Goal: Task Accomplishment & Management: Use online tool/utility

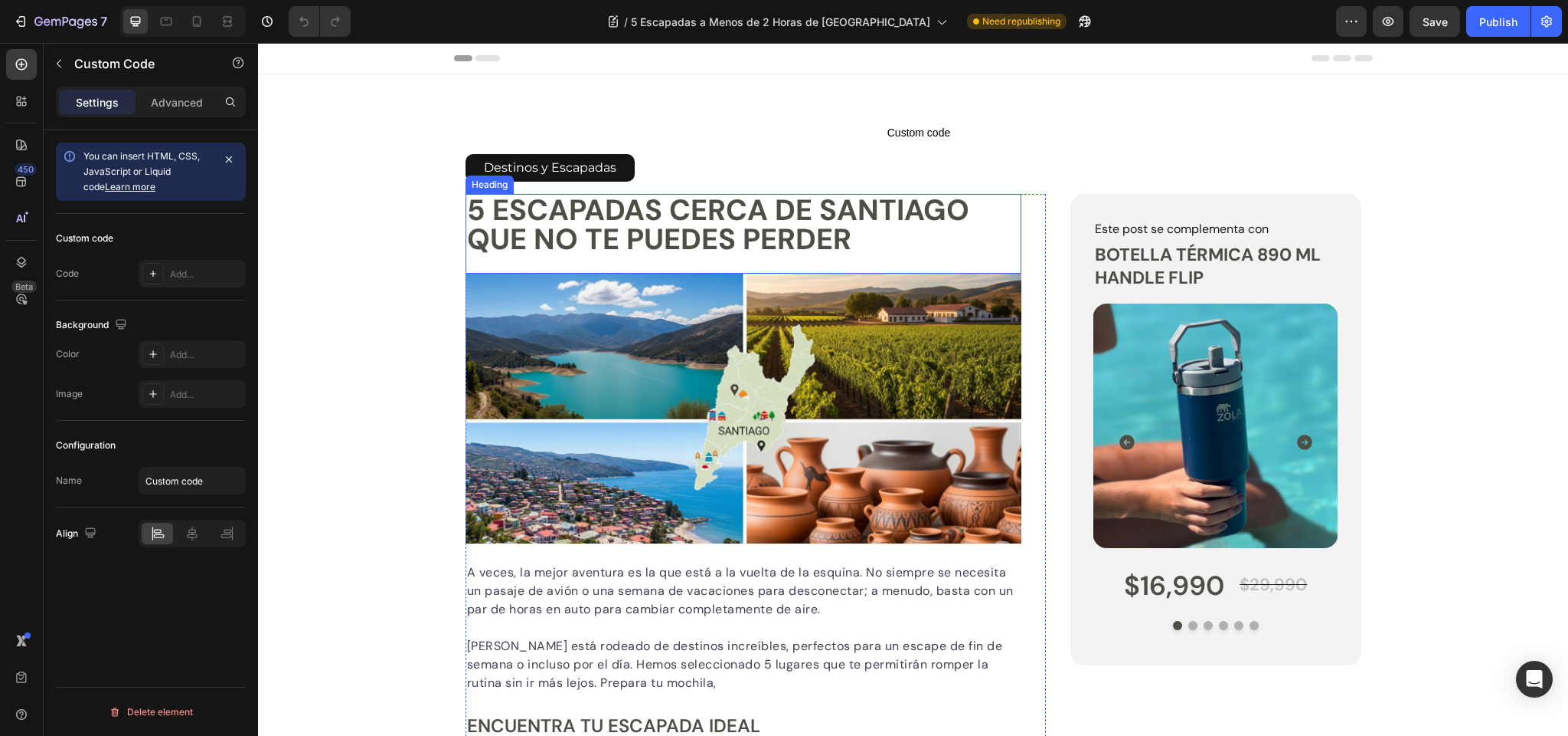
click at [925, 132] on span "Custom code" at bounding box center [919, 133] width 908 height 19
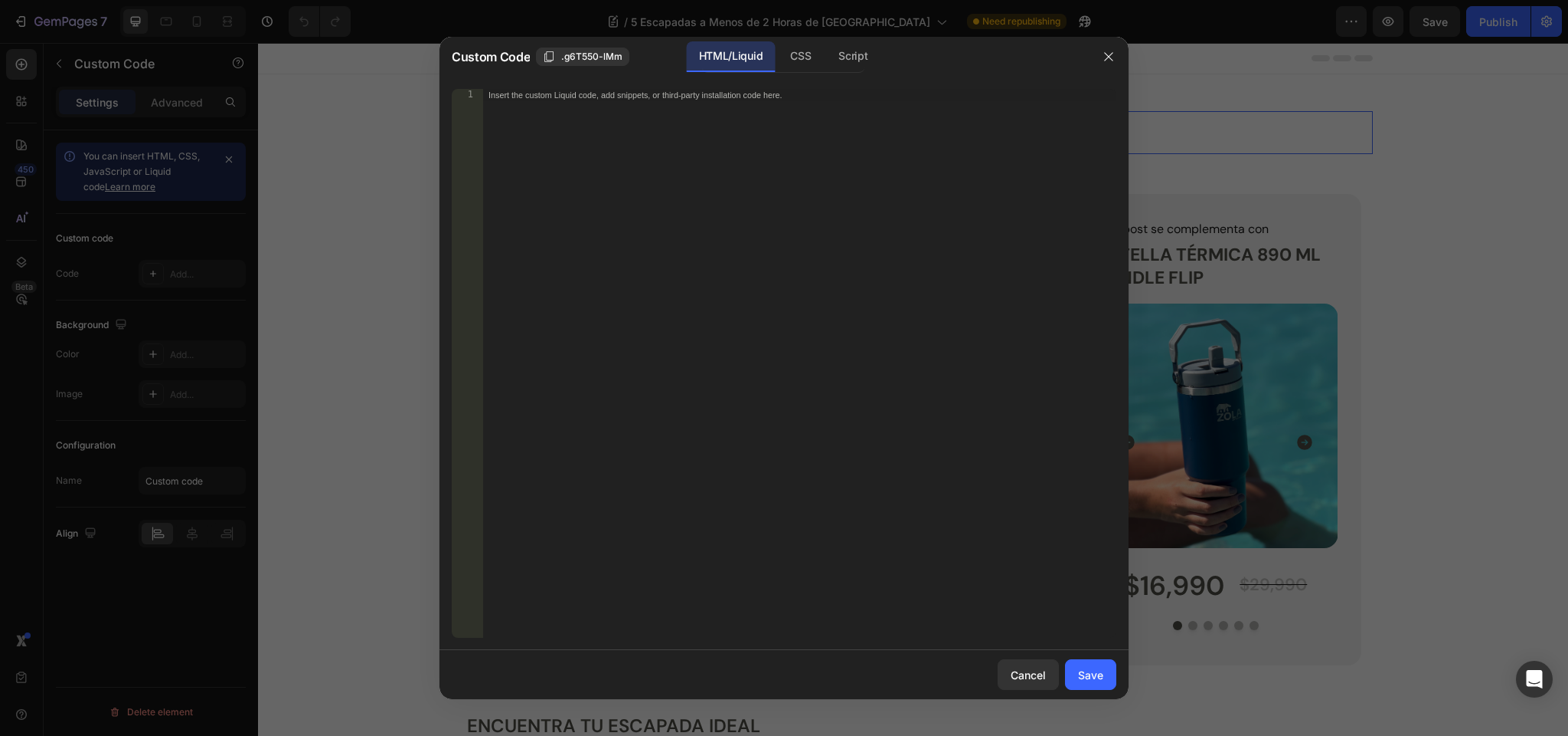
click at [744, 108] on div "Insert the custom Liquid code, add snippets, or third-party installation code h…" at bounding box center [799, 375] width 634 height 573
paste textarea "</script>"
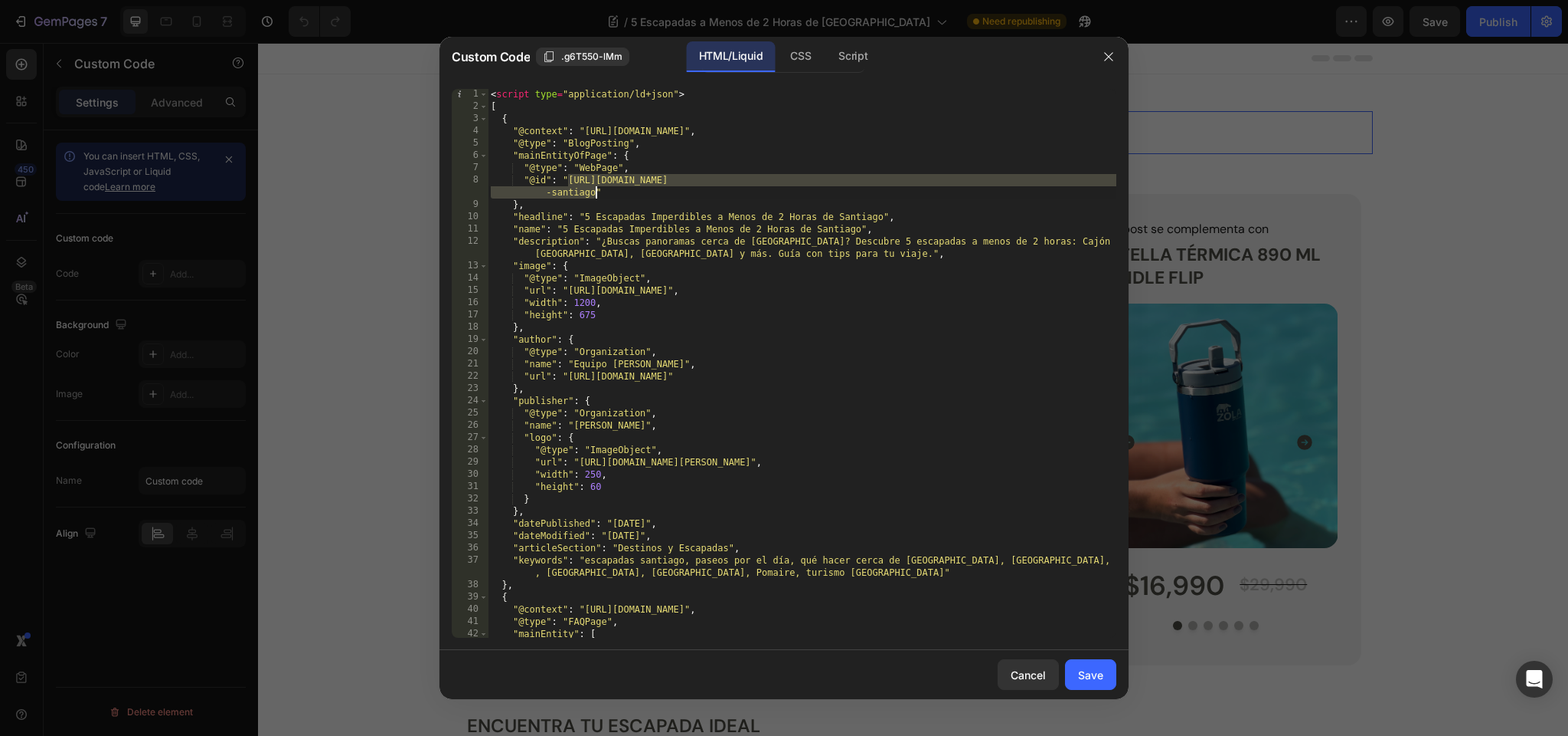
drag, startPoint x: 569, startPoint y: 179, endPoint x: 652, endPoint y: 191, distance: 83.9
click at [596, 190] on div "< script type = "application/ld+json" > [ { "@context" : "https://schema.org" ,…" at bounding box center [802, 375] width 629 height 573
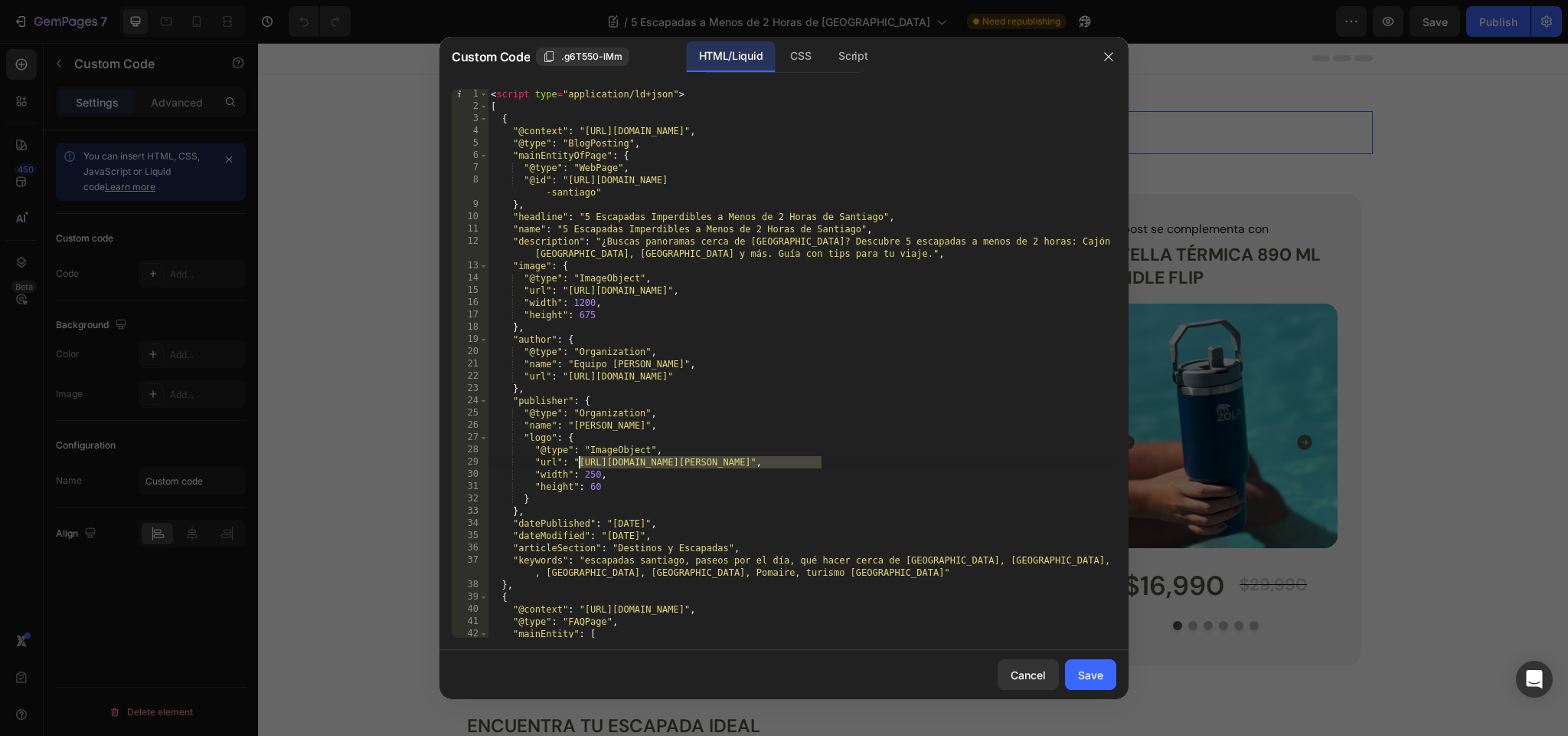
drag, startPoint x: 821, startPoint y: 462, endPoint x: 582, endPoint y: 466, distance: 239.0
click at [582, 466] on div "< script type = "application/ld+json" > [ { "@context" : "https://schema.org" ,…" at bounding box center [802, 375] width 629 height 573
click at [663, 297] on div "< script type = "application/ld+json" > [ { "@context" : "https://schema.org" ,…" at bounding box center [802, 375] width 629 height 573
drag, startPoint x: 571, startPoint y: 290, endPoint x: 931, endPoint y: 291, distance: 360.0
click at [931, 291] on div "< script type = "application/ld+json" > [ { "@context" : "https://schema.org" ,…" at bounding box center [802, 375] width 629 height 573
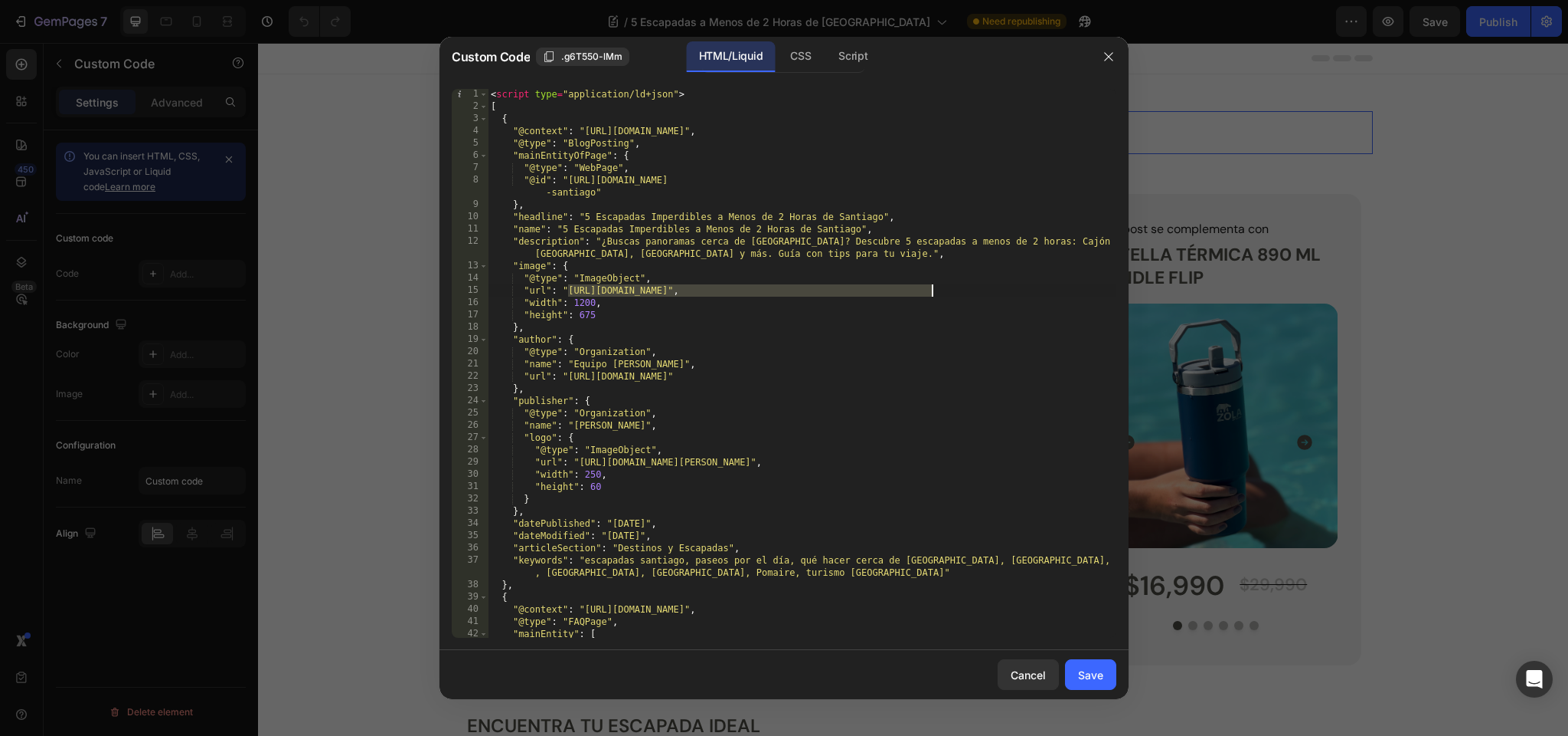
paste textarea "cdn/shop/files/gempages_580961611624219566-700139ae-377a-4388-89a3-51a3501611a3…"
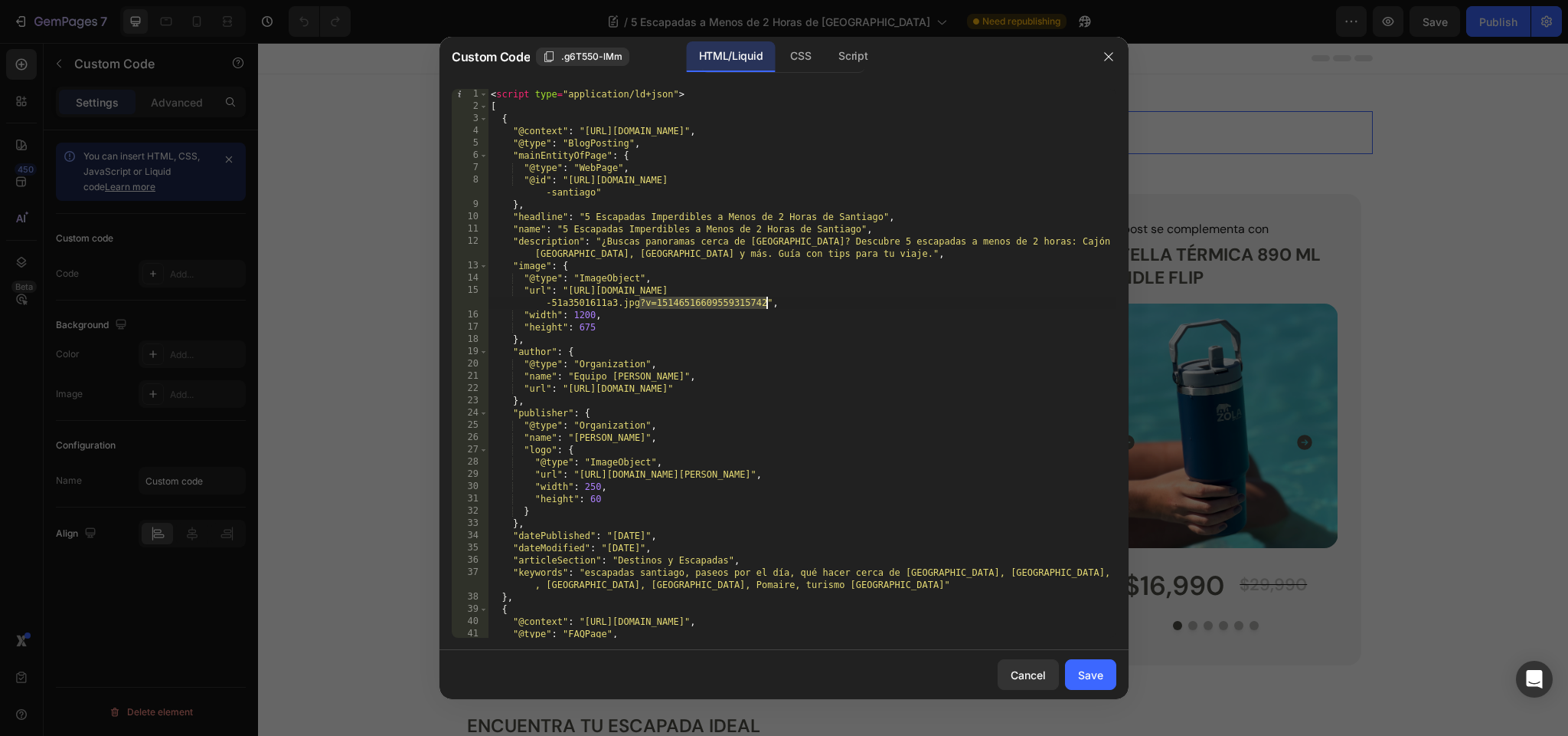
drag, startPoint x: 642, startPoint y: 303, endPoint x: 768, endPoint y: 305, distance: 126.0
click at [768, 305] on div "< script type = "application/ld+json" > [ { "@context" : "https://schema.org" ,…" at bounding box center [802, 375] width 629 height 573
type textarea ""url": "https://zolaoutdoors.cl/cdn/shop/files/gempages_580961611624219566-7001…"
click at [1089, 671] on div "Save" at bounding box center [1091, 674] width 25 height 16
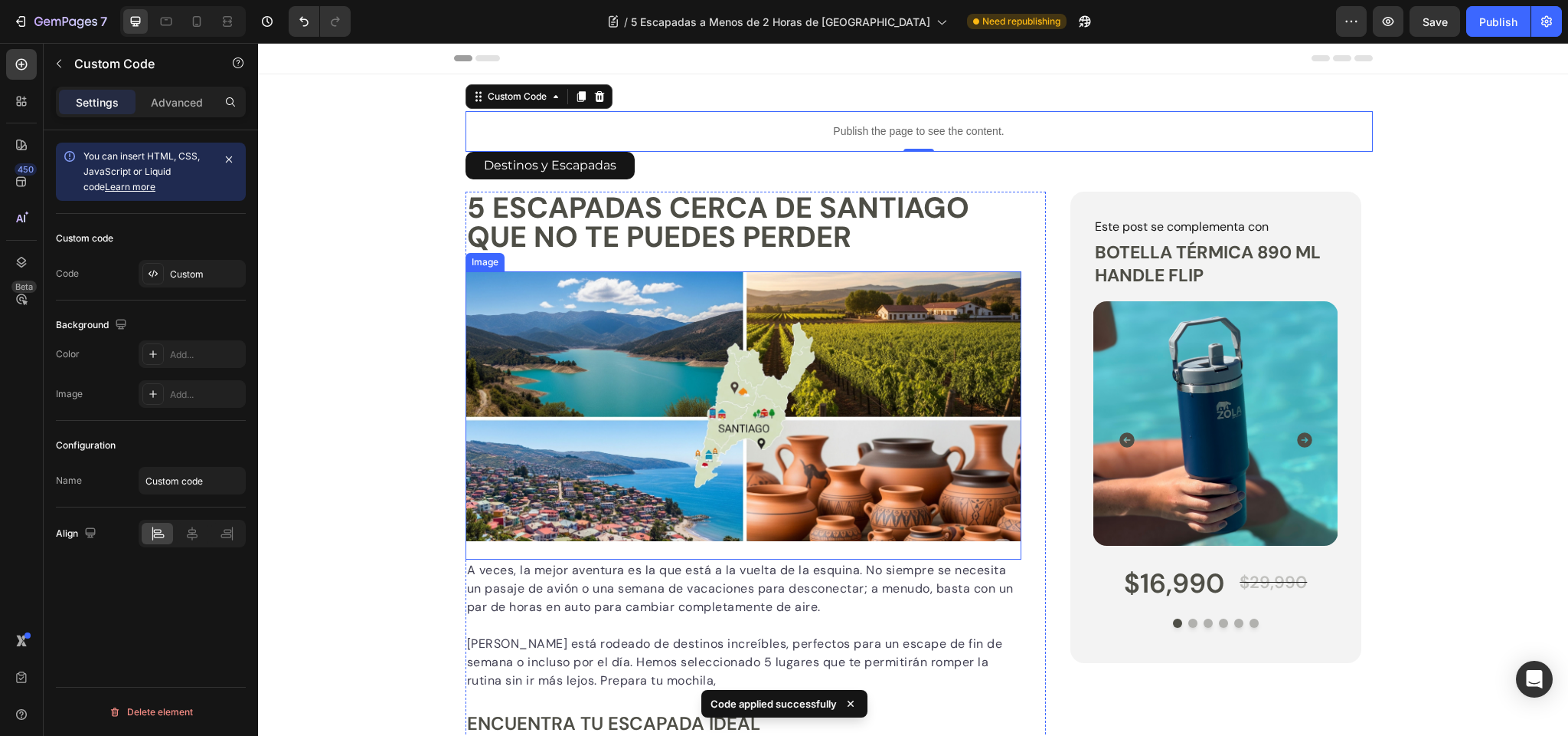
click at [639, 334] on img at bounding box center [743, 406] width 557 height 270
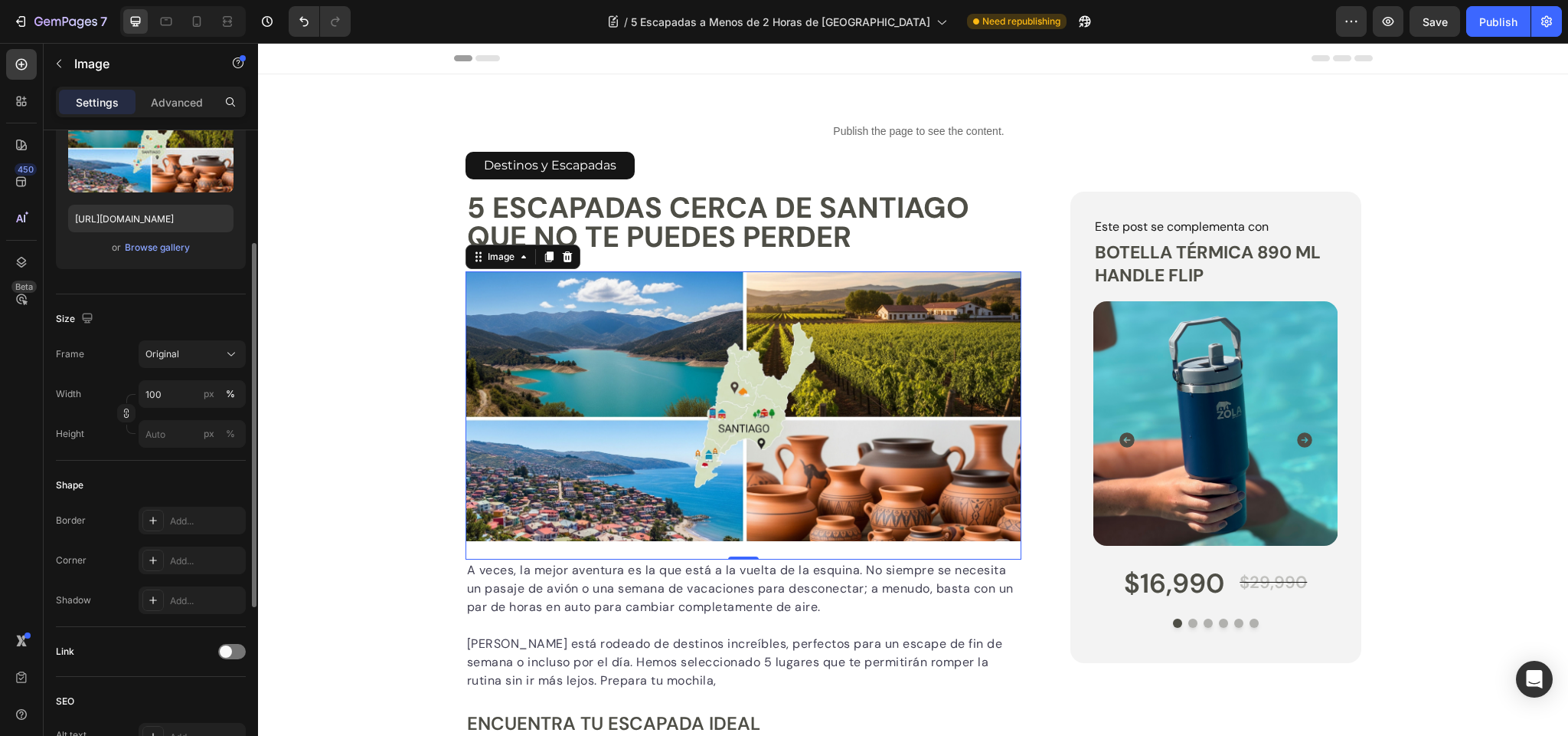
scroll to position [202, 0]
click at [497, 253] on div "Image" at bounding box center [501, 256] width 33 height 14
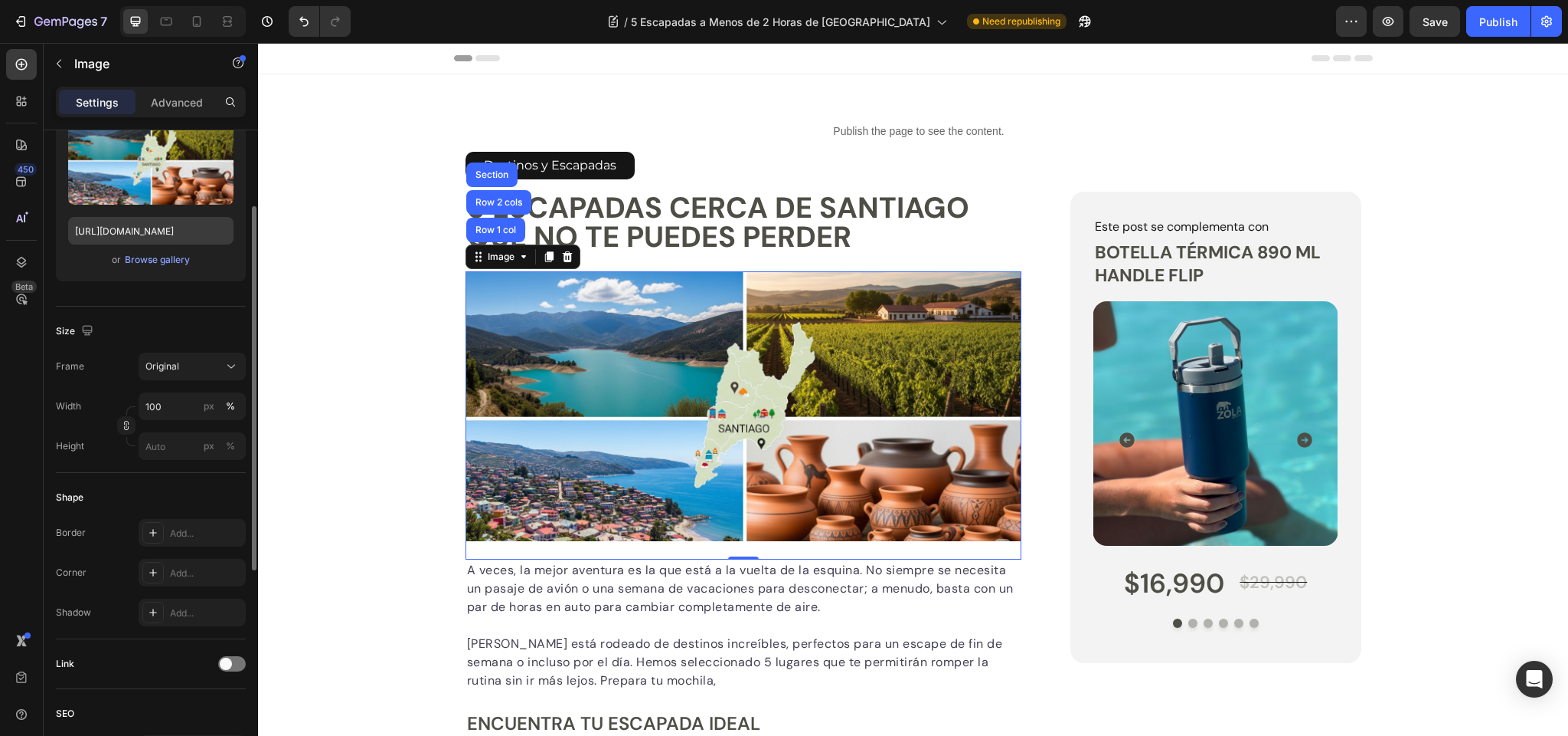
scroll to position [0, 0]
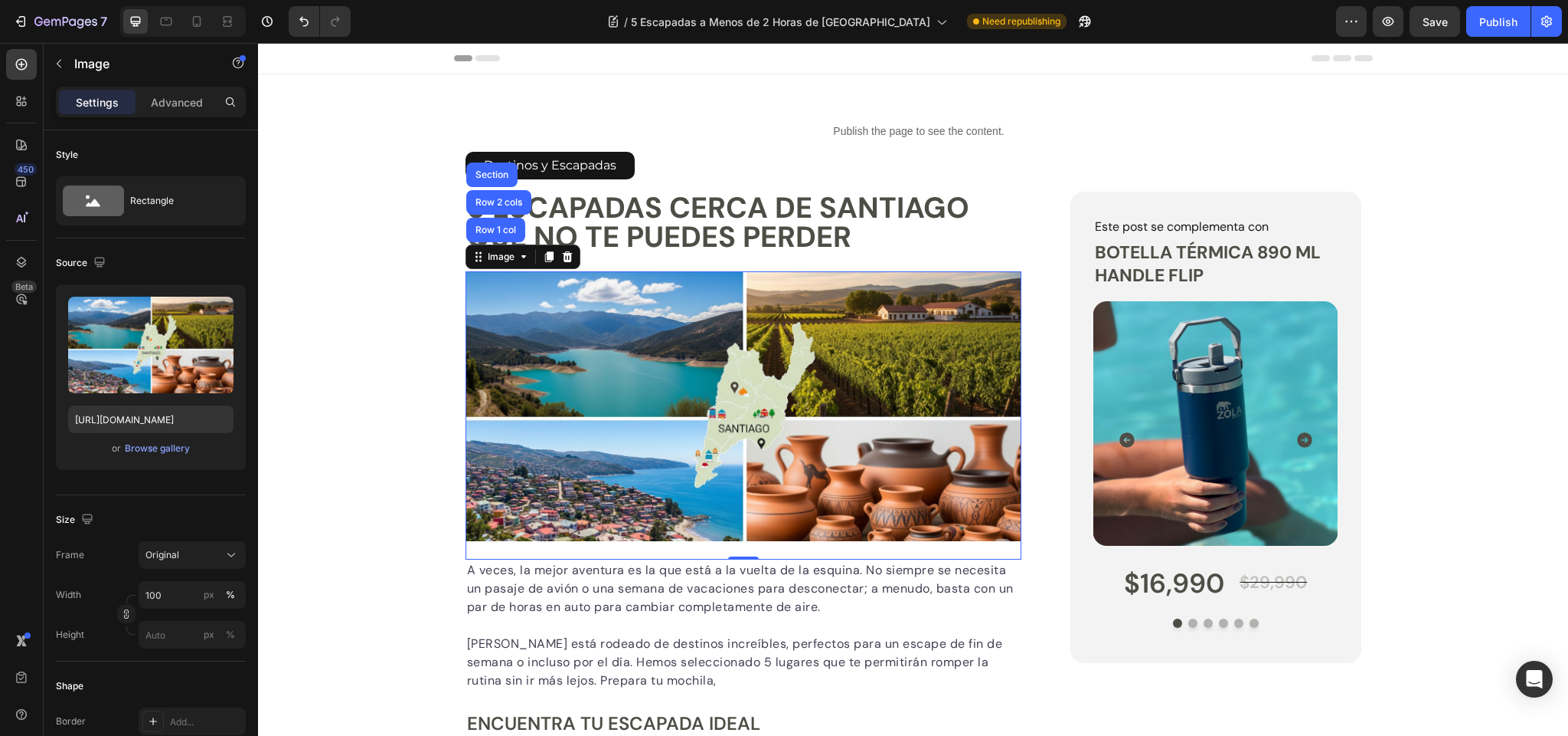
click at [930, 400] on img at bounding box center [743, 406] width 557 height 270
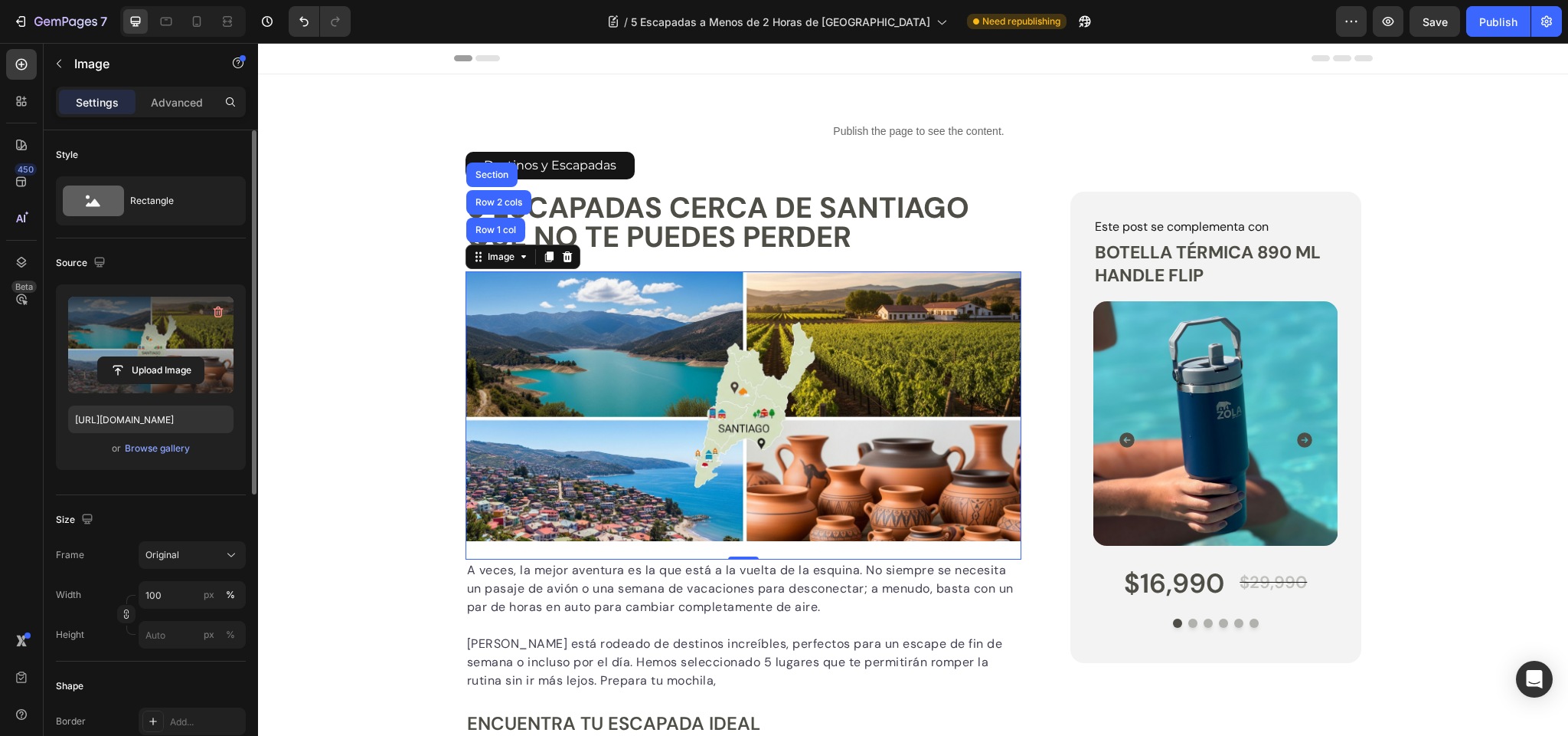
click at [202, 335] on label at bounding box center [151, 345] width 166 height 96
click at [202, 357] on input "file" at bounding box center [151, 370] width 105 height 26
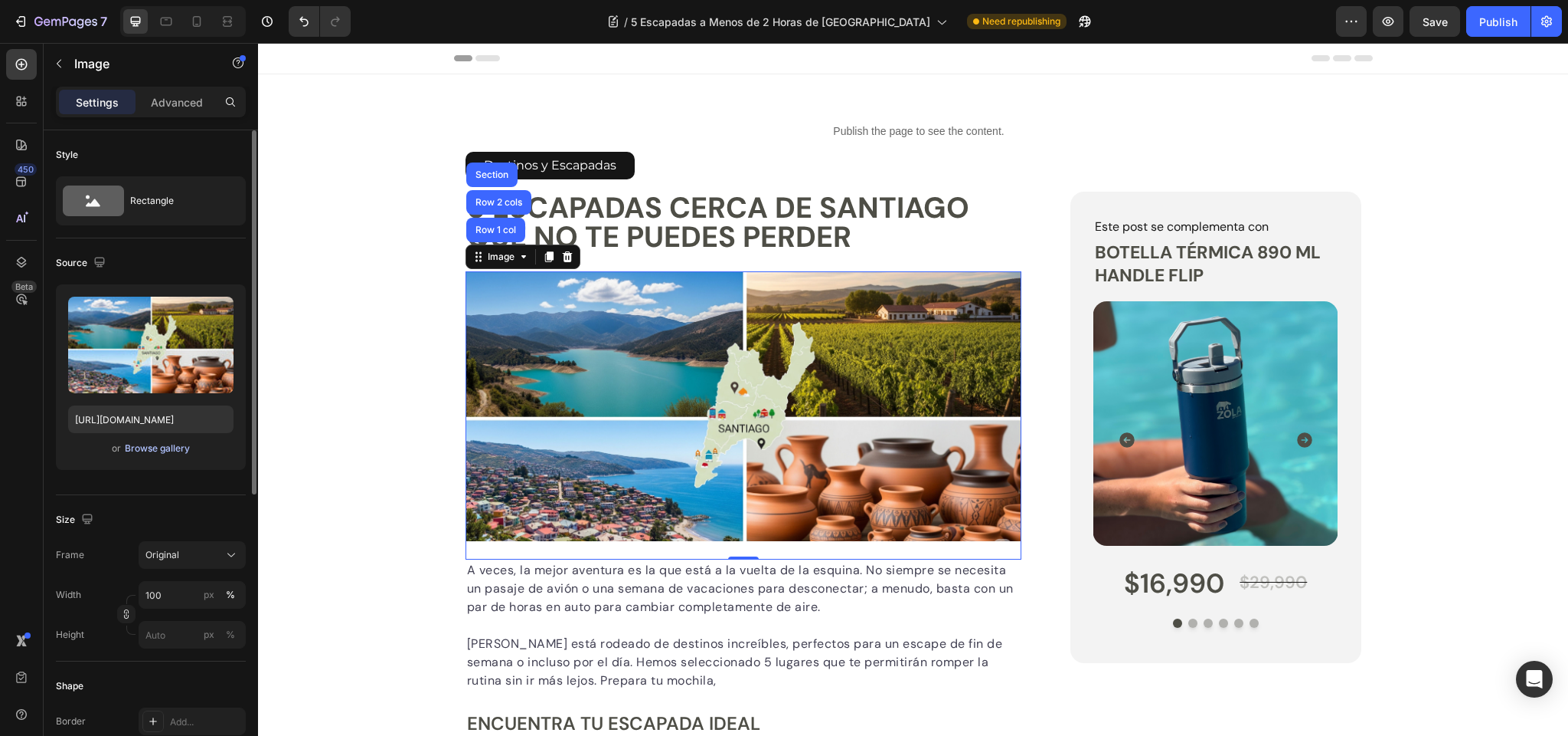
click at [150, 445] on div "Browse gallery" at bounding box center [157, 448] width 65 height 14
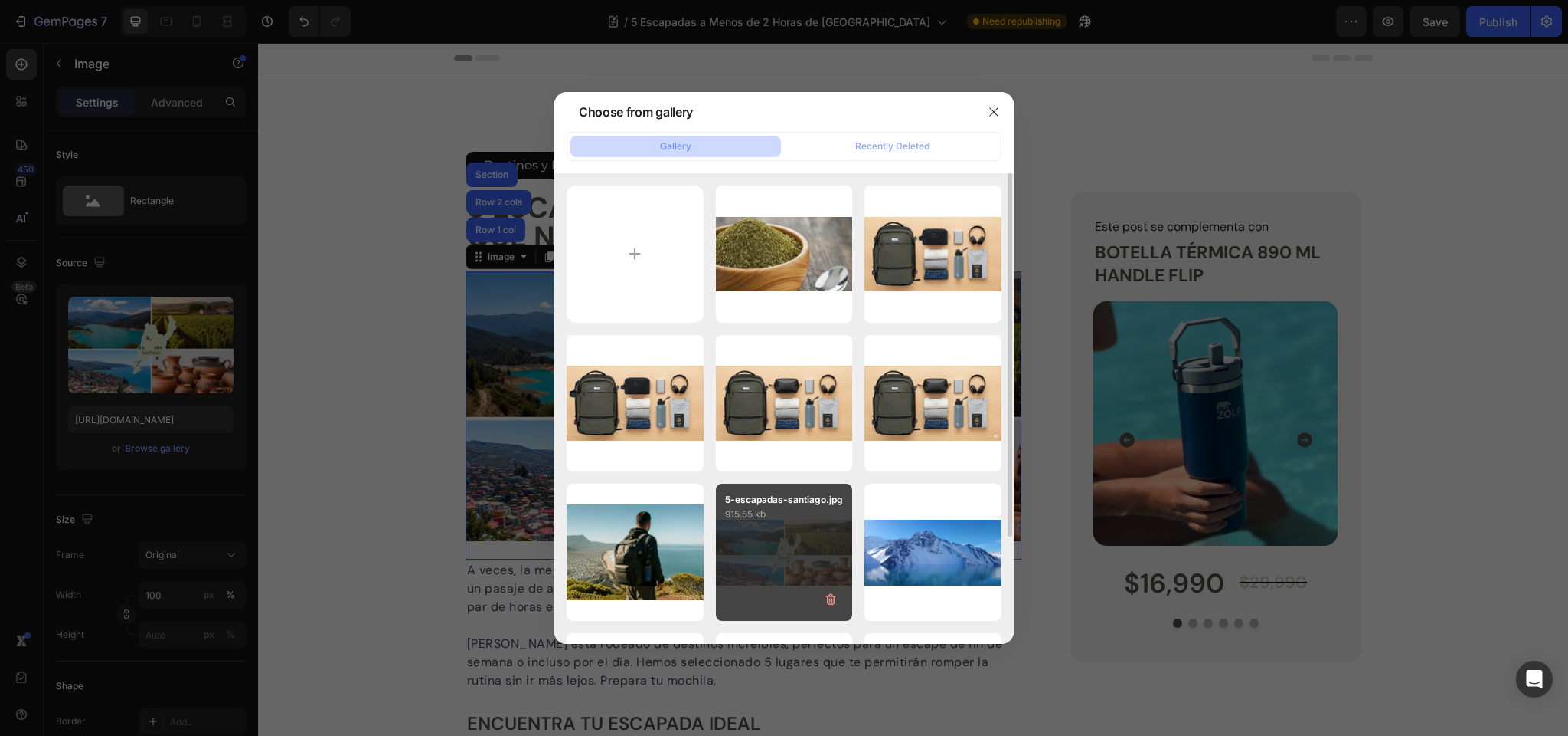
click at [784, 546] on div "5-escapadas-santiago.jpg 915.55 kb" at bounding box center [784, 552] width 137 height 138
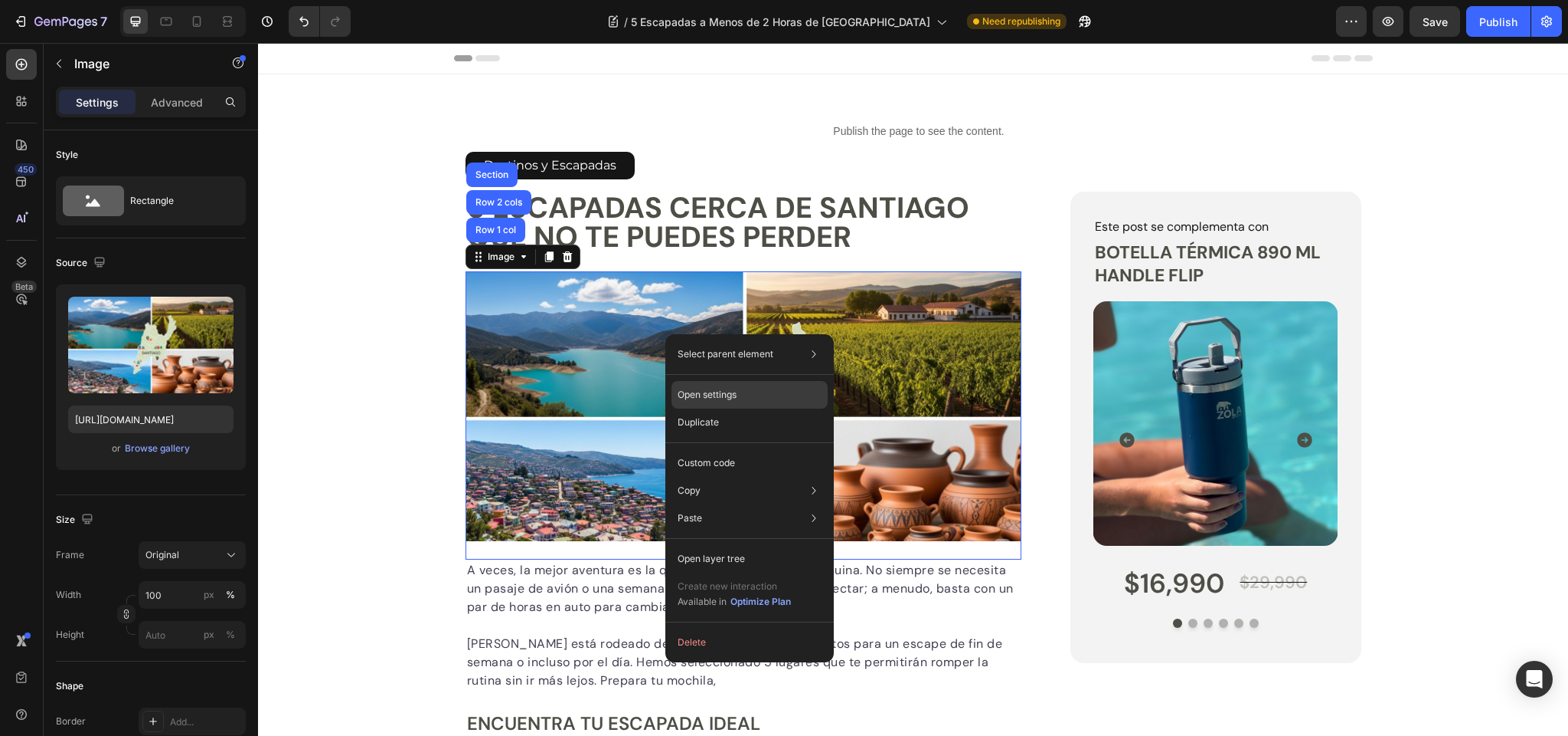
click at [728, 401] on p "Open settings" at bounding box center [707, 394] width 59 height 14
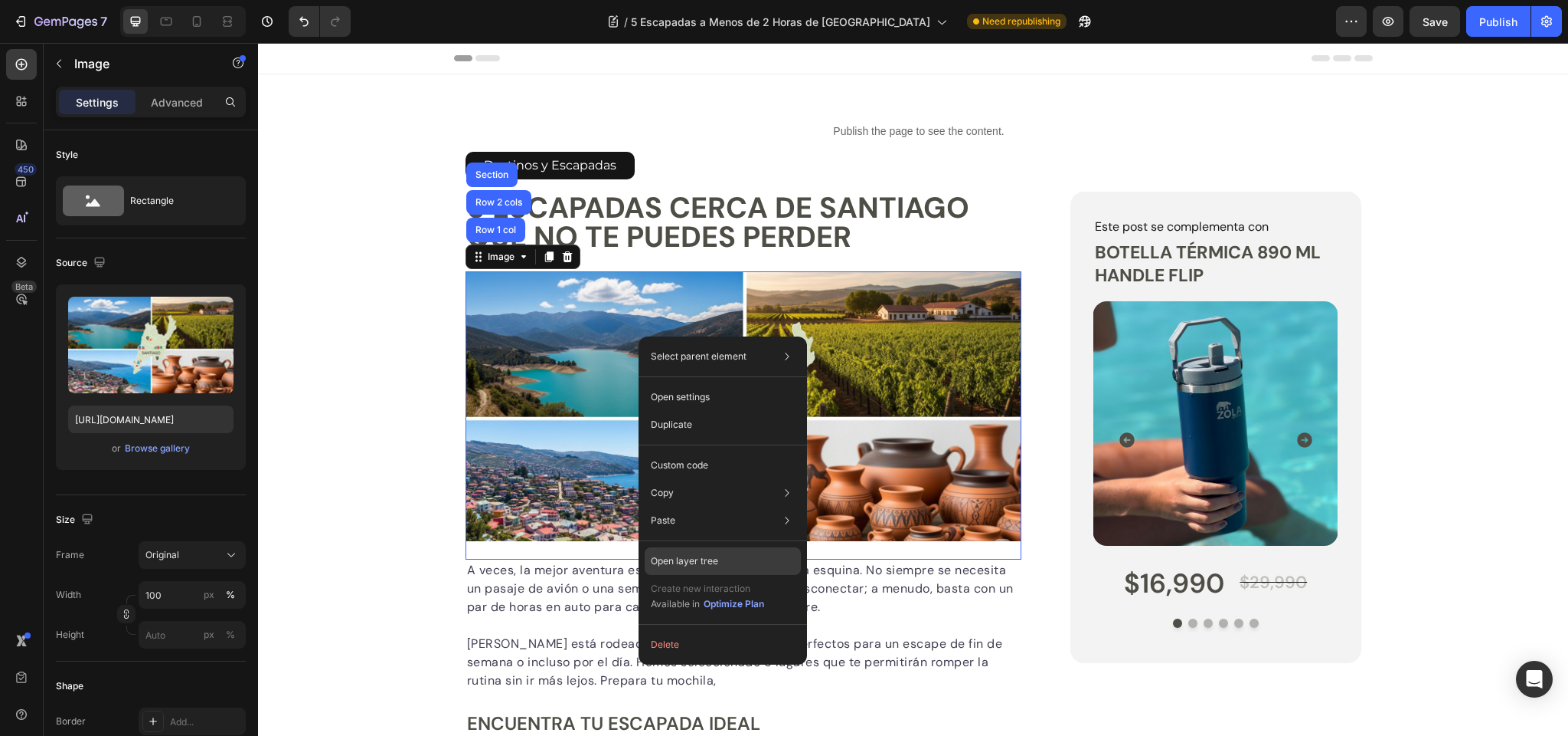
click at [692, 559] on p "Open layer tree" at bounding box center [685, 561] width 68 height 14
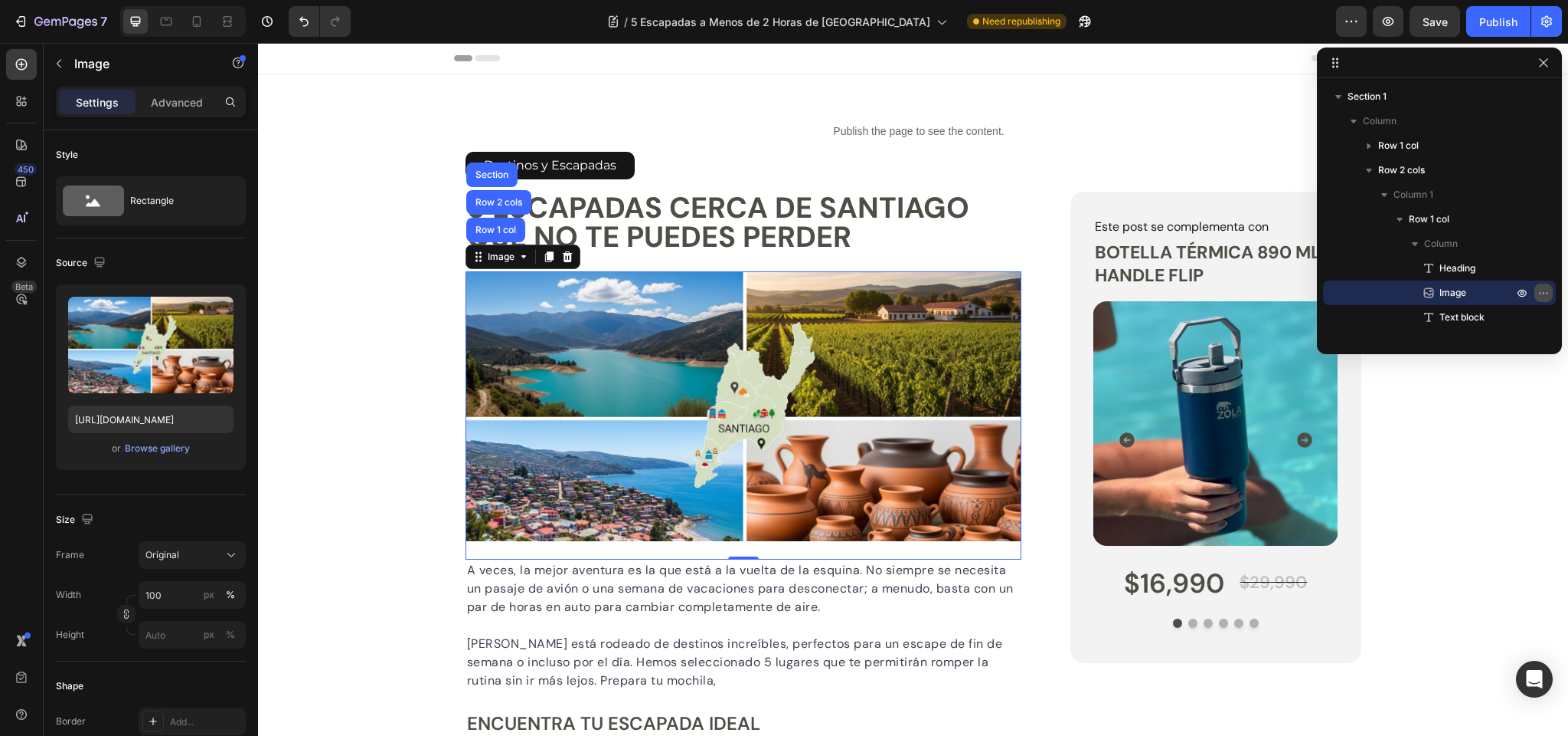
click at [1544, 292] on icon "button" at bounding box center [1544, 292] width 12 height 12
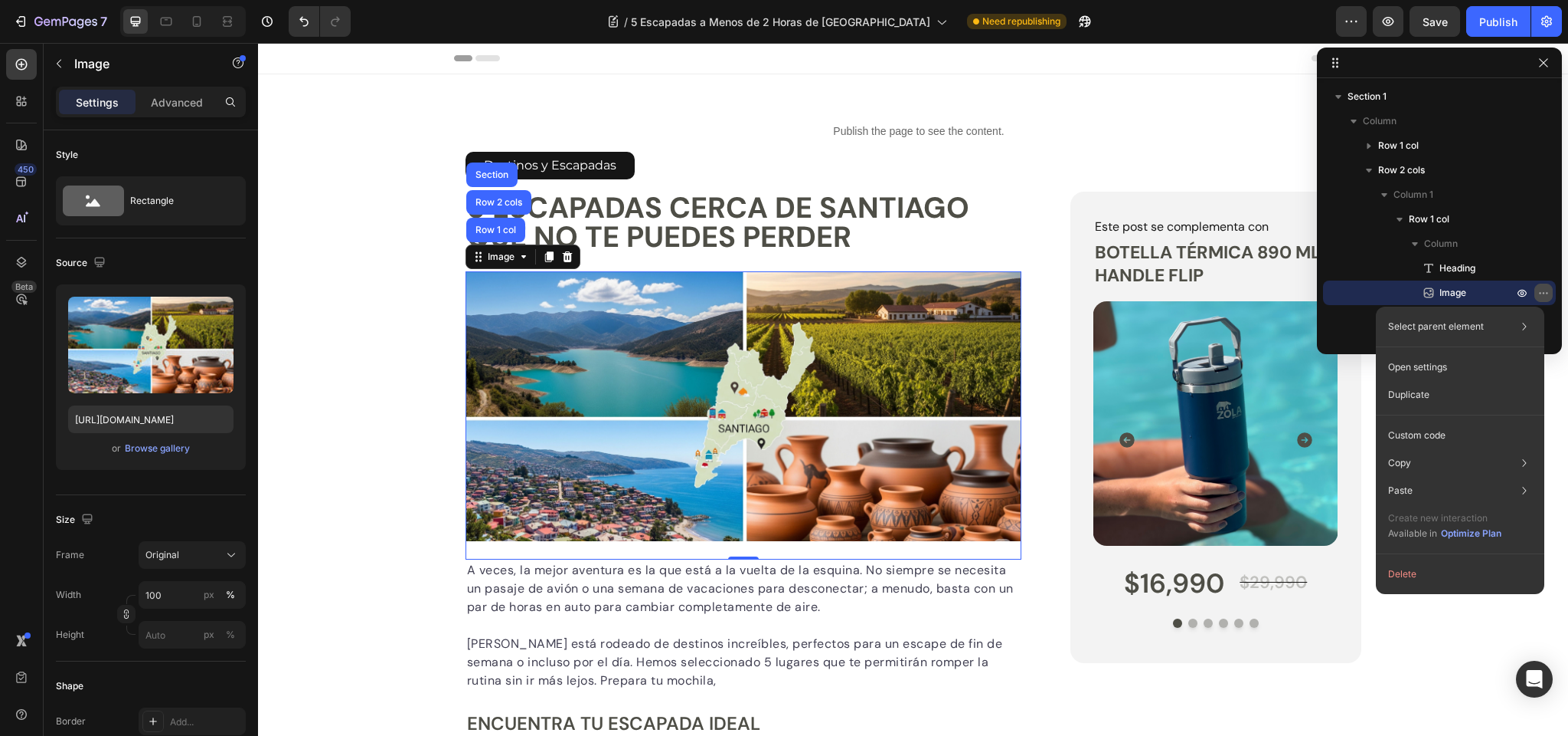
click at [1544, 292] on icon "button" at bounding box center [1544, 292] width 12 height 12
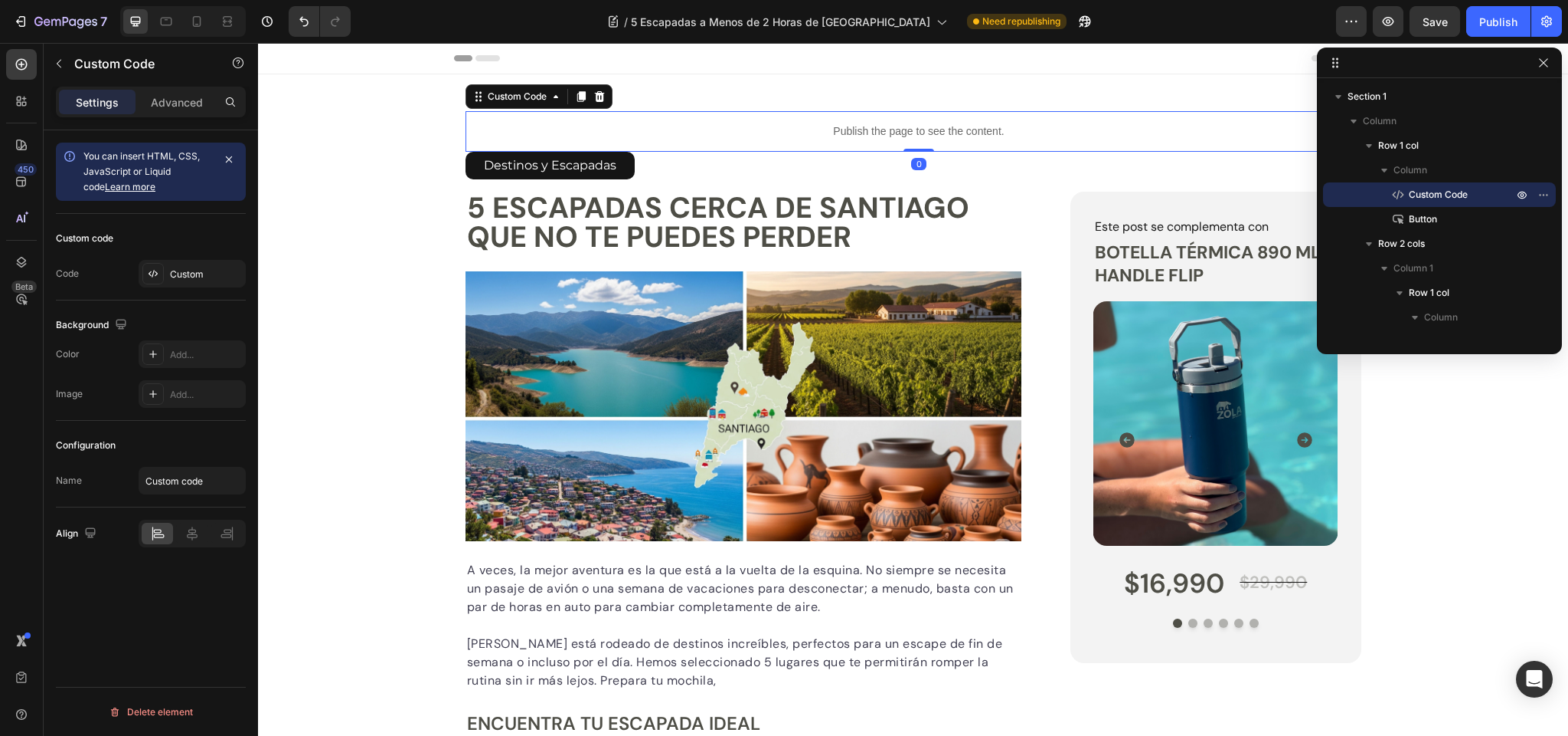
click at [904, 136] on p "Publish the page to see the content." at bounding box center [919, 131] width 908 height 16
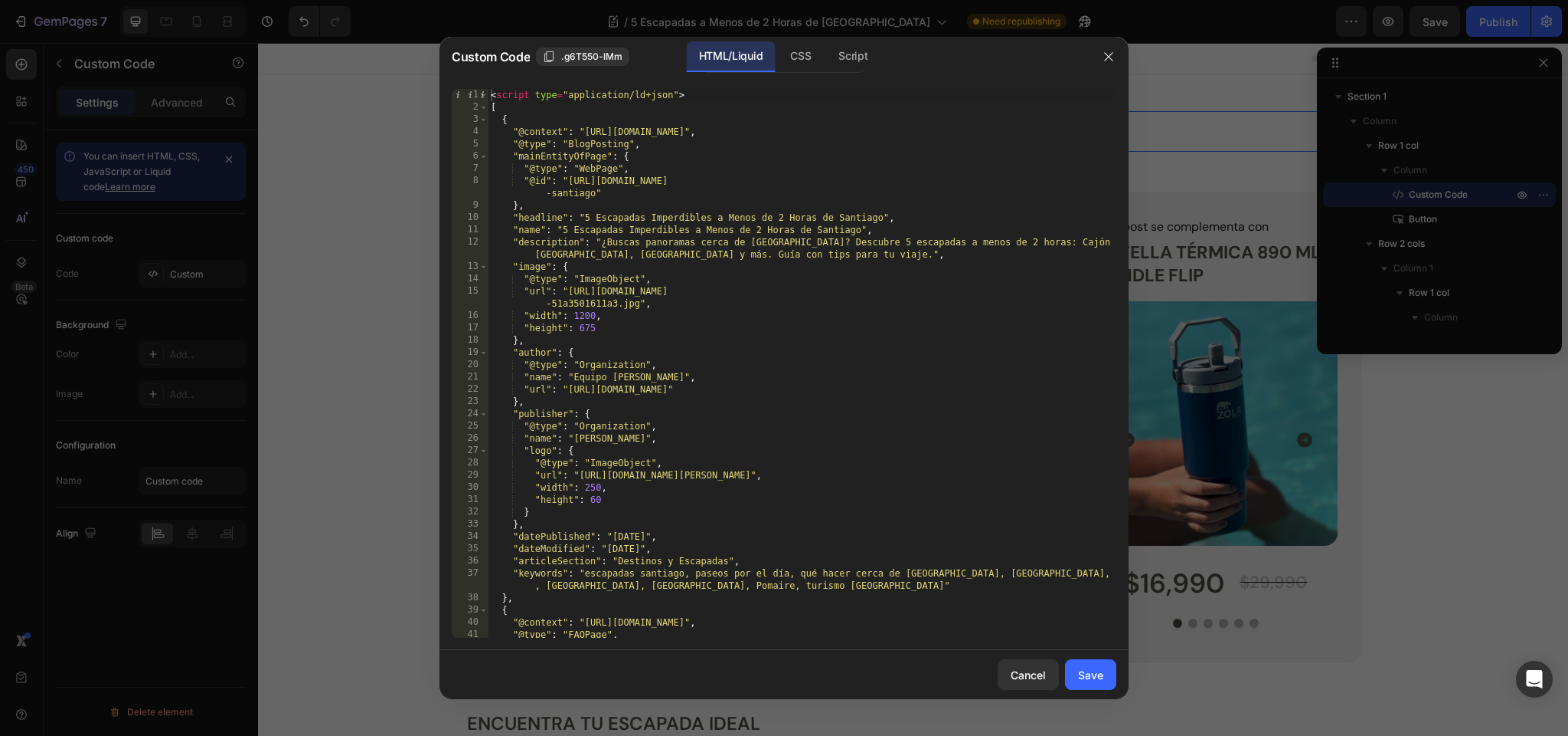
drag, startPoint x: 1013, startPoint y: 679, endPoint x: 880, endPoint y: 650, distance: 136.1
click at [1012, 679] on div "Cancel" at bounding box center [1027, 674] width 35 height 16
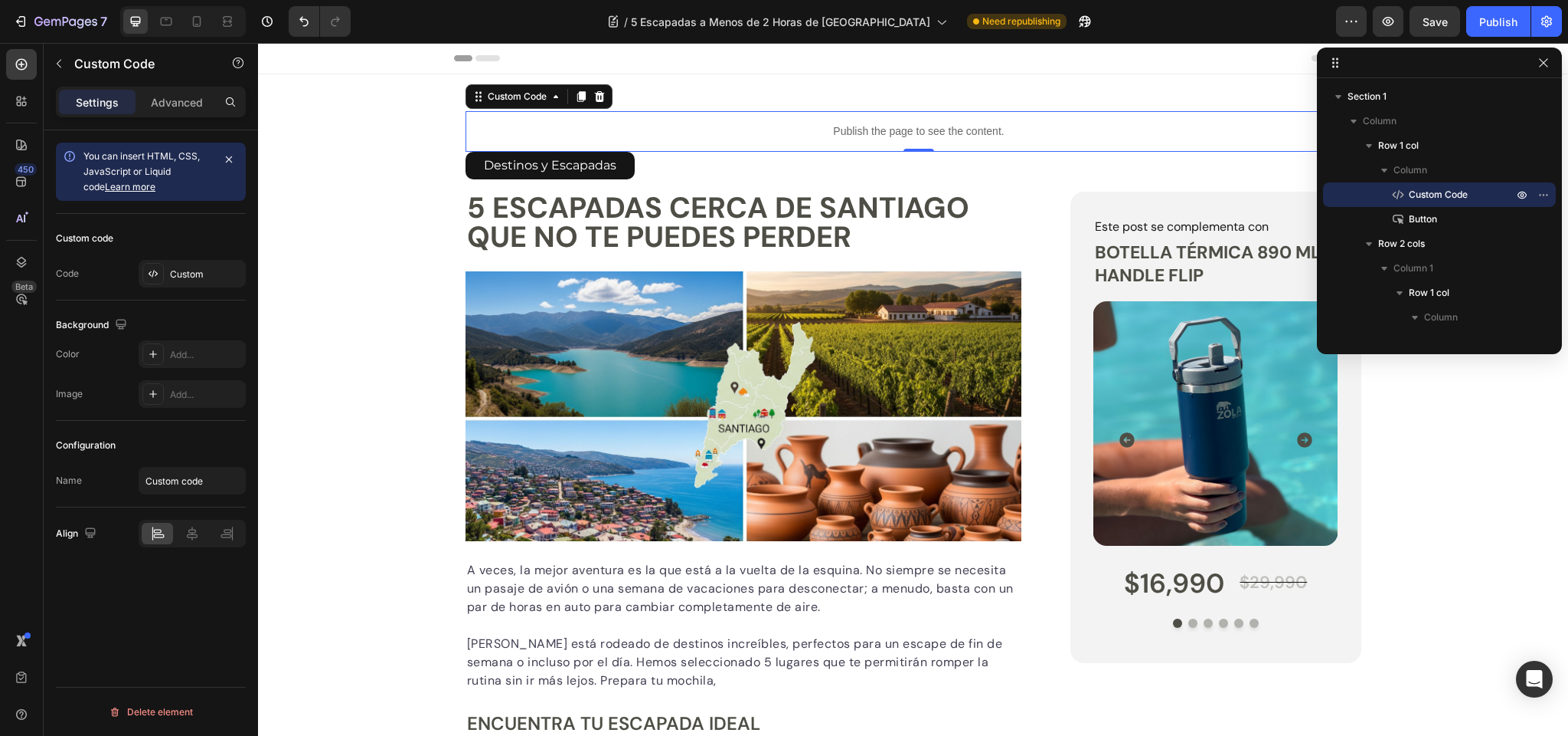
click at [870, 133] on p "Publish the page to see the content." at bounding box center [919, 131] width 908 height 16
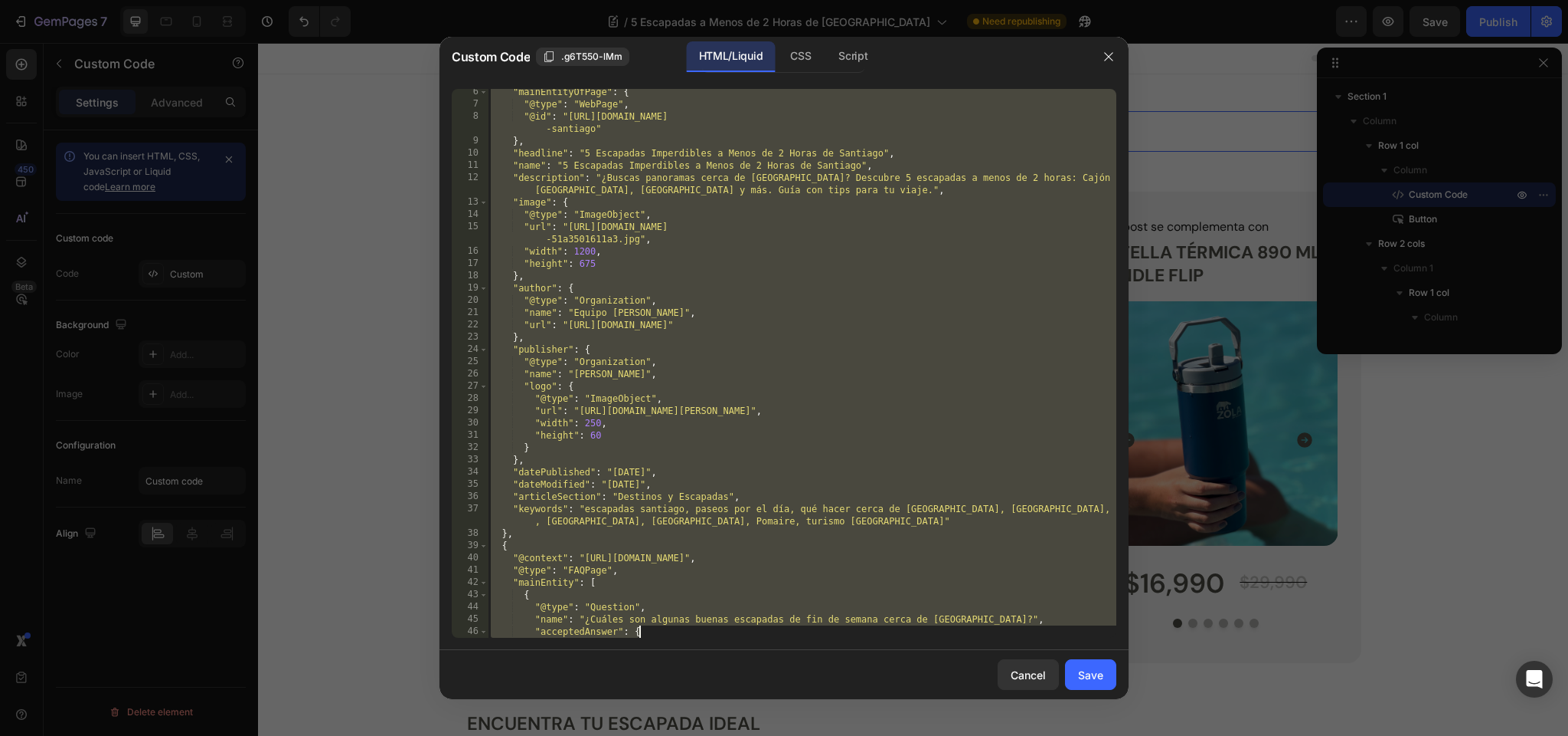
scroll to position [457, 0]
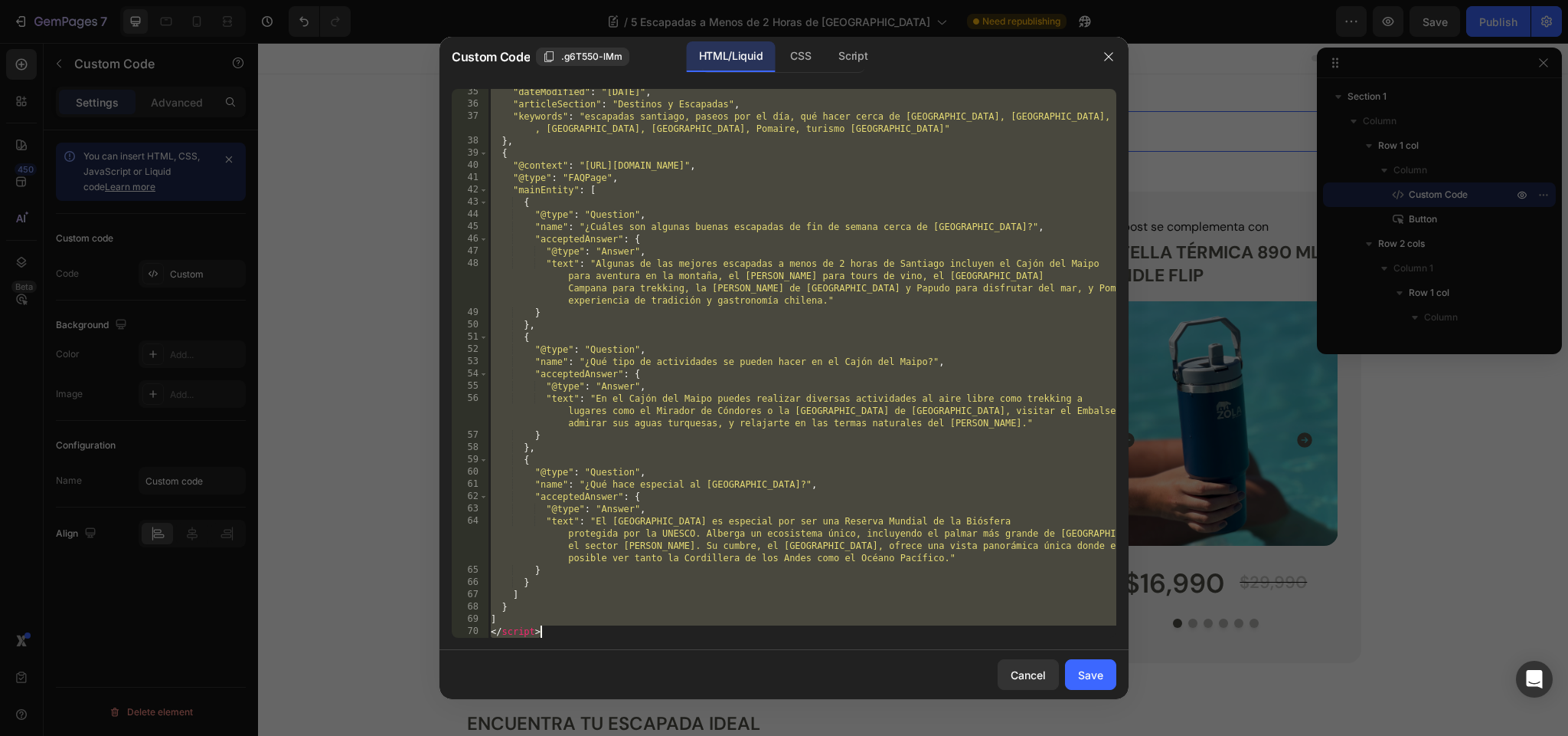
drag, startPoint x: 493, startPoint y: 96, endPoint x: 695, endPoint y: 729, distance: 664.4
click at [695, 729] on div "Custom Code .g6T550-lMm HTML/Liquid CSS Script <script type="application/ld+jso…" at bounding box center [784, 368] width 1568 height 736
type textarea "] </script>"
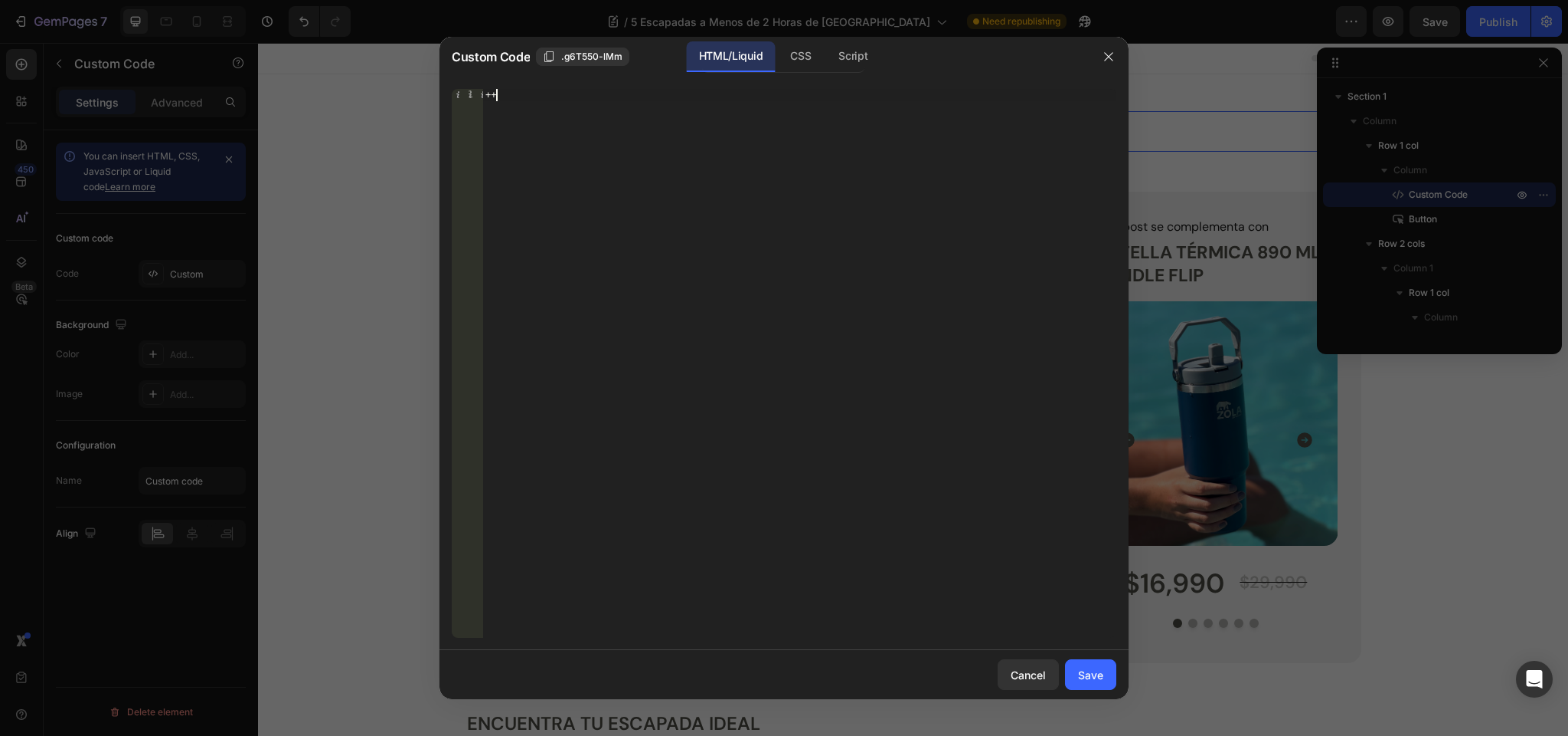
scroll to position [0, 1]
type textarea "+"
paste textarea "</script>"
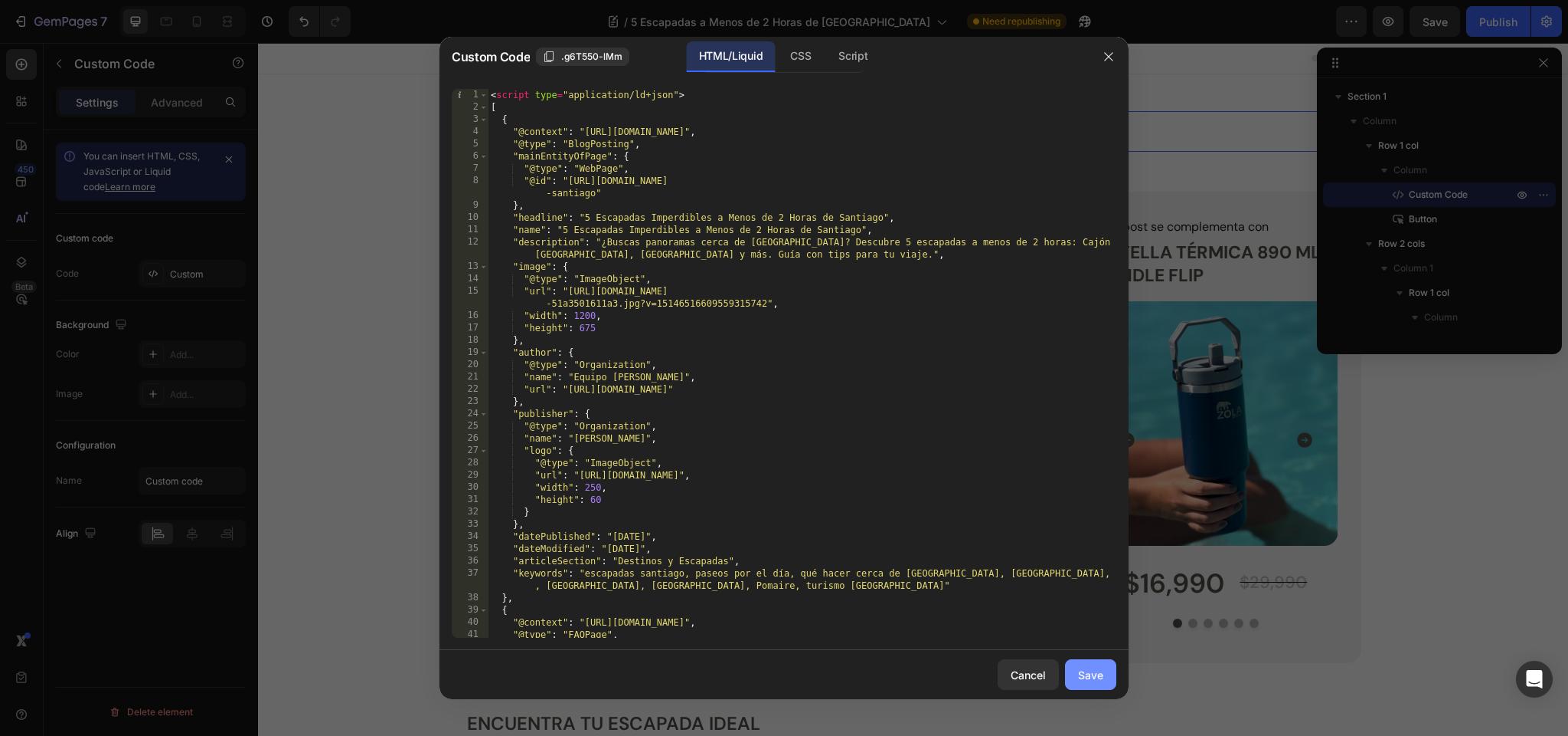
type textarea "</script>"
click at [1110, 685] on button "Save" at bounding box center [1091, 674] width 51 height 31
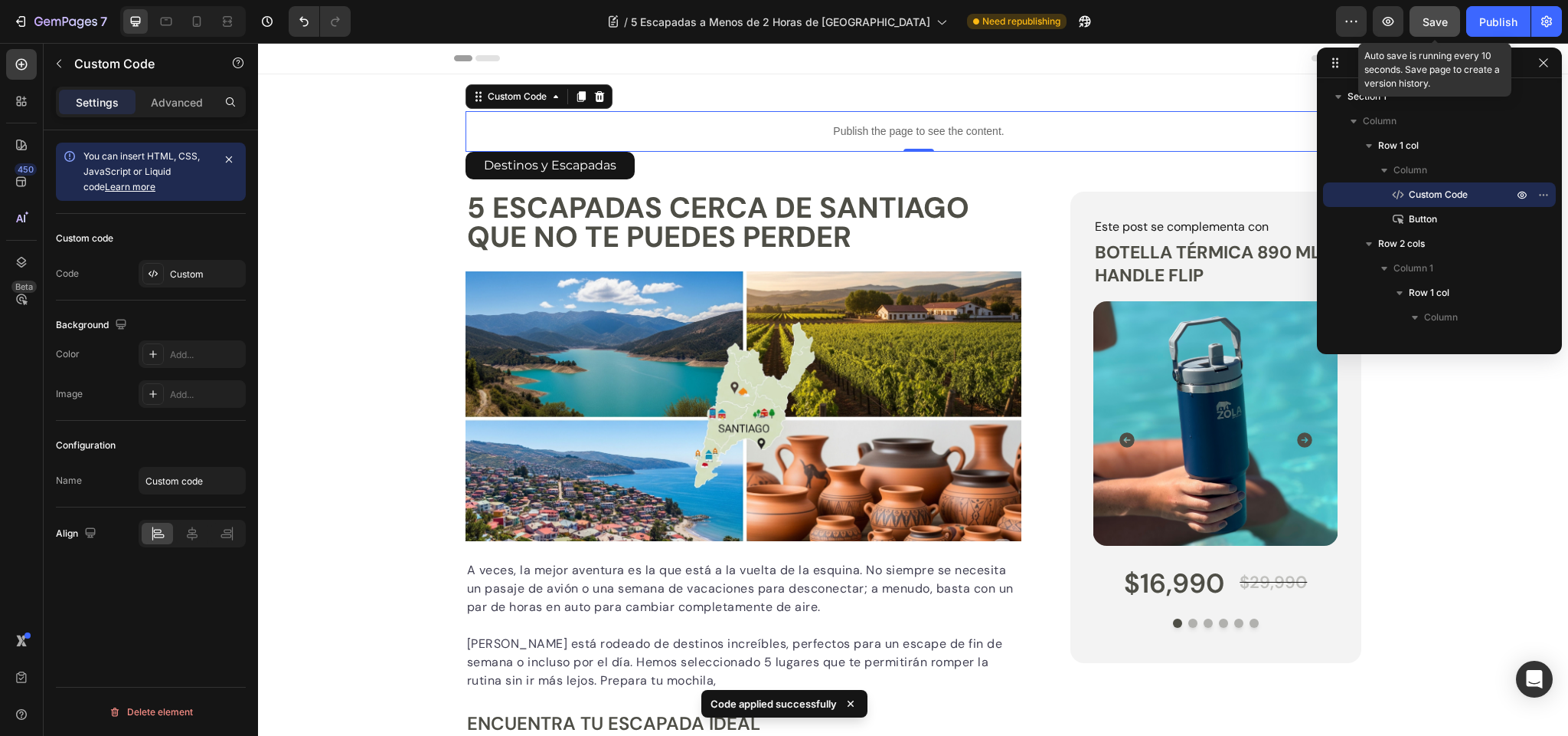
click at [1442, 25] on span "Save" at bounding box center [1435, 22] width 25 height 13
click at [1480, 21] on div "Publish" at bounding box center [1498, 22] width 39 height 16
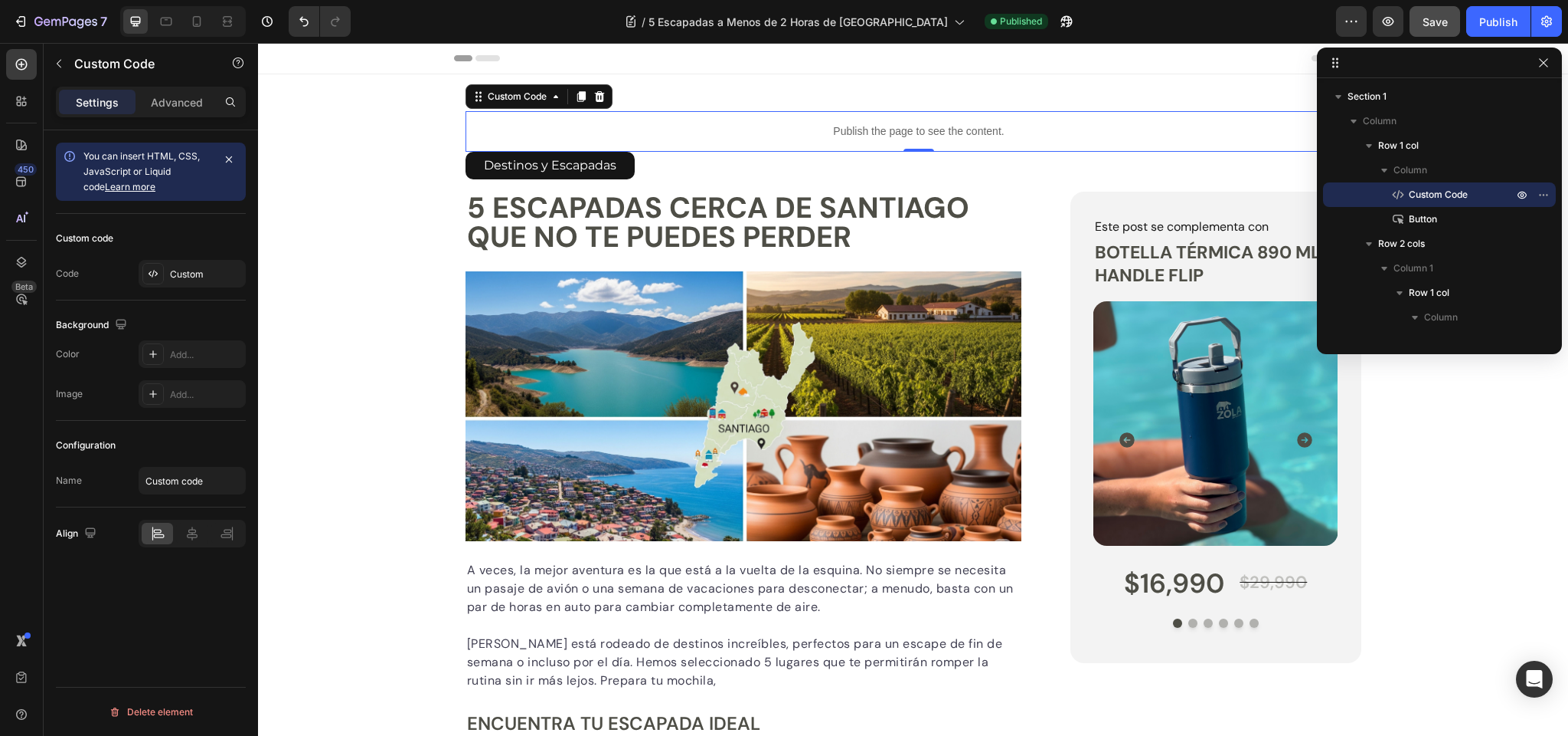
click at [829, 133] on p "Publish the page to see the content." at bounding box center [919, 131] width 908 height 16
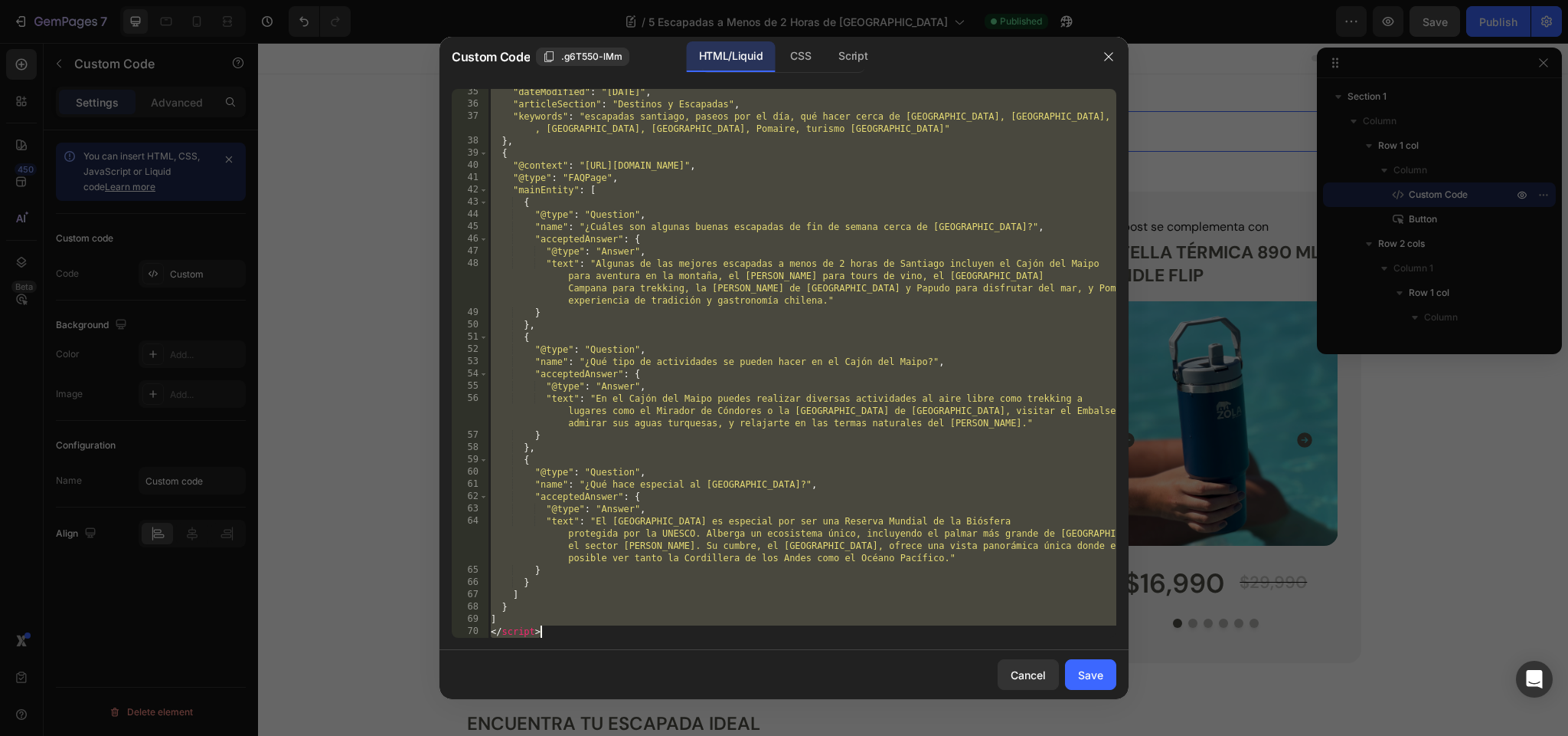
scroll to position [457, 0]
drag, startPoint x: 493, startPoint y: 95, endPoint x: 731, endPoint y: 796, distance: 740.3
click at [731, 0] on html "7 Version history / 5 Escapadas a Menos de 2 Horas de Santiago Published Previe…" at bounding box center [784, 0] width 1568 height 0
type textarea "] </script>"
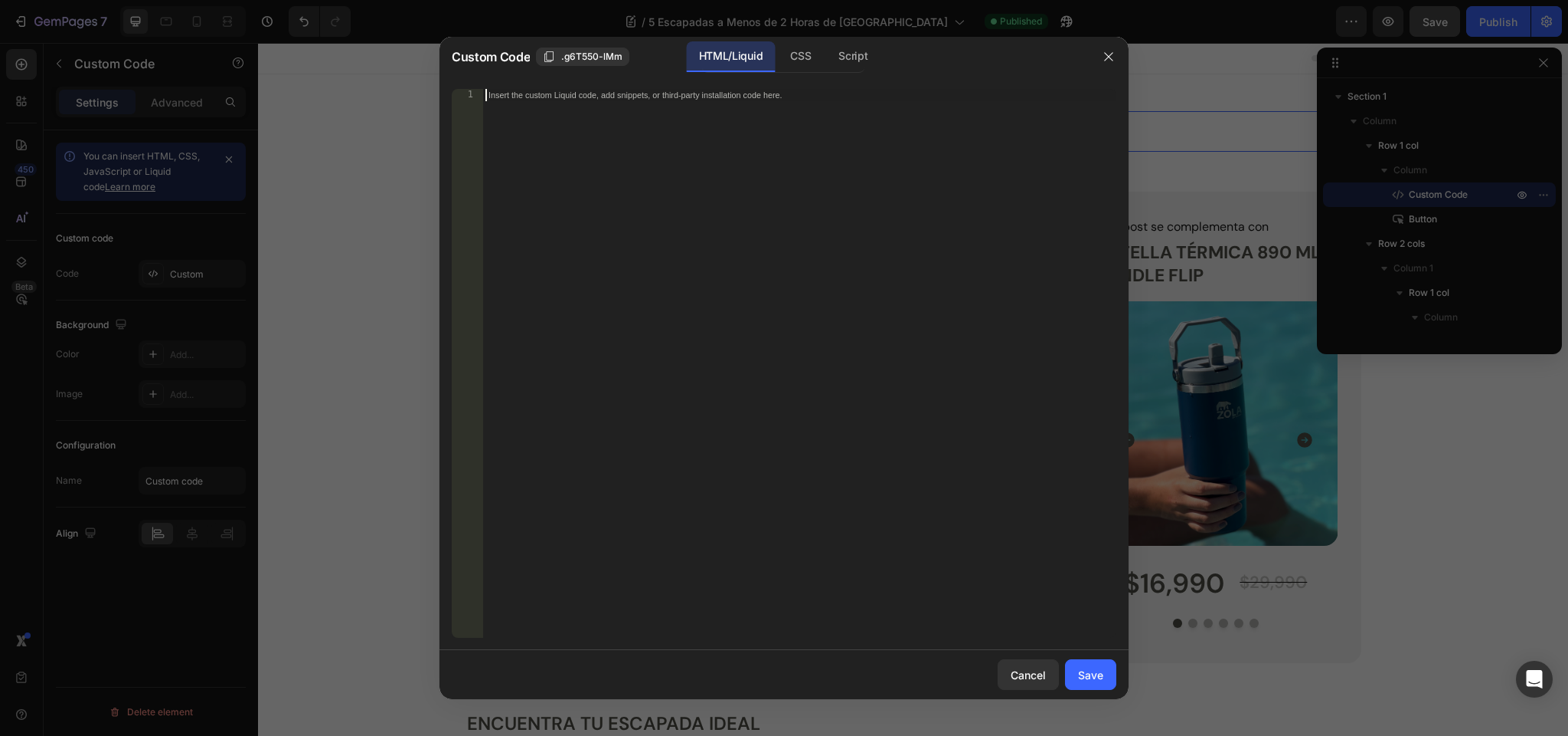
paste textarea "</script>"
type textarea "</script>"
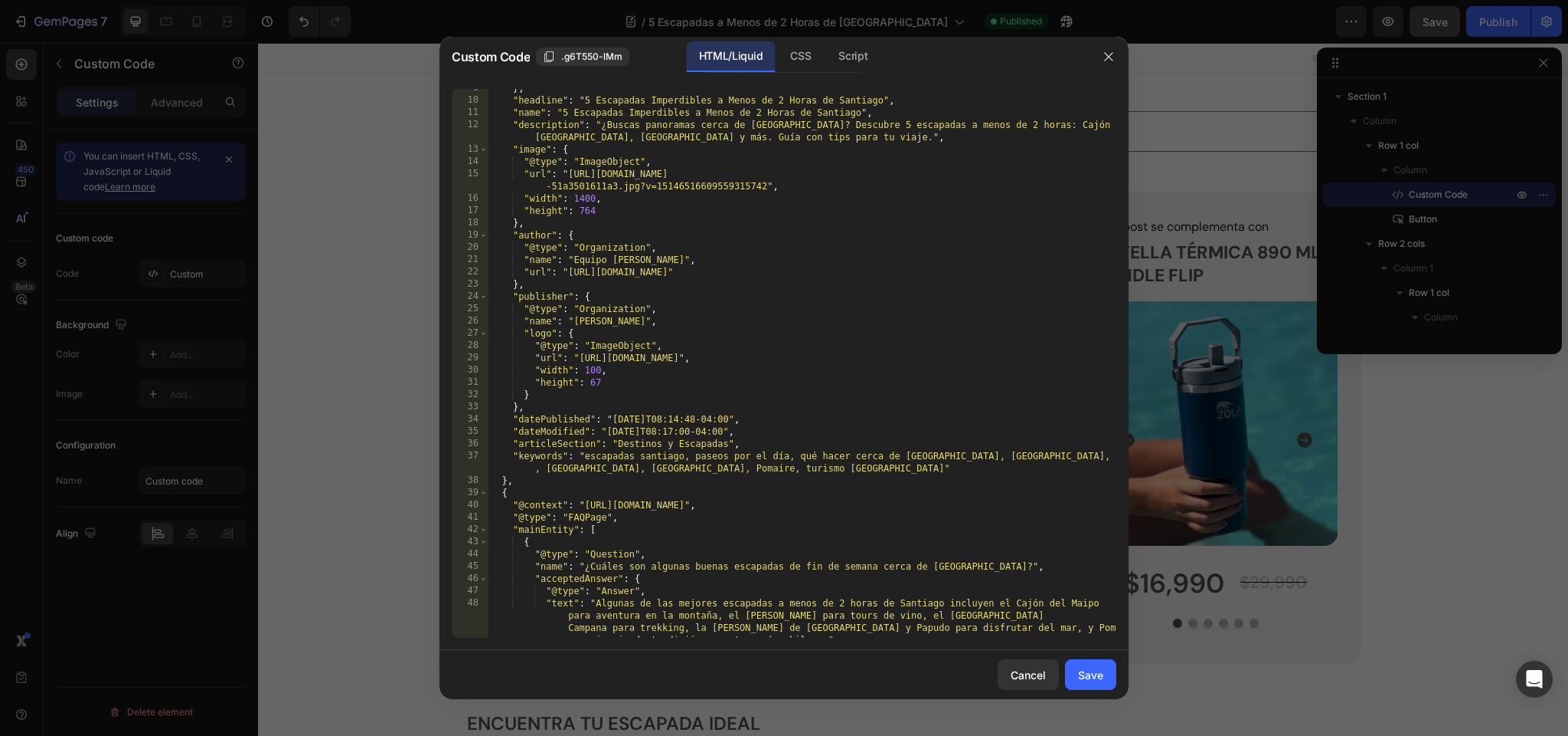
scroll to position [0, 0]
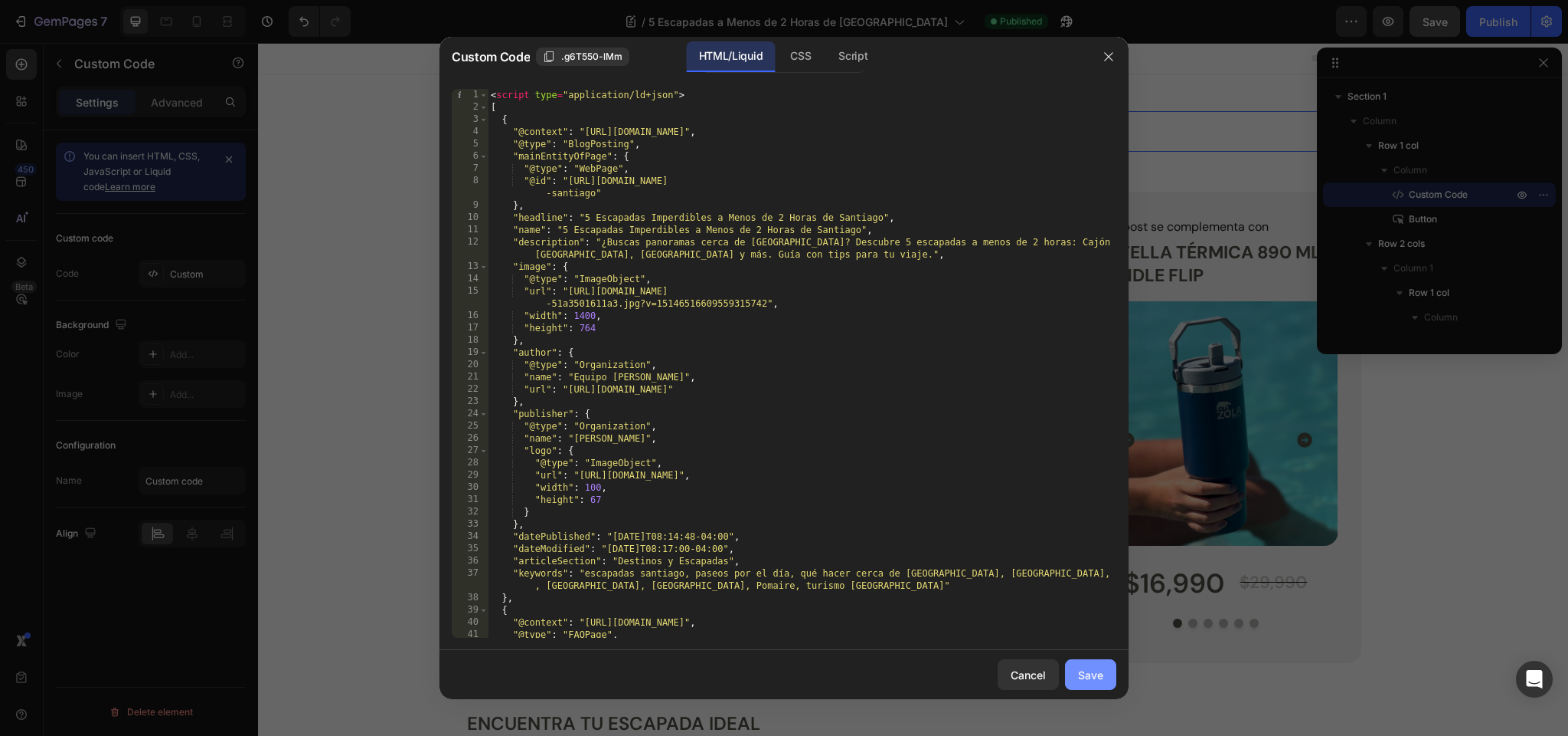
click at [1090, 676] on div "Save" at bounding box center [1091, 674] width 25 height 16
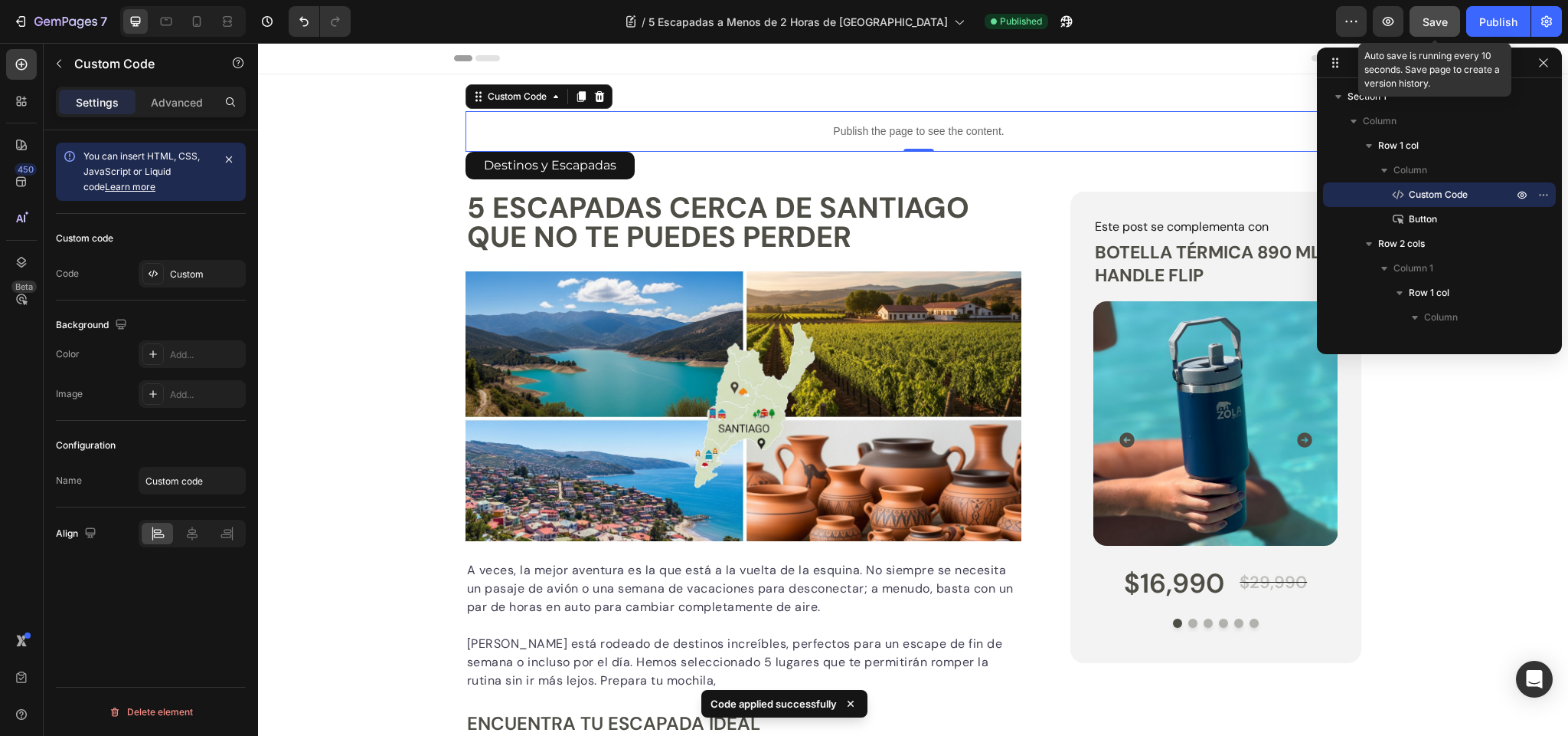
click at [1433, 25] on span "Save" at bounding box center [1435, 22] width 25 height 13
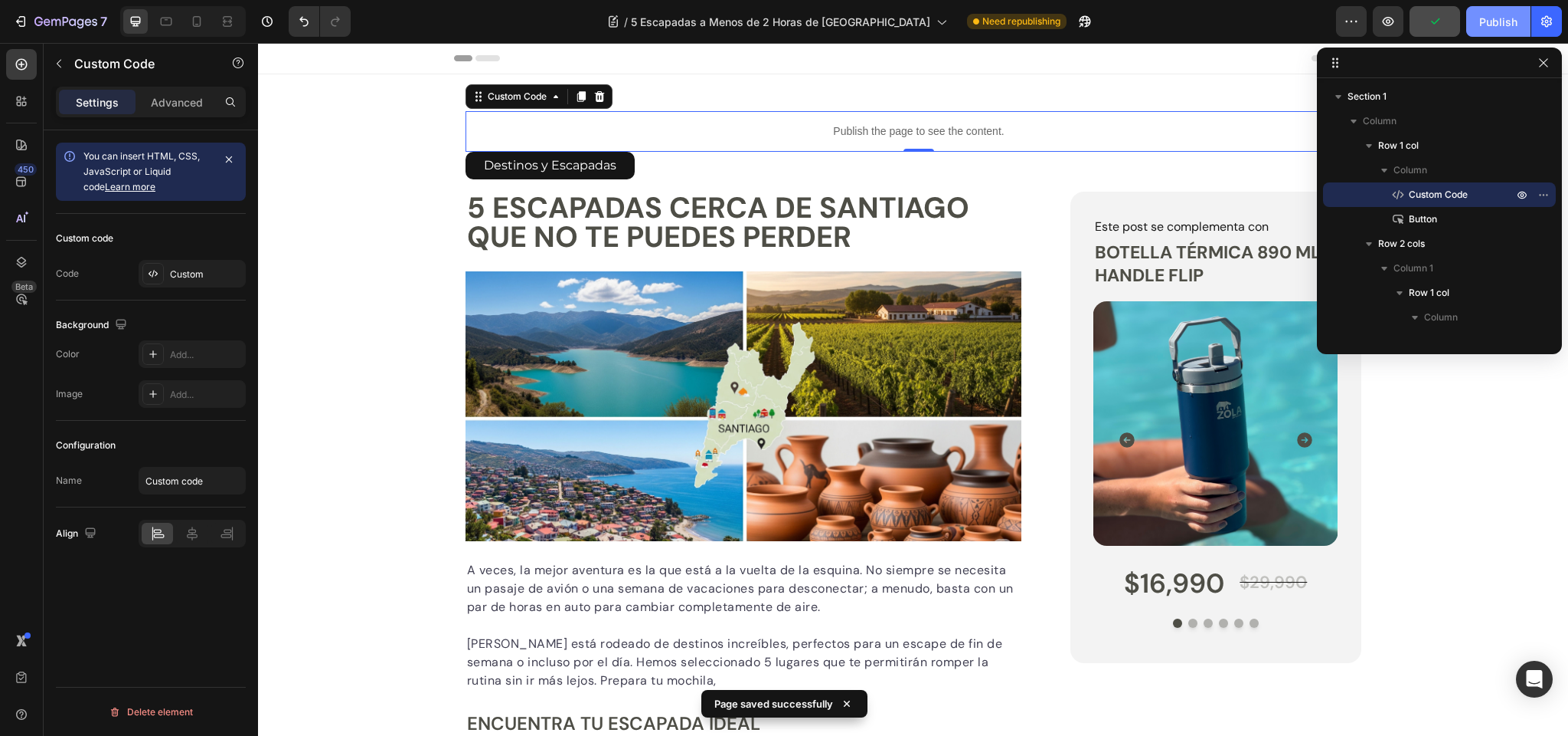
click at [1486, 21] on div "Publish" at bounding box center [1498, 22] width 39 height 16
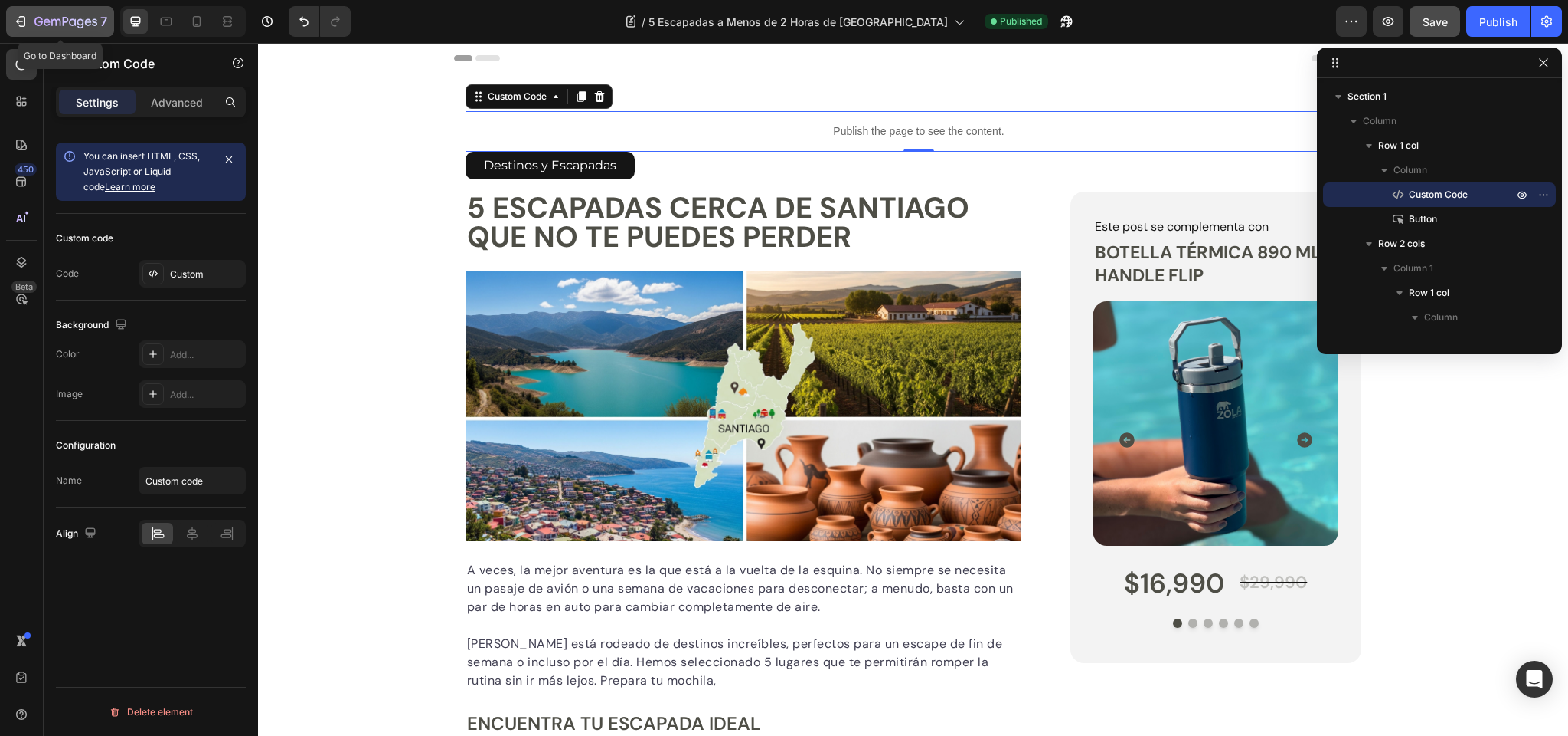
click at [57, 19] on icon "button" at bounding box center [66, 23] width 63 height 13
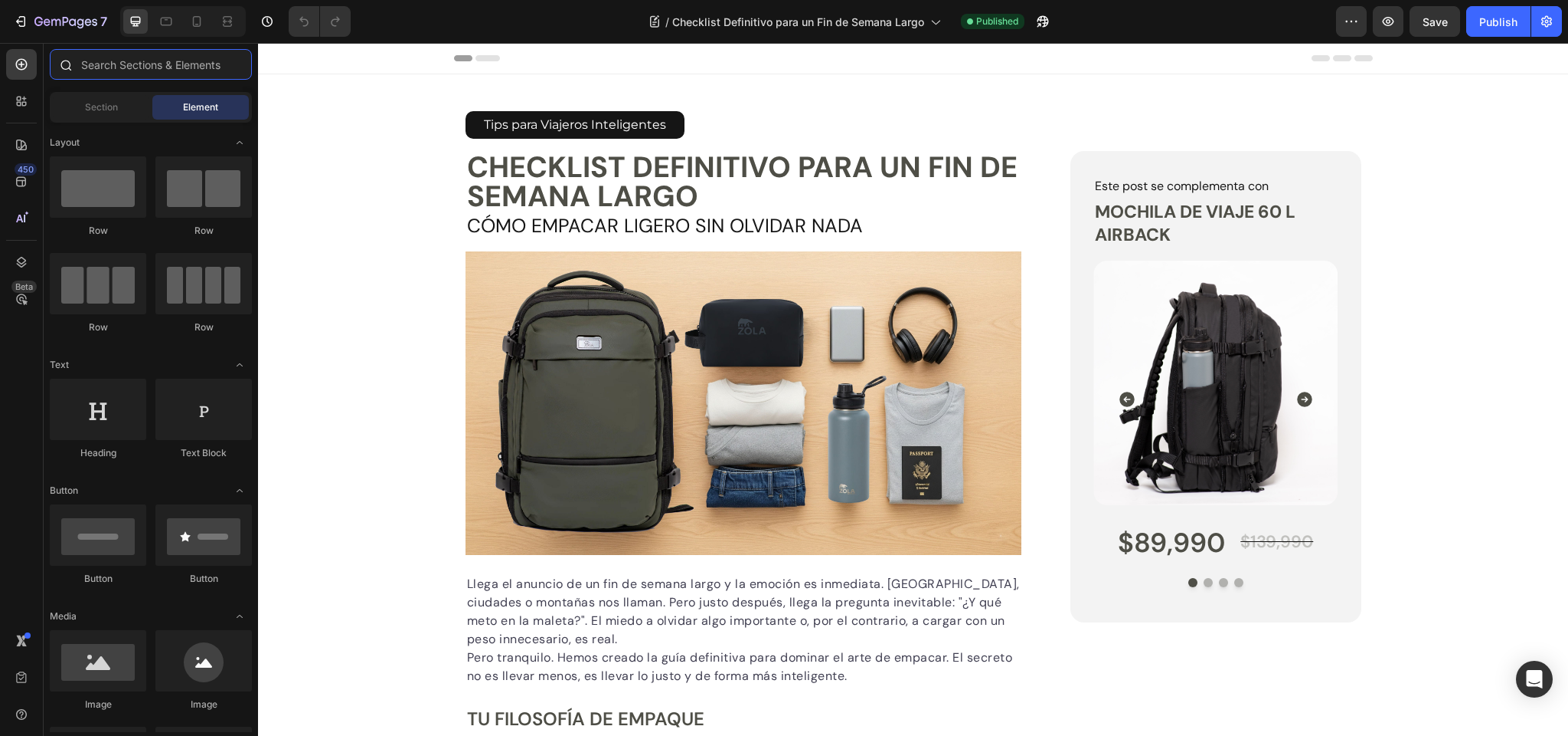
click at [122, 65] on input "text" at bounding box center [151, 64] width 202 height 31
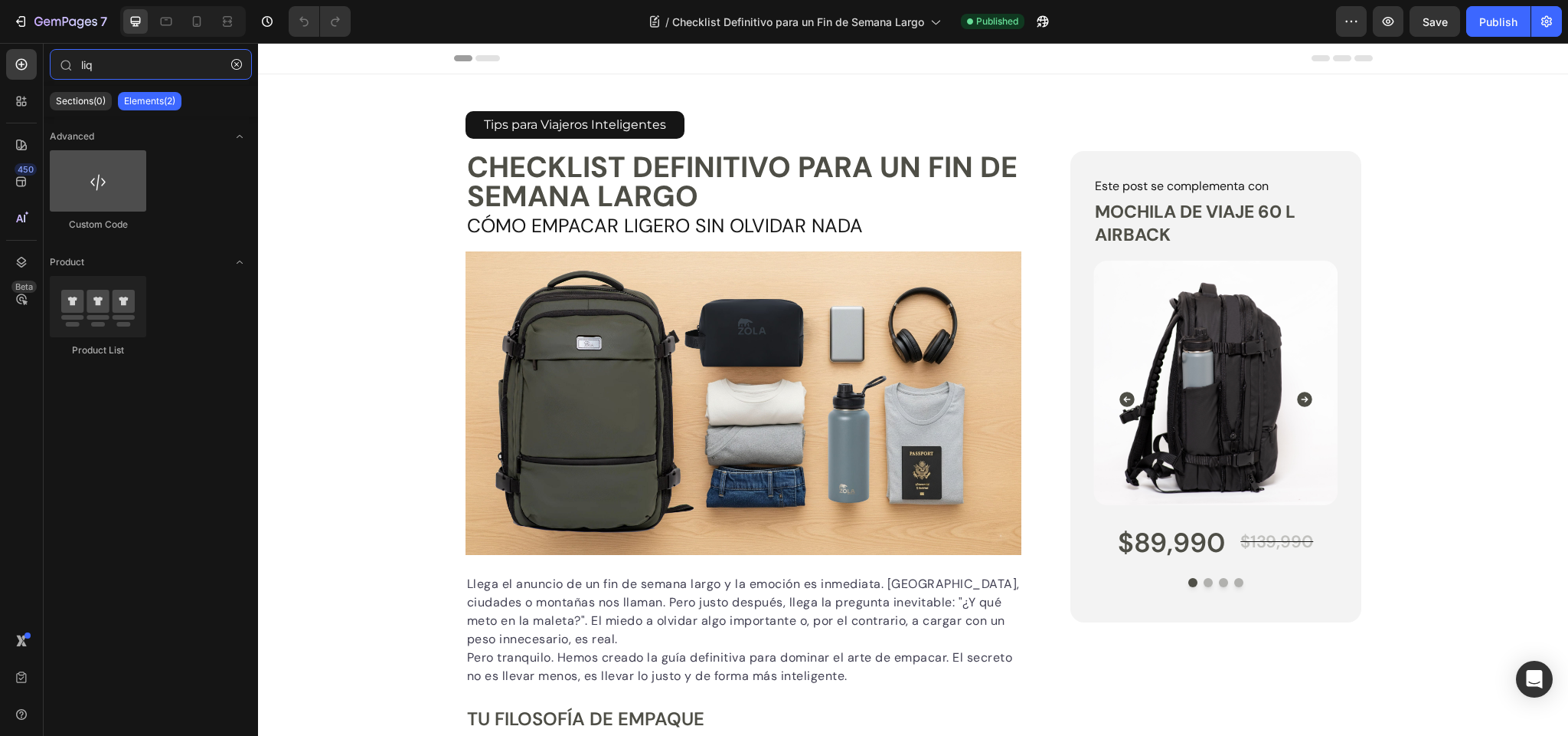
type input "liq"
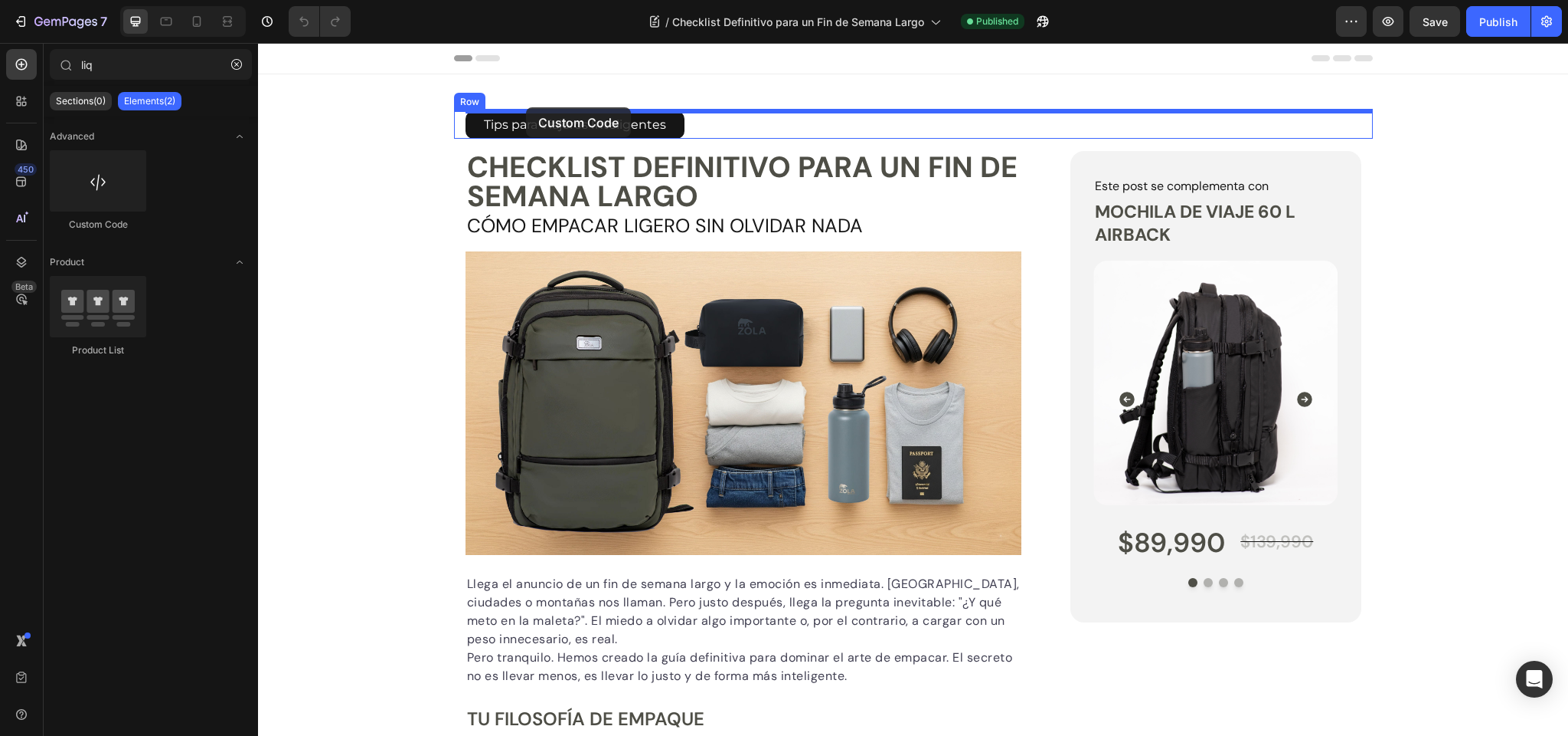
drag, startPoint x: 350, startPoint y: 232, endPoint x: 526, endPoint y: 107, distance: 215.9
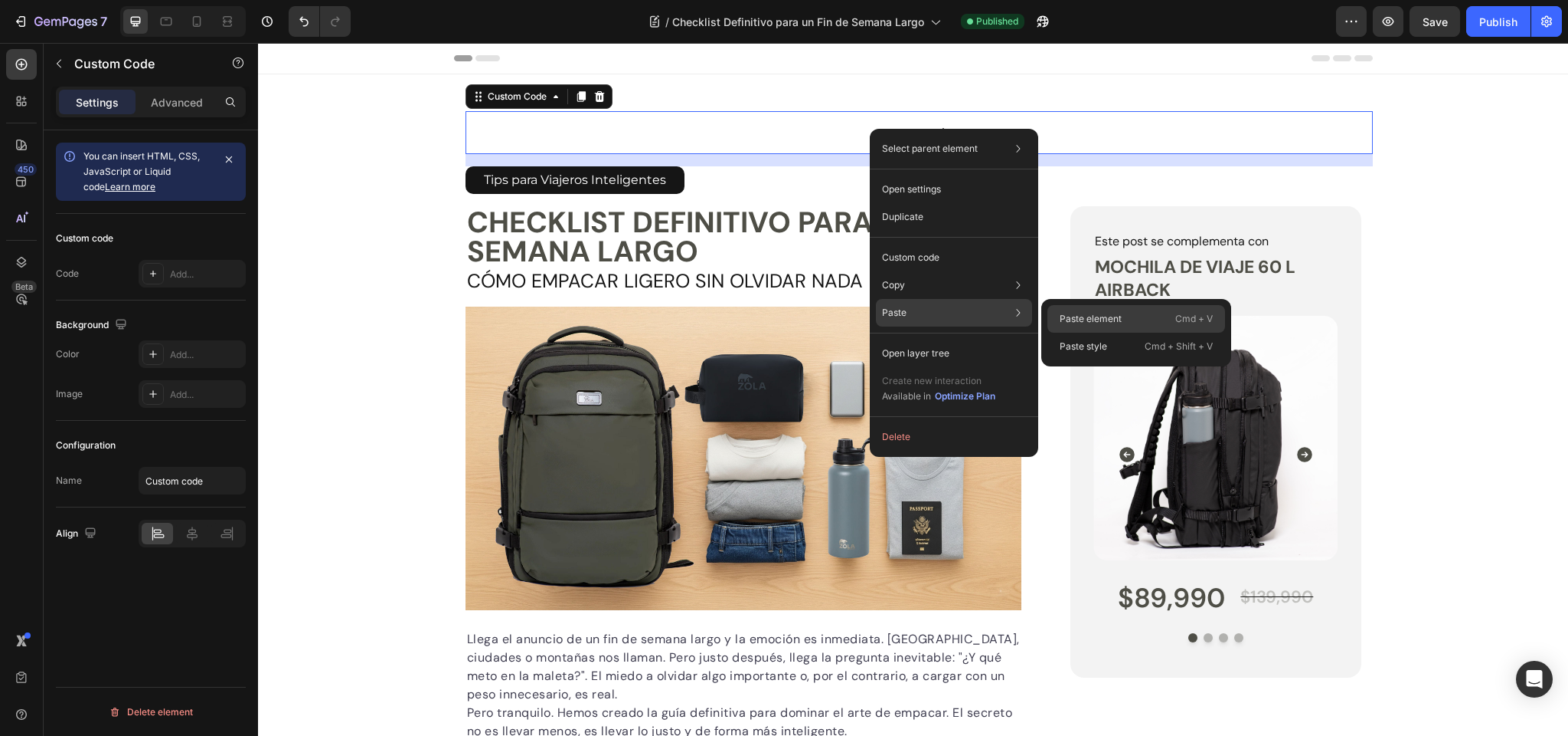
click at [1100, 315] on p "Paste element" at bounding box center [1091, 319] width 62 height 14
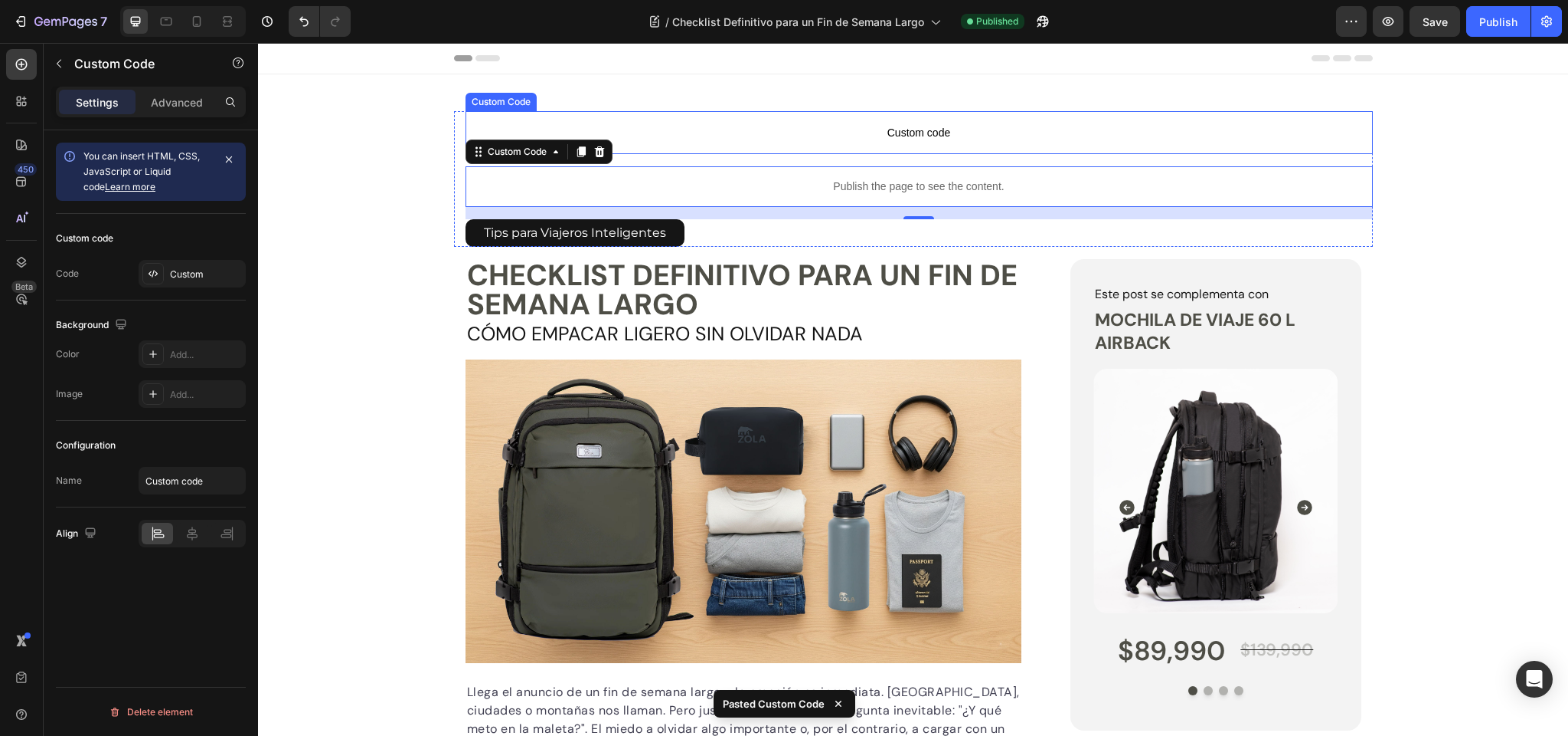
click at [912, 131] on span "Custom code" at bounding box center [919, 133] width 908 height 19
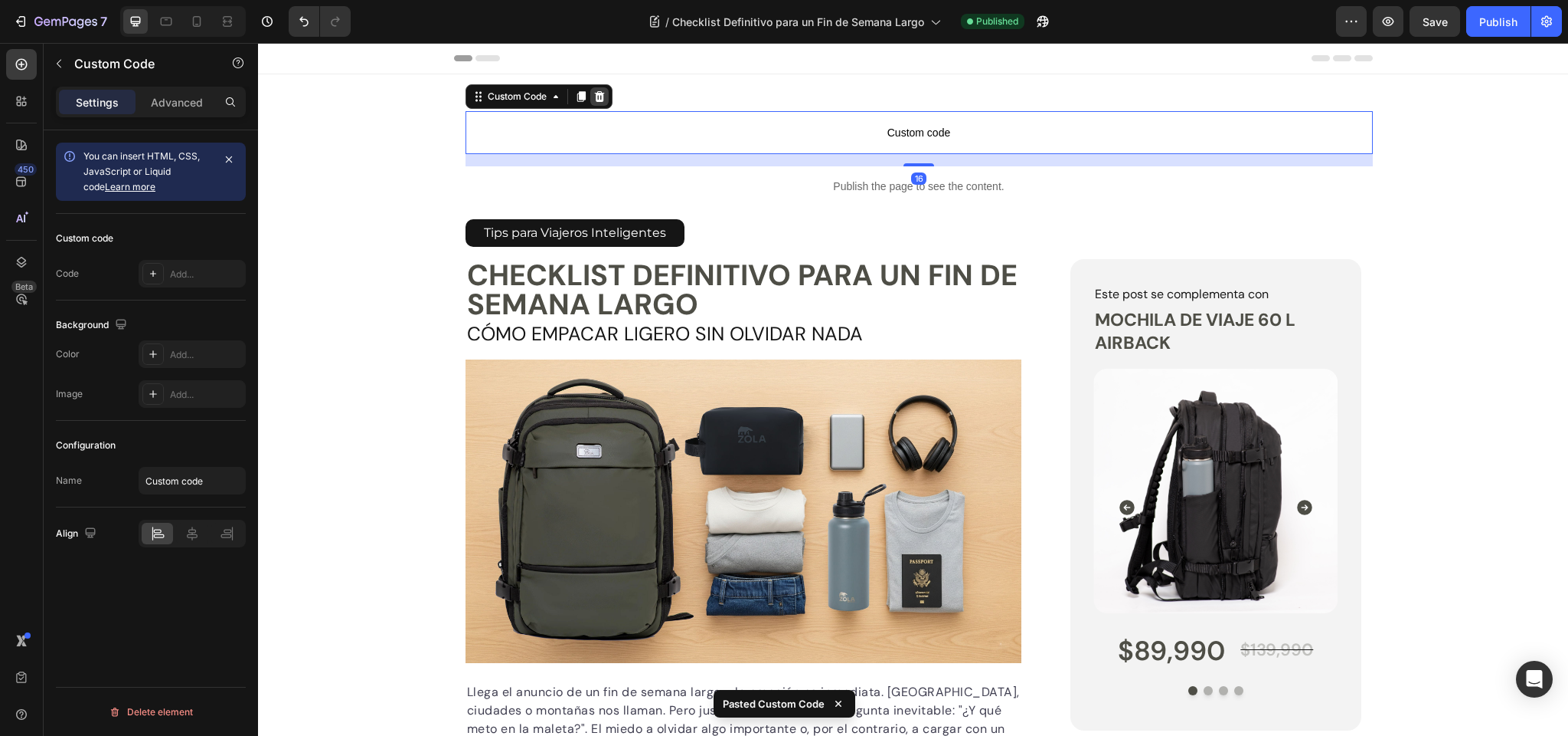
click at [600, 95] on icon at bounding box center [599, 96] width 10 height 10
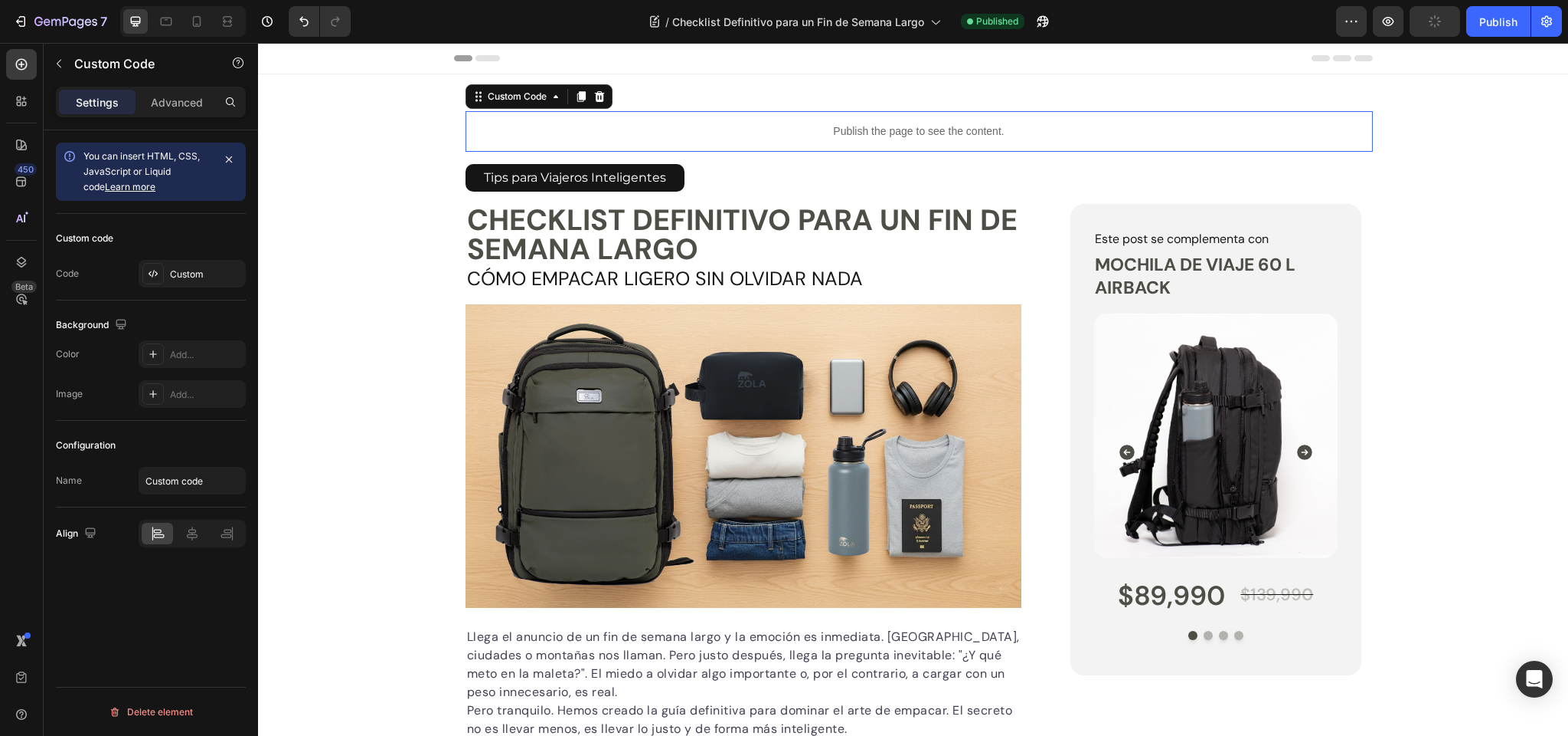
click at [904, 132] on p "Publish the page to see the content." at bounding box center [919, 131] width 908 height 16
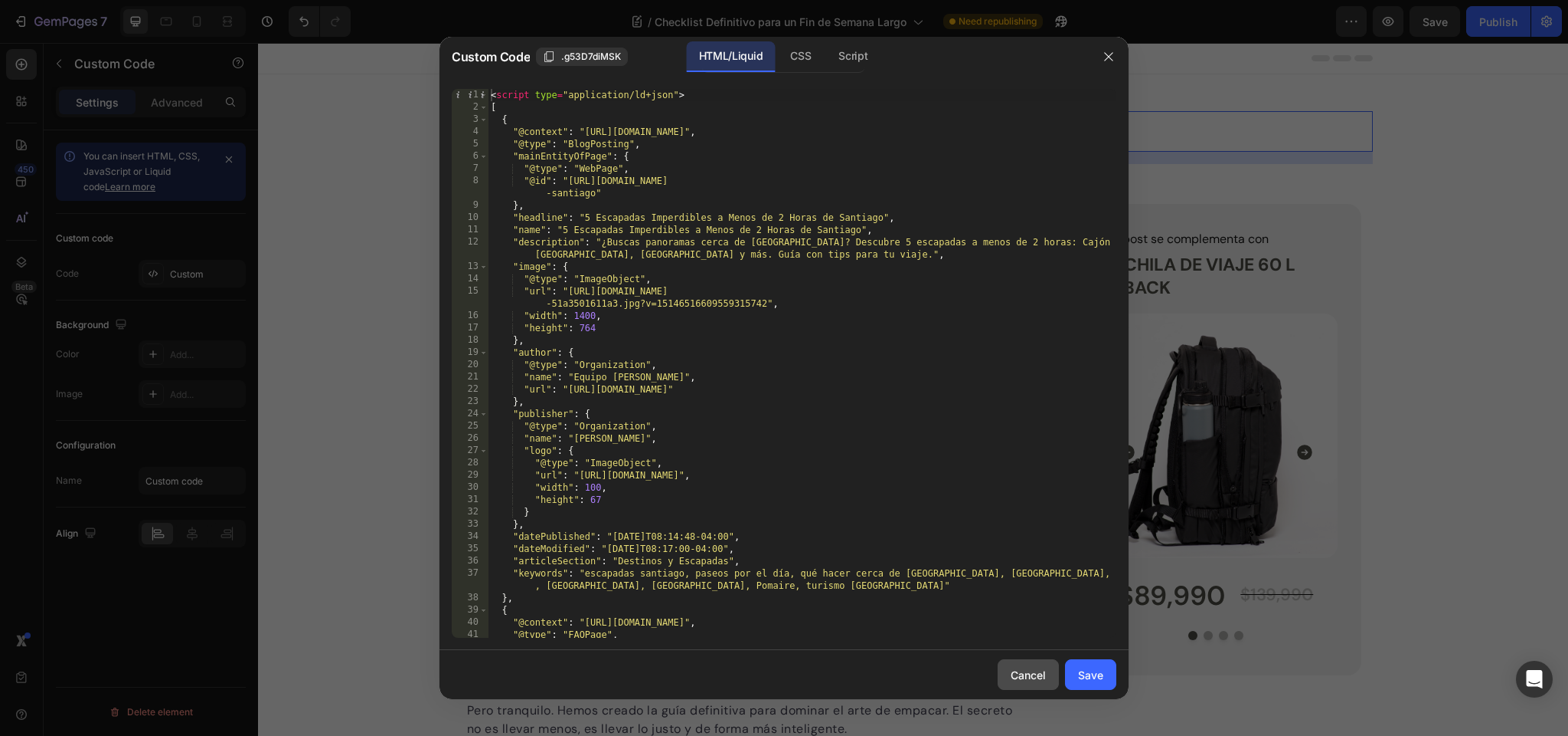
click at [1023, 671] on div "Cancel" at bounding box center [1027, 674] width 35 height 16
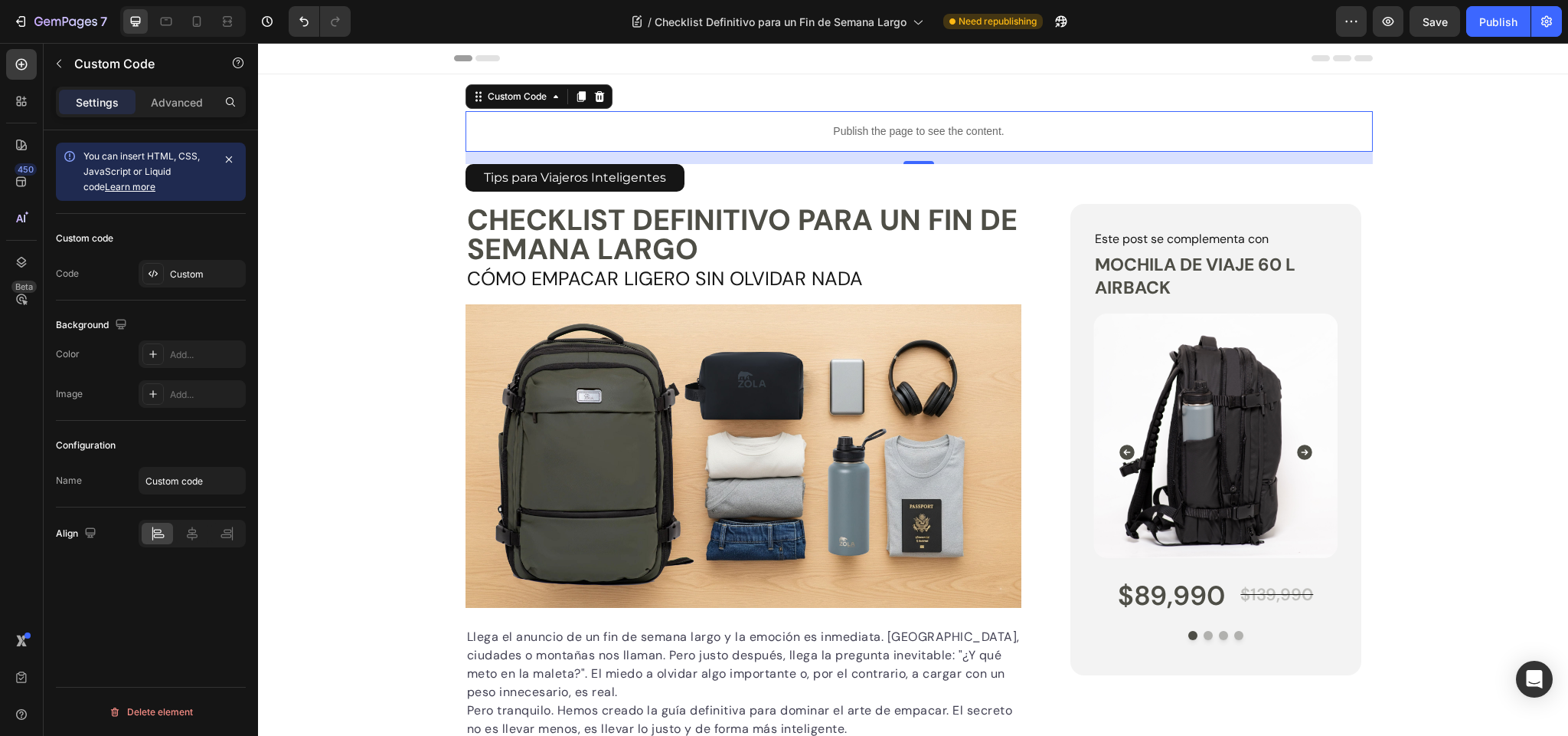
click at [842, 129] on p "Publish the page to see the content." at bounding box center [919, 131] width 908 height 16
click at [842, 129] on p "Publish the page to see the content." at bounding box center [919, 130] width 908 height 16
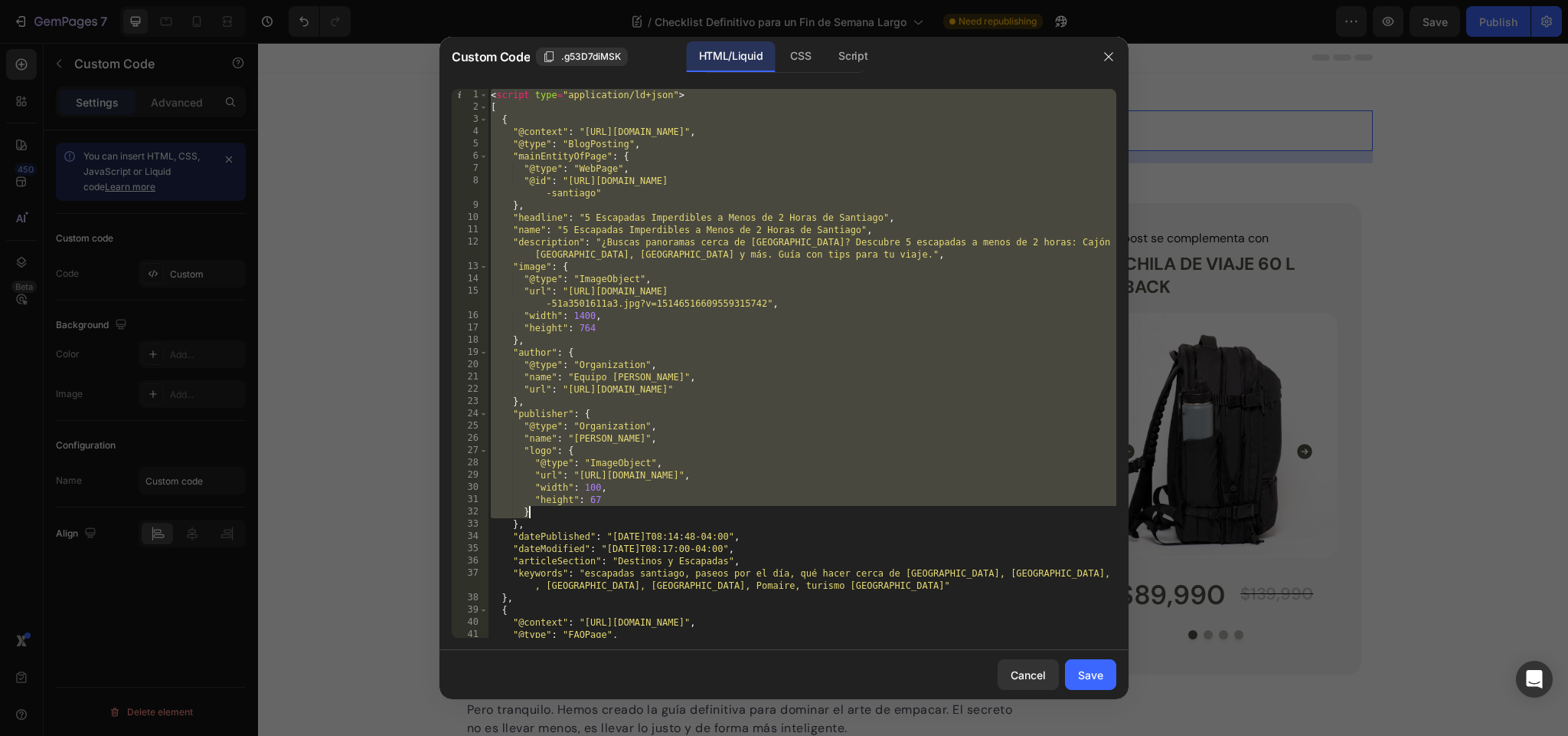
scroll to position [457, 0]
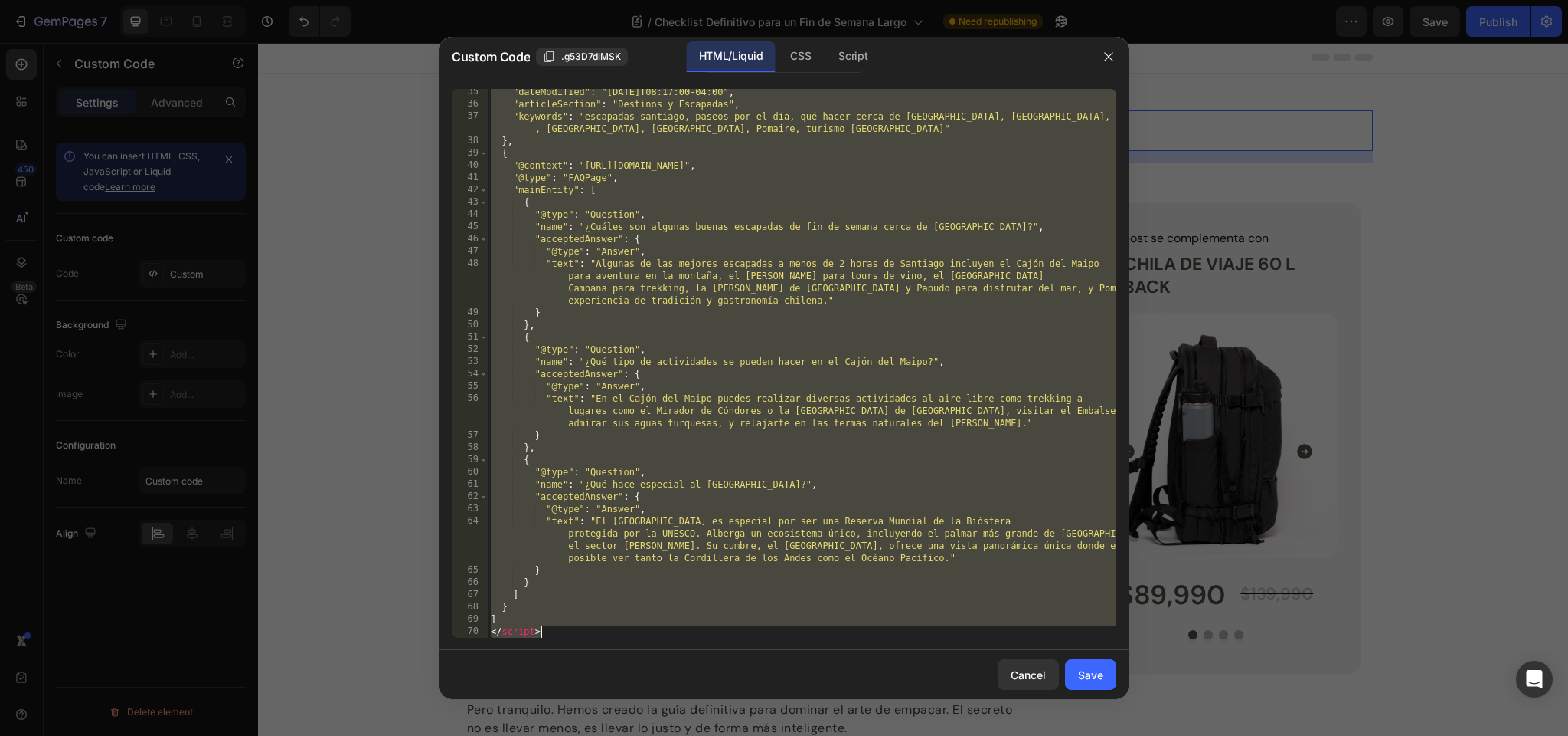
drag, startPoint x: 492, startPoint y: 95, endPoint x: 700, endPoint y: 796, distance: 731.2
click at [700, 0] on html "7 Version history / Checklist Definitivo para un Fin de Semana Largo Need repub…" at bounding box center [784, 0] width 1568 height 0
type textarea "] </script>"
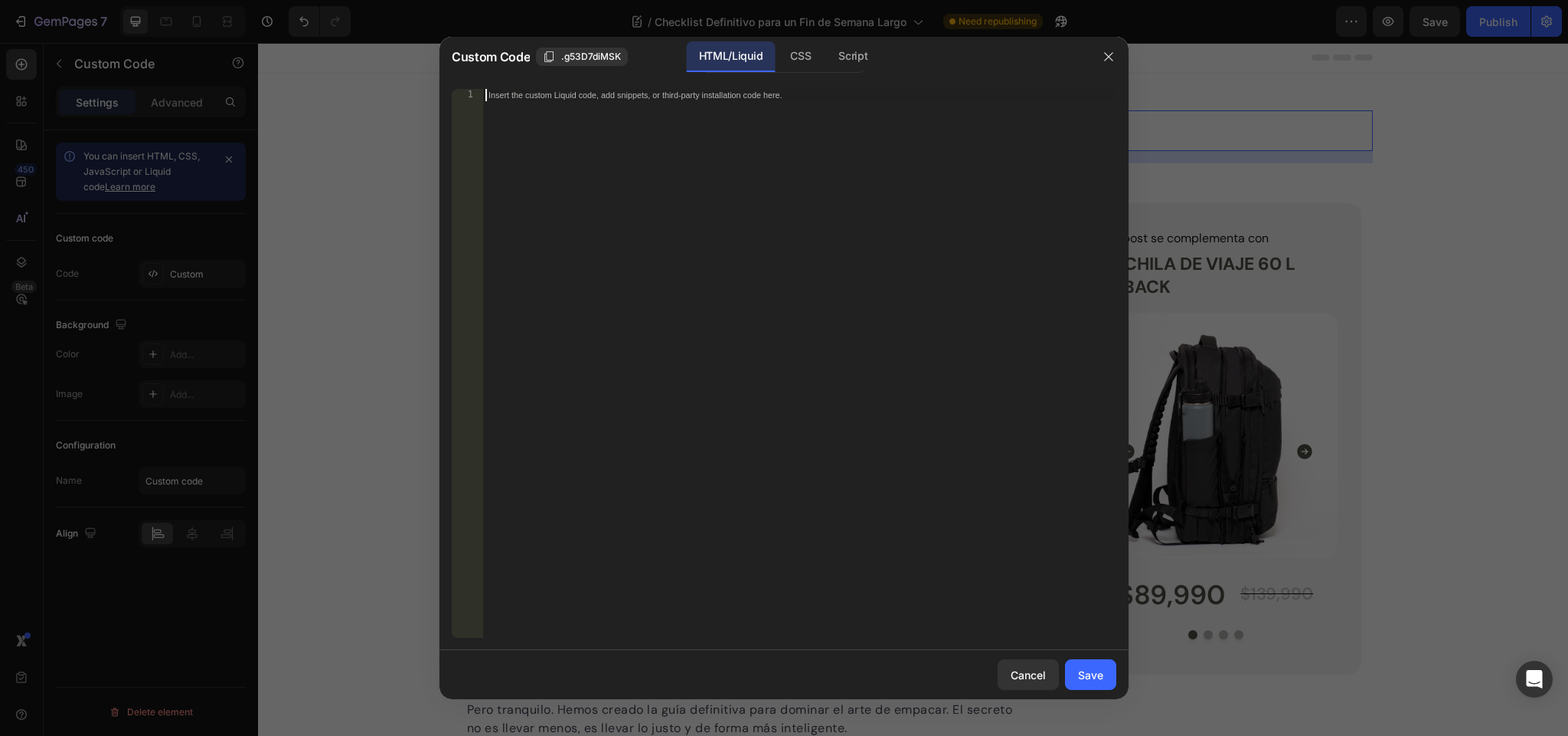
paste textarea "</script>"
type textarea "</script>"
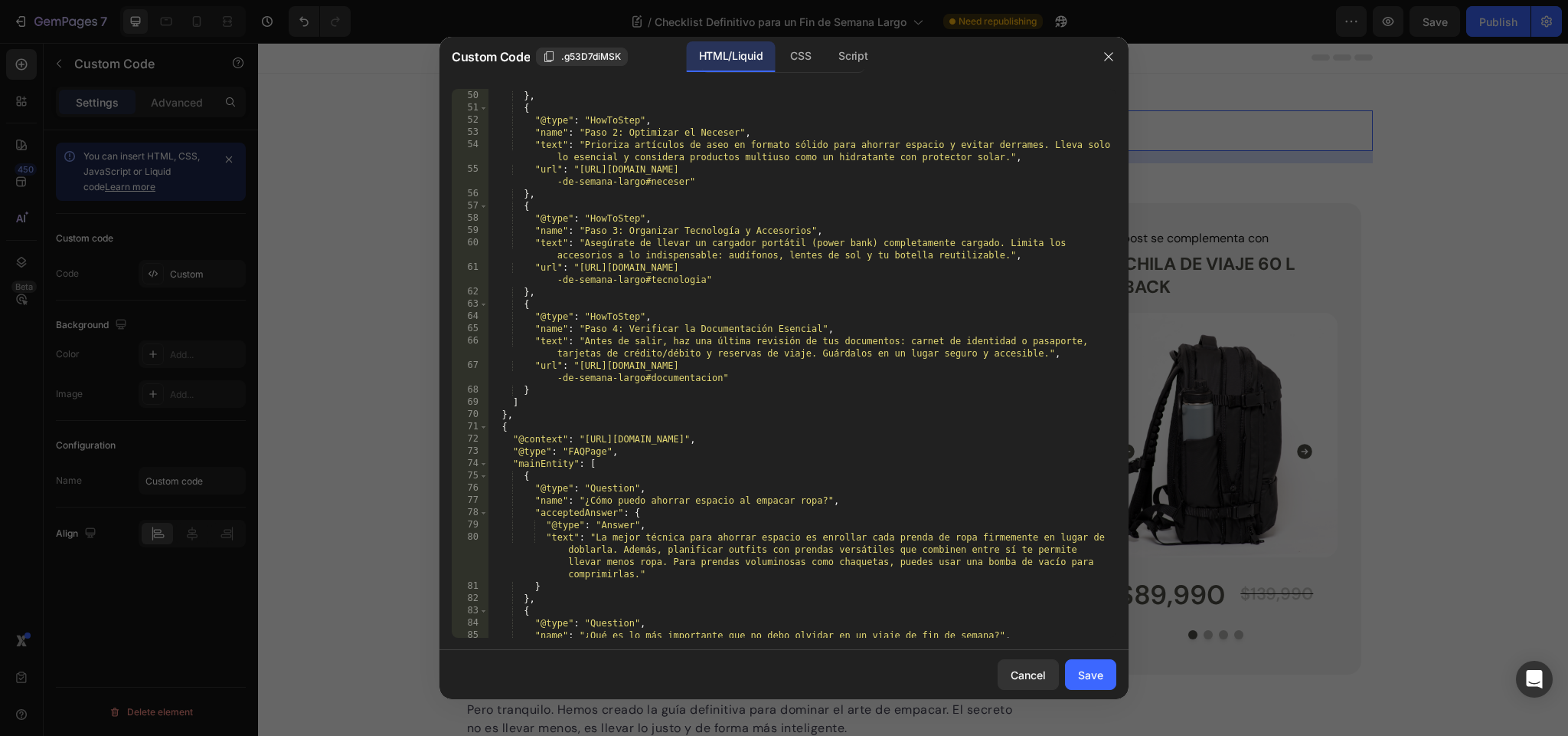
scroll to position [837, 0]
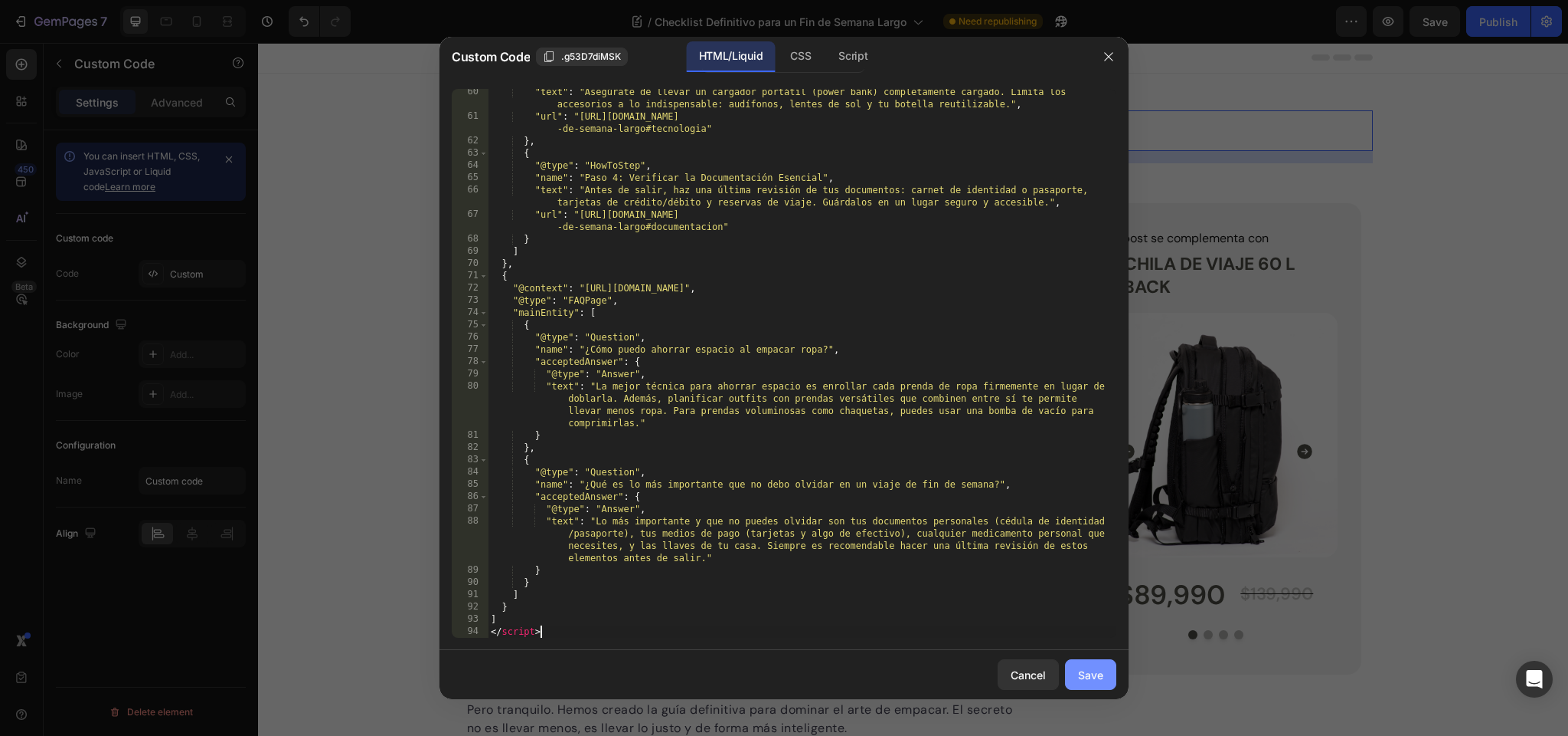
click at [1091, 679] on div "Save" at bounding box center [1091, 674] width 25 height 16
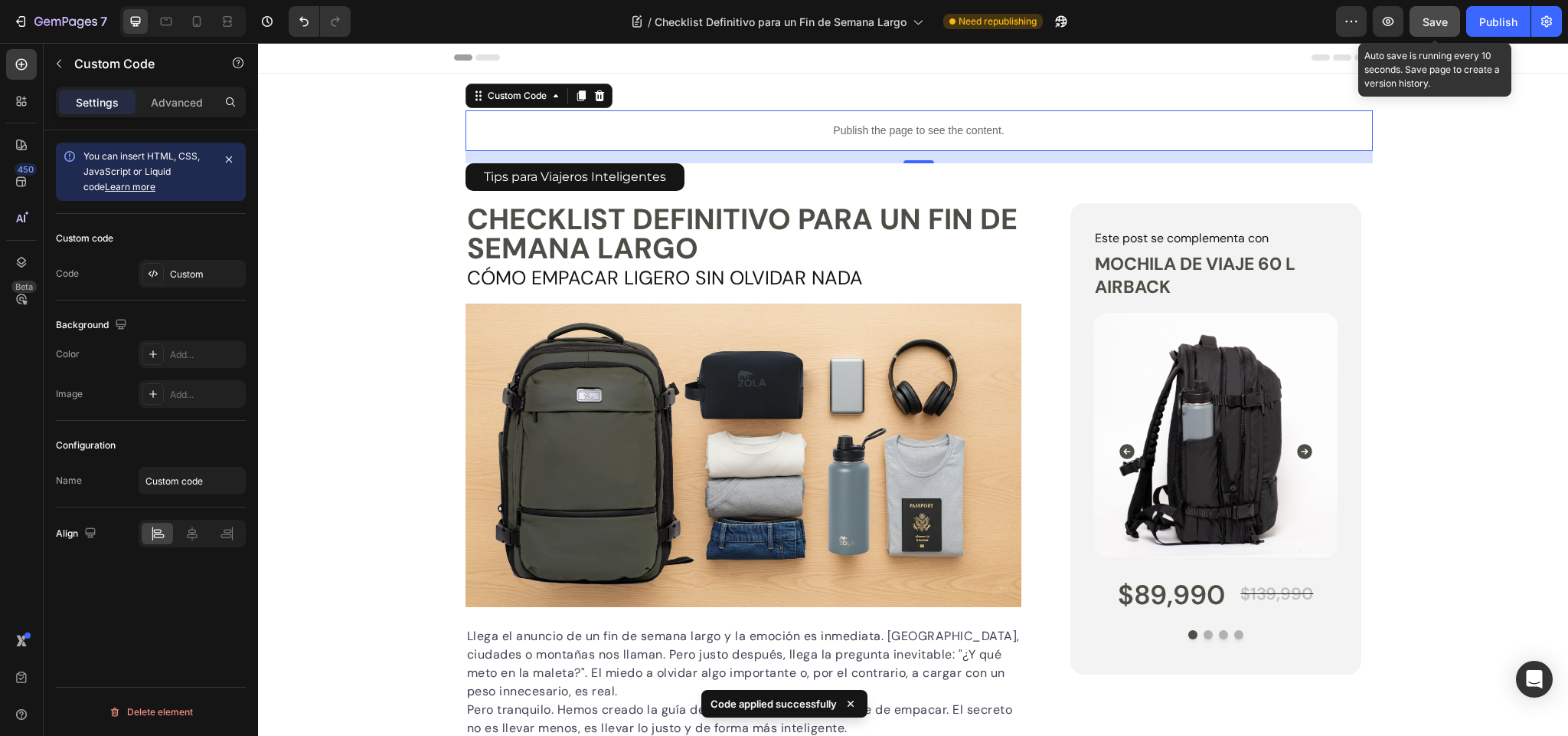
click at [1438, 22] on span "Save" at bounding box center [1435, 22] width 25 height 13
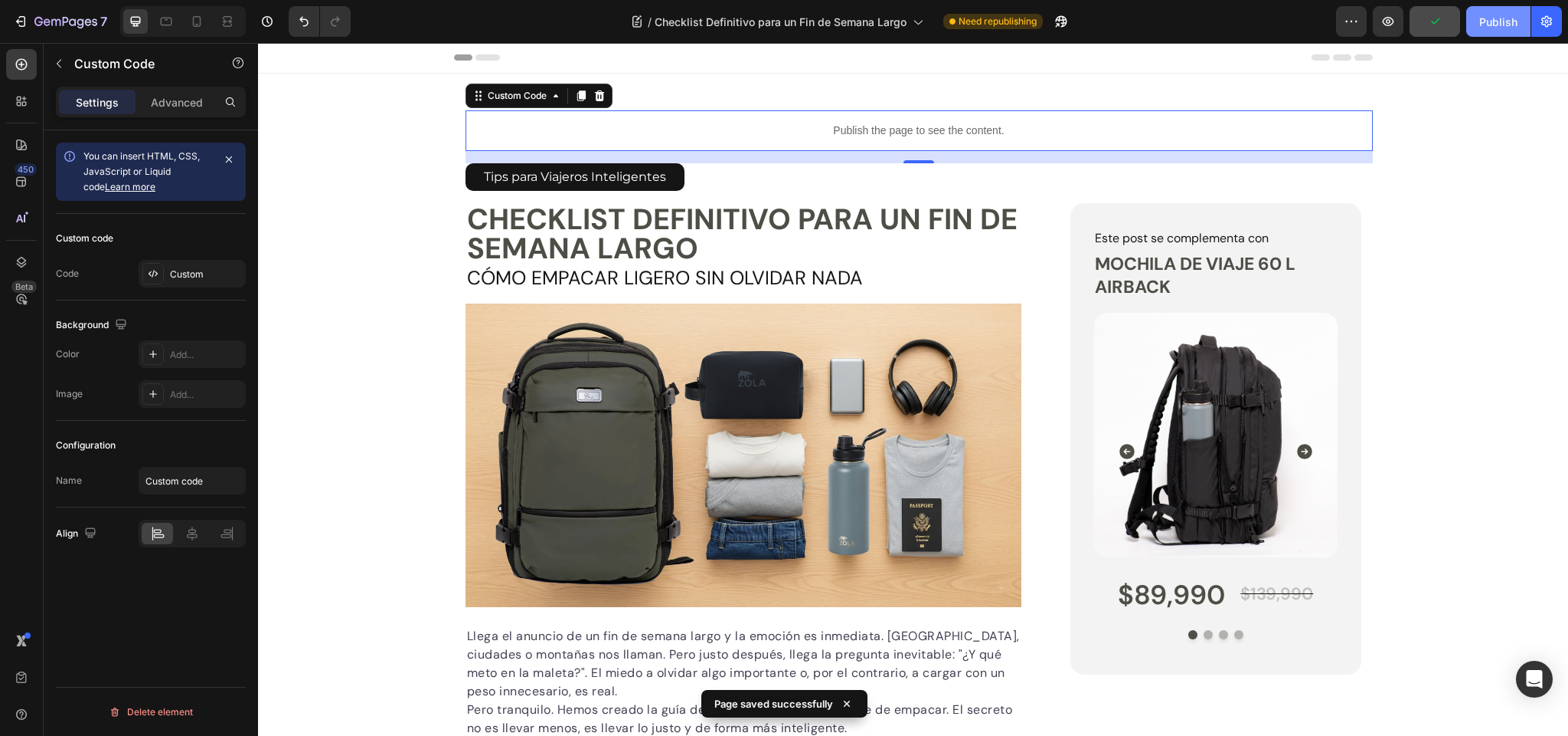
click at [1495, 18] on div "Publish" at bounding box center [1498, 22] width 39 height 16
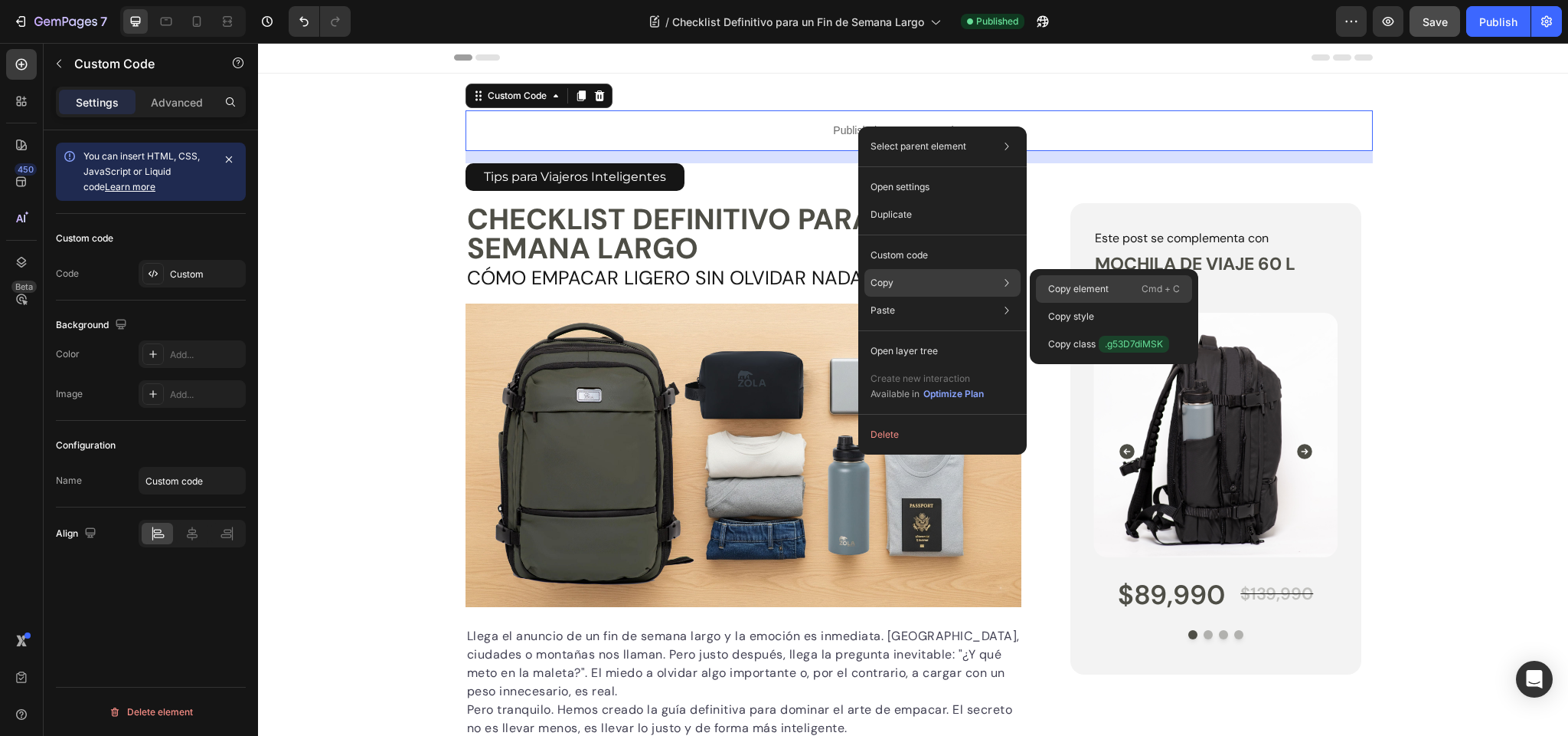
click at [1066, 289] on p "Copy element" at bounding box center [1078, 288] width 60 height 14
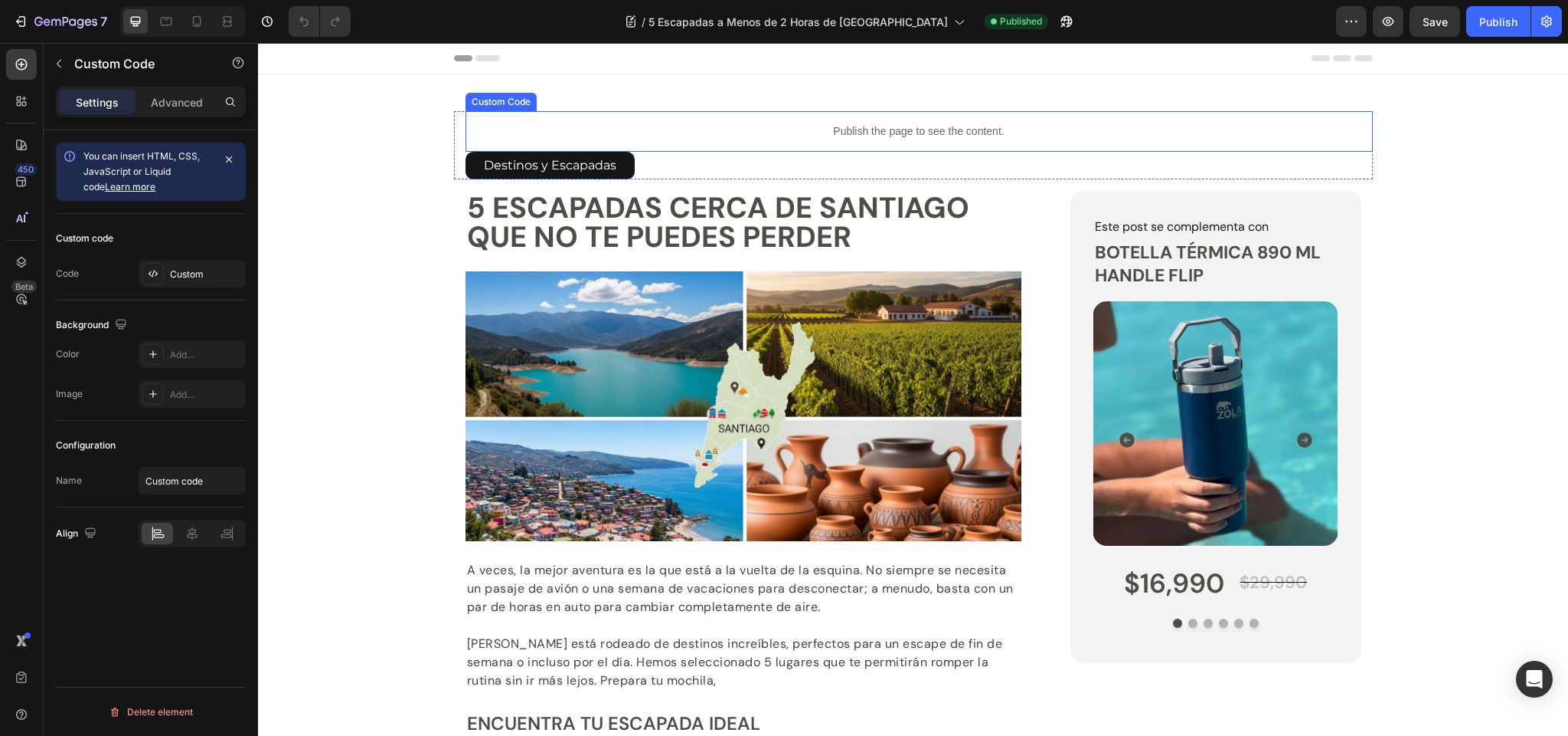
click at [864, 128] on p "Publish the page to see the content." at bounding box center [919, 131] width 908 height 16
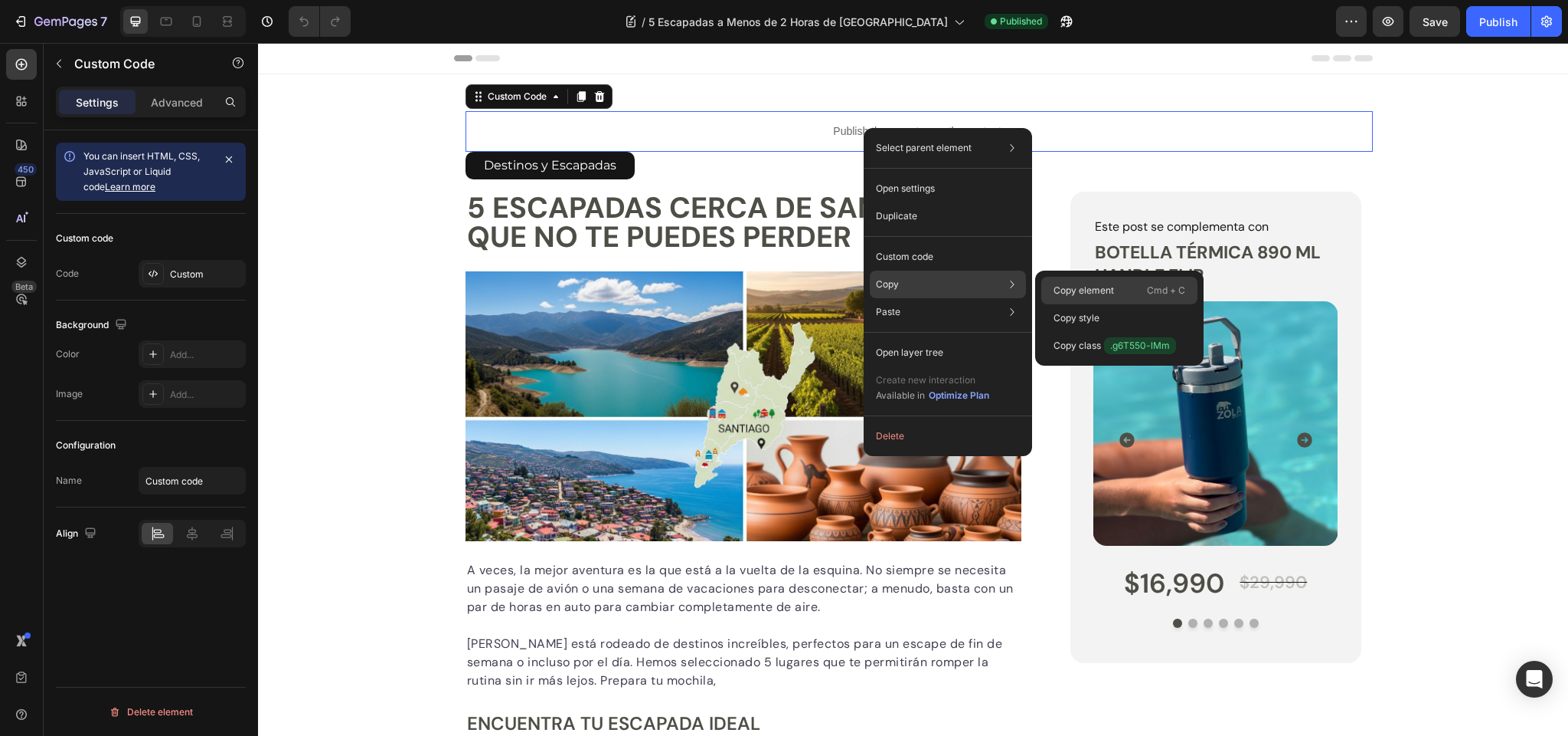
click at [1099, 286] on p "Copy element" at bounding box center [1084, 290] width 60 height 14
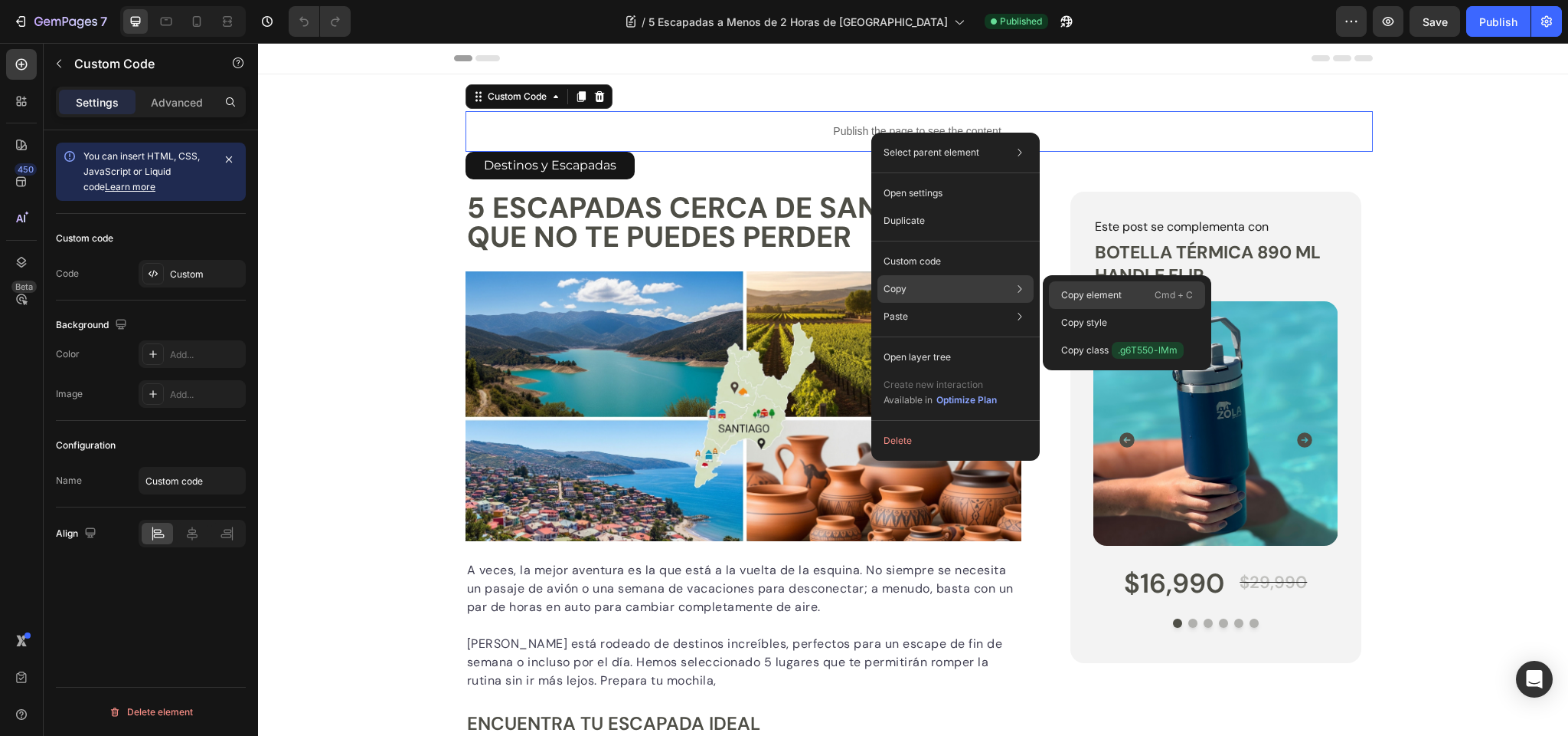
click at [1122, 309] on div "Copy element Cmd + C" at bounding box center [1127, 322] width 156 height 27
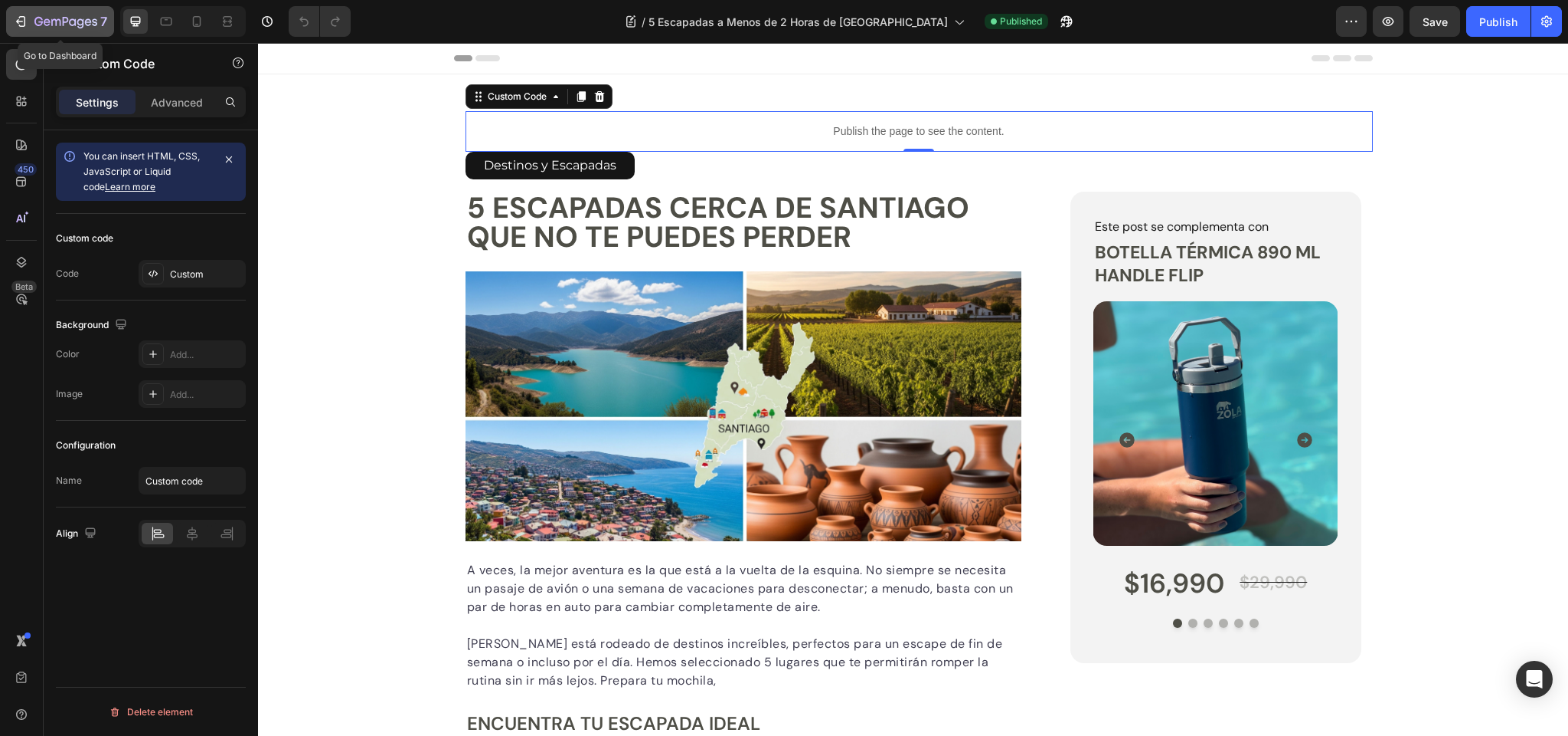
click at [46, 22] on icon "button" at bounding box center [46, 22] width 7 height 7
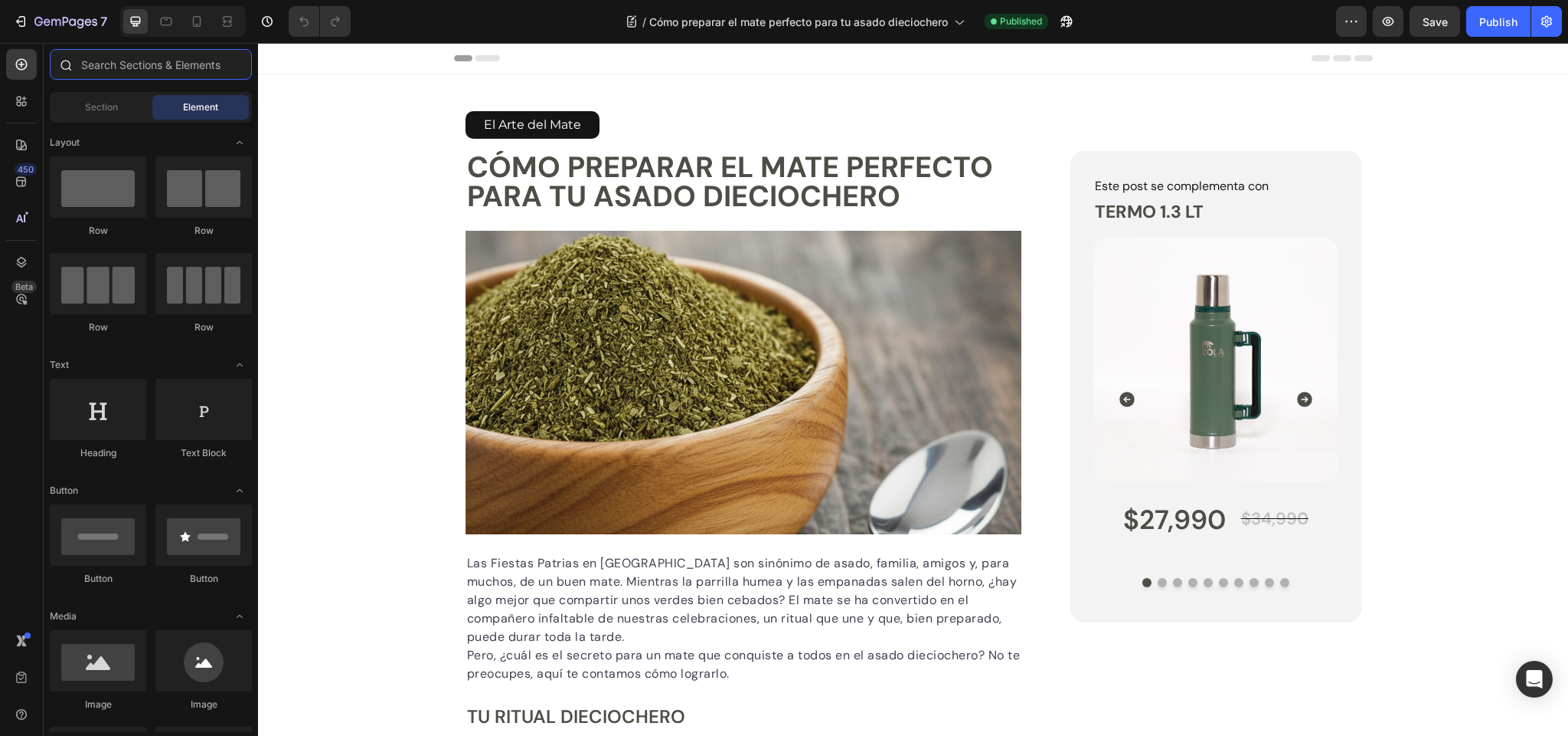
click at [133, 68] on input "text" at bounding box center [151, 64] width 202 height 31
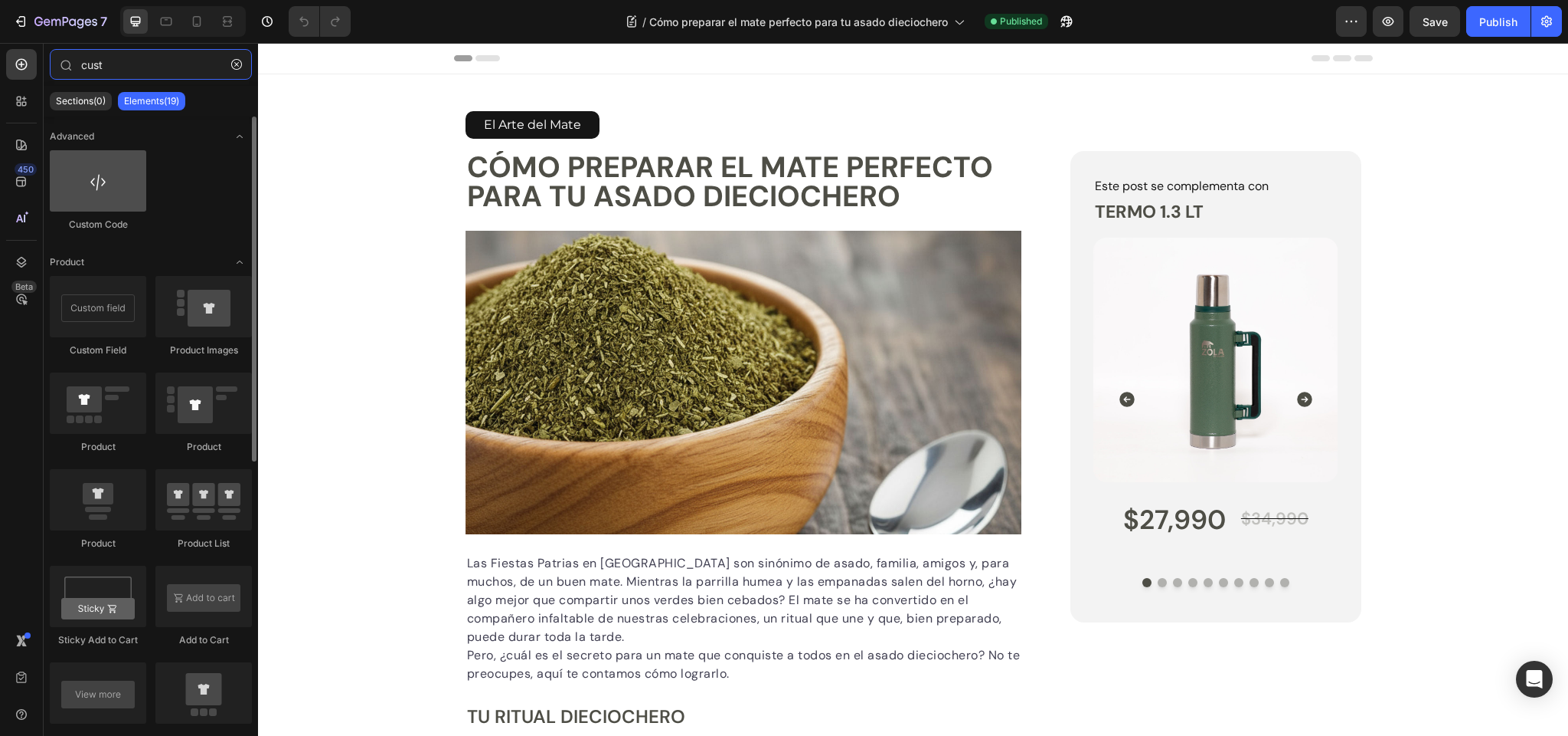
type input "cust"
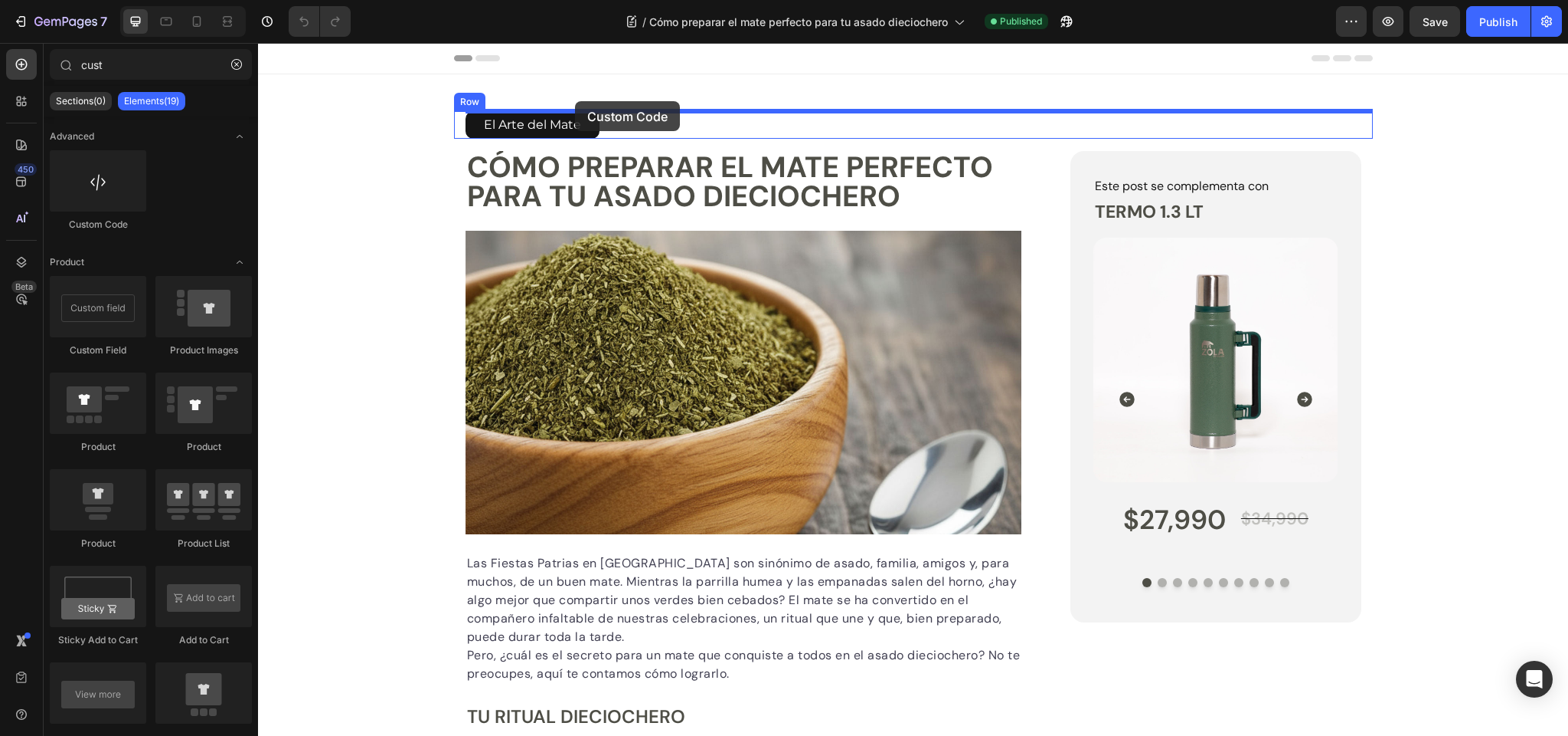
drag, startPoint x: 338, startPoint y: 223, endPoint x: 575, endPoint y: 101, distance: 266.6
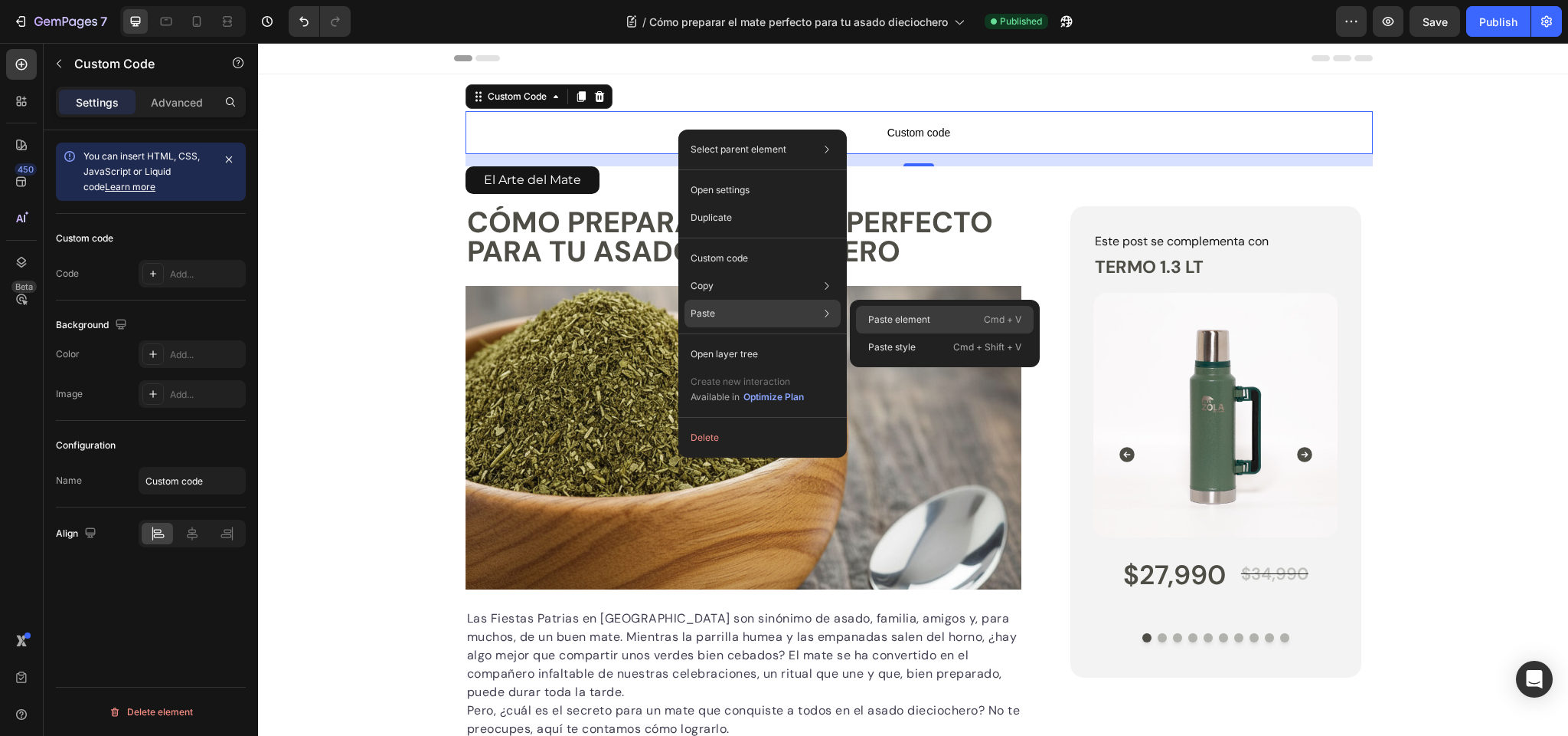
click at [889, 316] on p "Paste element" at bounding box center [899, 319] width 62 height 14
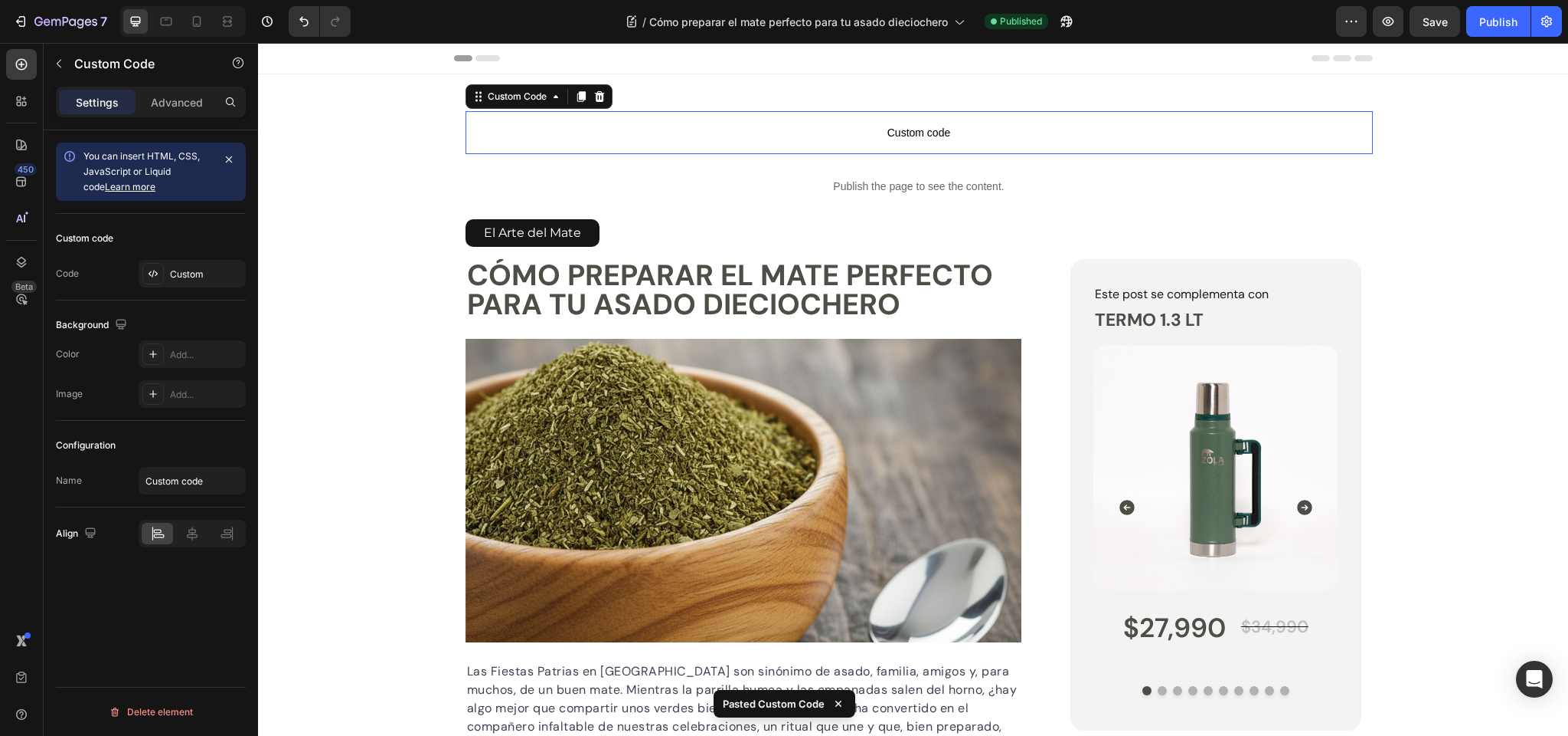
click at [907, 132] on span "Custom code" at bounding box center [919, 133] width 908 height 19
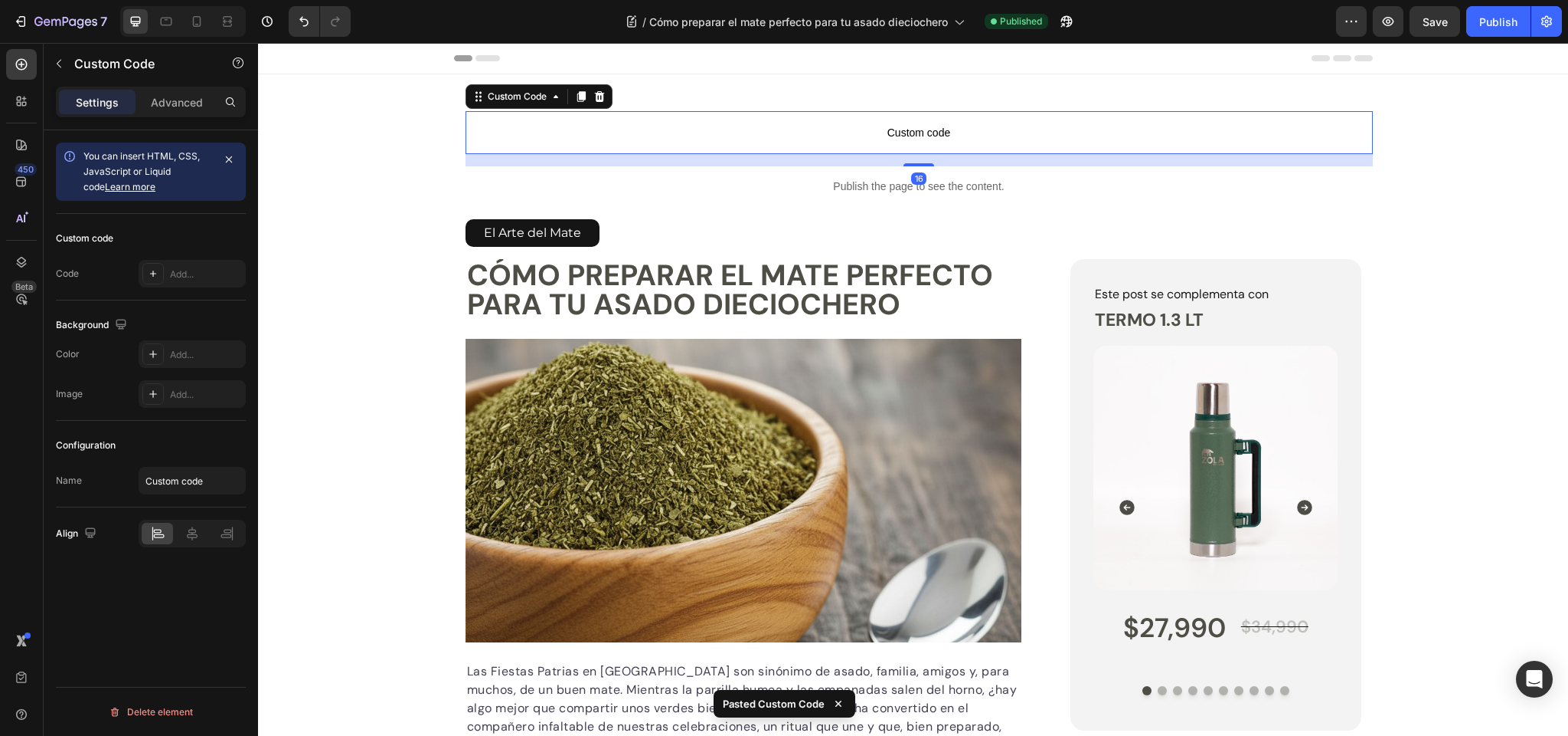
click at [599, 94] on icon at bounding box center [599, 96] width 10 height 10
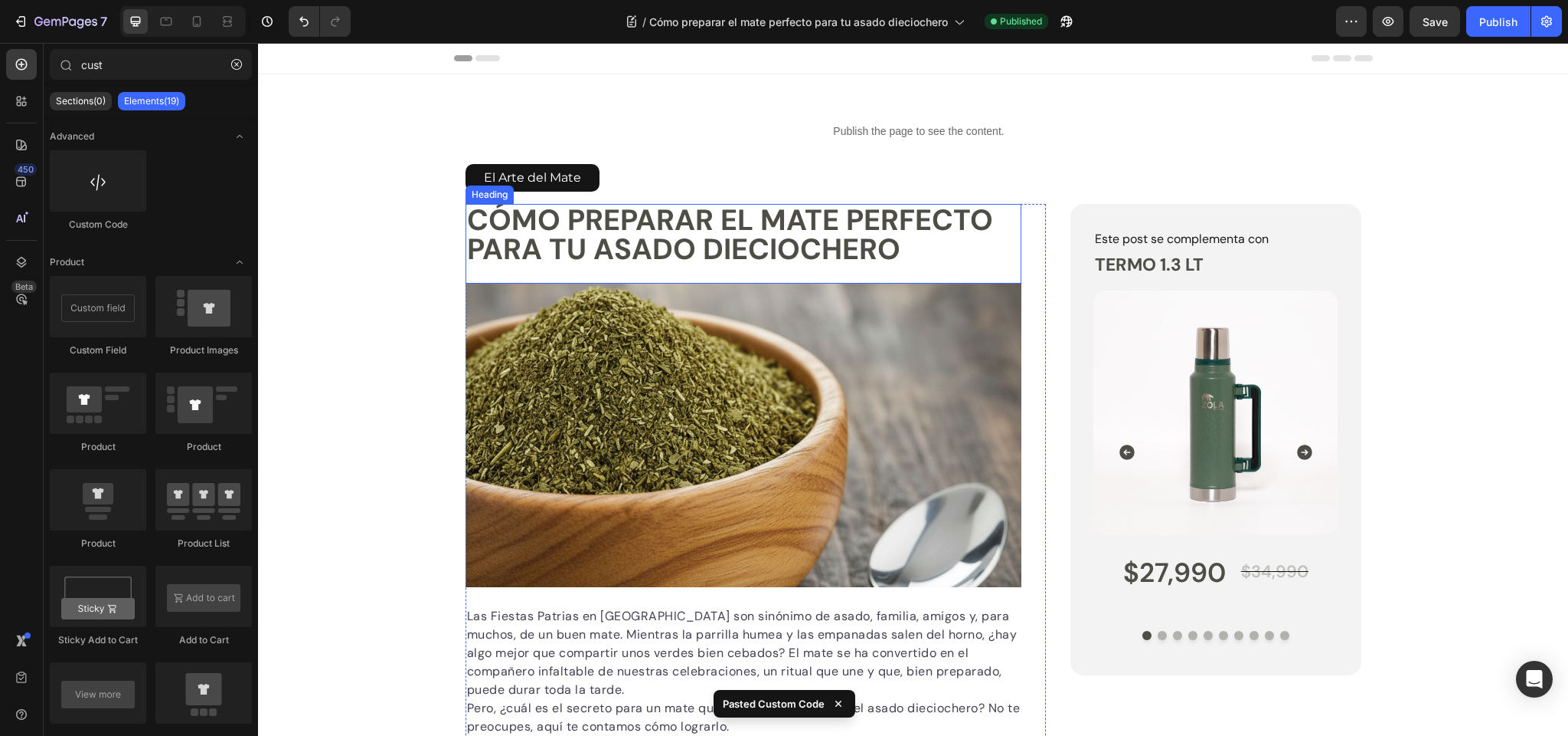
click at [562, 234] on h1 "Cómo preparar el mate perfecto para tu asado dieciochero" at bounding box center [743, 234] width 557 height 61
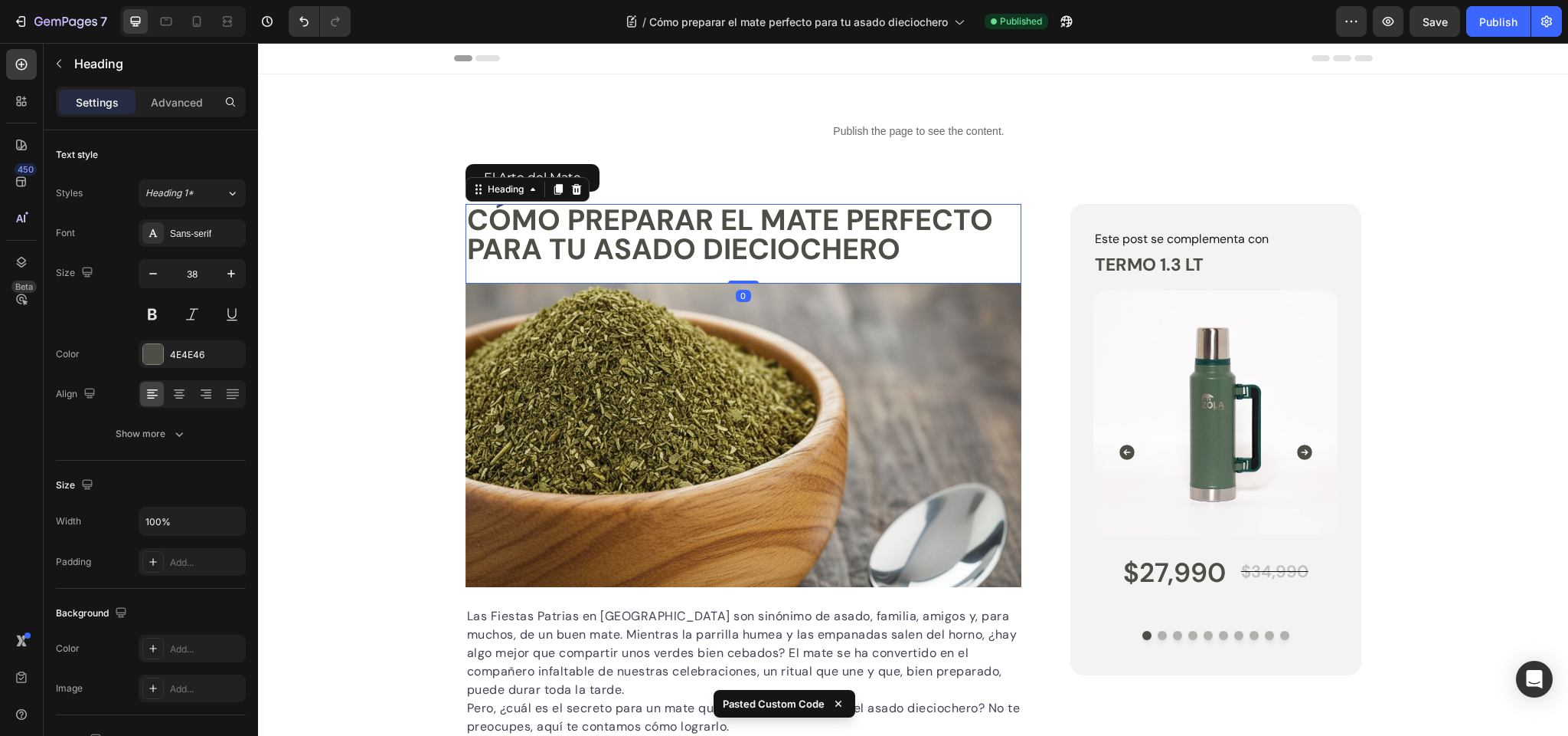
click at [562, 234] on h1 "Cómo preparar el mate perfecto para tu asado dieciochero" at bounding box center [743, 234] width 557 height 61
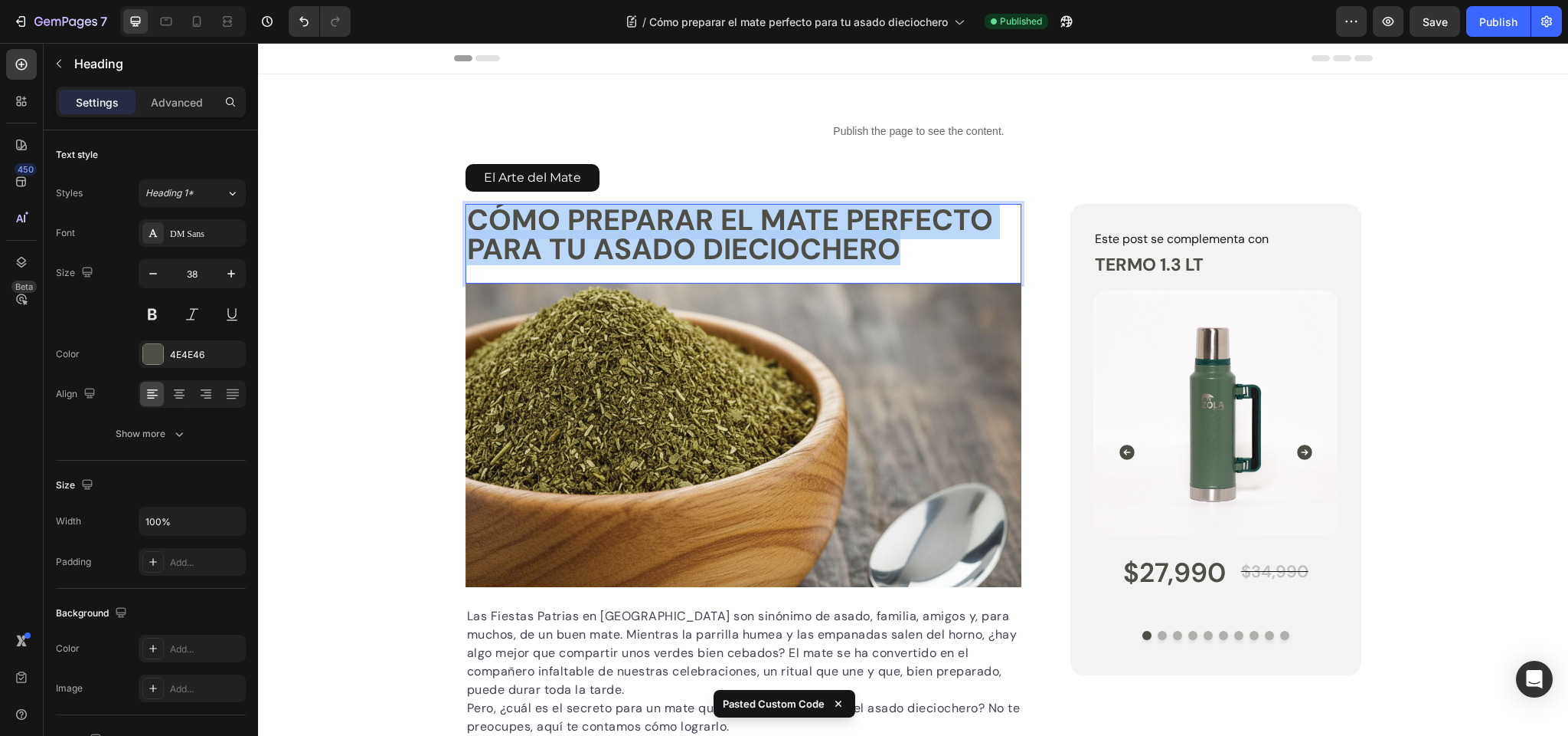
click at [562, 234] on p "Cómo preparar el mate perfecto para tu asado dieciochero" at bounding box center [744, 235] width 554 height 58
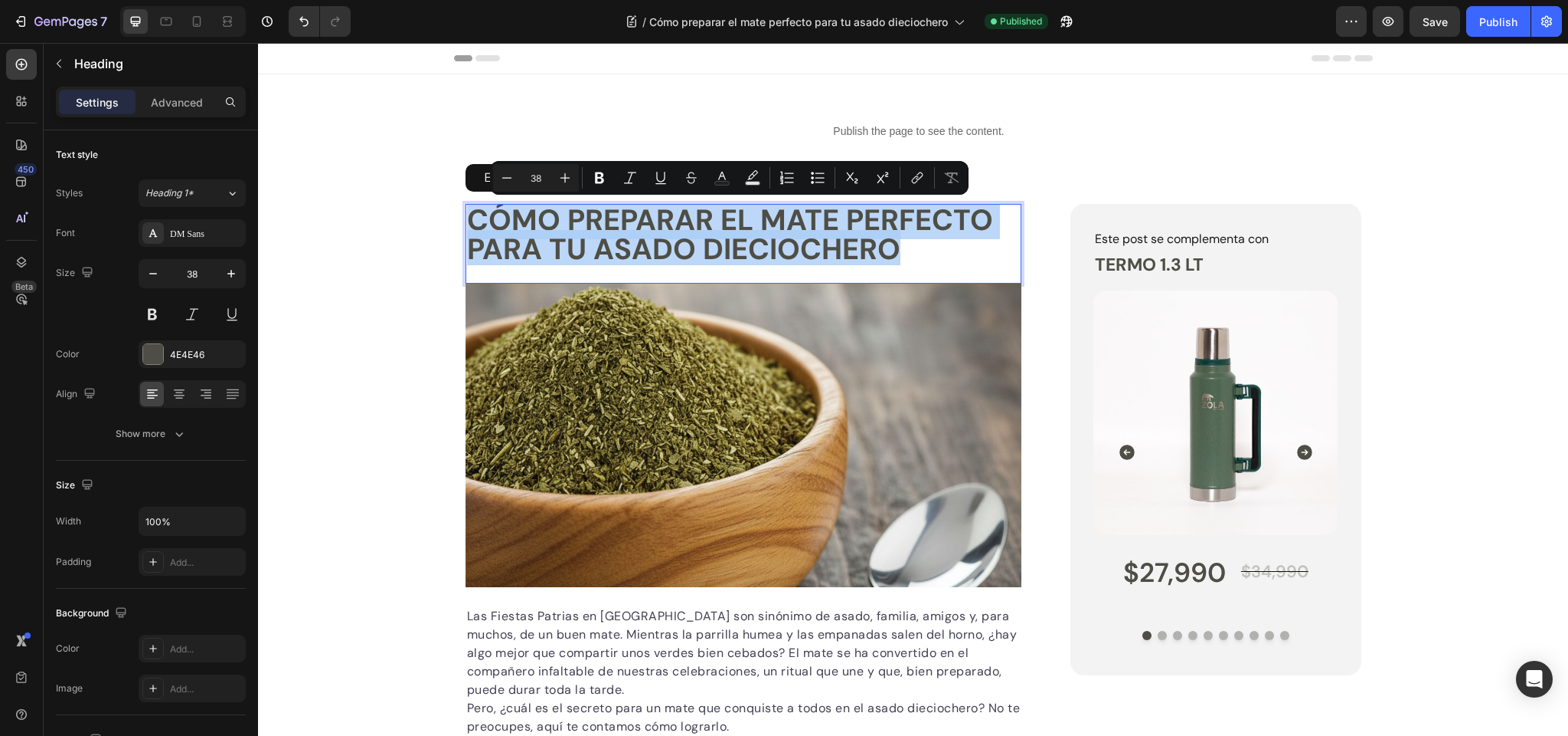
copy p "Cómo preparar el mate perfecto para tu asado dieciochero"
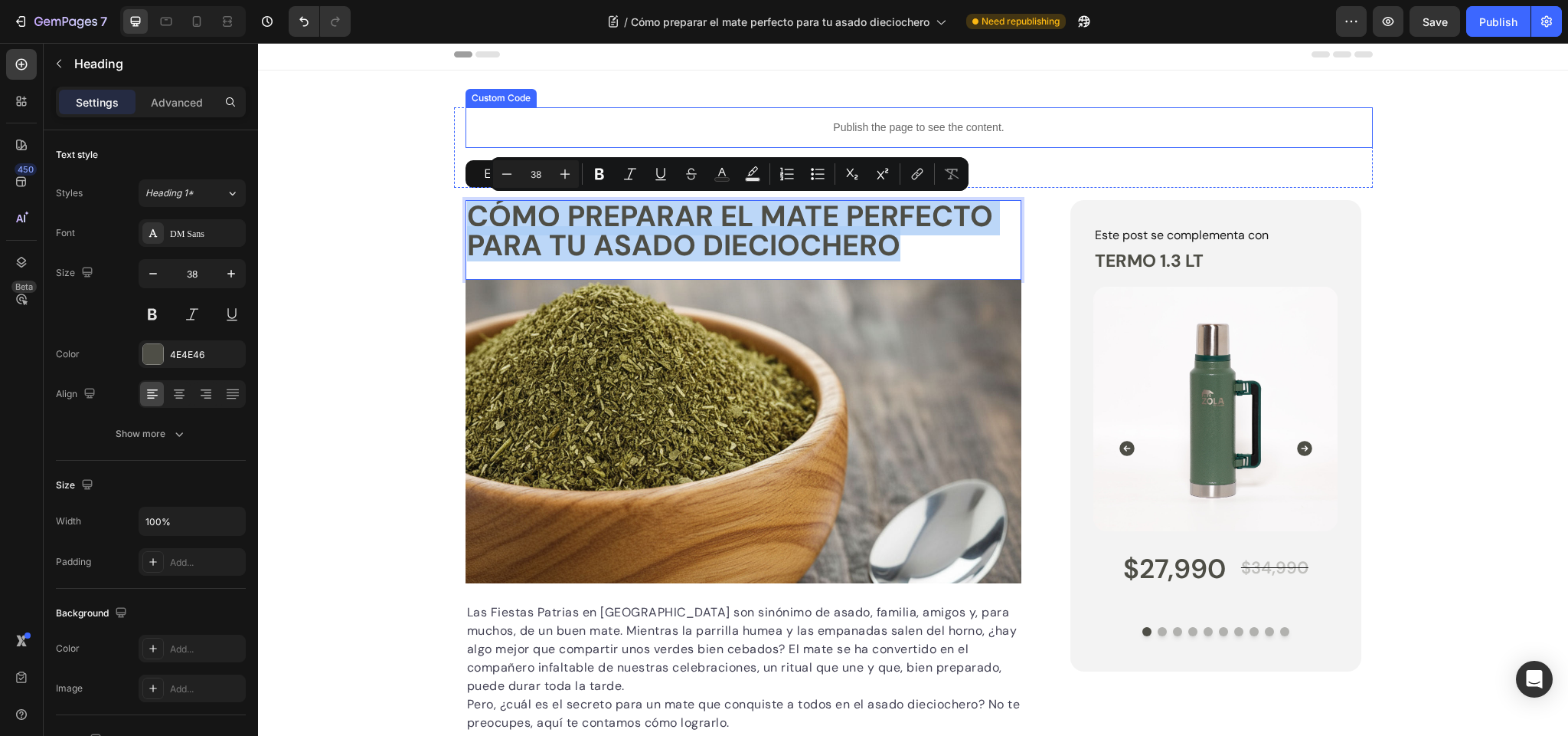
click at [856, 129] on p "Publish the page to see the content." at bounding box center [919, 127] width 908 height 16
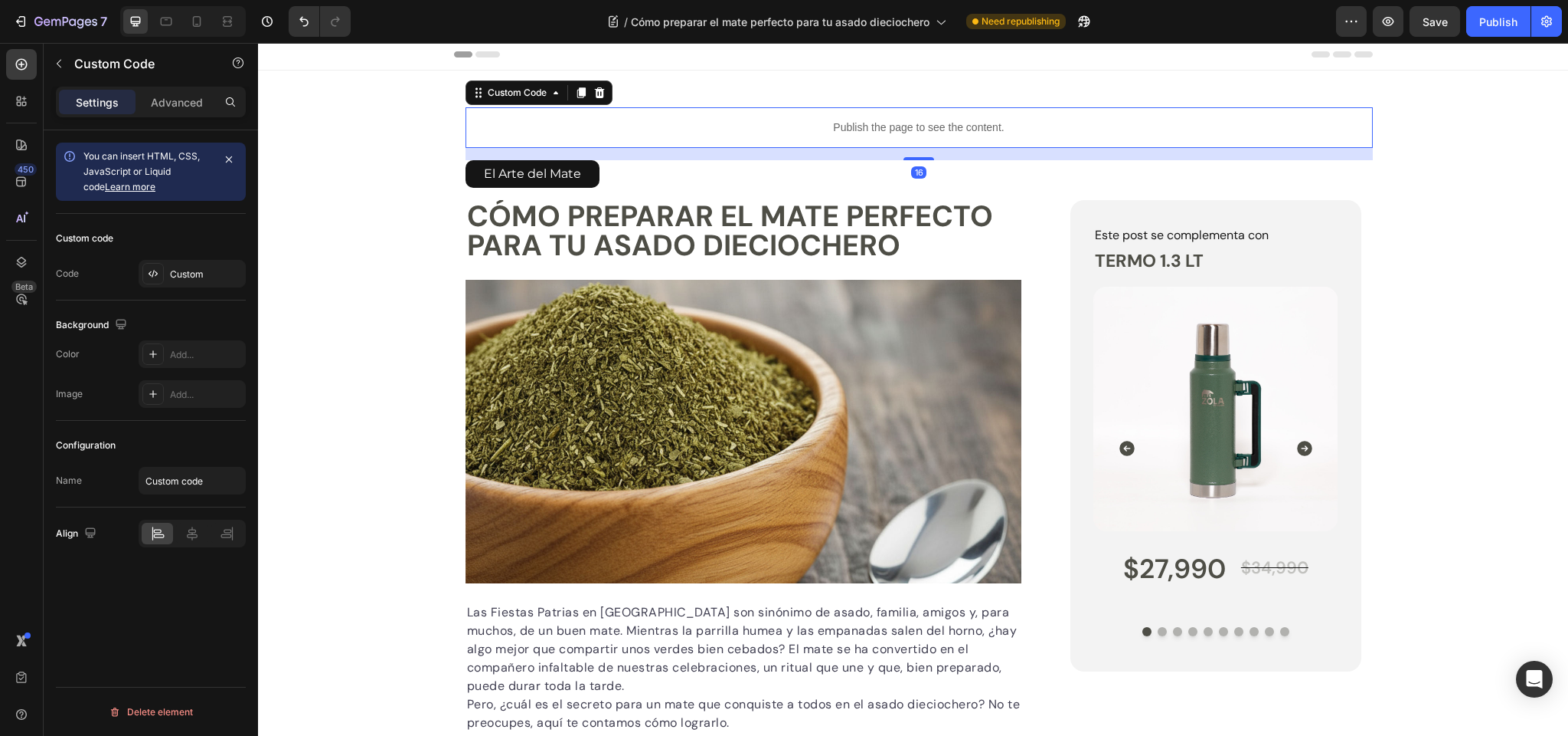
scroll to position [6, 0]
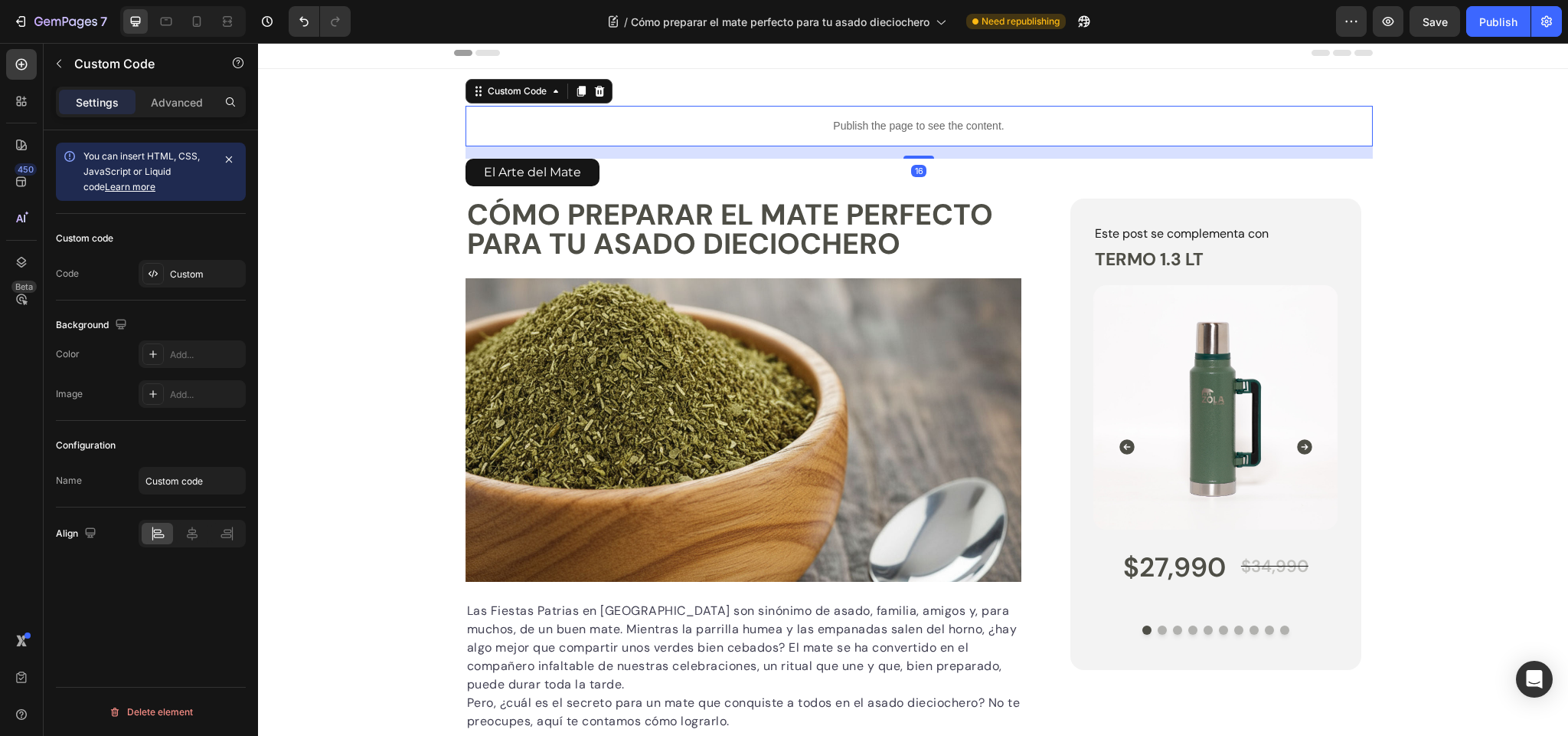
click at [856, 129] on p "Publish the page to see the content." at bounding box center [919, 125] width 908 height 16
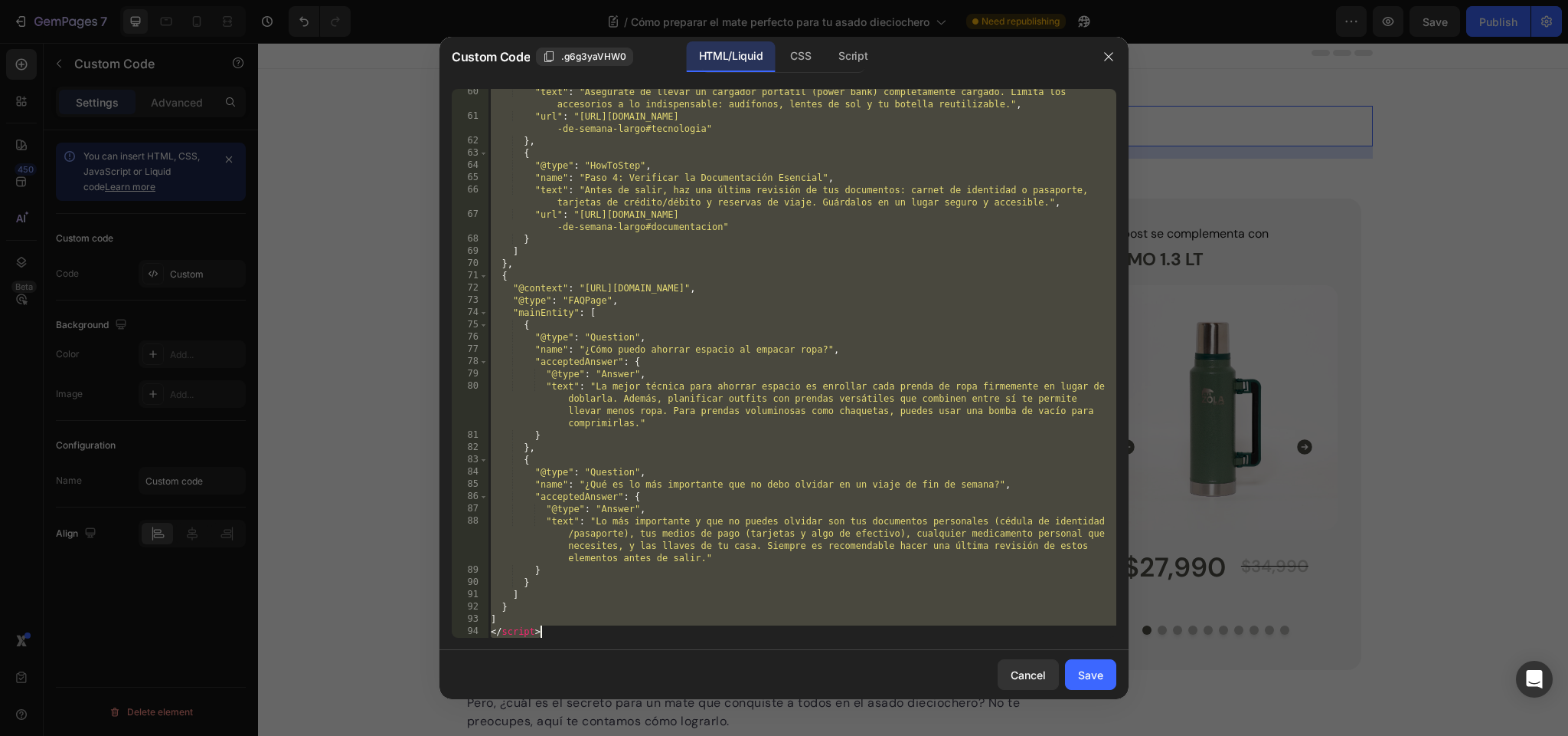
scroll to position [837, 0]
drag, startPoint x: 492, startPoint y: 94, endPoint x: 723, endPoint y: 796, distance: 739.0
click at [723, 0] on html "7 Version history / Cómo preparar el mate perfecto para tu asado dieciochero Ne…" at bounding box center [784, 0] width 1568 height 0
type textarea "] </script>"
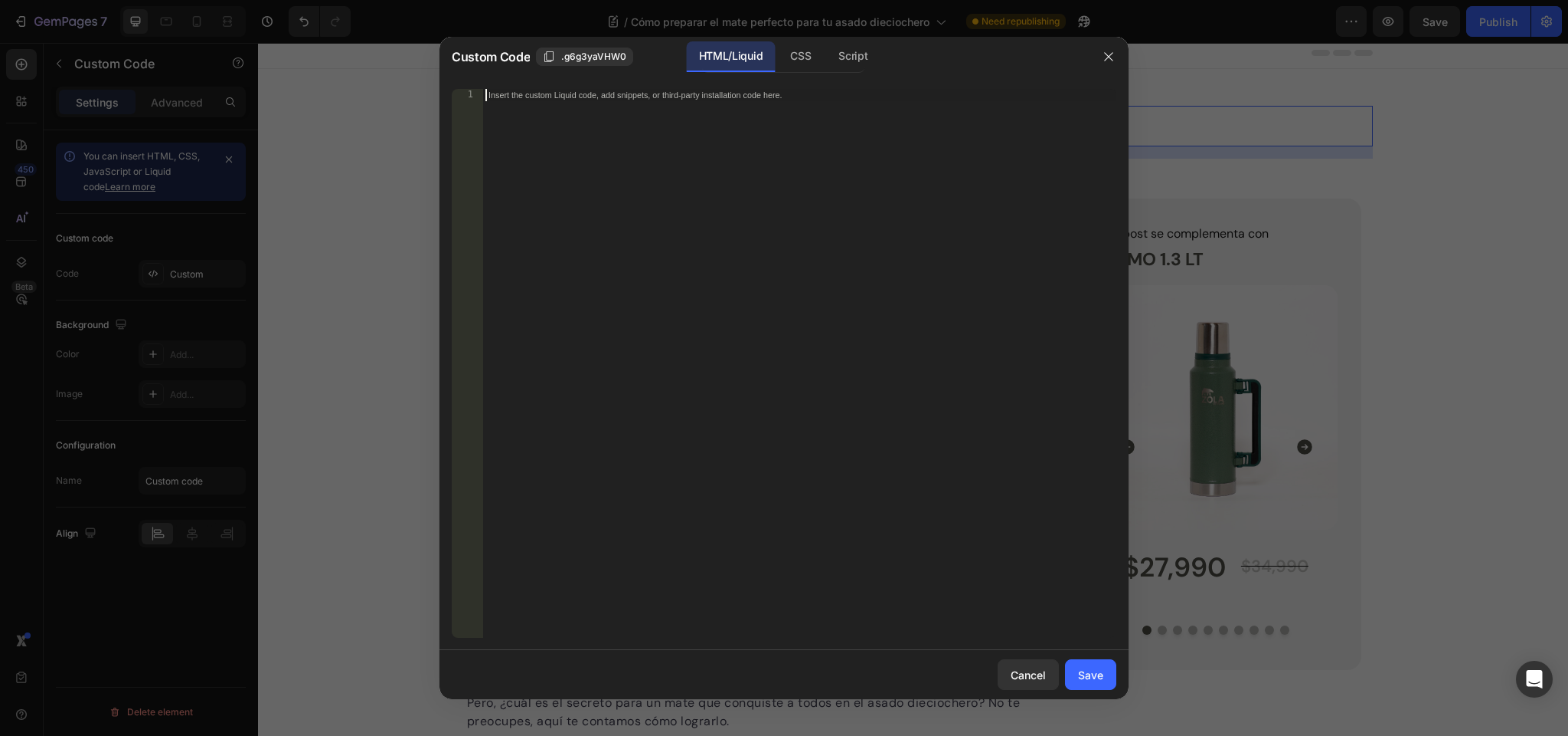
paste textarea "</script>"
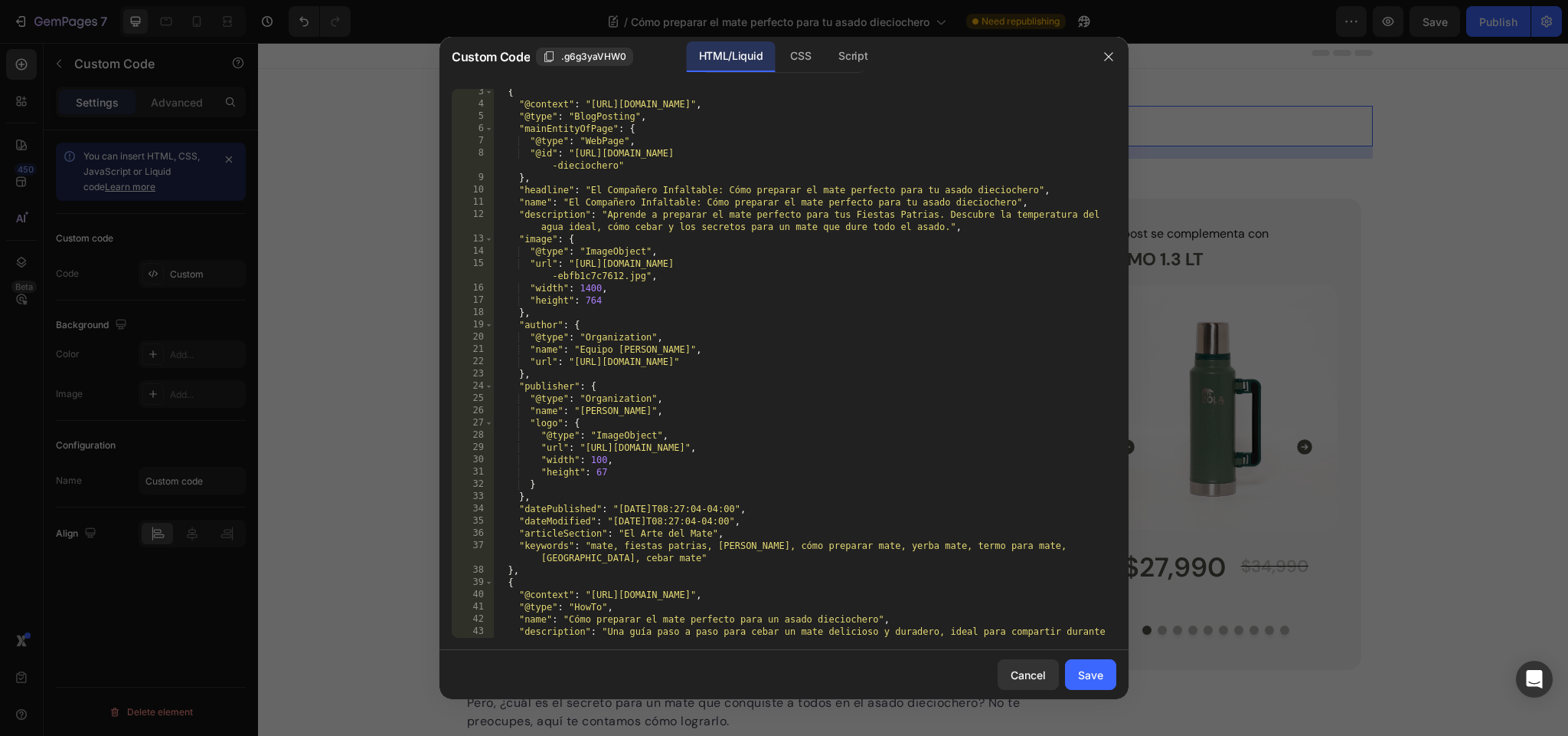
scroll to position [0, 0]
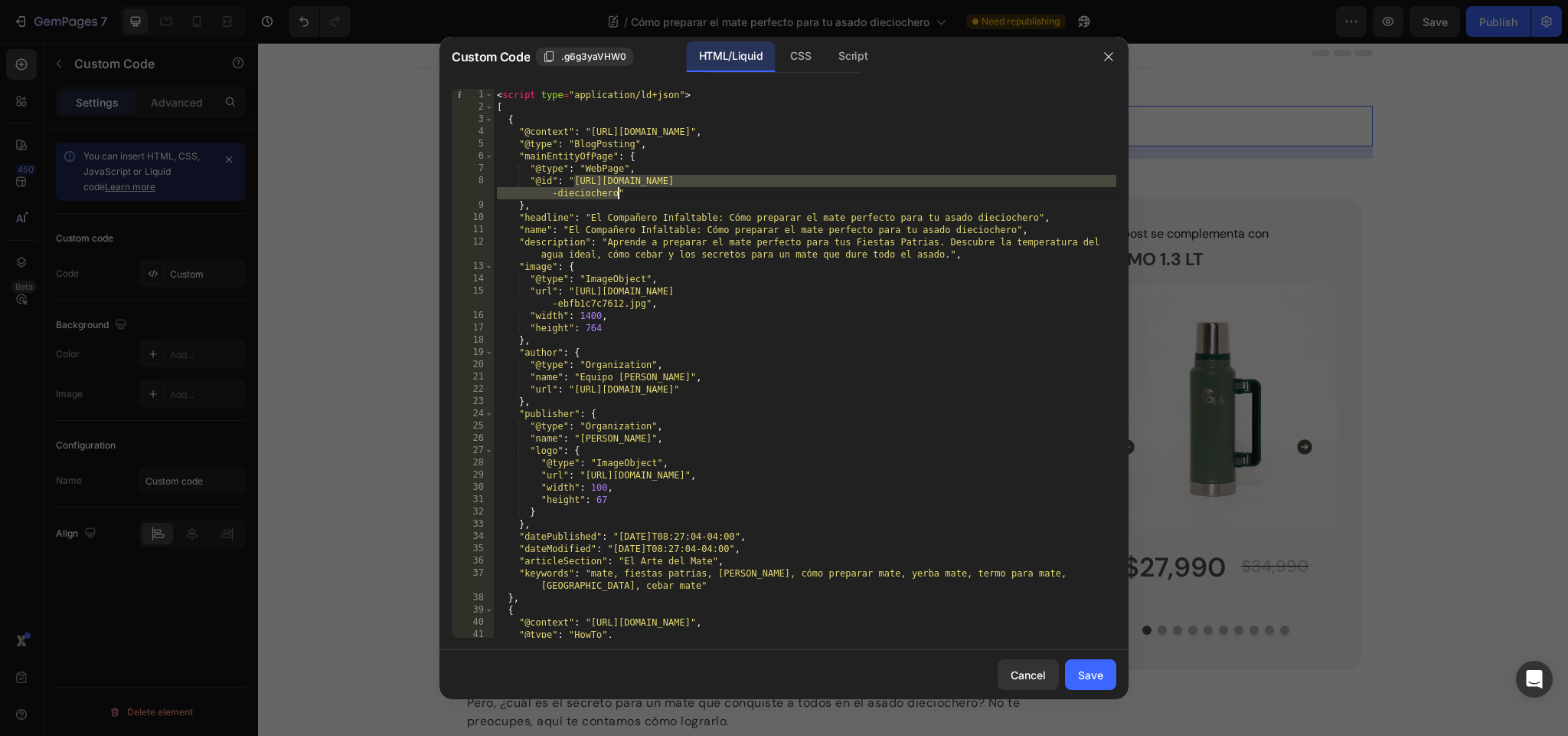
drag, startPoint x: 572, startPoint y: 181, endPoint x: 617, endPoint y: 193, distance: 46.6
click at [618, 192] on div "< script type = "application/ld+json" > [ { "@context" : "https://schema.org" ,…" at bounding box center [805, 375] width 622 height 573
type textarea ""@id": "https://zolaoutdoors.cl/blogs/el-arte-del-mate/como-preparar-el-mate-pe…"
click at [1091, 681] on div "Save" at bounding box center [1091, 674] width 25 height 16
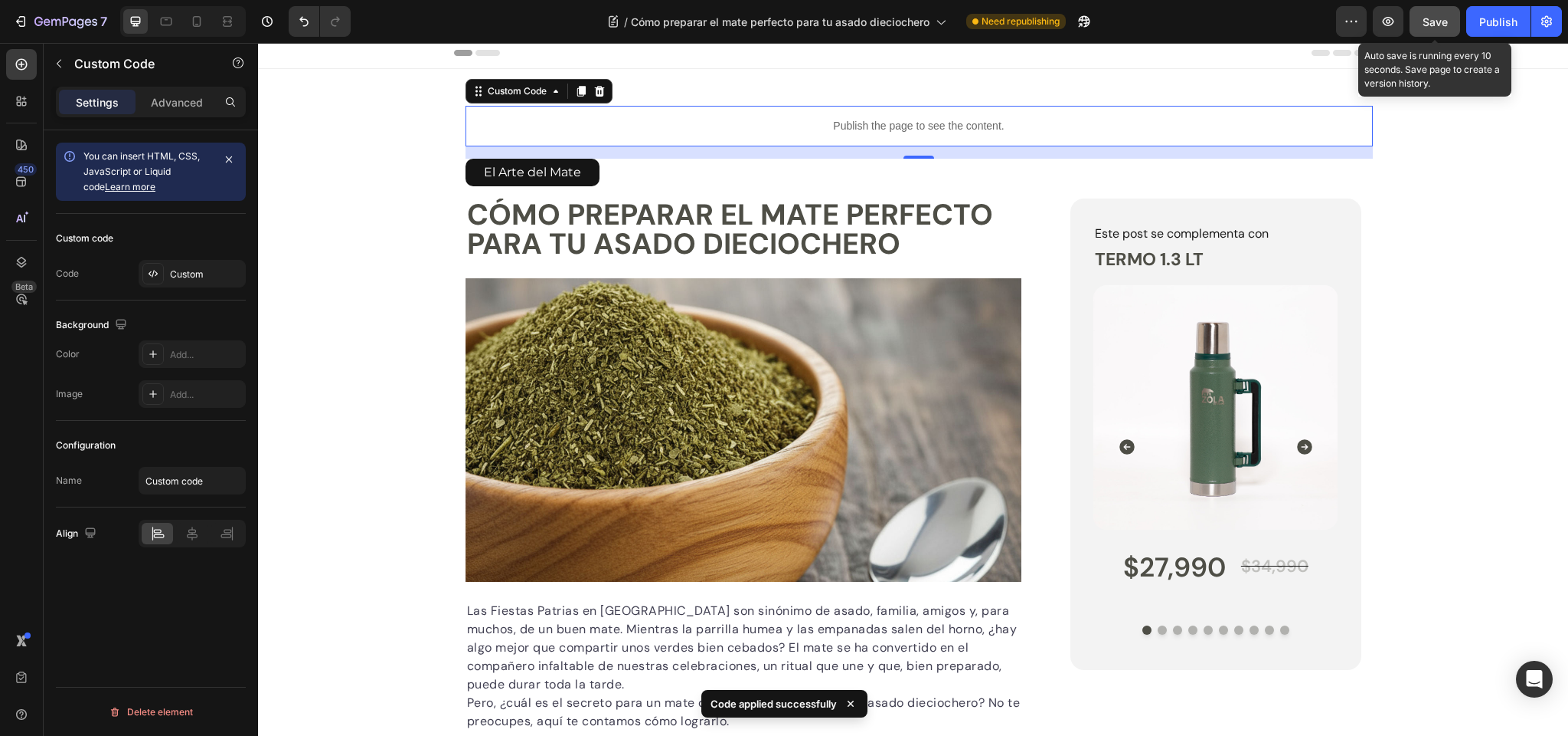
click at [1437, 23] on span "Save" at bounding box center [1435, 22] width 25 height 13
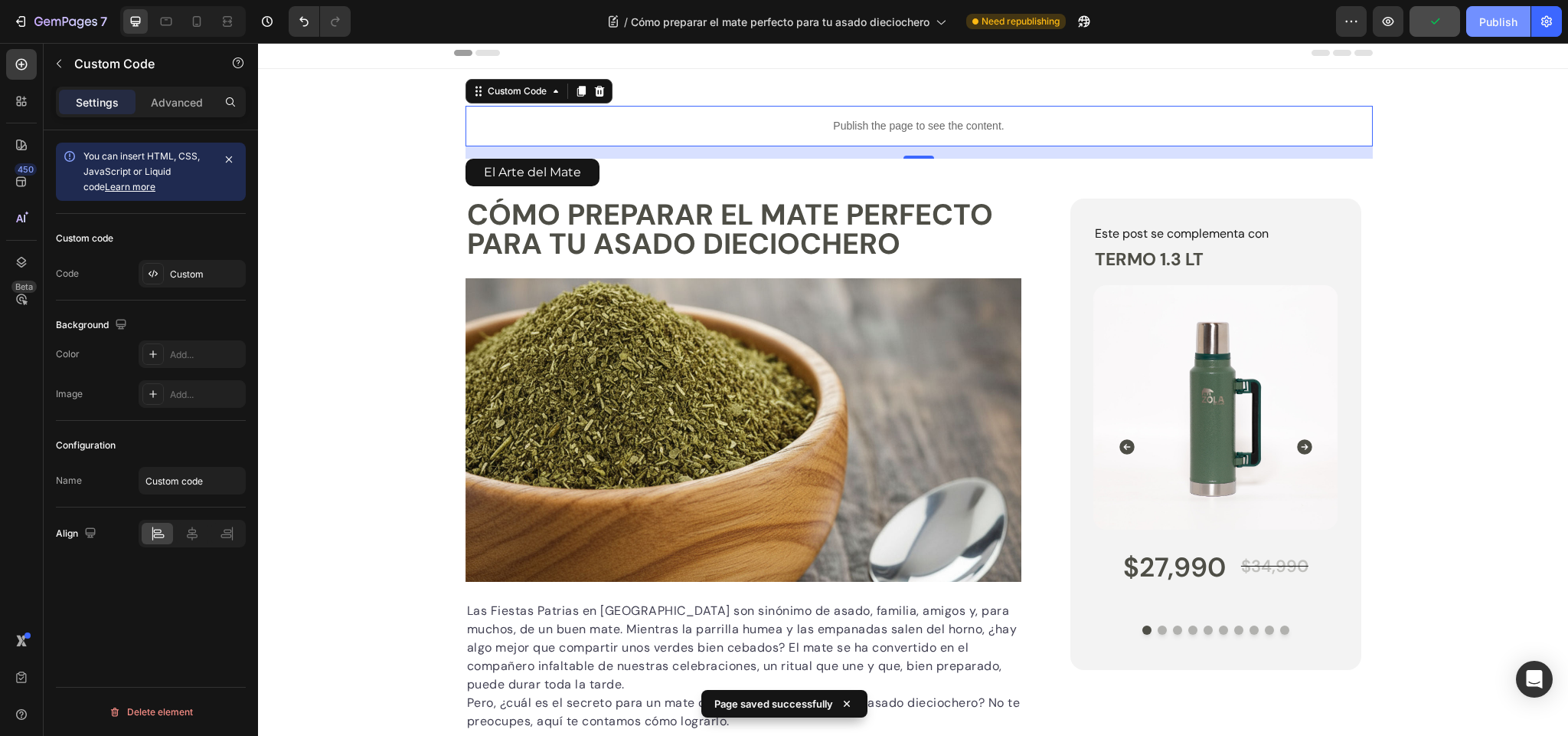
click at [1496, 23] on div "Publish" at bounding box center [1498, 22] width 39 height 16
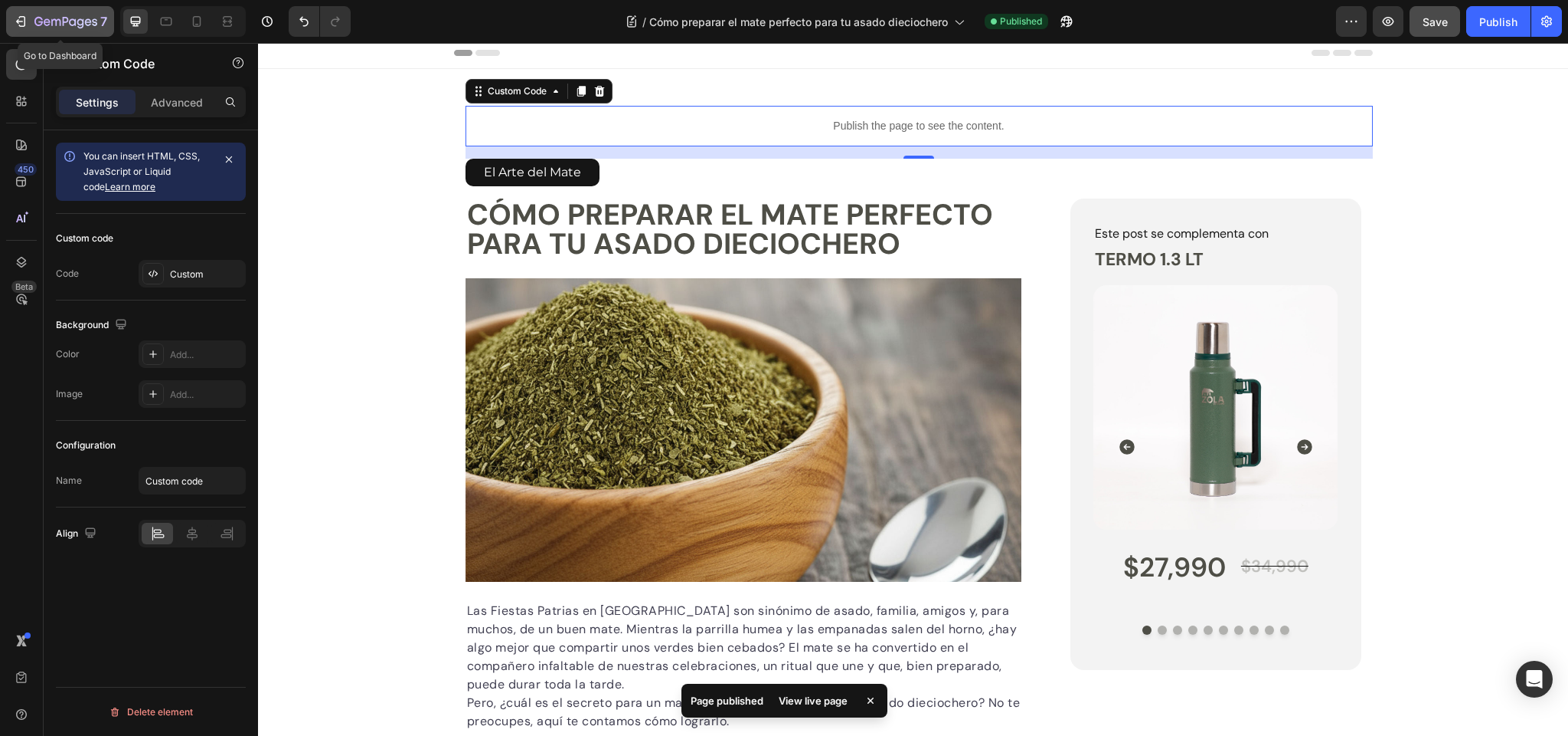
click at [54, 20] on icon "button" at bounding box center [56, 22] width 9 height 7
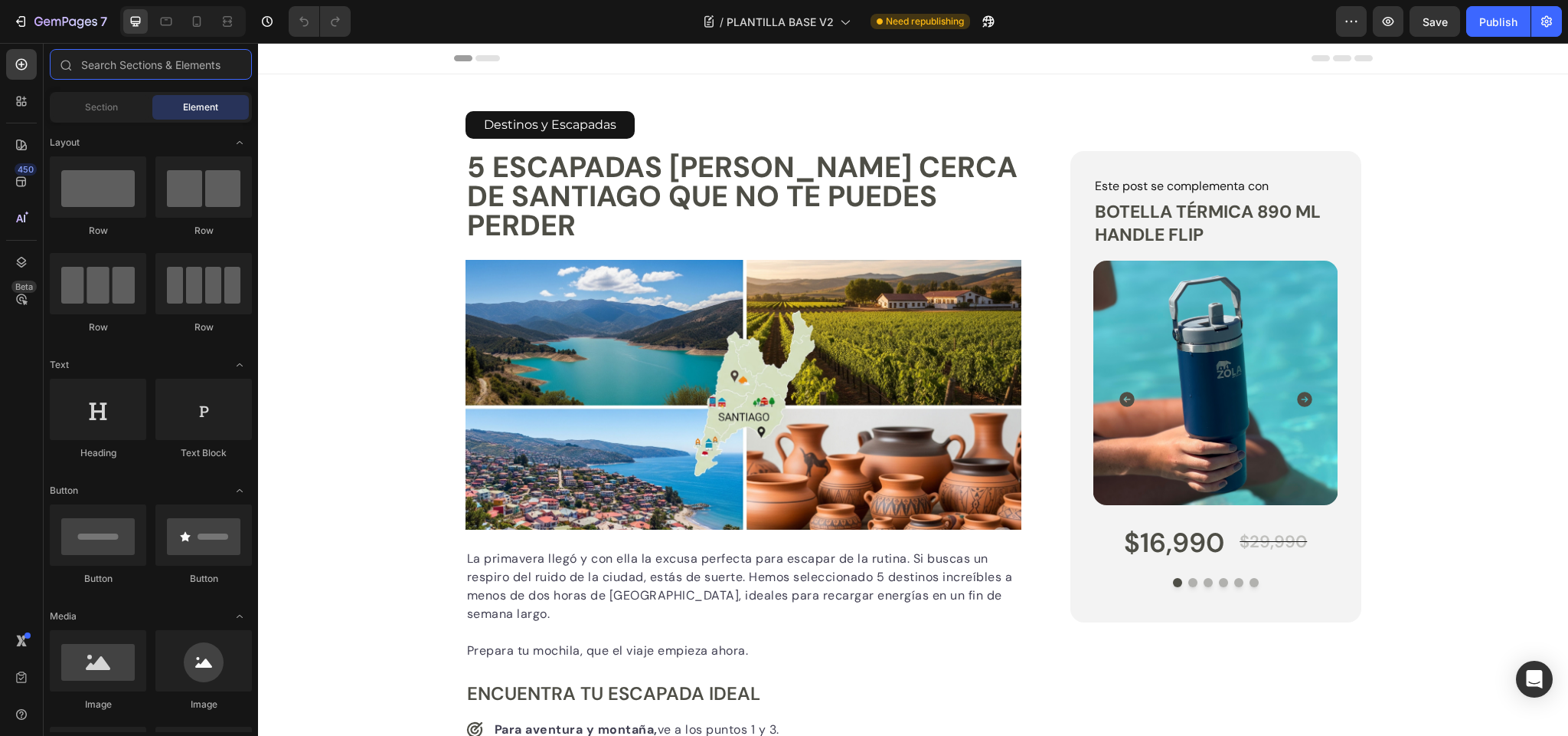
click at [168, 65] on input "text" at bounding box center [151, 64] width 202 height 31
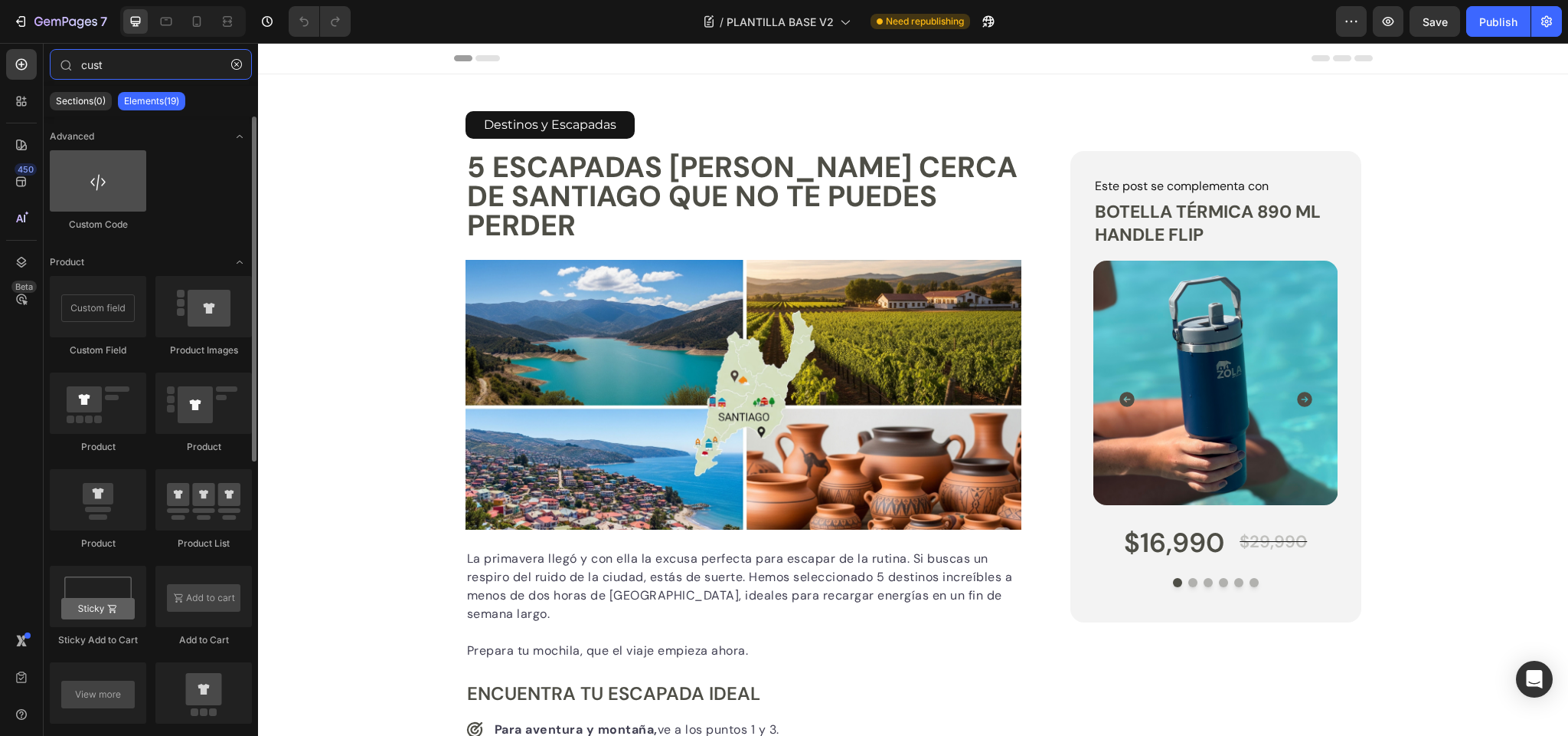
type input "cust"
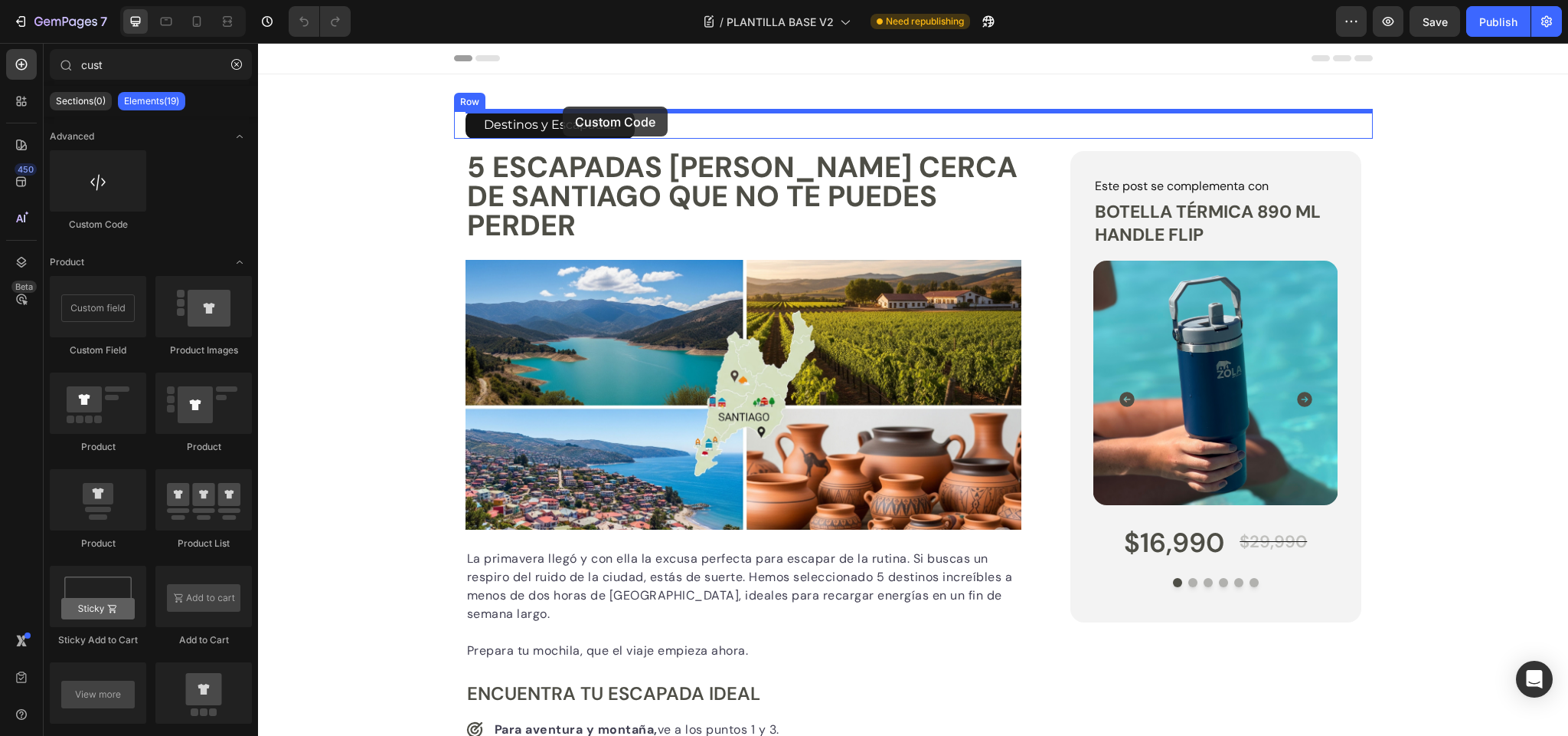
drag, startPoint x: 363, startPoint y: 223, endPoint x: 563, endPoint y: 106, distance: 231.7
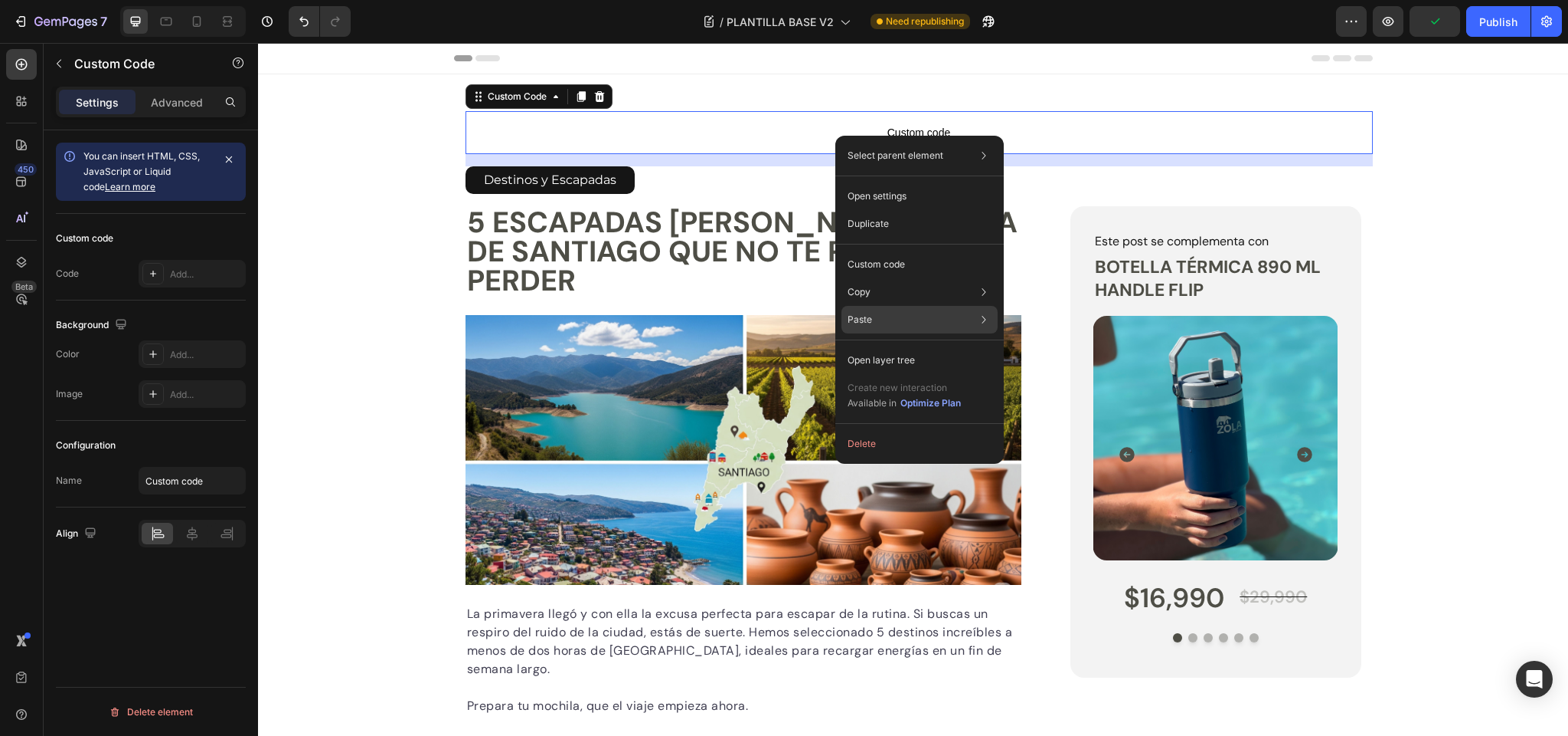
click at [900, 347] on div "Paste Paste element Cmd + V Paste style Cmd + Shift + V" at bounding box center [920, 360] width 156 height 27
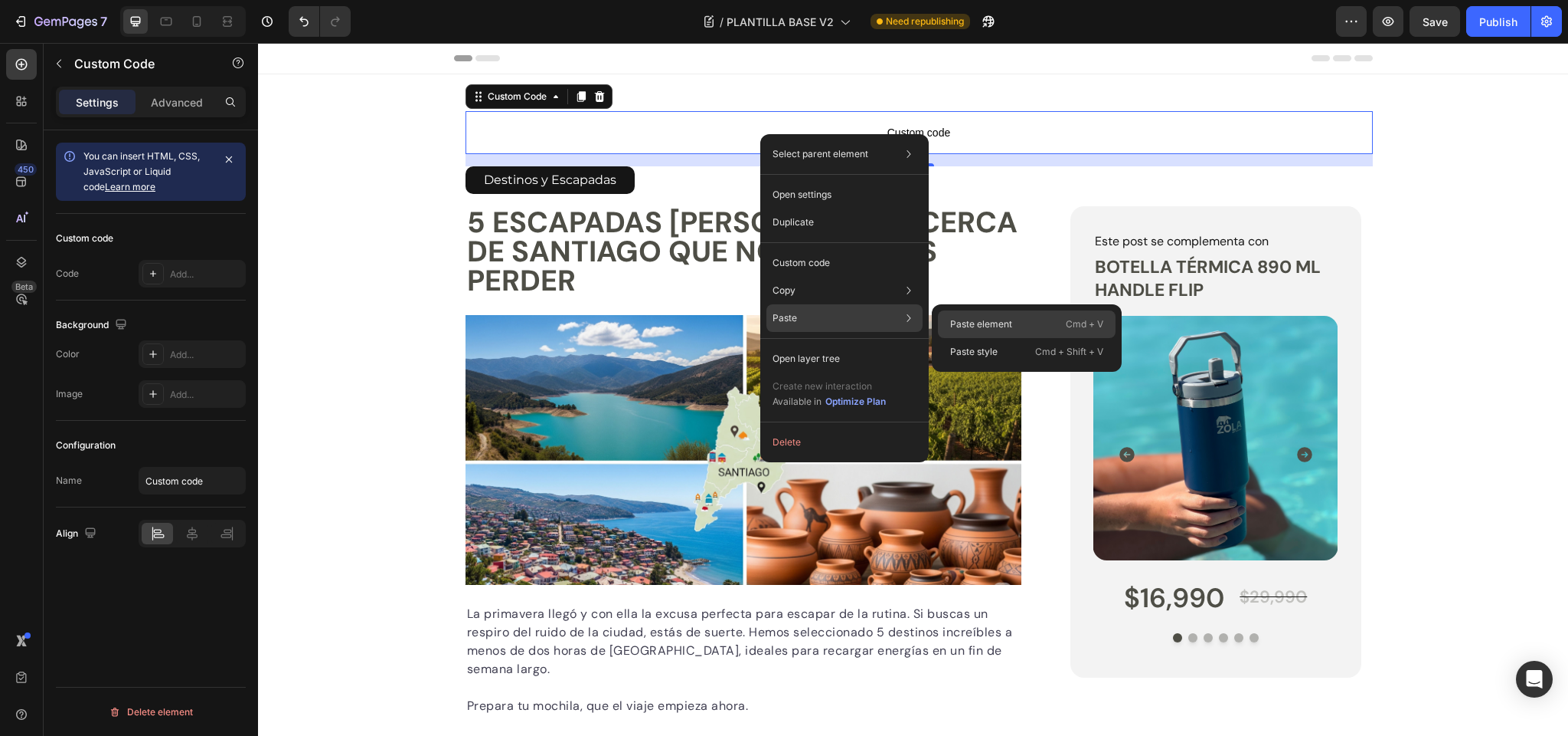
click at [982, 319] on p "Paste element" at bounding box center [981, 324] width 62 height 14
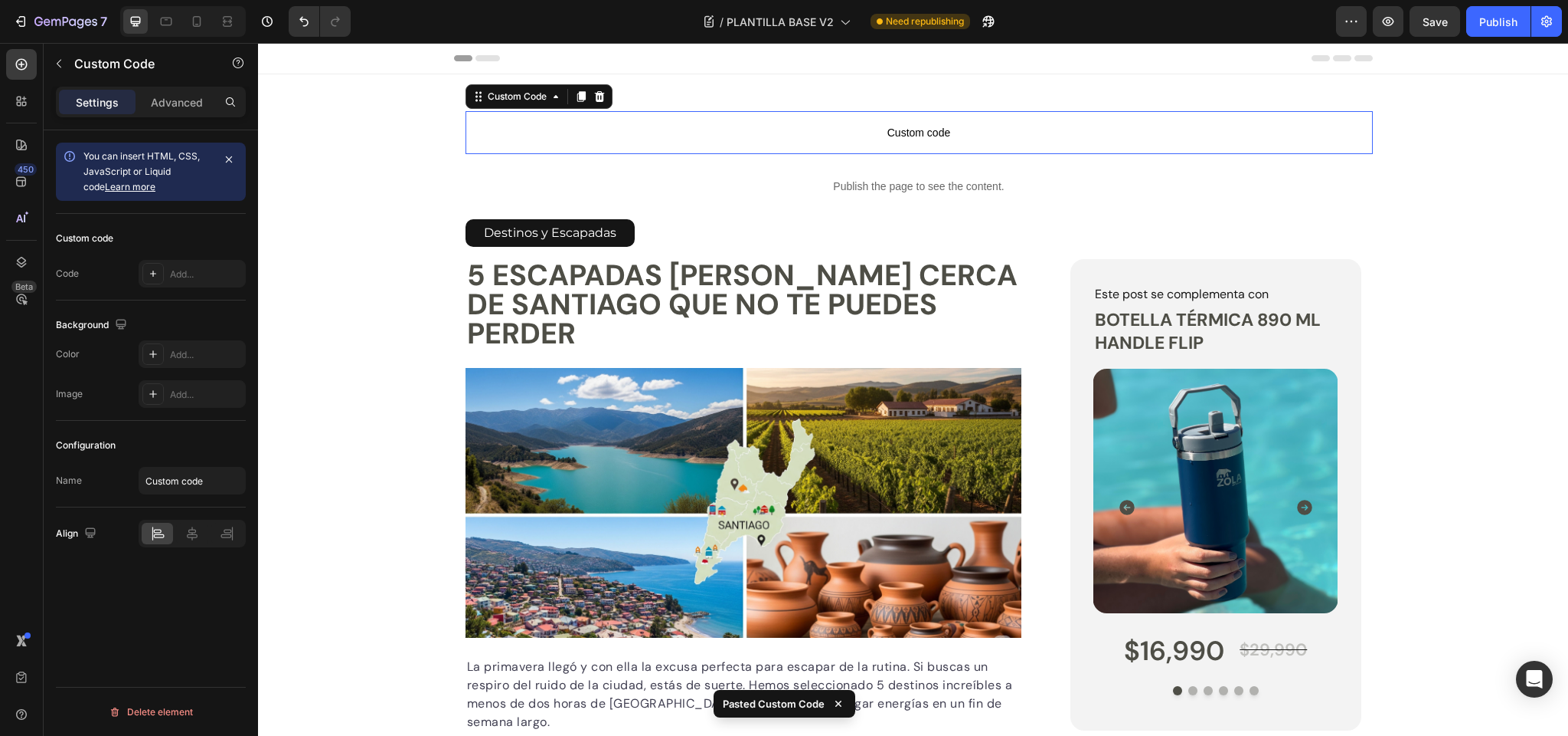
click at [913, 135] on span "Custom code" at bounding box center [919, 133] width 908 height 19
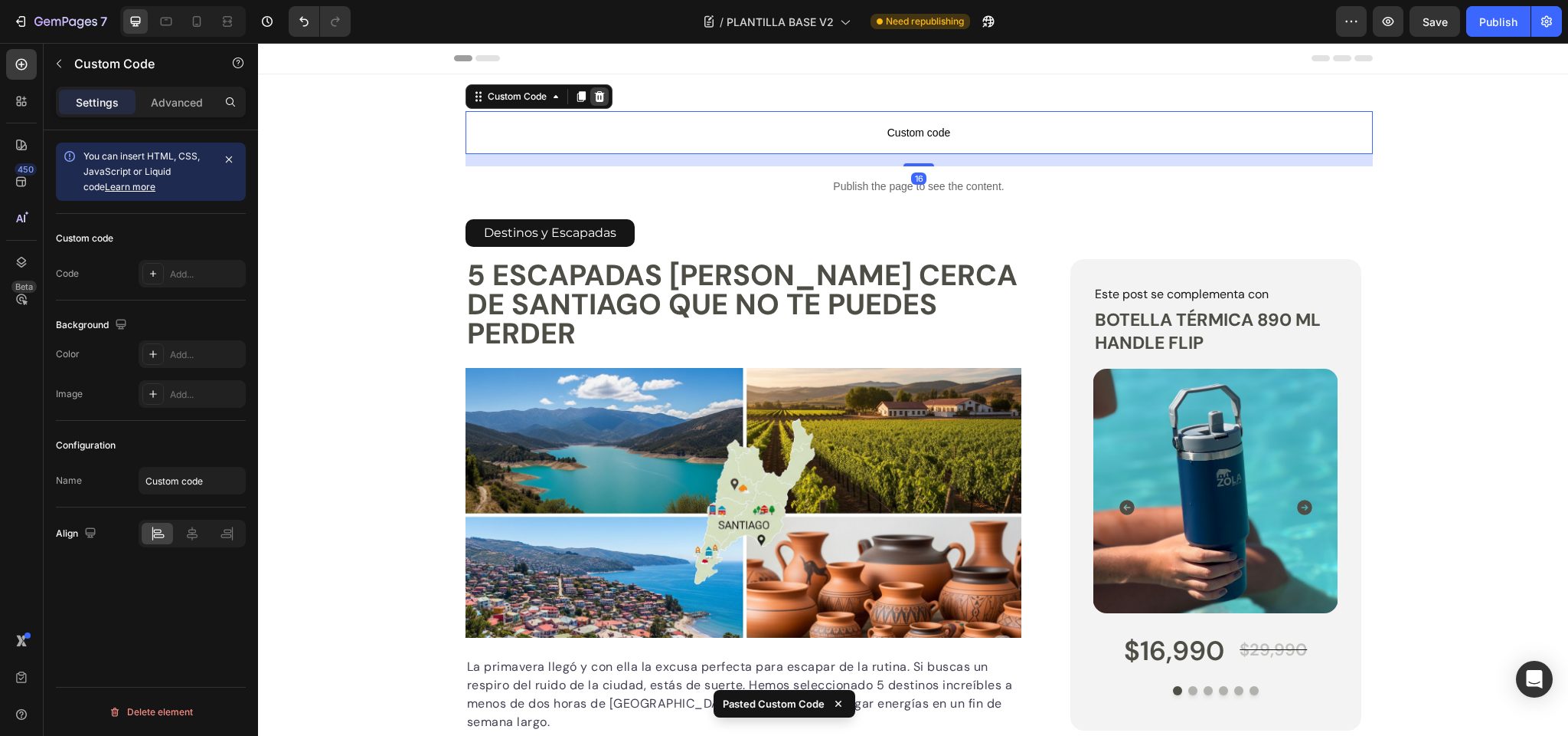
click at [596, 94] on icon at bounding box center [599, 96] width 12 height 12
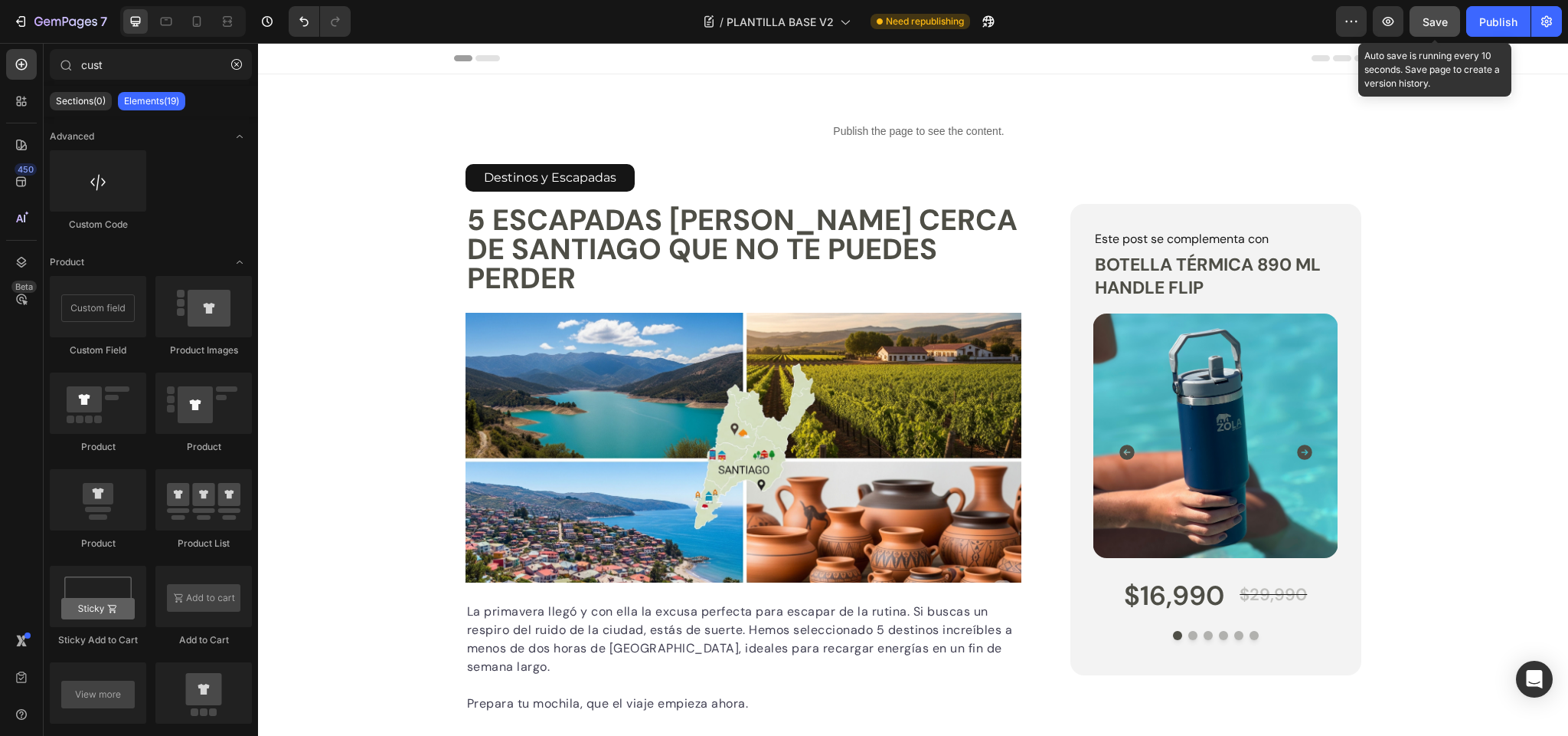
click at [1429, 22] on span "Save" at bounding box center [1435, 22] width 25 height 13
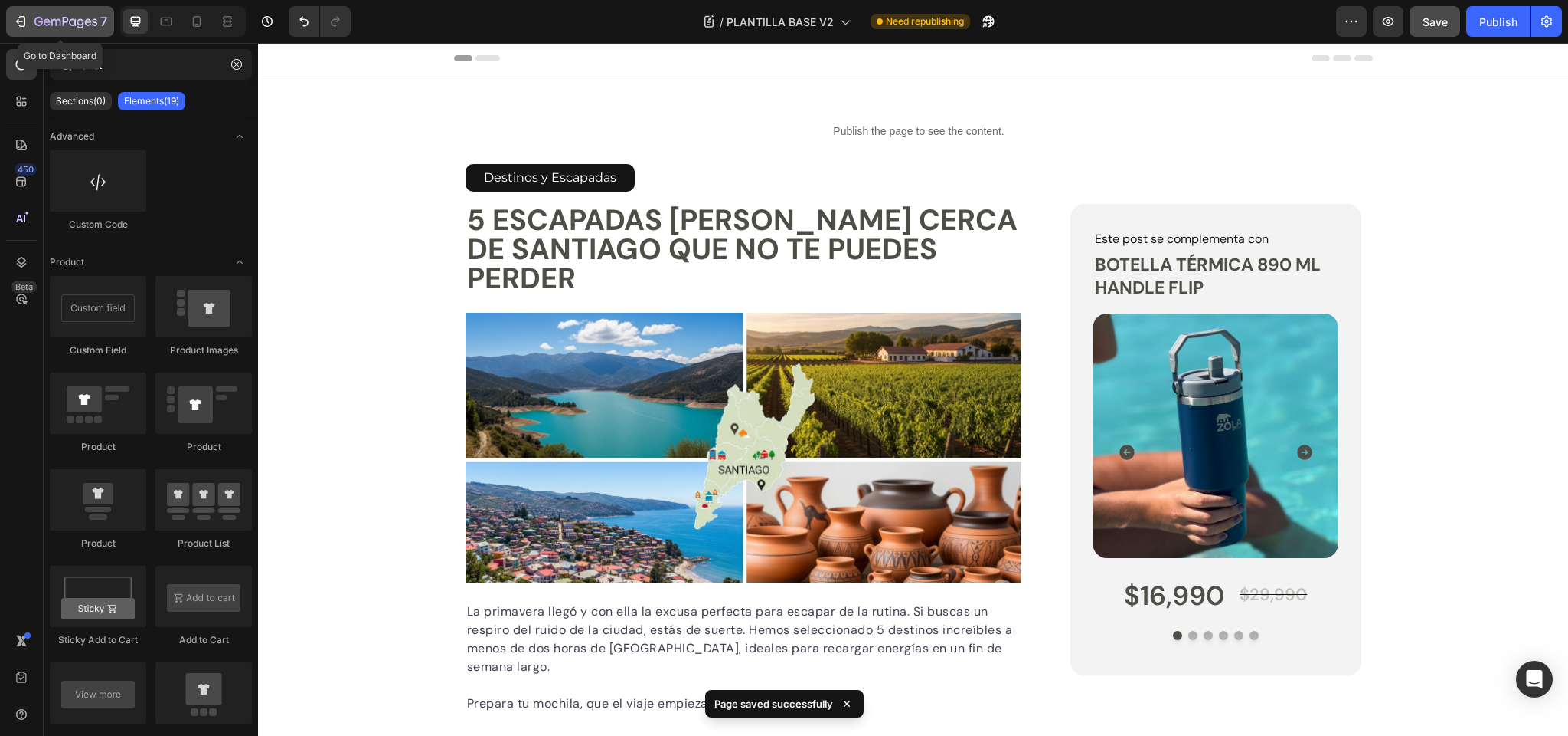
click at [63, 22] on icon "button" at bounding box center [66, 22] width 7 height 9
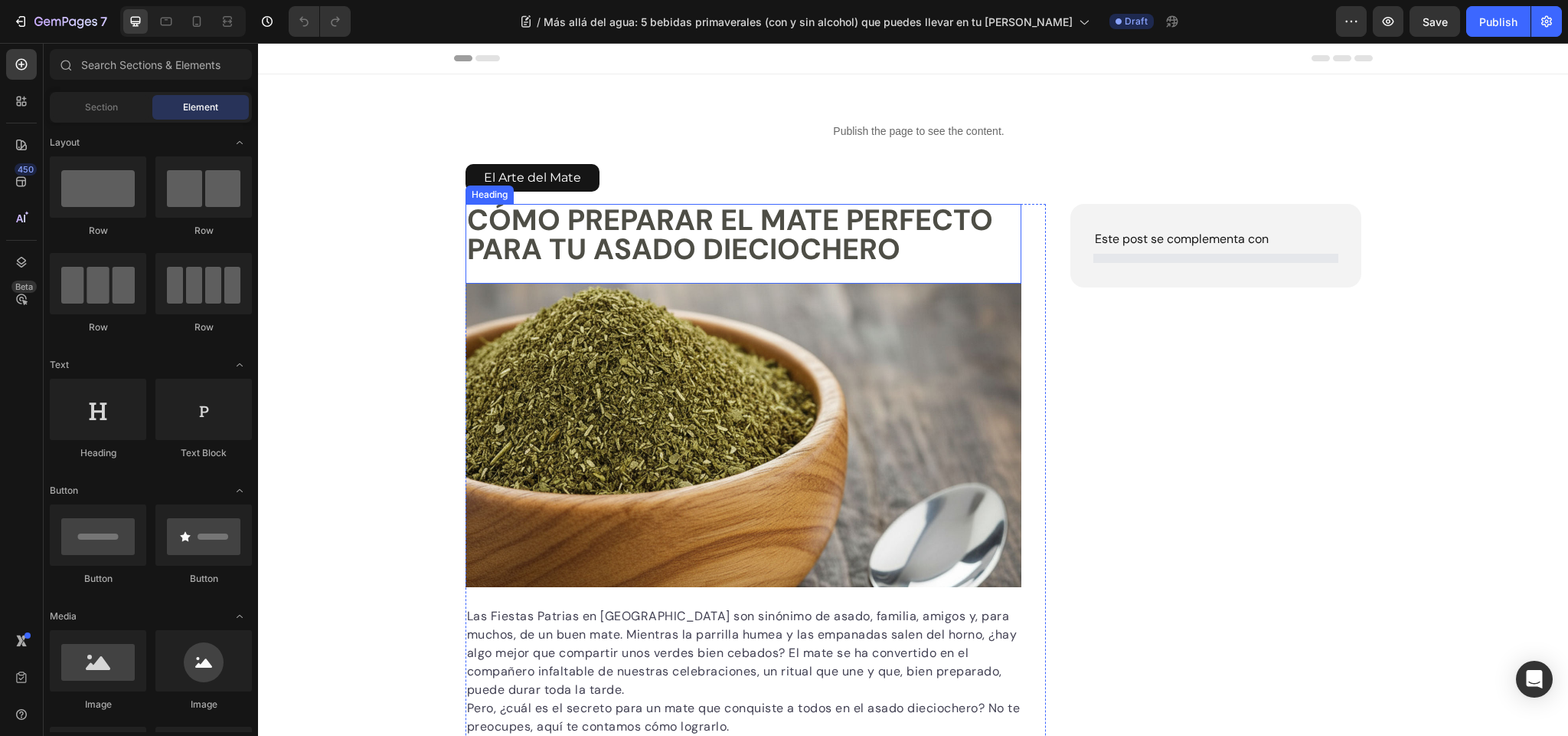
click at [577, 226] on h1 "Cómo preparar el mate perfecto para tu asado dieciochero" at bounding box center [743, 234] width 557 height 61
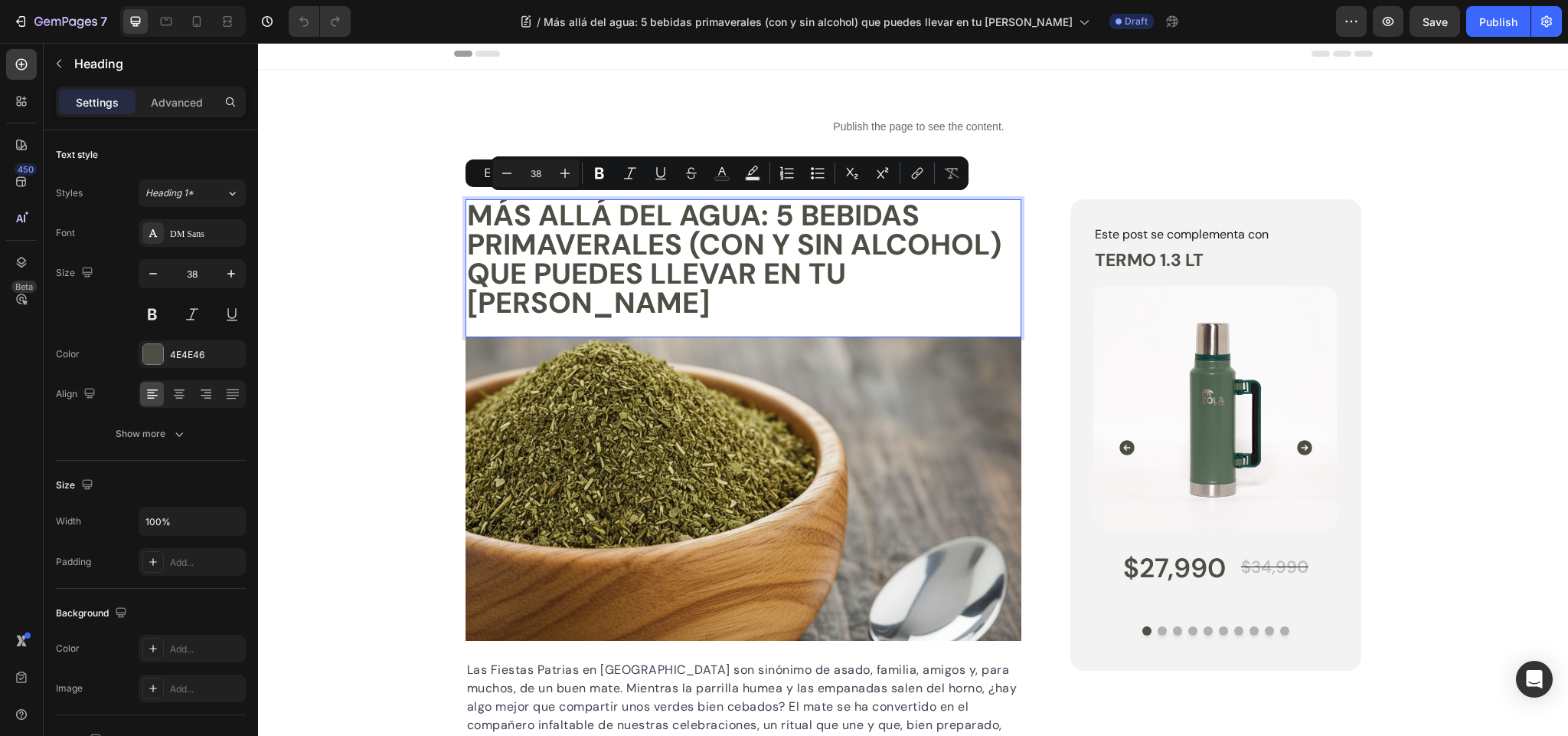
scroll to position [2, 0]
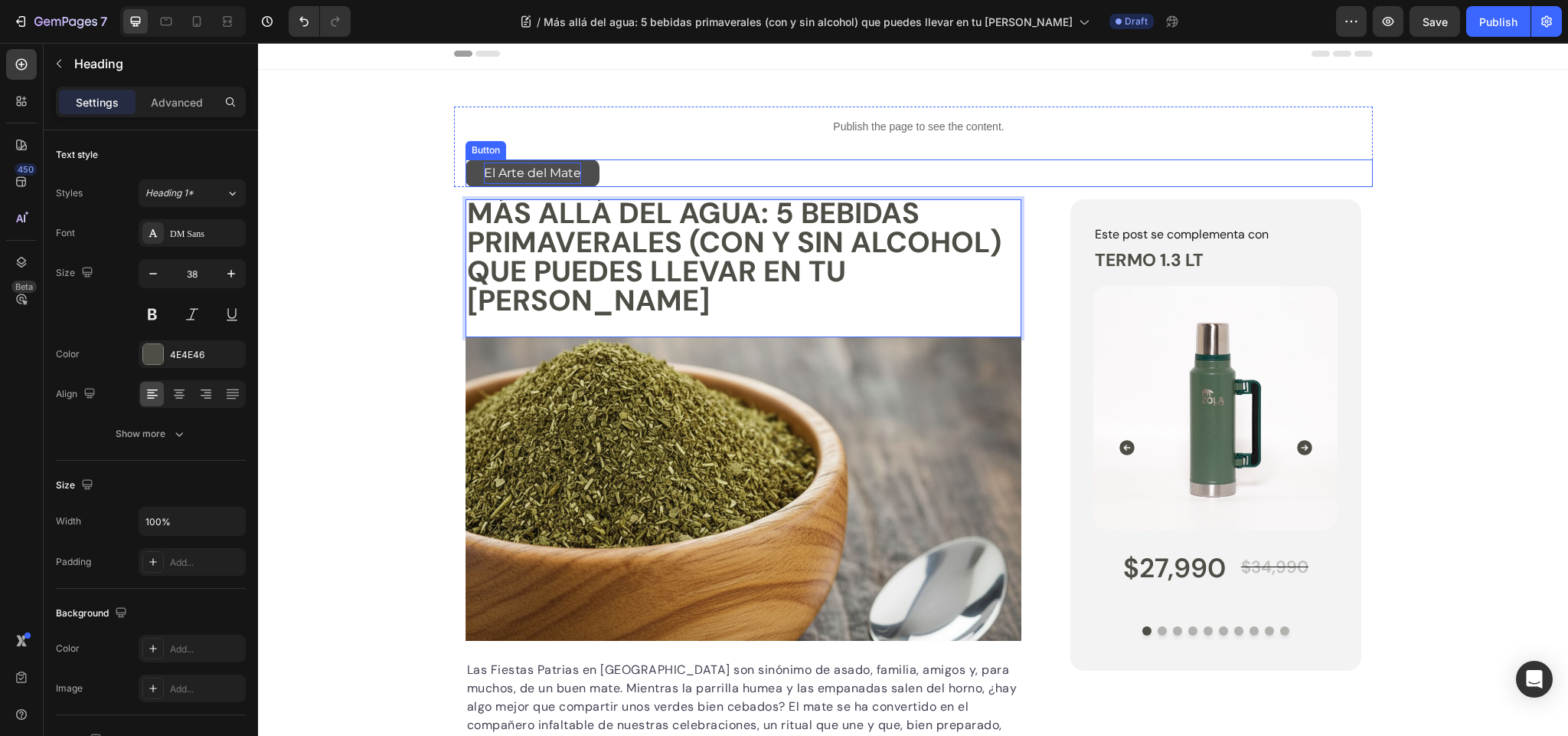
click at [514, 172] on p "El Arte del Mate" at bounding box center [532, 173] width 97 height 23
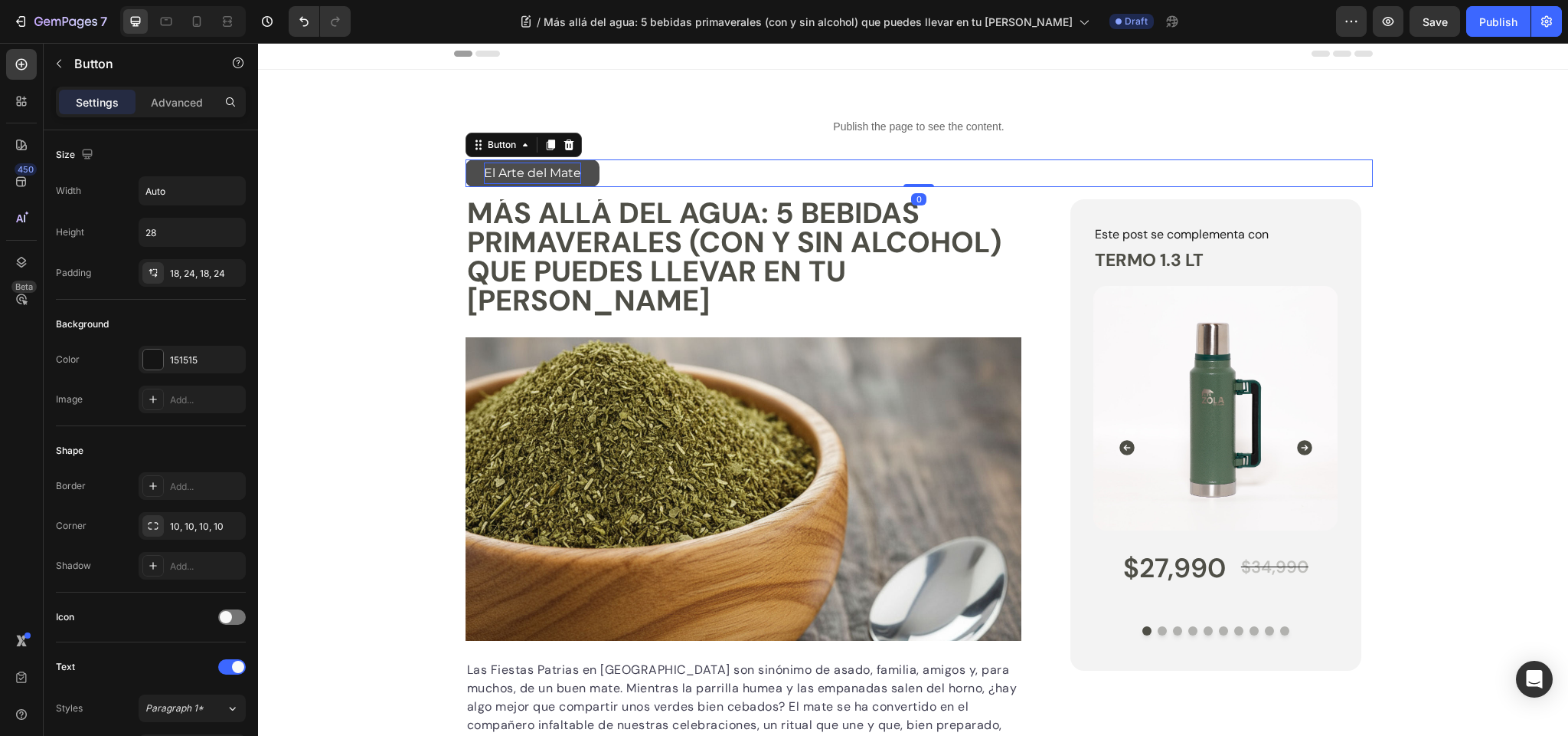
click at [514, 172] on p "El Arte del Mate" at bounding box center [532, 173] width 97 height 23
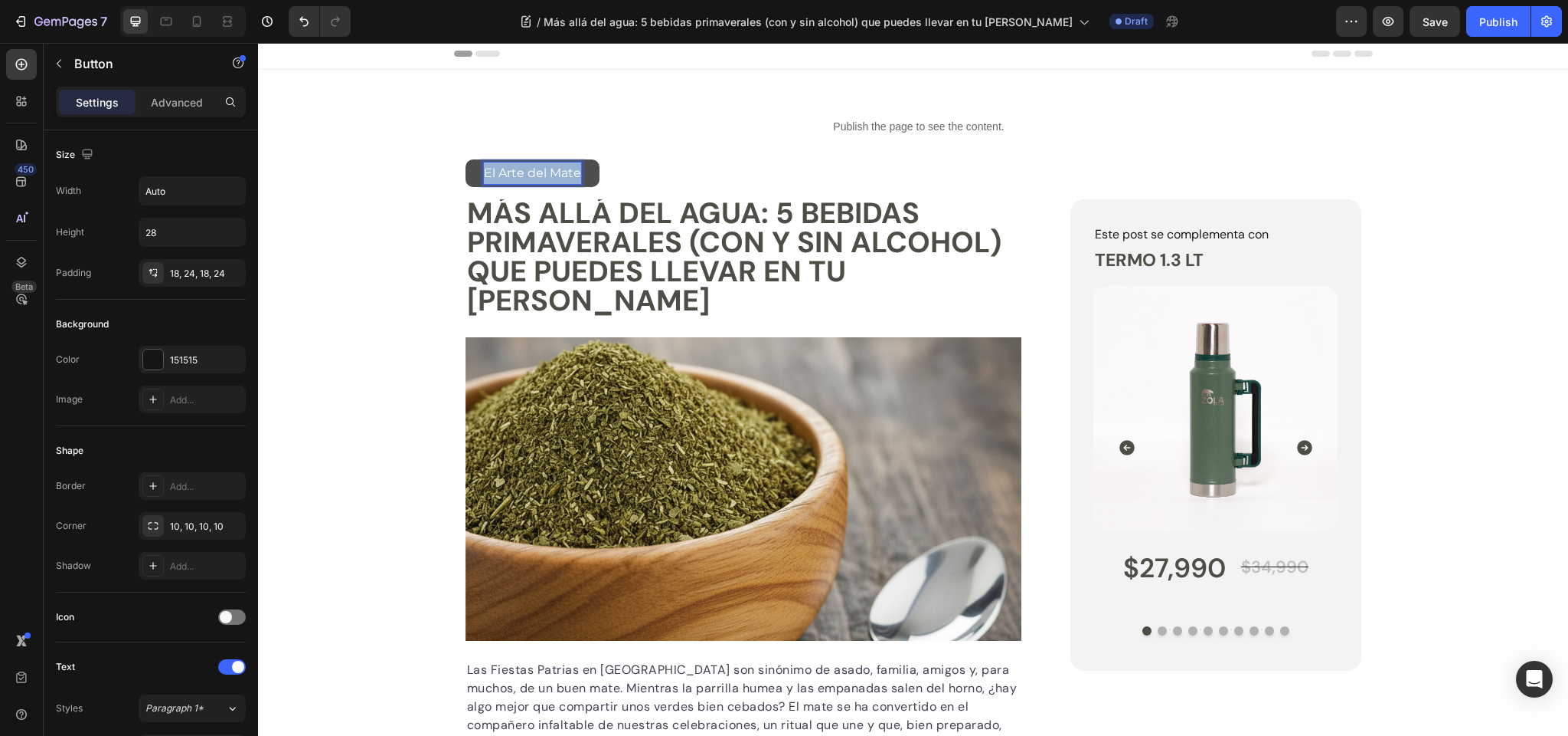
click at [514, 172] on p "El Arte del Mate" at bounding box center [532, 173] width 97 height 23
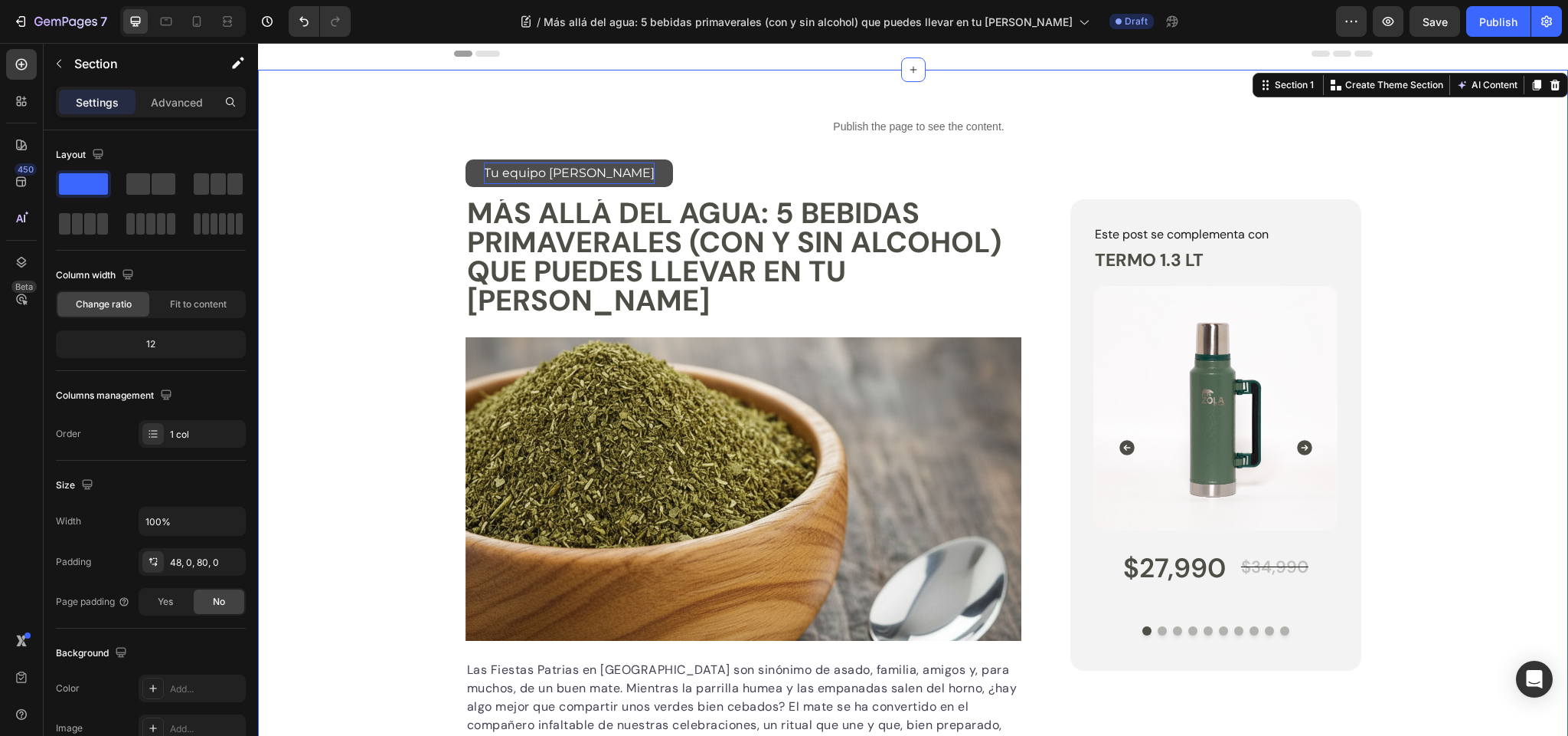
click at [512, 168] on p "Tu equipo [PERSON_NAME]" at bounding box center [569, 173] width 170 height 23
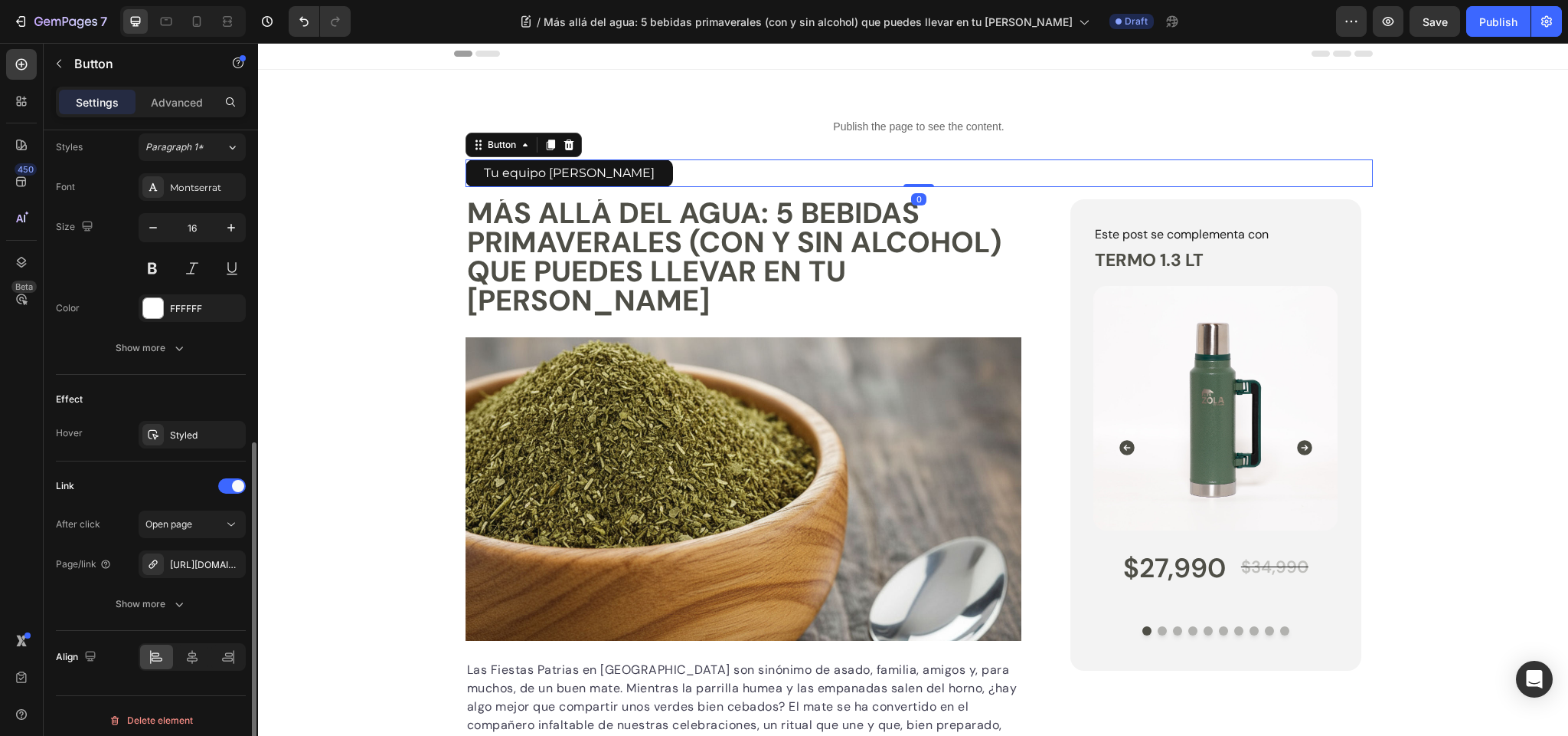
scroll to position [569, 0]
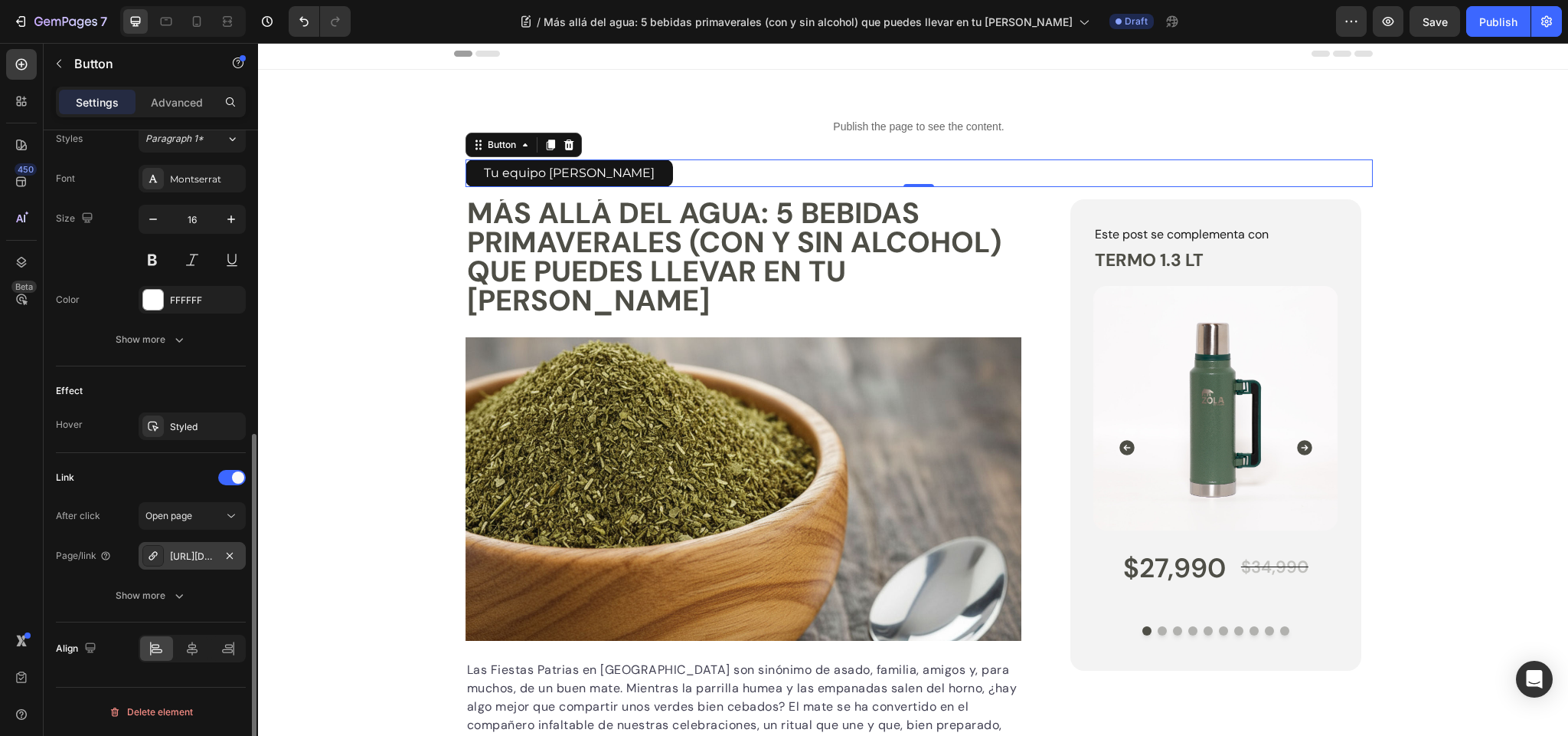
click at [186, 557] on div "https://zolaoutdoors.cl/el-arte-del-mate" at bounding box center [192, 556] width 44 height 14
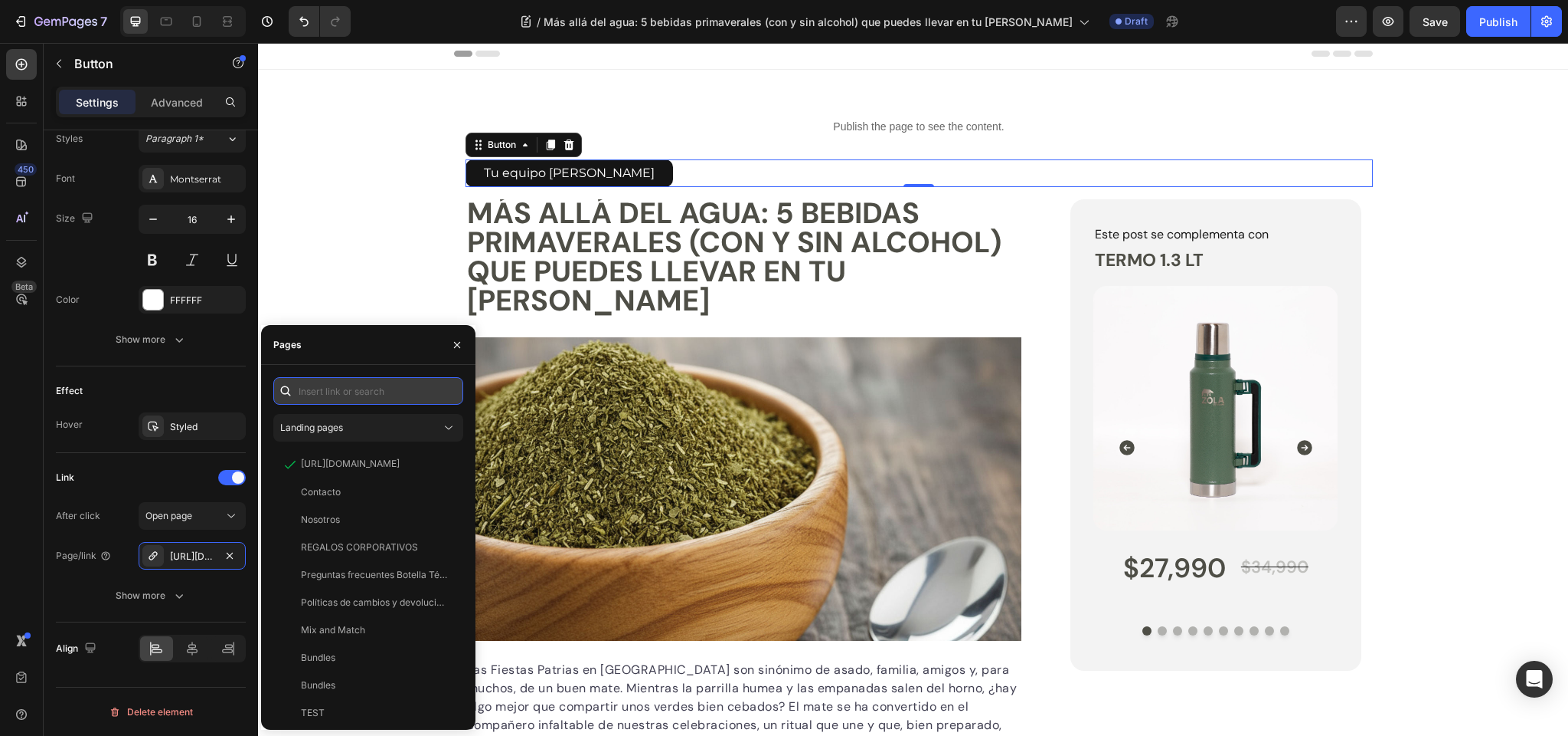
click at [312, 389] on input "text" at bounding box center [368, 390] width 190 height 27
paste input "https://zolaoutdoors.cl/blogs/tu-equipo-zola"
type input "https://zolaoutdoors.cl/blogs/tu-equipo-zola"
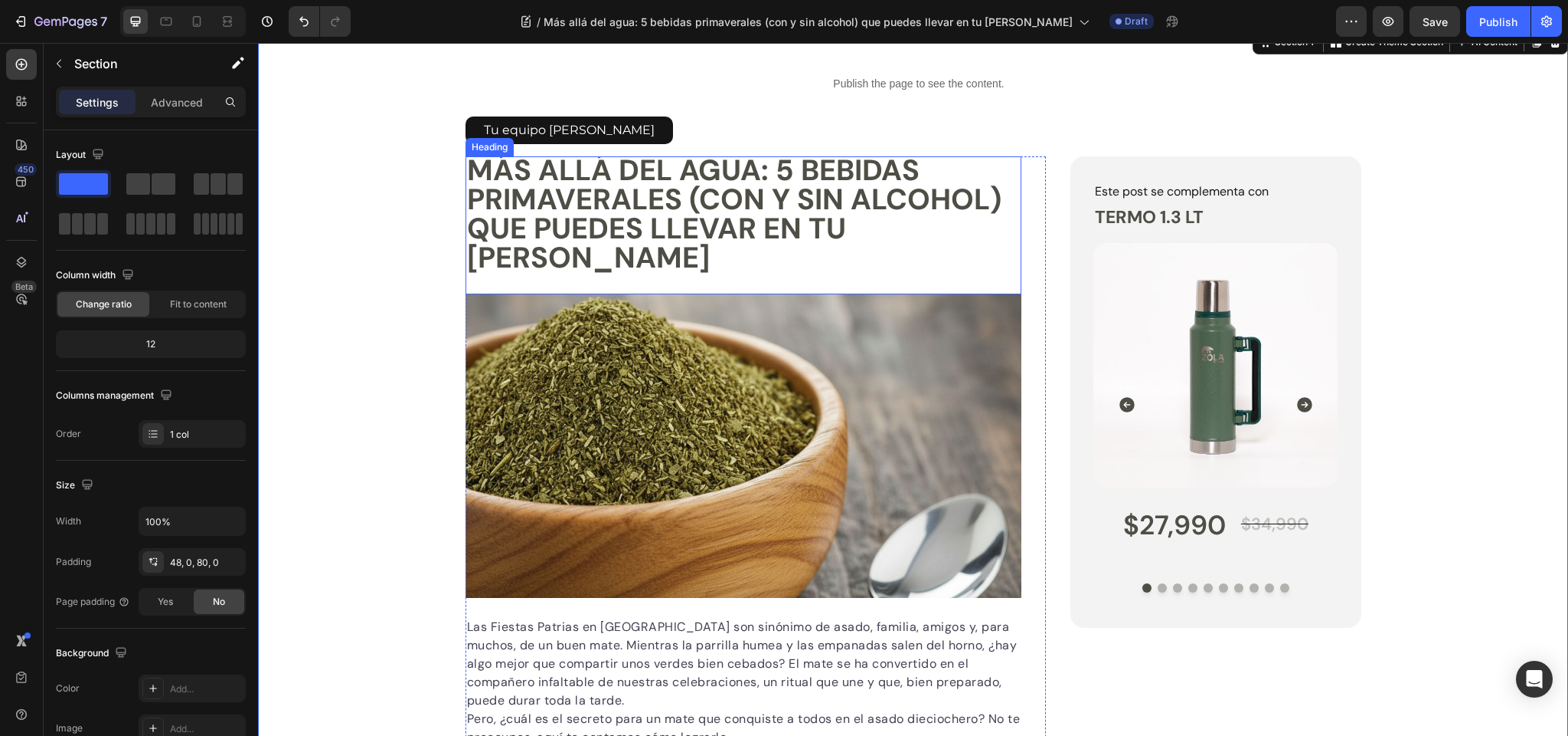
scroll to position [49, 0]
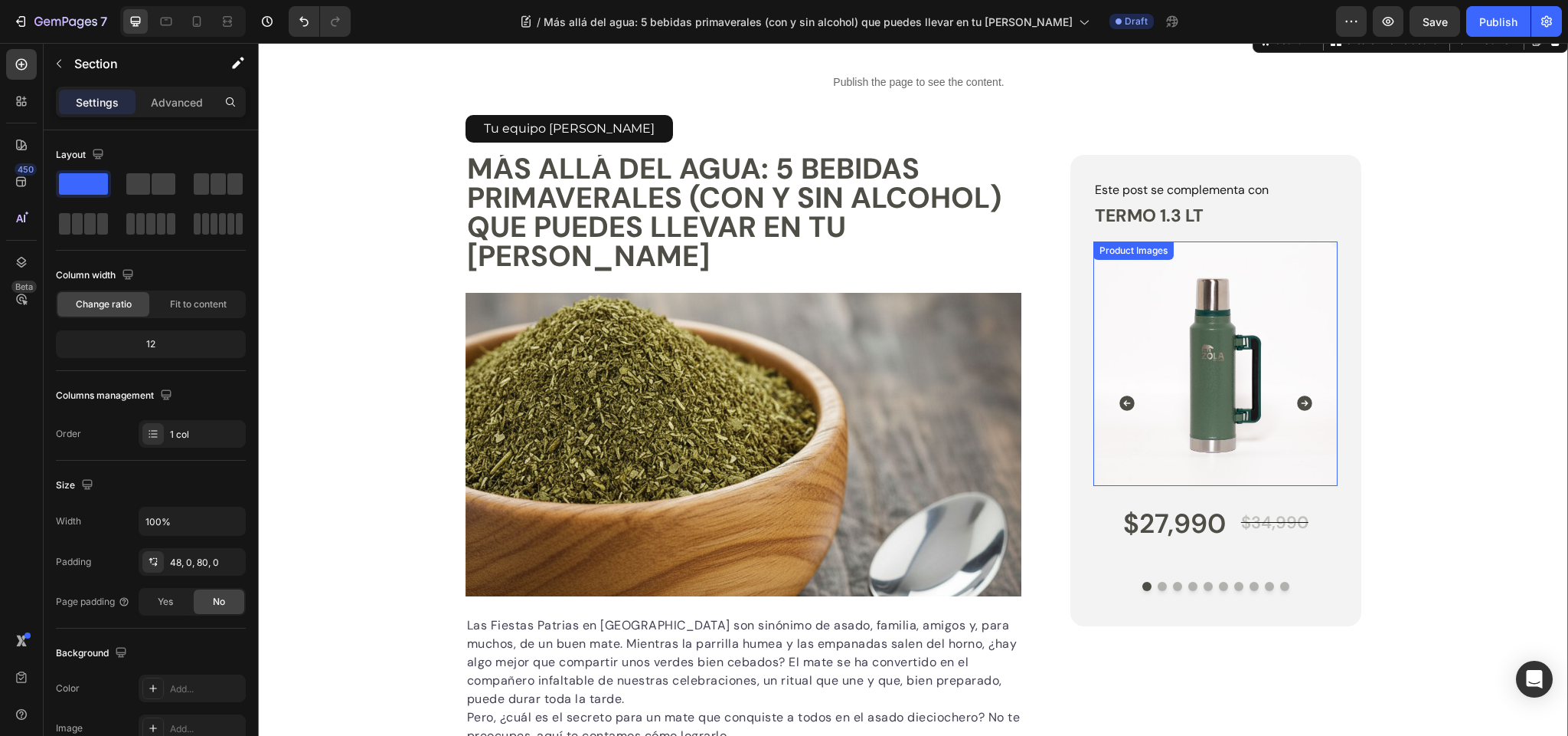
click at [1226, 363] on img at bounding box center [1215, 363] width 244 height 244
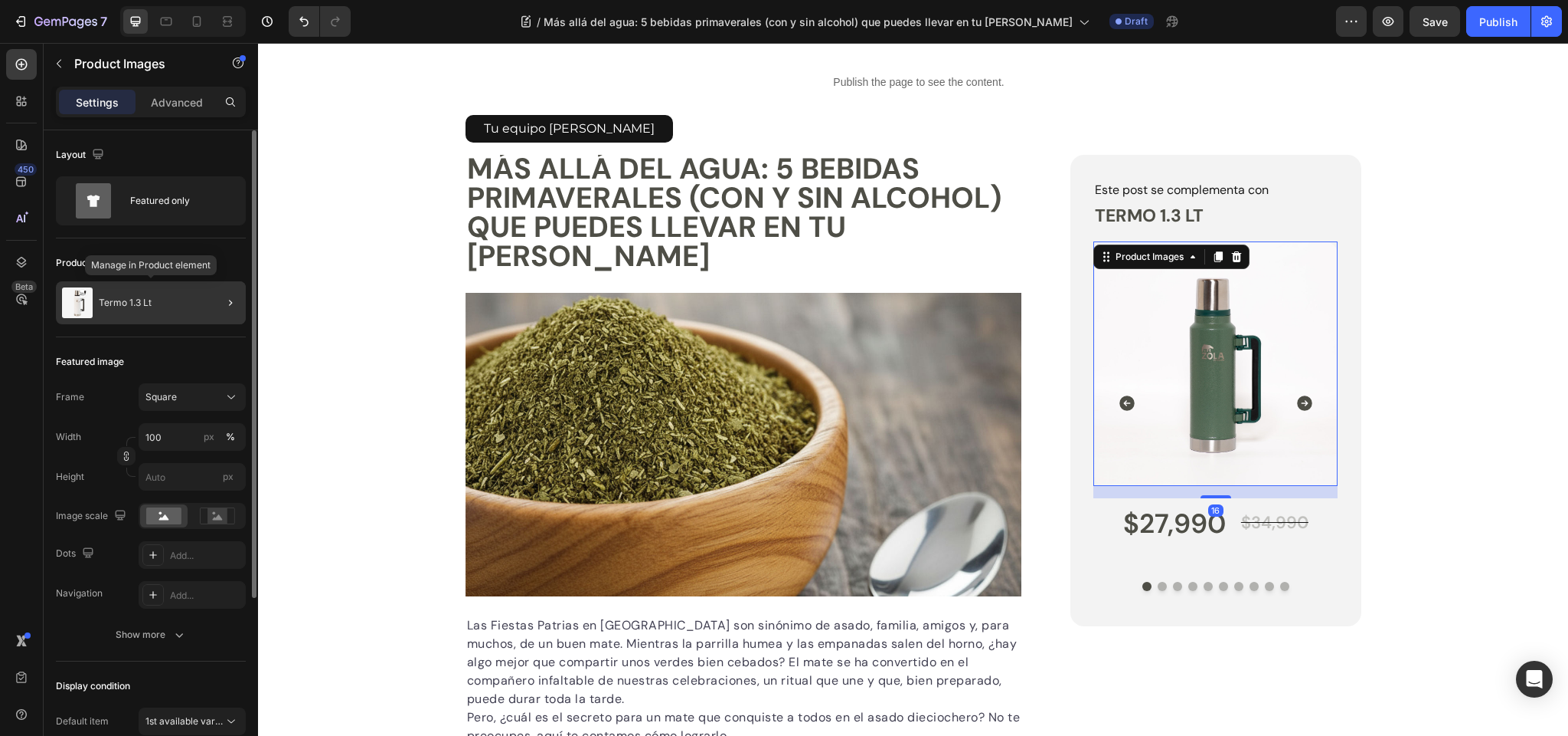
click at [140, 307] on p "Termo 1.3 Lt" at bounding box center [125, 303] width 53 height 10
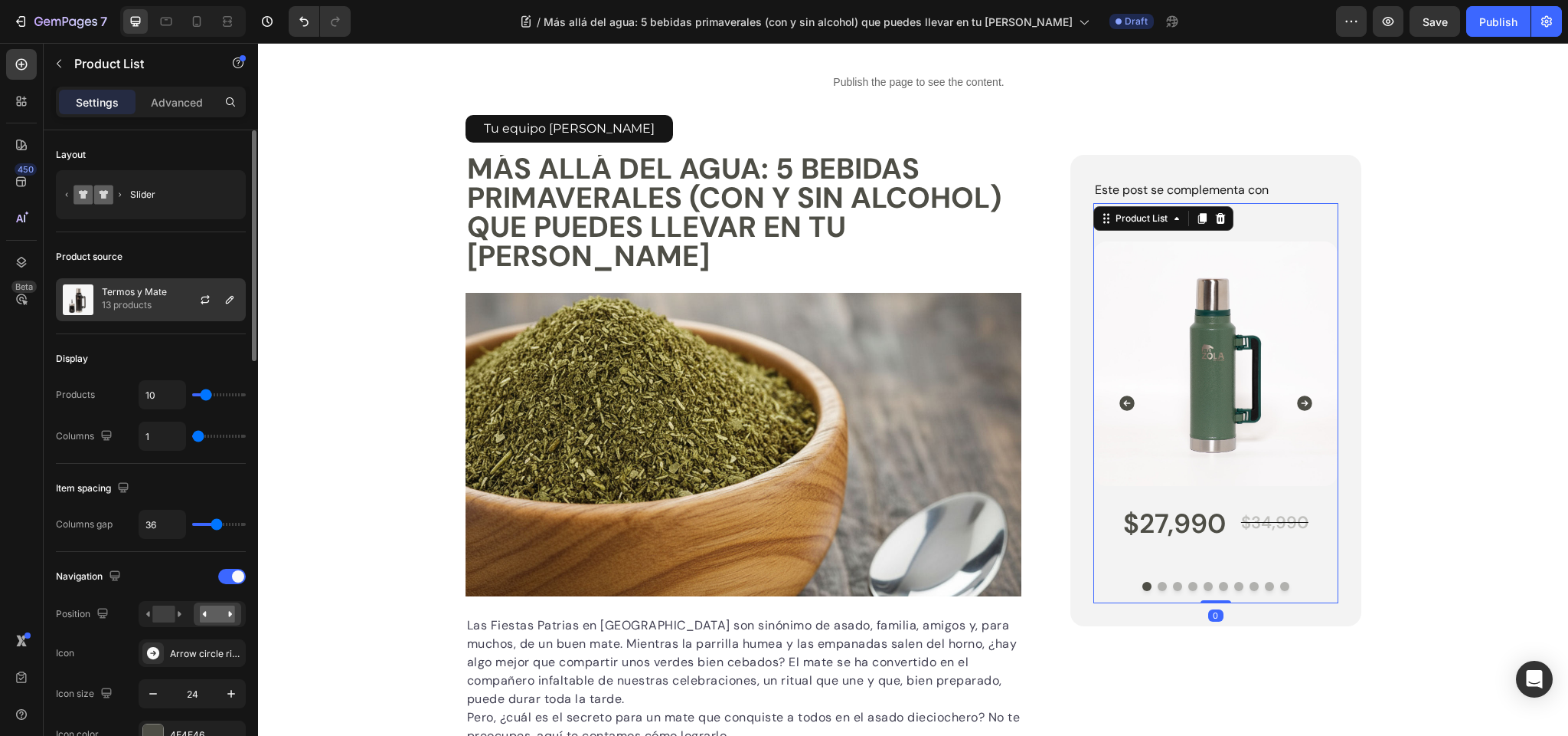
click at [149, 302] on p "13 products" at bounding box center [134, 305] width 65 height 15
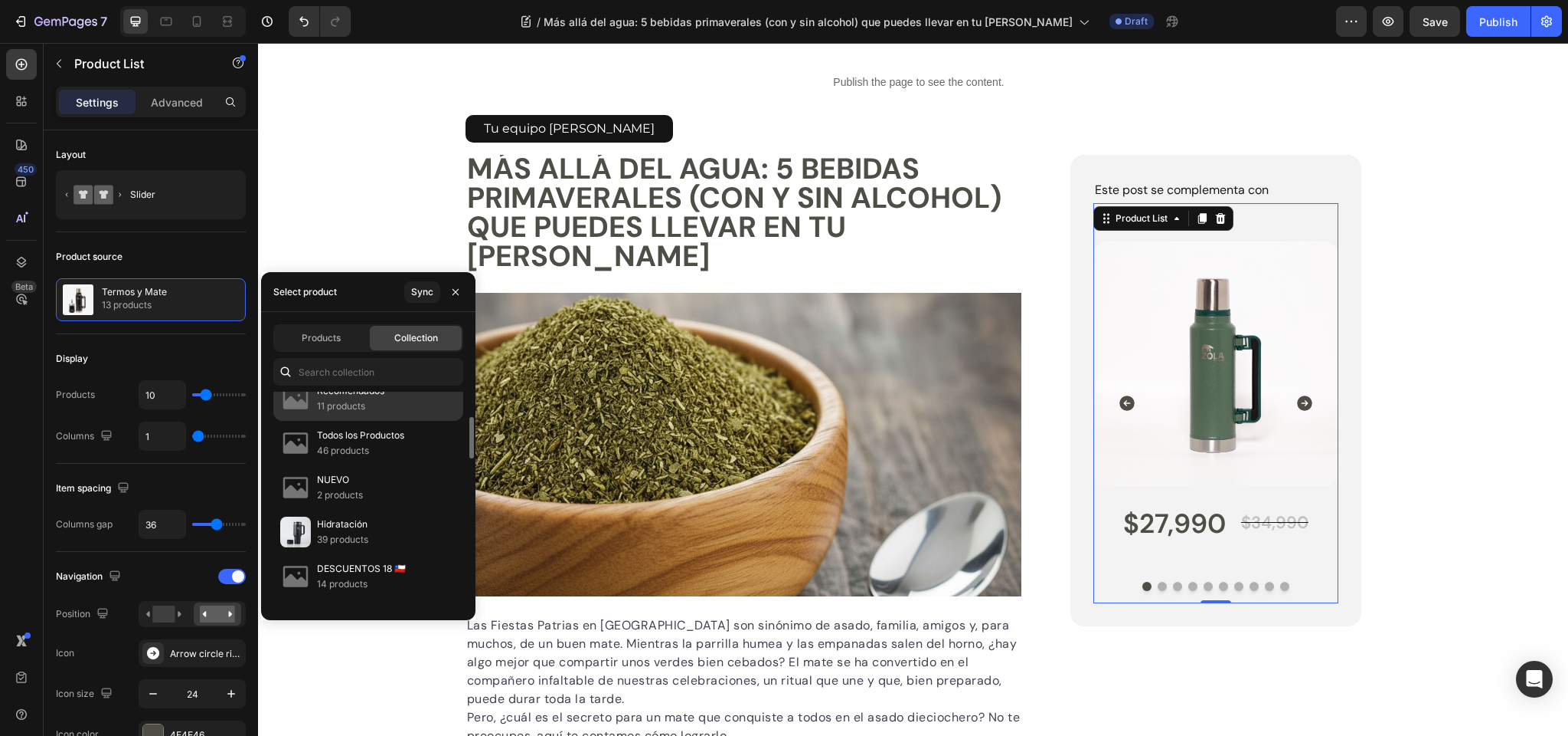
scroll to position [146, 0]
click at [317, 338] on span "Products" at bounding box center [320, 337] width 39 height 14
type input "1"
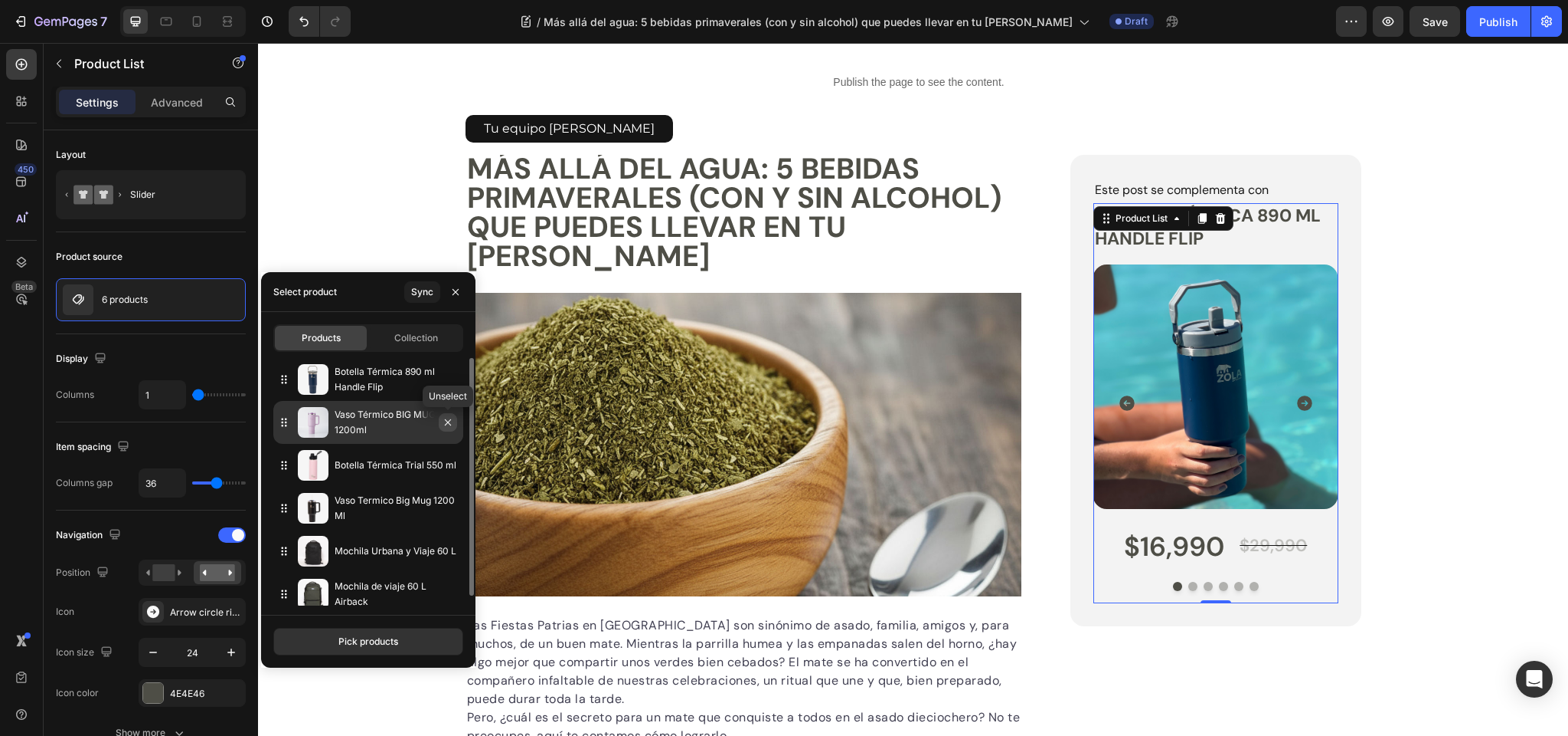
click at [450, 421] on icon "button" at bounding box center [447, 422] width 12 height 12
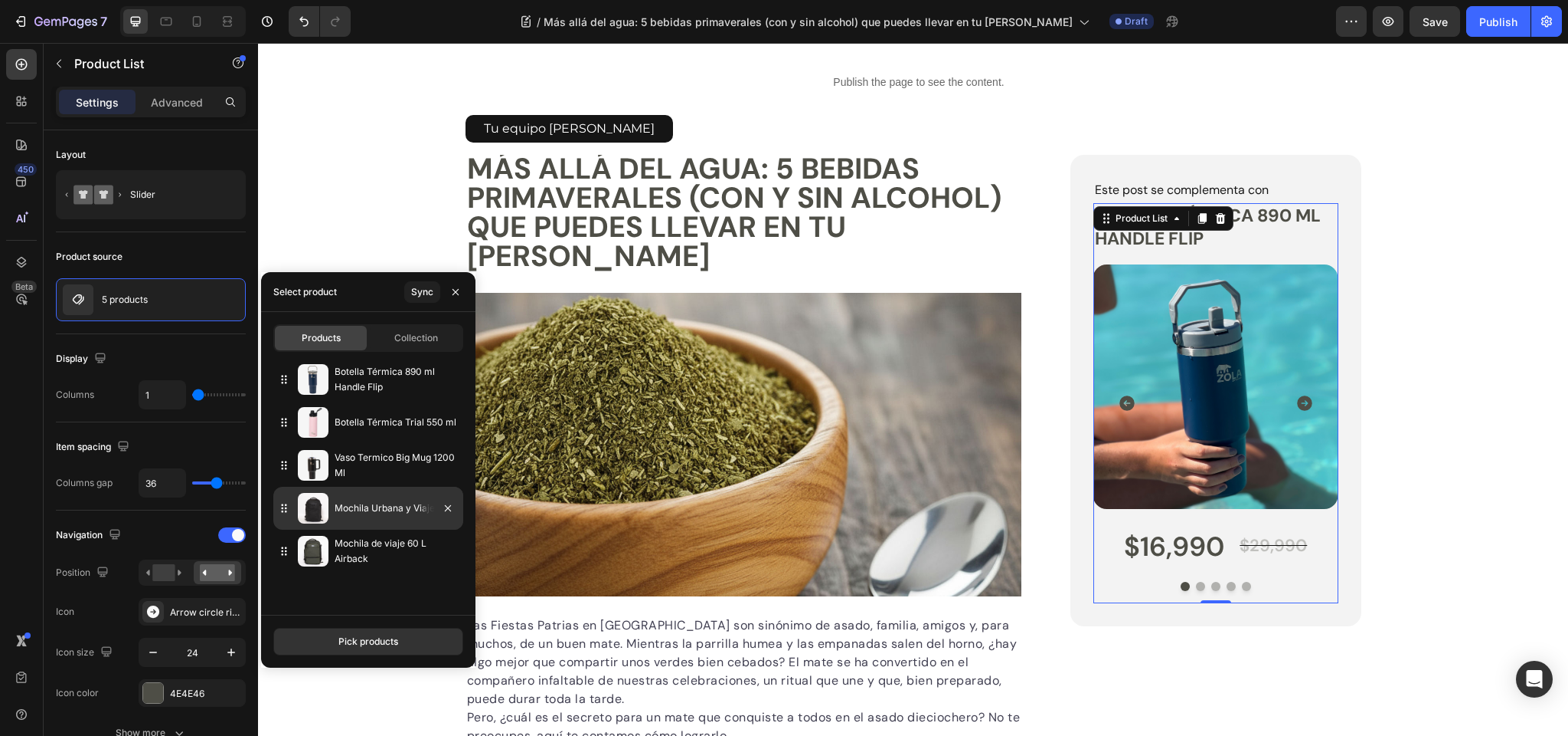
click at [401, 457] on p "Vaso Termico Big Mug 1200 Ml" at bounding box center [396, 465] width 122 height 31
click at [450, 508] on icon "button" at bounding box center [447, 508] width 12 height 12
click at [447, 509] on icon "button" at bounding box center [447, 508] width 7 height 7
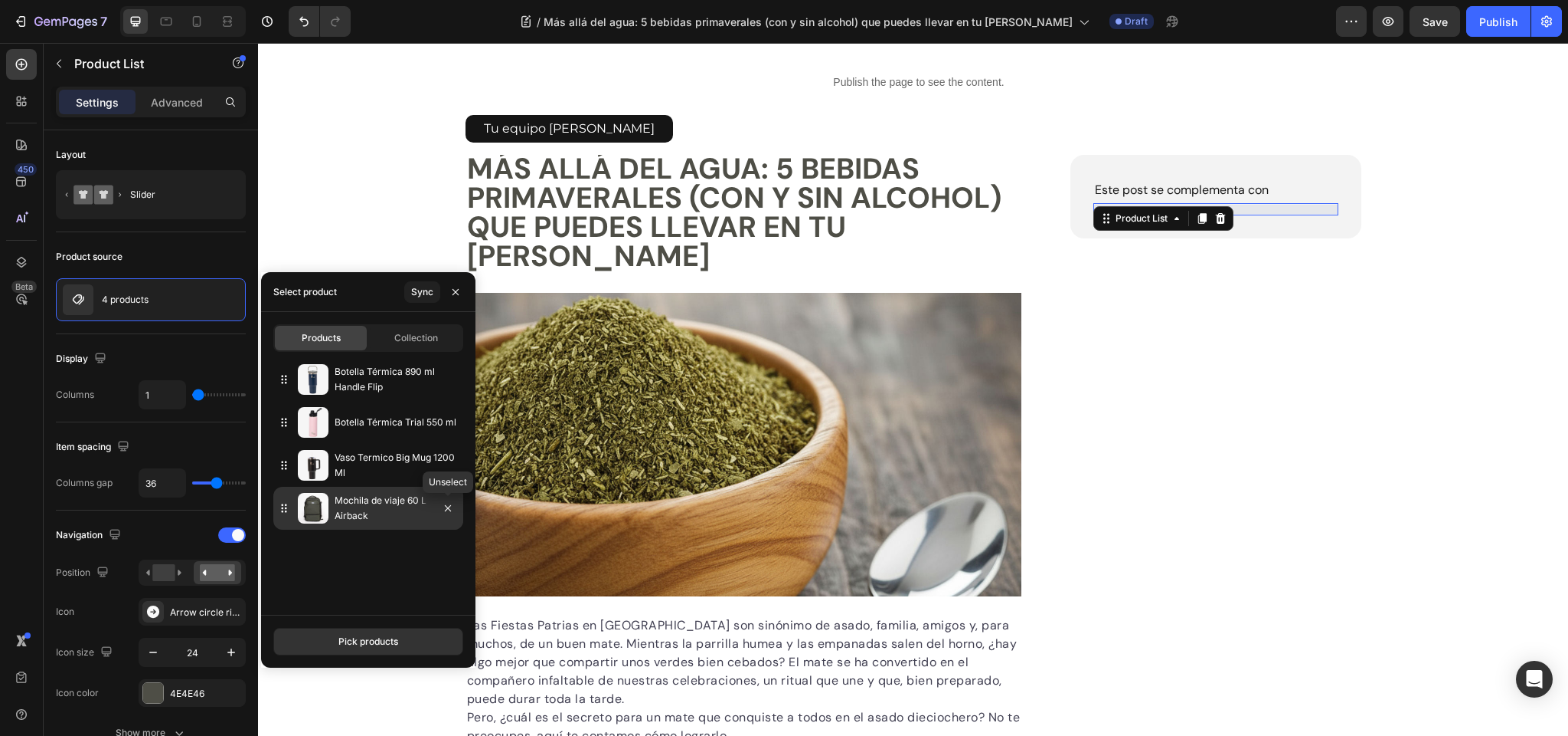
click at [447, 509] on icon "button" at bounding box center [447, 508] width 7 height 7
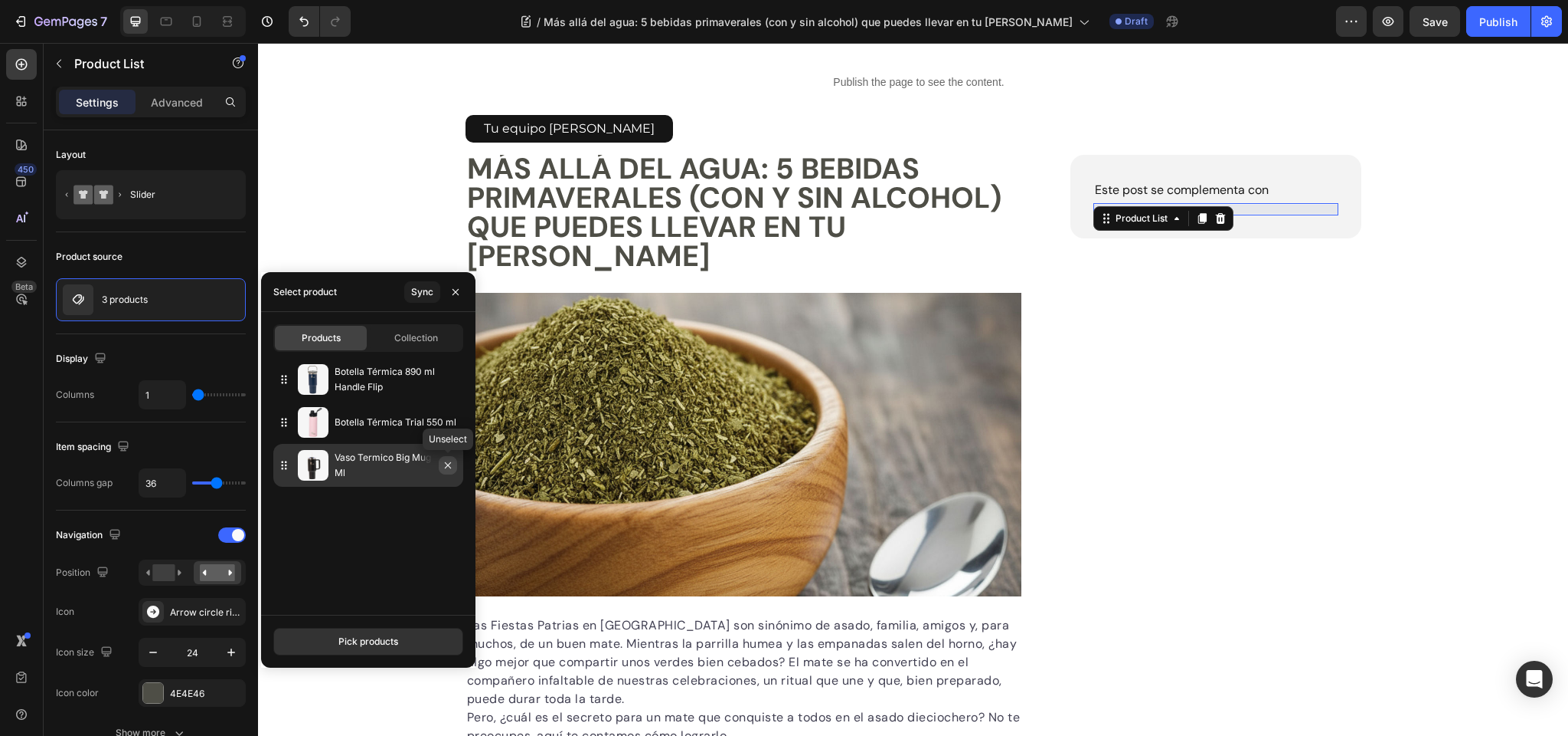
click at [447, 462] on icon "button" at bounding box center [447, 465] width 12 height 12
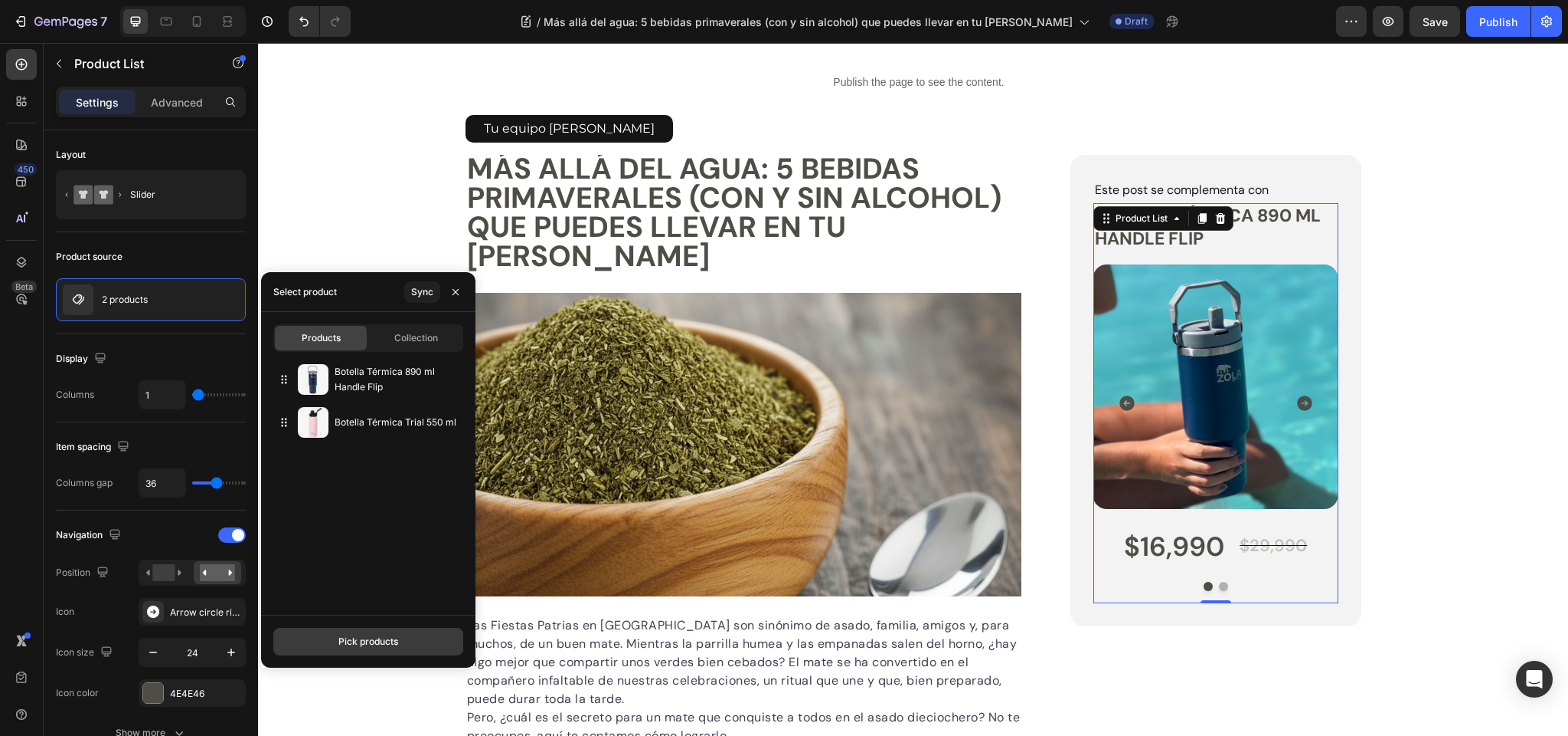
click at [359, 641] on div "Pick products" at bounding box center [367, 641] width 59 height 14
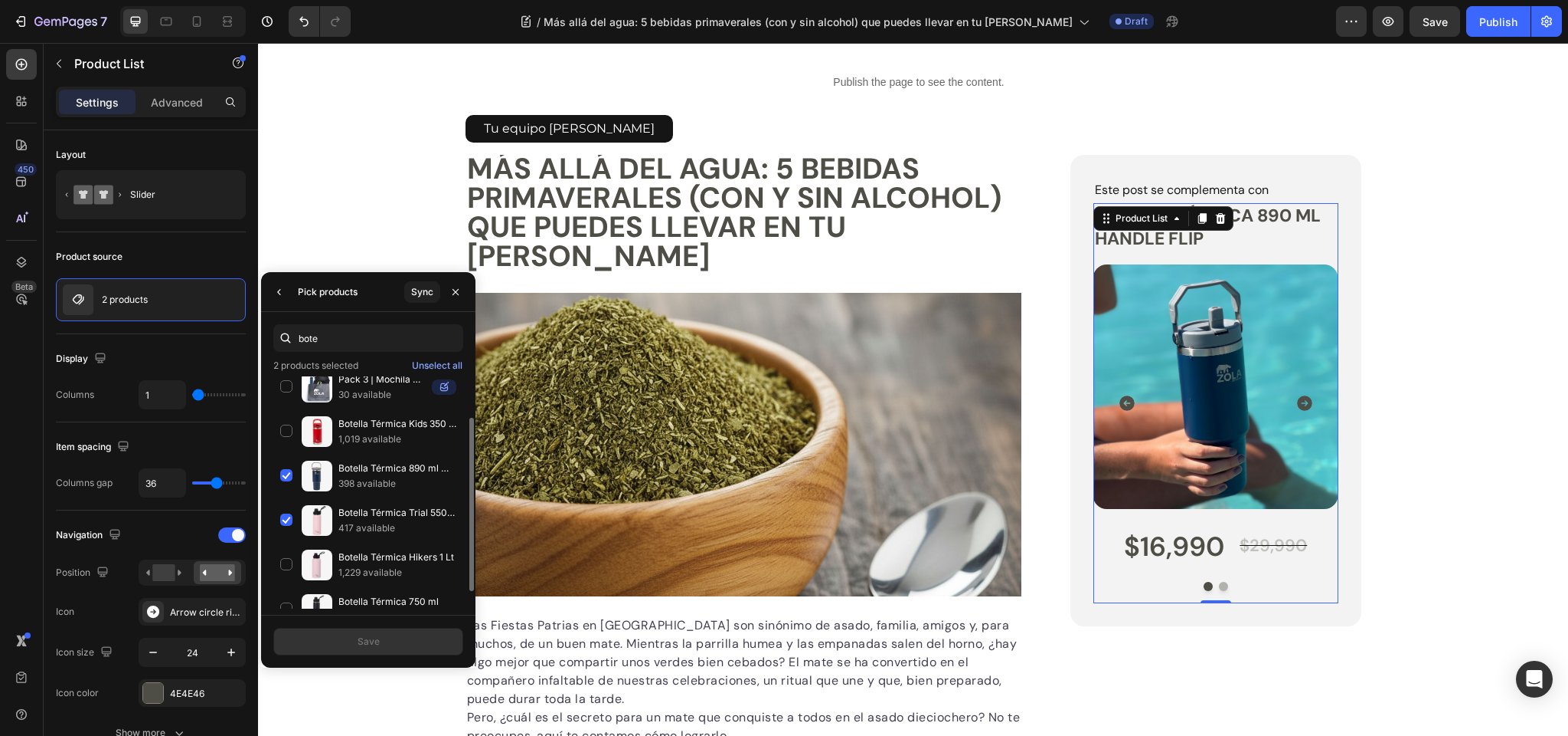
scroll to position [79, 0]
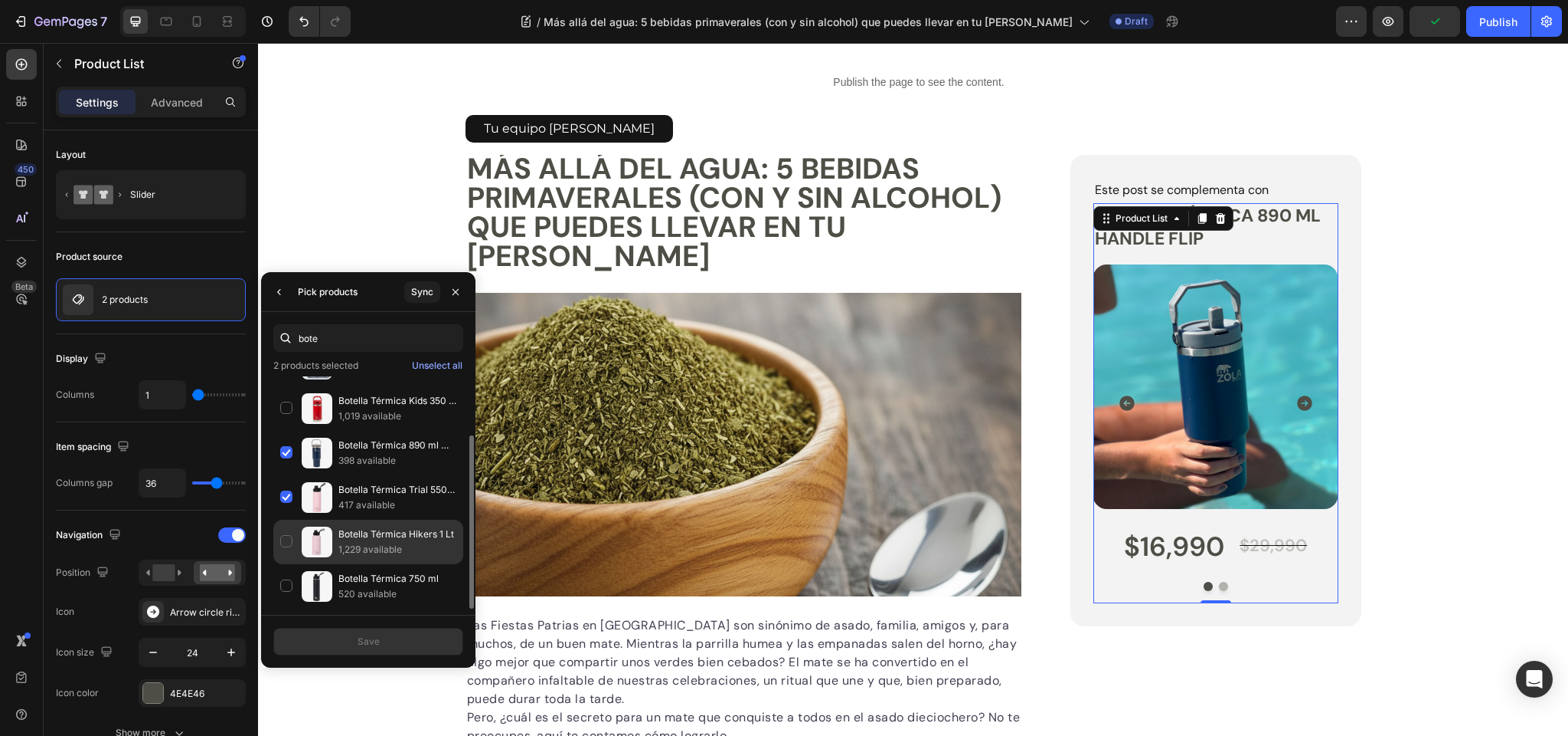
type input "bote"
click at [291, 564] on div "Botella Térmica Hikers 1 Lt 1,229 available" at bounding box center [368, 586] width 190 height 44
click at [289, 584] on div "Botella Térmica 750 ml 520 available" at bounding box center [368, 586] width 190 height 44
click at [362, 641] on div "Save" at bounding box center [369, 641] width 23 height 14
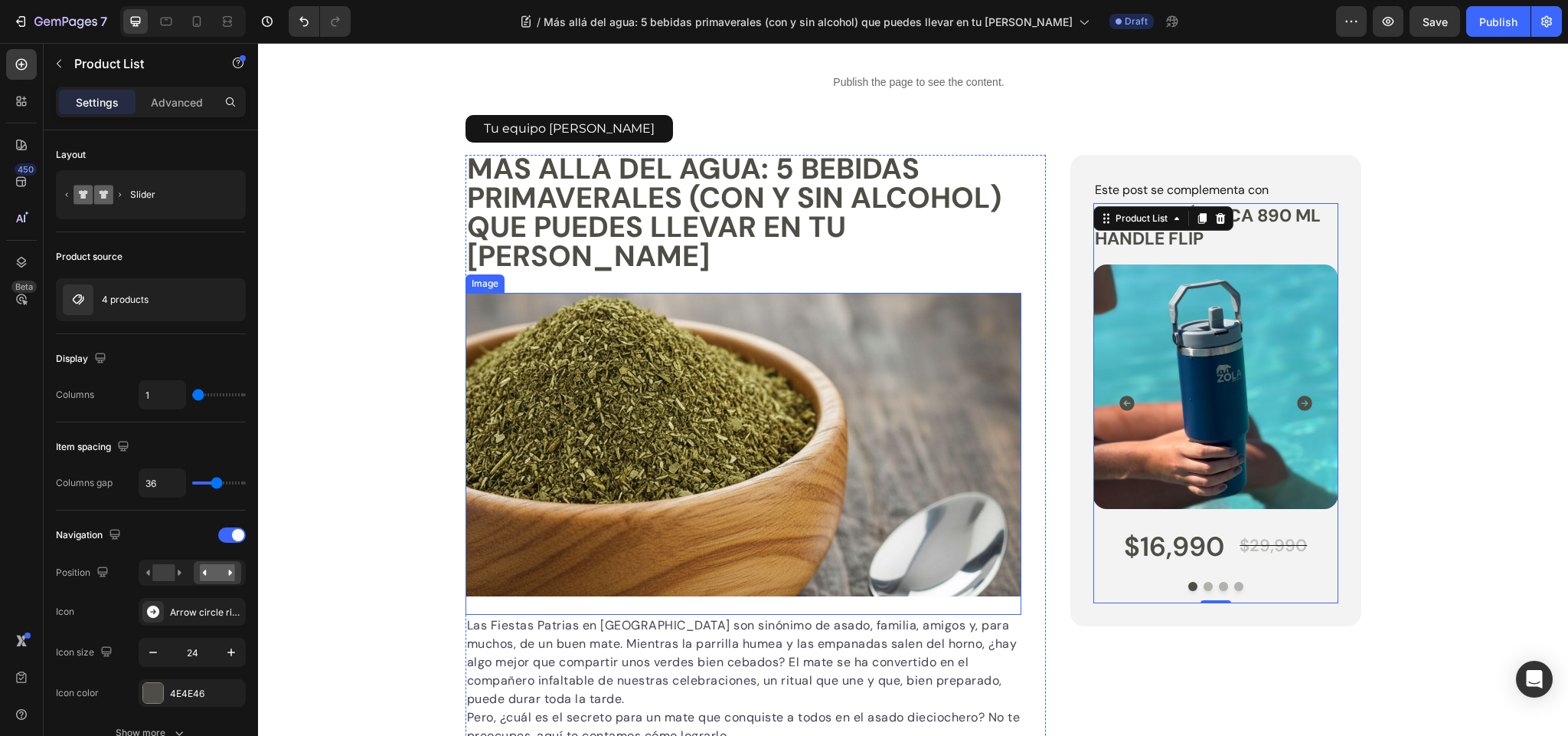
scroll to position [154, 0]
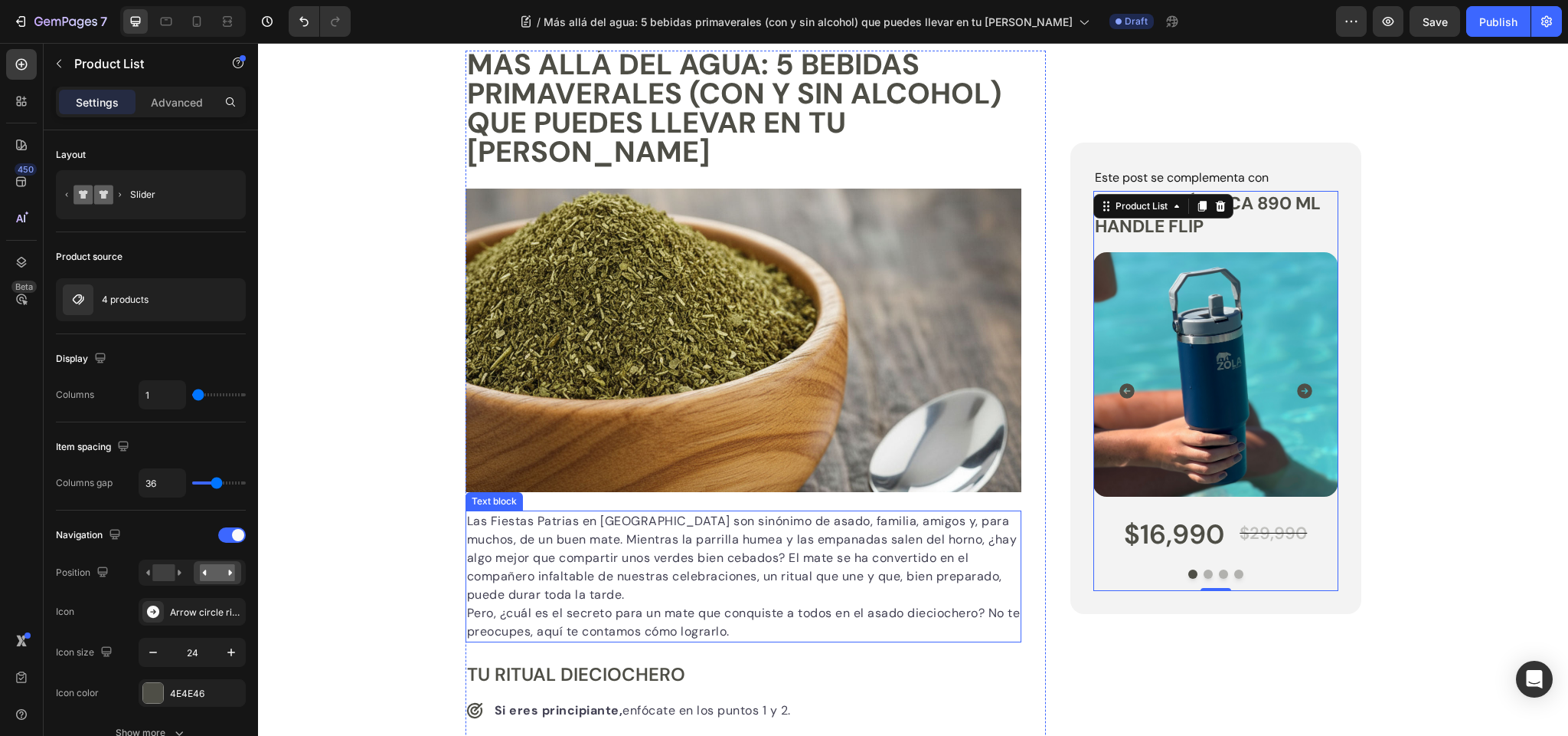
click at [539, 530] on p "Las Fiestas Patrias en Chile son sinónimo de asado, familia, amigos y, para muc…" at bounding box center [744, 558] width 554 height 92
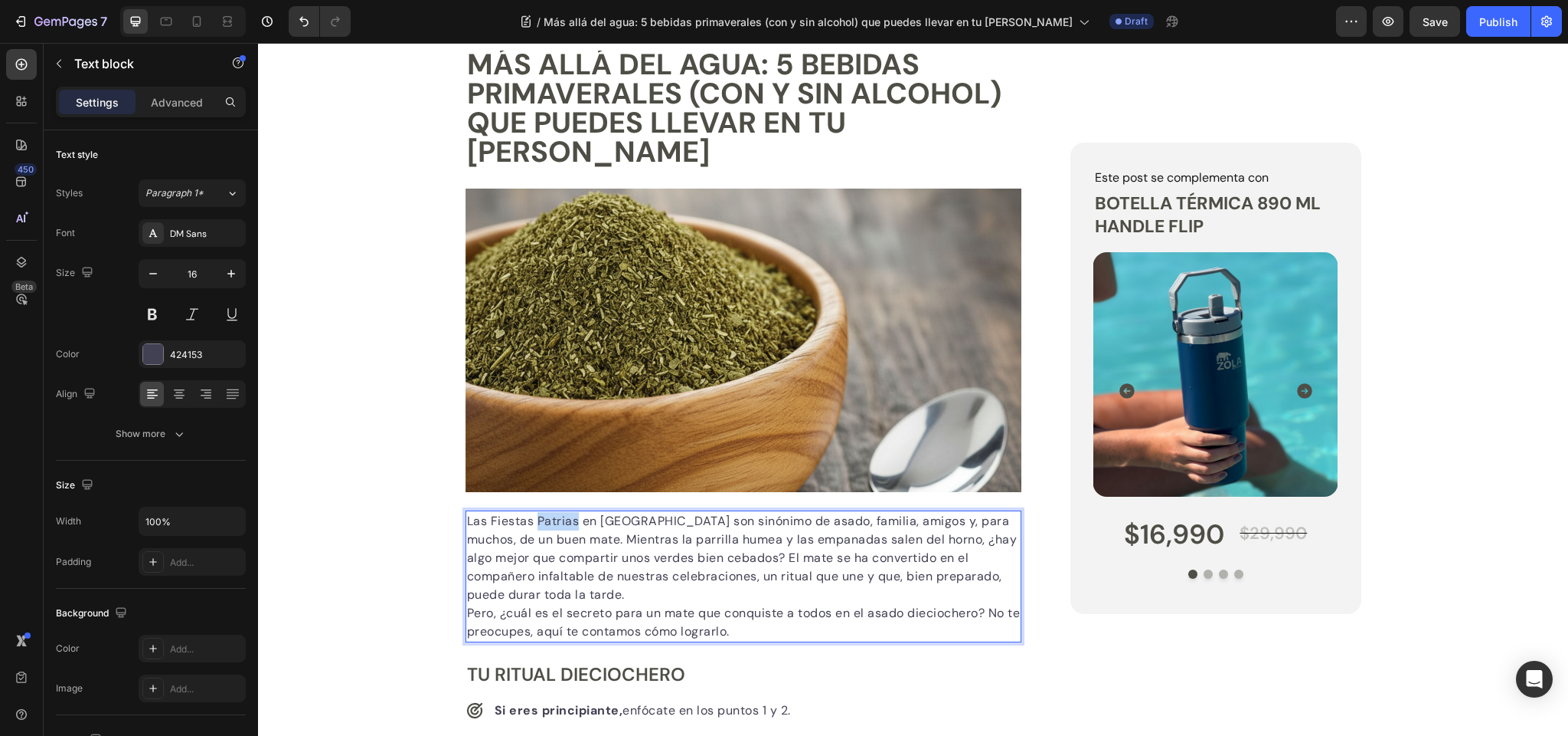
click at [539, 530] on p "Las Fiestas Patrias en Chile son sinónimo de asado, familia, amigos y, para muc…" at bounding box center [744, 558] width 554 height 92
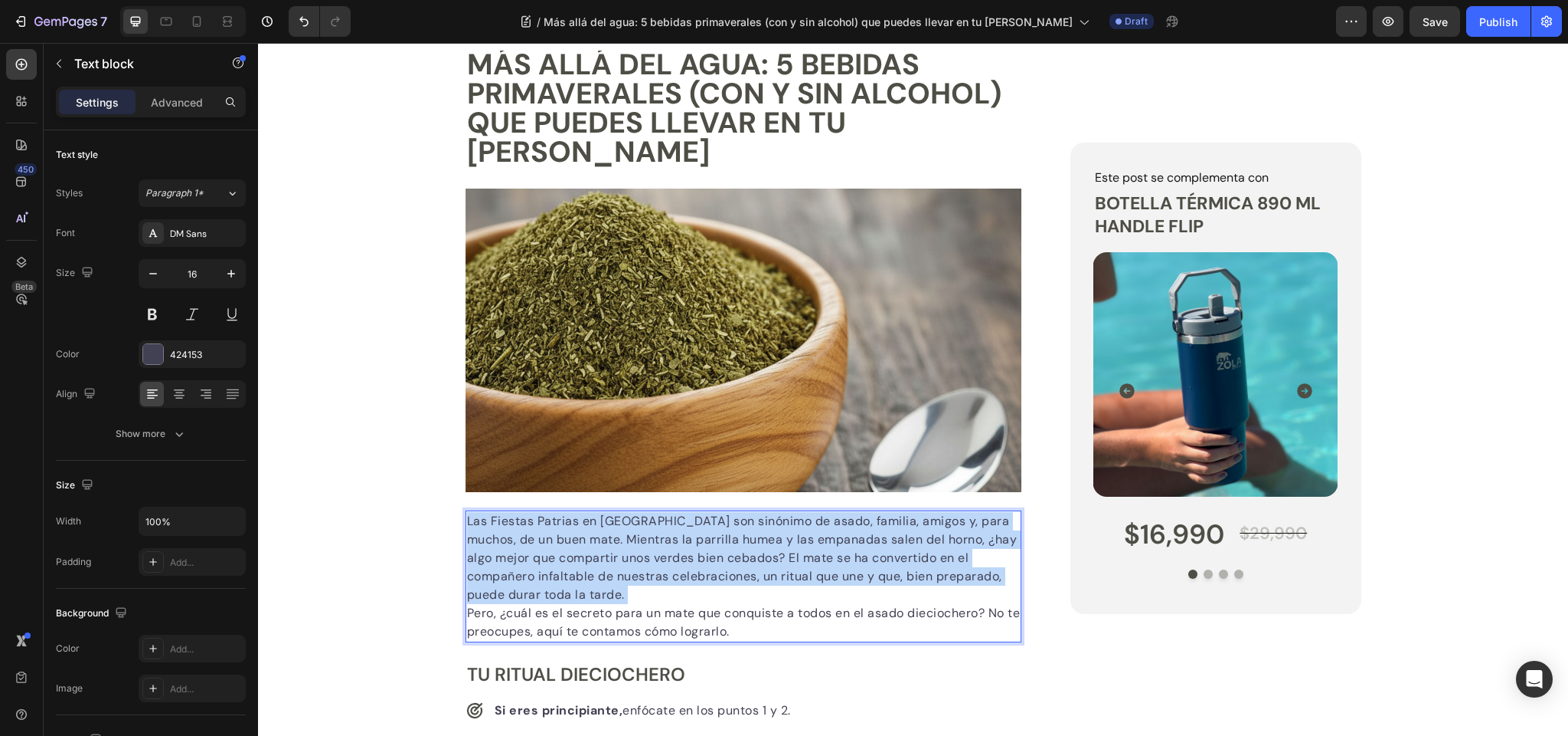
click at [539, 530] on p "Las Fiestas Patrias en Chile son sinónimo de asado, familia, amigos y, para muc…" at bounding box center [744, 558] width 554 height 92
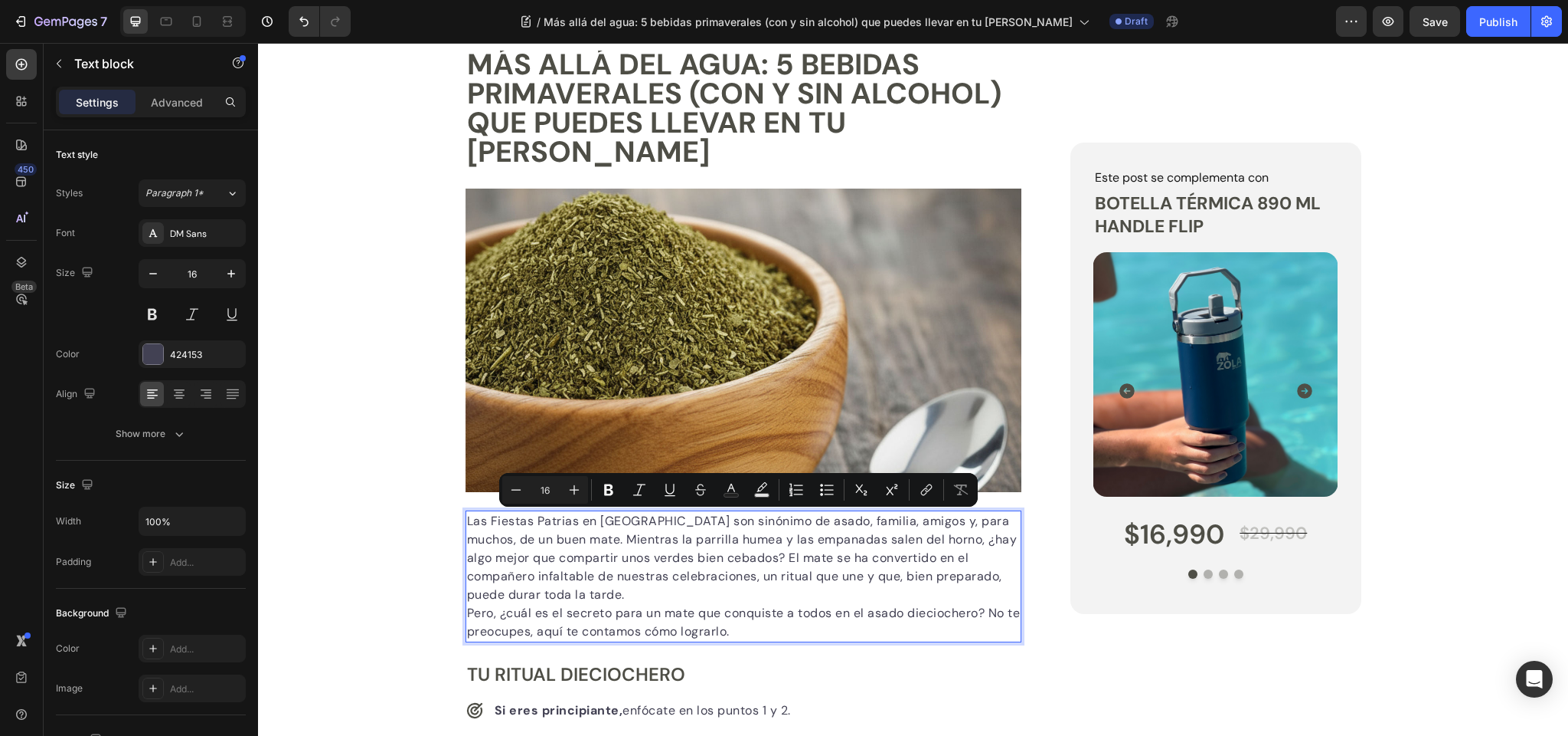
drag, startPoint x: 780, startPoint y: 630, endPoint x: 768, endPoint y: 630, distance: 12.0
click at [780, 630] on p "Pero, ¿cuál es el secreto para un mate que conquiste a todos en el asado diecio…" at bounding box center [744, 622] width 554 height 37
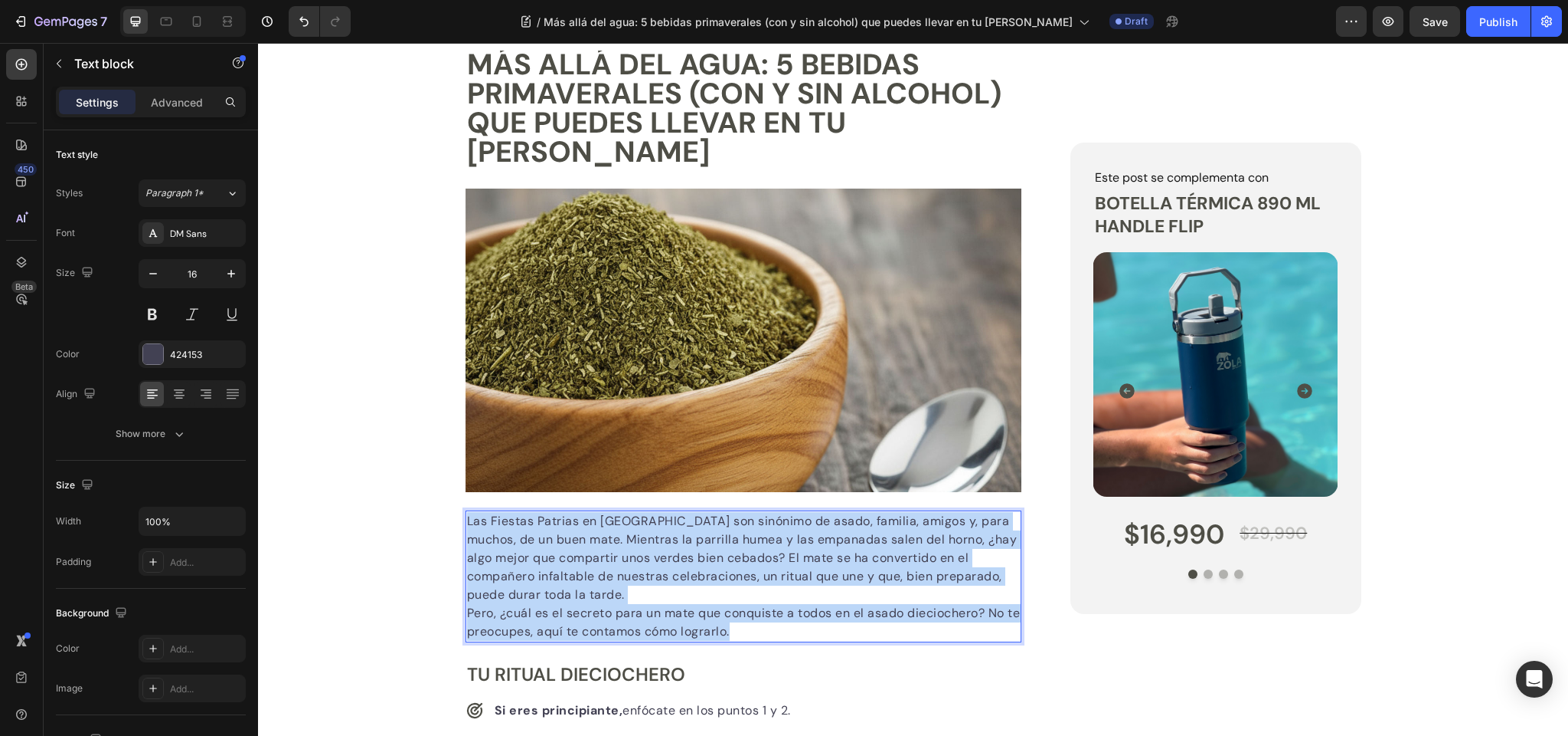
drag, startPoint x: 763, startPoint y: 630, endPoint x: 469, endPoint y: 523, distance: 312.9
click at [469, 523] on div "Las Fiestas Patrias en Chile son sinónimo de asado, familia, amigos y, para muc…" at bounding box center [743, 577] width 557 height 132
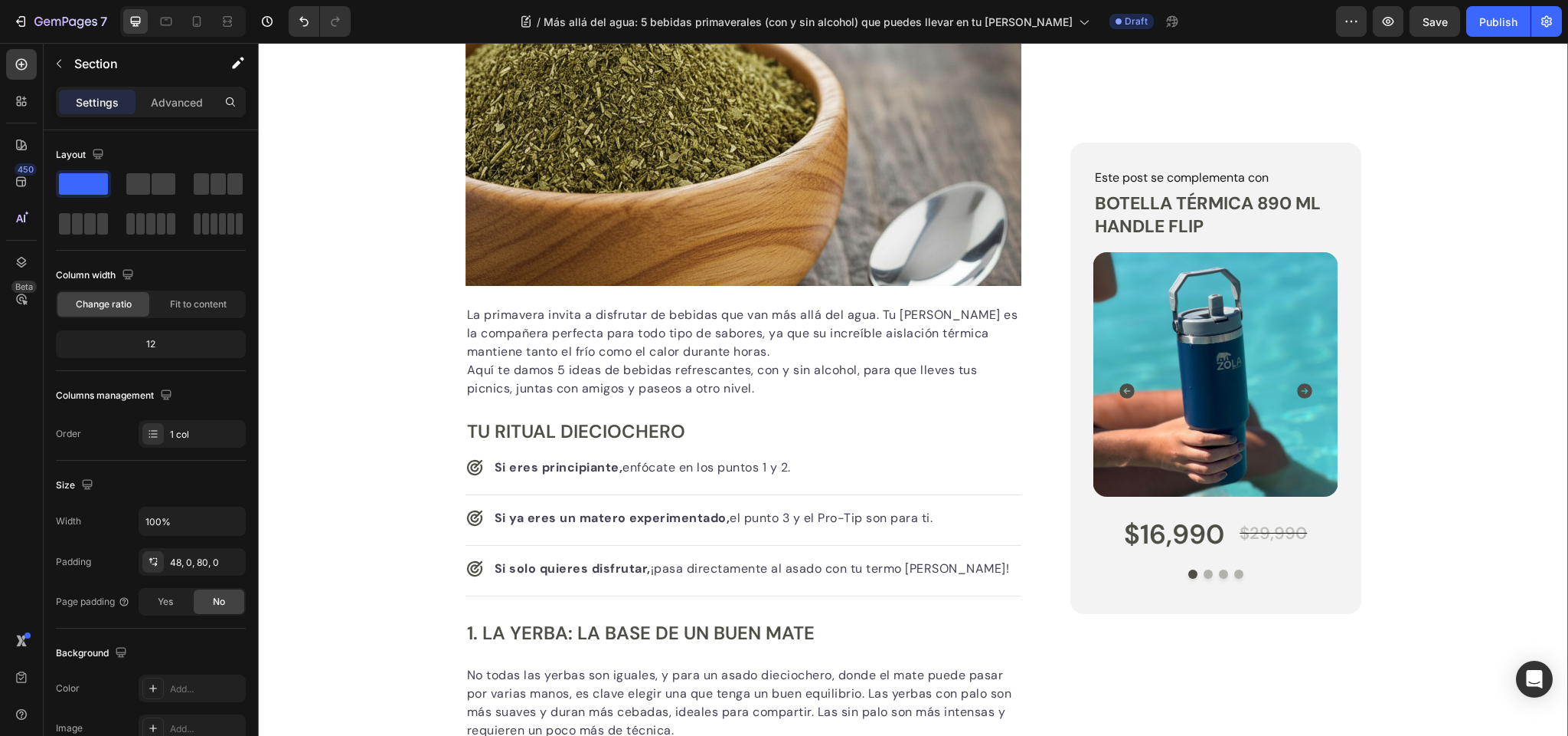
scroll to position [376, 0]
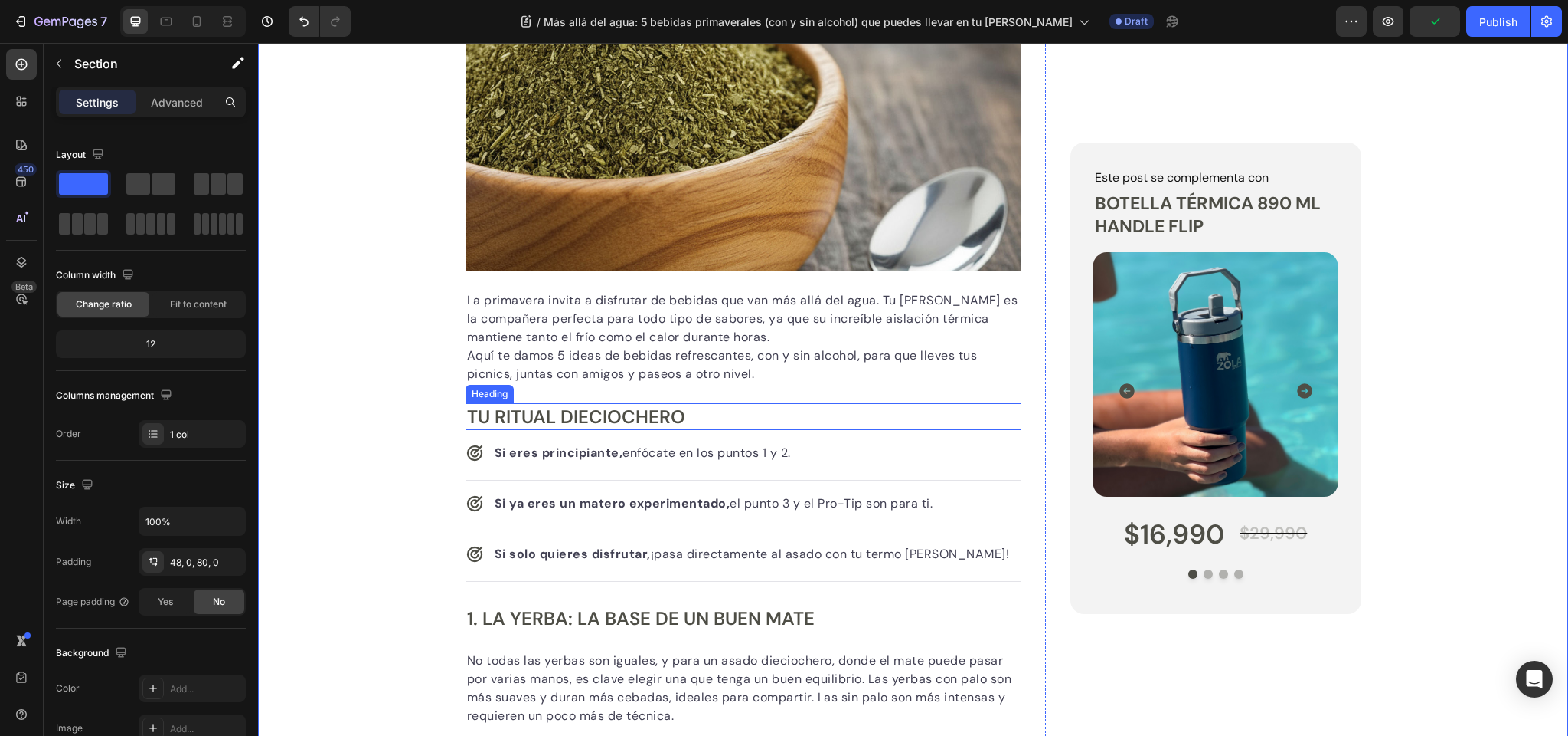
click at [559, 414] on h2 "Tu Ritual Dieciochero" at bounding box center [743, 417] width 557 height 26
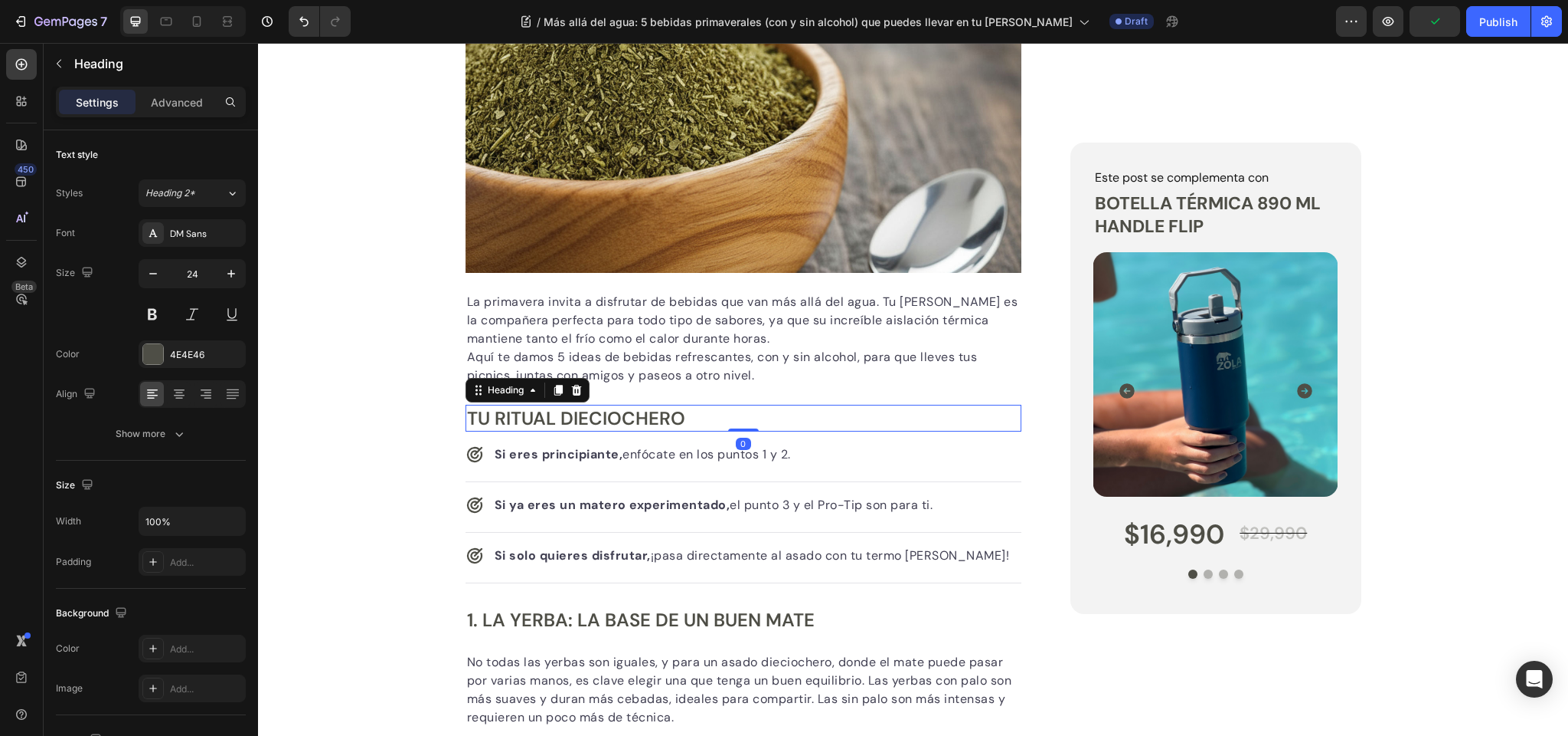
click at [559, 414] on h2 "Tu Ritual Dieciochero" at bounding box center [743, 417] width 557 height 26
click at [559, 414] on p "Tu Ritual Dieciochero" at bounding box center [744, 417] width 554 height 24
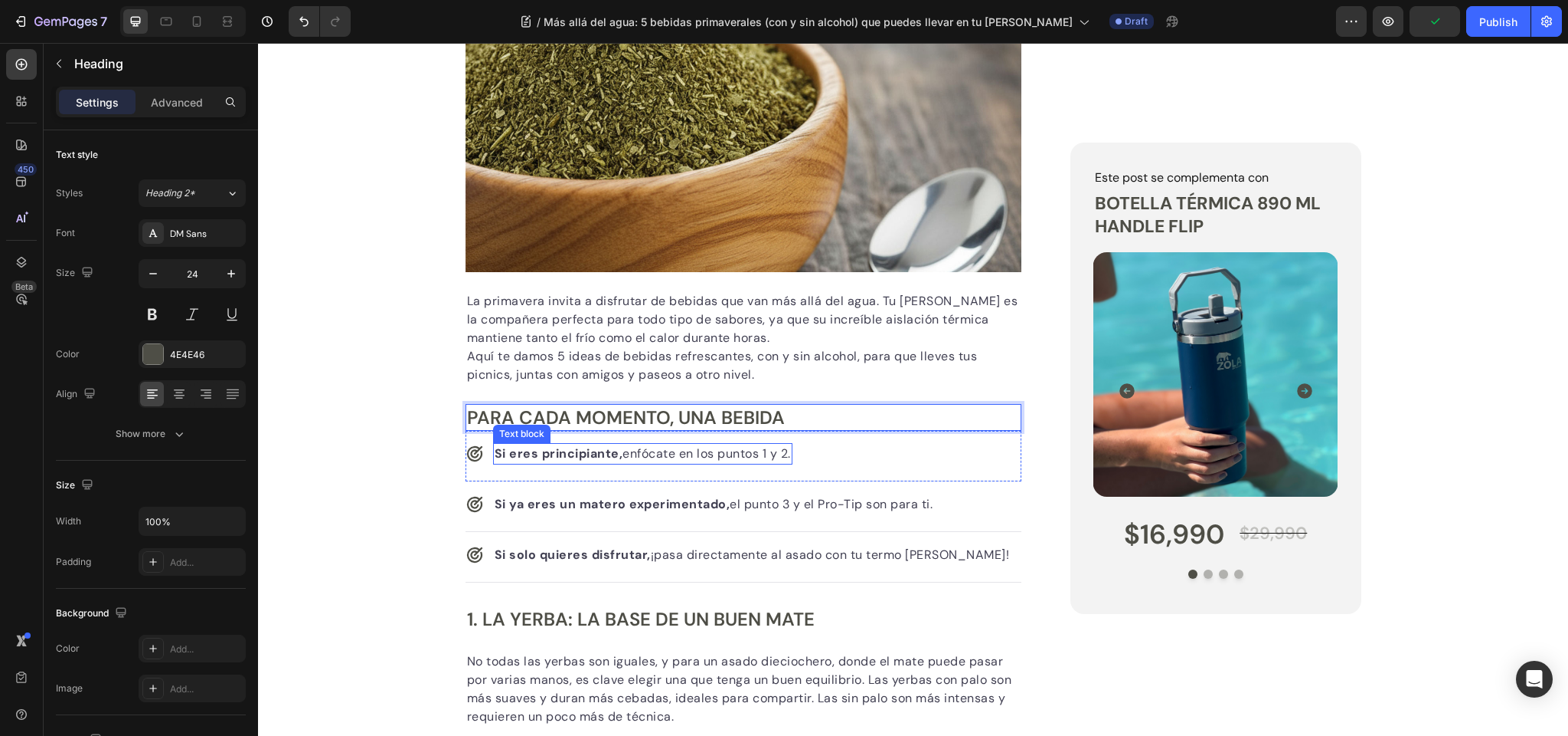
click at [600, 453] on strong "Si eres principiante," at bounding box center [558, 452] width 129 height 16
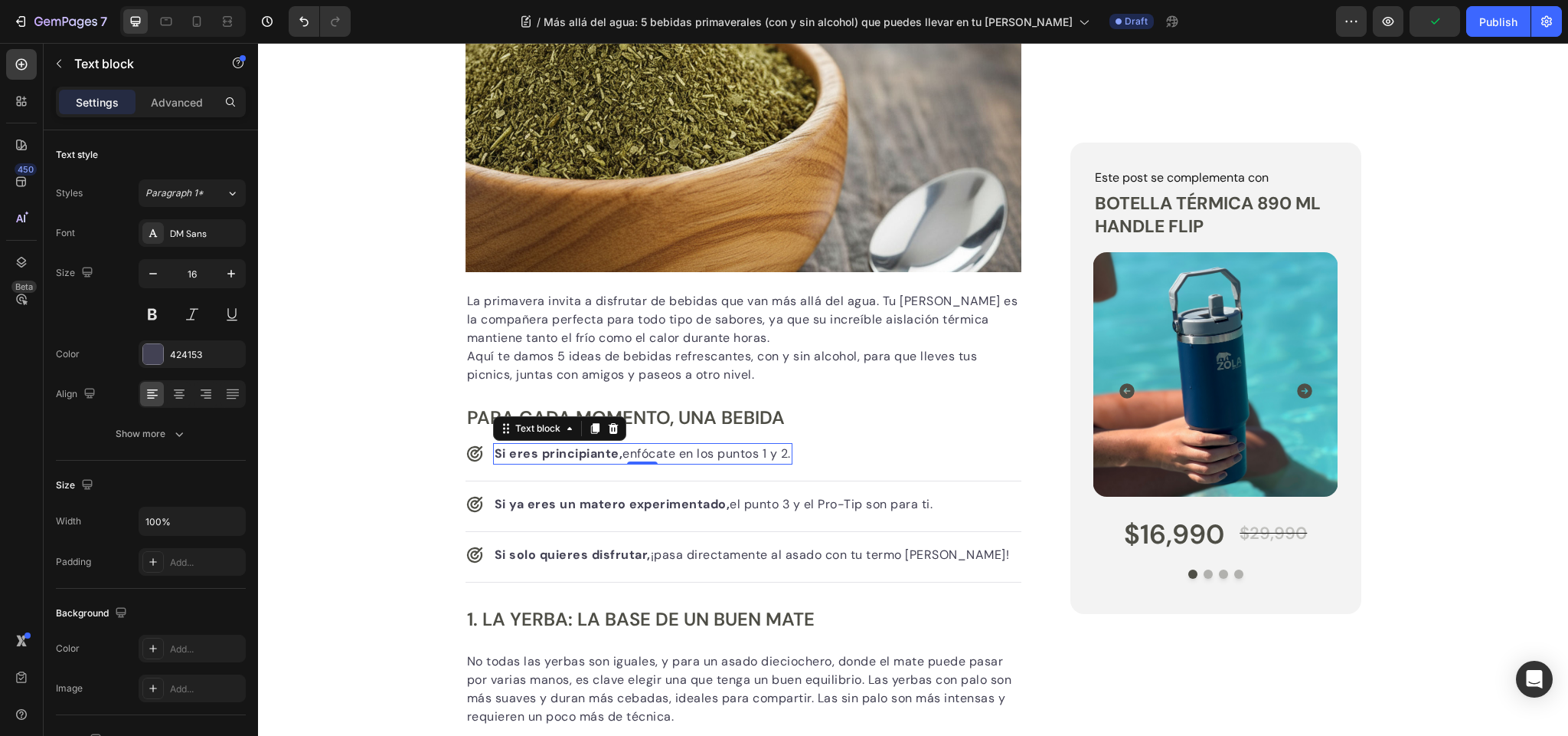
click at [600, 453] on strong "Si eres principiante," at bounding box center [558, 452] width 129 height 16
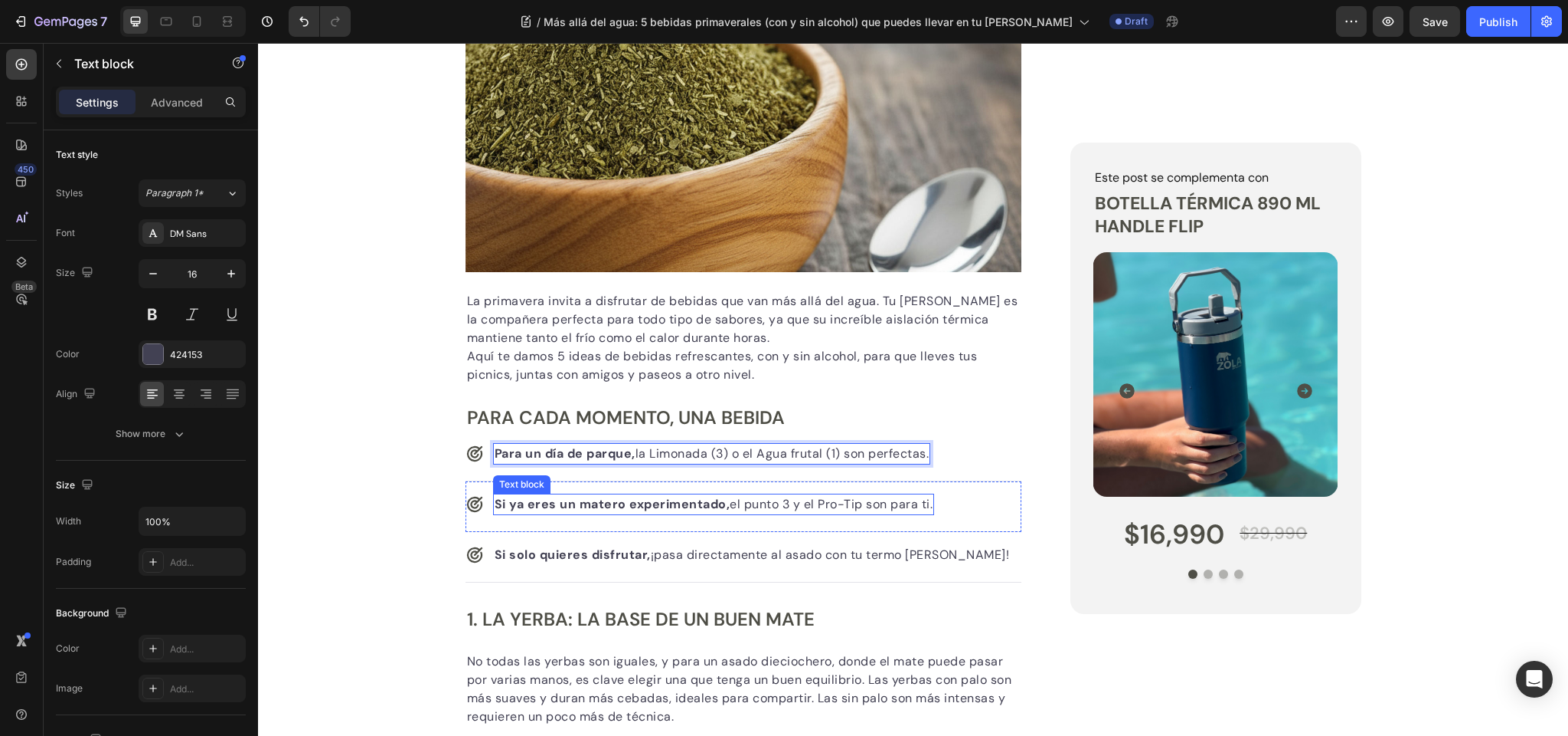
click at [525, 502] on strong "Si ya eres un matero experimentado," at bounding box center [612, 503] width 235 height 16
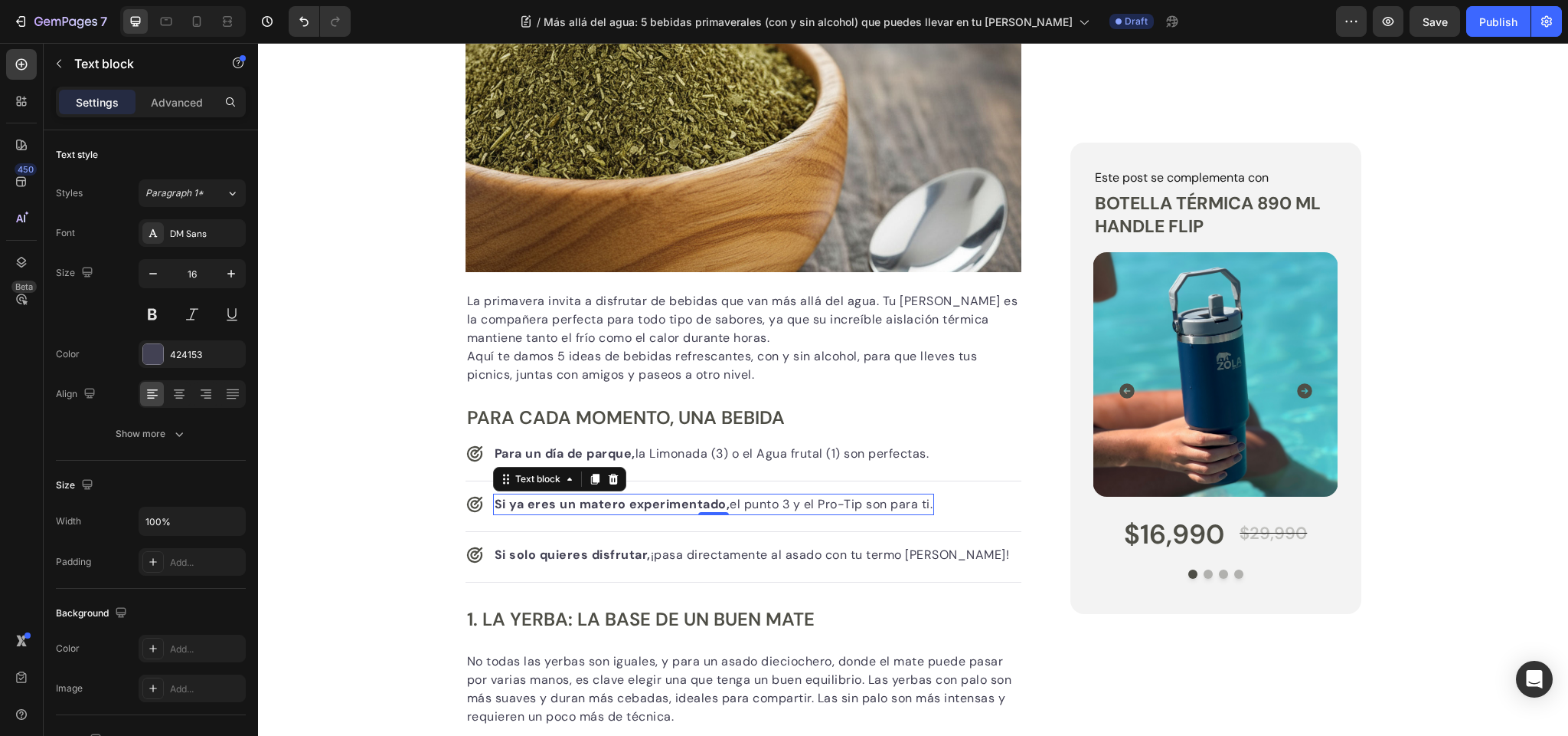
click at [525, 502] on strong "Si ya eres un matero experimentado," at bounding box center [612, 503] width 235 height 16
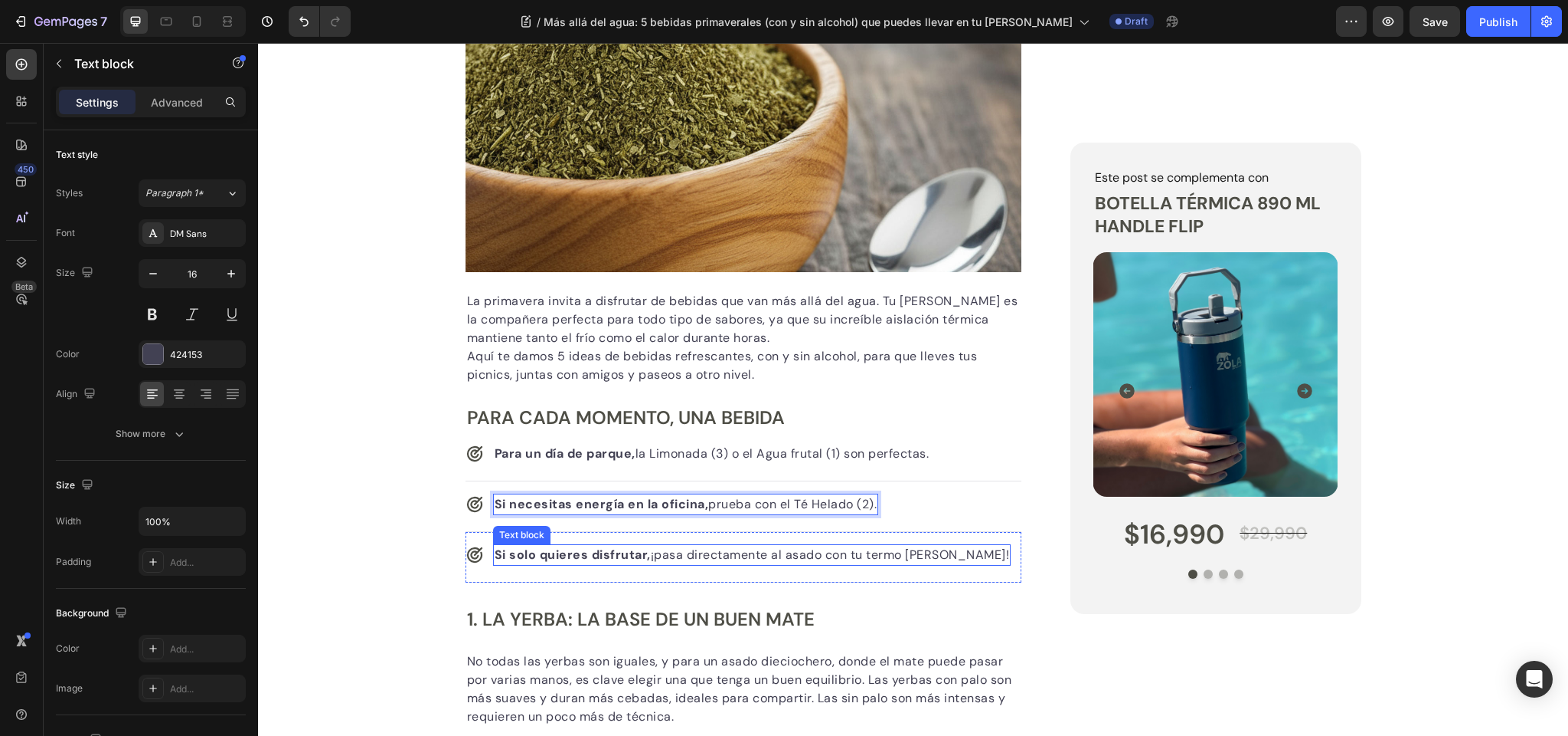
click at [542, 554] on strong "Si solo quieres disfrutar," at bounding box center [573, 554] width 156 height 16
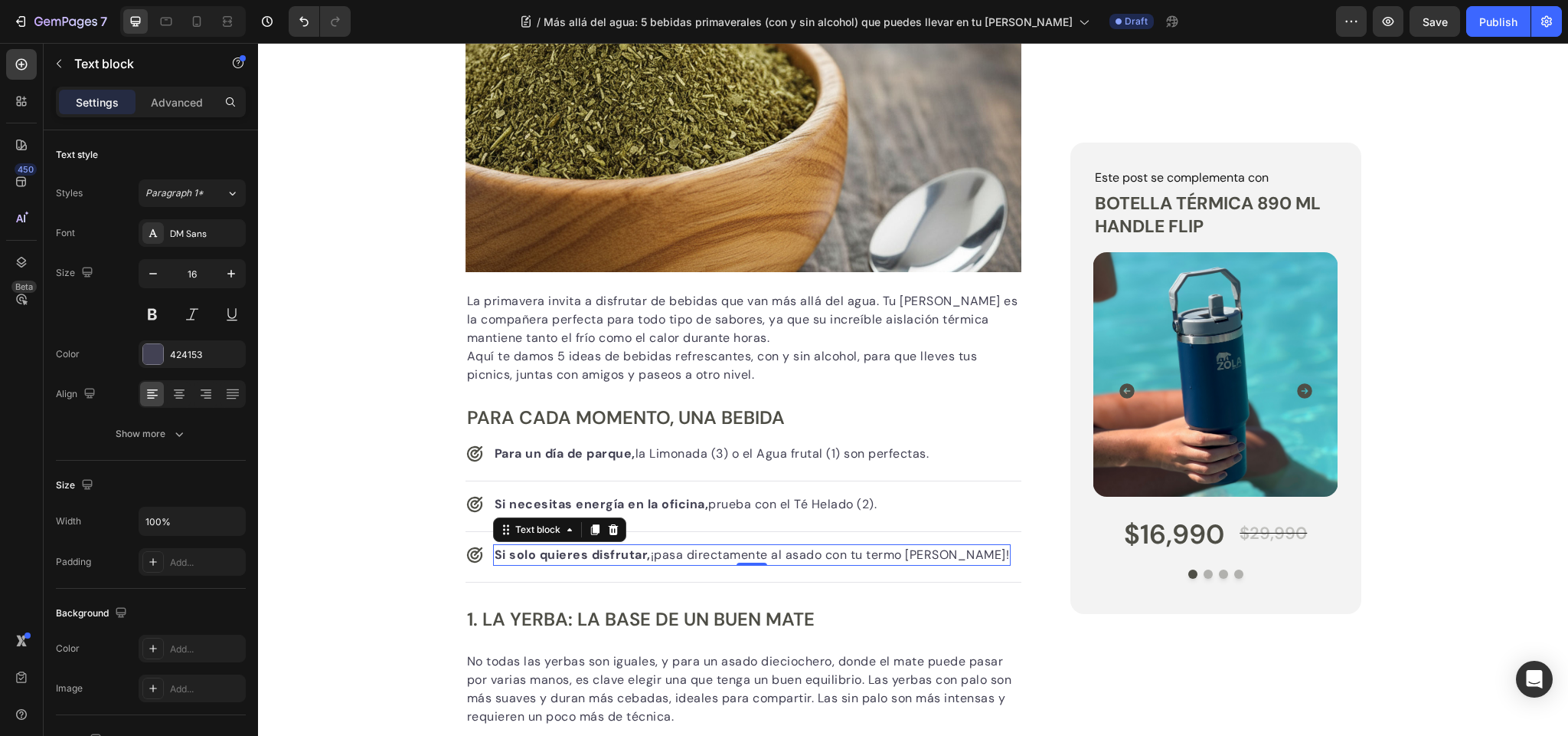
click at [542, 554] on strong "Si solo quieres disfrutar," at bounding box center [573, 554] width 156 height 16
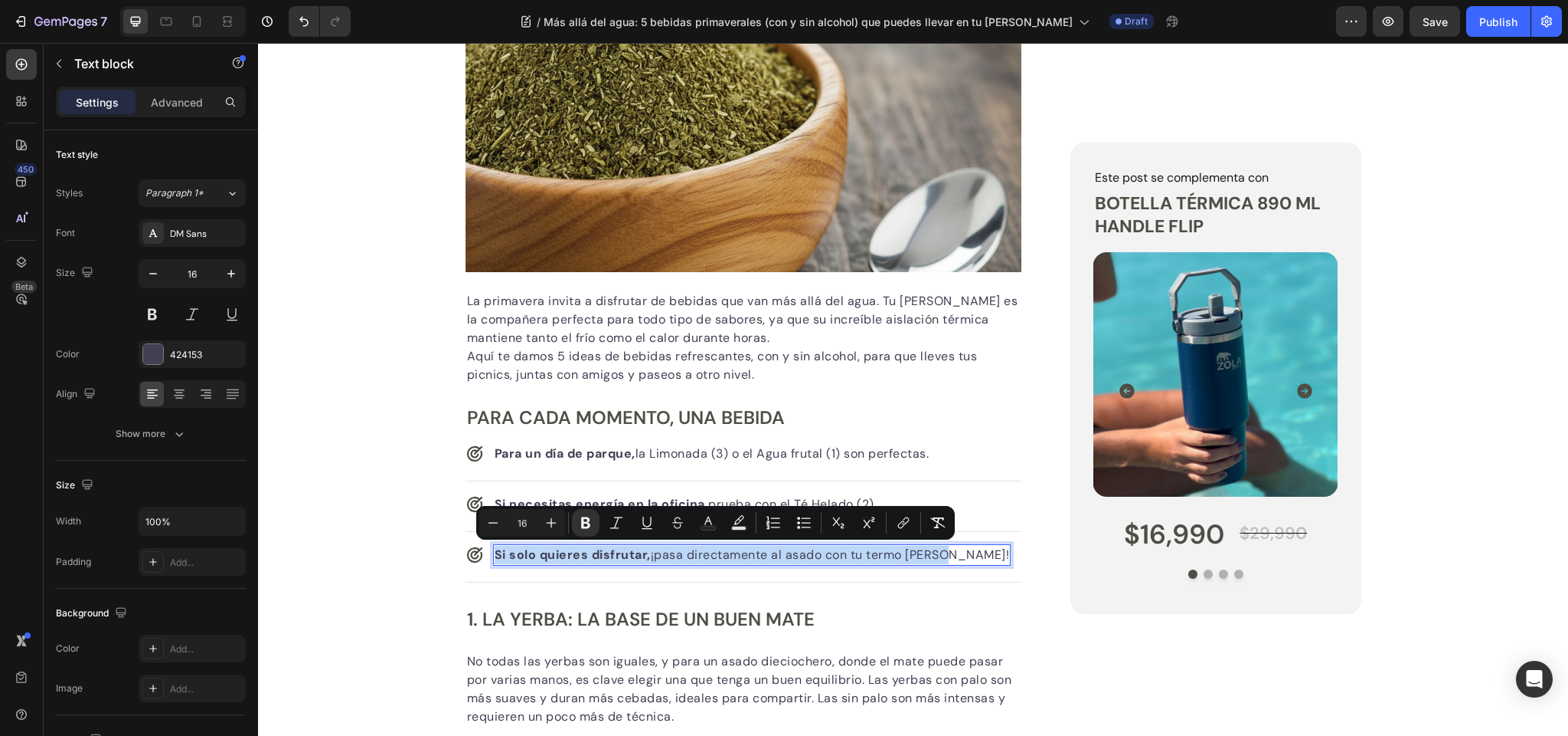
click at [526, 552] on strong "Si solo quieres disfrutar," at bounding box center [573, 554] width 156 height 16
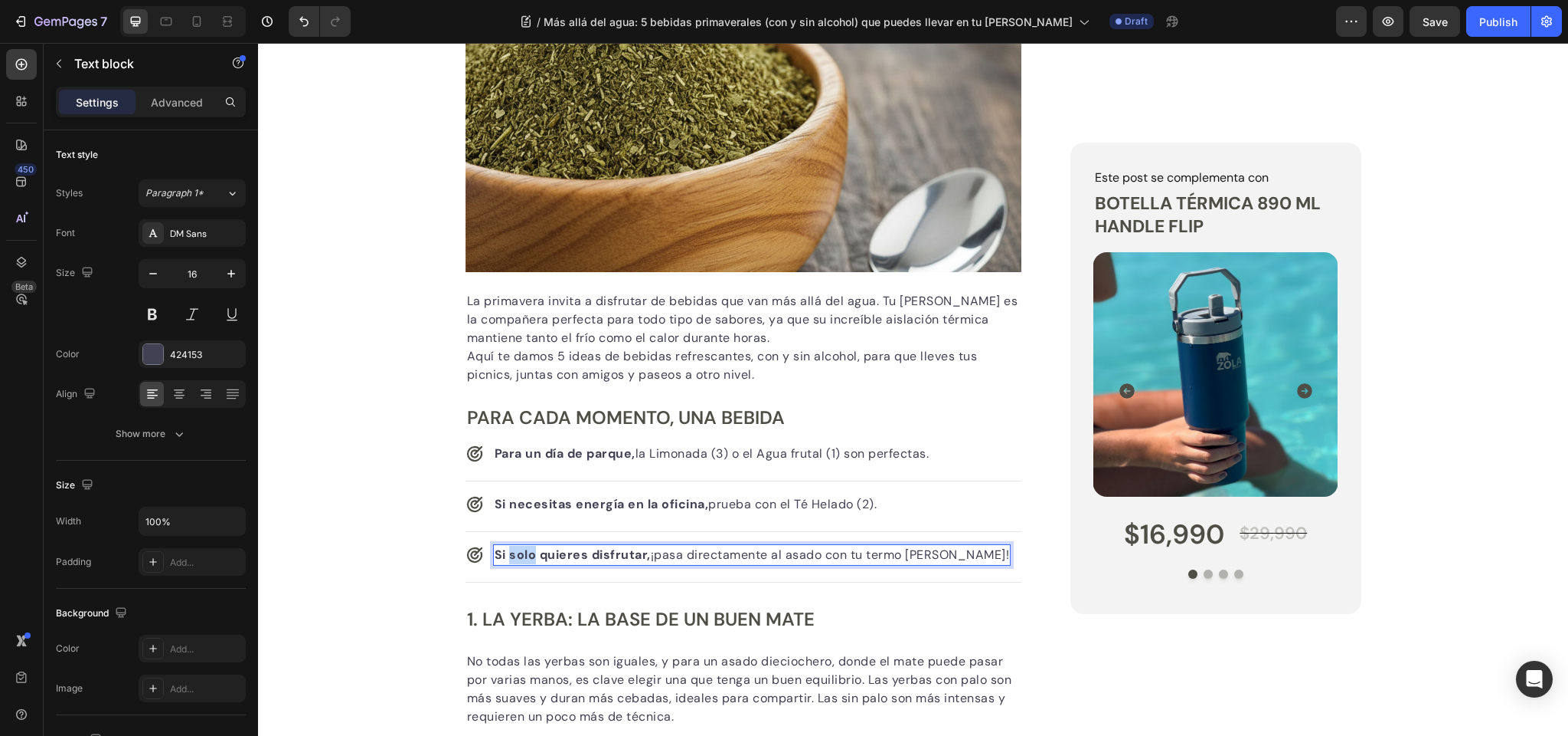
click at [526, 552] on strong "Si solo quieres disfrutar," at bounding box center [573, 554] width 156 height 16
click at [493, 525] on div "Advanced list" at bounding box center [501, 522] width 65 height 14
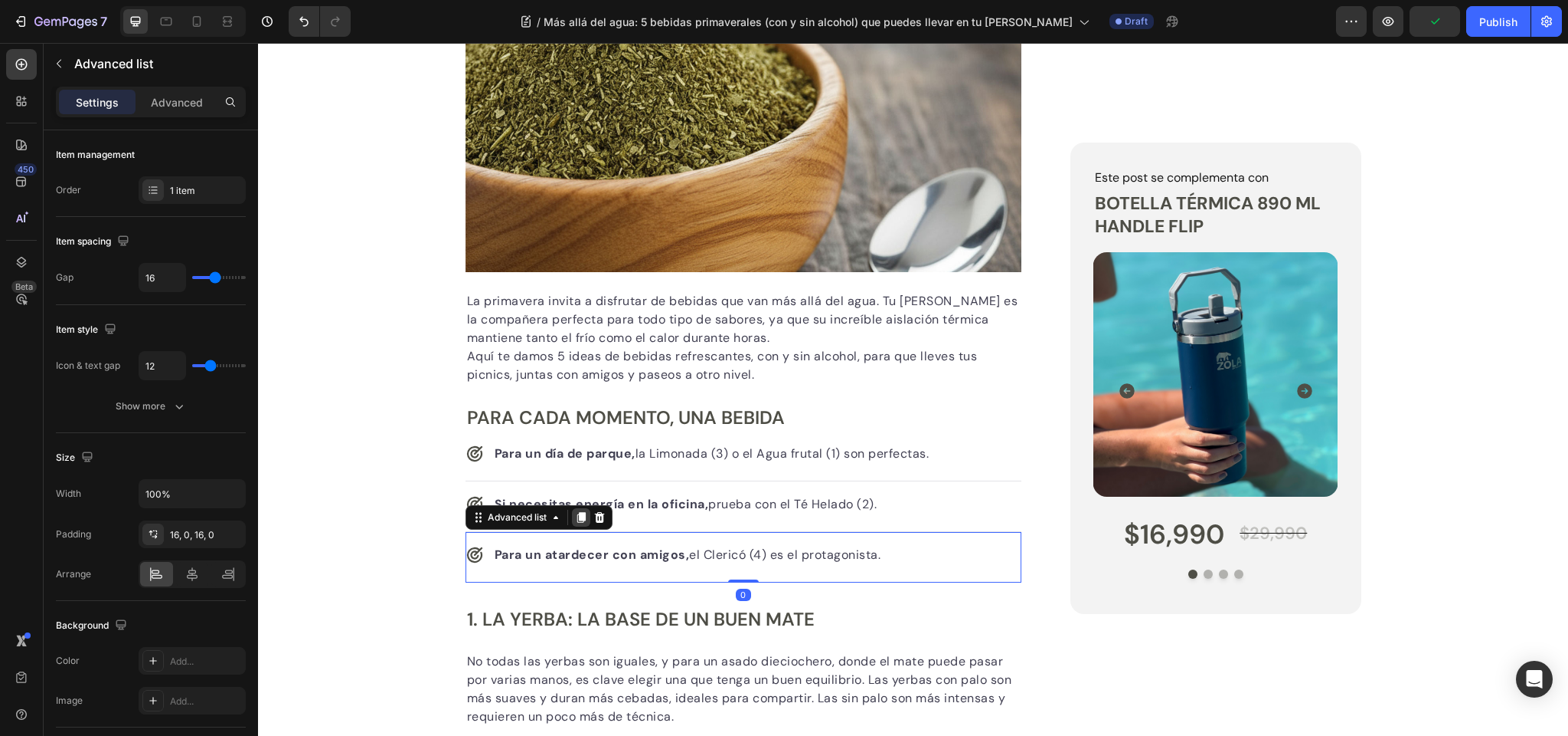
click at [583, 515] on icon at bounding box center [580, 516] width 8 height 10
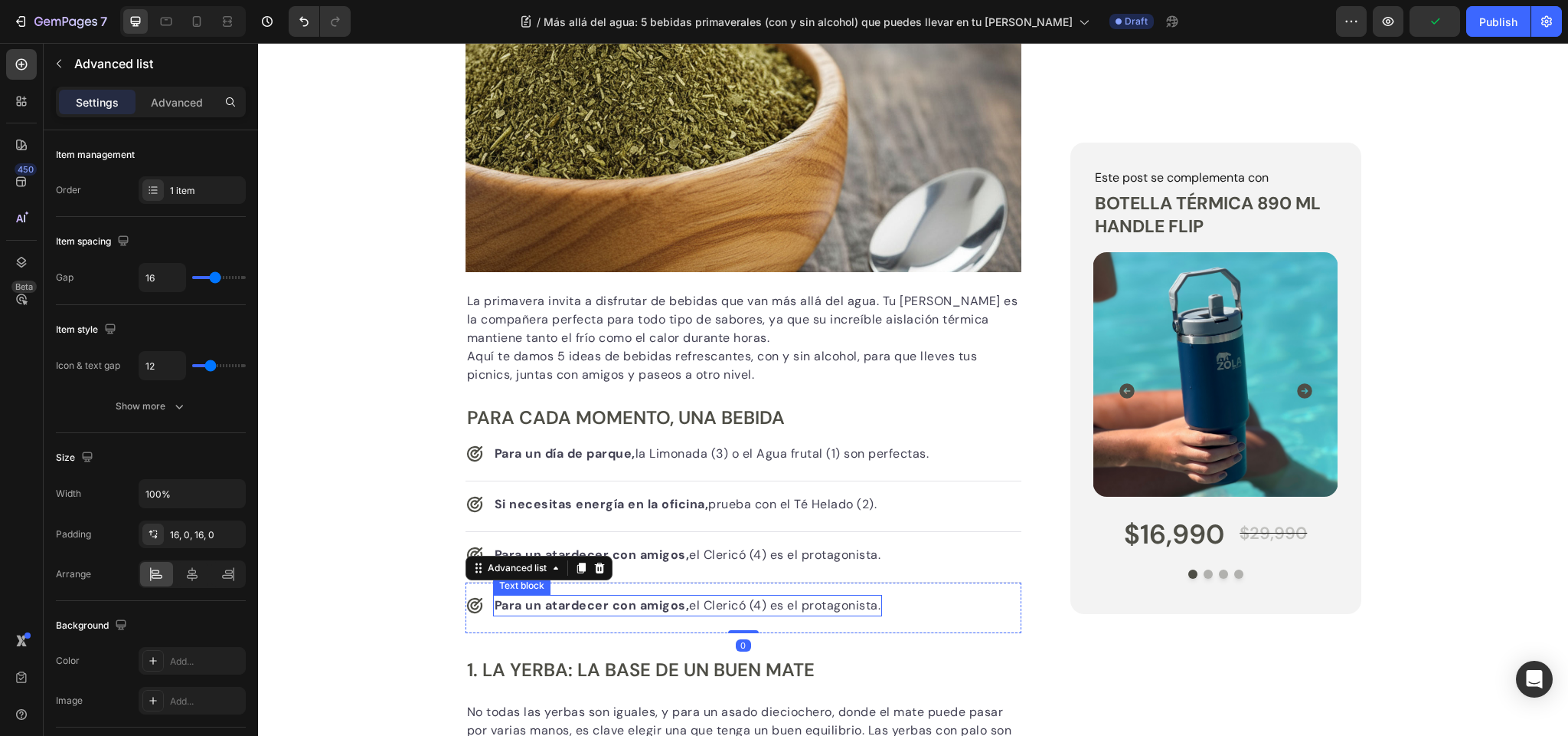
click at [554, 606] on strong "Para un atardecer con amigos," at bounding box center [591, 604] width 195 height 16
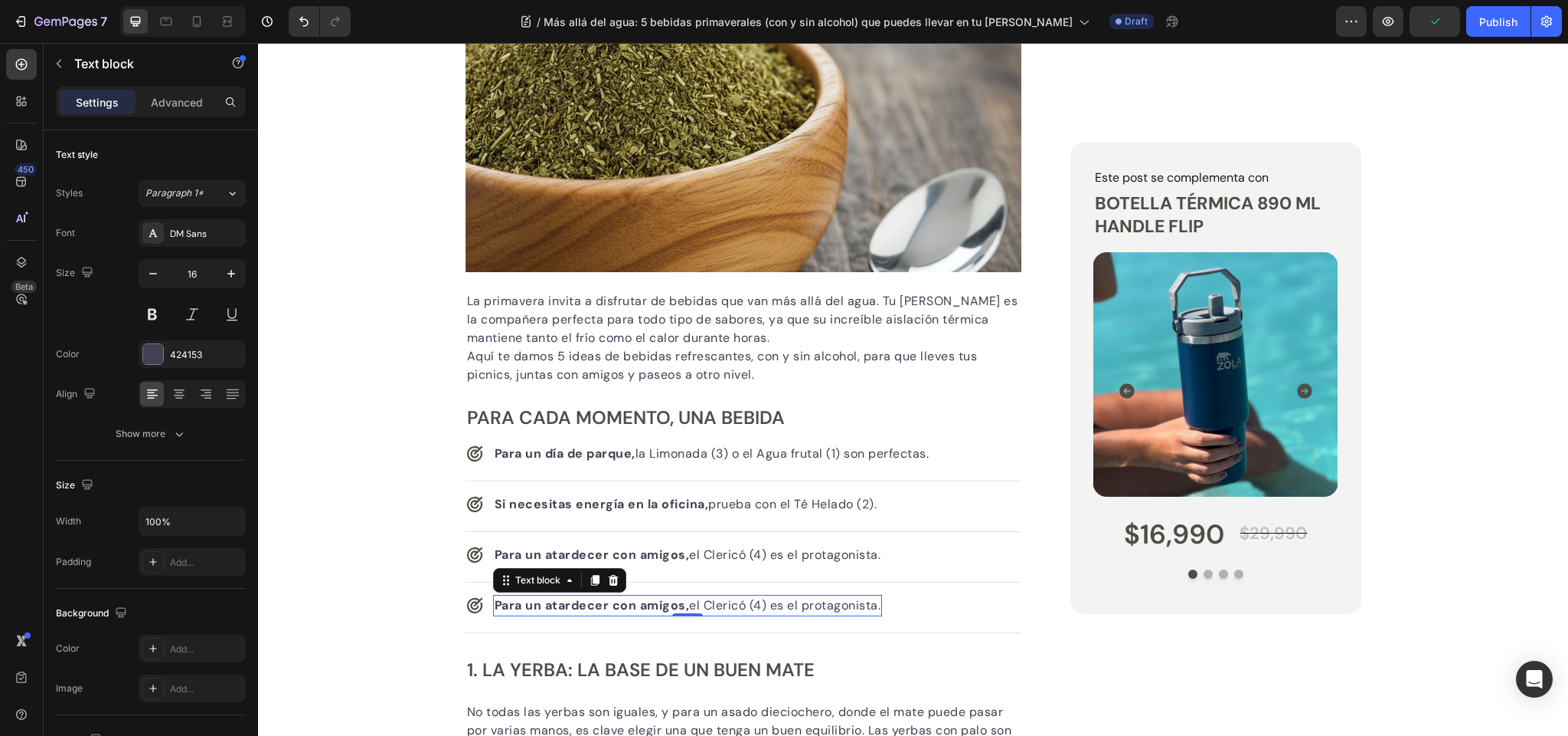
click at [554, 606] on strong "Para un atardecer con amigos," at bounding box center [591, 604] width 195 height 16
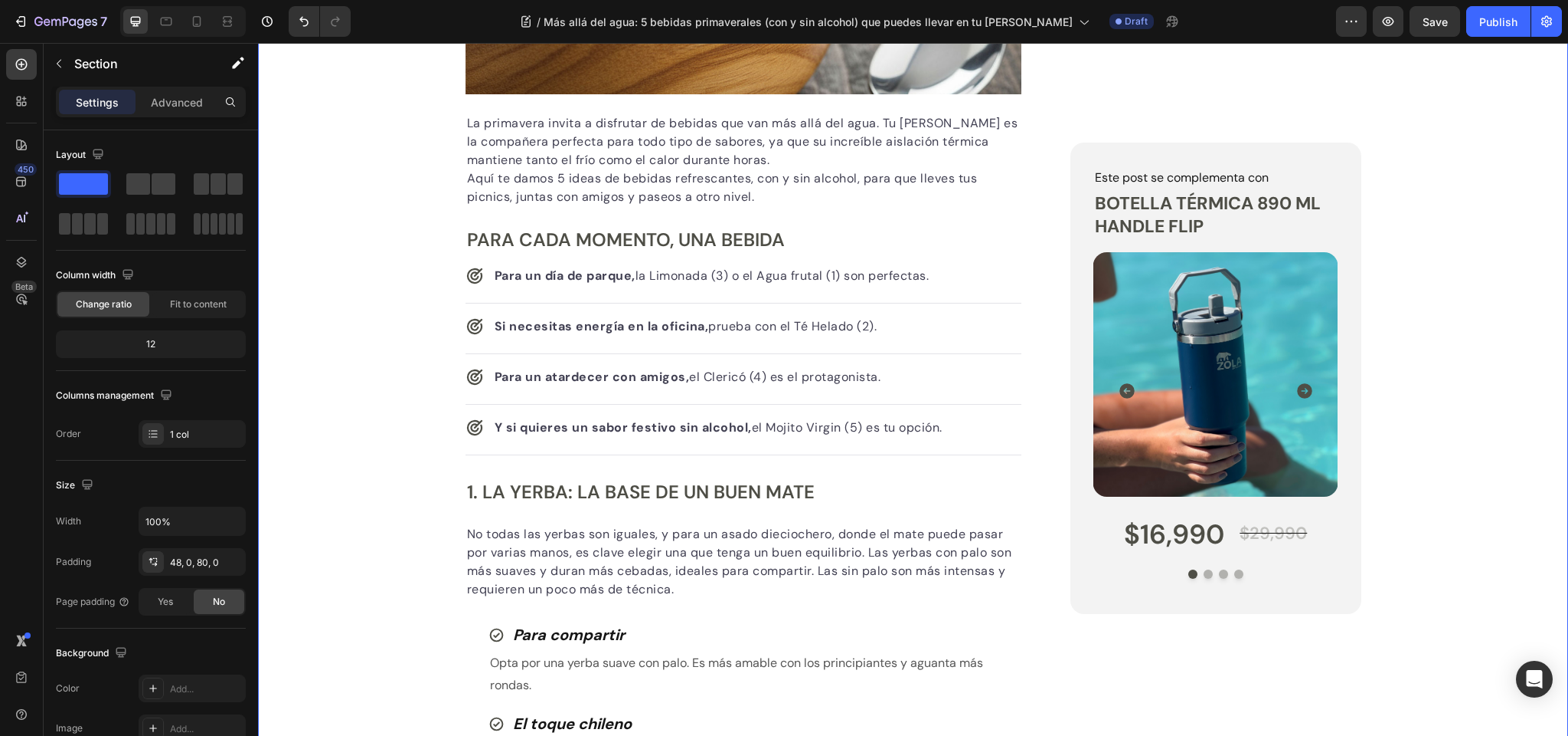
scroll to position [552, 0]
click at [512, 485] on h2 "1. La Yerba: La Base de un Buen Mate" at bounding box center [743, 490] width 557 height 26
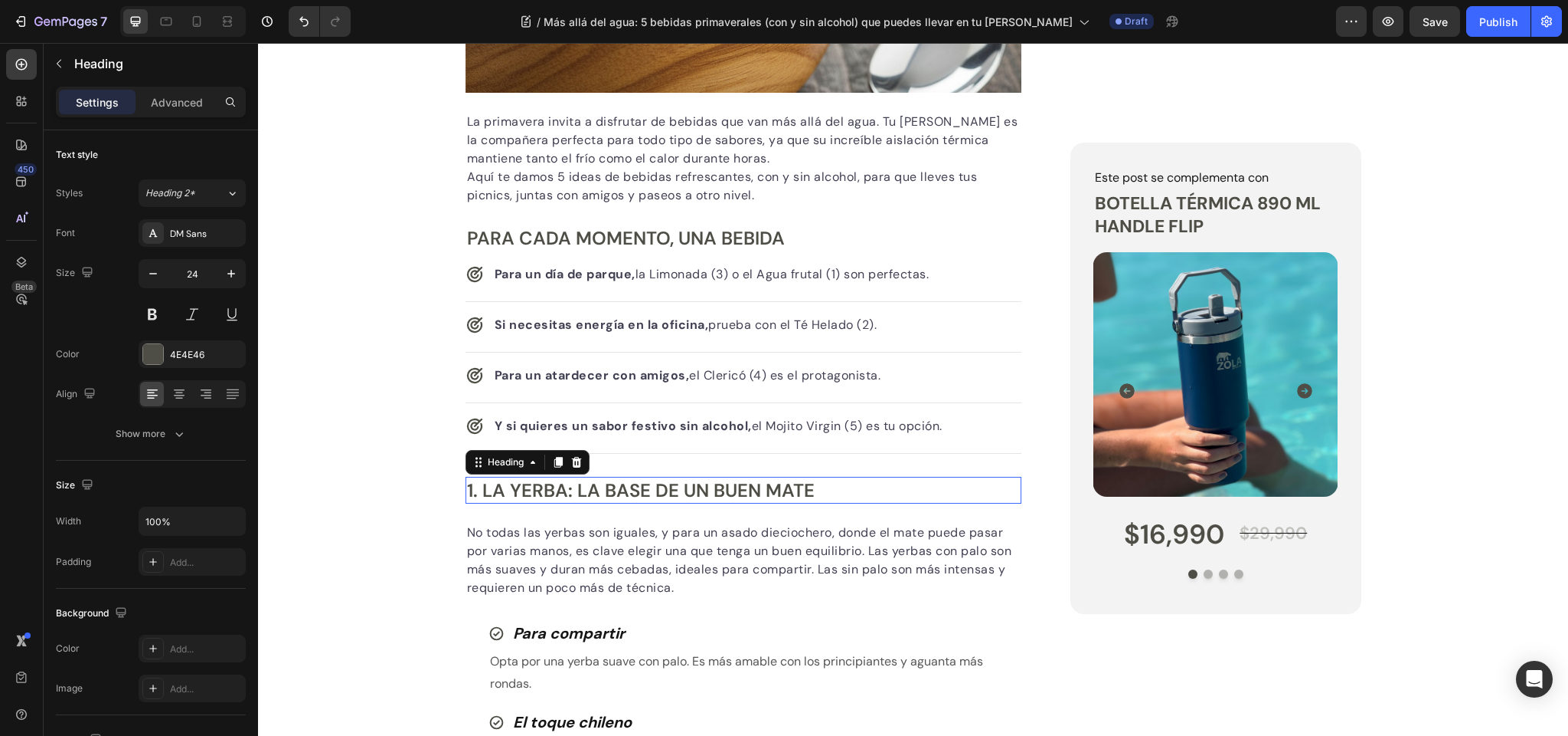
click at [512, 485] on h2 "1. La Yerba: La Base de un Buen Mate" at bounding box center [743, 490] width 557 height 26
click at [512, 485] on p "1. La Yerba: La Base de un Buen Mate" at bounding box center [744, 489] width 554 height 24
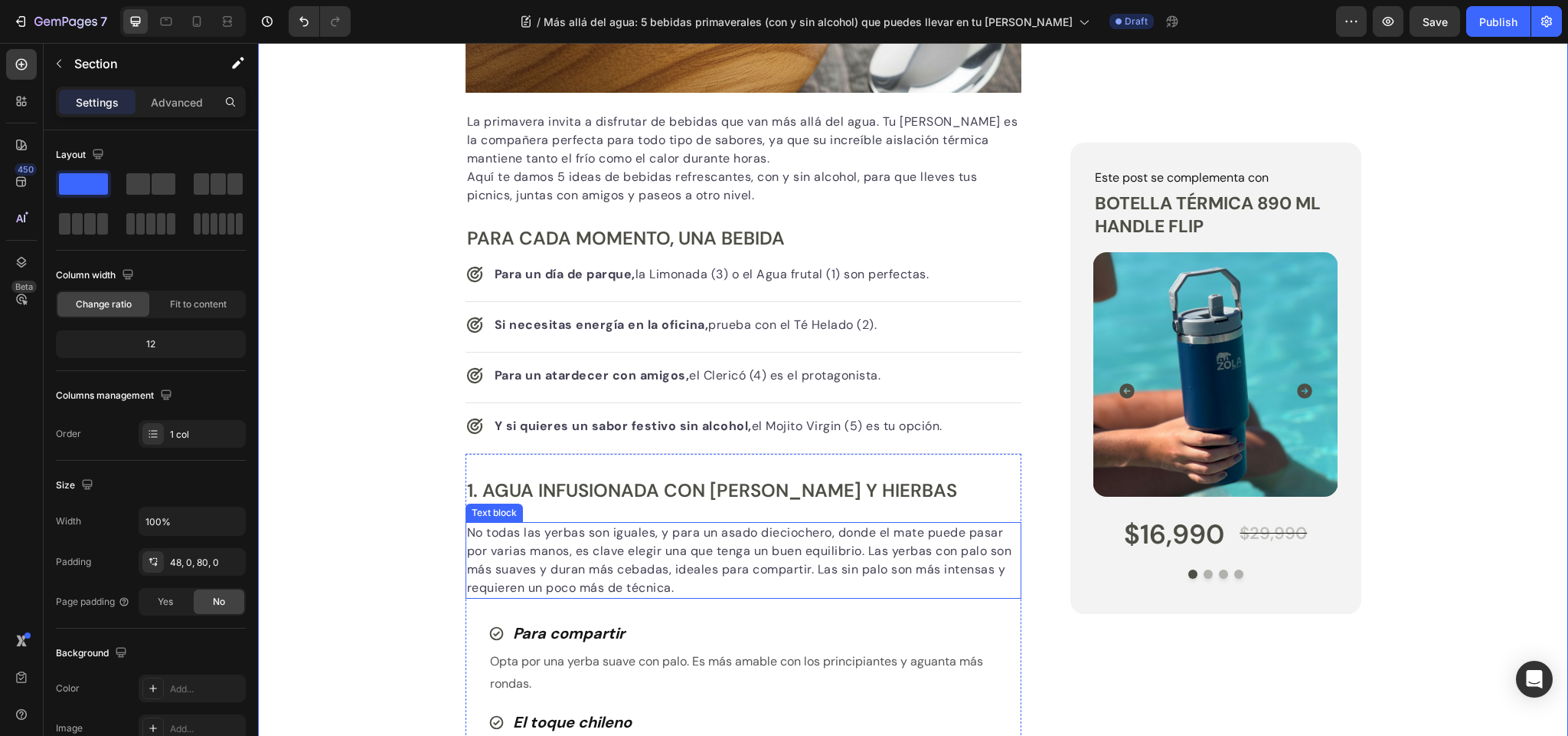
click at [571, 553] on p "No todas las yerbas son iguales, y para un asado dieciochero, donde el mate pue…" at bounding box center [744, 560] width 554 height 74
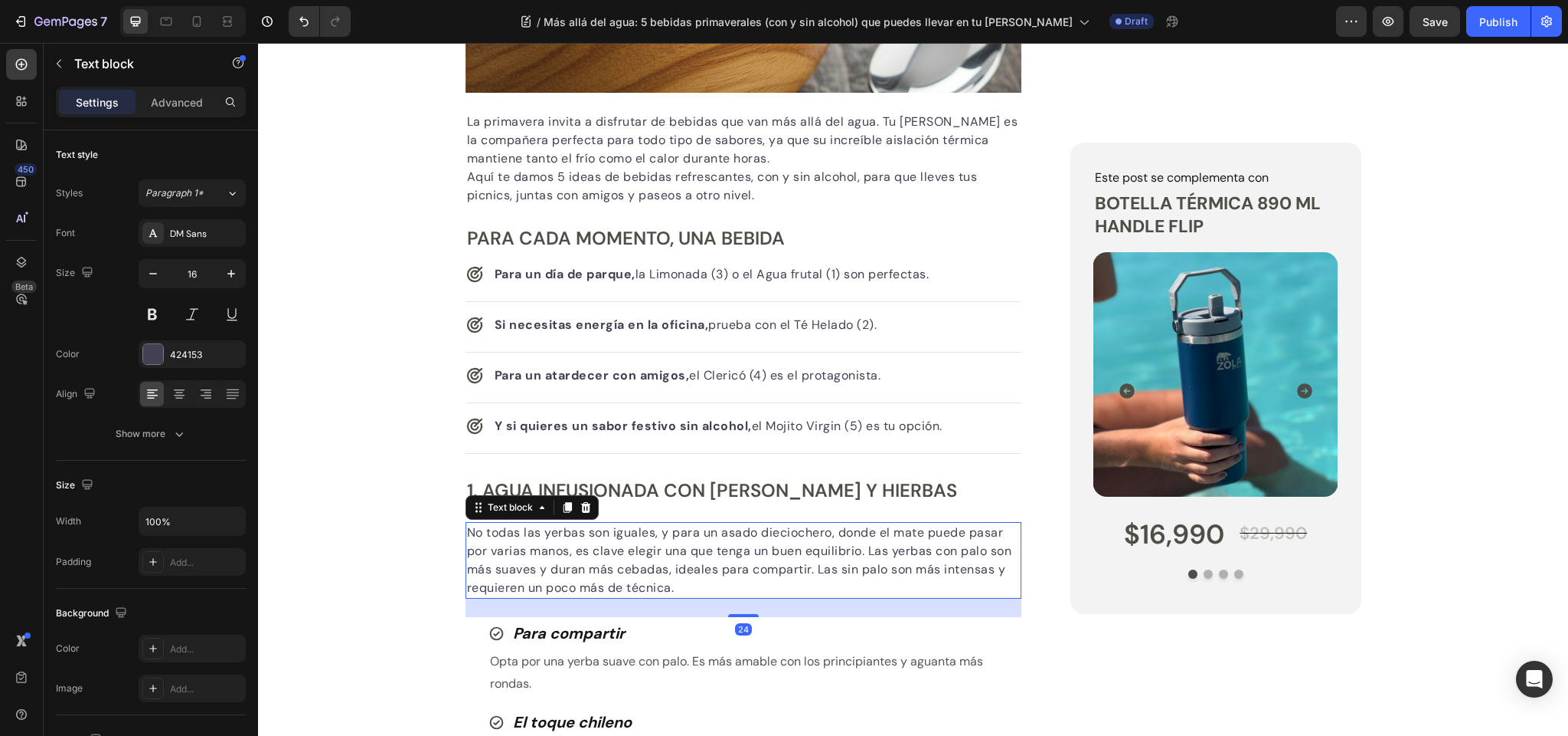
click at [571, 553] on p "No todas las yerbas son iguales, y para un asado dieciochero, donde el mate pue…" at bounding box center [744, 560] width 554 height 74
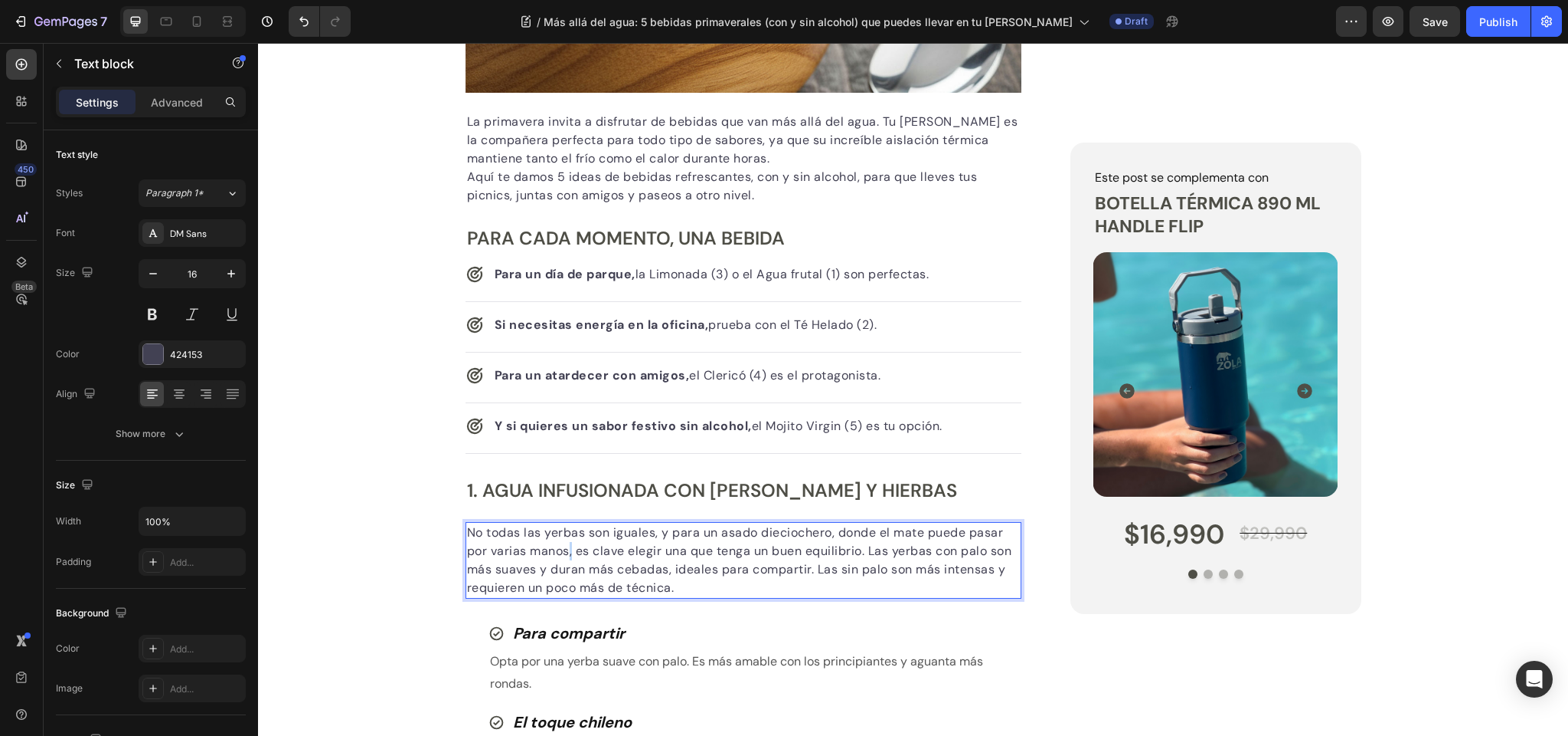
click at [571, 553] on p "No todas las yerbas son iguales, y para un asado dieciochero, donde el mate pue…" at bounding box center [744, 560] width 554 height 74
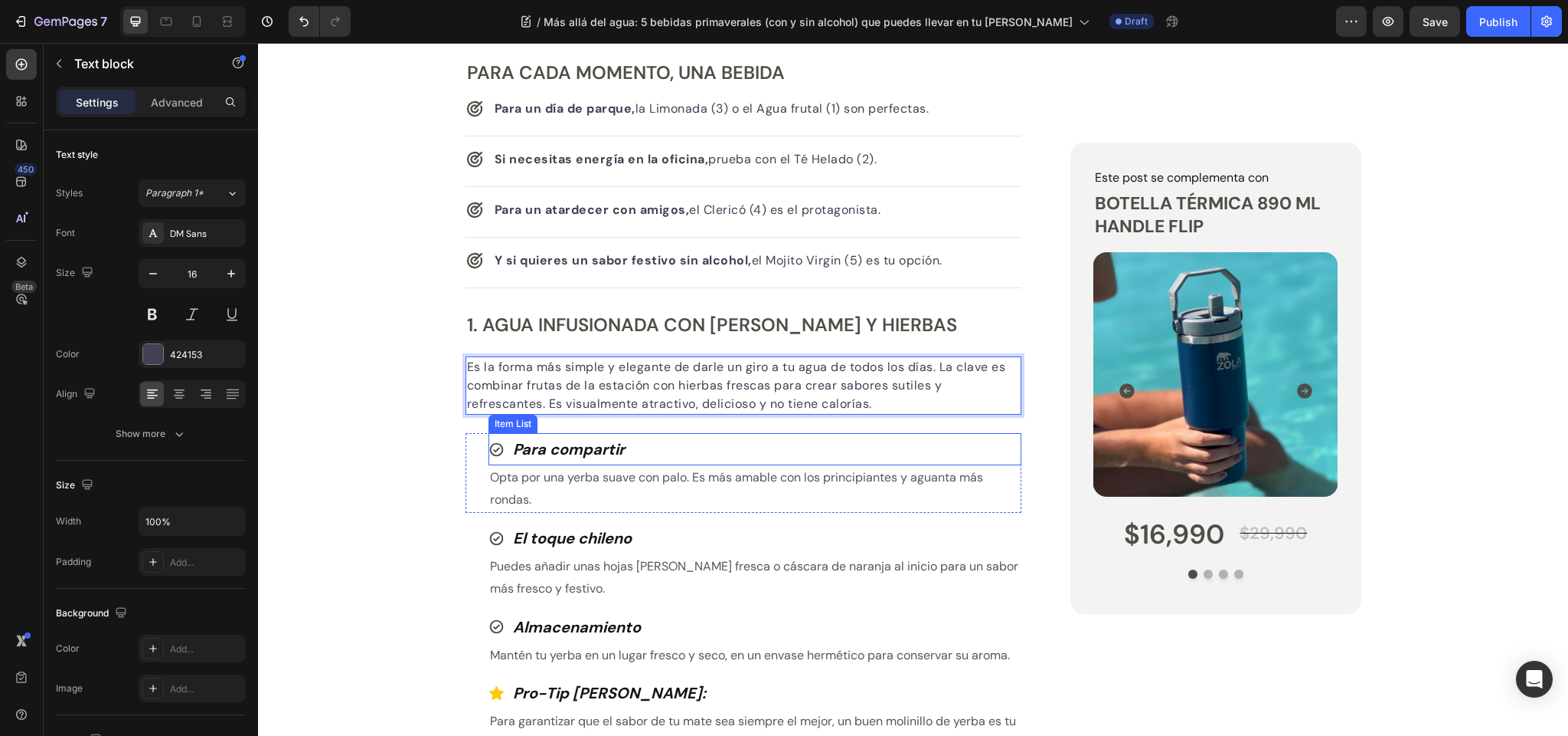
scroll to position [792, 0]
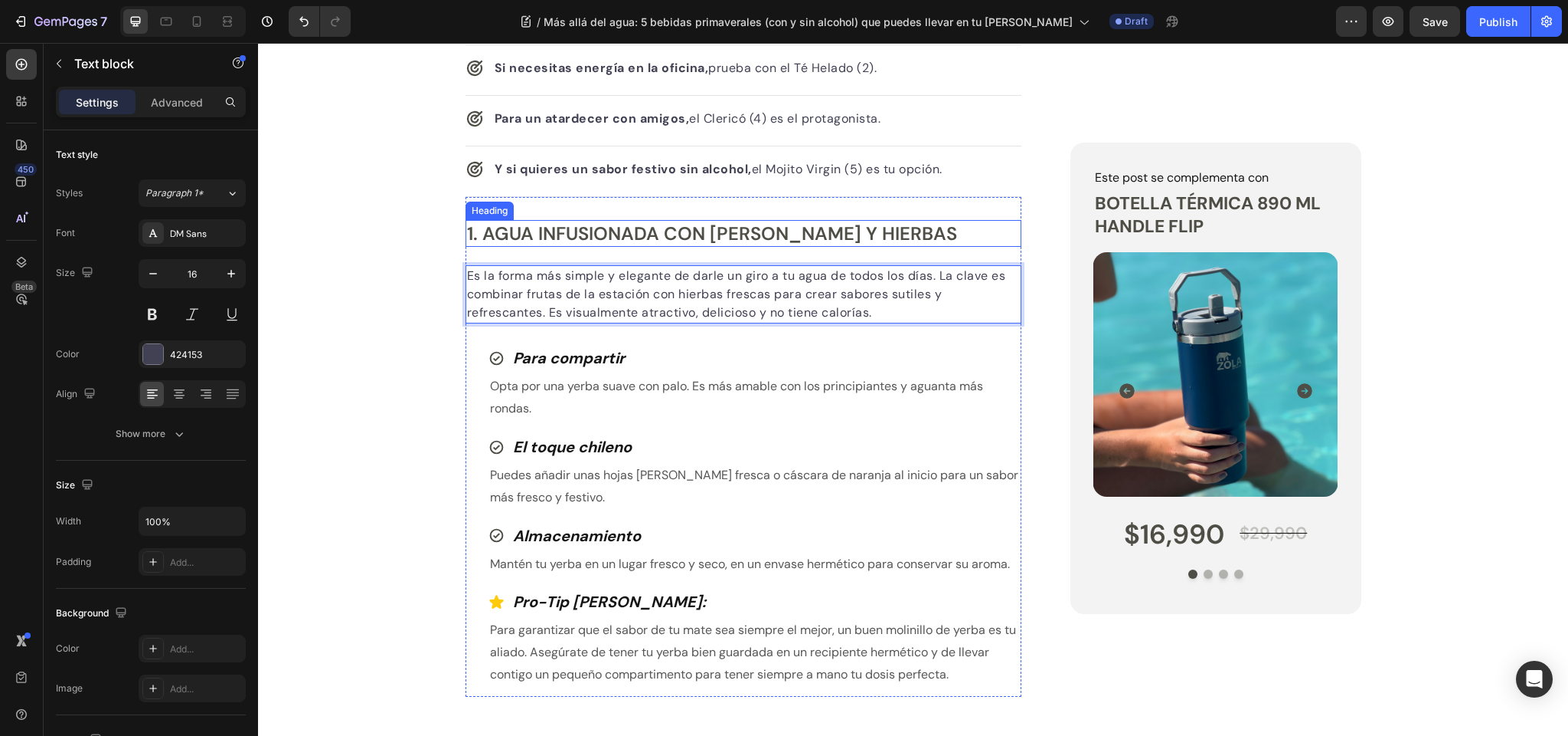
click at [552, 227] on p "1. Agua Infusionada con Frutas y Hierbas" at bounding box center [744, 233] width 554 height 24
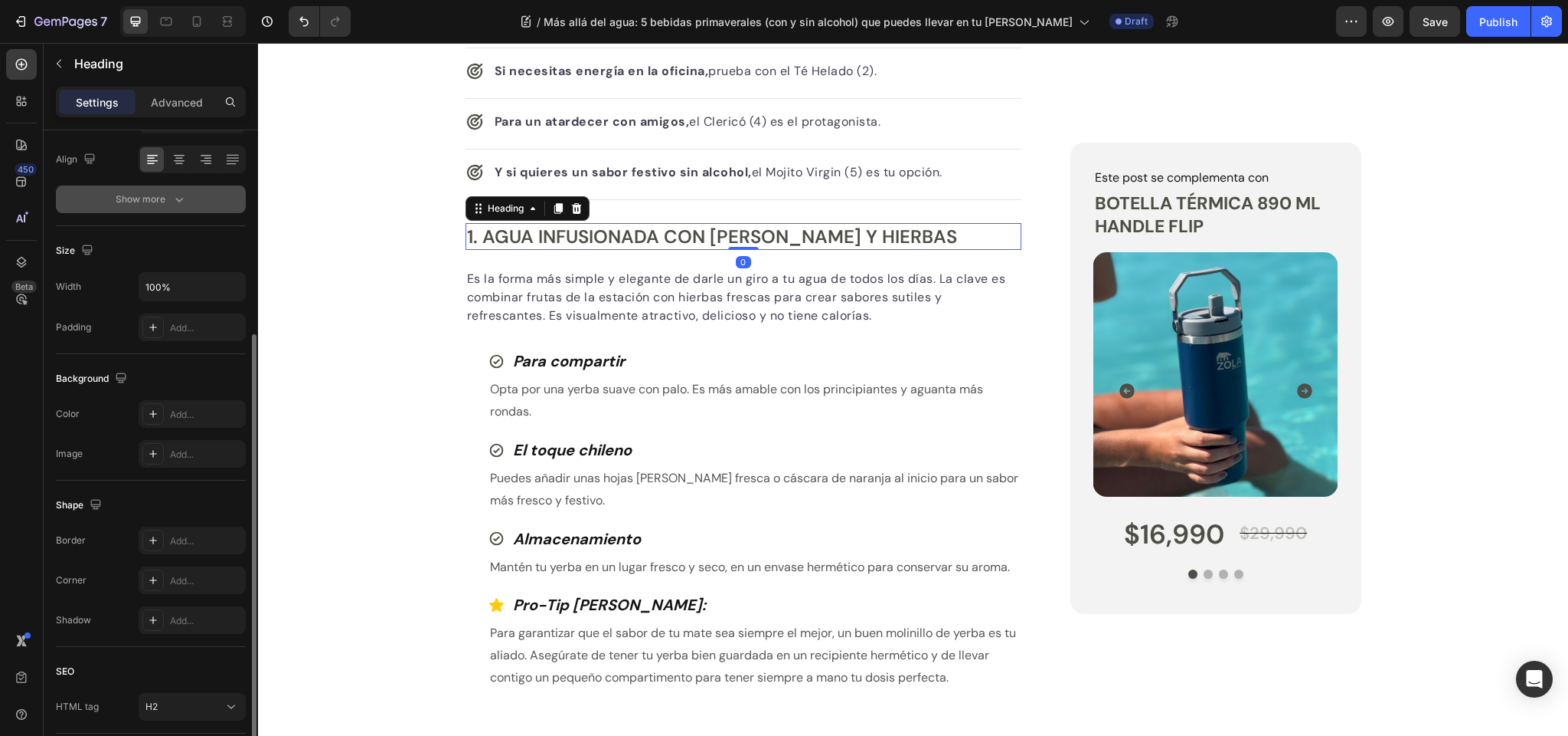
scroll to position [346, 0]
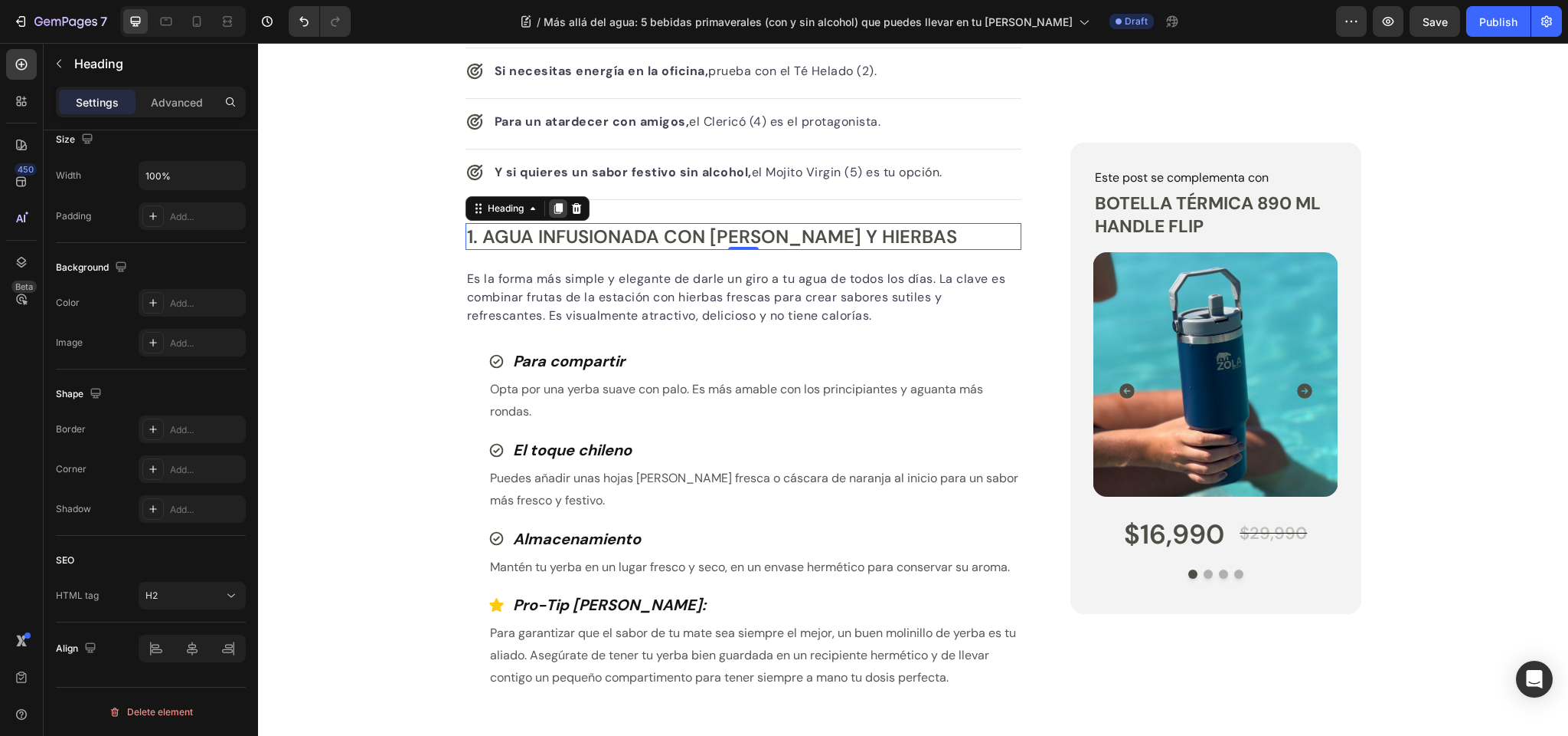
click at [559, 204] on icon at bounding box center [558, 207] width 8 height 10
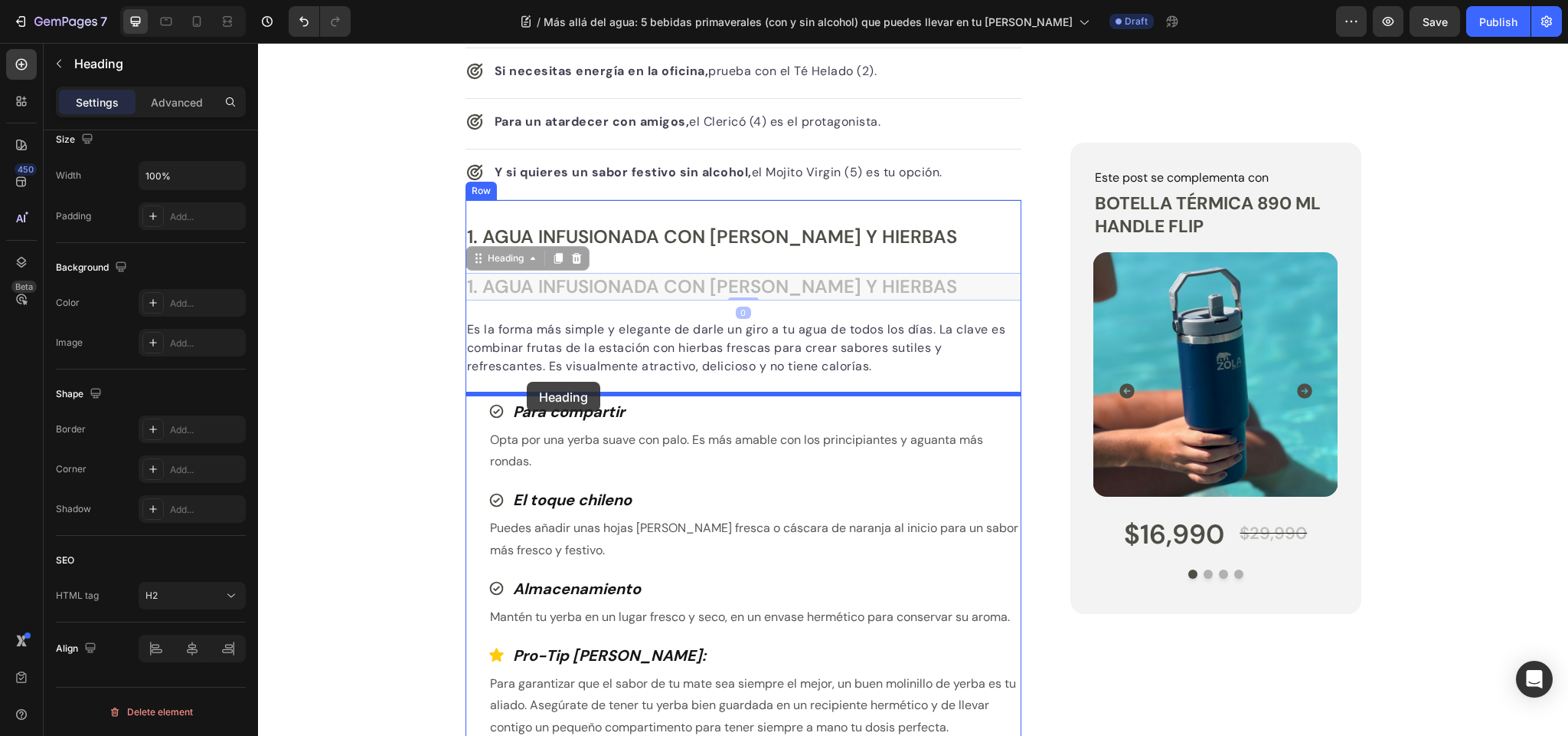
drag, startPoint x: 500, startPoint y: 253, endPoint x: 526, endPoint y: 382, distance: 131.6
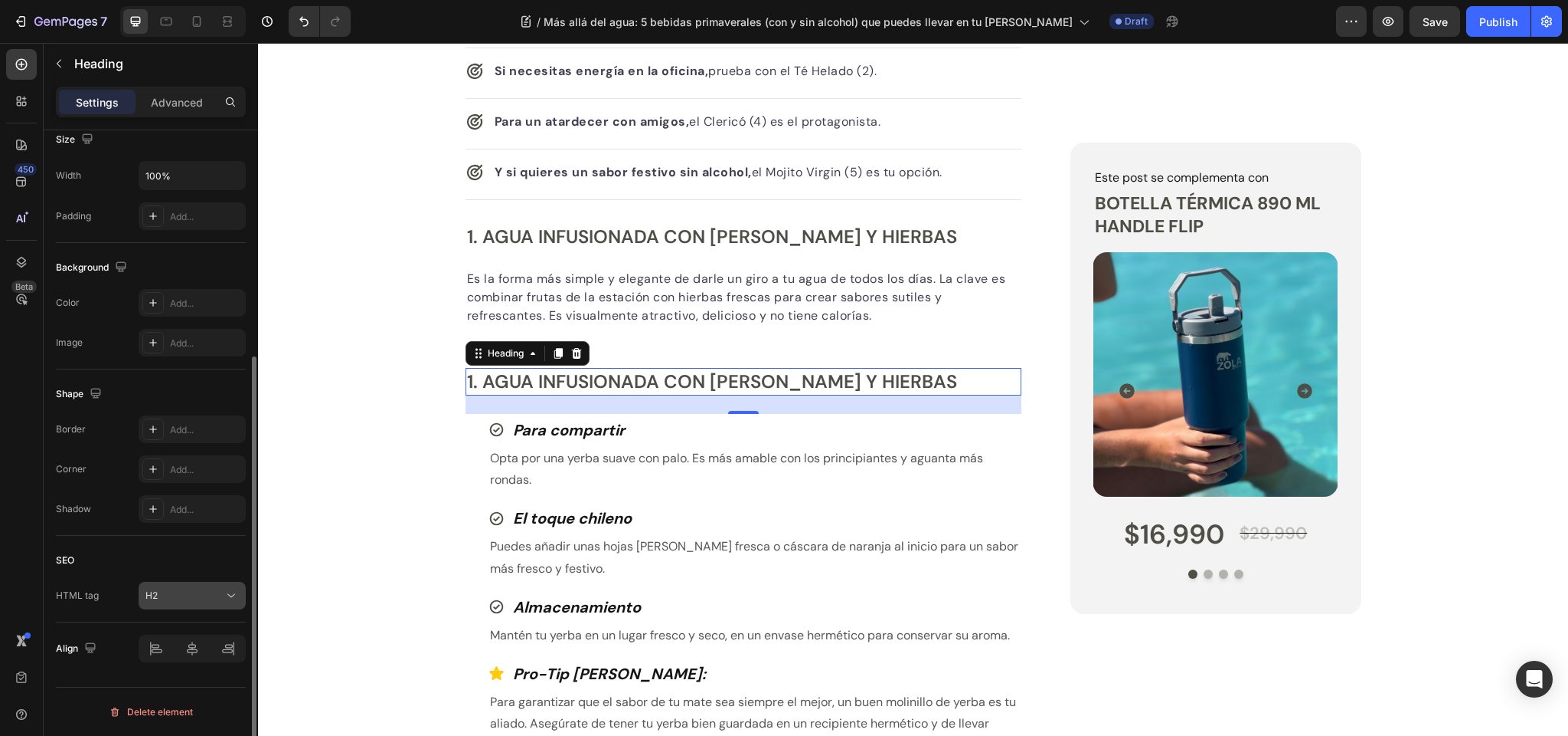
click at [174, 593] on div "H2" at bounding box center [185, 596] width 78 height 14
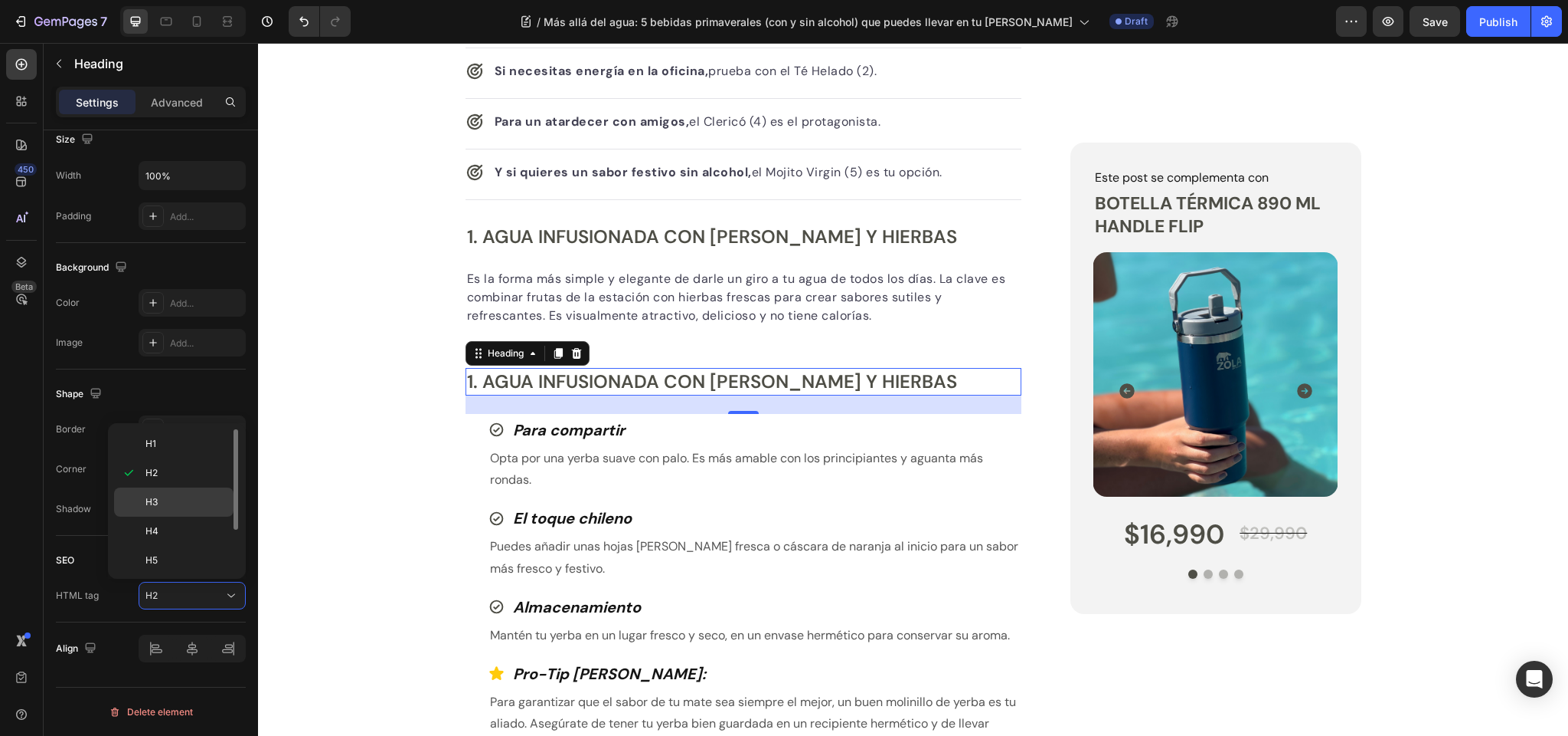
click at [169, 495] on p "H3" at bounding box center [186, 501] width 81 height 14
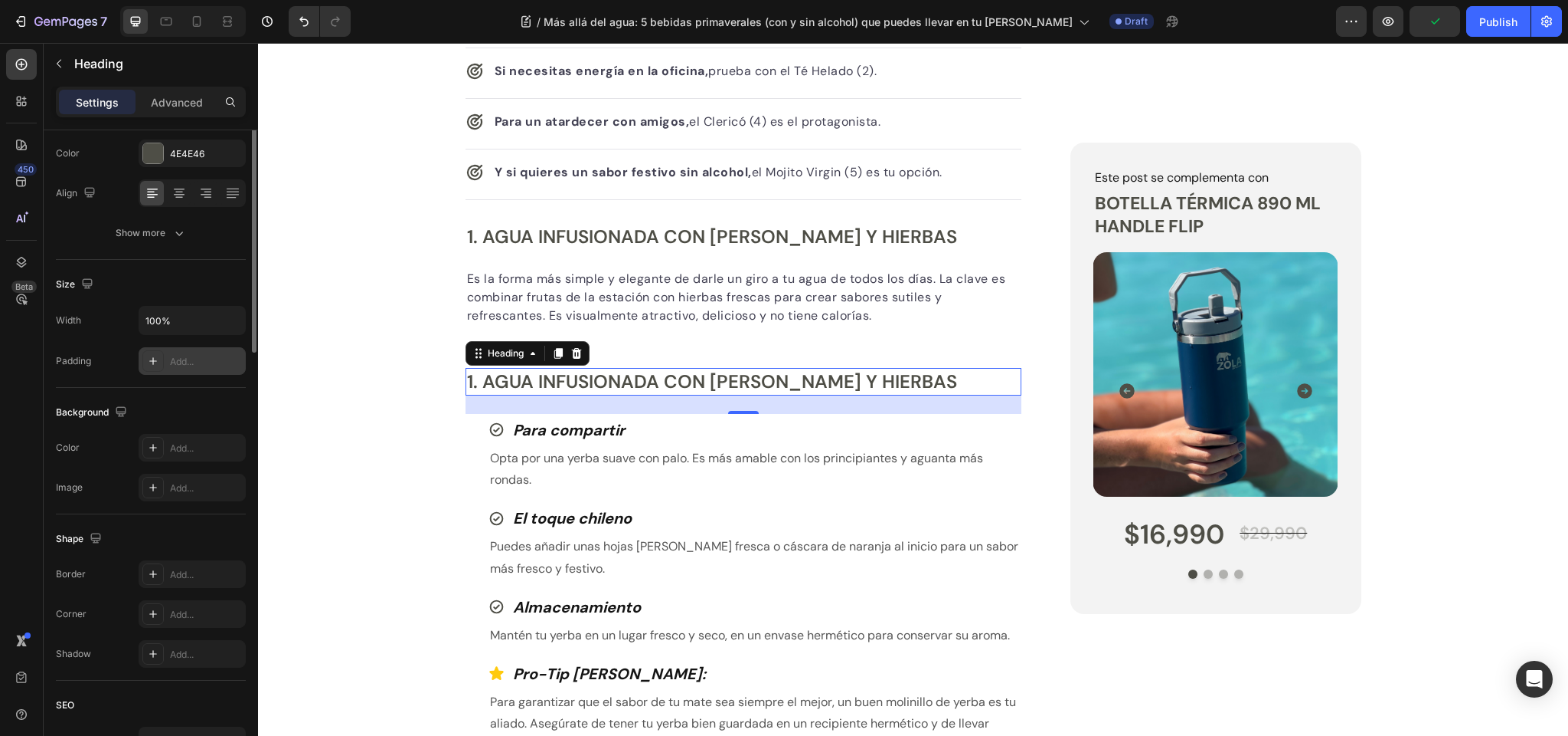
scroll to position [0, 0]
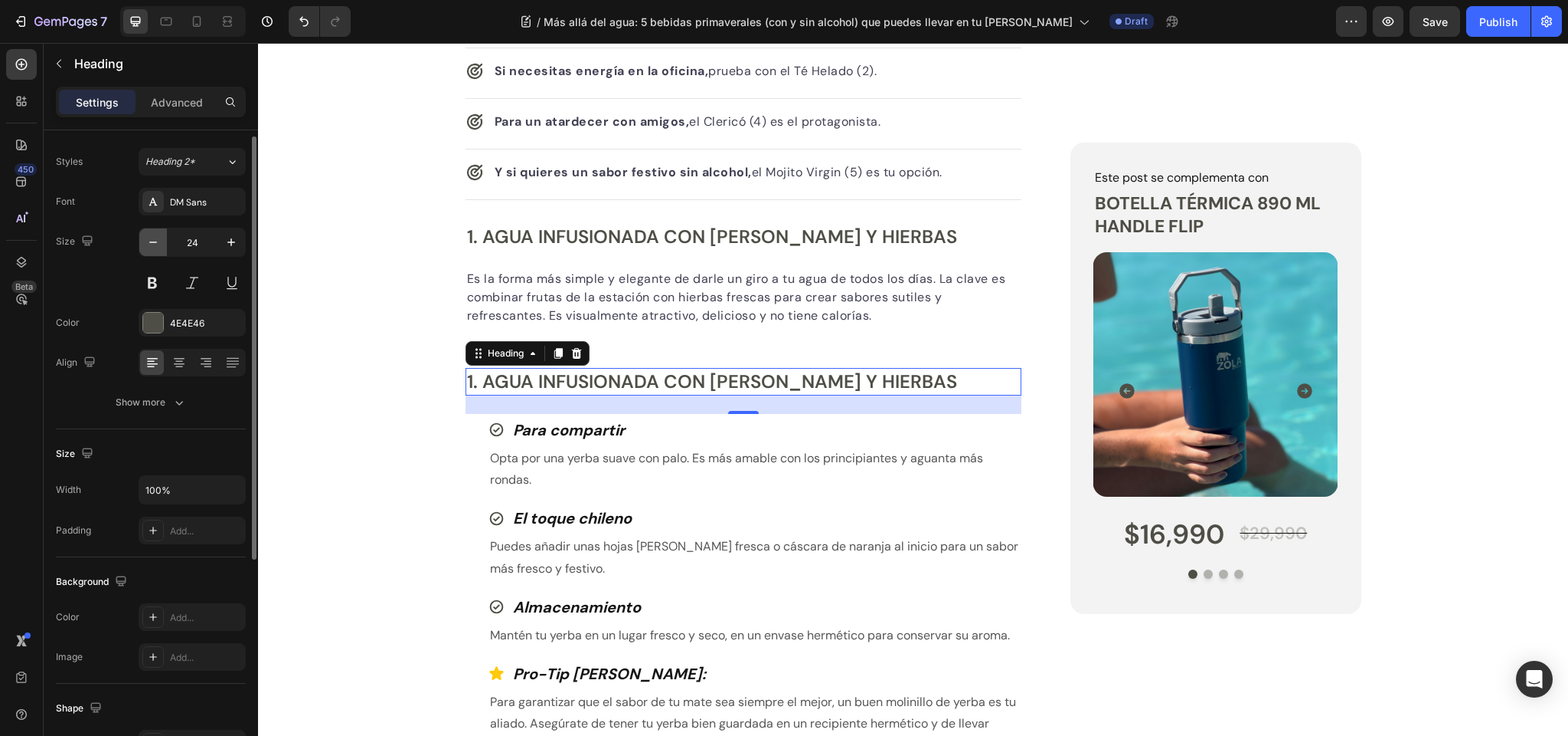
click at [153, 254] on button "button" at bounding box center [153, 241] width 27 height 27
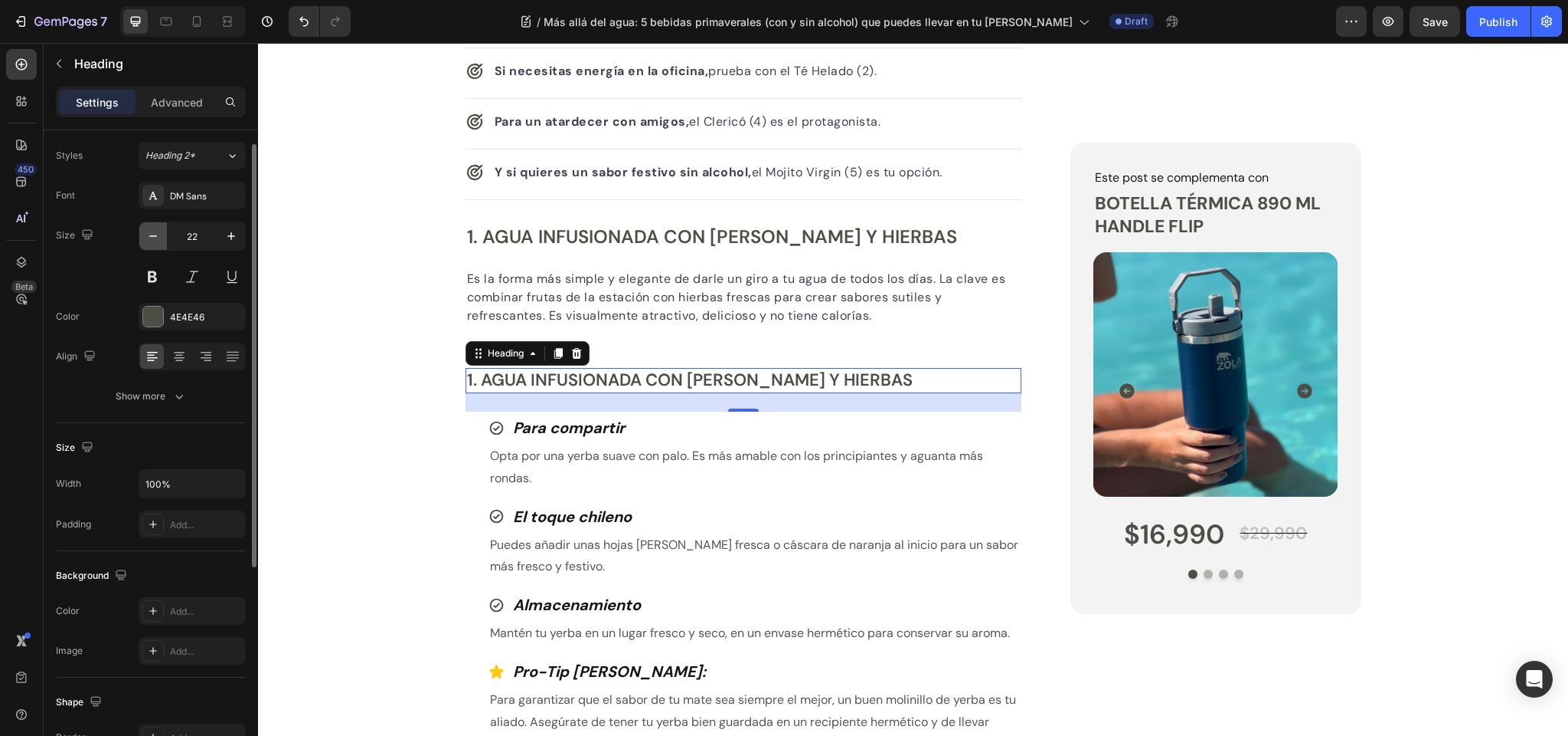
click at [151, 238] on icon "button" at bounding box center [154, 236] width 15 height 15
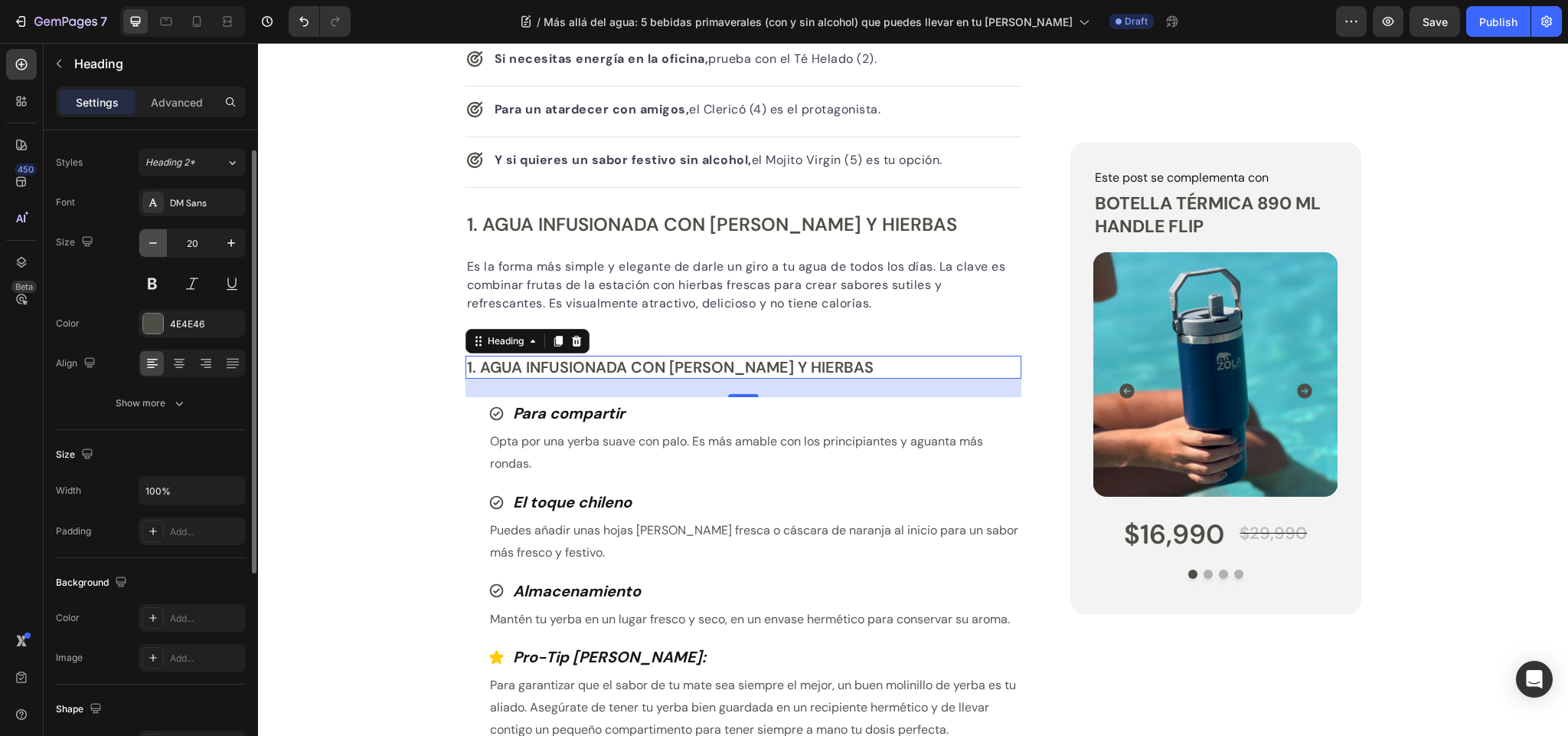
scroll to position [820, 0]
click at [150, 244] on icon "button" at bounding box center [154, 243] width 15 height 15
type input "18"
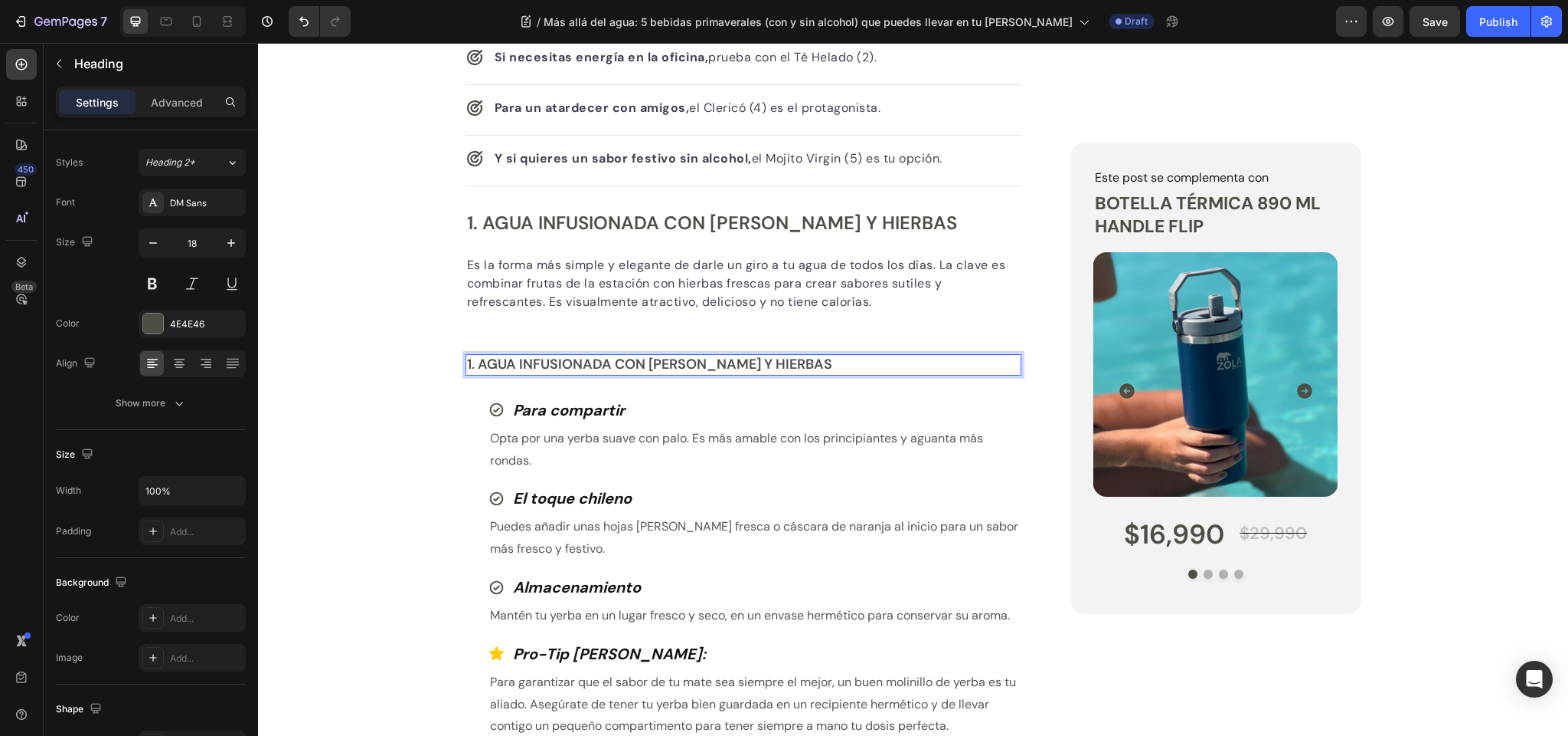
click at [578, 363] on h3 "1. Agua Infusionada con Frutas y Hierbas" at bounding box center [743, 365] width 557 height 21
click at [579, 363] on p "1. Agua Infusionada con Frutas y Hierbas" at bounding box center [744, 364] width 554 height 18
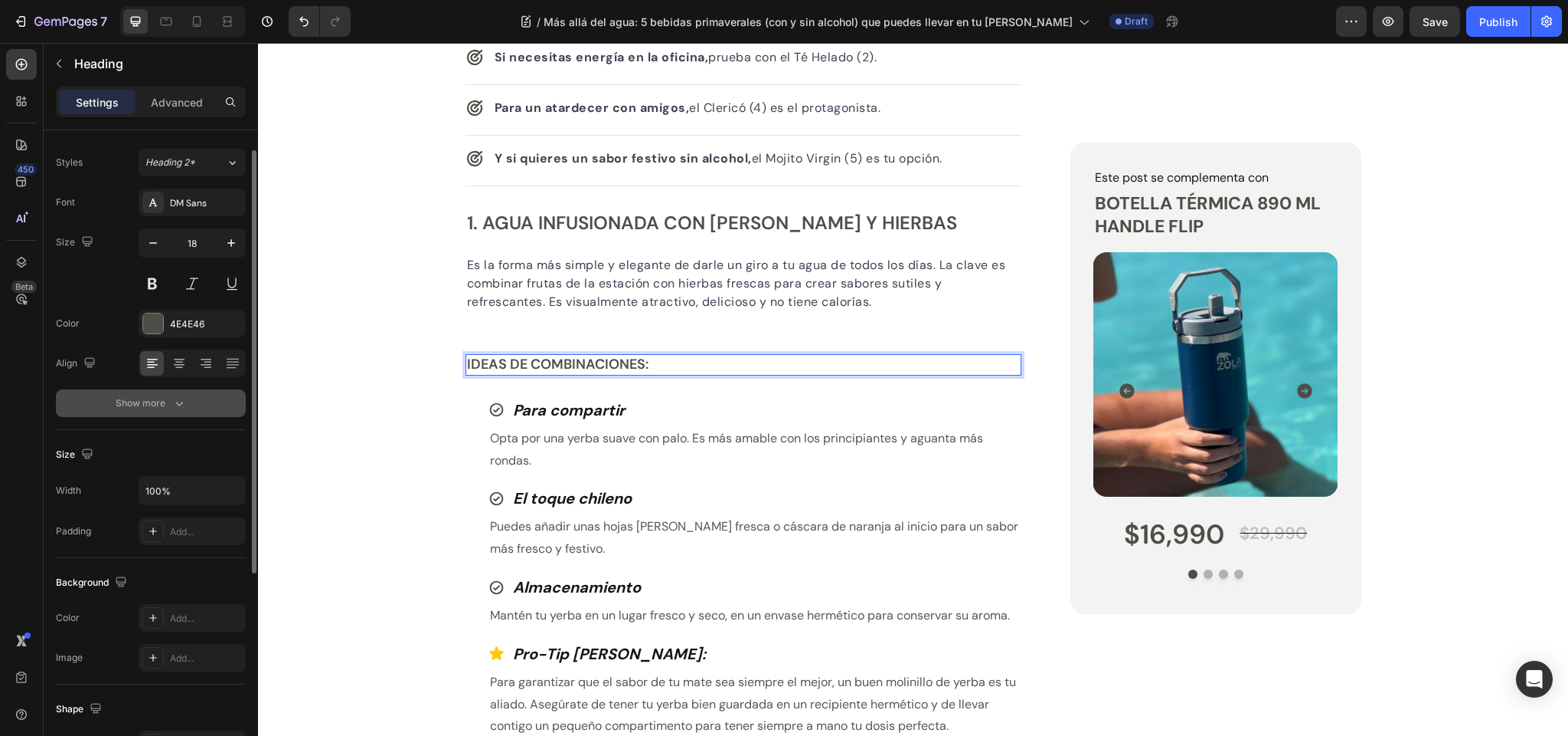
click at [180, 400] on icon "button" at bounding box center [179, 403] width 15 height 15
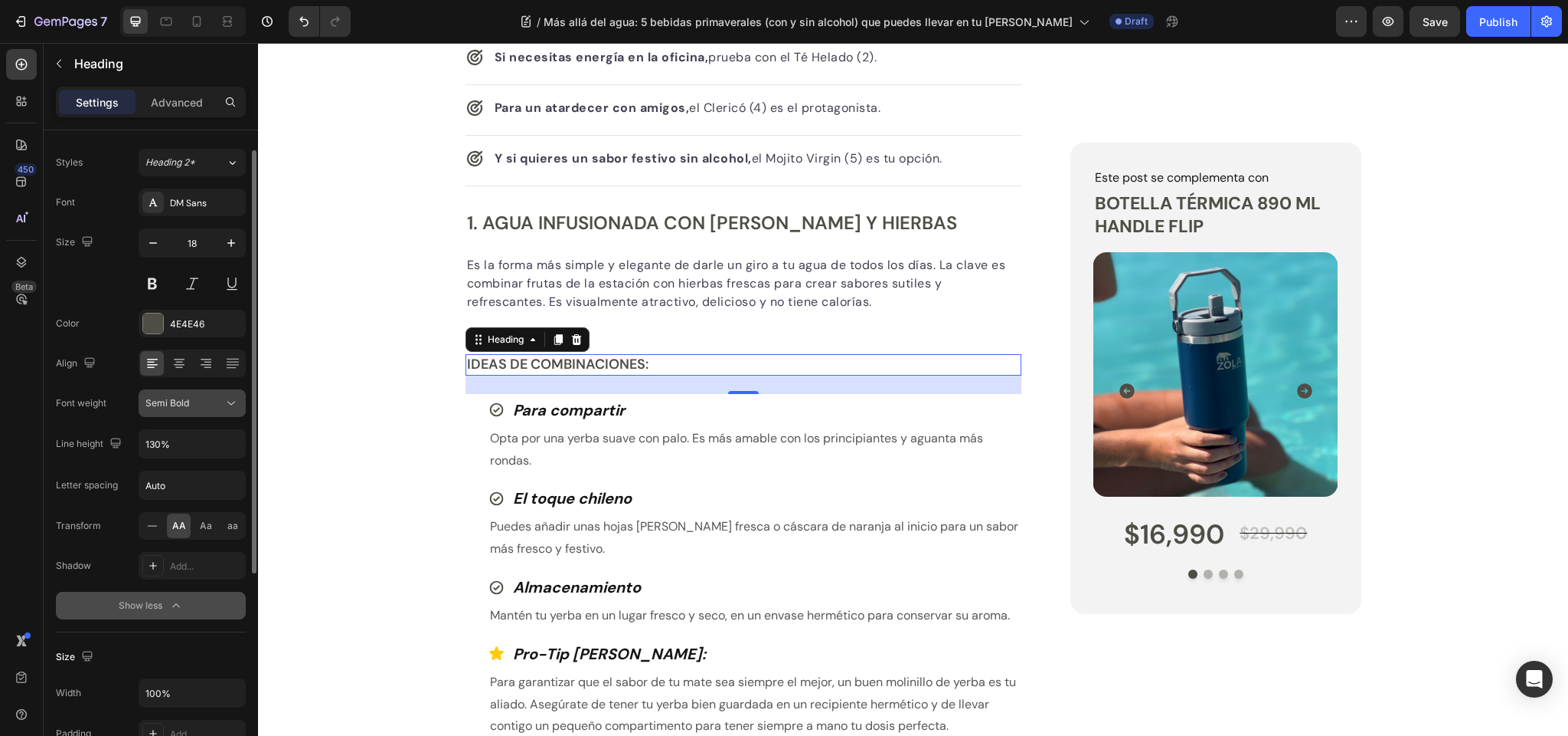
click at [203, 410] on div "Semi Bold" at bounding box center [192, 403] width 93 height 15
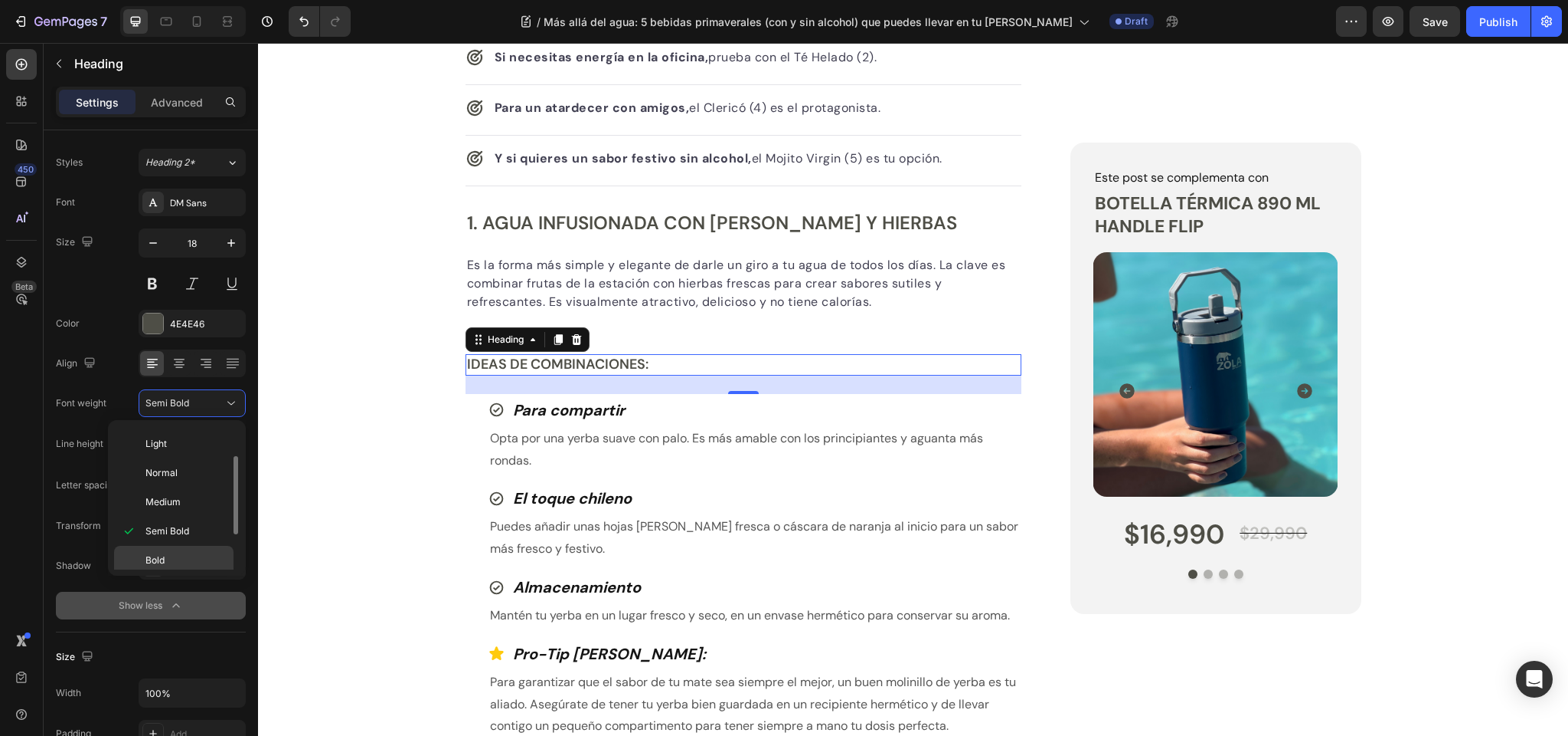
click at [174, 557] on p "Bold" at bounding box center [186, 560] width 81 height 14
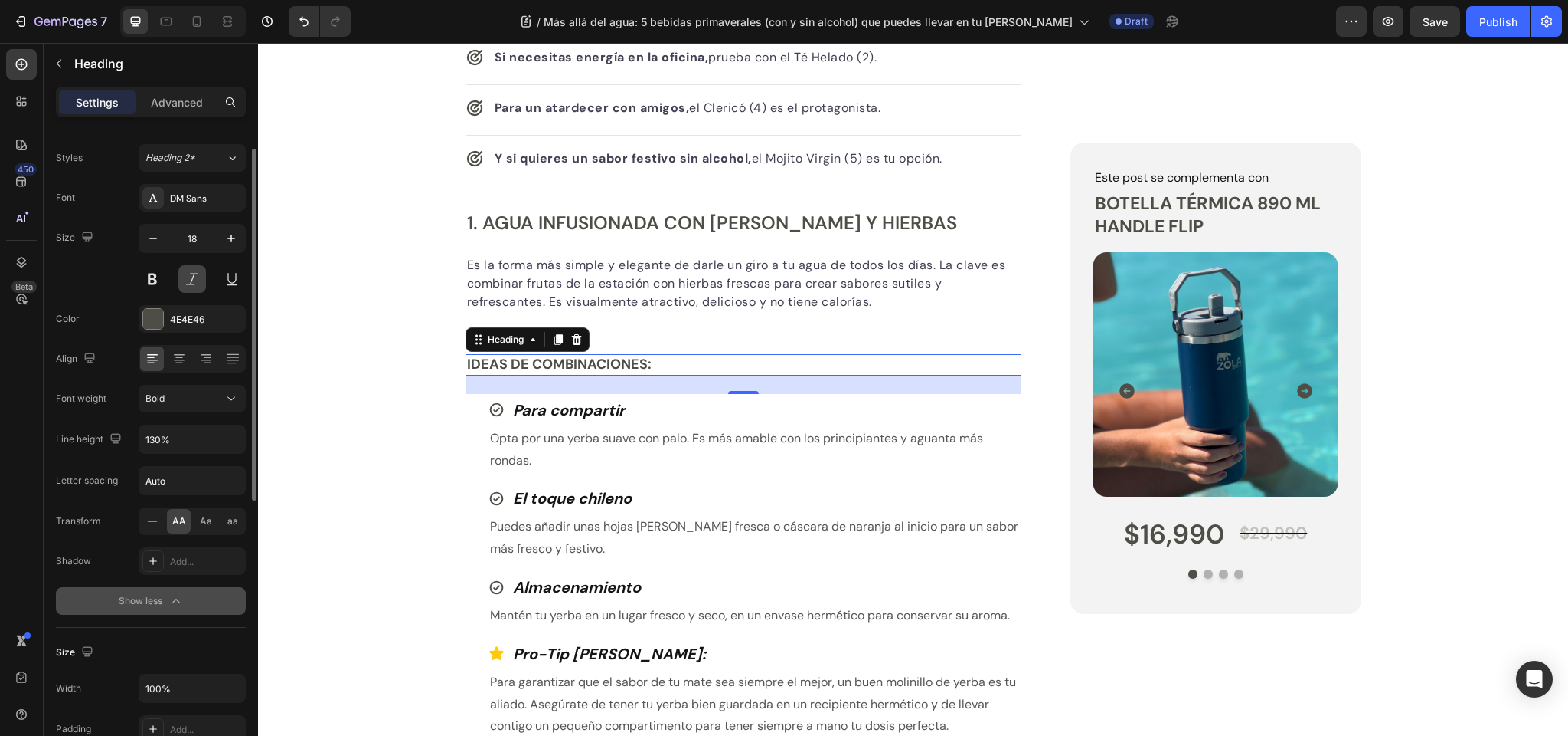
click at [196, 278] on button at bounding box center [191, 278] width 27 height 27
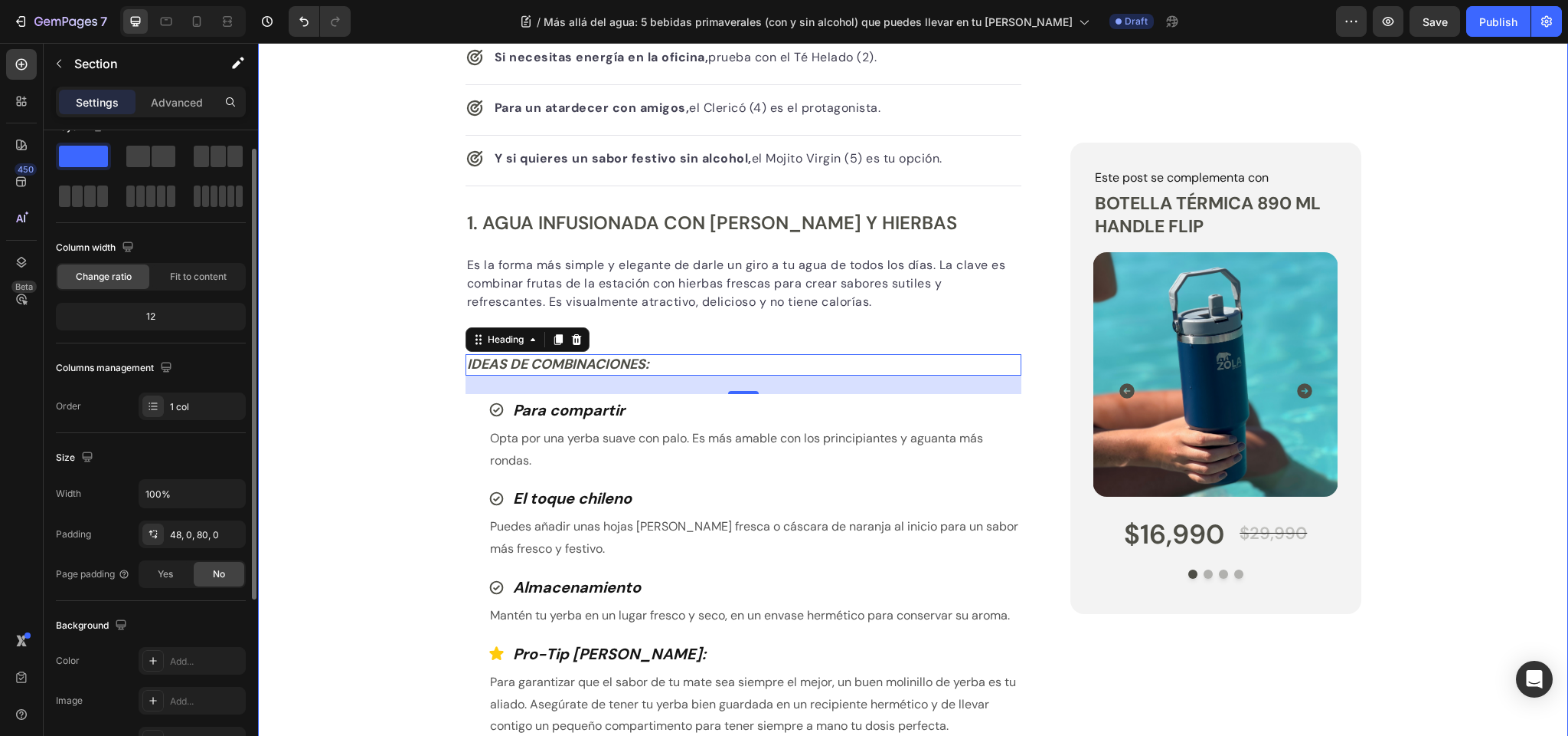
click at [343, 340] on div "Publish the page to see the content. Custom Code Tu equipo Zola Button Row Más …" at bounding box center [913, 723] width 1310 height 2864
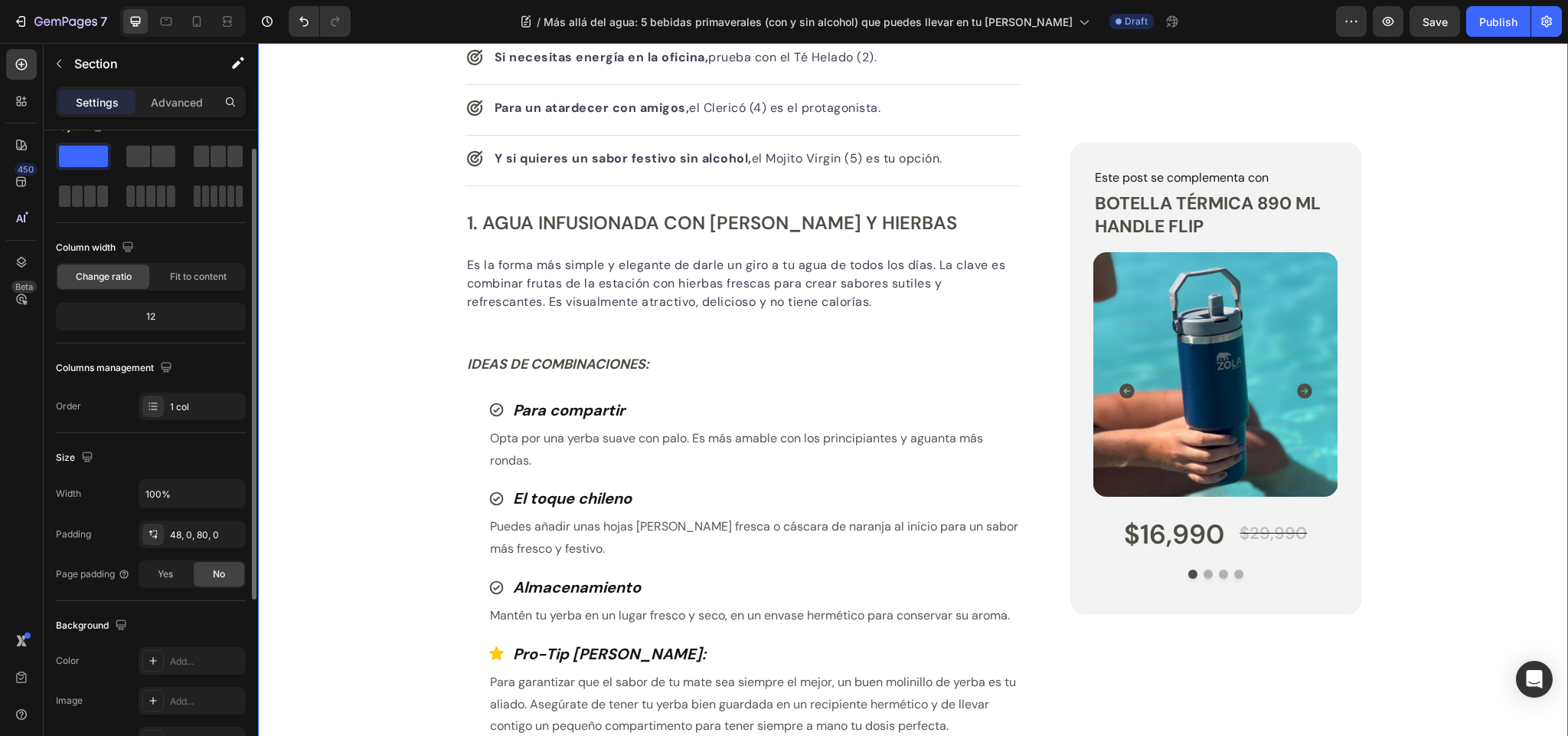
scroll to position [0, 0]
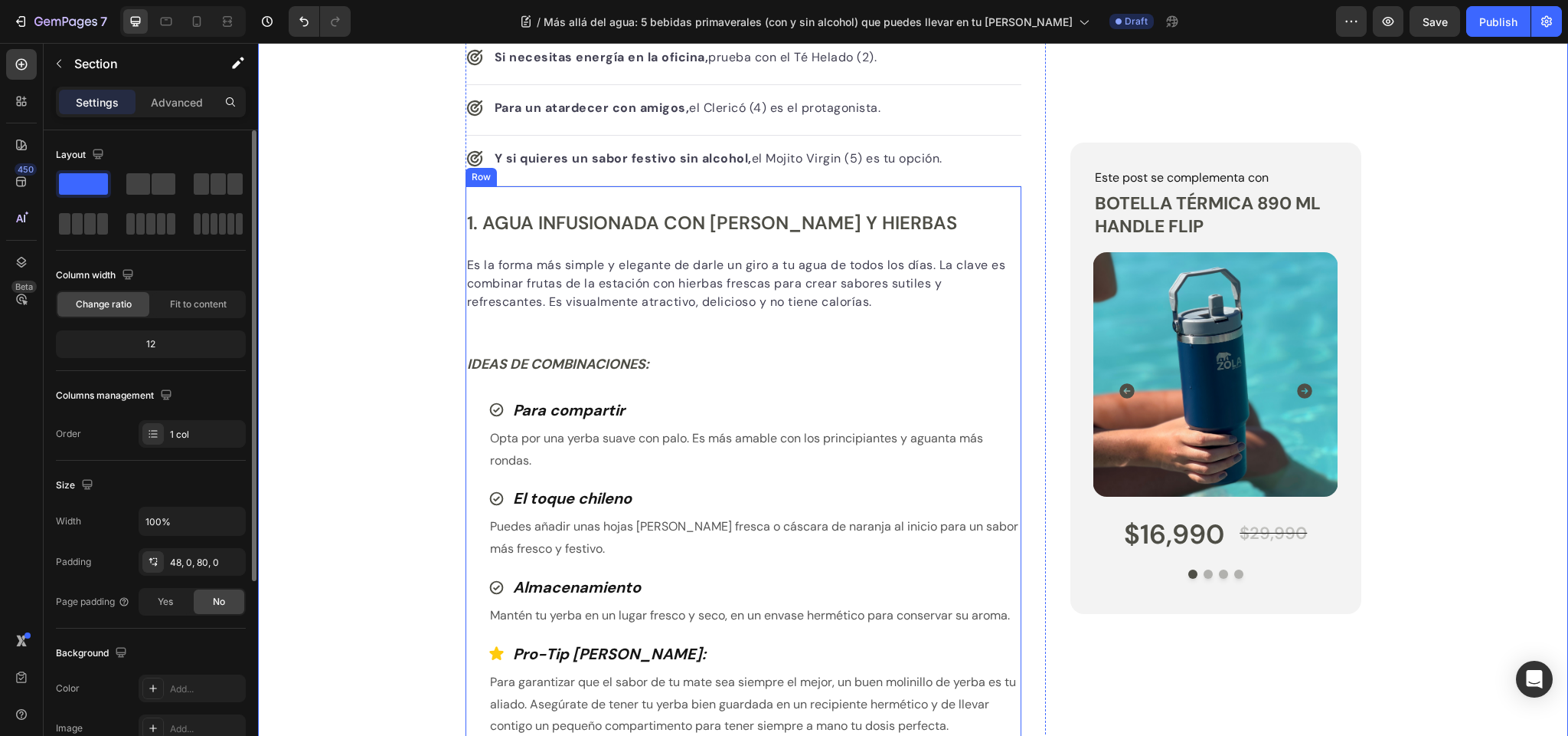
click at [528, 298] on p "Es la forma más simple y elegante de darle un giro a tu agua de todos los días.…" at bounding box center [744, 284] width 554 height 56
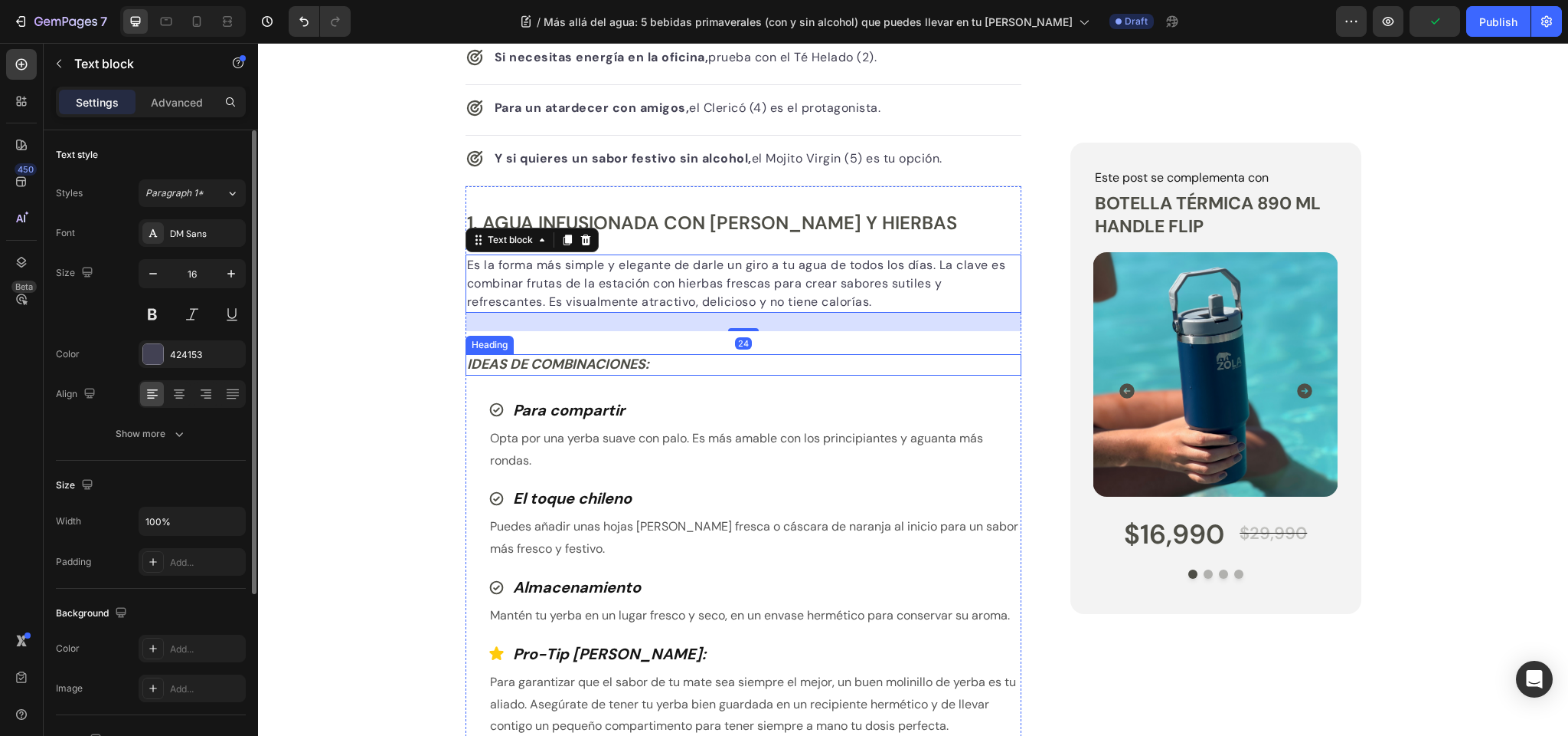
click at [531, 364] on p "Ideas de Combinaciones:" at bounding box center [744, 364] width 554 height 18
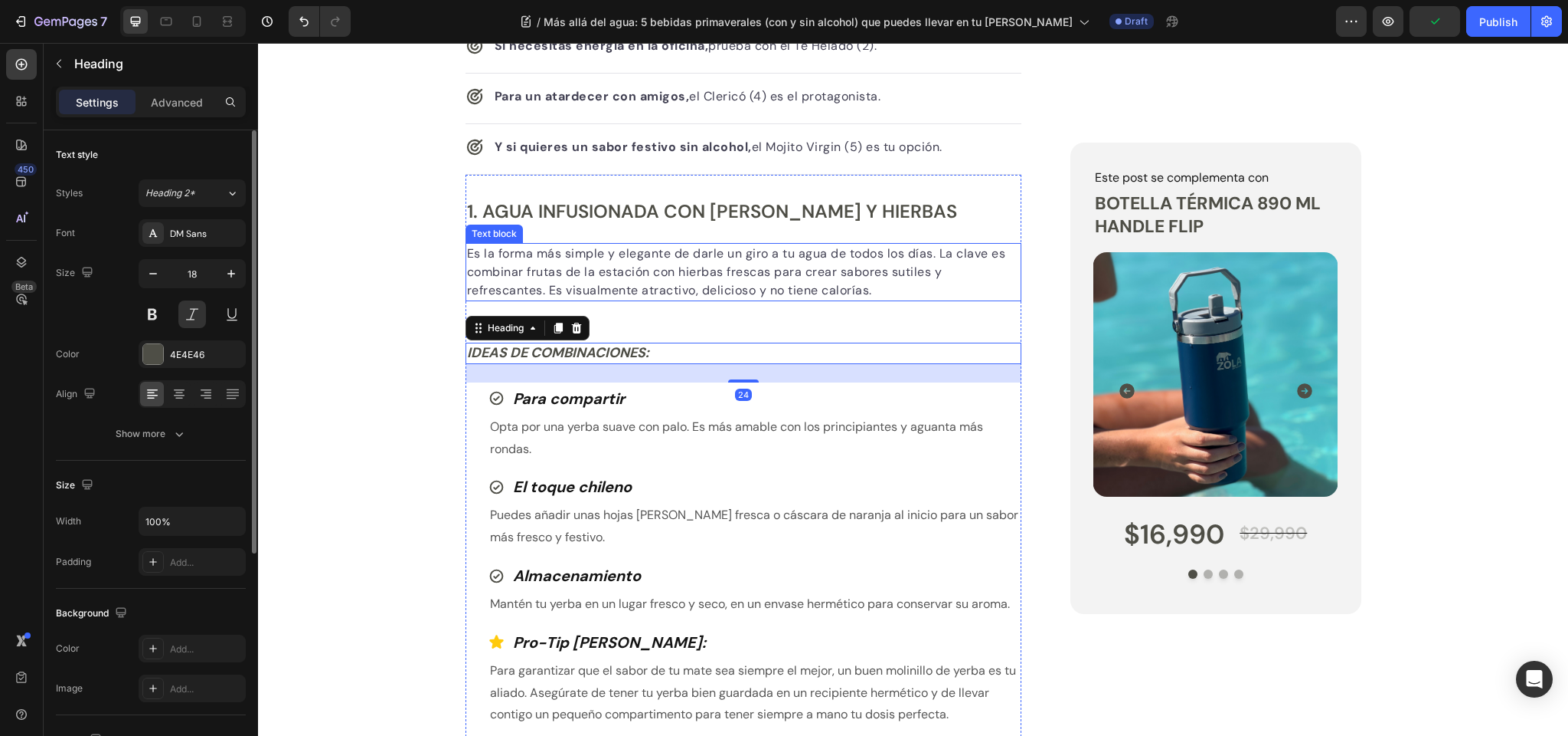
click at [606, 277] on p "Es la forma más simple y elegante de darle un giro a tu agua de todos los días.…" at bounding box center [744, 271] width 554 height 56
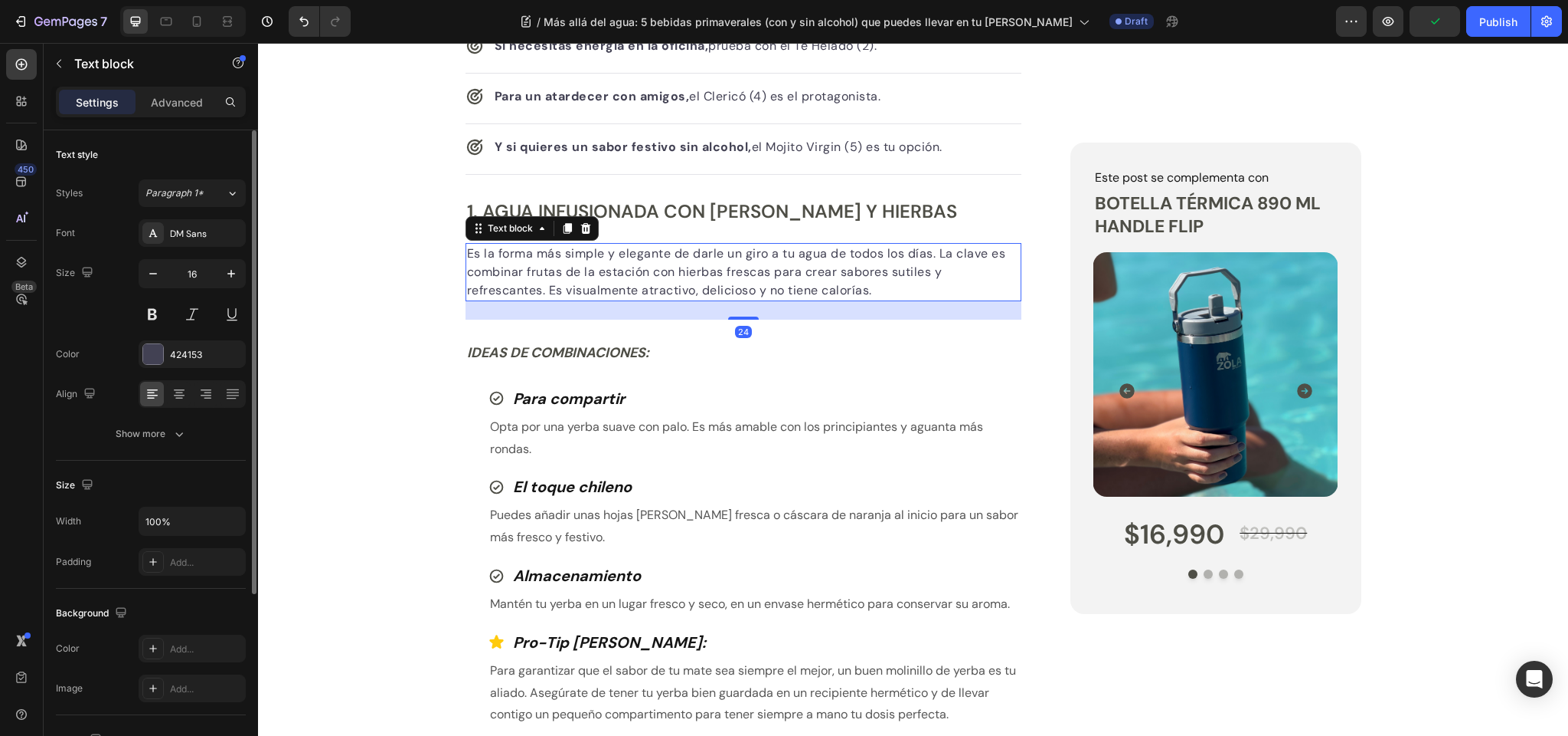
scroll to position [831, 0]
click at [170, 101] on p "Advanced" at bounding box center [176, 102] width 52 height 16
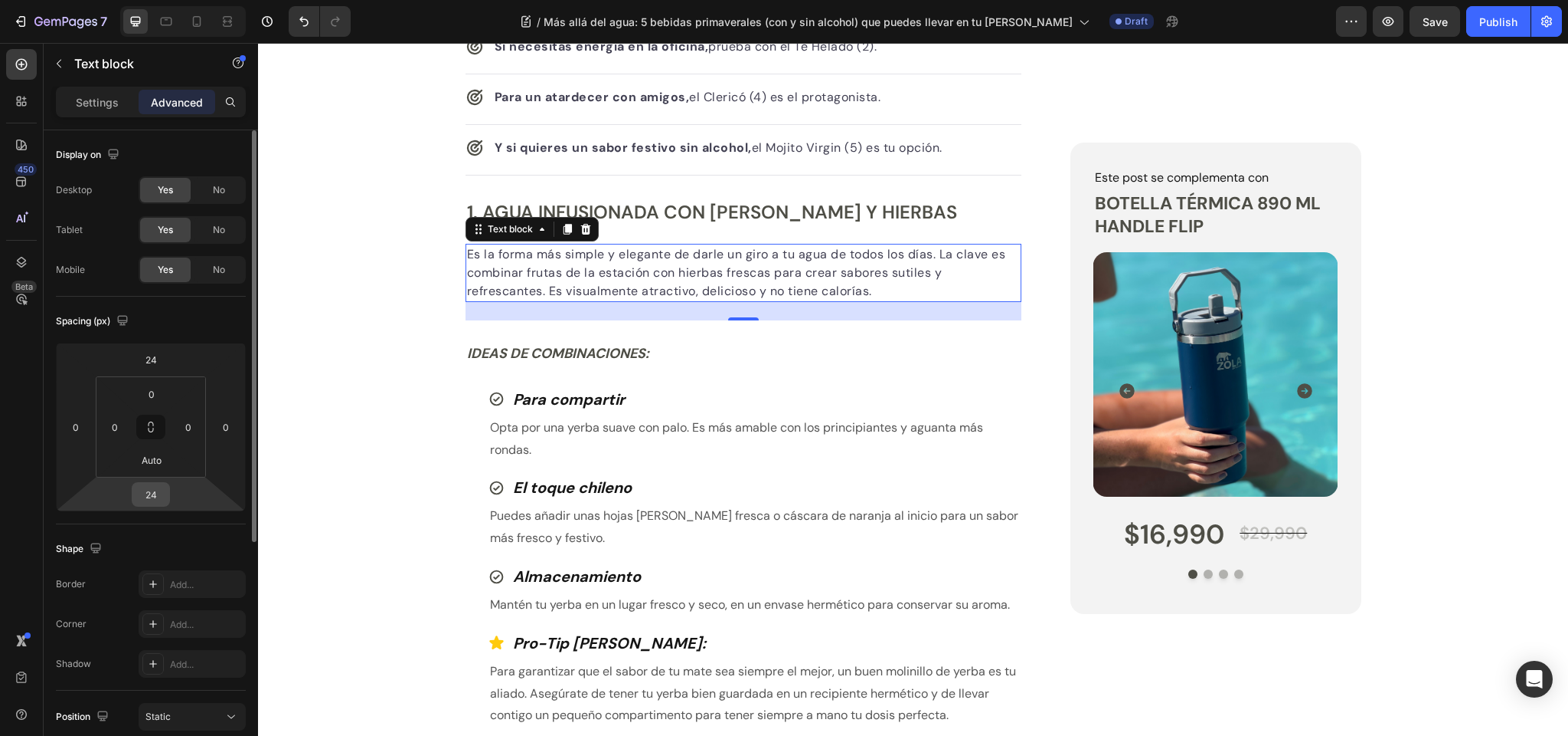
click at [152, 496] on input "24" at bounding box center [151, 494] width 31 height 23
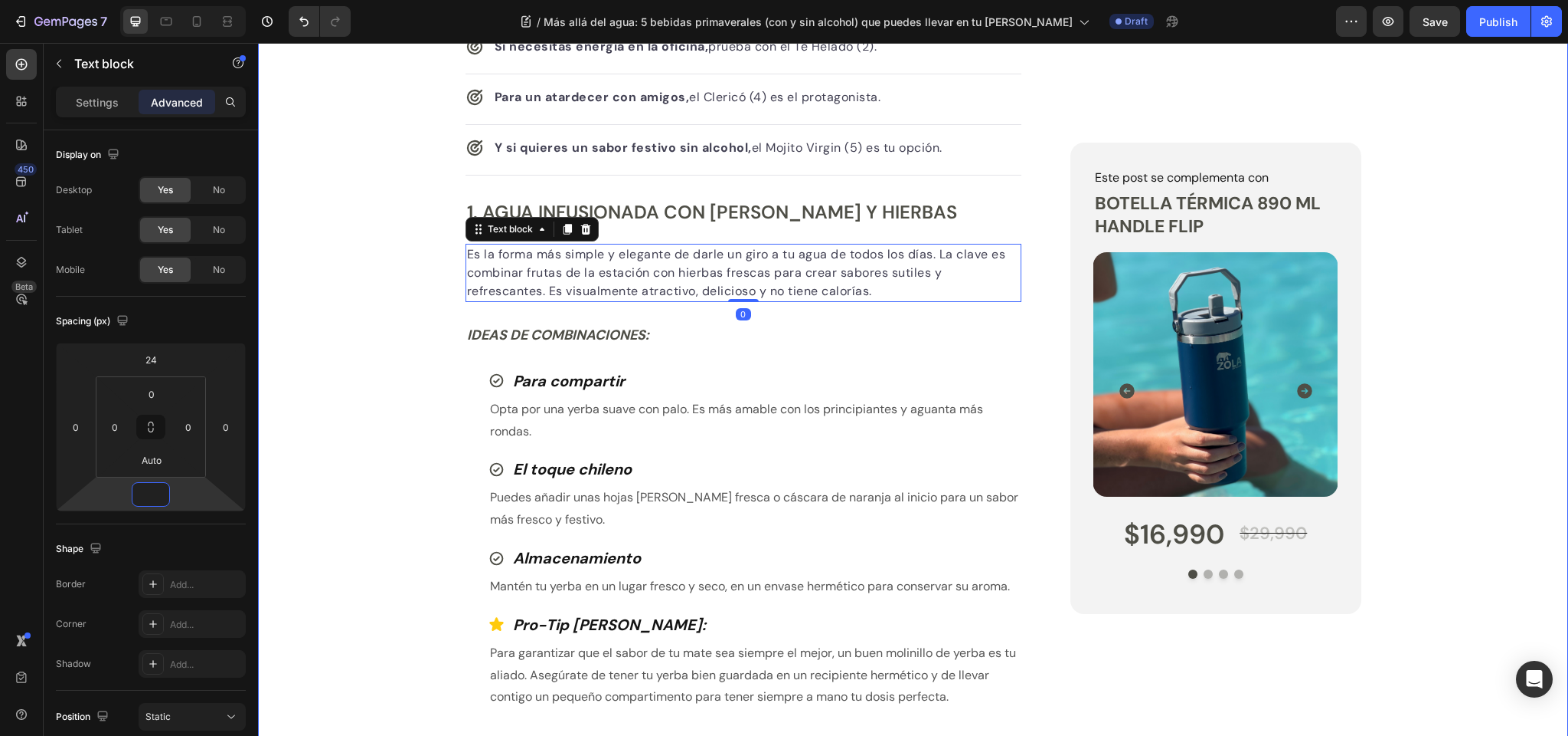
click at [347, 194] on div "Publish the page to see the content. Custom Code Tu equipo Zola Button Row Más …" at bounding box center [913, 702] width 1310 height 2845
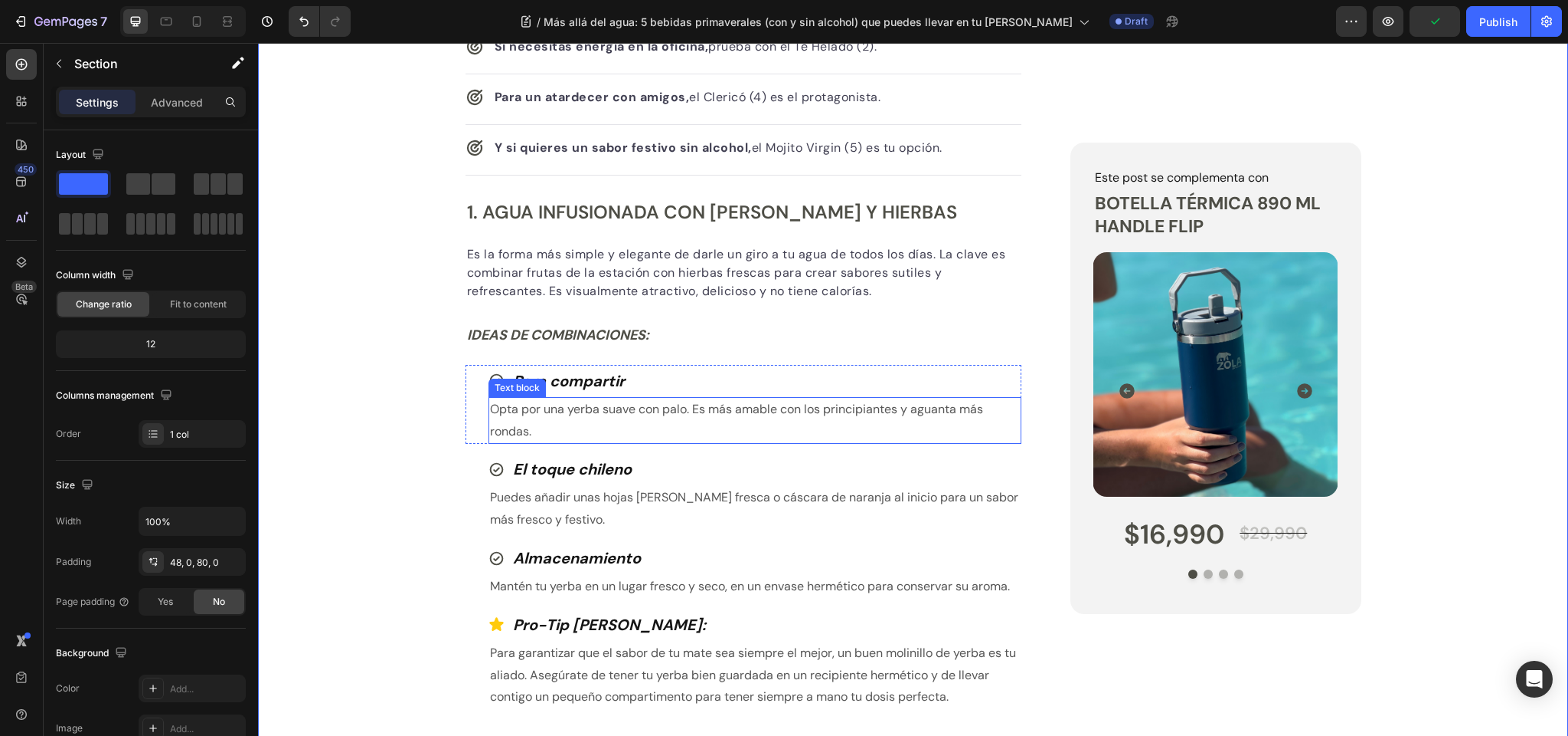
click at [539, 384] on div "Text block" at bounding box center [517, 387] width 51 height 14
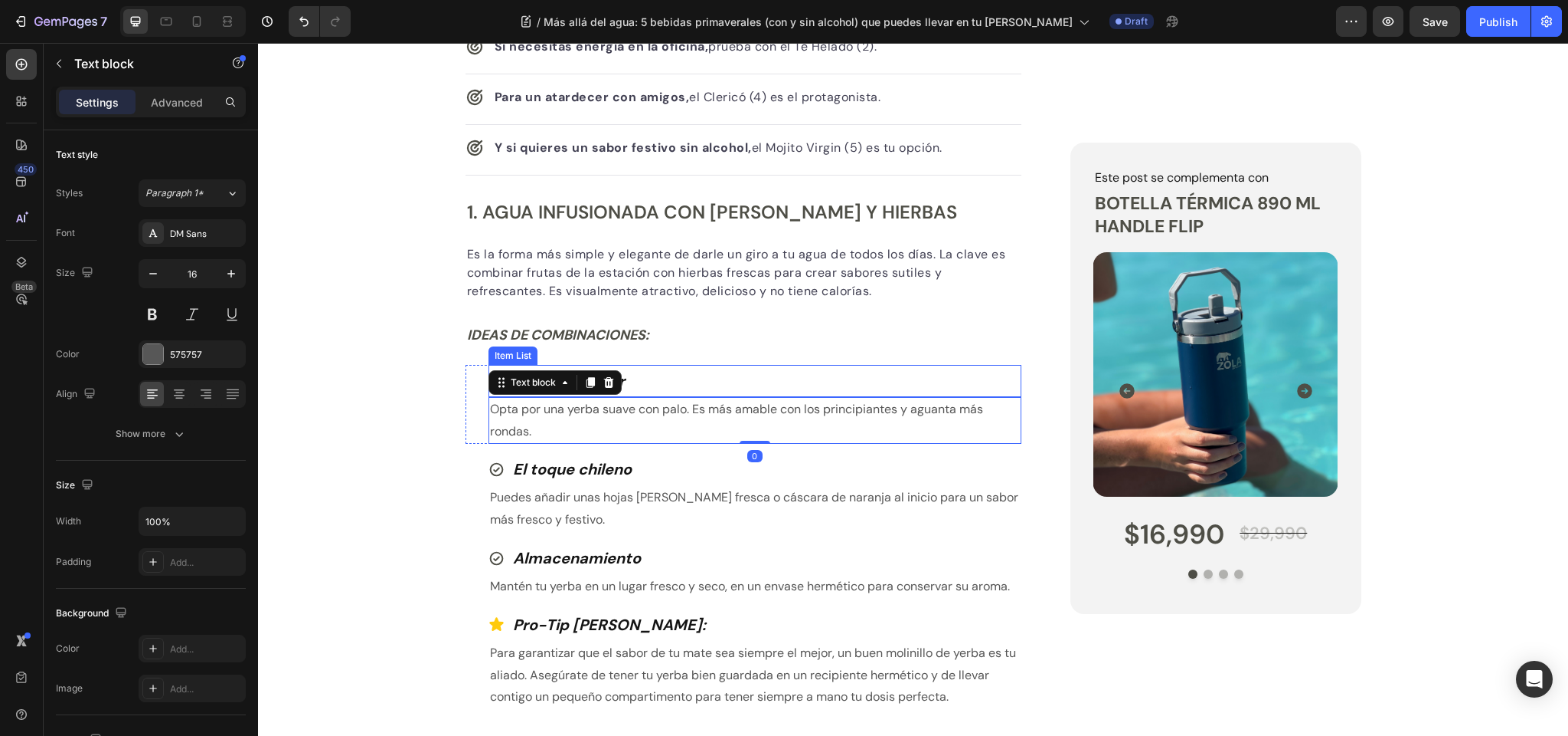
click at [691, 384] on div "Para compartir" at bounding box center [755, 381] width 534 height 32
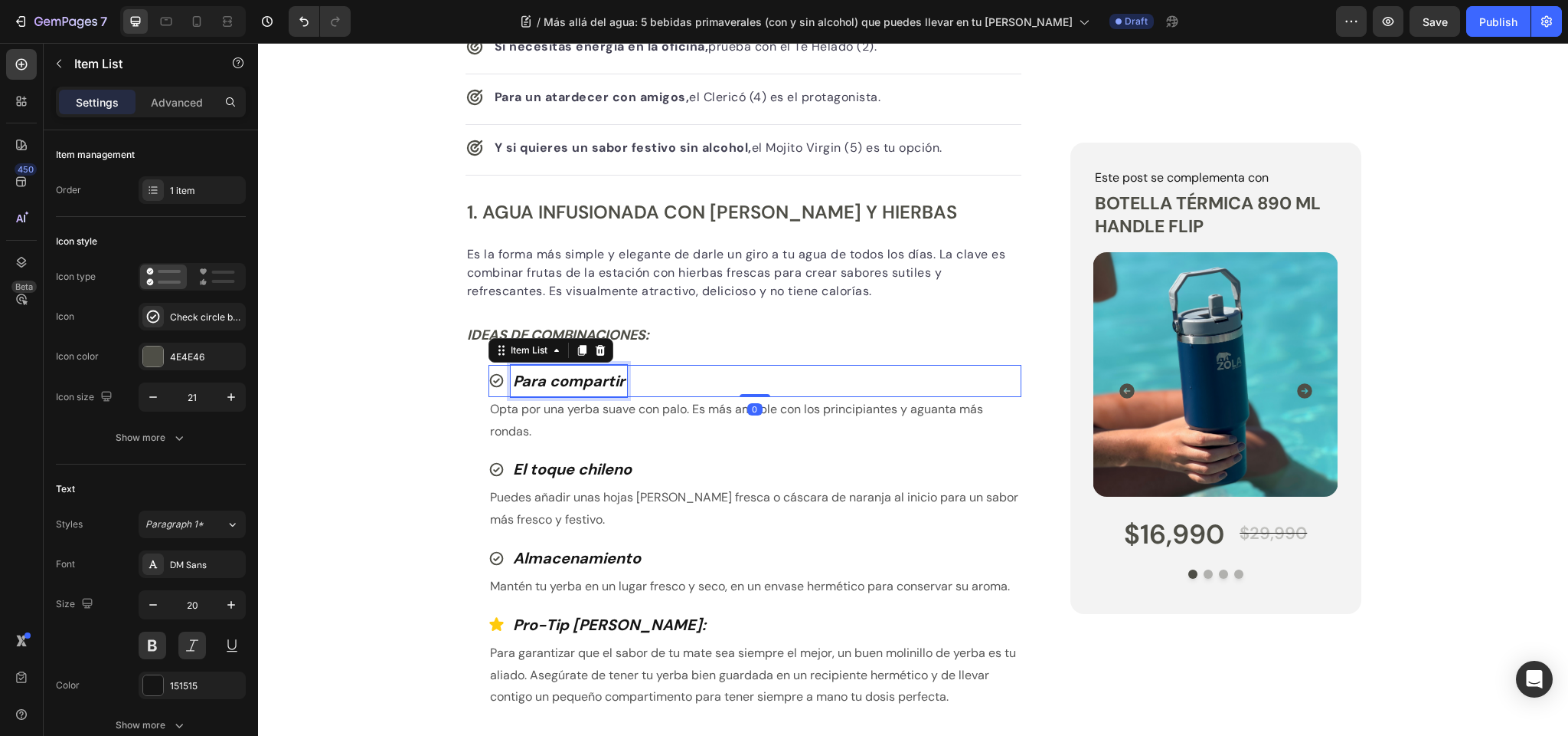
click at [617, 378] on strong "Para compartir" at bounding box center [569, 381] width 112 height 20
click at [591, 405] on p "Opta por una yerba suave con palo. Es más amable con los principiantes y aguant…" at bounding box center [755, 420] width 531 height 44
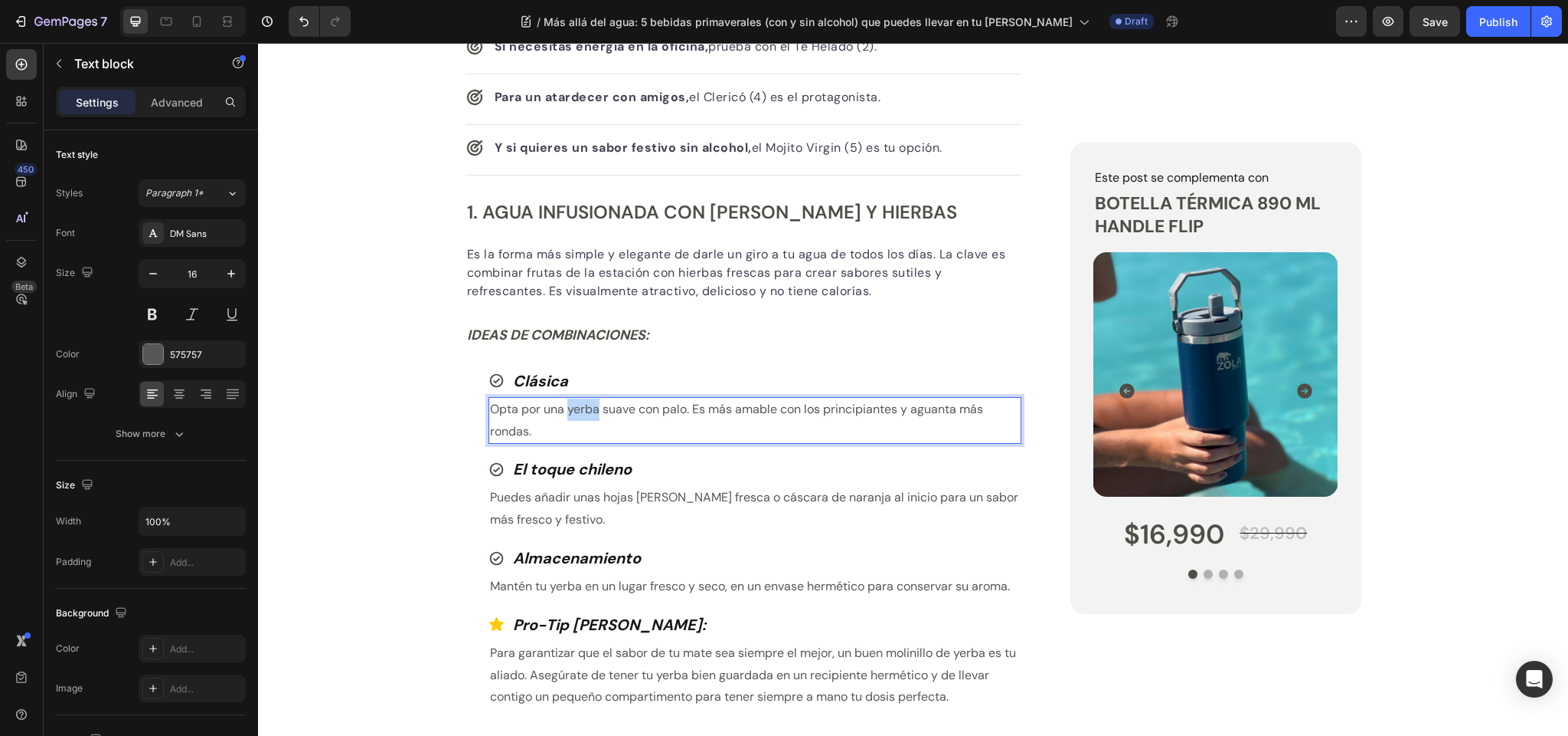
click at [590, 405] on p "Opta por una yerba suave con palo. Es más amable con los principiantes y aguant…" at bounding box center [755, 420] width 531 height 44
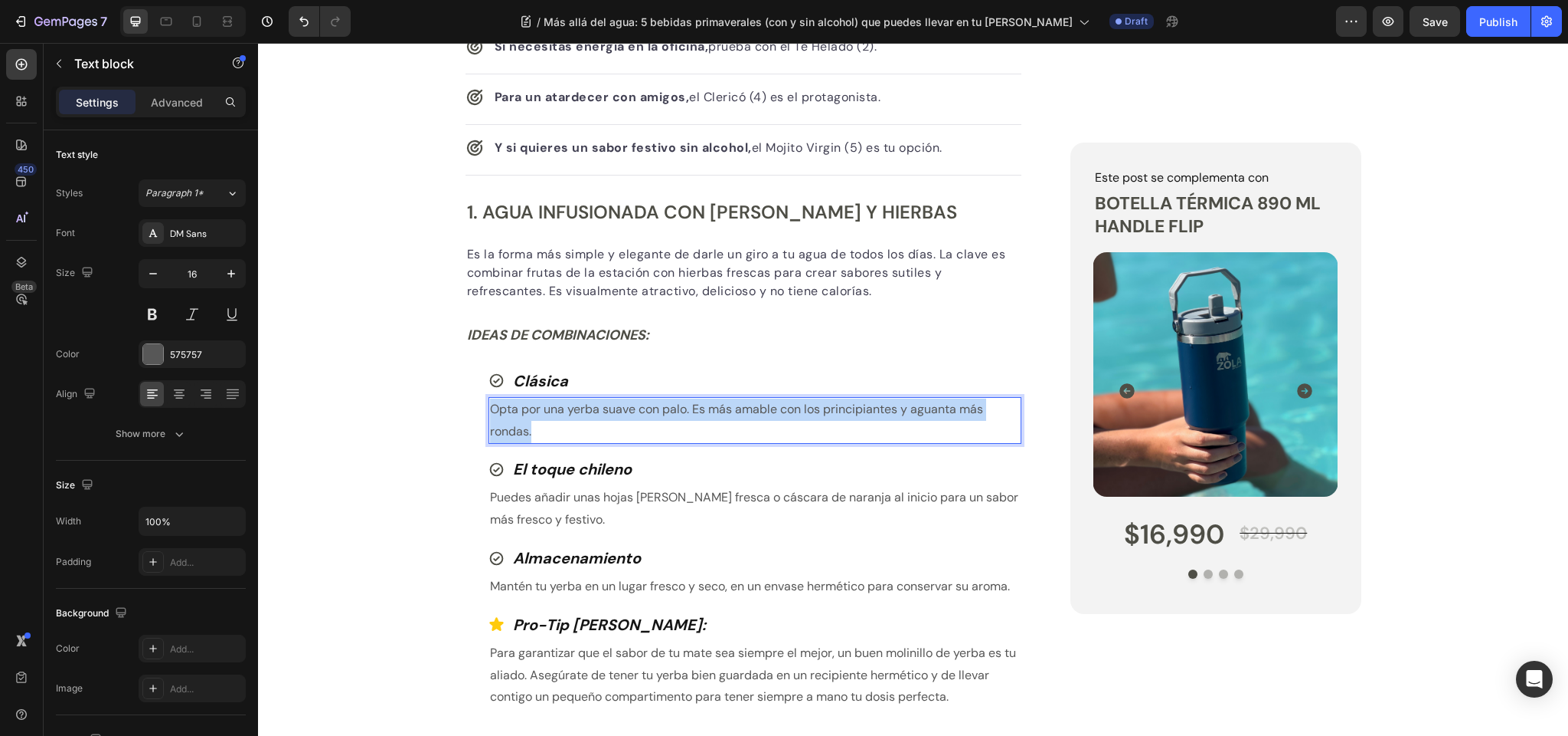
click at [590, 405] on p "Opta por una yerba suave con palo. Es más amable con los principiantes y aguant…" at bounding box center [755, 420] width 531 height 44
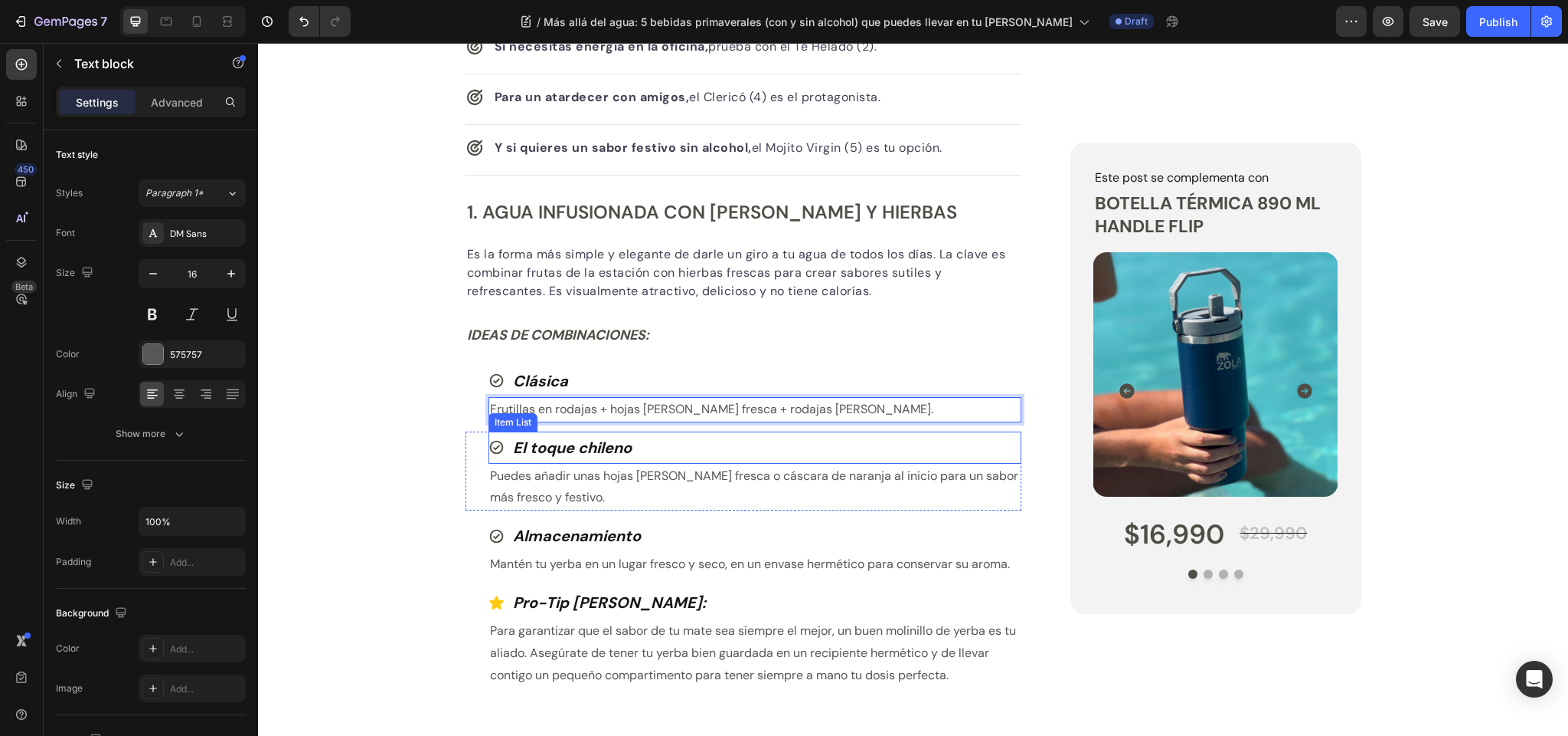
click at [540, 445] on strong "El toque chileno" at bounding box center [573, 447] width 119 height 20
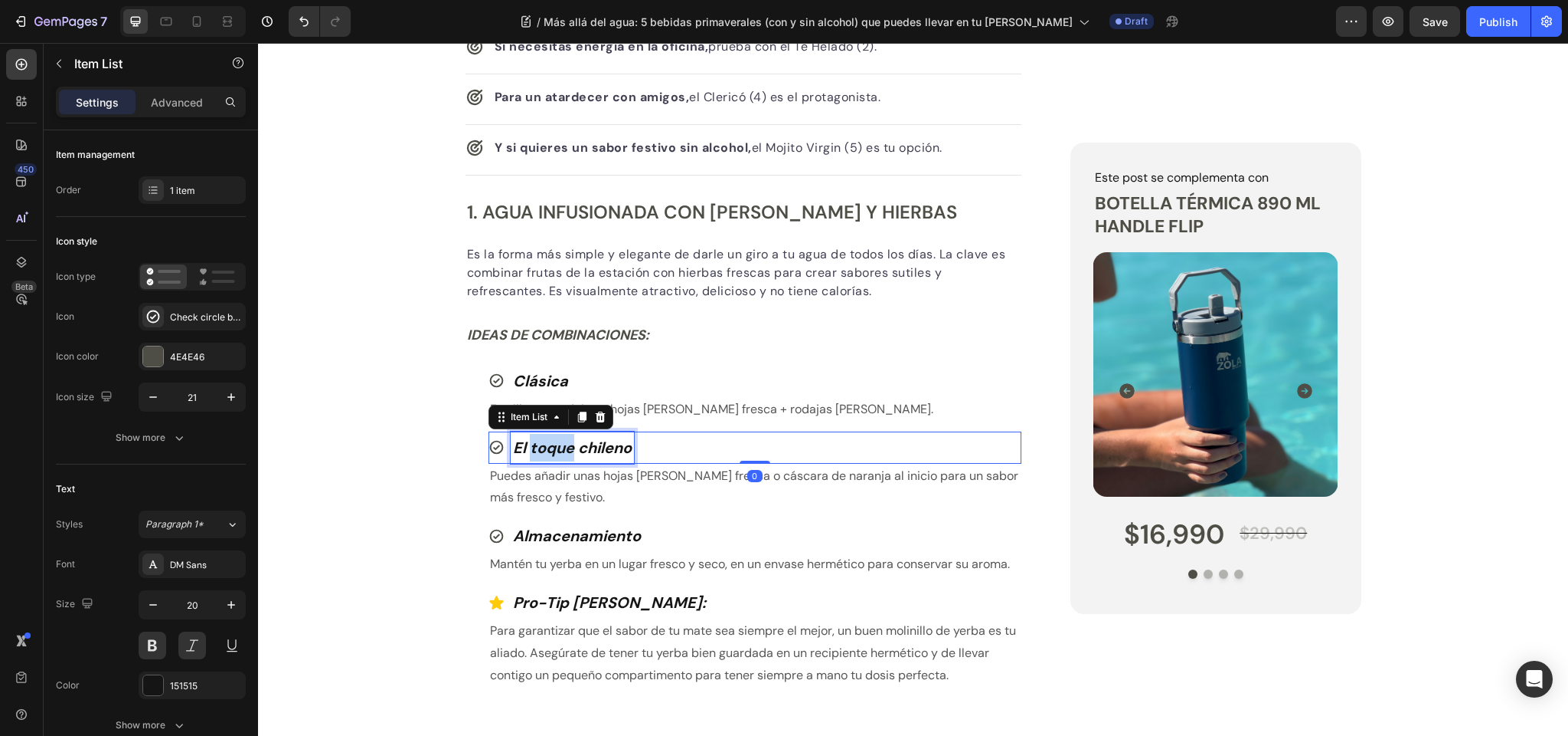
click at [540, 445] on strong "El toque chileno" at bounding box center [573, 447] width 119 height 20
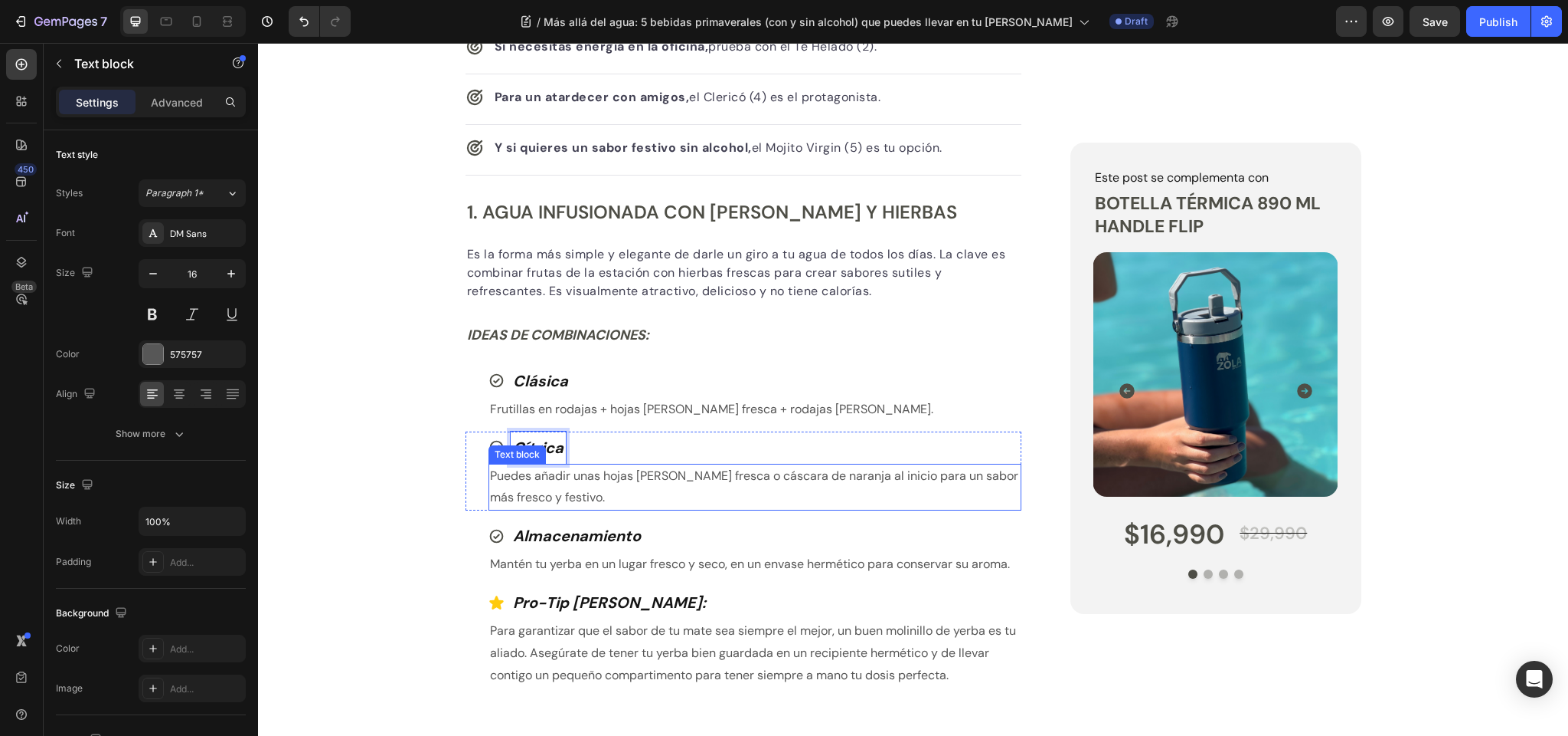
click at [535, 475] on p "Puedes añadir unas hojas de menta fresca o cáscara de naranja al inicio para un…" at bounding box center [755, 487] width 531 height 44
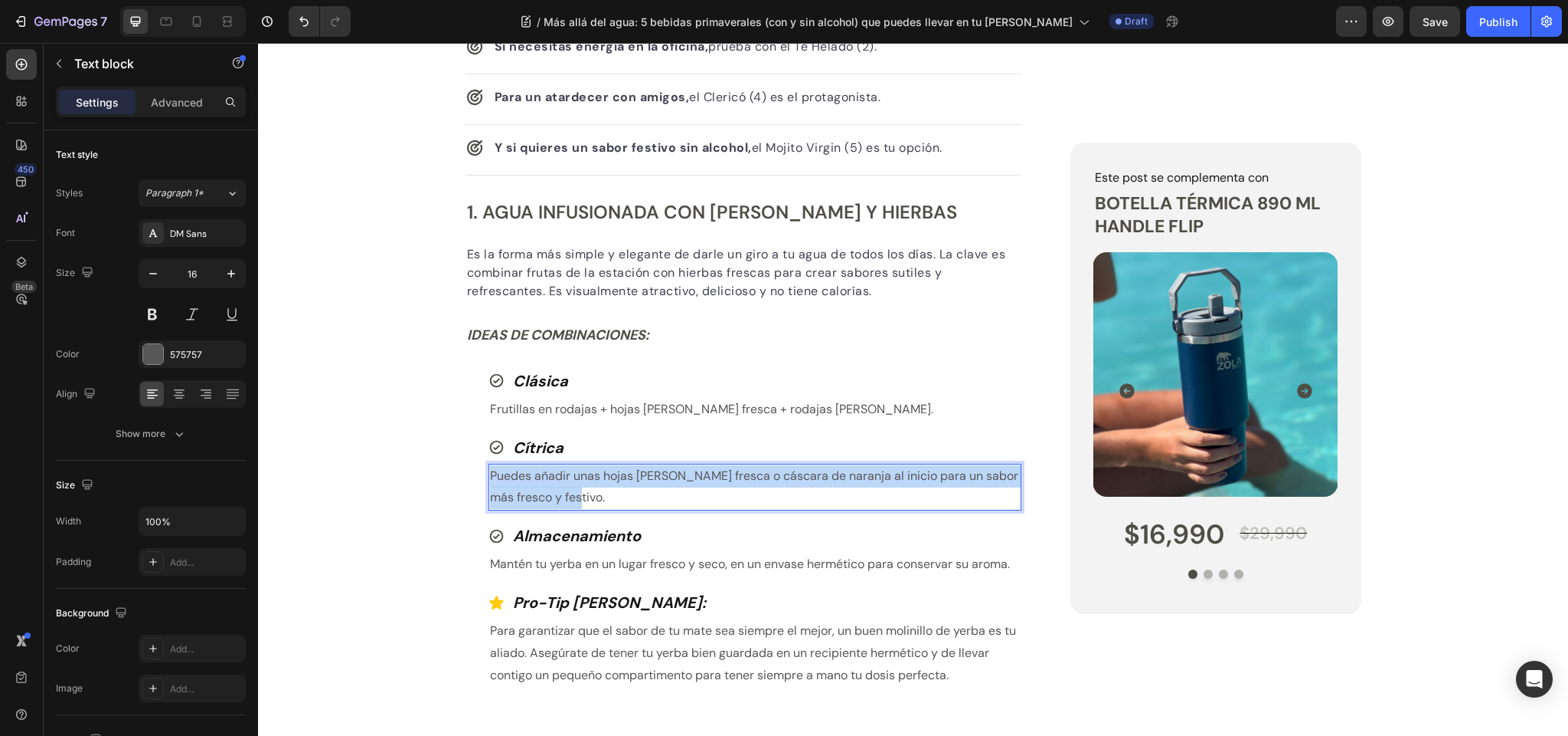
click at [535, 475] on p "Puedes añadir unas hojas de menta fresca o cáscara de naranja al inicio para un…" at bounding box center [755, 487] width 531 height 44
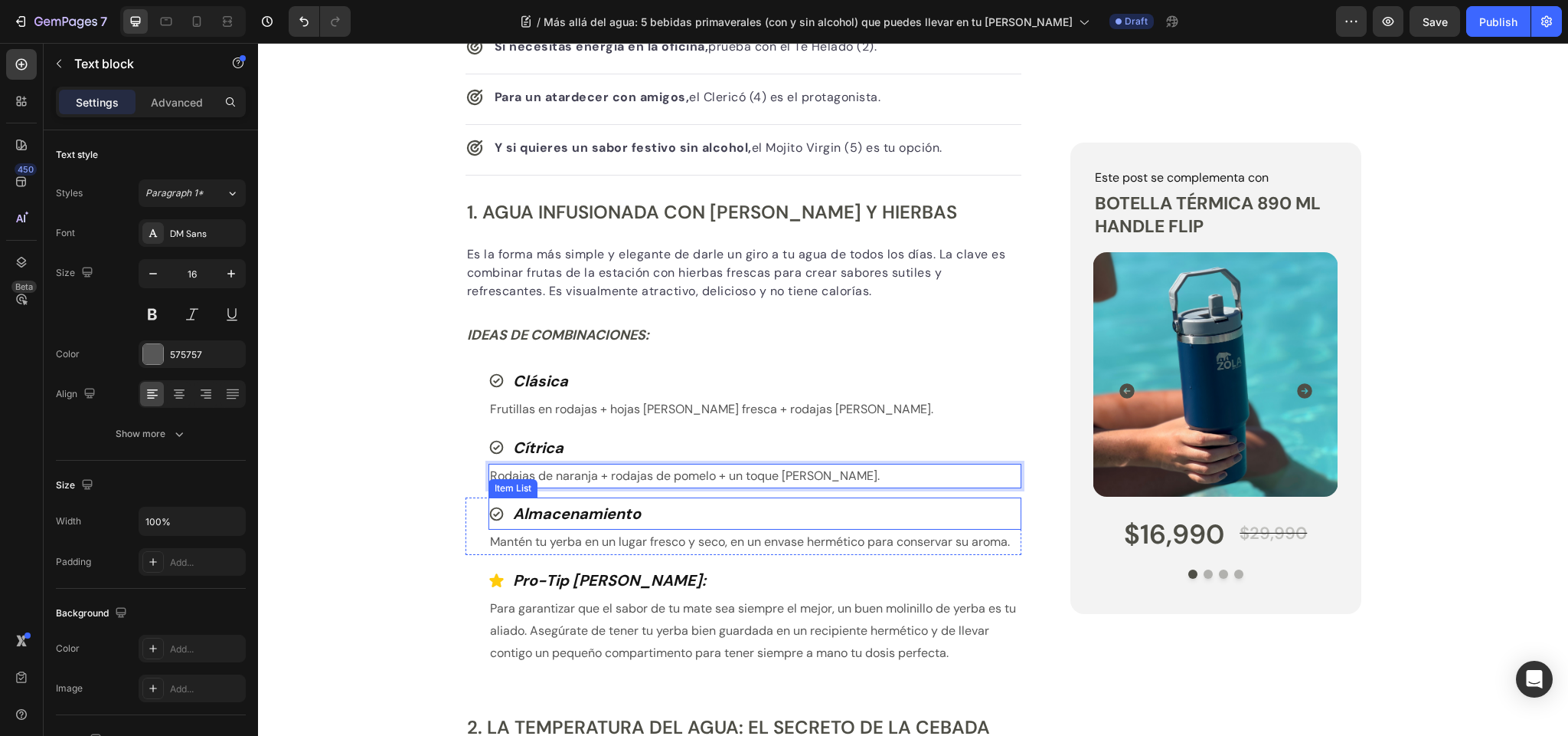
click at [536, 513] on strong "Almacenamiento" at bounding box center [577, 513] width 128 height 20
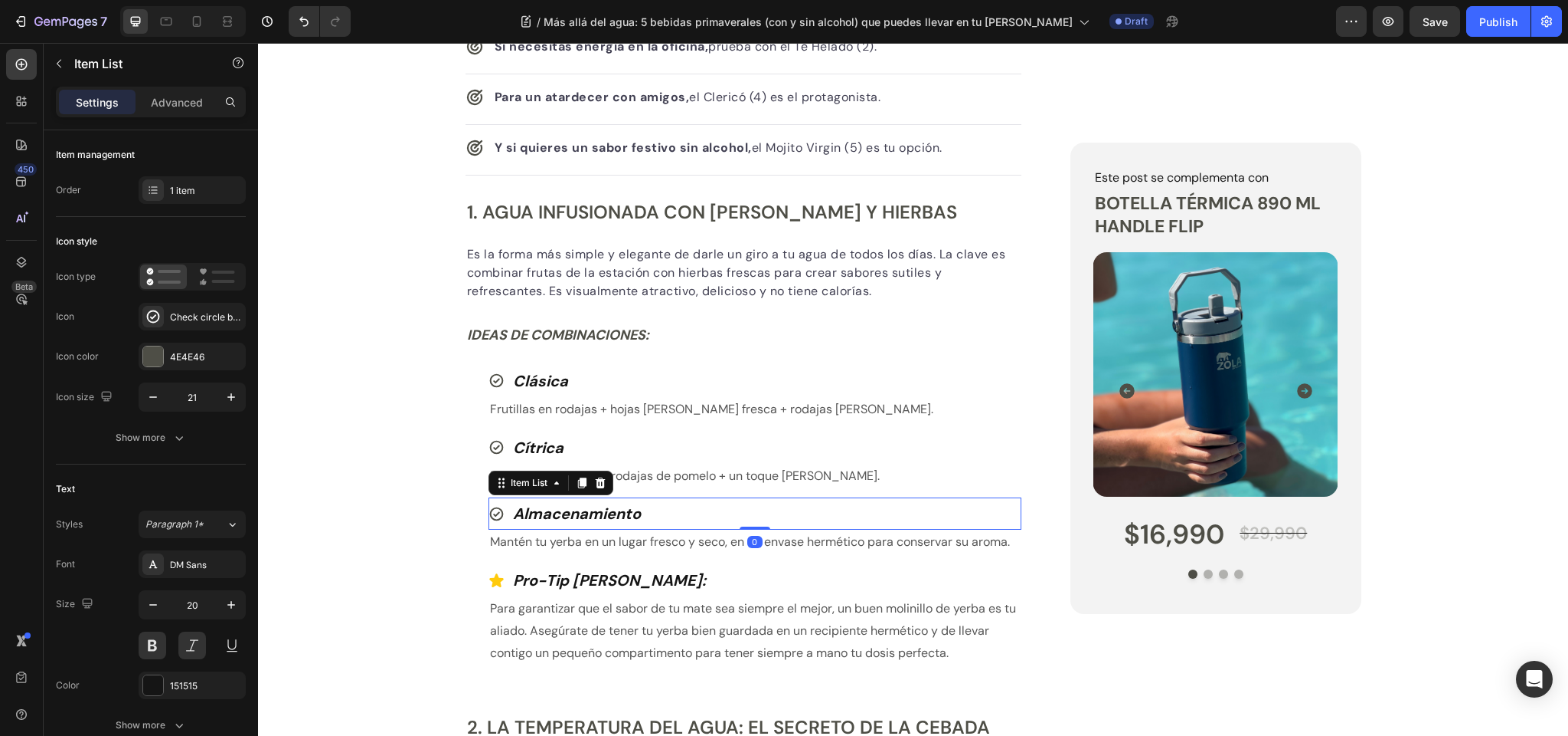
click at [536, 513] on strong "Almacenamiento" at bounding box center [577, 513] width 128 height 20
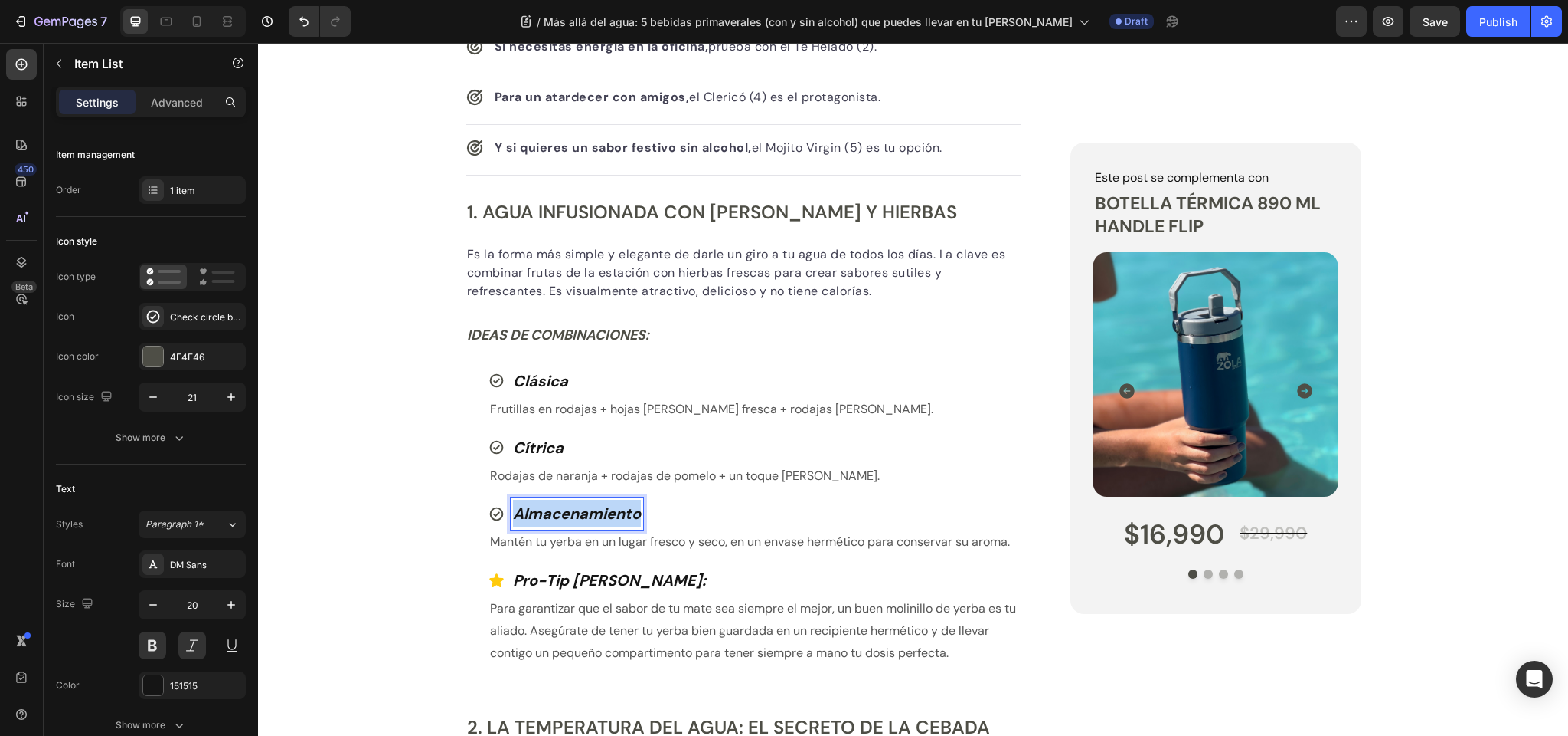
click at [536, 513] on strong "Almacenamiento" at bounding box center [577, 513] width 128 height 20
click at [592, 544] on p "Mantén tu yerba en un lugar fresco y seco, en un envase hermético para conserva…" at bounding box center [755, 543] width 531 height 23
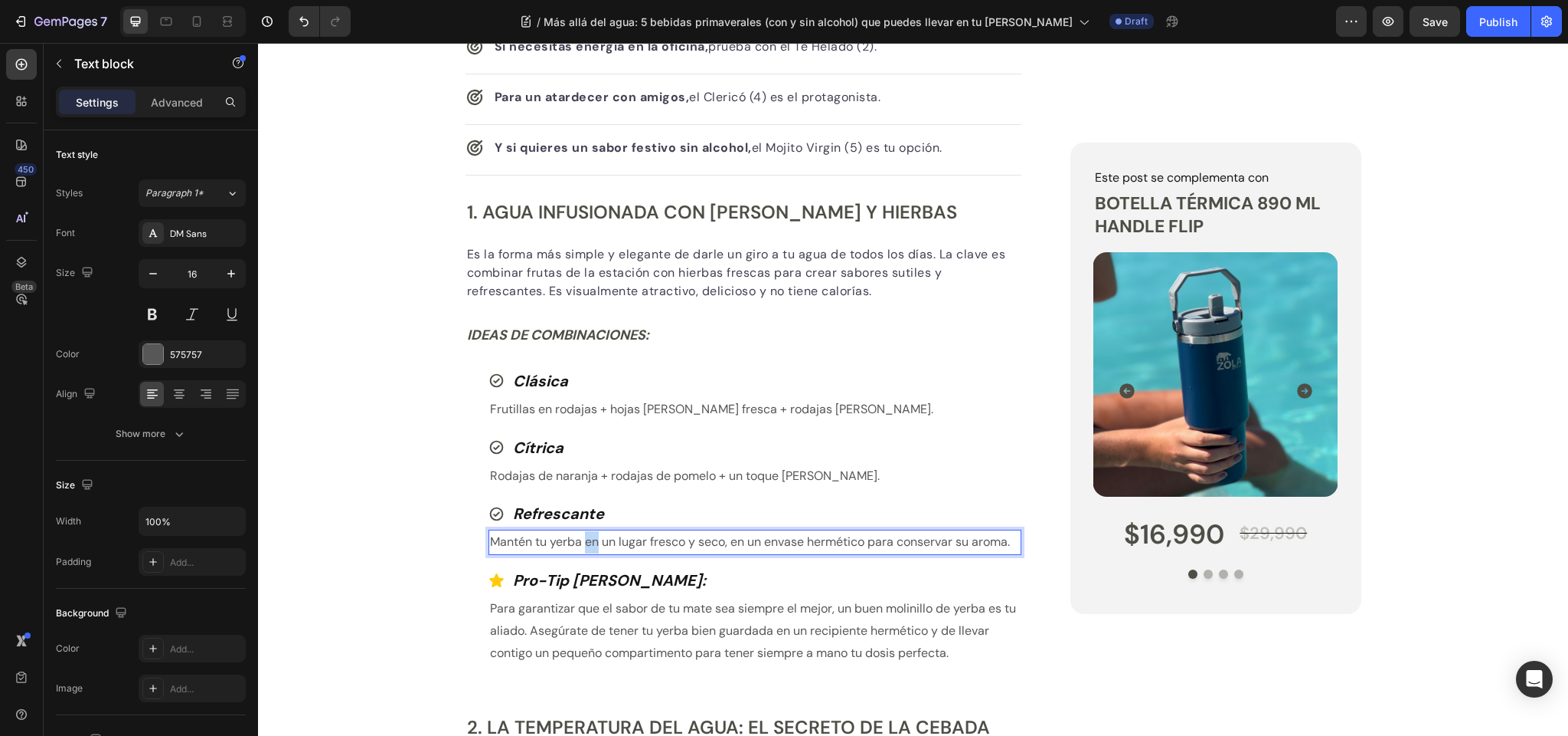
click at [592, 544] on p "Mantén tu yerba en un lugar fresco y seco, en un envase hermético para conserva…" at bounding box center [755, 543] width 531 height 23
click at [553, 629] on p "Para garantizar que el sabor de tu mate sea siempre el mejor, un buen molinillo…" at bounding box center [755, 630] width 531 height 66
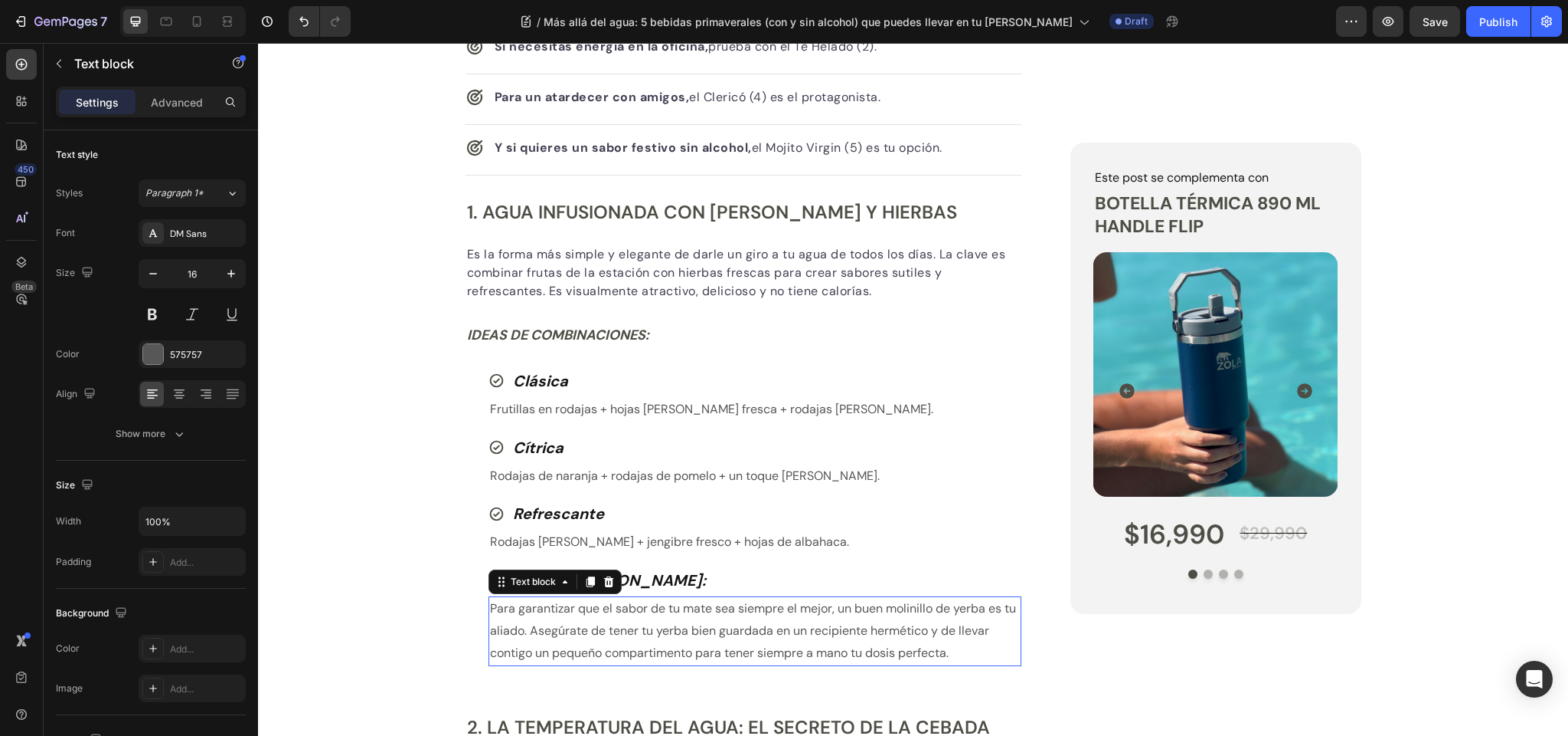
click at [553, 629] on p "Para garantizar que el sabor de tu mate sea siempre el mejor, un buen molinillo…" at bounding box center [755, 630] width 531 height 66
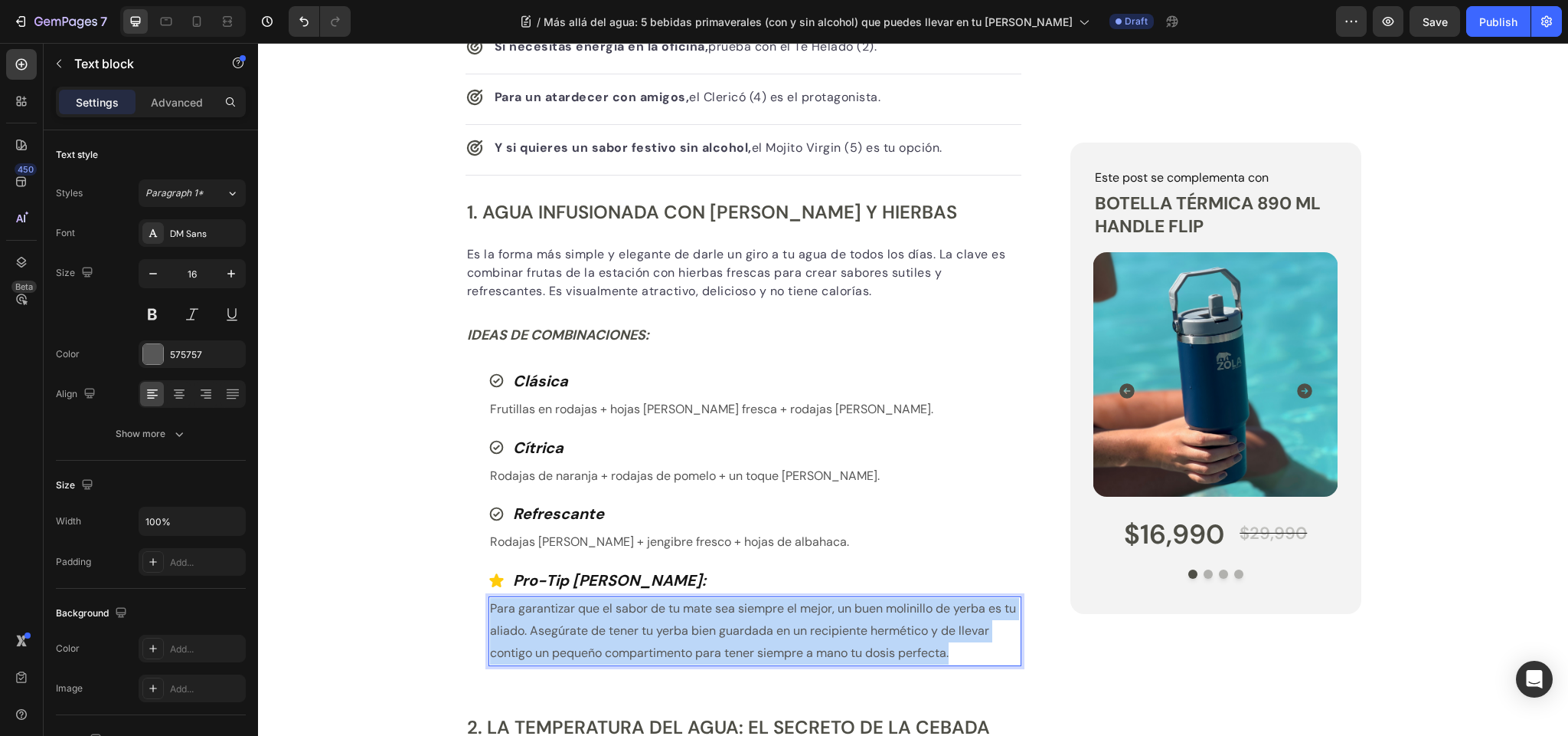
click at [553, 629] on p "Para garantizar que el sabor de tu mate sea siempre el mejor, un buen molinillo…" at bounding box center [755, 630] width 531 height 66
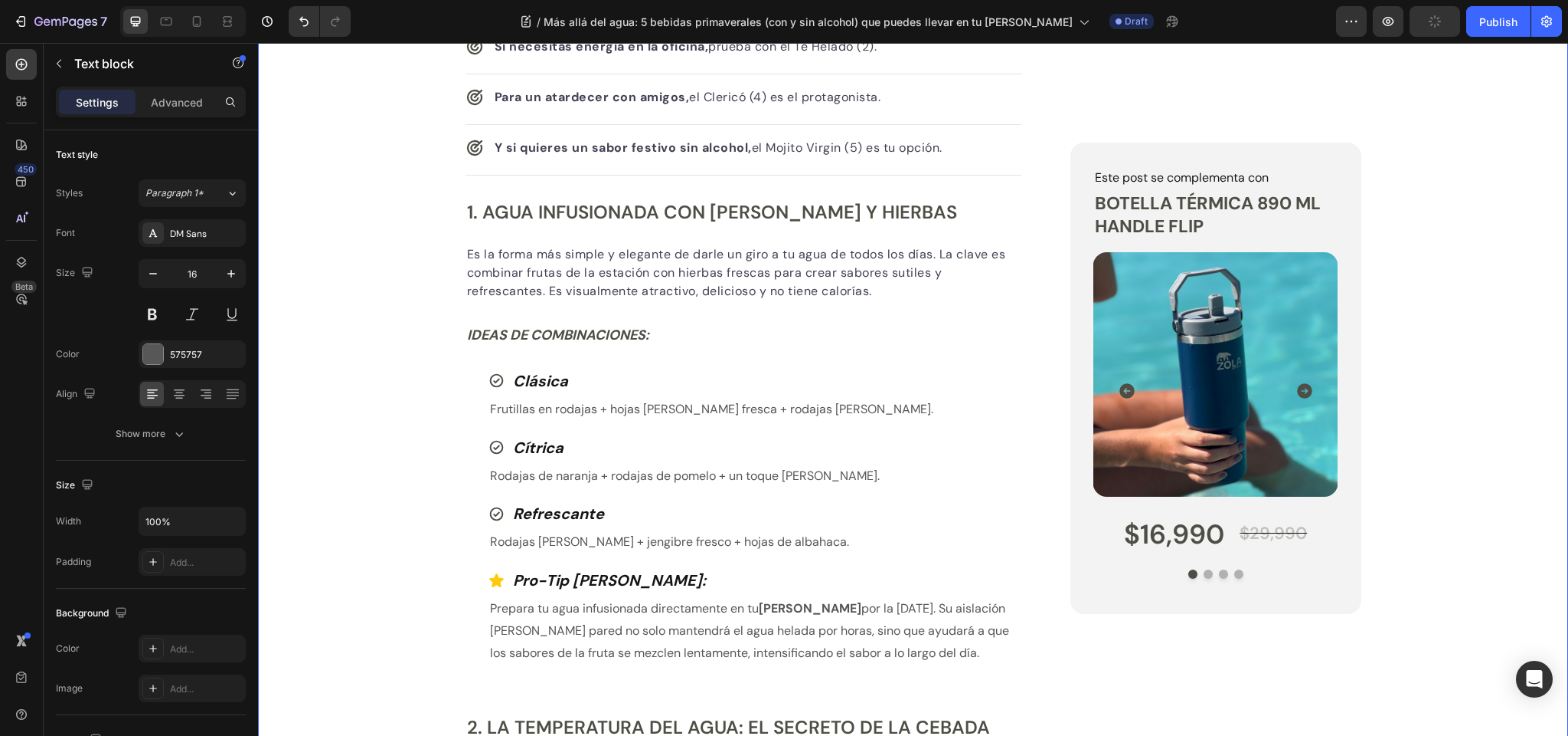
click at [373, 482] on div "Publish the page to see the content. Custom Code Tu equipo Zola Button Row Más …" at bounding box center [913, 680] width 1310 height 2801
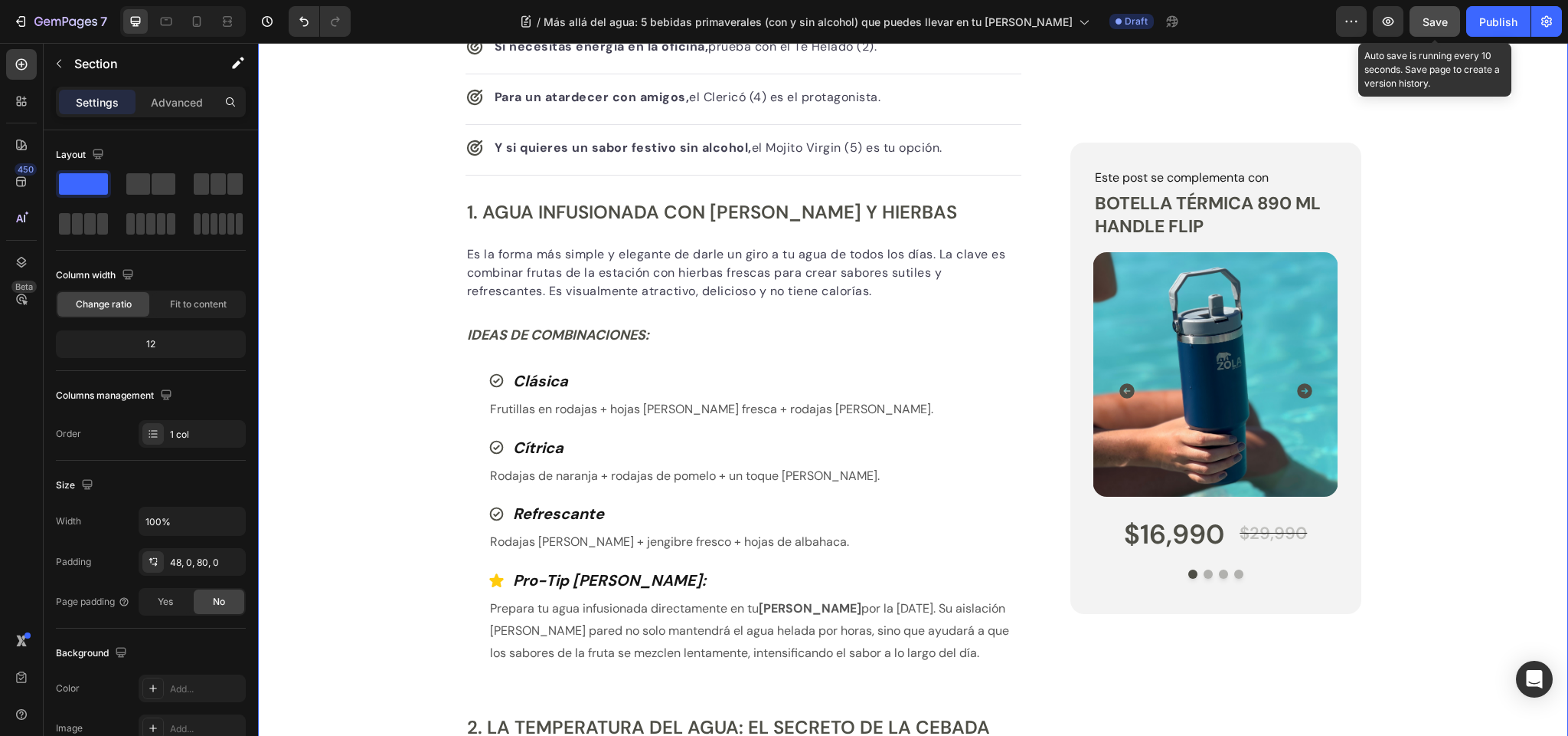
click at [1433, 21] on span "Save" at bounding box center [1435, 22] width 25 height 13
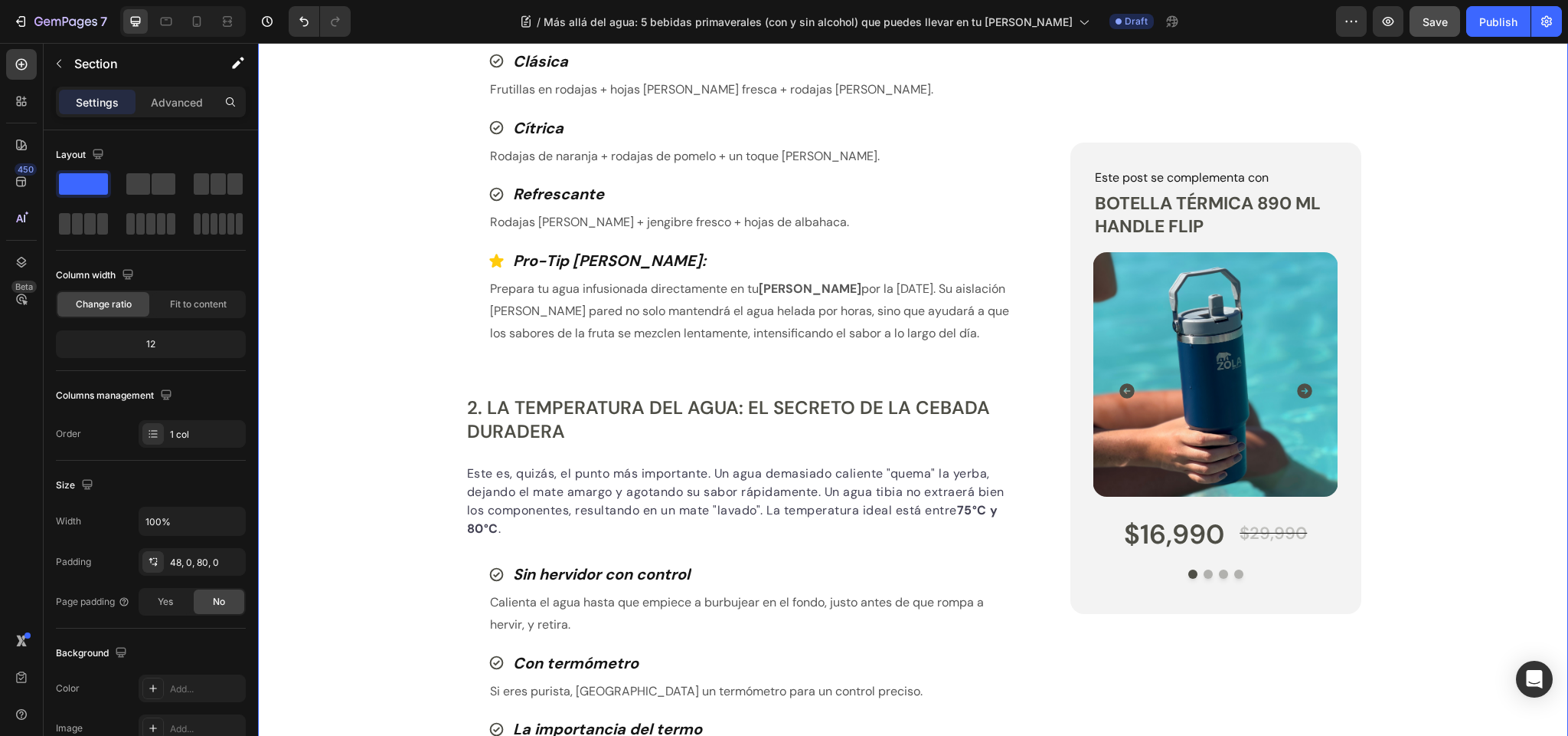
scroll to position [1147, 0]
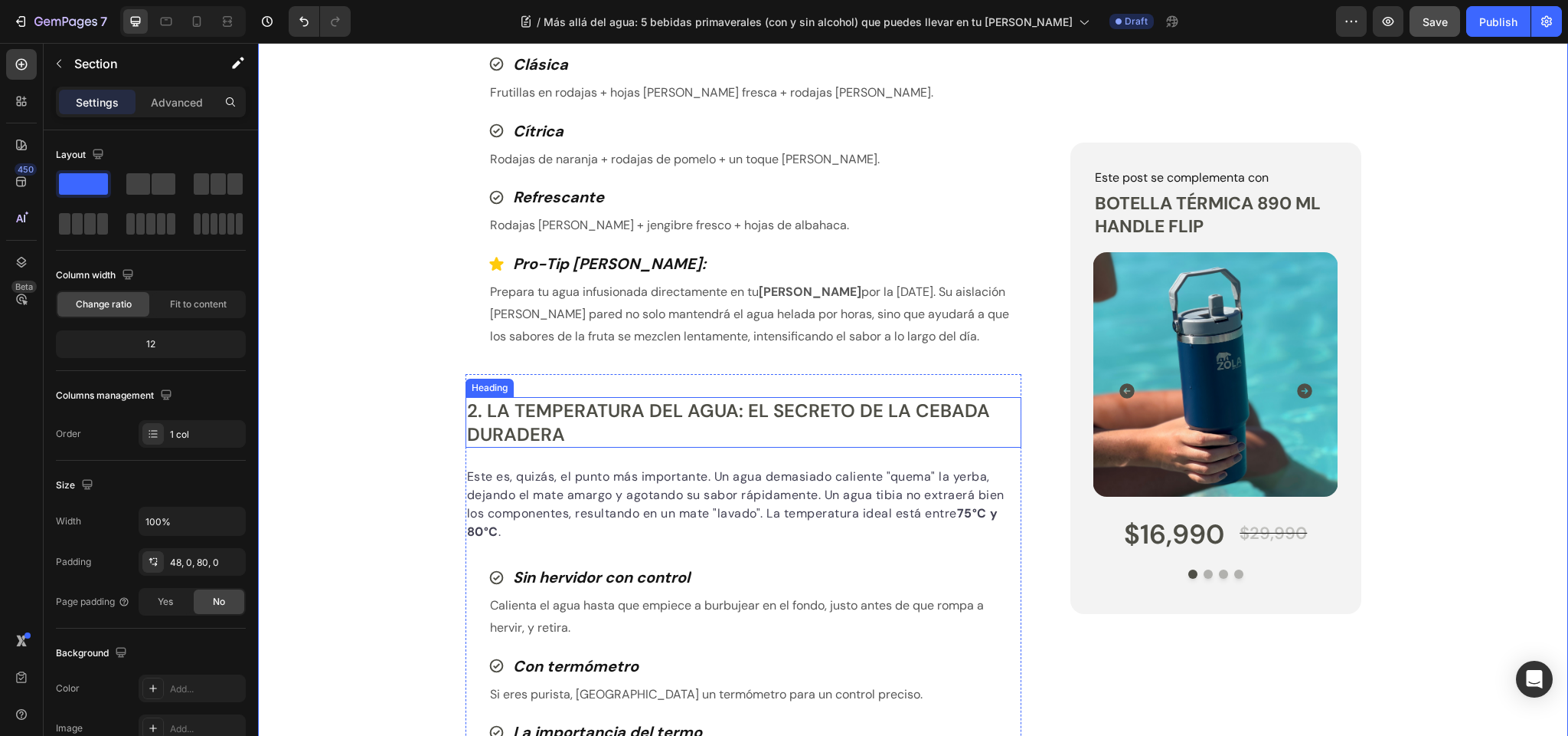
click at [563, 403] on h2 "2. La Temperatura del Agua: El Secreto de la Cebada Duradera" at bounding box center [743, 422] width 557 height 51
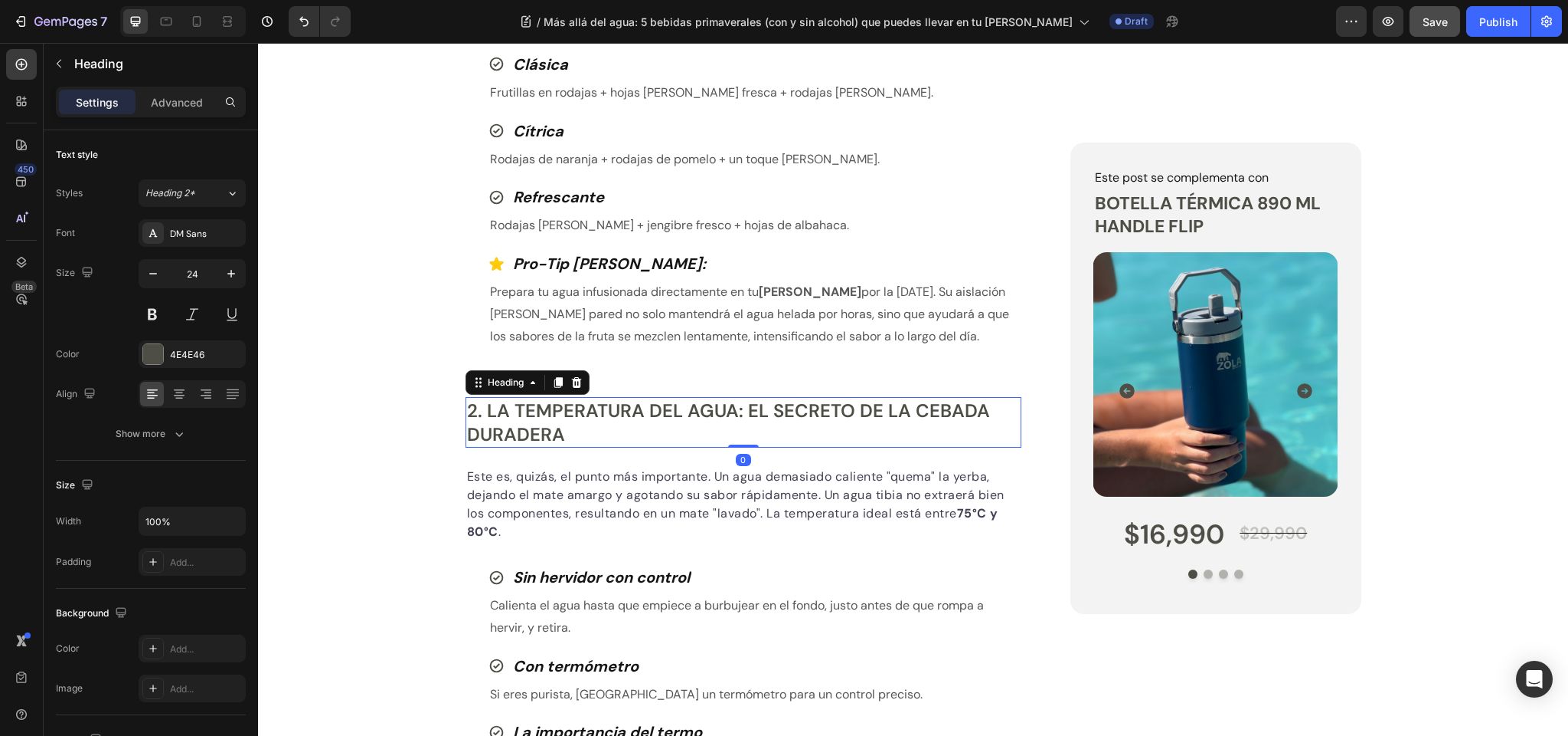
click at [563, 403] on h2 "2. La Temperatura del Agua: El Secreto de la Cebada Duradera" at bounding box center [743, 422] width 557 height 51
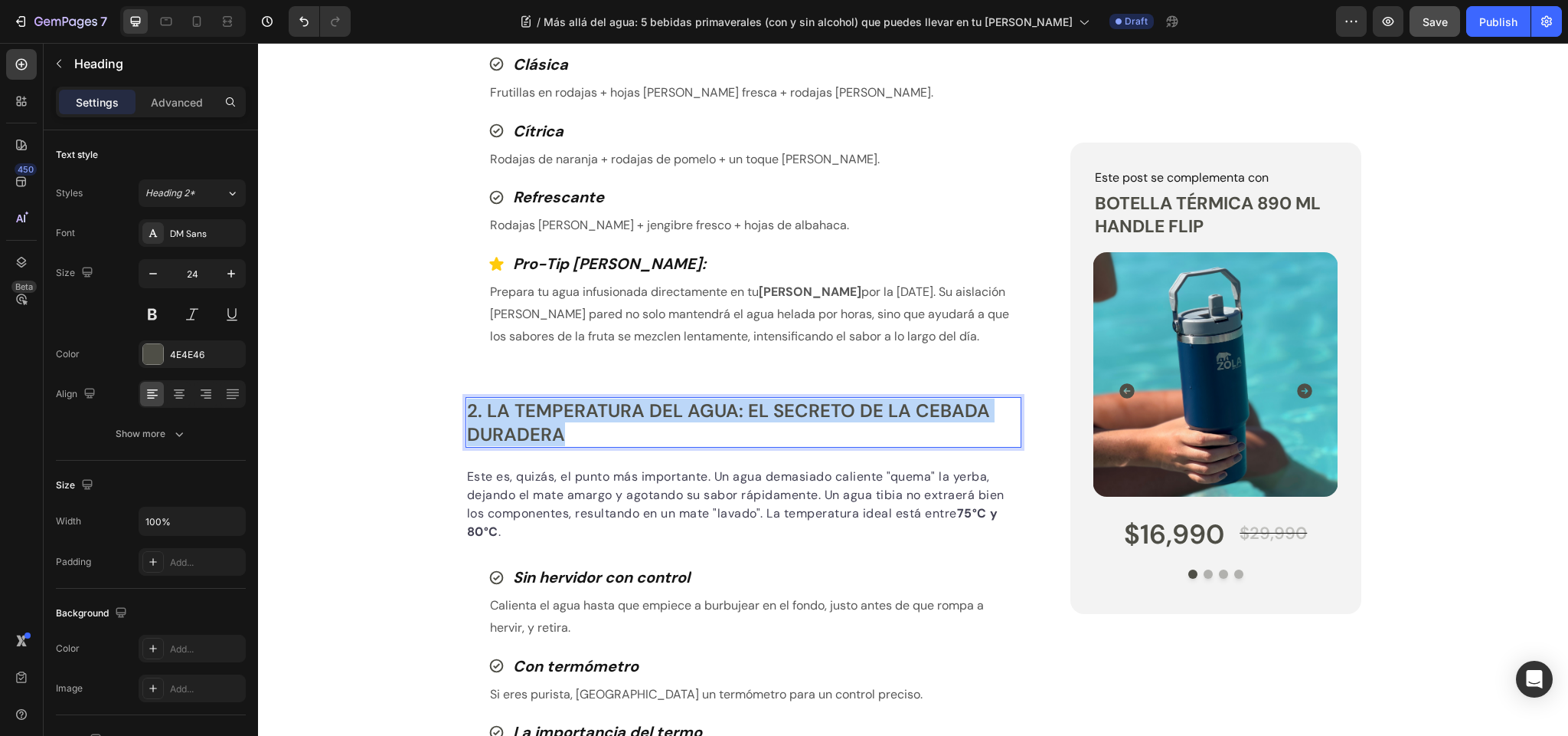
click at [563, 403] on p "2. La Temperatura del Agua: El Secreto de la Cebada Duradera" at bounding box center [744, 422] width 554 height 47
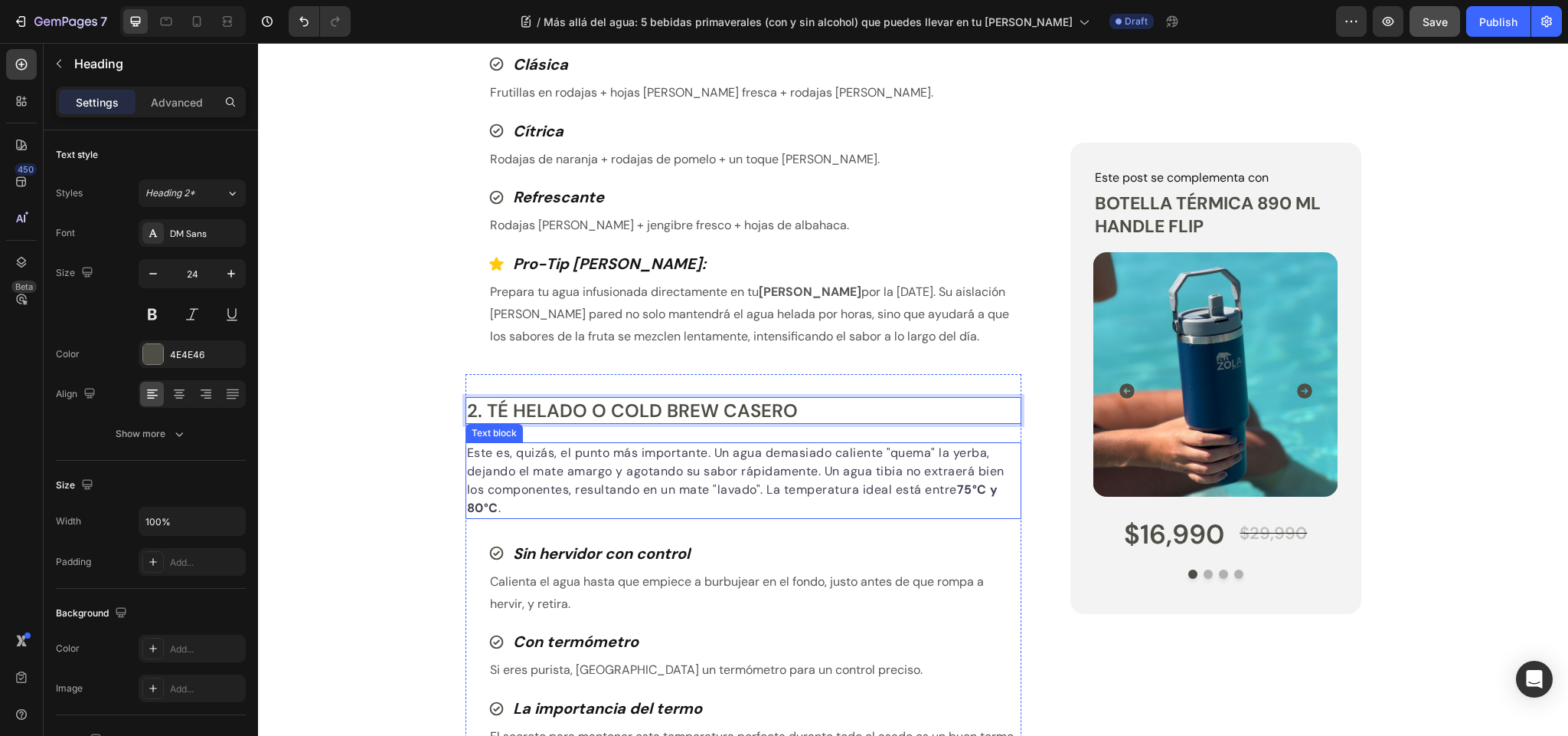
click at [519, 473] on p "Este es, quizás, el punto más importante. Un agua demasiado caliente "quema" la…" at bounding box center [744, 481] width 554 height 74
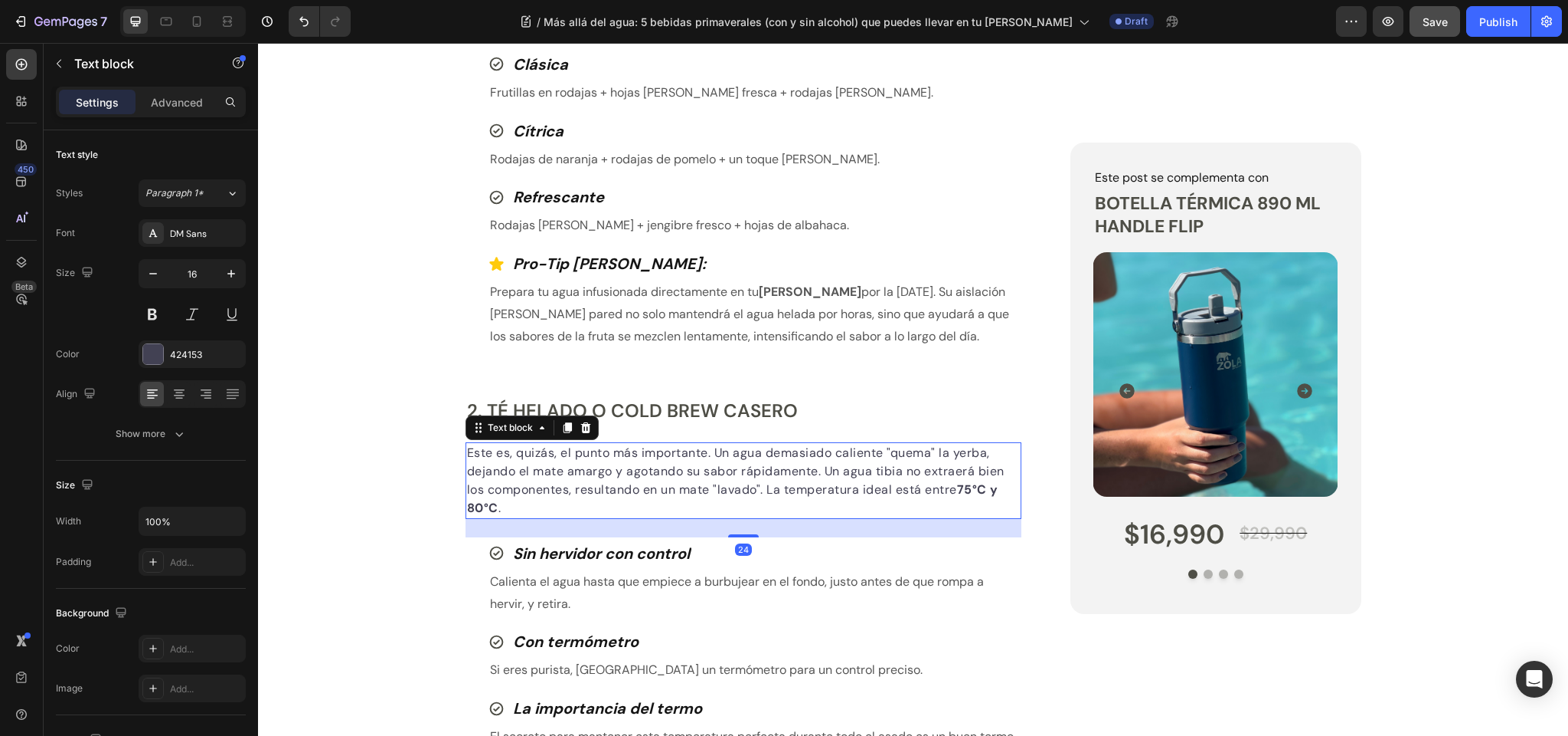
click at [519, 473] on p "Este es, quizás, el punto más importante. Un agua demasiado caliente "quema" la…" at bounding box center [744, 481] width 554 height 74
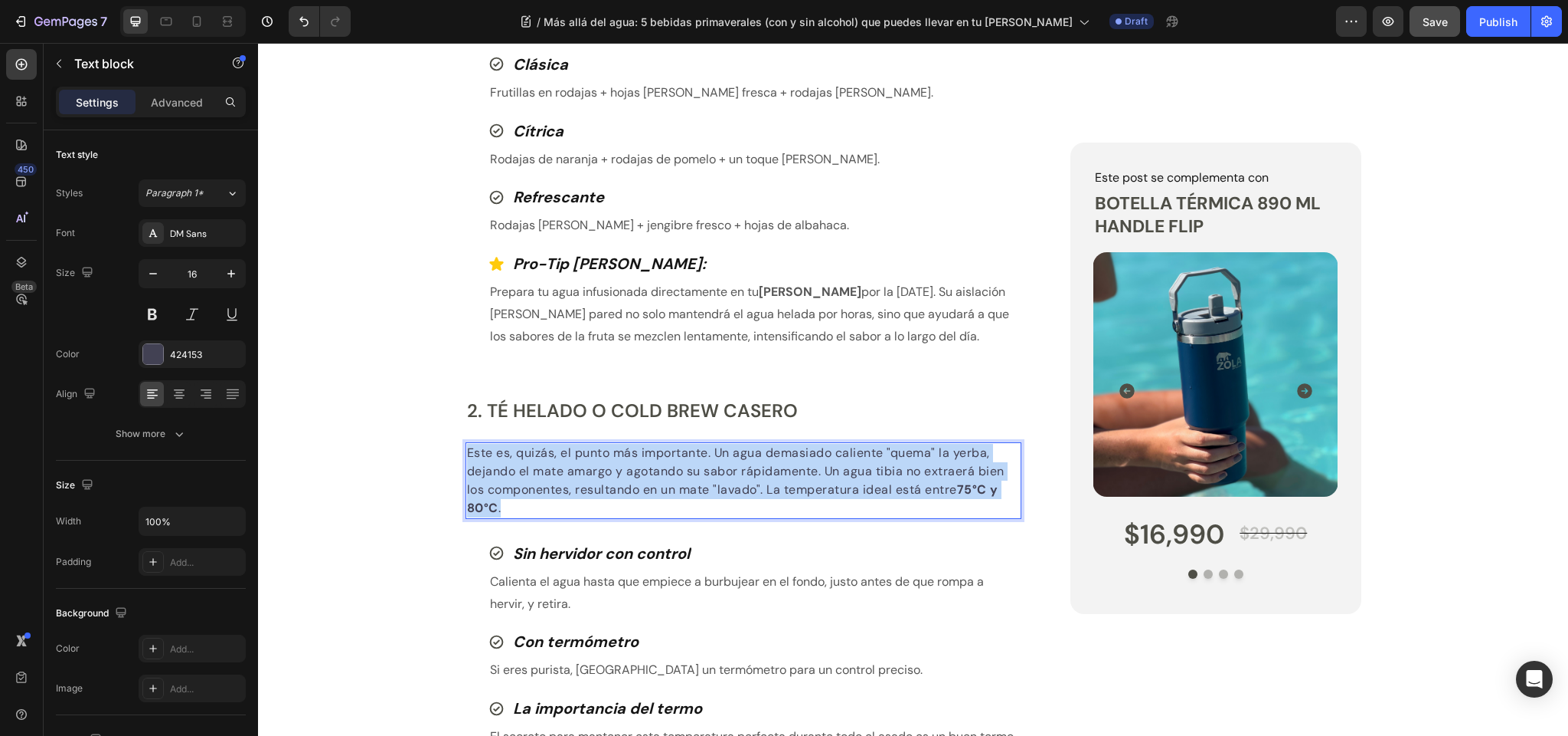
click at [519, 473] on p "Este es, quizás, el punto más importante. Un agua demasiado caliente "quema" la…" at bounding box center [744, 481] width 554 height 74
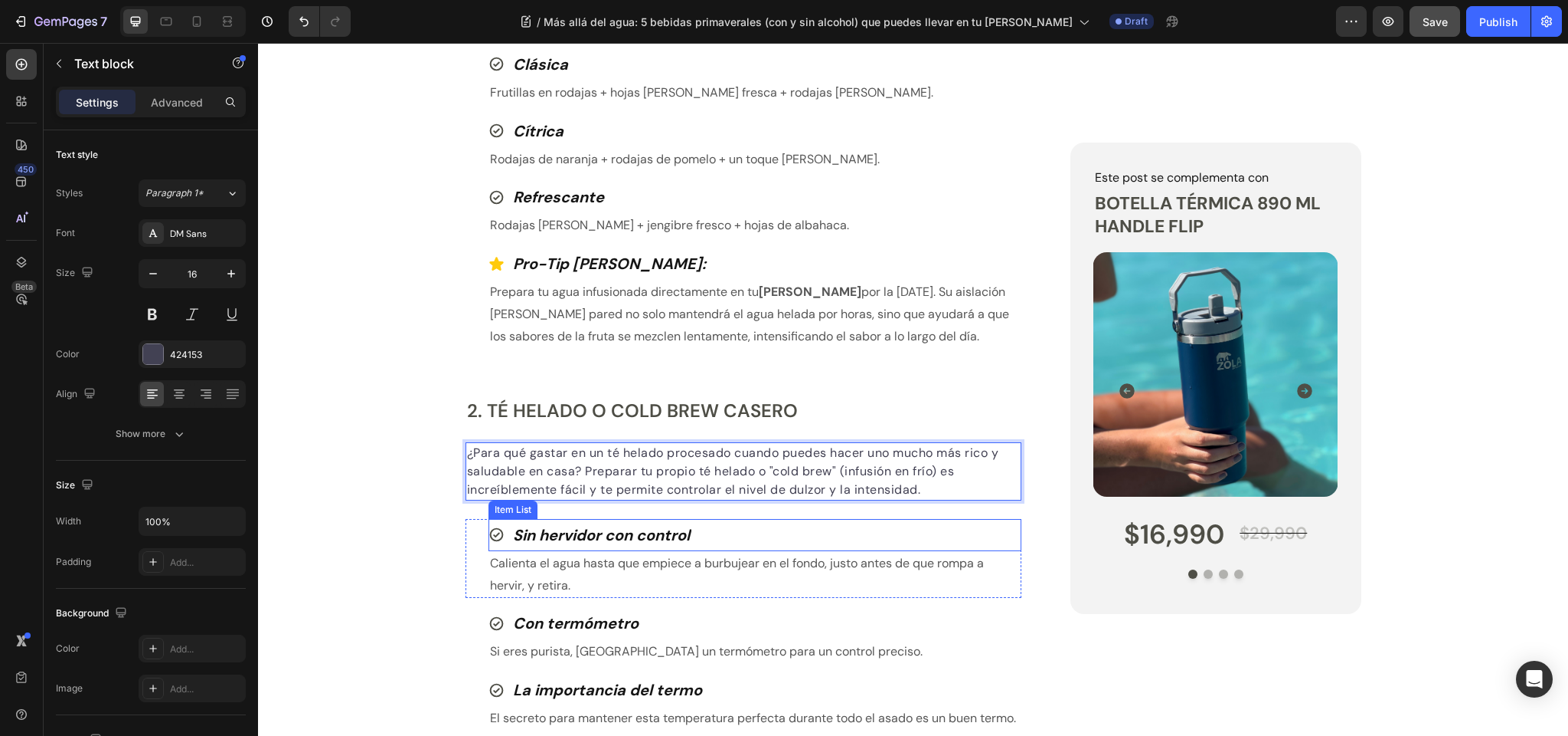
click at [555, 531] on strong "Sin hervidor con control" at bounding box center [602, 534] width 177 height 20
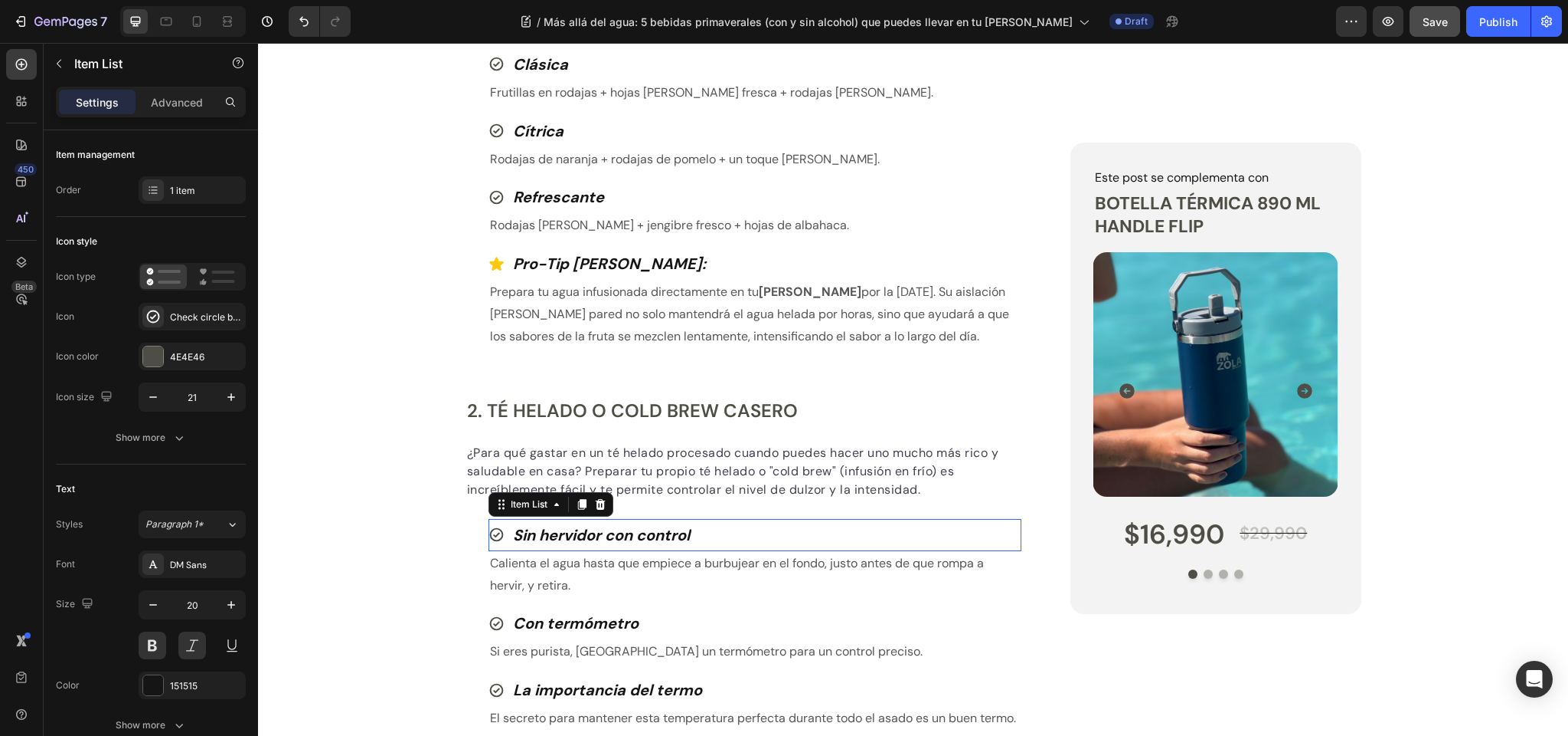
click at [555, 531] on strong "Sin hervidor con control" at bounding box center [602, 534] width 177 height 20
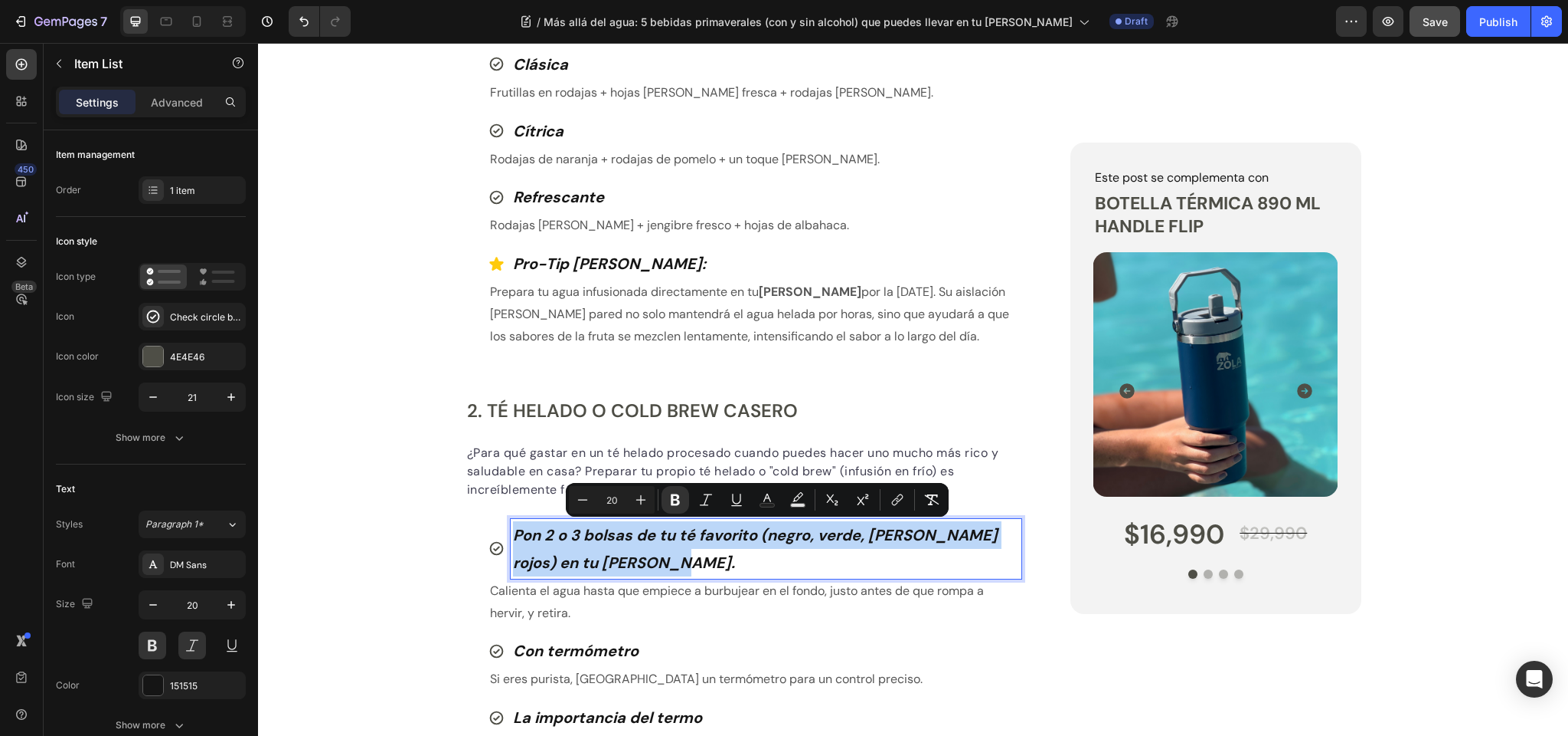
drag, startPoint x: 633, startPoint y: 561, endPoint x: 512, endPoint y: 530, distance: 124.9
click at [513, 530] on p "Pon 2 o 3 bolsas de tu té favorito (negro, verde, de frutos rojos) en tu botell…" at bounding box center [767, 548] width 507 height 56
click at [671, 495] on icon "Editor contextual toolbar" at bounding box center [675, 500] width 9 height 11
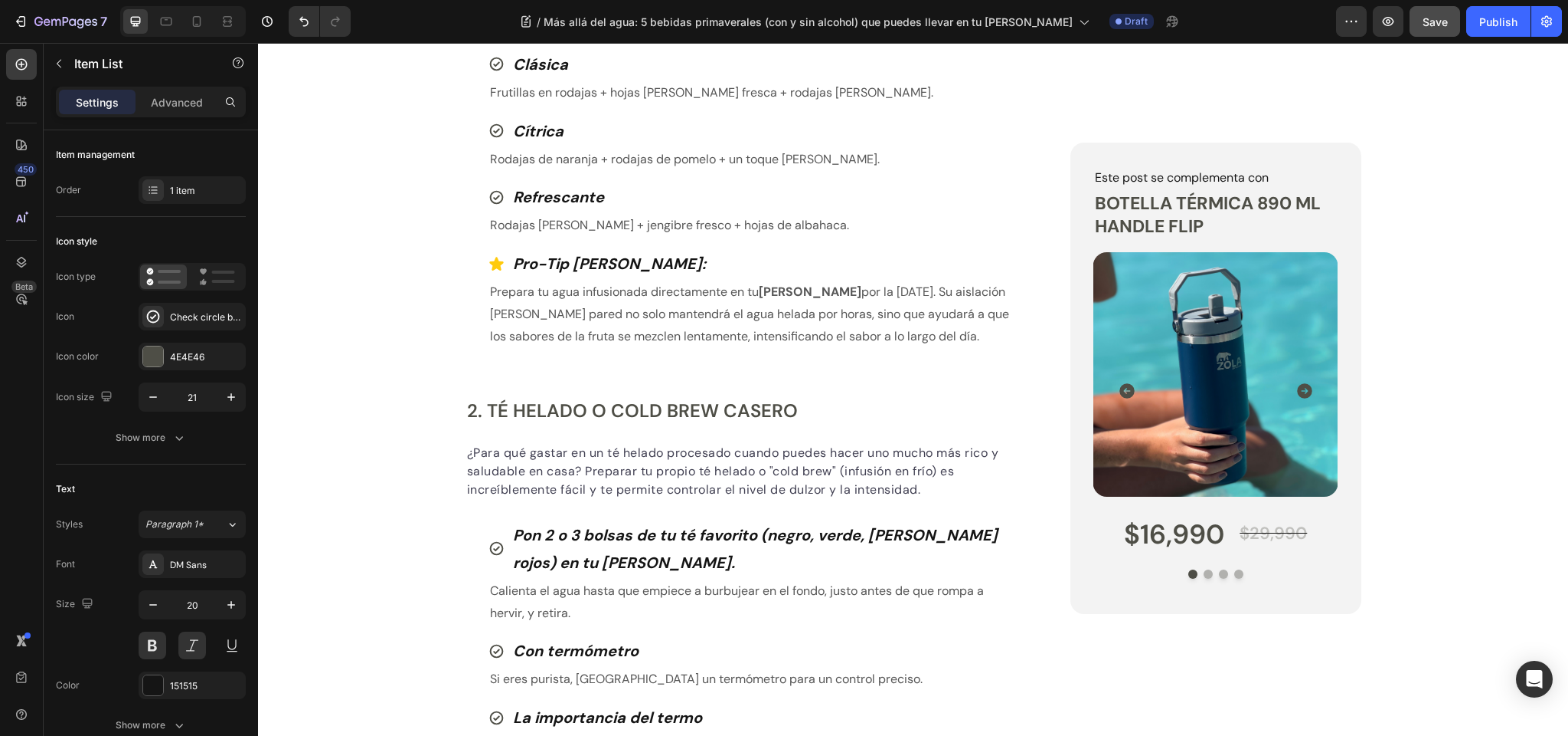
click at [610, 545] on p "Pon 2 o 3 bolsas de tu té favorito (negro, verde, de frutos rojos) en tu botell…" at bounding box center [767, 548] width 507 height 56
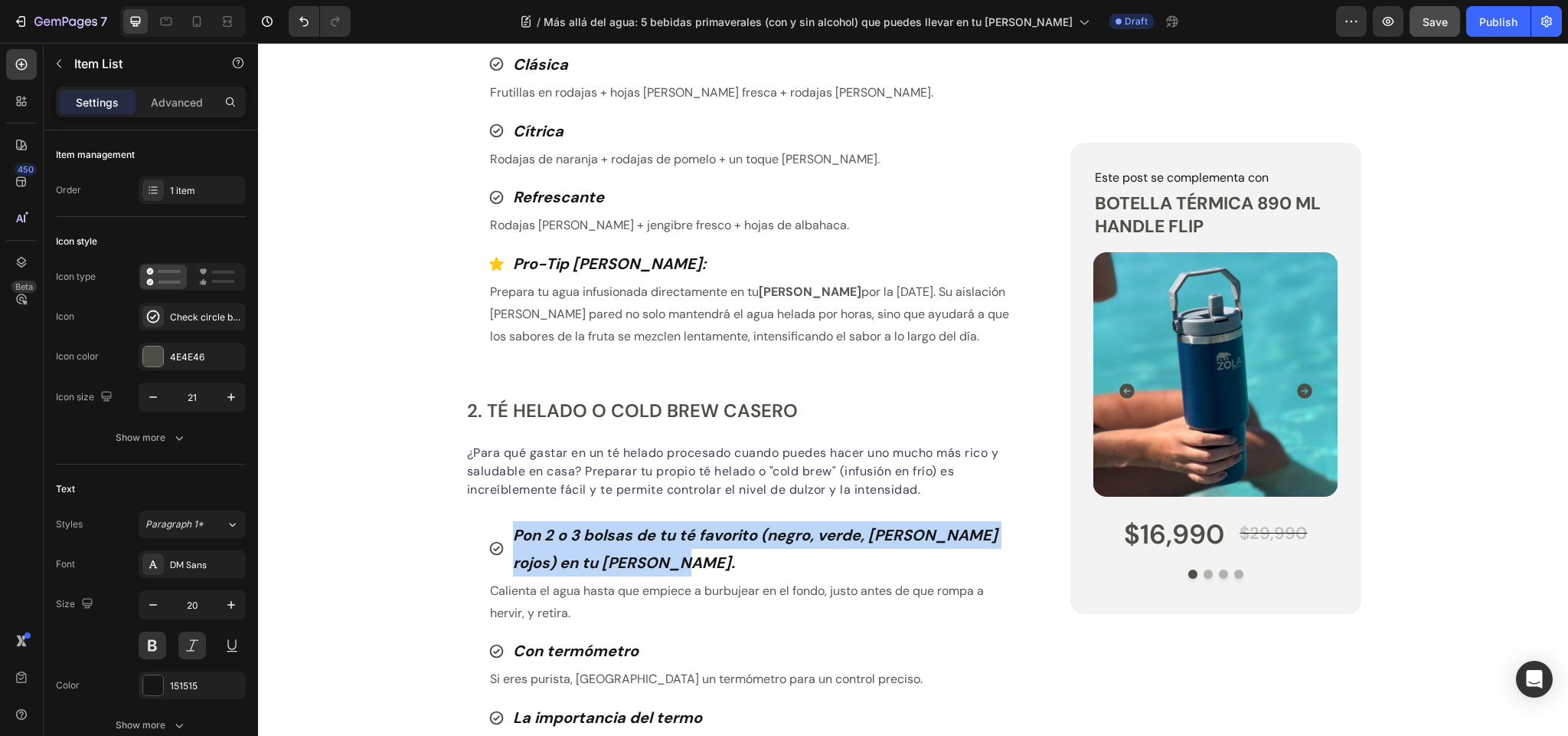
click at [610, 545] on p "Pon 2 o 3 bolsas de tu té favorito (negro, verde, de frutos rojos) en tu botell…" at bounding box center [767, 548] width 507 height 56
click at [635, 529] on p "Pon 2 o 3 bolsas de tu té favorito (negro, verde, de frutos rojos) en tu botell…" at bounding box center [767, 548] width 507 height 56
drag, startPoint x: 629, startPoint y: 559, endPoint x: 535, endPoint y: 527, distance: 99.3
click at [514, 530] on p "Pon 2 o 3 bolsas de tu té favorito (negro, verde, de frutos rojos) en tu botell…" at bounding box center [767, 548] width 507 height 56
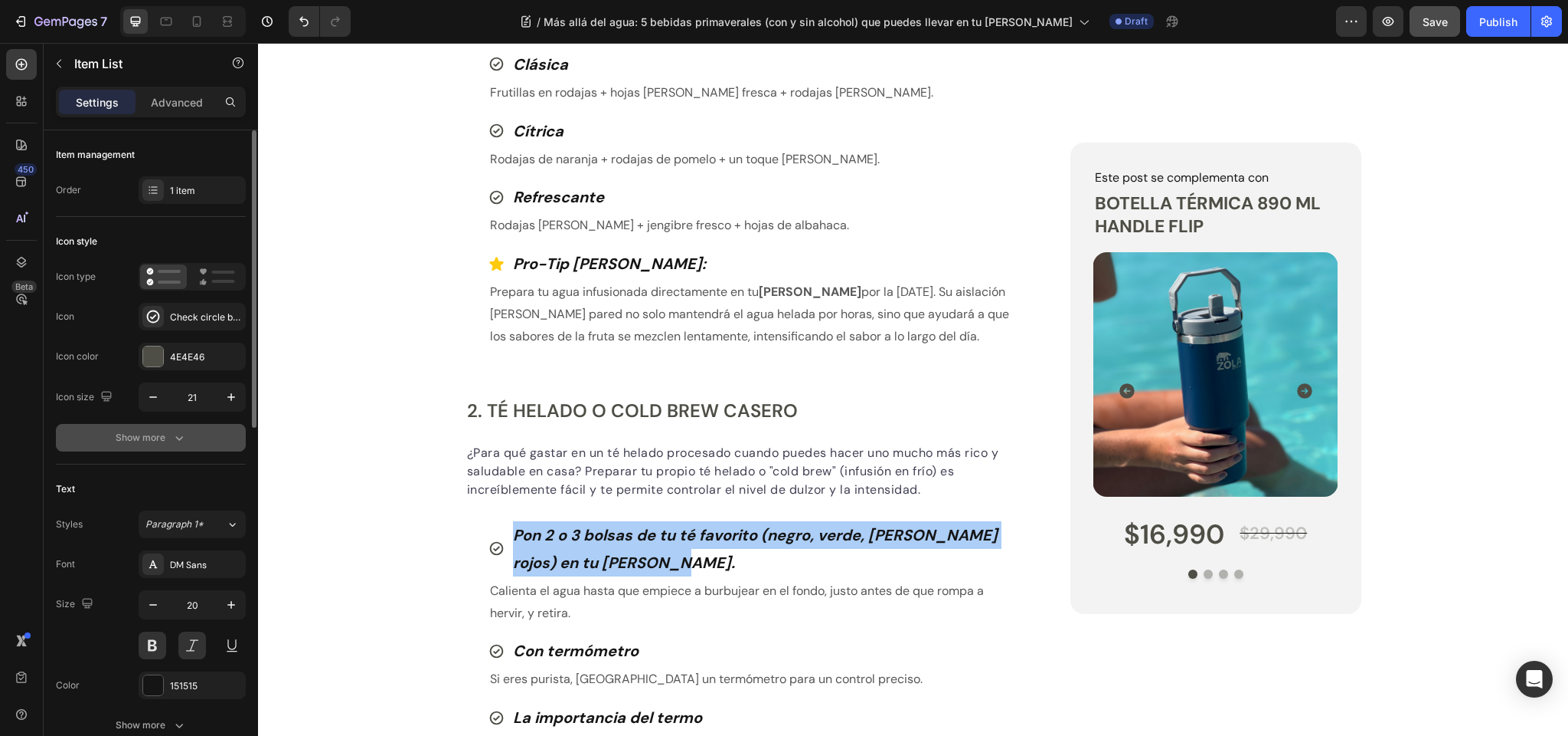
click at [181, 442] on icon "button" at bounding box center [179, 437] width 15 height 15
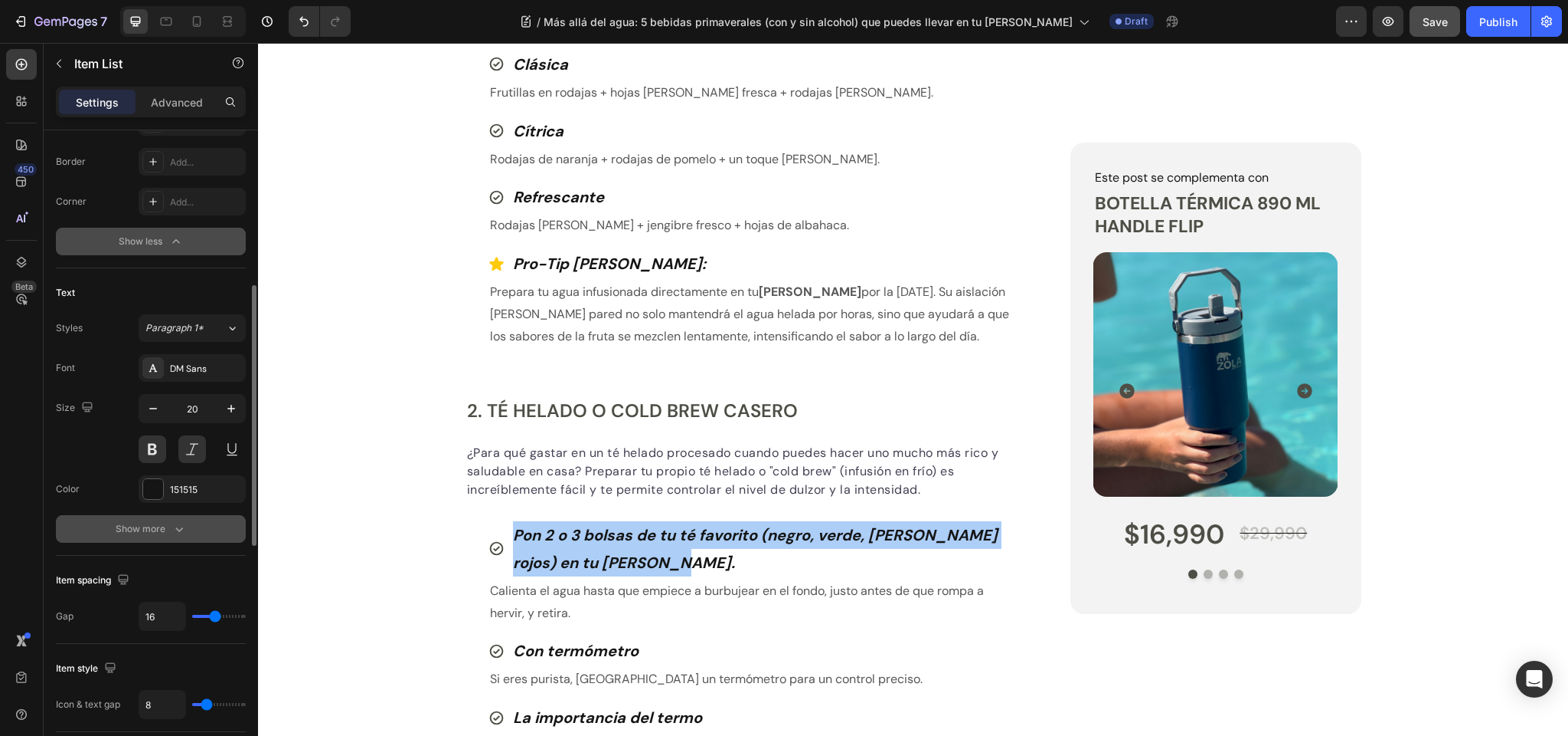
scroll to position [390, 0]
click at [166, 527] on div "Show more" at bounding box center [152, 532] width 72 height 15
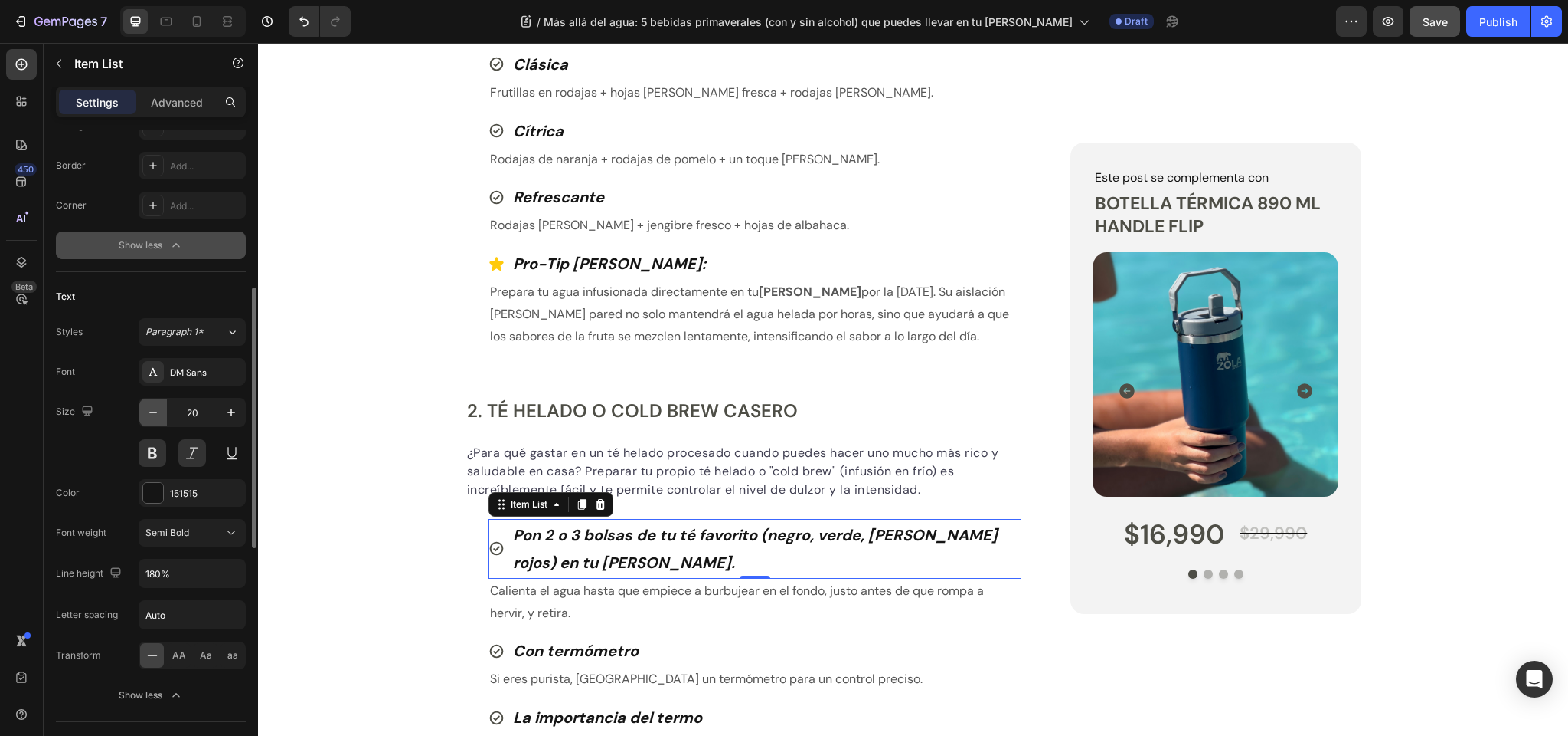
click at [156, 408] on icon "button" at bounding box center [154, 412] width 15 height 15
type input "19"
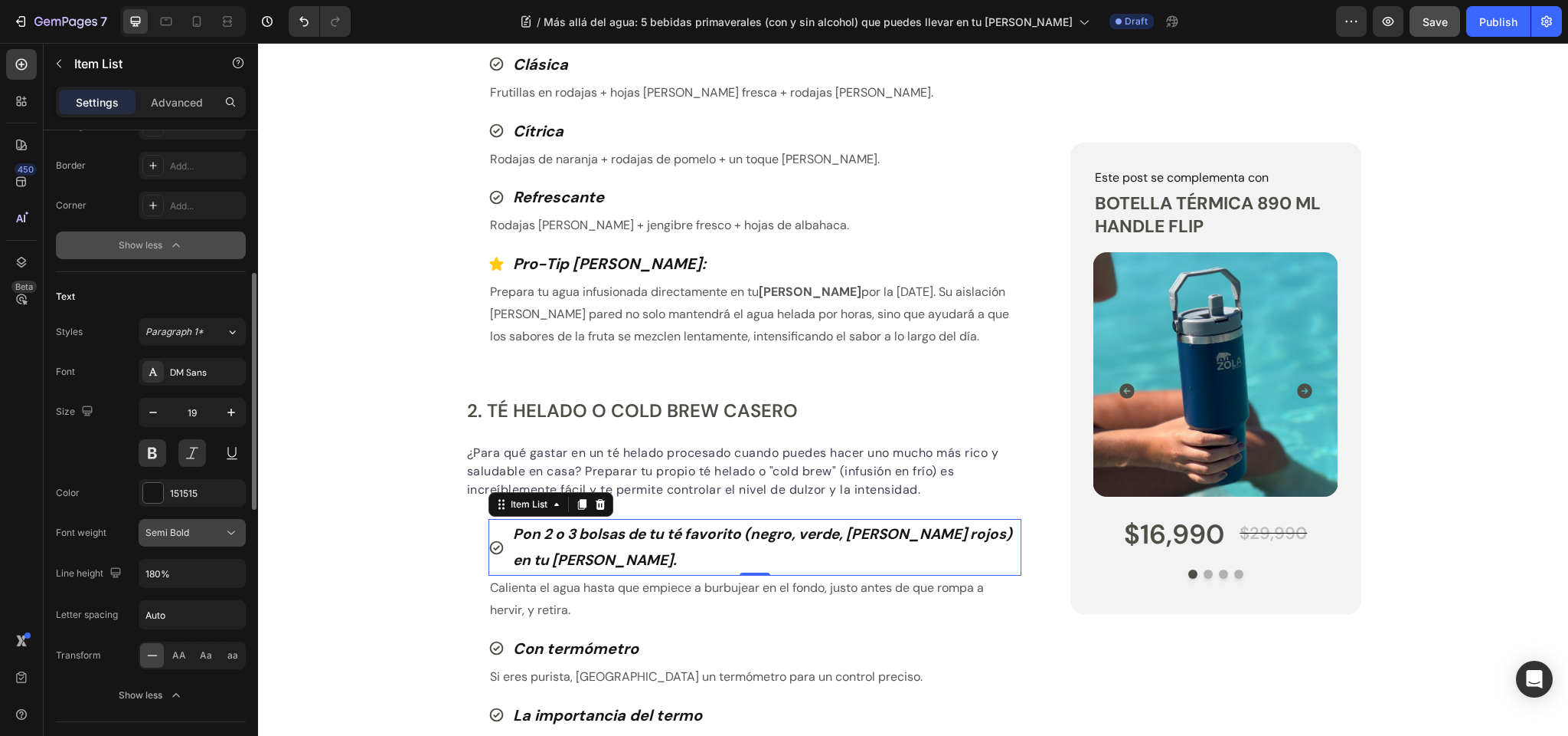
click at [192, 538] on div "Semi Bold" at bounding box center [185, 532] width 78 height 14
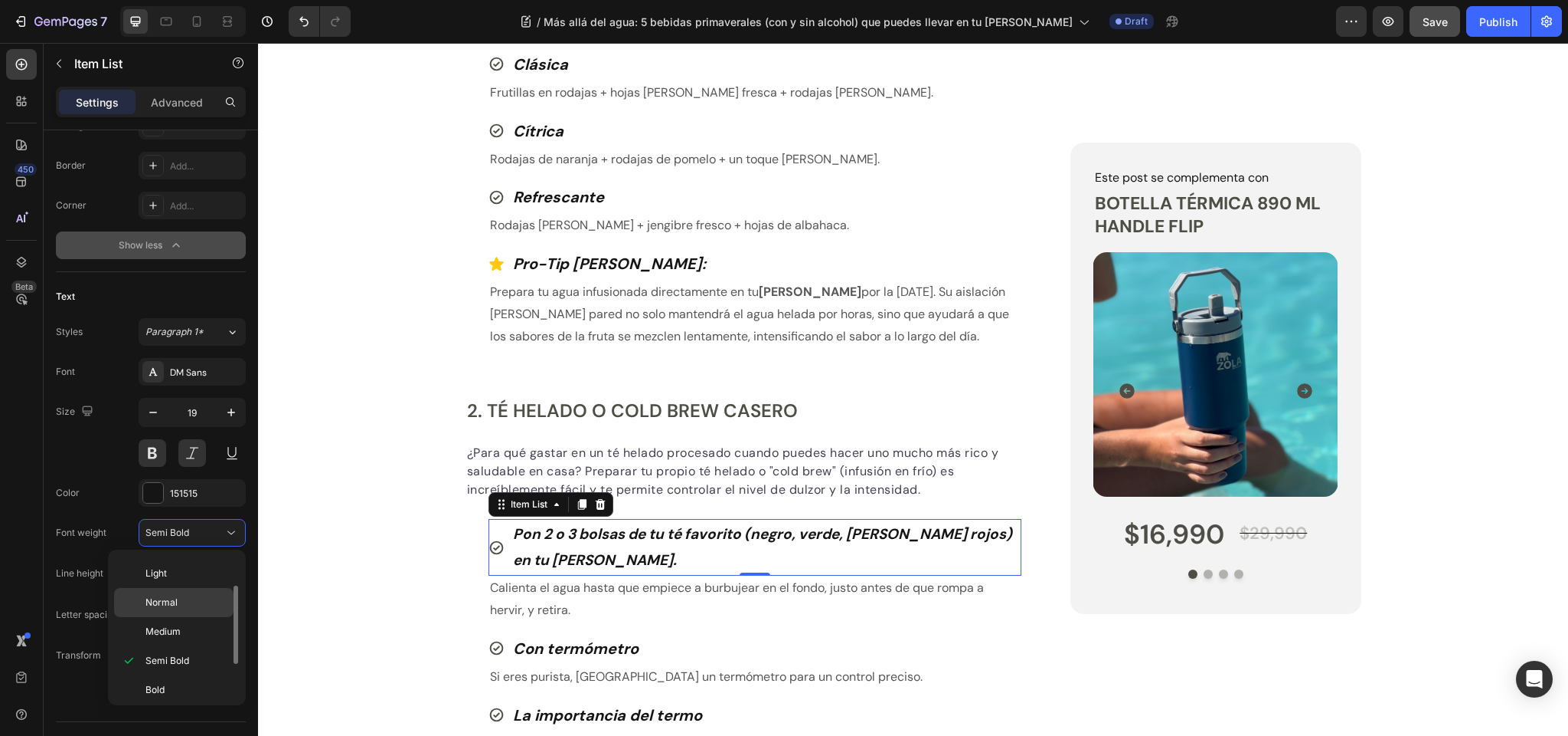
click at [174, 604] on span "Normal" at bounding box center [162, 602] width 32 height 14
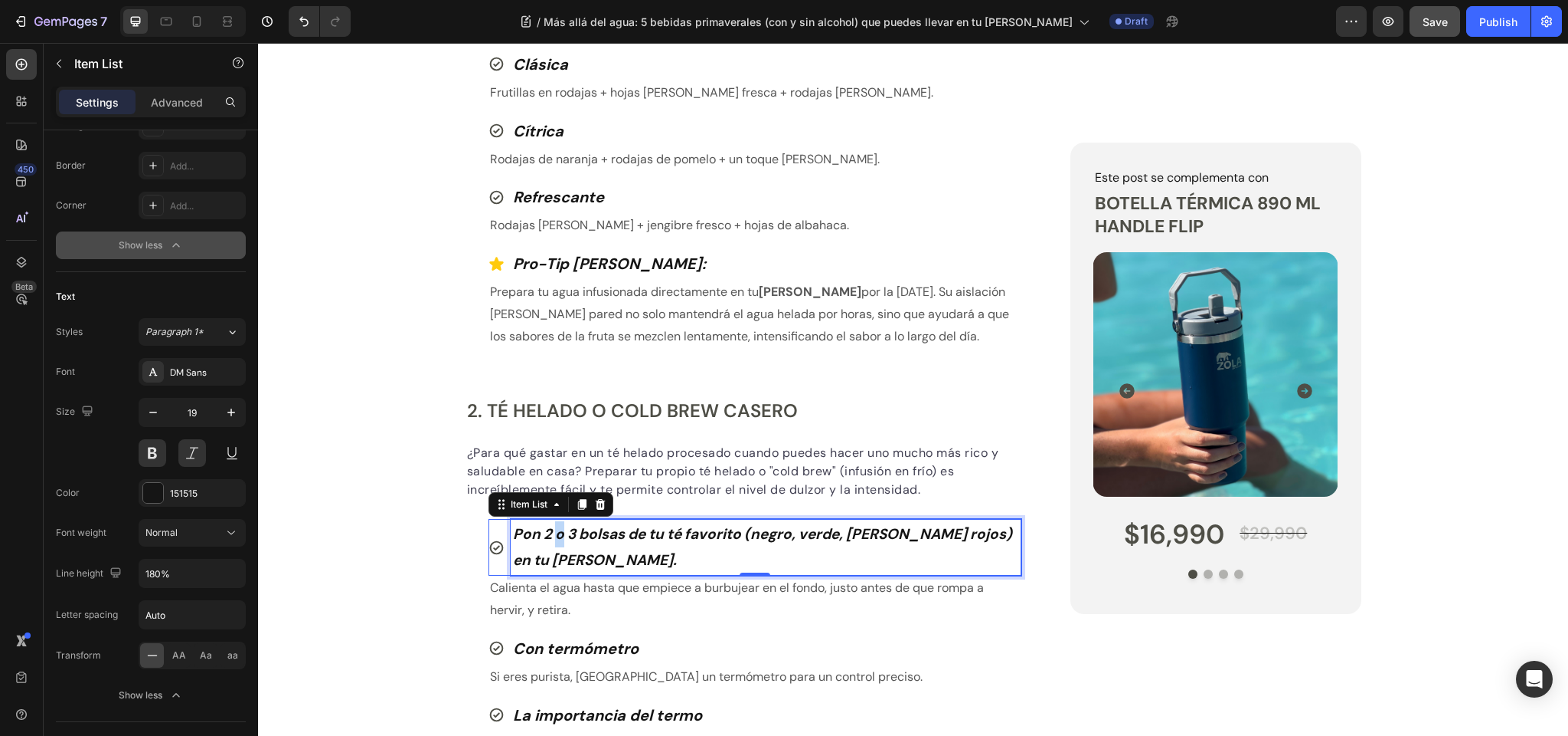
click at [558, 541] on p "Pon 2 o 3 bolsas de tu té favorito (negro, verde, [PERSON_NAME] rojos) en tu [P…" at bounding box center [767, 547] width 507 height 52
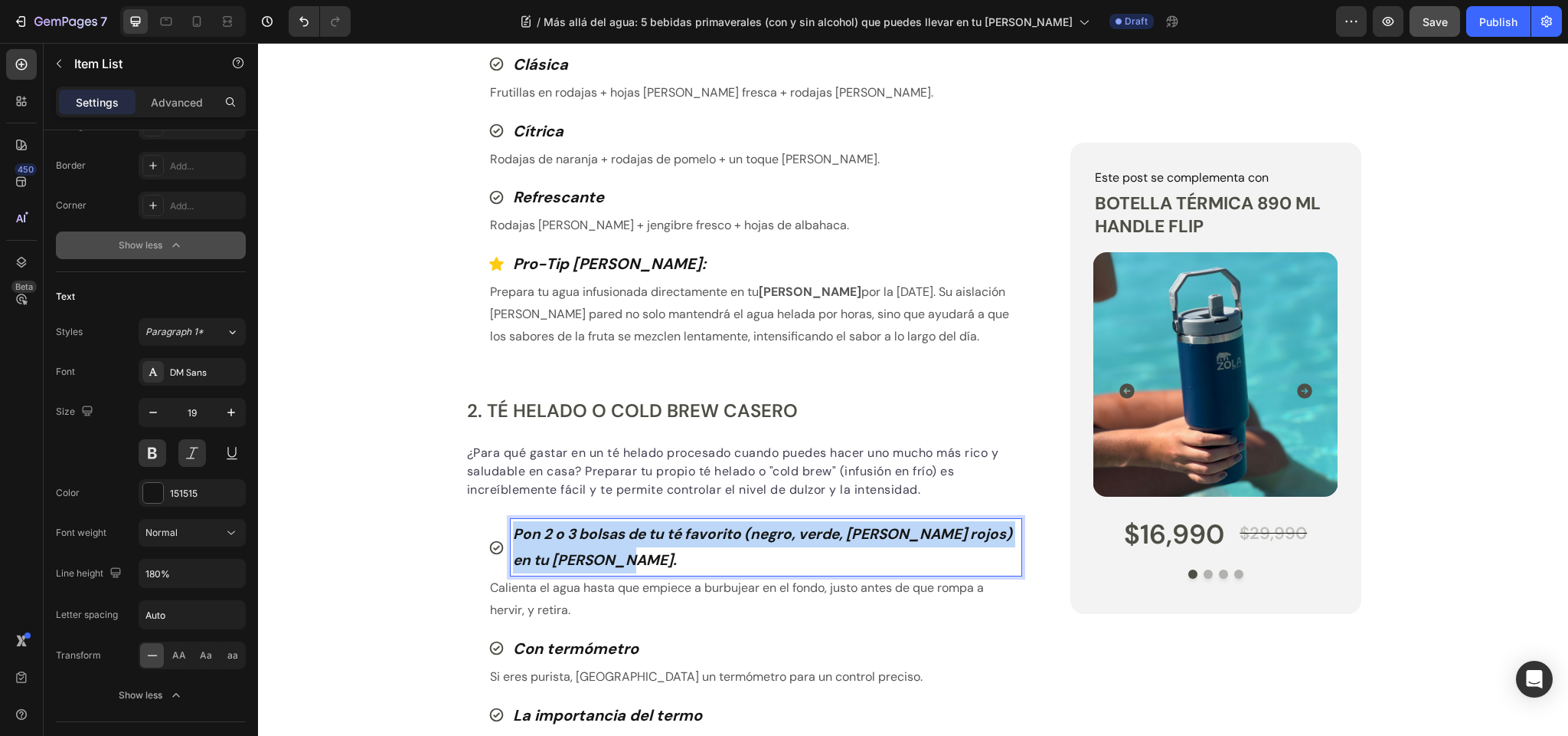
click at [558, 541] on p "Pon 2 o 3 bolsas de tu té favorito (negro, verde, [PERSON_NAME] rojos) en tu [P…" at bounding box center [767, 547] width 507 height 52
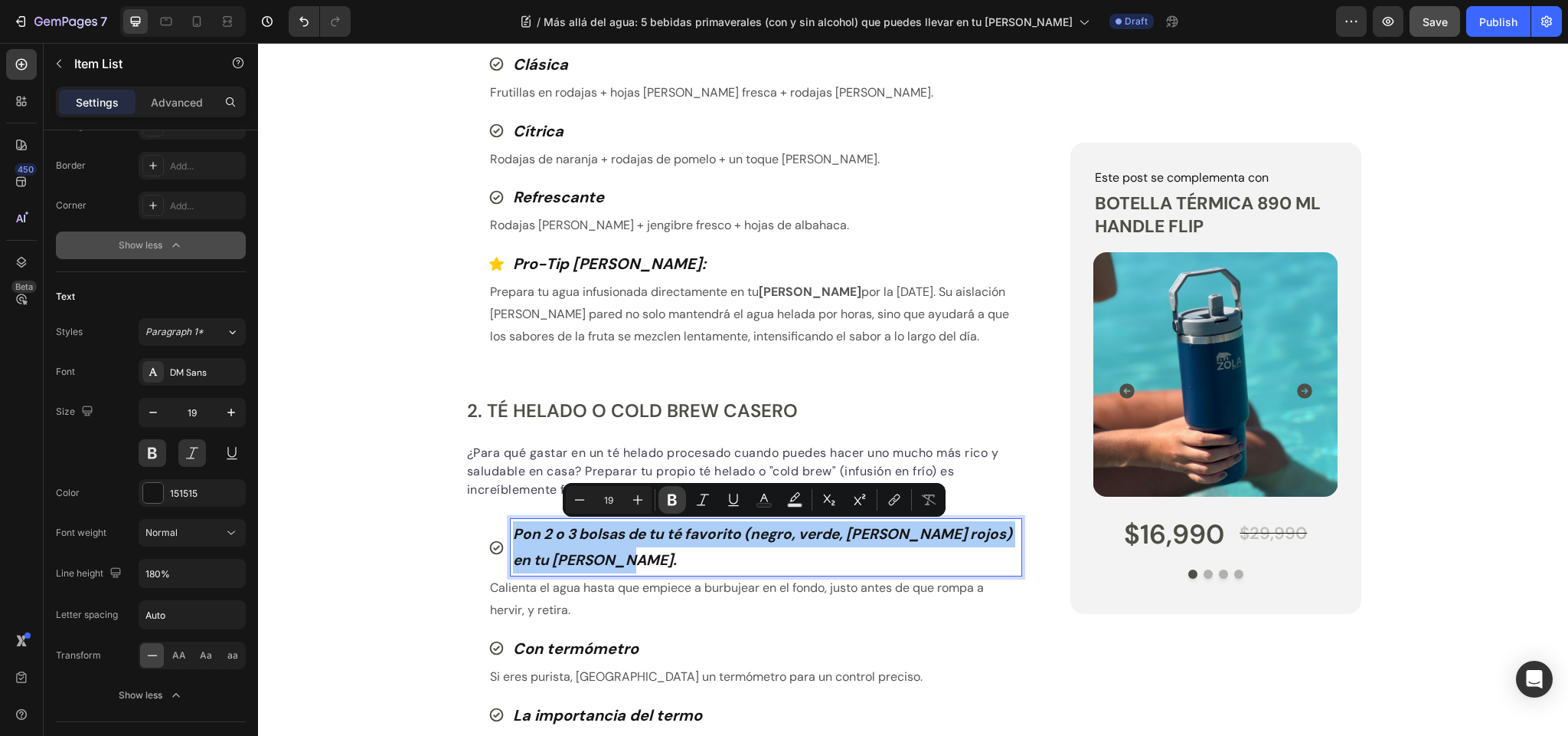
click at [680, 497] on button "Bold" at bounding box center [671, 499] width 27 height 27
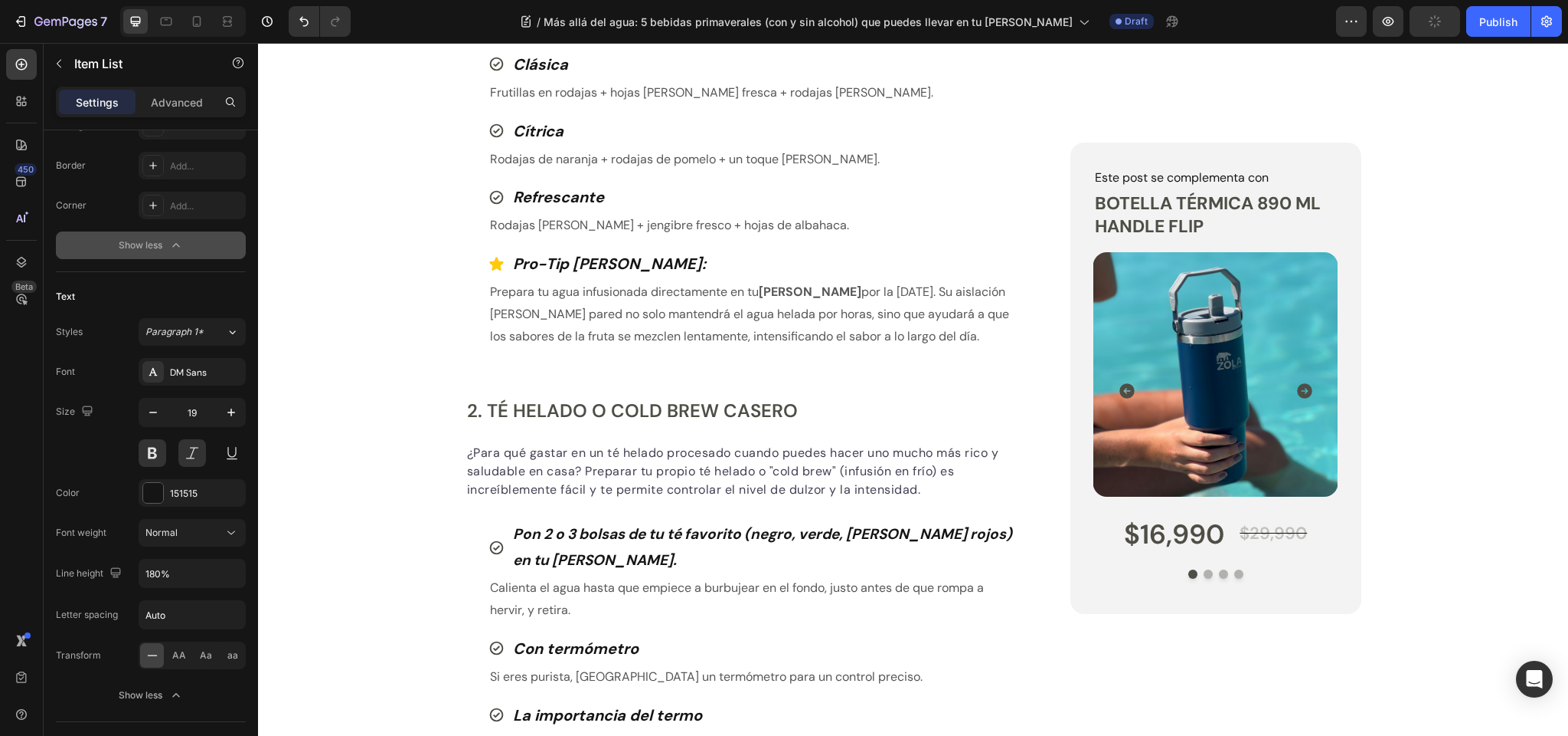
click at [640, 534] on strong "Pon 2 o 3 bolsas de tu té favorito (negro, verde, [PERSON_NAME] rojos) en tu [P…" at bounding box center [763, 547] width 499 height 45
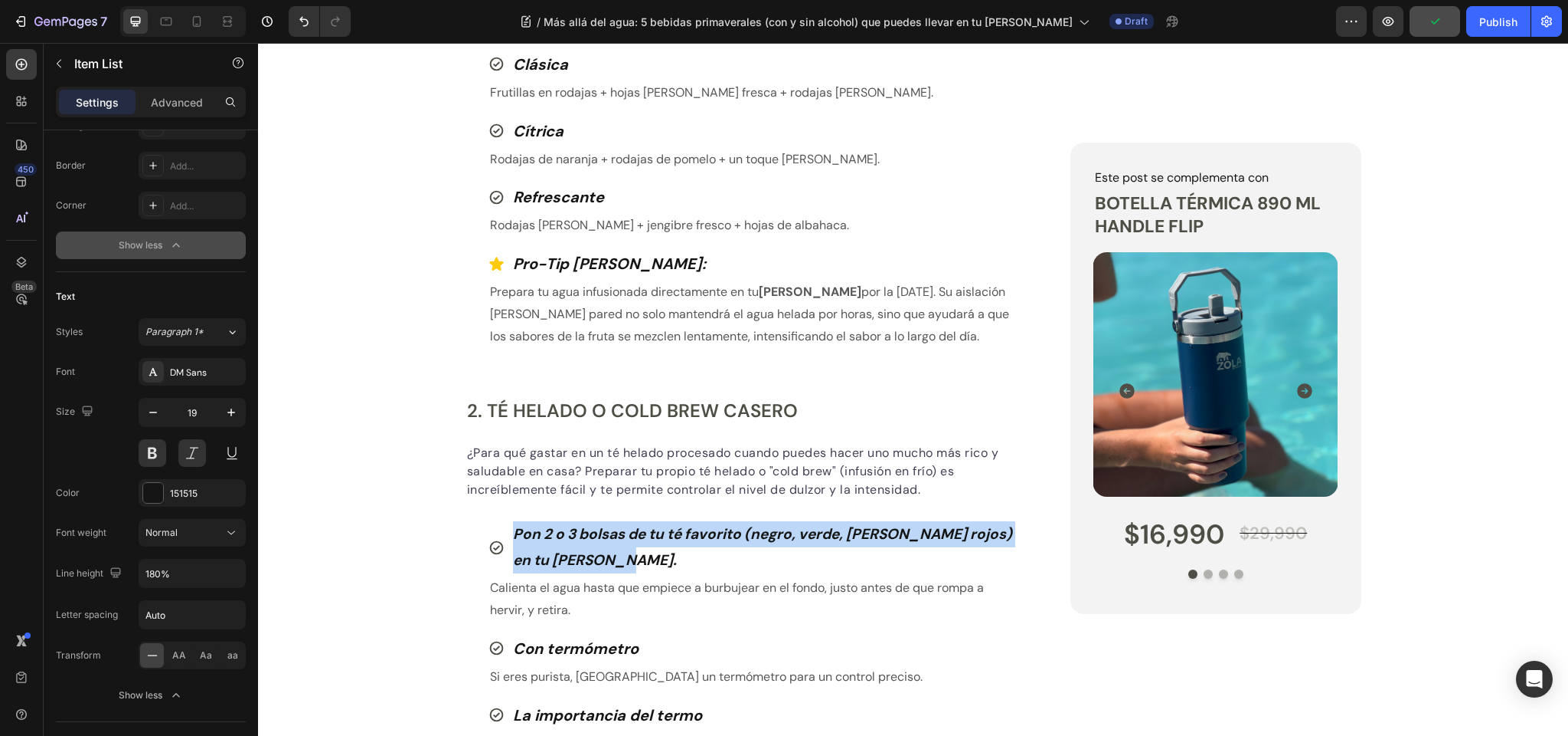
click at [640, 534] on strong "Pon 2 o 3 bolsas de tu té favorito (negro, verde, [PERSON_NAME] rojos) en tu [P…" at bounding box center [763, 547] width 499 height 45
click at [344, 542] on div "Publish the page to see the content. Custom Code Tu equipo Zola Button Row Más …" at bounding box center [913, 356] width 1310 height 2784
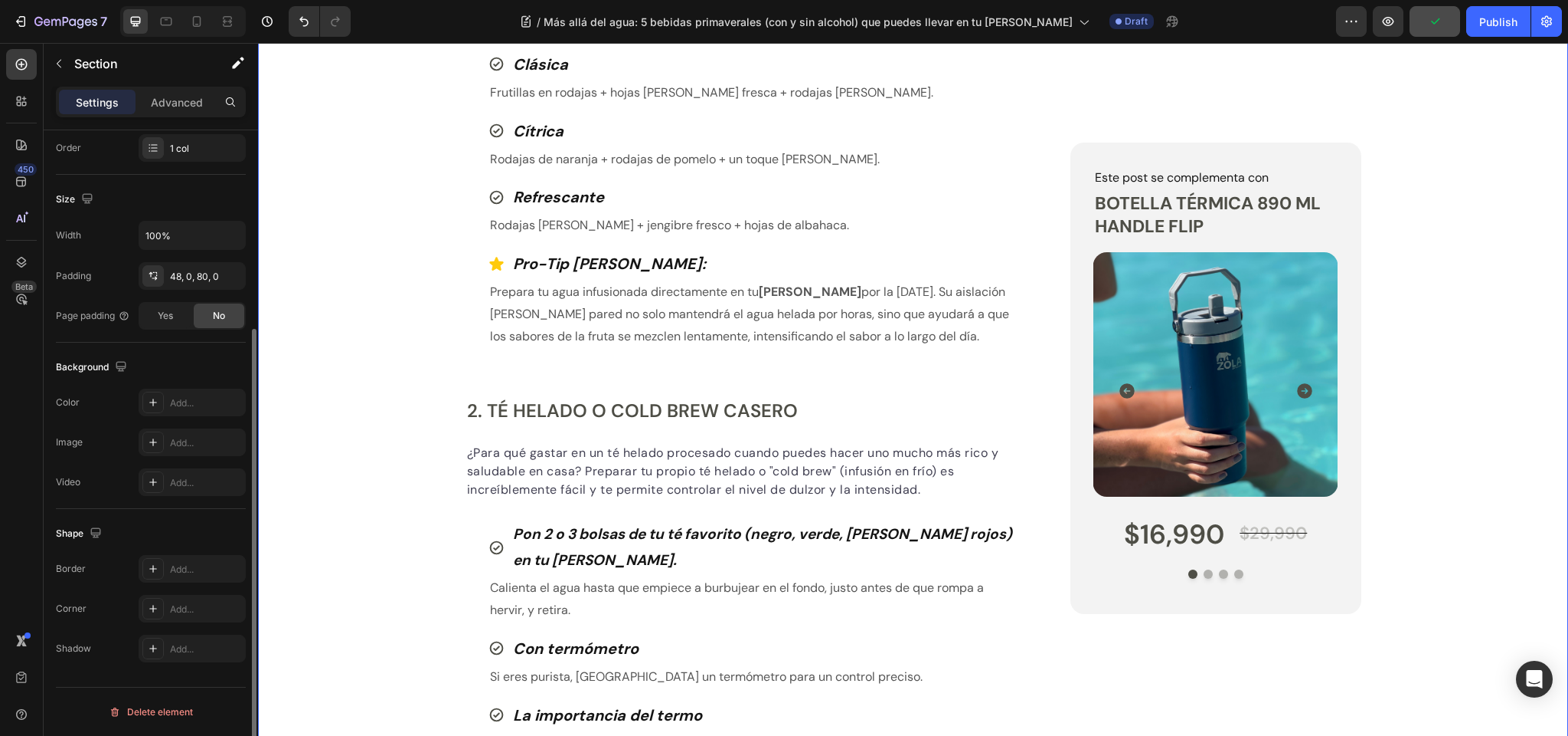
scroll to position [0, 0]
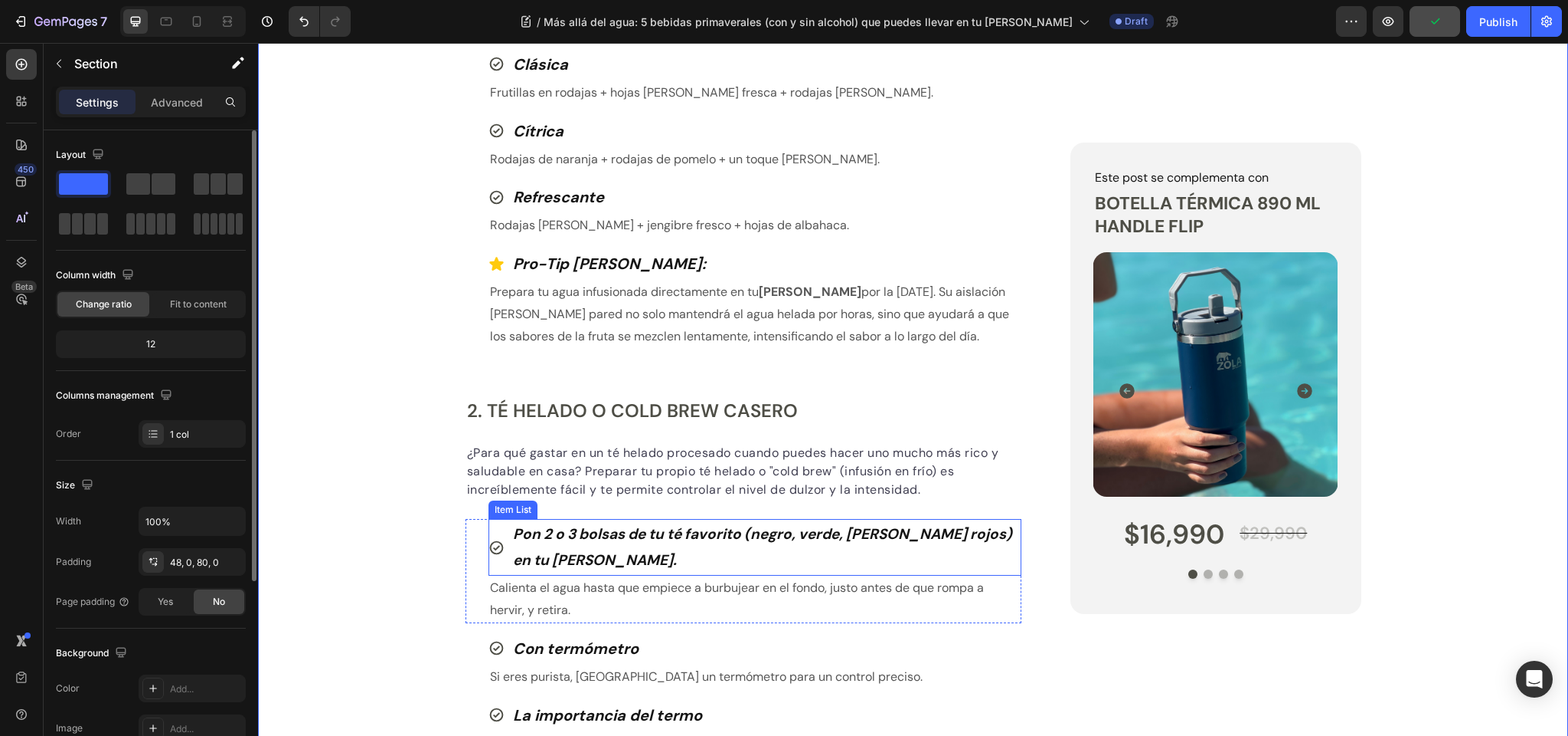
click at [547, 535] on strong "Pon 2 o 3 bolsas de tu té favorito (negro, verde, [PERSON_NAME] rojos) en tu [P…" at bounding box center [763, 547] width 499 height 45
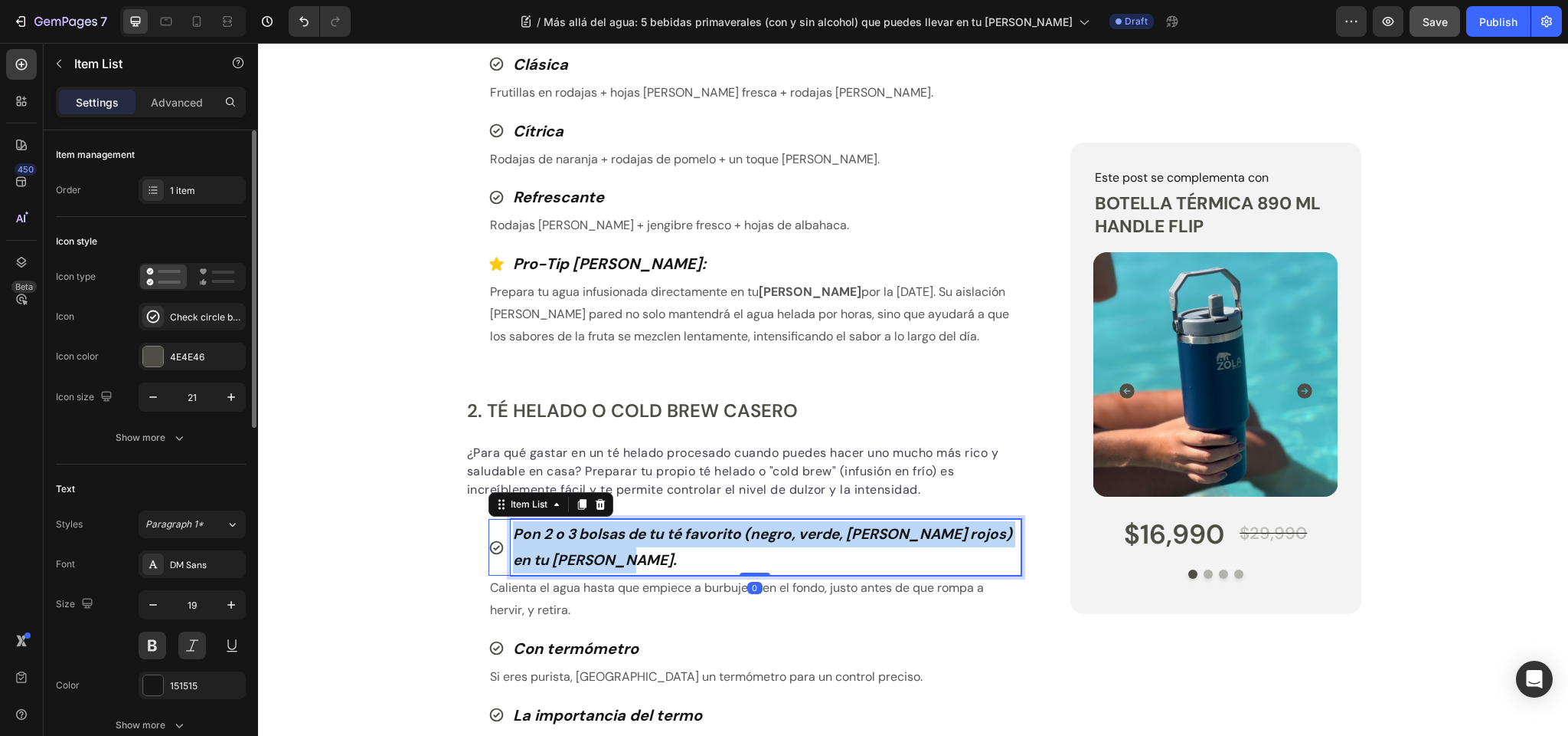
click at [547, 535] on strong "Pon 2 o 3 bolsas de tu té favorito (negro, verde, [PERSON_NAME] rojos) en tu [P…" at bounding box center [763, 547] width 499 height 45
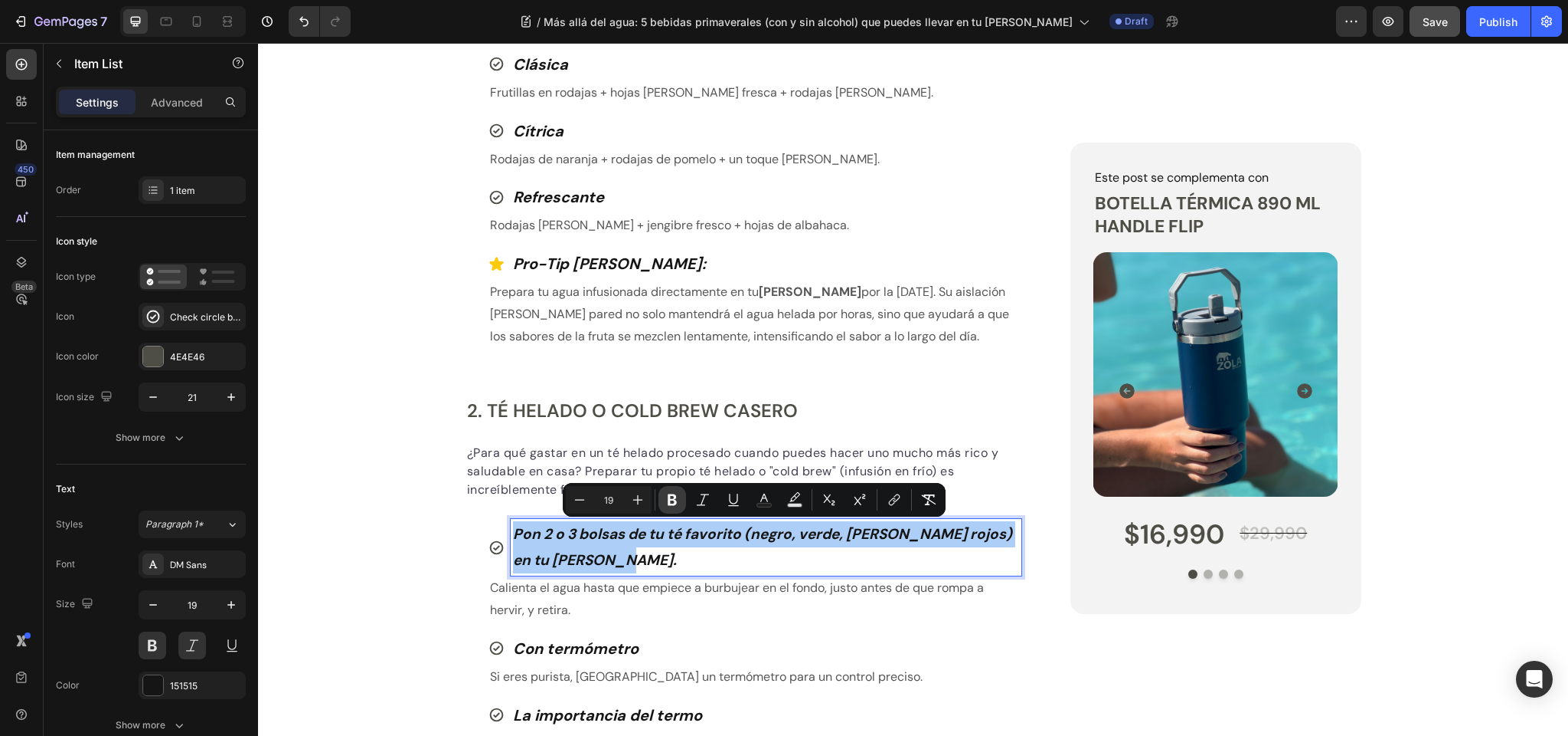
click at [673, 499] on icon "Editor contextual toolbar" at bounding box center [672, 500] width 9 height 11
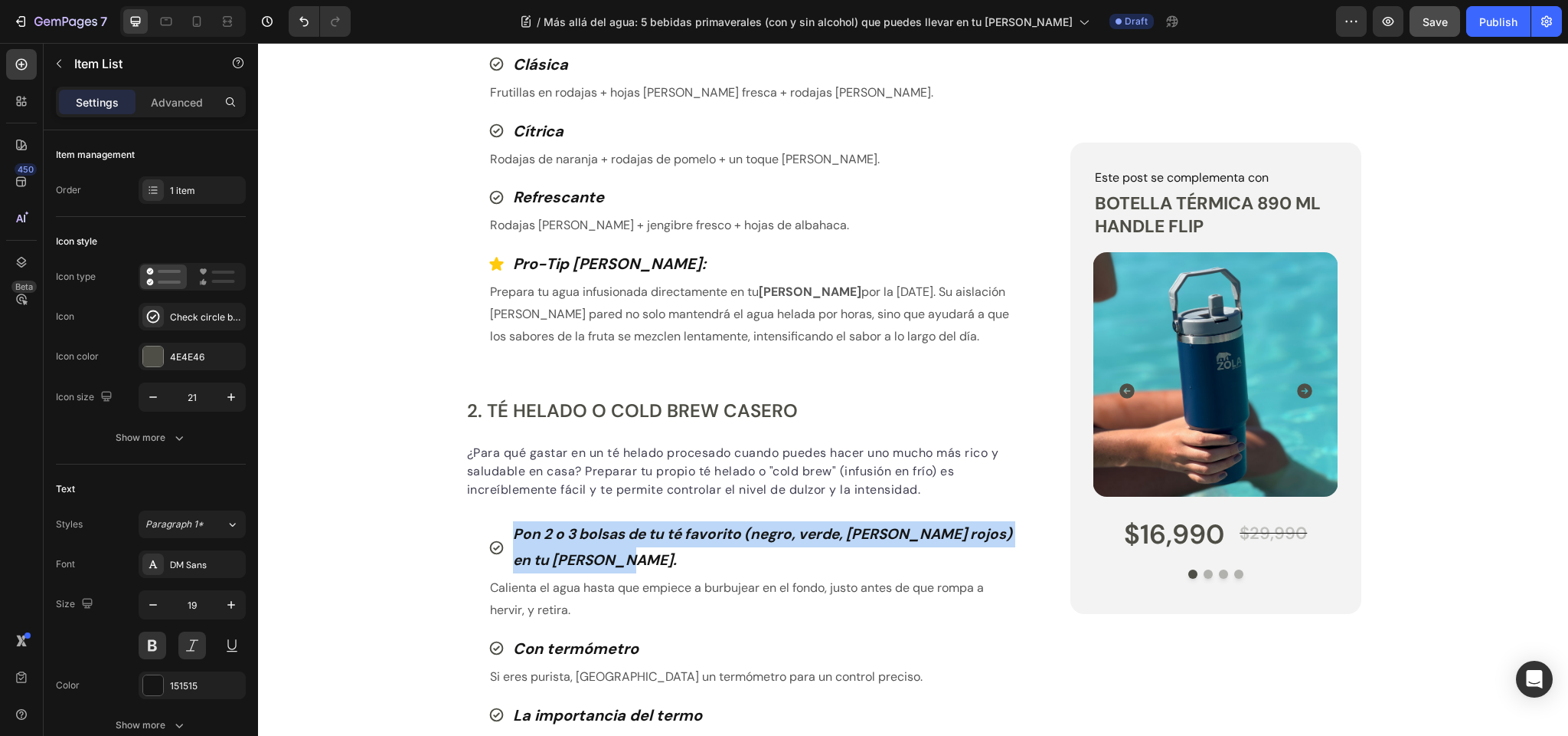
drag, startPoint x: 624, startPoint y: 557, endPoint x: 516, endPoint y: 532, distance: 110.9
click at [515, 532] on p "Pon 2 o 3 bolsas de tu té favorito (negro, verde, de frutos rojos) en tu botell…" at bounding box center [767, 547] width 507 height 52
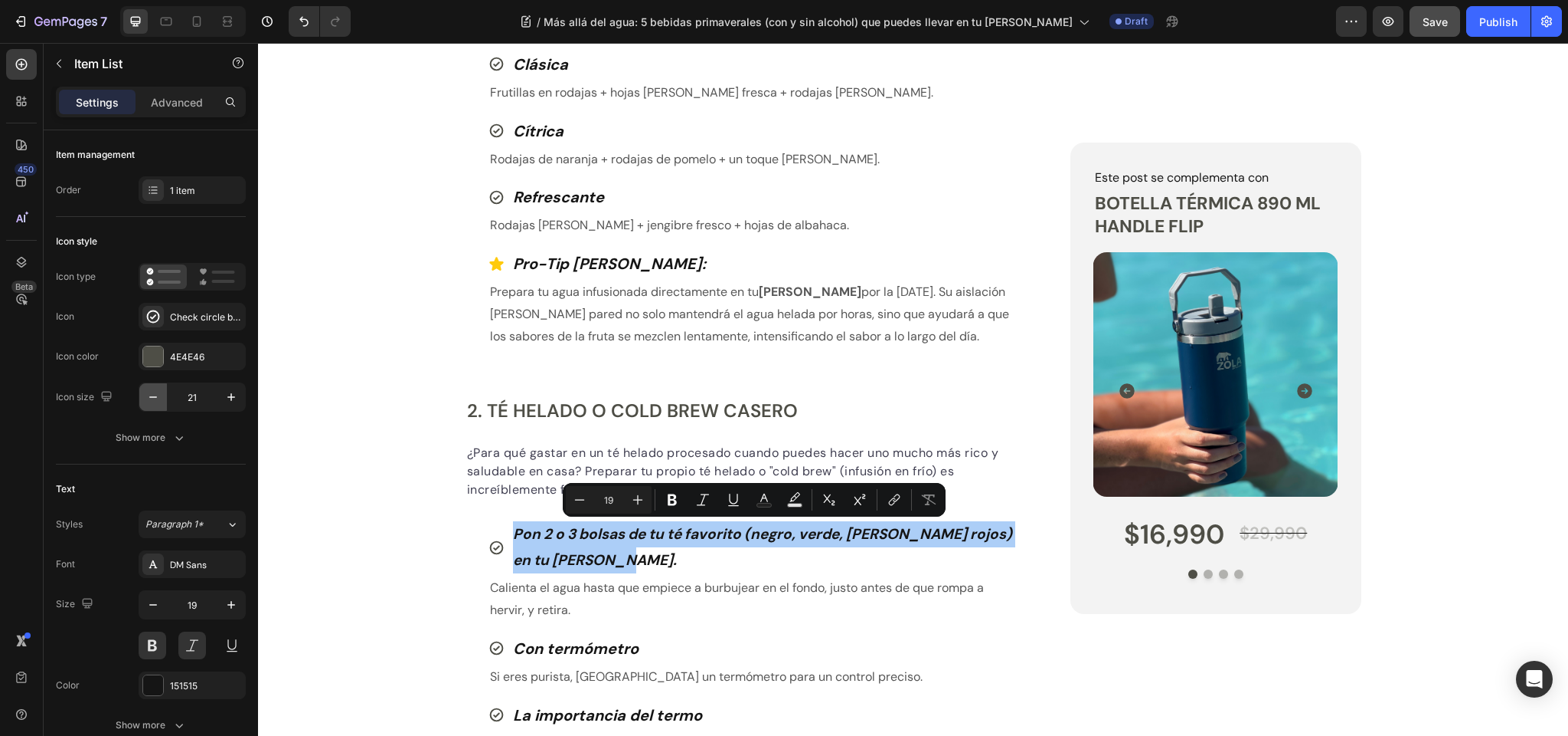
click at [158, 394] on icon "button" at bounding box center [154, 397] width 15 height 15
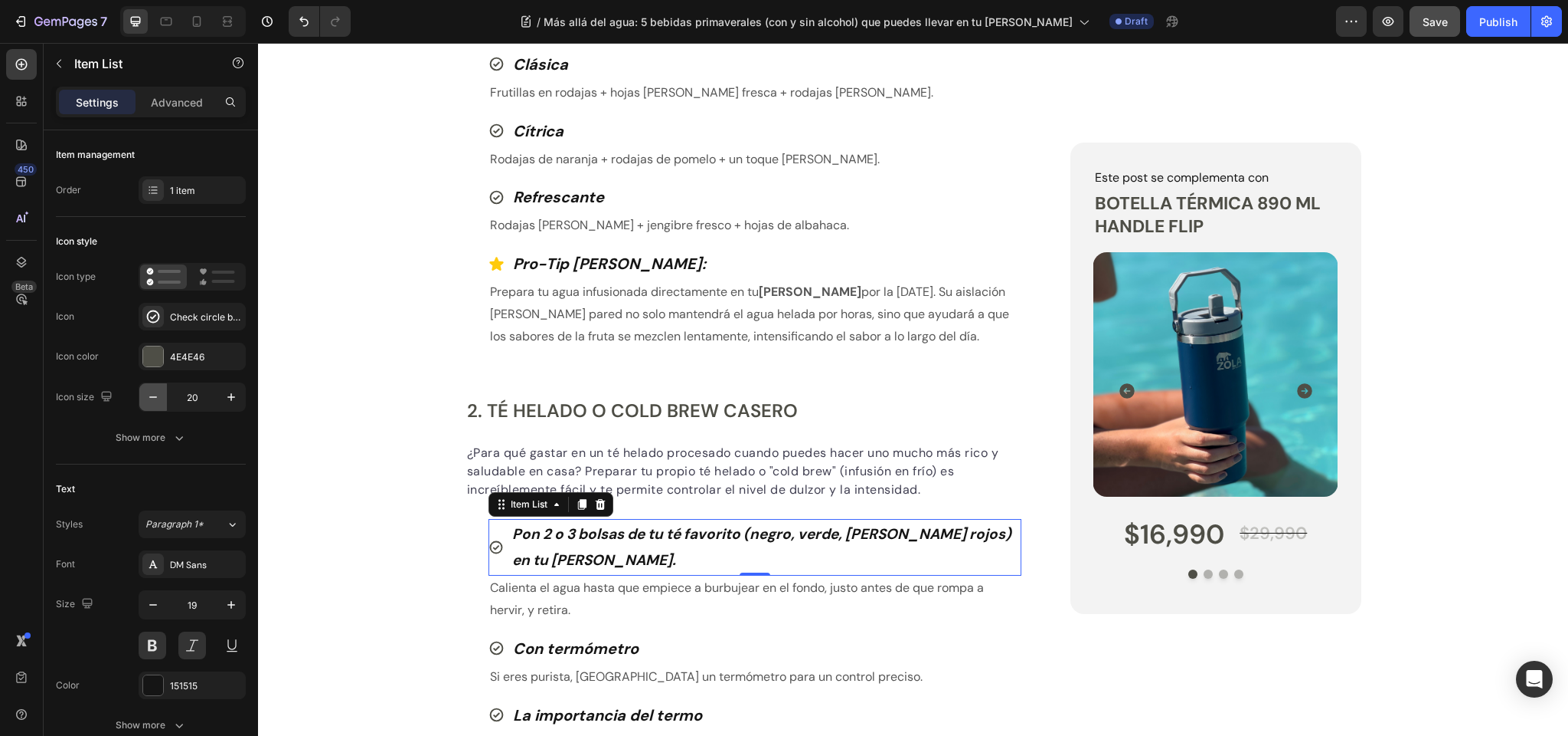
click at [158, 394] on icon "button" at bounding box center [154, 397] width 15 height 15
type input "17"
type input "21"
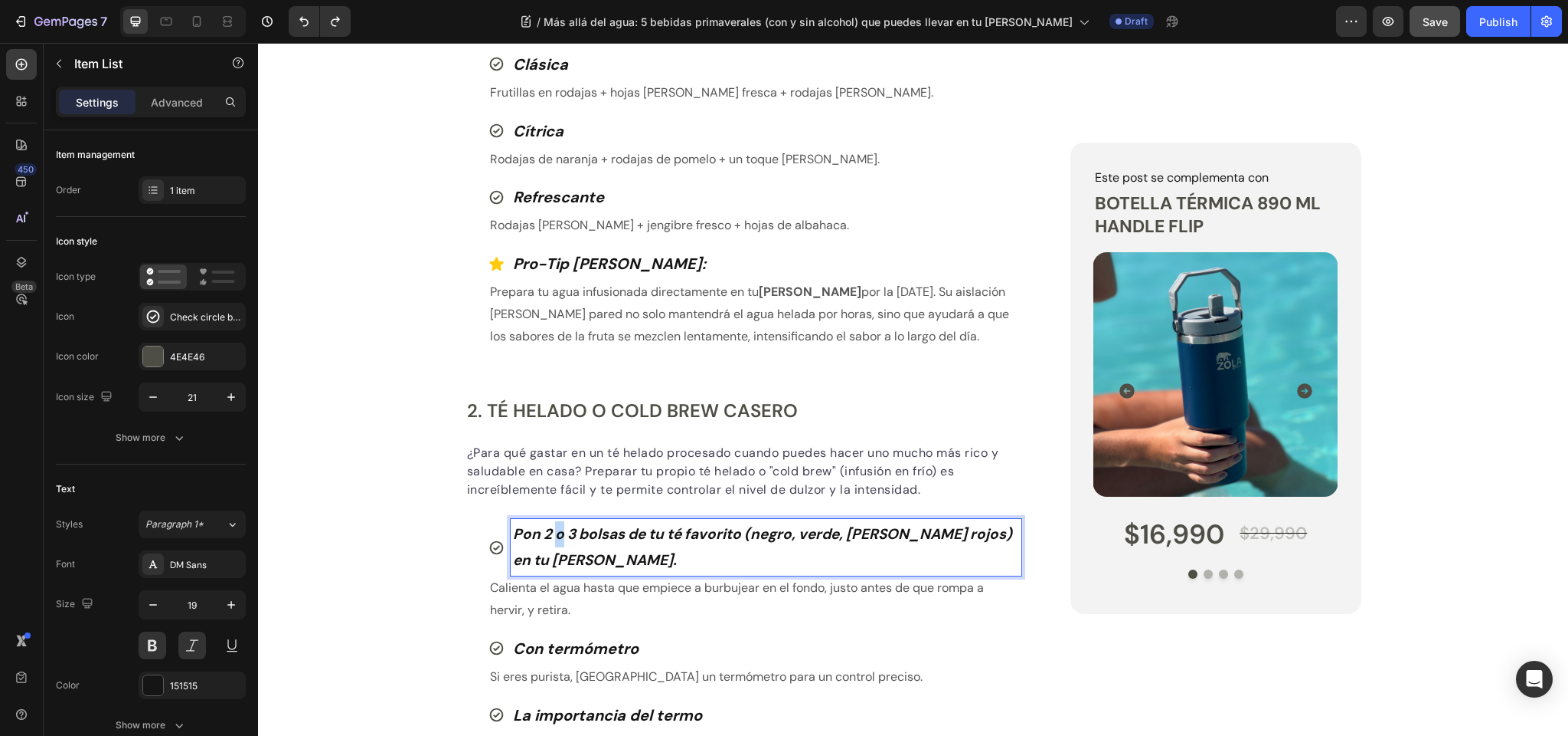
click at [555, 543] on p "Pon 2 o 3 bolsas de tu té favorito (negro, verde, de frutos rojos) en tu botell…" at bounding box center [767, 547] width 507 height 52
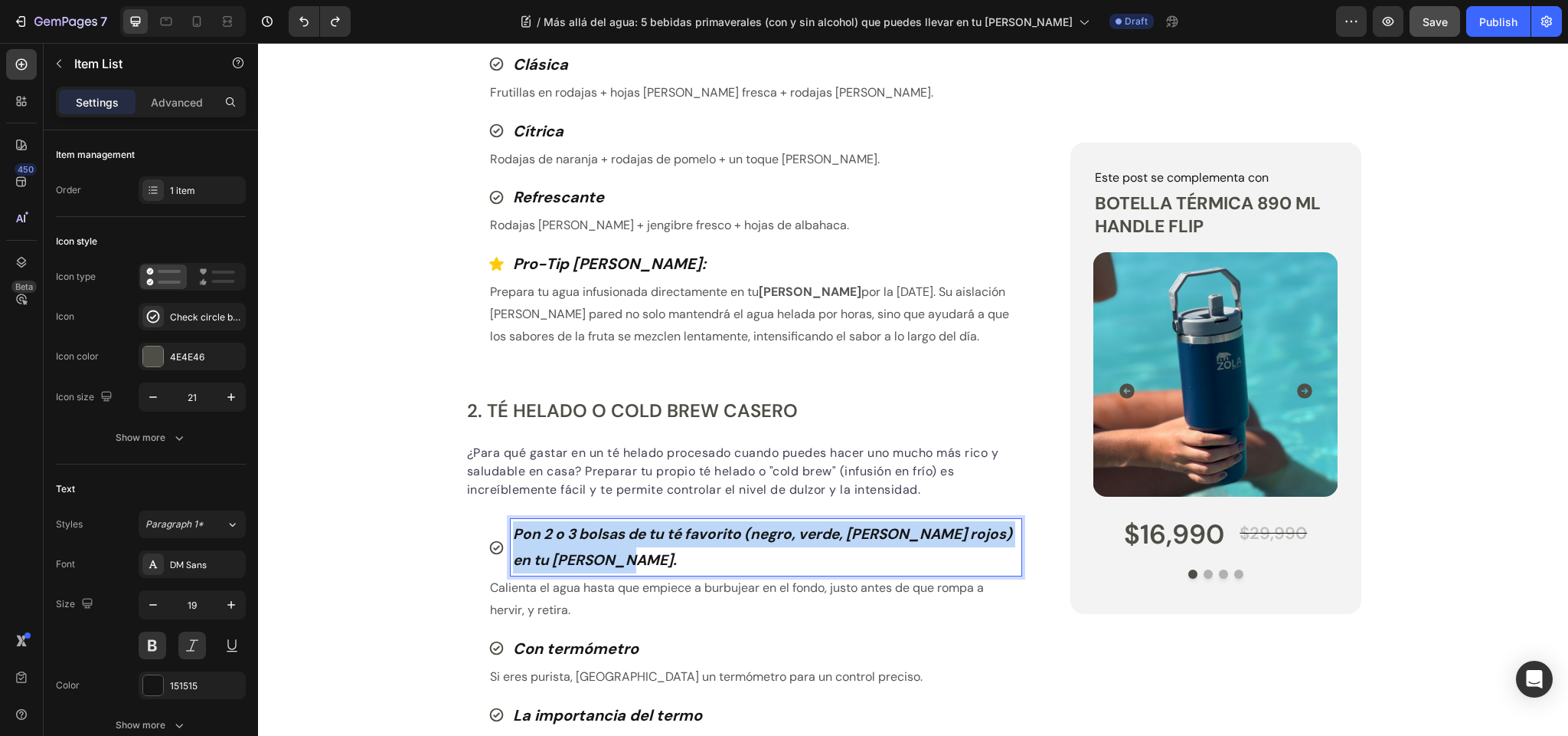
click at [555, 543] on p "Pon 2 o 3 bolsas de tu té favorito (negro, verde, de frutos rojos) en tu botell…" at bounding box center [767, 547] width 507 height 52
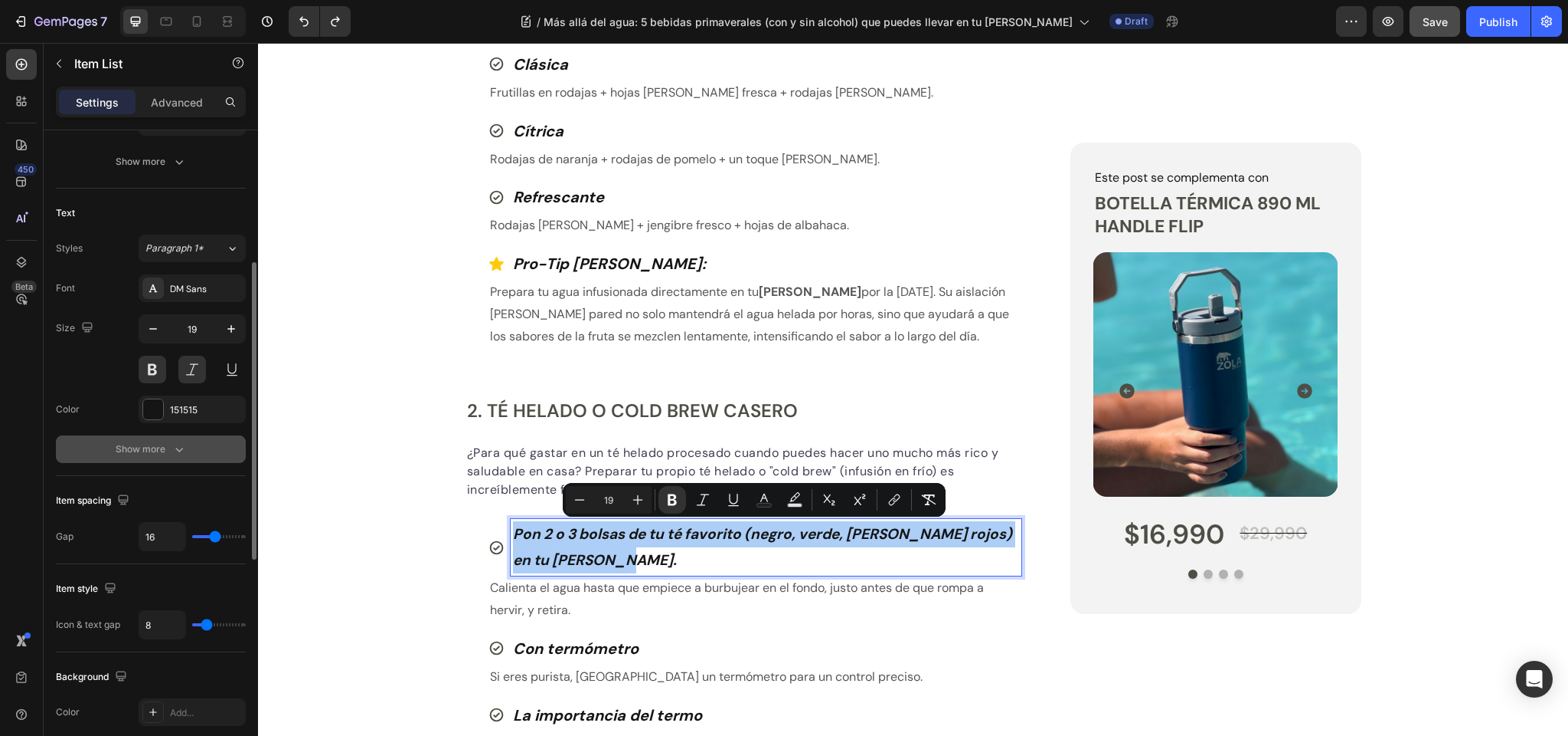
scroll to position [282, 0]
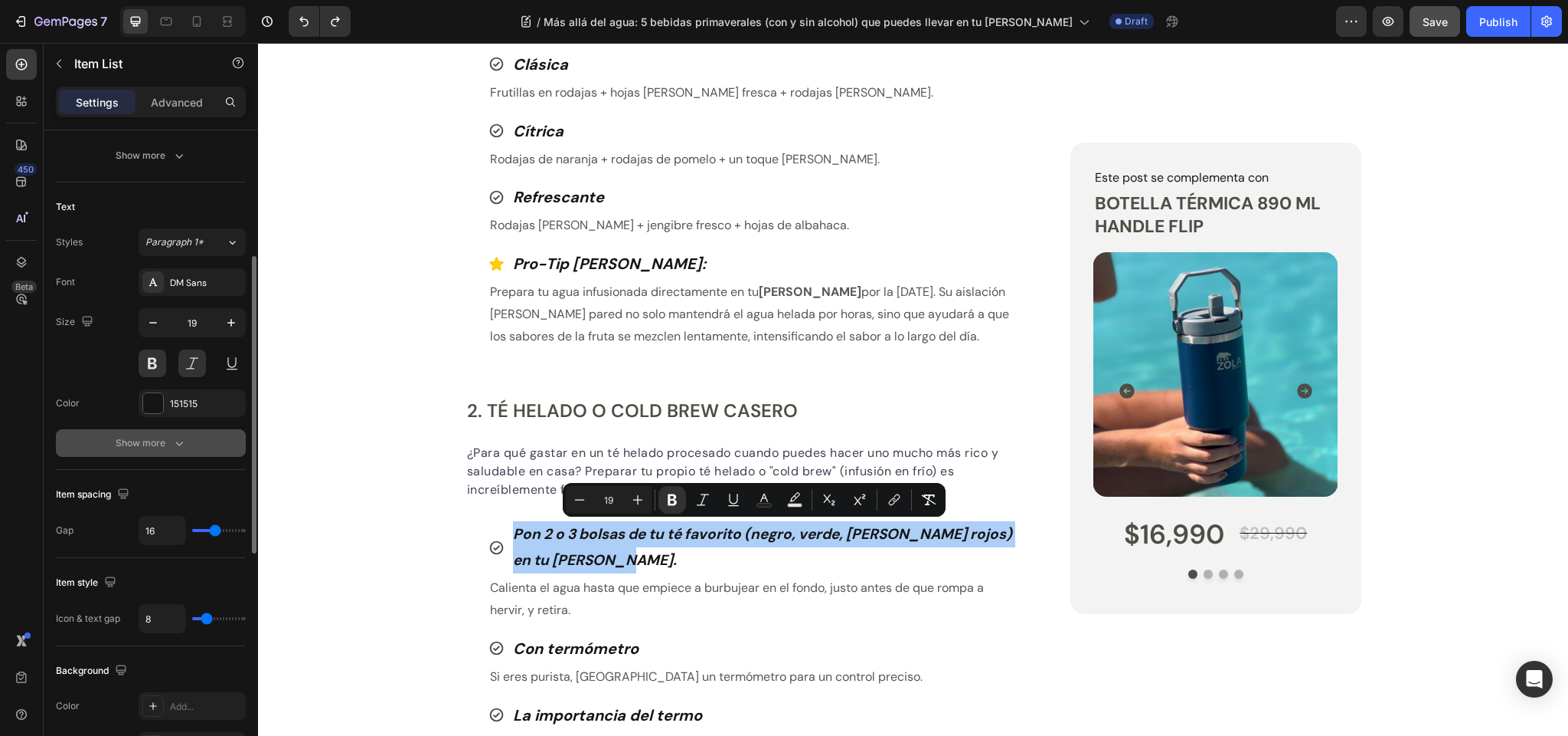
click at [162, 438] on div "Show more" at bounding box center [152, 443] width 72 height 15
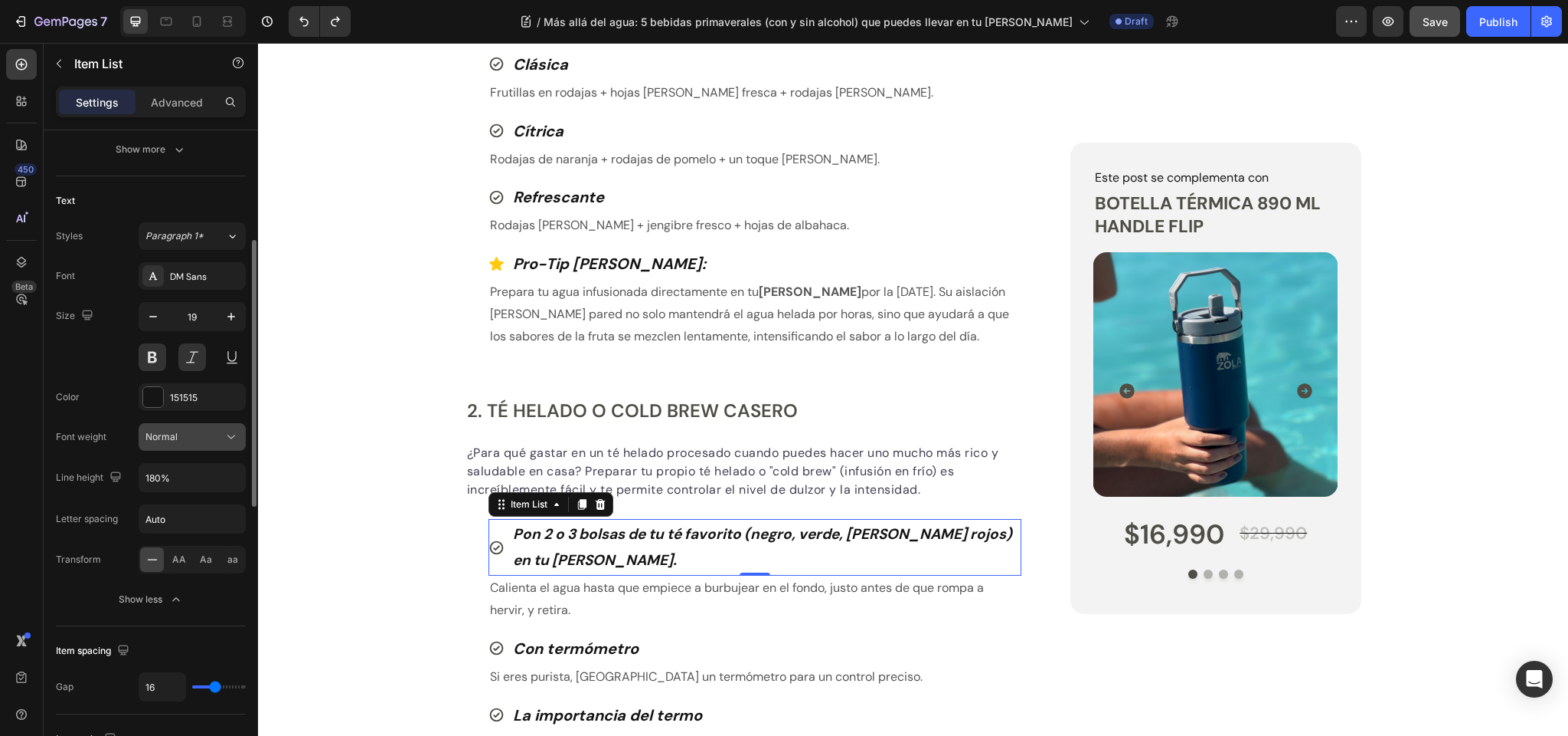
scroll to position [289, 0]
click at [204, 450] on div "Font DM Sans Size 19 Color 151515 Font weight Normal Line height 180% Letter sp…" at bounding box center [151, 436] width 190 height 351
click at [207, 433] on div "Normal" at bounding box center [185, 435] width 78 height 14
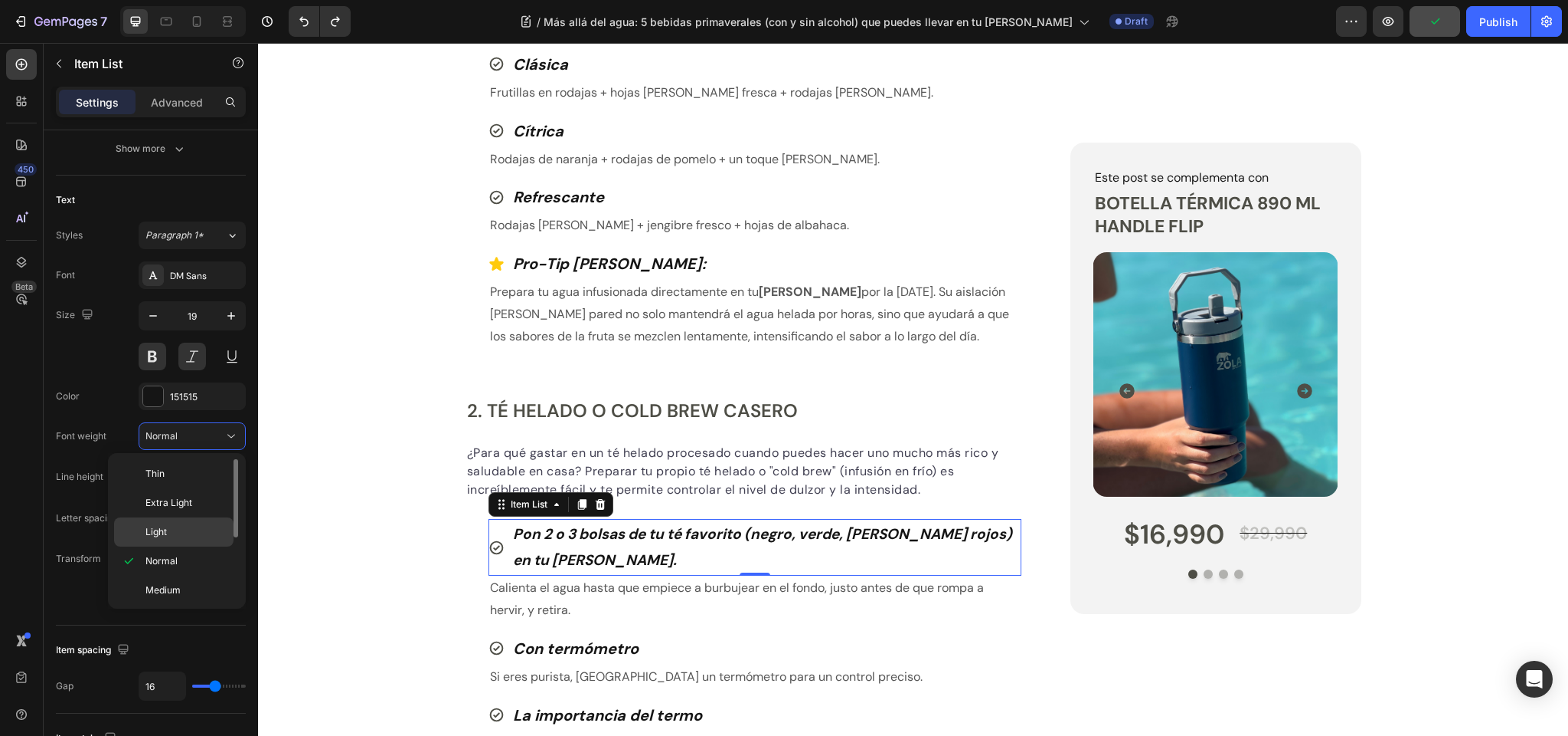
click at [157, 532] on span "Light" at bounding box center [156, 532] width 22 height 14
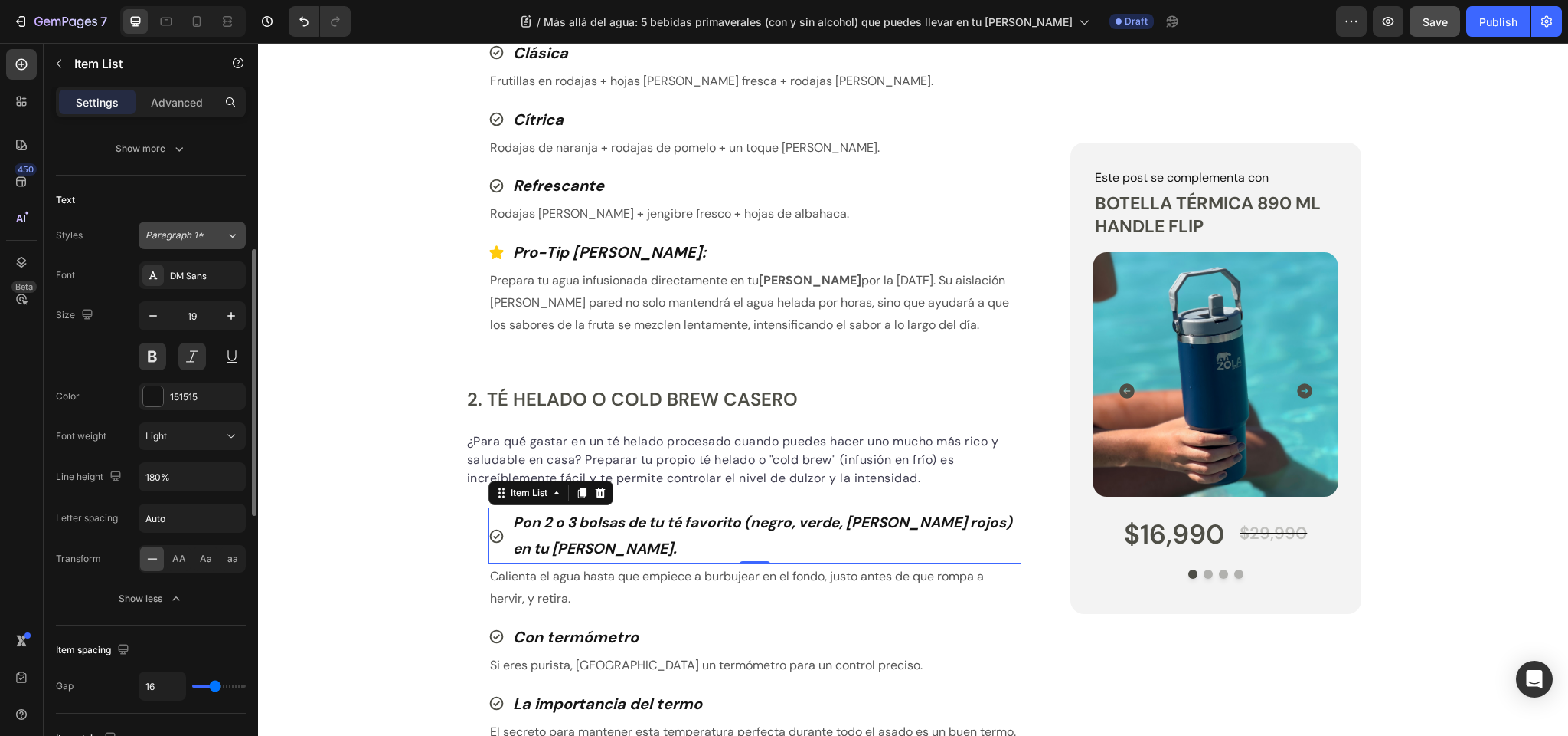
scroll to position [1160, 0]
click at [420, 433] on div "Publish the page to see the content. Custom Code Tu equipo Zola Button Row Más …" at bounding box center [913, 343] width 1310 height 2784
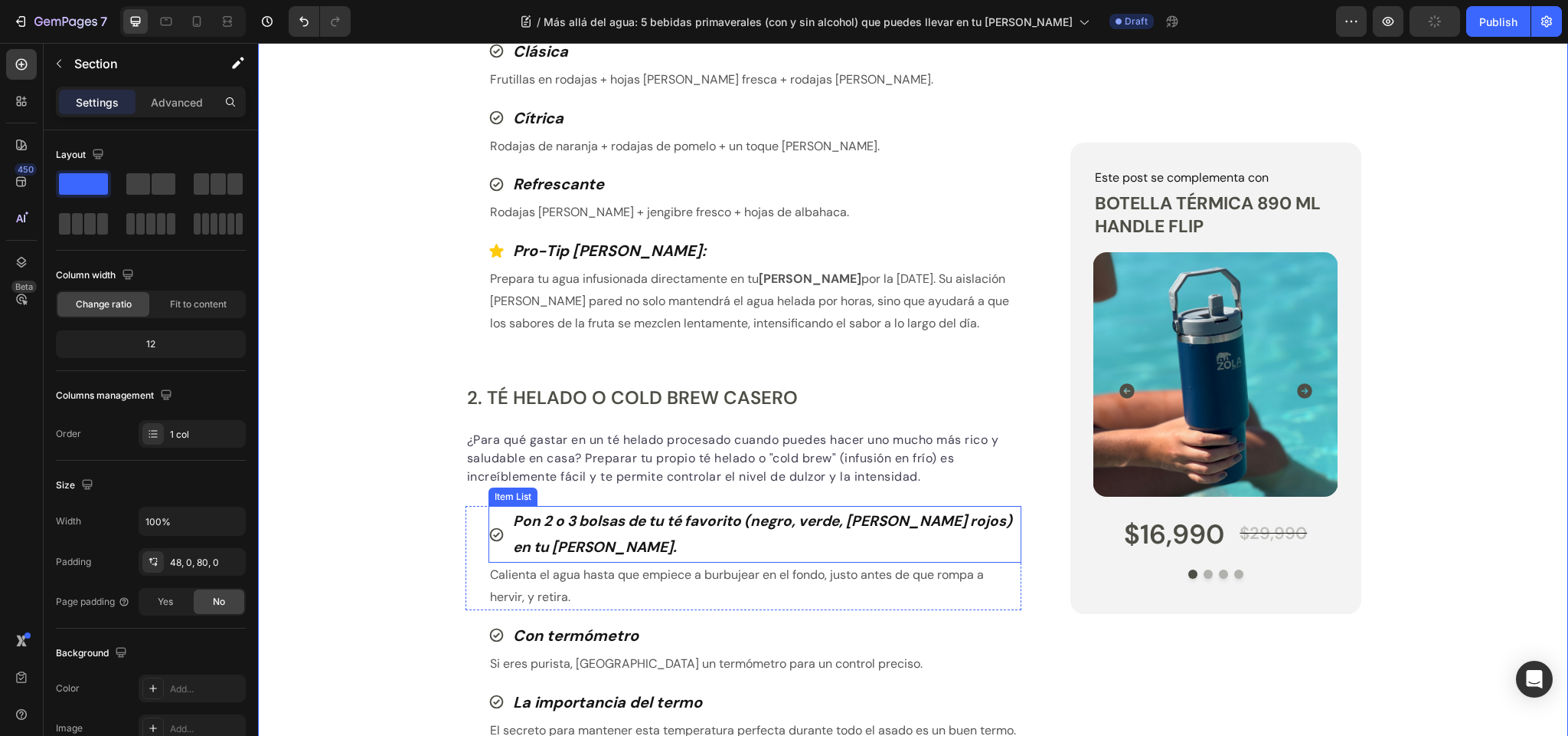
click at [543, 527] on strong "Pon 2 o 3 bolsas de tu té favorito (negro, verde, de frutos rojos) en tu botell…" at bounding box center [763, 533] width 499 height 45
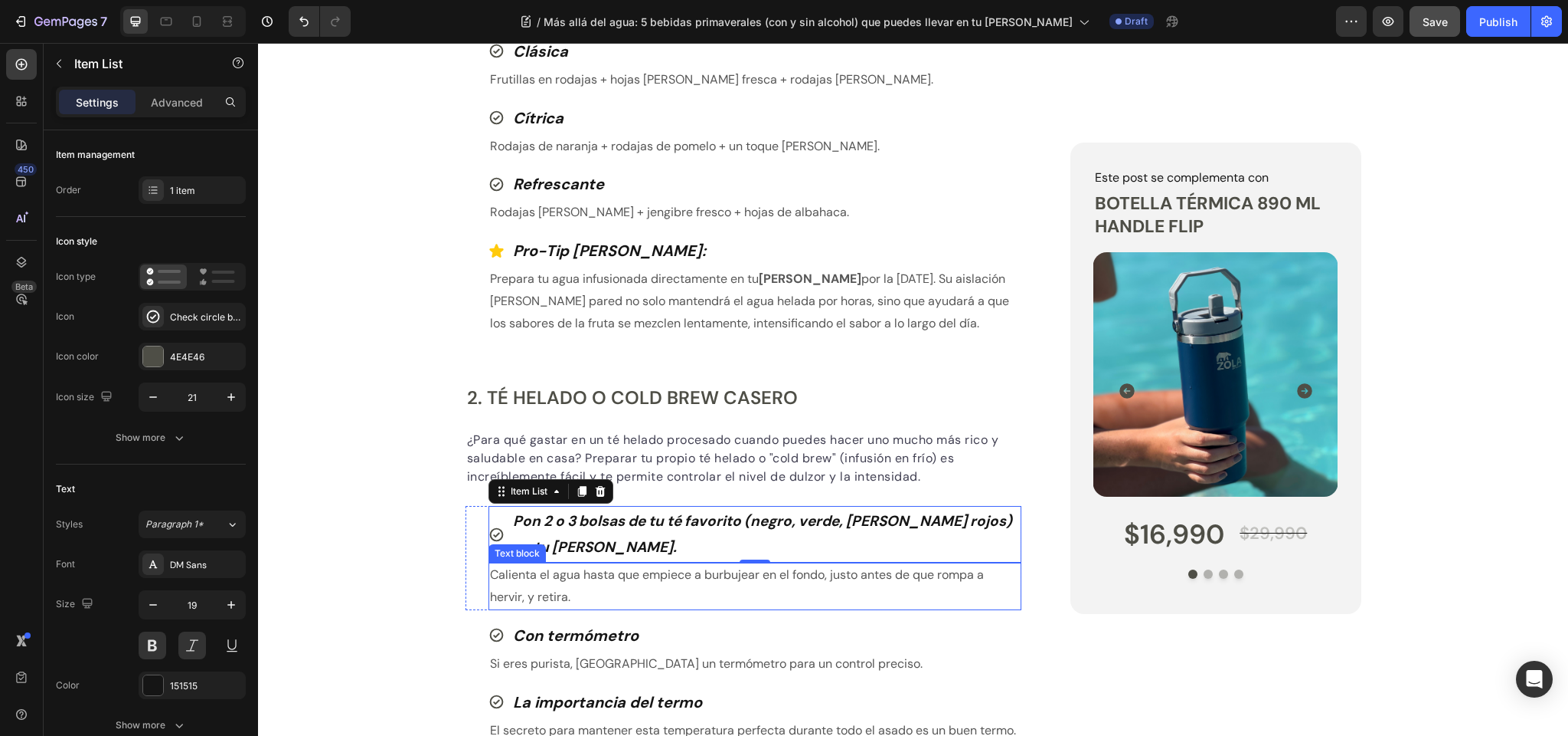
click at [547, 581] on p "Calienta el agua hasta que empiece a burbujear en el fondo, justo antes de que …" at bounding box center [755, 586] width 531 height 44
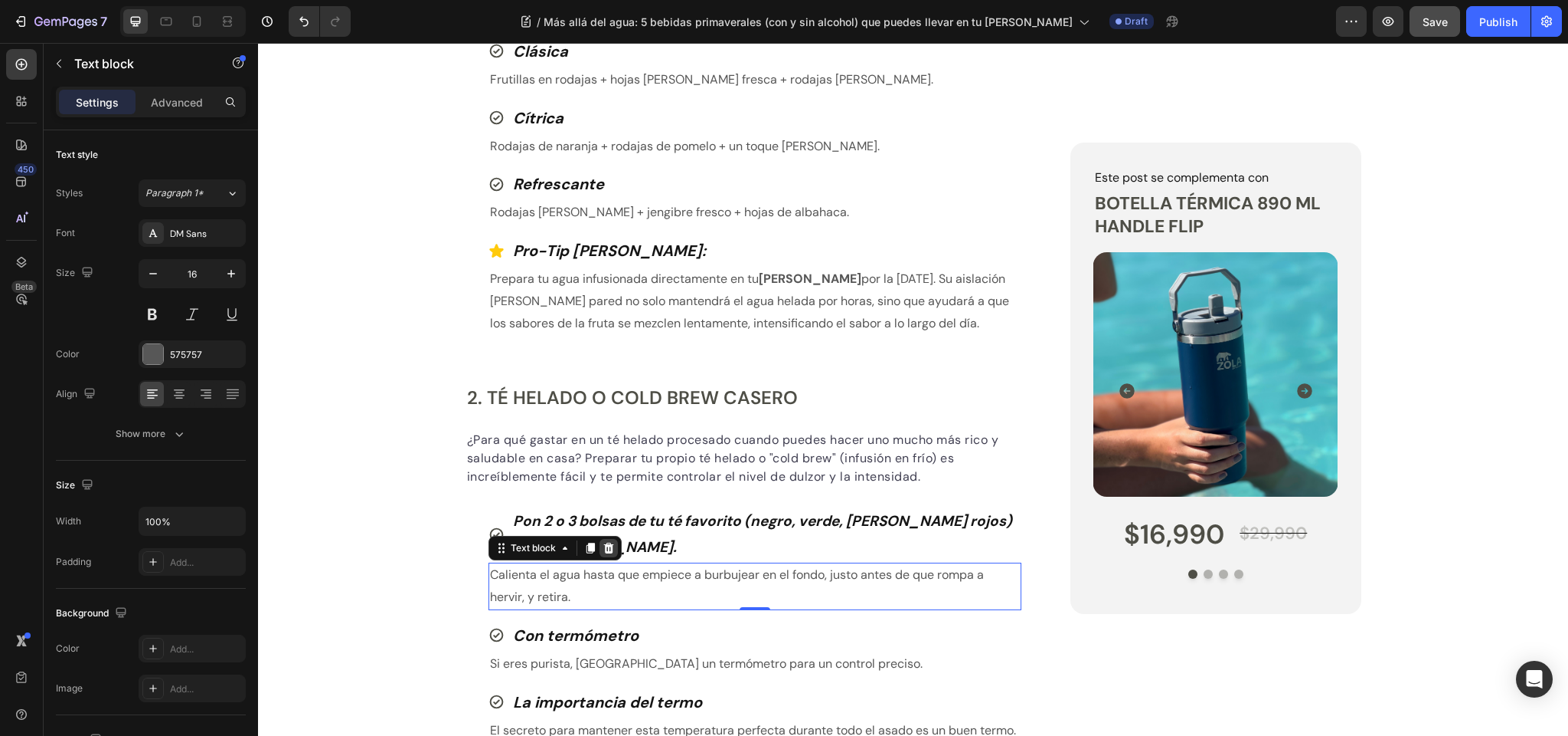
click at [608, 542] on icon at bounding box center [608, 548] width 12 height 12
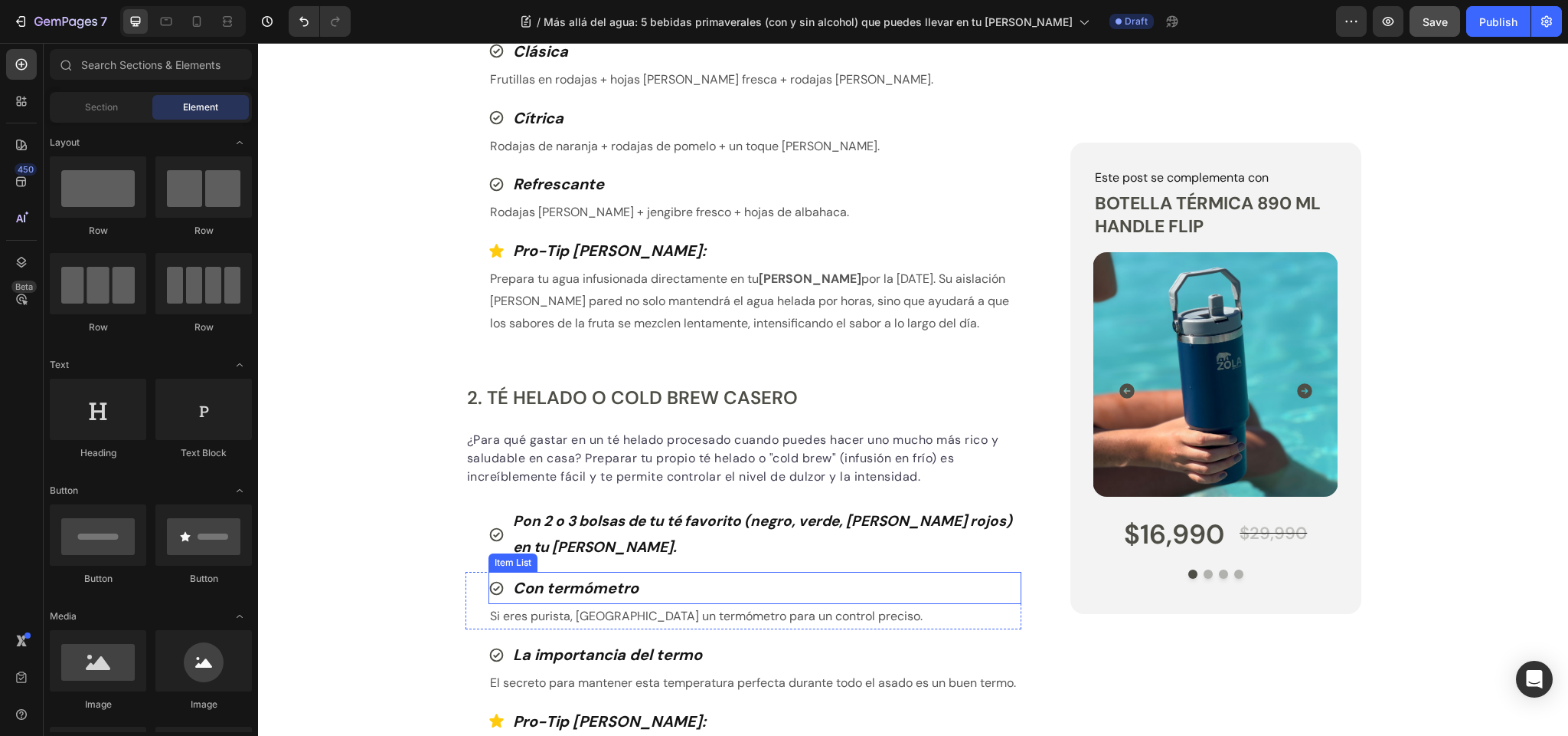
click at [564, 585] on strong "Con termómetro" at bounding box center [575, 587] width 125 height 20
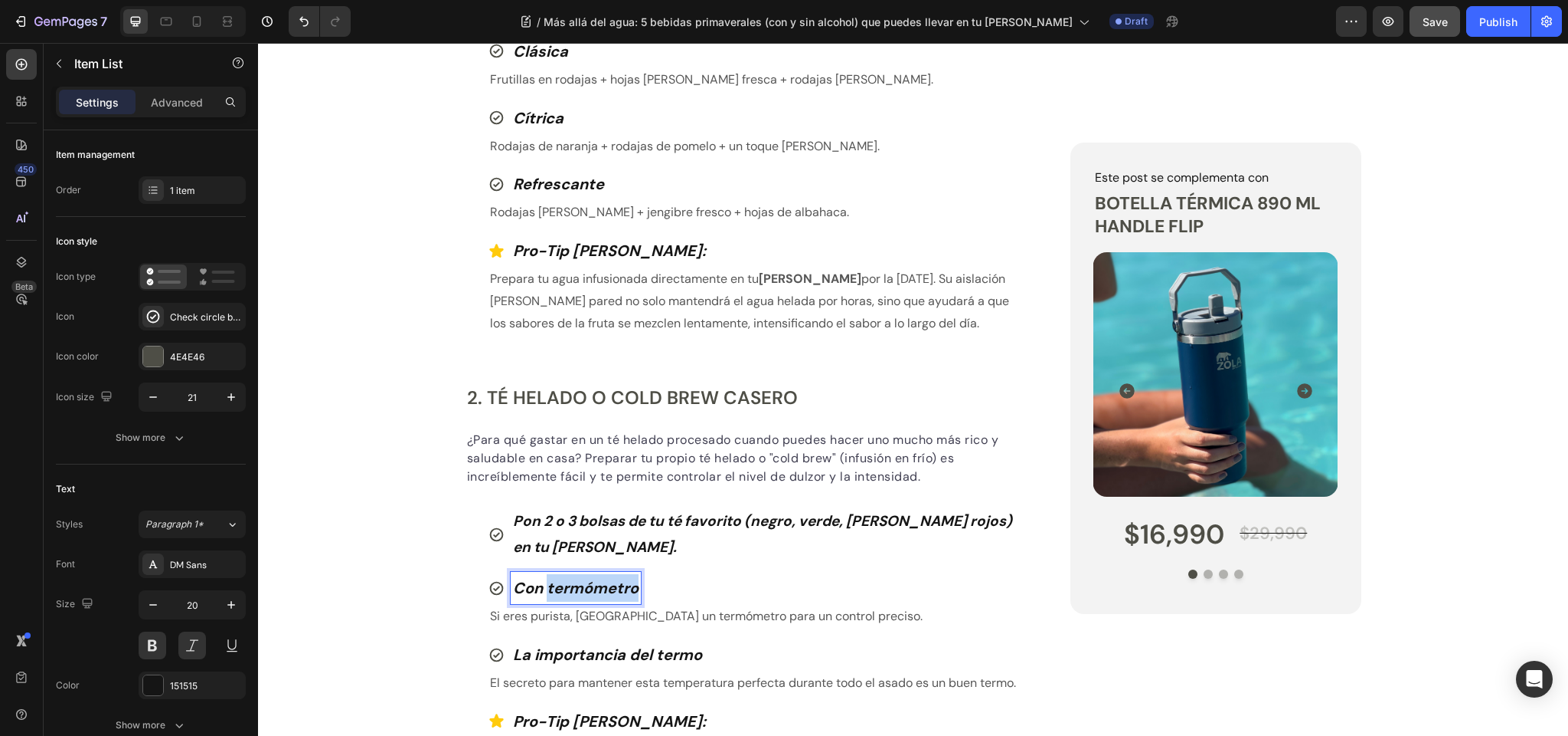
click at [564, 585] on strong "Con termómetro" at bounding box center [575, 587] width 125 height 20
click at [338, 338] on div "Publish the page to see the content. Custom Code Tu equipo Zola Button Row Más …" at bounding box center [913, 319] width 1310 height 2737
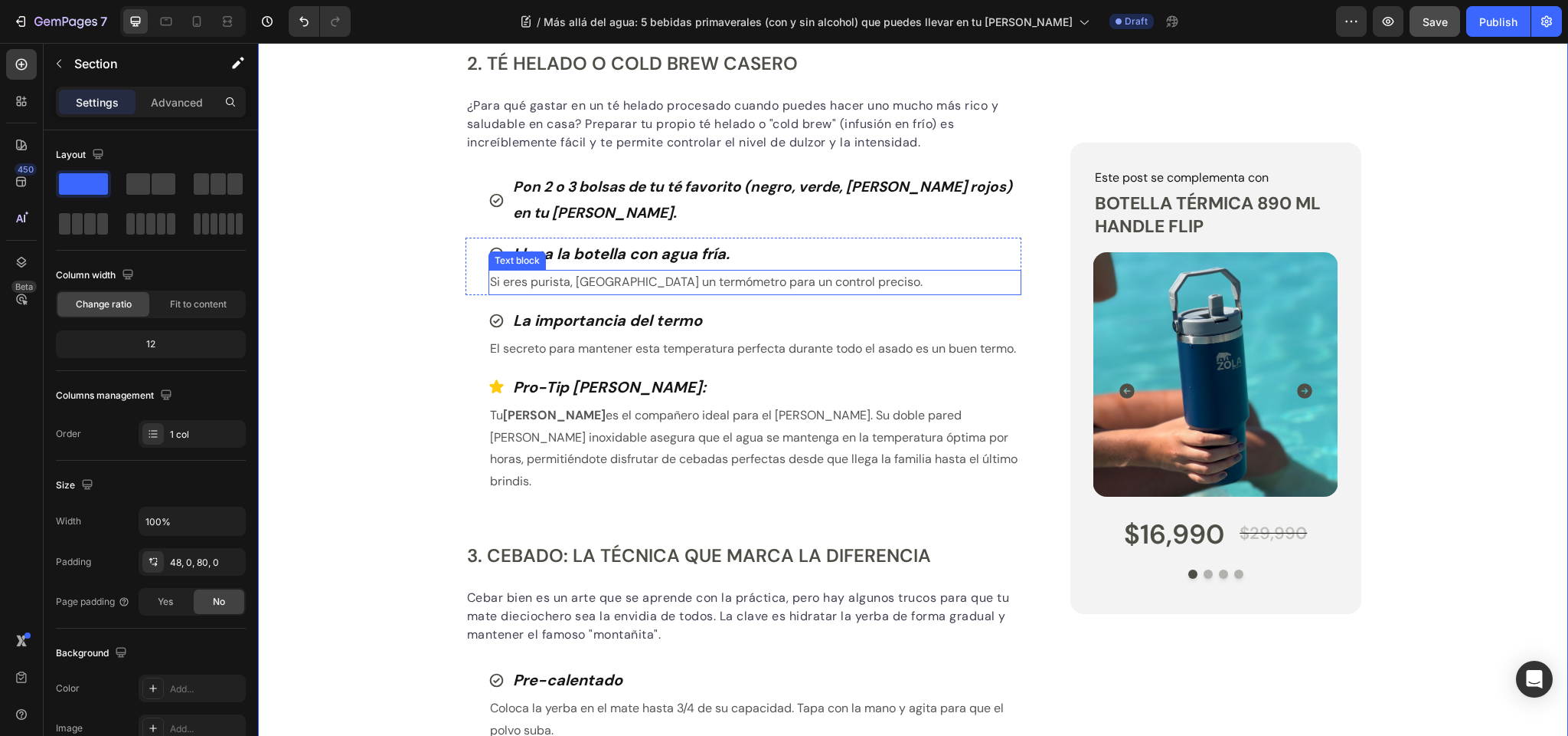
scroll to position [1500, 0]
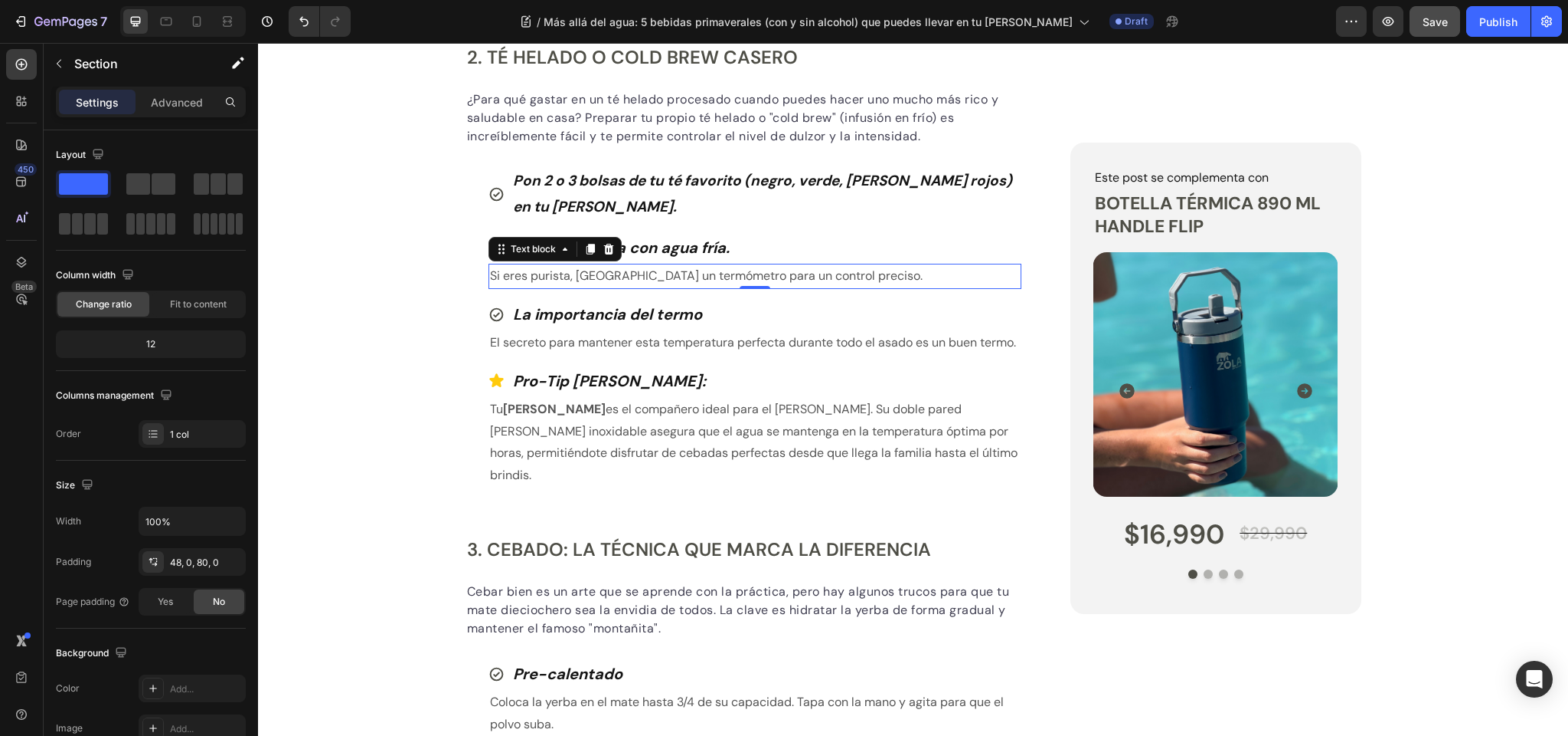
click at [584, 270] on p "Si eres purista, usa un termómetro para un control preciso." at bounding box center [755, 276] width 531 height 23
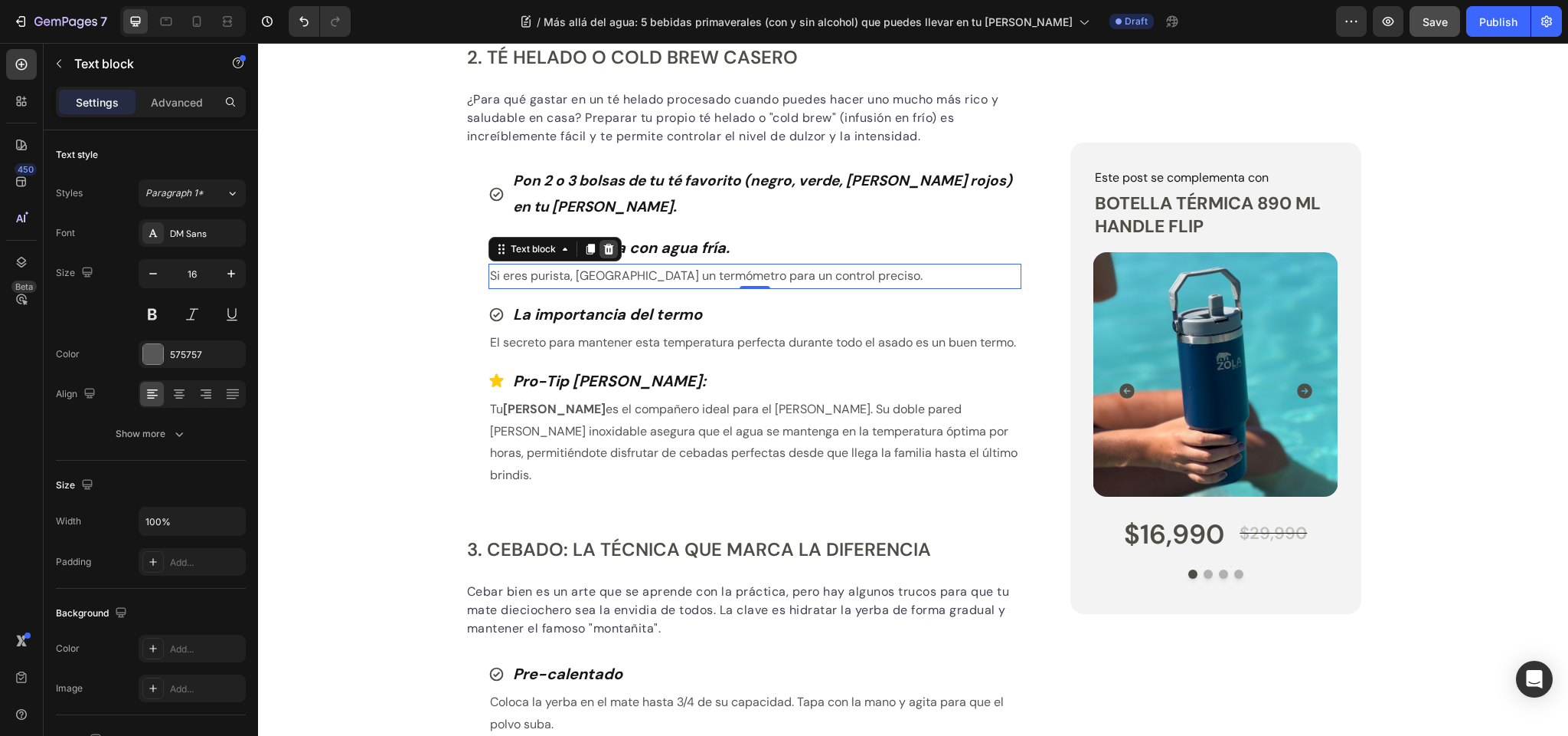
click at [605, 246] on icon at bounding box center [608, 249] width 10 height 10
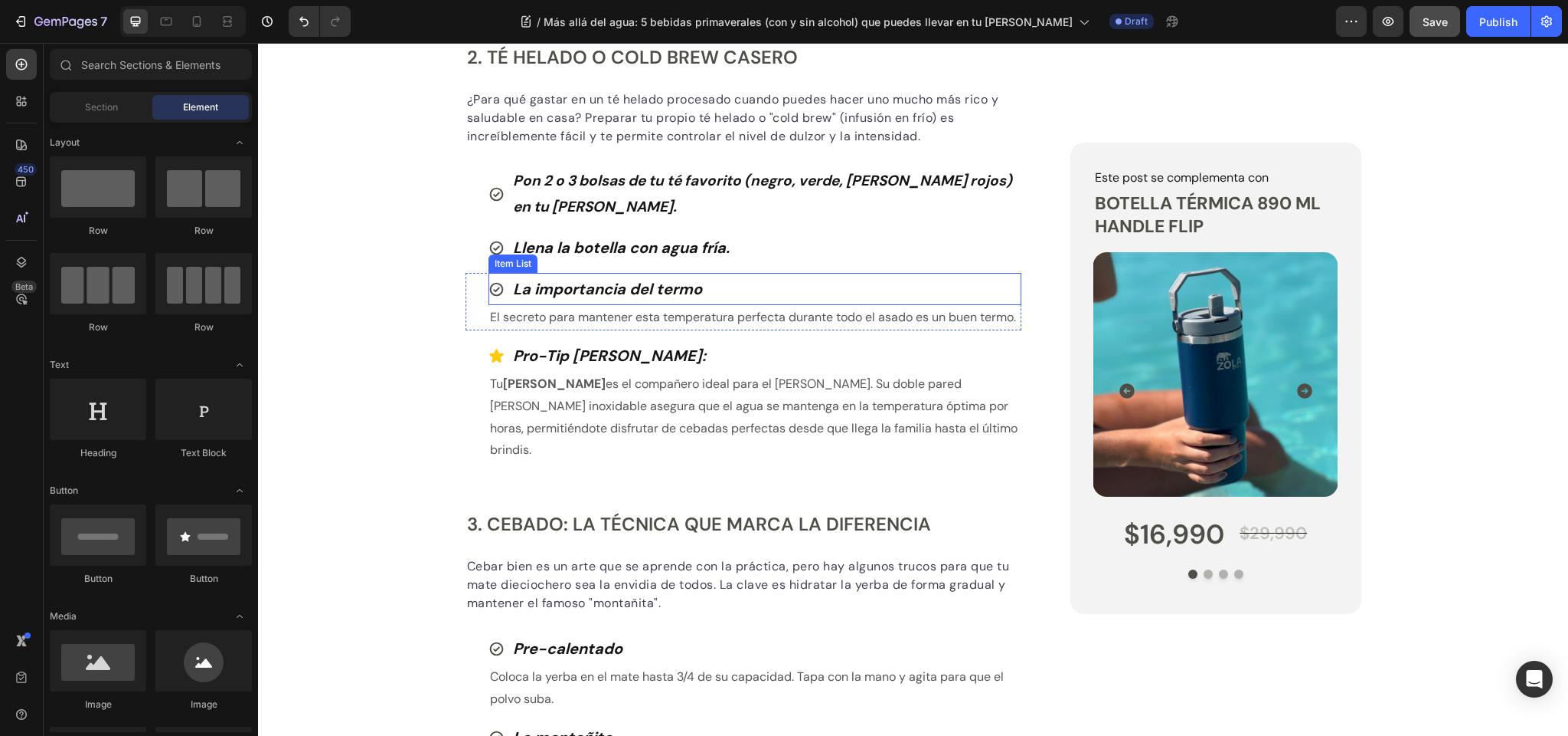
click at [562, 283] on strong "La importancia del termo" at bounding box center [607, 288] width 189 height 20
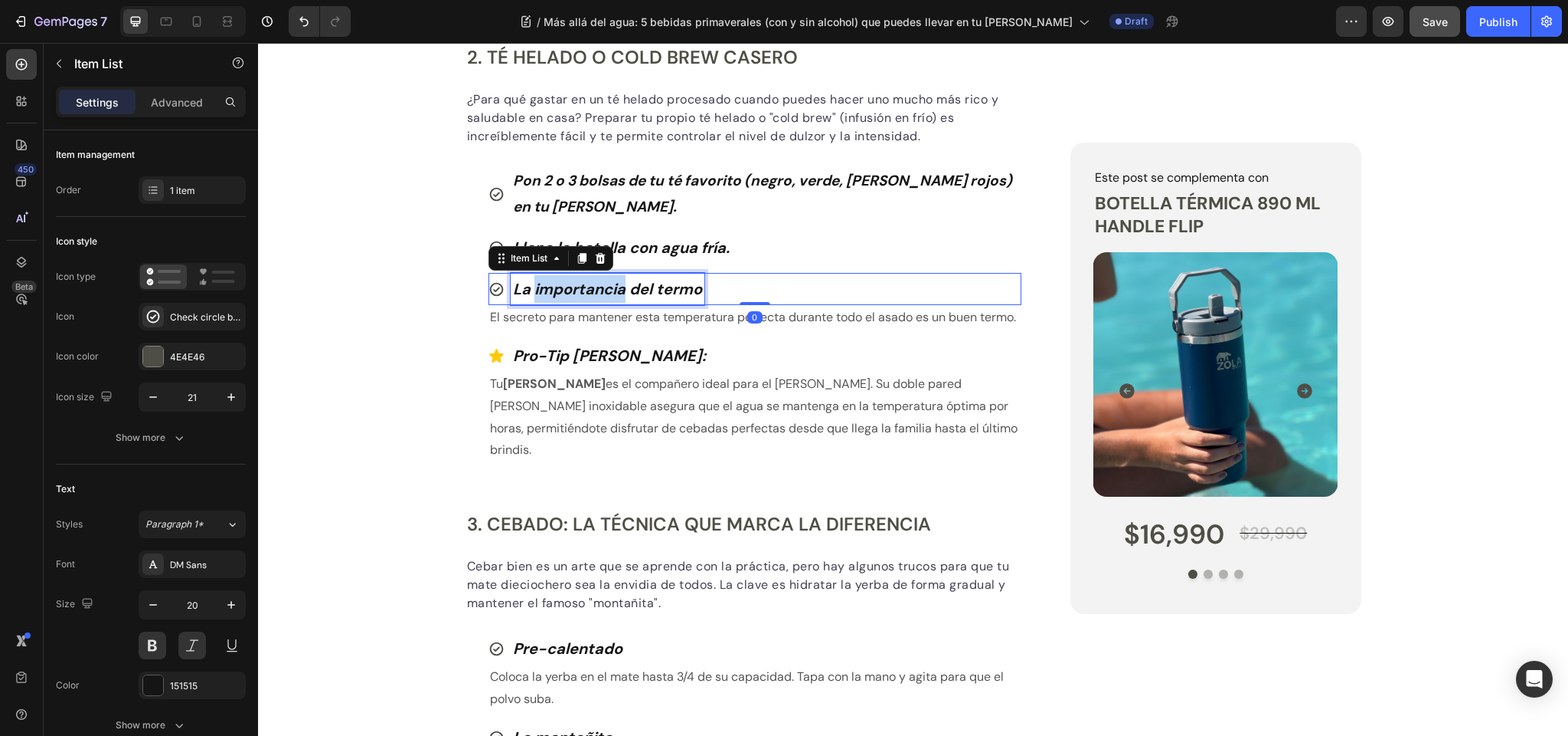
click at [562, 283] on strong "La importancia del termo" at bounding box center [607, 288] width 189 height 20
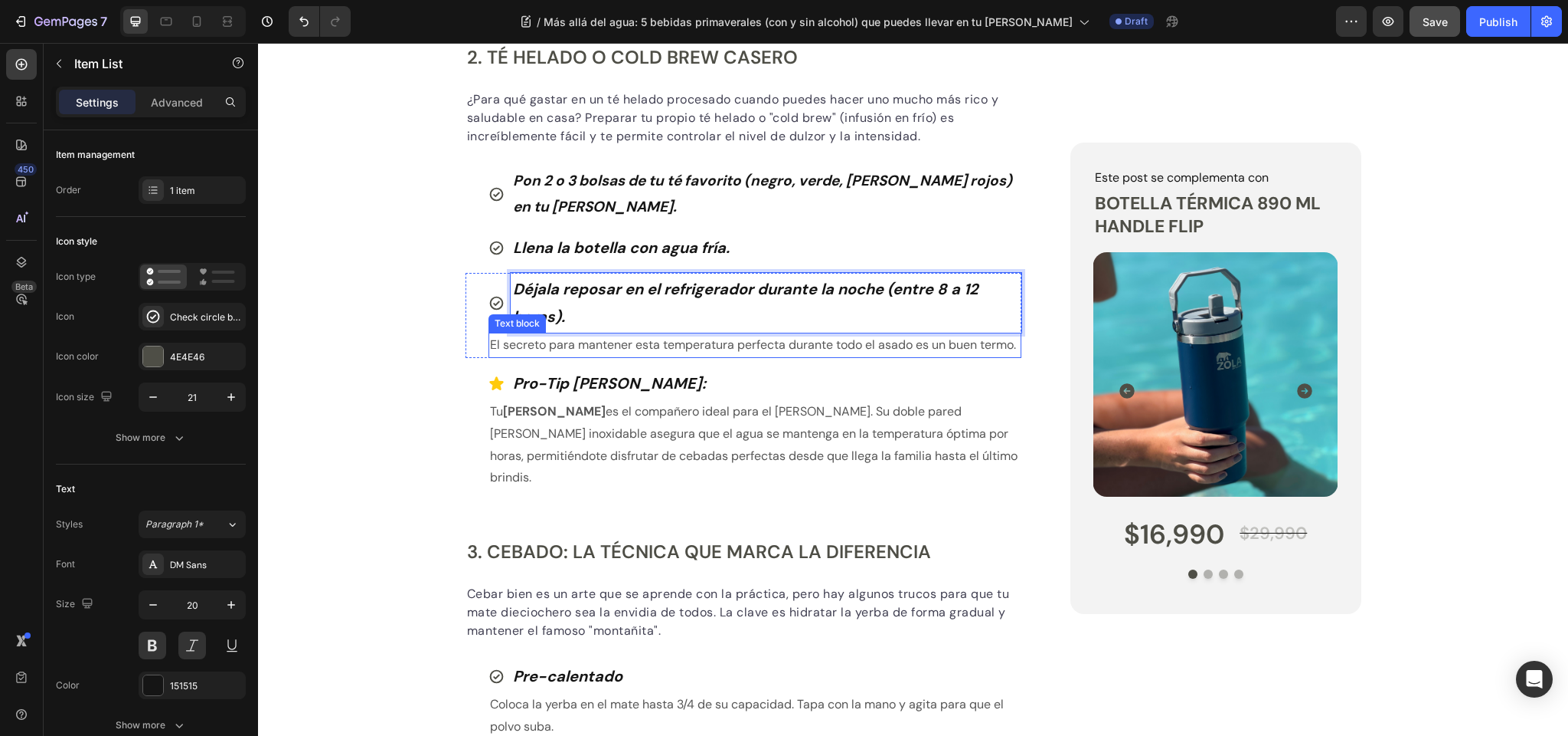
click at [526, 352] on p "El secreto para mantener esta temperatura perfecta durante todo el asado es un …" at bounding box center [755, 346] width 531 height 23
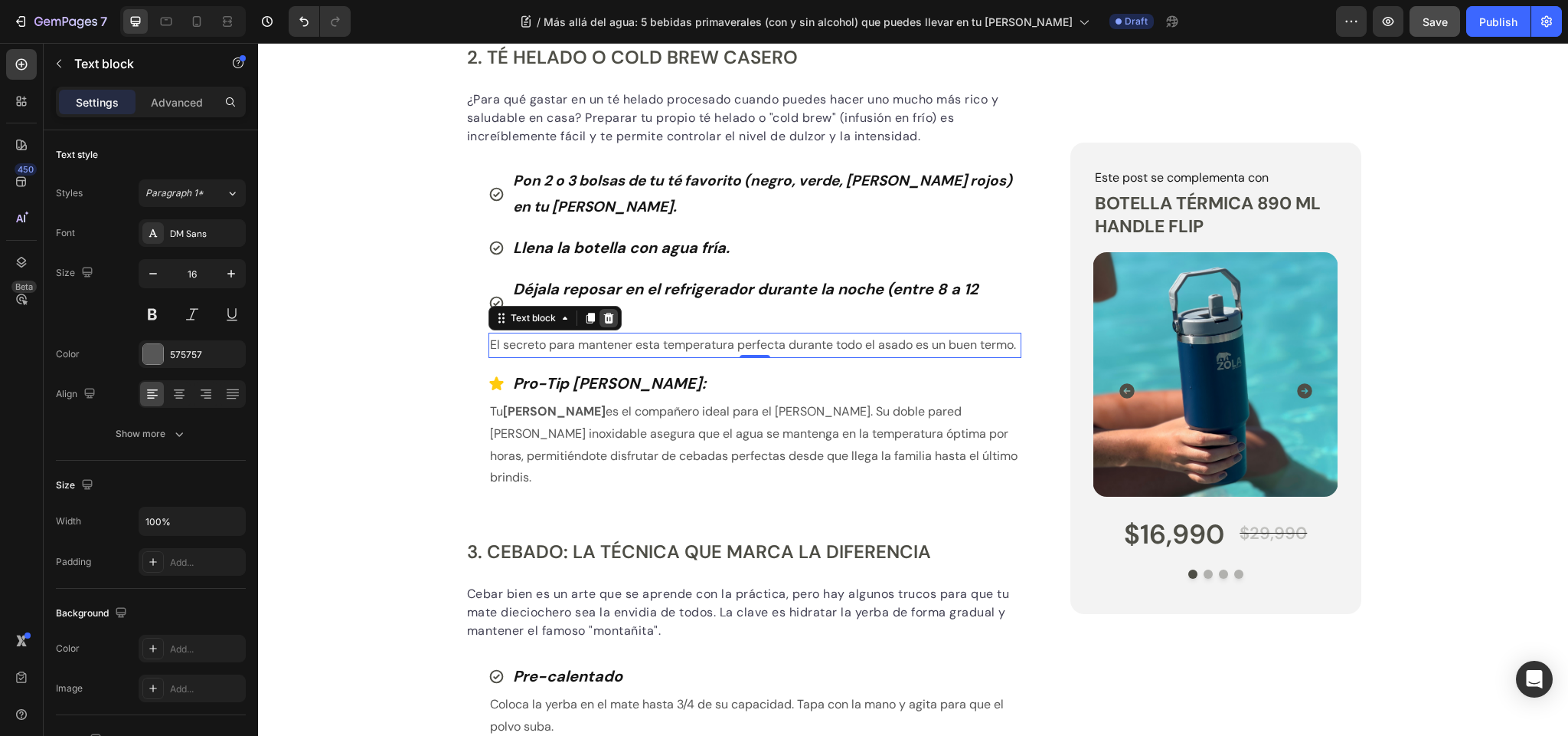
click at [614, 315] on icon at bounding box center [608, 318] width 12 height 12
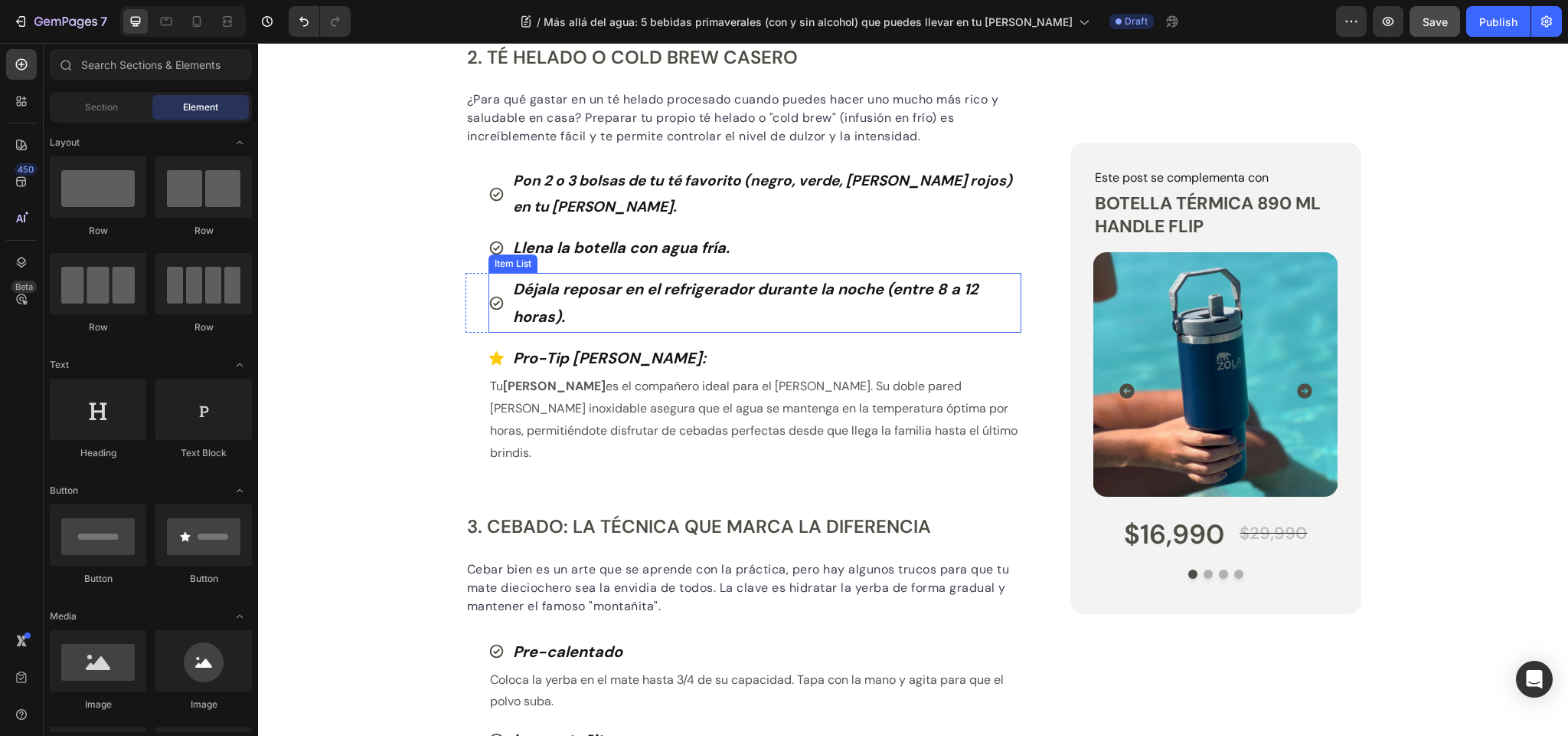
click at [559, 298] on p "Déjala reposar en el refrigerador durante la noche (entre 8 a 12 horas)." at bounding box center [767, 303] width 507 height 56
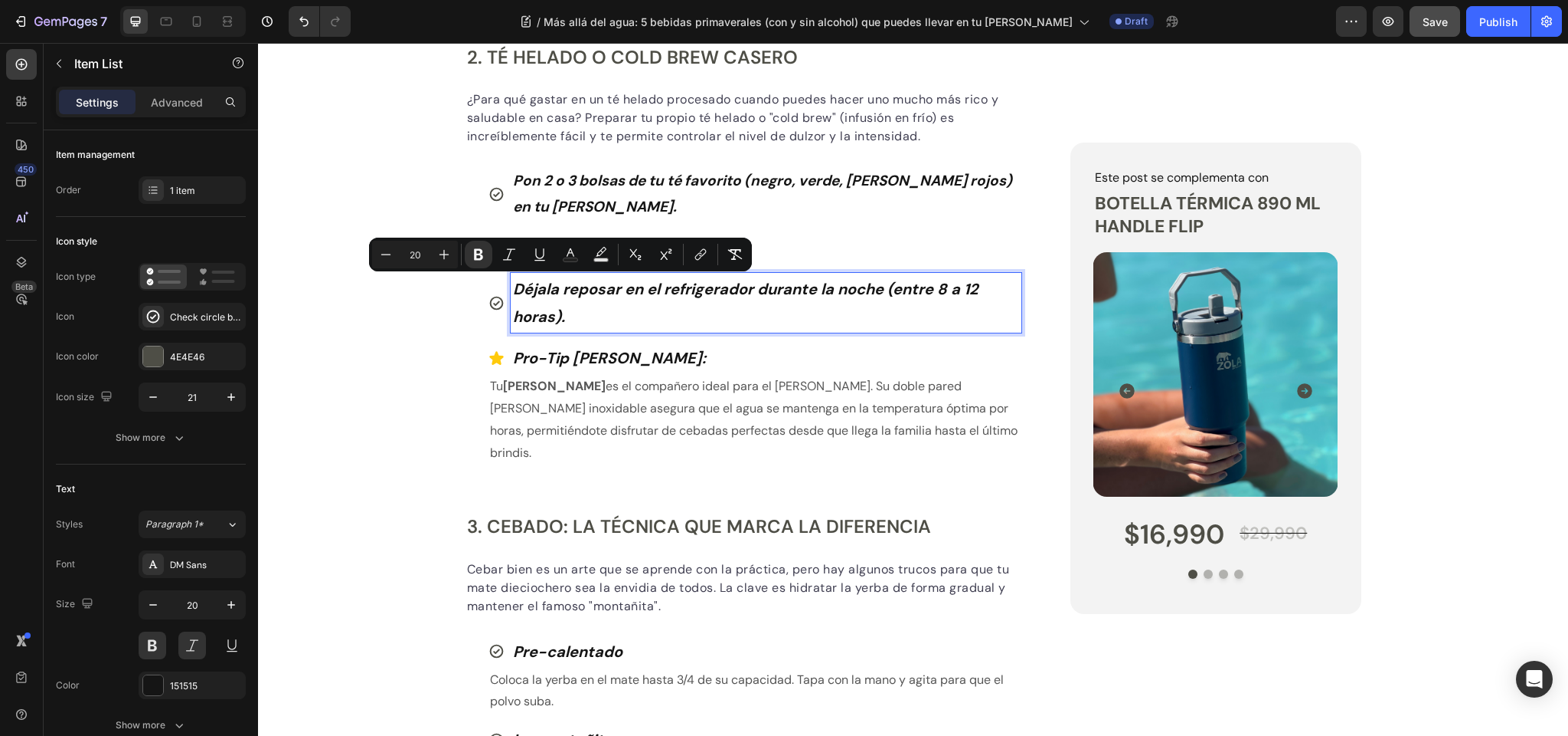
click at [568, 316] on p "Déjala reposar en el refrigerador durante la noche (entre 8 a 12 horas)." at bounding box center [767, 303] width 507 height 56
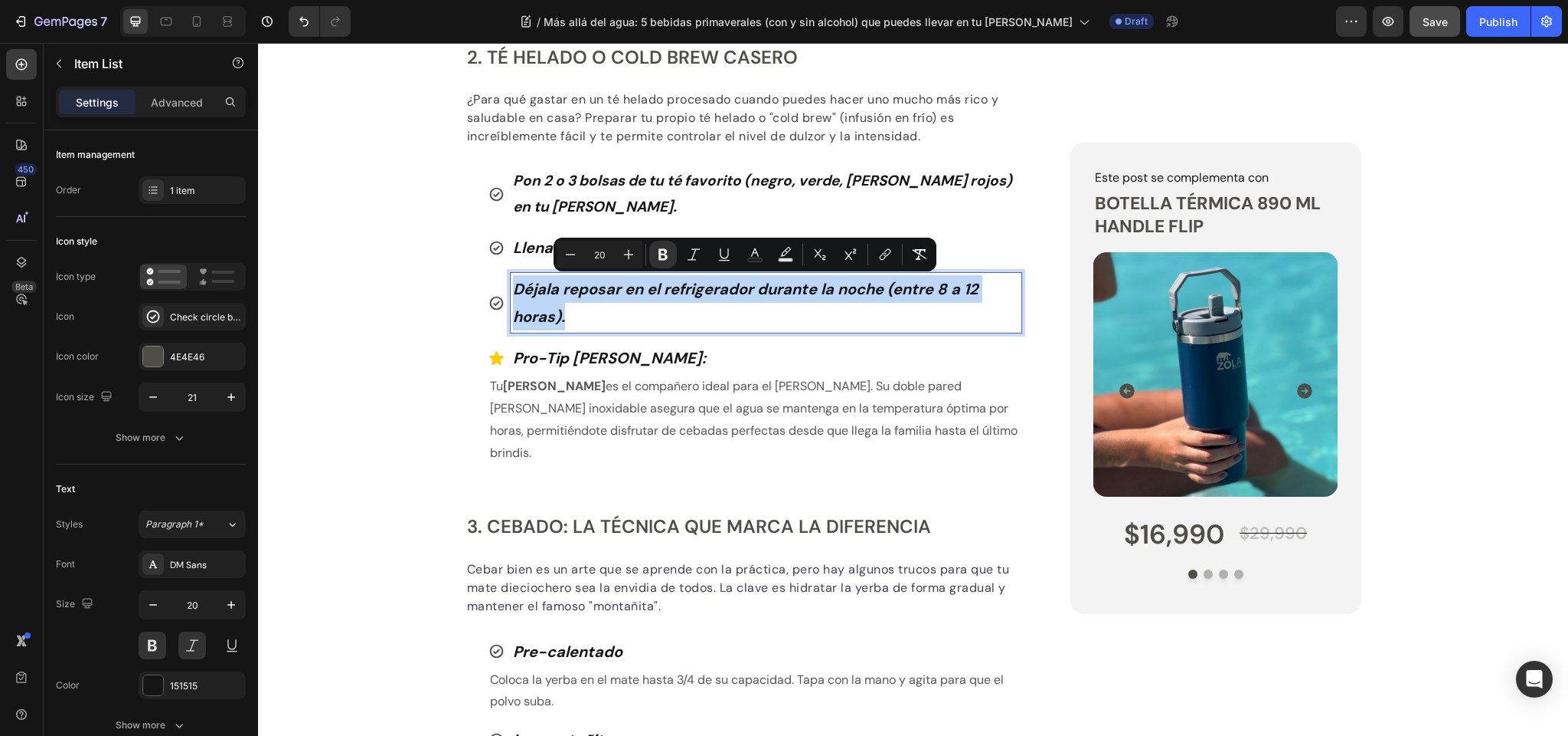
drag, startPoint x: 581, startPoint y: 318, endPoint x: 516, endPoint y: 289, distance: 71.2
click at [516, 289] on p "Déjala reposar en el refrigerador durante la noche (entre 8 a 12 horas)." at bounding box center [767, 303] width 507 height 56
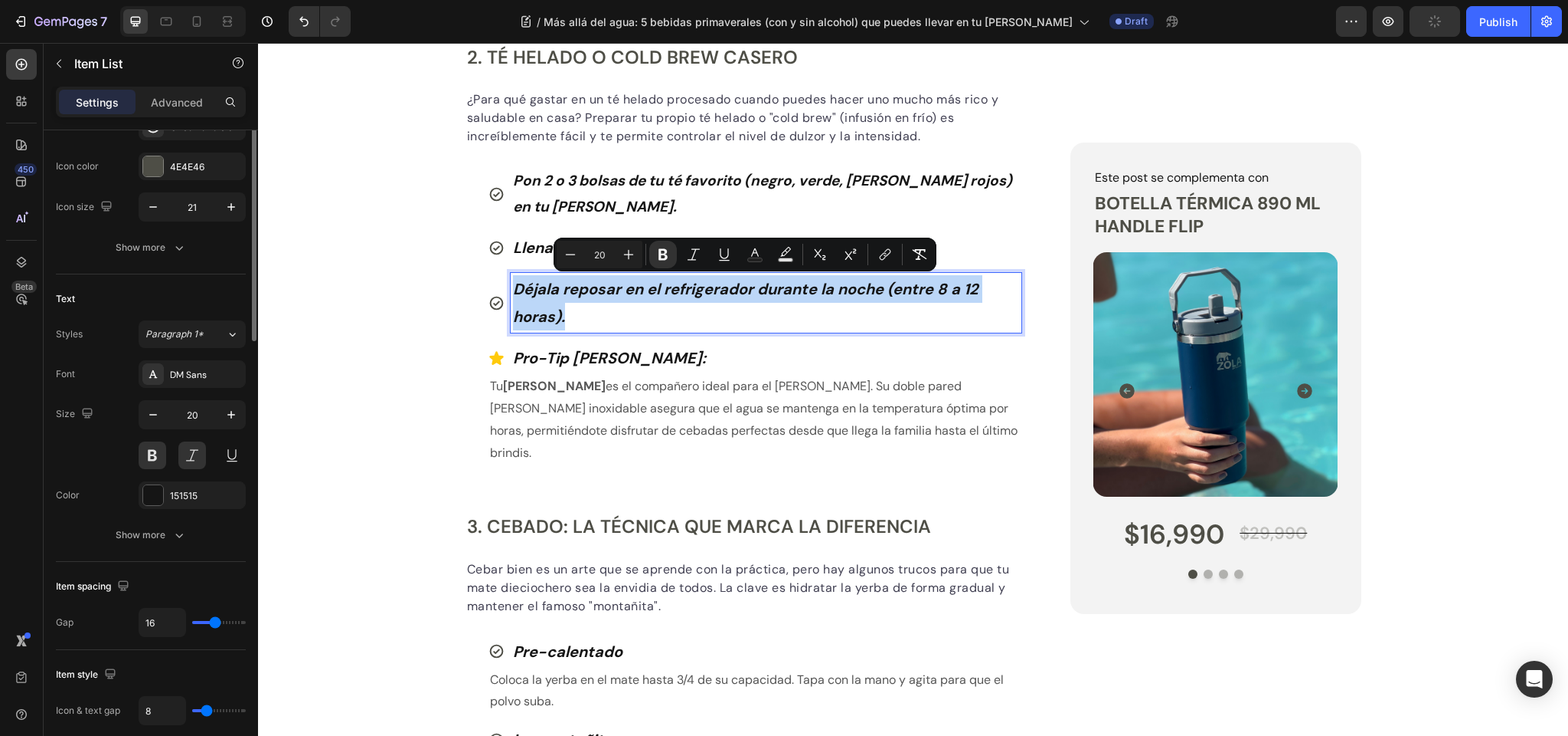
scroll to position [232, 0]
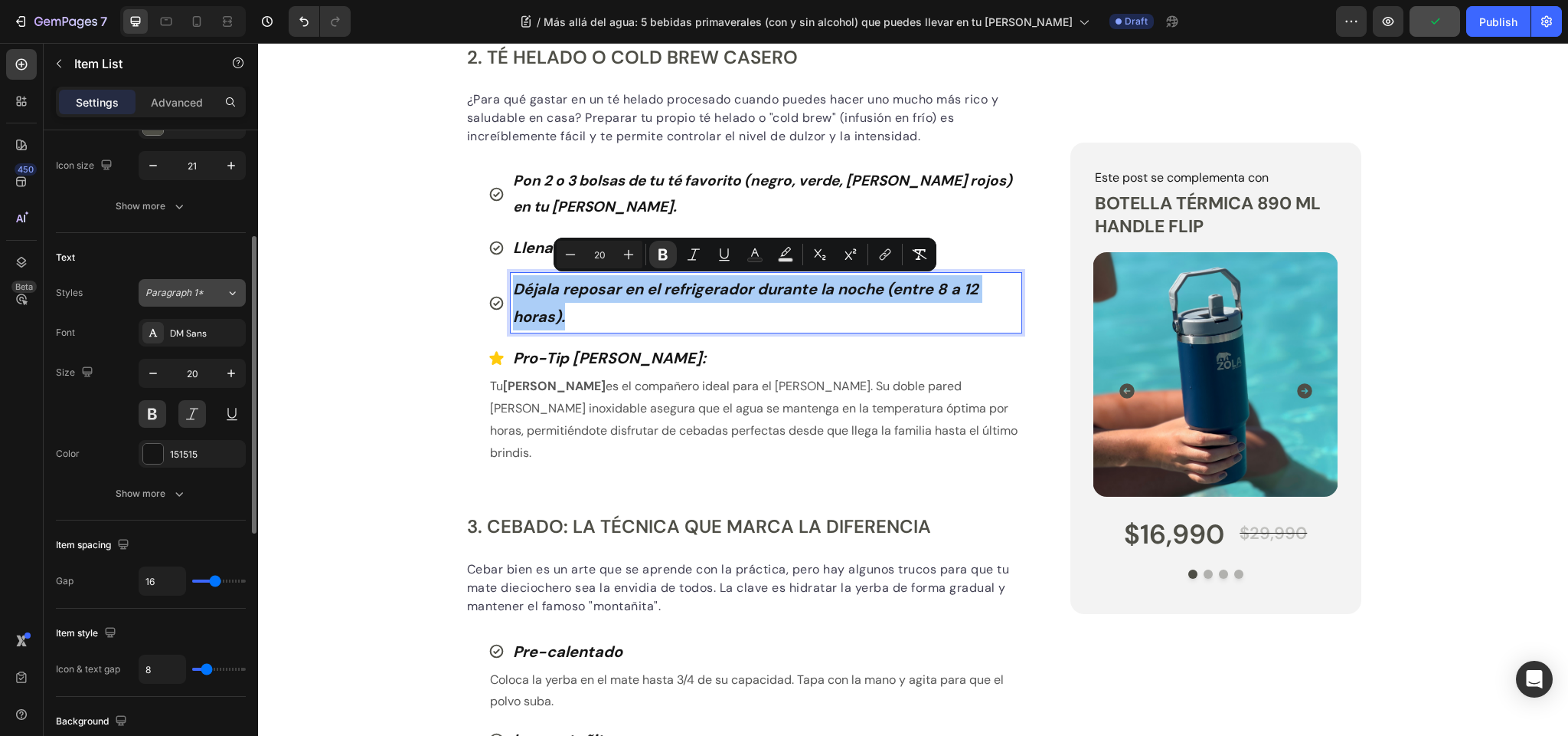
click at [228, 291] on icon at bounding box center [233, 293] width 13 height 15
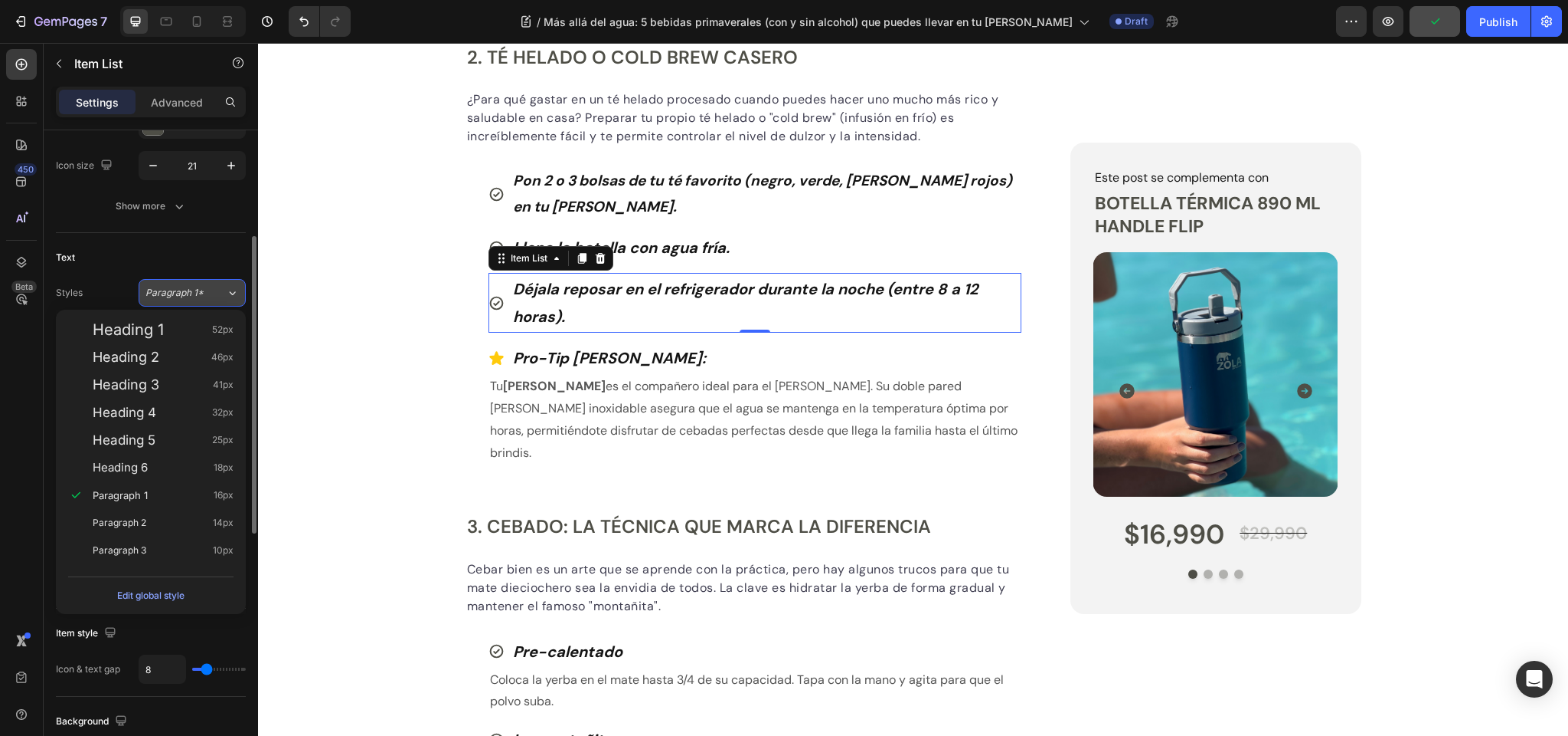
scroll to position [223, 0]
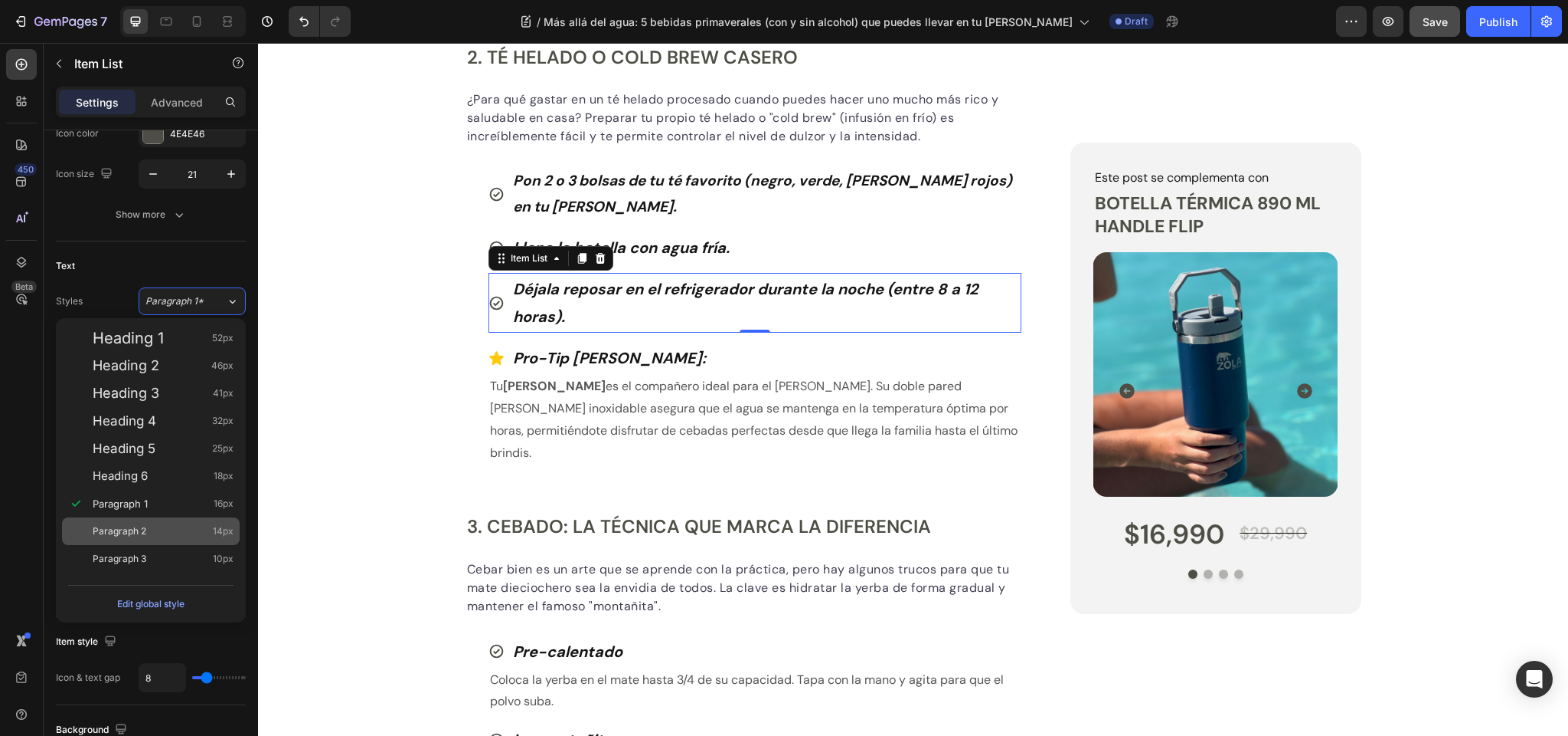
click at [127, 530] on span "Paragraph 2" at bounding box center [119, 531] width 54 height 15
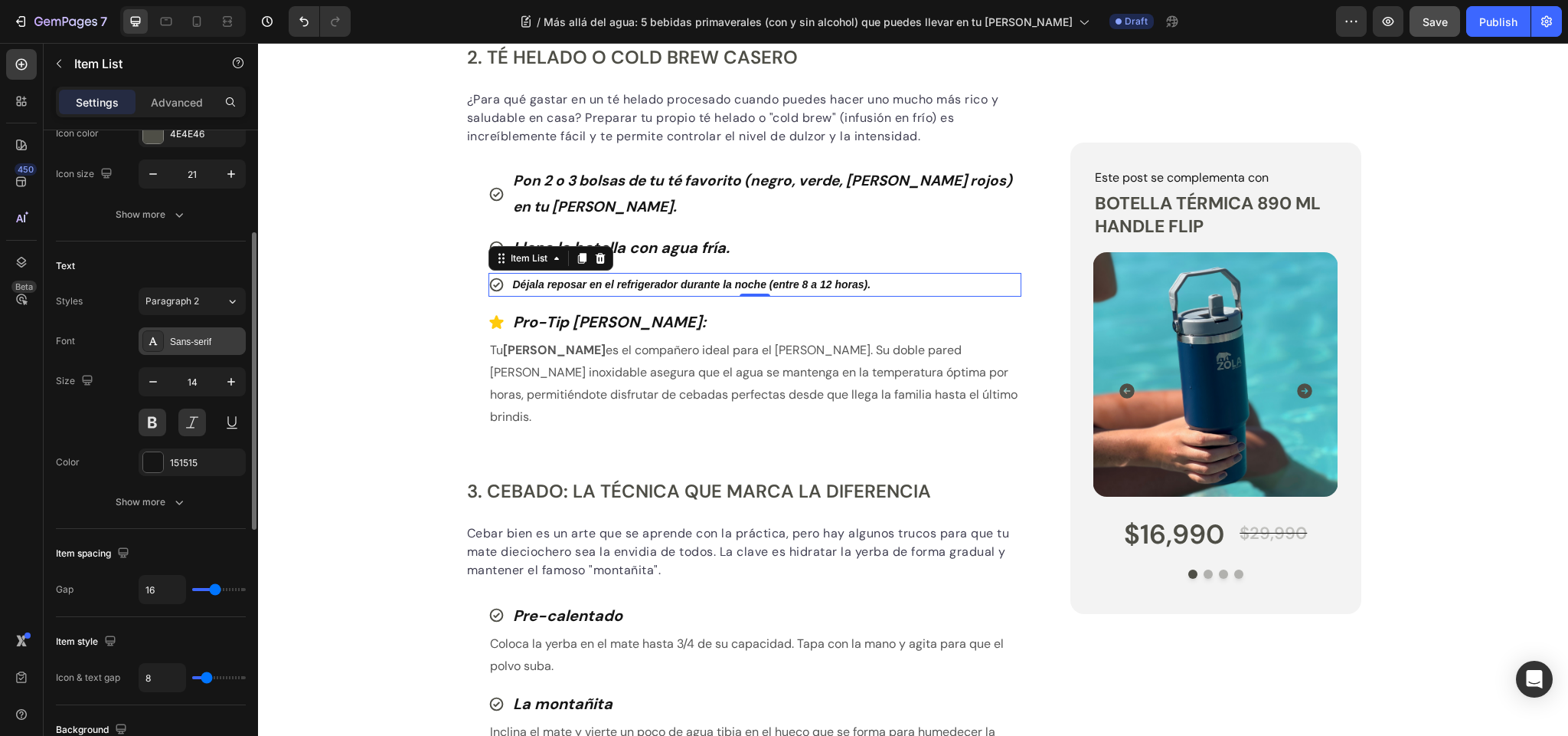
click at [207, 347] on div "Sans-serif" at bounding box center [206, 341] width 72 height 14
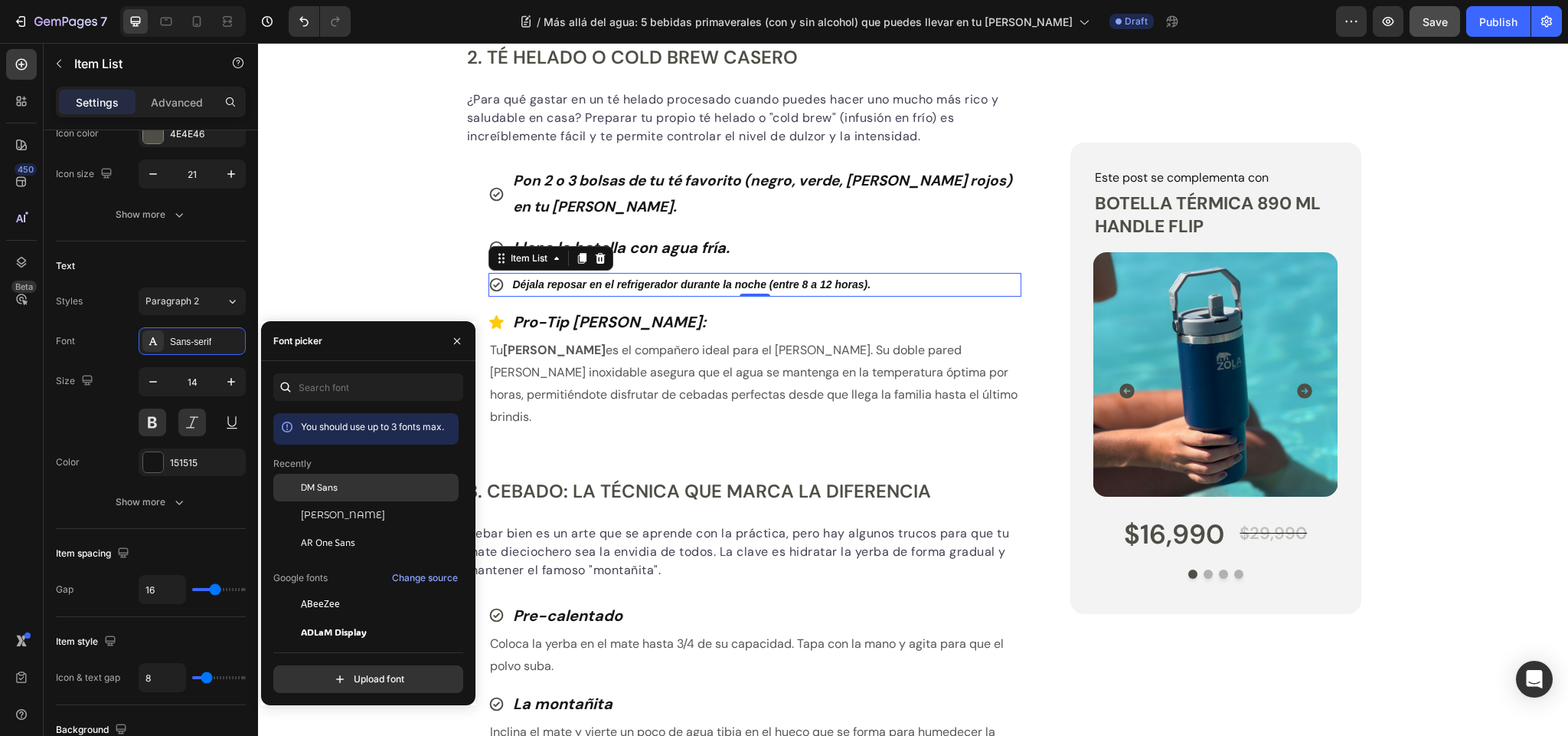
click at [318, 490] on span "DM Sans" at bounding box center [319, 487] width 37 height 14
click at [232, 380] on icon "button" at bounding box center [231, 382] width 15 height 15
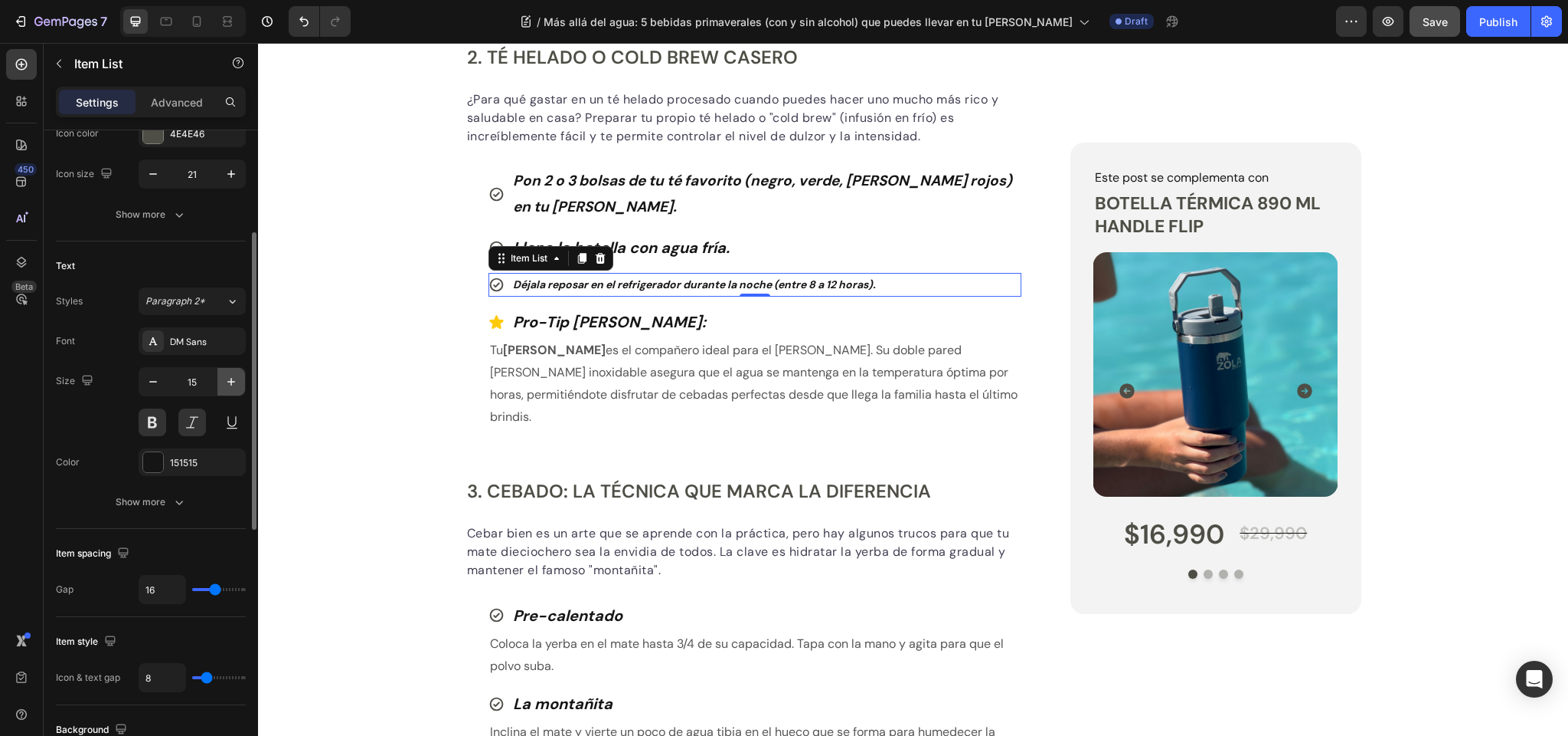
click at [232, 380] on icon "button" at bounding box center [231, 382] width 15 height 15
type input "17"
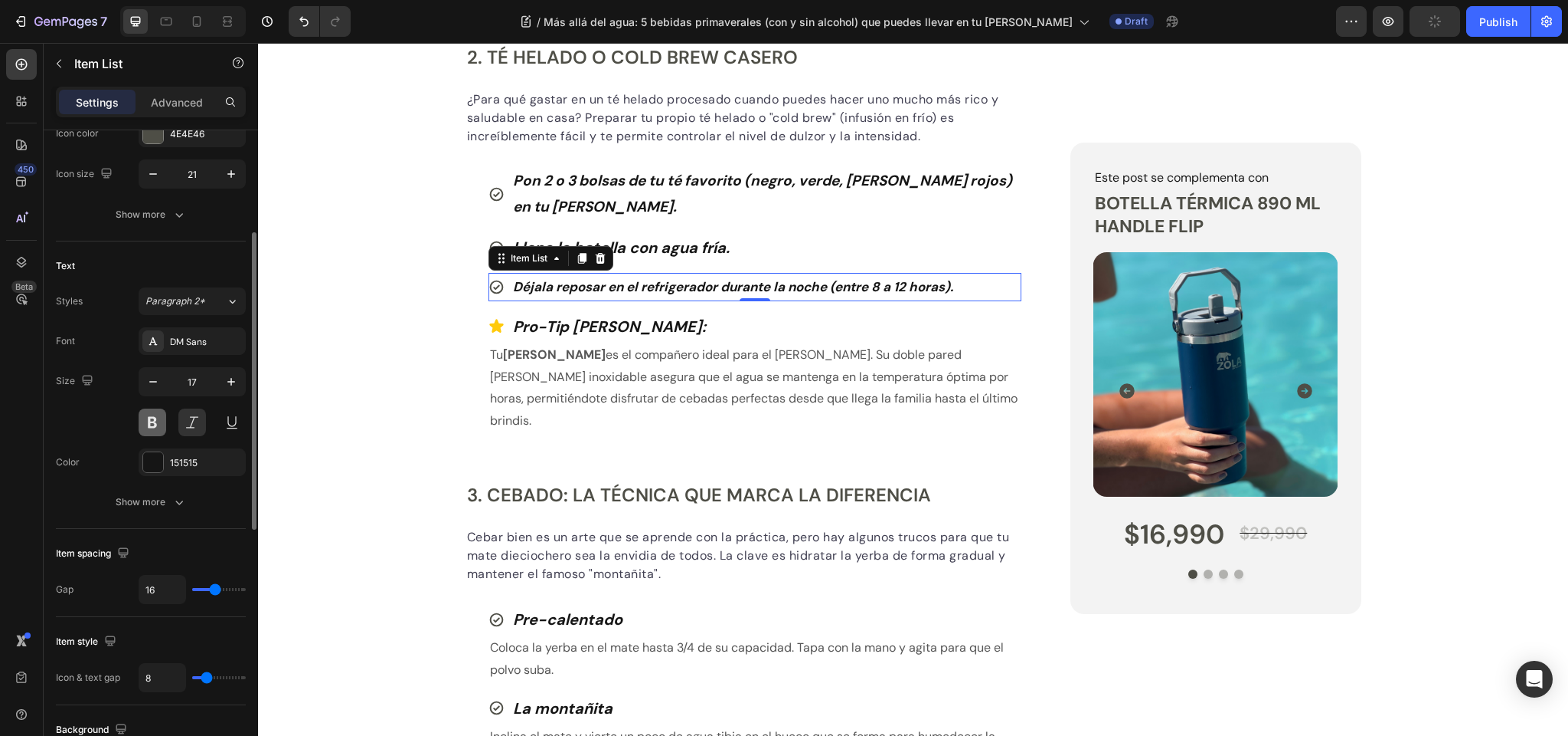
click at [158, 424] on button at bounding box center [152, 421] width 27 height 27
click at [180, 507] on icon "button" at bounding box center [179, 502] width 15 height 15
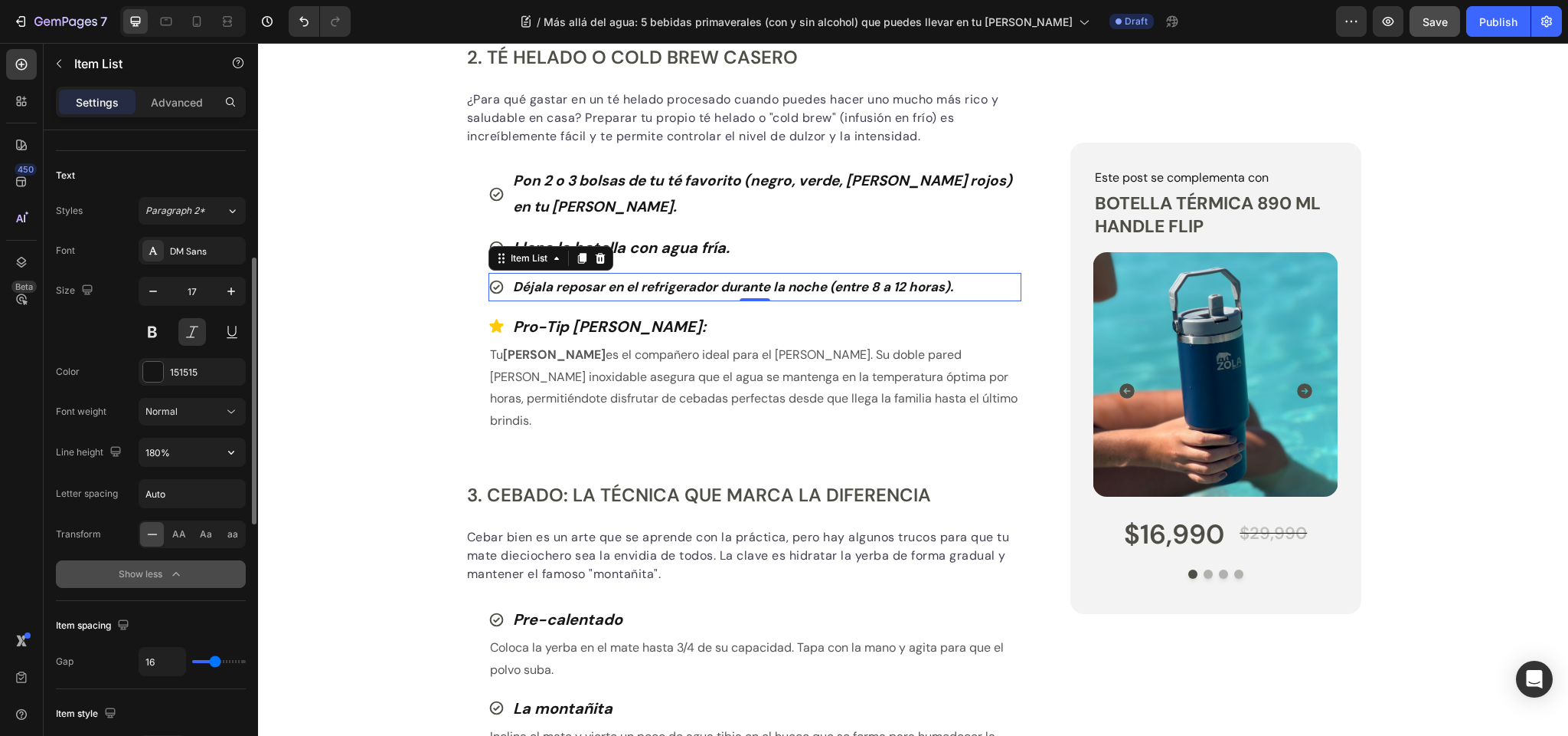
scroll to position [312, 0]
click at [183, 413] on div "Normal" at bounding box center [185, 413] width 78 height 14
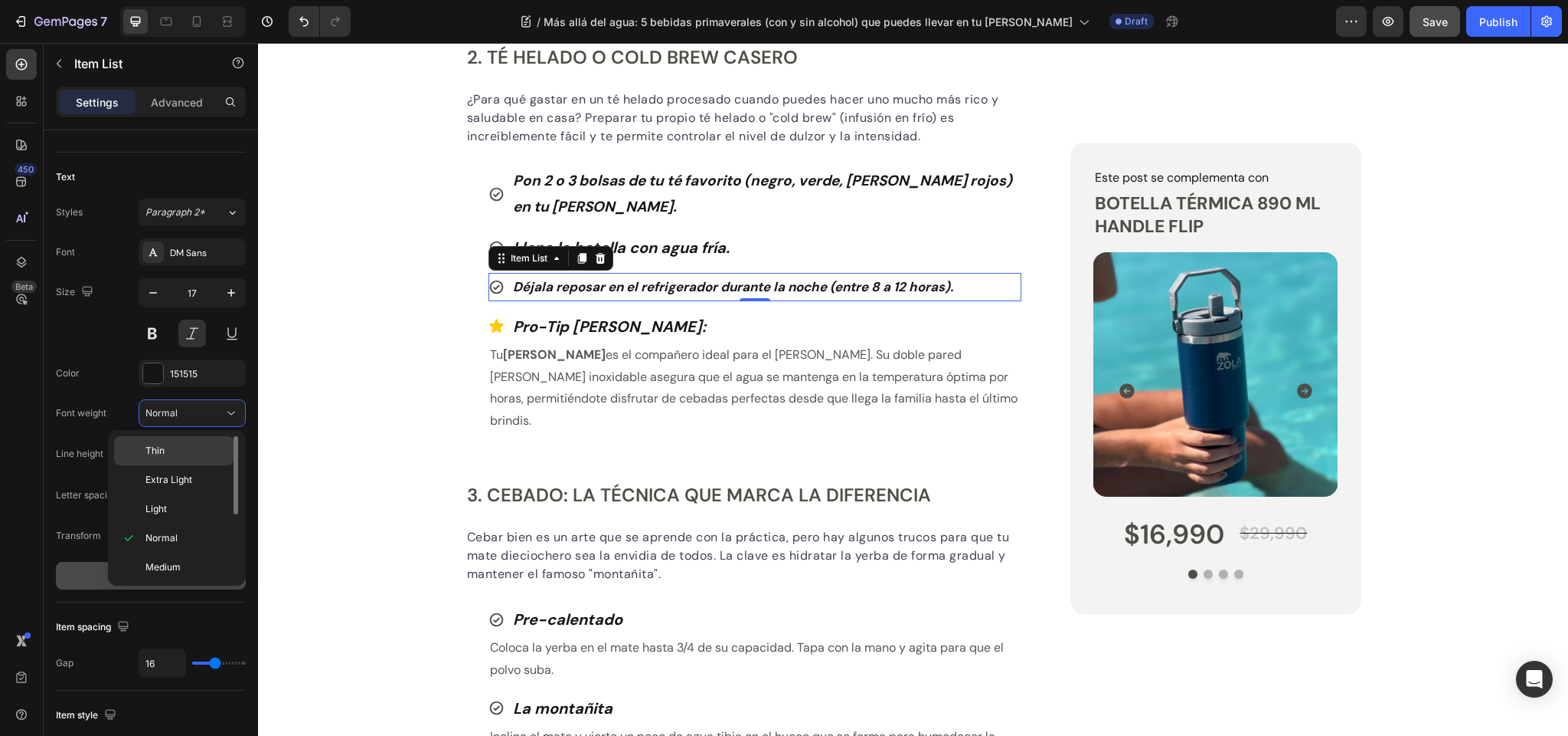
click at [173, 446] on p "Thin" at bounding box center [186, 450] width 81 height 14
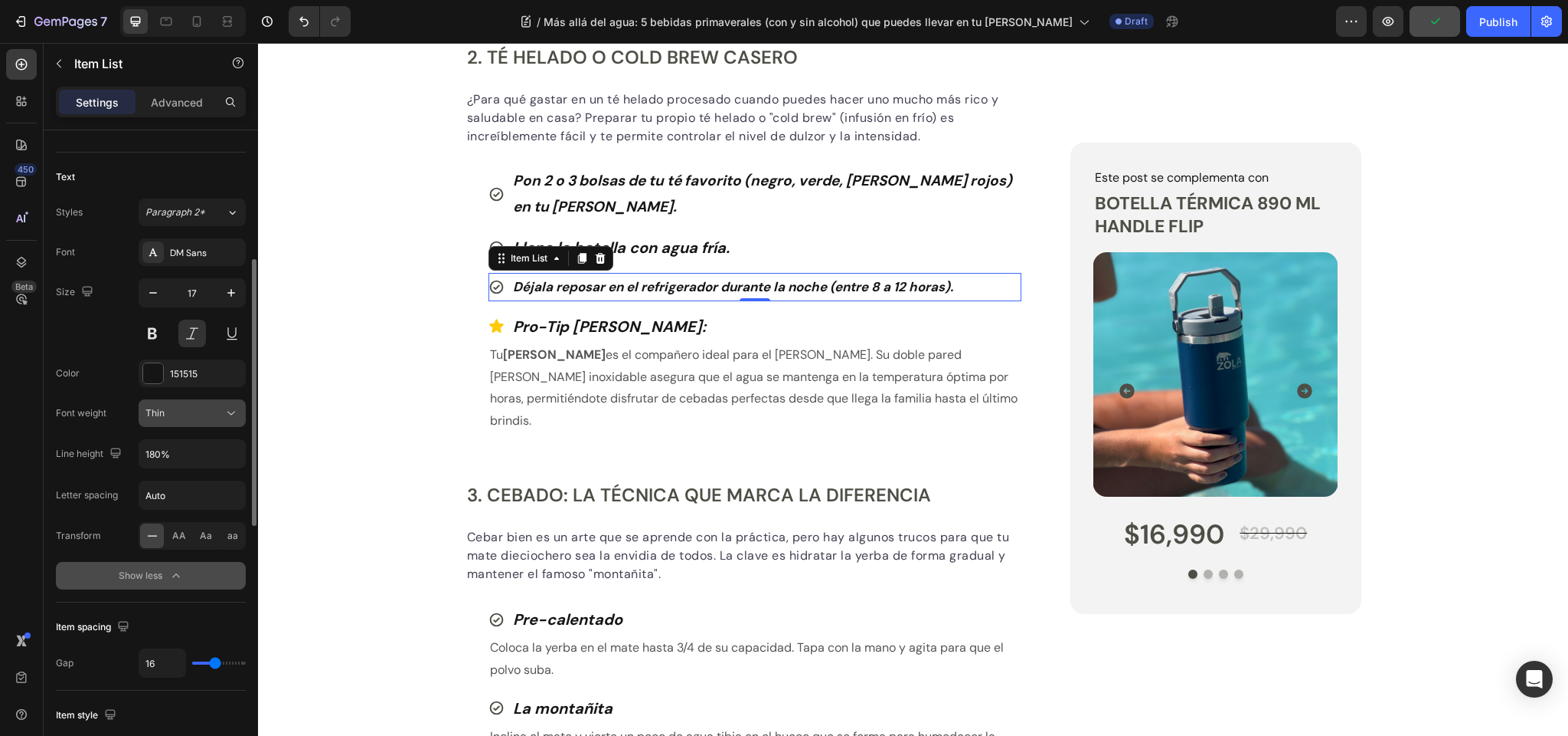
scroll to position [322, 0]
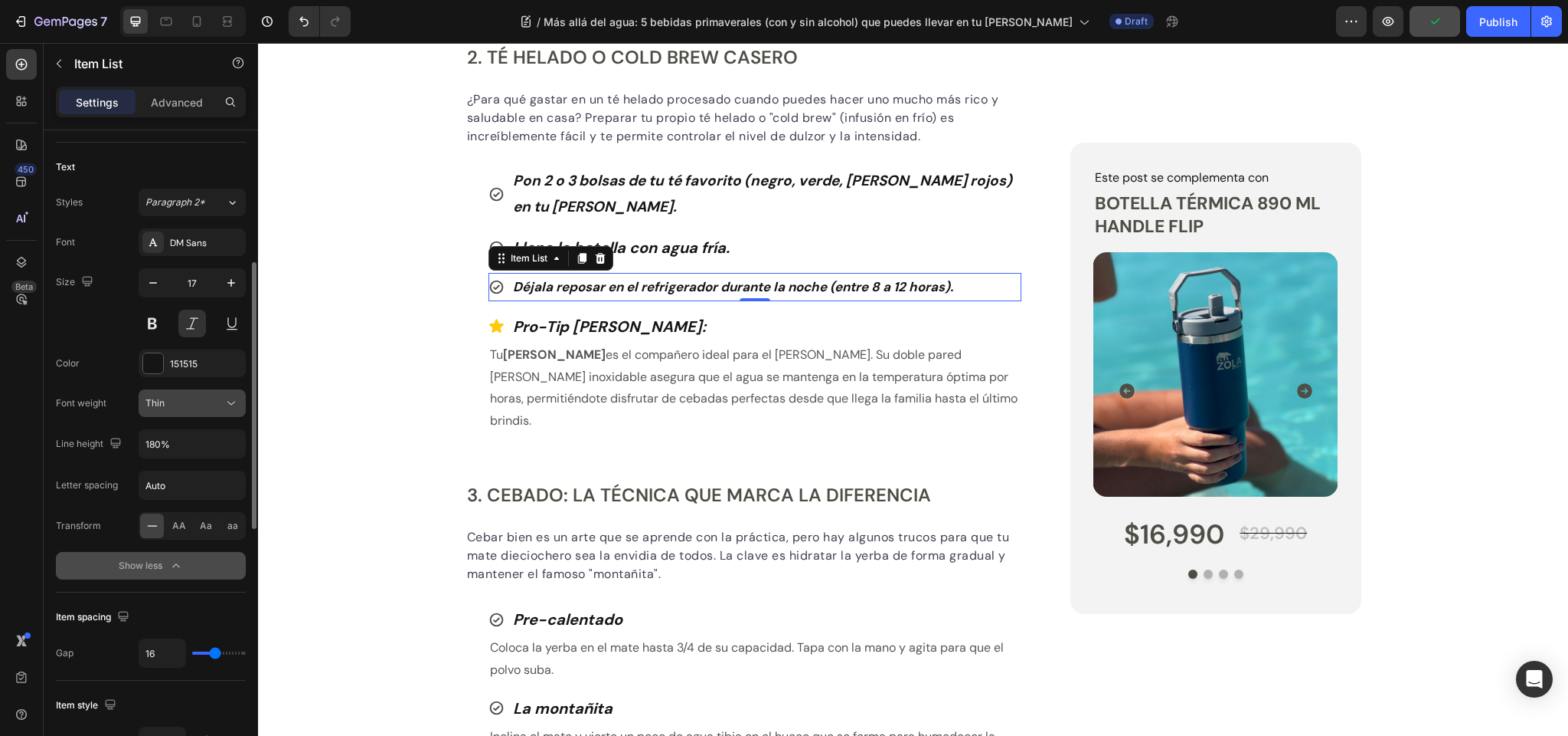
click at [193, 412] on button "Thin" at bounding box center [192, 402] width 107 height 27
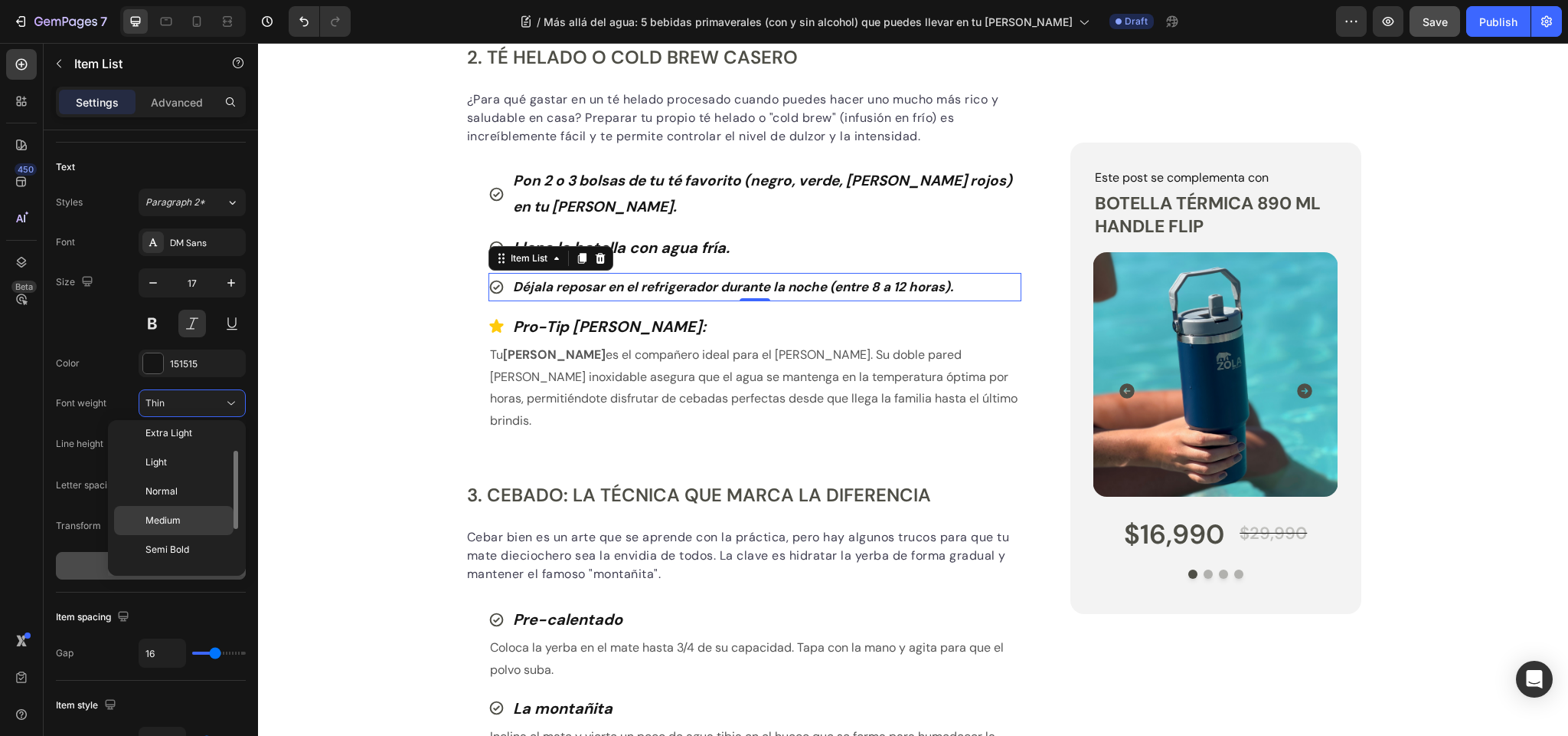
scroll to position [40, 0]
click at [176, 541] on span "Semi Bold" at bounding box center [168, 546] width 43 height 14
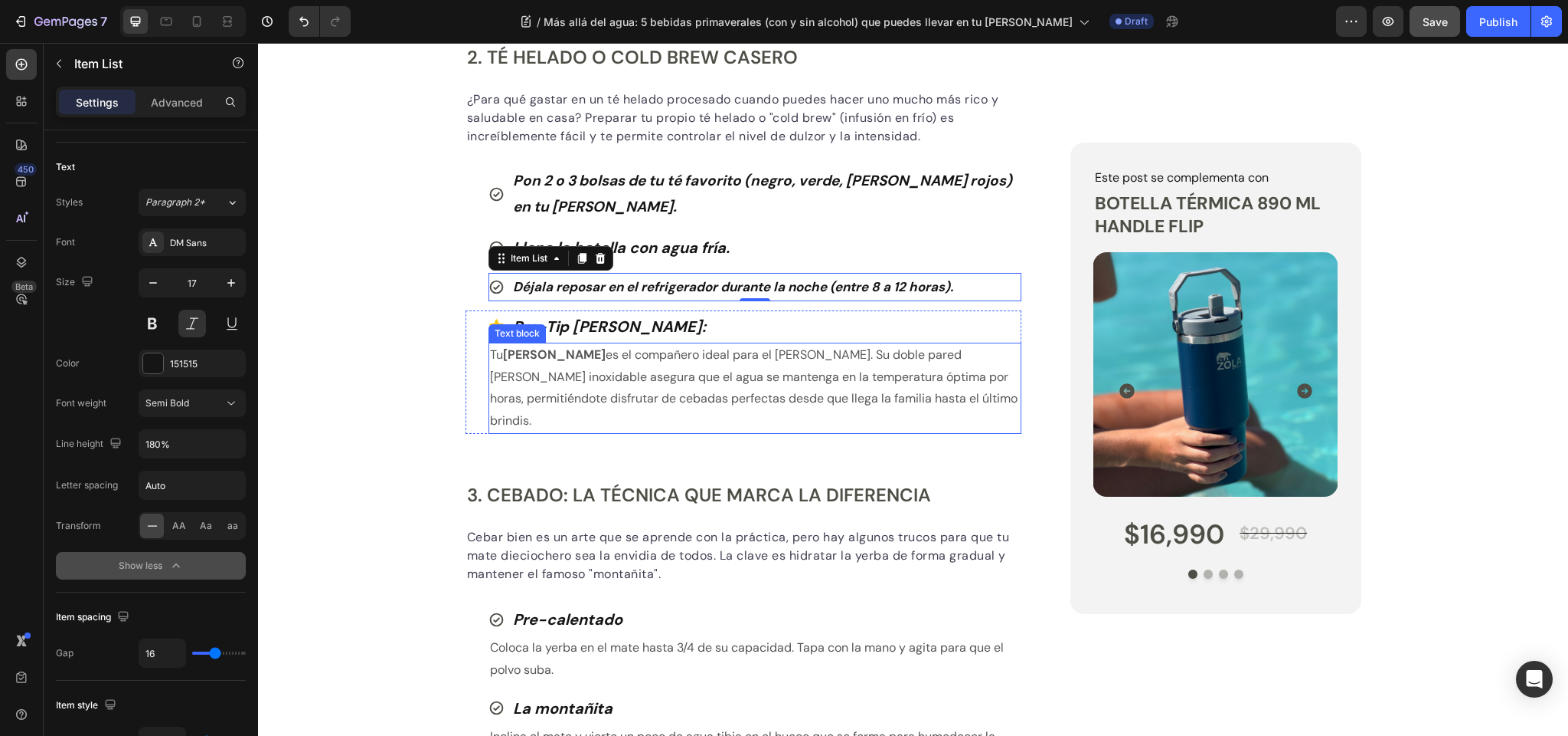
click at [522, 372] on p "Tu Termo Mate Zola es el compañero ideal para el asado dieciochero. Su doble pa…" at bounding box center [755, 388] width 531 height 89
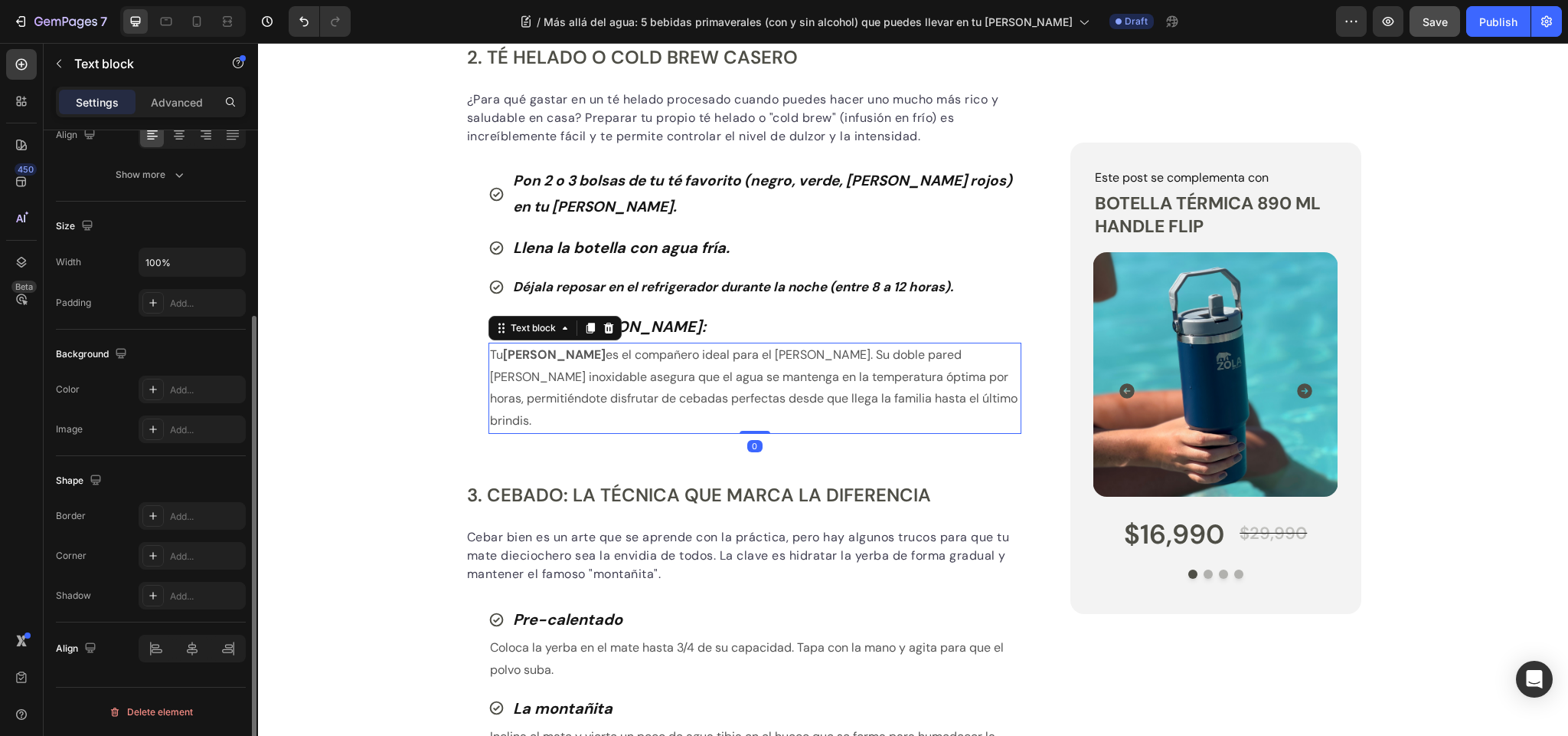
scroll to position [0, 0]
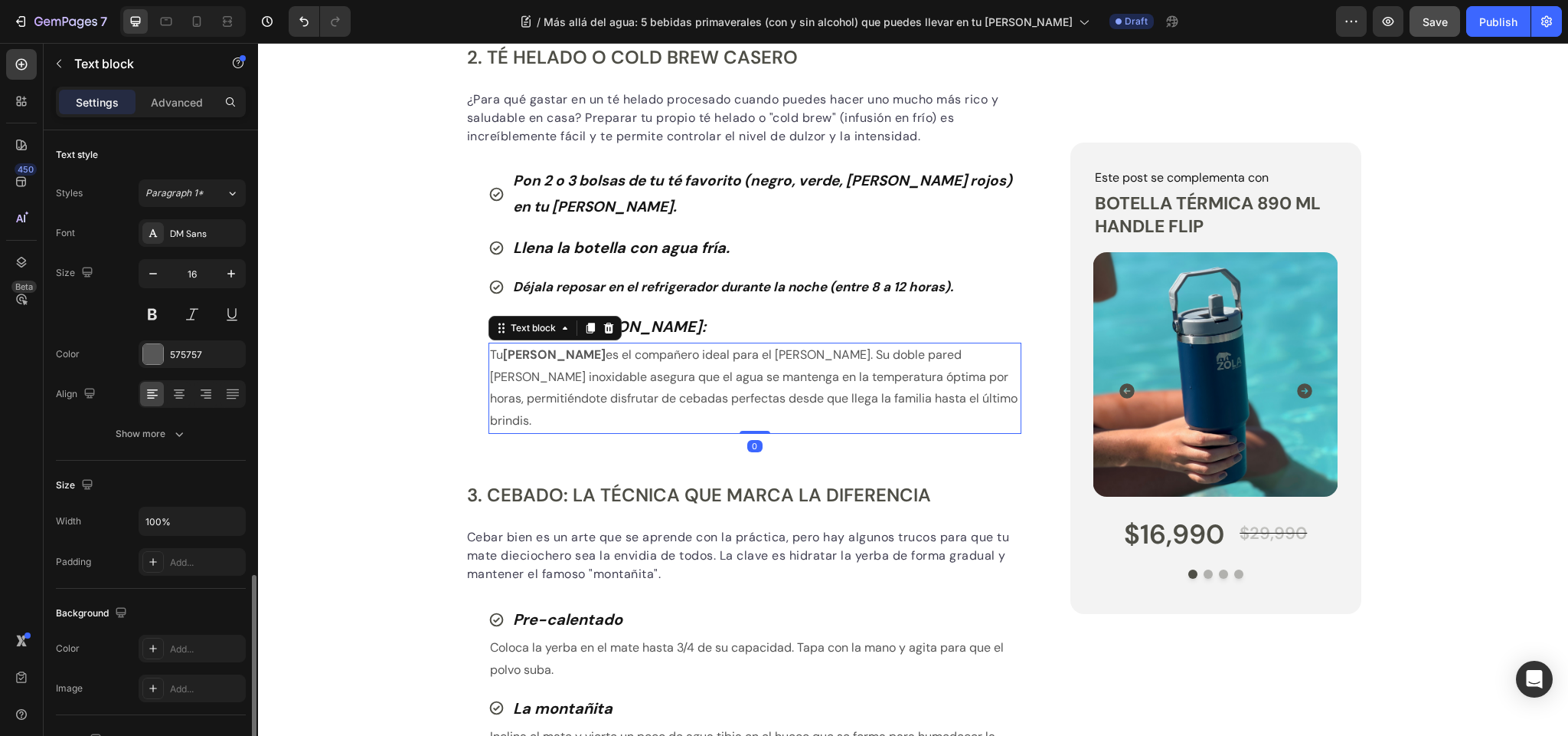
click at [522, 372] on p "Tu Termo Mate Zola es el compañero ideal para el asado dieciochero. Su doble pa…" at bounding box center [755, 388] width 531 height 89
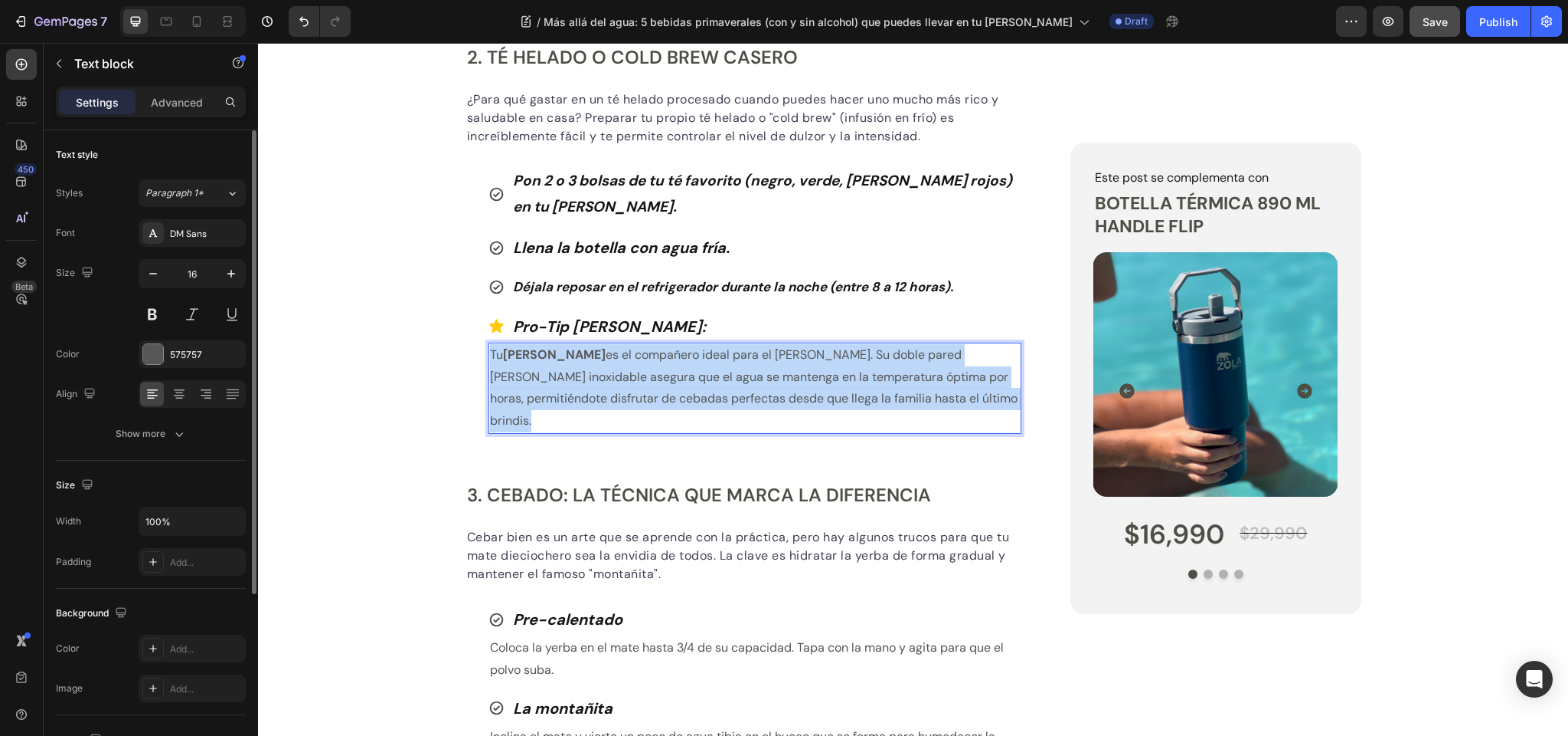
click at [522, 372] on p "Tu Termo Mate Zola es el compañero ideal para el asado dieciochero. Su doble pa…" at bounding box center [755, 388] width 531 height 89
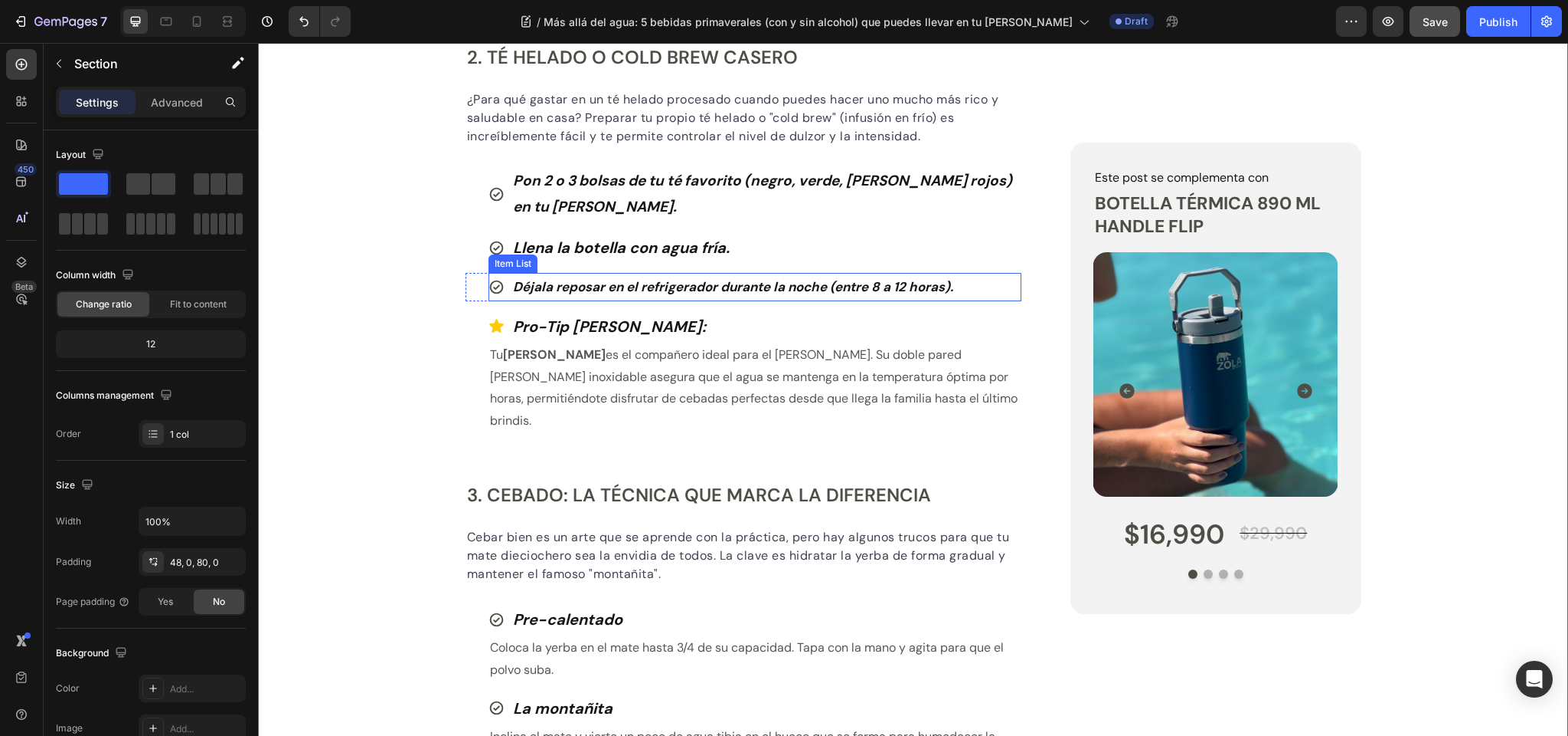
click at [597, 284] on strong "Déjala reposar en el refrigerador durante la noche (entre 8 a 12 horas)." at bounding box center [734, 286] width 441 height 17
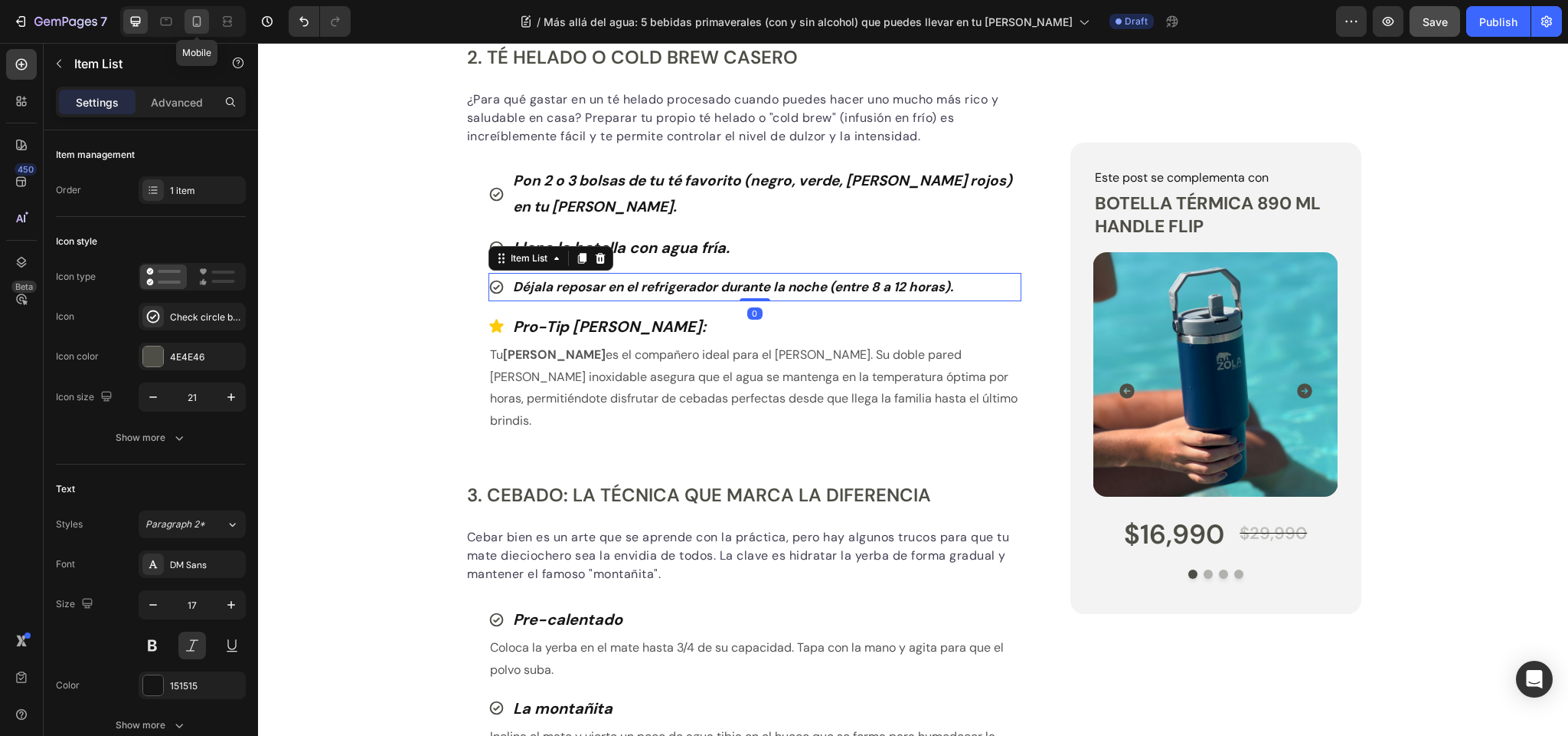
click at [190, 24] on icon at bounding box center [197, 22] width 15 height 15
type input "16"
type input "12"
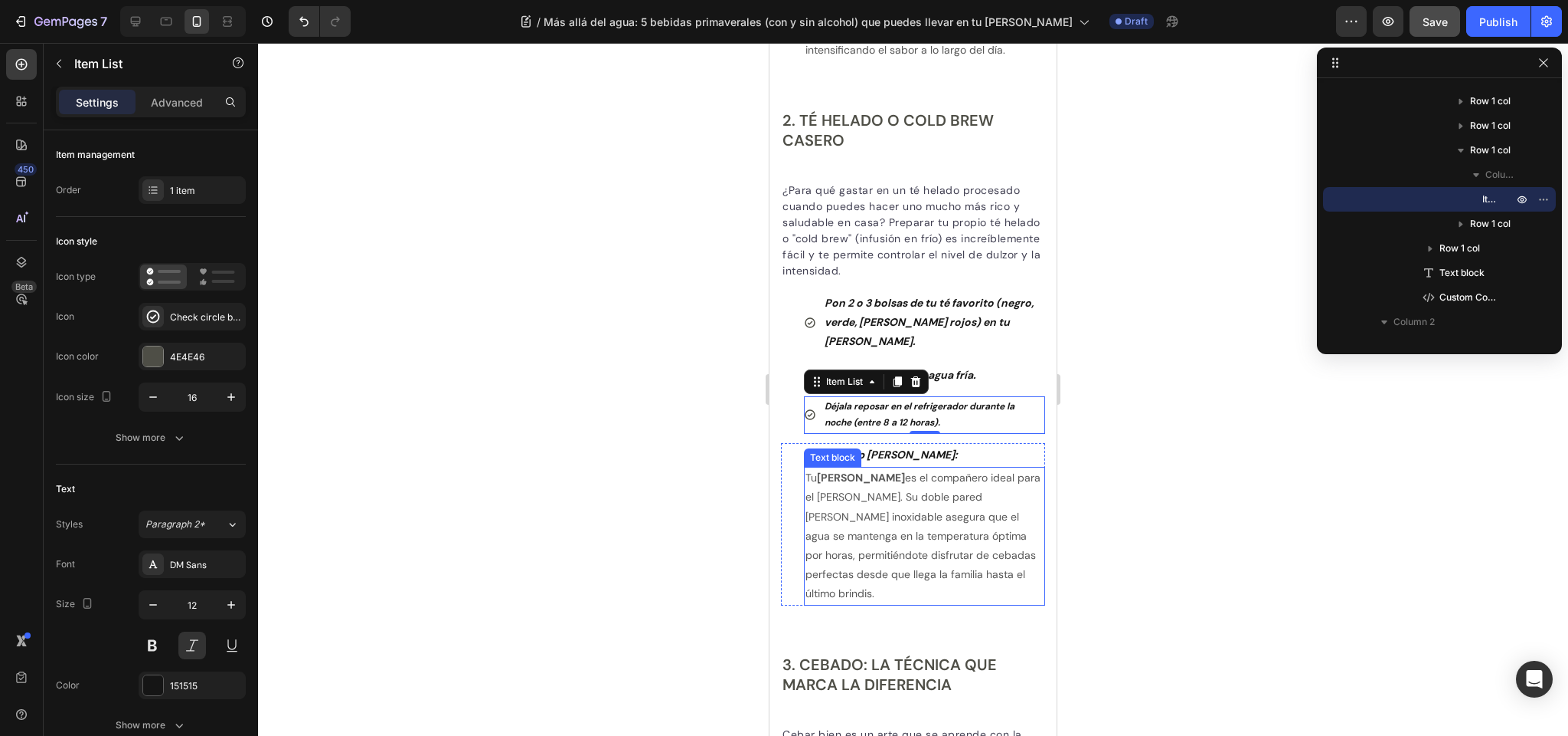
scroll to position [1535, 0]
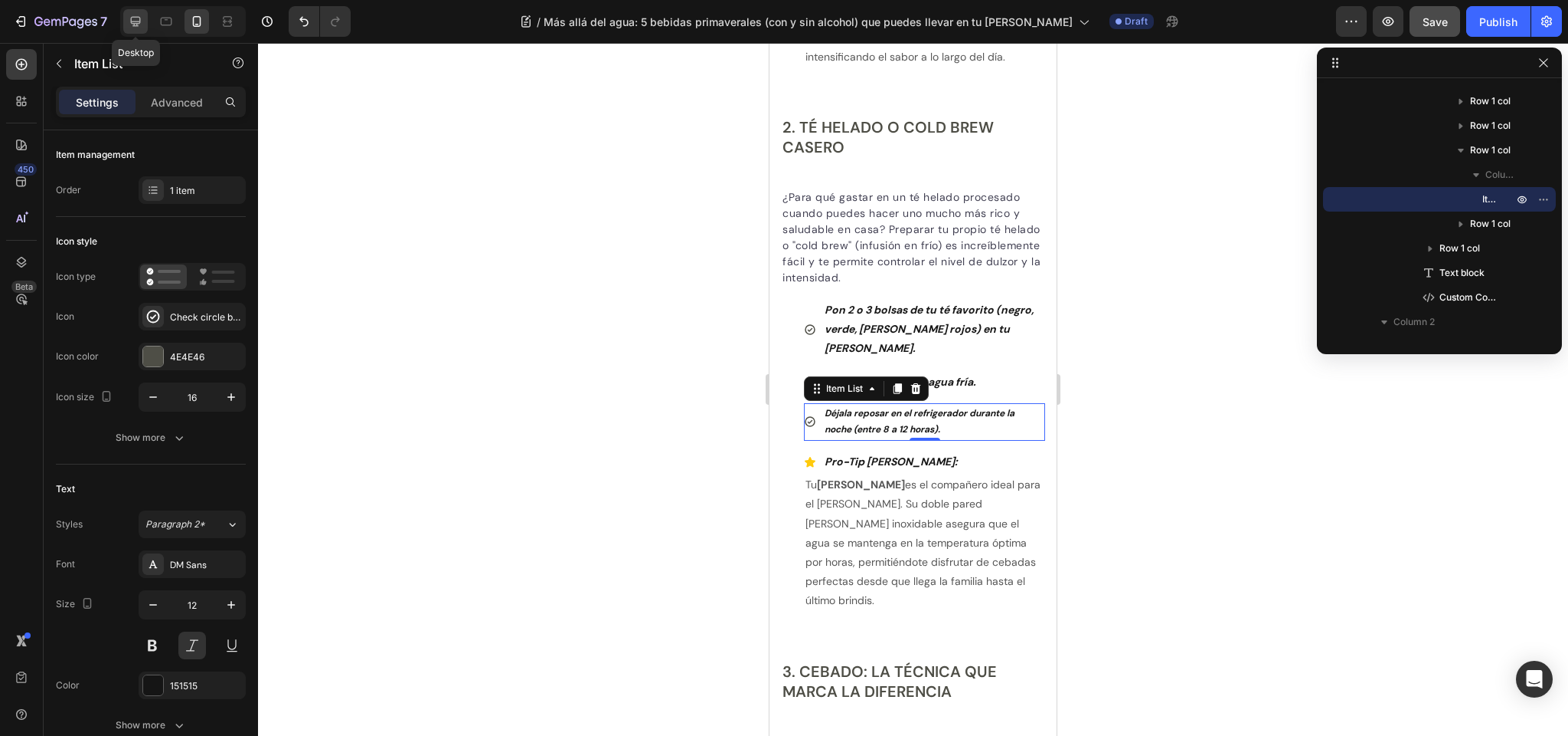
click at [140, 23] on icon at bounding box center [136, 22] width 15 height 15
type input "21"
type input "17"
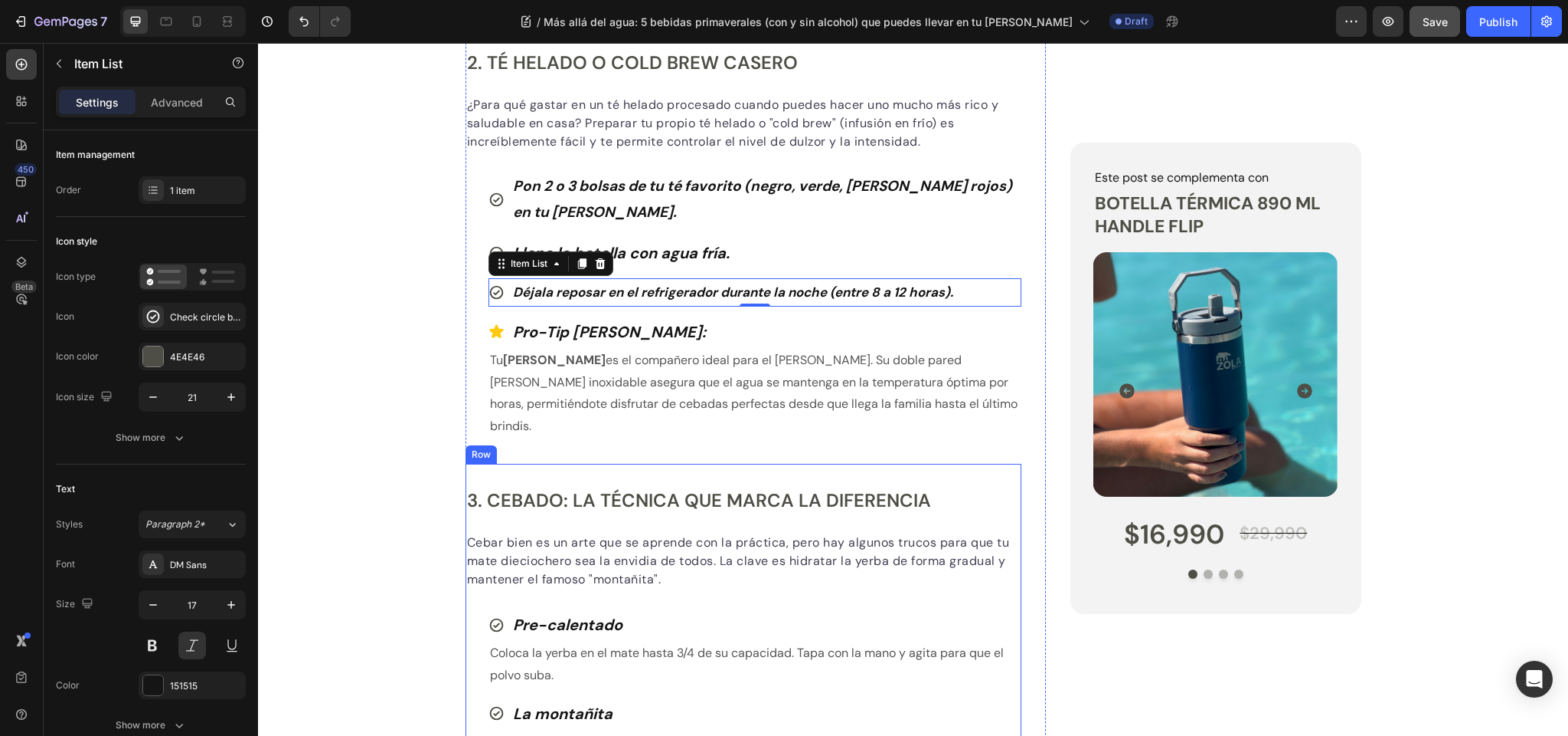
scroll to position [1483, 0]
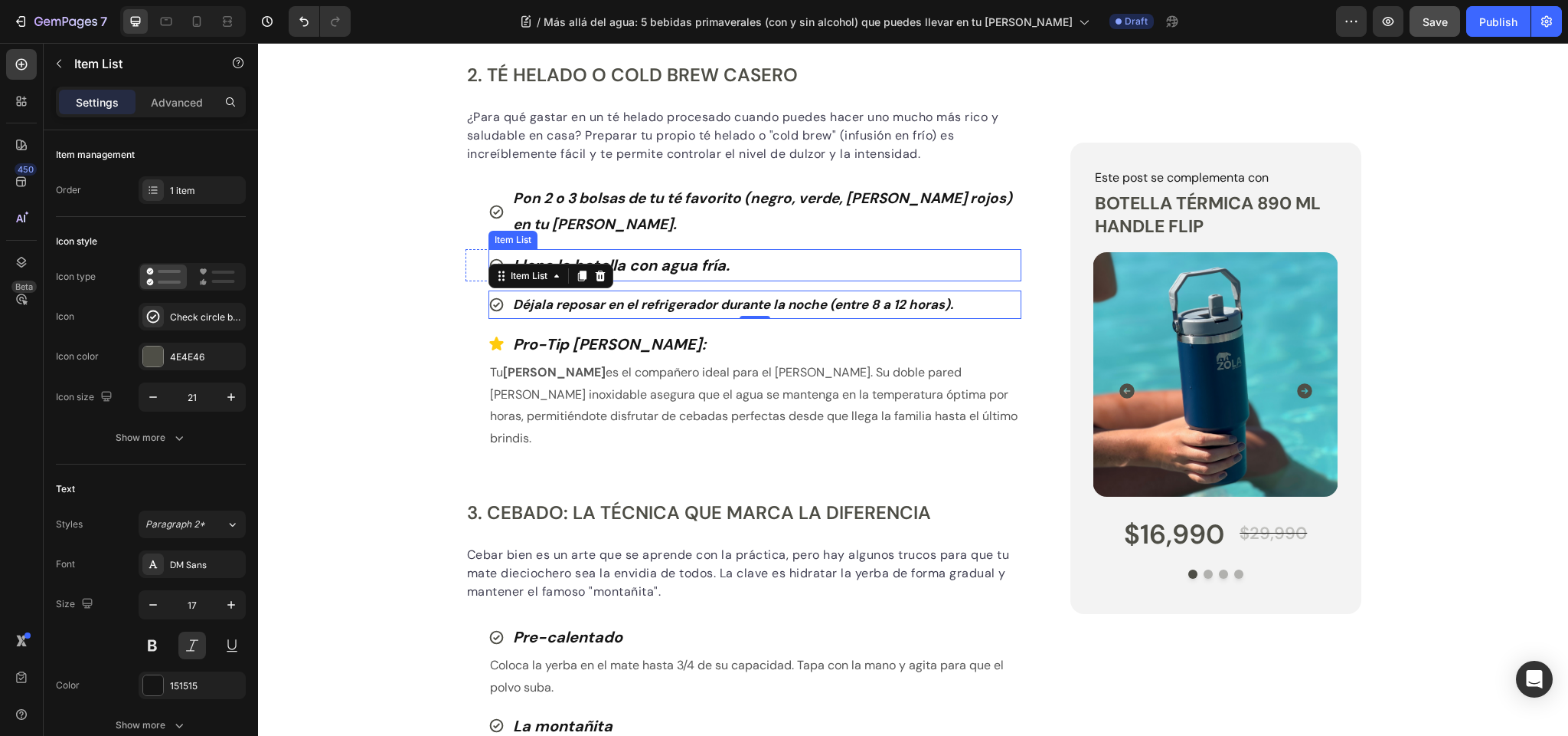
click at [643, 265] on strong "Llena la botella con agua fría." at bounding box center [622, 265] width 217 height 20
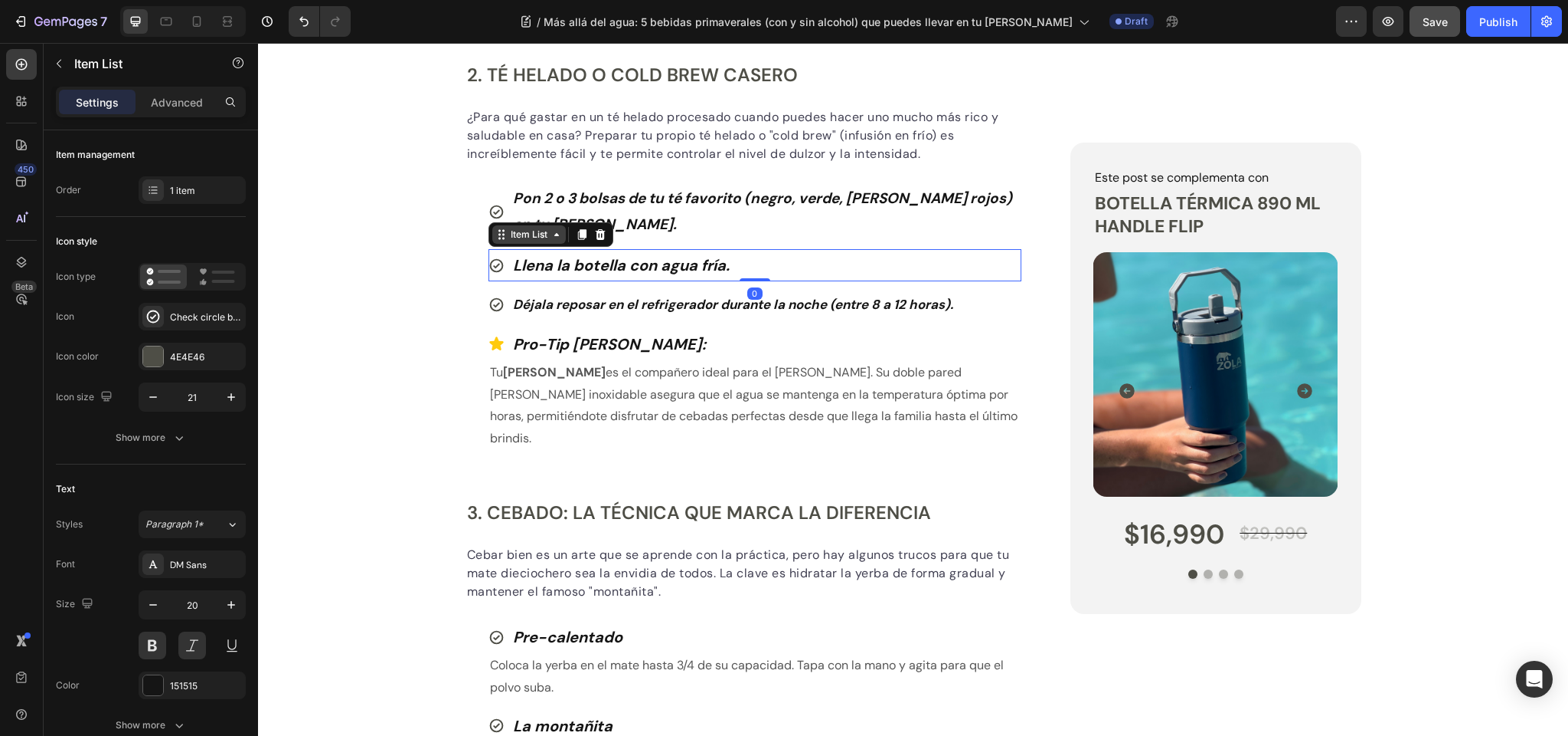
scroll to position [1483, 0]
click at [527, 232] on div "Item List" at bounding box center [529, 234] width 43 height 14
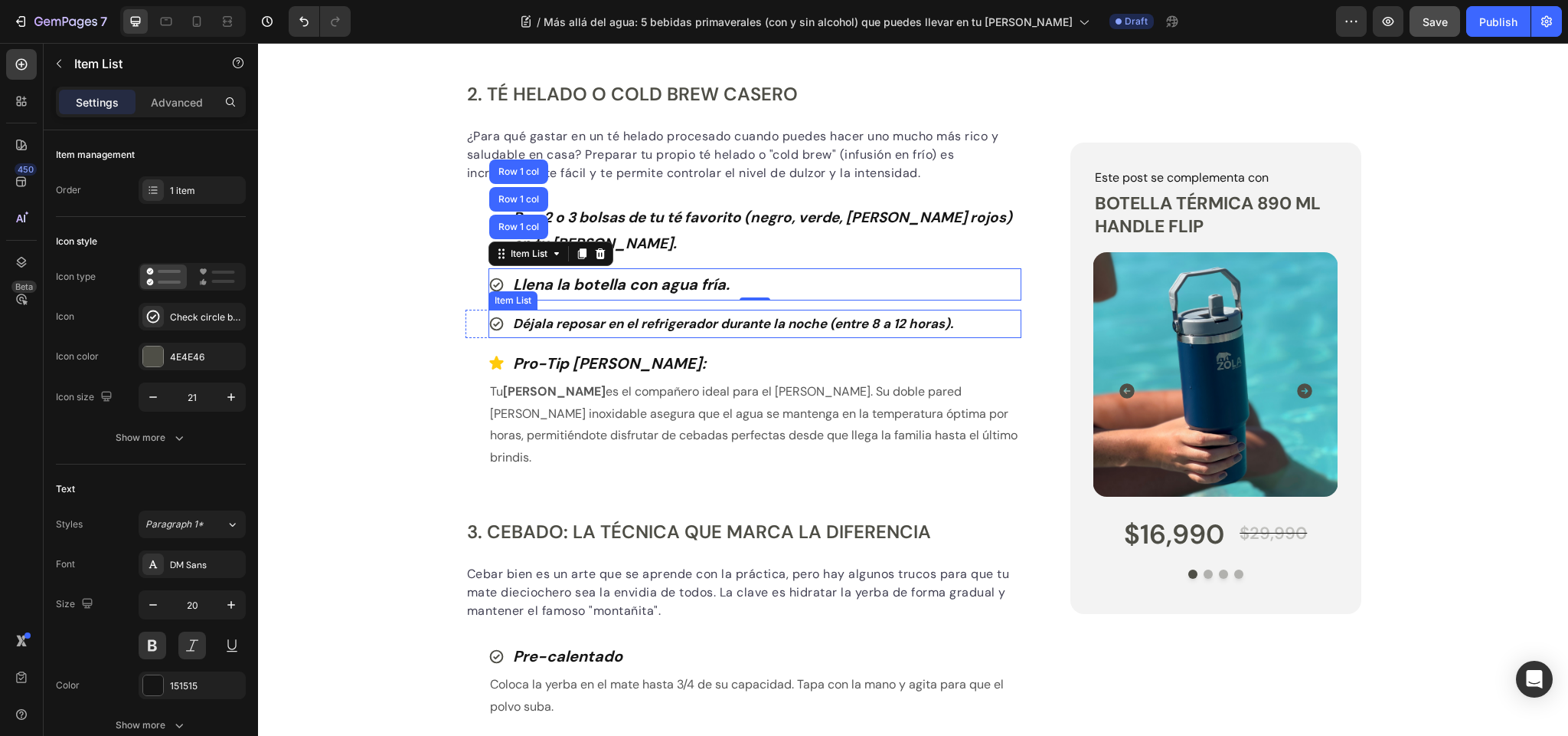
scroll to position [1461, 0]
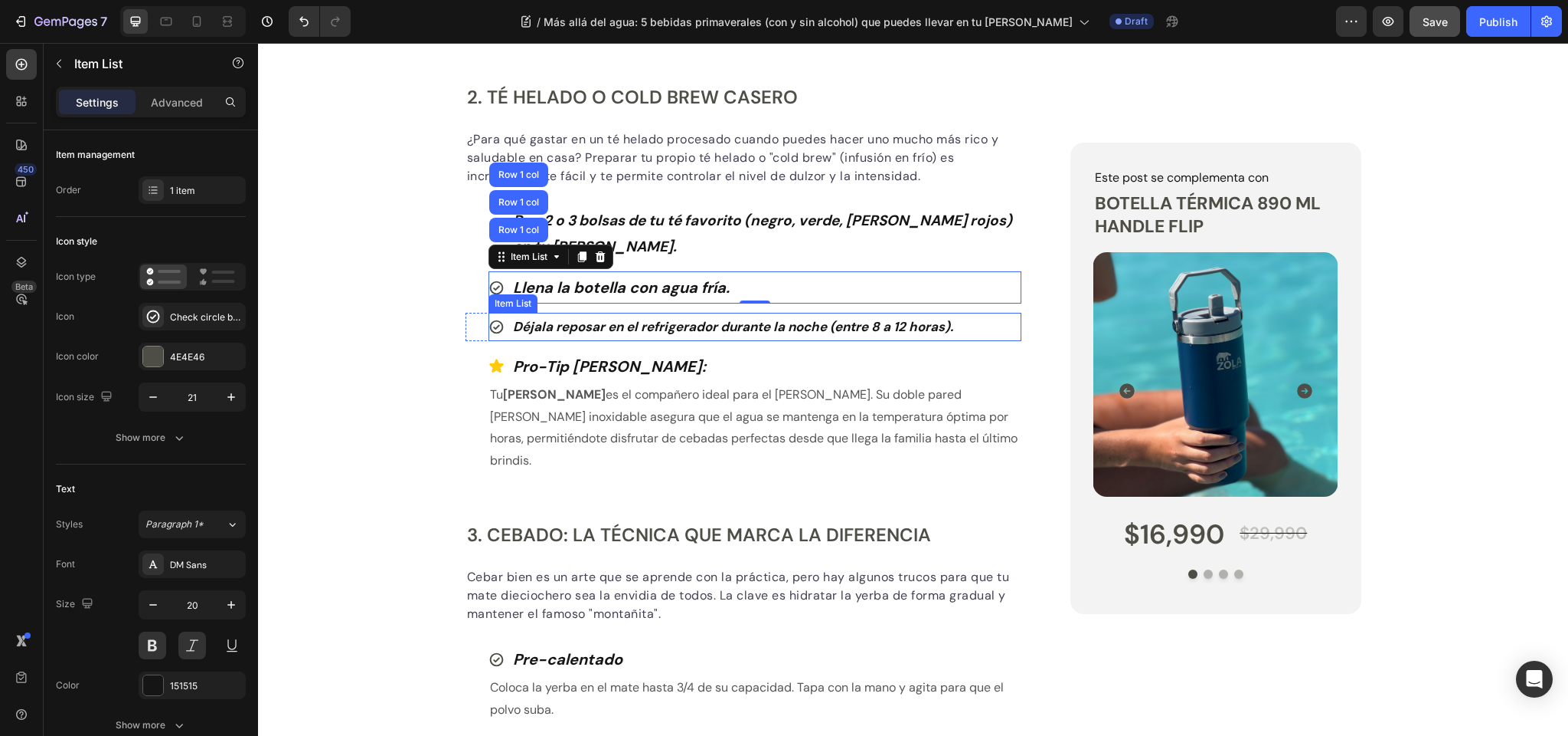
click at [535, 318] on strong "Déjala reposar en el refrigerador durante la noche (entre 8 a 12 horas)." at bounding box center [734, 326] width 441 height 17
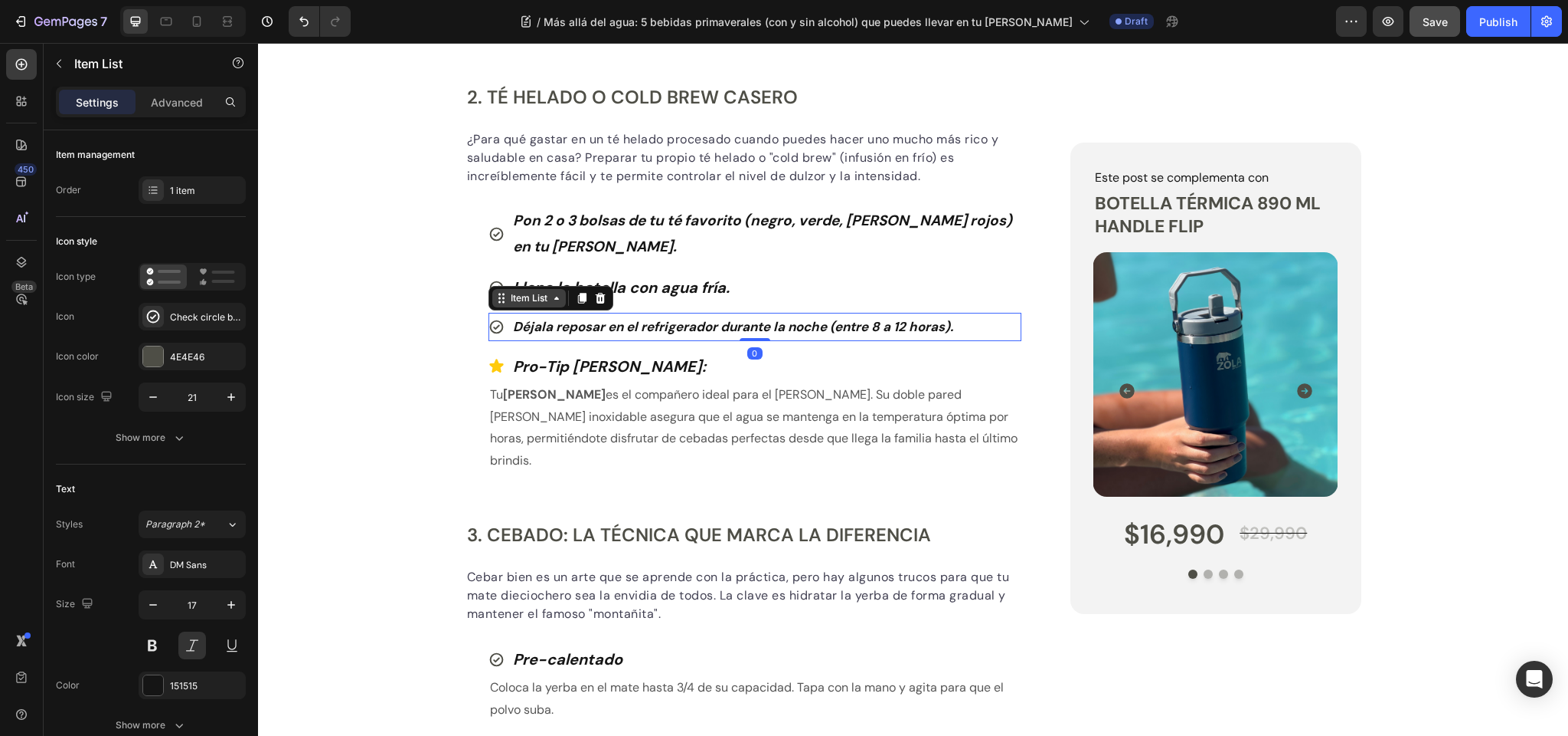
click at [538, 295] on div "Item List" at bounding box center [529, 298] width 43 height 14
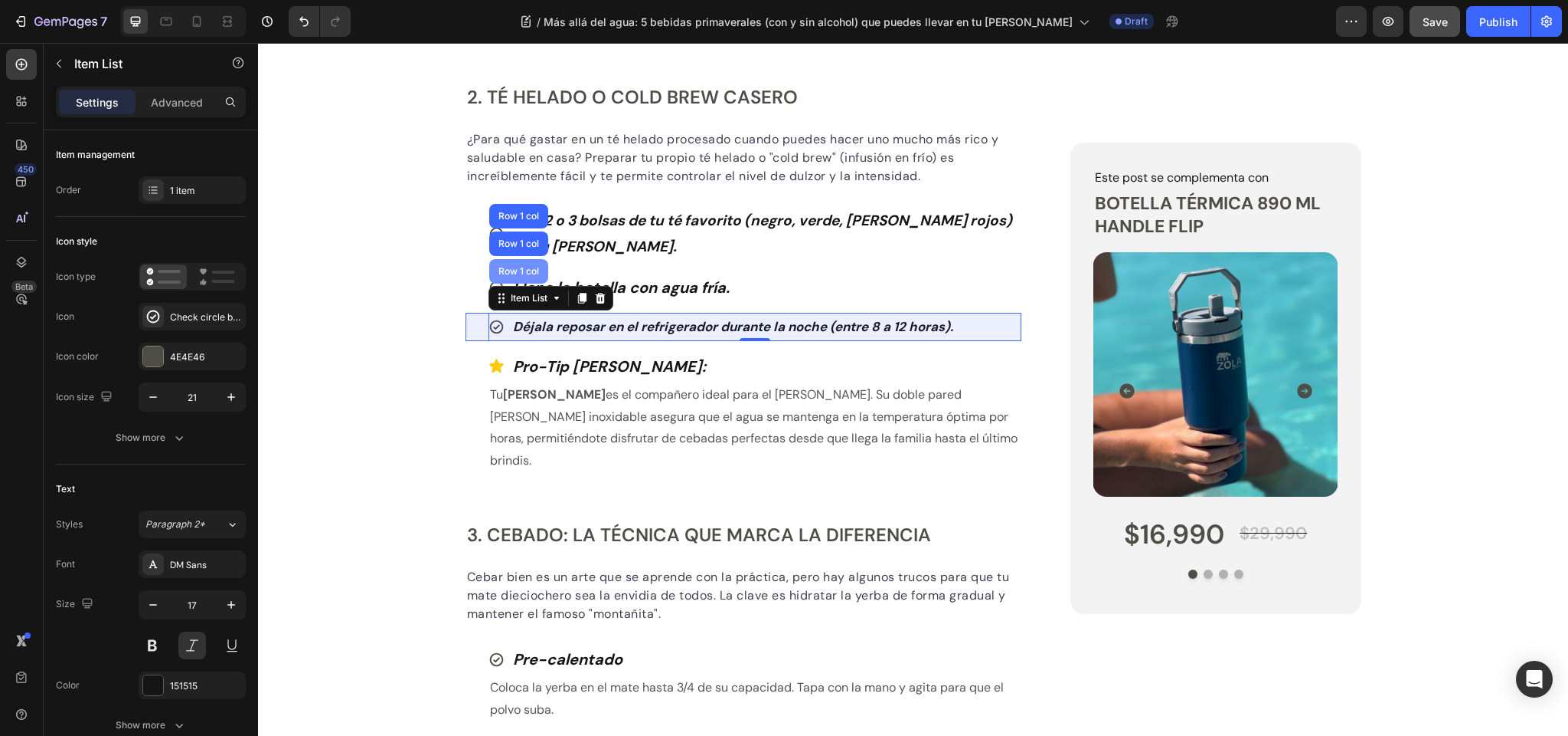
click at [524, 259] on div "Row 1 col" at bounding box center [519, 271] width 59 height 25
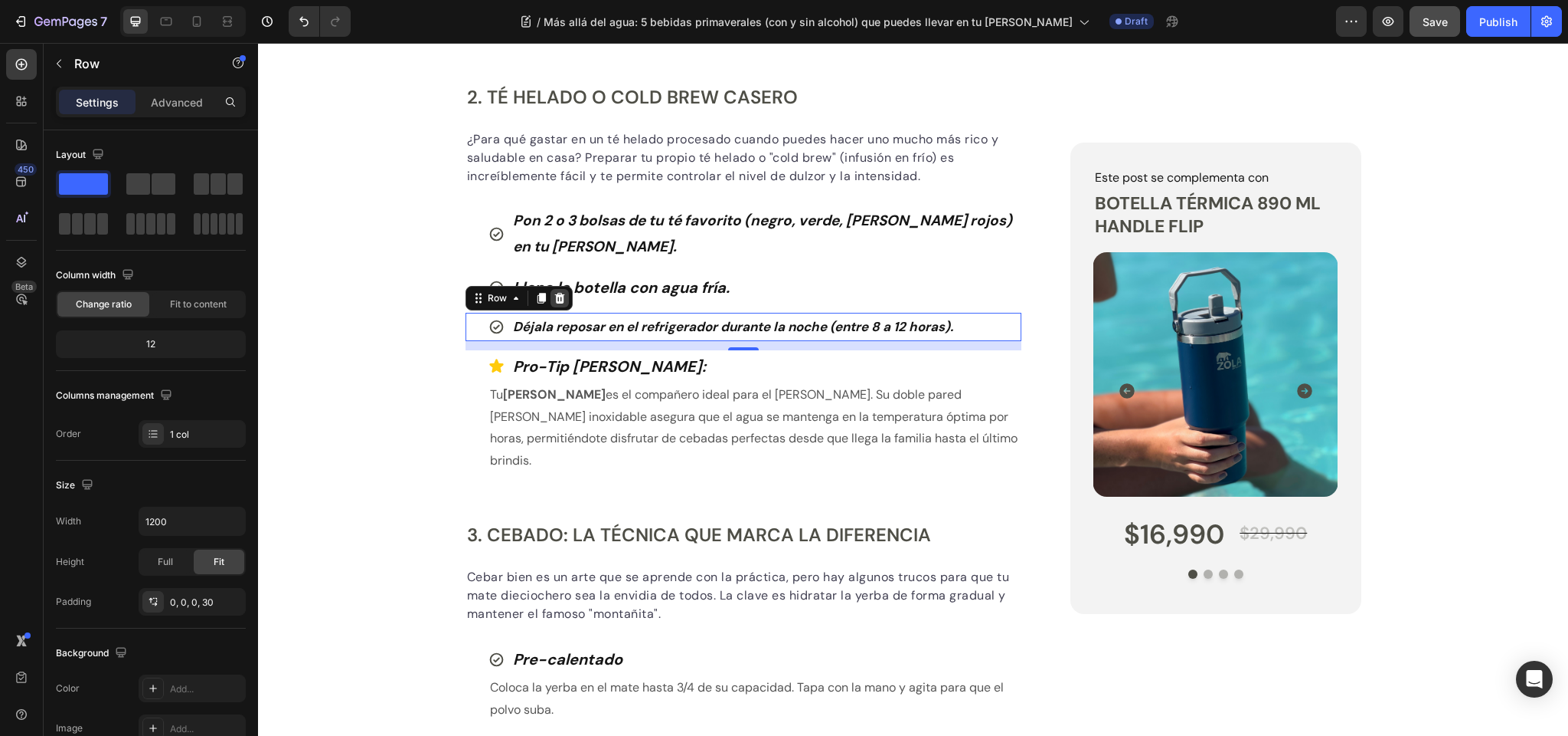
click at [559, 295] on icon at bounding box center [559, 298] width 10 height 10
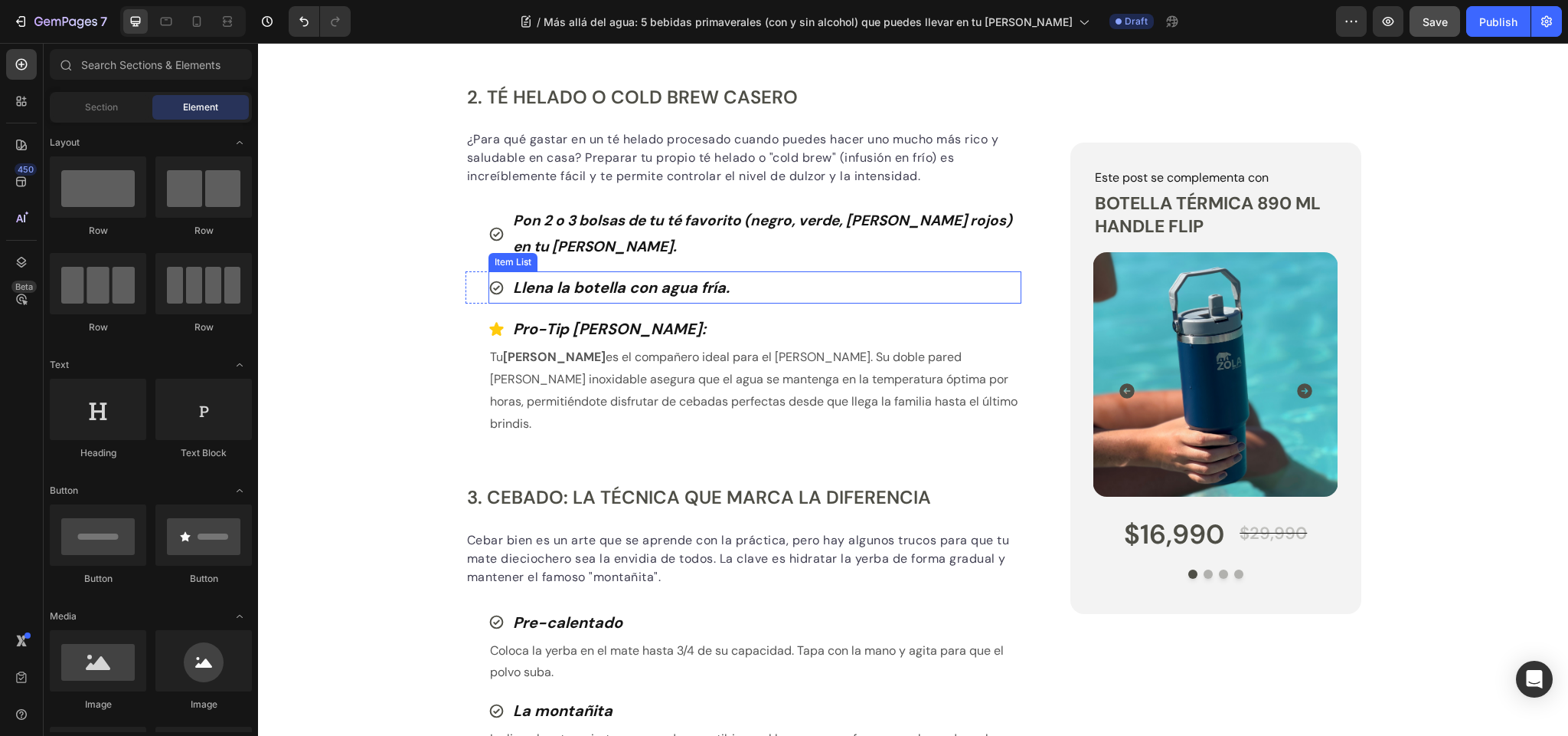
click at [531, 289] on strong "Llena la botella con agua fría." at bounding box center [622, 286] width 217 height 20
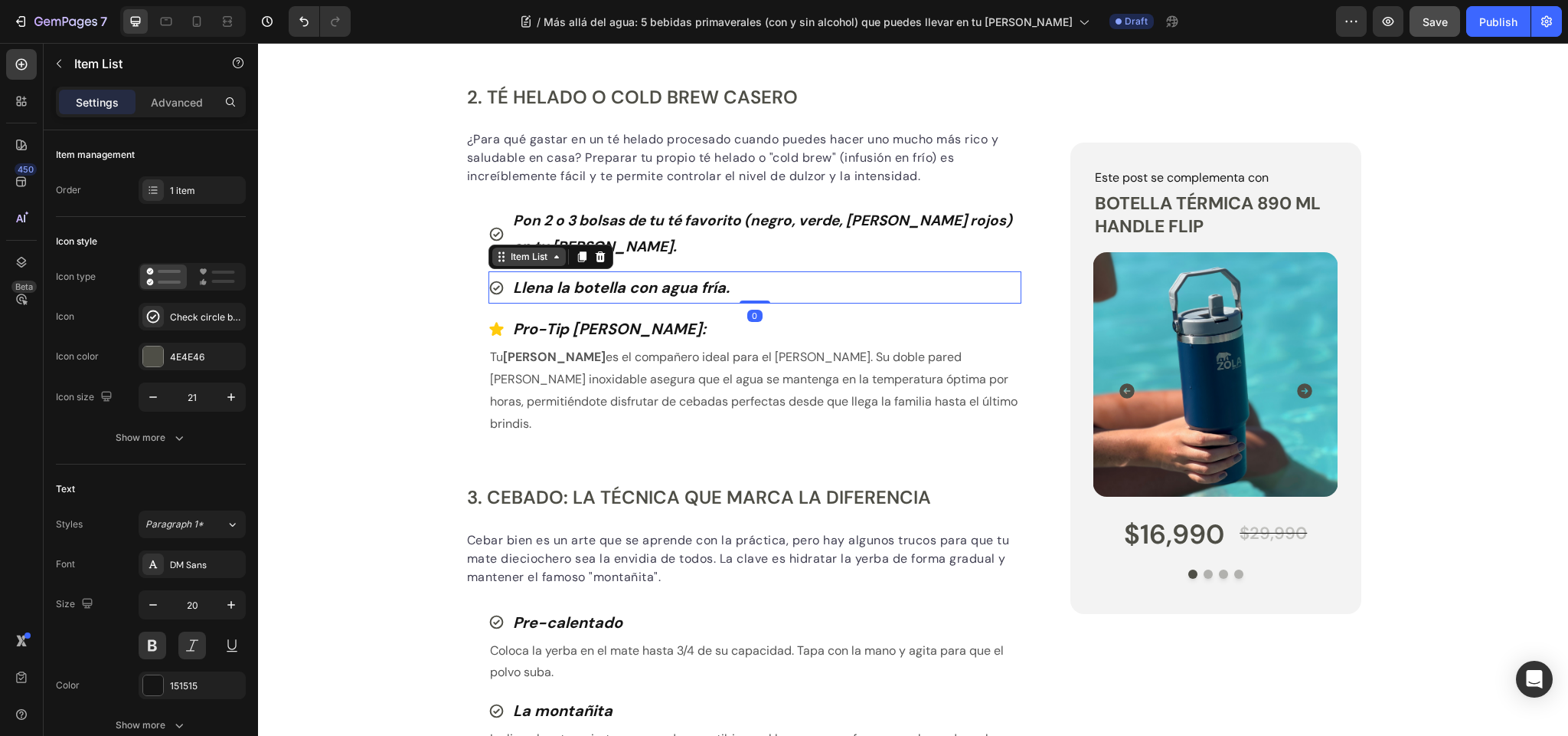
click at [531, 253] on div "Item List" at bounding box center [529, 256] width 43 height 14
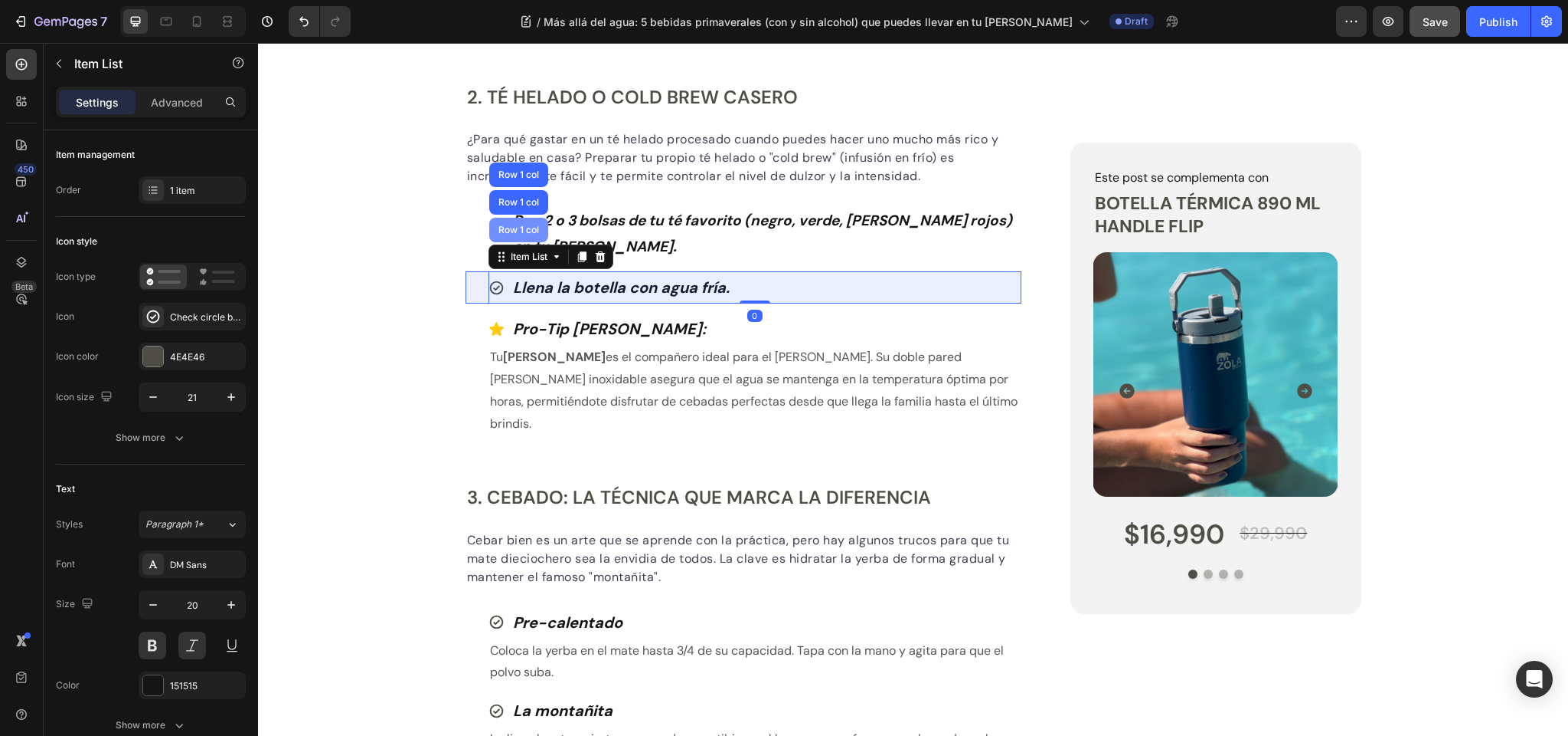
click at [526, 221] on div "Row 1 col" at bounding box center [519, 230] width 59 height 25
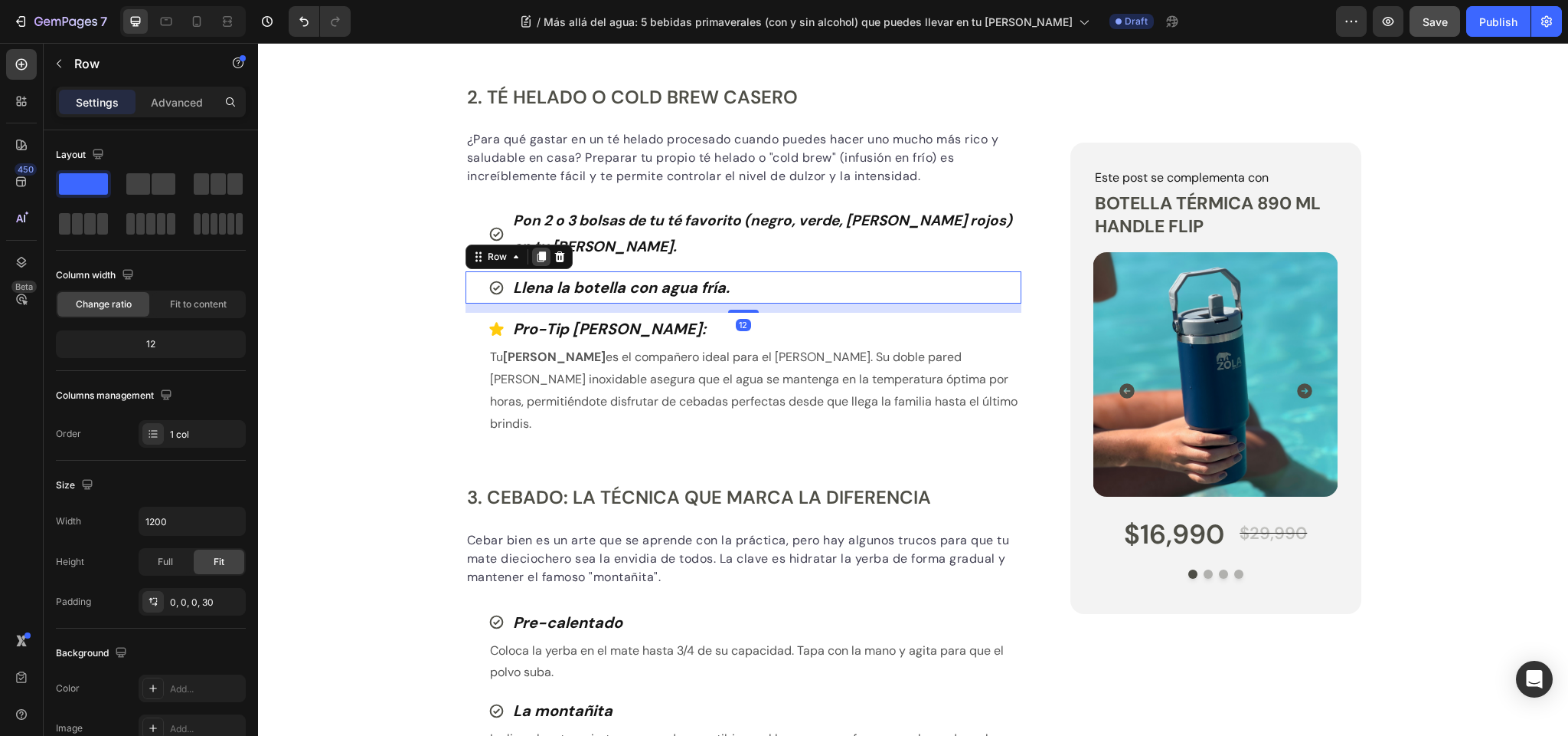
click at [541, 254] on icon at bounding box center [541, 256] width 8 height 10
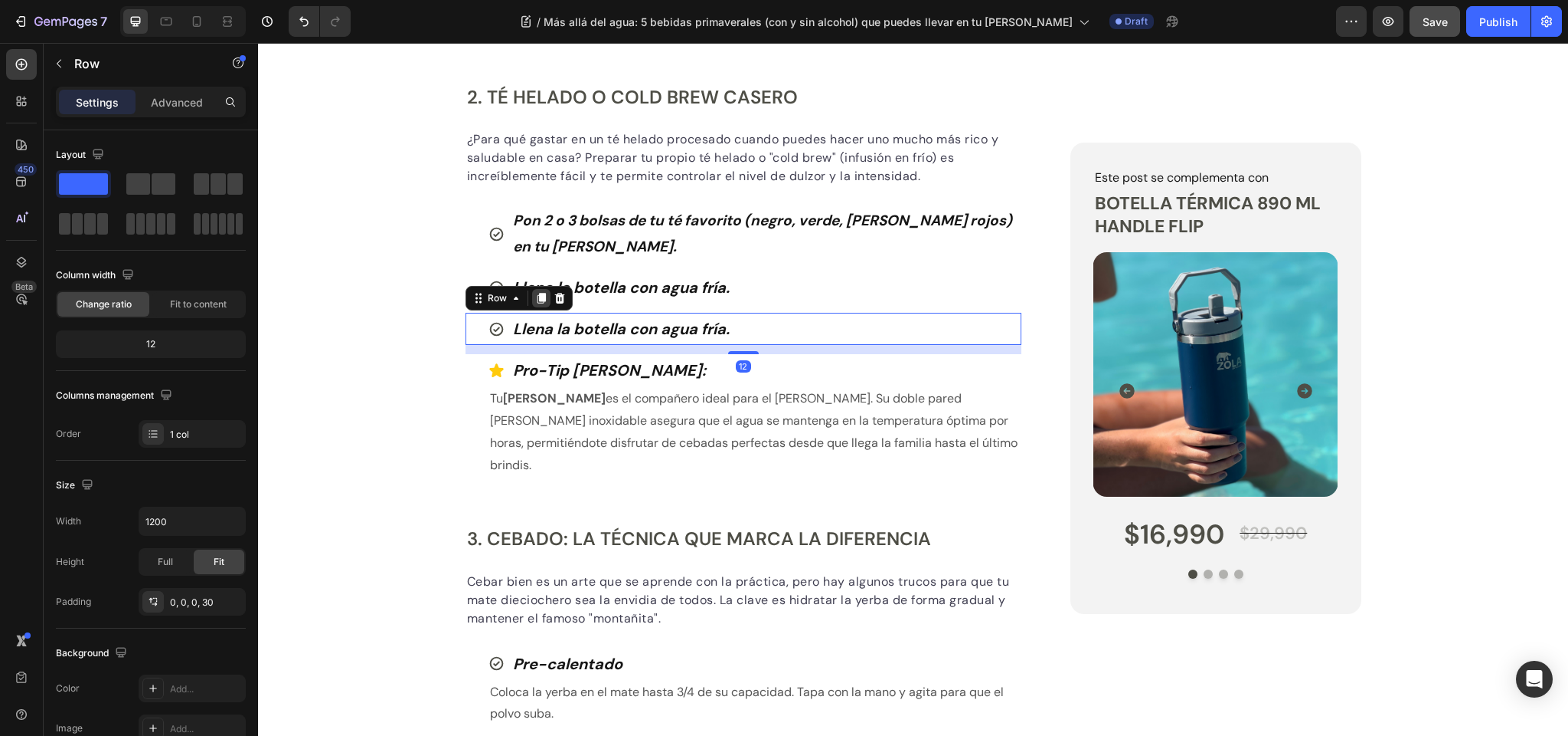
scroll to position [1465, 0]
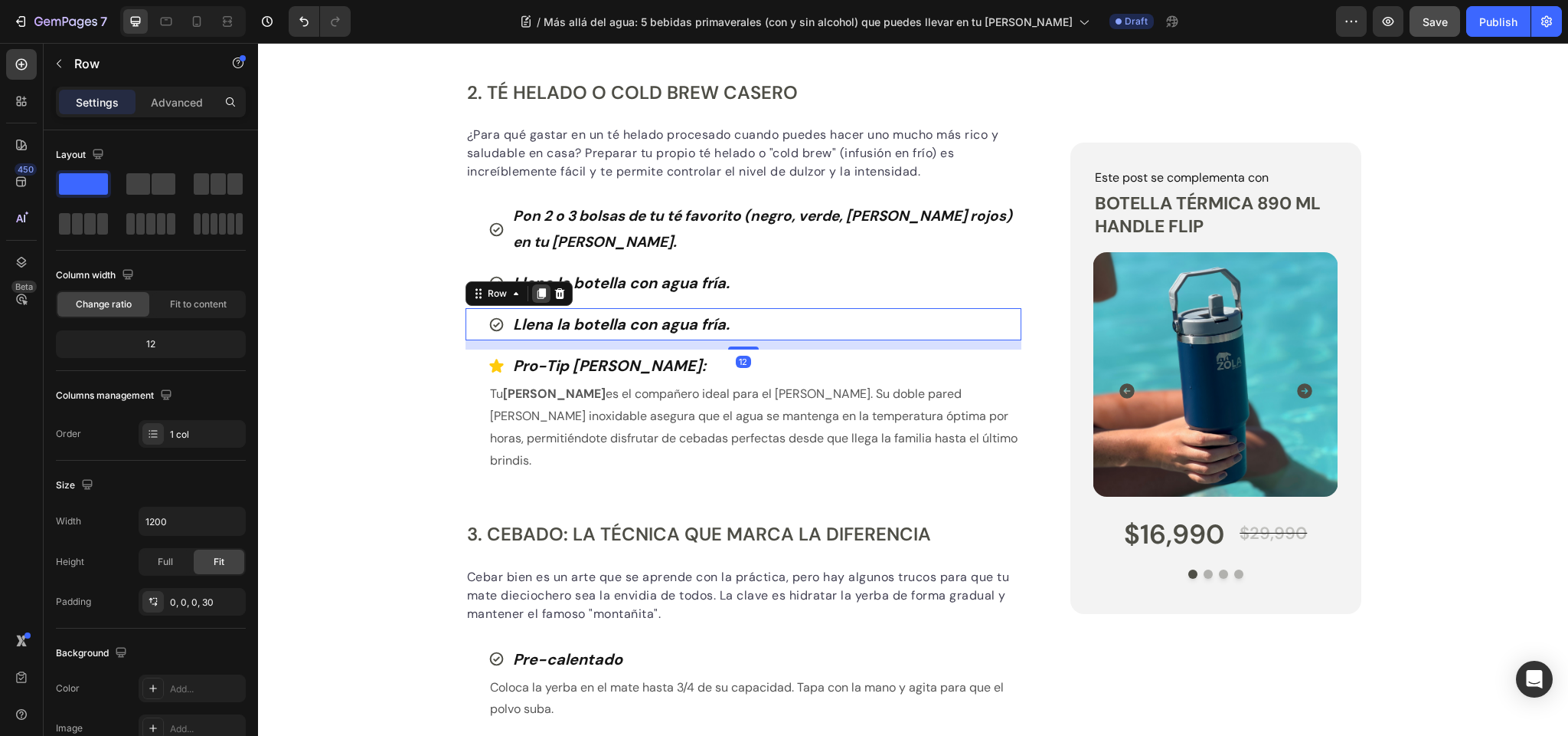
click at [541, 293] on icon at bounding box center [541, 293] width 8 height 10
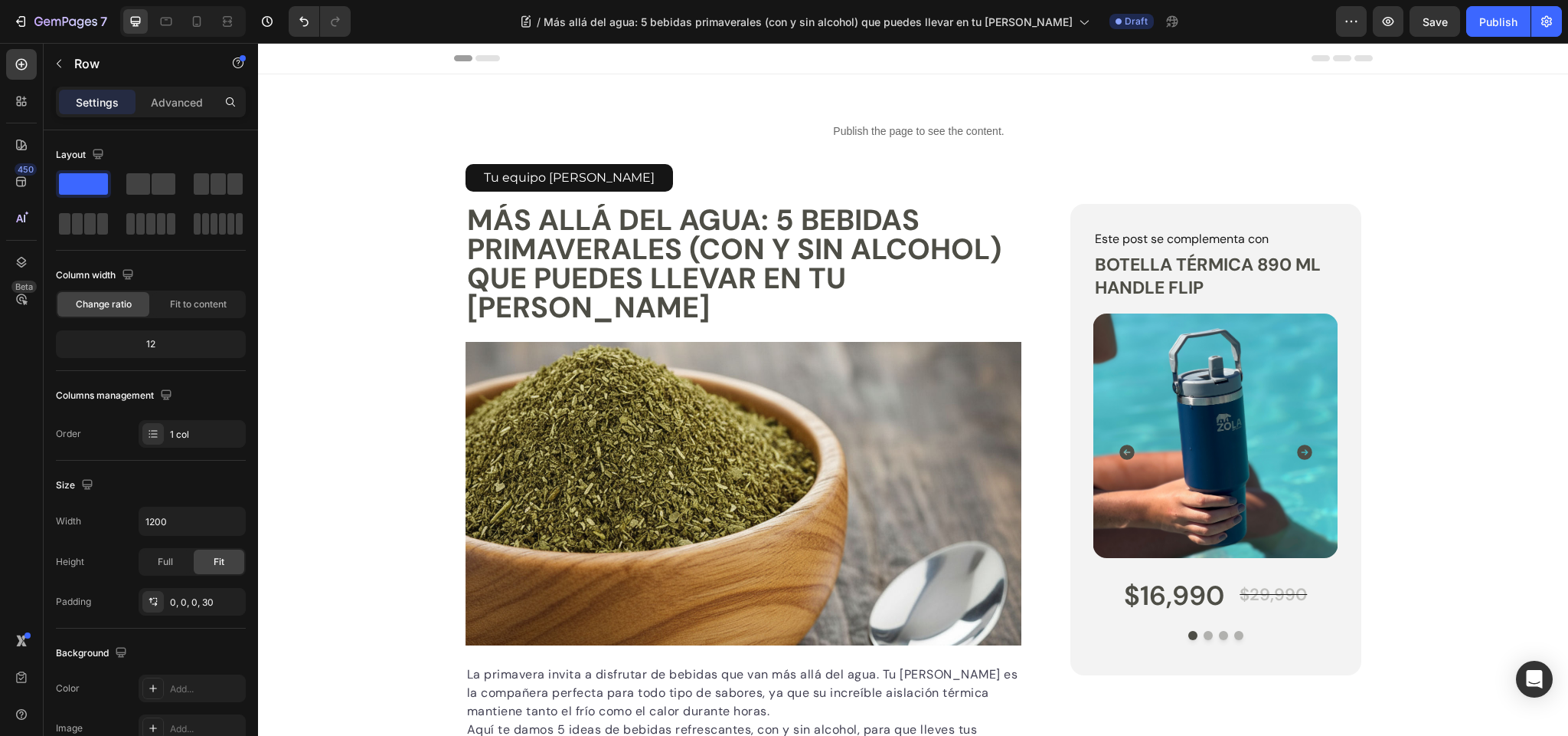
scroll to position [1465, 0]
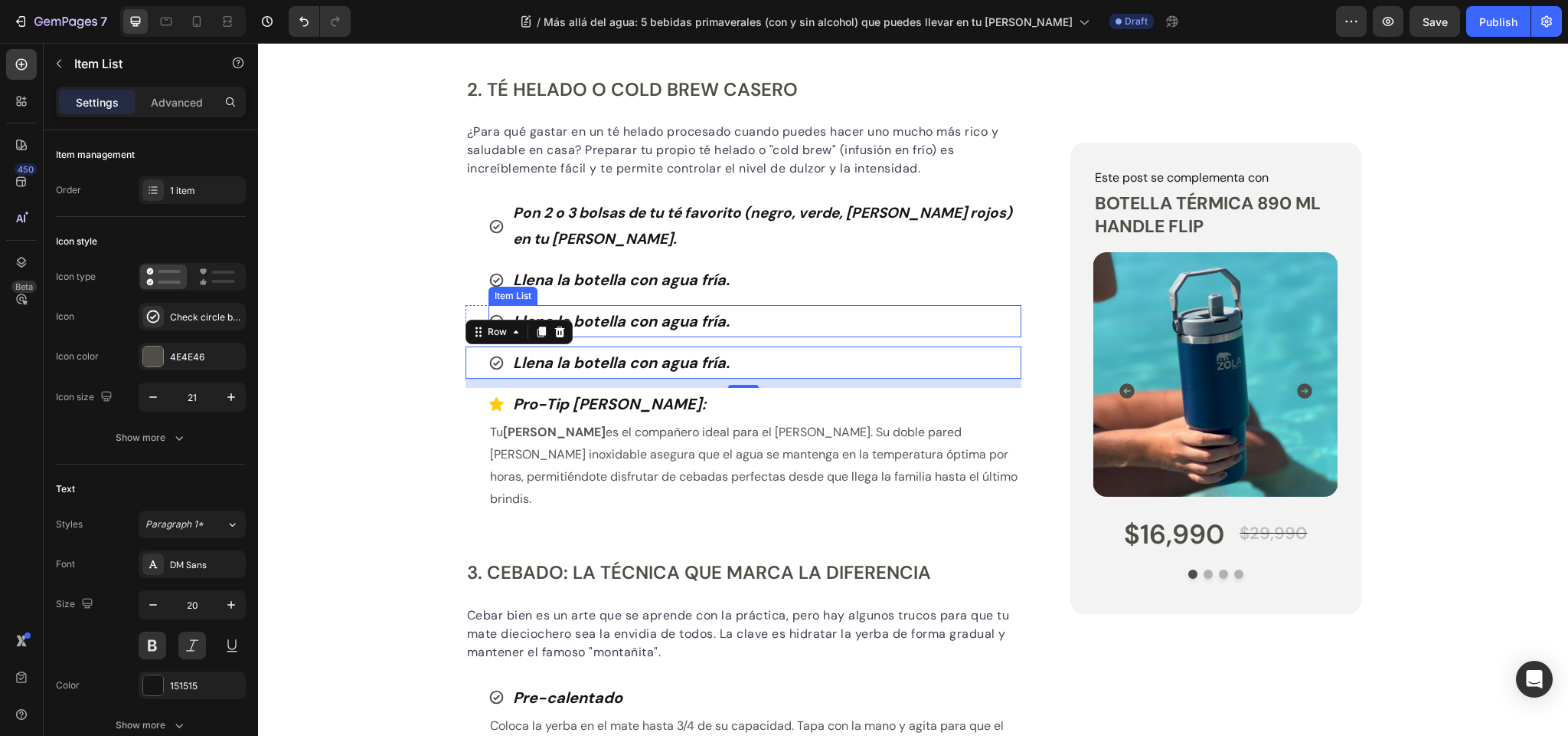
click at [589, 316] on strong "Llena la botella con agua fría." at bounding box center [622, 320] width 217 height 20
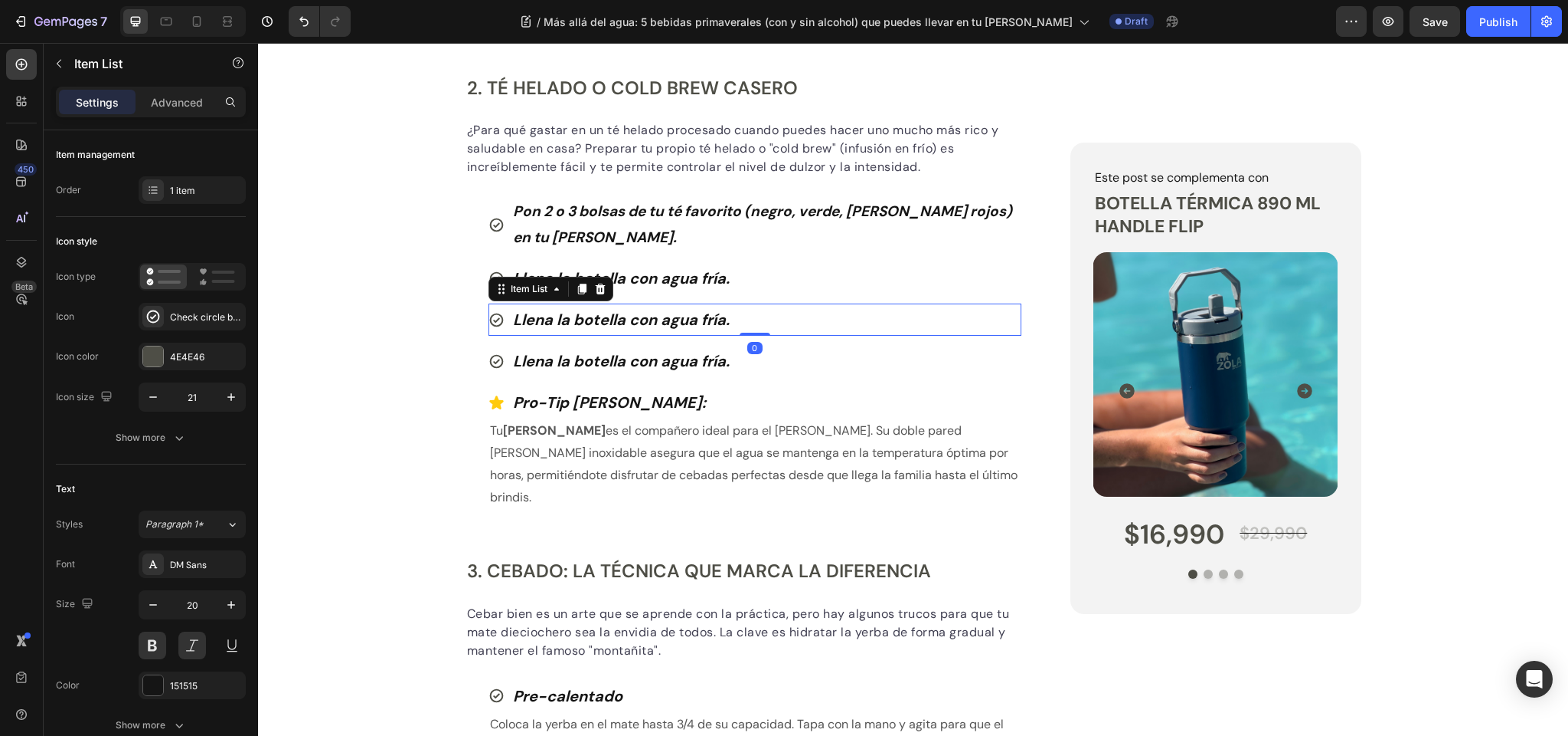
click at [589, 316] on strong "Llena la botella con agua fría." at bounding box center [622, 319] width 217 height 20
click at [589, 316] on strong "Llena la botella con agua fría." at bounding box center [622, 319] width 217 height 20
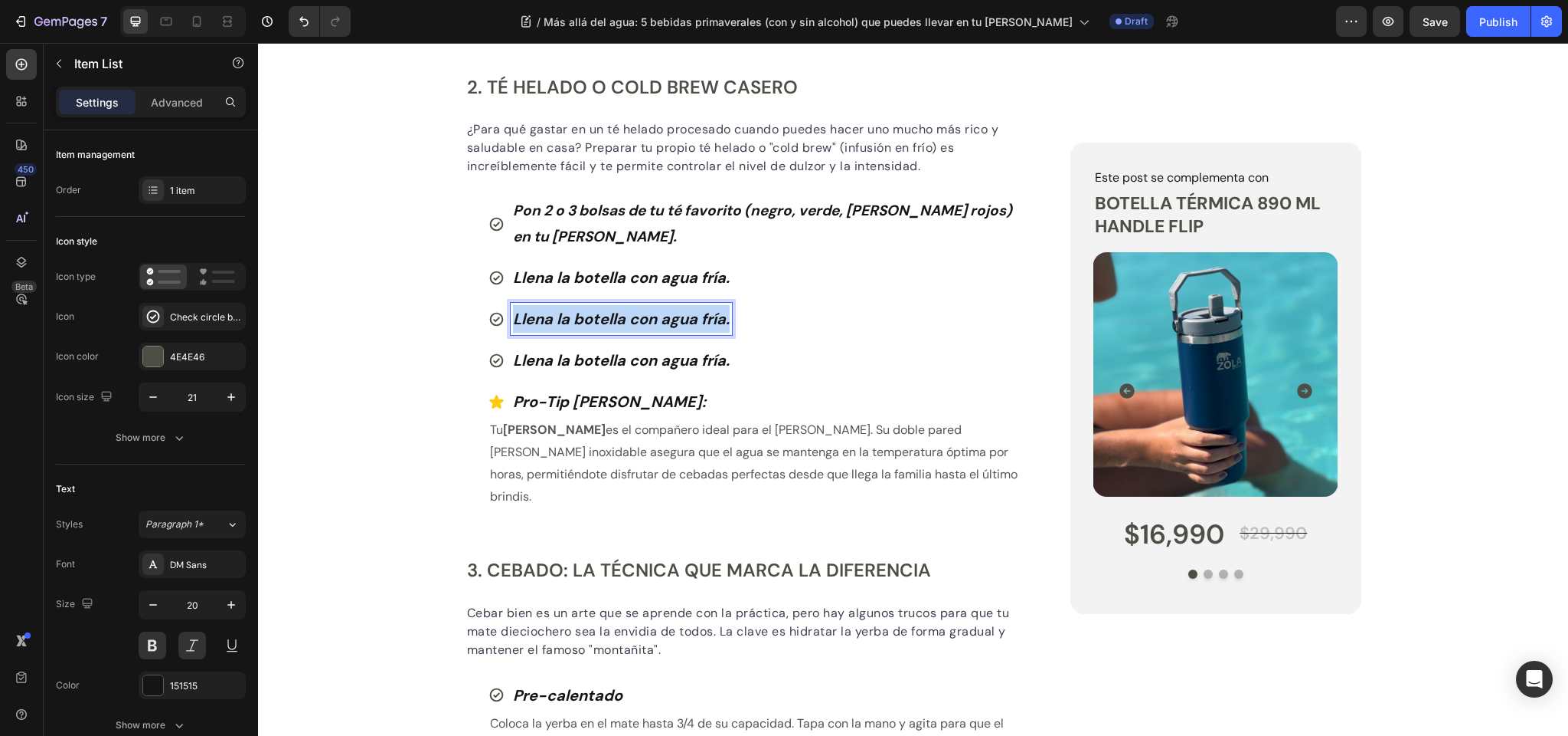
scroll to position [1470, 0]
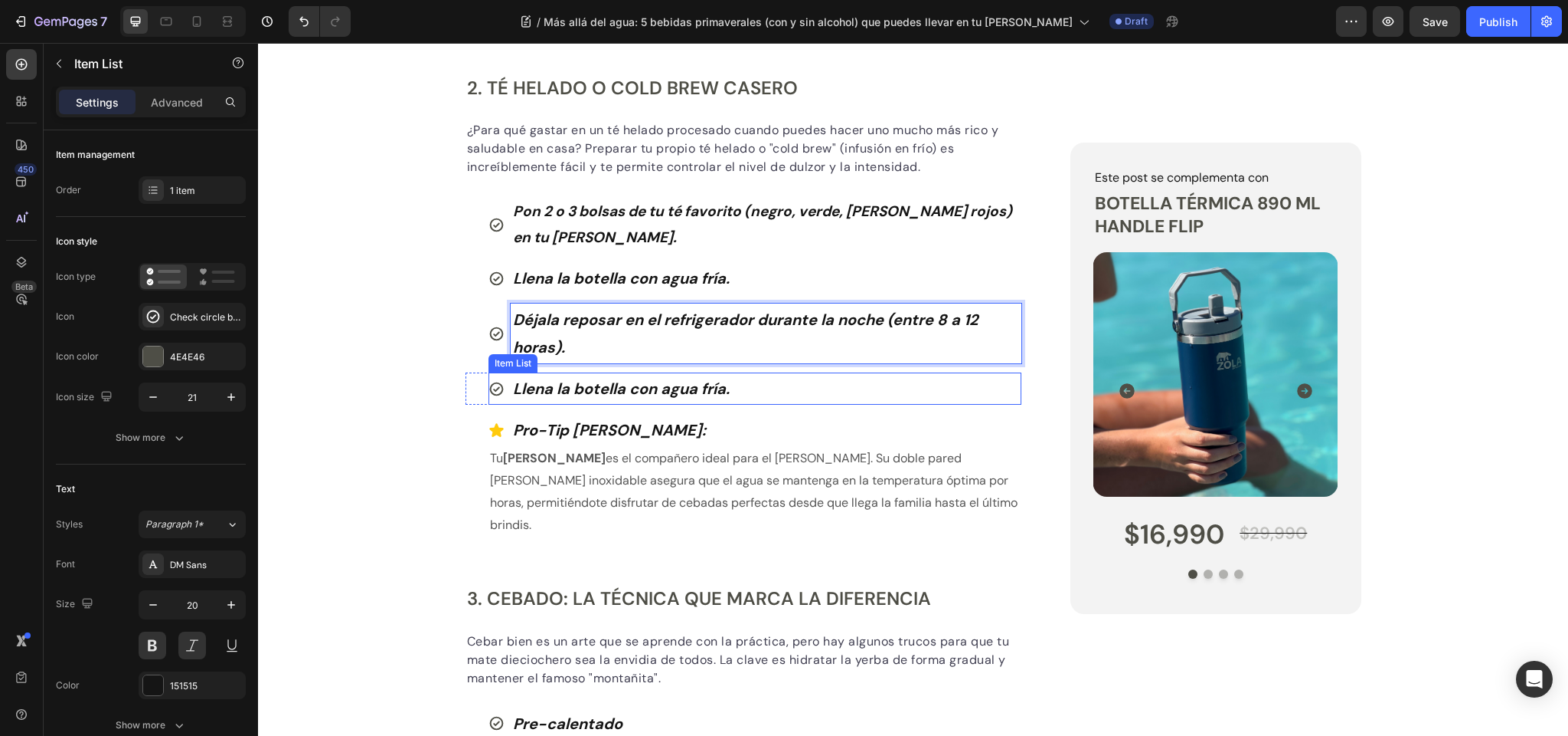
click at [558, 384] on strong "Llena la botella con agua fría." at bounding box center [622, 388] width 217 height 20
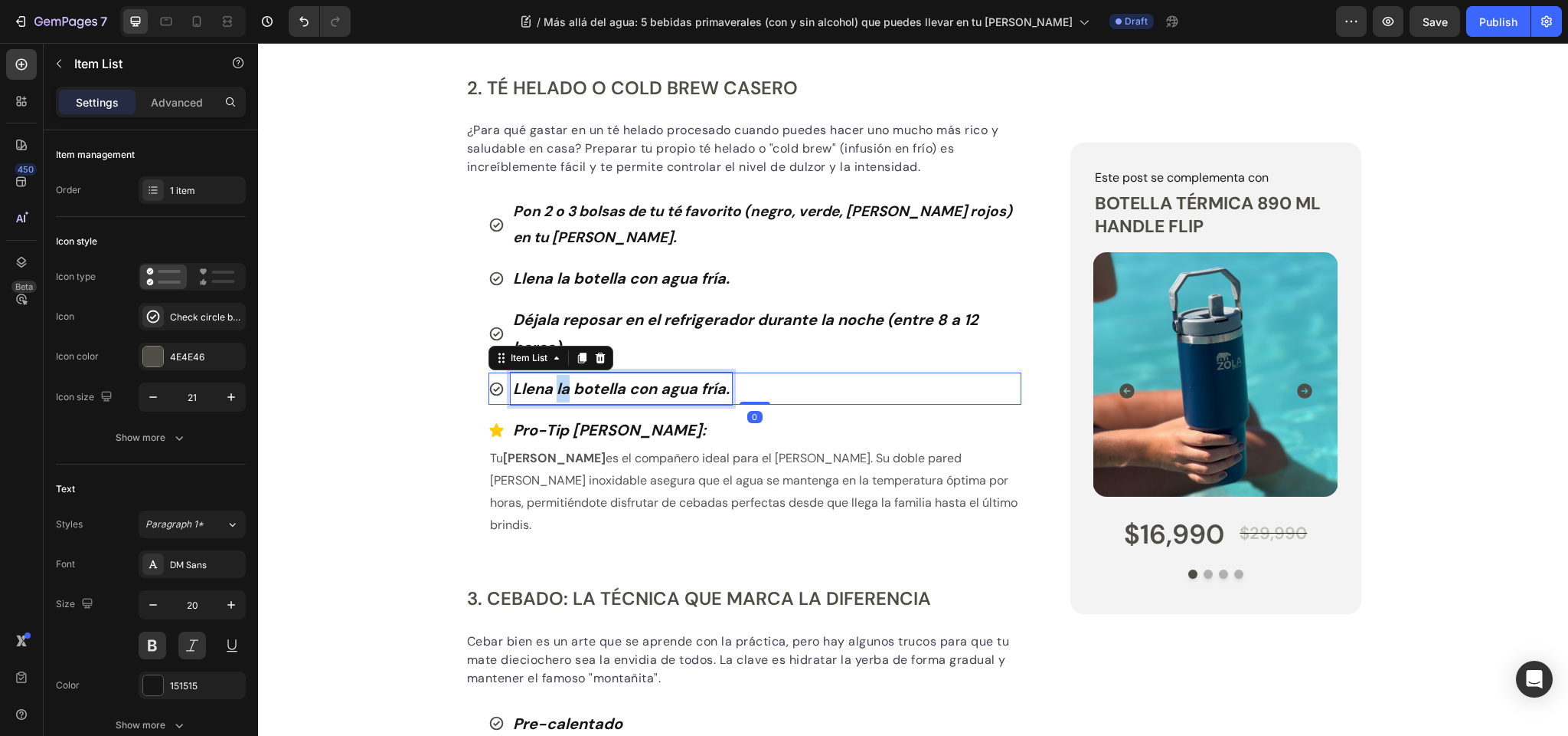
click at [558, 384] on strong "Llena la botella con agua fría." at bounding box center [622, 388] width 217 height 20
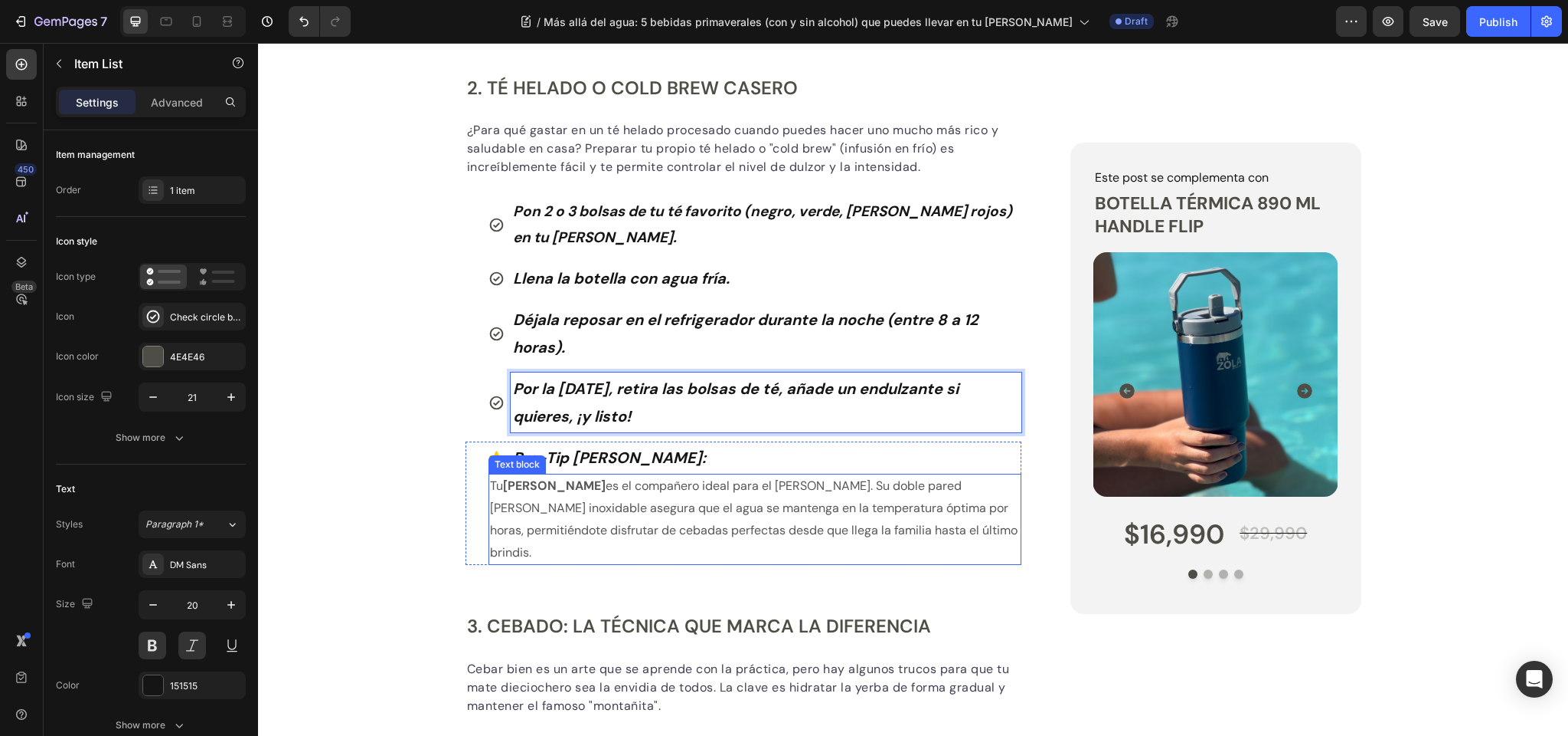
click at [685, 497] on p "Tu Termo Mate Zola es el compañero ideal para el asado dieciochero. Su doble pa…" at bounding box center [755, 519] width 531 height 89
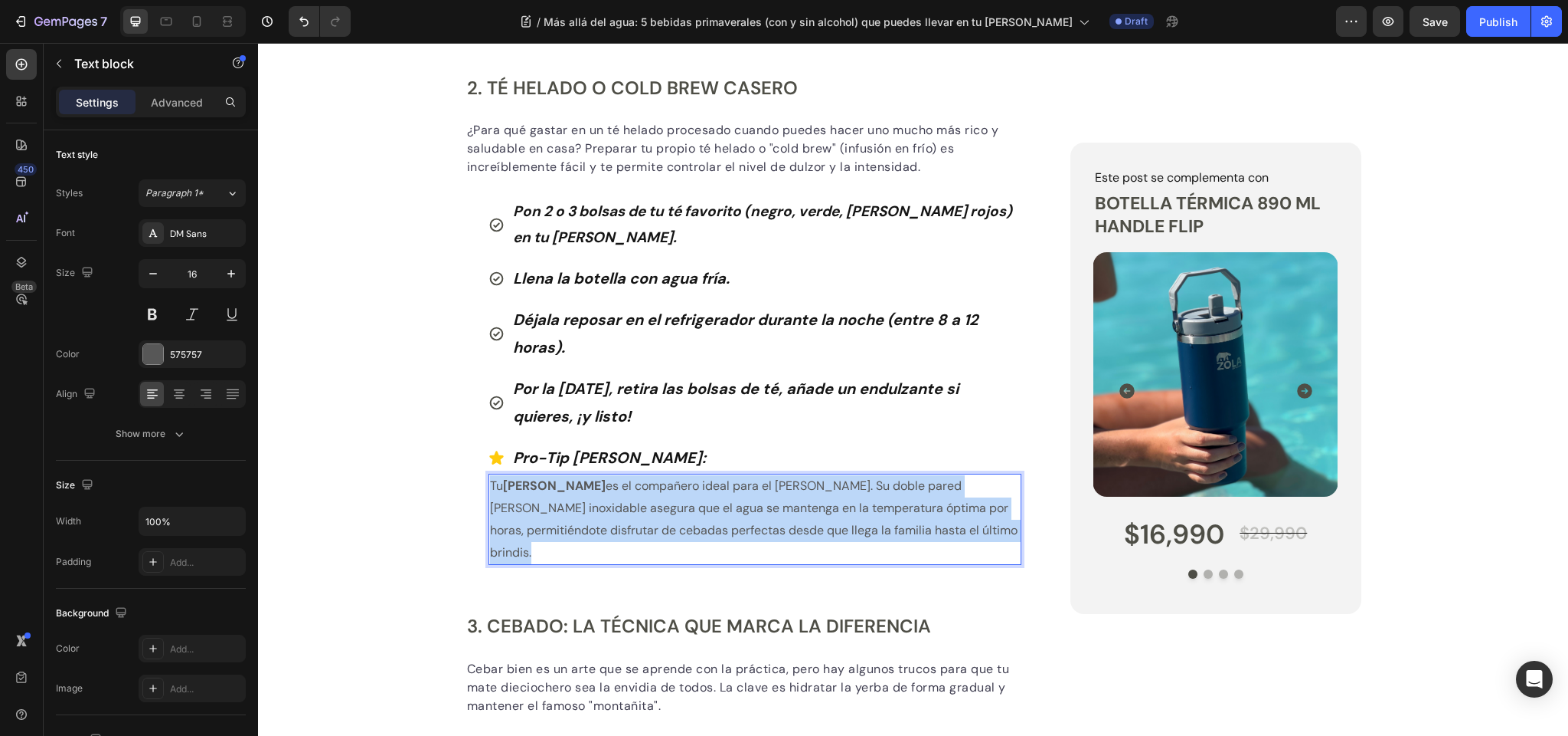
click at [684, 497] on p "Tu Termo Mate Zola es el compañero ideal para el asado dieciochero. Su doble pa…" at bounding box center [755, 519] width 531 height 89
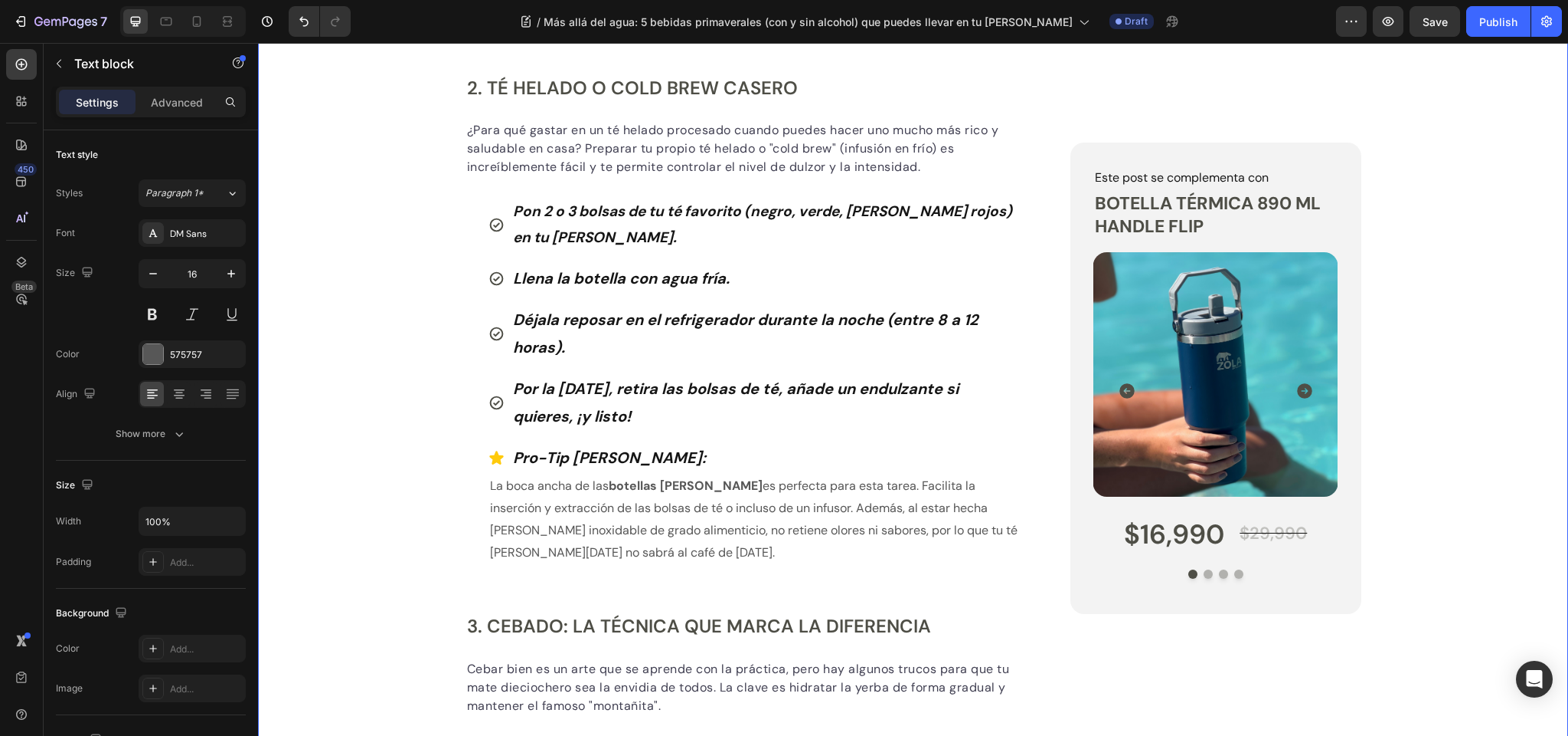
click at [420, 368] on div "Publish the page to see the content. Custom Code Tu equipo [PERSON_NAME] Button…" at bounding box center [913, 32] width 1310 height 2783
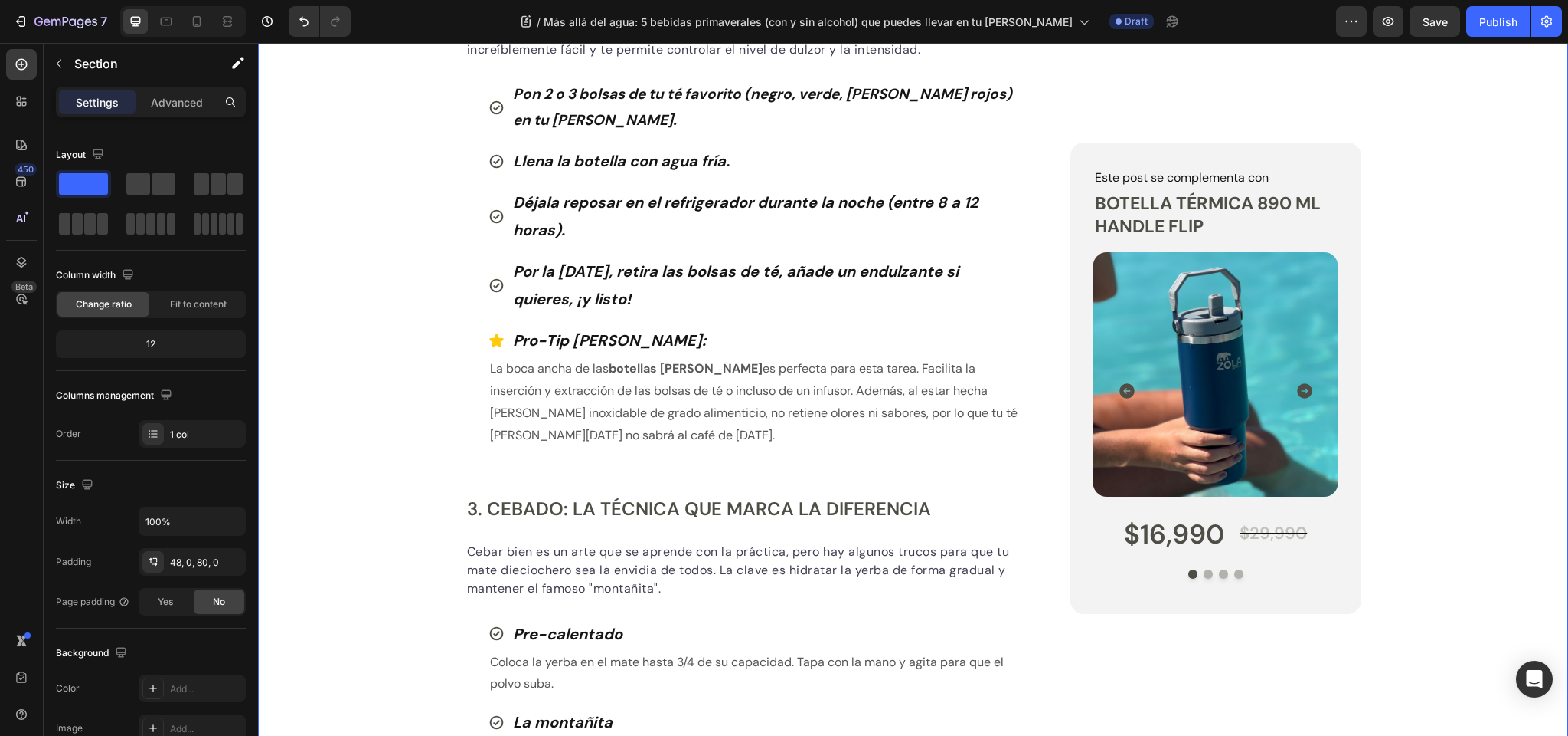
scroll to position [1591, 0]
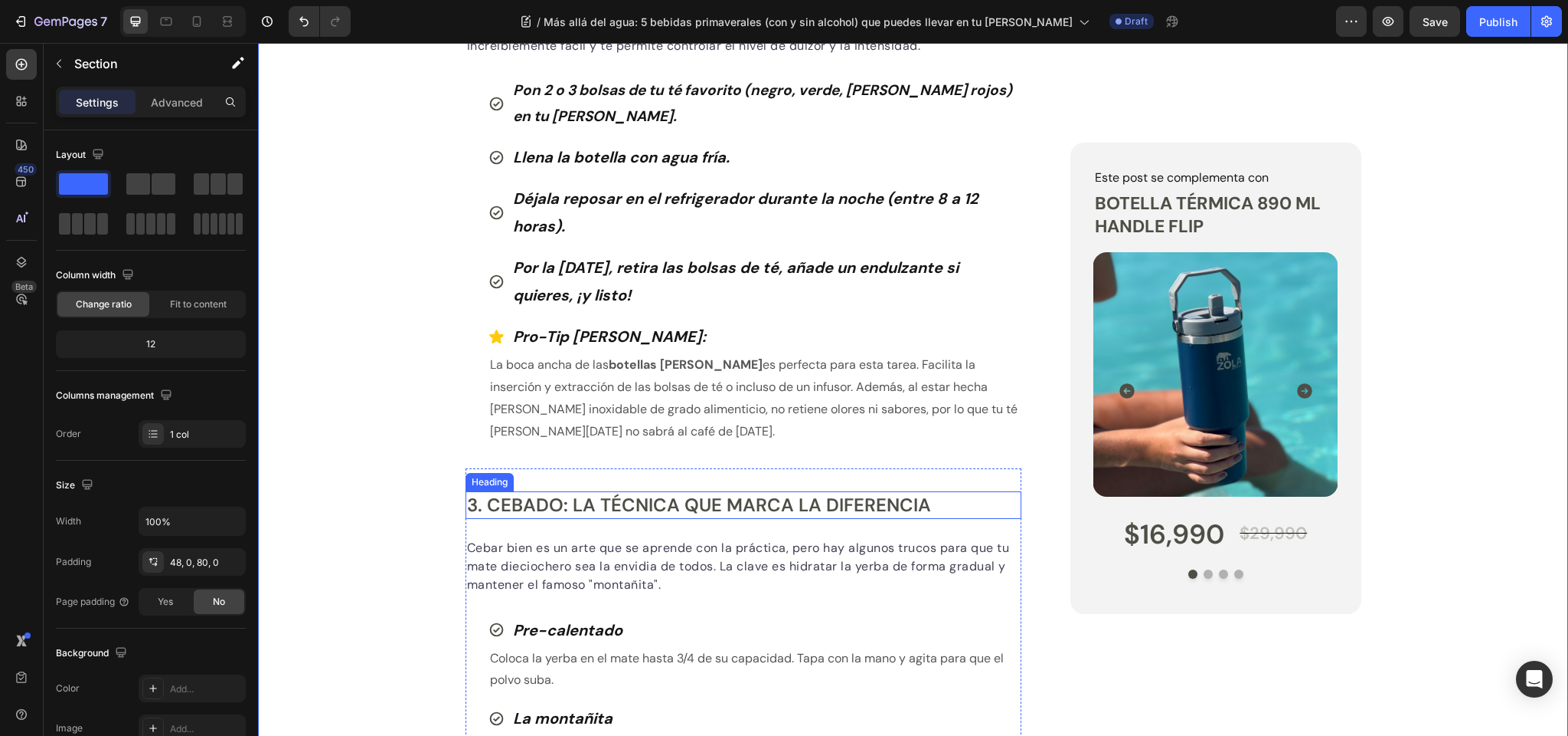
click at [510, 500] on h2 "3. Cebado: La Técnica que Marca la Diferencia" at bounding box center [743, 504] width 557 height 26
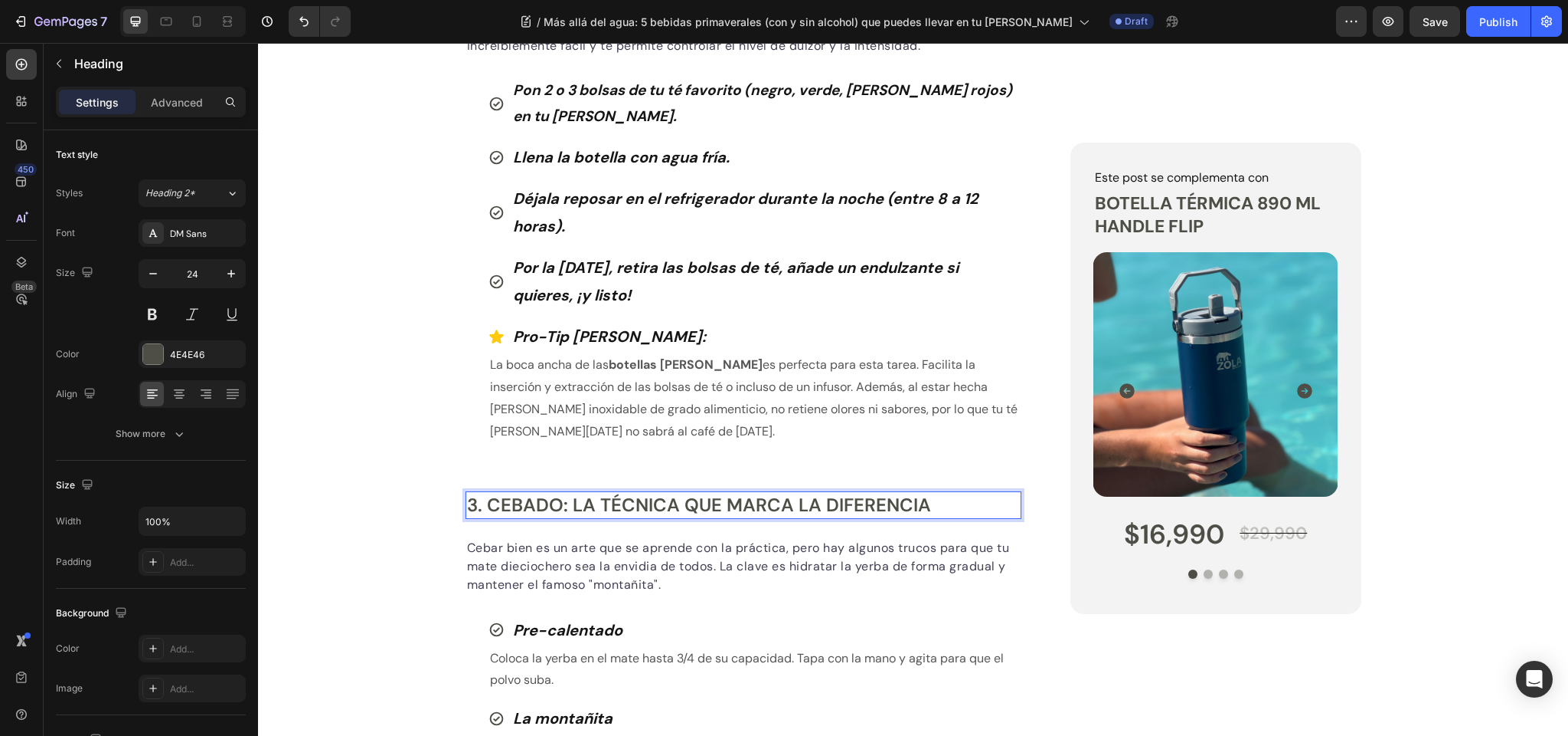
click at [510, 500] on h2 "3. Cebado: La Técnica que Marca la Diferencia" at bounding box center [743, 504] width 557 height 26
click at [510, 500] on p "3. Cebado: La Técnica que Marca la Diferencia" at bounding box center [744, 504] width 554 height 24
click at [557, 555] on p "Cebar bien es un arte que se aprende con la práctica, pero hay algunos trucos p…" at bounding box center [744, 566] width 554 height 56
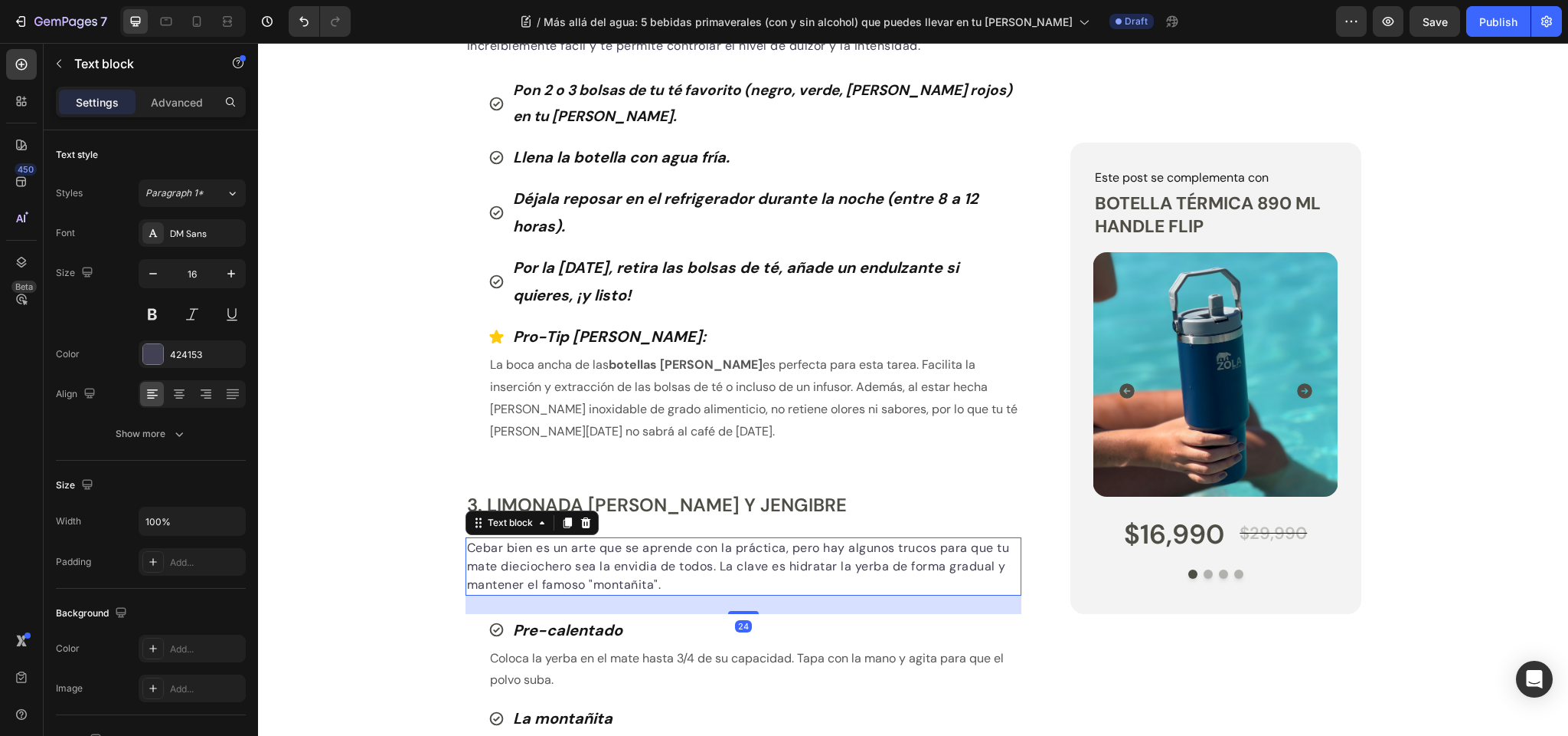
click at [557, 555] on p "Cebar bien es un arte que se aprende con la práctica, pero hay algunos trucos p…" at bounding box center [744, 566] width 554 height 56
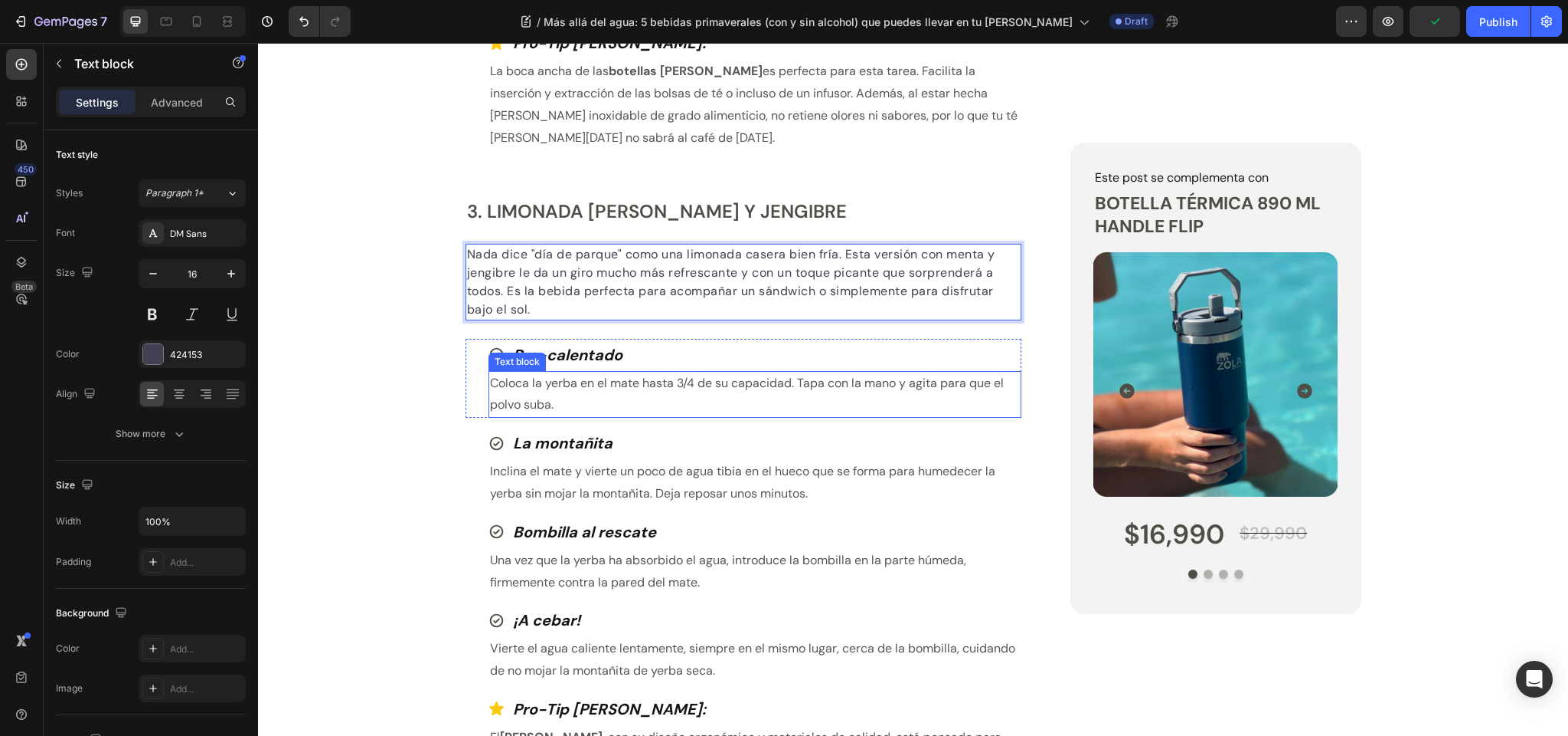
scroll to position [1887, 0]
click at [579, 351] on strong "Pre-calentado" at bounding box center [568, 352] width 109 height 20
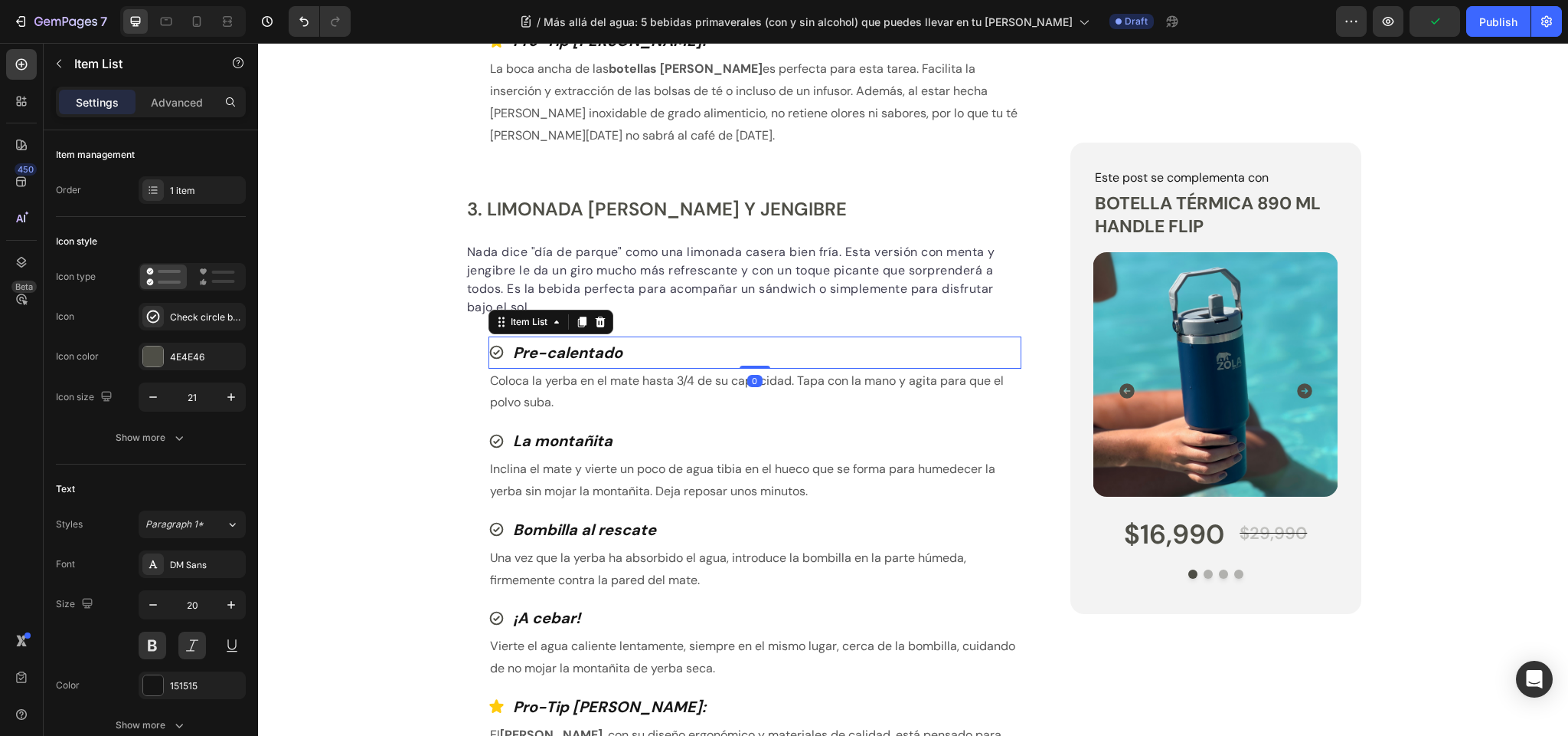
click at [579, 351] on strong "Pre-calentado" at bounding box center [568, 352] width 109 height 20
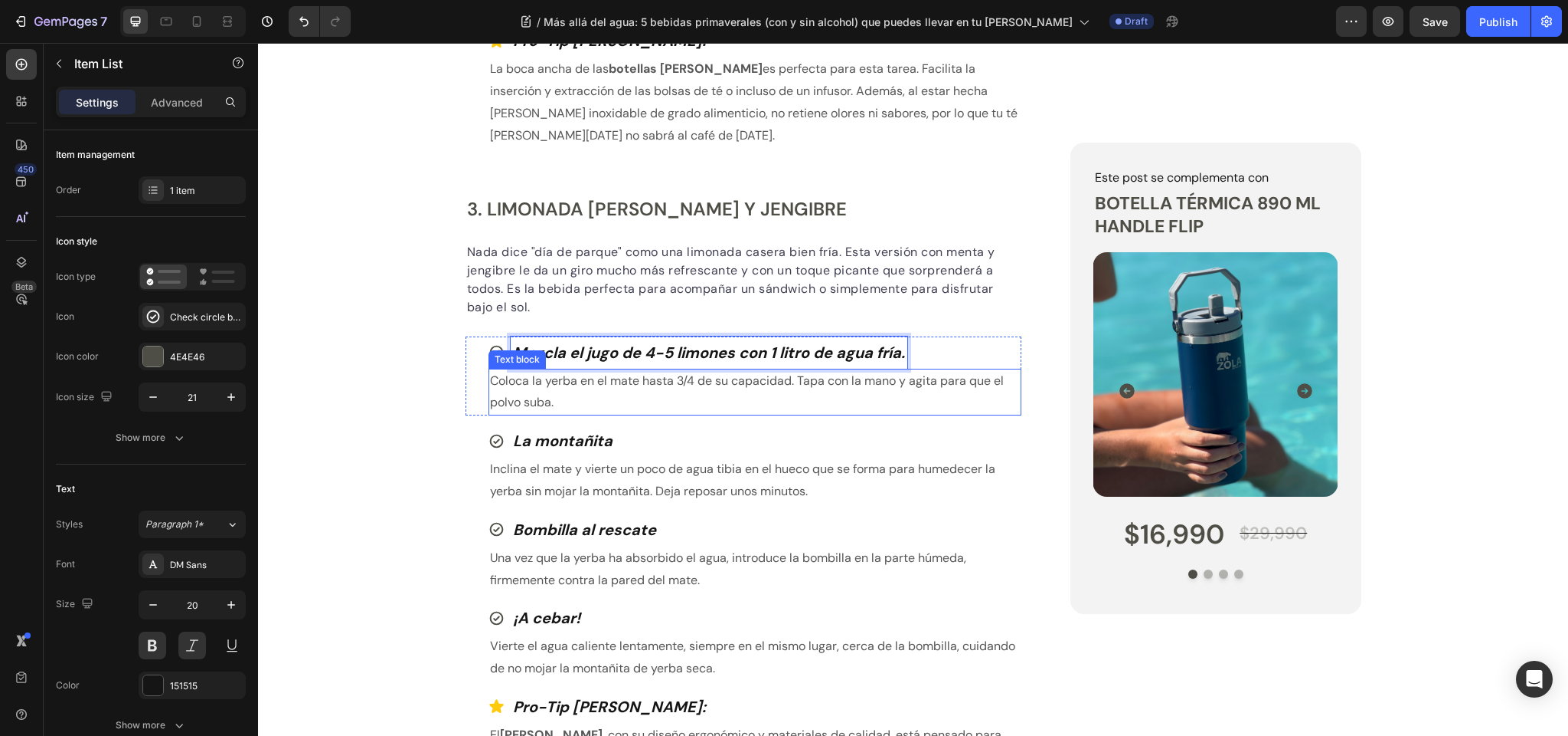
click at [547, 392] on p "Coloca la yerba en el mate hasta 3/4 de su capacidad. Tapa con la mano y agita …" at bounding box center [755, 392] width 531 height 44
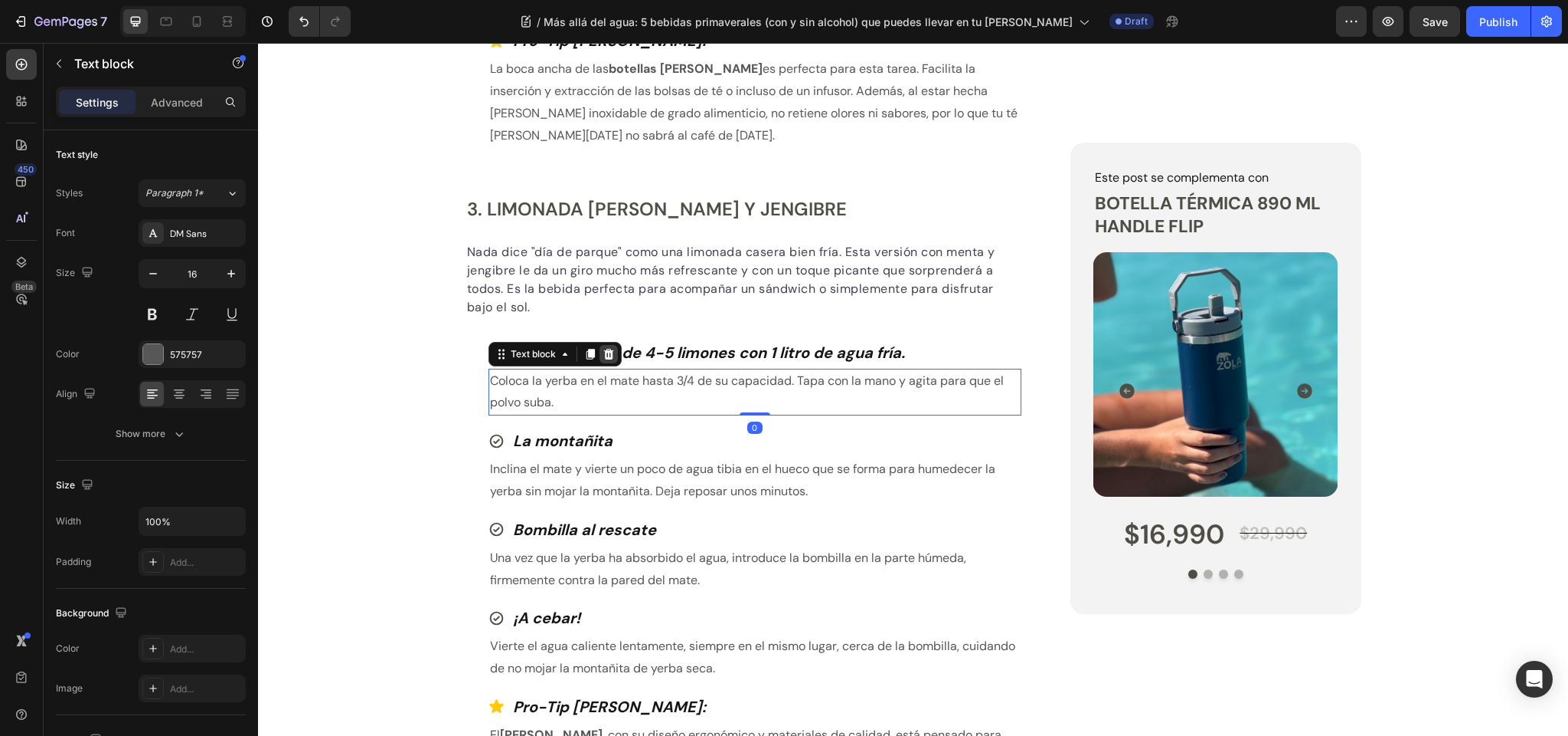
click at [606, 351] on icon at bounding box center [608, 352] width 10 height 10
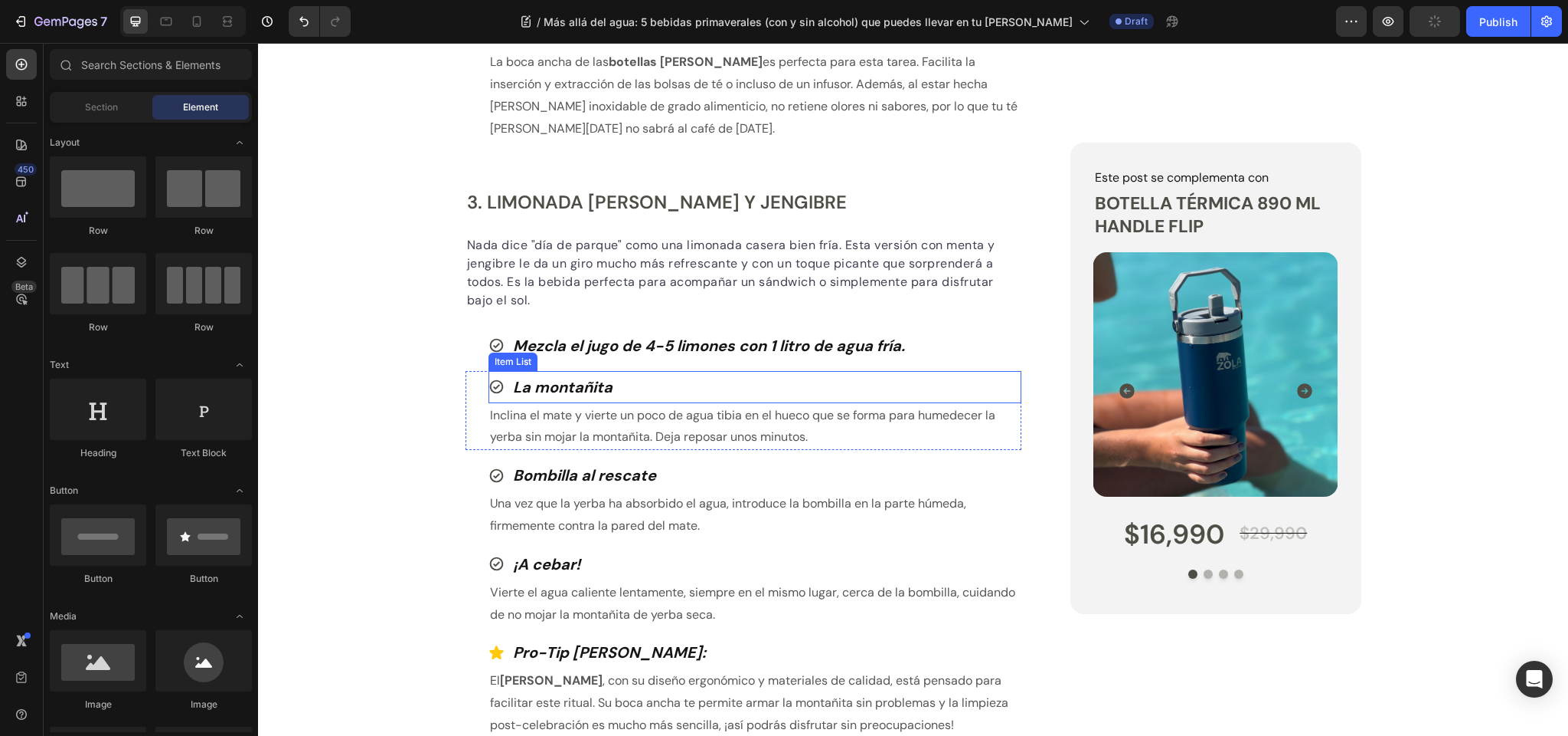
click at [550, 394] on strong "La montañita" at bounding box center [563, 386] width 100 height 20
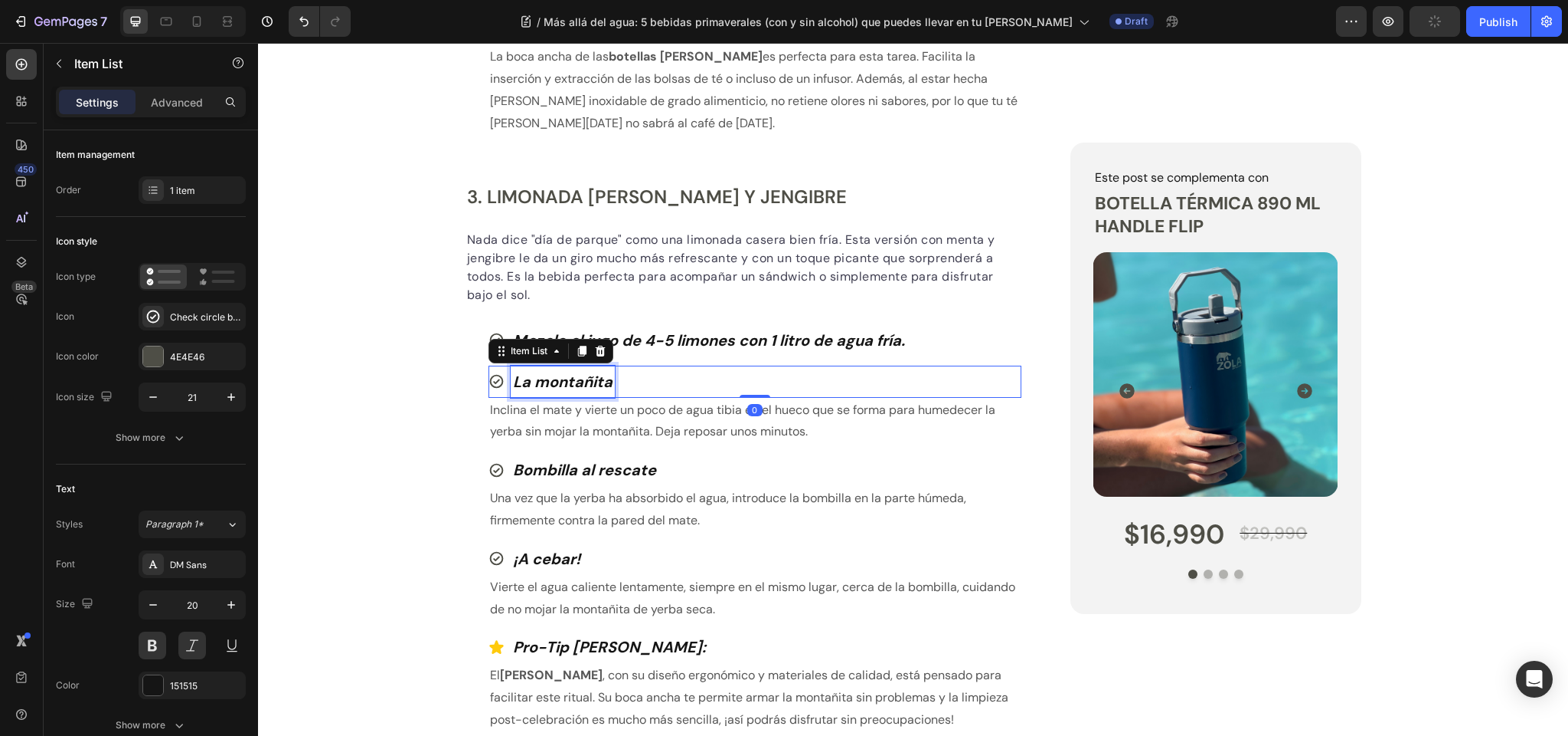
click at [548, 380] on strong "La montañita" at bounding box center [563, 381] width 100 height 20
click at [548, 380] on strong "La montañita" at bounding box center [563, 380] width 100 height 20
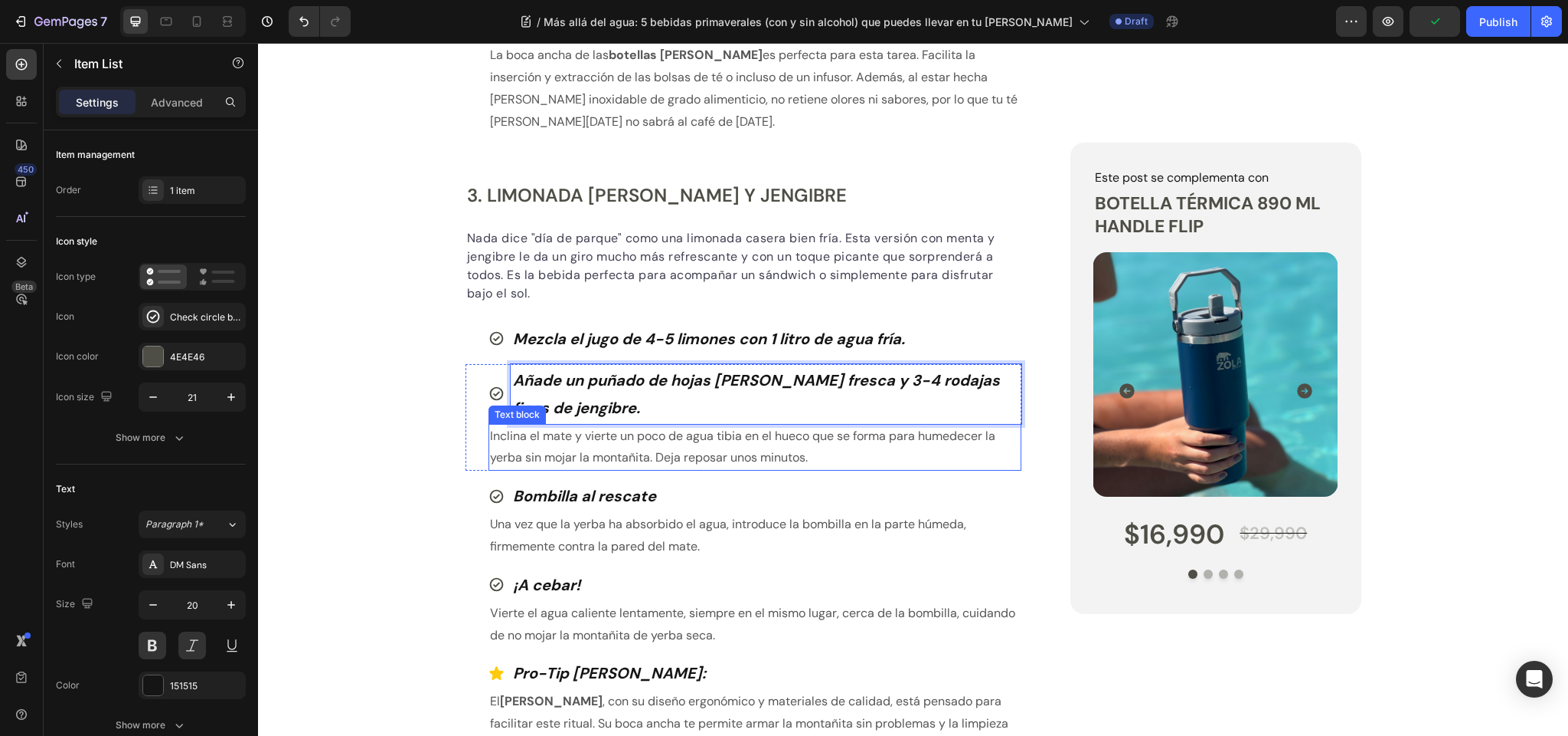
click at [578, 442] on p "Inclina el mate y vierte un poco de agua tibia en el hueco que se forma para hu…" at bounding box center [755, 447] width 531 height 44
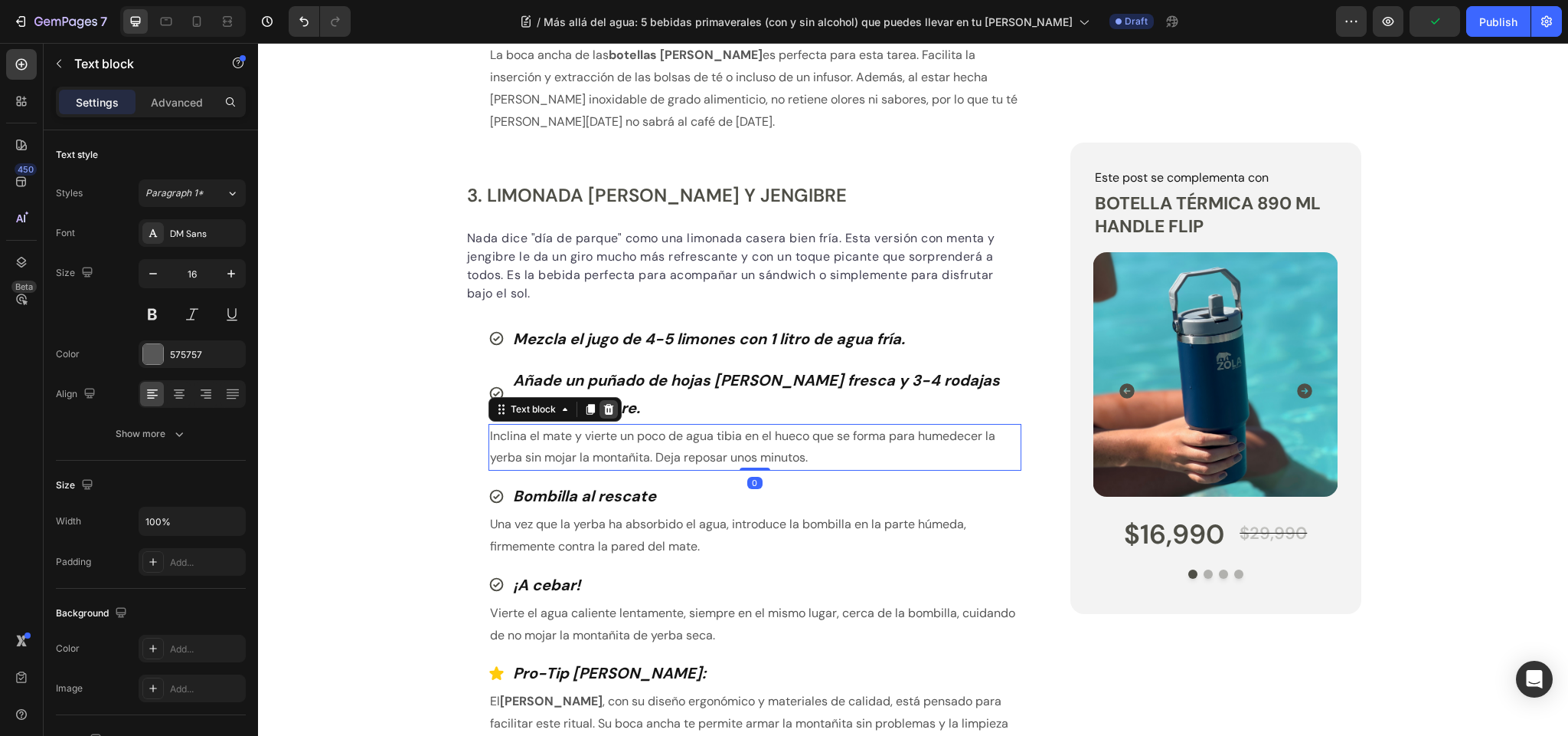
click at [613, 404] on icon at bounding box center [608, 409] width 12 height 12
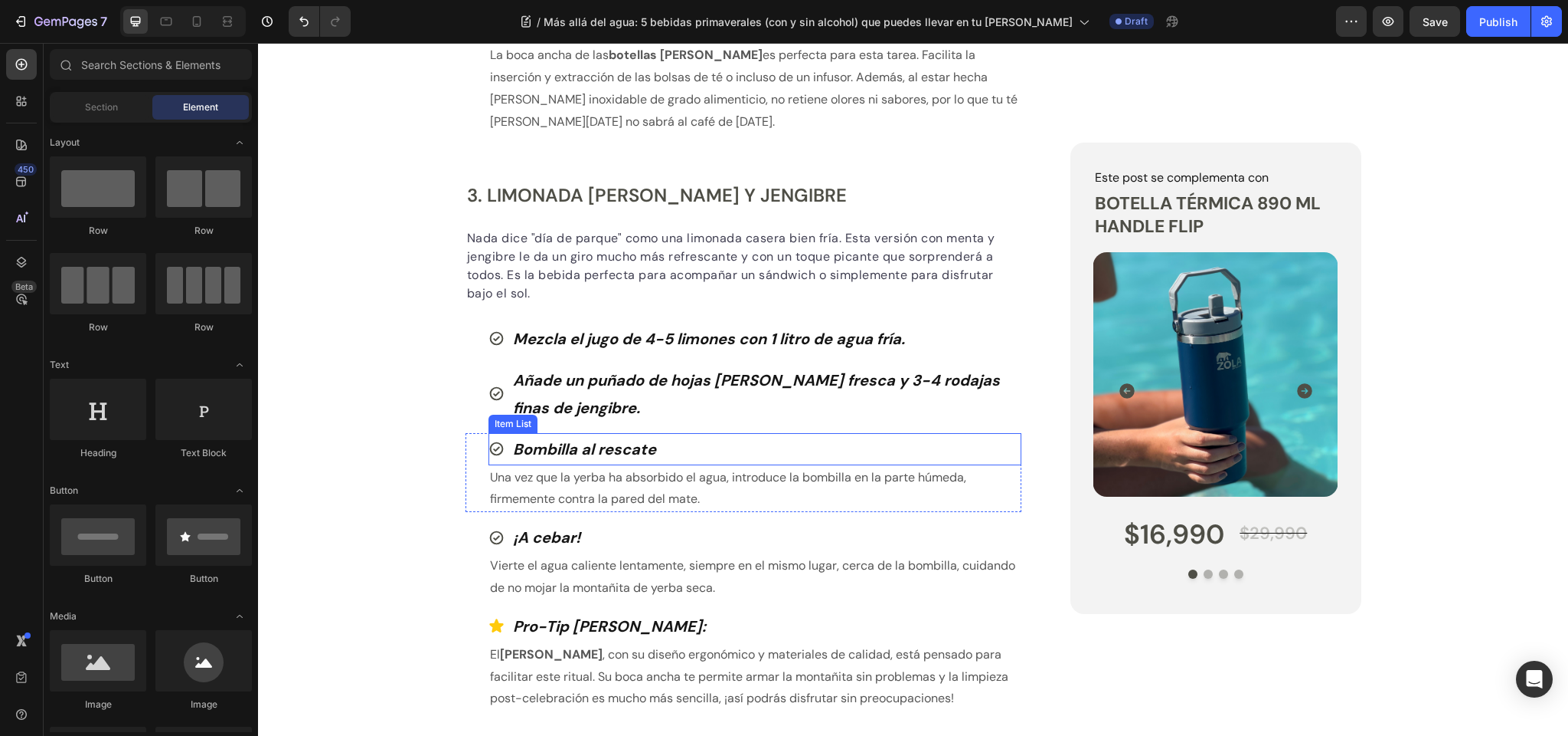
click at [549, 446] on strong "Bombilla al rescate" at bounding box center [585, 449] width 143 height 20
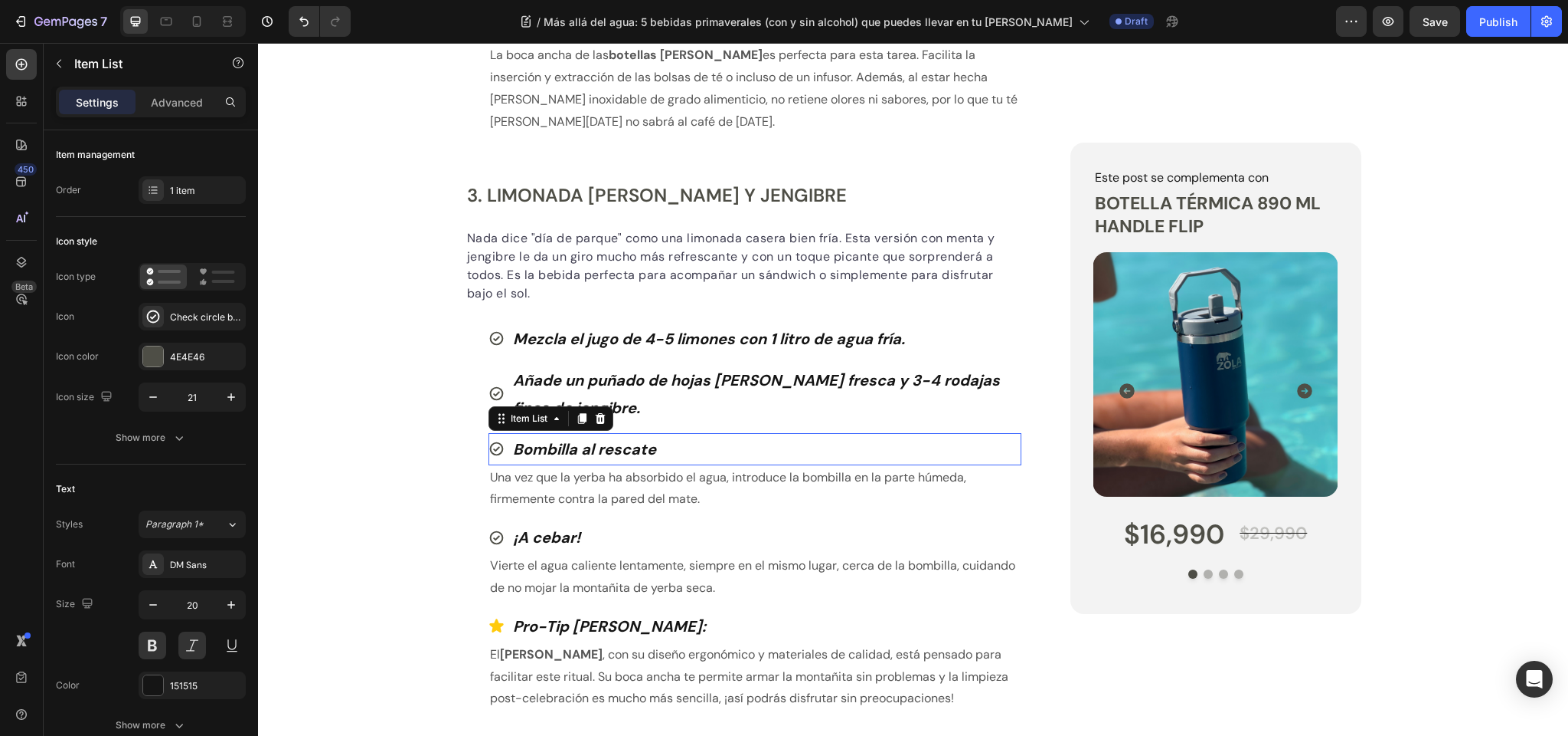
click at [549, 446] on strong "Bombilla al rescate" at bounding box center [585, 449] width 143 height 20
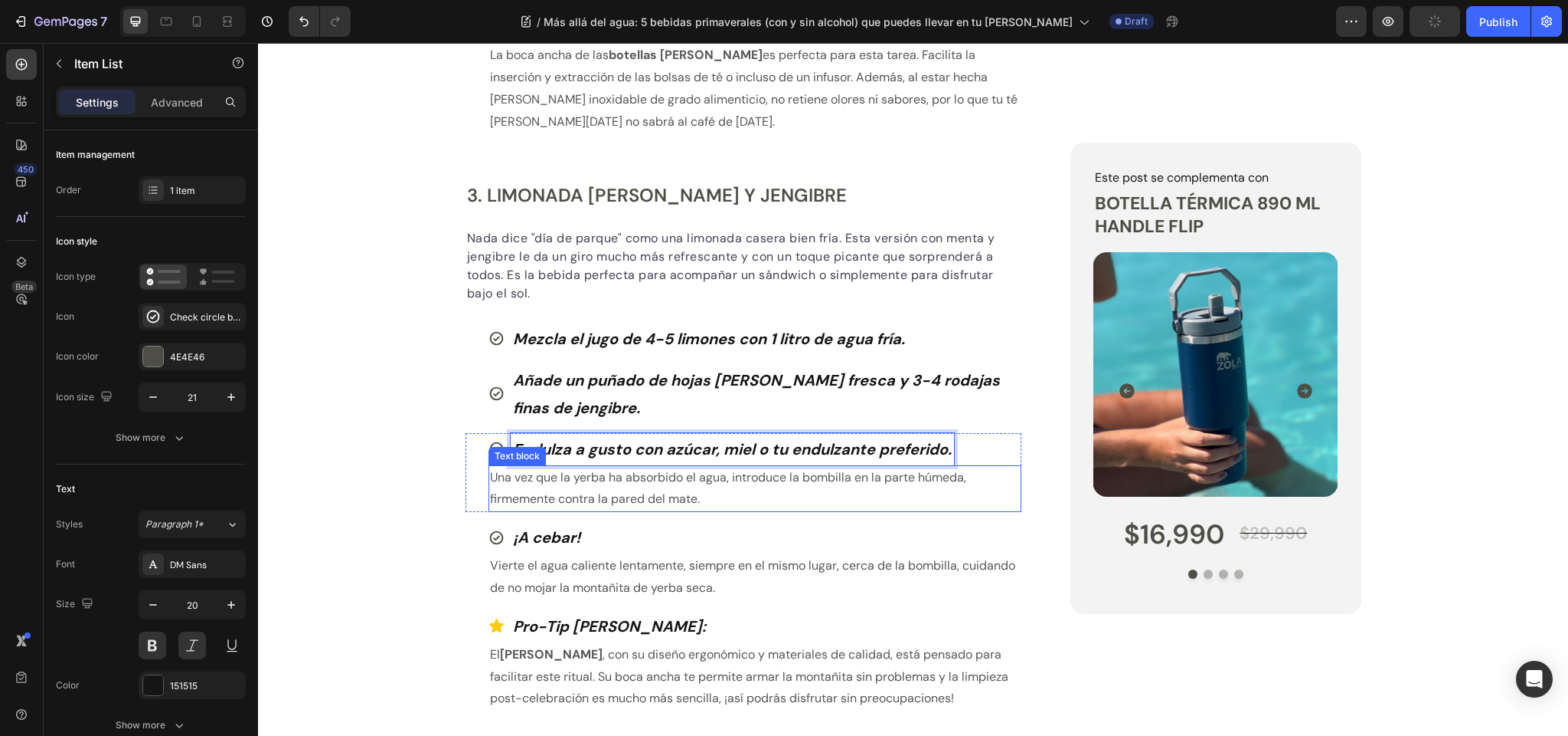
click at [525, 488] on p "Una vez que la yerba ha absorbido el agua, introduce la bombilla en la parte hú…" at bounding box center [755, 488] width 531 height 44
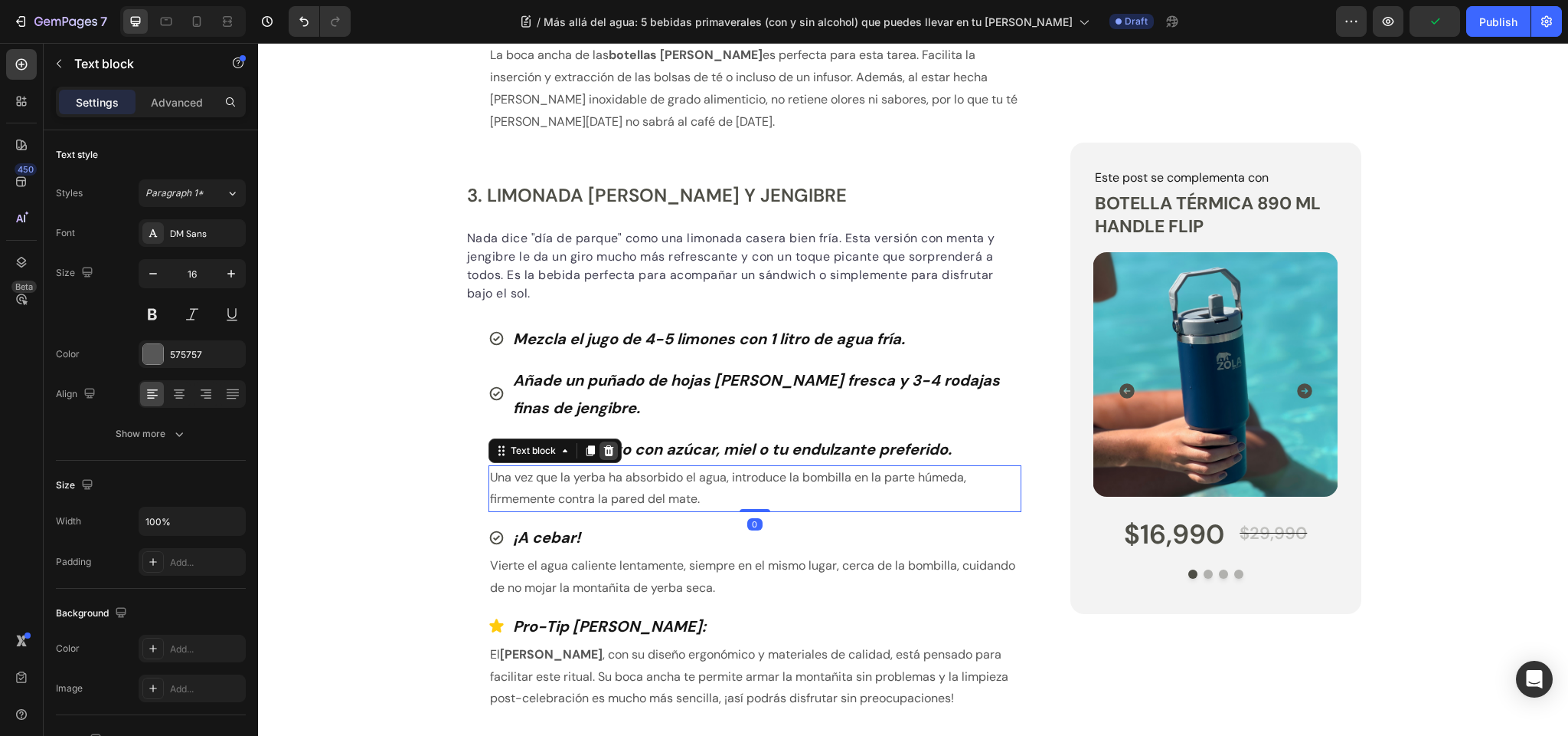
click at [608, 446] on icon at bounding box center [608, 450] width 10 height 10
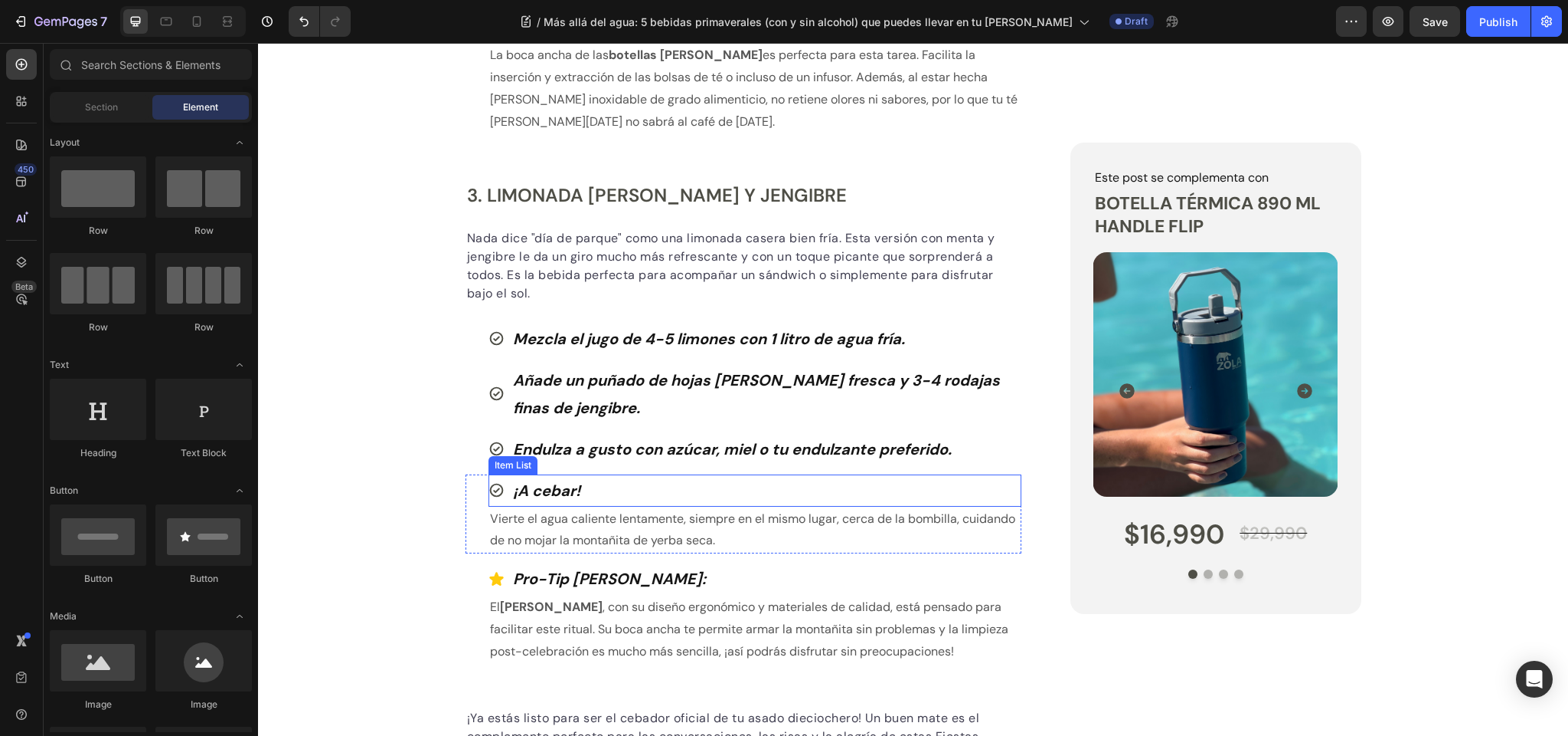
click at [542, 489] on strong "¡A cebar!" at bounding box center [547, 490] width 68 height 20
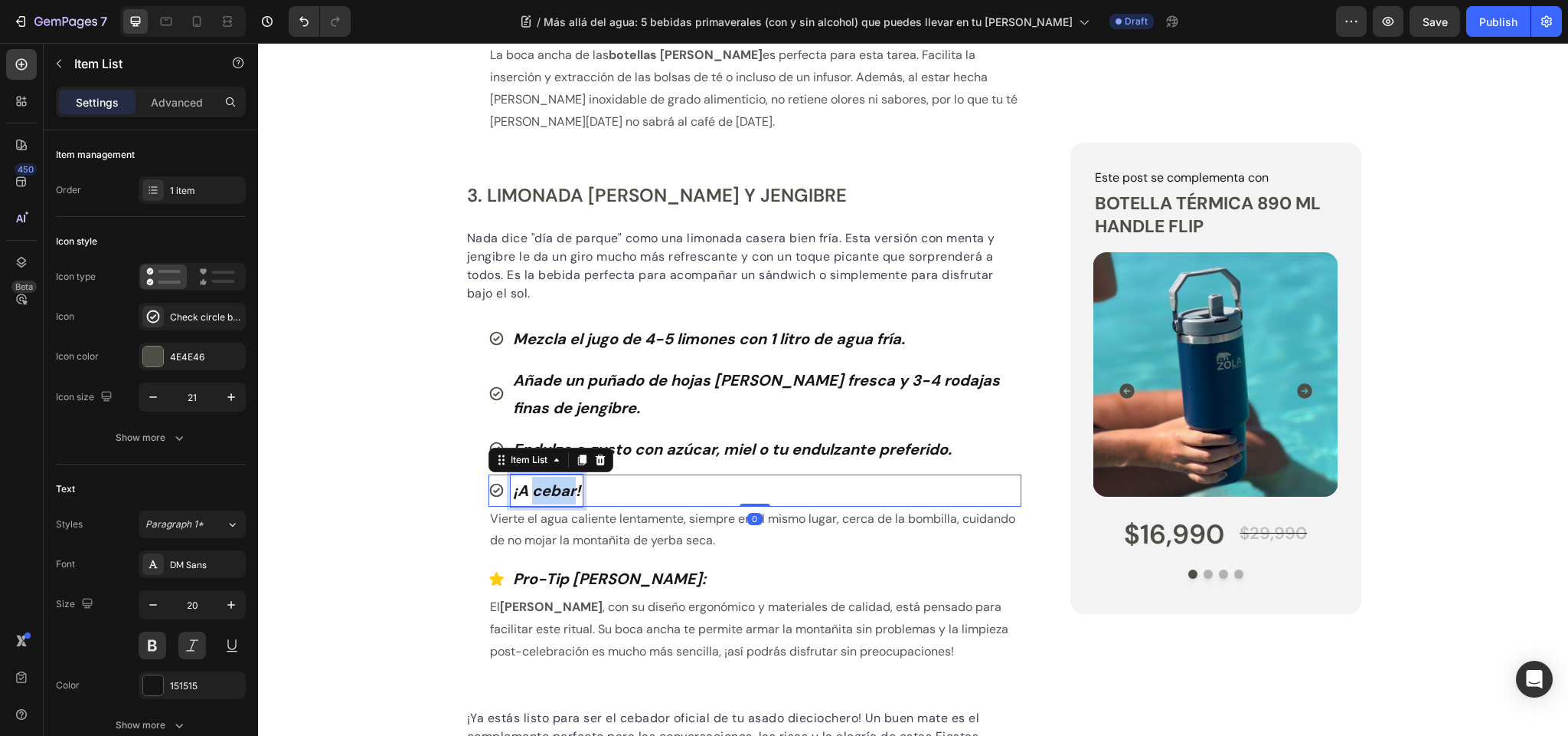
click at [542, 489] on strong "¡A cebar!" at bounding box center [547, 490] width 68 height 20
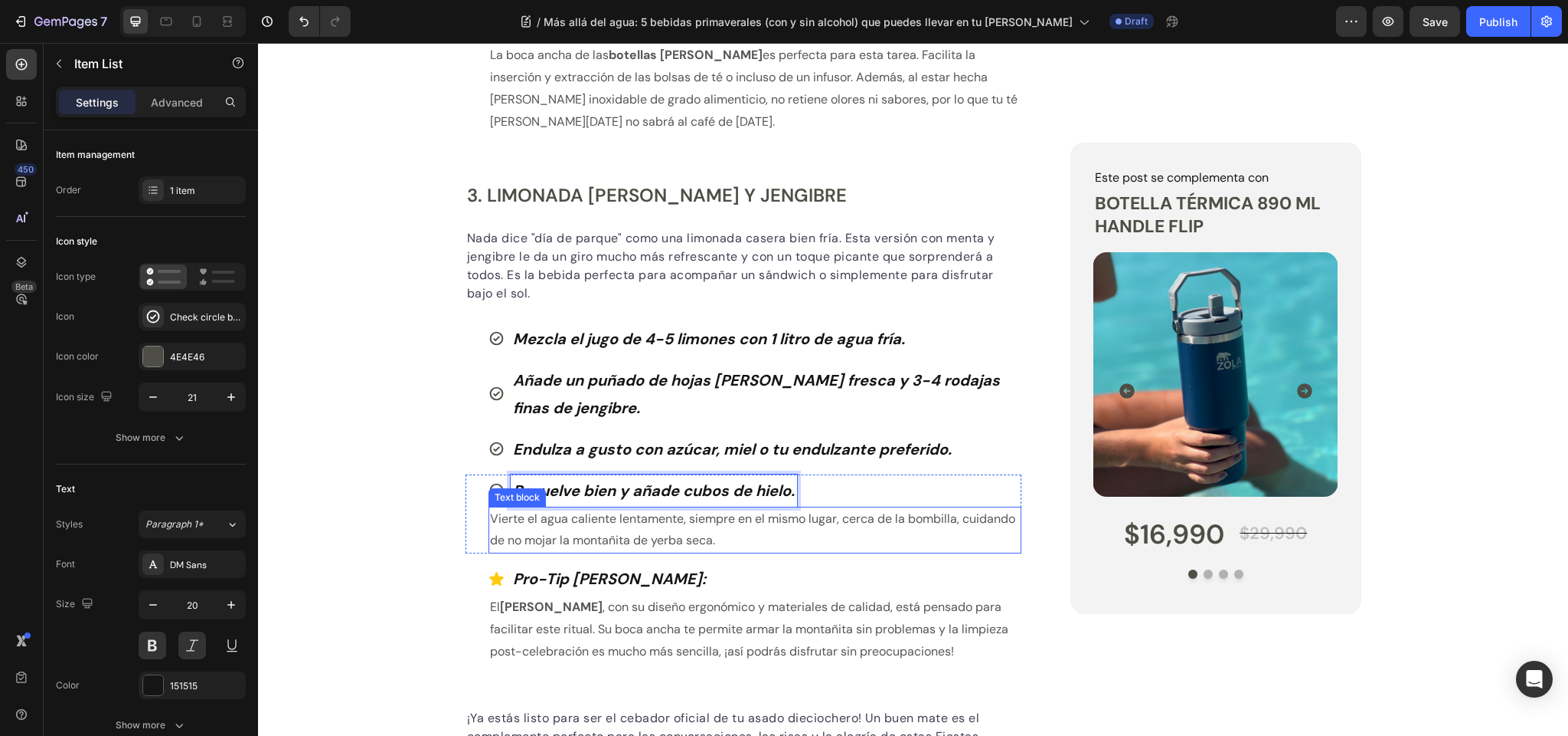
click at [582, 533] on p "Vierte el agua caliente lentamente, siempre en el mismo lugar, cerca de la bomb…" at bounding box center [755, 530] width 531 height 44
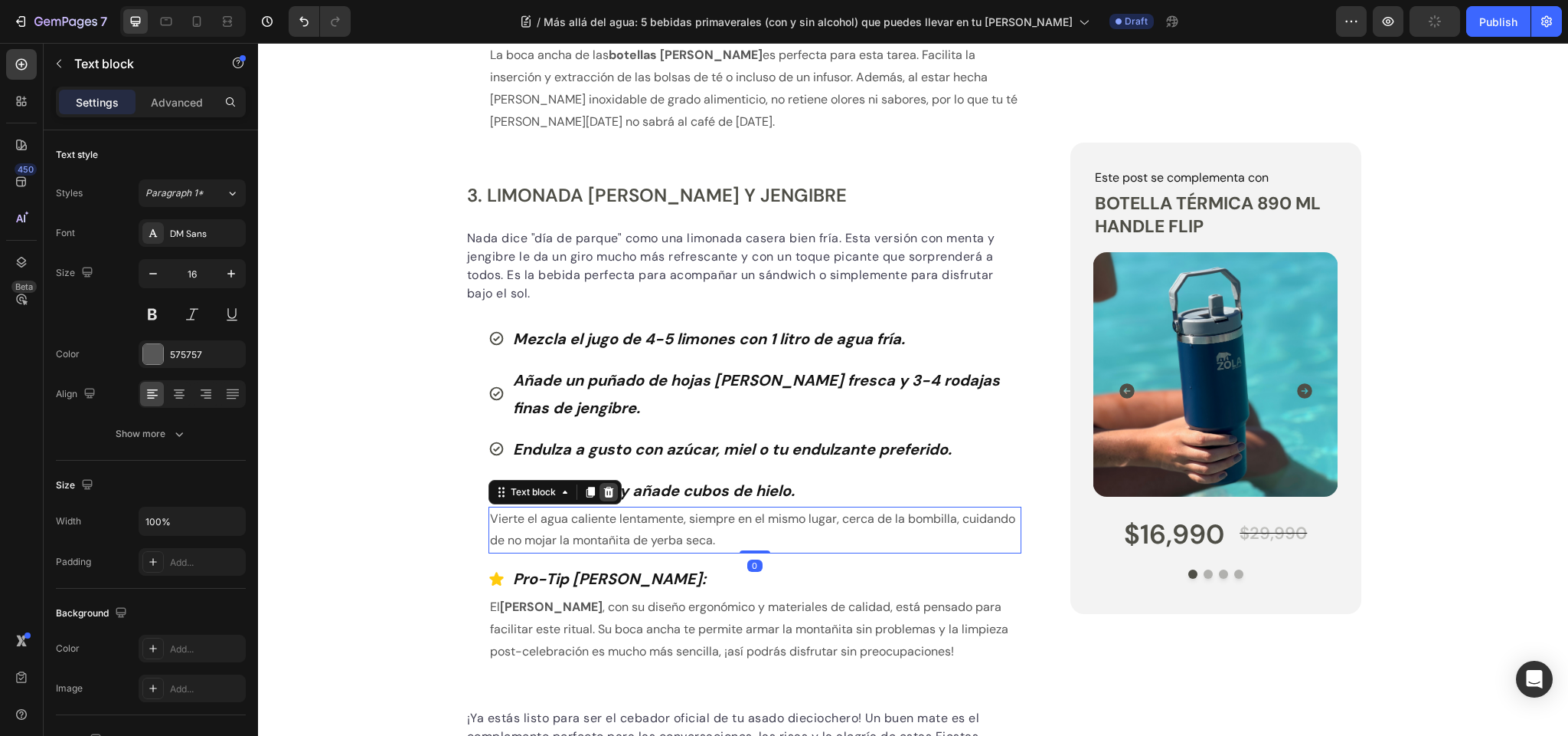
click at [611, 491] on icon at bounding box center [608, 491] width 10 height 10
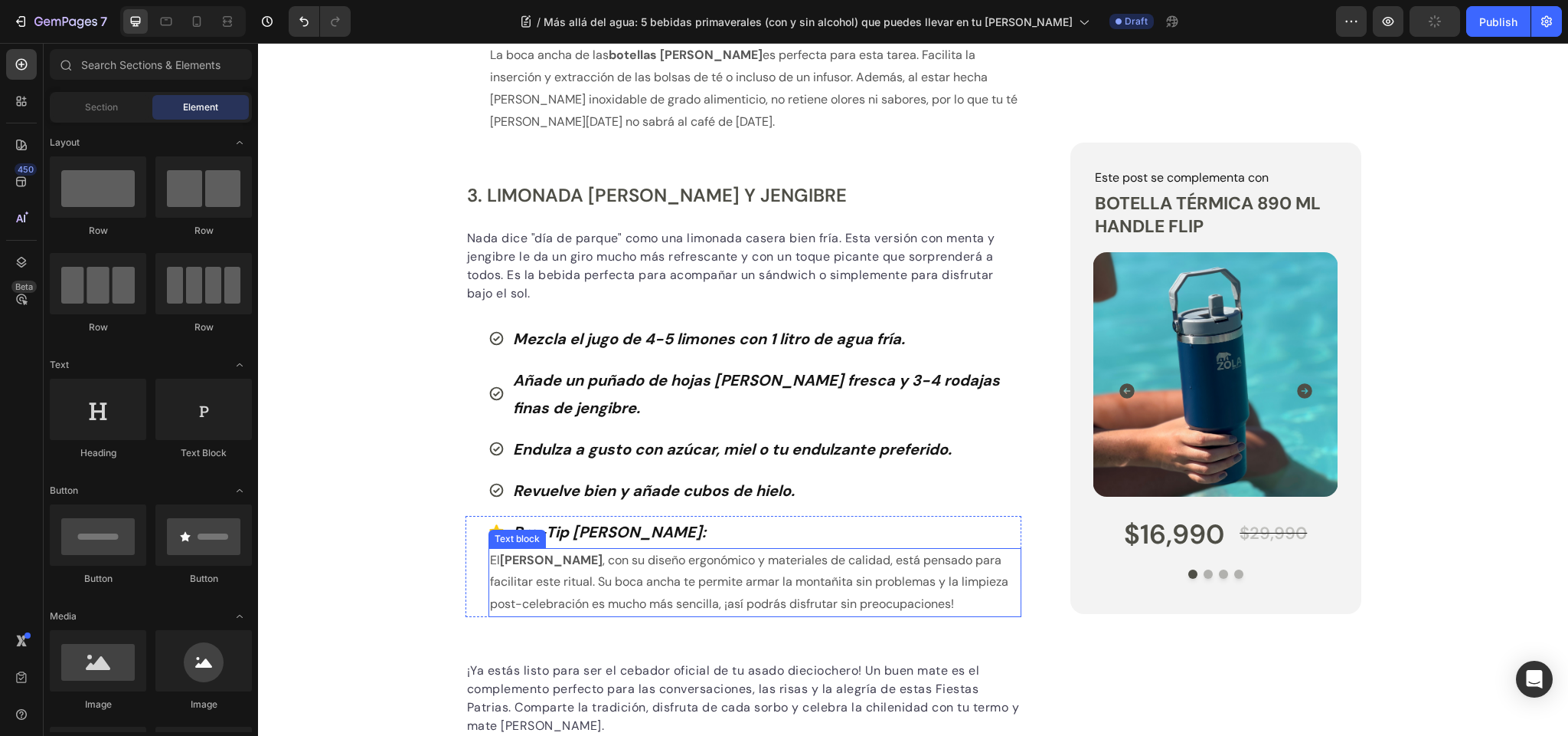
click at [613, 584] on p "El Mate Zola , con su diseño ergonómico y materiales de calidad, está pensado p…" at bounding box center [755, 582] width 531 height 66
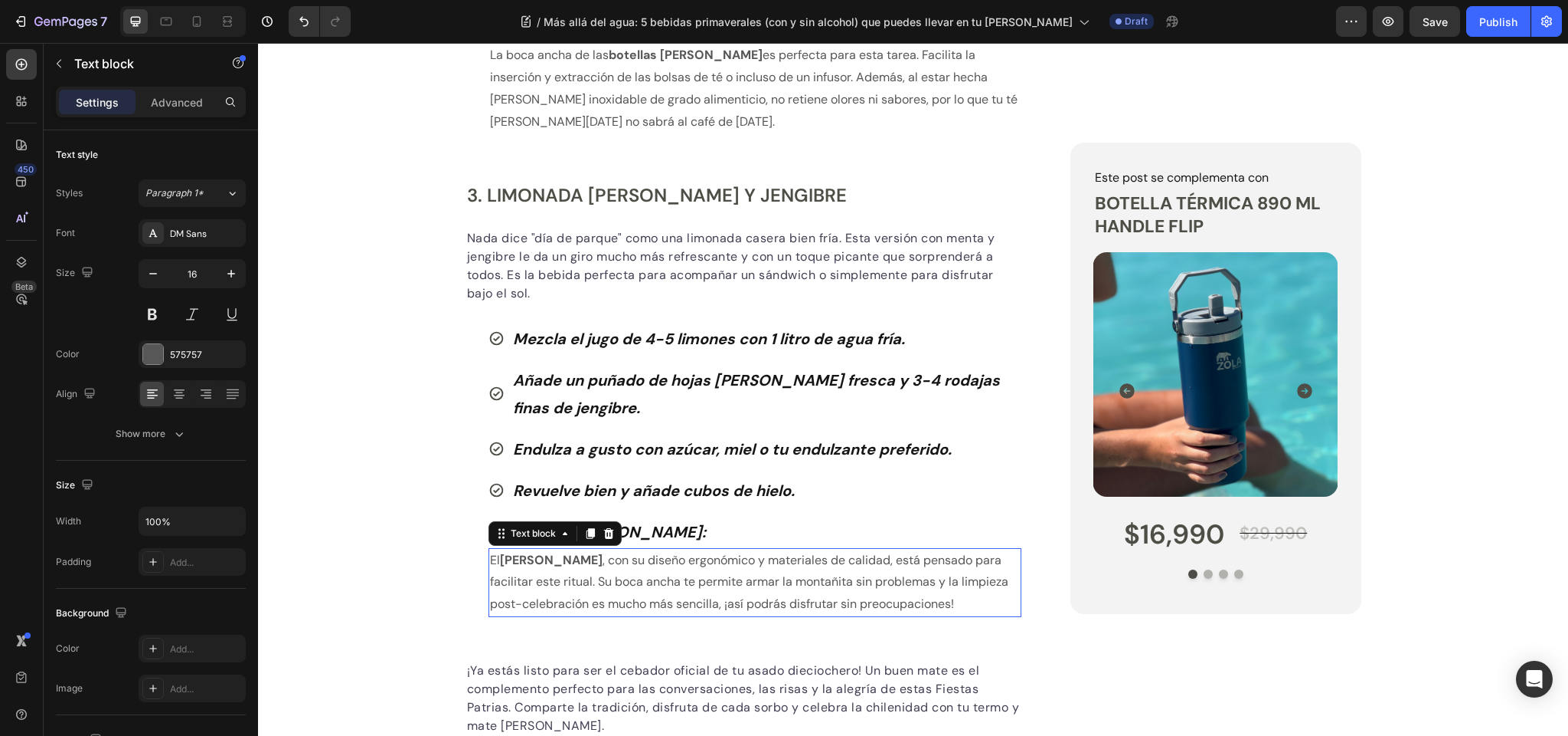
click at [613, 584] on p "El Mate Zola , con su diseño ergonómico y materiales de calidad, está pensado p…" at bounding box center [755, 582] width 531 height 66
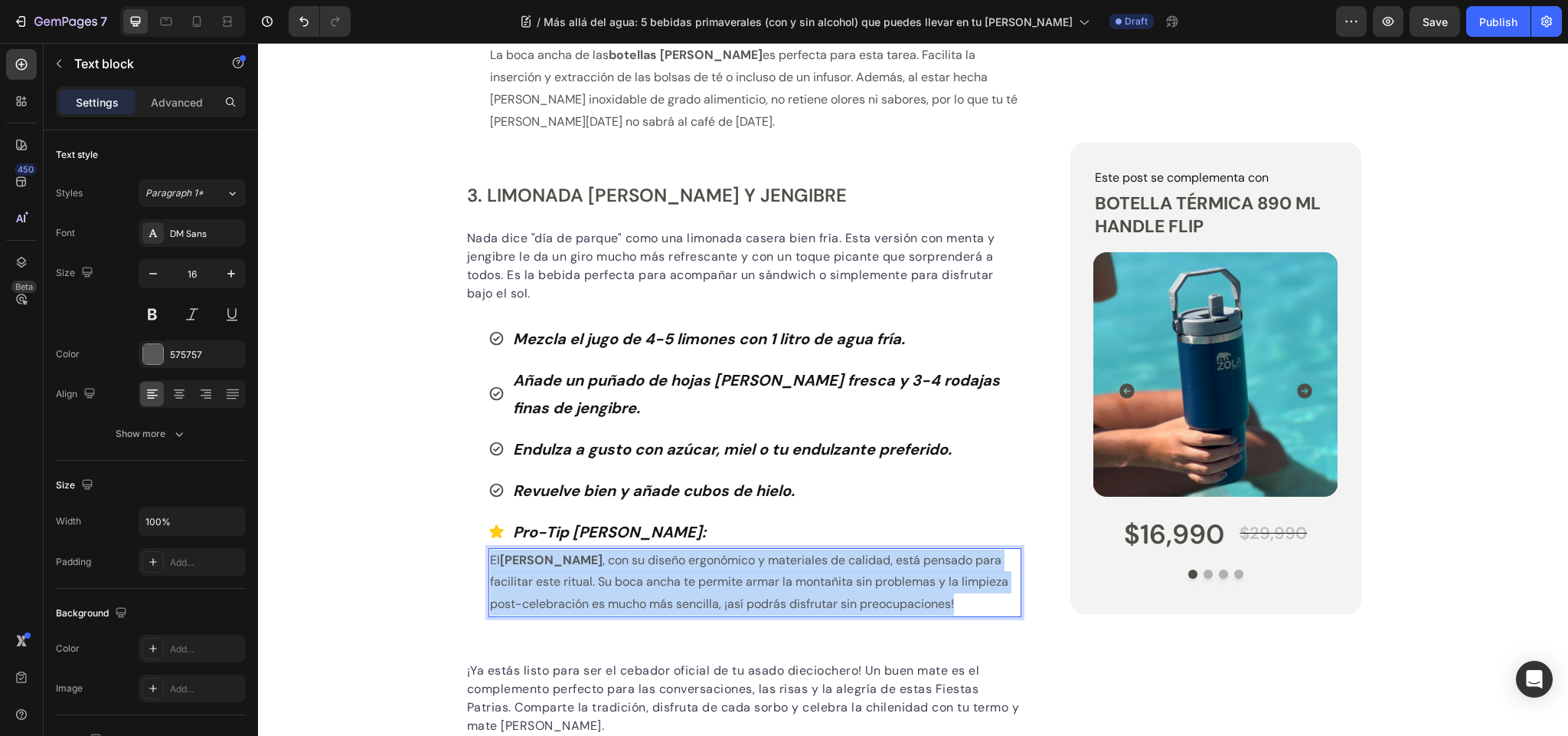
click at [613, 584] on p "El Mate Zola , con su diseño ergonómico y materiales de calidad, está pensado p…" at bounding box center [755, 582] width 531 height 66
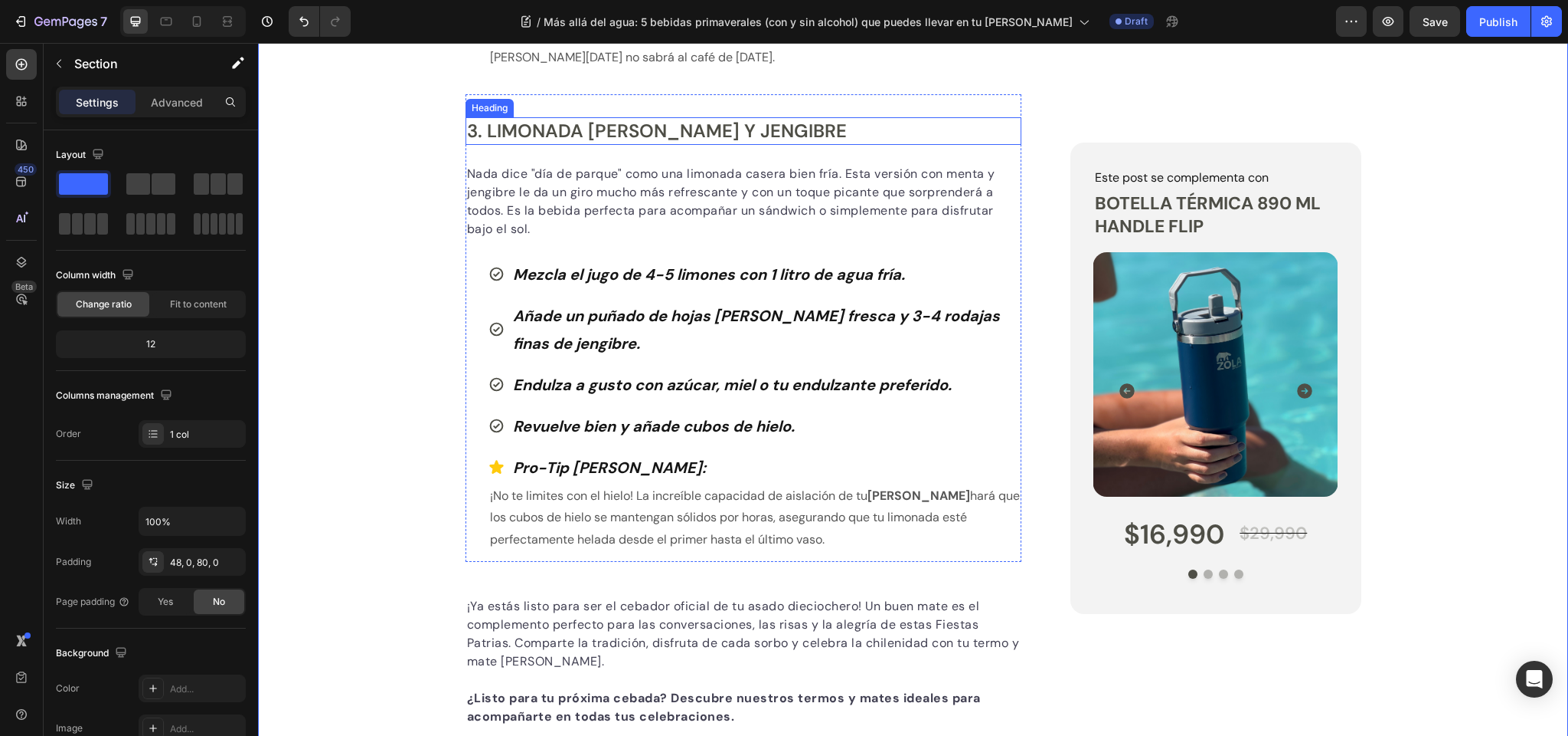
scroll to position [1966, 0]
click at [517, 126] on p "3. Limonada [PERSON_NAME] y Jengibre" at bounding box center [744, 129] width 554 height 24
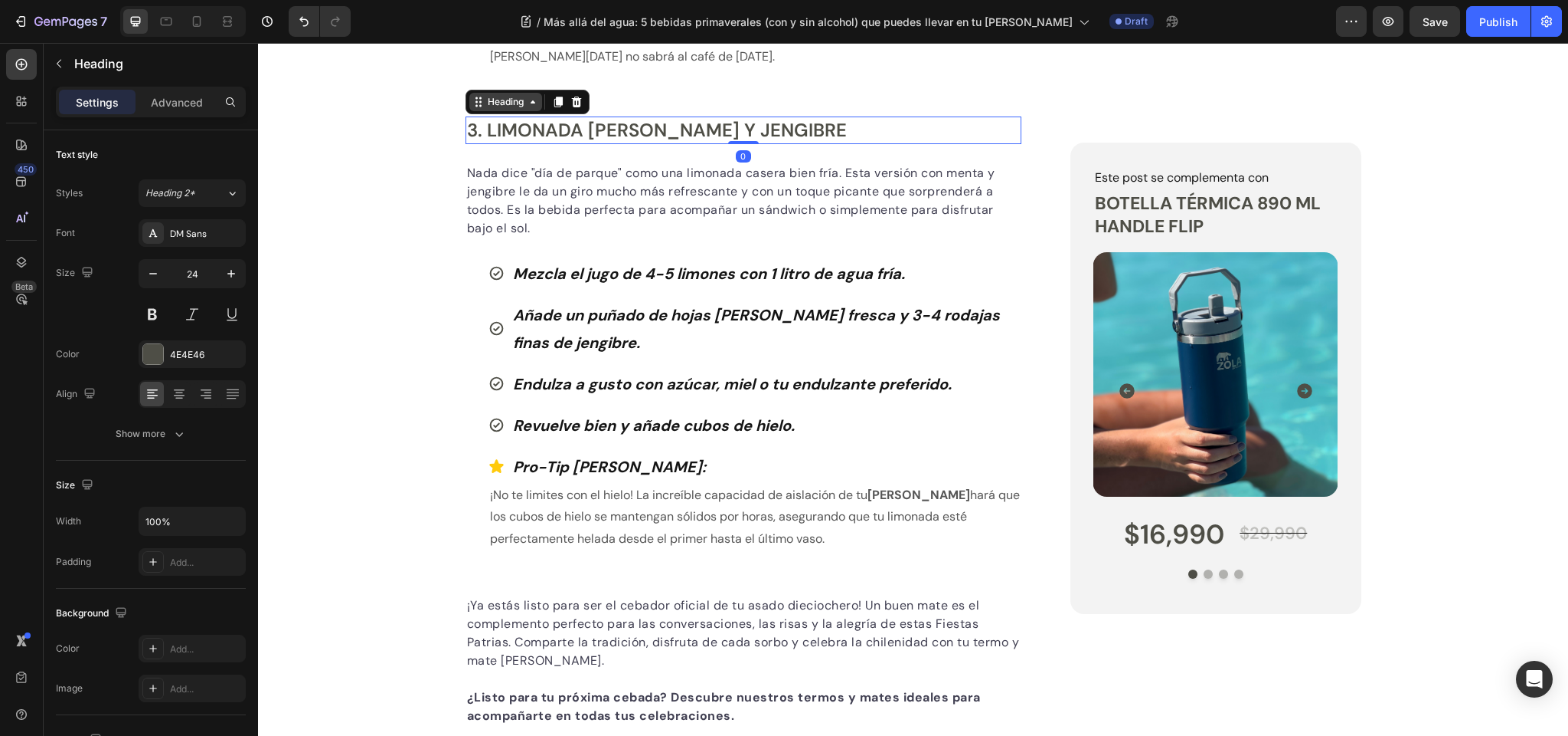
click at [507, 105] on div "Heading" at bounding box center [506, 102] width 42 height 14
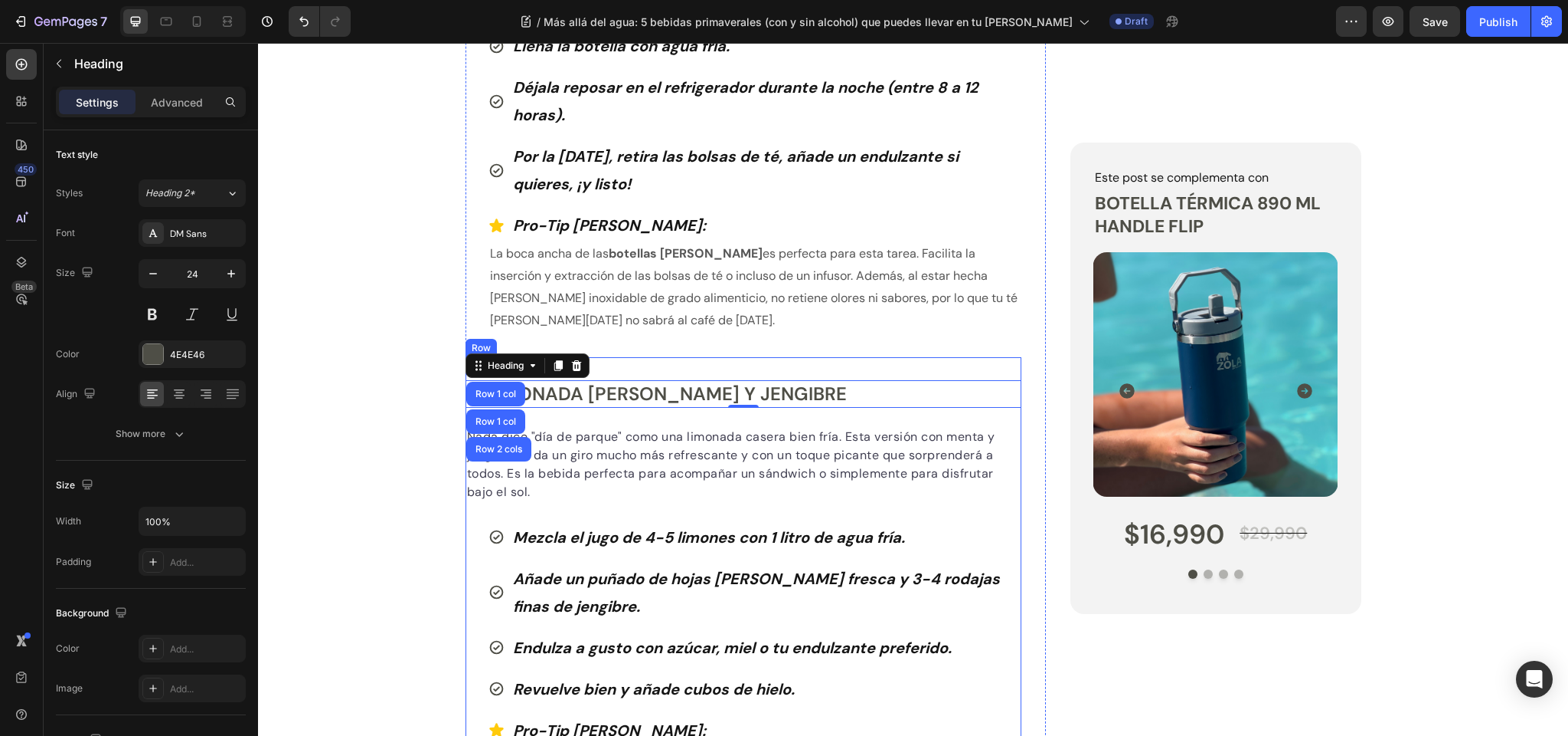
scroll to position [1698, 0]
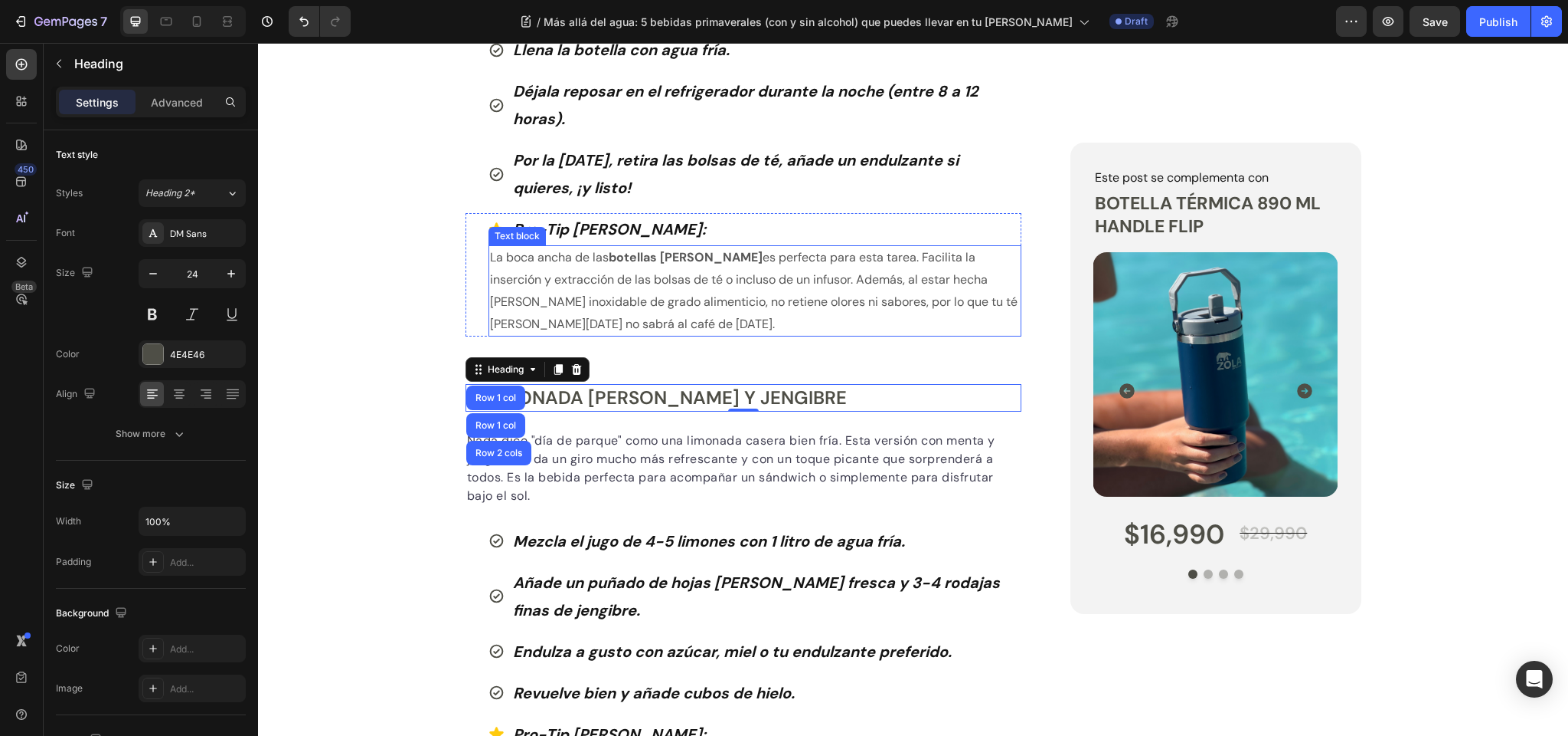
click at [611, 270] on p "La boca ancha de las botellas Zola es perfecta para esta tarea. Facilita la ins…" at bounding box center [755, 291] width 531 height 89
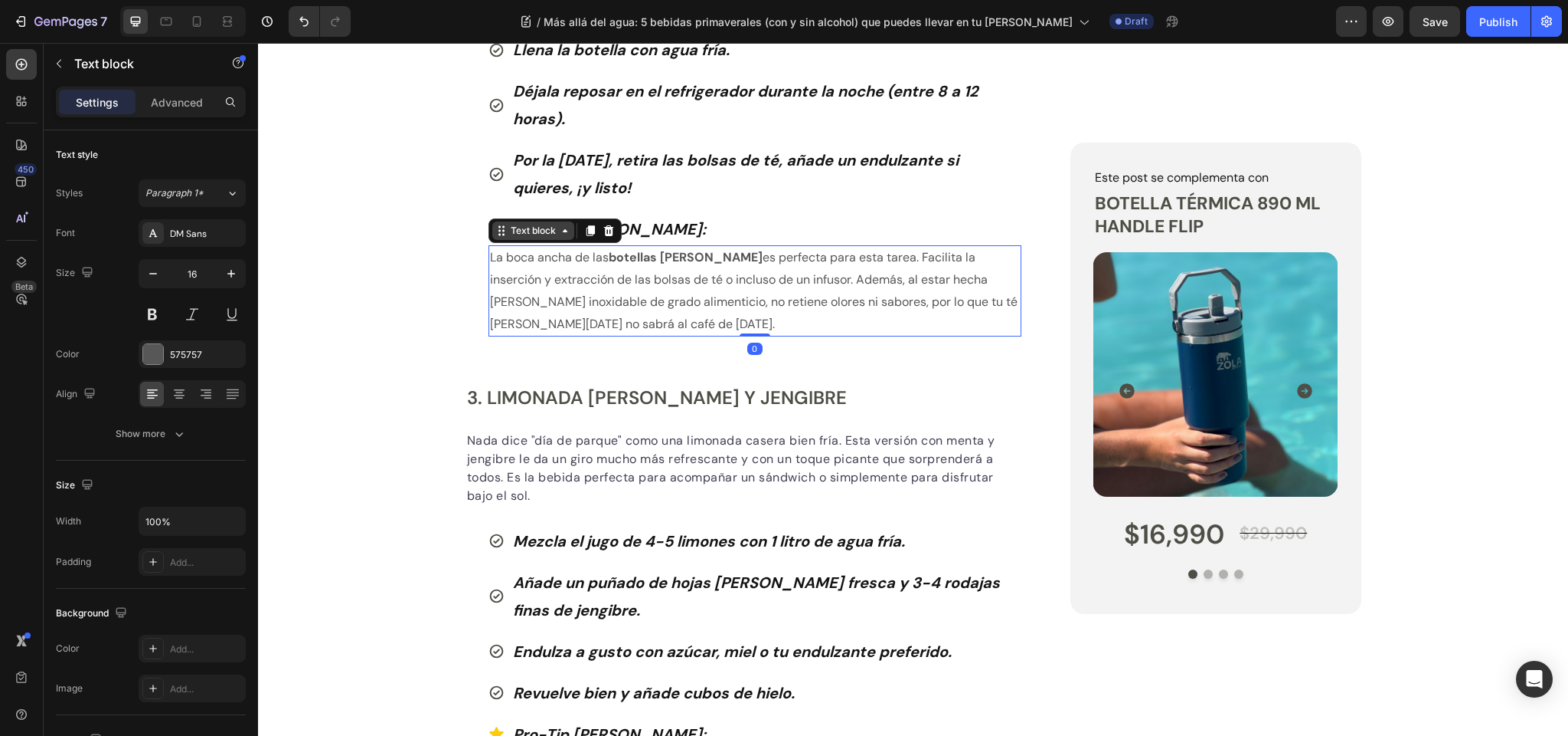
click at [524, 221] on div "Text block" at bounding box center [533, 231] width 82 height 19
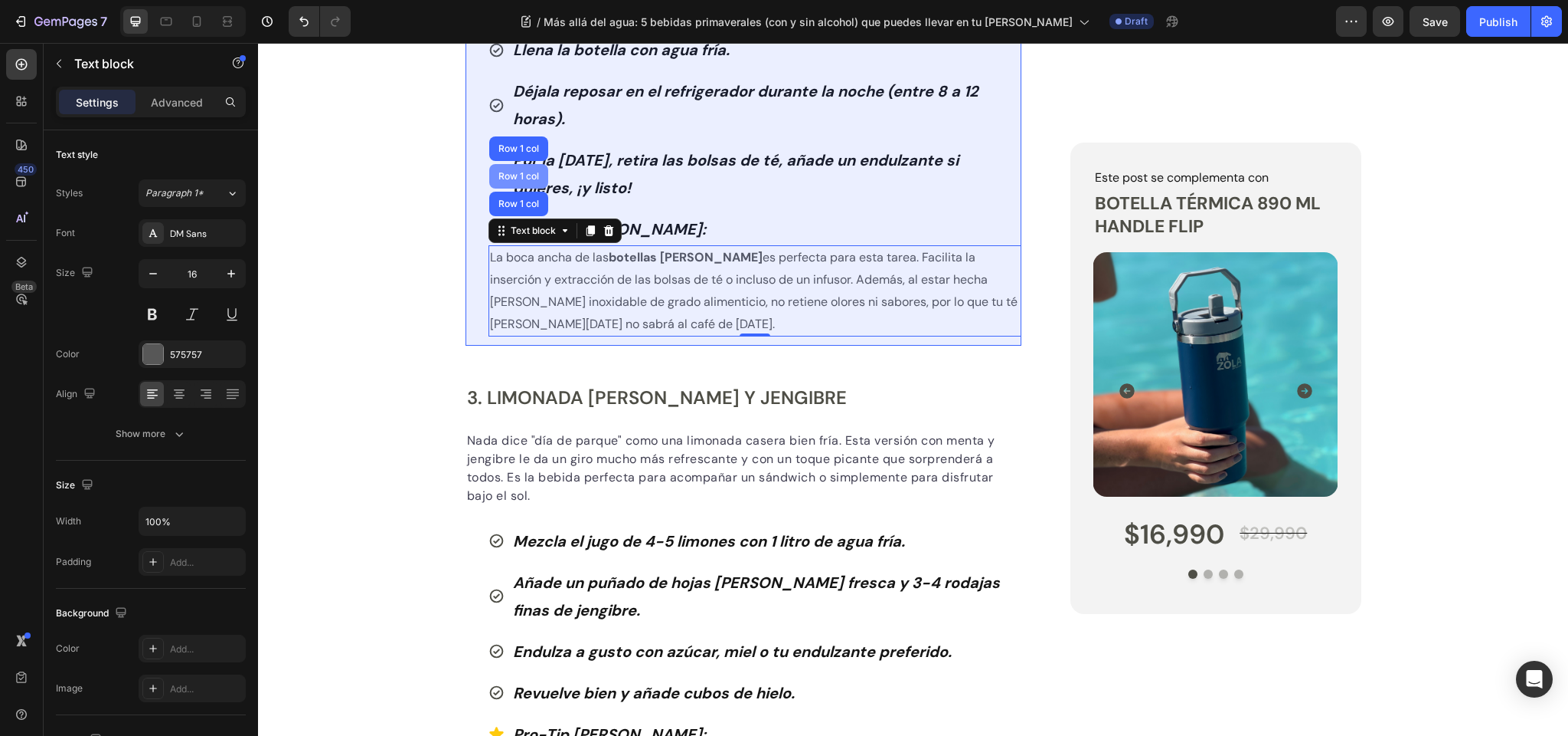
click at [519, 172] on div "Row 1 col" at bounding box center [519, 176] width 47 height 9
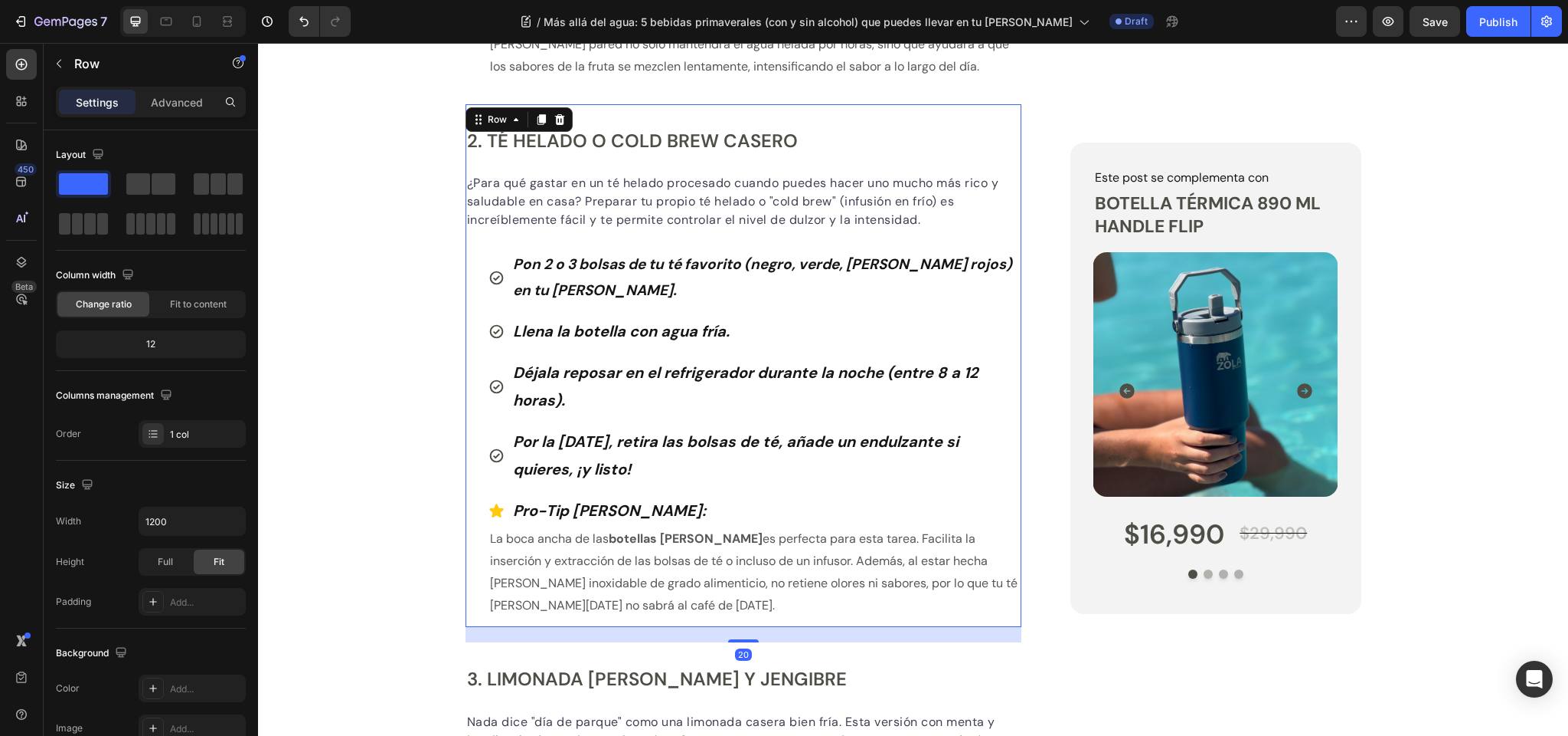
scroll to position [1403, 0]
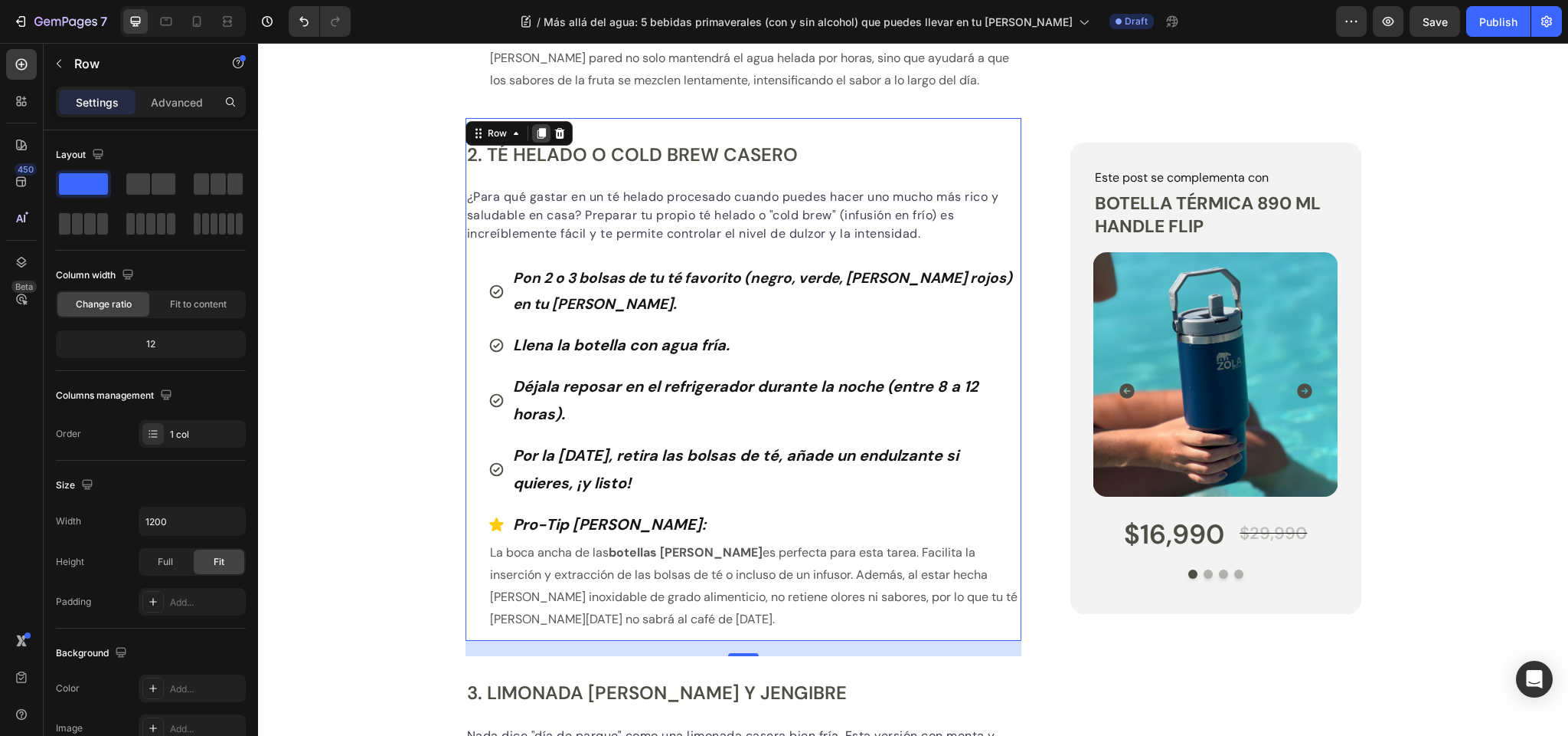
click at [540, 127] on icon at bounding box center [541, 133] width 12 height 12
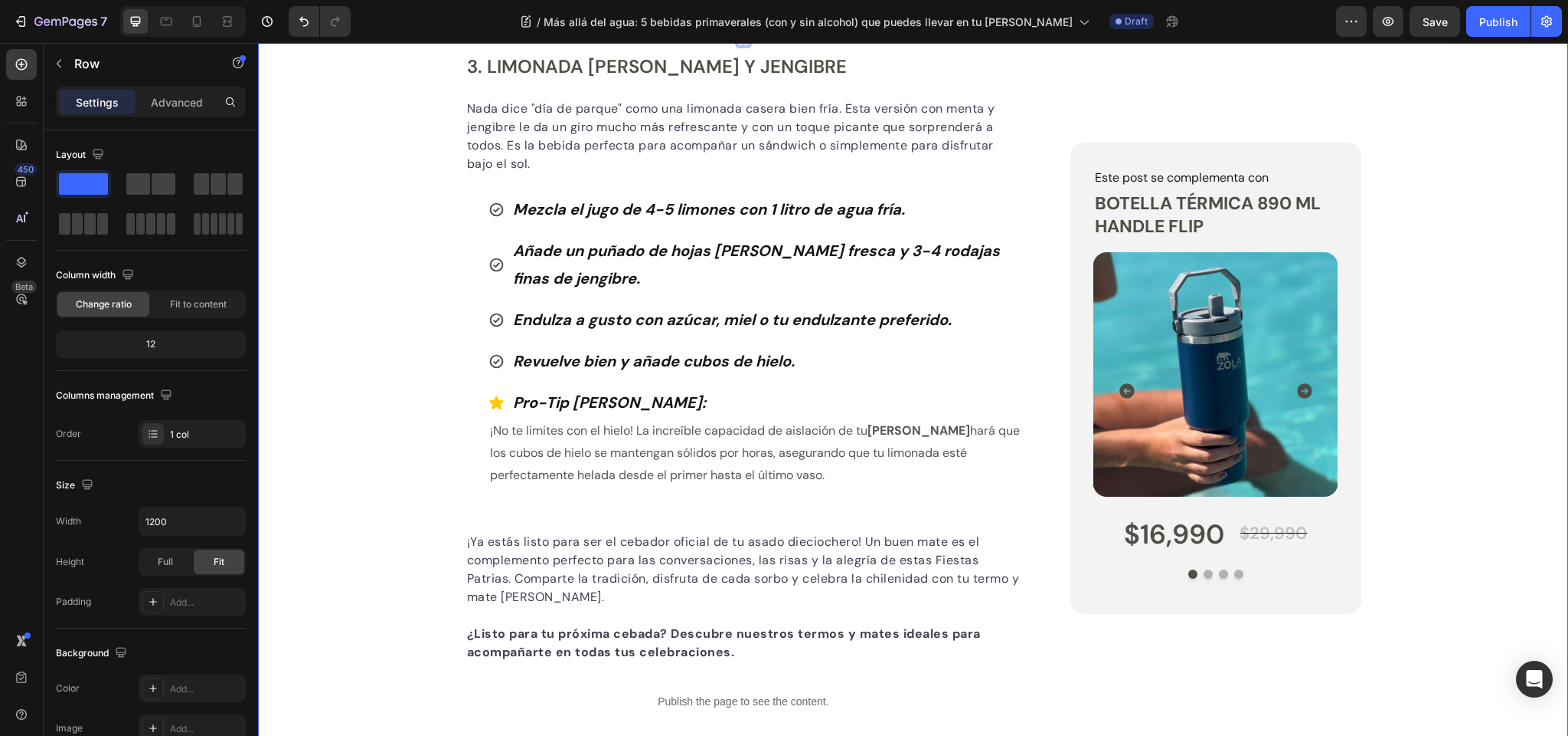
scroll to position [2668, 0]
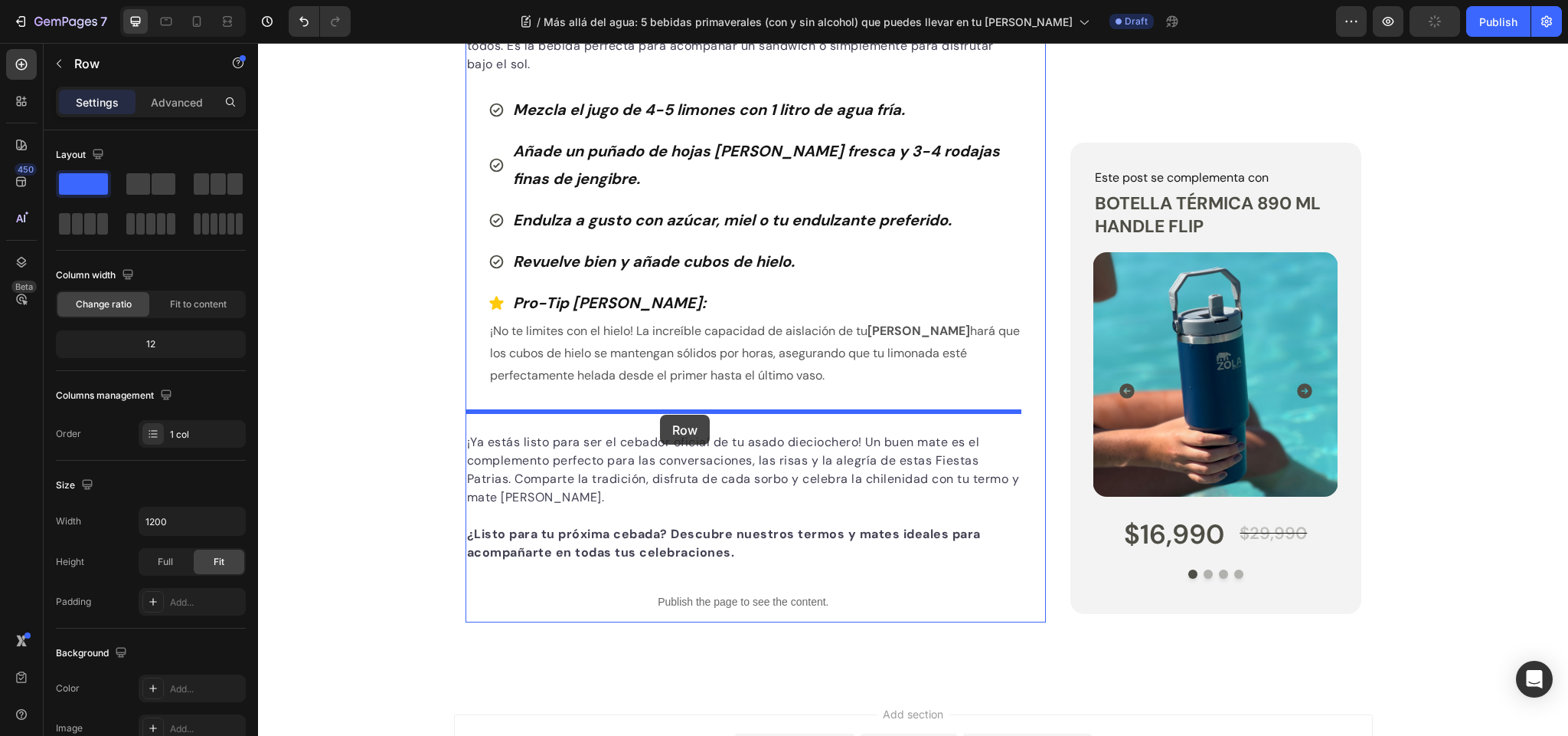
drag, startPoint x: 477, startPoint y: 80, endPoint x: 660, endPoint y: 415, distance: 381.7
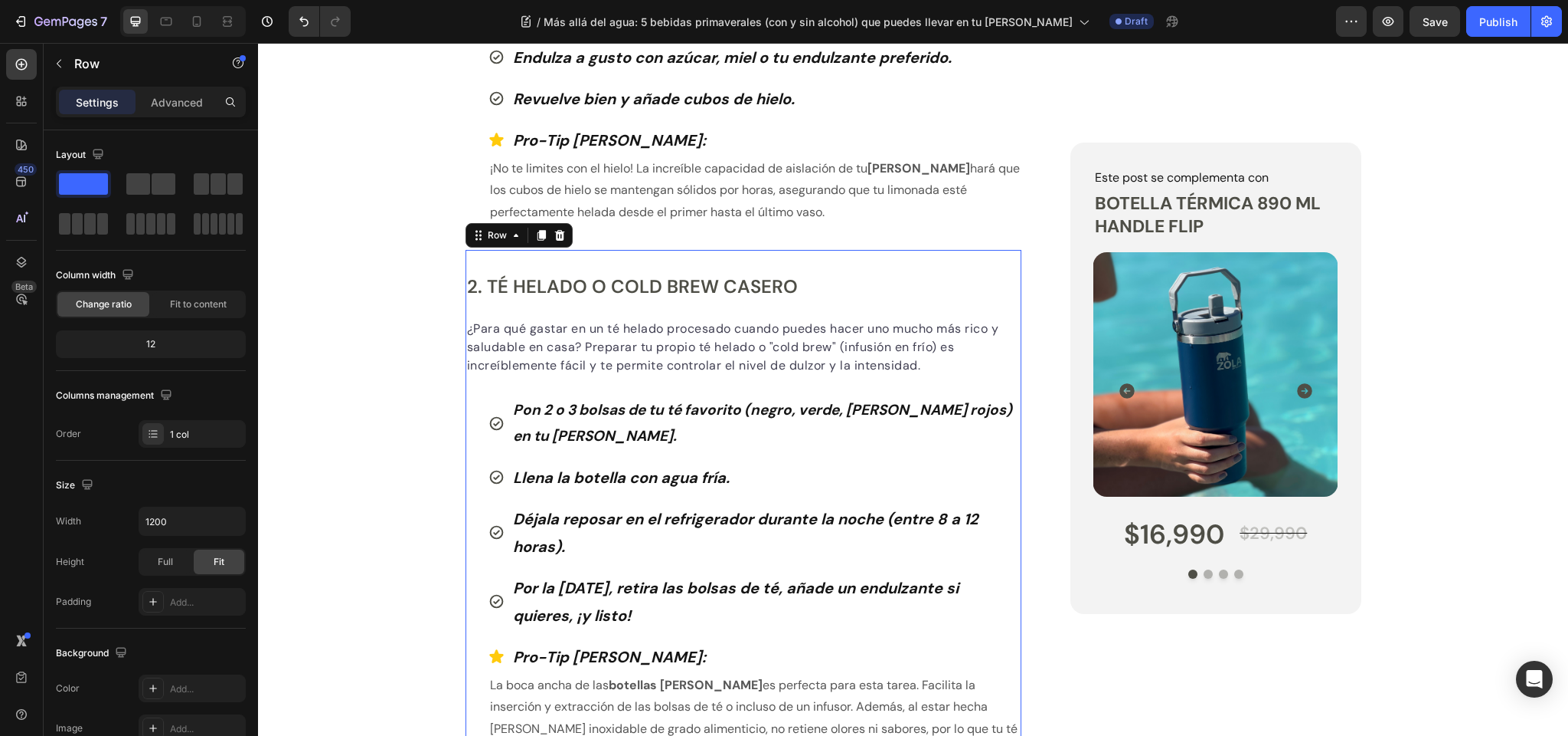
scroll to position [2280, 0]
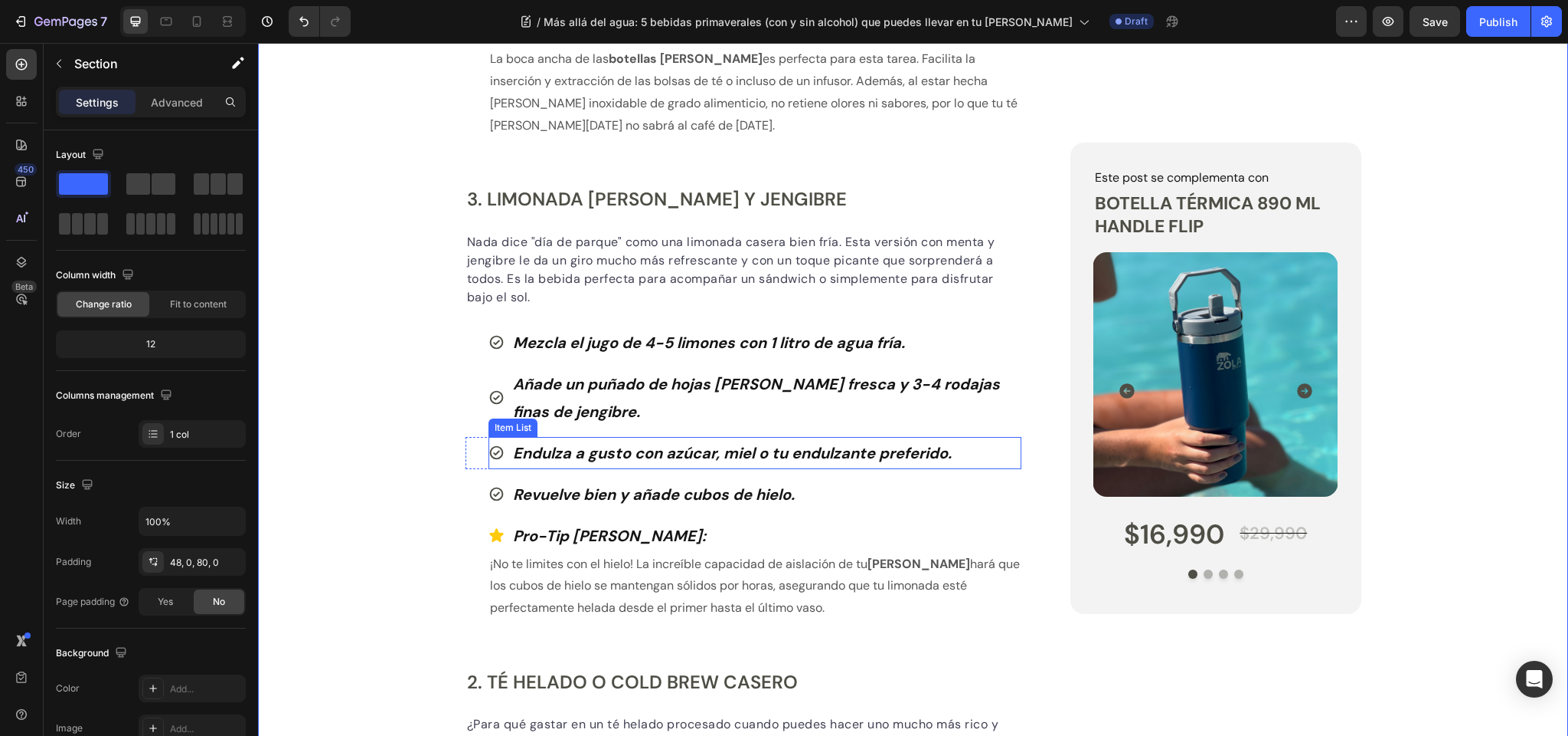
scroll to position [2322, 0]
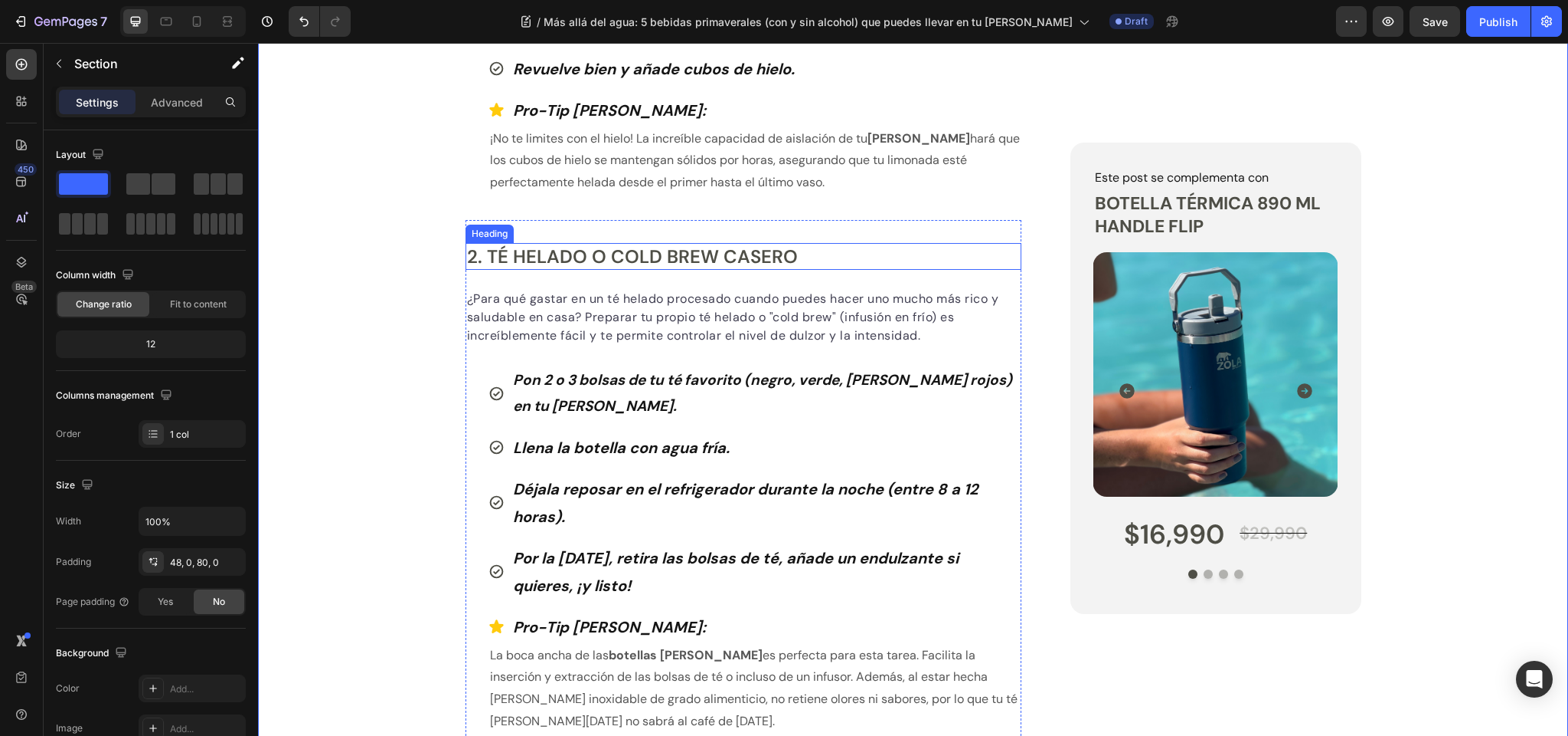
click at [535, 254] on h2 "2. Té Helado o Cold Brew Casero" at bounding box center [743, 256] width 557 height 26
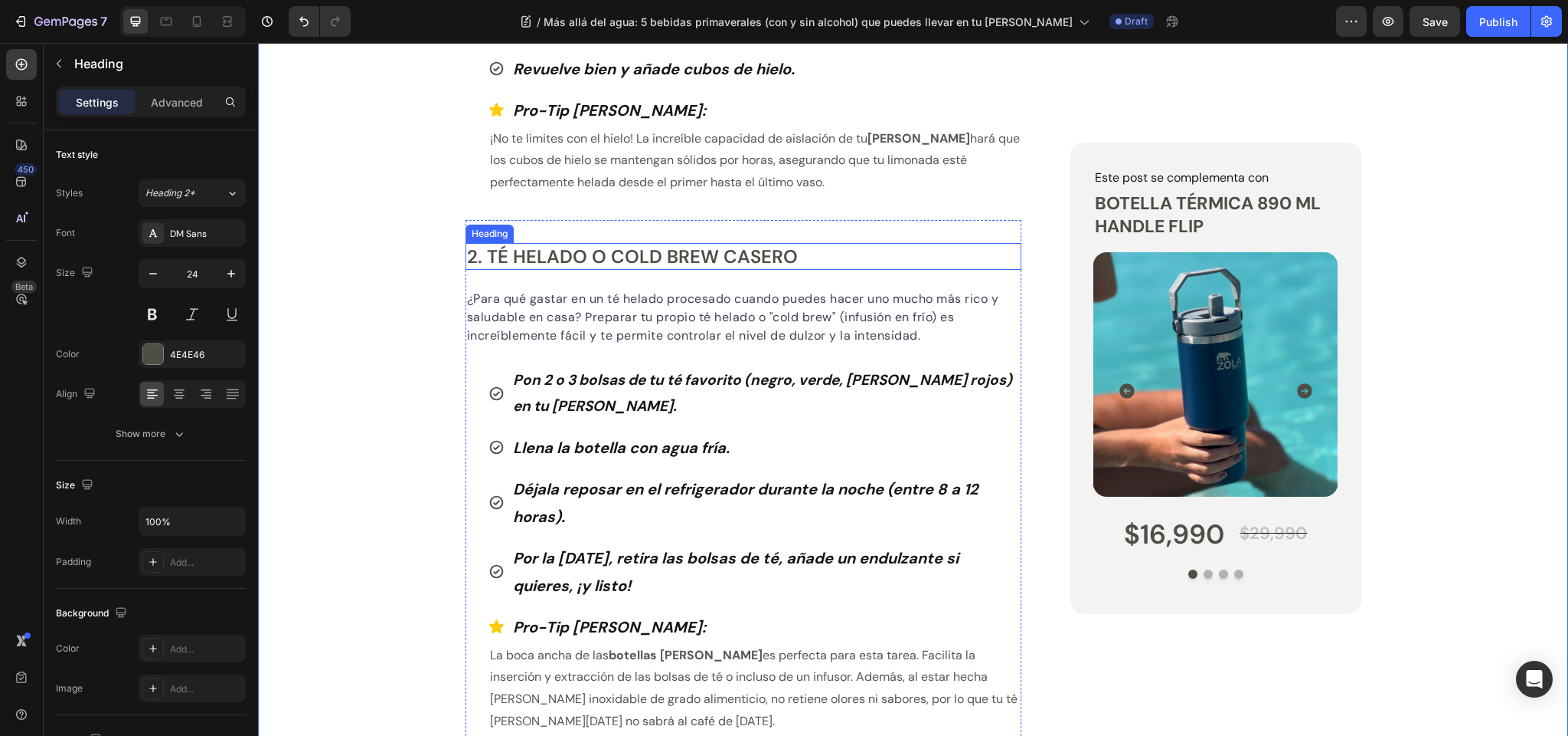
click at [535, 254] on h2 "2. Té Helado o Cold Brew Casero" at bounding box center [743, 256] width 557 height 26
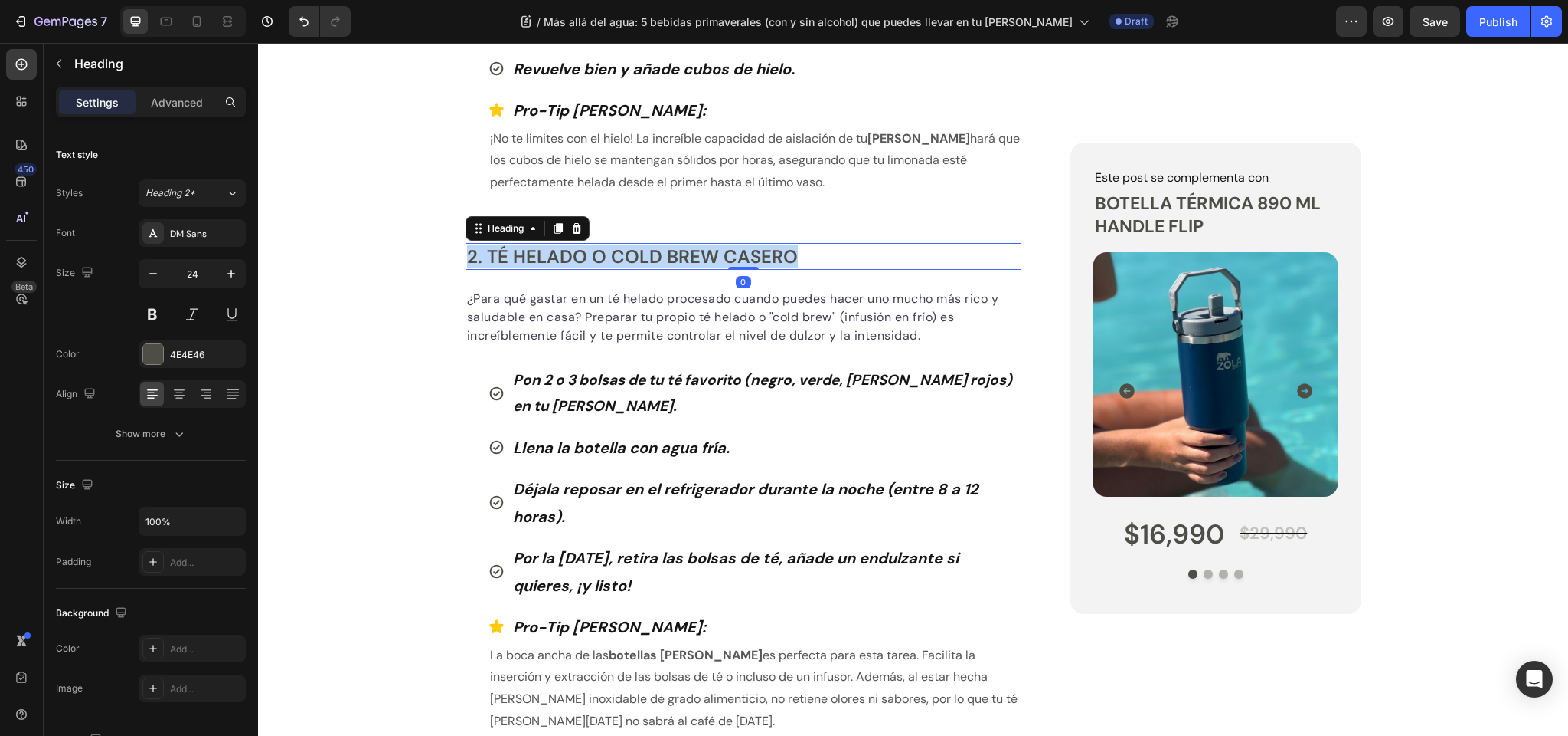
click at [535, 254] on p "2. Té Helado o Cold Brew Casero" at bounding box center [744, 255] width 554 height 24
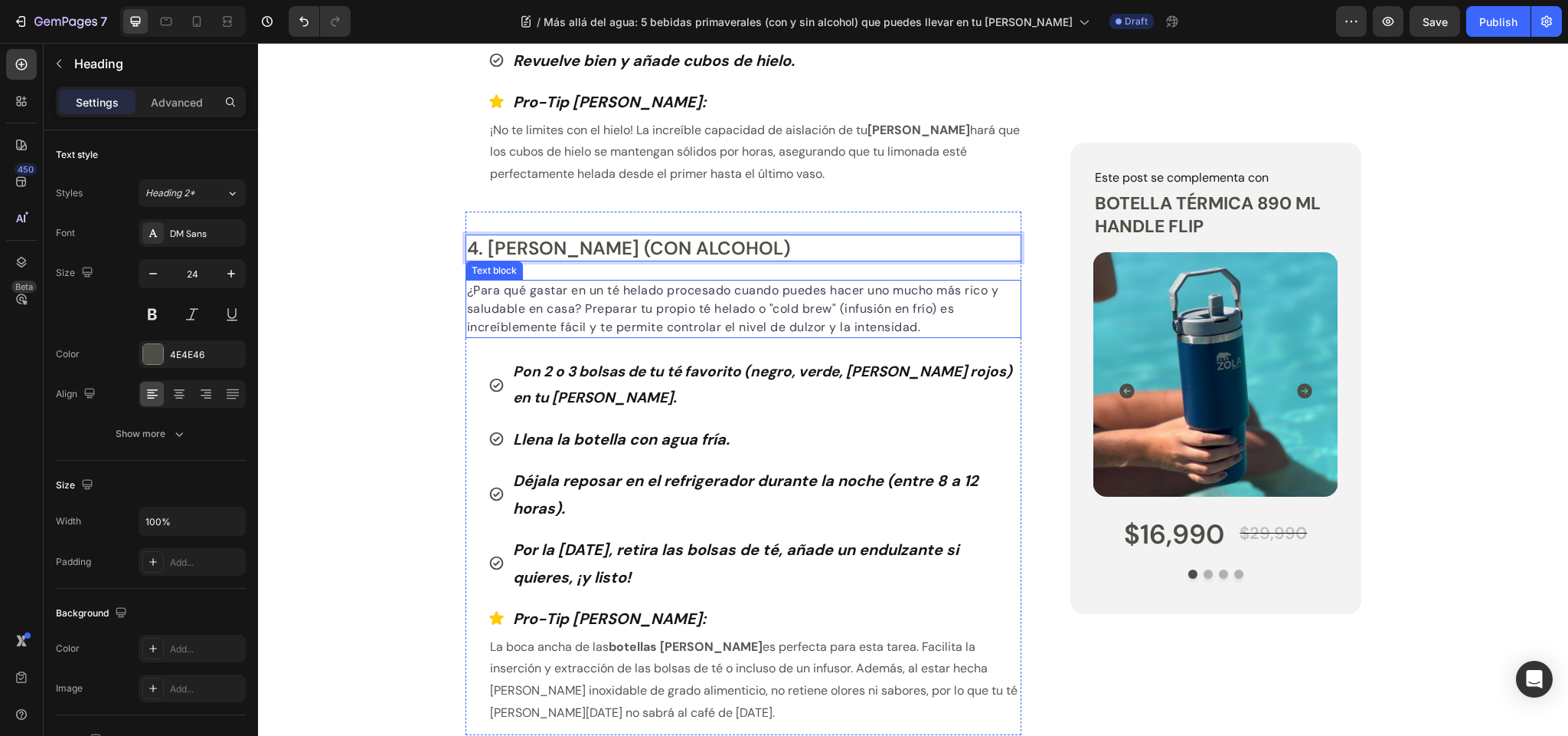
click at [552, 317] on p "¿Para qué gastar en un té helado procesado cuando puedes hacer uno mucho más ri…" at bounding box center [744, 308] width 554 height 56
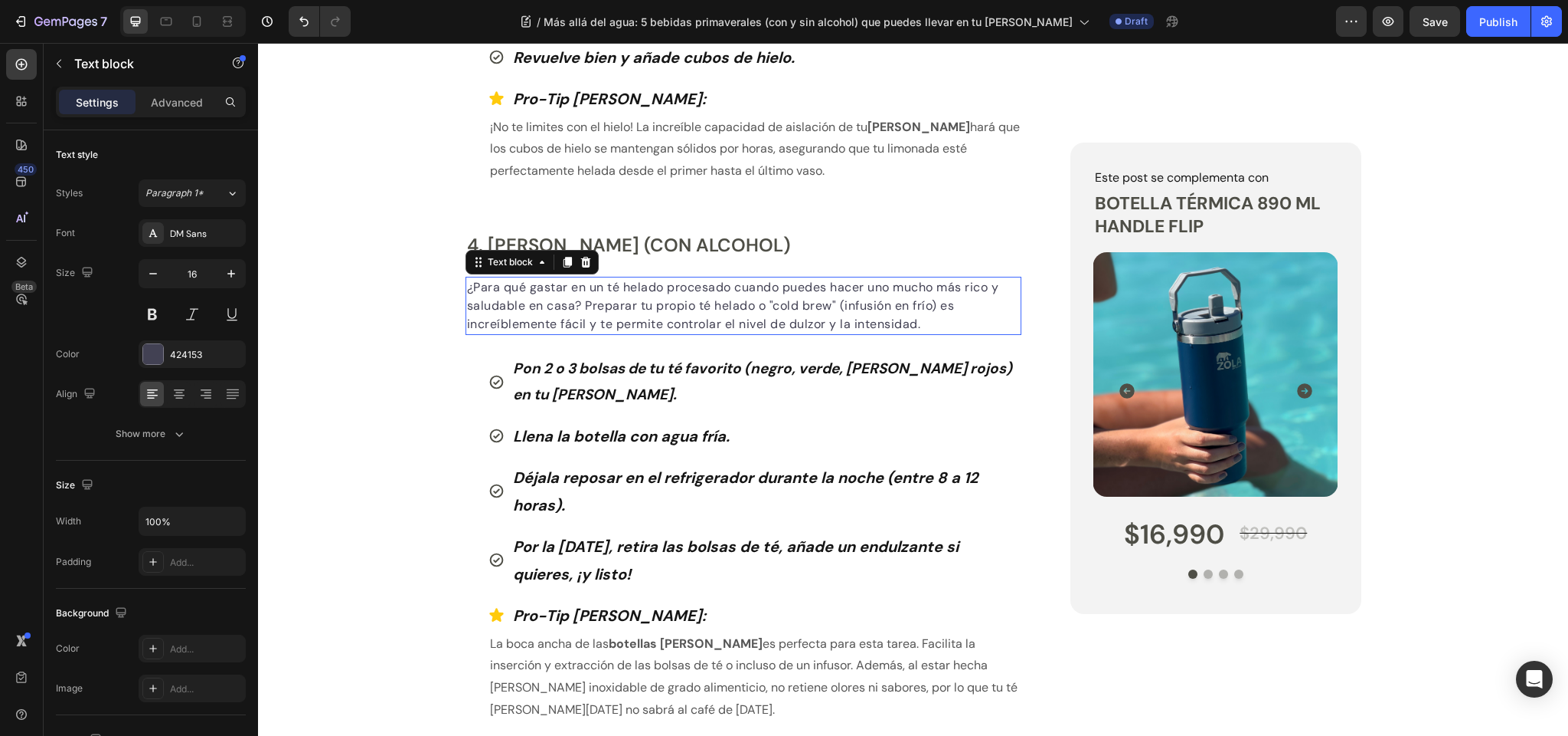
click at [552, 317] on p "¿Para qué gastar en un té helado procesado cuando puedes hacer uno mucho más ri…" at bounding box center [744, 305] width 554 height 56
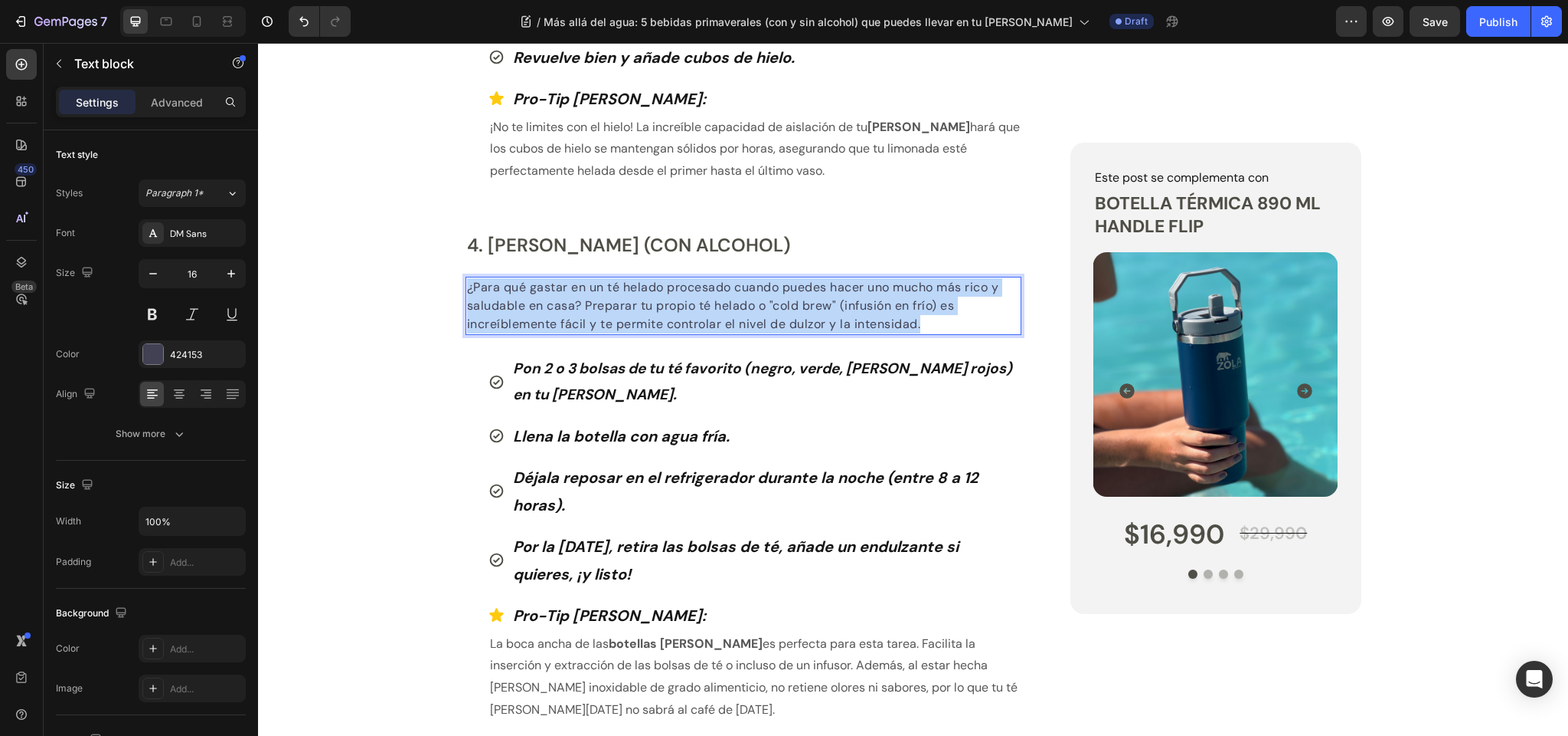
click at [552, 317] on p "¿Para qué gastar en un té helado procesado cuando puedes hacer uno mucho más ri…" at bounding box center [744, 305] width 554 height 56
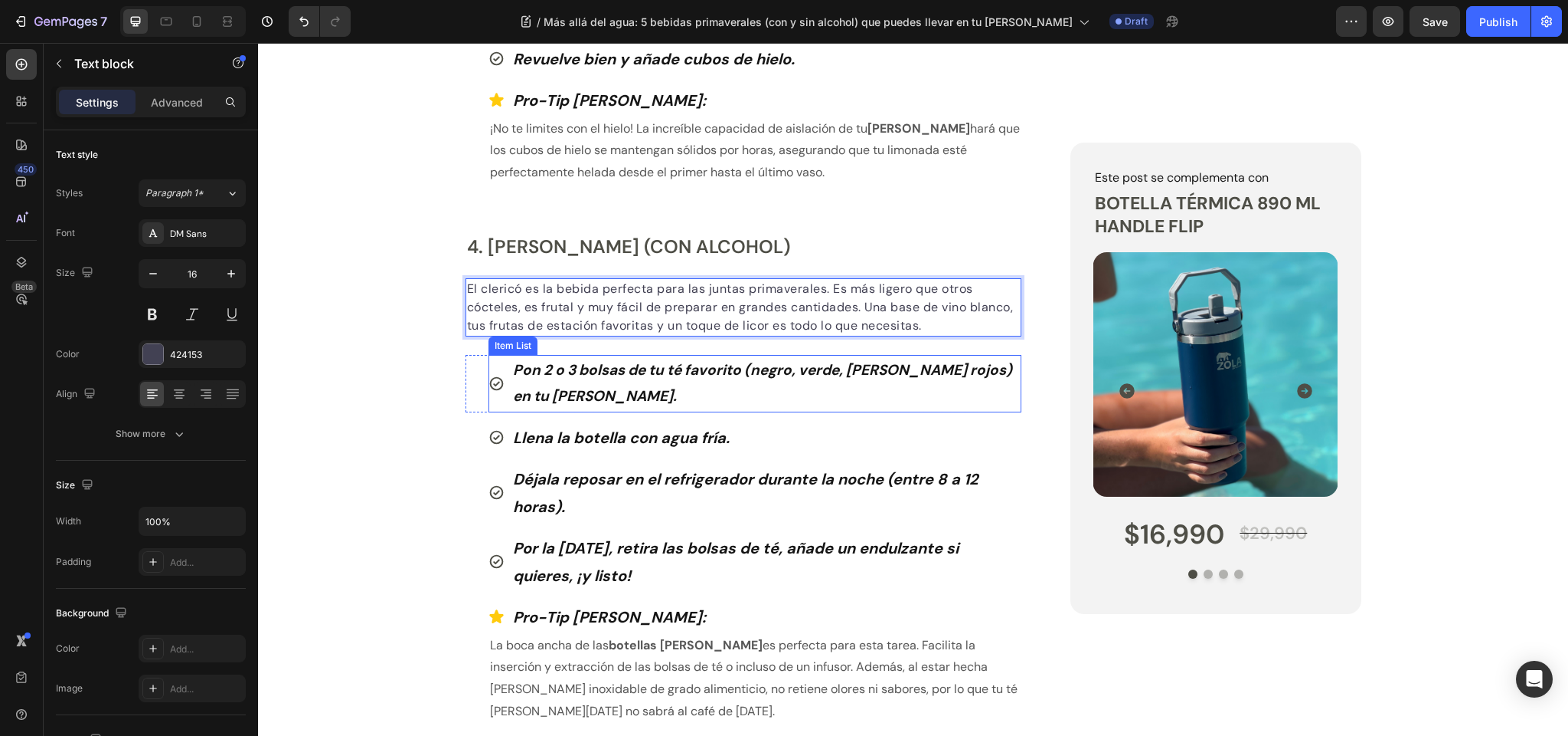
click at [556, 372] on strong "Pon 2 o 3 bolsas de tu té favorito (negro, verde, [PERSON_NAME] rojos) en tu [P…" at bounding box center [763, 383] width 499 height 45
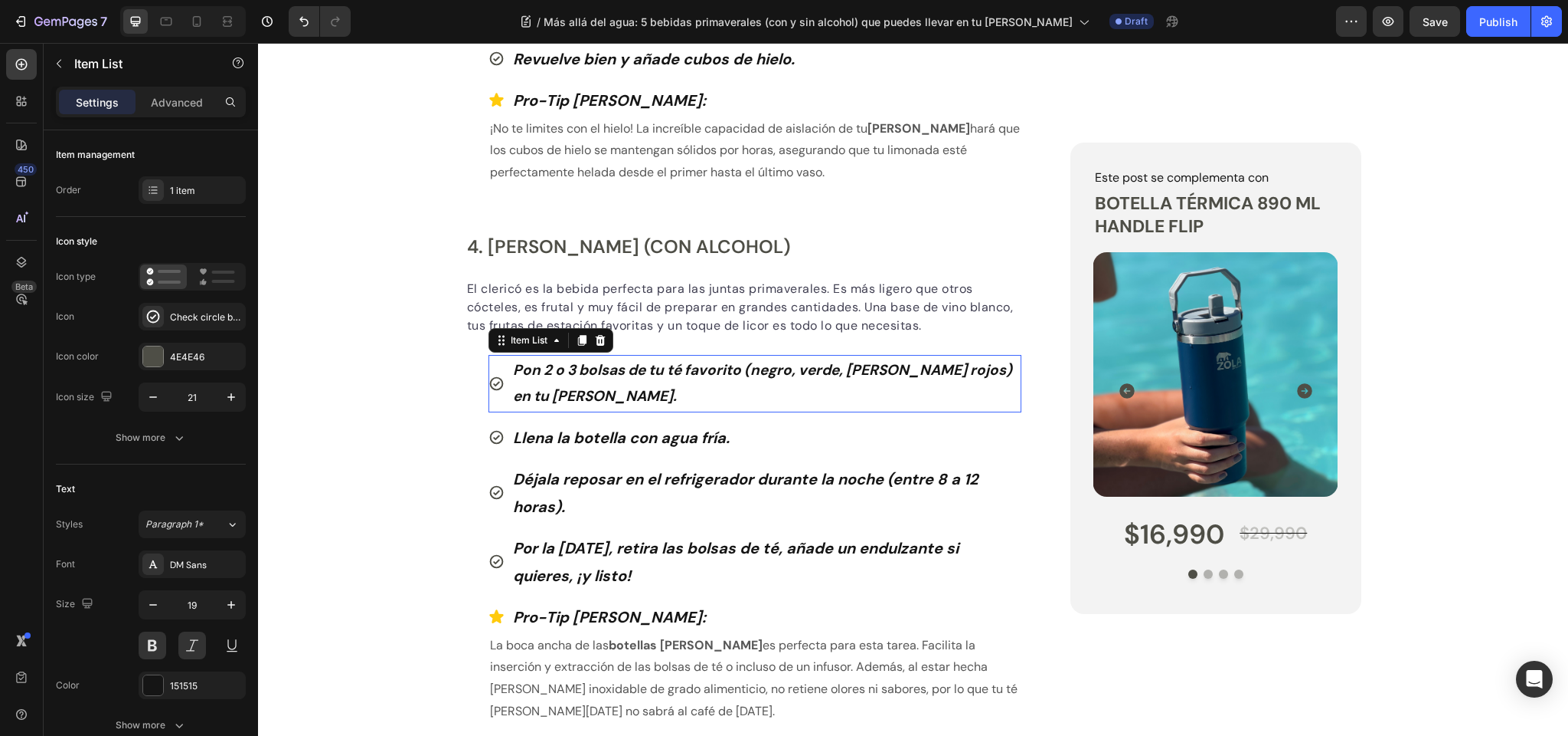
click at [556, 372] on strong "Pon 2 o 3 bolsas de tu té favorito (negro, verde, [PERSON_NAME] rojos) en tu [P…" at bounding box center [763, 383] width 499 height 45
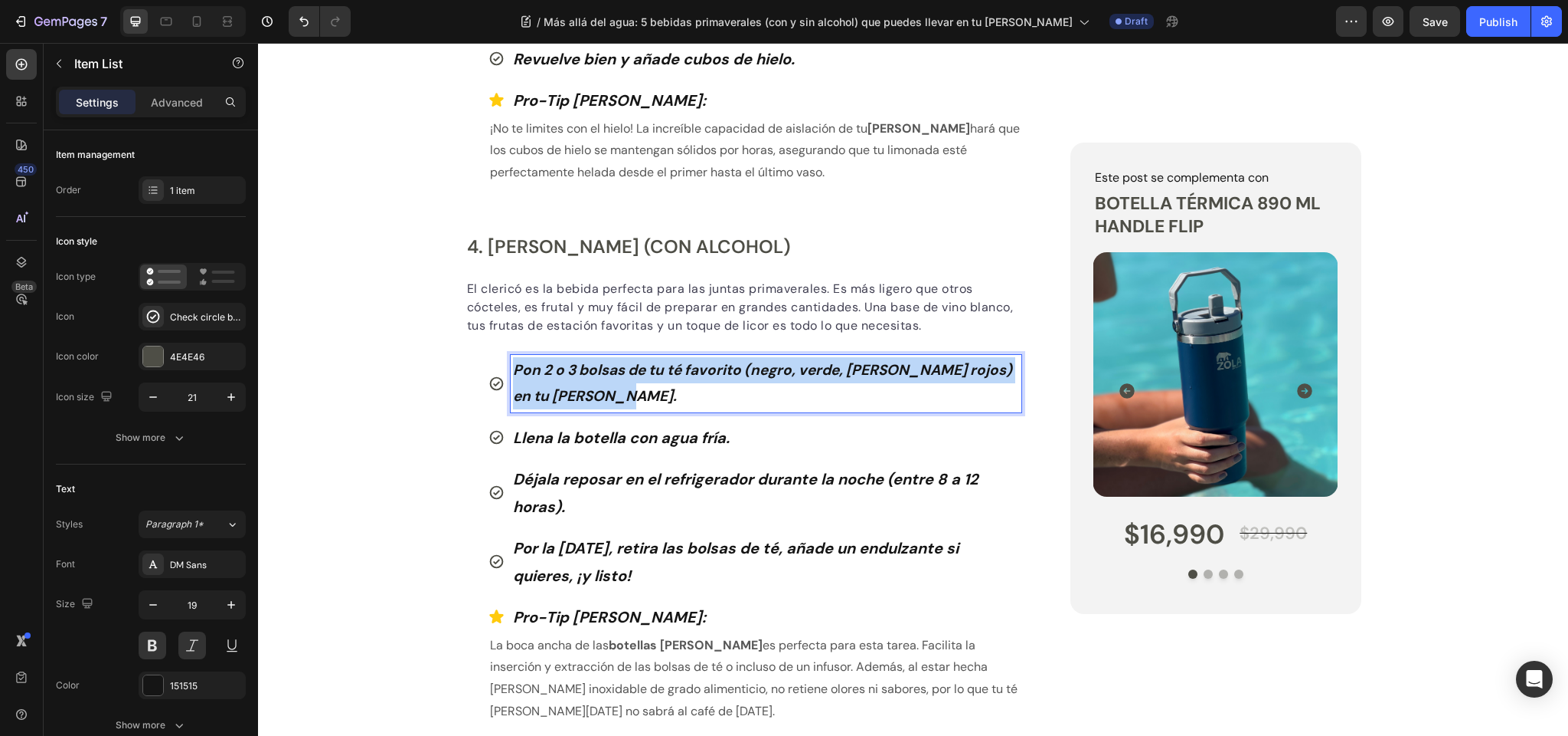
click at [556, 372] on strong "Pon 2 o 3 bolsas de tu té favorito (negro, verde, [PERSON_NAME] rojos) en tu [P…" at bounding box center [763, 383] width 499 height 45
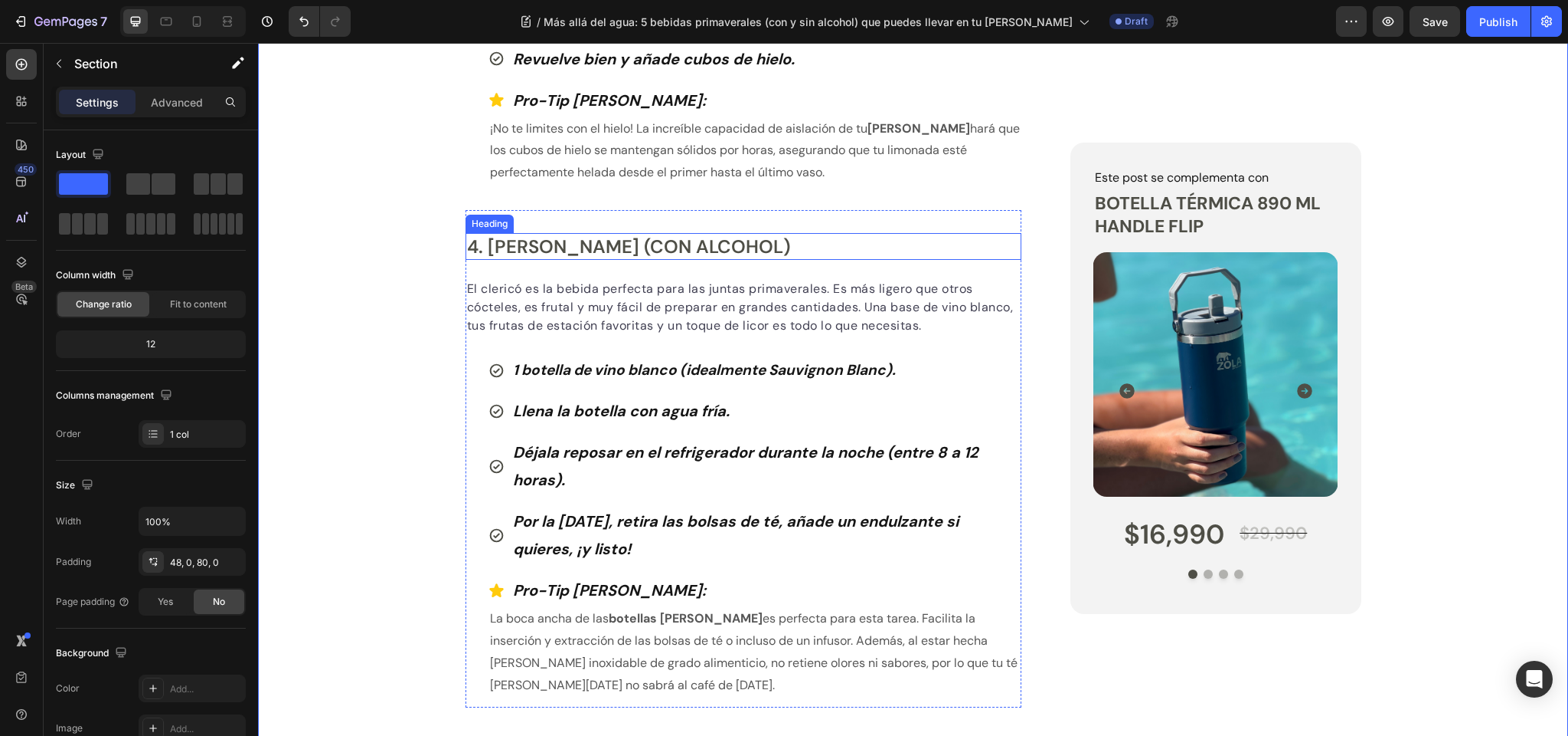
click at [601, 241] on p "4. [PERSON_NAME] (con alcohol)" at bounding box center [744, 246] width 554 height 24
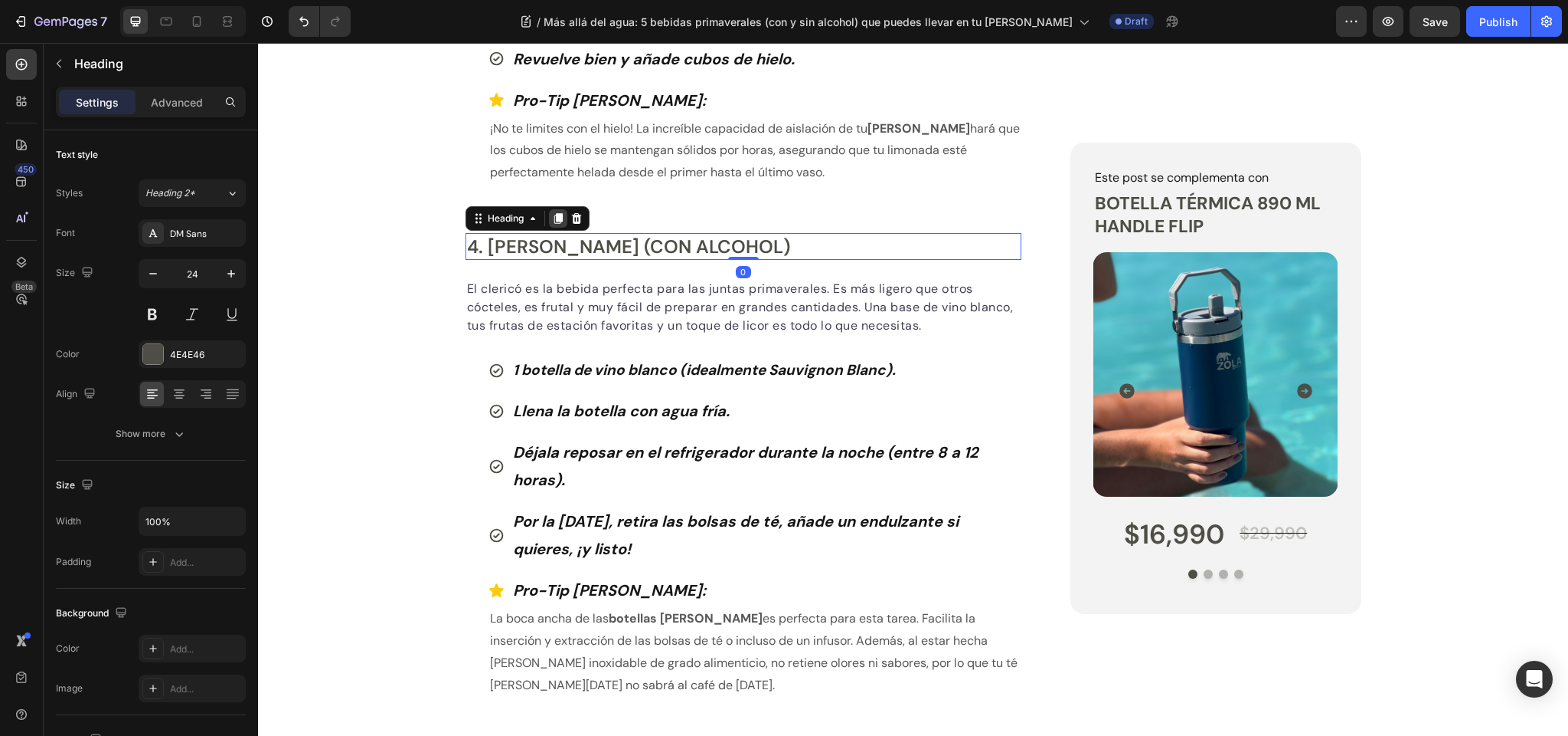
click at [559, 213] on icon at bounding box center [558, 218] width 8 height 10
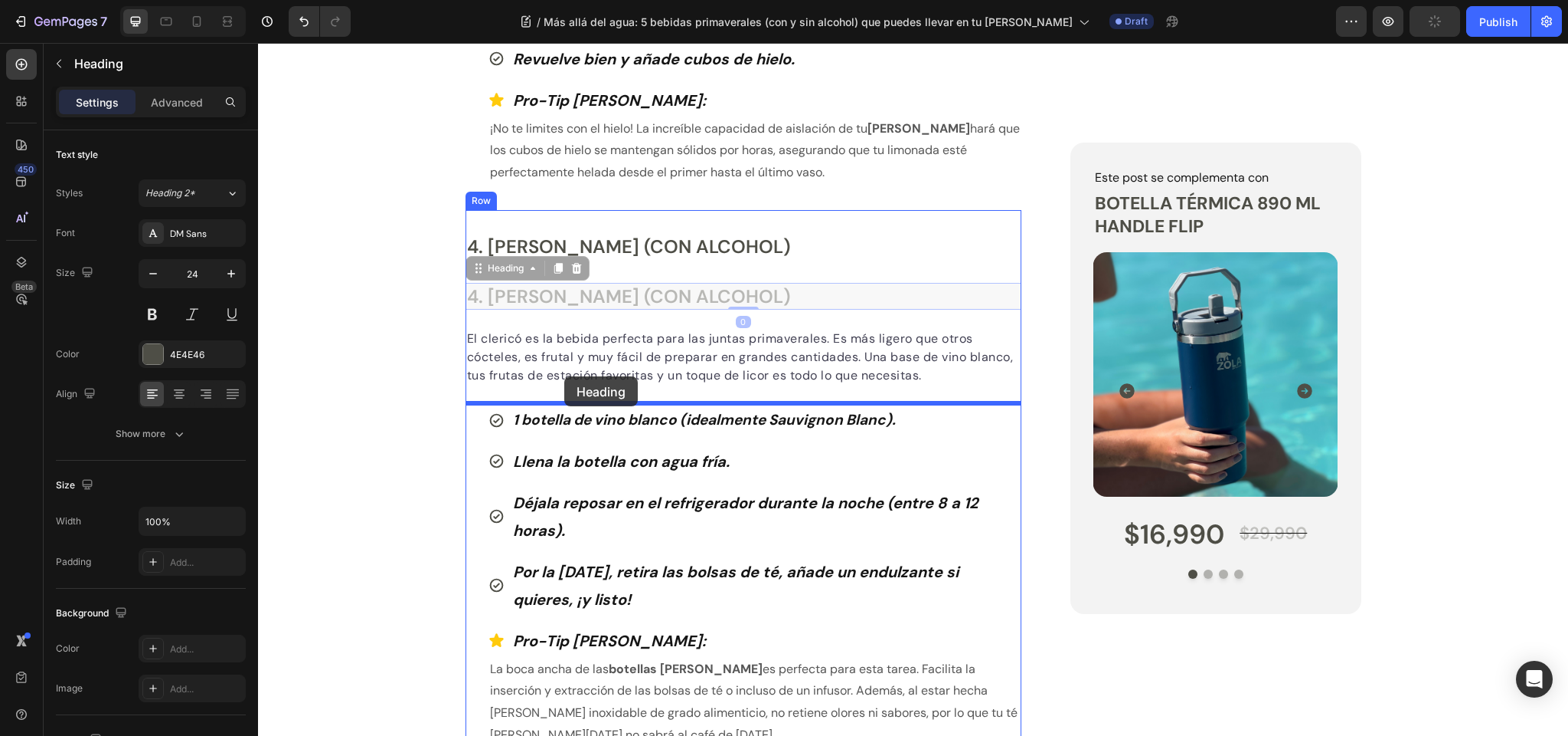
drag, startPoint x: 514, startPoint y: 267, endPoint x: 564, endPoint y: 376, distance: 119.9
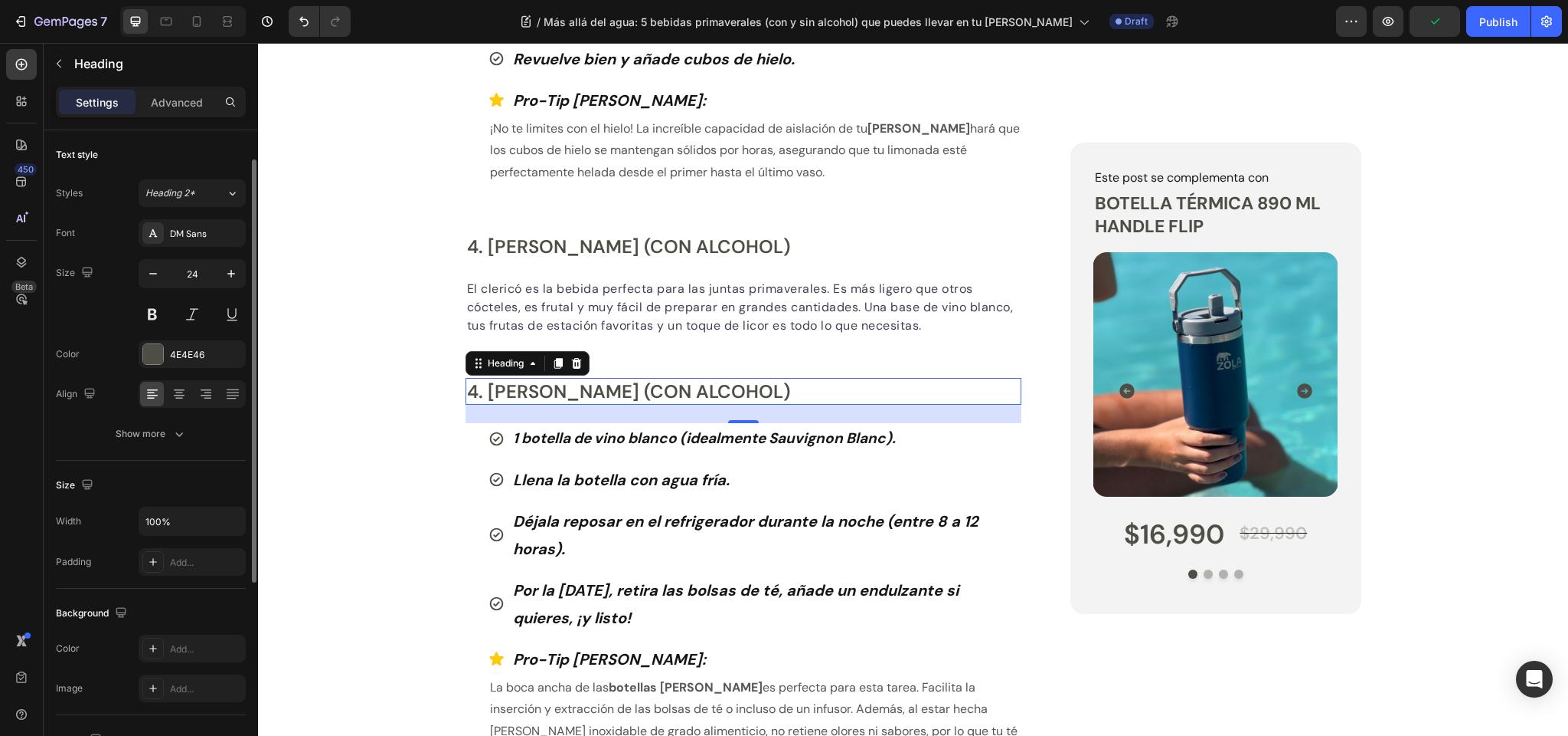
scroll to position [346, 0]
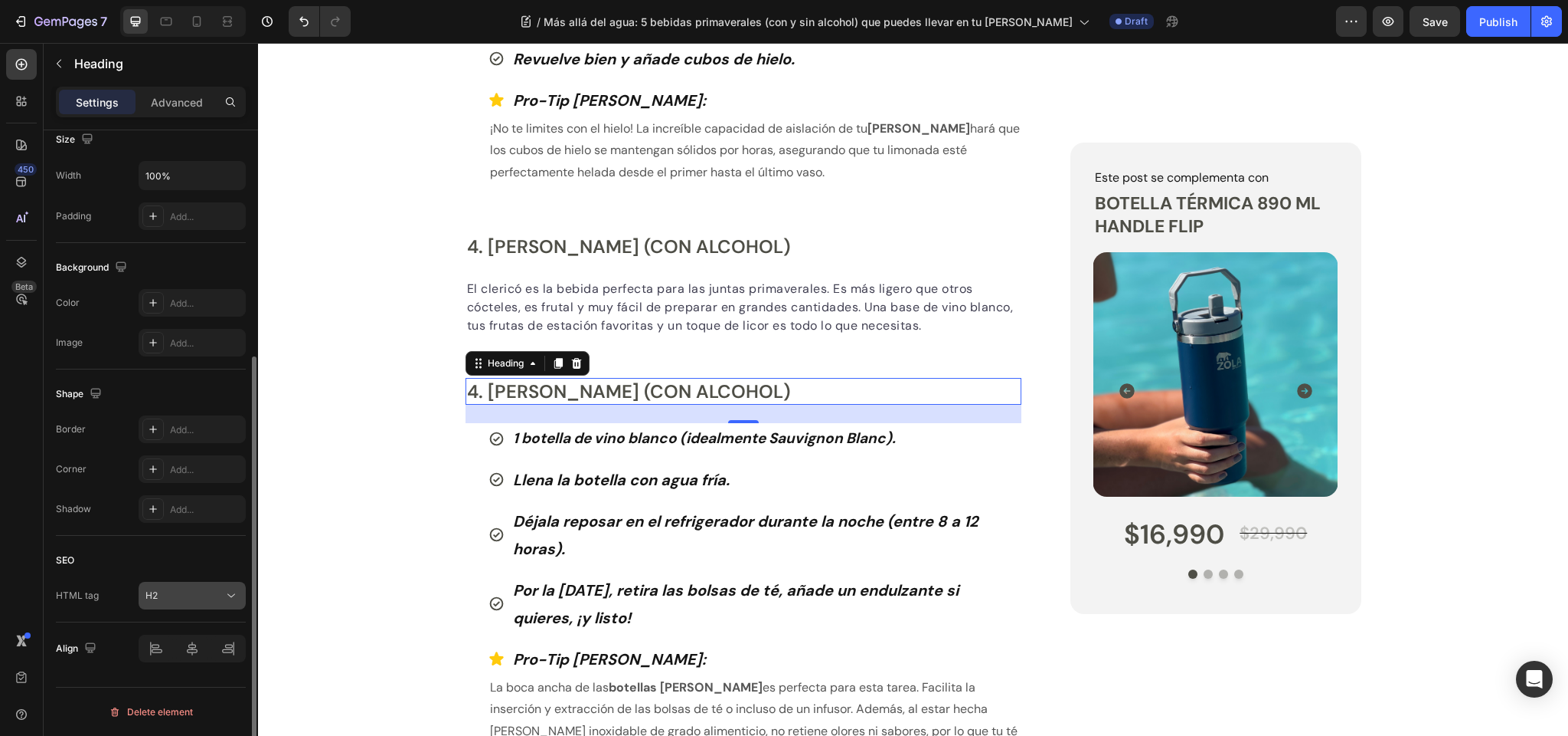
click at [179, 600] on div "H2" at bounding box center [185, 596] width 78 height 14
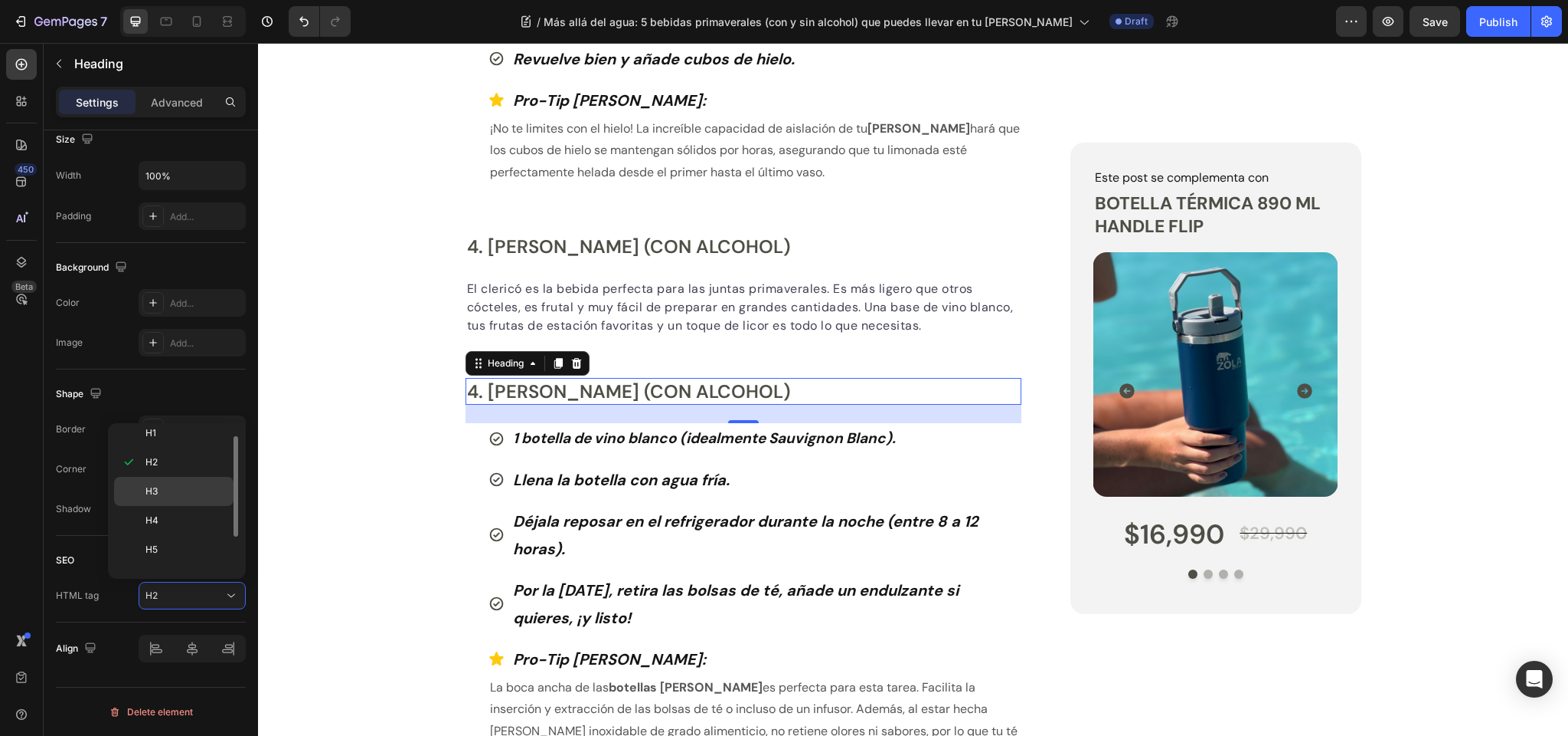
click at [177, 506] on div "H3" at bounding box center [173, 520] width 120 height 29
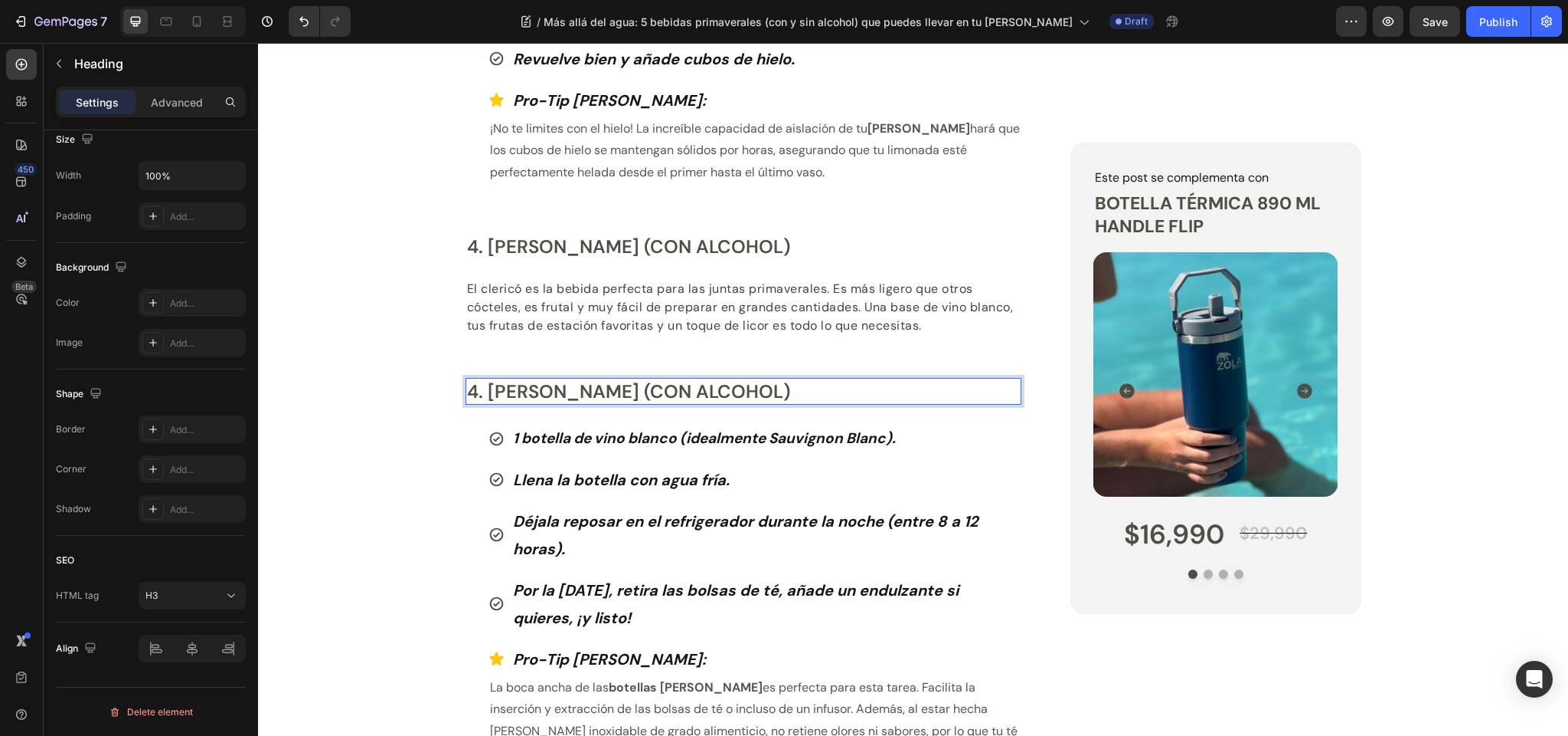
click at [586, 386] on h3 "4. Clericó de Primavera (con alcohol)" at bounding box center [743, 391] width 557 height 26
click at [586, 386] on p "4. Clericó de Primavera (con alcohol)" at bounding box center [744, 391] width 554 height 24
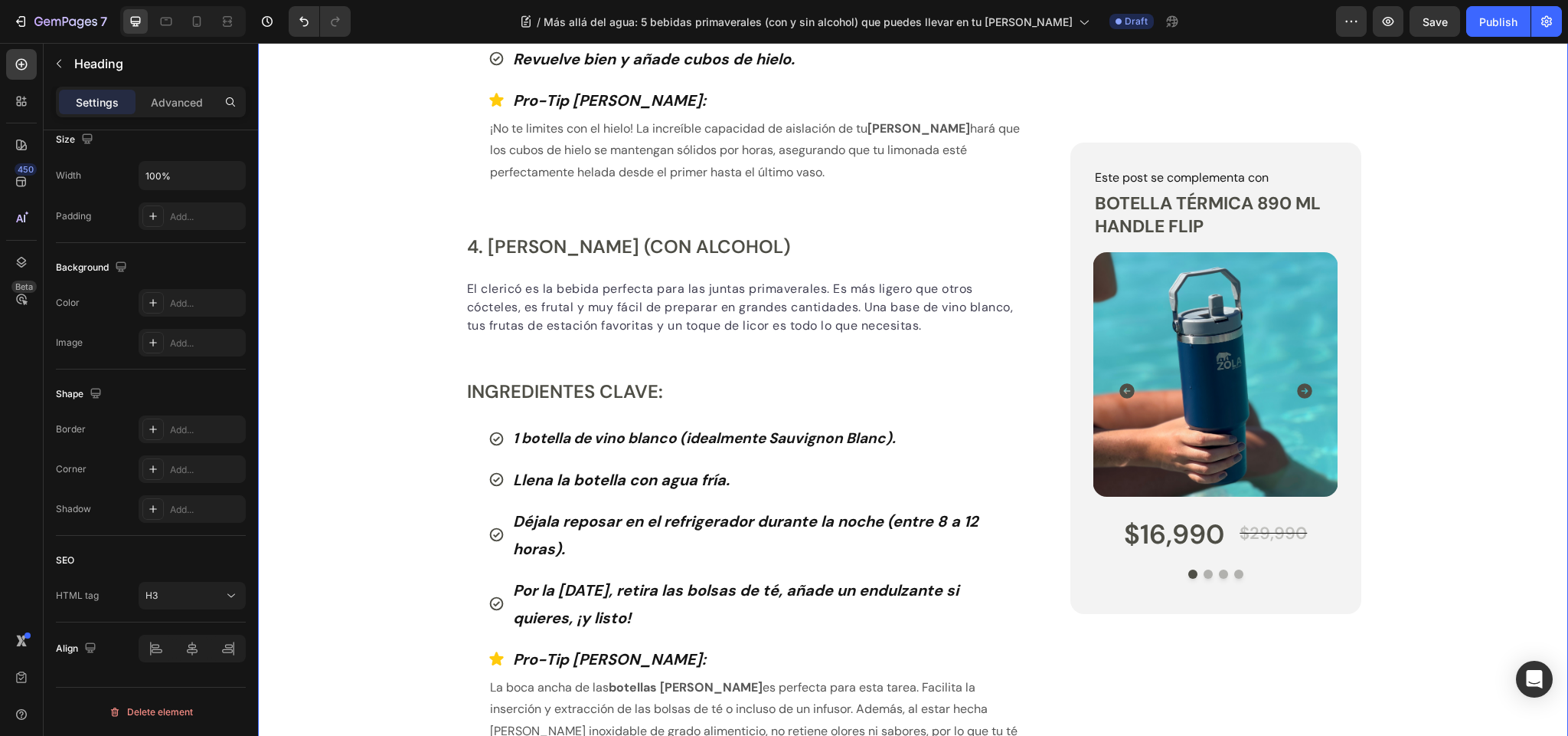
scroll to position [0, 0]
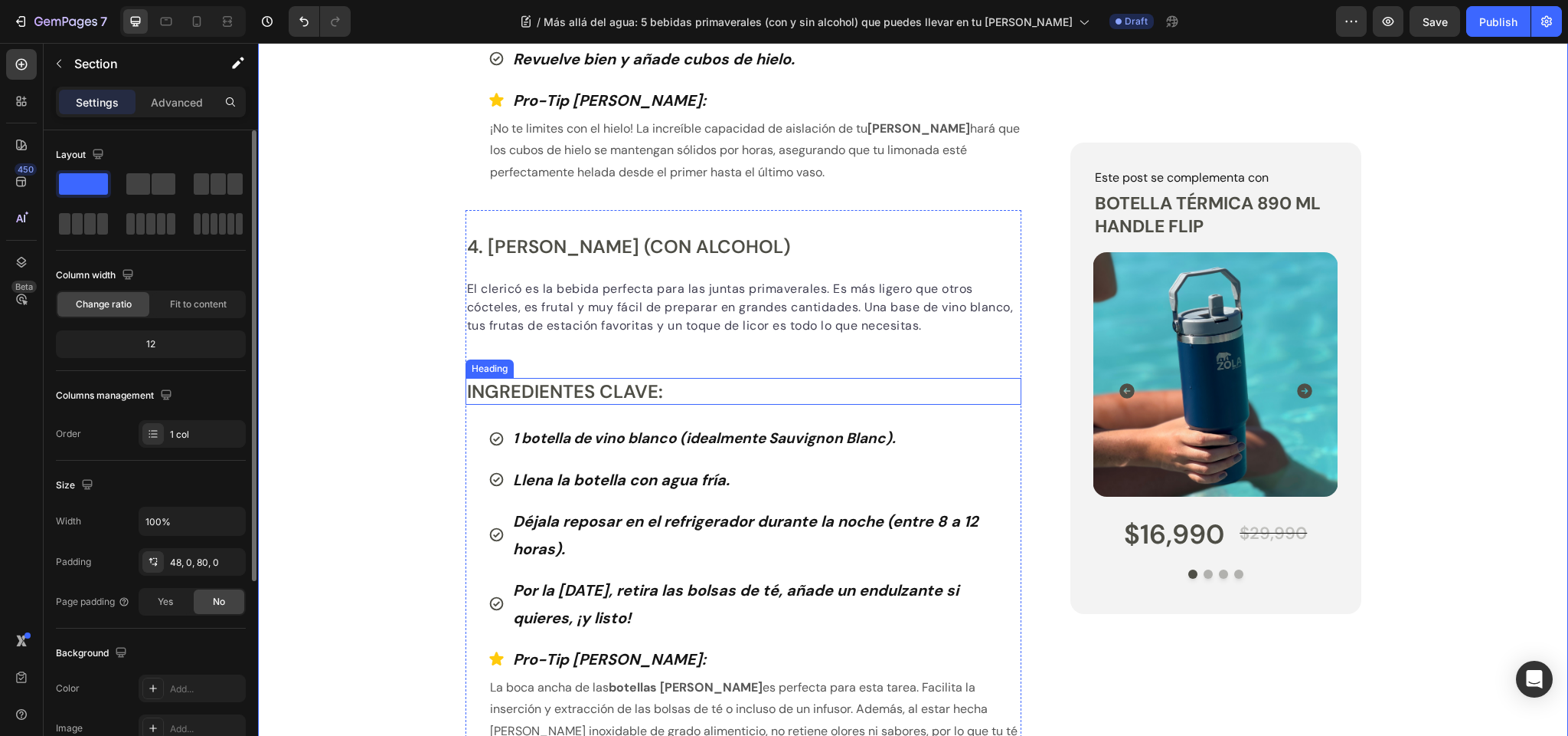
click at [497, 388] on p "Ingredientes Clave:" at bounding box center [744, 391] width 554 height 24
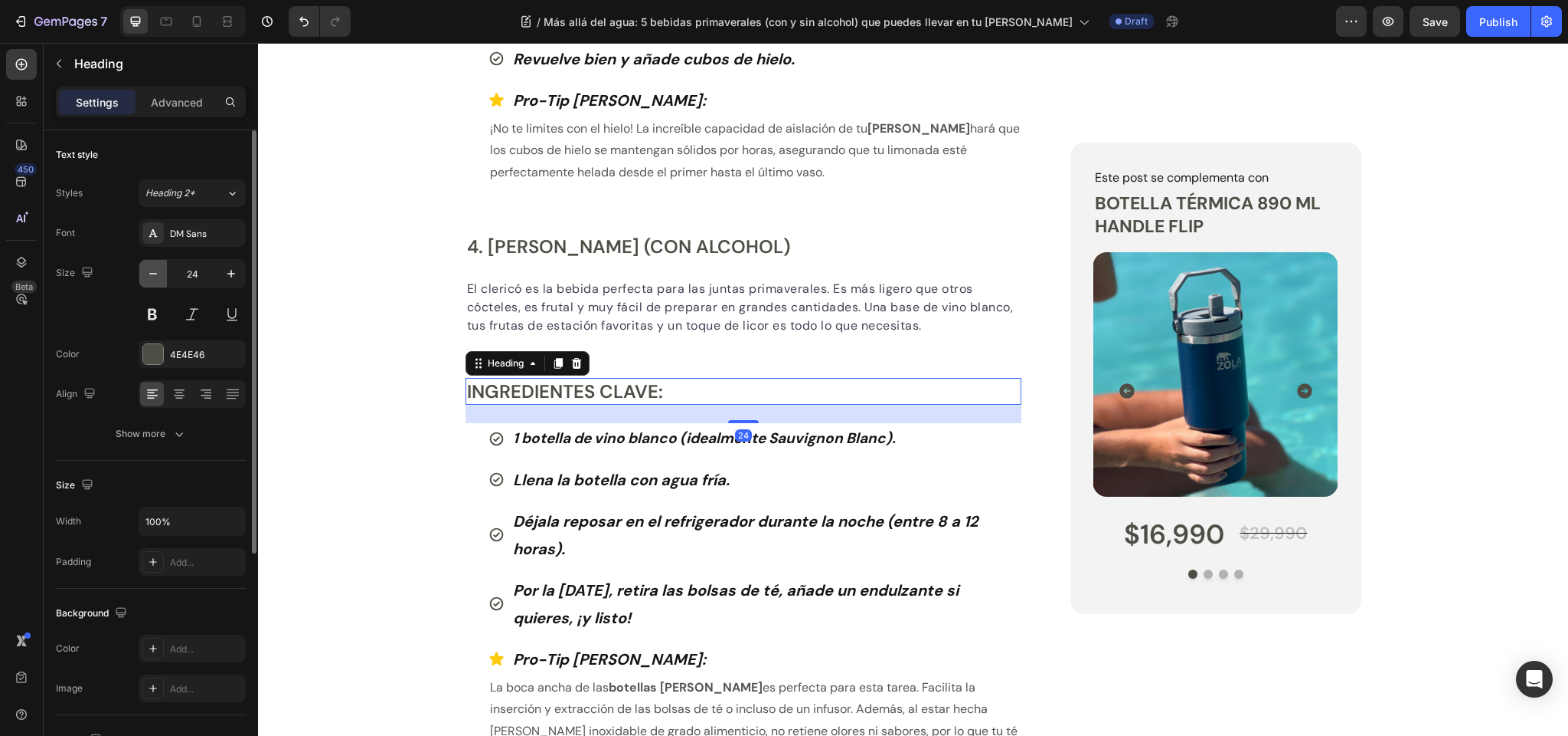
click at [150, 273] on icon "button" at bounding box center [154, 274] width 8 height 2
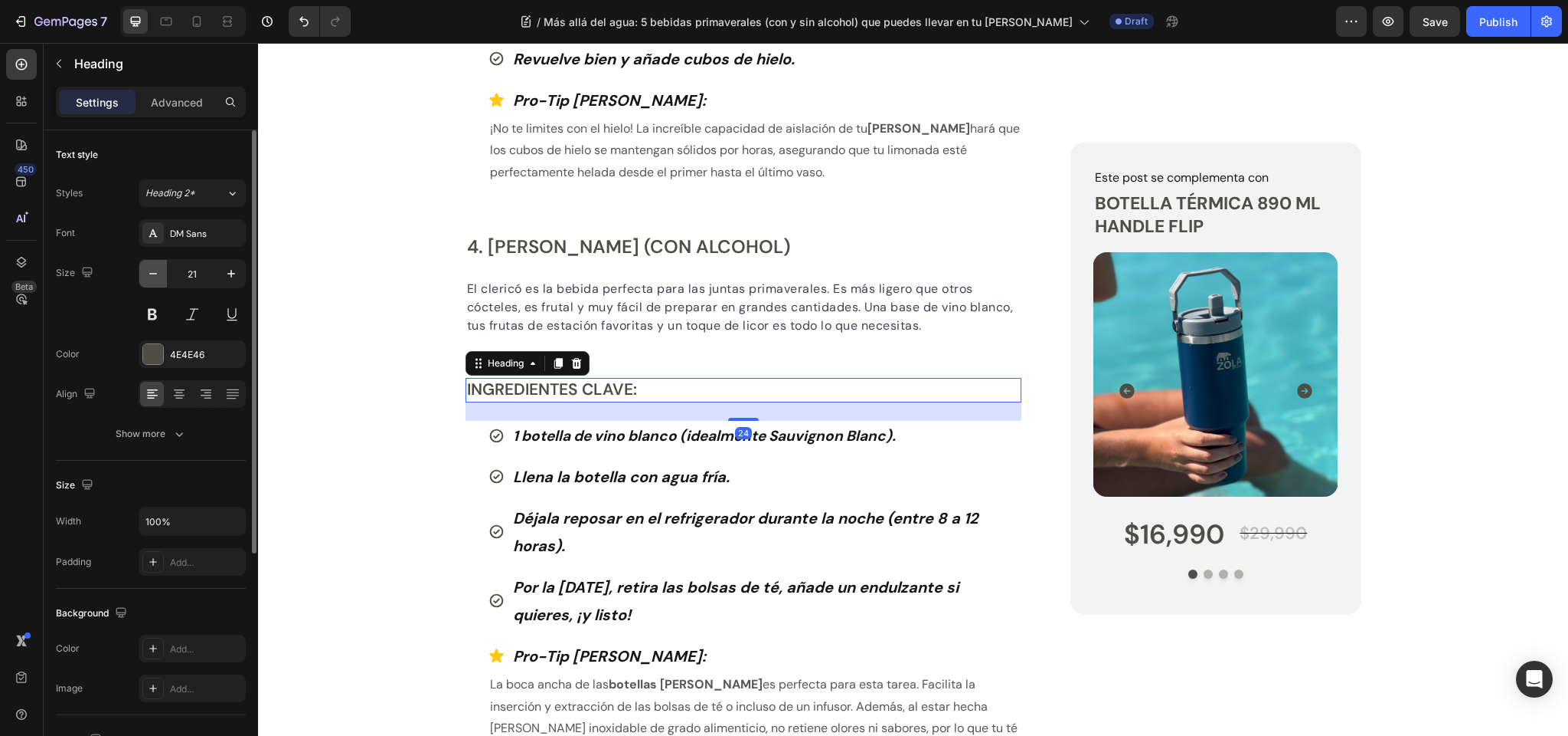
click at [150, 273] on icon "button" at bounding box center [154, 274] width 8 height 2
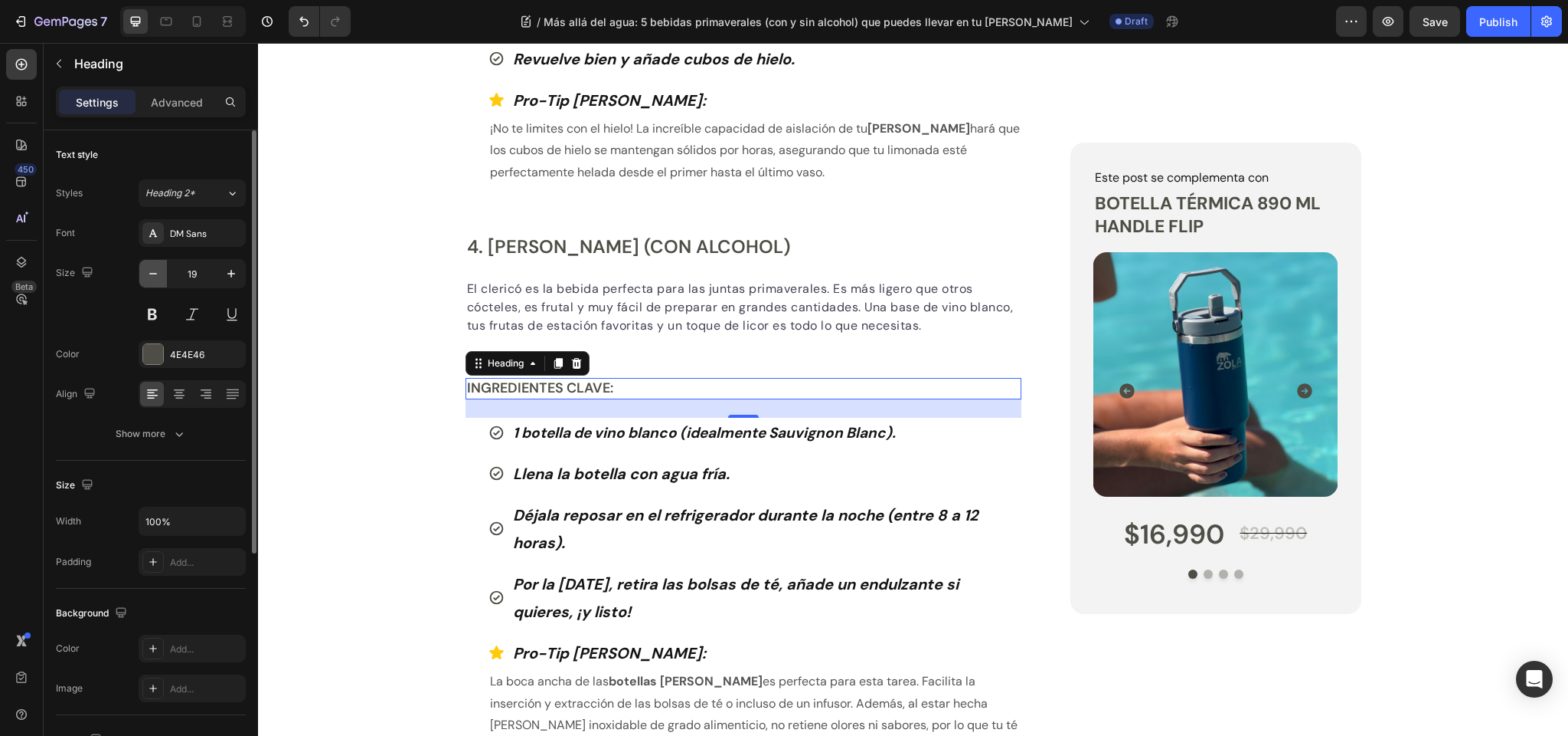
type input "18"
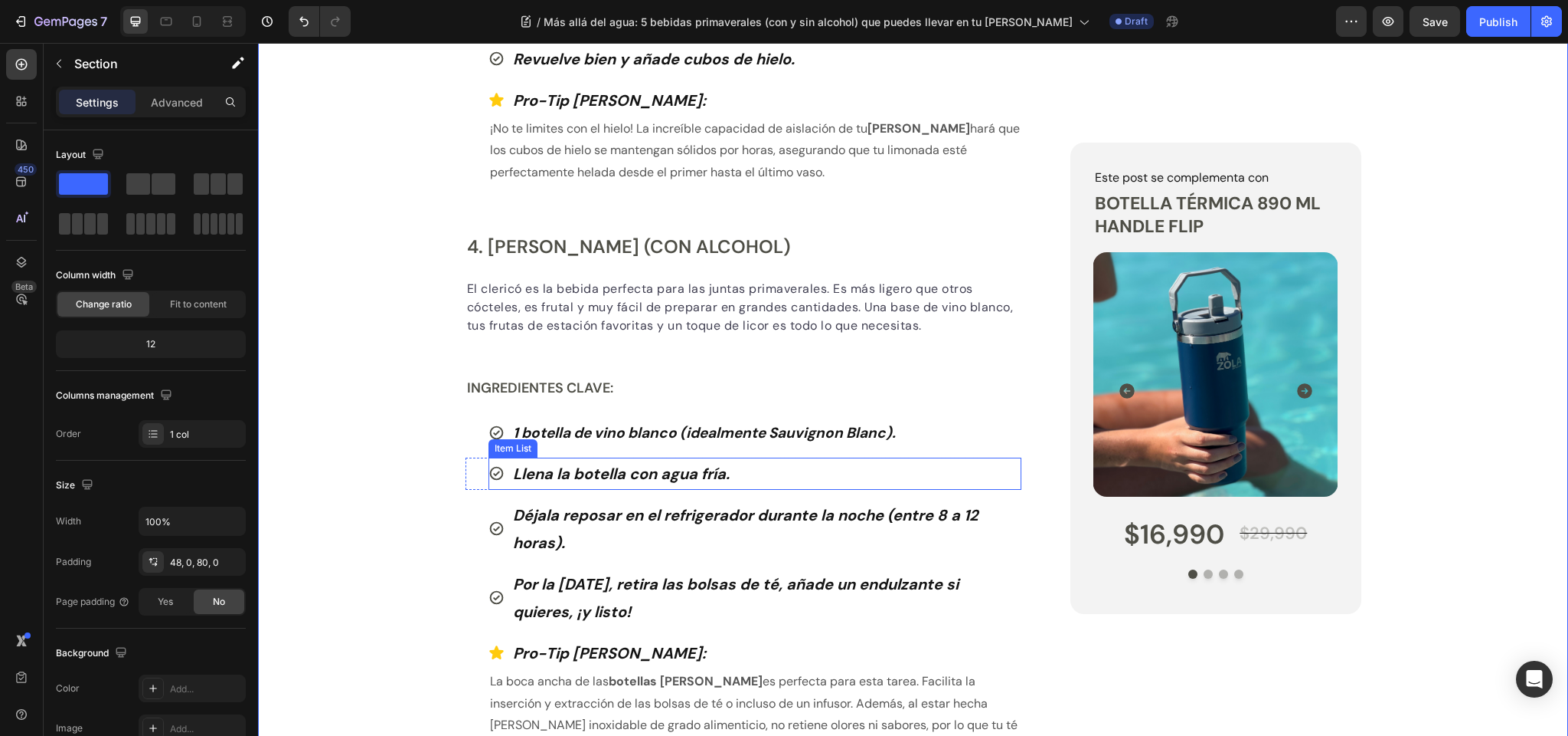
click at [554, 472] on strong "Llena la botella con agua fría." at bounding box center [622, 473] width 217 height 20
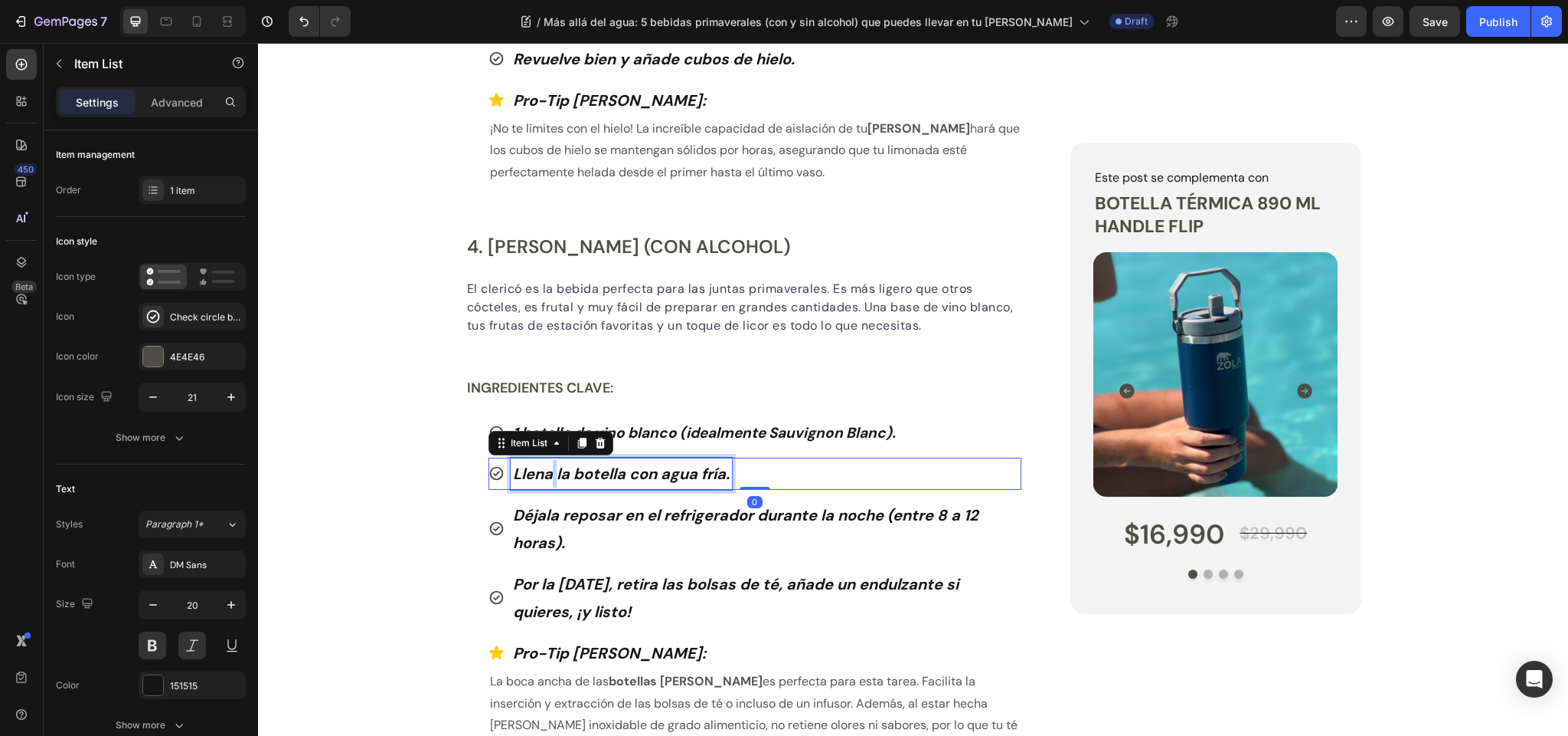
click at [554, 472] on strong "Llena la botella con agua fría." at bounding box center [622, 473] width 217 height 20
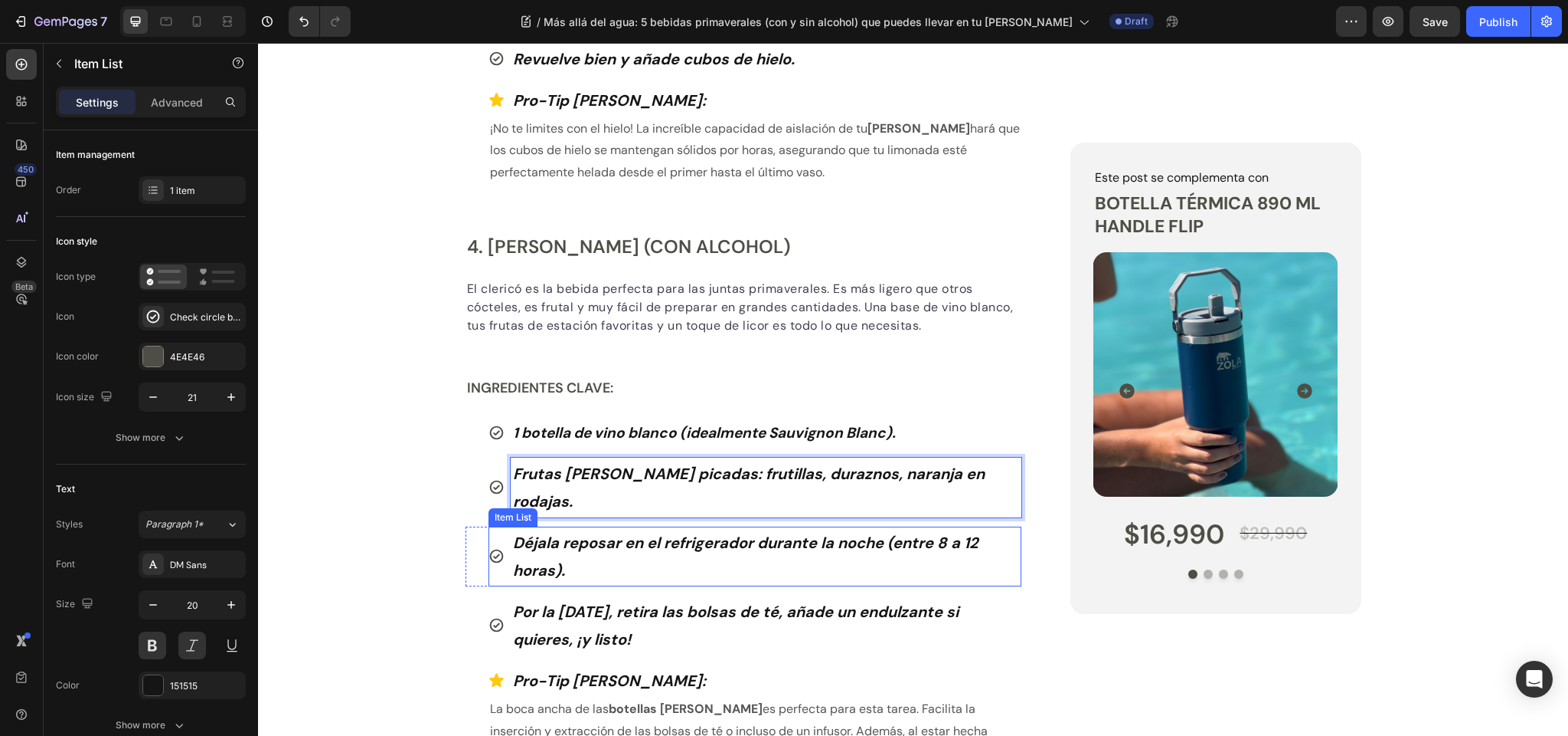
scroll to position [2331, 0]
click at [569, 533] on strong "Déjala reposar en el refrigerador durante la noche (entre 8 a 12 horas)." at bounding box center [746, 557] width 465 height 47
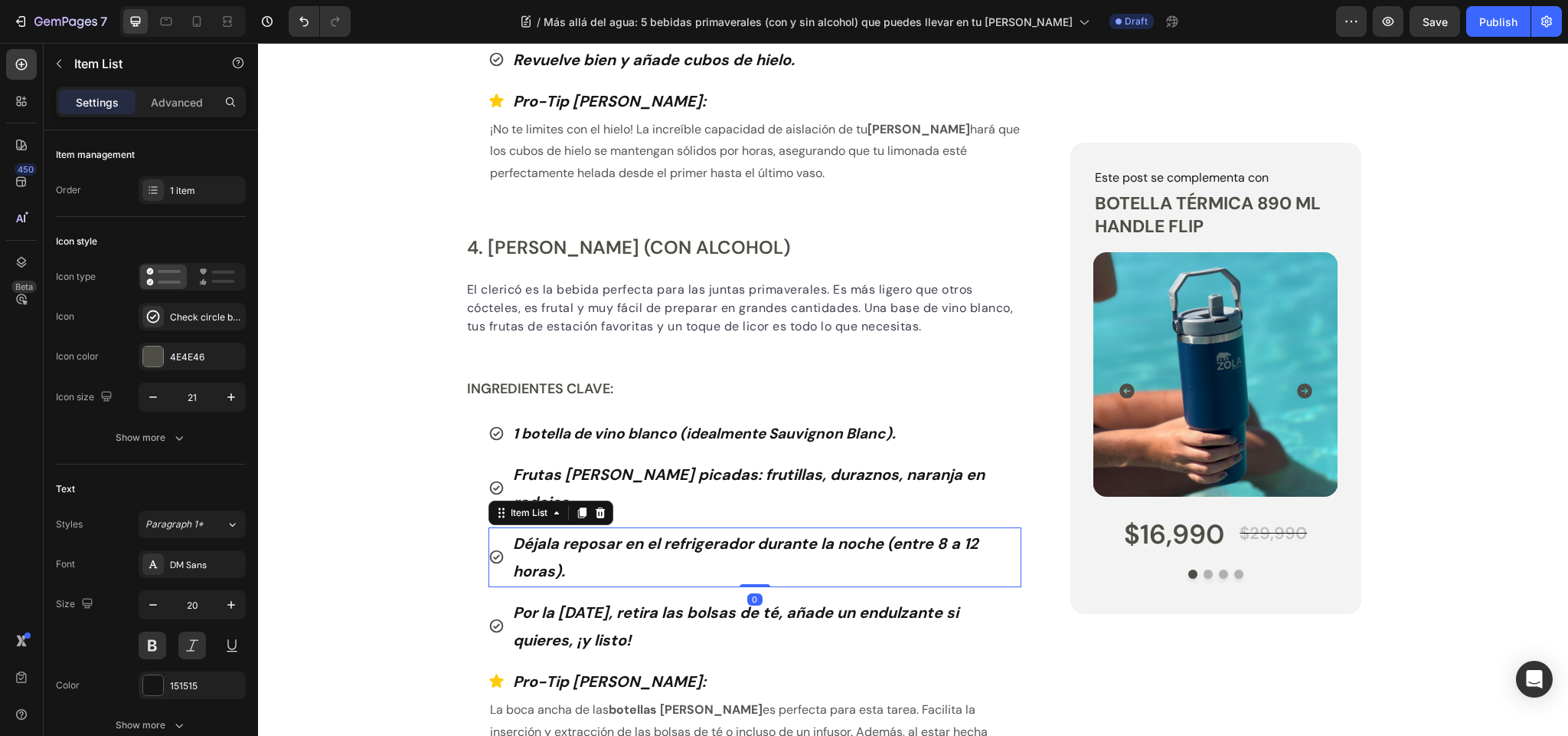
click at [569, 533] on strong "Déjala reposar en el refrigerador durante la noche (entre 8 a 12 horas)." at bounding box center [746, 557] width 465 height 47
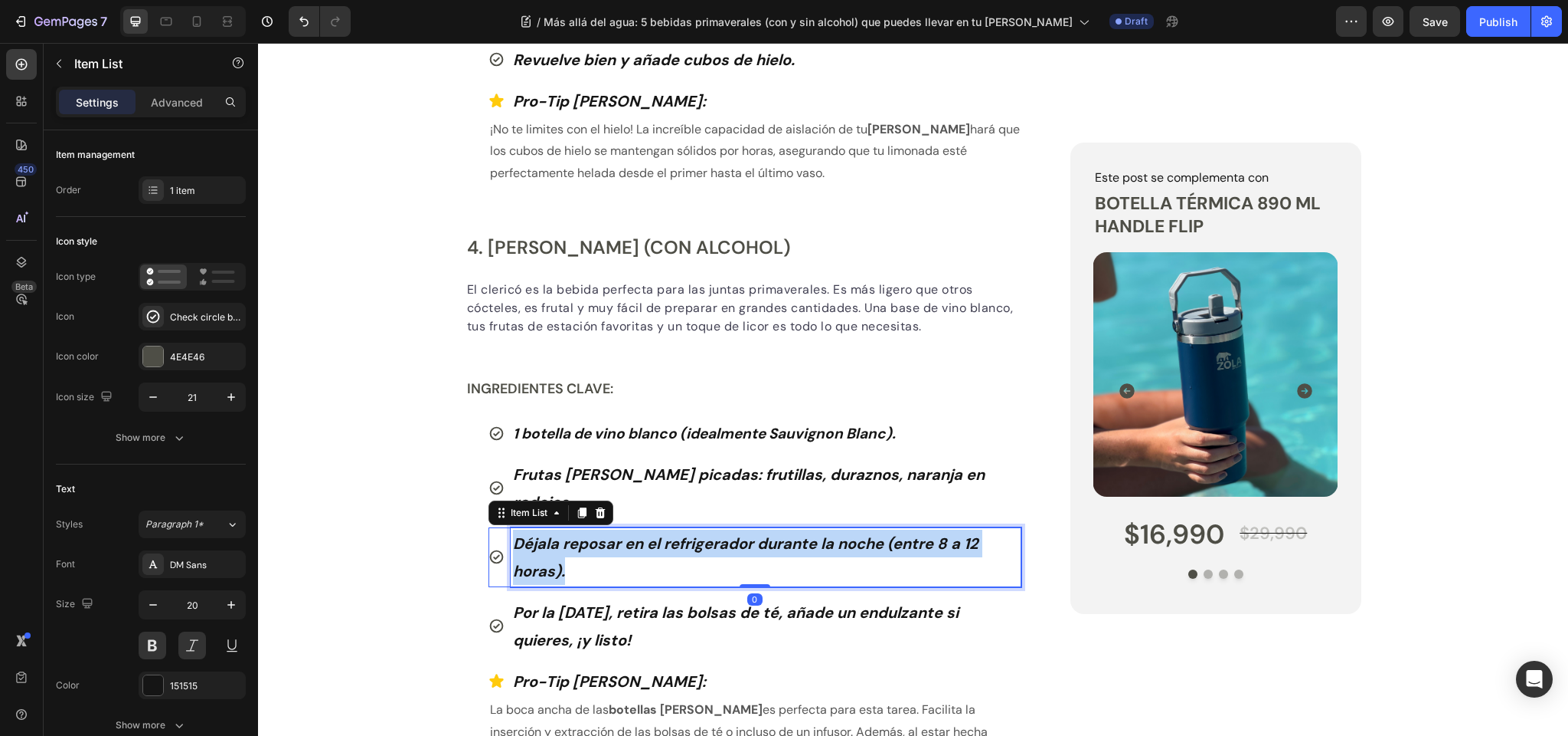
click at [569, 533] on strong "Déjala reposar en el refrigerador durante la noche (entre 8 a 12 horas)." at bounding box center [746, 557] width 465 height 47
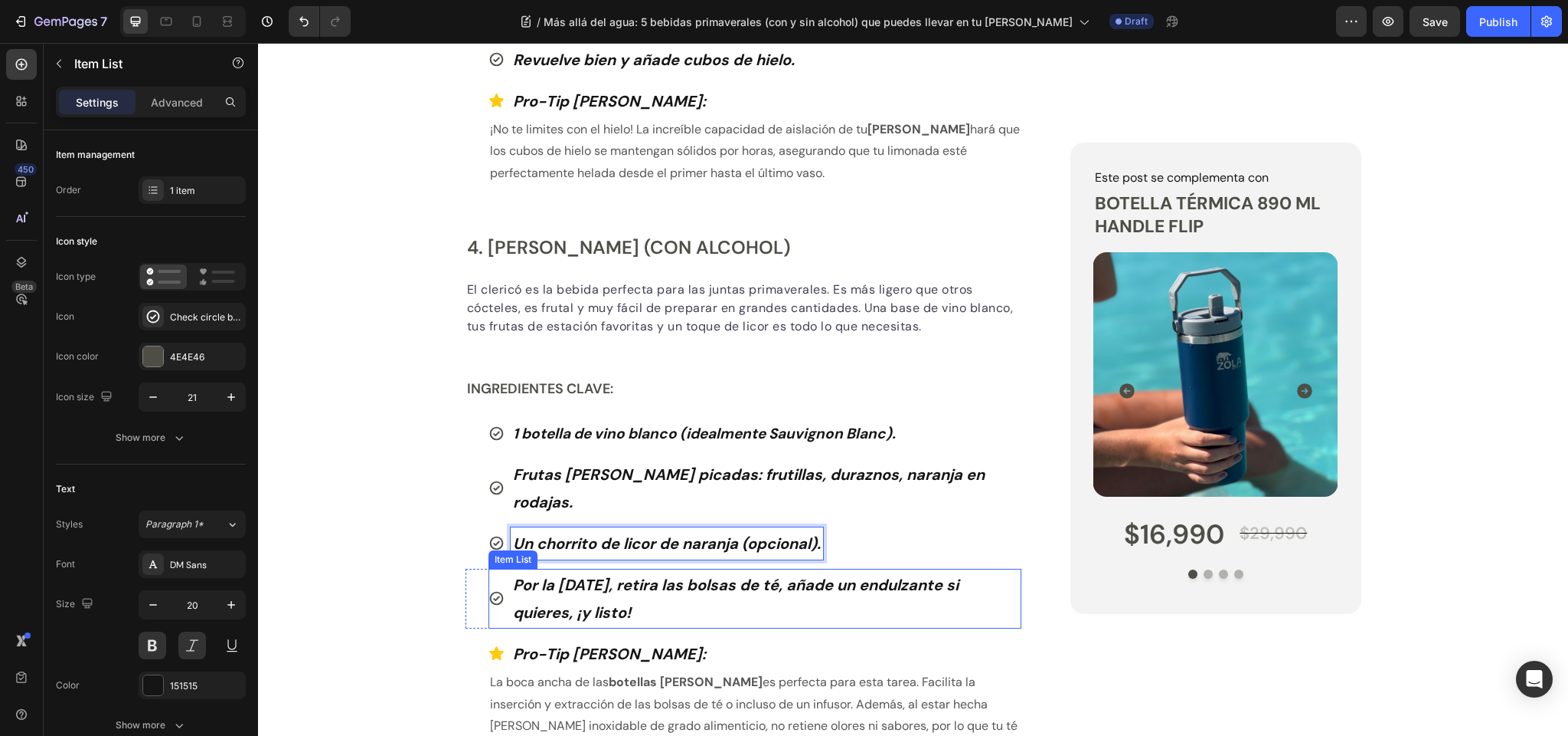
click at [584, 575] on strong "Por la mañana, retira las bolsas de té, añade un endulzante si quieres, ¡y list…" at bounding box center [736, 598] width 445 height 47
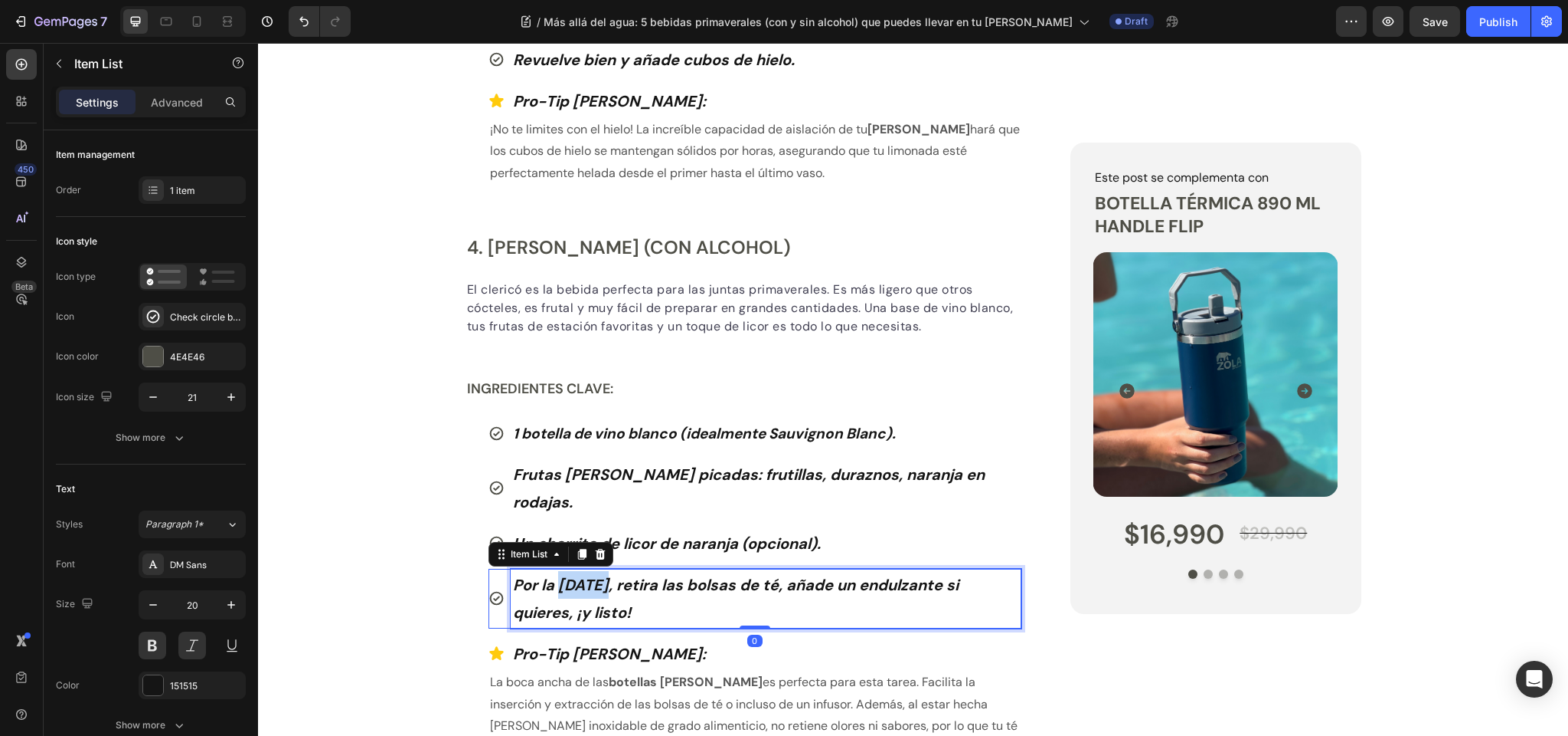
click at [584, 575] on strong "Por la mañana, retira las bolsas de té, añade un endulzante si quieres, ¡y list…" at bounding box center [736, 598] width 445 height 47
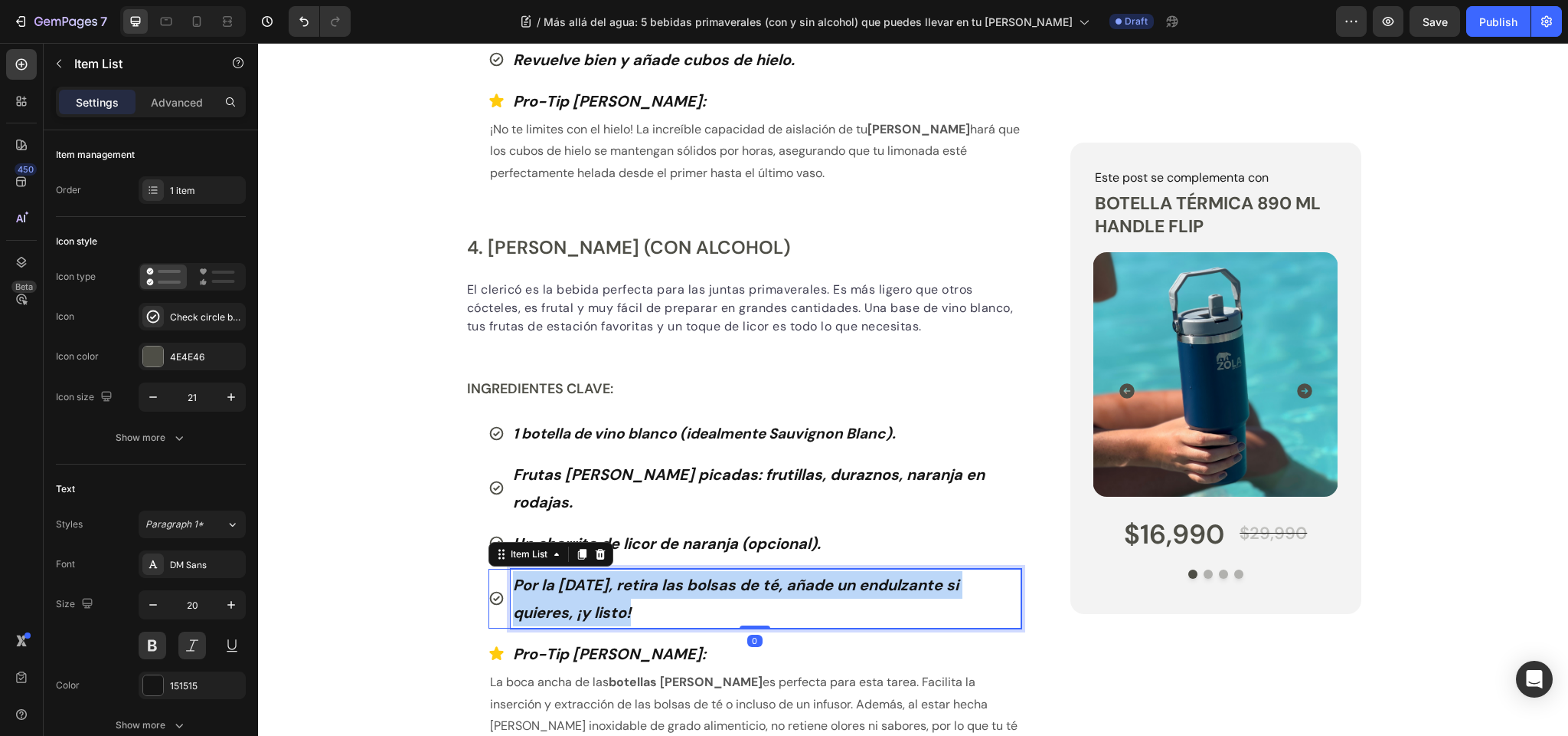
click at [584, 575] on strong "Por la mañana, retira las bolsas de té, añade un endulzante si quieres, ¡y list…" at bounding box center [736, 598] width 445 height 47
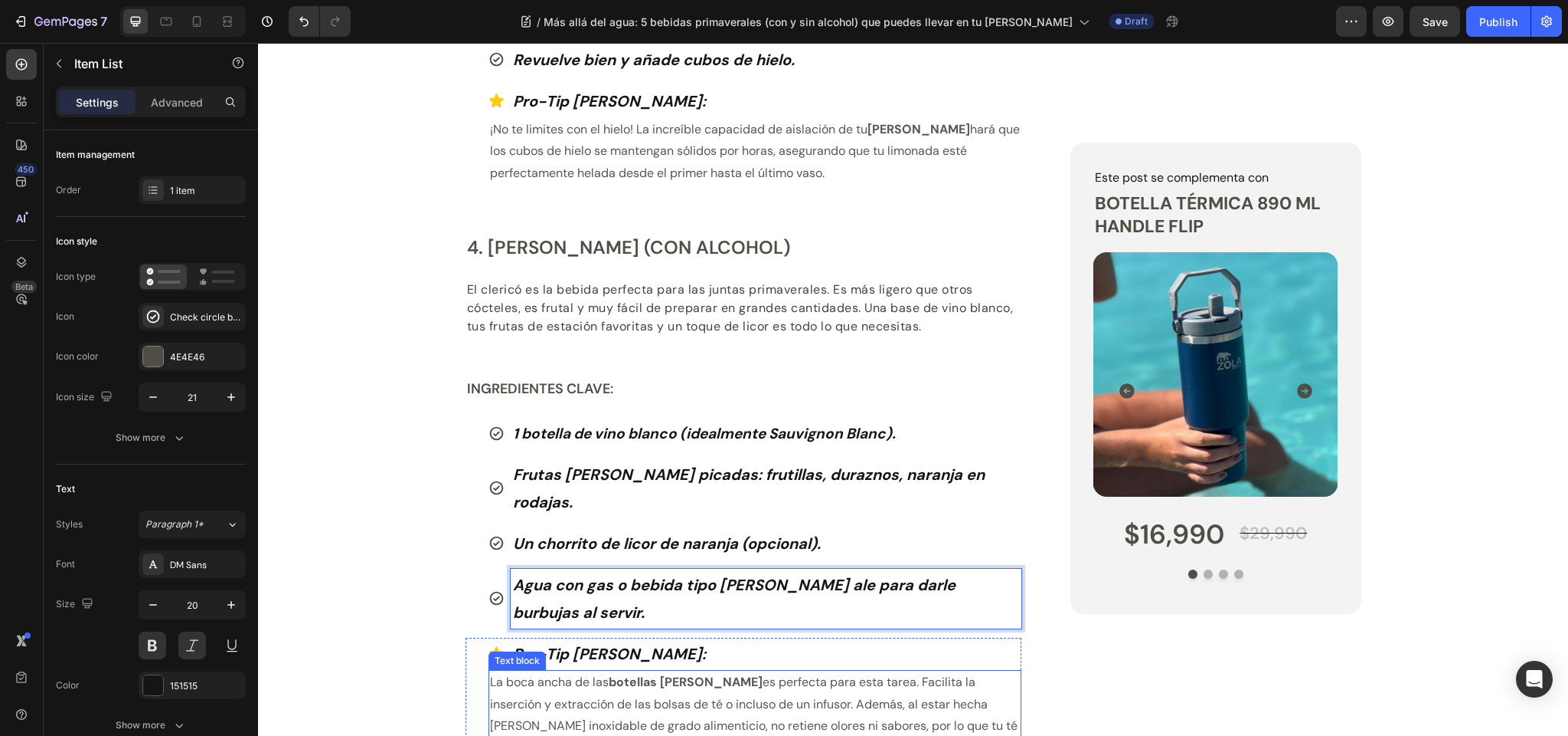
click at [622, 674] on strong "botellas Zola" at bounding box center [685, 681] width 154 height 16
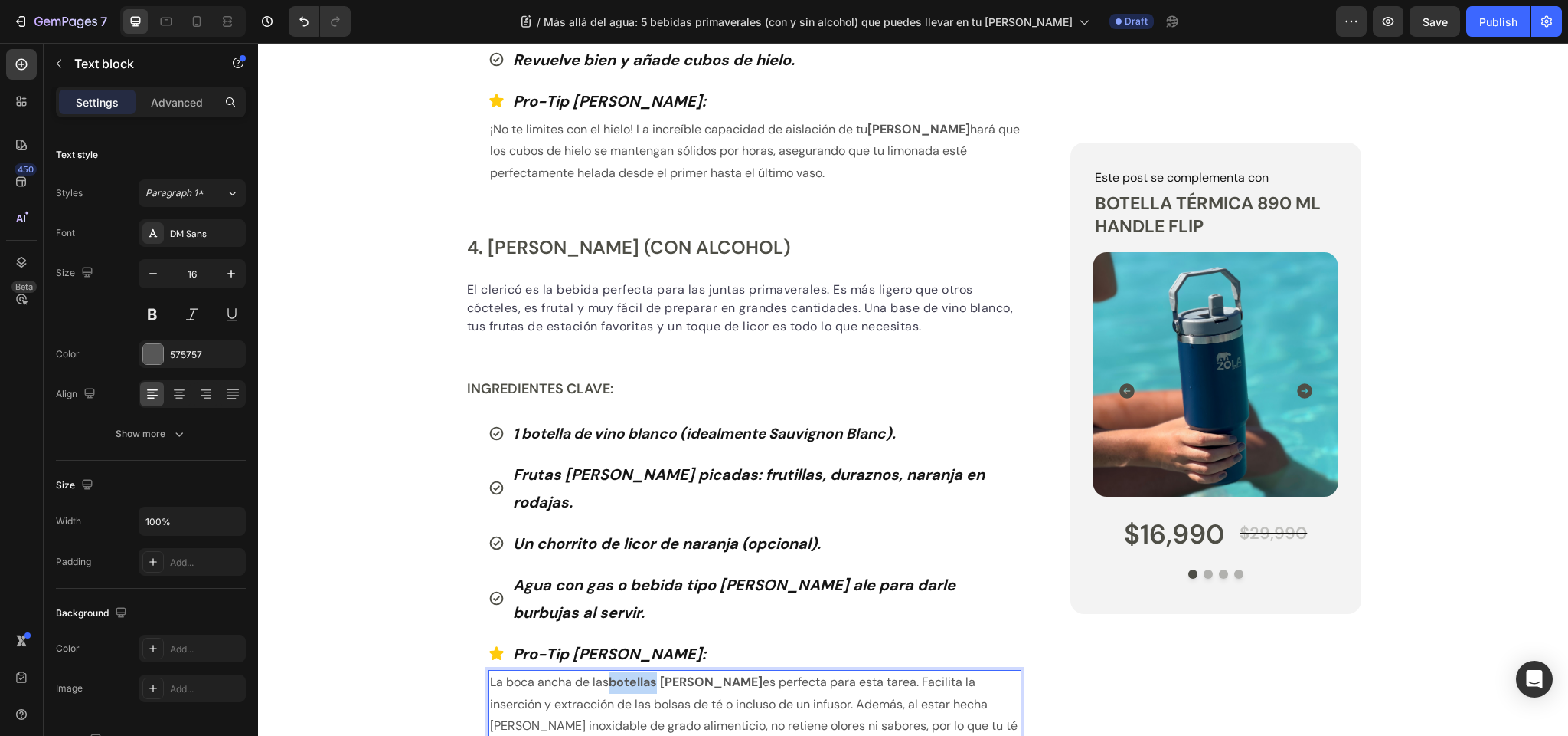
click at [622, 674] on strong "botellas Zola" at bounding box center [685, 681] width 154 height 16
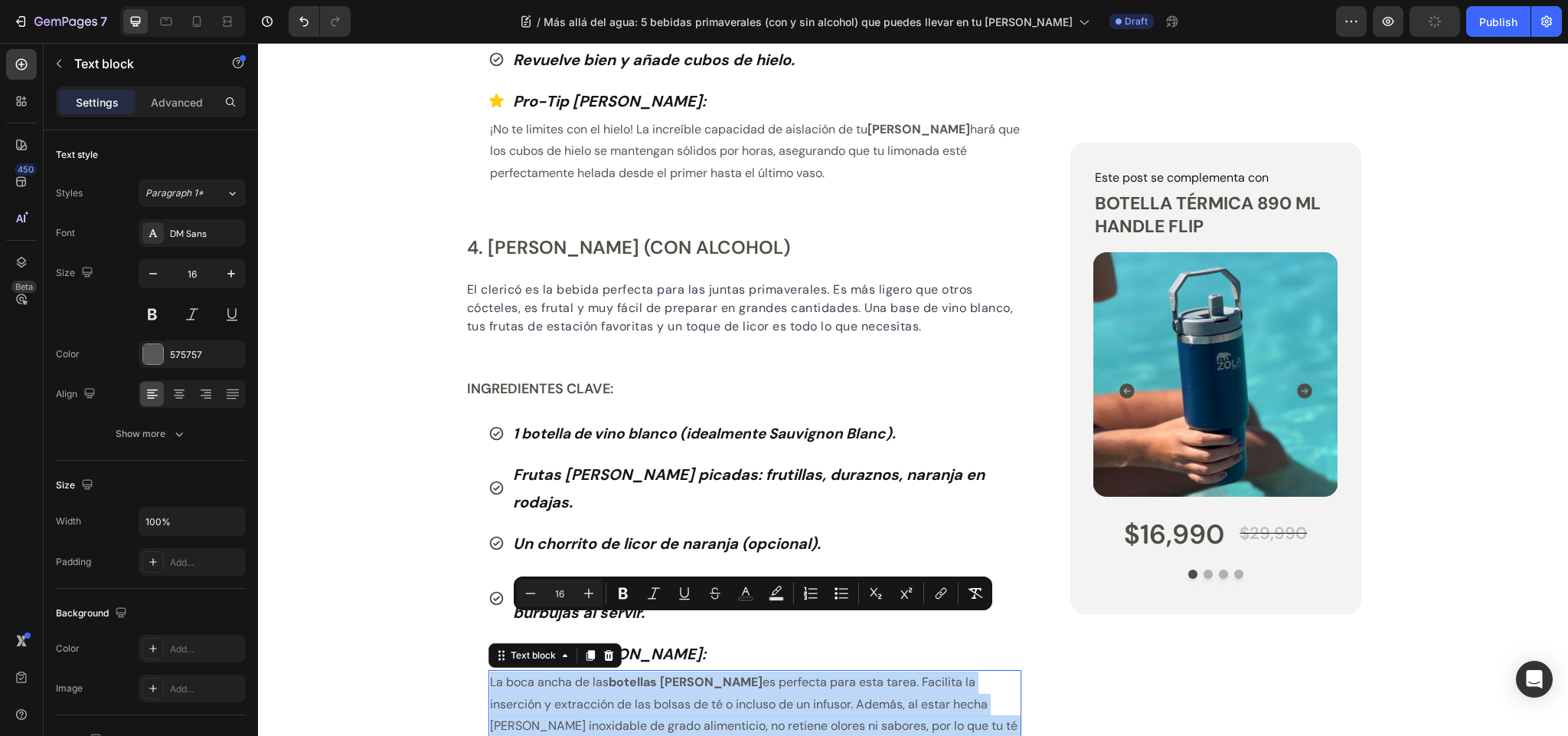
click at [588, 671] on p "La boca ancha de las botellas Zola es perfecta para esta tarea. Facilita la ins…" at bounding box center [755, 715] width 531 height 89
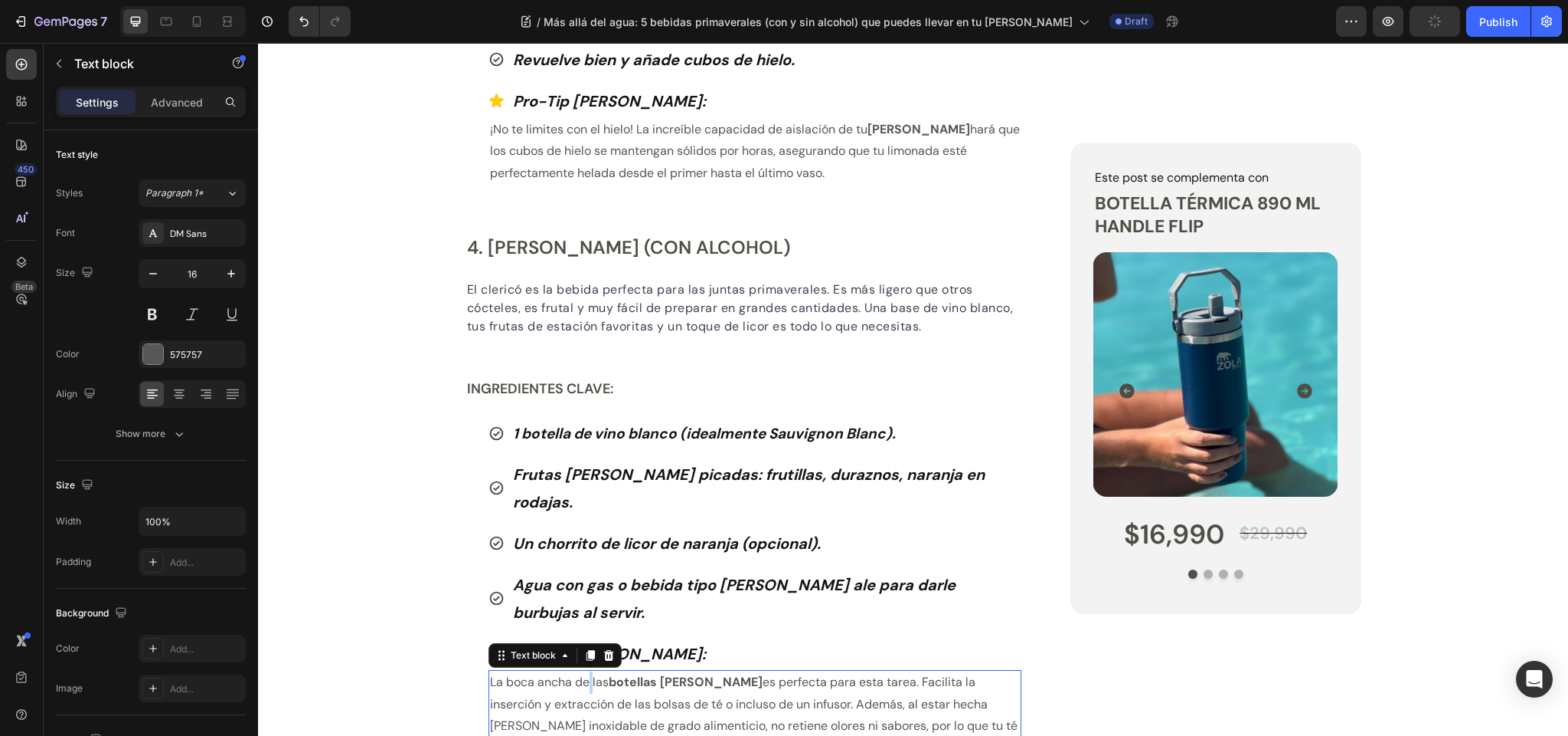
click at [588, 671] on p "La boca ancha de las botellas Zola es perfecta para esta tarea. Facilita la ins…" at bounding box center [755, 715] width 531 height 89
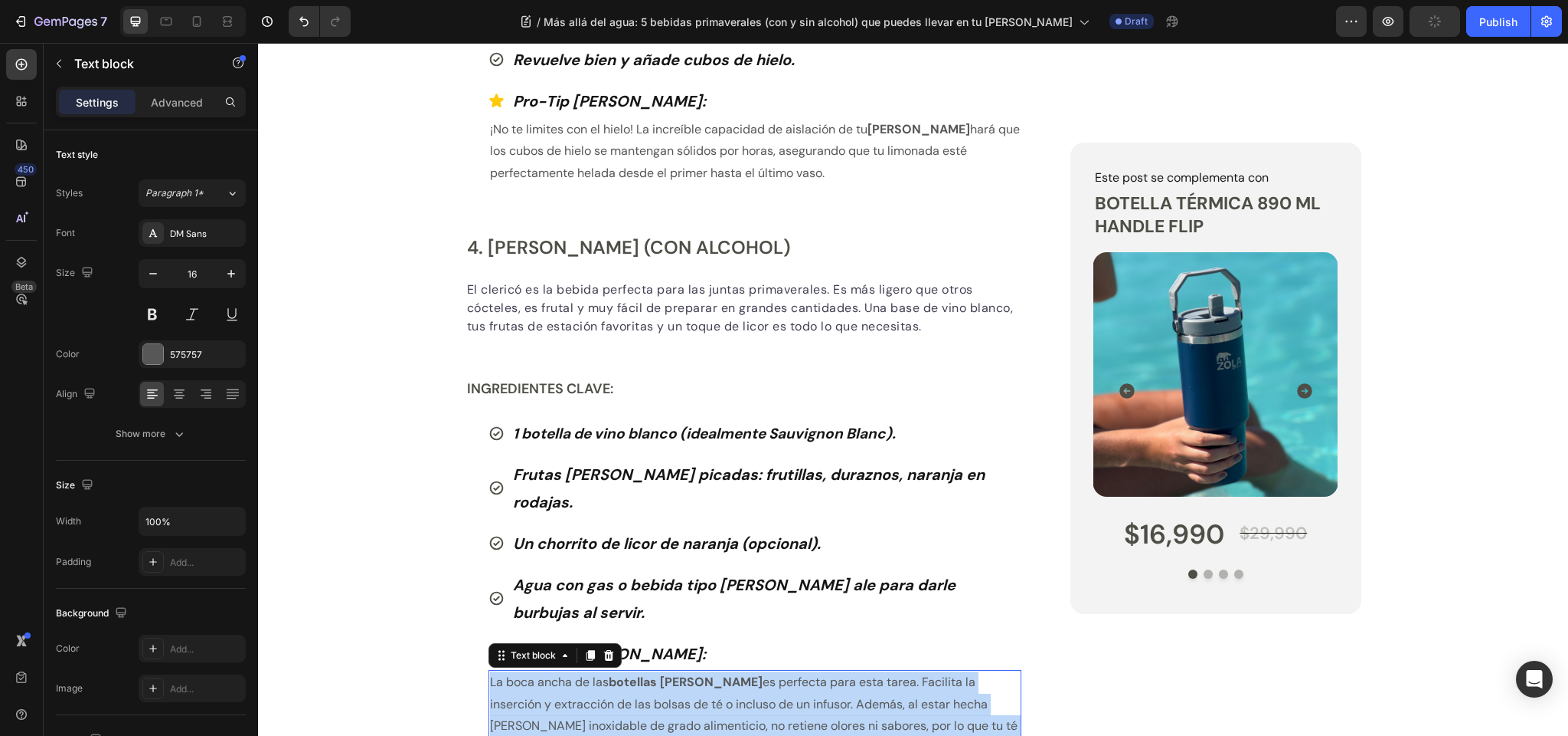
click at [588, 671] on p "La boca ancha de las botellas Zola es perfecta para esta tarea. Facilita la ins…" at bounding box center [755, 715] width 531 height 89
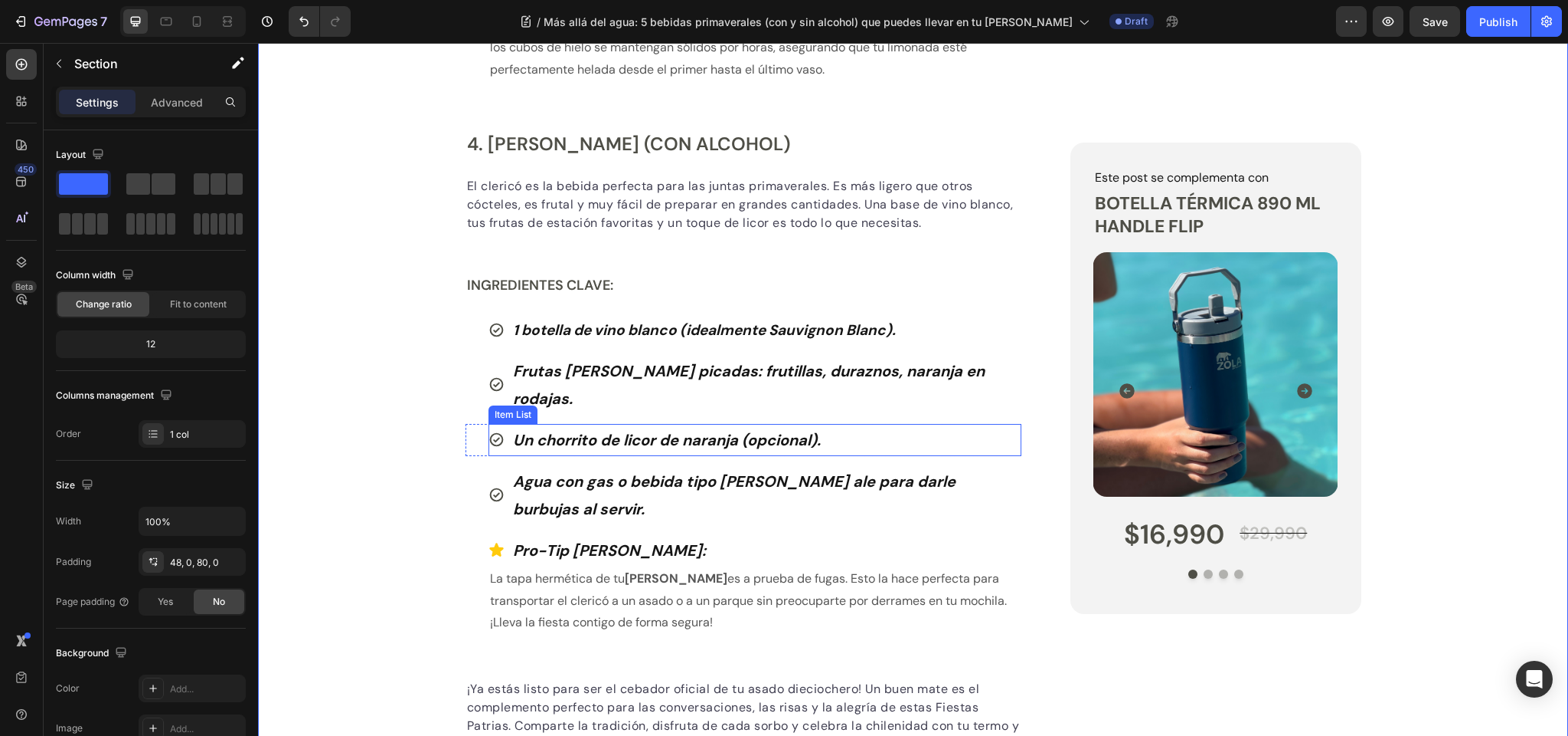
scroll to position [2414, 0]
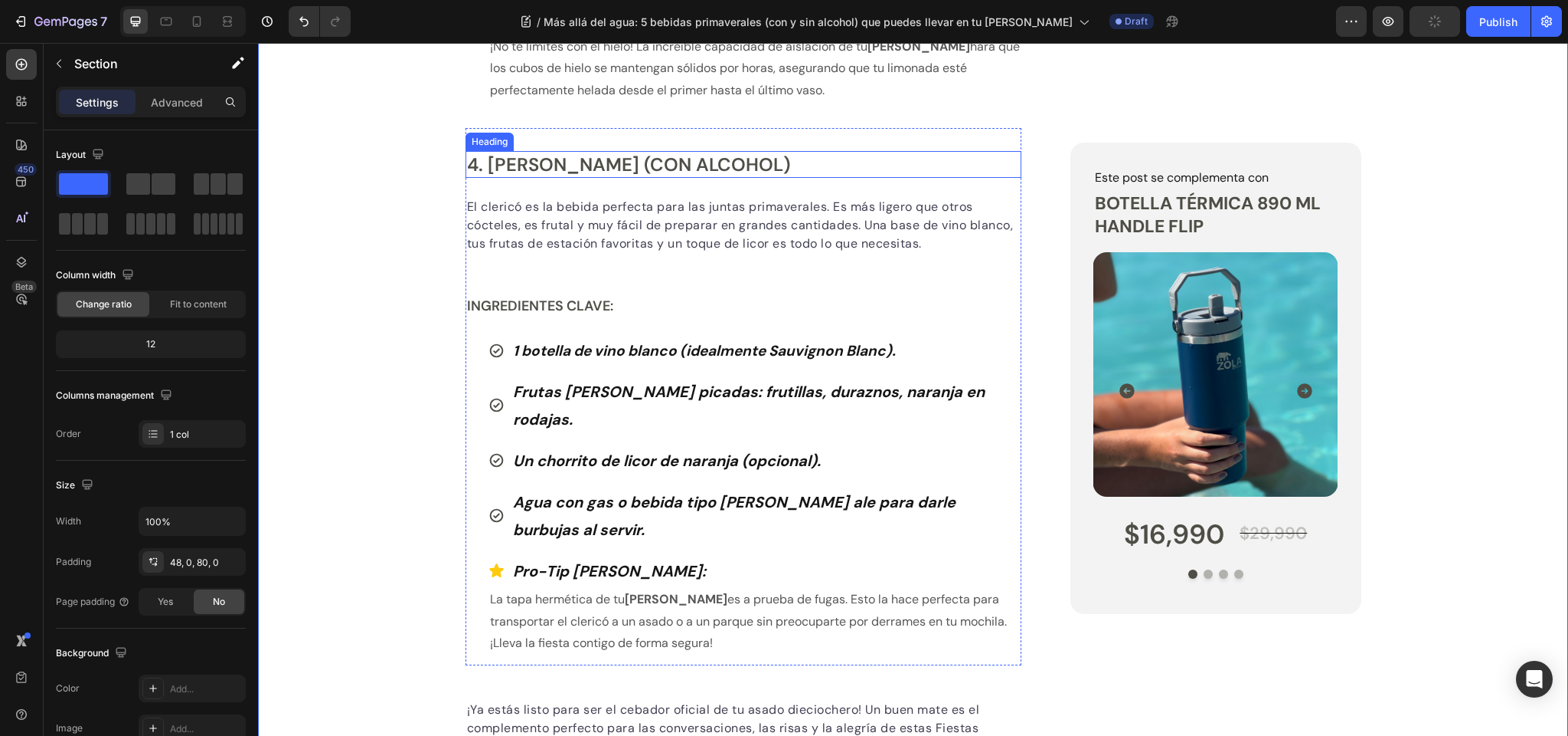
click at [520, 159] on p "4. Clericó de Primavera (con alcohol)" at bounding box center [744, 164] width 554 height 24
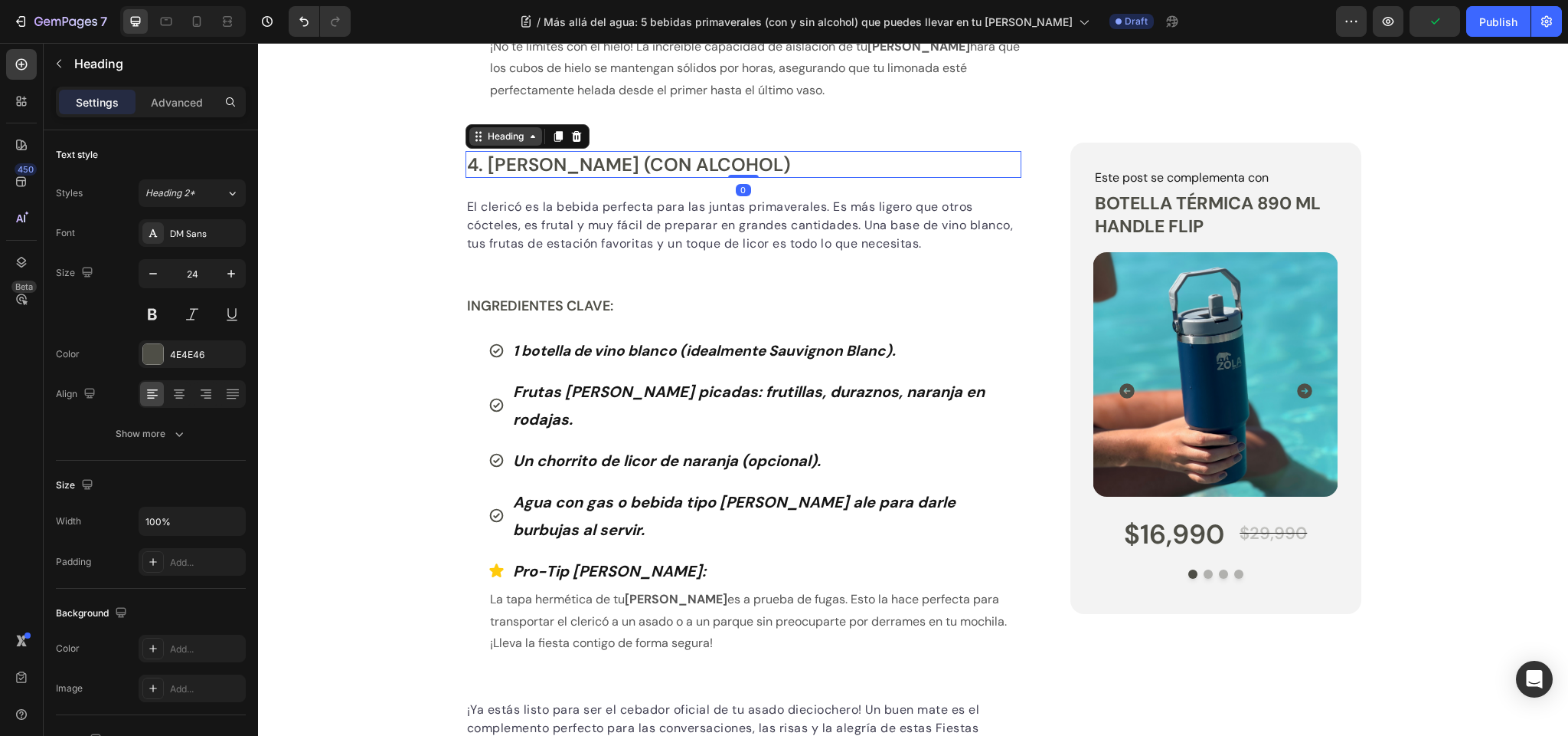
click at [503, 133] on div "Heading" at bounding box center [506, 136] width 42 height 14
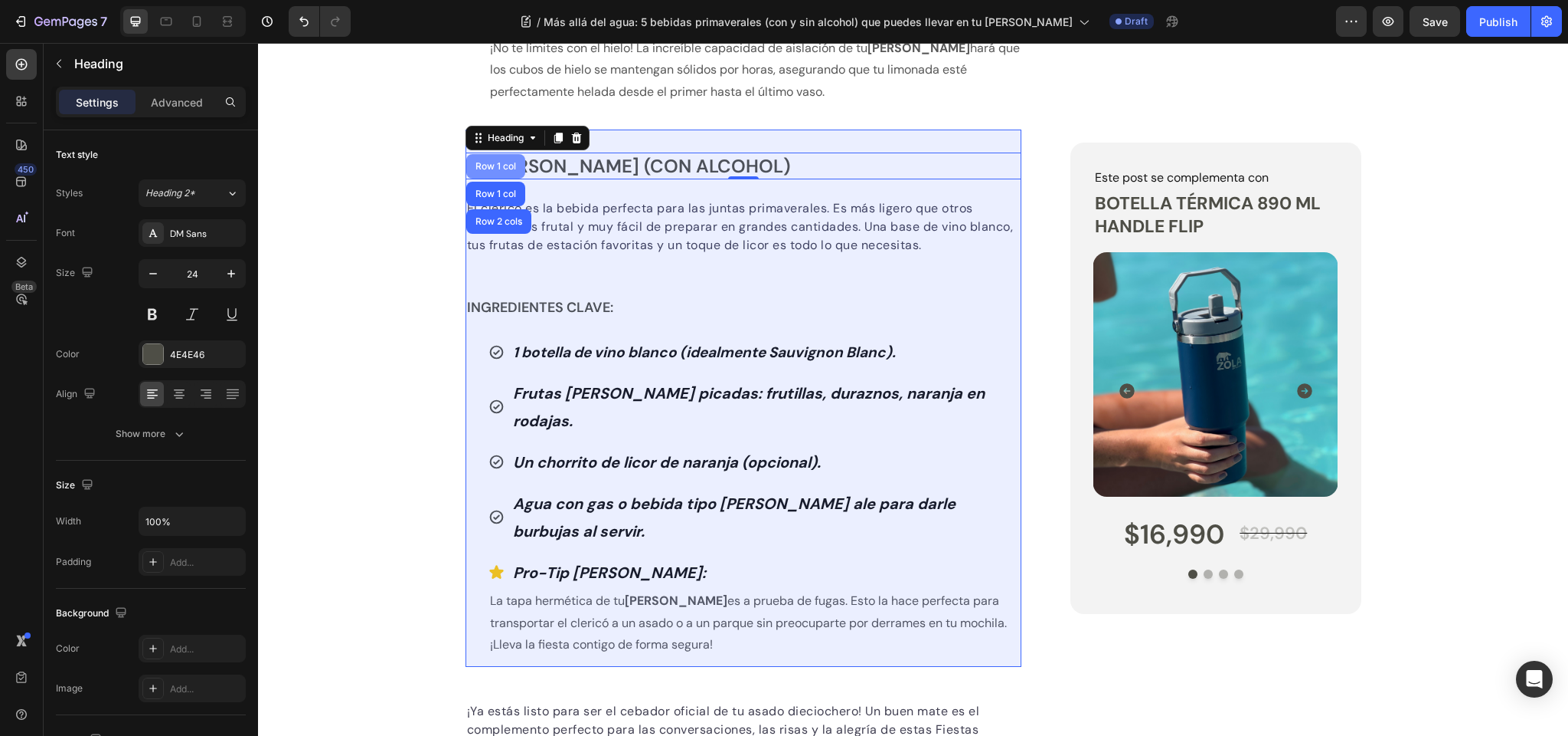
scroll to position [2412, 0]
click at [495, 158] on div "Row 1 col" at bounding box center [495, 167] width 59 height 25
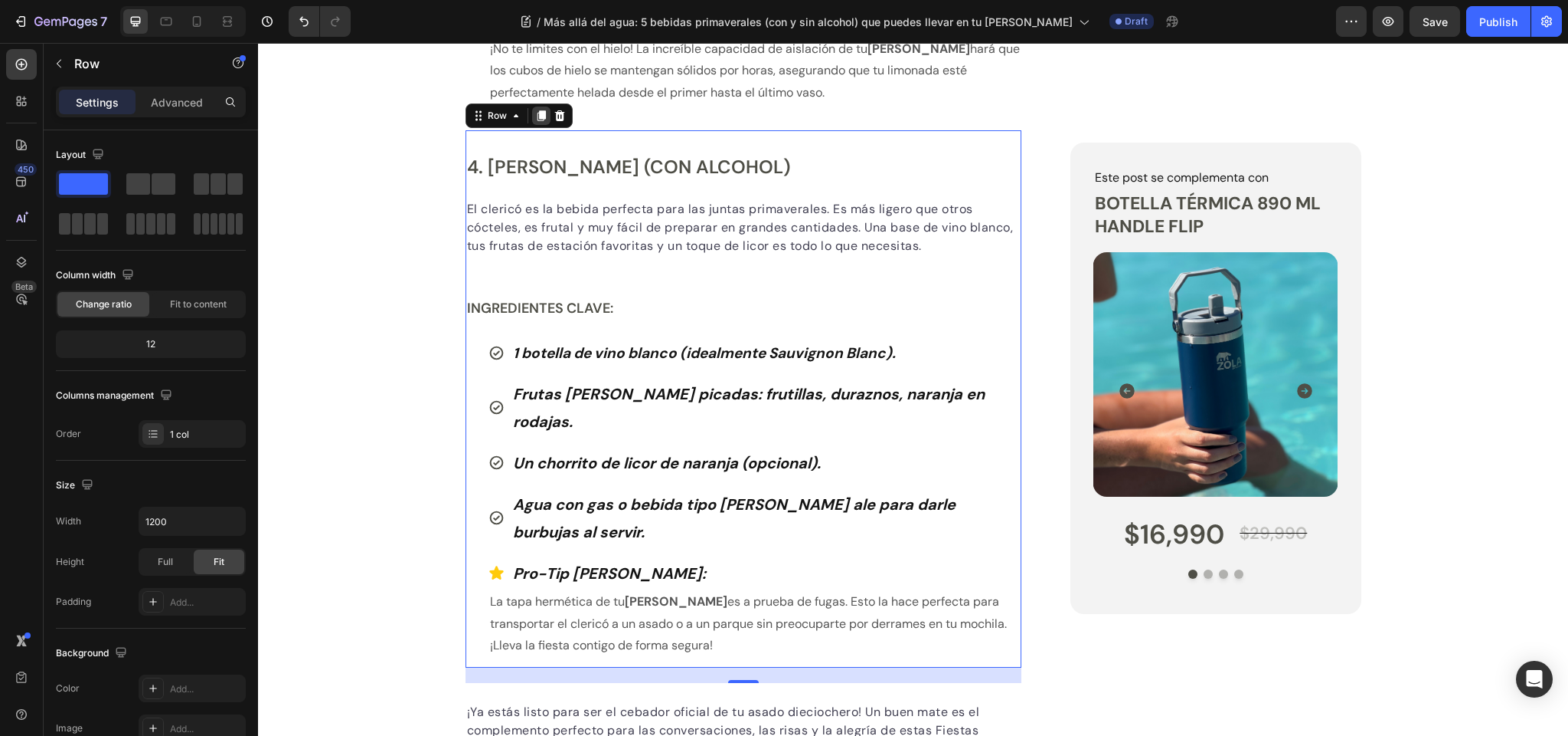
click at [540, 112] on icon at bounding box center [541, 115] width 8 height 10
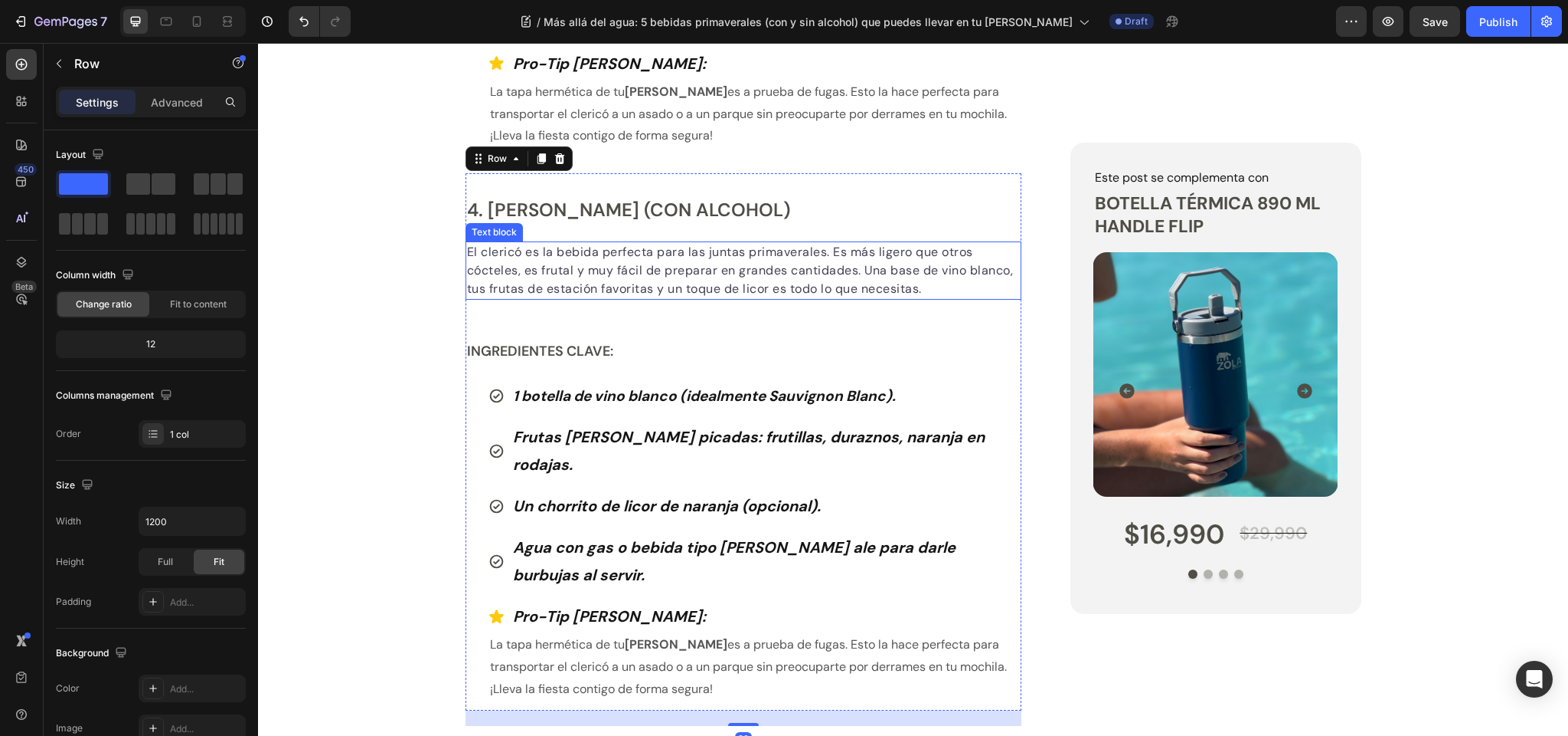
scroll to position [2941, 0]
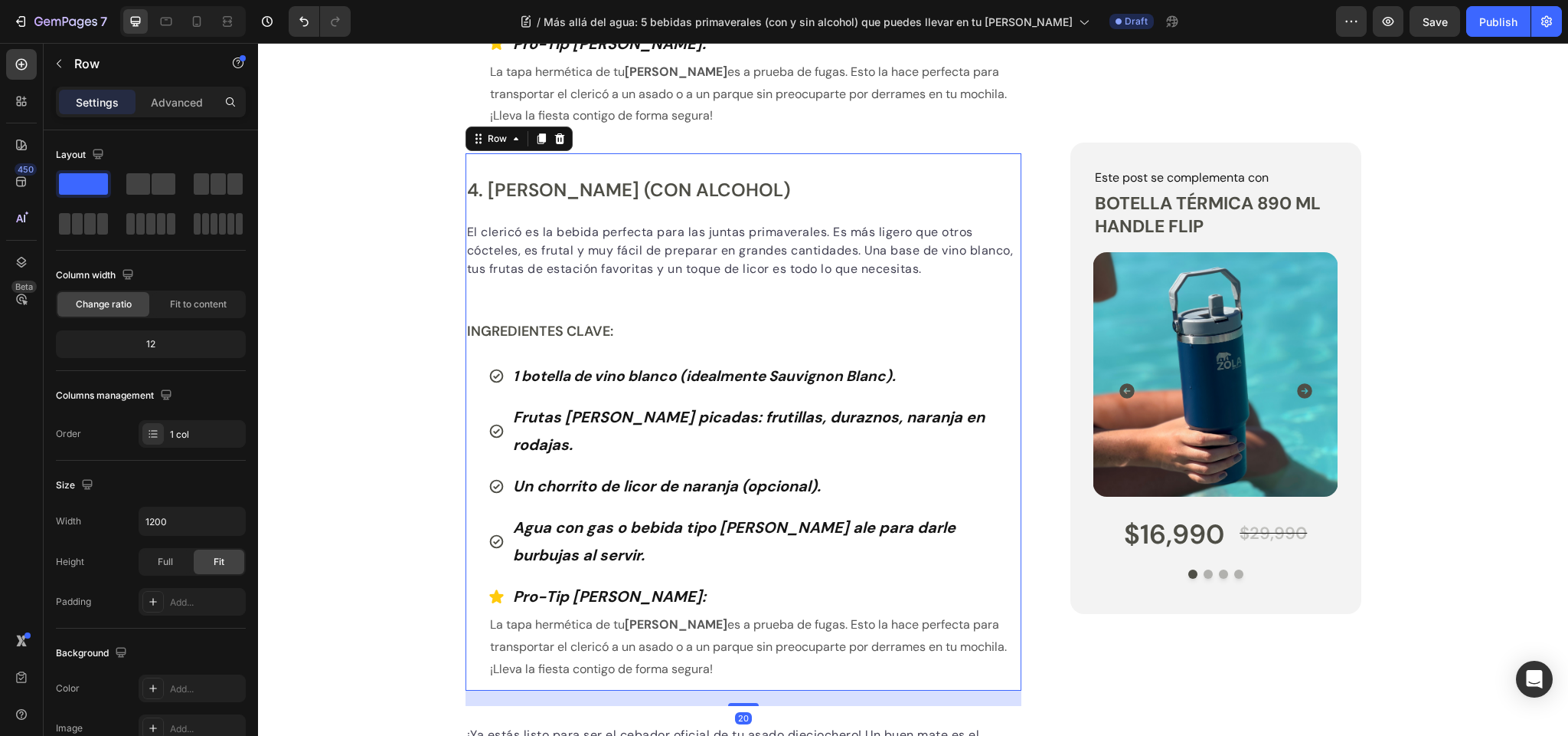
click at [543, 176] on h2 "4. Clericó de Primavera (con alcohol)" at bounding box center [743, 189] width 557 height 26
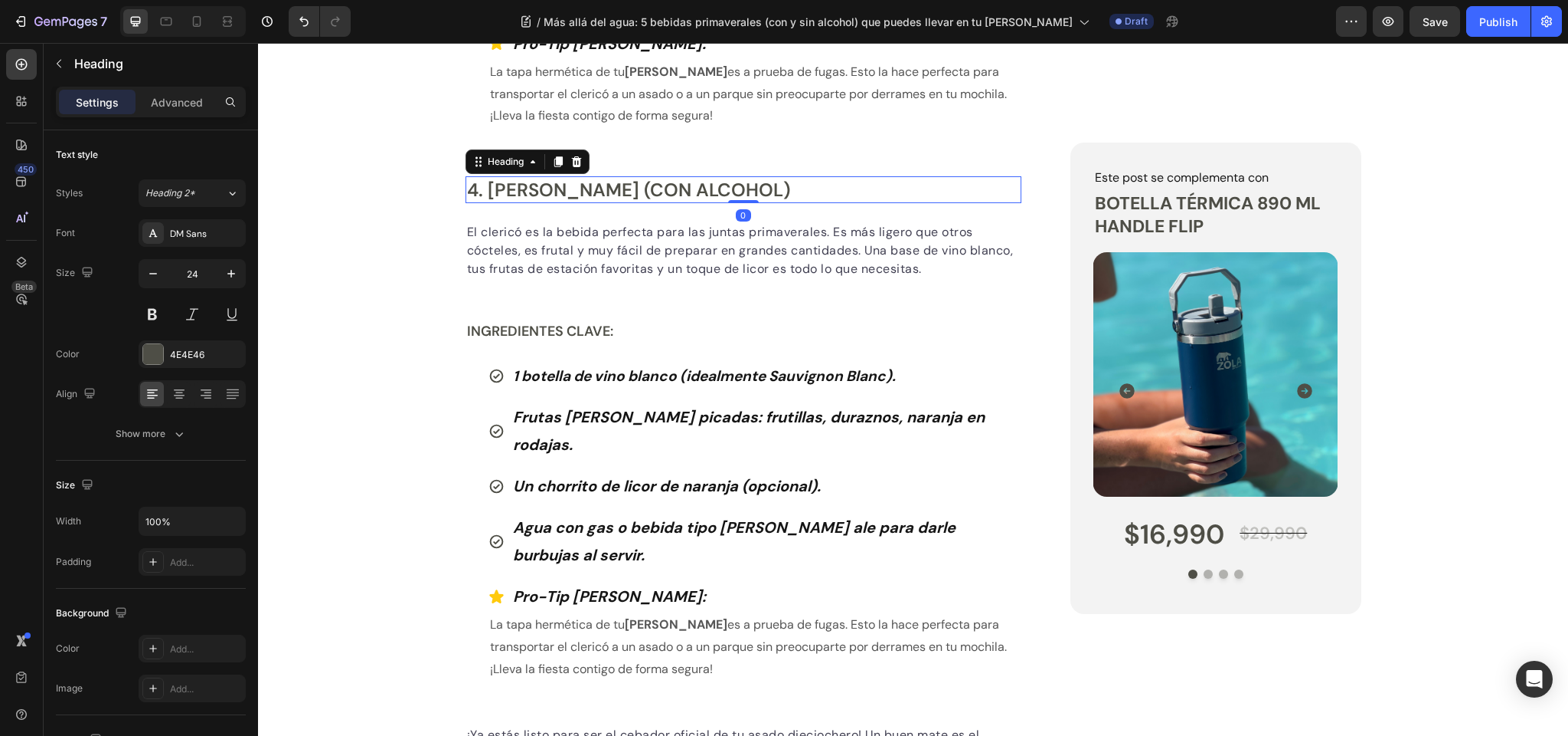
click at [543, 176] on h2 "4. Clericó de Primavera (con alcohol)" at bounding box center [743, 189] width 557 height 26
click at [543, 178] on p "4. Clericó de Primavera (con alcohol)" at bounding box center [744, 189] width 554 height 24
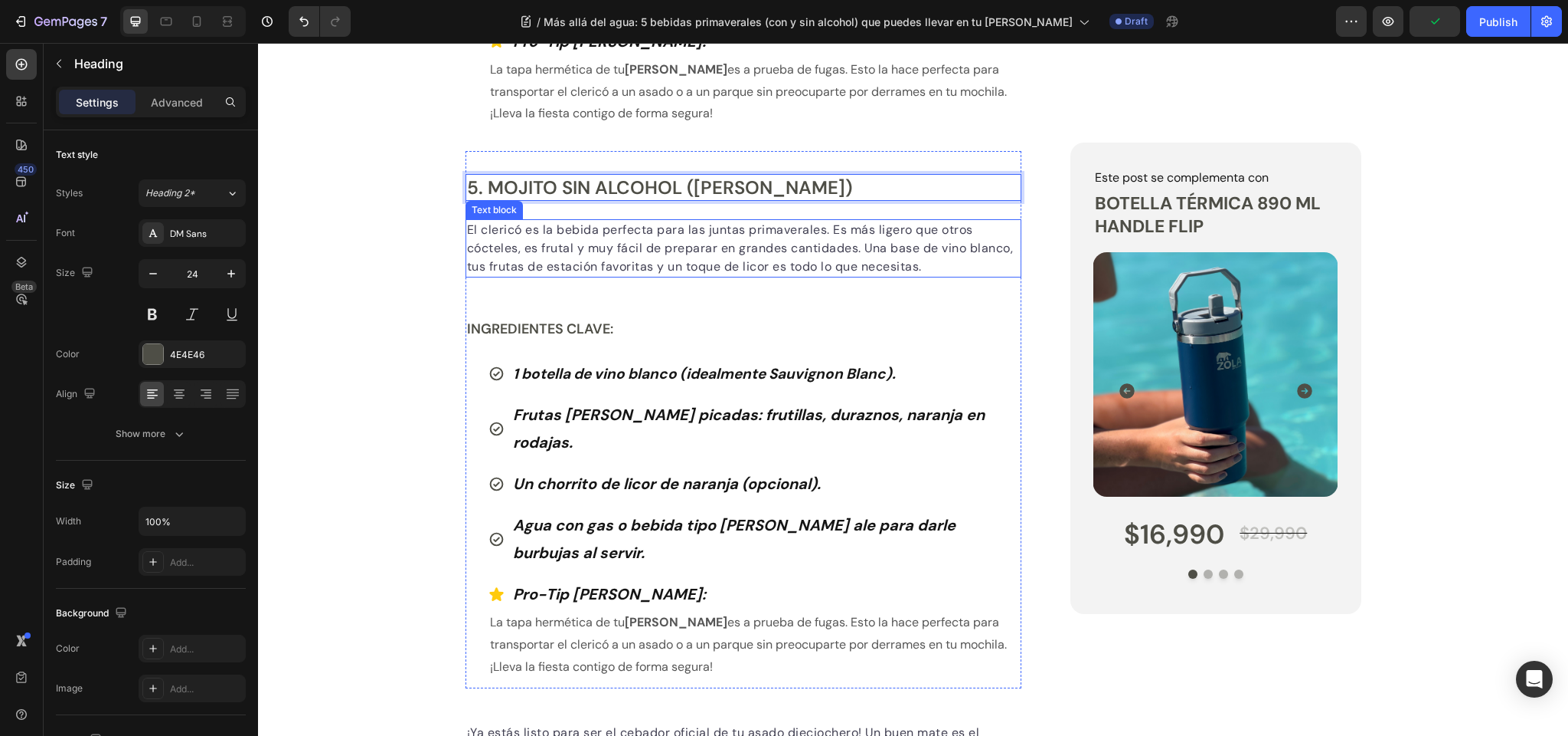
click at [572, 221] on p "El clericó es la bebida perfecta para las juntas primaverales. Es más ligero qu…" at bounding box center [744, 248] width 554 height 56
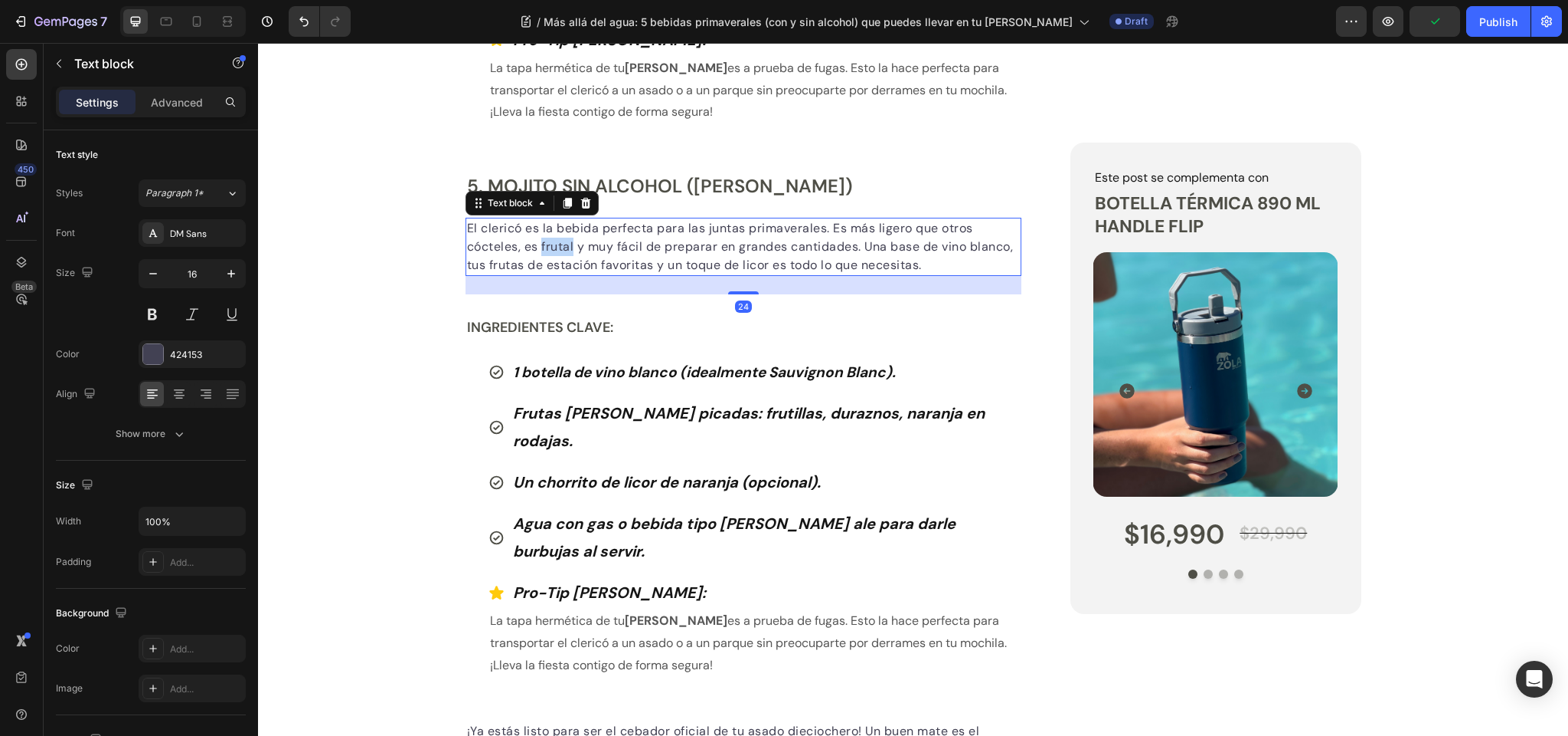
click at [572, 220] on p "El clericó es la bebida perfecta para las juntas primaverales. Es más ligero qu…" at bounding box center [744, 247] width 554 height 56
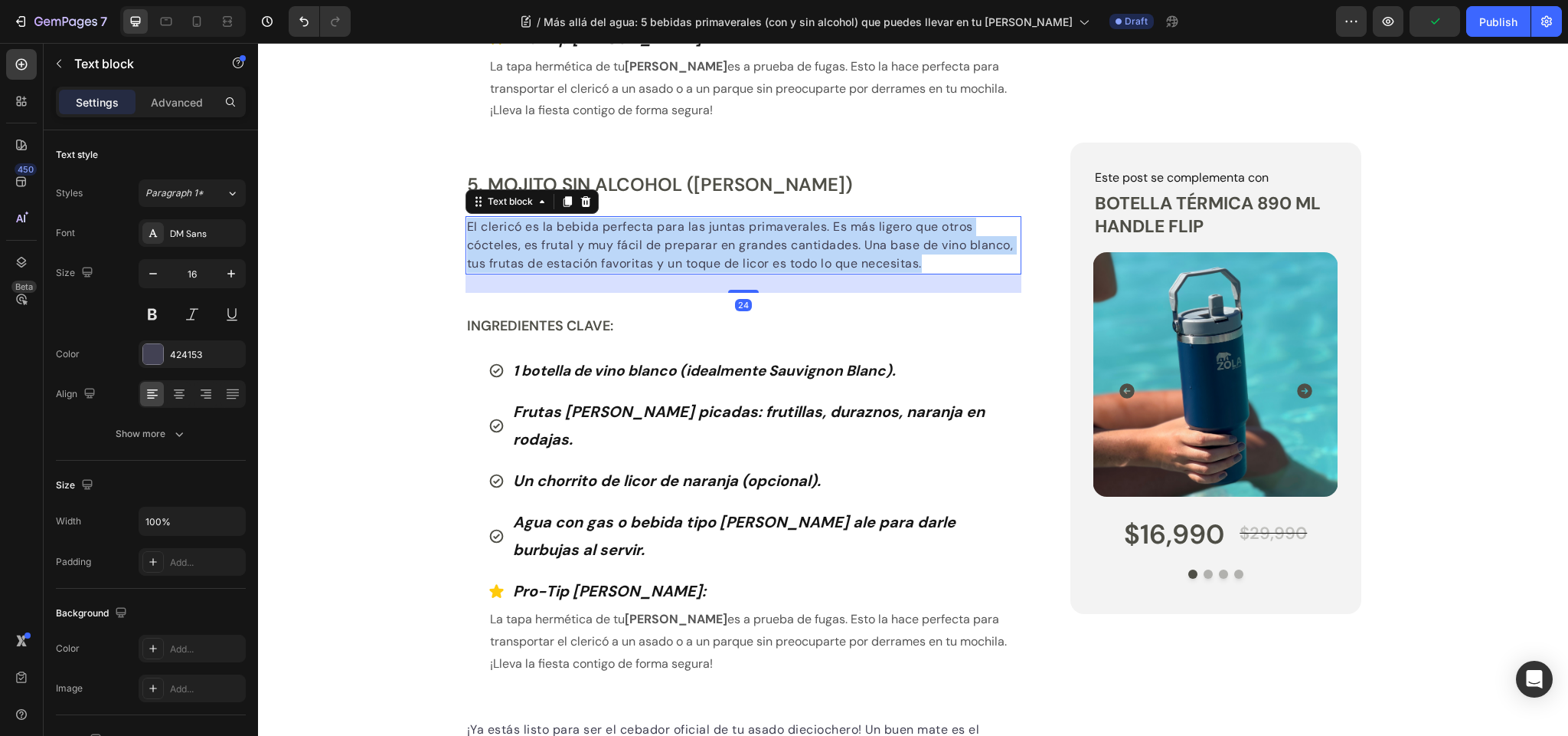
click at [572, 218] on p "El clericó es la bebida perfecta para las juntas primaverales. Es más ligero qu…" at bounding box center [744, 245] width 554 height 56
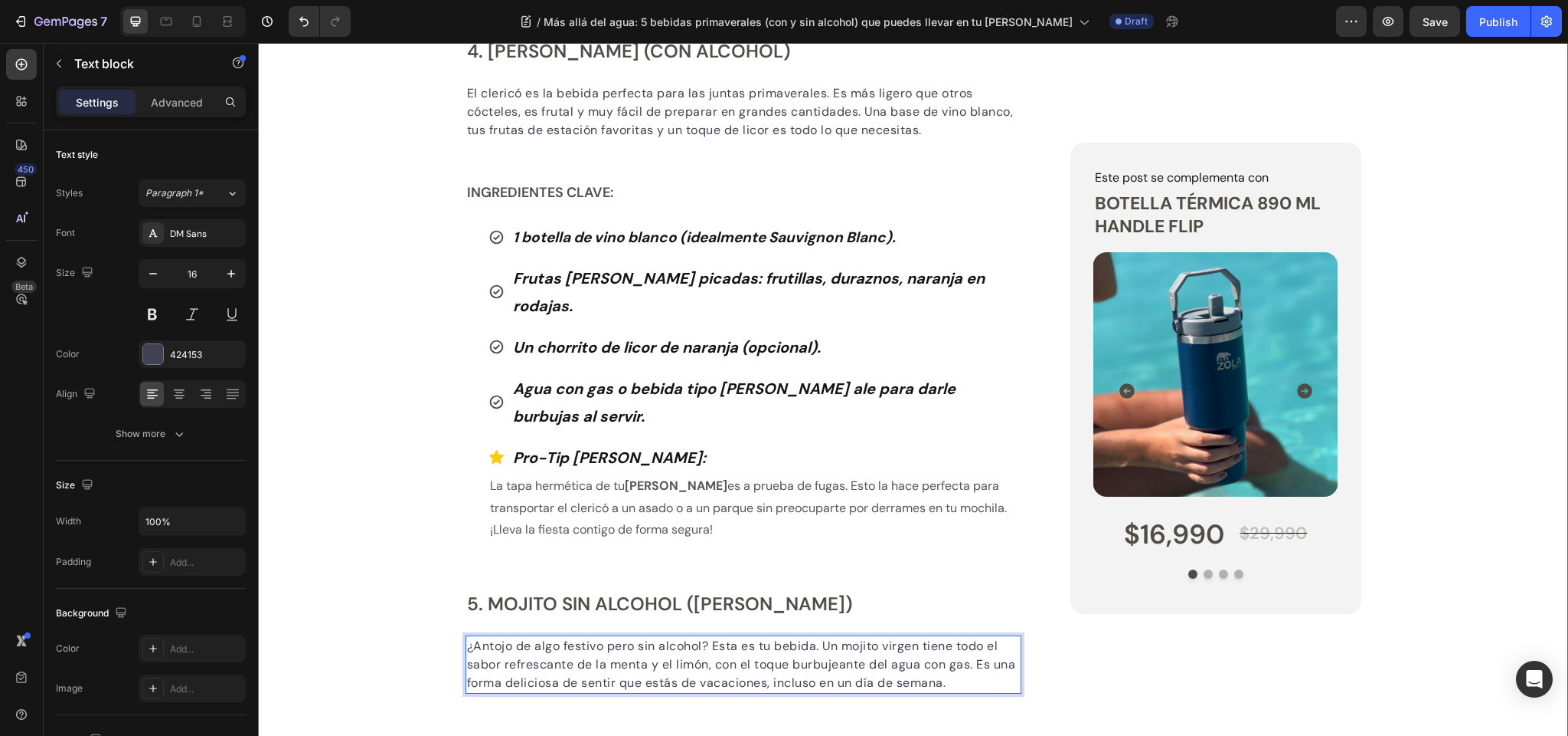
scroll to position [2367, 0]
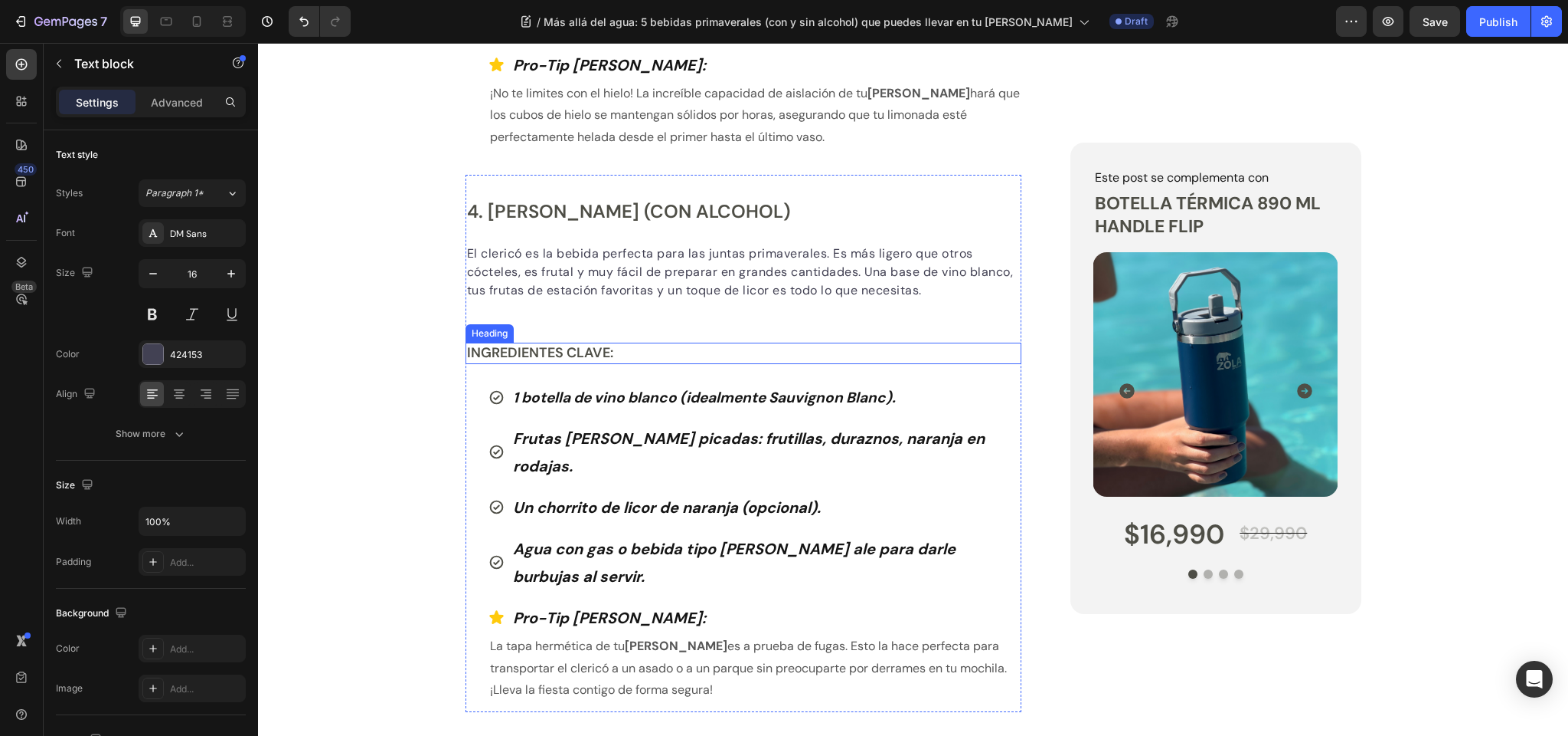
click at [521, 352] on p "Ingredientes Clave:" at bounding box center [744, 352] width 554 height 18
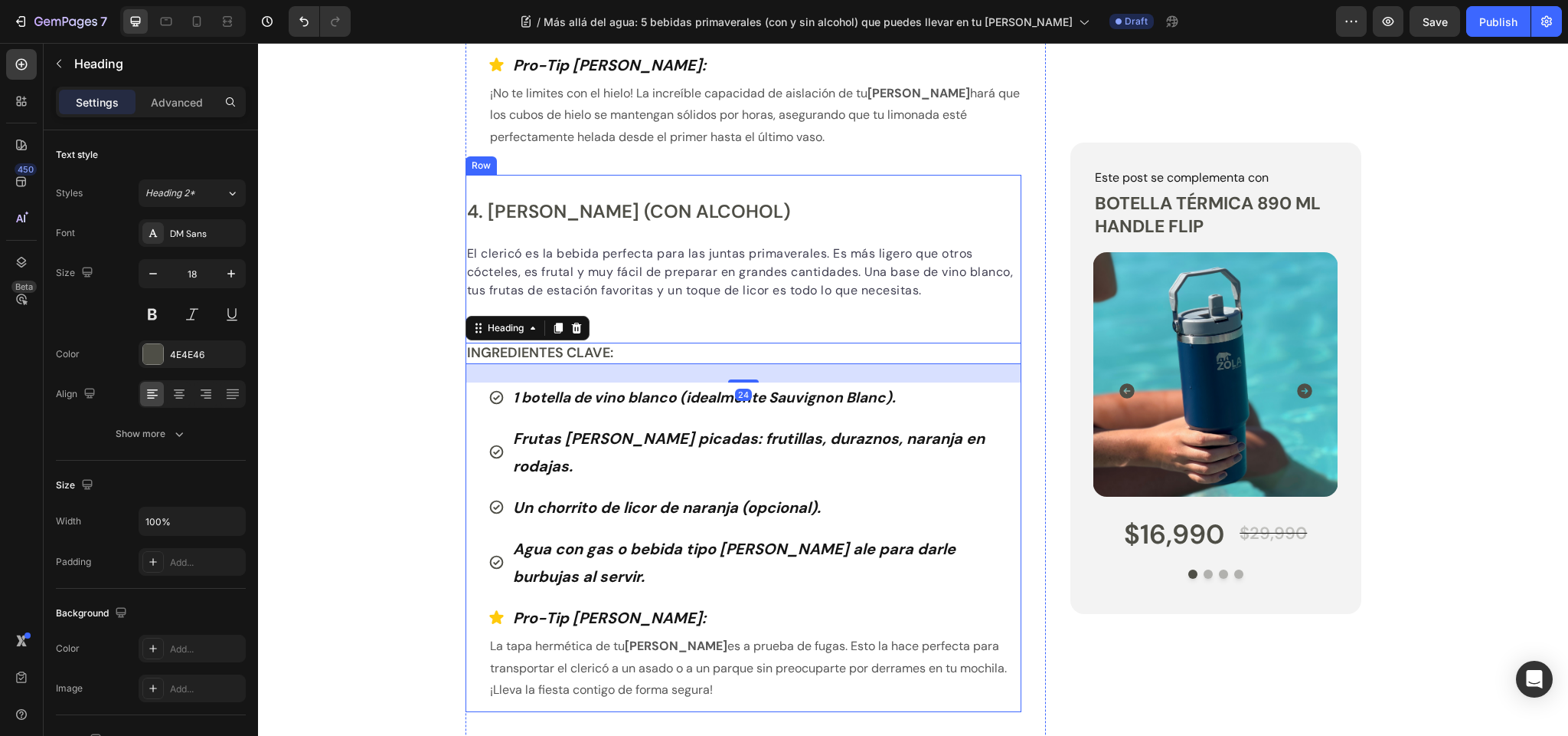
click at [660, 306] on div "4. Clericó de Primavera (con alcohol) Heading El clericó es la bebida perfecta …" at bounding box center [743, 443] width 557 height 537
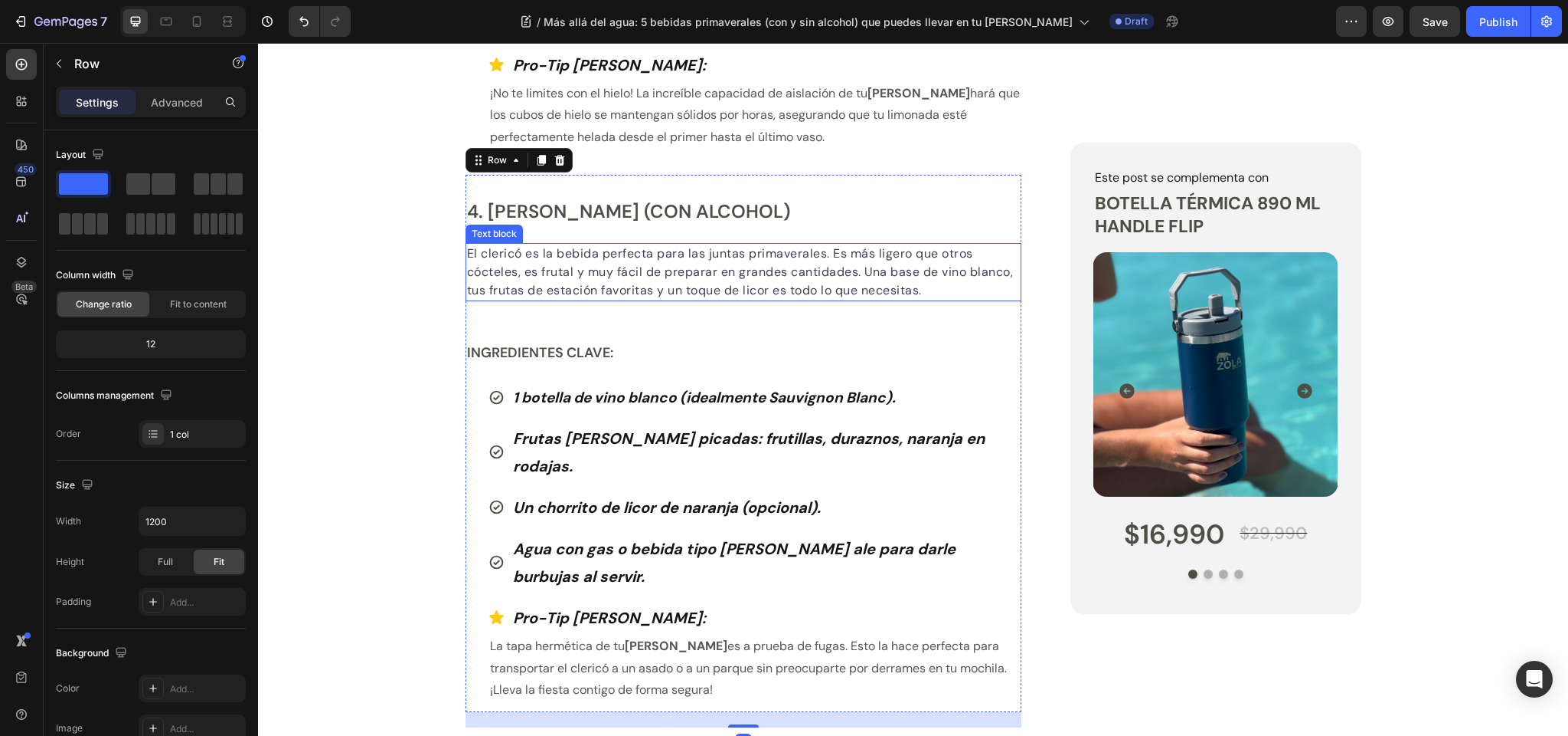
click at [622, 257] on p "El clericó es la bebida perfecta para las juntas primaverales. Es más ligero qu…" at bounding box center [744, 271] width 554 height 56
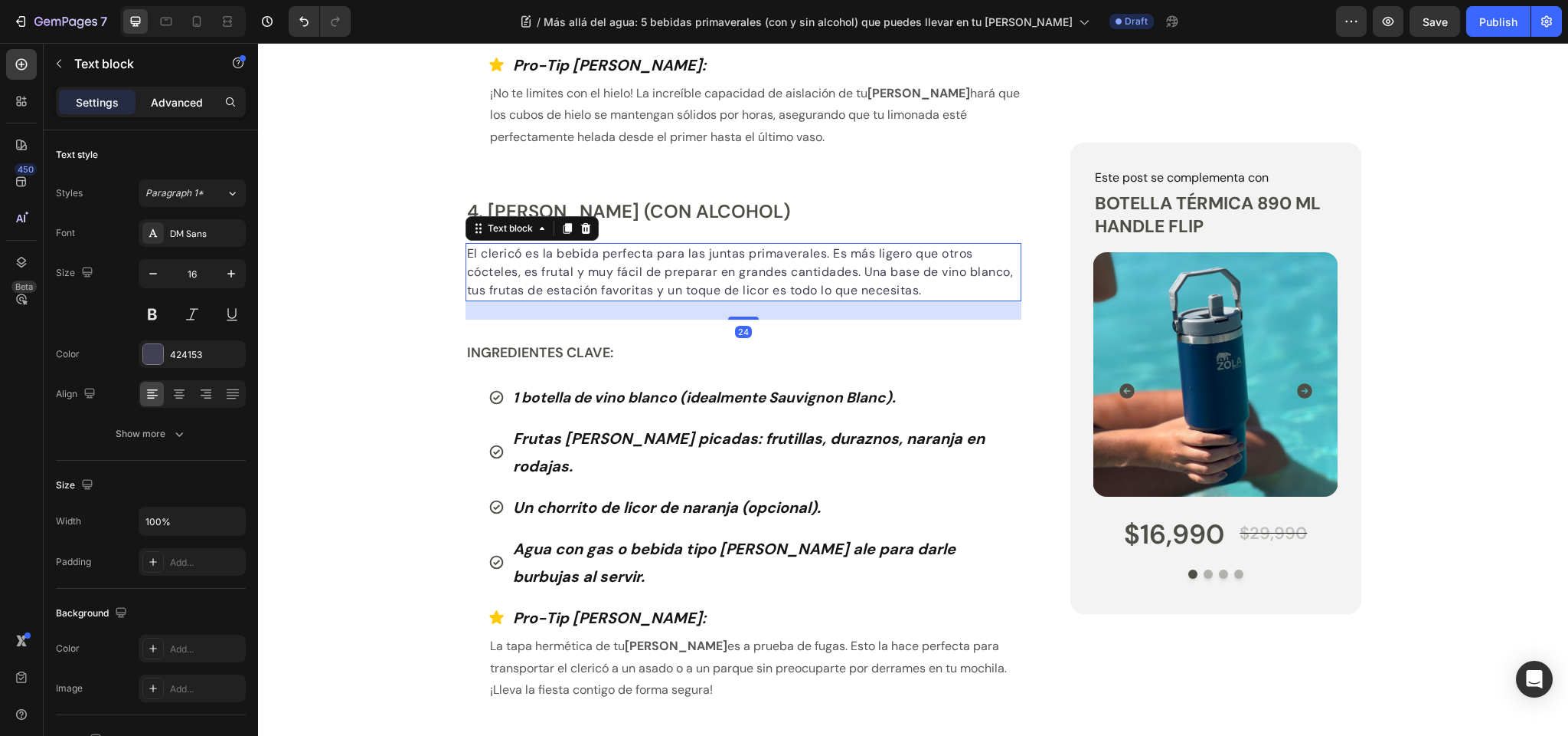
click at [186, 94] on p "Advanced" at bounding box center [176, 102] width 52 height 16
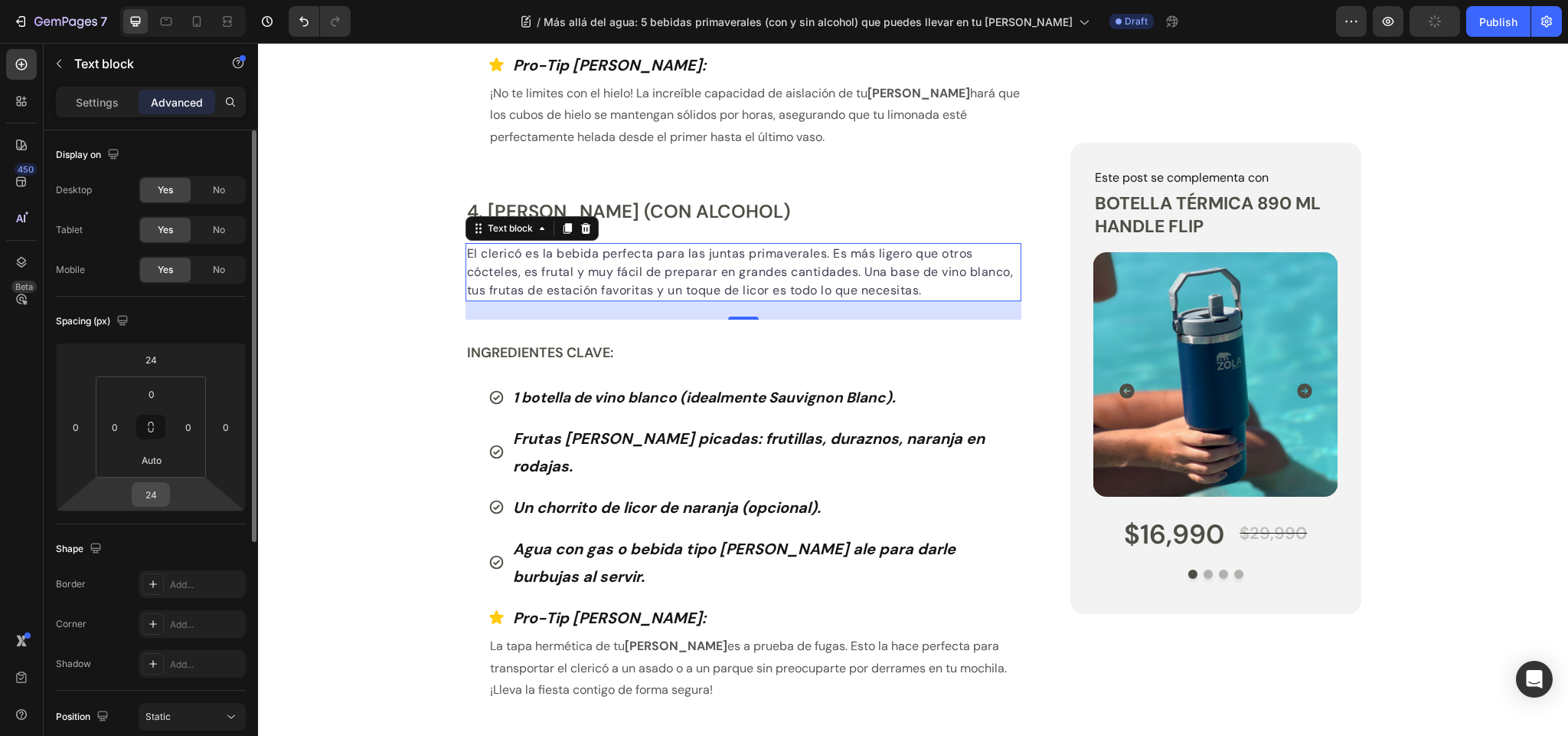
click at [163, 498] on input "24" at bounding box center [151, 494] width 31 height 23
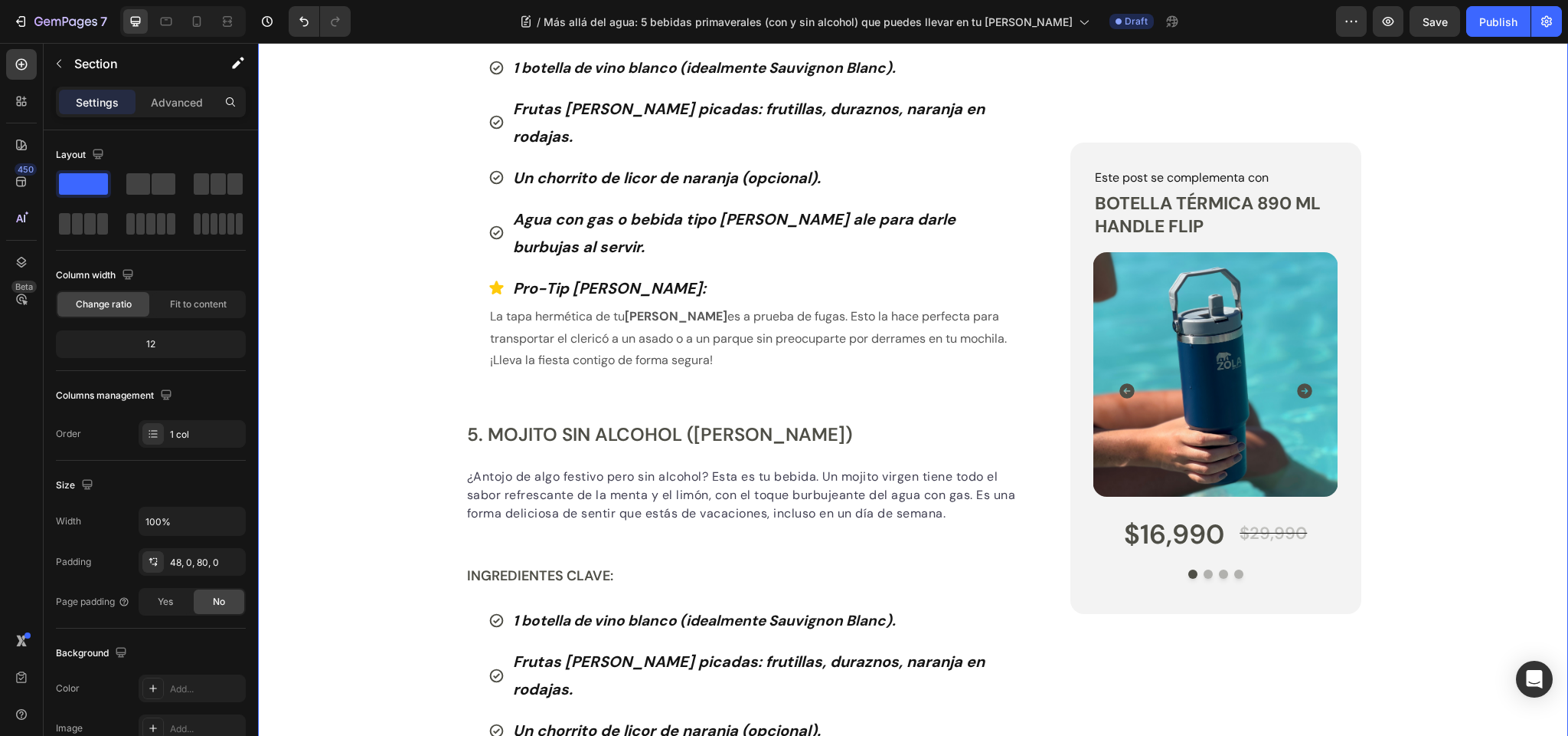
scroll to position [2695, 0]
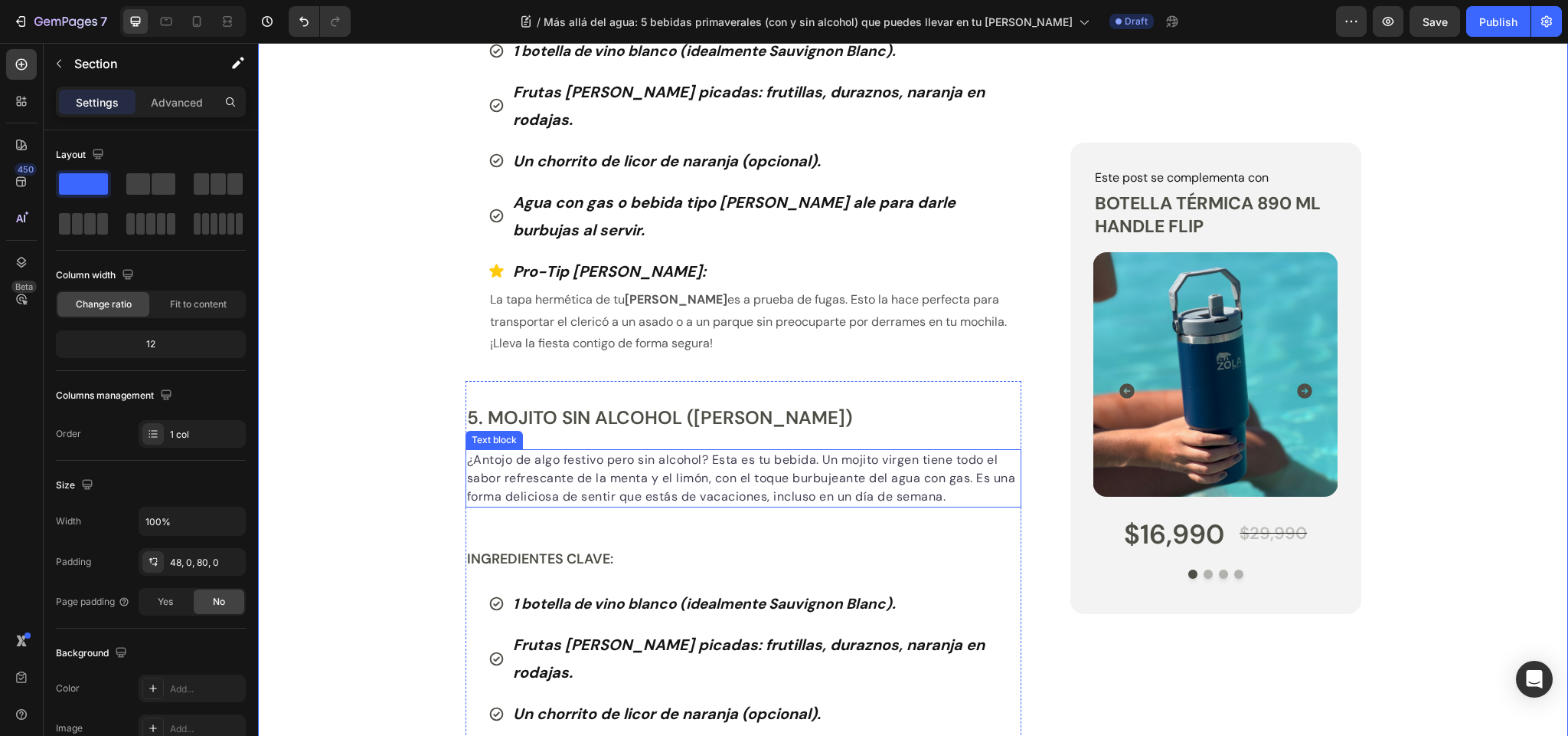
click at [572, 450] on p "¿Antojo de algo festivo pero sin alcohol? Esta es tu bebida. Un mojito virgen t…" at bounding box center [744, 478] width 554 height 56
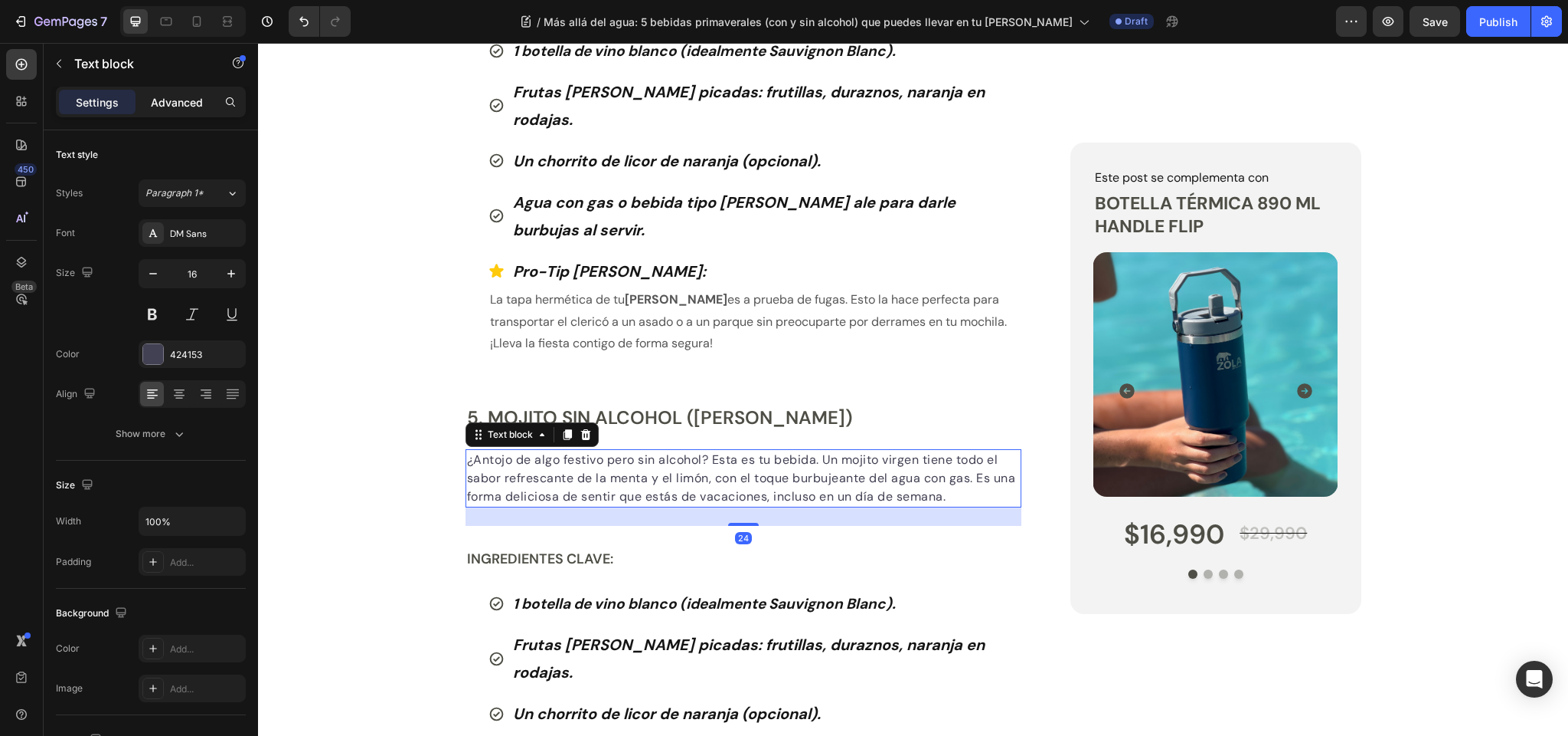
click at [187, 92] on div "Advanced" at bounding box center [176, 102] width 76 height 25
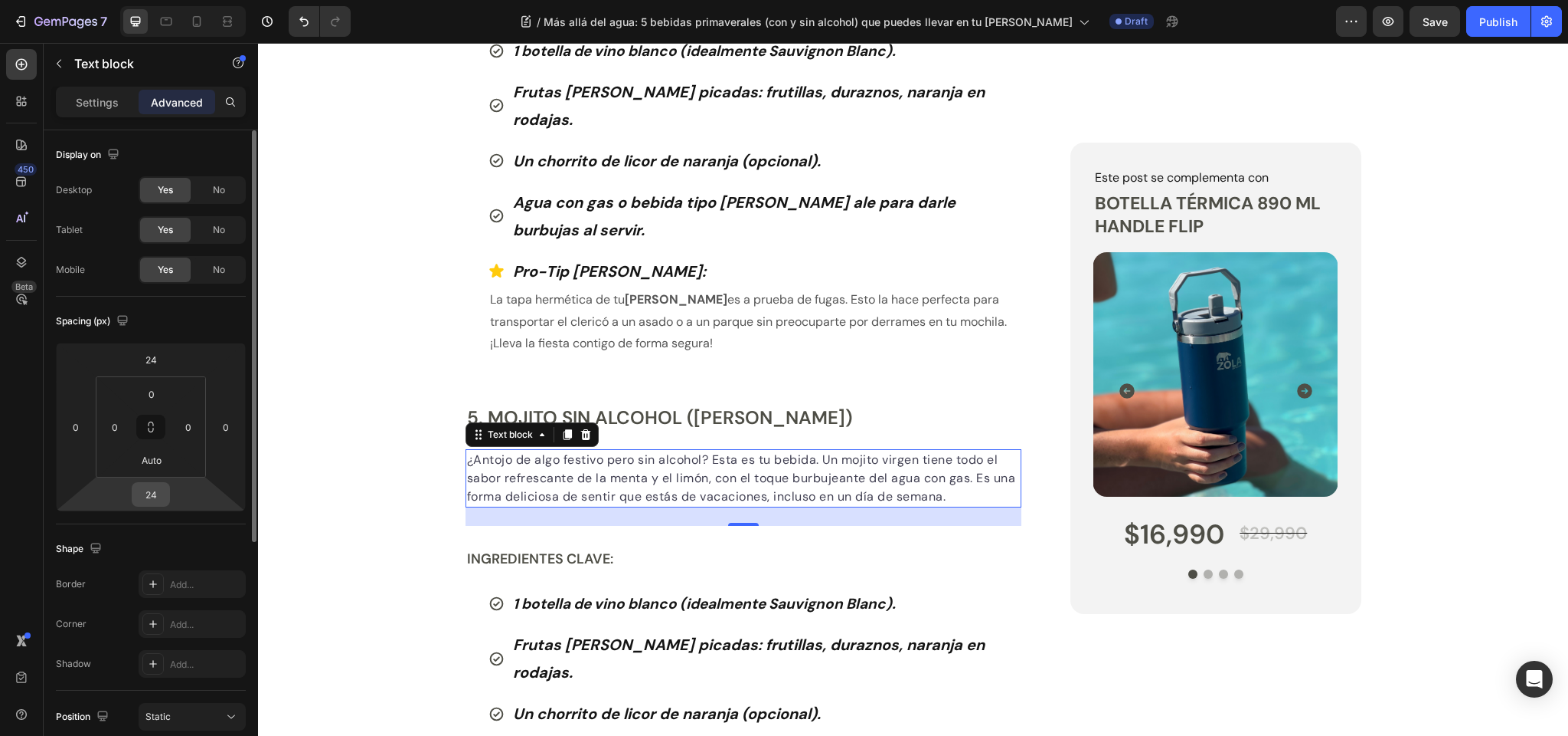
click at [156, 495] on input "24" at bounding box center [151, 494] width 31 height 23
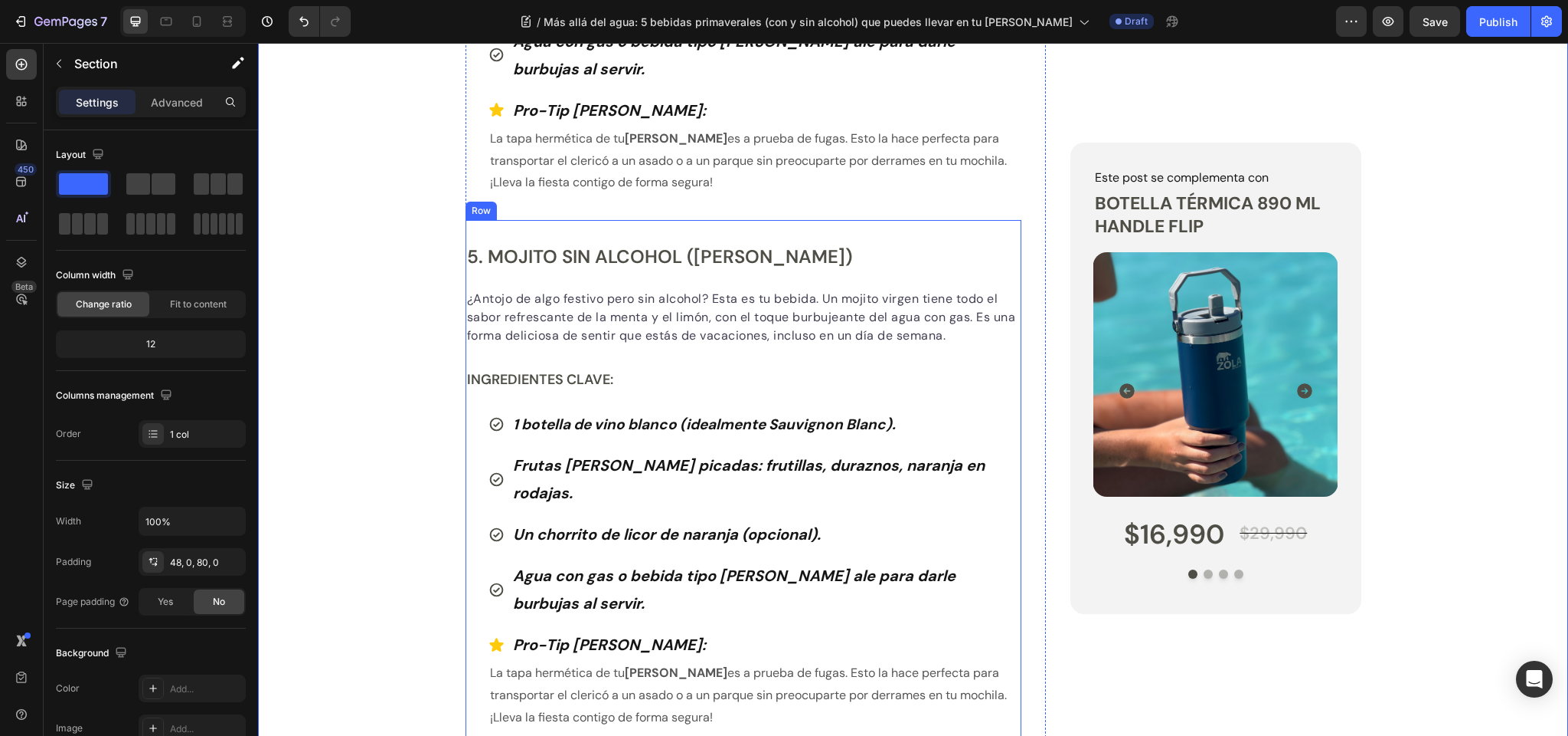
scroll to position [2870, 0]
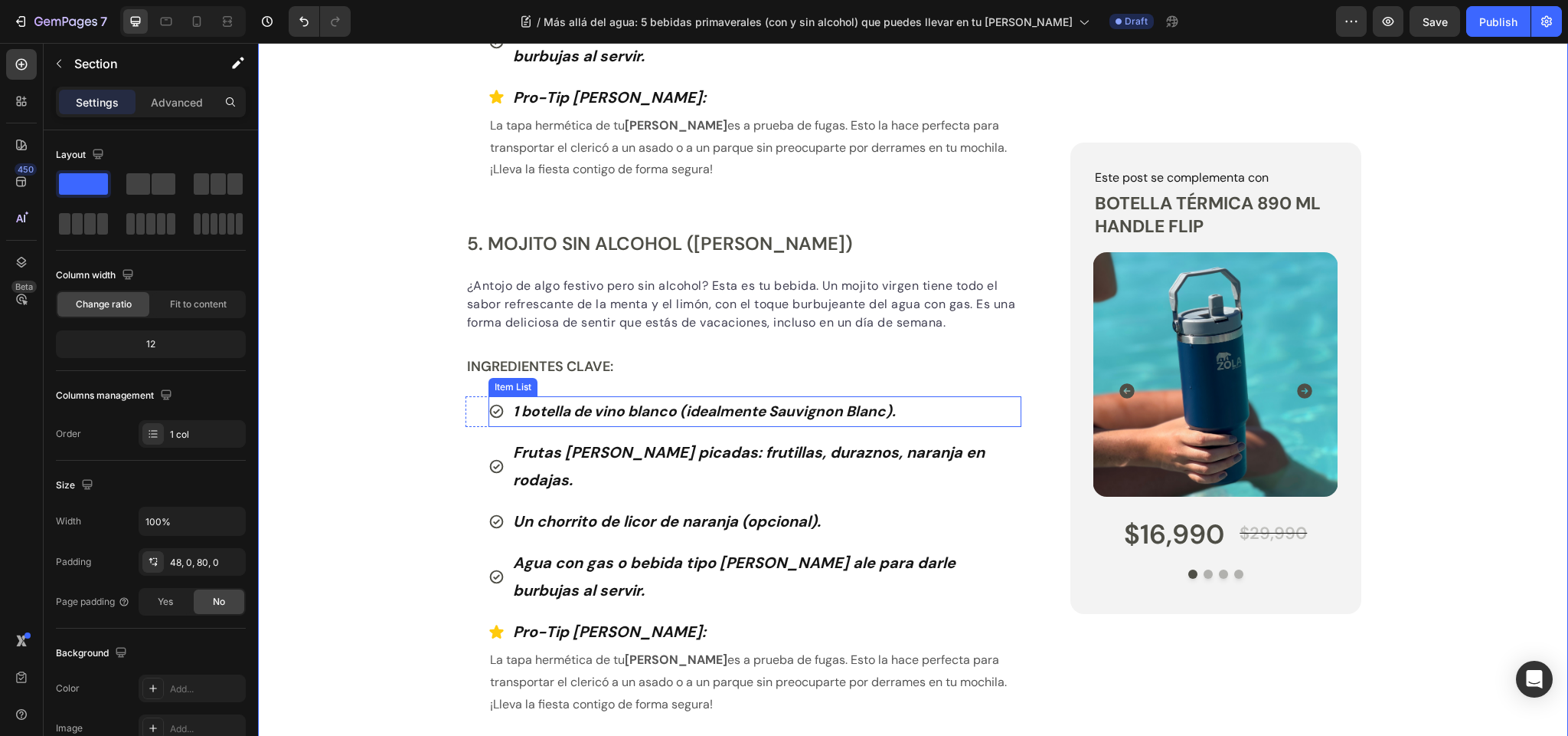
click at [585, 401] on strong "1 botella de vino blanco (idealmente Sauvignon Blanc)." at bounding box center [704, 411] width 383 height 19
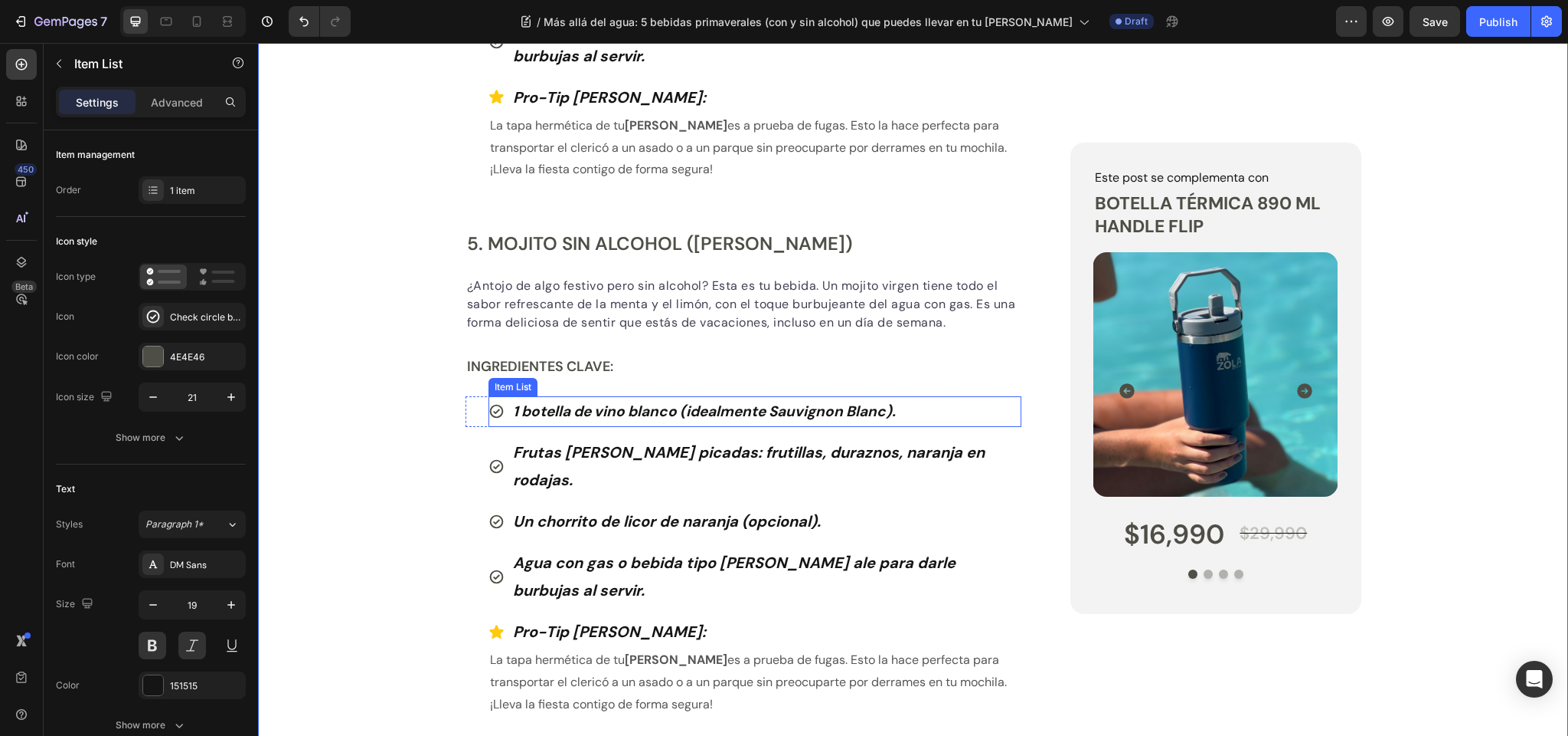
click at [585, 401] on strong "1 botella de vino blanco (idealmente Sauvignon Blanc)." at bounding box center [704, 411] width 383 height 19
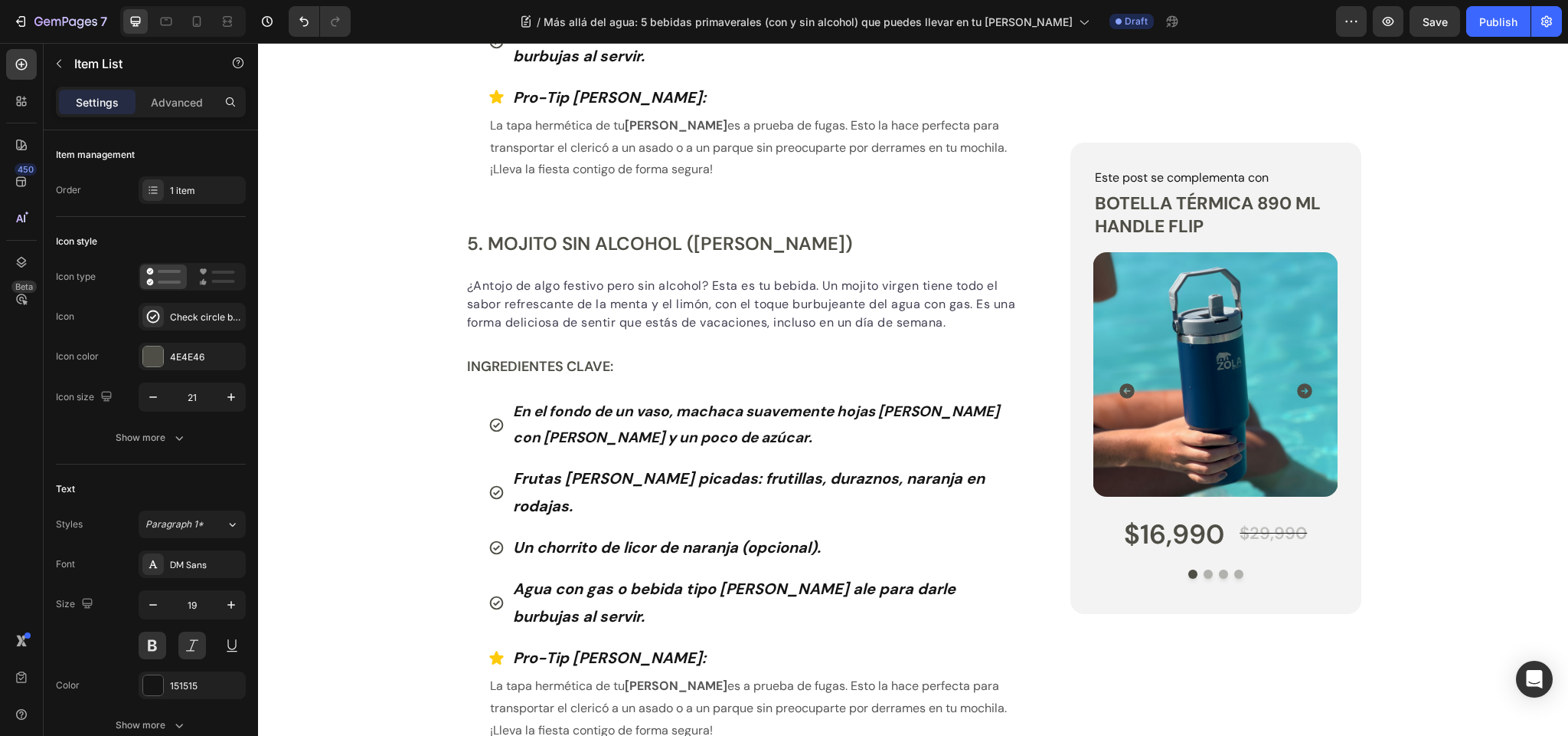
click at [495, 417] on icon at bounding box center [496, 424] width 16 height 16
click at [180, 317] on div "Check circle bold" at bounding box center [206, 317] width 72 height 14
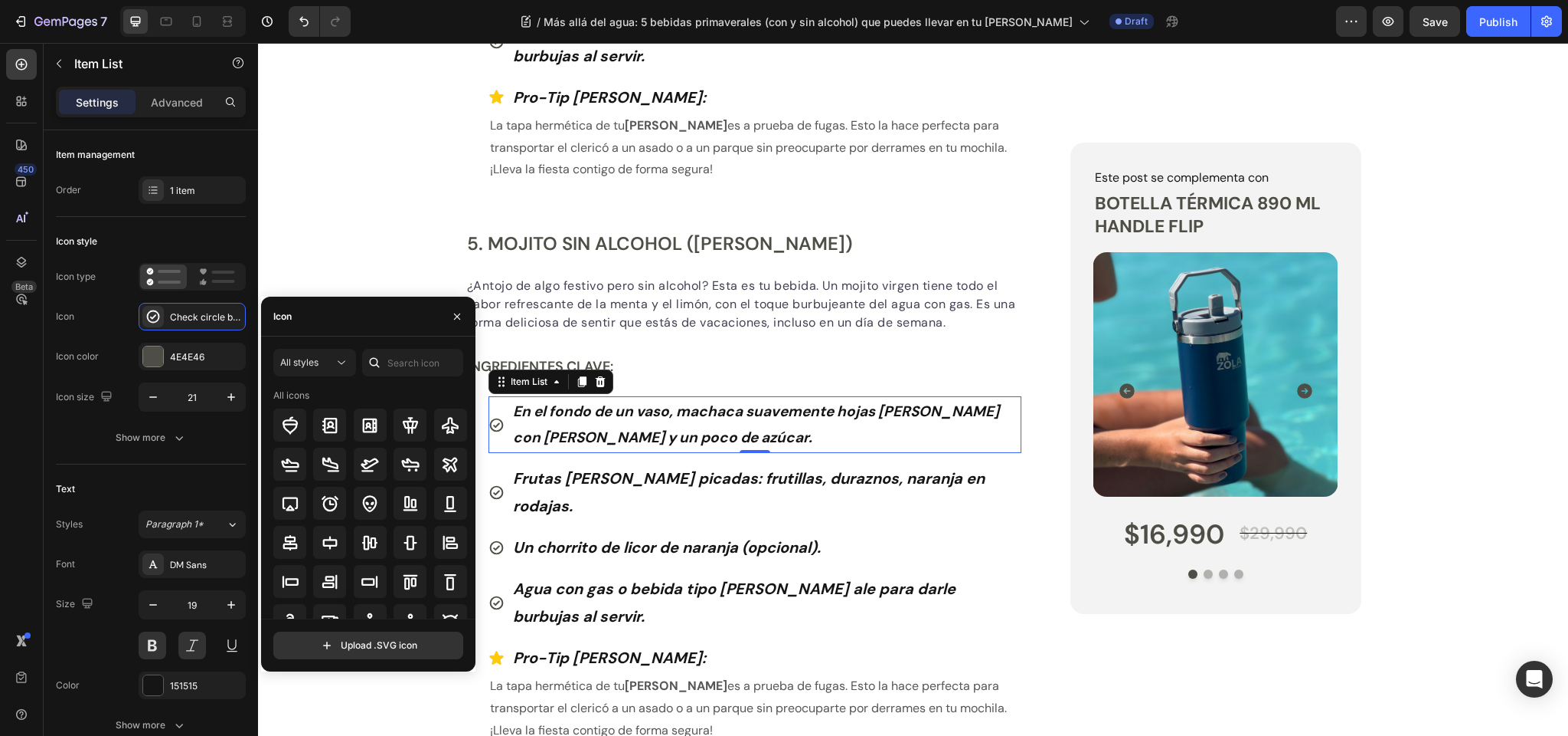
click at [330, 319] on div "Icon" at bounding box center [368, 317] width 215 height 40
click at [412, 365] on input "text" at bounding box center [412, 362] width 101 height 27
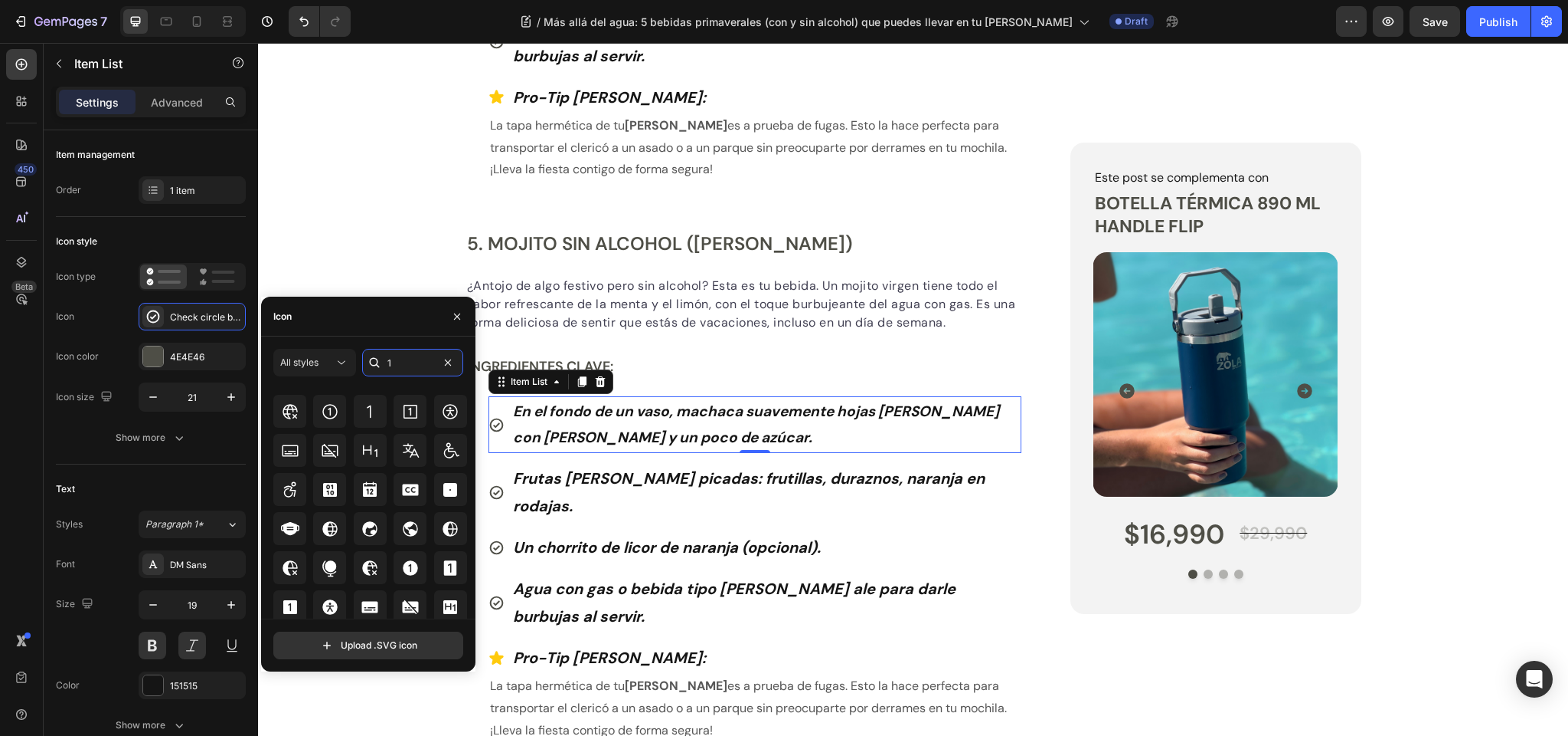
scroll to position [433, 0]
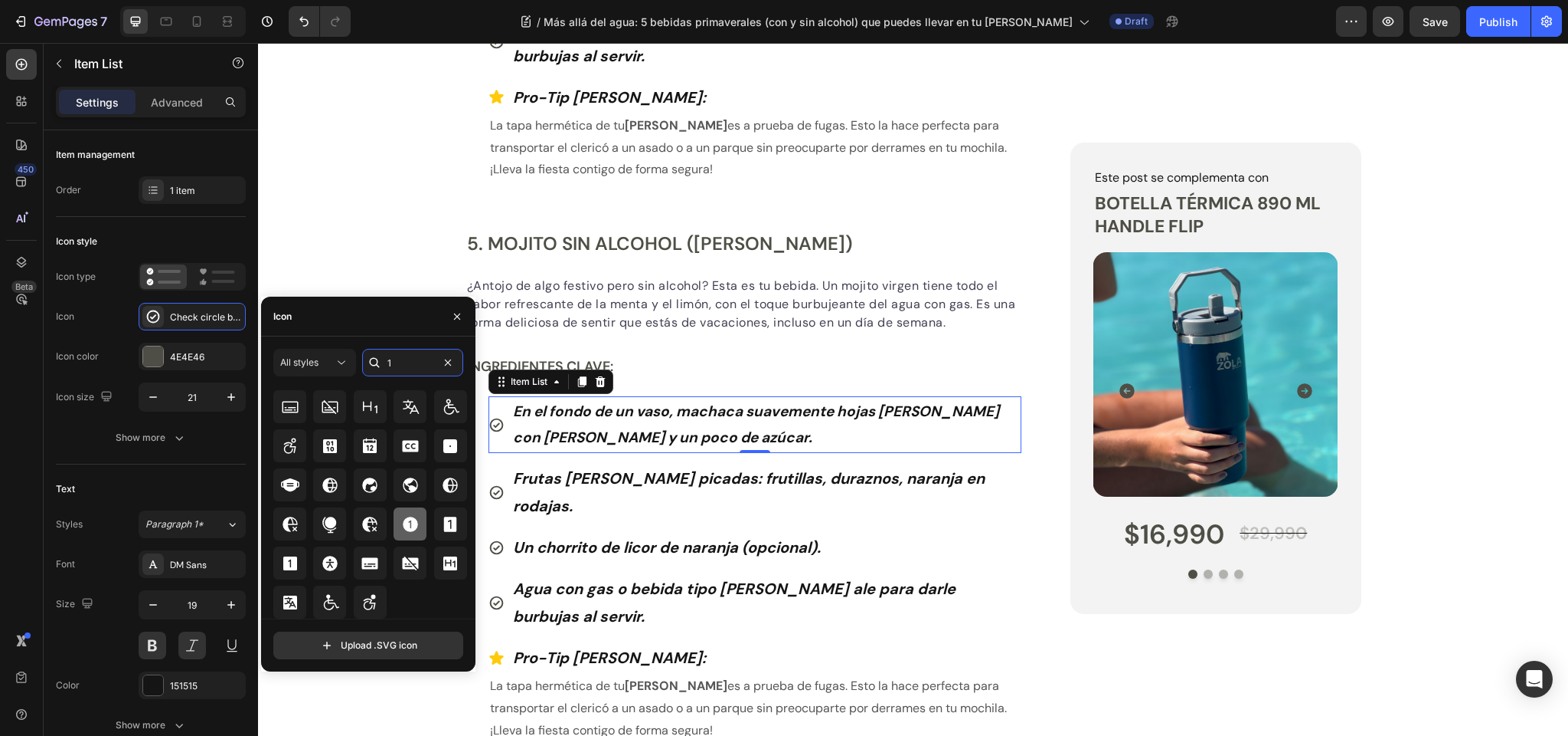
type input "1"
click at [408, 525] on icon at bounding box center [411, 524] width 15 height 15
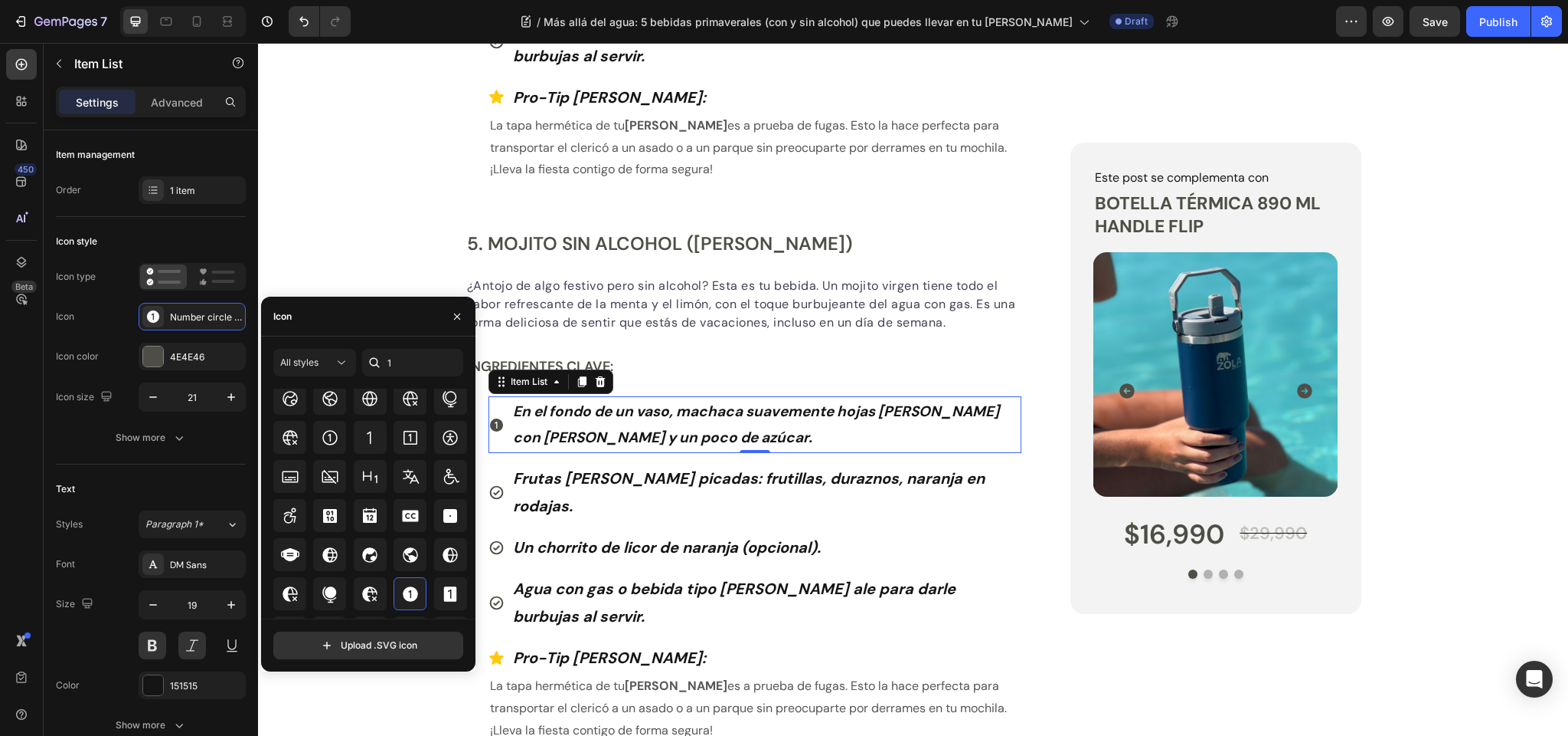
scroll to position [344, 0]
click at [331, 474] on icon at bounding box center [331, 475] width 19 height 19
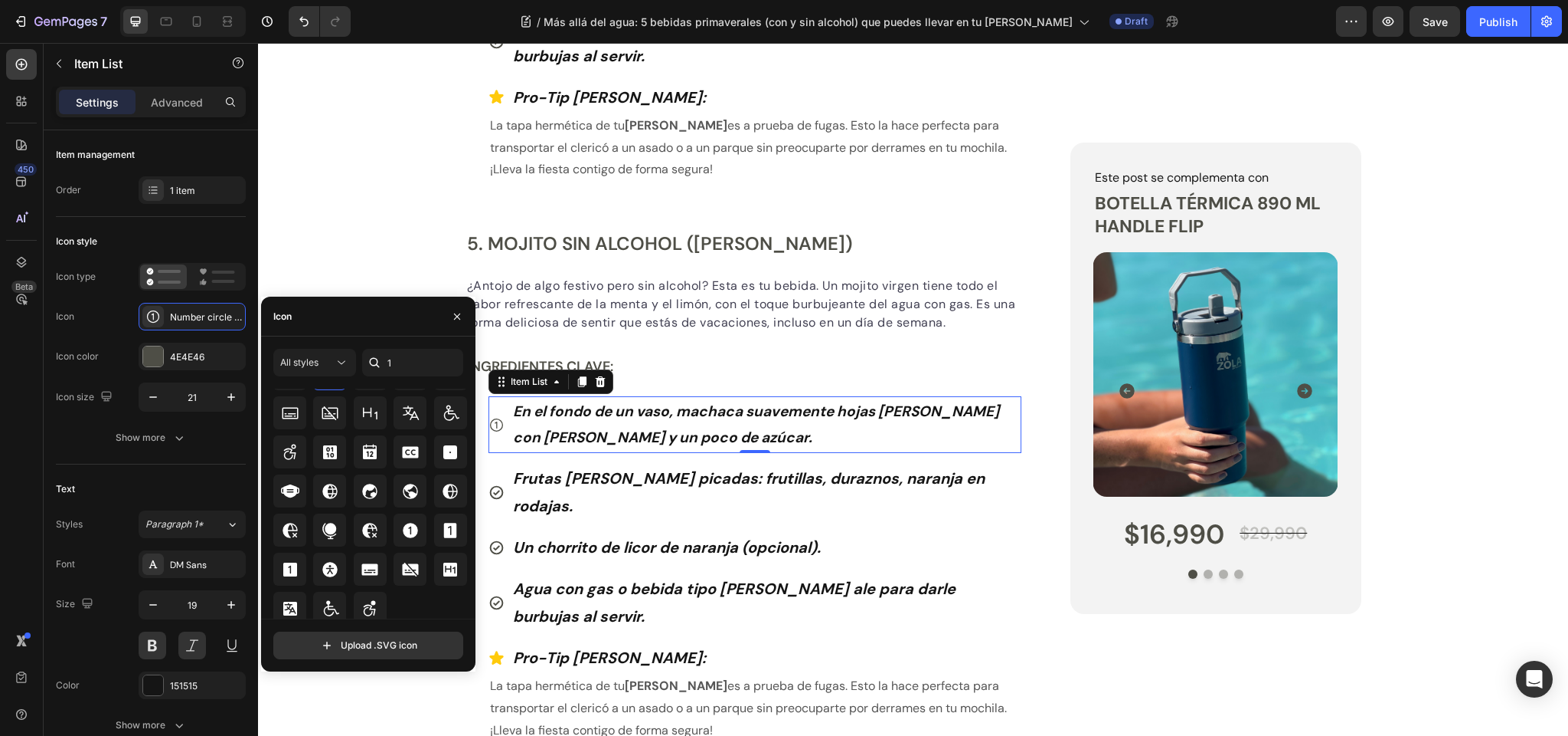
scroll to position [433, 0]
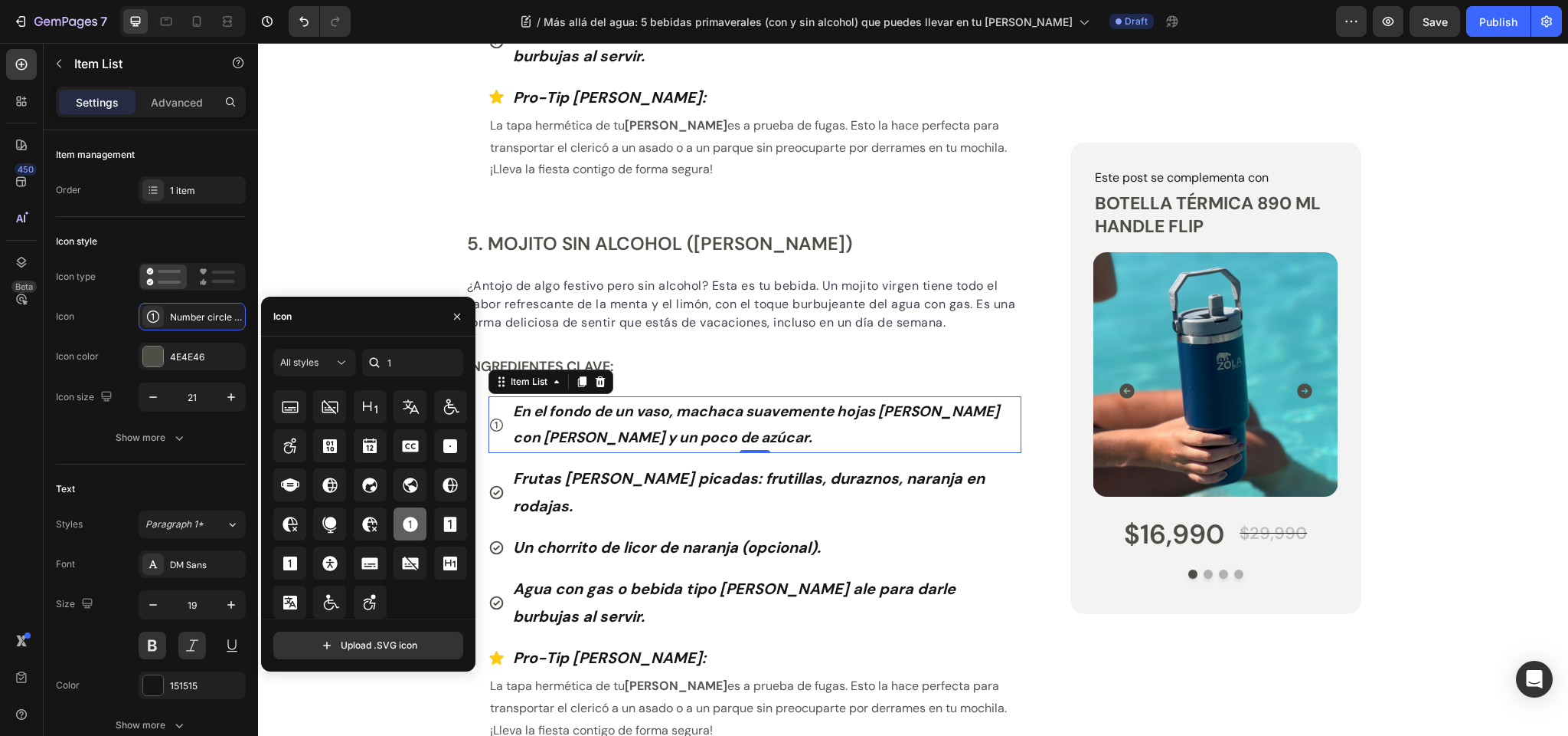
click at [404, 521] on icon at bounding box center [411, 524] width 15 height 15
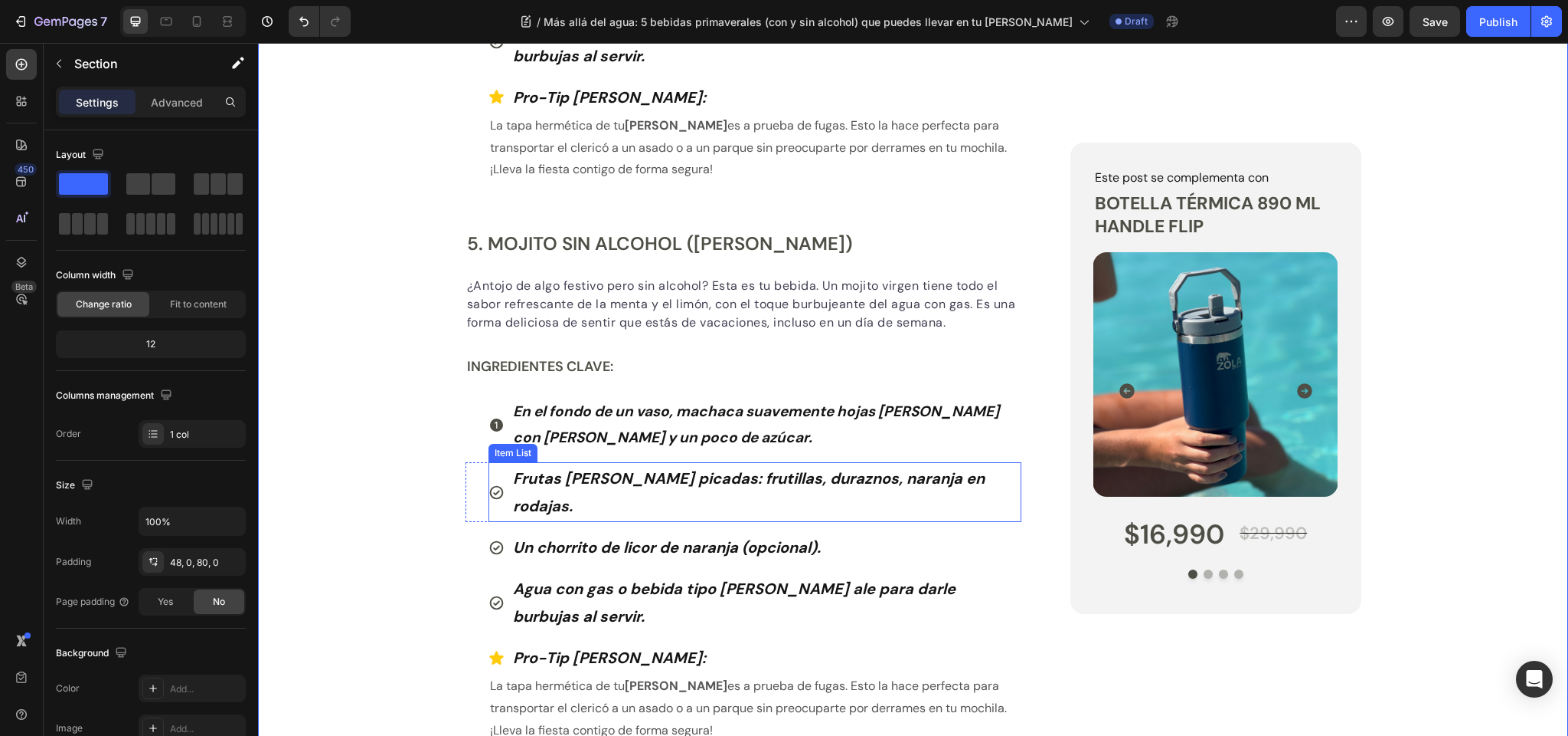
click at [553, 468] on strong "Frutas de primavera picadas: frutillas, duraznos, naranja en rodajas." at bounding box center [749, 492] width 472 height 47
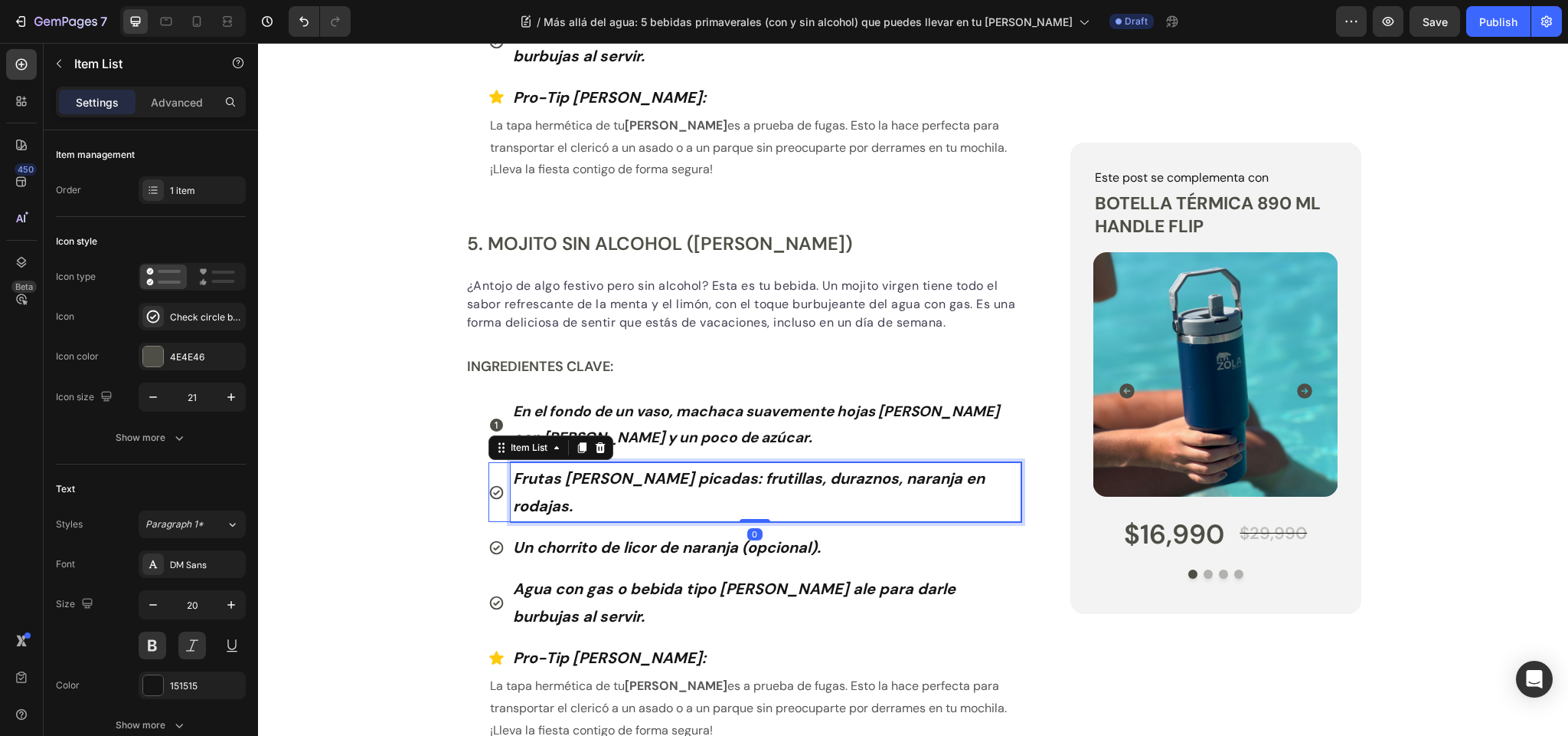
click at [553, 468] on strong "Frutas de primavera picadas: frutillas, duraznos, naranja en rodajas." at bounding box center [749, 492] width 472 height 47
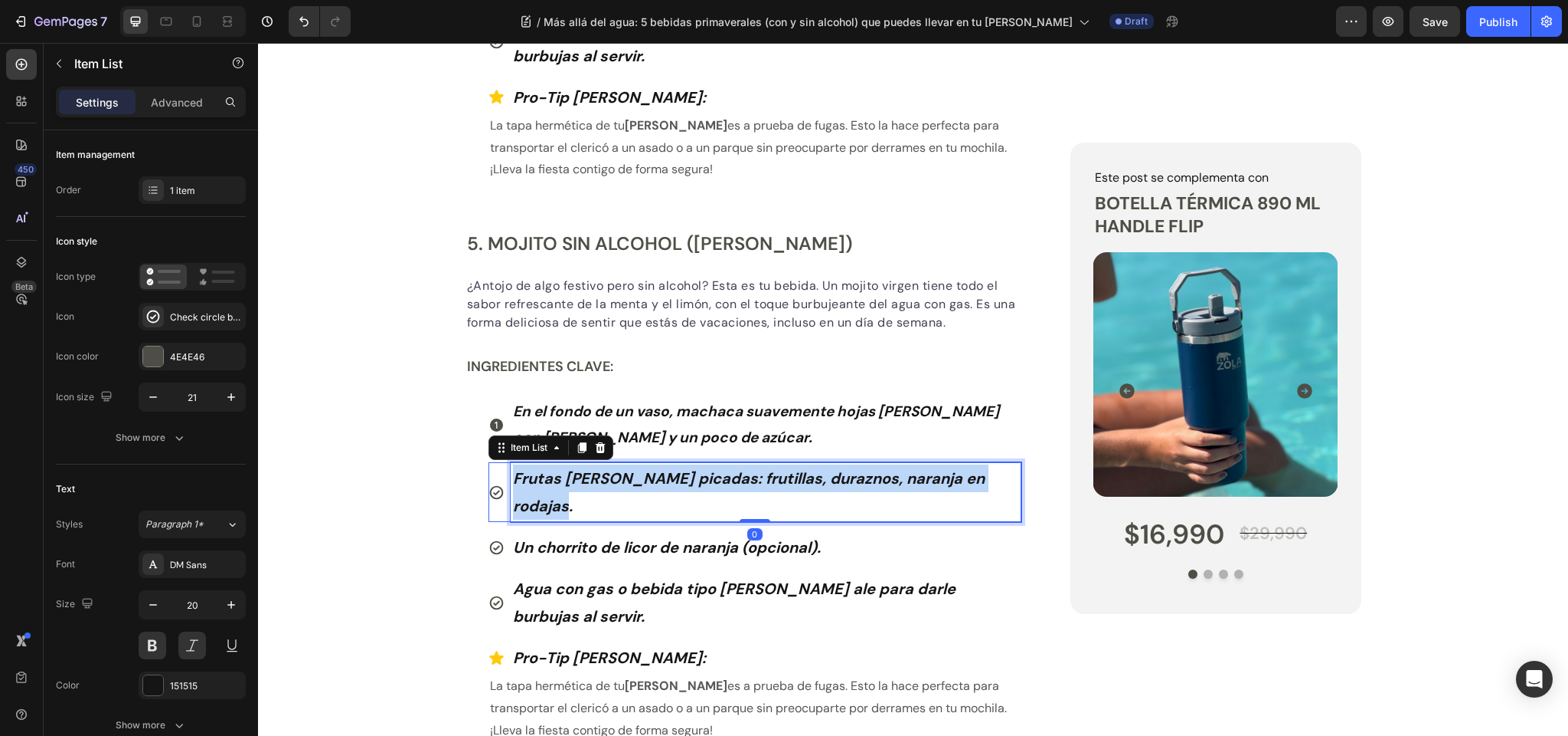
click at [553, 468] on strong "Frutas de primavera picadas: frutillas, duraznos, naranja en rodajas." at bounding box center [749, 492] width 472 height 47
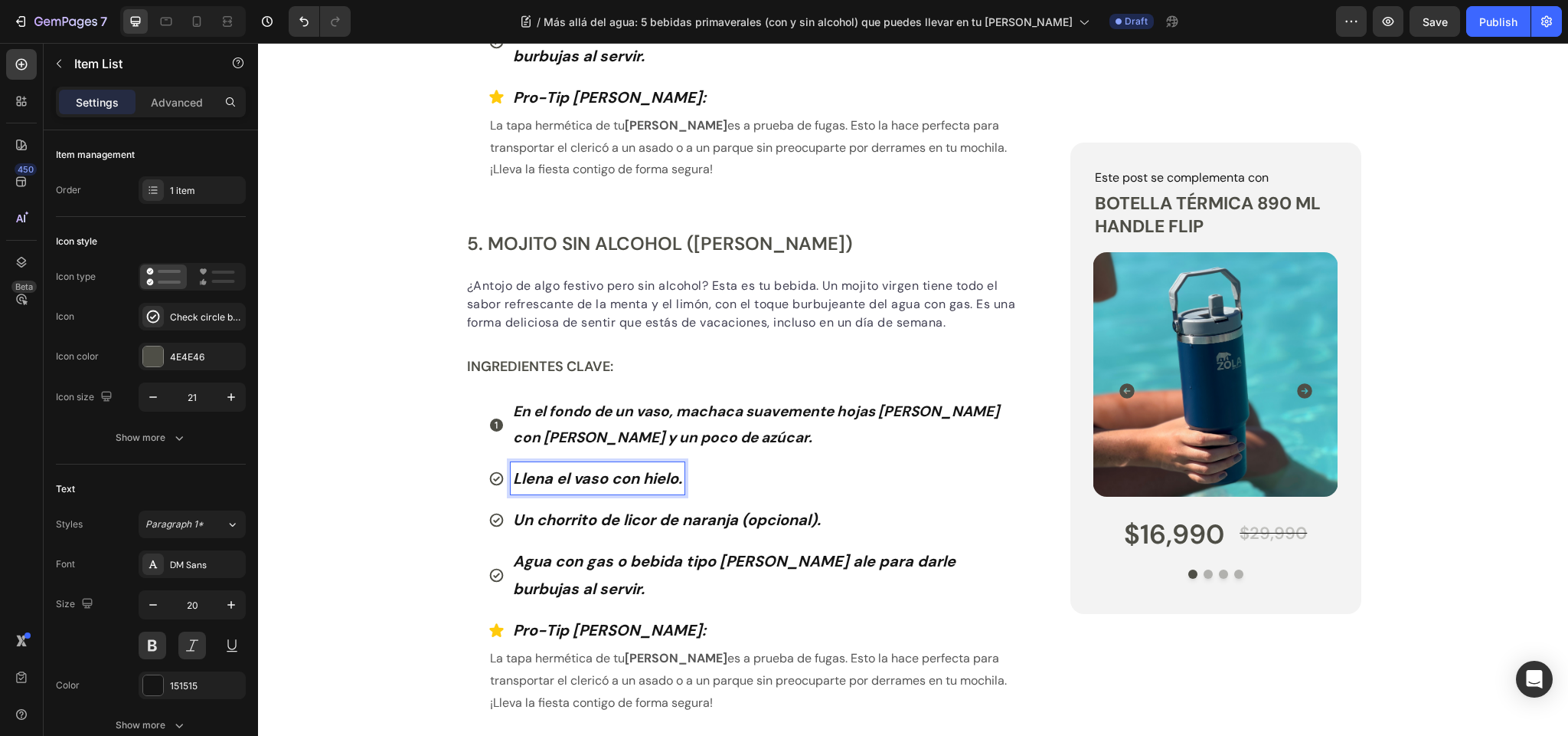
click at [497, 471] on icon at bounding box center [496, 478] width 14 height 14
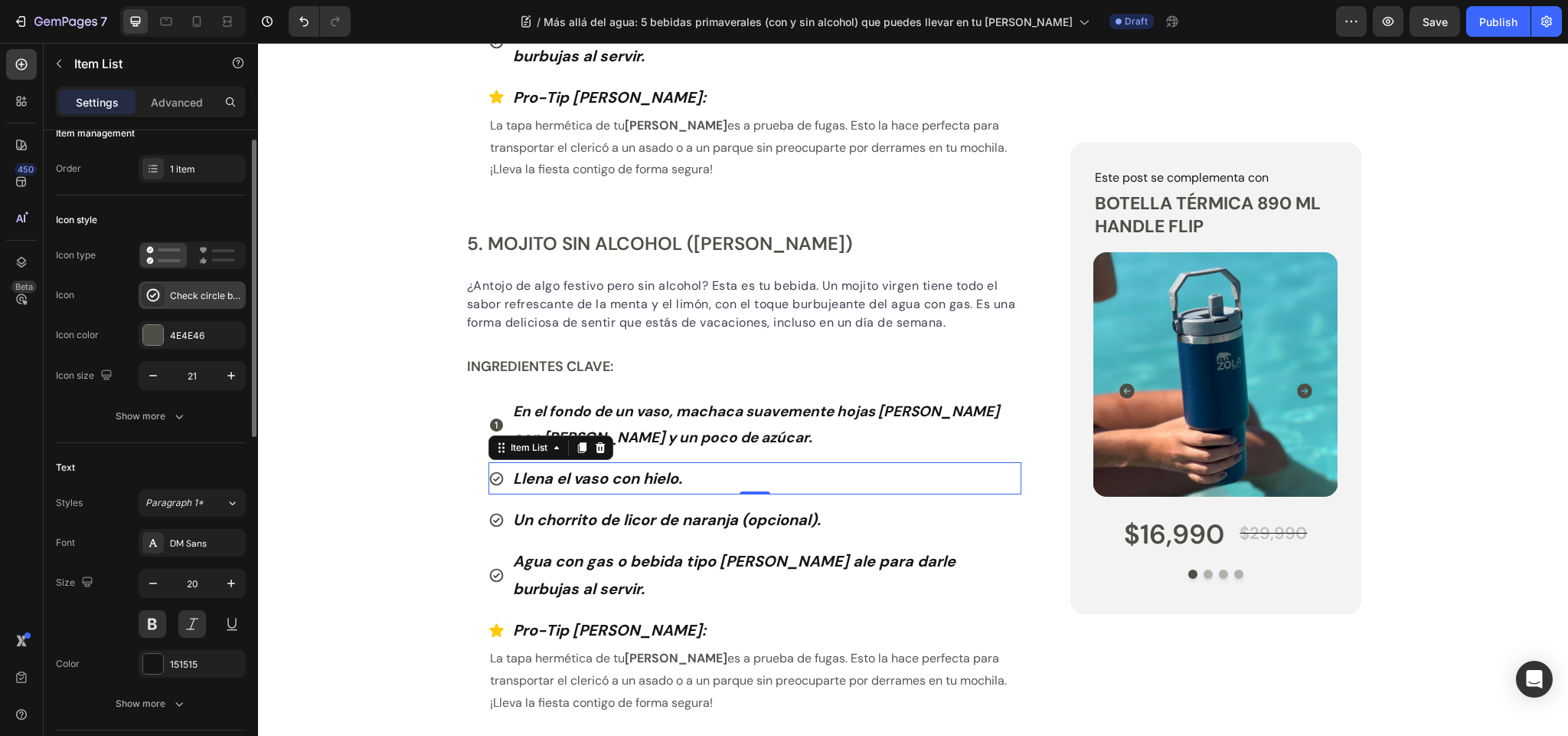
scroll to position [23, 0]
click at [202, 293] on div "Check circle bold" at bounding box center [206, 294] width 72 height 14
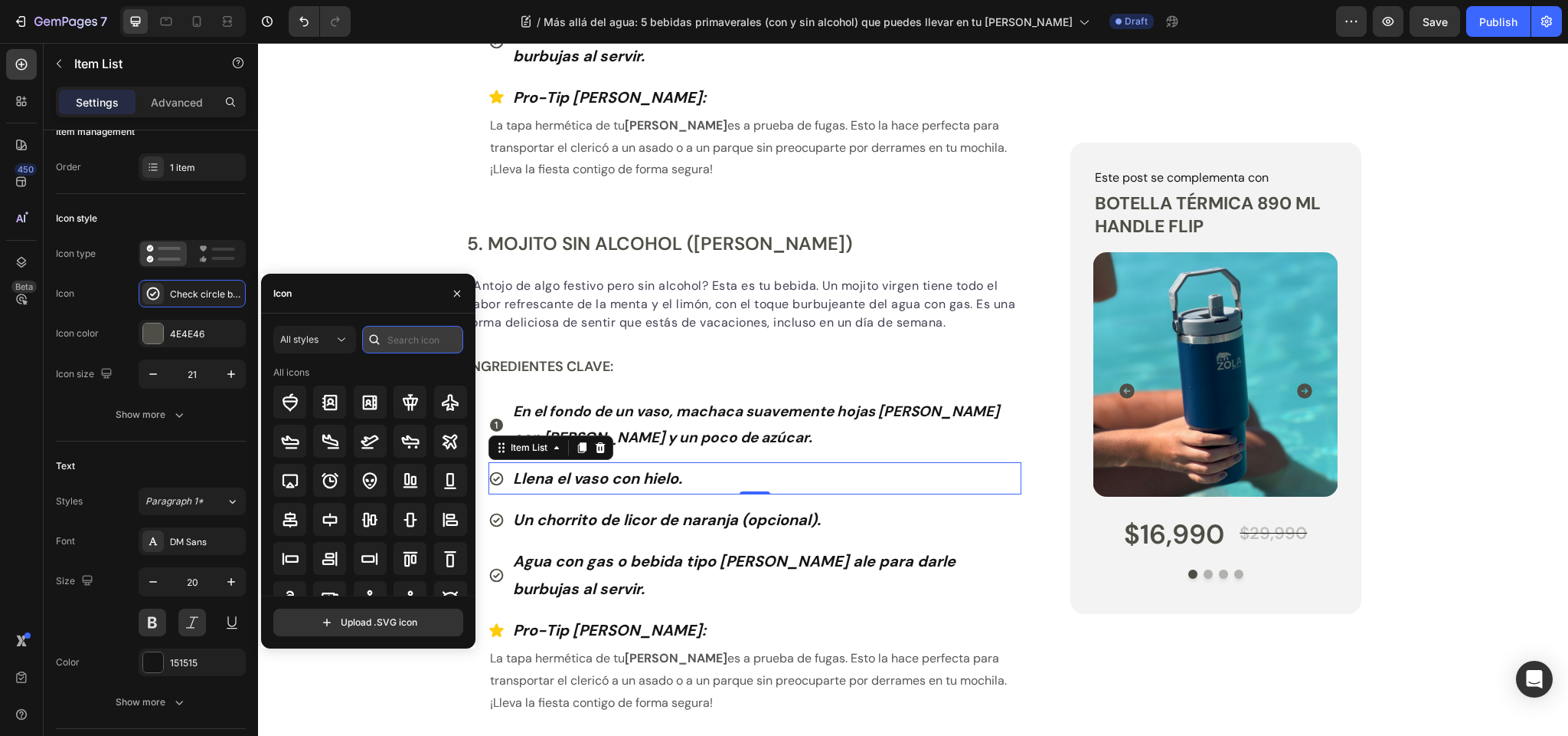
click at [403, 345] on input "text" at bounding box center [412, 339] width 101 height 27
type input "2"
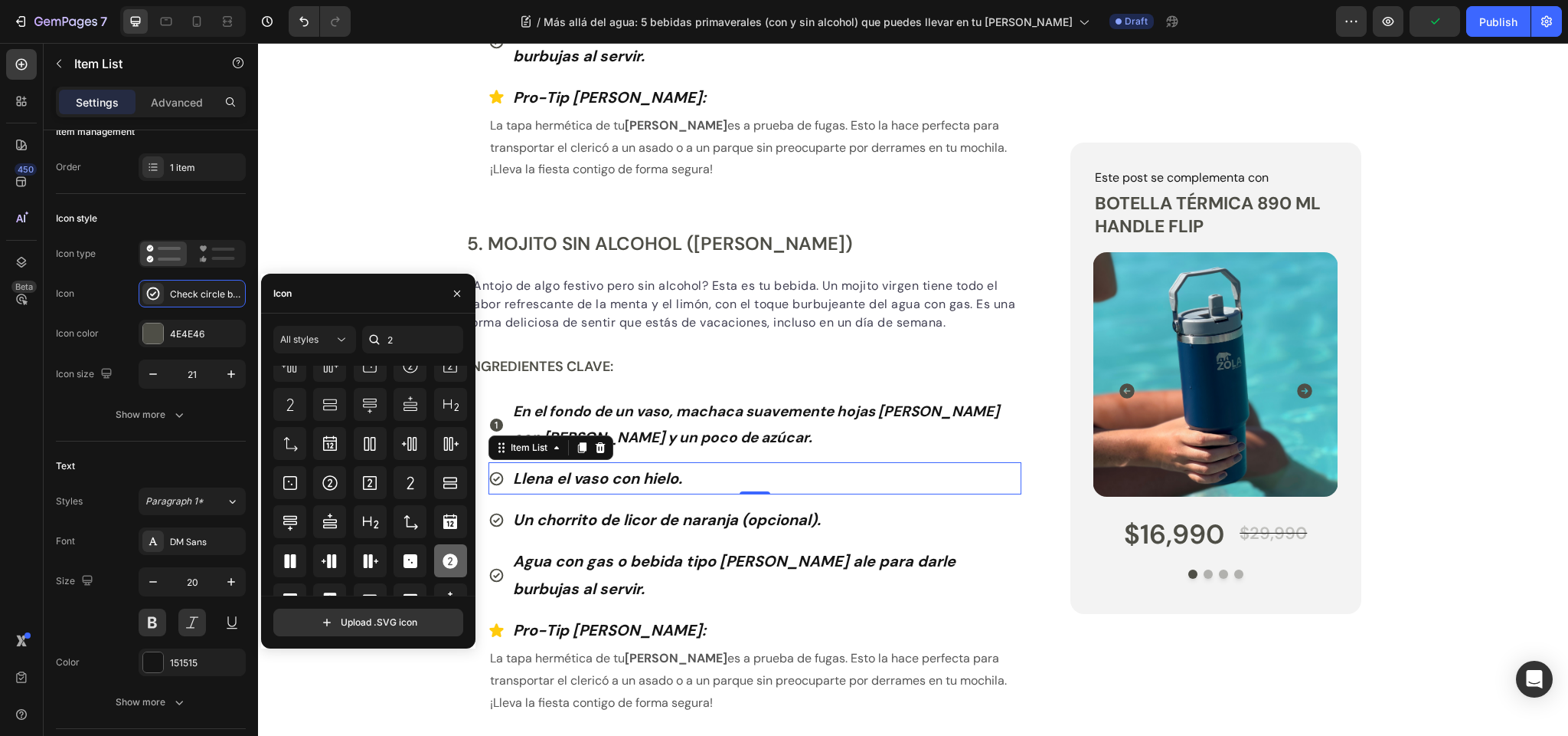
click at [445, 563] on icon at bounding box center [450, 561] width 15 height 15
click at [577, 510] on strong "Un chorrito de licor de naranja (opcional)." at bounding box center [667, 519] width 308 height 20
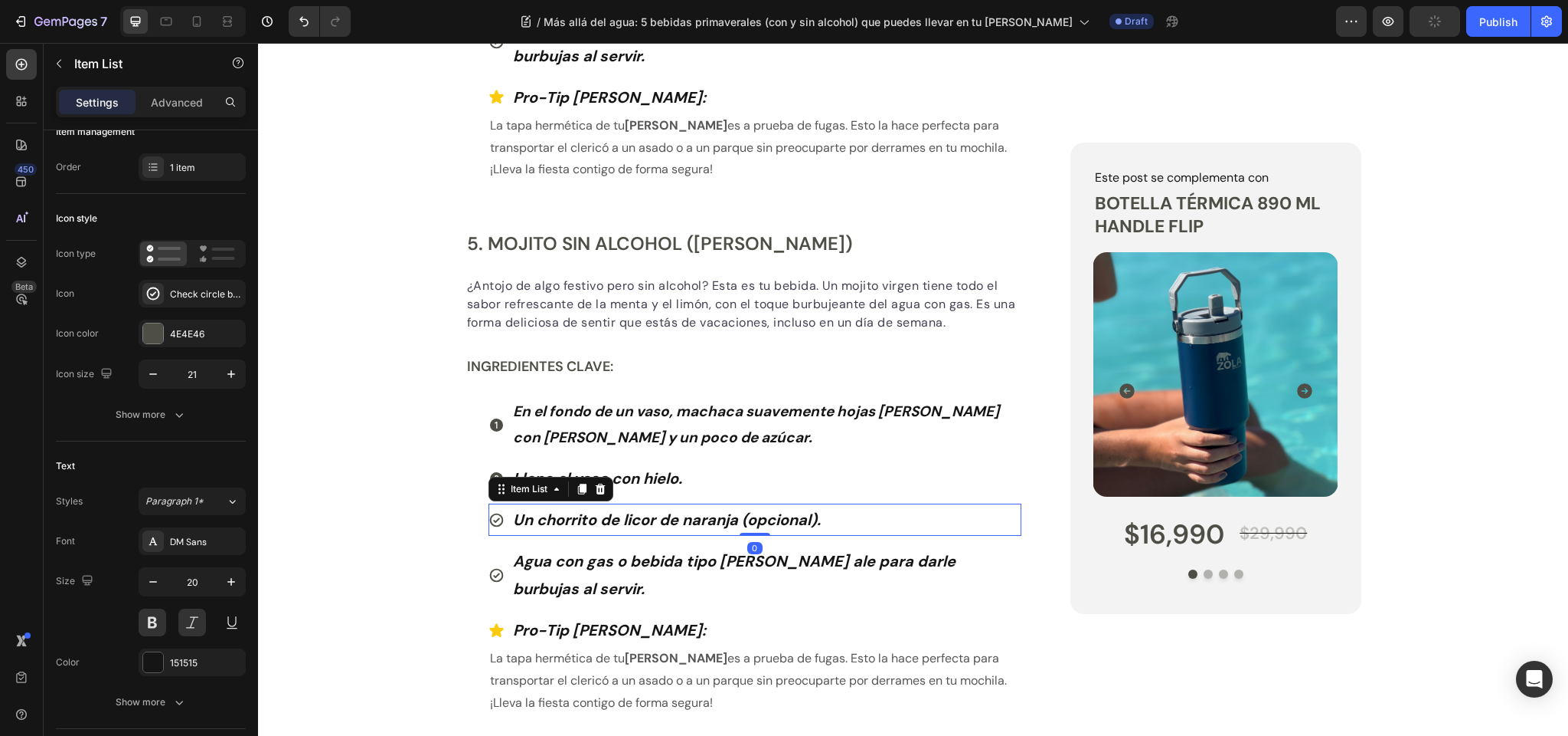
click at [577, 510] on strong "Un chorrito de licor de naranja (opcional)." at bounding box center [667, 519] width 308 height 20
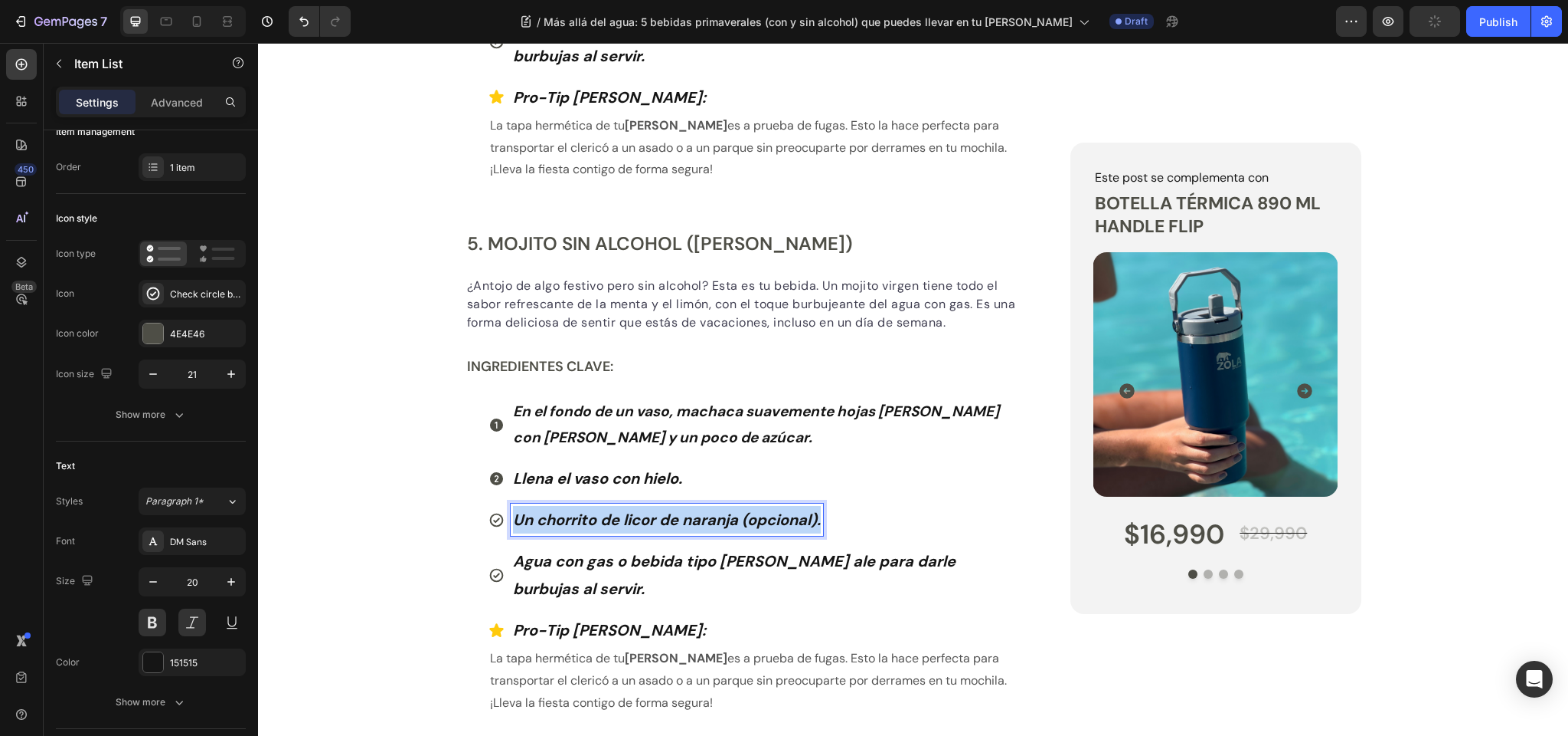
click at [577, 510] on strong "Un chorrito de licor de naranja (opcional)." at bounding box center [667, 519] width 308 height 20
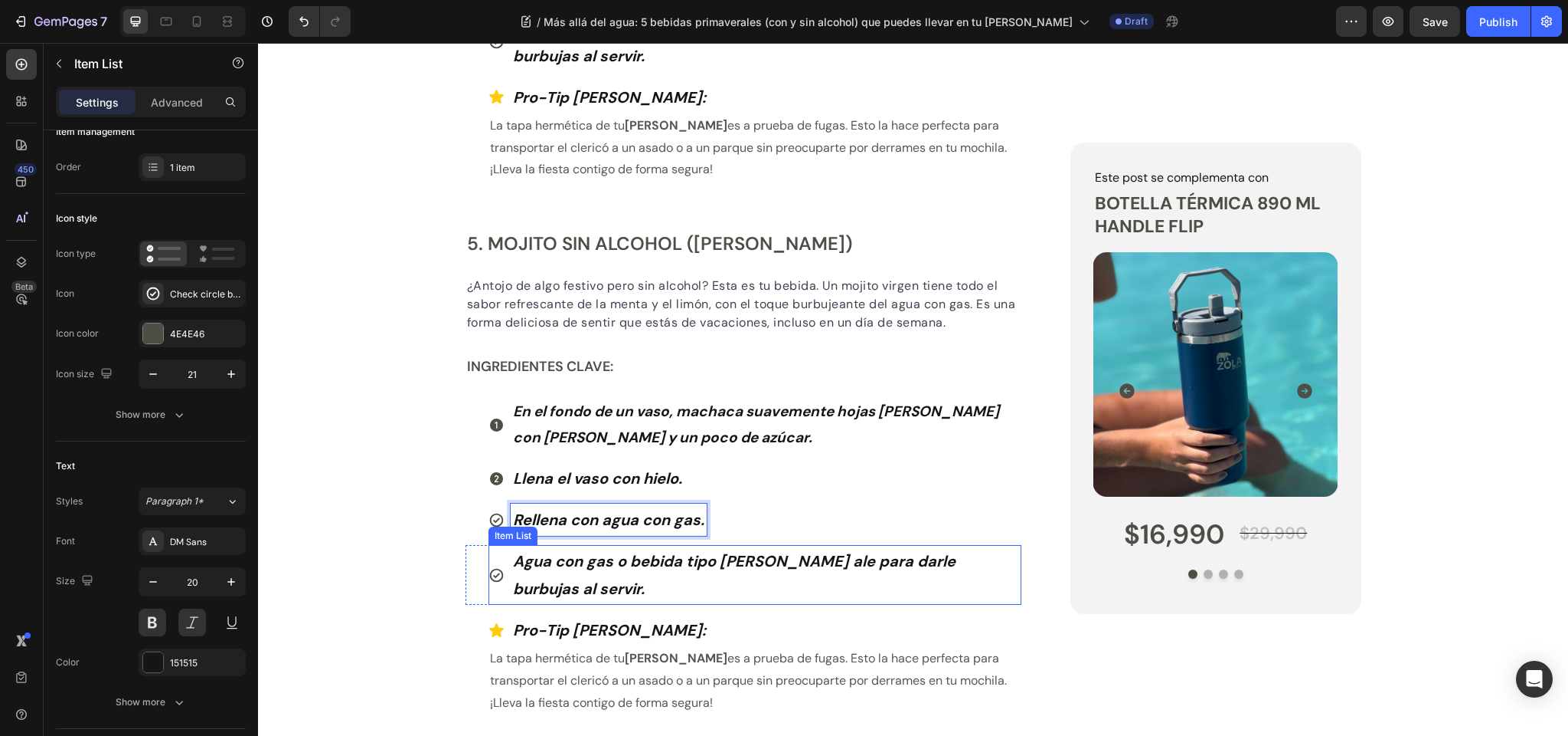
click at [556, 551] on strong "Agua con gas o bebida tipo ginger ale para darle burbujas al servir." at bounding box center [735, 575] width 443 height 47
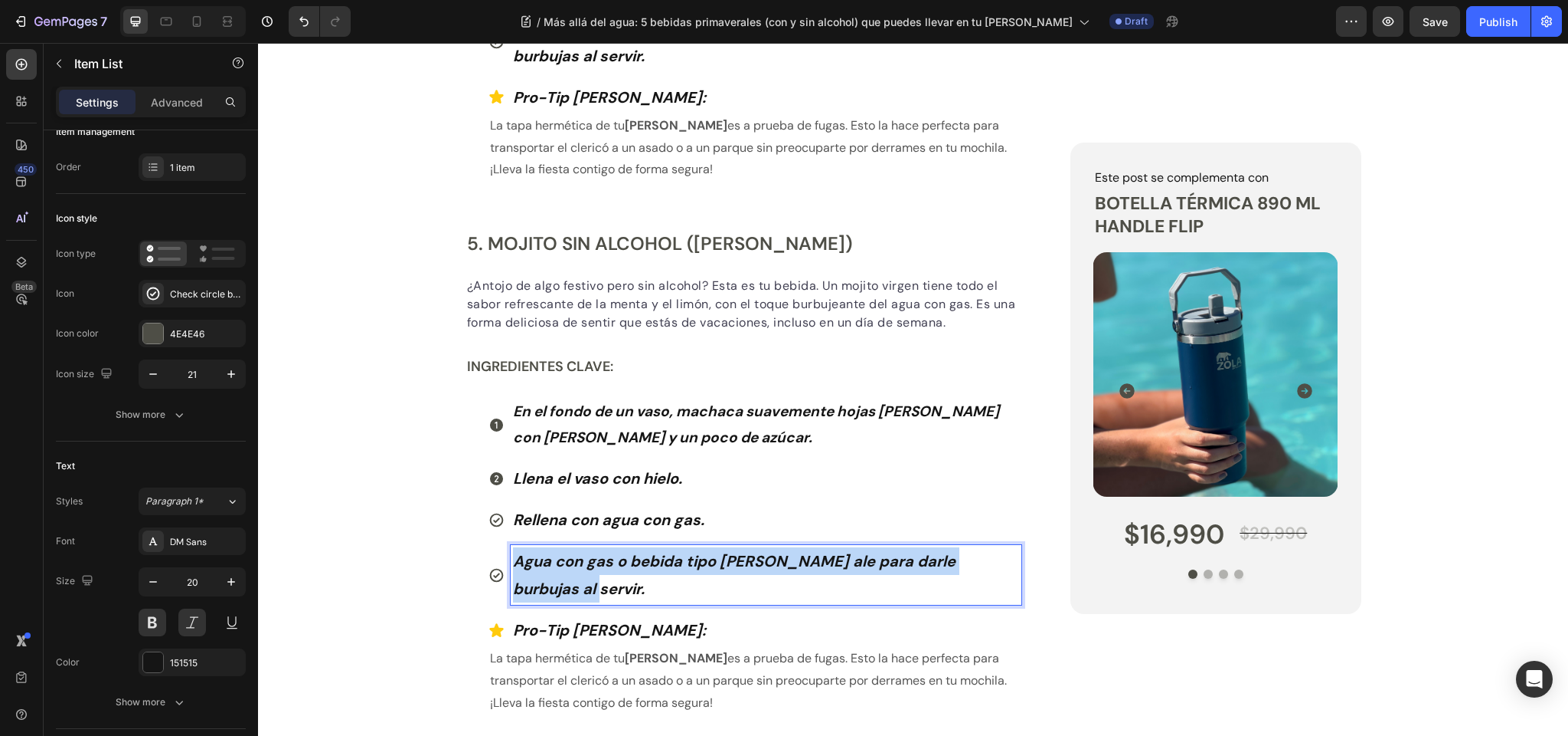
click at [556, 551] on strong "Agua con gas o bebida tipo ginger ale para darle burbujas al servir." at bounding box center [735, 575] width 443 height 47
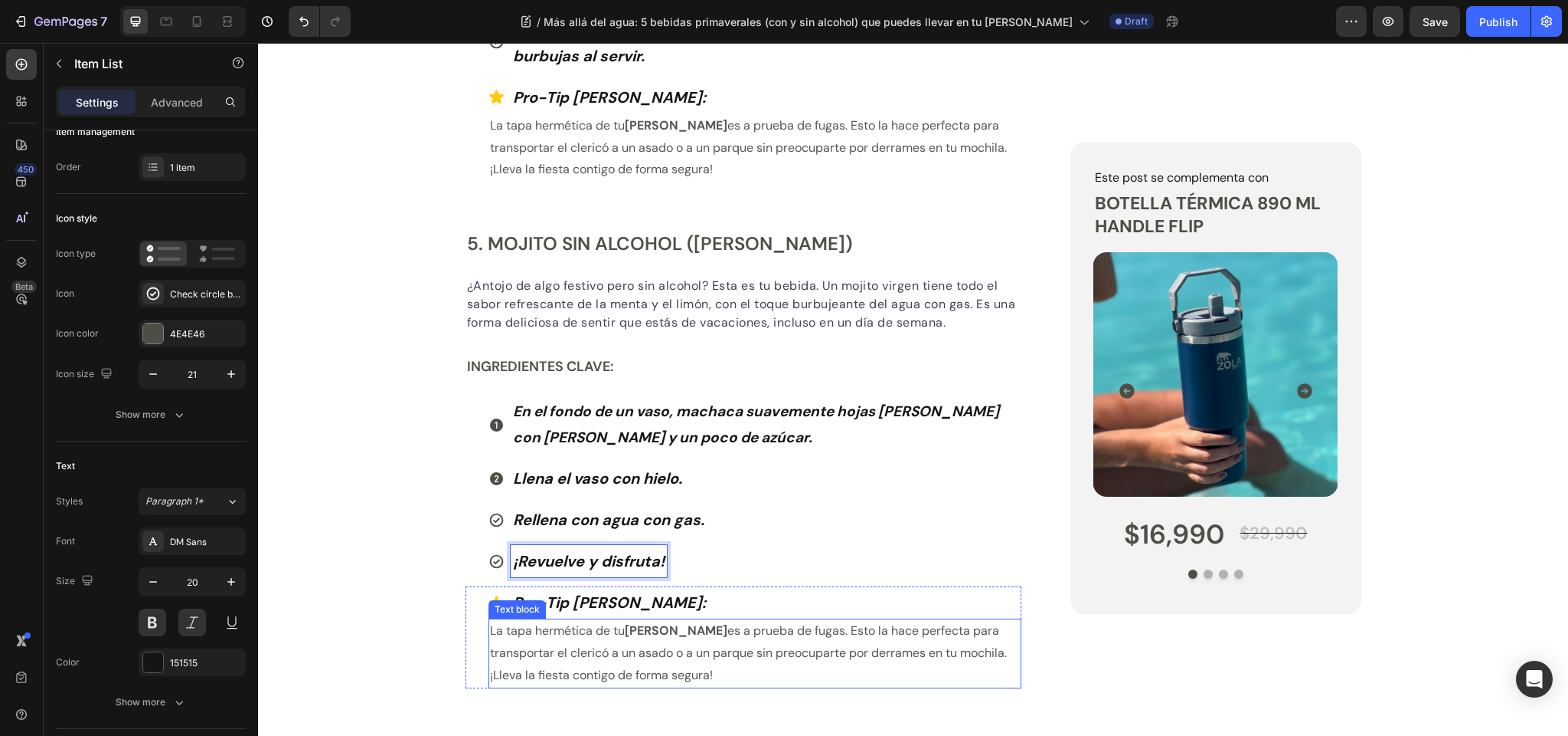
click at [590, 620] on p "La tapa hermética de tu botella Zola es a prueba de fugas. Esto la hace perfect…" at bounding box center [755, 653] width 531 height 66
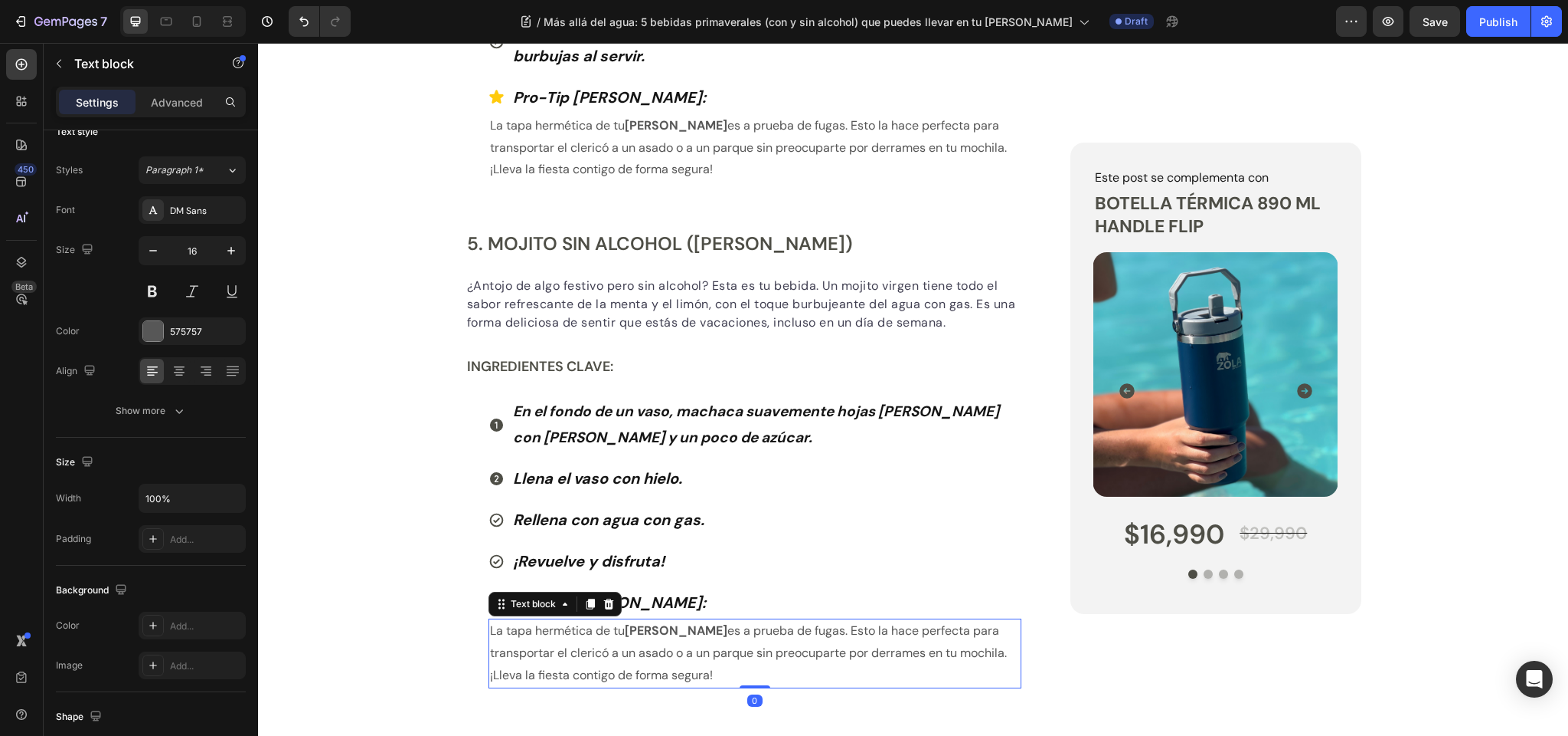
scroll to position [0, 0]
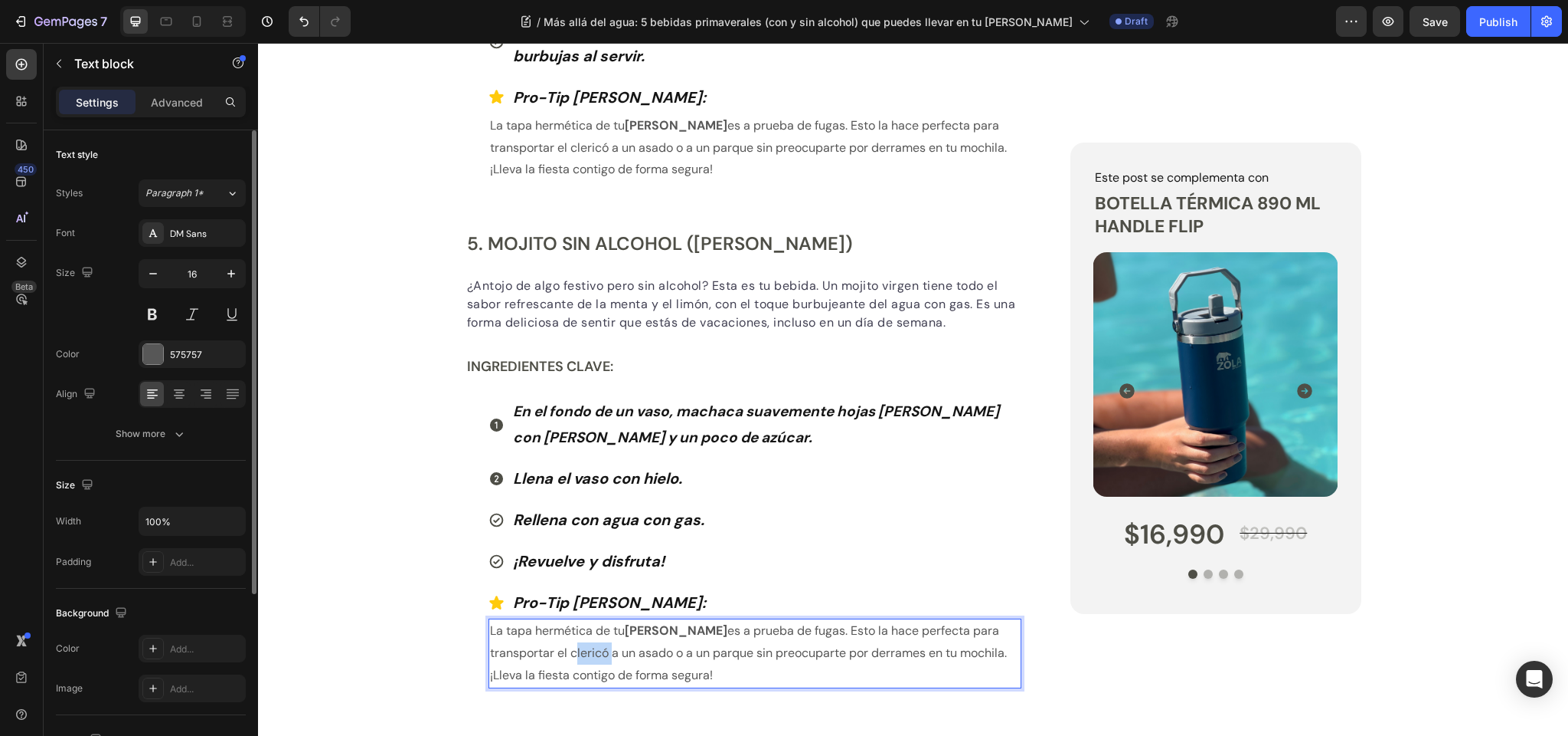
click at [590, 620] on p "La tapa hermética de tu botella Zola es a prueba de fugas. Esto la hace perfect…" at bounding box center [755, 653] width 531 height 66
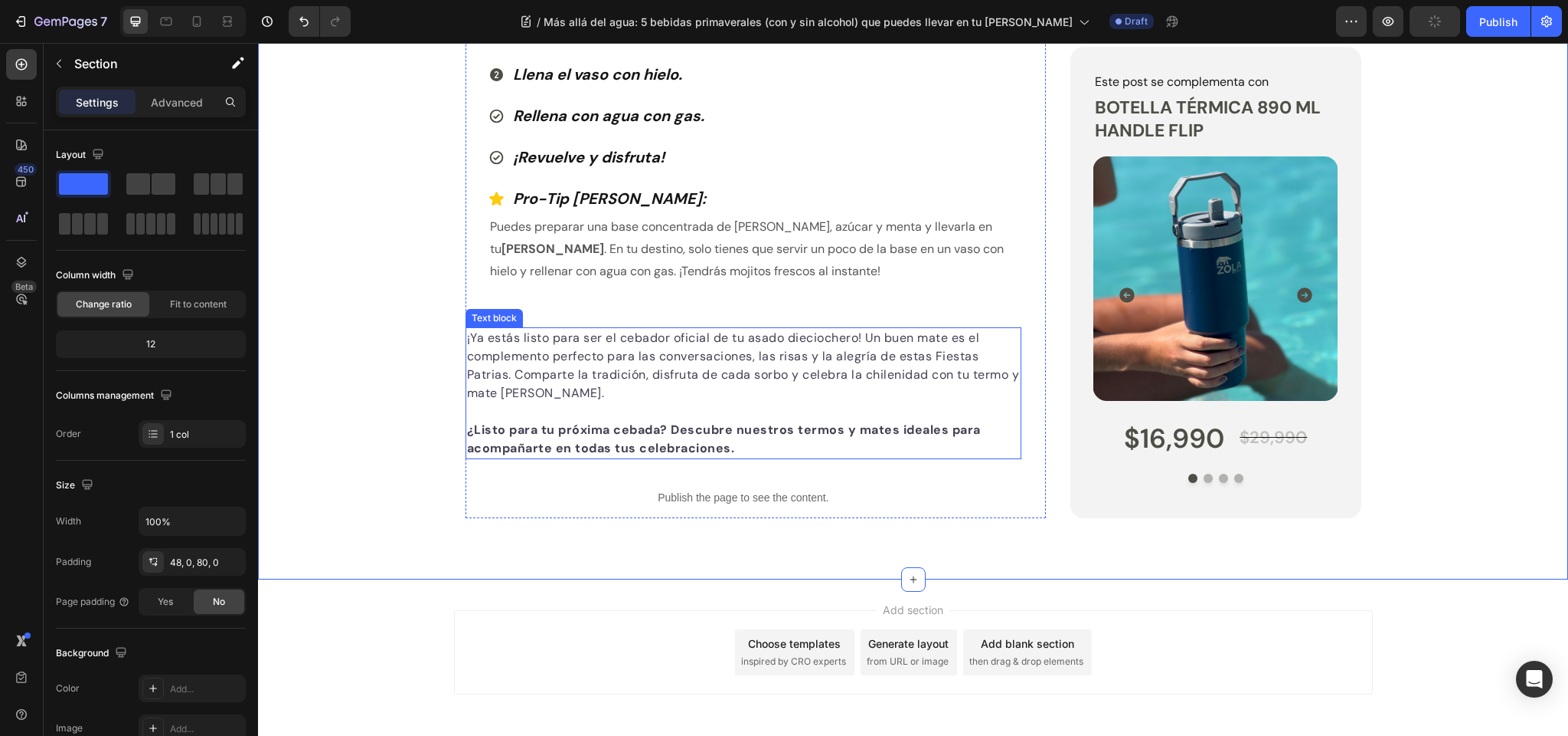
scroll to position [3064, 0]
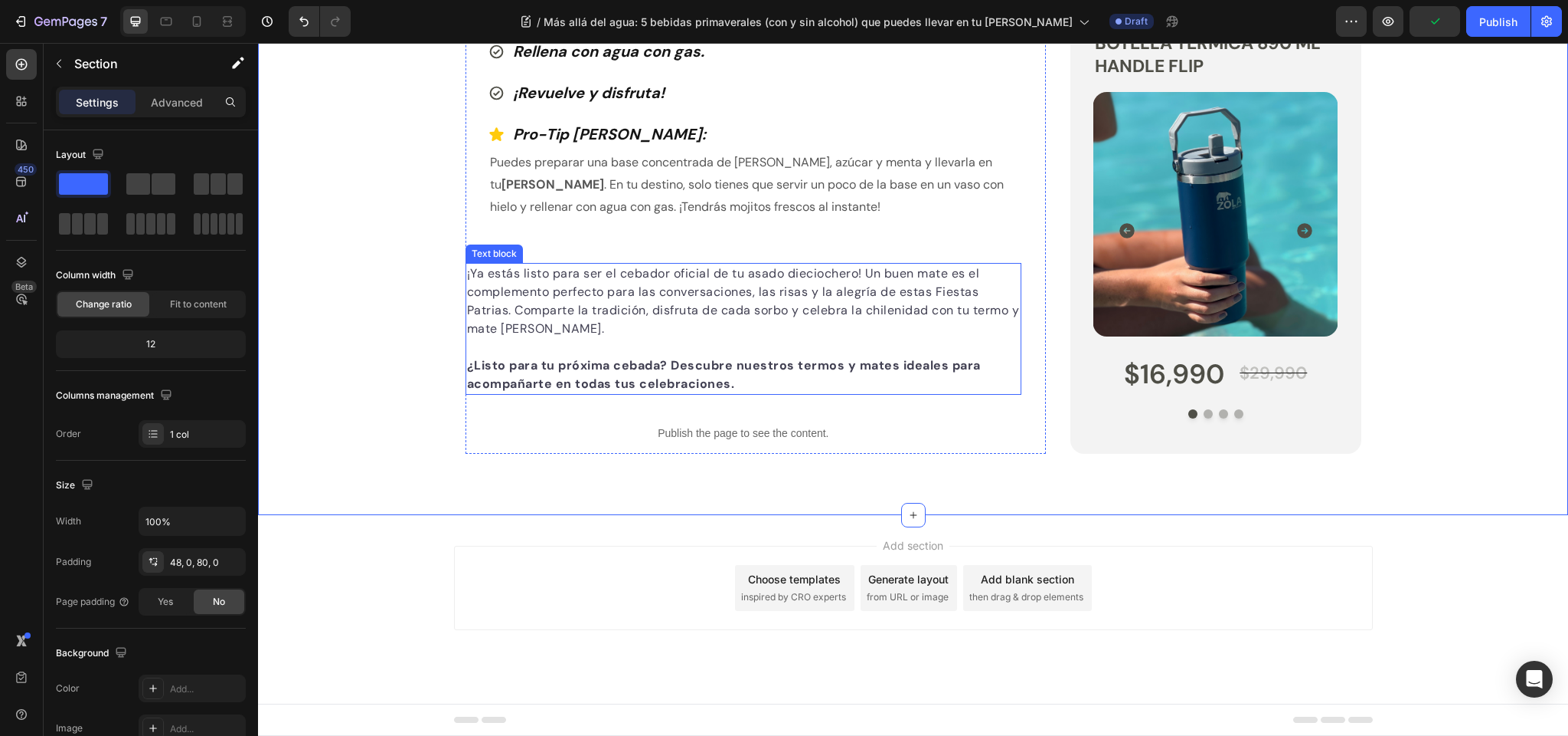
click at [557, 338] on p "¡Ya estás listo para ser el cebador oficial de tu asado dieciochero! Un buen ma…" at bounding box center [744, 302] width 554 height 74
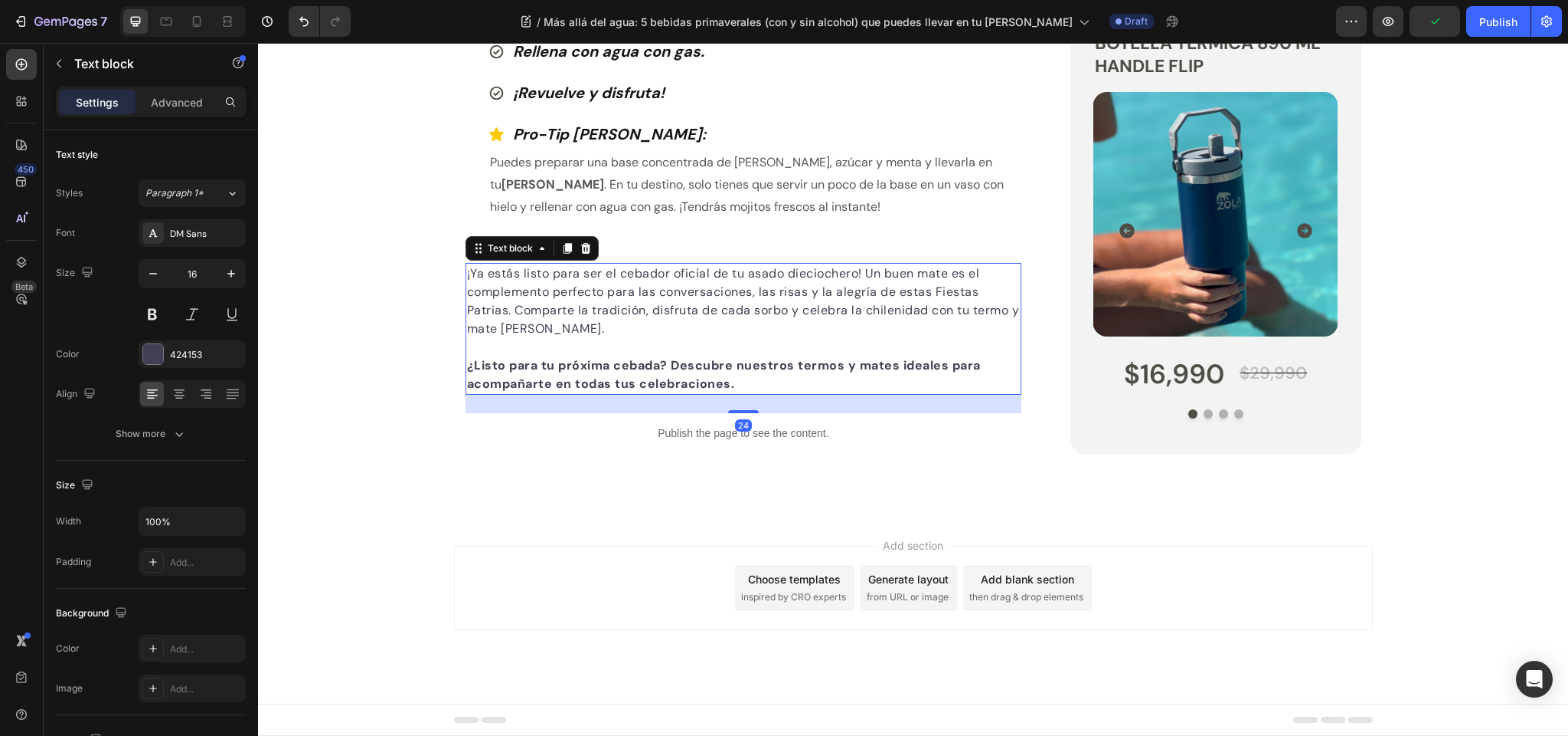
click at [752, 393] on p "¿Listo para tu próxima cebada? Descubre nuestros termos y mates ideales para ac…" at bounding box center [744, 374] width 554 height 37
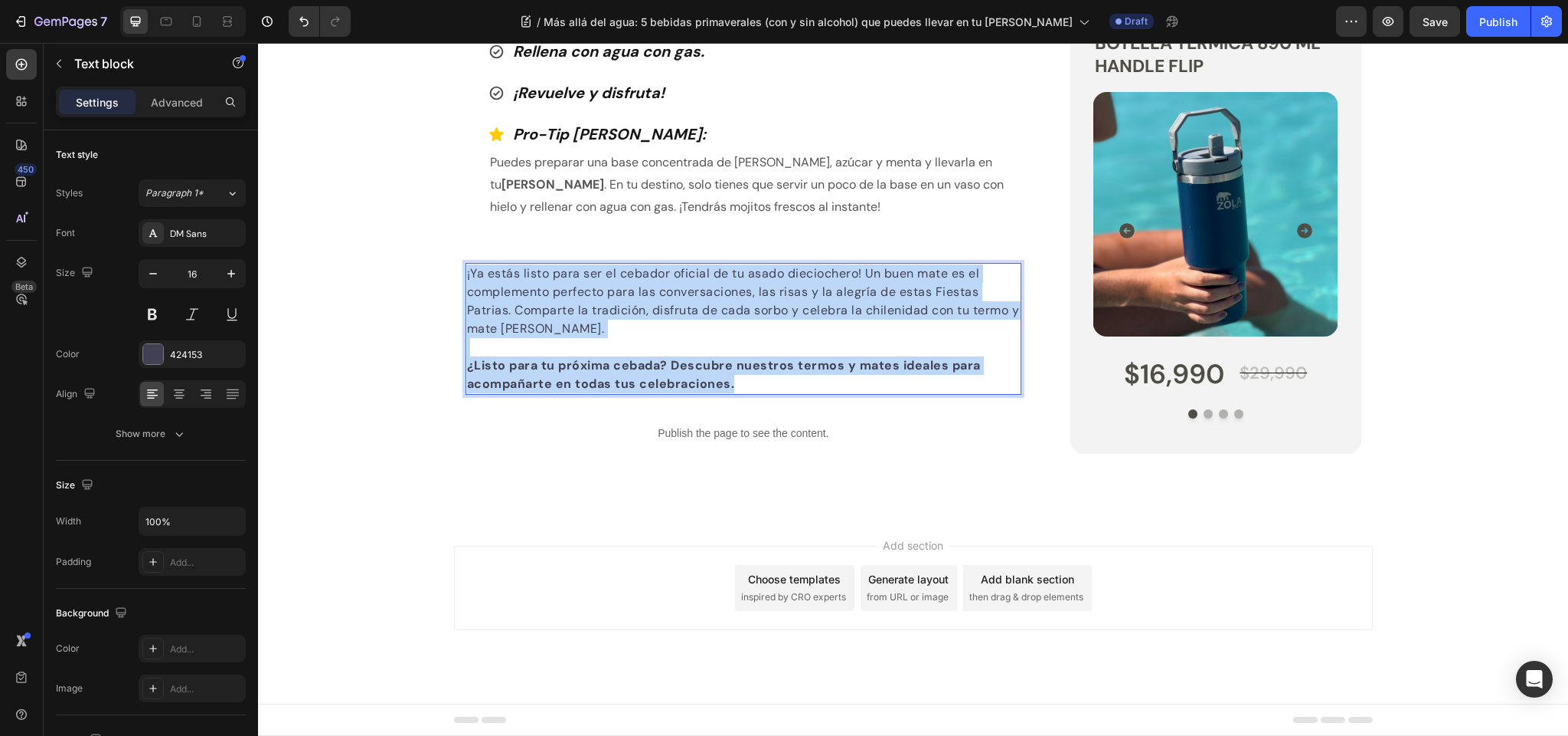
drag, startPoint x: 754, startPoint y: 598, endPoint x: 468, endPoint y: 495, distance: 304.0
click at [468, 395] on div "¡Ya estás listo para ser el cebador oficial de tu asado dieciochero! Un buen ma…" at bounding box center [743, 329] width 557 height 132
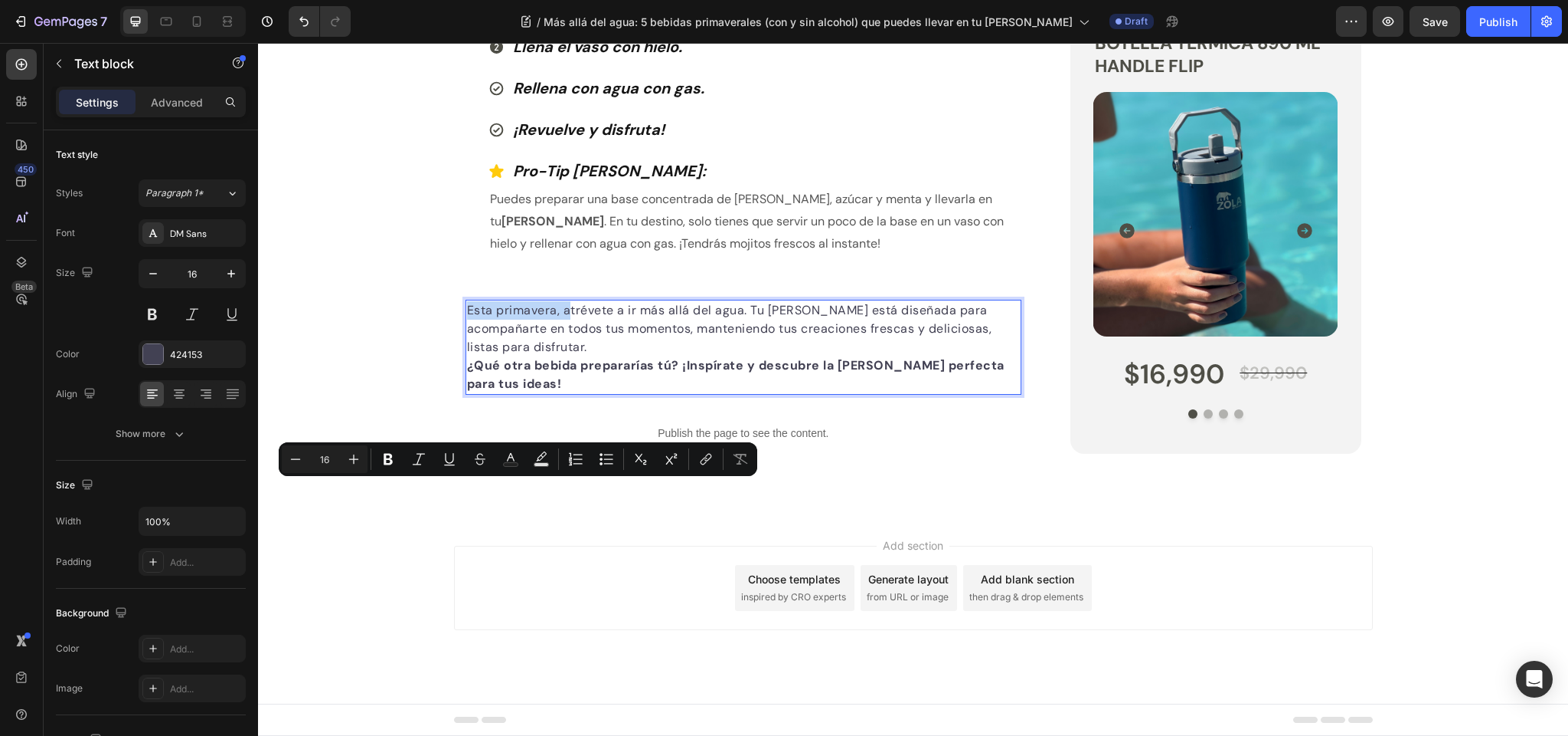
drag, startPoint x: 568, startPoint y: 490, endPoint x: 465, endPoint y: 493, distance: 103.0
click at [467, 356] on p "Esta primavera, atrévete a ir más allá del agua. Tu [PERSON_NAME] está diseñada…" at bounding box center [744, 329] width 554 height 56
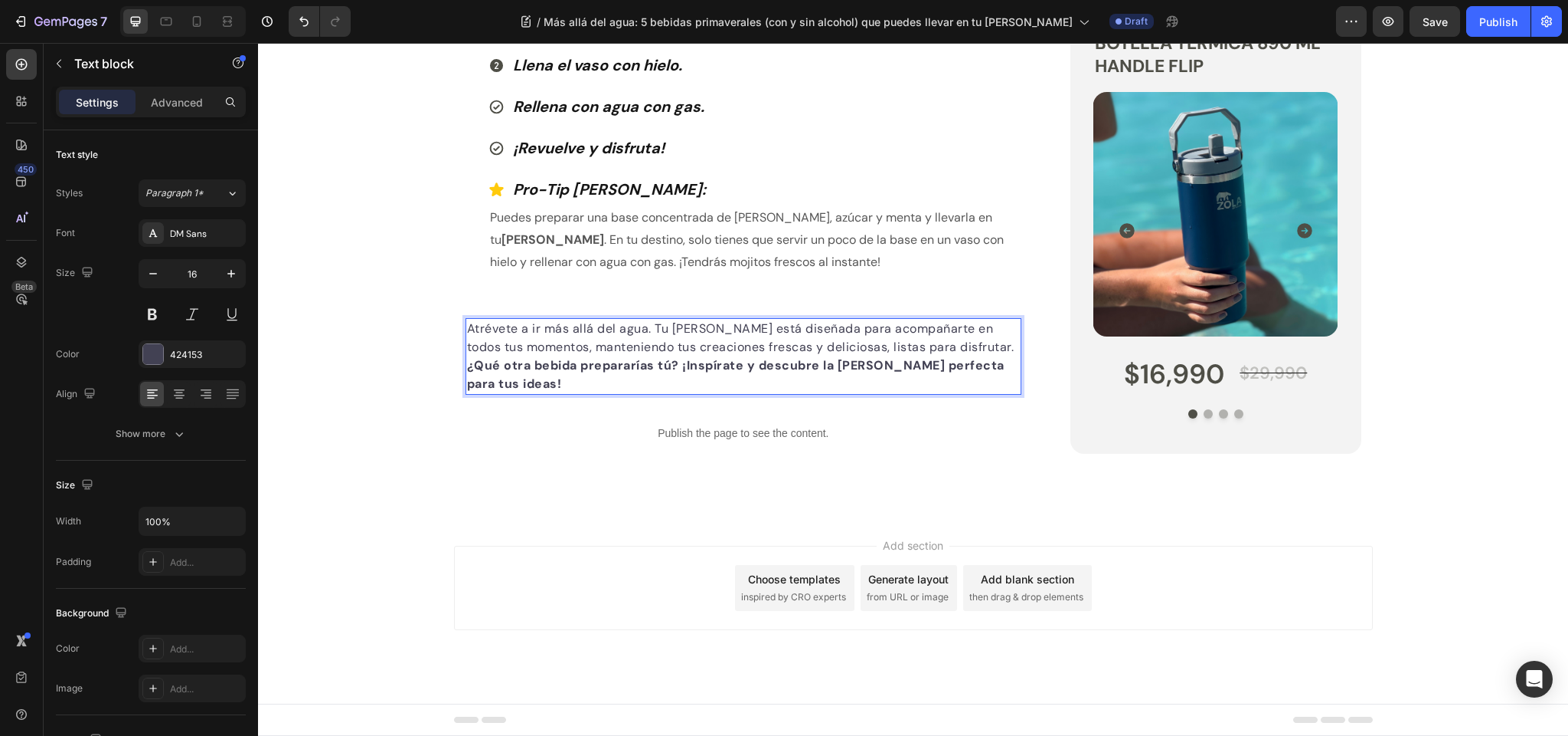
click at [995, 356] on p "Atrévete a ir más allá del agua. Tu [PERSON_NAME] está diseñada para acompañart…" at bounding box center [744, 337] width 554 height 37
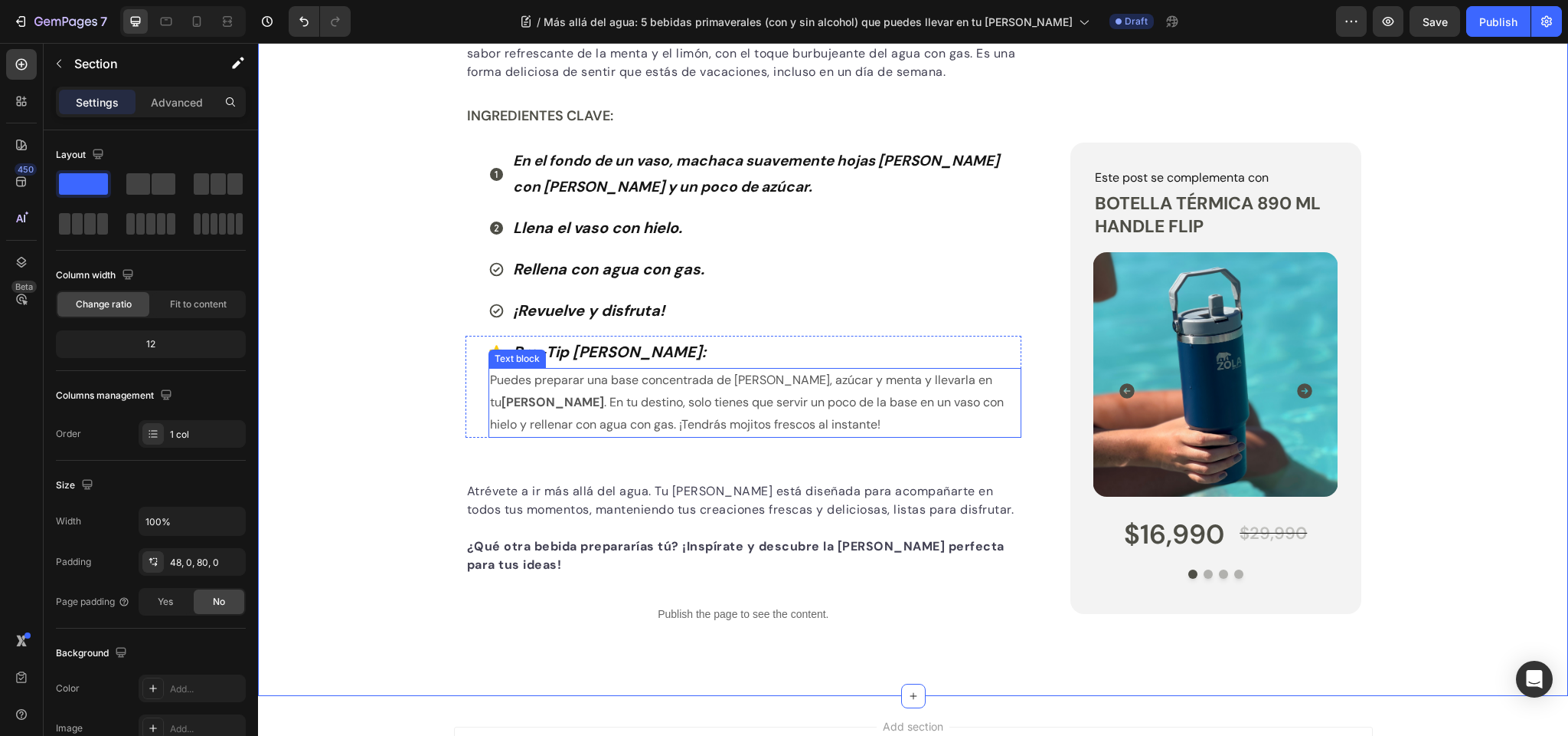
scroll to position [2787, 0]
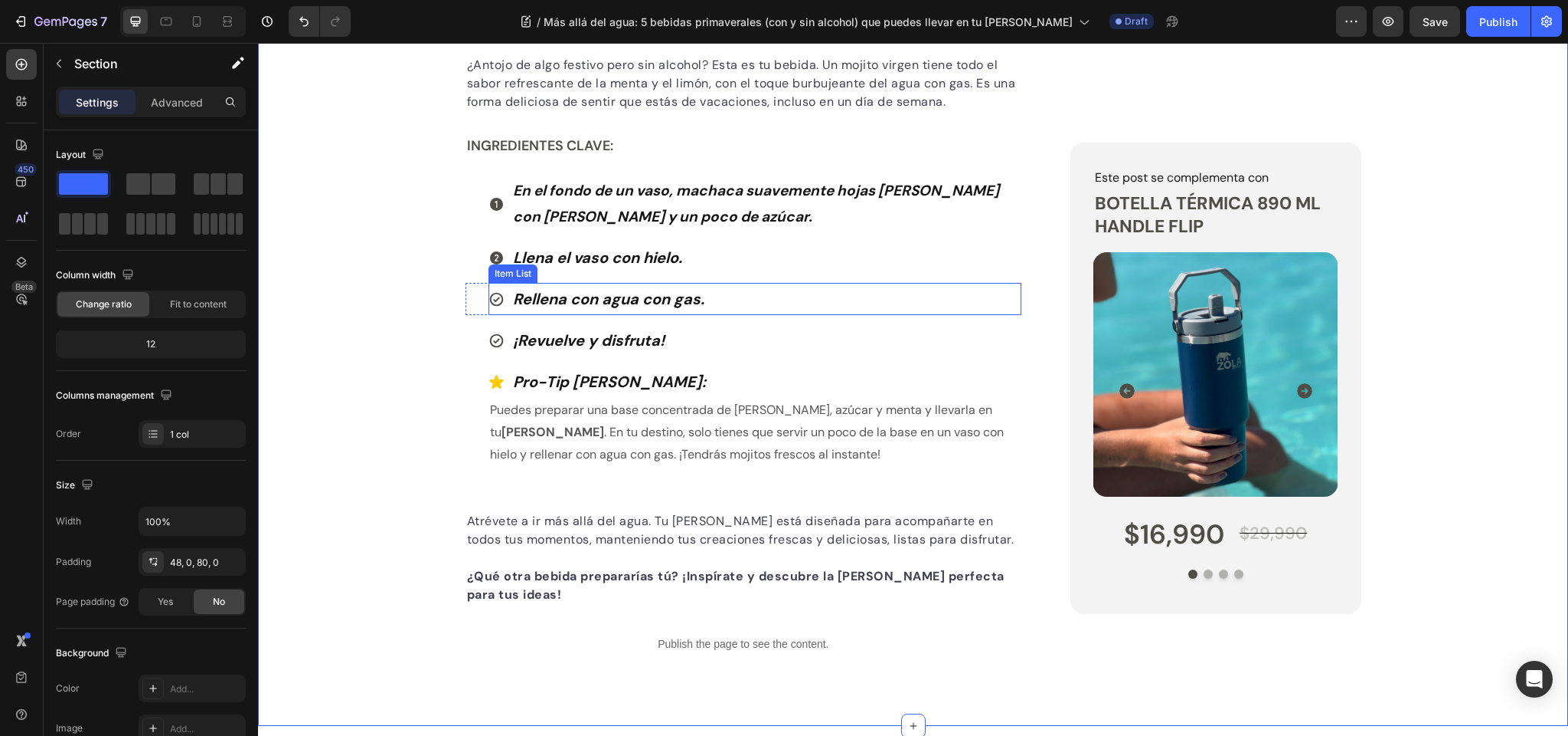
click at [498, 307] on icon at bounding box center [496, 299] width 16 height 16
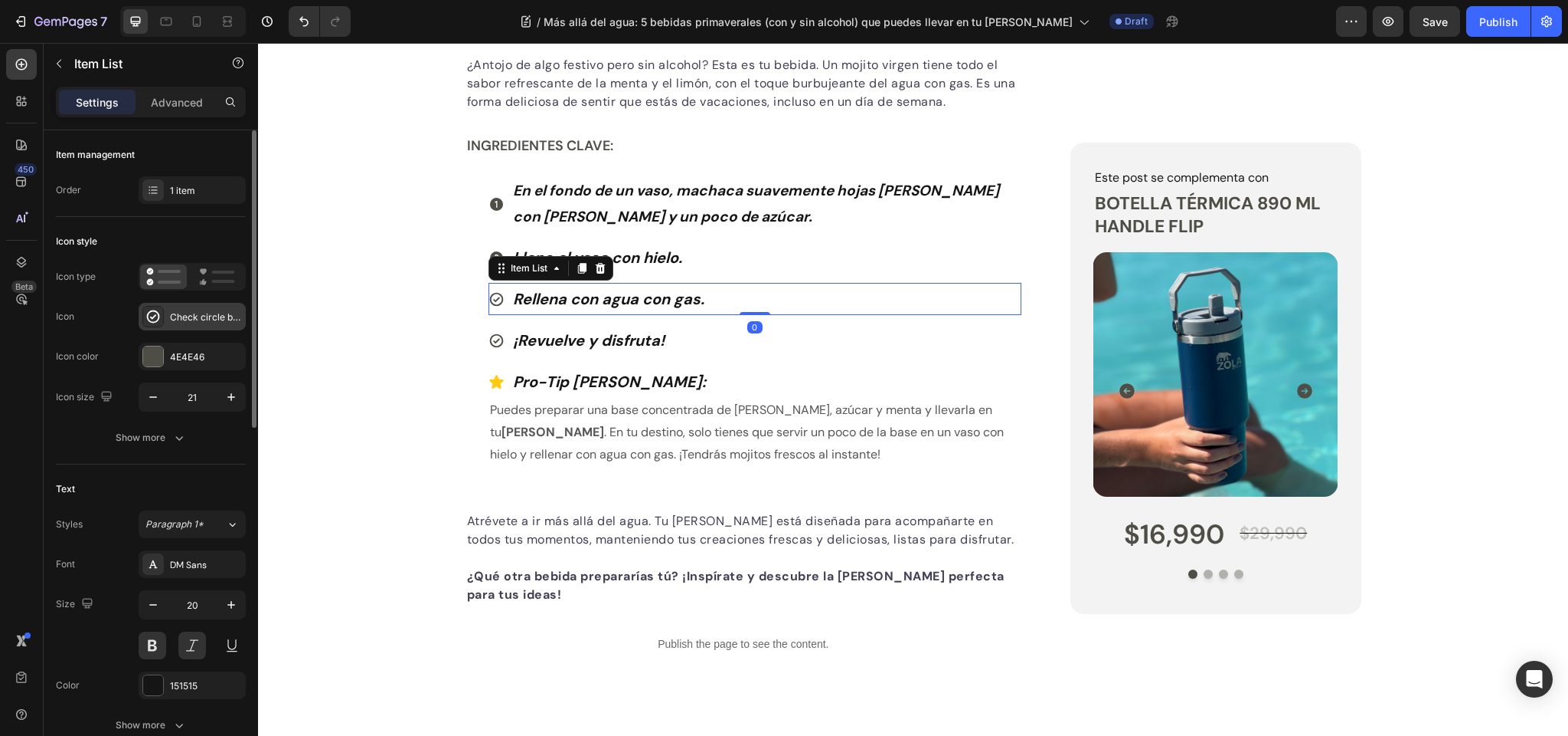
click at [190, 320] on div "Check circle bold" at bounding box center [206, 317] width 72 height 14
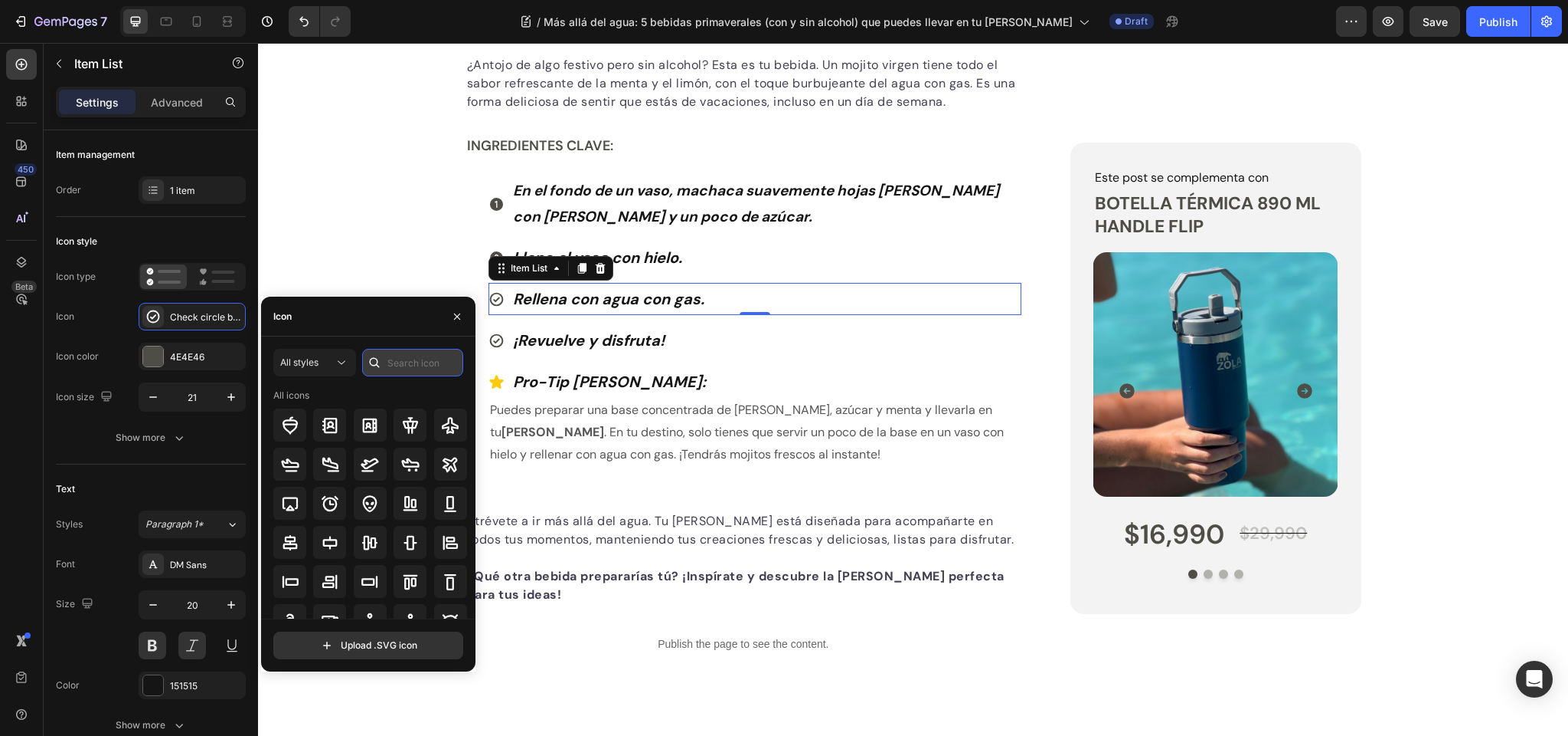
click at [411, 362] on input "text" at bounding box center [412, 362] width 101 height 27
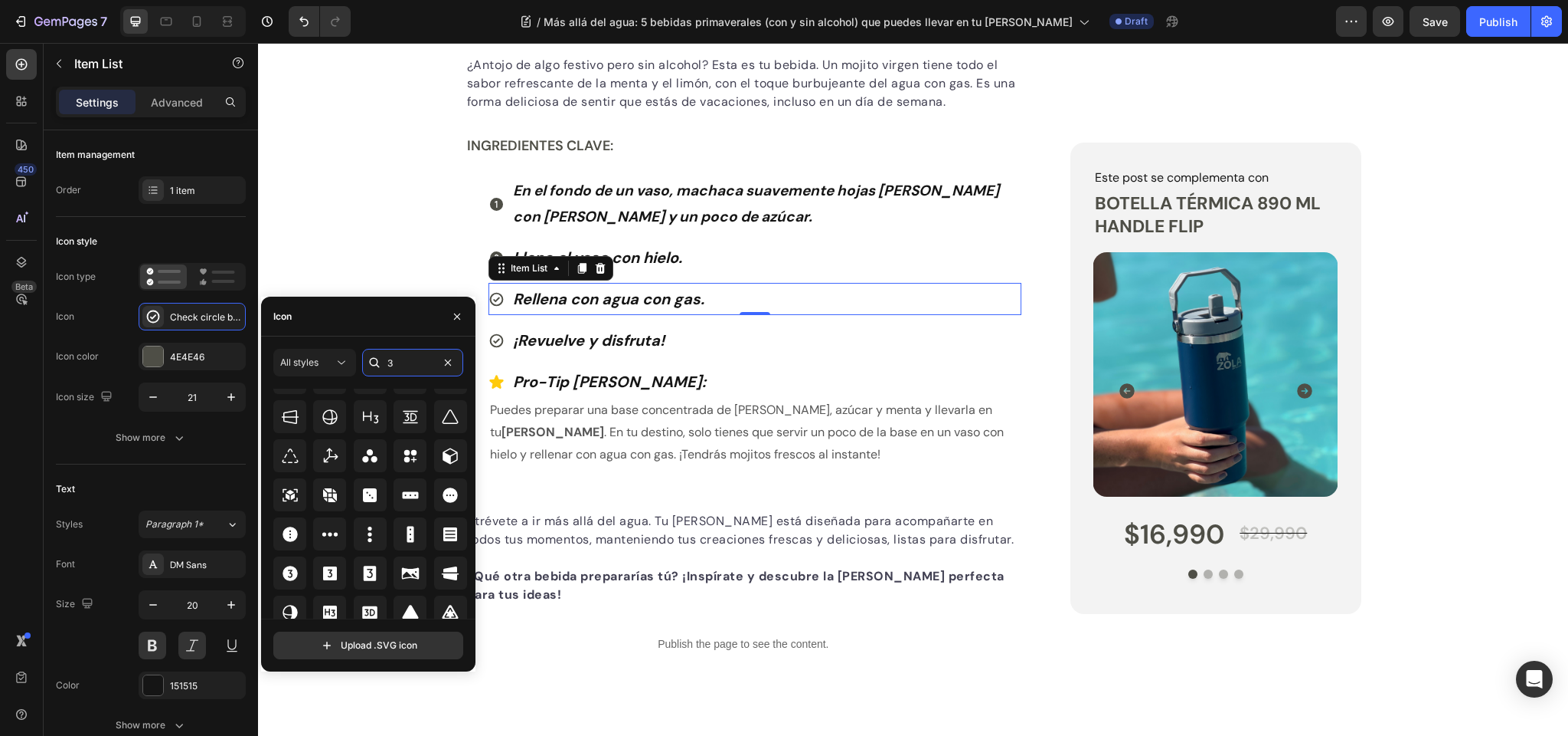
scroll to position [499, 0]
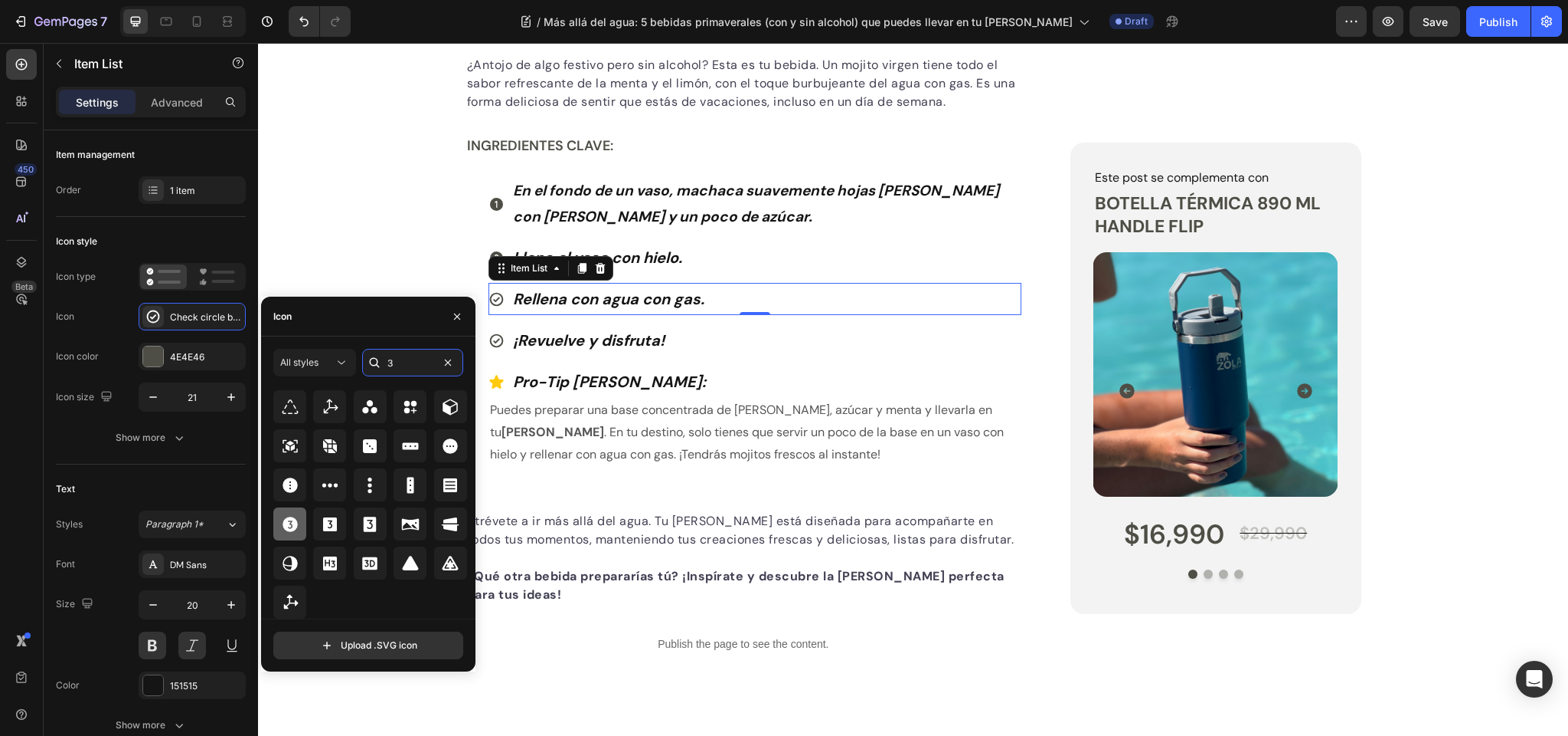
type input "3"
click at [289, 518] on icon at bounding box center [290, 524] width 15 height 15
click at [498, 347] on icon at bounding box center [496, 340] width 14 height 14
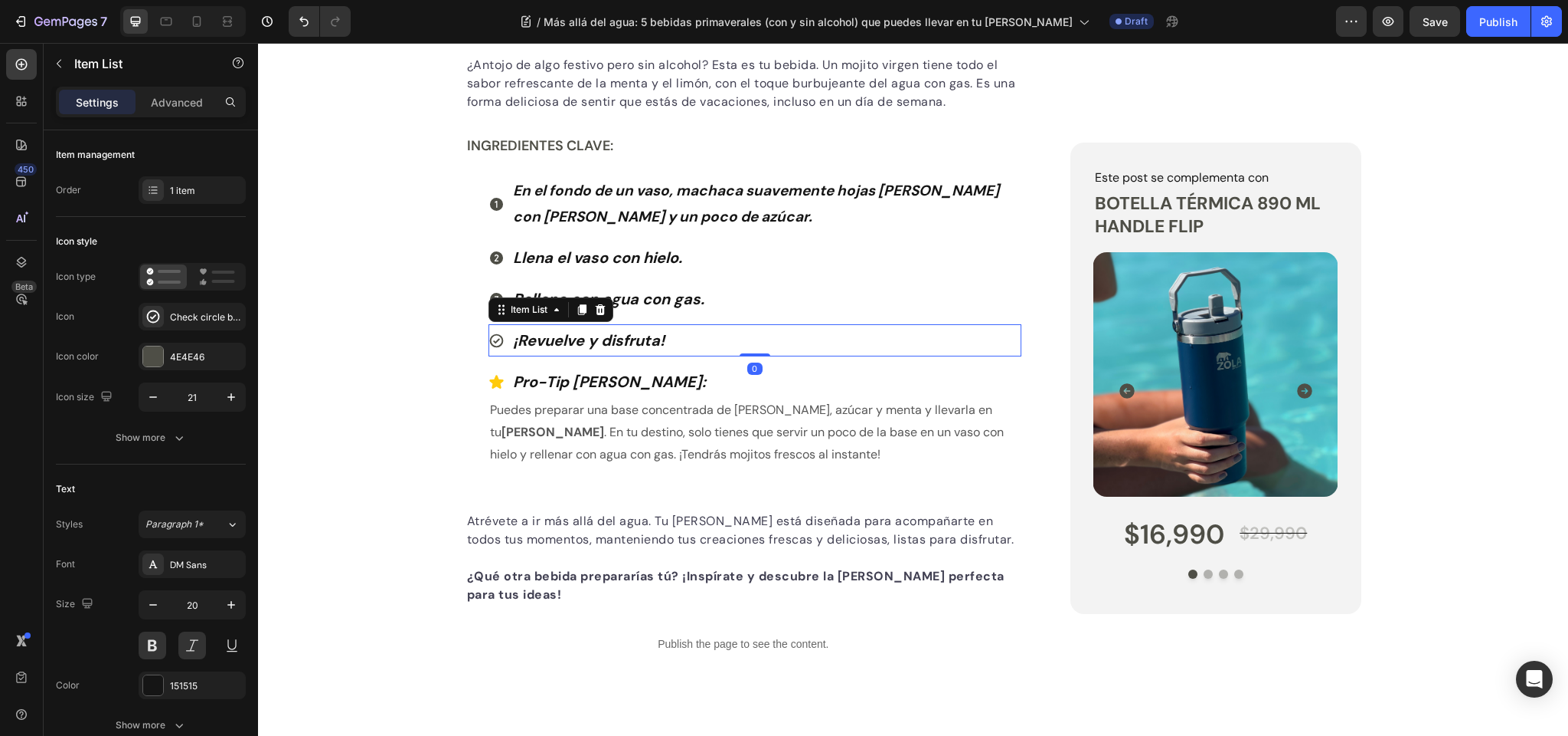
click at [498, 347] on icon at bounding box center [496, 340] width 14 height 14
click at [191, 318] on div "Check circle bold" at bounding box center [206, 312] width 72 height 14
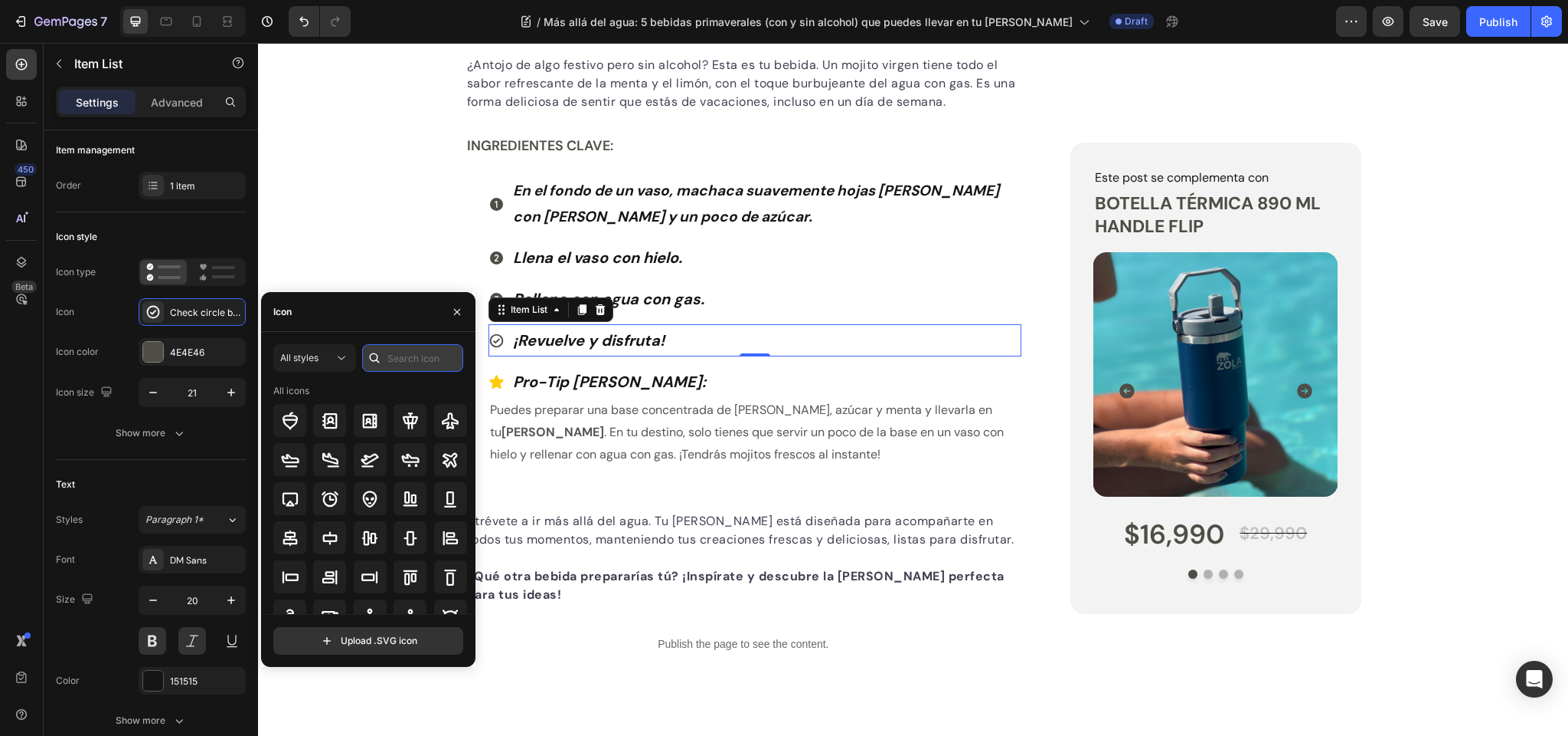
click at [415, 357] on input "text" at bounding box center [412, 357] width 101 height 27
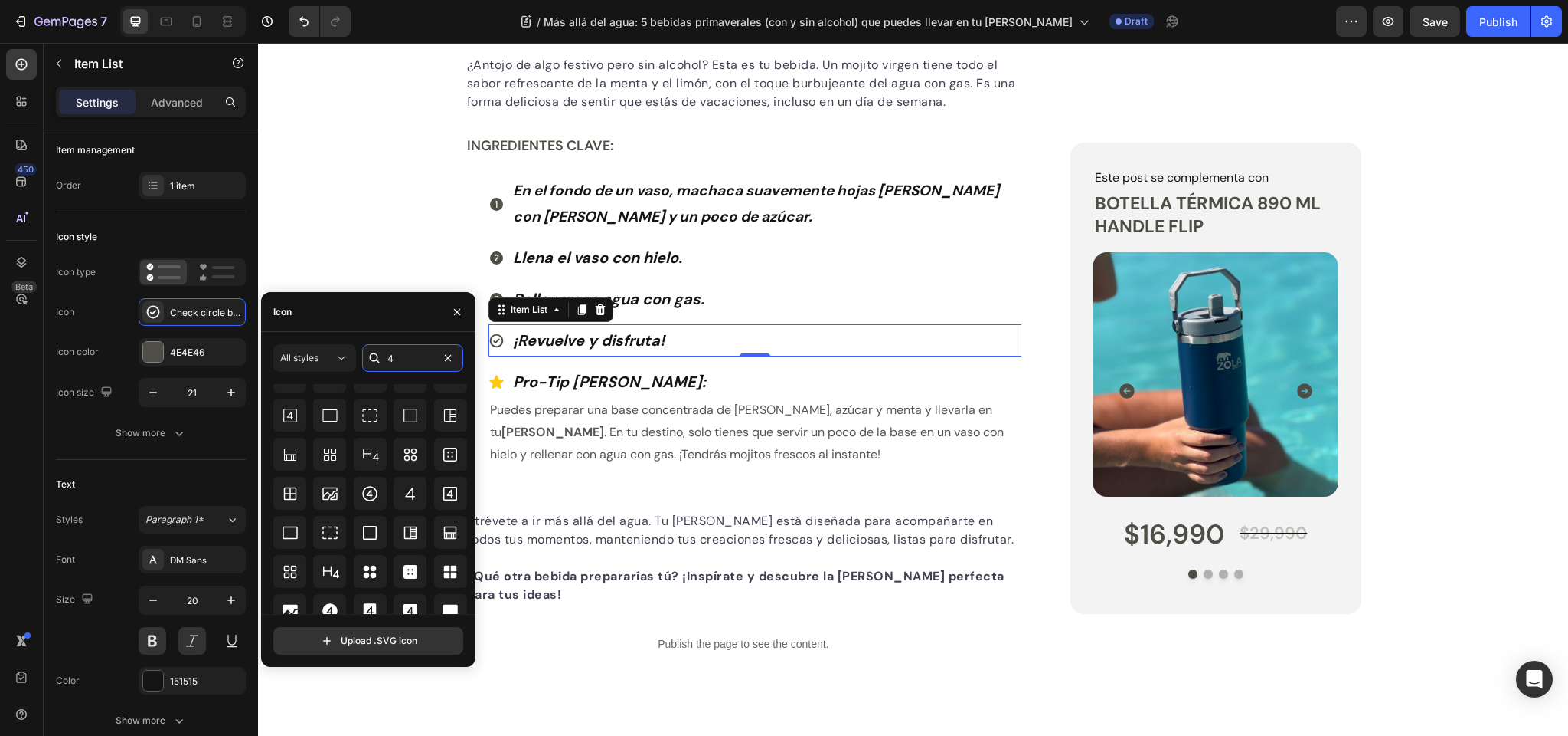
scroll to position [169, 0]
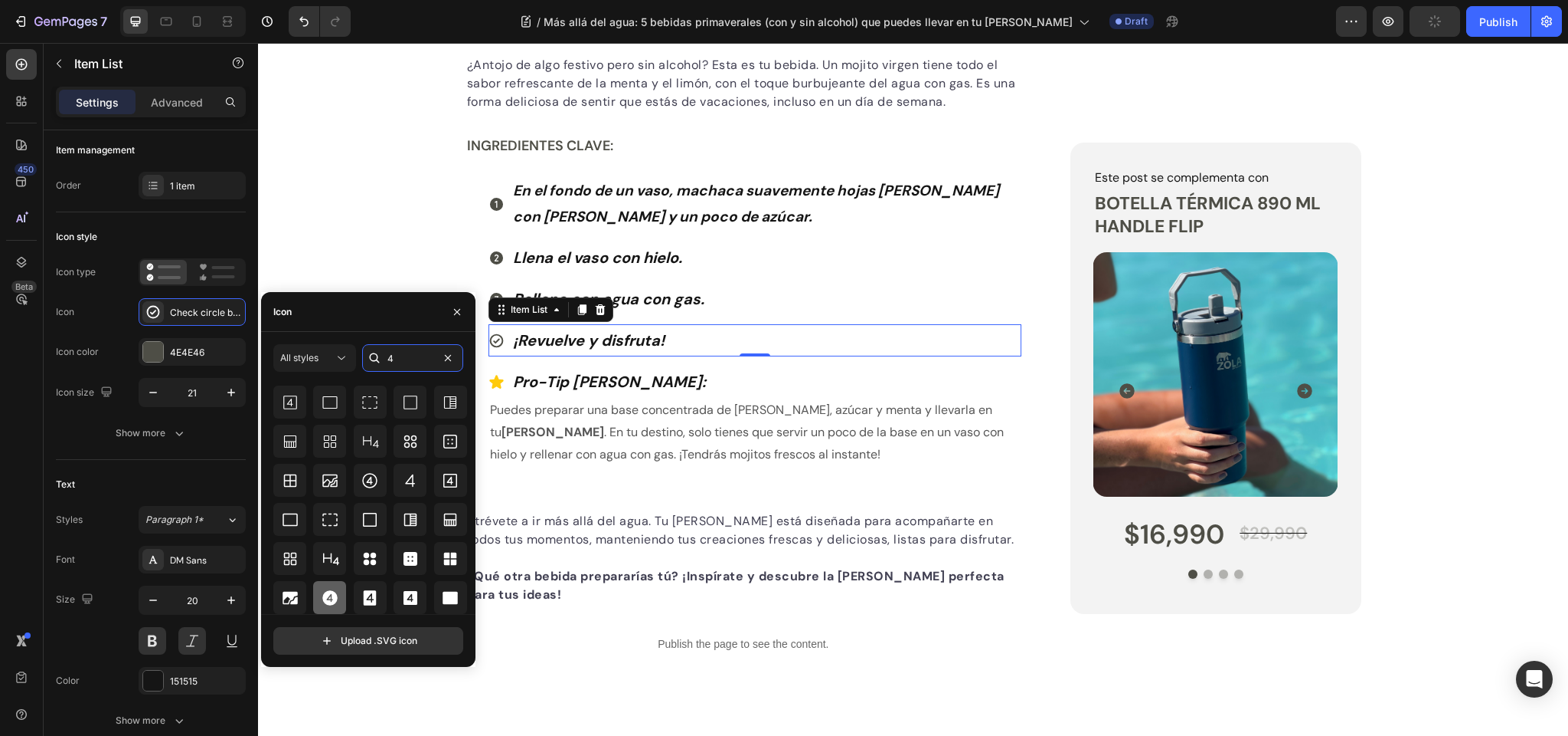
type input "4"
click at [322, 599] on icon at bounding box center [330, 597] width 15 height 15
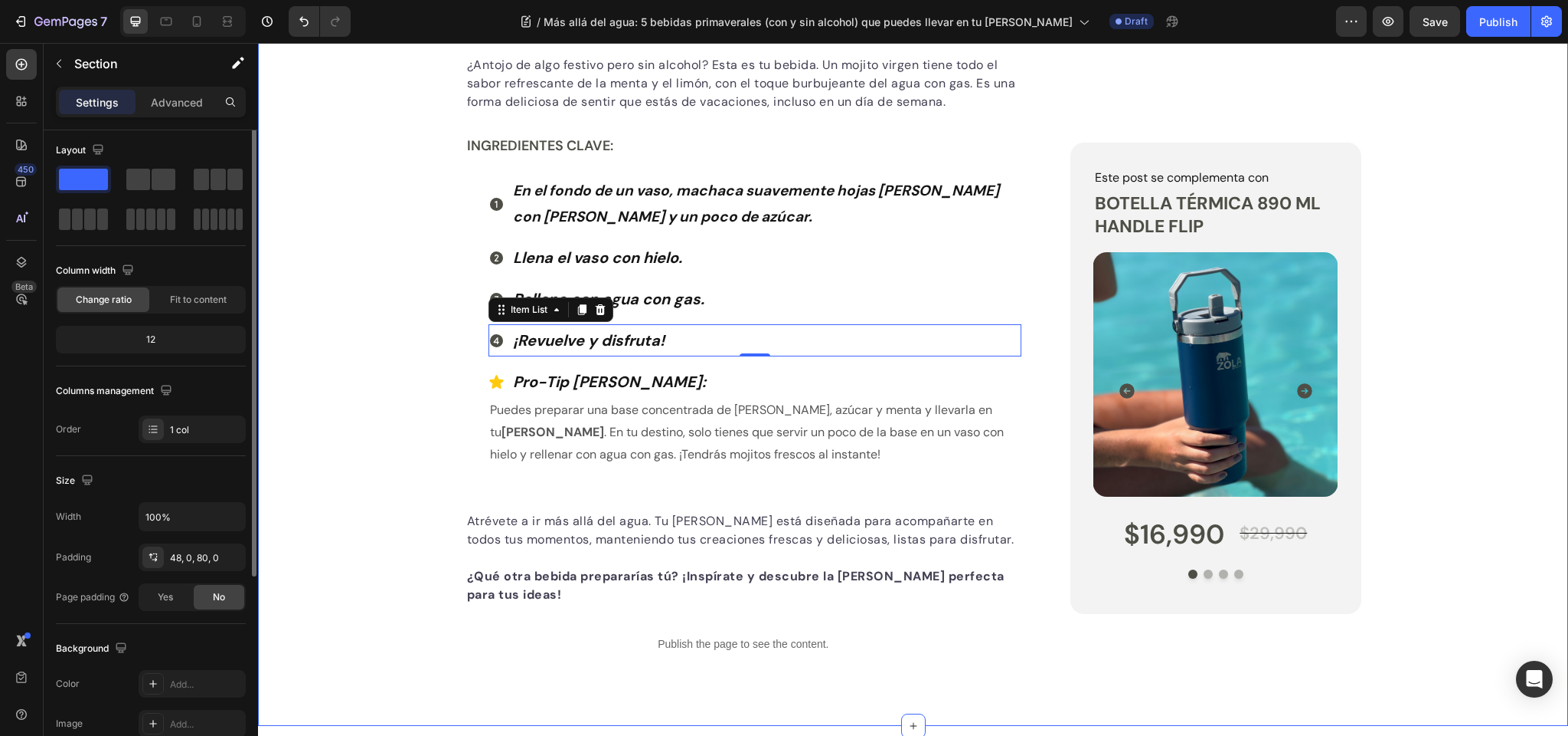
scroll to position [0, 0]
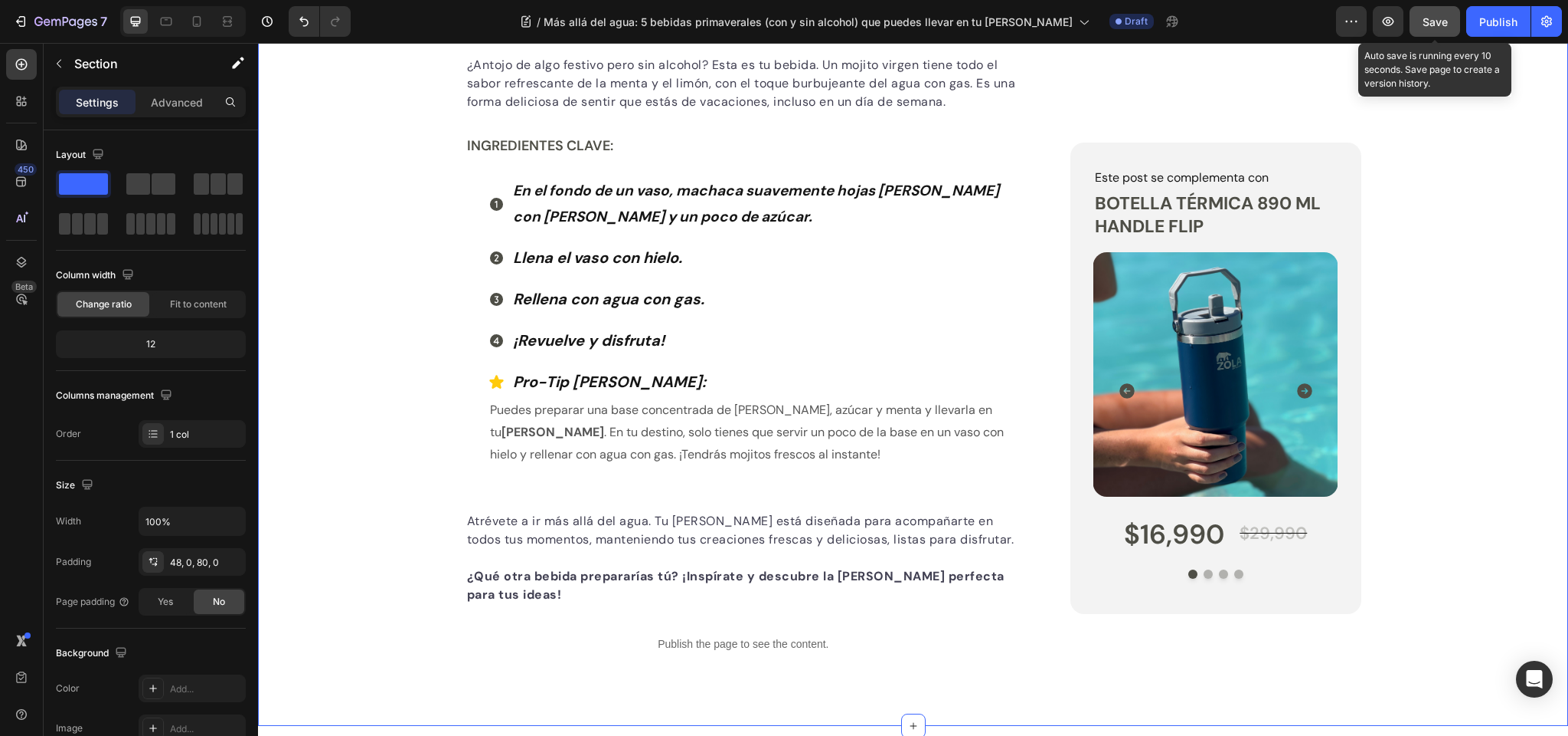
click at [1446, 15] on span "Save" at bounding box center [1435, 22] width 25 height 13
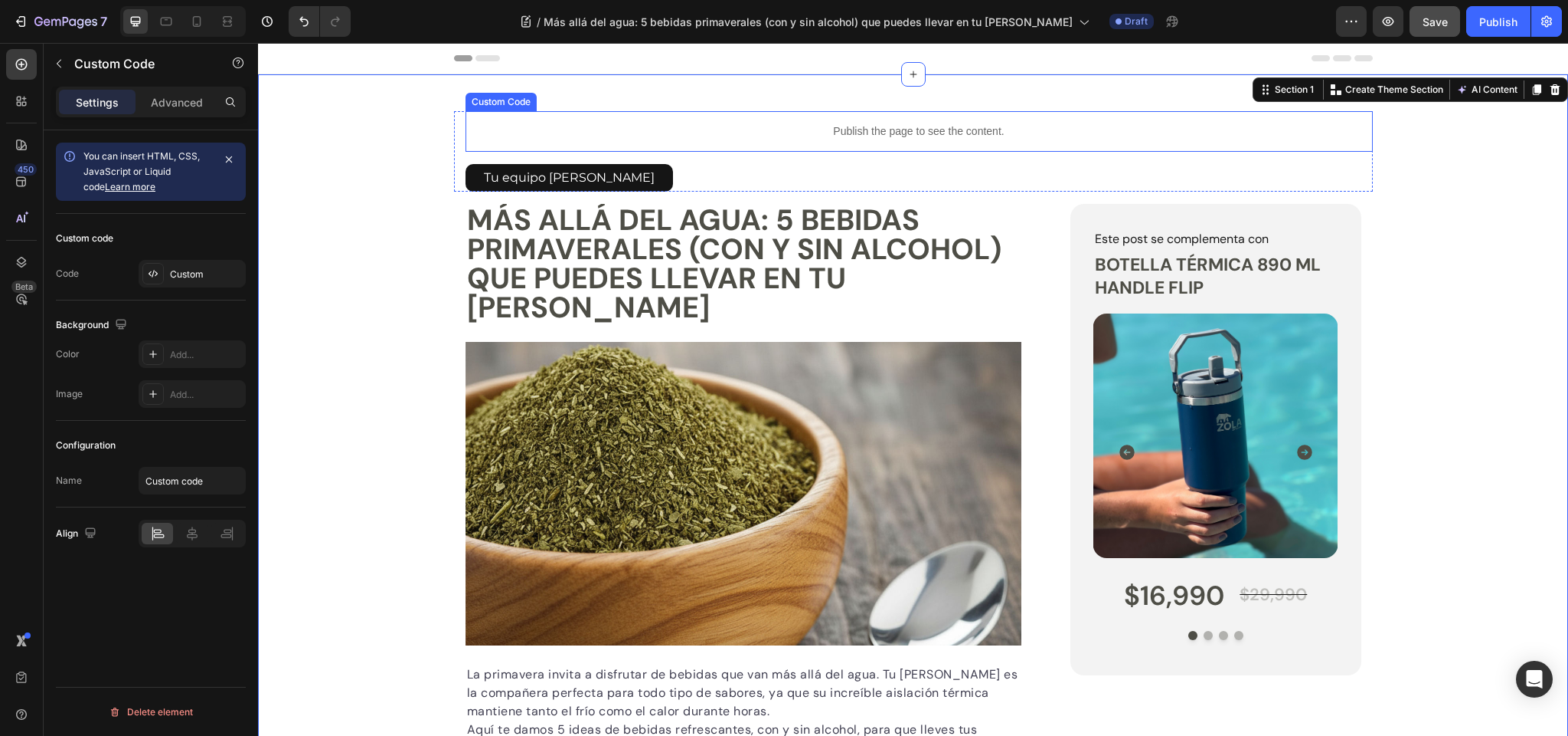
click at [857, 132] on p "Publish the page to see the content." at bounding box center [919, 131] width 908 height 16
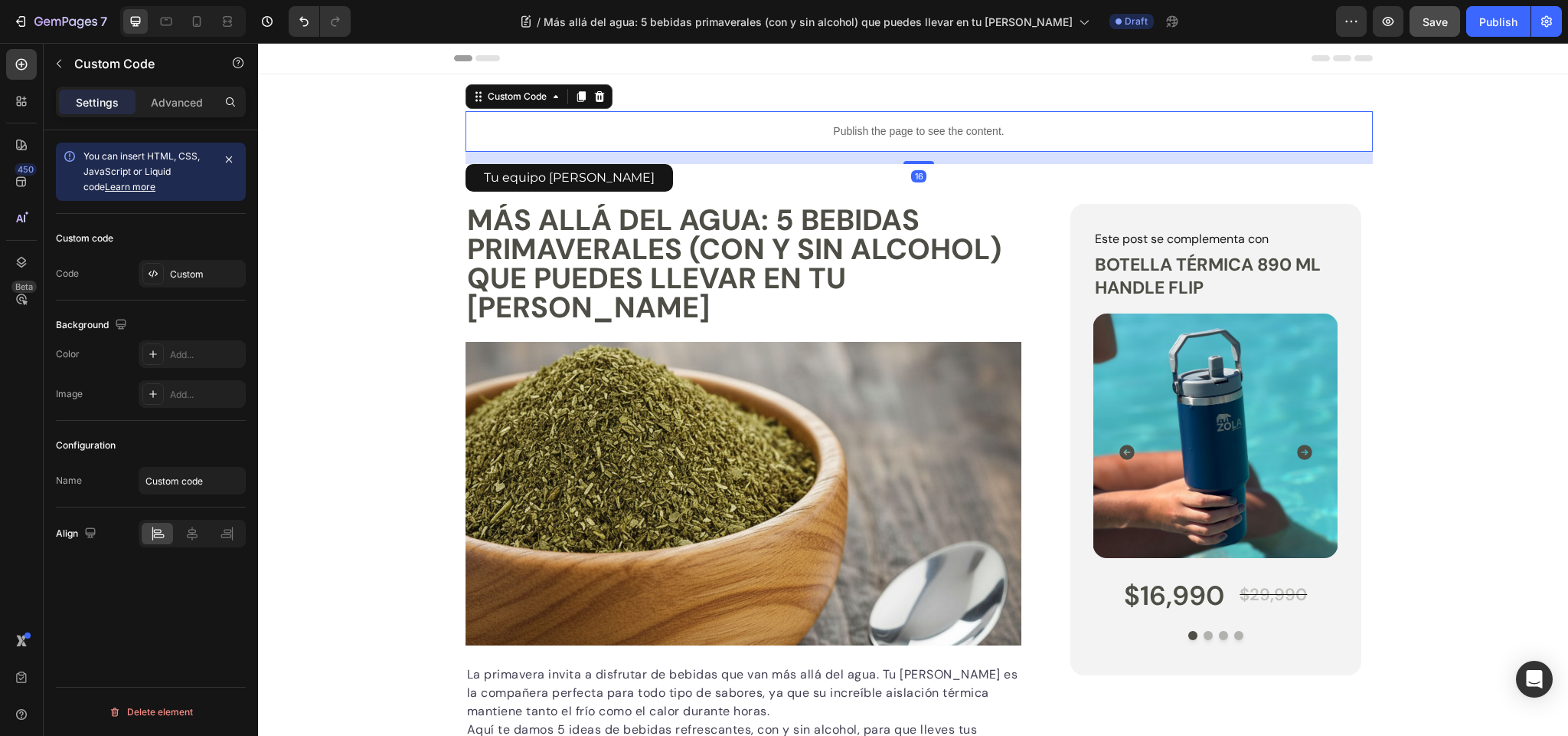
click at [857, 132] on p "Publish the page to see the content." at bounding box center [919, 131] width 908 height 16
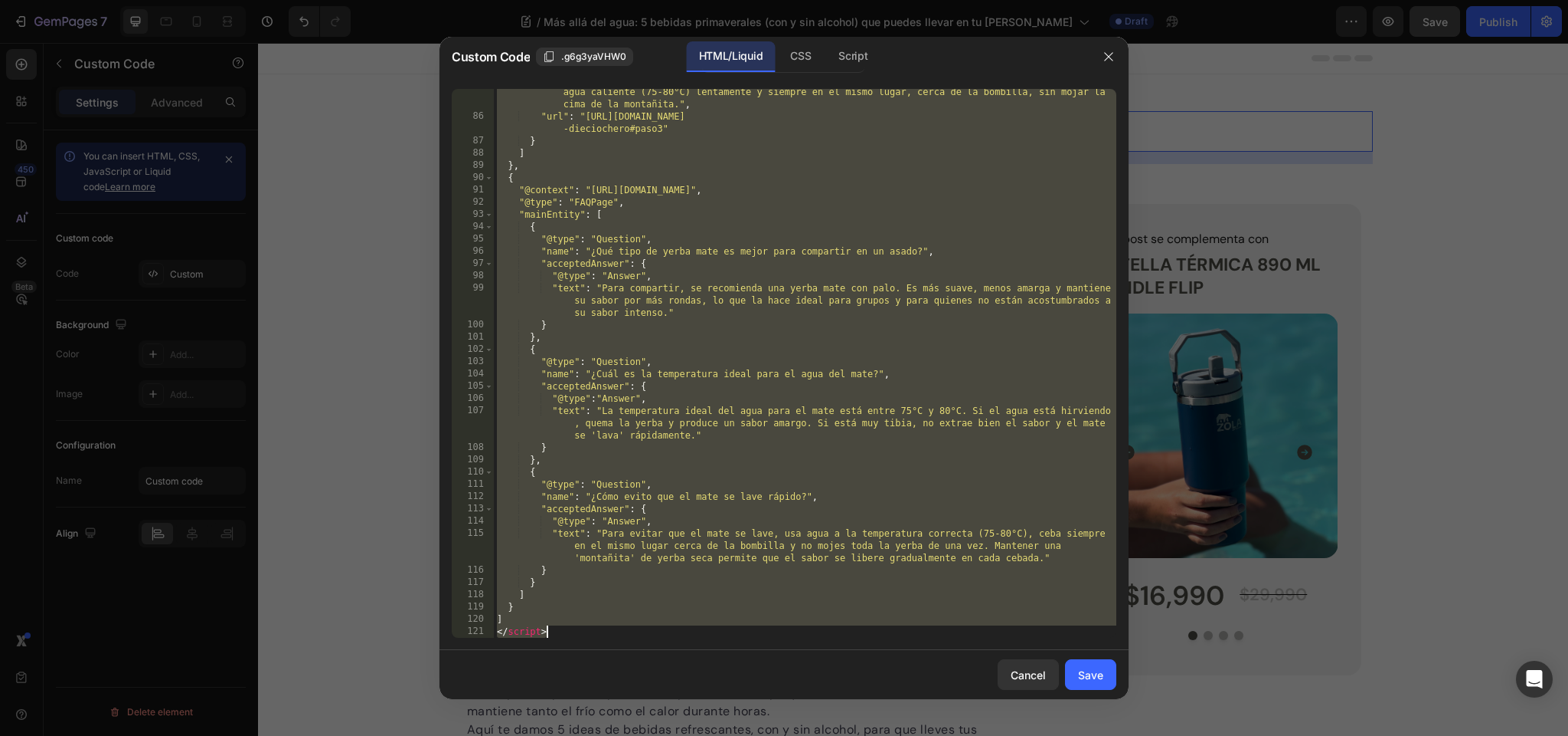
scroll to position [1155, 0]
drag, startPoint x: 496, startPoint y: 97, endPoint x: 716, endPoint y: 796, distance: 732.8
click at [716, 0] on html "7 Version history / Más allá del agua: 5 bebidas primaverales (con y sin alcoho…" at bounding box center [784, 0] width 1568 height 0
type textarea "] </script>"
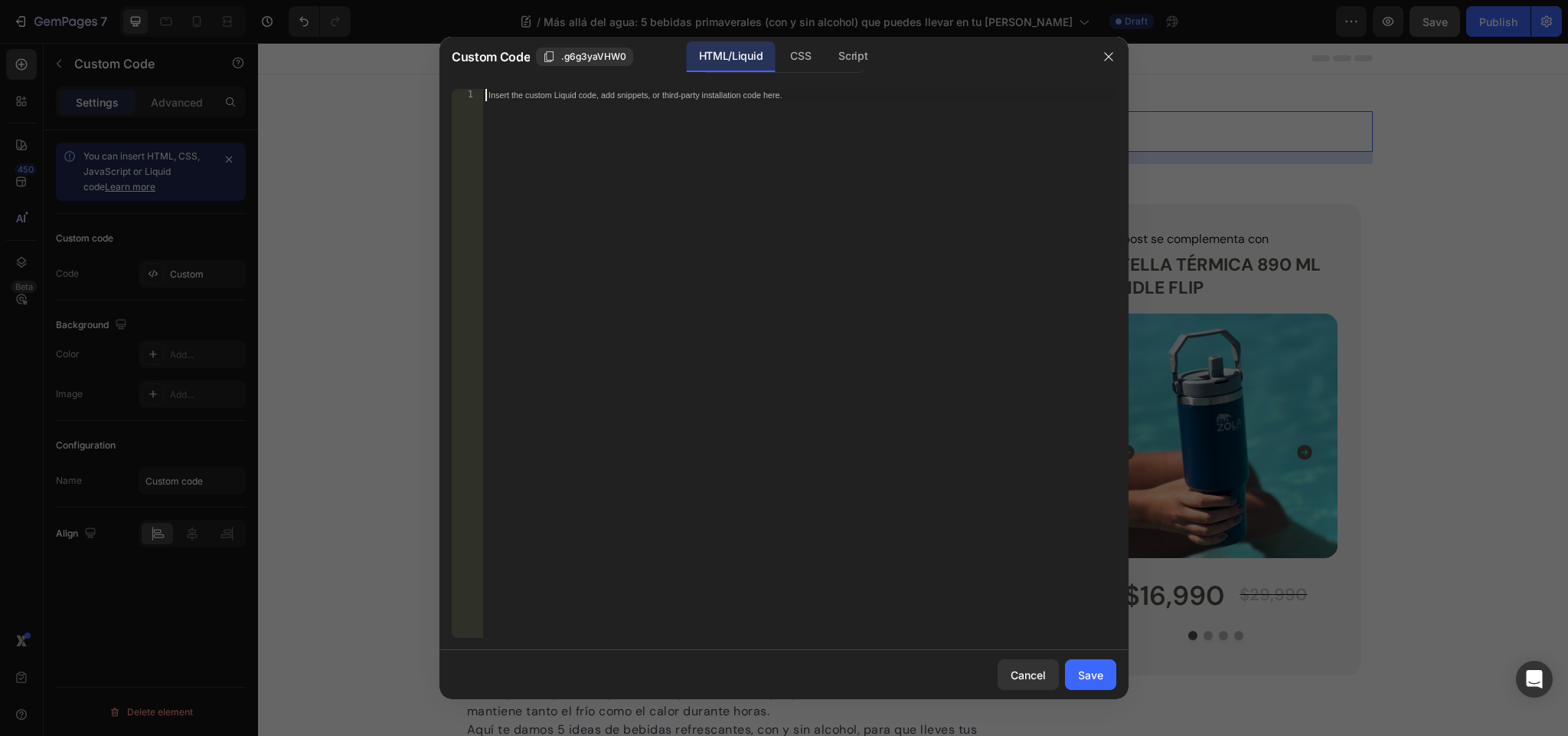
paste textarea "</script>"
type textarea "</script>"
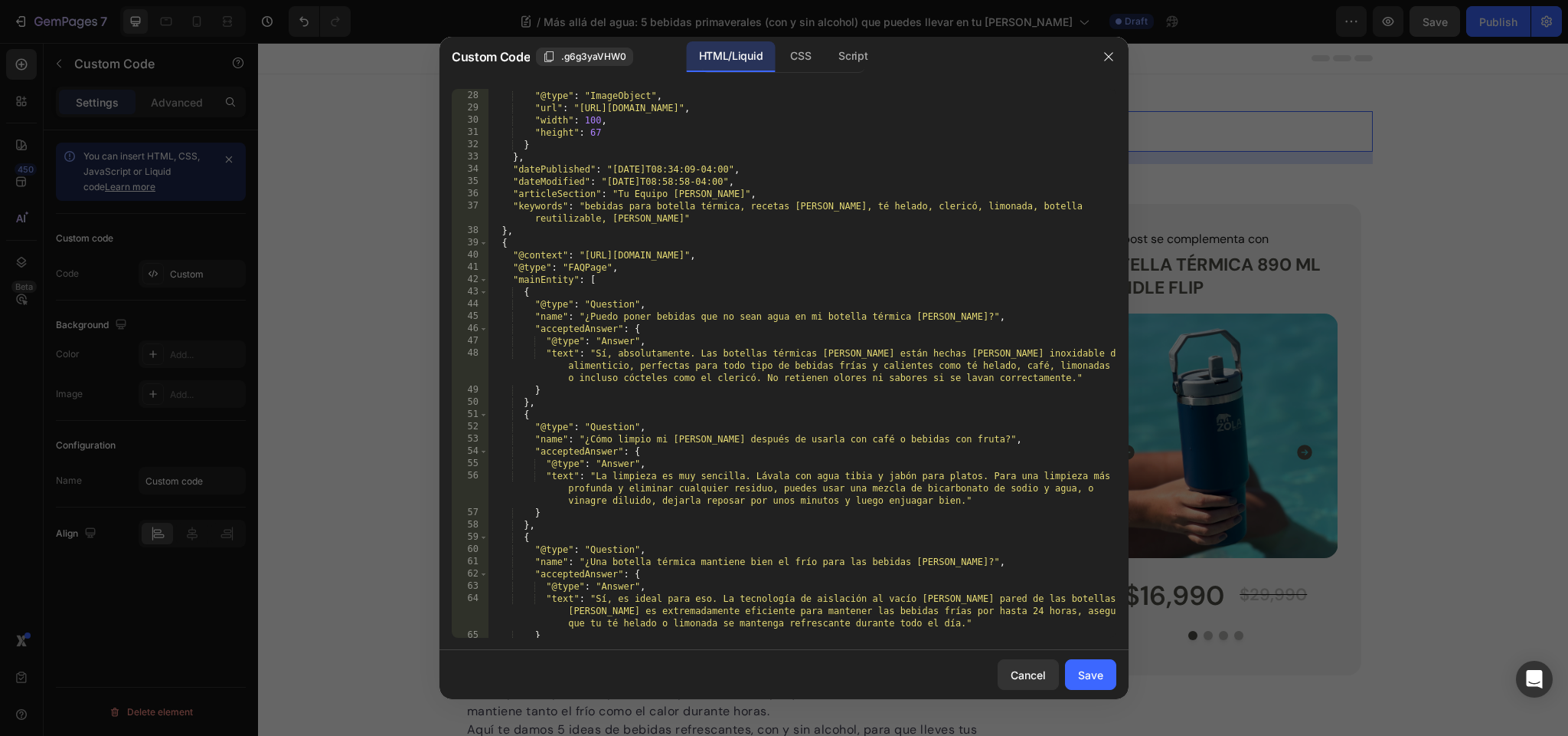
scroll to position [0, 0]
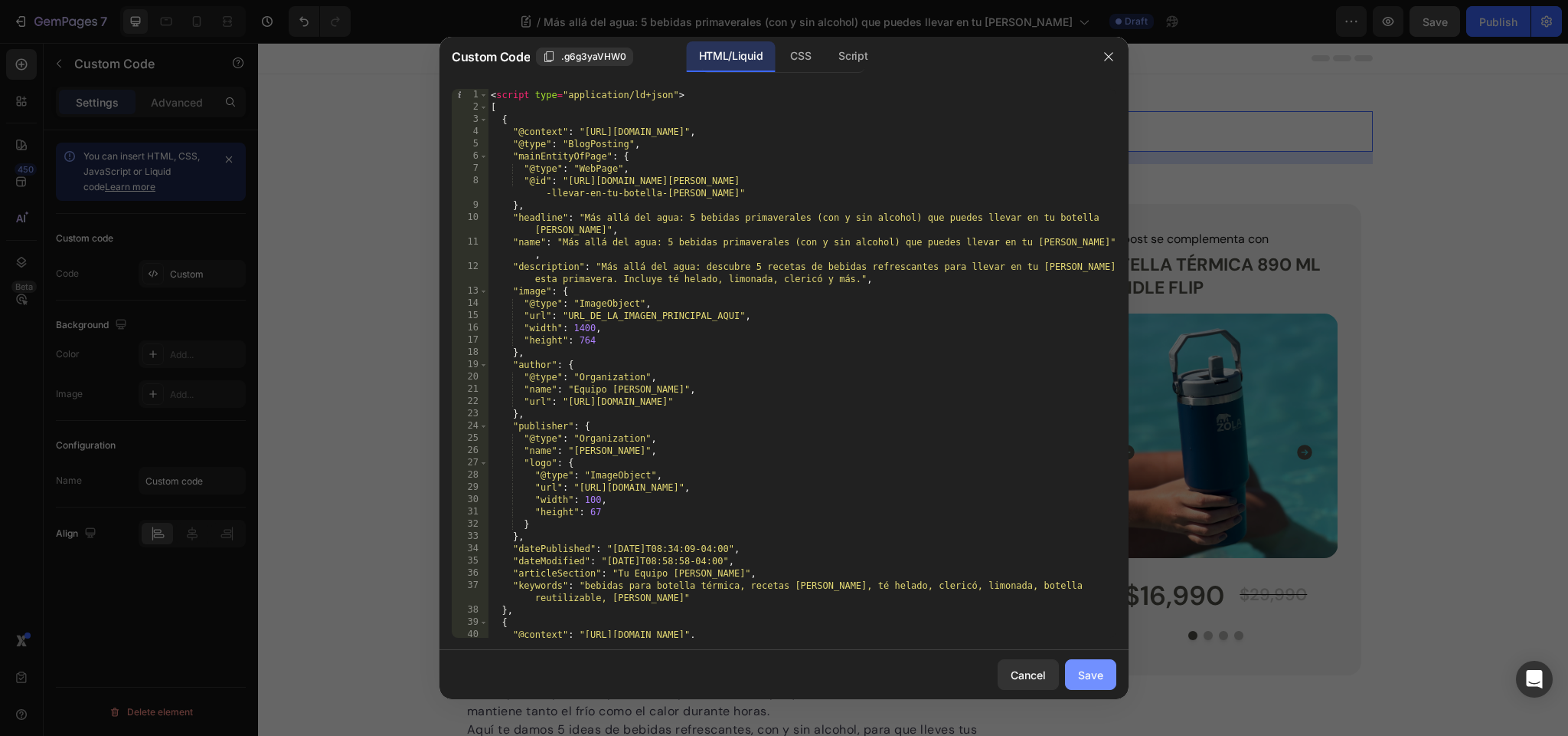
click at [1095, 679] on div "Save" at bounding box center [1091, 674] width 25 height 16
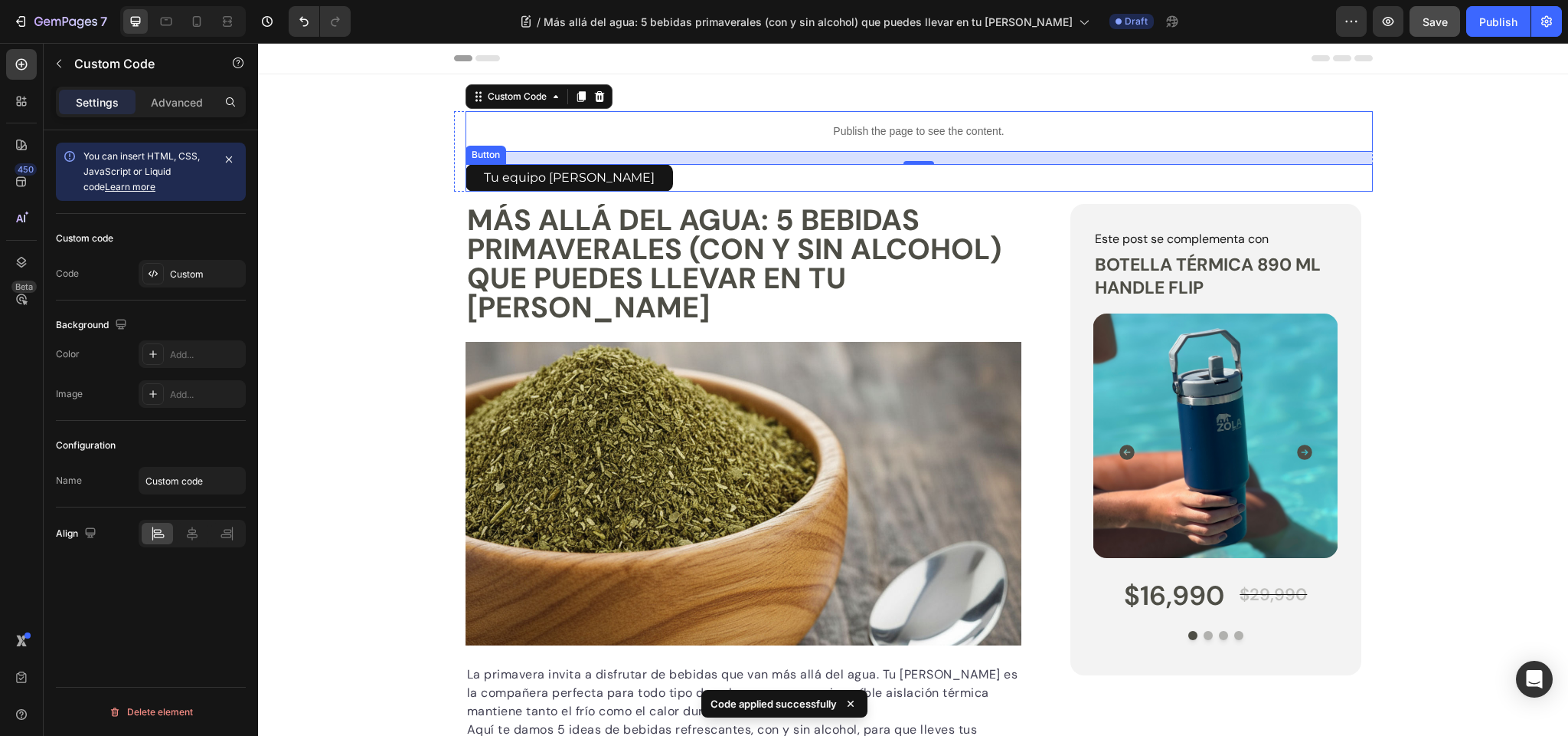
click at [606, 236] on p "Más allá del agua: 5 bebidas primaverales (con y sin alcohol) que puedes llevar…" at bounding box center [744, 264] width 554 height 117
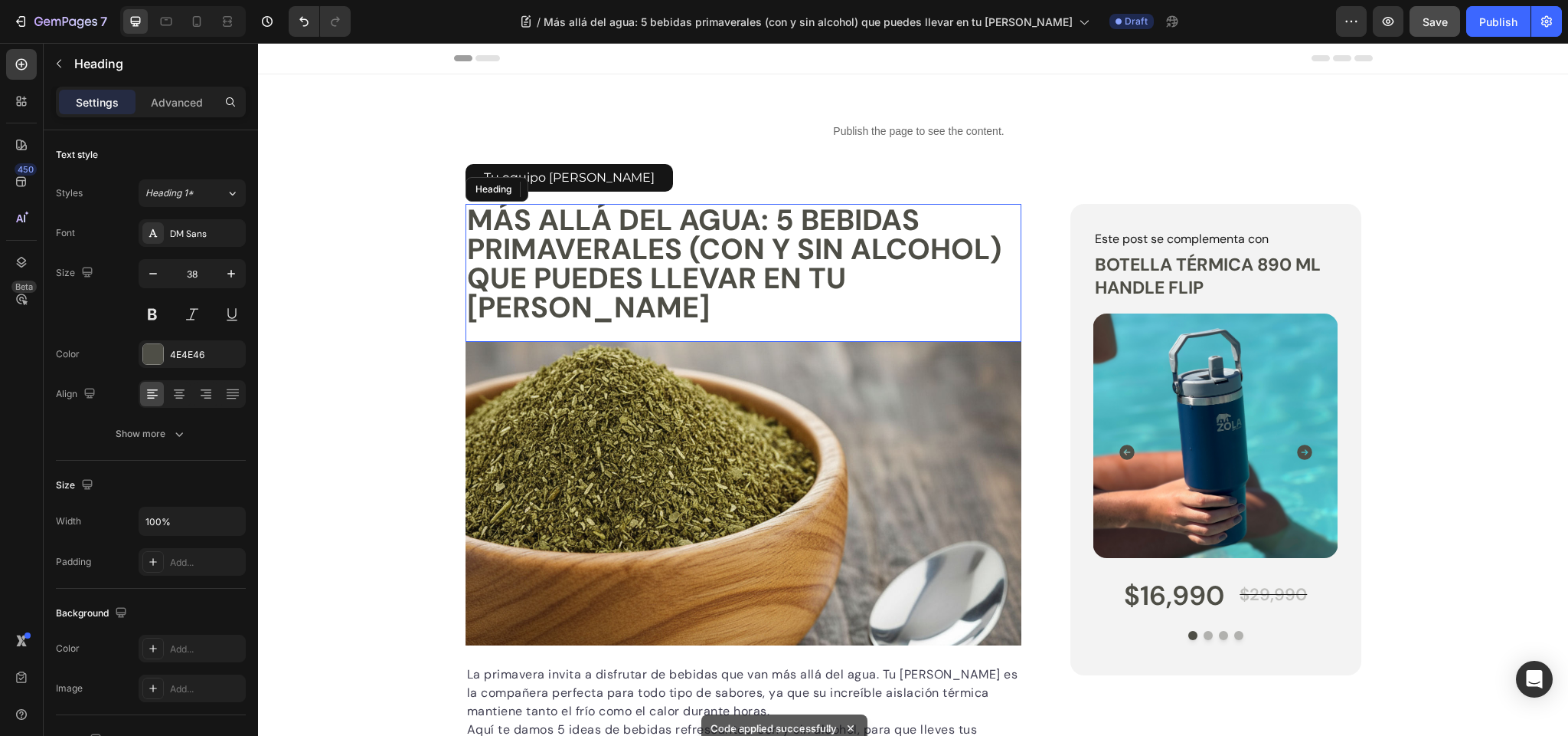
click at [606, 236] on p "Más allá del agua: 5 bebidas primaverales (con y sin alcohol) que puedes llevar…" at bounding box center [744, 264] width 554 height 117
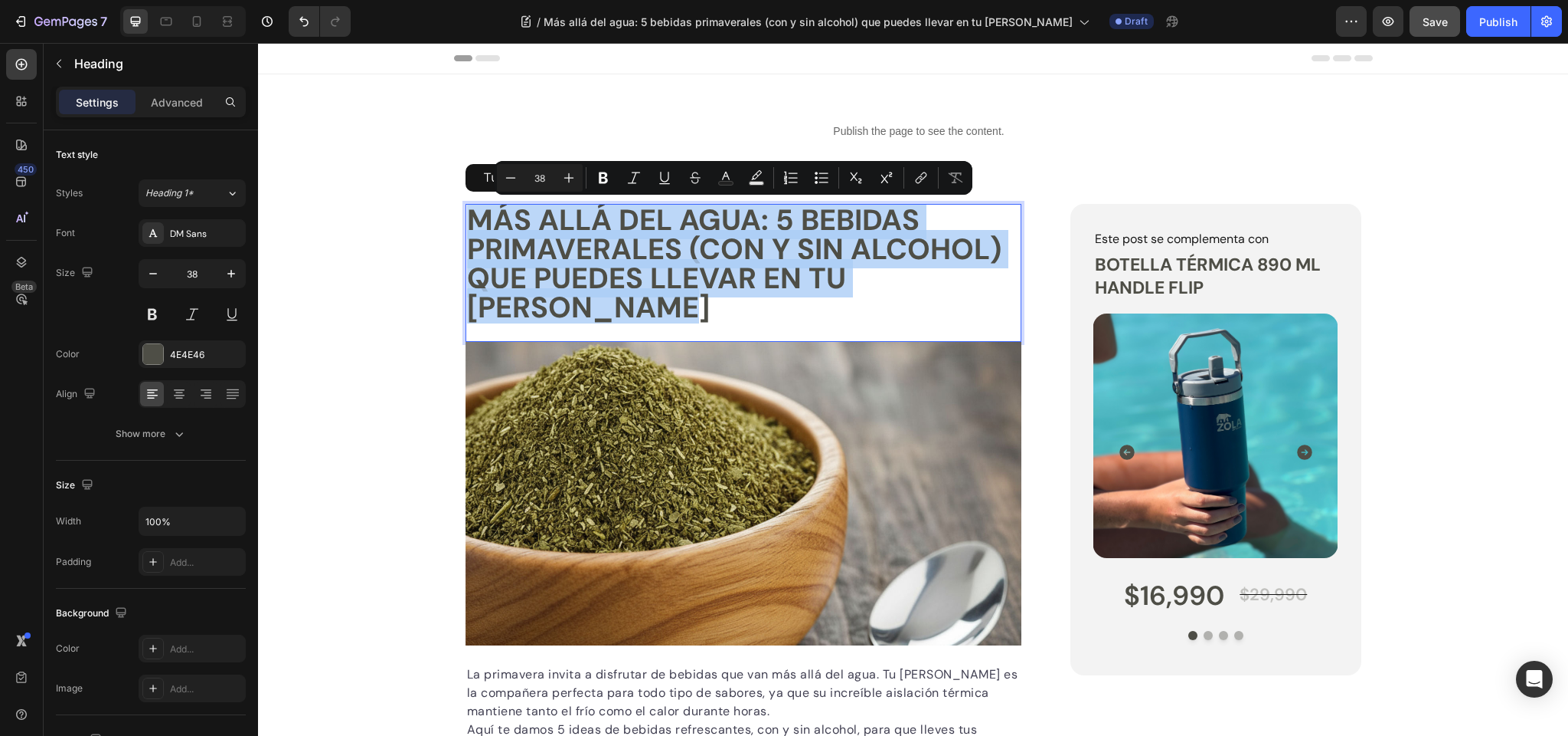
copy p "Más allá del agua: 5 bebidas primaverales (con y sin alcohol) que puedes llevar…"
click at [606, 429] on img at bounding box center [743, 494] width 557 height 303
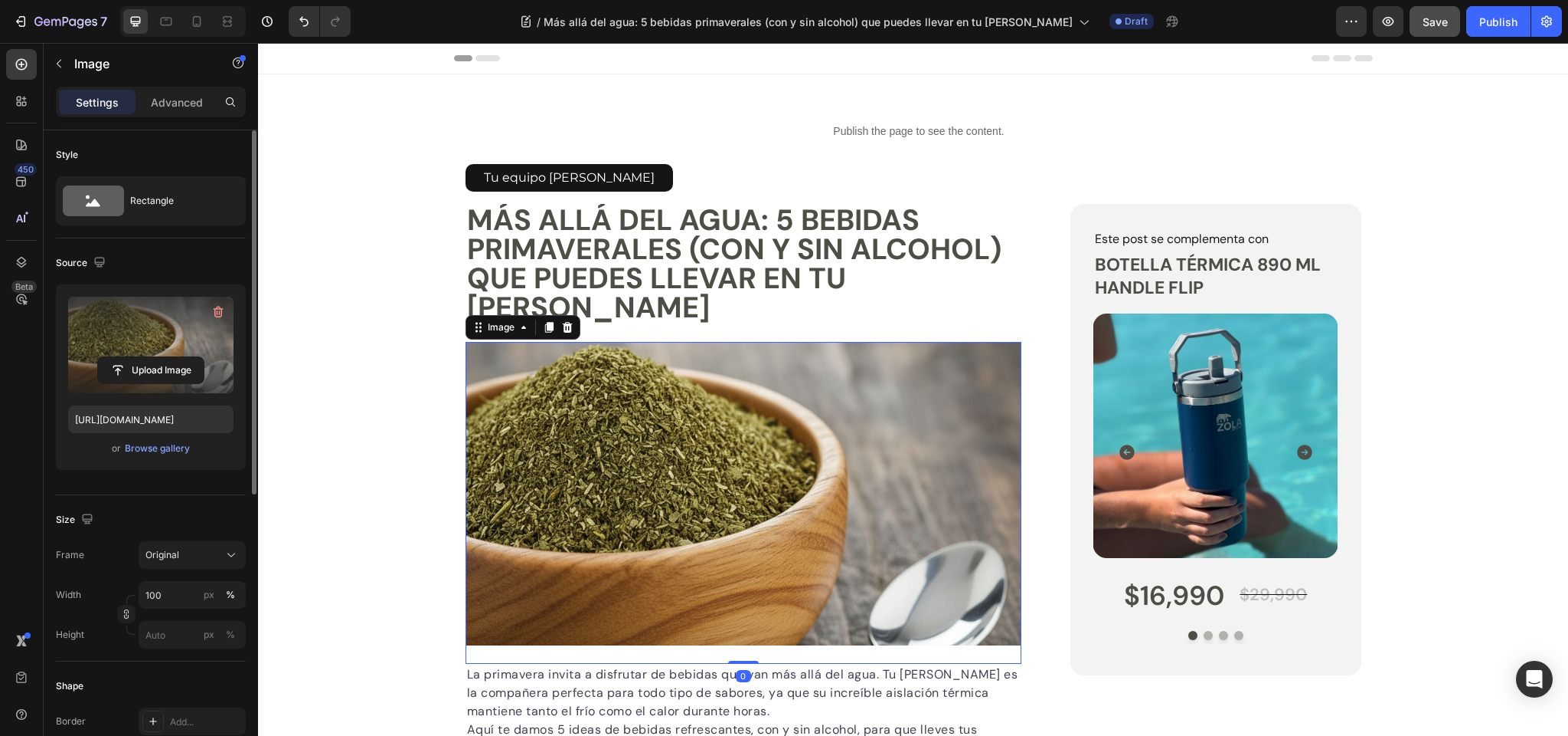
click at [144, 319] on label at bounding box center [151, 345] width 166 height 96
click at [144, 357] on input "file" at bounding box center [151, 370] width 105 height 26
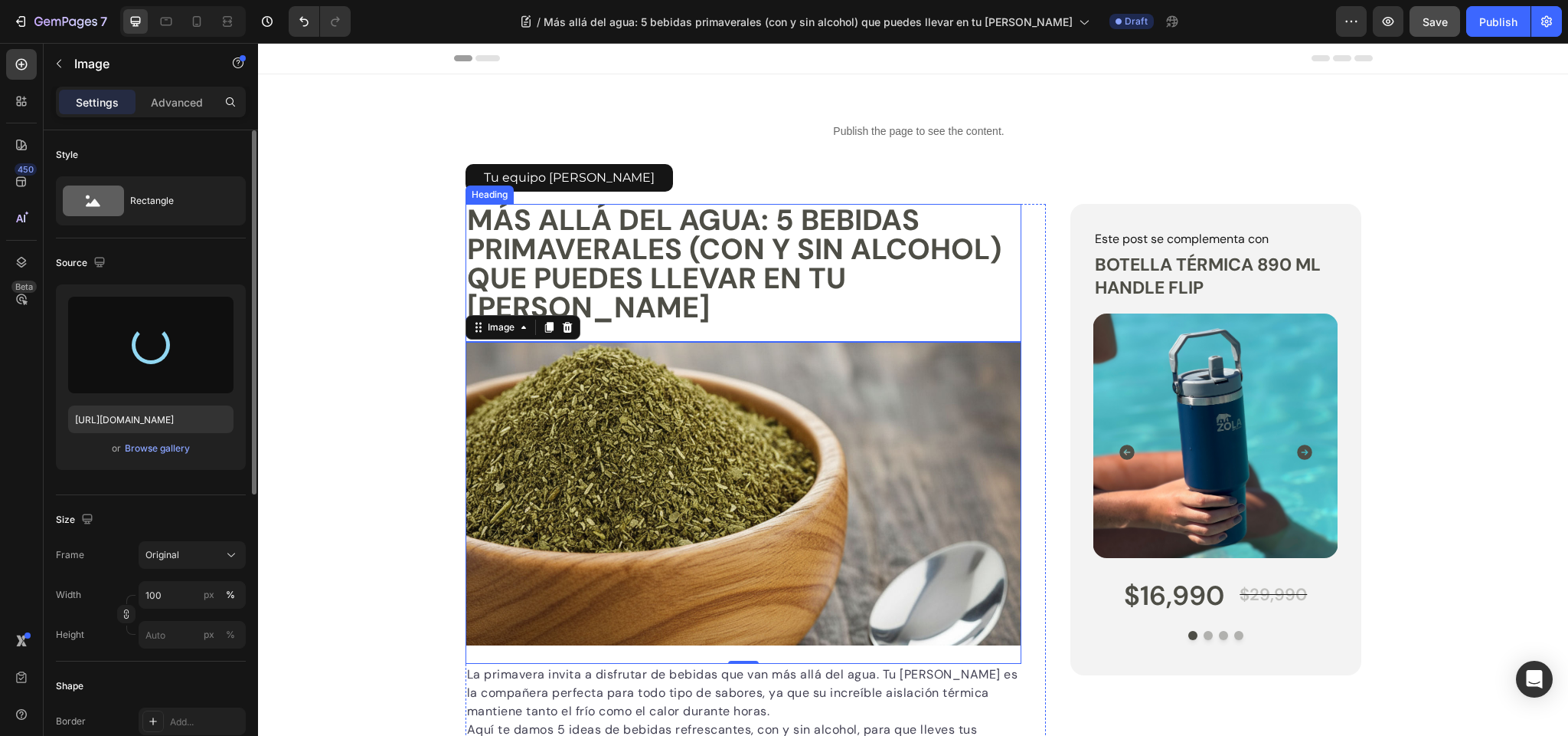
type input "[URL][DOMAIN_NAME]"
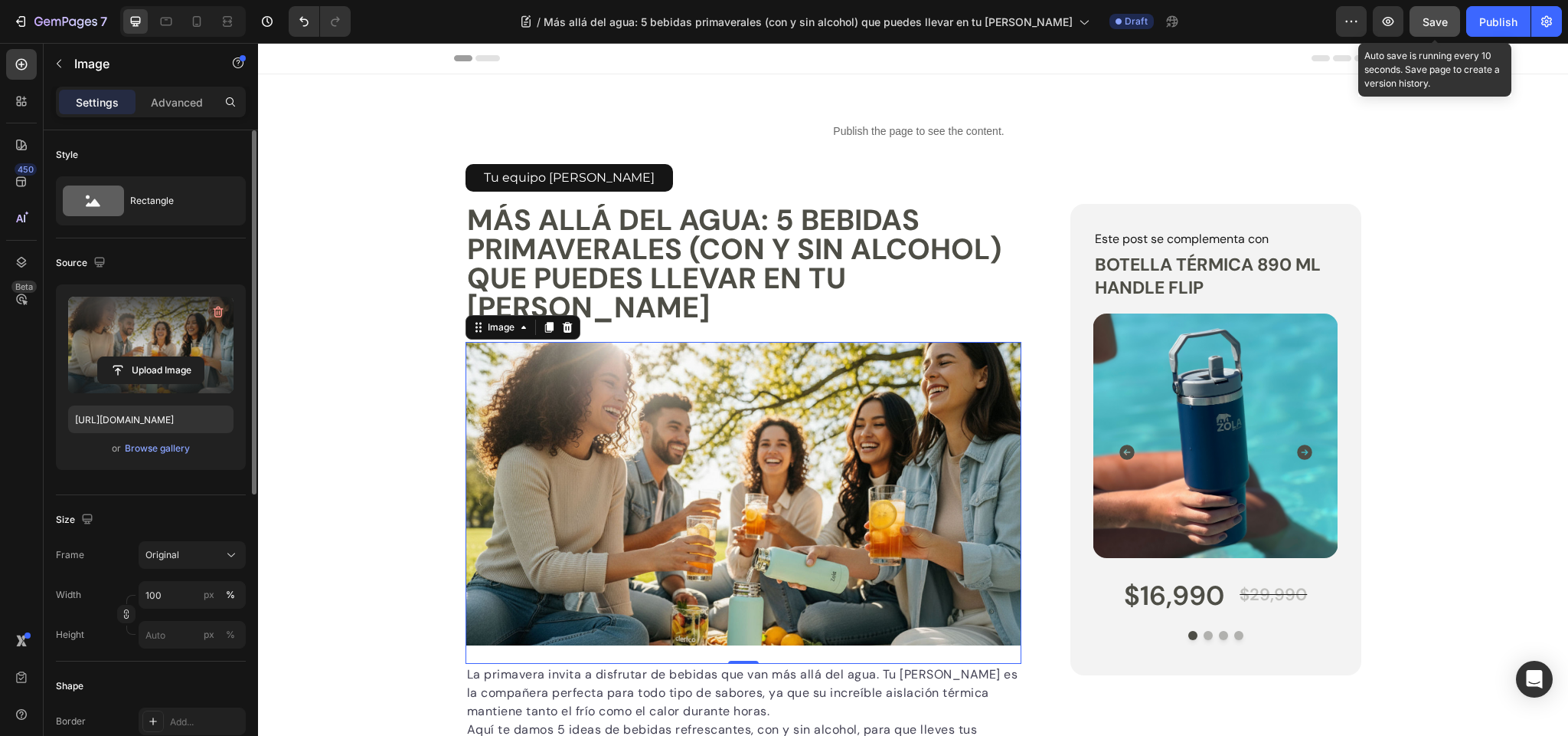
click at [1429, 26] on span "Save" at bounding box center [1435, 22] width 25 height 13
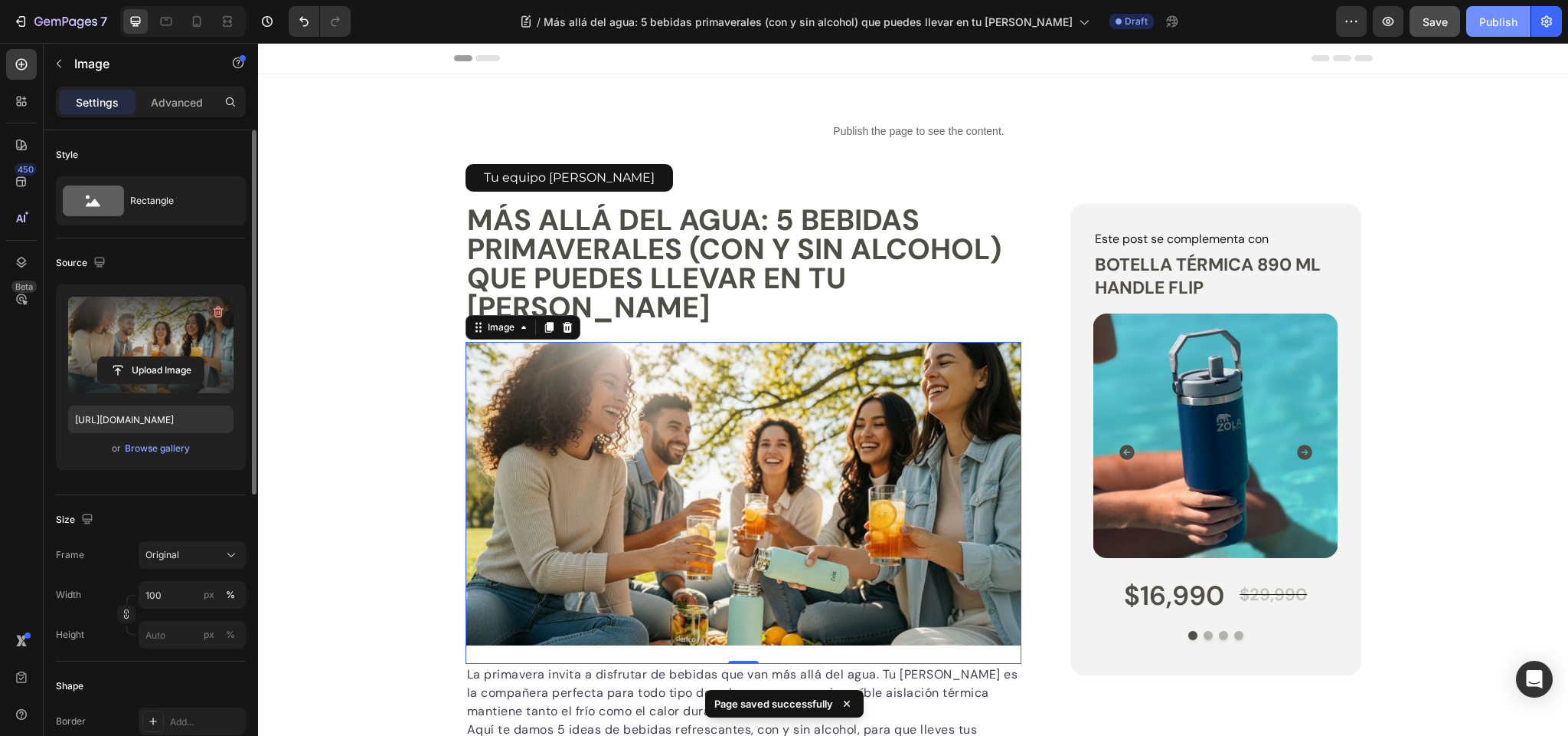
click at [1495, 18] on div "Publish" at bounding box center [1498, 22] width 39 height 16
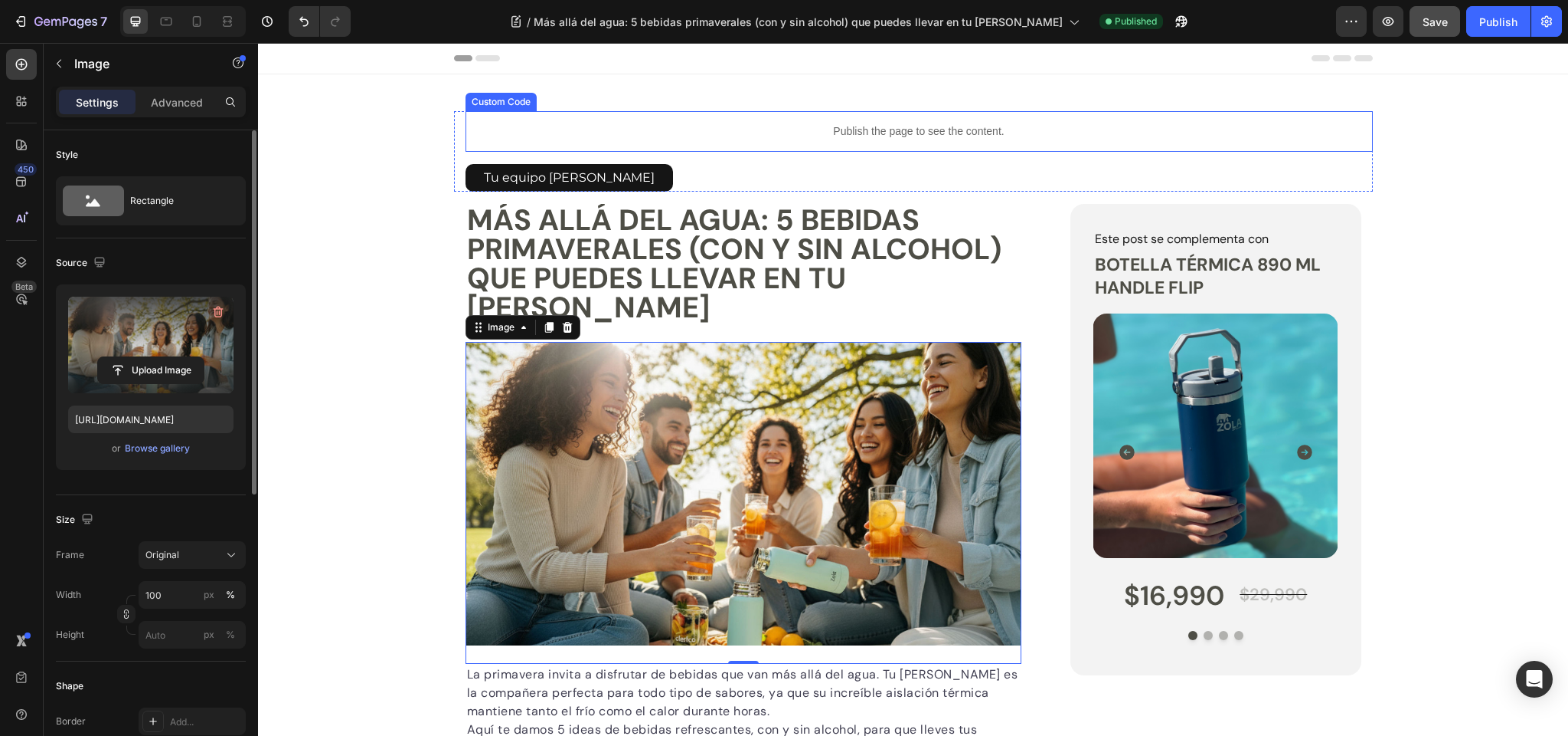
click at [872, 131] on p "Publish the page to see the content." at bounding box center [919, 131] width 908 height 16
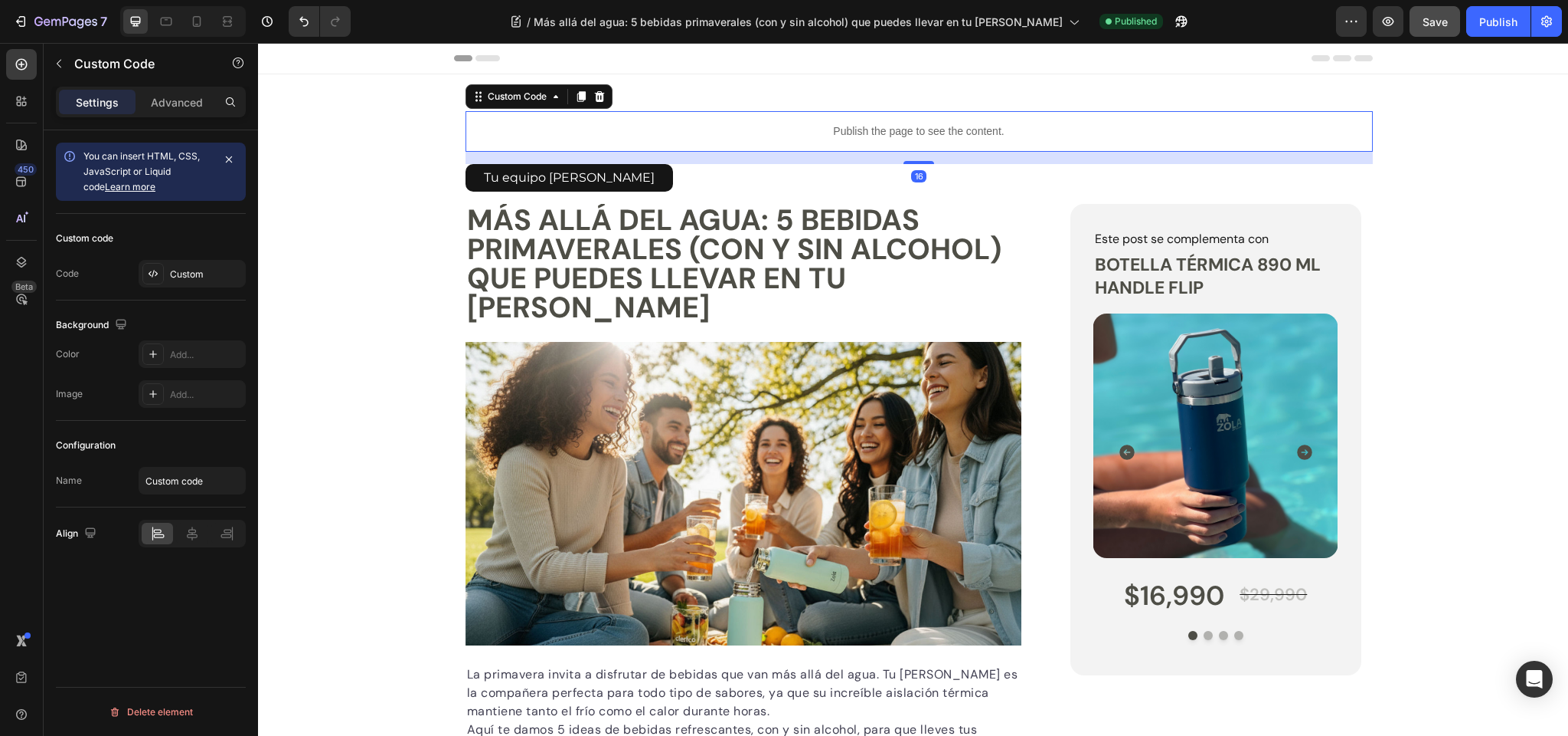
click at [872, 131] on p "Publish the page to see the content." at bounding box center [919, 131] width 908 height 16
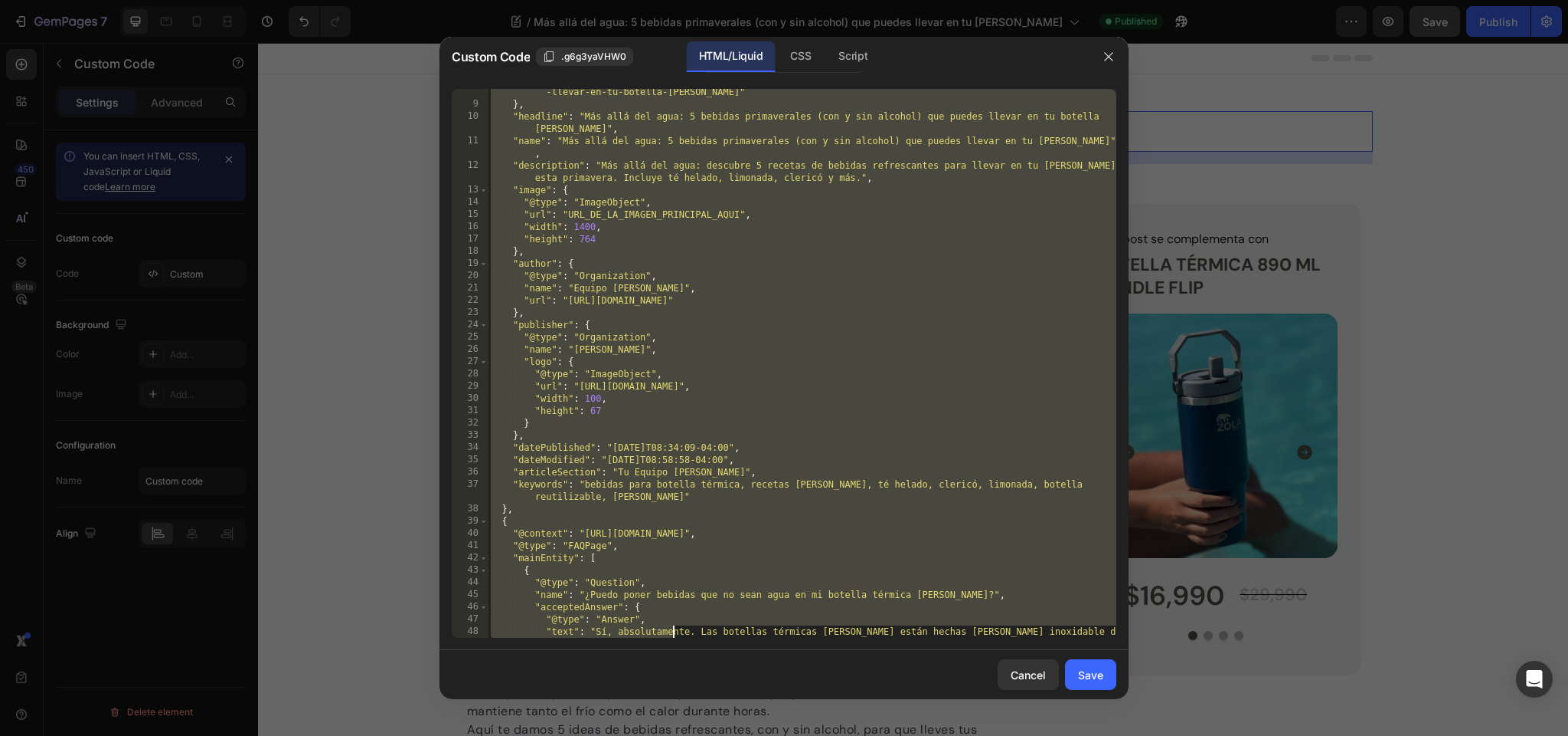
scroll to position [445, 0]
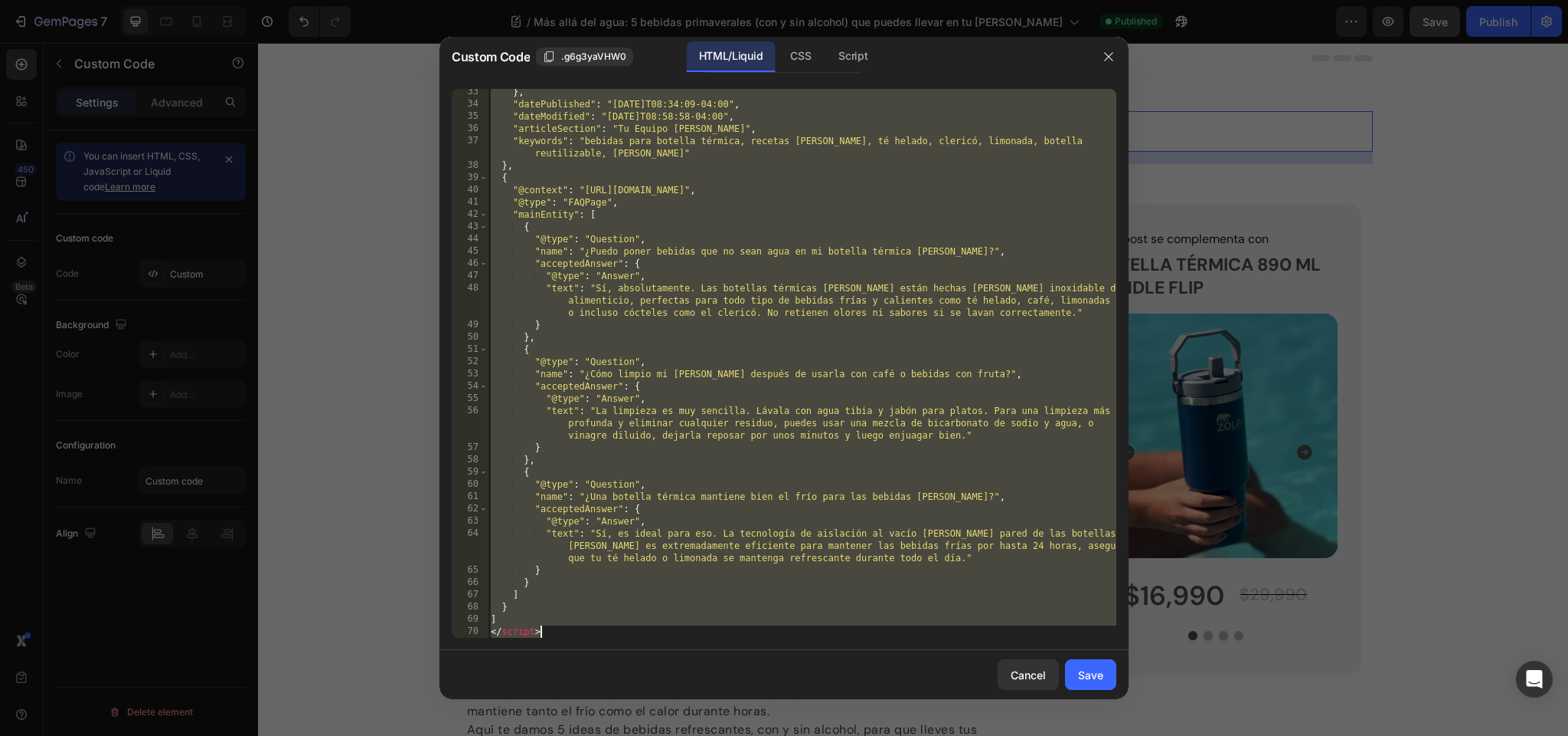
drag, startPoint x: 490, startPoint y: 96, endPoint x: 674, endPoint y: 727, distance: 657.3
click at [674, 727] on div "Custom Code .g6g3yaVHW0 HTML/Liquid CSS Script <script type="application/ld+jso…" at bounding box center [784, 368] width 1568 height 736
type textarea "] </script>"
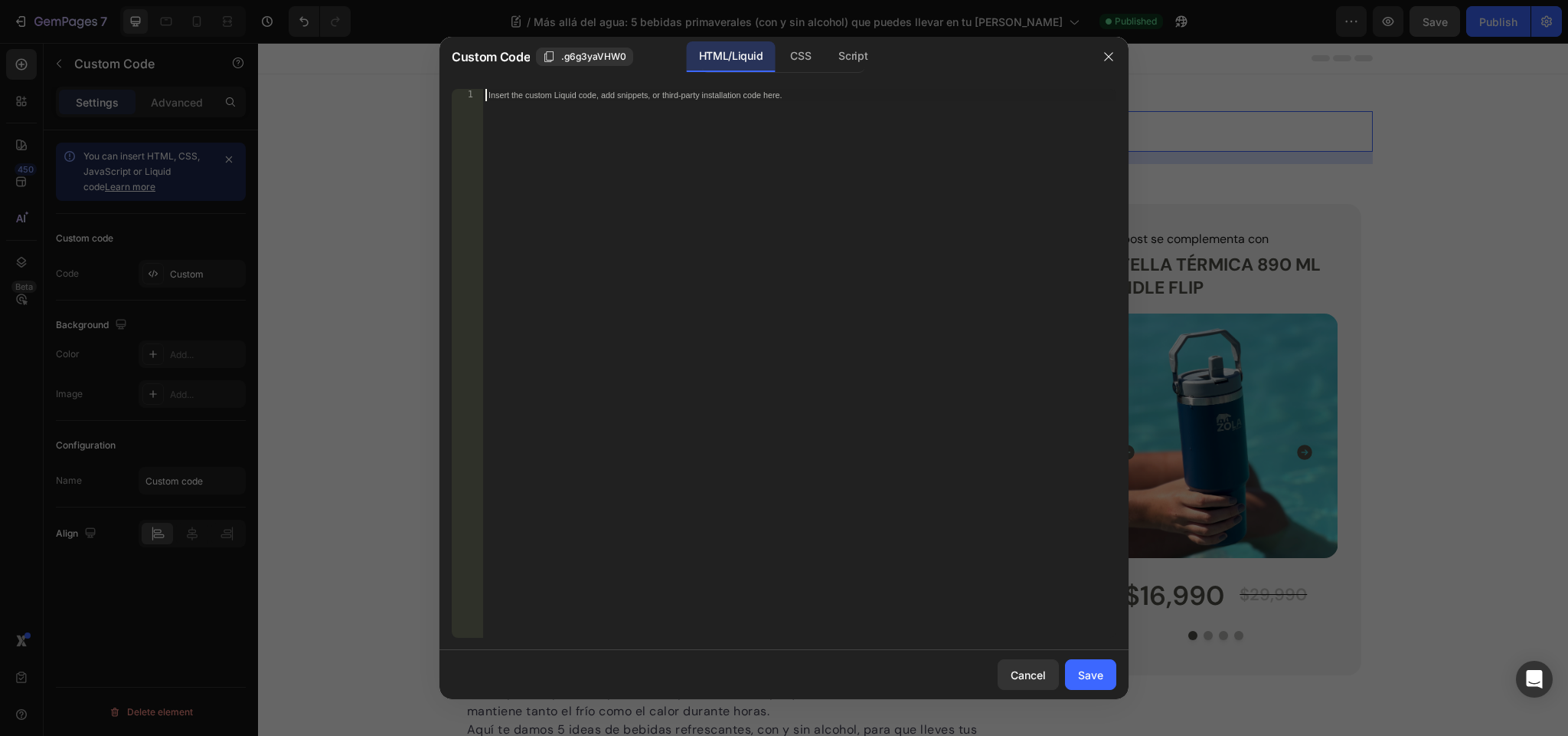
paste textarea "</script>"
type textarea "</script>"
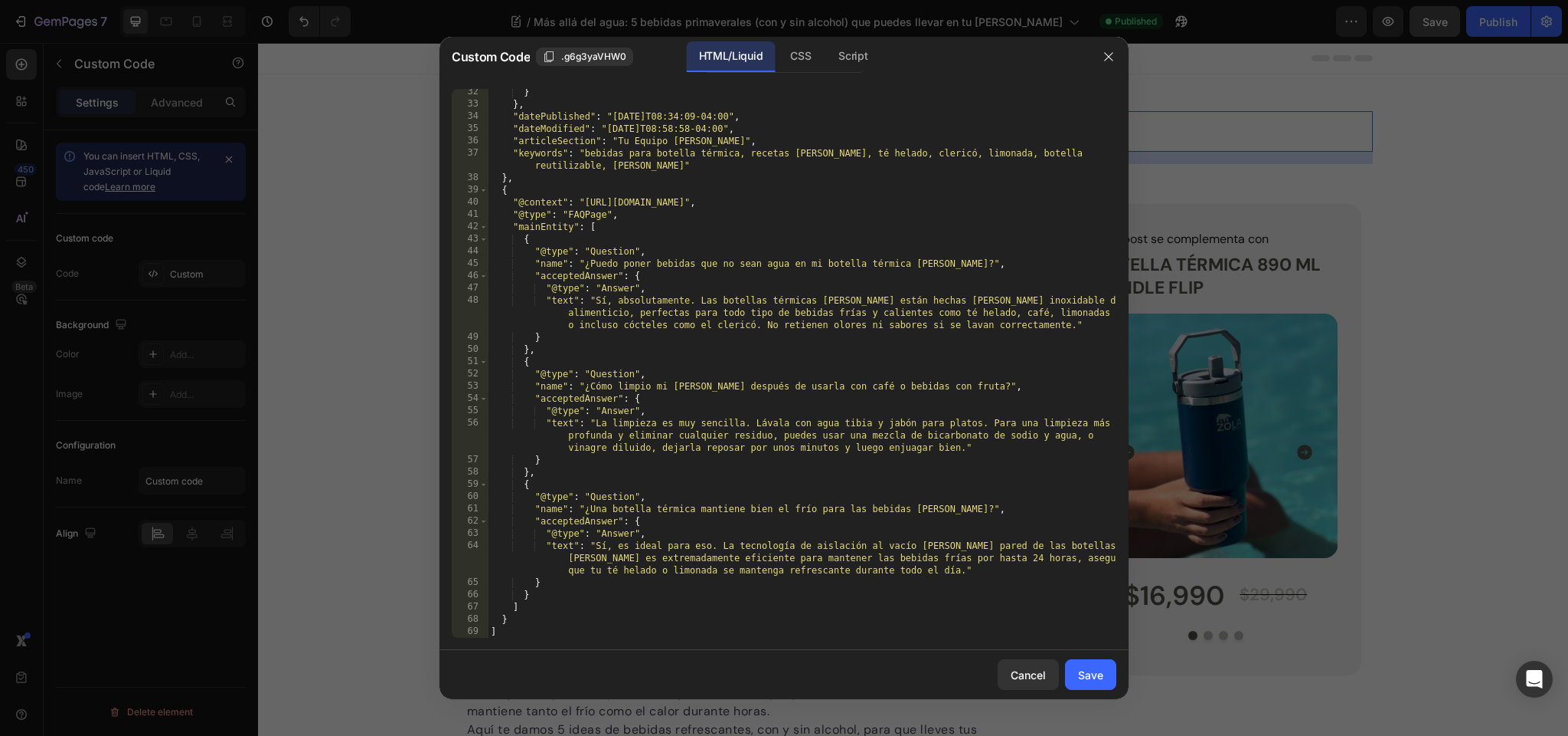
scroll to position [0, 0]
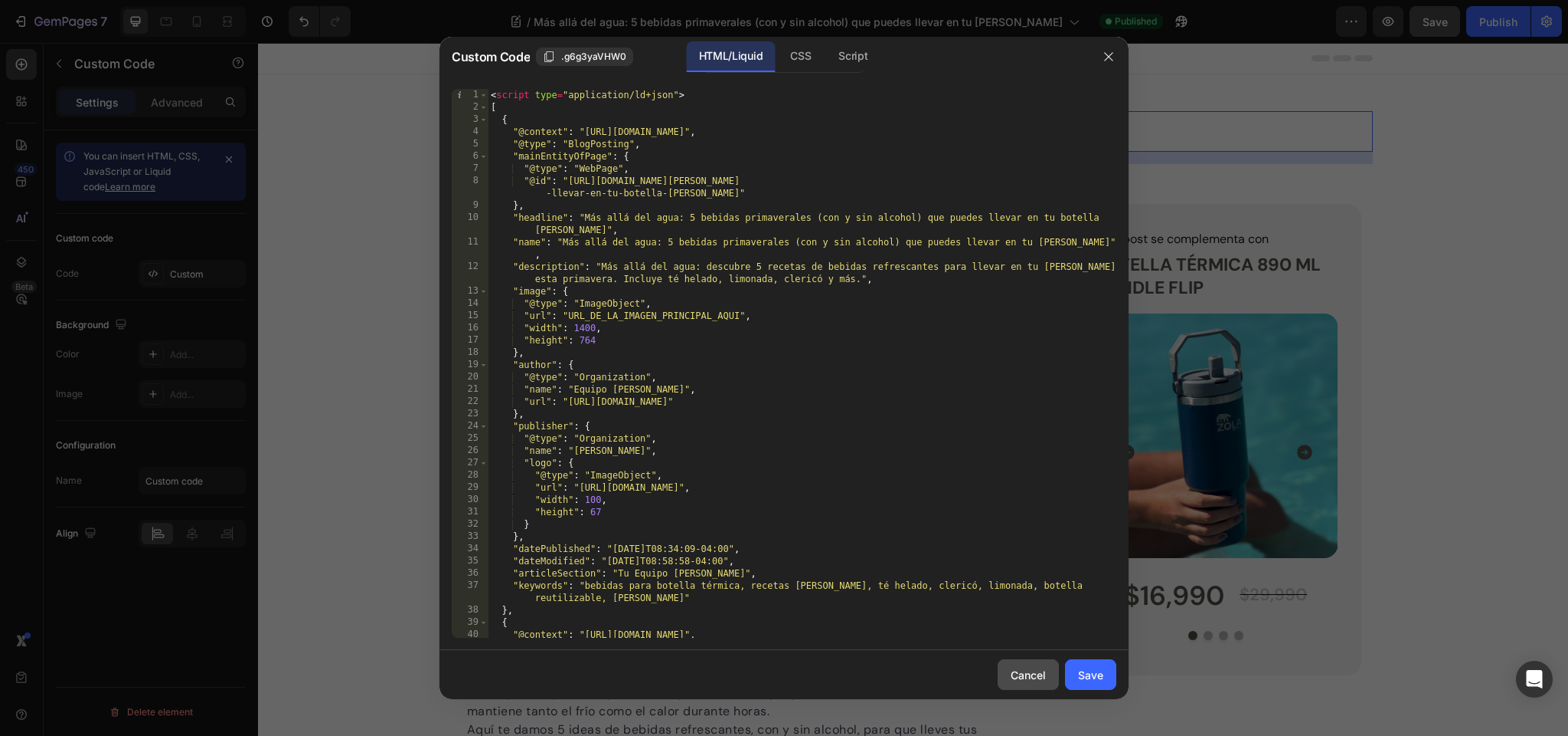
drag, startPoint x: 1041, startPoint y: 677, endPoint x: 1220, endPoint y: 491, distance: 258.1
click at [1041, 677] on div "Cancel" at bounding box center [1027, 674] width 35 height 16
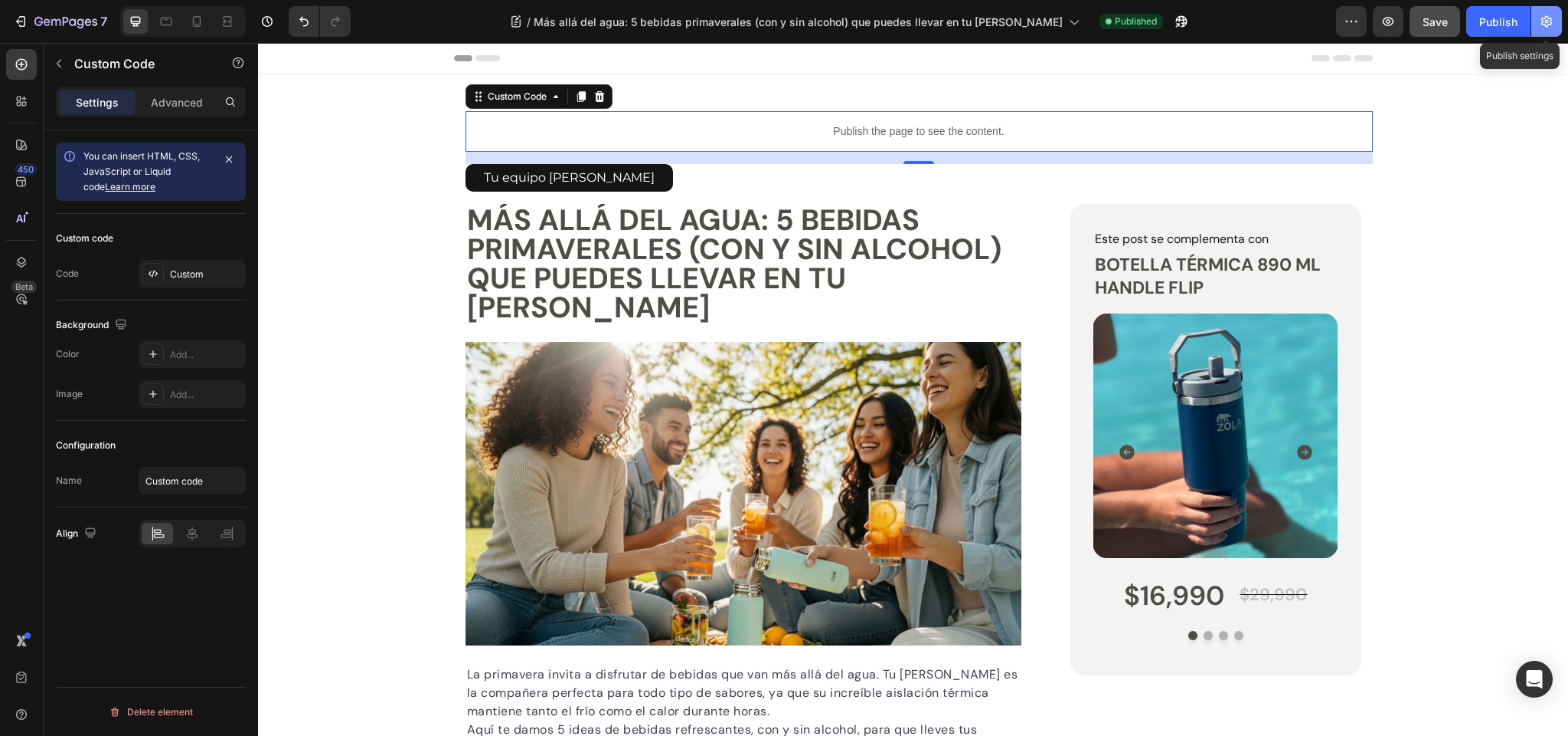
click at [1544, 23] on icon "button" at bounding box center [1547, 22] width 15 height 15
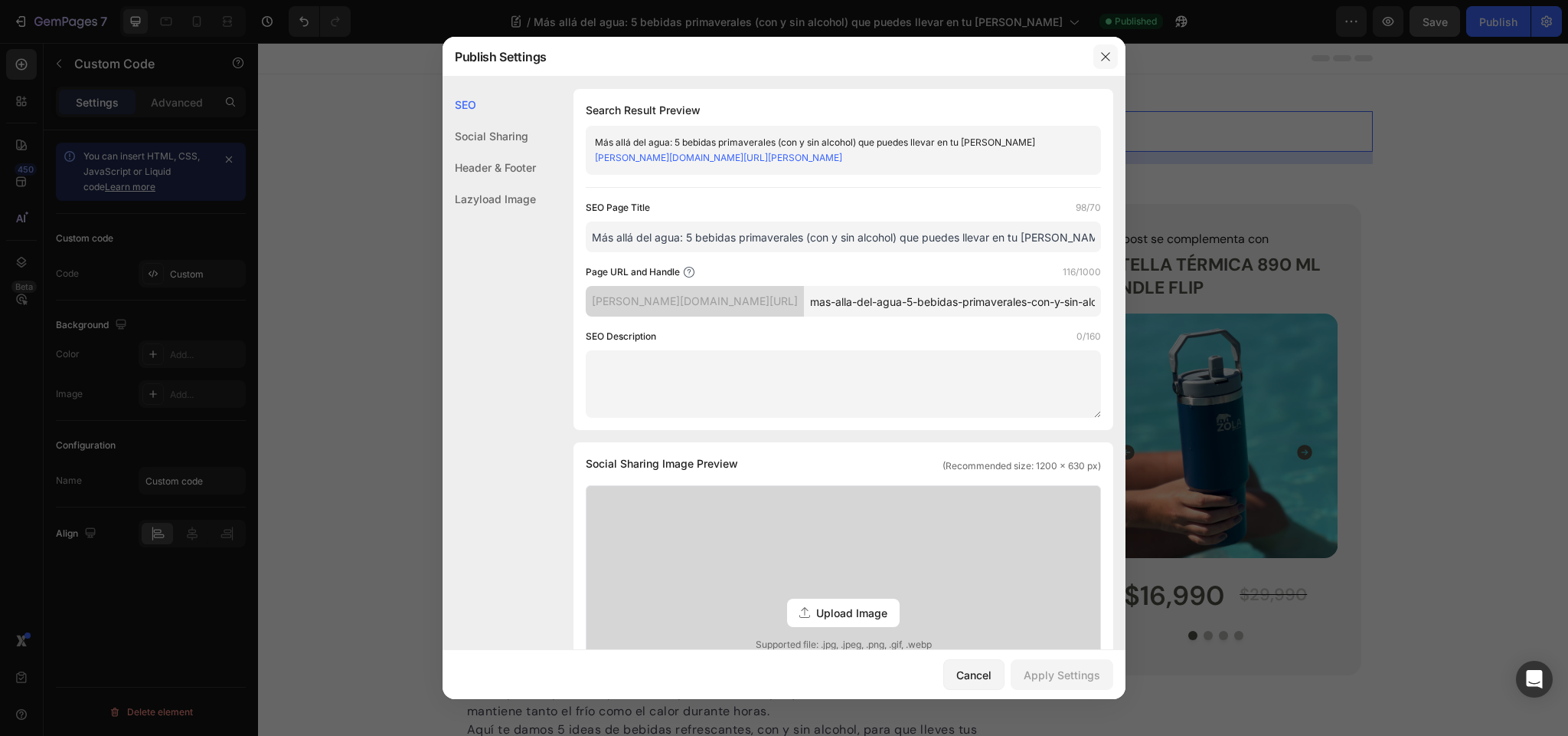
click at [1101, 58] on icon "button" at bounding box center [1106, 57] width 12 height 12
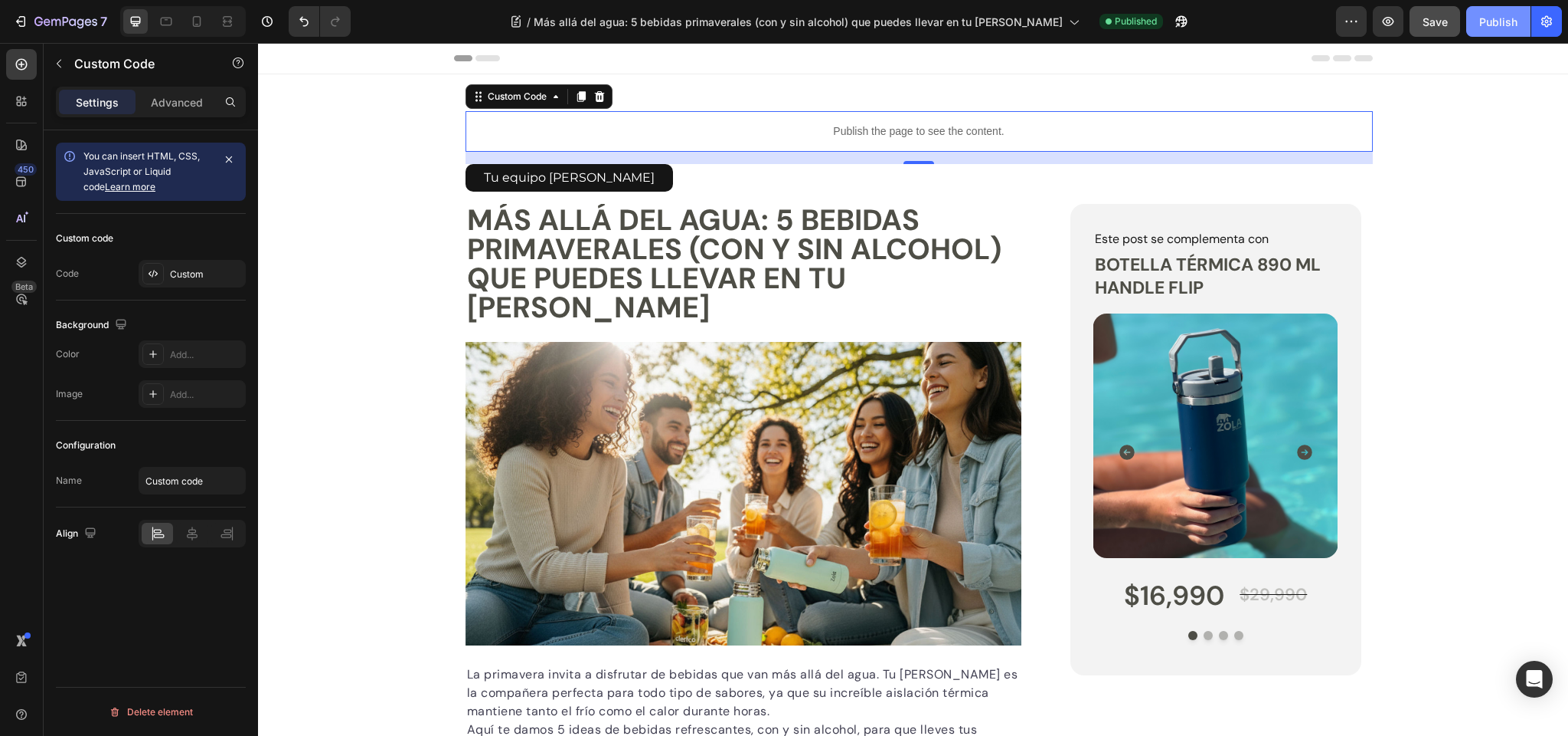
click at [1482, 24] on div "Publish" at bounding box center [1498, 22] width 39 height 16
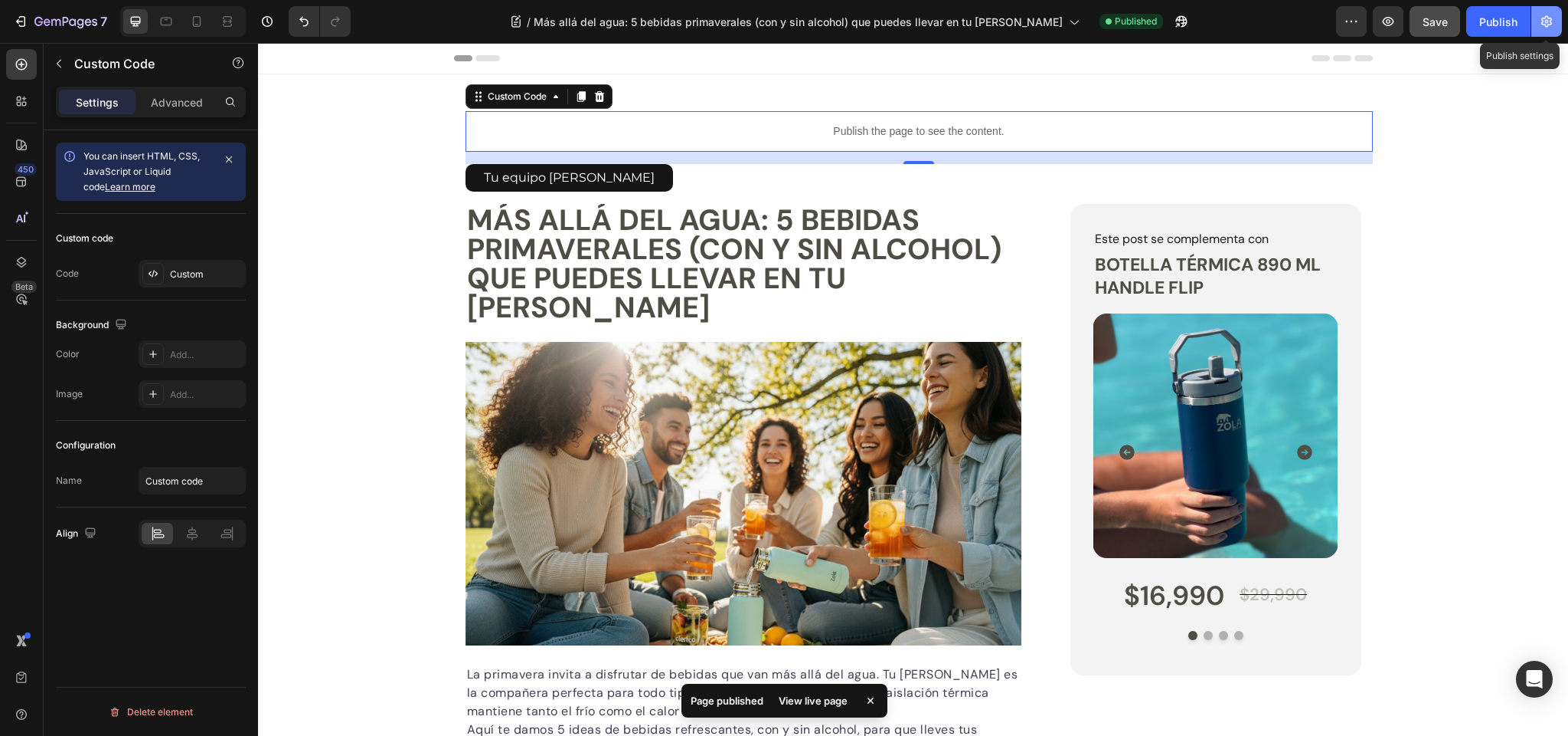
click at [1547, 23] on icon "button" at bounding box center [1546, 22] width 10 height 11
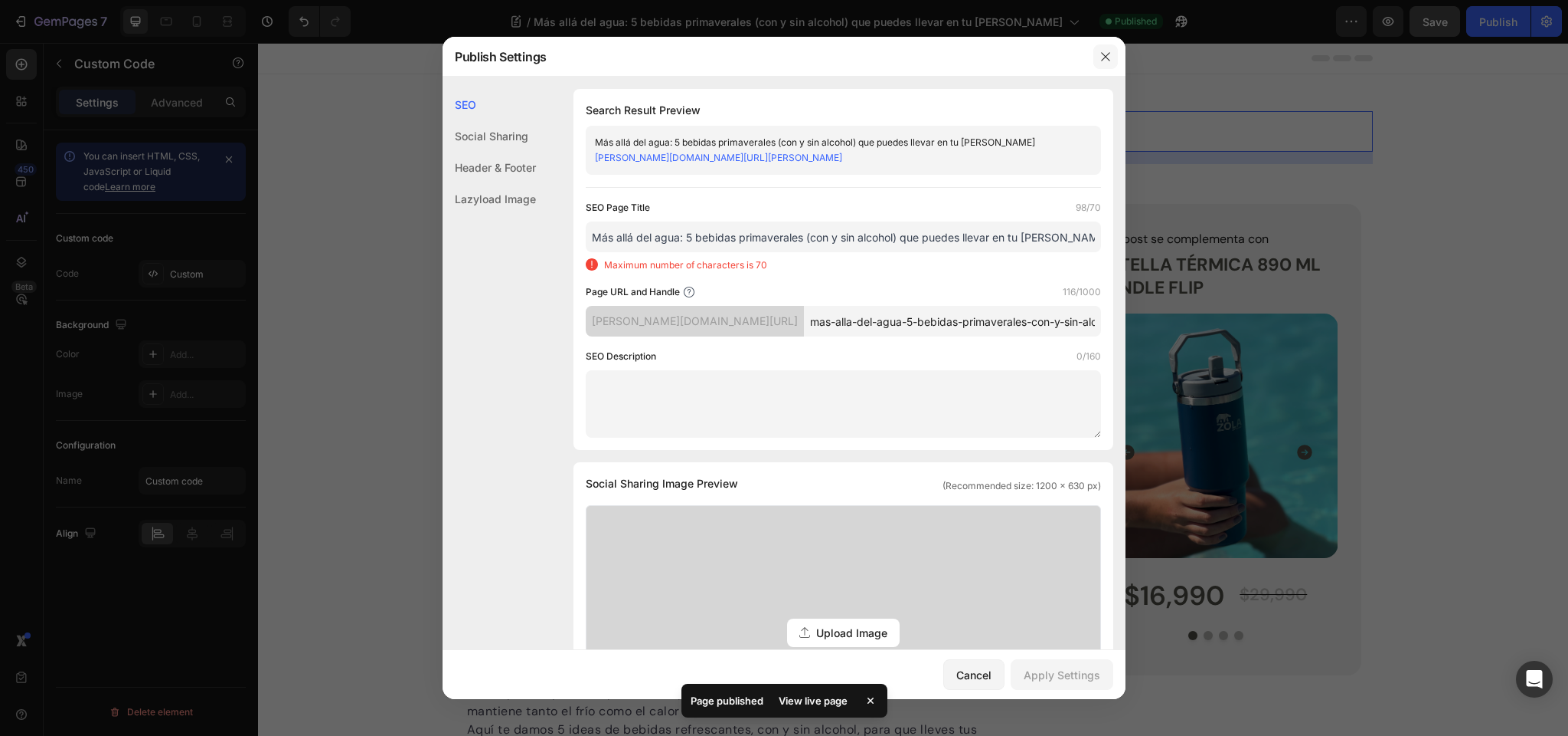
click at [1103, 56] on icon "button" at bounding box center [1106, 57] width 12 height 12
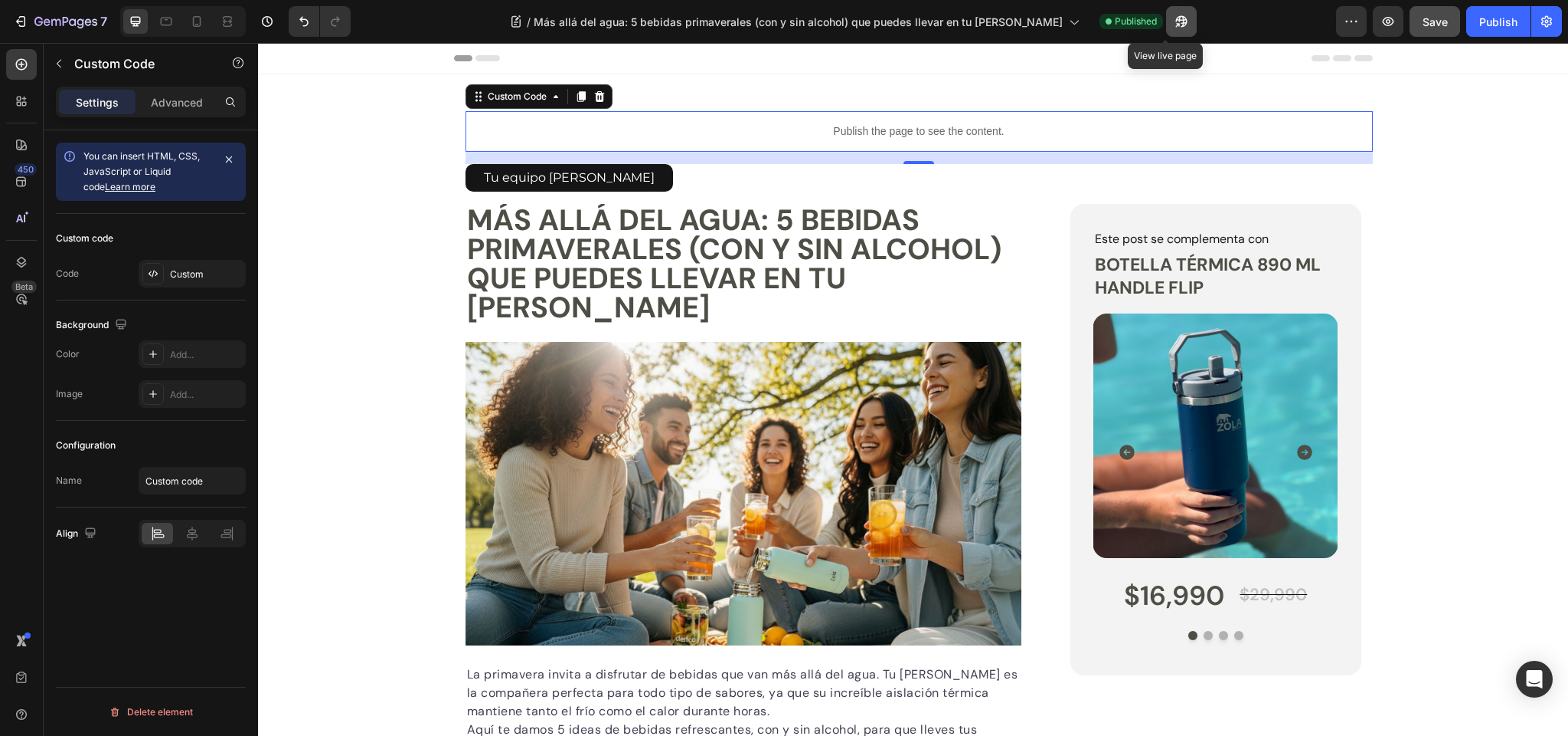
click at [1174, 18] on icon "button" at bounding box center [1182, 22] width 15 height 15
click at [836, 128] on p "Publish the page to see the content." at bounding box center [919, 131] width 908 height 16
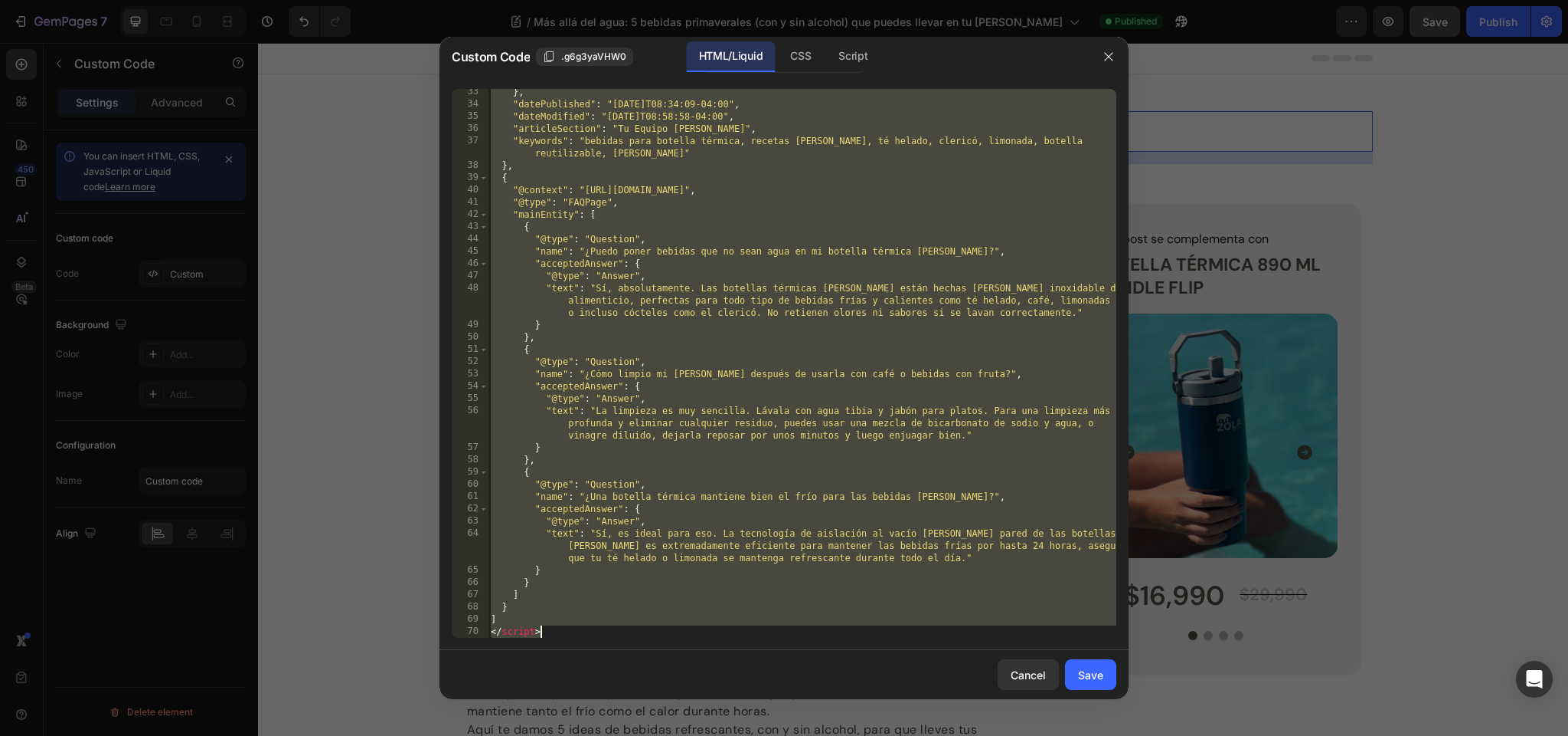
scroll to position [445, 0]
drag, startPoint x: 489, startPoint y: 96, endPoint x: 724, endPoint y: 796, distance: 738.4
click at [724, 0] on html "7 Version history / Más allá del agua: 5 bebidas primaverales (con y sin alcoho…" at bounding box center [784, 0] width 1568 height 0
type textarea "] </script>"
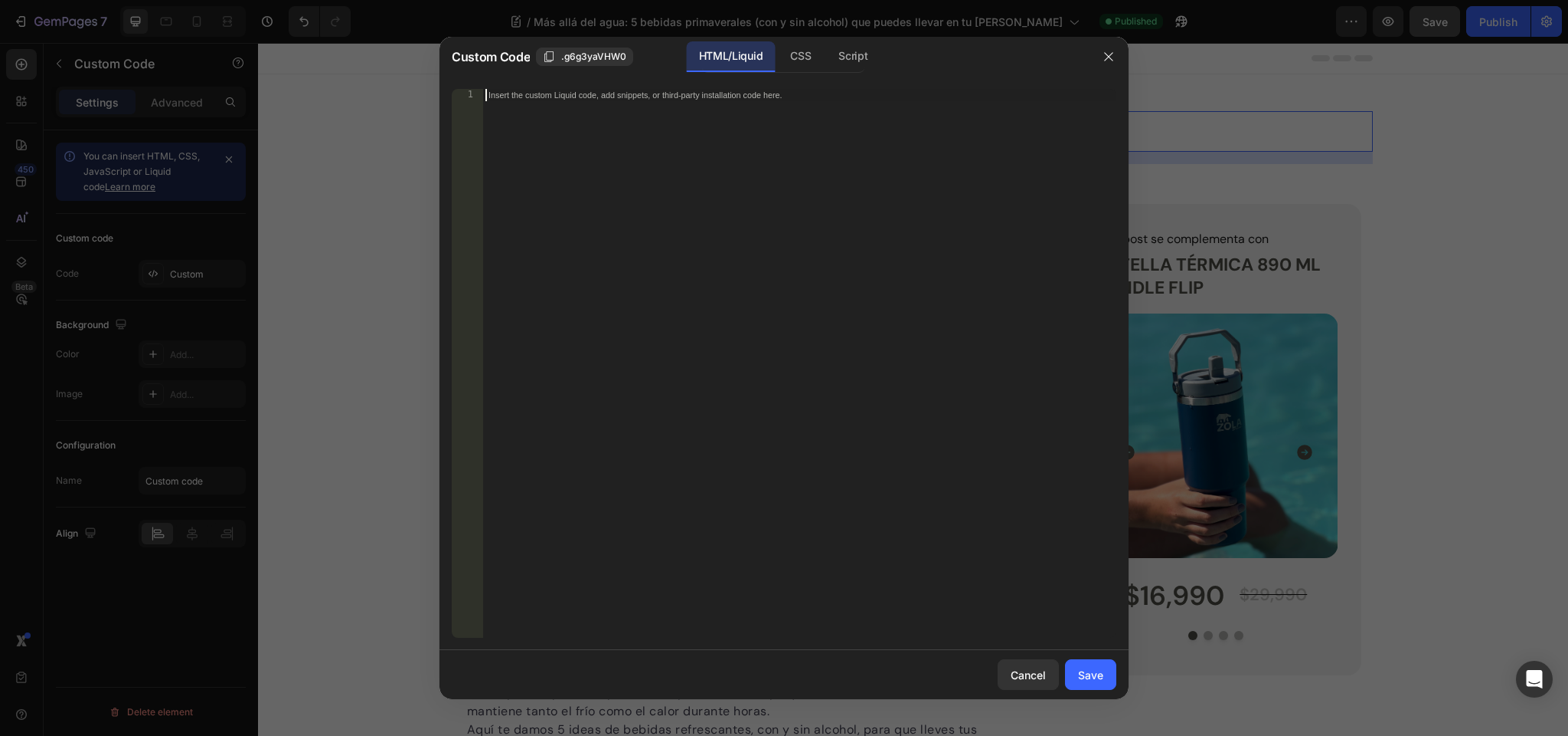
paste textarea "</script>"
type textarea "</script>"
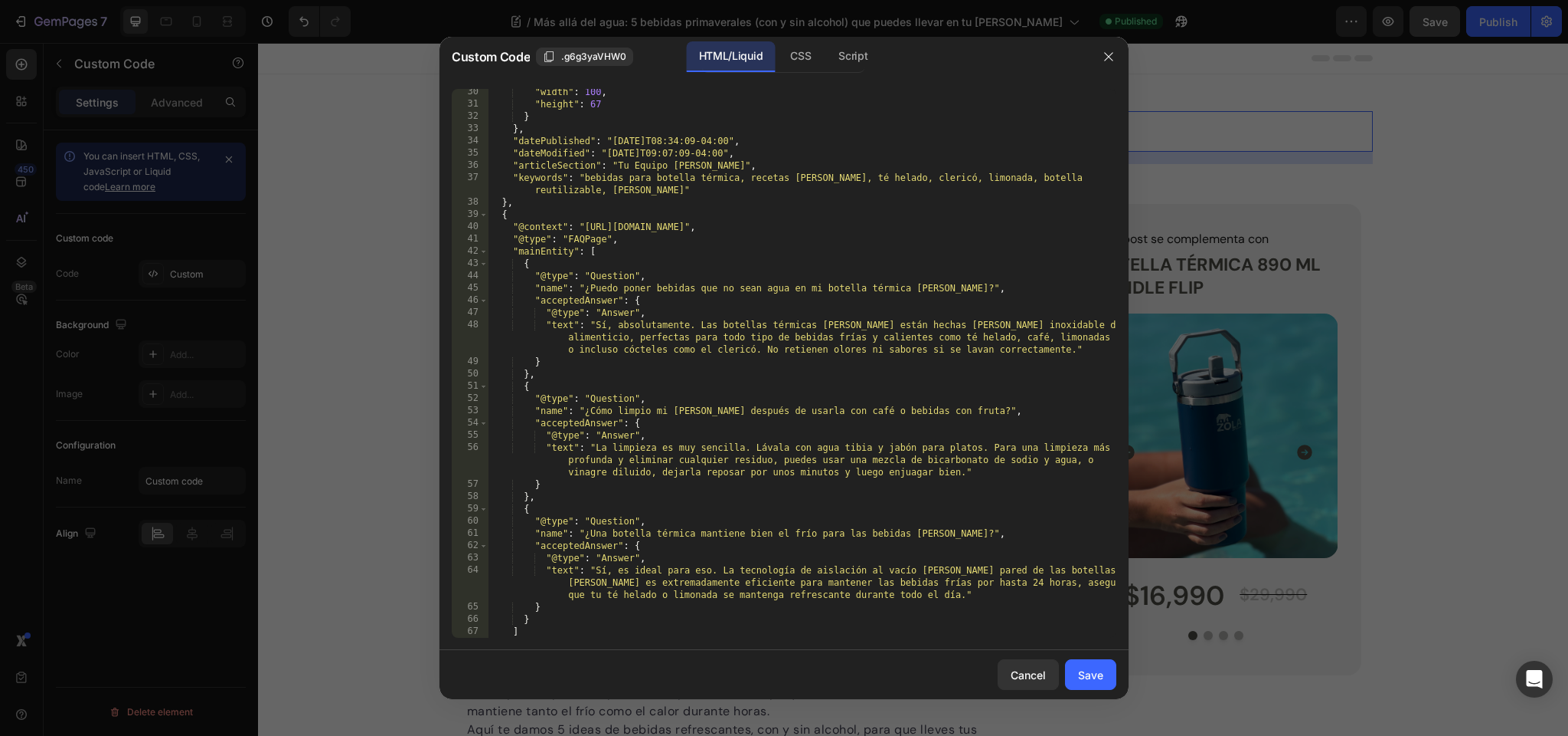
scroll to position [457, 0]
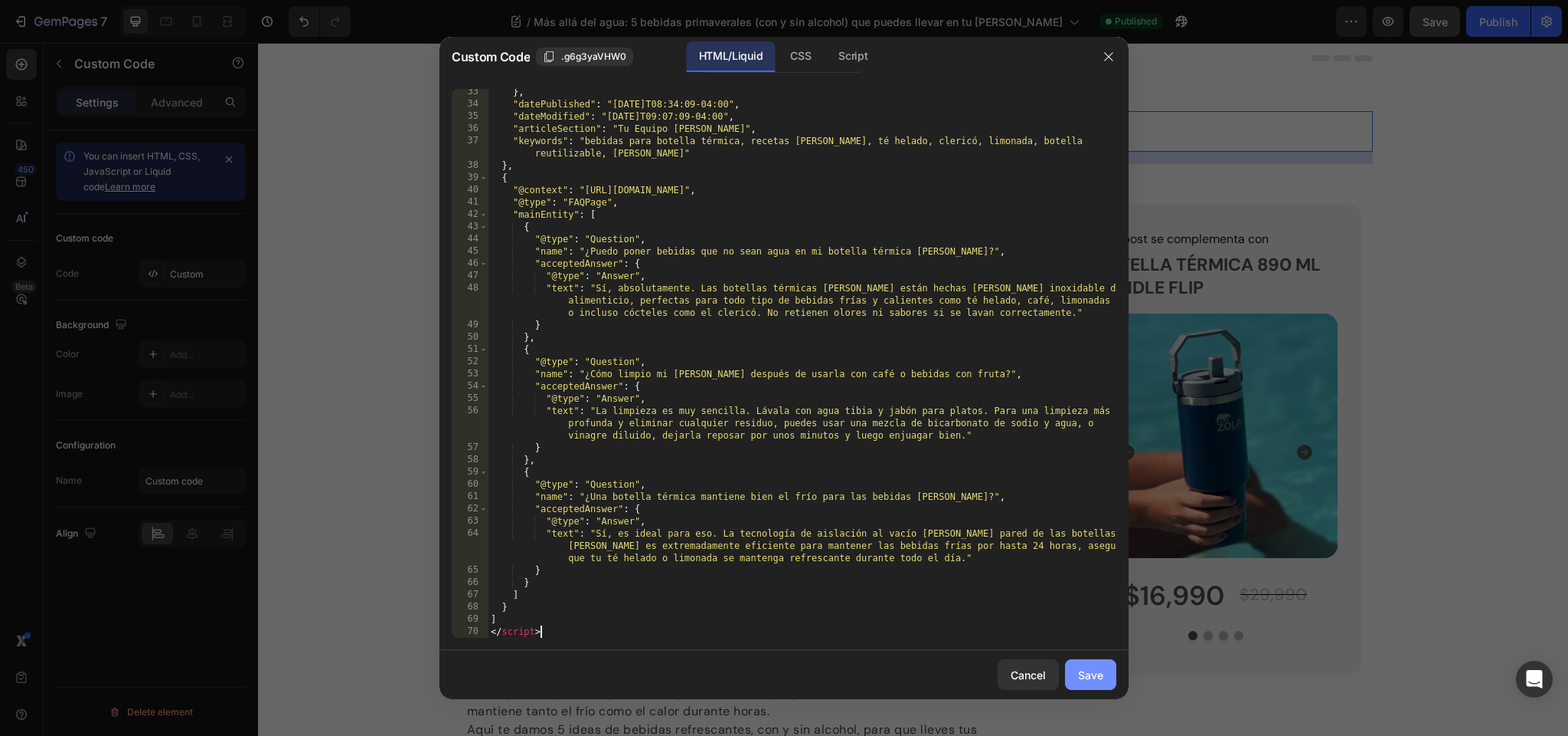
click at [1101, 679] on div "Save" at bounding box center [1091, 674] width 25 height 16
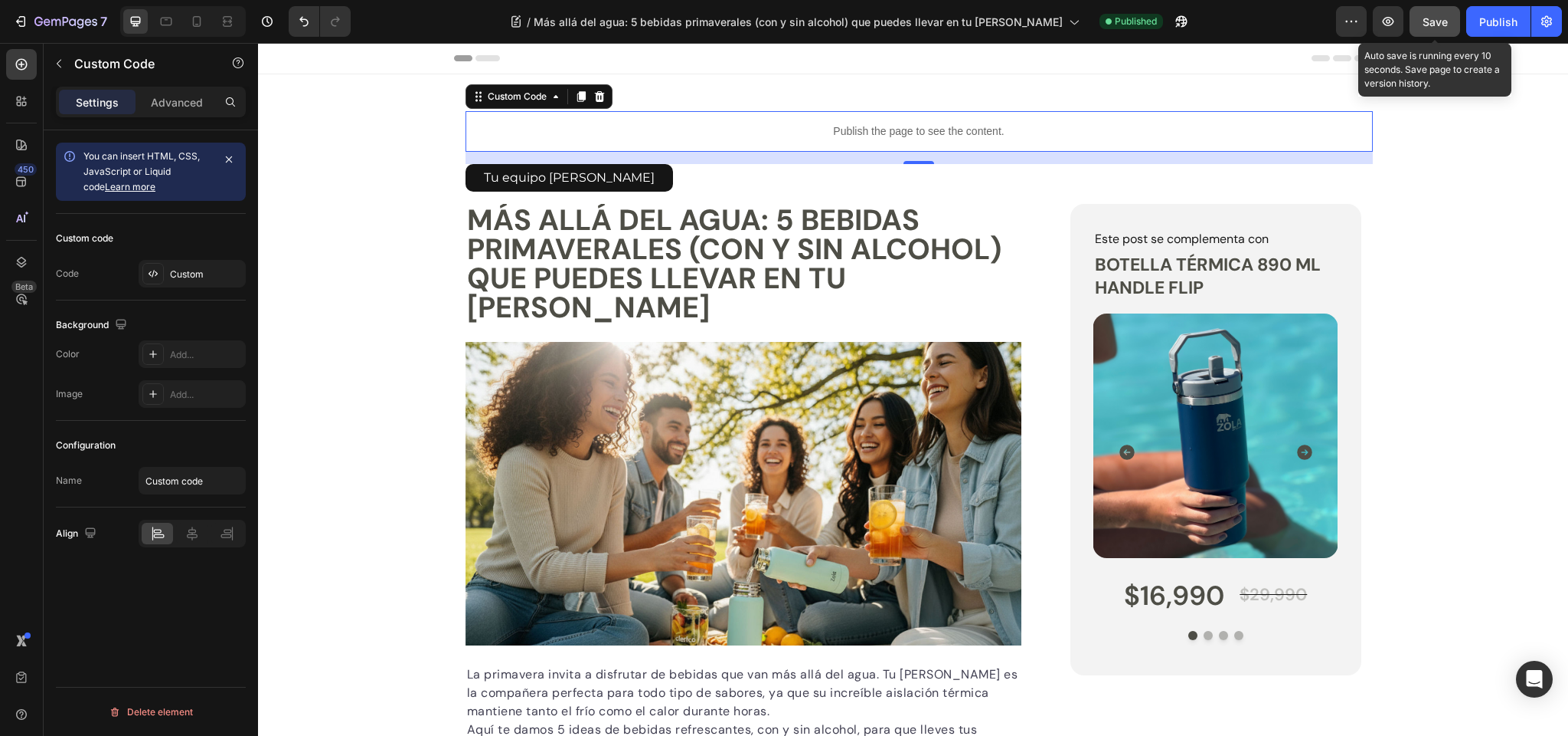
click at [1436, 25] on span "Save" at bounding box center [1435, 22] width 25 height 13
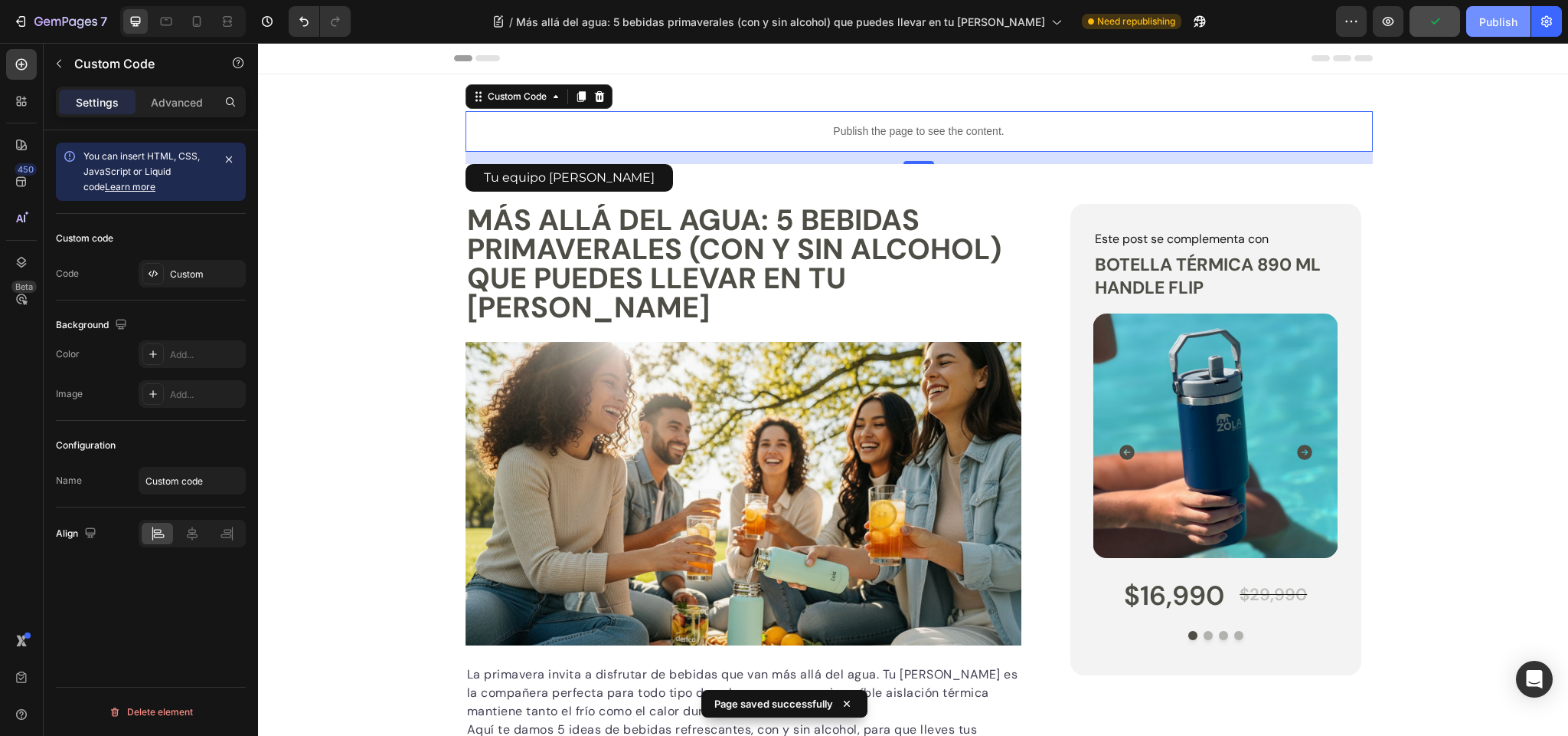
click at [1497, 9] on button "Publish" at bounding box center [1498, 22] width 64 height 31
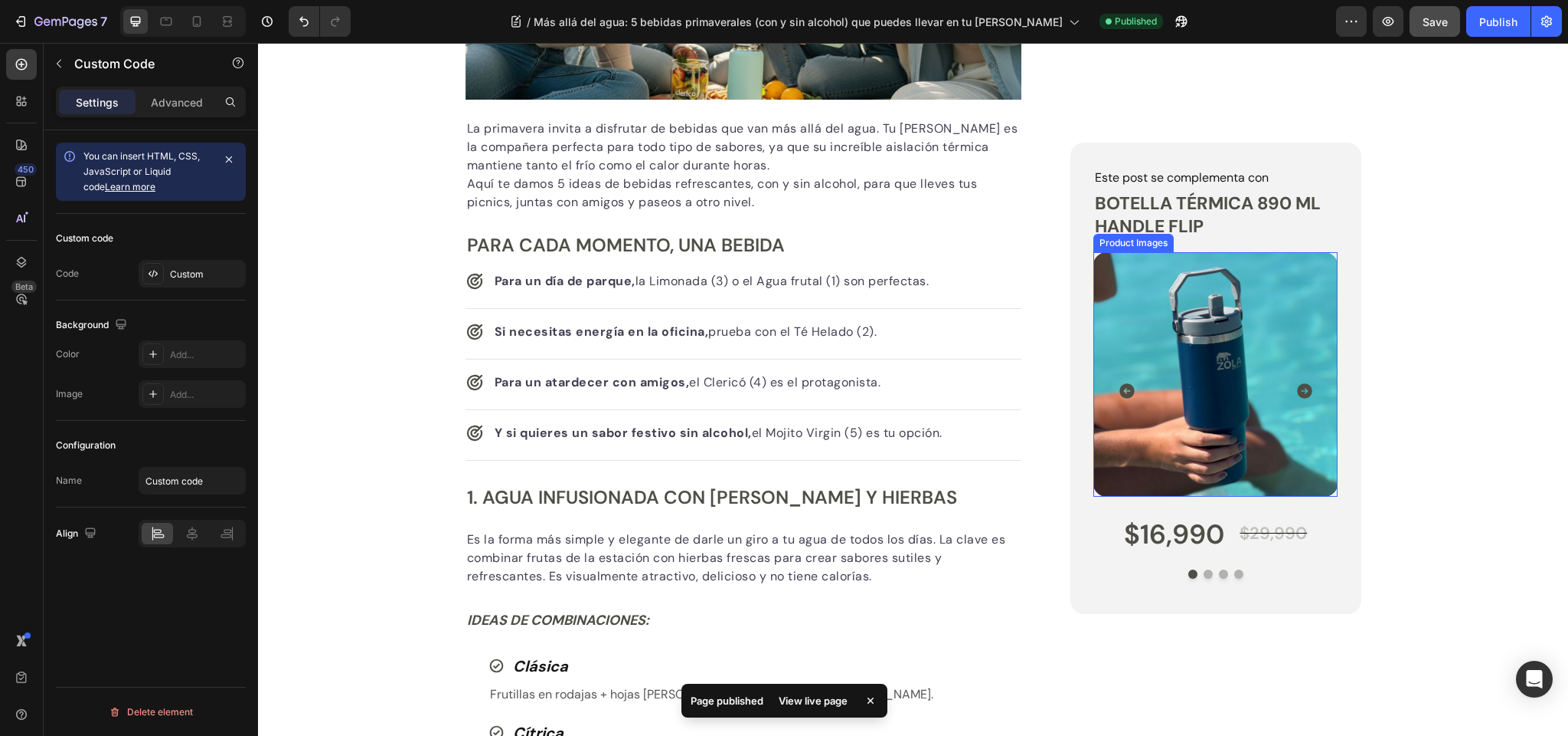
scroll to position [0, 0]
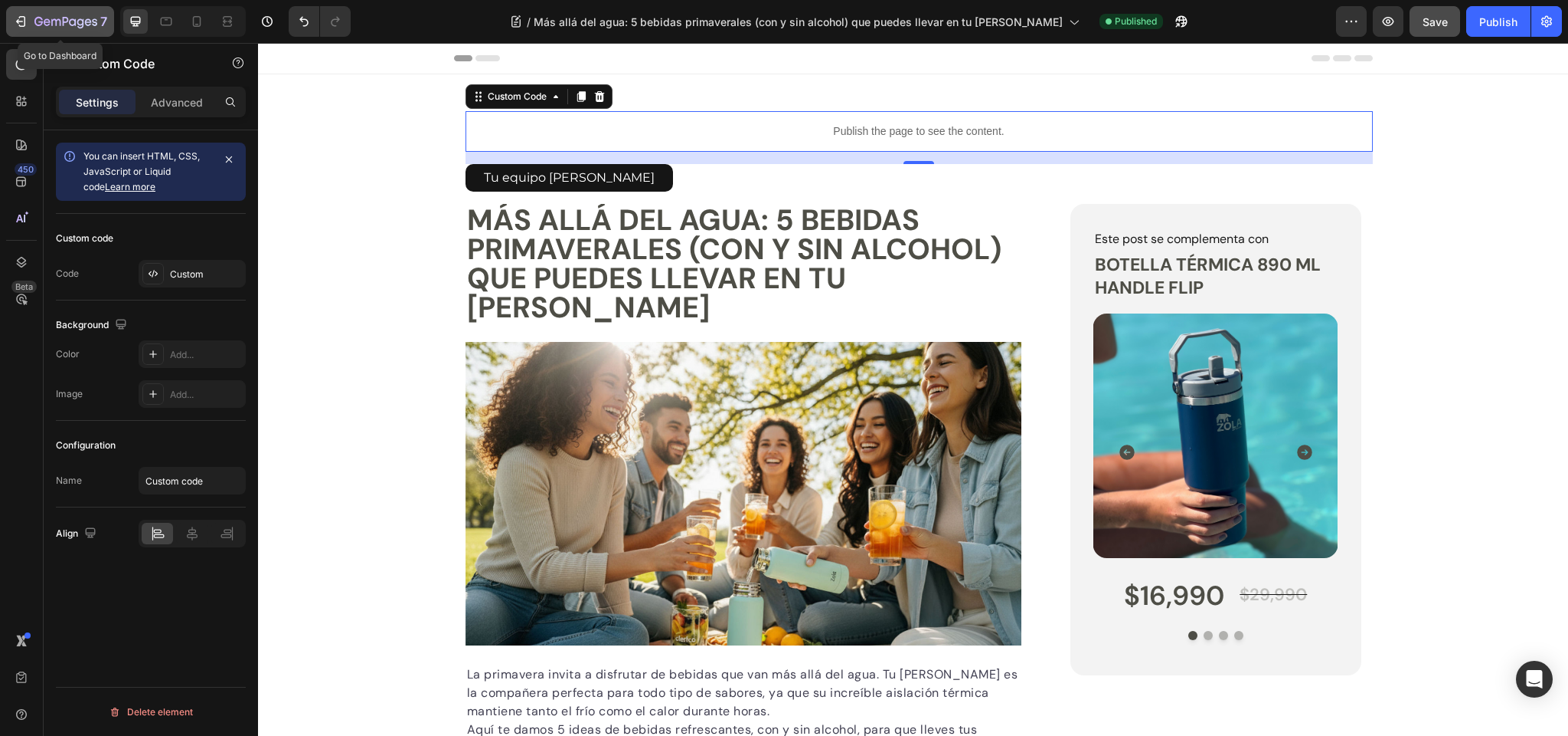
click at [64, 17] on icon "button" at bounding box center [66, 22] width 7 height 9
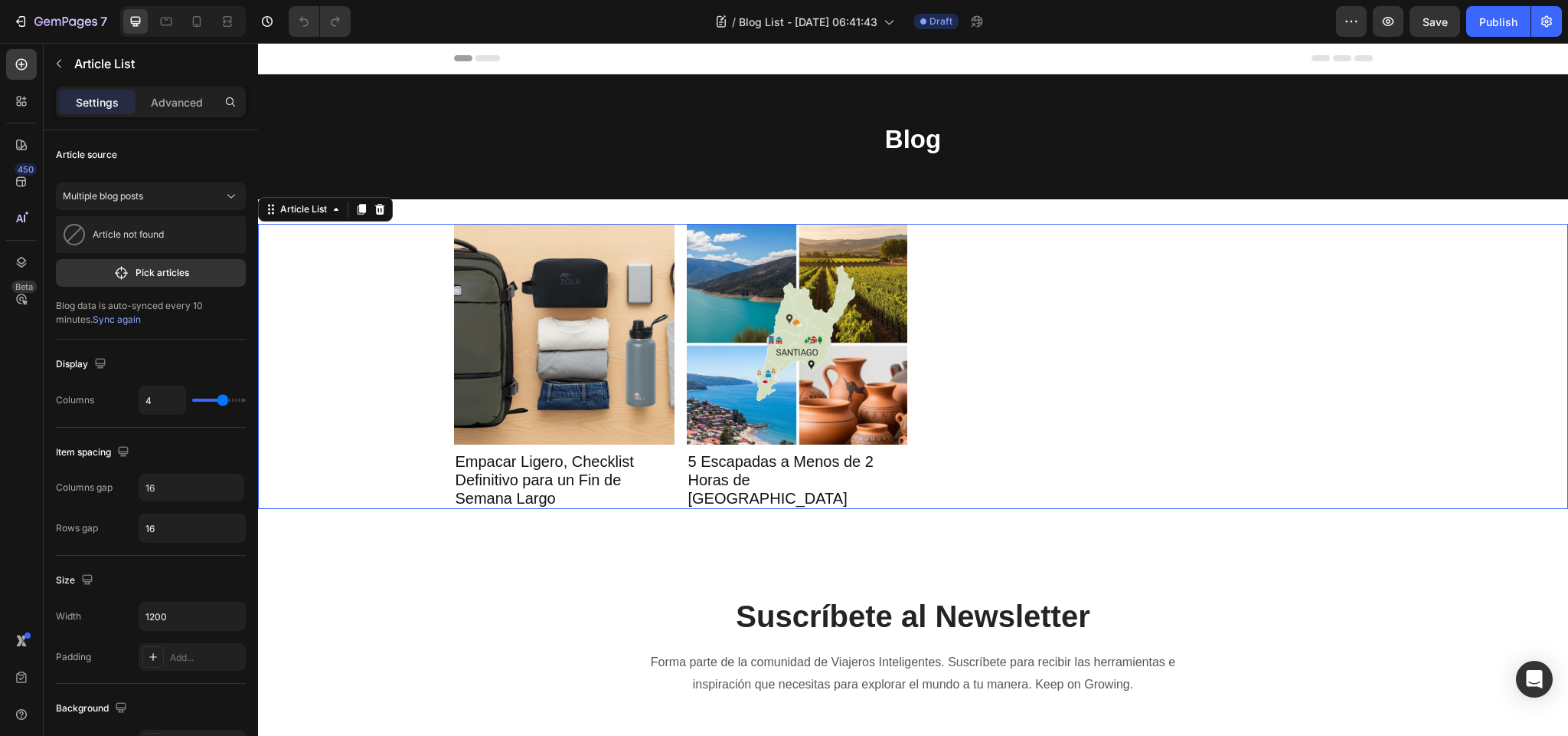
click at [397, 251] on div "Article Image Empacar Ligero, Checklist Definitivo para un Fin de Semana Largo …" at bounding box center [913, 366] width 1310 height 286
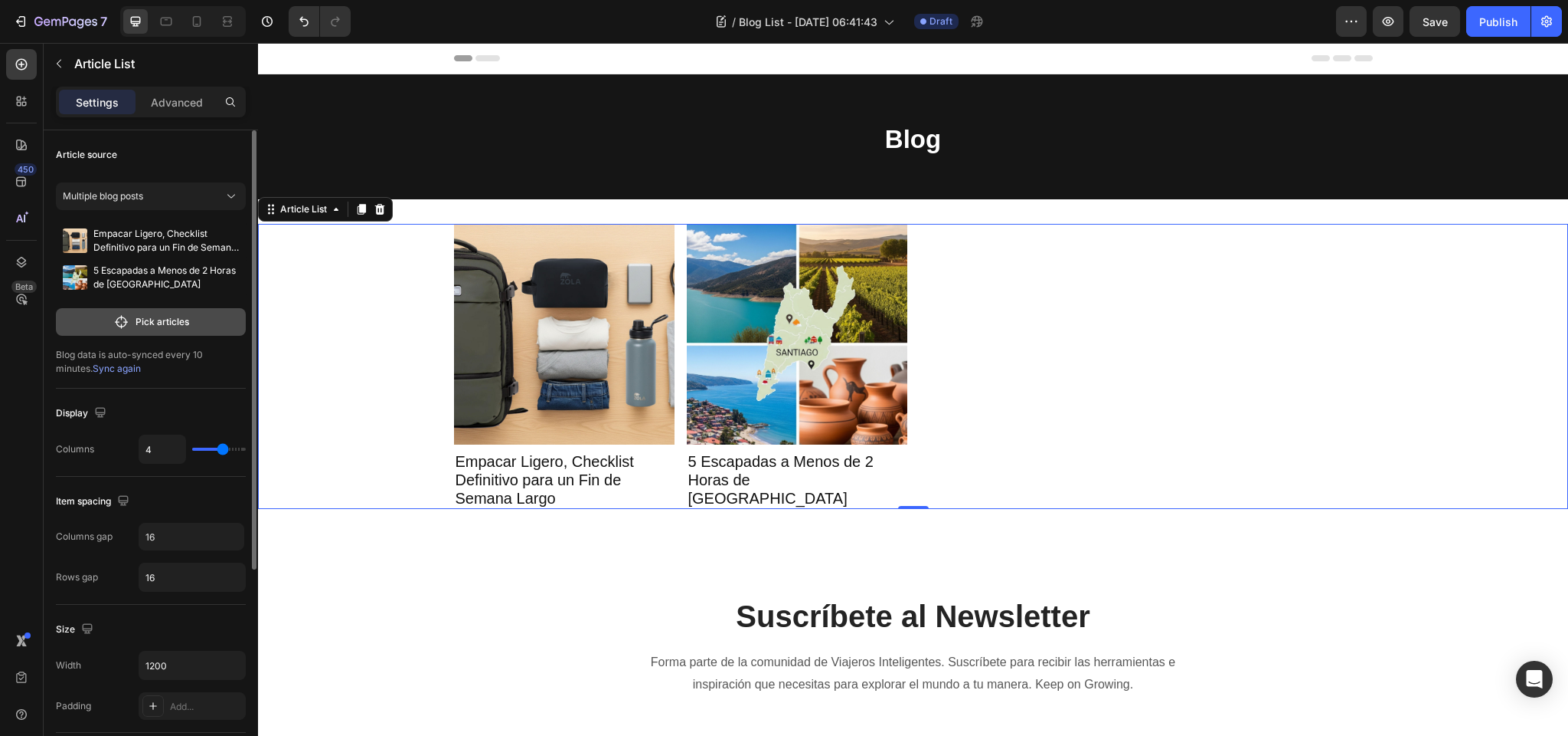
click at [147, 318] on p "Pick articles" at bounding box center [162, 321] width 54 height 14
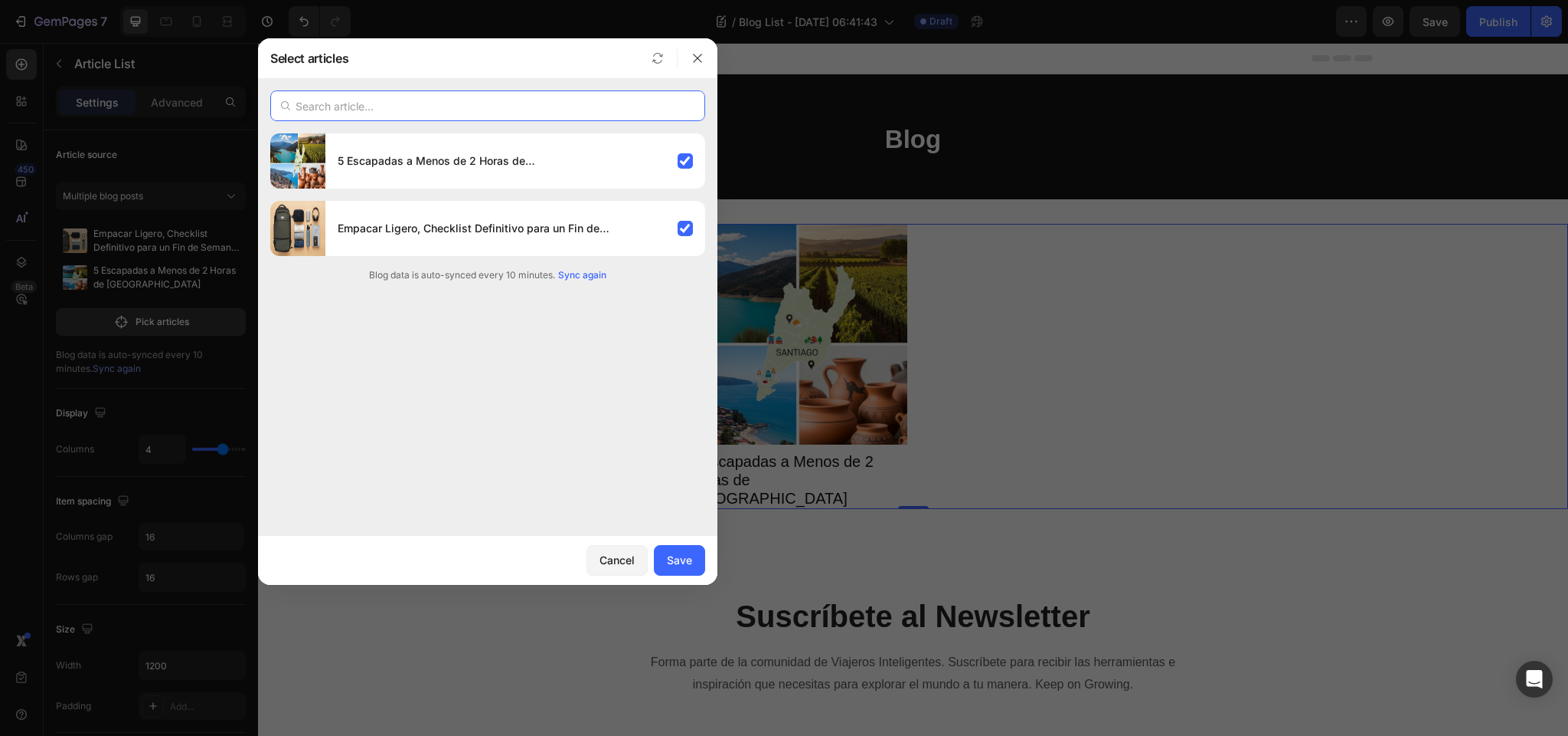
click at [396, 104] on input "text" at bounding box center [488, 106] width 435 height 31
type input "5"
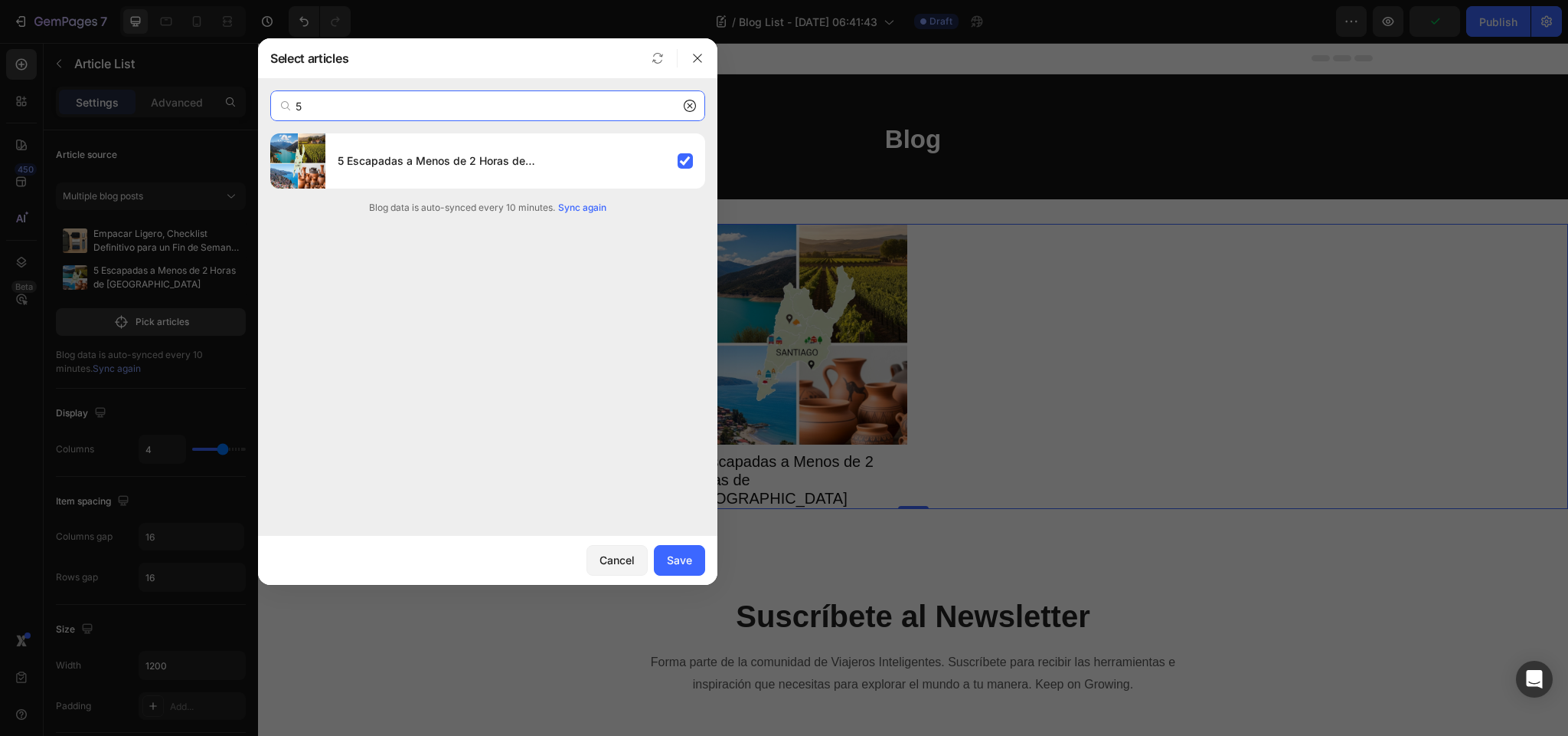
drag, startPoint x: 310, startPoint y: 106, endPoint x: 285, endPoint y: 106, distance: 25.0
click at [285, 106] on div "5" at bounding box center [488, 106] width 435 height 31
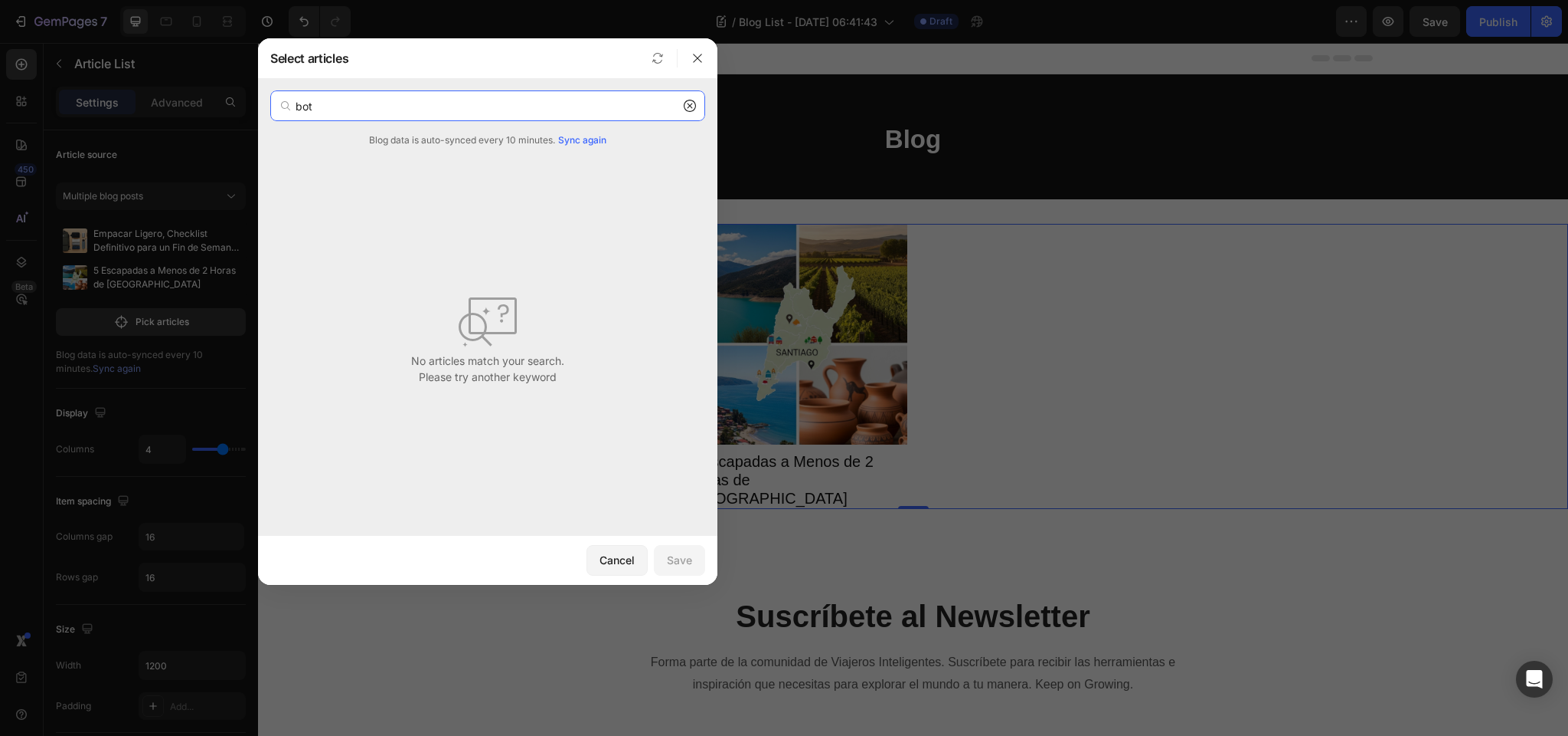
click at [349, 108] on input "bot" at bounding box center [488, 106] width 435 height 31
click at [317, 106] on input "bebi" at bounding box center [488, 106] width 435 height 31
type input "agua"
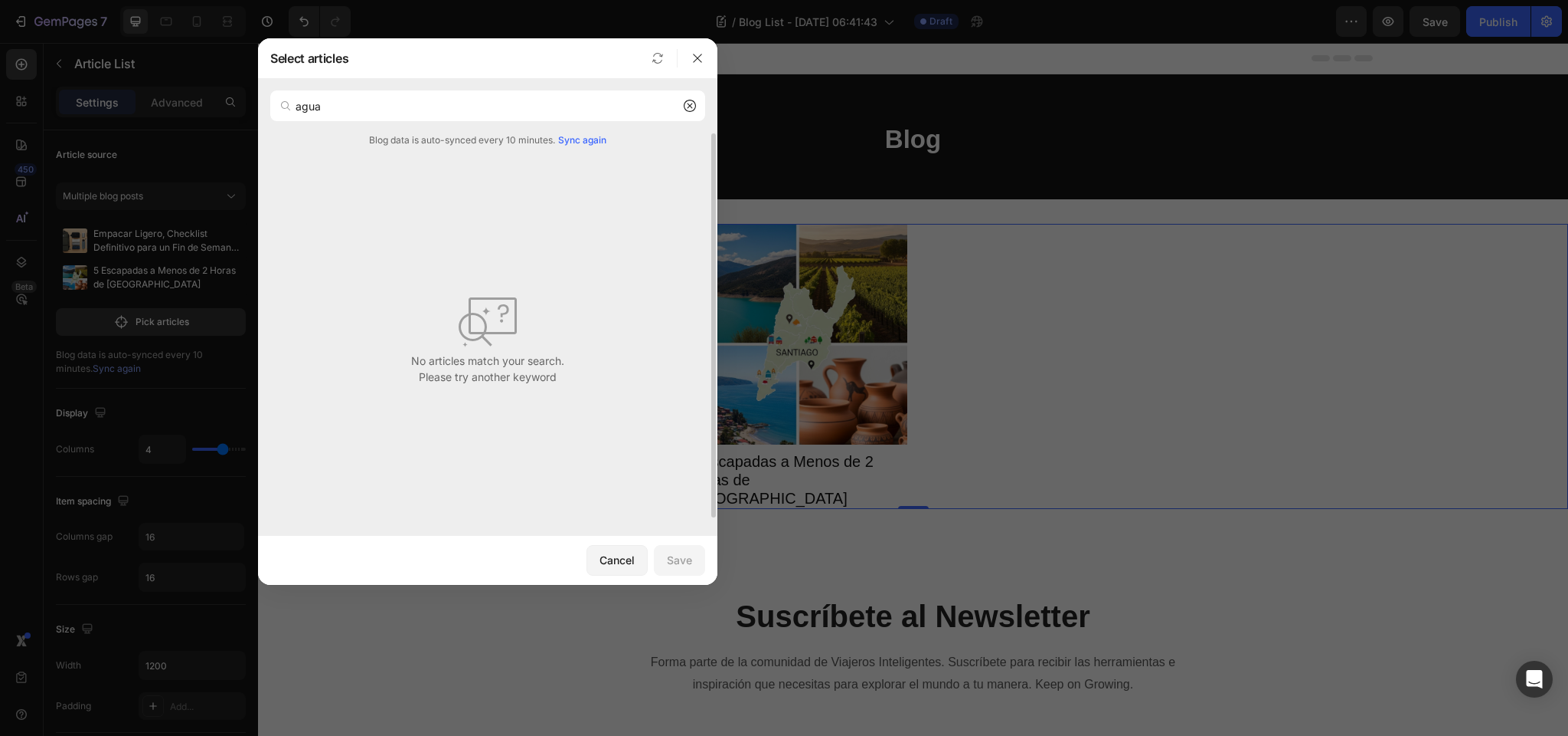
click at [608, 138] on div "Blog data is auto-synced every 10 minutes. Sync again" at bounding box center [488, 139] width 435 height 14
click at [584, 138] on span "Sync again" at bounding box center [582, 139] width 48 height 14
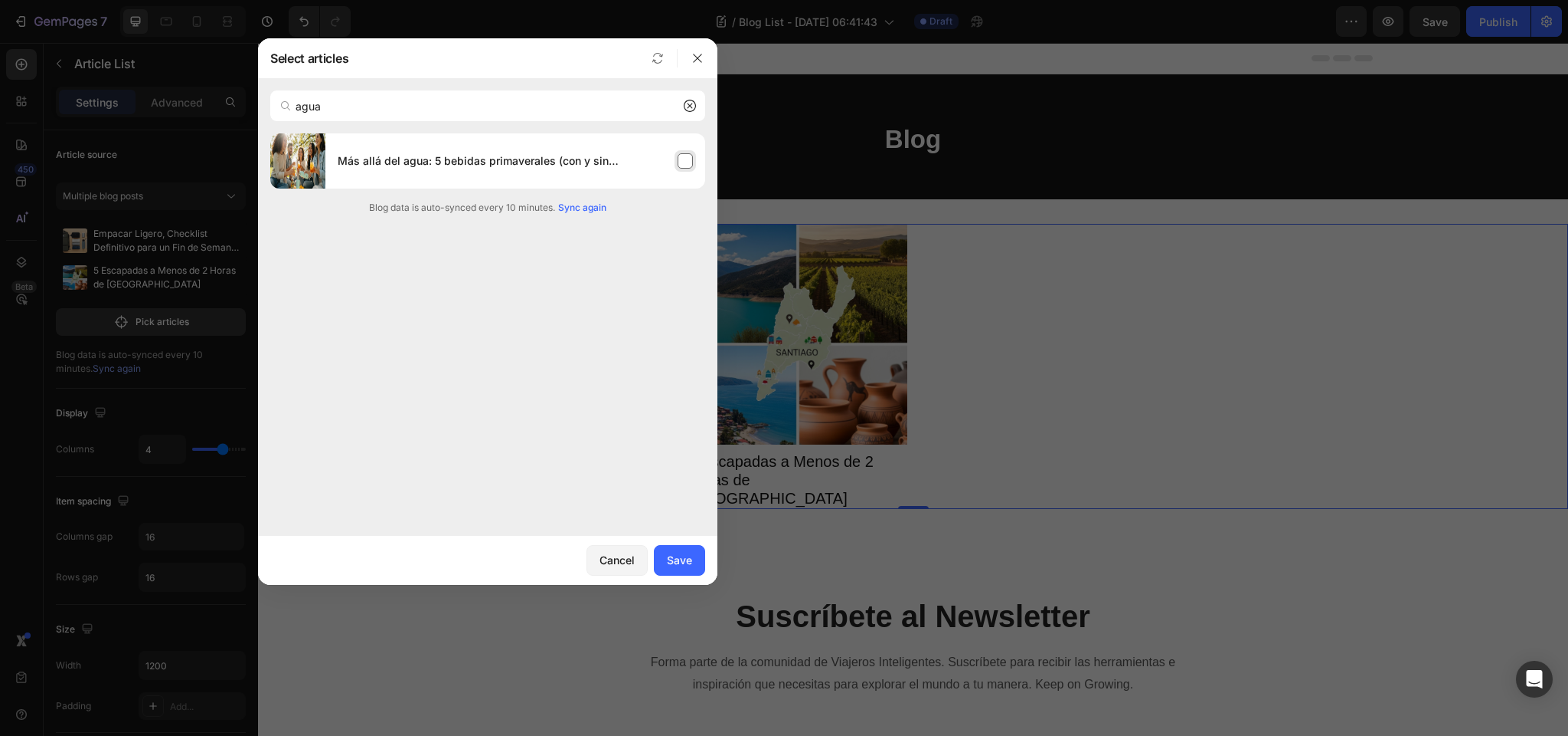
click at [687, 160] on div "Más allá del agua: 5 bebidas primaverales (con y sin alcohol) que puedes llevar…" at bounding box center [515, 161] width 380 height 43
click at [688, 107] on icon at bounding box center [689, 106] width 12 height 12
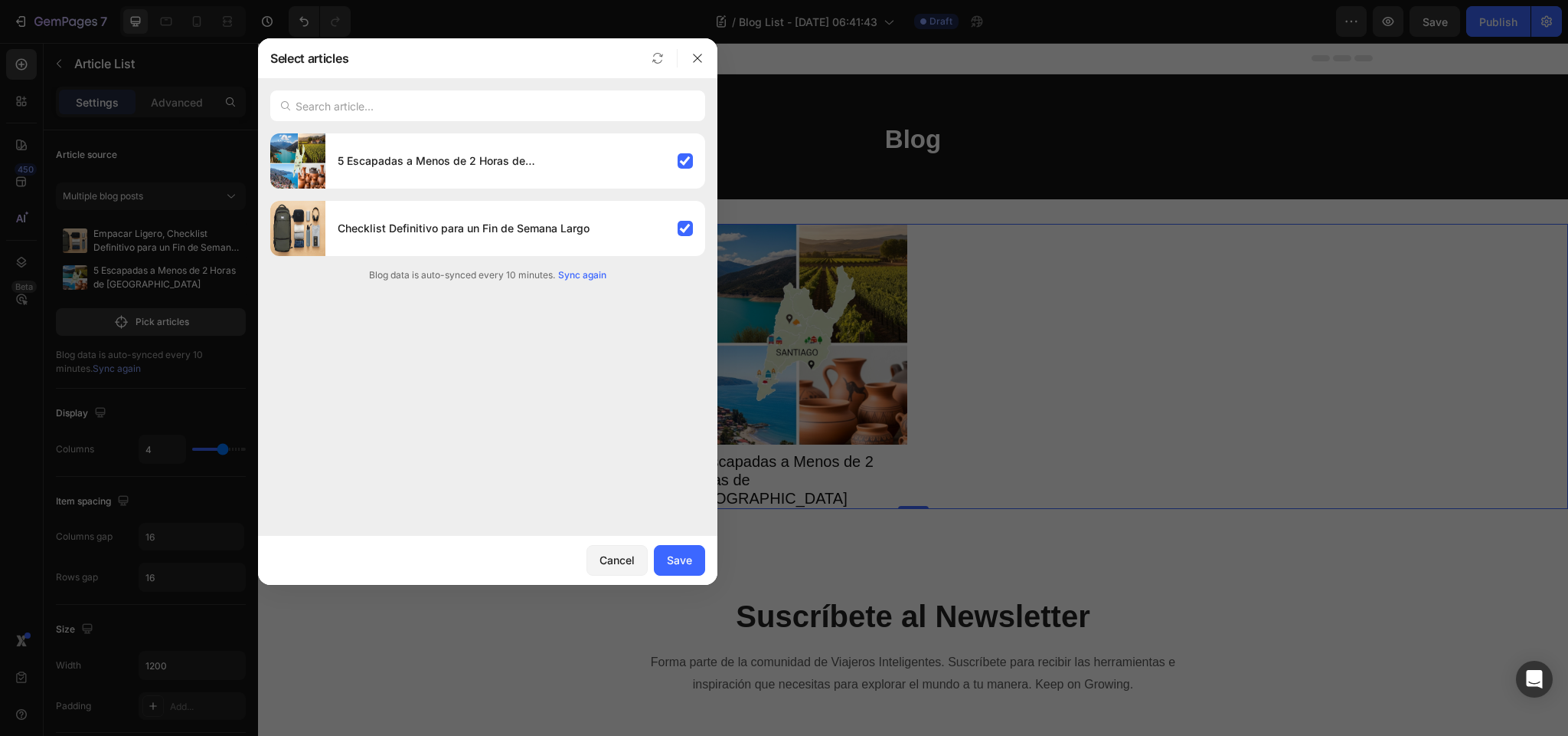
click at [601, 270] on span "Sync again" at bounding box center [582, 275] width 48 height 14
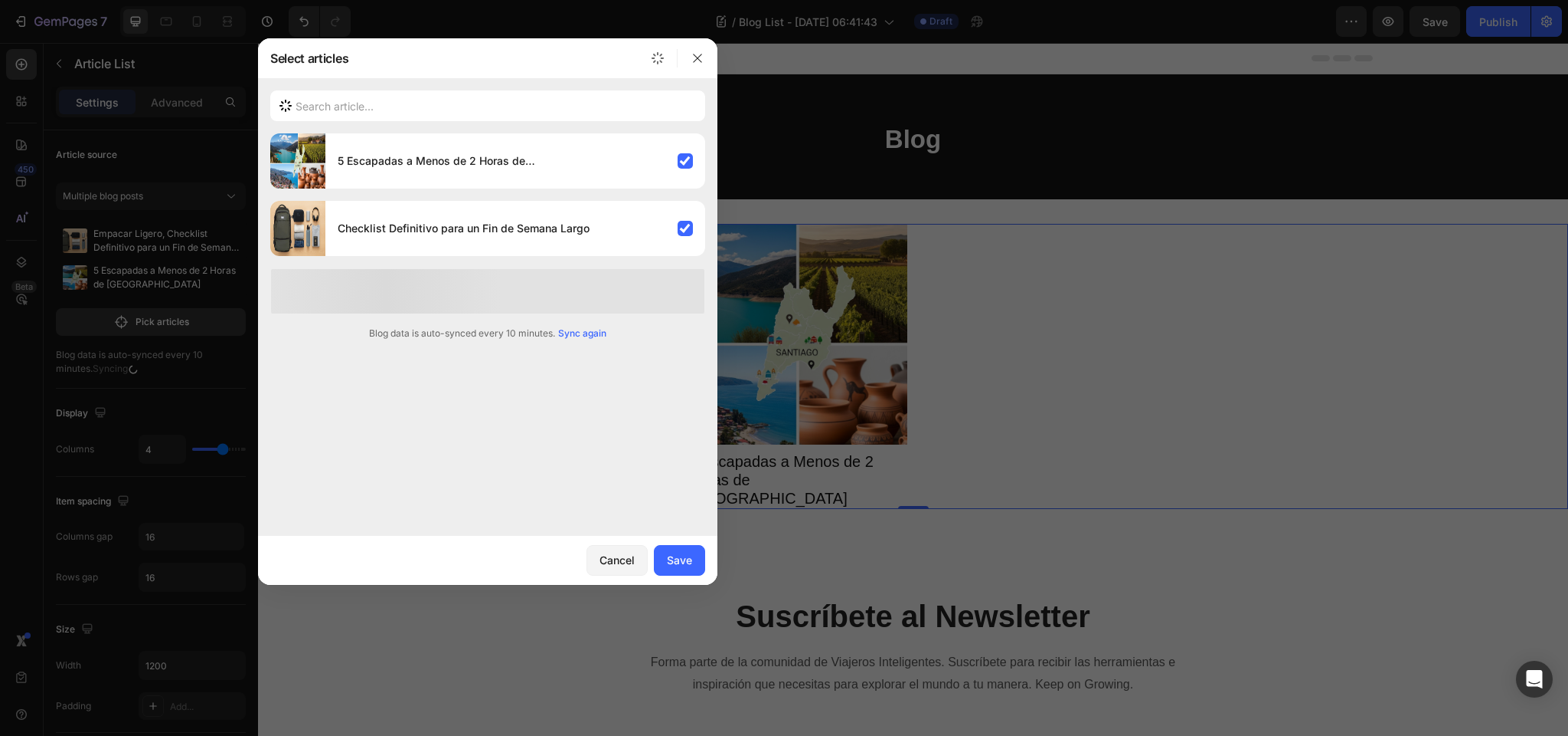
click at [580, 329] on span "Sync again" at bounding box center [582, 333] width 48 height 14
click at [610, 560] on div "Cancel" at bounding box center [617, 560] width 35 height 16
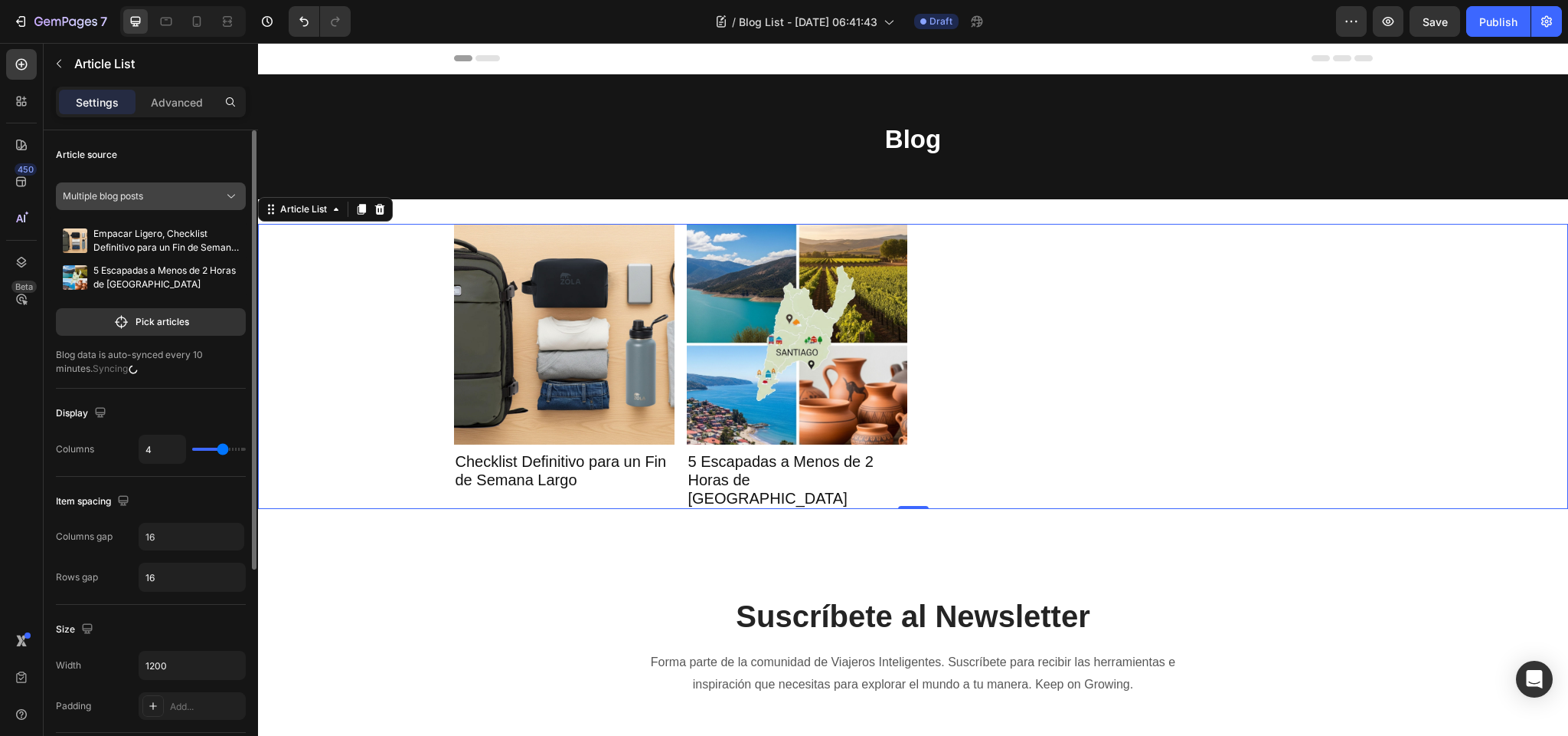
scroll to position [3, 0]
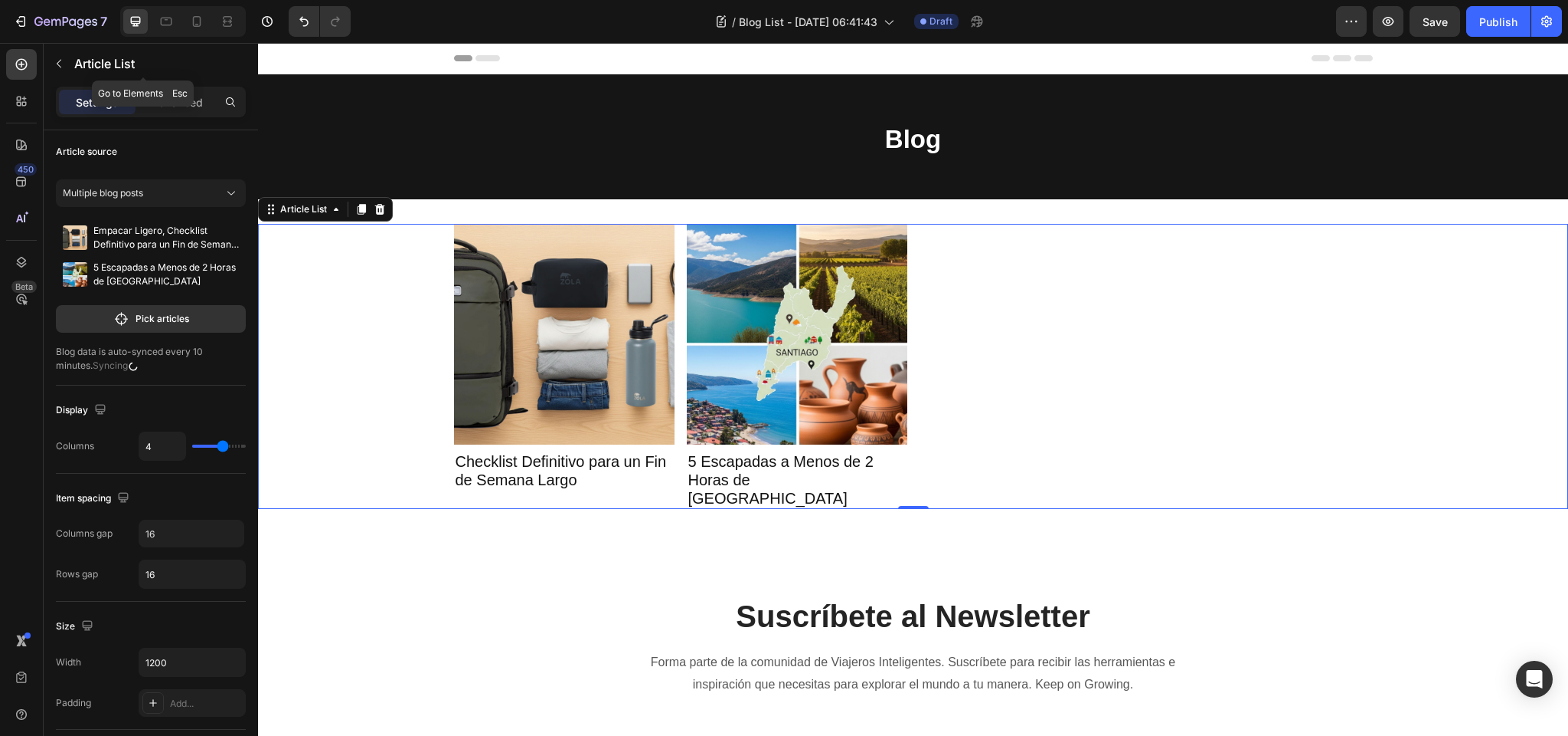
click at [89, 66] on p "Article List" at bounding box center [157, 64] width 166 height 19
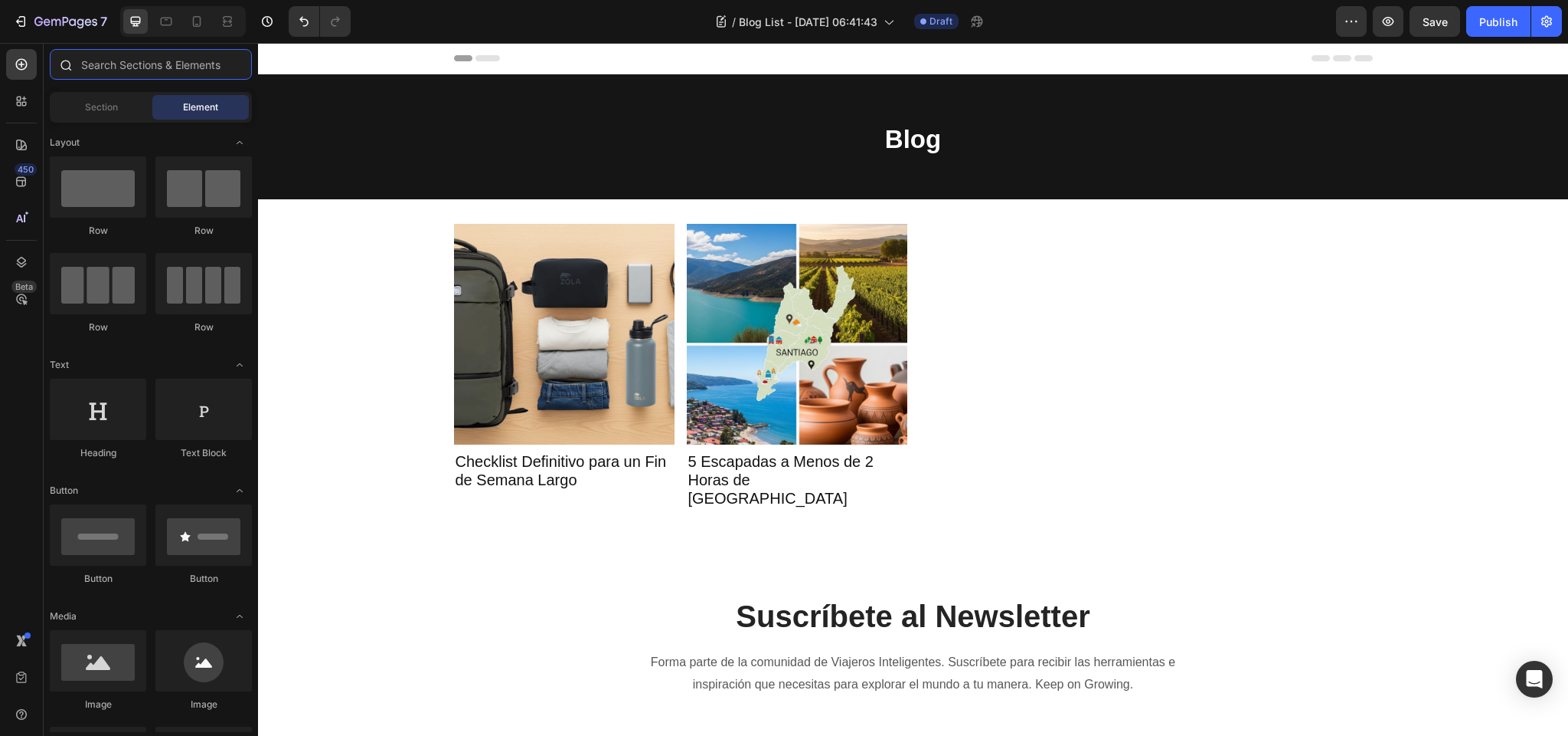
click at [114, 70] on input "text" at bounding box center [151, 64] width 202 height 31
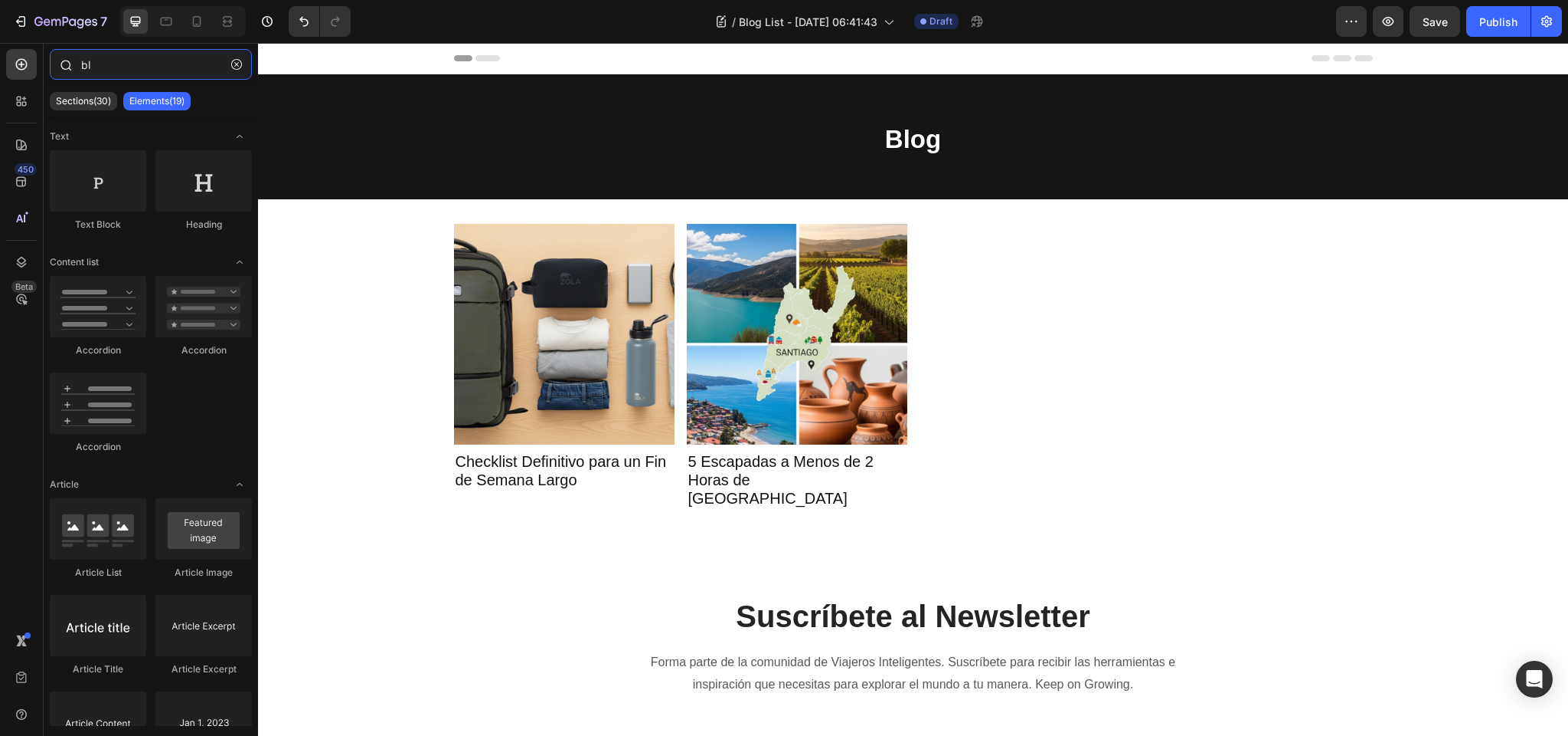
type input "blo"
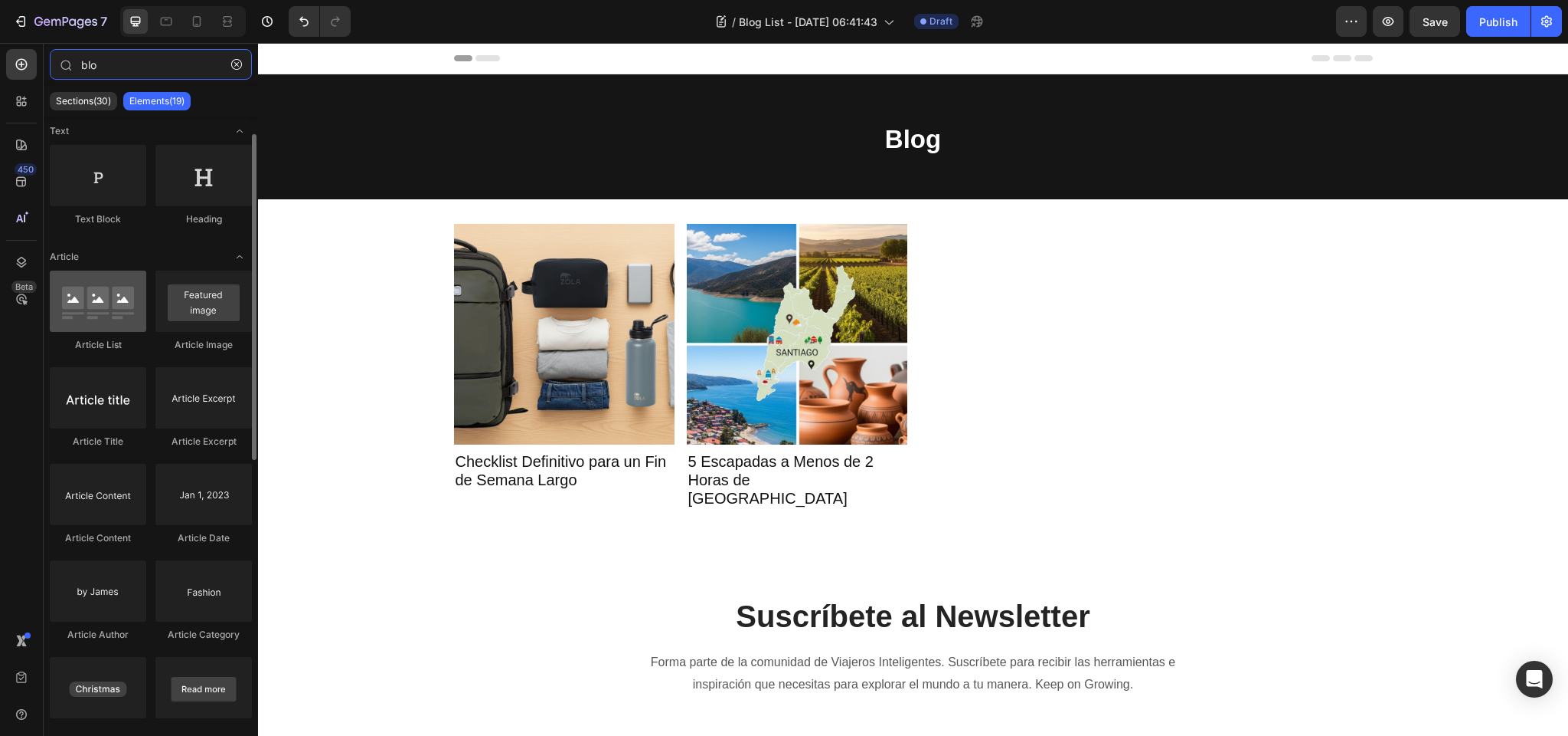
scroll to position [0, 0]
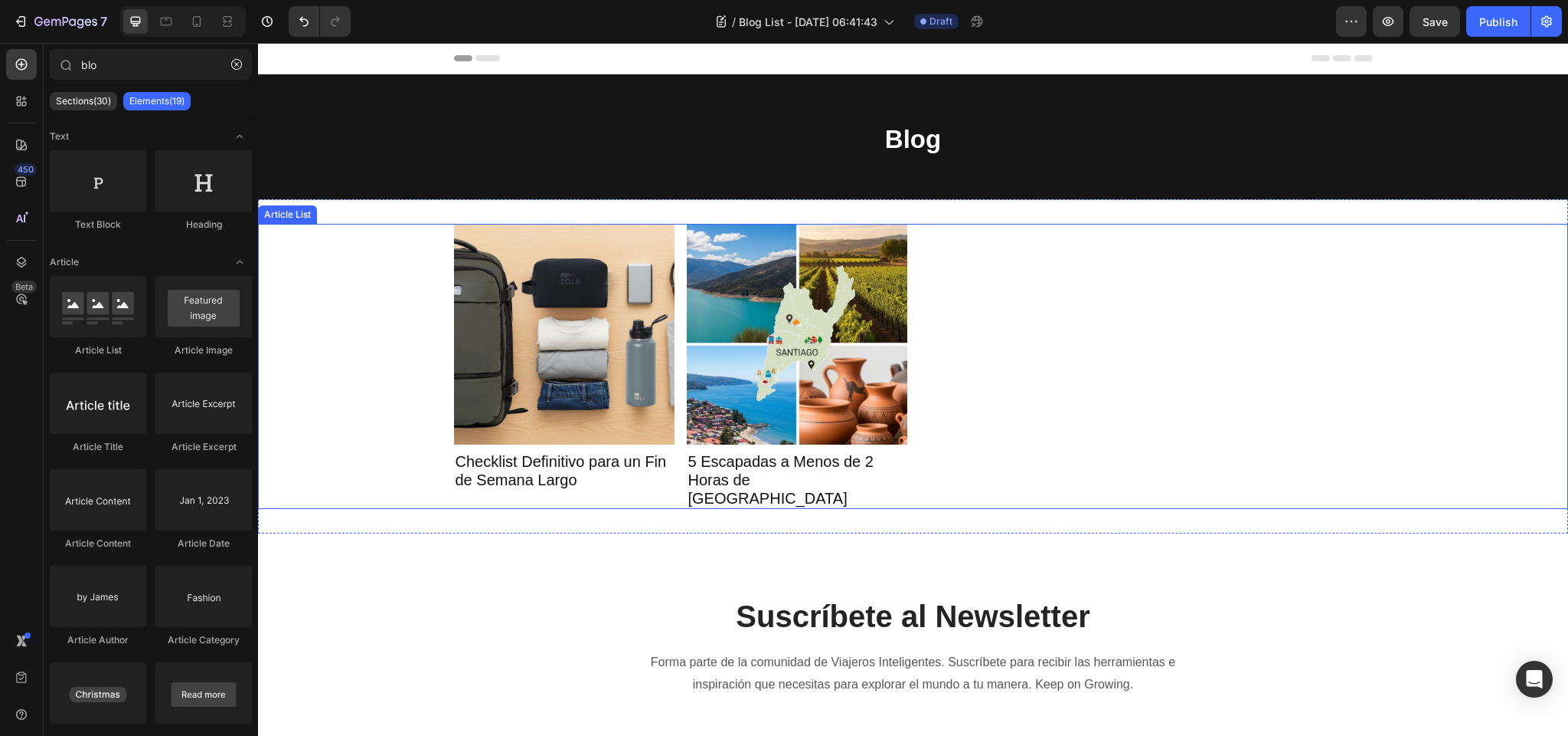
click at [412, 271] on div "Article Image Checklist Definitivo para un Fin de Semana Largo Article Title Ar…" at bounding box center [913, 366] width 1310 height 286
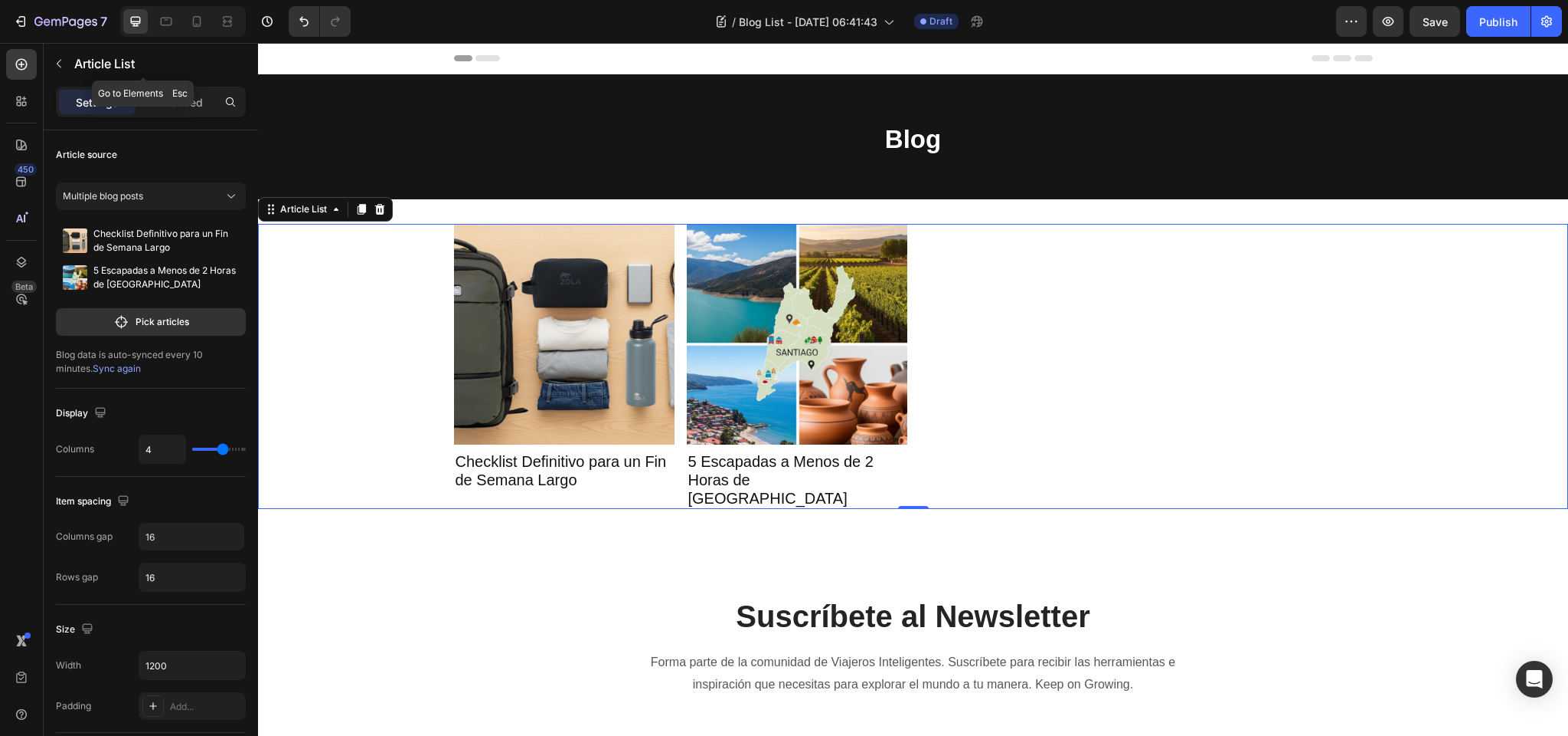
click at [95, 63] on p "Article List" at bounding box center [157, 64] width 166 height 19
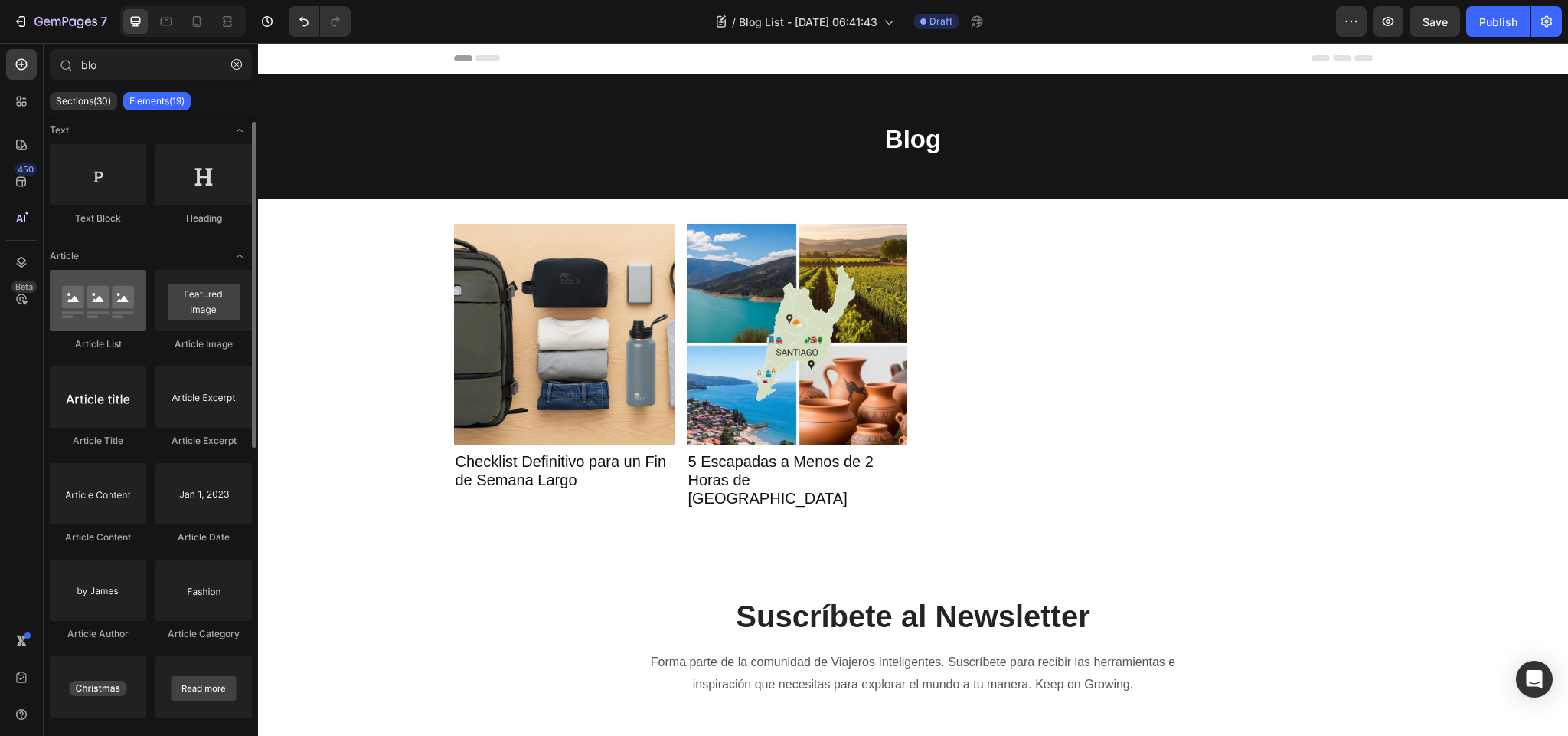
scroll to position [8, 0]
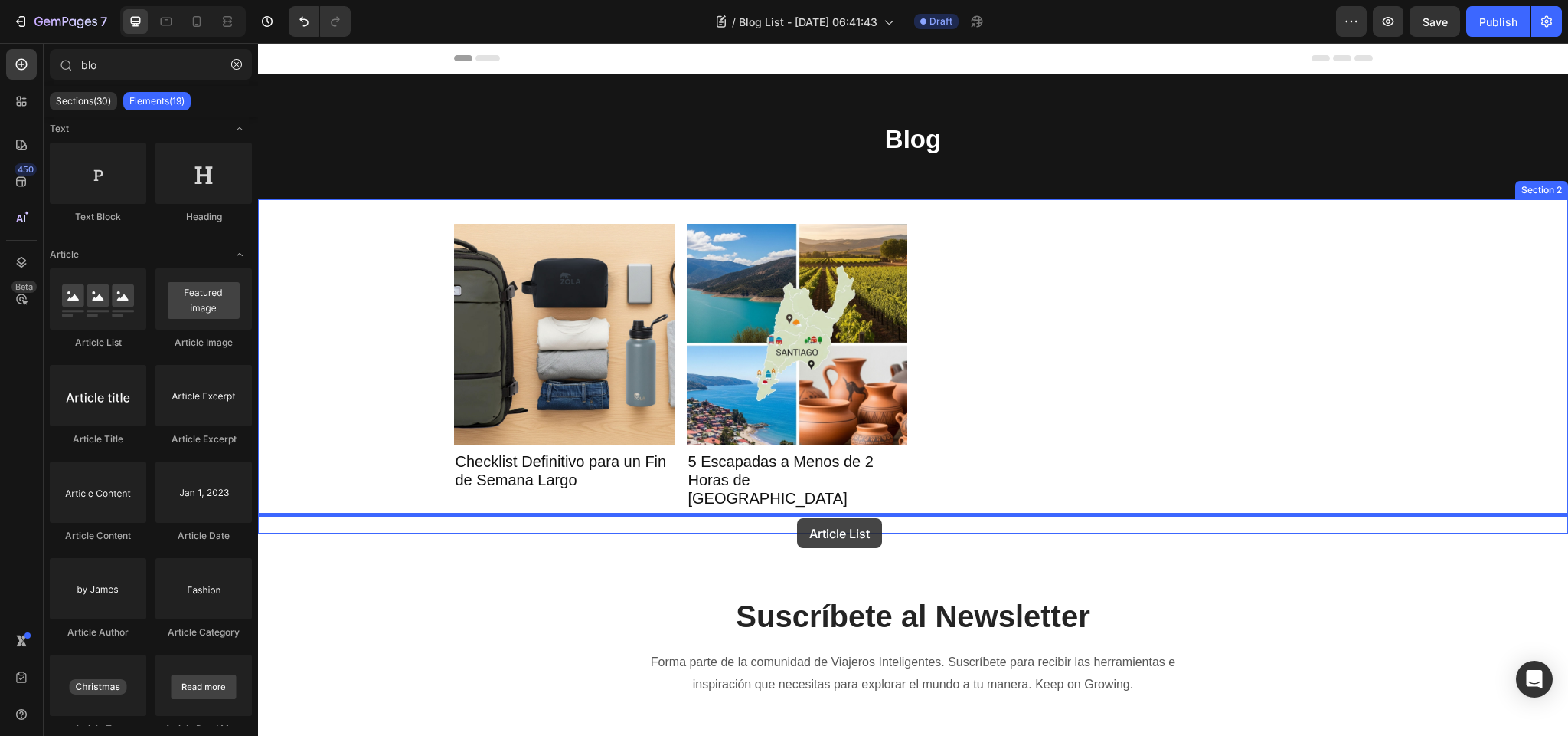
drag, startPoint x: 340, startPoint y: 341, endPoint x: 798, endPoint y: 518, distance: 491.0
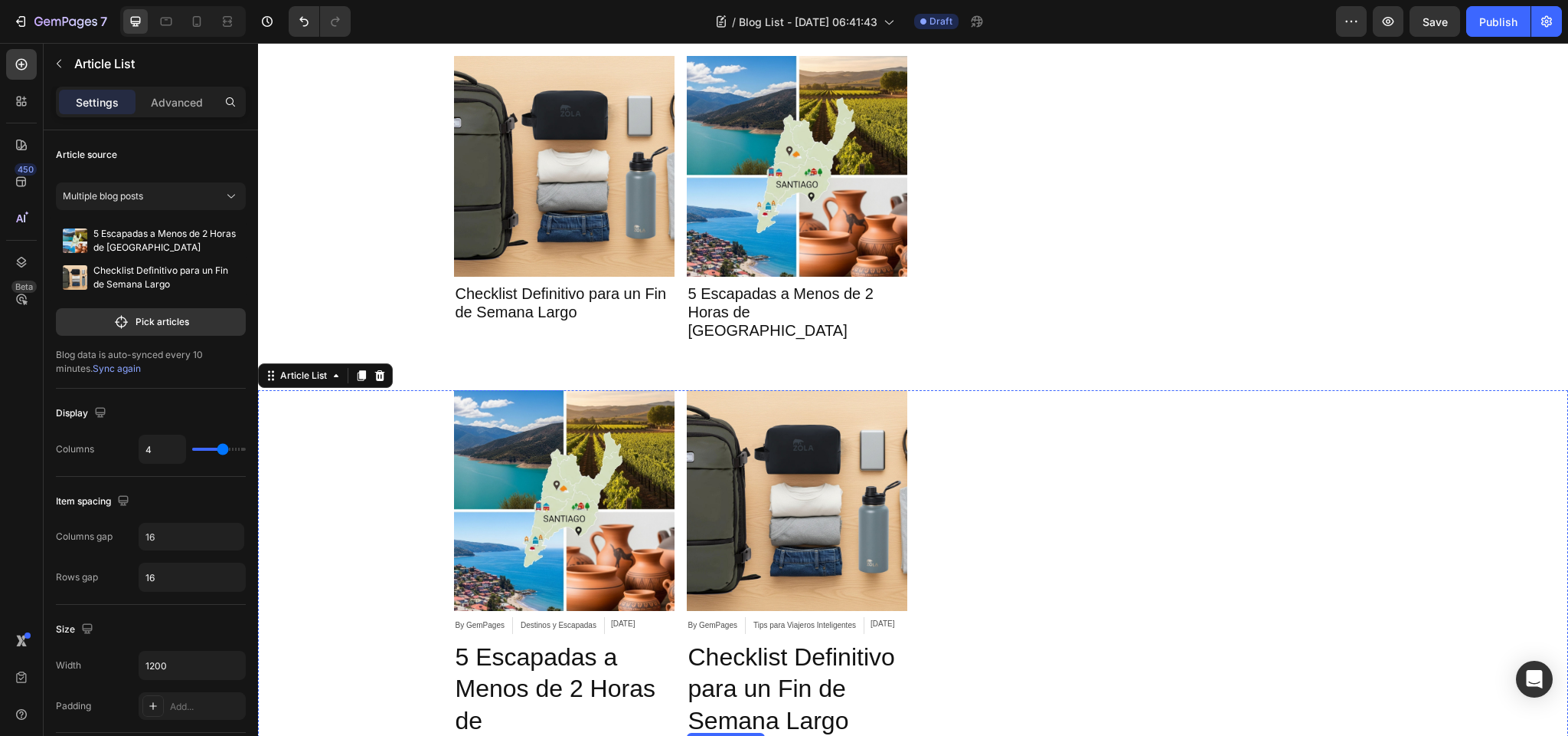
scroll to position [162, 0]
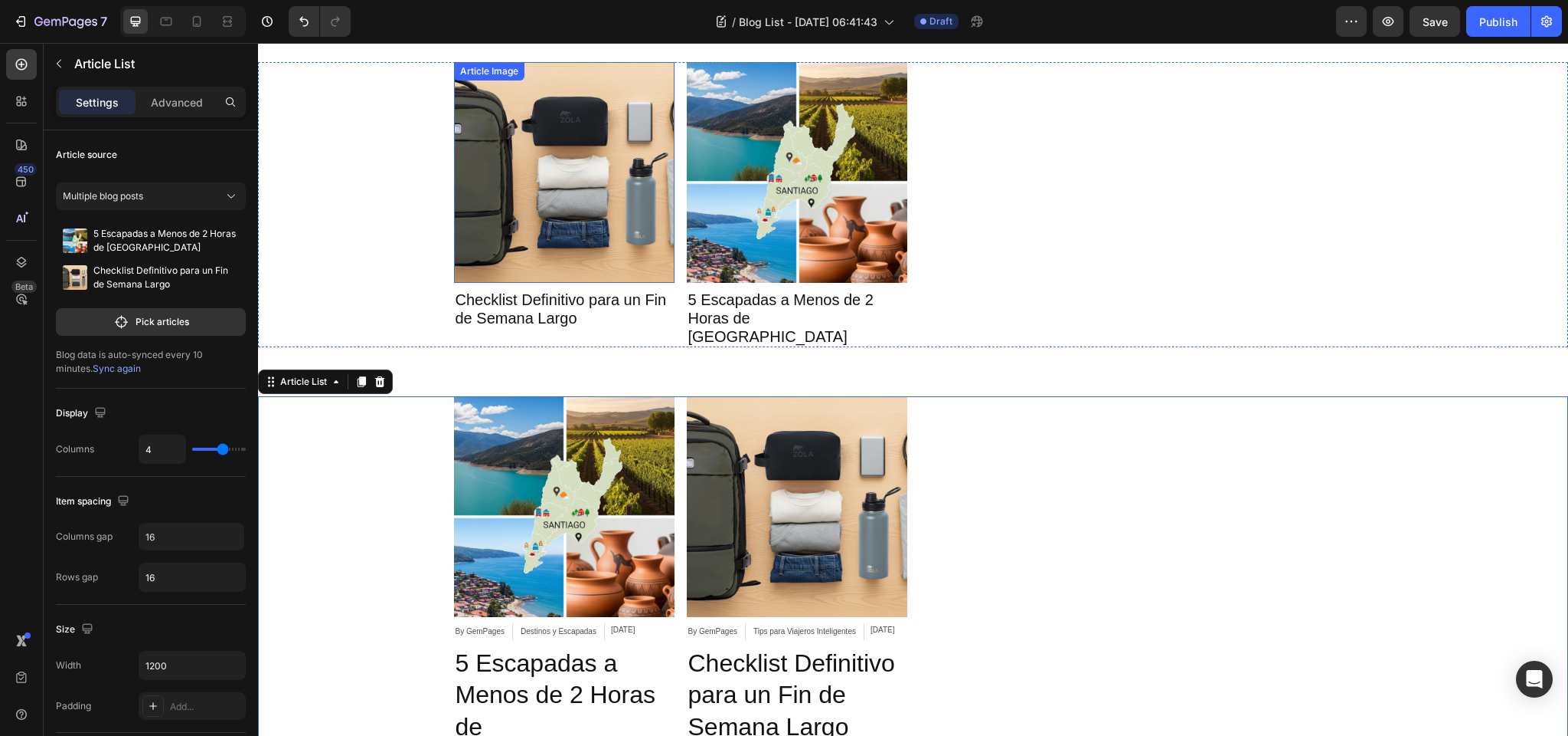
click at [478, 138] on img at bounding box center [564, 172] width 220 height 221
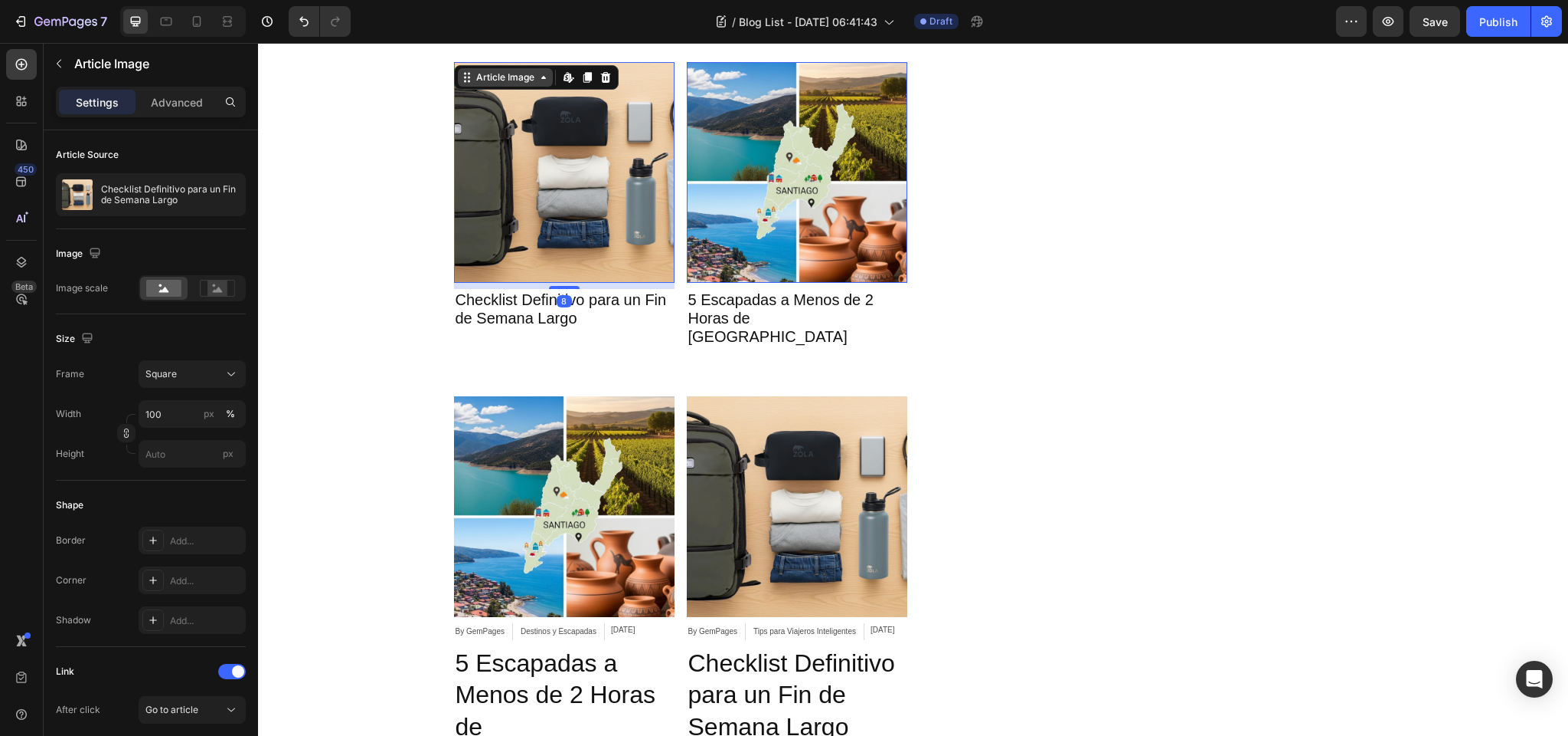
click at [503, 80] on div "Article Image" at bounding box center [506, 77] width 64 height 14
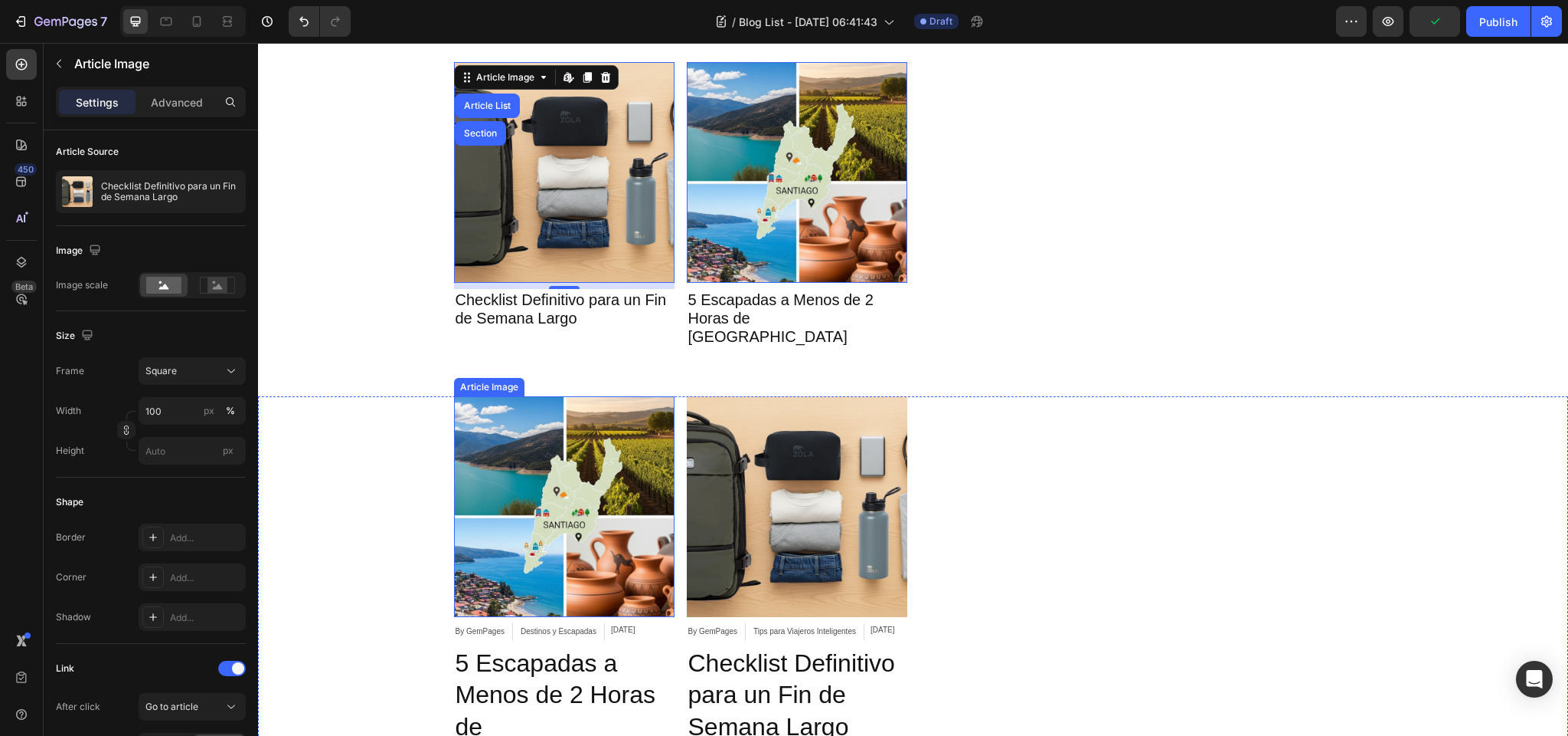
click at [491, 380] on div "Article Image" at bounding box center [489, 386] width 64 height 14
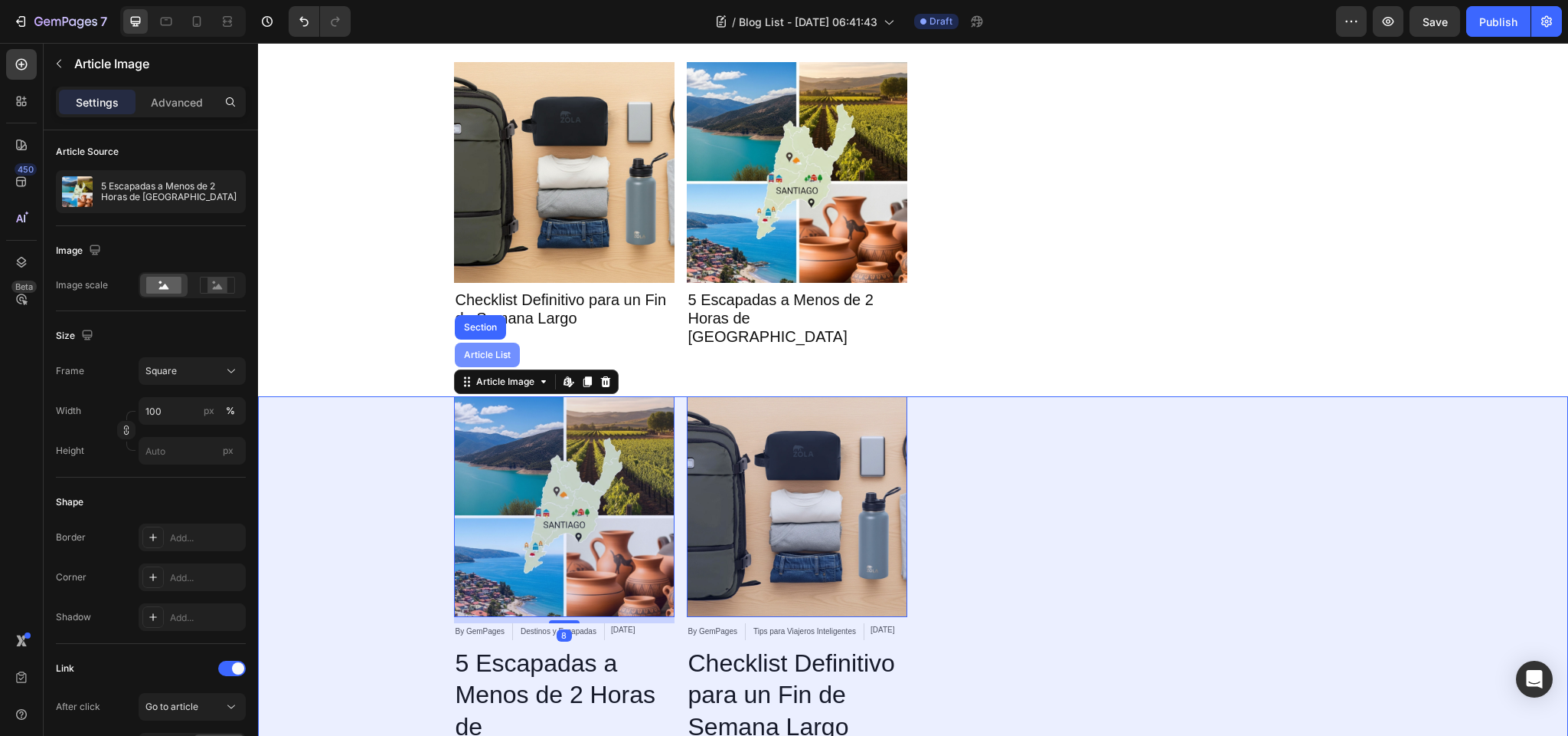
click at [497, 351] on div "Article List" at bounding box center [488, 355] width 53 height 9
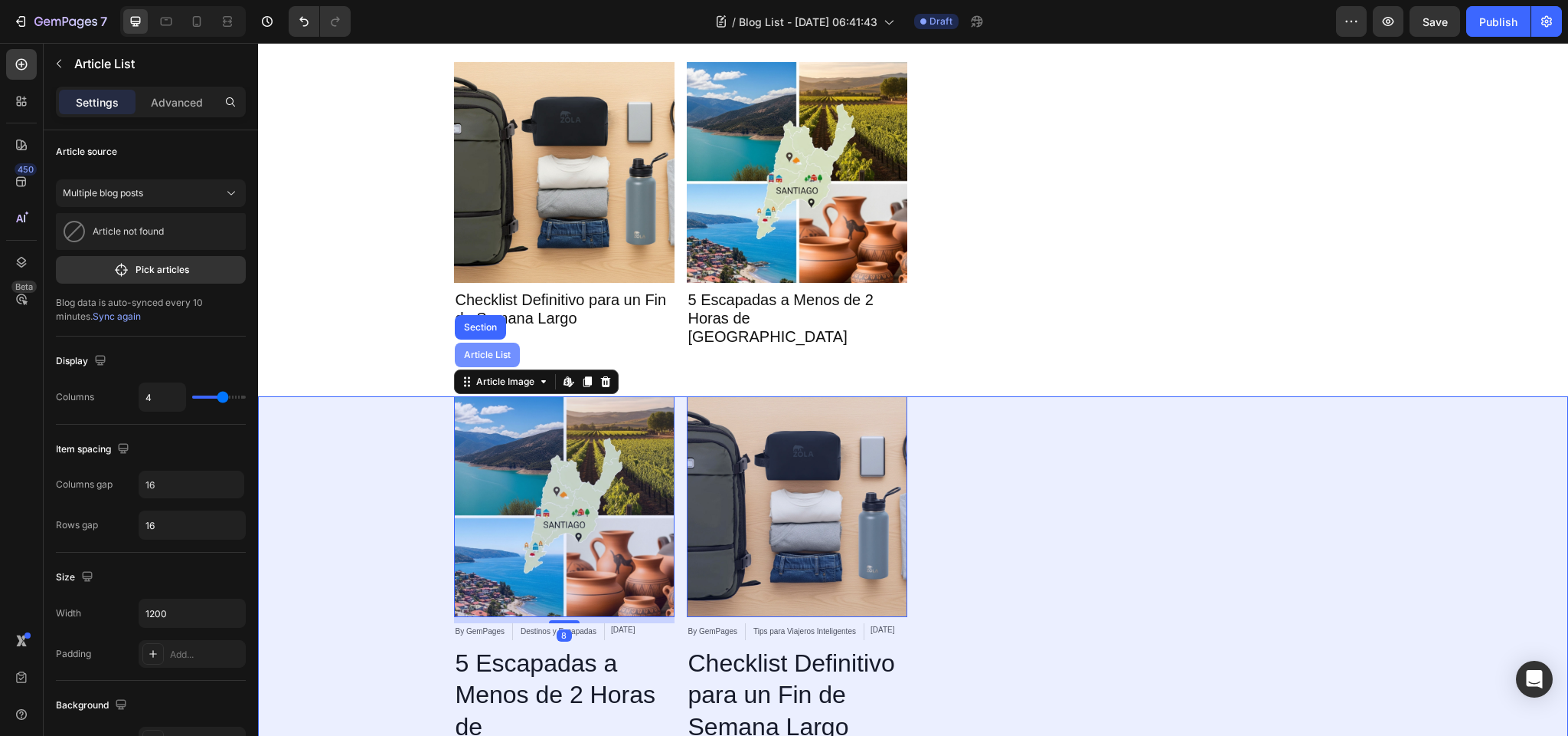
scroll to position [0, 0]
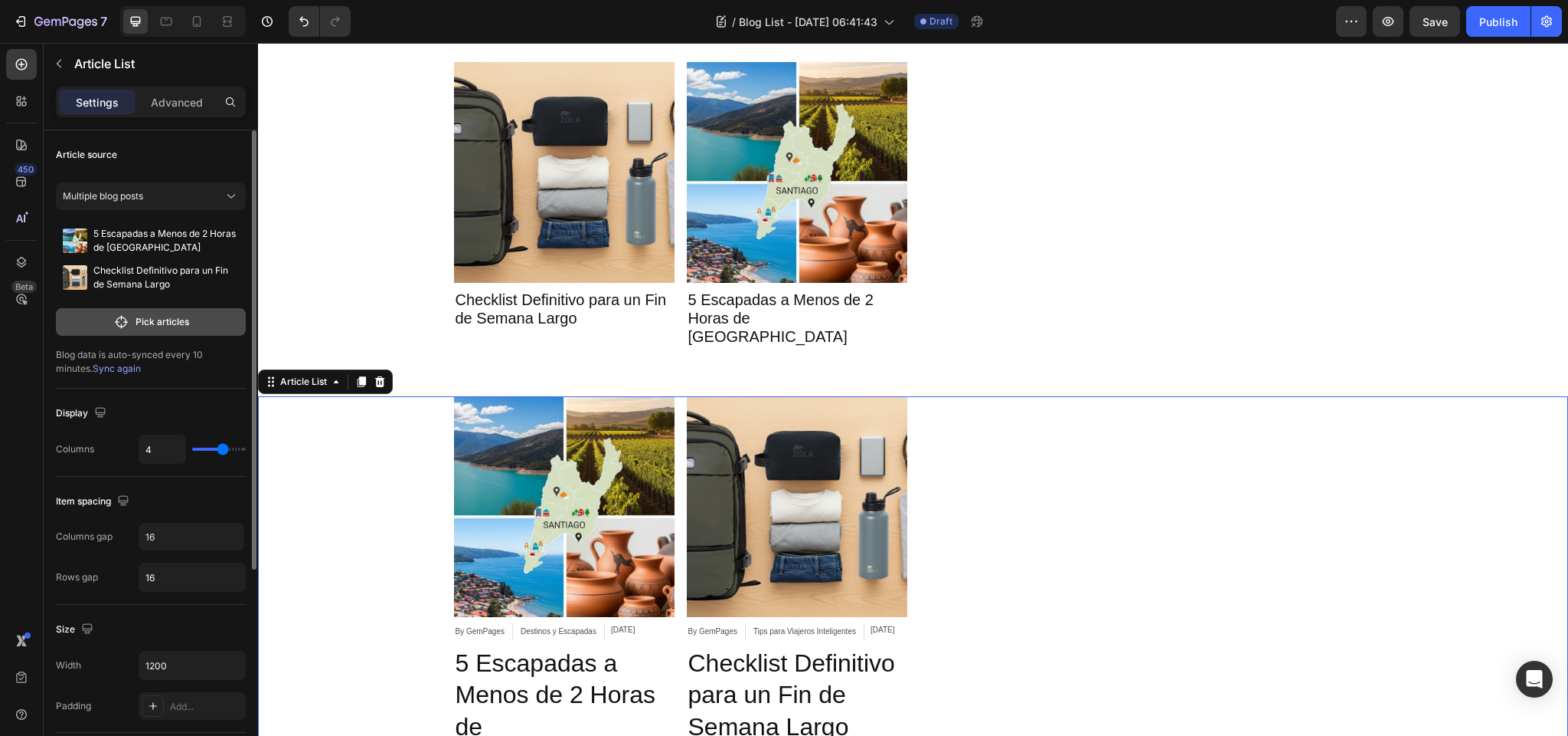
click at [141, 318] on p "Pick articles" at bounding box center [162, 321] width 54 height 14
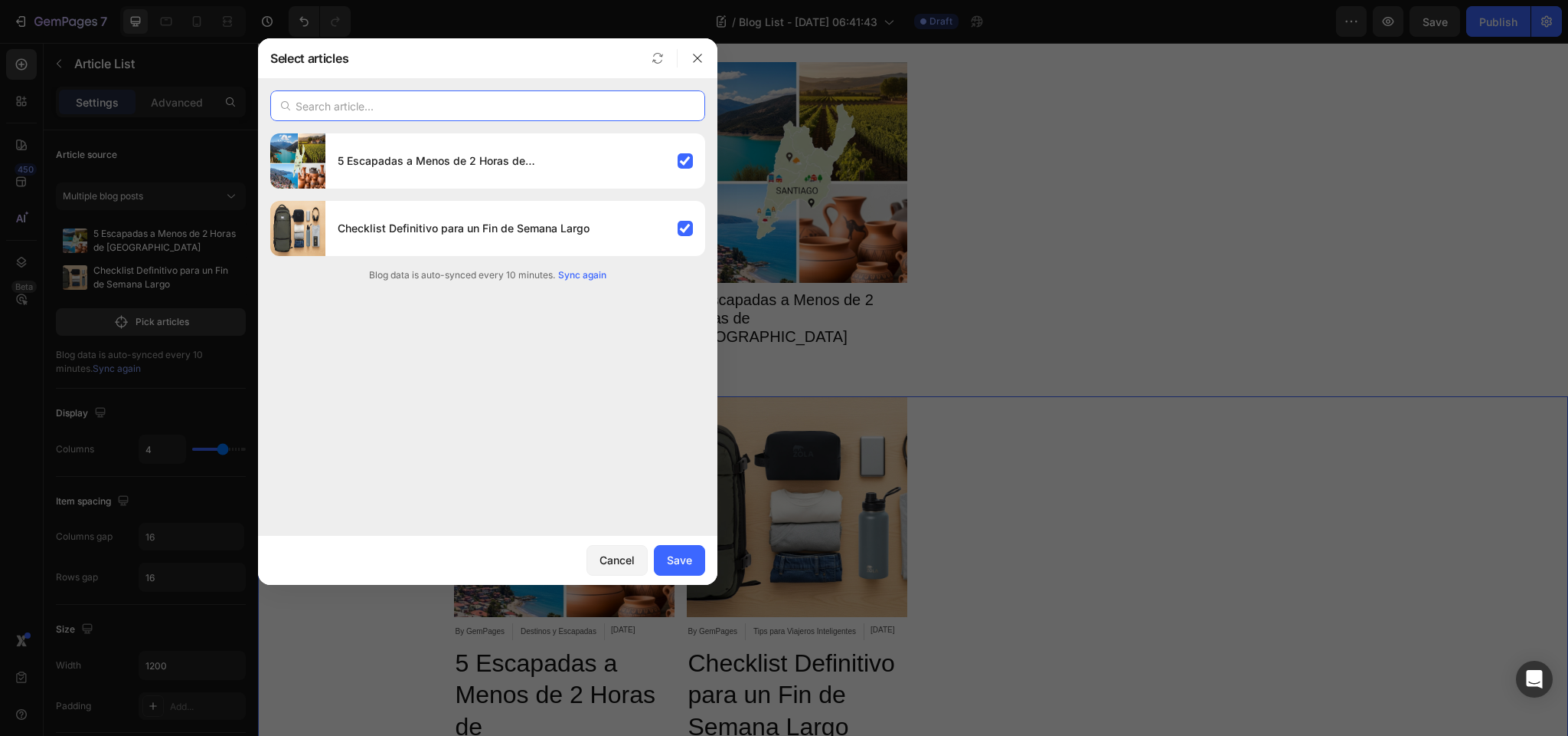
click at [366, 103] on input "text" at bounding box center [488, 106] width 435 height 31
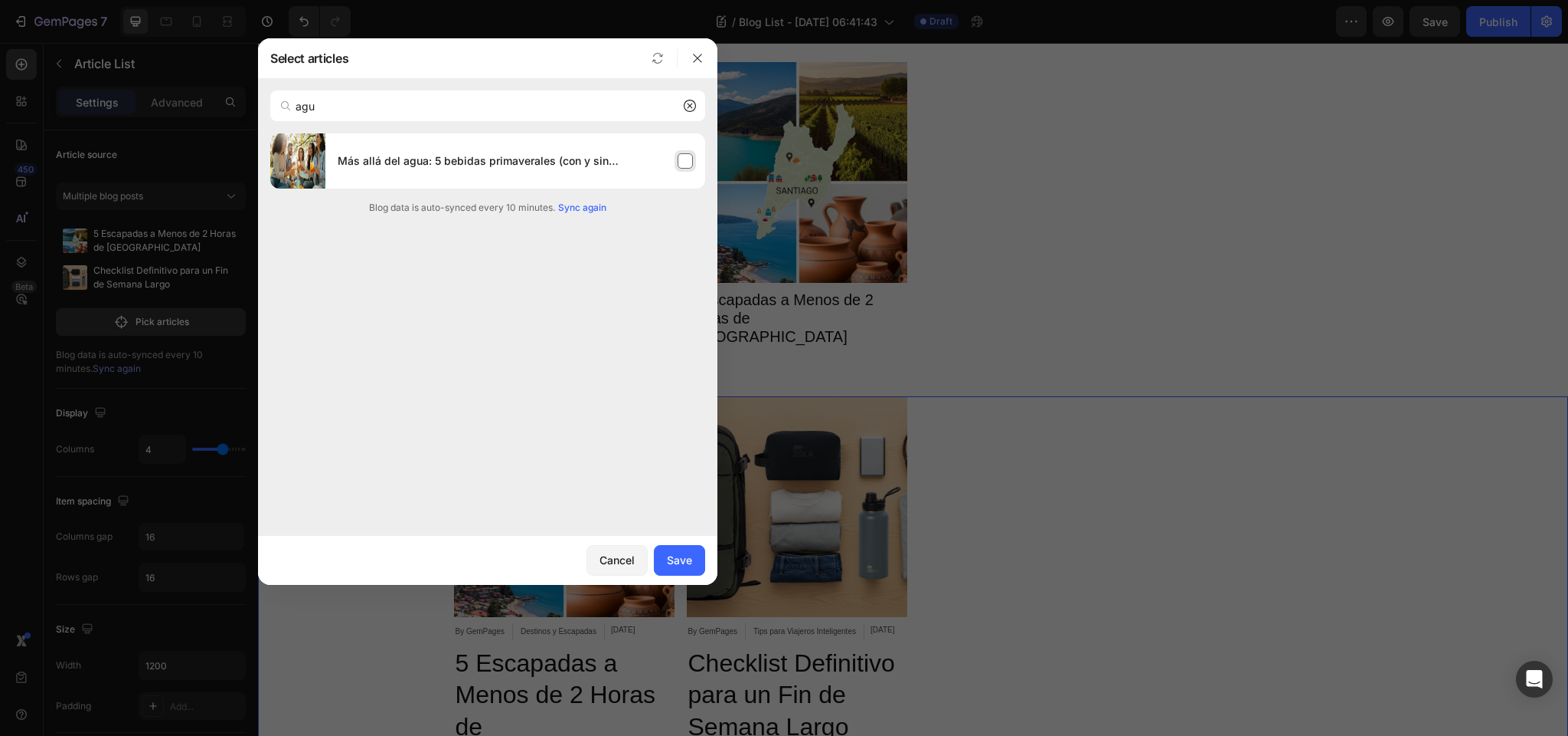
click at [687, 158] on div "Más allá del agua: 5 bebidas primaverales (con y sin alcohol) que puedes llevar…" at bounding box center [515, 161] width 380 height 43
click at [392, 106] on input "agu" at bounding box center [488, 106] width 435 height 31
paste input "mate"
type input "mate"
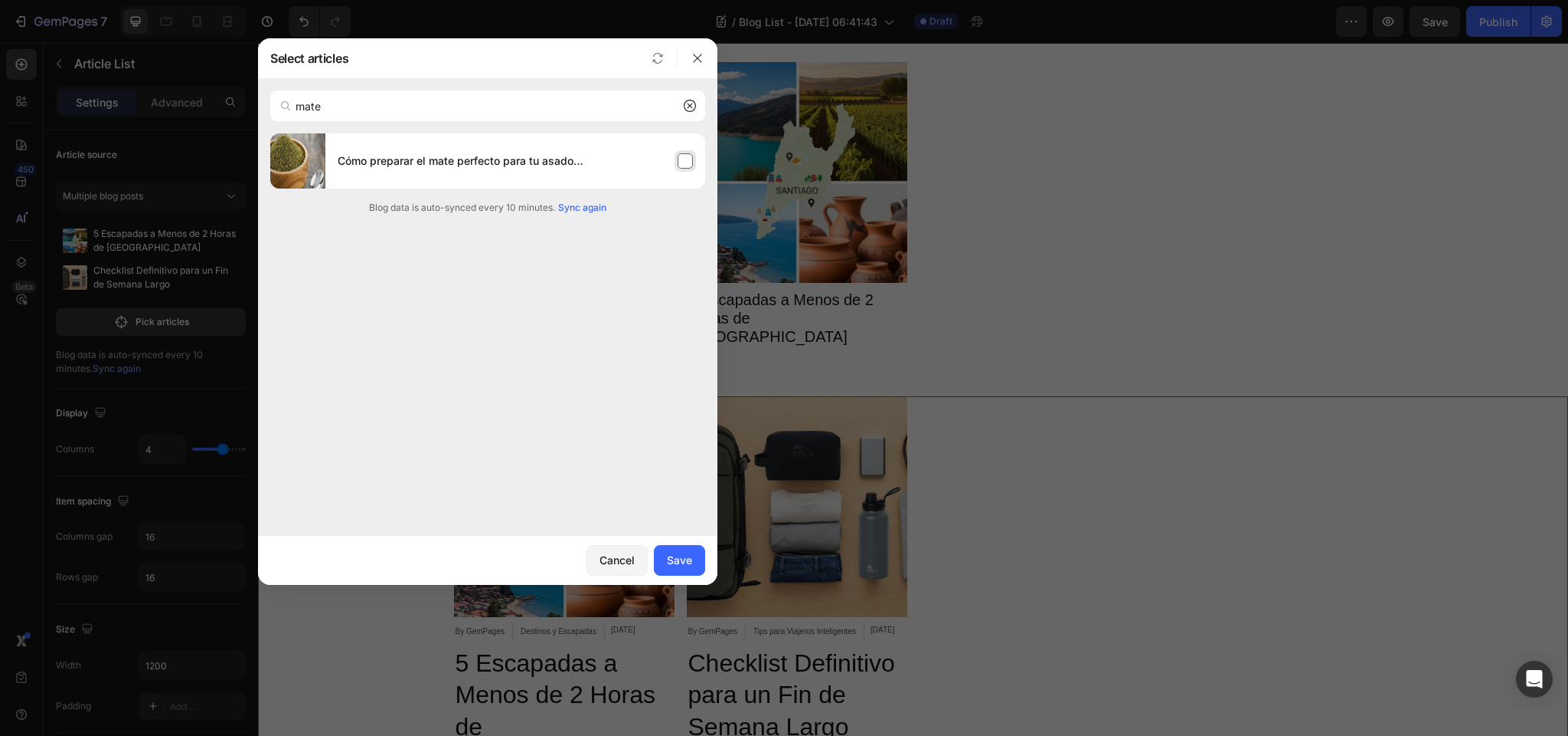
click at [687, 159] on div "Cómo preparar el mate perfecto para tu asado dieciochero" at bounding box center [515, 161] width 380 height 43
click at [682, 561] on div "Save" at bounding box center [679, 560] width 25 height 16
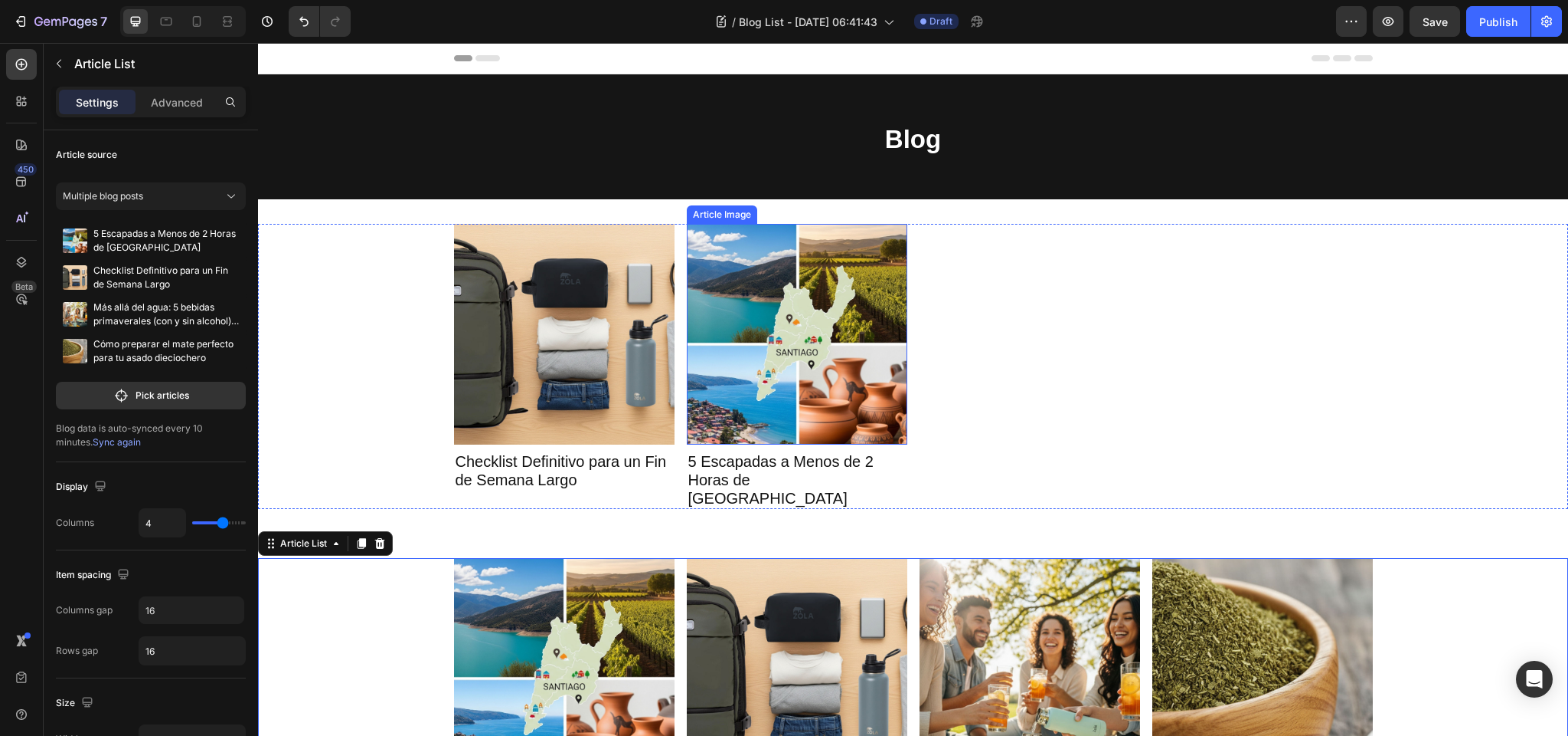
click at [728, 343] on img at bounding box center [797, 334] width 220 height 221
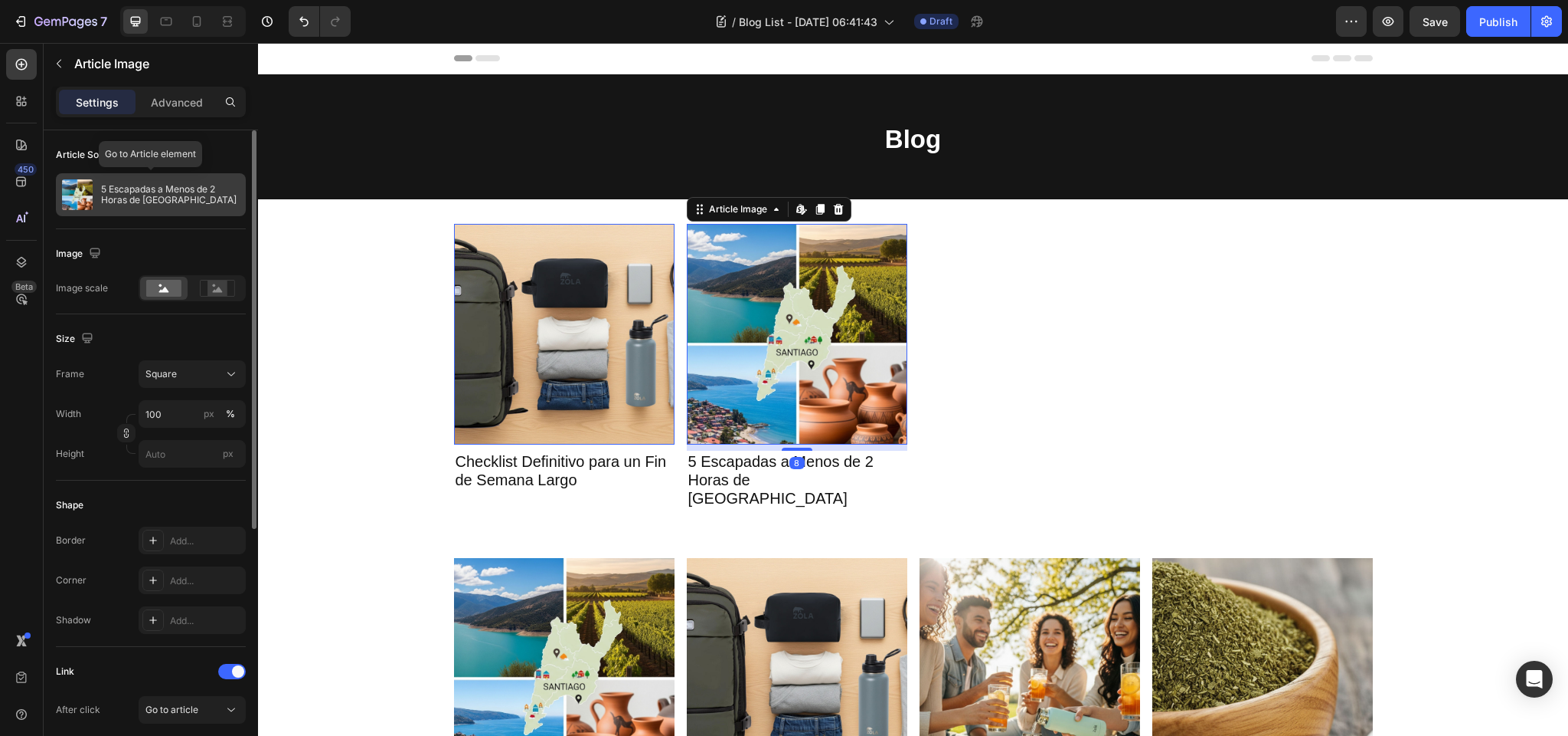
click at [138, 188] on p "5 Escapadas a Menos de 2 Horas de [GEOGRAPHIC_DATA]" at bounding box center [170, 194] width 138 height 22
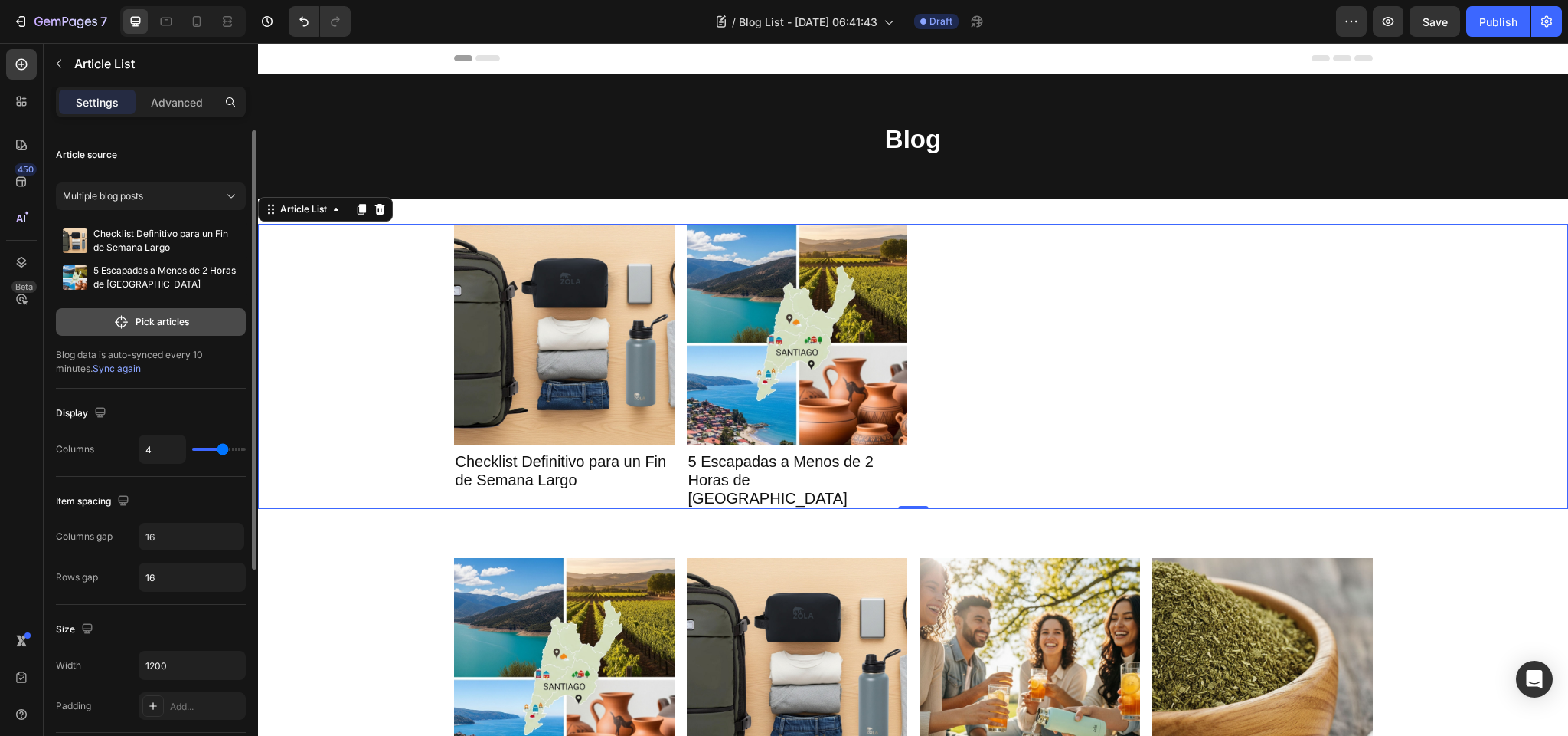
scroll to position [1, 0]
click at [142, 323] on p "Pick articles" at bounding box center [162, 320] width 54 height 14
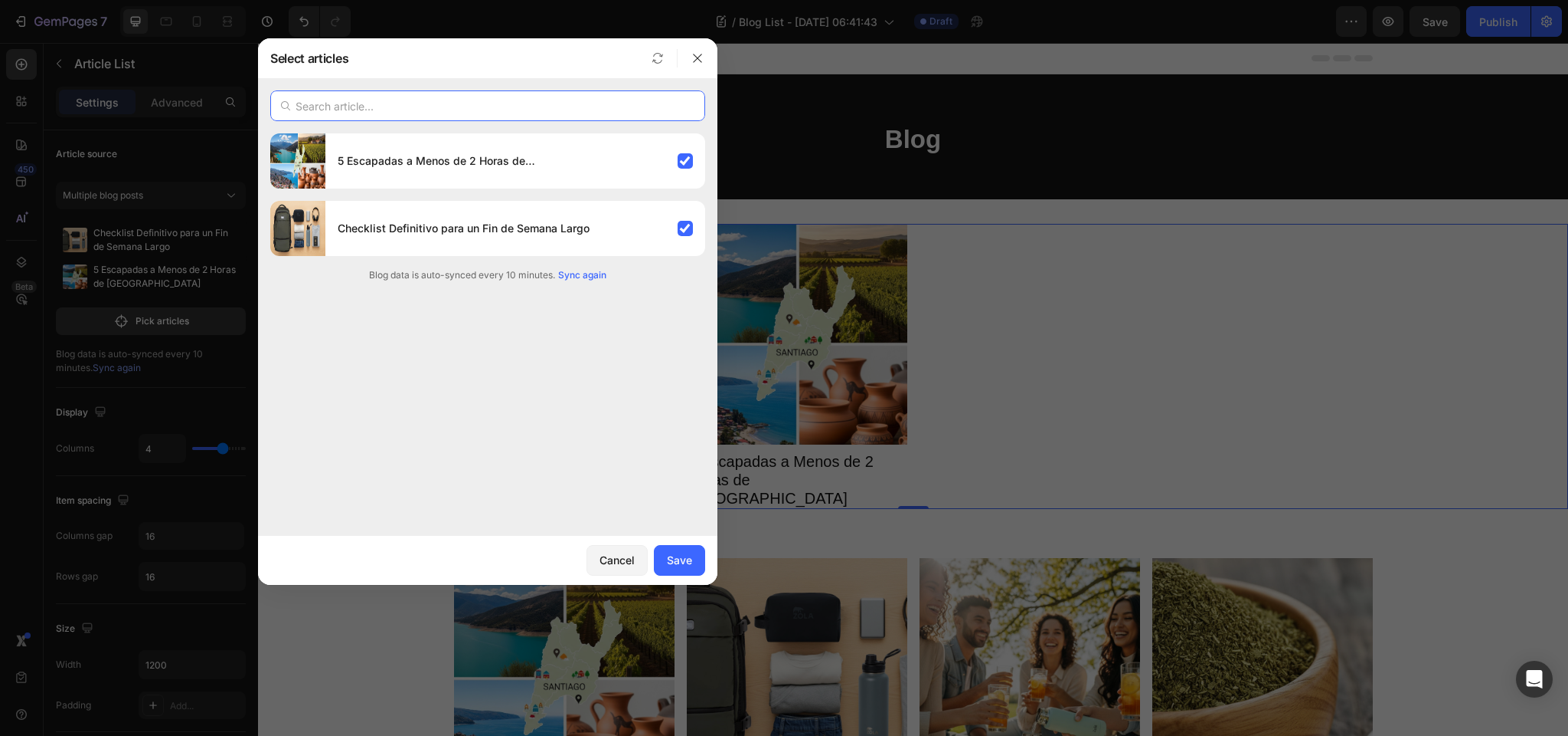
click at [499, 111] on input "text" at bounding box center [488, 106] width 435 height 31
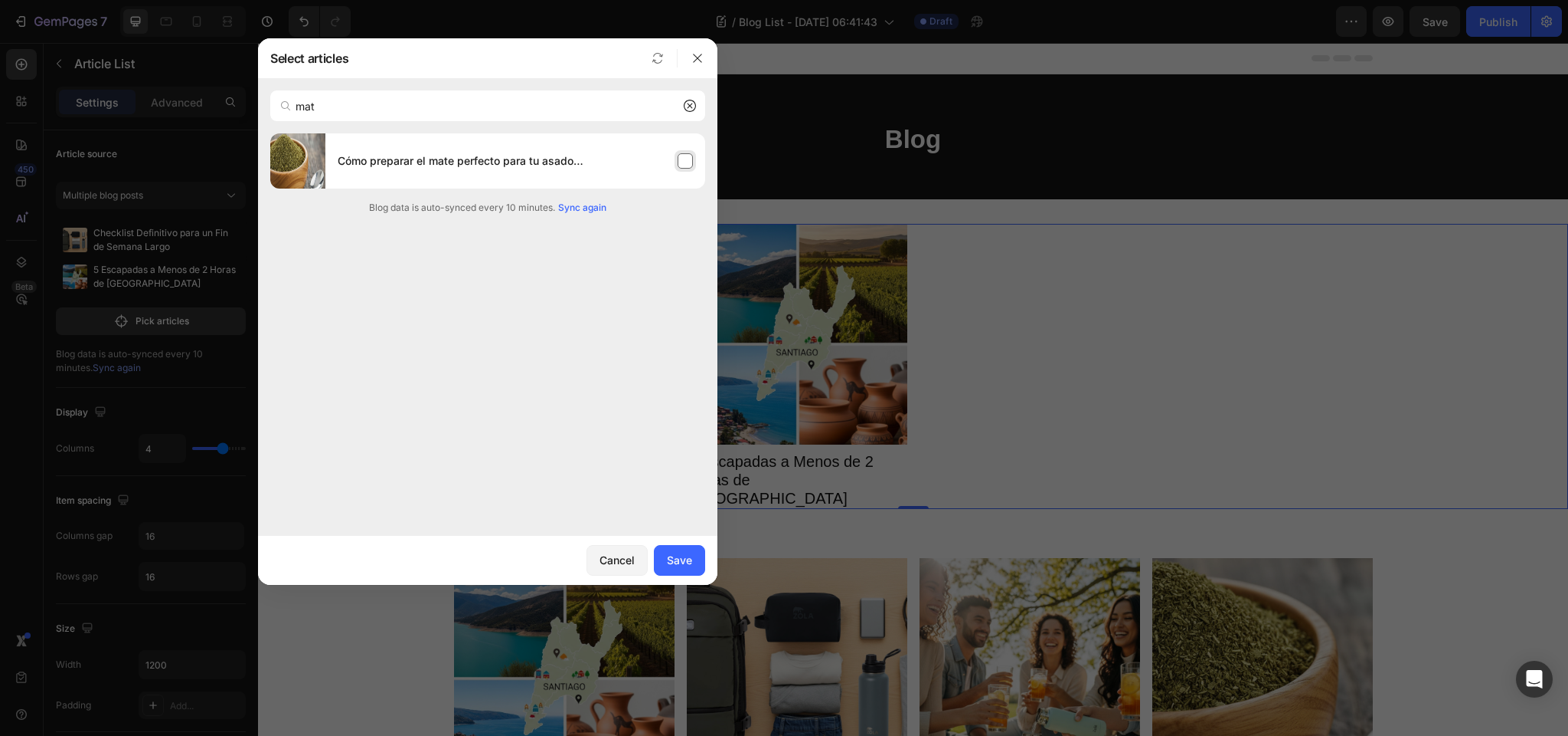
click at [679, 158] on div "Cómo preparar el mate perfecto para tu asado dieciochero" at bounding box center [515, 161] width 380 height 43
click at [513, 108] on input "mat" at bounding box center [488, 106] width 435 height 31
type input "a"
type input "agu"
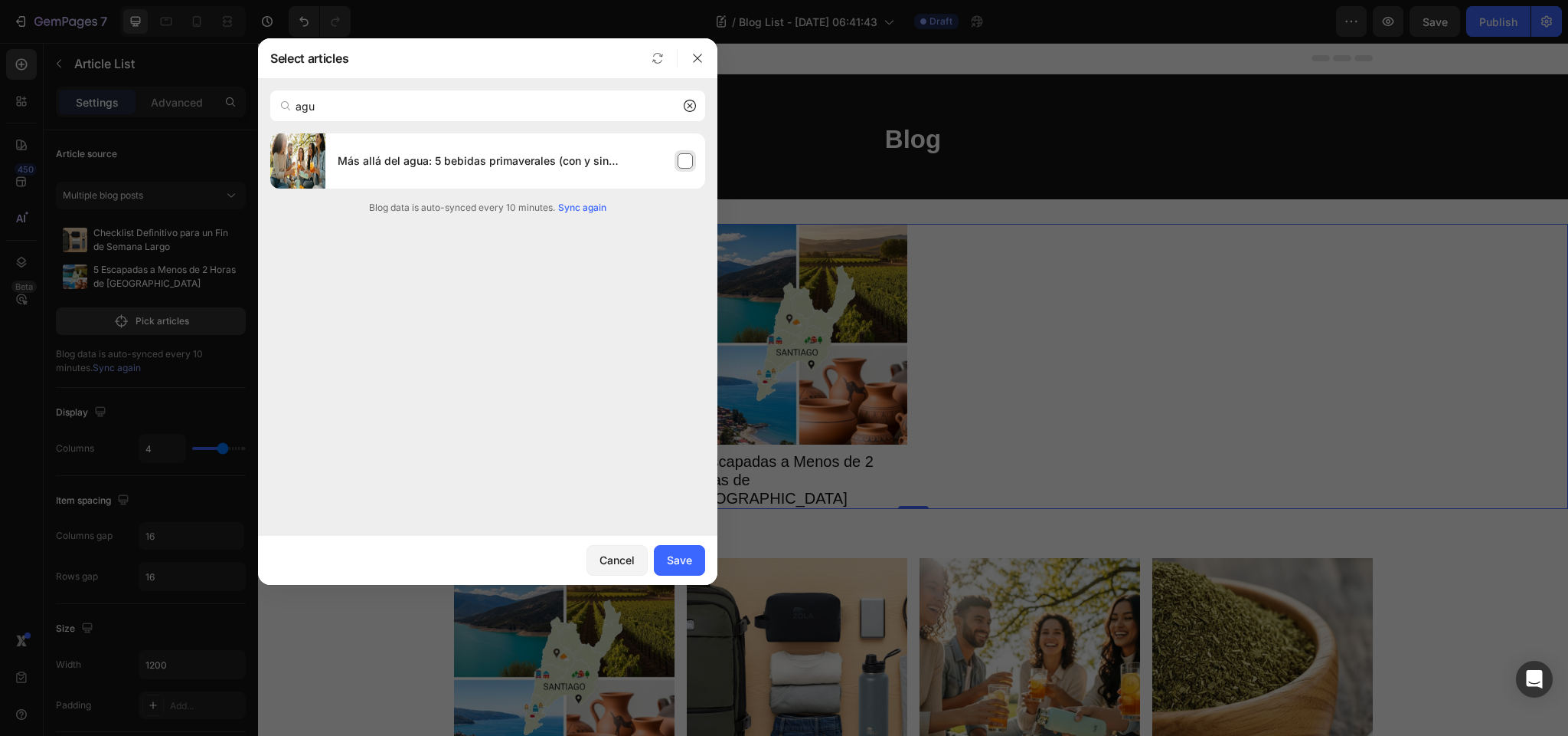
click at [684, 158] on div "Más allá del agua: 5 bebidas primaverales (con y sin alcohol) que puedes llevar…" at bounding box center [515, 161] width 380 height 43
click at [671, 568] on button "Save" at bounding box center [679, 560] width 51 height 31
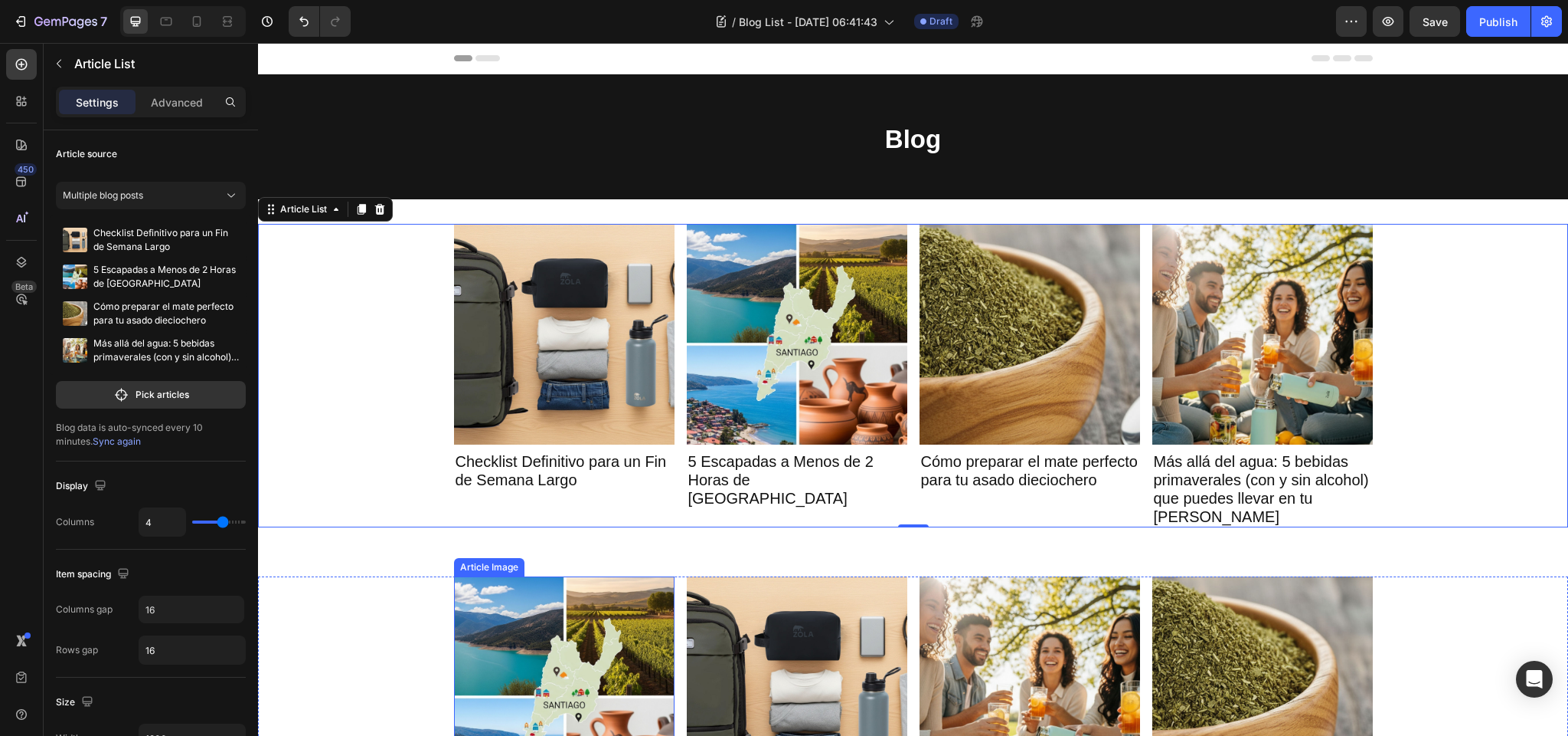
click at [495, 594] on img at bounding box center [564, 687] width 220 height 221
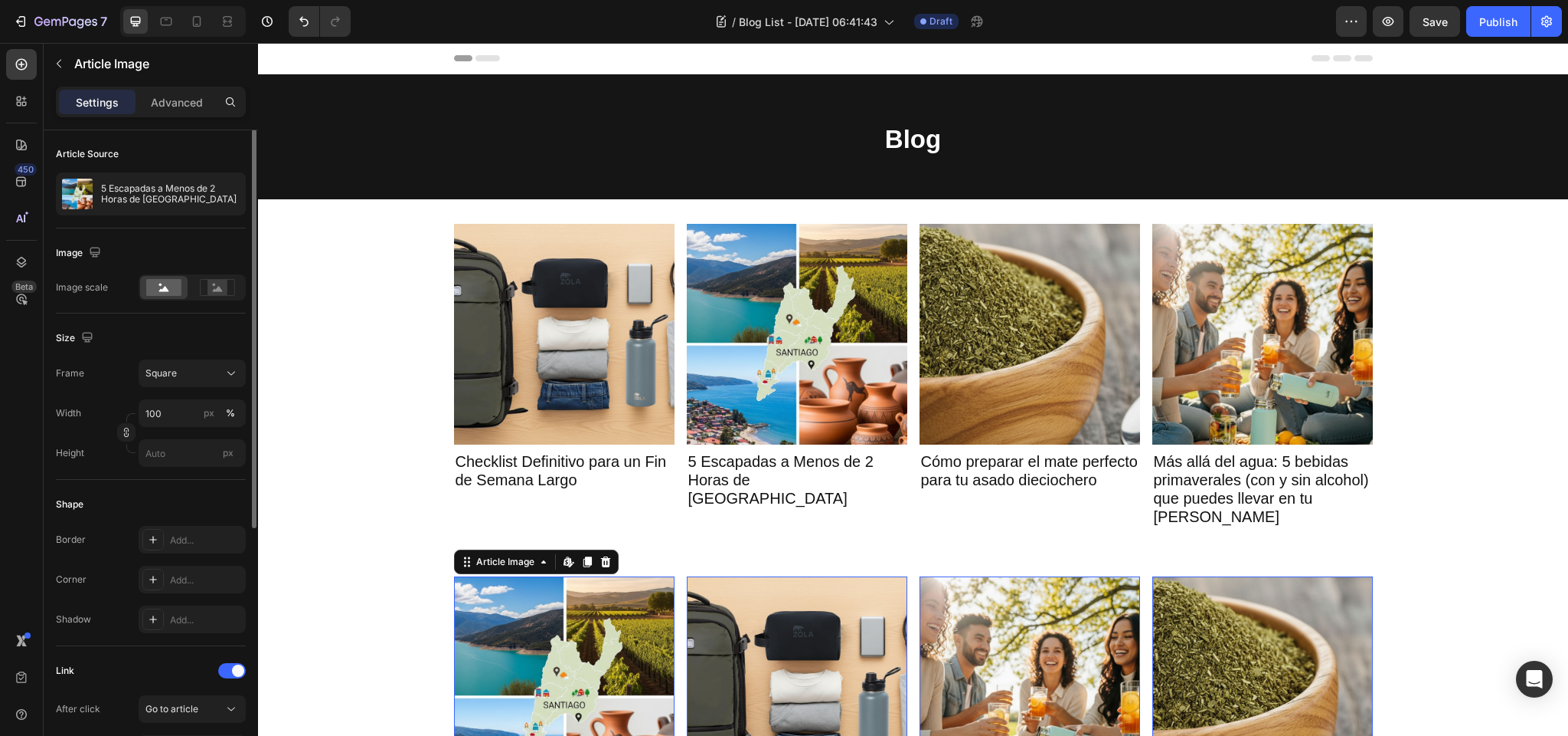
scroll to position [0, 0]
click at [506, 562] on div "Article Image" at bounding box center [506, 562] width 64 height 14
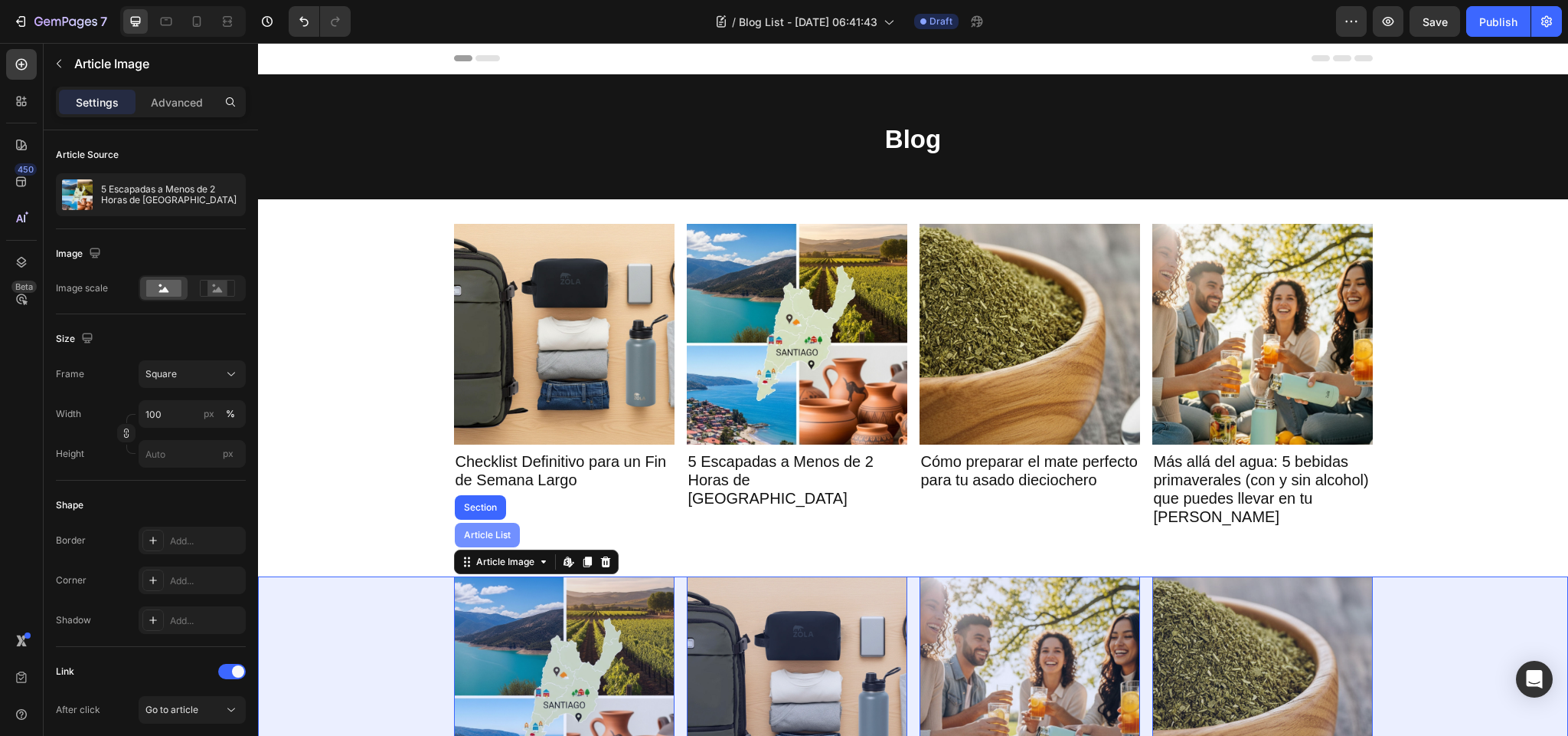
click at [476, 532] on div "Article List" at bounding box center [488, 535] width 53 height 9
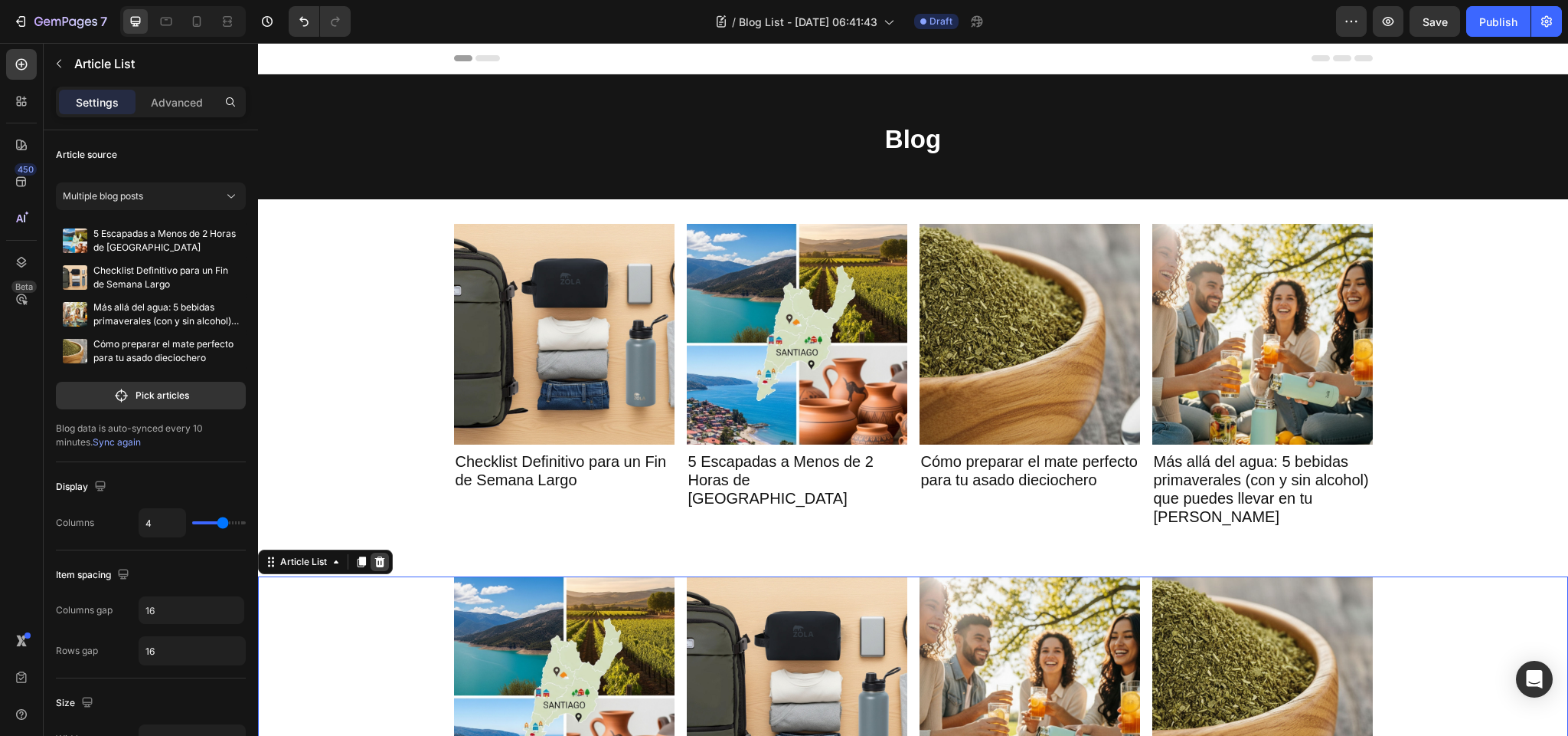
click at [382, 560] on icon at bounding box center [380, 561] width 10 height 10
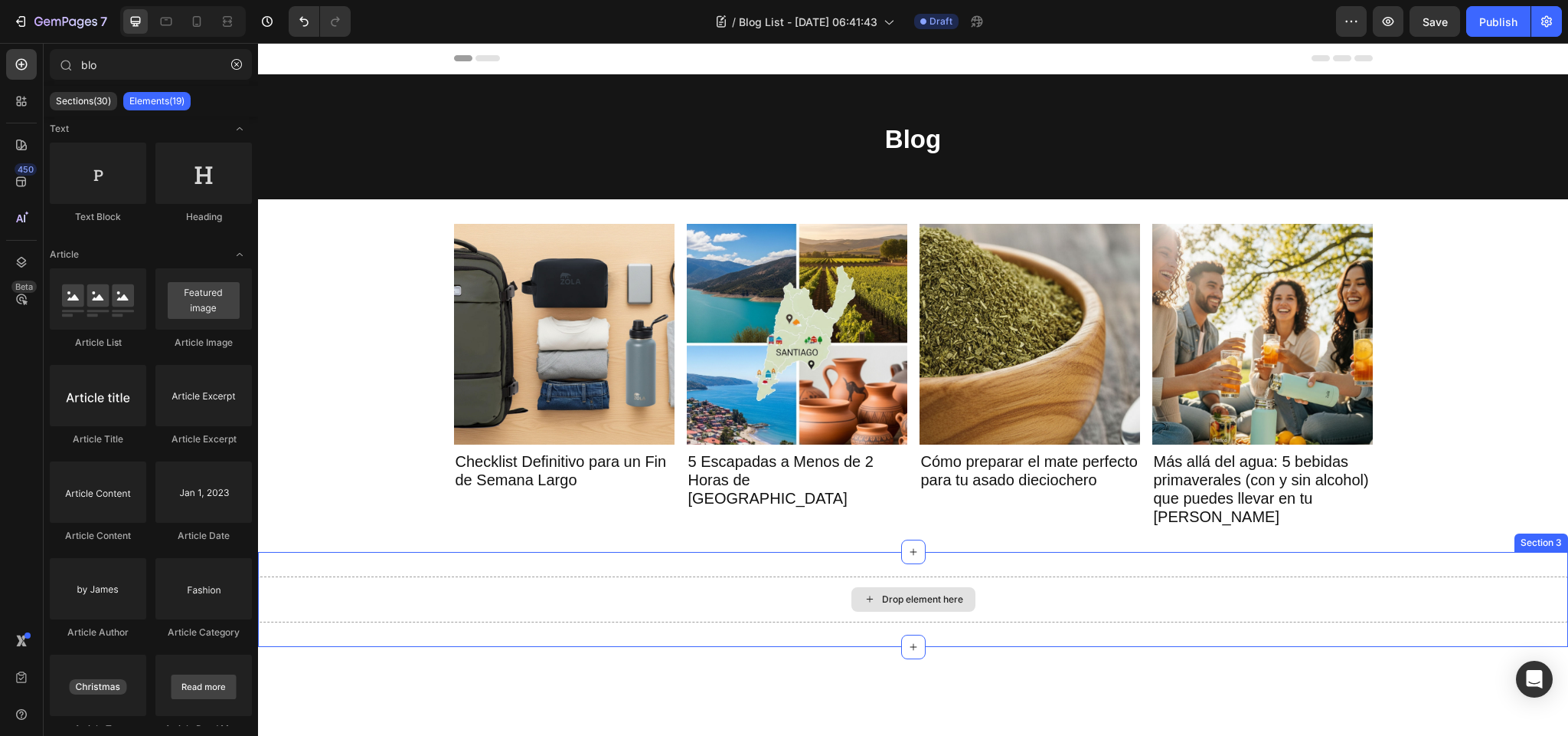
click at [832, 592] on div "Drop element here" at bounding box center [913, 599] width 1310 height 46
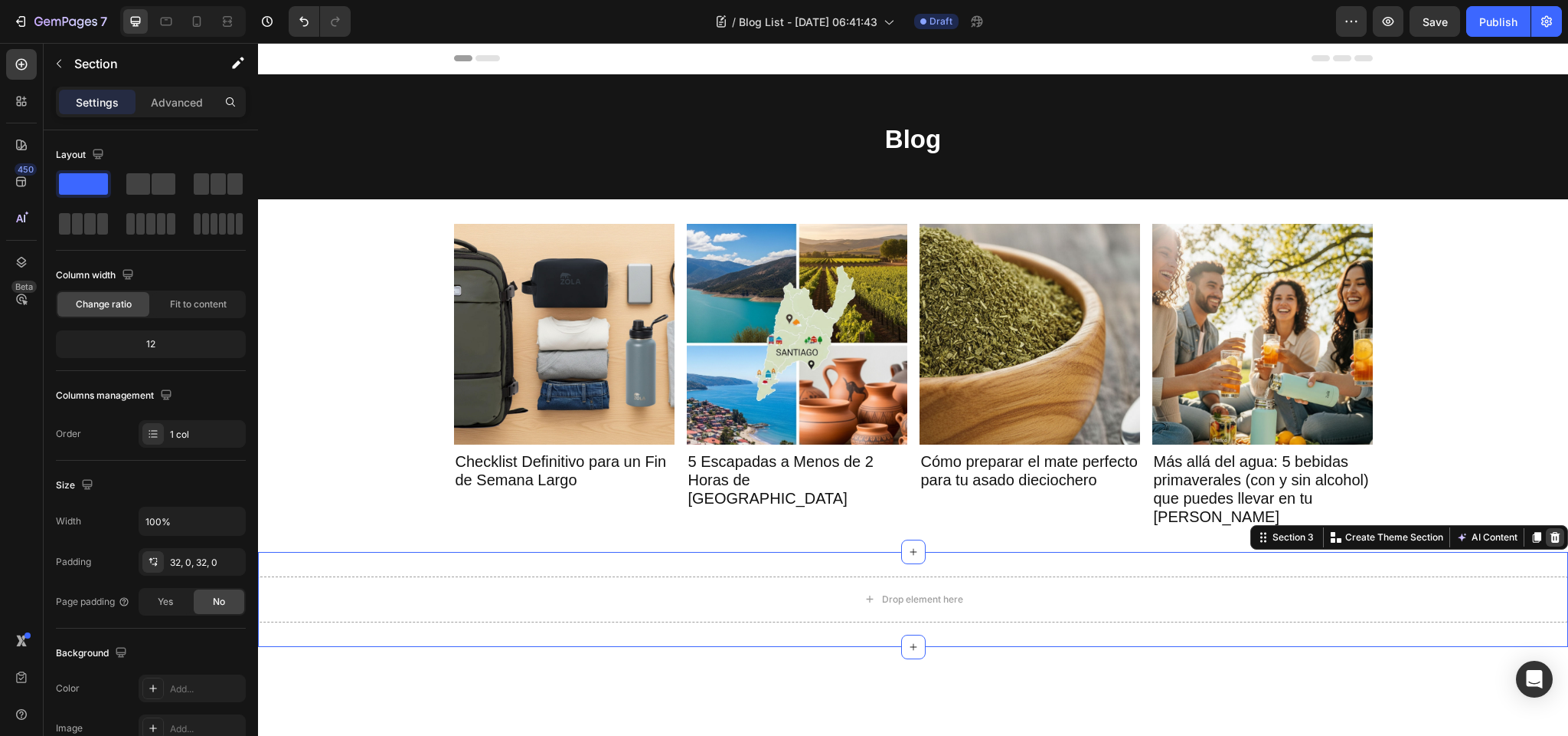
click at [1556, 534] on icon at bounding box center [1556, 536] width 10 height 10
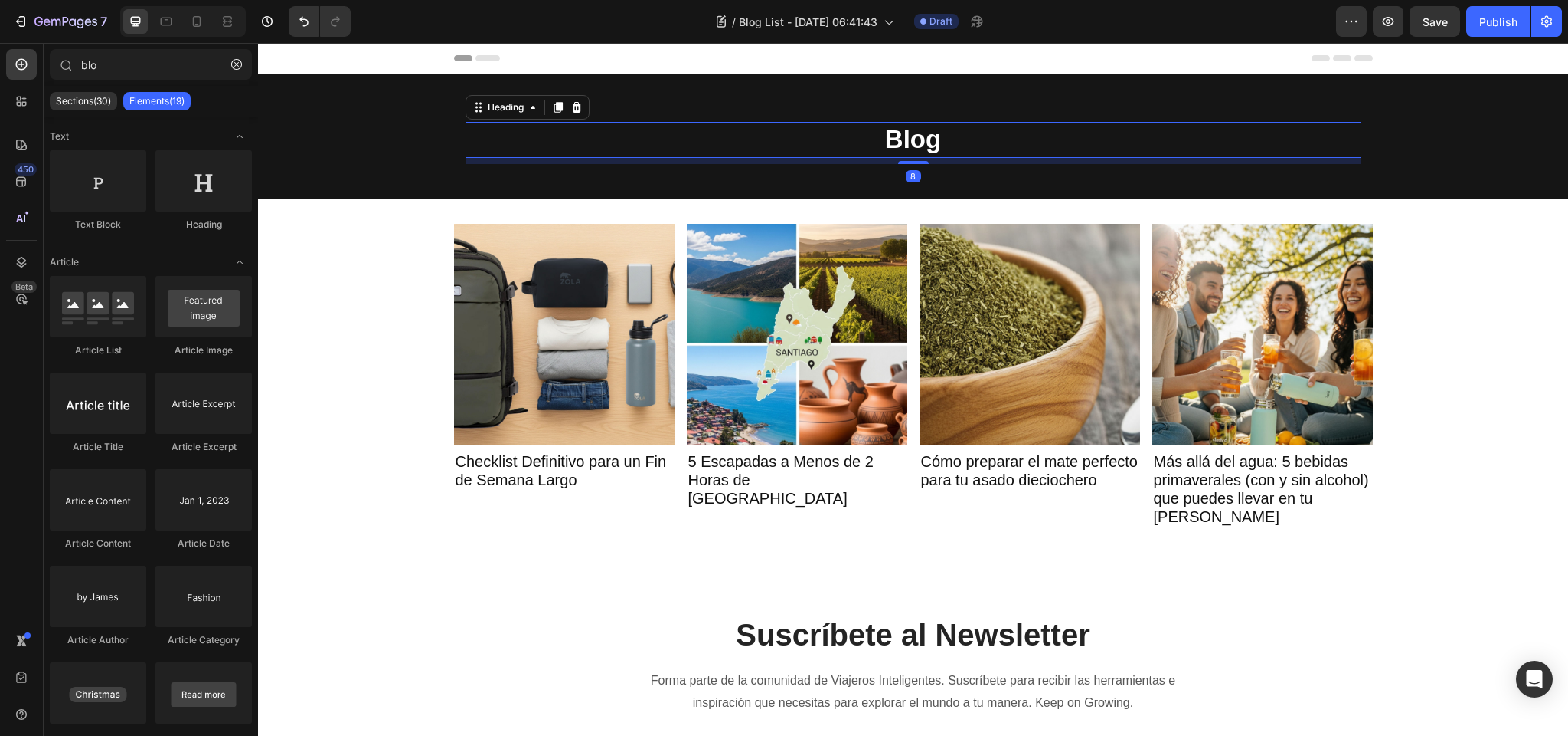
click at [544, 129] on h2 "Blog" at bounding box center [913, 139] width 896 height 36
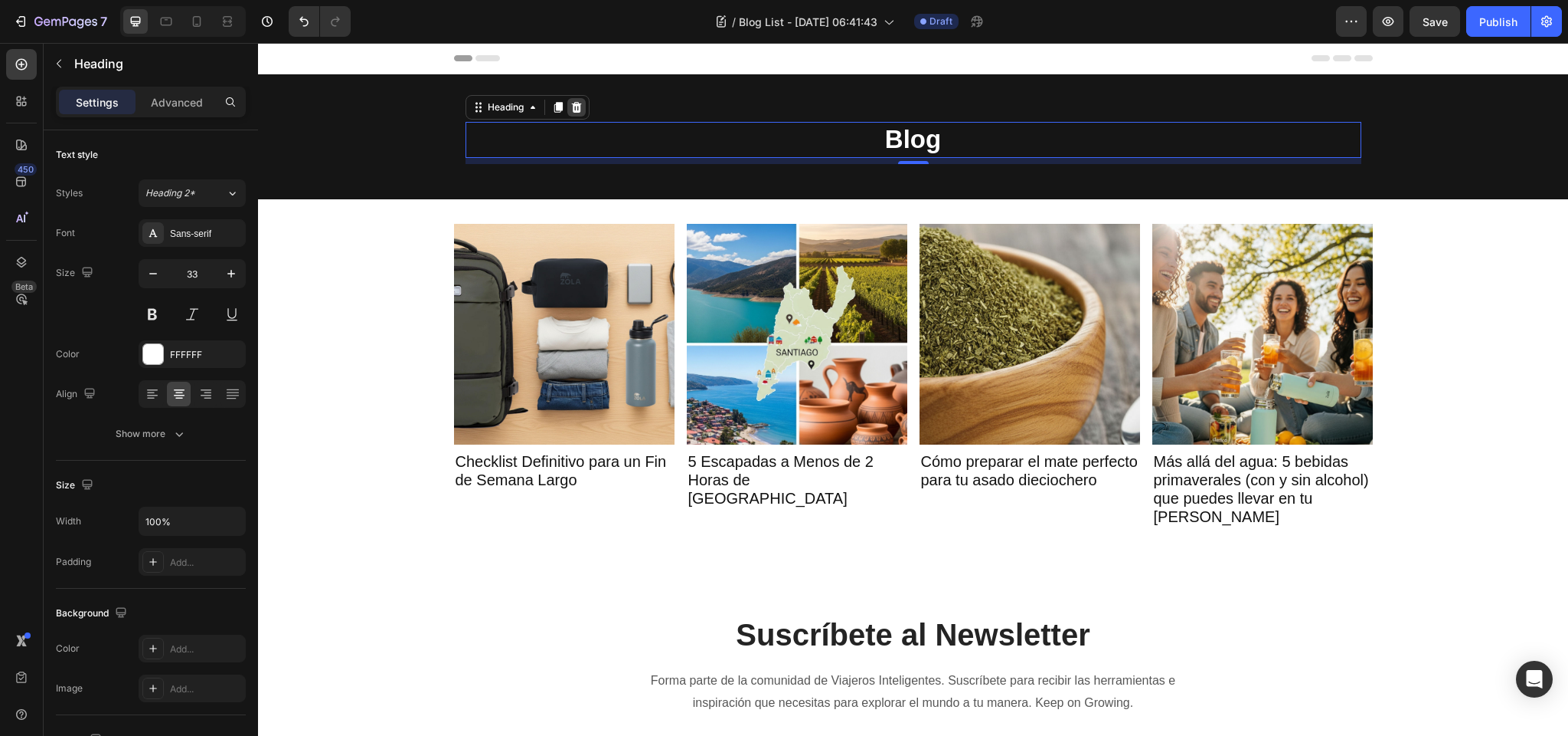
click at [577, 106] on icon at bounding box center [576, 106] width 10 height 10
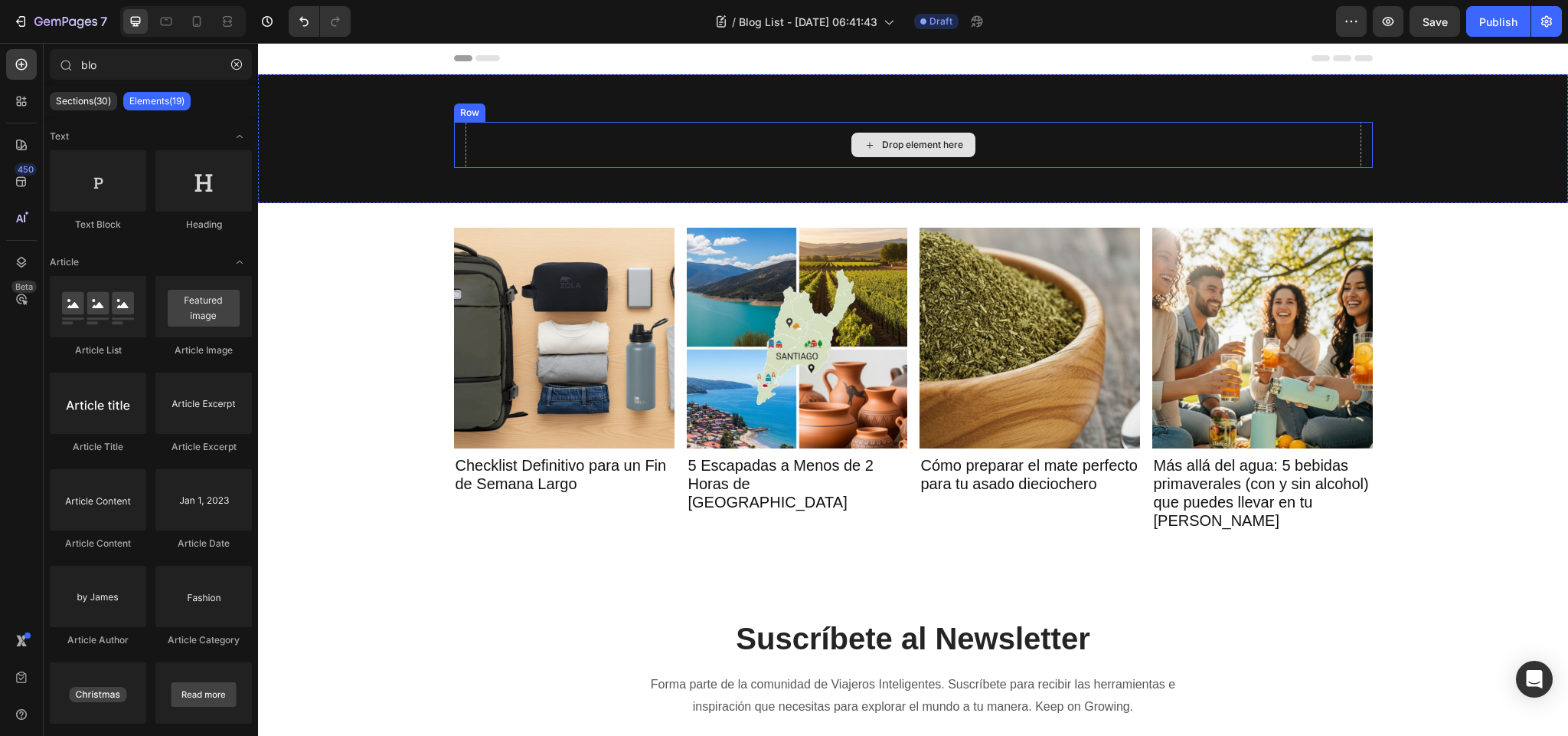
click at [535, 134] on div "Drop element here" at bounding box center [913, 144] width 896 height 46
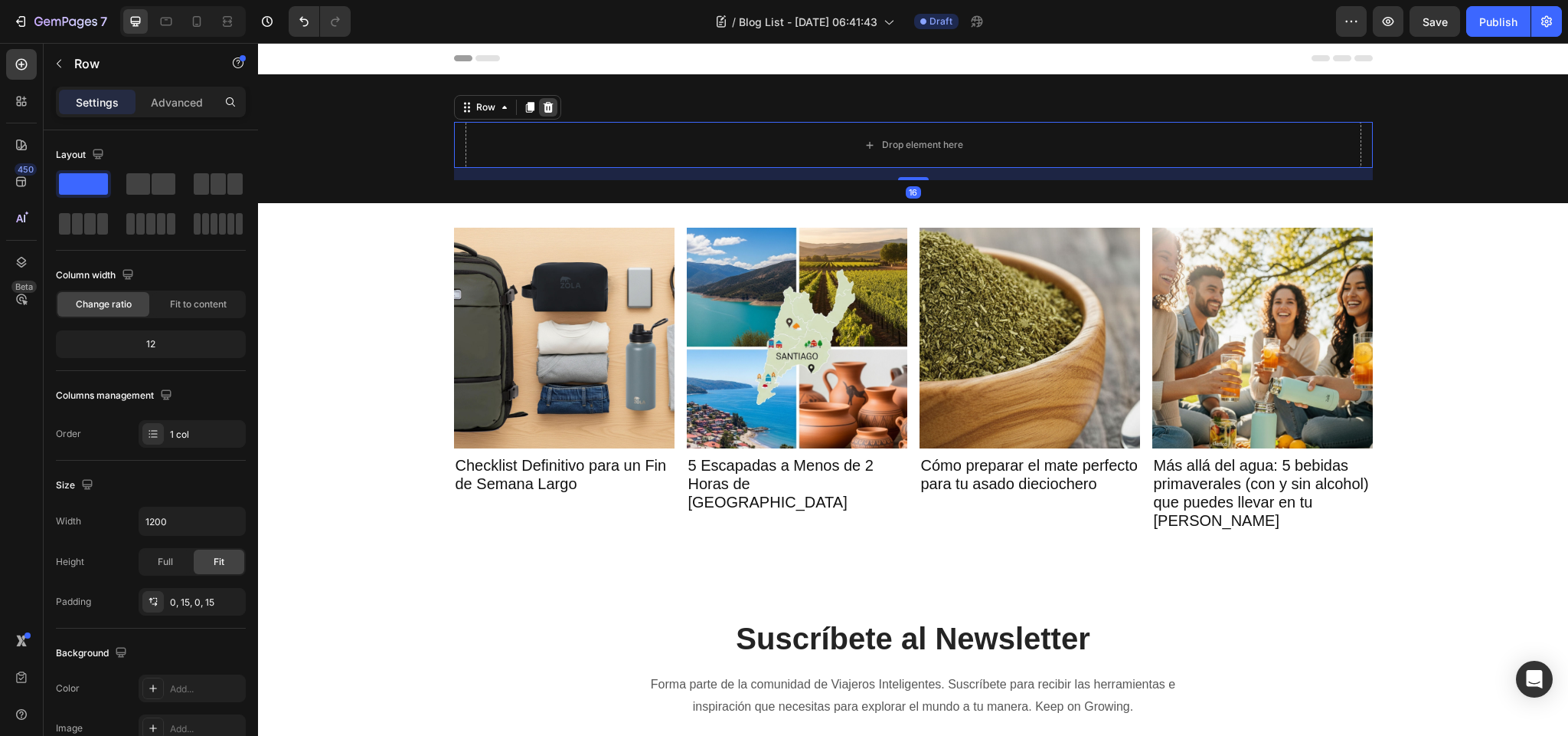
click at [547, 100] on div at bounding box center [548, 107] width 19 height 19
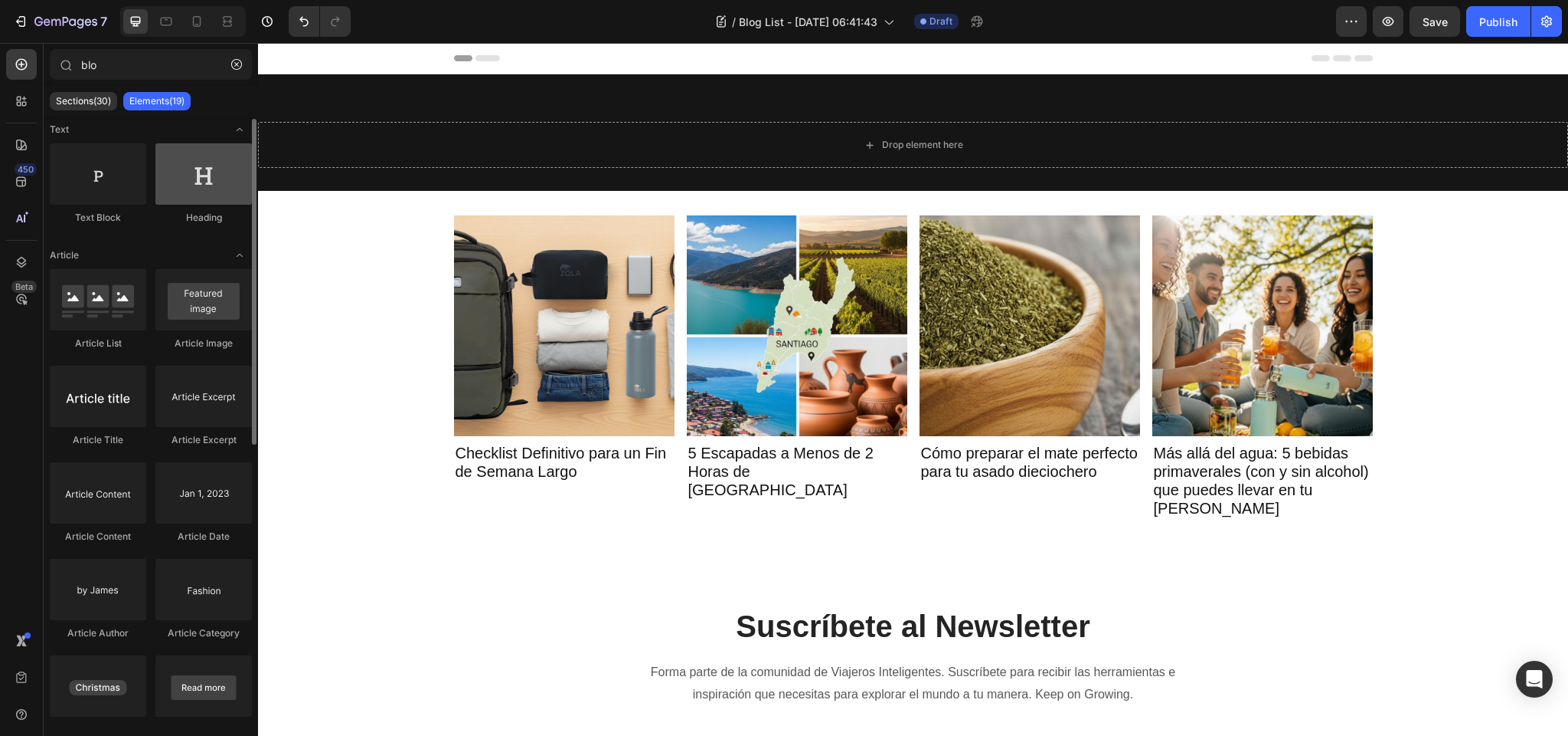
scroll to position [8, 0]
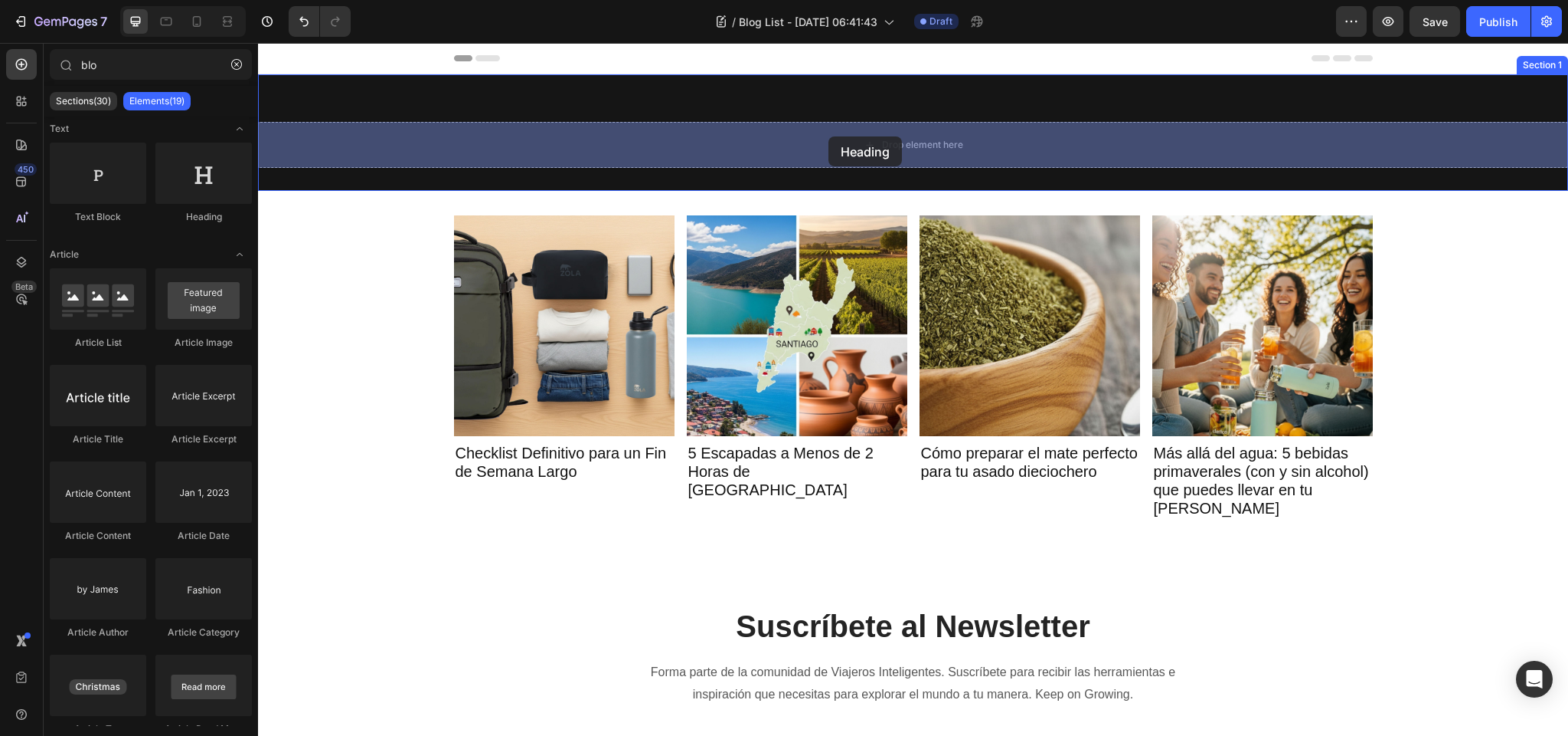
drag, startPoint x: 456, startPoint y: 234, endPoint x: 829, endPoint y: 137, distance: 385.4
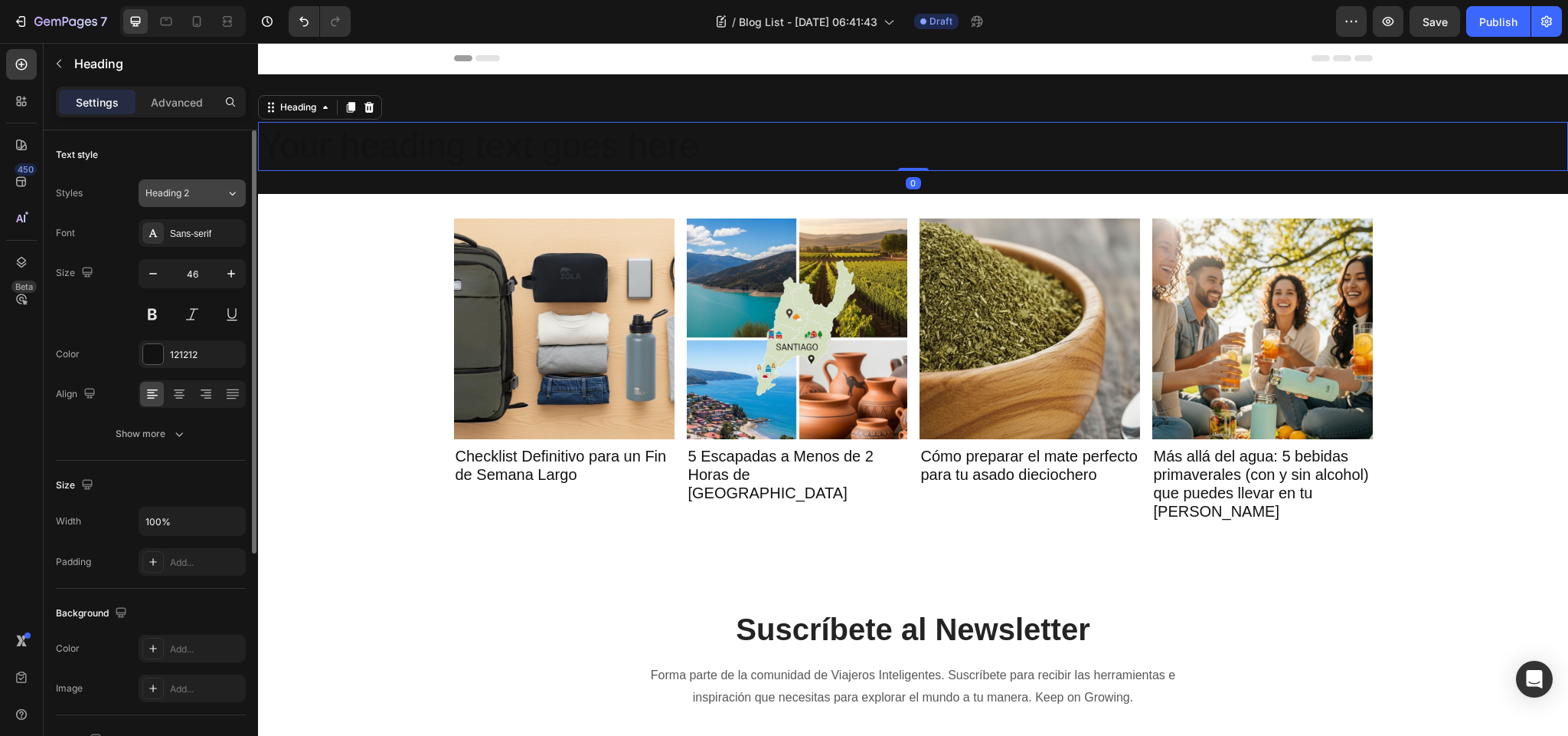
click at [173, 195] on span "Heading 2" at bounding box center [168, 193] width 43 height 14
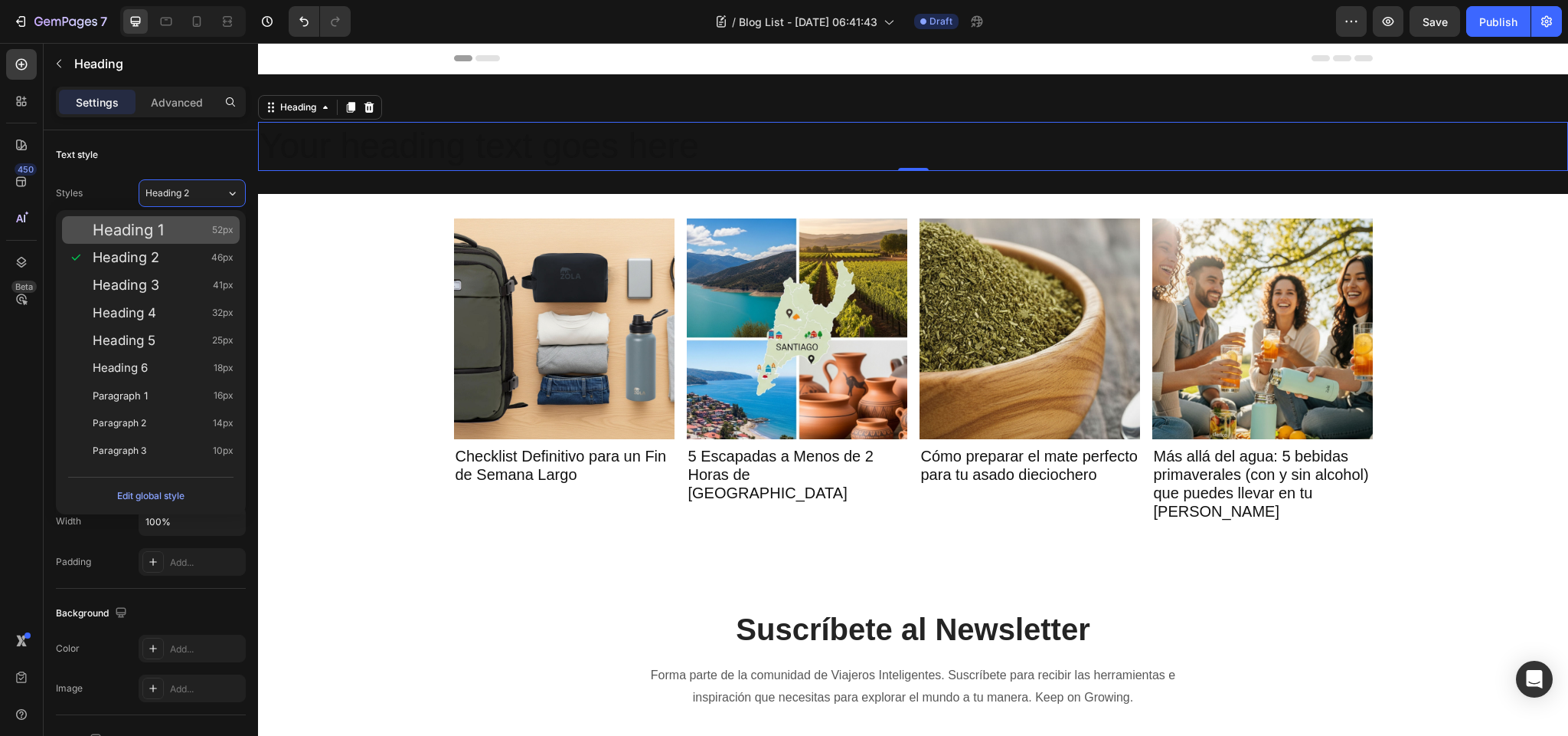
click at [151, 239] on div "Heading 1 52px" at bounding box center [151, 229] width 178 height 27
type input "52"
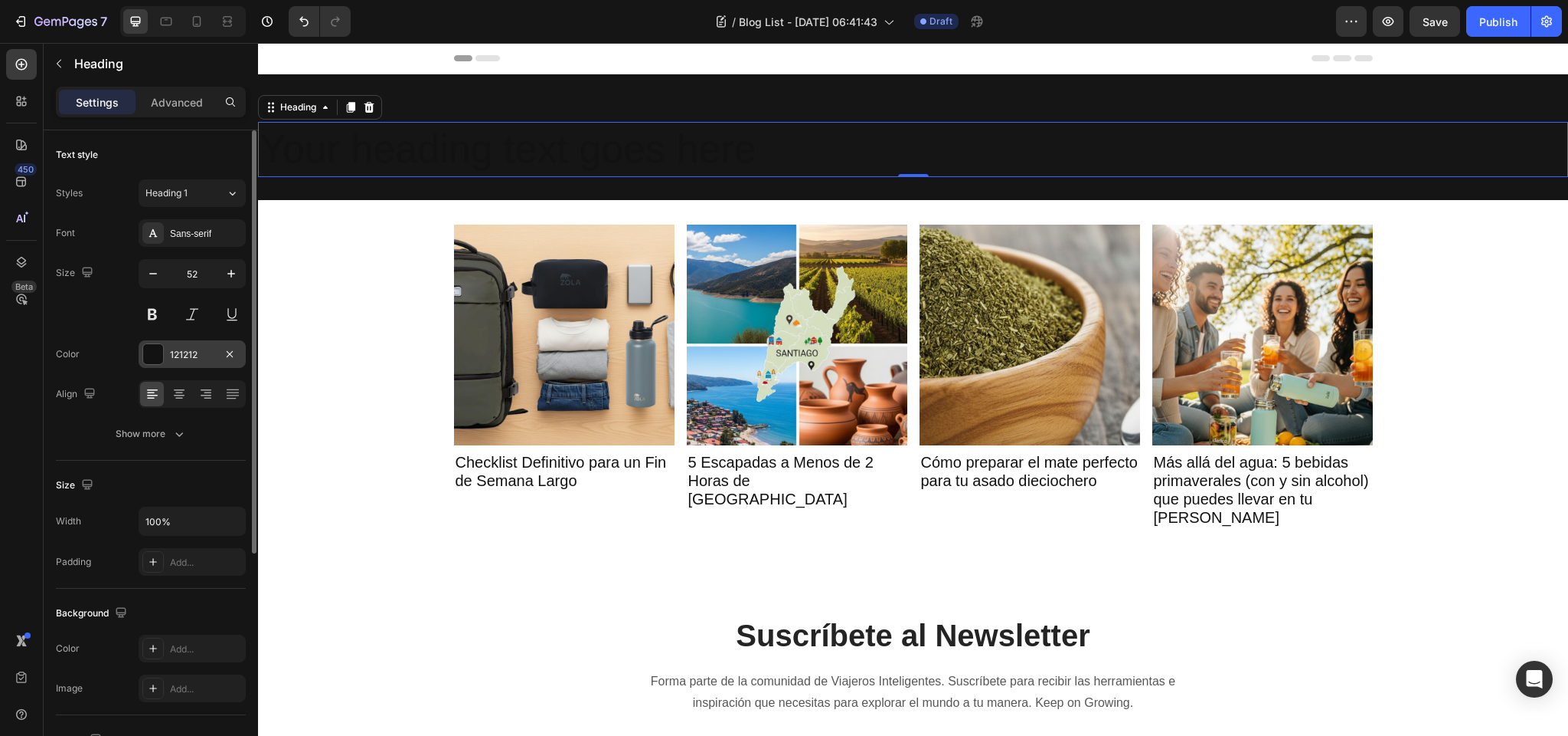
click at [148, 348] on div at bounding box center [153, 353] width 20 height 20
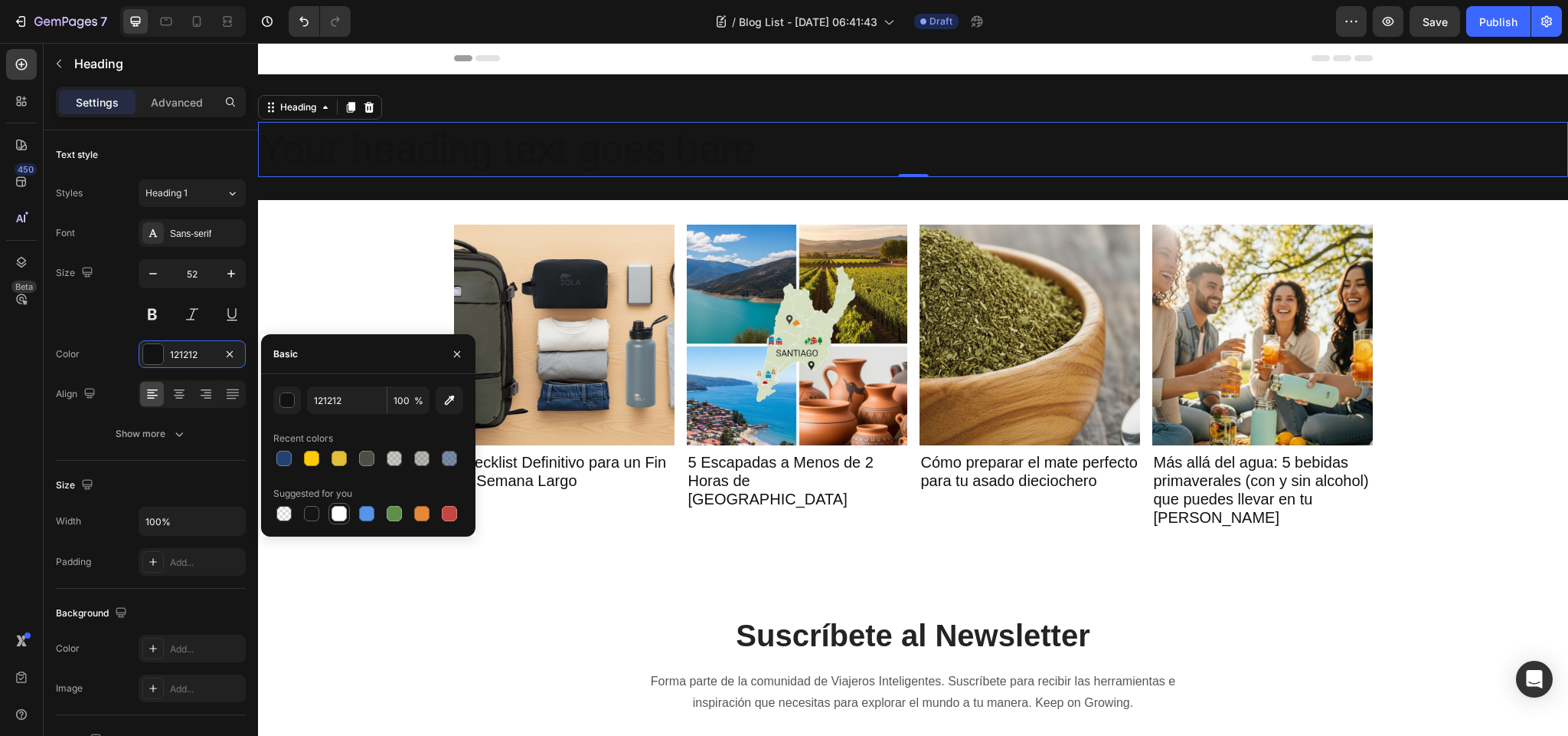
click at [341, 513] on div at bounding box center [339, 514] width 15 height 15
type input "FFFFFF"
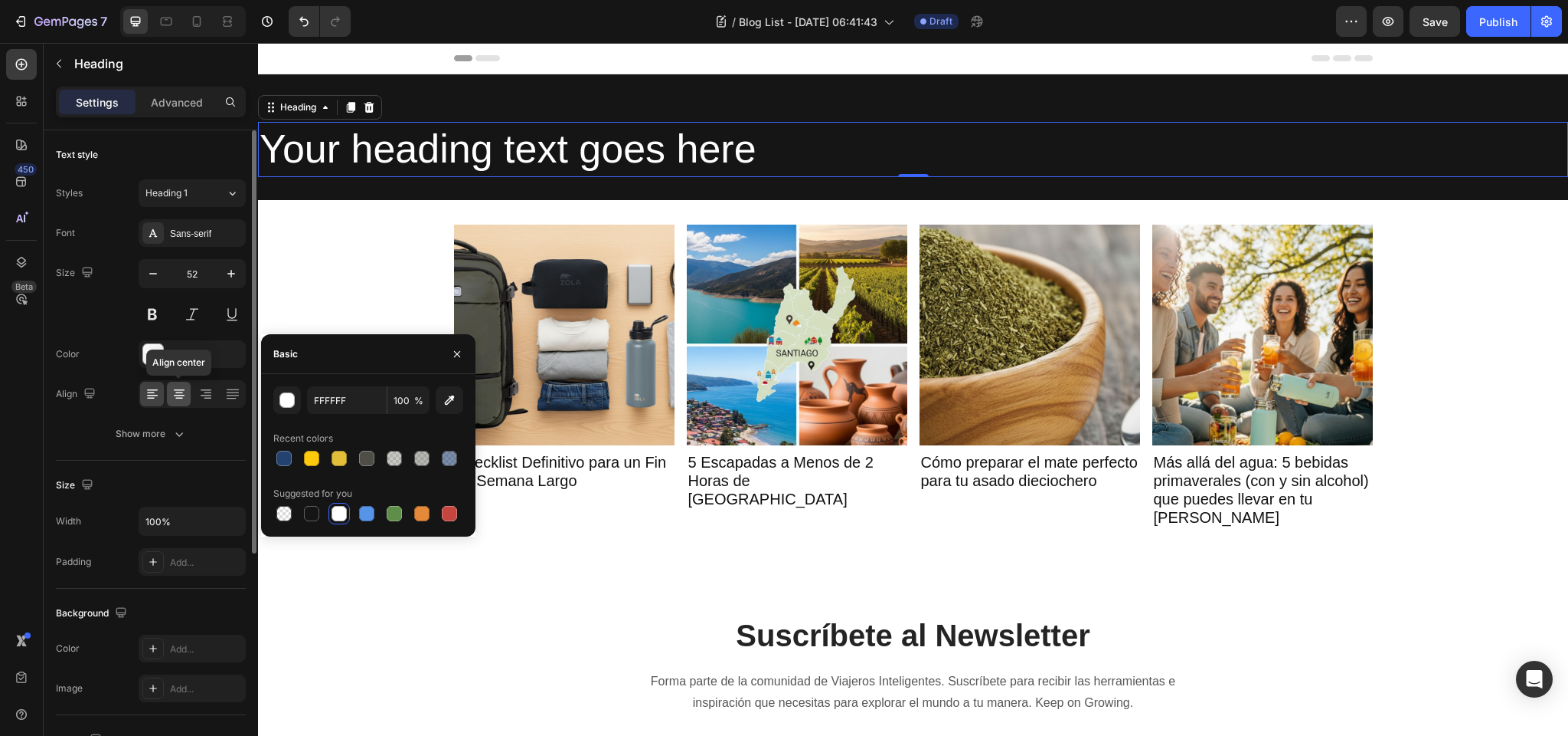
click at [180, 393] on icon at bounding box center [179, 394] width 15 height 15
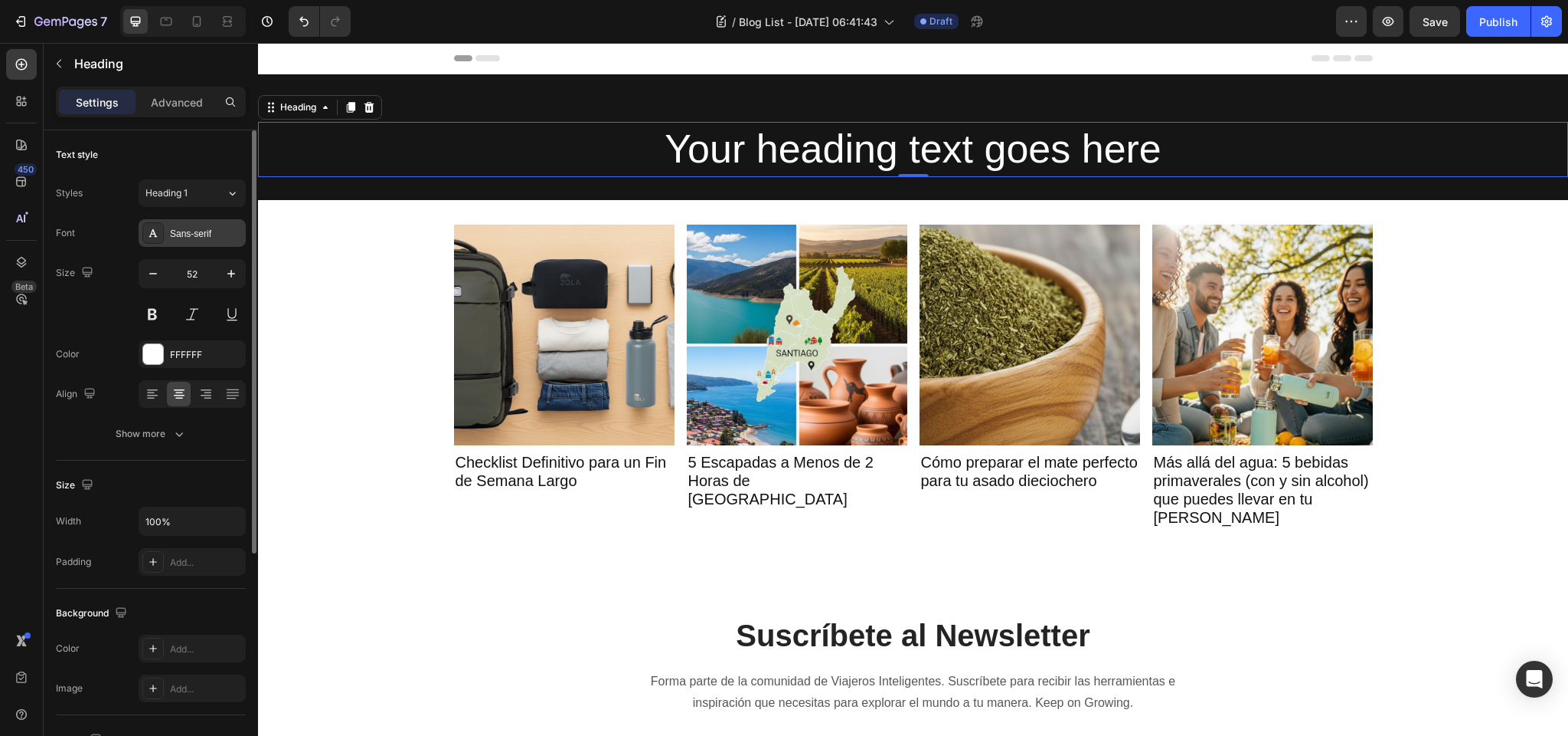
click at [197, 234] on div "Sans-serif" at bounding box center [206, 234] width 72 height 14
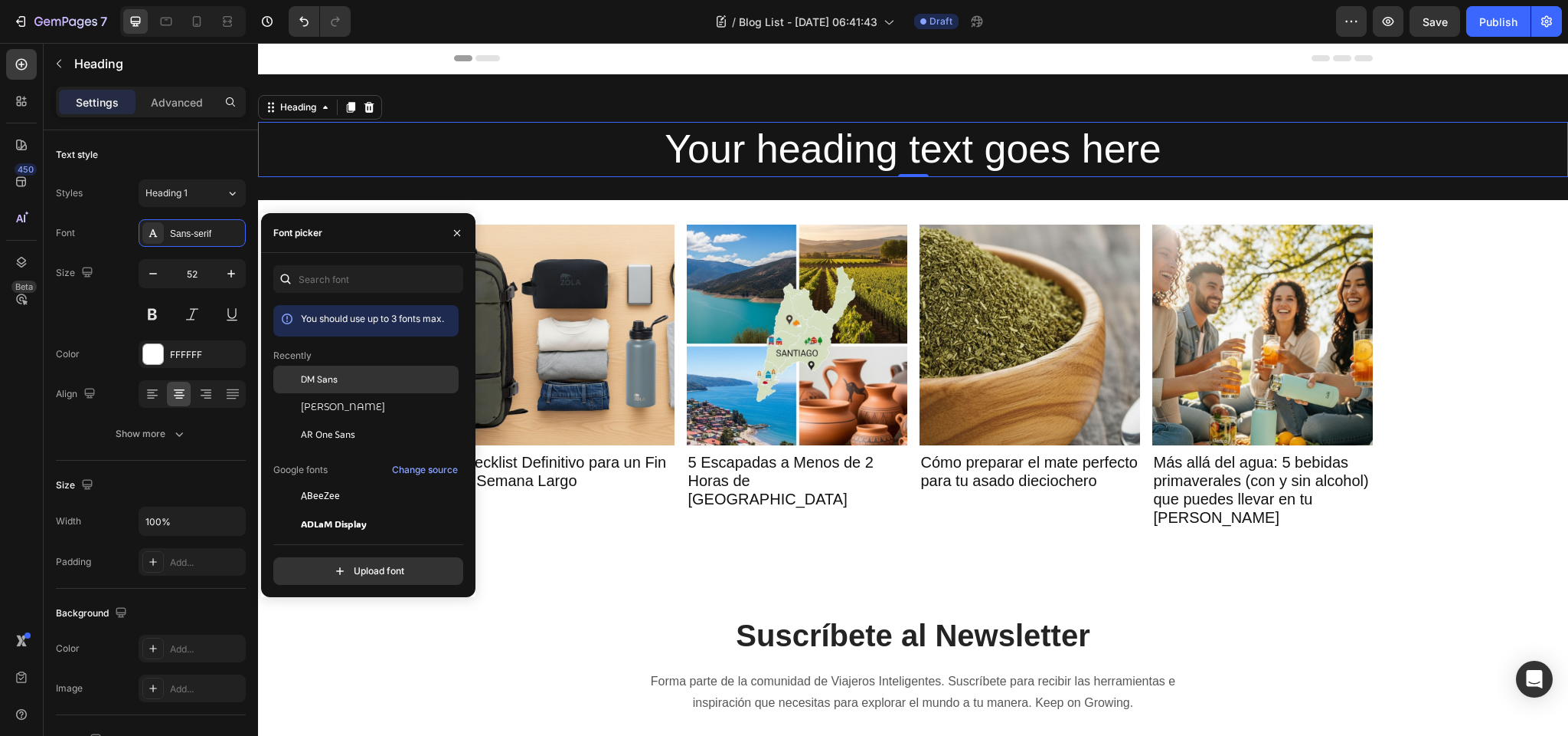
click at [331, 377] on span "DM Sans" at bounding box center [319, 379] width 37 height 14
click at [801, 154] on h2 "Your heading text goes here" at bounding box center [913, 149] width 1310 height 56
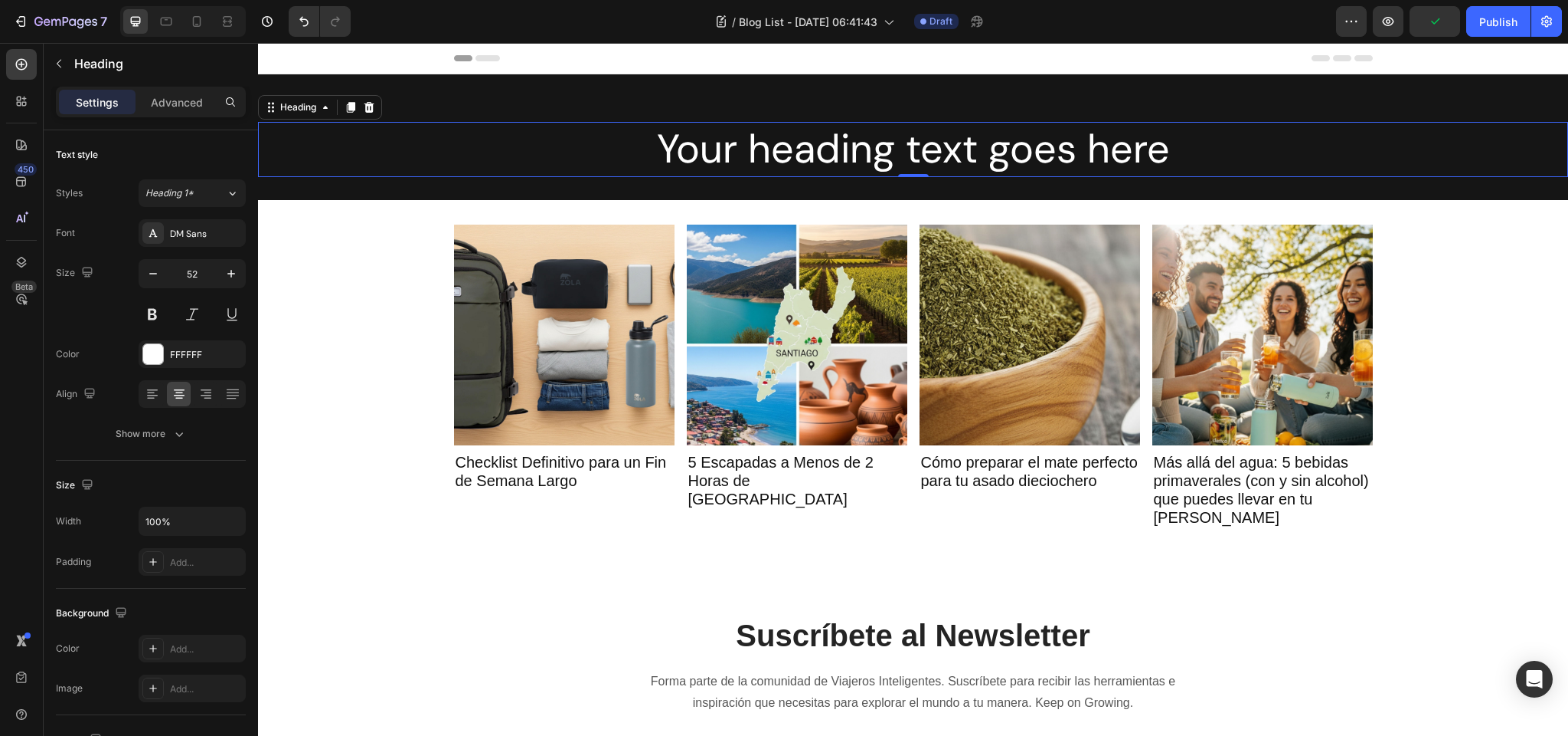
click at [801, 154] on p "Your heading text goes here" at bounding box center [913, 149] width 1307 height 52
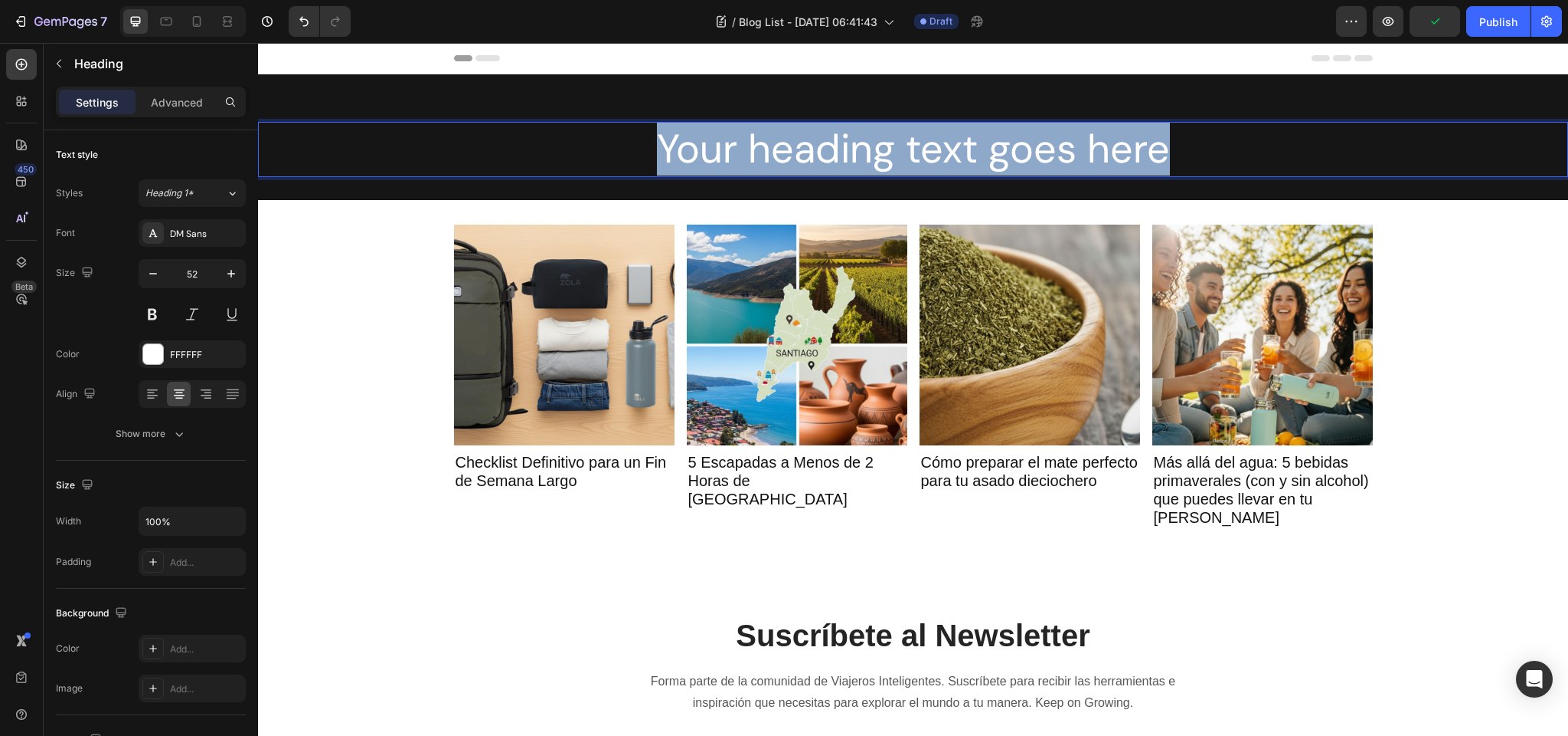
click at [801, 154] on p "Your heading text goes here" at bounding box center [913, 149] width 1307 height 52
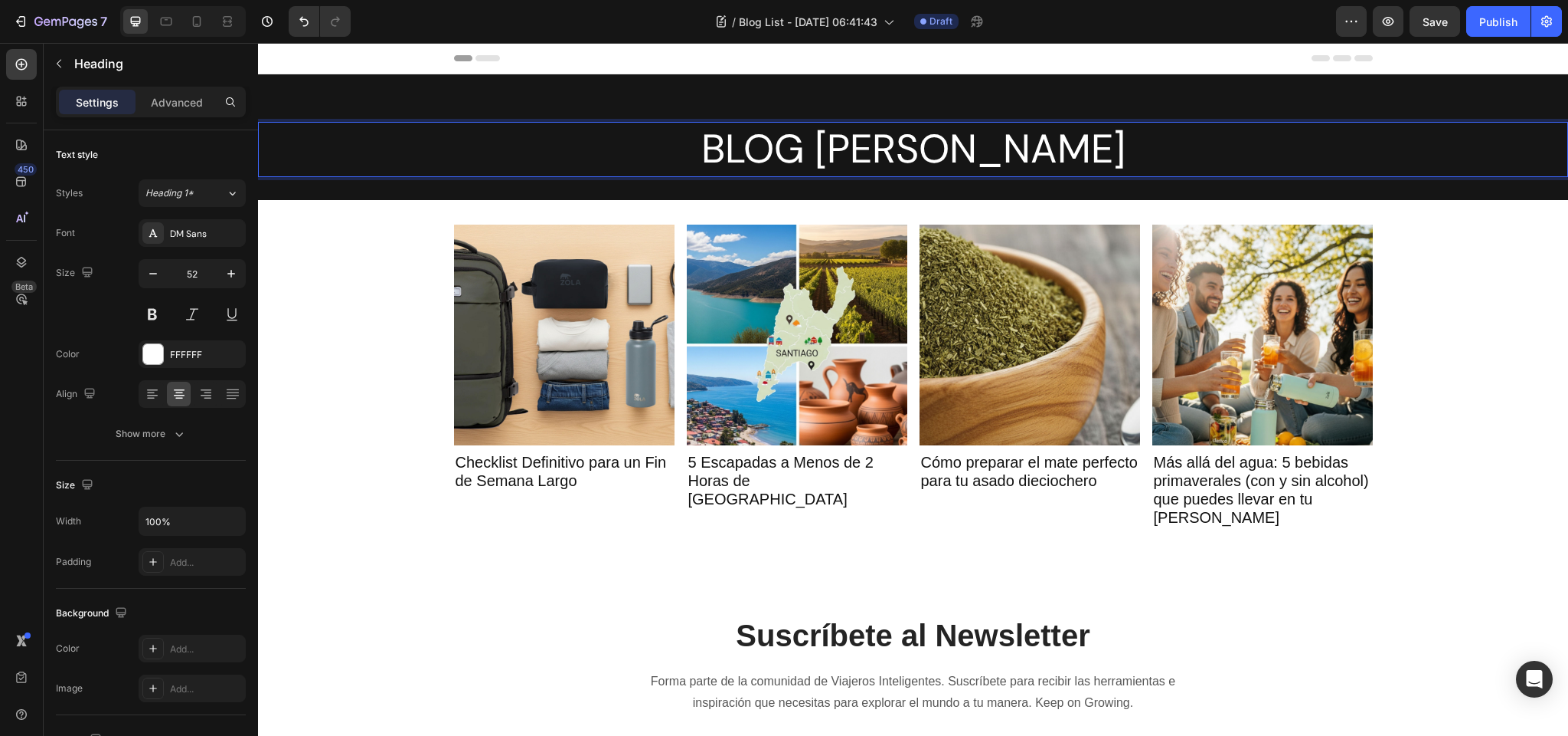
click at [960, 150] on p "BLOG [PERSON_NAME]" at bounding box center [913, 149] width 1307 height 52
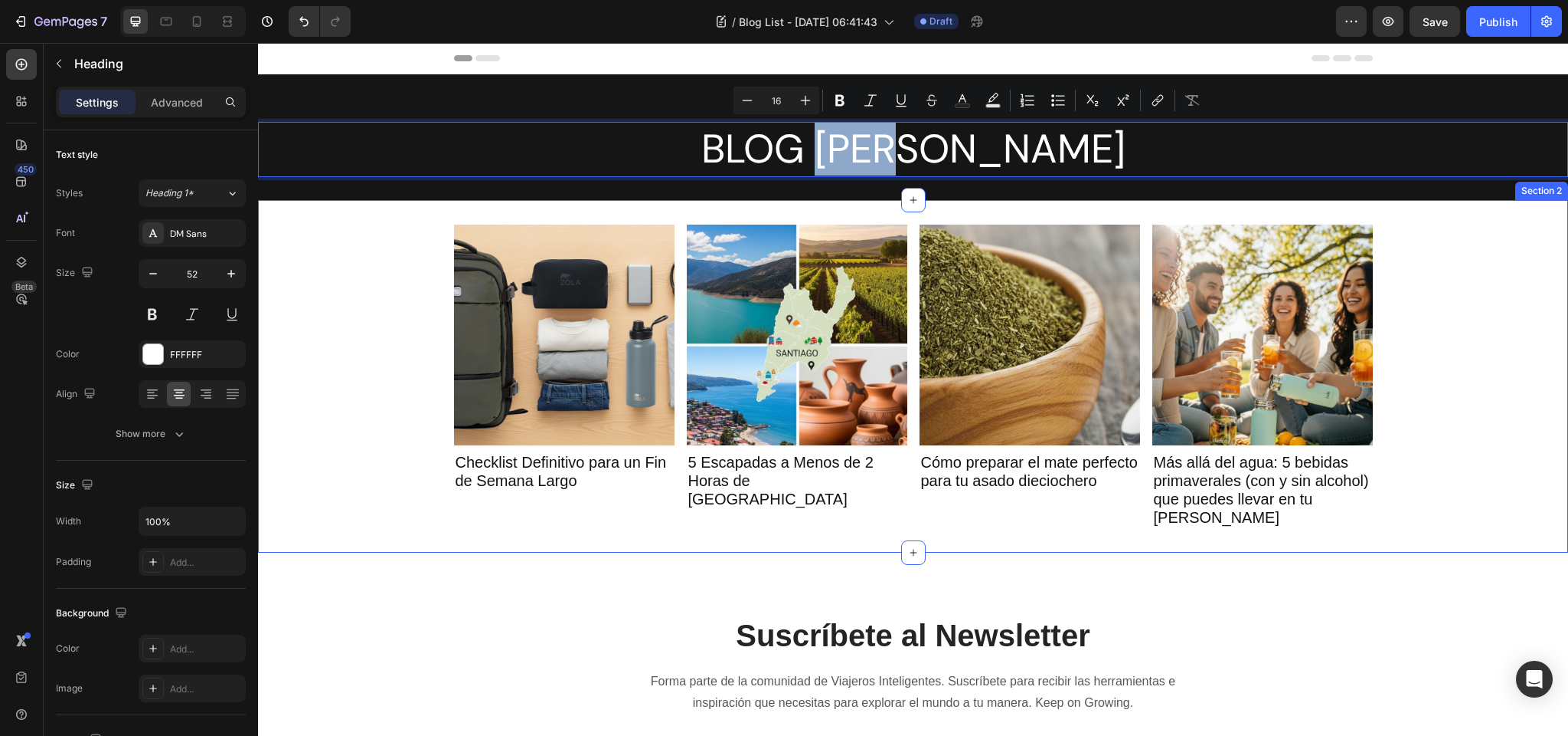
click at [536, 536] on div "Article Image Checklist Definitivo para un Fin de Semana Largo Article Title Ar…" at bounding box center [913, 376] width 1310 height 352
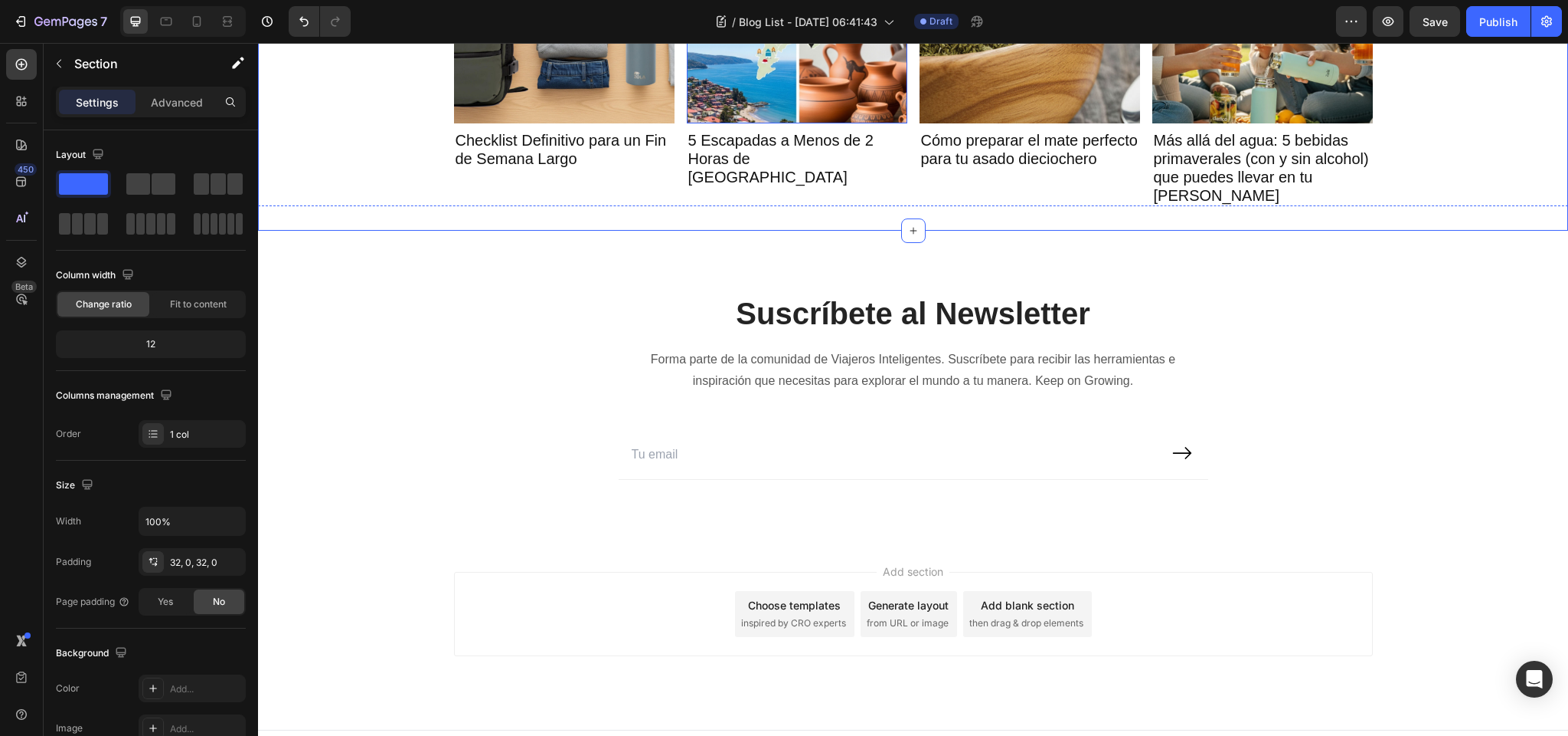
scroll to position [325, 0]
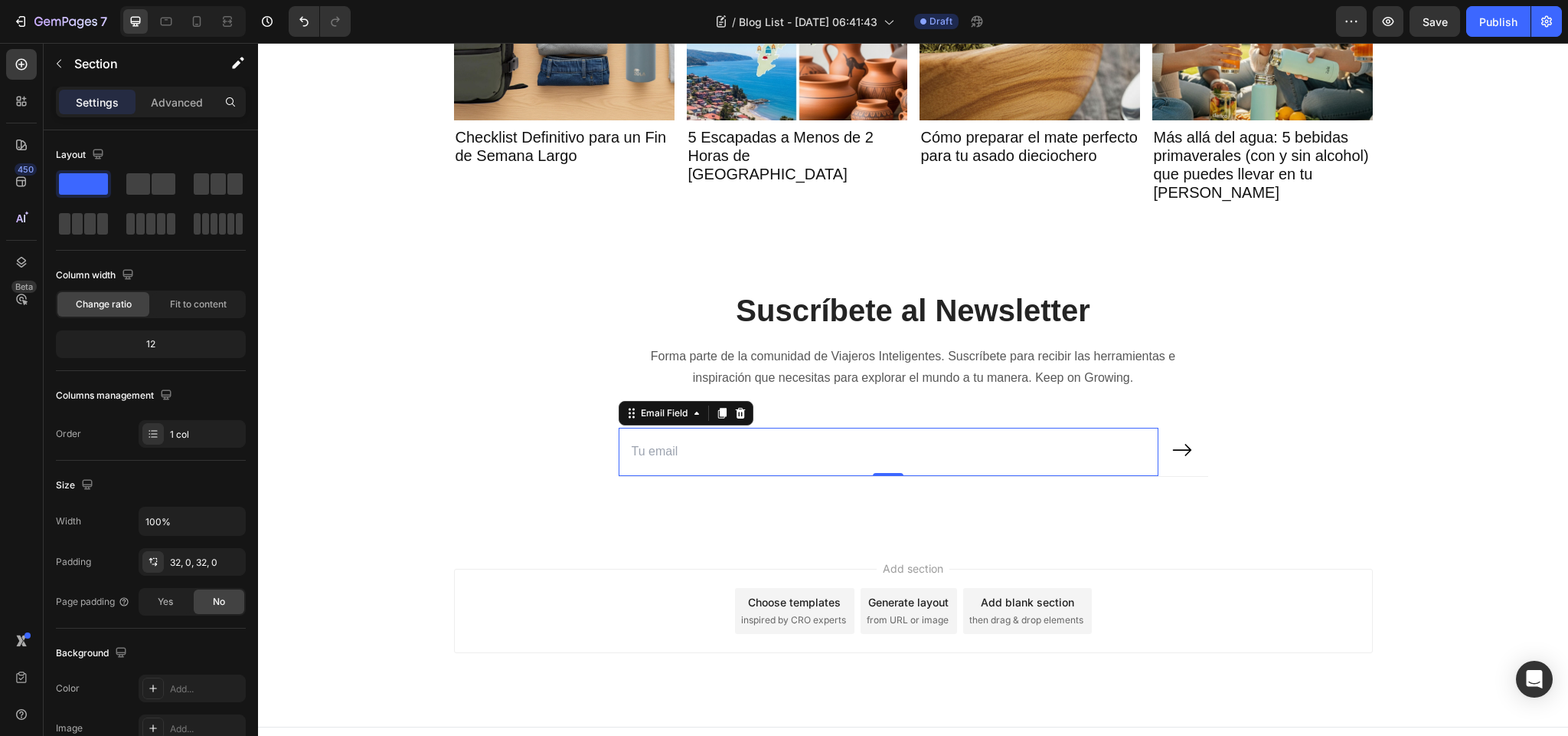
click at [880, 450] on input "email" at bounding box center [889, 451] width 541 height 48
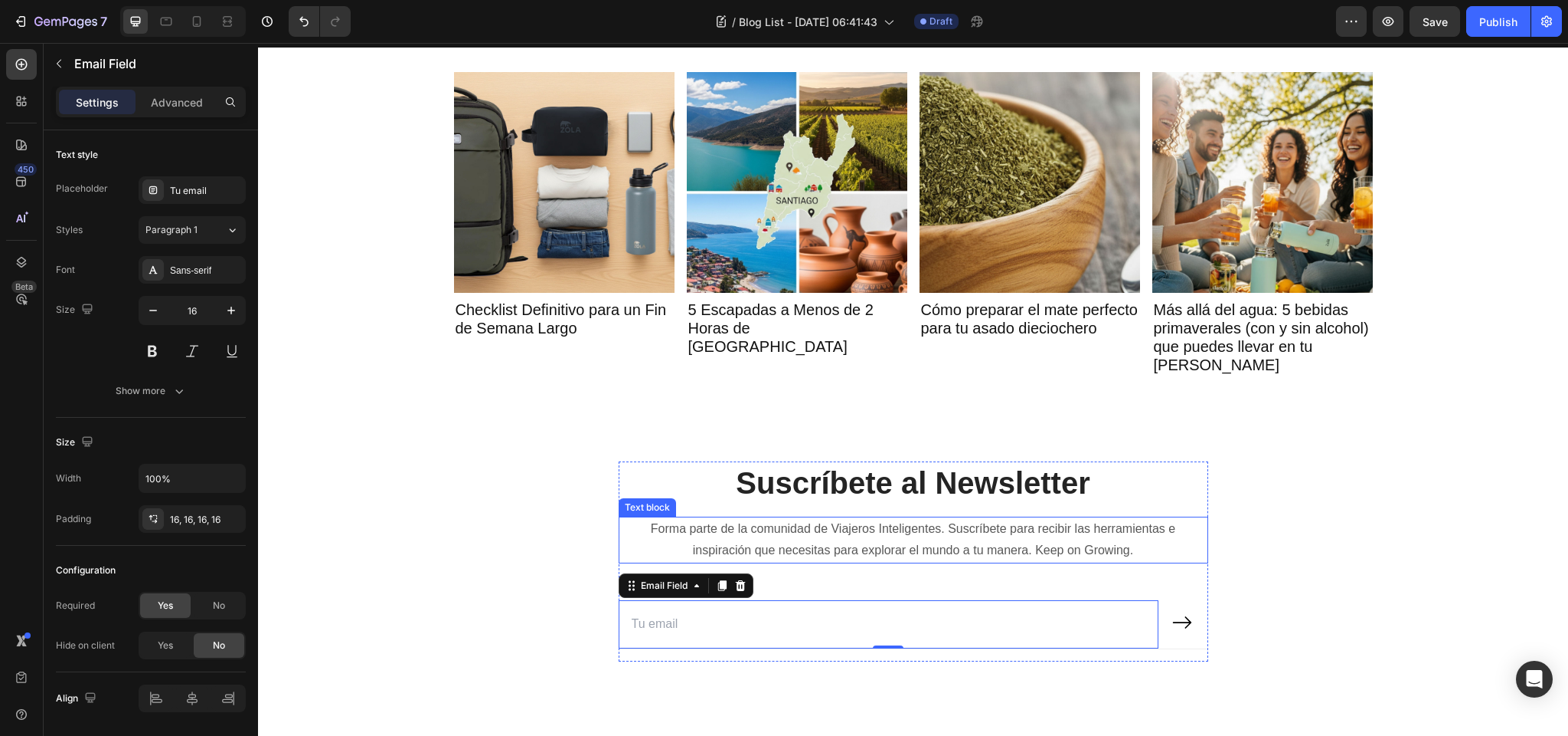
scroll to position [0, 0]
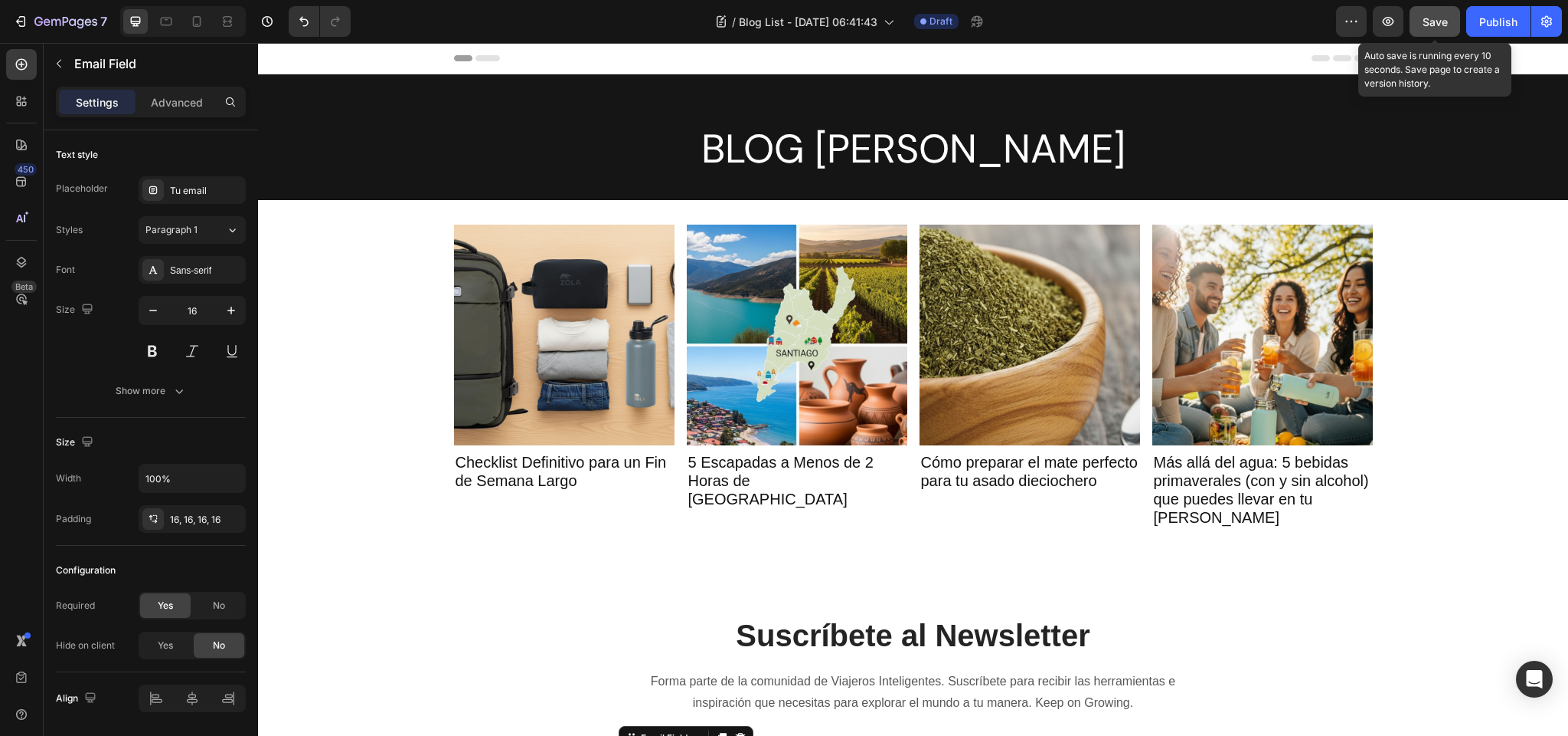
click at [1434, 18] on span "Save" at bounding box center [1435, 22] width 25 height 13
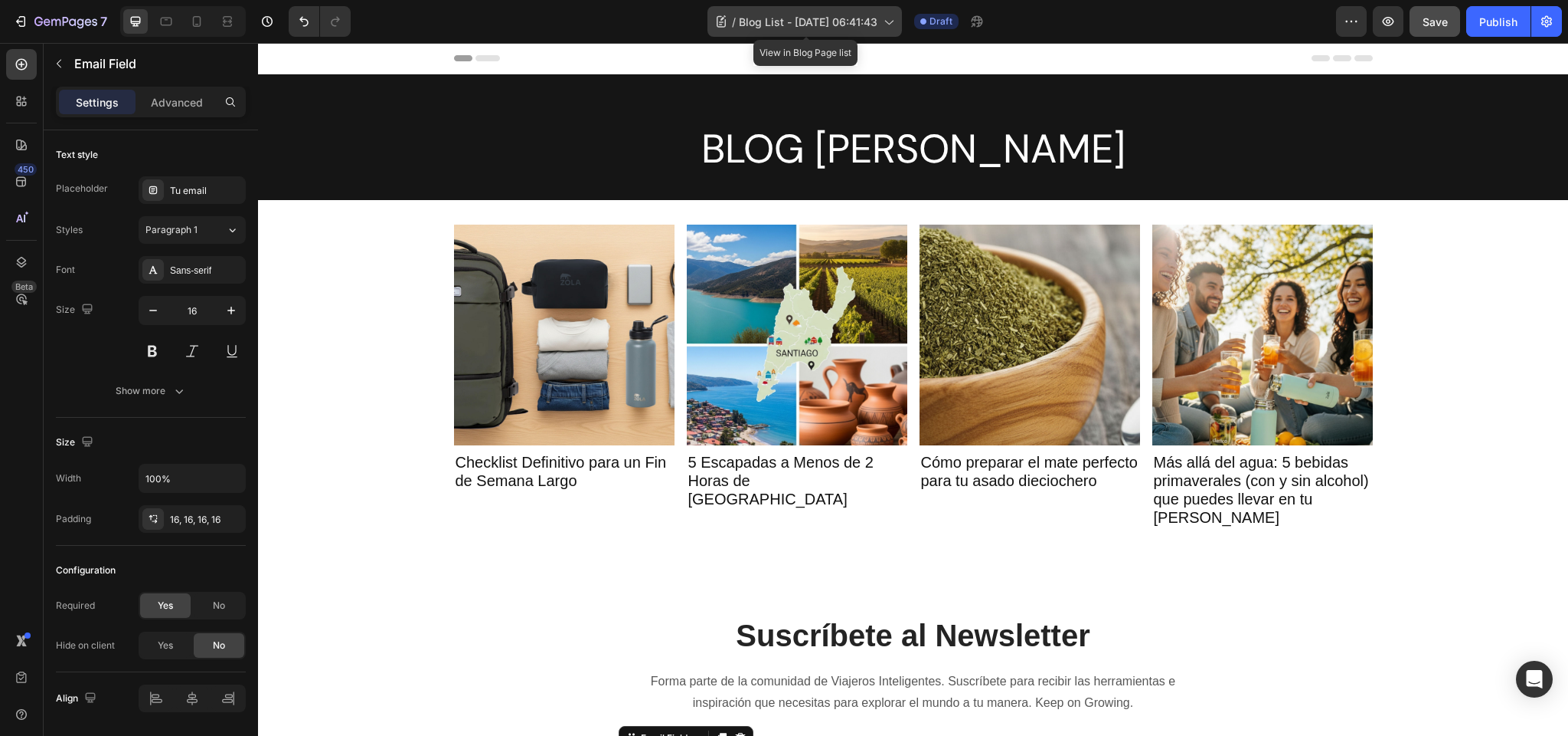
click at [896, 18] on icon at bounding box center [888, 22] width 15 height 15
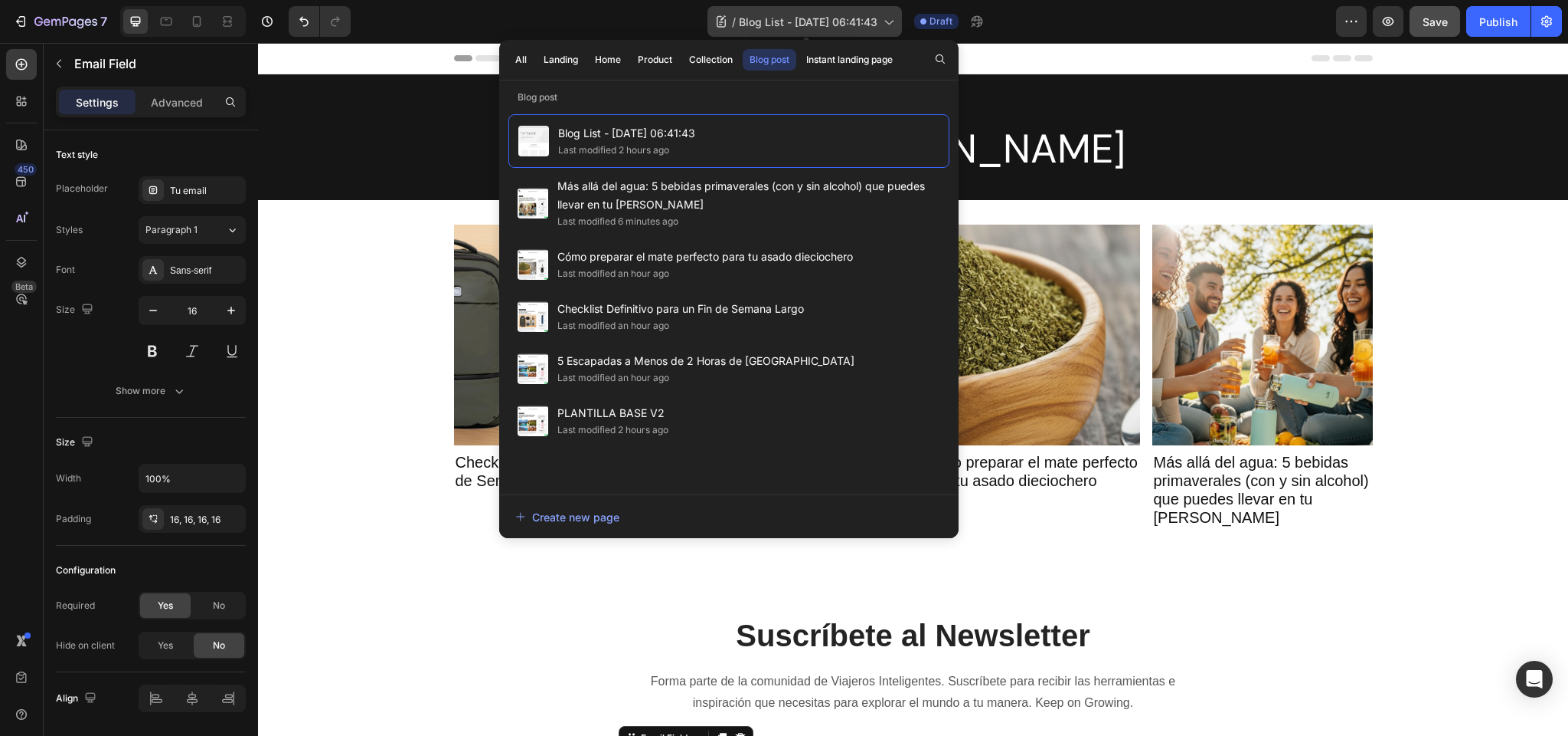
click at [886, 21] on icon at bounding box center [888, 22] width 15 height 15
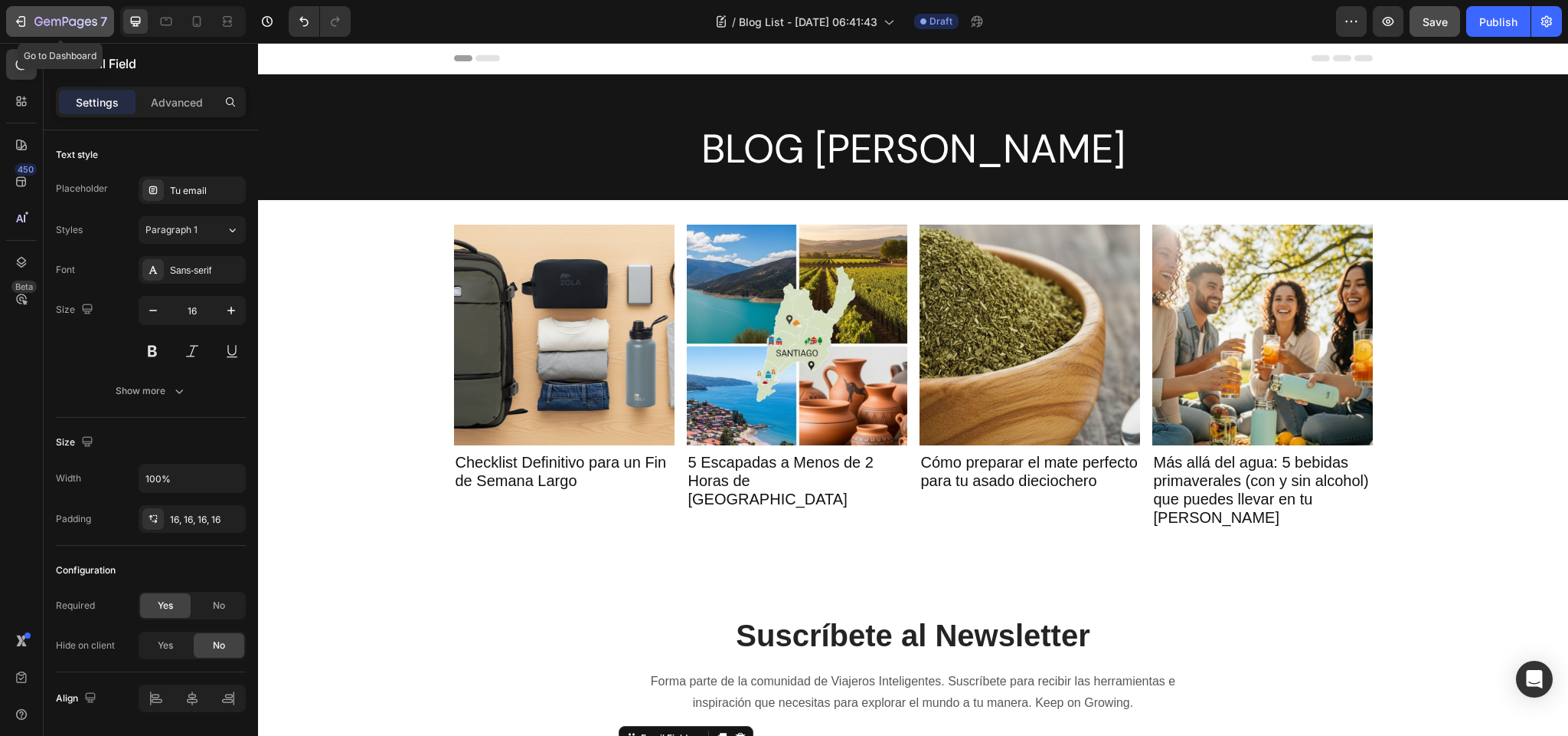
click at [65, 22] on icon "button" at bounding box center [66, 22] width 7 height 9
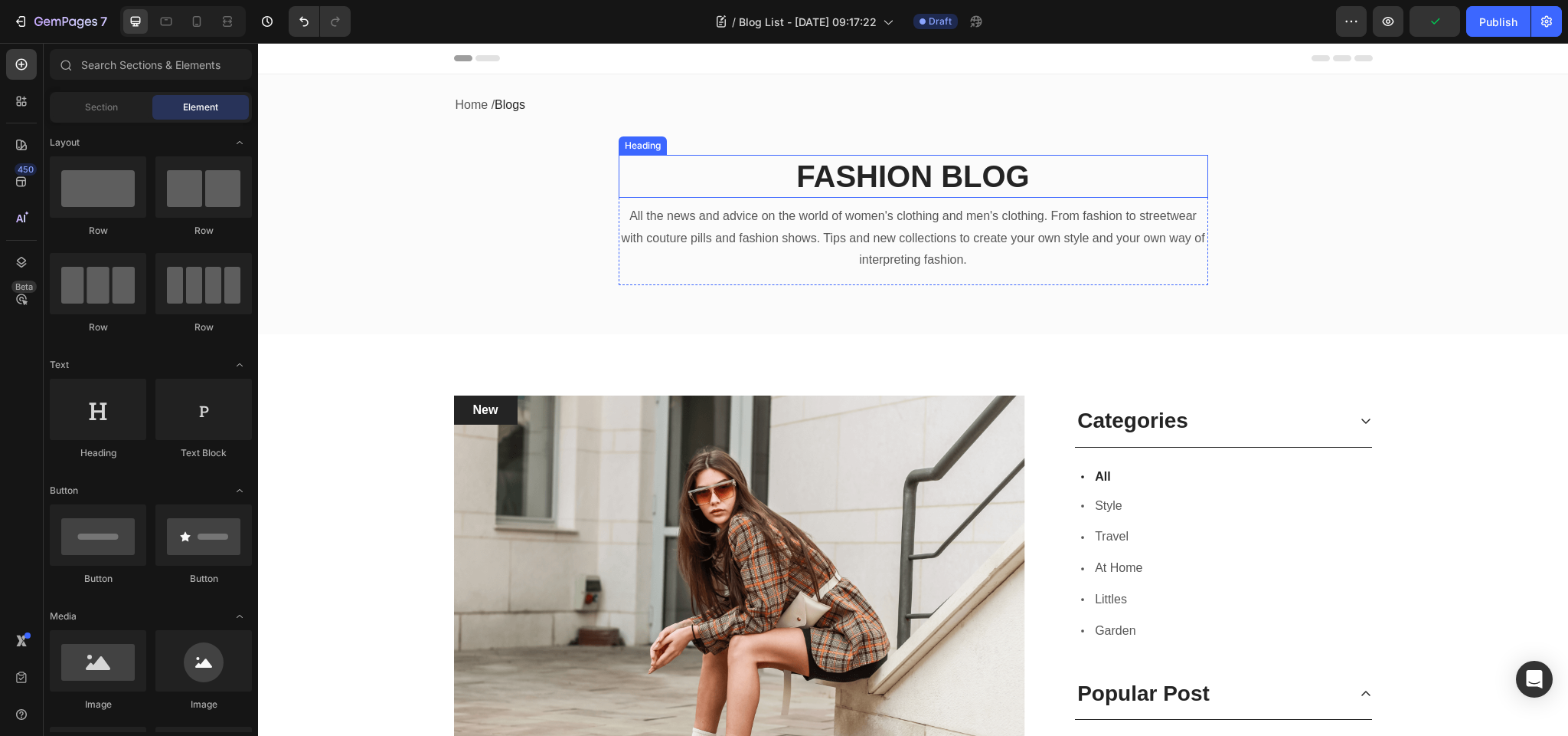
click at [858, 178] on p "FASHION BLOG" at bounding box center [913, 176] width 587 height 40
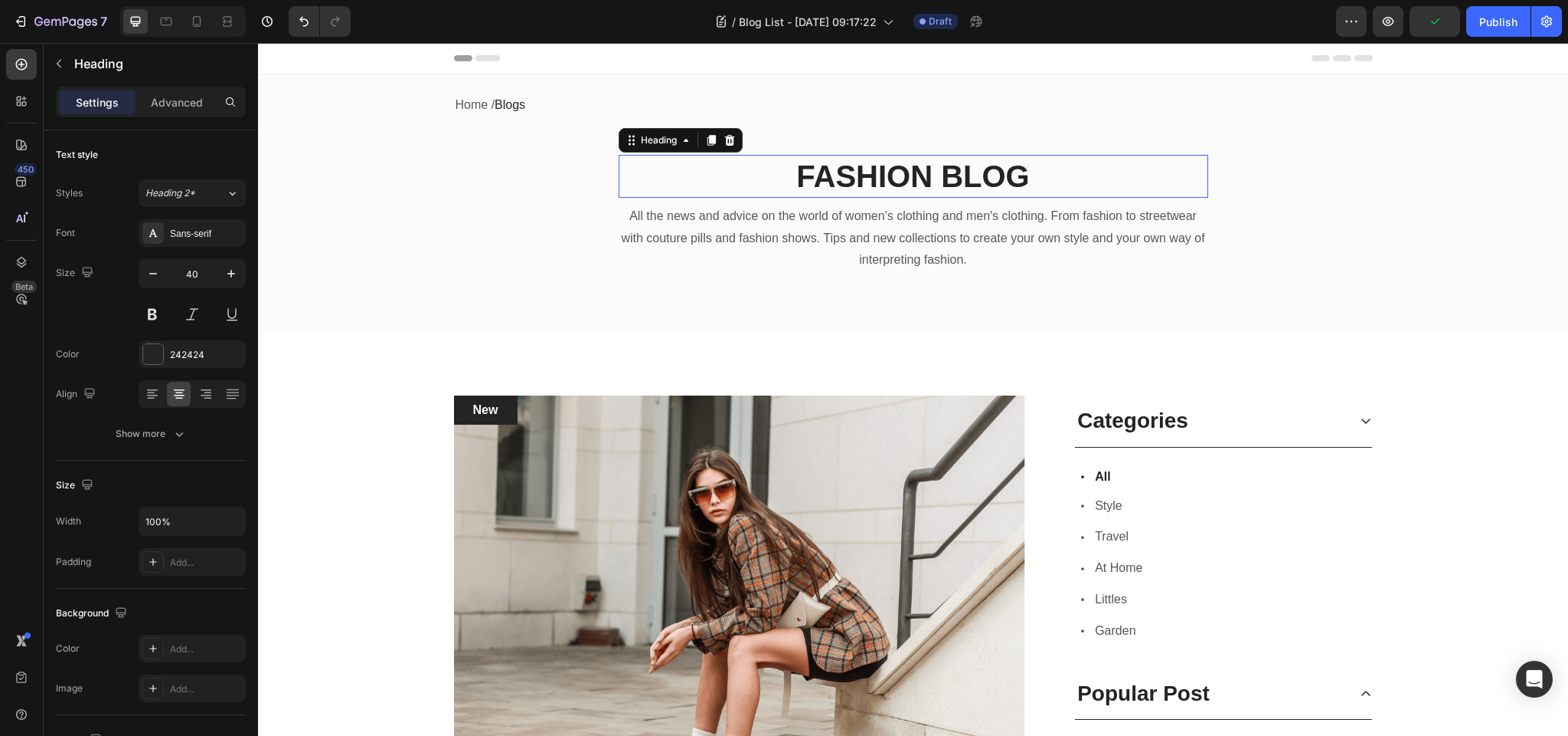
click at [858, 178] on p "FASHION BLOG" at bounding box center [913, 176] width 587 height 40
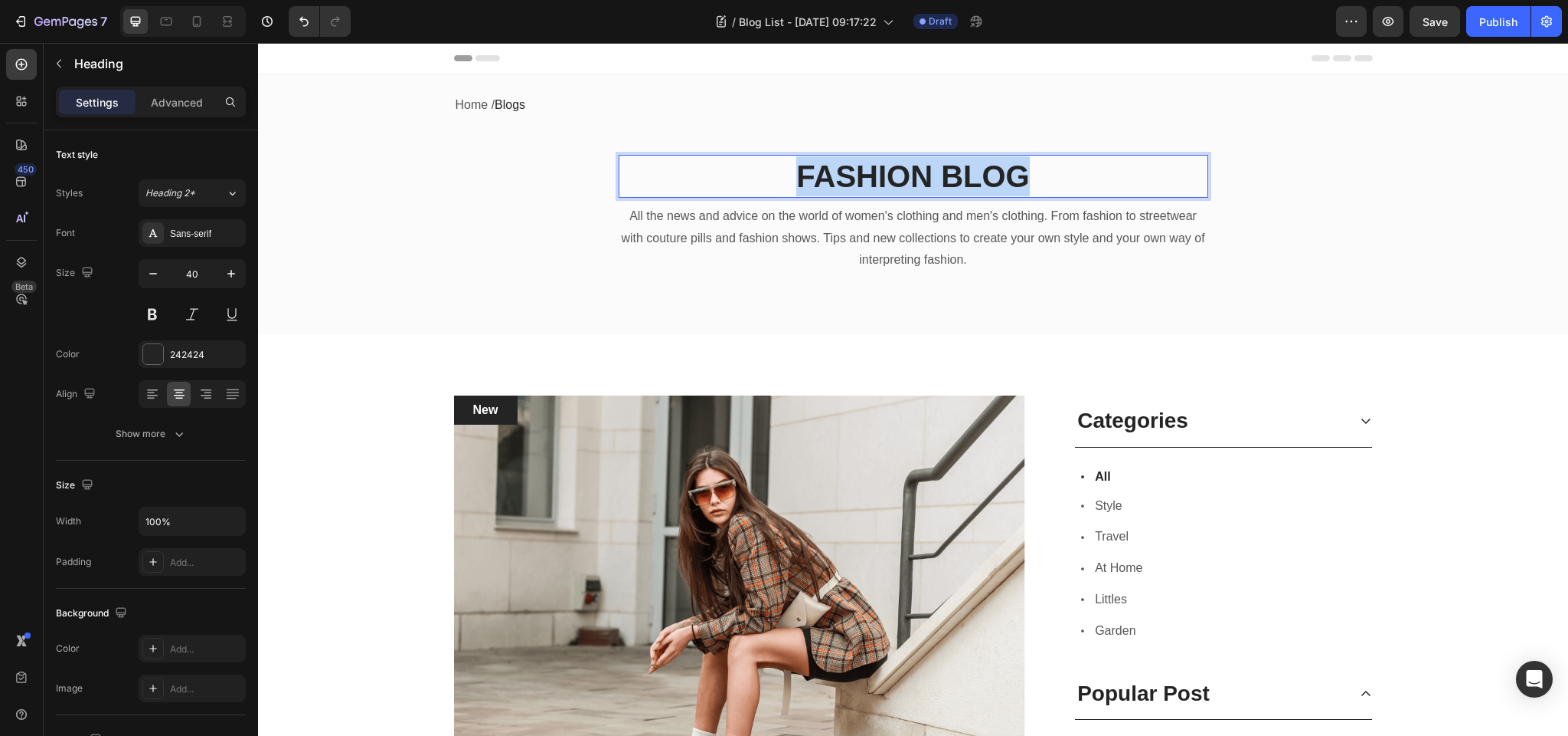
click at [858, 178] on p "FASHION BLOG" at bounding box center [913, 176] width 587 height 40
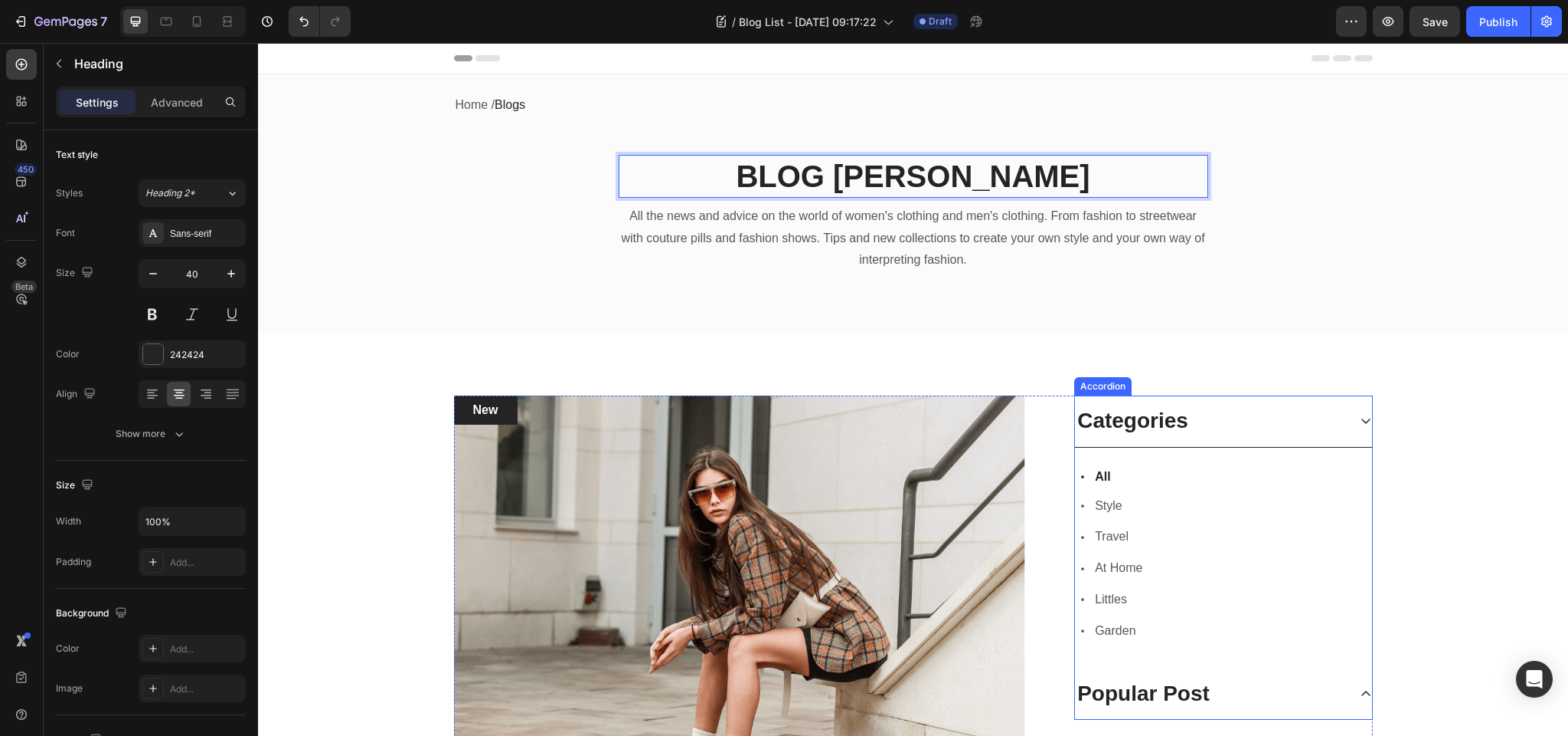
click at [1139, 422] on div "Categories" at bounding box center [1133, 420] width 116 height 32
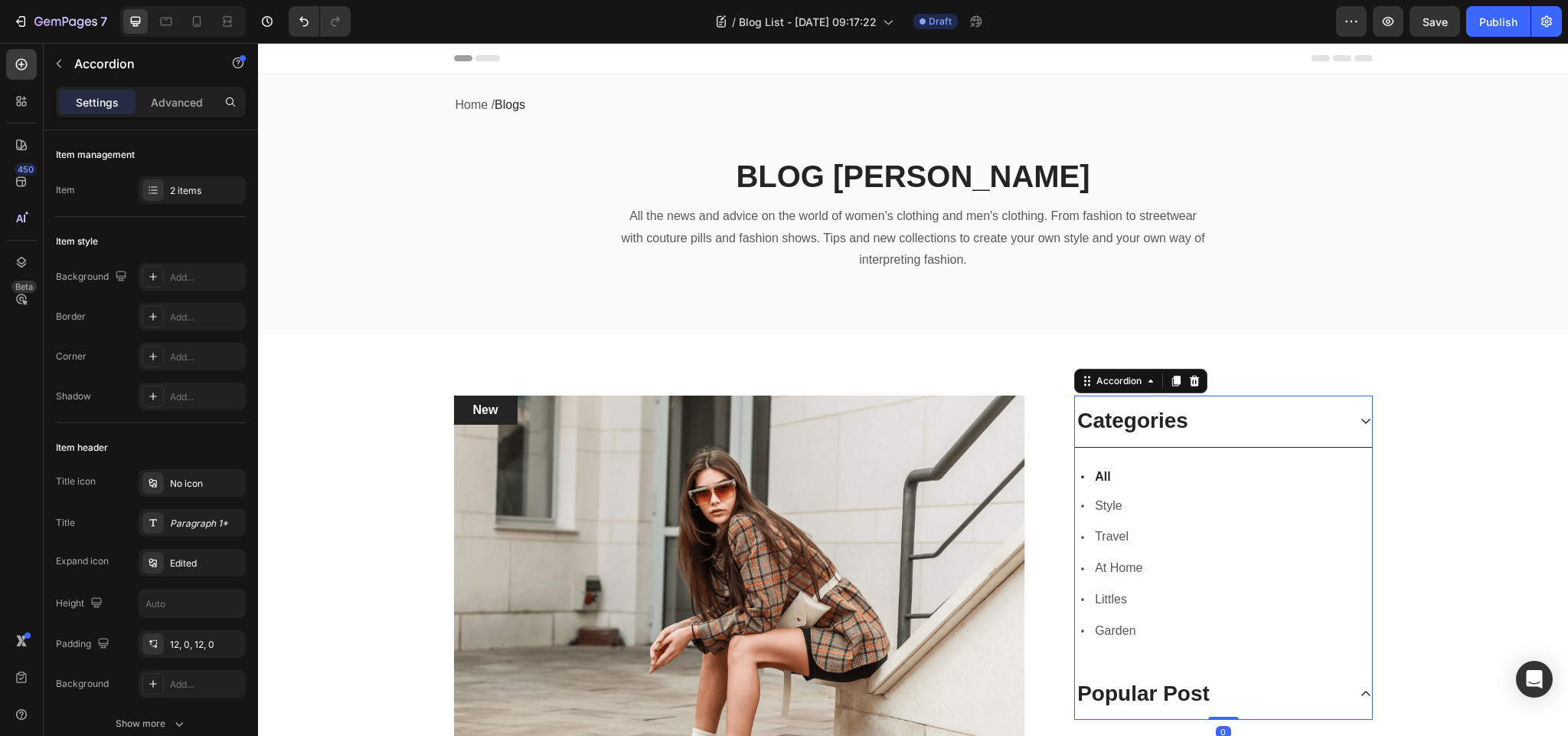
click at [1139, 422] on div "Categories" at bounding box center [1133, 420] width 116 height 32
click at [1139, 422] on p "Categories" at bounding box center [1133, 420] width 111 height 27
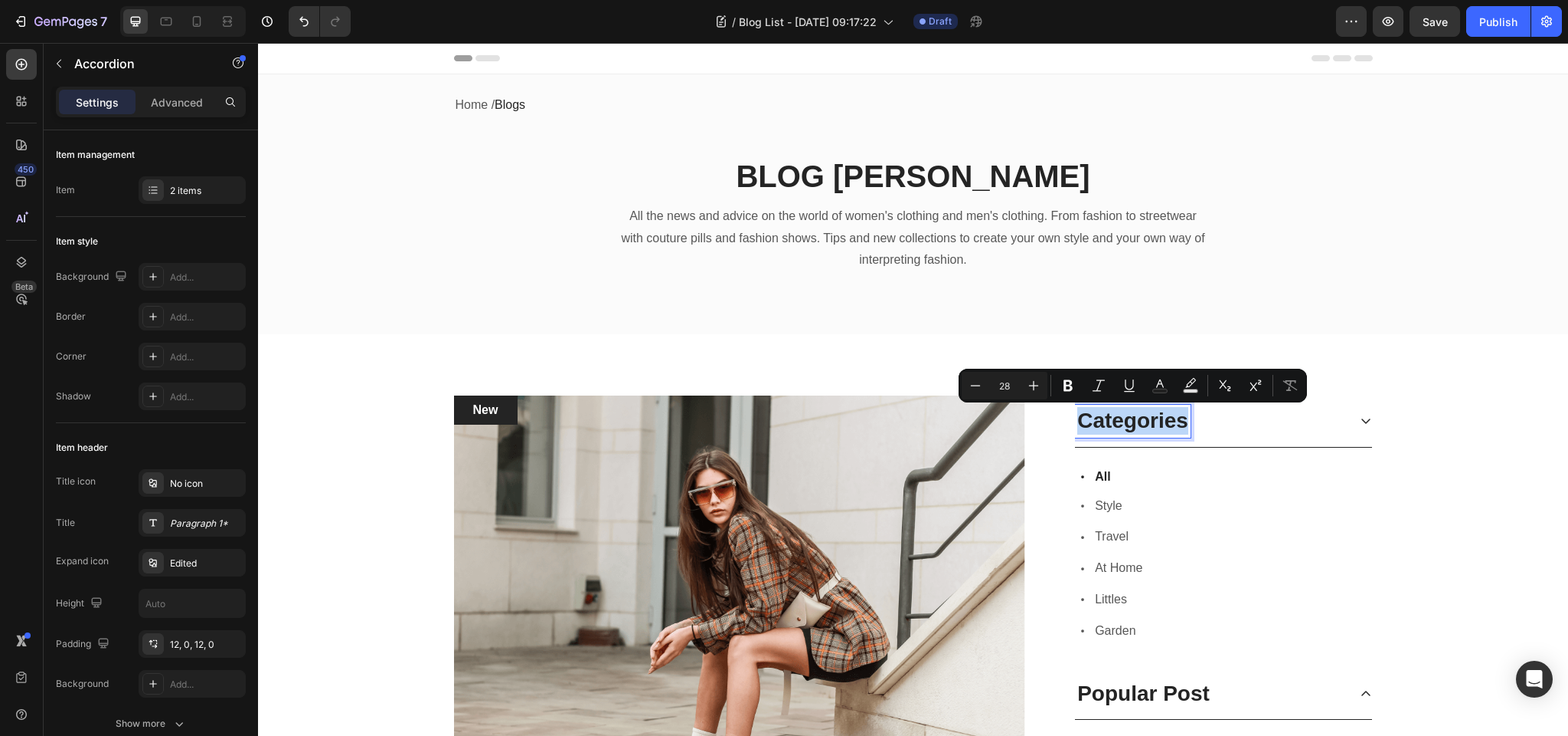
click at [1170, 417] on p "Categories" at bounding box center [1133, 420] width 111 height 27
drag, startPoint x: 1161, startPoint y: 420, endPoint x: 1186, endPoint y: 419, distance: 25.0
click at [1186, 419] on p "Categories" at bounding box center [1133, 420] width 111 height 27
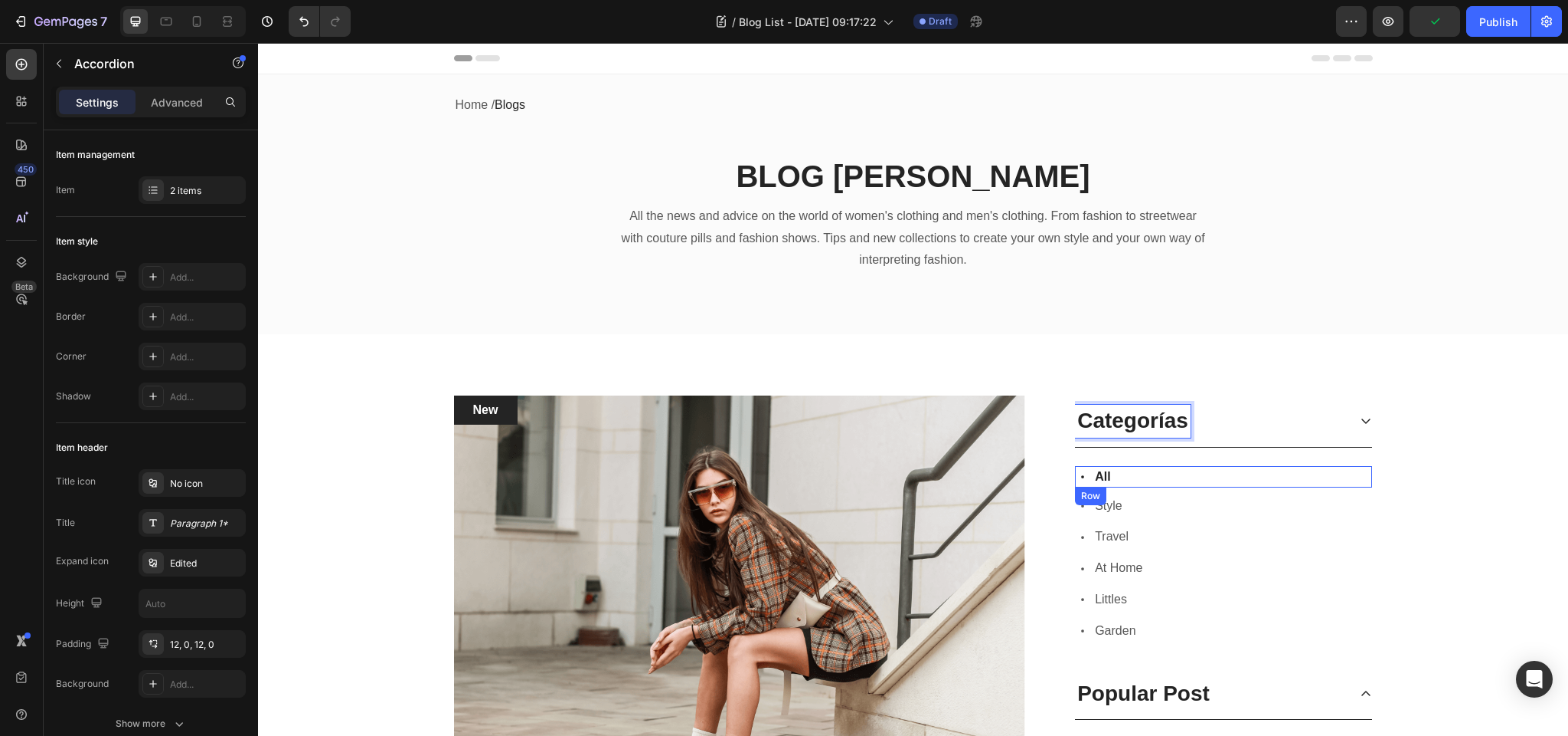
click at [1144, 477] on div "Icon All Text block Row" at bounding box center [1223, 476] width 297 height 22
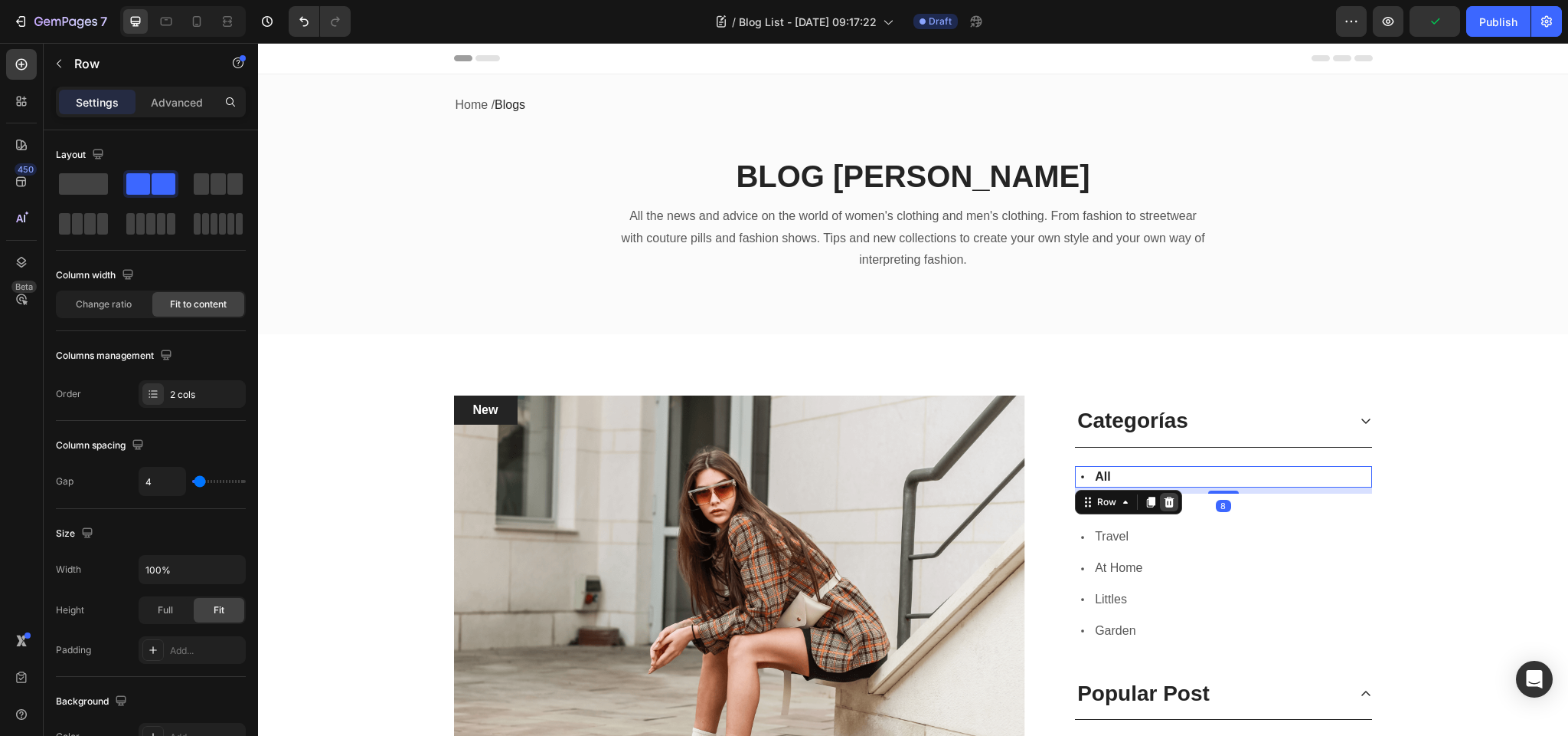
click at [1172, 499] on icon at bounding box center [1170, 500] width 10 height 10
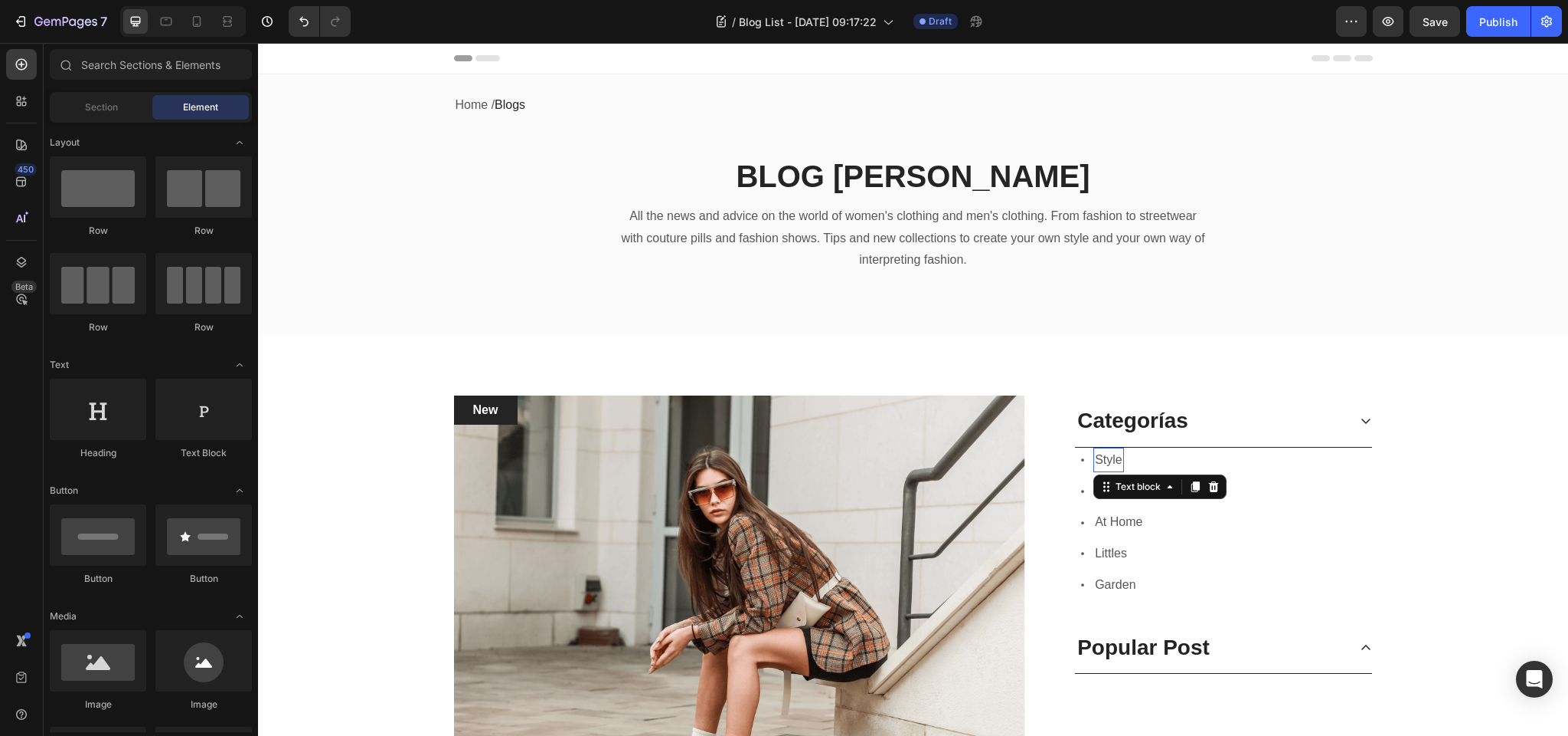
click at [1107, 461] on p "Style" at bounding box center [1108, 461] width 27 height 23
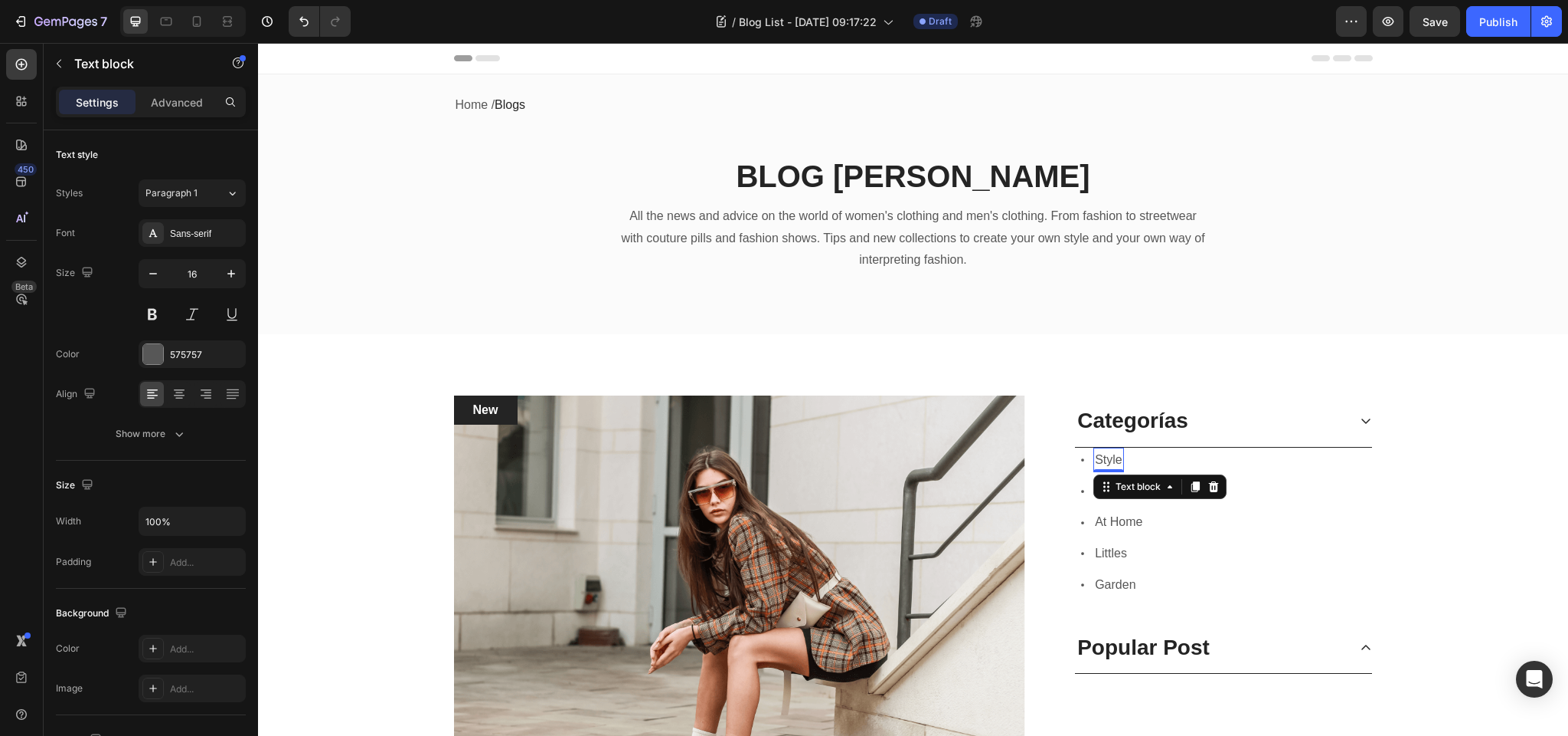
click at [1107, 461] on p "Style" at bounding box center [1108, 461] width 27 height 23
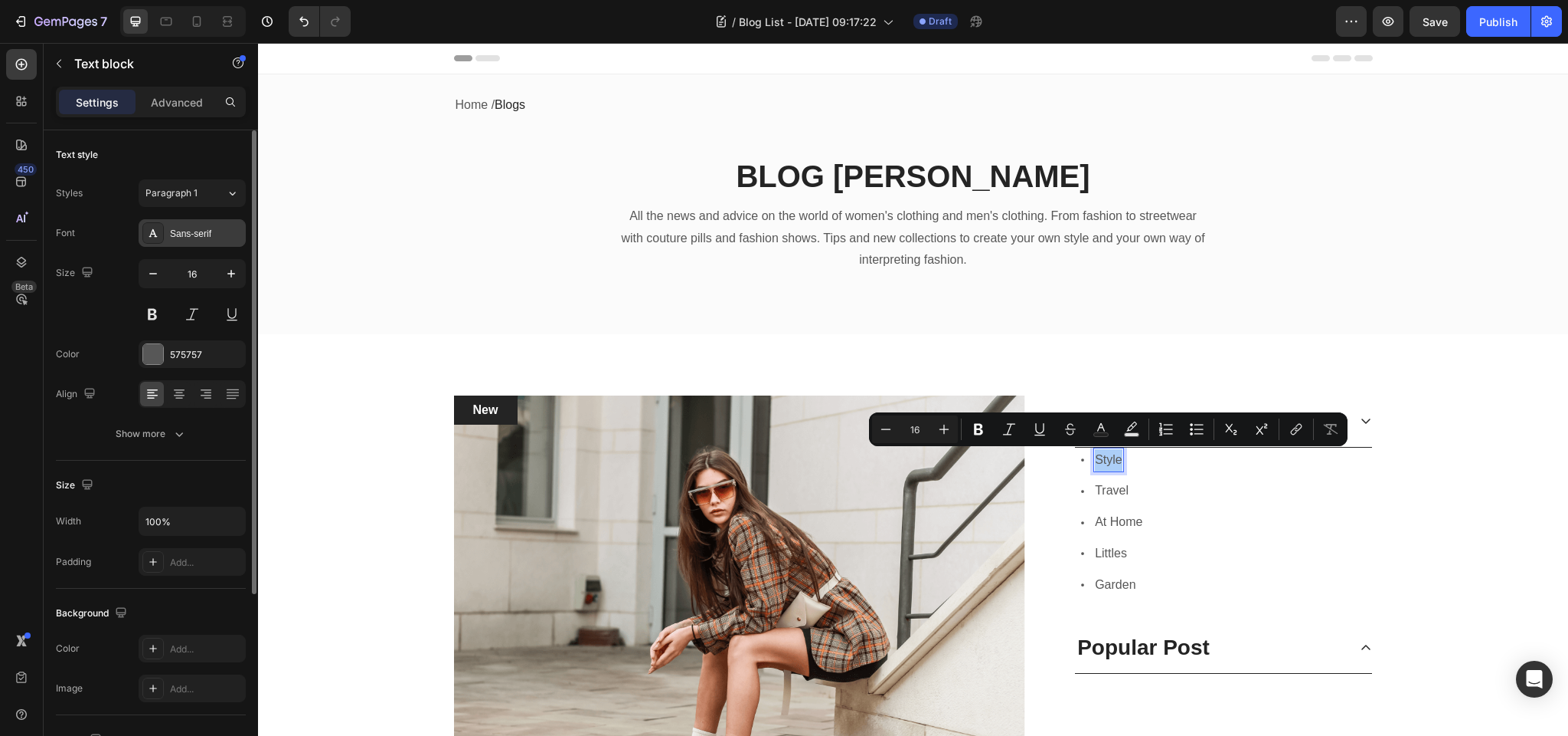
click at [182, 231] on div "Sans-serif" at bounding box center [206, 234] width 72 height 14
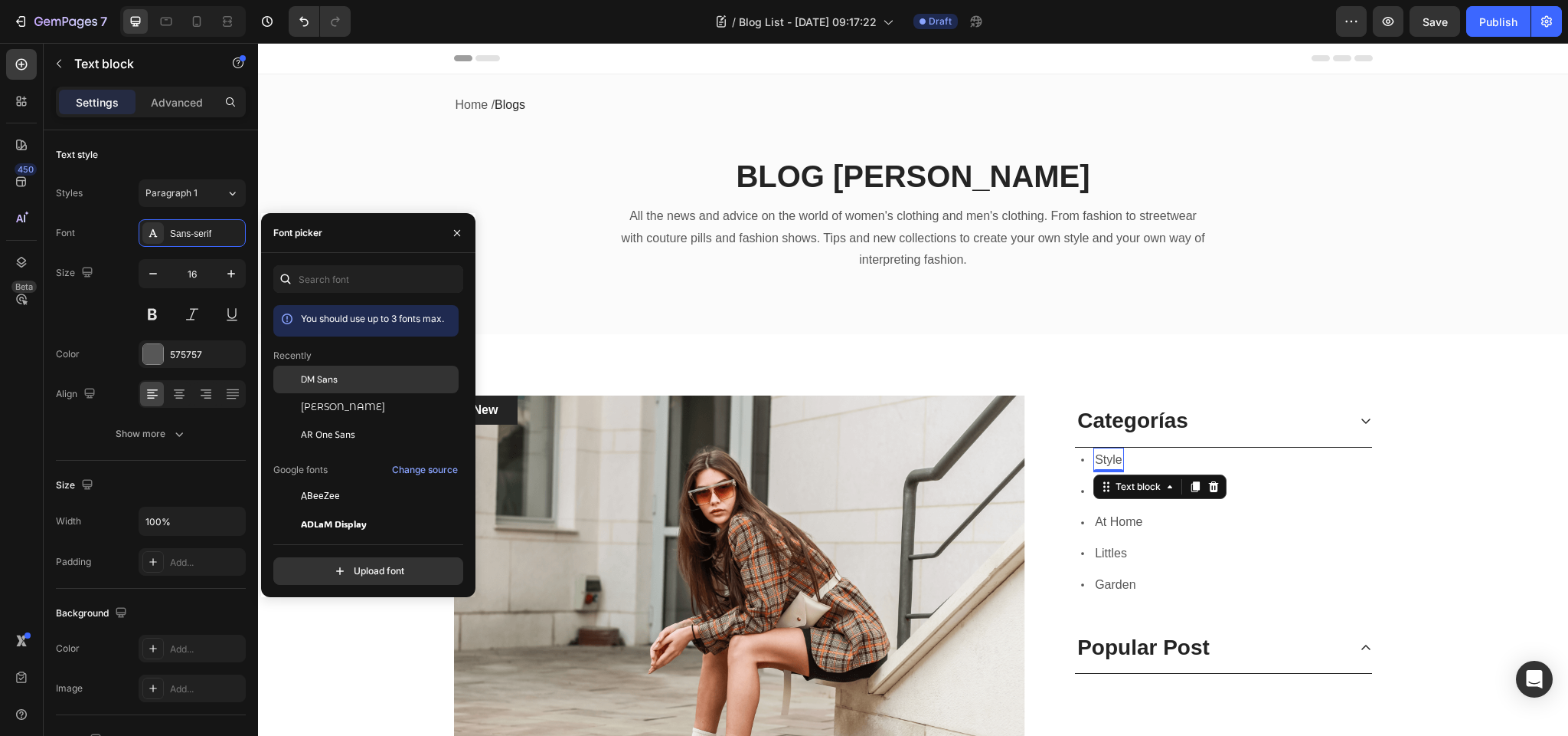
click at [314, 375] on span "DM Sans" at bounding box center [319, 379] width 37 height 14
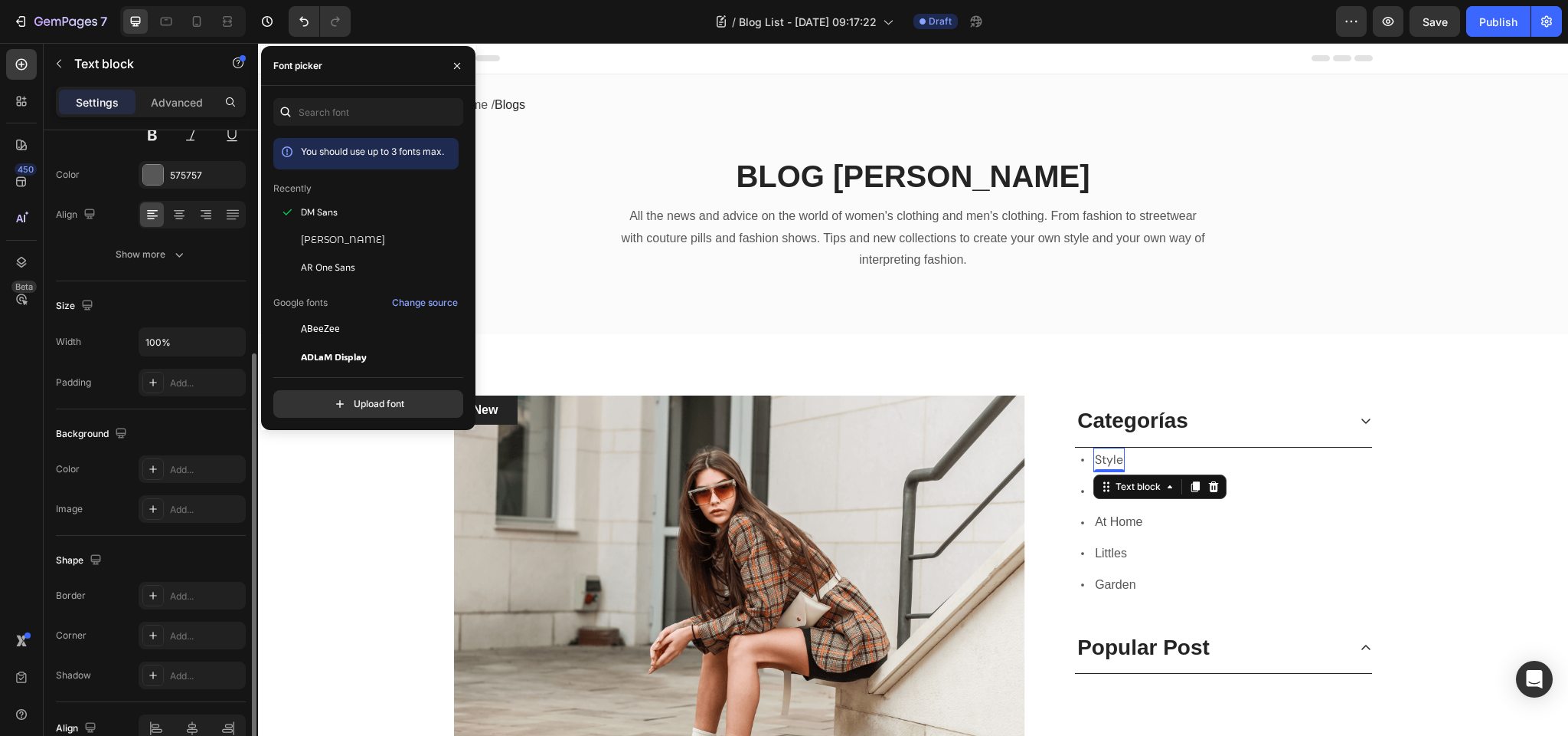
scroll to position [259, 0]
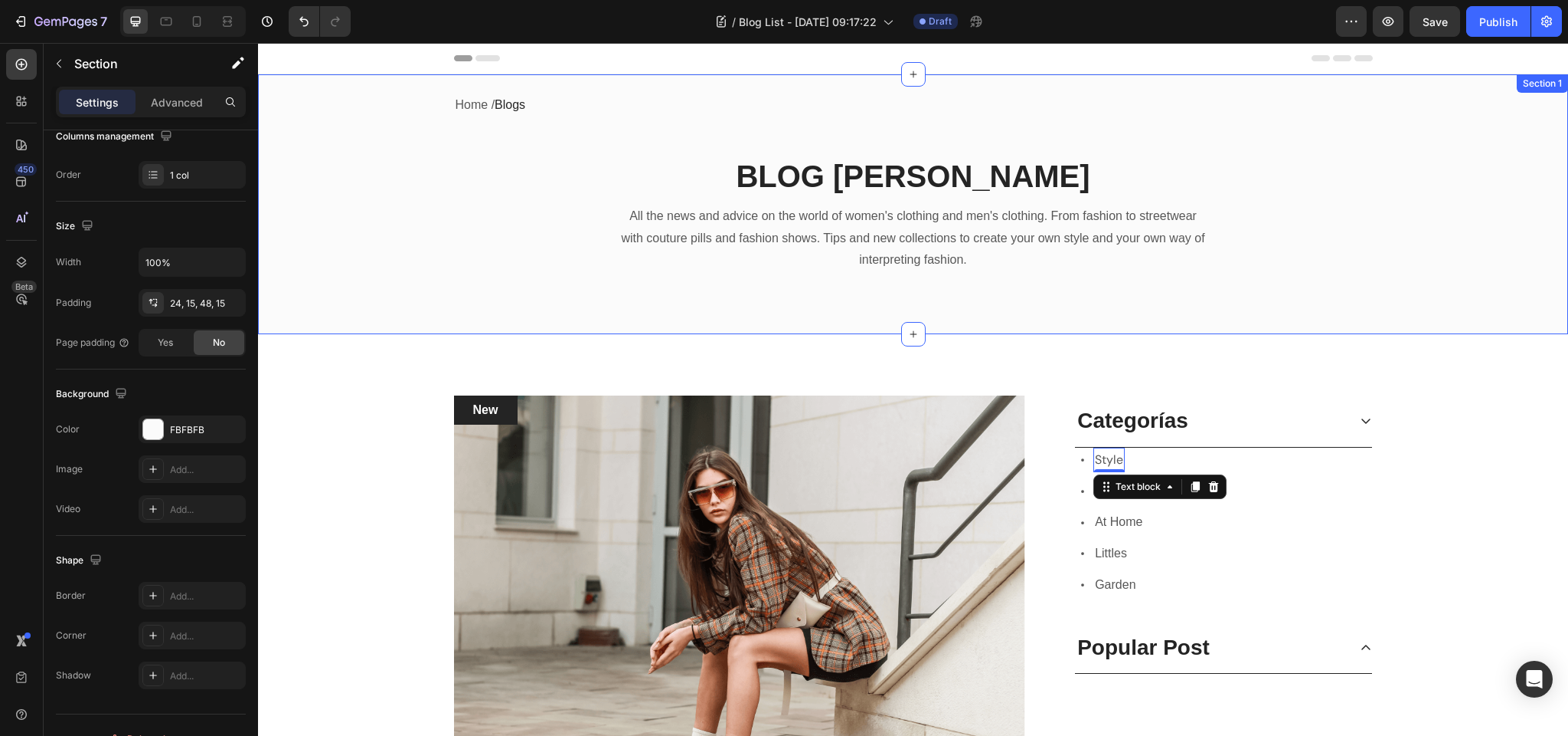
click at [724, 294] on div "Home / Blogs Text block Row BLOG ZOLA Heading All the news and advice on the wo…" at bounding box center [913, 194] width 1287 height 204
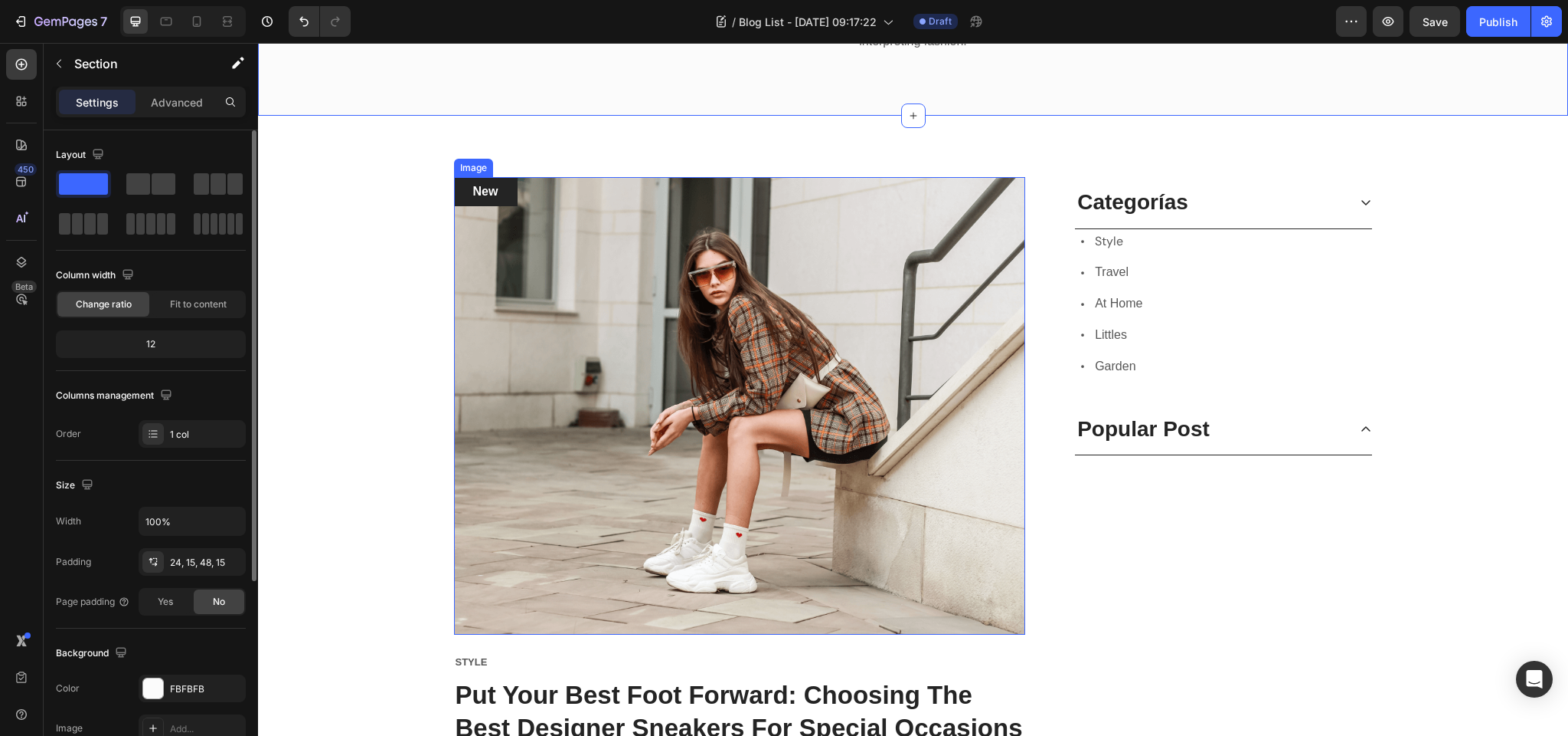
scroll to position [256, 0]
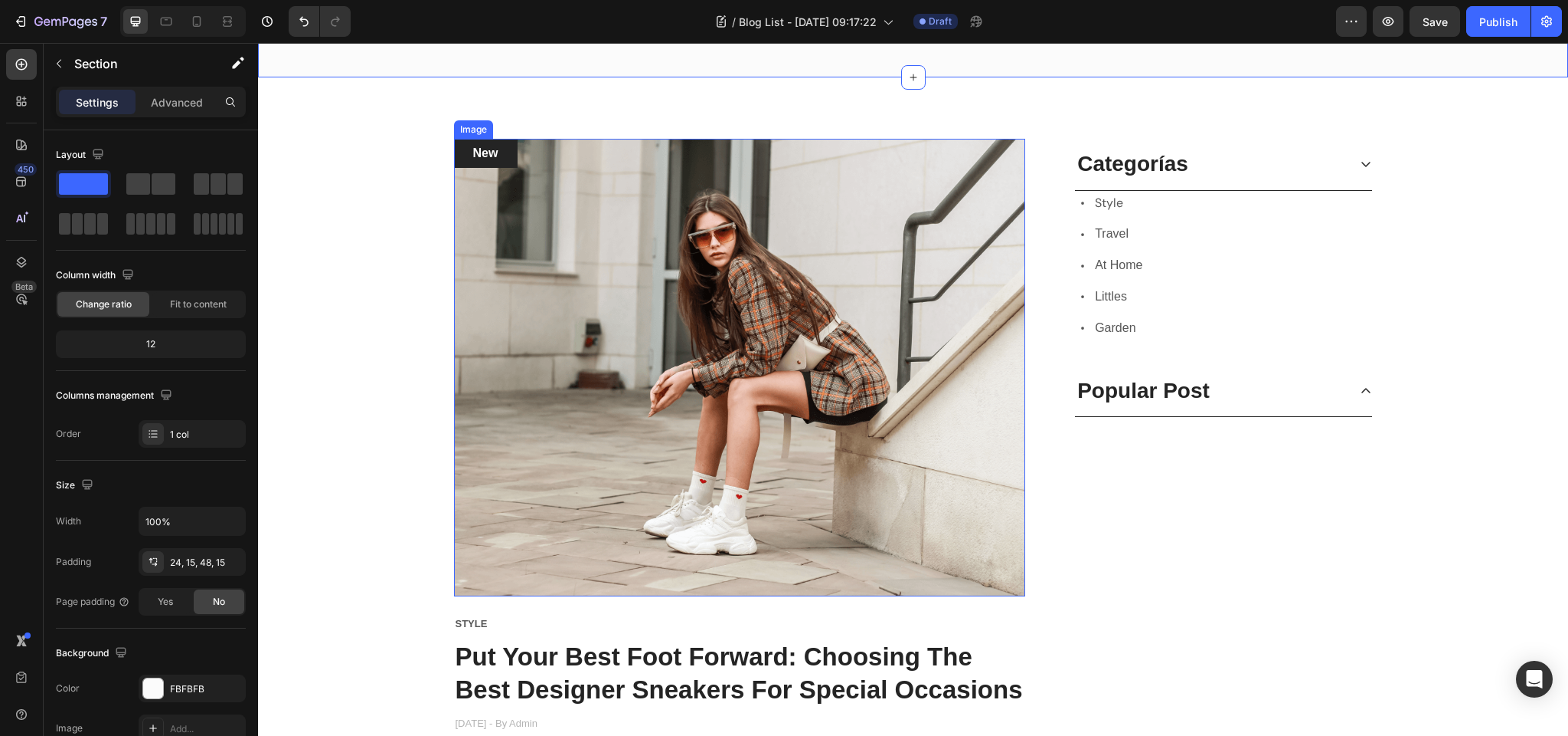
click at [590, 459] on img at bounding box center [739, 367] width 572 height 457
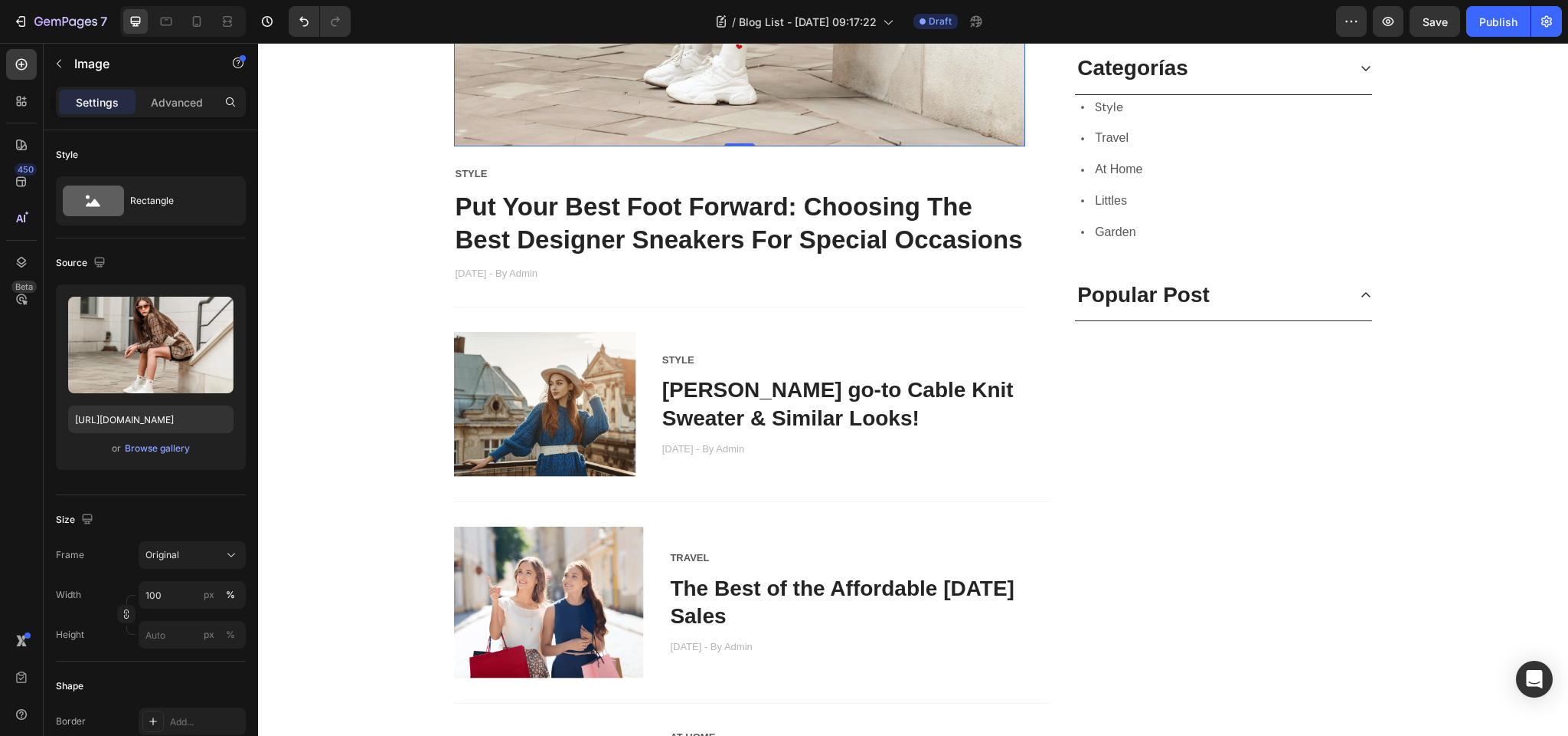
scroll to position [706, 0]
click at [691, 385] on link "Danielle’s go-to Cable Knit Sweater & Similar Looks!" at bounding box center [837, 404] width 351 height 51
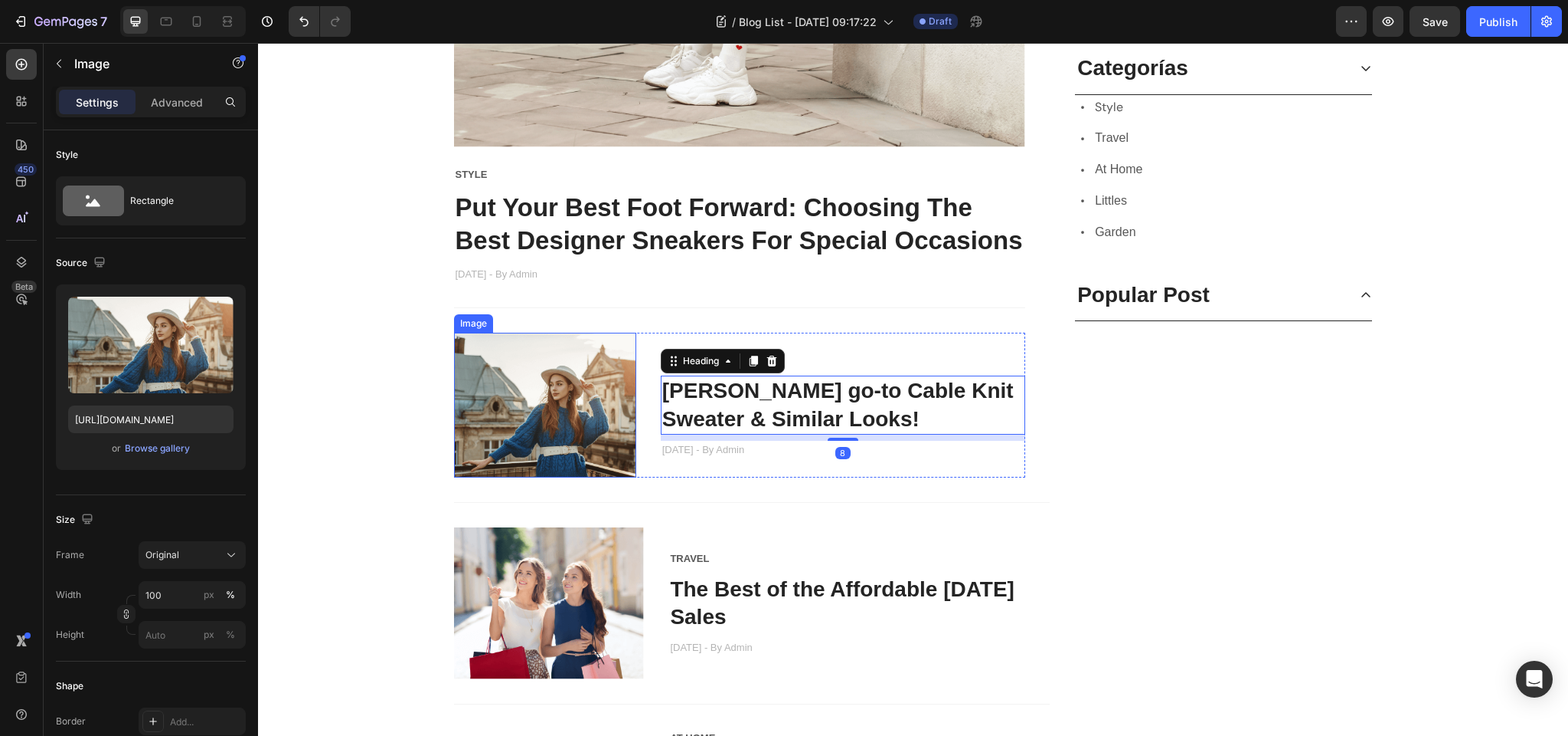
click at [580, 368] on img at bounding box center [545, 405] width 183 height 145
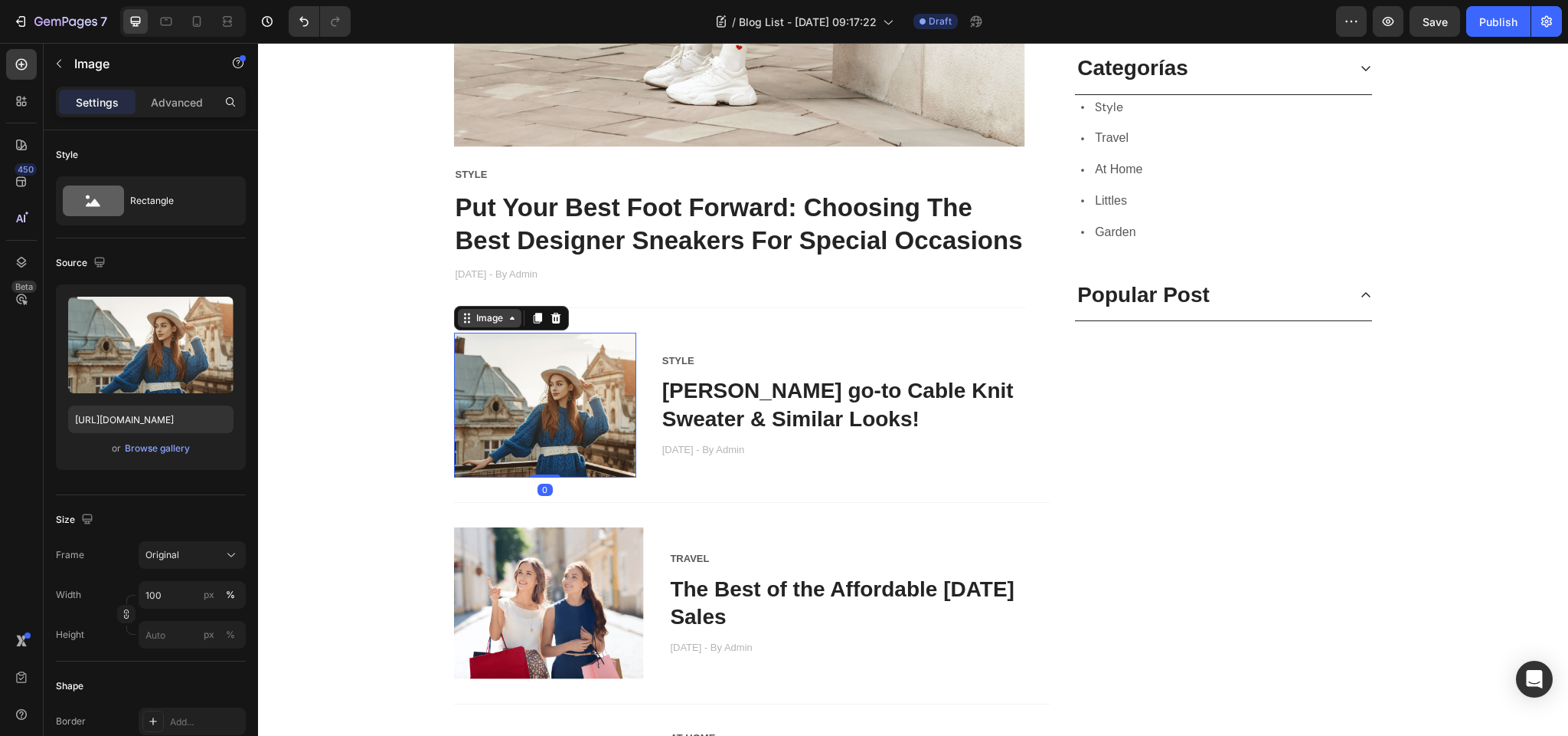
click at [495, 321] on div "Image" at bounding box center [490, 318] width 33 height 14
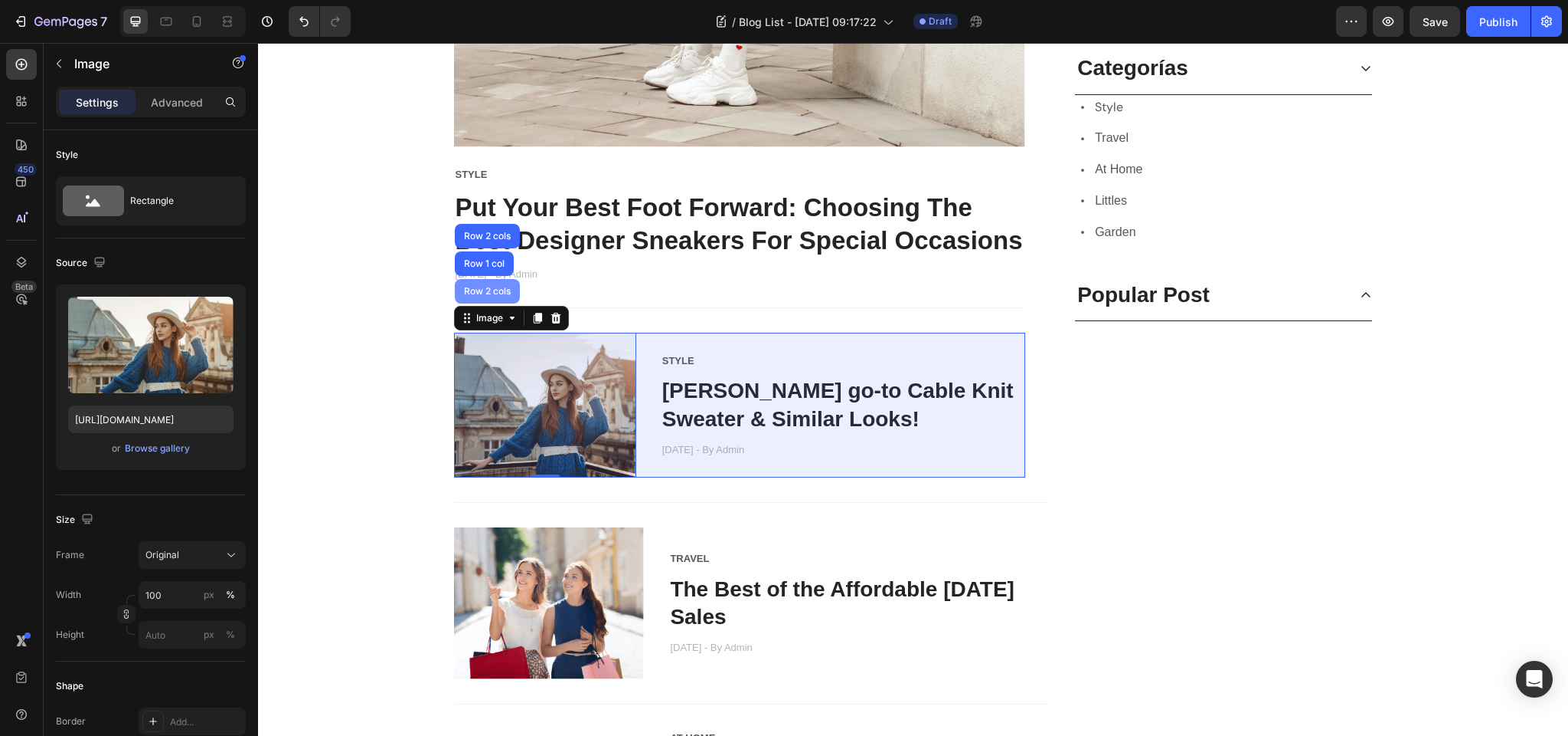
click at [493, 285] on div "Row 2 cols" at bounding box center [487, 291] width 65 height 25
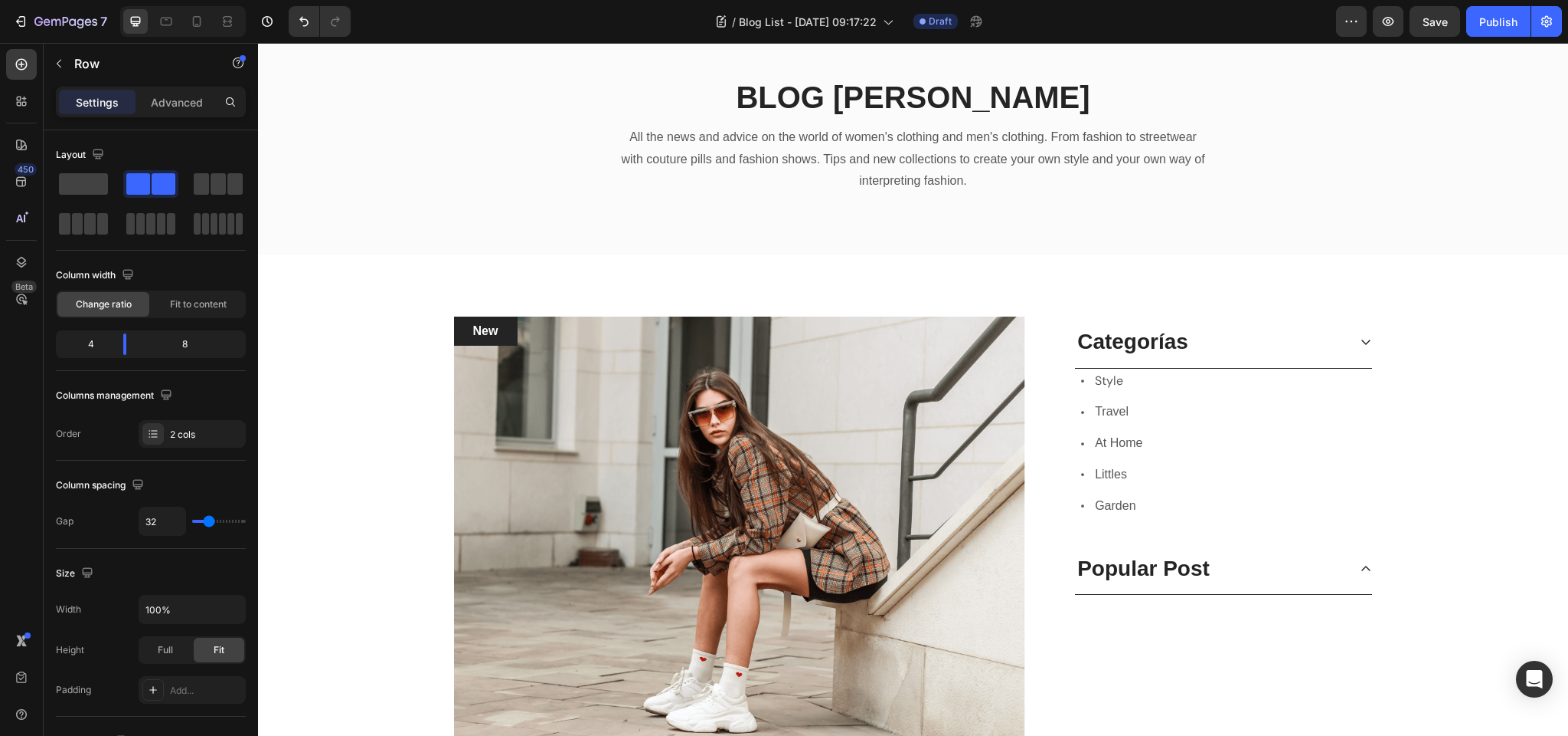
scroll to position [77, 0]
click at [489, 307] on div "Text block" at bounding box center [482, 308] width 51 height 14
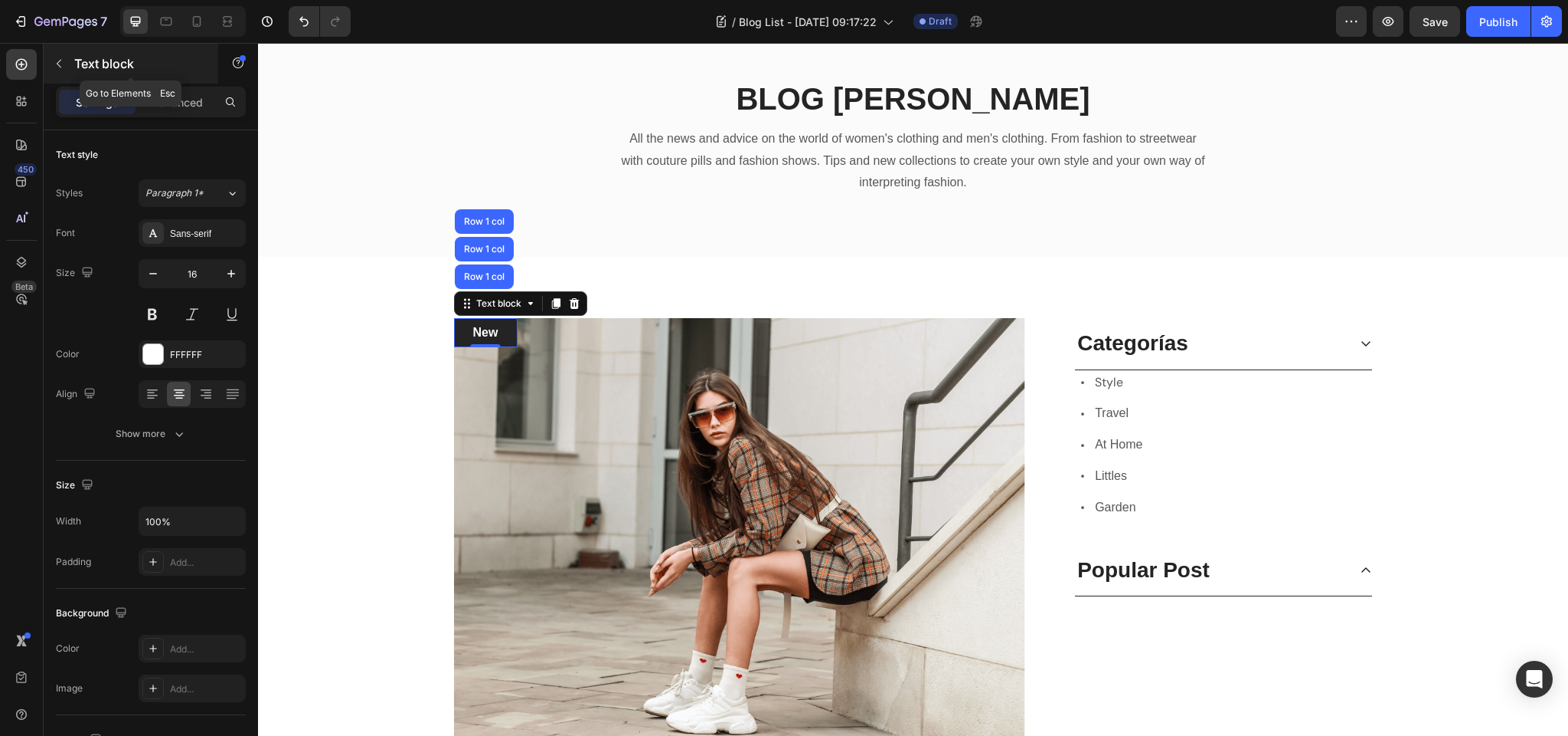
click at [76, 55] on p "Text block" at bounding box center [139, 64] width 130 height 19
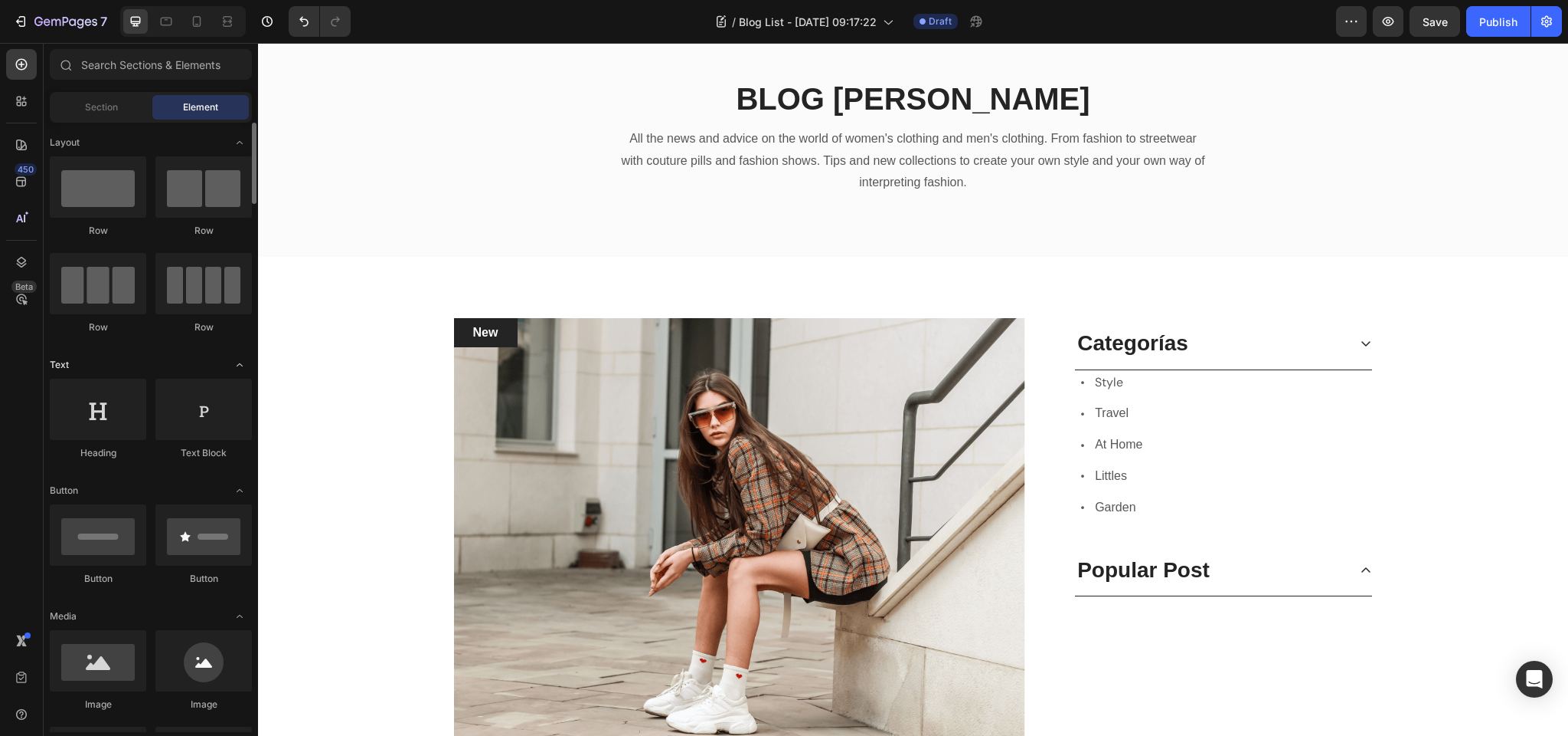
scroll to position [1, 0]
click at [132, 64] on input "text" at bounding box center [151, 64] width 202 height 31
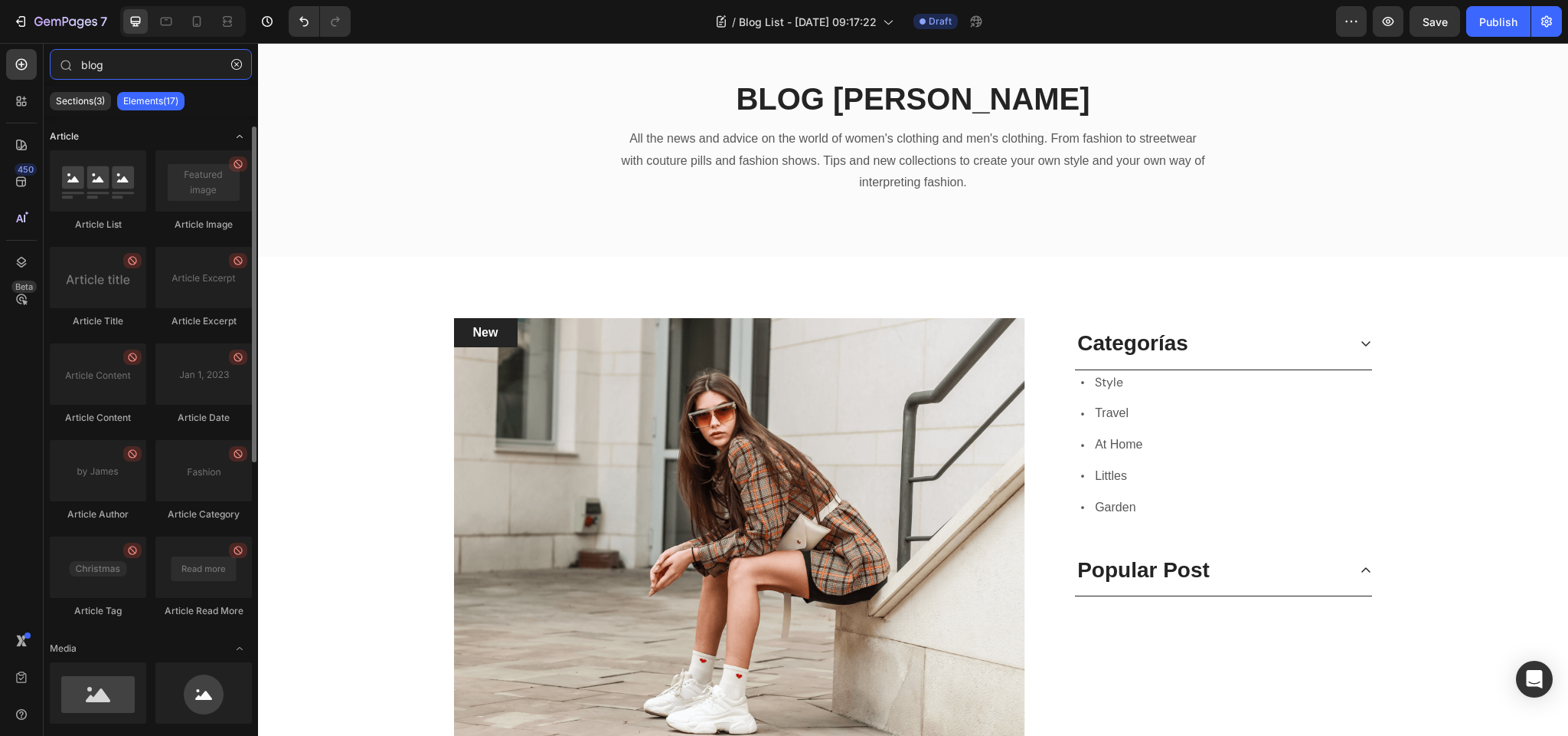
scroll to position [26, 0]
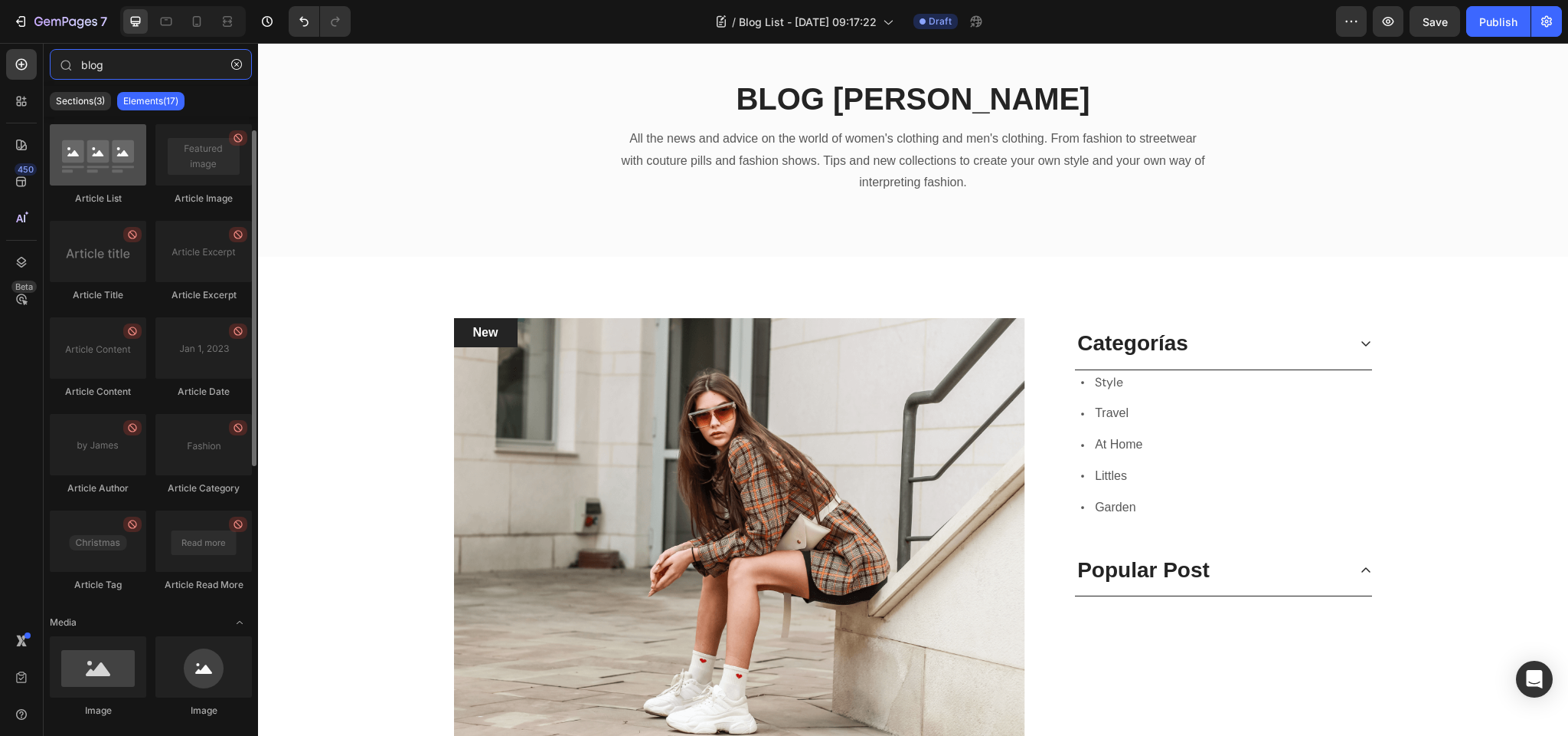
type input "blog"
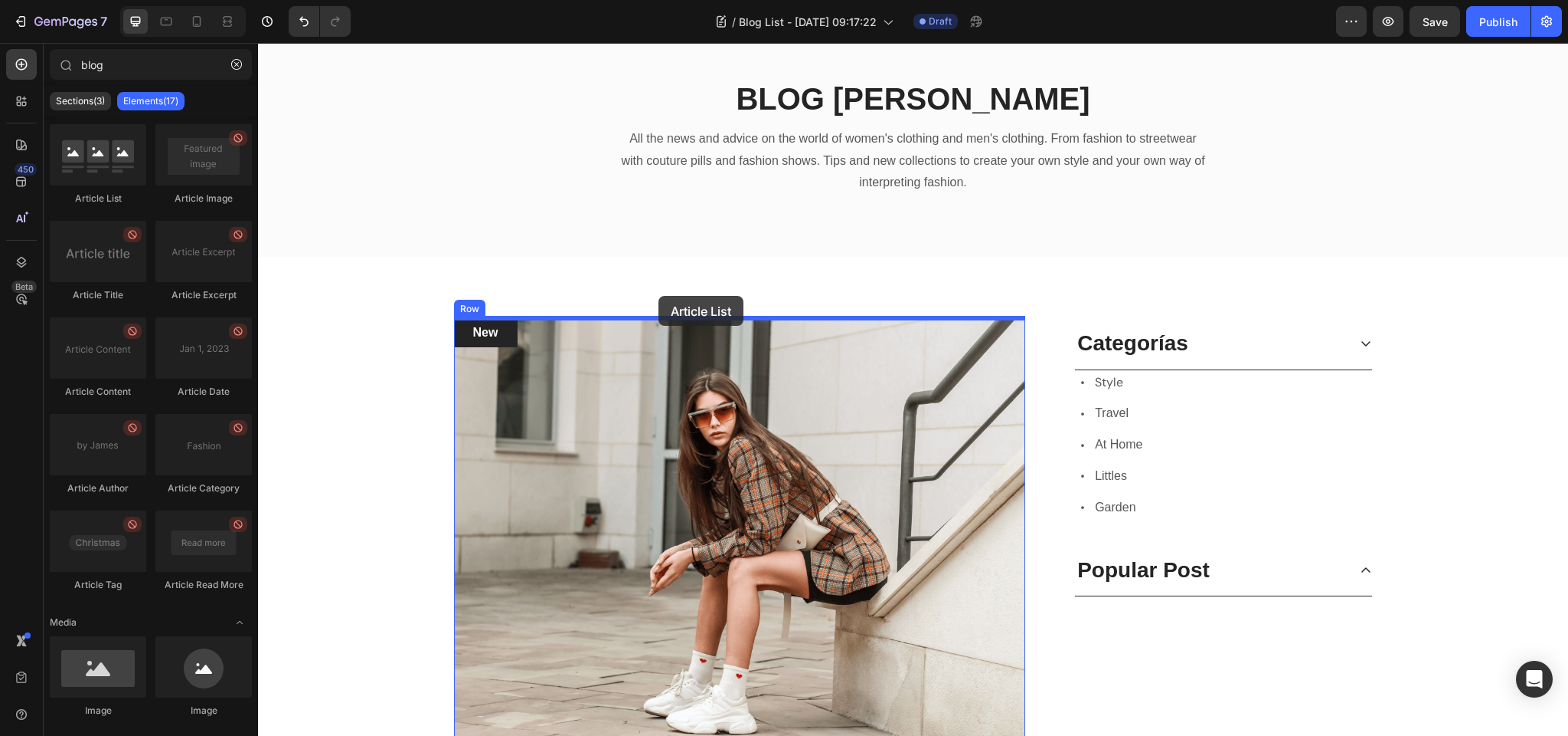
drag, startPoint x: 346, startPoint y: 204, endPoint x: 674, endPoint y: 304, distance: 342.9
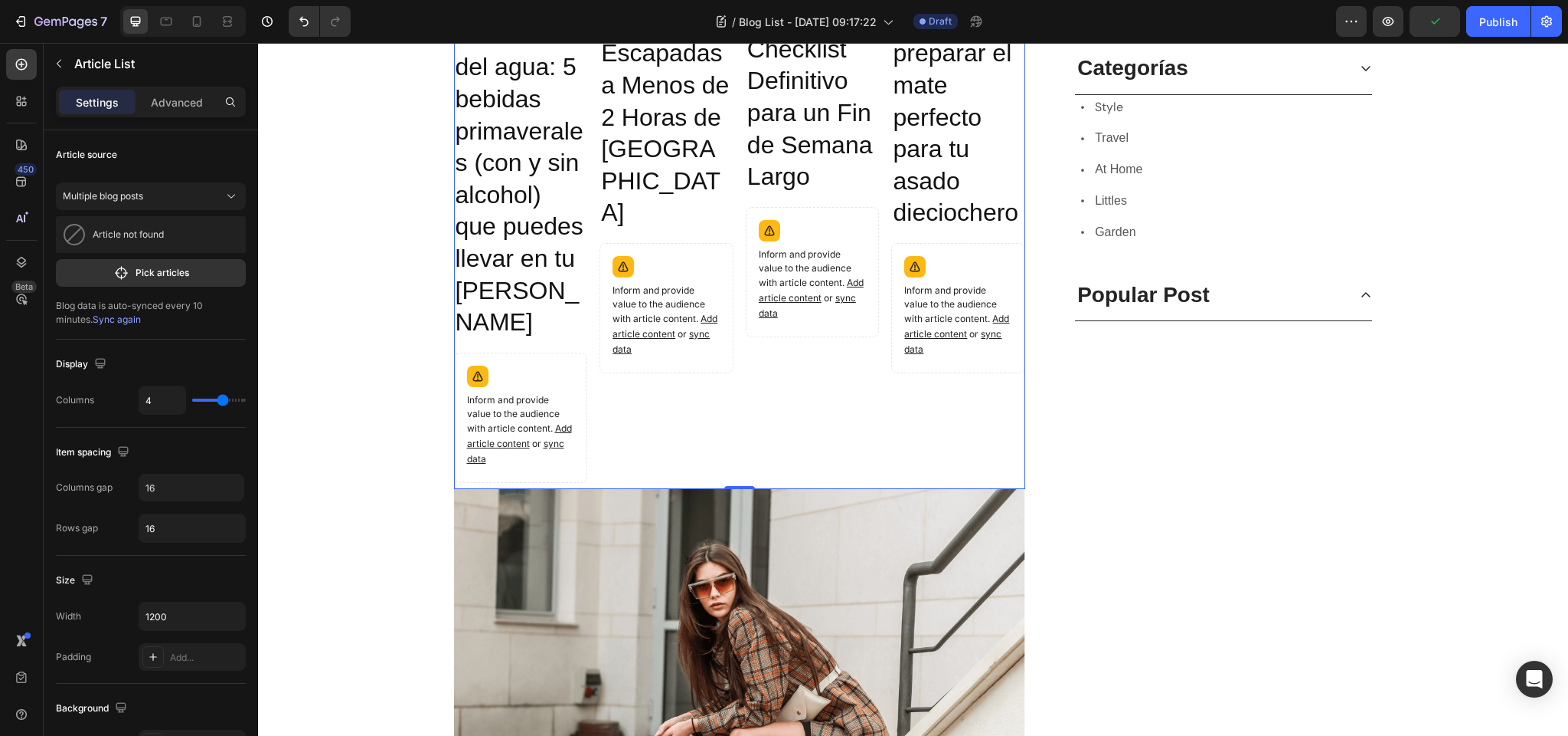
scroll to position [581, 0]
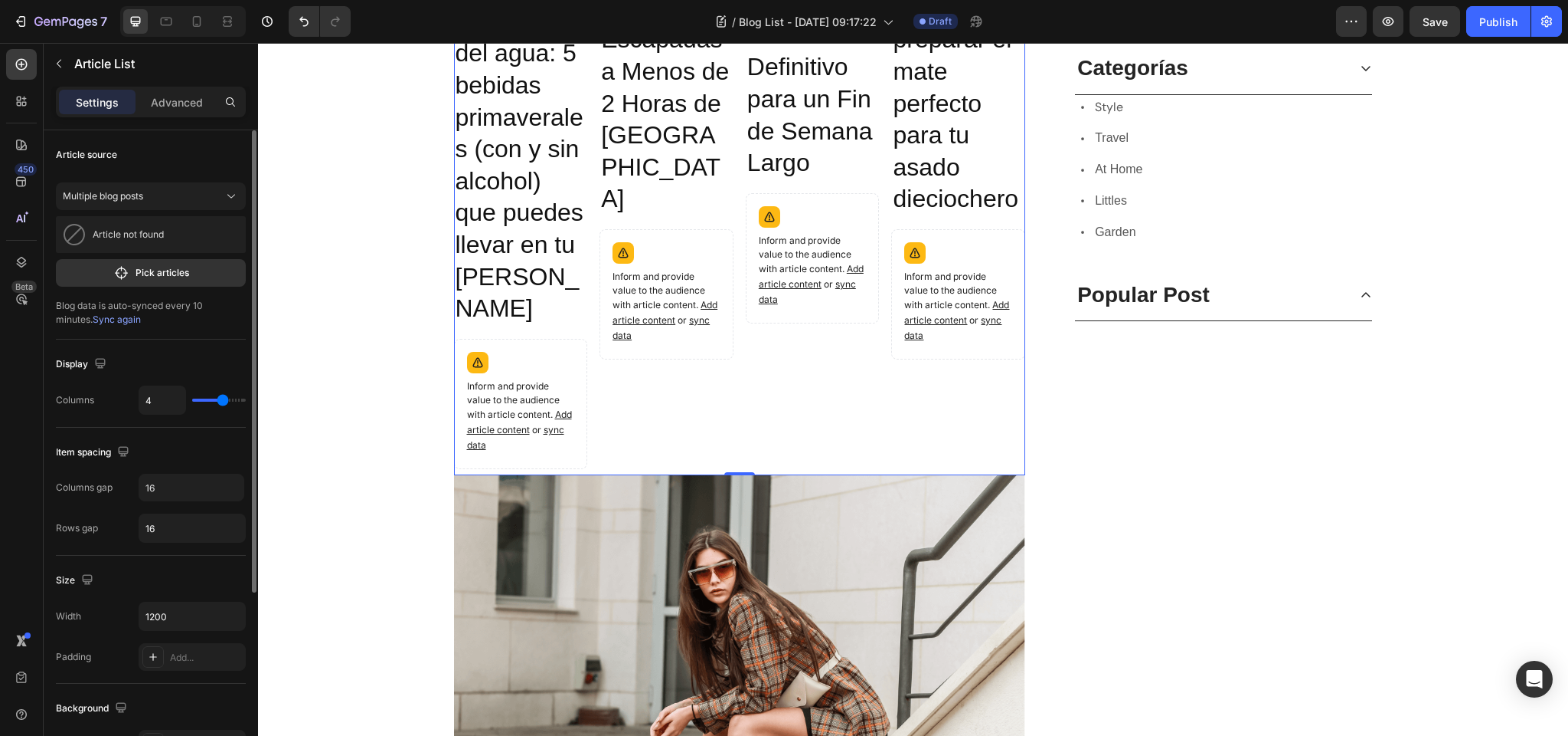
type input "3"
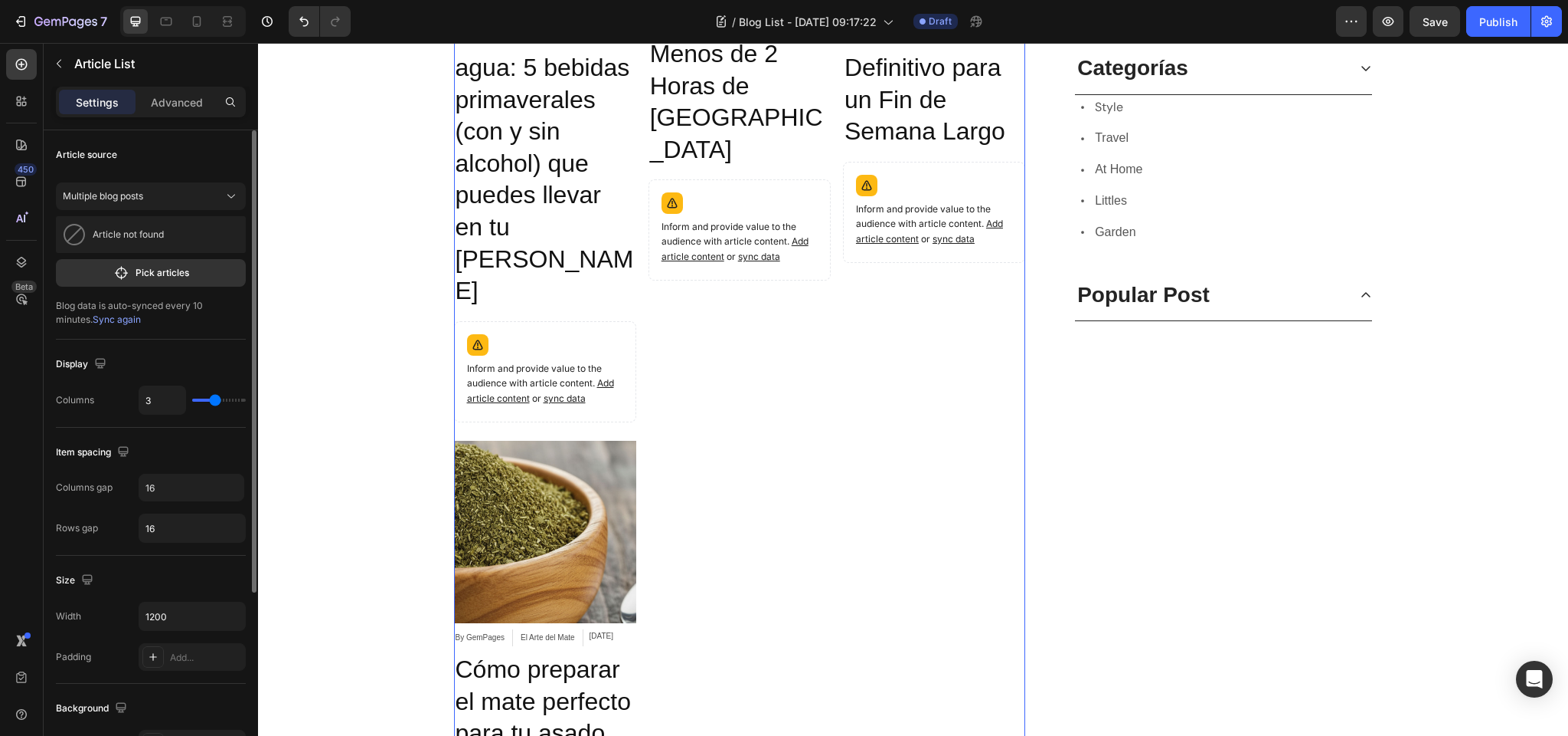
type input "2"
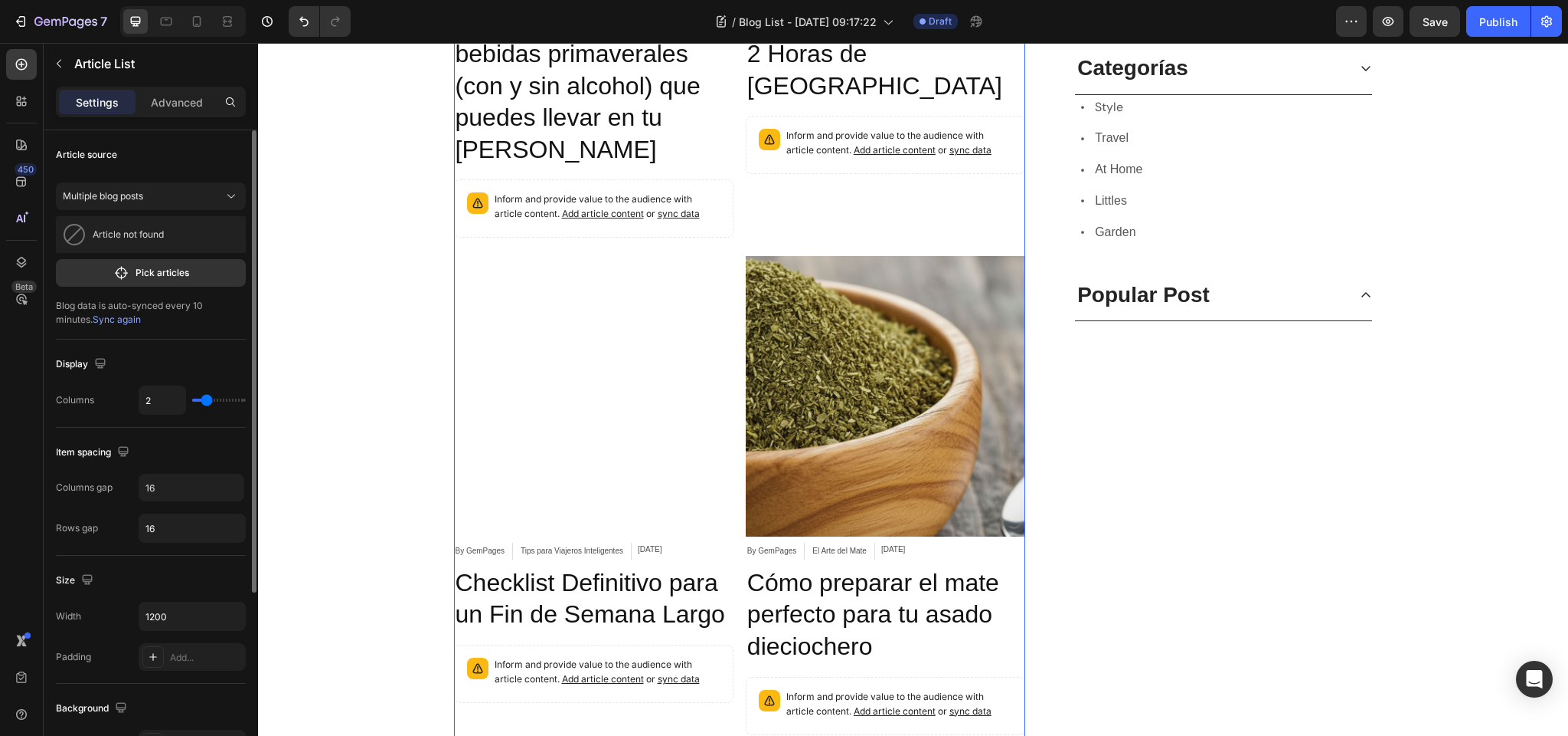
type input "1"
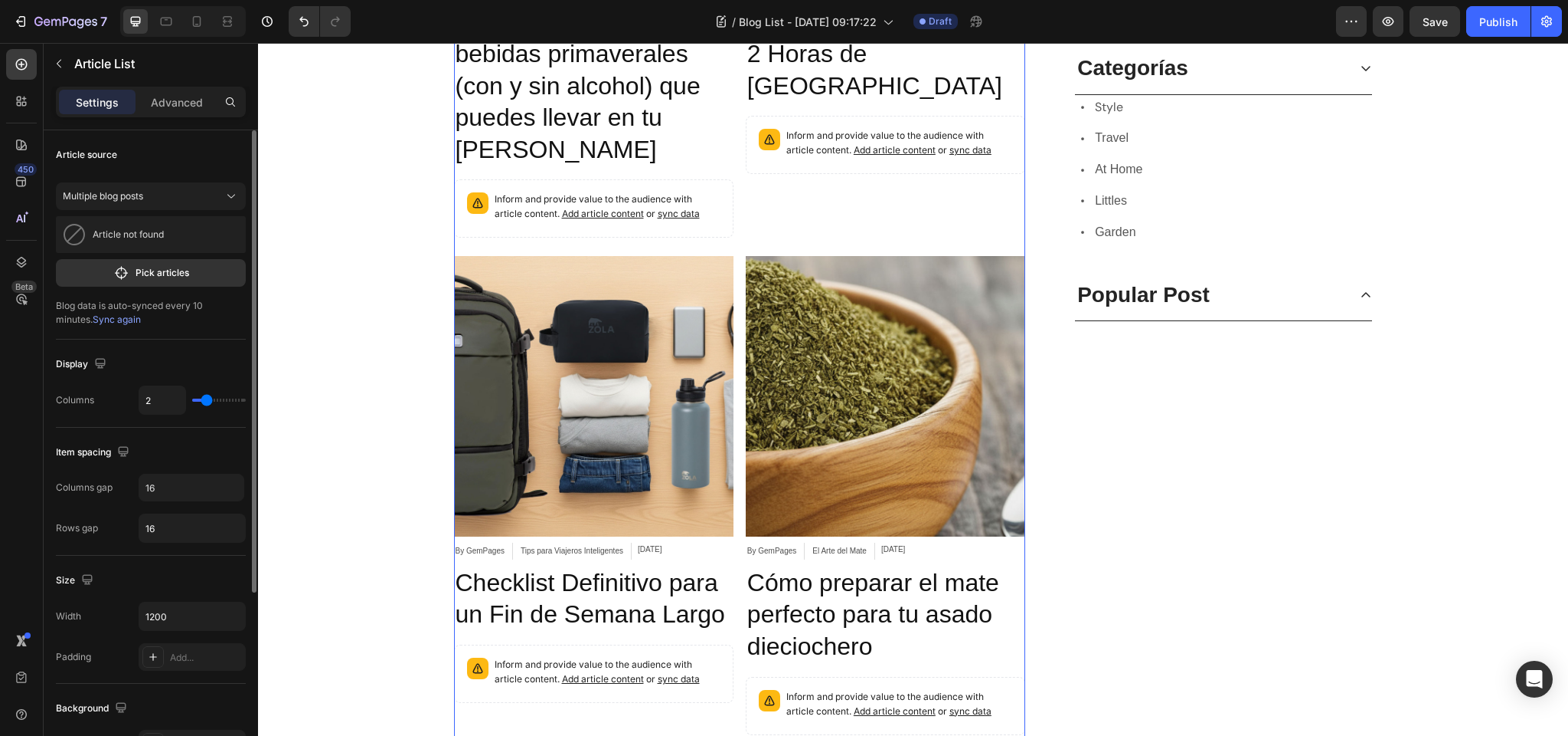
type input "1"
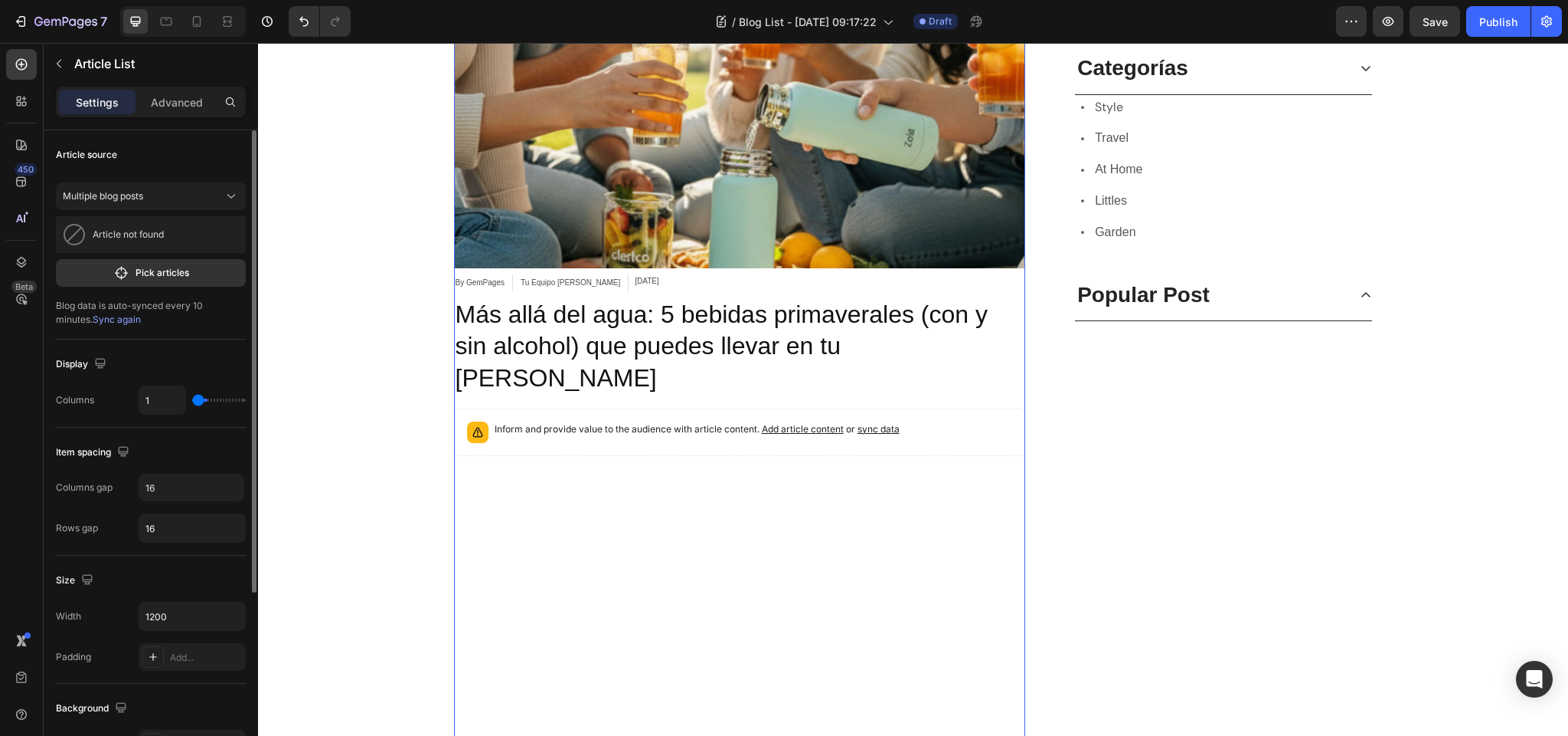
scroll to position [992, 0]
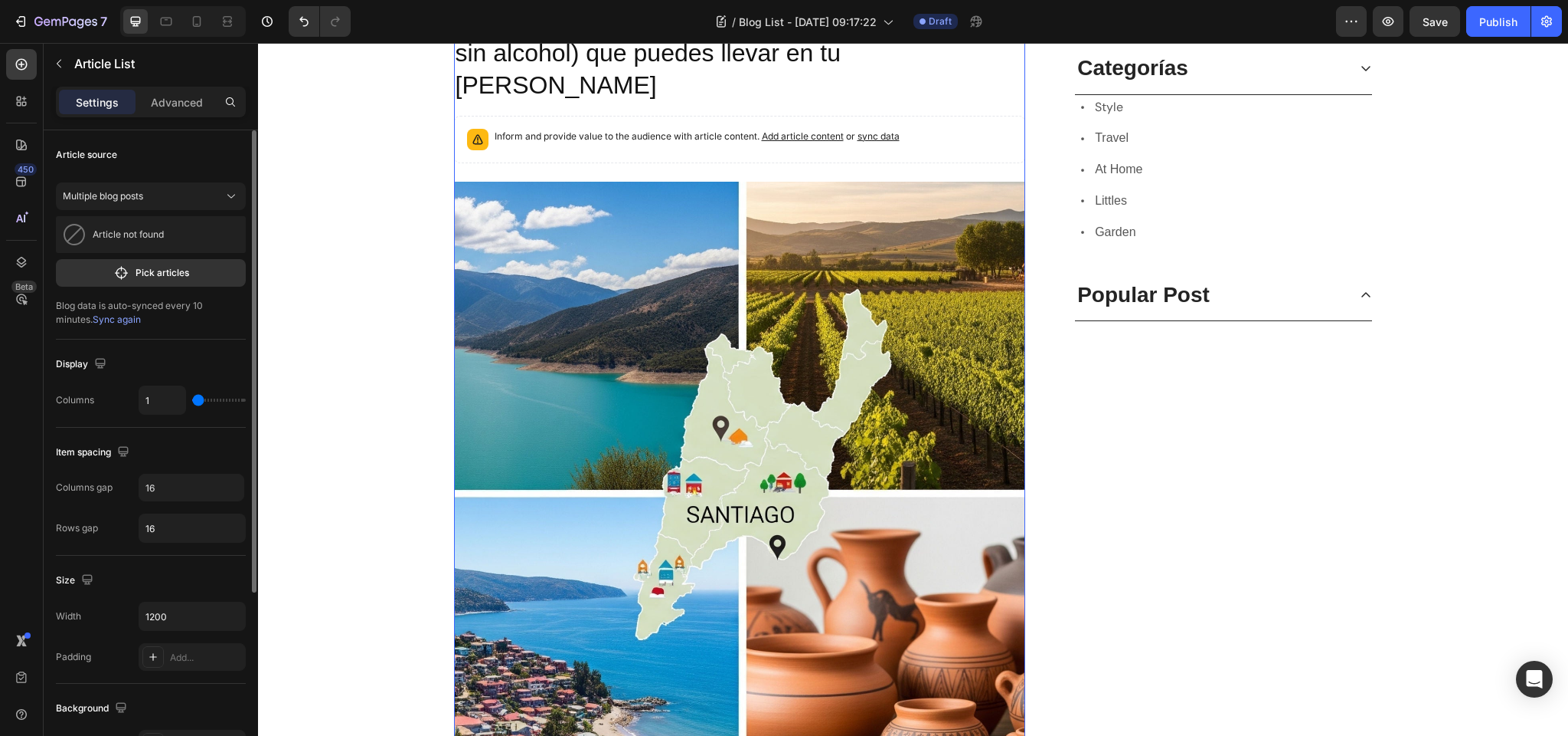
type input "2"
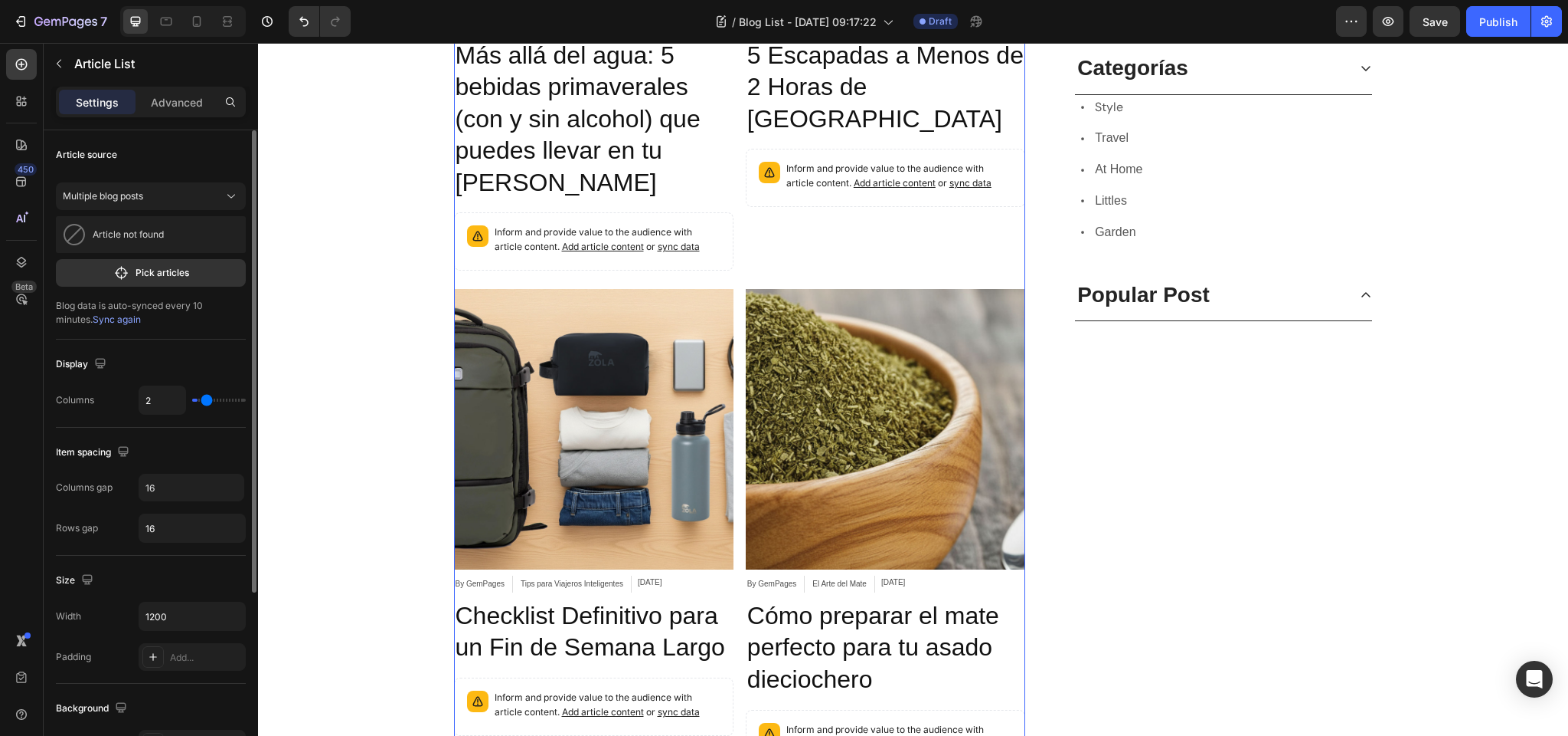
type input "3"
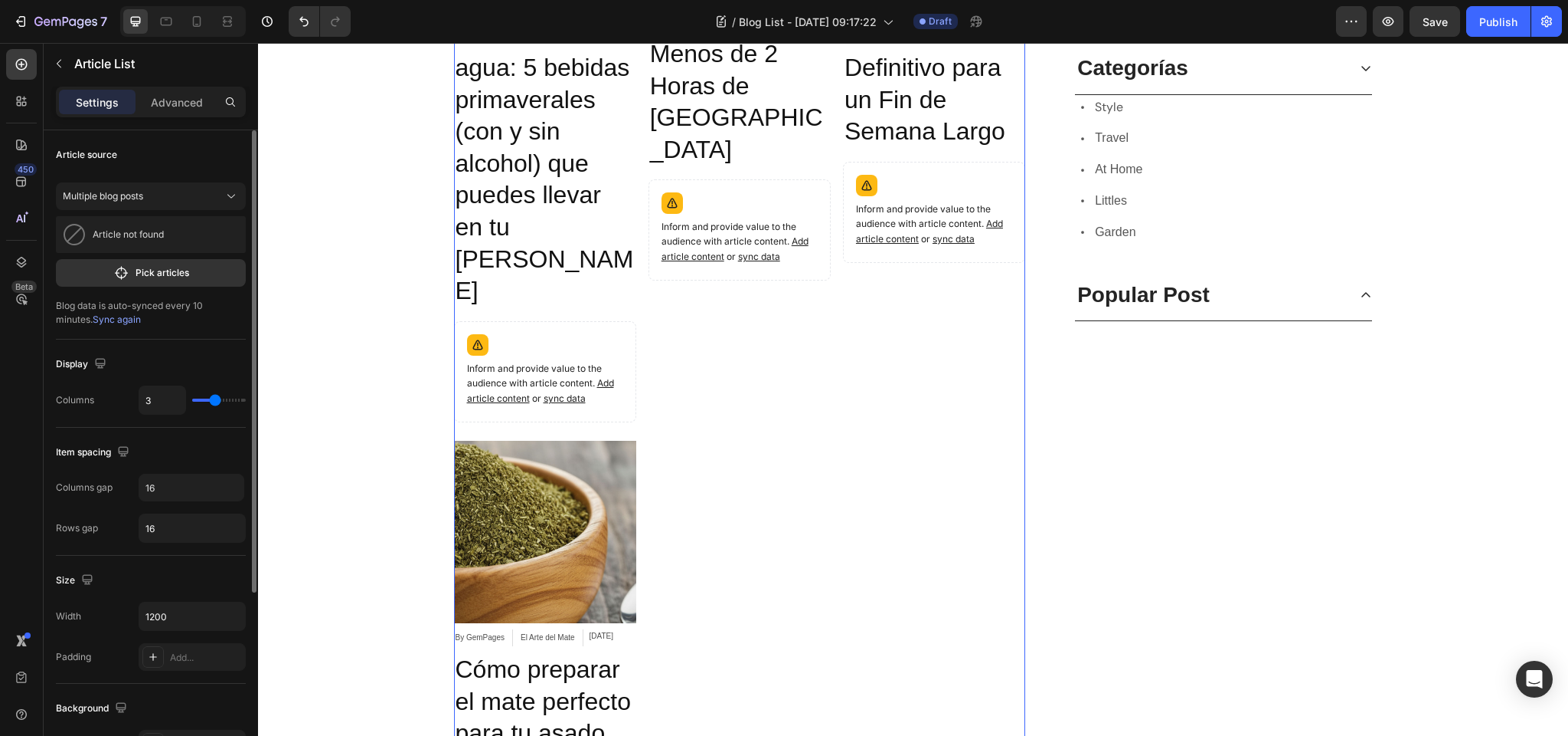
type input "2"
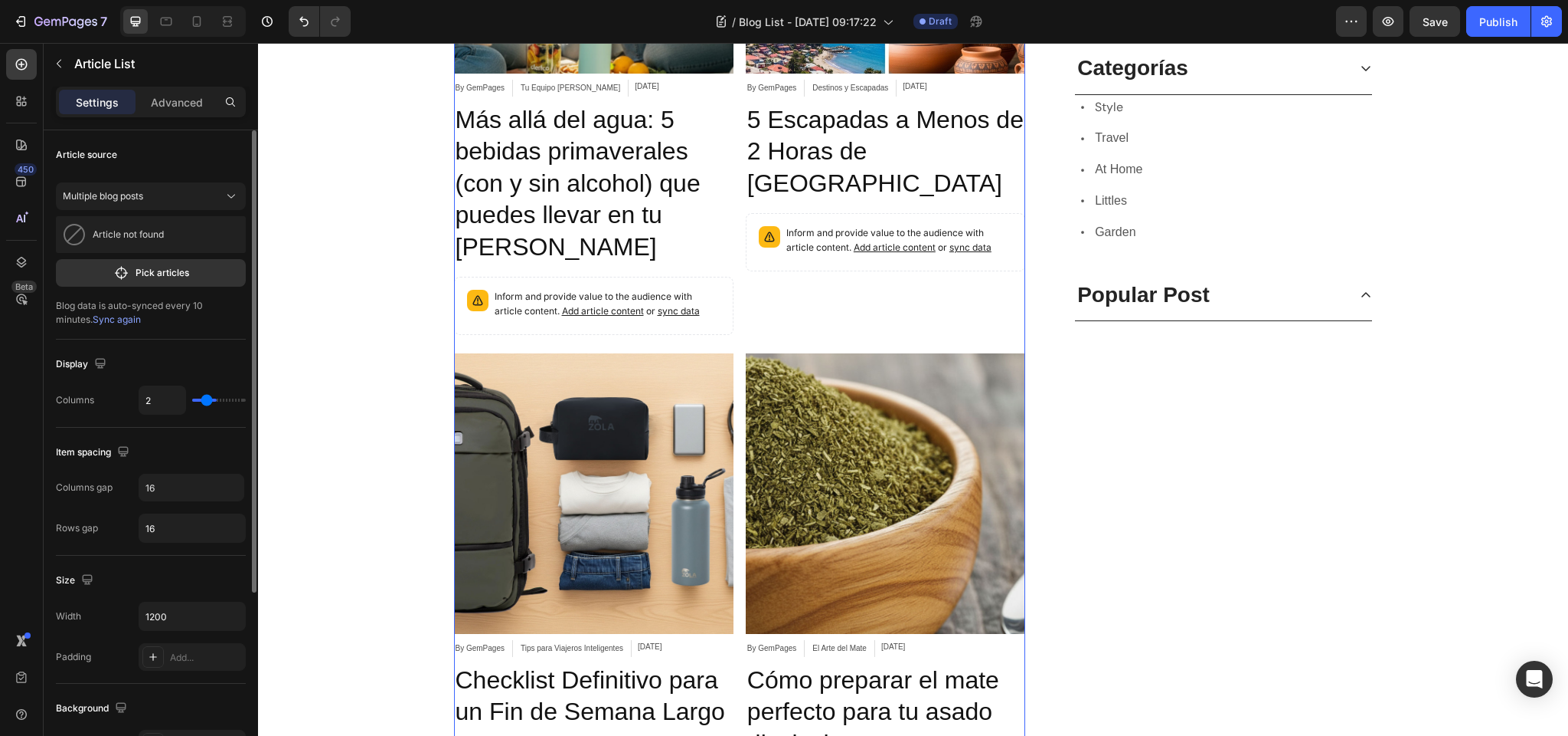
scroll to position [699, 0]
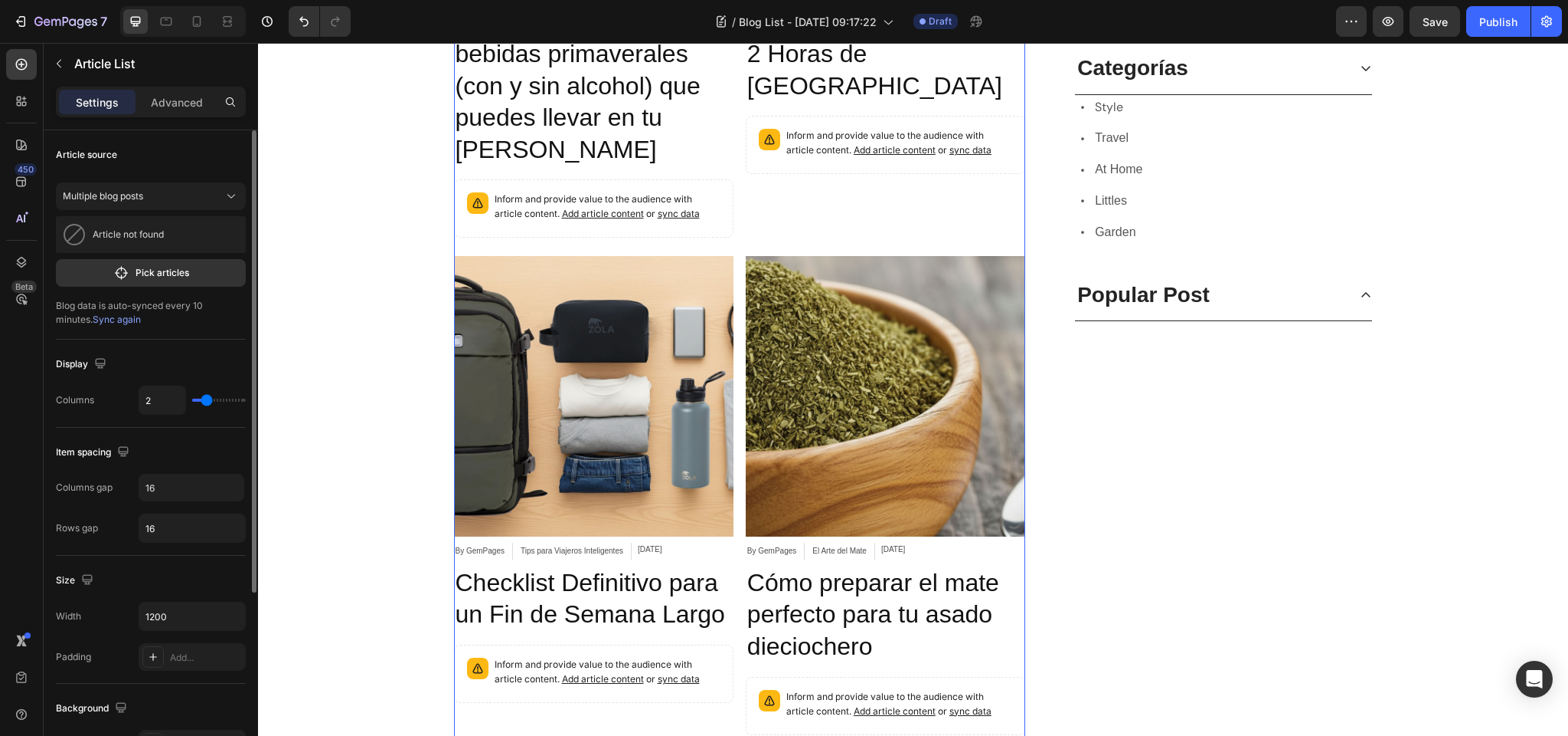
drag, startPoint x: 225, startPoint y: 400, endPoint x: 11, endPoint y: 343, distance: 221.5
type input "2"
click at [210, 401] on input "range" at bounding box center [218, 400] width 54 height 3
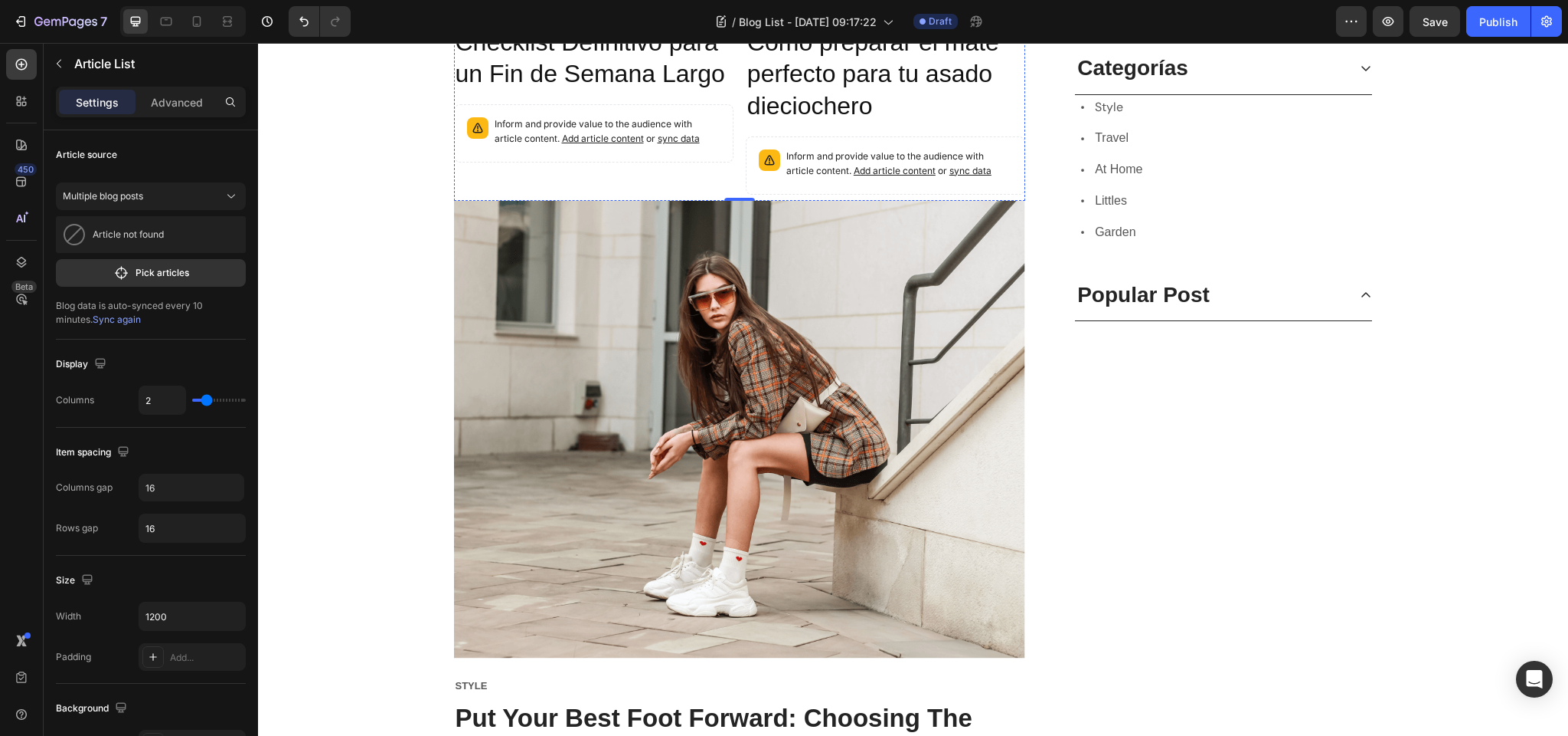
scroll to position [1277, 0]
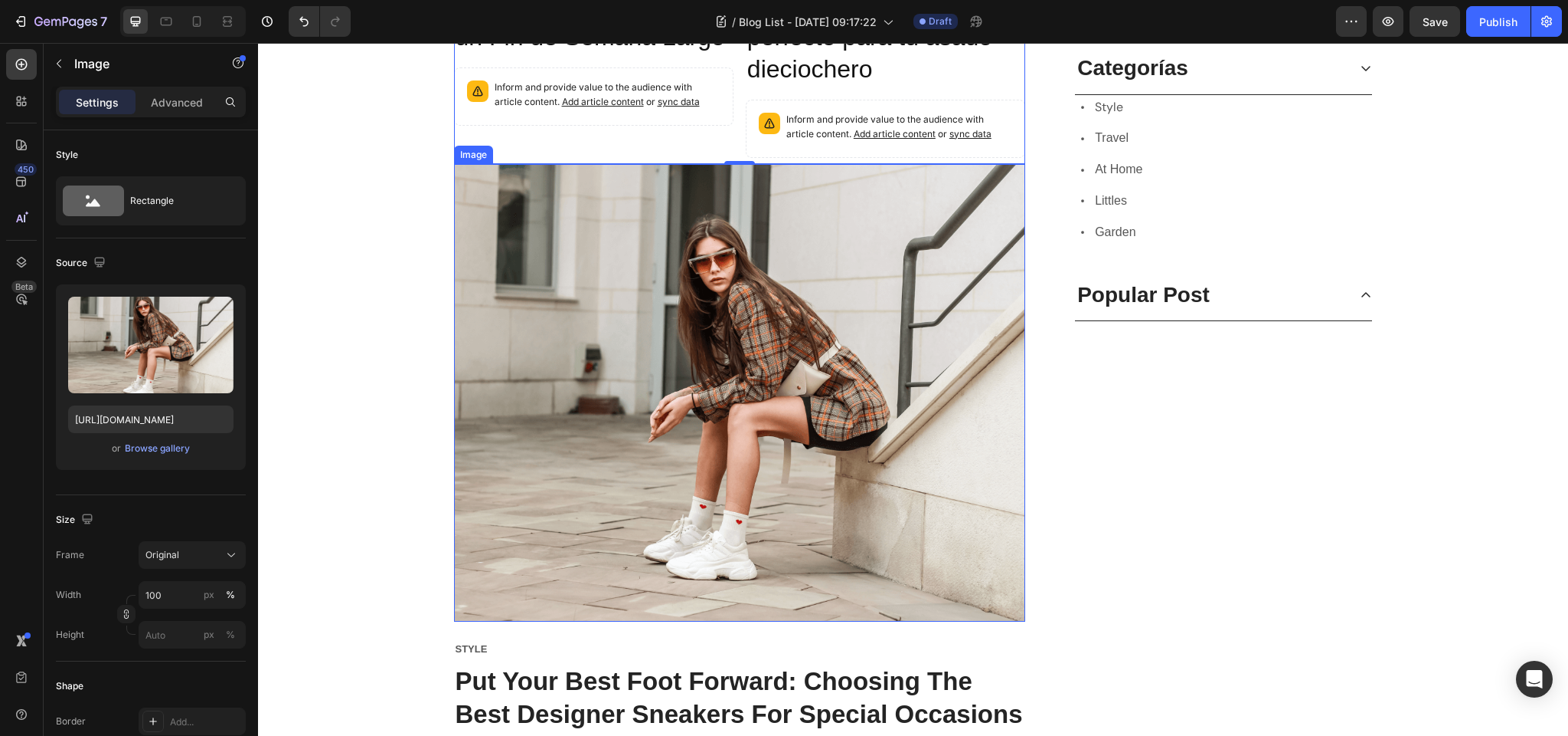
click at [641, 222] on img at bounding box center [739, 392] width 572 height 457
click at [556, 146] on icon at bounding box center [556, 148] width 10 height 10
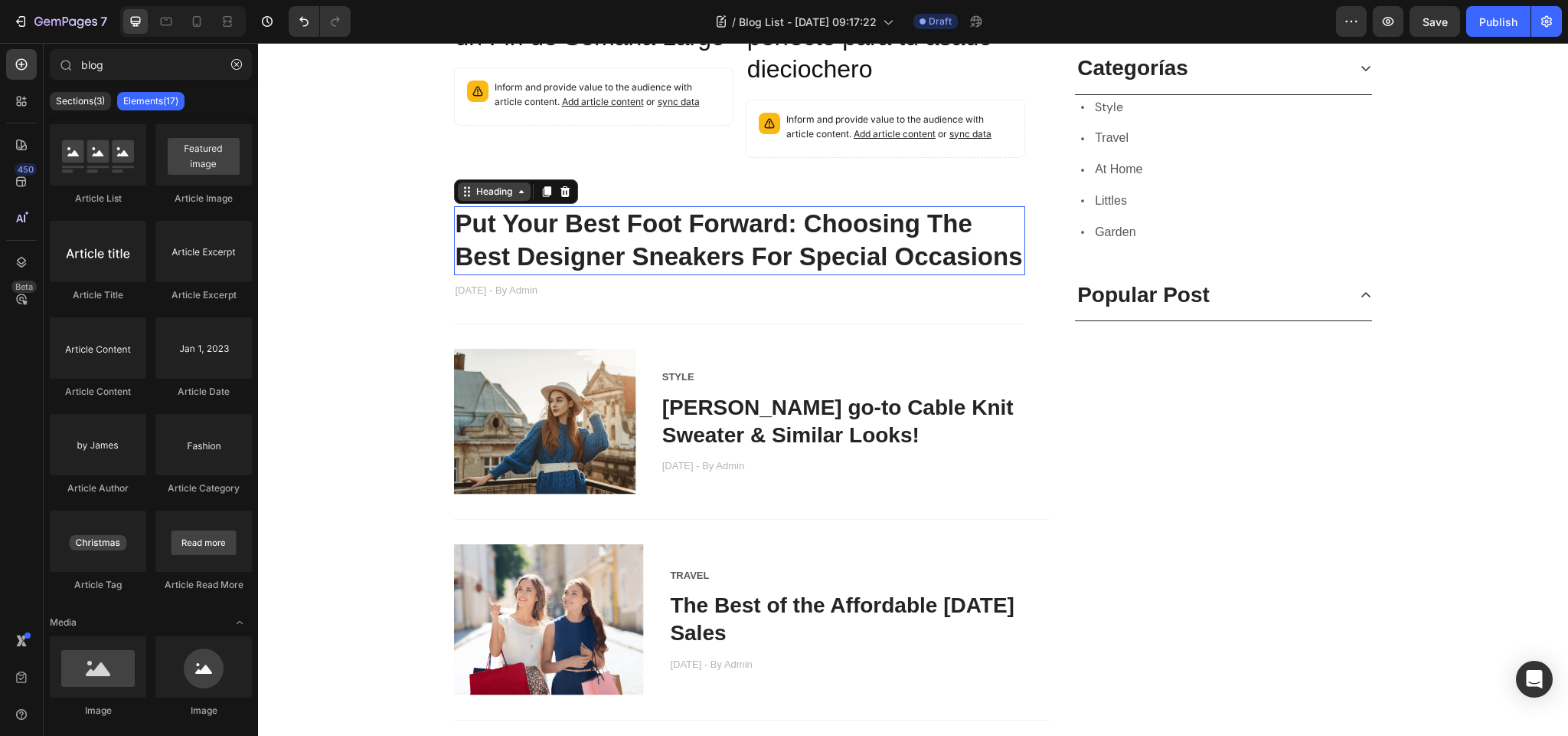
click at [488, 198] on div "Heading" at bounding box center [494, 191] width 42 height 14
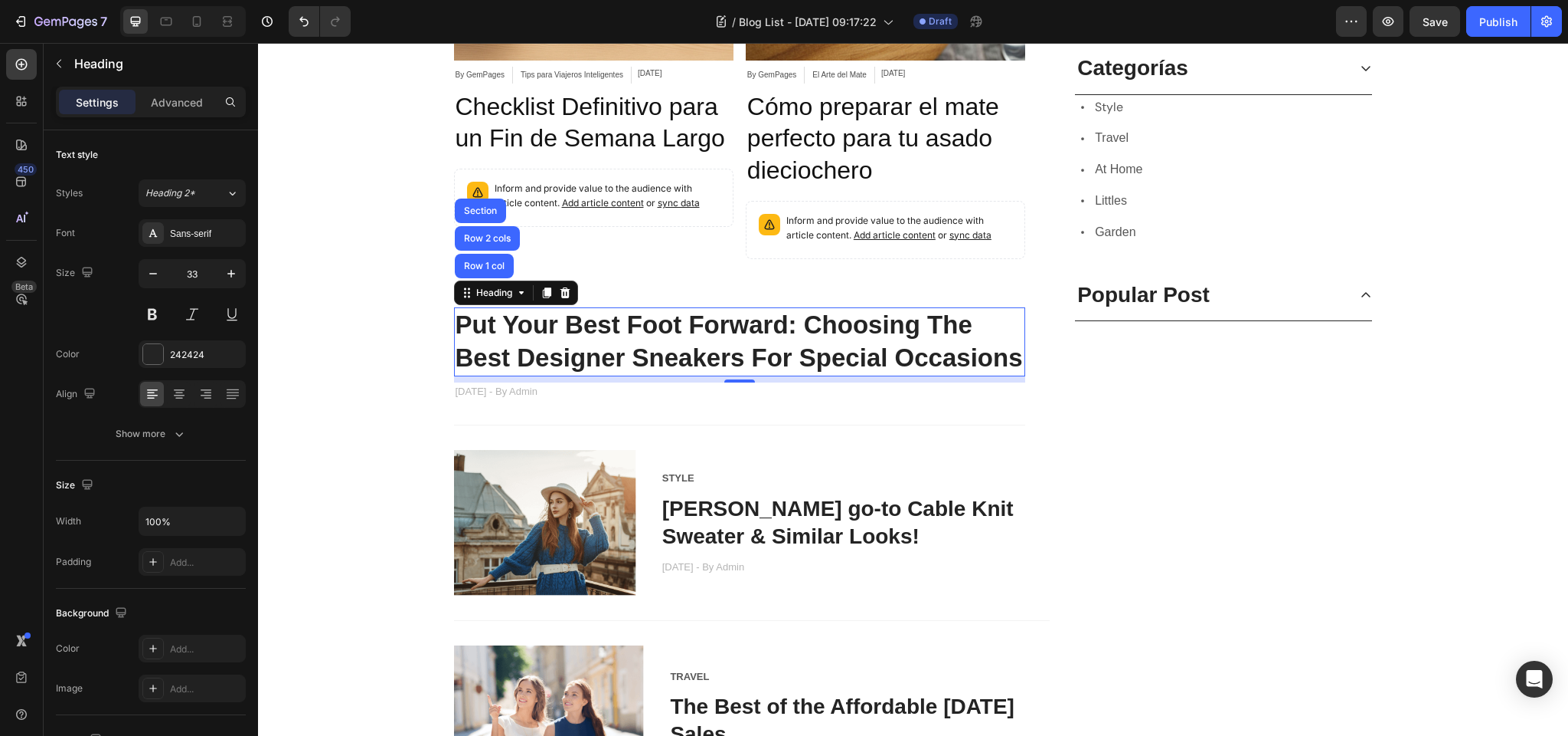
scroll to position [921, 0]
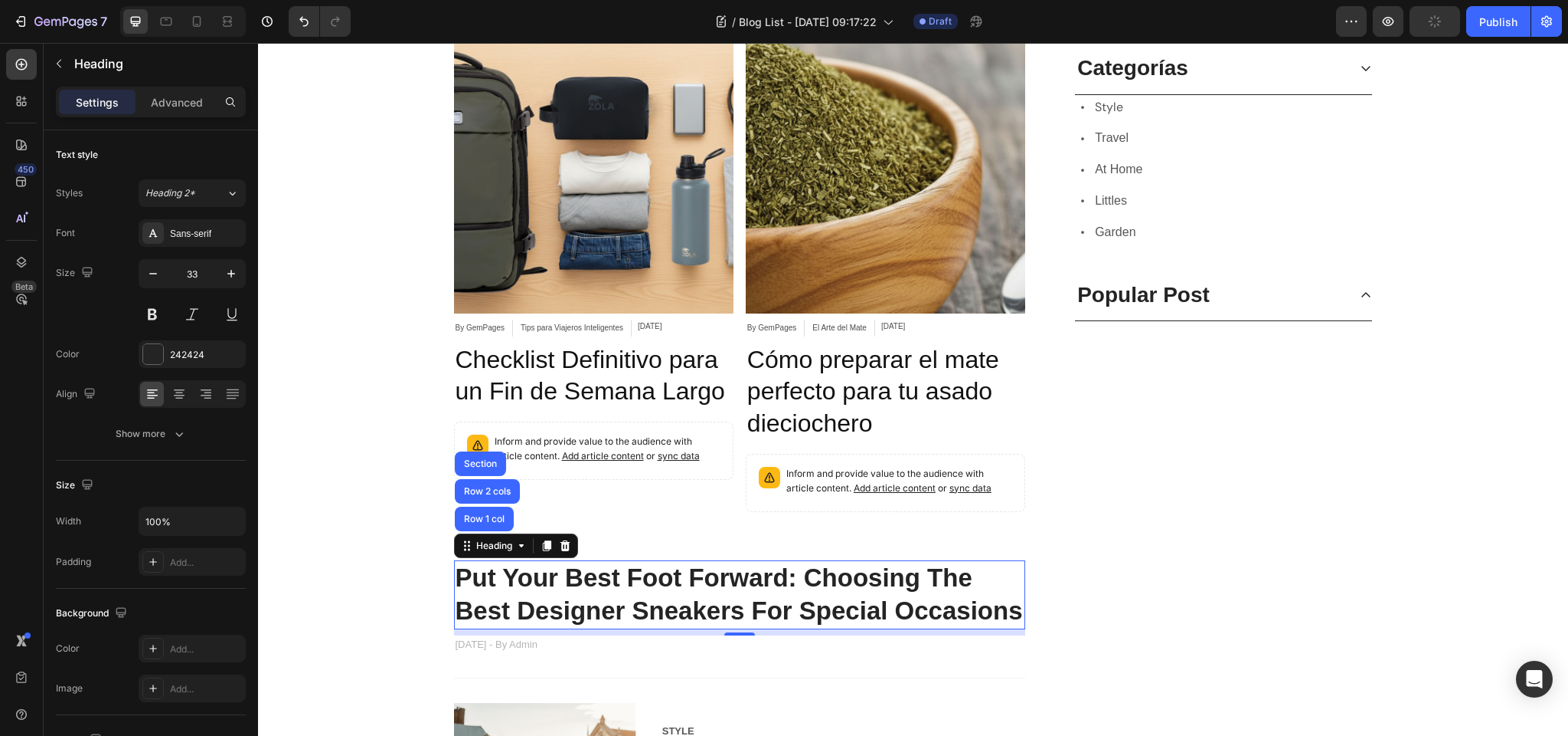
click at [564, 547] on icon at bounding box center [565, 545] width 12 height 12
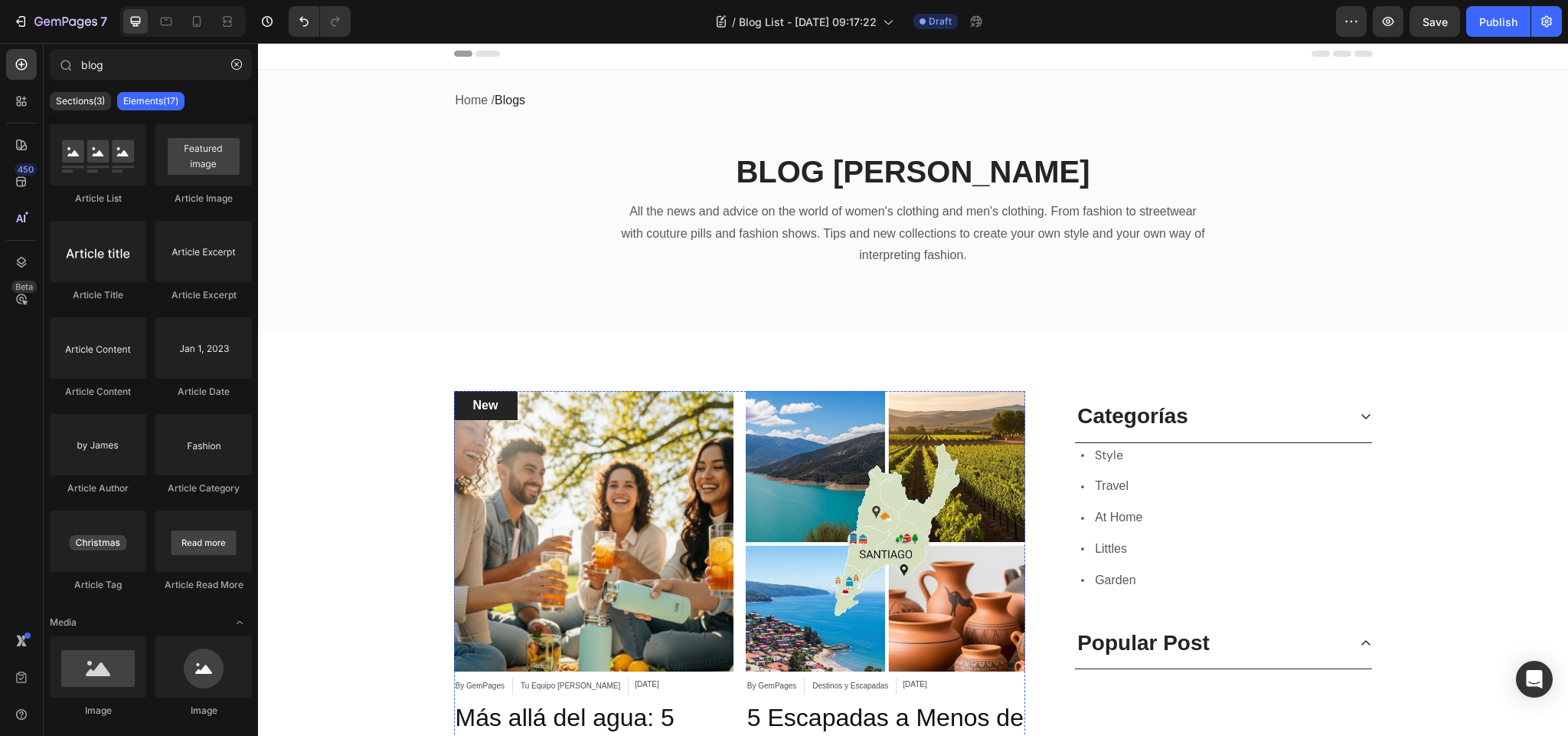
scroll to position [0, 0]
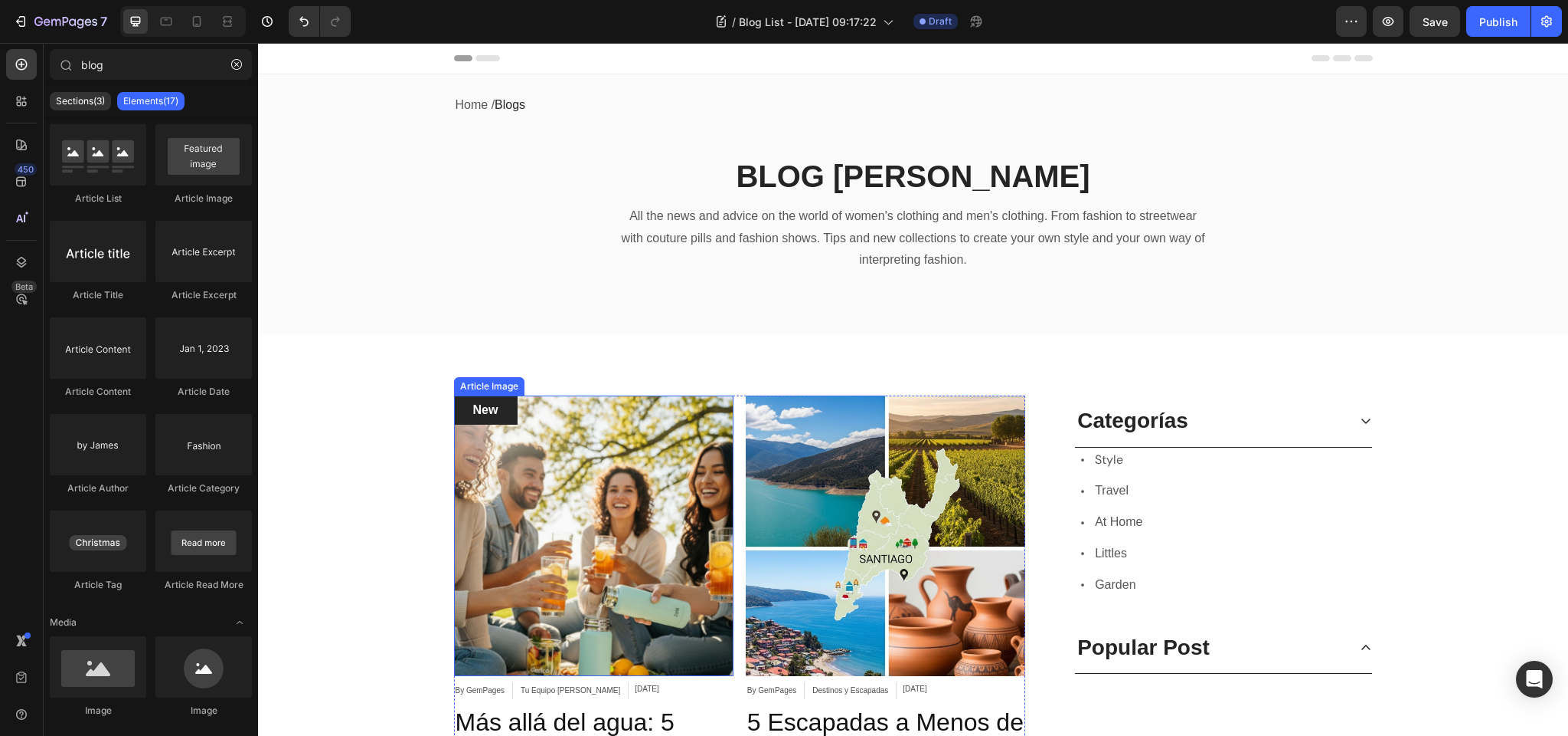
click at [666, 425] on img at bounding box center [593, 535] width 280 height 280
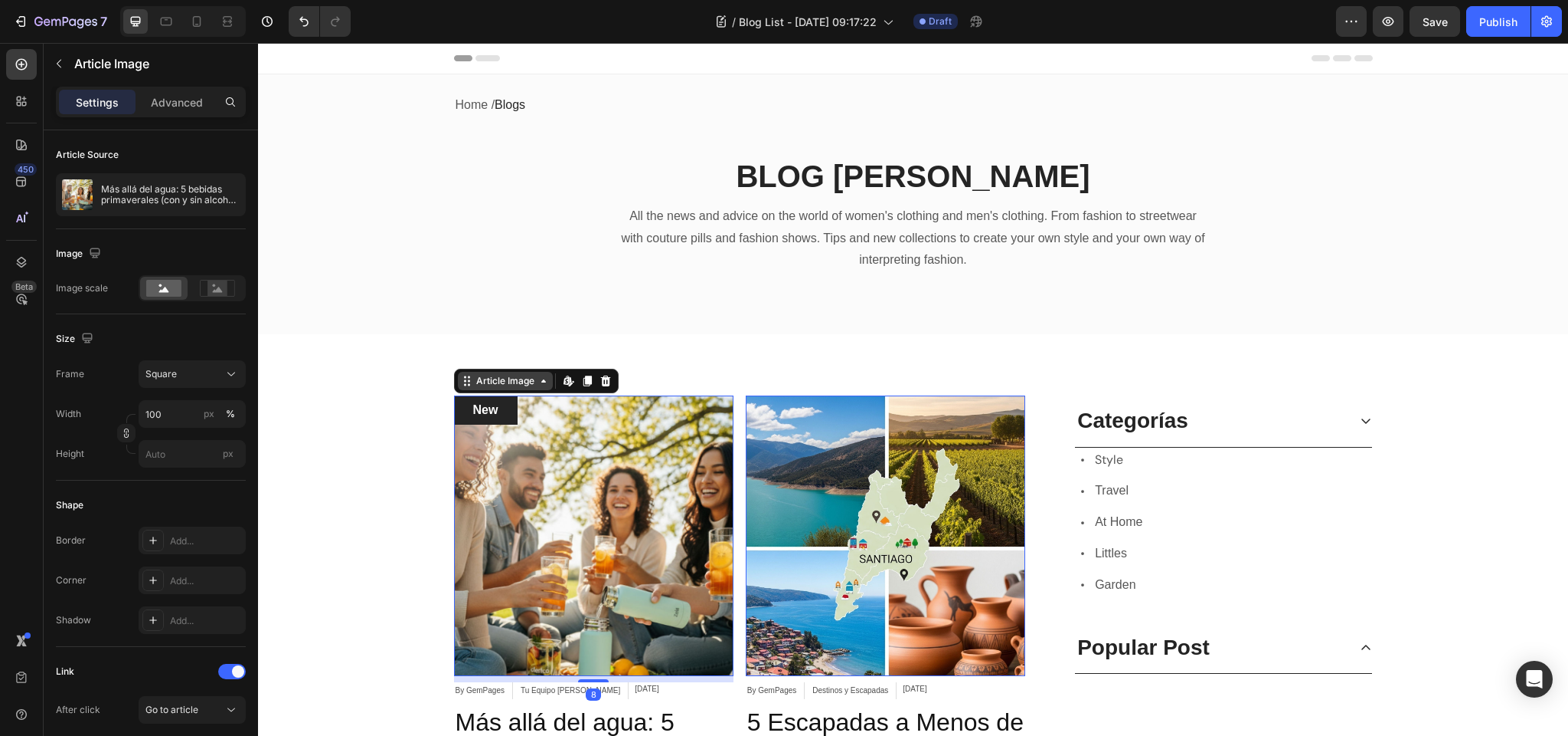
click at [507, 378] on div "Article Image" at bounding box center [506, 381] width 64 height 14
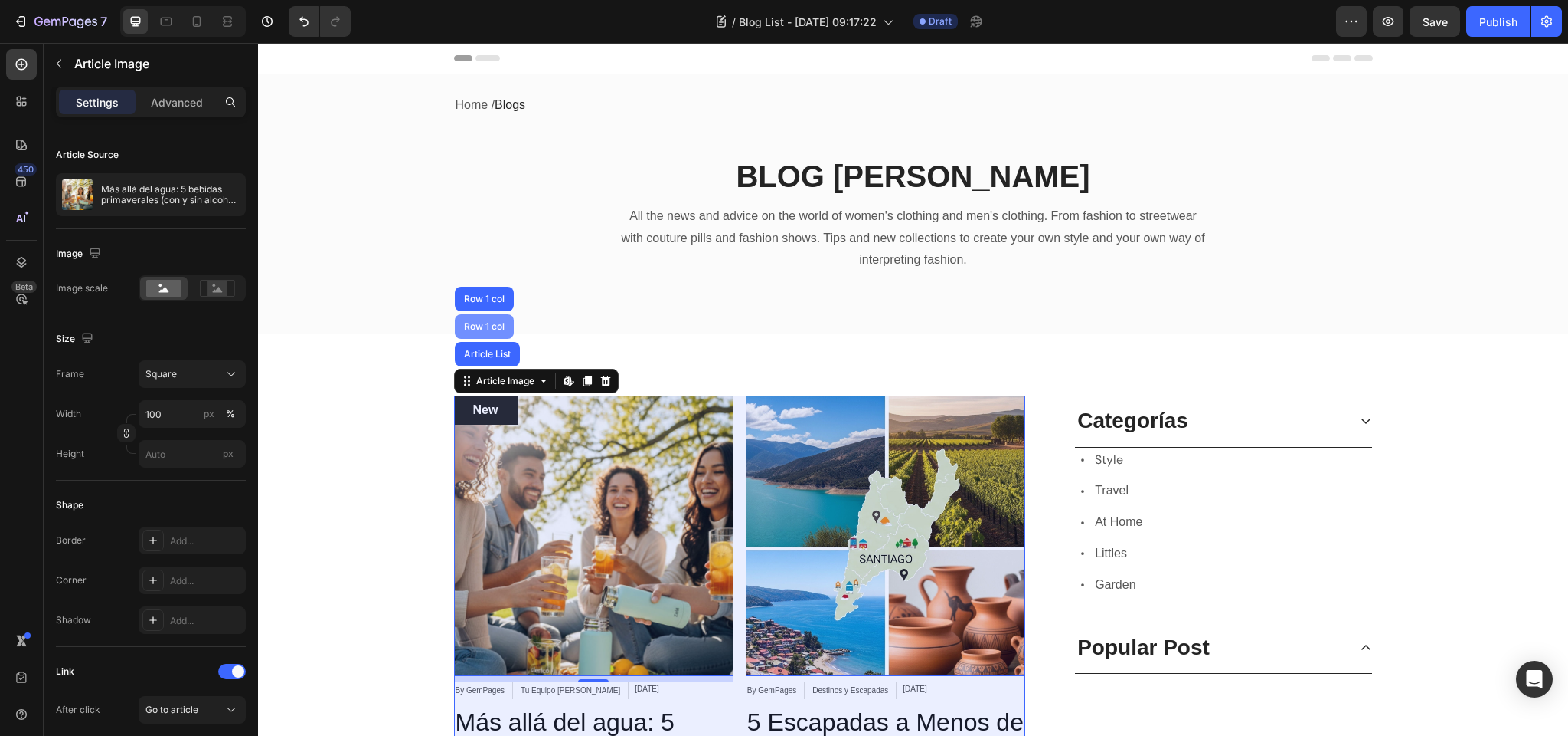
click at [482, 326] on div "Row 1 col" at bounding box center [485, 327] width 47 height 9
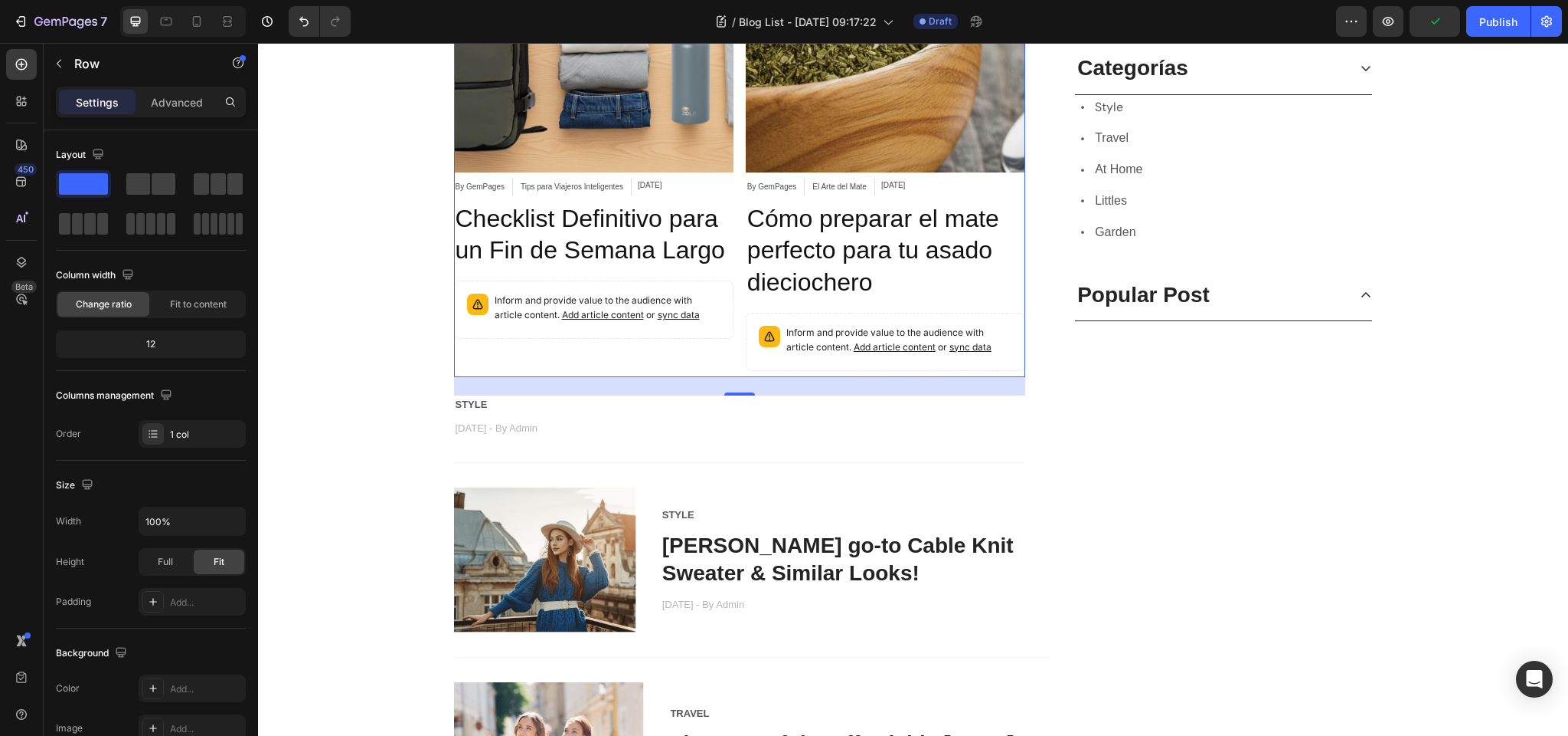
scroll to position [1071, 0]
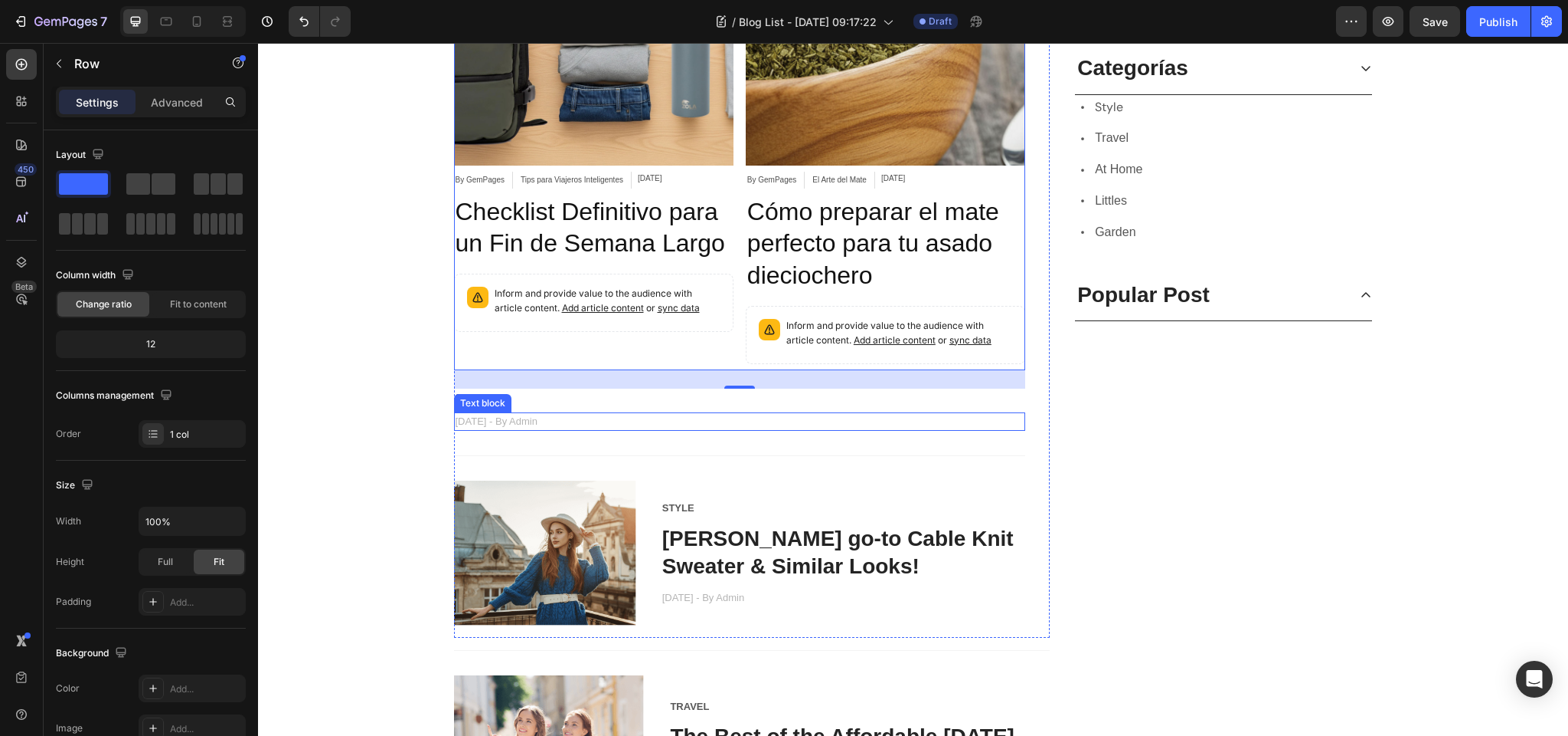
click at [486, 406] on div "Text block" at bounding box center [482, 402] width 51 height 14
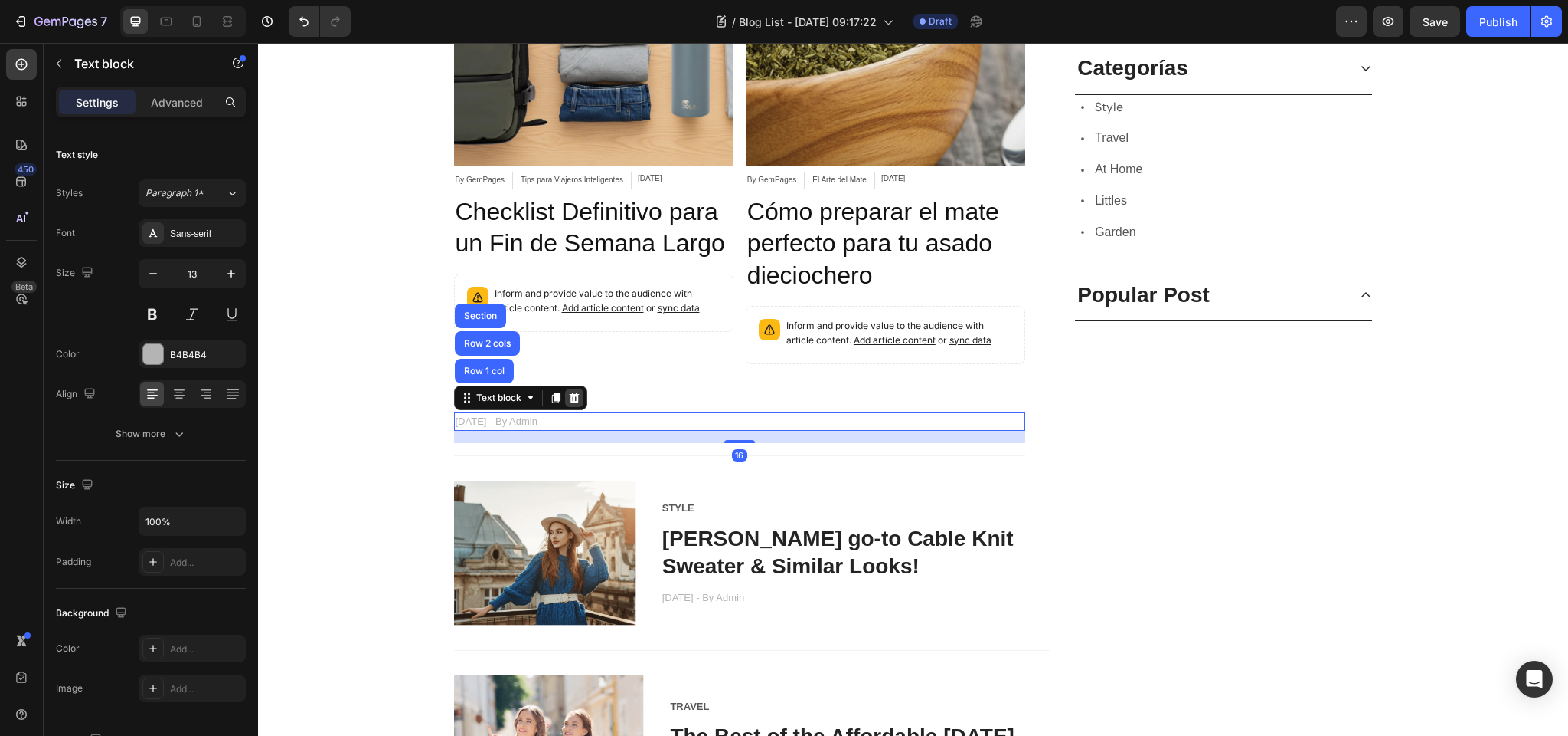
click at [574, 401] on icon at bounding box center [574, 397] width 10 height 10
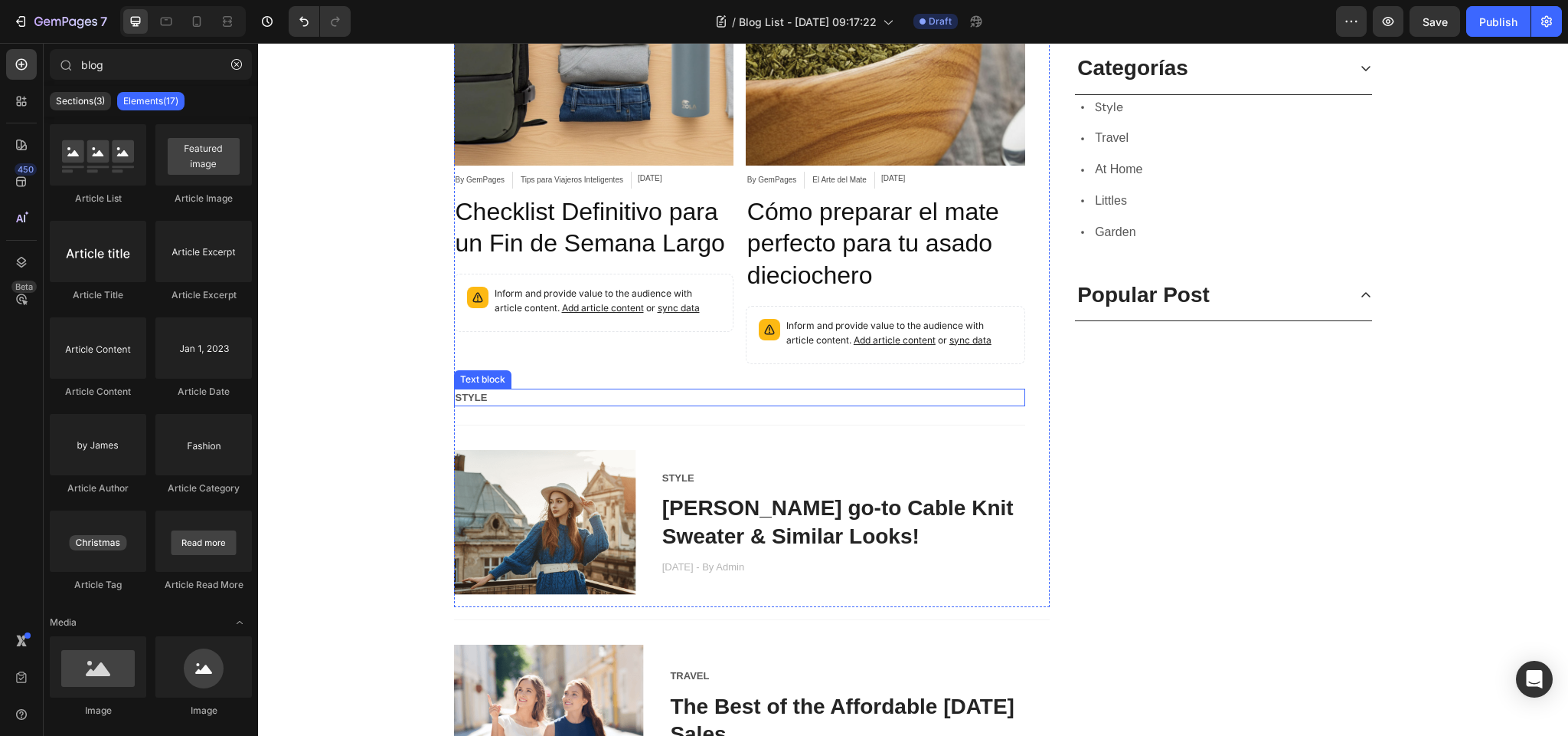
click at [498, 396] on p "STYLE" at bounding box center [740, 398] width 569 height 15
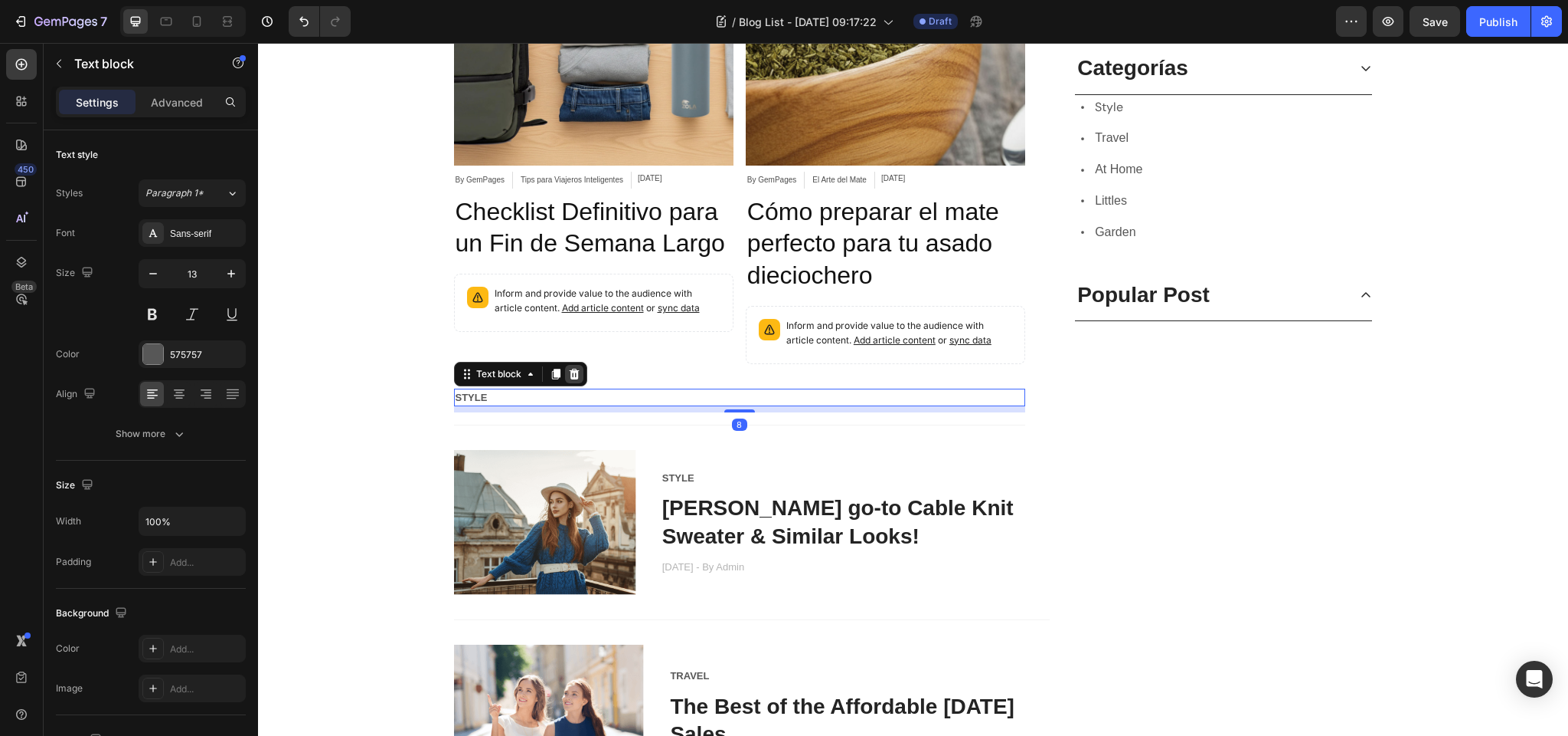
click at [578, 375] on icon at bounding box center [574, 373] width 12 height 12
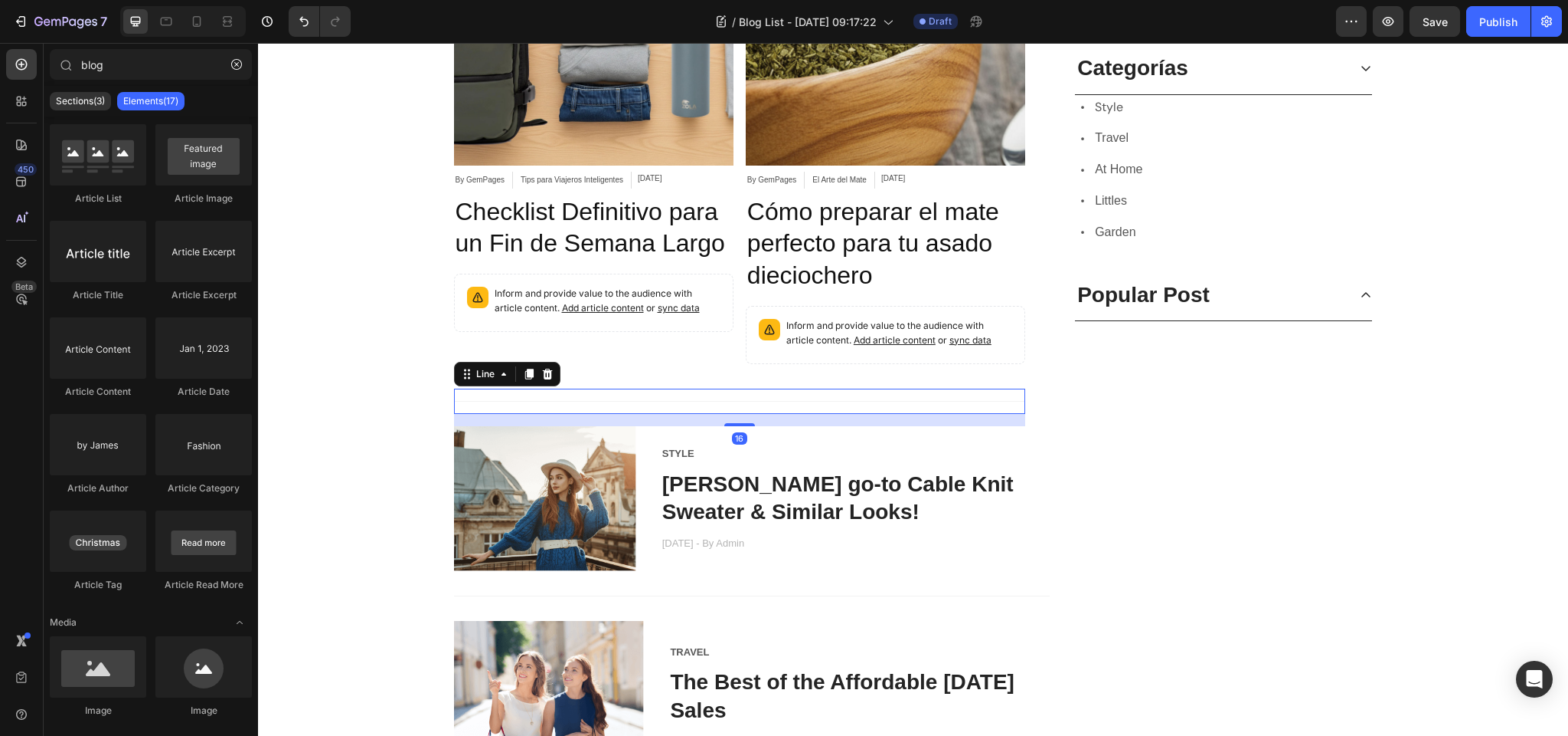
click at [497, 401] on div at bounding box center [739, 401] width 572 height 1
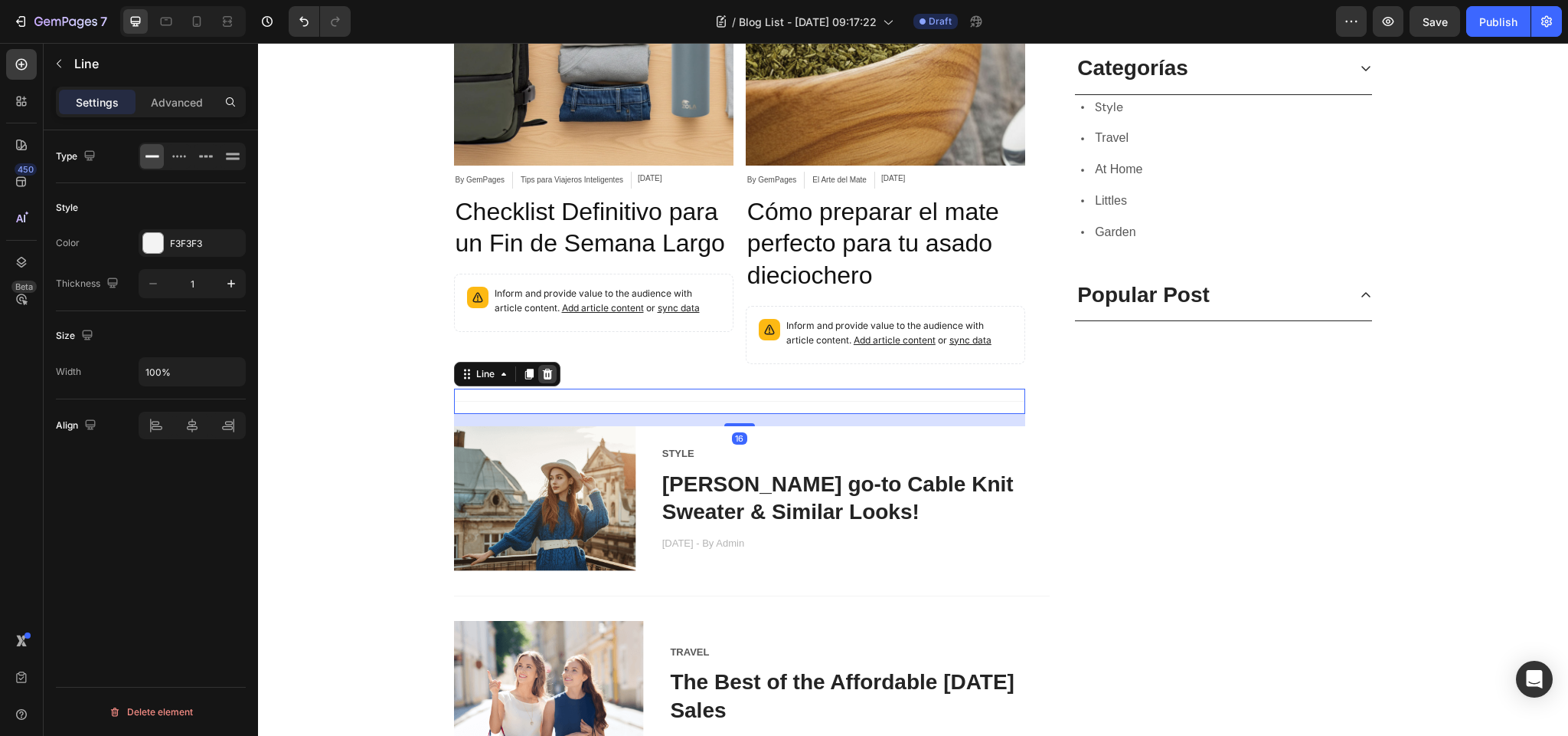
click at [550, 369] on icon at bounding box center [547, 373] width 12 height 12
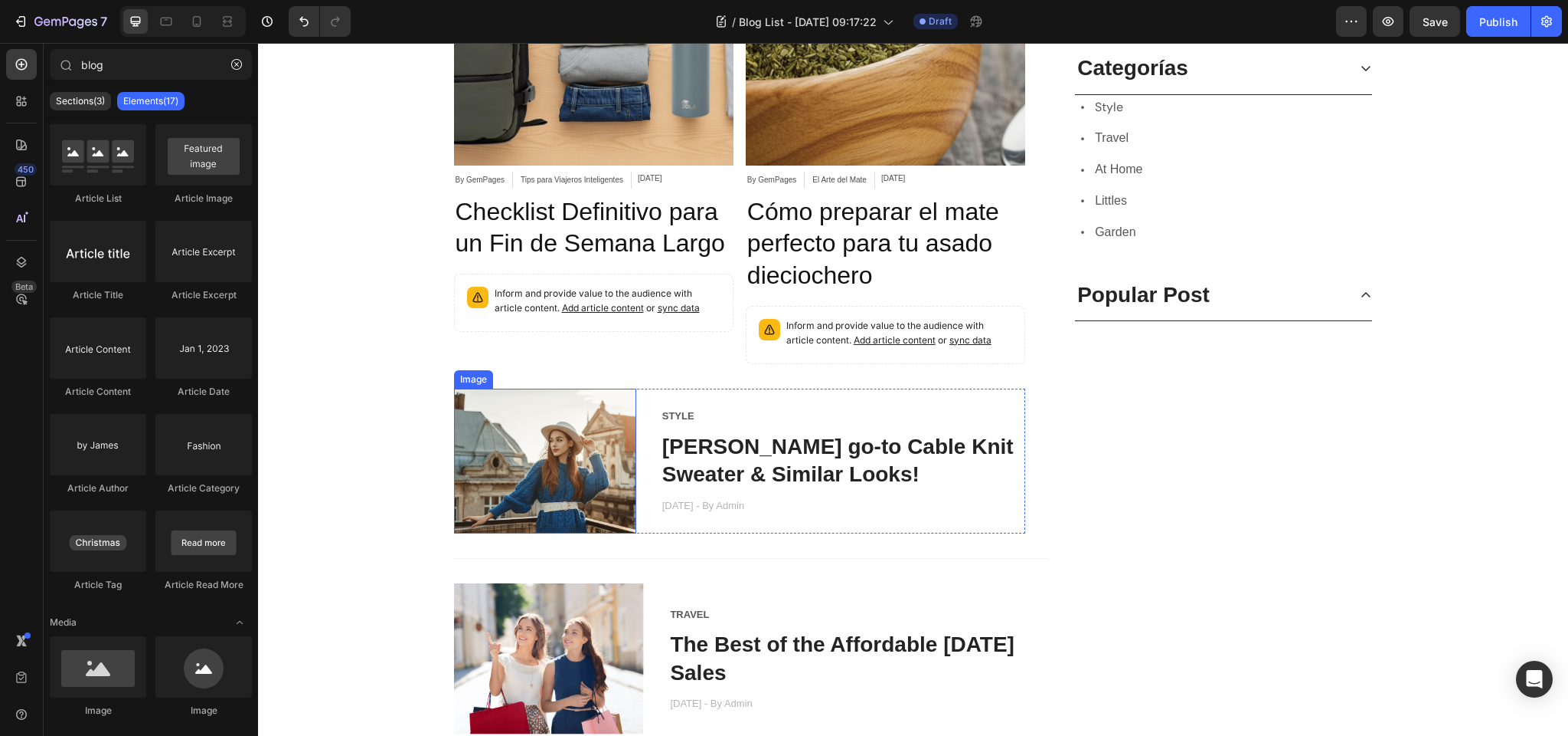
click at [524, 399] on img at bounding box center [545, 461] width 183 height 145
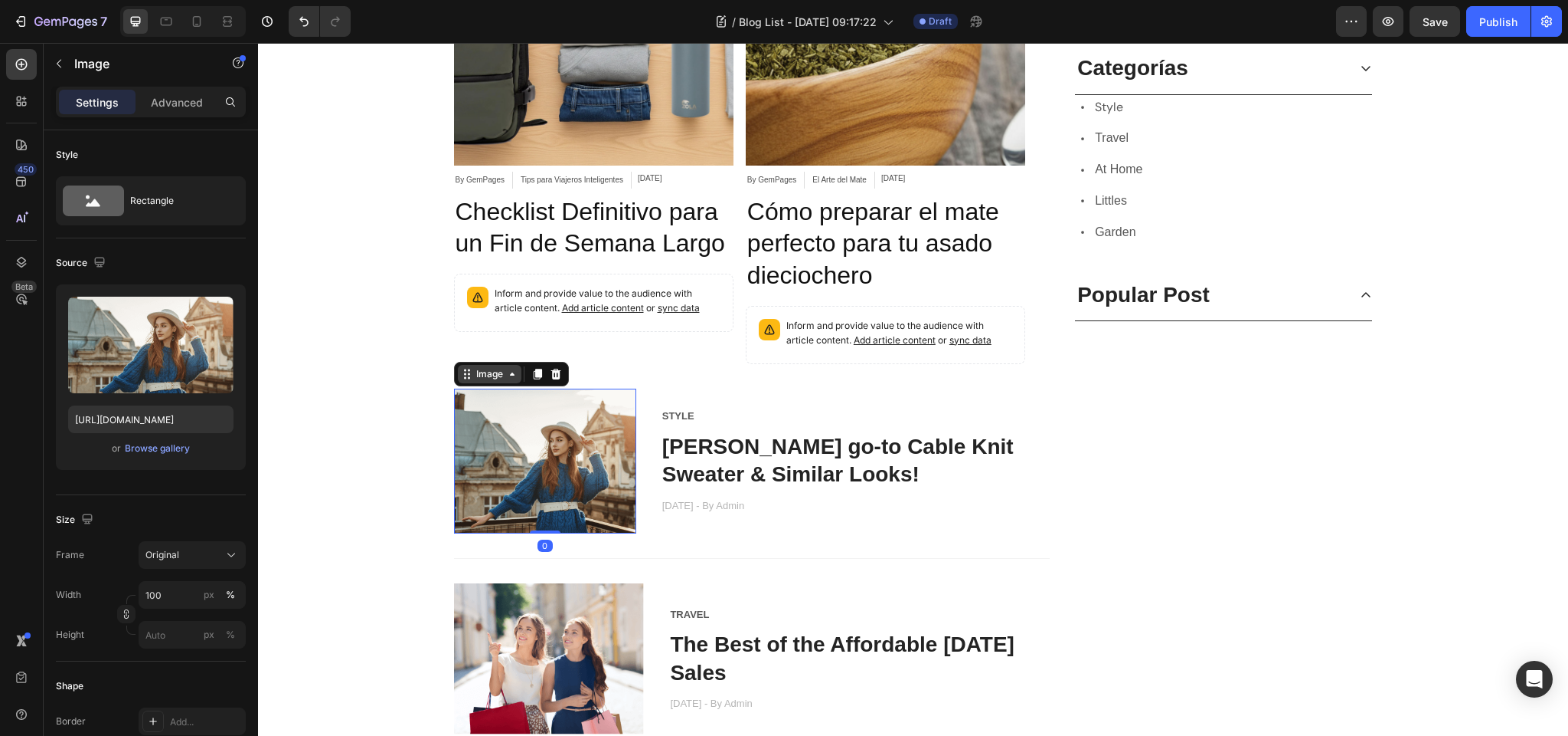
click at [496, 378] on div "Image" at bounding box center [490, 374] width 33 height 14
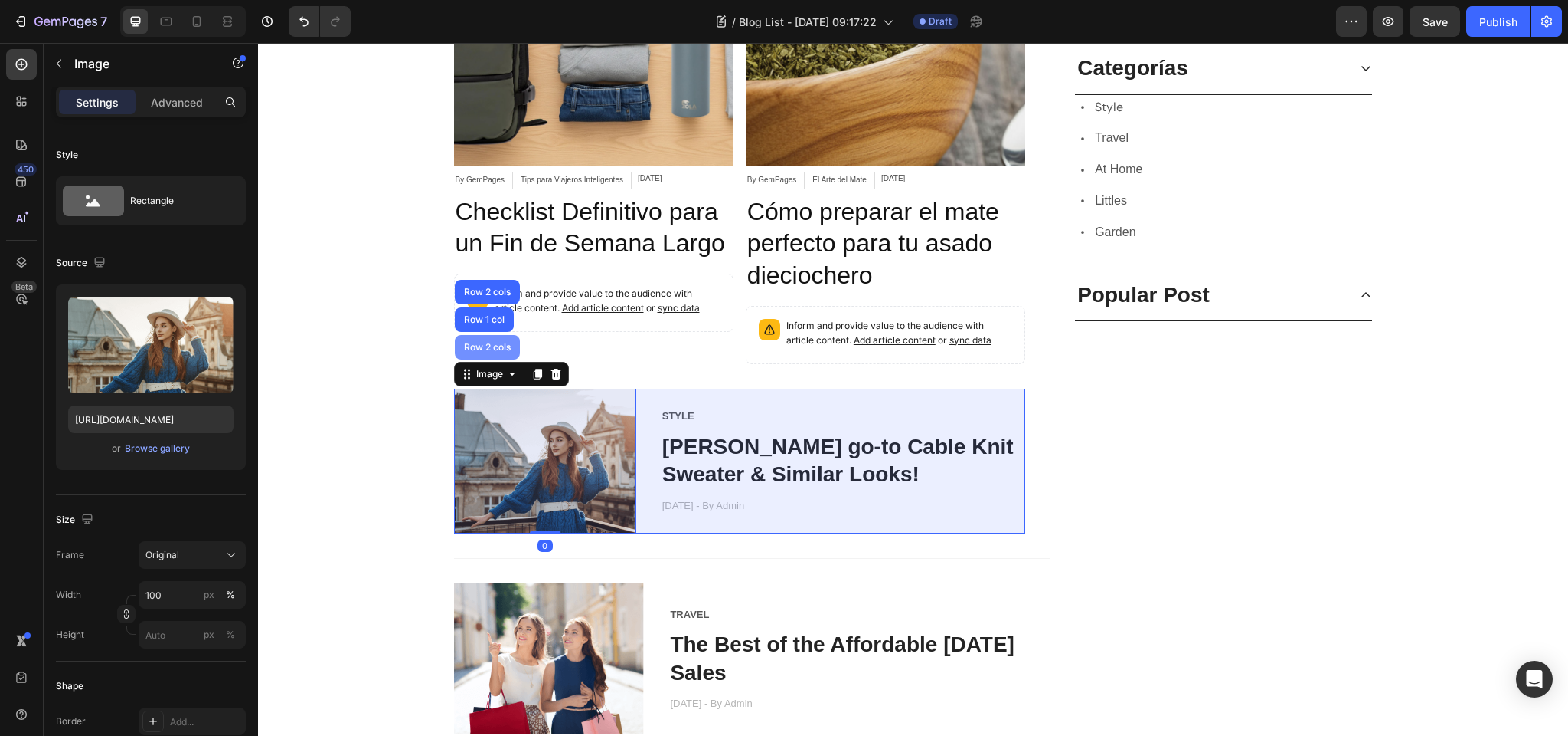
click at [488, 347] on div "Row 2 cols" at bounding box center [488, 348] width 53 height 9
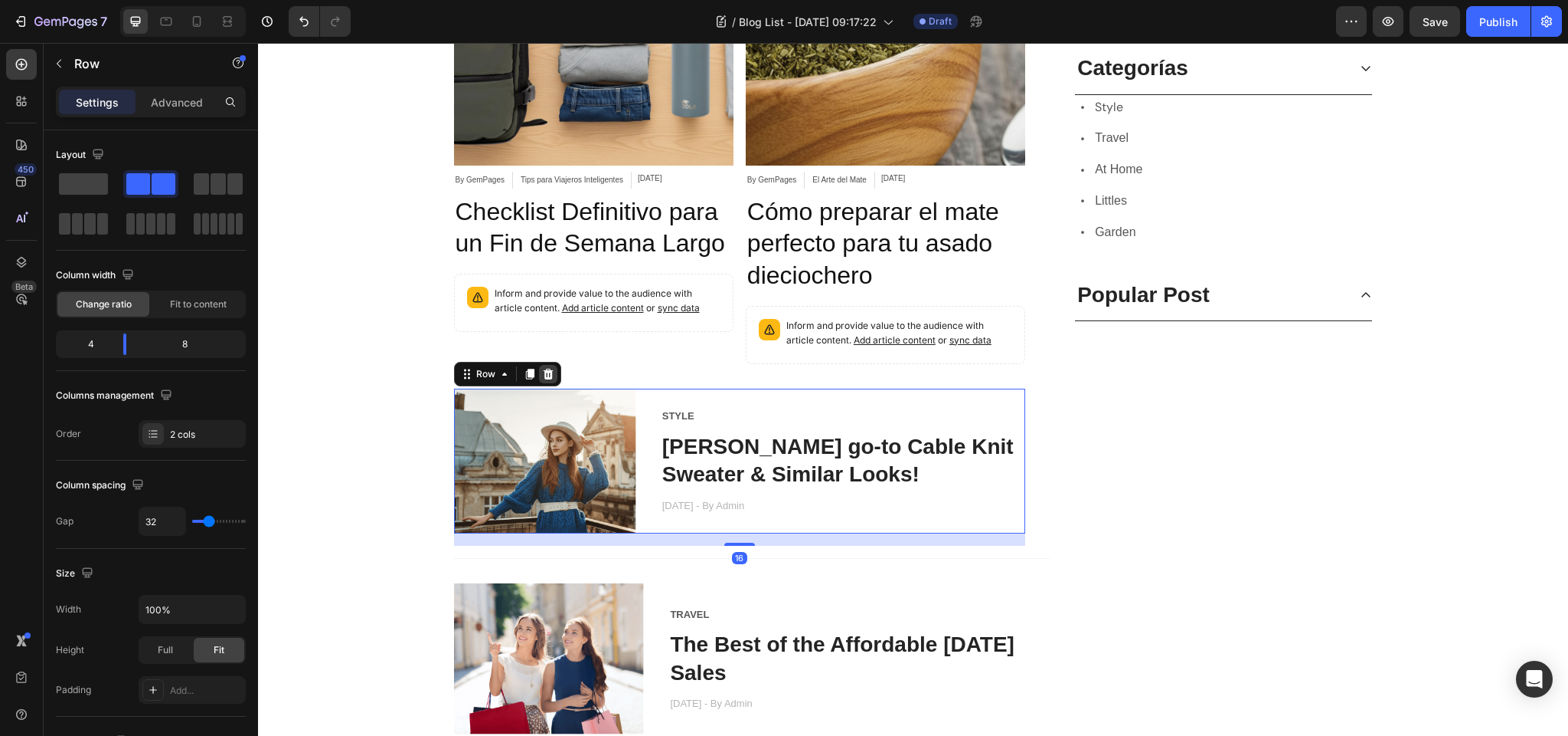
click at [549, 374] on icon at bounding box center [548, 373] width 12 height 12
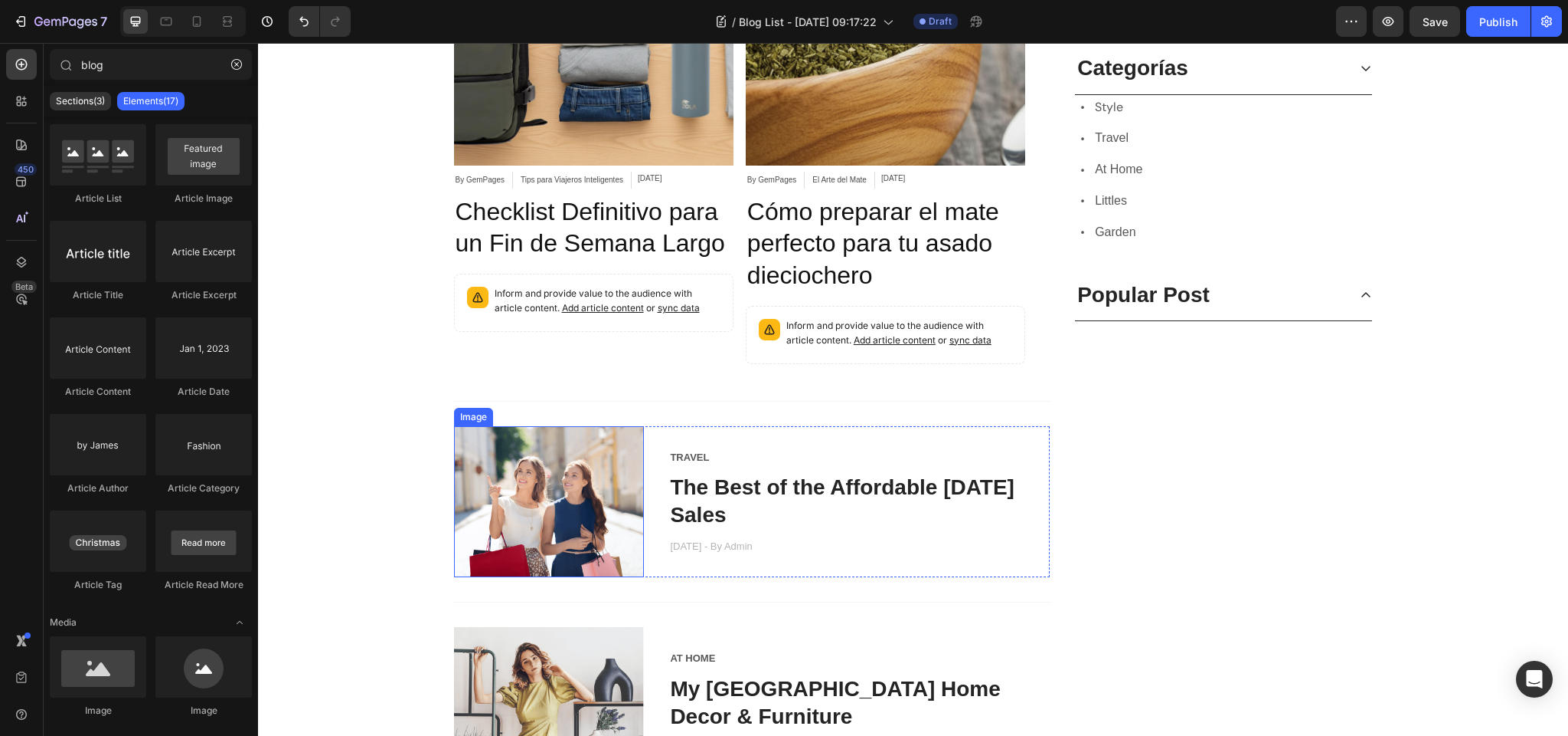
click at [498, 468] on img at bounding box center [549, 501] width 190 height 152
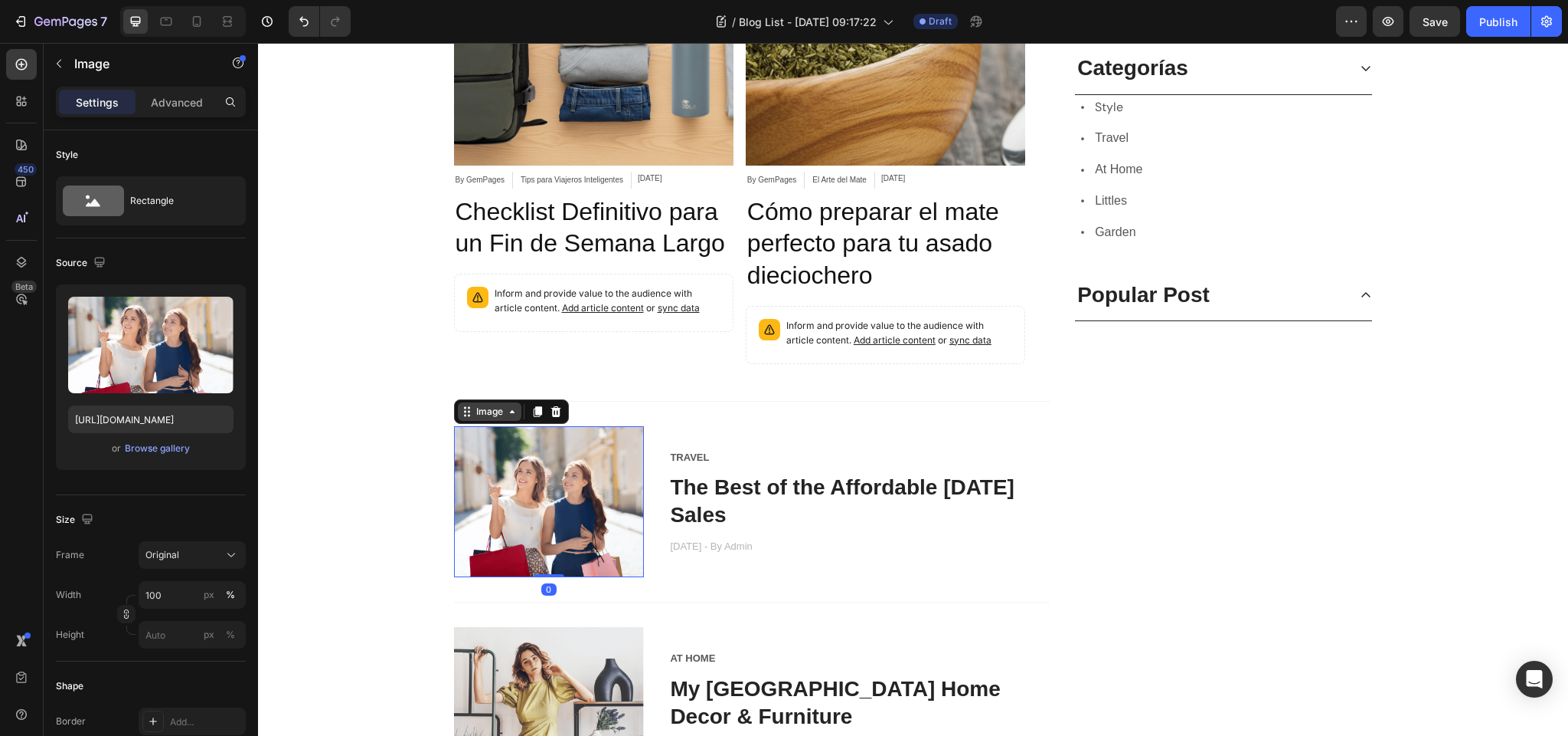
click at [486, 412] on div "Image" at bounding box center [490, 411] width 33 height 14
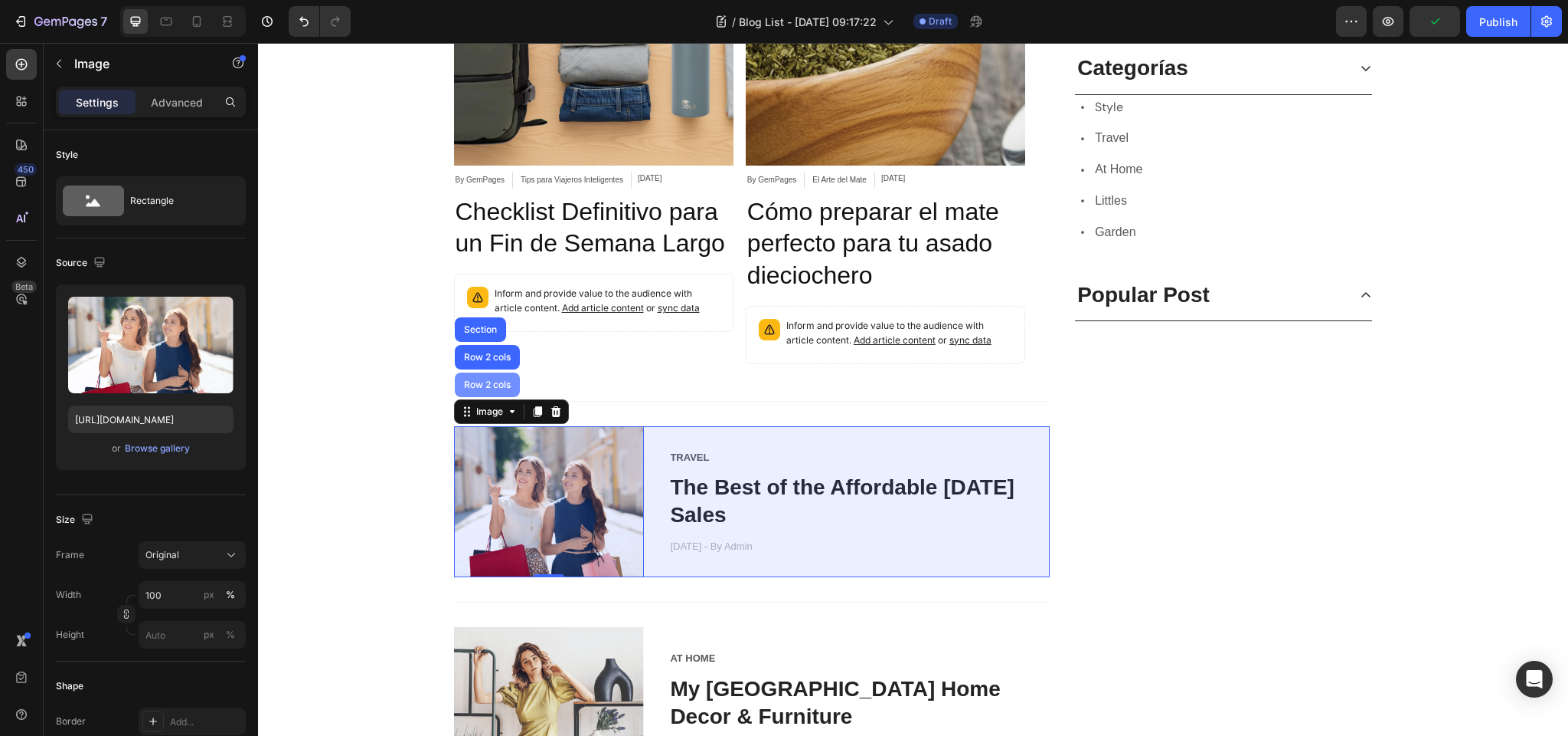
click at [497, 386] on div "Row 2 cols" at bounding box center [488, 384] width 53 height 9
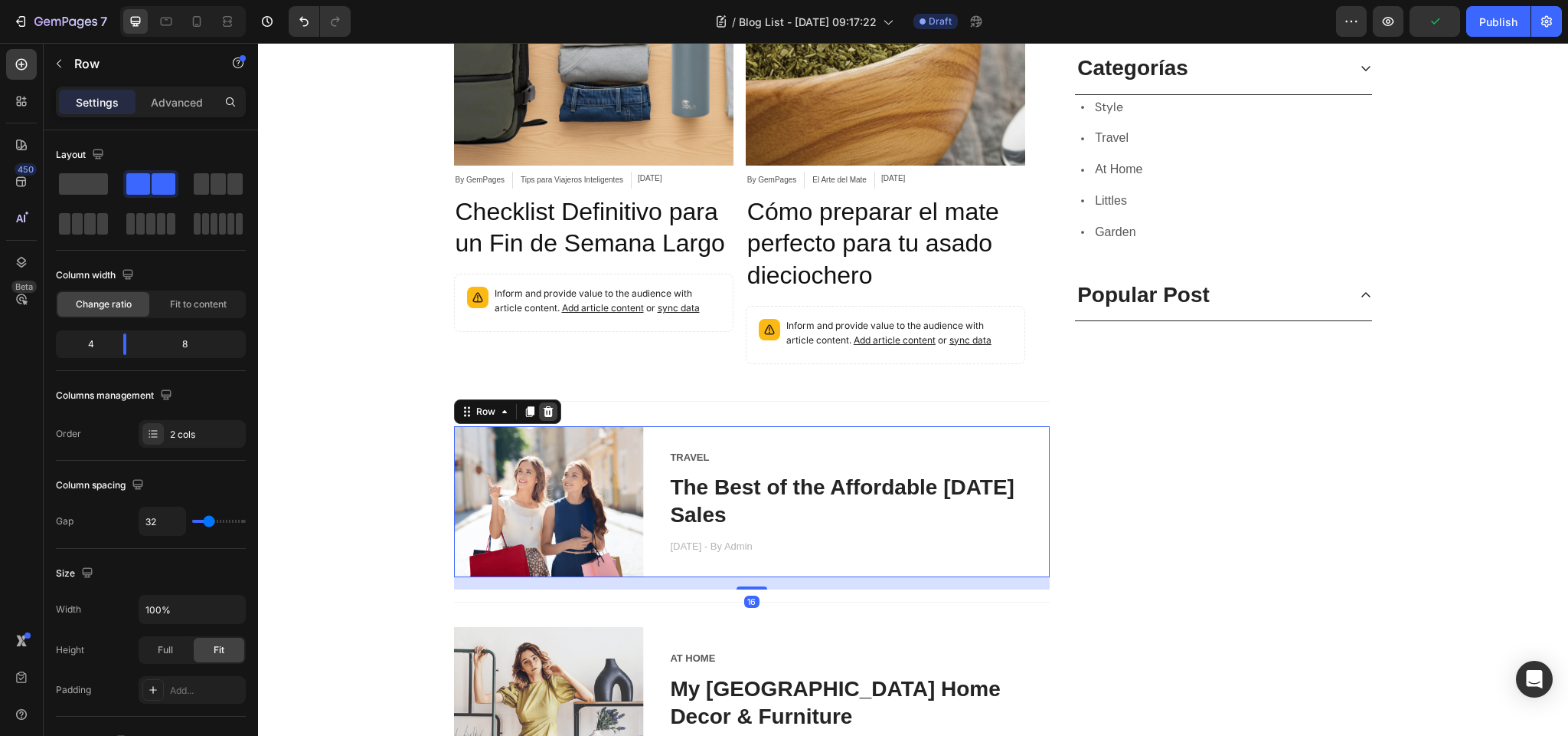
click at [554, 411] on div at bounding box center [548, 412] width 19 height 19
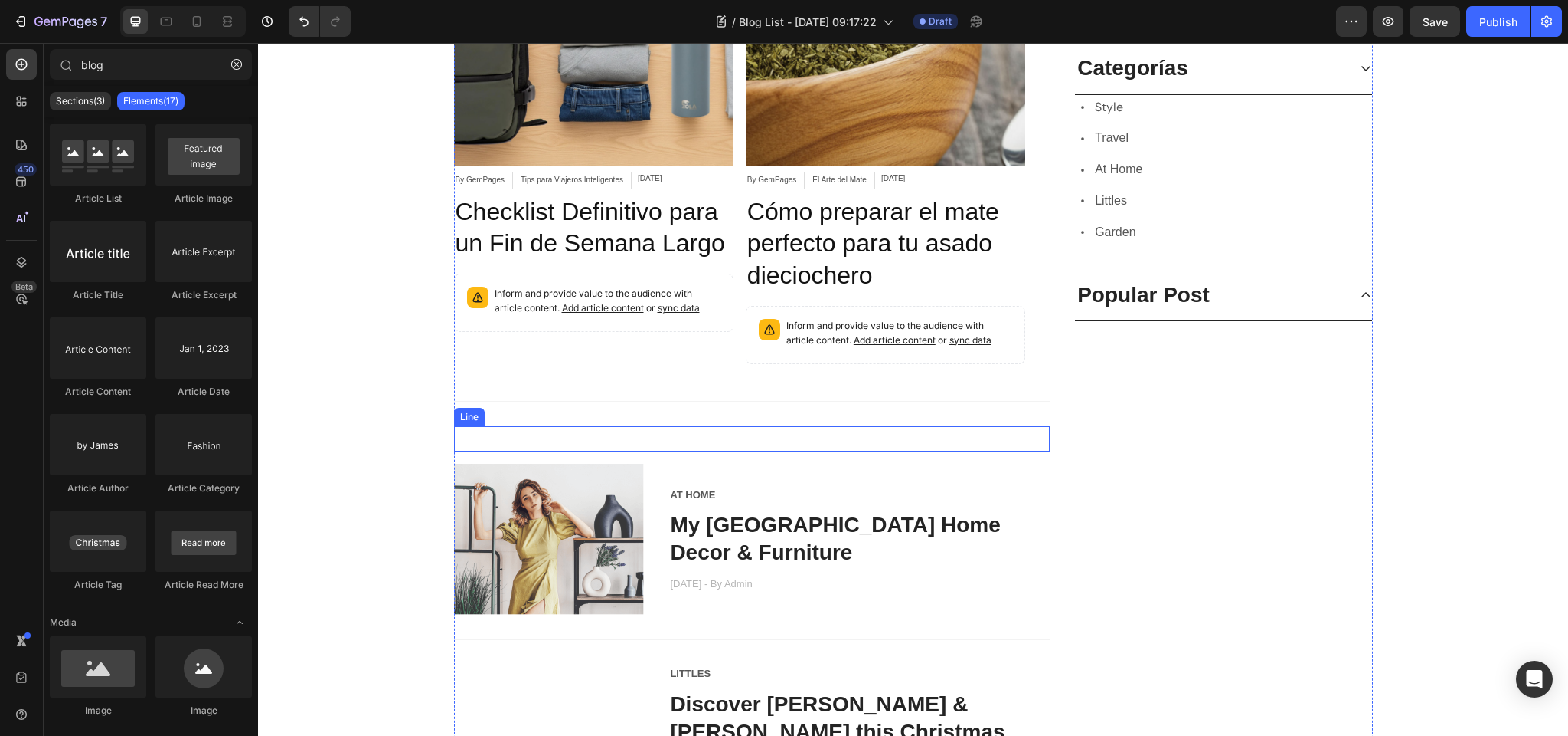
click at [508, 430] on div "Title Line" at bounding box center [752, 438] width 596 height 25
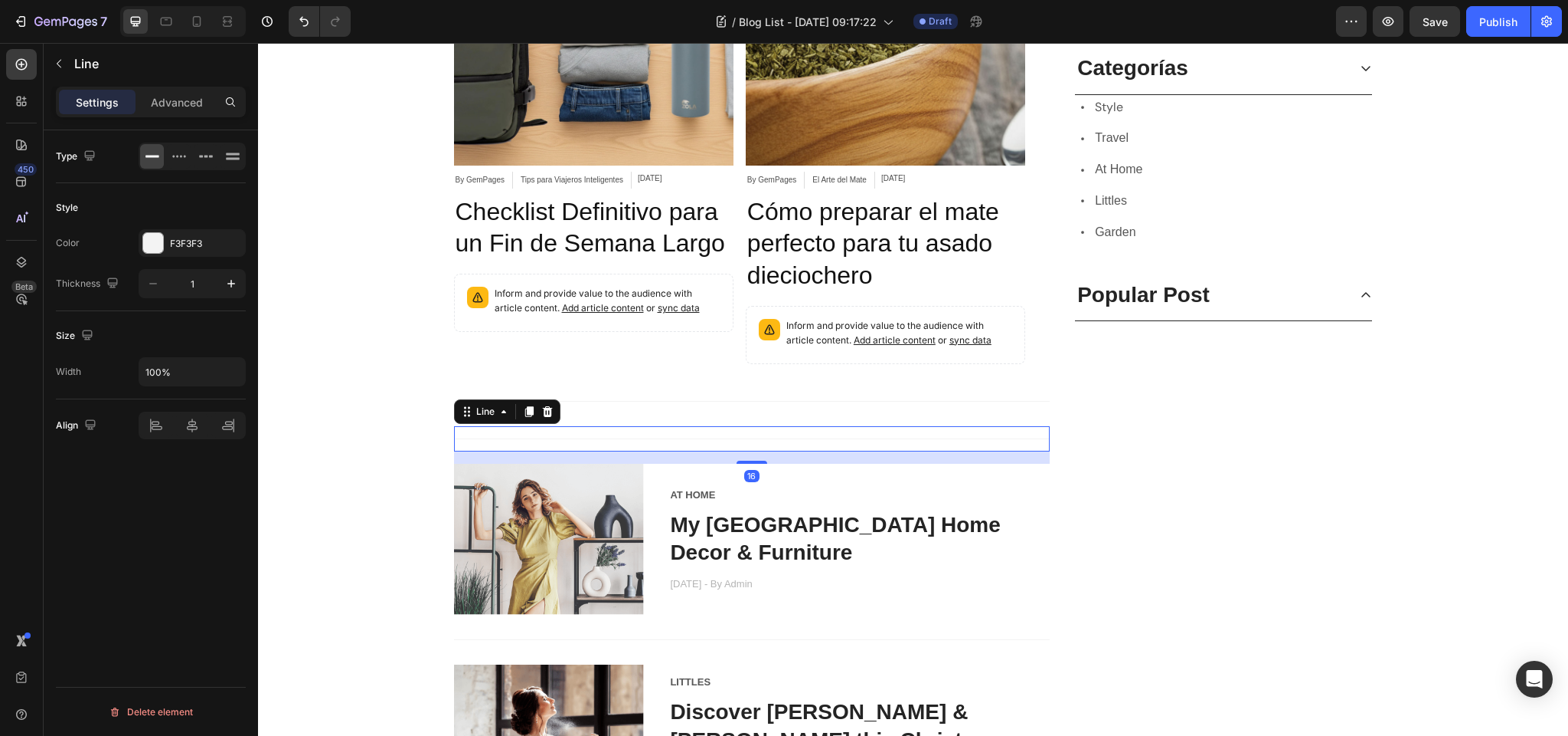
click at [549, 406] on icon at bounding box center [547, 411] width 12 height 12
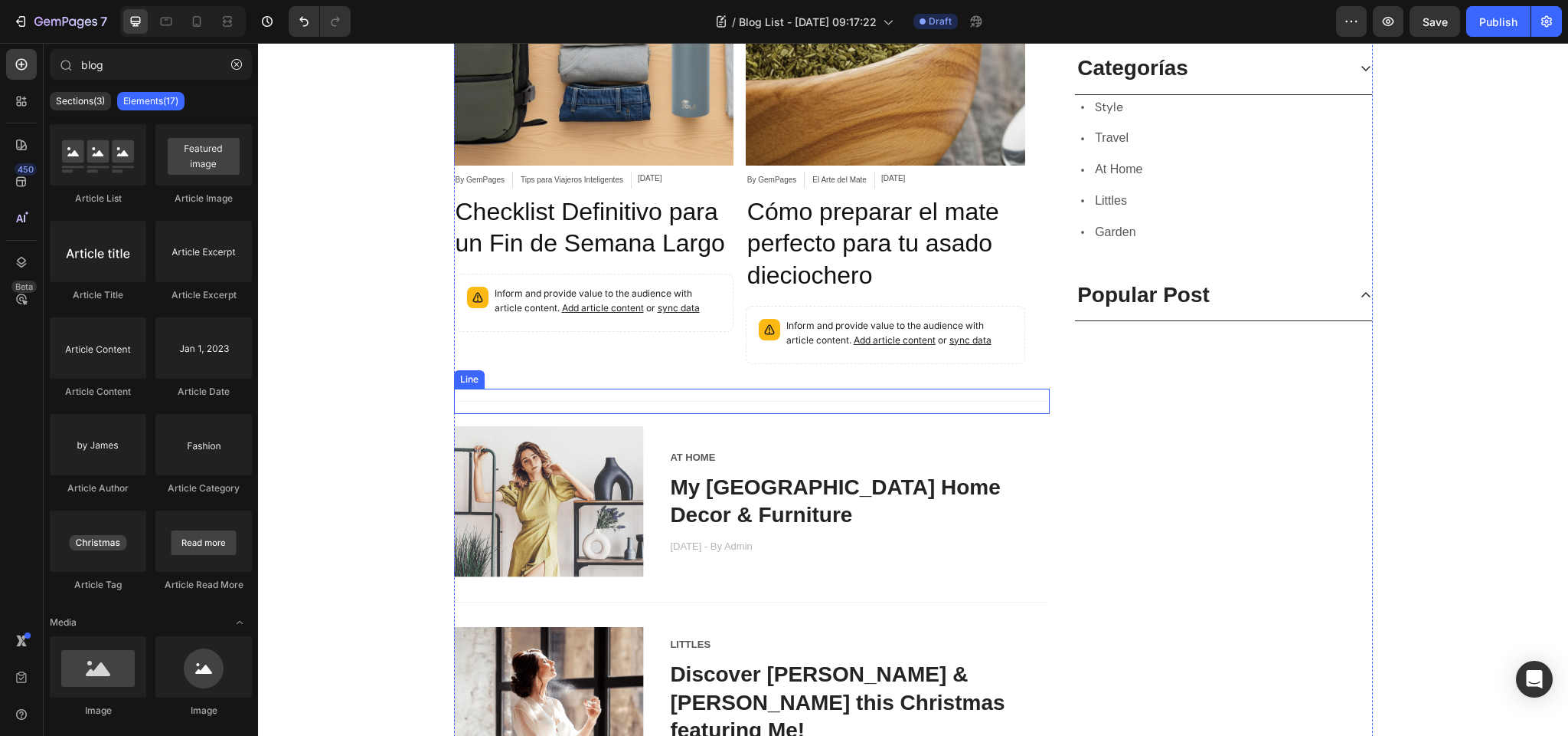
click at [541, 399] on div "Title Line" at bounding box center [752, 401] width 596 height 25
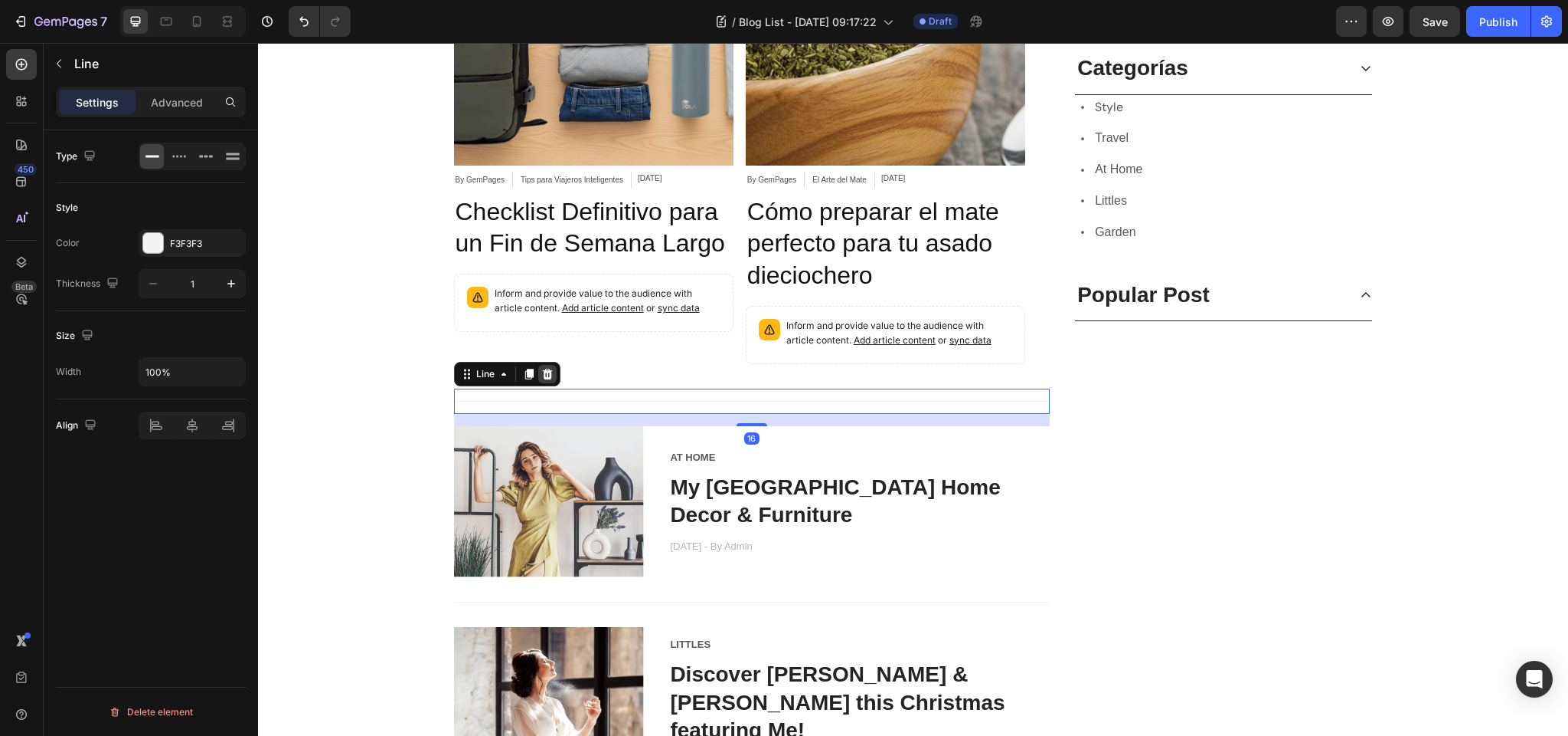
click at [548, 372] on icon at bounding box center [547, 373] width 12 height 12
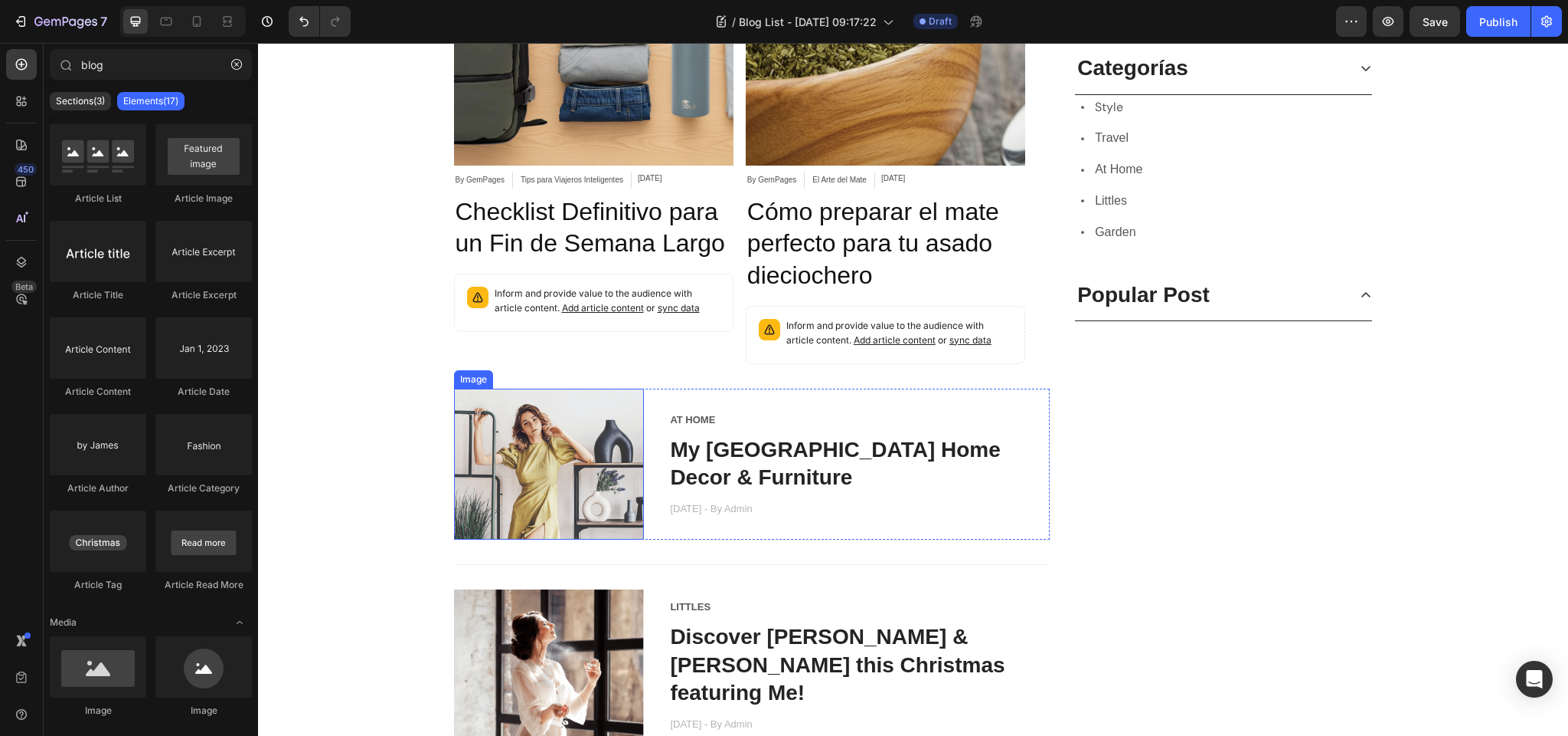
click at [514, 431] on img at bounding box center [549, 464] width 190 height 152
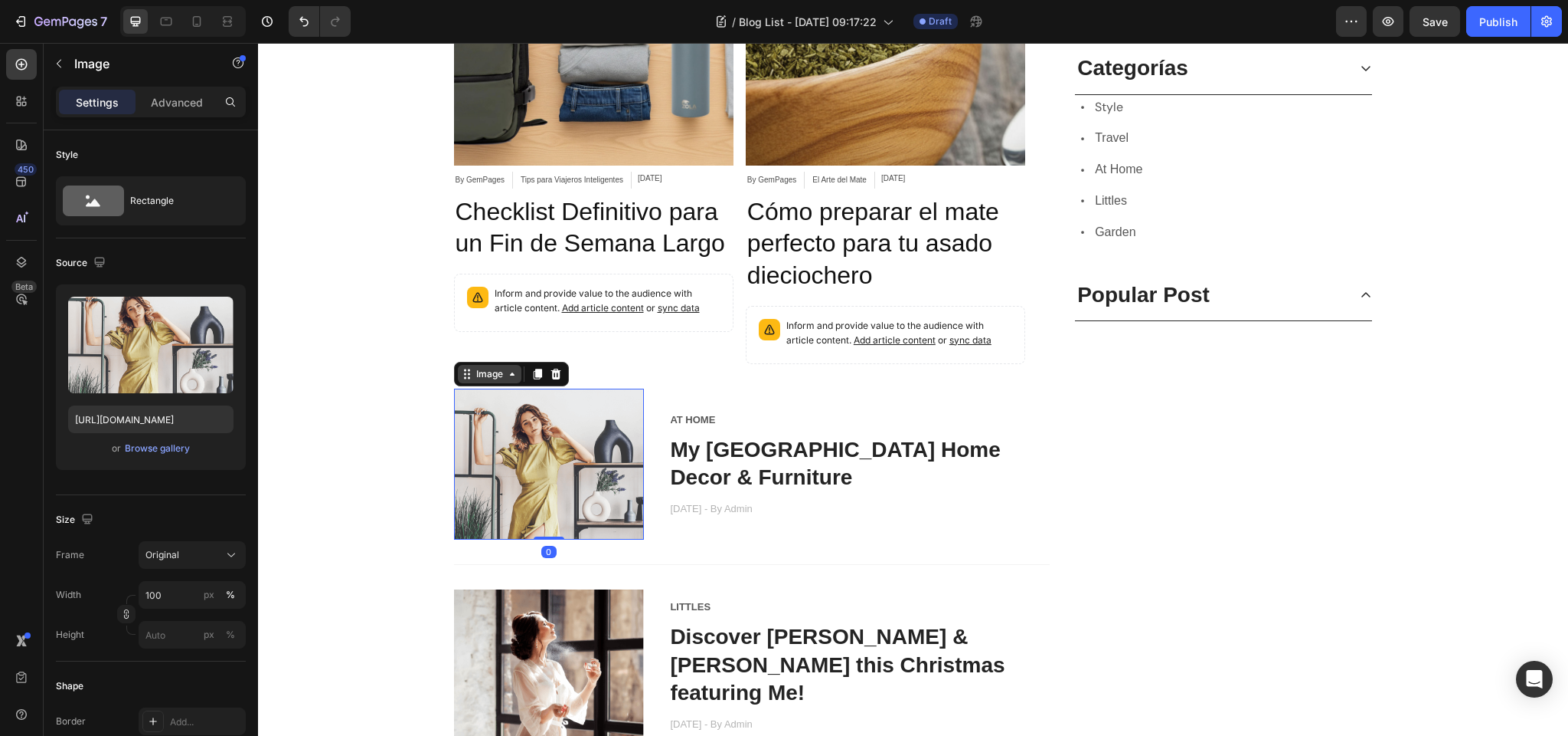
click at [497, 371] on div "Image" at bounding box center [490, 374] width 33 height 14
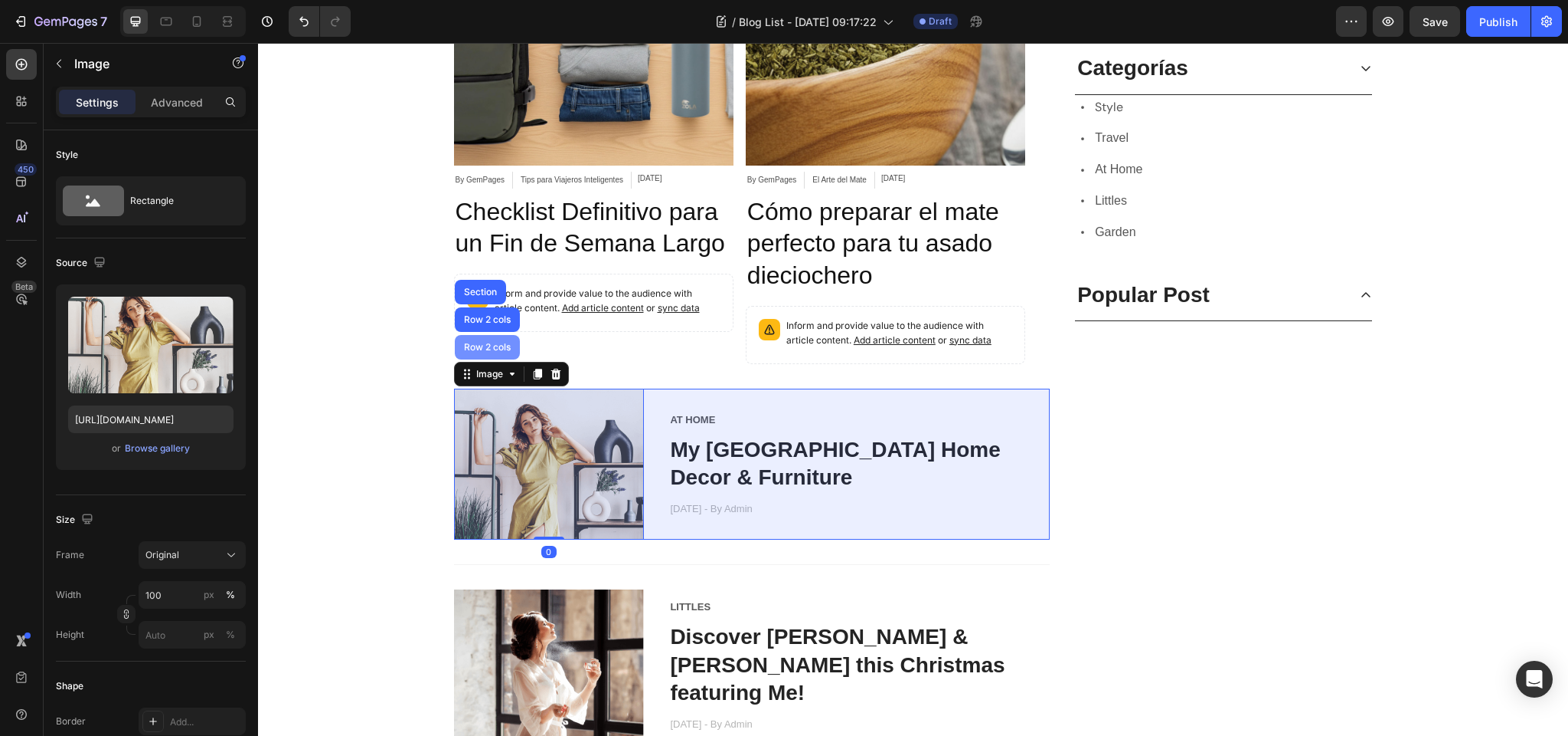
click at [505, 345] on div "Row 2 cols" at bounding box center [488, 348] width 53 height 9
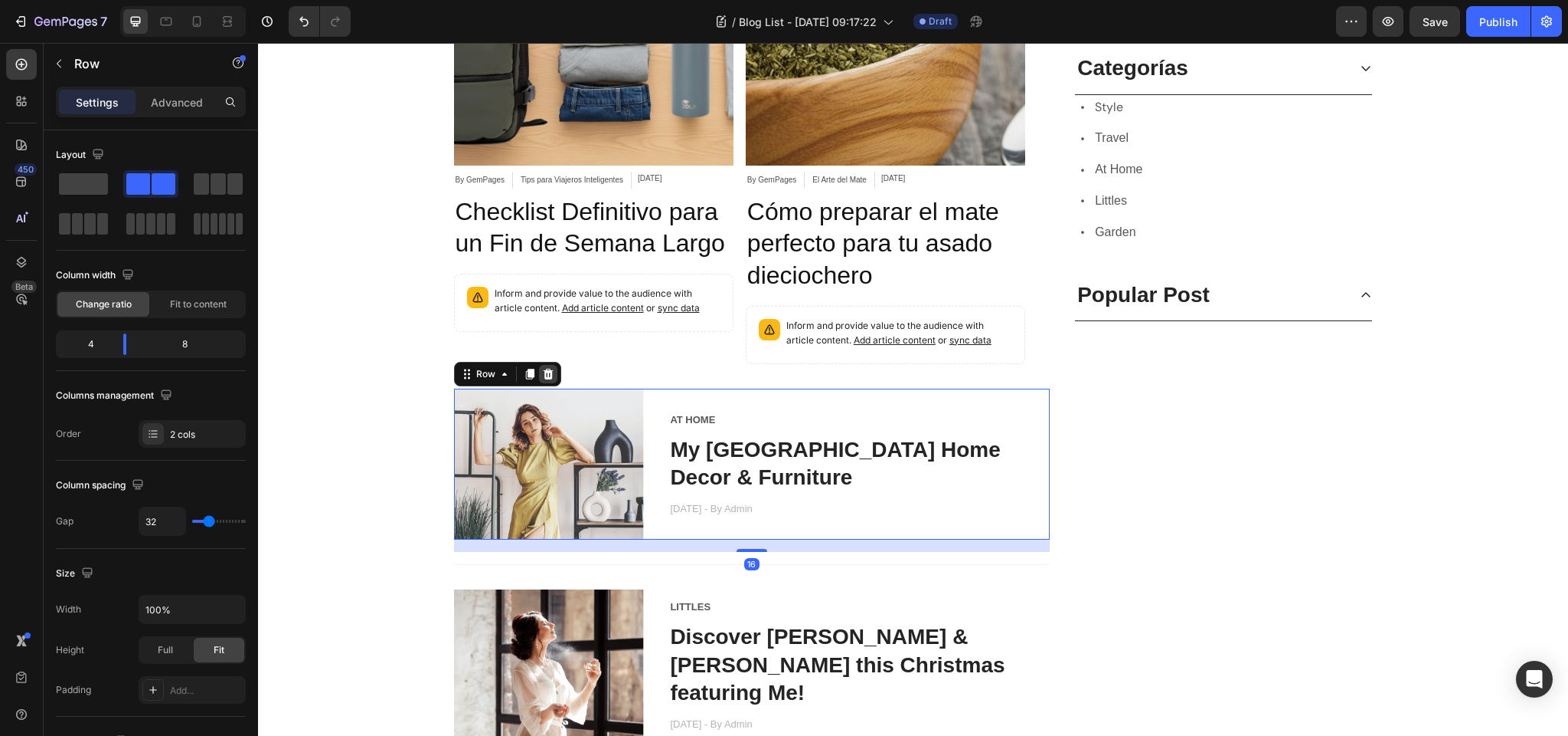
click at [544, 370] on icon at bounding box center [548, 372] width 10 height 10
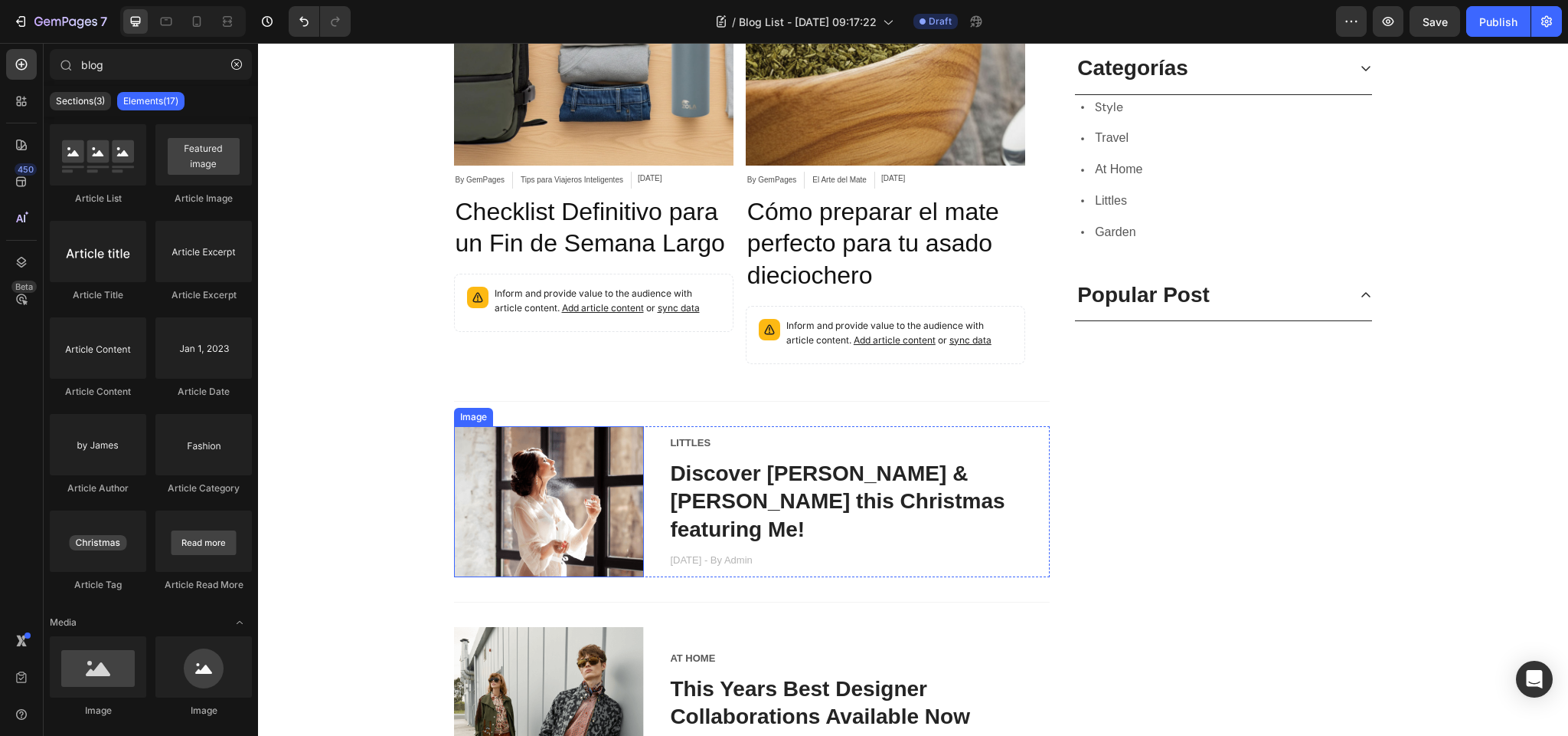
click at [505, 466] on img at bounding box center [549, 501] width 190 height 152
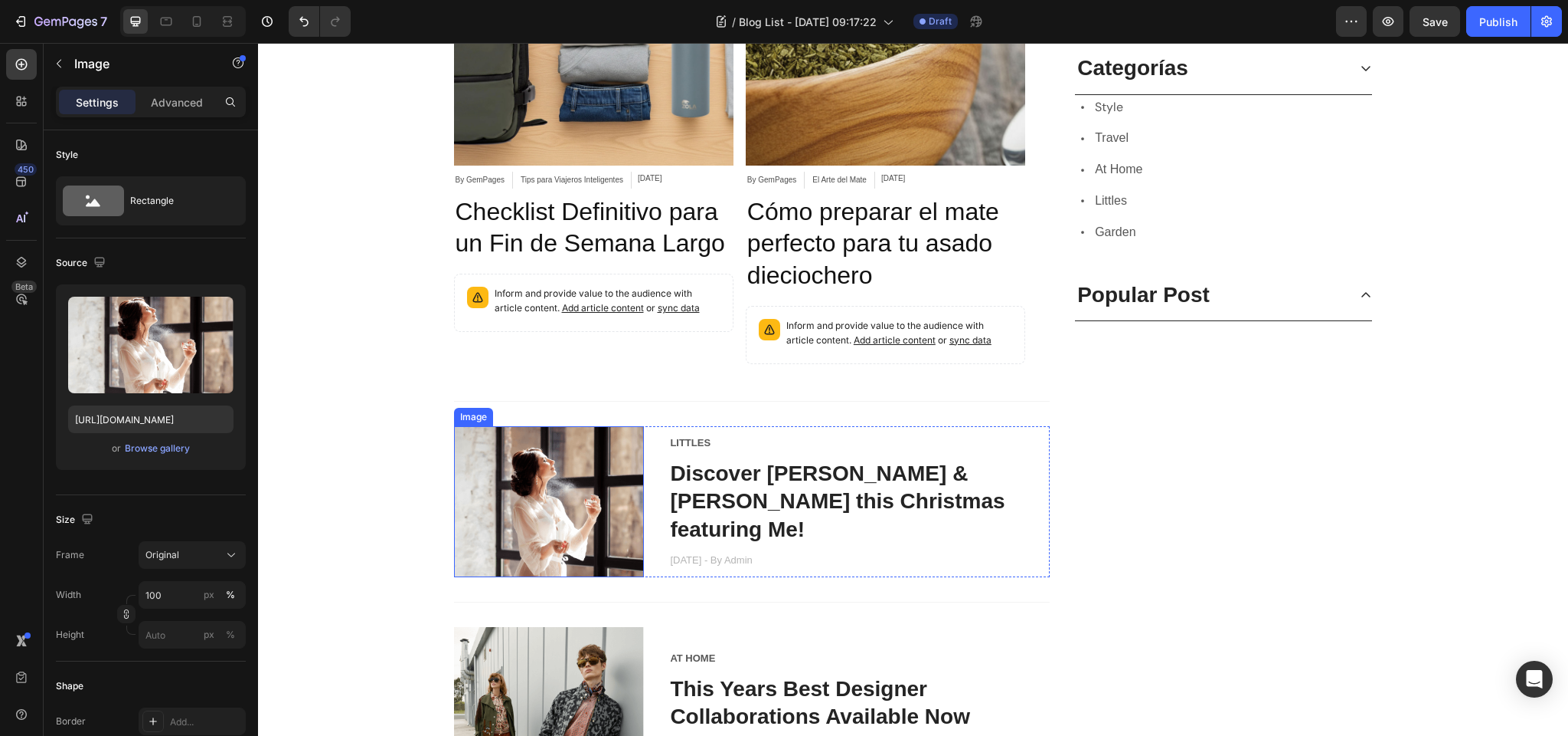
scroll to position [1068, 0]
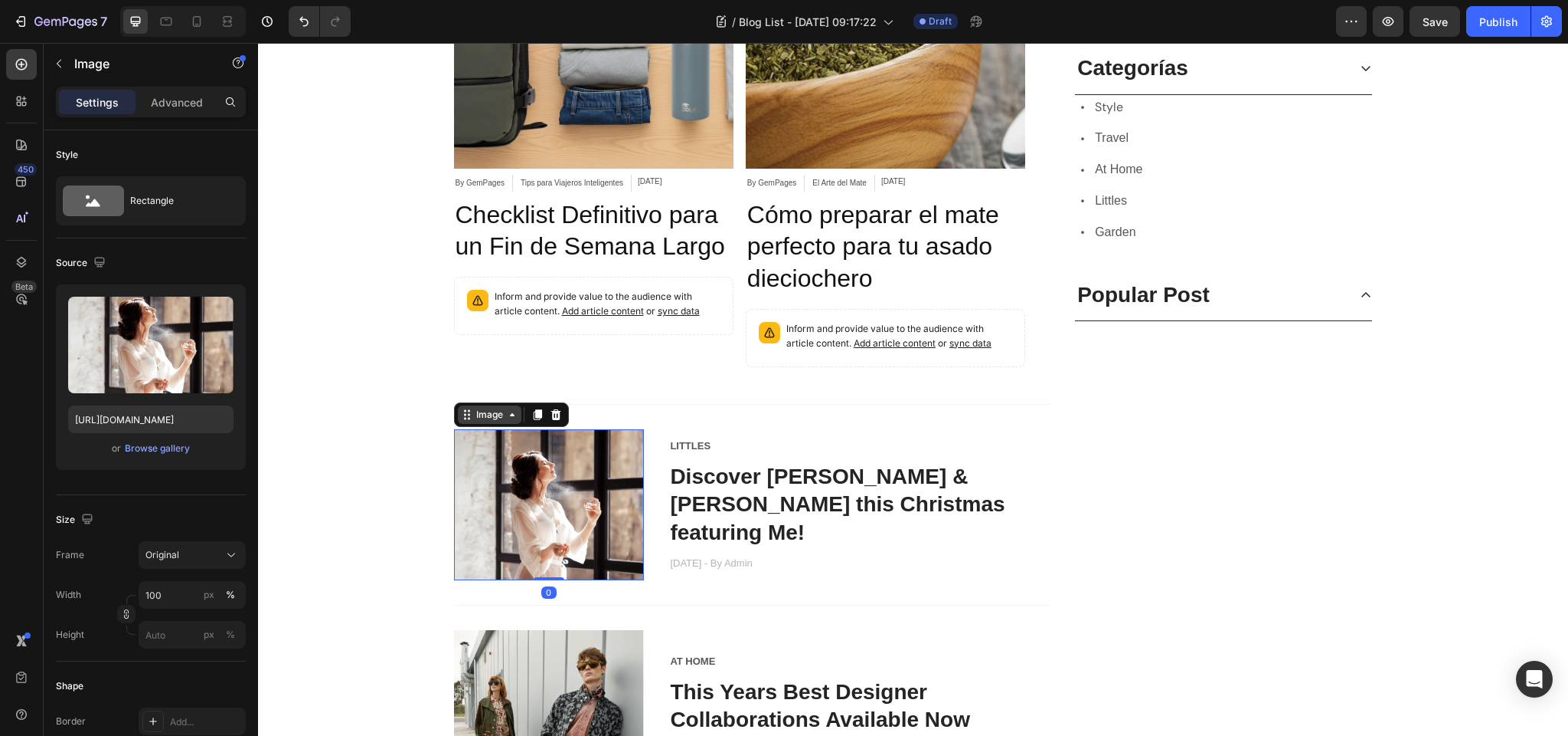
click at [497, 413] on div "Image" at bounding box center [490, 415] width 33 height 14
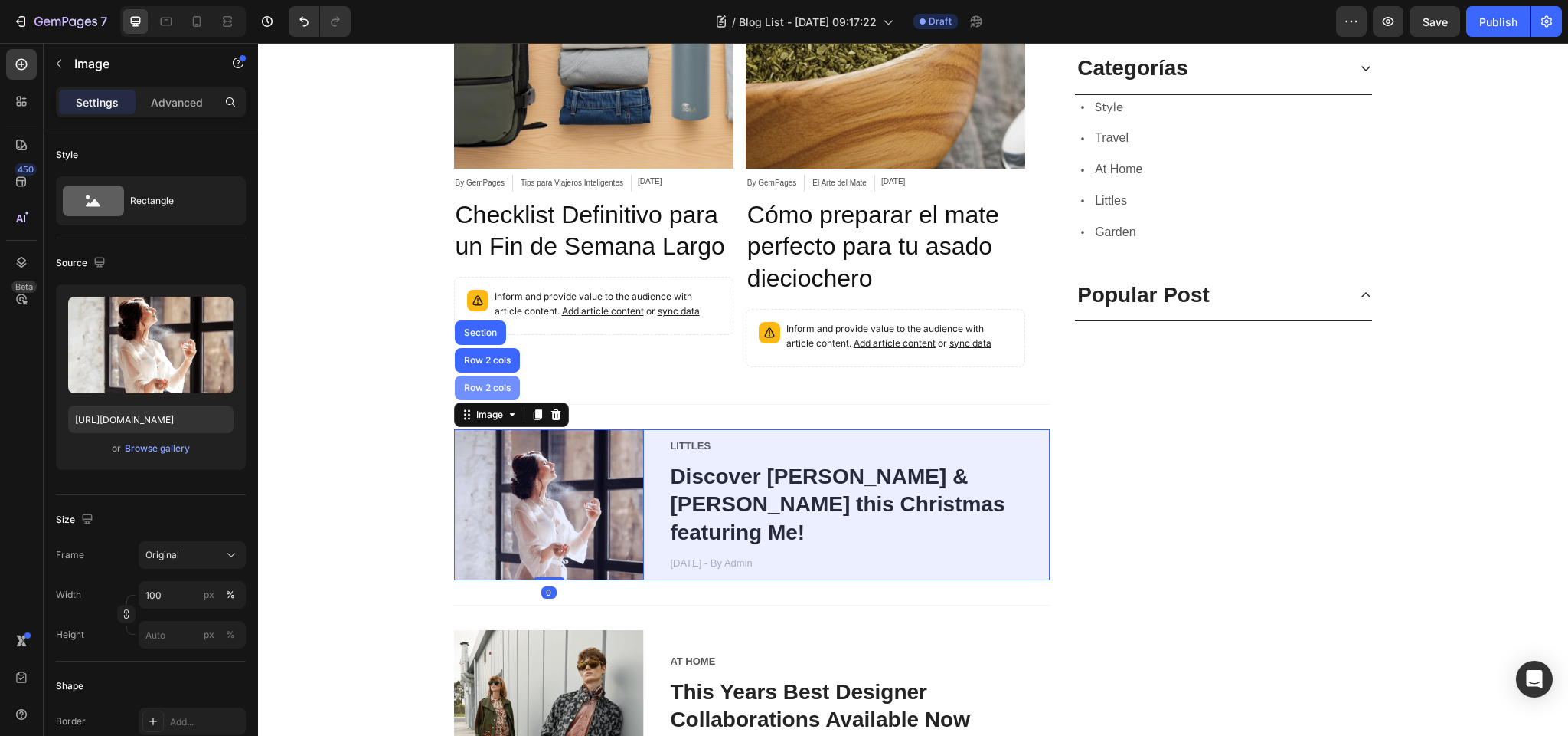
click at [502, 392] on div "Row 2 cols" at bounding box center [487, 387] width 65 height 25
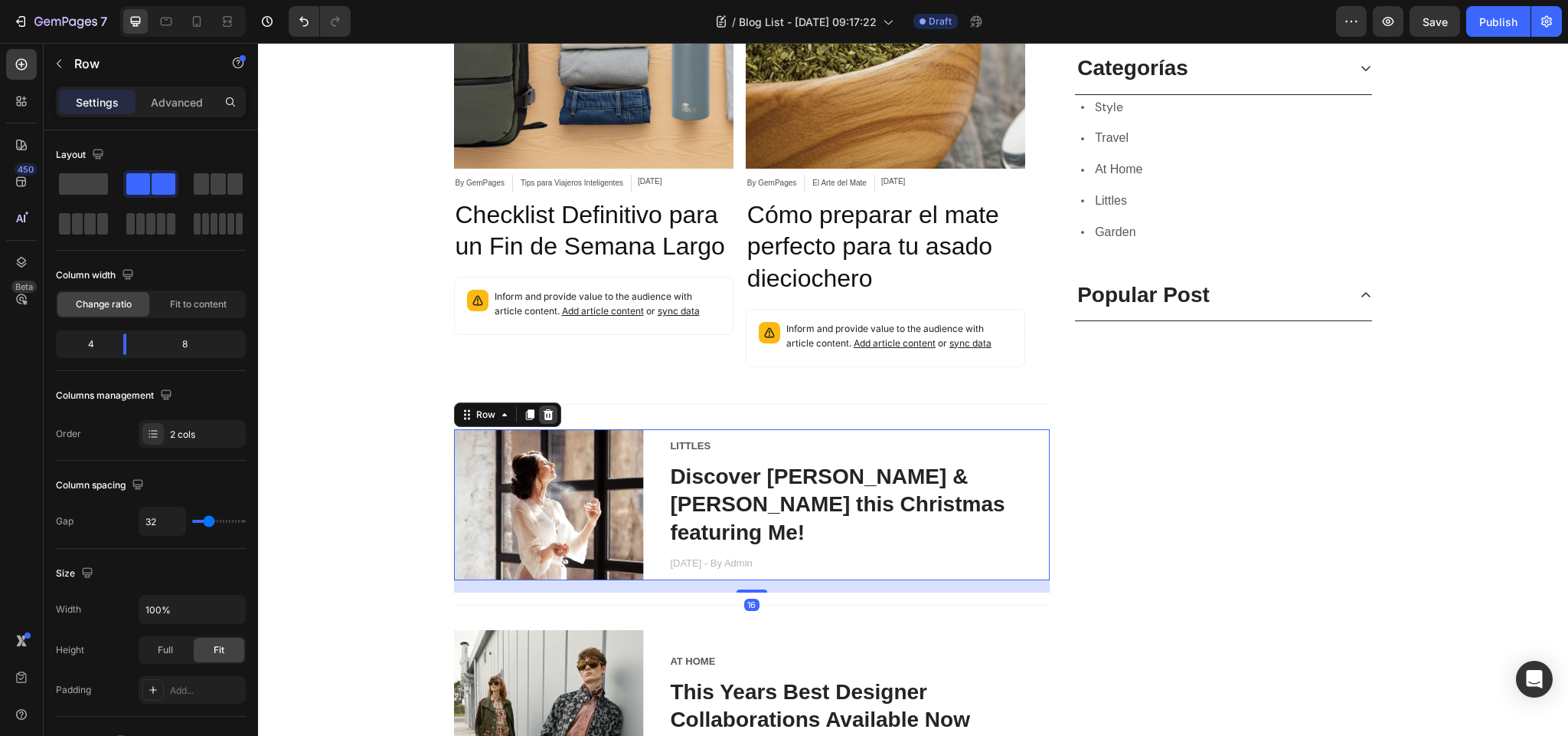
click at [543, 408] on icon at bounding box center [548, 414] width 12 height 12
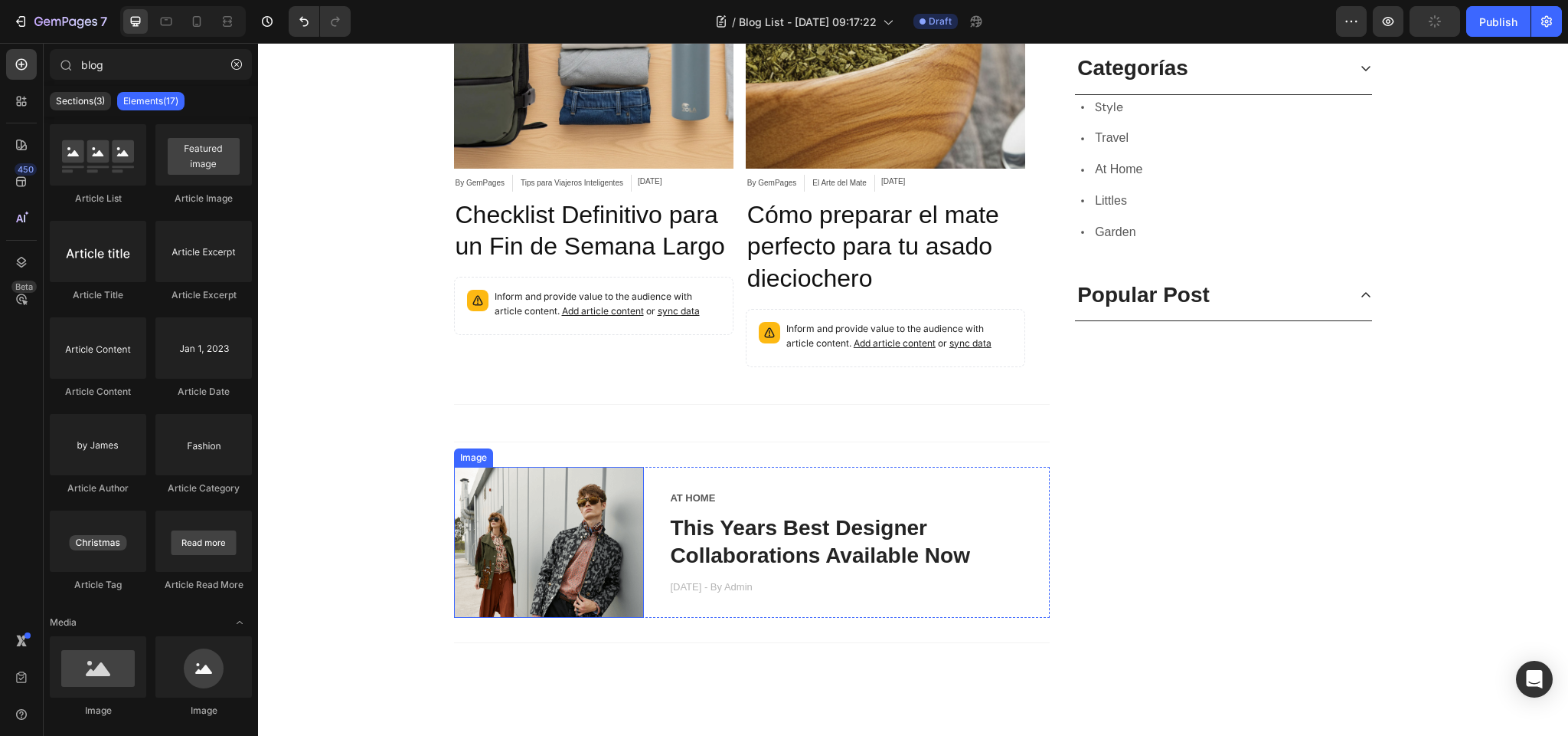
click at [500, 510] on img at bounding box center [549, 542] width 190 height 152
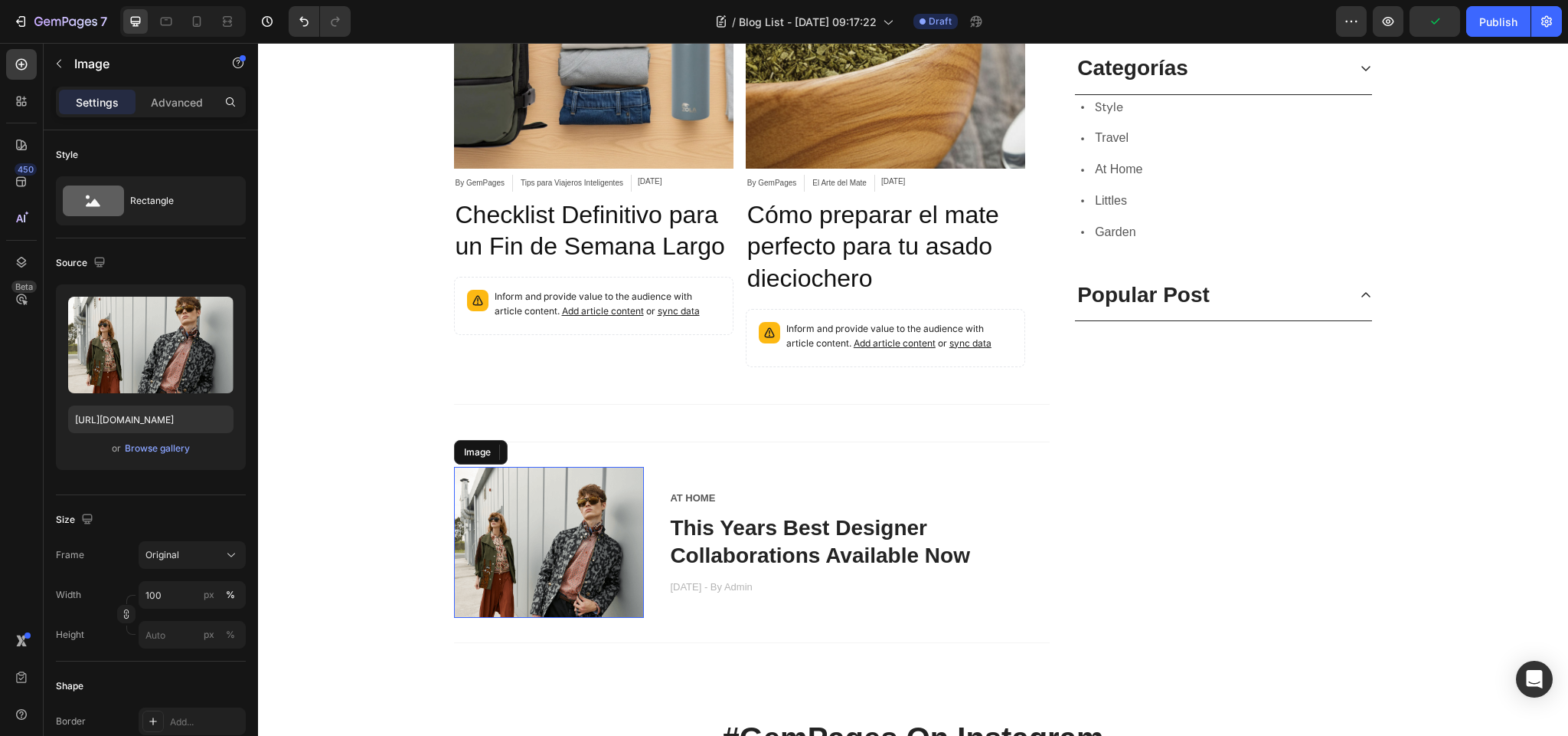
scroll to position [1065, 0]
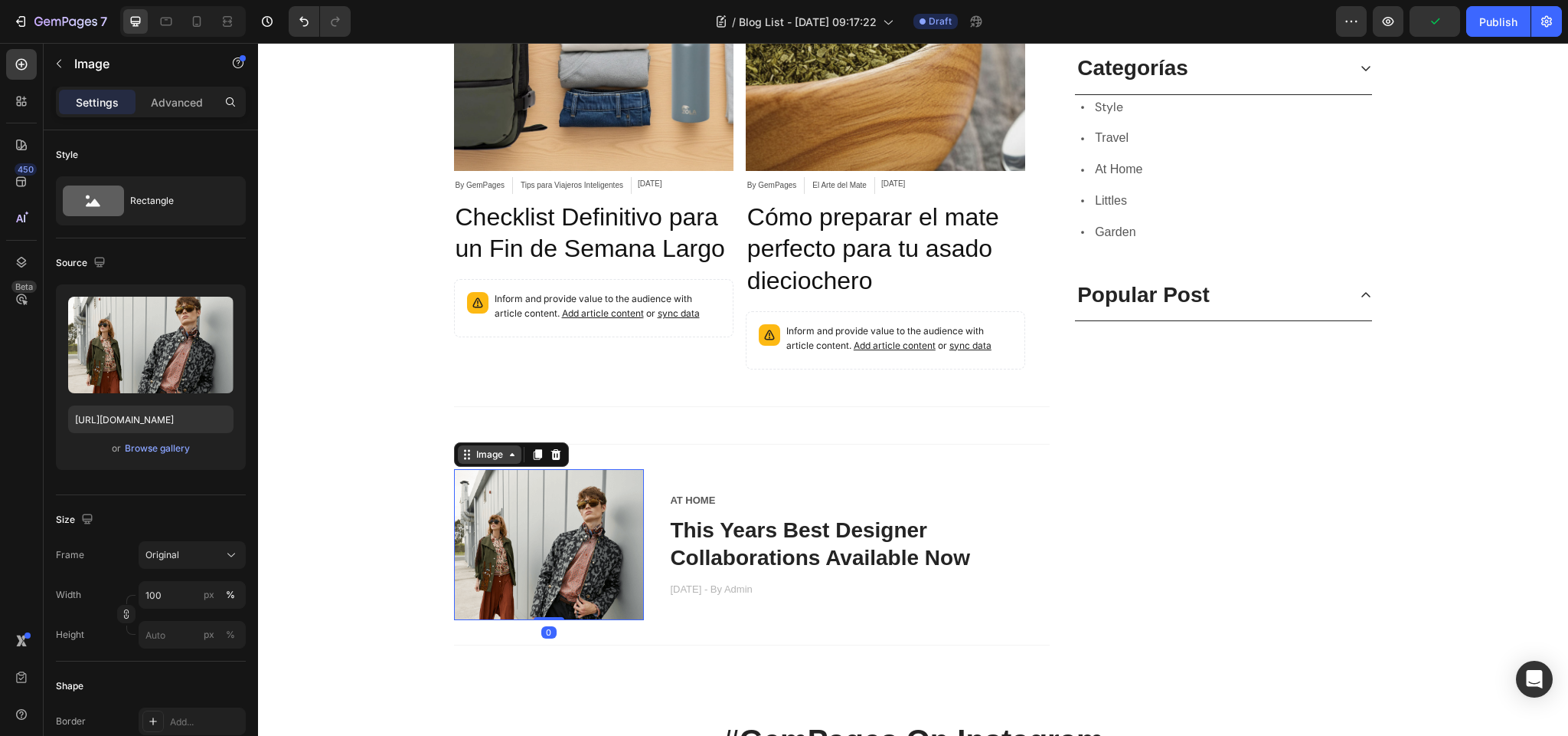
click at [492, 451] on div "Image" at bounding box center [490, 454] width 33 height 14
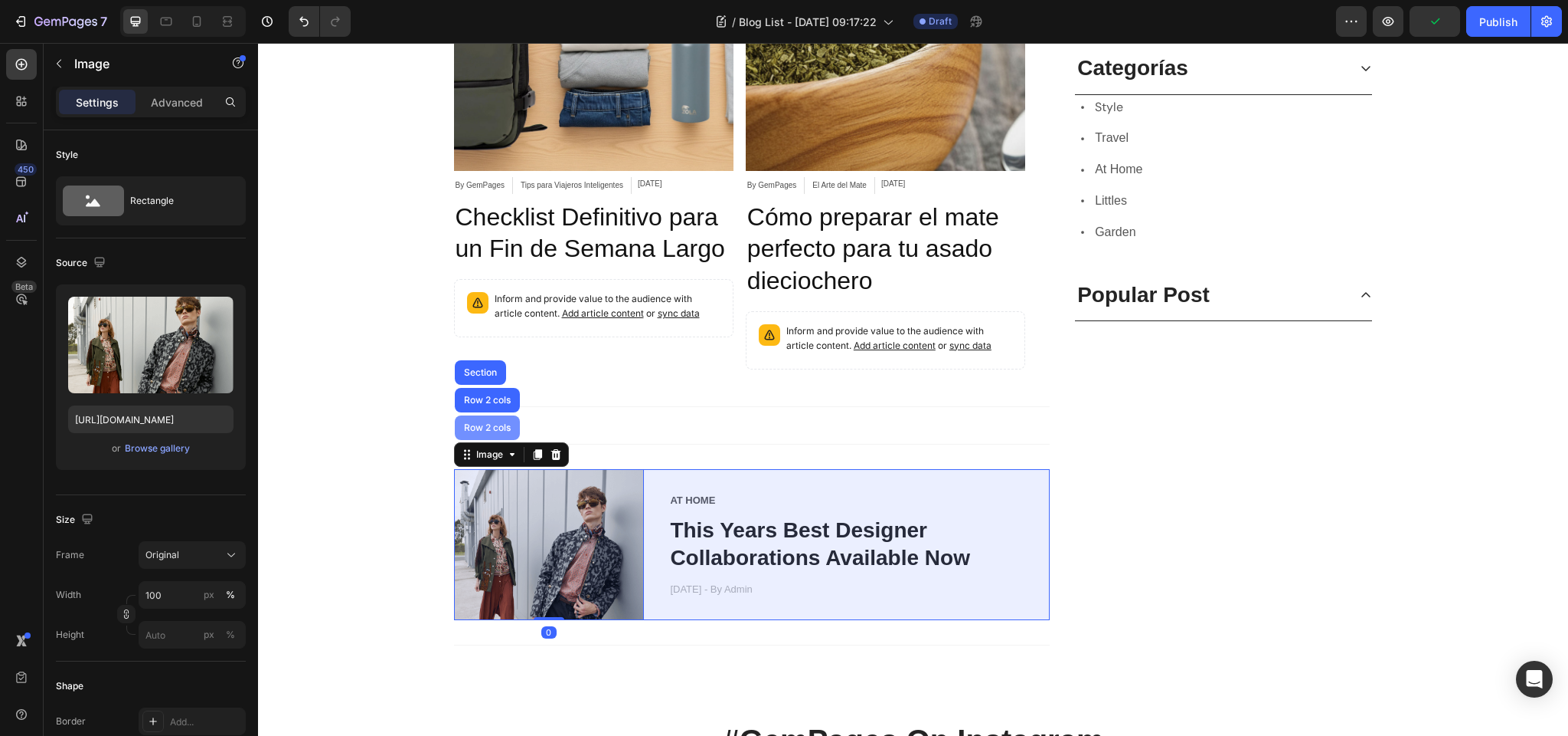
click at [499, 423] on div "Row 2 cols" at bounding box center [488, 428] width 53 height 9
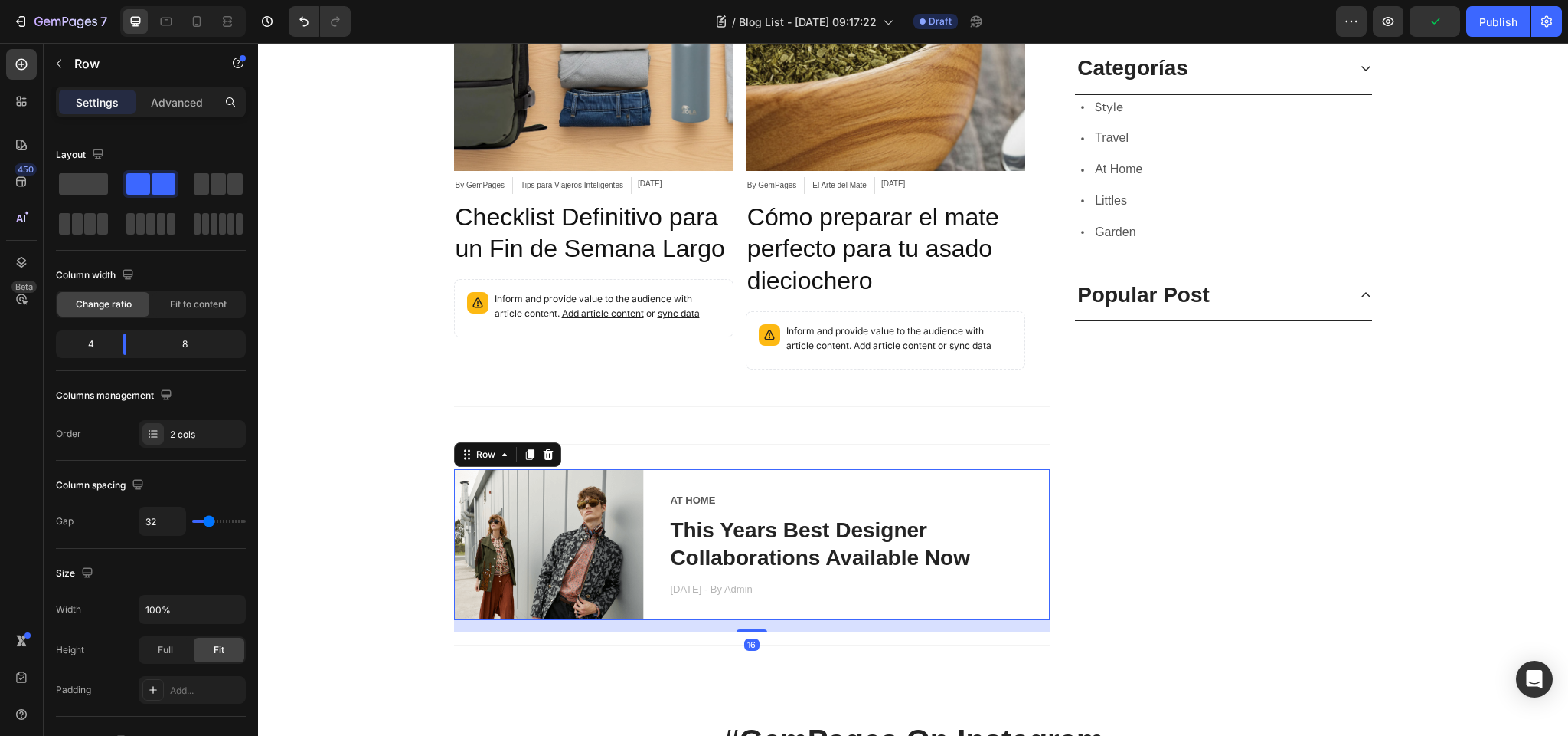
click at [548, 451] on icon at bounding box center [548, 453] width 10 height 10
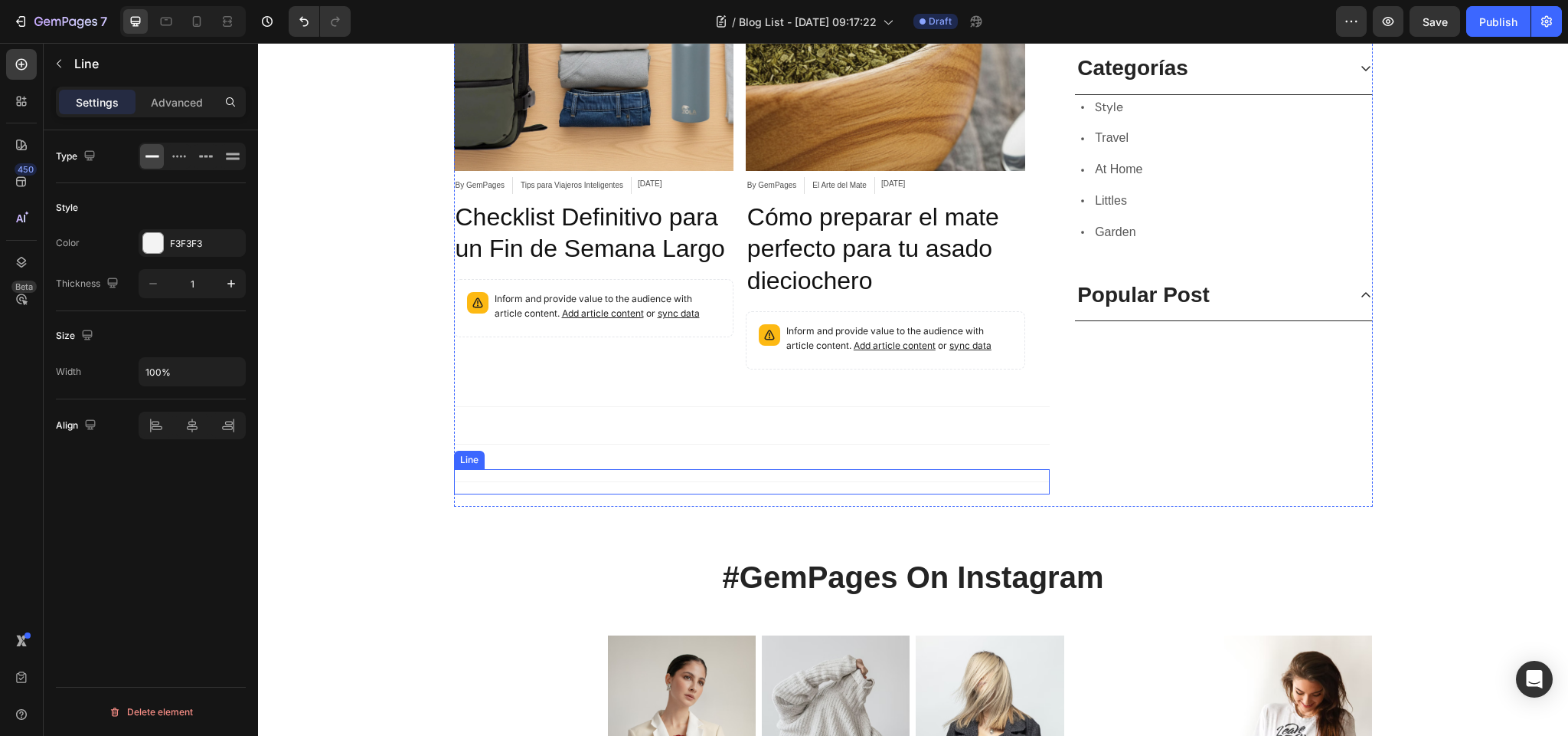
click at [511, 473] on div "Title Line" at bounding box center [752, 482] width 596 height 25
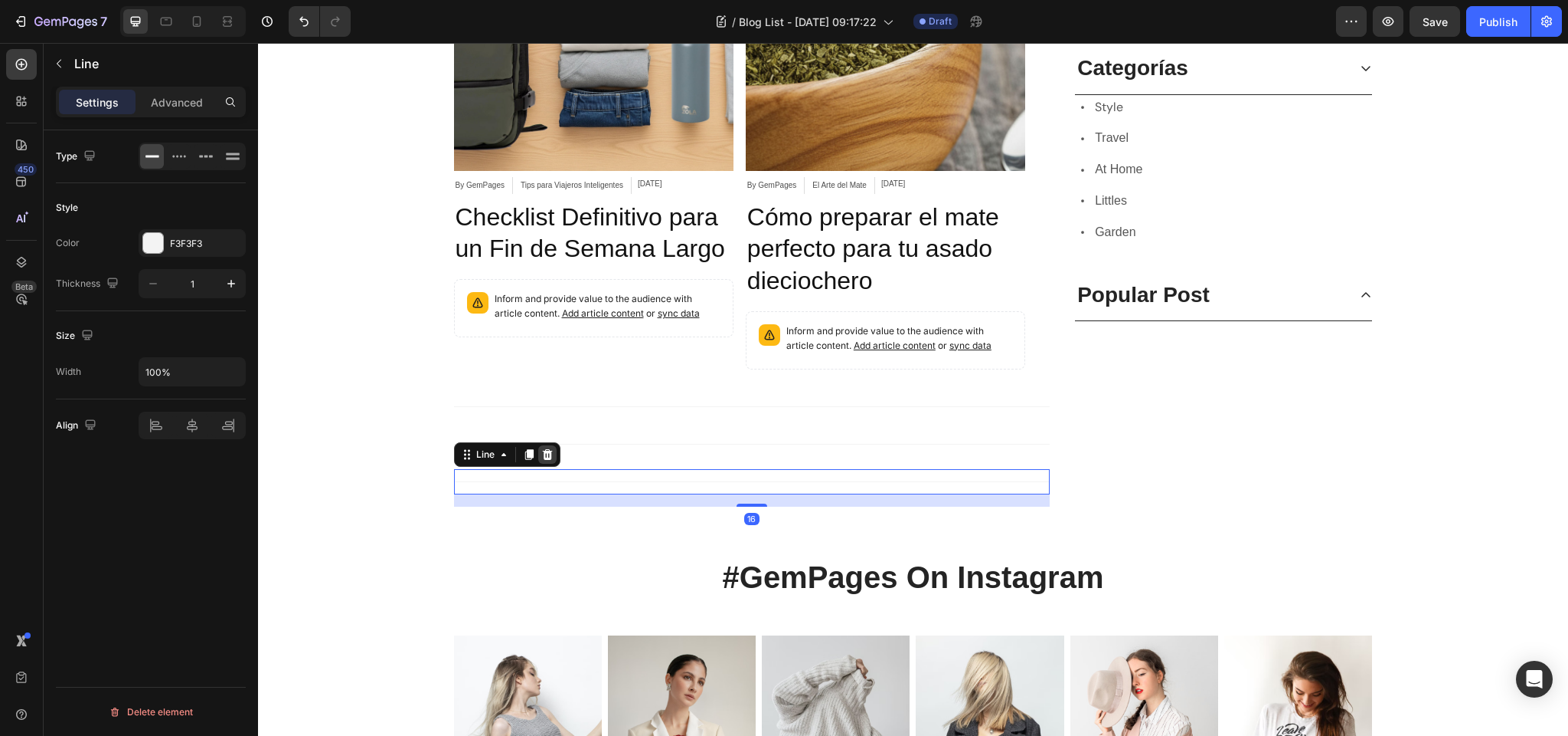
click at [547, 450] on icon at bounding box center [547, 453] width 10 height 10
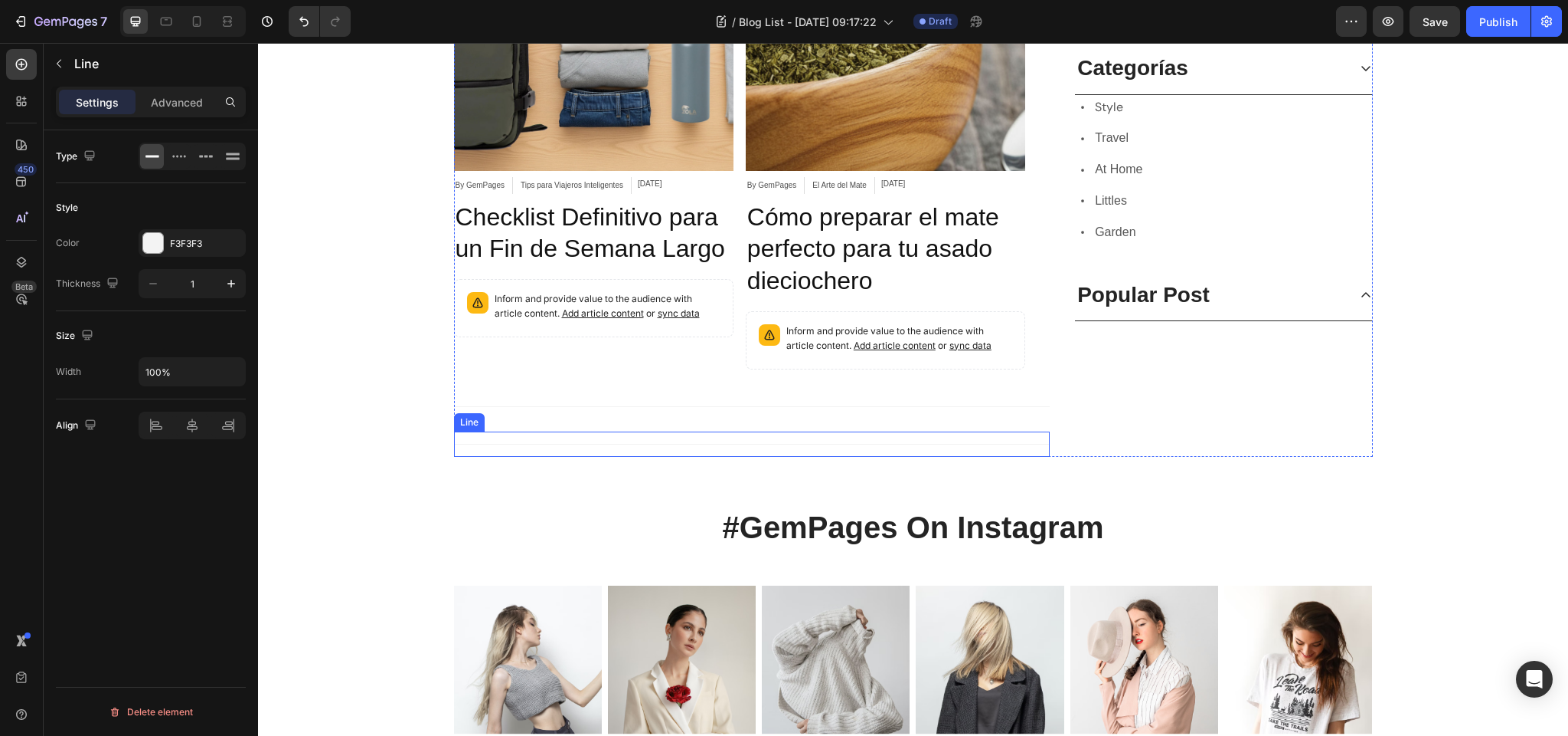
click at [566, 437] on div "Title Line" at bounding box center [752, 444] width 596 height 25
click at [548, 417] on icon at bounding box center [547, 417] width 12 height 12
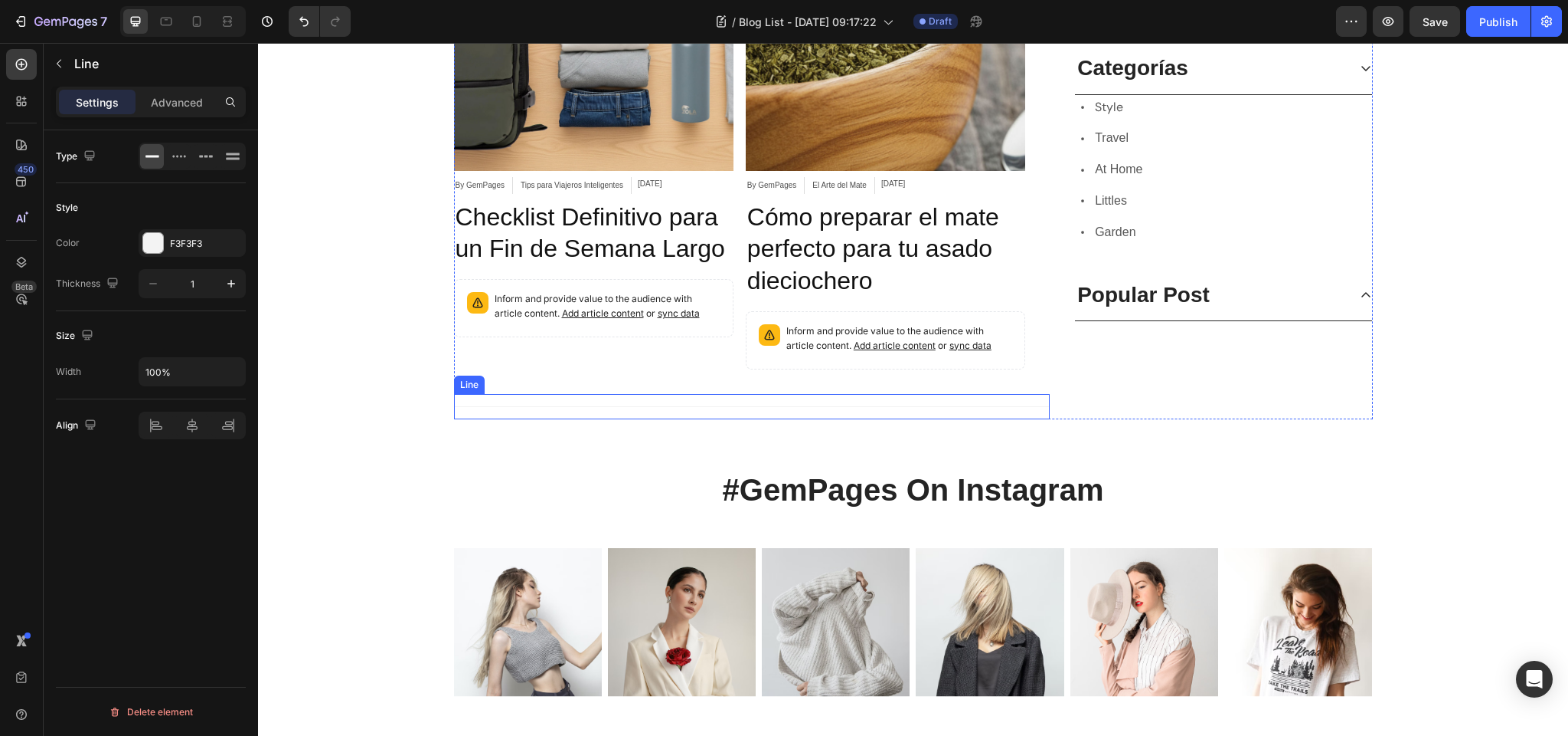
click at [618, 407] on div "Title Line" at bounding box center [752, 406] width 596 height 25
click at [549, 380] on icon at bounding box center [547, 378] width 10 height 10
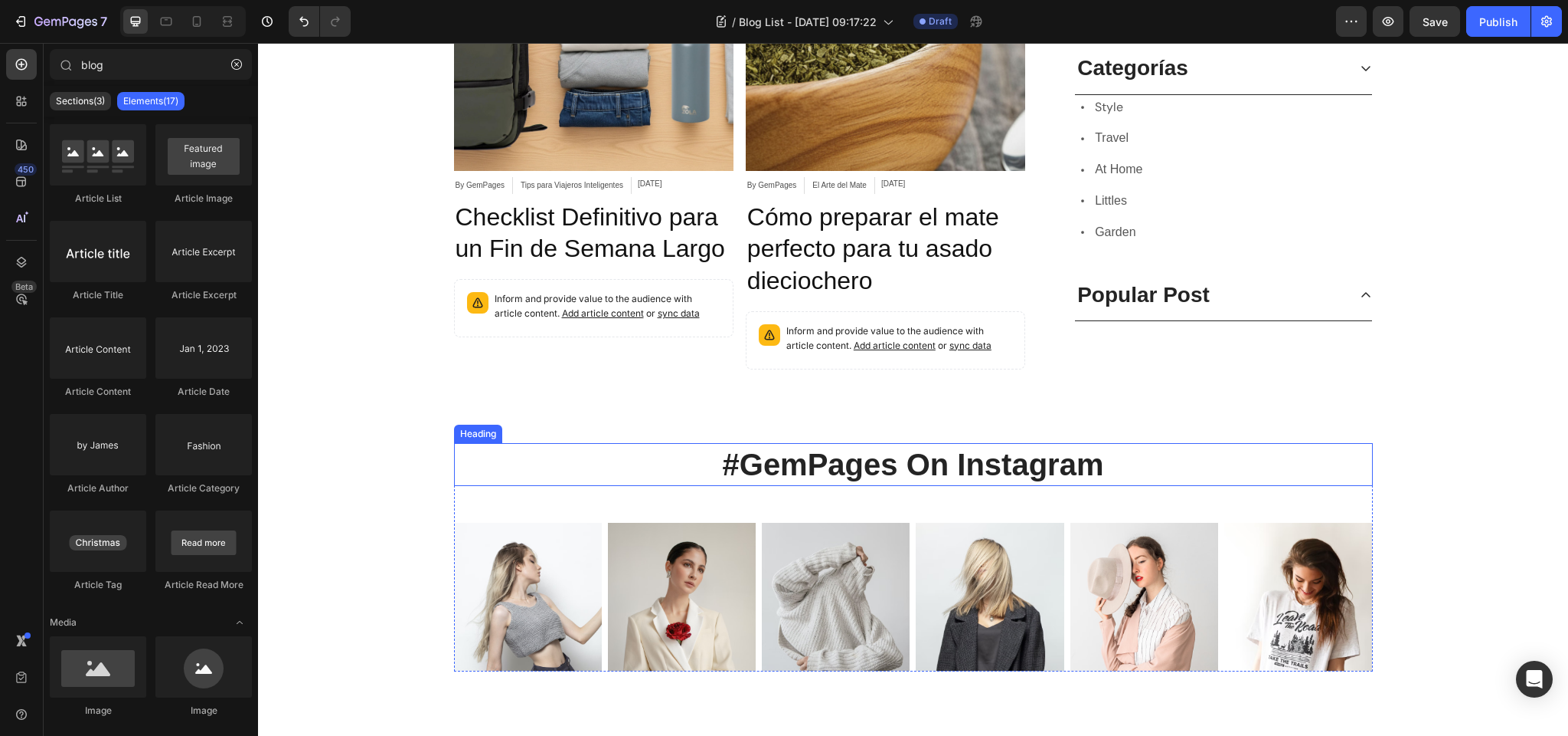
click at [793, 455] on p "#GemPages On Instagram" at bounding box center [913, 465] width 916 height 40
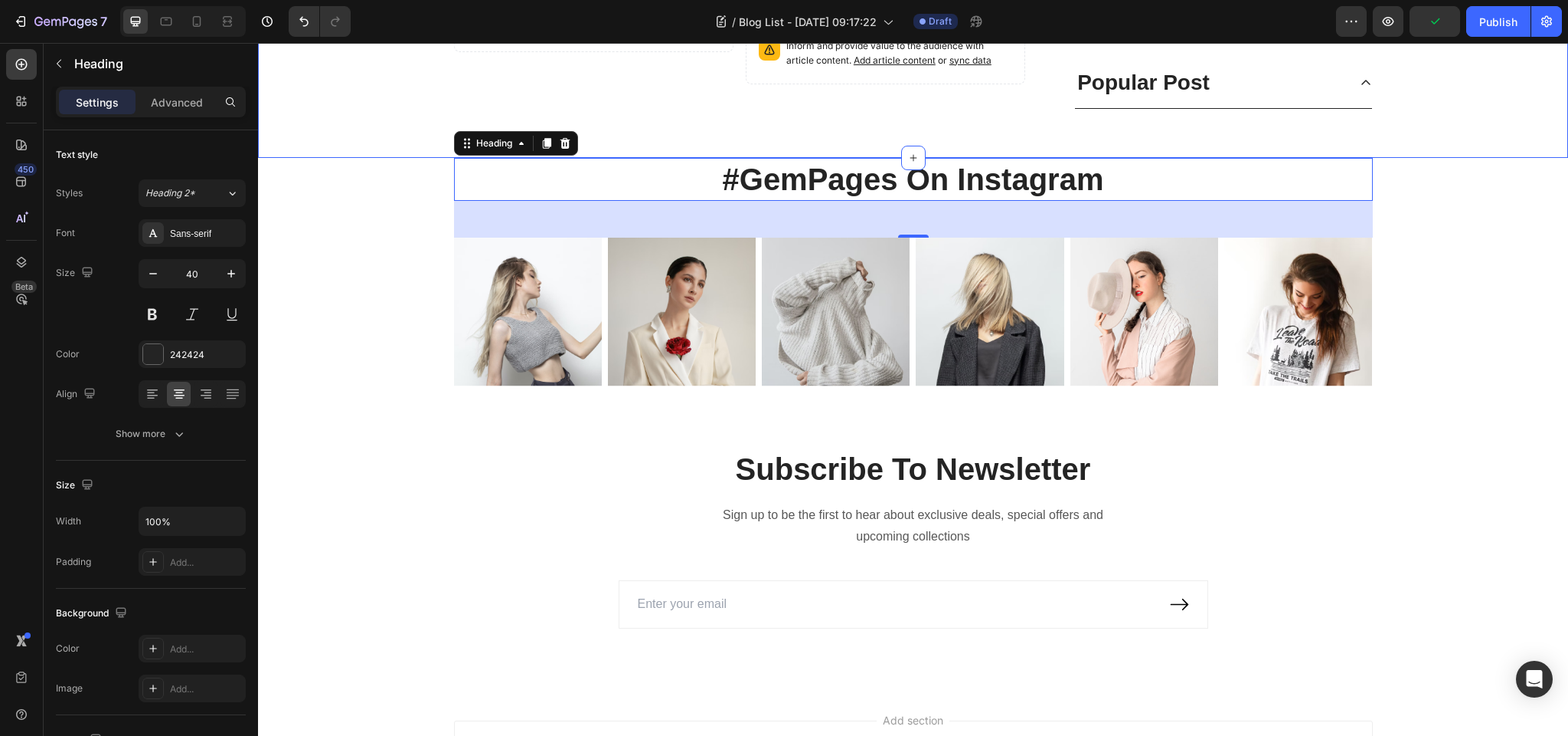
scroll to position [1286, 0]
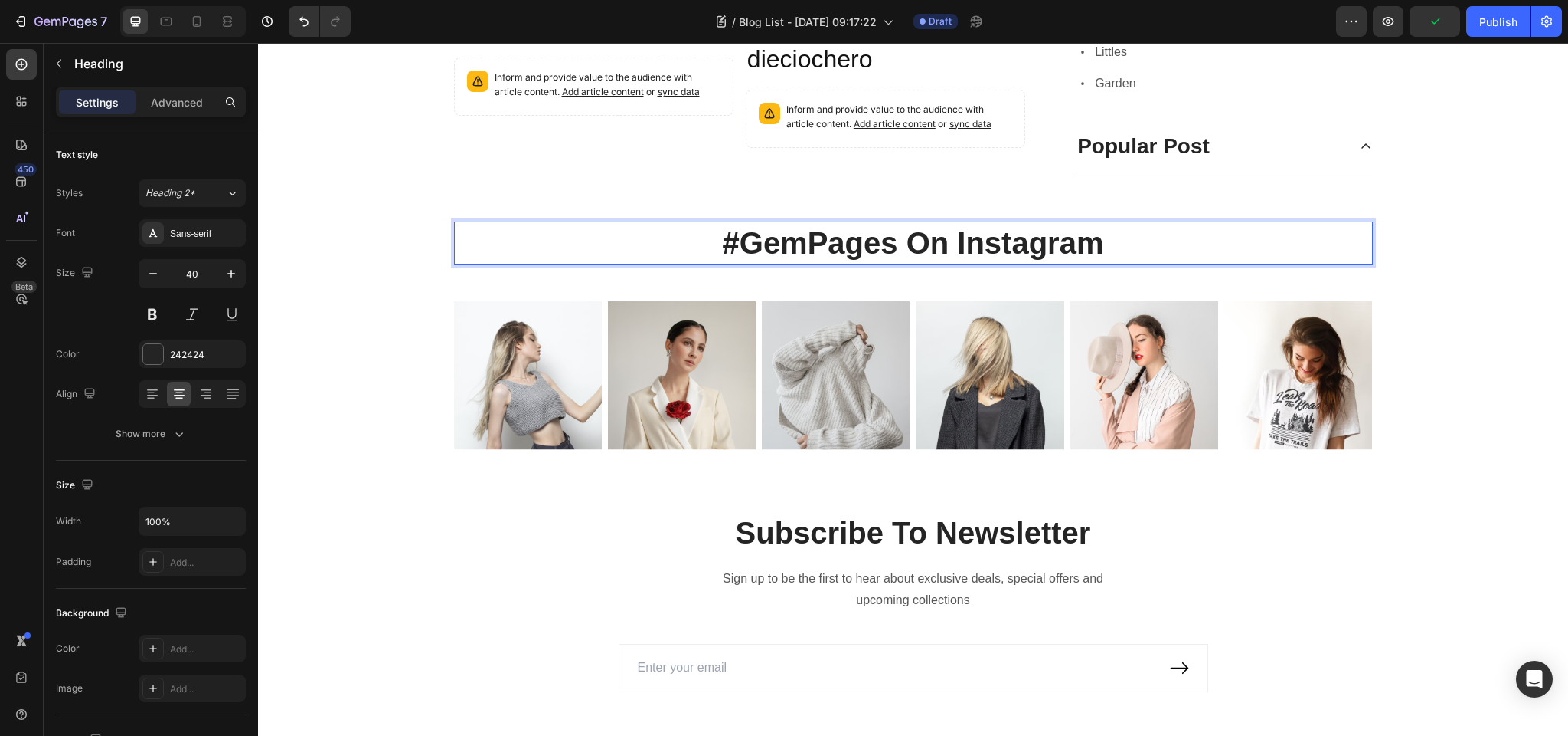
click at [777, 238] on p "#GemPages On Instagram" at bounding box center [913, 243] width 916 height 40
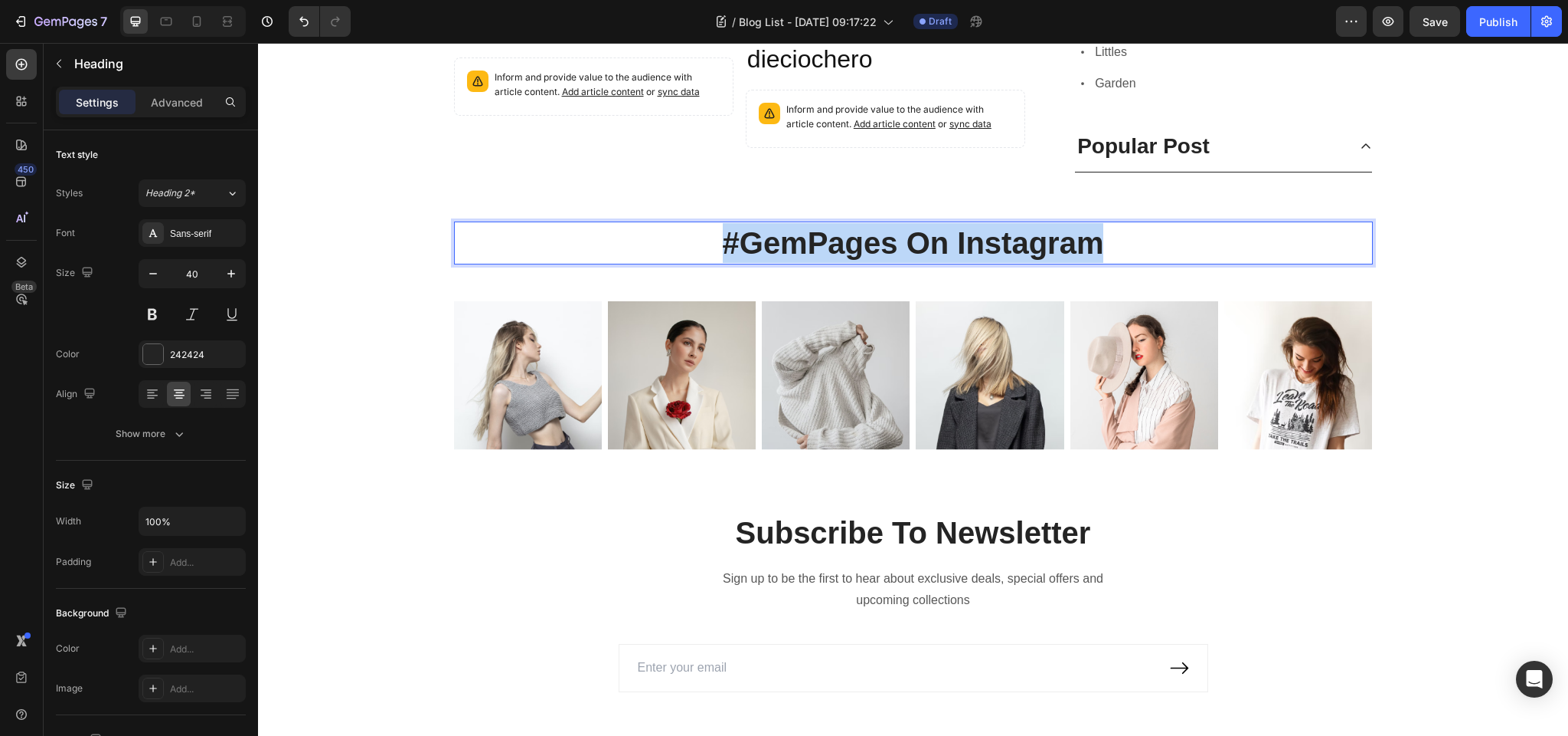
click at [777, 238] on p "#GemPages On Instagram" at bounding box center [913, 243] width 916 height 40
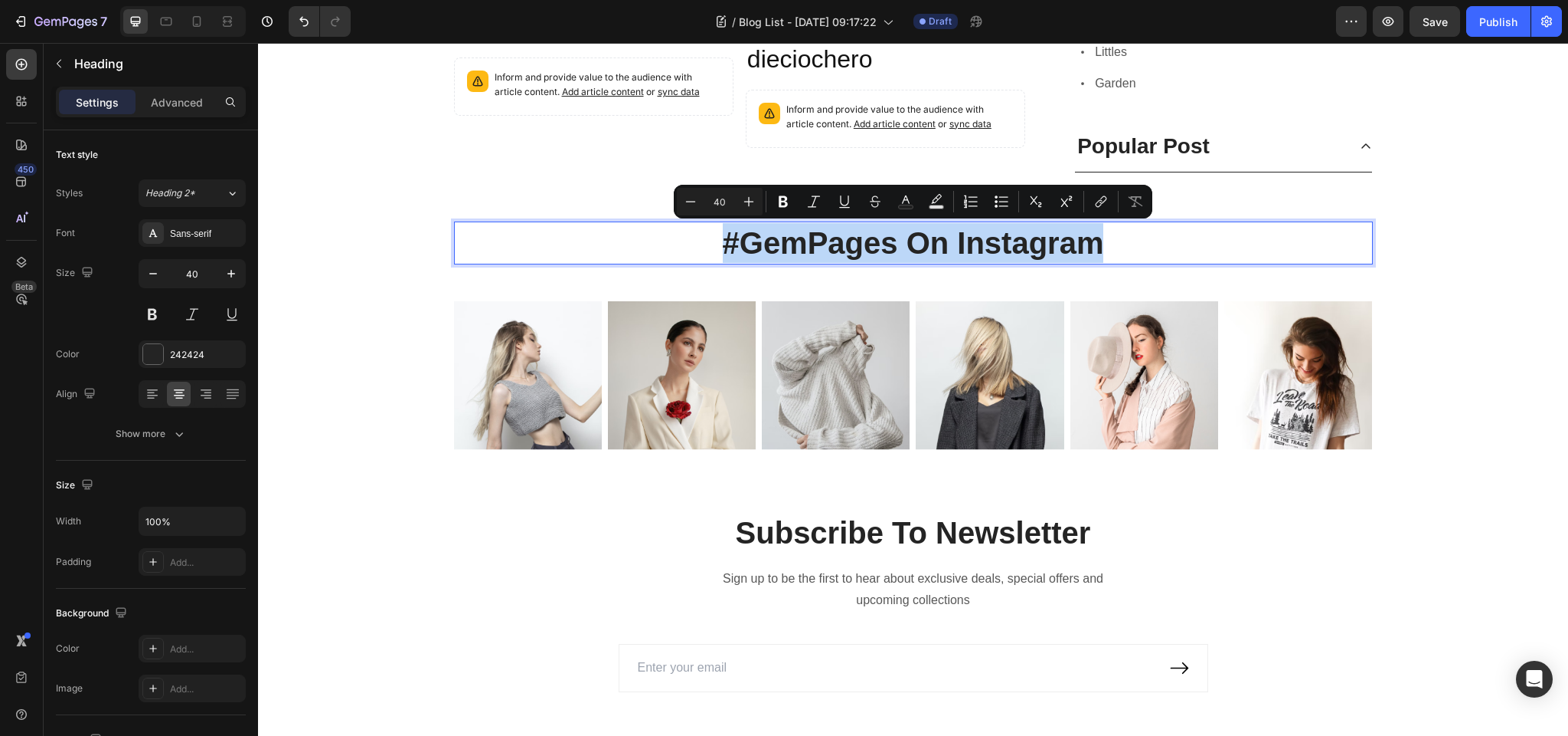
click at [779, 238] on p "#GemPages On Instagram" at bounding box center [913, 243] width 916 height 40
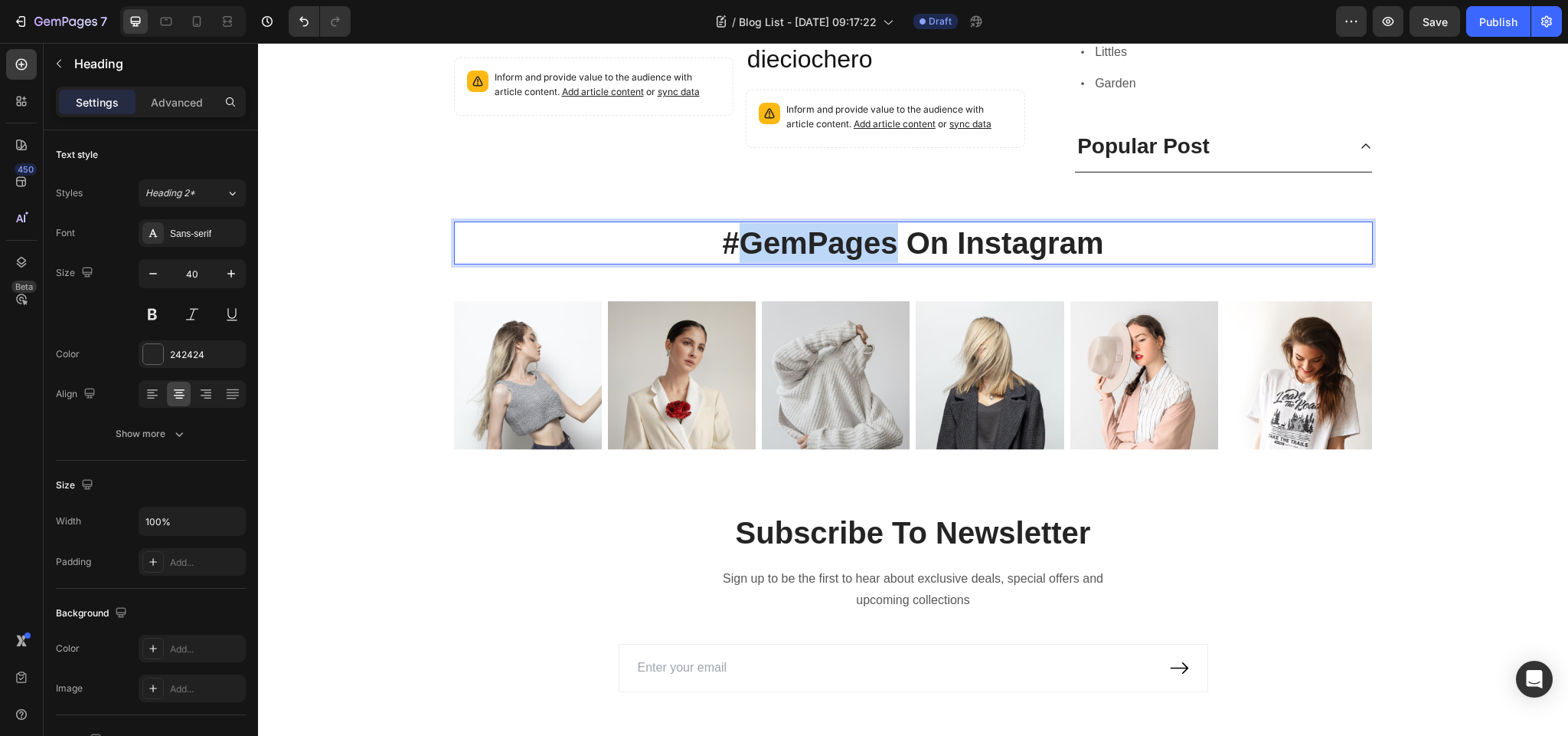
click at [779, 238] on p "#GemPages On Instagram" at bounding box center [913, 243] width 916 height 40
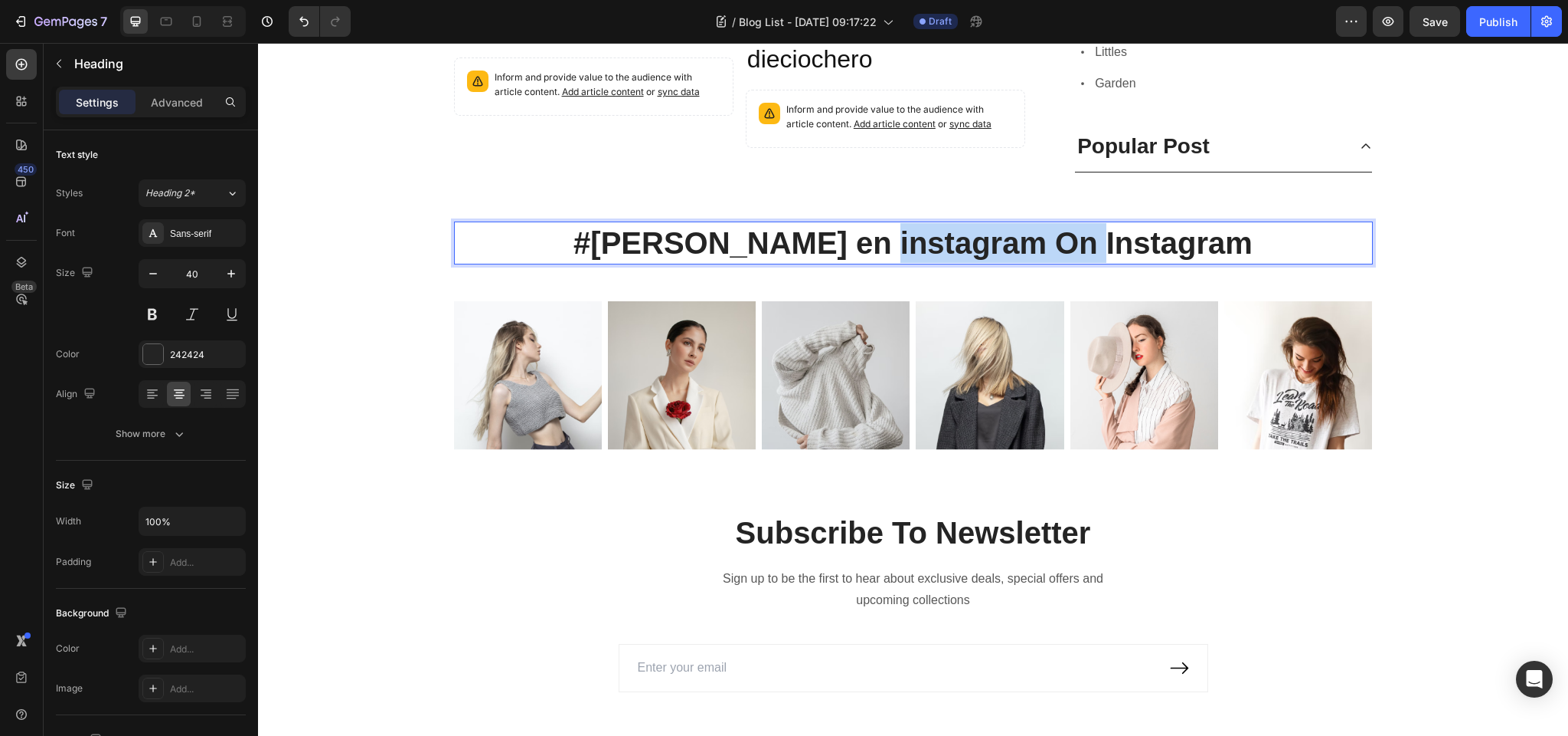
click at [1161, 252] on p "#Zola en instagram On Instagram" at bounding box center [913, 243] width 916 height 40
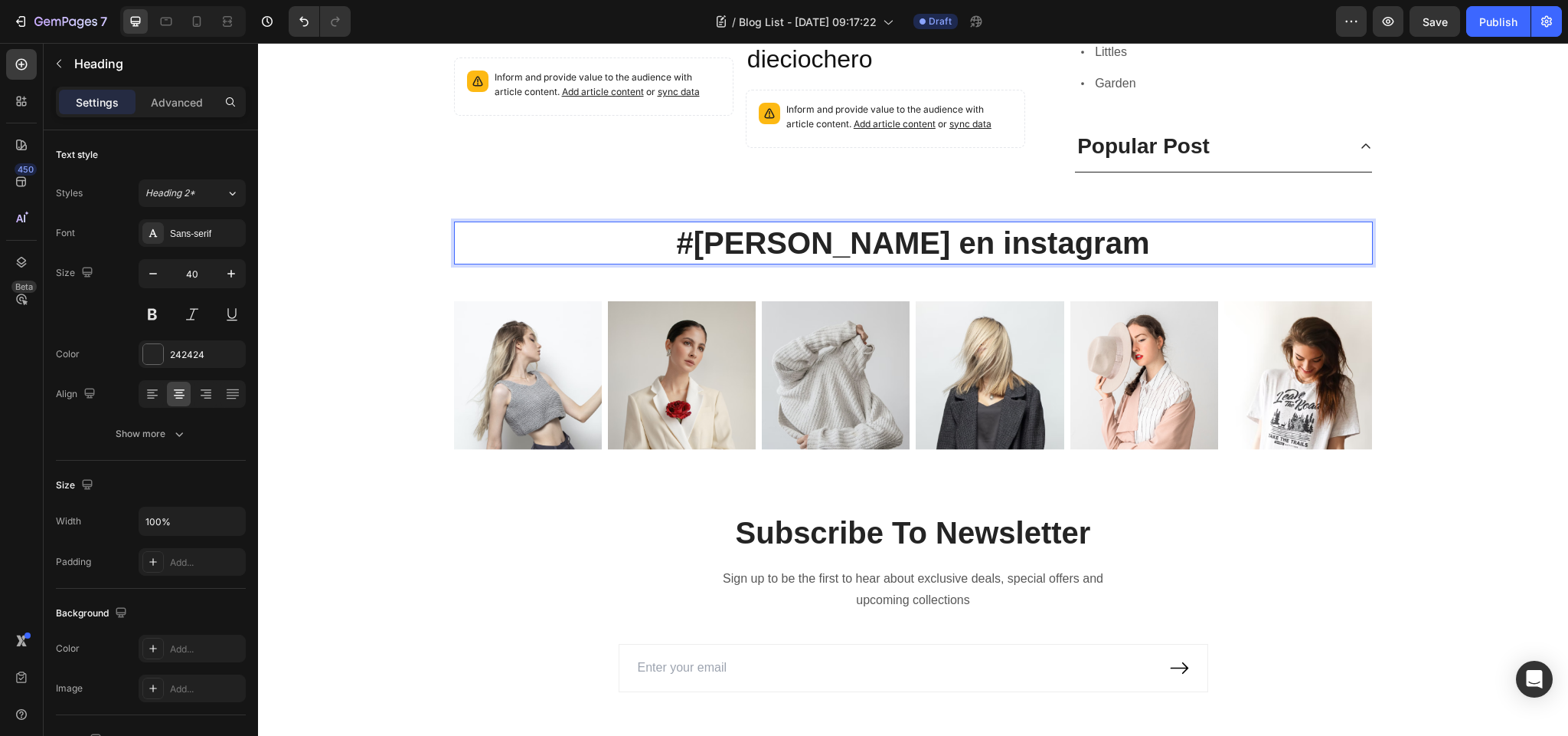
click at [916, 242] on p "#Zola en instagram" at bounding box center [913, 243] width 916 height 40
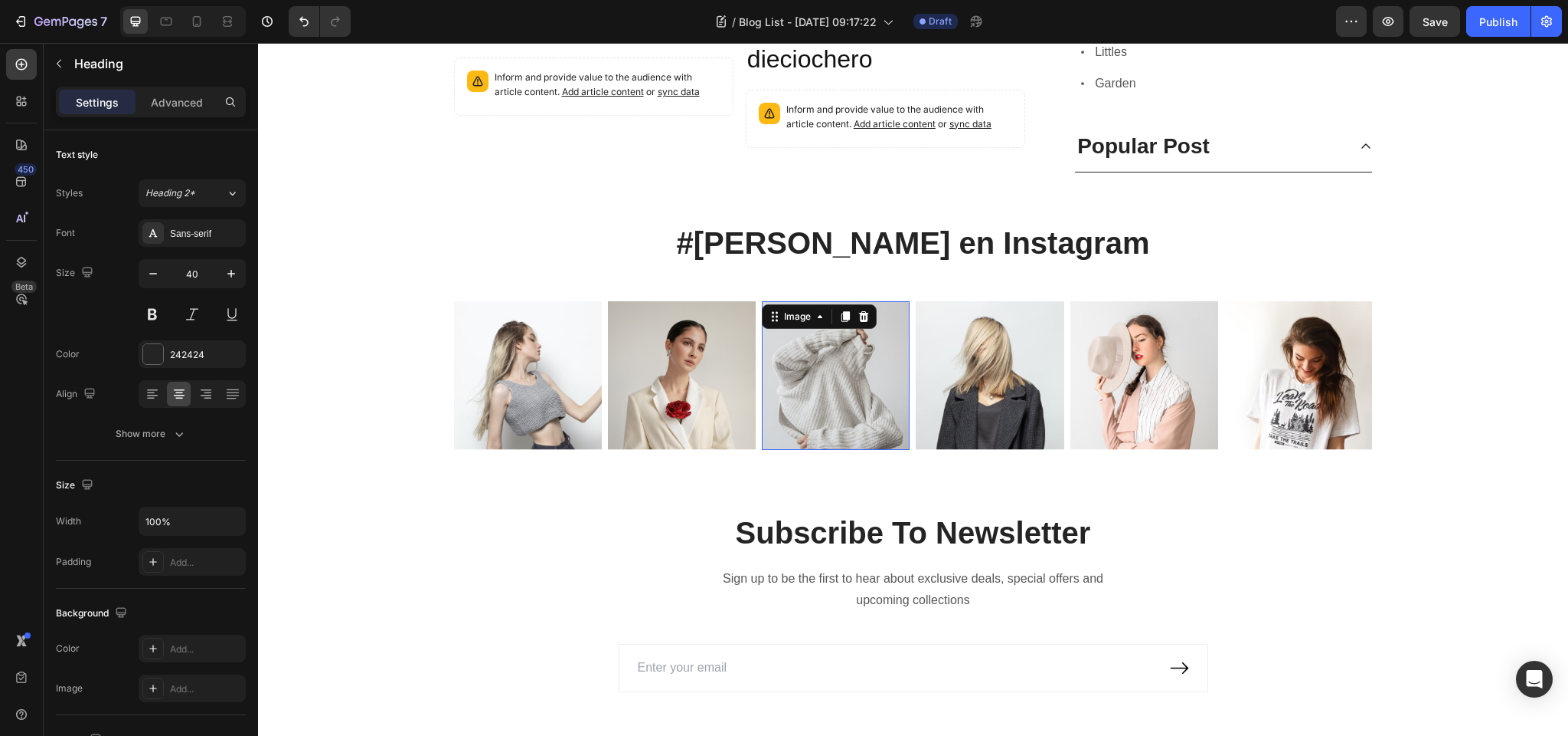
click at [836, 355] on img at bounding box center [835, 376] width 148 height 149
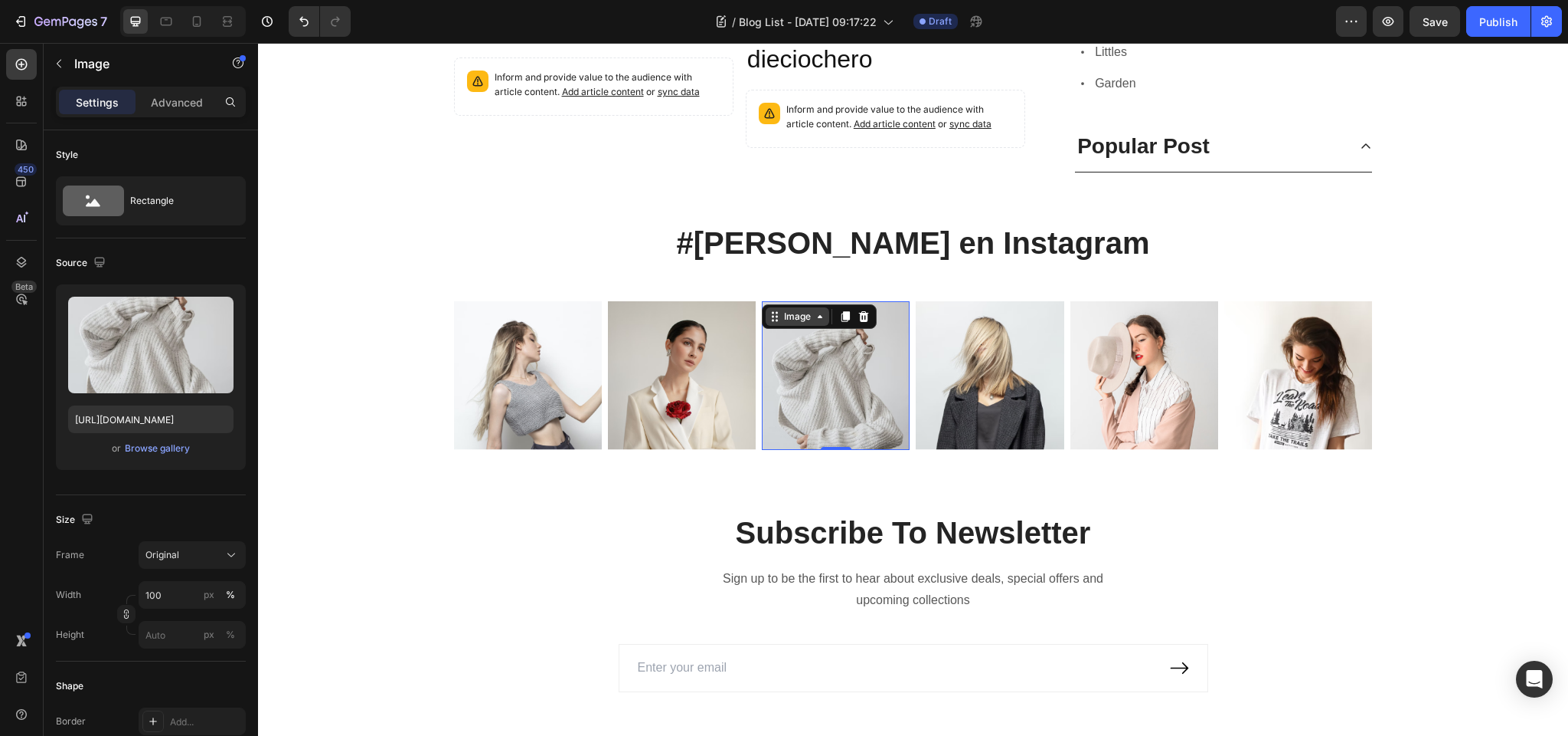
click at [796, 314] on div "Image" at bounding box center [797, 317] width 33 height 14
click at [94, 58] on p "Image" at bounding box center [139, 64] width 130 height 19
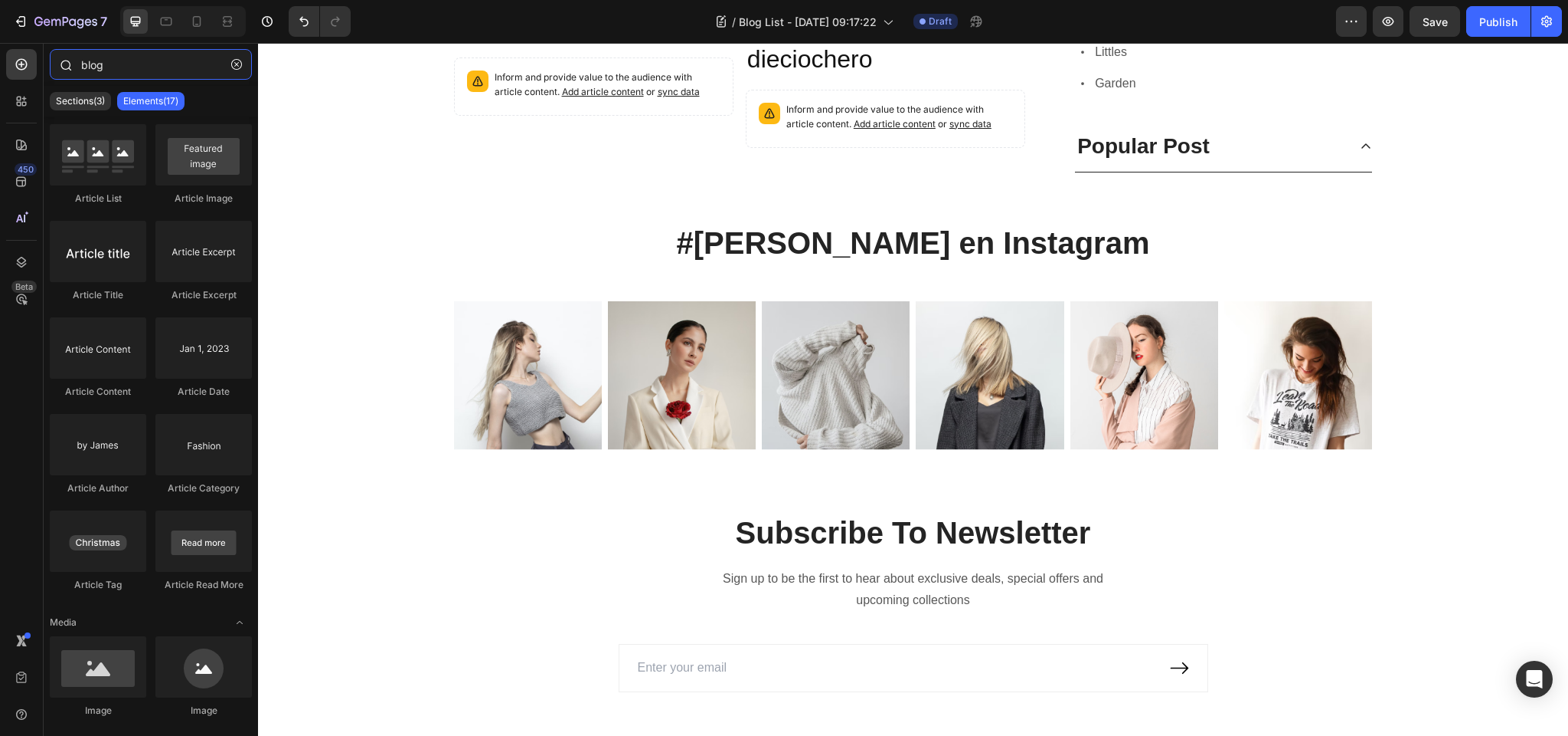
click at [183, 72] on input "blog" at bounding box center [151, 64] width 202 height 31
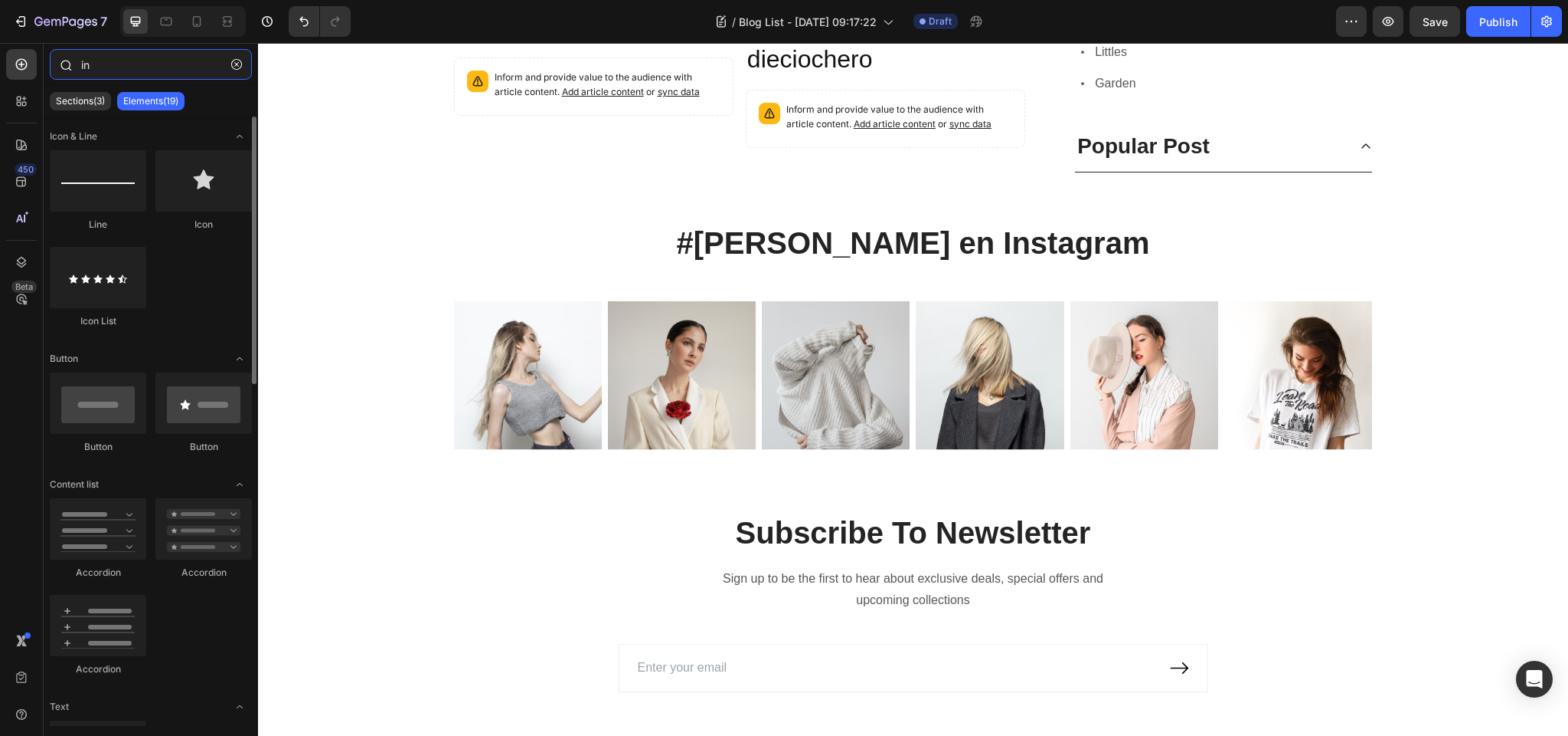
type input "ins"
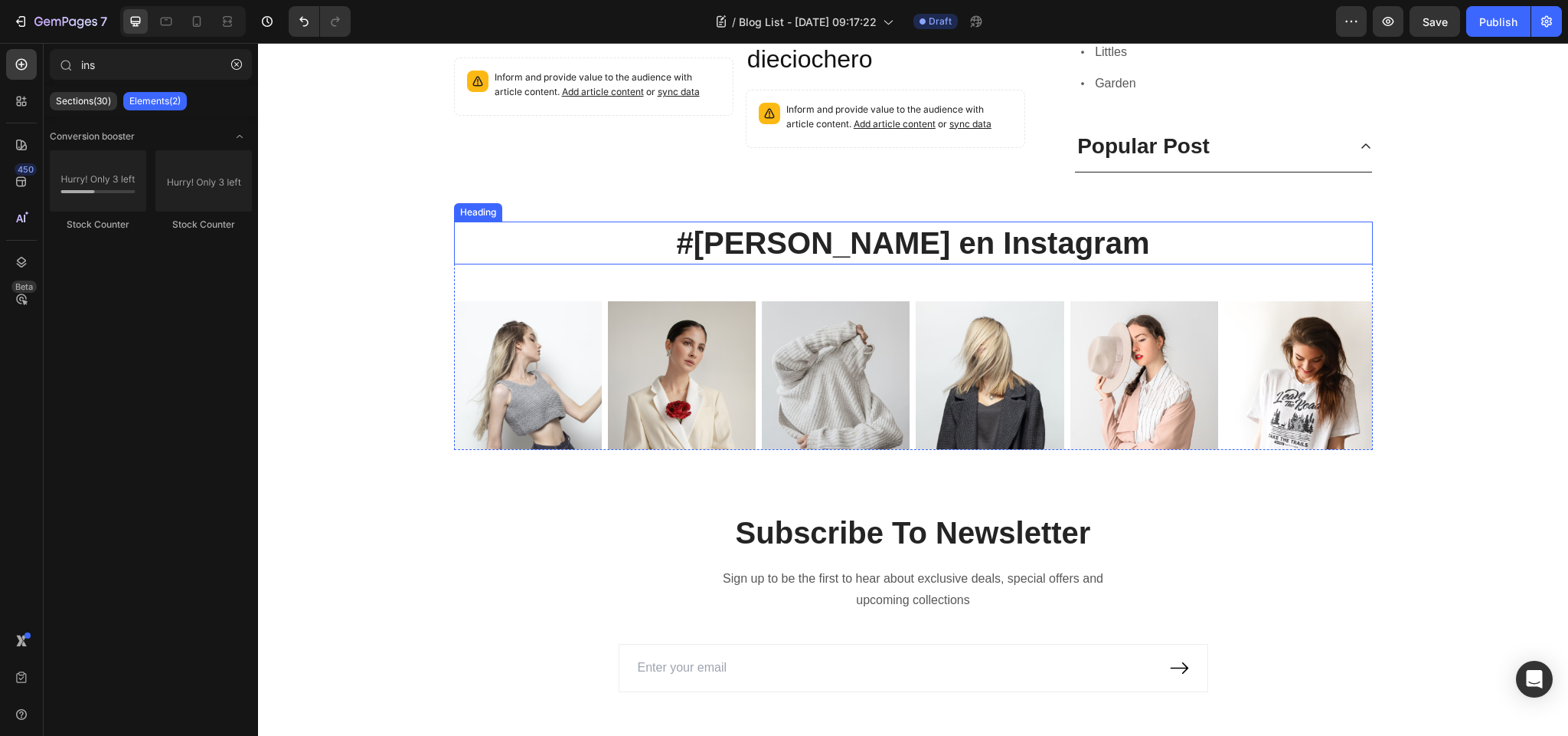
drag, startPoint x: 882, startPoint y: 239, endPoint x: 855, endPoint y: 233, distance: 27.7
click at [882, 239] on p "#Zola en Instagram" at bounding box center [913, 243] width 916 height 40
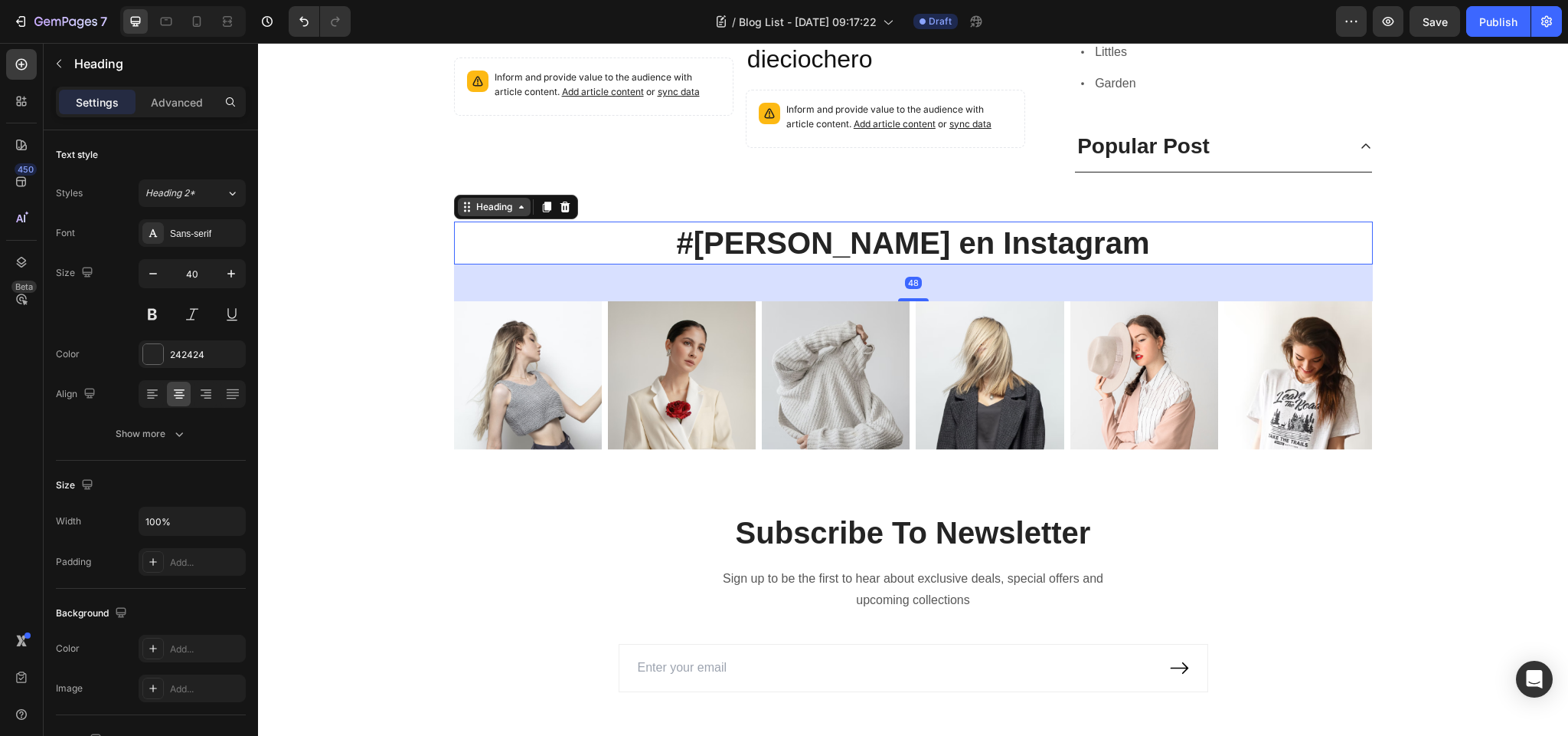
click at [482, 207] on div "Heading" at bounding box center [494, 206] width 42 height 14
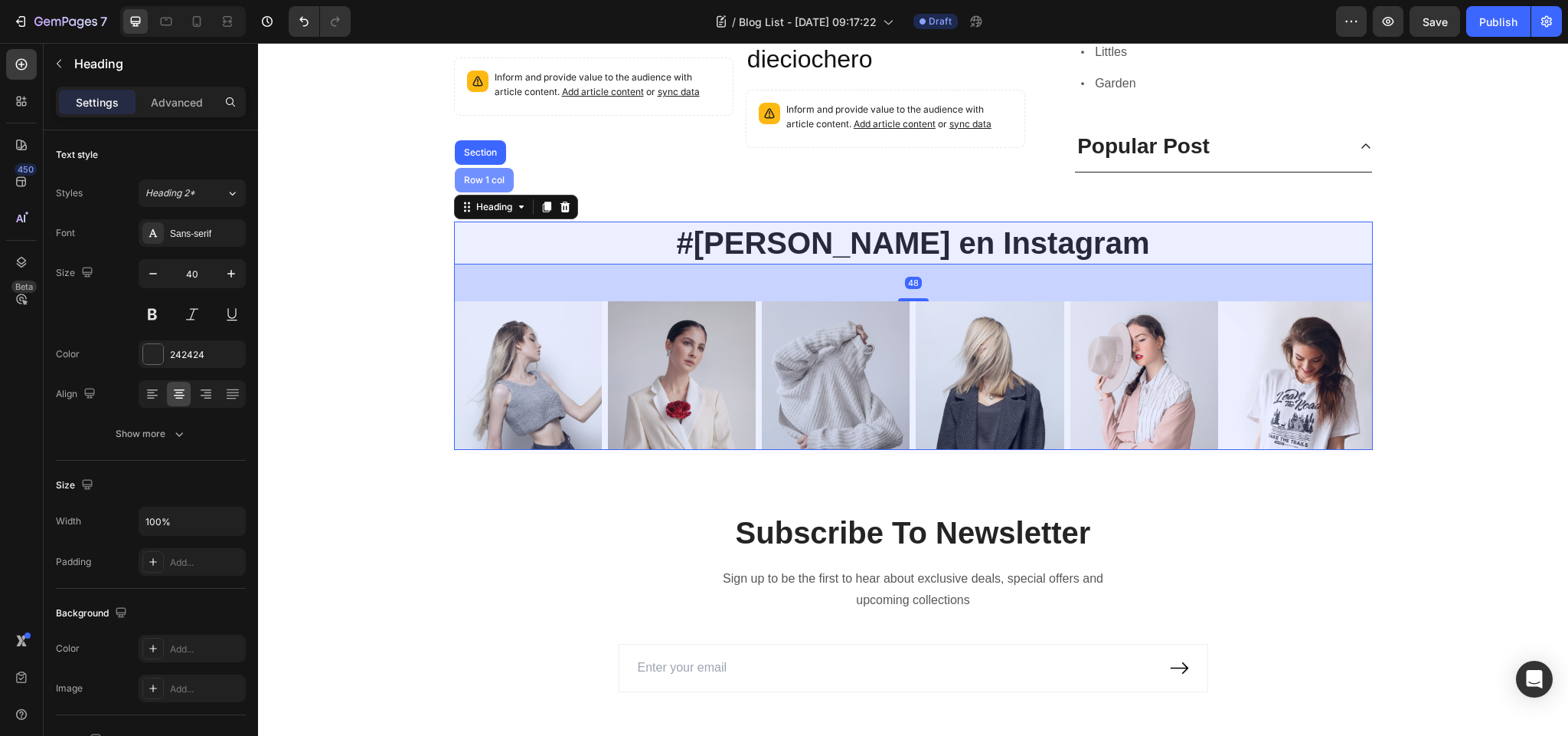
click at [490, 187] on div "Row 1 col" at bounding box center [484, 180] width 59 height 25
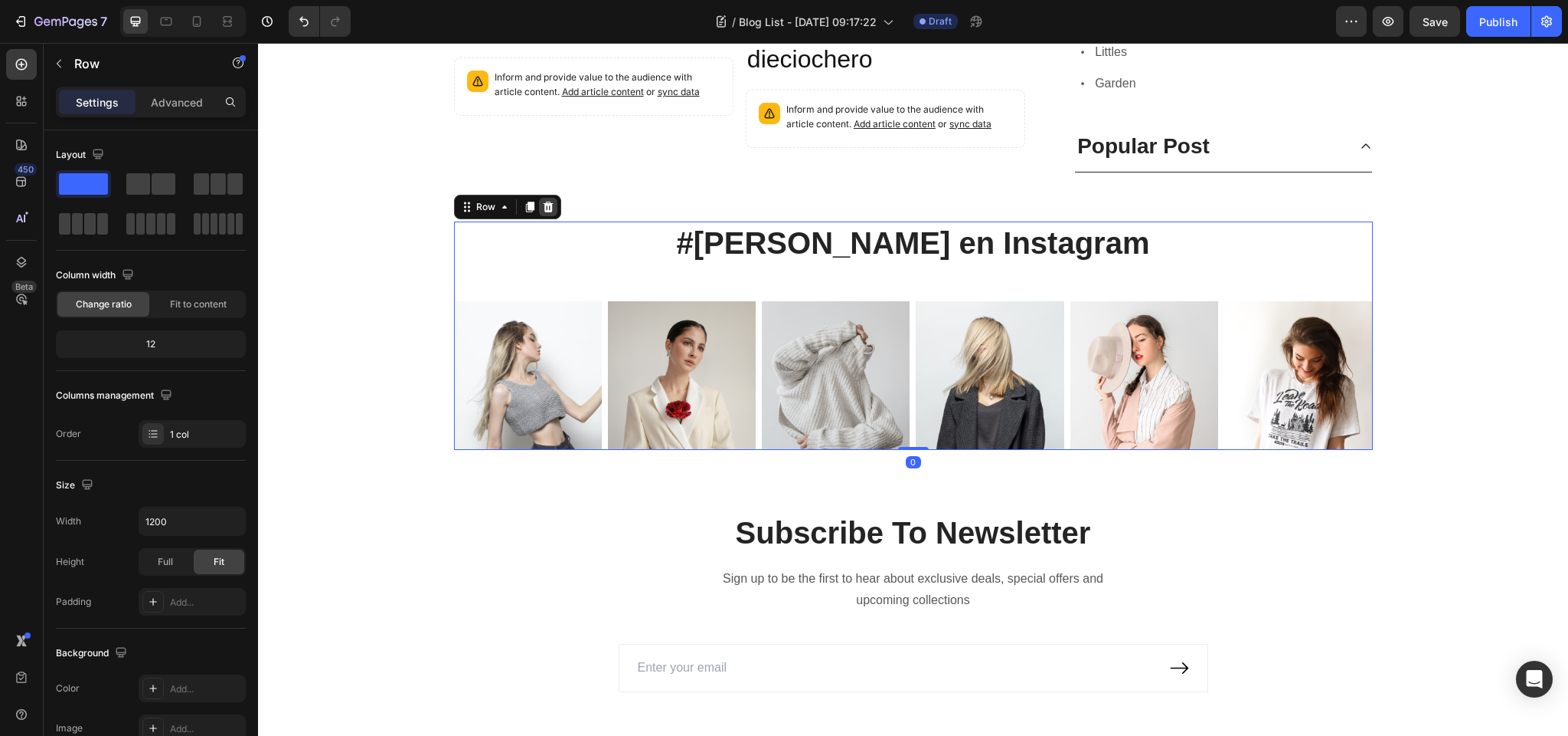
click at [550, 203] on icon at bounding box center [548, 205] width 10 height 10
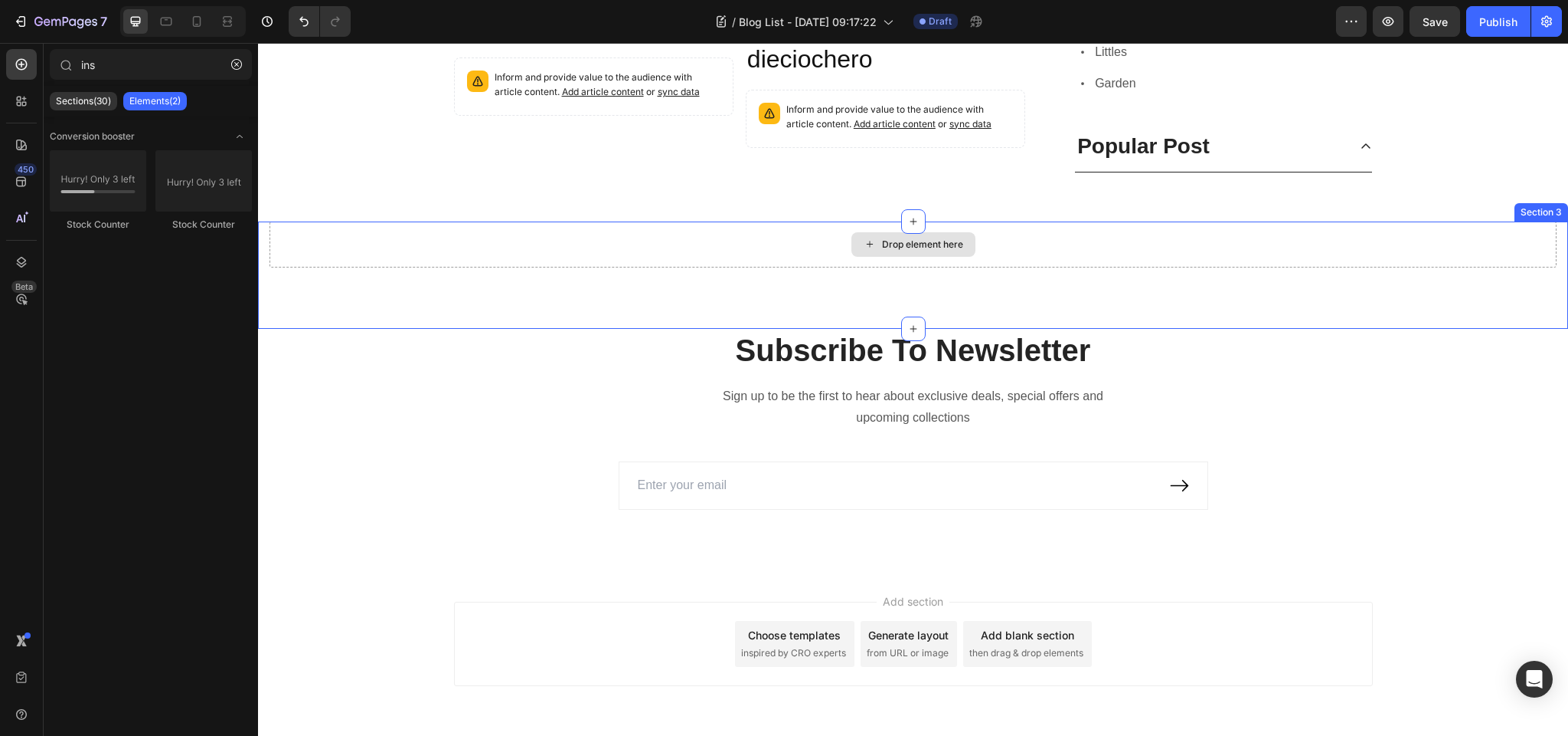
click at [767, 243] on div "Drop element here" at bounding box center [913, 244] width 1287 height 46
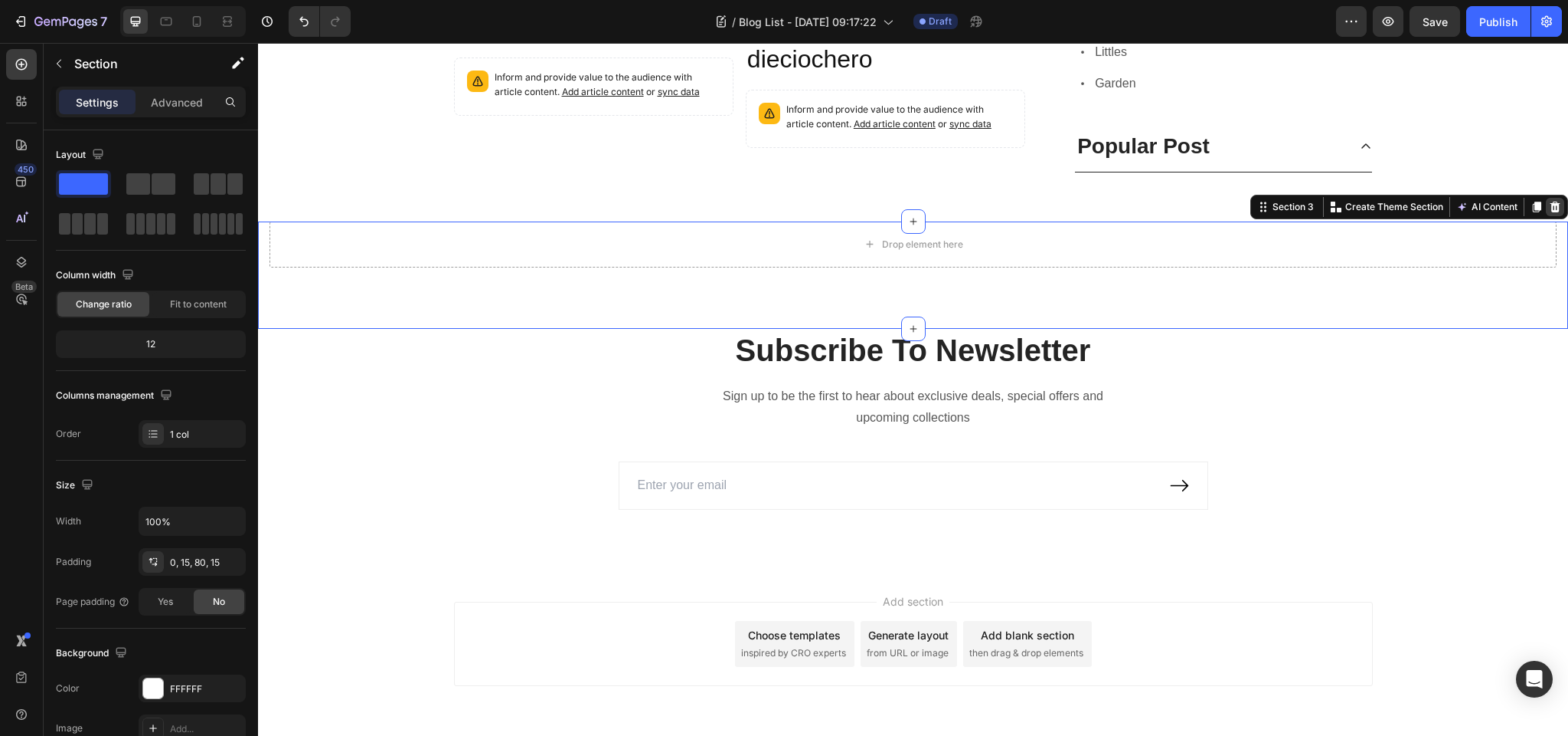
click at [1559, 203] on icon at bounding box center [1556, 205] width 10 height 10
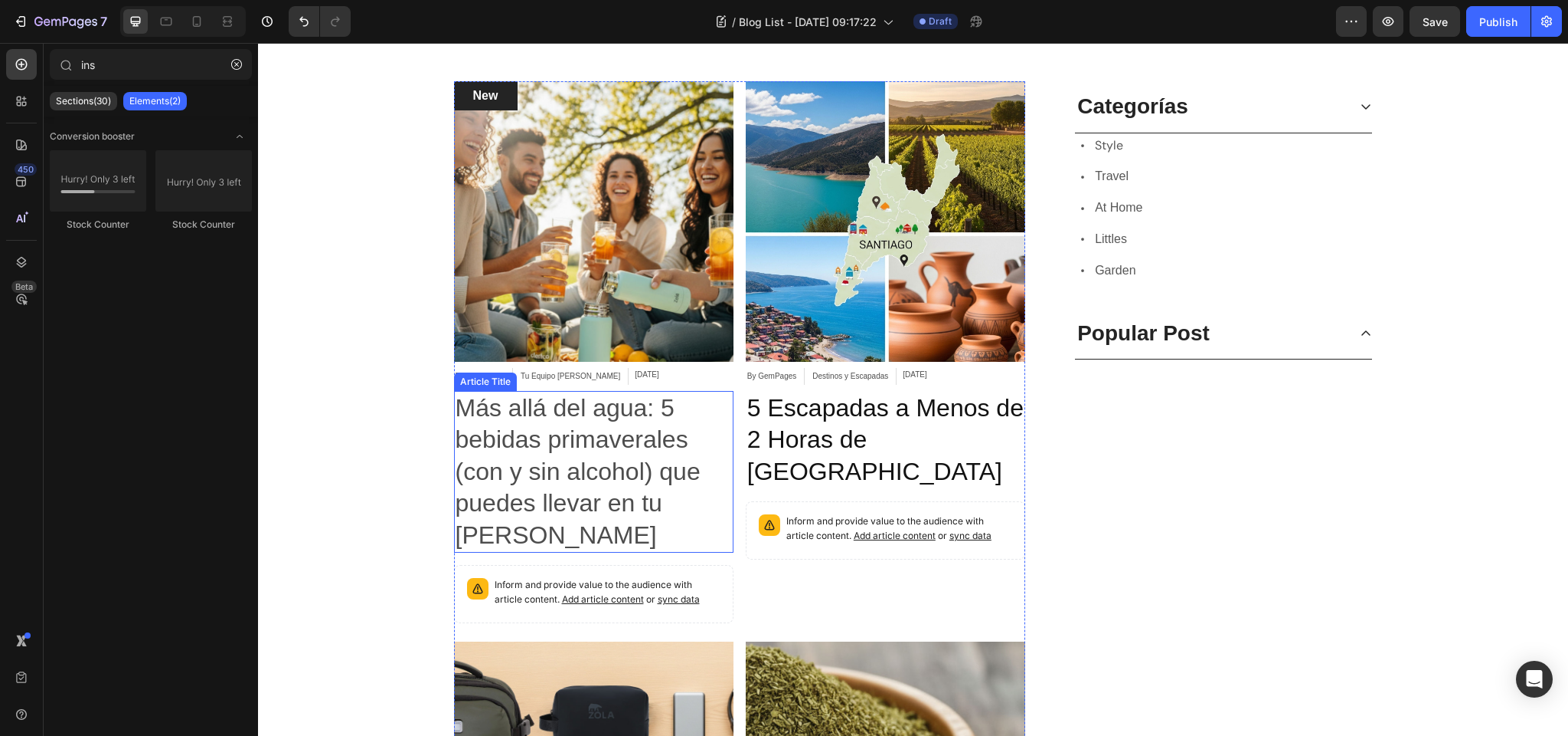
scroll to position [326, 0]
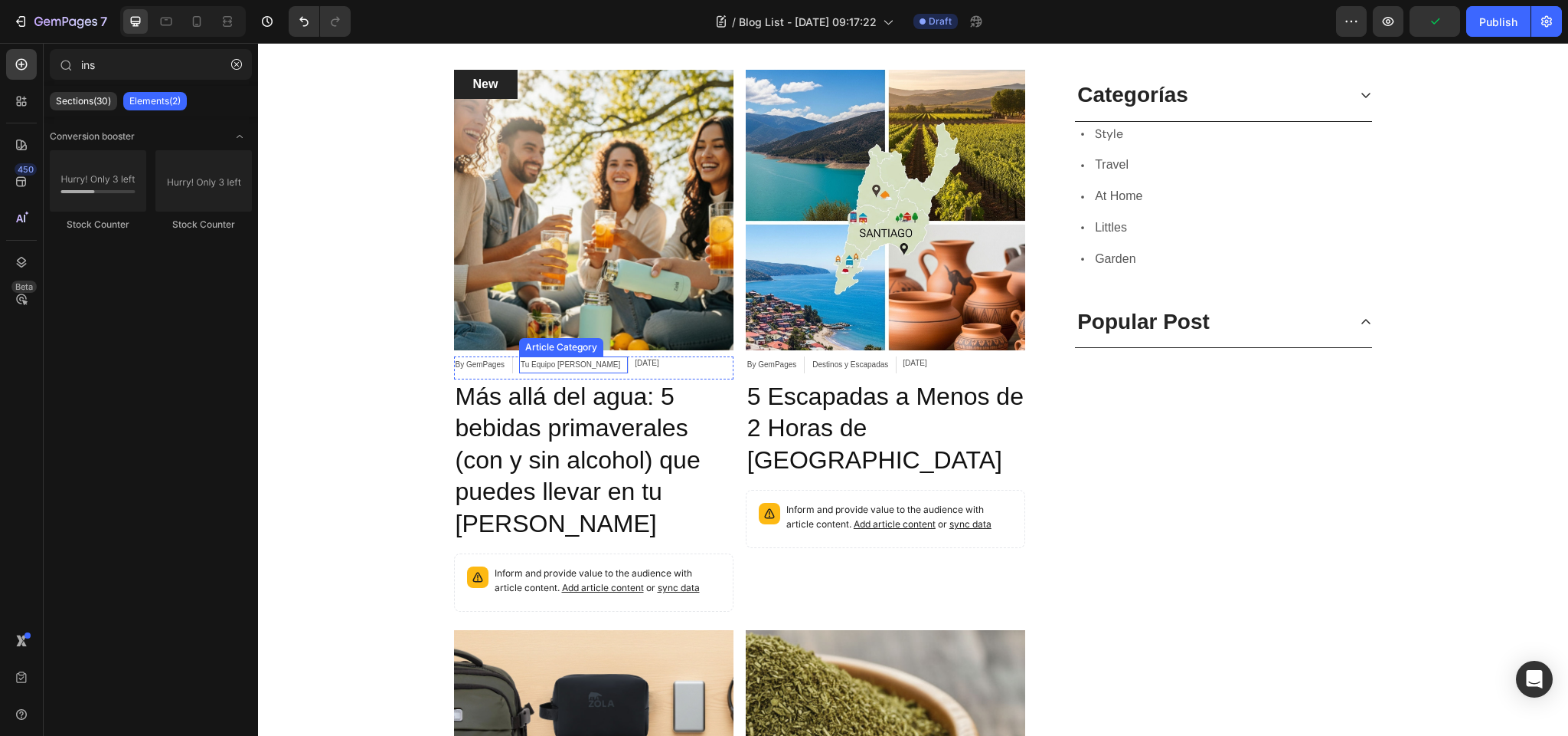
click at [534, 367] on div "Tu Equipo [PERSON_NAME]" at bounding box center [570, 365] width 103 height 17
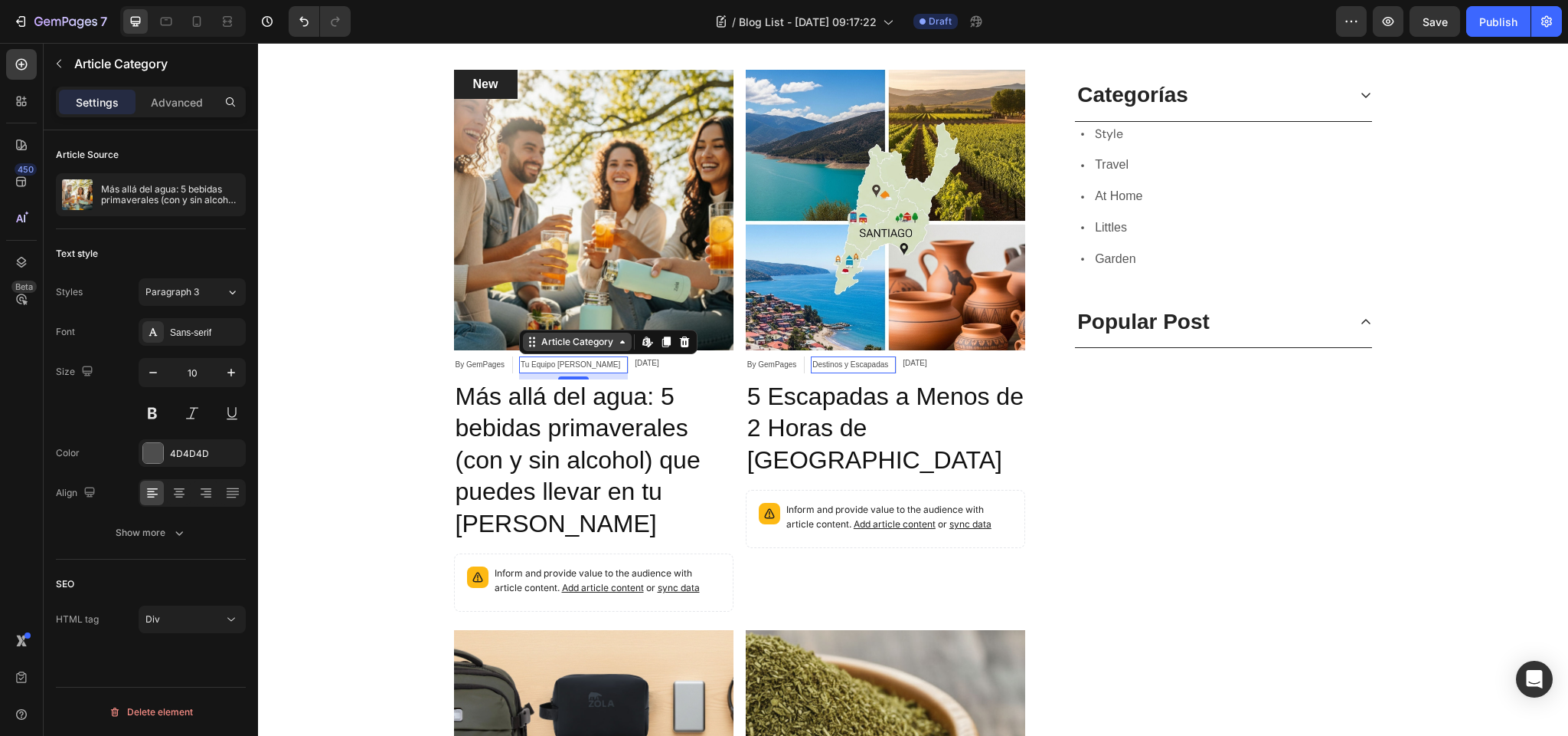
click at [560, 345] on div "Article Category" at bounding box center [577, 341] width 78 height 14
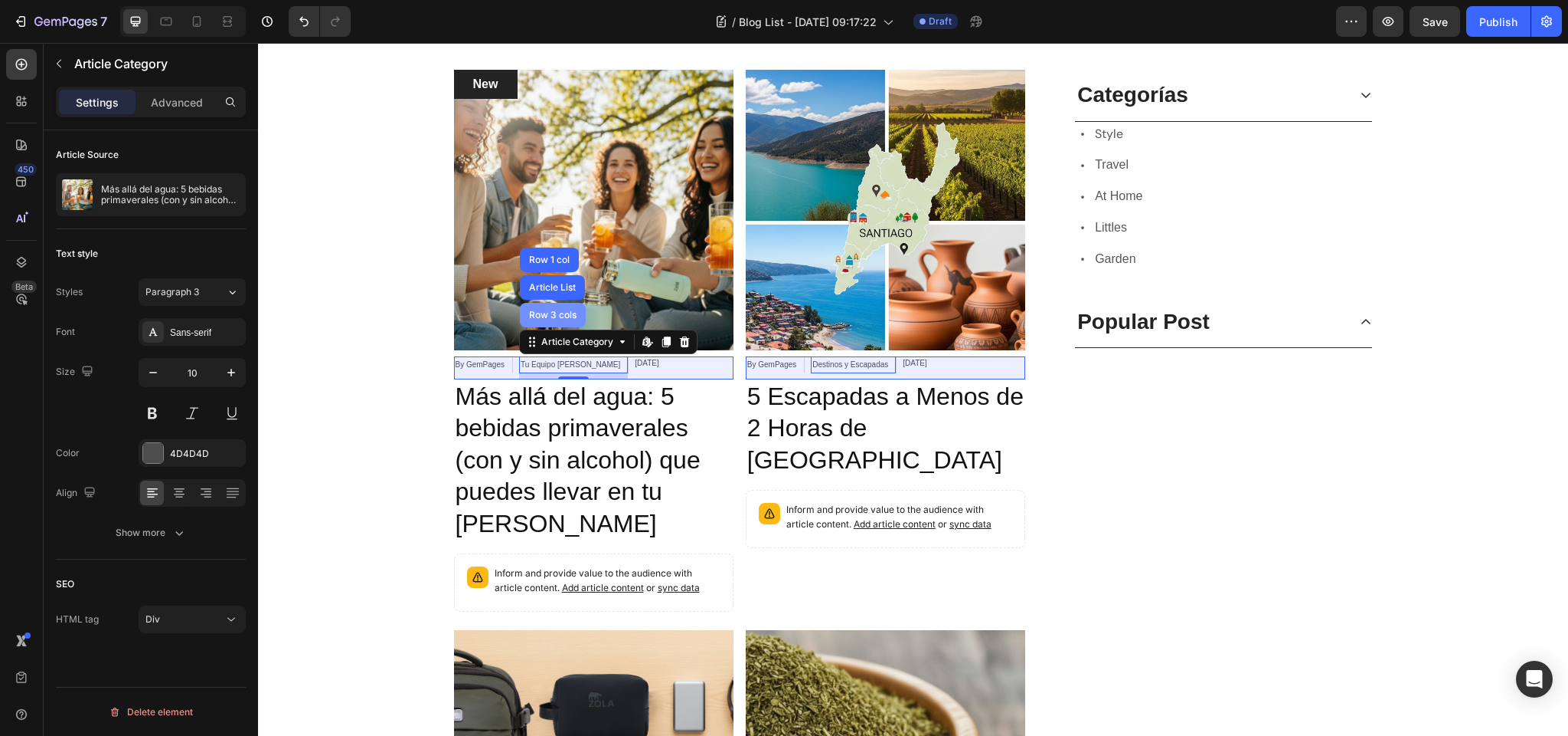
click at [552, 314] on div "Row 3 cols" at bounding box center [553, 315] width 54 height 9
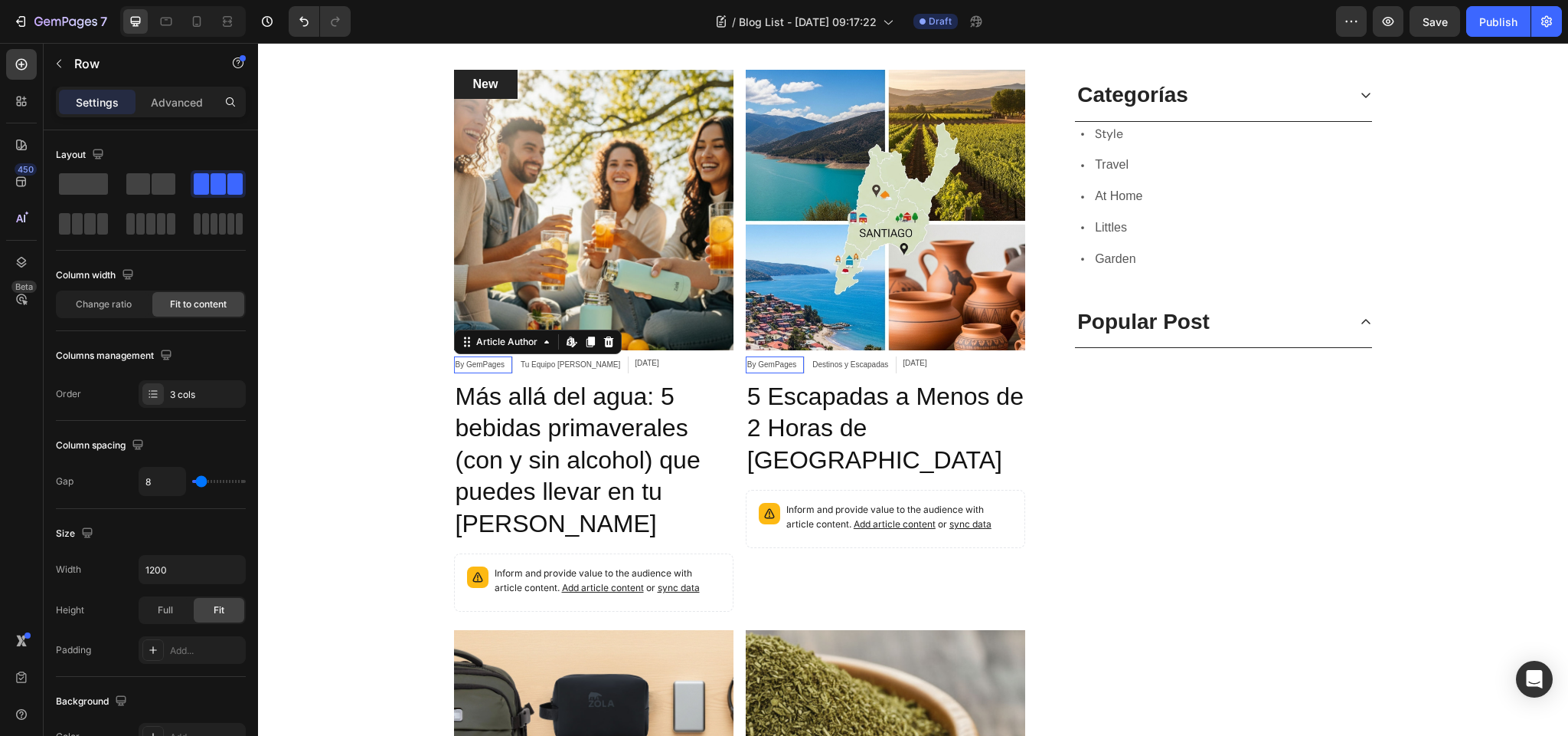
click at [484, 362] on div "By GemPages" at bounding box center [479, 365] width 52 height 17
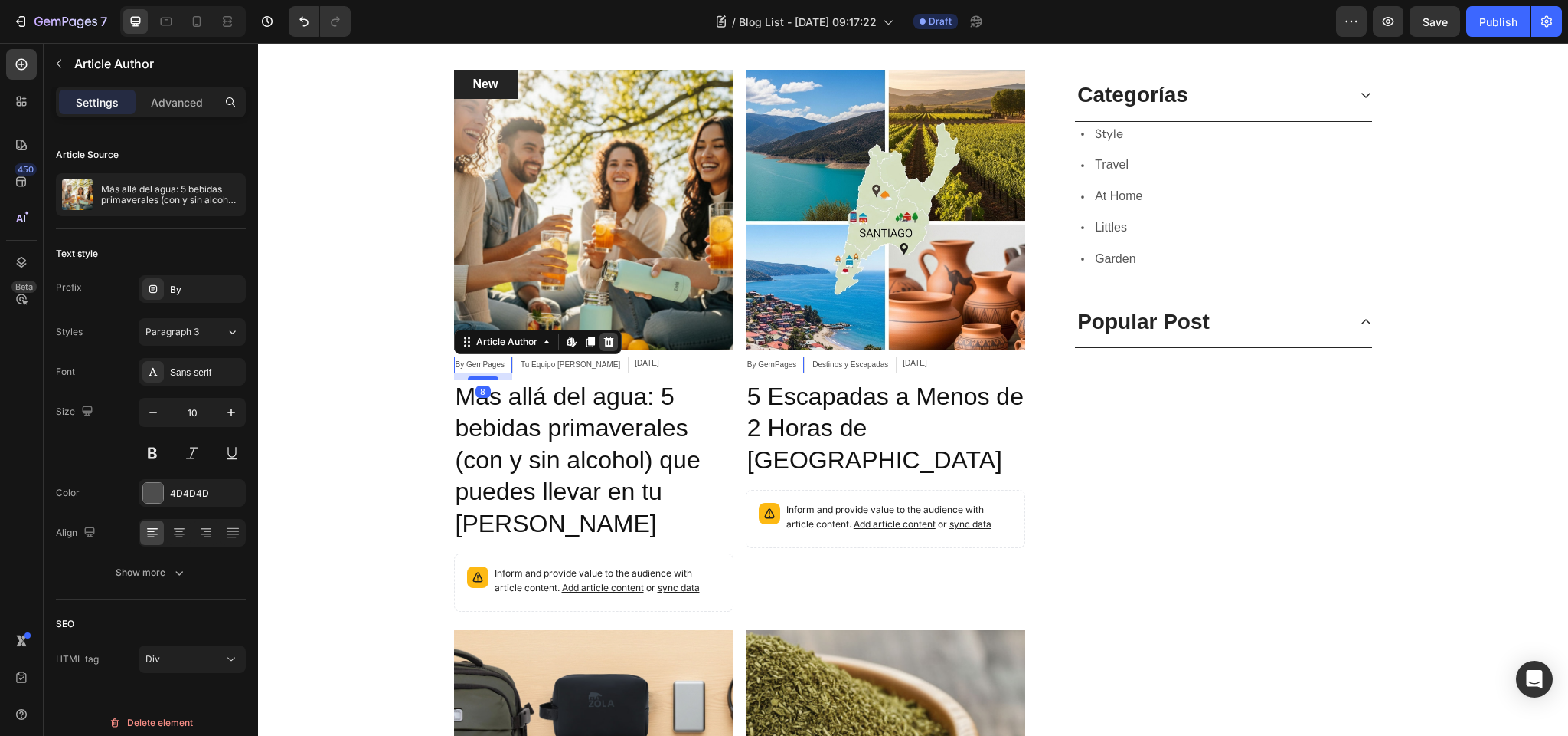
click at [610, 342] on icon at bounding box center [608, 340] width 10 height 10
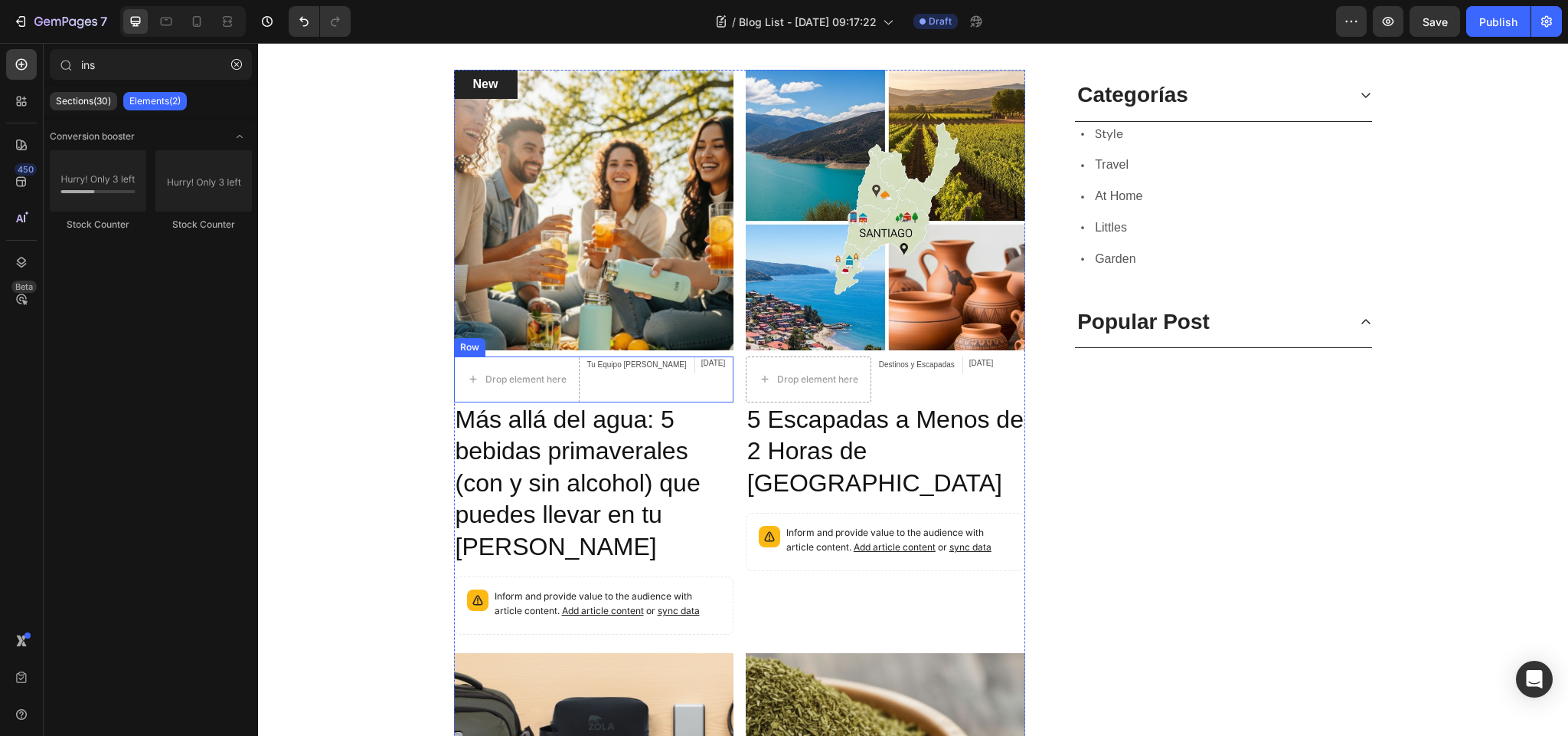
click at [472, 349] on div "Row" at bounding box center [469, 347] width 25 height 14
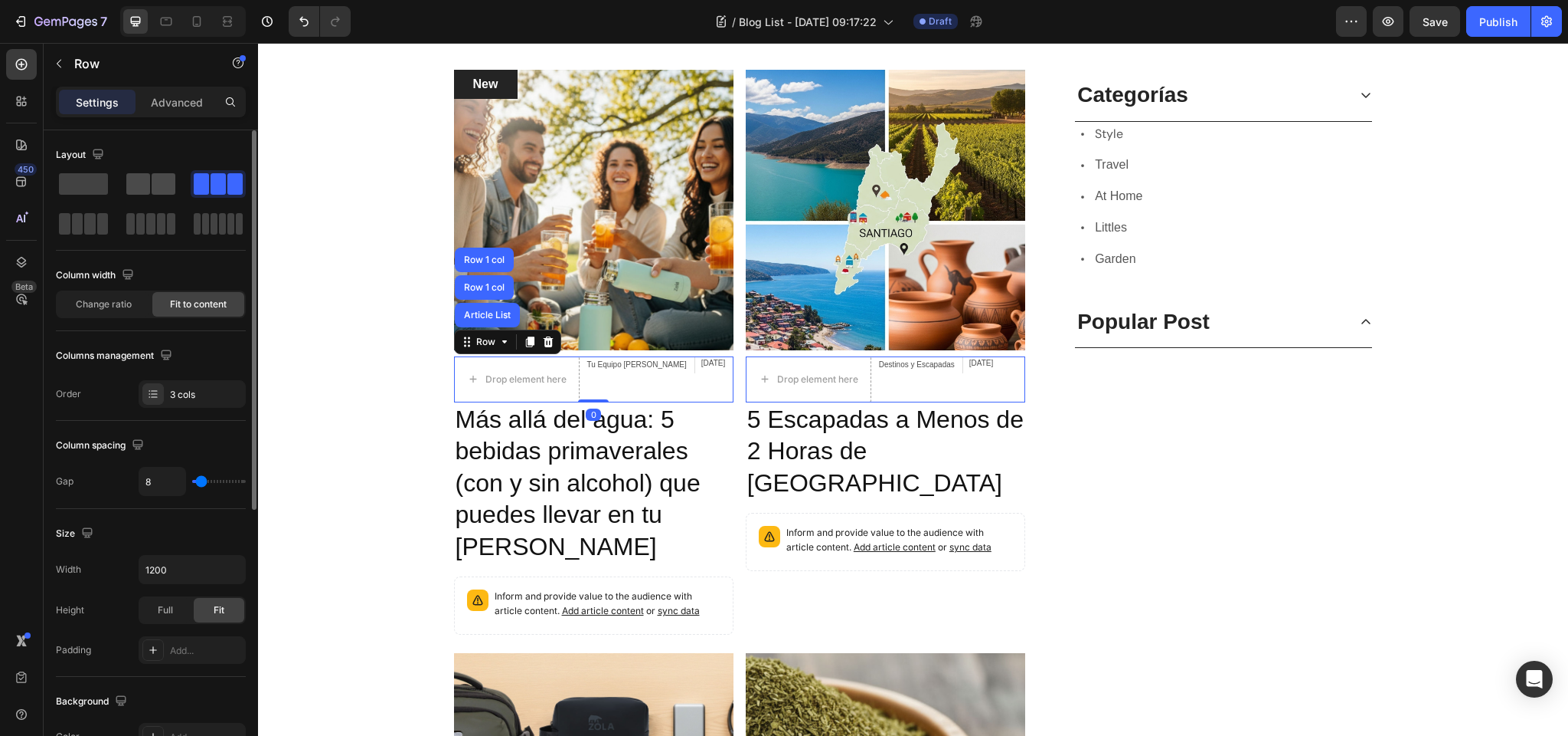
click at [153, 176] on span at bounding box center [163, 184] width 24 height 22
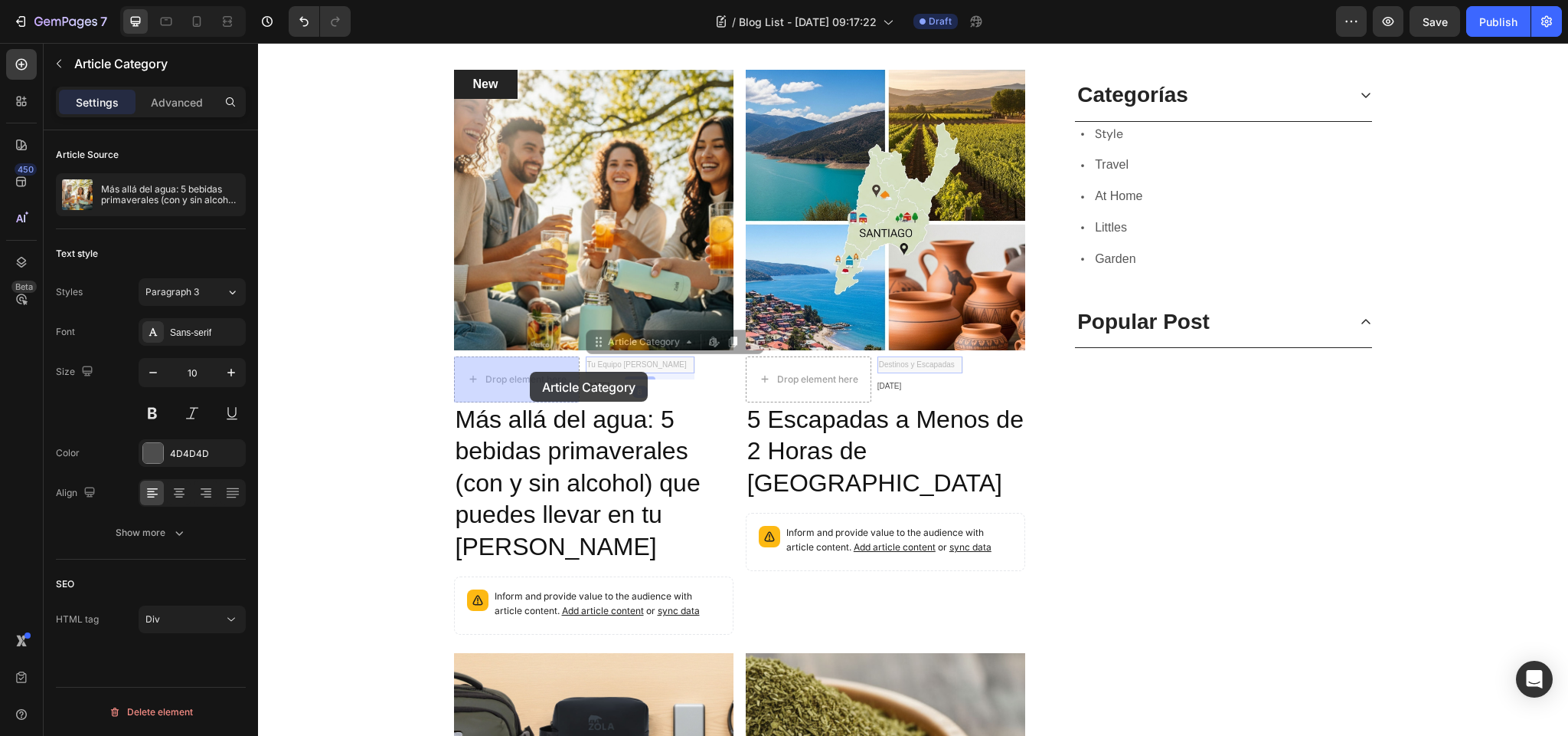
drag, startPoint x: 603, startPoint y: 347, endPoint x: 530, endPoint y: 371, distance: 76.8
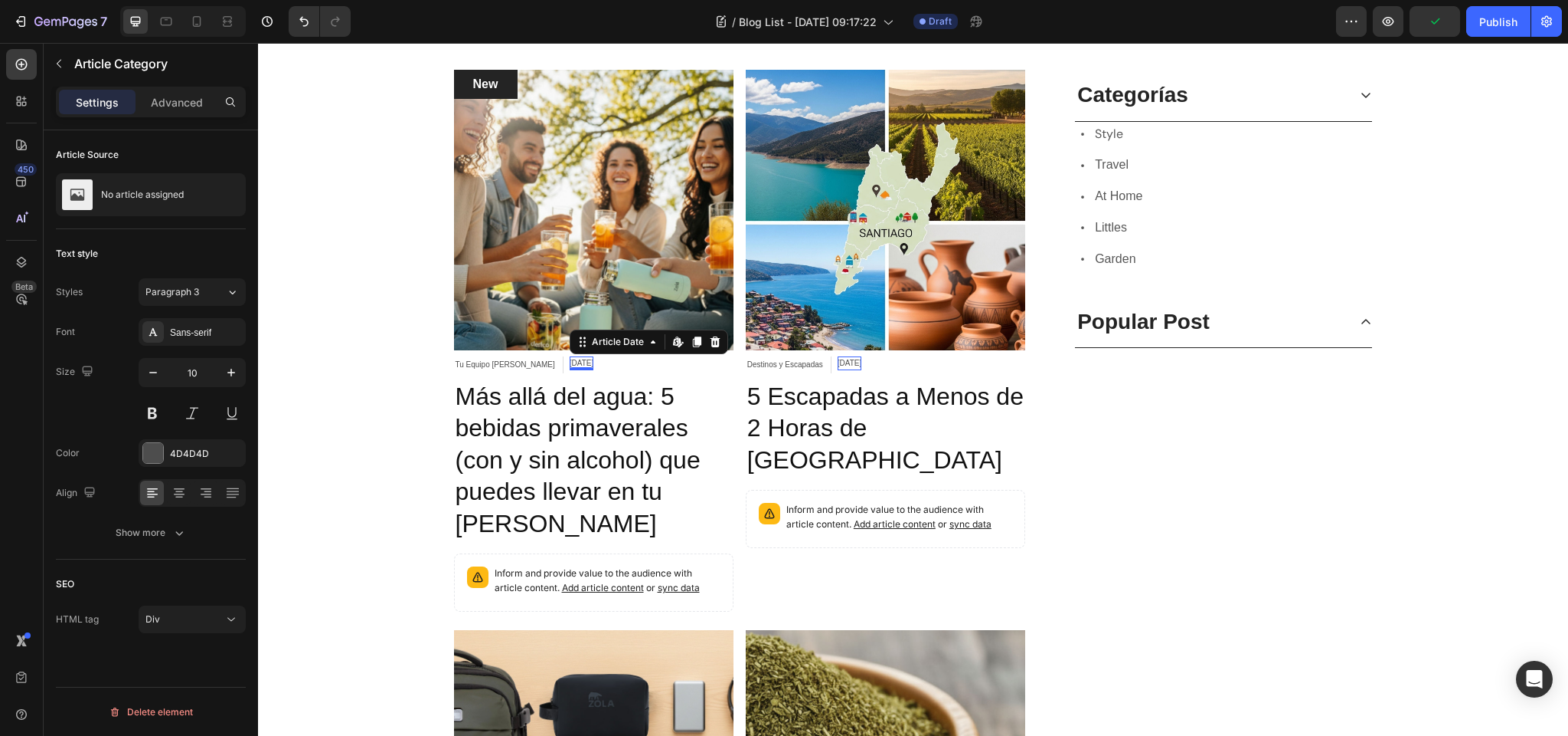
click at [570, 363] on div "Aug 26, 2025" at bounding box center [581, 363] width 24 height 14
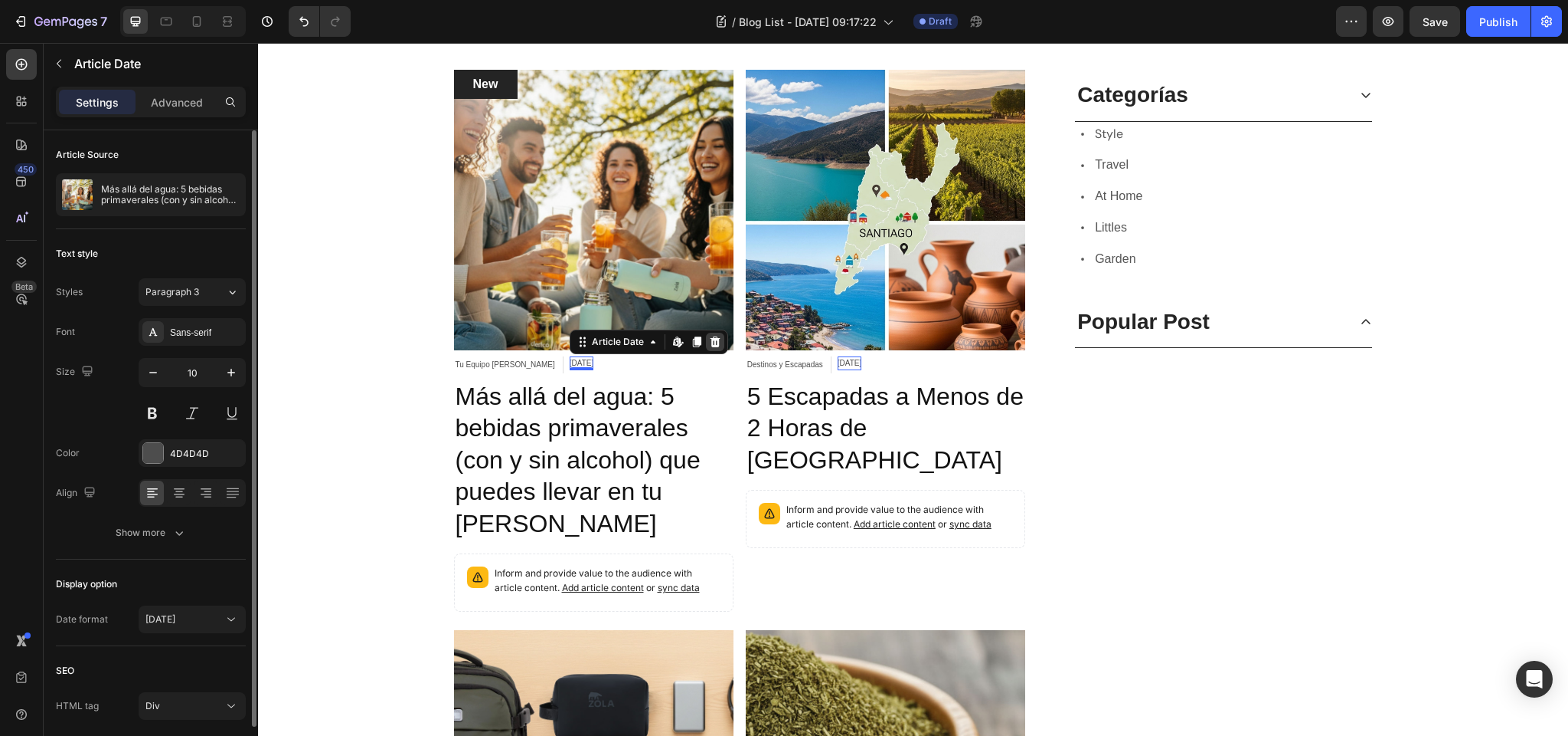
click at [710, 338] on icon at bounding box center [715, 340] width 10 height 10
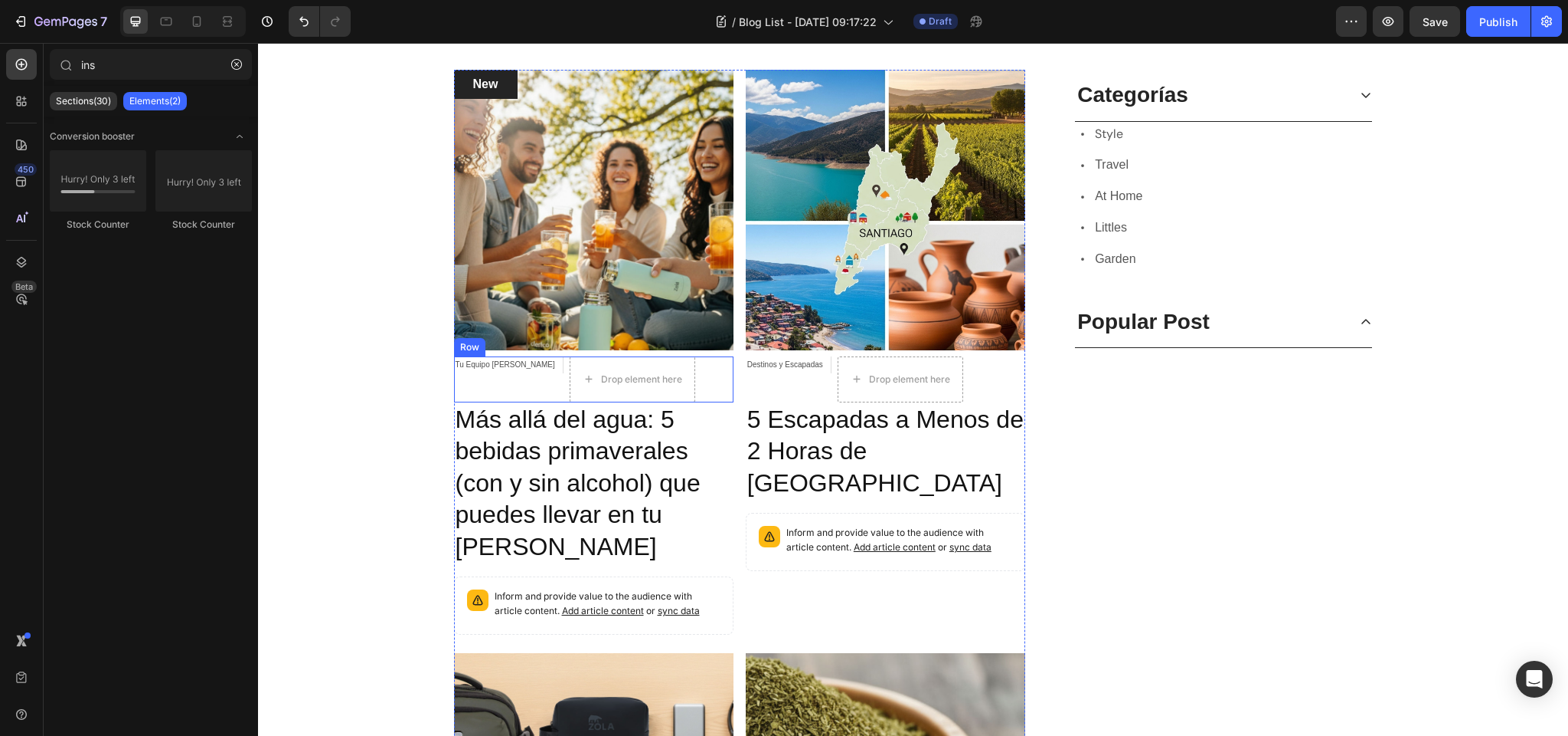
click at [475, 375] on div "Tu Equipo Zola Article Category" at bounding box center [509, 379] width 109 height 46
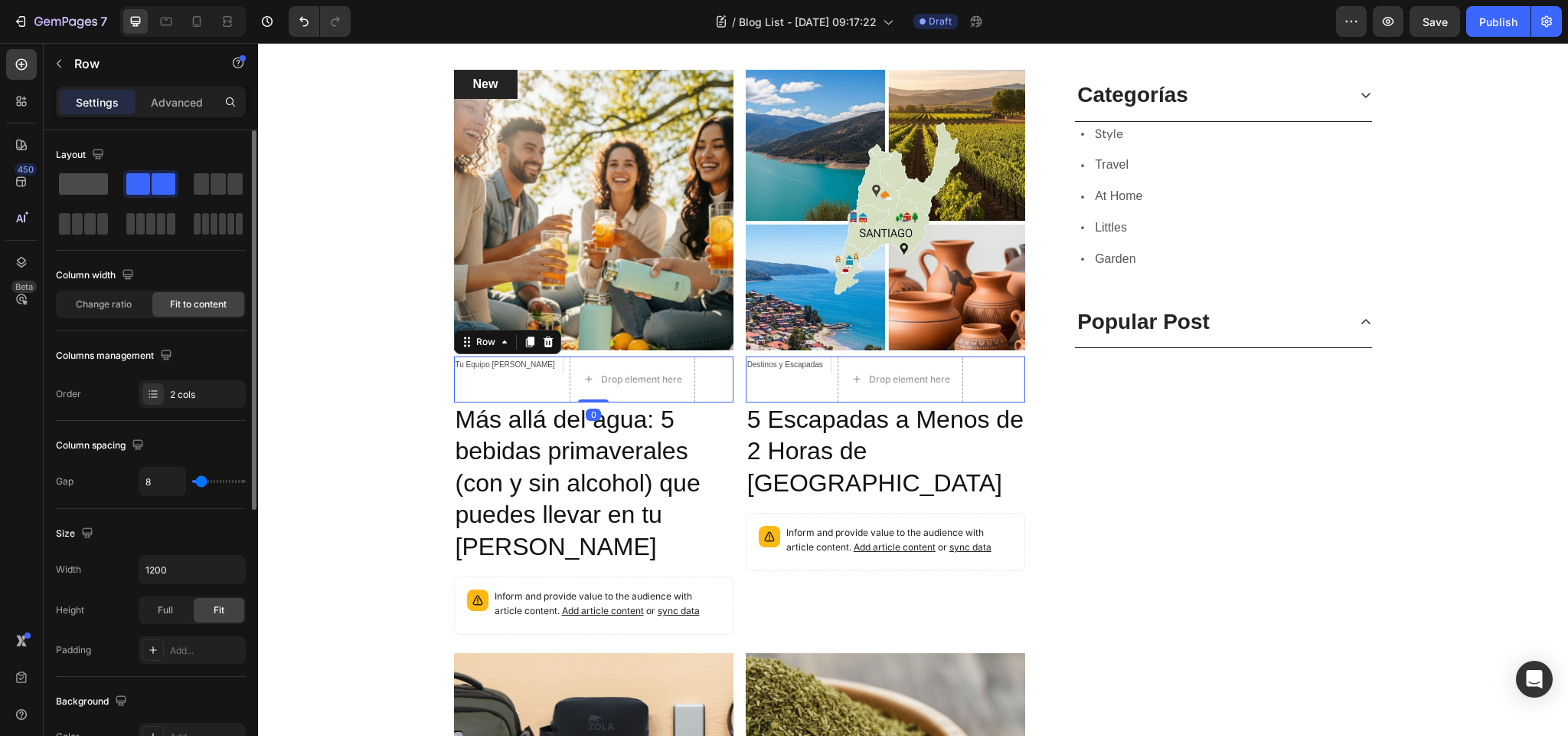
click at [84, 184] on span at bounding box center [84, 184] width 49 height 22
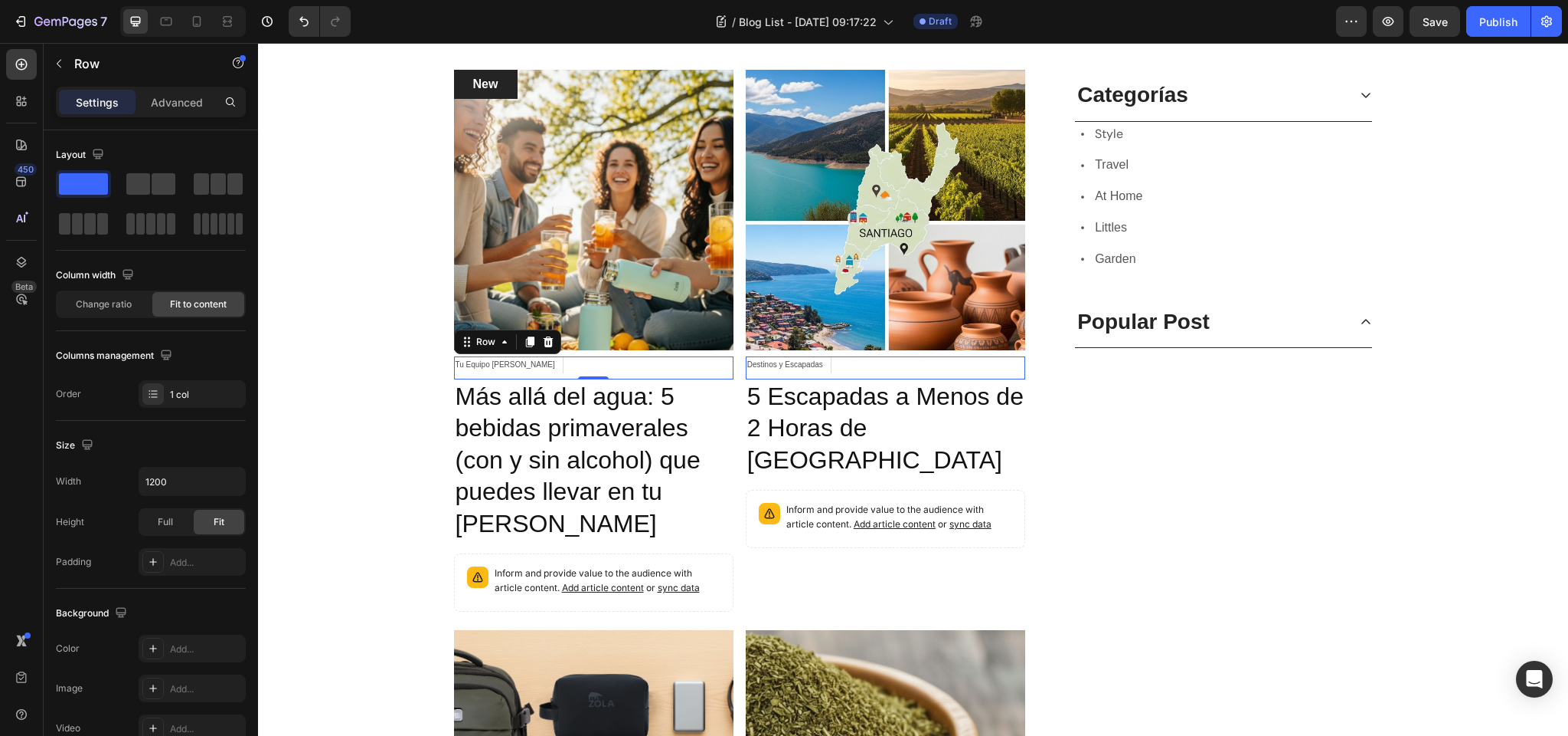
click at [515, 368] on div "Tu Equipo Zola Article Category Row 0" at bounding box center [593, 368] width 280 height 23
click at [502, 363] on div "Tu Equipo Zola" at bounding box center [505, 365] width 103 height 17
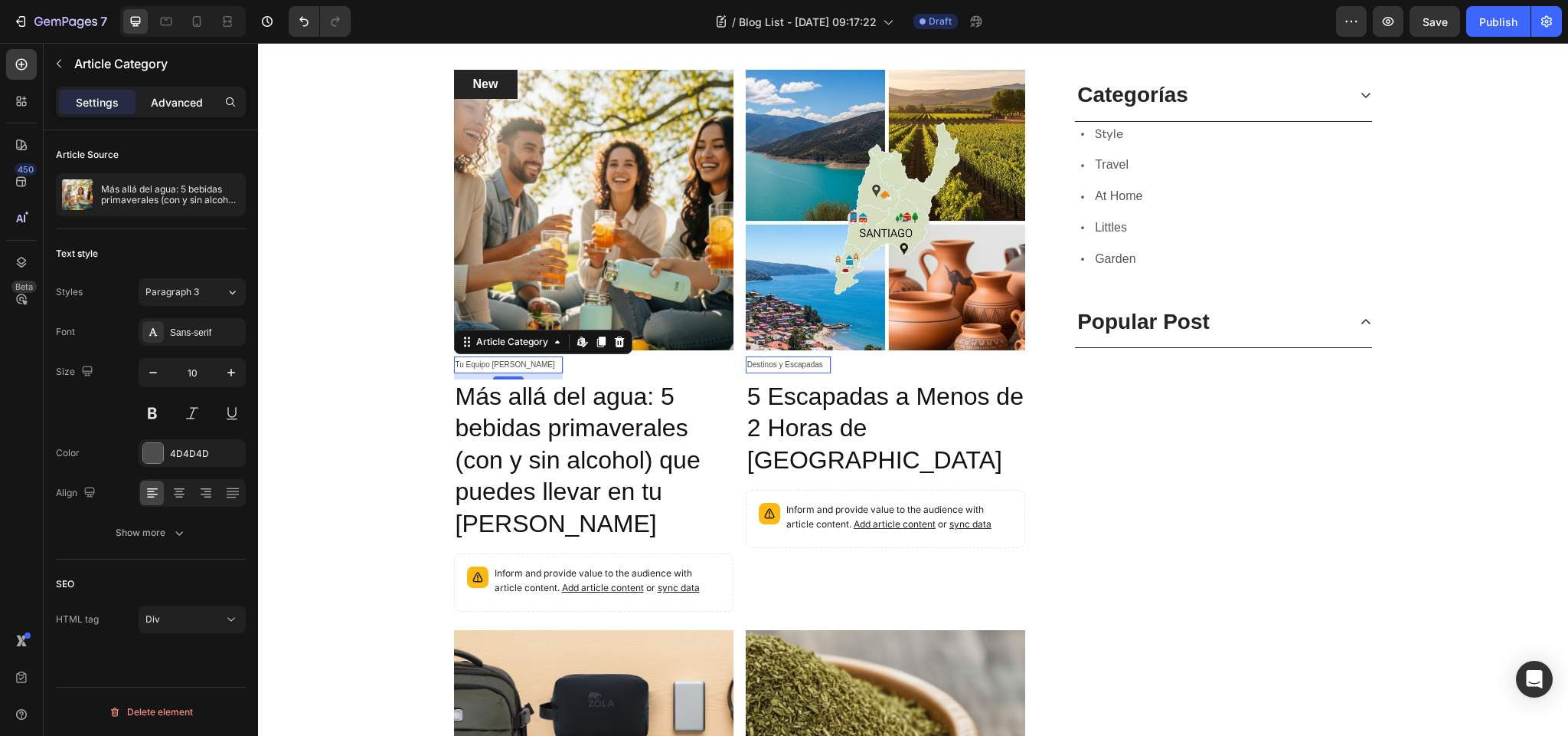
click at [168, 101] on p "Advanced" at bounding box center [176, 102] width 52 height 16
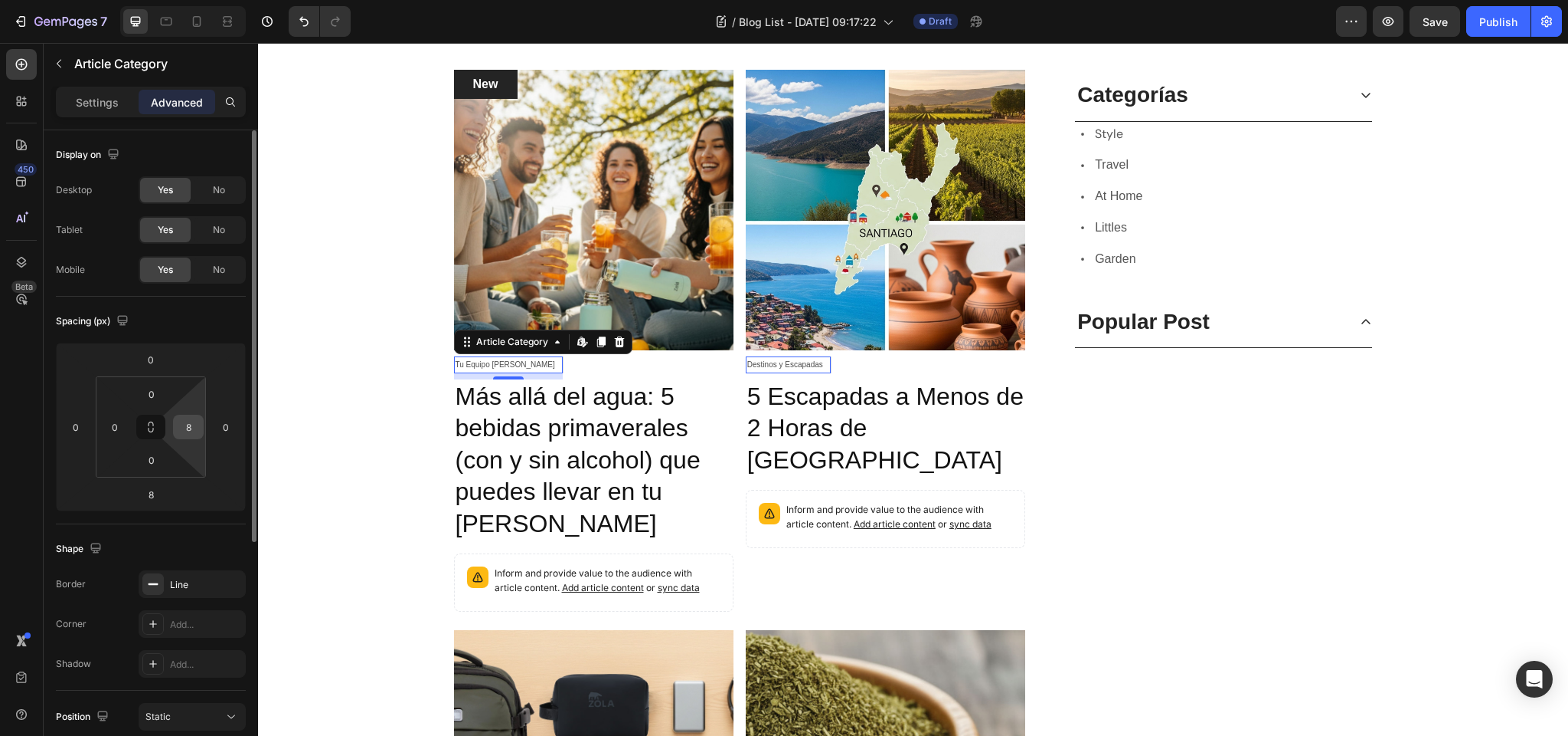
click at [187, 428] on input "8" at bounding box center [188, 427] width 23 height 23
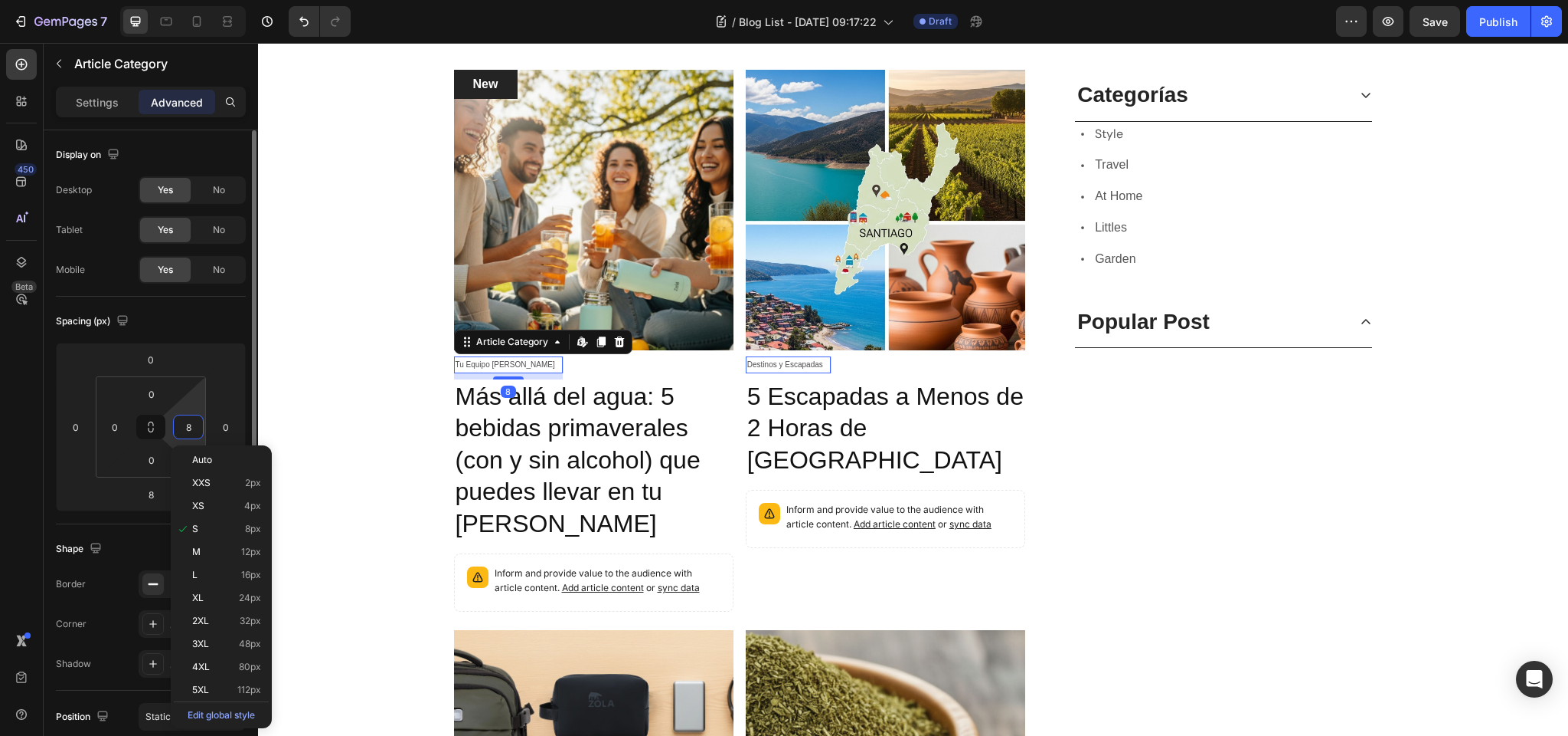
click at [187, 428] on input "8" at bounding box center [188, 427] width 23 height 23
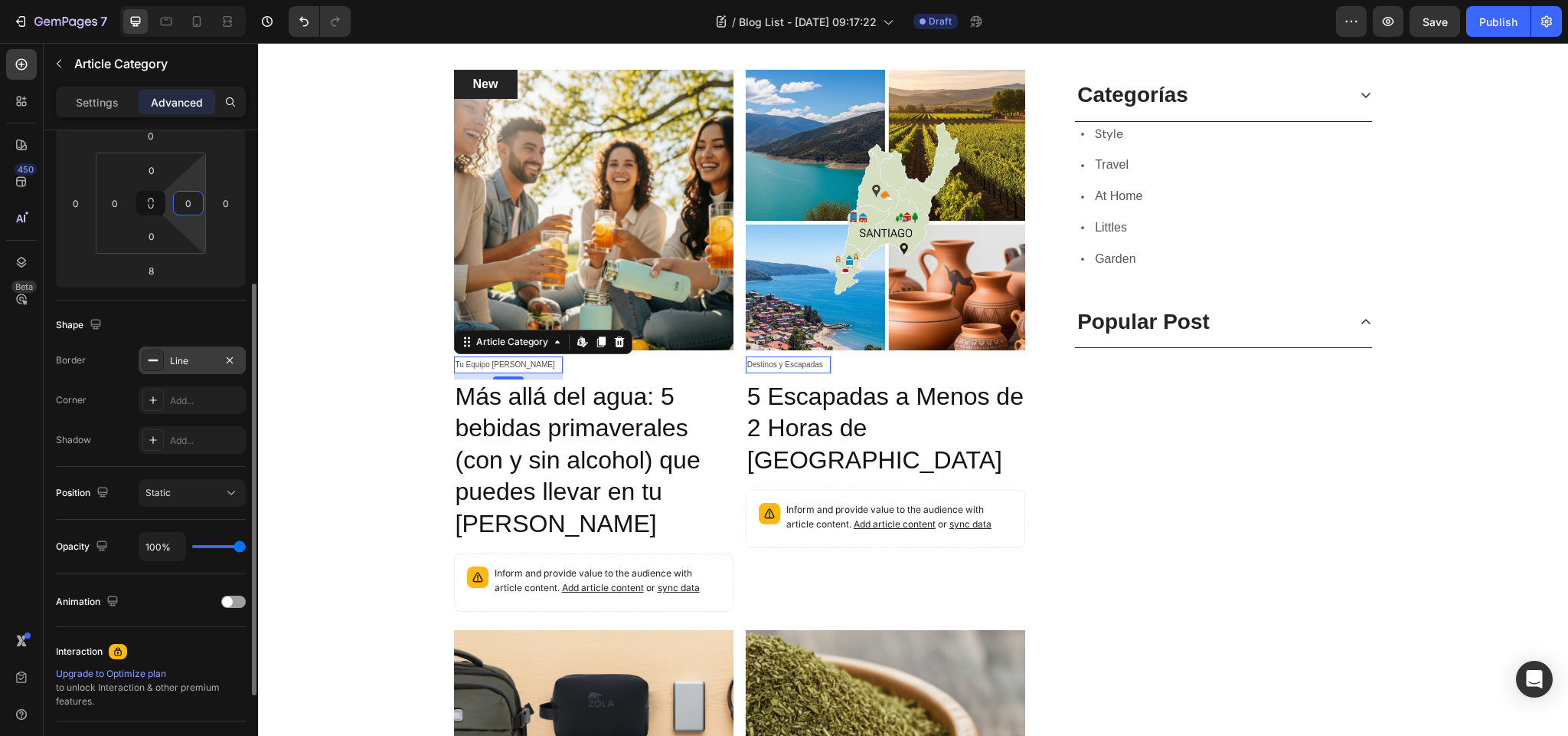
scroll to position [231, 0]
type input "0"
click at [178, 352] on div "Line" at bounding box center [192, 353] width 44 height 14
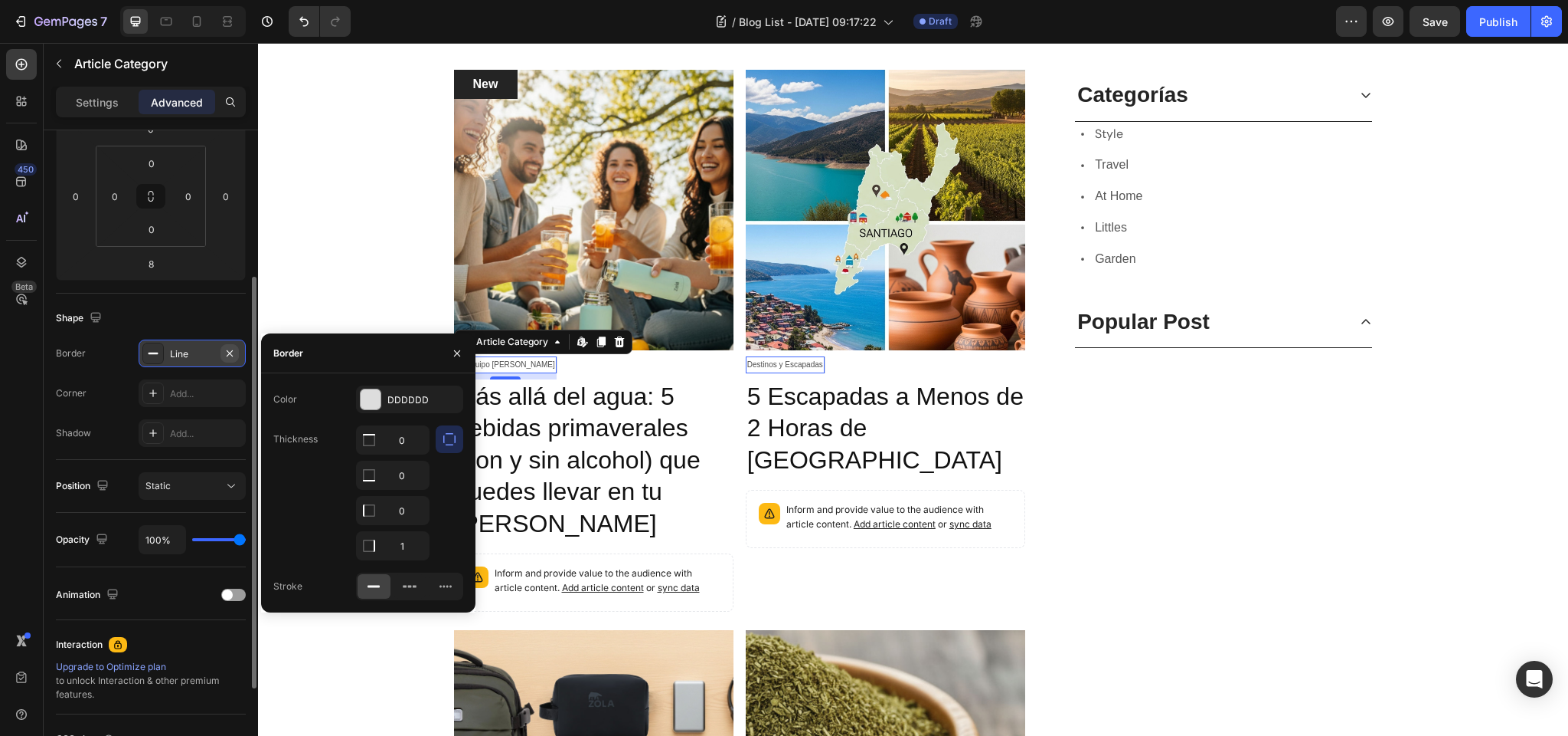
click at [228, 349] on icon "button" at bounding box center [229, 352] width 12 height 12
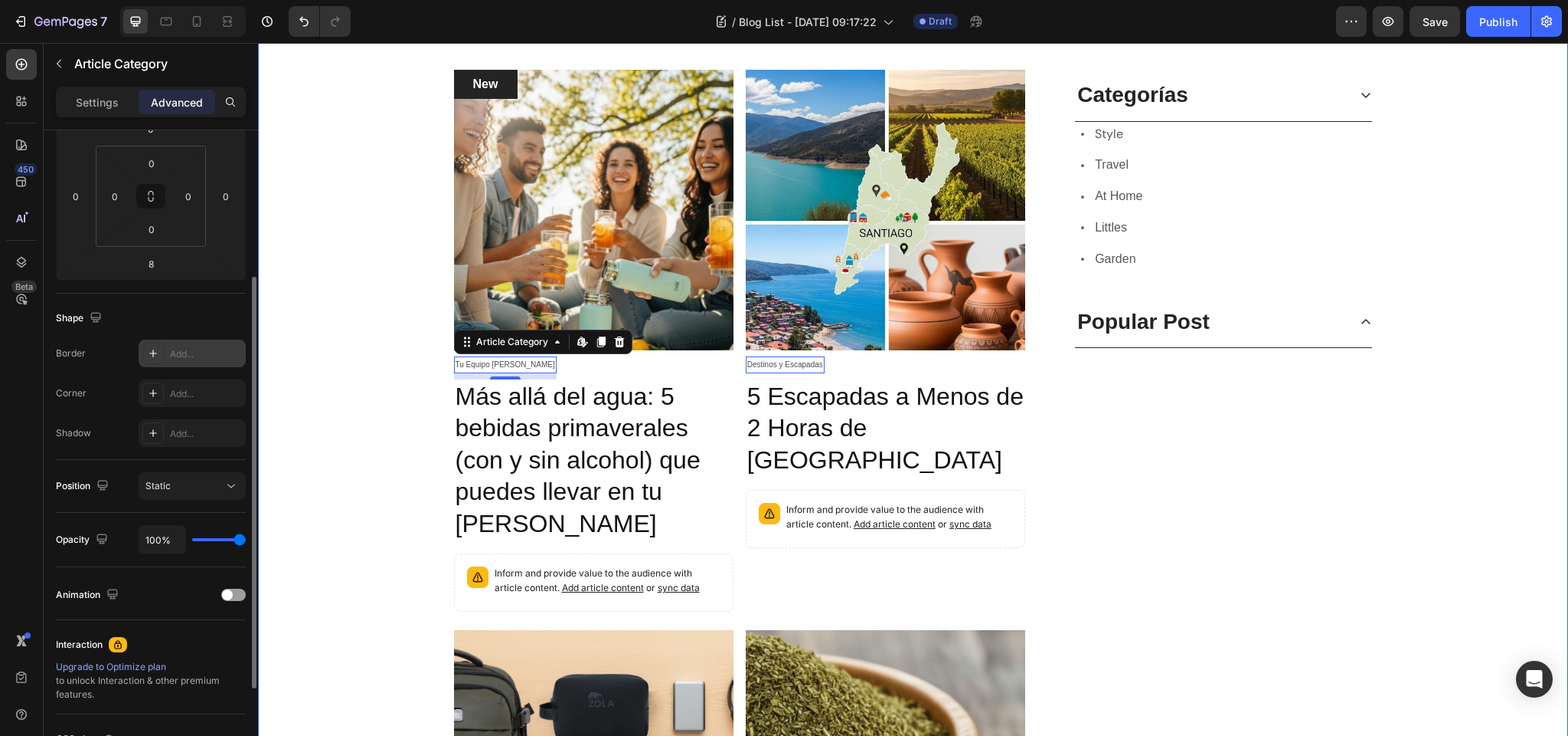
click at [377, 373] on div "New Text block Row Article Image Tu Equipo Zola Article Category Edit content i…" at bounding box center [913, 607] width 1287 height 1075
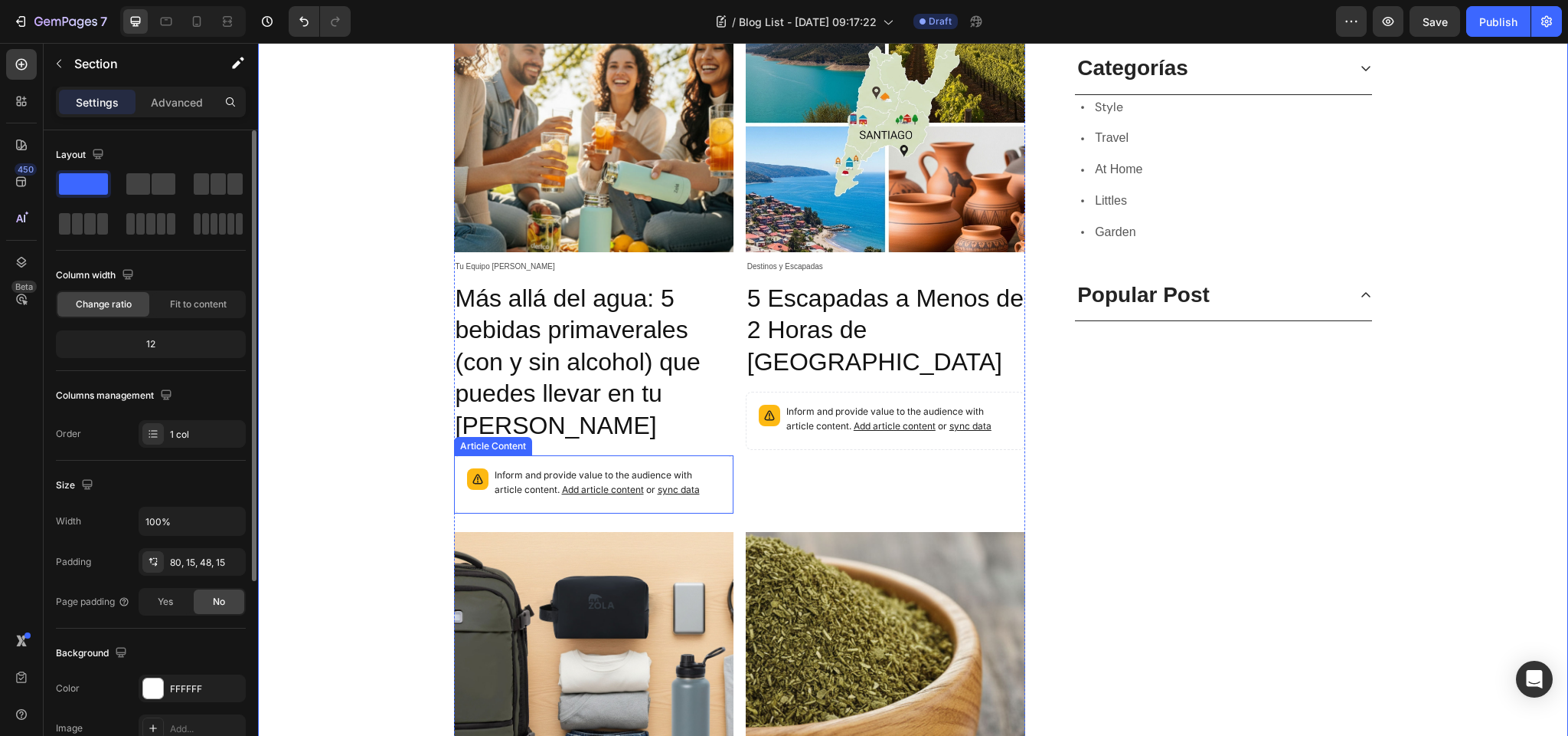
scroll to position [450, 0]
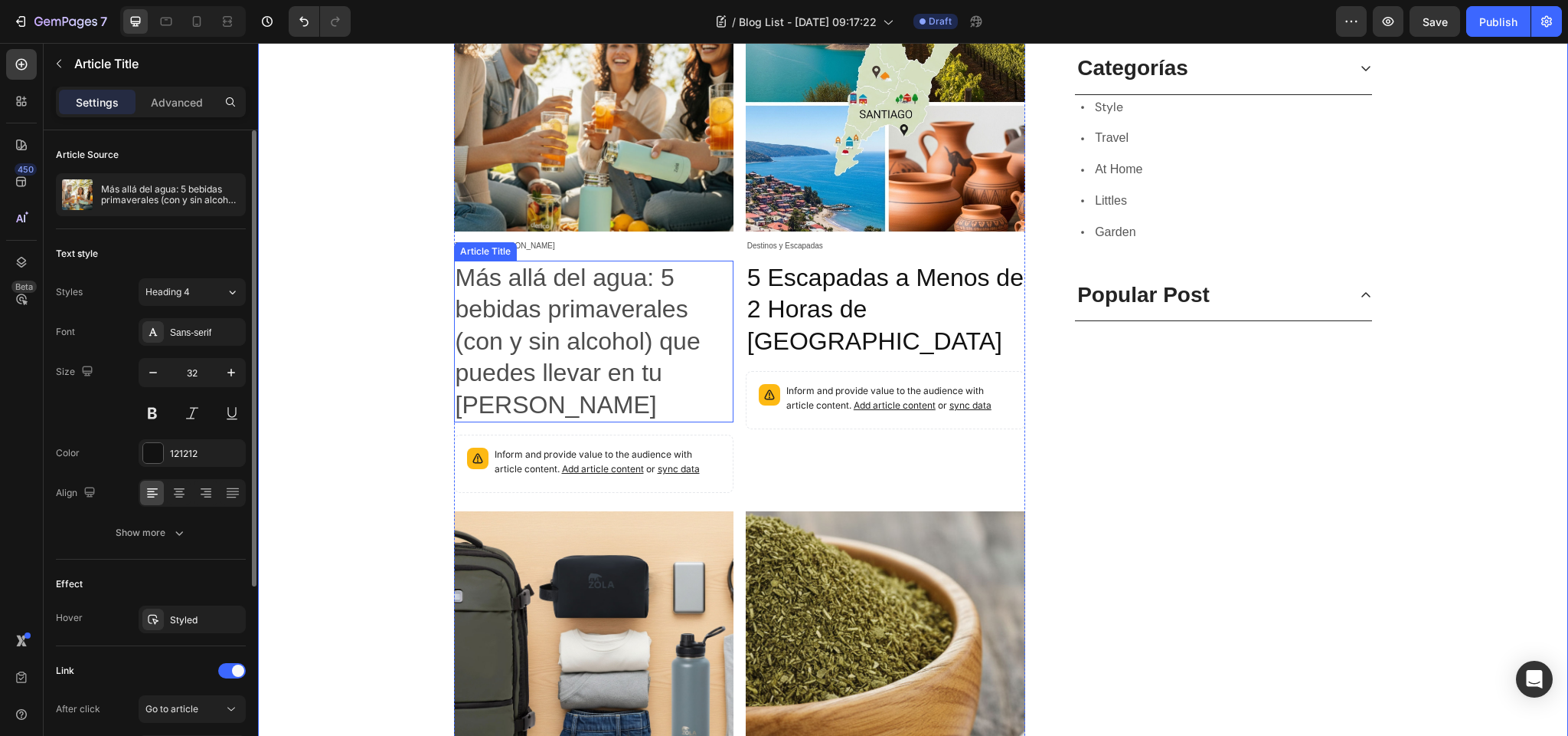
click at [540, 287] on h2 "Más allá del agua: 5 bebidas primaverales (con y sin alcohol) que puedes llevar…" at bounding box center [593, 341] width 280 height 162
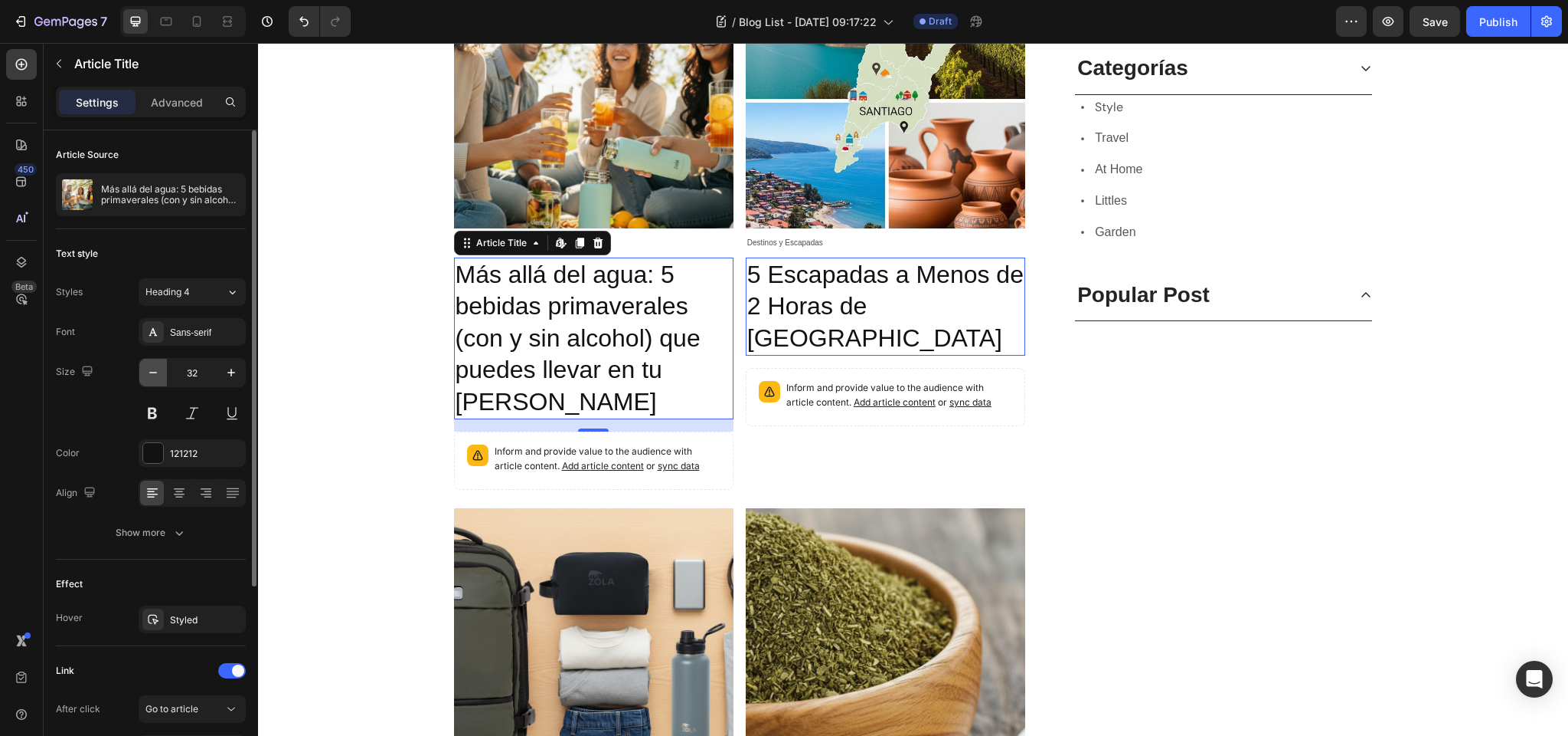
click at [154, 371] on icon "button" at bounding box center [154, 372] width 8 height 2
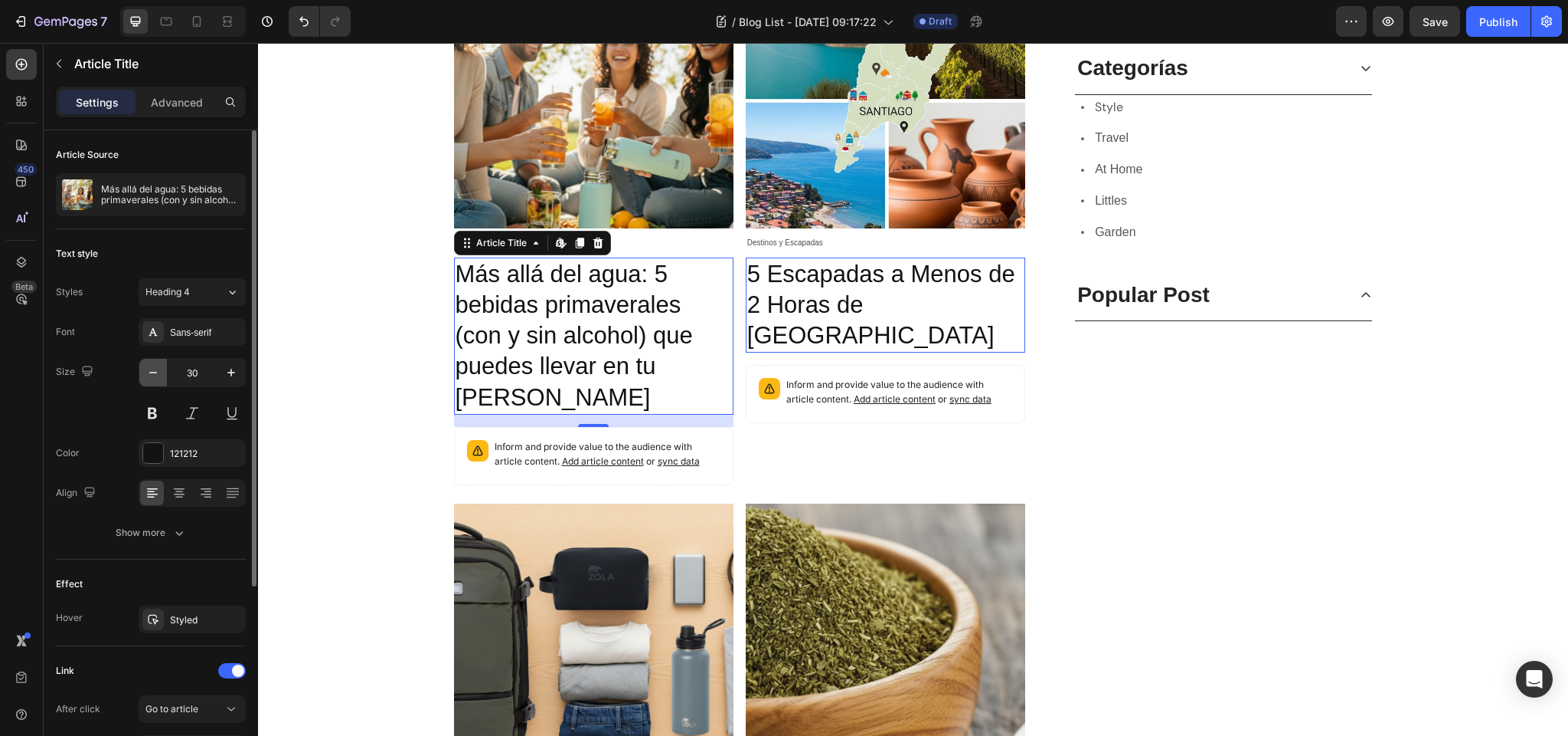
click at [154, 371] on icon "button" at bounding box center [154, 372] width 8 height 2
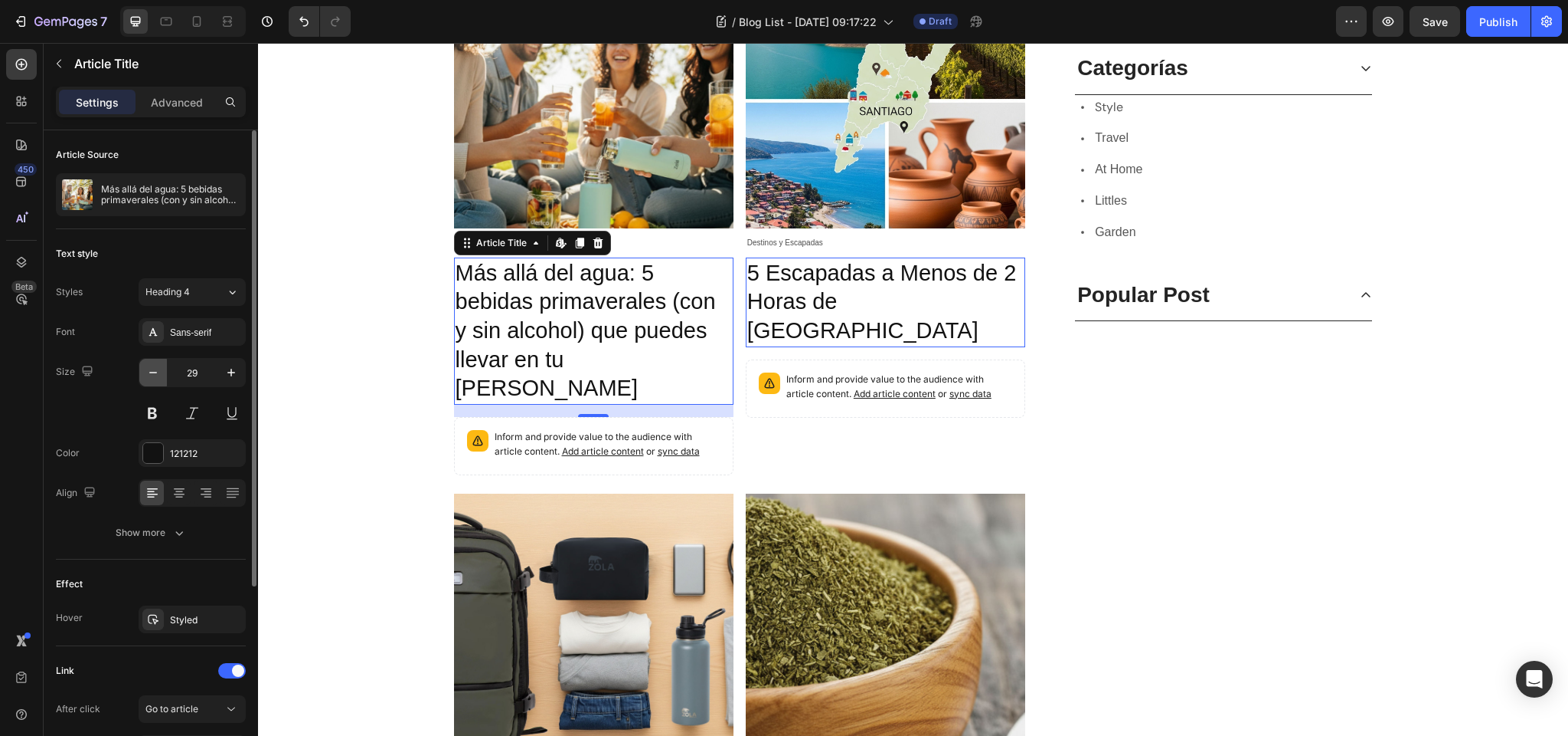
click at [154, 371] on icon "button" at bounding box center [154, 372] width 8 height 2
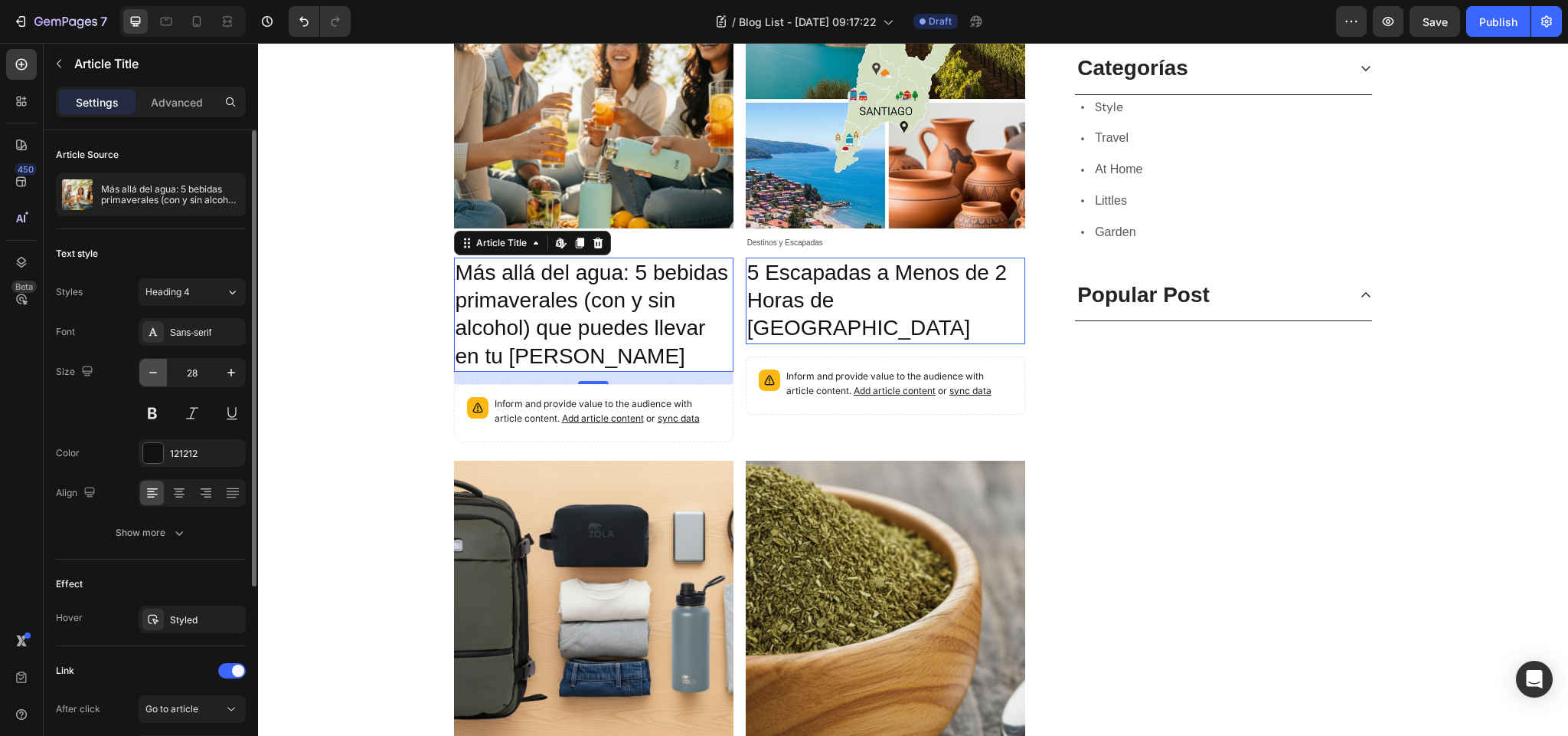
click at [154, 371] on icon "button" at bounding box center [154, 372] width 8 height 2
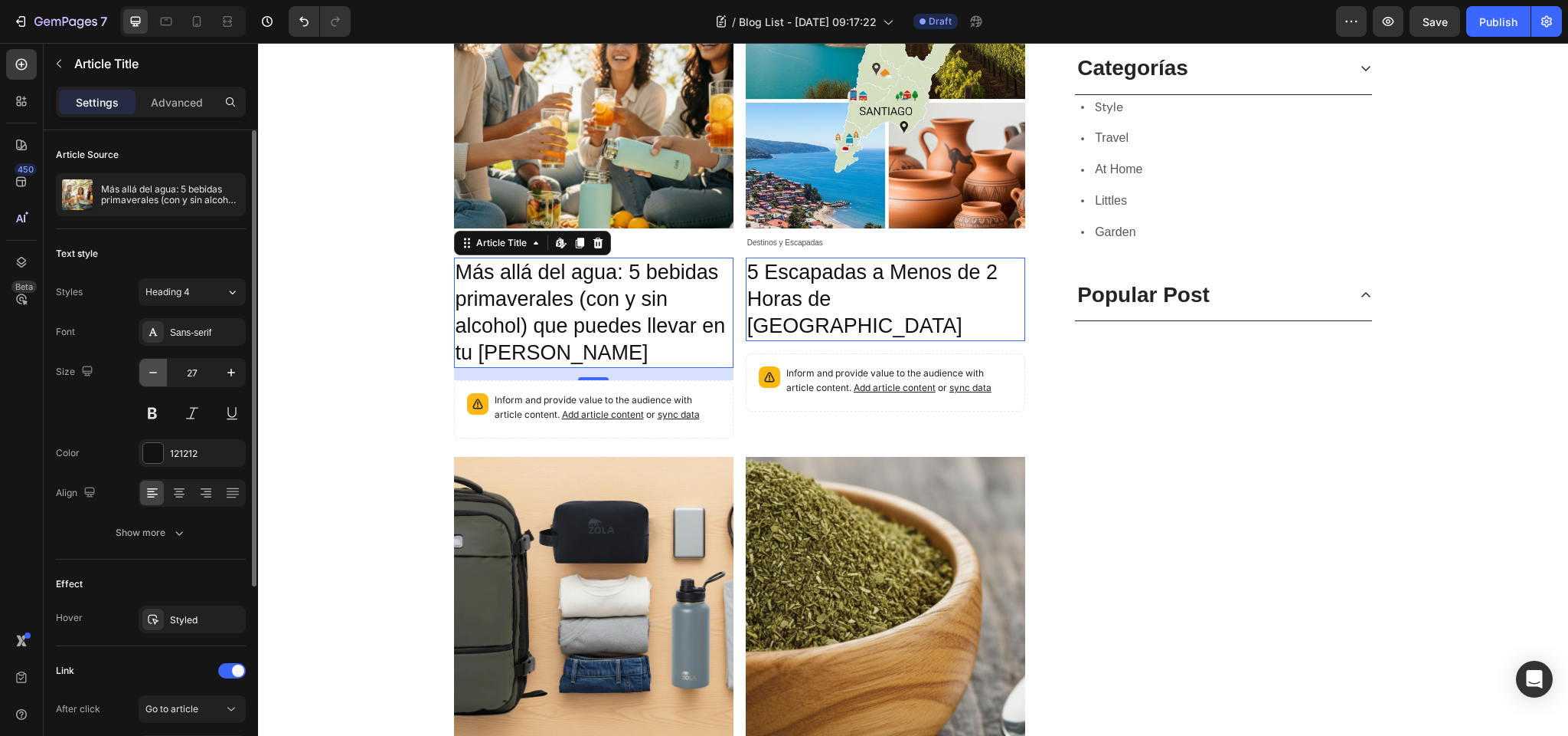
click at [154, 371] on icon "button" at bounding box center [154, 372] width 8 height 2
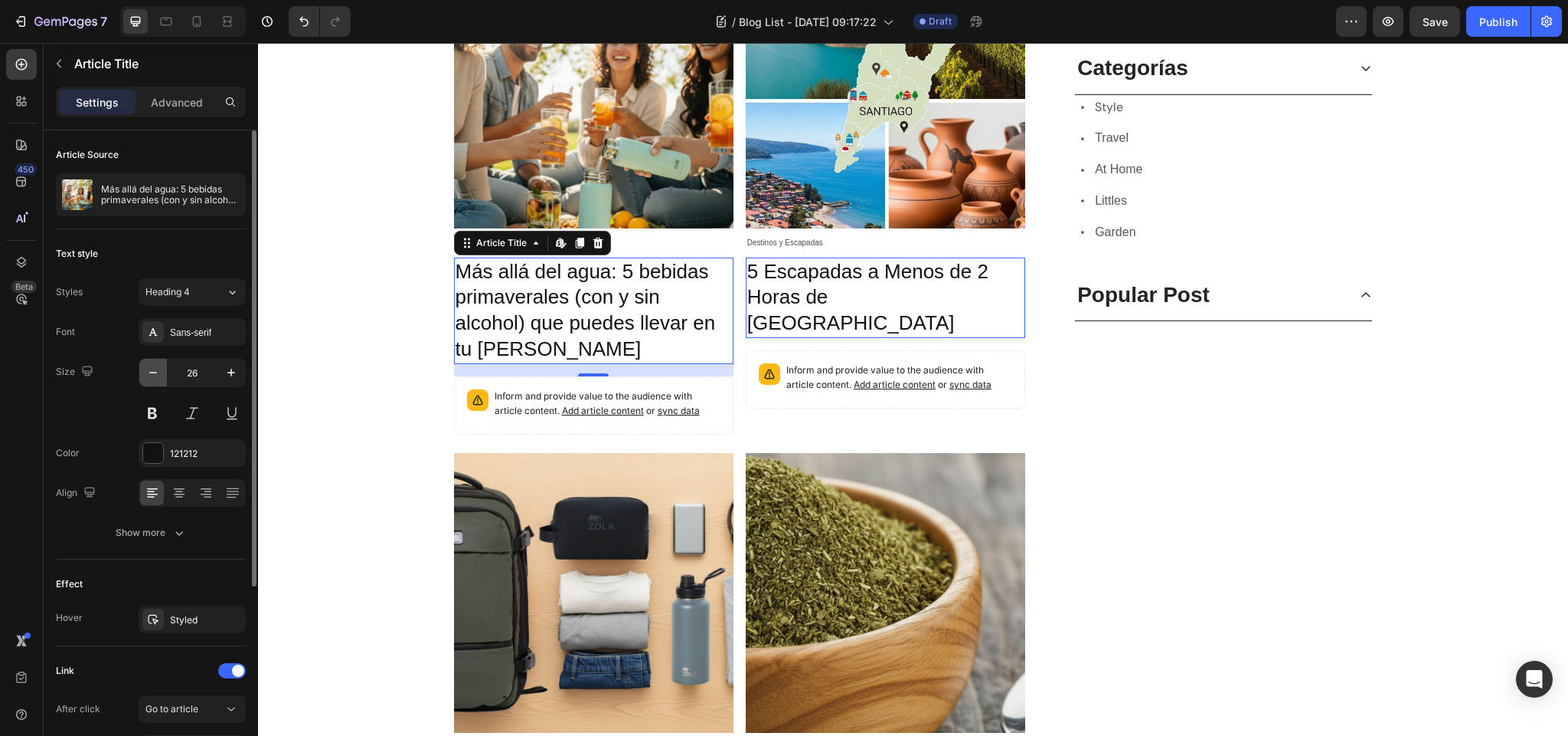
click at [154, 371] on icon "button" at bounding box center [154, 372] width 8 height 2
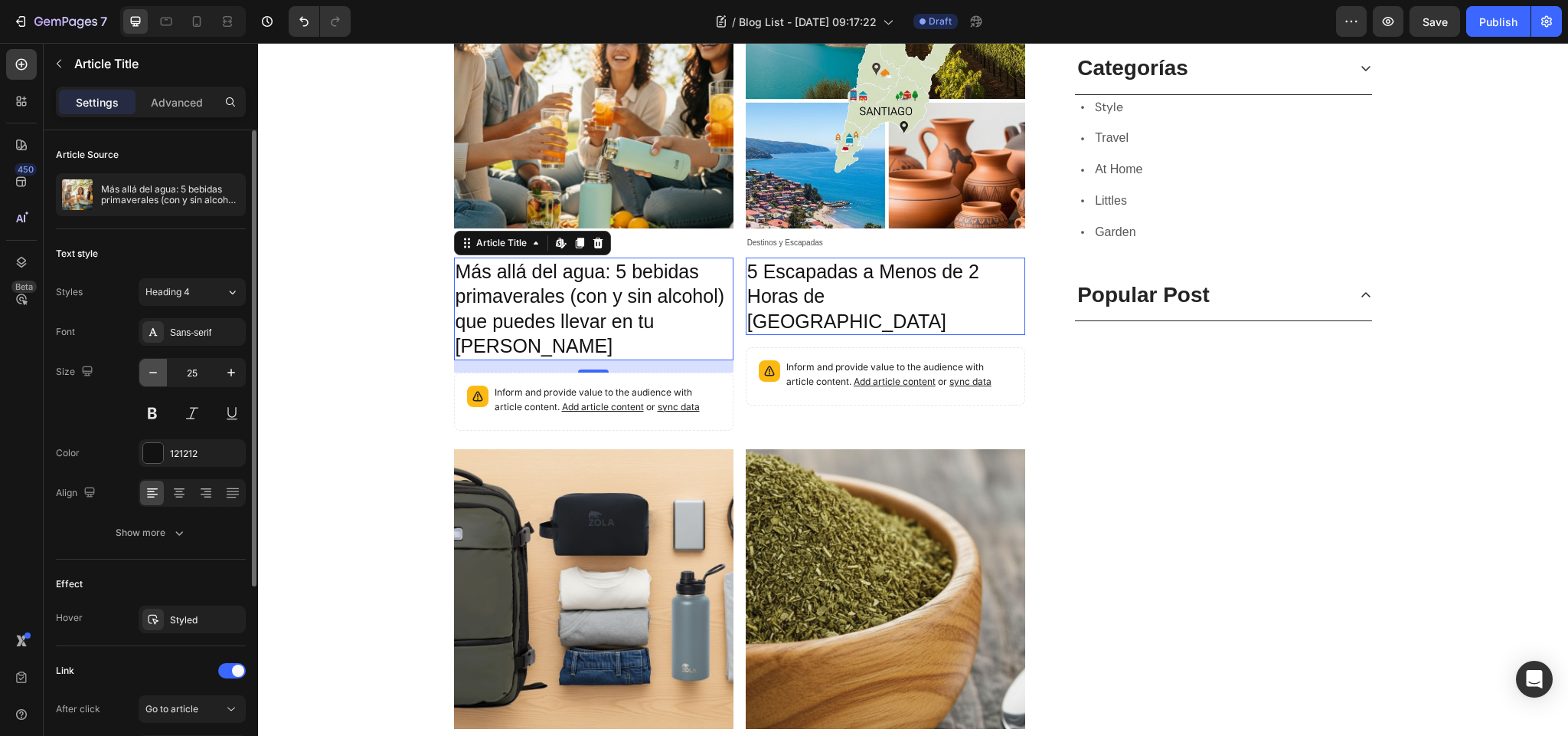
click at [154, 371] on icon "button" at bounding box center [154, 372] width 8 height 2
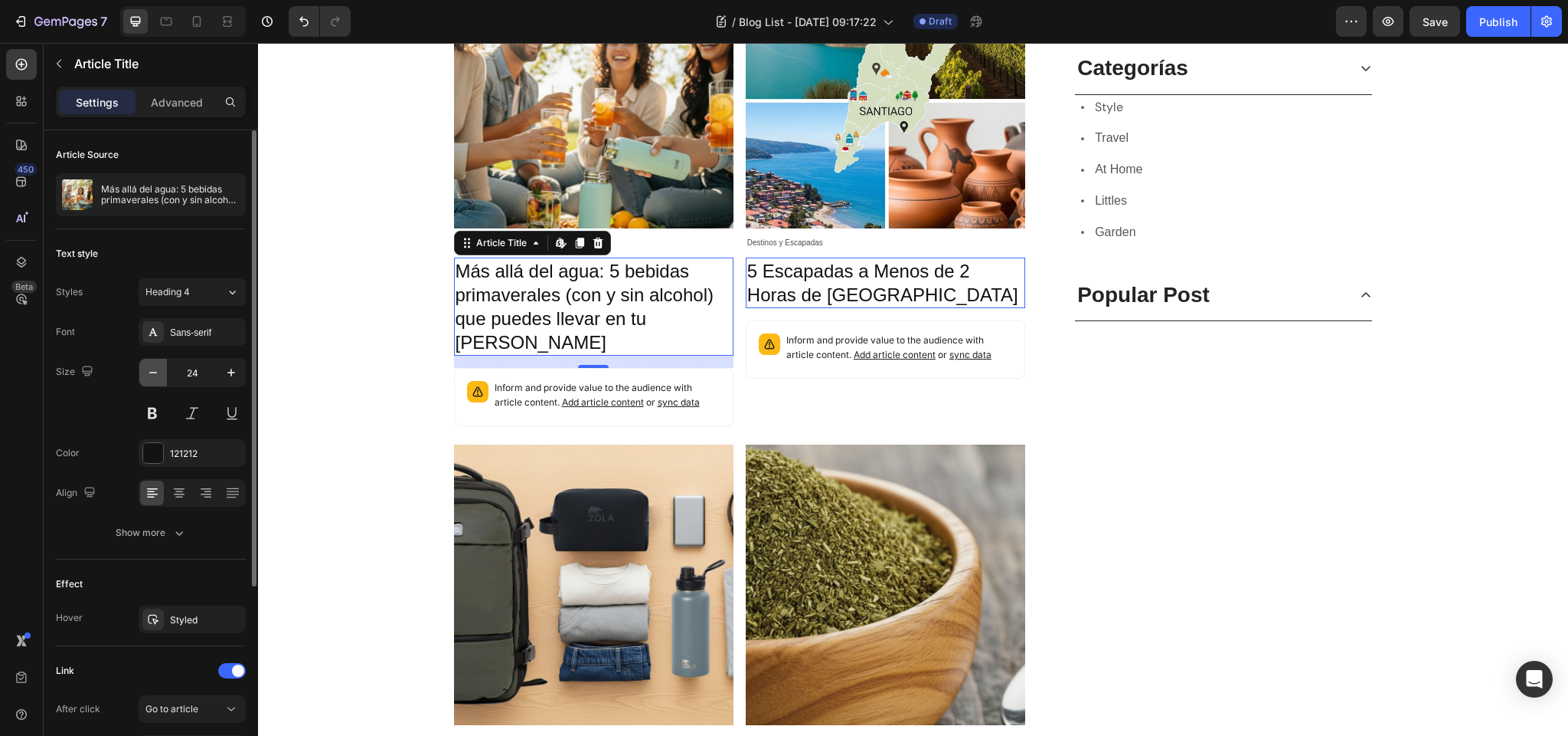
click at [154, 371] on icon "button" at bounding box center [154, 372] width 8 height 2
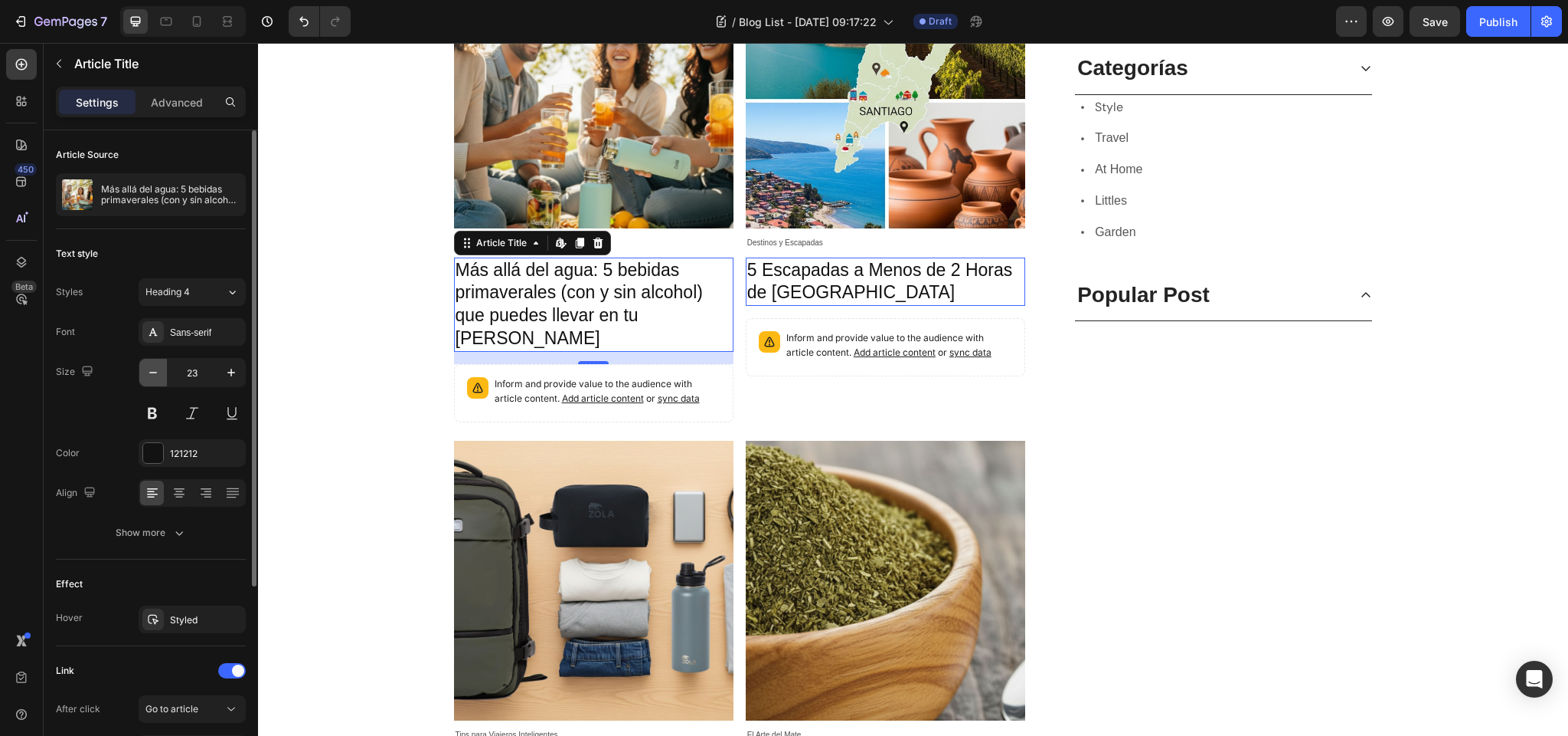
click at [154, 371] on icon "button" at bounding box center [154, 372] width 8 height 2
type input "22"
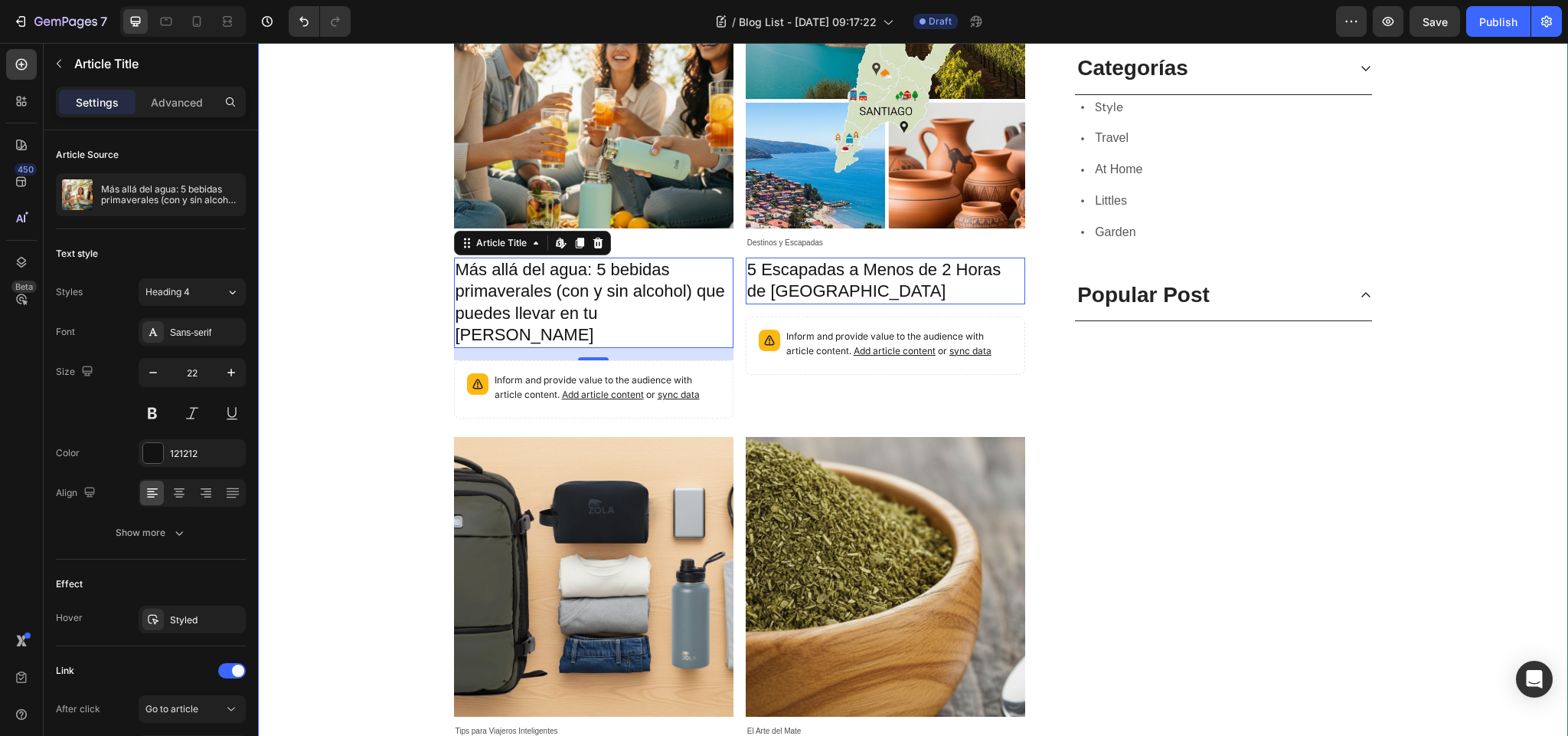
scroll to position [0, 0]
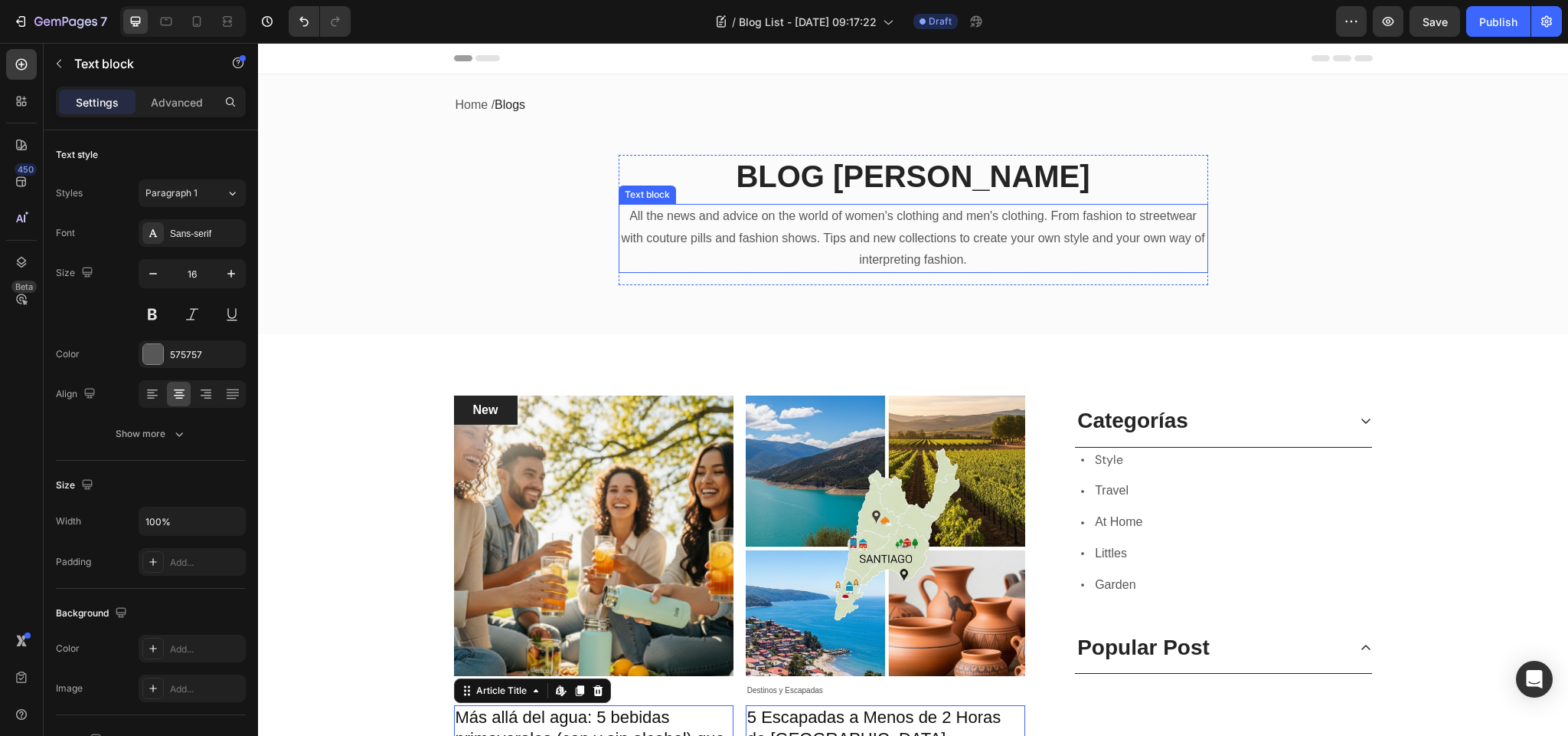
click at [838, 220] on p "All the news and advice on the world of women's clothing and men's clothing. Fr…" at bounding box center [913, 238] width 587 height 66
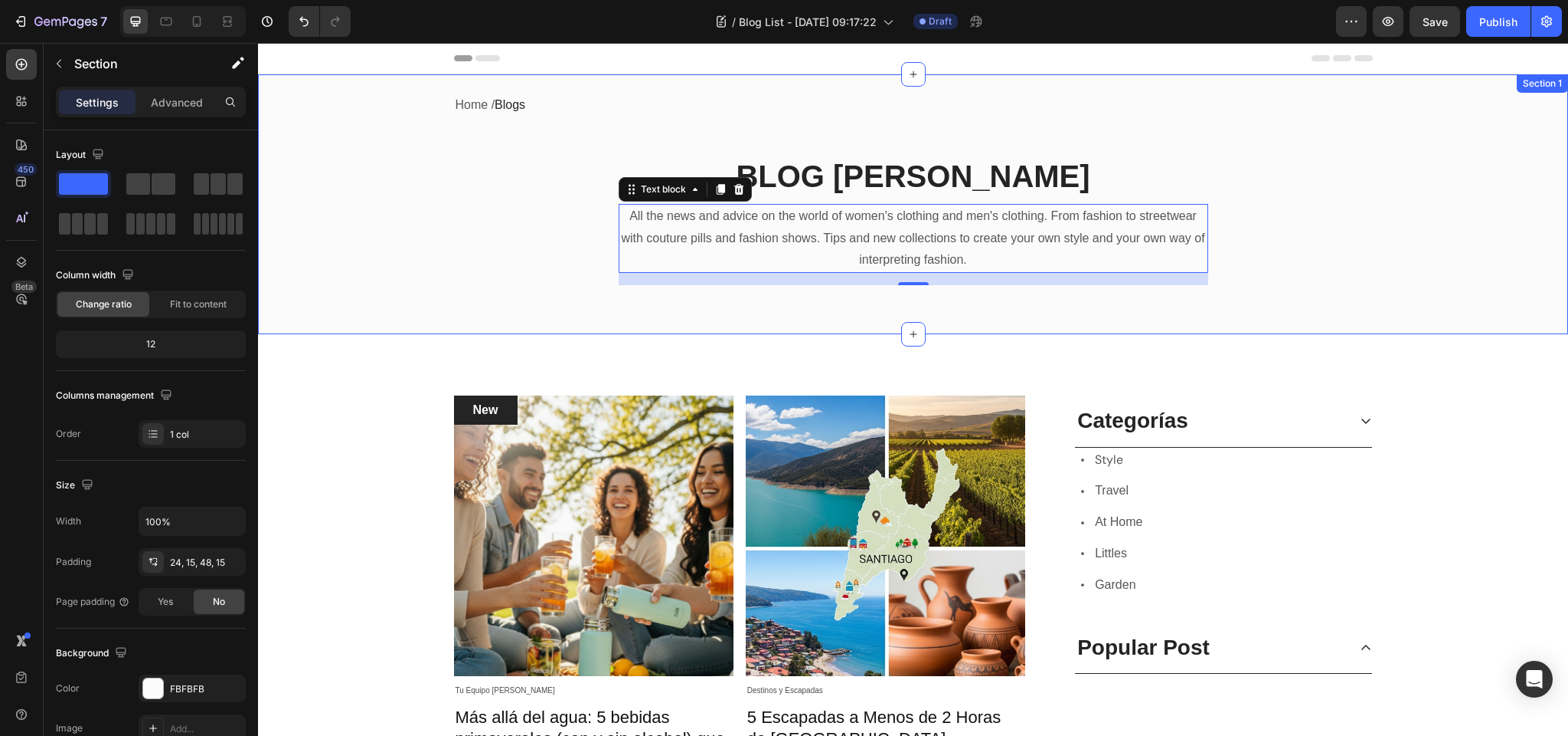
click at [749, 330] on div "Home / Blogs Text block Row BLOG ZOLA Heading All the news and advice on the wo…" at bounding box center [913, 204] width 1310 height 260
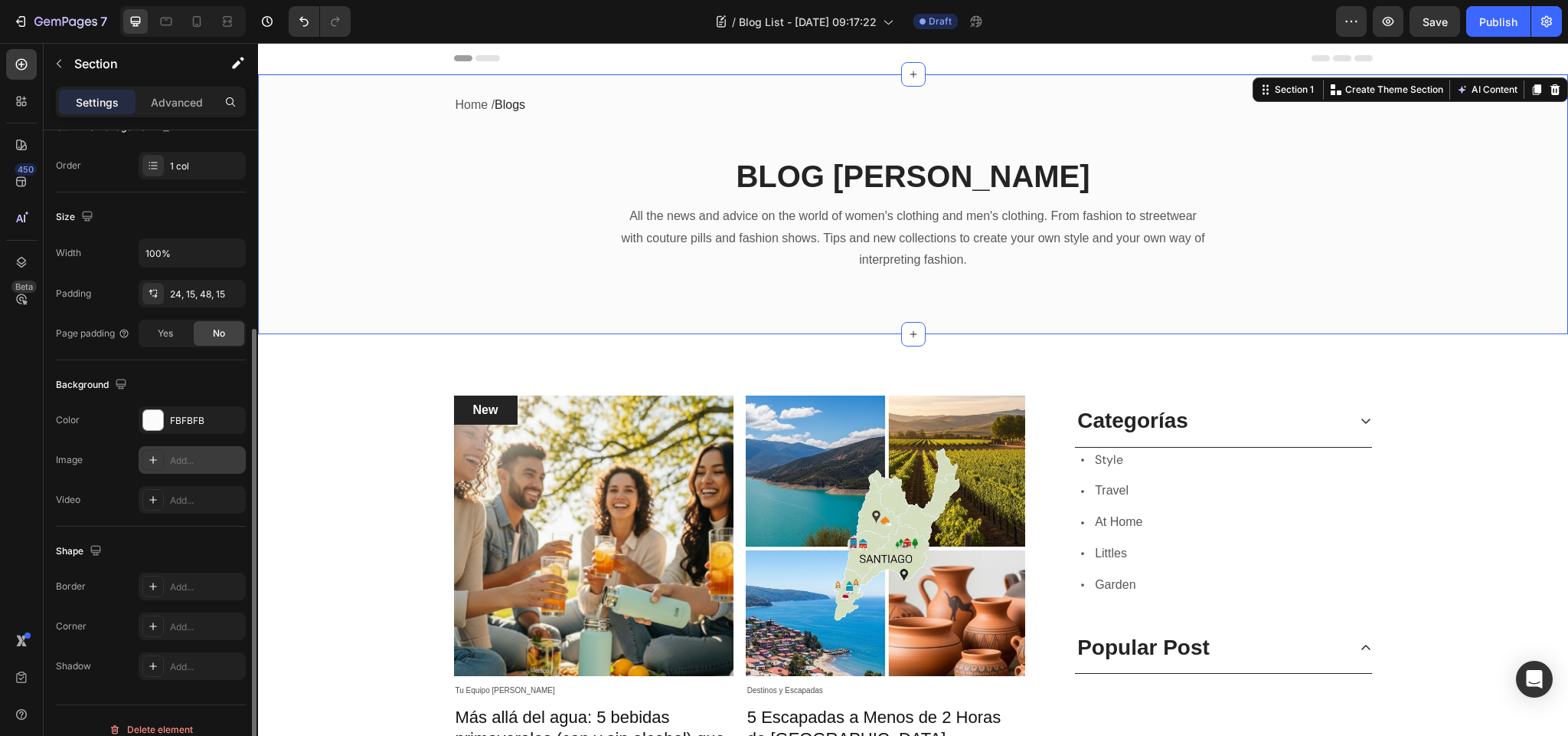
scroll to position [276, 0]
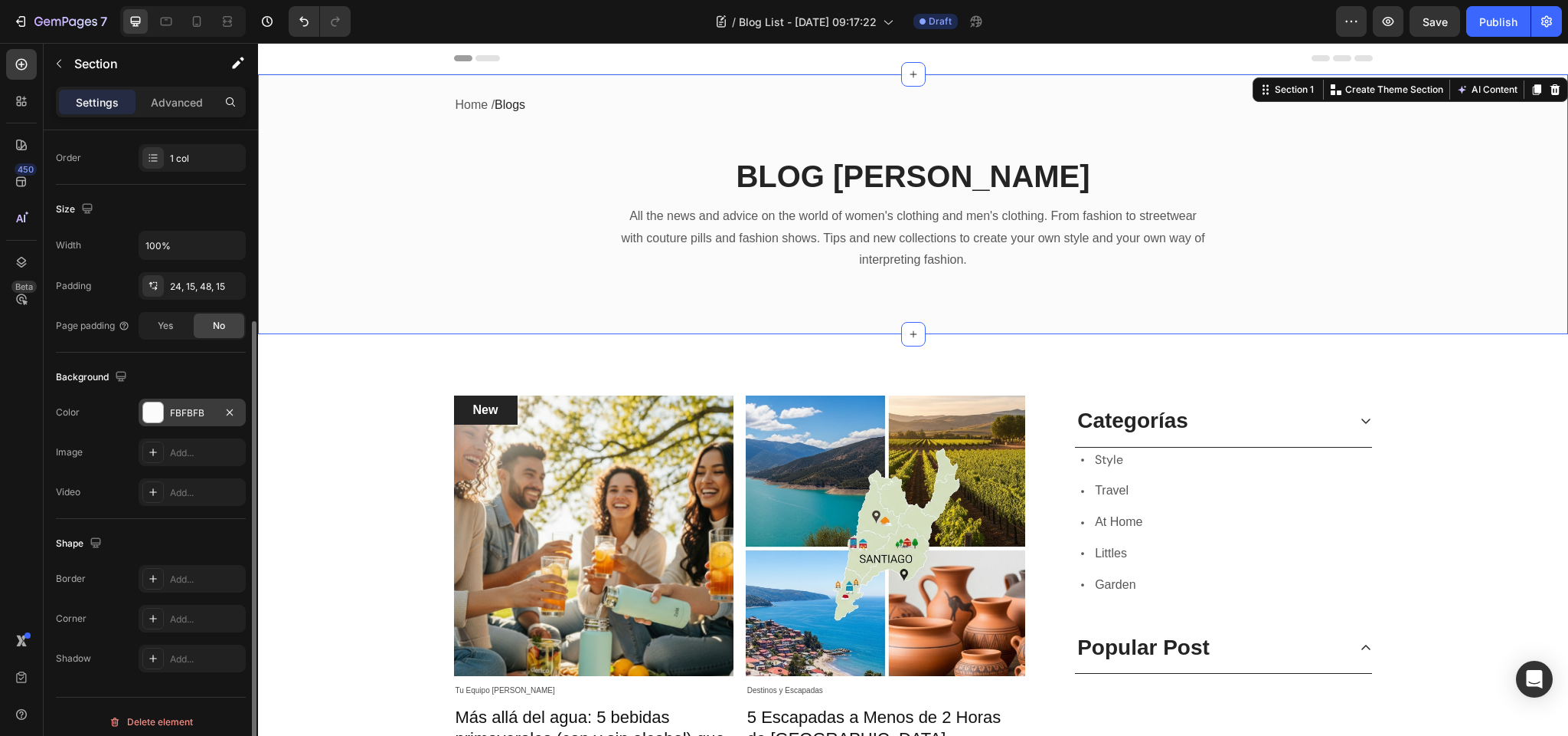
click at [160, 410] on div at bounding box center [153, 412] width 20 height 20
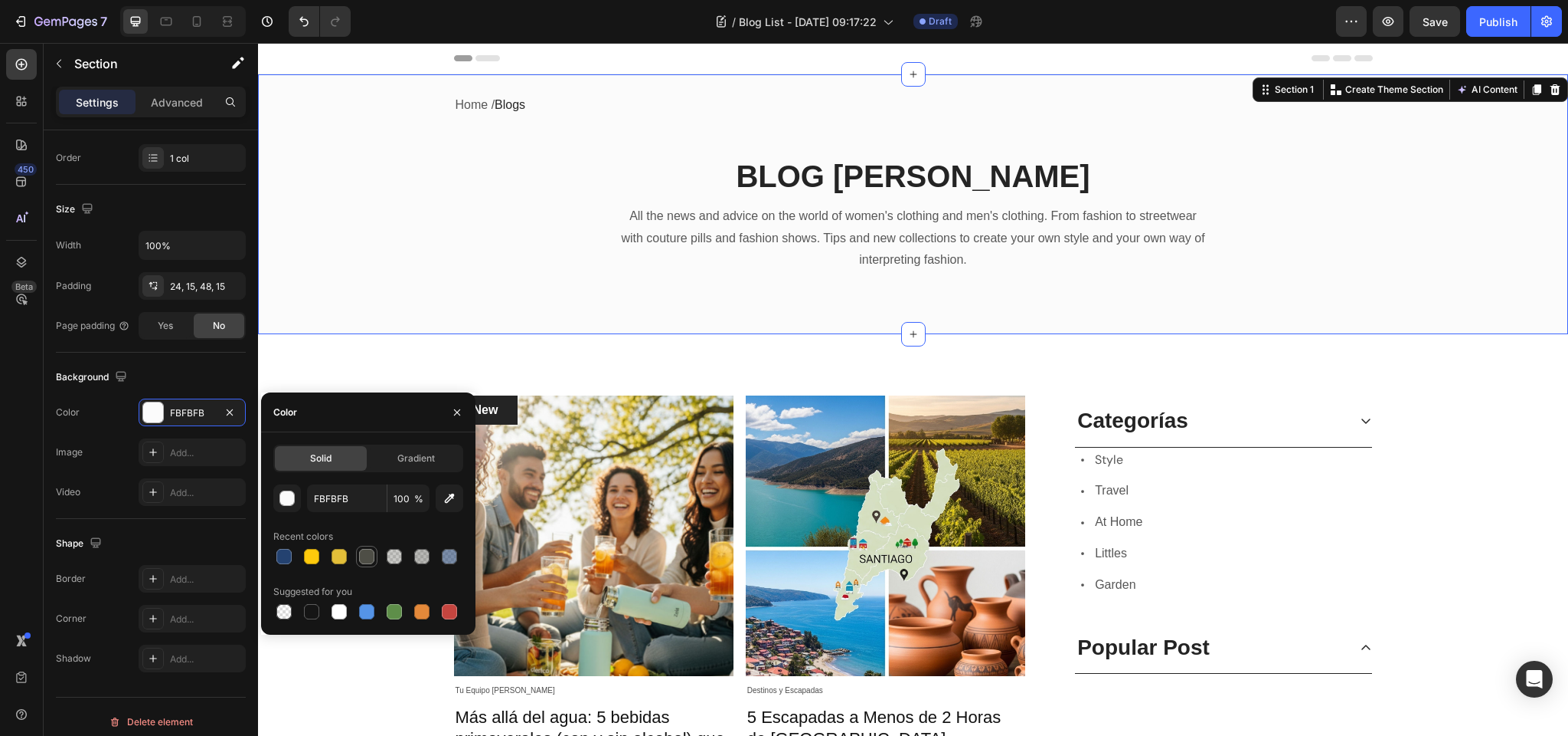
click at [368, 557] on div at bounding box center [366, 556] width 15 height 15
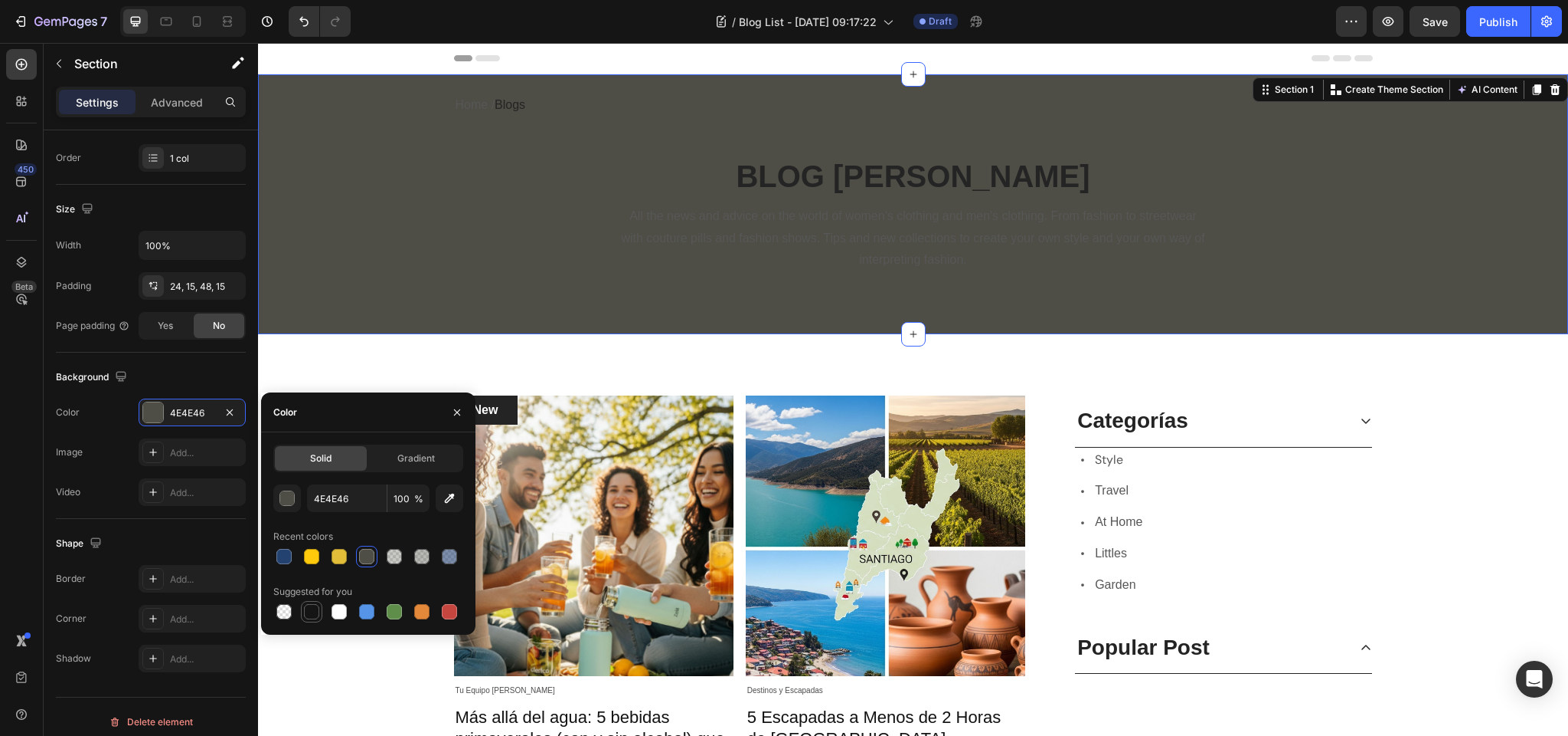
click at [312, 613] on div at bounding box center [312, 612] width 15 height 15
type input "151515"
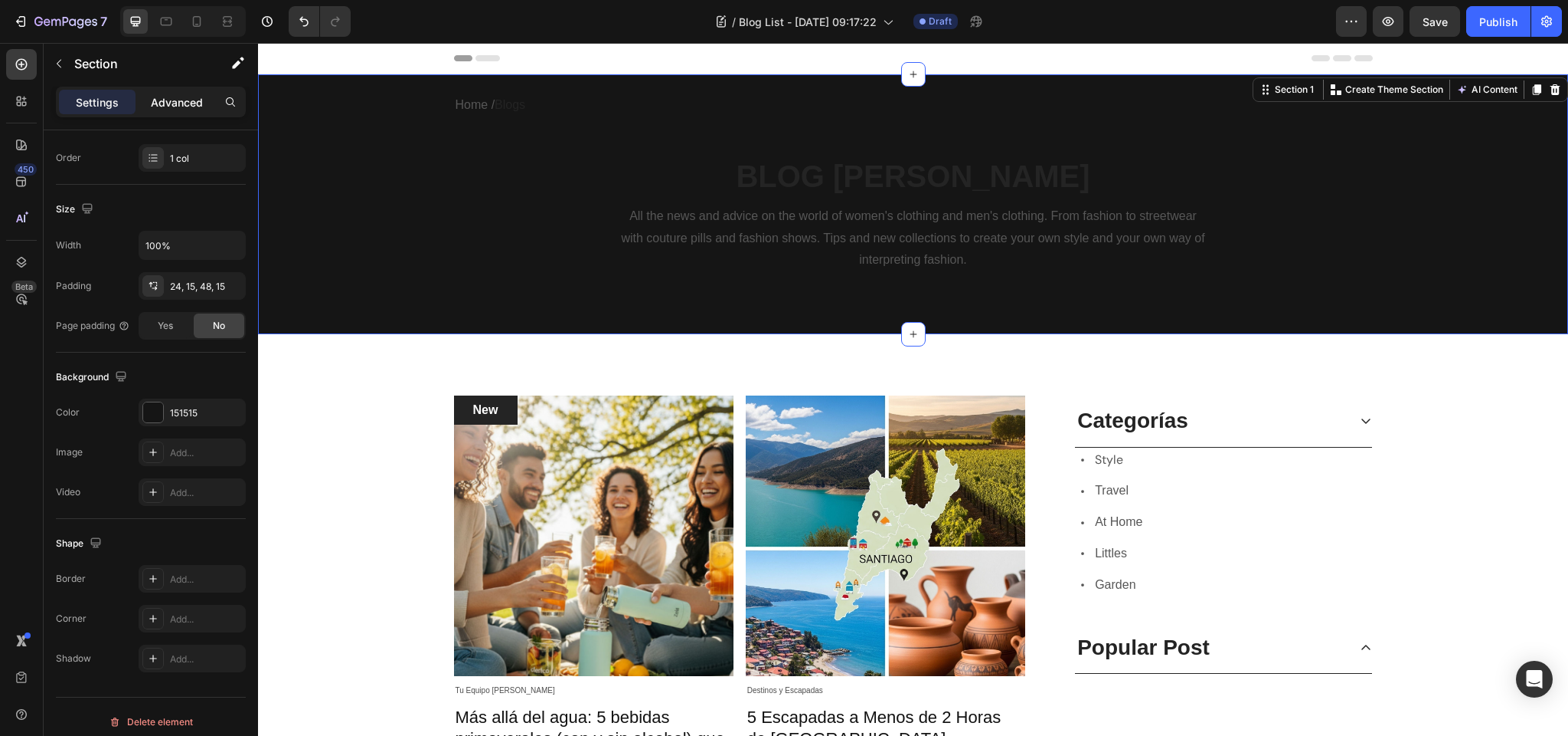
click at [158, 99] on p "Advanced" at bounding box center [176, 102] width 52 height 16
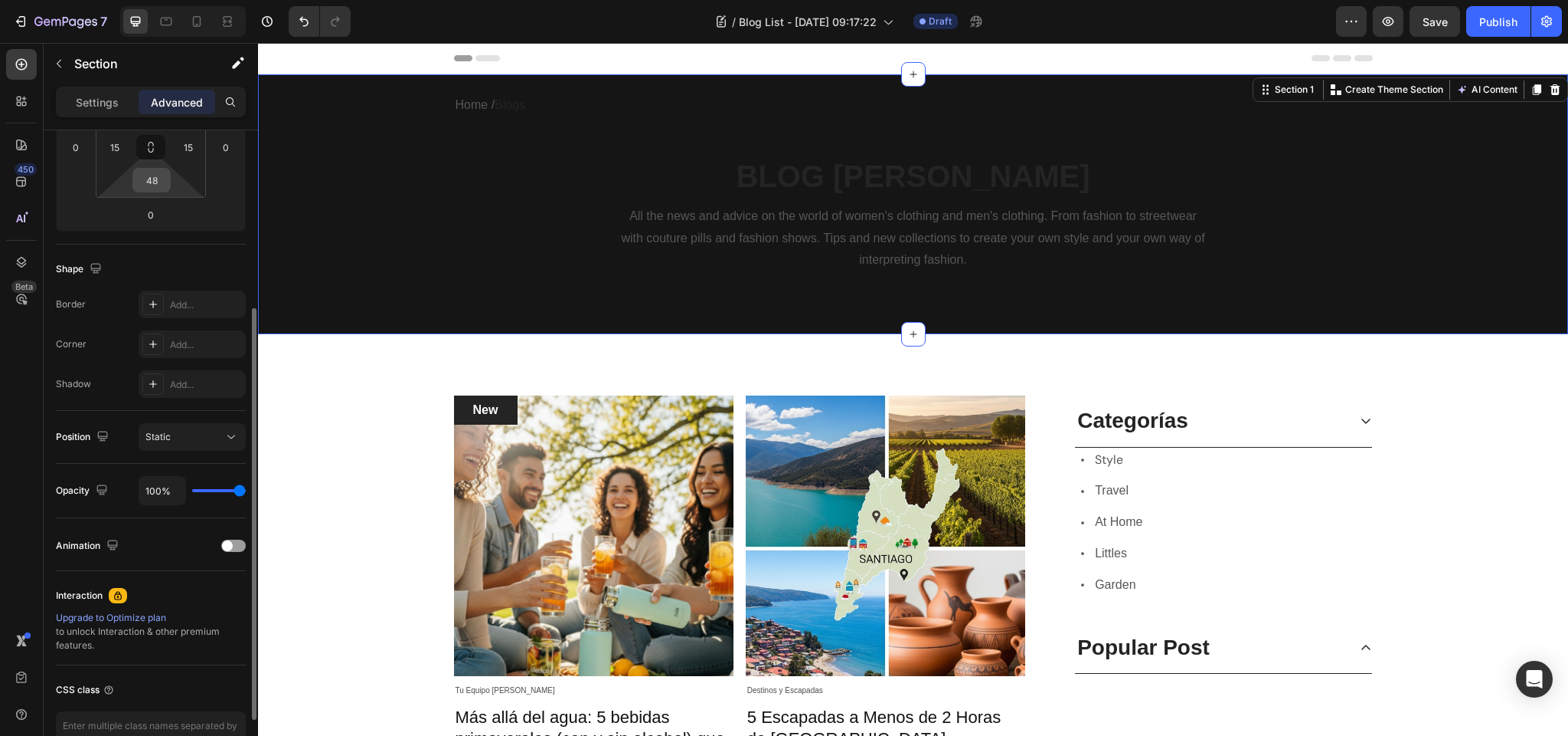
scroll to position [282, 0]
click at [153, 177] on input "48" at bounding box center [152, 177] width 31 height 23
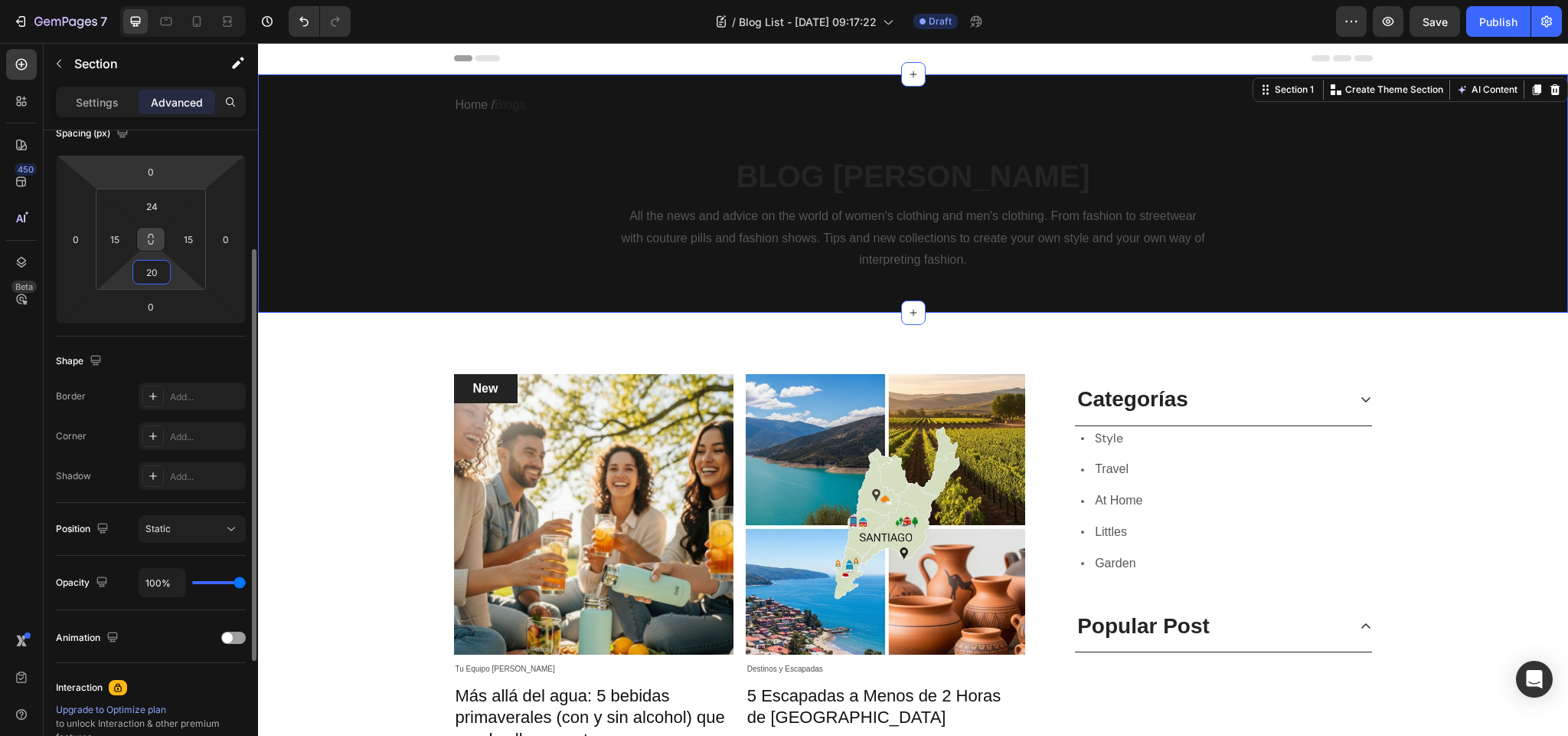
scroll to position [160, 0]
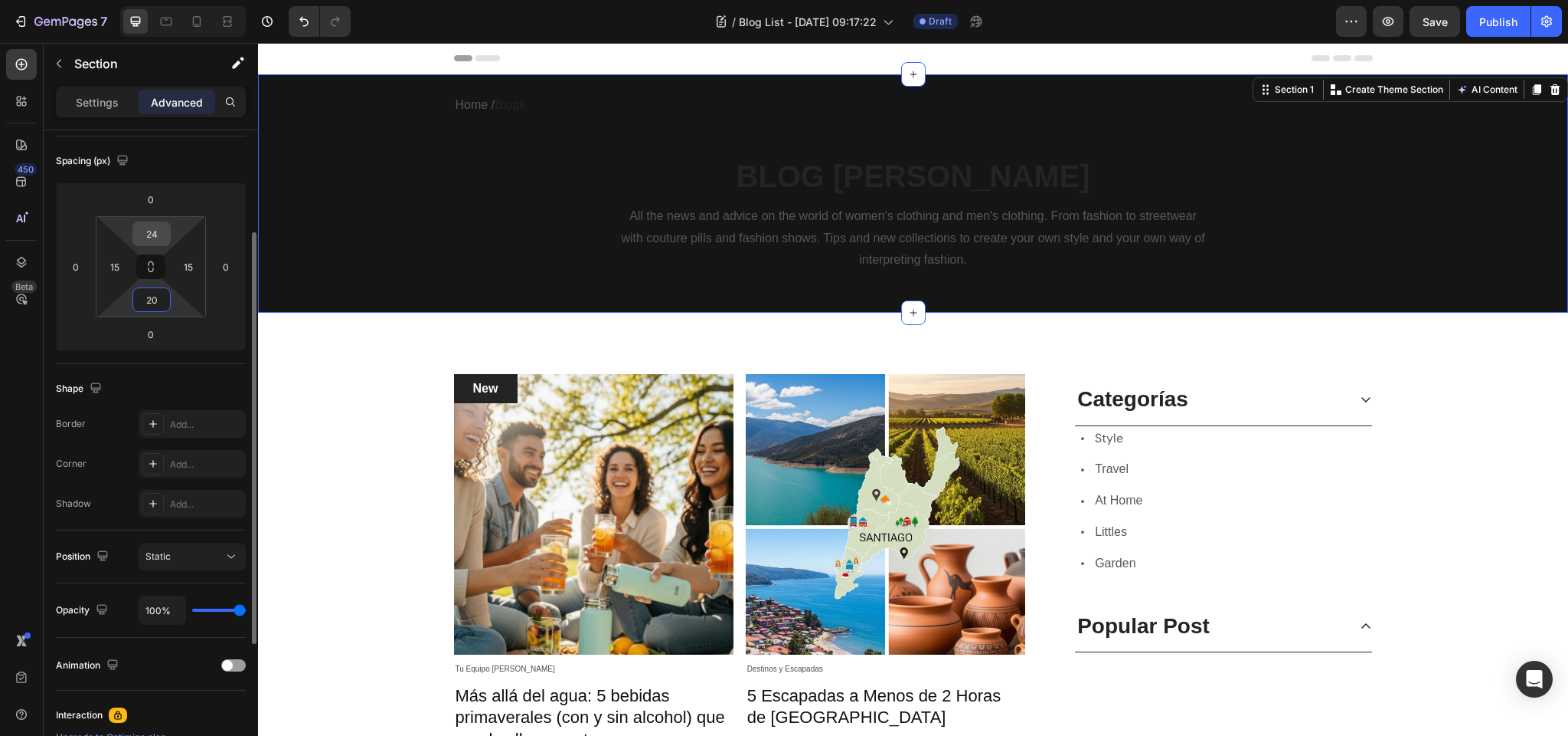
type input "20"
click at [152, 232] on input "24" at bounding box center [152, 234] width 31 height 23
type input "20"
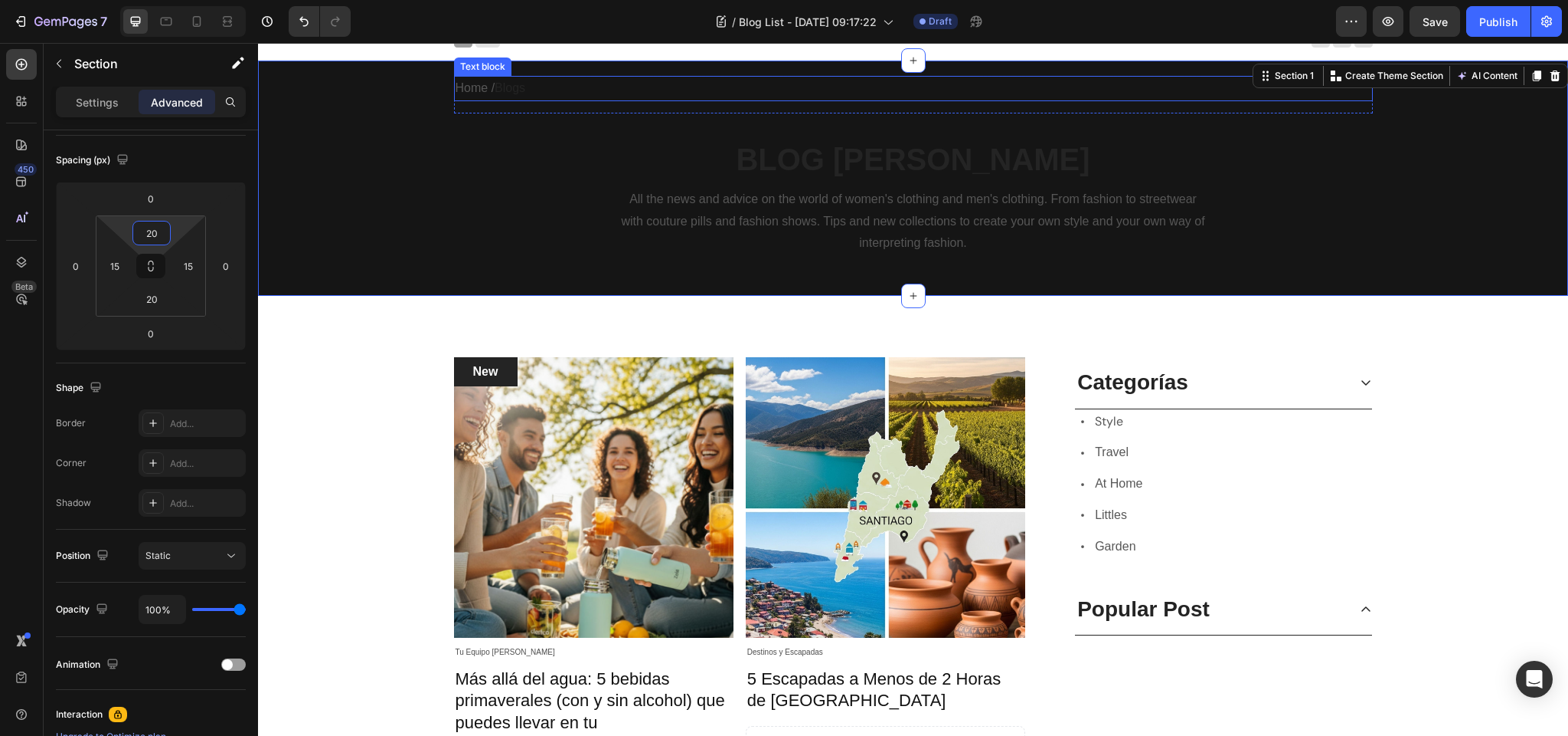
scroll to position [0, 0]
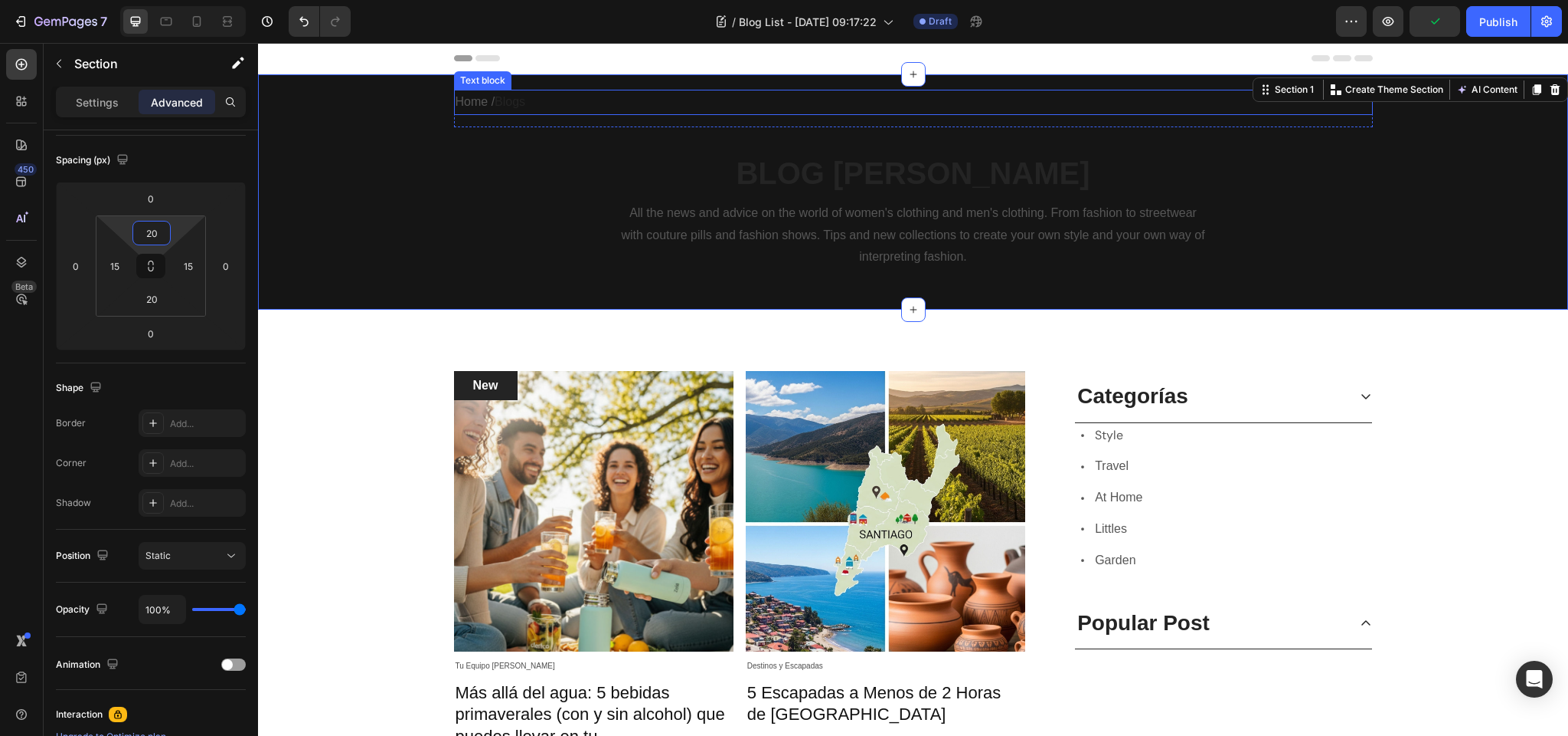
click at [478, 108] on p "Home / Blogs" at bounding box center [913, 103] width 916 height 23
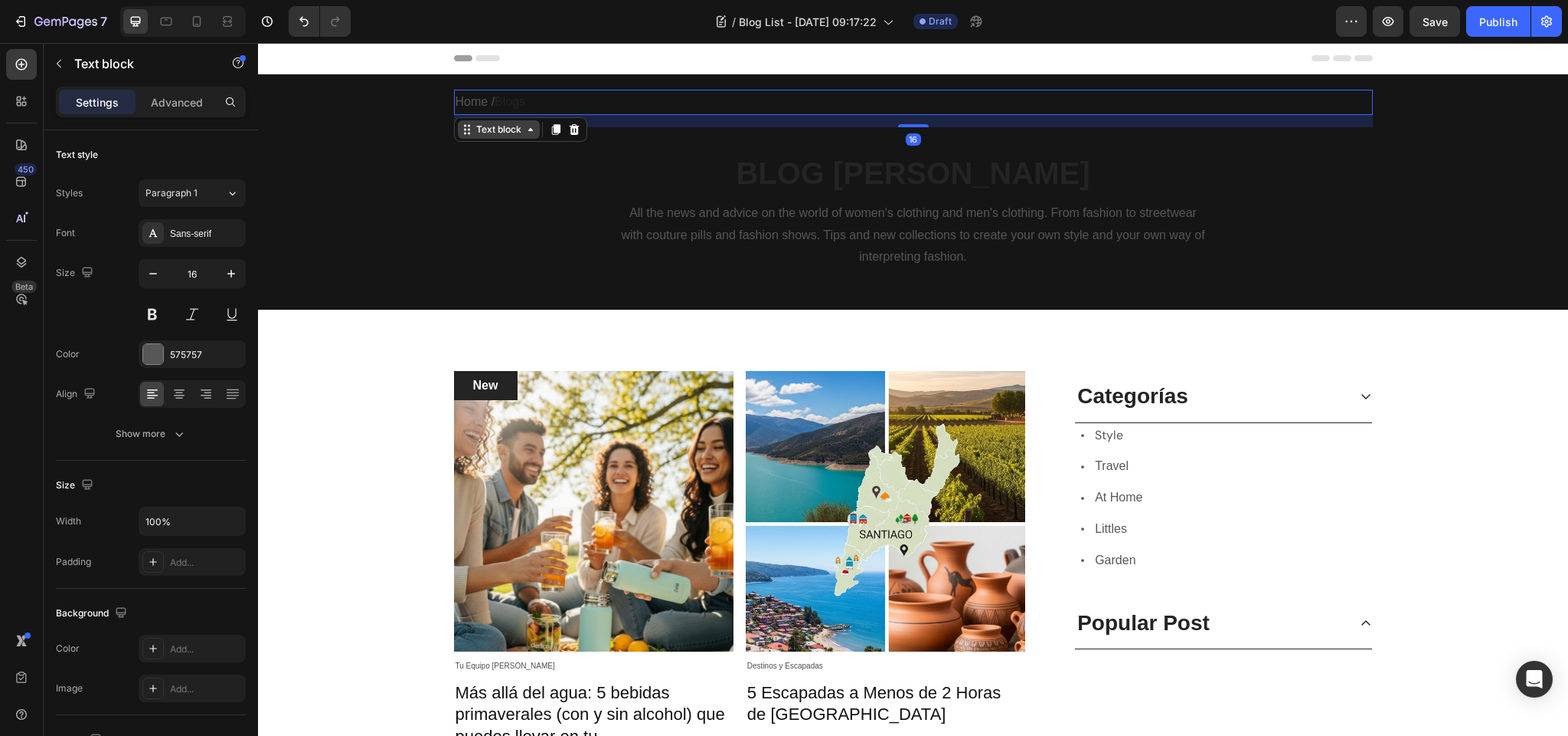
click at [490, 129] on div "Text block" at bounding box center [499, 129] width 51 height 14
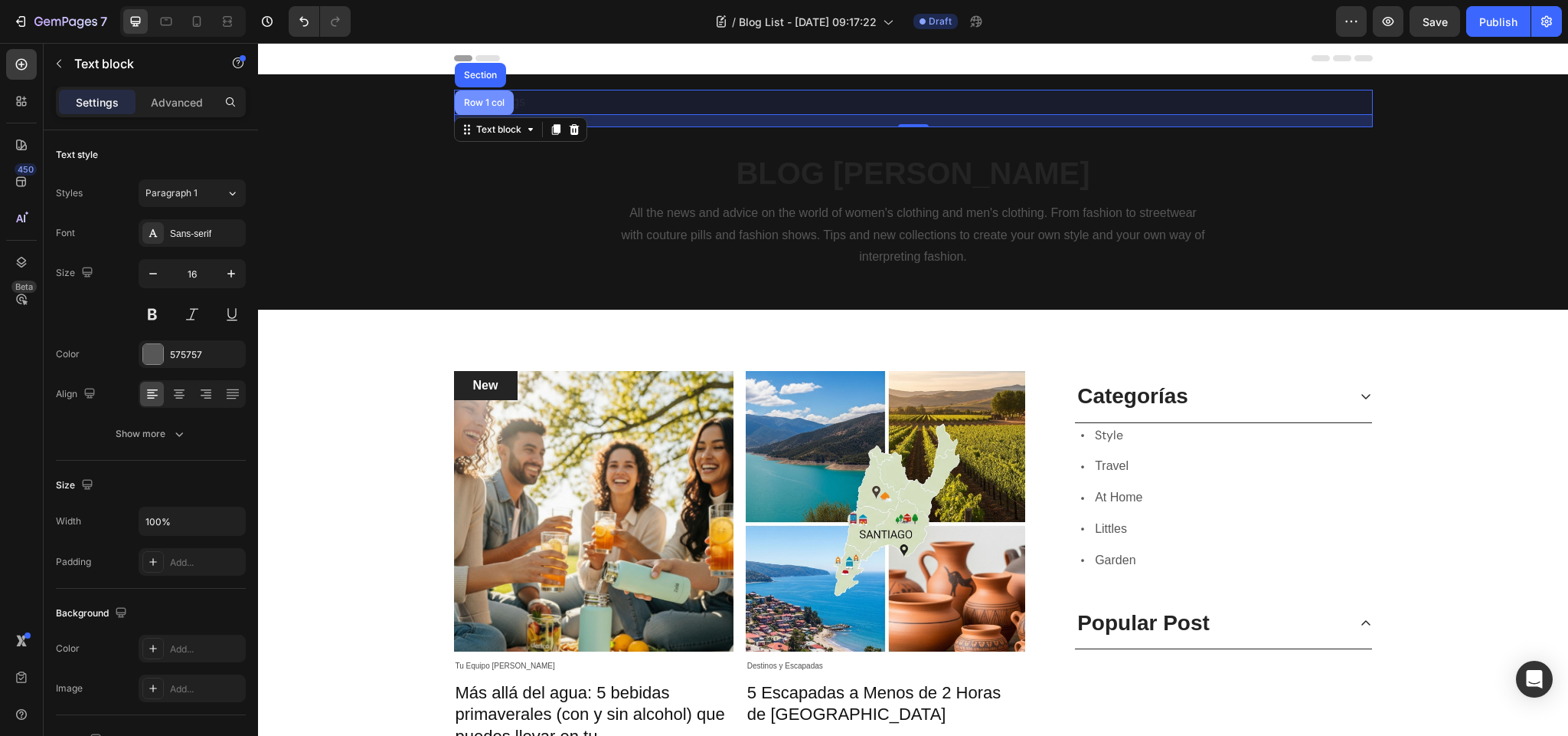
click at [487, 102] on div "Row 1 col" at bounding box center [485, 103] width 47 height 9
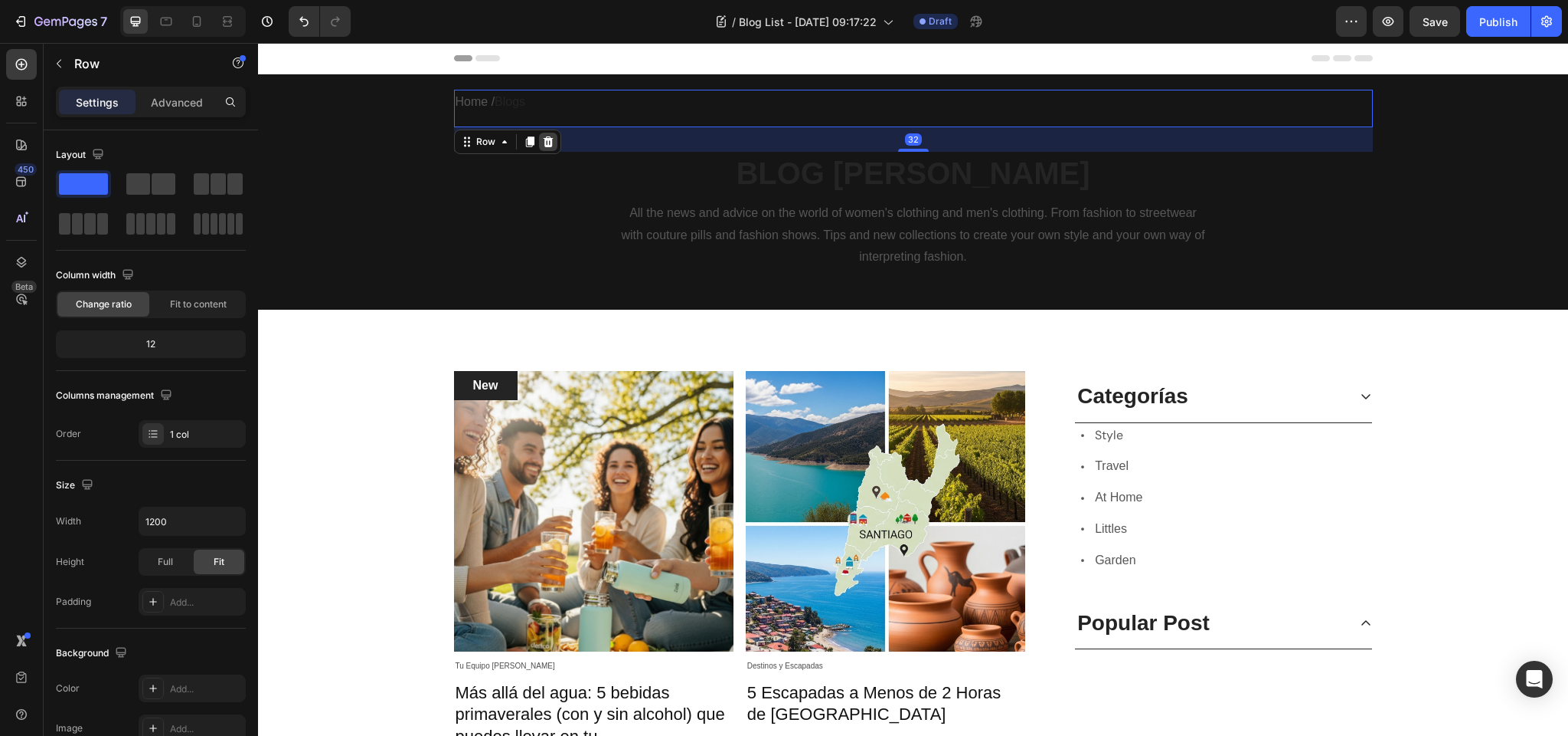
click at [547, 140] on icon at bounding box center [548, 141] width 10 height 10
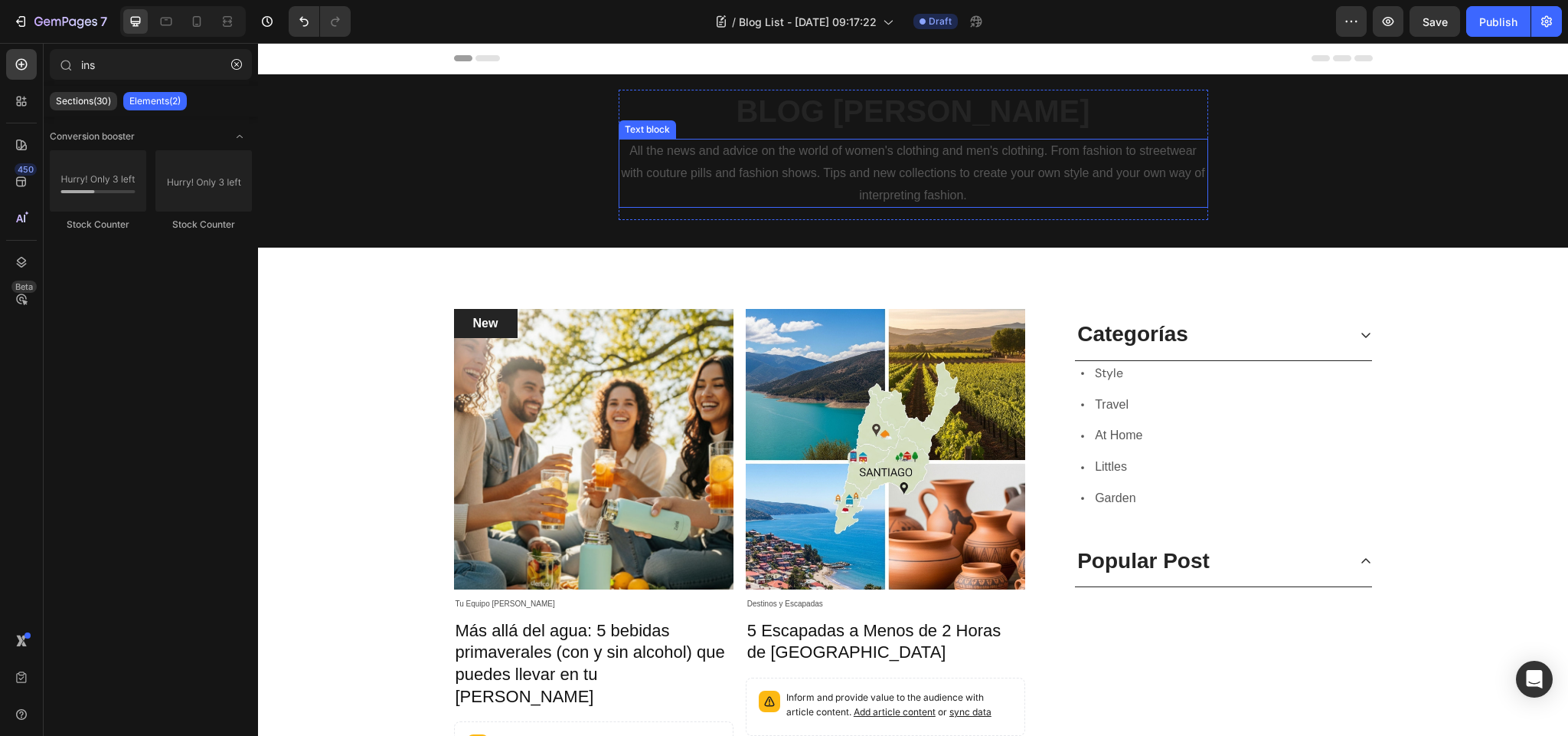
click at [648, 143] on p "All the news and advice on the world of women's clothing and men's clothing. Fr…" at bounding box center [913, 173] width 587 height 66
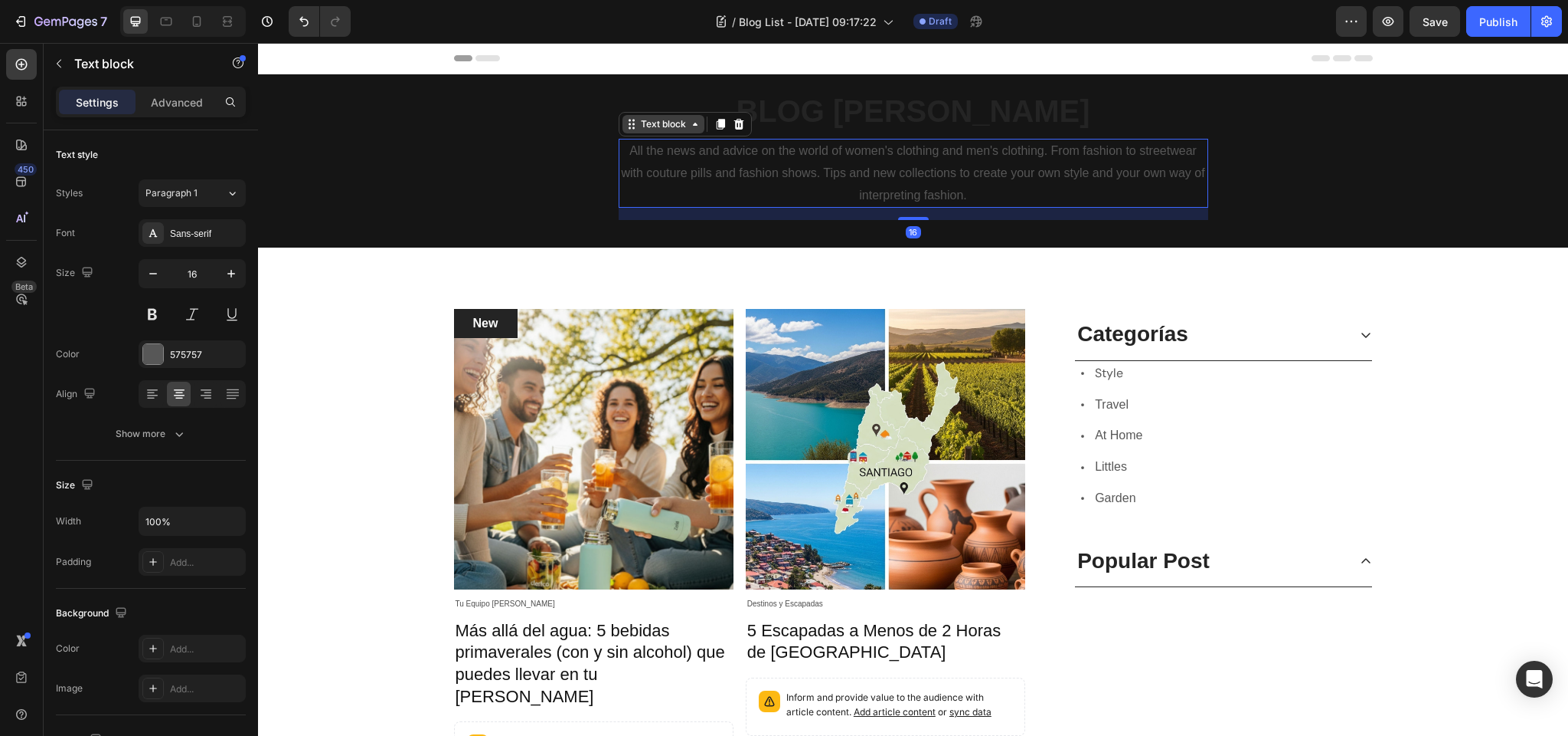
click at [664, 124] on div "Text block" at bounding box center [663, 123] width 51 height 14
click at [176, 106] on p "Advanced" at bounding box center [176, 102] width 52 height 16
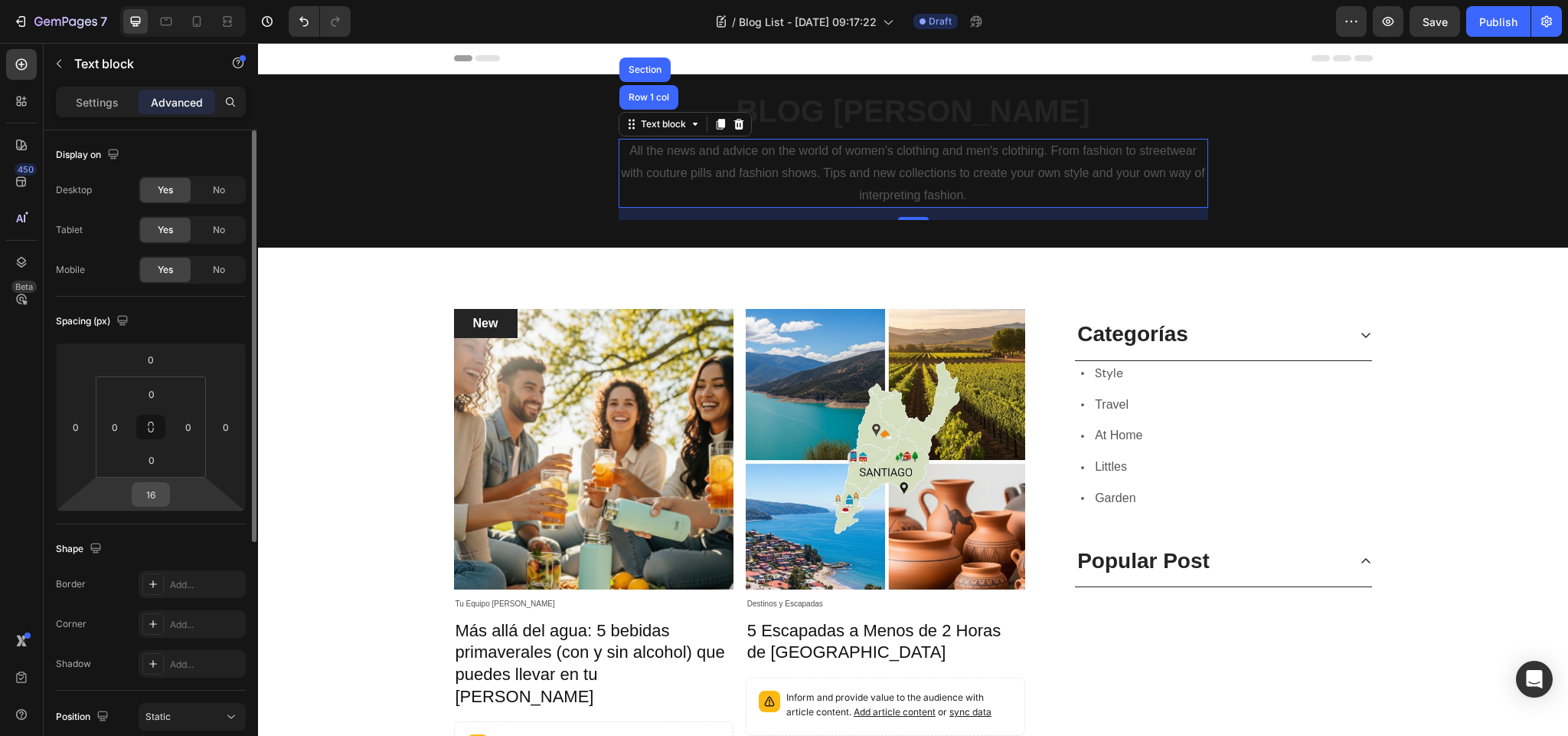
click at [152, 499] on input "16" at bounding box center [151, 494] width 31 height 23
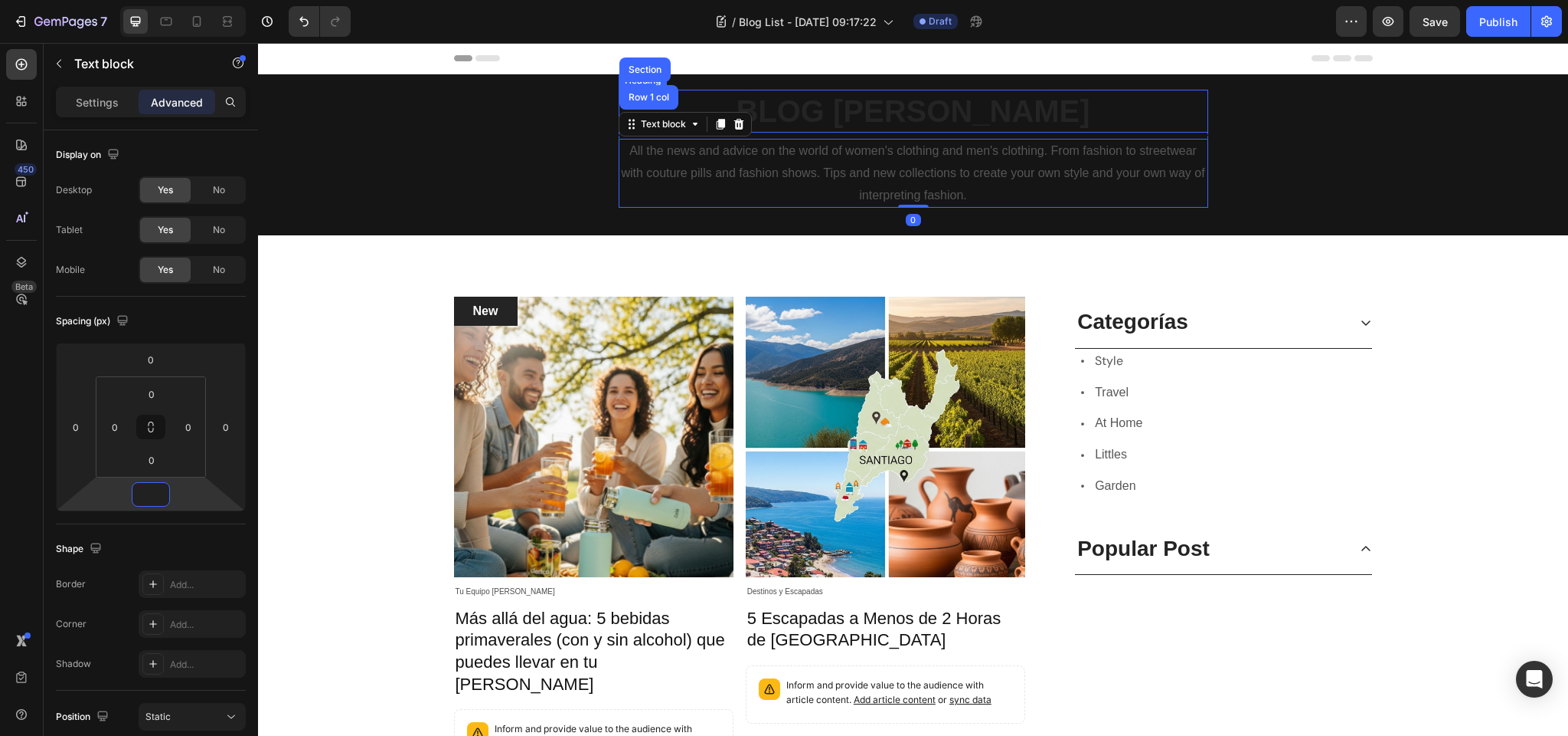
click at [851, 113] on h2 "BLOG [PERSON_NAME]" at bounding box center [913, 111] width 590 height 43
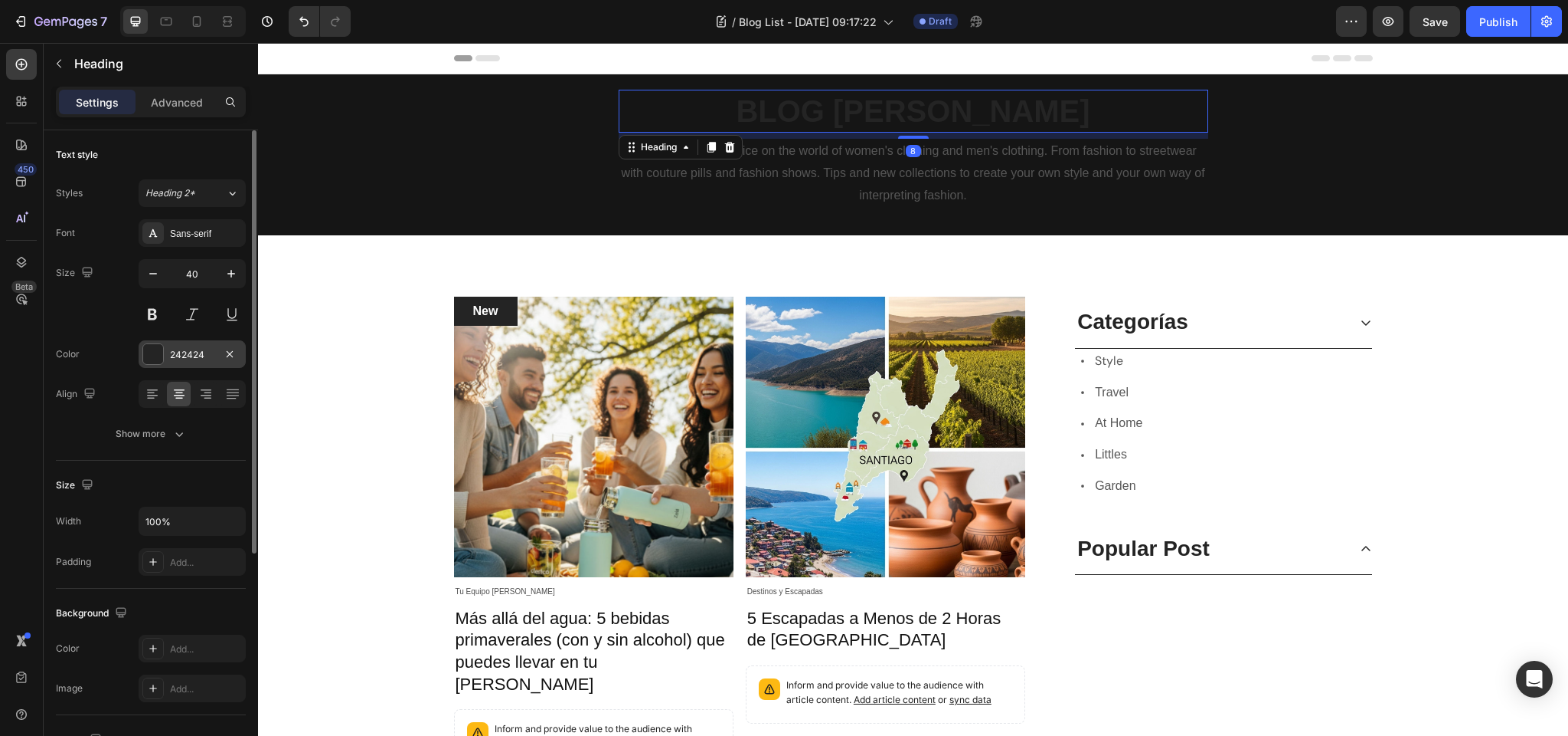
click at [158, 352] on div at bounding box center [153, 353] width 20 height 20
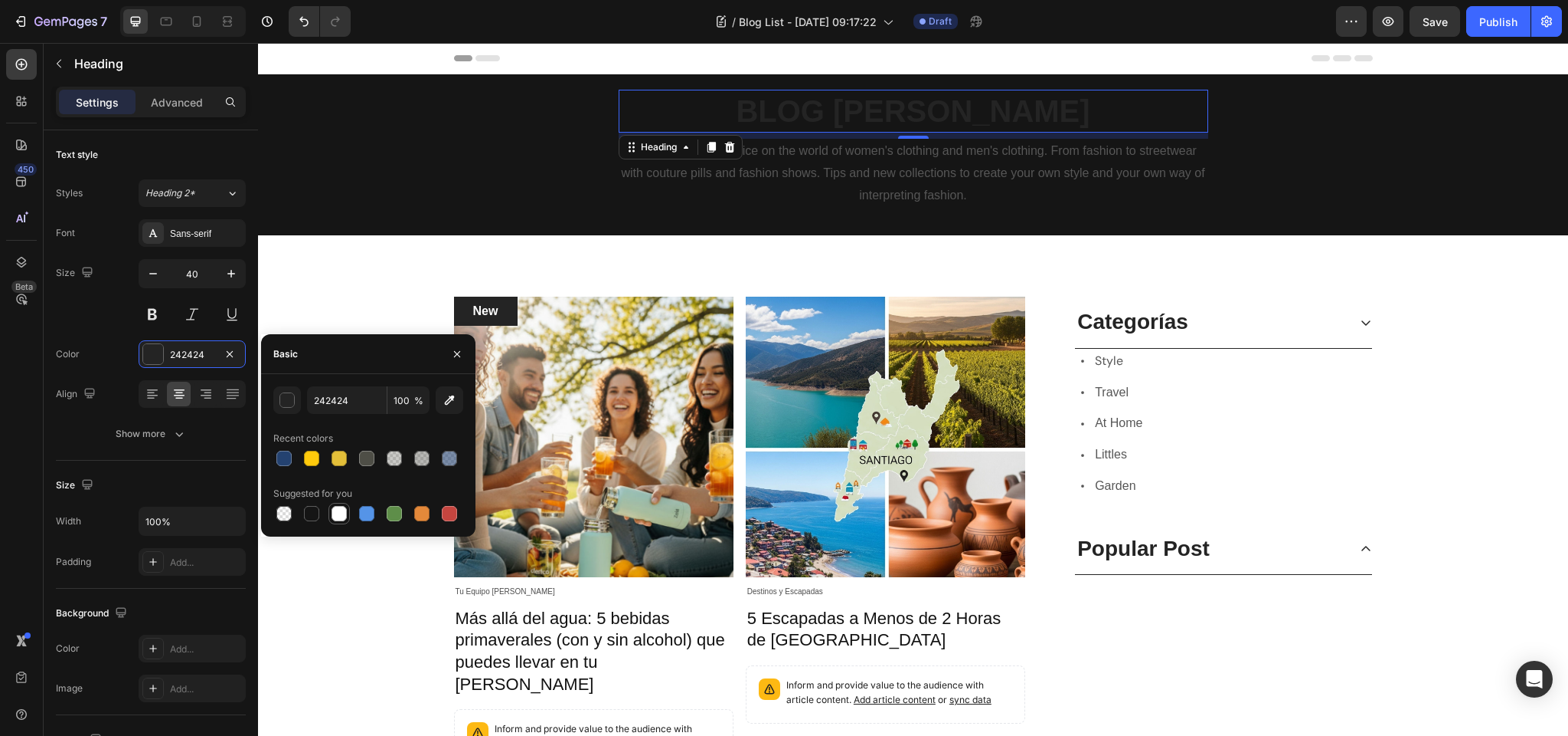
click at [338, 510] on div at bounding box center [339, 514] width 15 height 15
type input "FFFFFF"
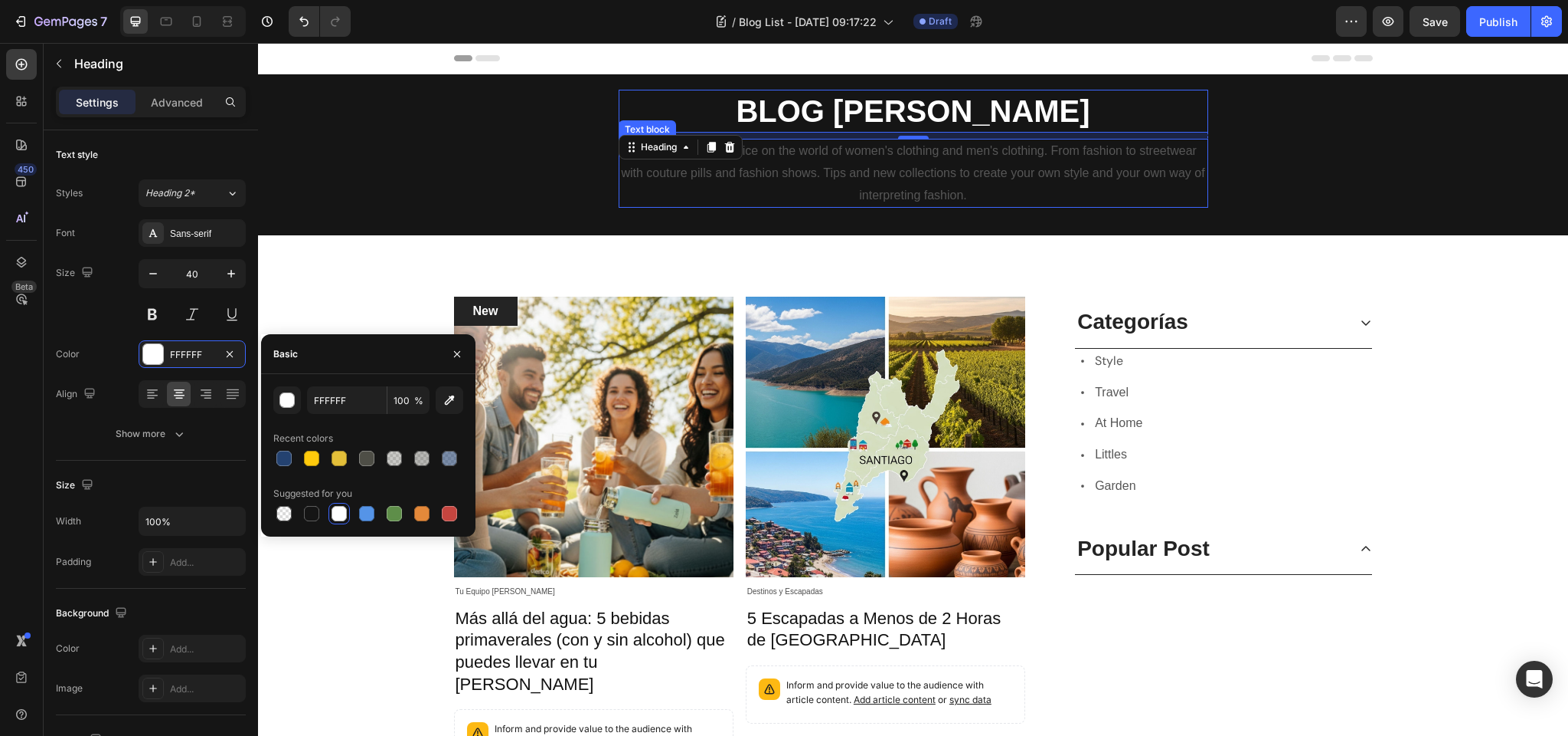
click at [792, 173] on p "All the news and advice on the world of women's clothing and men's clothing. Fr…" at bounding box center [913, 173] width 587 height 66
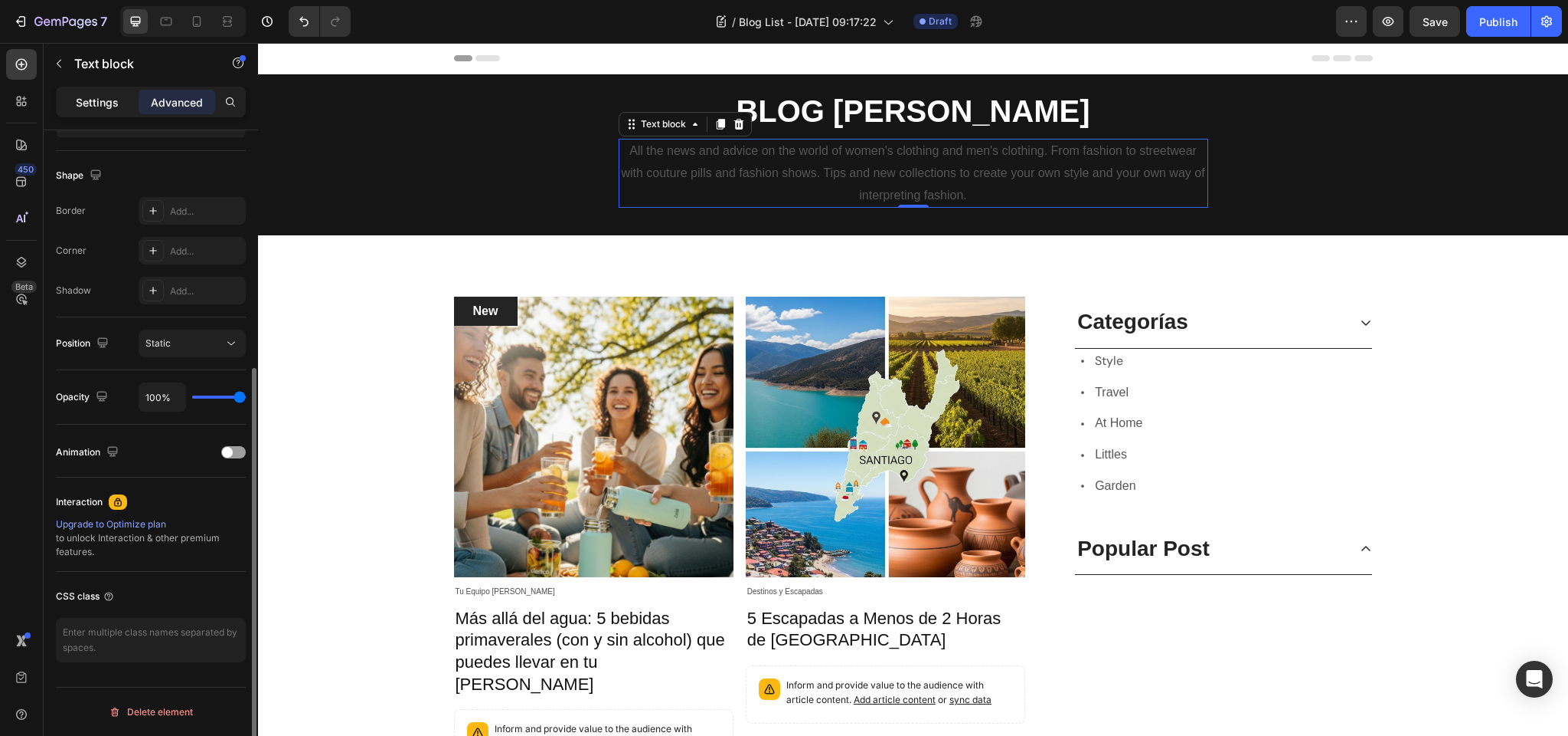
click at [80, 97] on p "Settings" at bounding box center [98, 102] width 43 height 16
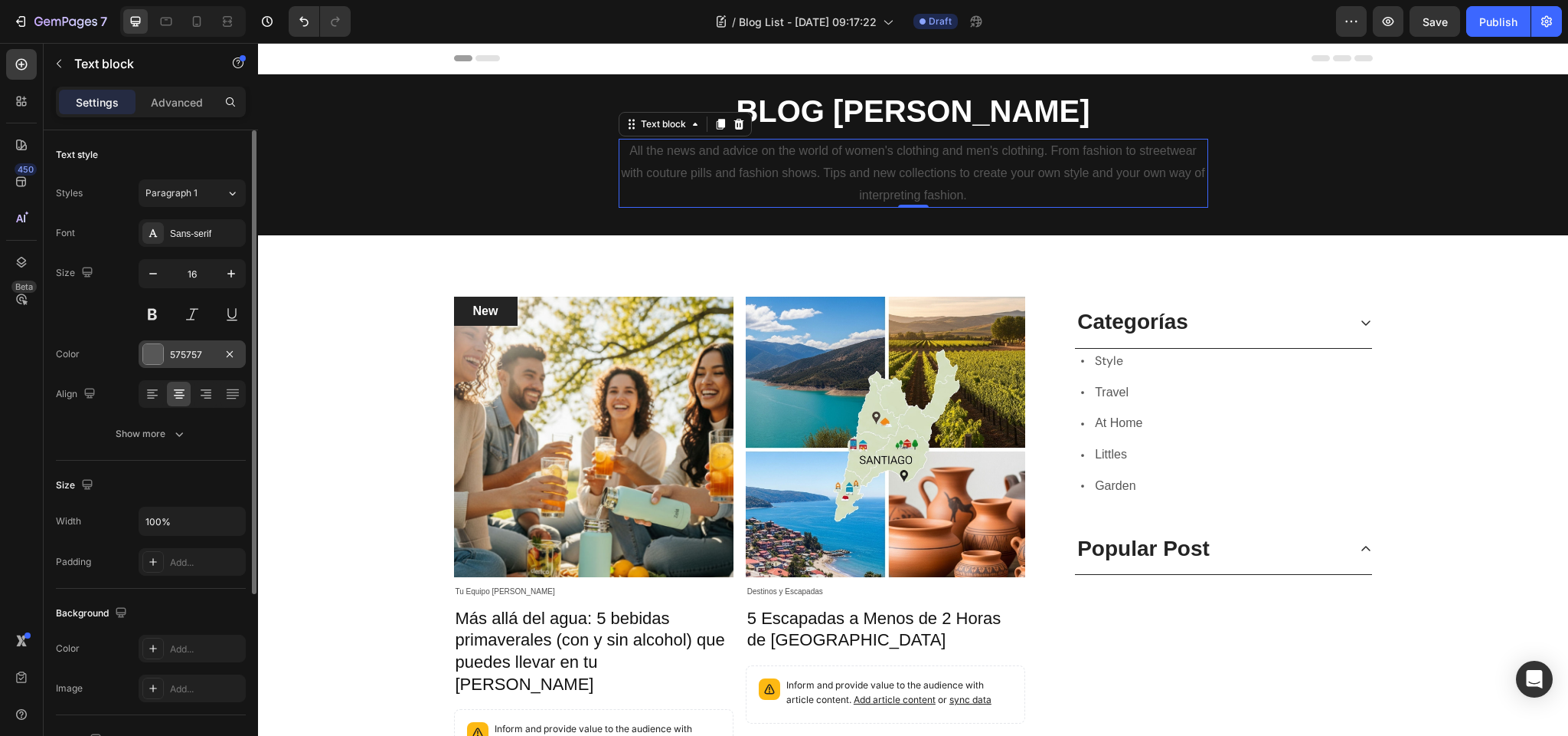
click at [154, 355] on div at bounding box center [153, 353] width 20 height 20
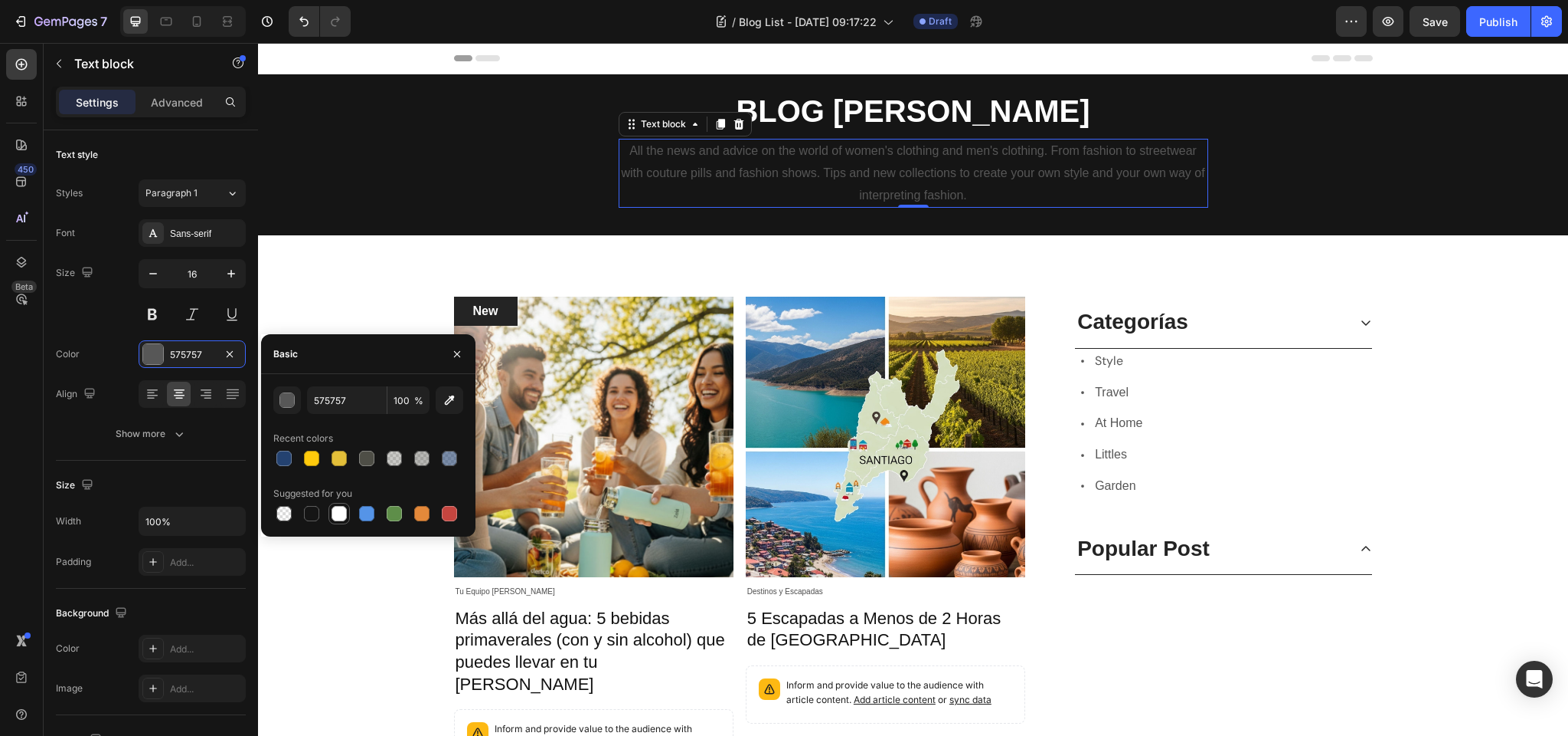
click at [343, 511] on div at bounding box center [339, 514] width 15 height 15
type input "FFFFFF"
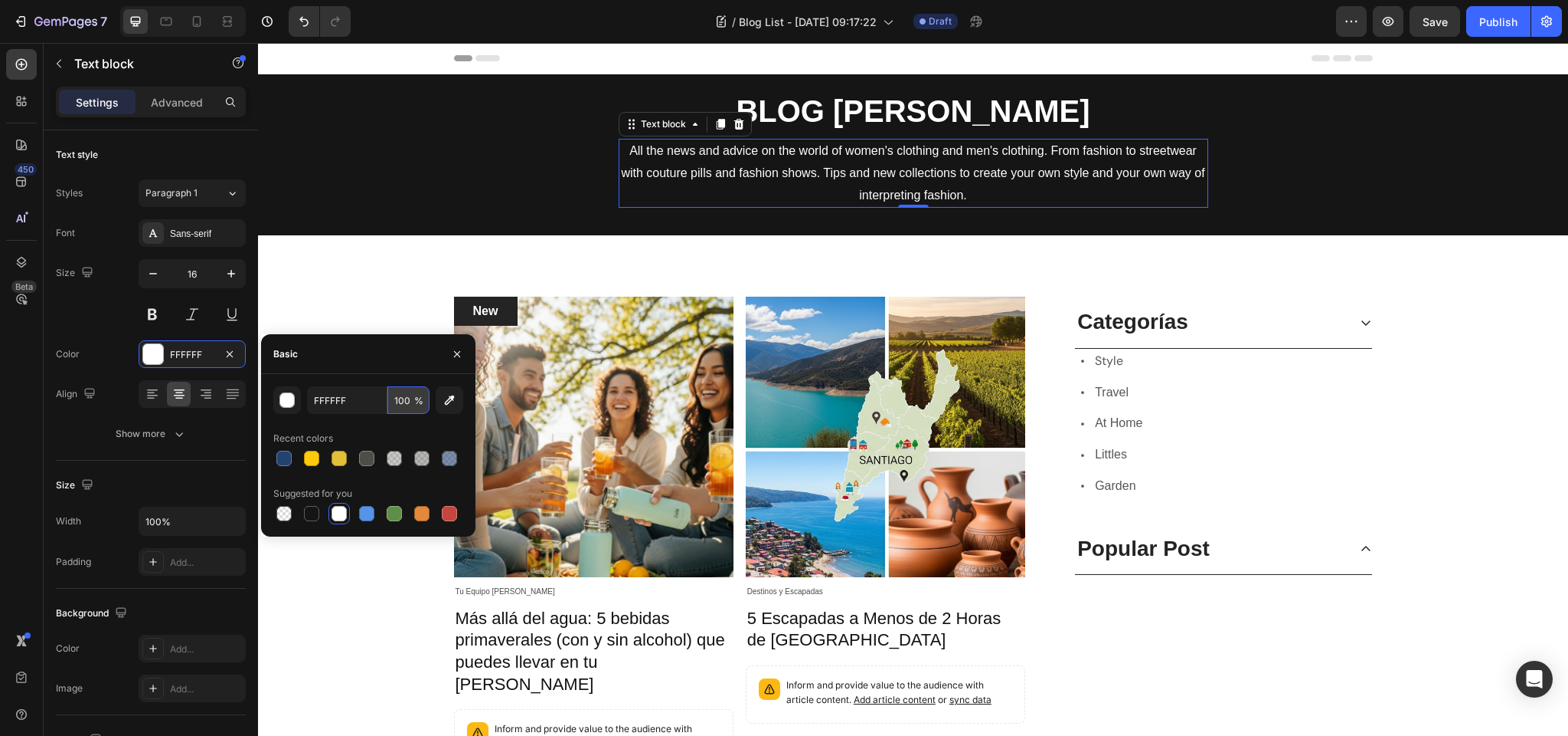
click at [408, 401] on input "100" at bounding box center [408, 400] width 42 height 27
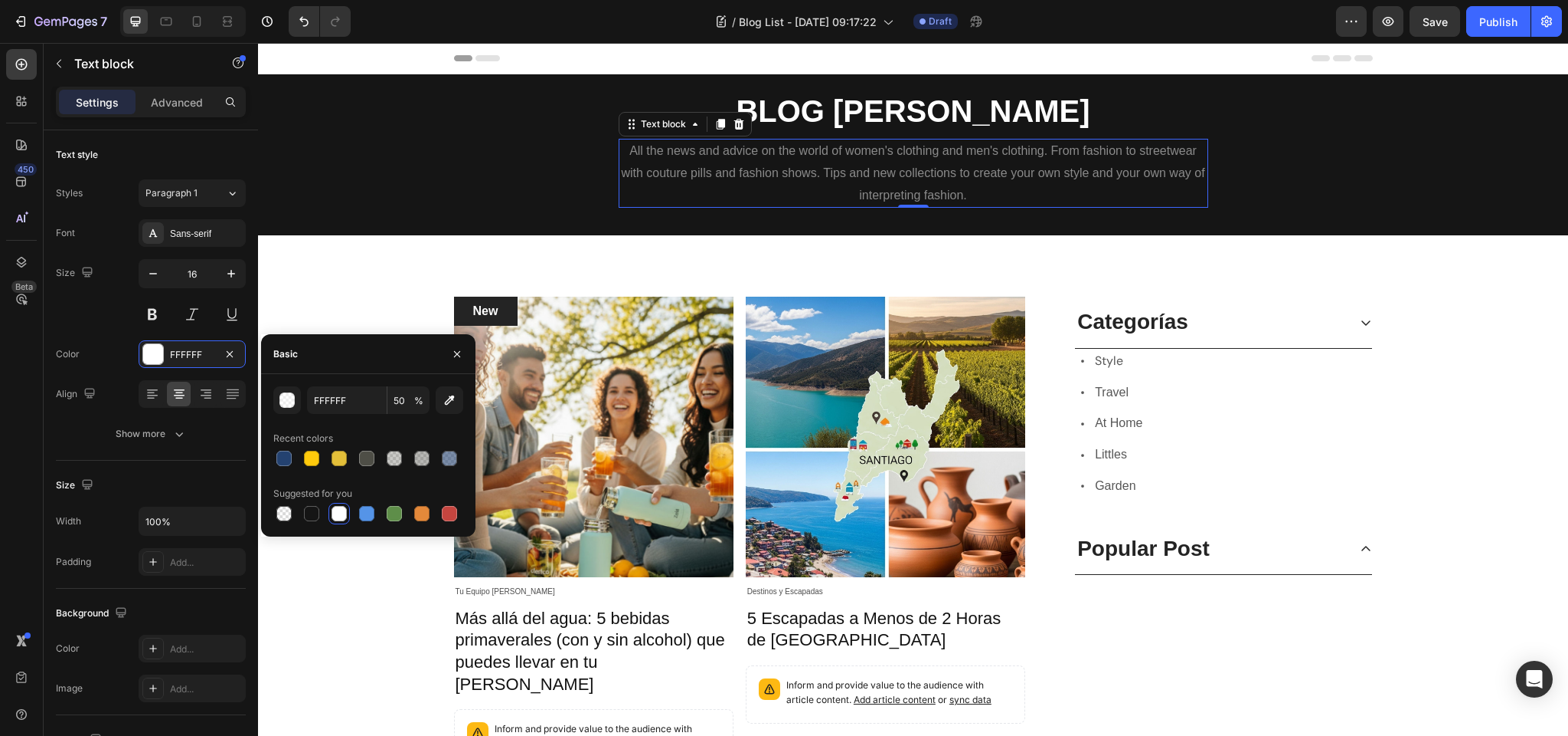
click at [338, 515] on div at bounding box center [339, 514] width 15 height 15
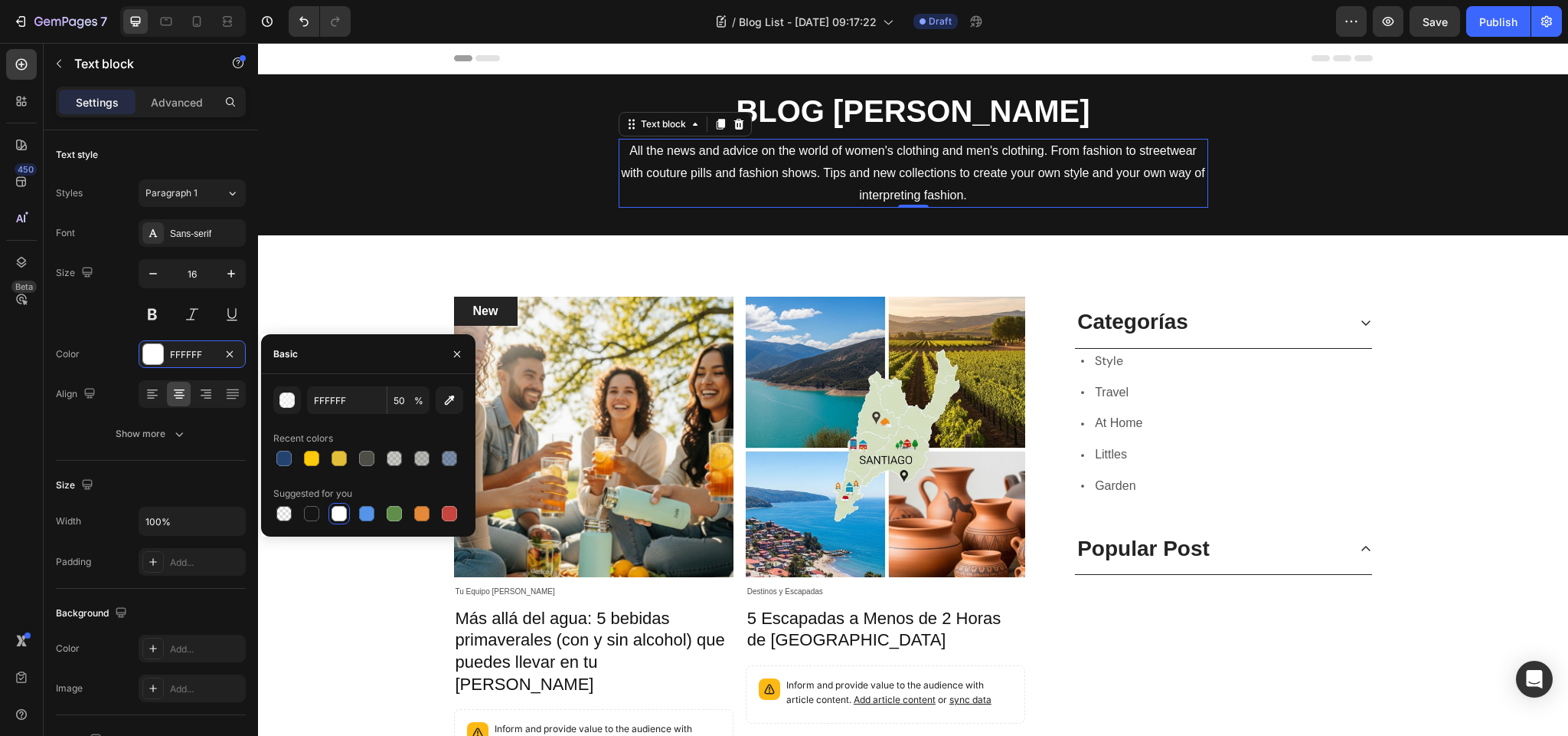
type input "100"
click at [174, 240] on div "Sans-serif" at bounding box center [192, 233] width 107 height 27
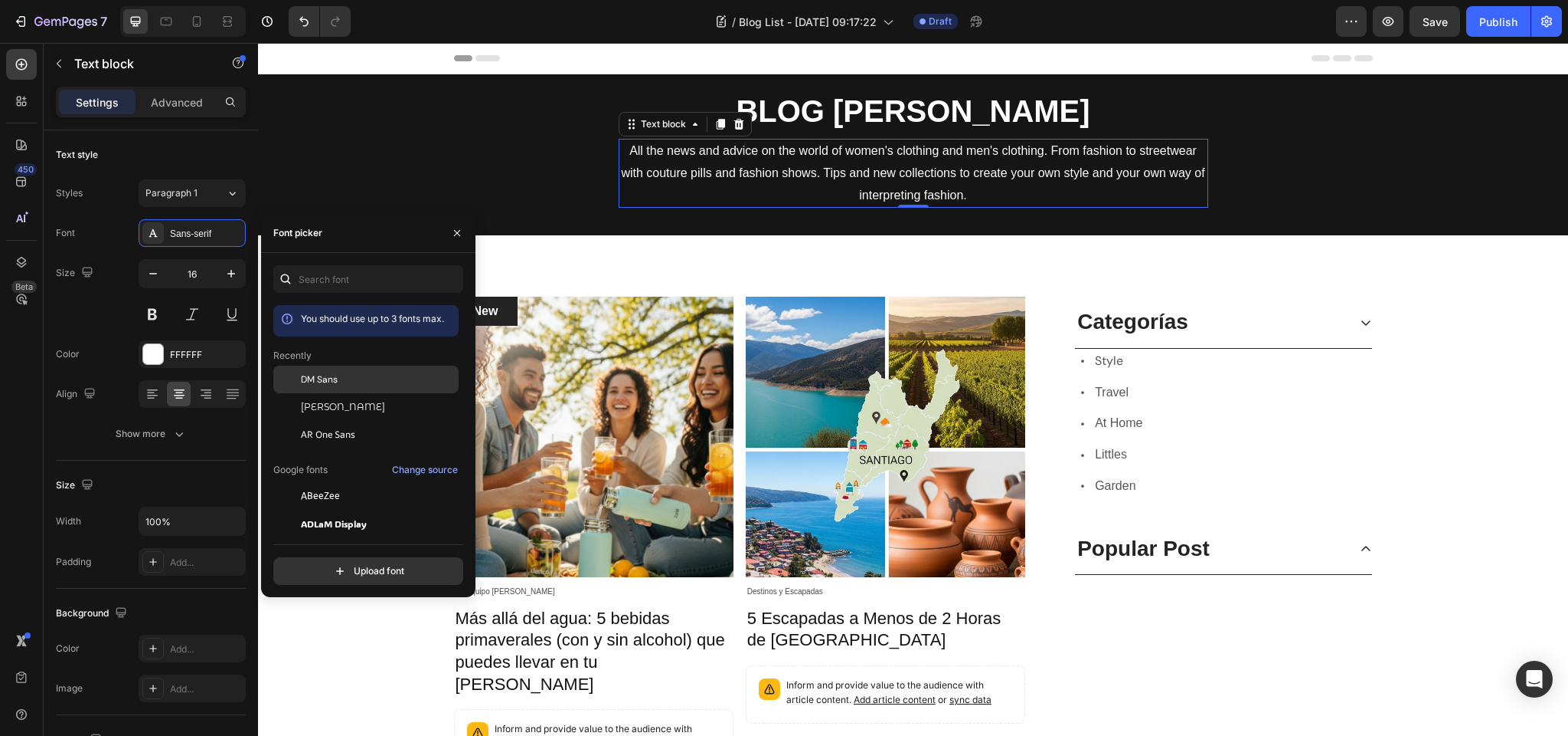
click at [300, 375] on div at bounding box center [286, 379] width 27 height 27
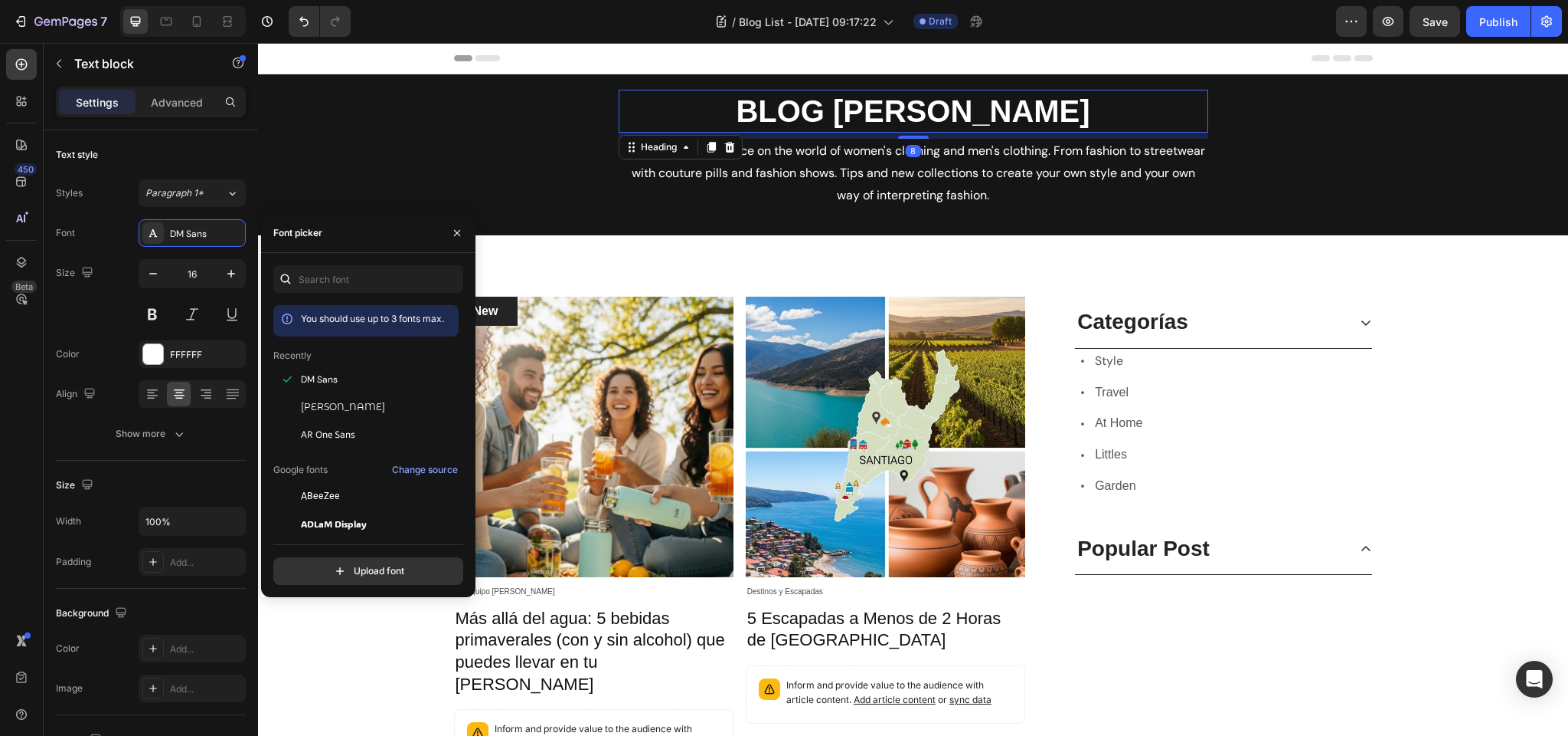
click at [872, 105] on h2 "BLOG [PERSON_NAME]" at bounding box center [913, 111] width 590 height 43
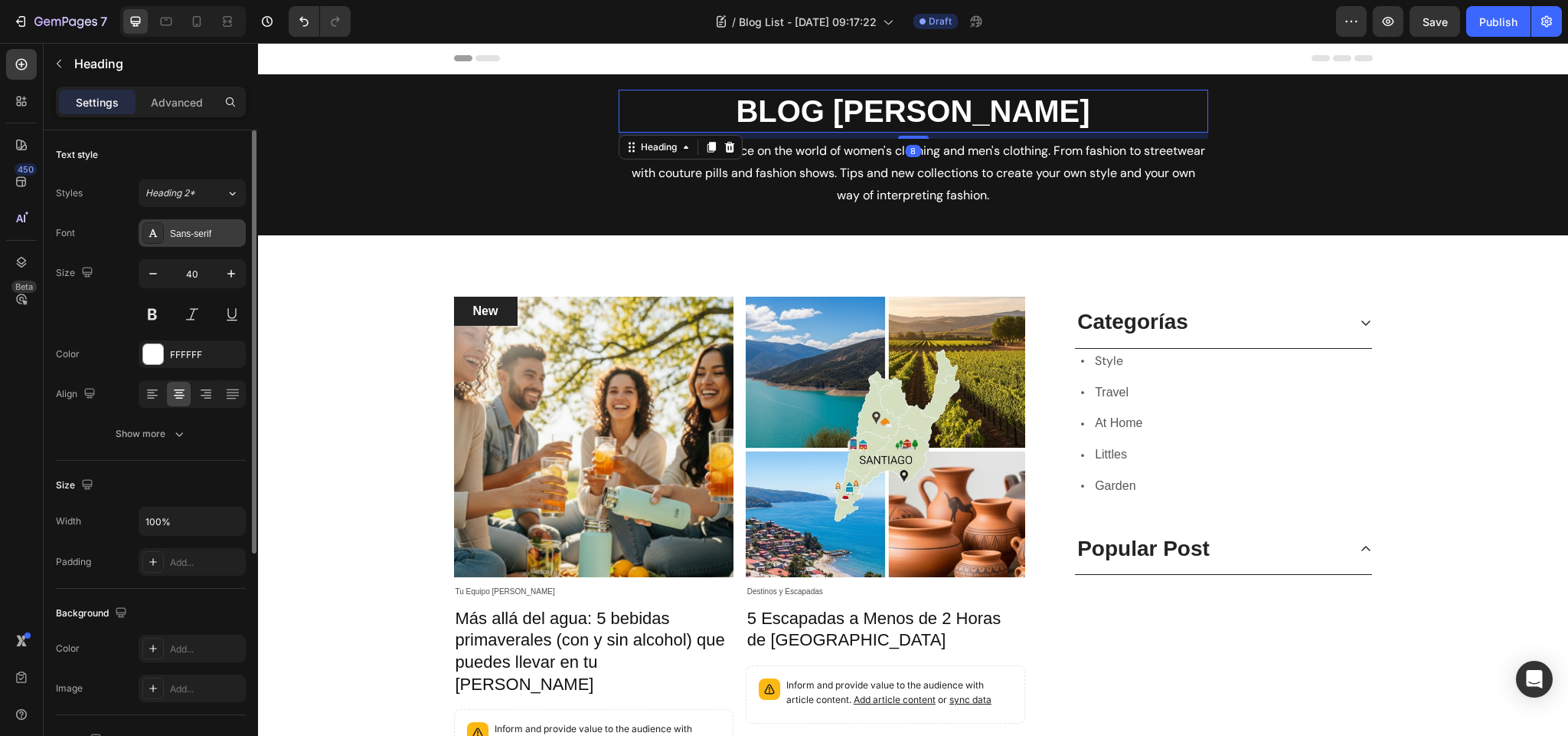
click at [206, 225] on div "Sans-serif" at bounding box center [192, 233] width 107 height 27
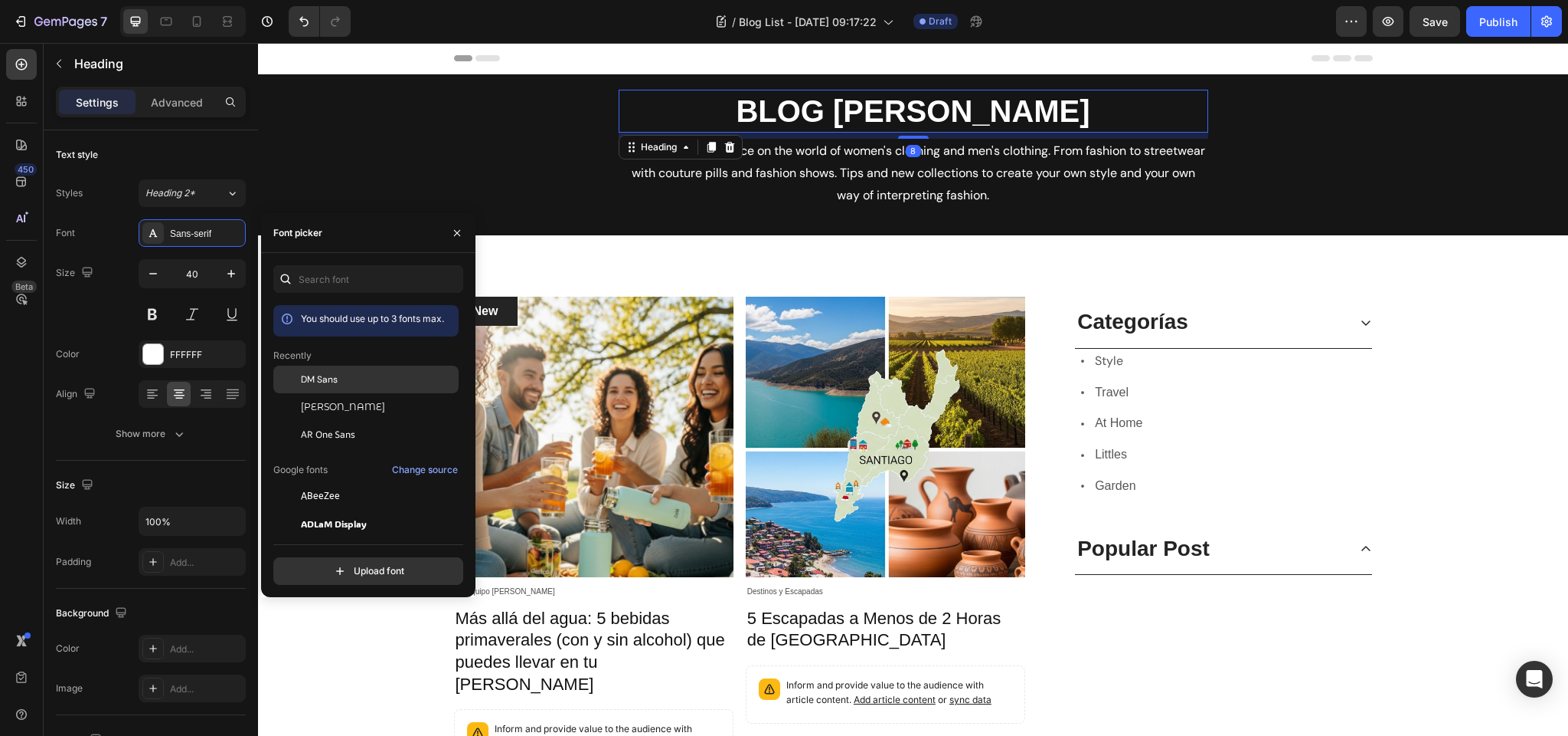
click at [321, 383] on span "DM Sans" at bounding box center [319, 379] width 37 height 14
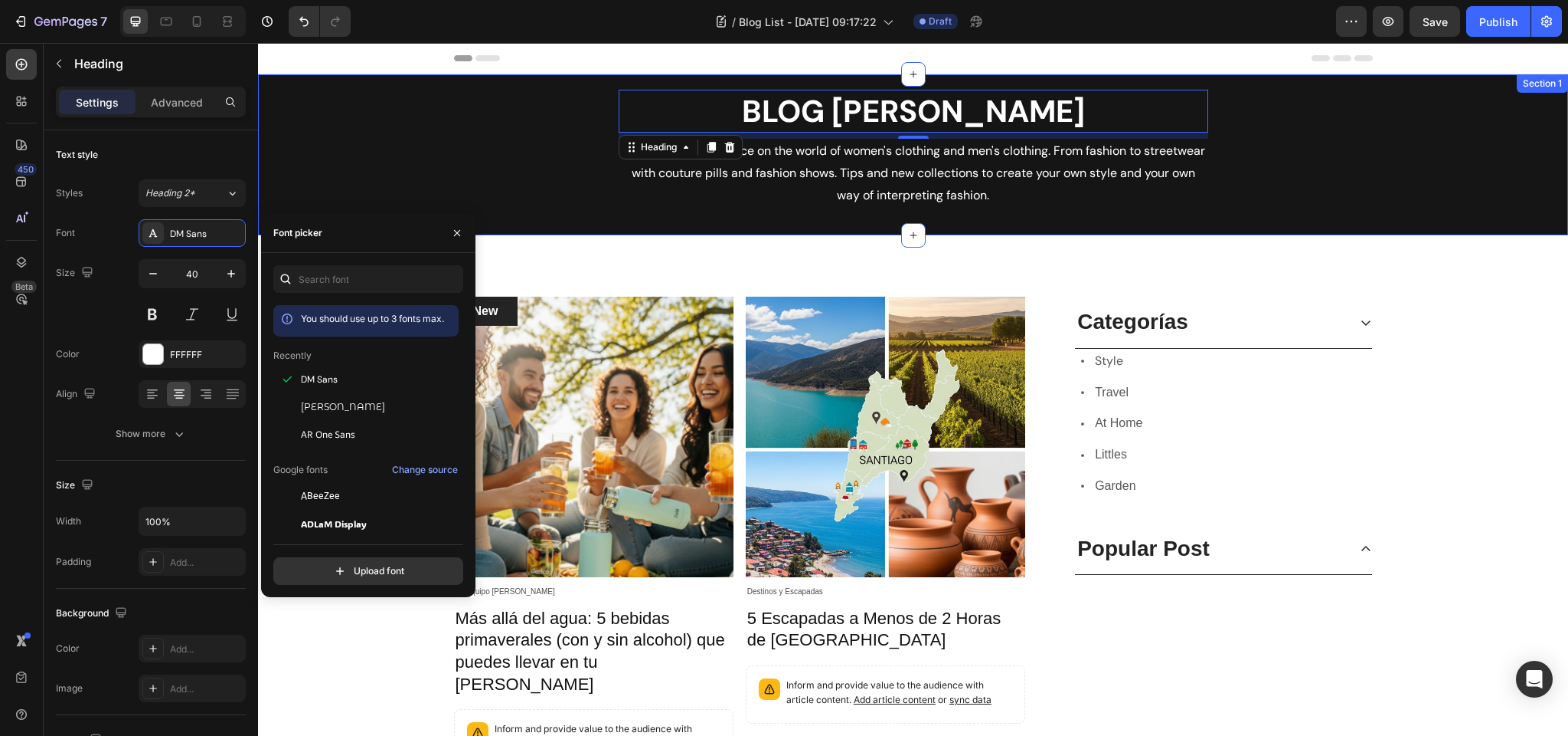
click at [527, 121] on div "BLOG ZOLA Heading 8 All the news and advice on the world of women's clothing an…" at bounding box center [913, 155] width 1287 height 130
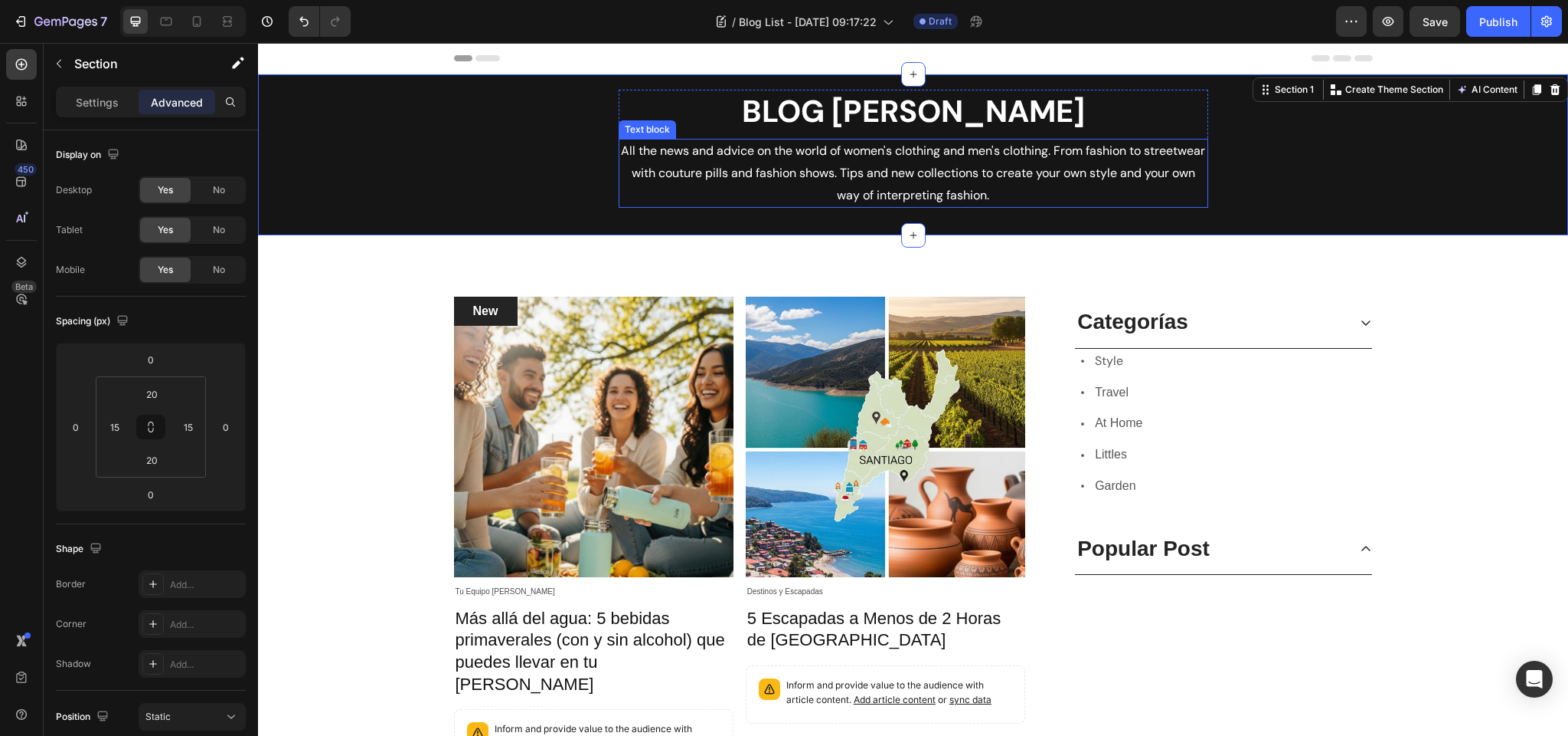
click at [821, 171] on p "All the news and advice on the world of women's clothing and men's clothing. Fr…" at bounding box center [913, 173] width 587 height 66
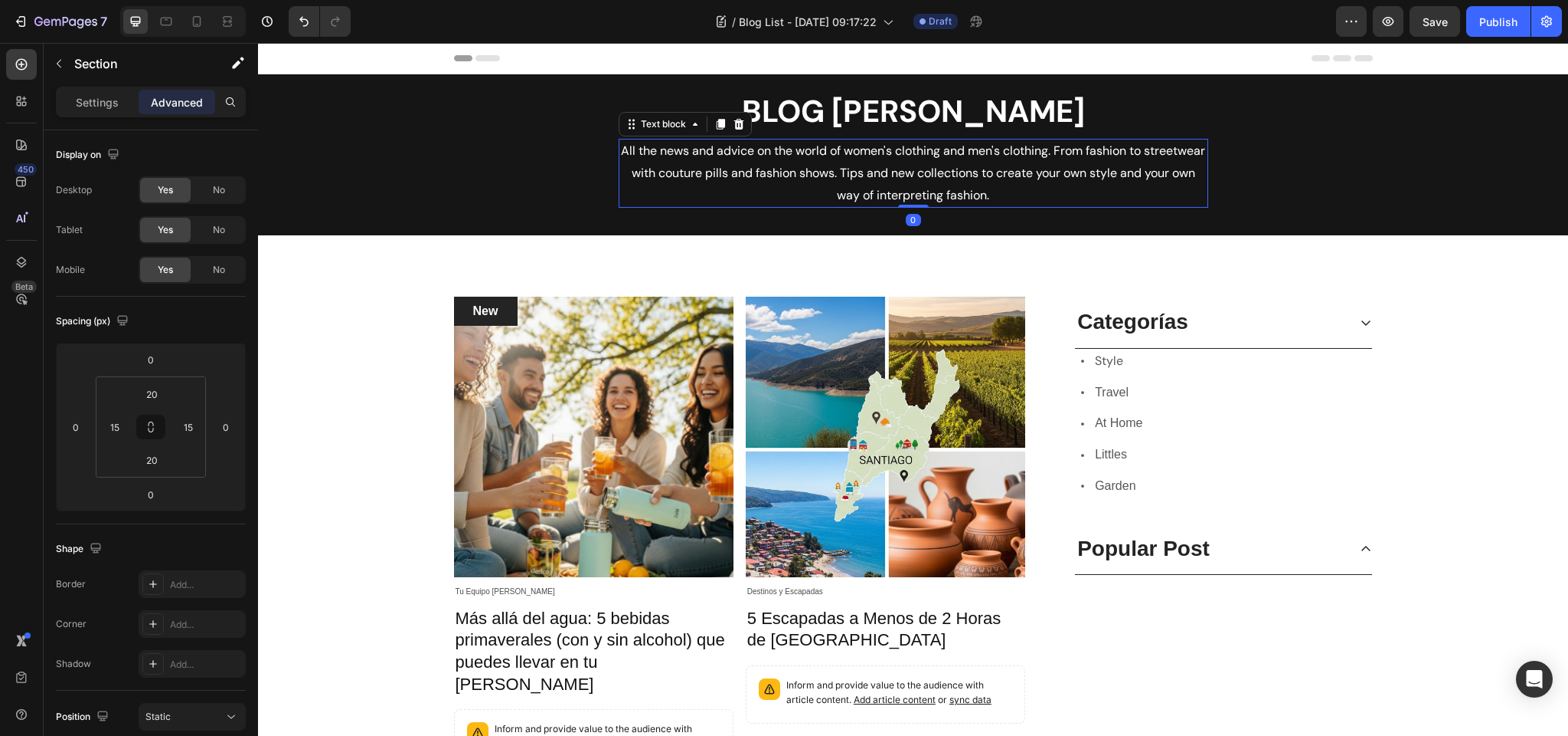
click at [821, 171] on p "All the news and advice on the world of women's clothing and men's clothing. Fr…" at bounding box center [913, 173] width 587 height 66
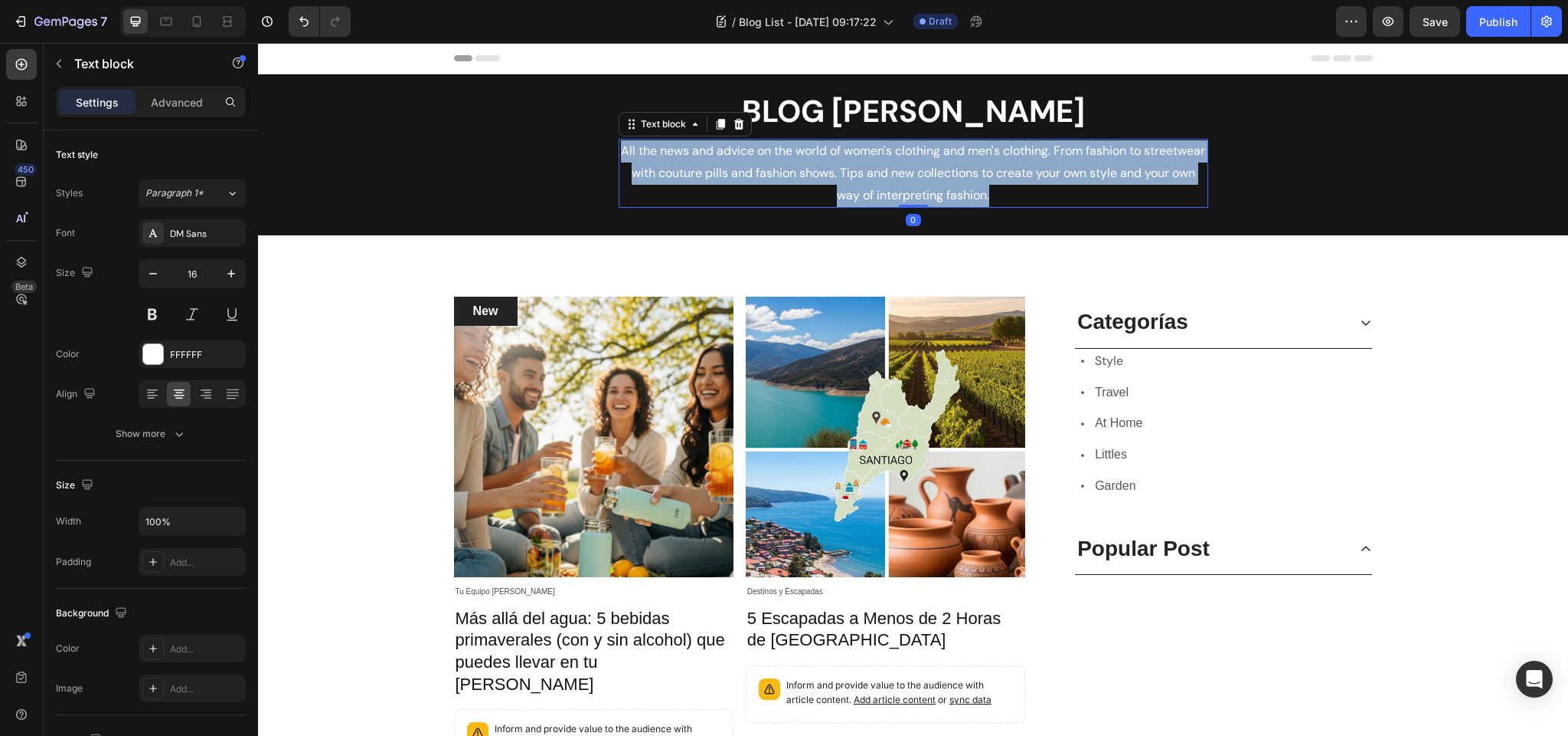
click at [821, 171] on p "All the news and advice on the world of women's clothing and men's clothing. Fr…" at bounding box center [913, 173] width 587 height 66
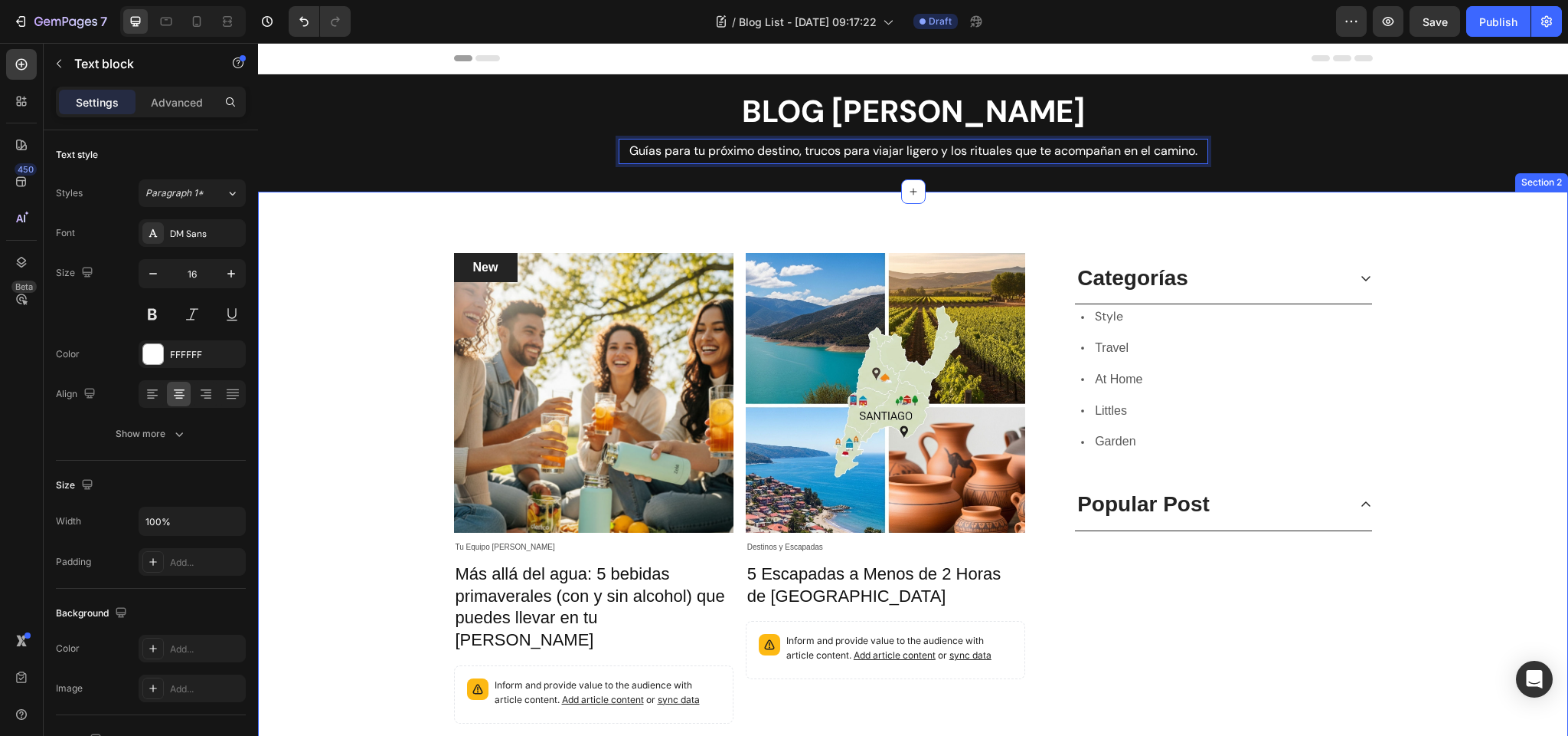
click at [404, 319] on div "New Text block Row Article Image Tu Equipo Zola Article Category Row Más allá d…" at bounding box center [913, 728] width 1287 height 952
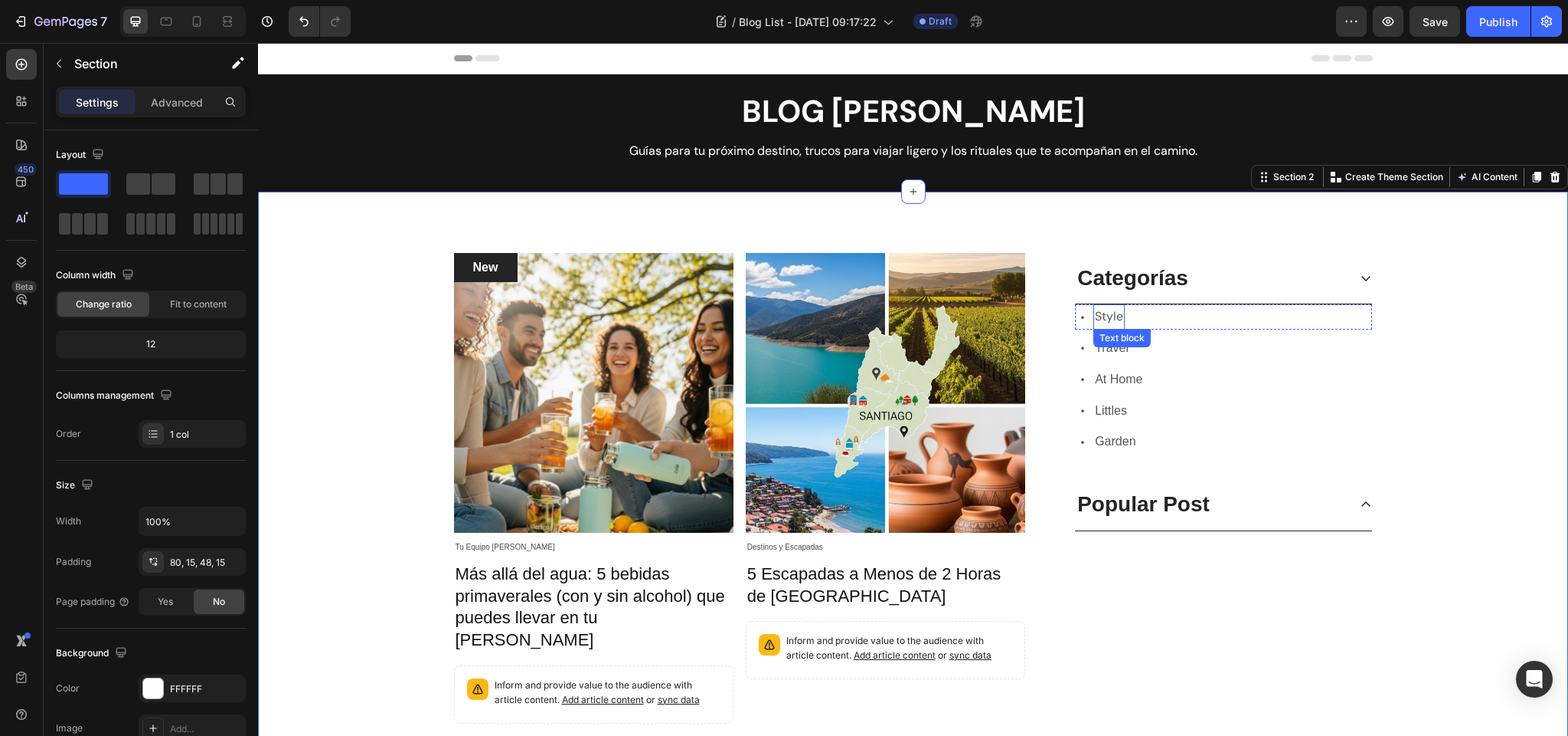
click at [1120, 315] on p "Style" at bounding box center [1109, 317] width 28 height 23
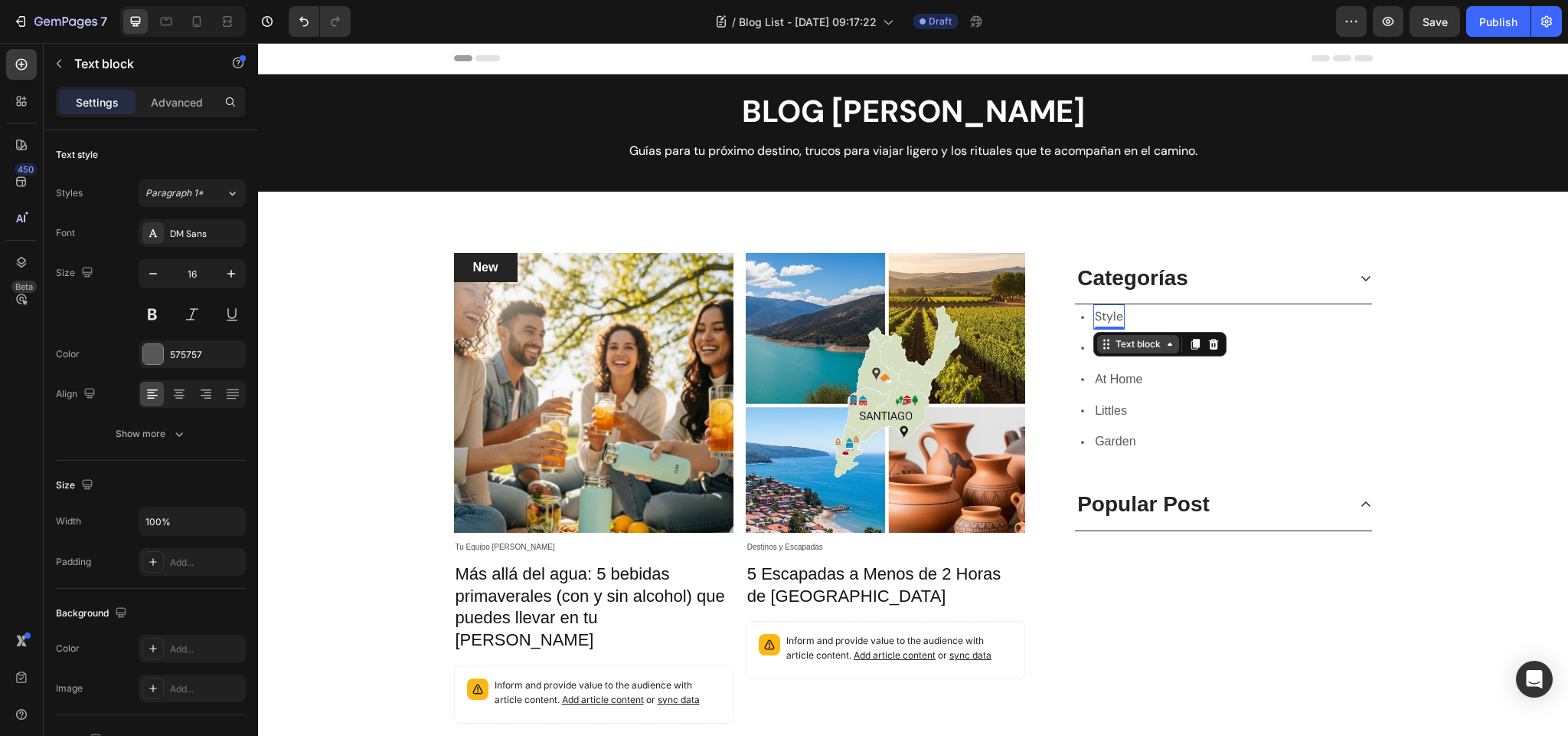
click at [1127, 350] on div "Text block" at bounding box center [1139, 344] width 51 height 14
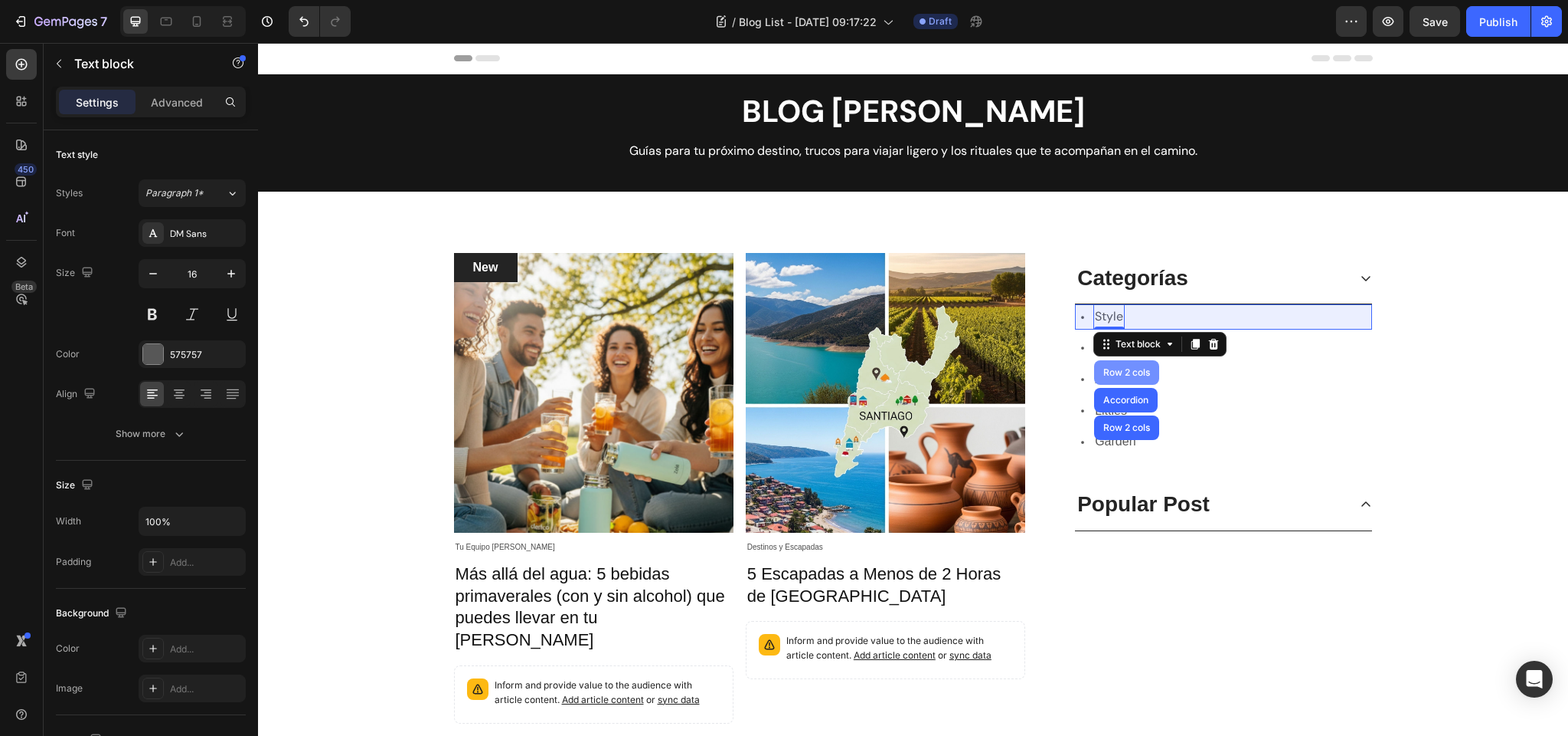
click at [1124, 371] on div "Row 2 cols" at bounding box center [1127, 372] width 53 height 9
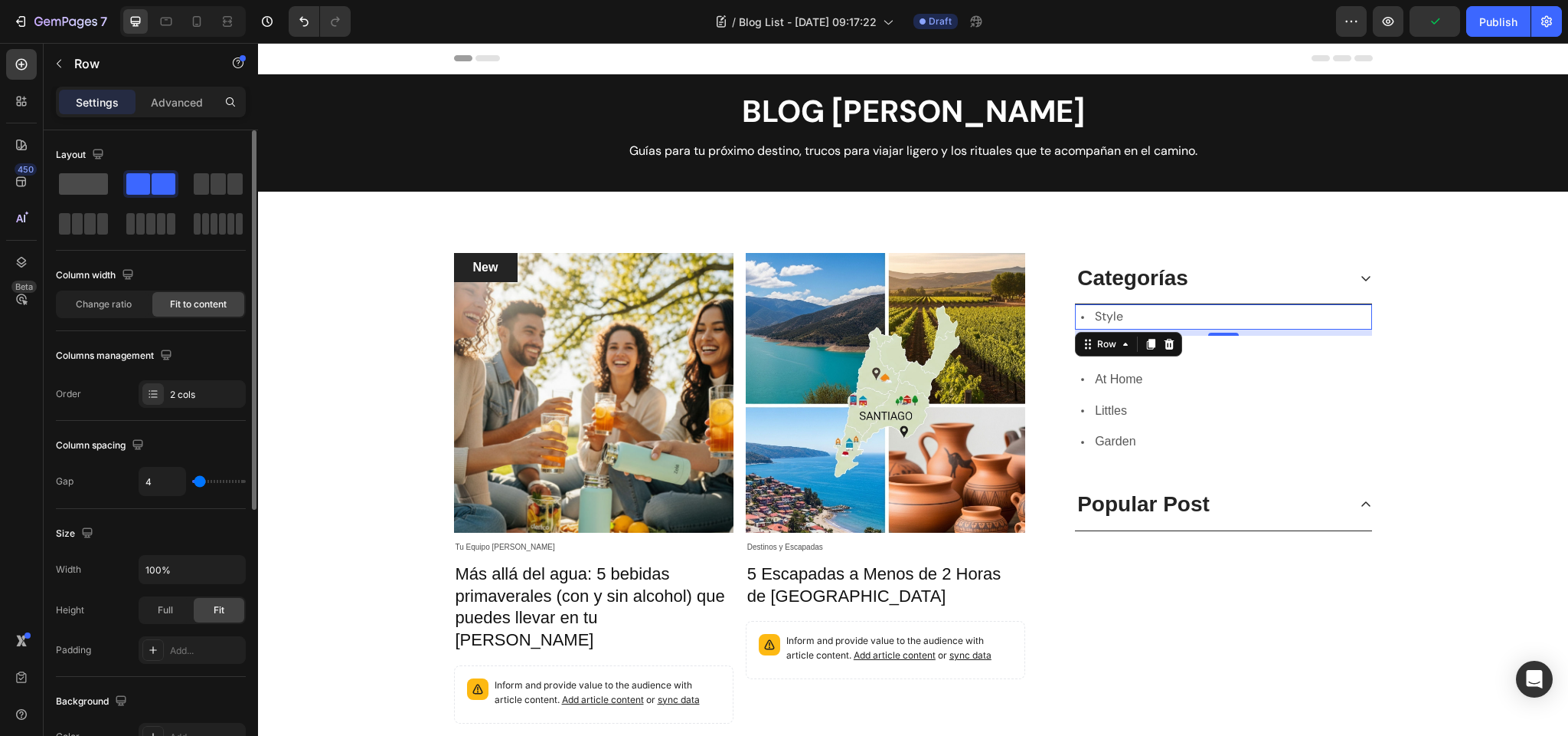
click at [83, 182] on span at bounding box center [84, 184] width 49 height 22
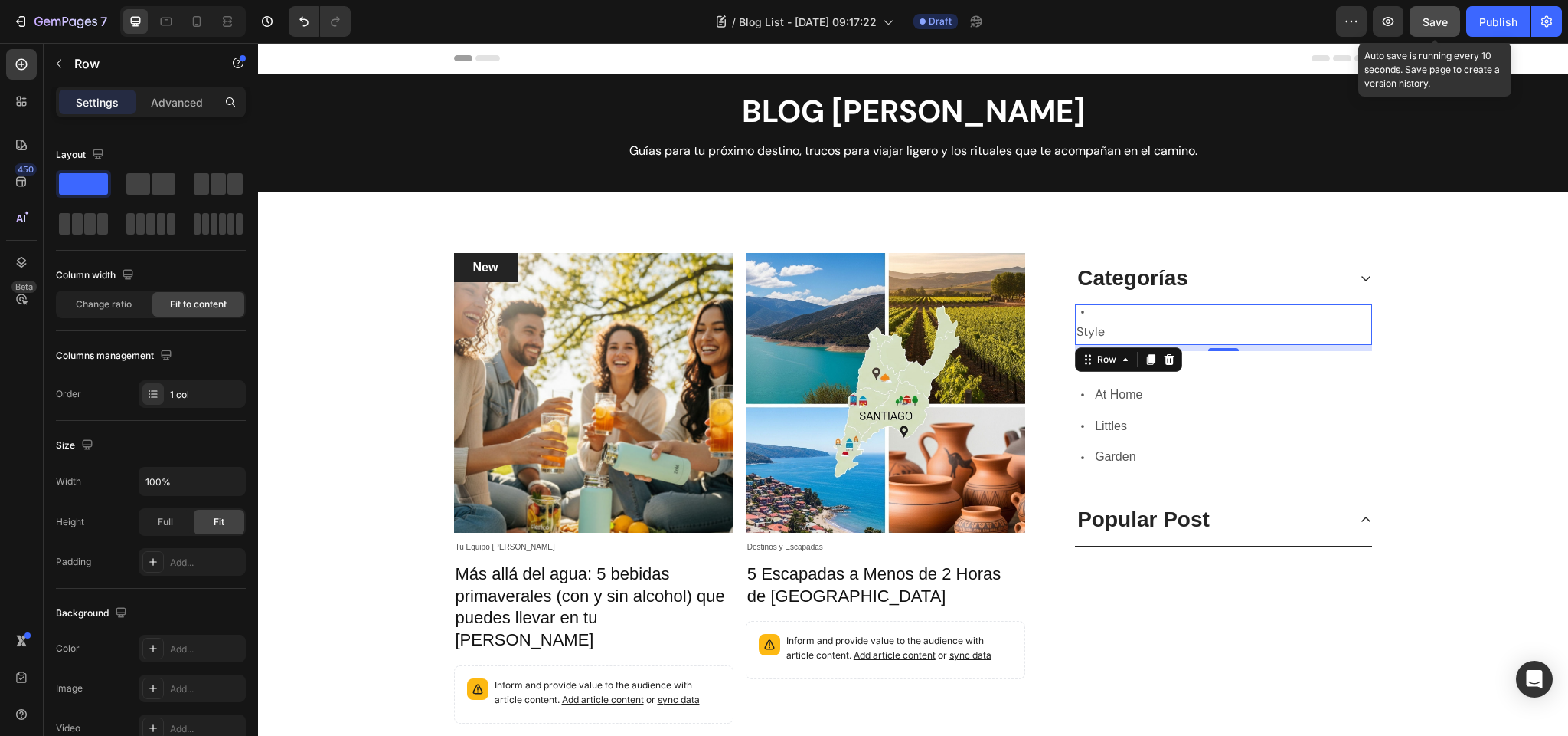
click at [1446, 26] on span "Save" at bounding box center [1435, 22] width 25 height 13
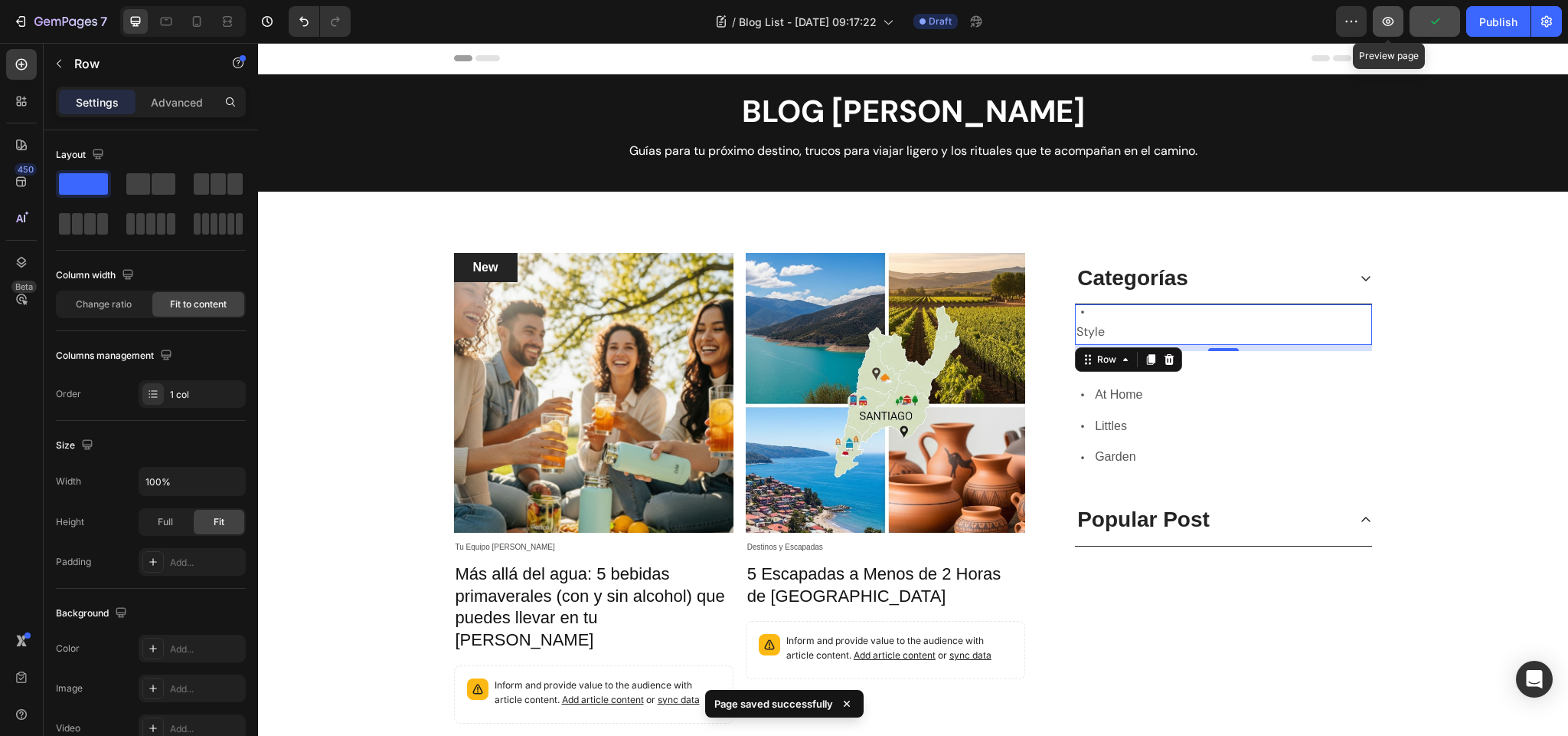
click at [1385, 24] on icon "button" at bounding box center [1389, 22] width 11 height 9
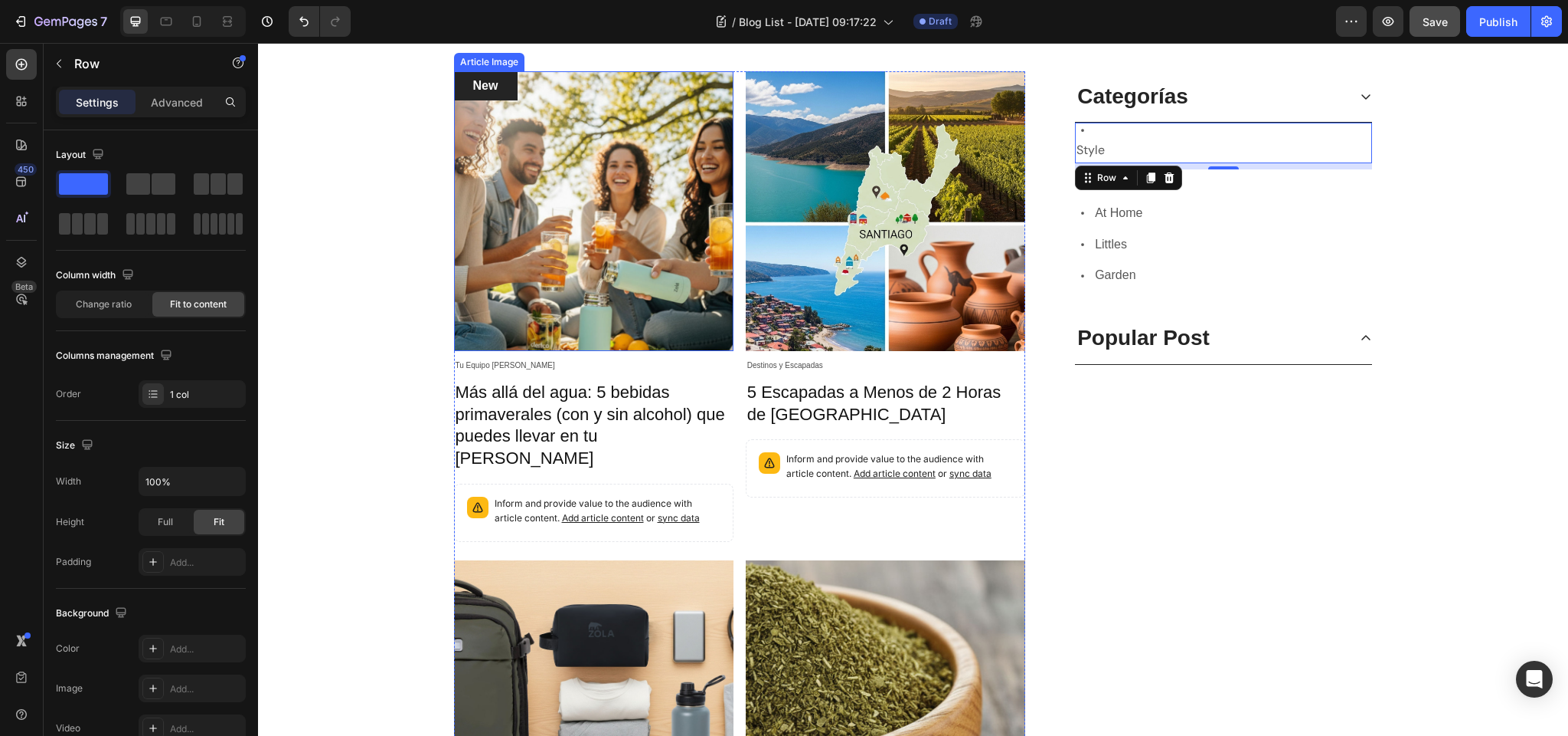
scroll to position [7, 0]
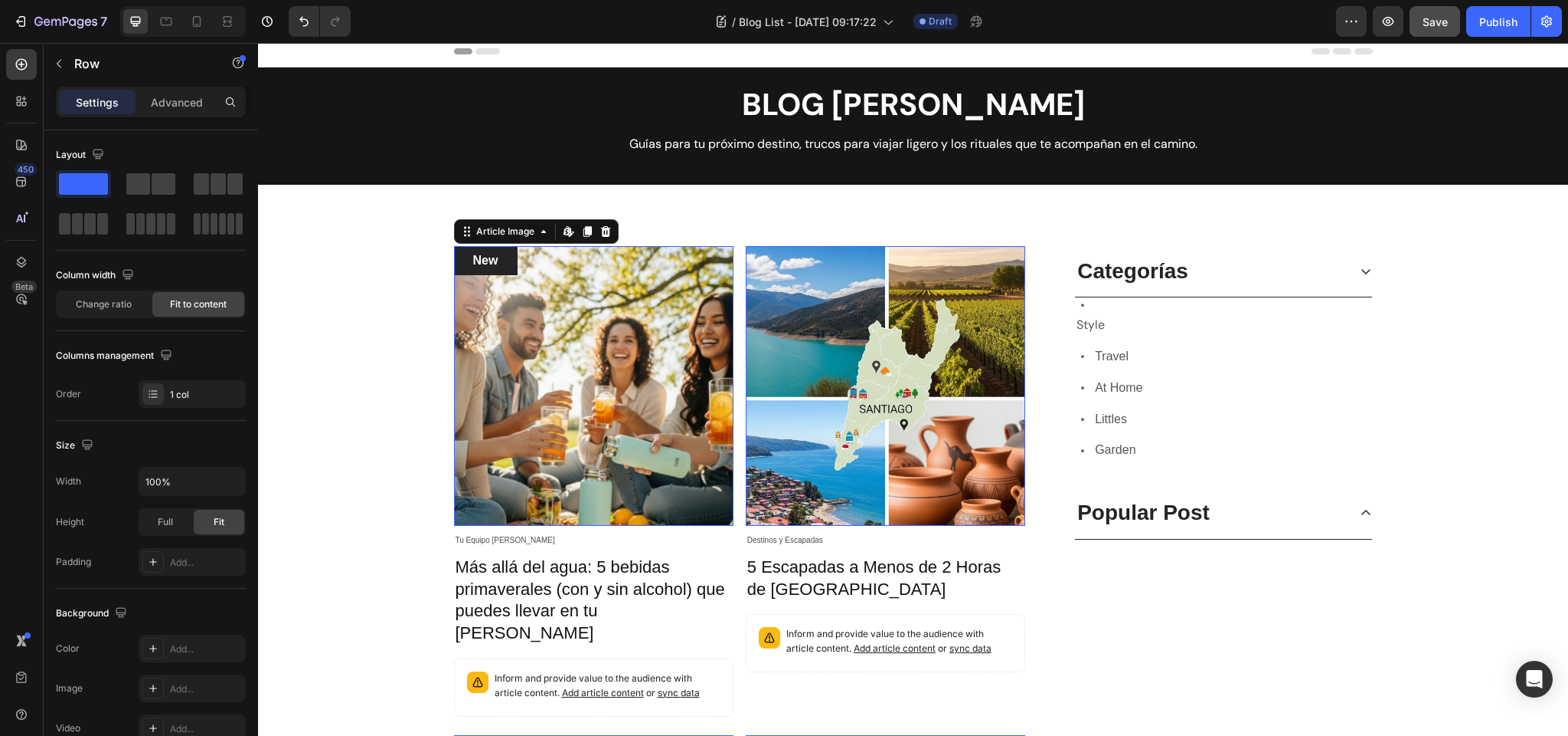
click at [514, 287] on img at bounding box center [593, 385] width 280 height 280
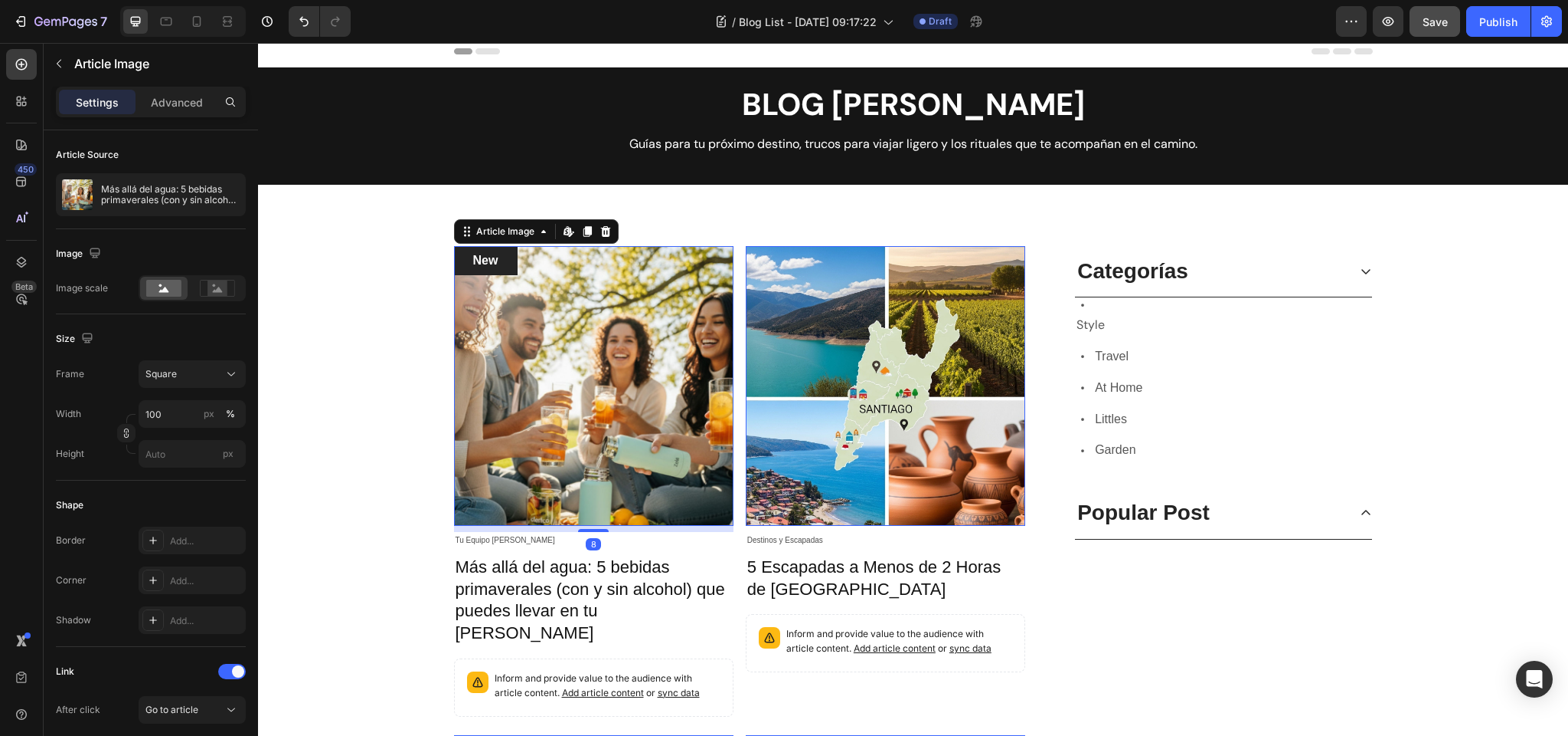
click at [790, 278] on img at bounding box center [885, 385] width 280 height 280
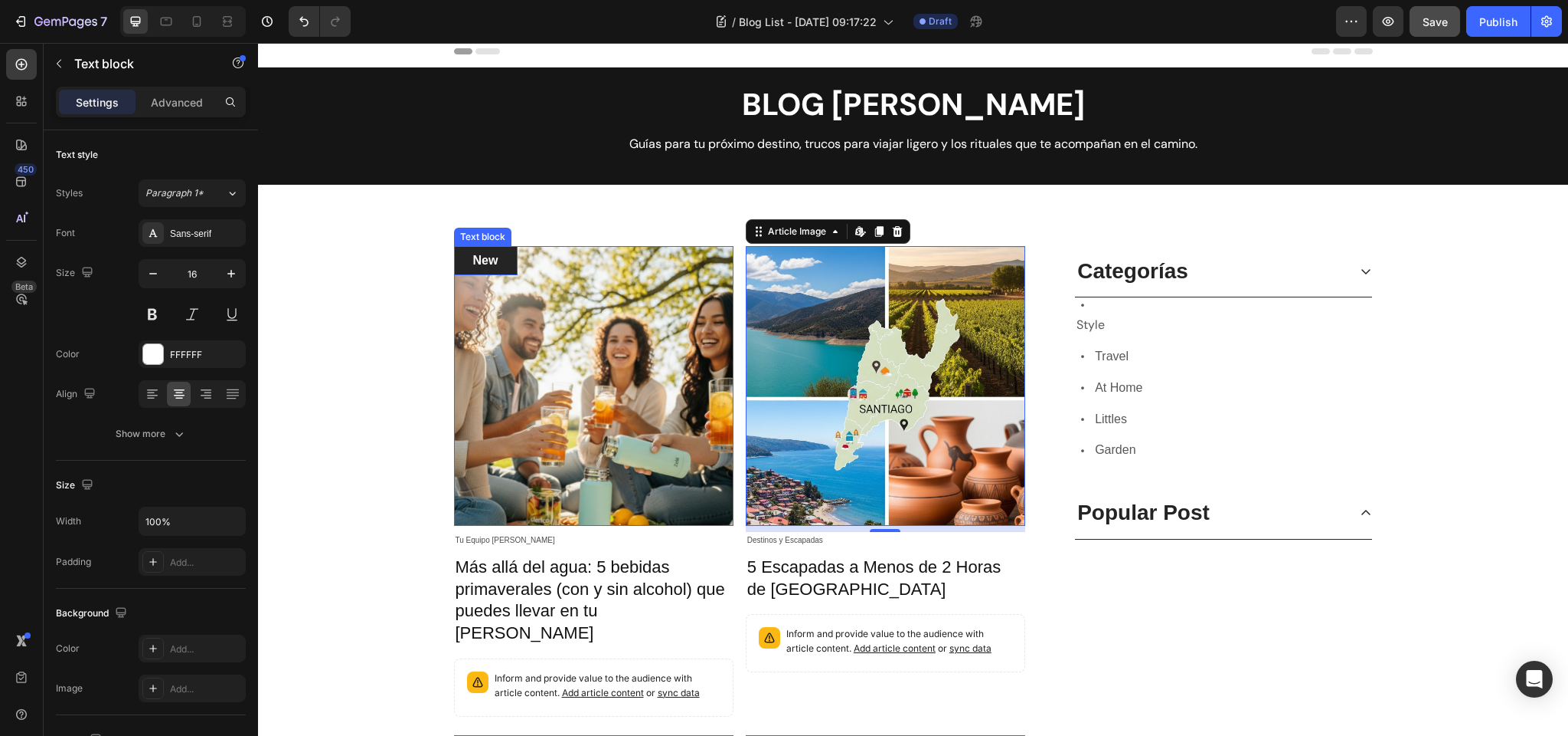
click at [501, 266] on p "New" at bounding box center [486, 261] width 36 height 19
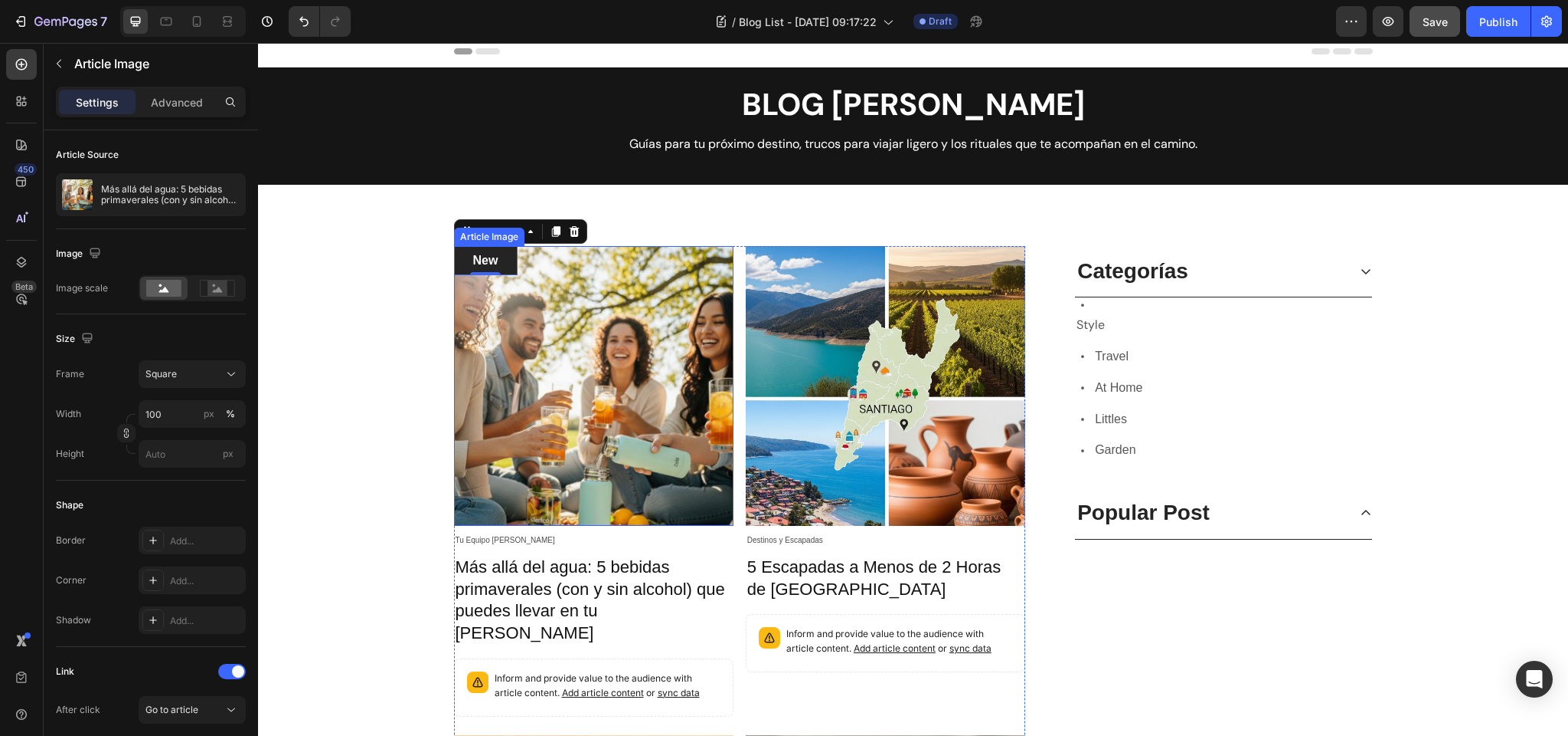
click at [602, 376] on img at bounding box center [593, 385] width 280 height 280
click at [509, 233] on div "Article Image" at bounding box center [506, 231] width 64 height 14
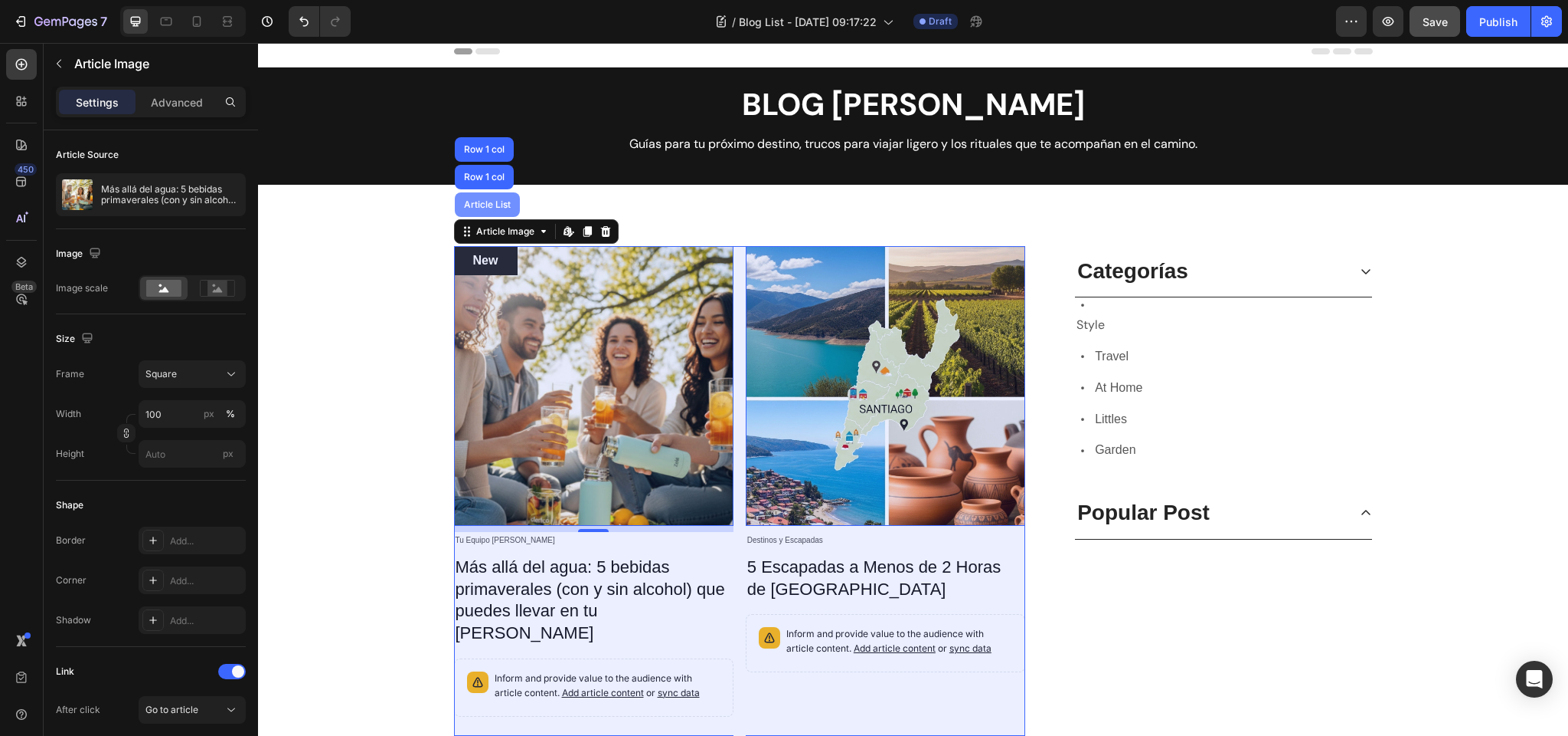
click at [486, 203] on div "Article List" at bounding box center [488, 204] width 53 height 9
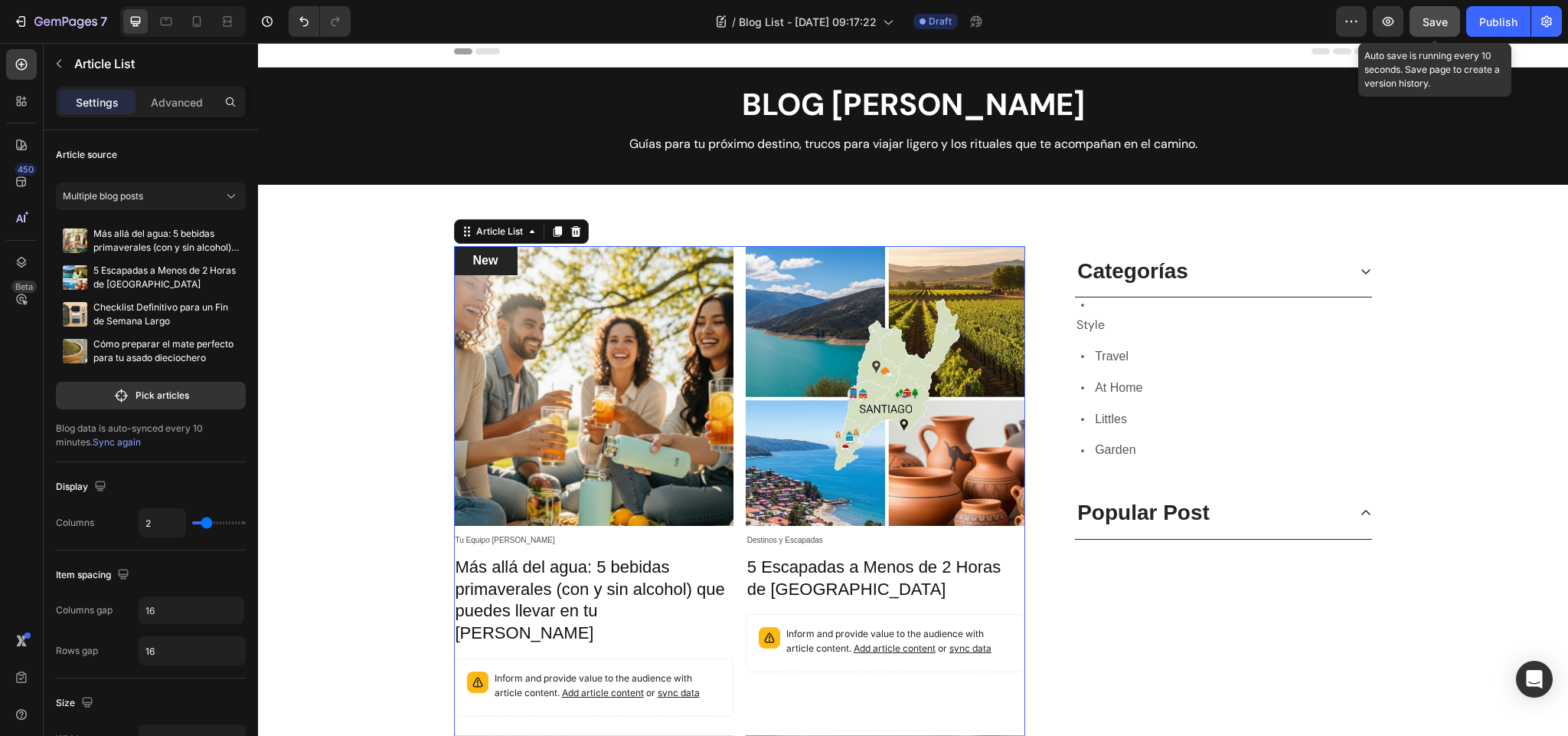
click at [1441, 23] on span "Save" at bounding box center [1435, 22] width 25 height 13
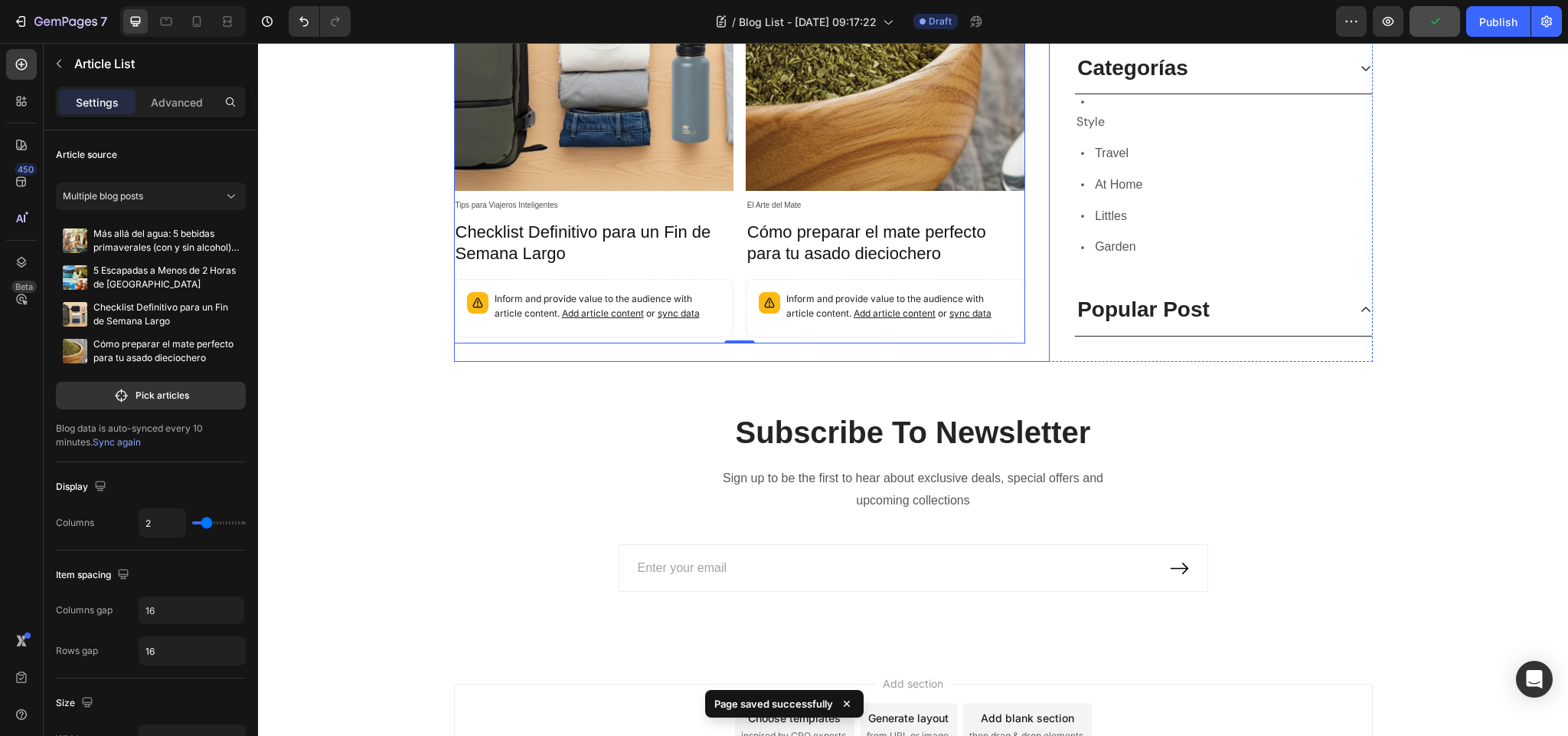
scroll to position [740, 0]
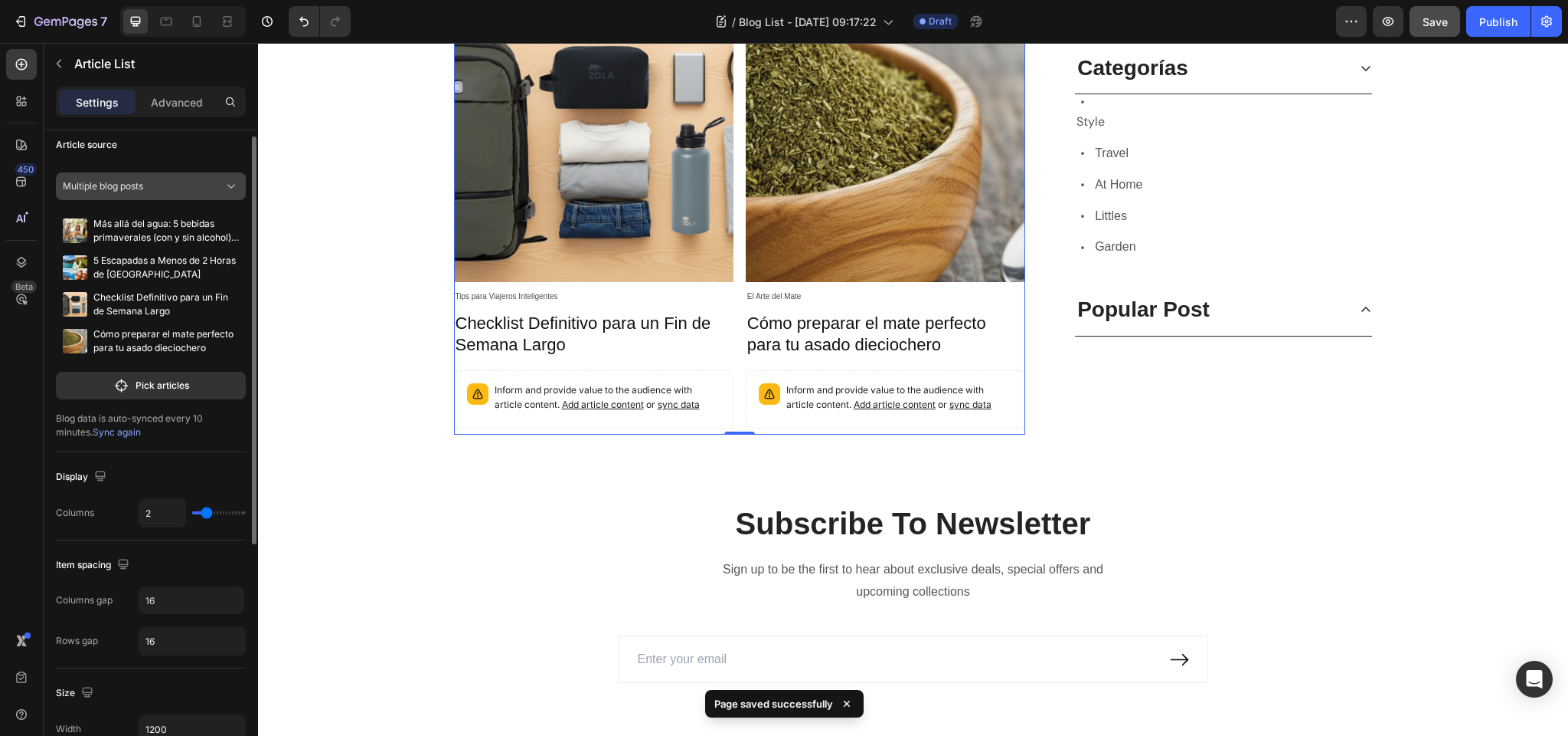
click at [132, 187] on span "Multiple blog posts" at bounding box center [103, 186] width 80 height 14
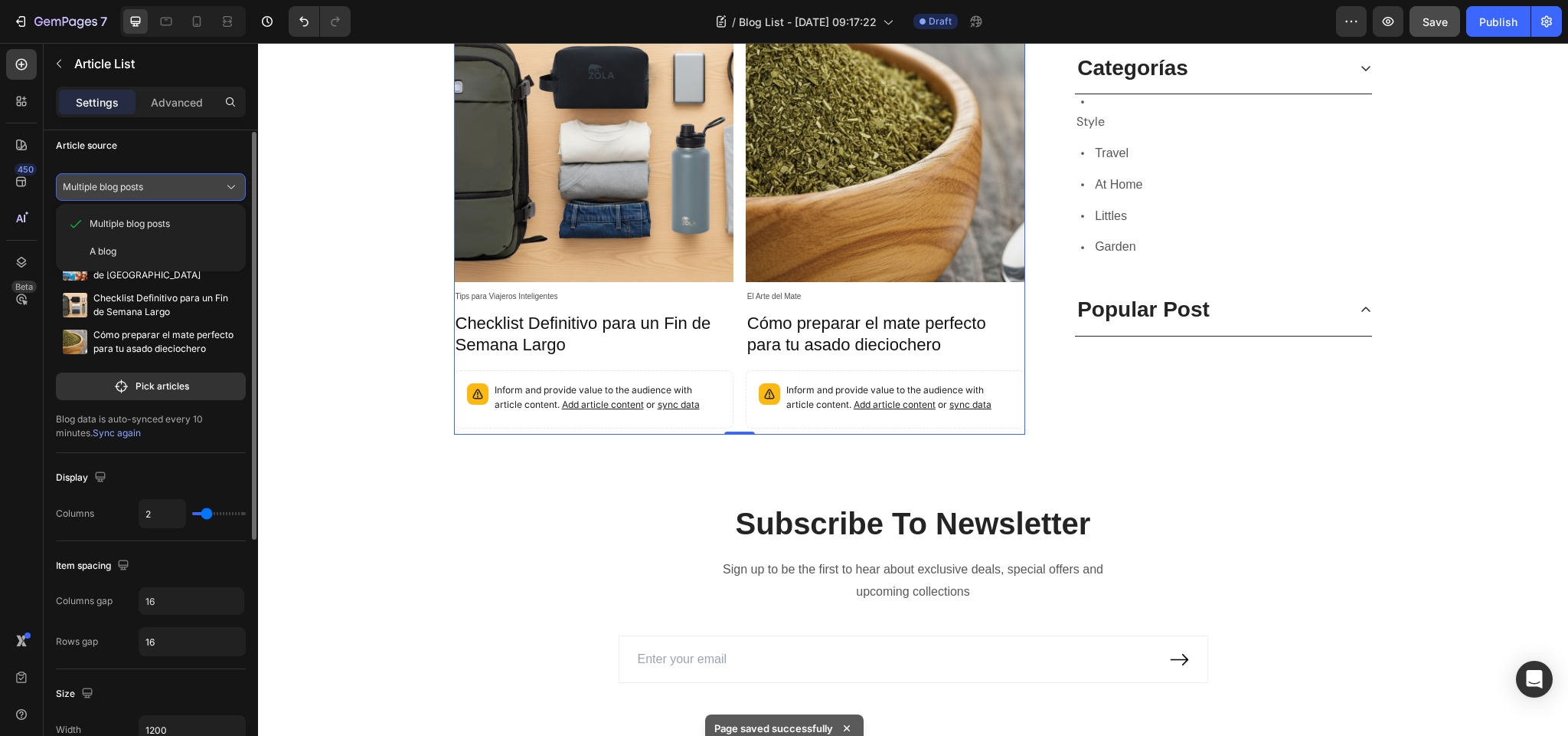
scroll to position [7, 0]
click at [132, 187] on span "Multiple blog posts" at bounding box center [103, 189] width 80 height 14
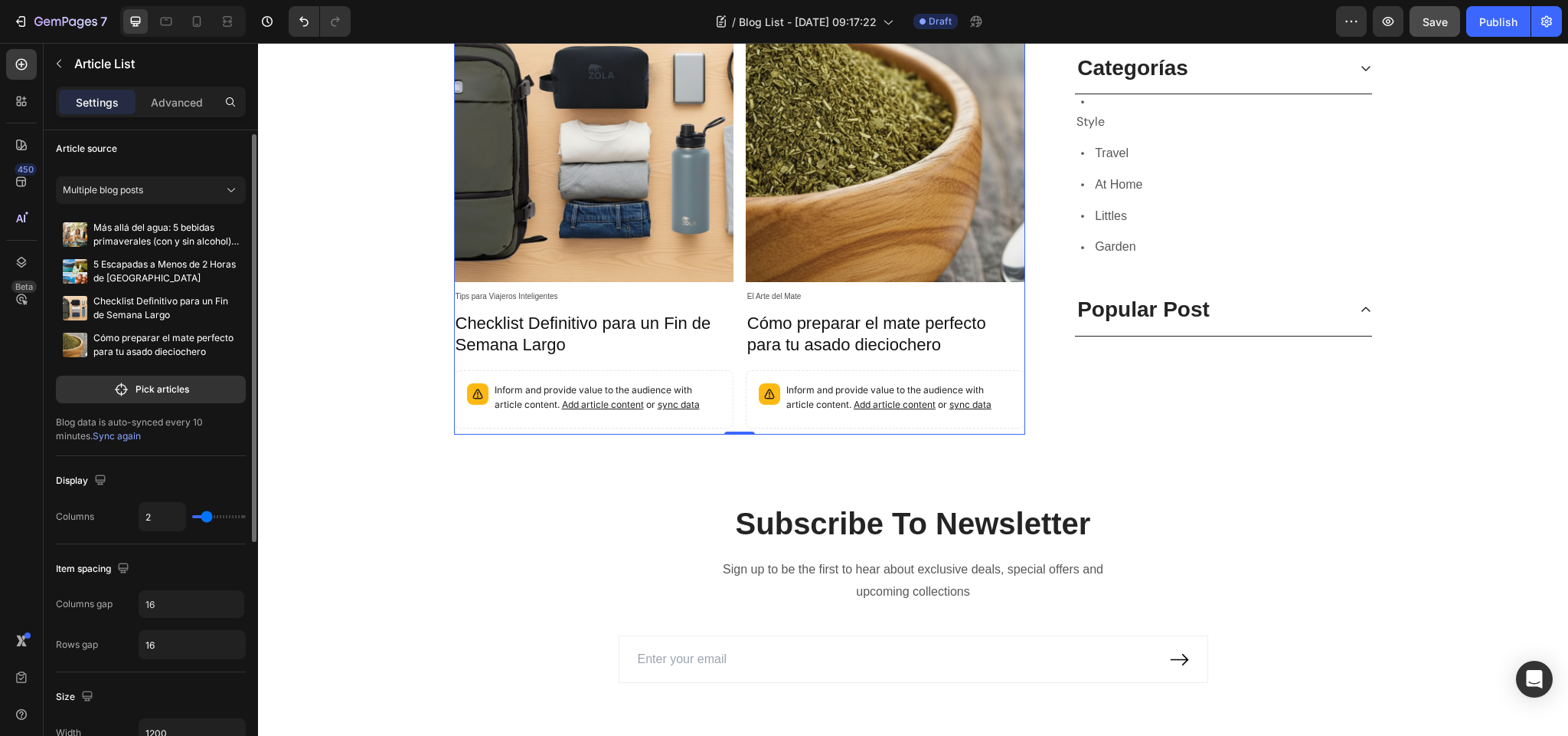
scroll to position [384, 0]
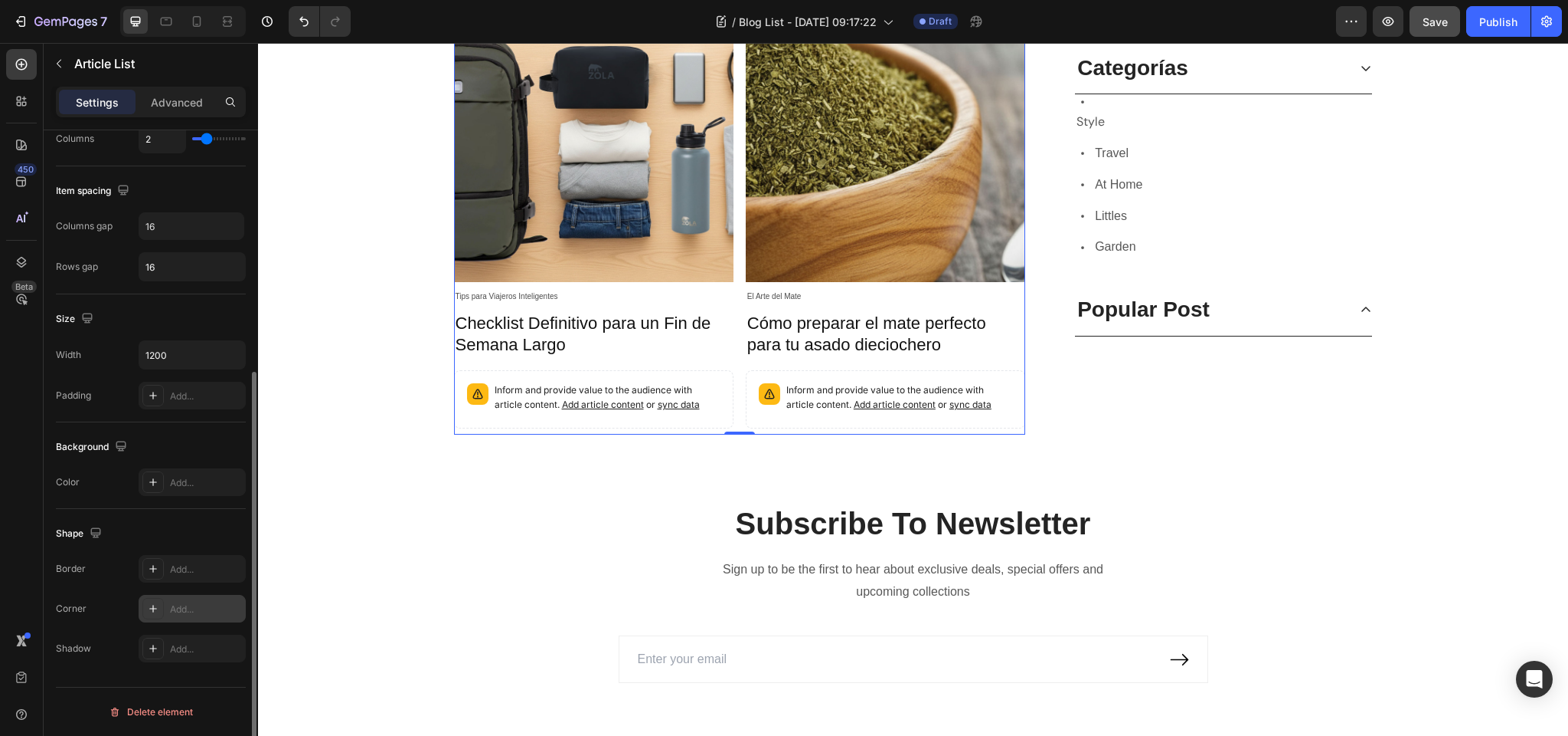
click at [162, 607] on div at bounding box center [153, 608] width 22 height 22
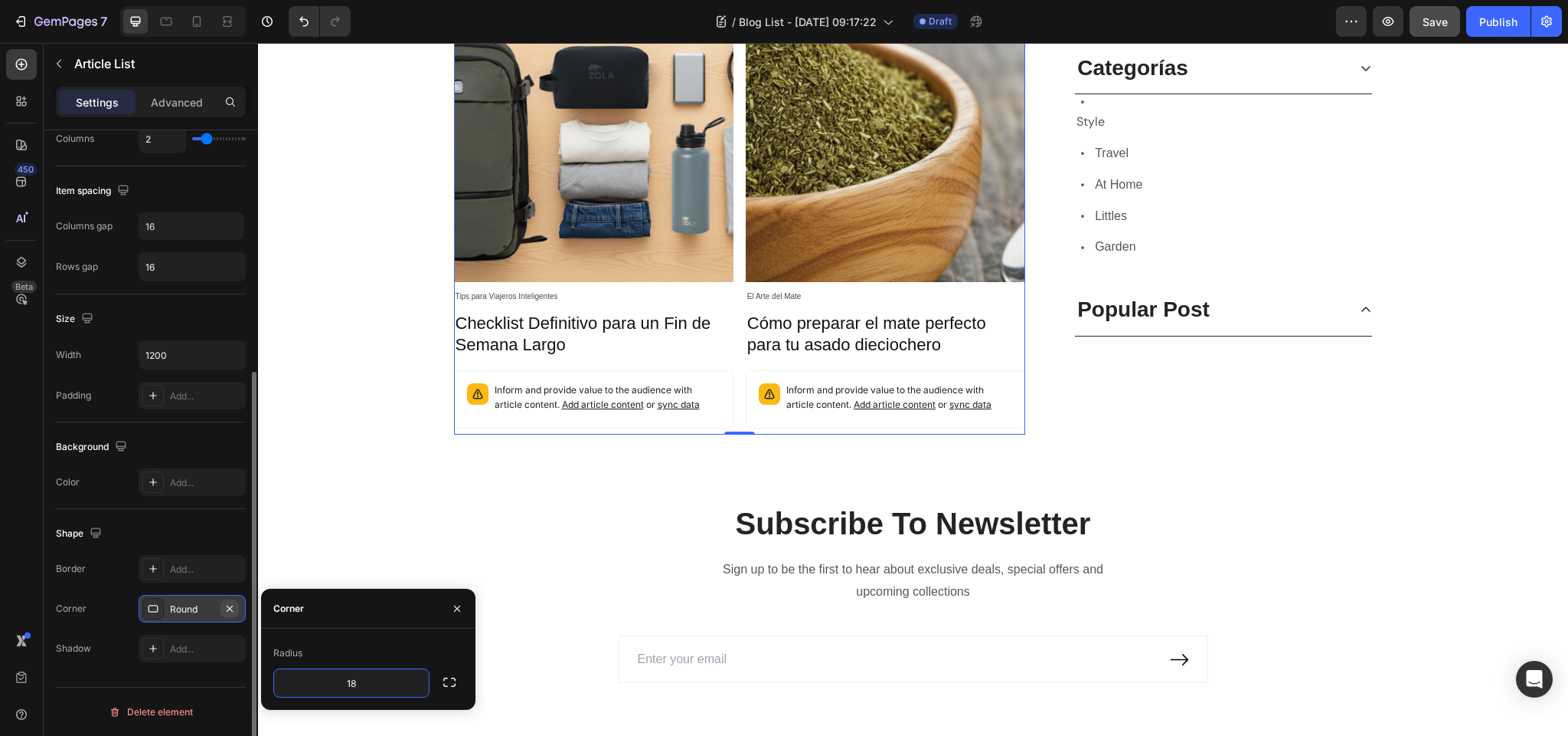
type input "18"
click at [227, 605] on icon "button" at bounding box center [230, 608] width 7 height 7
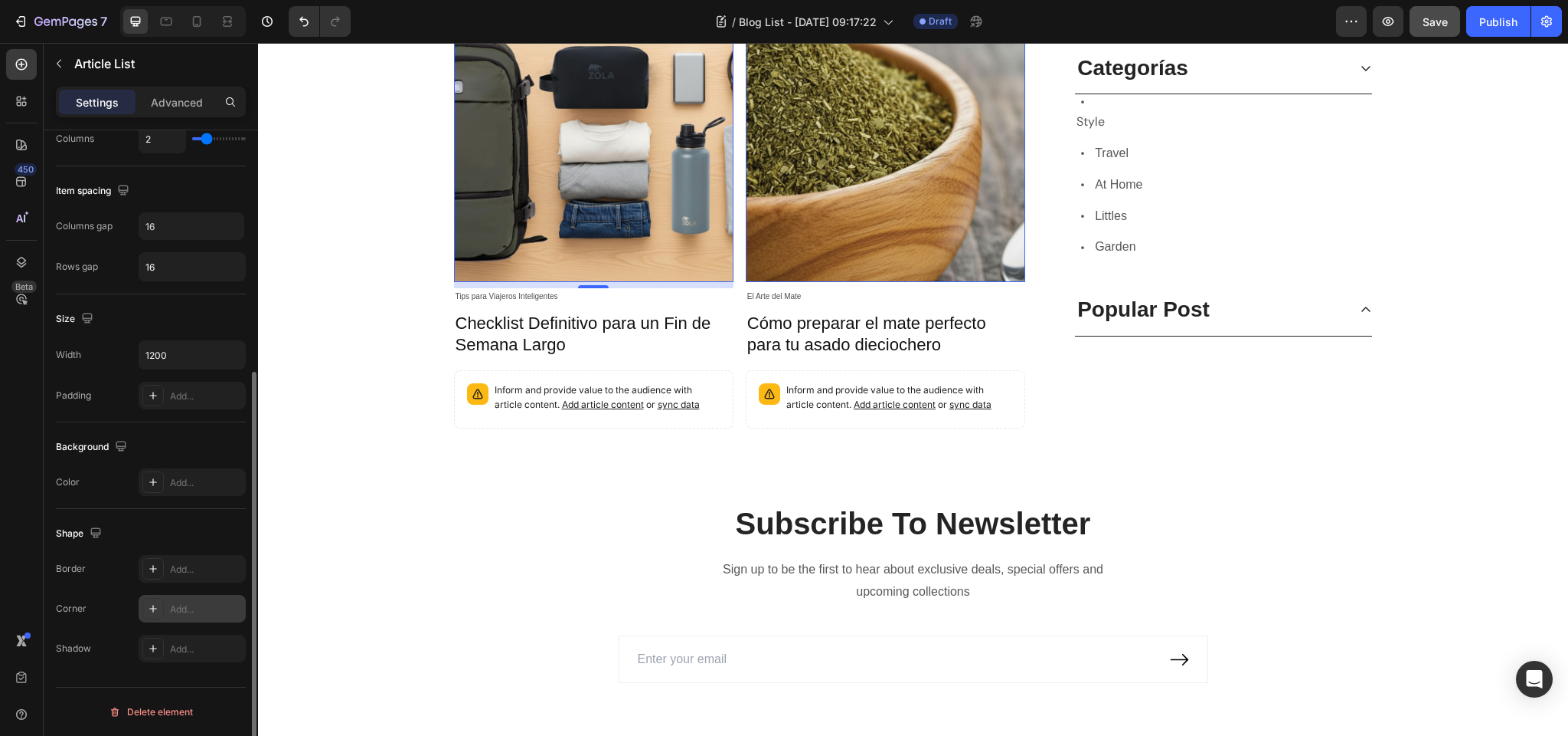
click at [588, 190] on img at bounding box center [593, 141] width 280 height 280
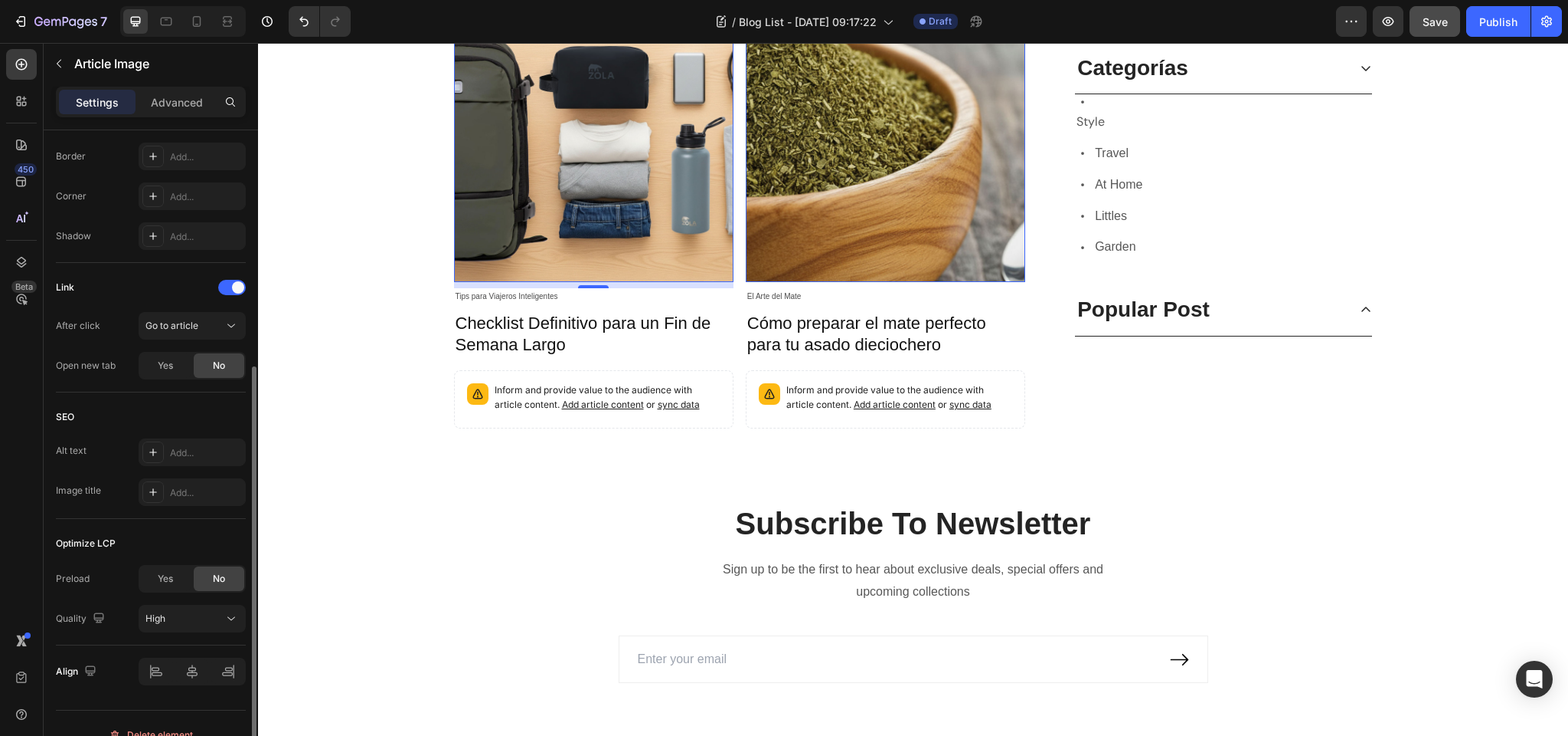
scroll to position [0, 0]
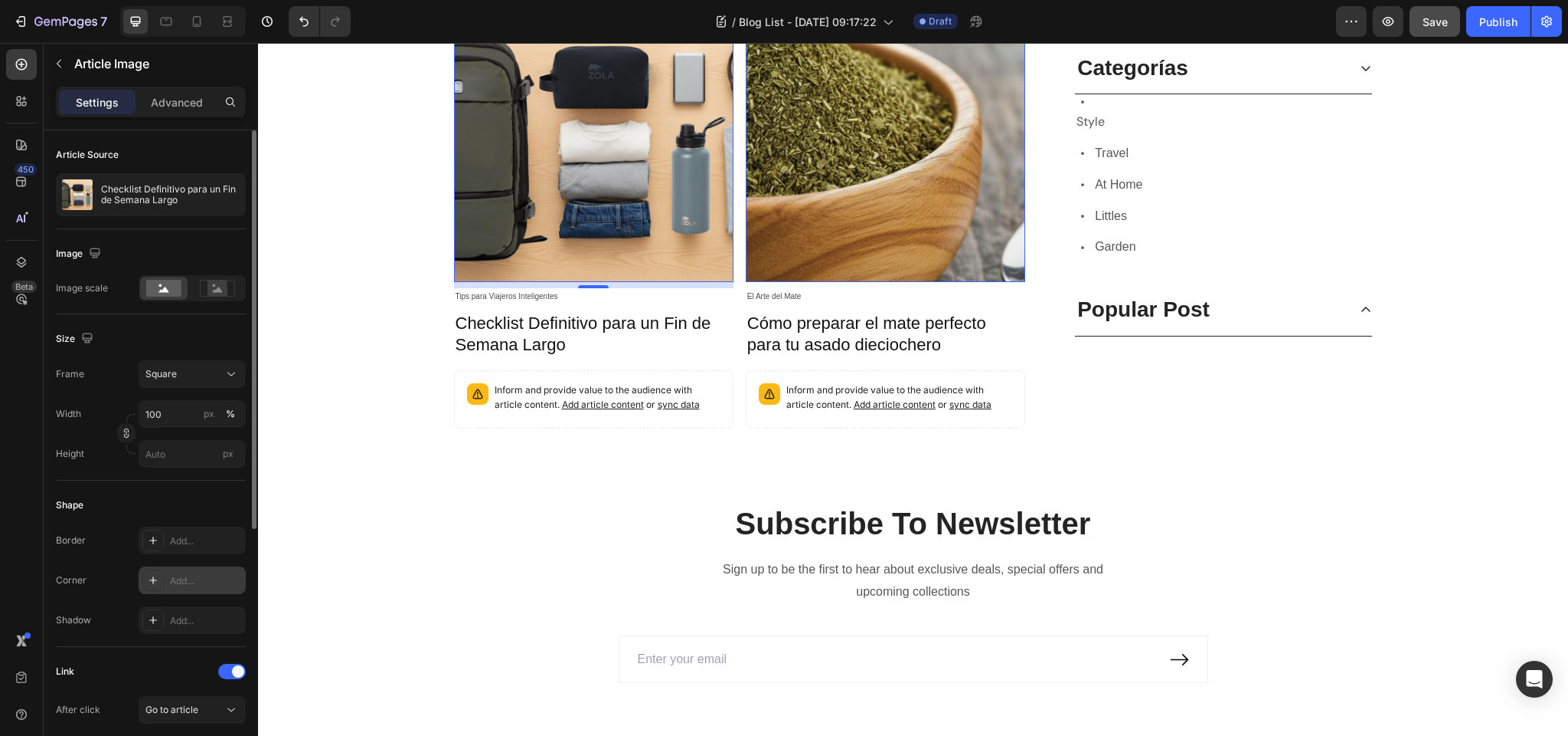
click at [174, 580] on div "Add..." at bounding box center [206, 581] width 72 height 14
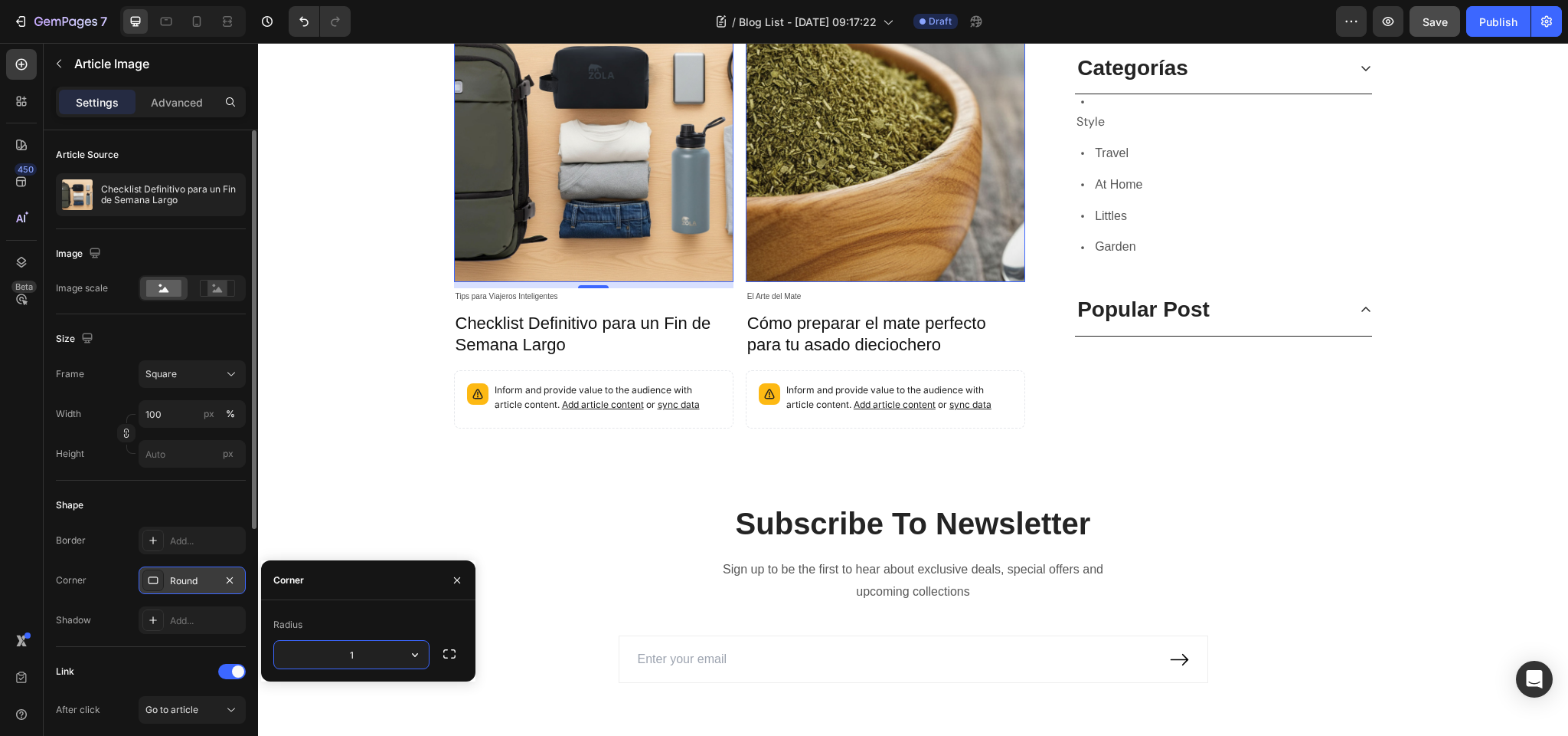
type input "18"
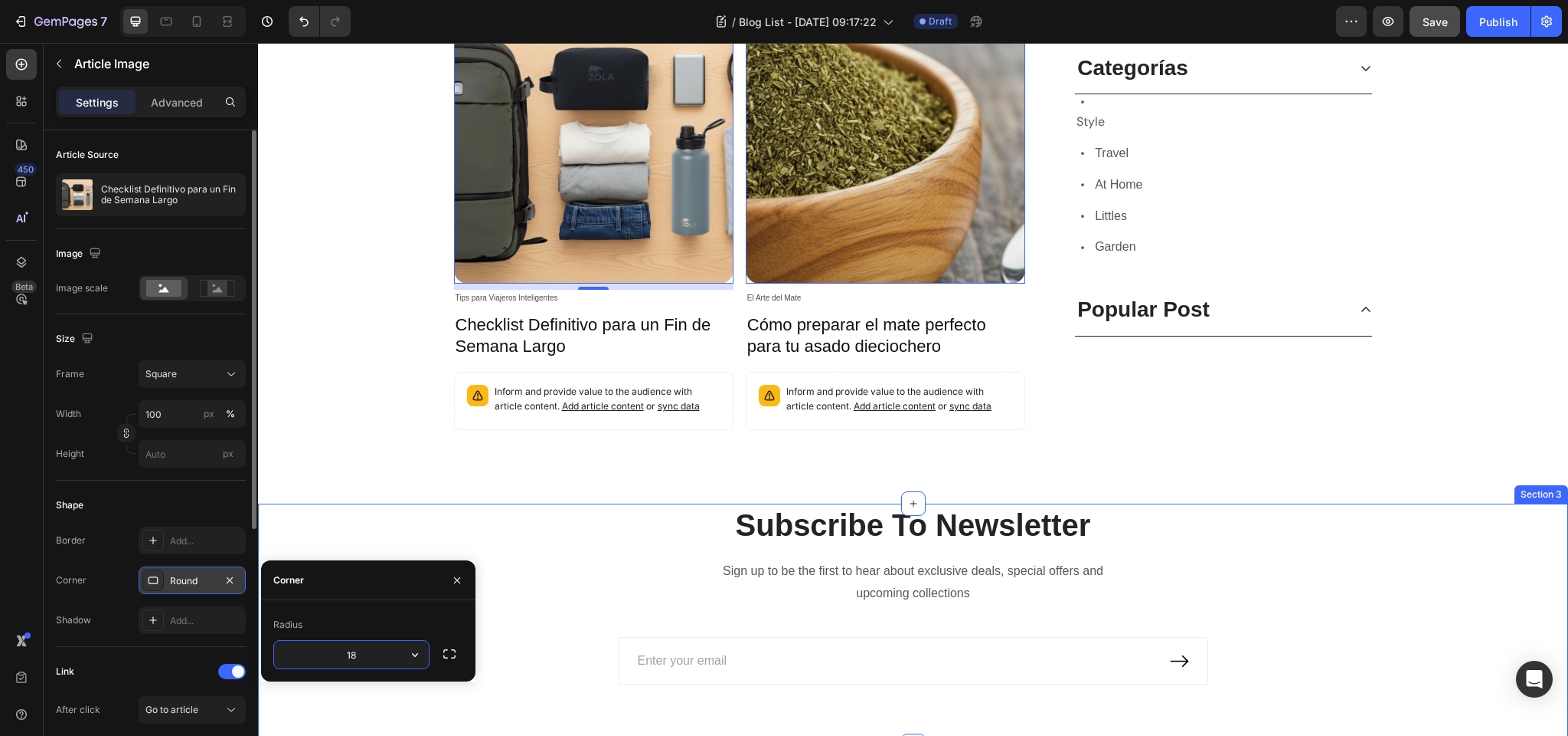
click at [1320, 503] on div "Subscribe To Newsletter Heading Sign up to be the first to hear about exclusive…" at bounding box center [913, 606] width 1287 height 205
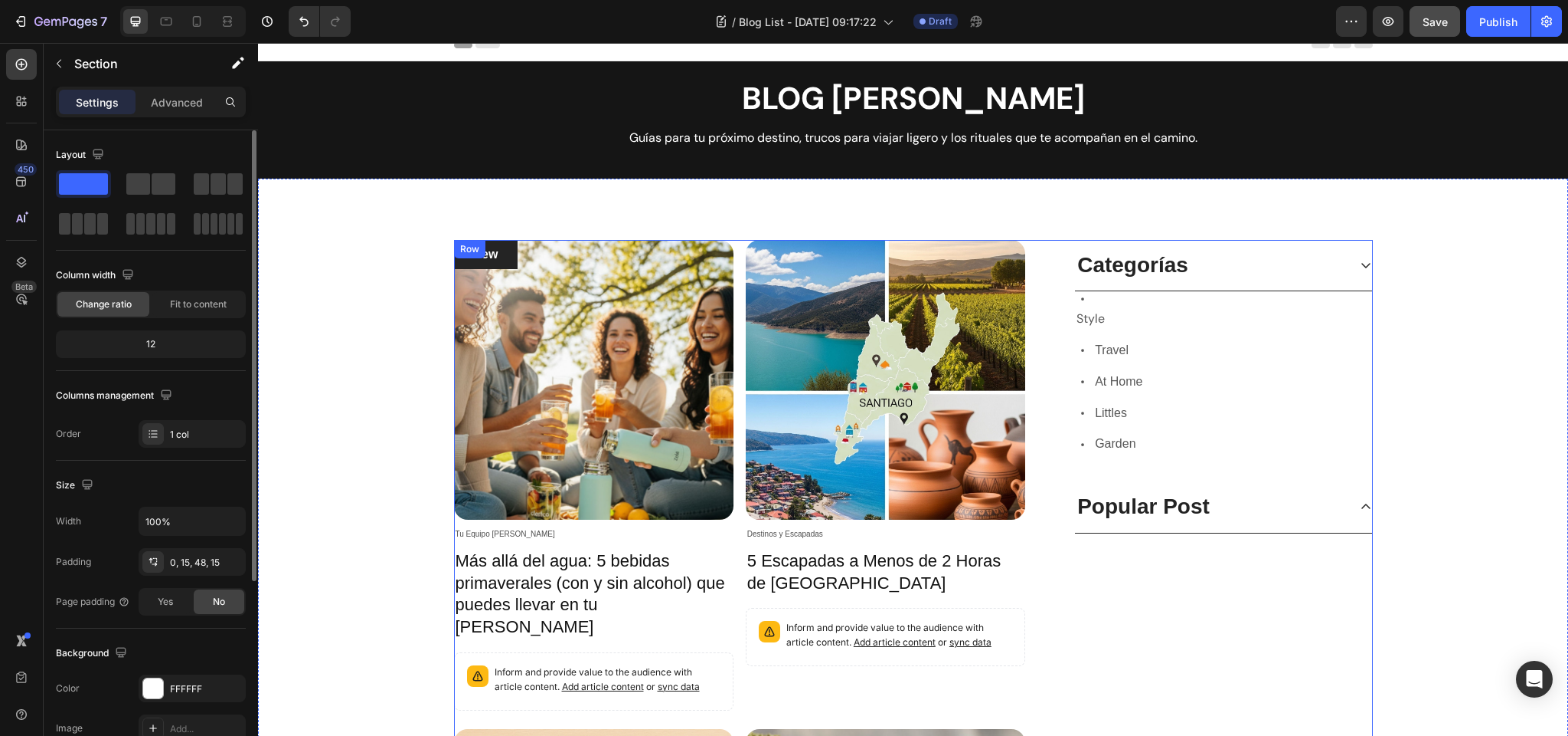
scroll to position [2, 0]
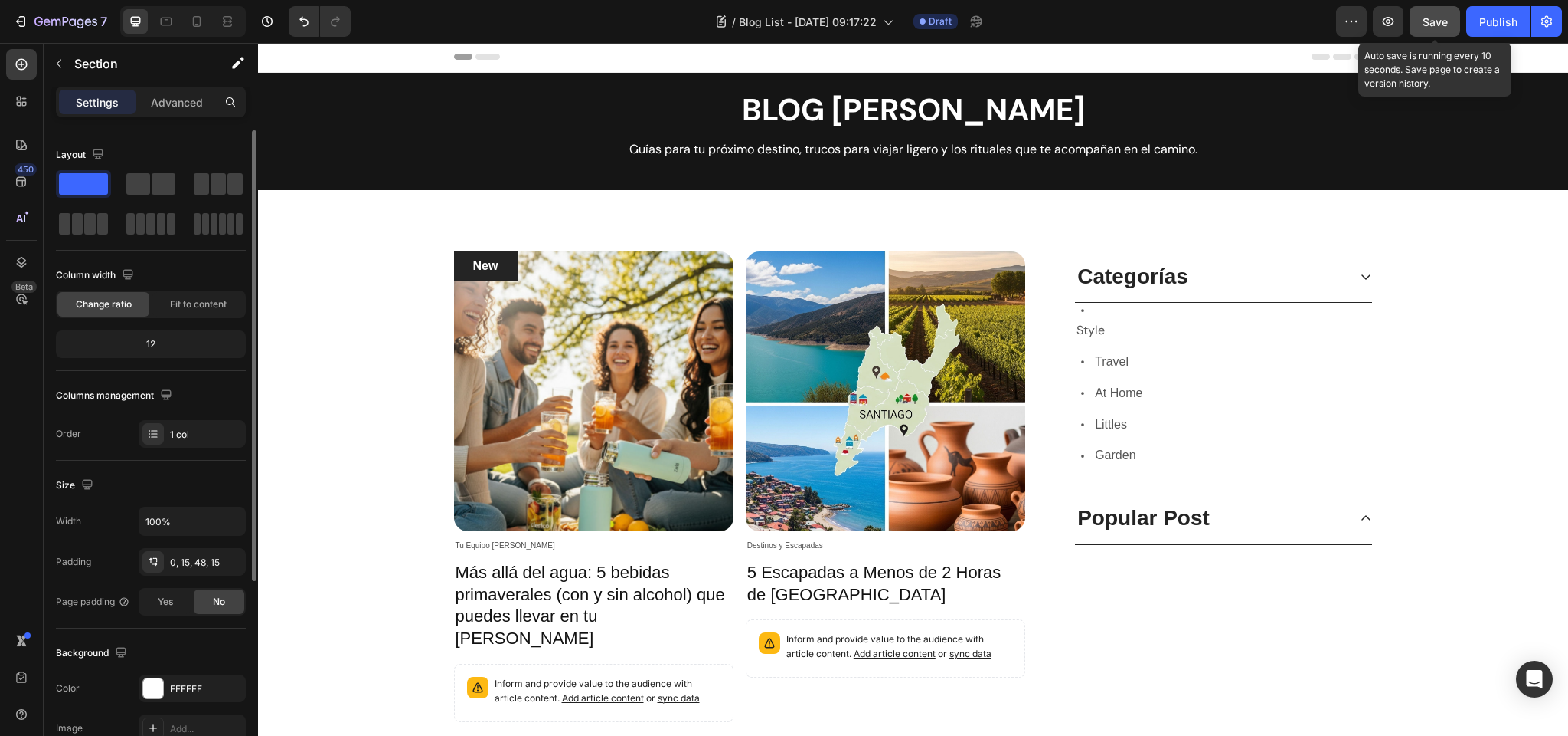
click at [1453, 17] on button "Save" at bounding box center [1435, 22] width 51 height 31
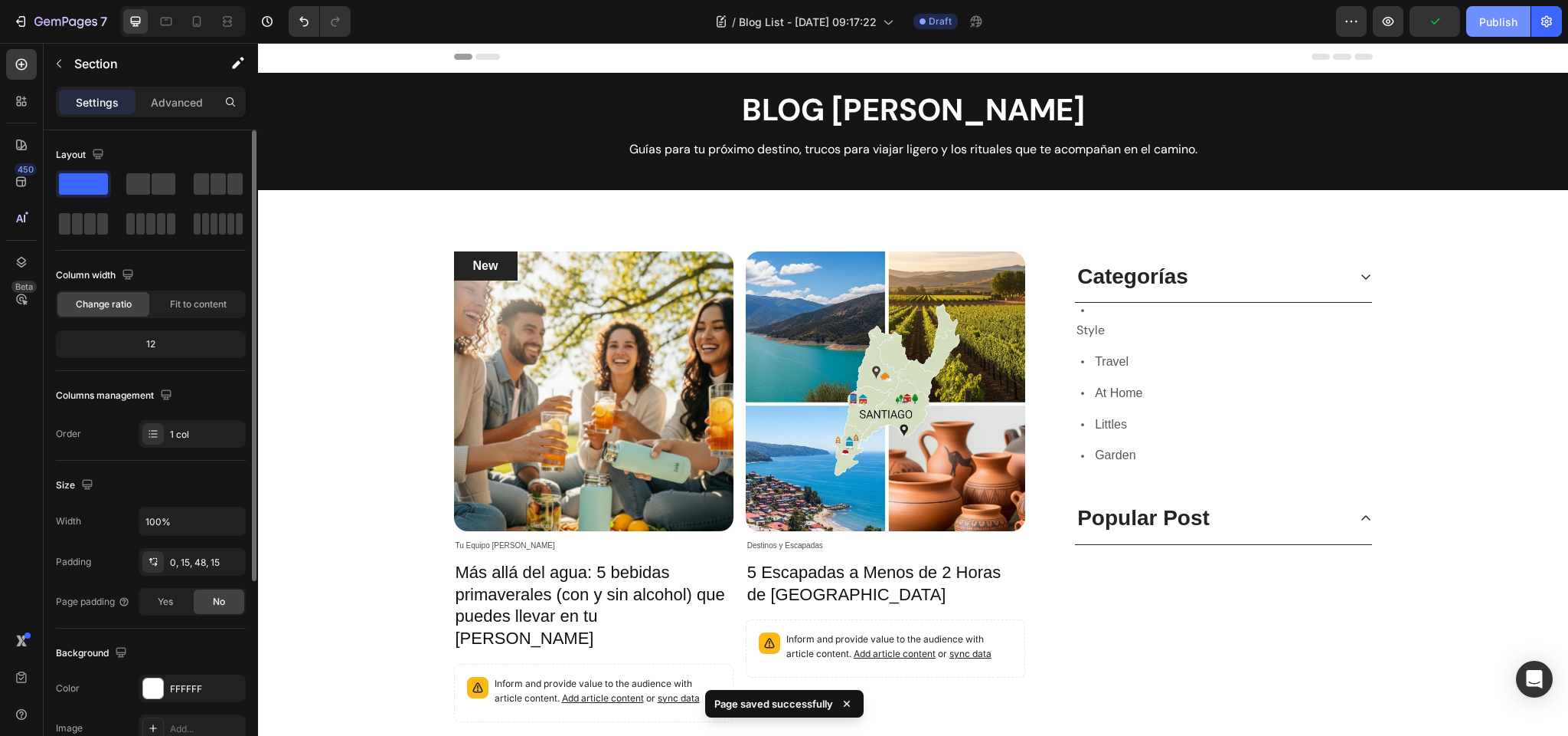
click at [1510, 14] on div "Publish" at bounding box center [1498, 22] width 39 height 16
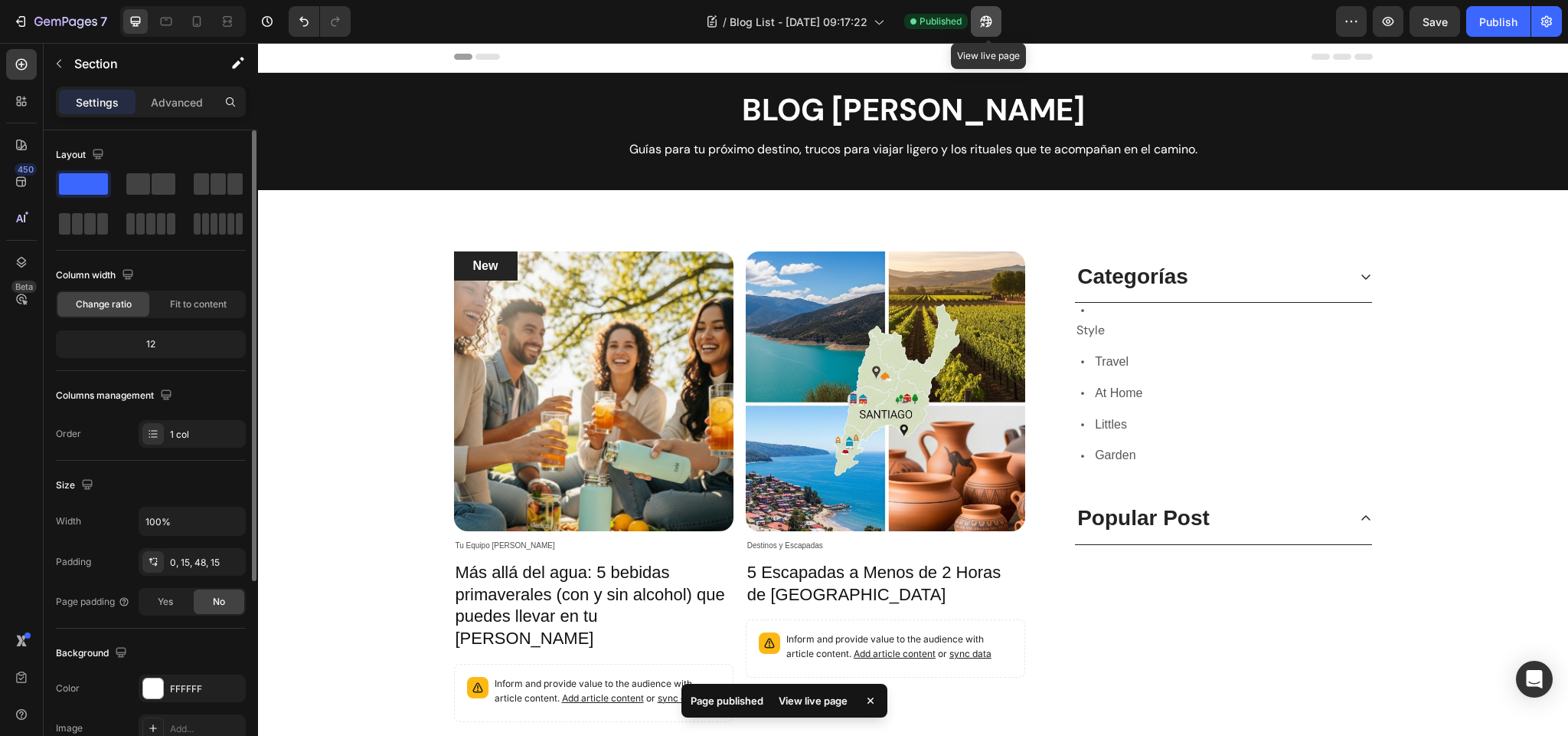
click at [987, 25] on icon "button" at bounding box center [986, 22] width 15 height 15
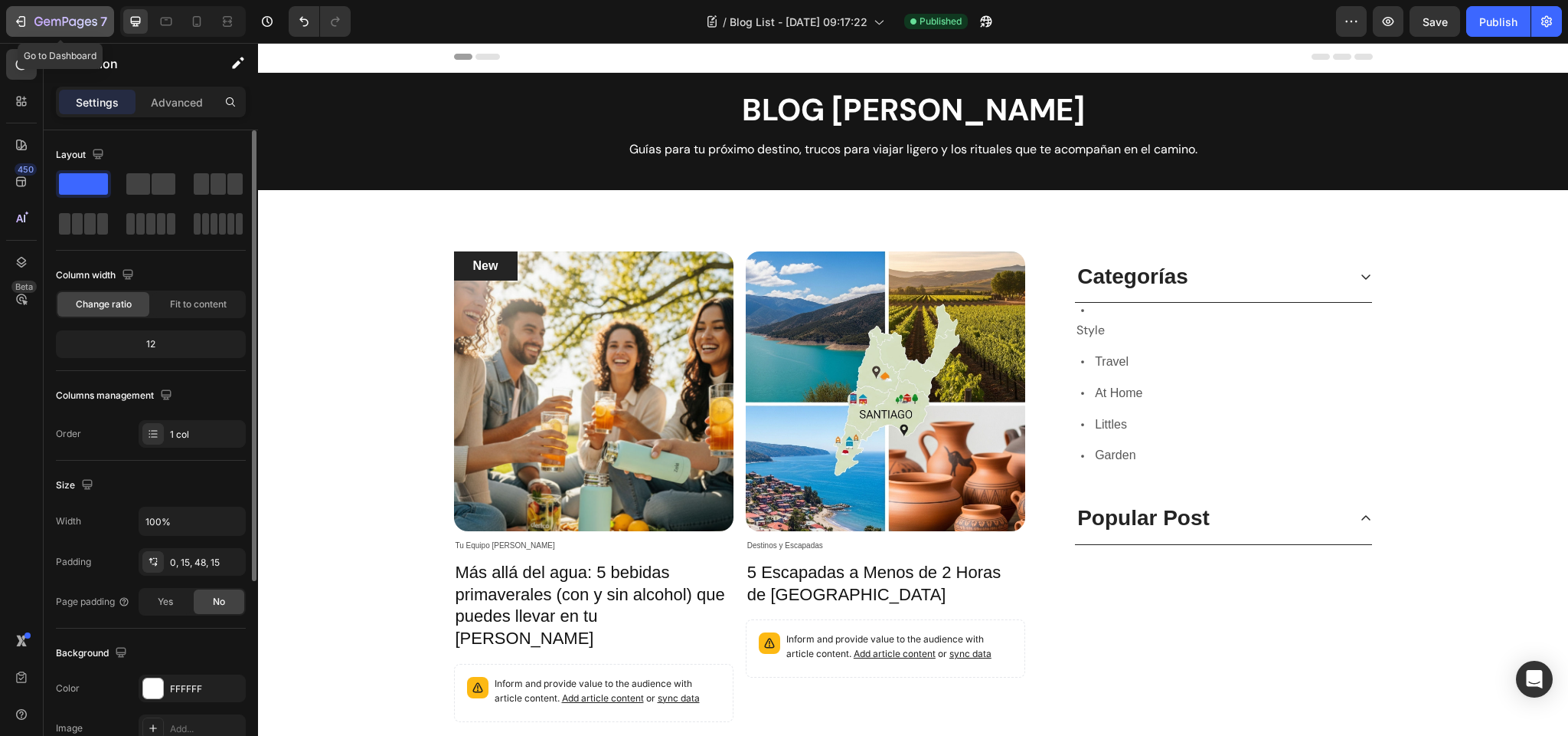
click at [64, 21] on icon "button" at bounding box center [66, 23] width 63 height 13
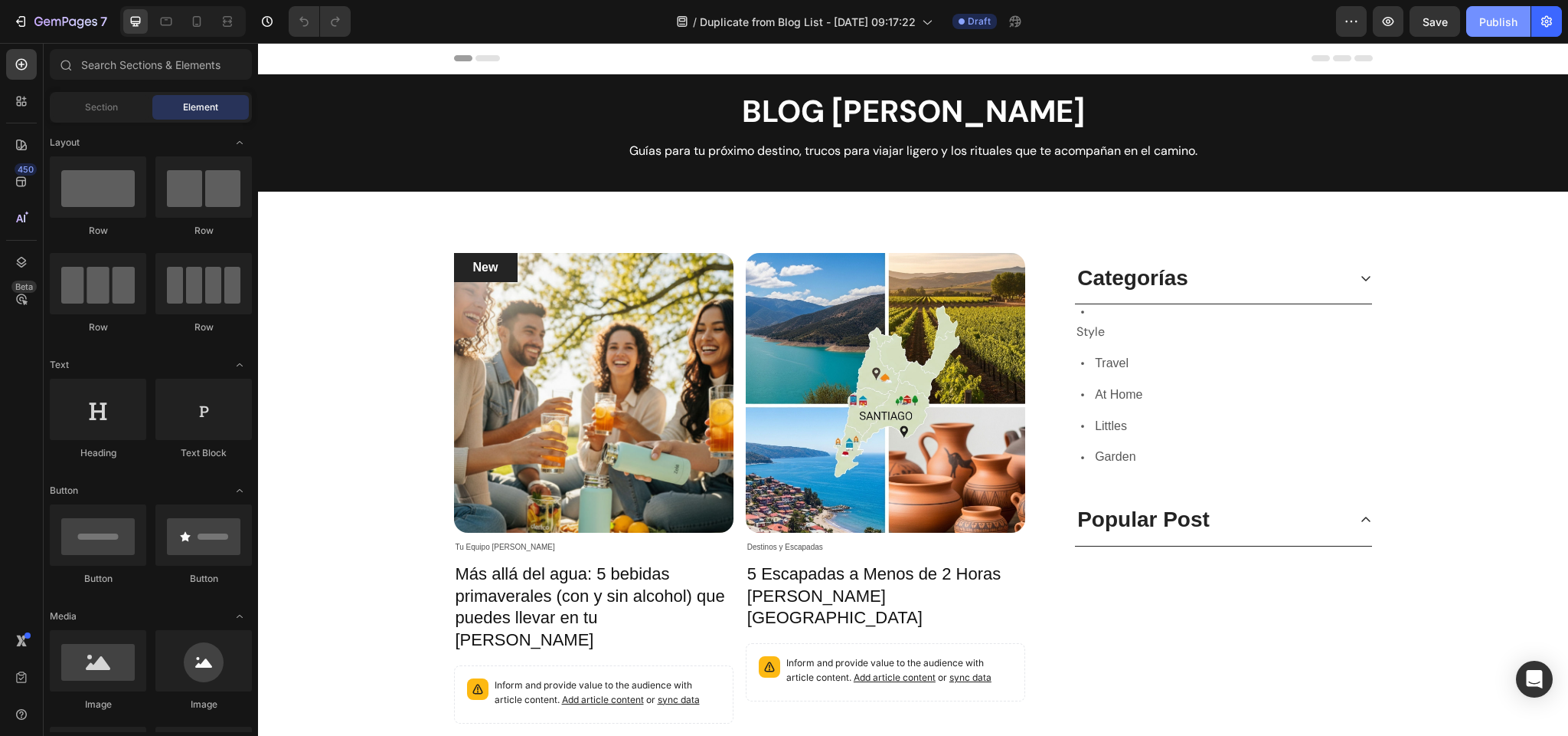
click at [1475, 25] on button "Publish" at bounding box center [1498, 22] width 64 height 31
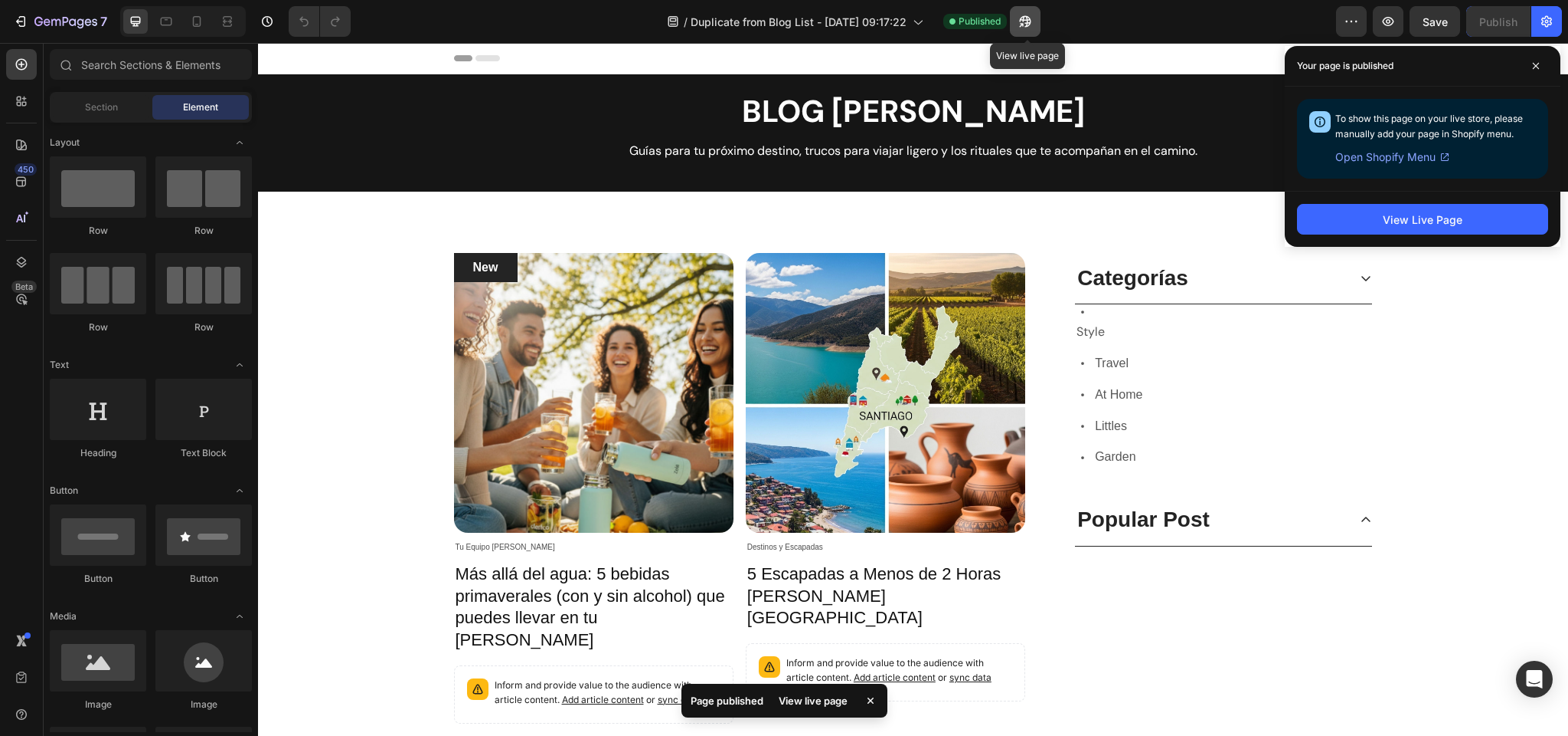
click at [1027, 18] on icon "button" at bounding box center [1026, 22] width 15 height 15
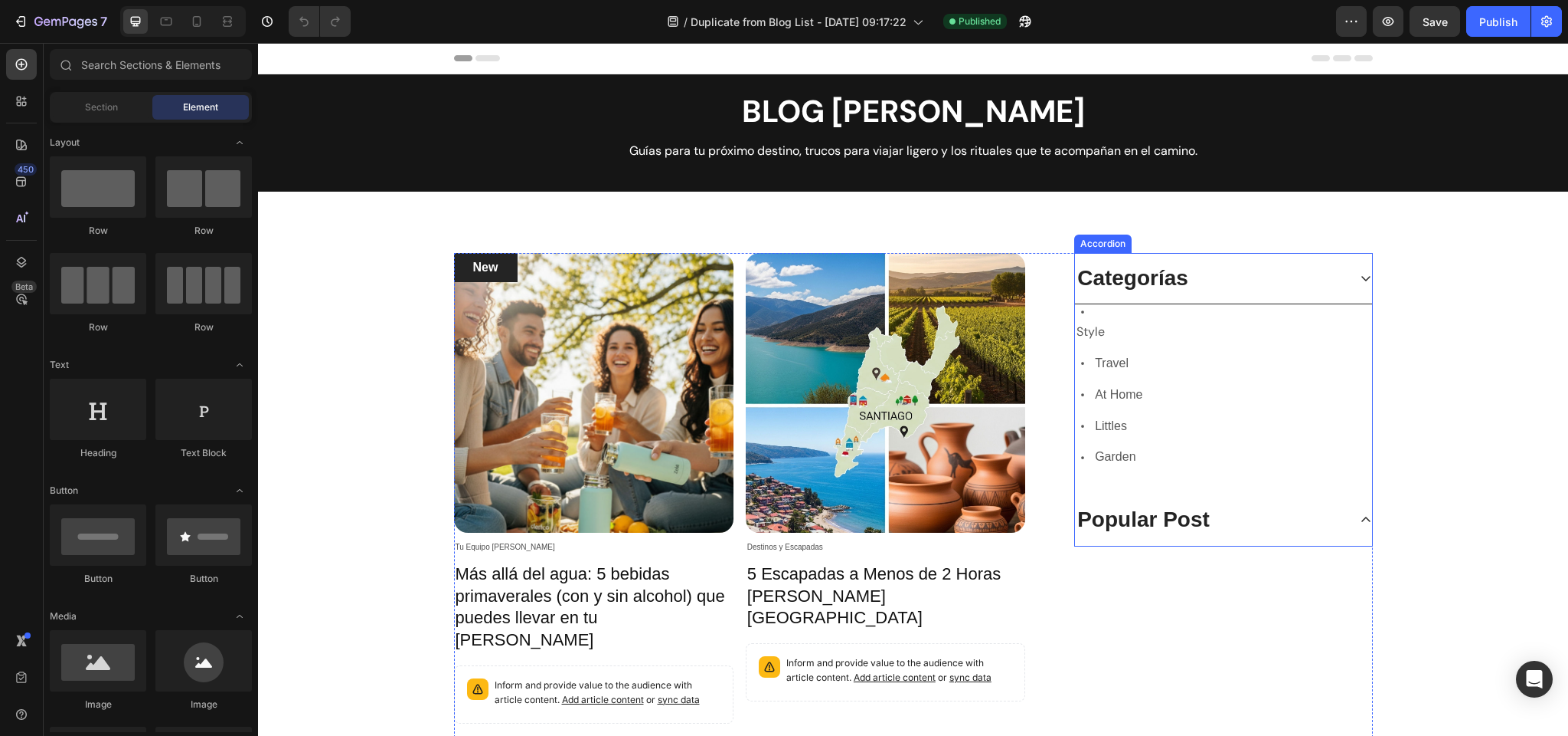
click at [1363, 523] on icon at bounding box center [1366, 519] width 12 height 12
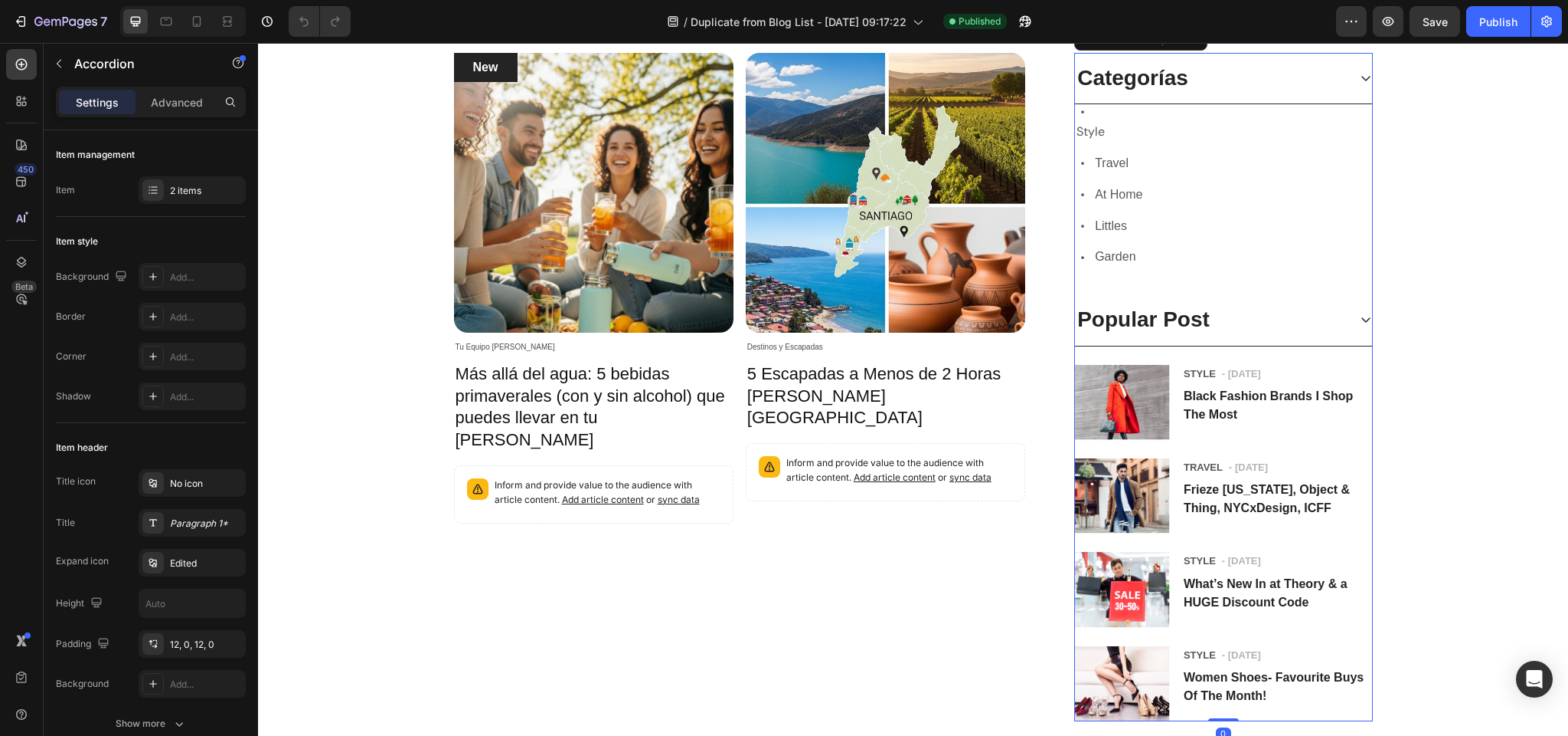
scroll to position [231, 0]
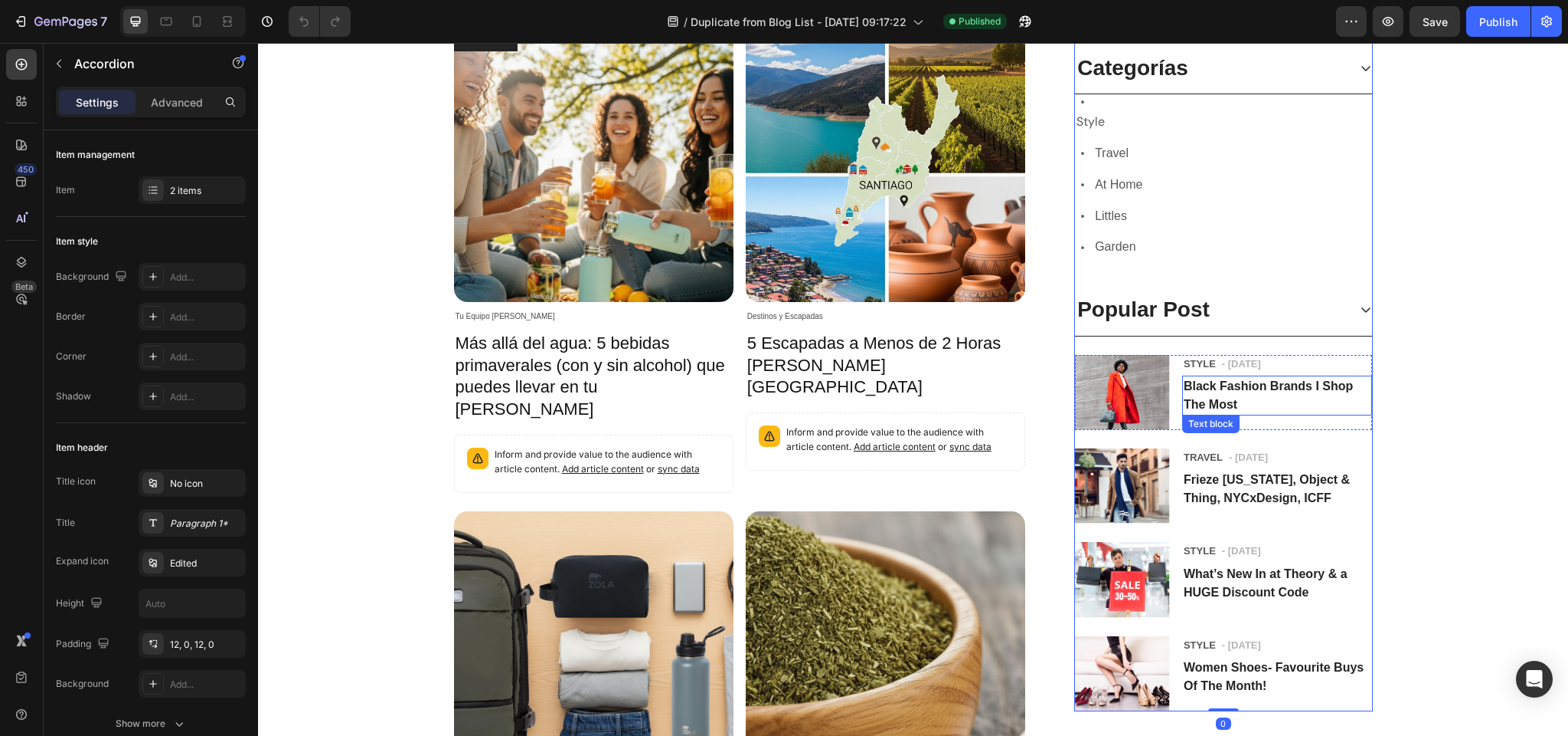
click at [1220, 384] on link "Black Fashion Brands I Shop The Most" at bounding box center [1269, 395] width 170 height 31
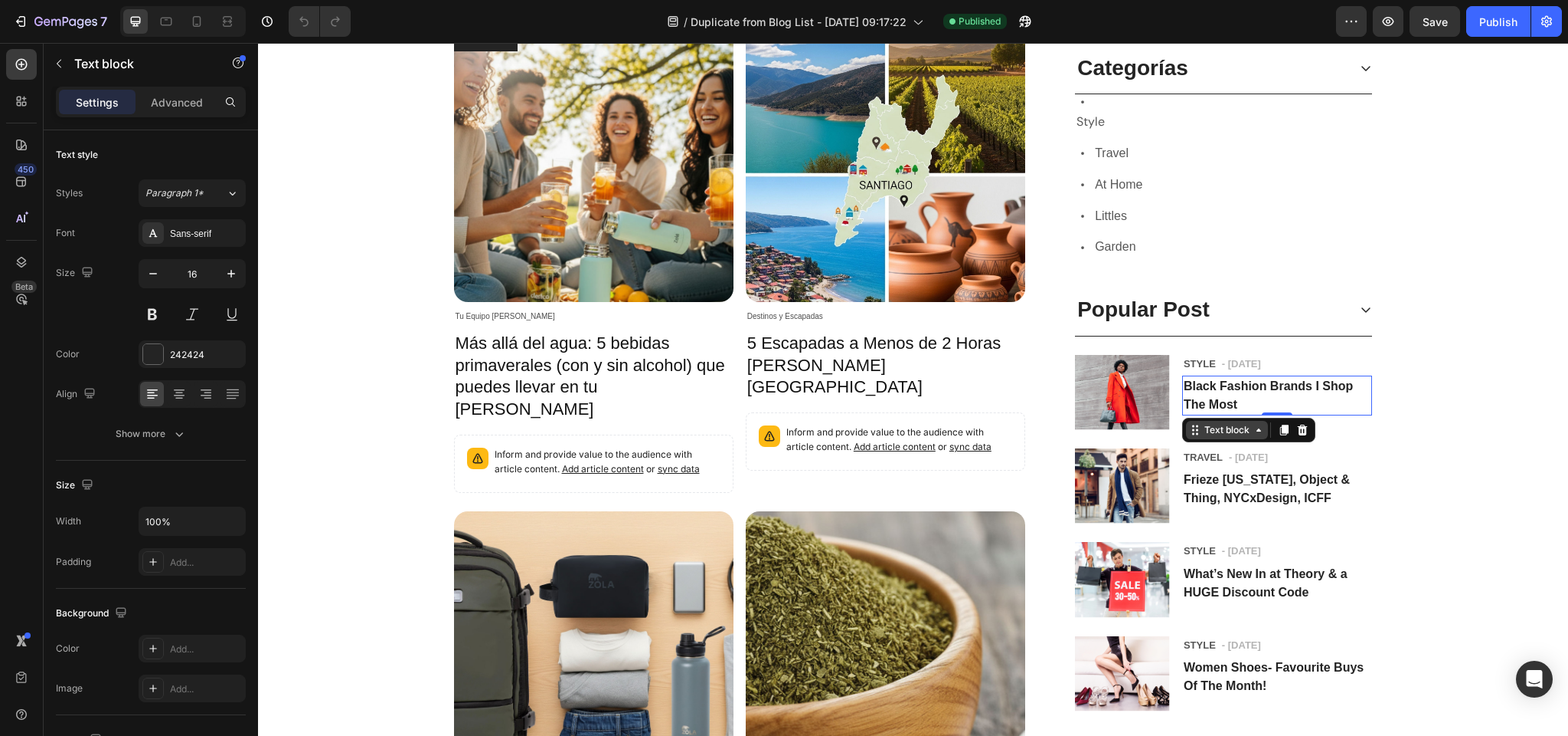
click at [1220, 435] on div "Text block" at bounding box center [1227, 430] width 51 height 14
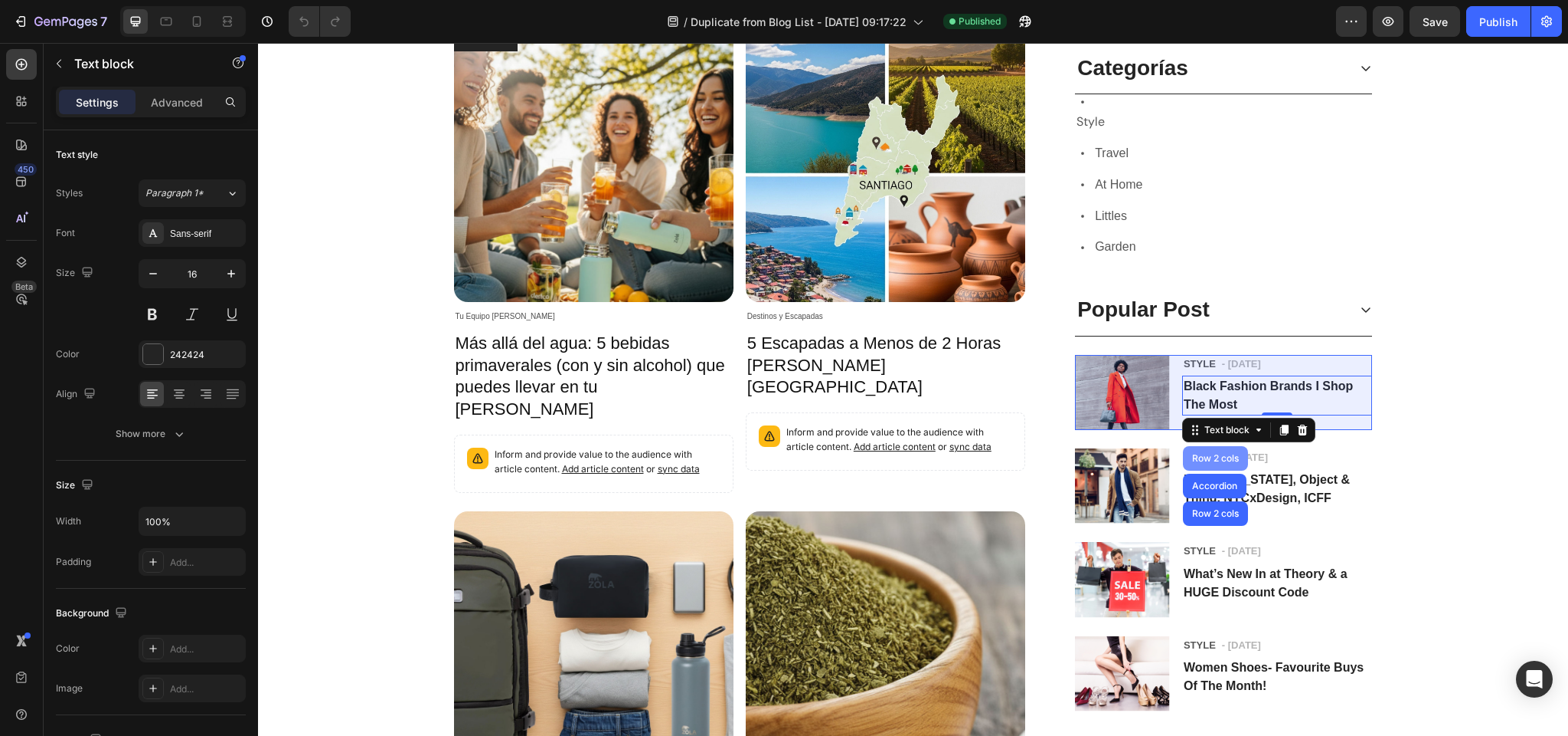
click at [1210, 454] on div "Row 2 cols" at bounding box center [1216, 458] width 53 height 9
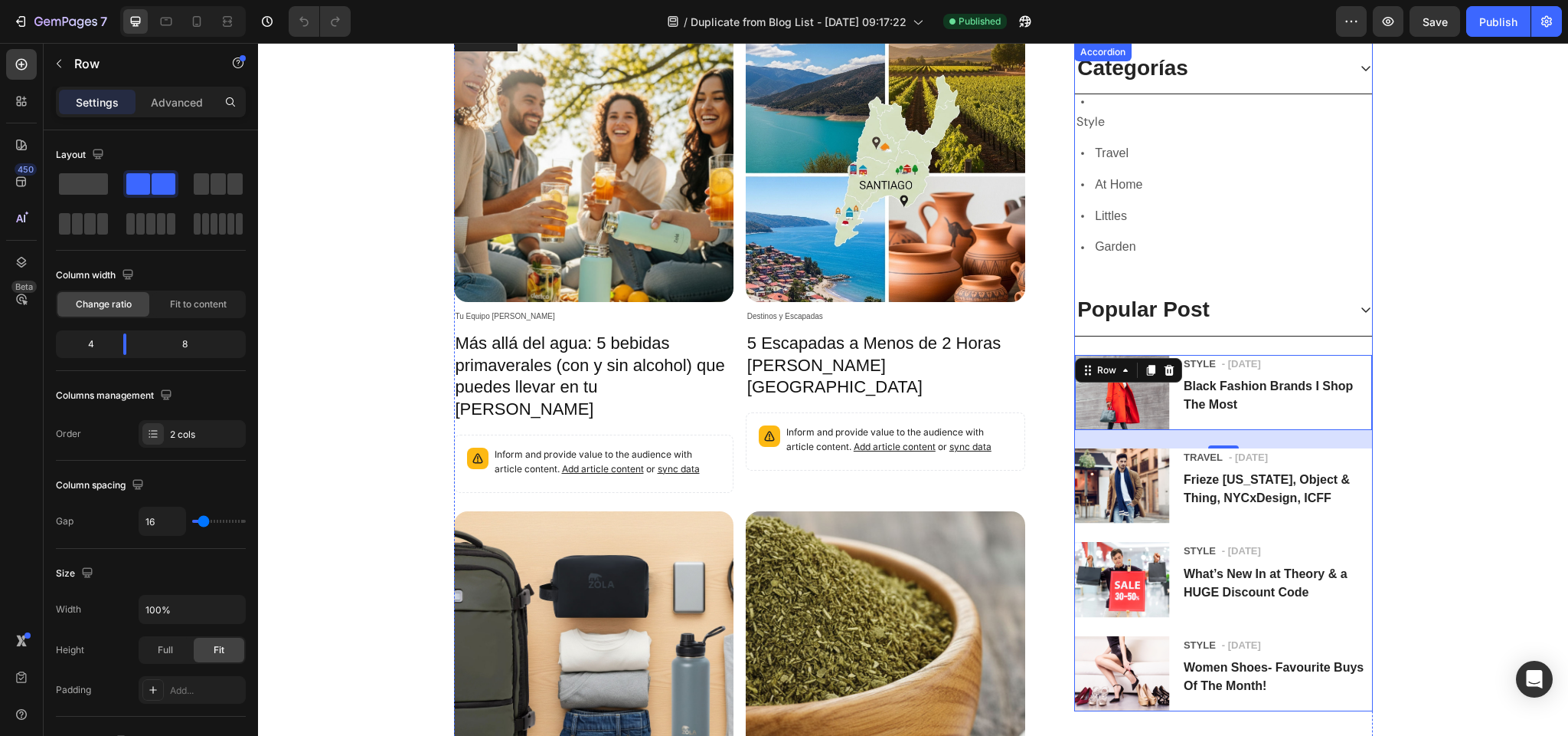
click at [1306, 316] on div "Popular Post" at bounding box center [1211, 309] width 272 height 32
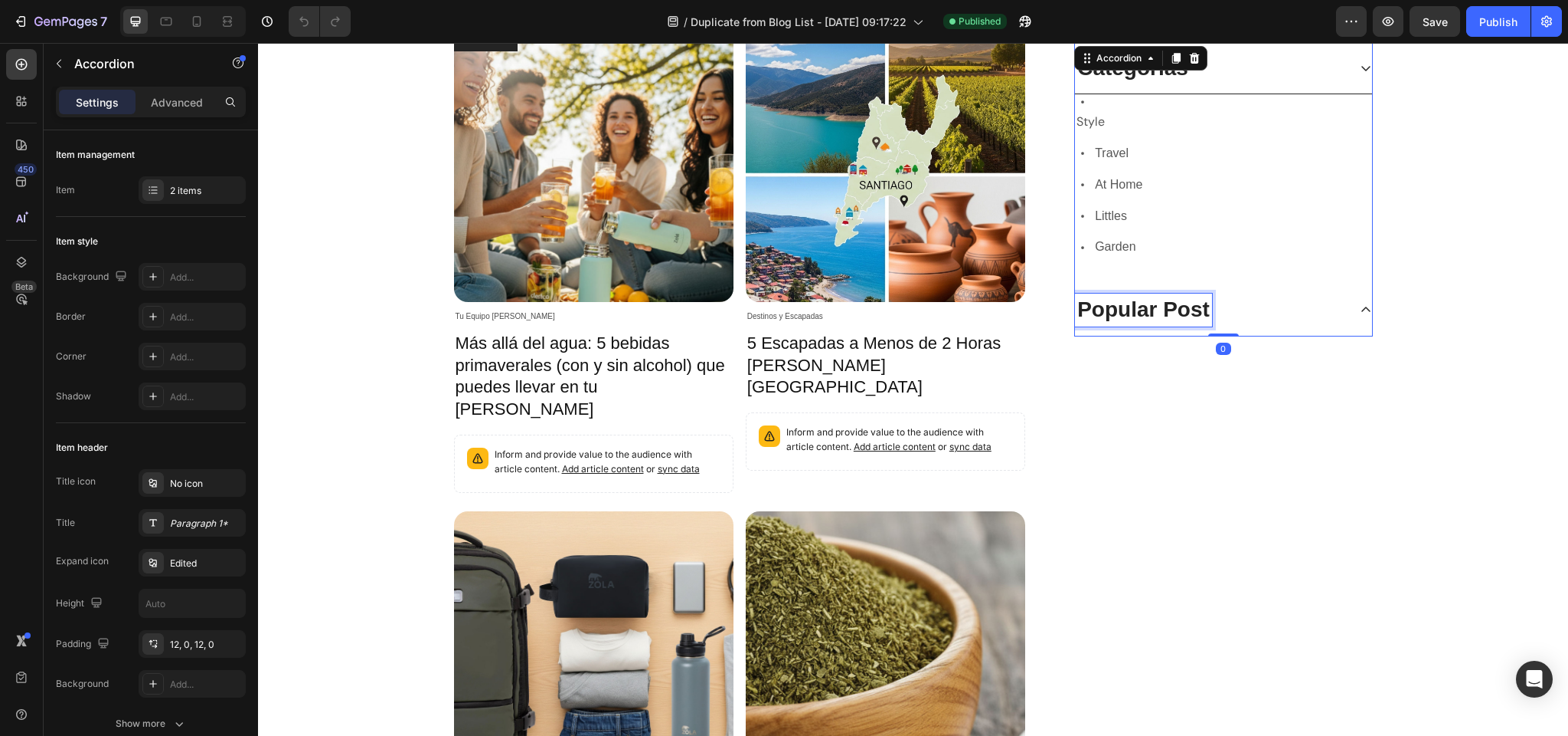
click at [1141, 314] on p "Popular Post" at bounding box center [1143, 309] width 133 height 27
click at [1232, 378] on div "Categorías Icon Style Text block Row Icon Travel Text block Row Icon At Home Te…" at bounding box center [1223, 492] width 298 height 940
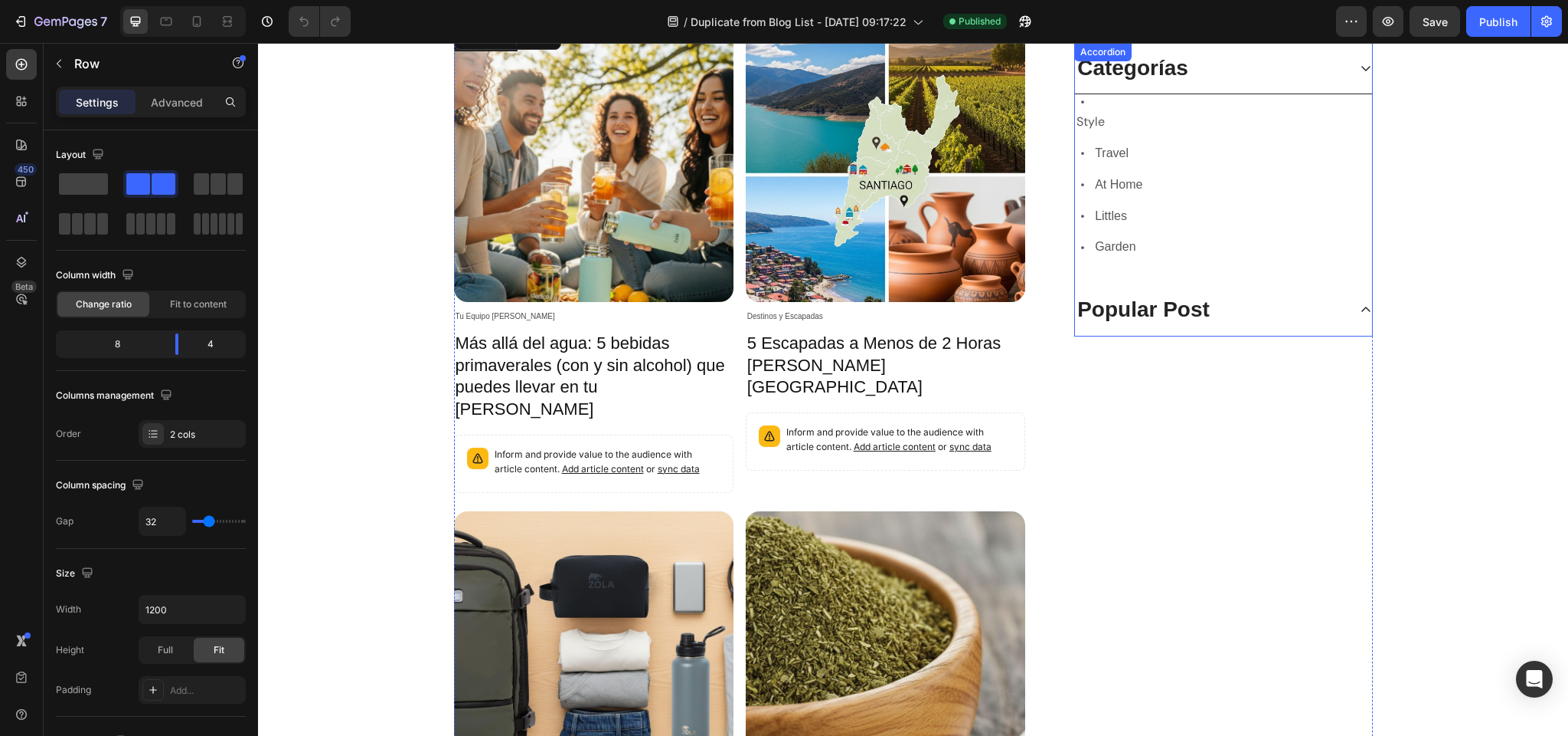
click at [1166, 308] on p "Popular Post" at bounding box center [1143, 309] width 133 height 27
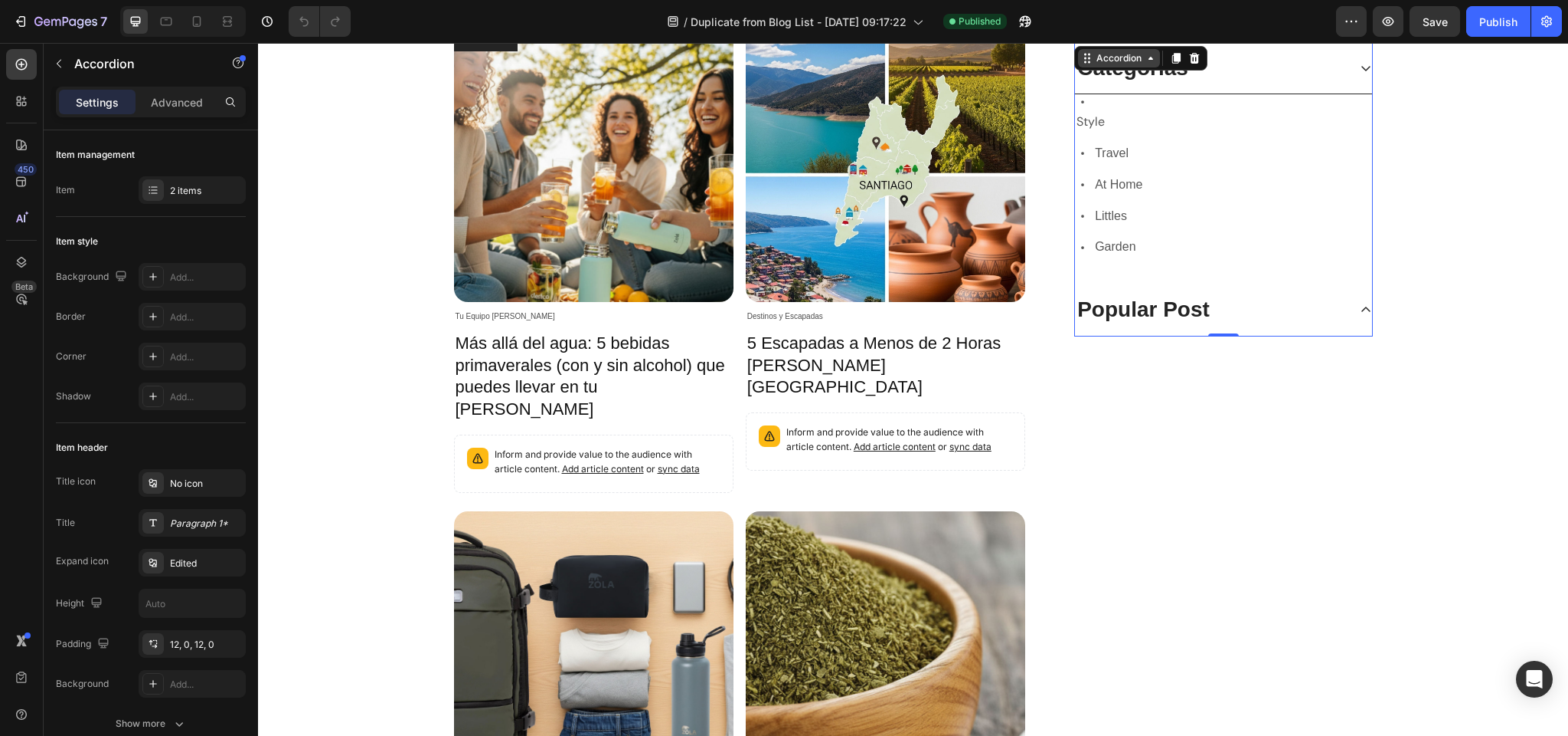
click at [1117, 58] on div "Accordion" at bounding box center [1119, 57] width 51 height 14
click at [1364, 309] on icon at bounding box center [1366, 310] width 12 height 12
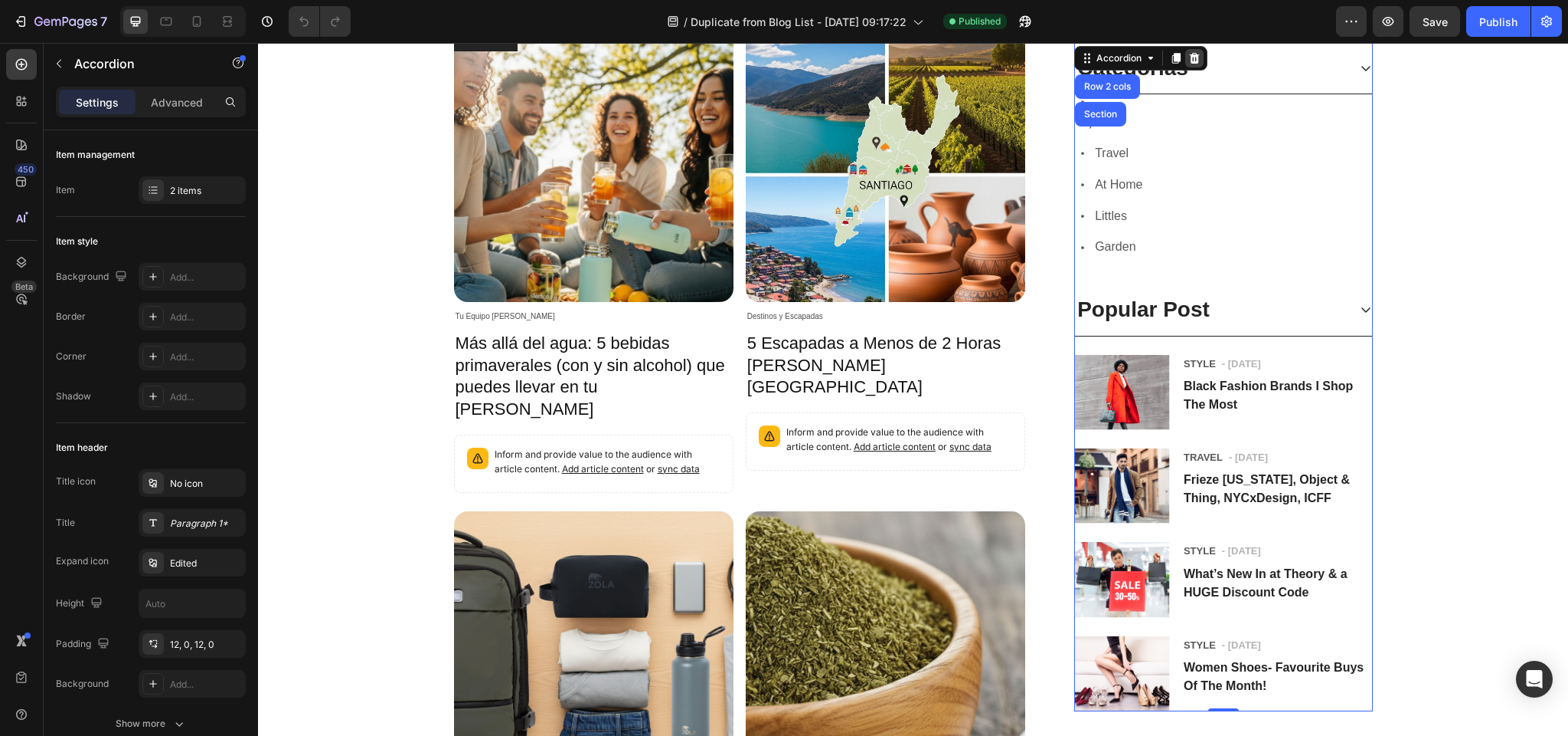
click at [1191, 56] on icon at bounding box center [1195, 57] width 10 height 10
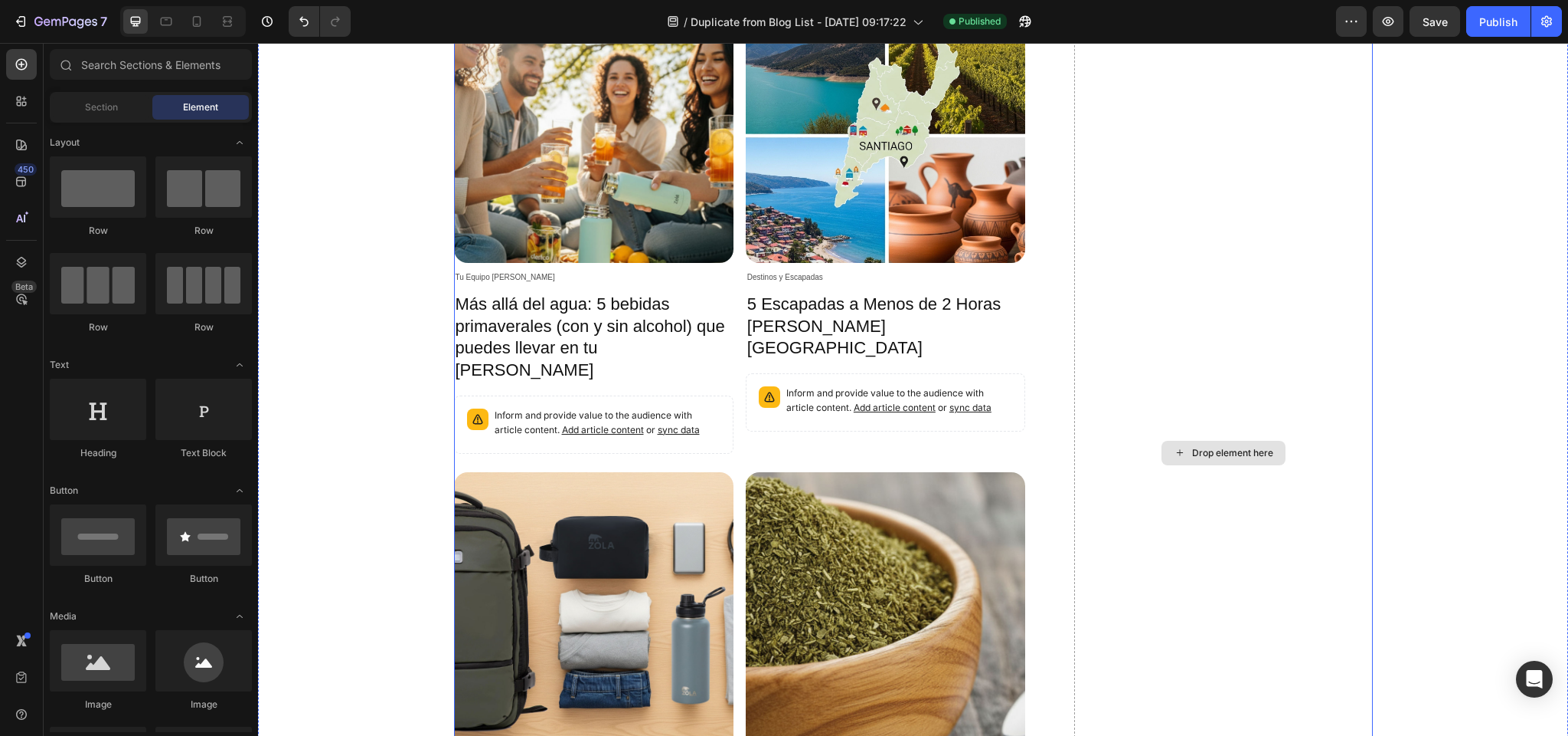
scroll to position [273, 0]
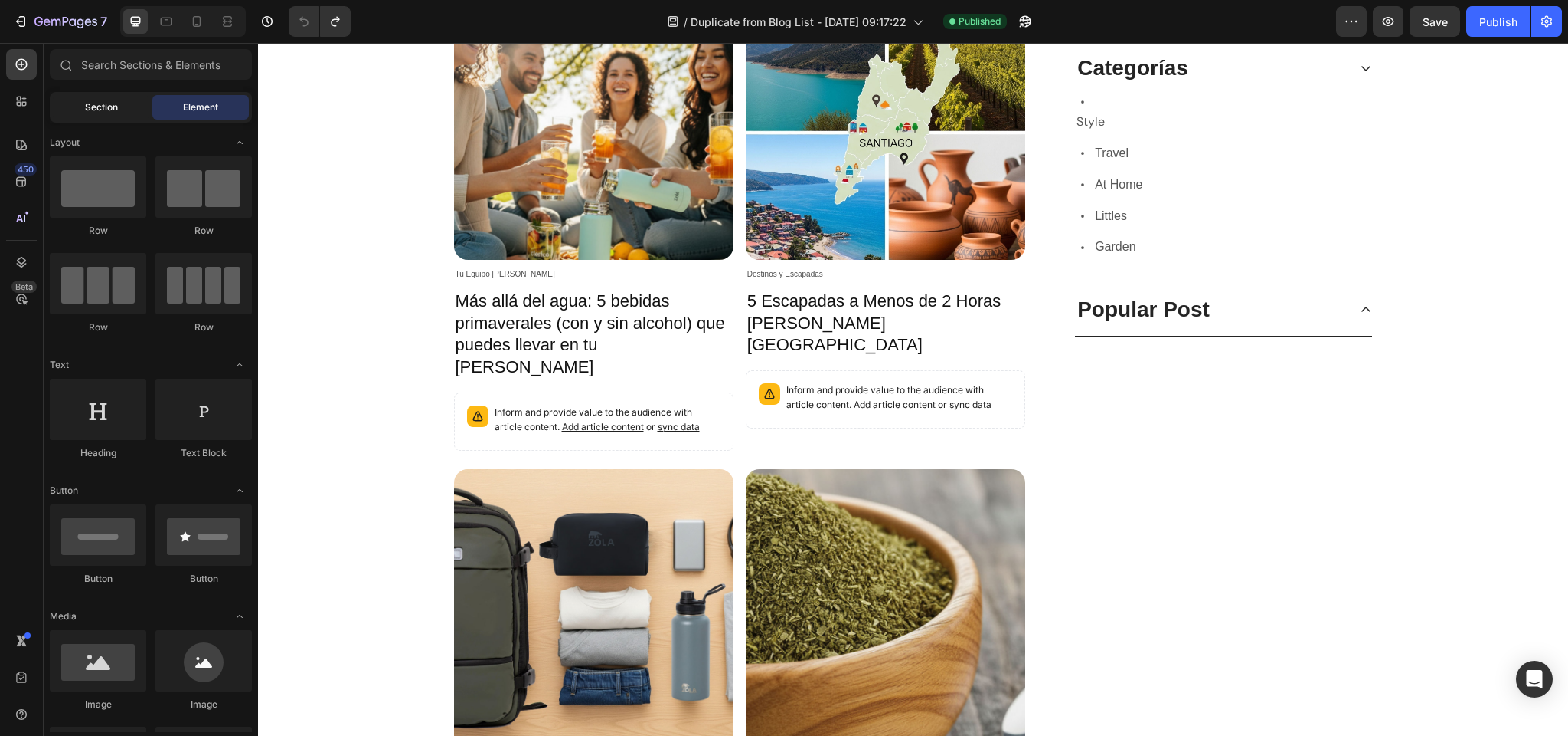
click at [89, 105] on span "Section" at bounding box center [101, 107] width 33 height 14
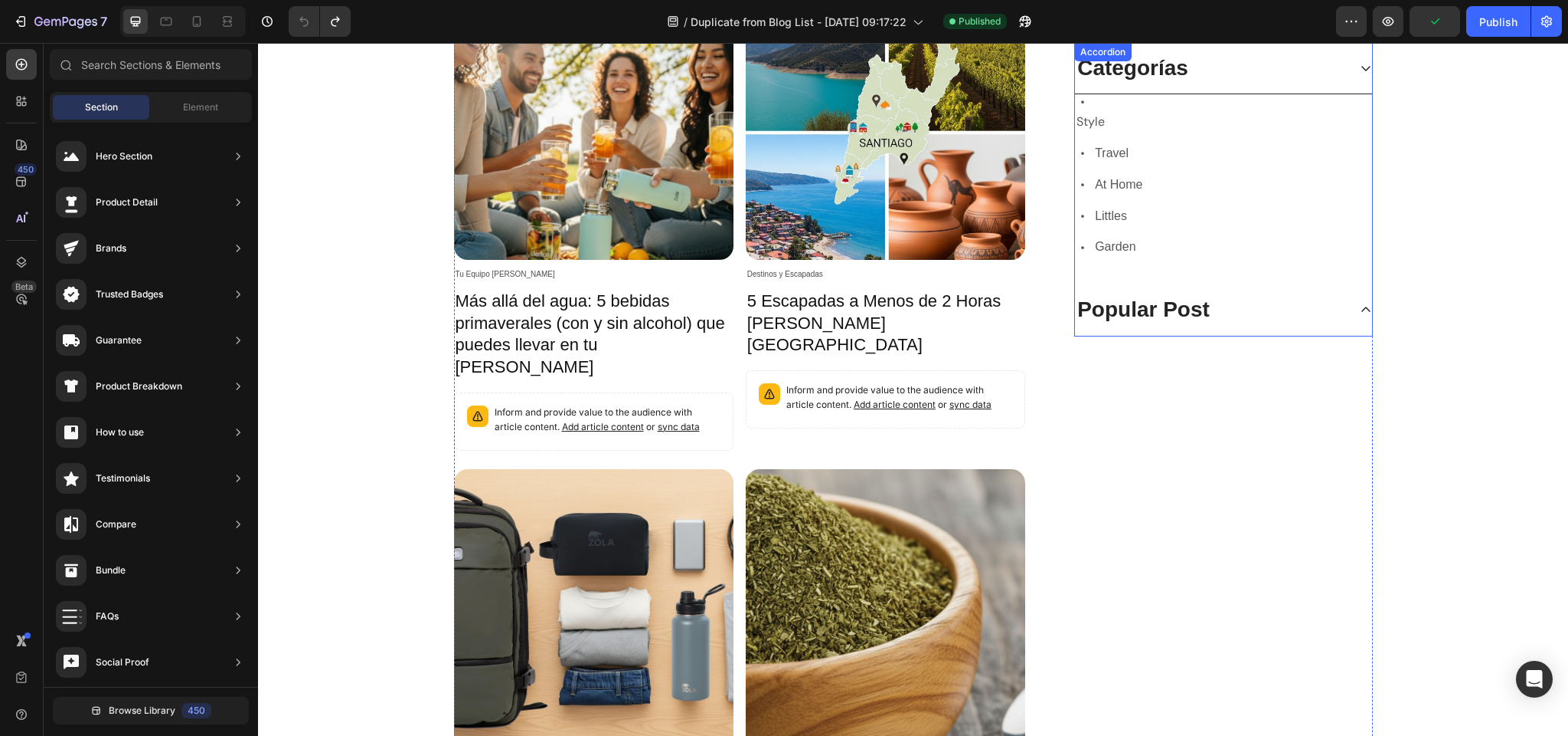
click at [1148, 309] on p "Popular Post" at bounding box center [1143, 309] width 133 height 27
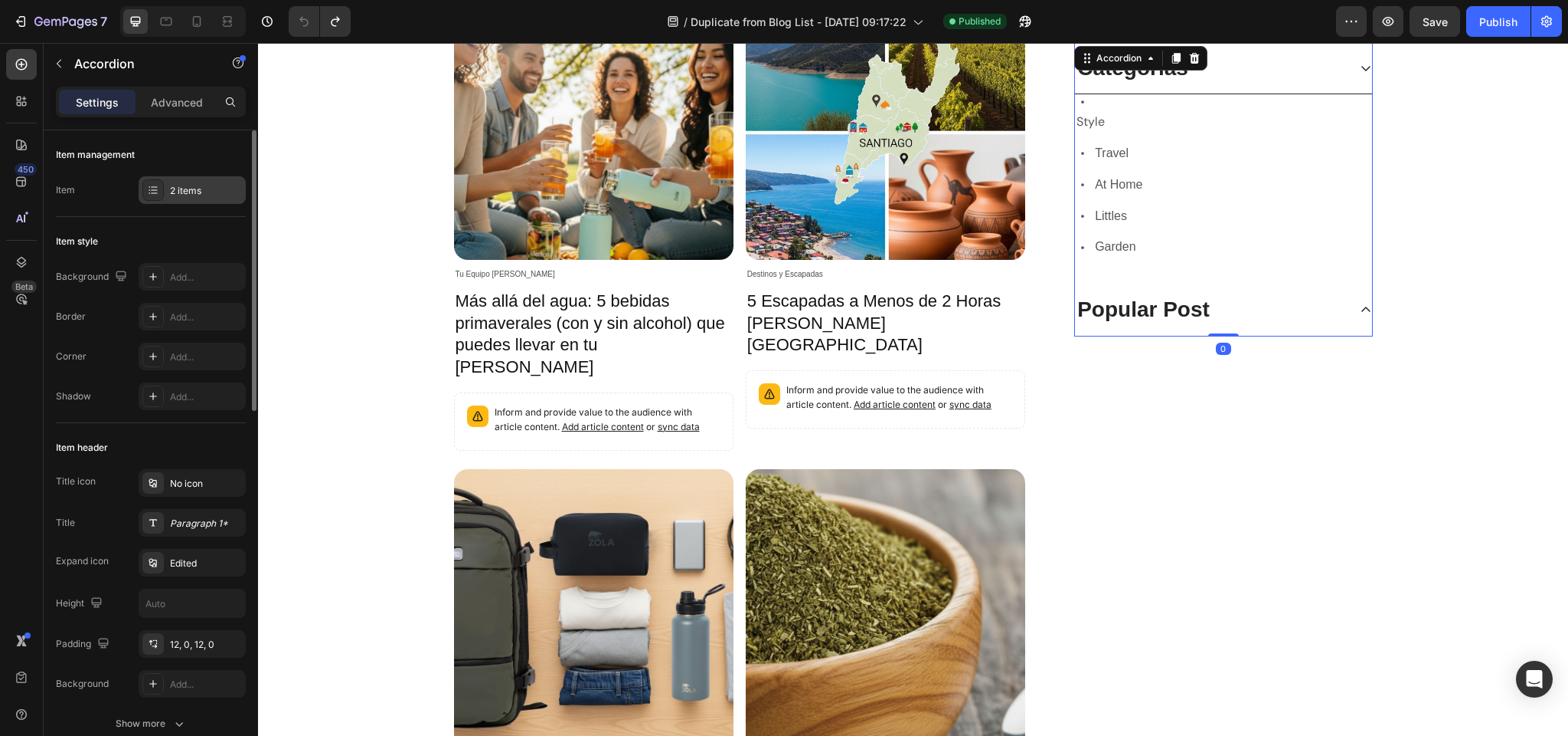
click at [146, 188] on div at bounding box center [153, 189] width 22 height 22
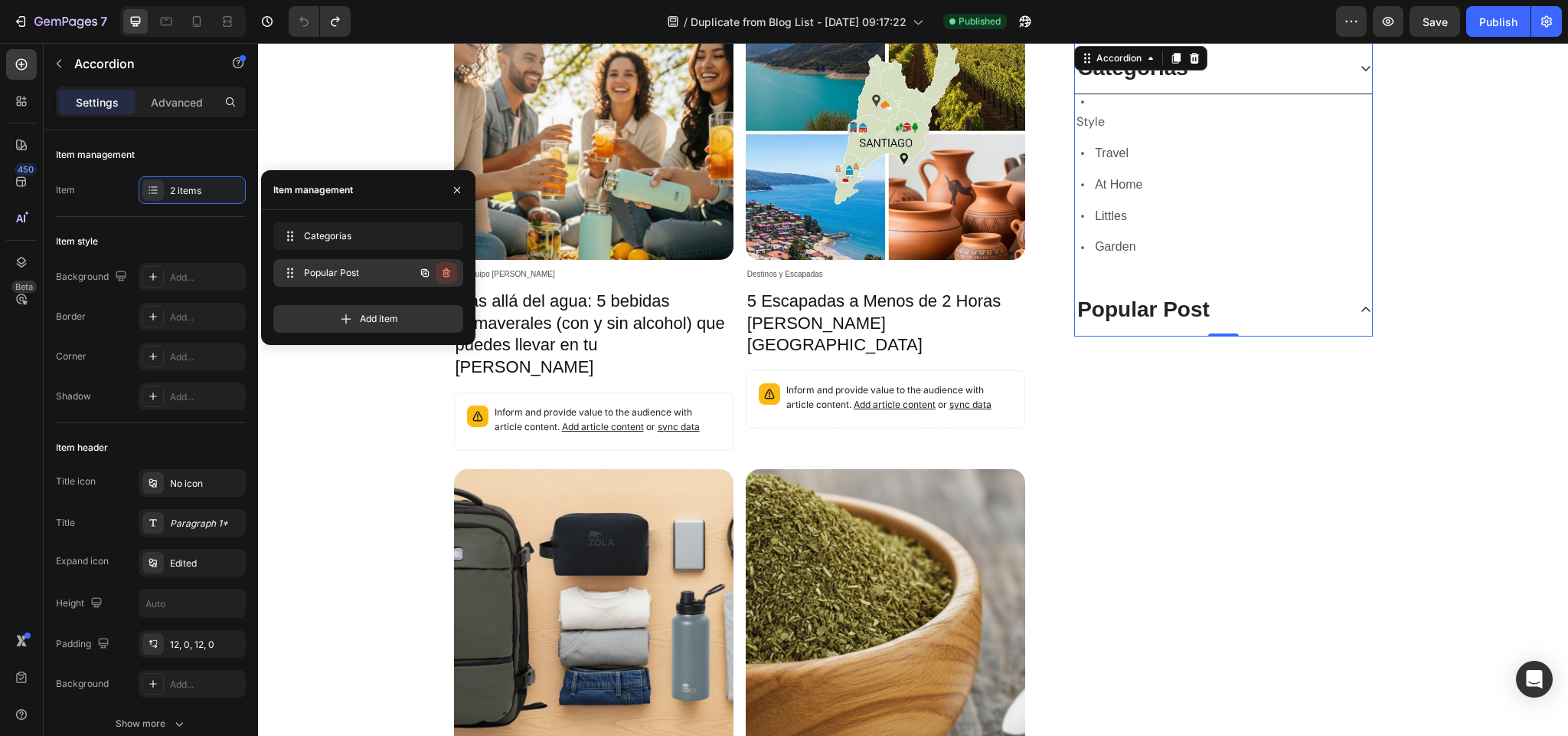
click at [448, 271] on icon "button" at bounding box center [446, 273] width 8 height 9
click at [445, 273] on div "Delete" at bounding box center [436, 272] width 28 height 14
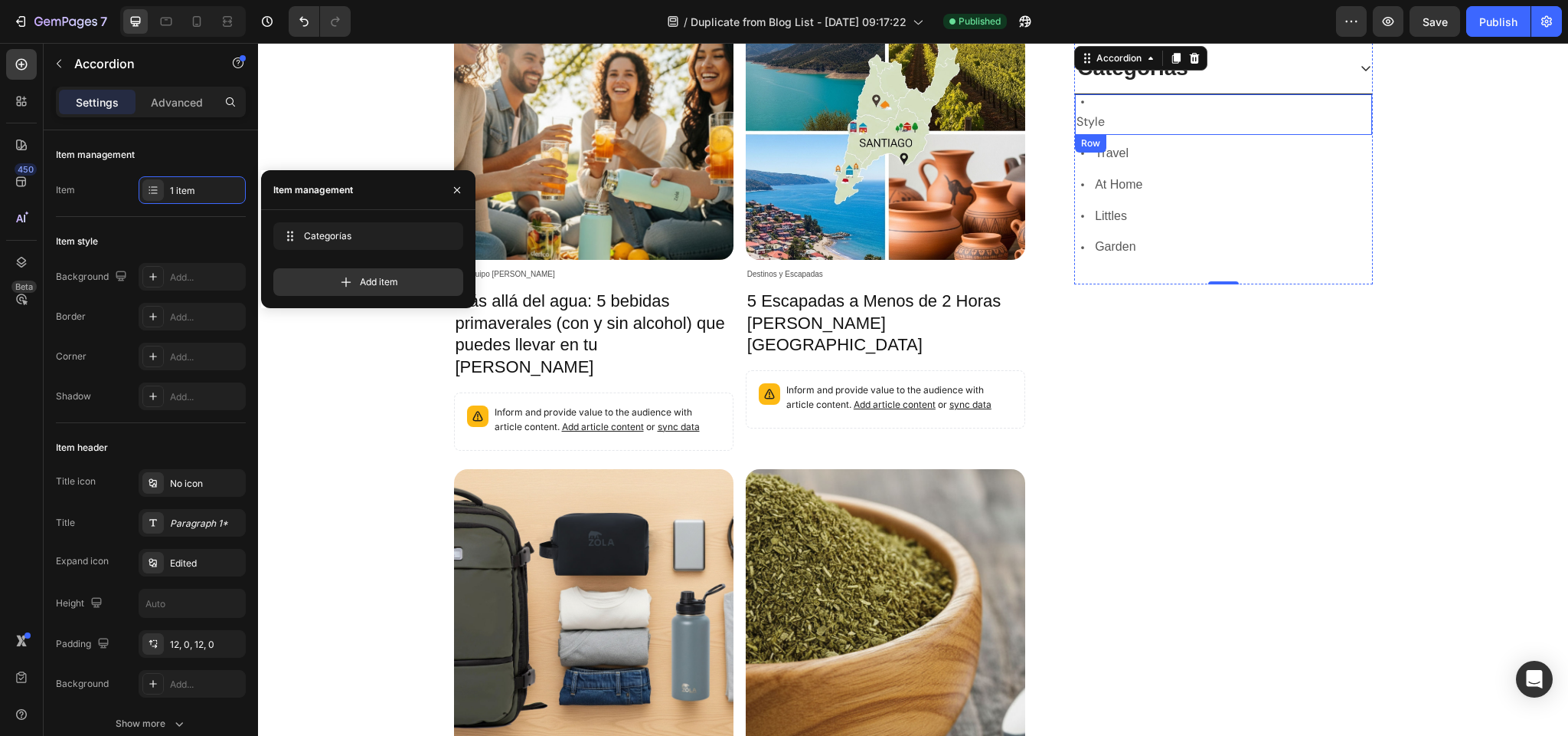
click at [1126, 123] on div "Icon Style Text block Row" at bounding box center [1223, 114] width 297 height 41
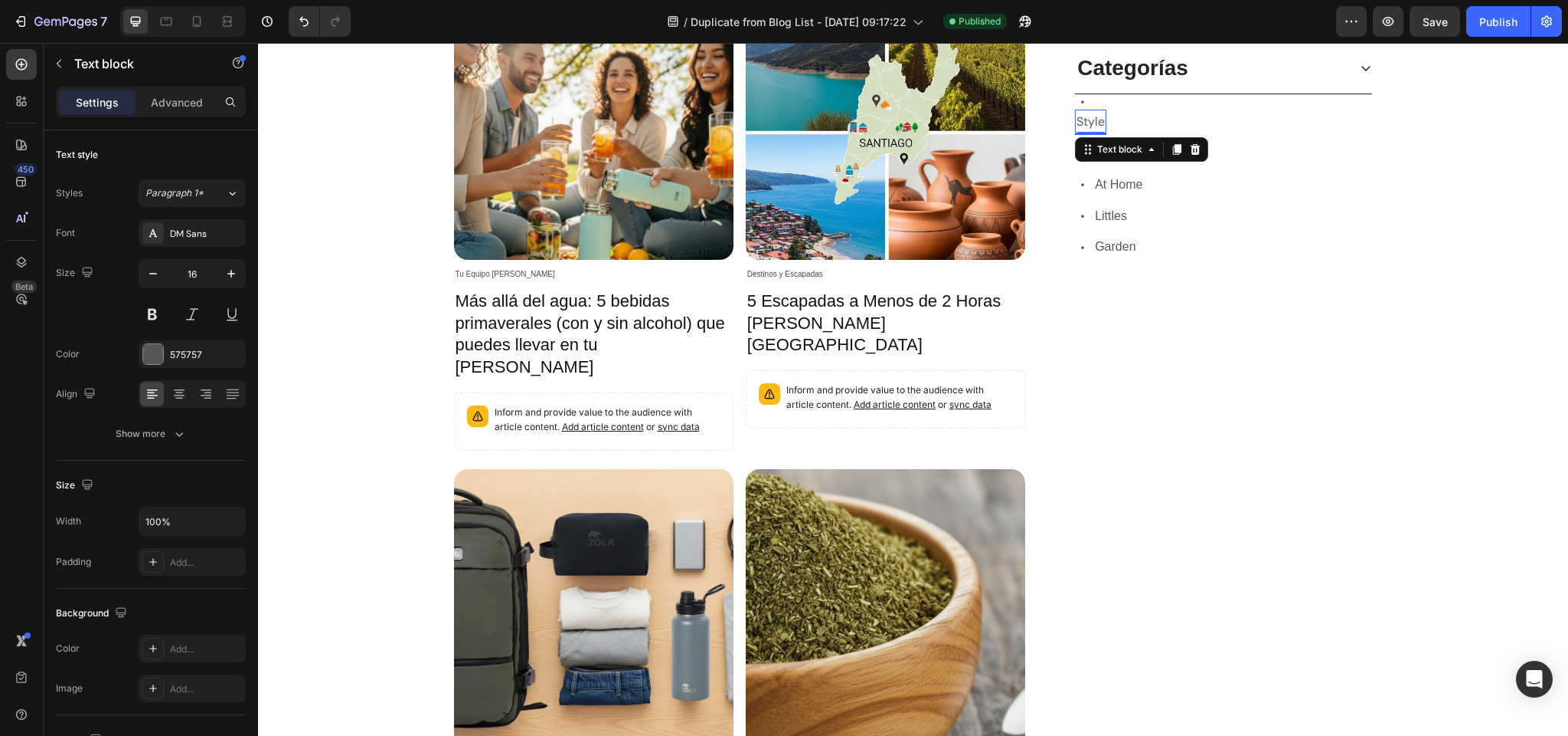
click at [1094, 122] on p "Style" at bounding box center [1091, 123] width 28 height 23
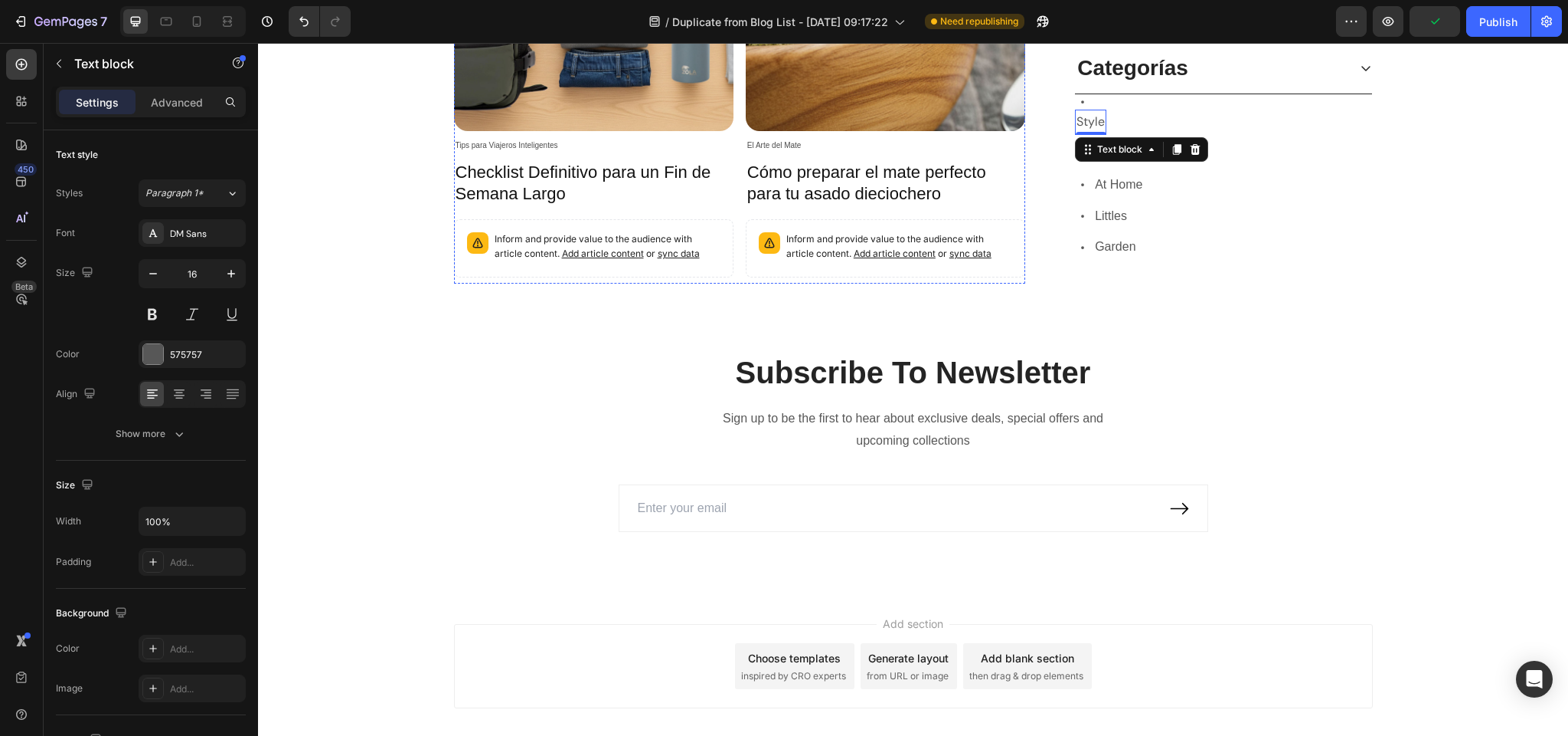
scroll to position [896, 0]
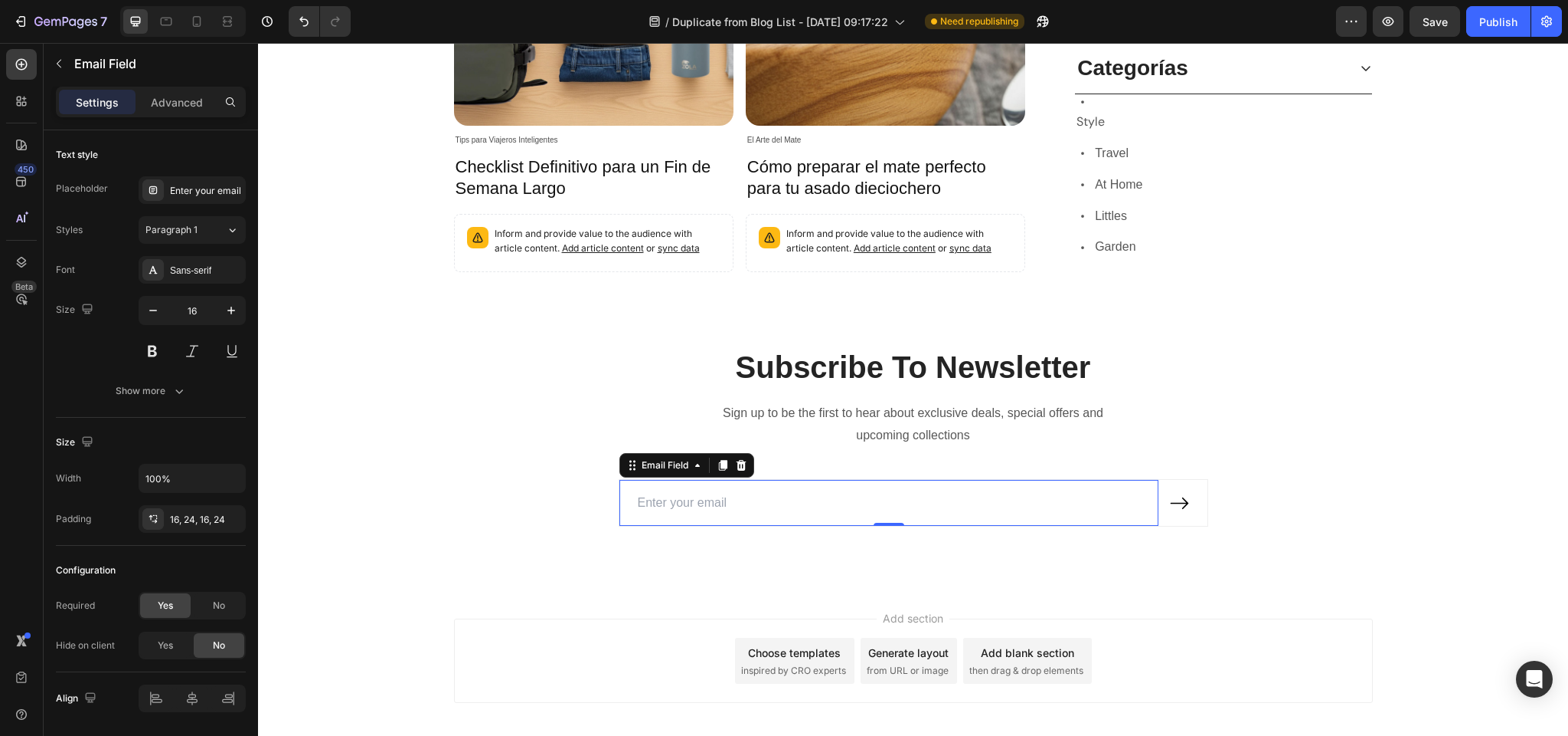
click at [814, 487] on input "email" at bounding box center [889, 503] width 539 height 47
click at [98, 61] on p "Email Field" at bounding box center [157, 64] width 166 height 19
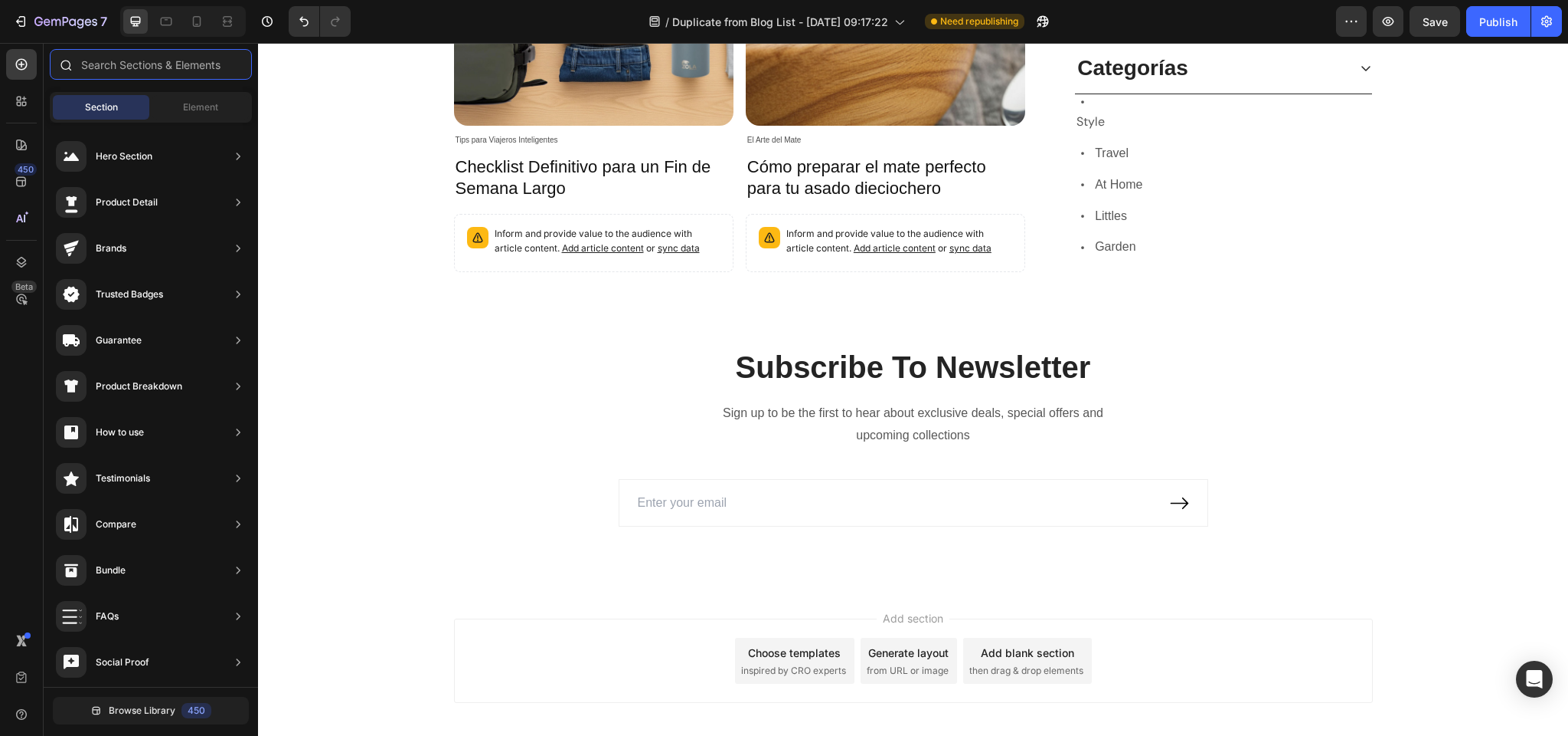
click at [126, 67] on input "text" at bounding box center [151, 64] width 202 height 31
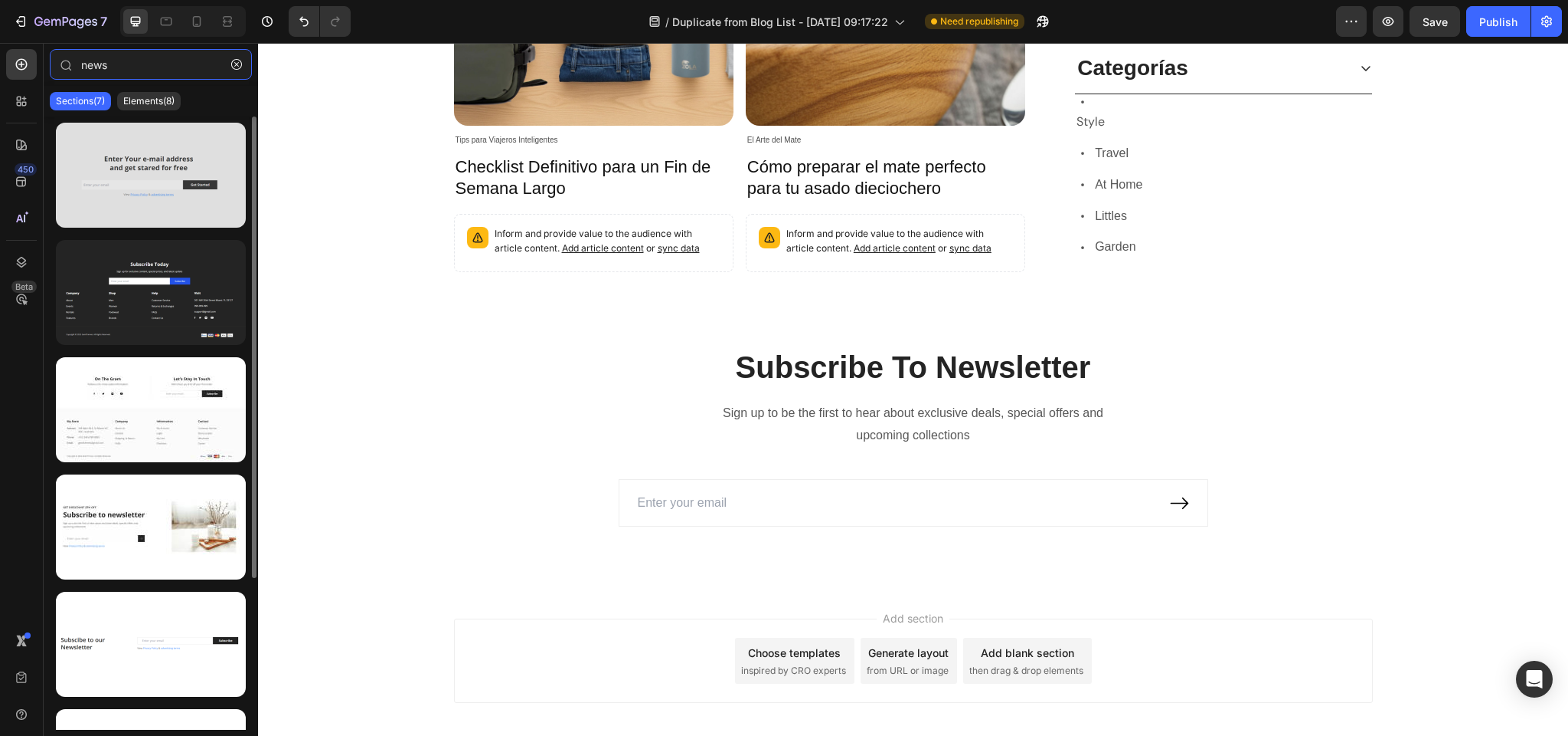
type input "news"
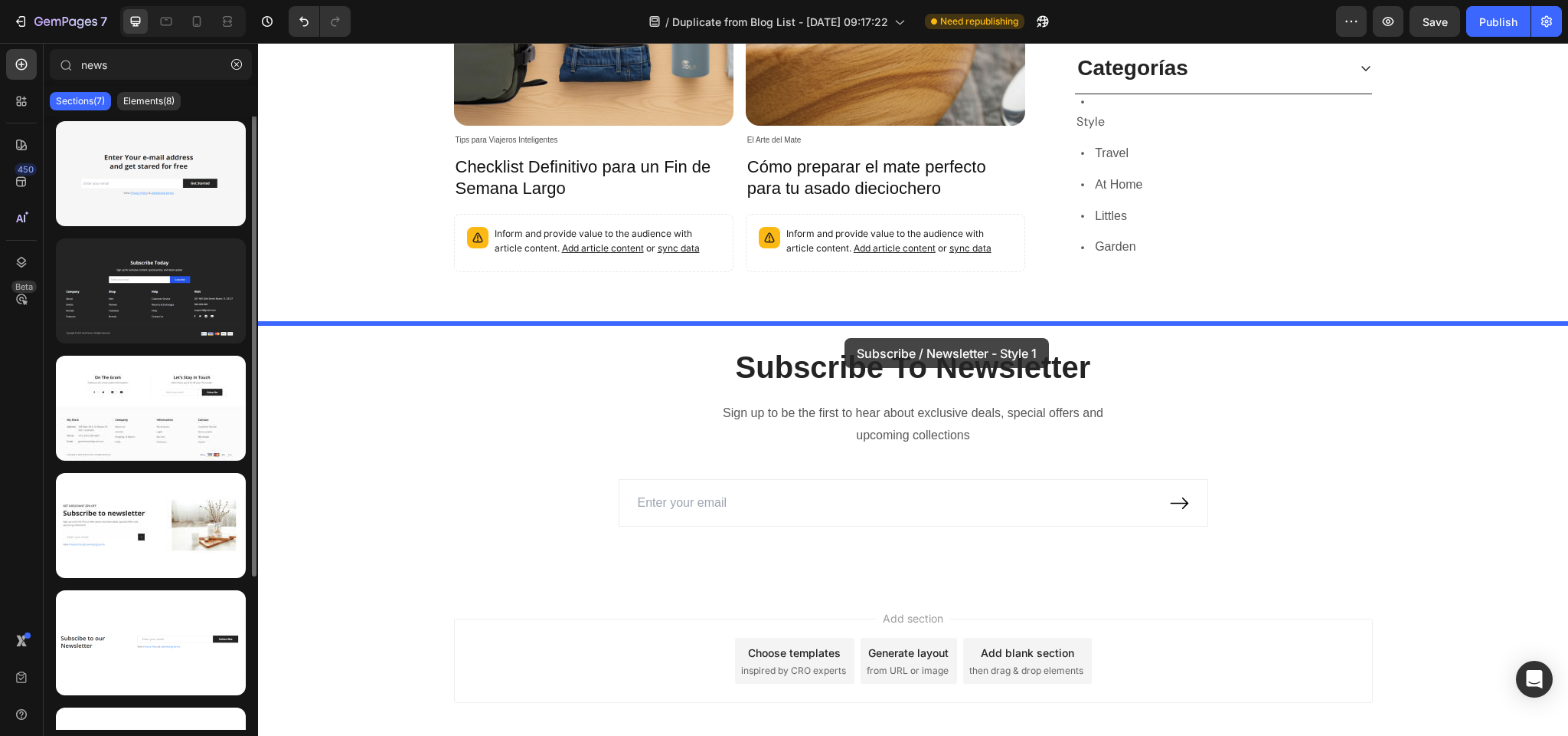
scroll to position [0, 0]
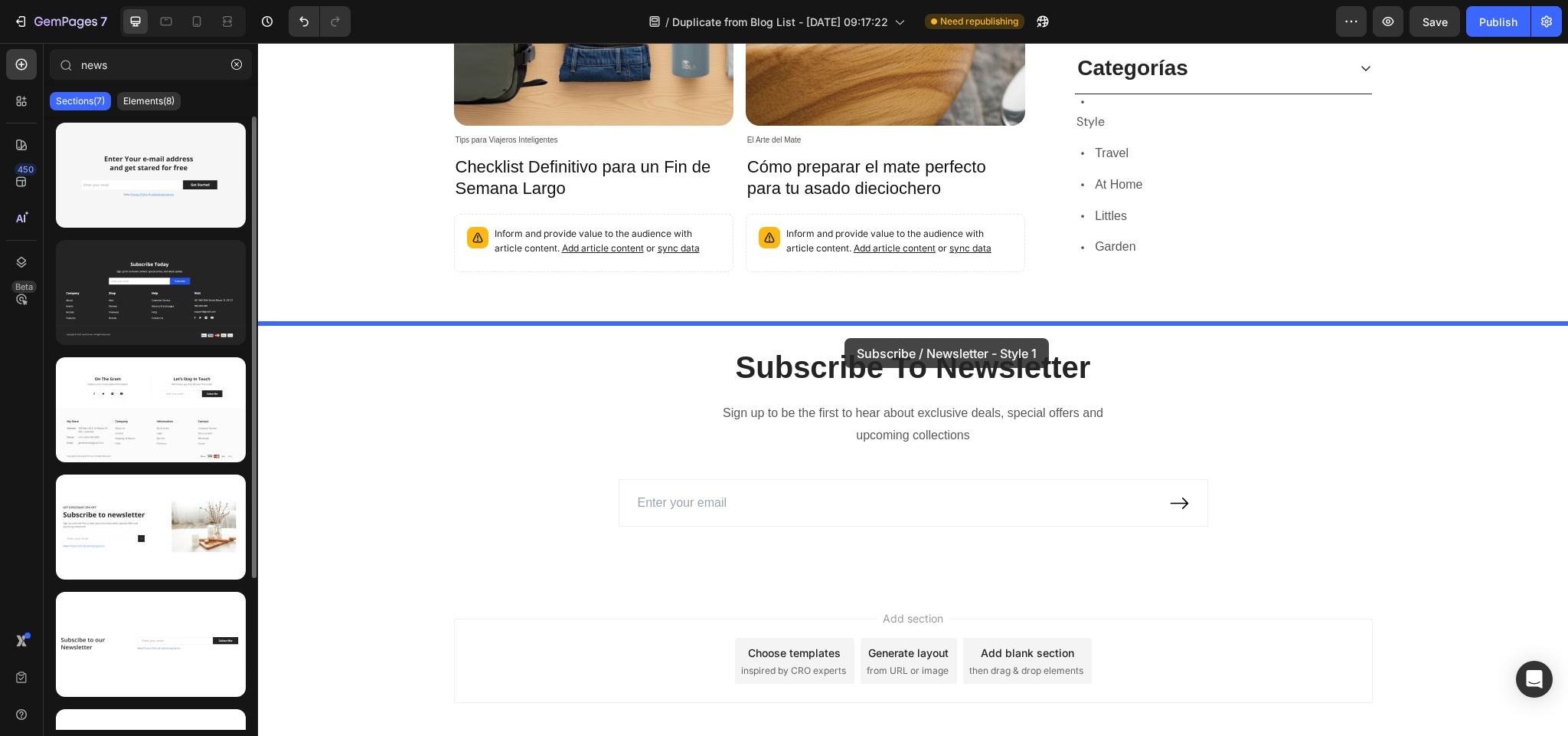
drag, startPoint x: 397, startPoint y: 205, endPoint x: 845, endPoint y: 338, distance: 467.3
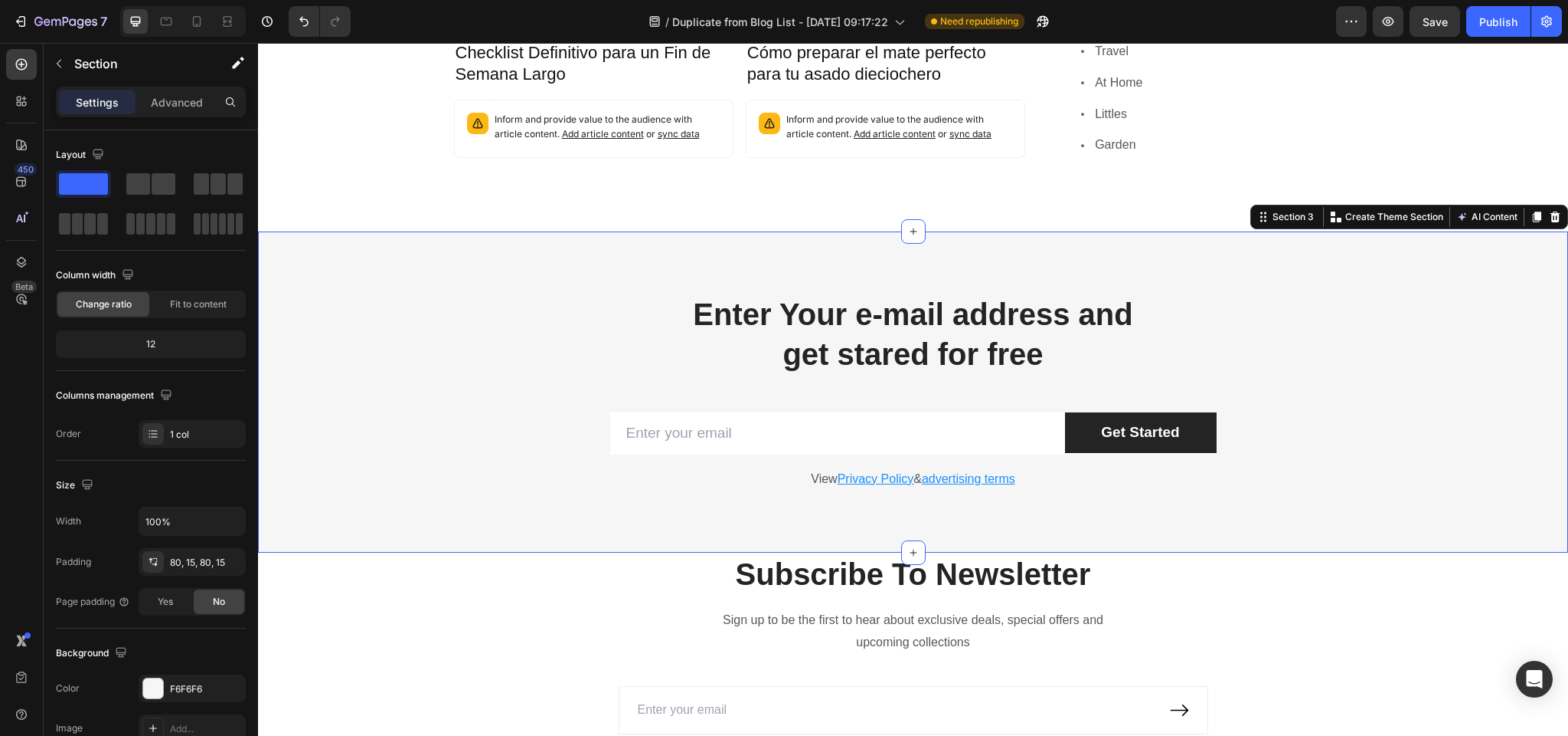
scroll to position [1012, 0]
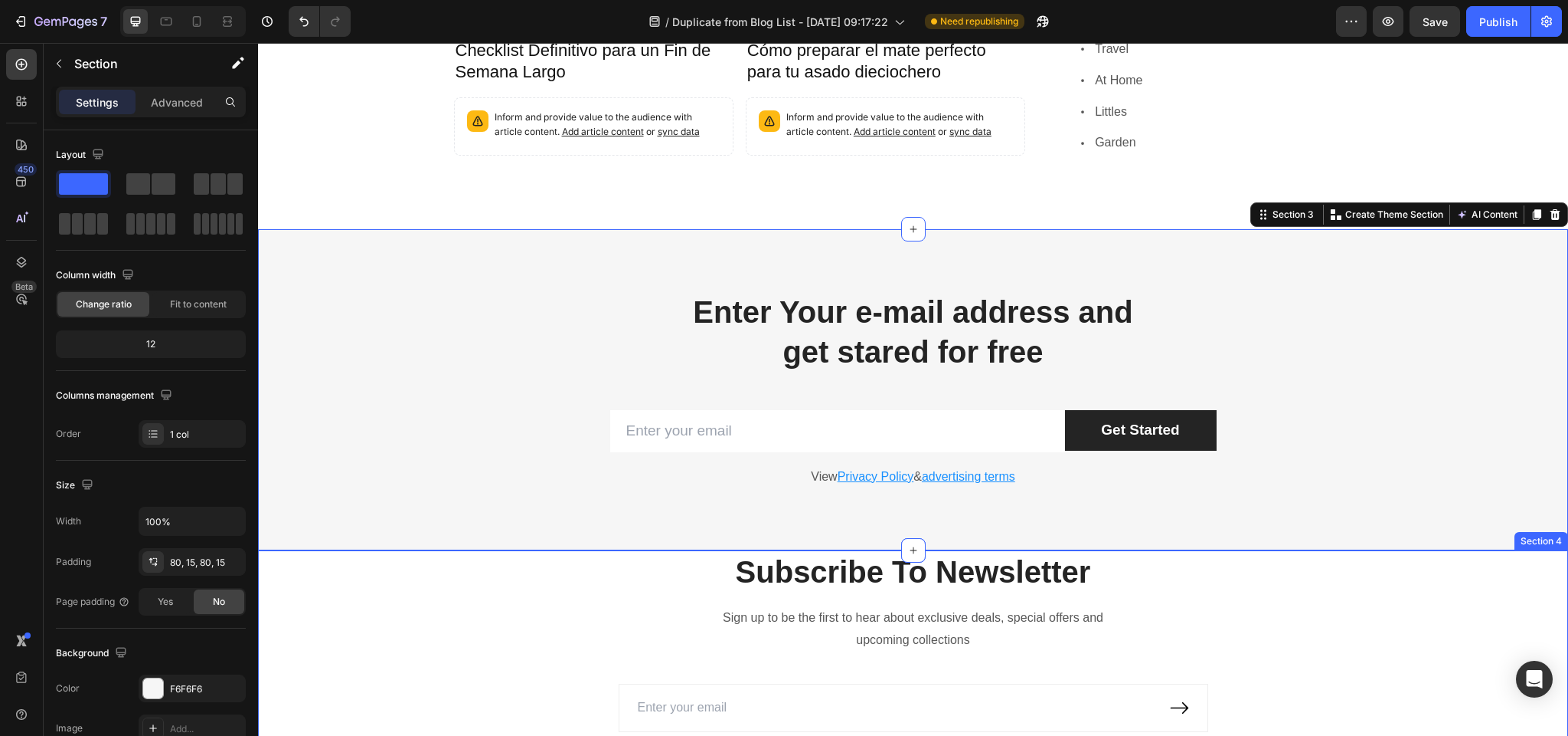
click at [641, 566] on div "Subscribe To Newsletter Heading Sign up to be the first to hear about exclusive…" at bounding box center [913, 653] width 1287 height 205
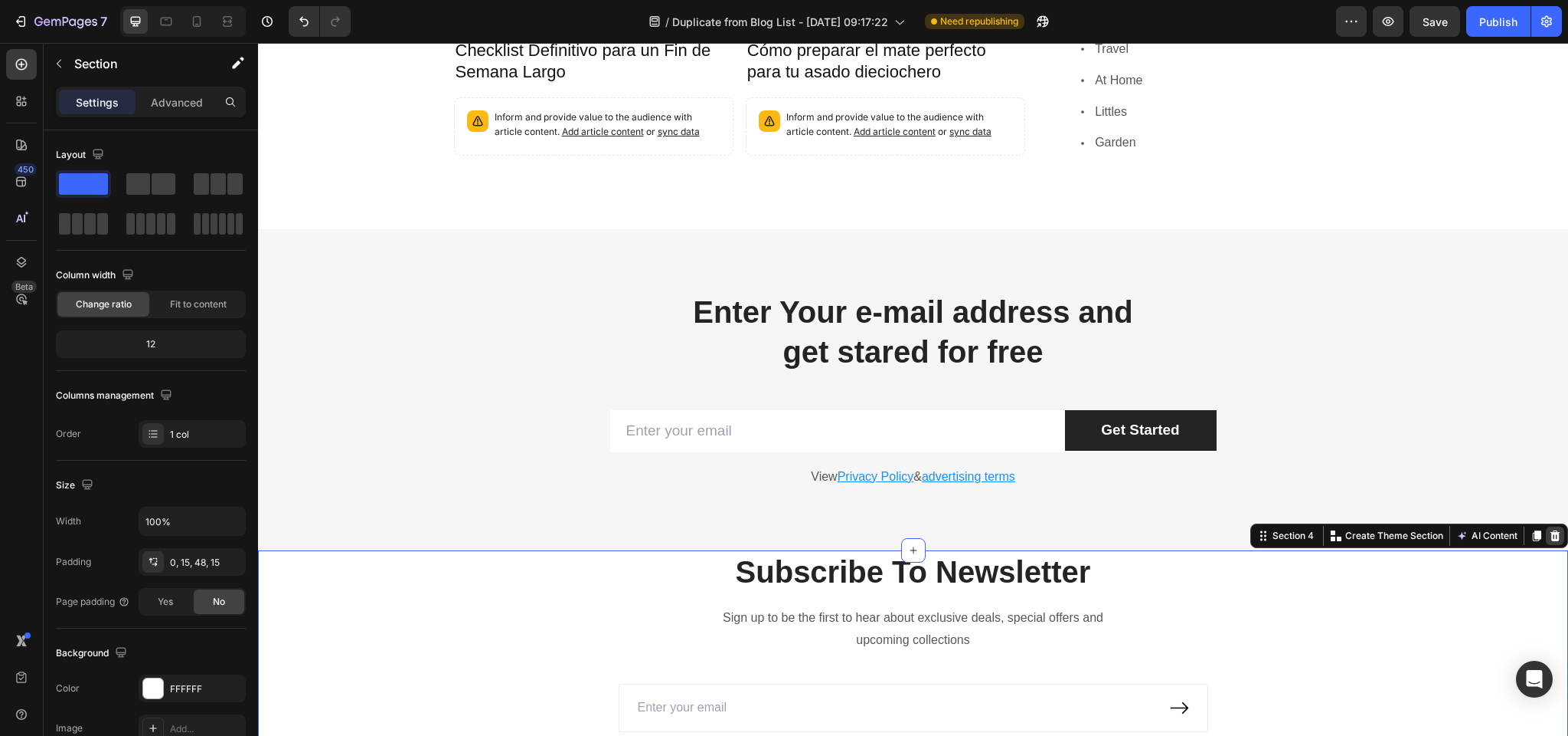
click at [1553, 531] on icon at bounding box center [1556, 535] width 10 height 10
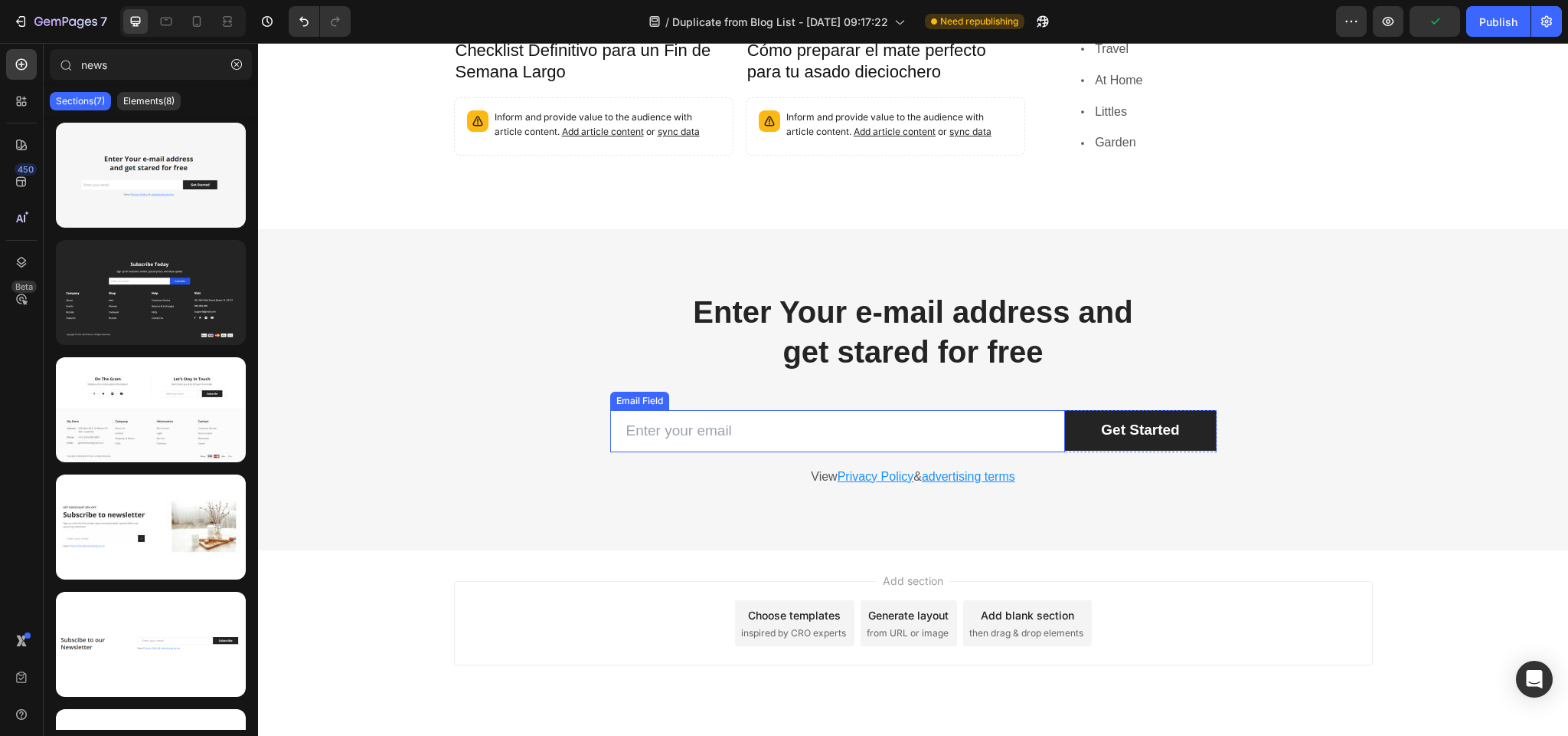
click at [702, 410] on input "email" at bounding box center [837, 431] width 455 height 42
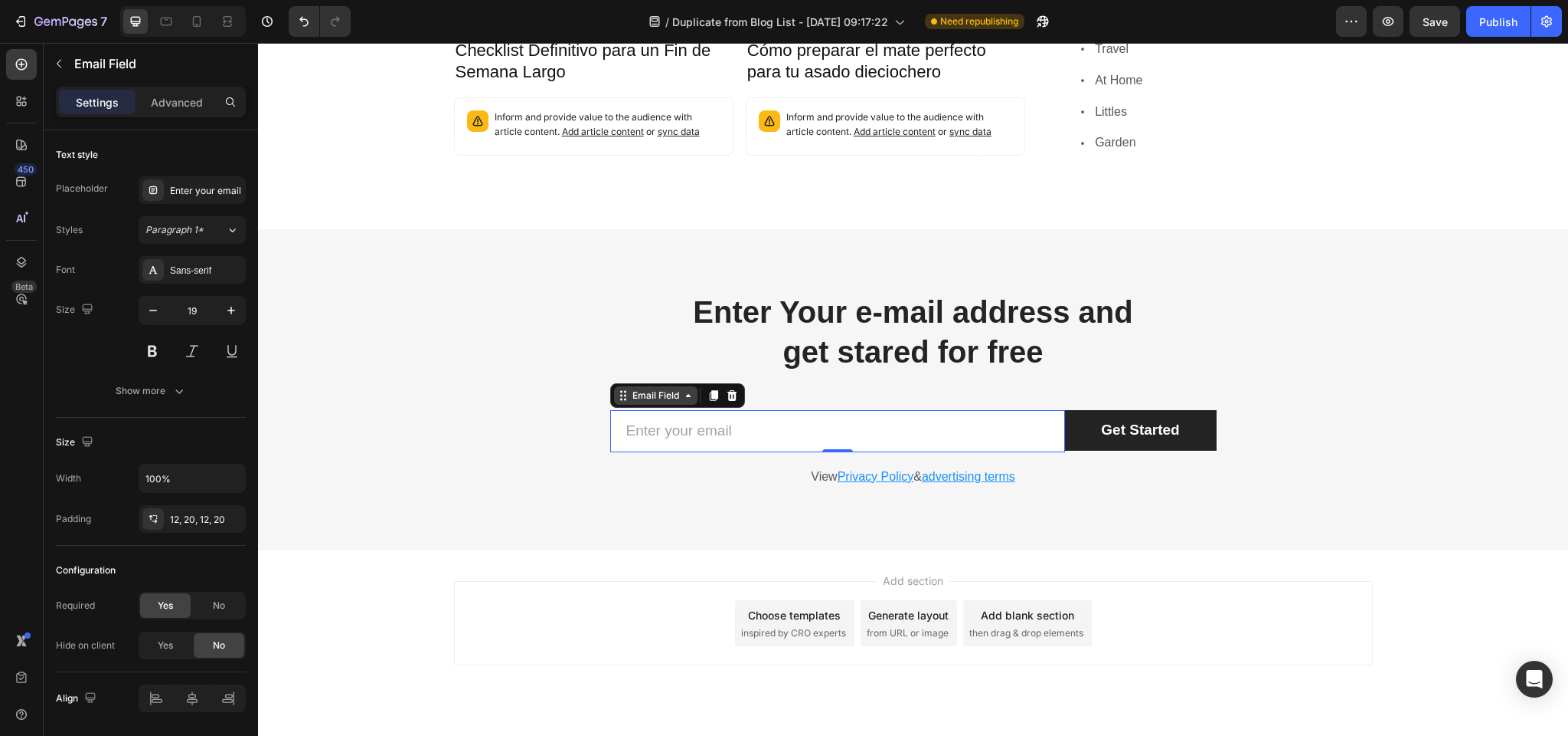
click at [650, 388] on div "Email Field" at bounding box center [655, 395] width 53 height 14
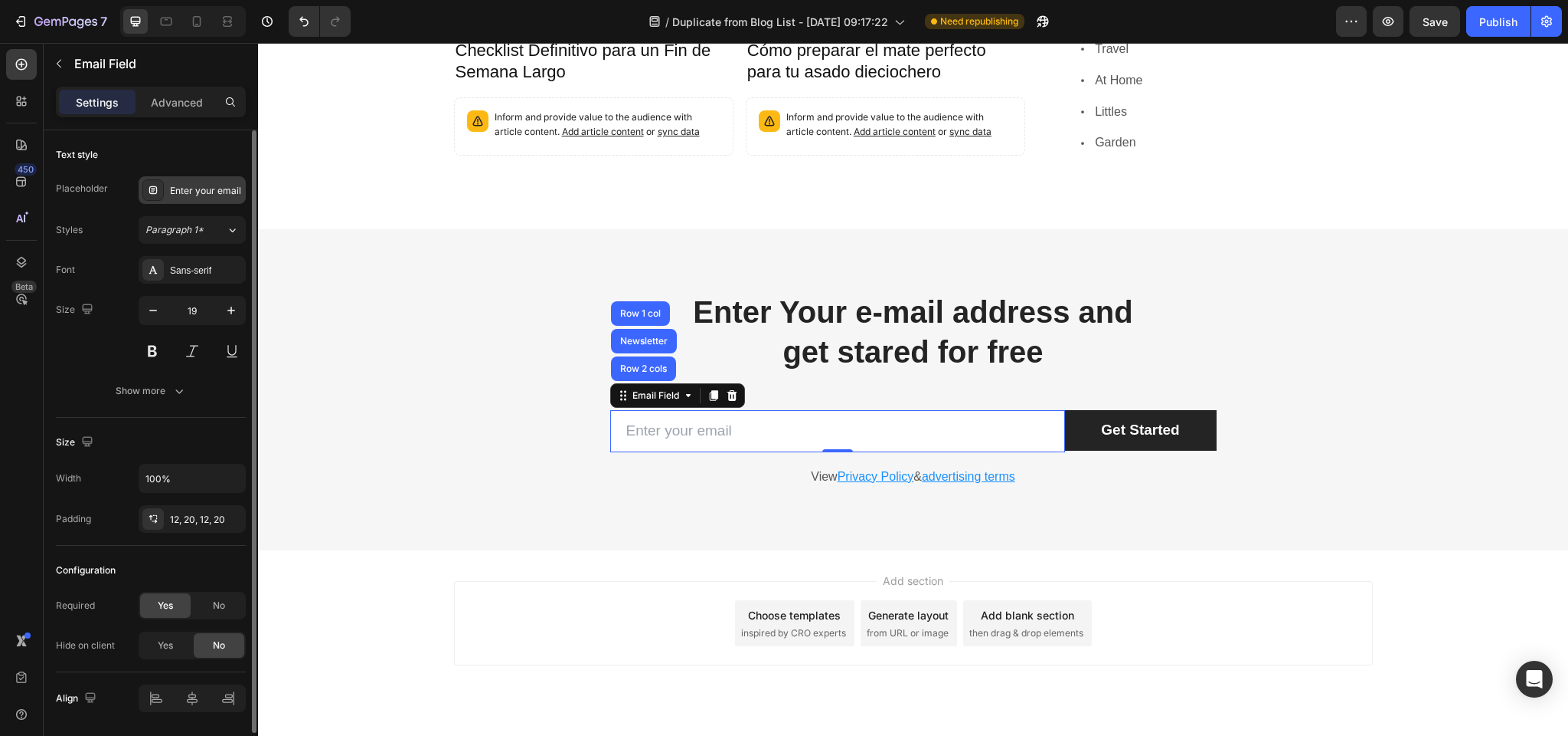
click at [202, 182] on div "Enter your email" at bounding box center [192, 189] width 107 height 27
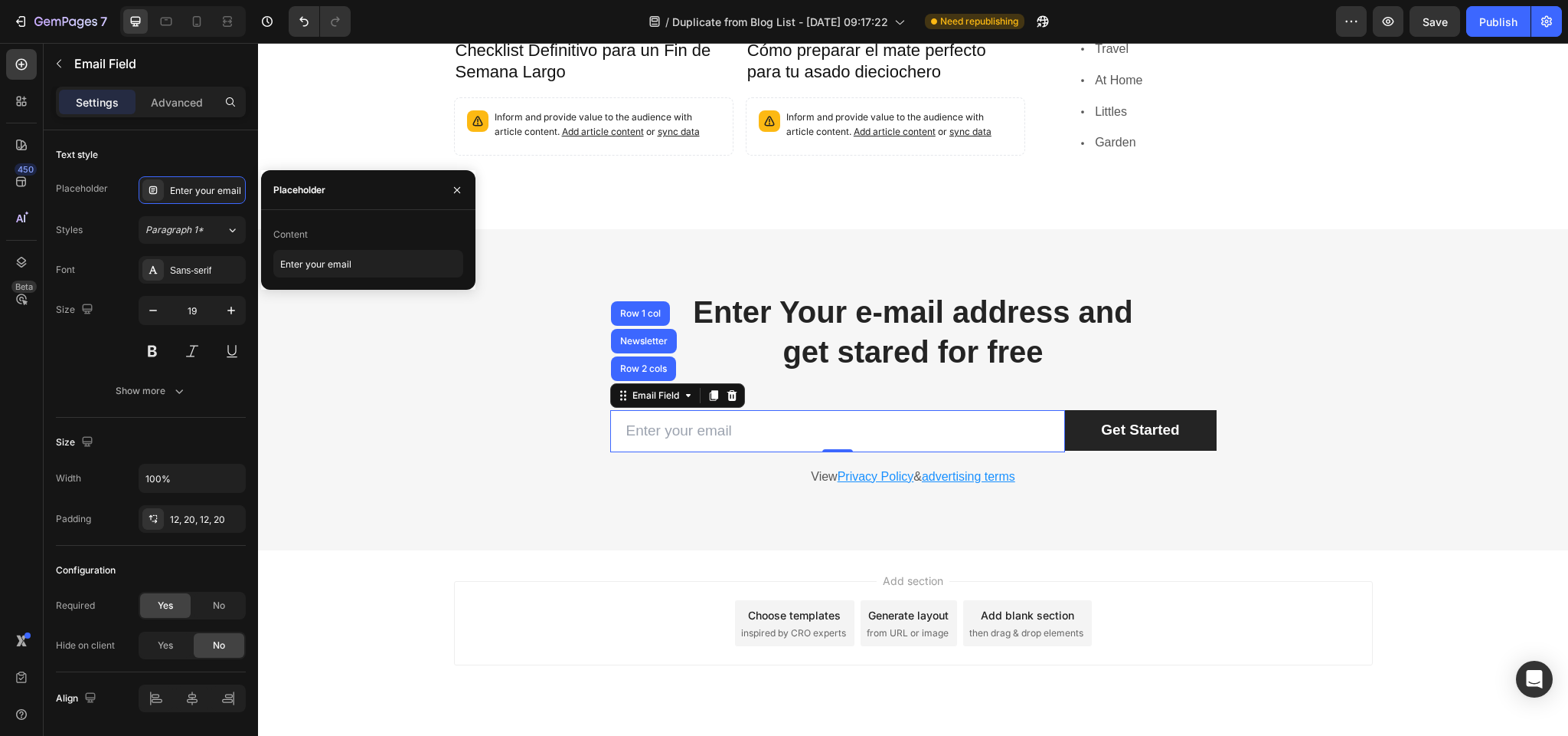
click at [303, 232] on div "Content" at bounding box center [290, 235] width 35 height 14
drag, startPoint x: 320, startPoint y: 264, endPoint x: 273, endPoint y: 262, distance: 47.0
click at [273, 262] on input "Enter your email" at bounding box center [368, 263] width 190 height 27
click at [327, 263] on input "Enter your email" at bounding box center [368, 263] width 190 height 27
type input "Tu email"
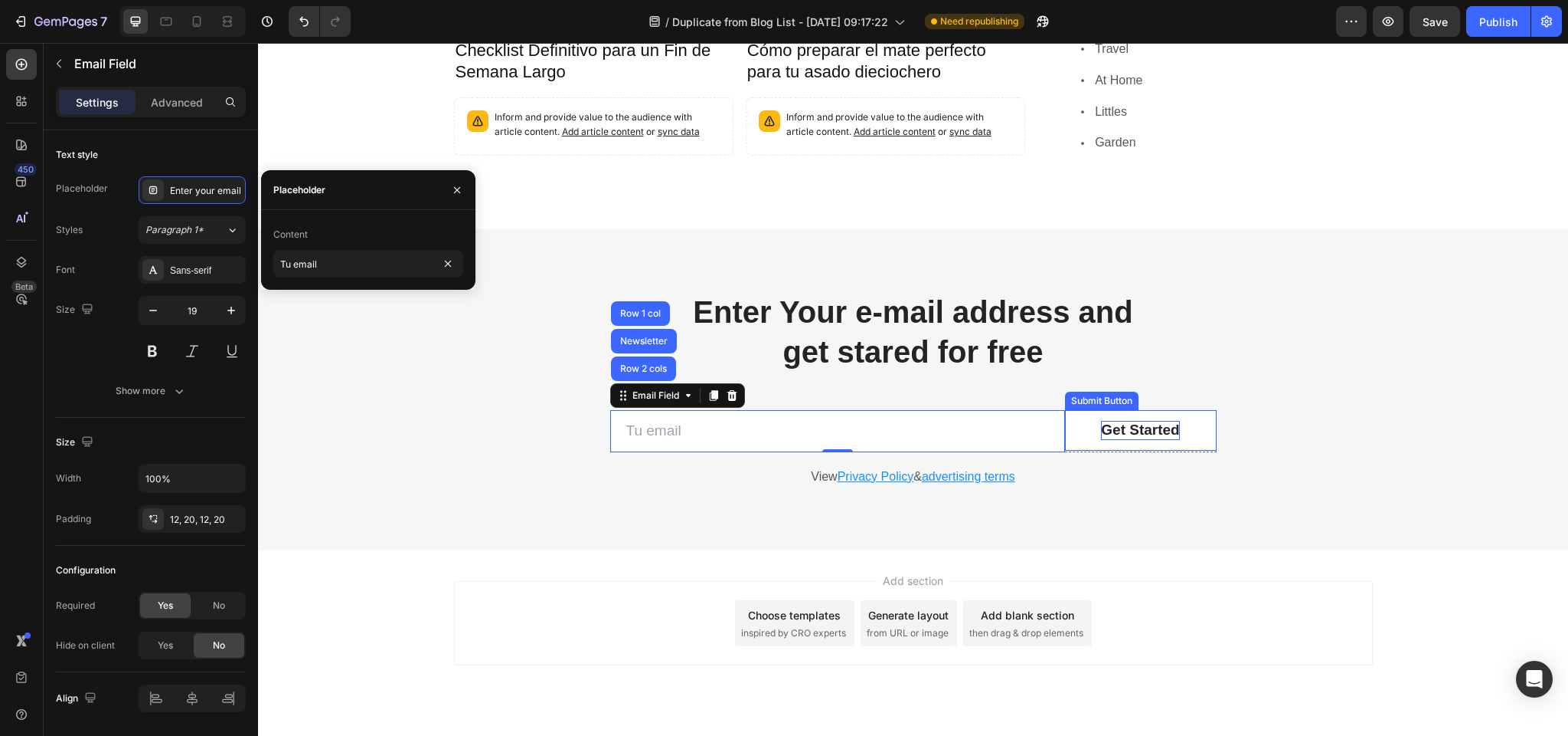
click at [1119, 420] on div "Get Started" at bounding box center [1140, 430] width 78 height 19
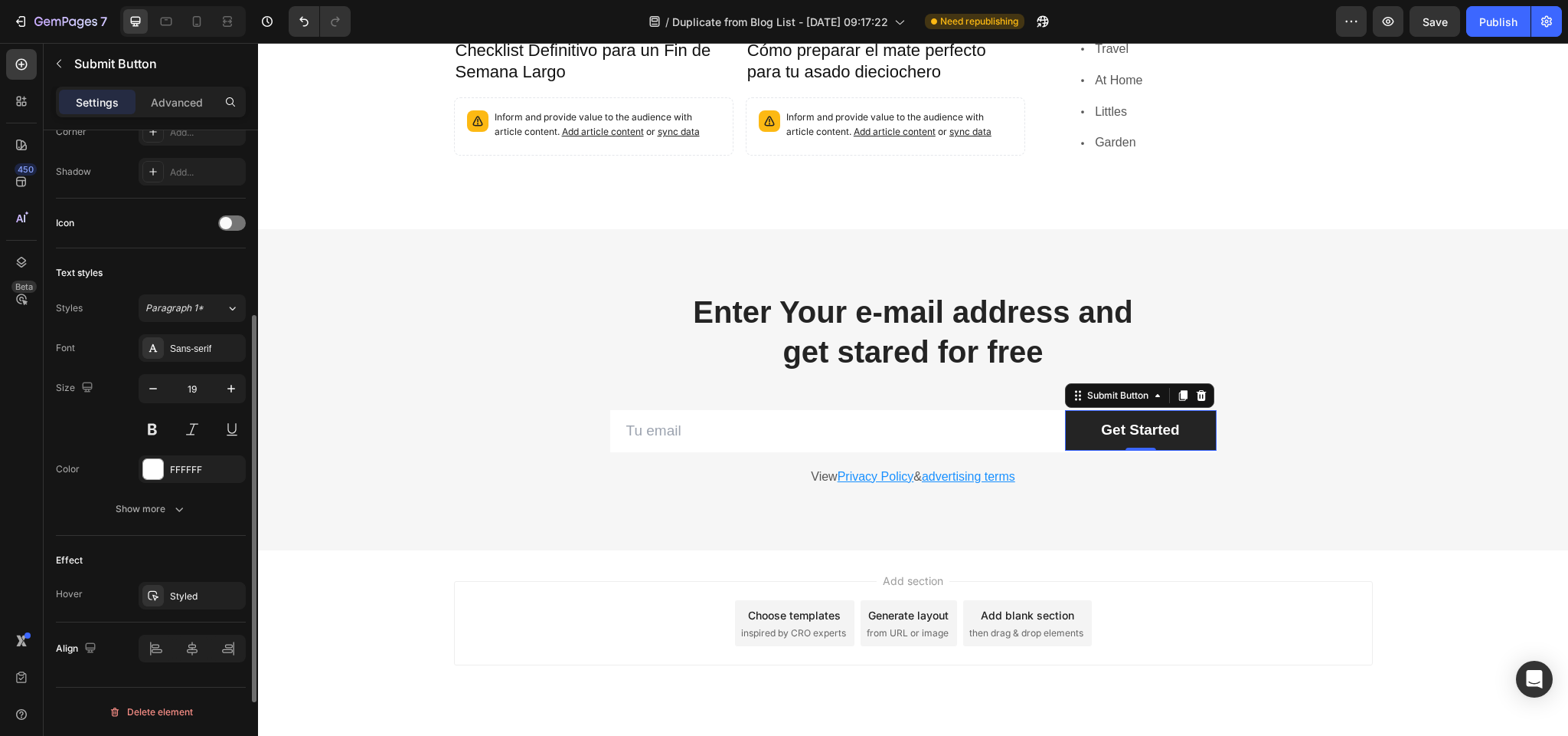
scroll to position [0, 0]
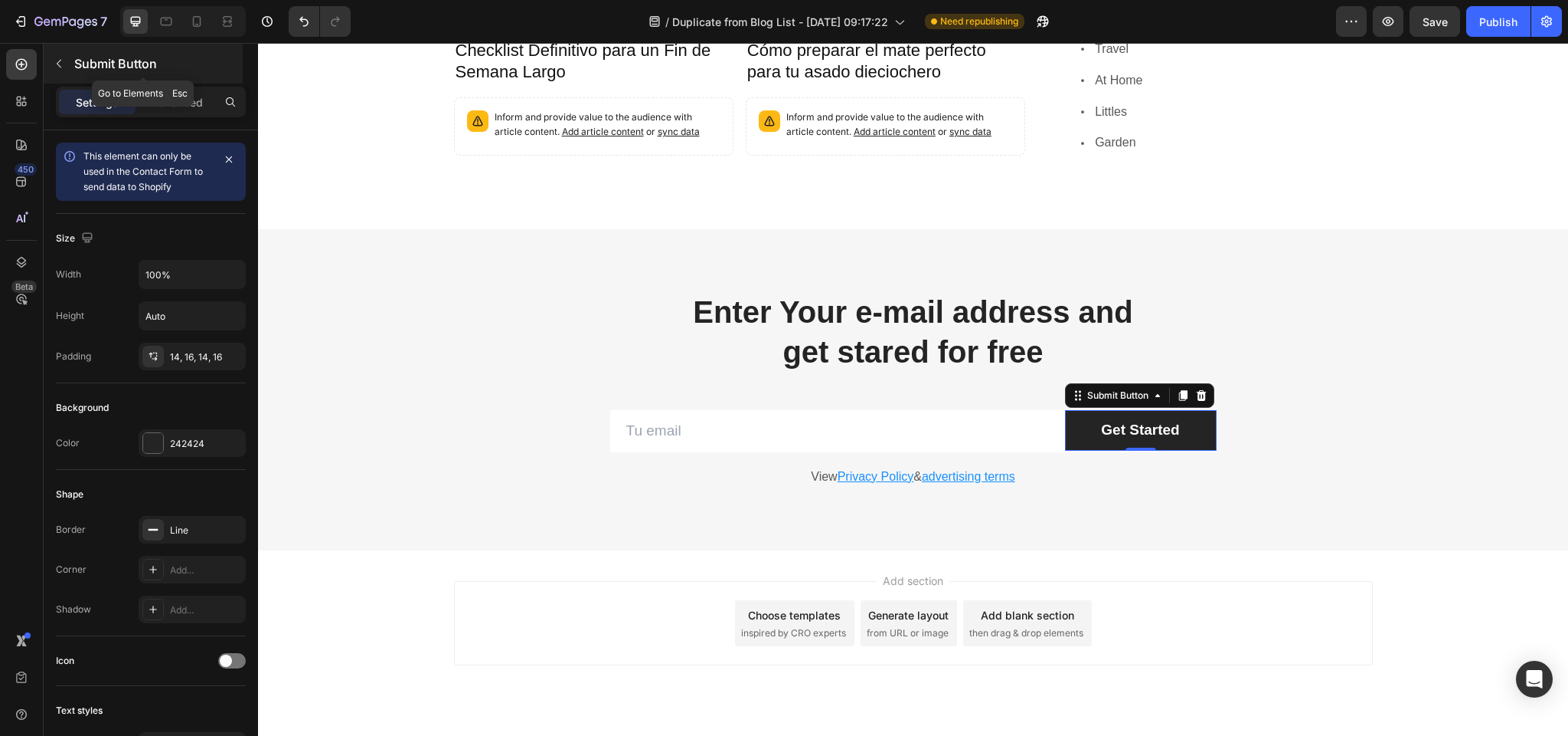
click at [88, 57] on p "Submit Button" at bounding box center [157, 64] width 166 height 19
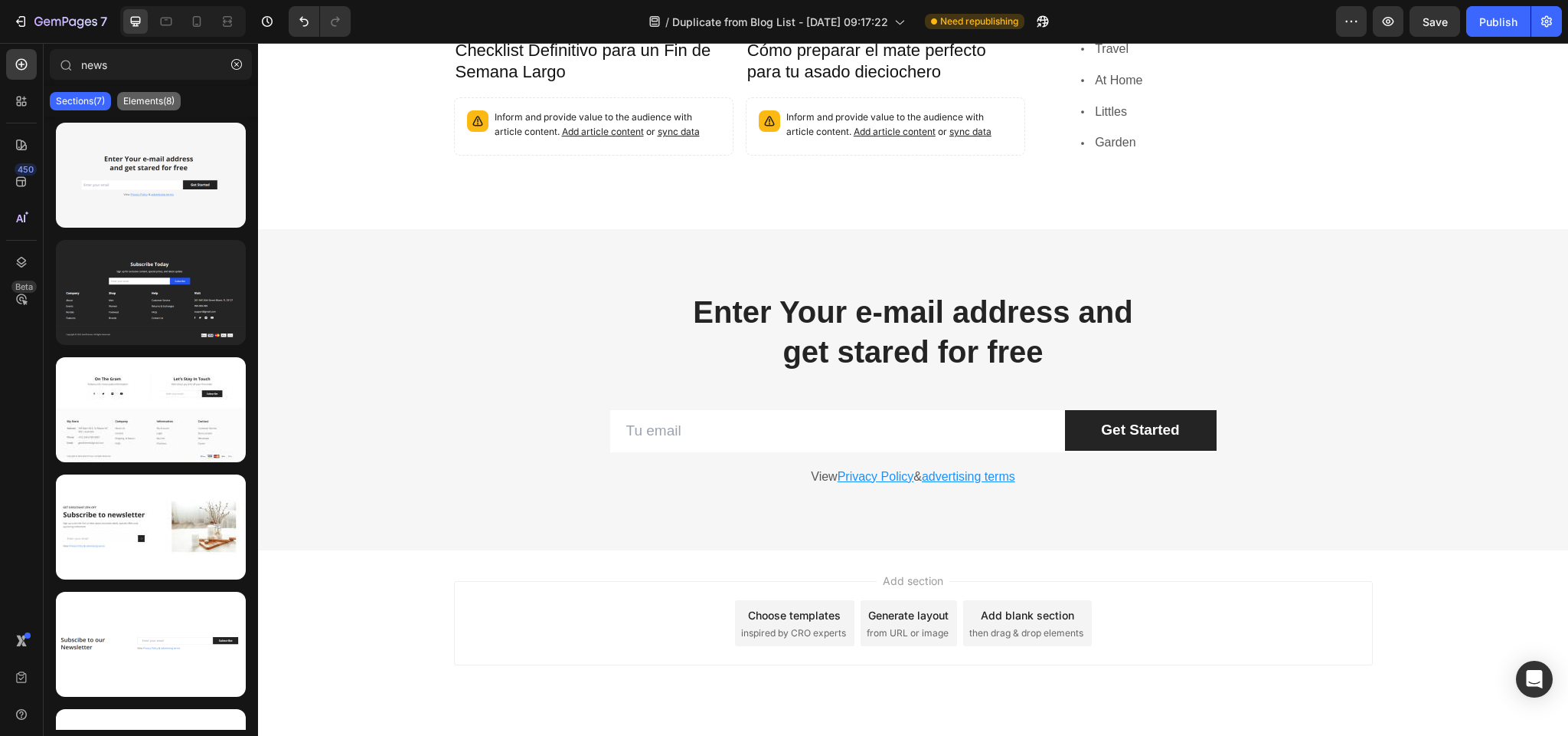
click at [152, 105] on p "Elements(8)" at bounding box center [149, 101] width 51 height 12
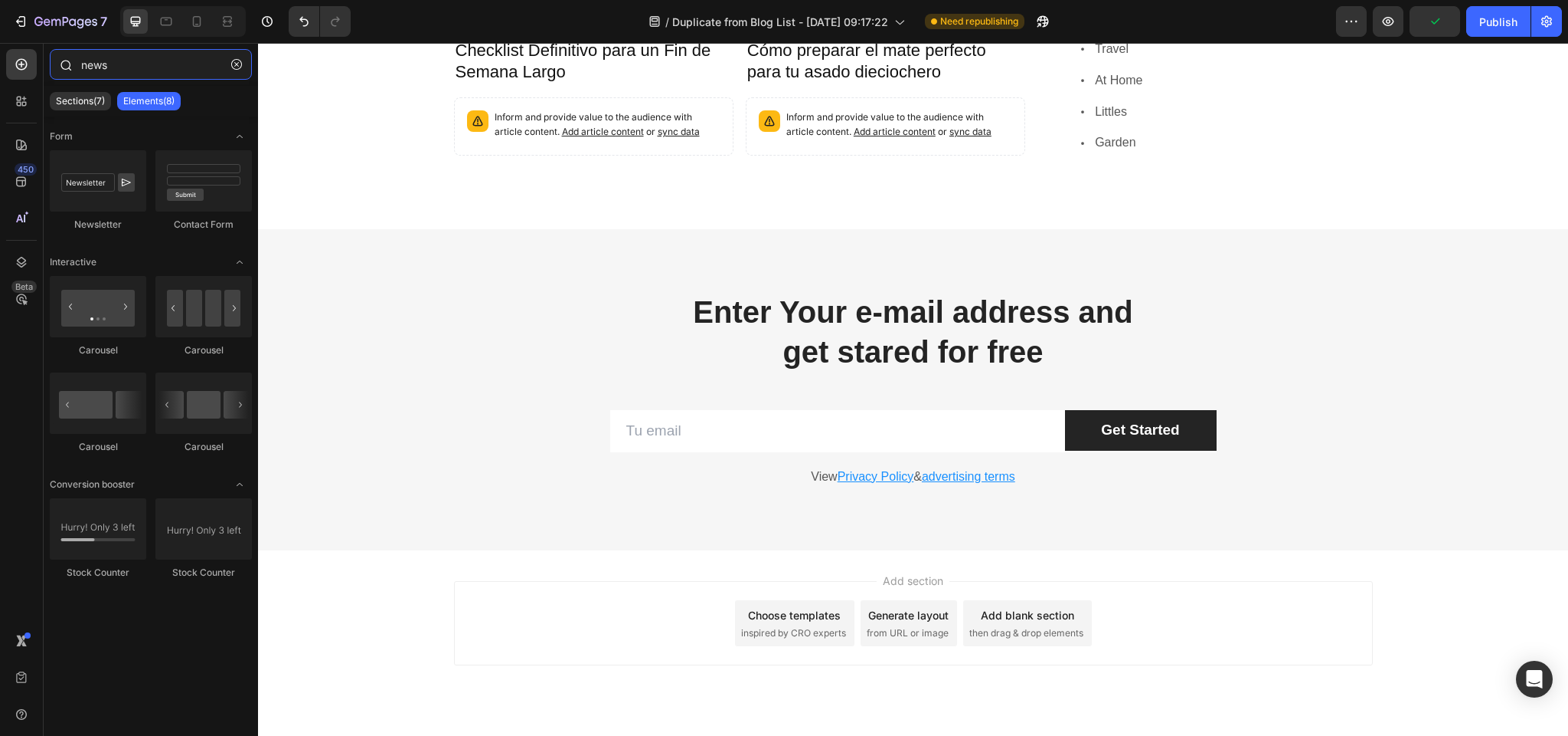
click at [122, 69] on input "news" at bounding box center [151, 64] width 202 height 31
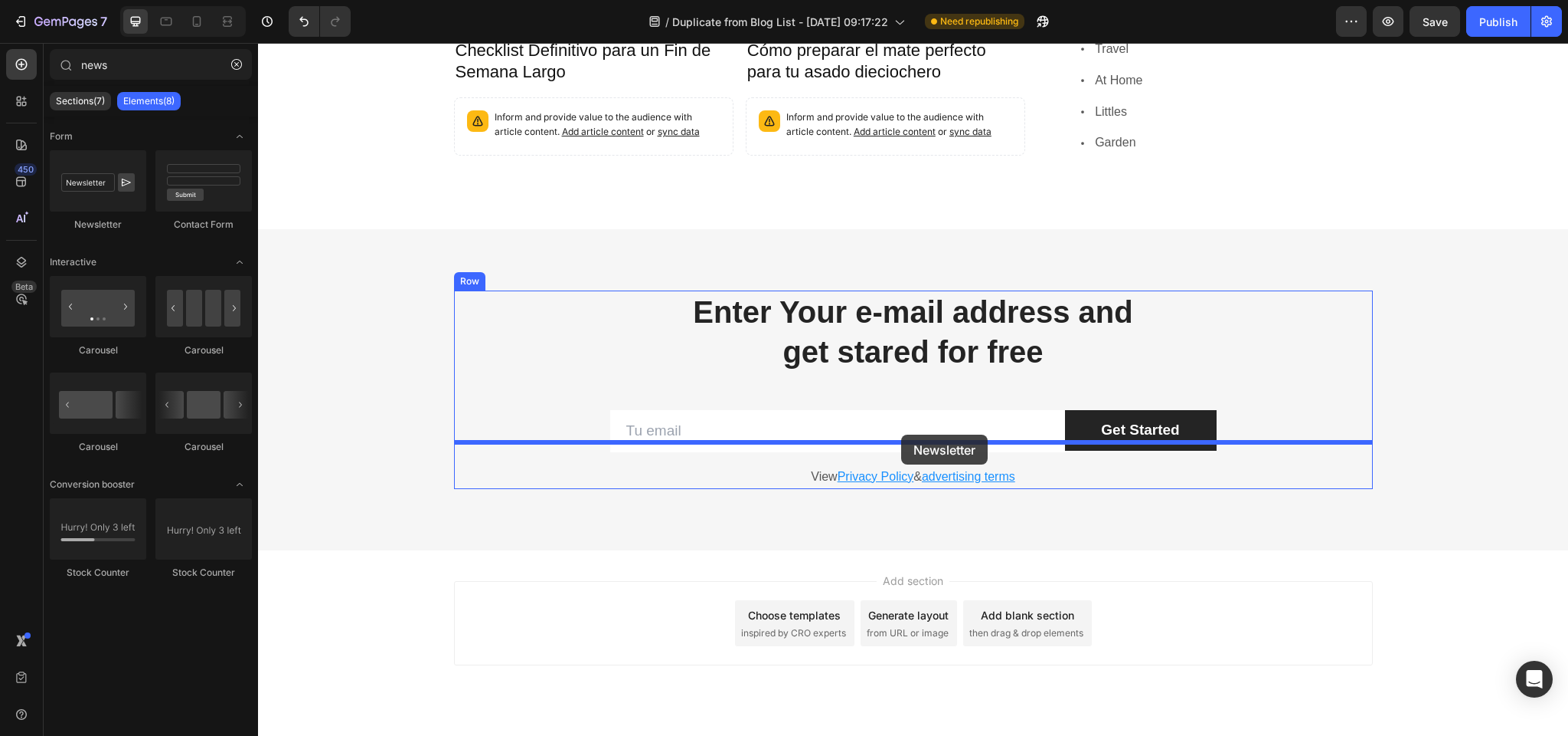
drag, startPoint x: 355, startPoint y: 214, endPoint x: 900, endPoint y: 434, distance: 587.7
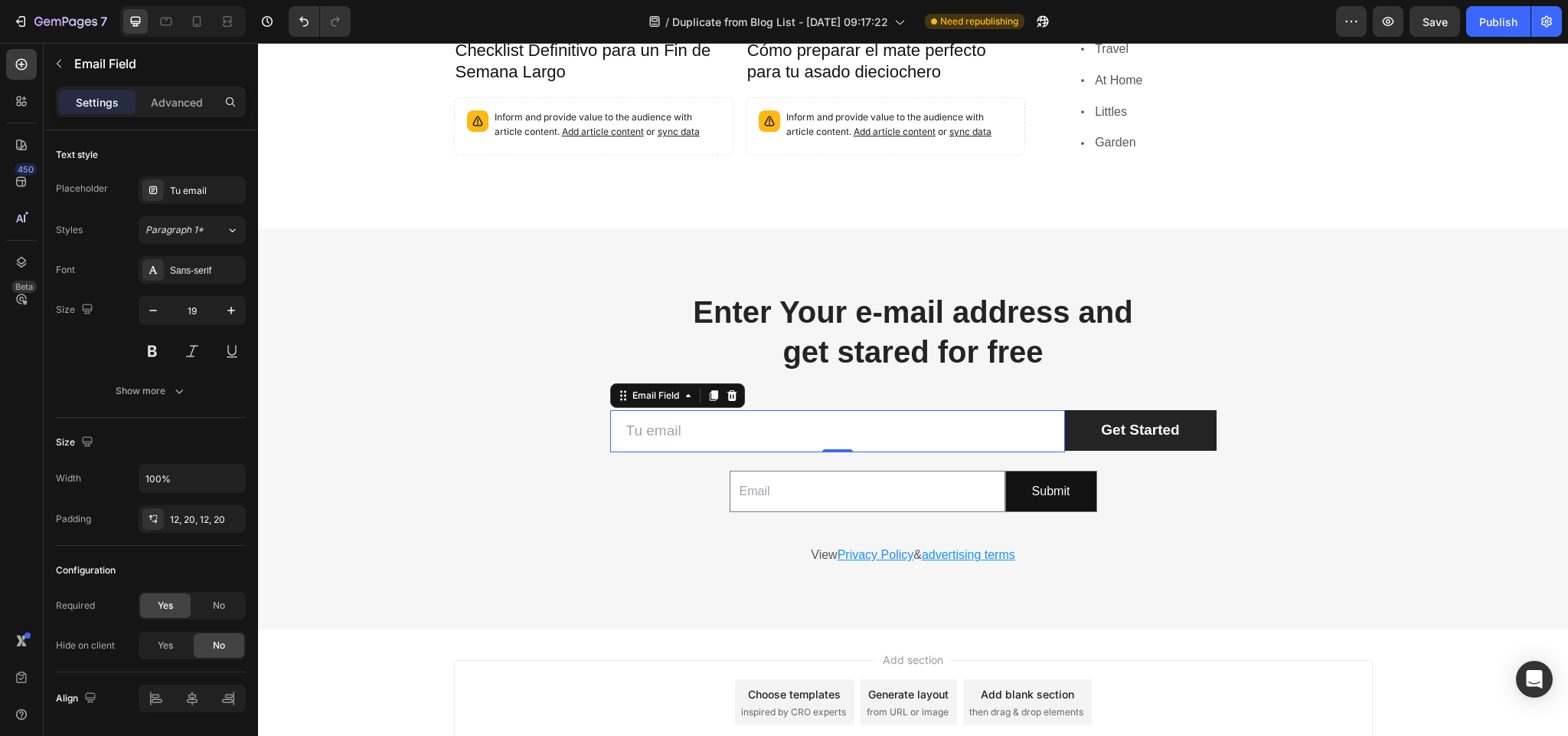
click at [687, 410] on input "email" at bounding box center [837, 431] width 455 height 42
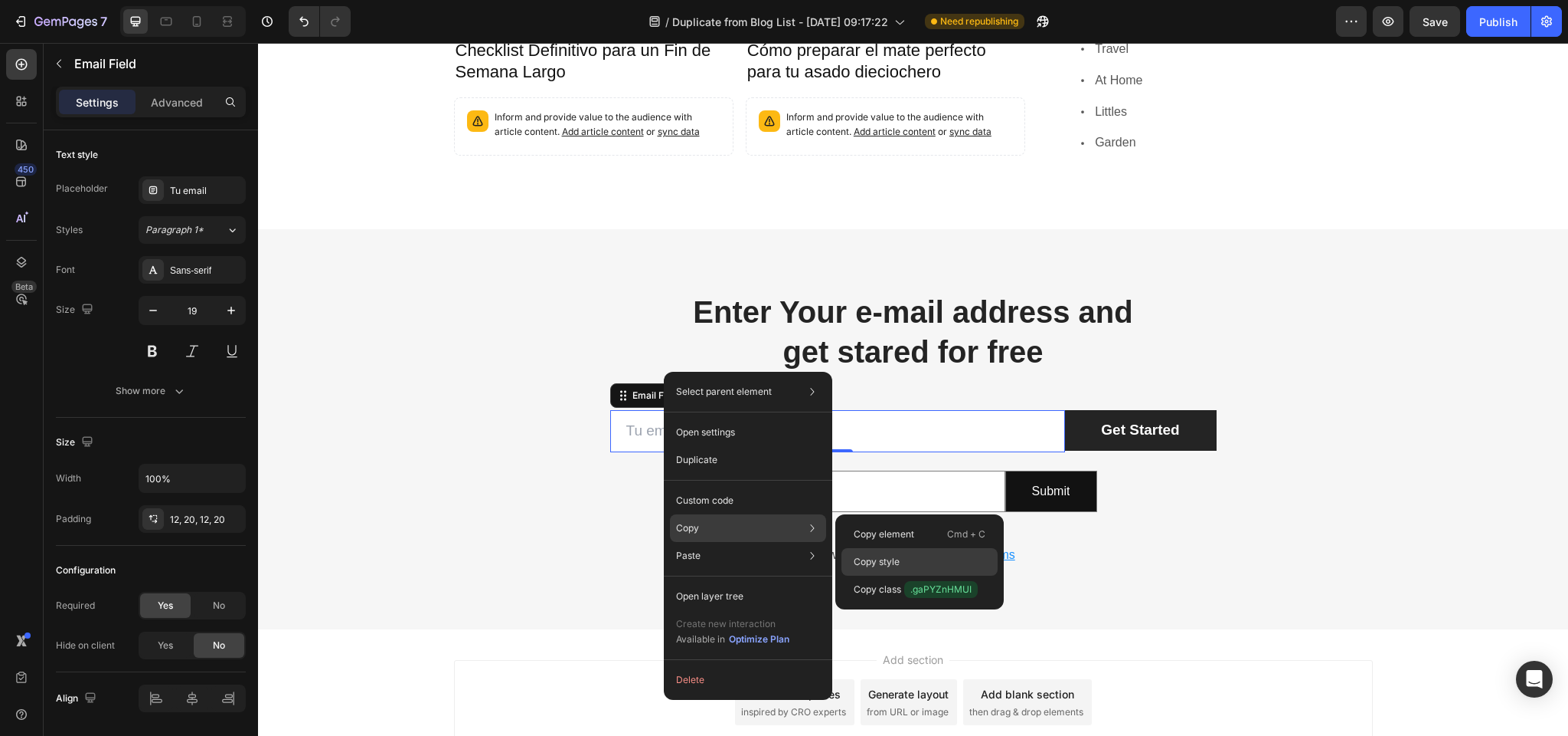
click at [883, 557] on p "Copy style" at bounding box center [877, 562] width 46 height 14
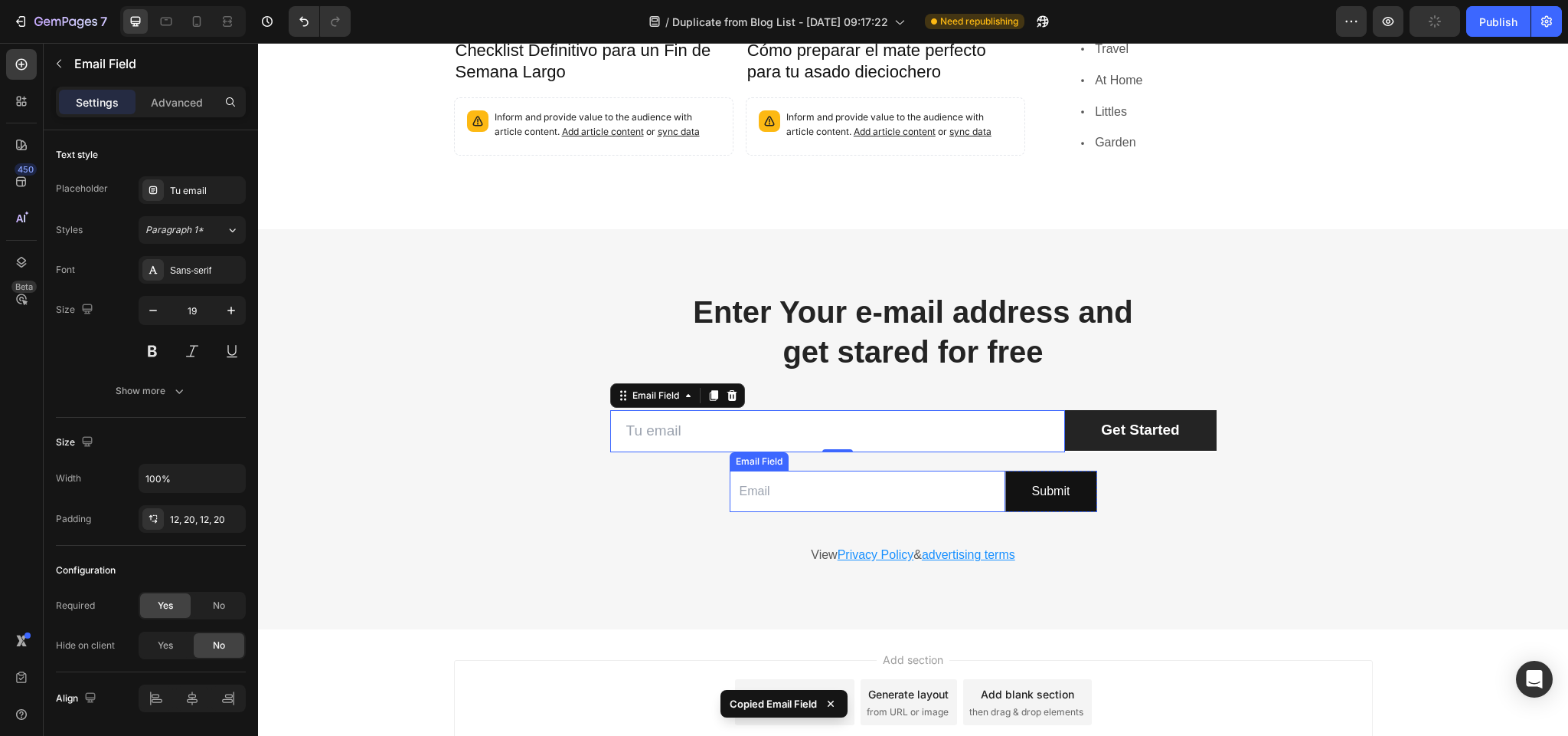
click at [818, 470] on input "email" at bounding box center [867, 491] width 276 height 42
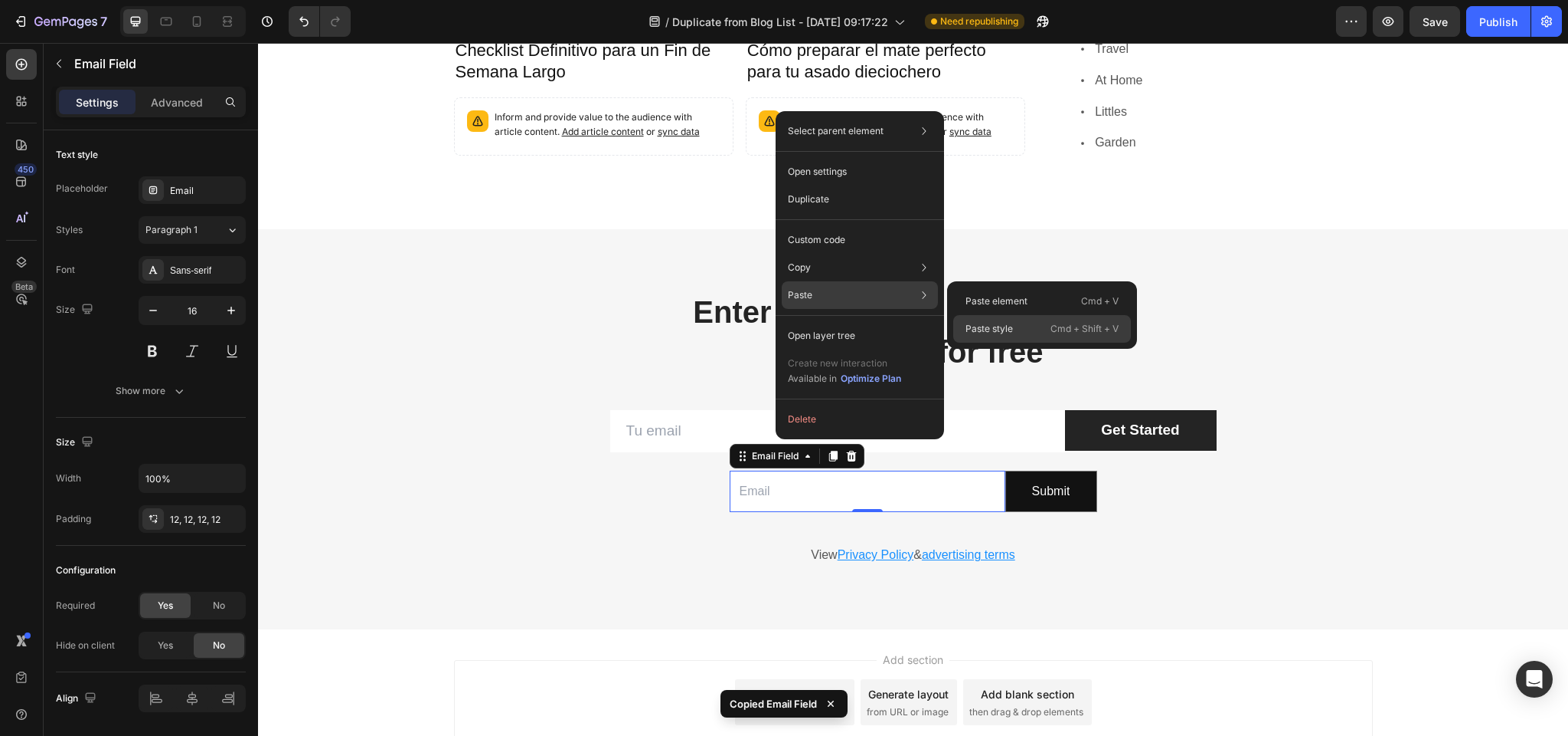
click at [1027, 324] on div "Paste style Cmd + Shift + V" at bounding box center [1042, 328] width 178 height 27
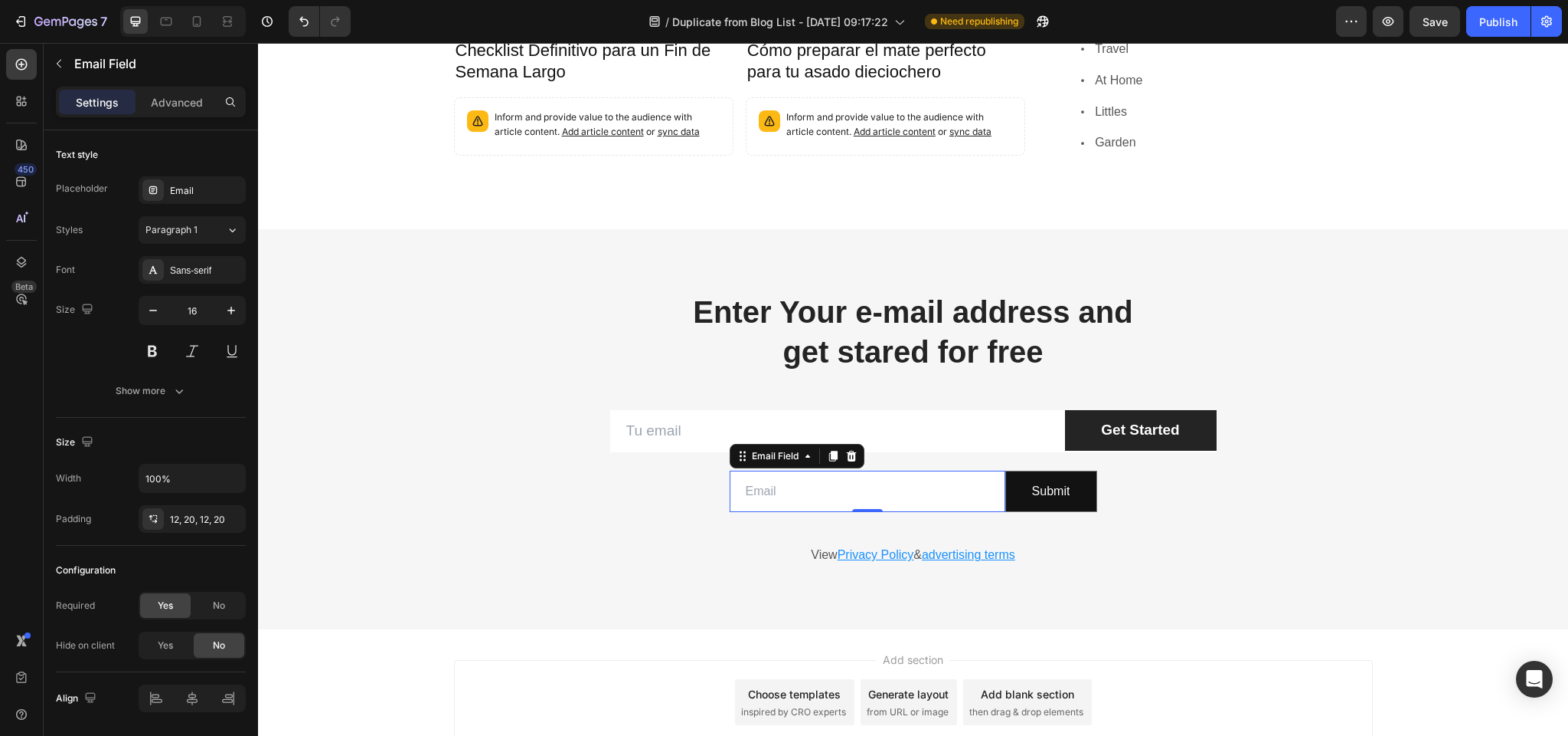
click at [958, 470] on input "email" at bounding box center [867, 491] width 276 height 42
click at [701, 551] on div "Enter Your e-mail address and get stared for free Heading Row Email Field Get S…" at bounding box center [913, 429] width 1310 height 400
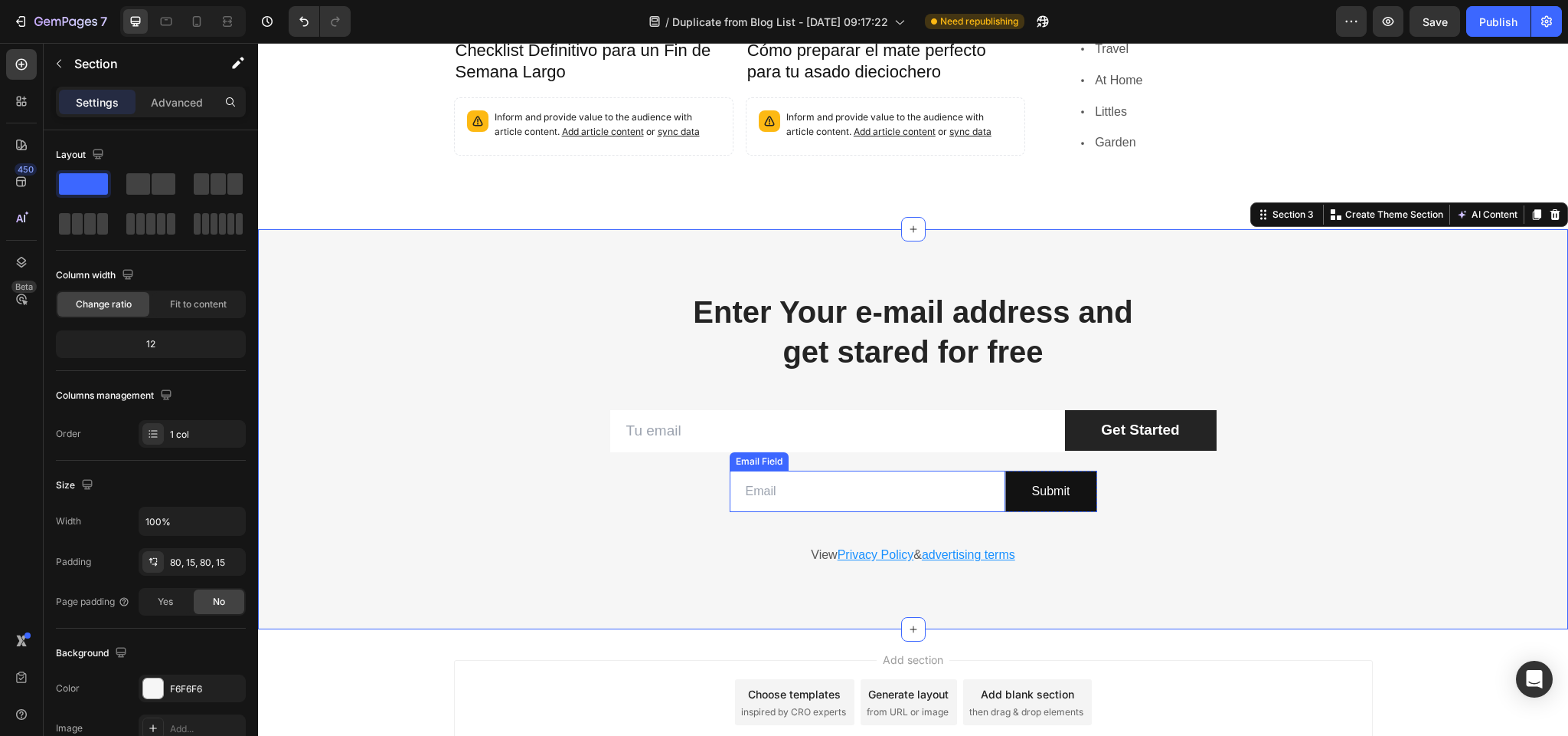
click at [864, 475] on input "email" at bounding box center [867, 491] width 276 height 42
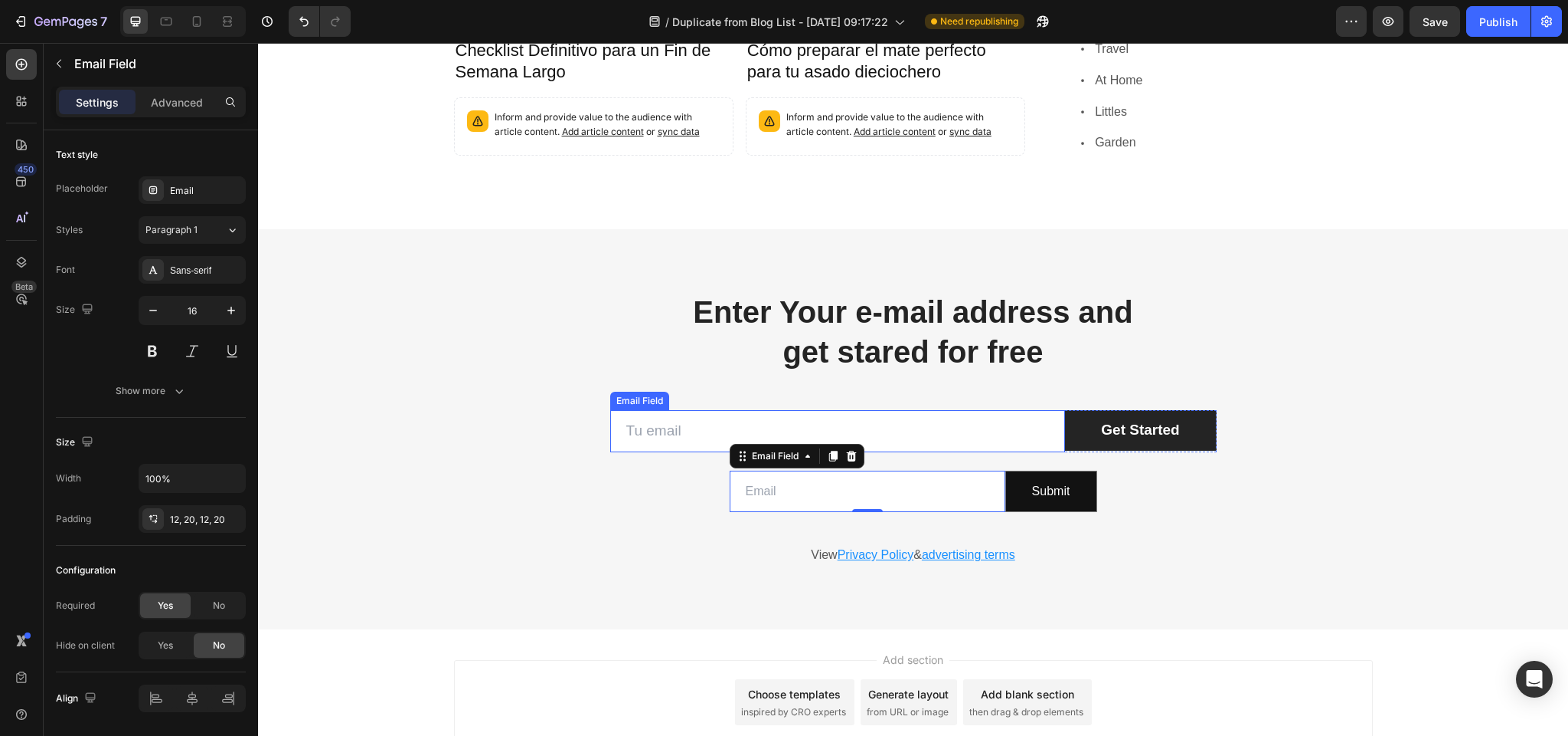
click at [895, 410] on input "email" at bounding box center [837, 431] width 455 height 42
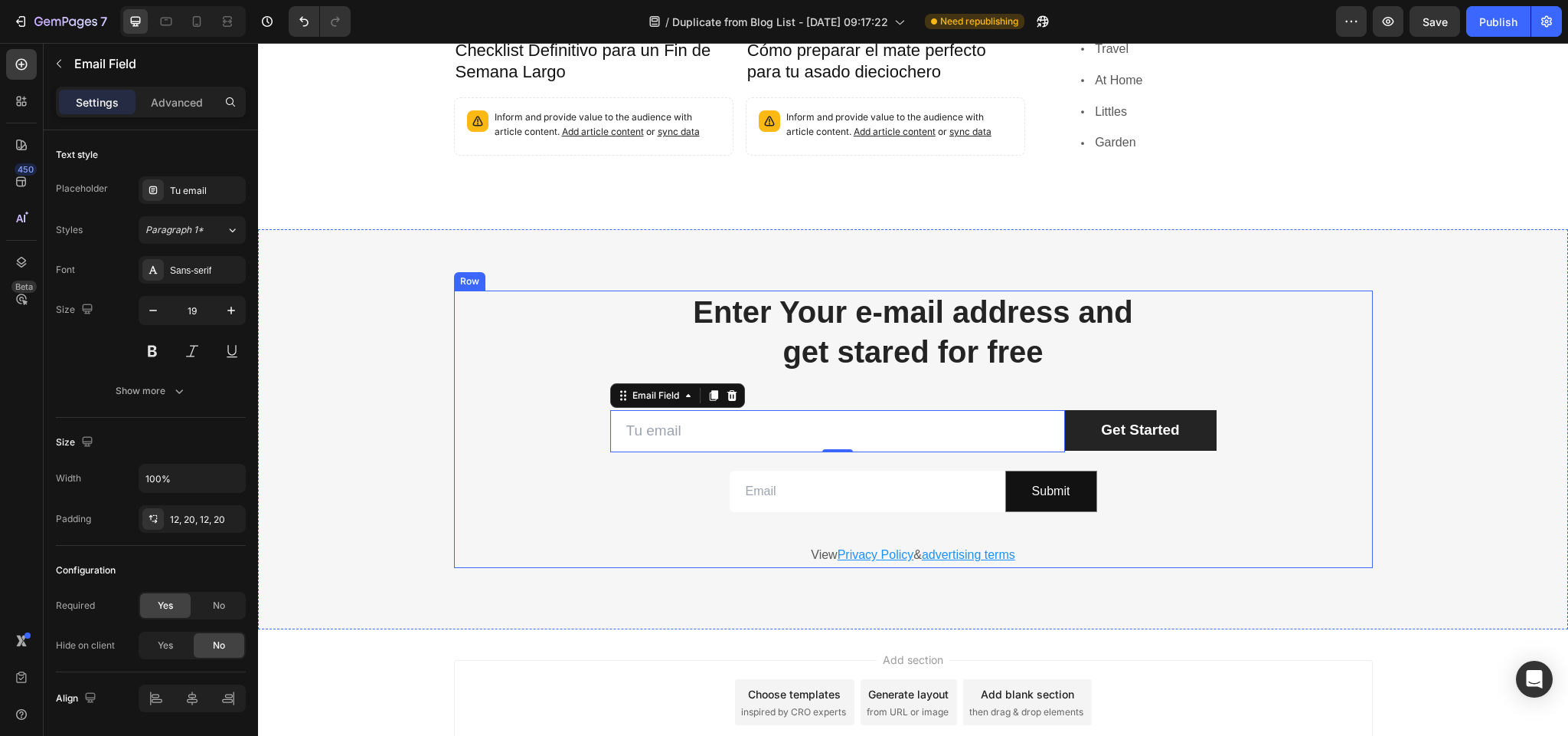
click at [593, 491] on div "Enter Your e-mail address and get stared for free Heading Row Email Field 0 Get…" at bounding box center [913, 429] width 919 height 277
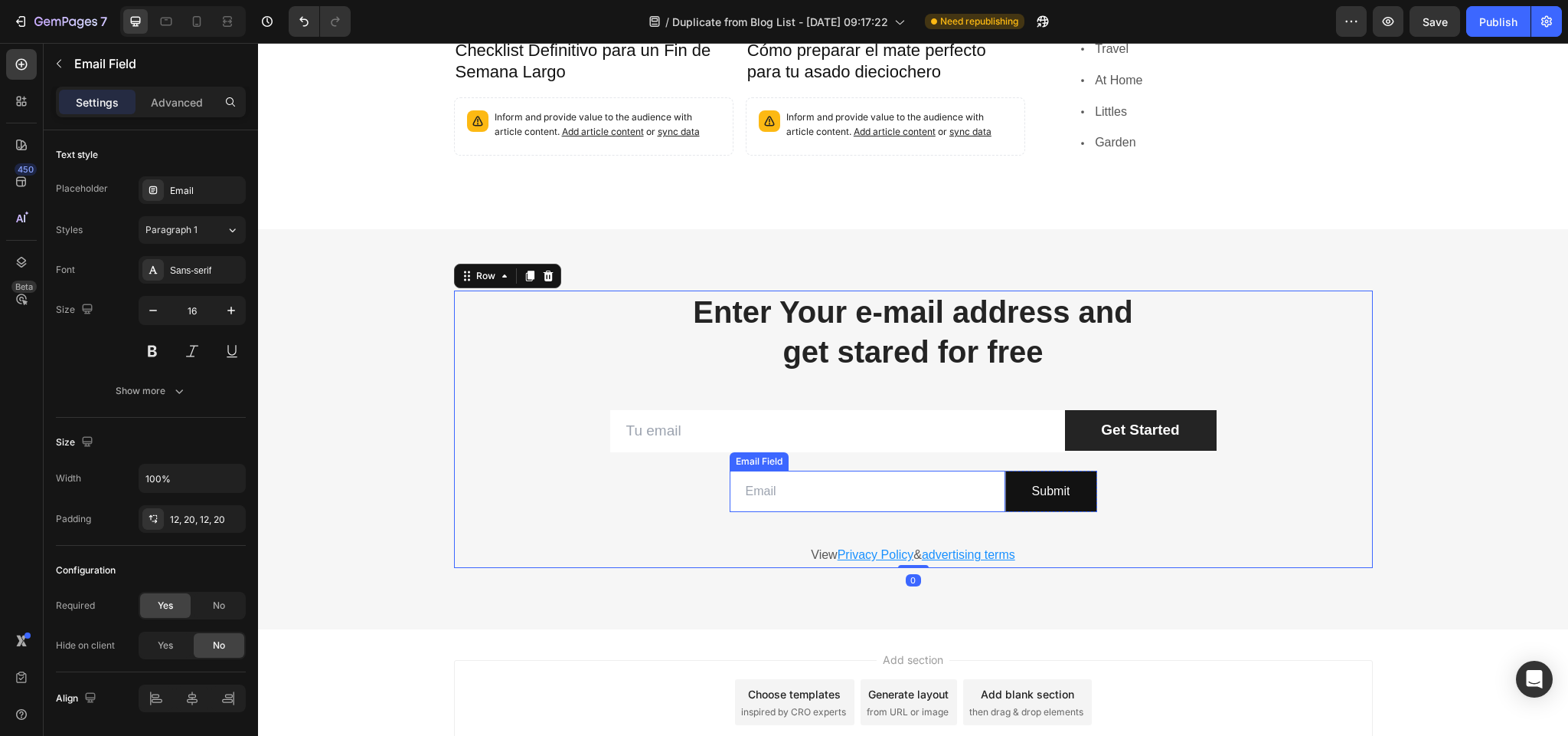
click at [832, 470] on input "email" at bounding box center [867, 491] width 276 height 42
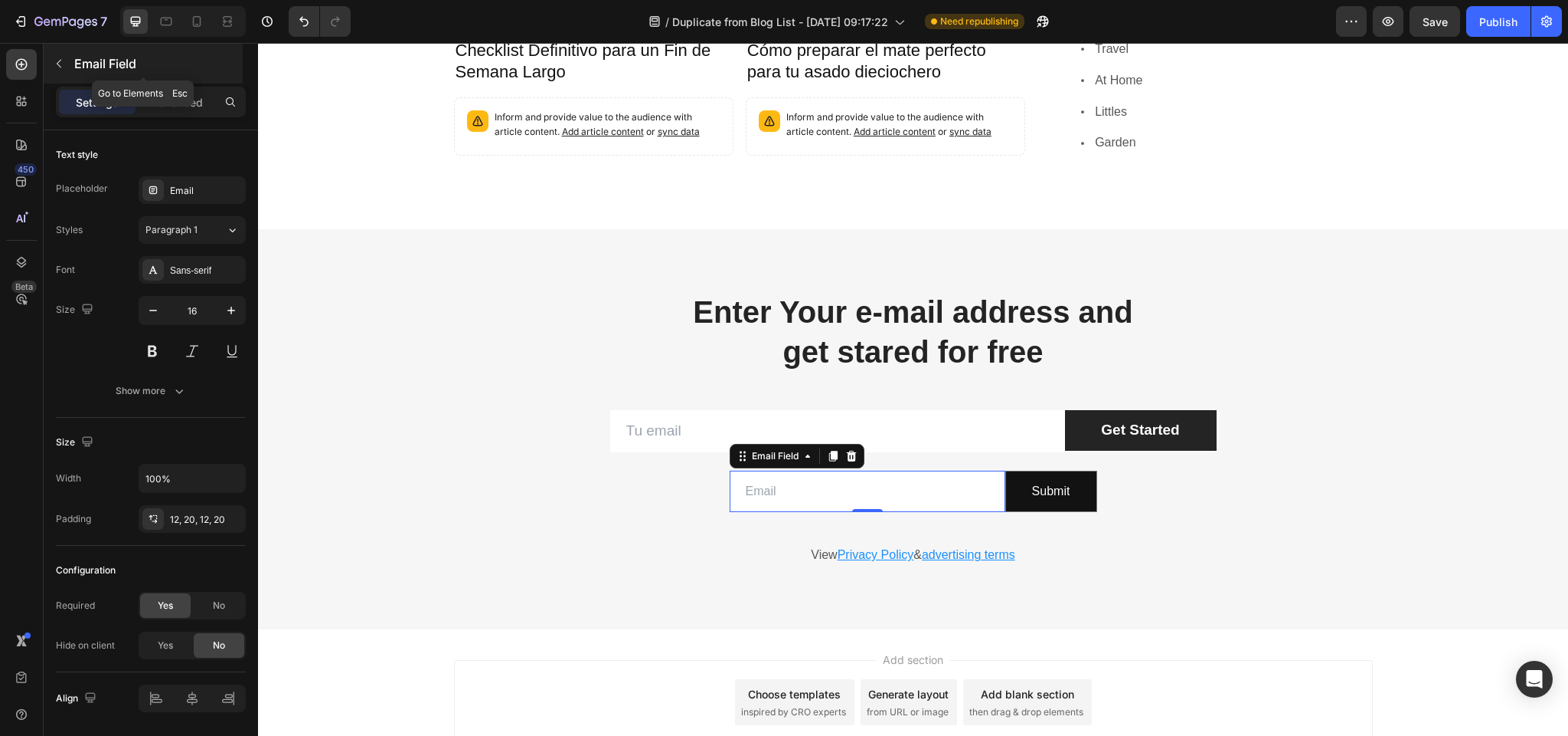
click at [128, 63] on p "Email Field" at bounding box center [157, 64] width 166 height 19
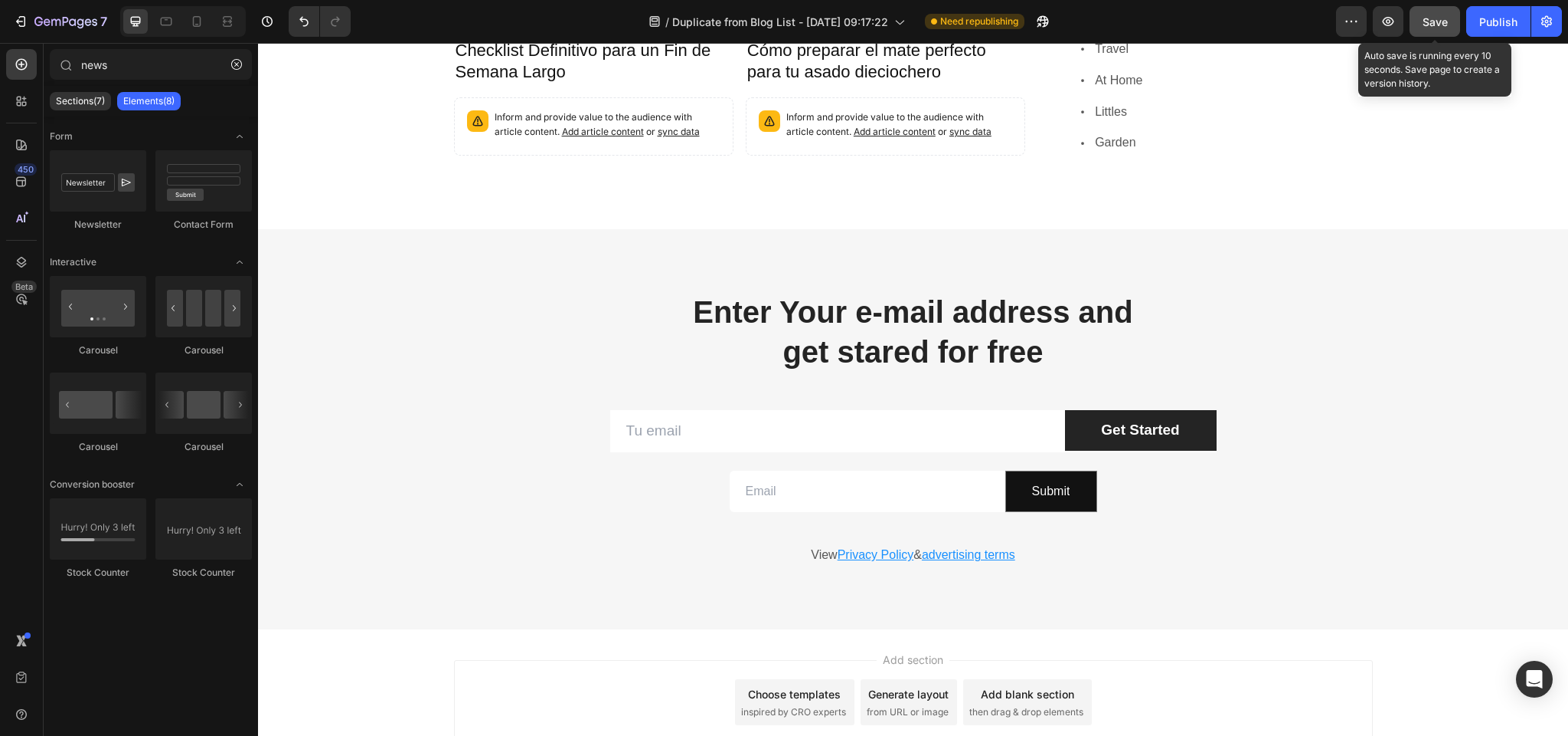
click at [1439, 25] on span "Save" at bounding box center [1435, 22] width 25 height 13
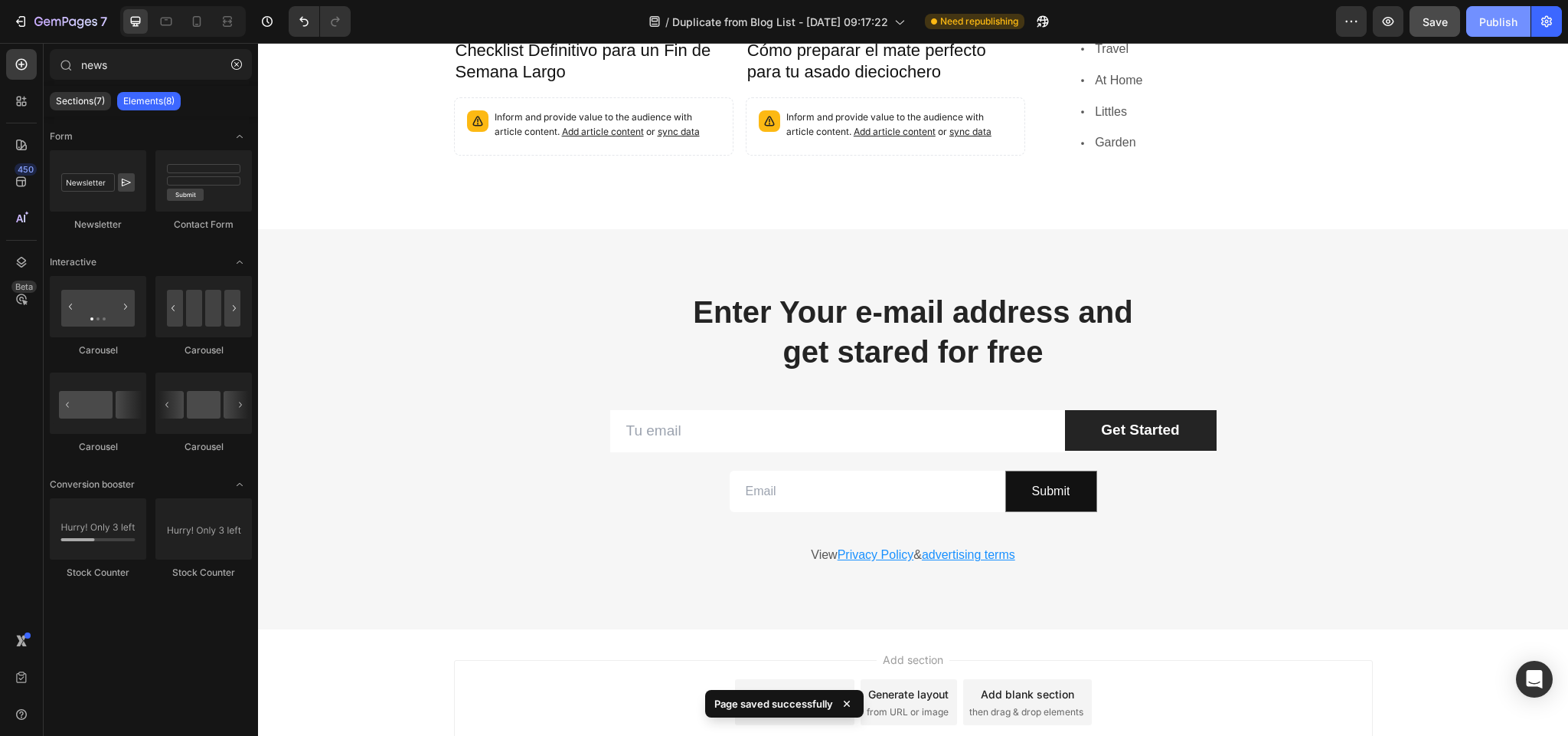
click at [1478, 26] on button "Publish" at bounding box center [1498, 22] width 64 height 31
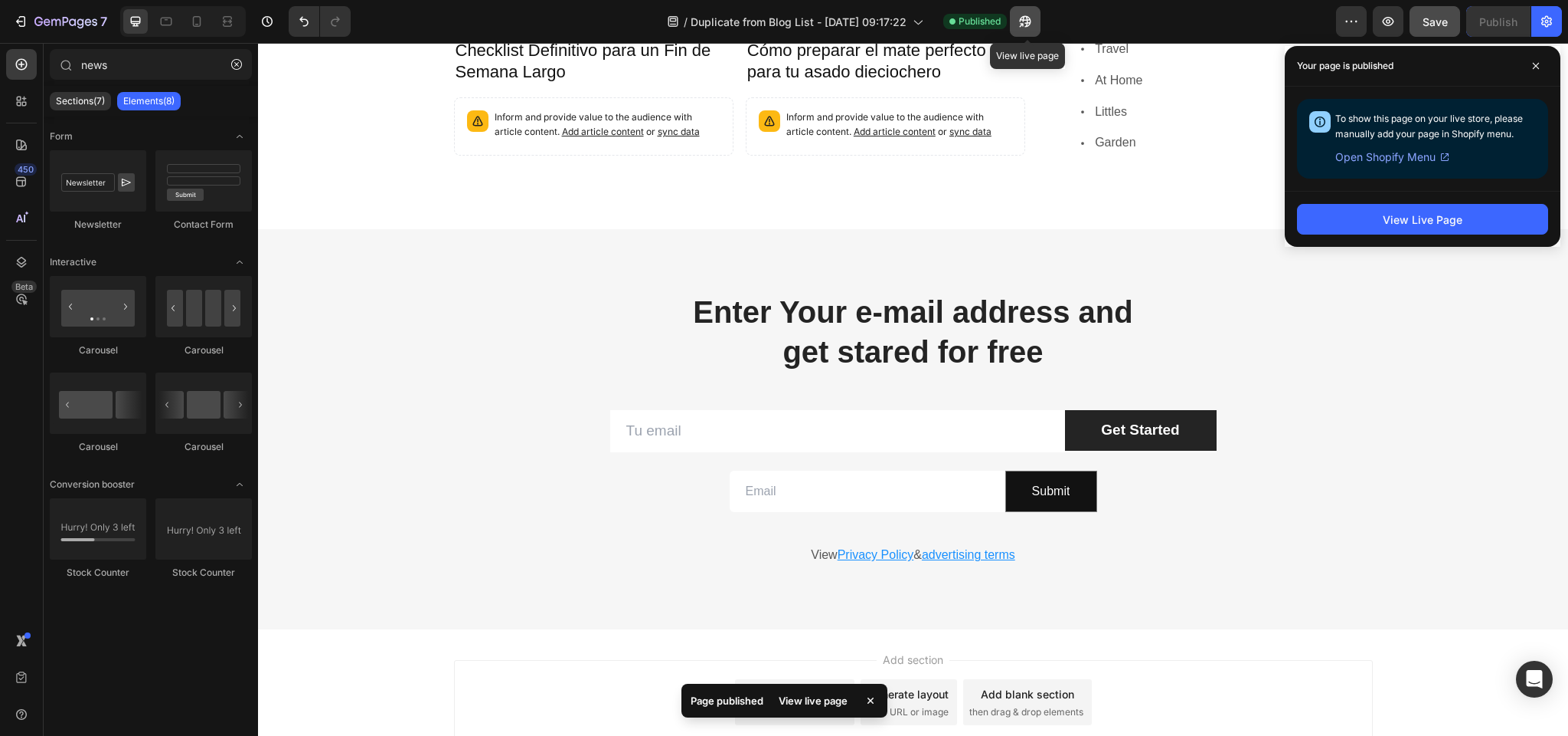
click at [1023, 23] on icon "button" at bounding box center [1021, 25] width 4 height 4
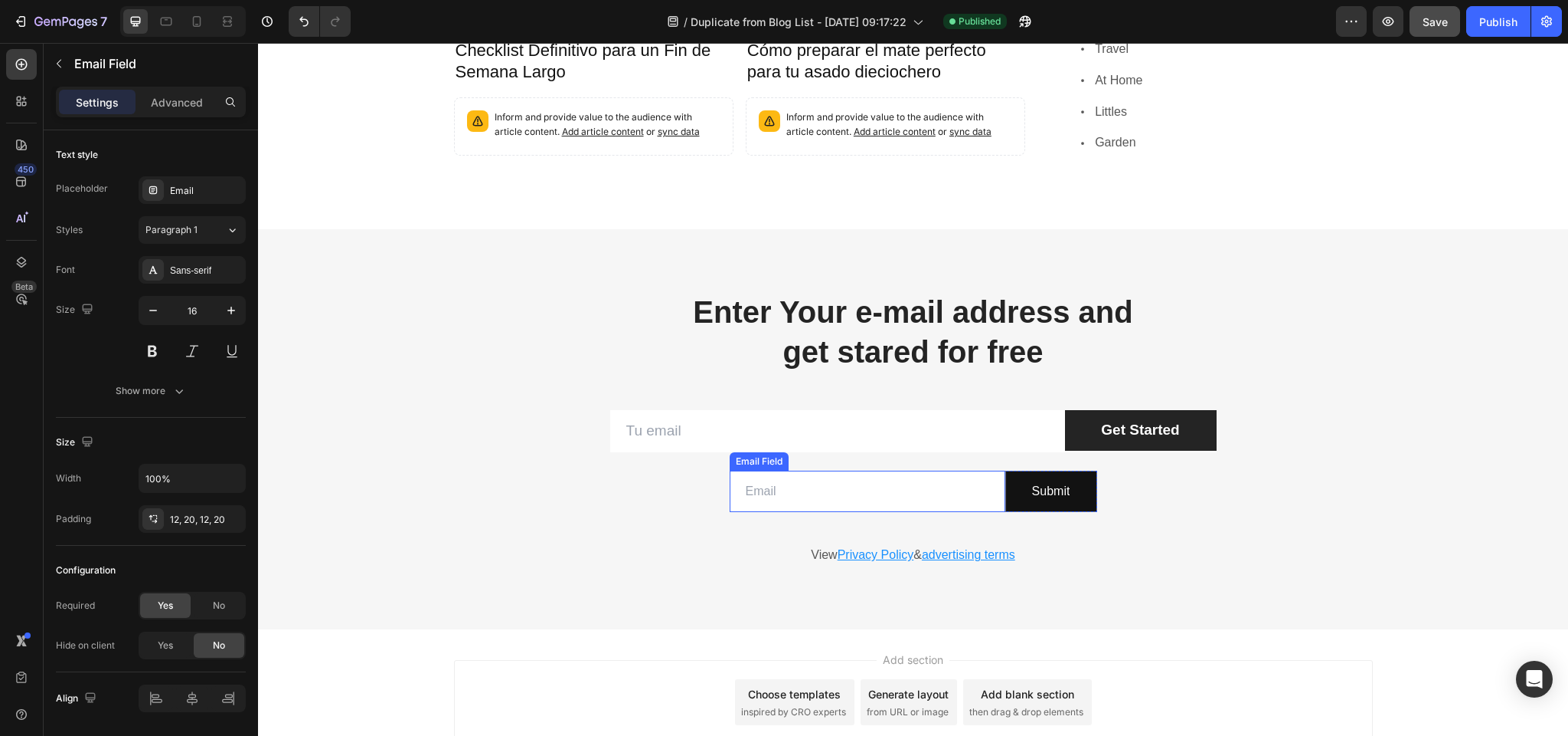
click at [847, 474] on input "email" at bounding box center [867, 491] width 276 height 42
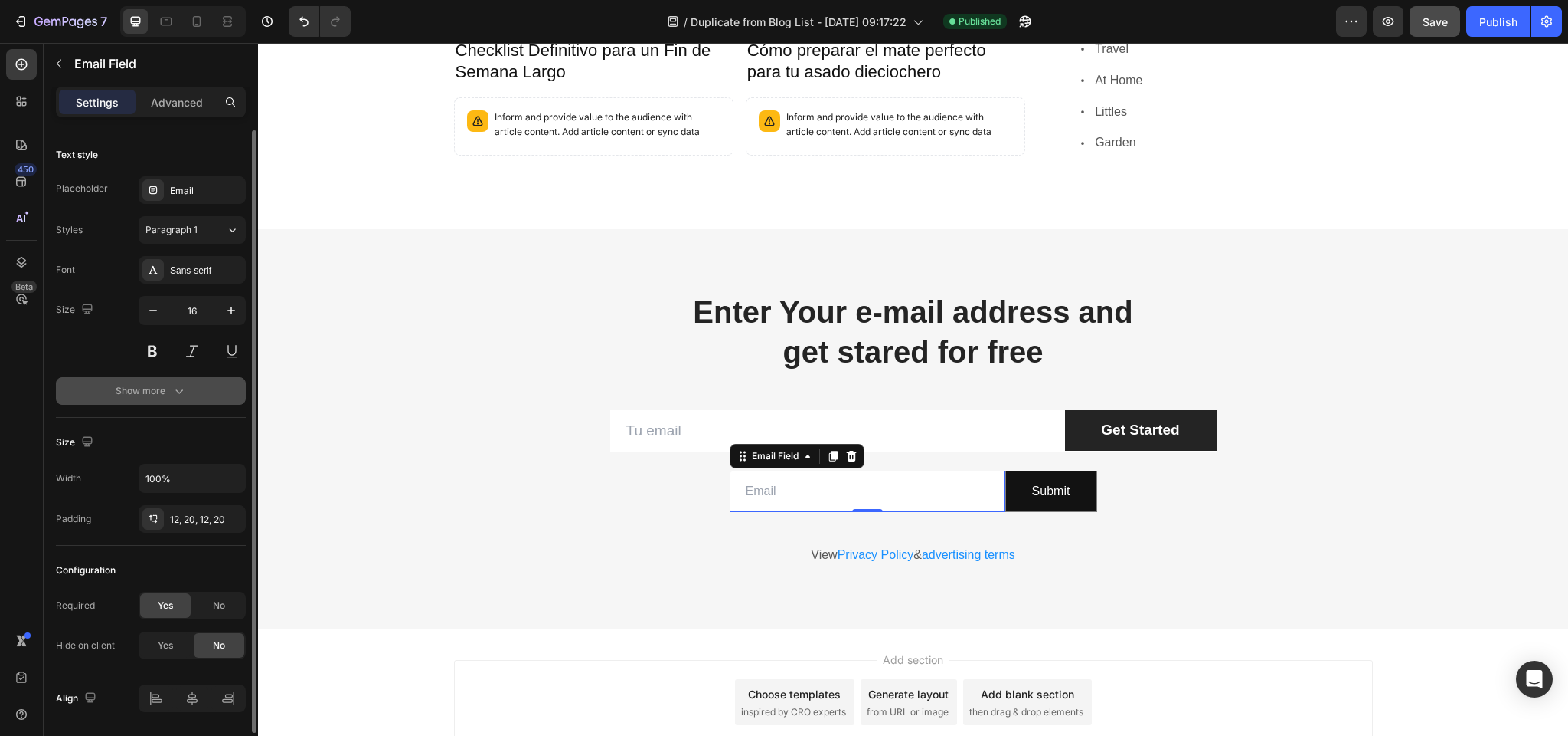
click at [135, 395] on div "Show more" at bounding box center [152, 391] width 72 height 15
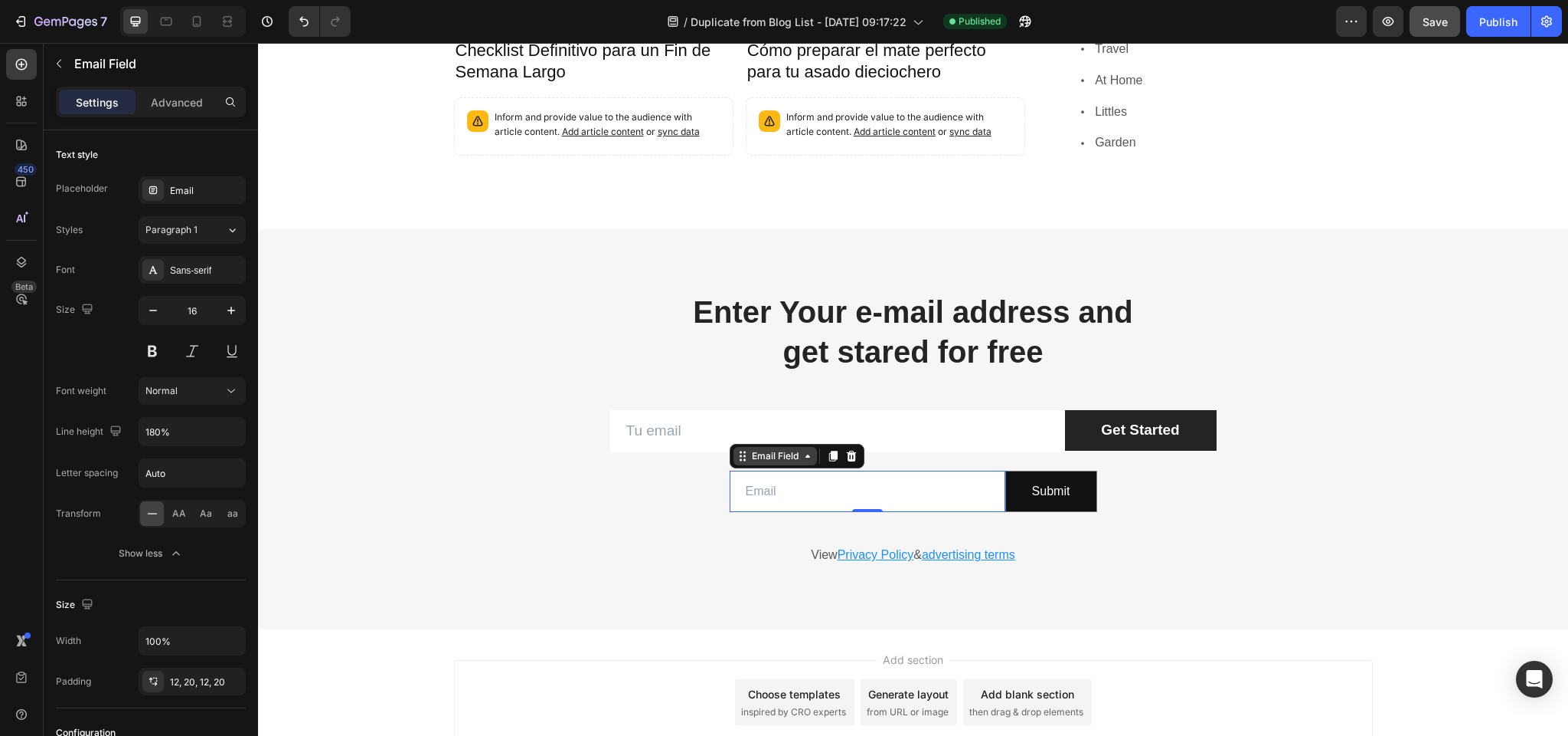
click at [759, 450] on div "Email Field" at bounding box center [775, 456] width 53 height 14
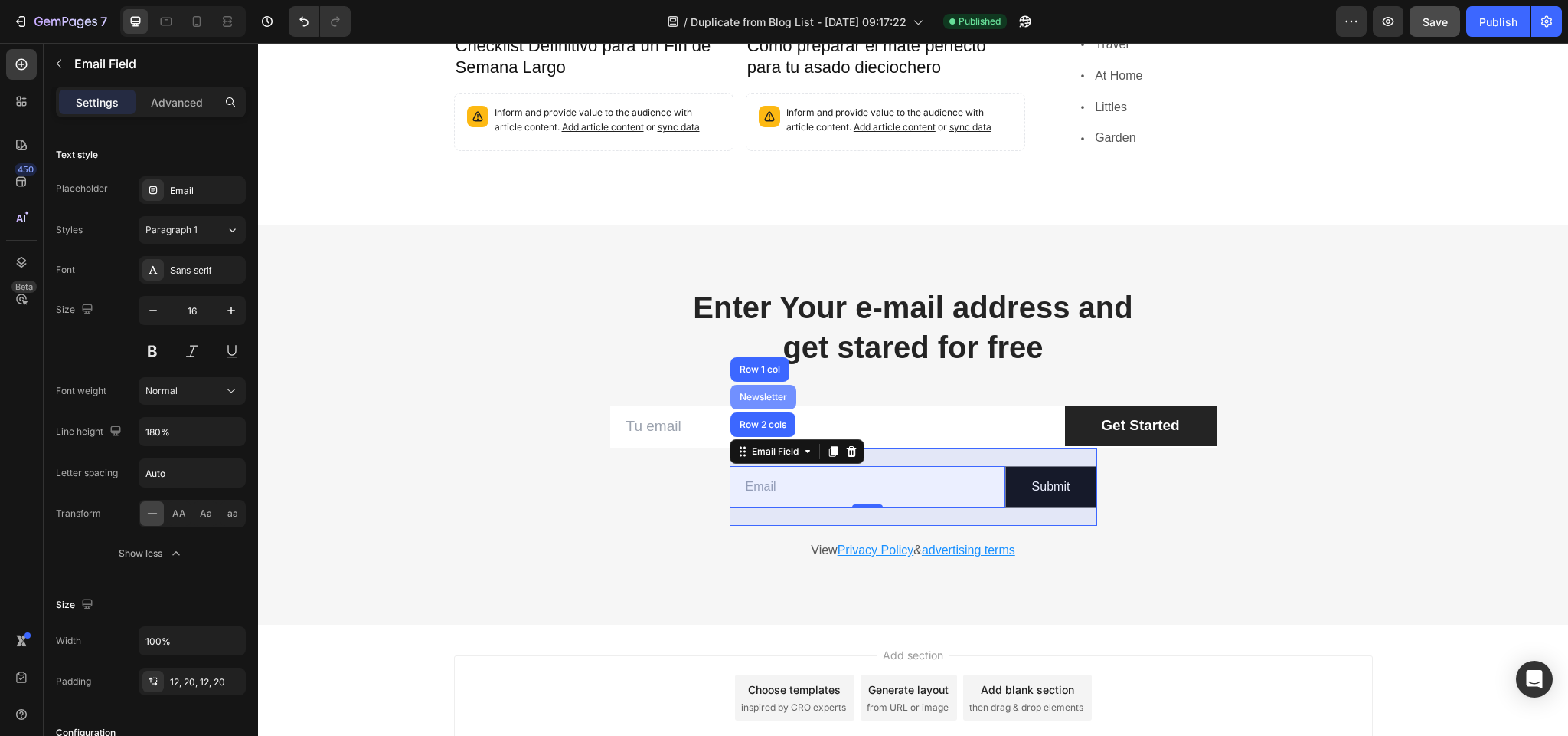
click at [762, 392] on div "Newsletter" at bounding box center [763, 397] width 54 height 9
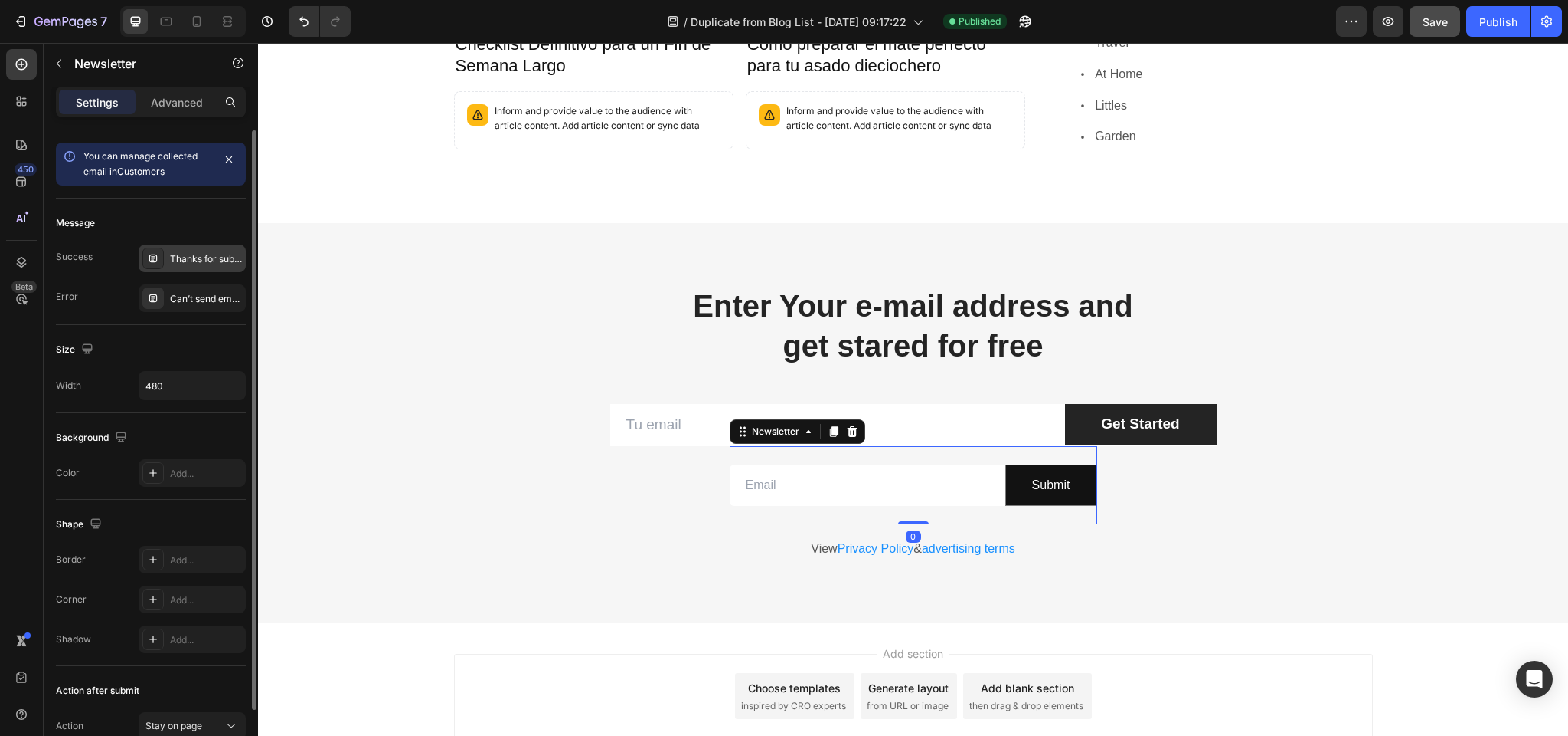
click at [187, 256] on div "Thanks for subscribing" at bounding box center [206, 259] width 72 height 14
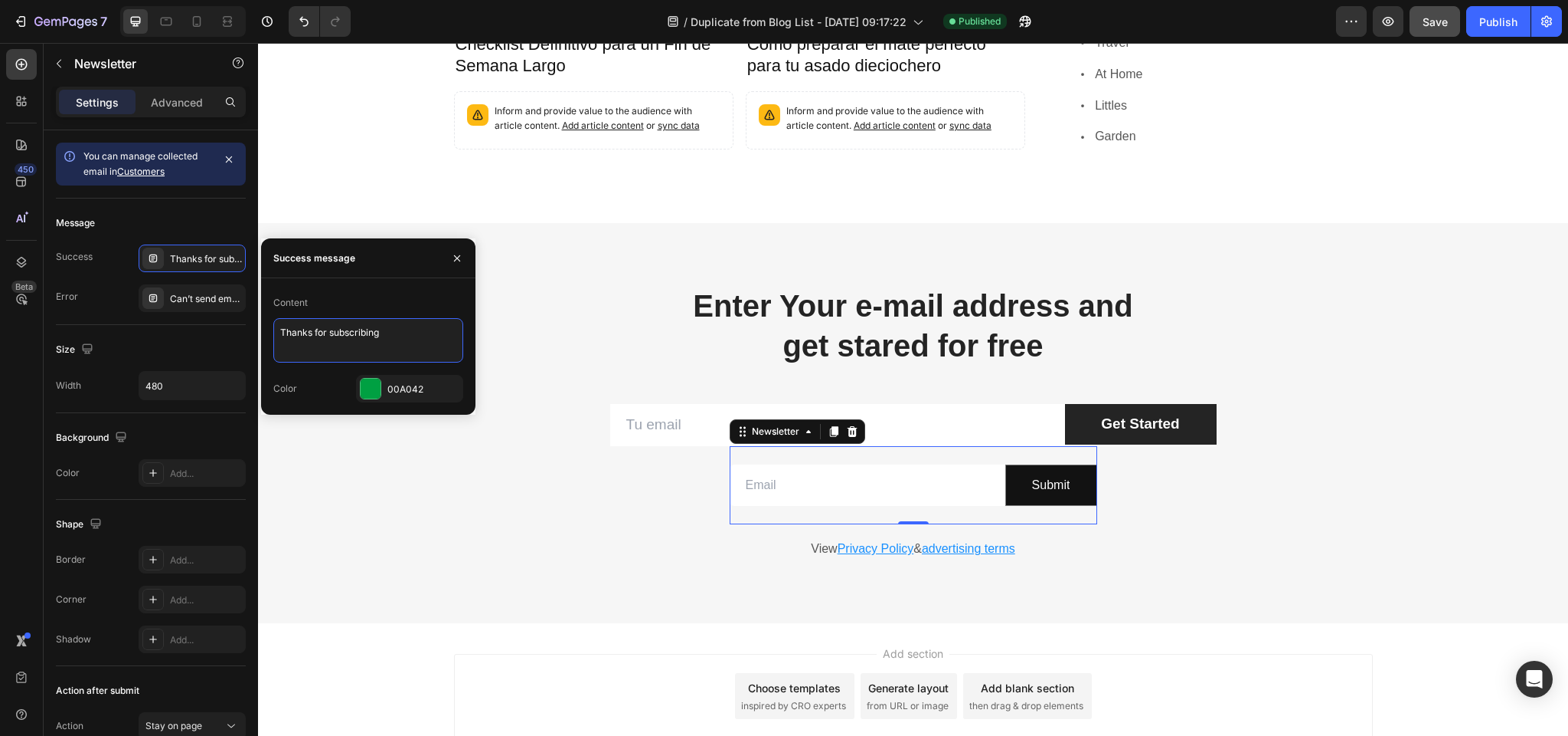
drag, startPoint x: 418, startPoint y: 333, endPoint x: 276, endPoint y: 332, distance: 142.0
click at [276, 332] on textarea "Thanks for subscribing" at bounding box center [368, 339] width 190 height 44
type textarea "Gracias por suscribirte!"
click at [199, 298] on div "Can’t send email. Please try again later." at bounding box center [206, 299] width 72 height 14
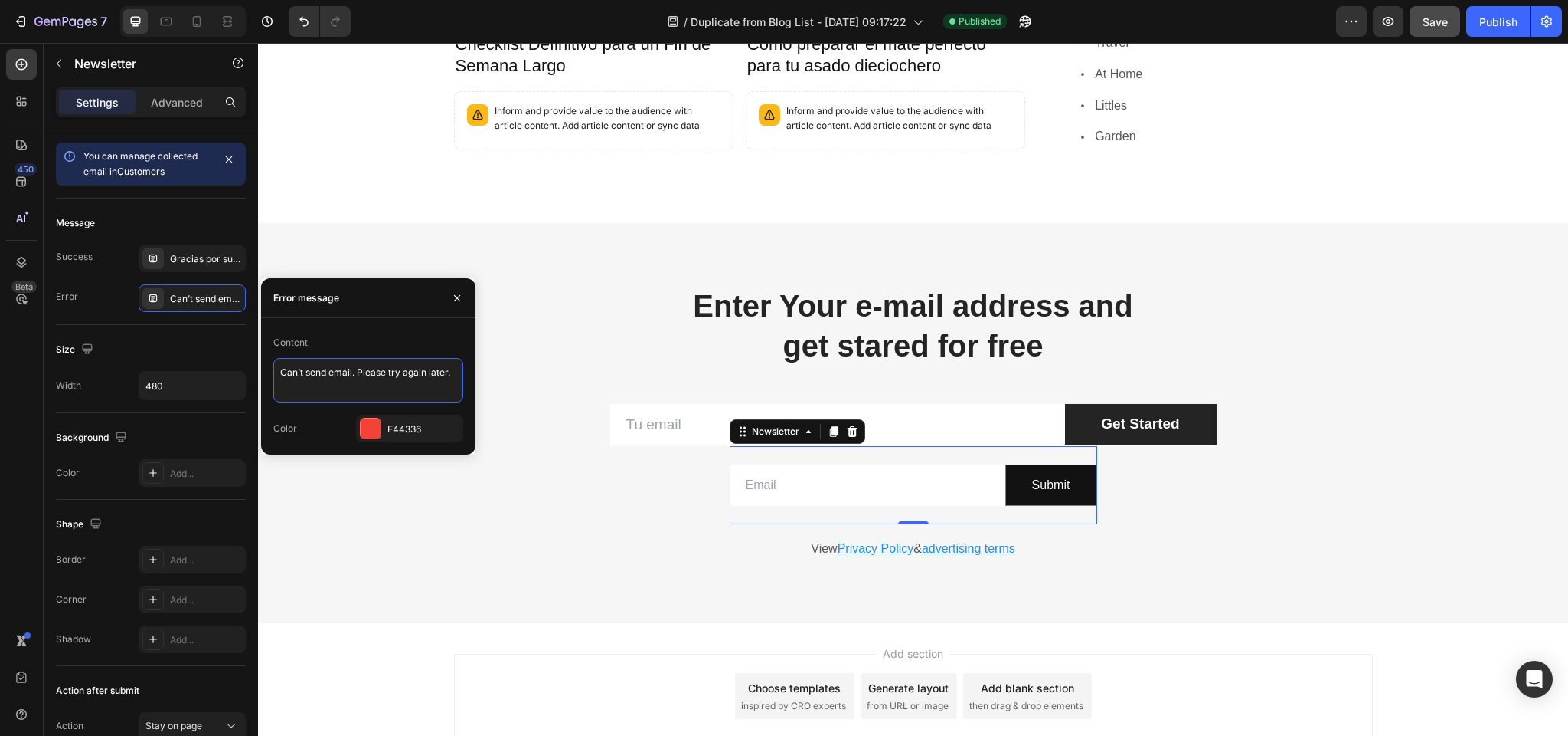
click at [339, 373] on textarea "Can’t send email. Please try again later." at bounding box center [368, 380] width 190 height 44
type textarea "No pudimos enviar el email, inténtalo nuevamente."
click at [644, 387] on div "Email Field" at bounding box center [639, 394] width 53 height 14
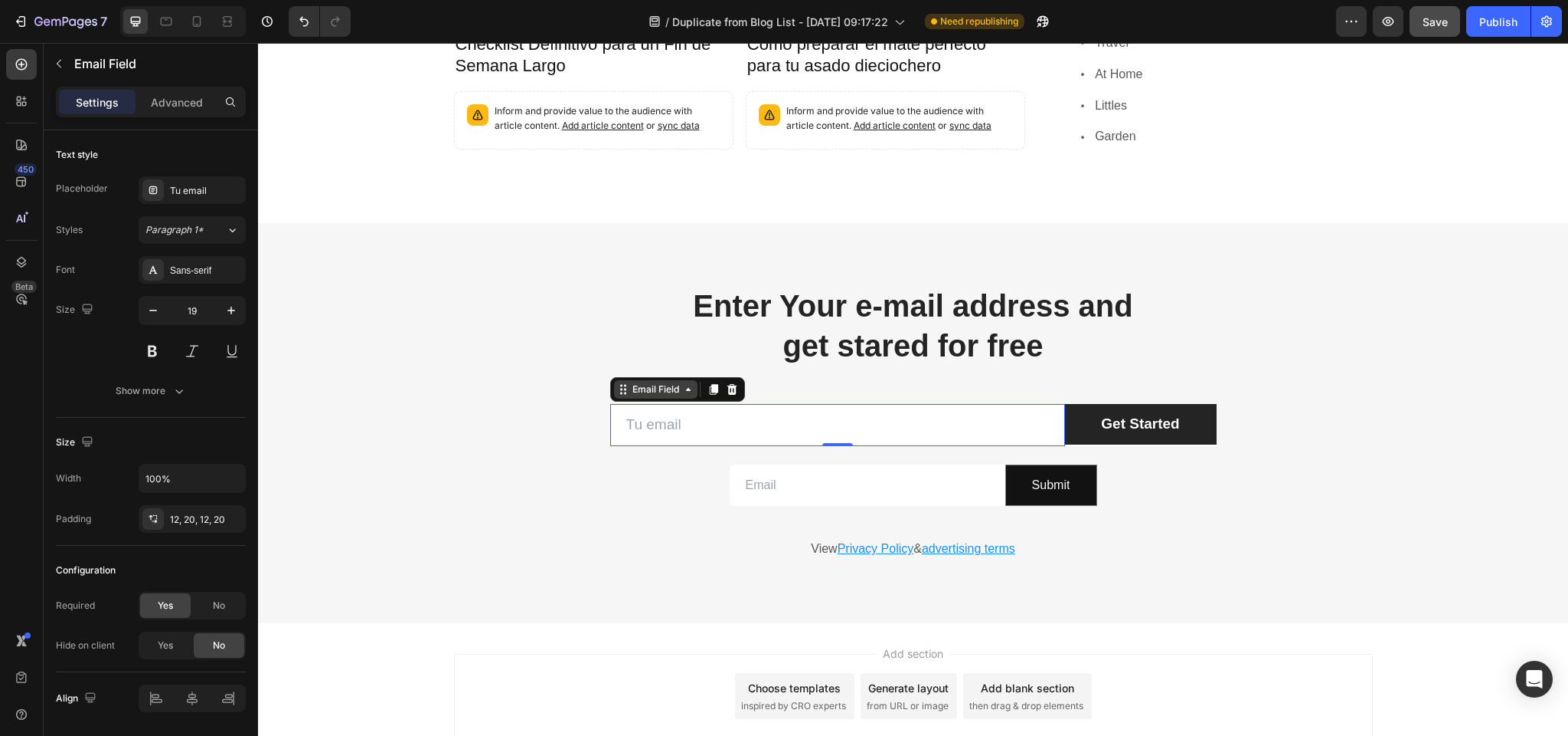
click at [649, 383] on div "Email Field" at bounding box center [655, 389] width 53 height 14
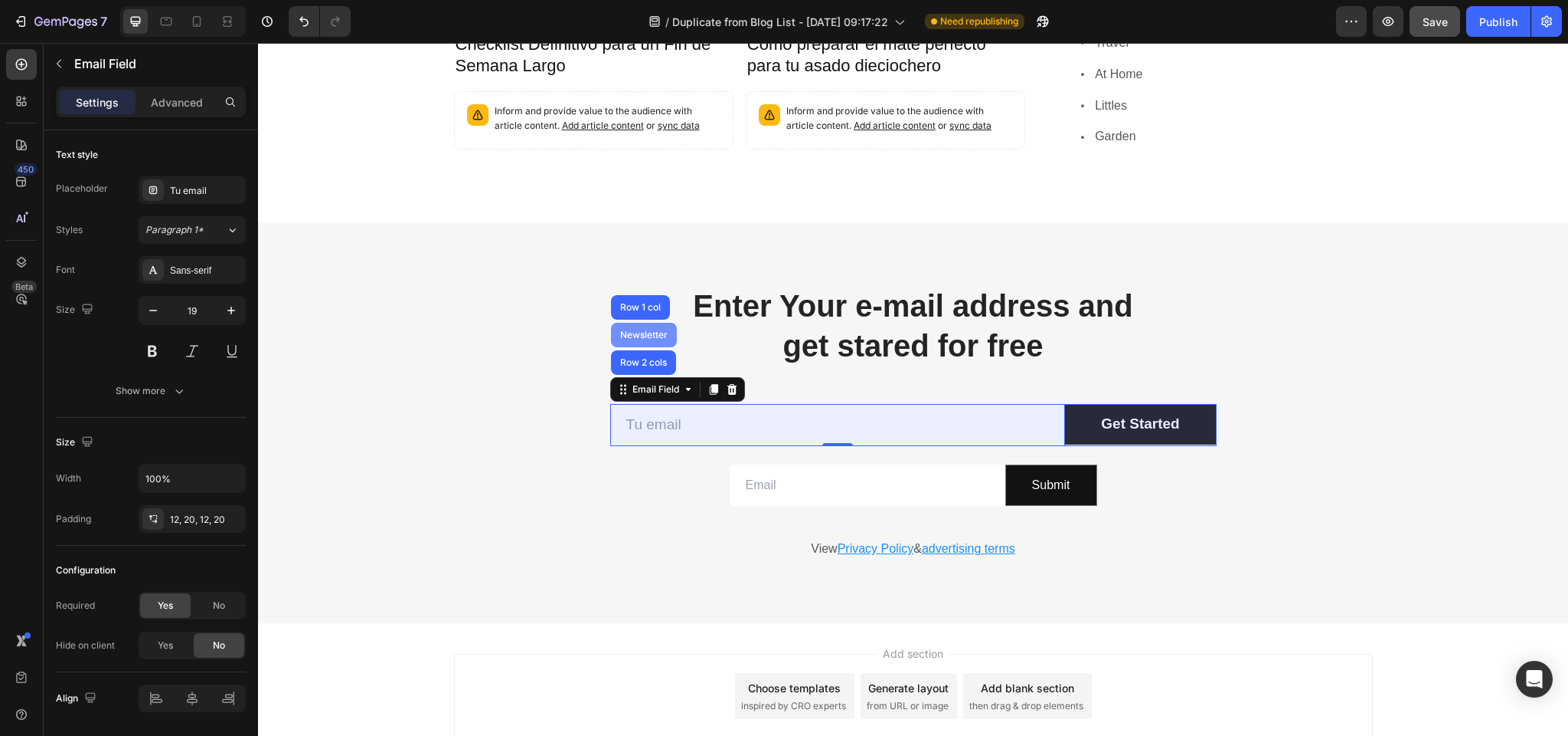
click at [638, 330] on div "Newsletter" at bounding box center [643, 335] width 54 height 9
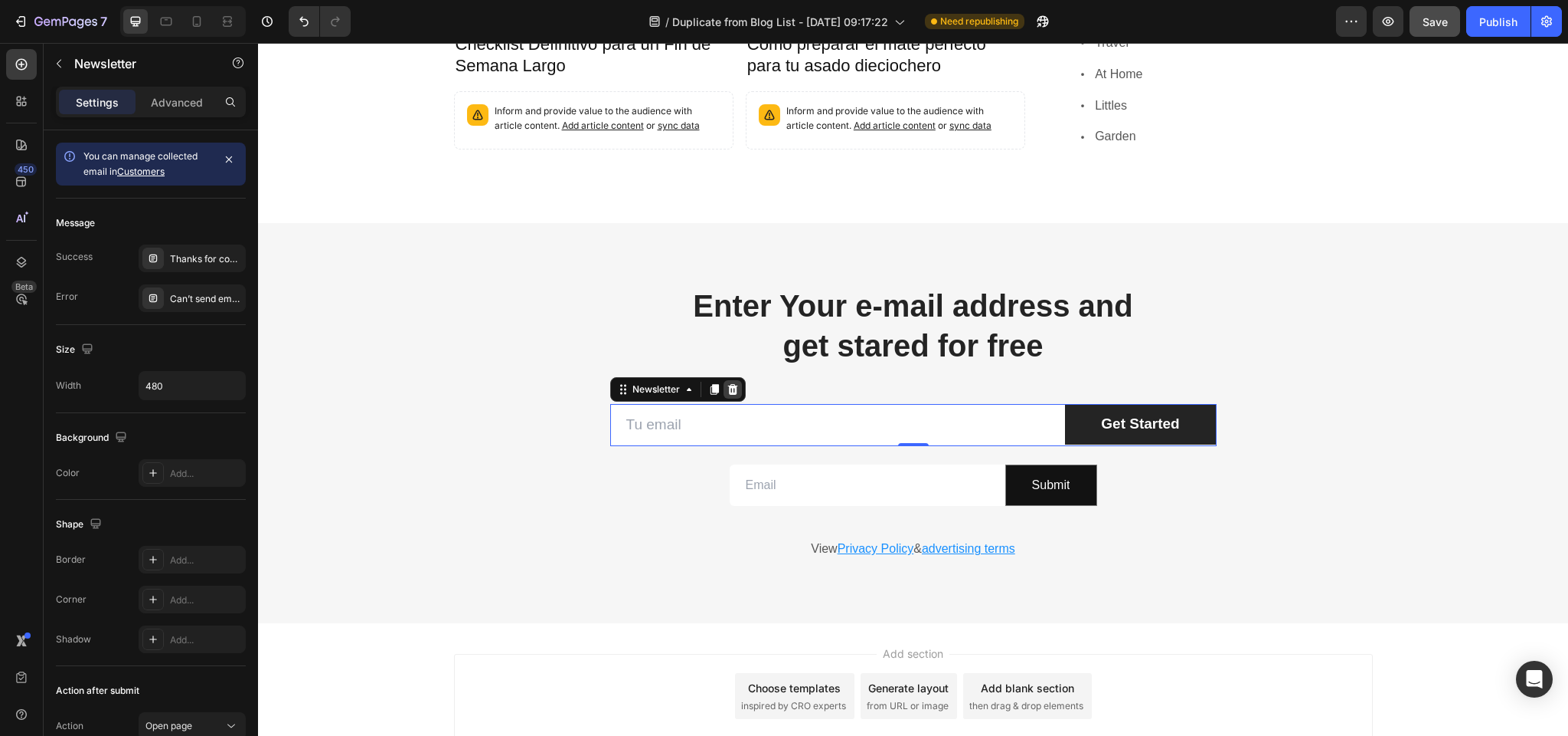
click at [735, 384] on icon at bounding box center [733, 388] width 10 height 10
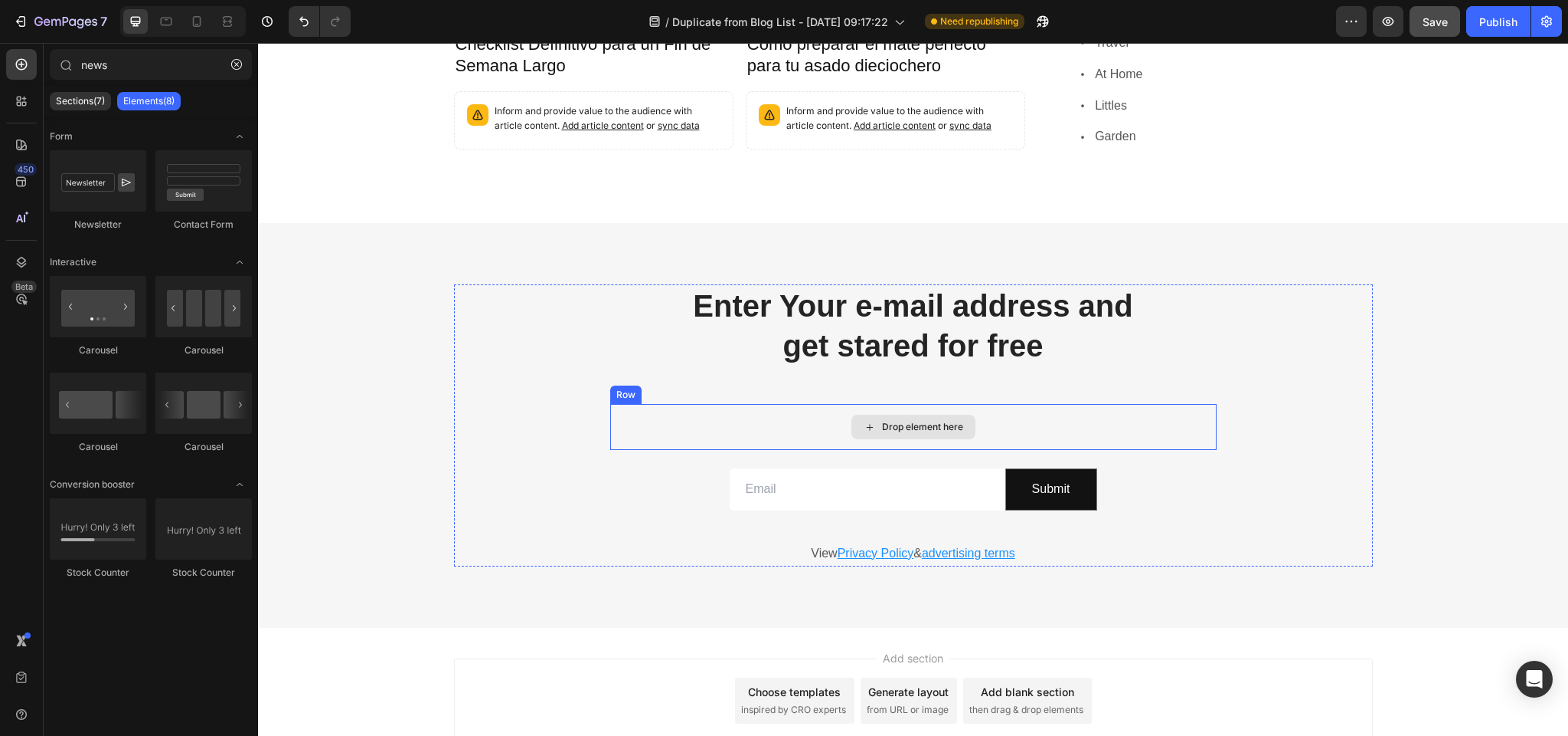
click at [641, 404] on div "Drop element here" at bounding box center [913, 427] width 606 height 46
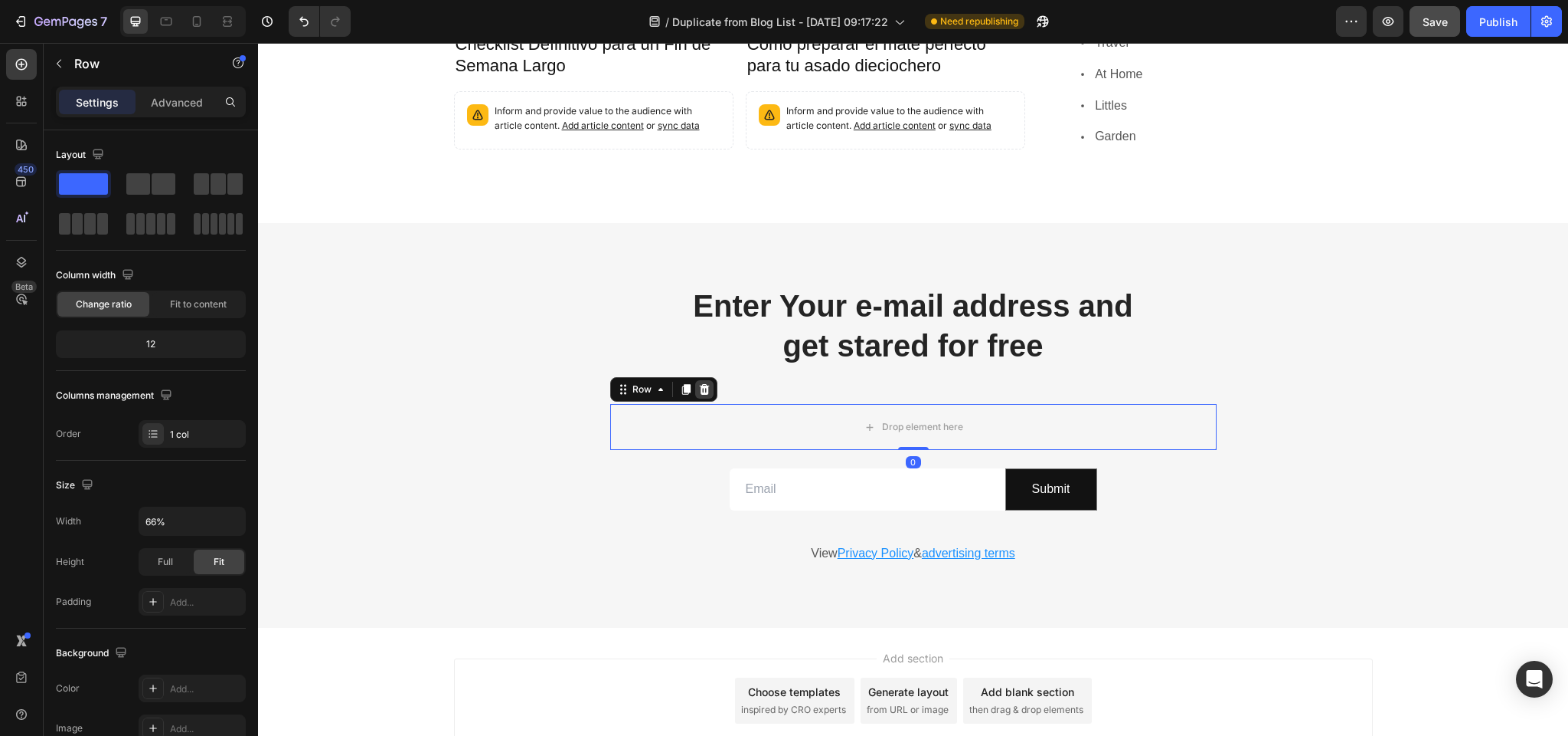
click at [704, 384] on icon at bounding box center [703, 388] width 10 height 10
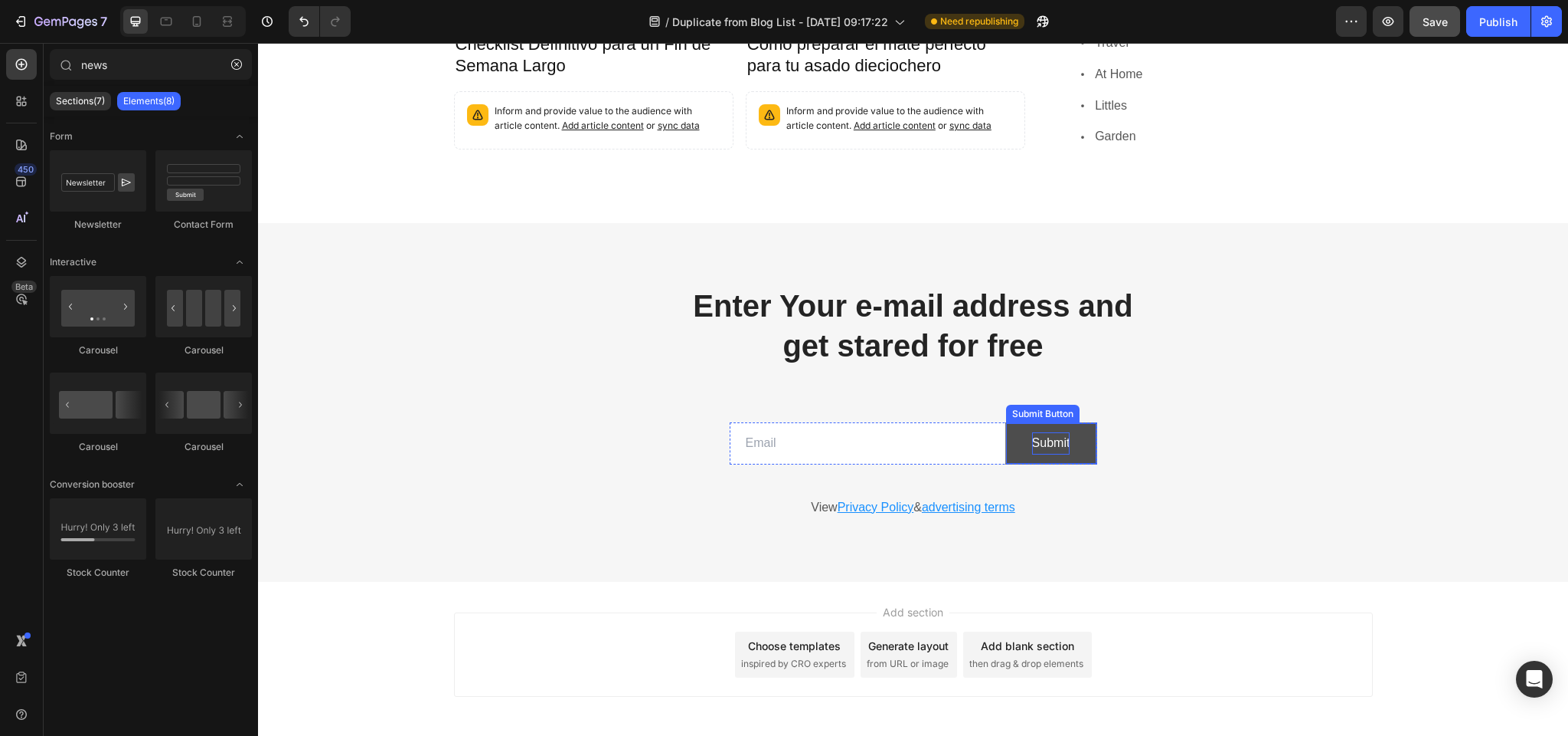
click at [1056, 433] on div "Submit" at bounding box center [1051, 444] width 39 height 23
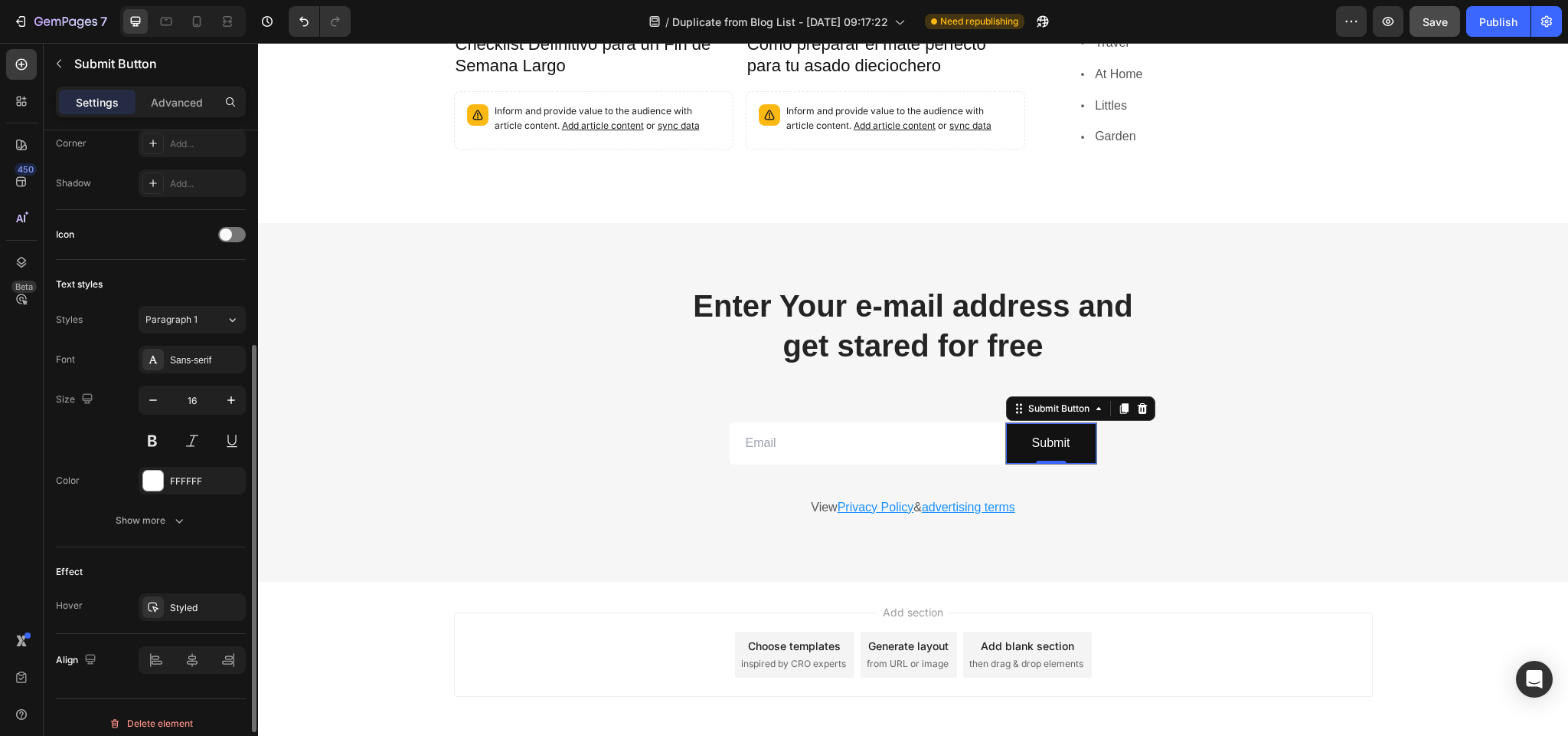
scroll to position [437, 0]
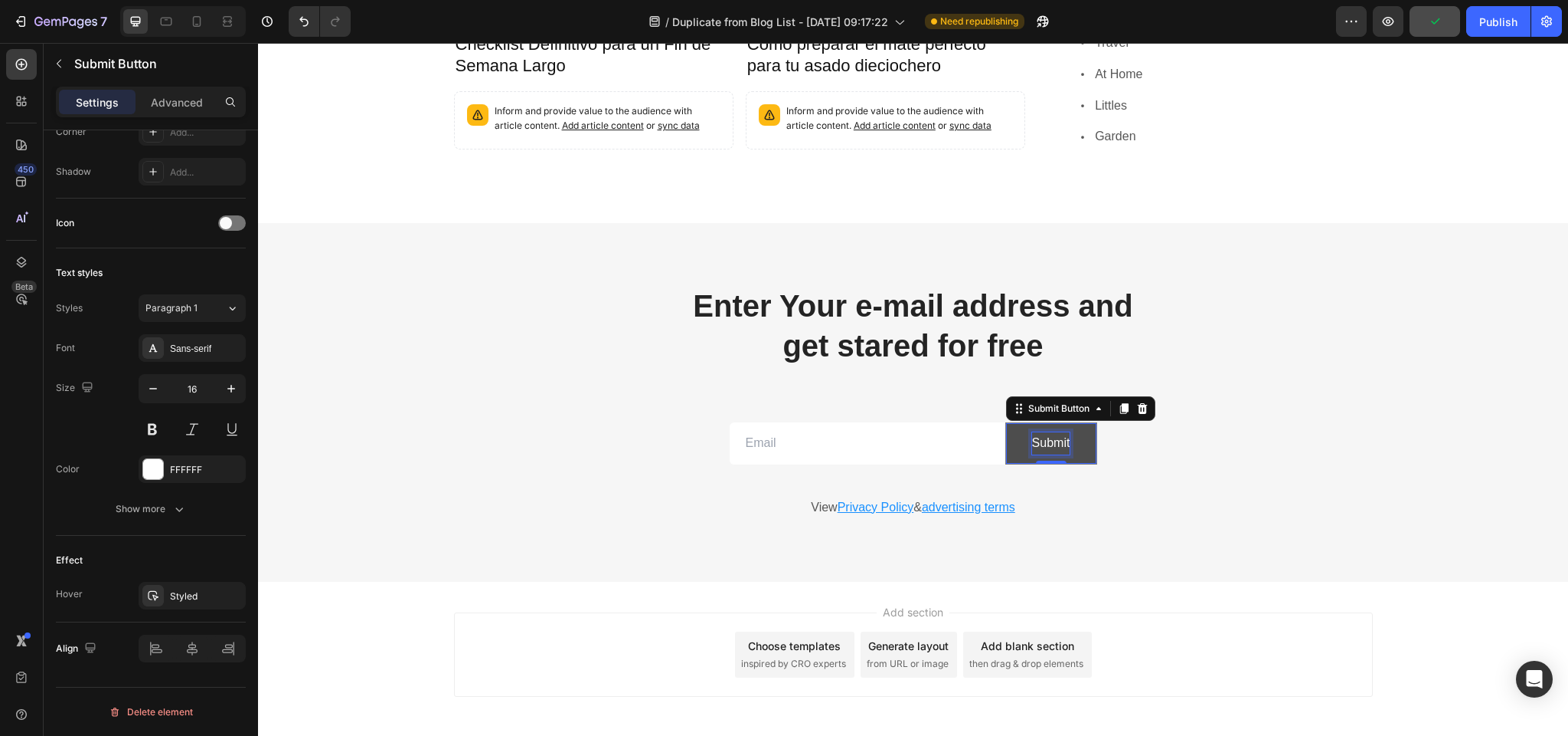
click at [1048, 433] on div "Submit" at bounding box center [1051, 444] width 39 height 23
click at [1048, 433] on p "Submit" at bounding box center [1051, 444] width 39 height 23
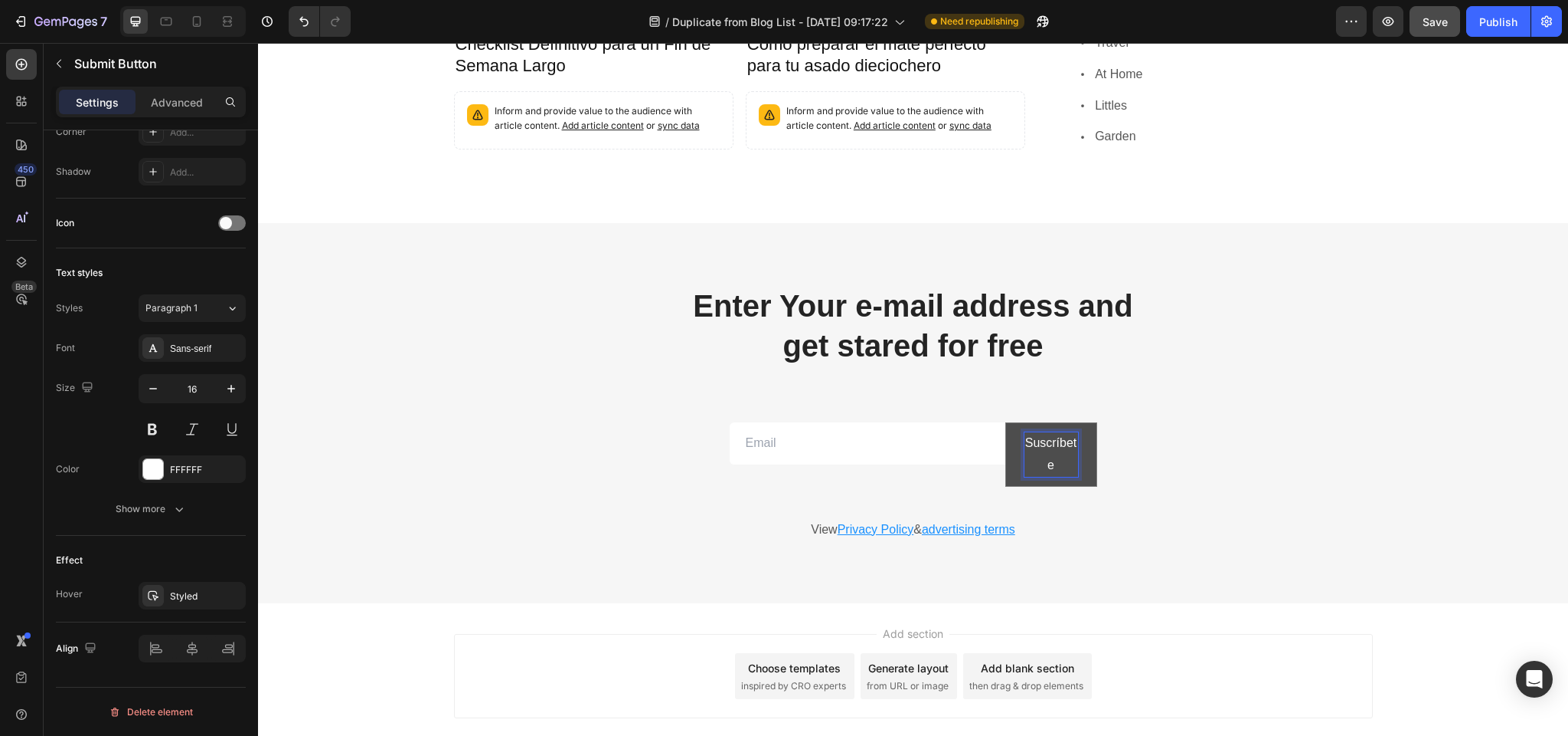
scroll to position [1020, 0]
click at [1091, 427] on button "Suscríbete" at bounding box center [1052, 453] width 90 height 63
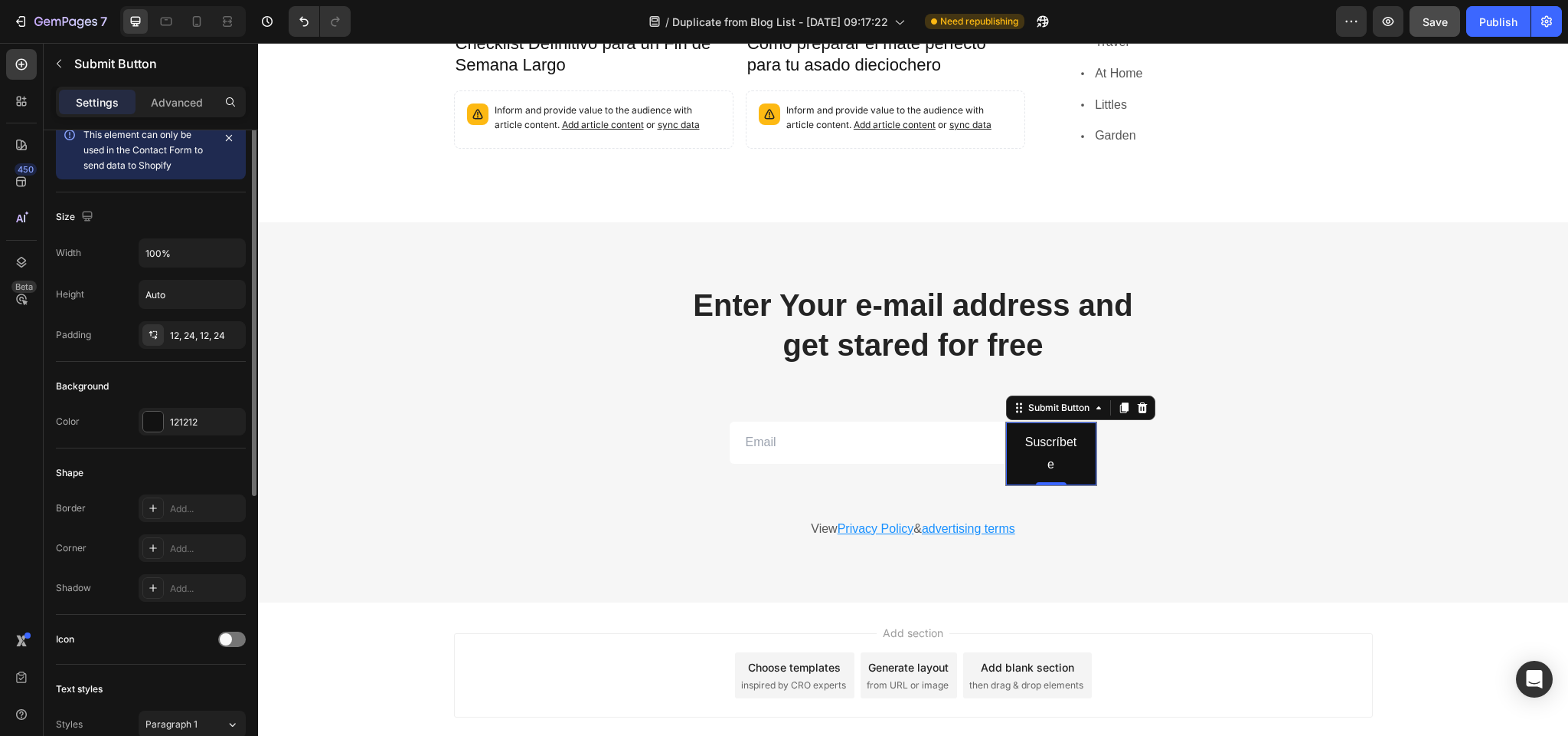
scroll to position [0, 0]
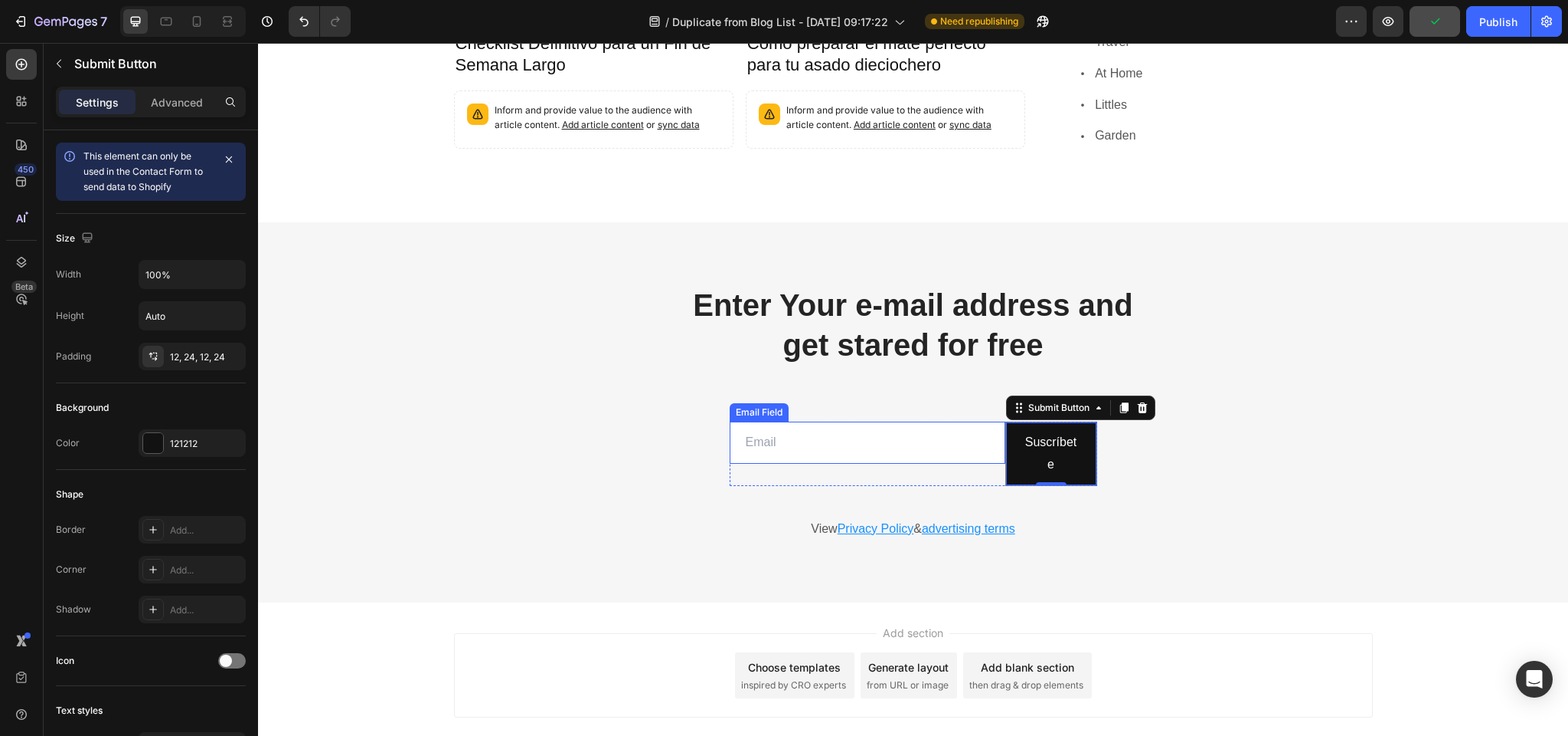
click at [753, 405] on div "Email Field" at bounding box center [759, 412] width 53 height 14
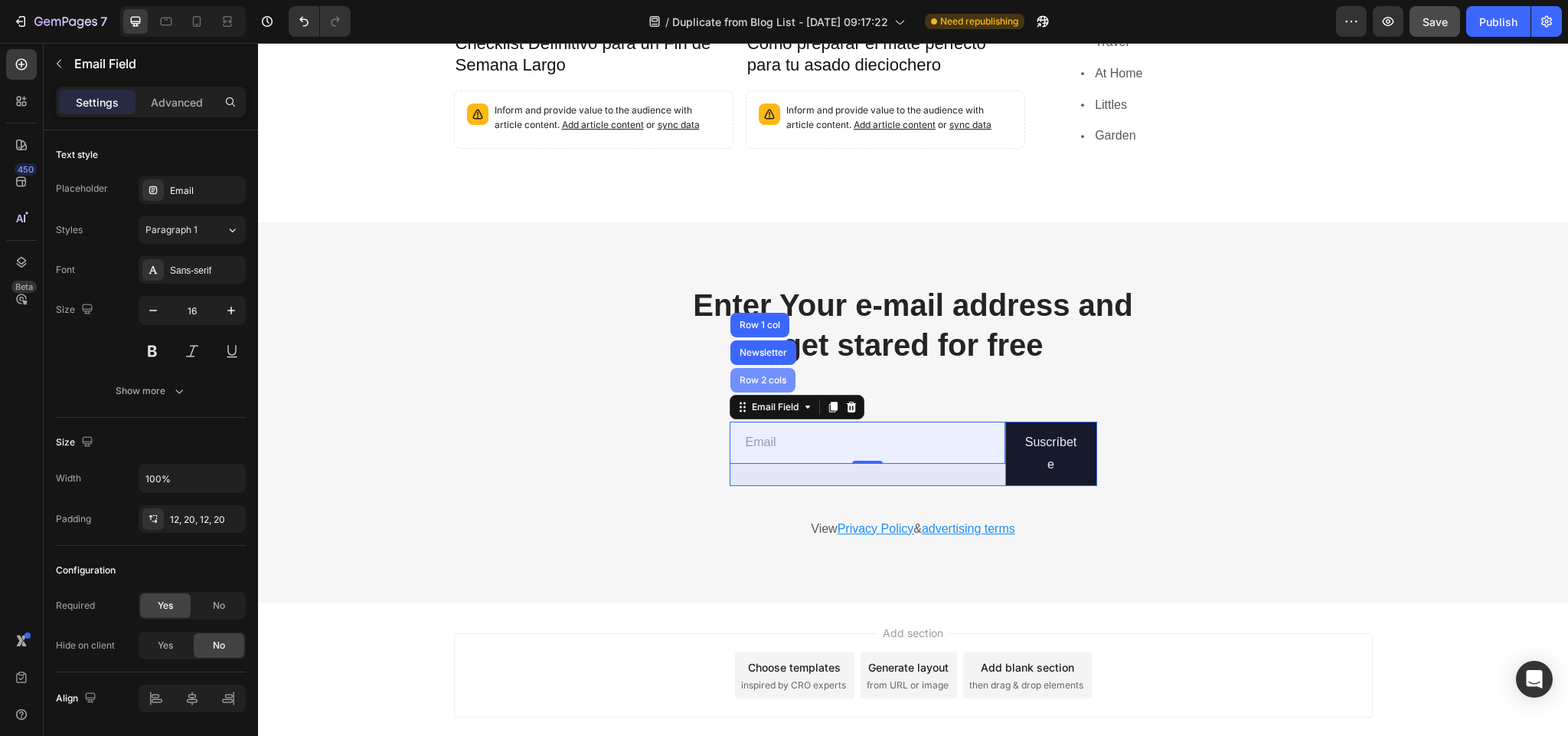
click at [762, 375] on div "Row 2 cols" at bounding box center [763, 380] width 53 height 9
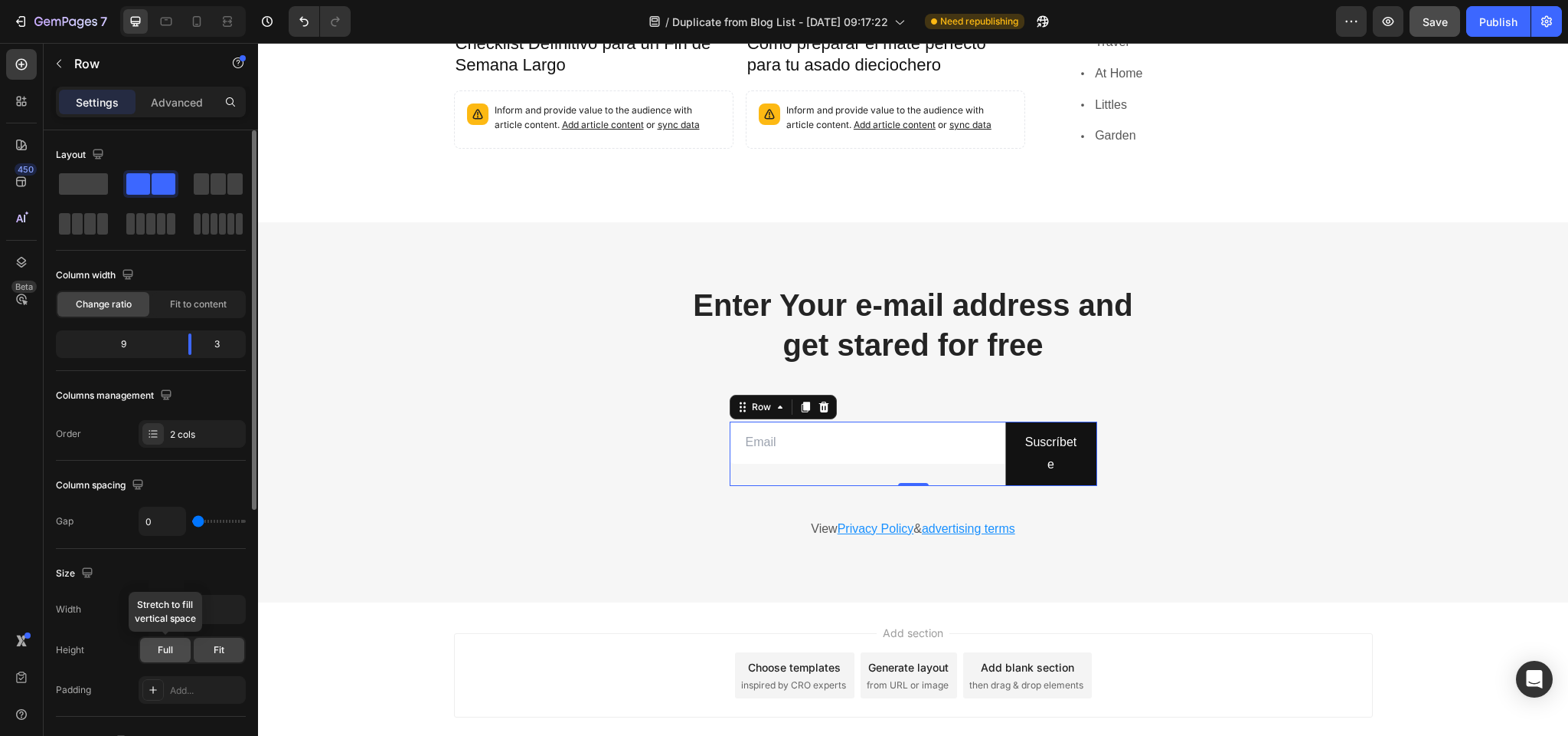
click at [161, 651] on span "Full" at bounding box center [166, 649] width 15 height 14
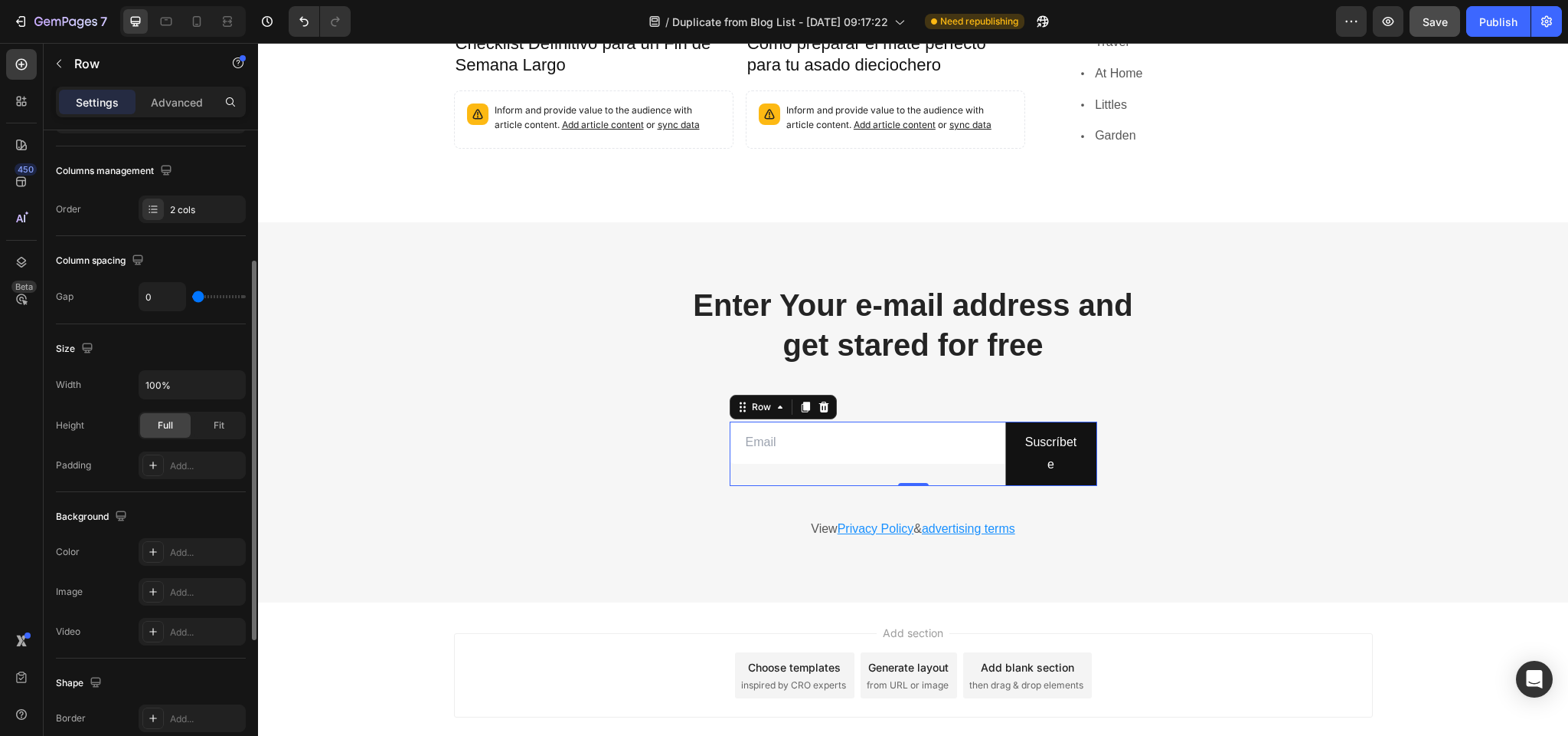
scroll to position [228, 0]
click at [768, 400] on div "Row" at bounding box center [761, 406] width 25 height 14
click at [170, 111] on div "Advanced" at bounding box center [176, 102] width 76 height 25
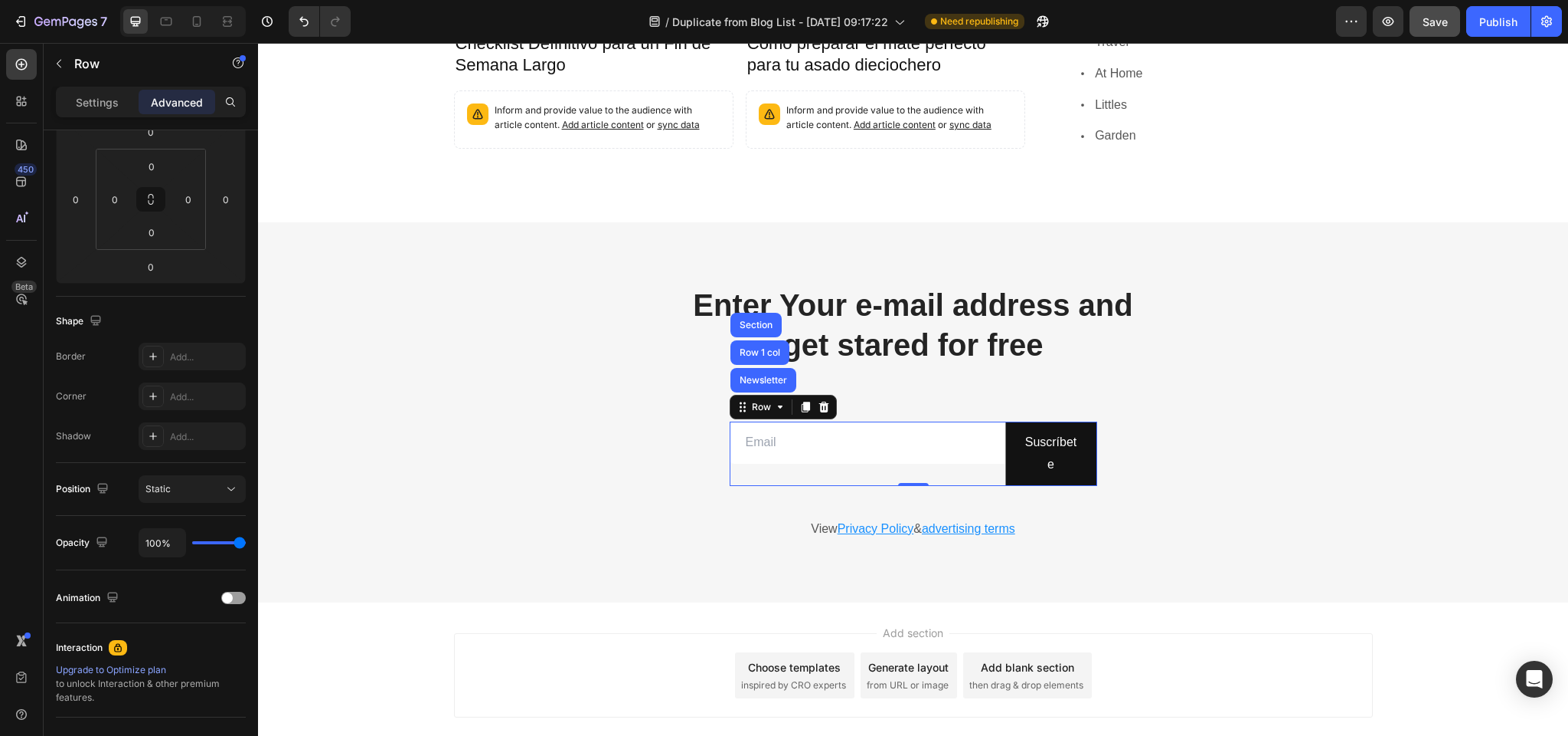
click at [99, 116] on div "Settings Advanced" at bounding box center [151, 102] width 190 height 31
click at [101, 108] on p "Settings" at bounding box center [98, 102] width 43 height 16
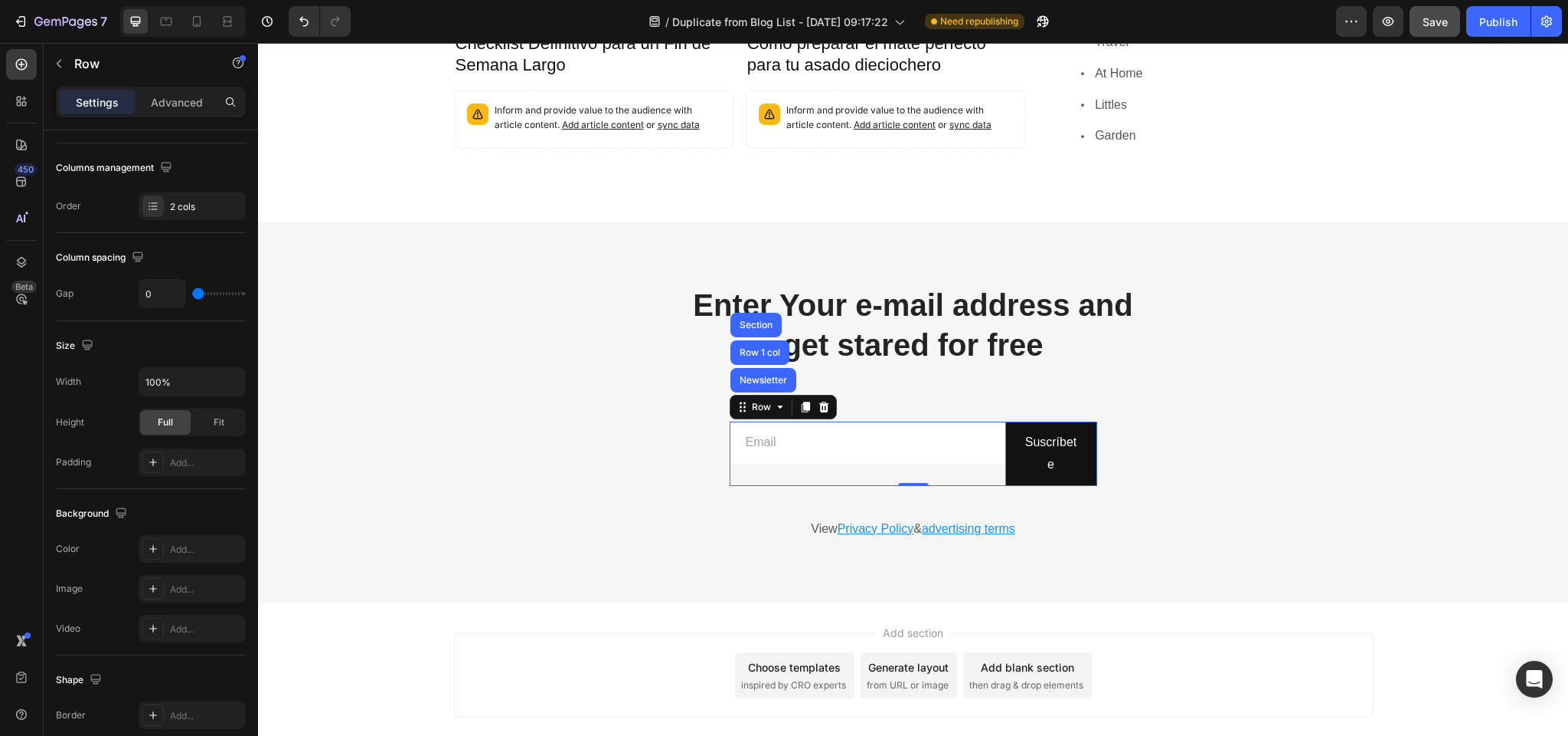
click at [103, 96] on p "Settings" at bounding box center [98, 102] width 43 height 16
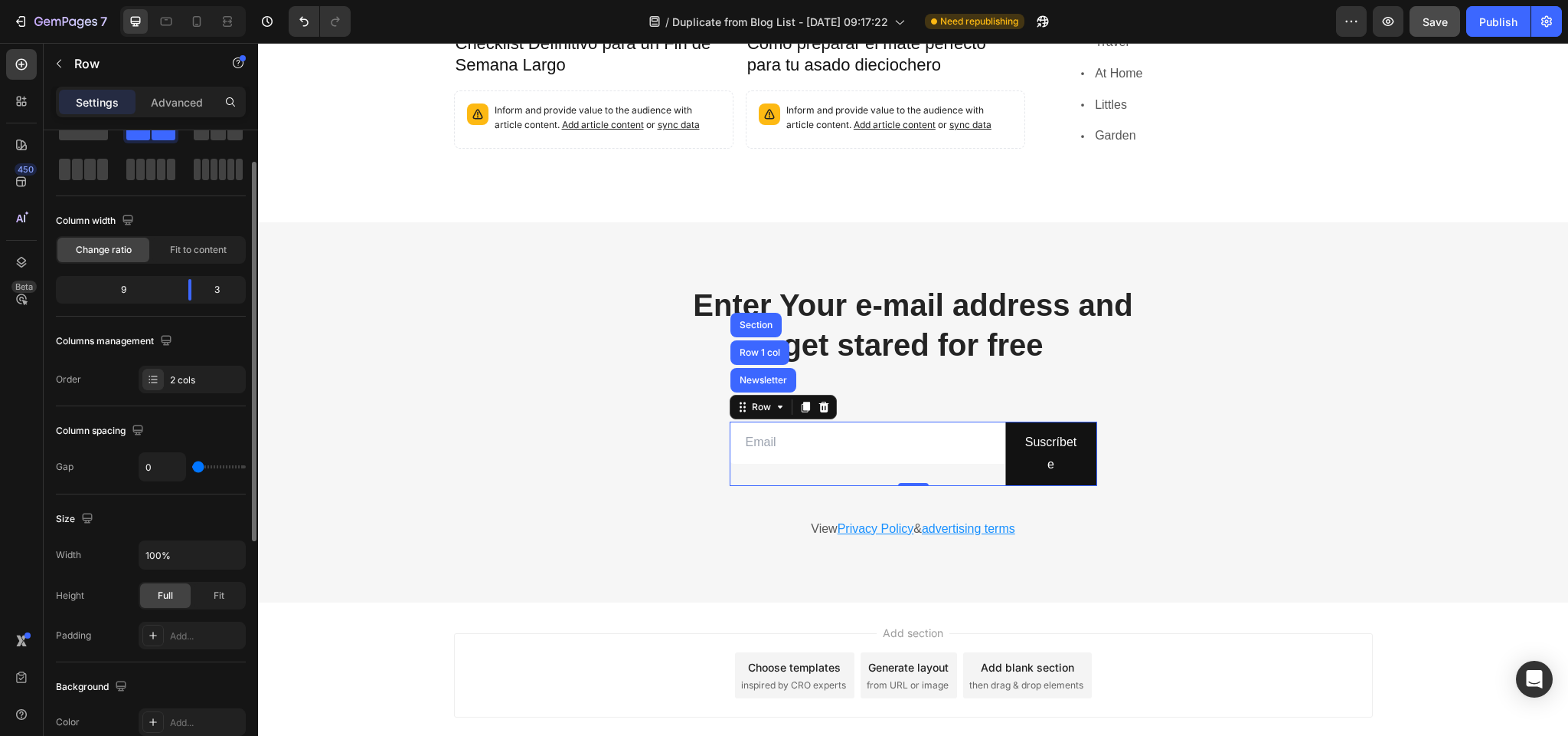
scroll to position [0, 0]
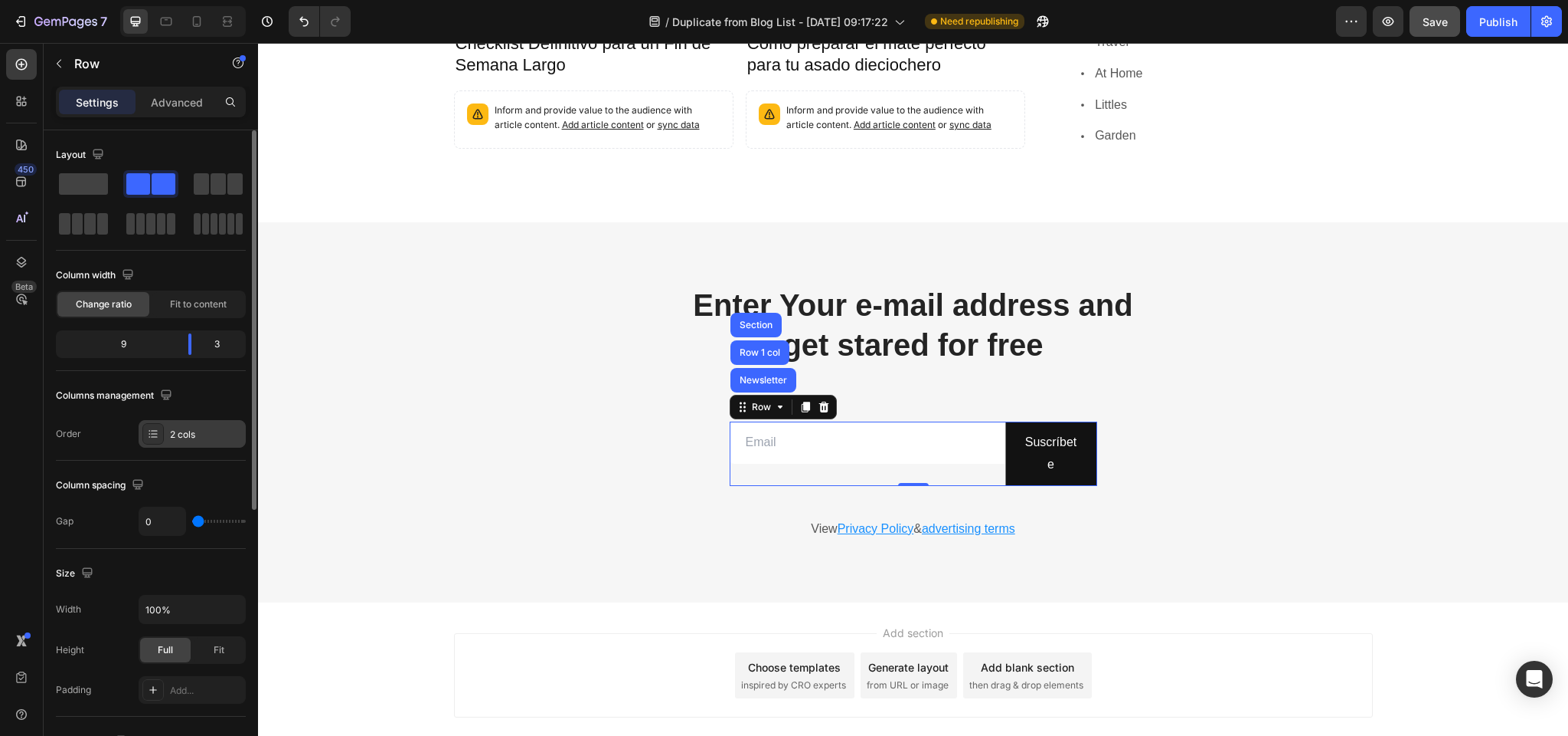
click at [162, 435] on div at bounding box center [153, 433] width 22 height 22
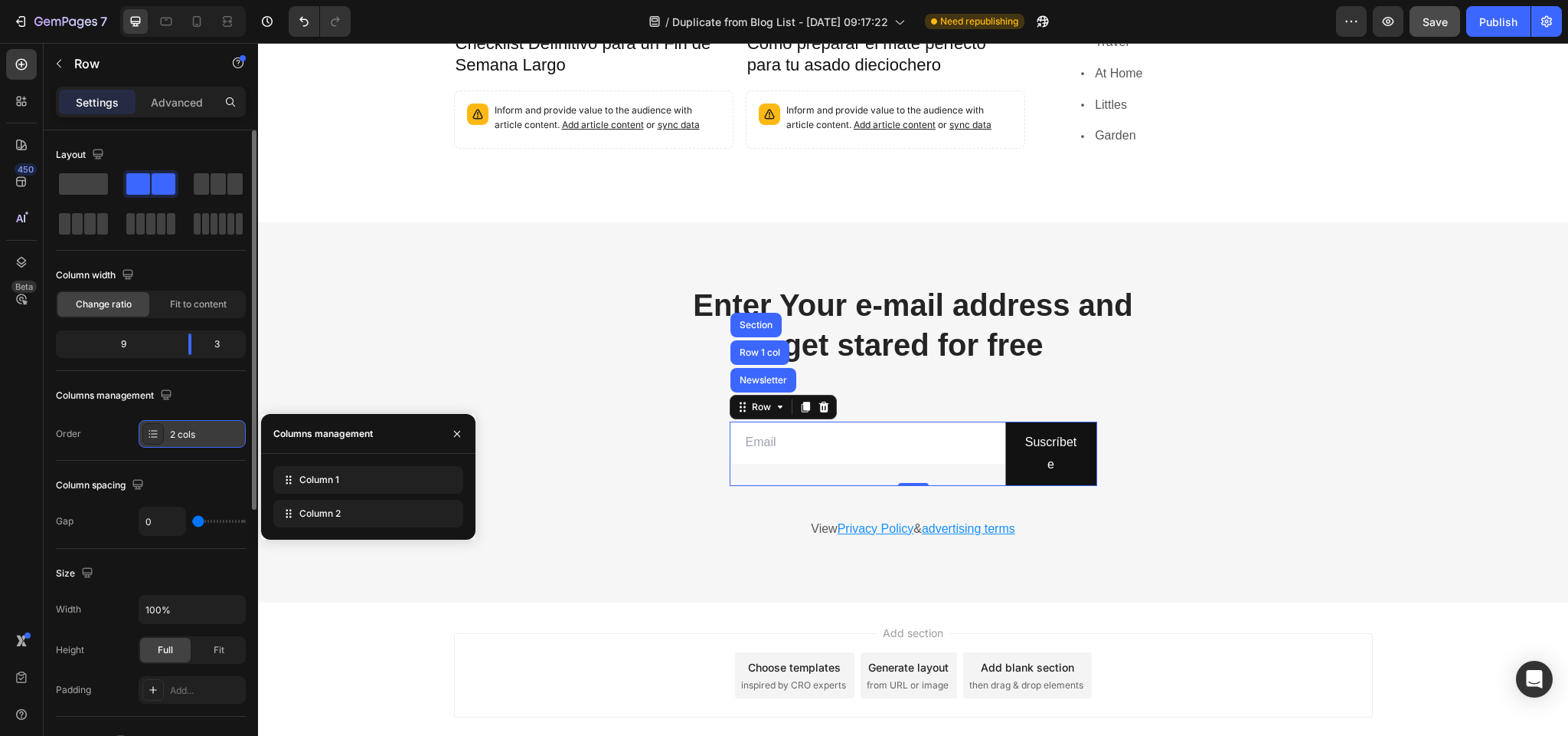
click at [179, 433] on div "2 cols" at bounding box center [206, 434] width 72 height 14
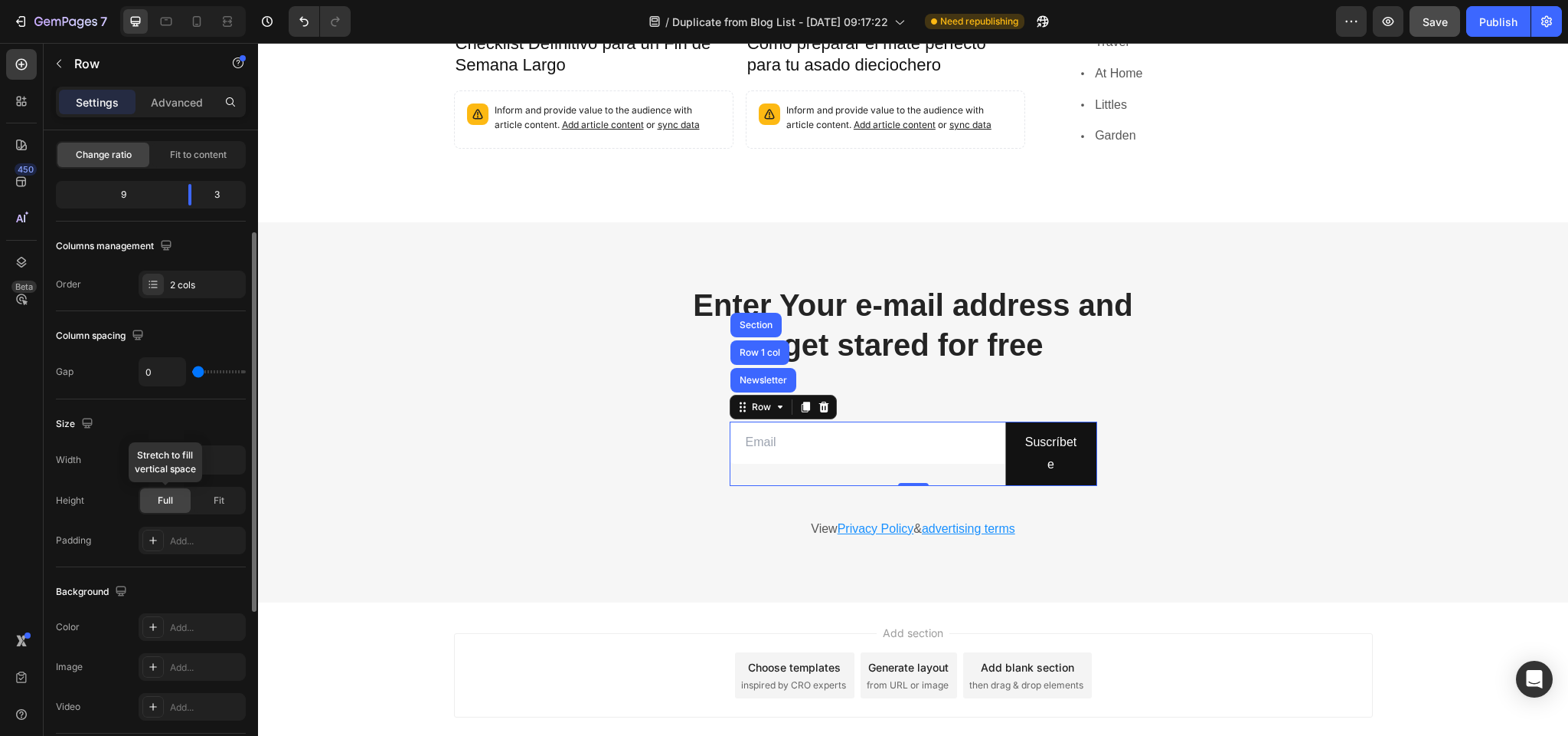
scroll to position [203, 0]
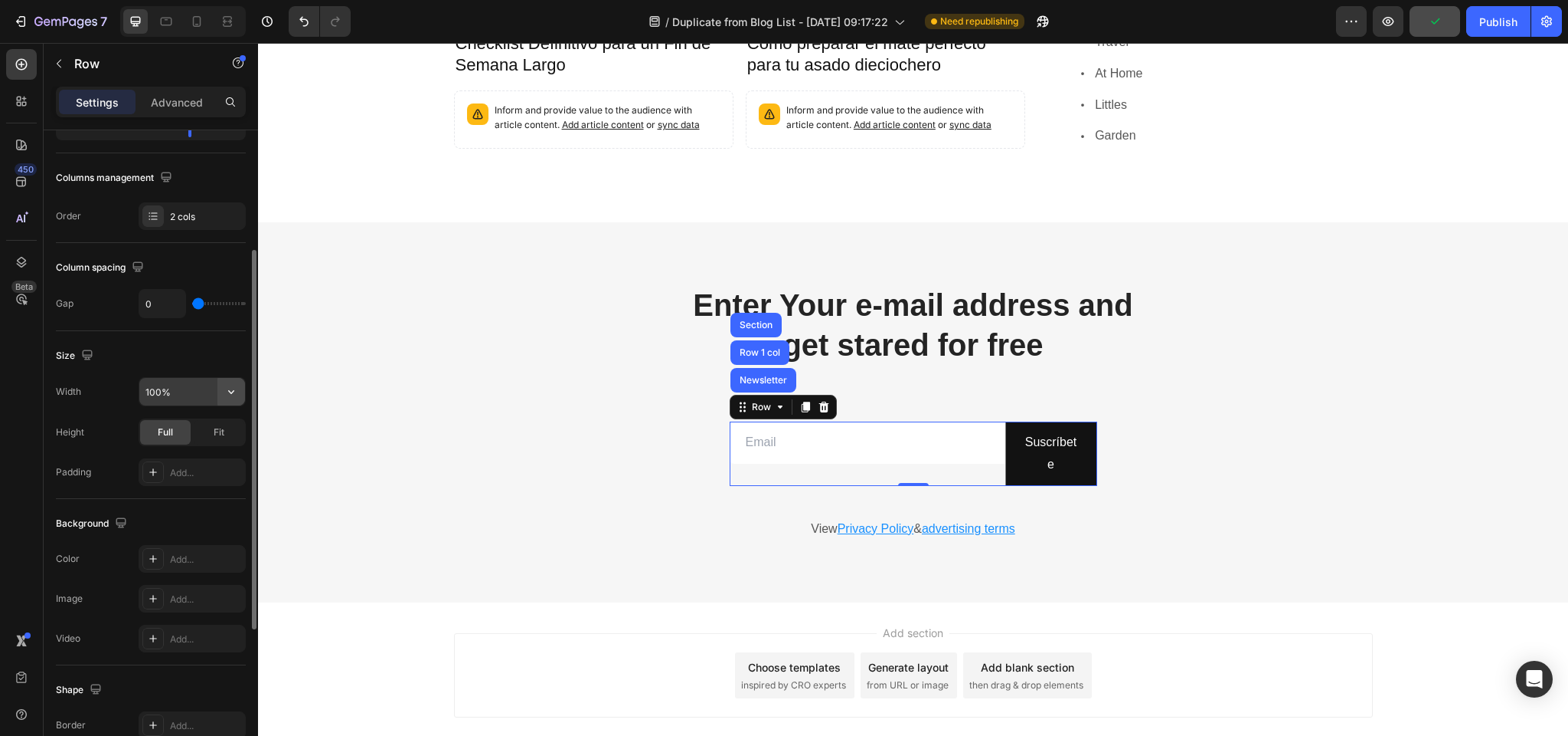
click at [234, 398] on icon "button" at bounding box center [231, 391] width 15 height 15
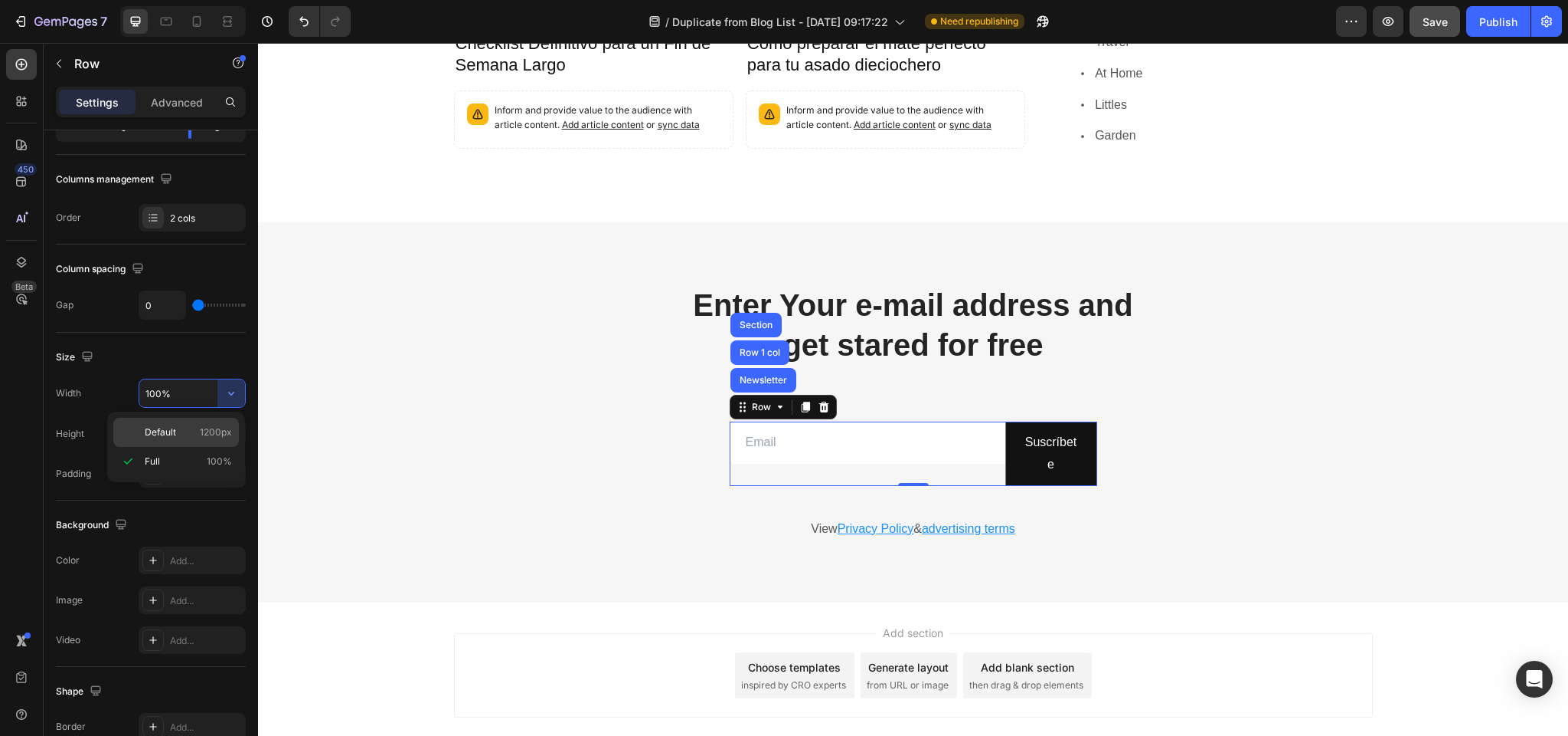
click at [170, 431] on span "Default" at bounding box center [160, 432] width 31 height 14
type input "1200"
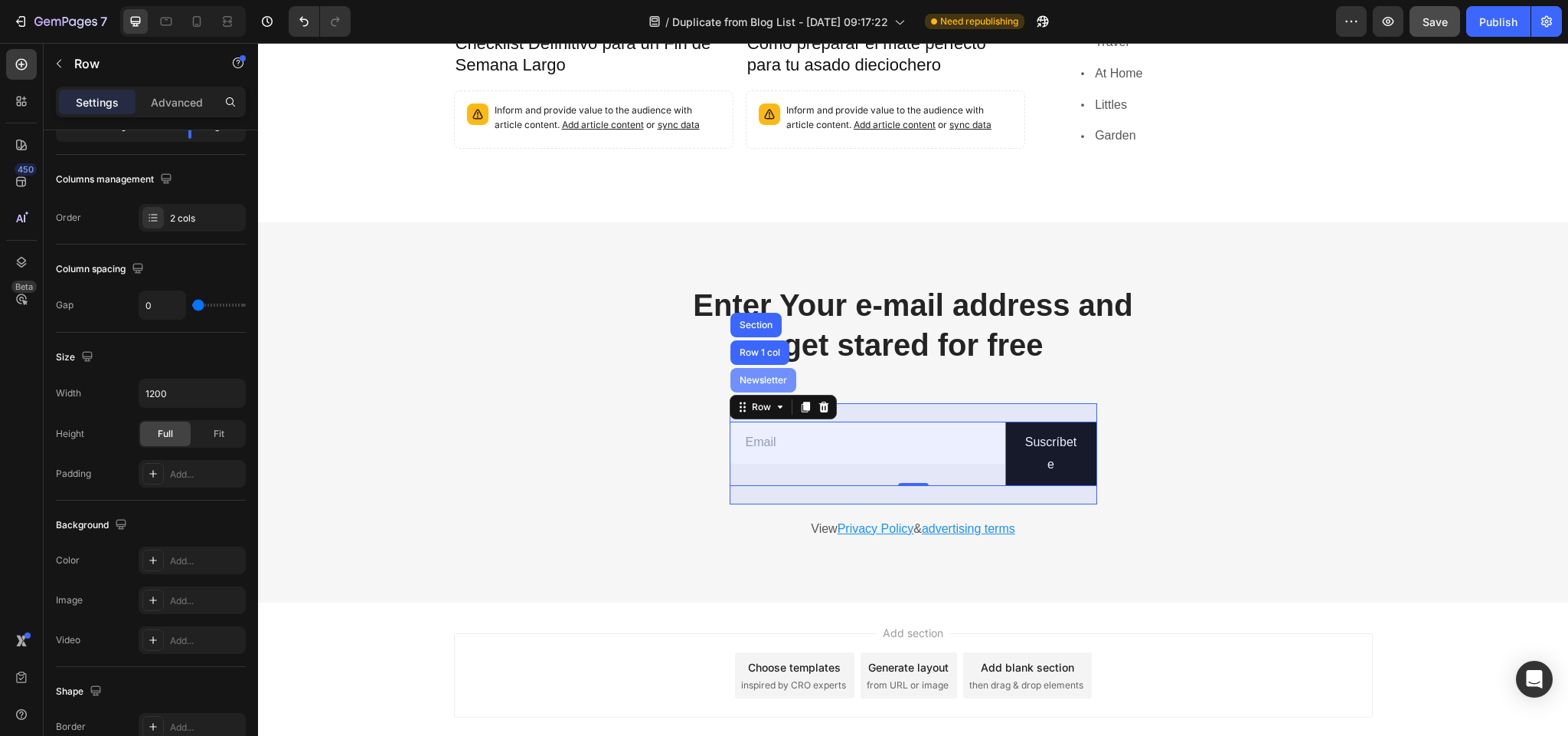
click at [758, 375] on div "Newsletter" at bounding box center [763, 380] width 54 height 9
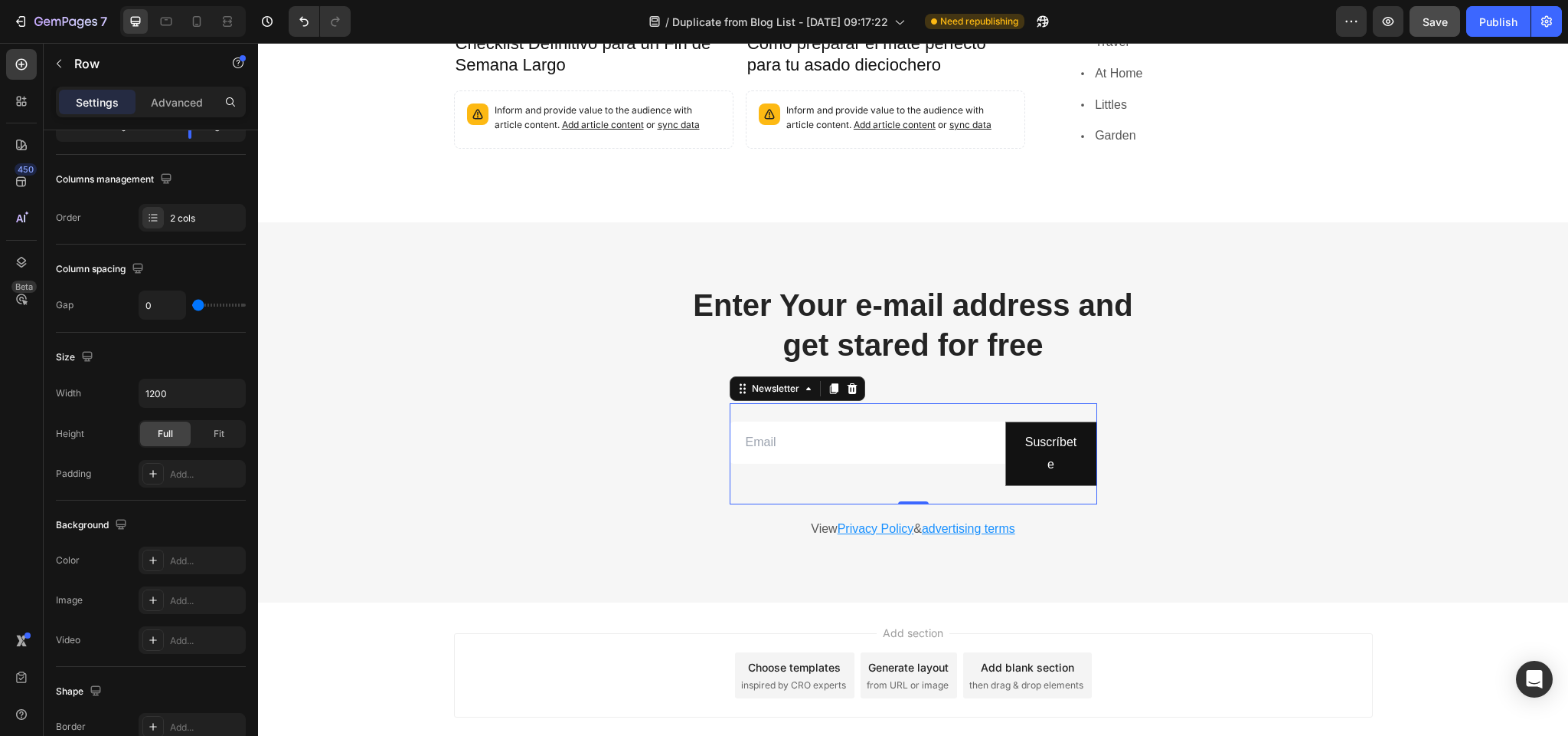
scroll to position [0, 0]
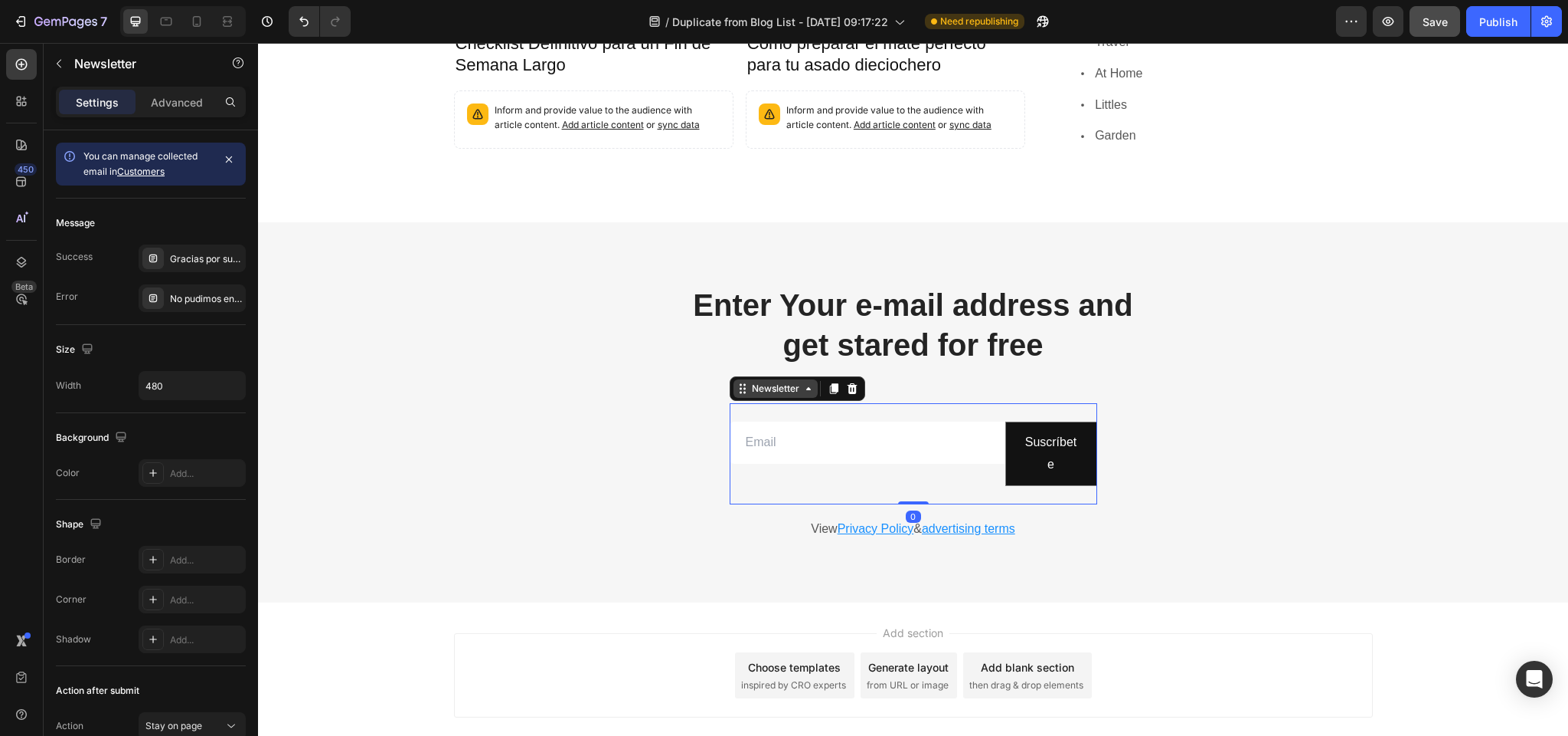
click at [787, 382] on div "Newsletter" at bounding box center [775, 388] width 54 height 14
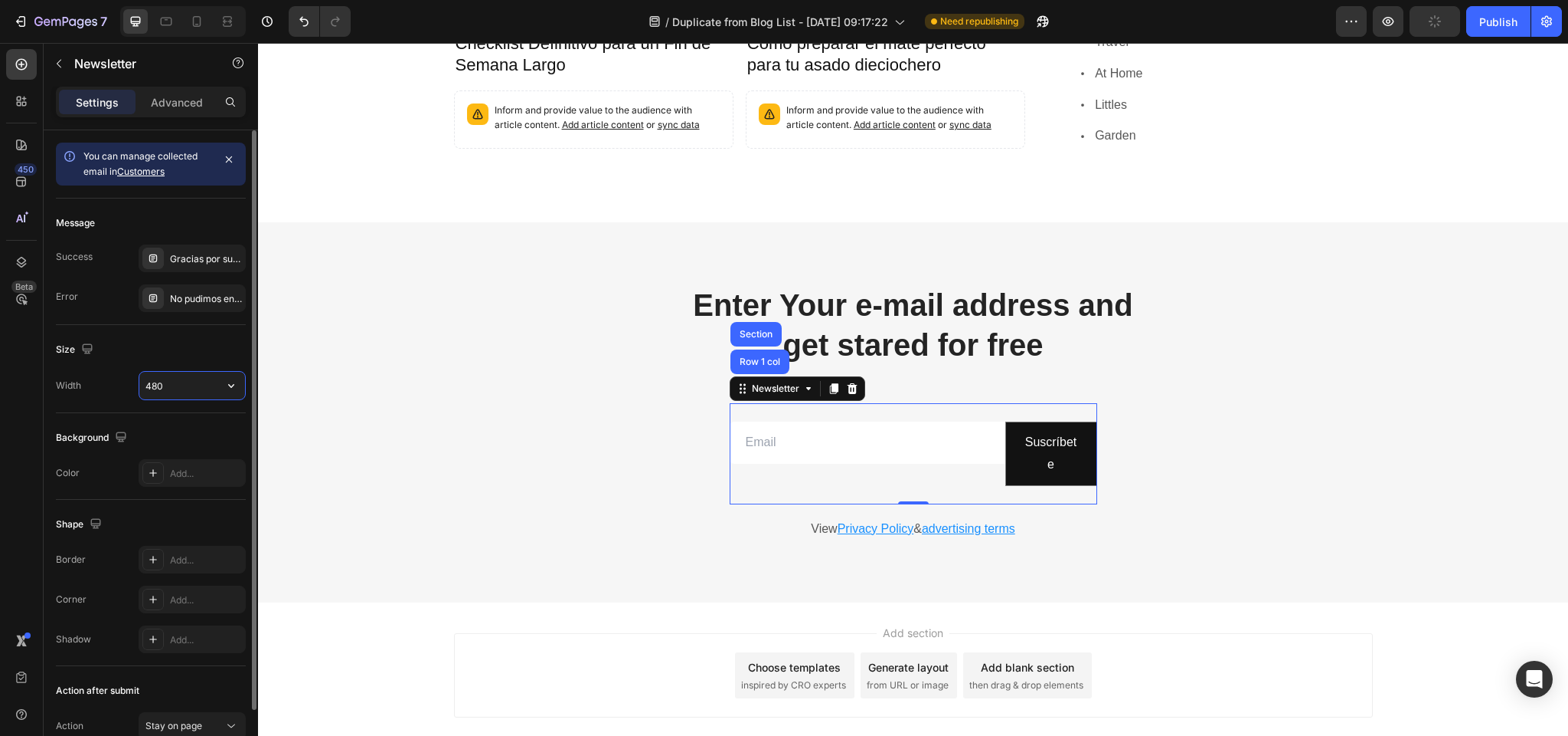
click at [185, 384] on input "480" at bounding box center [192, 384] width 105 height 27
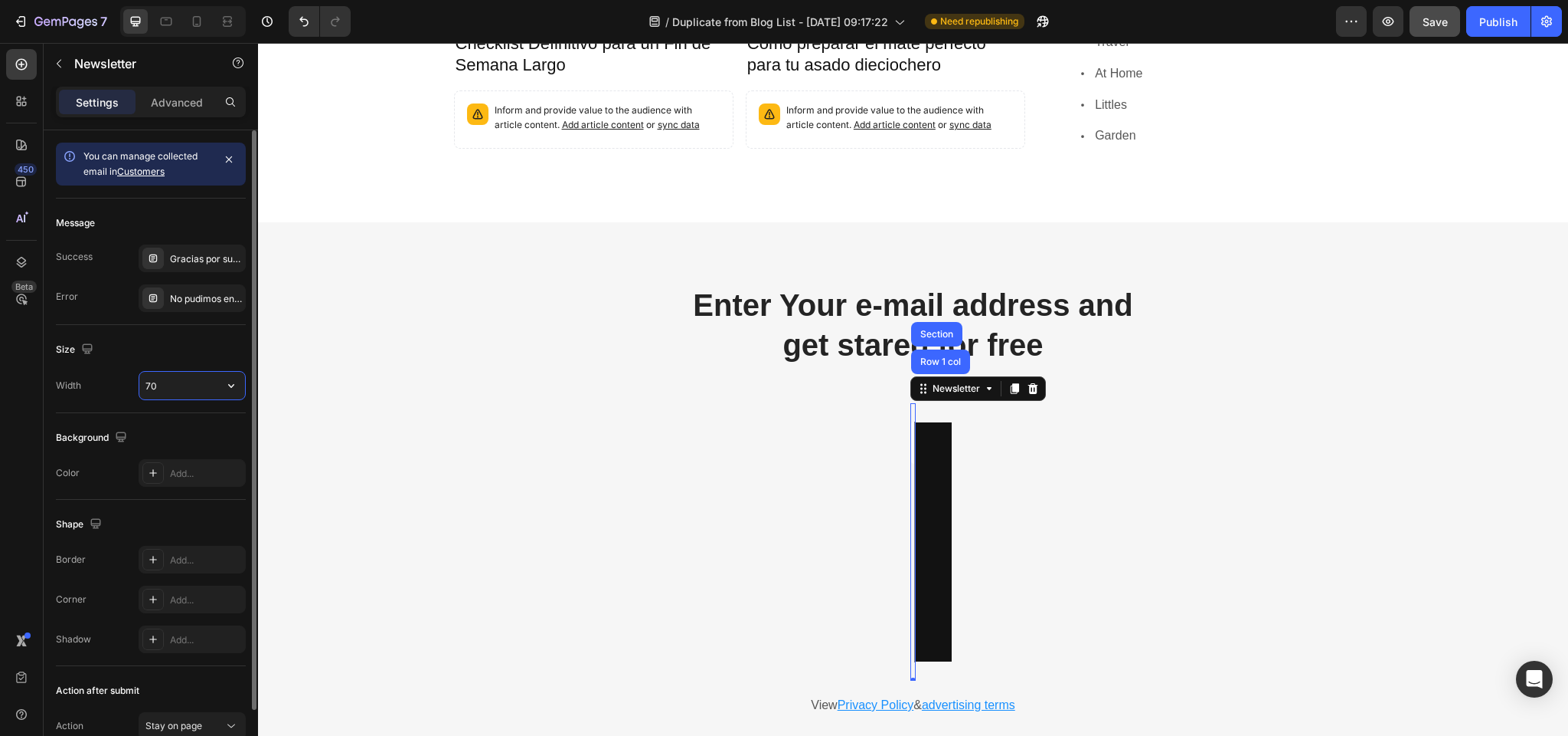
type input "700"
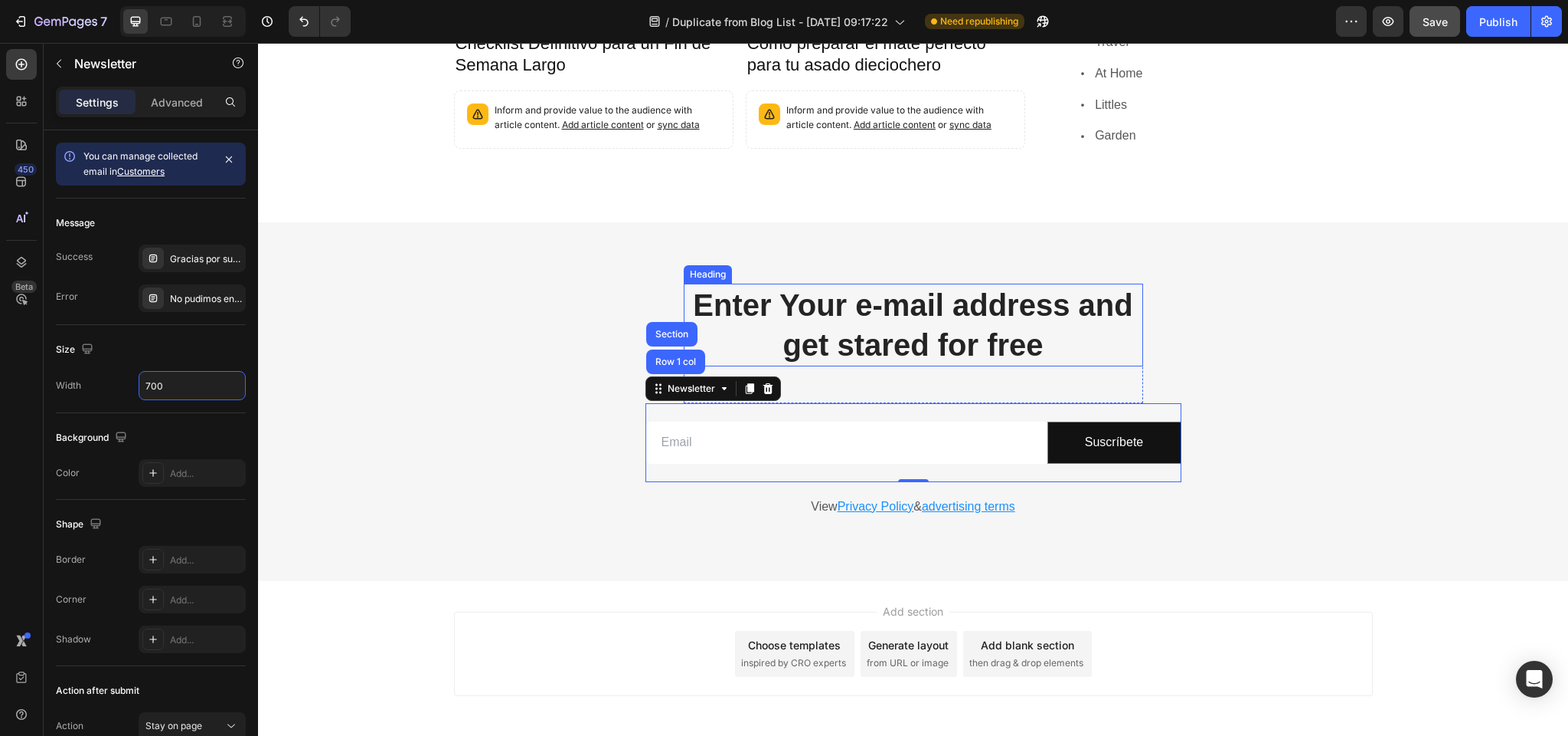
click at [826, 286] on p "Enter Your e-mail address and get stared for free" at bounding box center [913, 325] width 457 height 80
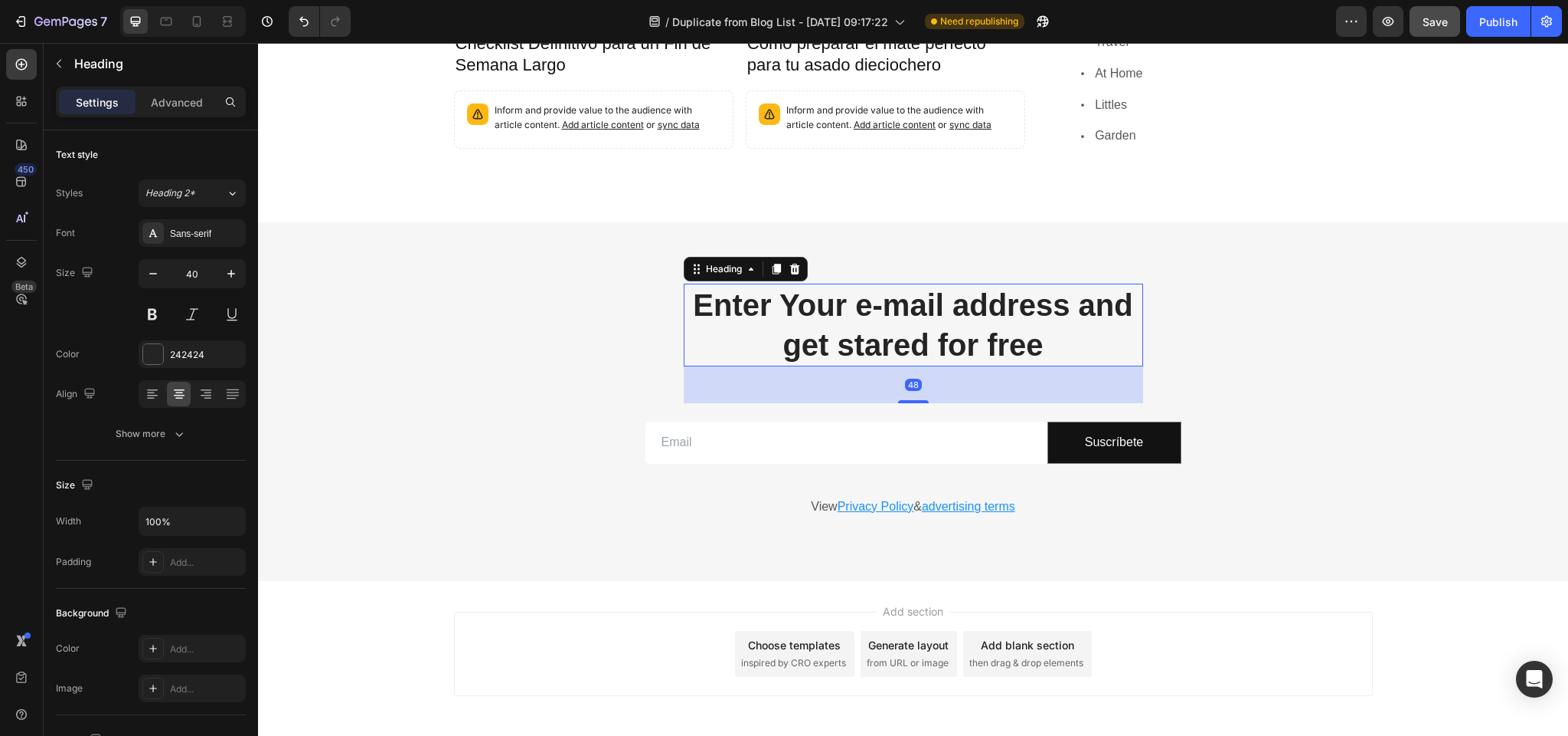
click at [826, 286] on p "Enter Your e-mail address and get stared for free" at bounding box center [913, 325] width 457 height 80
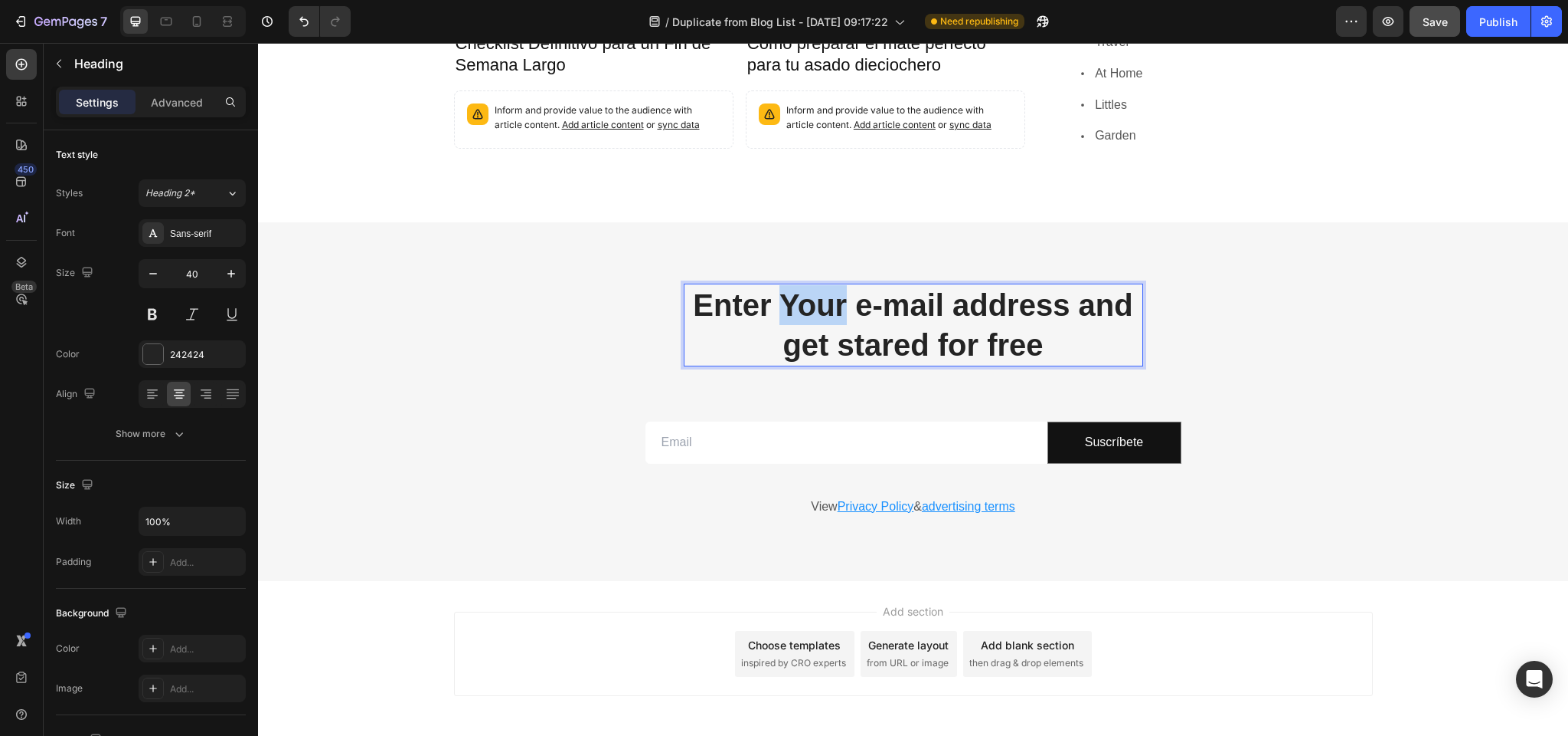
click at [826, 286] on p "Enter Your e-mail address and get stared for free" at bounding box center [913, 325] width 457 height 80
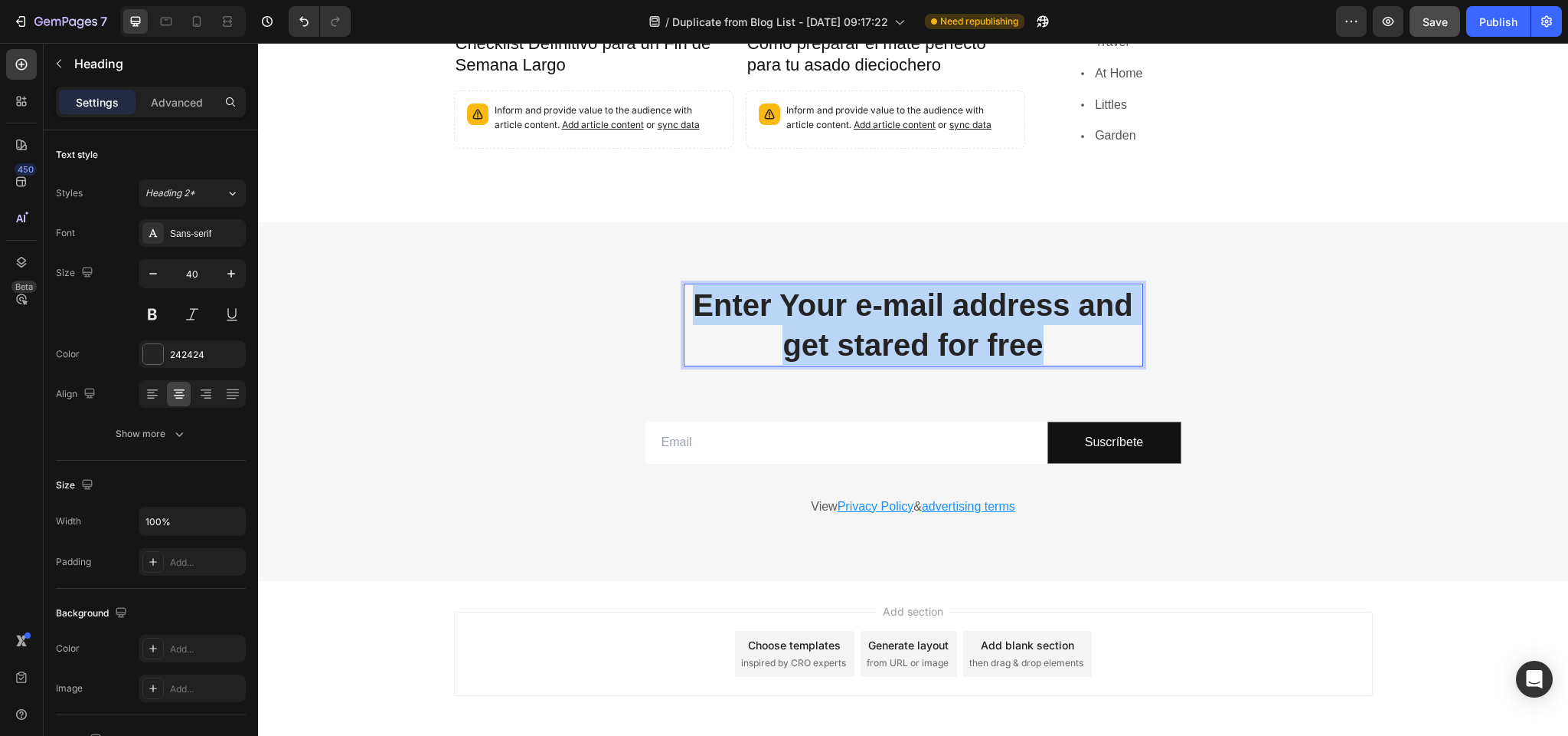
click at [826, 286] on p "Enter Your e-mail address and get stared for free" at bounding box center [913, 325] width 457 height 80
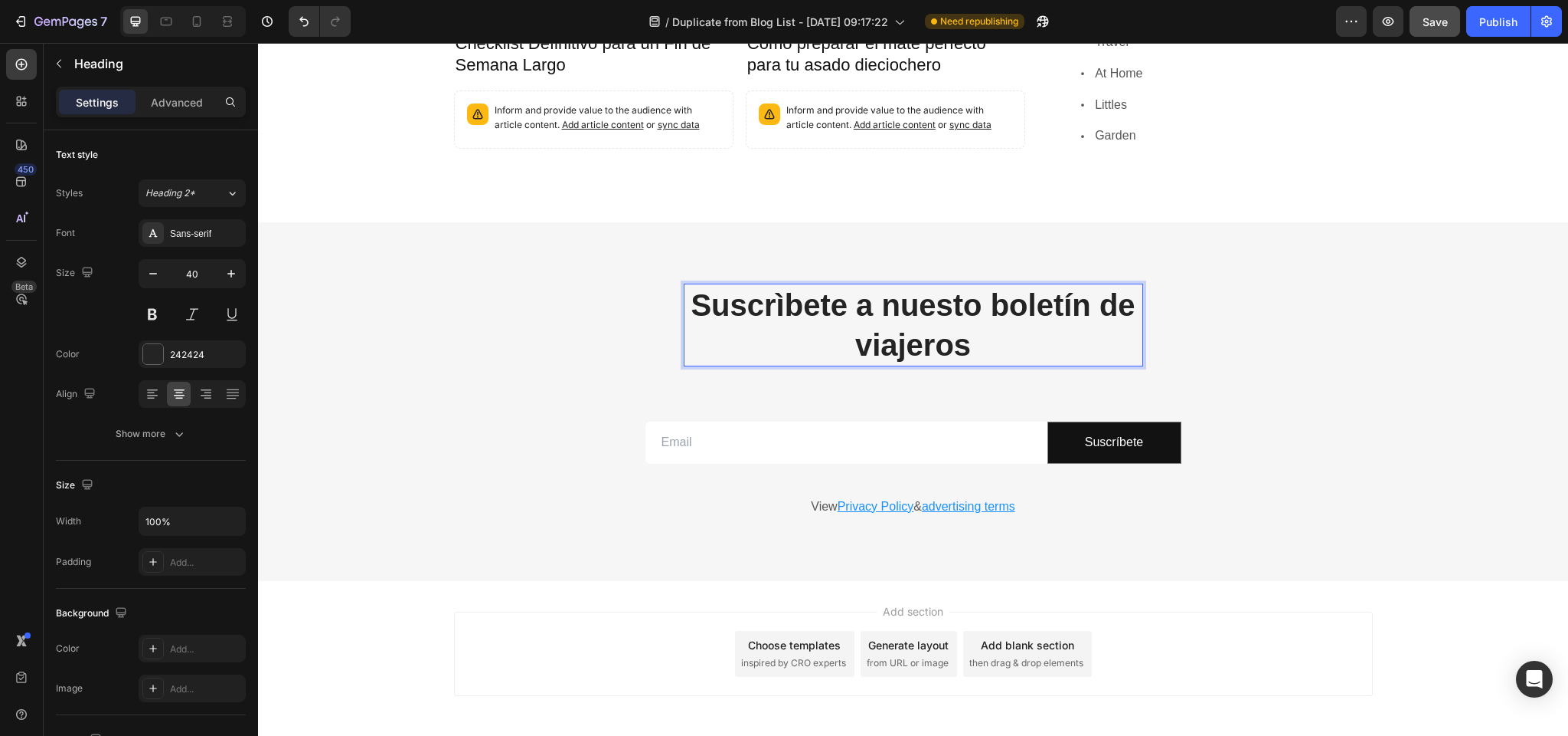
click at [784, 286] on p "Suscrìbete a nuesto boletín de viajeros" at bounding box center [913, 325] width 457 height 80
click at [913, 286] on p "Suscríbete a nuesto boletín de viajeros" at bounding box center [913, 325] width 457 height 80
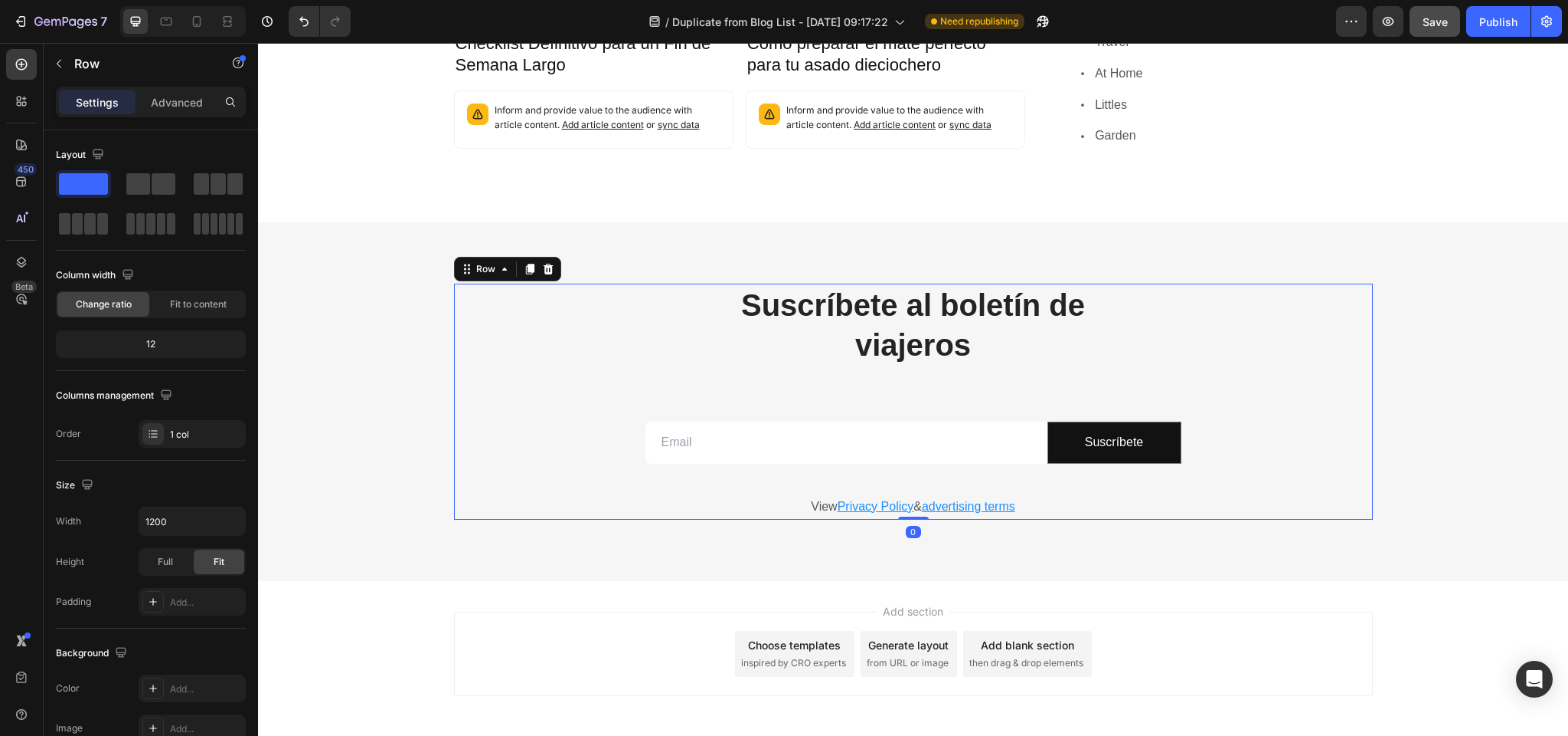
click at [520, 314] on div "Suscríbete al boletín de viajeros Heading Row Email Field Suscríbete Submit But…" at bounding box center [913, 401] width 919 height 236
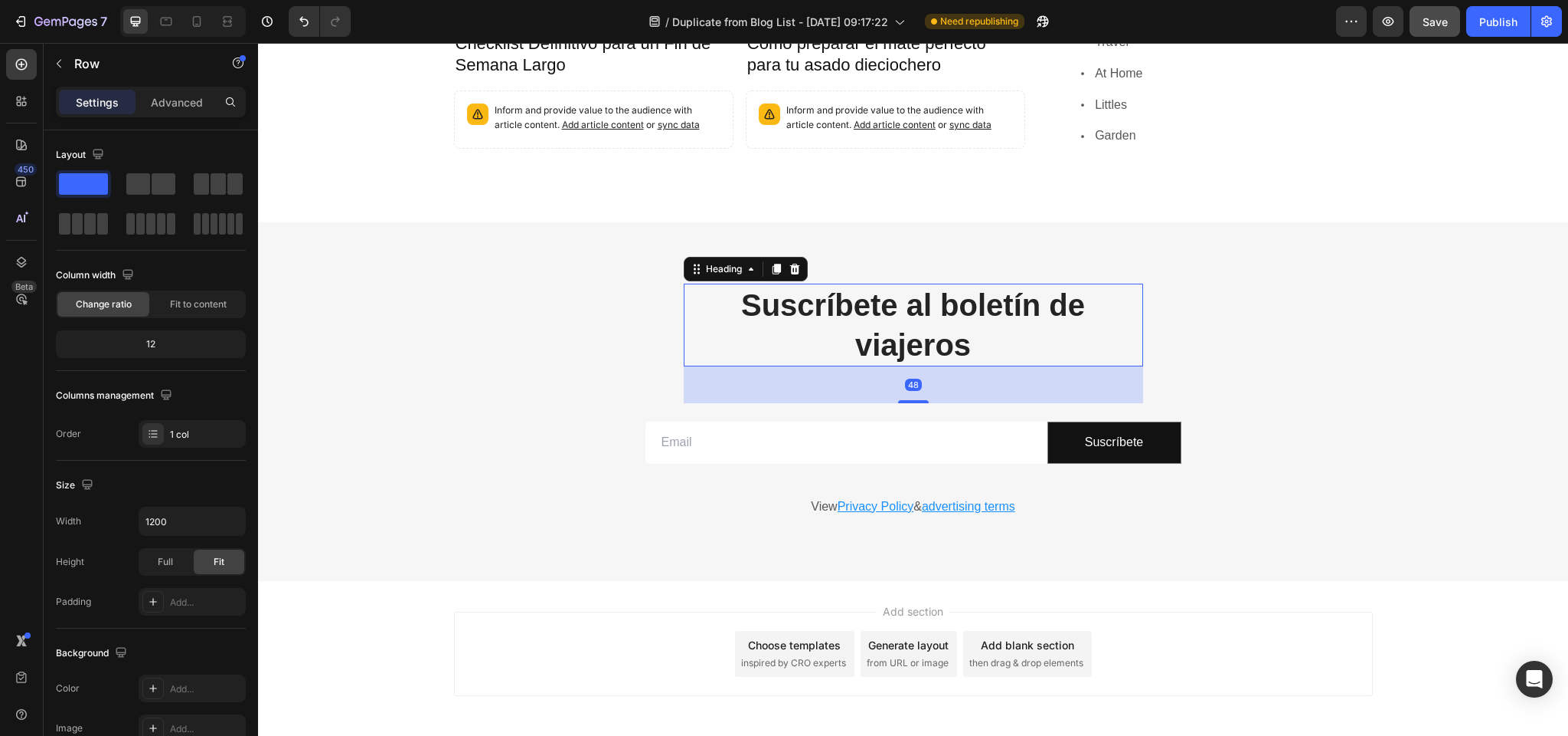
click at [784, 292] on p "Suscríbete al boletín de viajeros" at bounding box center [913, 325] width 457 height 80
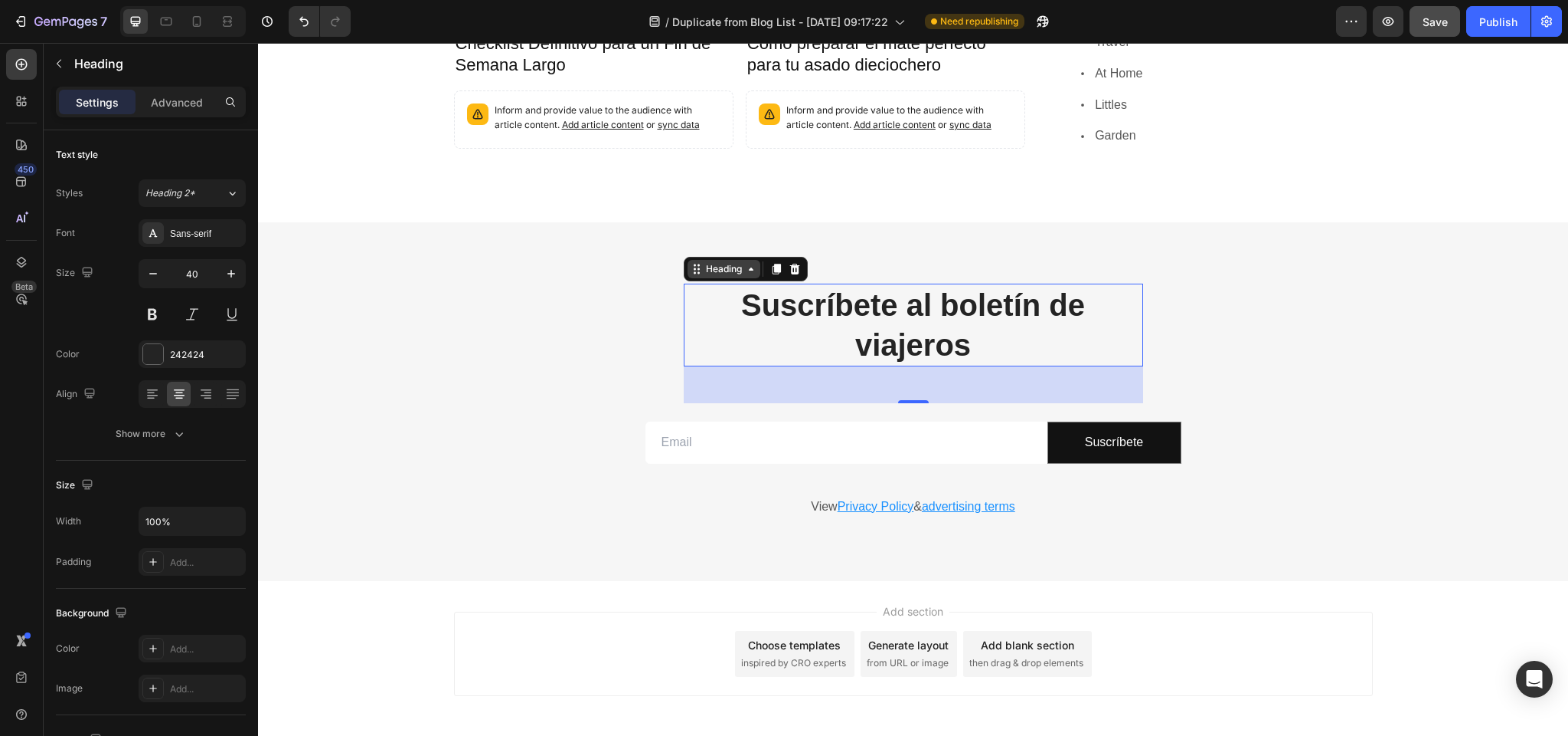
click at [722, 262] on div "Heading" at bounding box center [724, 269] width 42 height 14
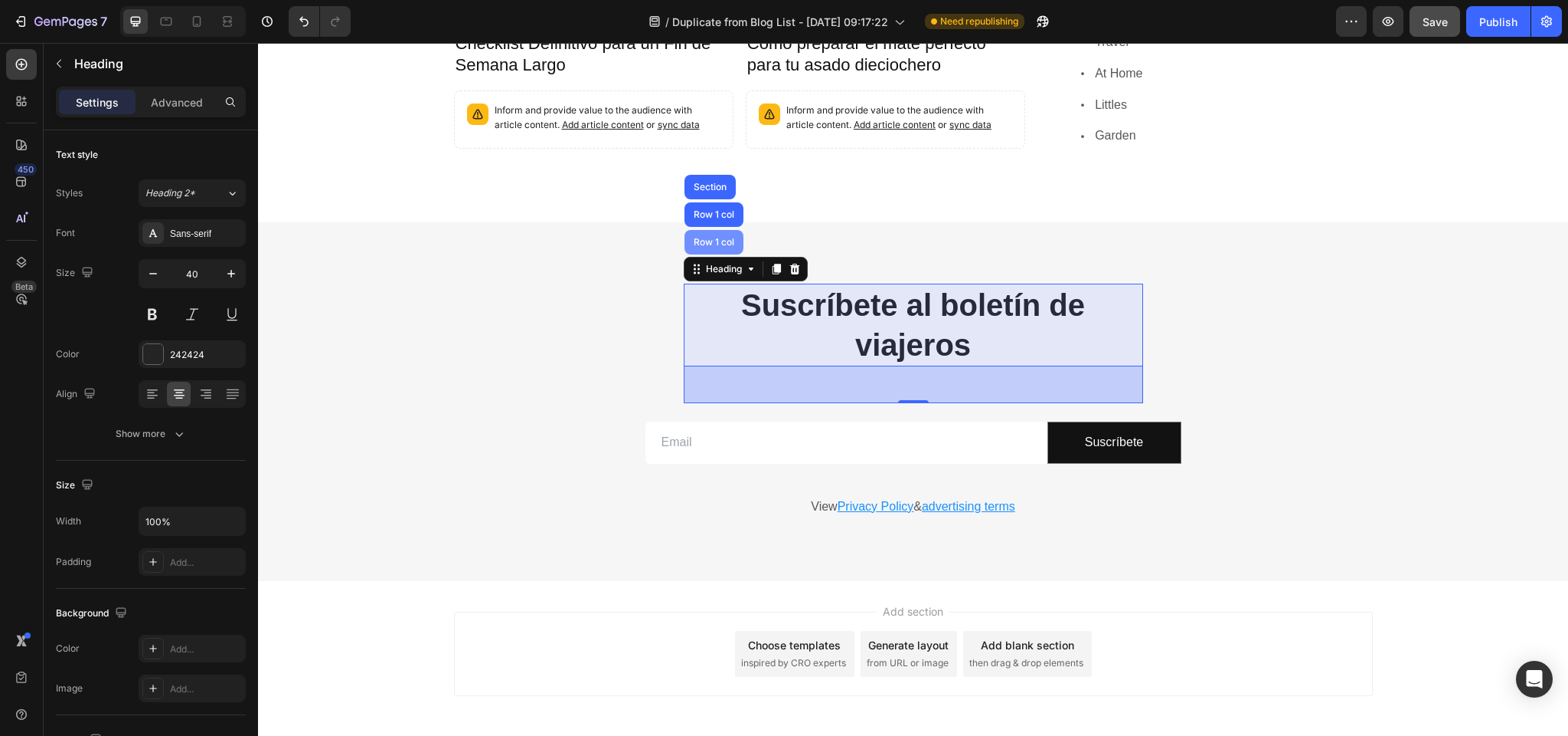
click at [711, 237] on div "Row 1 col" at bounding box center [715, 242] width 47 height 9
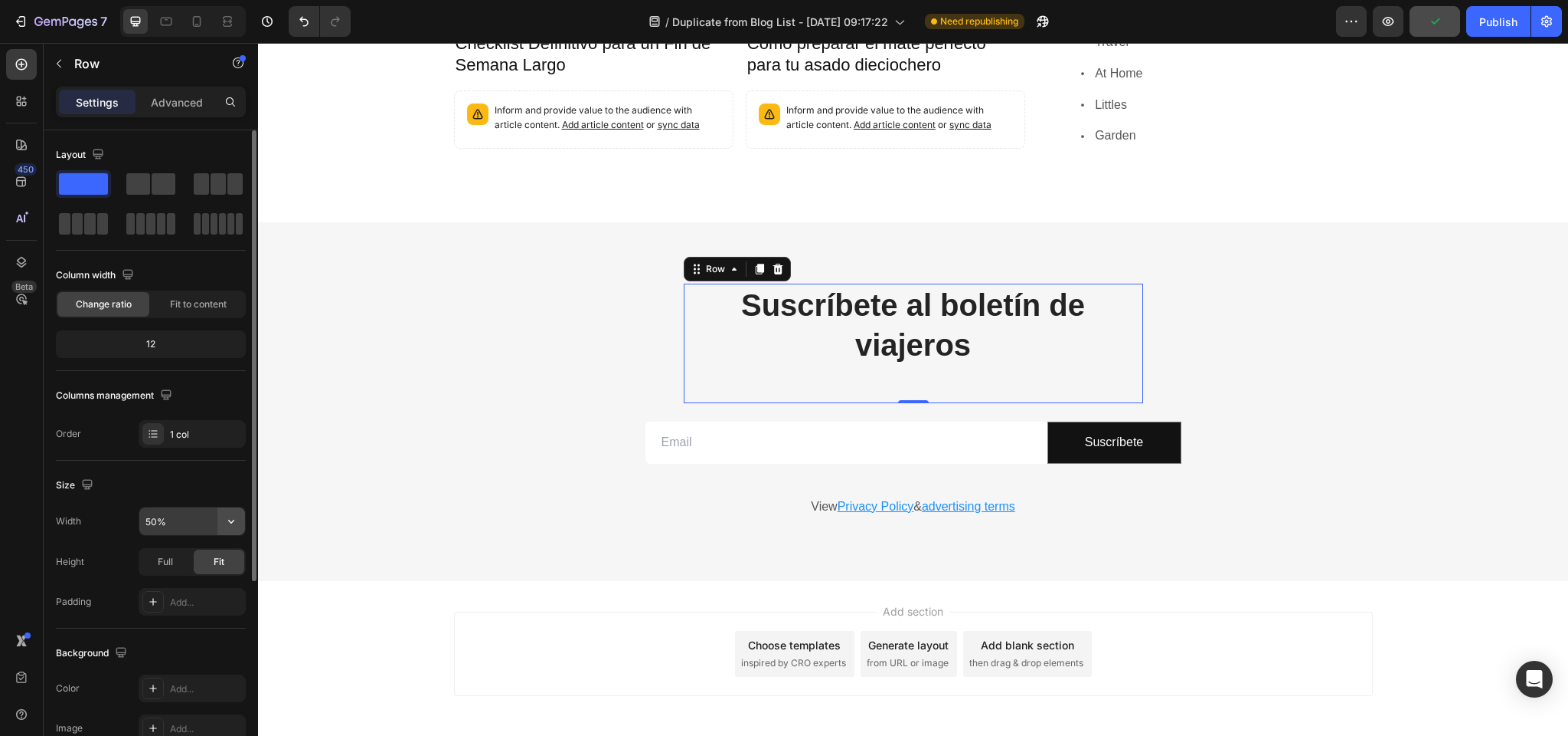
click at [229, 517] on icon "button" at bounding box center [231, 521] width 15 height 15
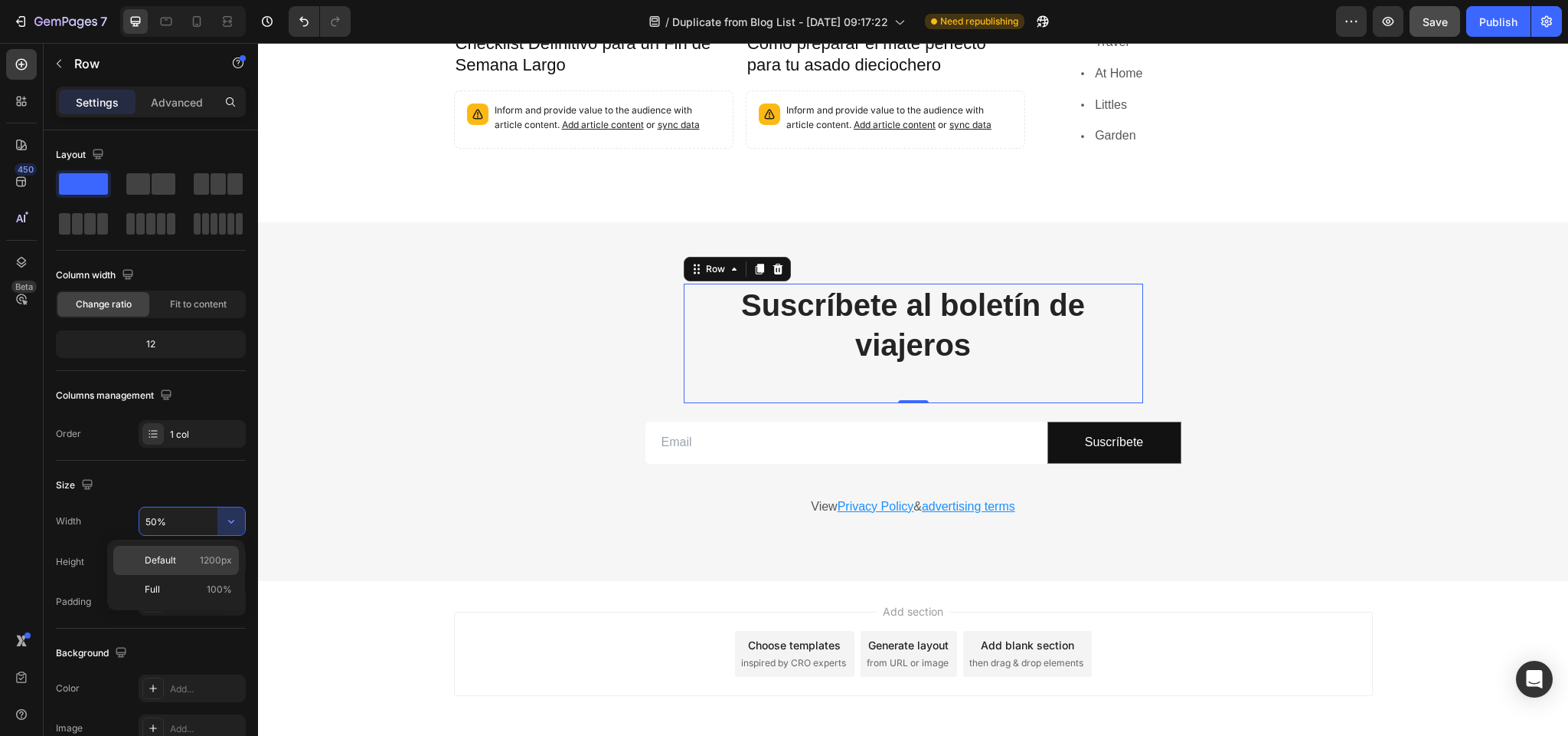
click at [169, 560] on span "Default" at bounding box center [160, 560] width 31 height 14
type input "1200"
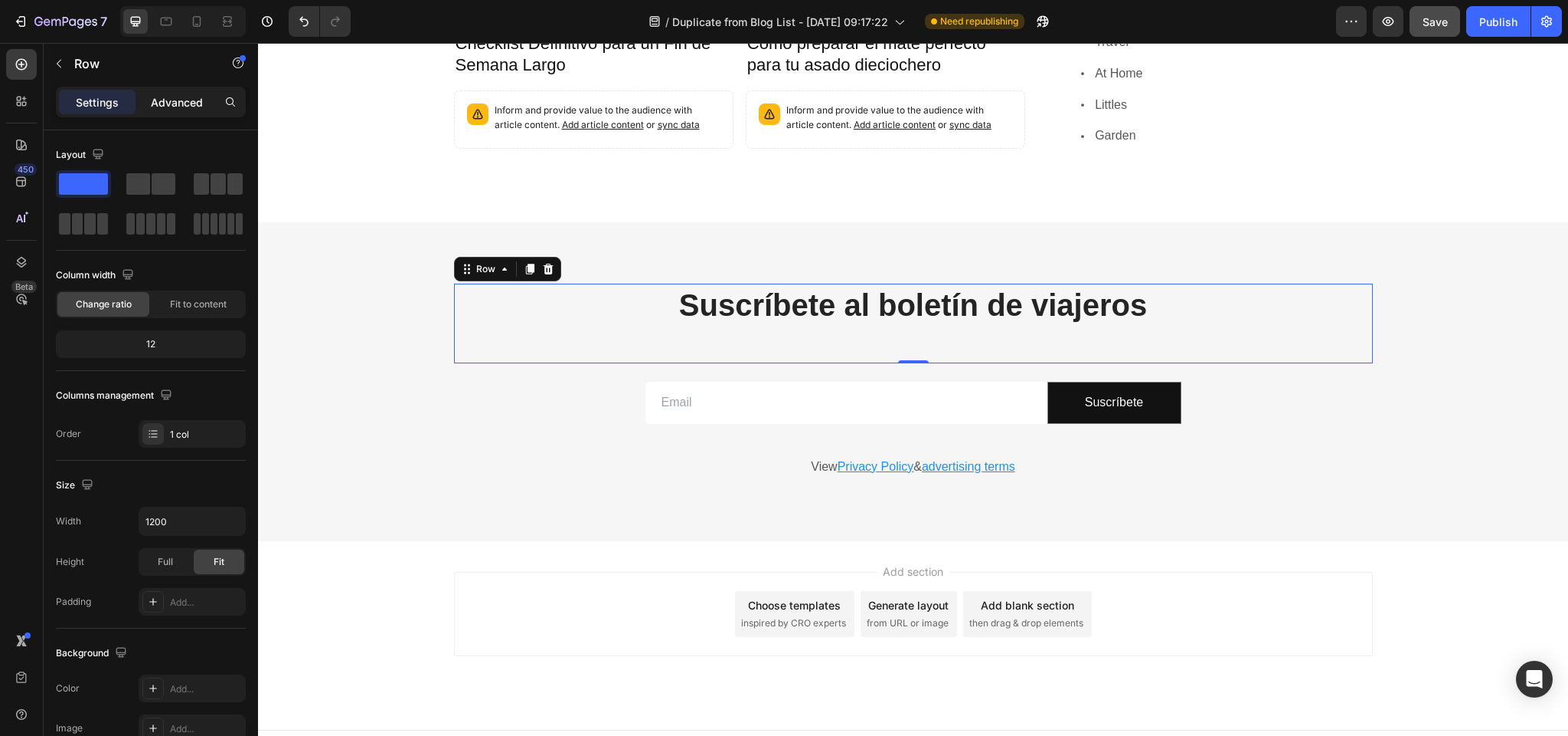
click at [179, 106] on p "Advanced" at bounding box center [176, 102] width 52 height 16
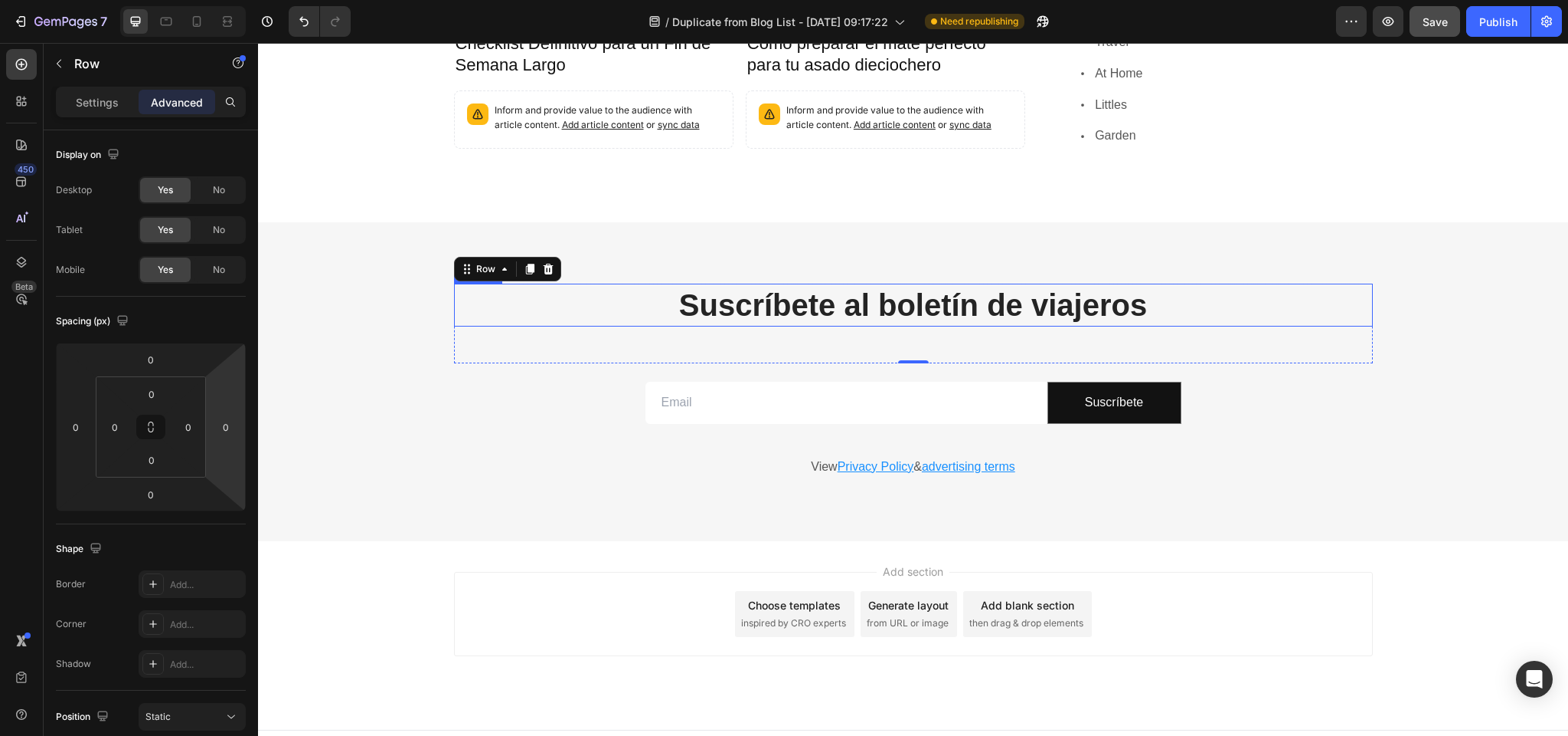
click at [809, 286] on p "Suscríbete al boletín de viajeros" at bounding box center [913, 305] width 916 height 40
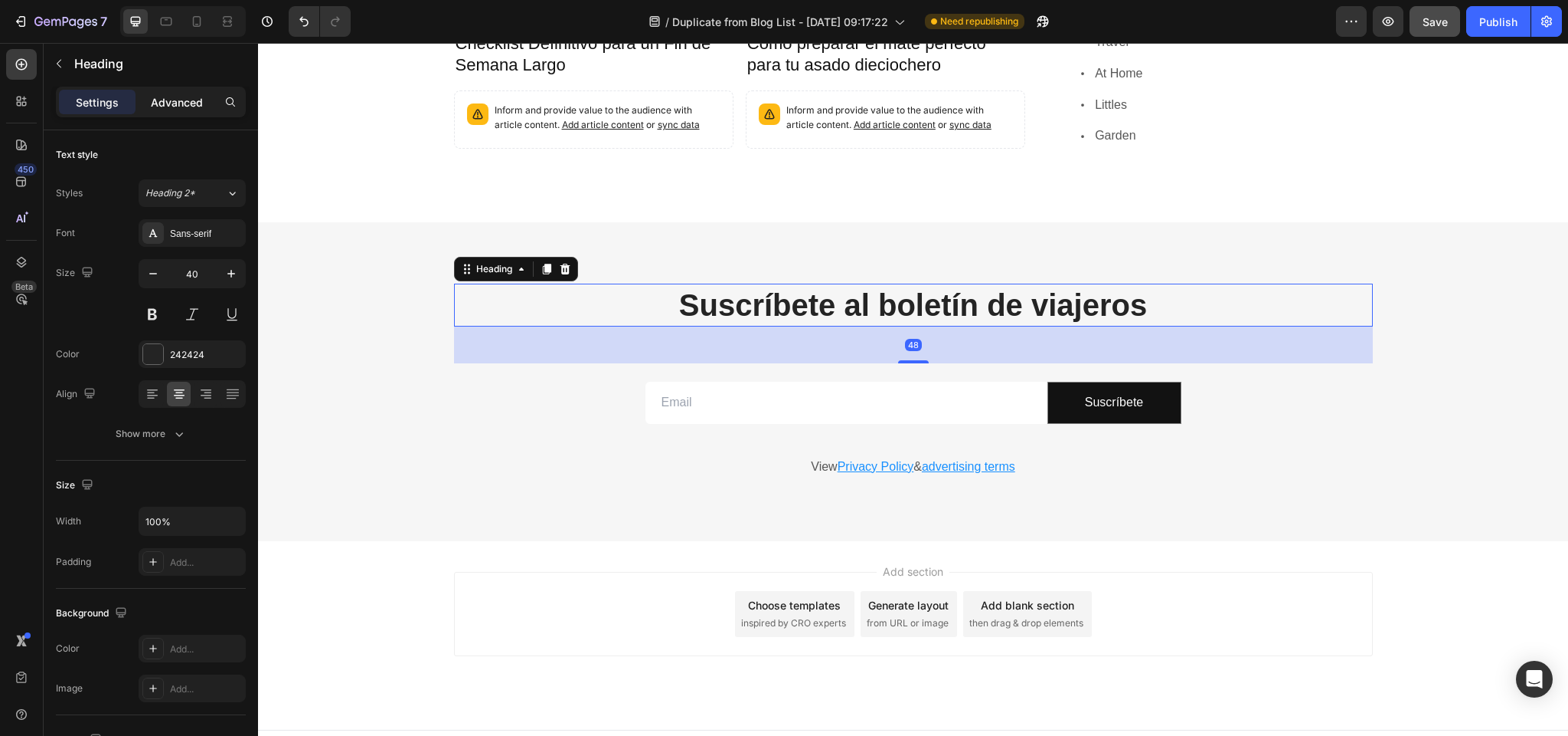
click at [183, 96] on p "Advanced" at bounding box center [176, 102] width 52 height 16
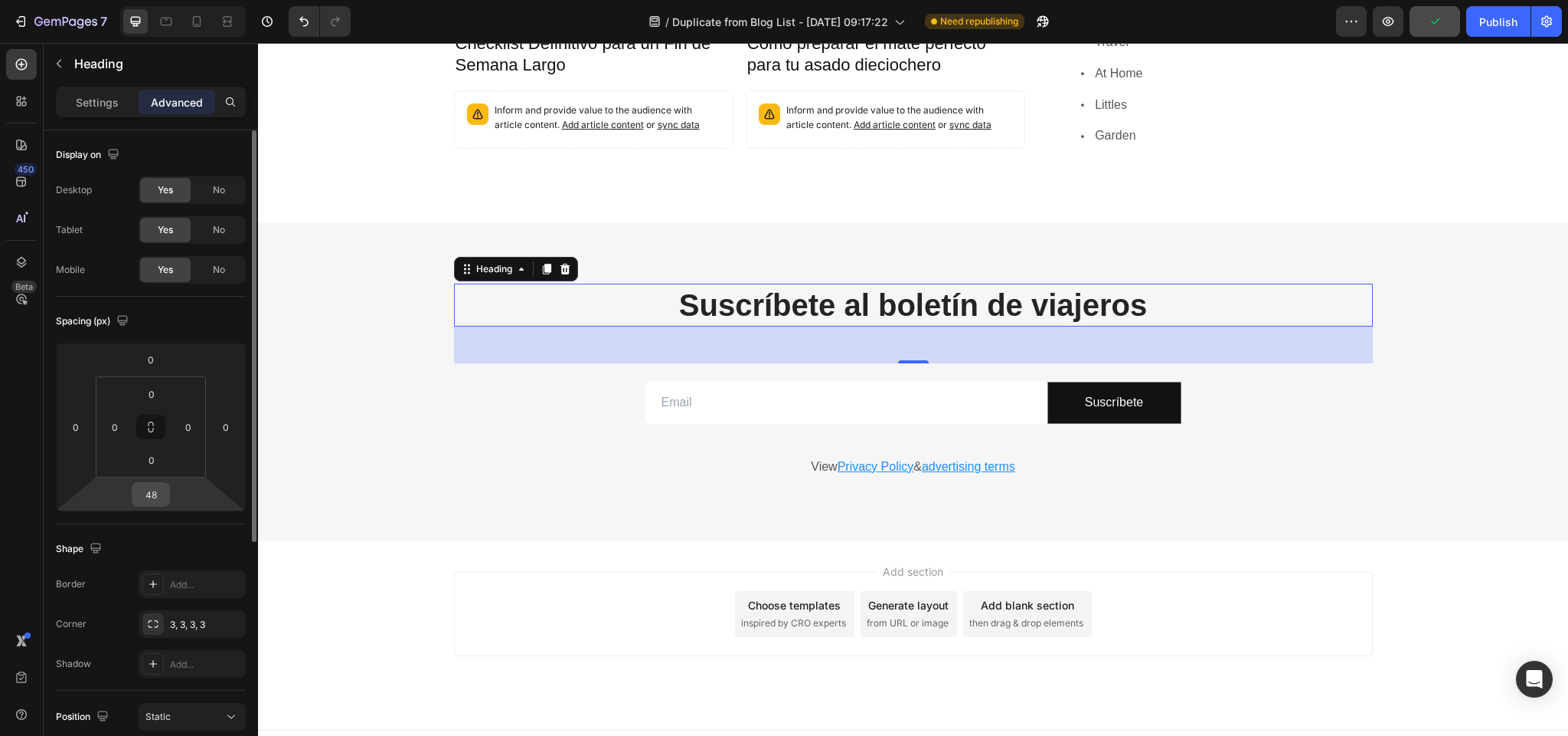
click at [154, 498] on input "48" at bounding box center [151, 494] width 31 height 23
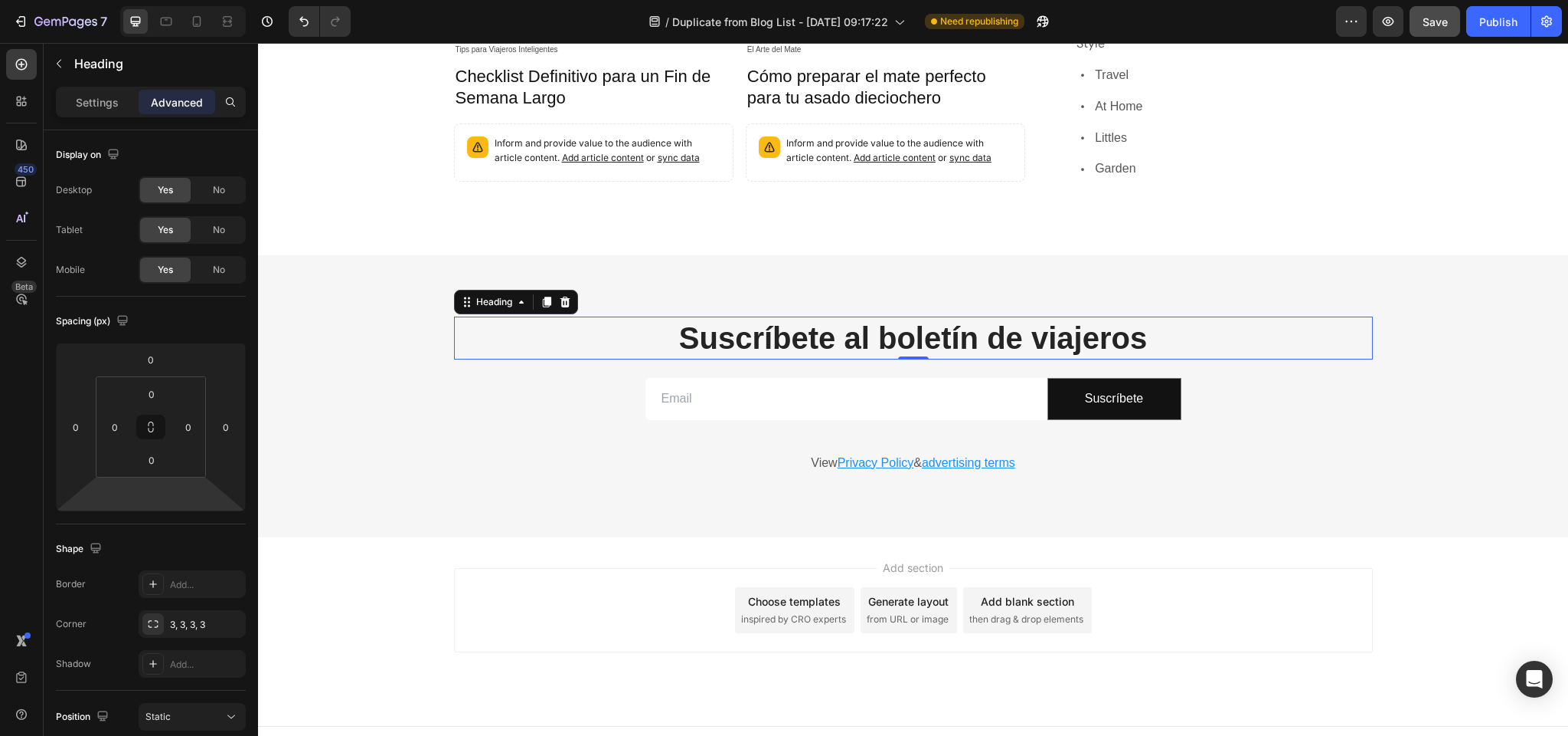
type input "0"
click at [962, 456] on u "advertising terms" at bounding box center [968, 463] width 93 height 13
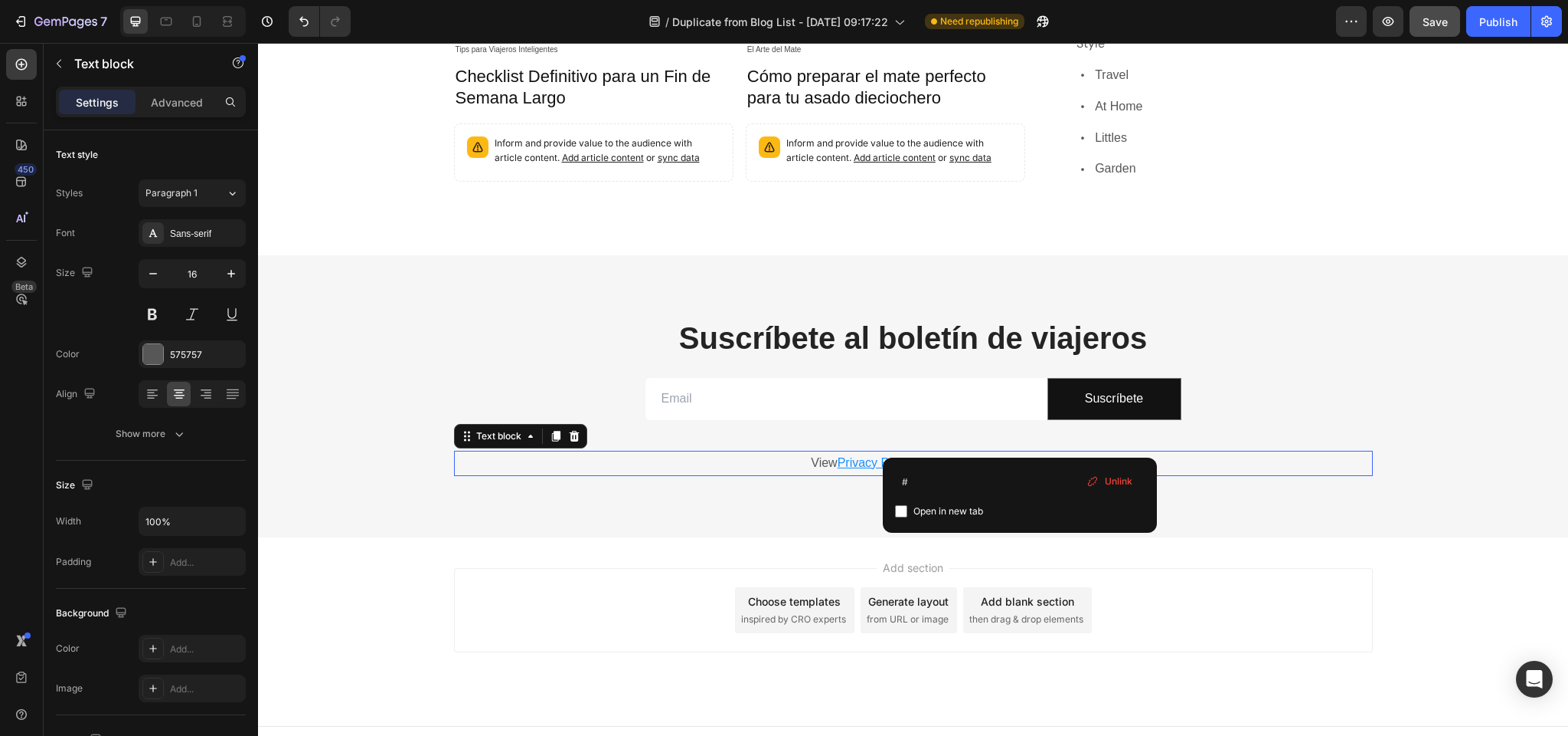
click at [1038, 452] on p "View Privacy Policy & advertising terms" at bounding box center [913, 464] width 916 height 23
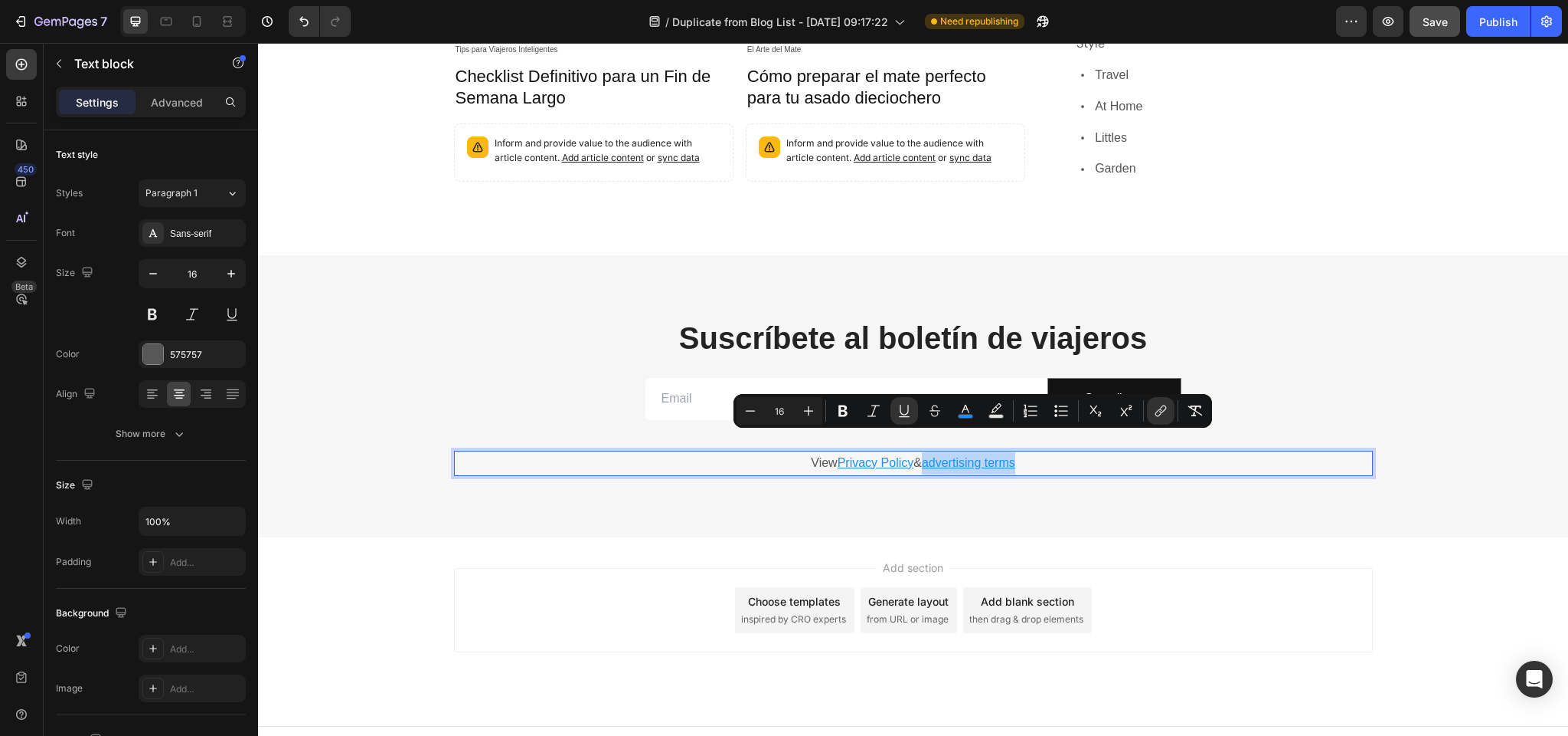
drag, startPoint x: 1037, startPoint y: 440, endPoint x: 925, endPoint y: 450, distance: 112.4
click at [927, 452] on p "View Privacy Policy & advertising terms" at bounding box center [913, 464] width 916 height 23
click at [810, 452] on p "View Privacy Policy & advertising terms" at bounding box center [913, 464] width 916 height 23
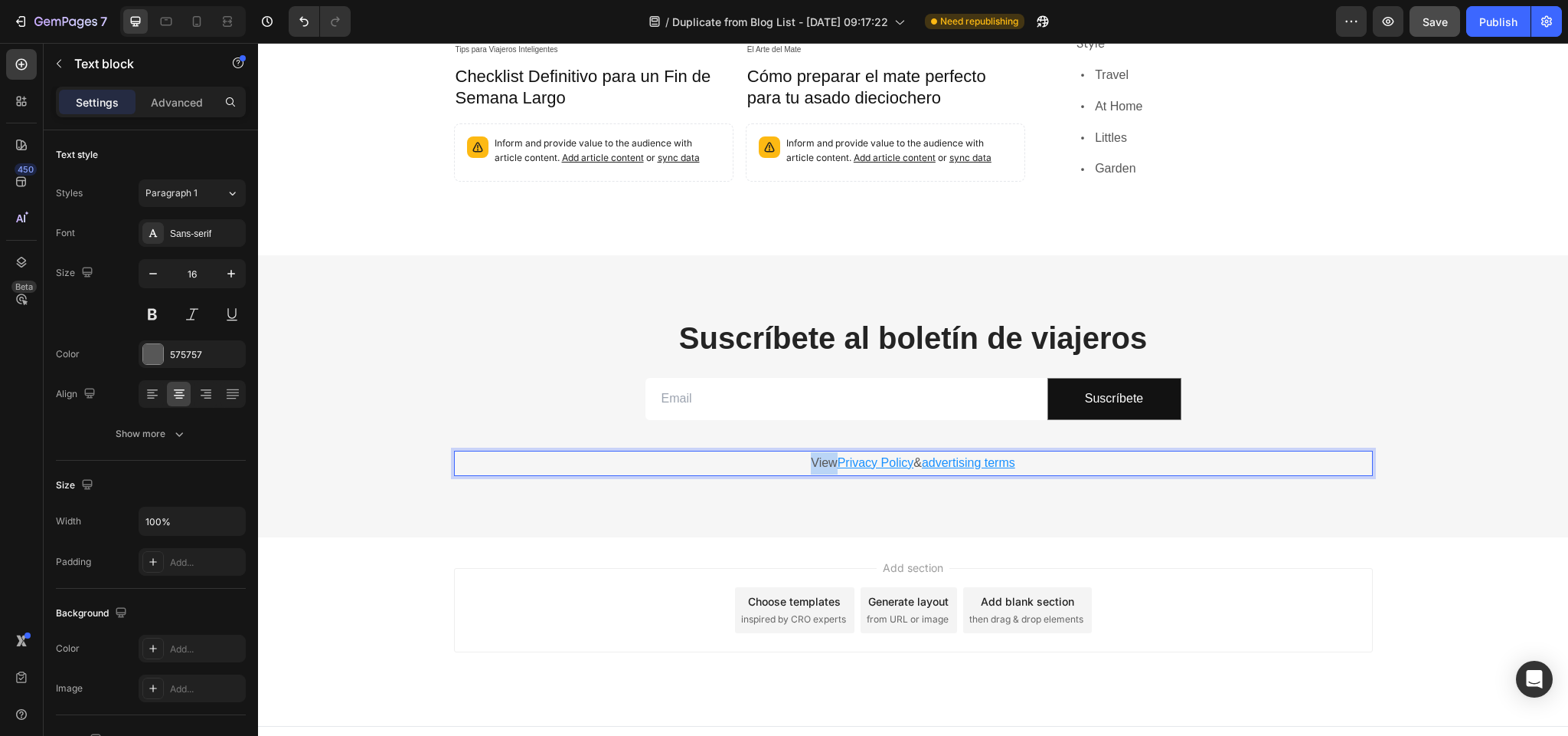
click at [810, 452] on p "View Privacy Policy & advertising terms" at bounding box center [913, 464] width 916 height 23
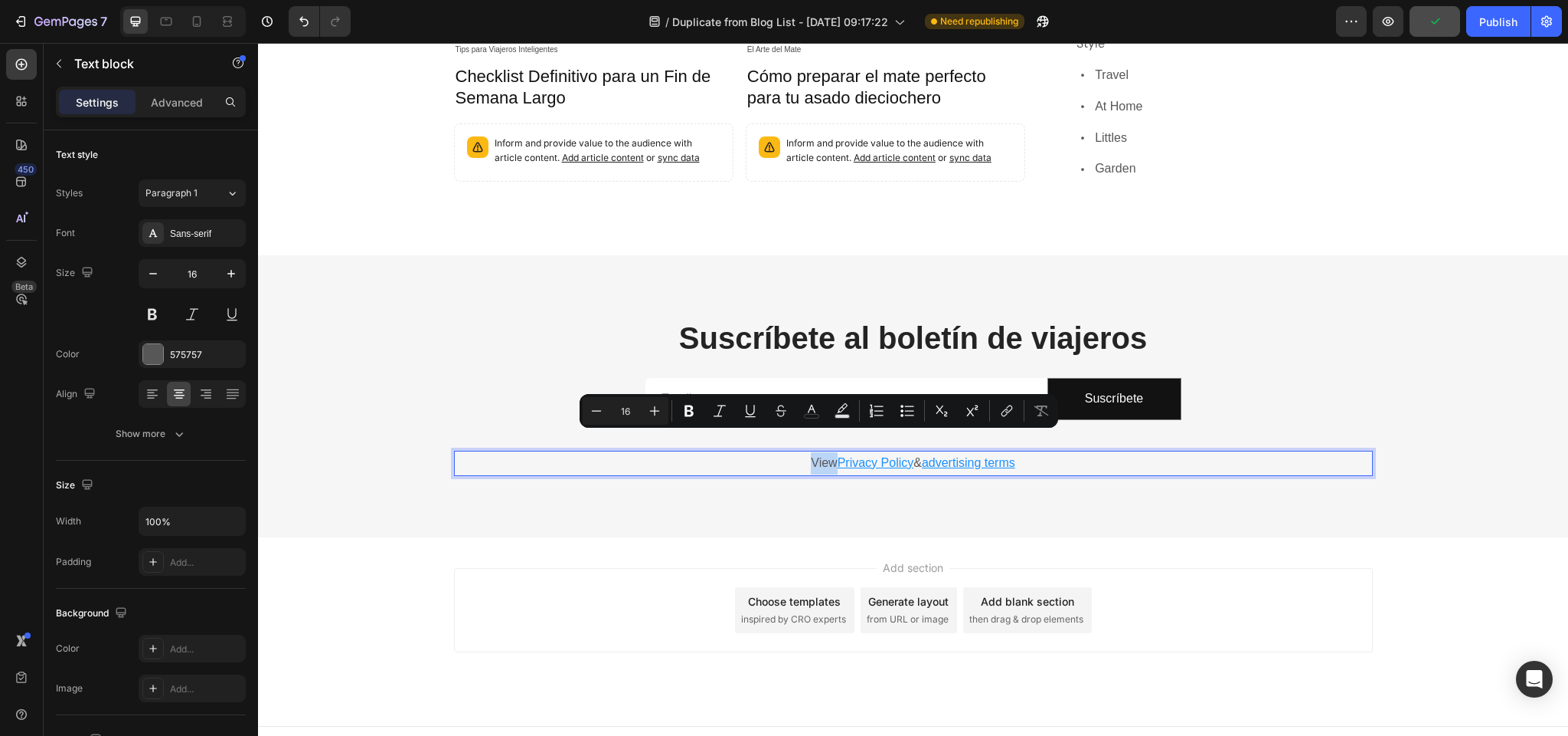
click at [752, 452] on p "View Privacy Policy & advertising terms" at bounding box center [913, 464] width 916 height 23
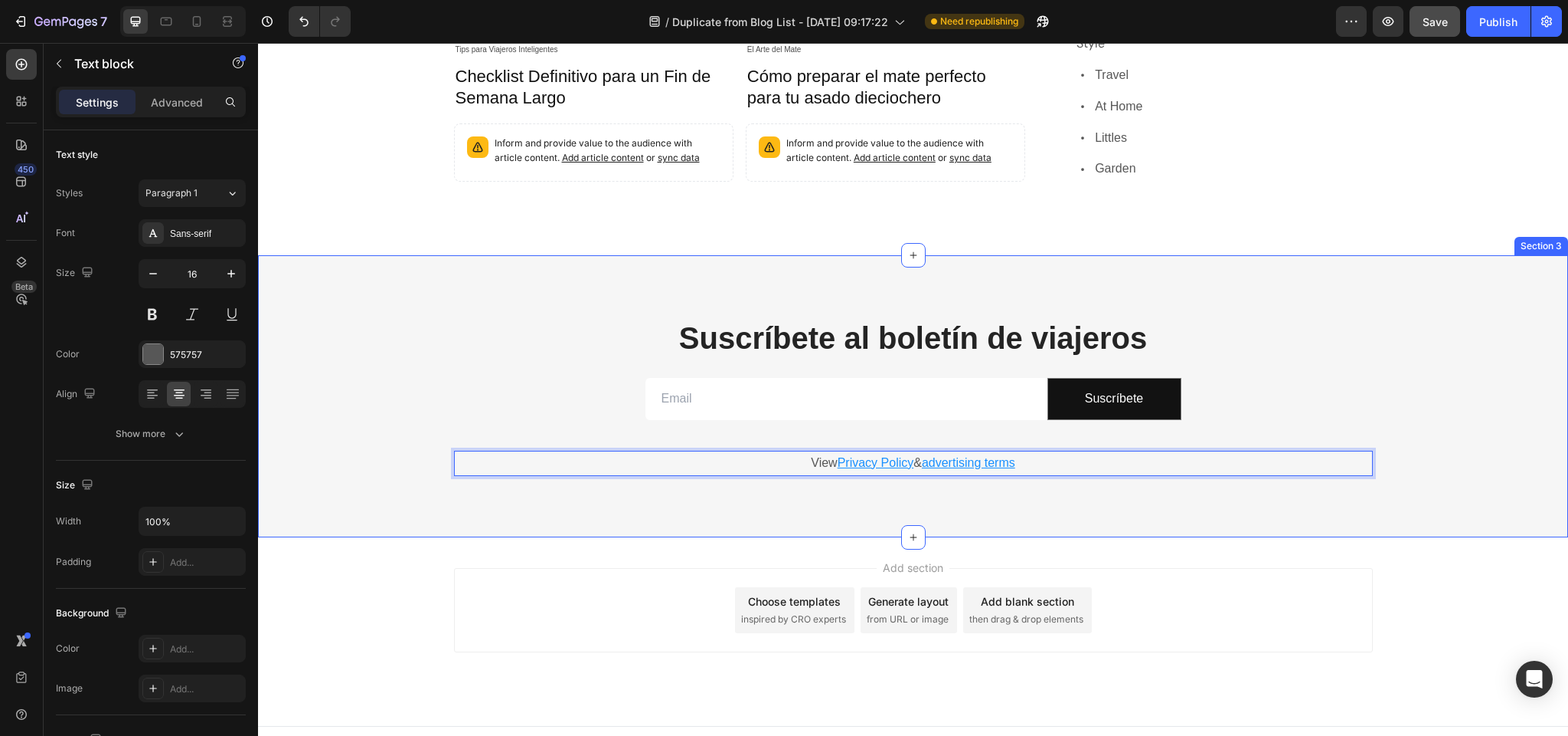
click at [485, 485] on div "Suscríbete al boletín de viajeros Heading Row Email Field Suscríbete Submit But…" at bounding box center [913, 396] width 1310 height 282
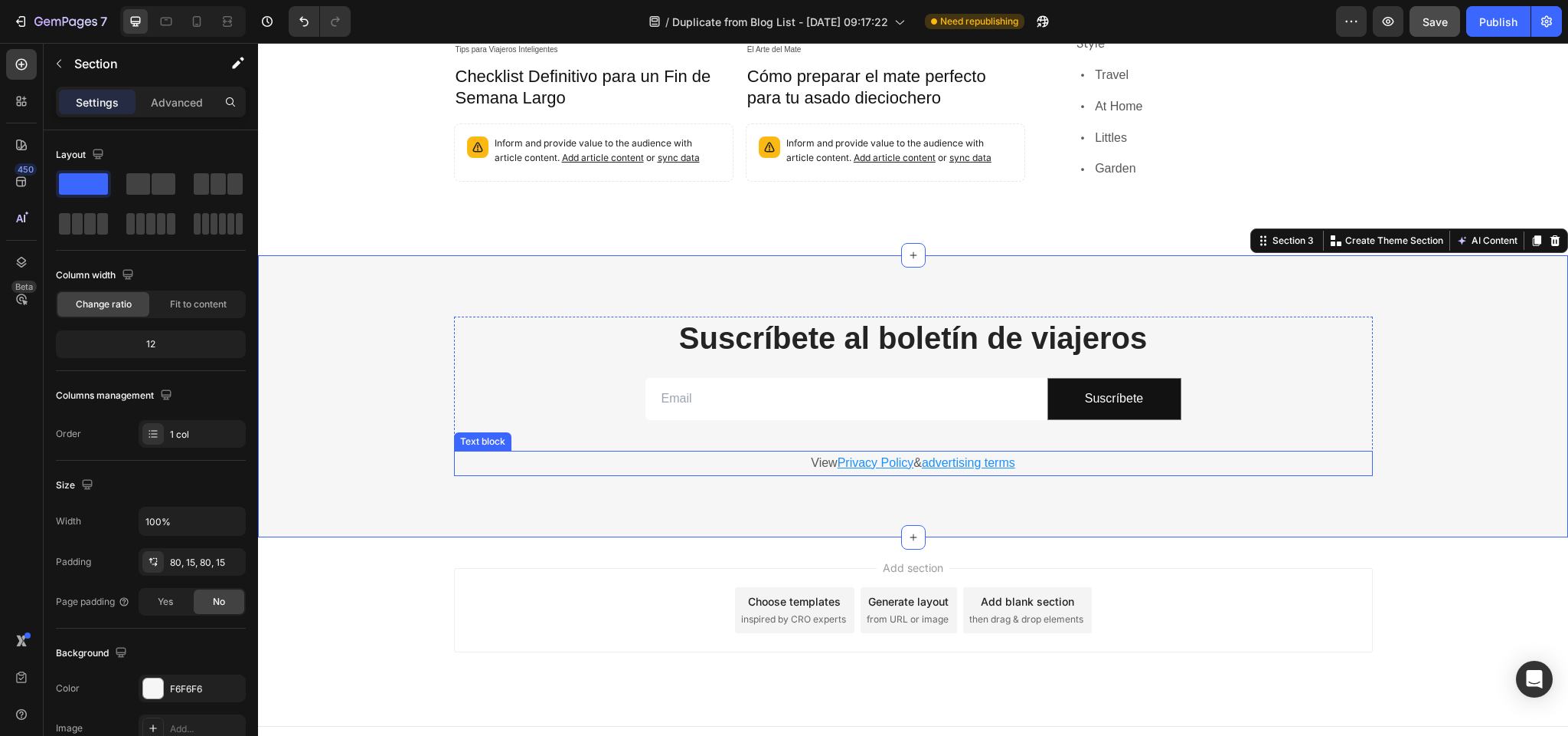
click at [621, 450] on div "View Privacy Policy & advertising terms" at bounding box center [913, 463] width 919 height 25
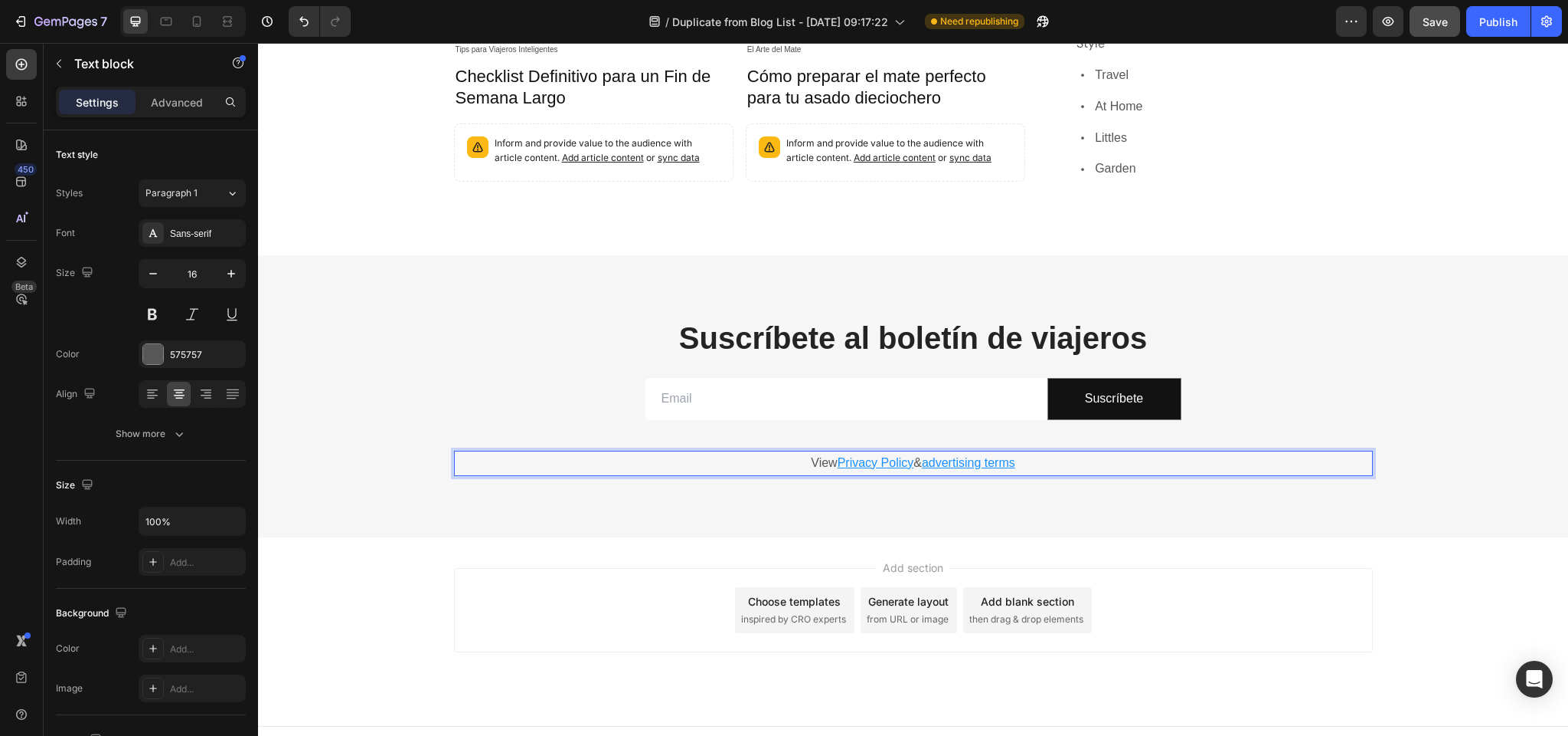
click at [818, 452] on p "View Privacy Policy & advertising terms" at bounding box center [913, 464] width 916 height 23
click at [700, 452] on p "Dudas sobre nuestra política de privacidad? Privacy Policy & advertising terms" at bounding box center [913, 464] width 916 height 23
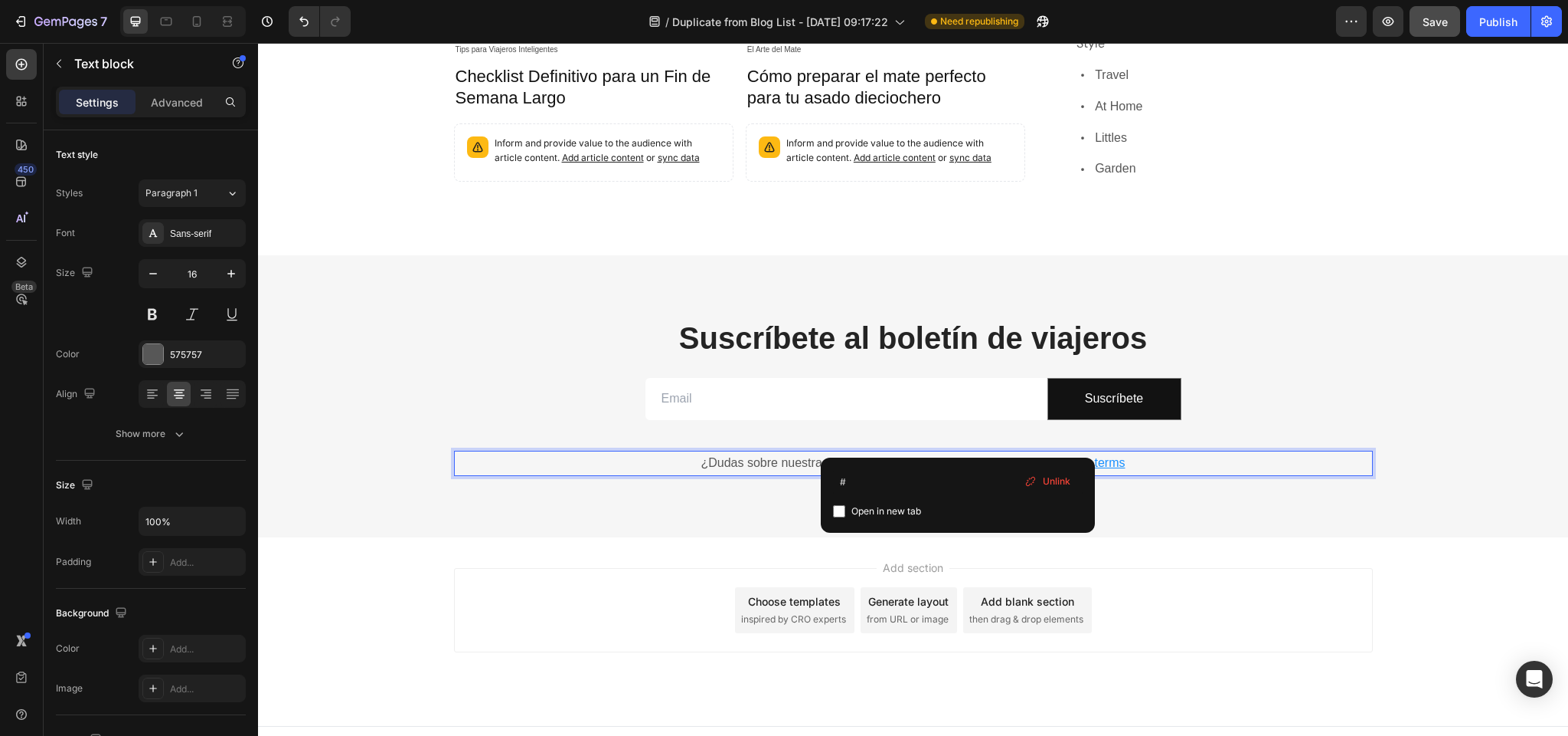
click at [958, 456] on u "Privacy Policy" at bounding box center [985, 463] width 76 height 13
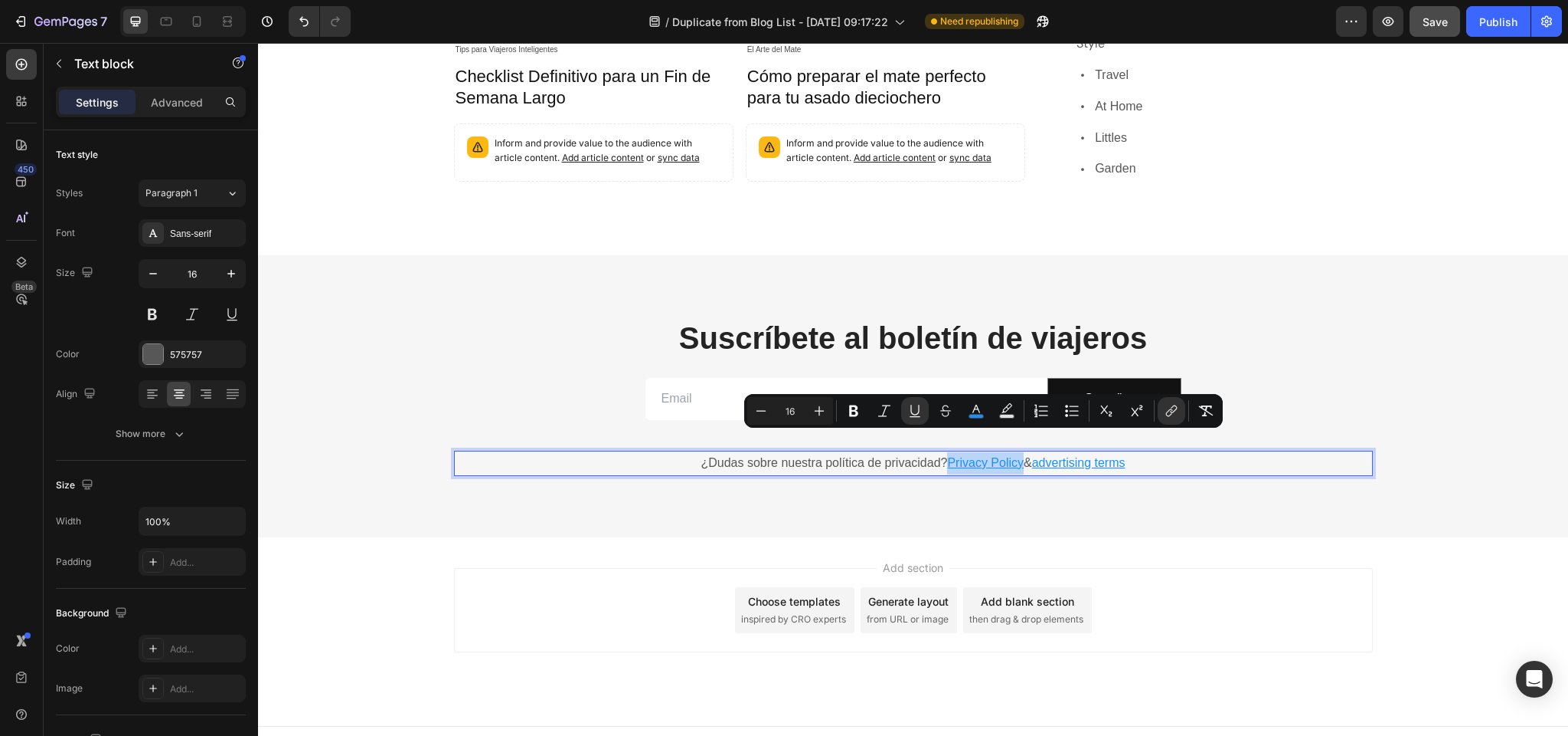
drag, startPoint x: 946, startPoint y: 440, endPoint x: 1022, endPoint y: 442, distance: 76.0
click at [1022, 452] on p "¿Dudas sobre nuestra política de privacidad? Privacy Policy & advertising terms" at bounding box center [913, 464] width 916 height 23
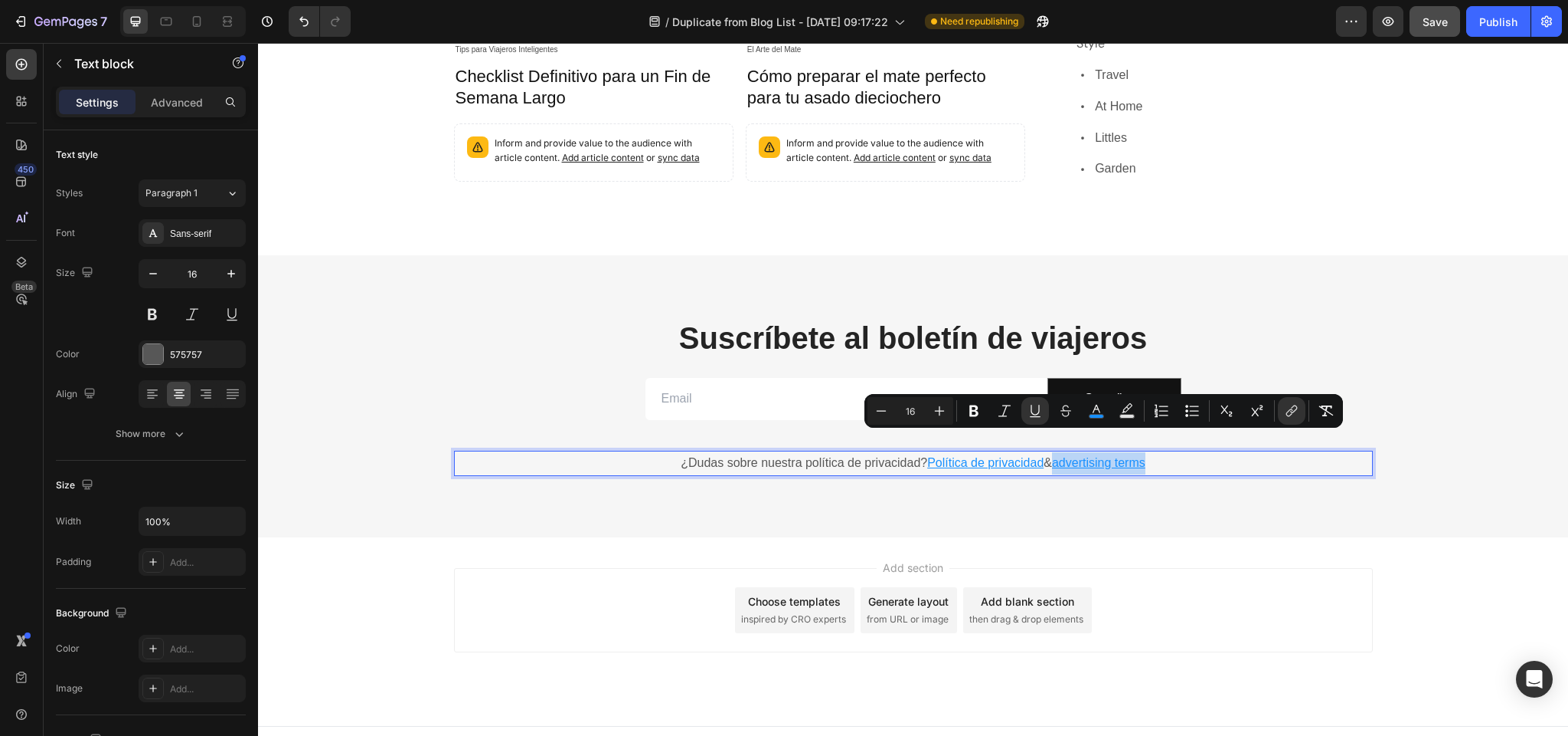
drag, startPoint x: 1059, startPoint y: 441, endPoint x: 1380, endPoint y: 437, distance: 321.0
click at [1146, 456] on u "advertising terms" at bounding box center [1098, 463] width 93 height 13
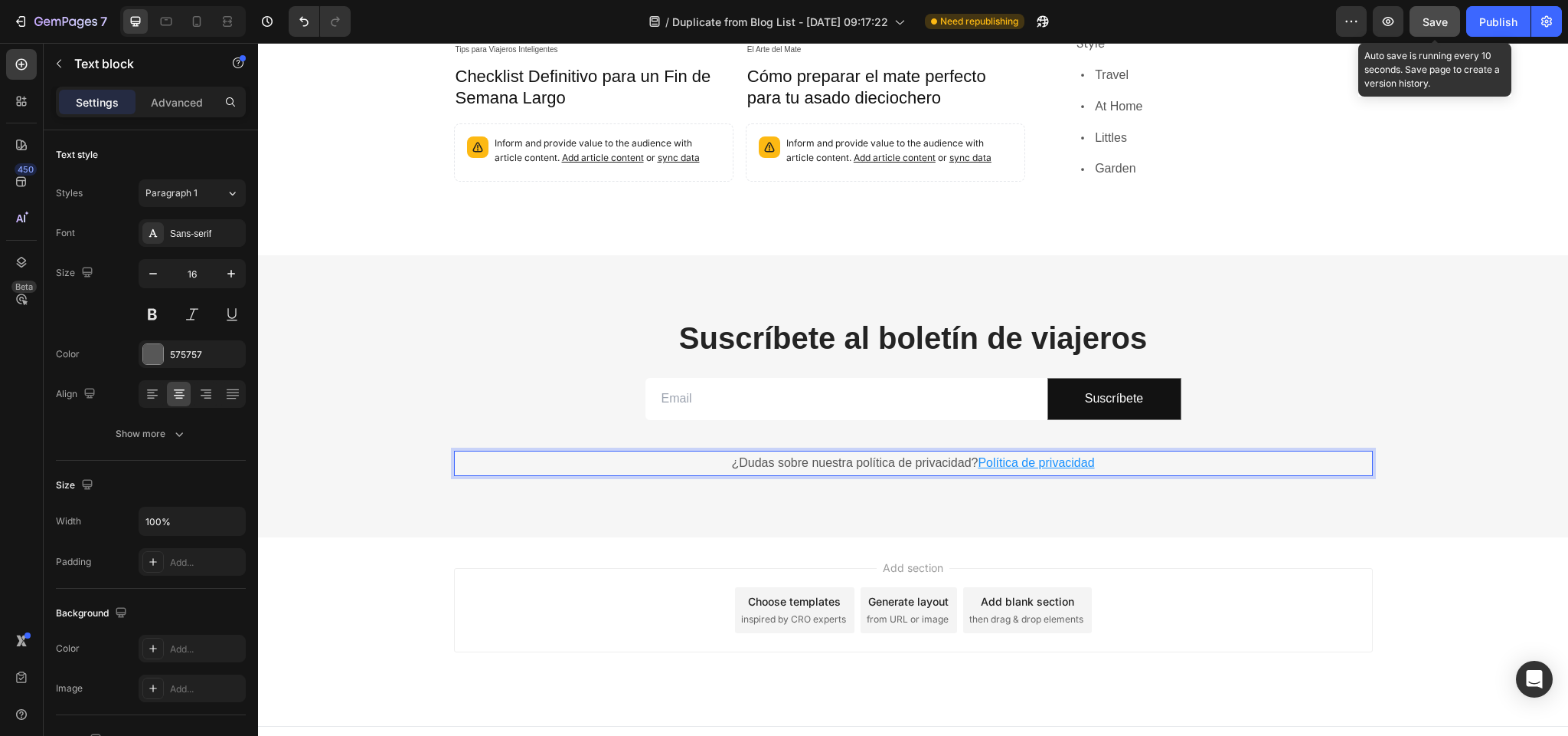
click at [1437, 27] on span "Save" at bounding box center [1435, 22] width 25 height 13
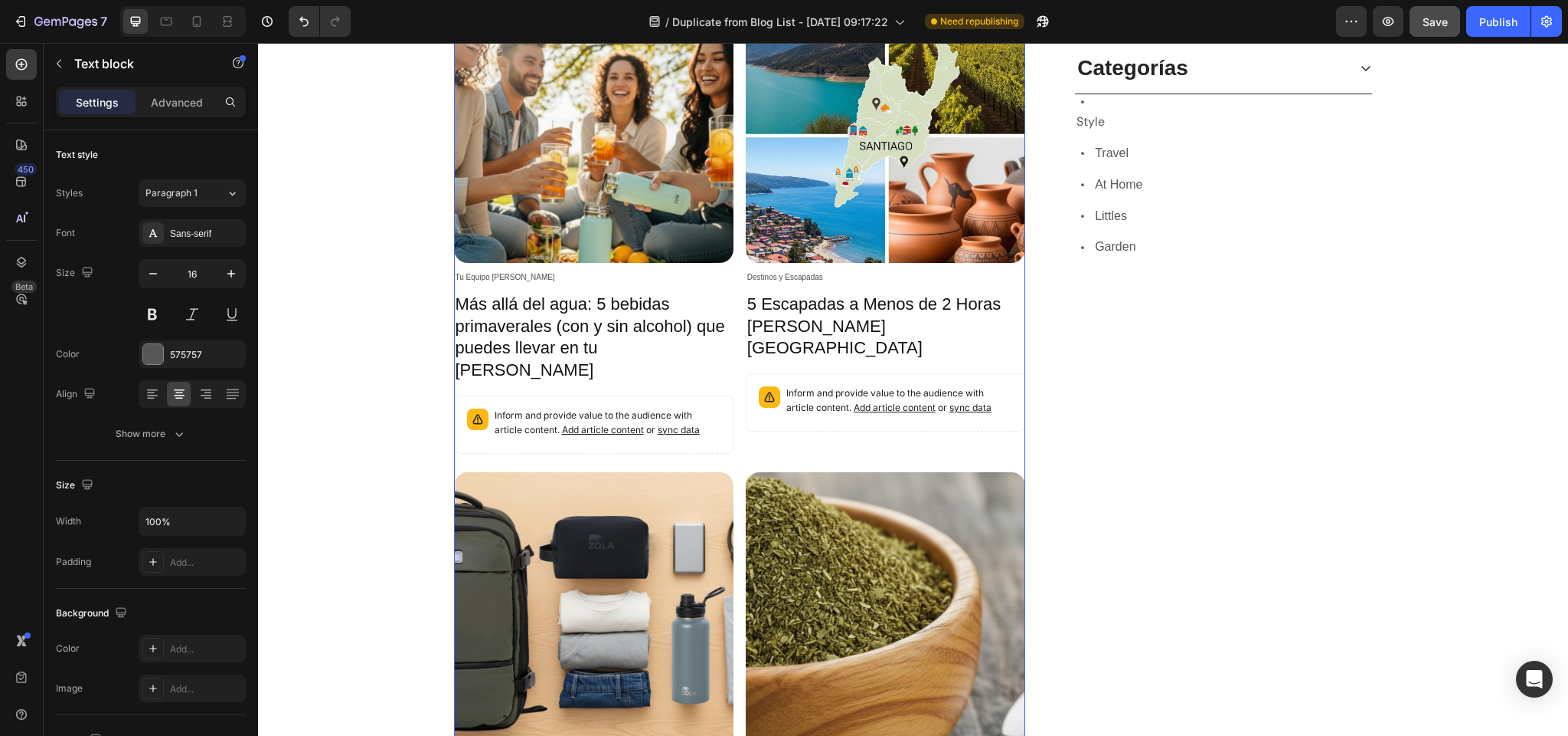
scroll to position [65, 0]
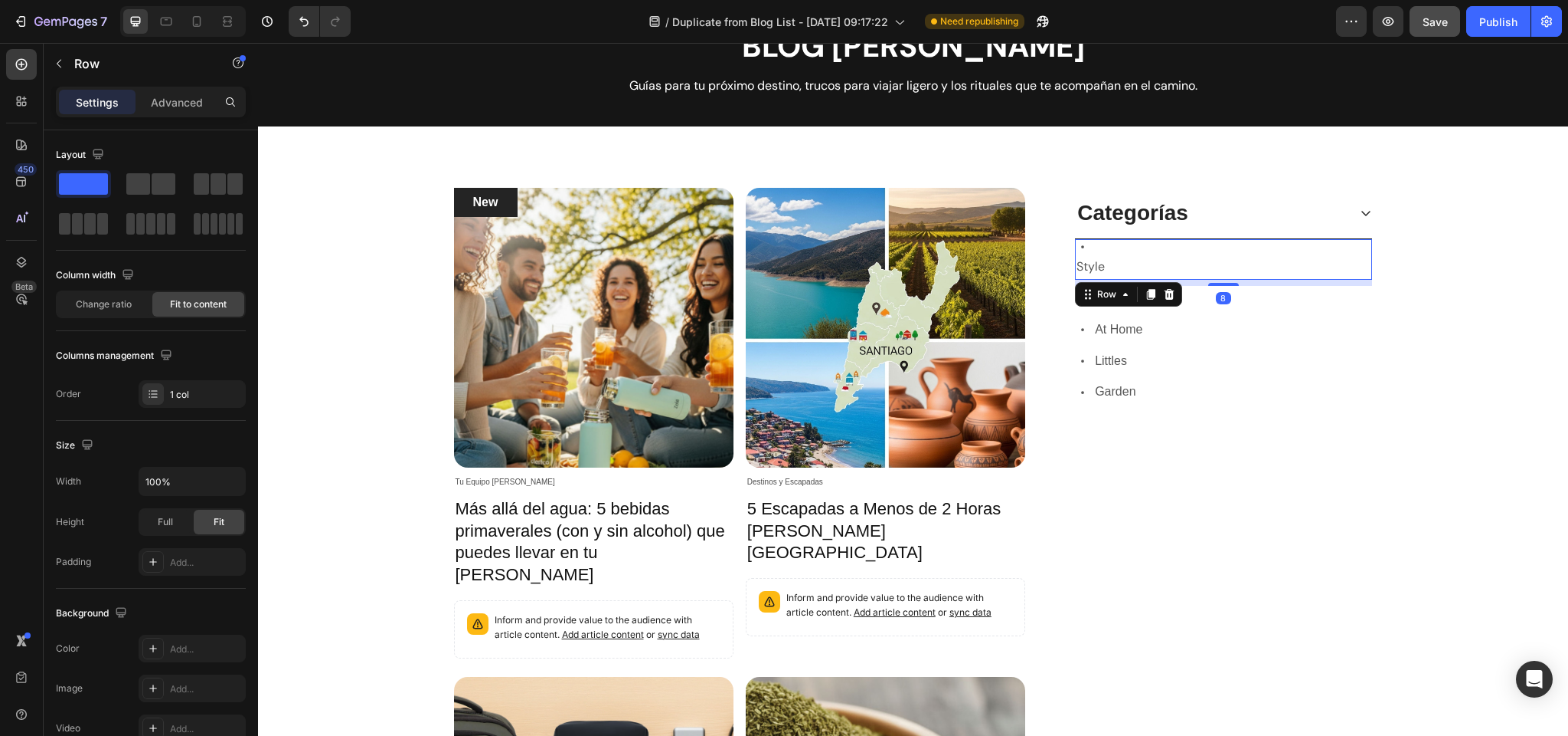
click at [1119, 253] on div "Icon Style Text block Row 8" at bounding box center [1223, 259] width 297 height 41
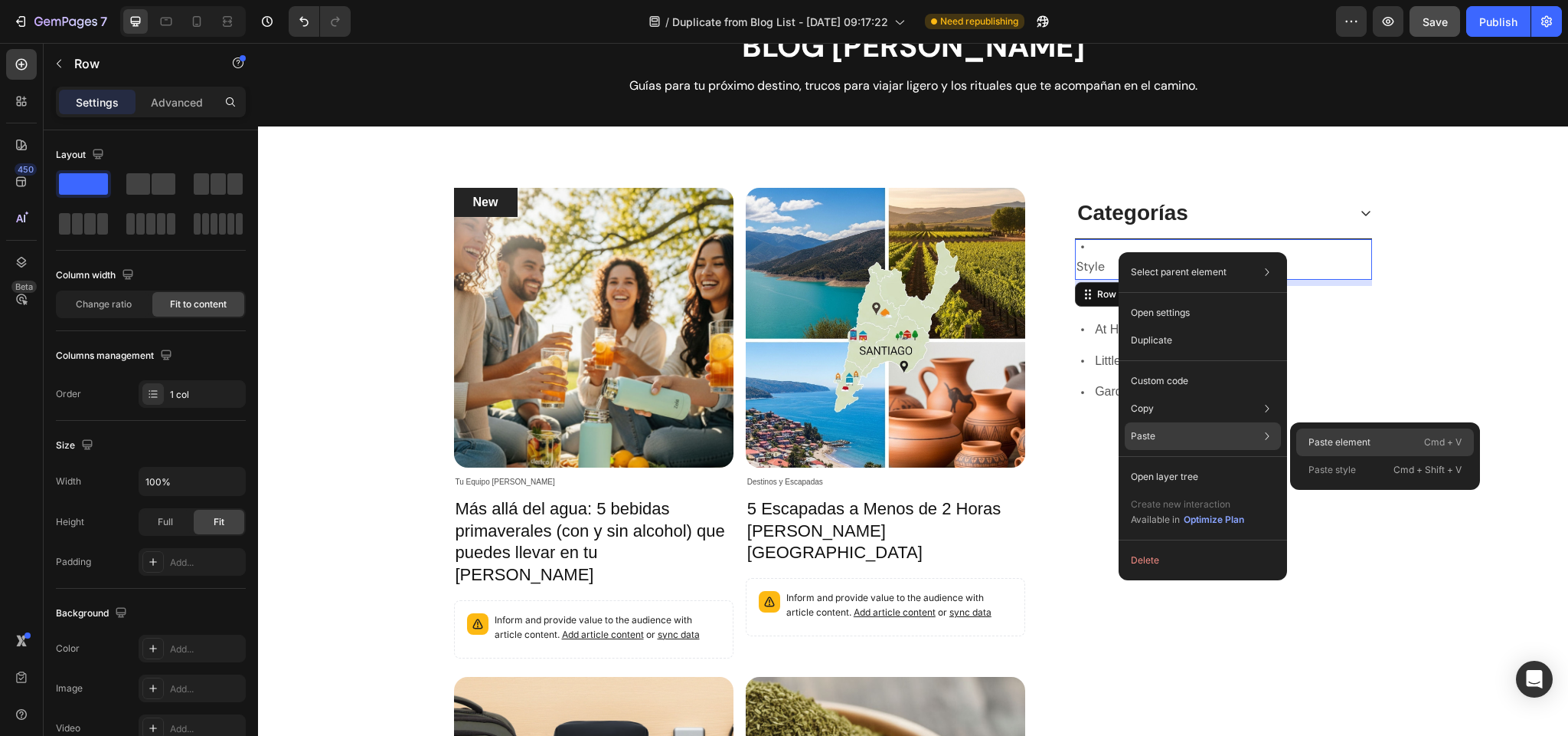
click at [1320, 437] on p "Paste element" at bounding box center [1340, 442] width 62 height 14
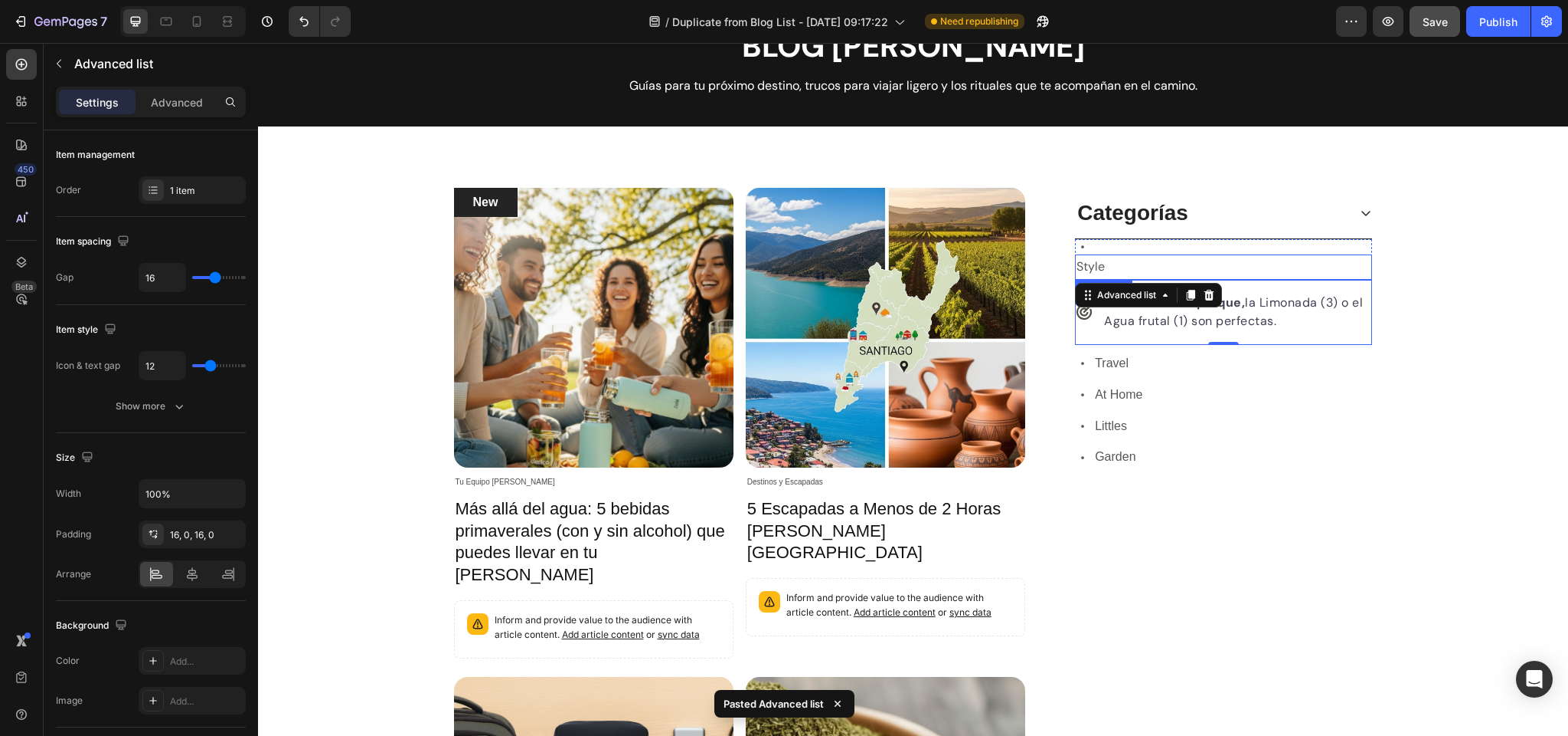
click at [1107, 260] on p "Style" at bounding box center [1222, 268] width 293 height 23
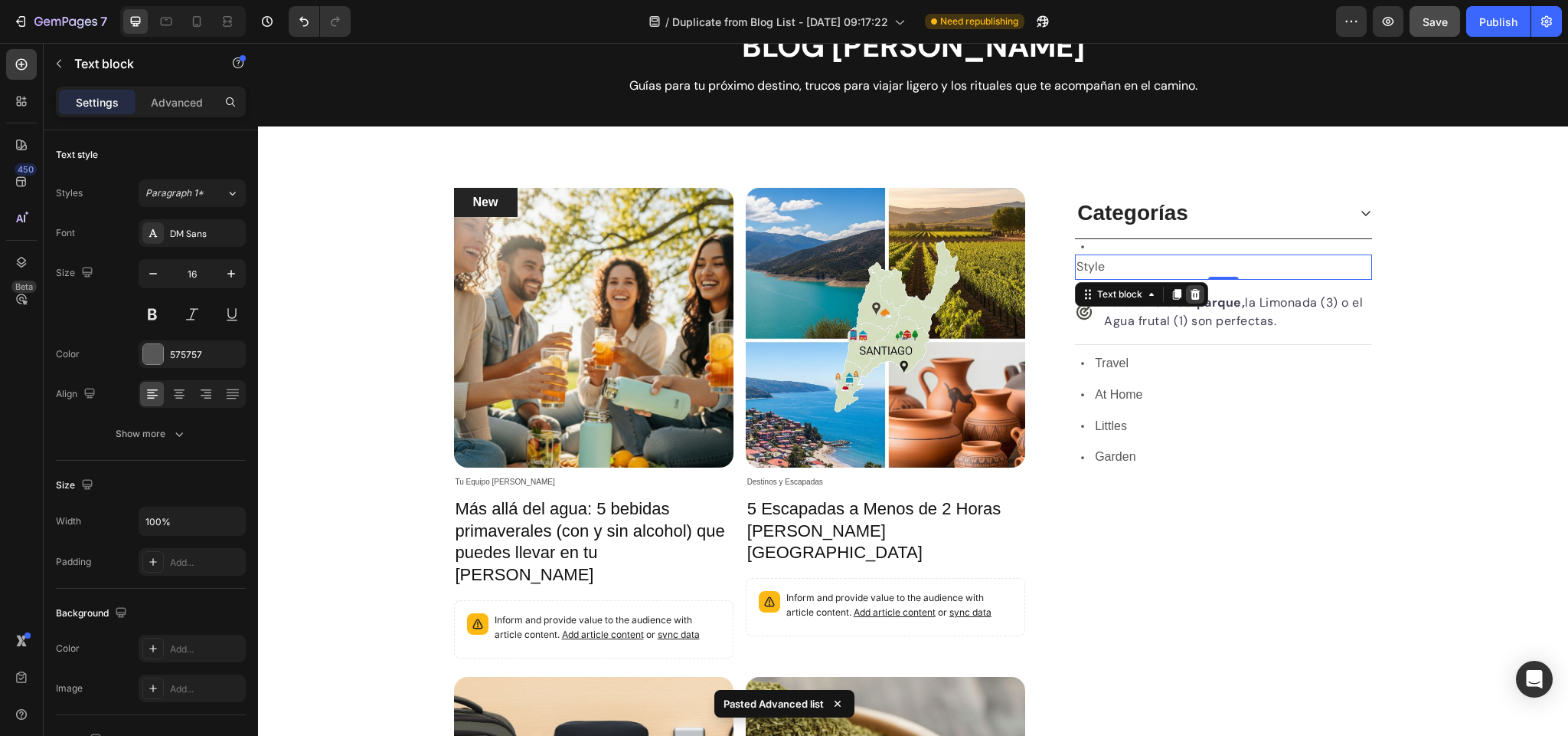
click at [1192, 290] on icon at bounding box center [1196, 294] width 10 height 10
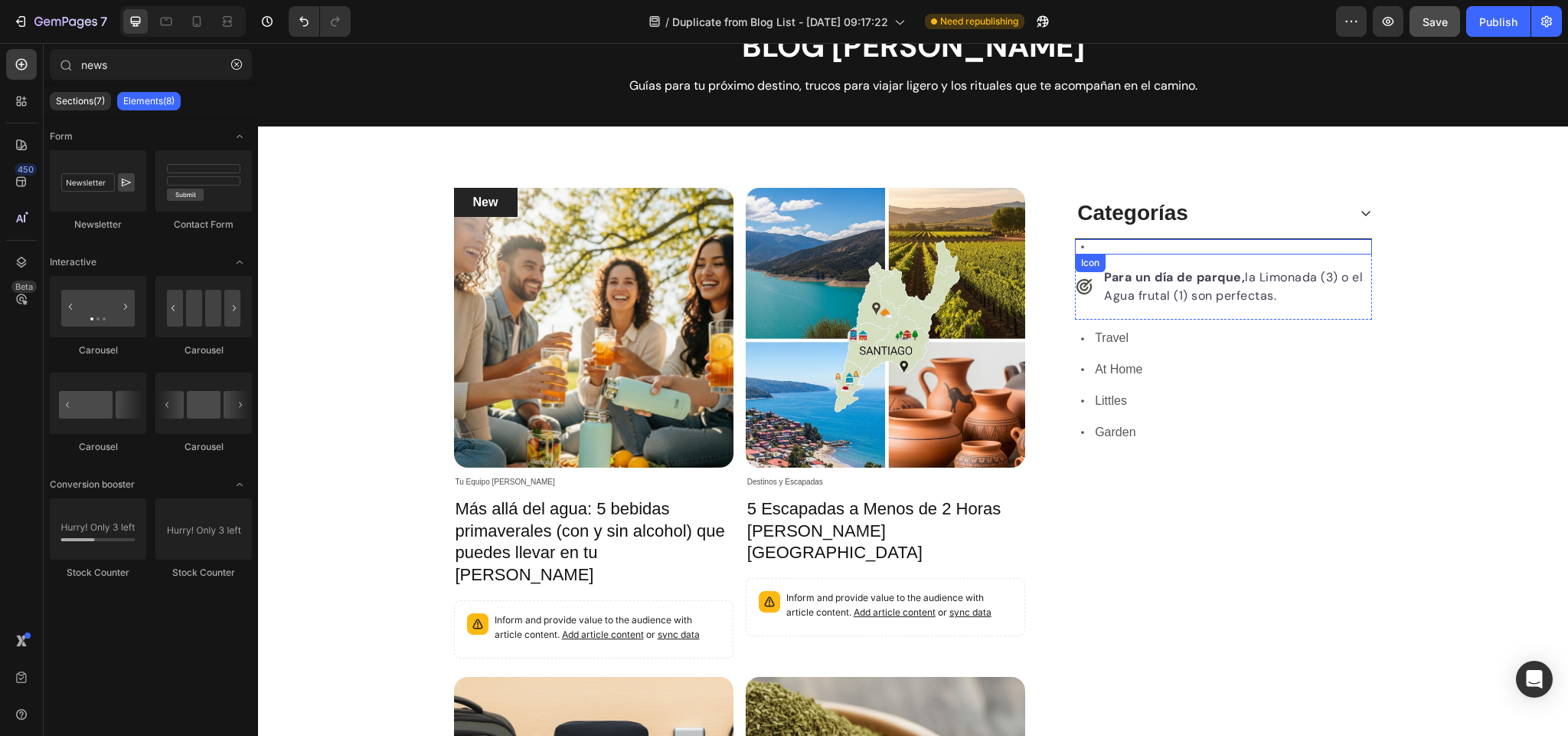
click at [1097, 250] on div "Icon" at bounding box center [1223, 247] width 297 height 15
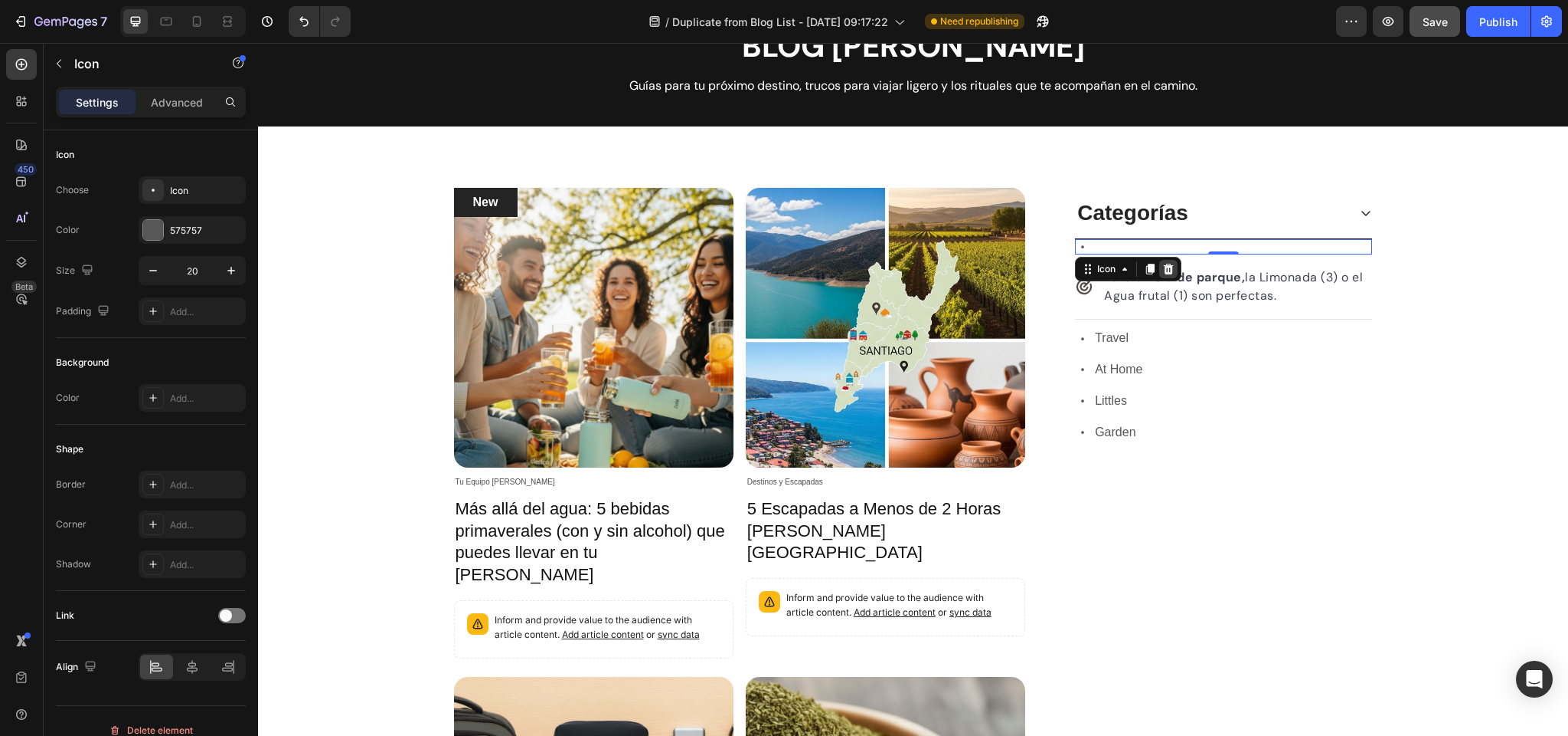
click at [1170, 267] on icon at bounding box center [1169, 269] width 10 height 10
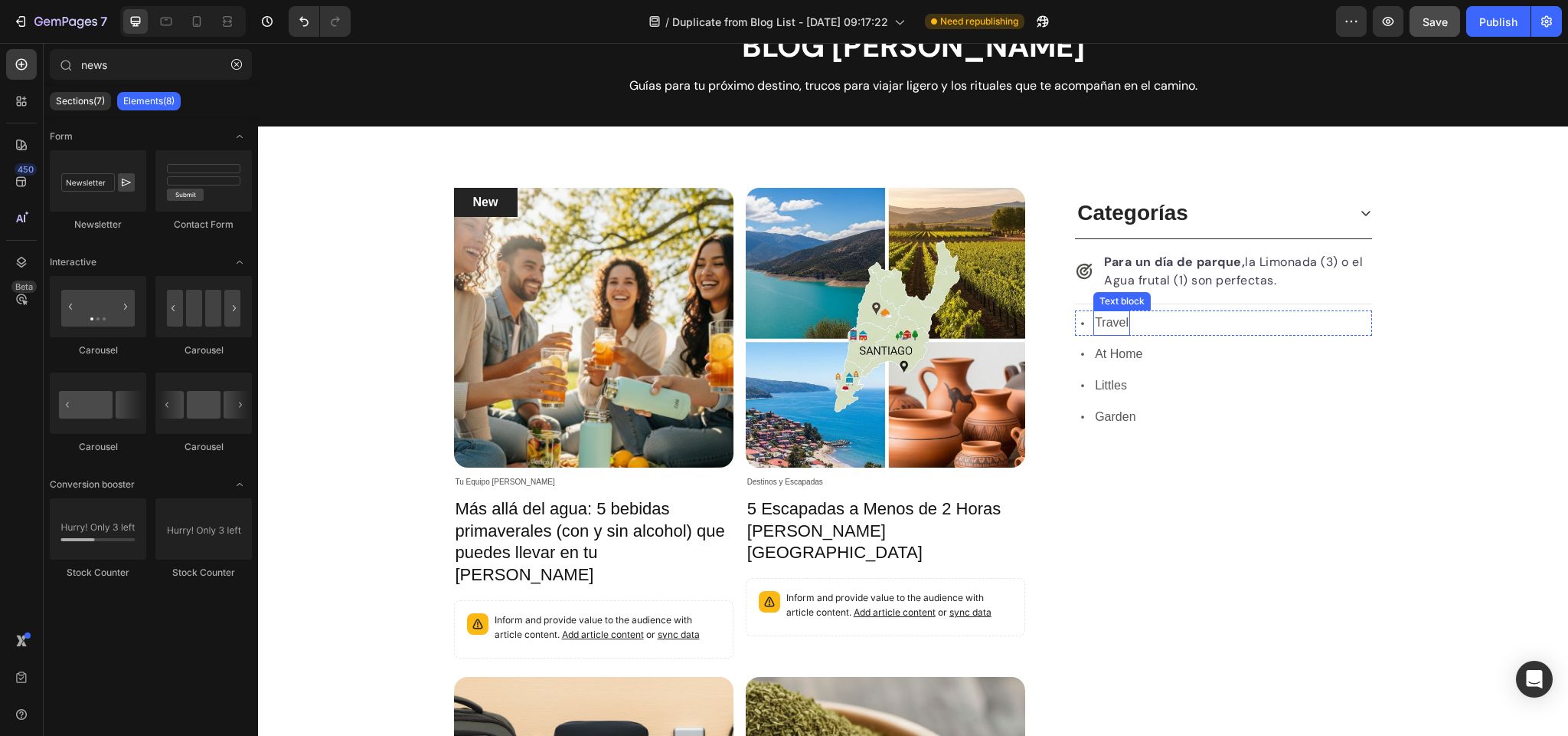
click at [1112, 321] on p "Travel" at bounding box center [1112, 323] width 34 height 23
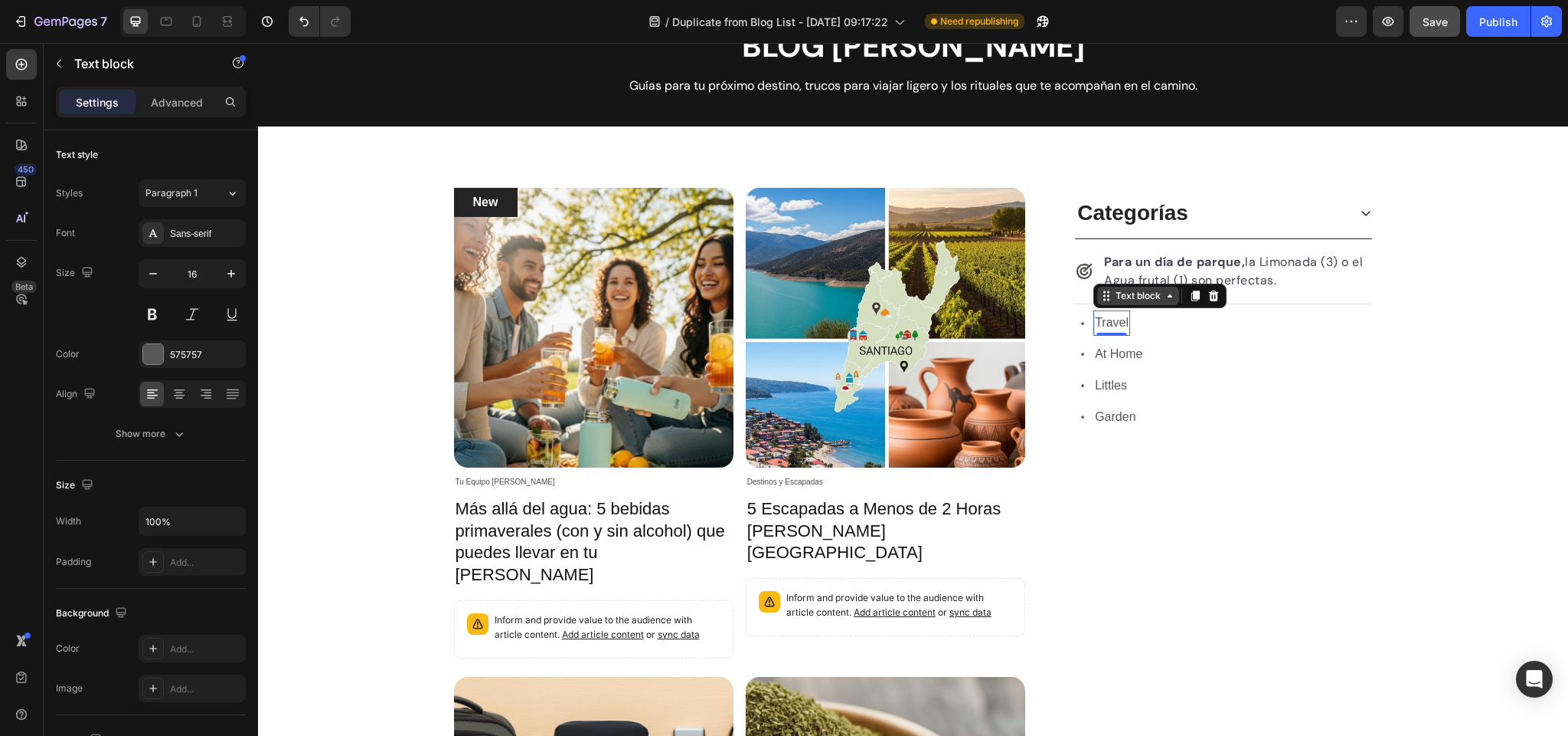
click at [1152, 298] on div "Text block" at bounding box center [1139, 296] width 51 height 14
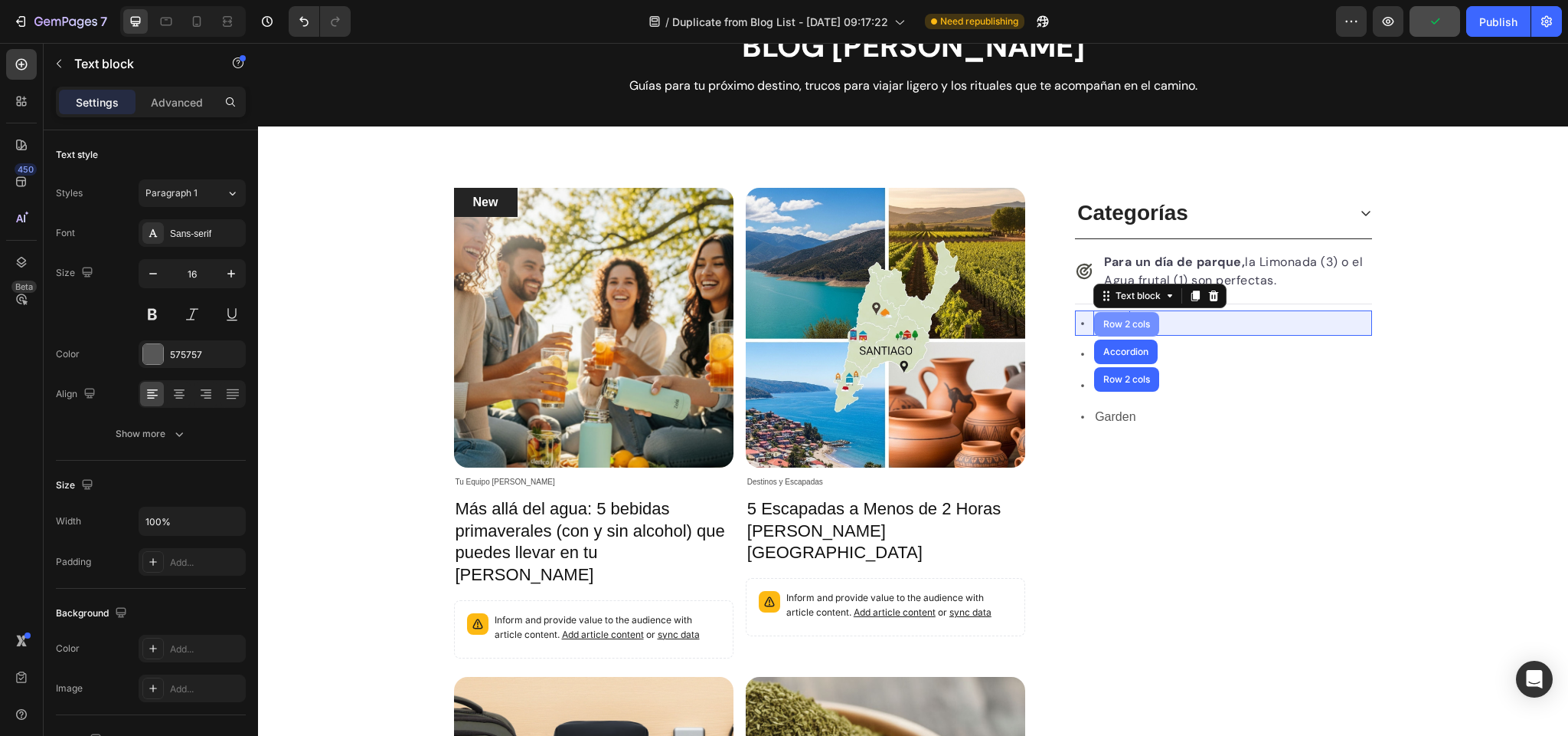
click at [1129, 319] on div "Row 2 cols" at bounding box center [1127, 324] width 53 height 9
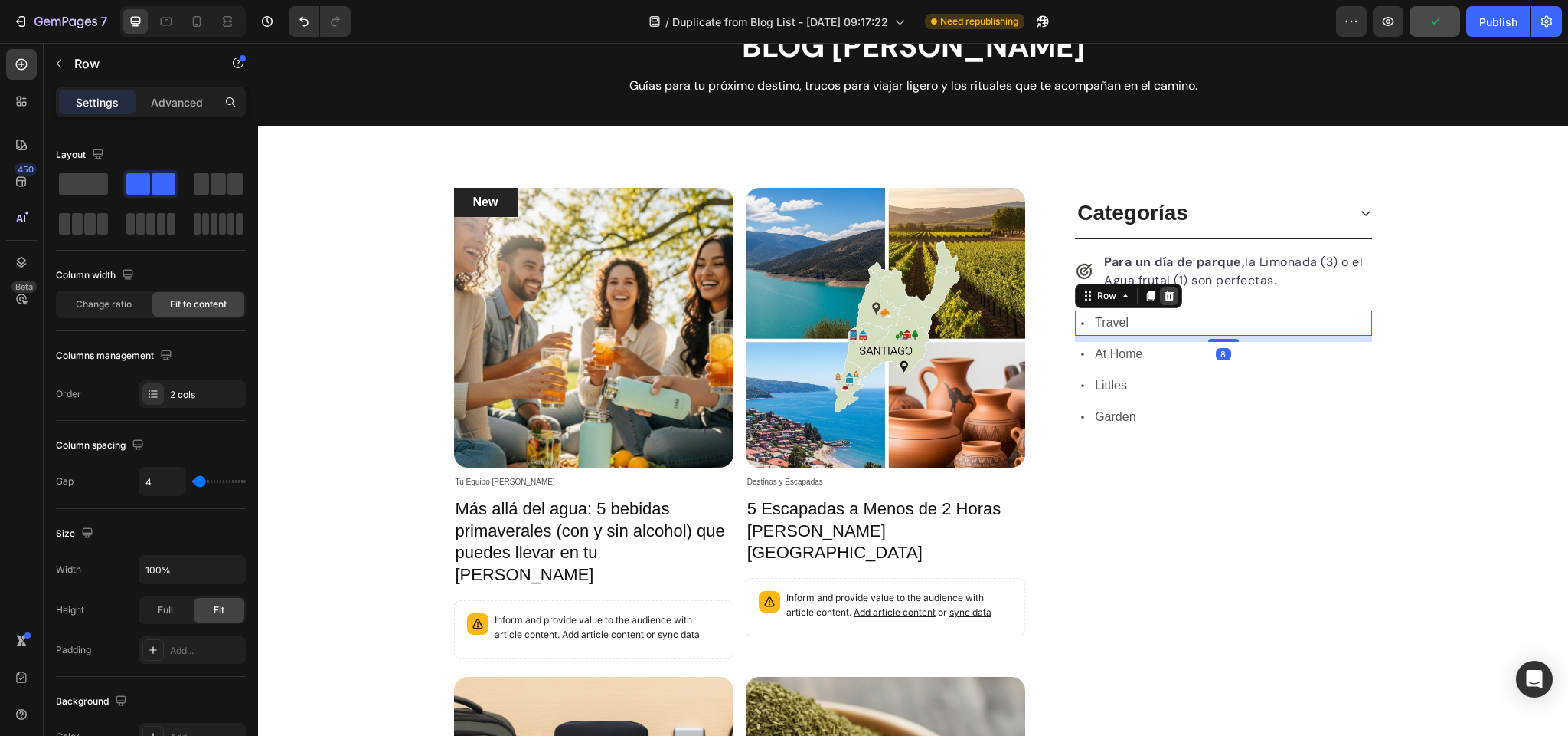
click at [1171, 292] on icon at bounding box center [1170, 295] width 10 height 10
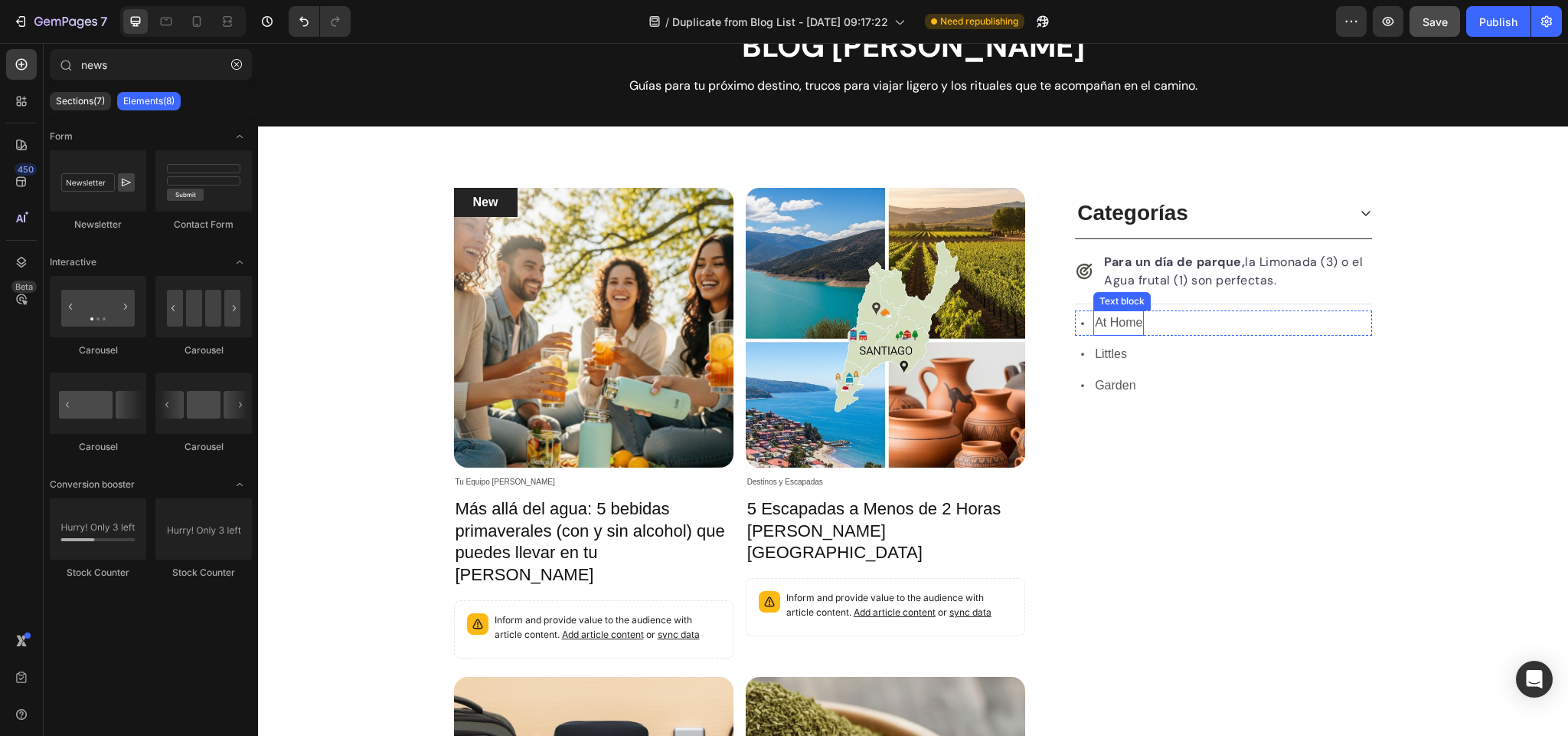
click at [1127, 319] on p "At Home" at bounding box center [1119, 323] width 47 height 23
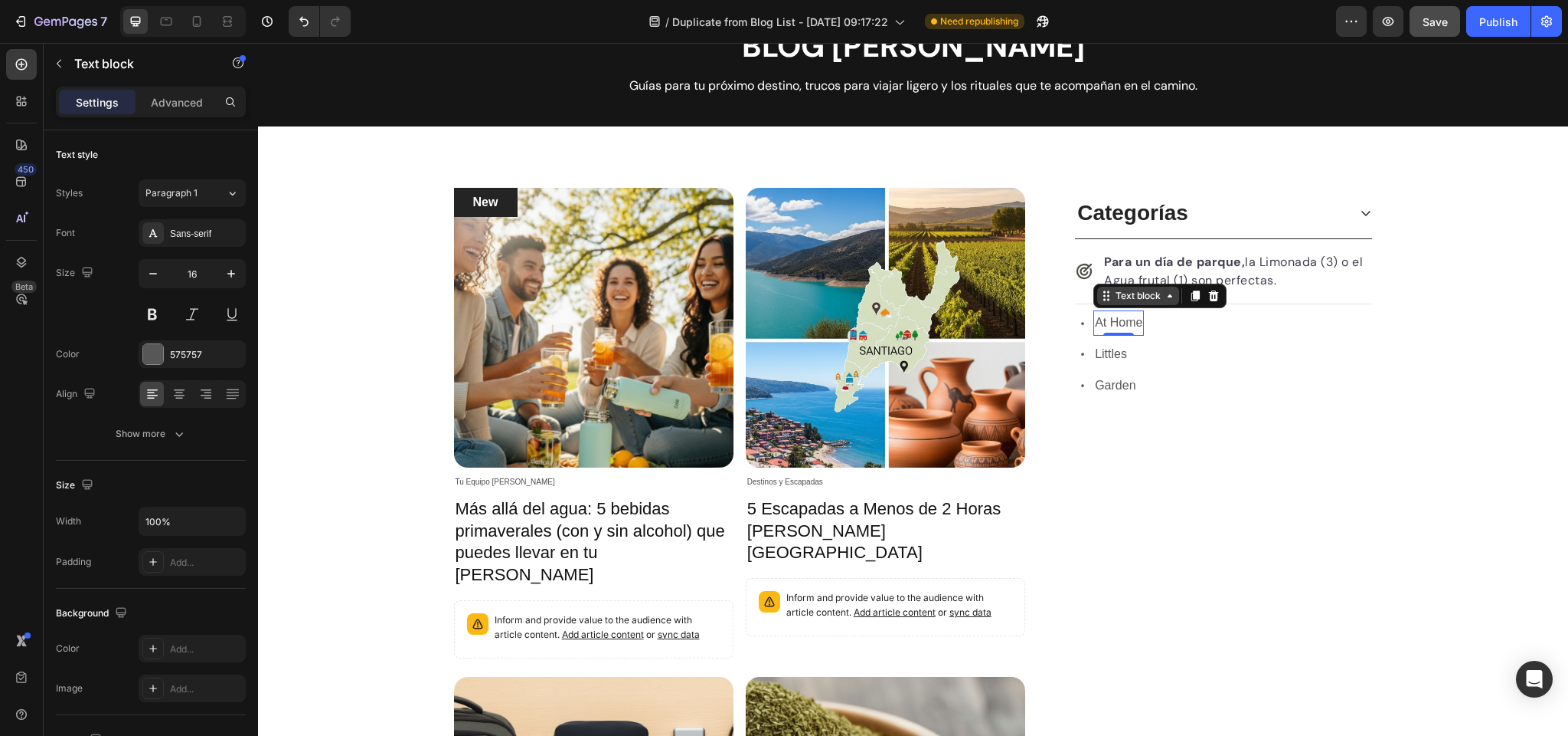
click at [1129, 297] on div "Text block" at bounding box center [1139, 296] width 51 height 14
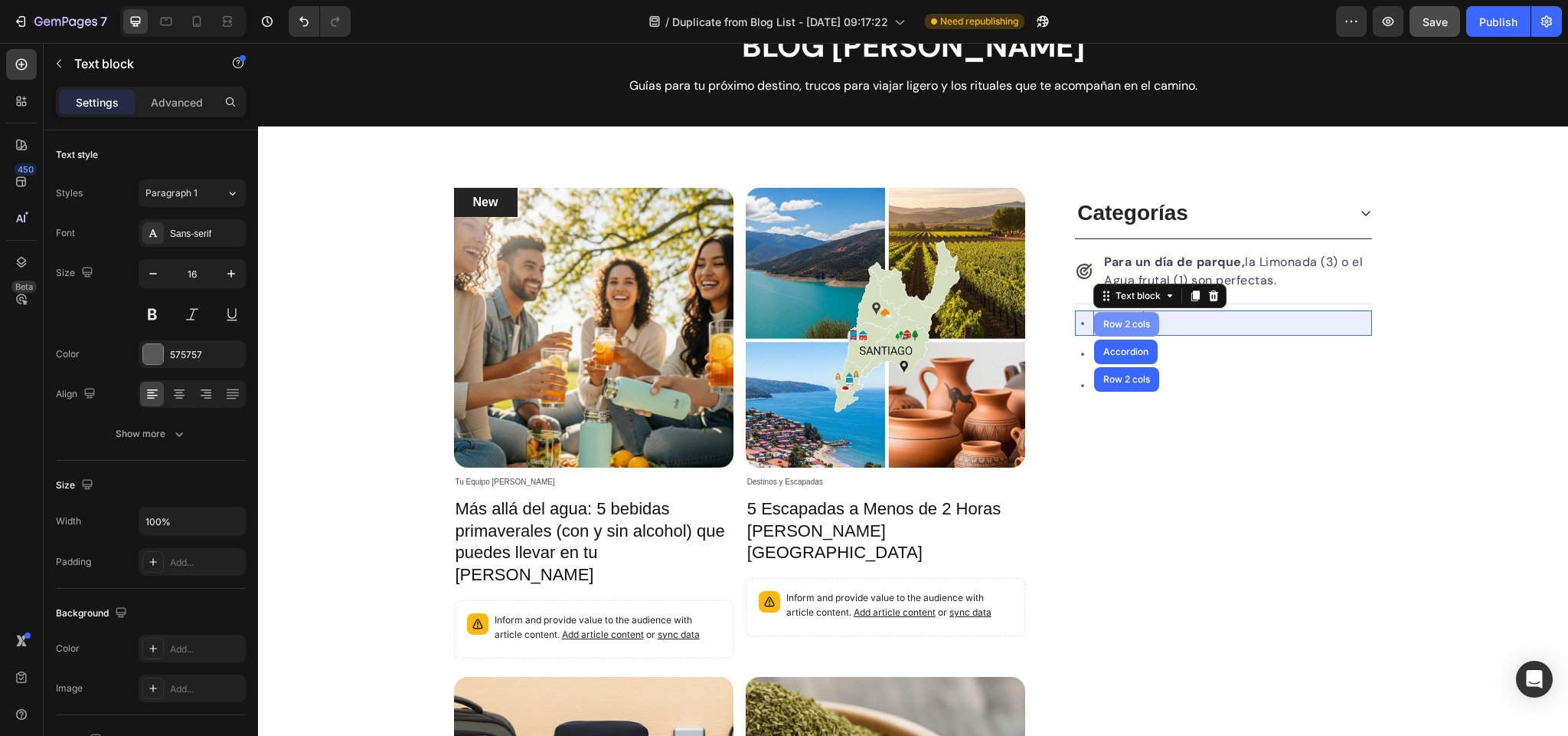
click at [1123, 322] on div "Row 2 cols" at bounding box center [1127, 324] width 53 height 9
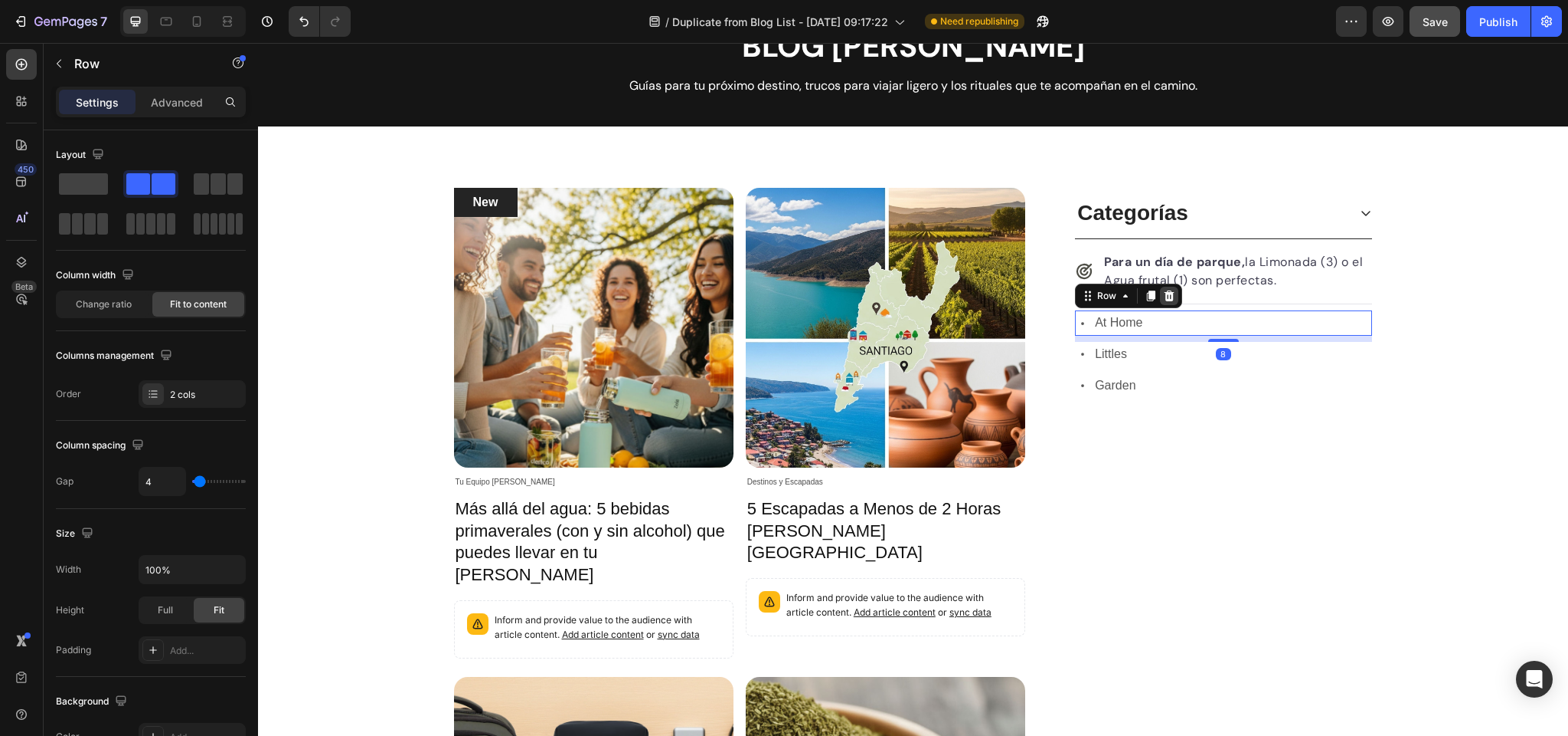
click at [1171, 296] on icon at bounding box center [1169, 295] width 12 height 12
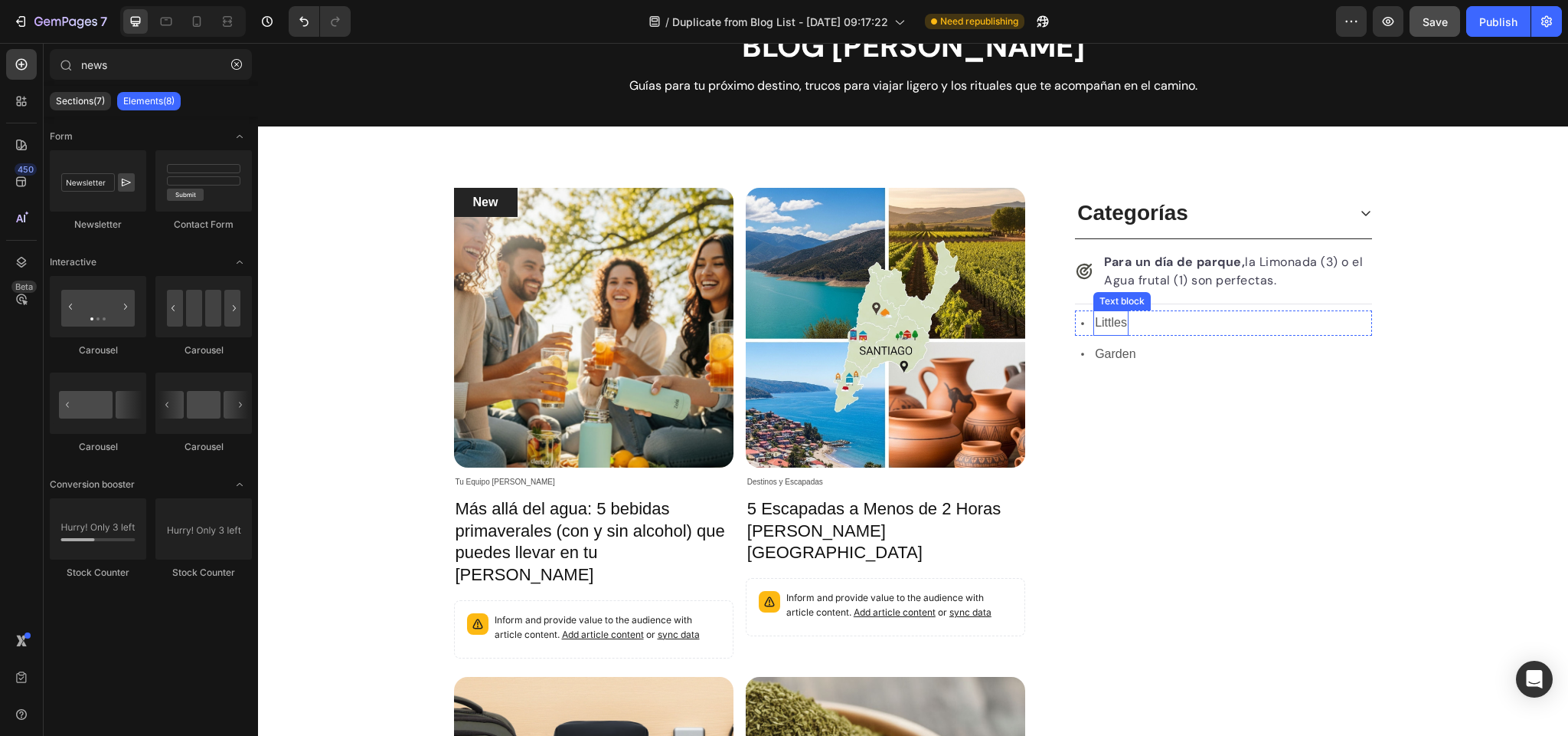
click at [1115, 326] on p "Littles" at bounding box center [1111, 323] width 32 height 23
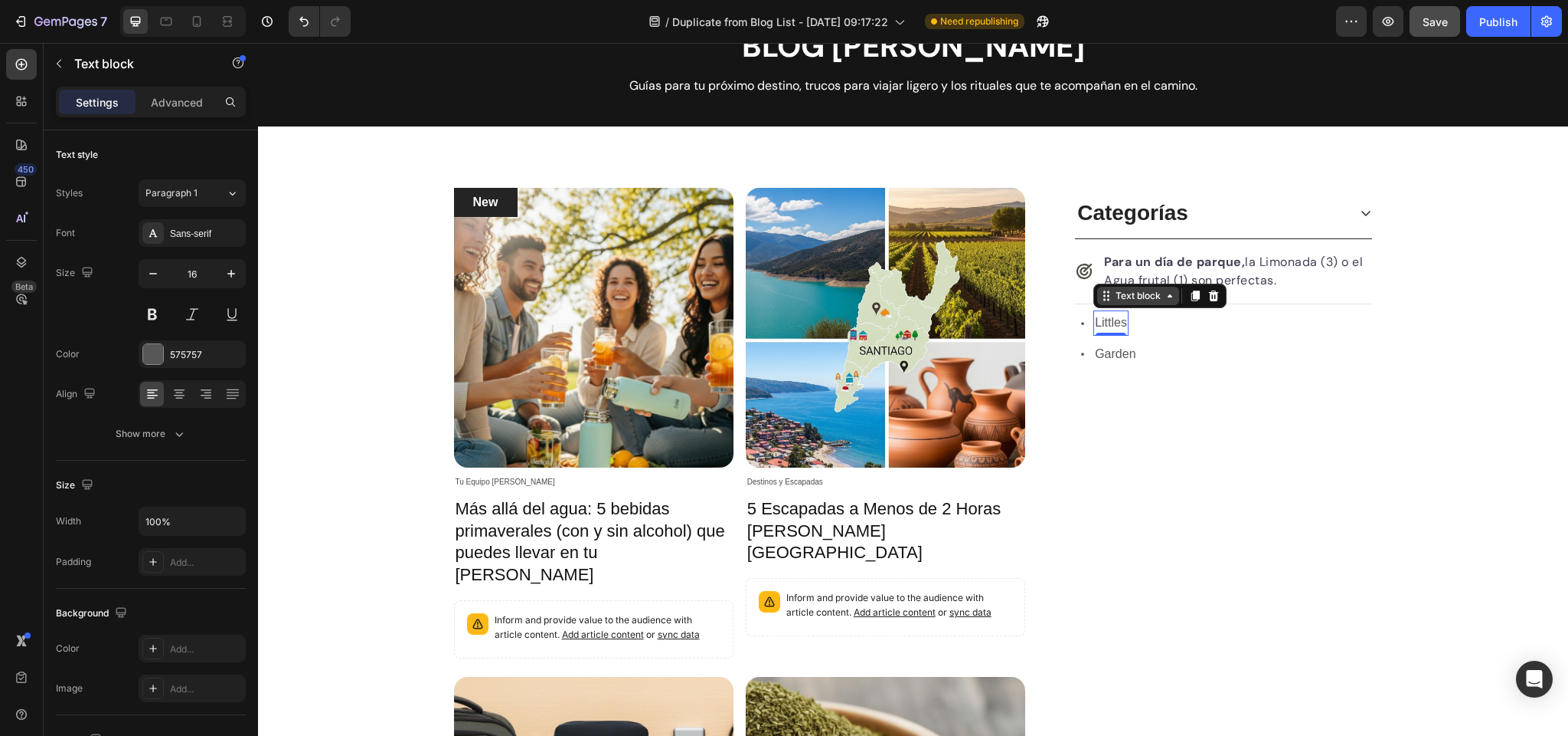
click at [1122, 298] on div "Text block" at bounding box center [1139, 296] width 51 height 14
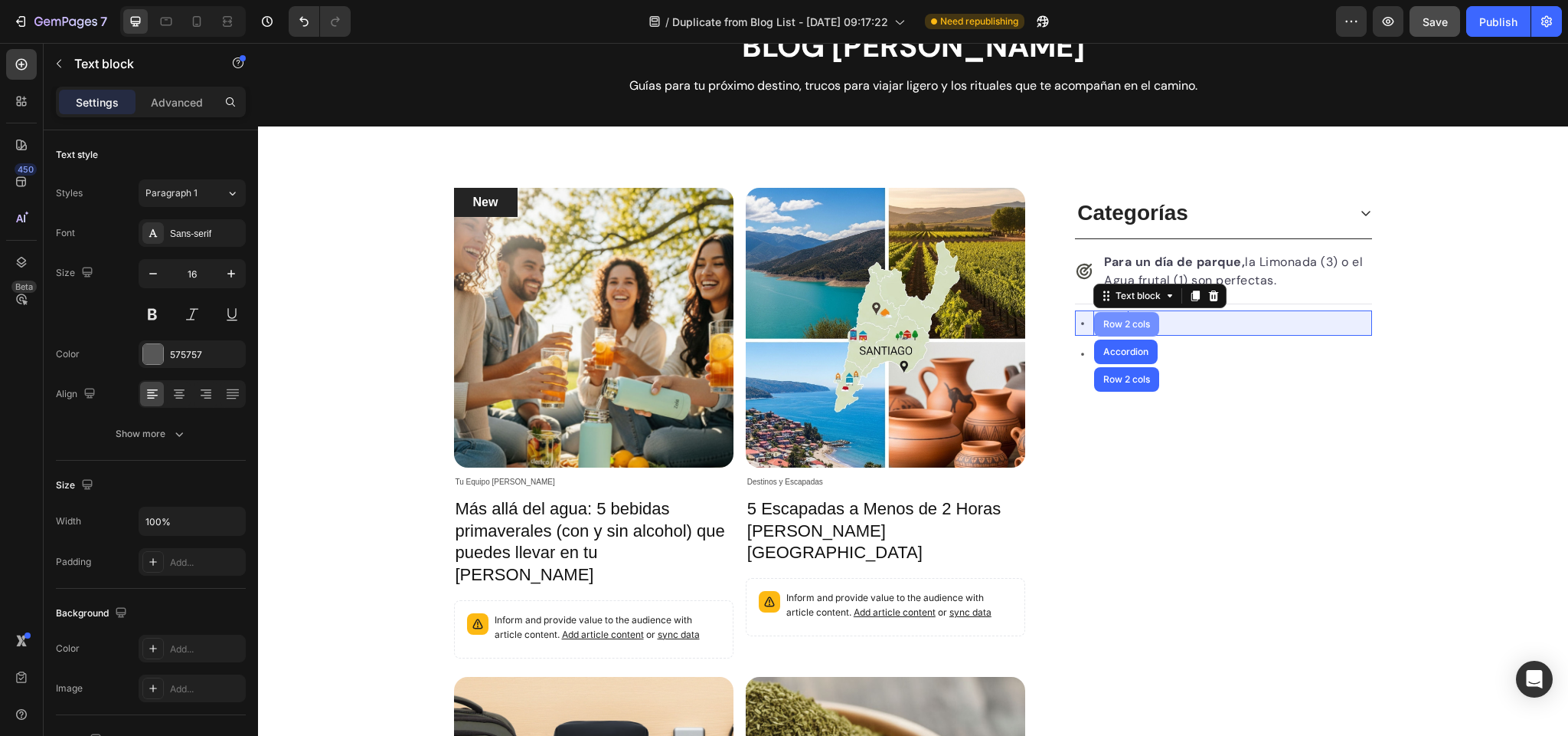
click at [1129, 319] on div "Row 2 cols" at bounding box center [1126, 324] width 65 height 25
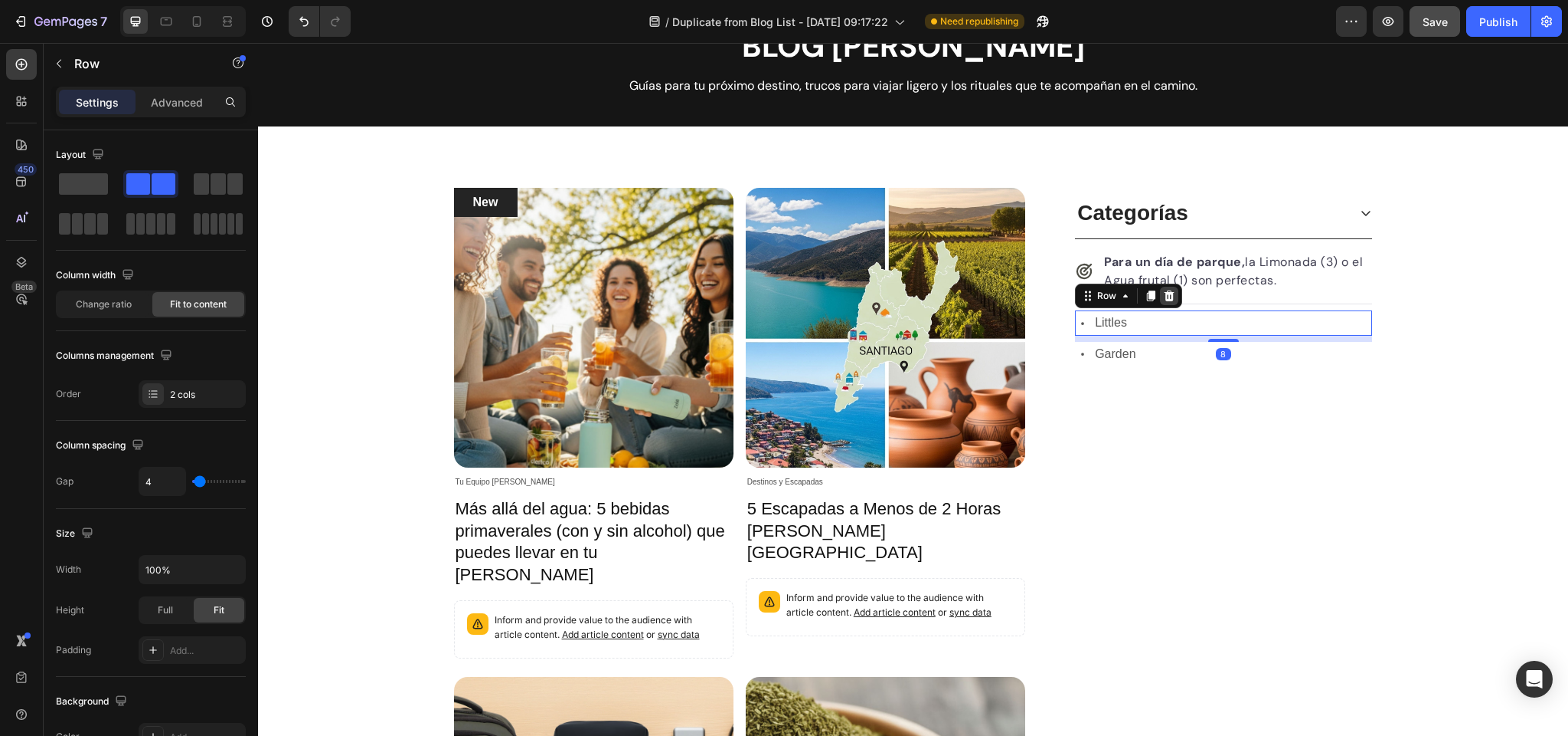
click at [1169, 295] on icon at bounding box center [1170, 295] width 10 height 10
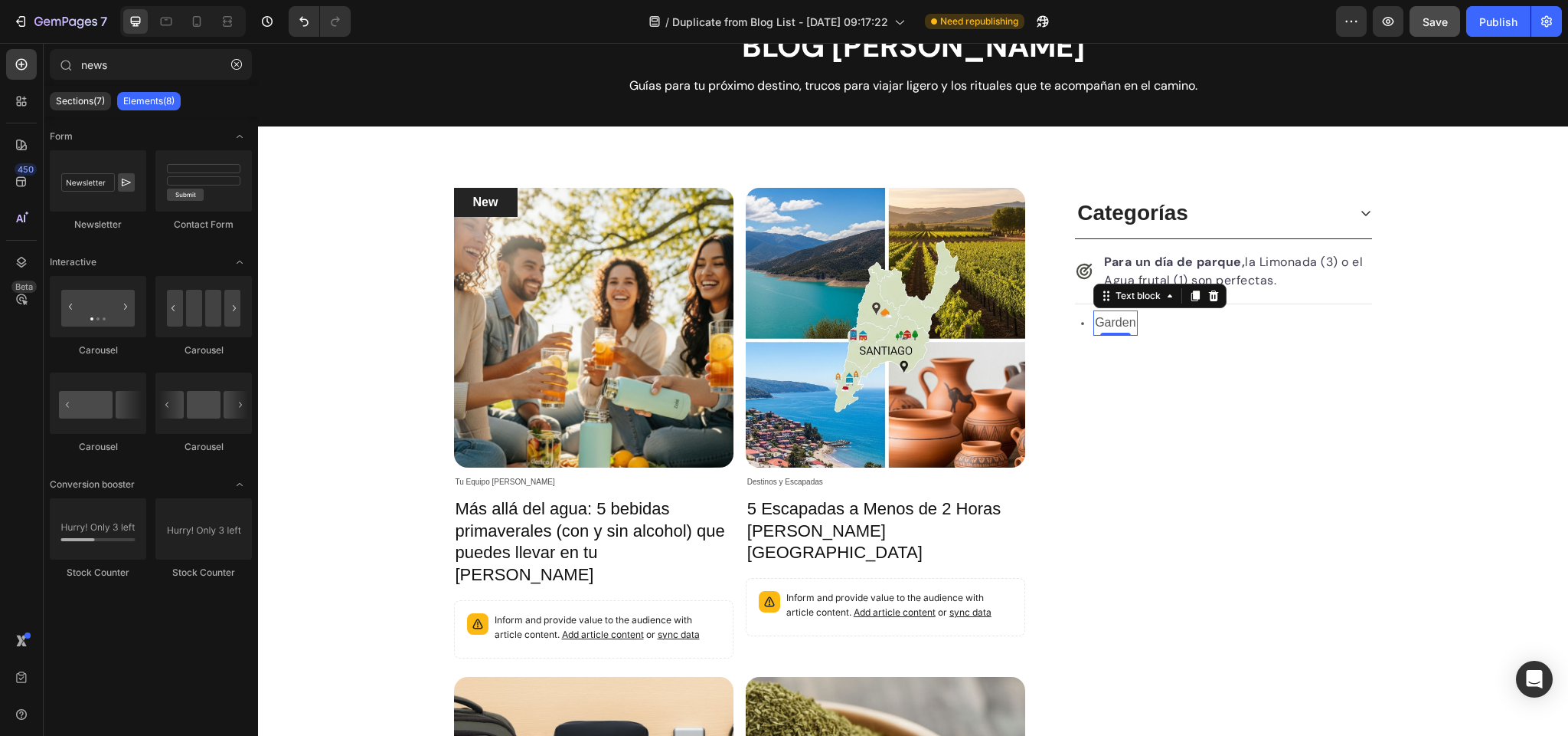
click at [1112, 324] on p "Garden" at bounding box center [1115, 323] width 40 height 23
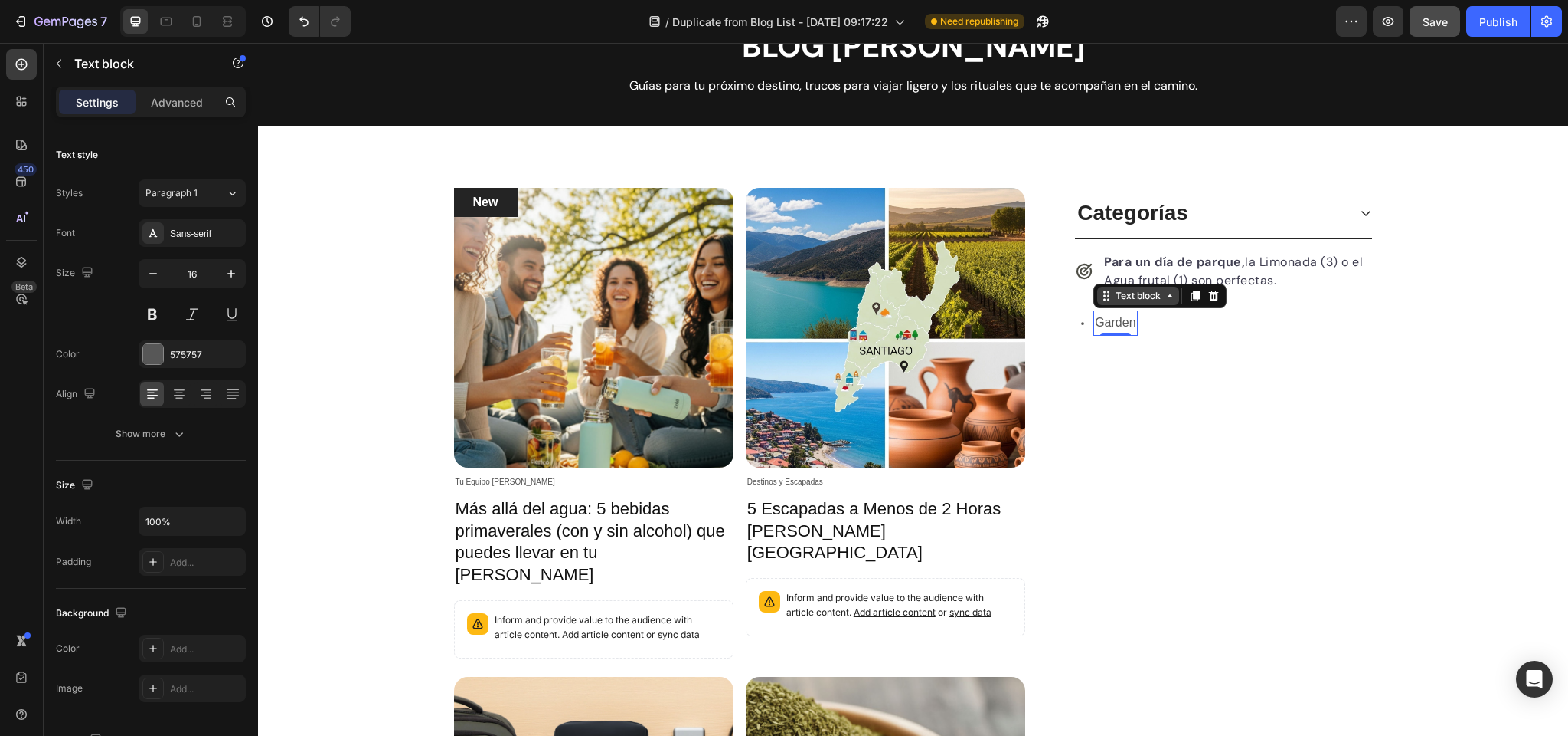
click at [1132, 298] on div "Text block" at bounding box center [1139, 296] width 51 height 14
click at [1126, 322] on div "Row 2 cols" at bounding box center [1127, 324] width 53 height 9
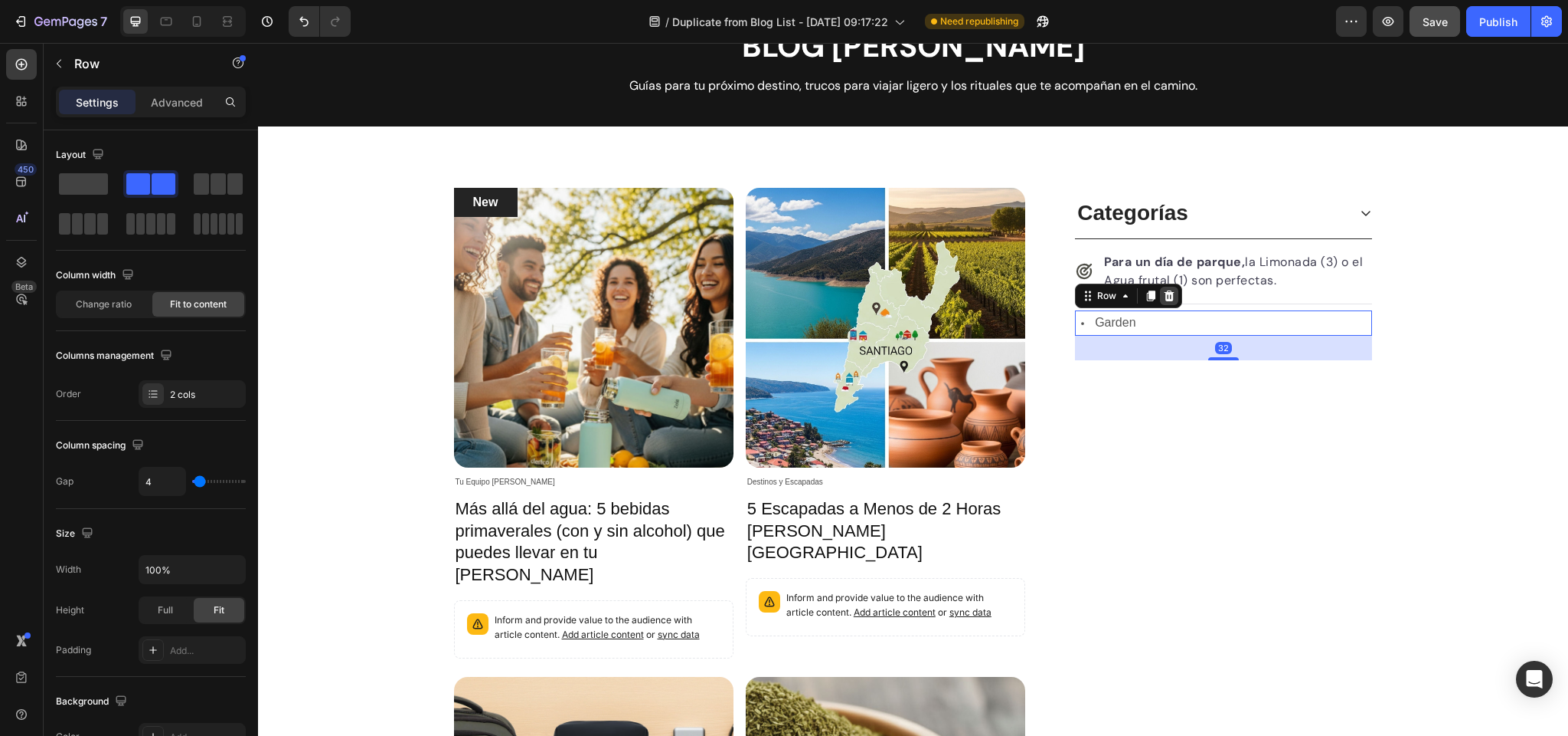
click at [1174, 294] on icon at bounding box center [1169, 295] width 12 height 12
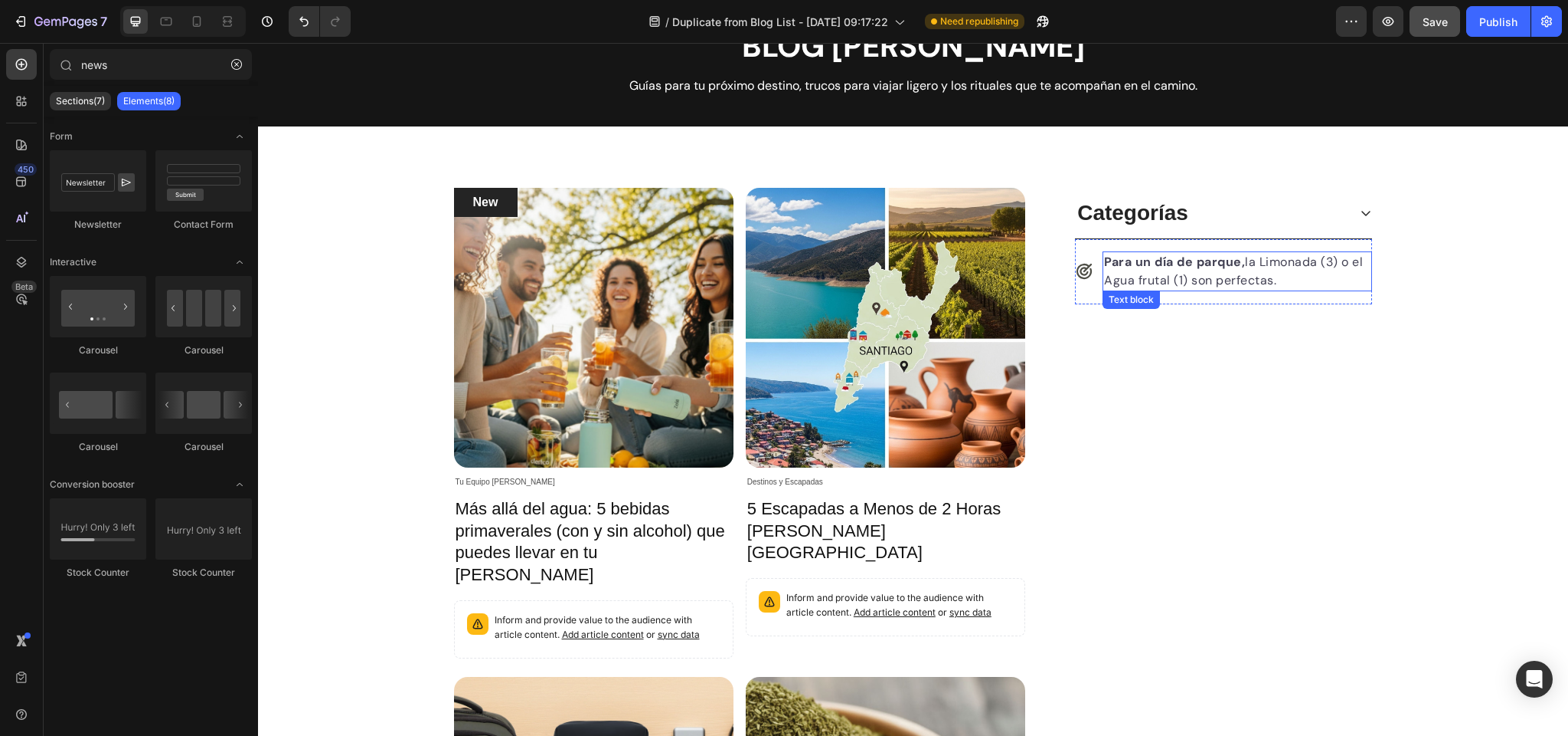
click at [1138, 276] on p "Para un día de parque, la Limonada (3) o el Agua frutal (1) son perfectas." at bounding box center [1237, 270] width 266 height 37
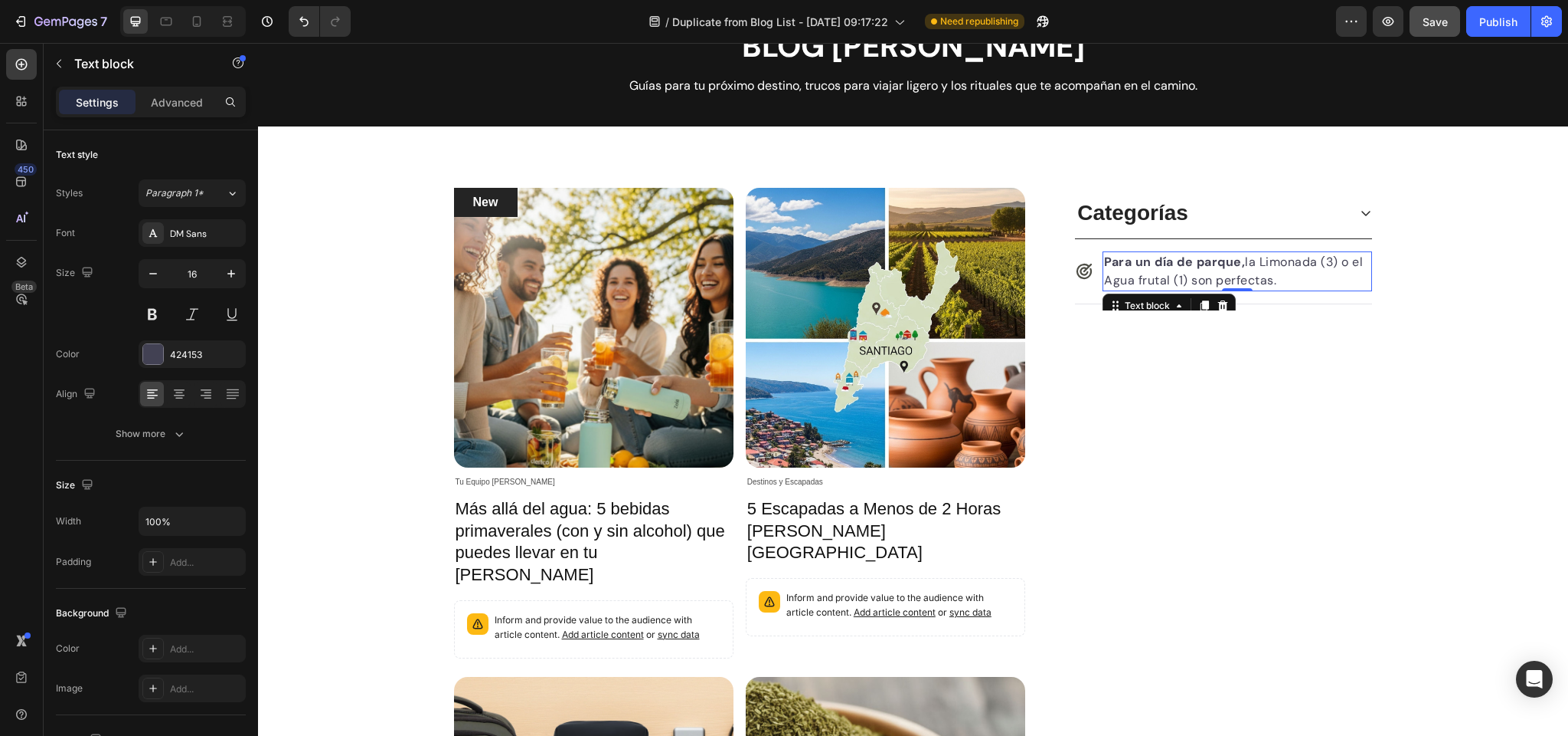
click at [1138, 276] on p "Para un día de parque, la Limonada (3) o el Agua frutal (1) son perfectas." at bounding box center [1237, 270] width 266 height 37
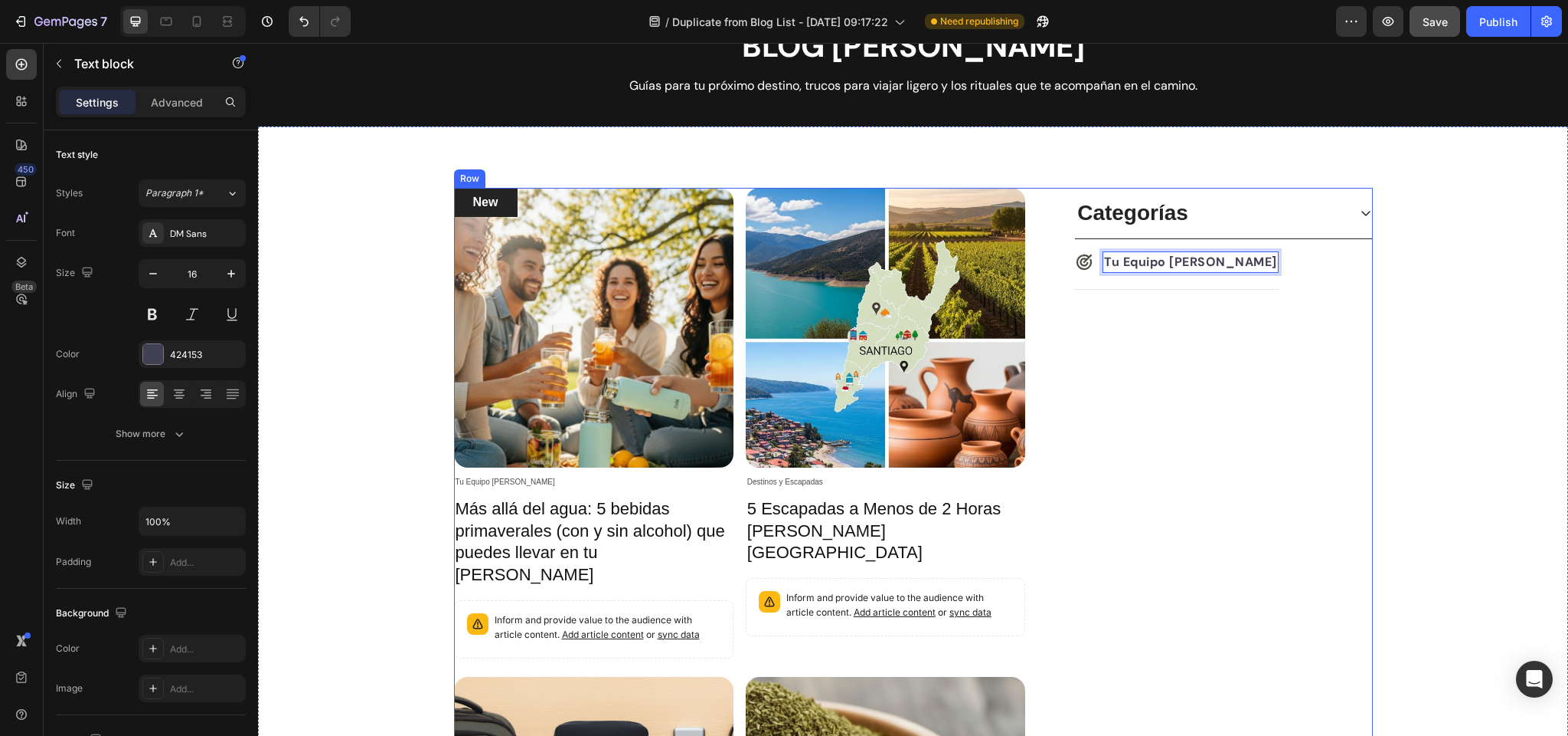
click at [1188, 357] on div "Categorías Icon Tu Equipo Zola Text block 0 Advanced list Row Accordion" at bounding box center [1223, 657] width 298 height 940
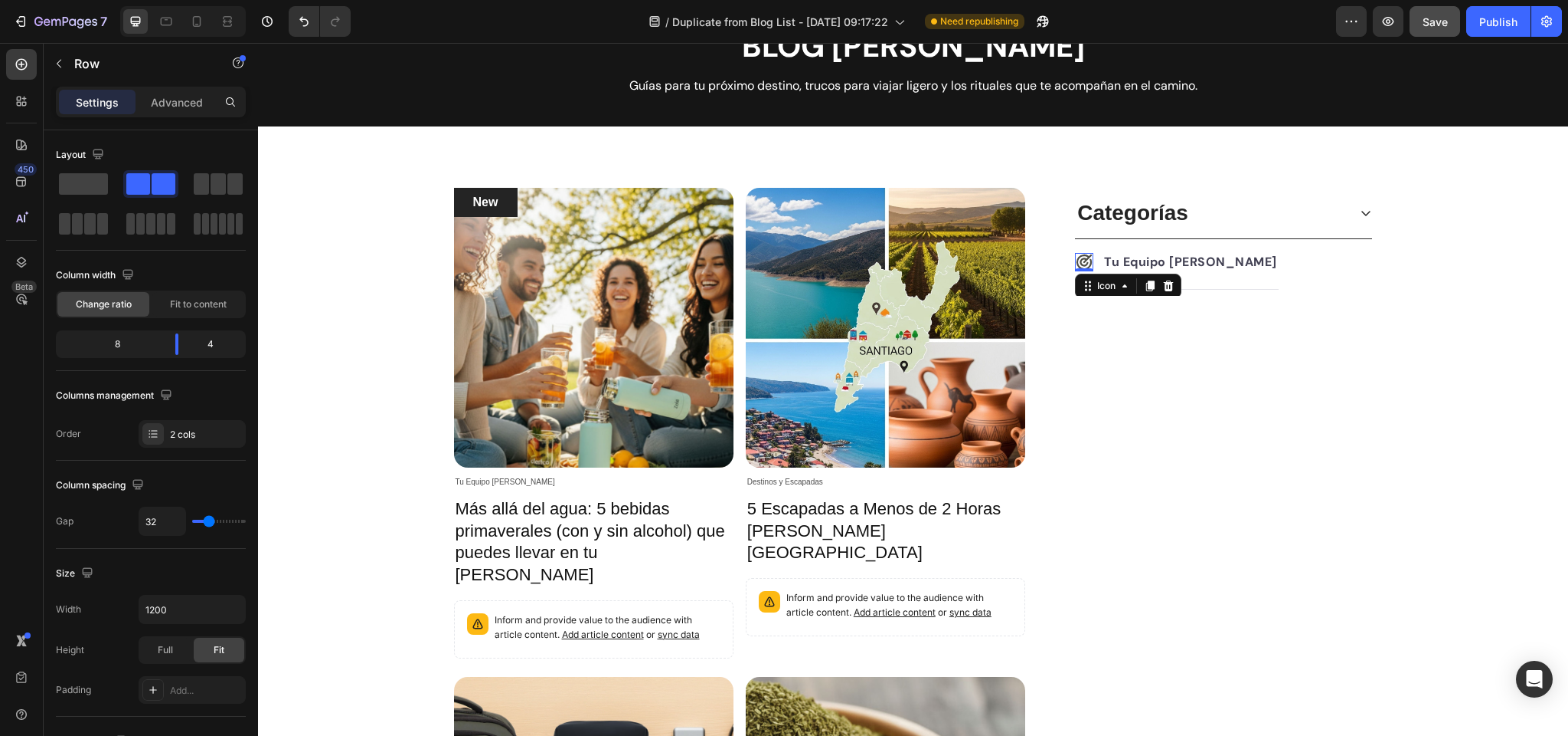
click at [1088, 260] on icon at bounding box center [1085, 262] width 19 height 19
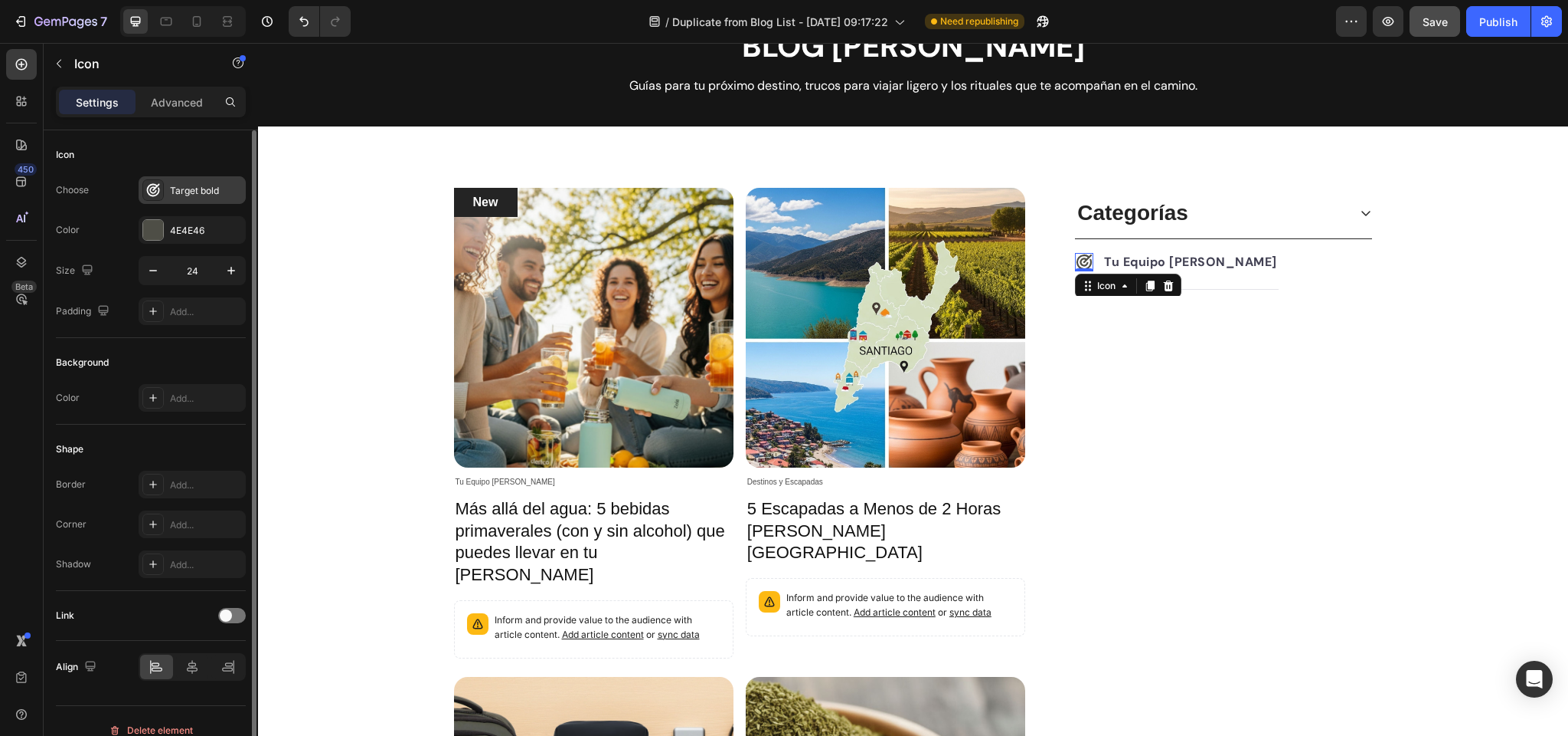
click at [167, 190] on div "Target bold" at bounding box center [192, 189] width 107 height 27
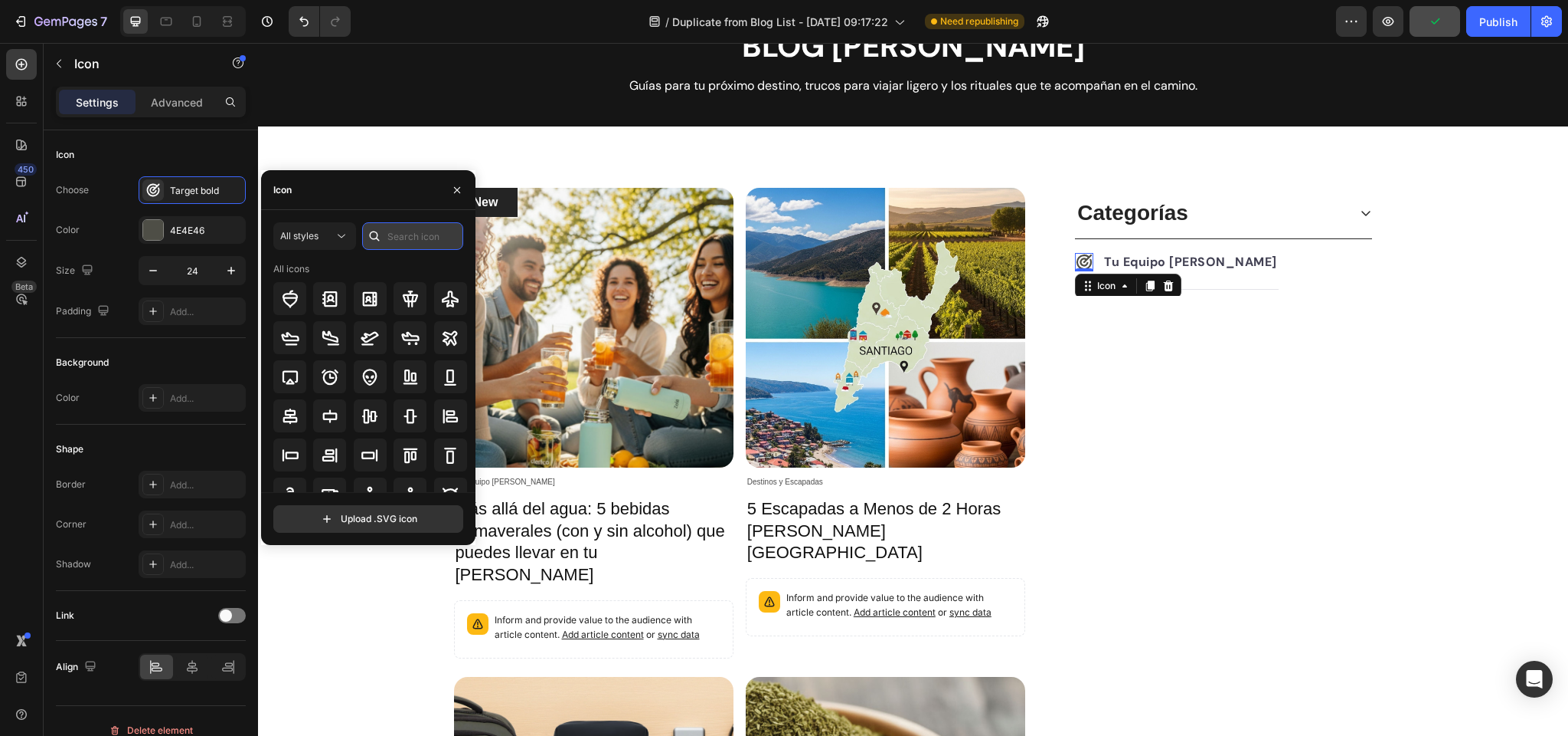
click at [393, 236] on input "text" at bounding box center [412, 236] width 101 height 27
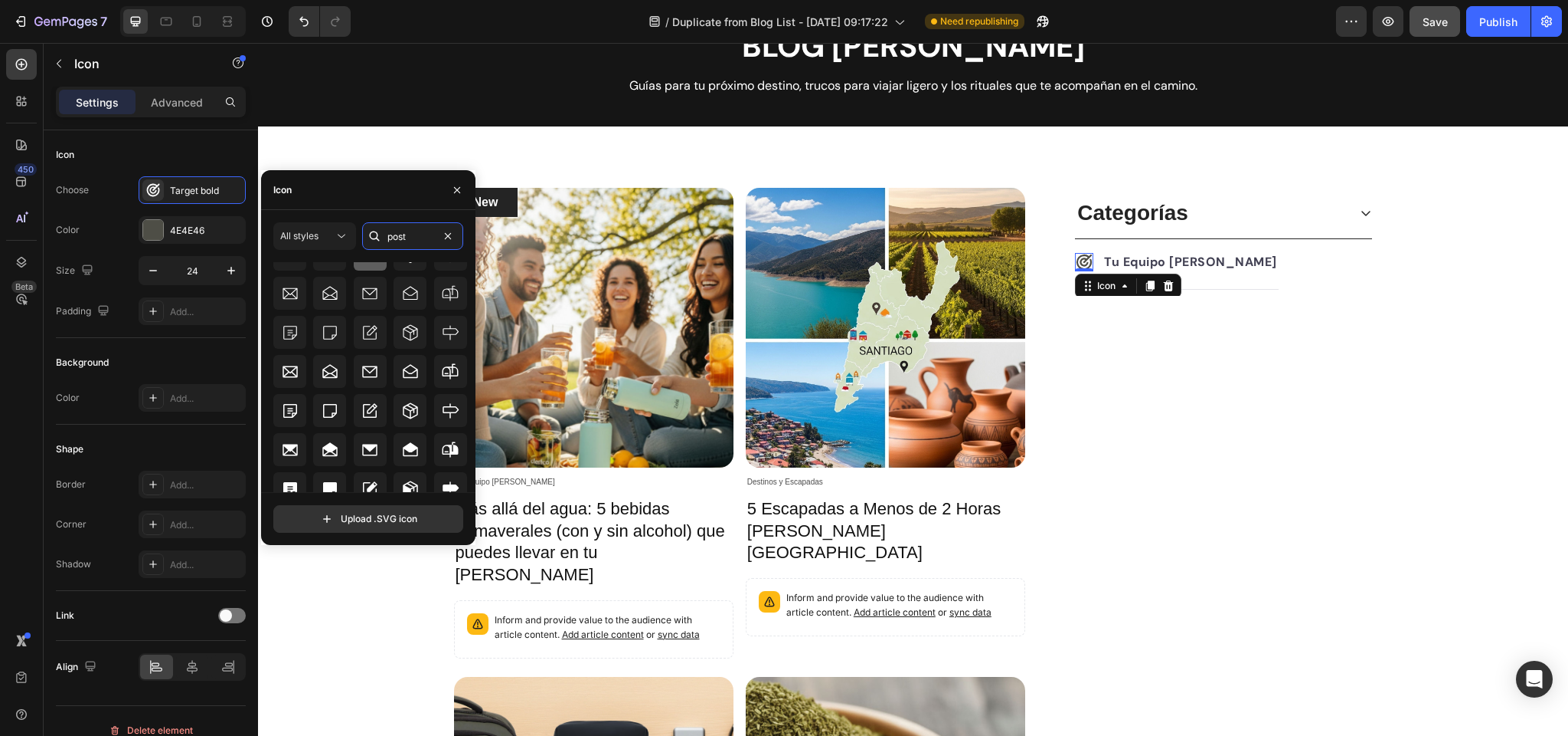
scroll to position [96, 0]
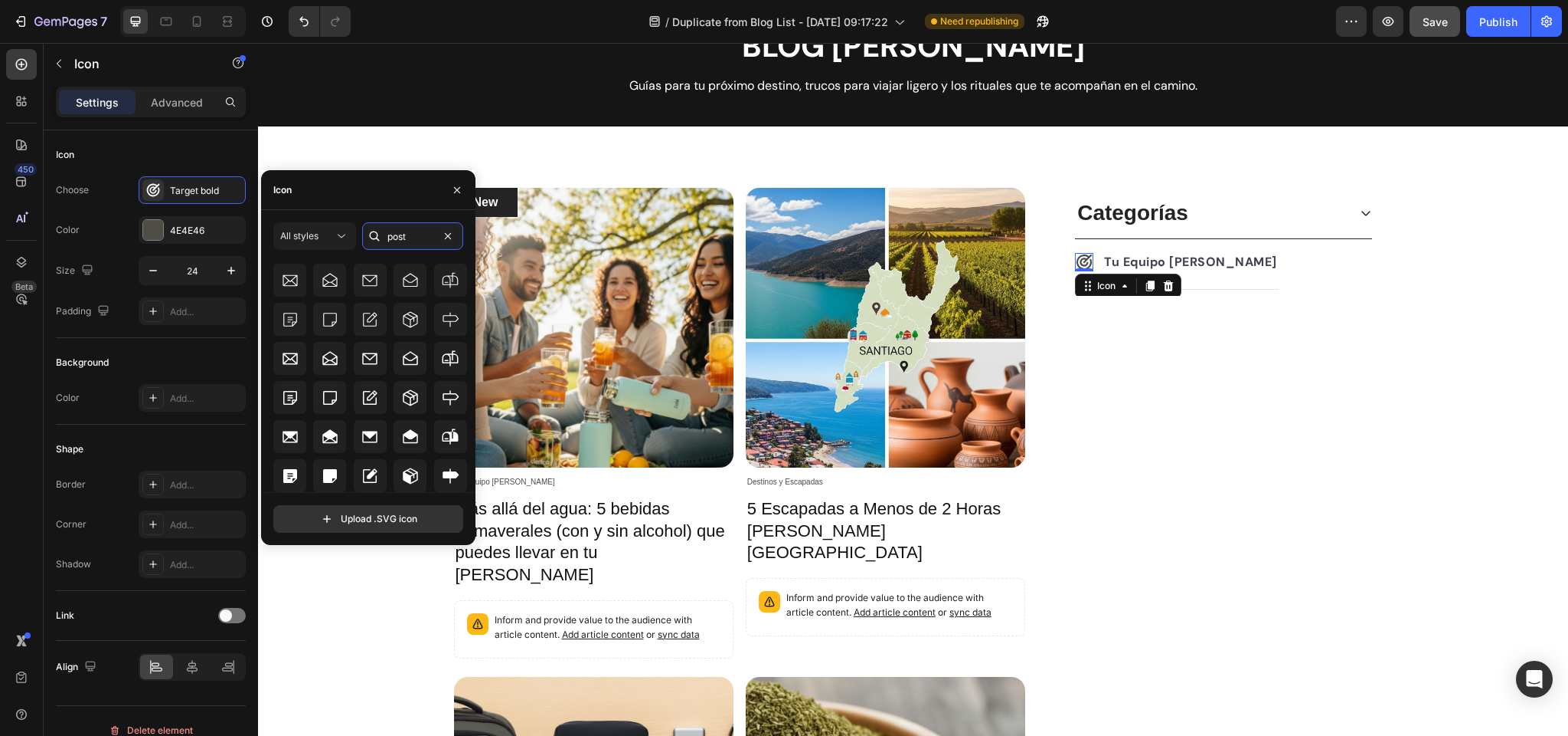
drag, startPoint x: 435, startPoint y: 236, endPoint x: 374, endPoint y: 236, distance: 61.0
click at [374, 236] on div "post" at bounding box center [412, 236] width 101 height 27
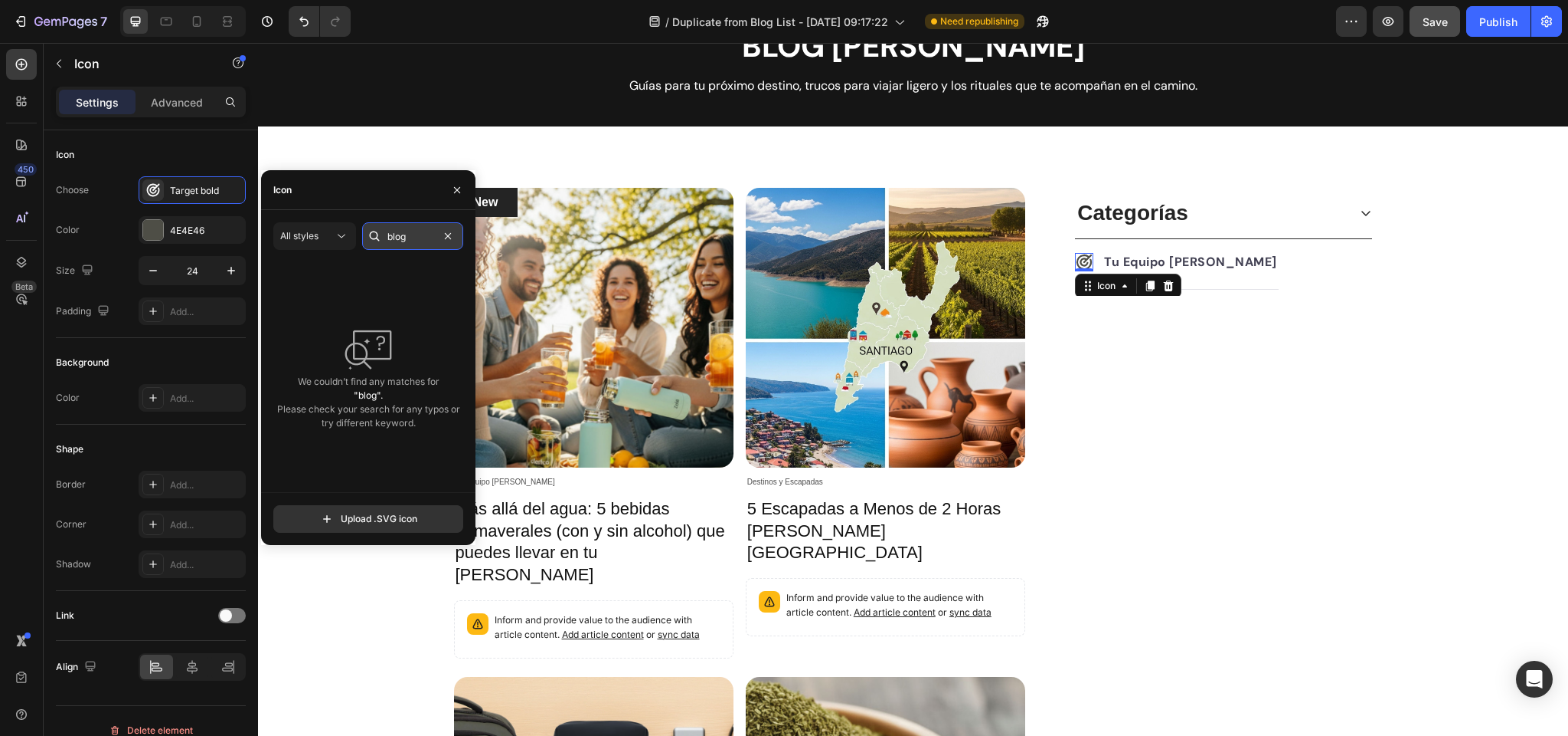
click at [391, 235] on input "blog" at bounding box center [412, 236] width 101 height 27
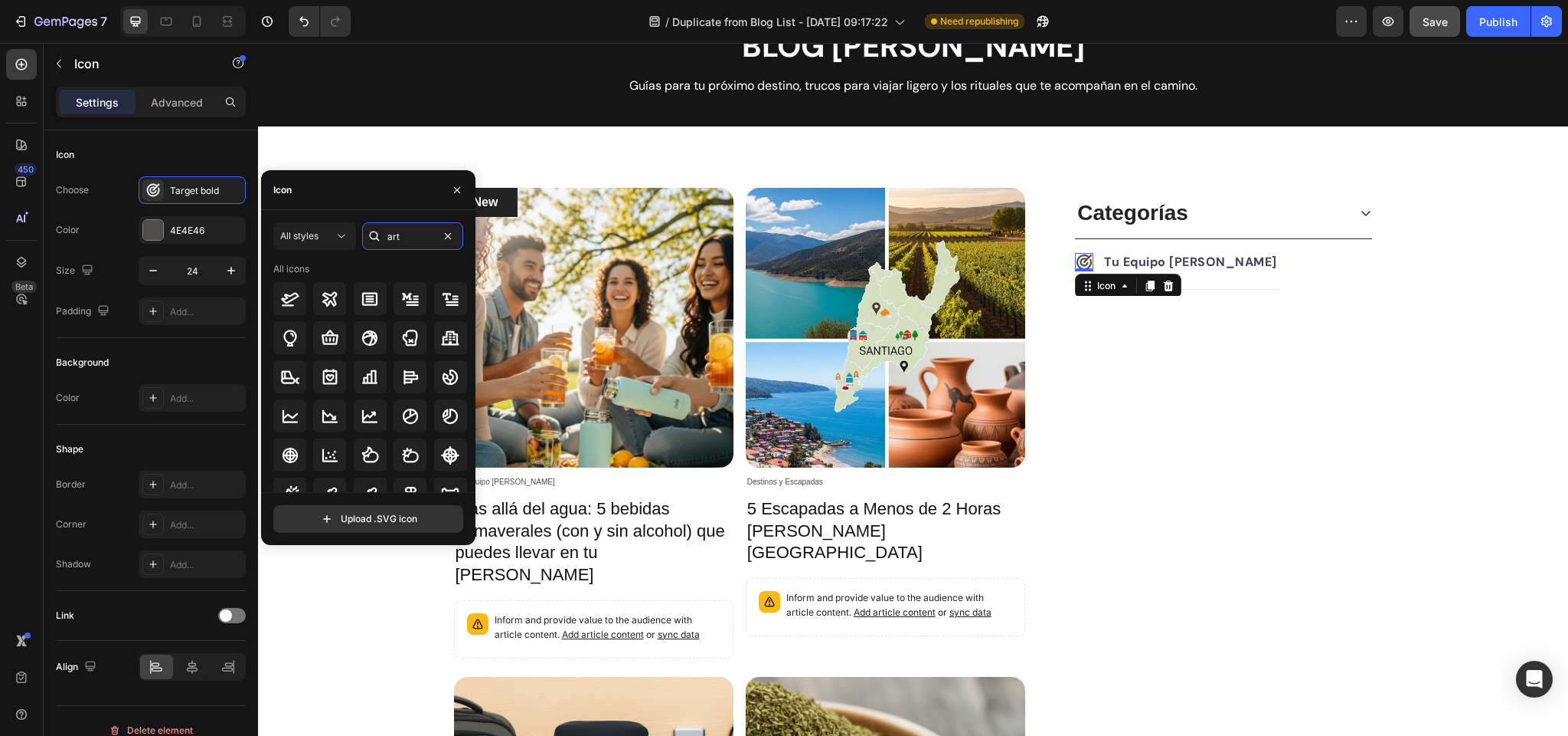
drag, startPoint x: 413, startPoint y: 239, endPoint x: 383, endPoint y: 238, distance: 30.0
click at [383, 238] on div "art" at bounding box center [412, 236] width 101 height 27
type input "arrow"
click at [332, 417] on icon at bounding box center [331, 417] width 19 height 19
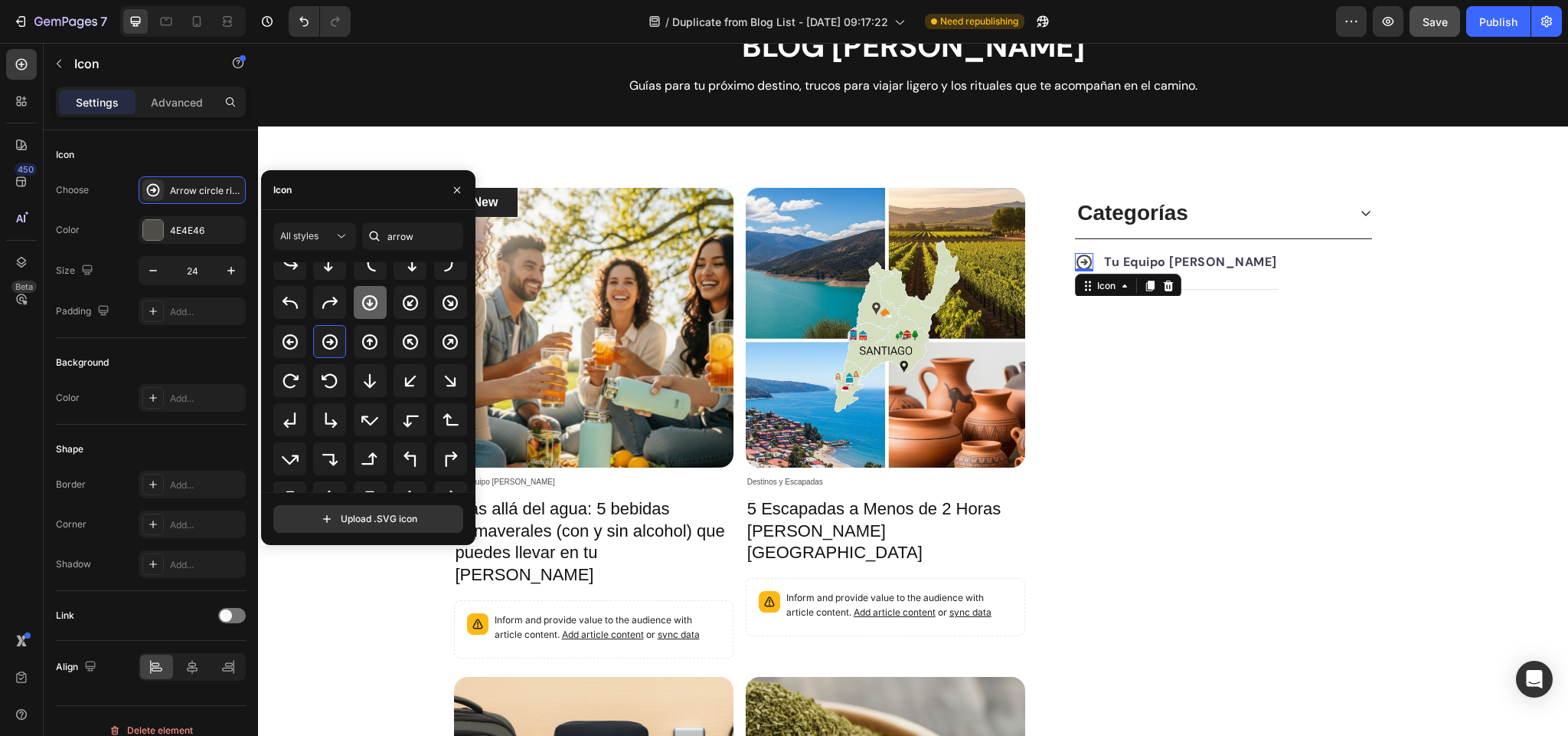
scroll to position [107, 0]
click at [445, 349] on icon at bounding box center [450, 348] width 19 height 19
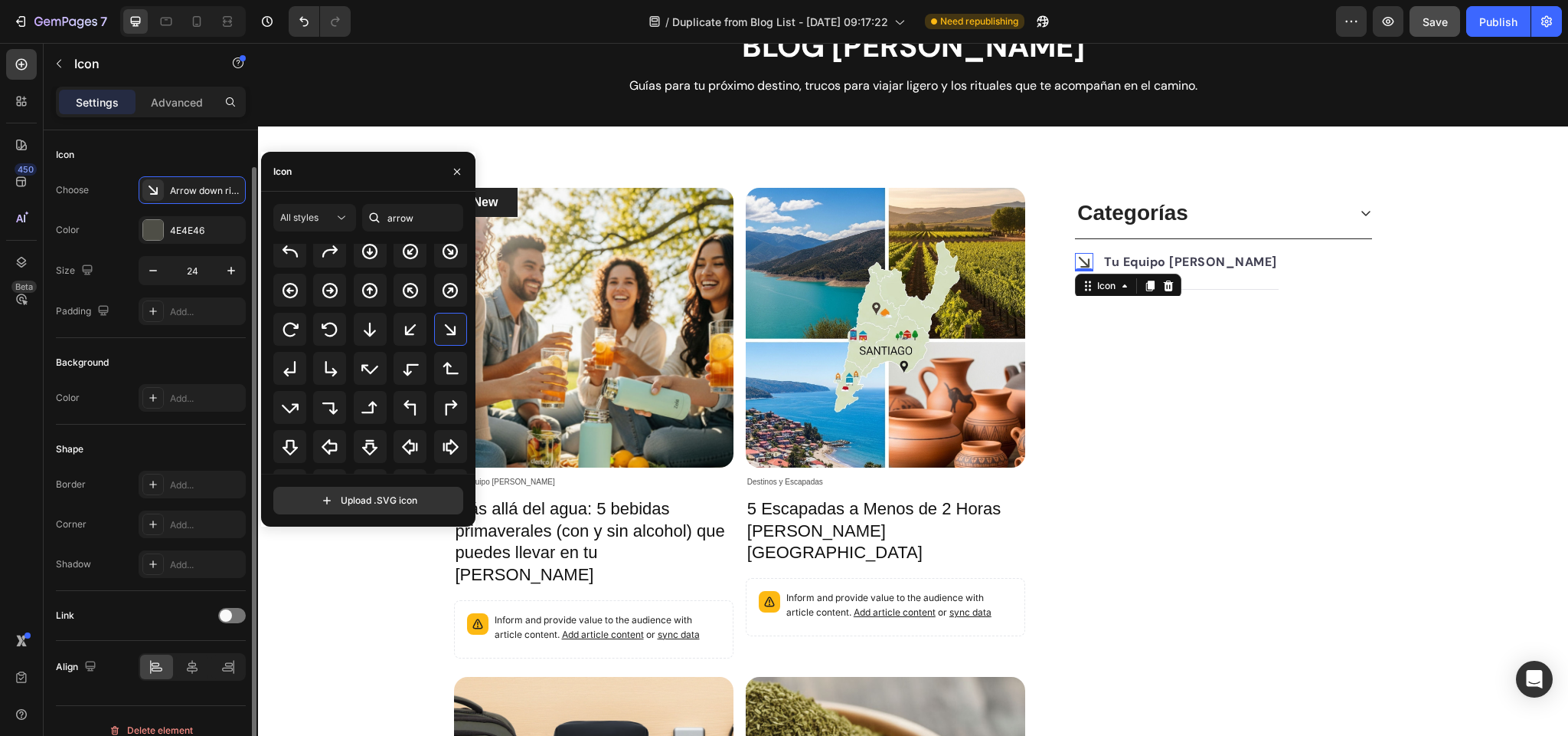
scroll to position [19, 0]
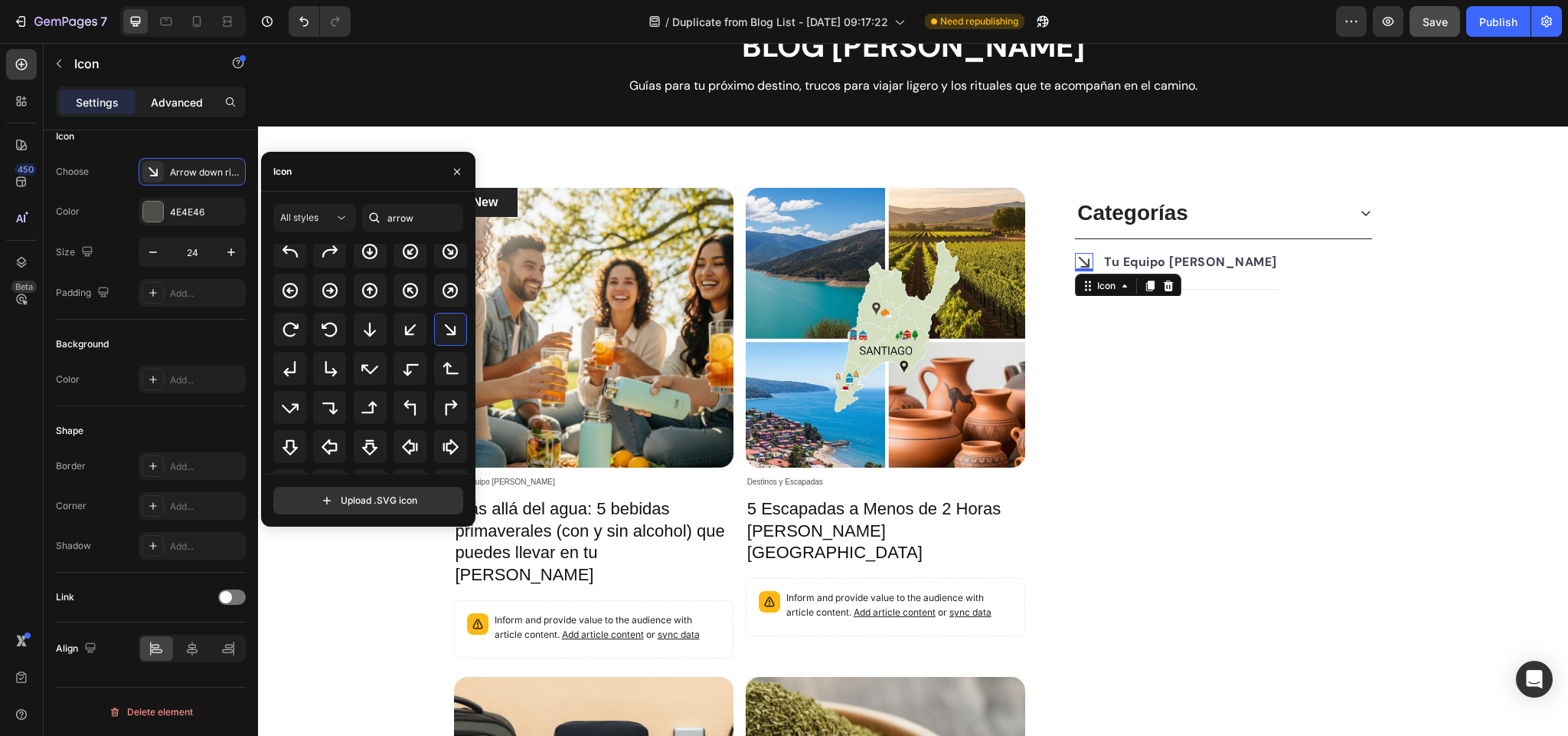
click at [164, 111] on div "Advanced" at bounding box center [176, 102] width 76 height 25
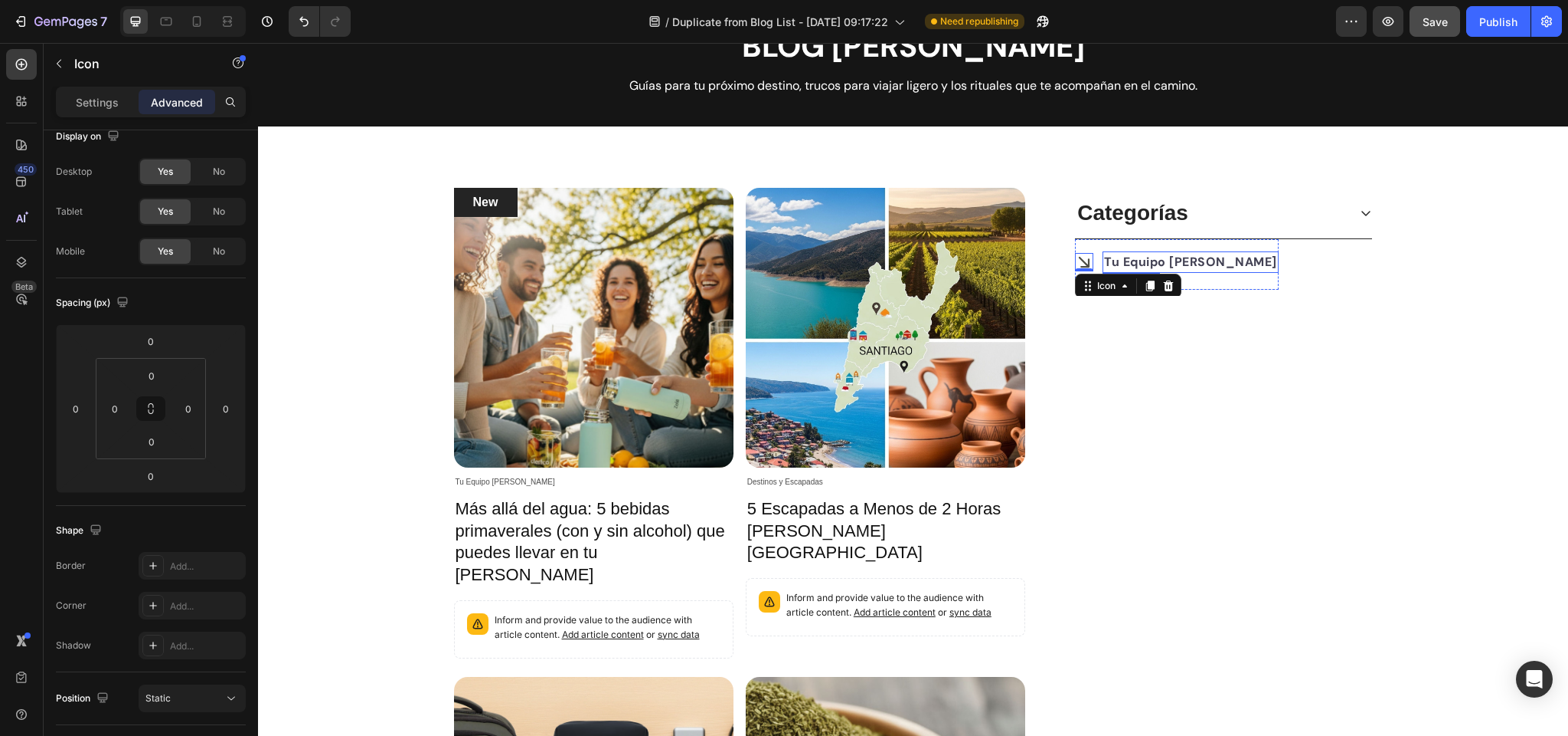
click at [1130, 260] on strong "Tu Equipo [PERSON_NAME]" at bounding box center [1191, 261] width 173 height 16
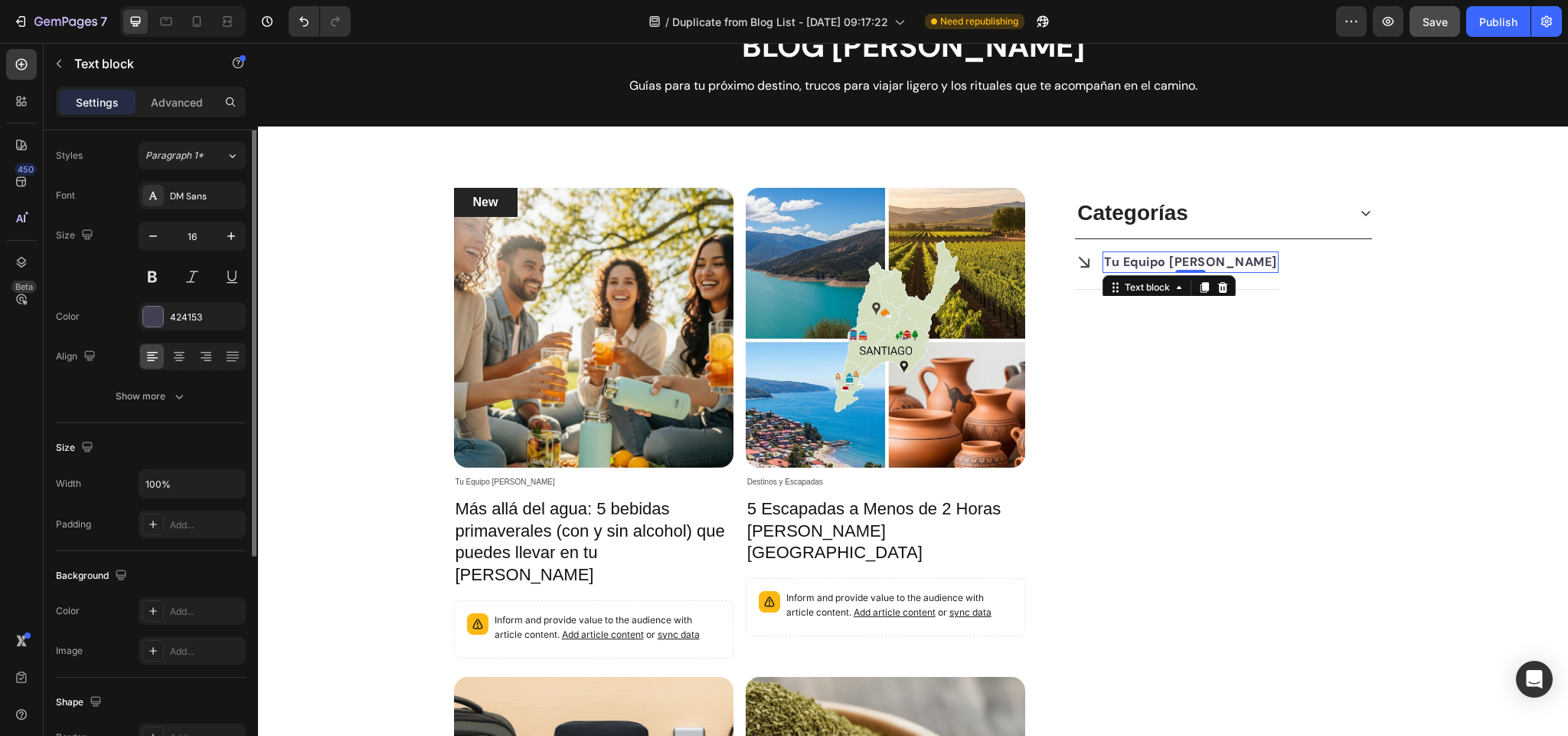
scroll to position [0, 0]
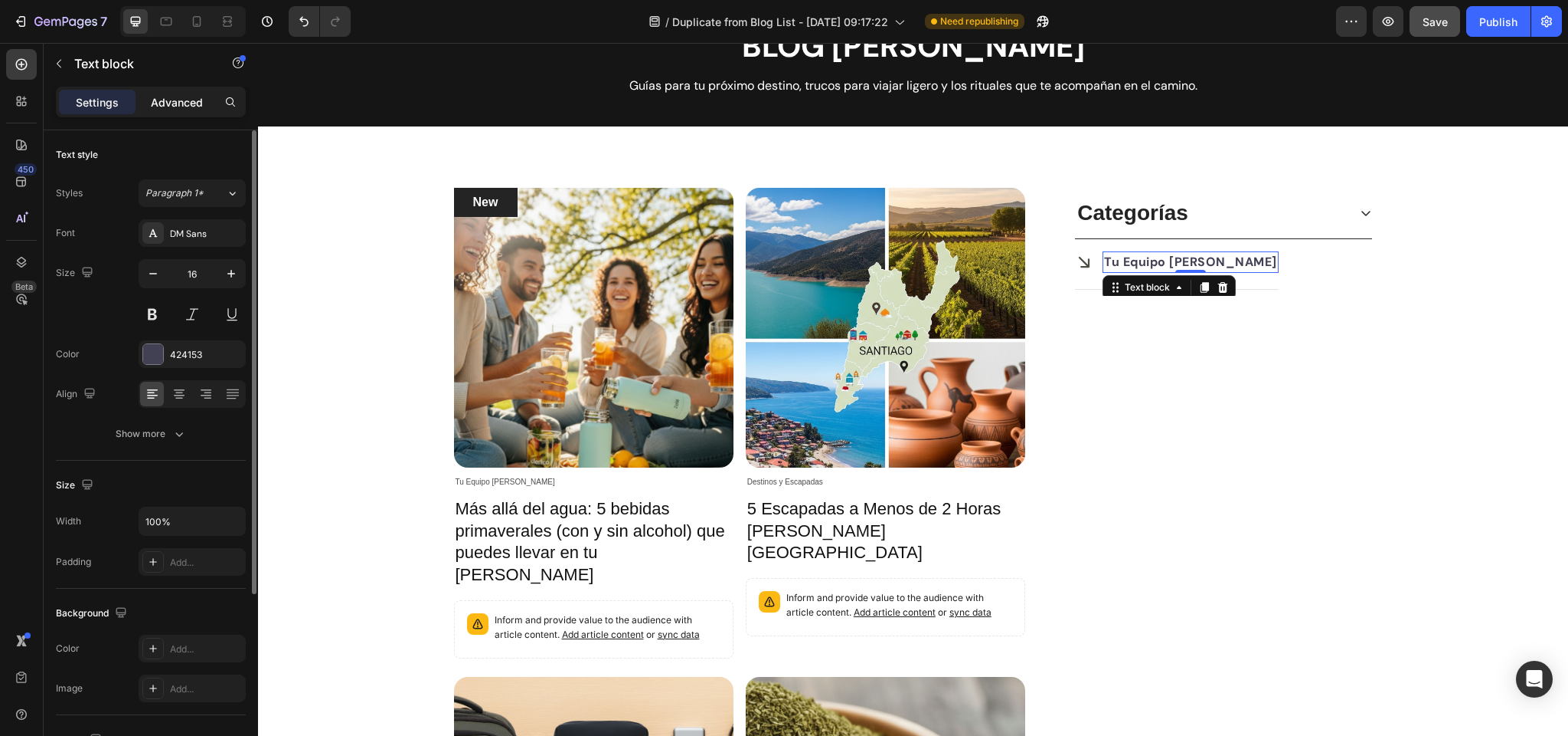
click at [183, 92] on div "Advanced" at bounding box center [176, 102] width 76 height 25
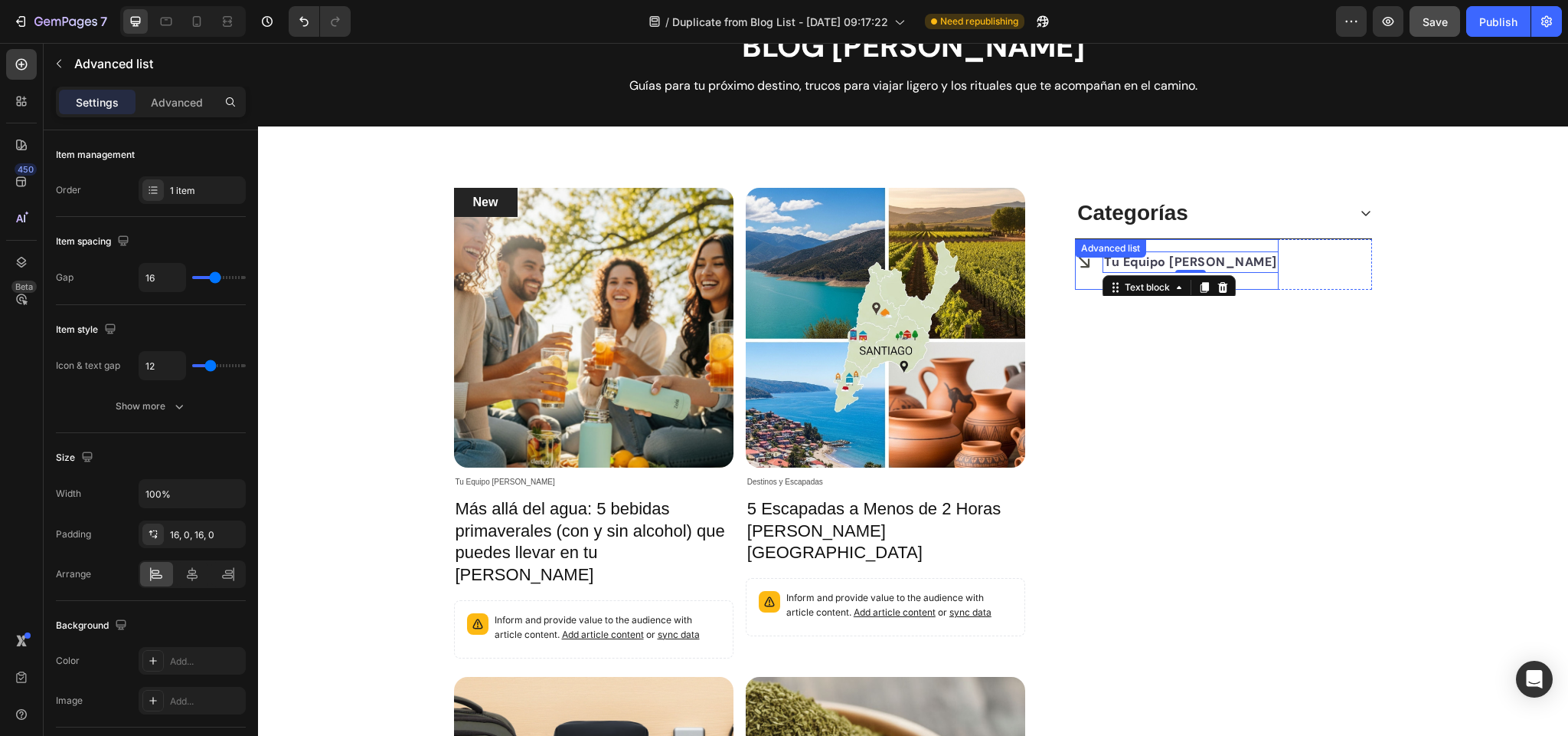
click at [1109, 245] on div "Advanced list" at bounding box center [1110, 248] width 65 height 14
click at [1113, 255] on div "Advanced list" at bounding box center [1126, 254] width 65 height 14
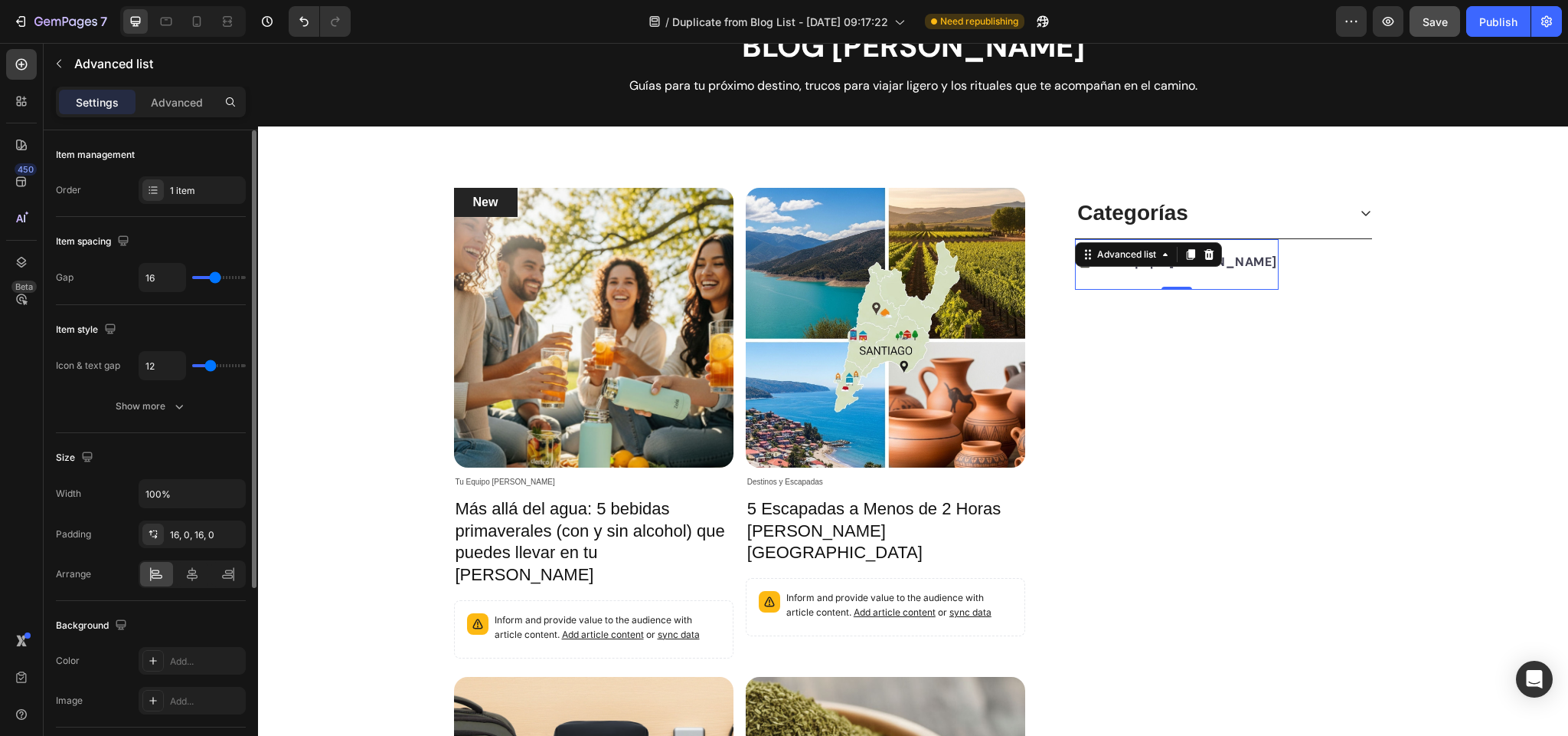
scroll to position [2, 0]
type input "15"
type input "12"
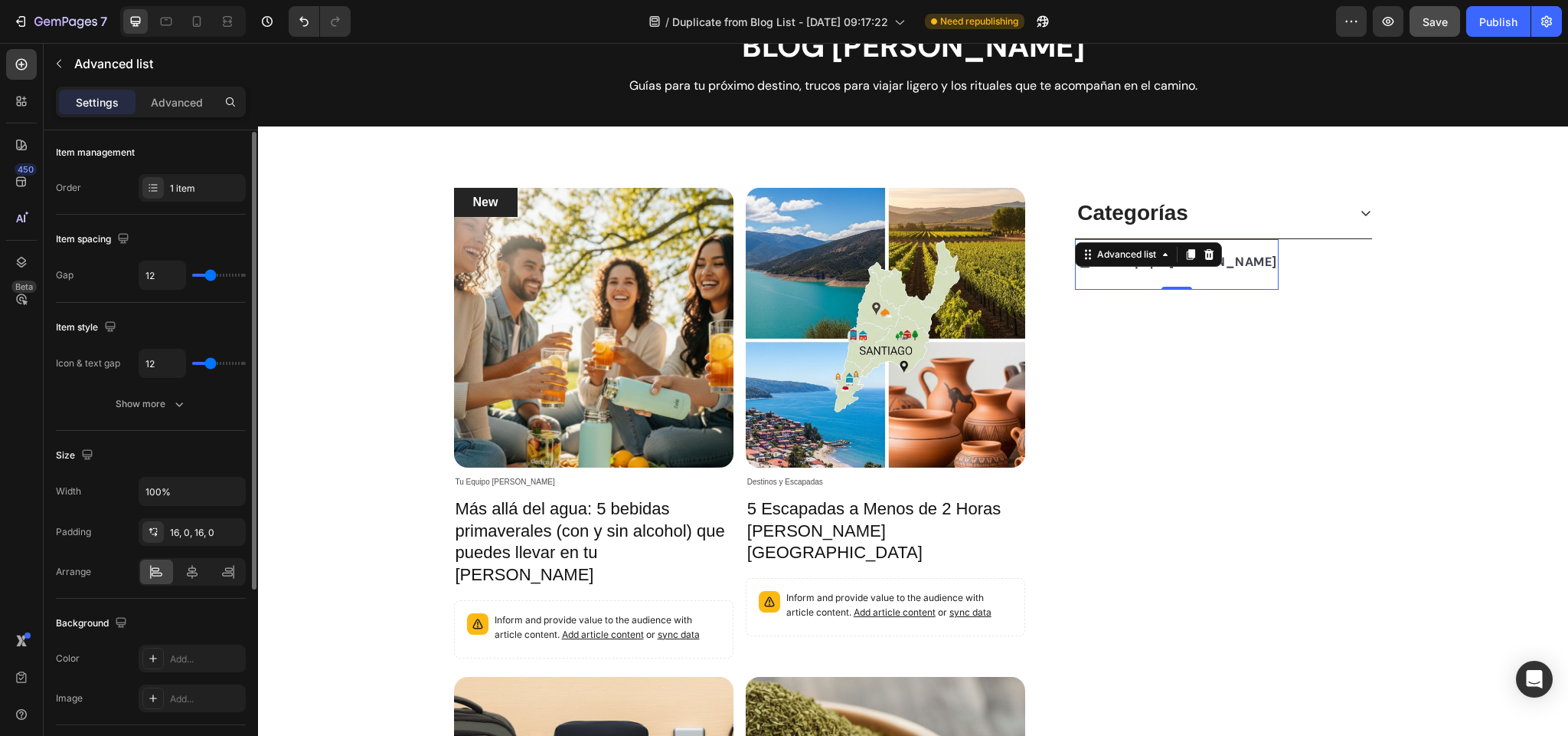
type input "11"
type input "10"
click at [208, 277] on input "range" at bounding box center [218, 274] width 54 height 3
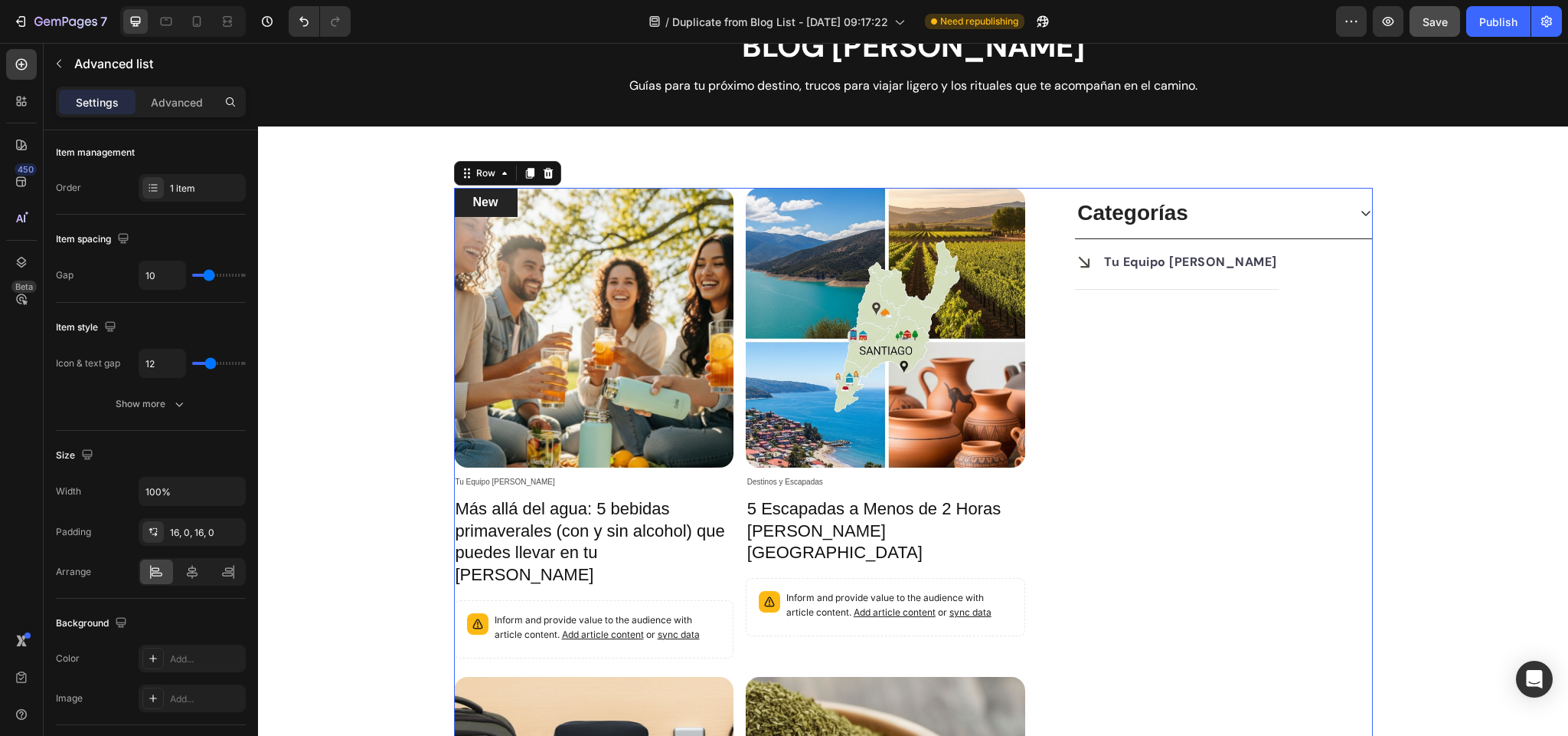
click at [1122, 359] on div "Categorías Icon Tu Equipo Zola Text block Advanced list Row Accordion" at bounding box center [1223, 657] width 298 height 940
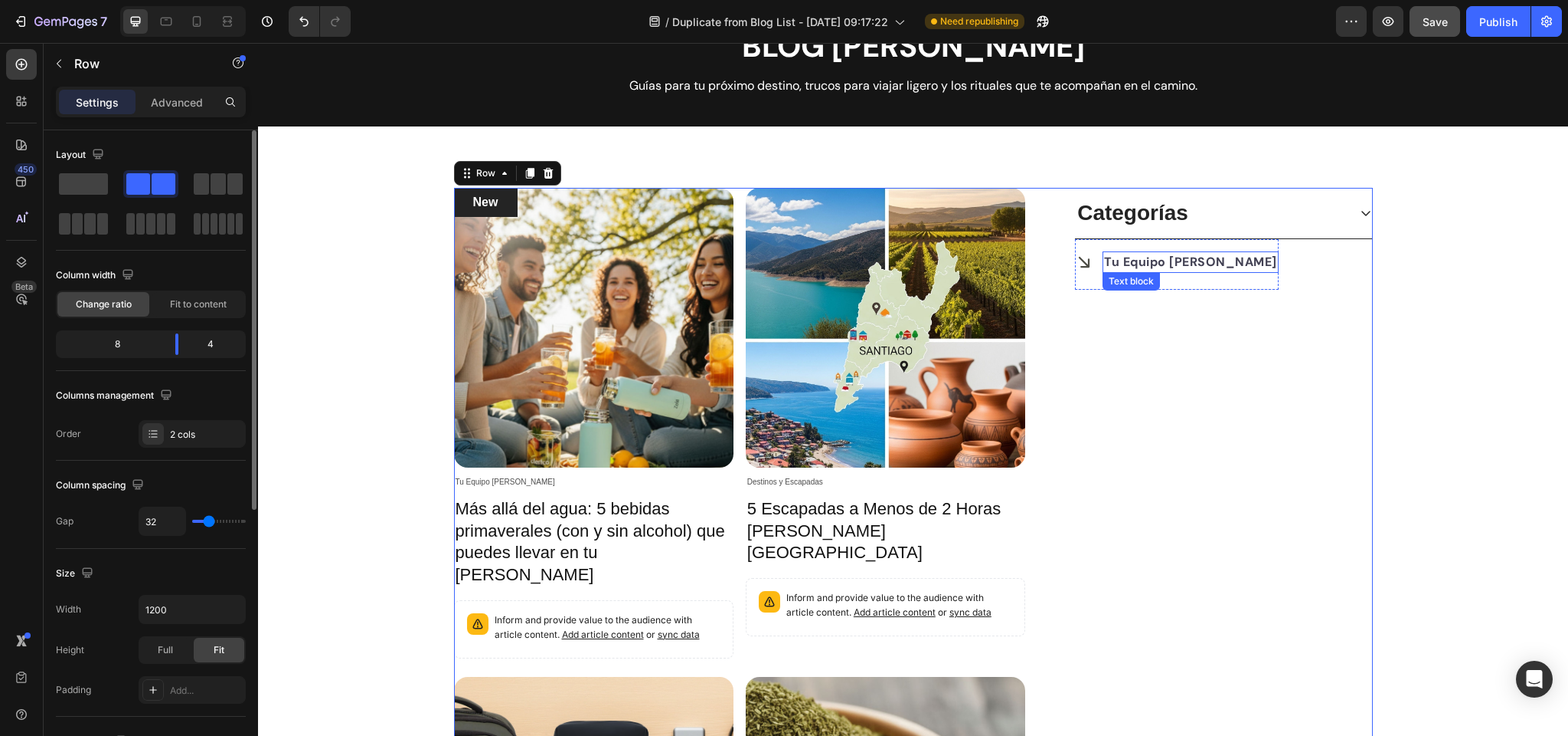
click at [1136, 261] on strong "Tu Equipo [PERSON_NAME]" at bounding box center [1191, 261] width 173 height 16
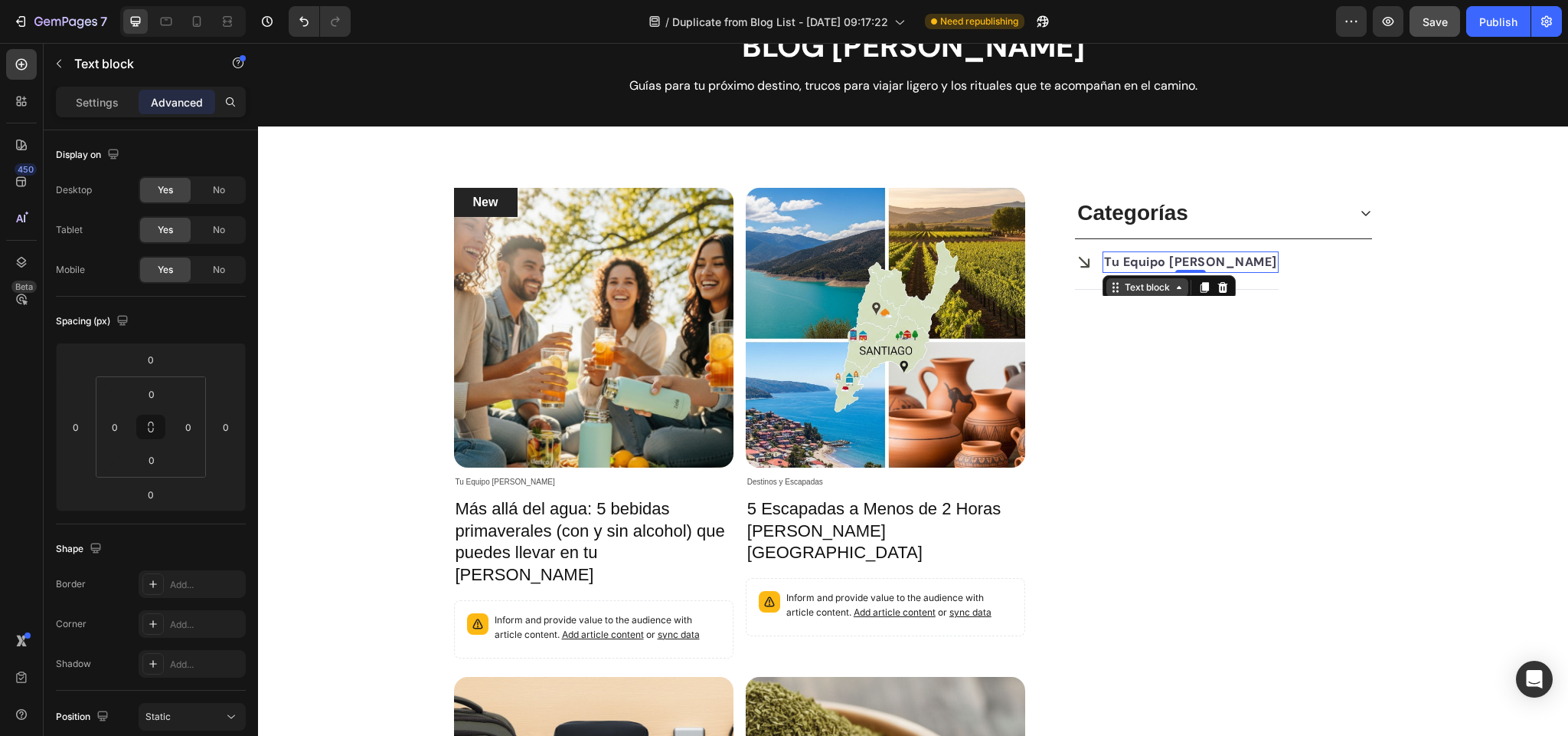
click at [1155, 288] on div "Text block" at bounding box center [1147, 287] width 51 height 14
click at [1180, 381] on div "Categorías Icon Tu Equipo Zola Text block Advanced list Row 1 col Accordion 0 A…" at bounding box center [1223, 657] width 298 height 940
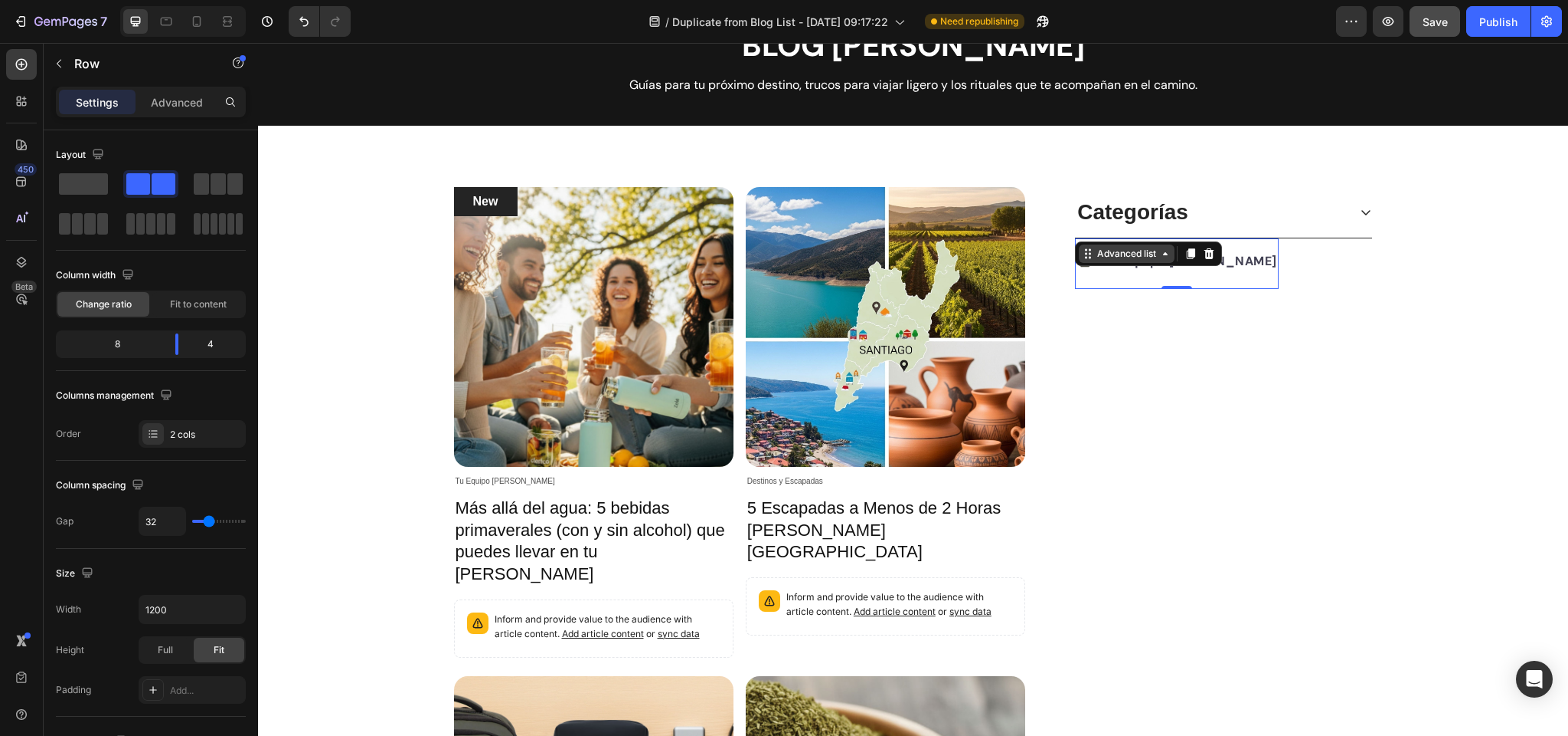
click at [1115, 248] on div "Advanced list" at bounding box center [1126, 254] width 65 height 14
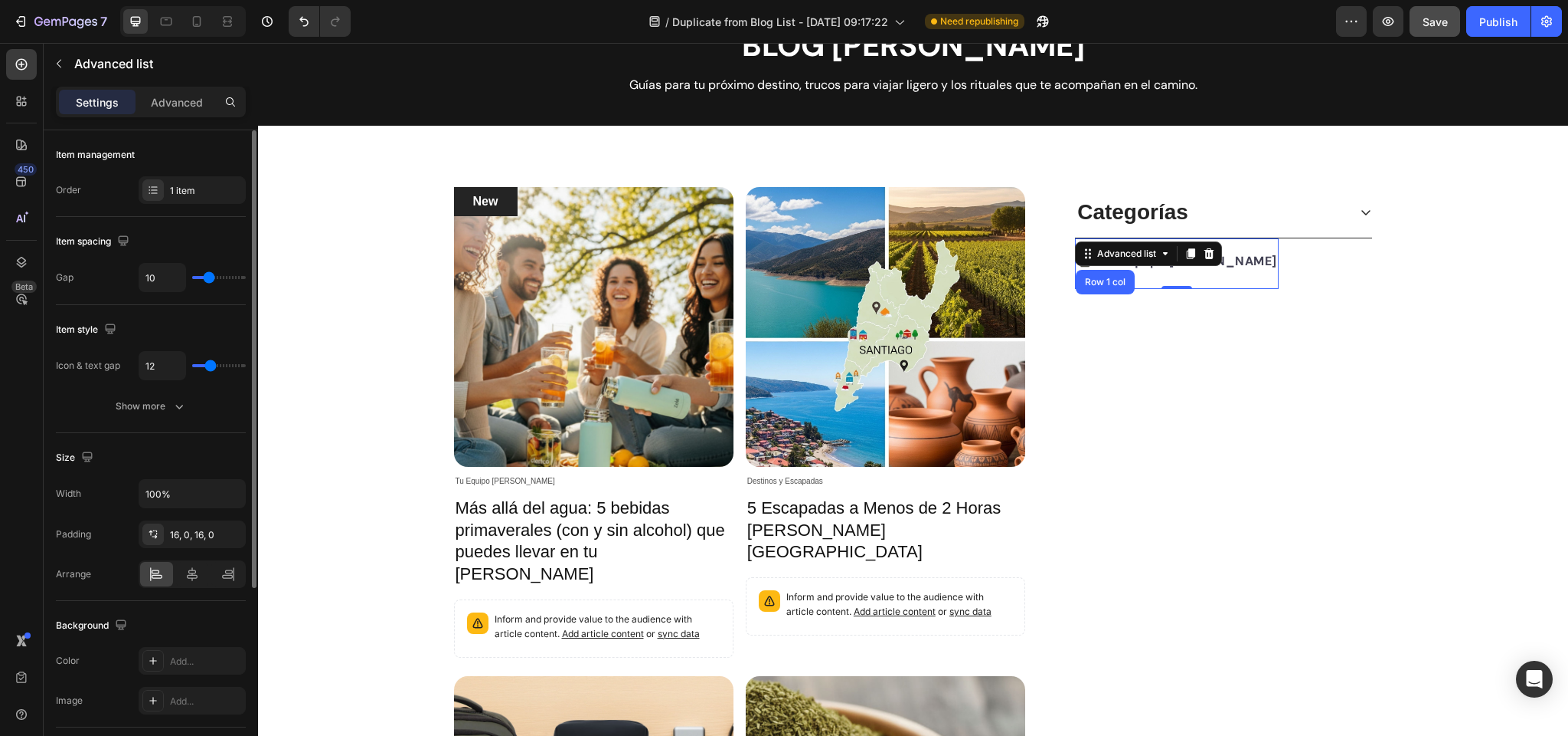
type input "11"
type input "12"
type input "13"
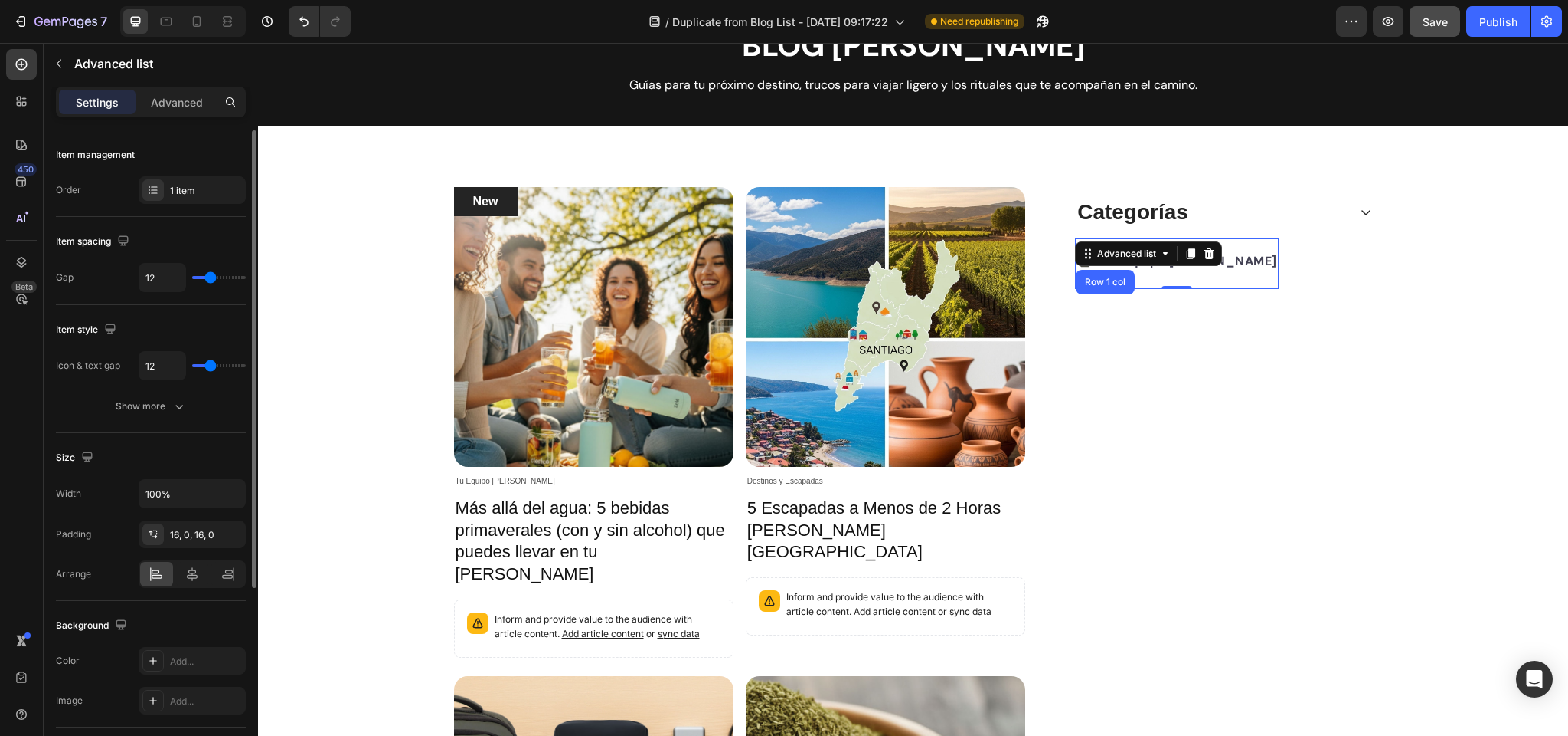
type input "13"
type input "14"
type input "15"
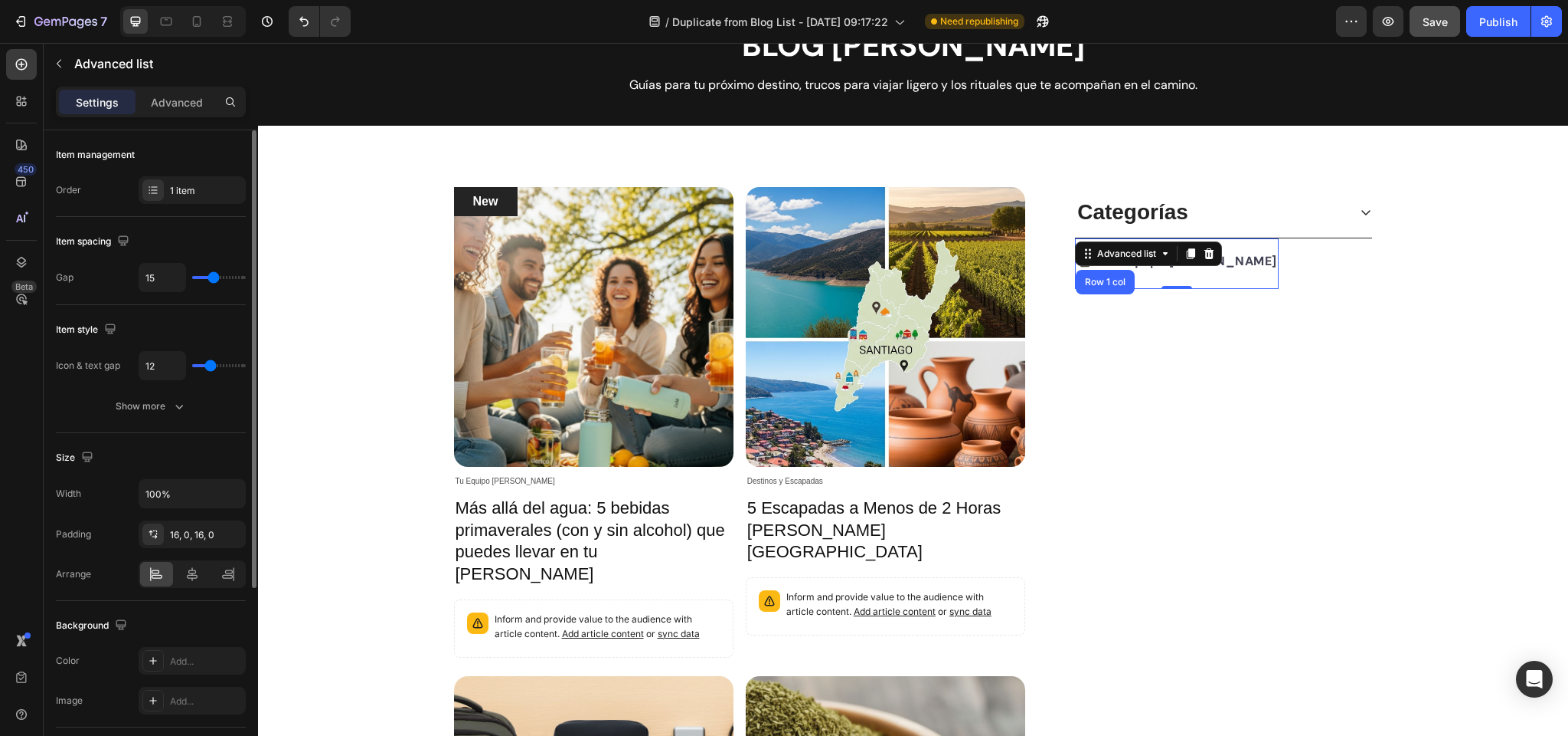
type input "16"
type input "17"
type input "16"
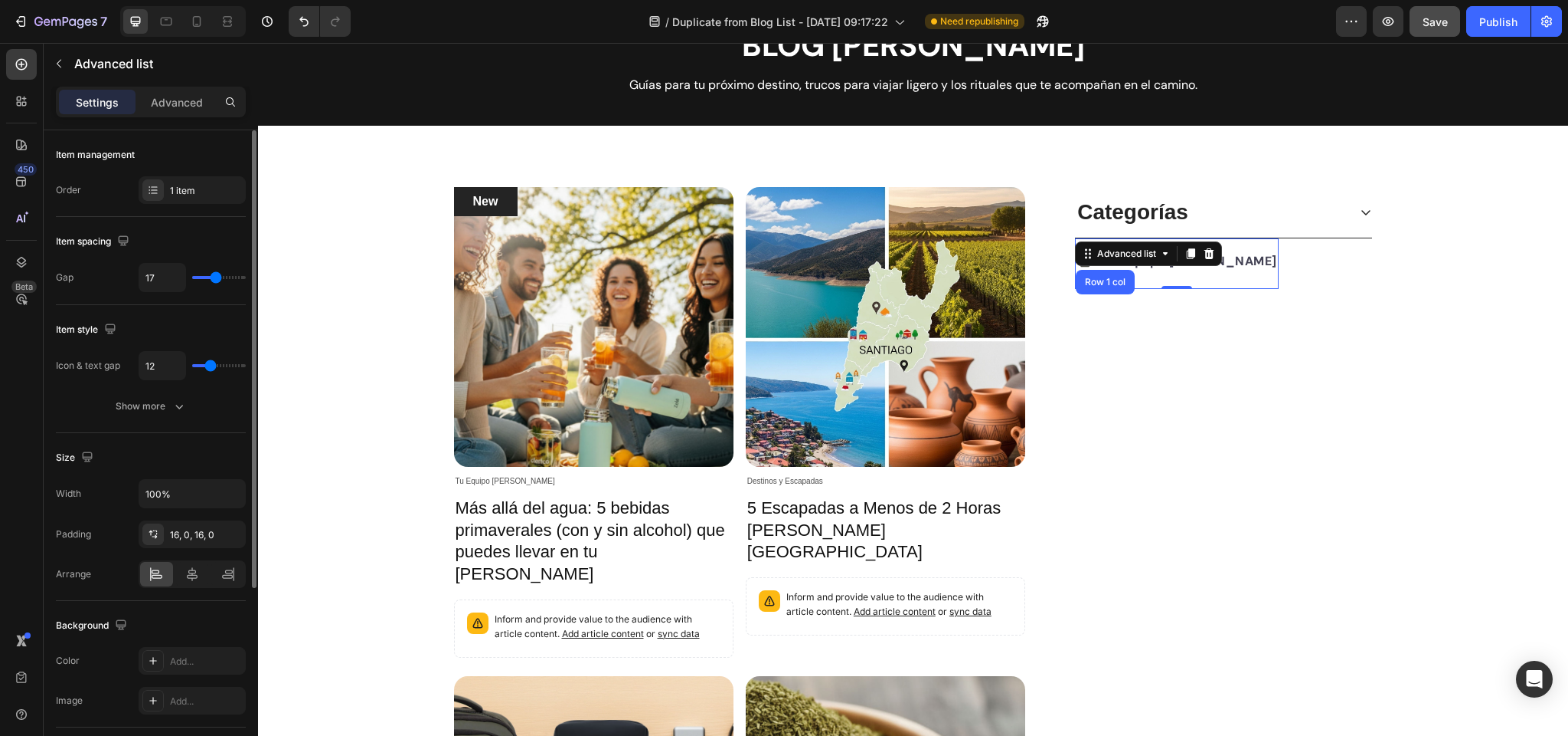
type input "16"
type input "15"
type input "16"
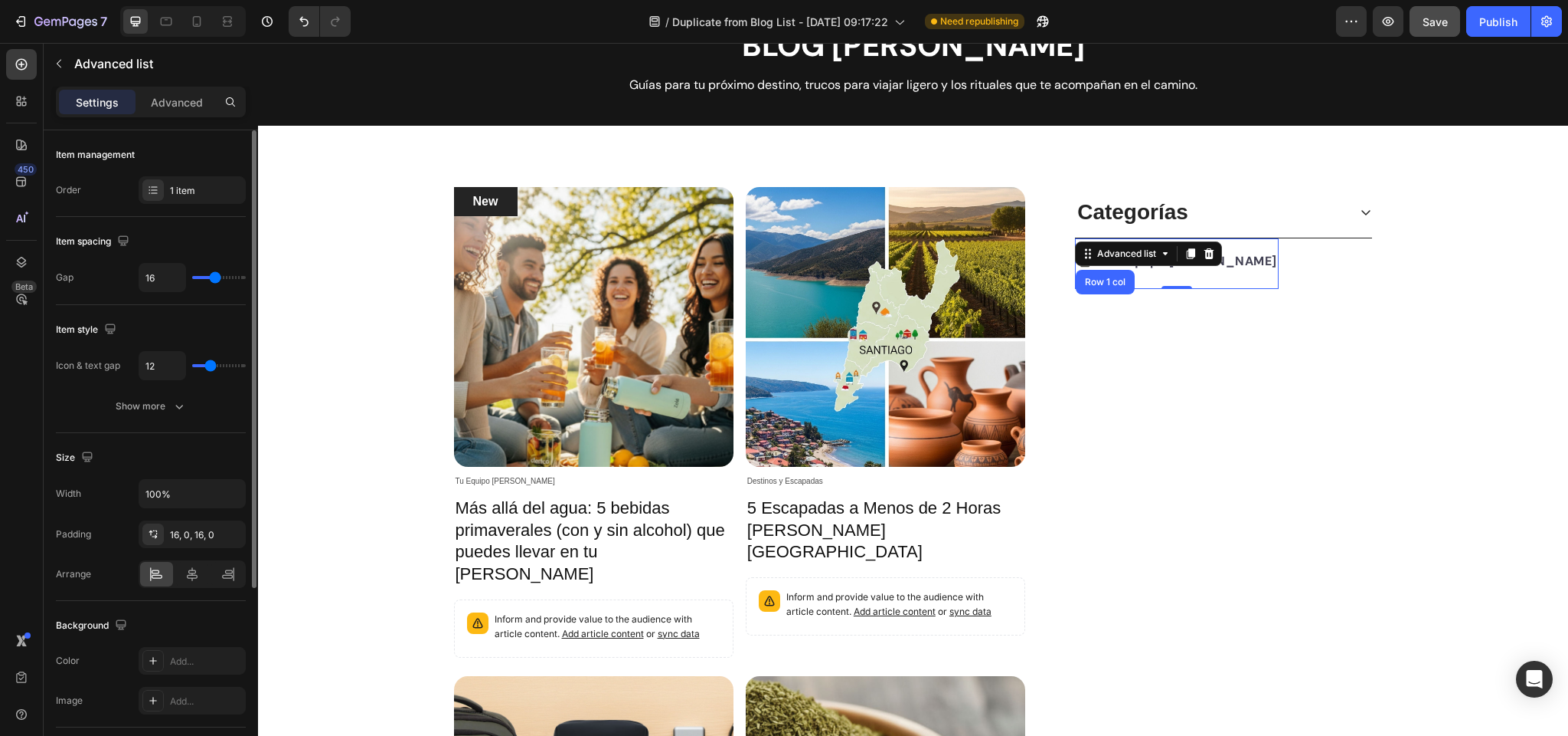
click at [215, 277] on input "range" at bounding box center [218, 277] width 54 height 3
type input "11"
type input "10"
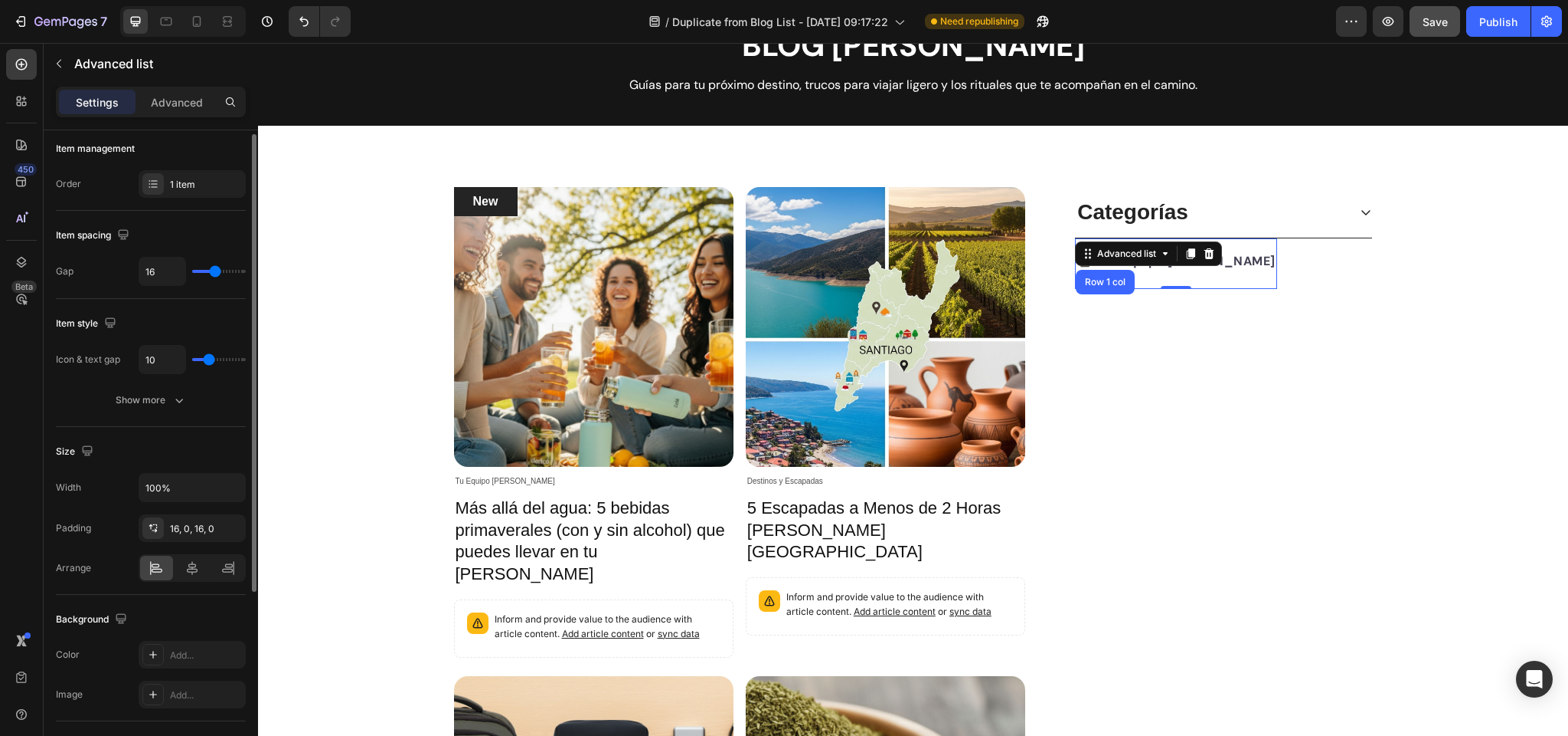
scroll to position [9, 0]
type input "9"
type input "8"
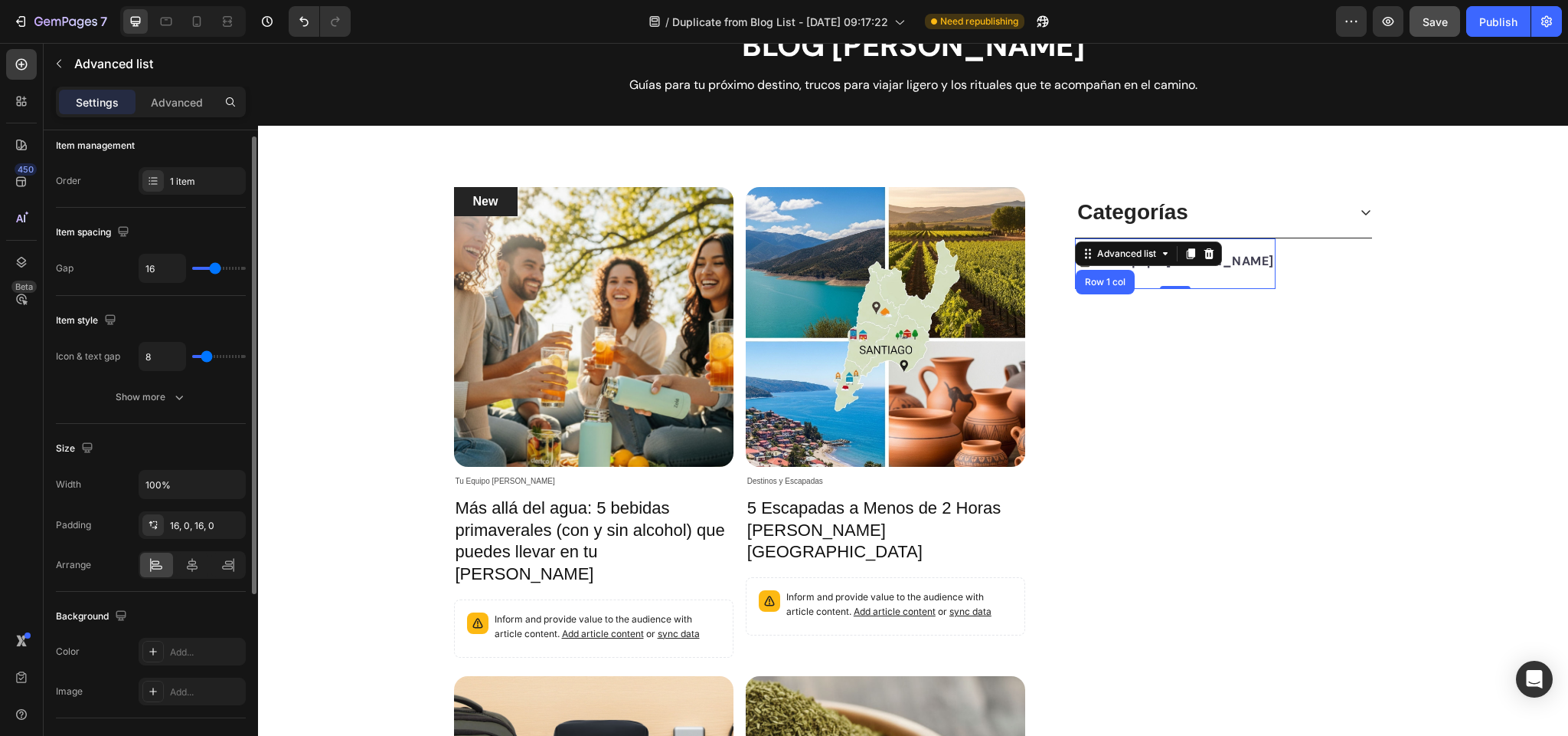
click at [206, 358] on input "range" at bounding box center [218, 356] width 54 height 3
click at [1269, 387] on div "Categorías Icon Tu Equipo Zola Text block Advanced list Row 1 col Accordion Row…" at bounding box center [1223, 656] width 298 height 940
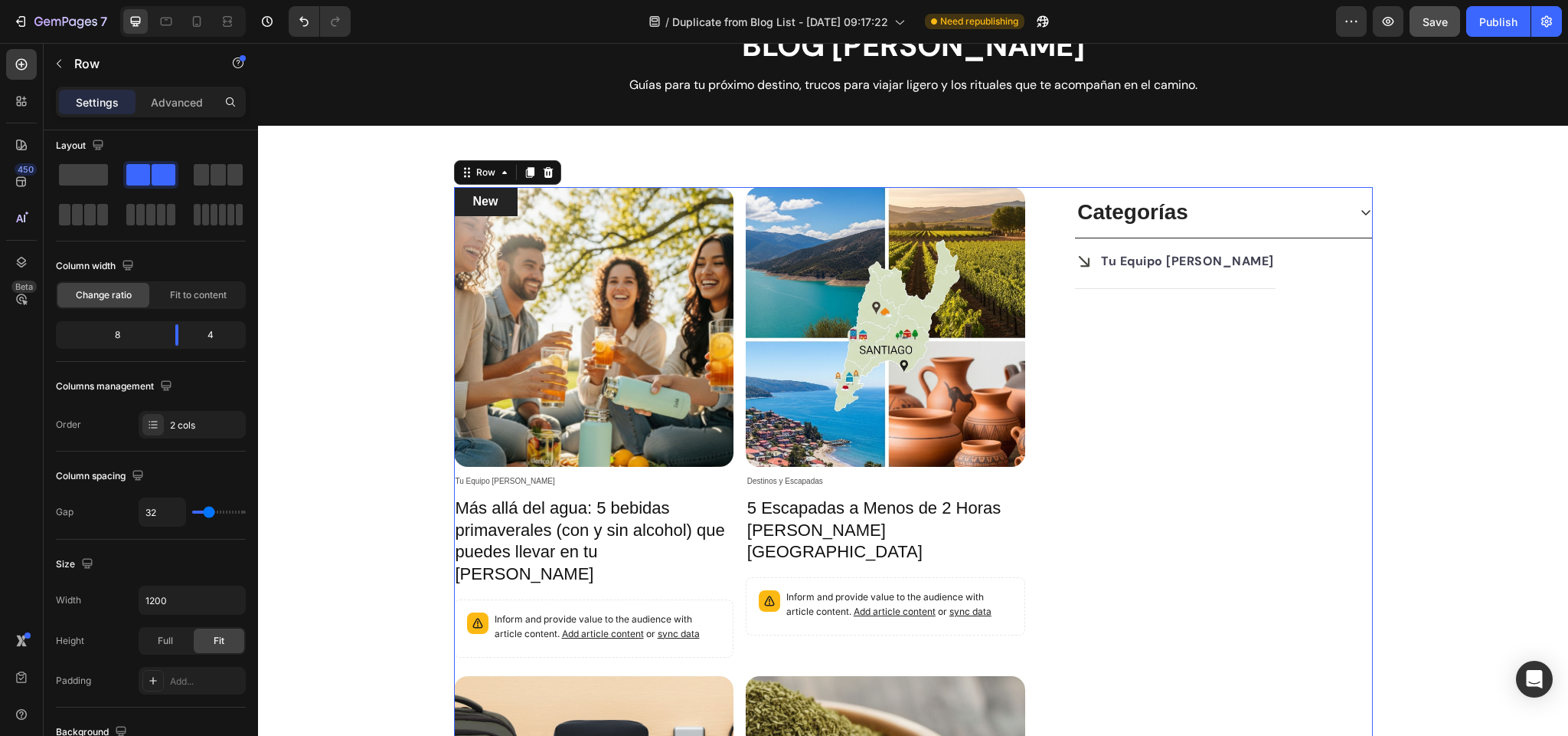
scroll to position [0, 0]
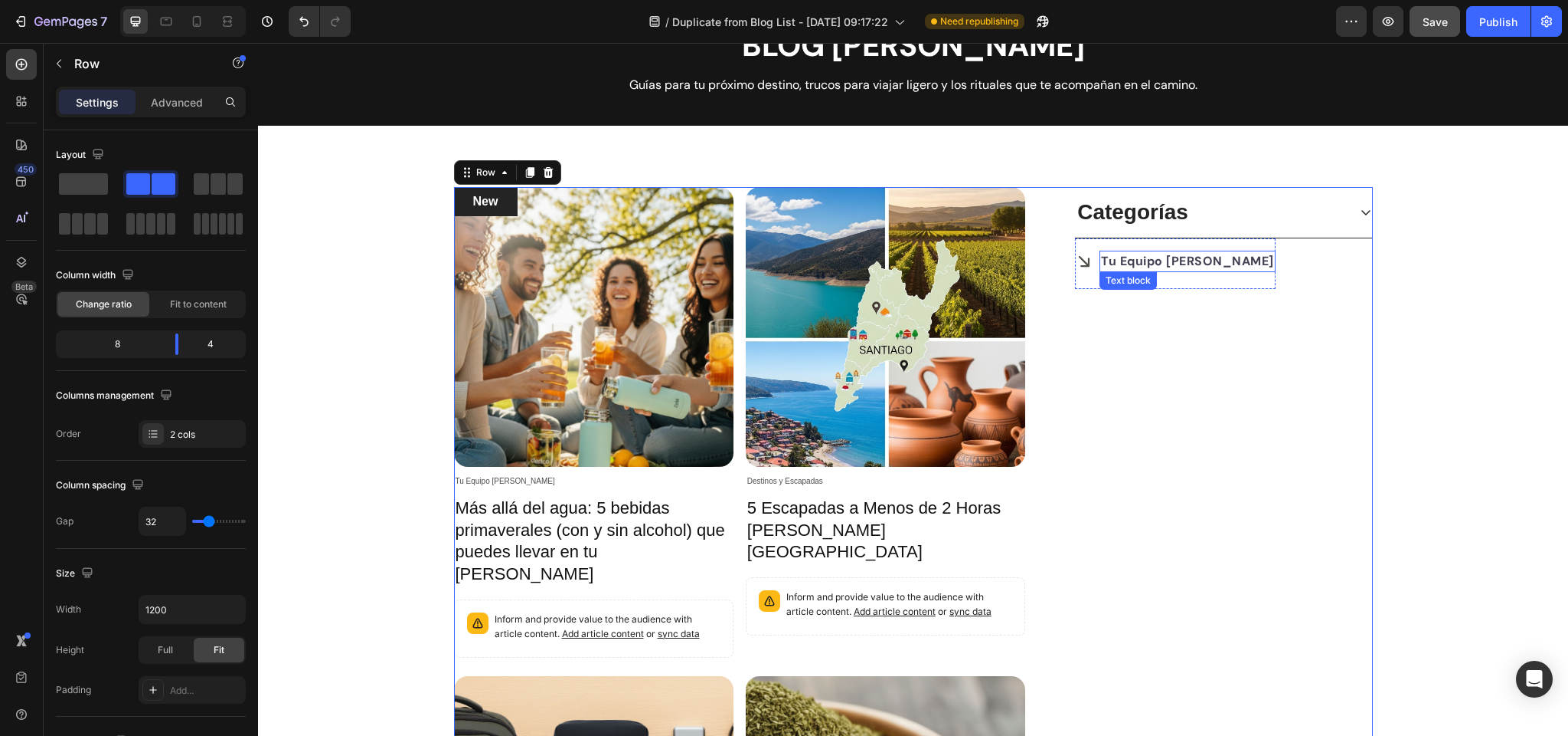
click at [1110, 255] on strong "Tu Equipo Zola" at bounding box center [1188, 260] width 173 height 16
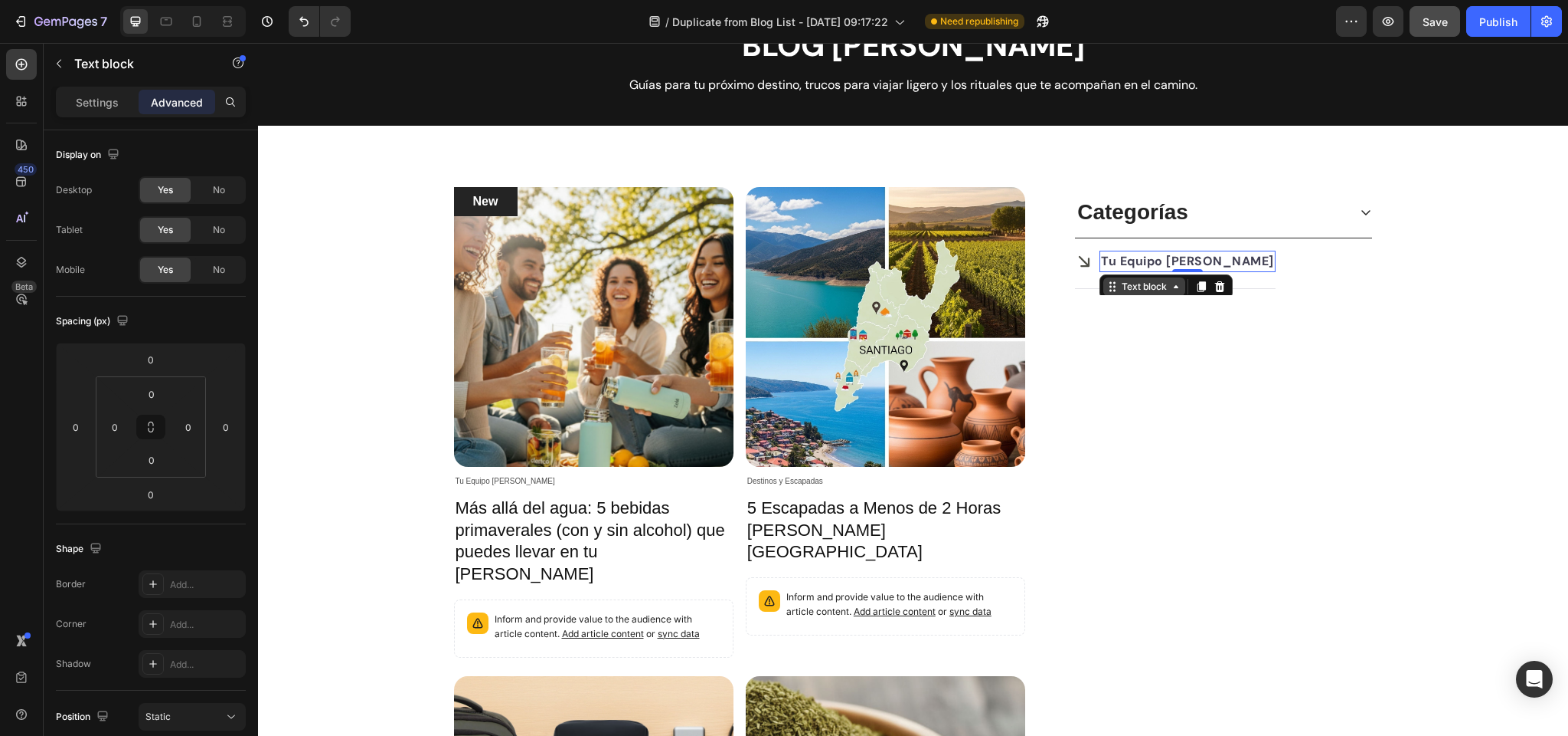
click at [1143, 286] on div "Text block" at bounding box center [1144, 286] width 51 height 14
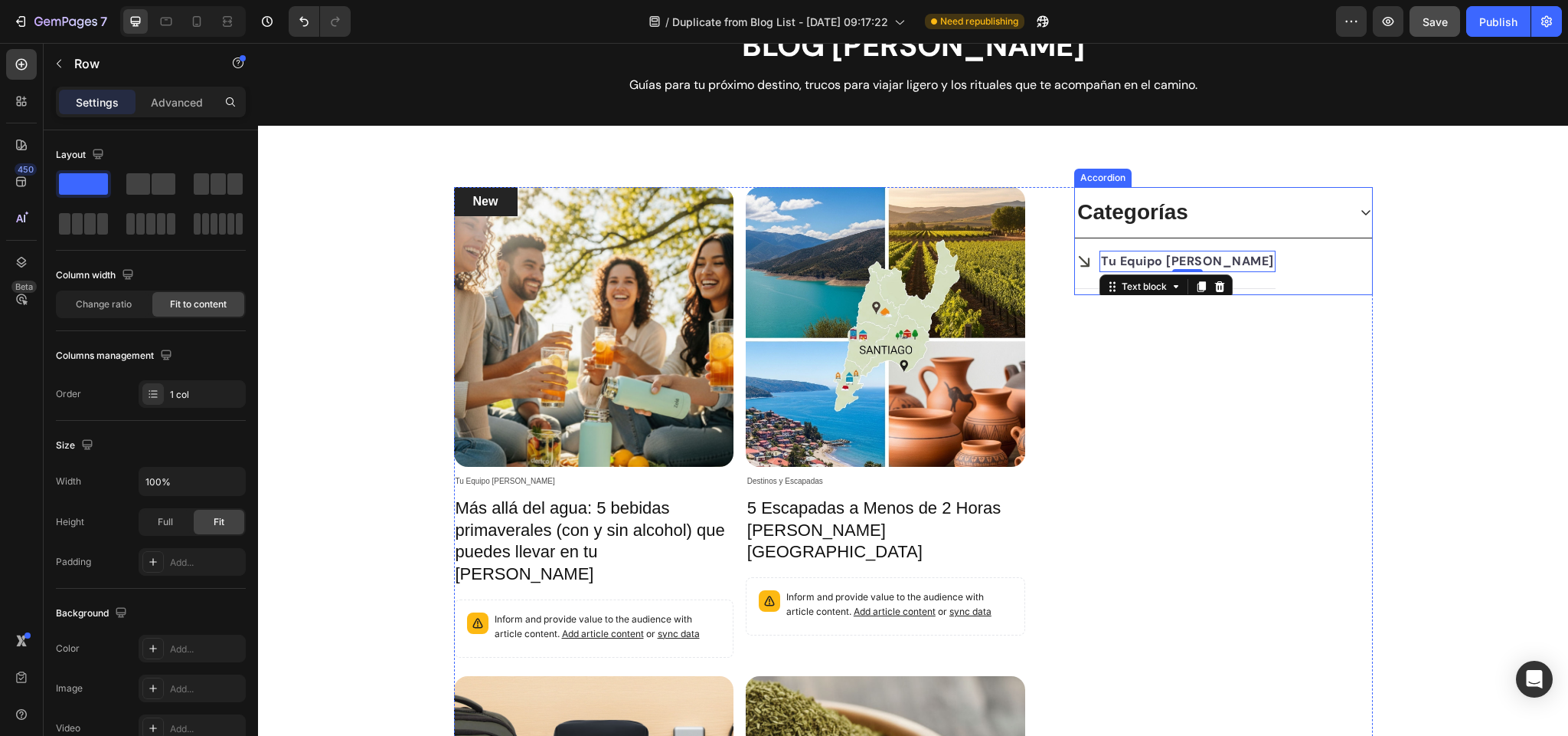
click at [1371, 286] on div "Icon Tu Equipo Zola Text block Advanced list Row 1 col Accordion 0 Advanced lis…" at bounding box center [1223, 264] width 297 height 51
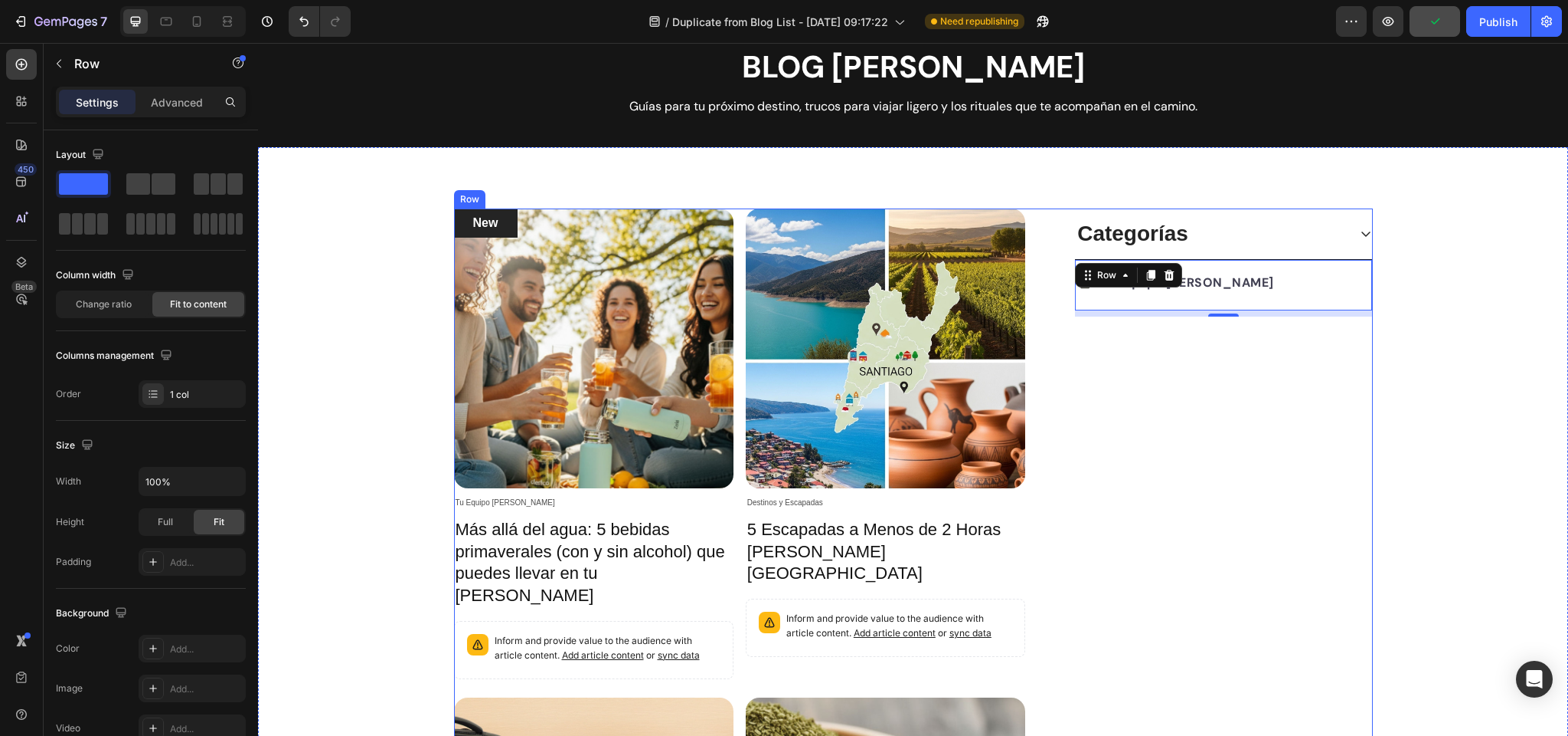
click at [1089, 355] on div "Categorías Icon Tu Equipo Zola Text block Advanced list Row 8 Accordion" at bounding box center [1223, 678] width 298 height 940
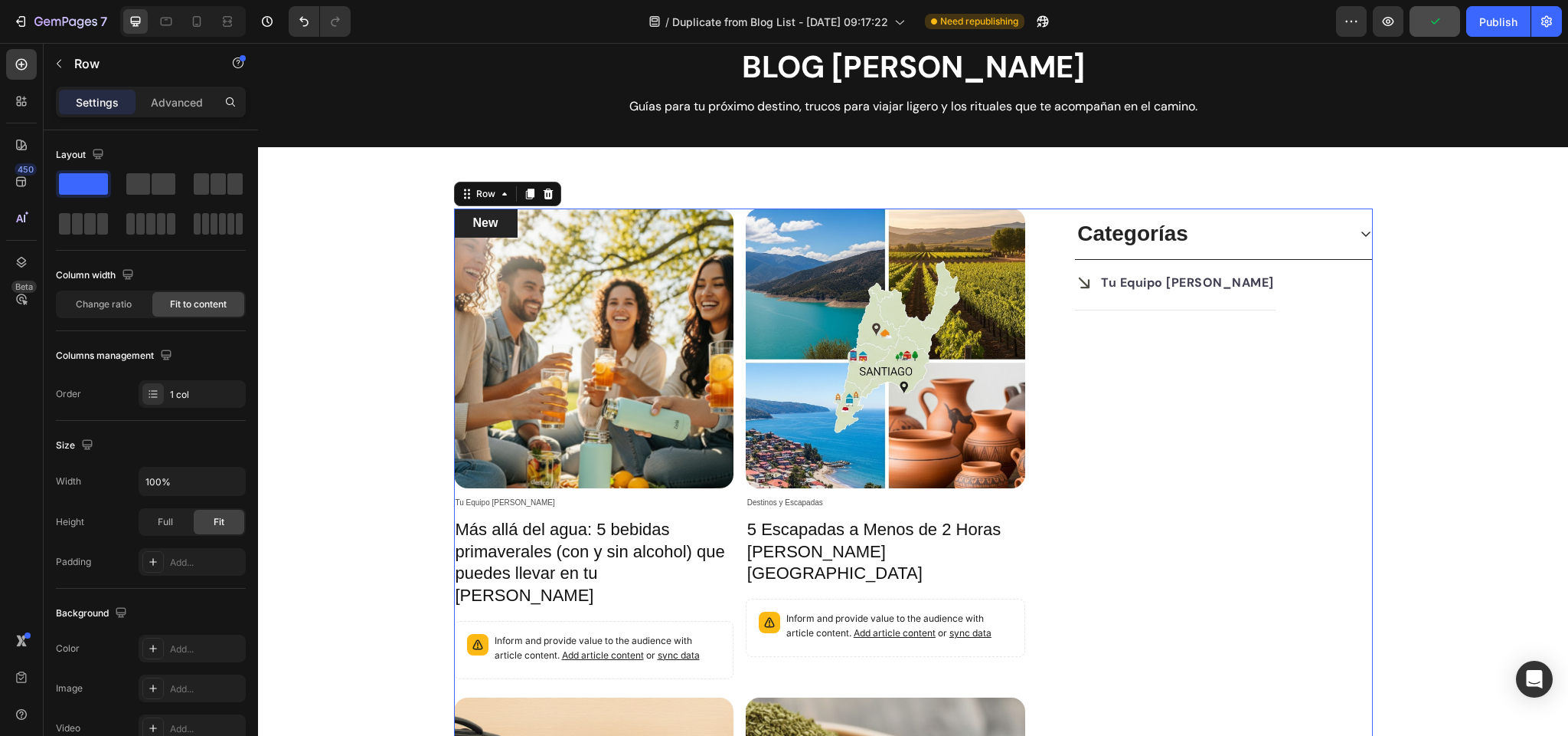
scroll to position [43, 0]
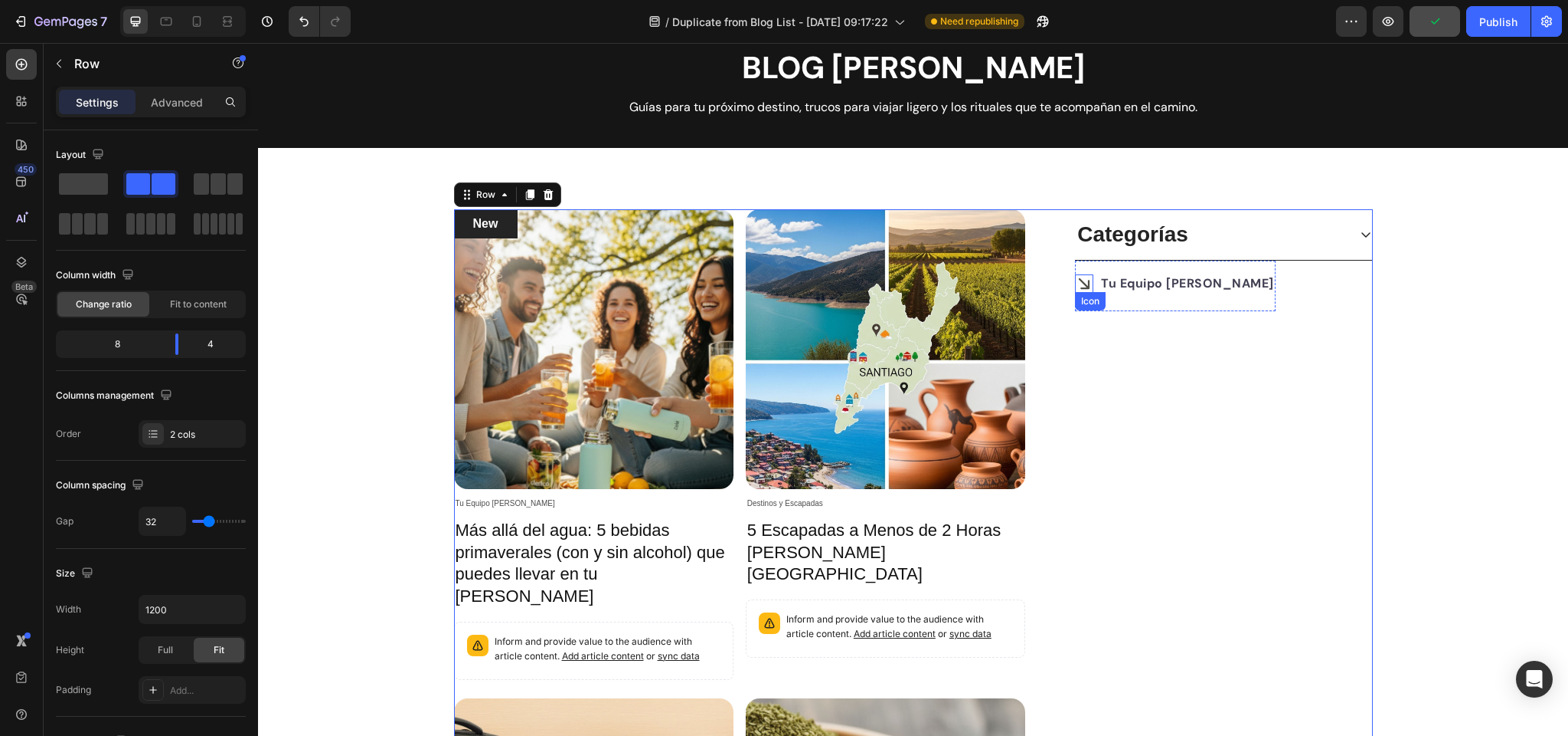
click at [1090, 281] on icon at bounding box center [1085, 284] width 19 height 19
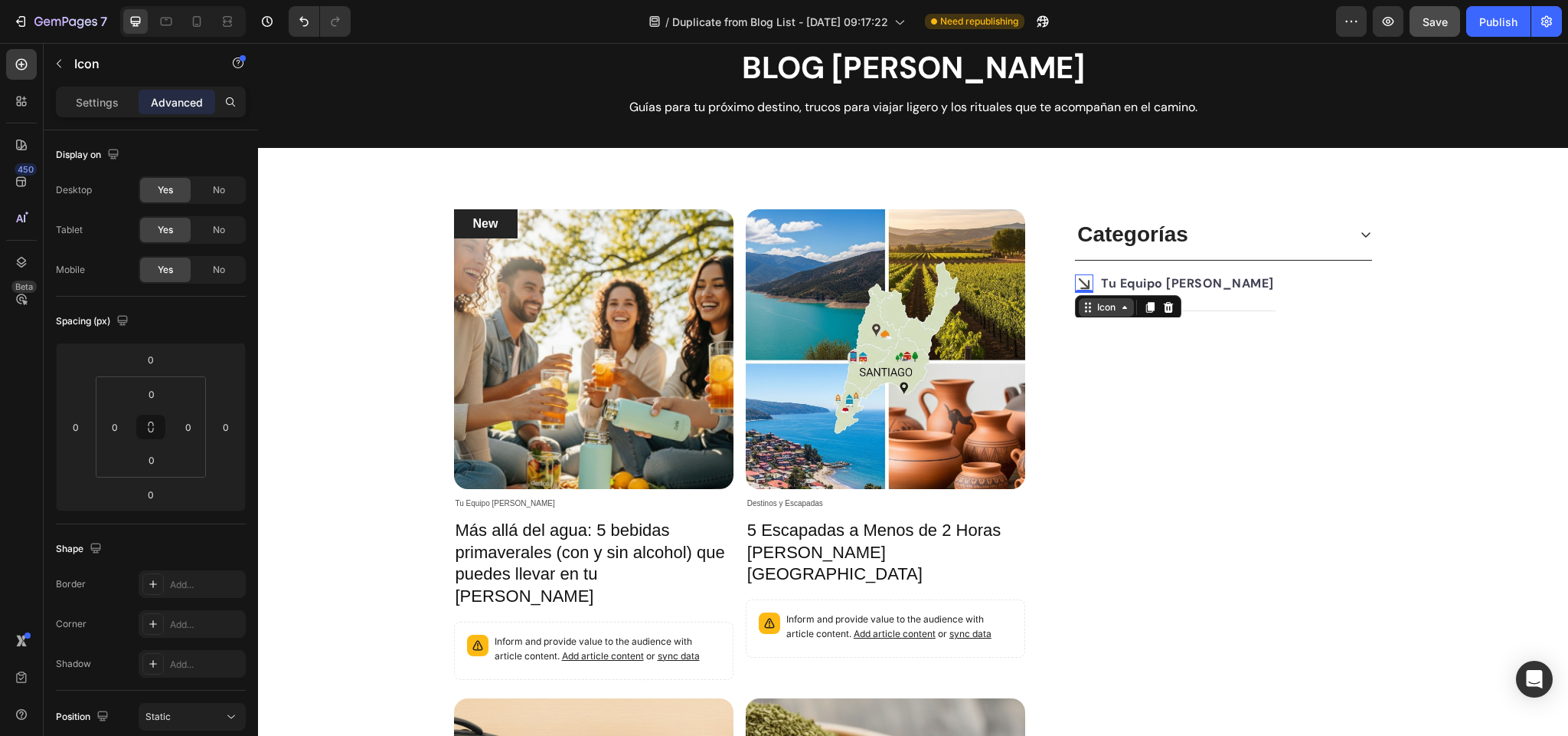
click at [1110, 307] on div "Icon" at bounding box center [1107, 307] width 24 height 0
click at [1268, 338] on div "Categorías Icon Advanced list Row 1 col Accordion 0 Tu Equipo Zola Text block A…" at bounding box center [1223, 679] width 298 height 940
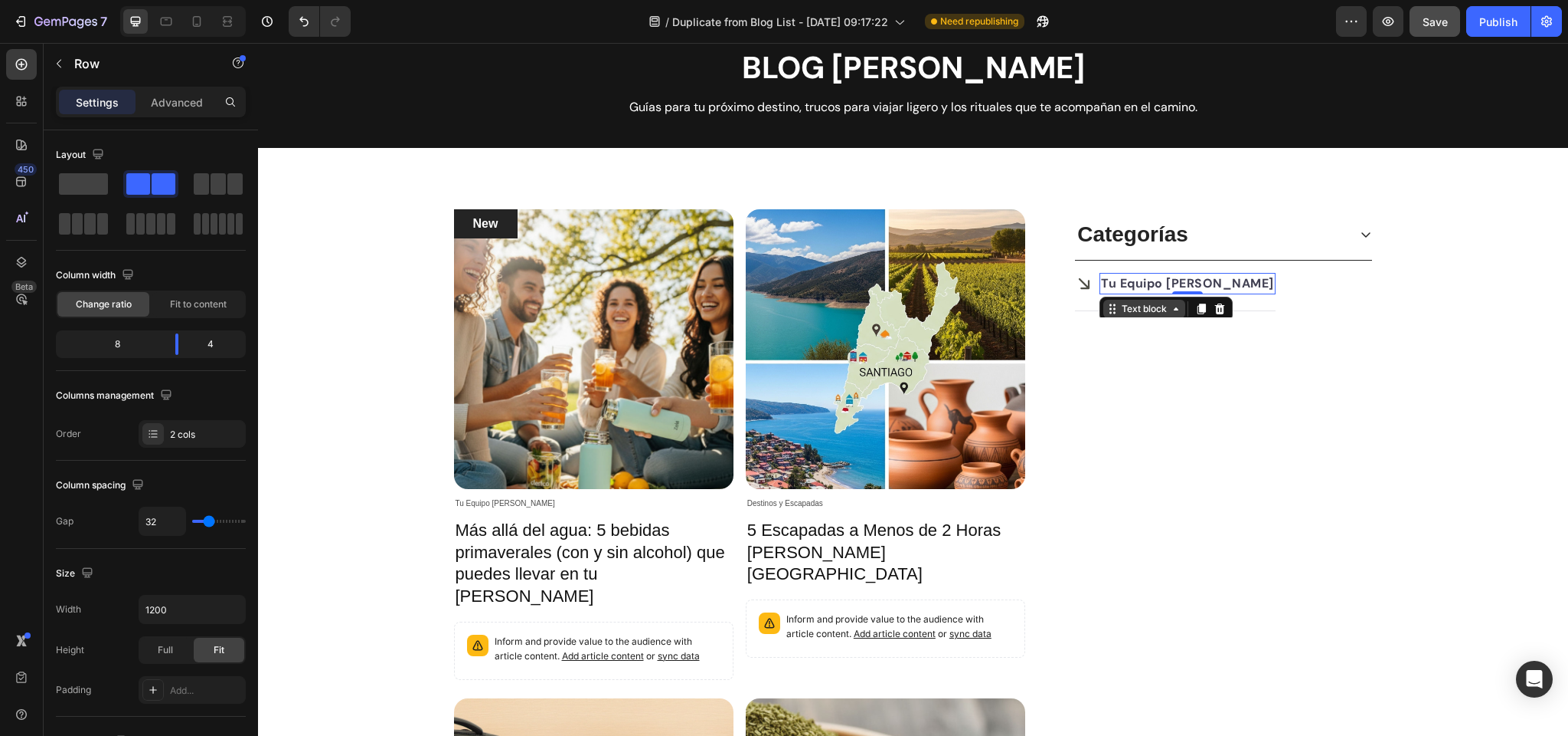
click at [1132, 304] on div "Text block" at bounding box center [1144, 308] width 51 height 14
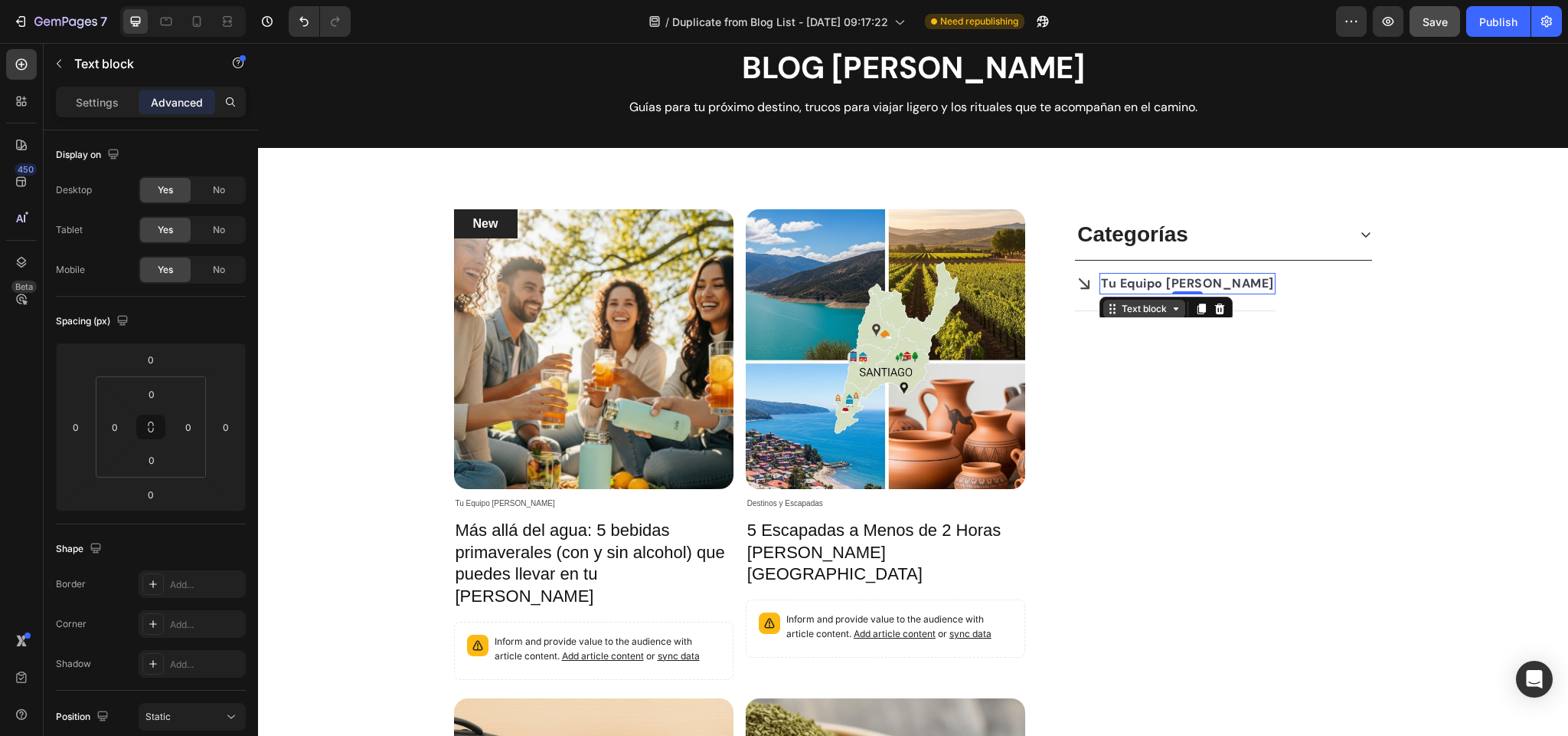
click at [1139, 306] on div "Text block" at bounding box center [1144, 308] width 51 height 14
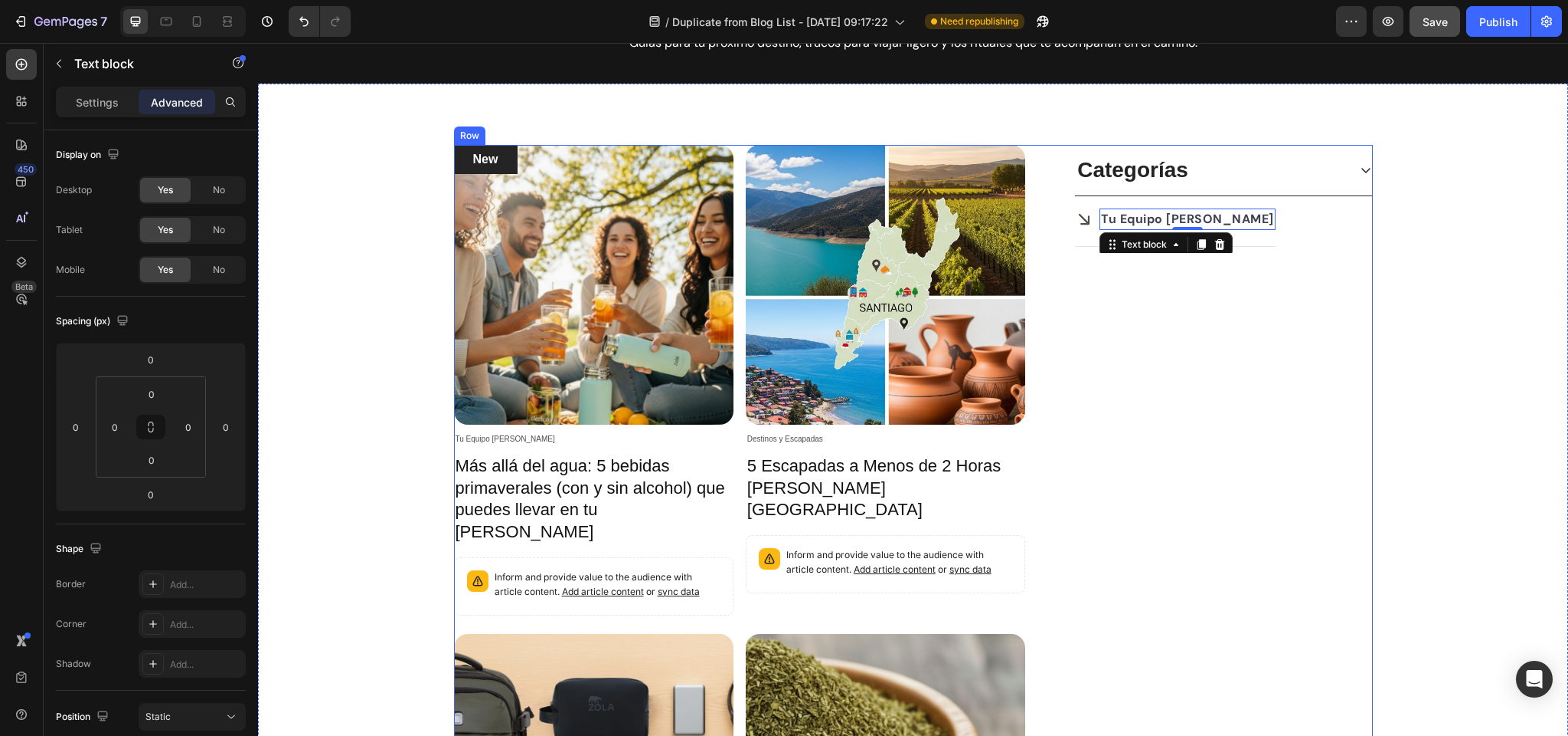
scroll to position [114, 0]
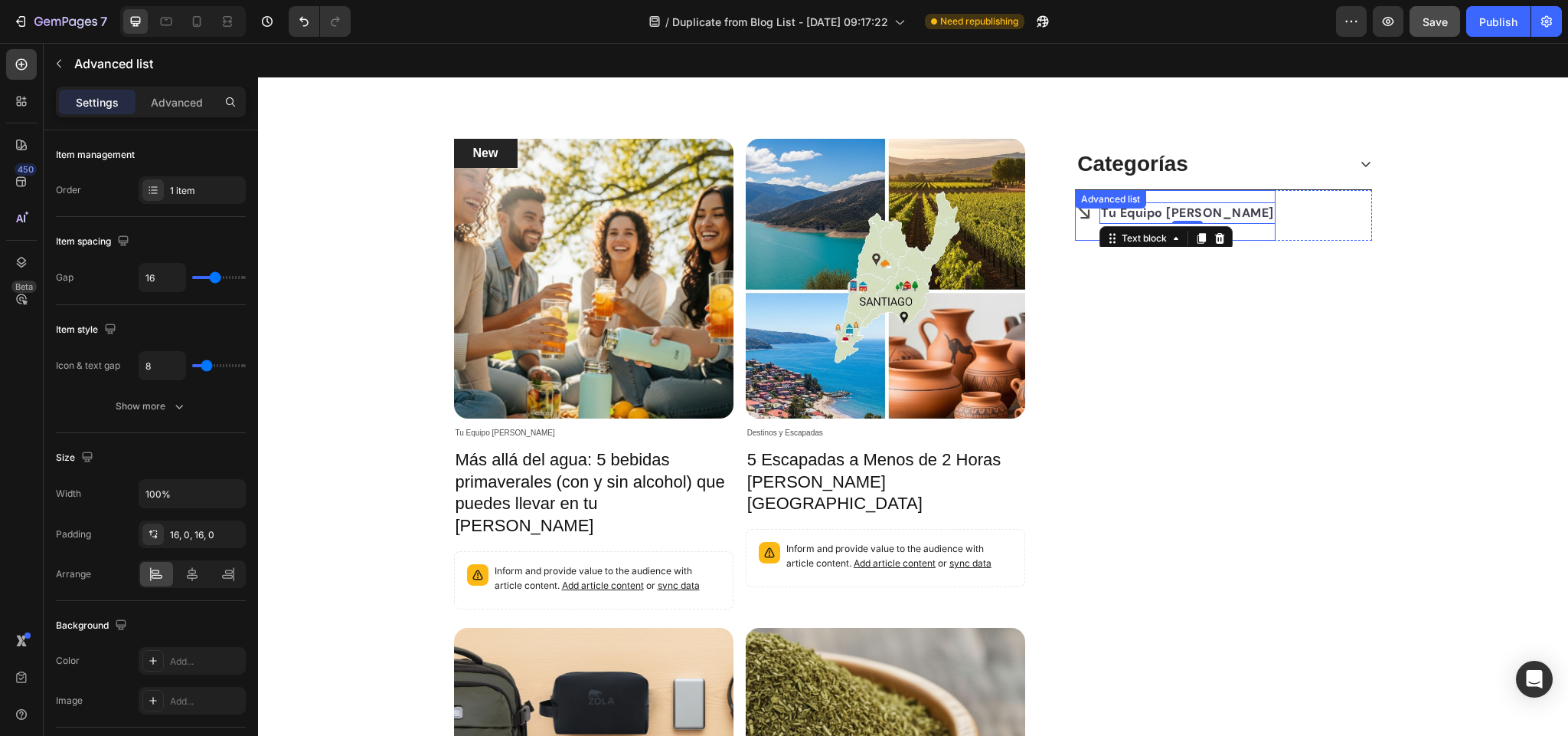
click at [1108, 198] on div "Advanced list" at bounding box center [1110, 199] width 65 height 14
click at [1193, 203] on icon at bounding box center [1190, 204] width 8 height 10
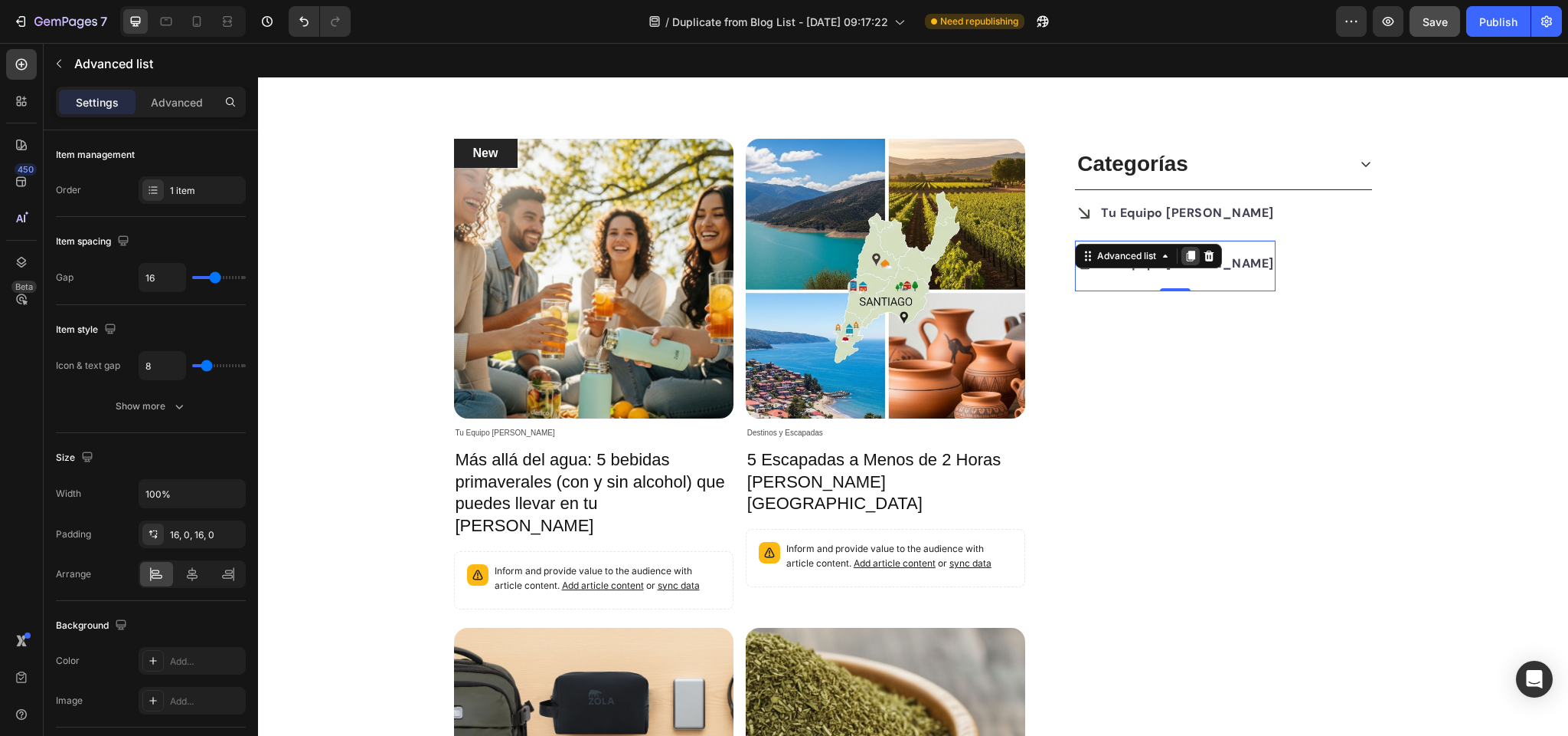
click at [1191, 256] on icon at bounding box center [1190, 255] width 8 height 10
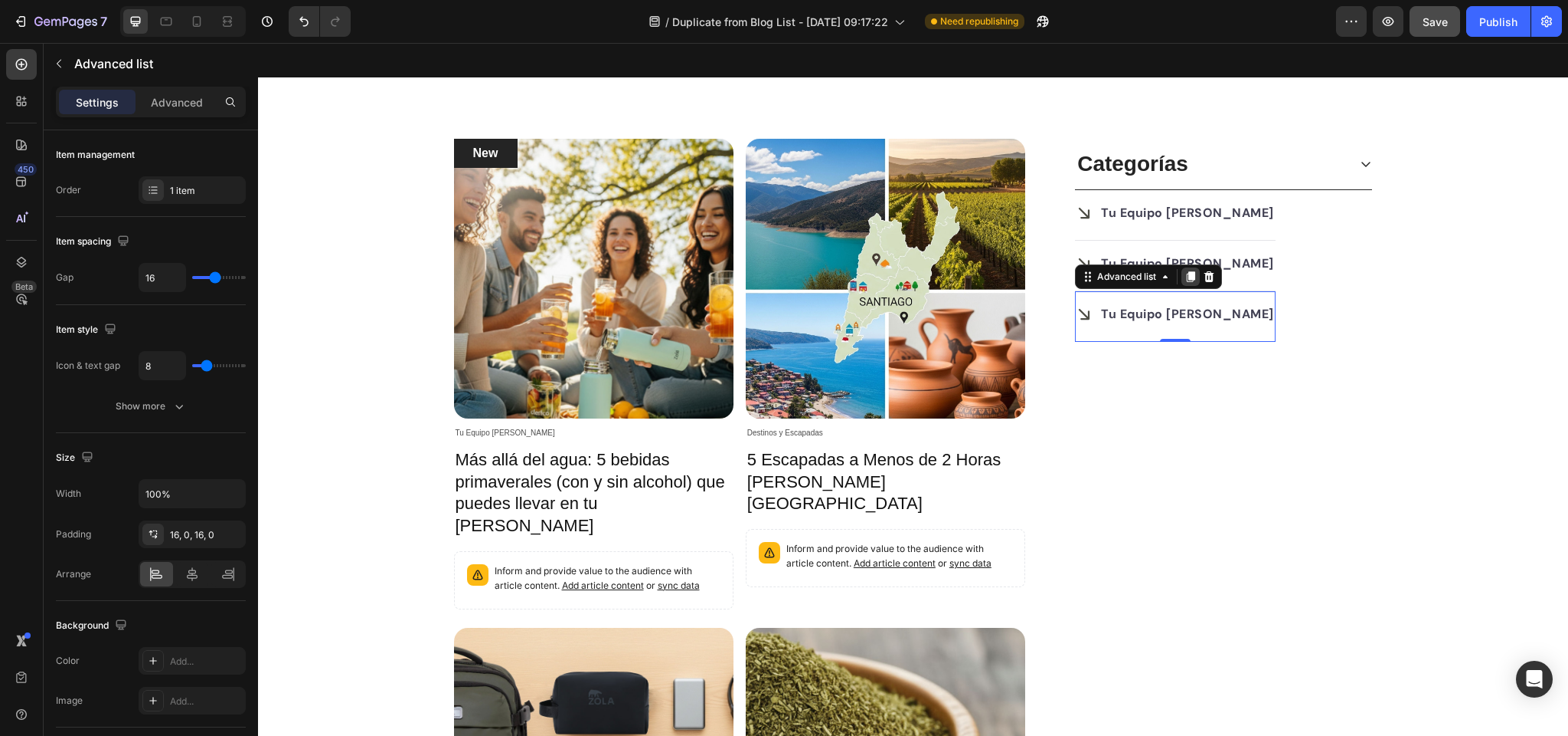
click at [1194, 277] on icon at bounding box center [1190, 276] width 8 height 10
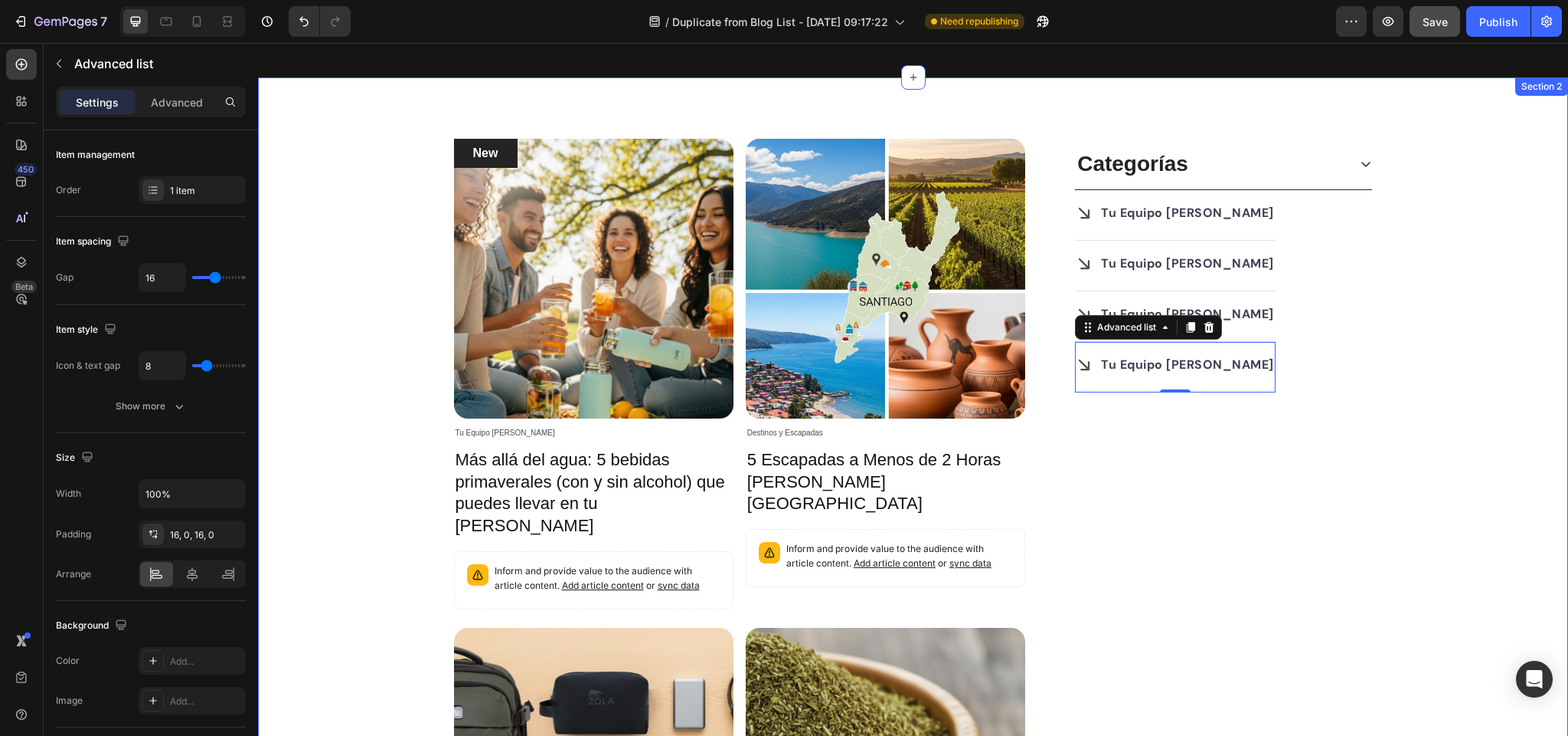
click at [1486, 336] on div "New Text block Row Article Image Tu Equipo Zola Article Category Row Más allá d…" at bounding box center [913, 614] width 1287 height 952
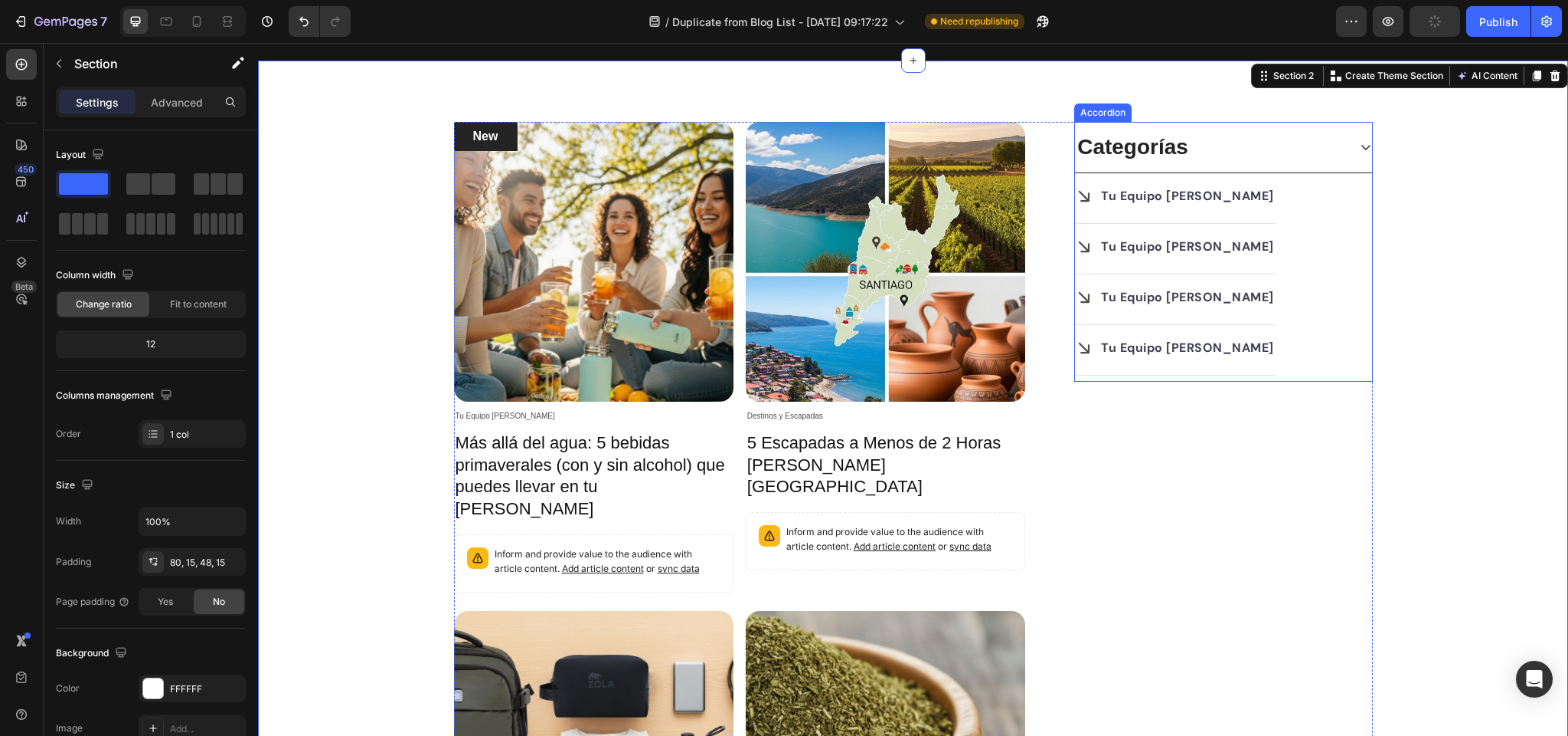
scroll to position [49, 0]
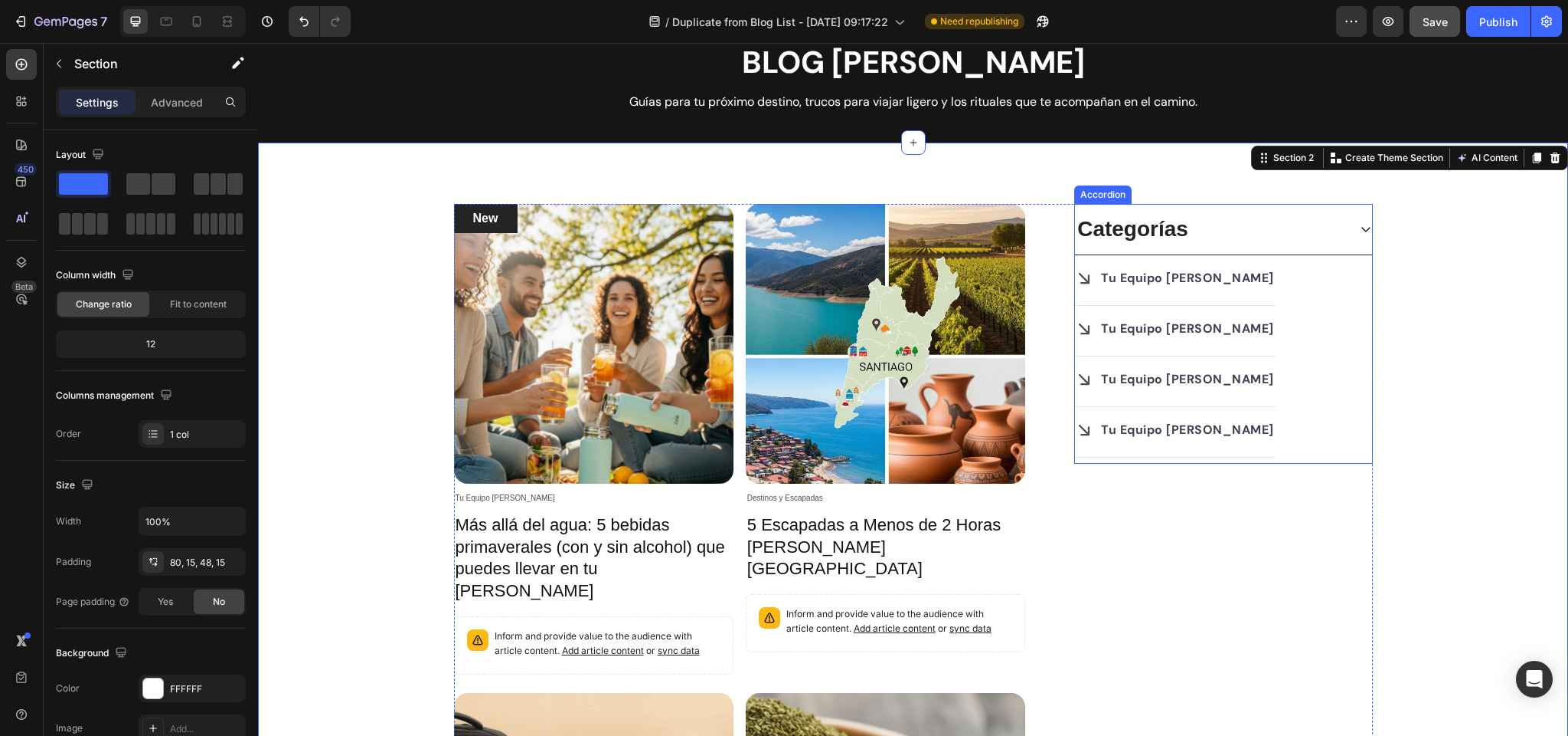
click at [1364, 228] on icon at bounding box center [1366, 229] width 12 height 12
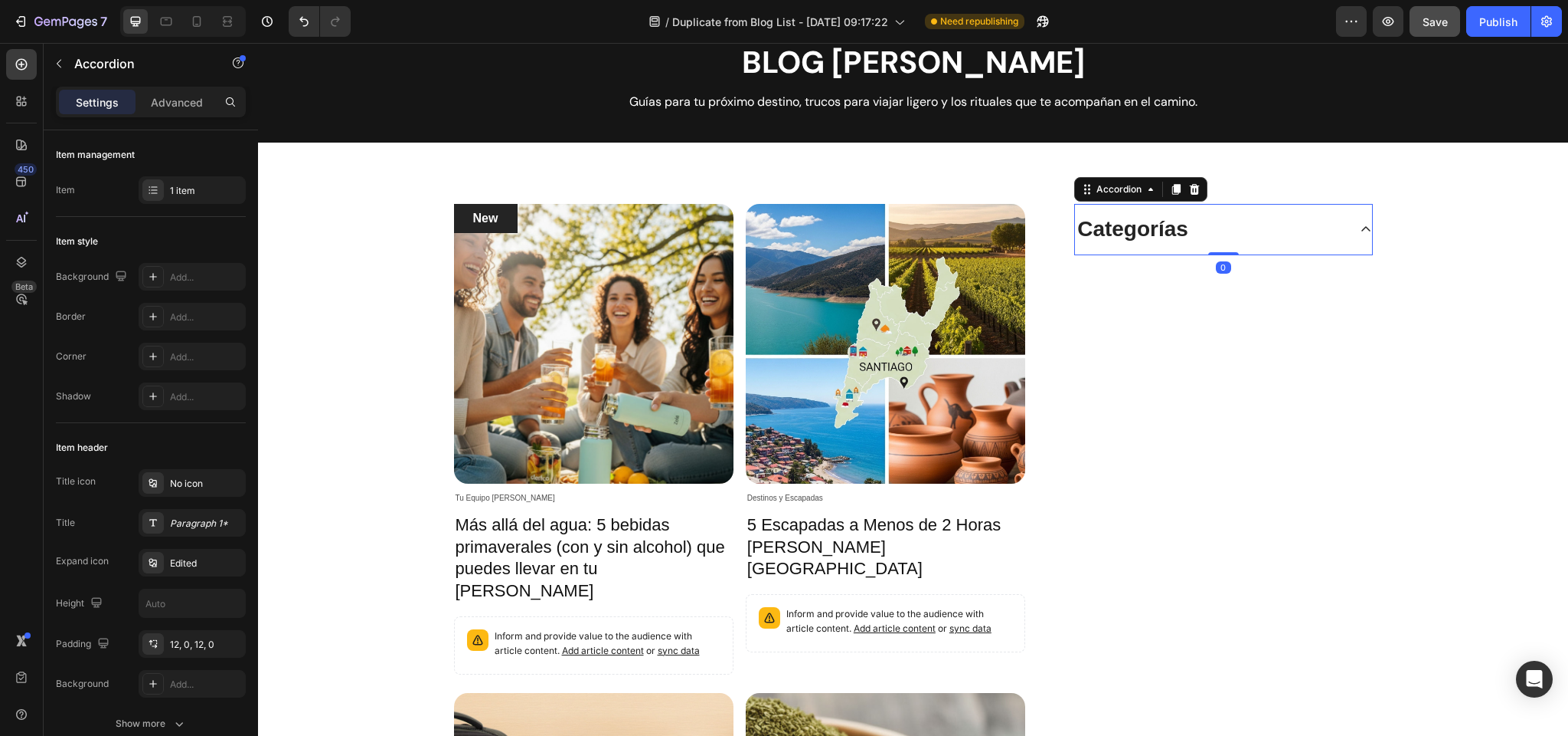
click at [1364, 228] on icon at bounding box center [1366, 229] width 12 height 12
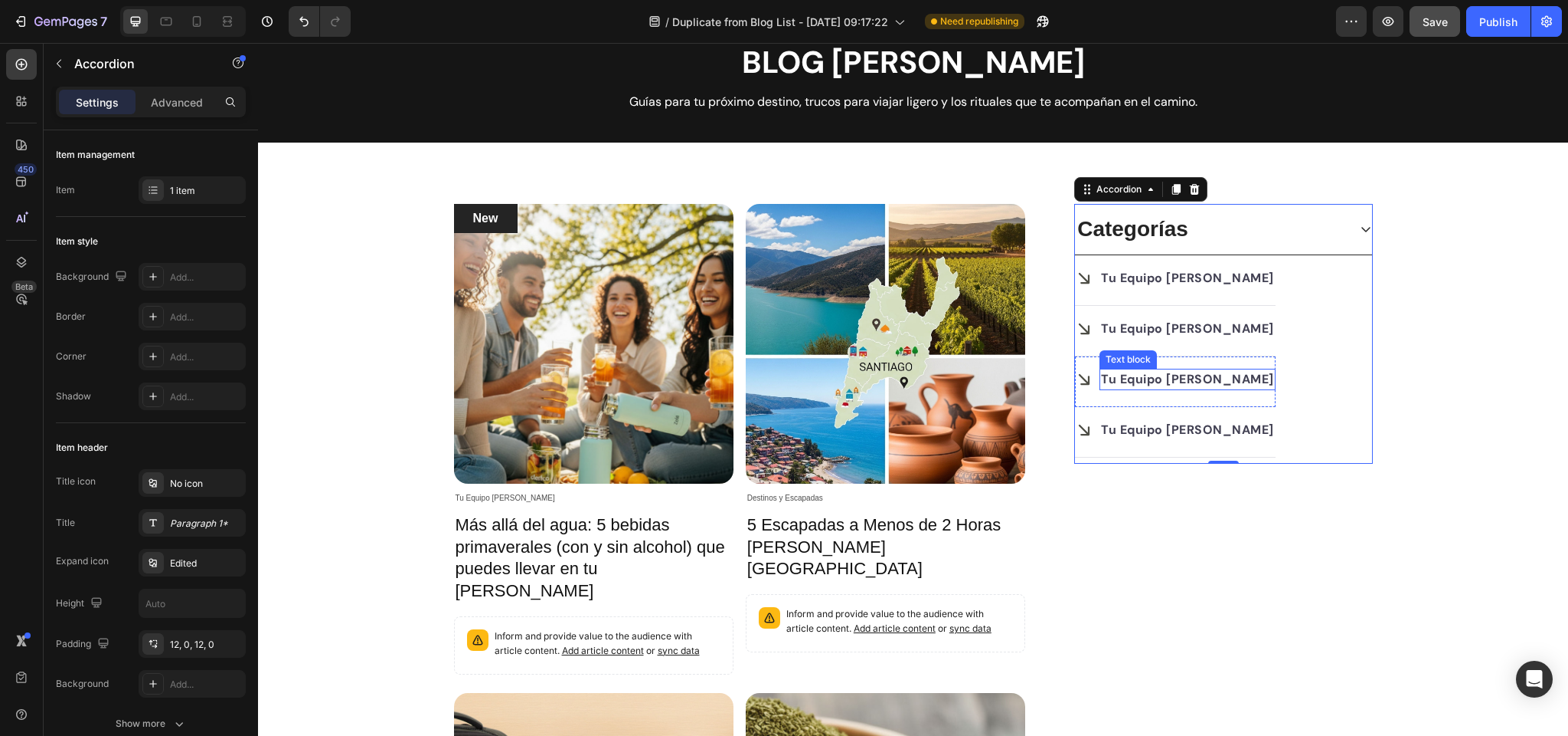
click at [1135, 380] on strong "Tu Equipo Zola" at bounding box center [1188, 379] width 173 height 16
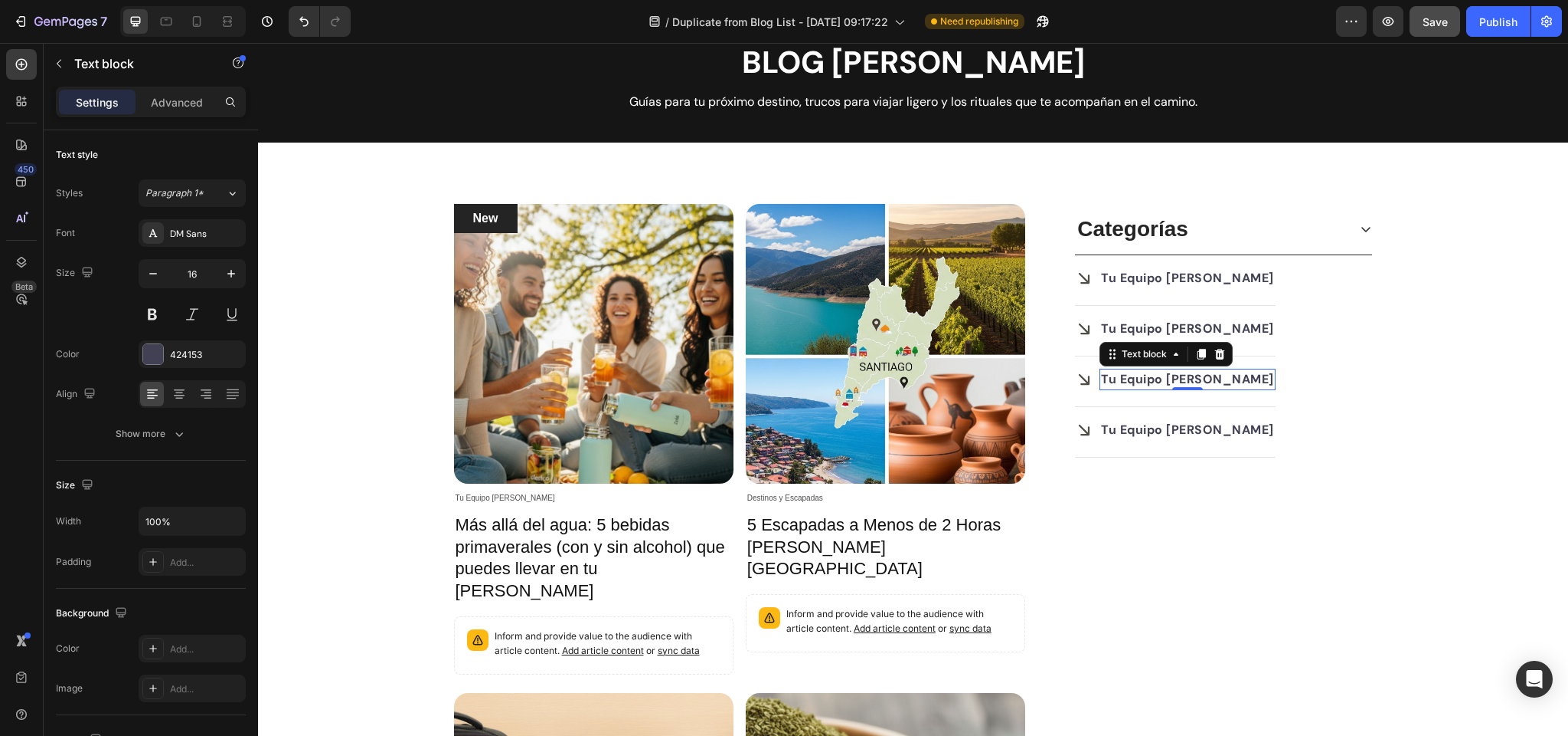
click at [1135, 380] on strong "Tu Equipo Zola" at bounding box center [1188, 379] width 173 height 16
click at [1138, 279] on strong "Tu Equipo Zola" at bounding box center [1188, 277] width 173 height 16
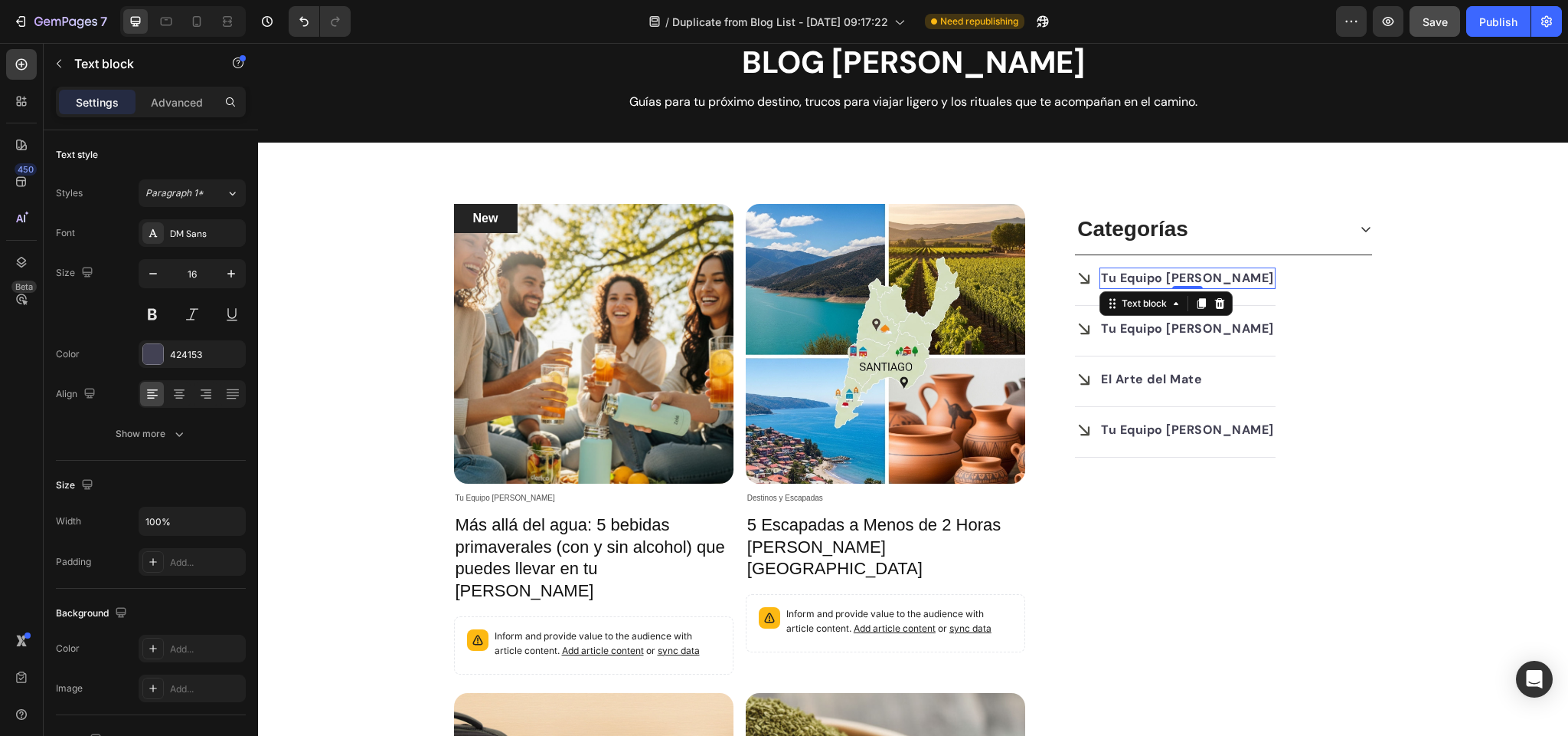
click at [1138, 279] on strong "Tu Equipo Zola" at bounding box center [1188, 277] width 173 height 16
click at [1122, 335] on strong "Tu Equipo Zola" at bounding box center [1188, 328] width 173 height 16
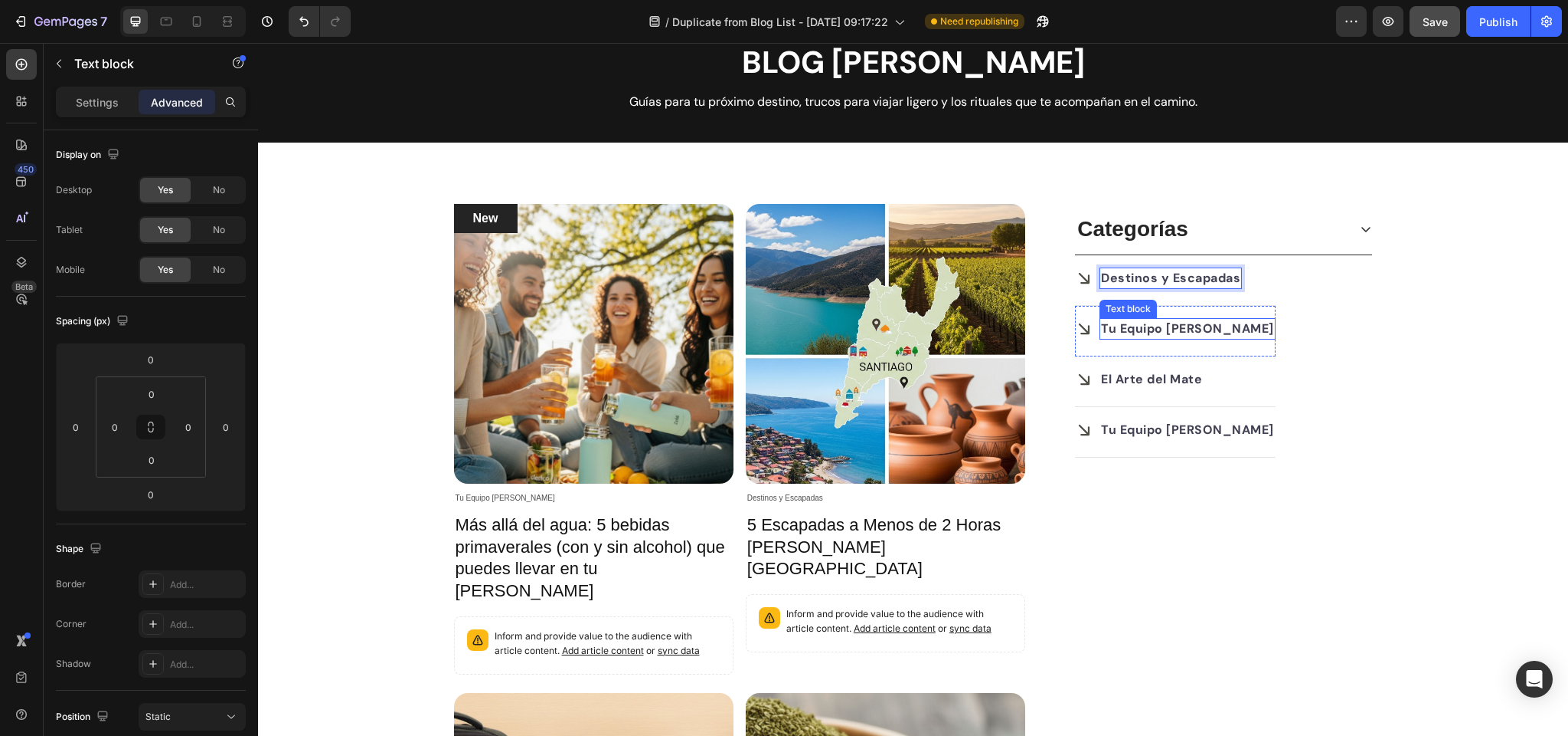
click at [1122, 335] on strong "Tu Equipo Zola" at bounding box center [1188, 328] width 173 height 16
click at [1431, 305] on div "New Text block Row Article Image Tu Equipo Zola Article Category Row Más allá d…" at bounding box center [913, 679] width 1287 height 952
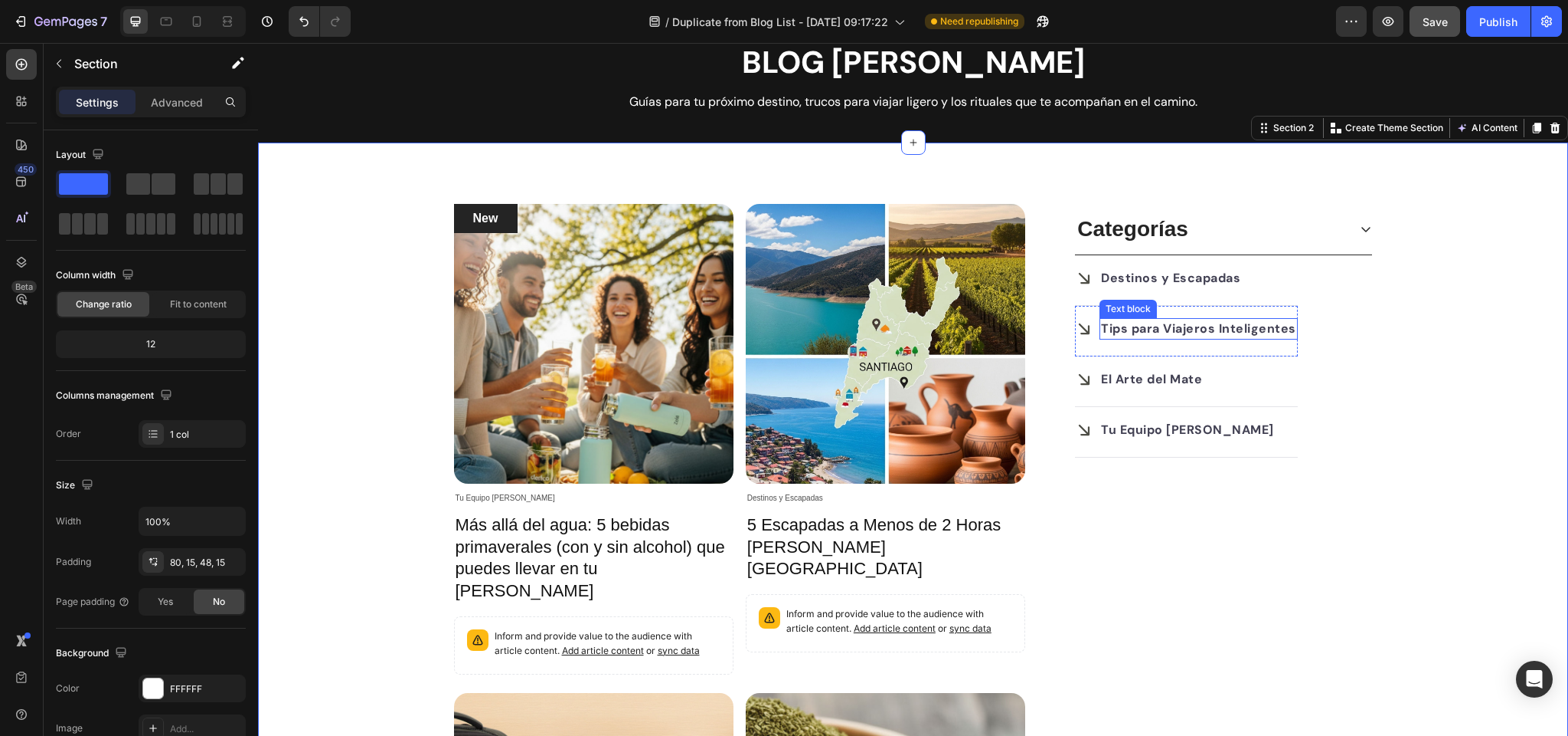
click at [1123, 306] on div "Text block" at bounding box center [1128, 308] width 51 height 14
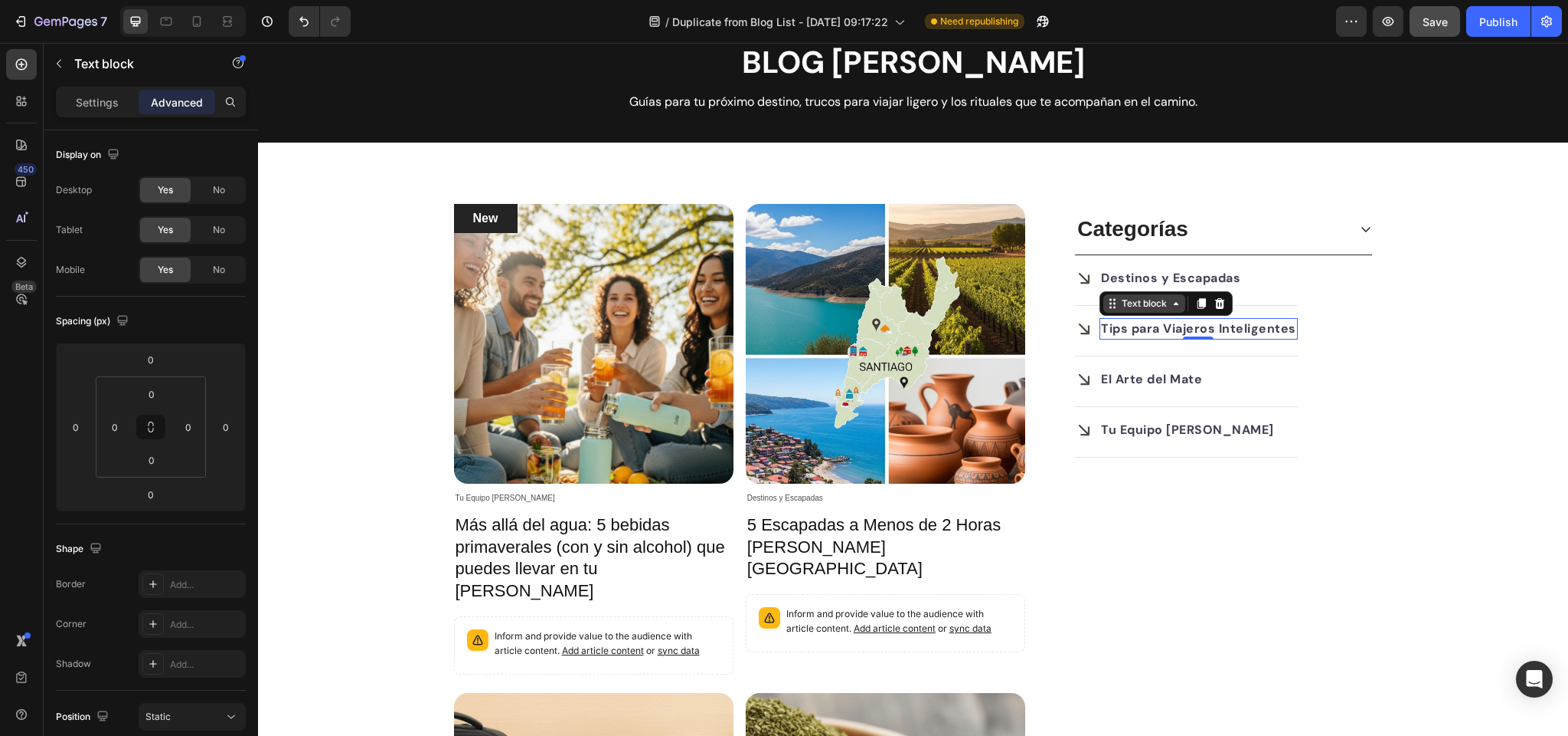
click at [1140, 304] on div "Text block" at bounding box center [1144, 303] width 51 height 14
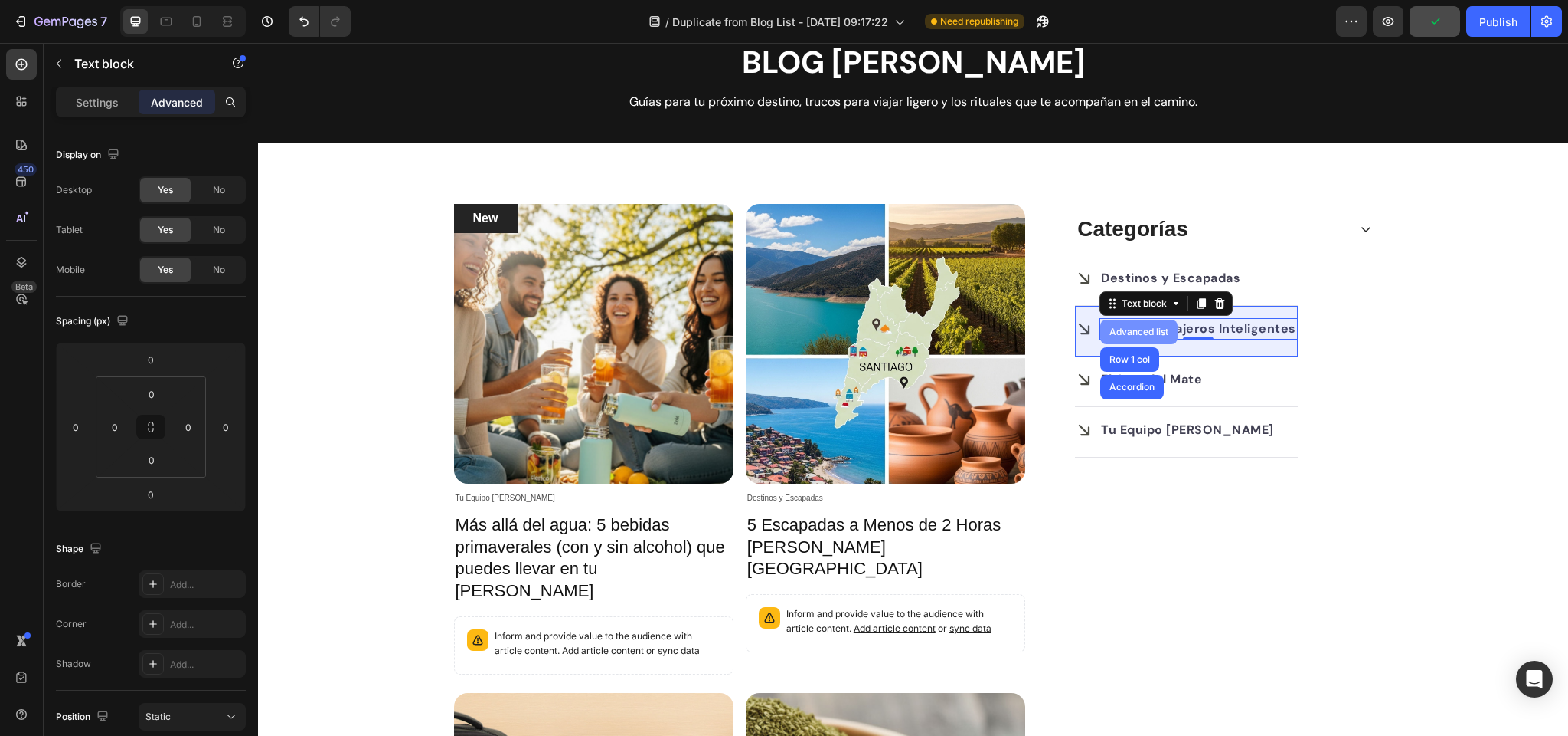
click at [1135, 325] on div "Advanced list" at bounding box center [1140, 332] width 77 height 25
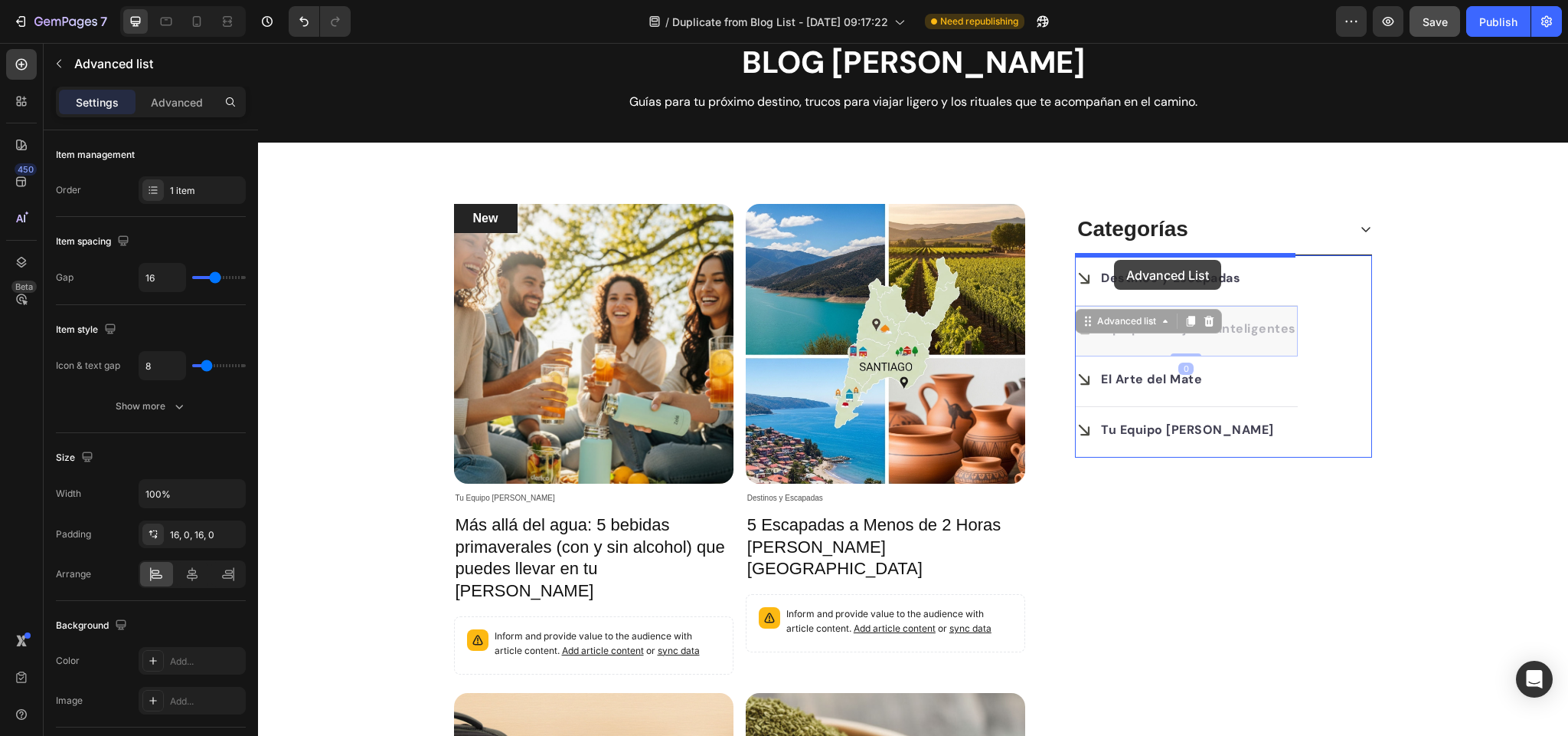
drag, startPoint x: 1087, startPoint y: 322, endPoint x: 1114, endPoint y: 260, distance: 67.6
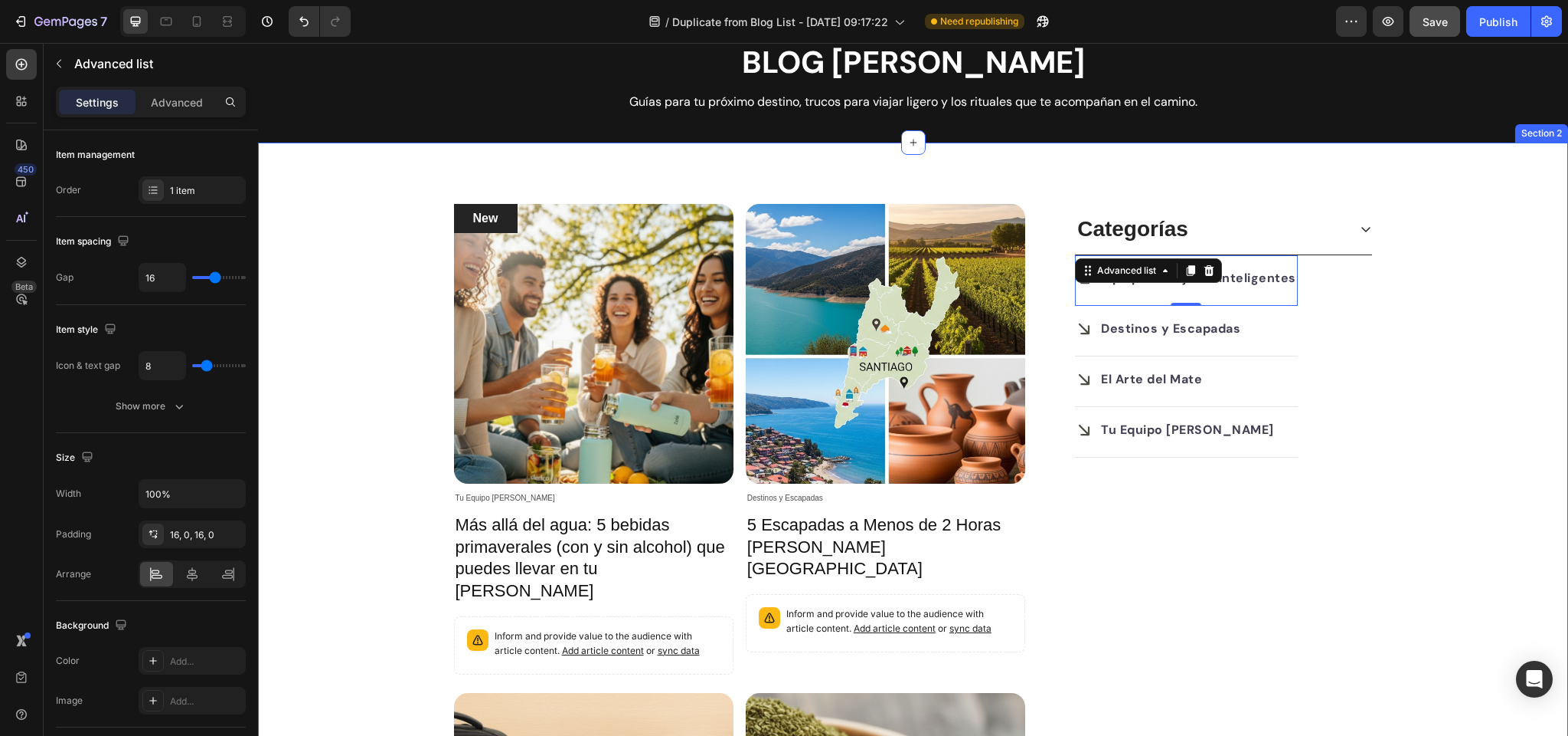
click at [1478, 354] on div "New Text block Row Article Image Tu Equipo Zola Article Category Row Más allá d…" at bounding box center [913, 679] width 1287 height 952
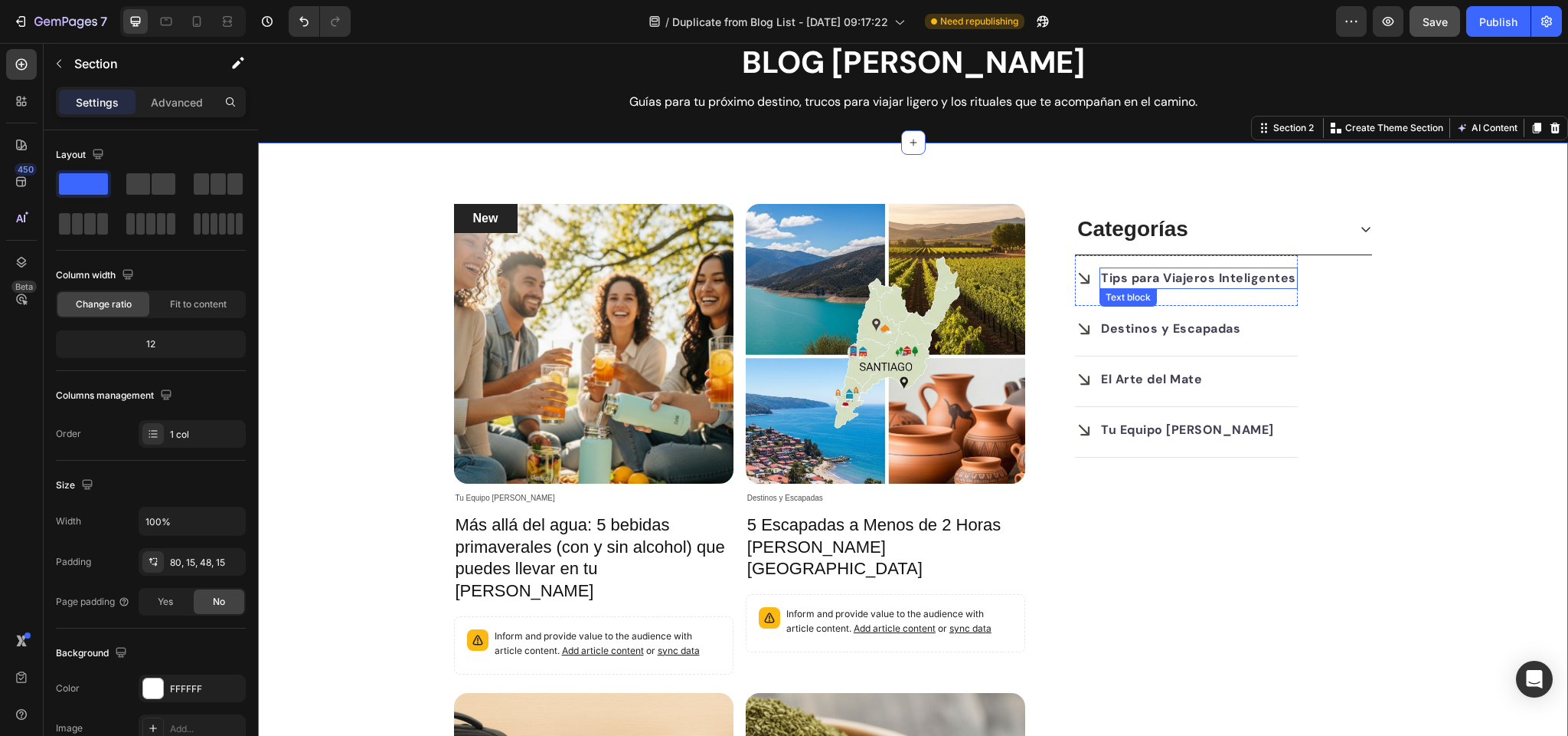
click at [1189, 280] on strong "Tips para Viajeros Inteligentes" at bounding box center [1198, 277] width 195 height 16
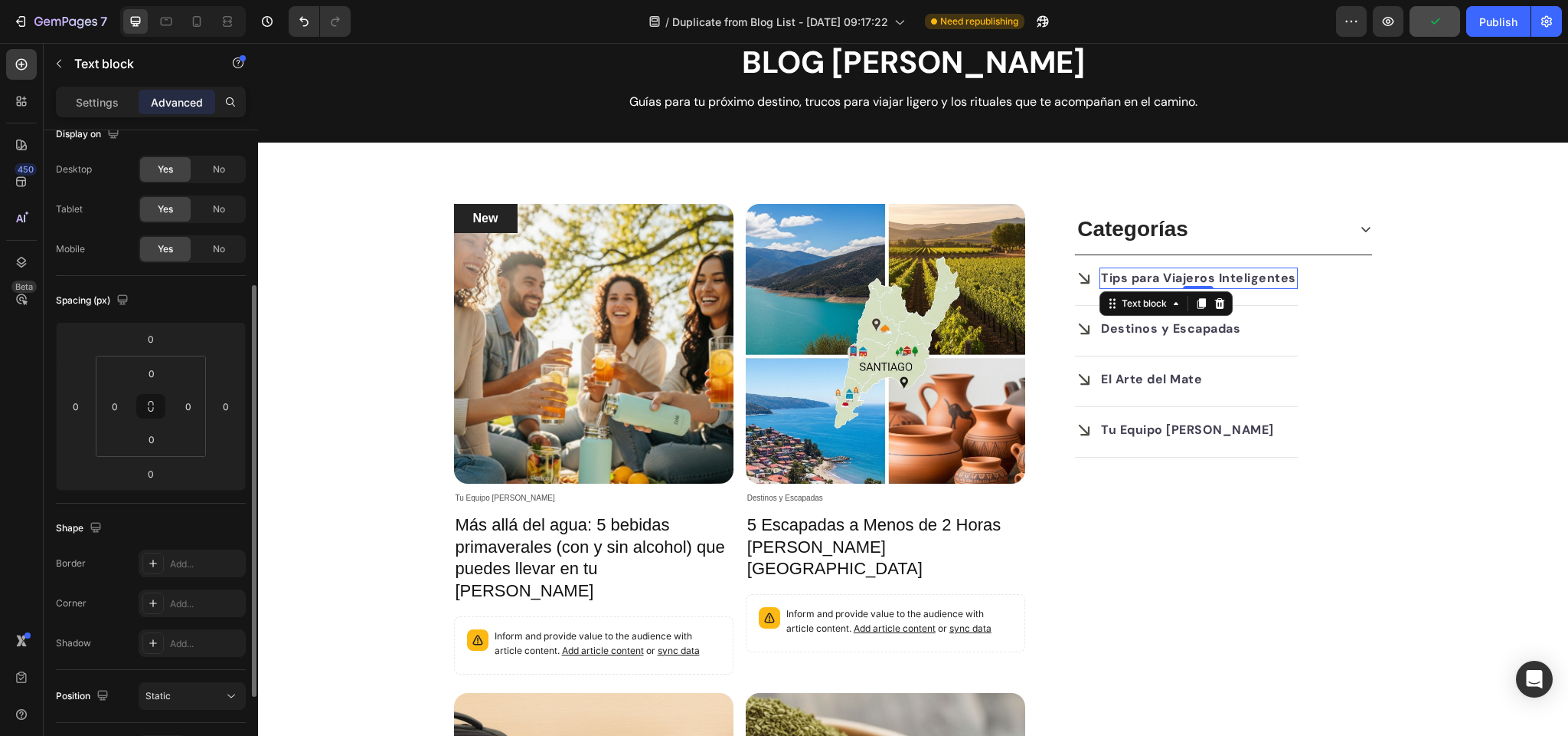
scroll to position [0, 0]
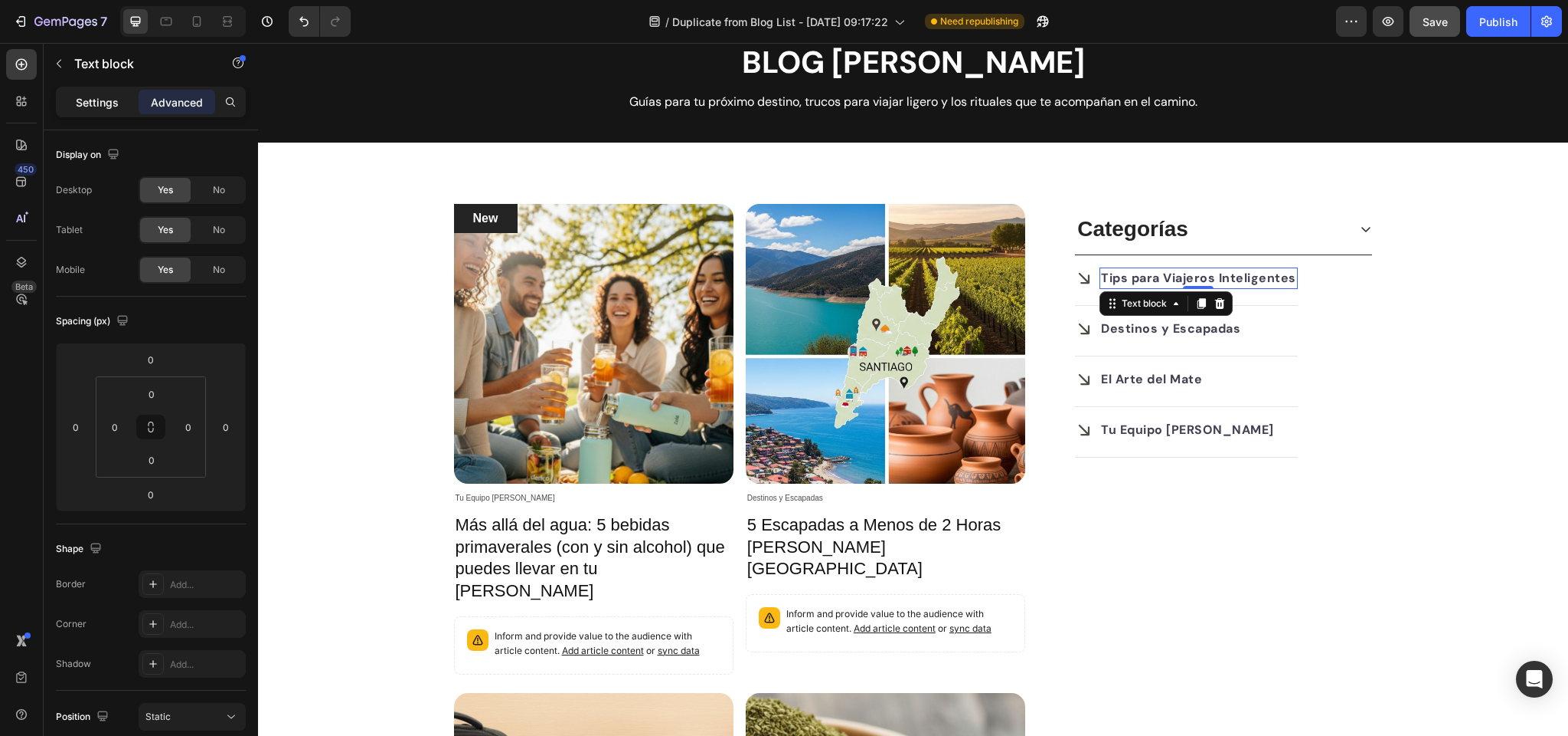
click at [99, 99] on p "Settings" at bounding box center [98, 102] width 43 height 16
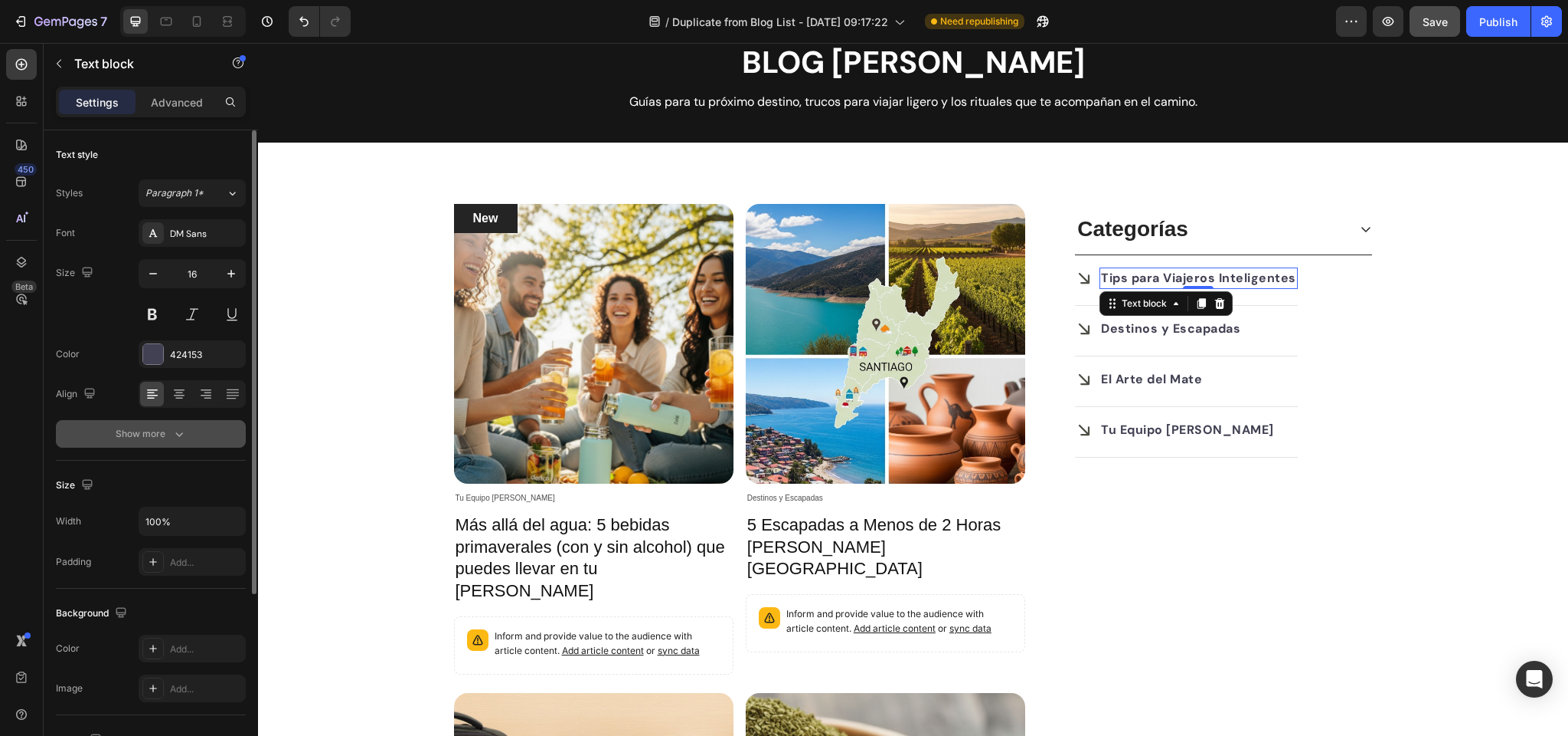
click at [153, 436] on div "Show more" at bounding box center [152, 433] width 72 height 15
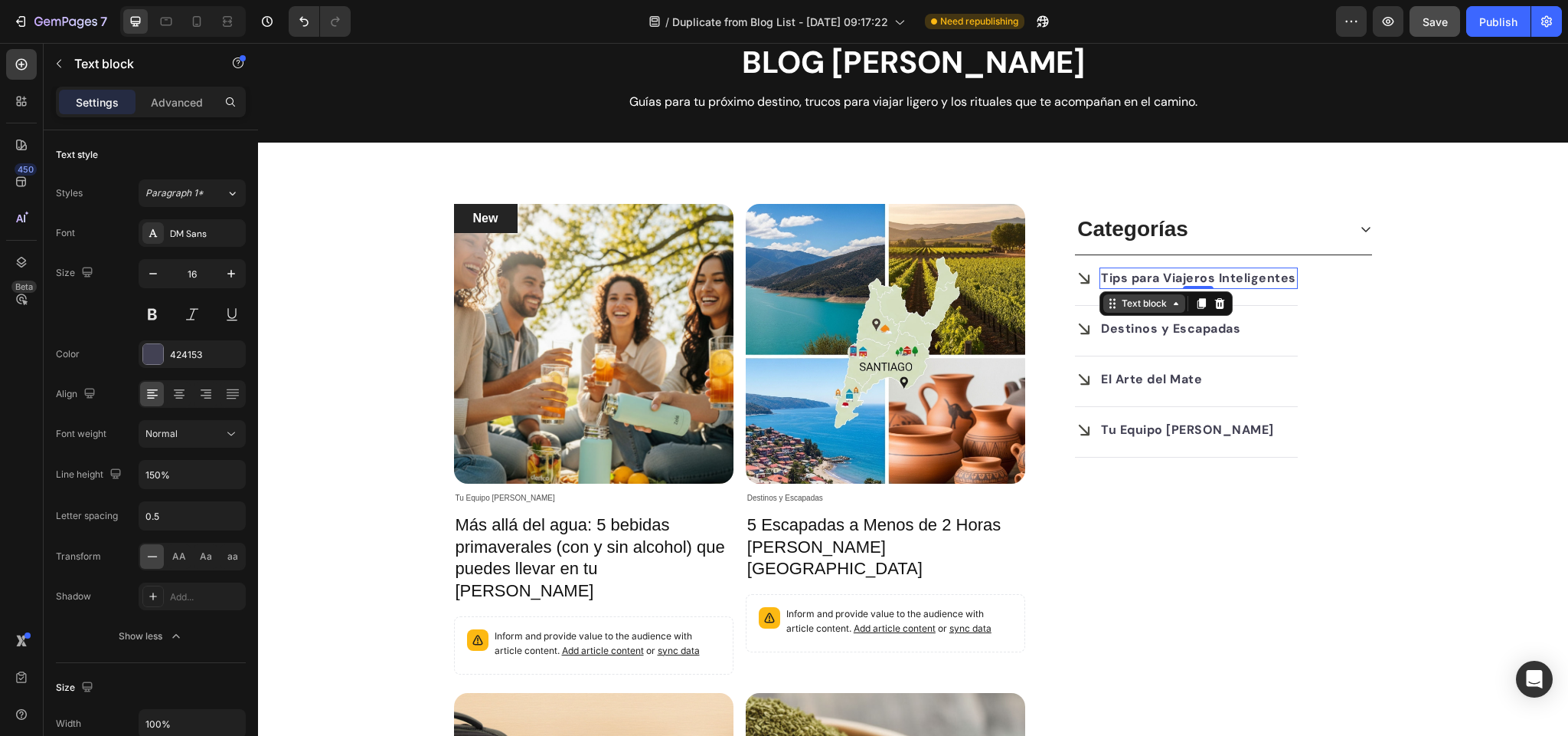
click at [1151, 305] on div "Text block" at bounding box center [1144, 303] width 51 height 14
click at [1147, 280] on strong "Tips para Viajeros Inteligentes" at bounding box center [1198, 277] width 195 height 16
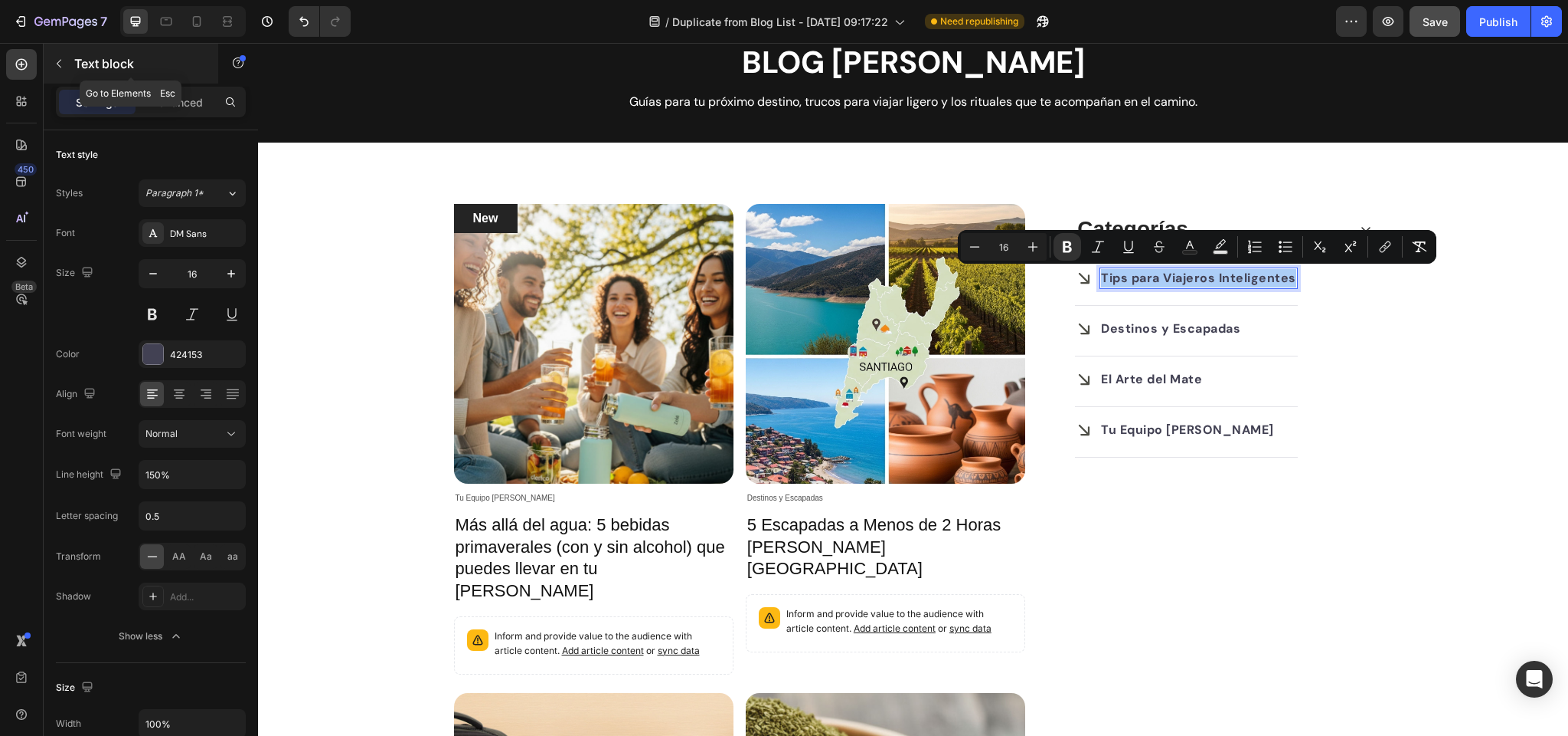
click at [96, 64] on p "Text block" at bounding box center [139, 64] width 130 height 19
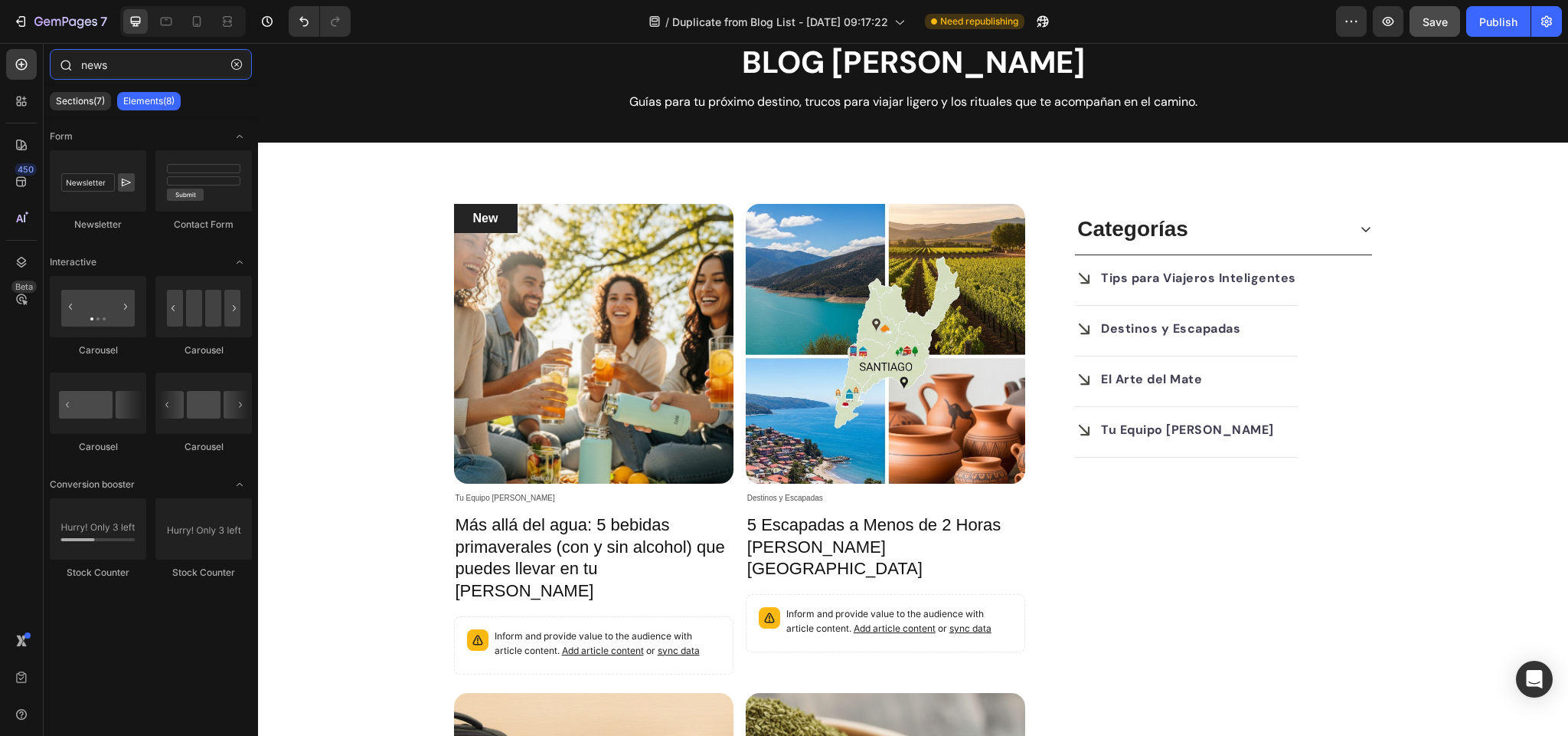
click at [117, 70] on input "news" at bounding box center [151, 64] width 202 height 31
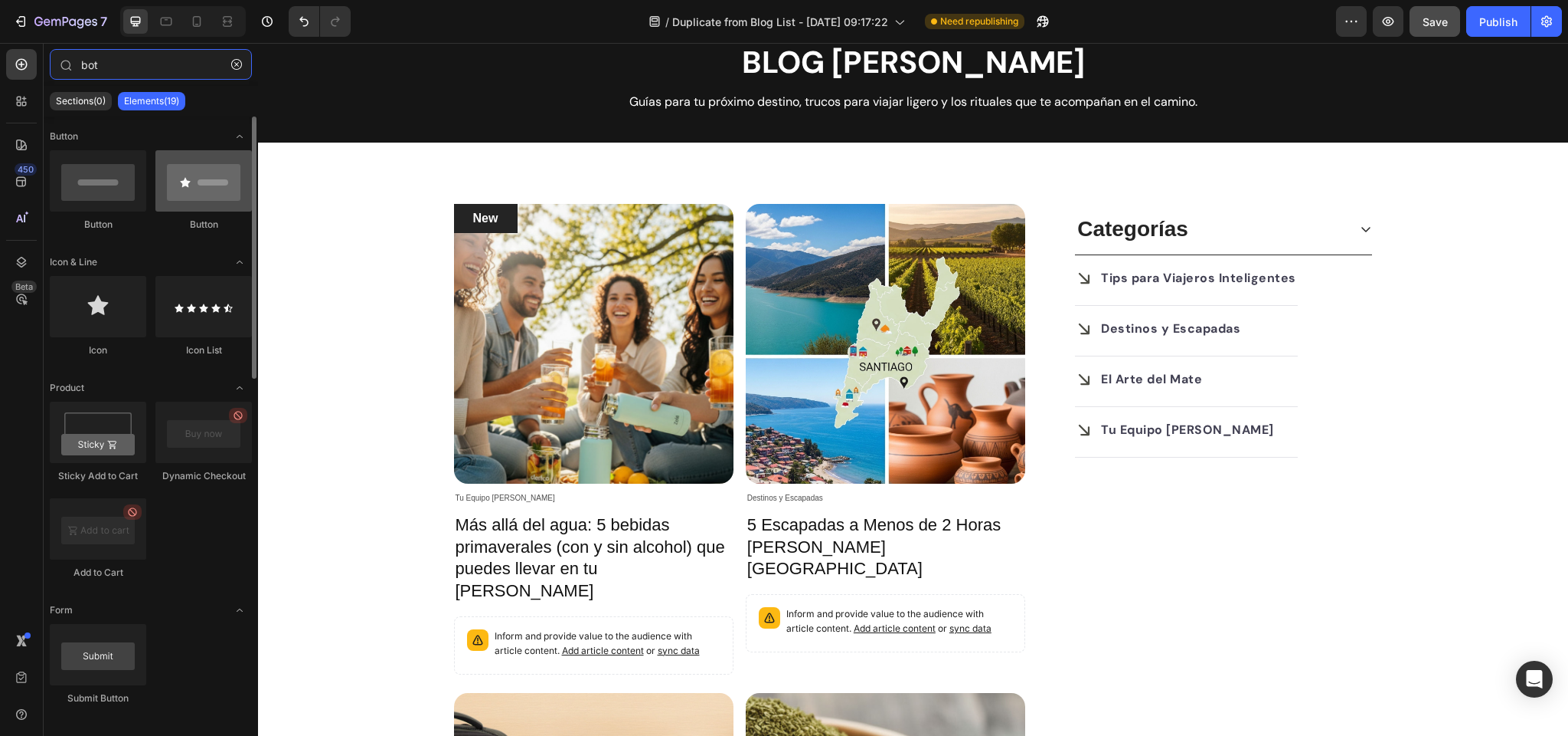
type input "bot"
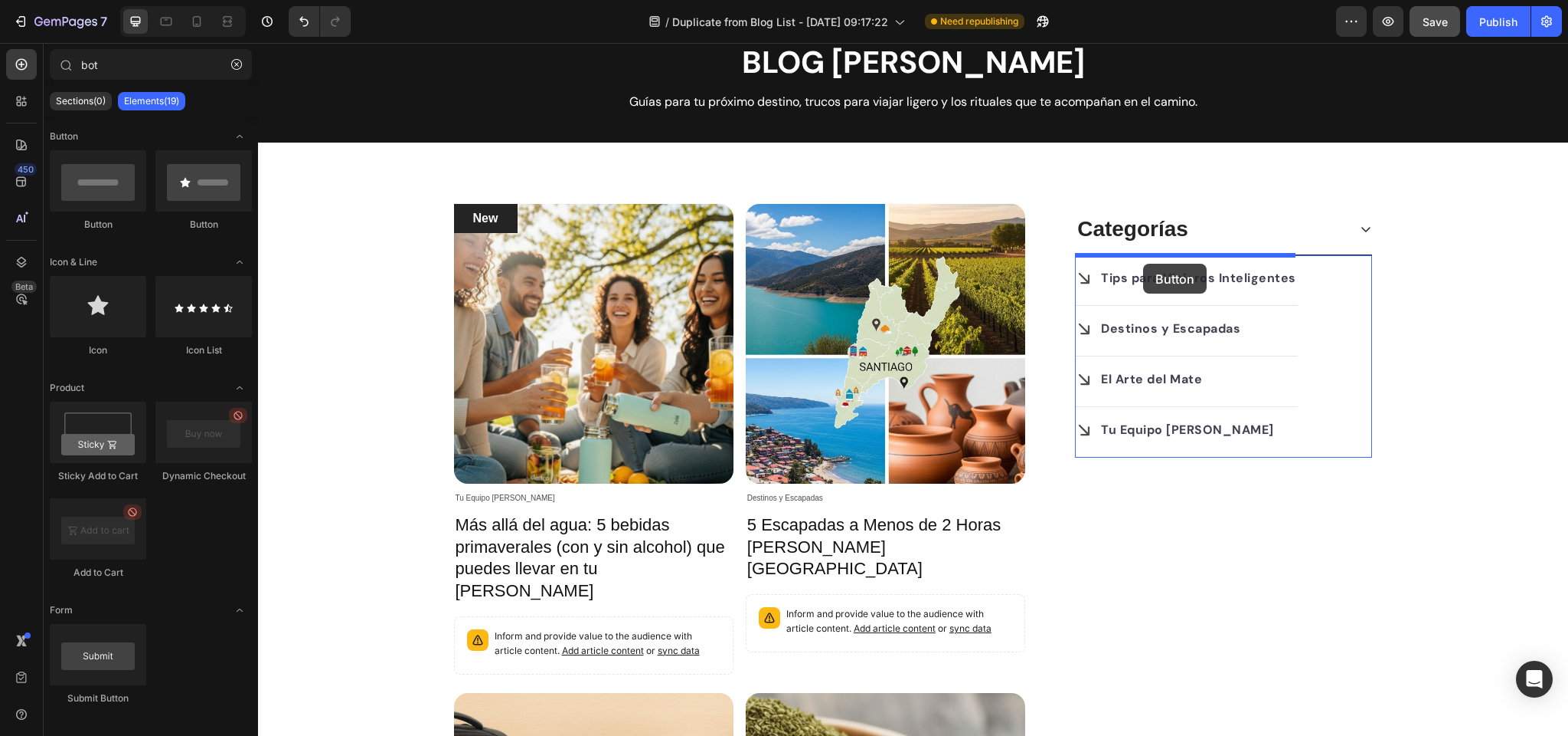
drag, startPoint x: 456, startPoint y: 230, endPoint x: 1143, endPoint y: 264, distance: 687.8
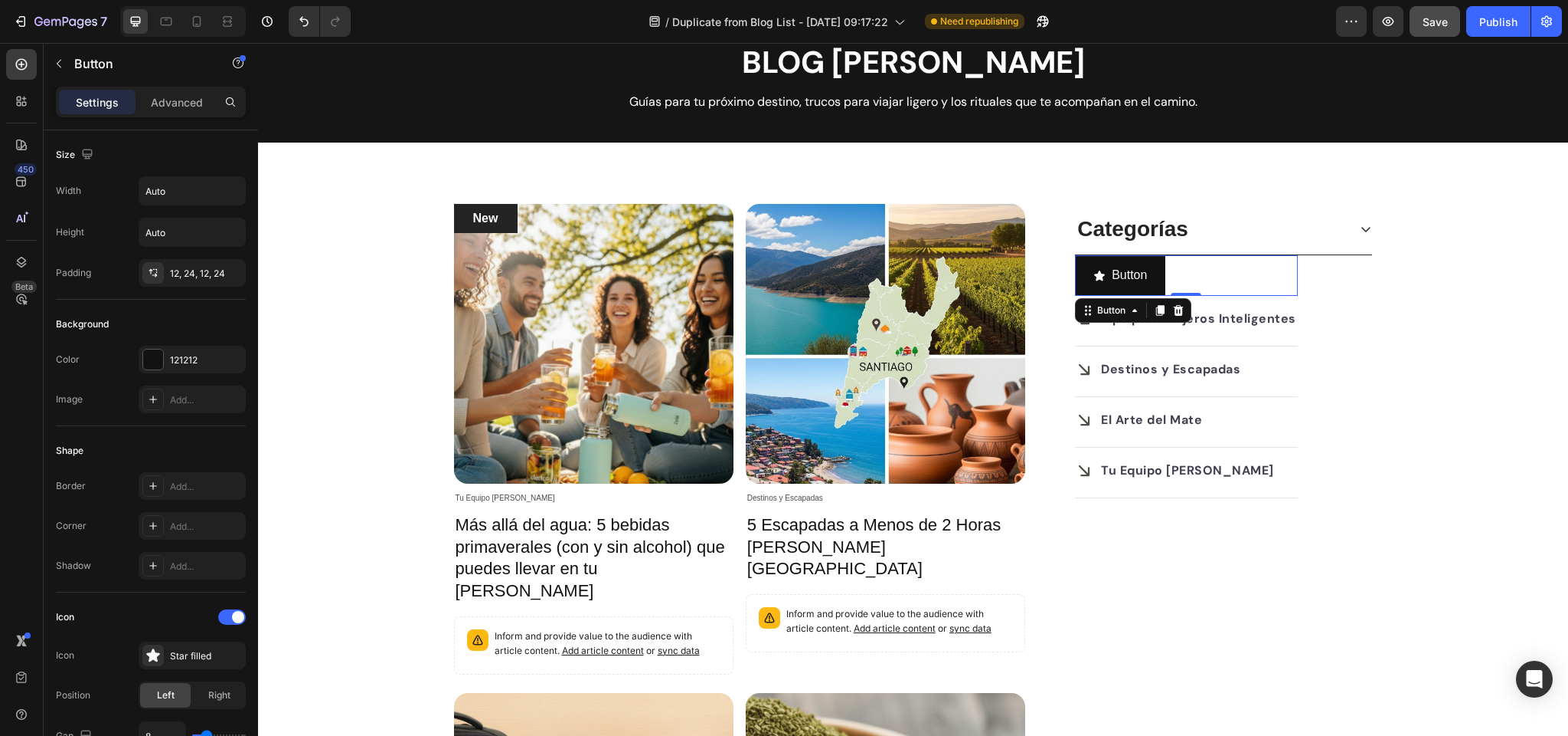
click at [1202, 267] on div "Button Button 0" at bounding box center [1187, 275] width 223 height 41
click at [1122, 309] on div "Button" at bounding box center [1111, 310] width 35 height 14
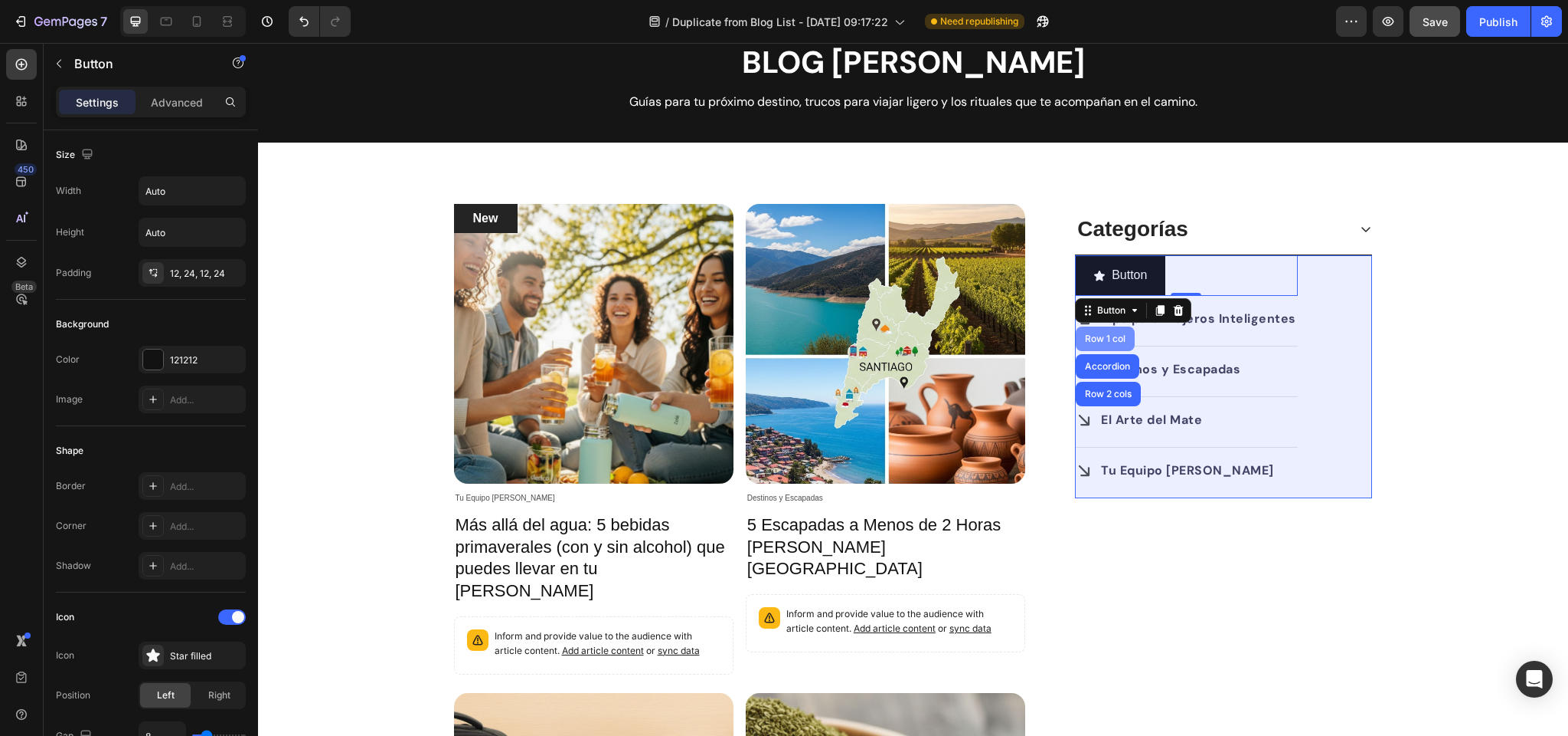
click at [1107, 332] on div "Row 1 col" at bounding box center [1106, 338] width 59 height 25
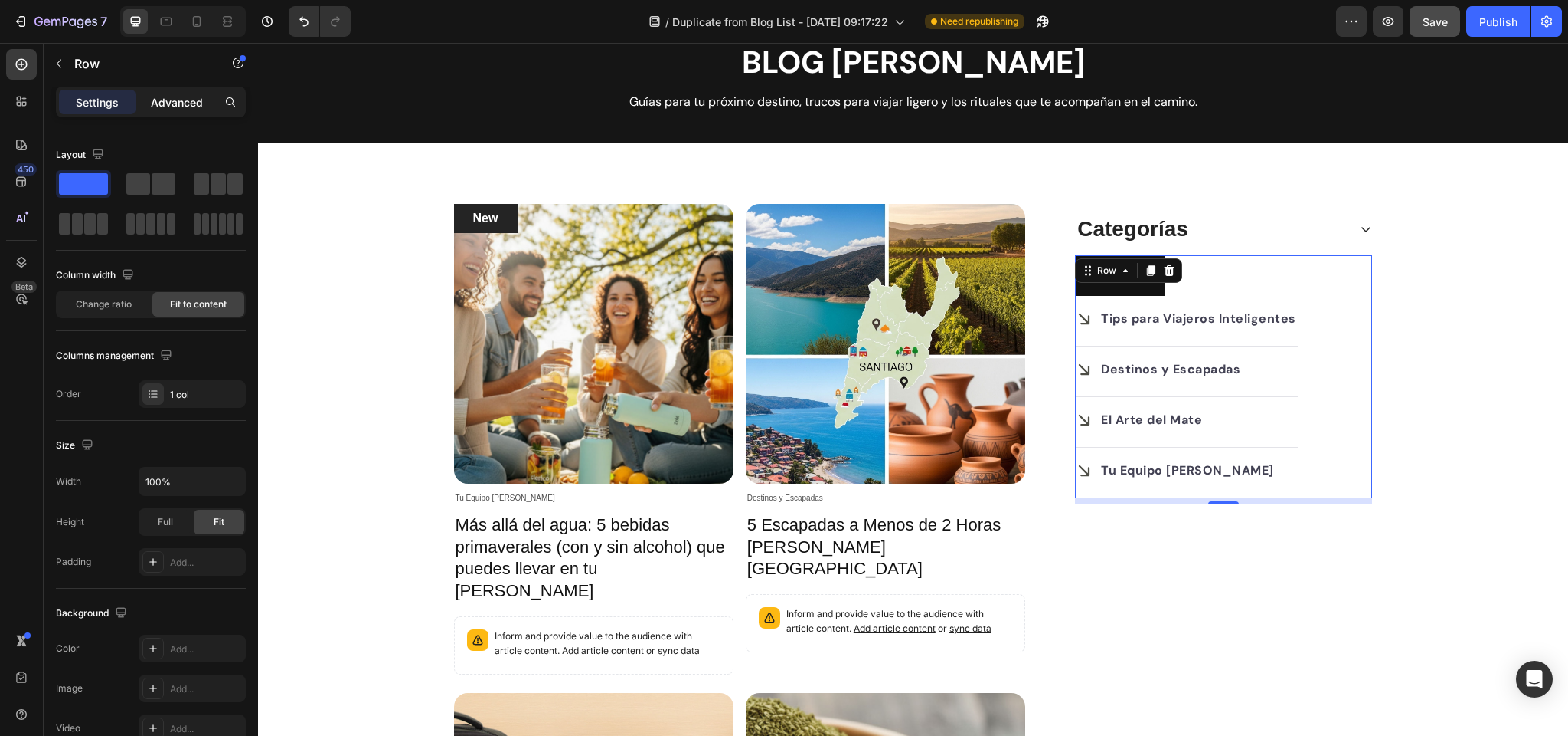
click at [183, 101] on p "Advanced" at bounding box center [176, 102] width 52 height 16
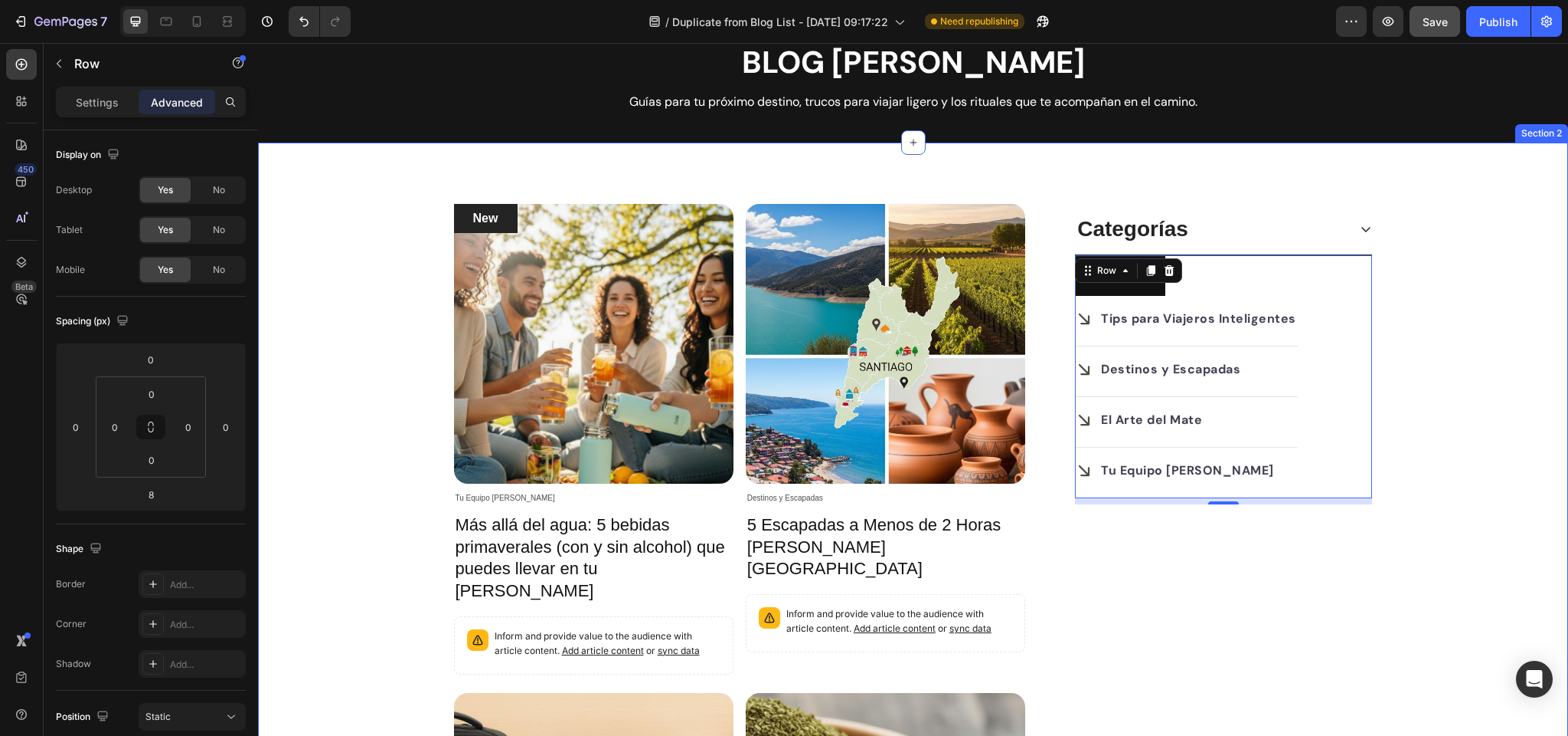
click at [1463, 303] on div "New Text block Row Article Image Tu Equipo Zola Article Category Row Más allá d…" at bounding box center [913, 679] width 1287 height 952
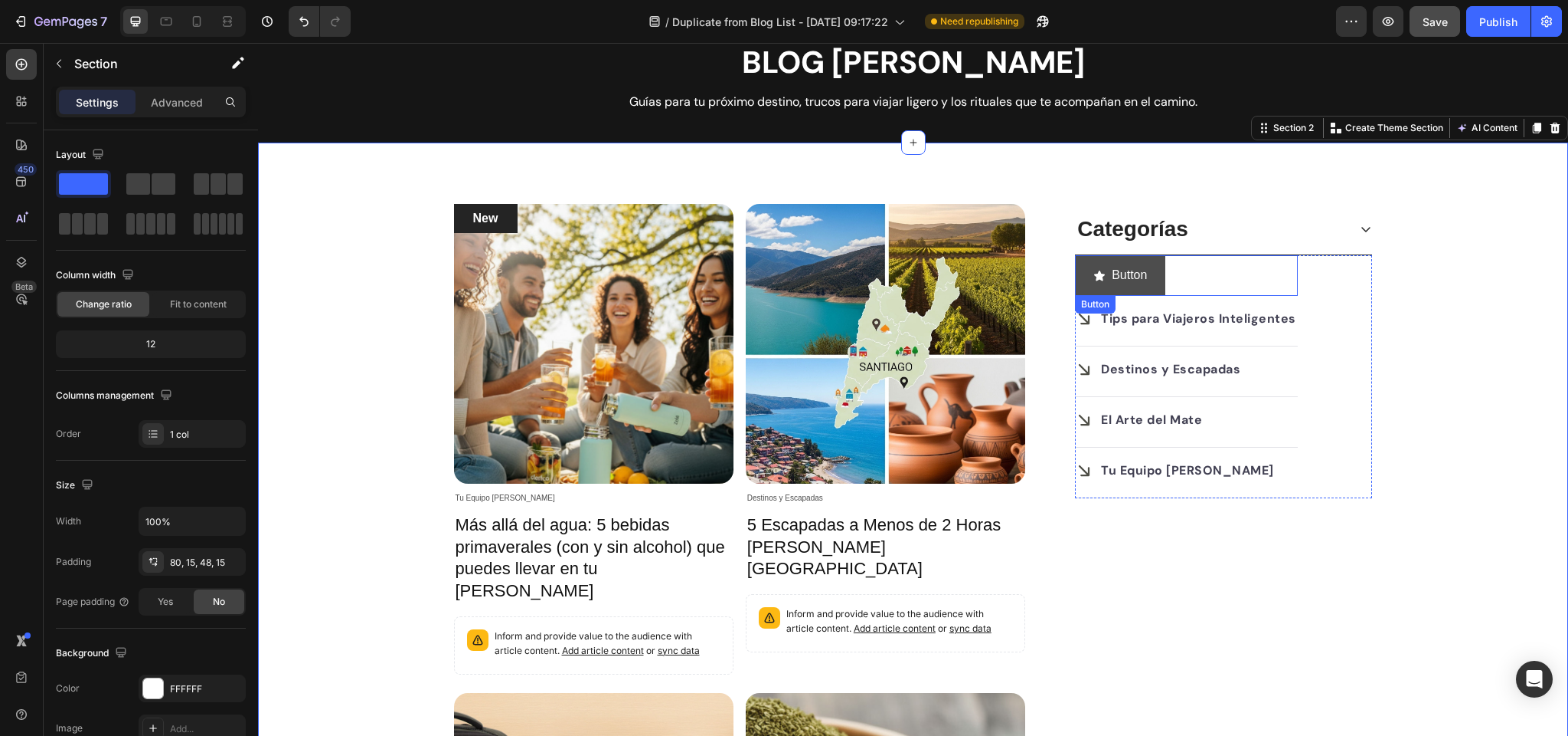
click at [1092, 285] on button "Button" at bounding box center [1121, 275] width 90 height 41
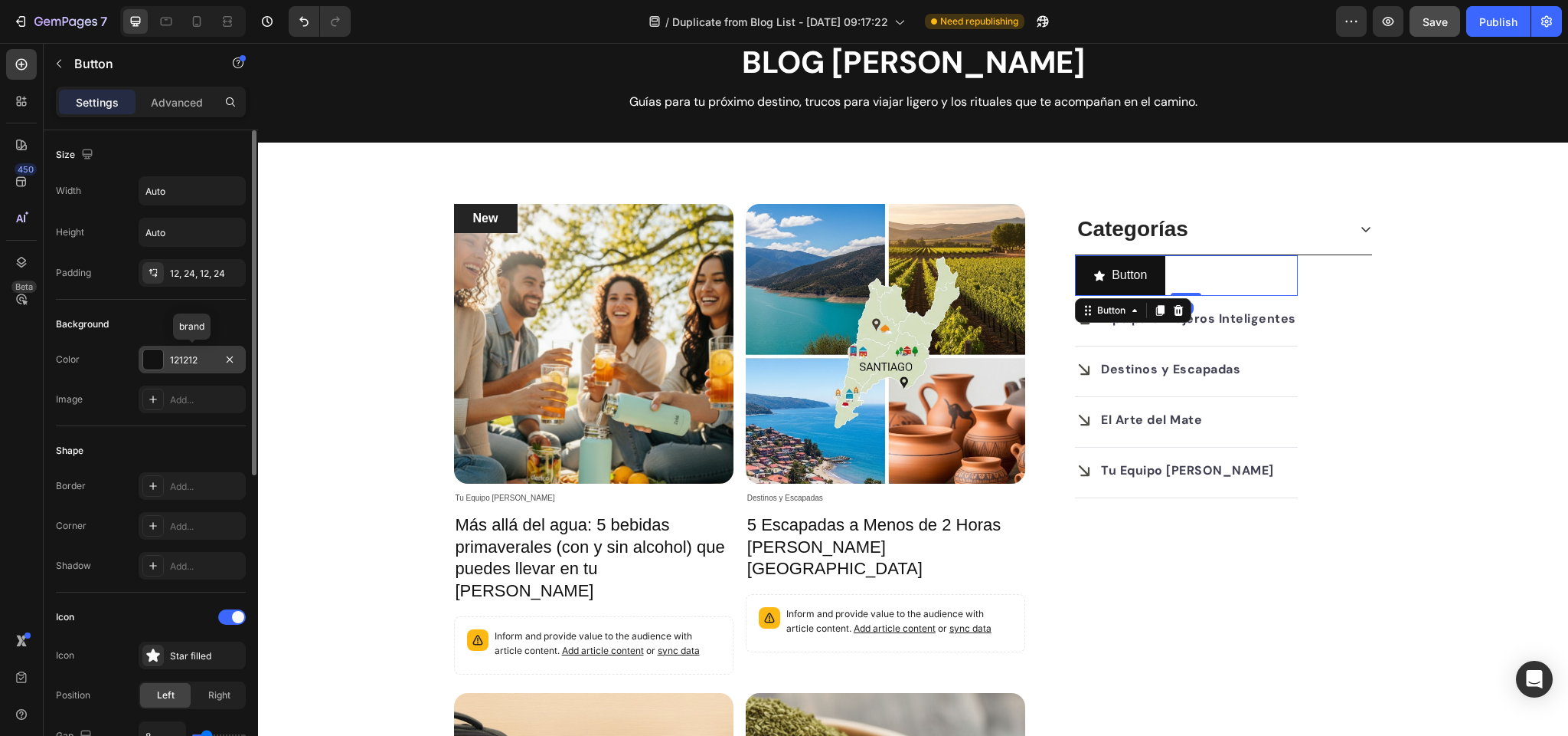
click at [151, 355] on div at bounding box center [153, 359] width 20 height 20
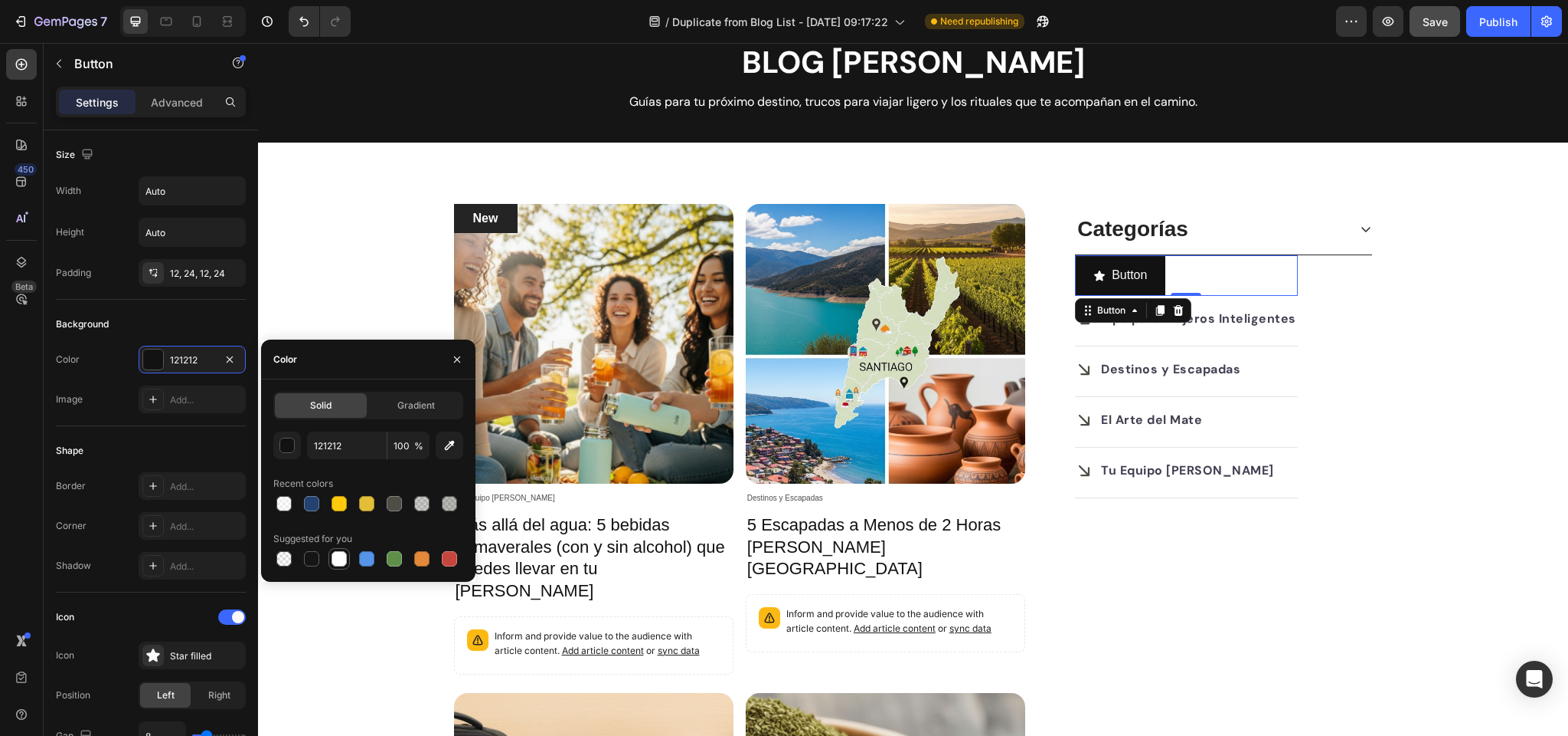
click at [337, 556] on div at bounding box center [339, 559] width 15 height 15
type input "FFFFFF"
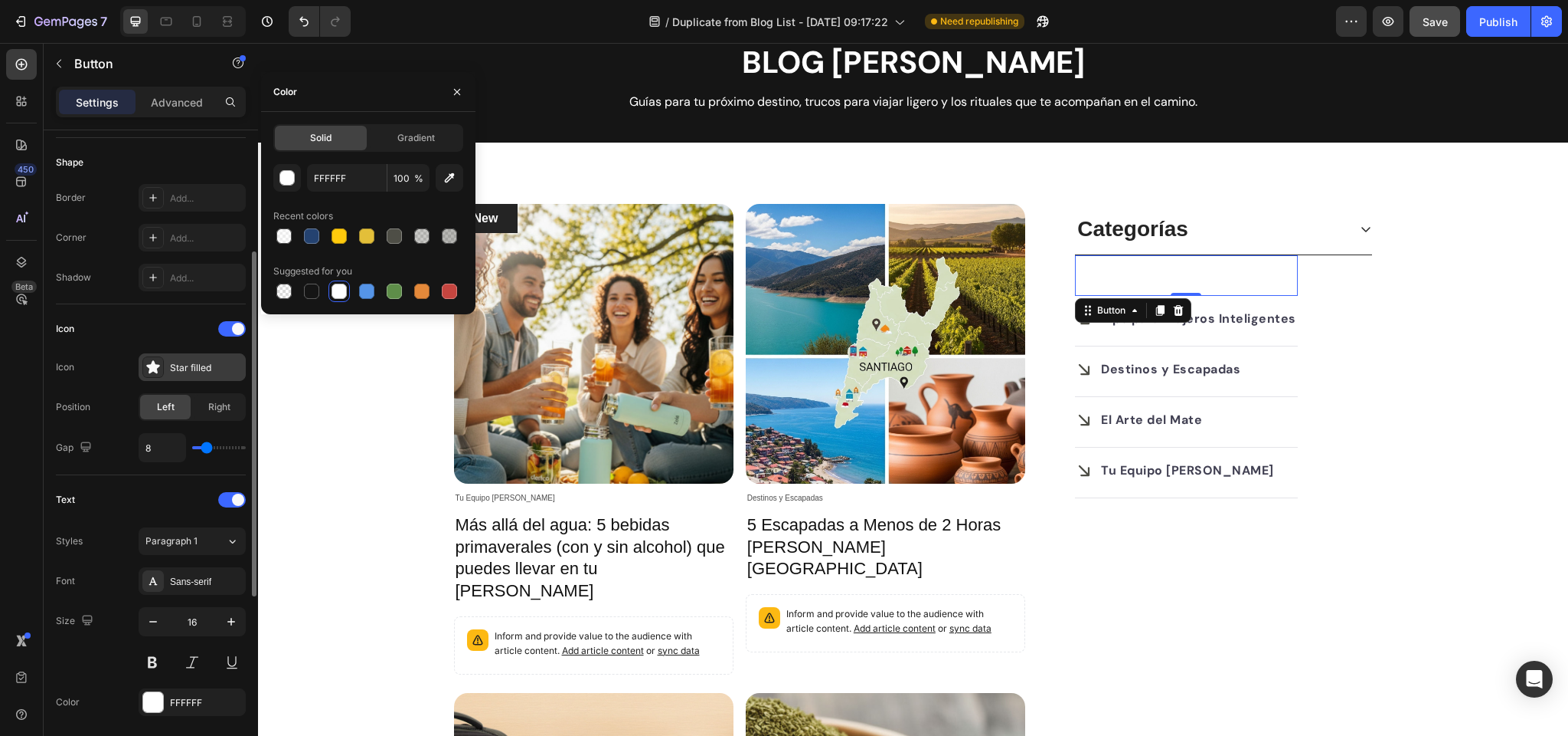
scroll to position [292, 0]
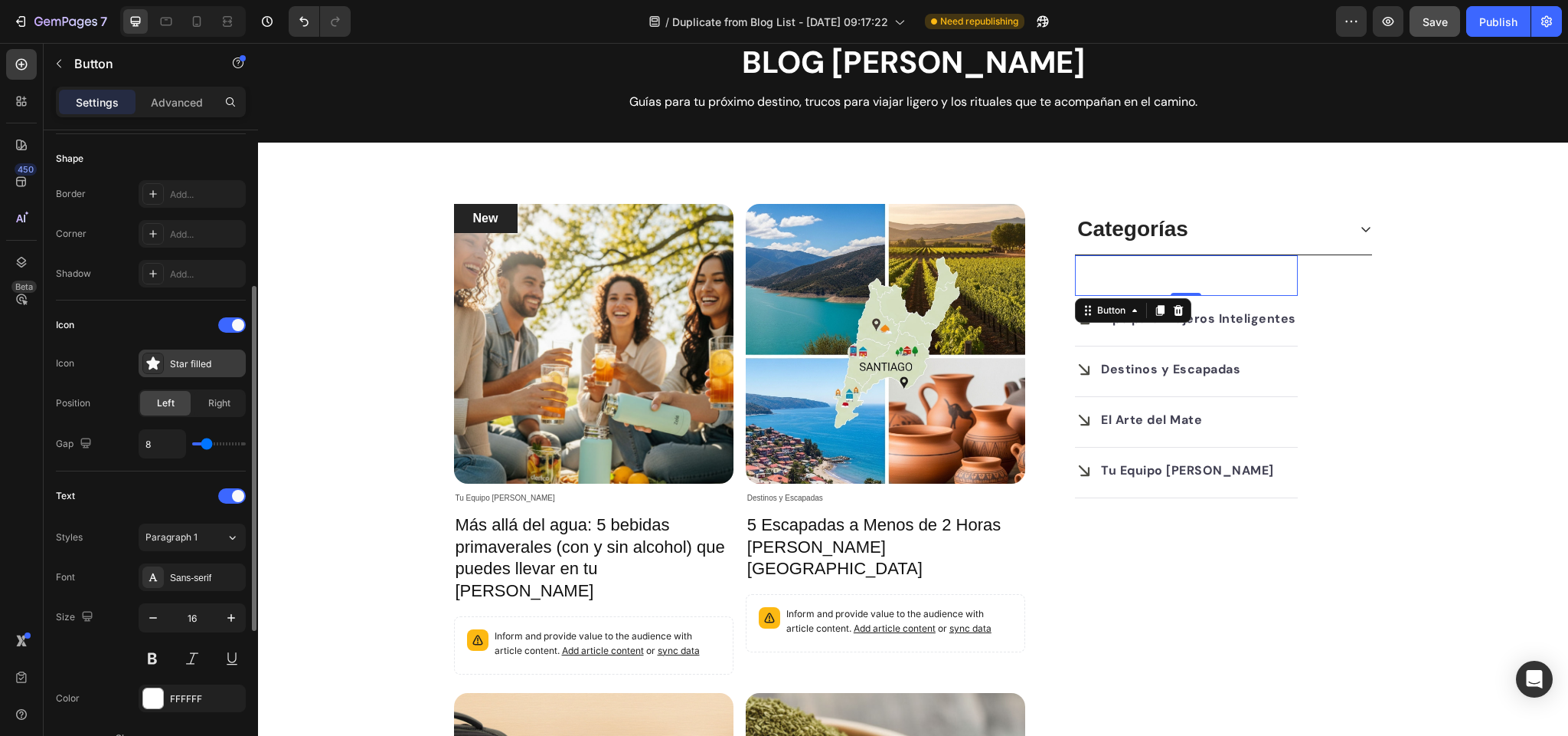
click at [174, 364] on div "Star filled" at bounding box center [206, 364] width 72 height 14
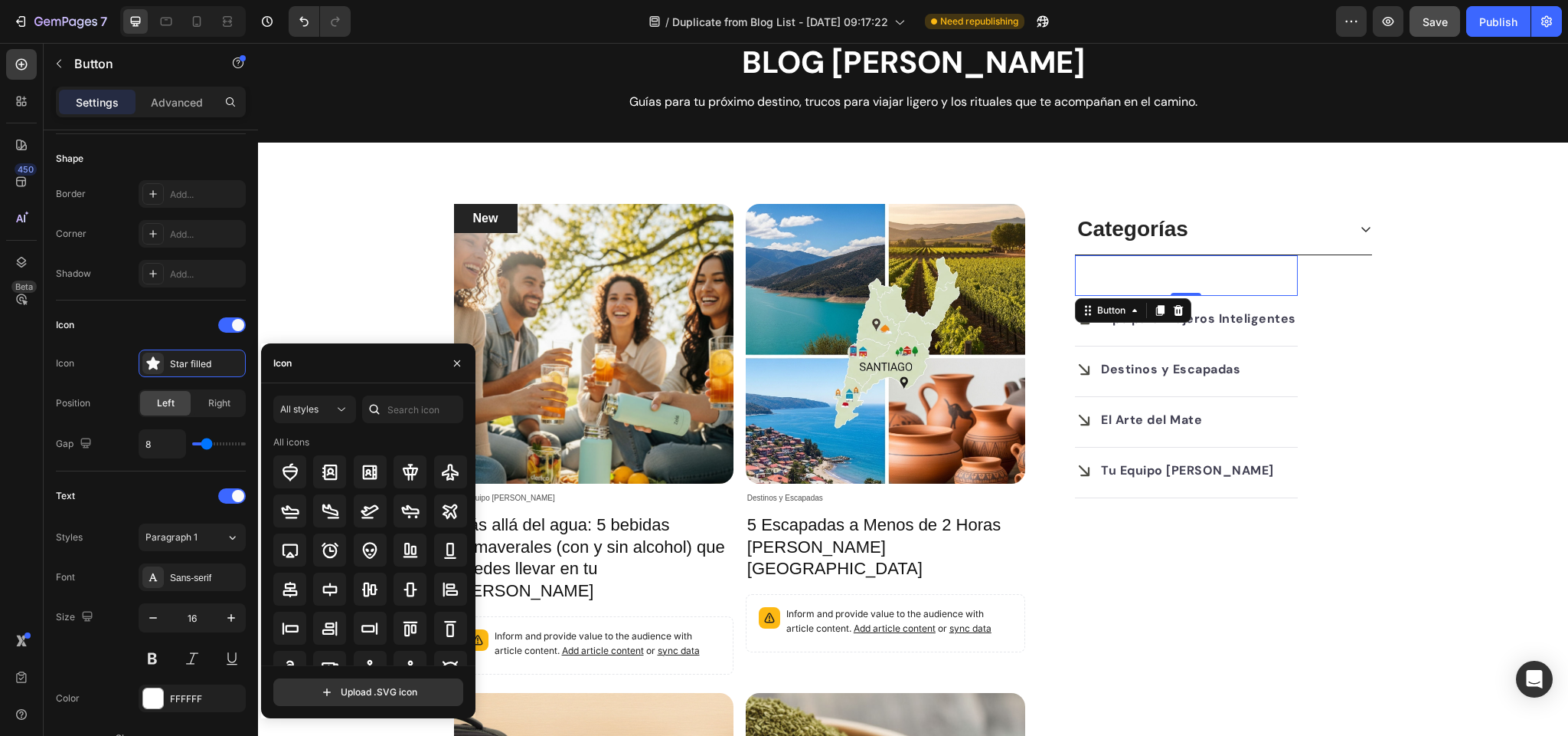
click at [327, 363] on div "Icon" at bounding box center [368, 363] width 215 height 40
click at [405, 408] on input "text" at bounding box center [412, 409] width 101 height 27
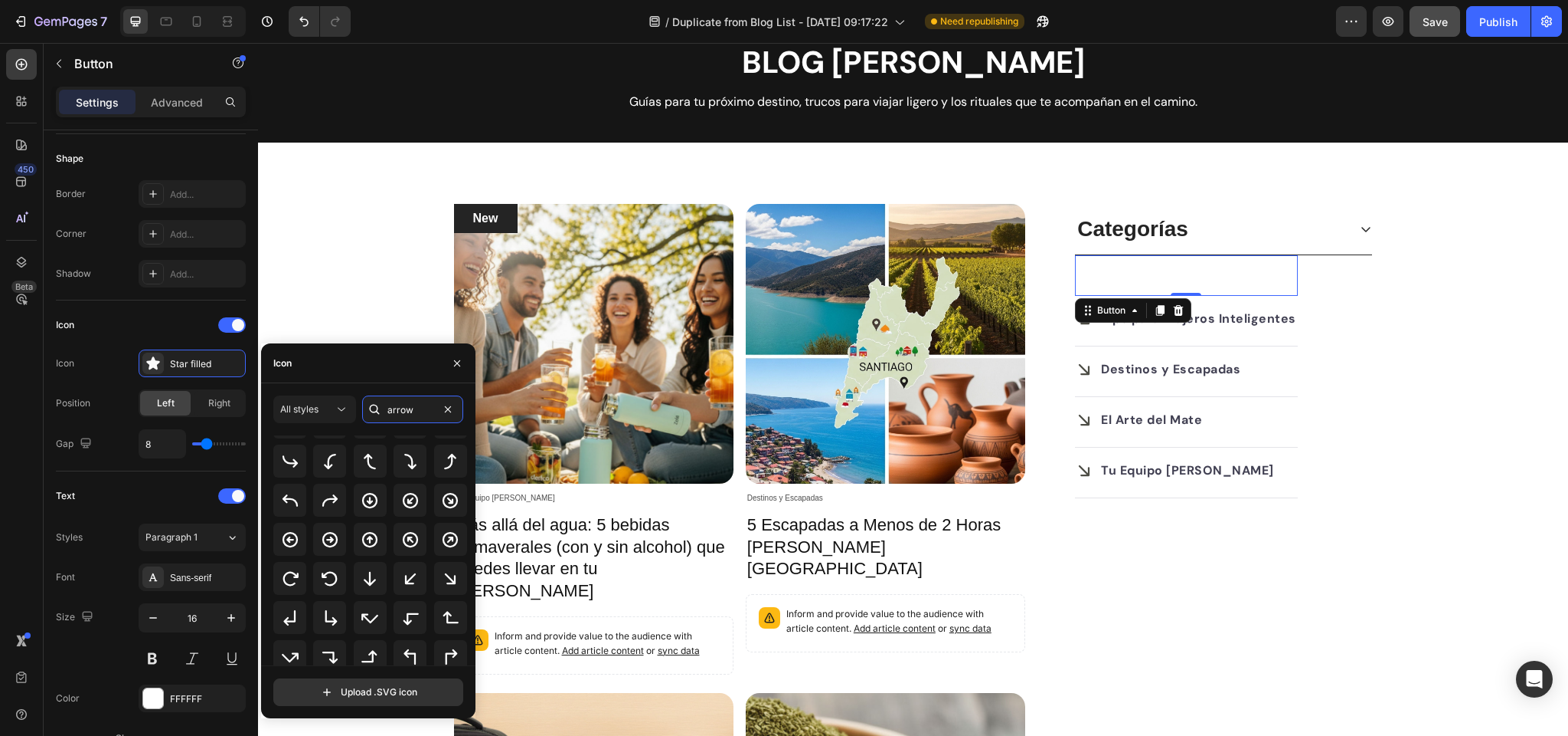
scroll to position [63, 0]
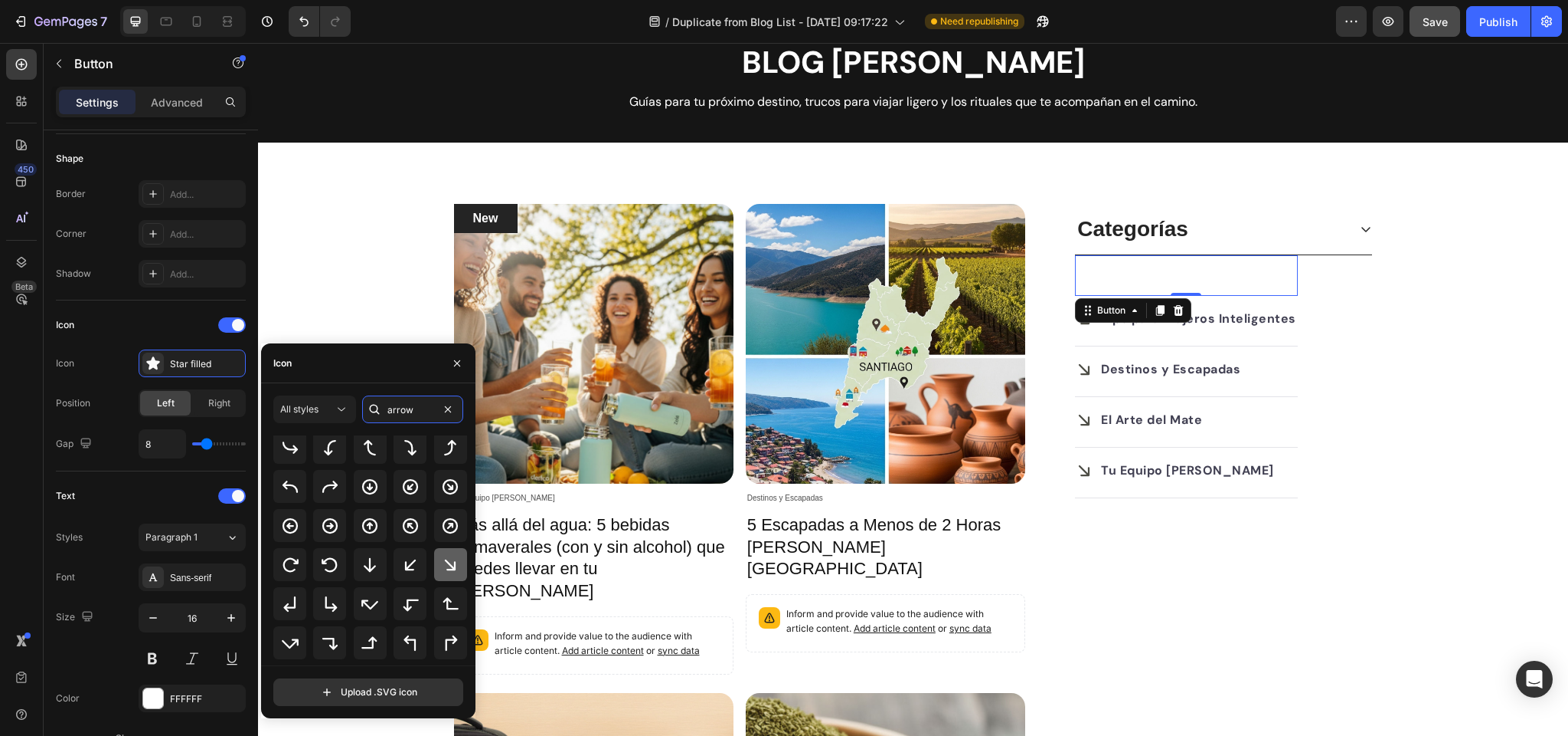
type input "arrow"
click at [437, 569] on div at bounding box center [450, 564] width 33 height 33
click at [117, 497] on div "Text" at bounding box center [151, 496] width 190 height 25
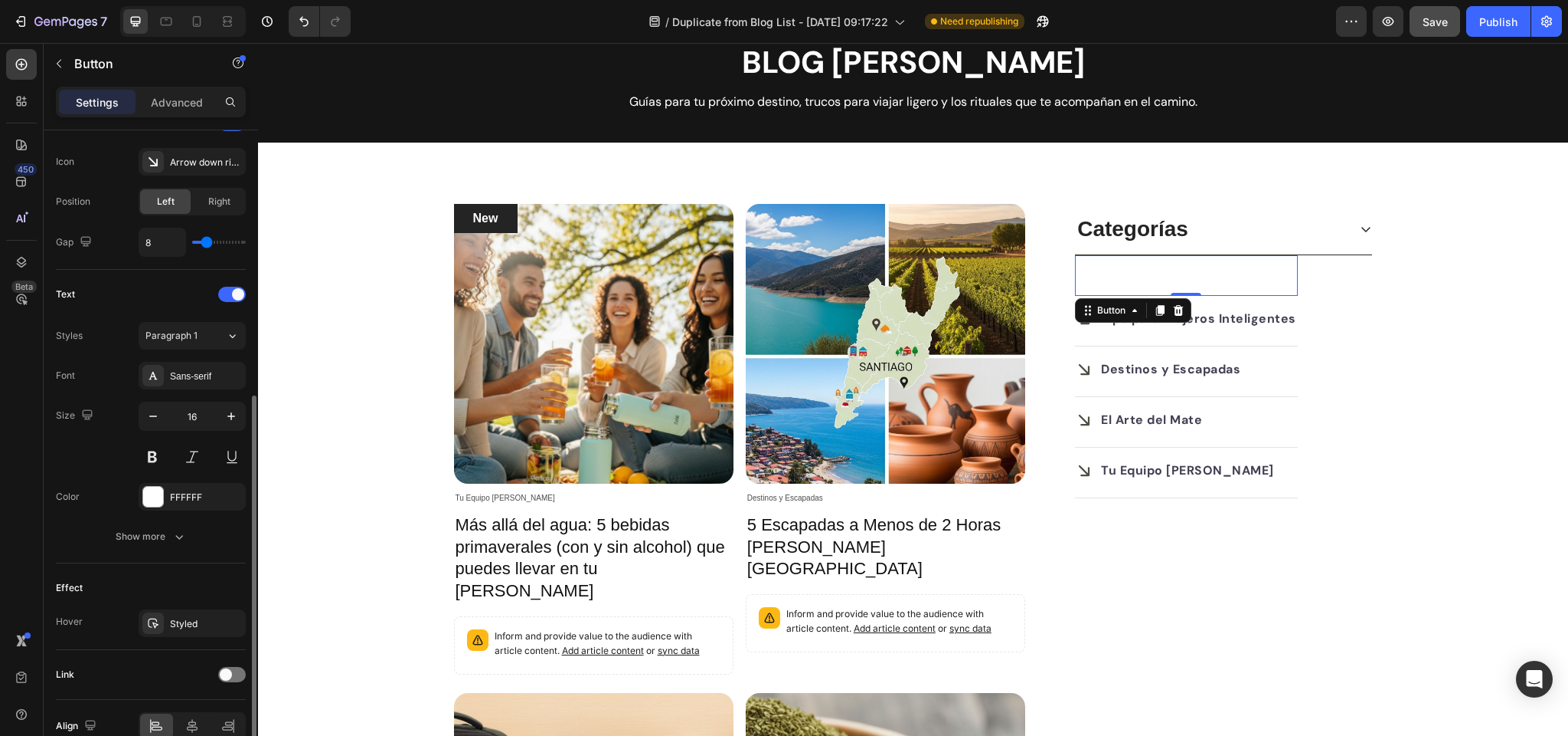
scroll to position [495, 0]
click at [177, 374] on div "Sans-serif" at bounding box center [206, 374] width 72 height 14
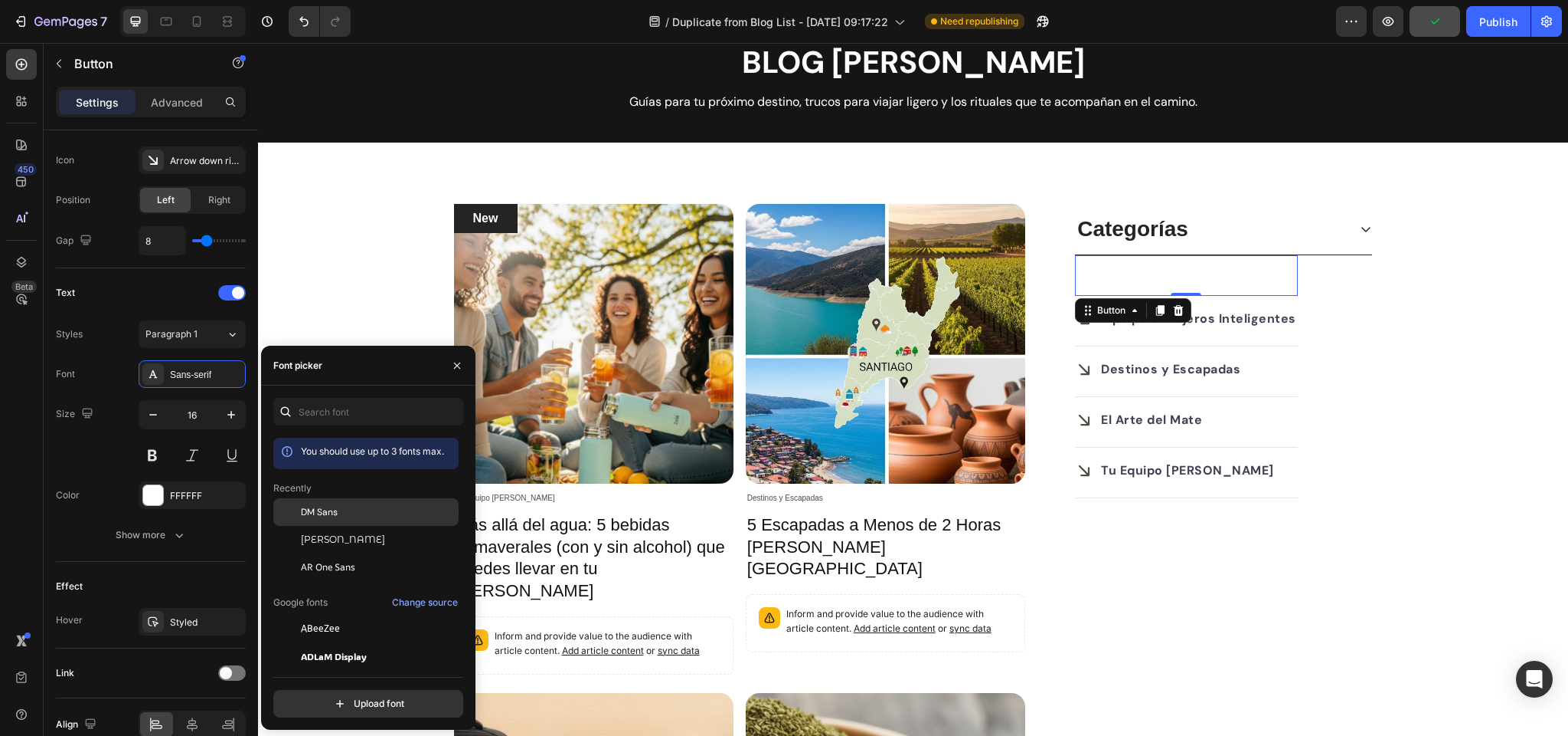
click at [328, 507] on span "DM Sans" at bounding box center [319, 512] width 37 height 14
click at [146, 495] on div at bounding box center [153, 495] width 20 height 20
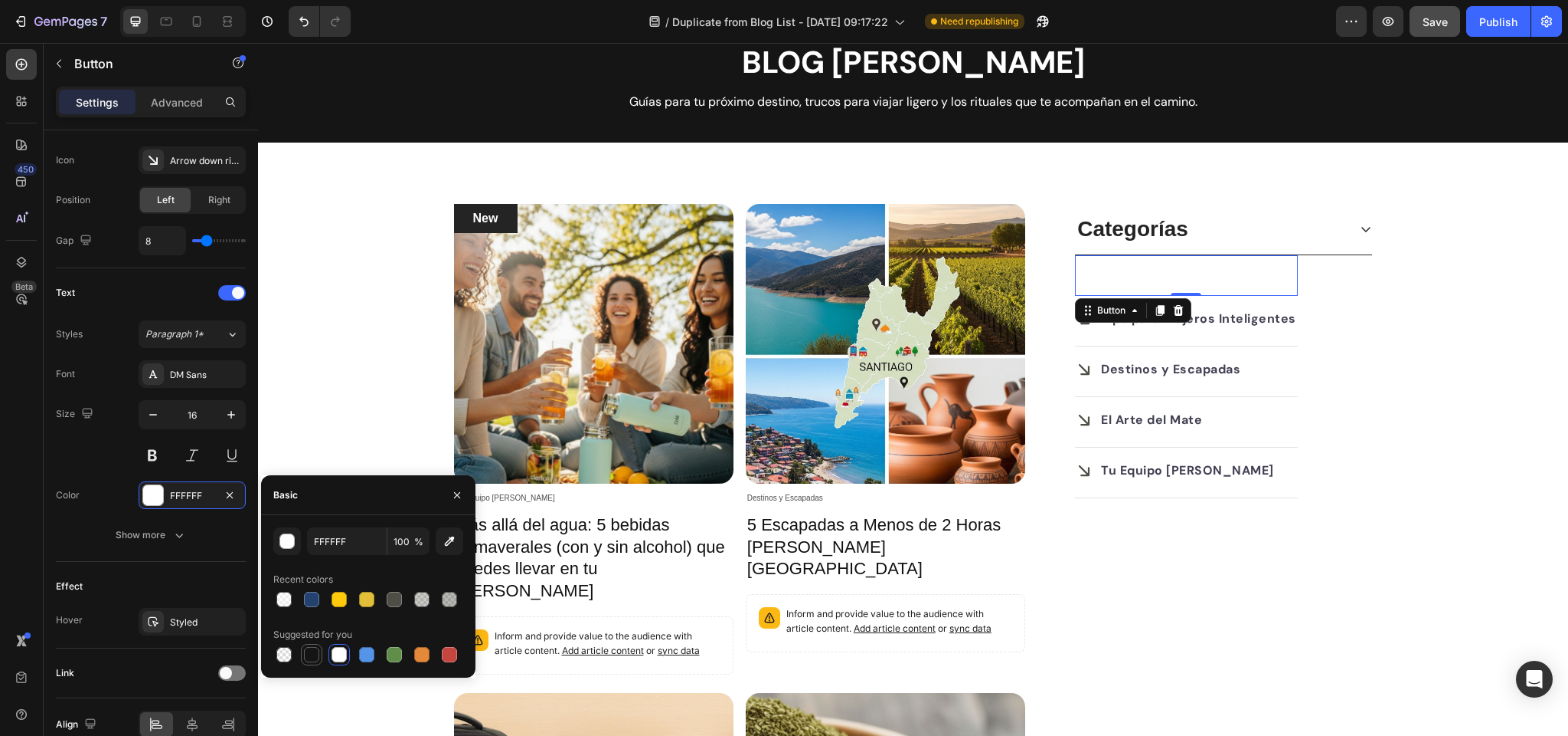
click at [309, 654] on div at bounding box center [312, 654] width 15 height 15
type input "151515"
click at [69, 464] on div "Size 16" at bounding box center [151, 433] width 190 height 69
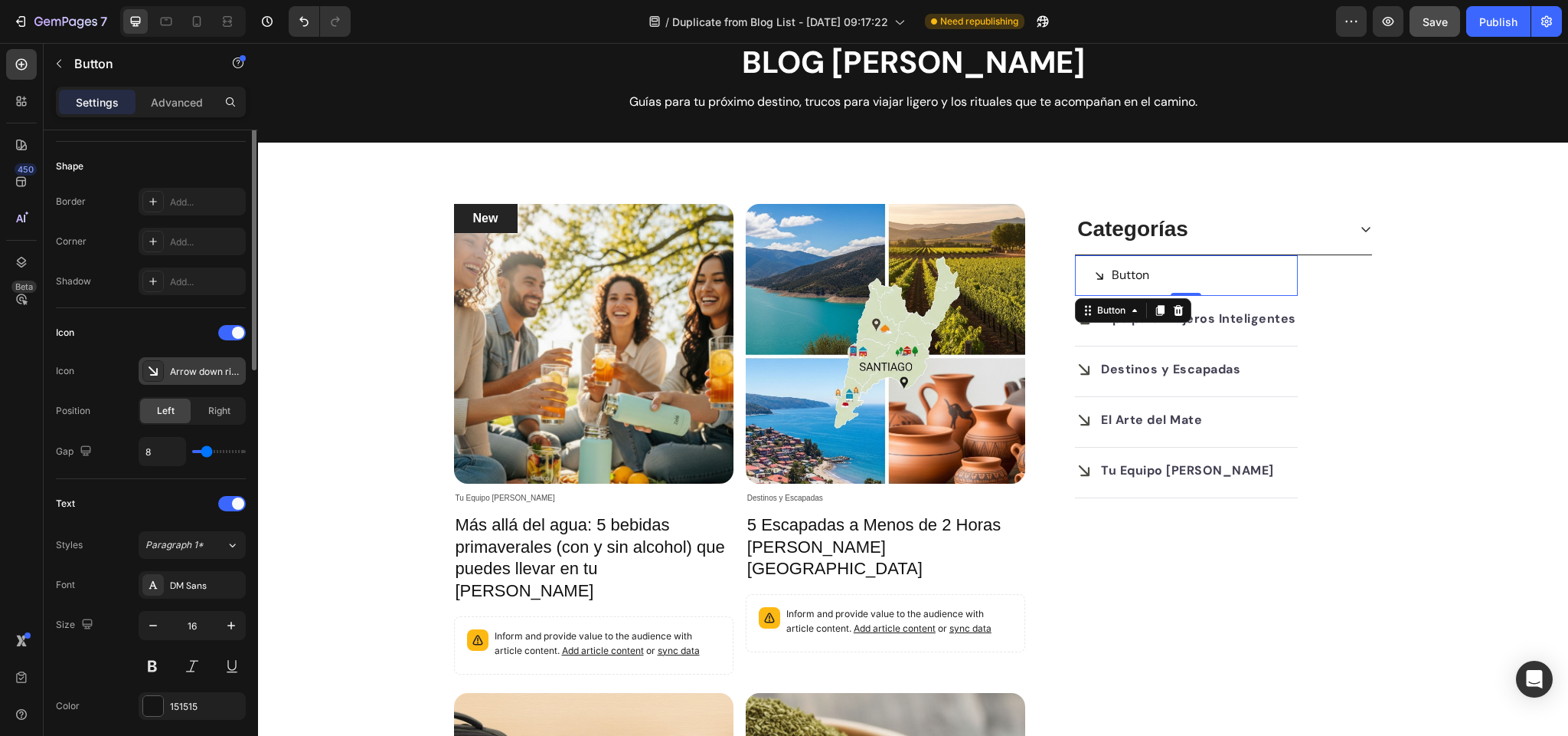
scroll to position [571, 0]
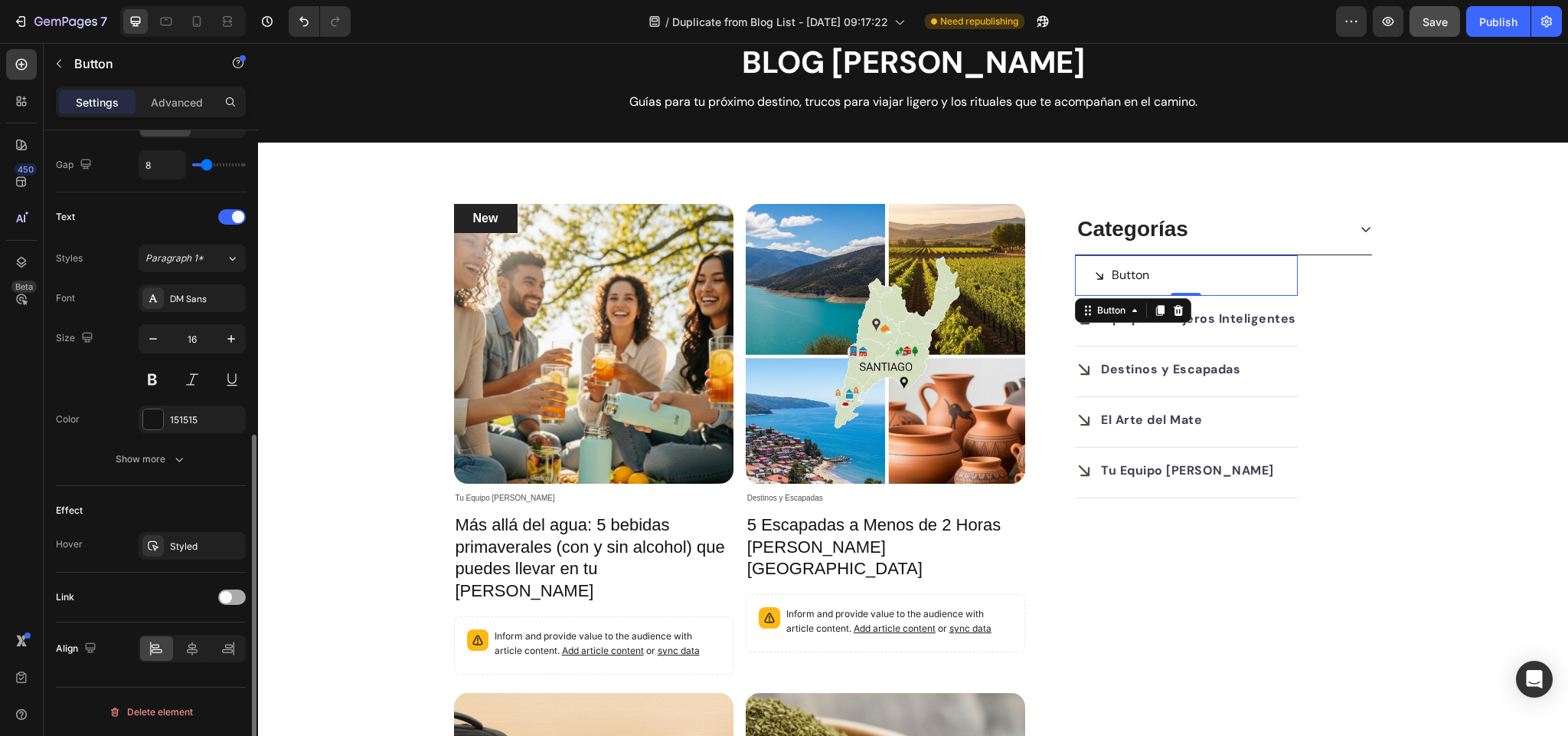
click at [231, 597] on span at bounding box center [225, 597] width 12 height 12
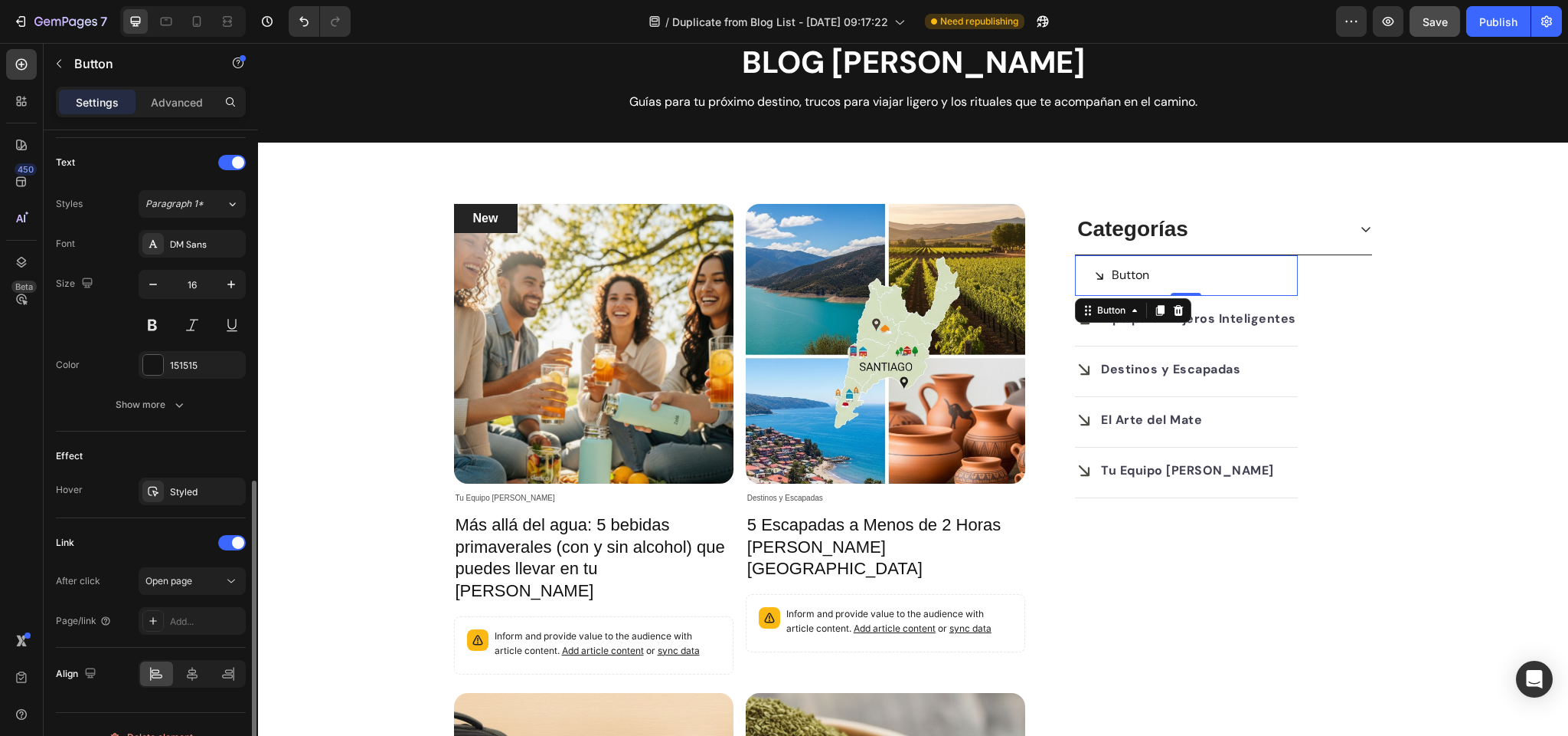
scroll to position [650, 0]
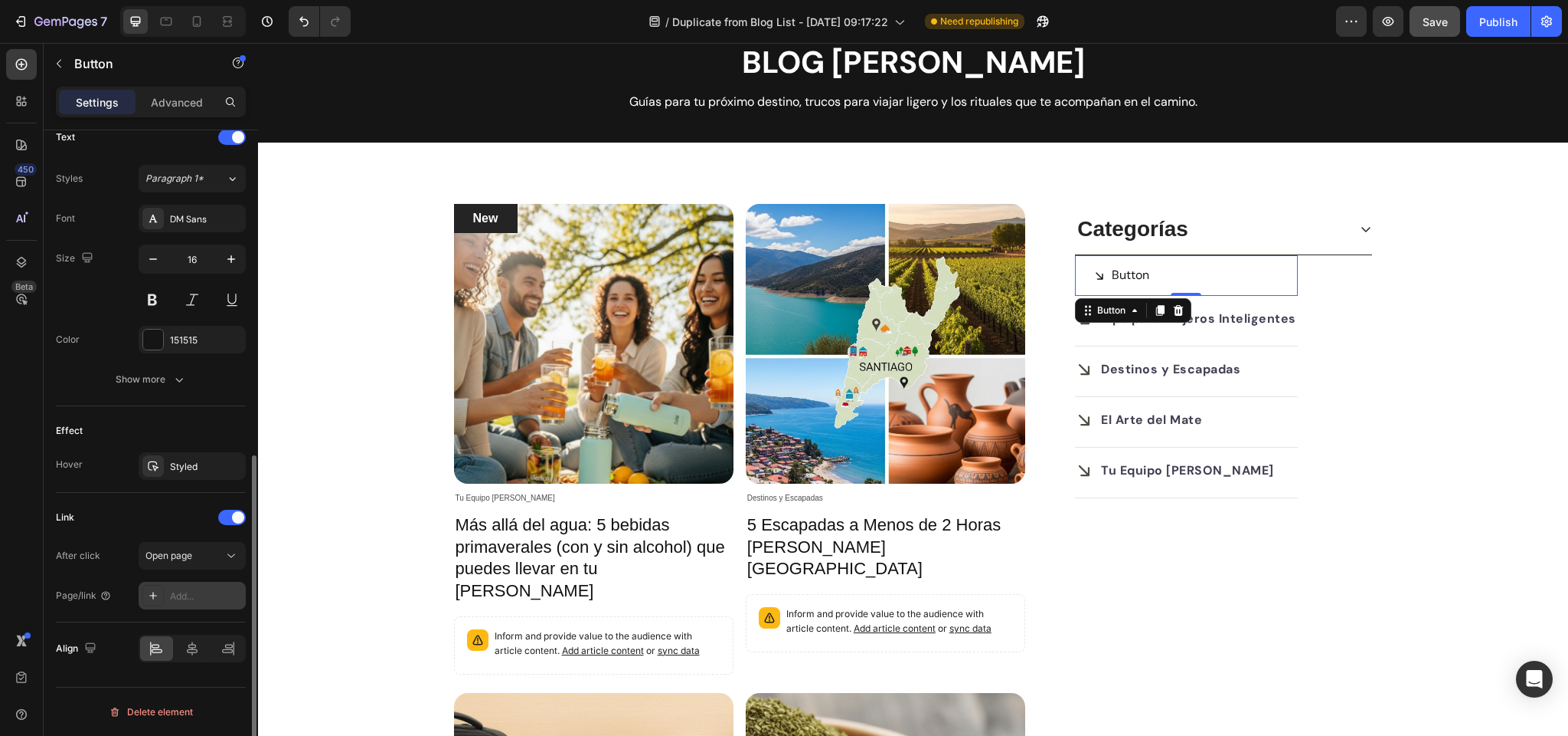
click at [175, 593] on div "Add..." at bounding box center [206, 596] width 72 height 14
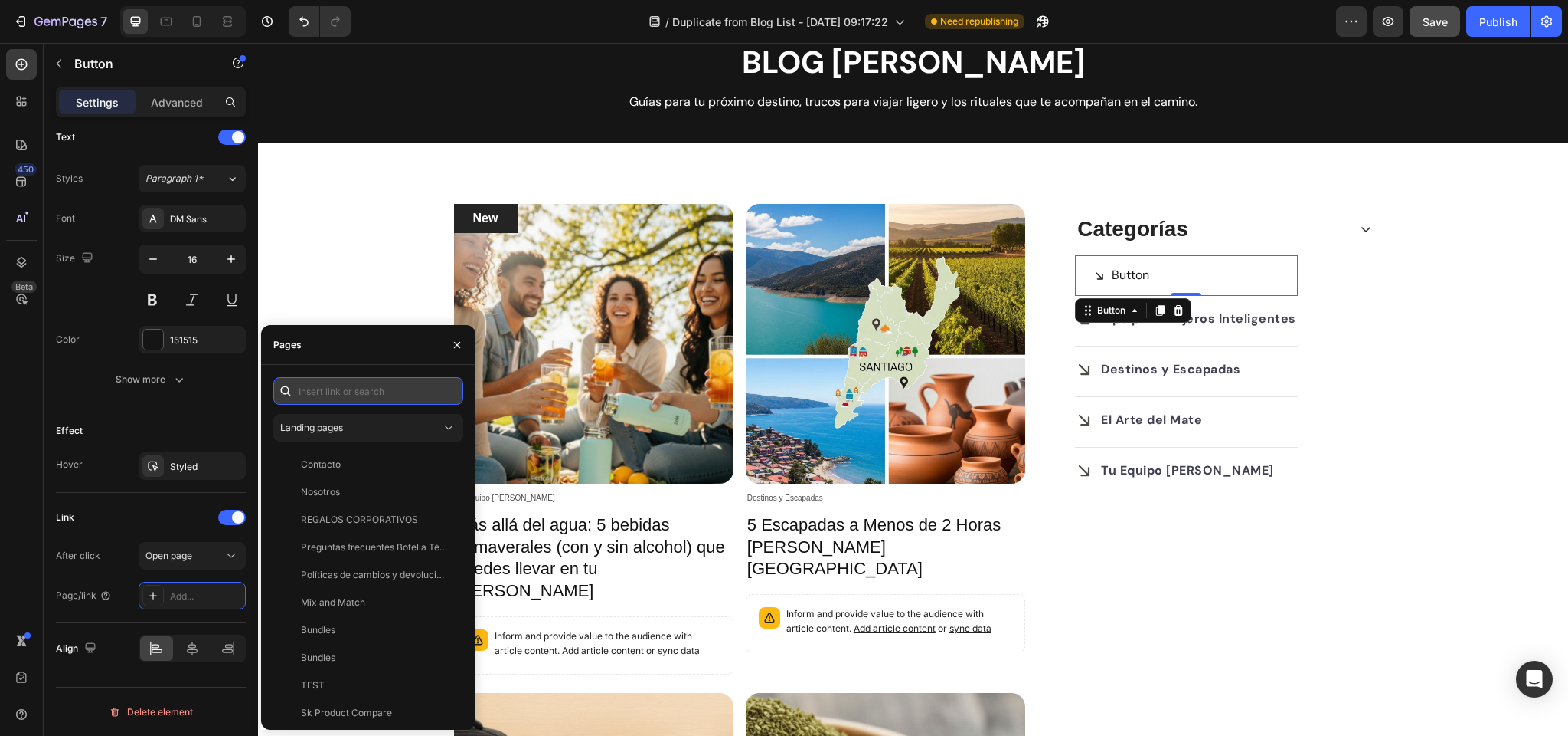
click at [330, 391] on input "text" at bounding box center [368, 390] width 190 height 27
paste input "https://zolaoutdoors.cl/blogs/tips-para-viajeros-inteligentes"
type input "https://zolaoutdoors.cl/blogs/tips-para-viajeros-inteligentes"
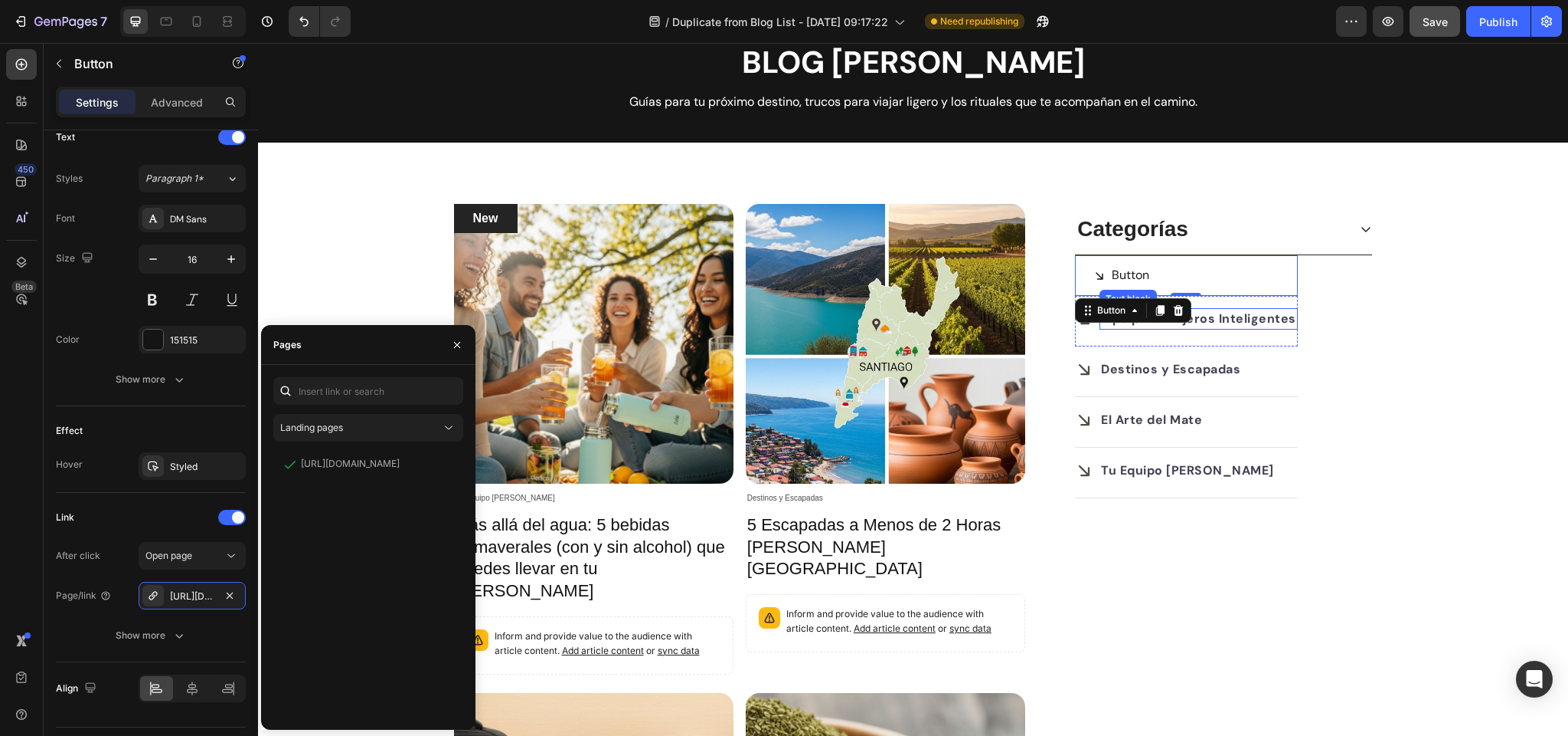
click at [1230, 322] on strong "Tips para Viajeros Inteligentes" at bounding box center [1198, 318] width 195 height 16
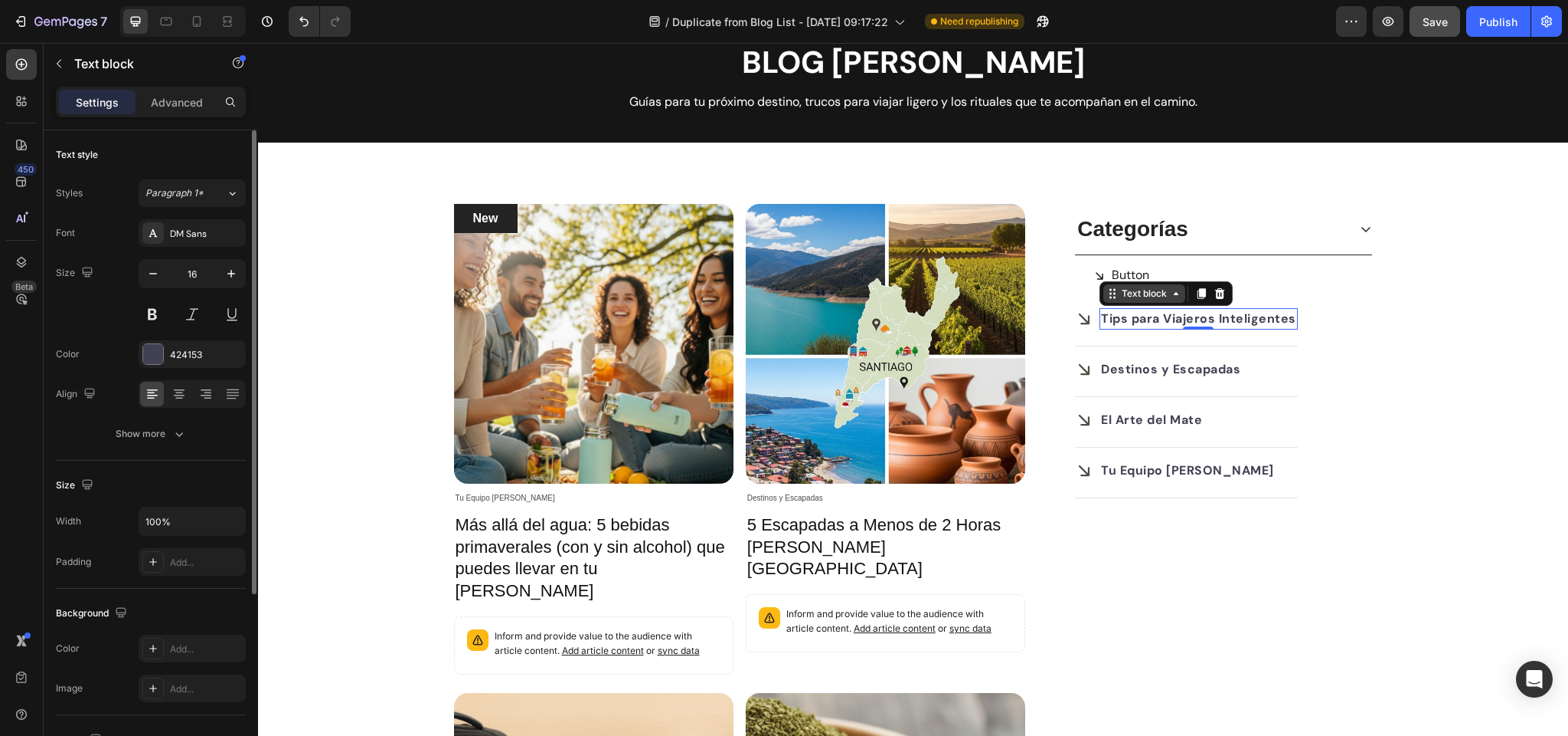
click at [1155, 296] on div "Text block" at bounding box center [1144, 293] width 51 height 14
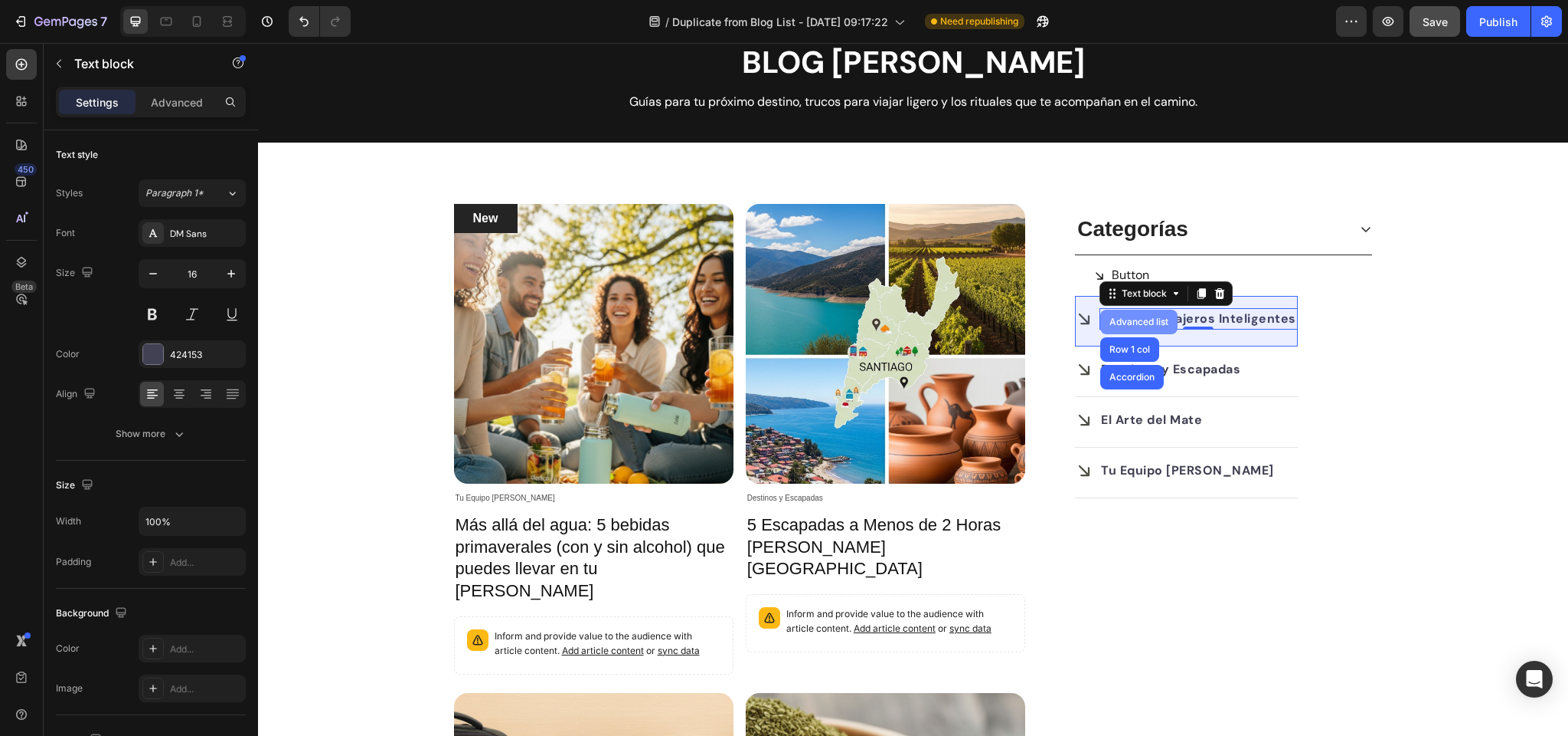
click at [1132, 318] on div "Advanced list" at bounding box center [1139, 322] width 65 height 9
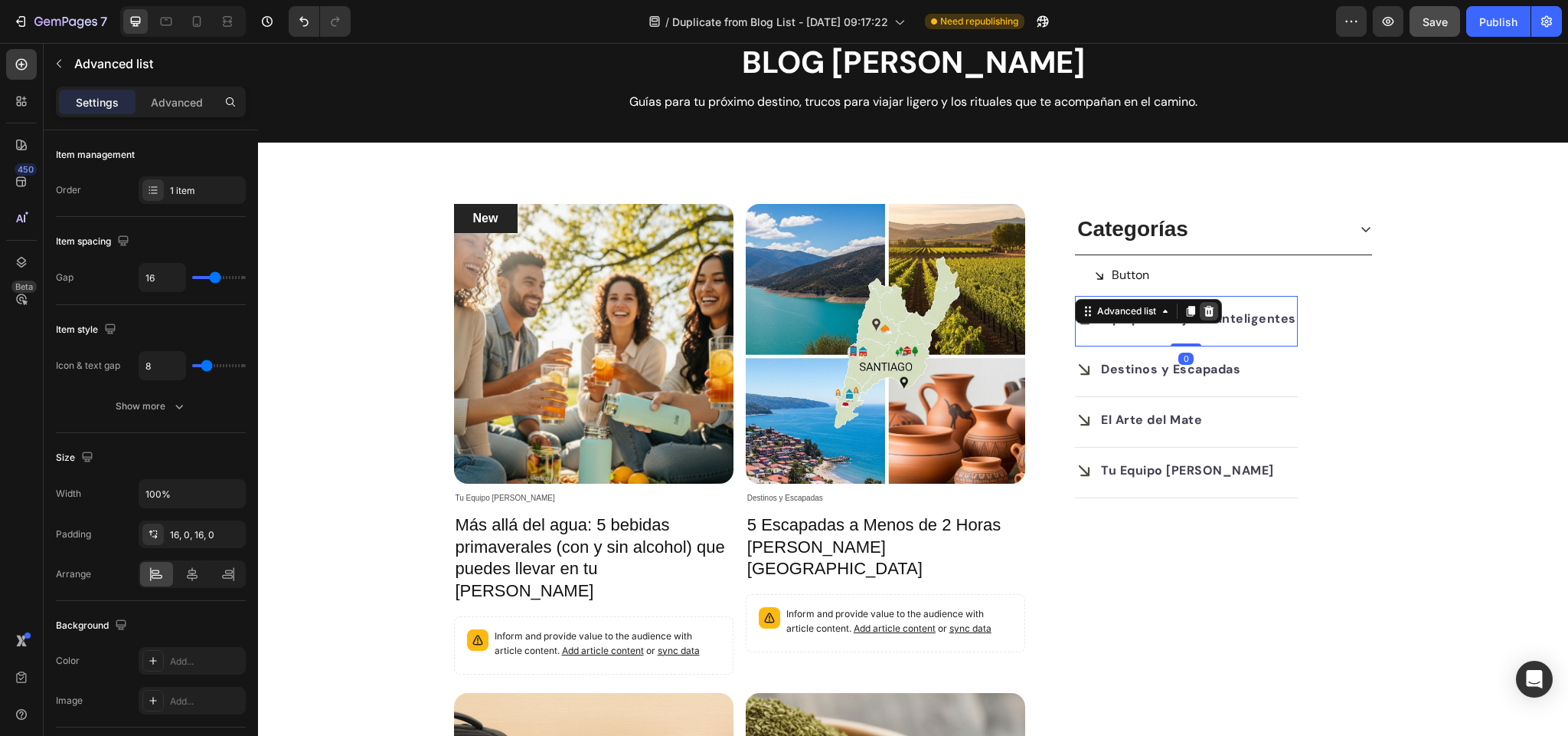
click at [1209, 309] on icon at bounding box center [1209, 310] width 10 height 10
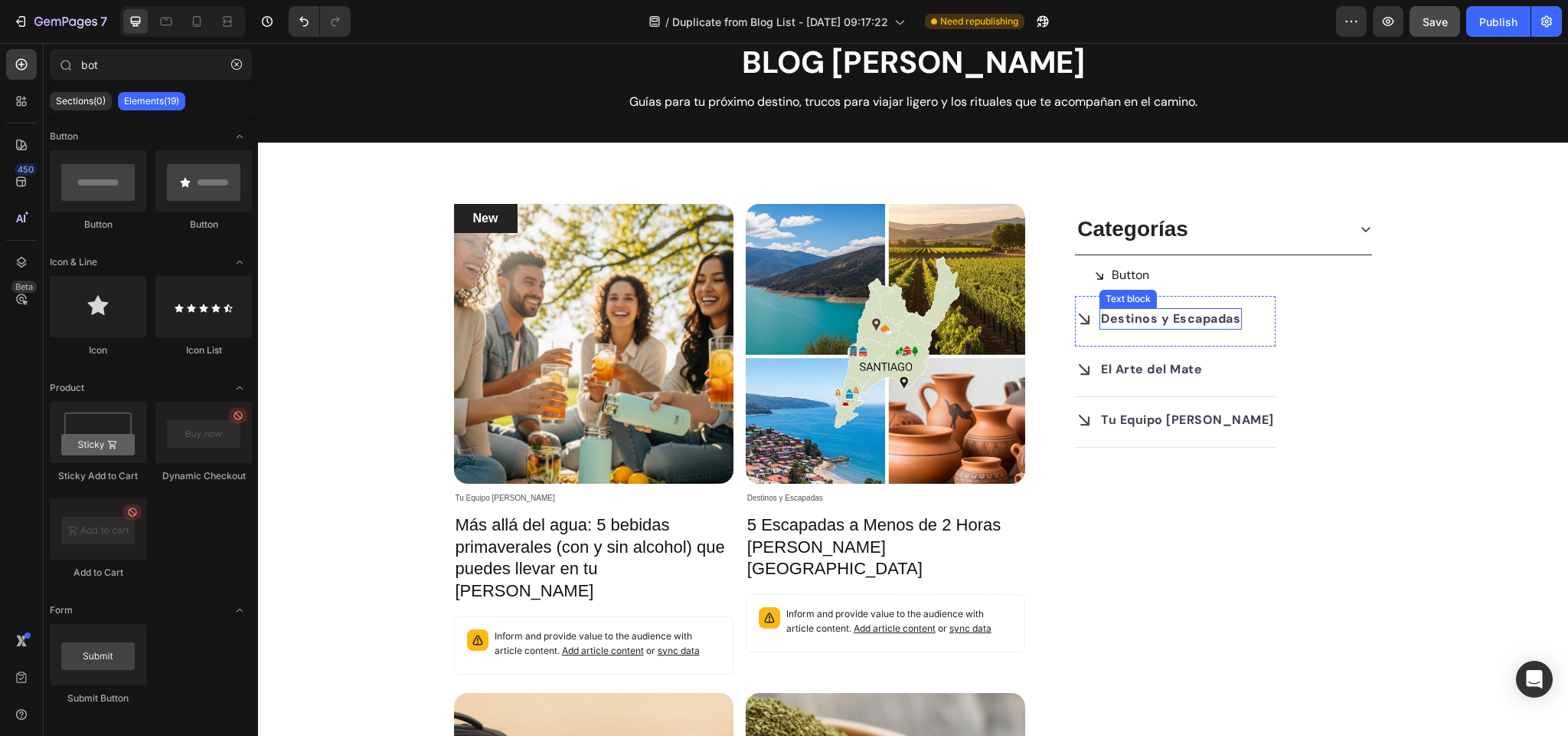
click at [1130, 319] on strong "Destinos y Escapadas" at bounding box center [1171, 318] width 139 height 16
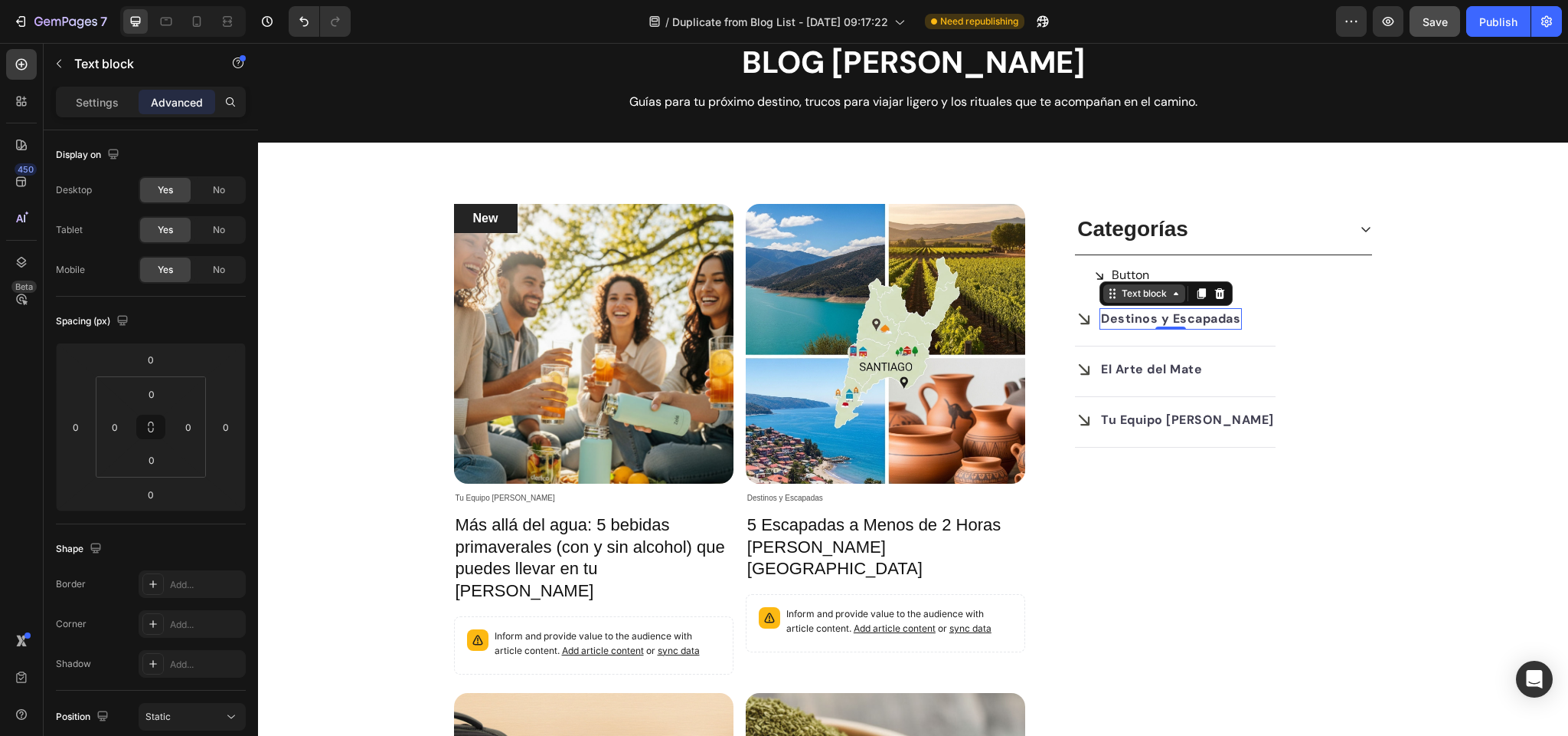
click at [1141, 293] on div "Text block" at bounding box center [1144, 293] width 51 height 14
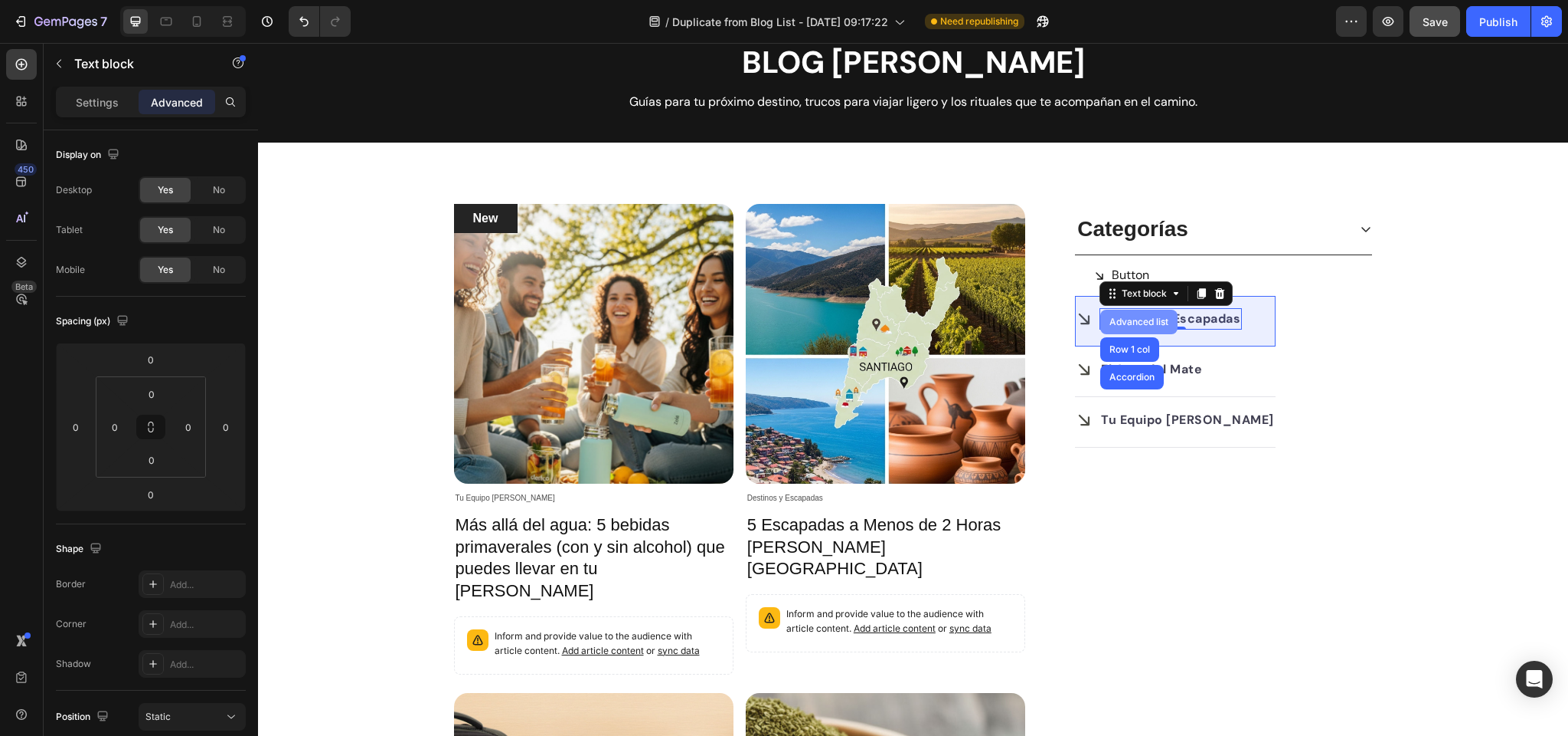
click at [1130, 321] on div "Advanced list" at bounding box center [1139, 322] width 65 height 9
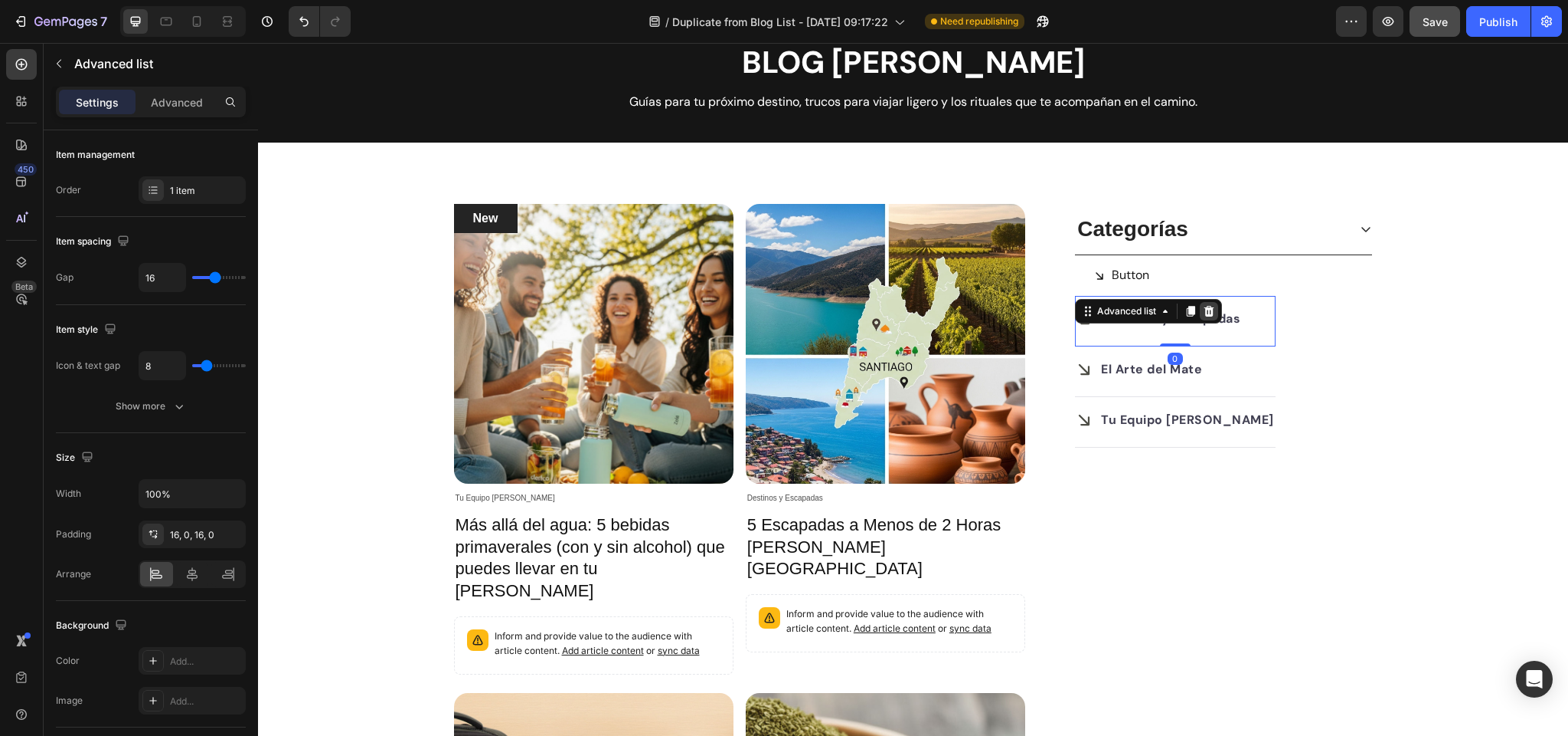
click at [1212, 308] on icon at bounding box center [1209, 310] width 10 height 10
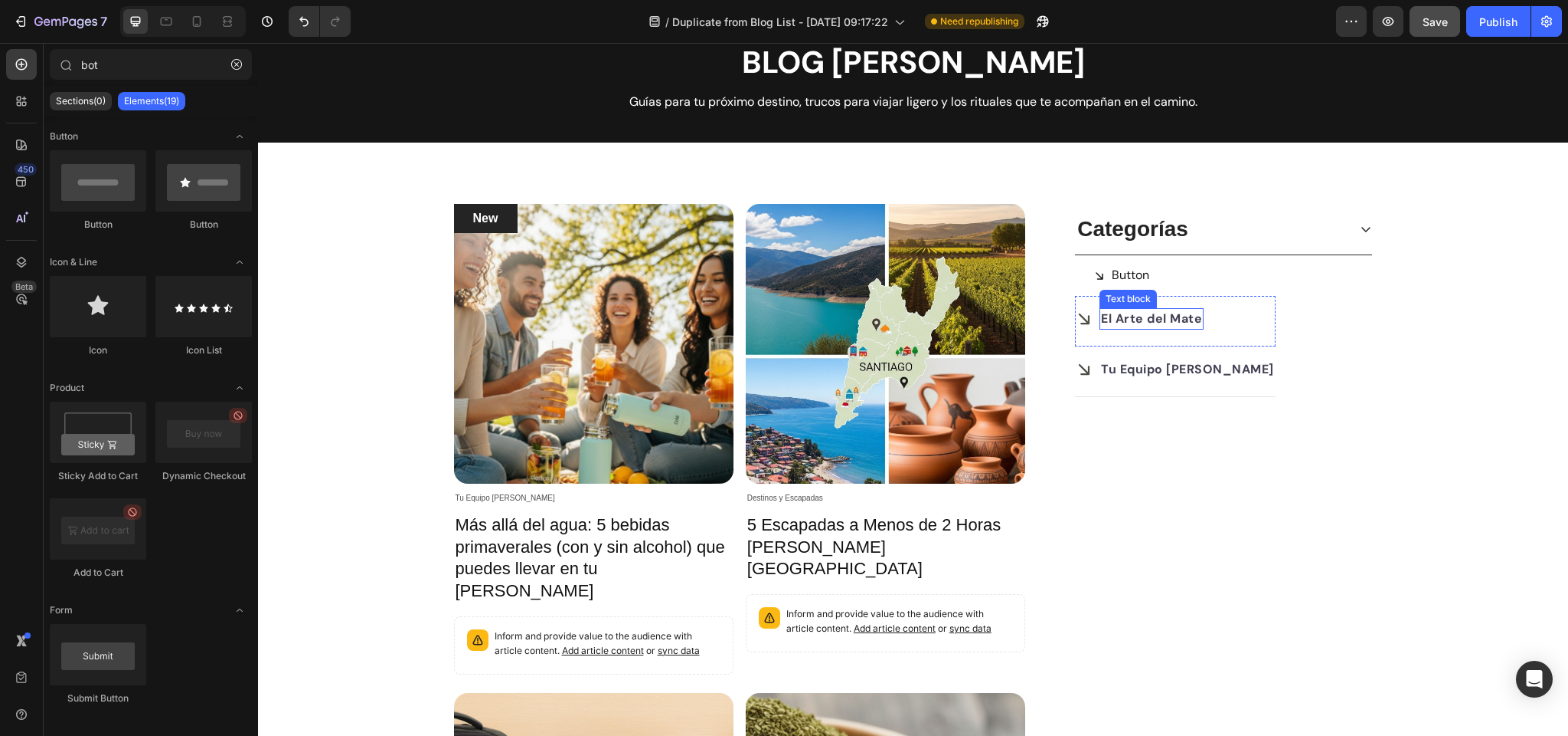
click at [1142, 318] on strong "El Arte del Mate" at bounding box center [1151, 318] width 101 height 16
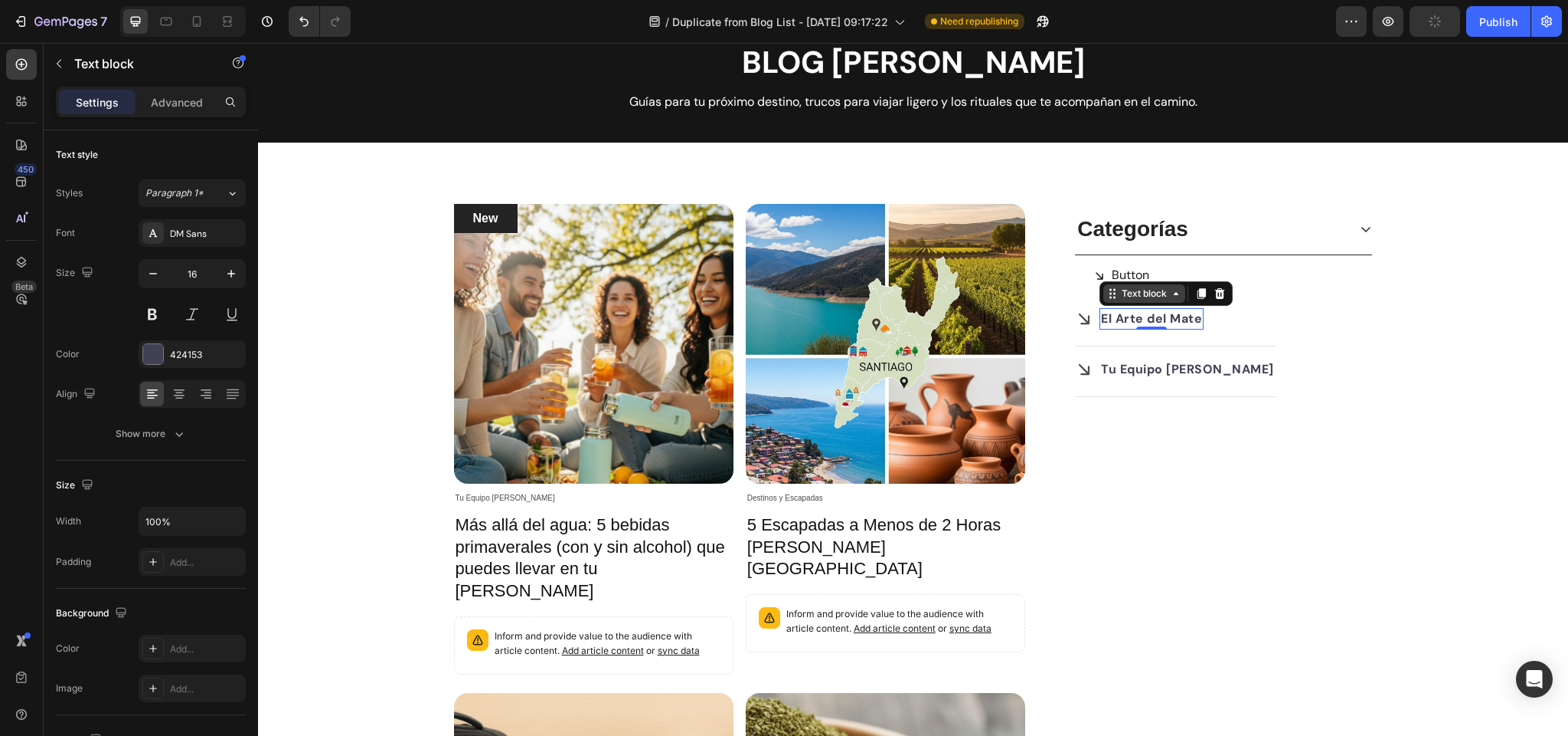
click at [1139, 298] on div "Text block" at bounding box center [1144, 293] width 51 height 14
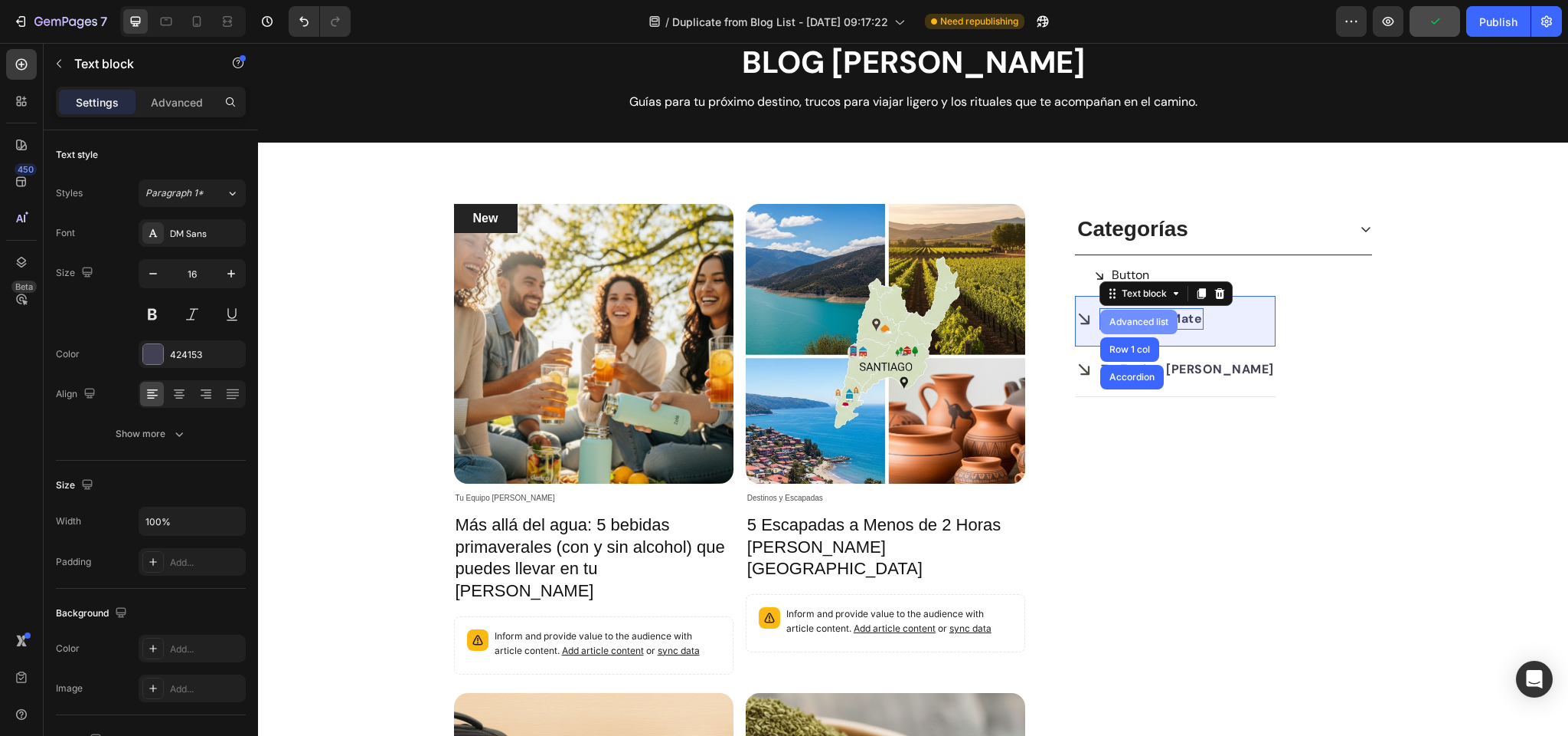
click at [1129, 320] on div "Advanced list" at bounding box center [1139, 322] width 65 height 9
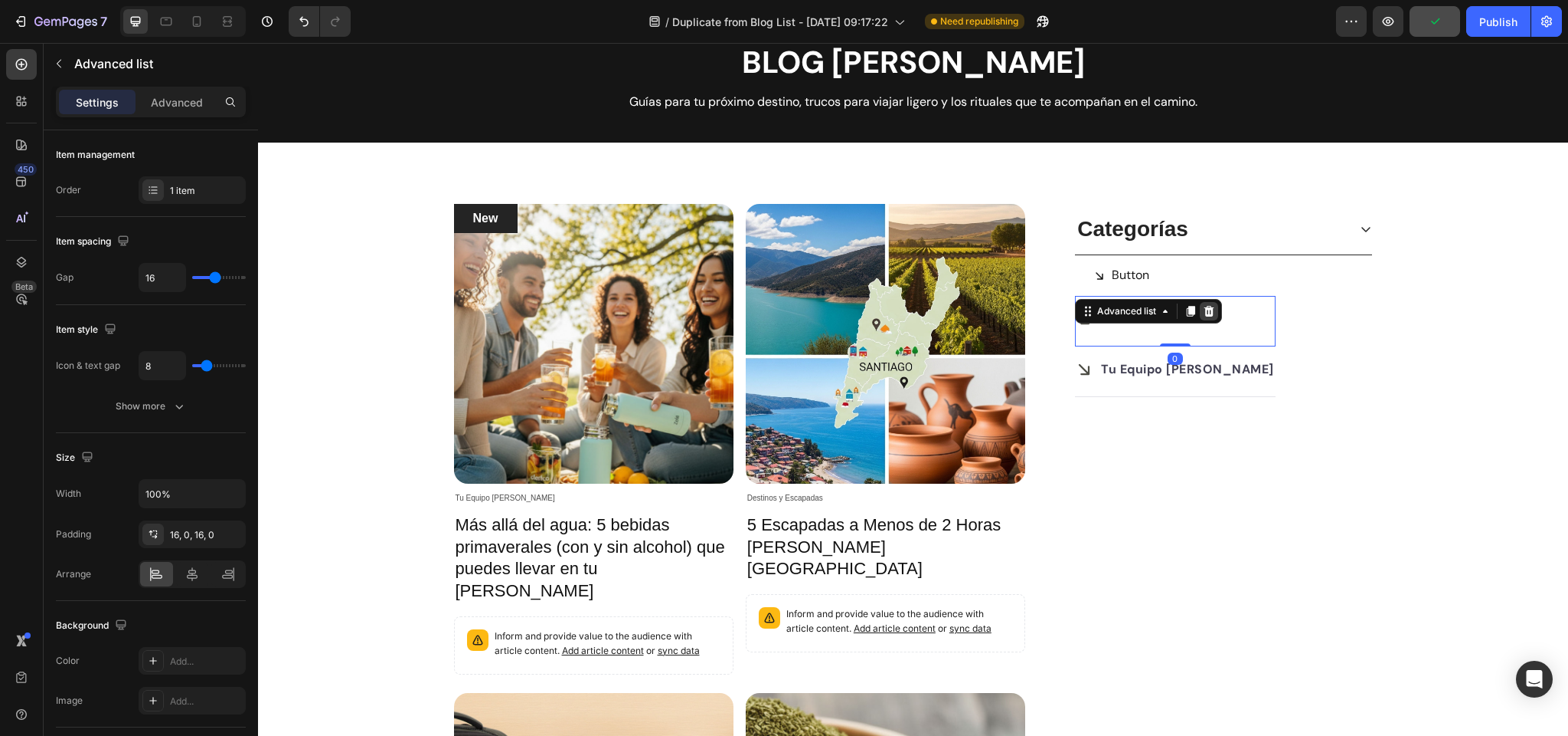
click at [1211, 310] on icon at bounding box center [1209, 310] width 10 height 10
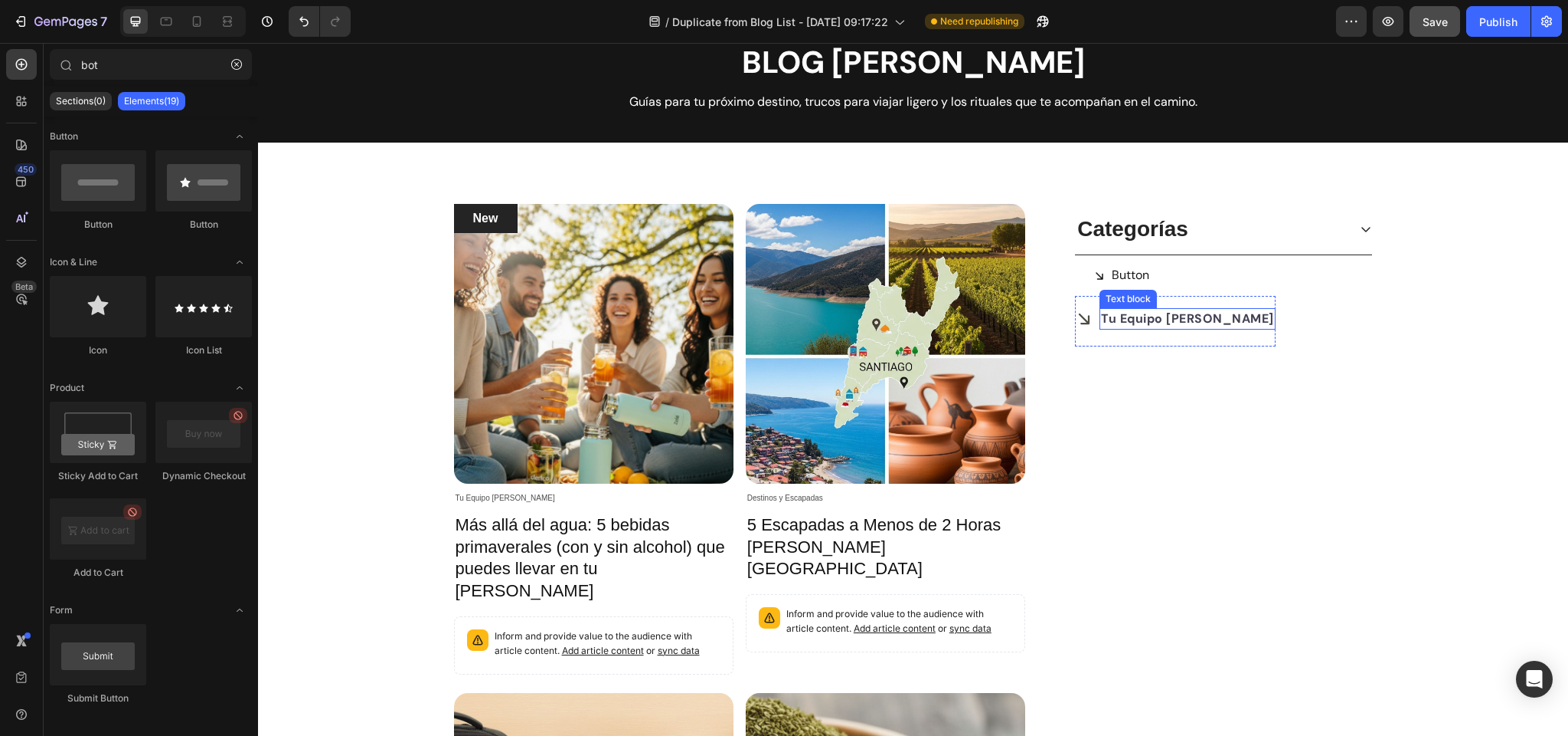
click at [1142, 319] on strong "Tu Equipo [PERSON_NAME]" at bounding box center [1188, 318] width 173 height 16
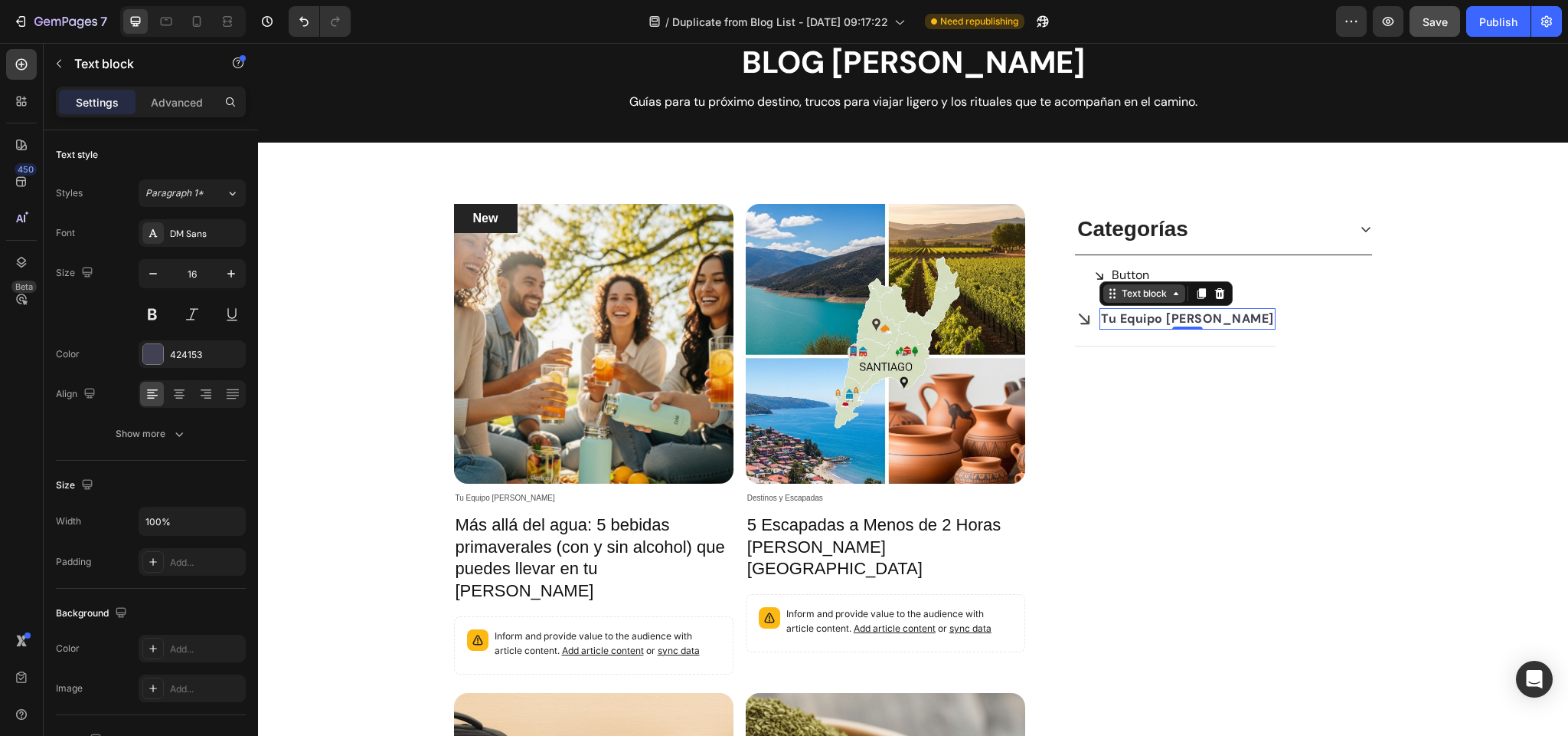
click at [1140, 296] on div "Text block" at bounding box center [1144, 293] width 51 height 14
click at [1127, 323] on div "Advanced list" at bounding box center [1139, 322] width 65 height 9
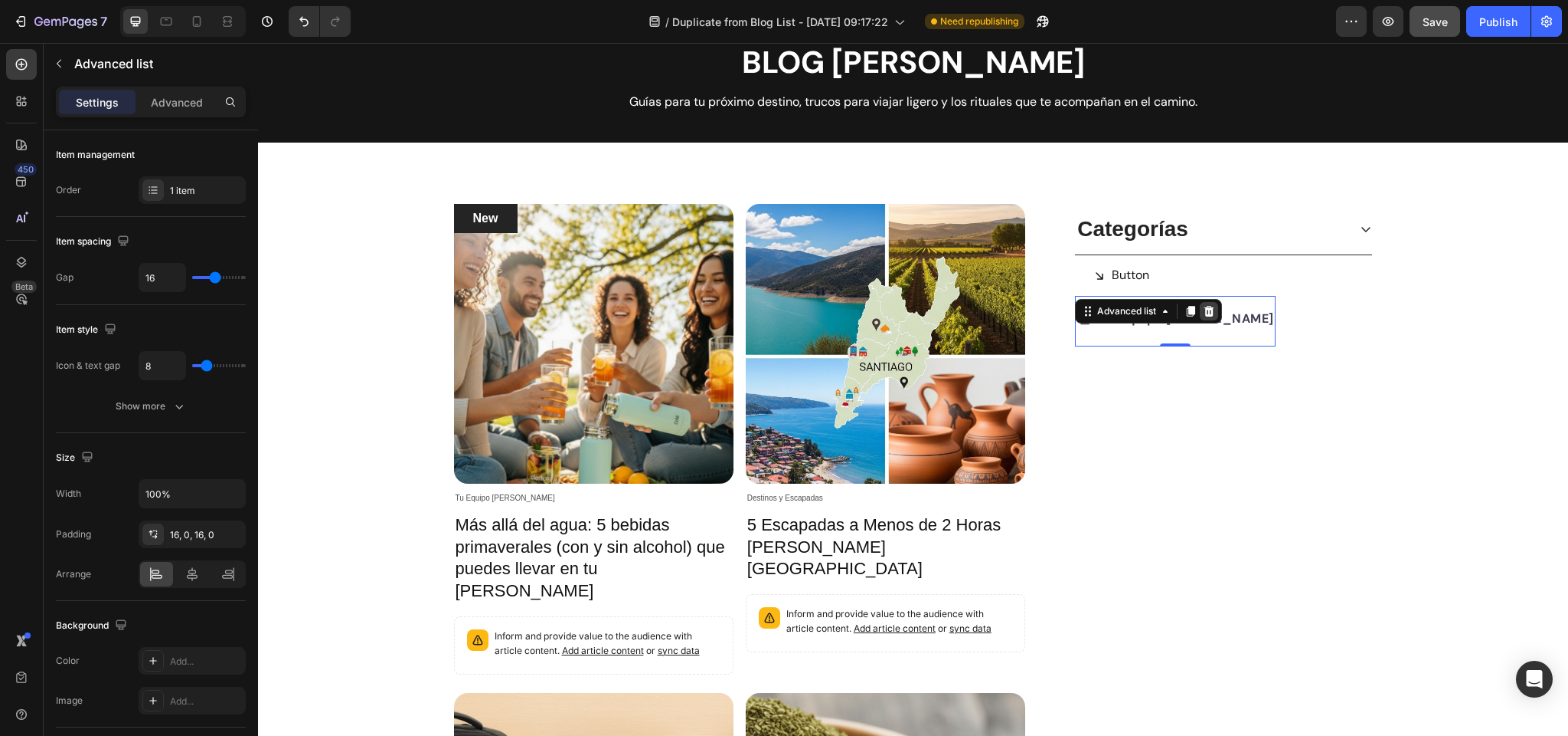
click at [1208, 314] on icon at bounding box center [1209, 311] width 12 height 12
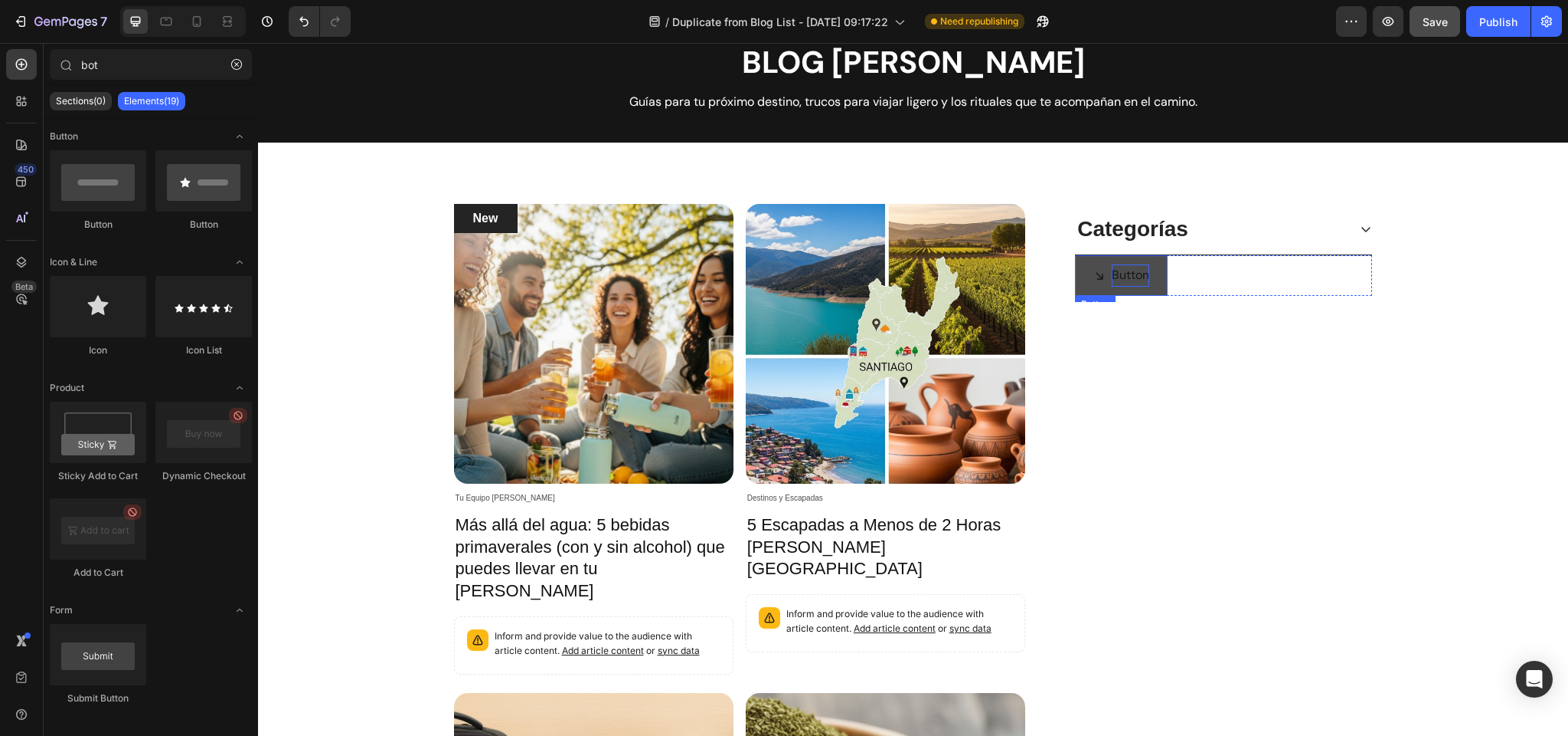
click at [1125, 273] on p "Button" at bounding box center [1131, 276] width 38 height 23
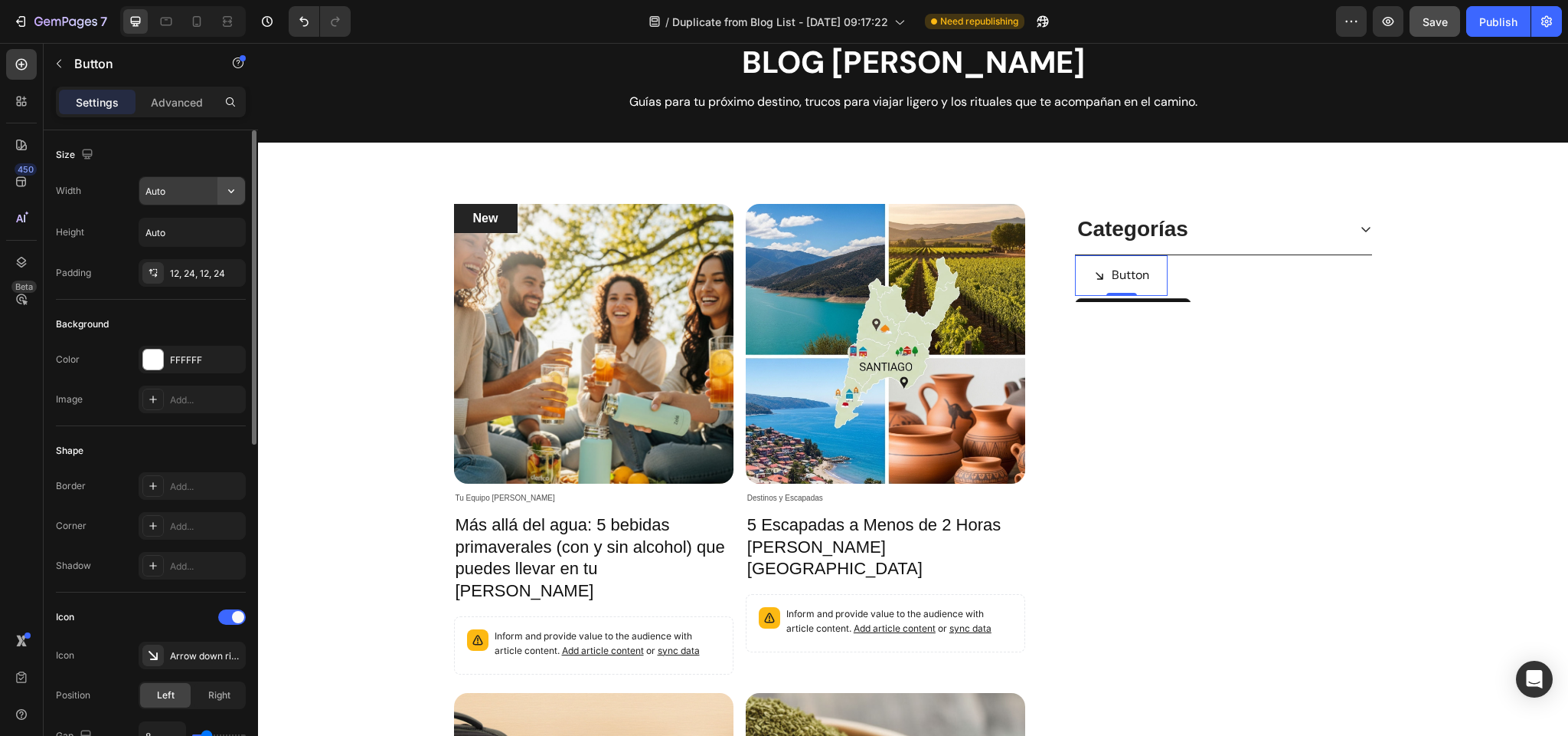
click at [236, 188] on icon "button" at bounding box center [231, 190] width 15 height 15
click at [161, 254] on p "Full 100%" at bounding box center [188, 259] width 88 height 14
type input "100%"
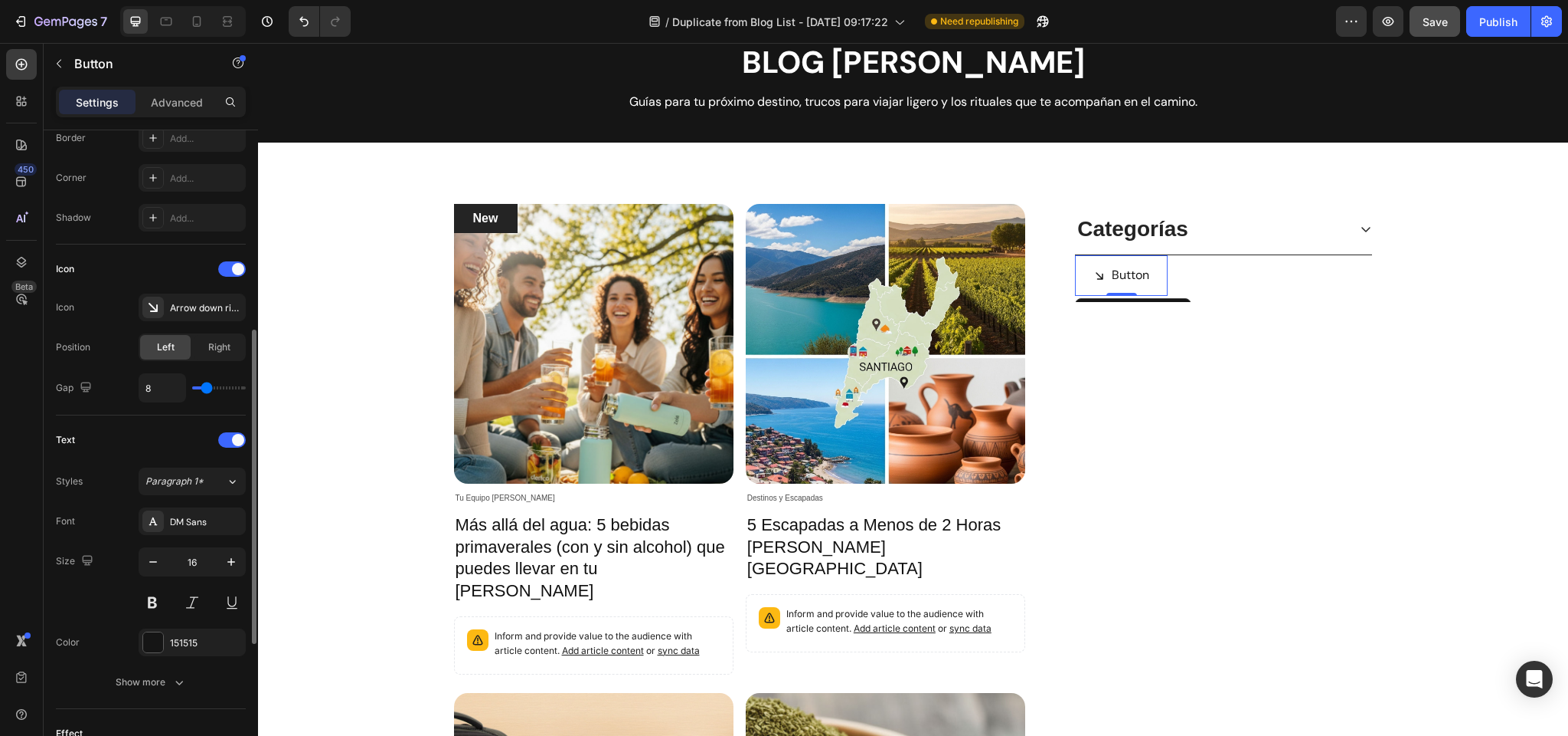
scroll to position [373, 0]
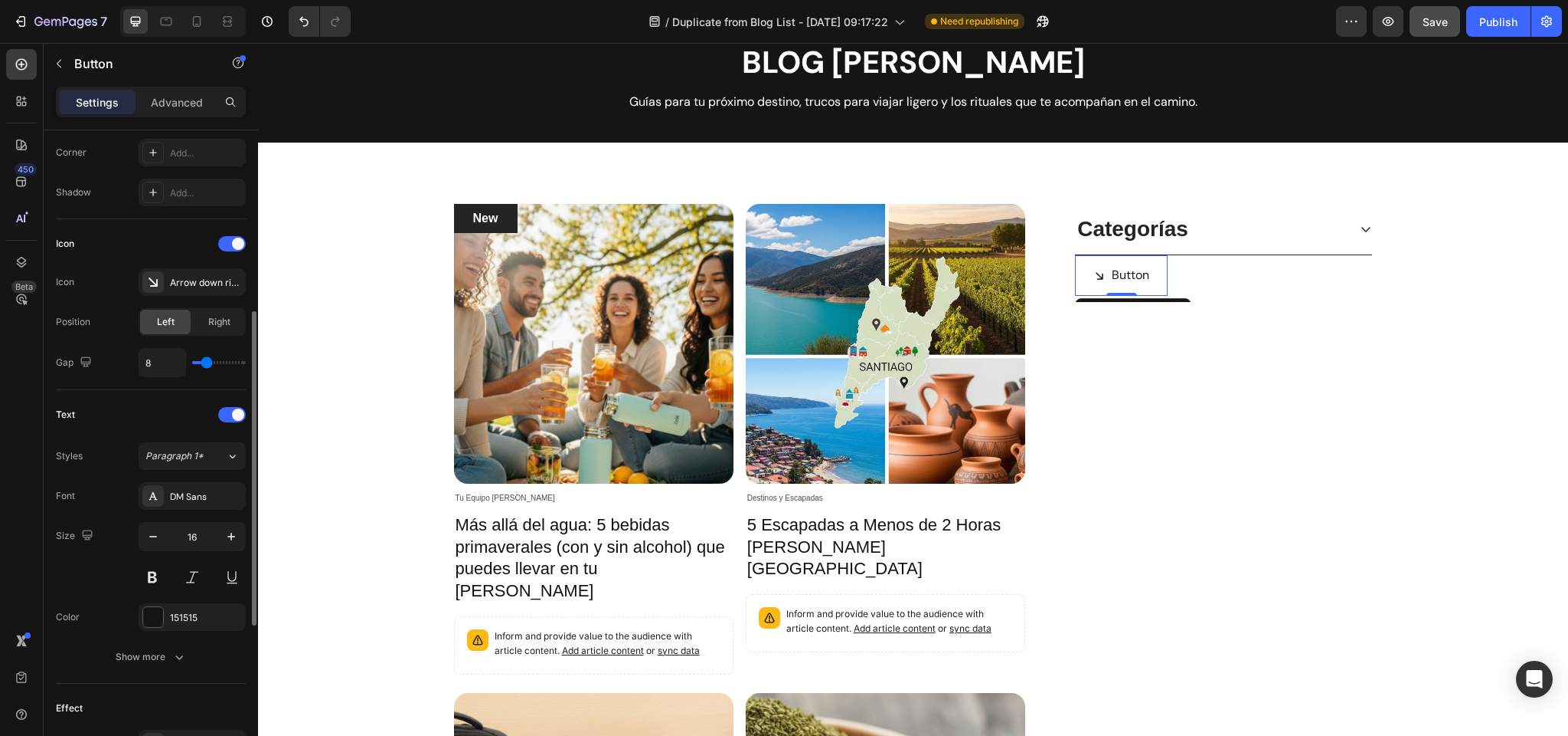
type input "7"
type input "8"
type input "9"
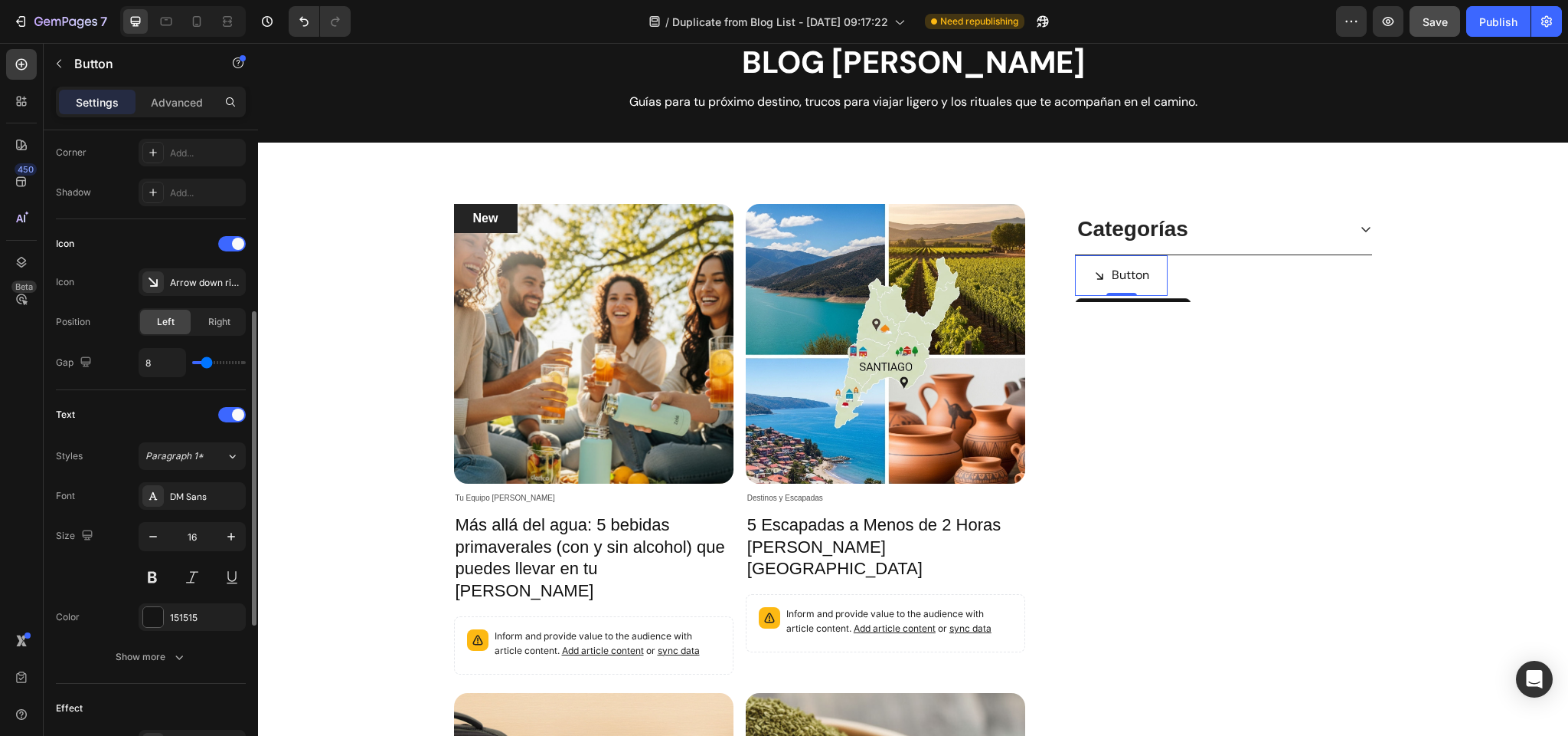
type input "9"
type input "10"
type input "11"
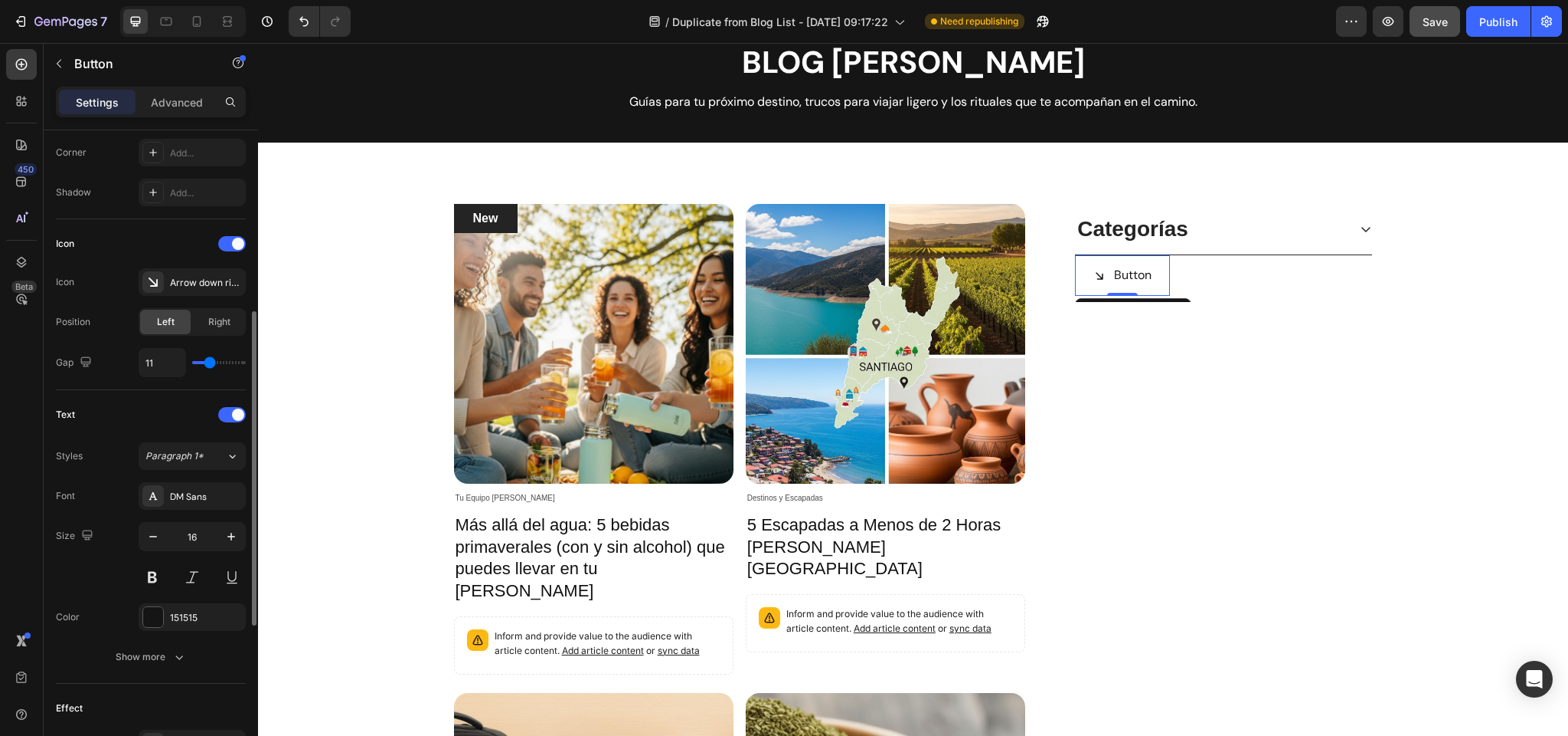
type input "10"
click at [208, 364] on input "range" at bounding box center [218, 362] width 54 height 3
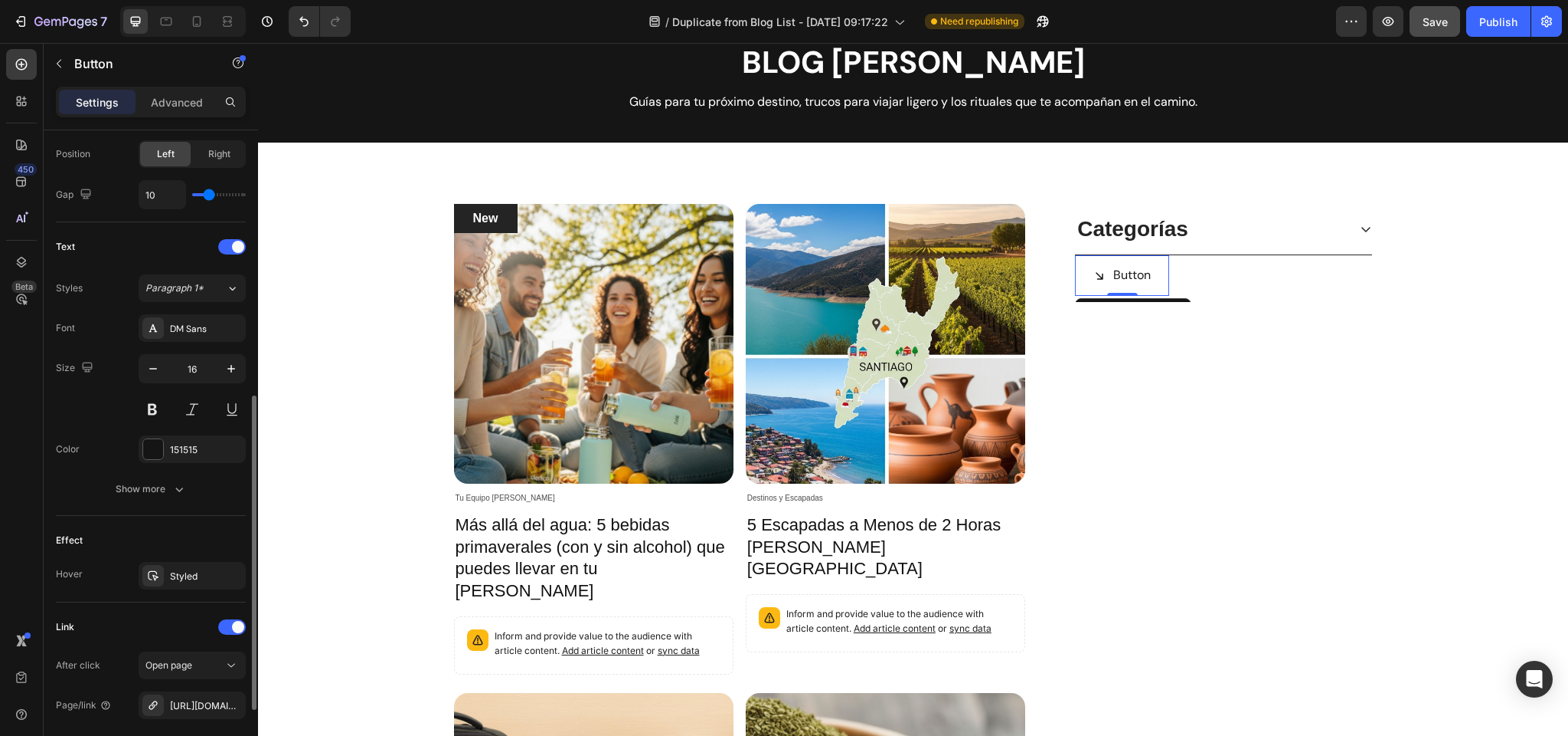
scroll to position [556, 0]
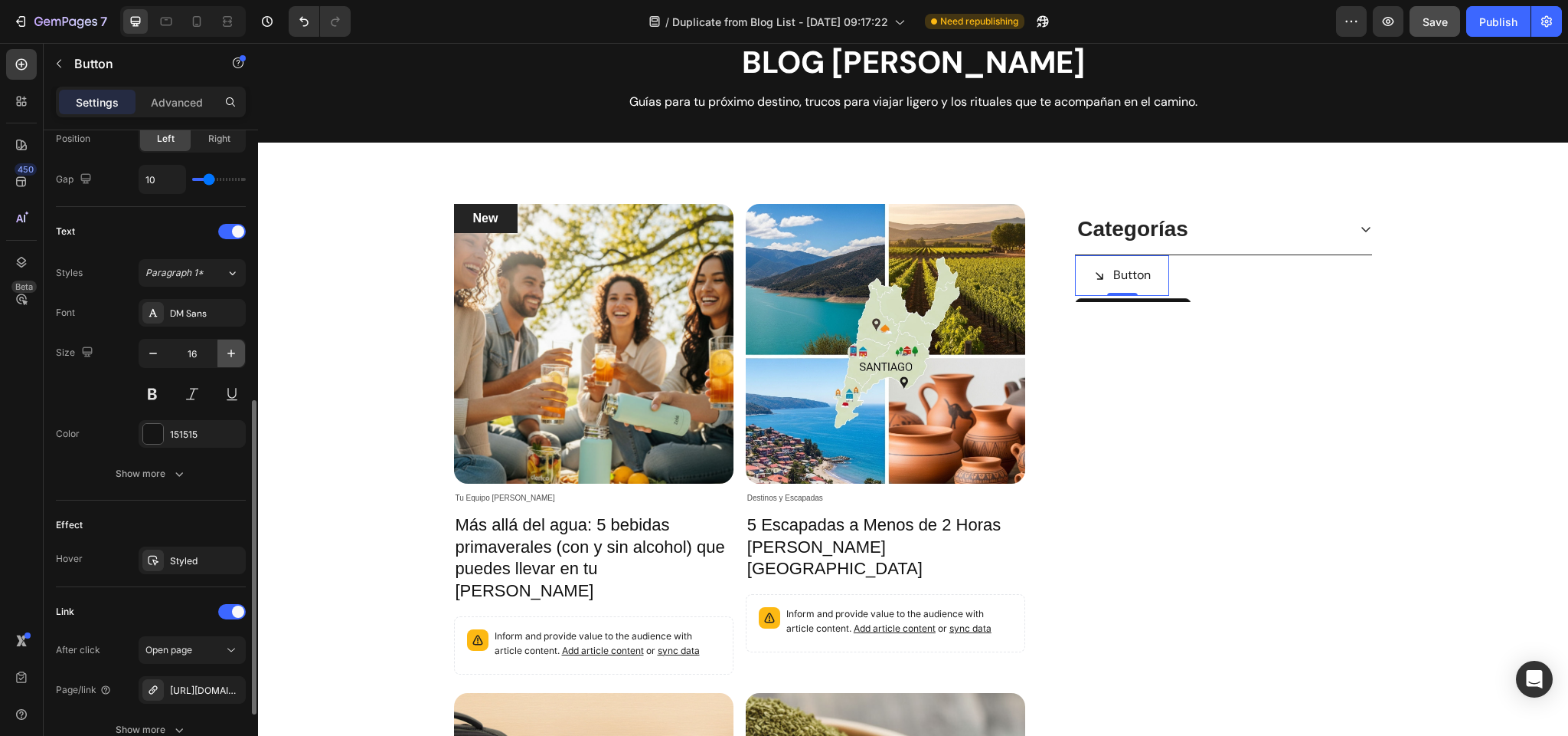
click at [234, 349] on icon "button" at bounding box center [231, 353] width 15 height 15
type input "20"
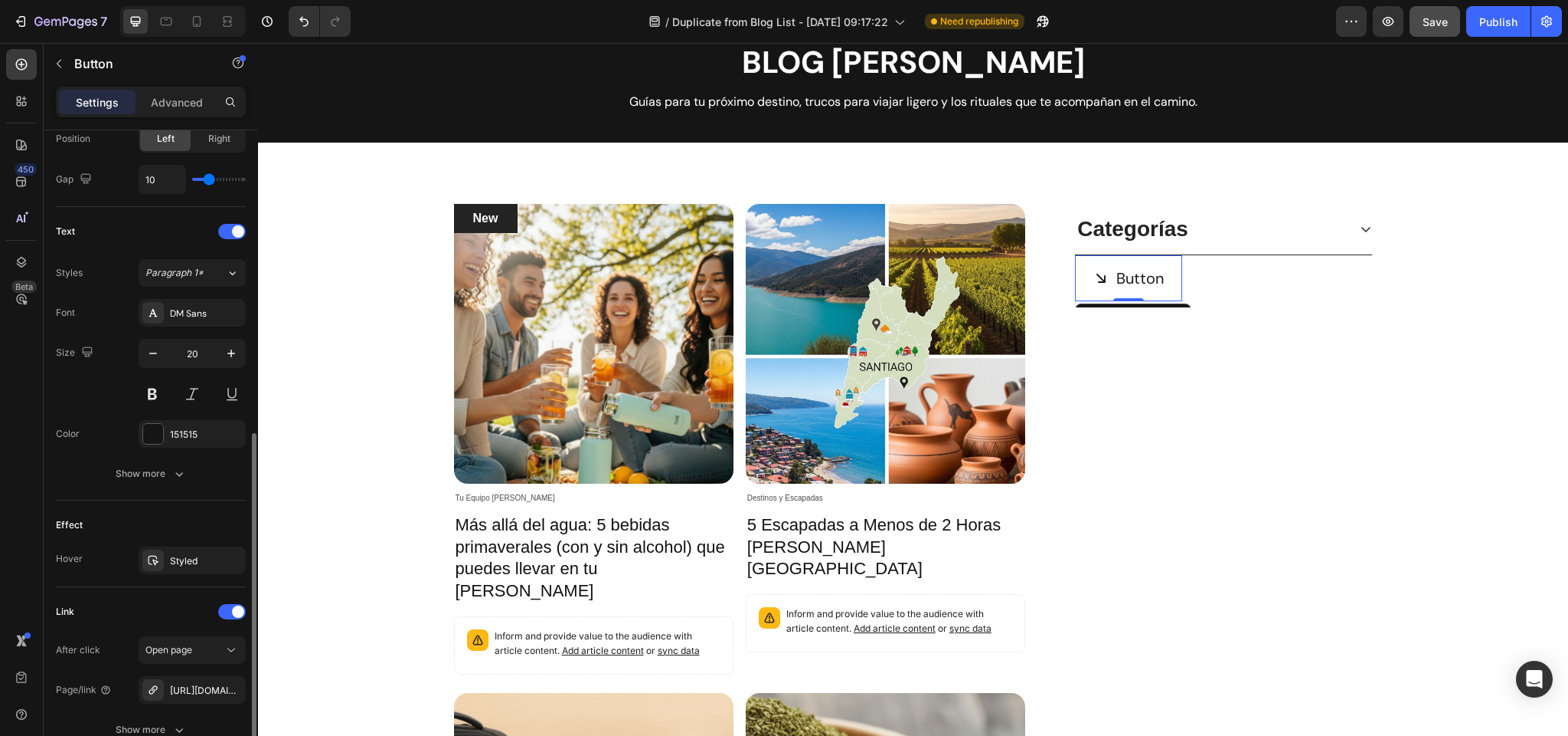
scroll to position [588, 0]
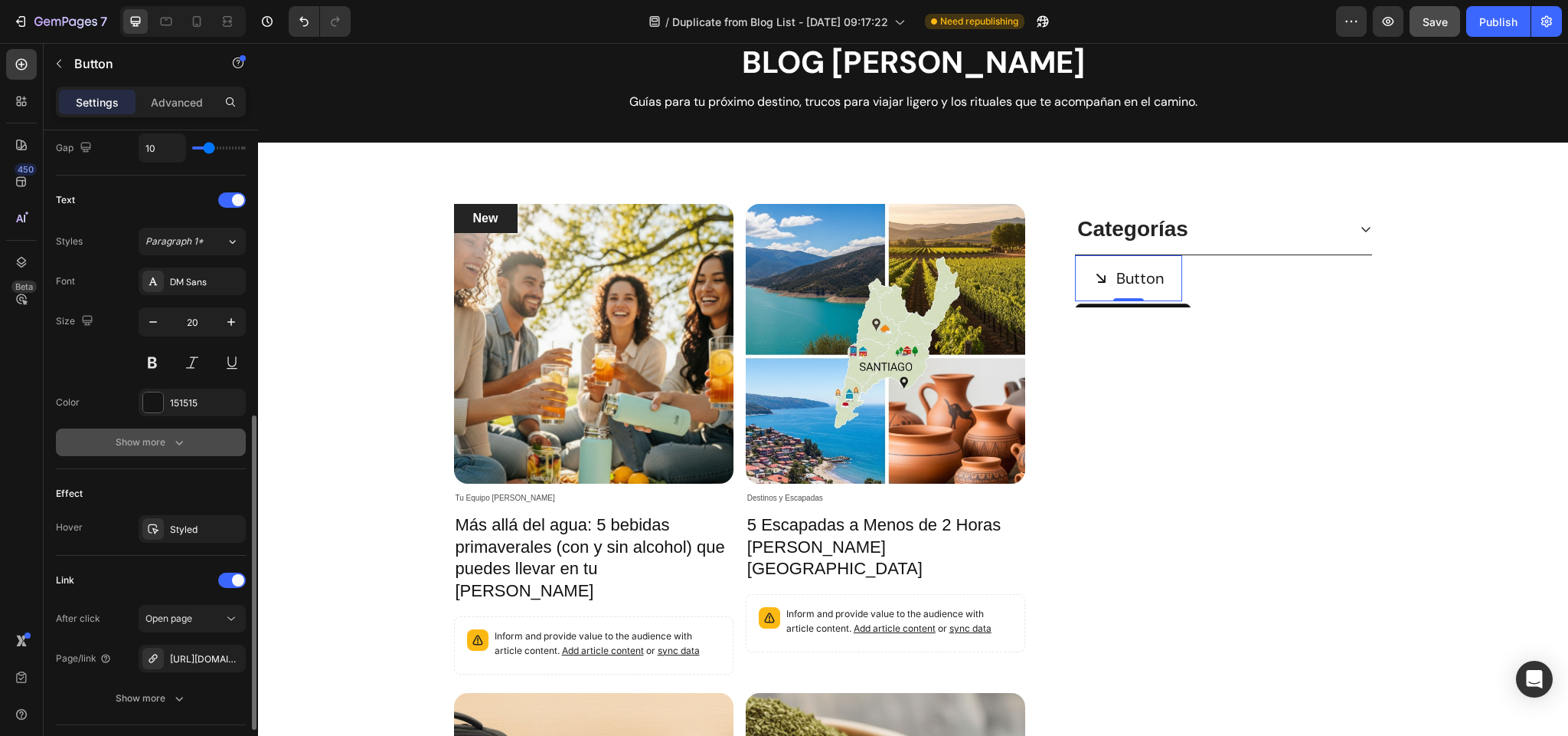
click at [120, 444] on div "Show more" at bounding box center [152, 442] width 72 height 15
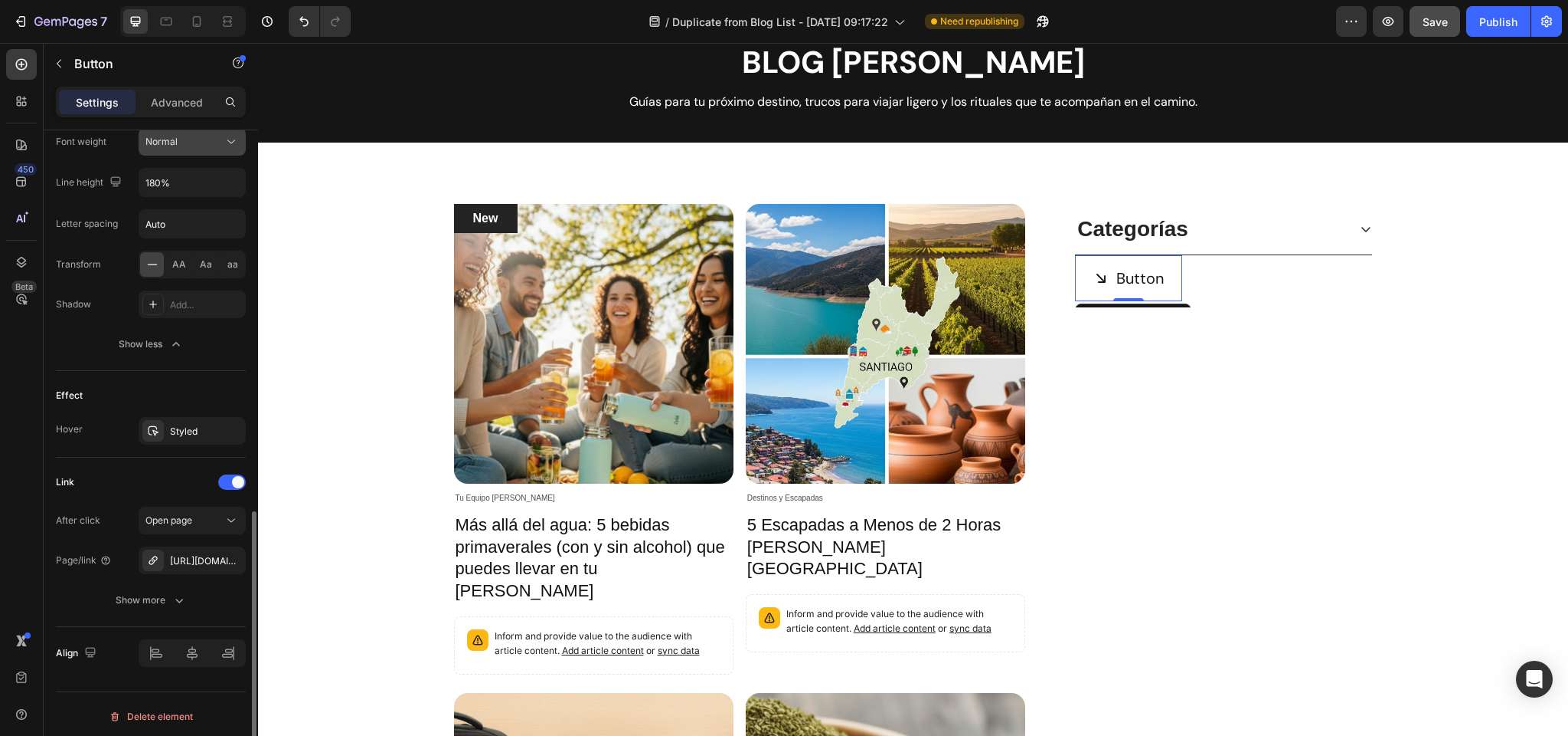
scroll to position [892, 0]
click at [200, 519] on div "Open page" at bounding box center [185, 515] width 78 height 14
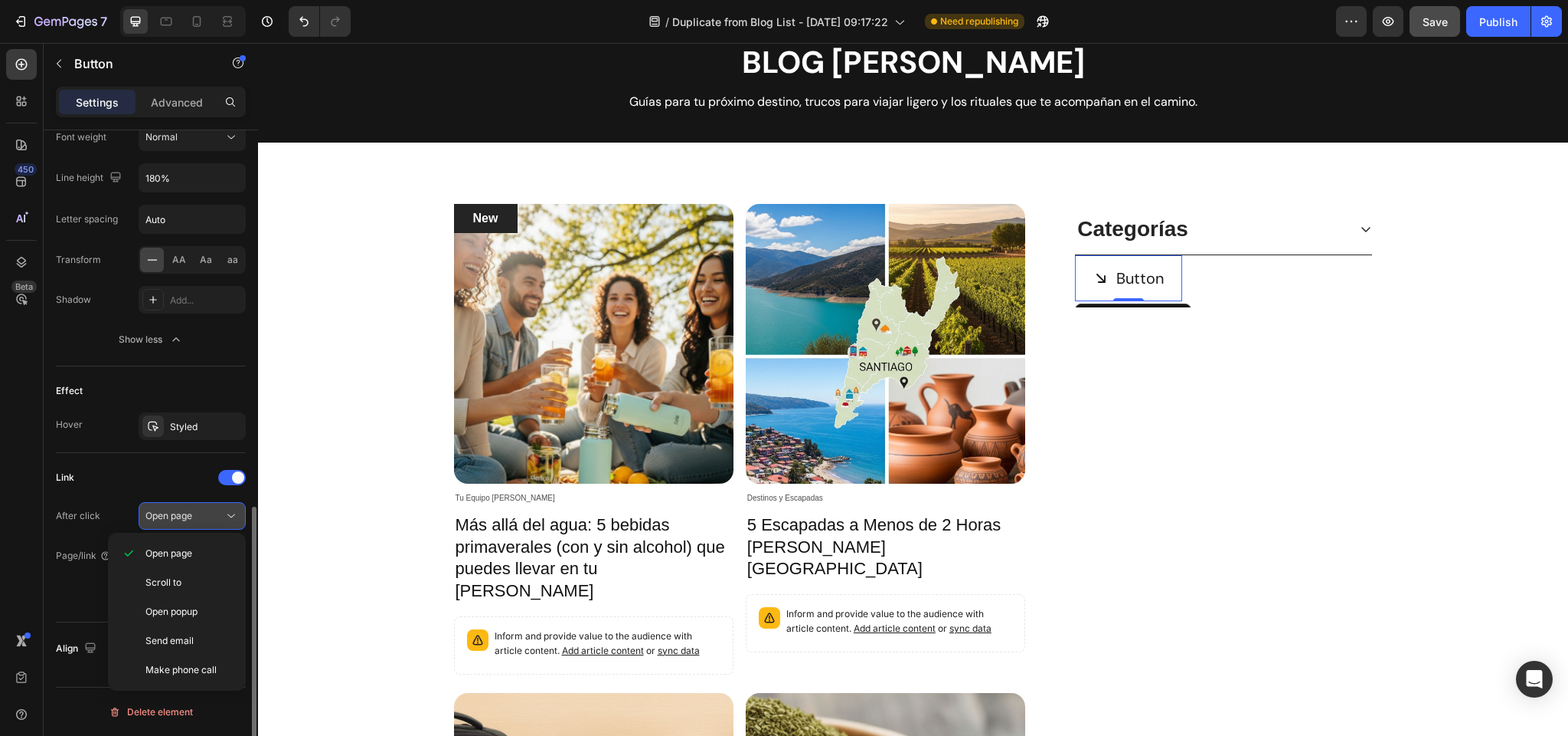
click at [200, 519] on div "Open page" at bounding box center [185, 515] width 78 height 14
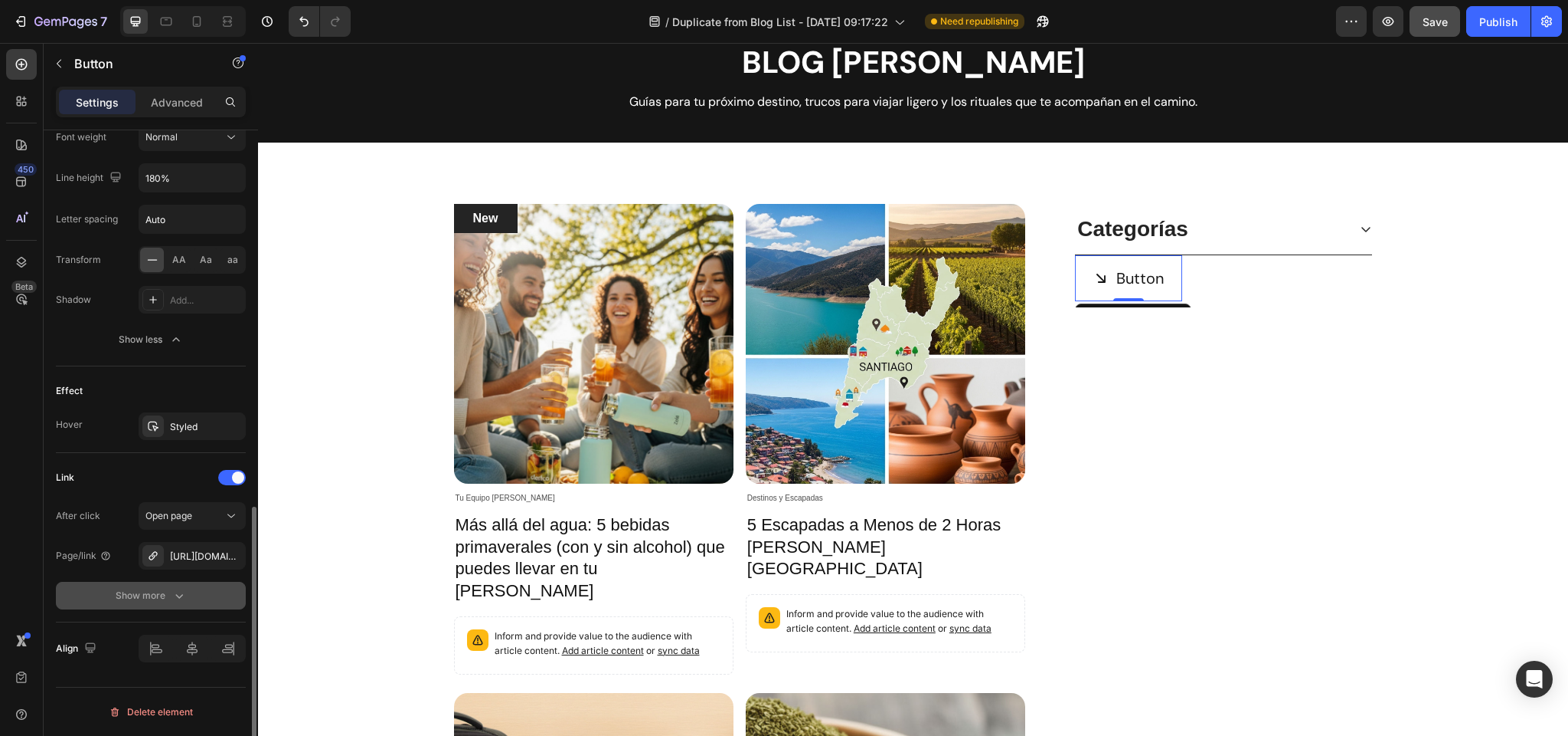
click at [162, 597] on div "Show more" at bounding box center [152, 596] width 72 height 15
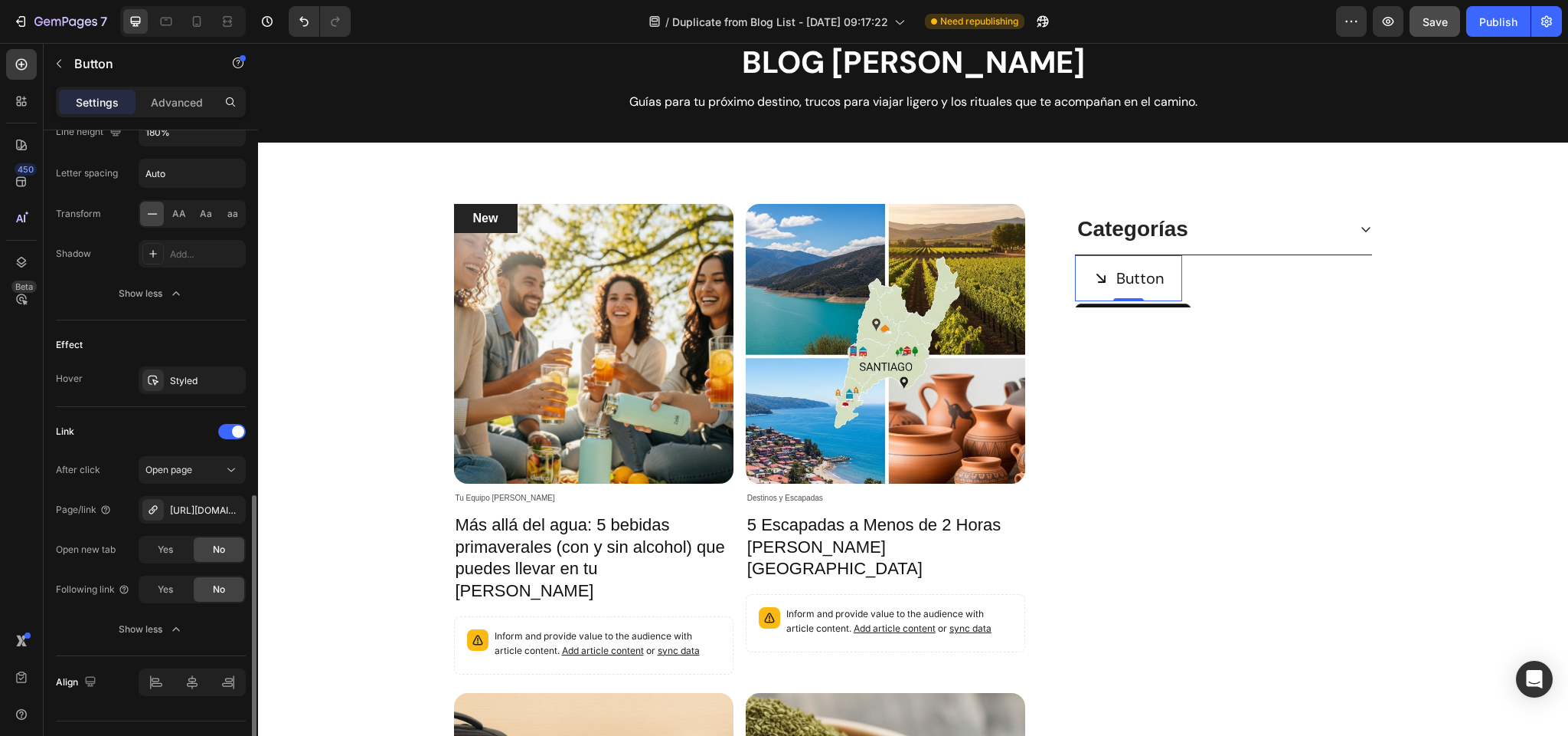
scroll to position [973, 0]
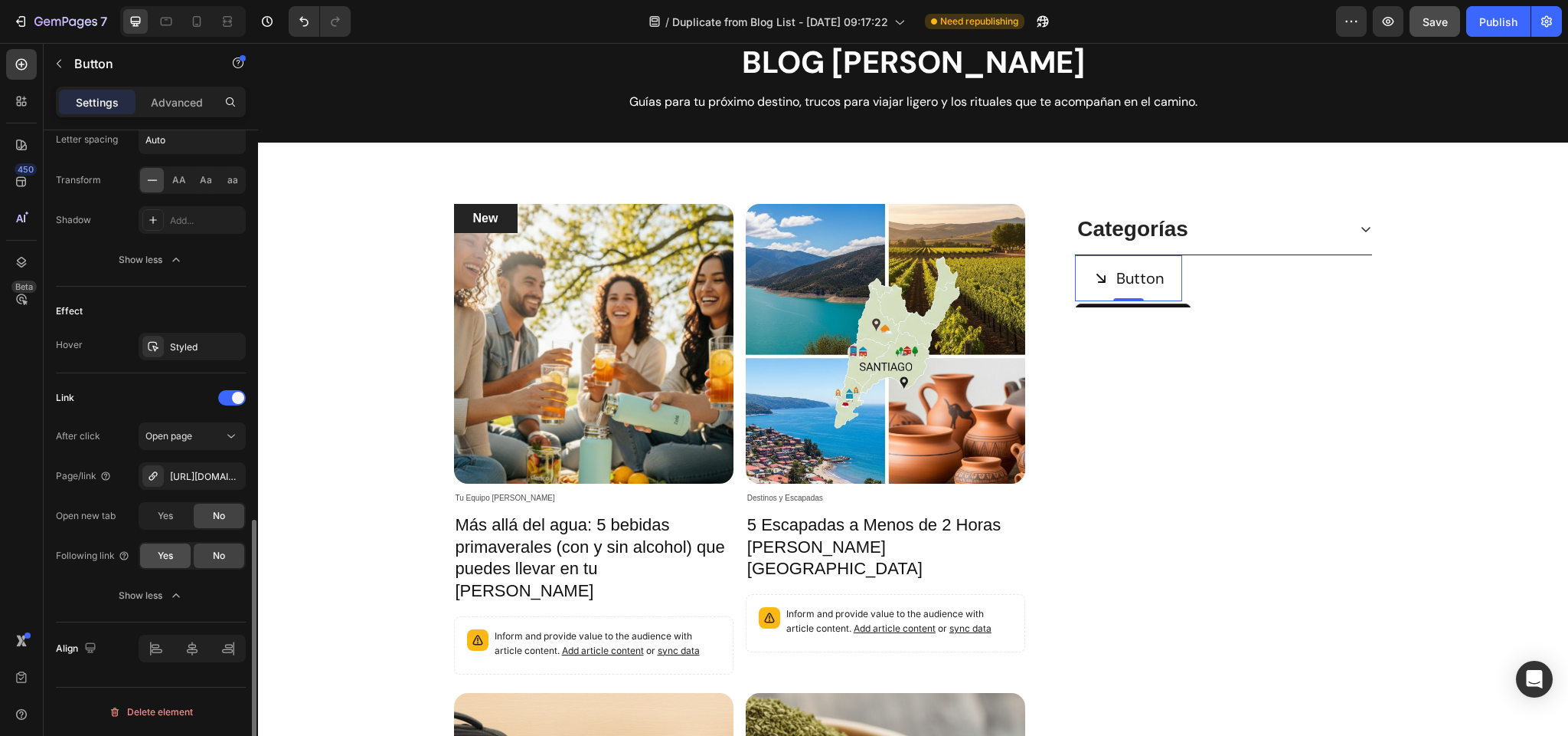
click at [171, 556] on span "Yes" at bounding box center [166, 555] width 15 height 14
click at [192, 652] on div at bounding box center [192, 647] width 107 height 27
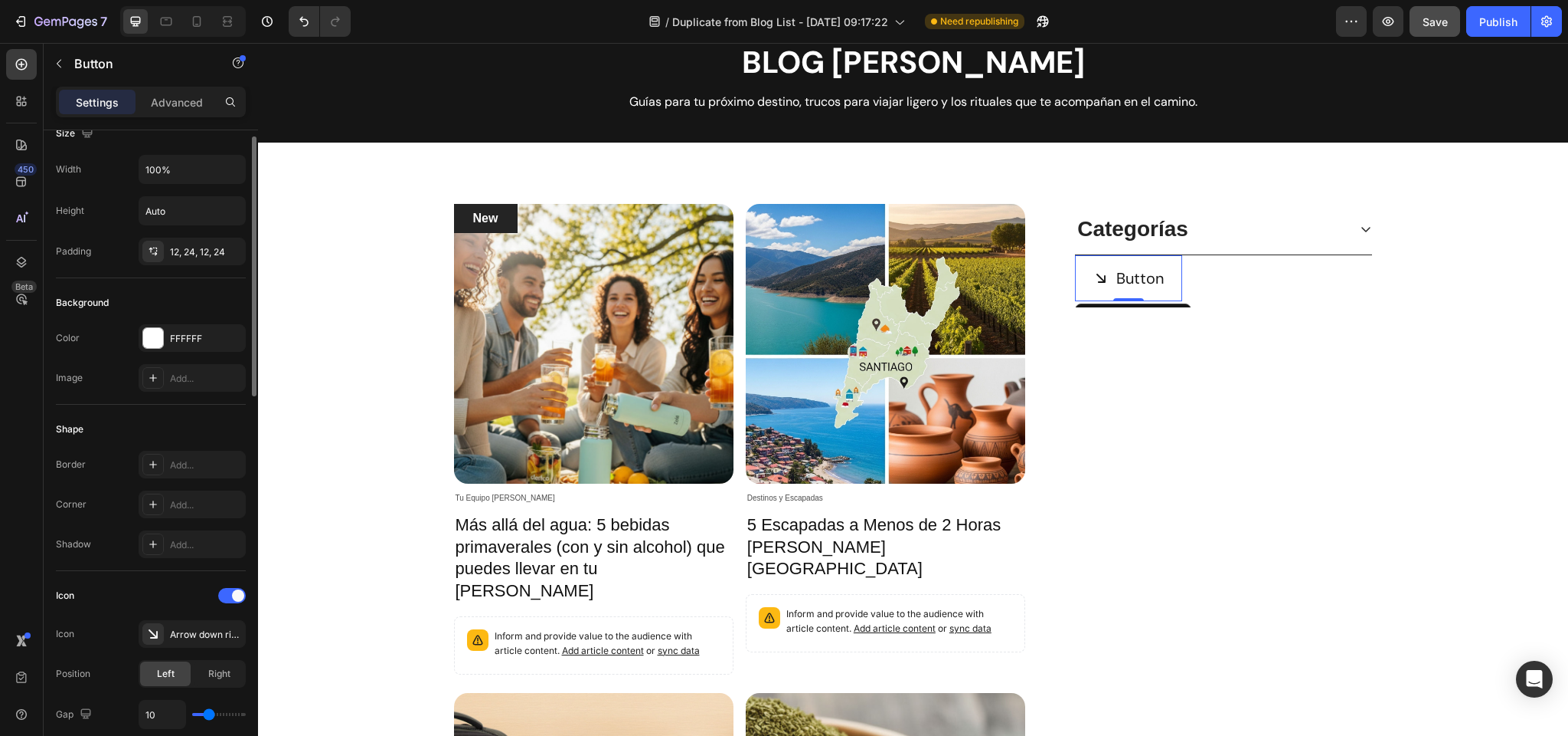
scroll to position [20, 0]
click at [102, 333] on div "Color FFFFFF" at bounding box center [151, 339] width 190 height 27
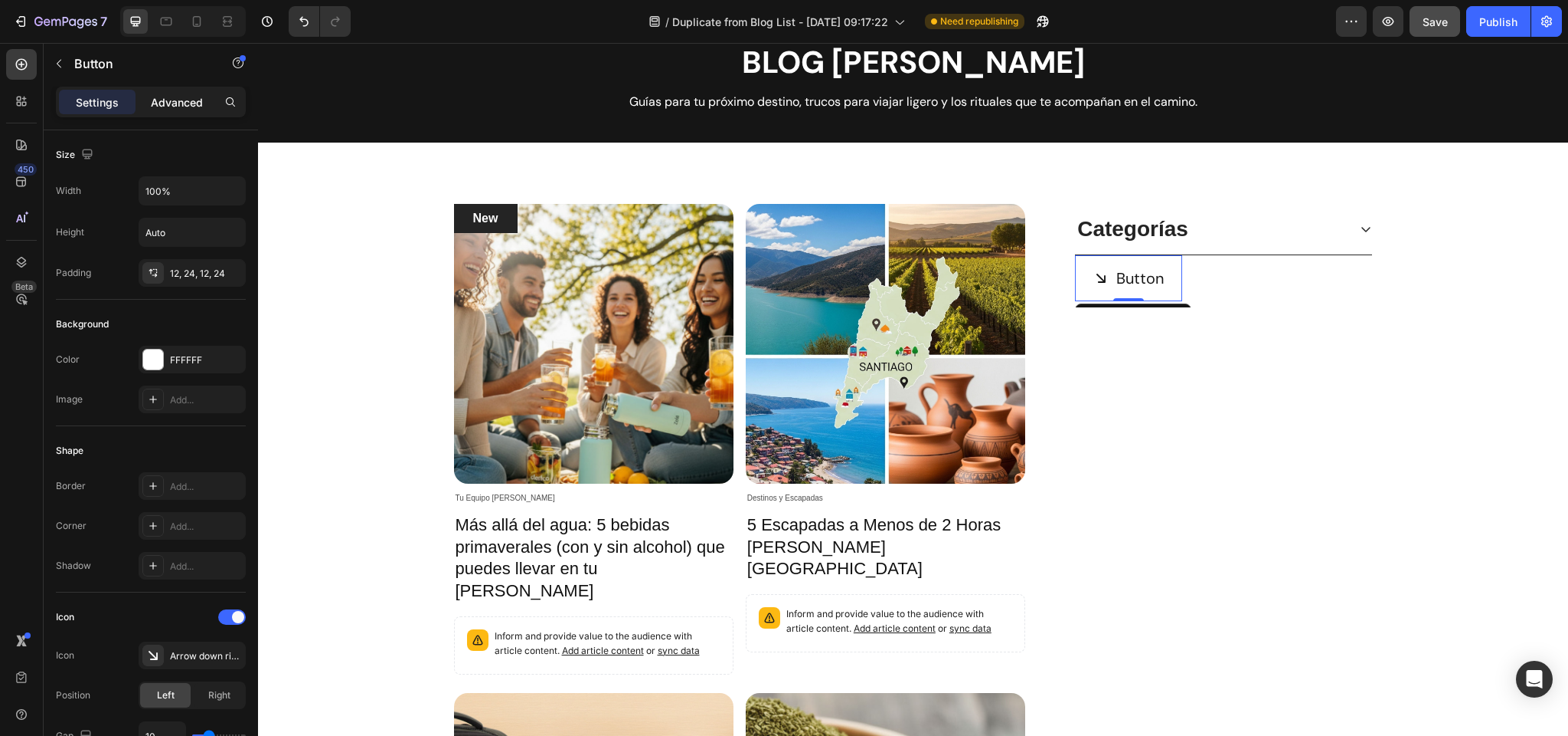
click at [161, 102] on p "Advanced" at bounding box center [176, 102] width 52 height 16
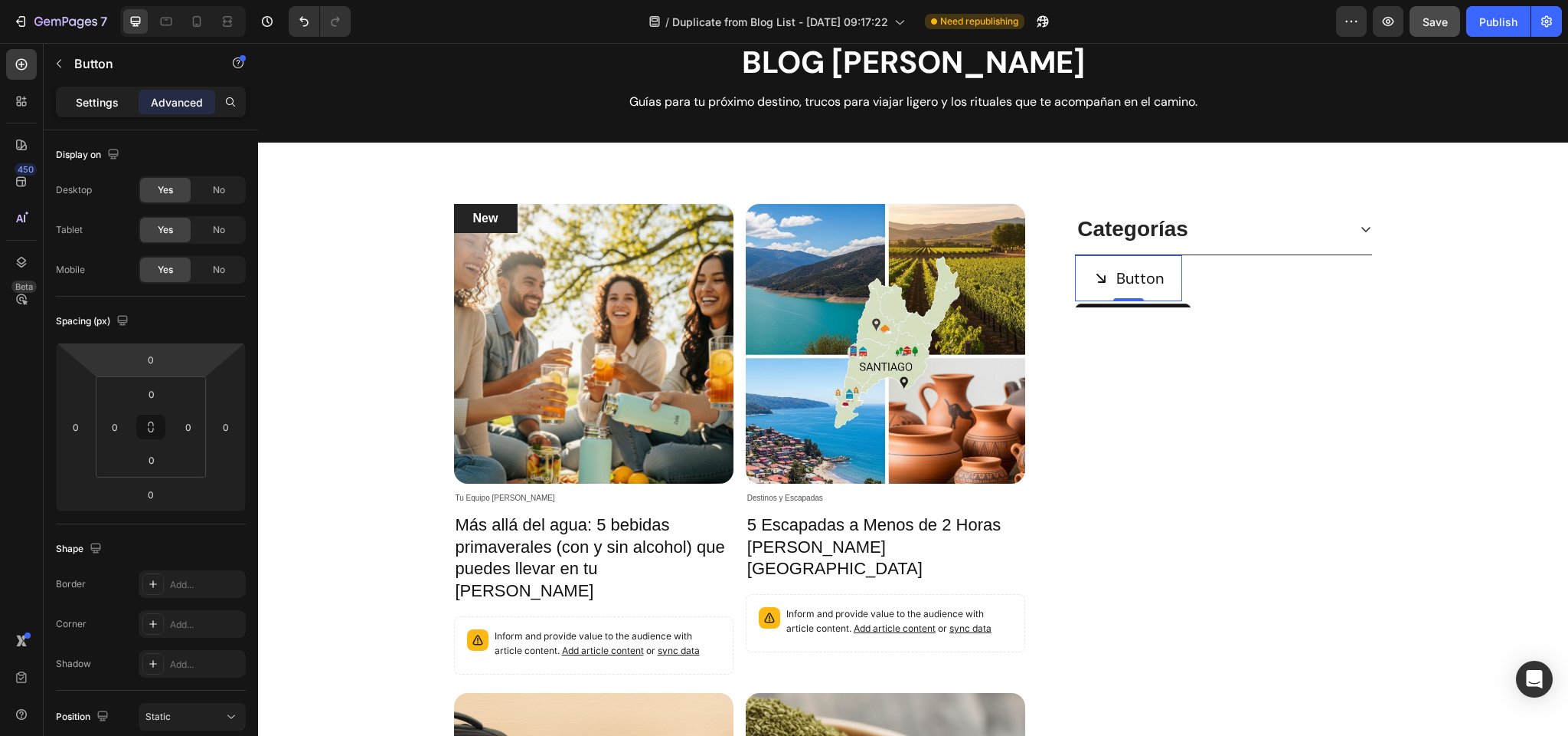
click at [107, 106] on p "Settings" at bounding box center [98, 102] width 43 height 16
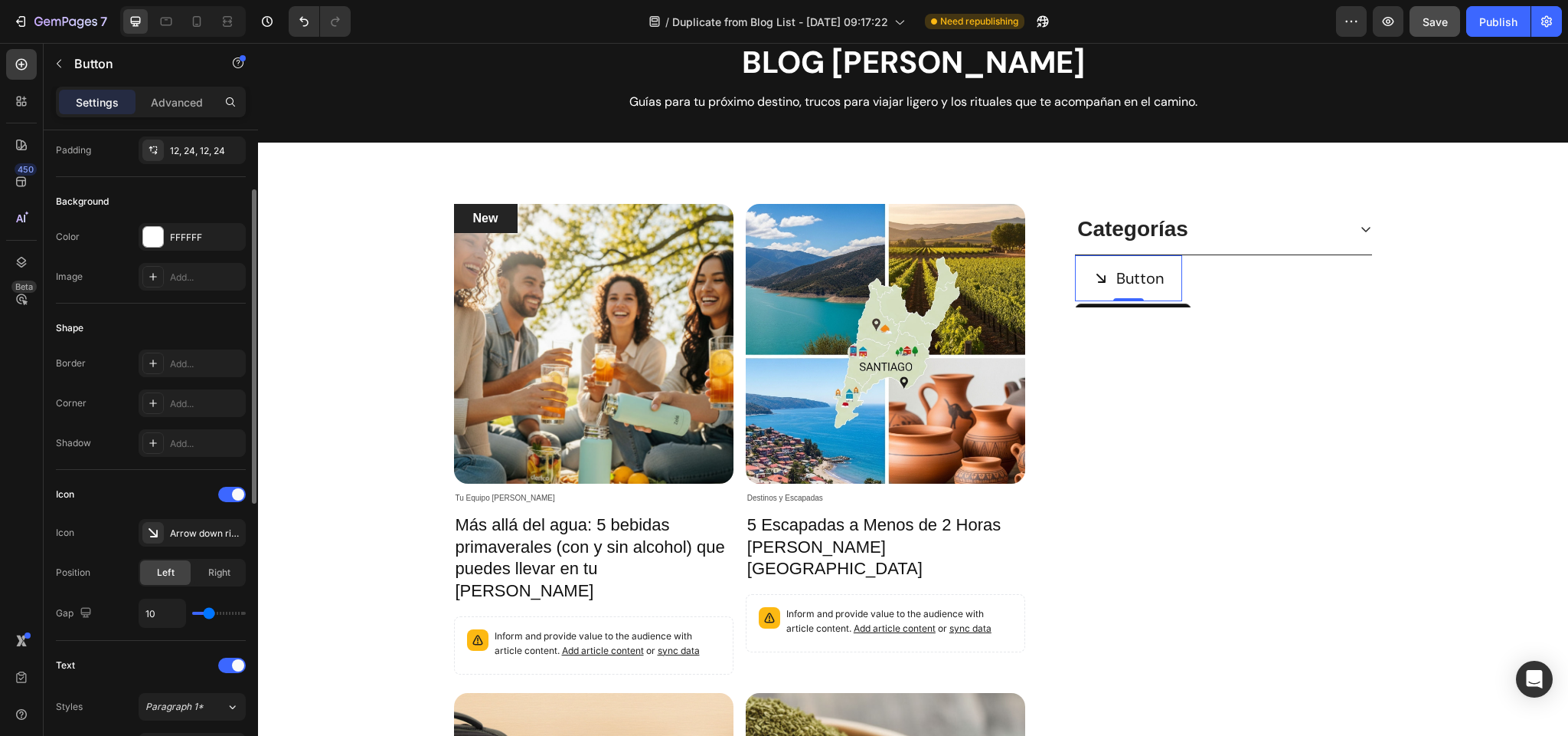
scroll to position [123, 0]
click at [182, 239] on div "FFFFFF" at bounding box center [192, 237] width 44 height 14
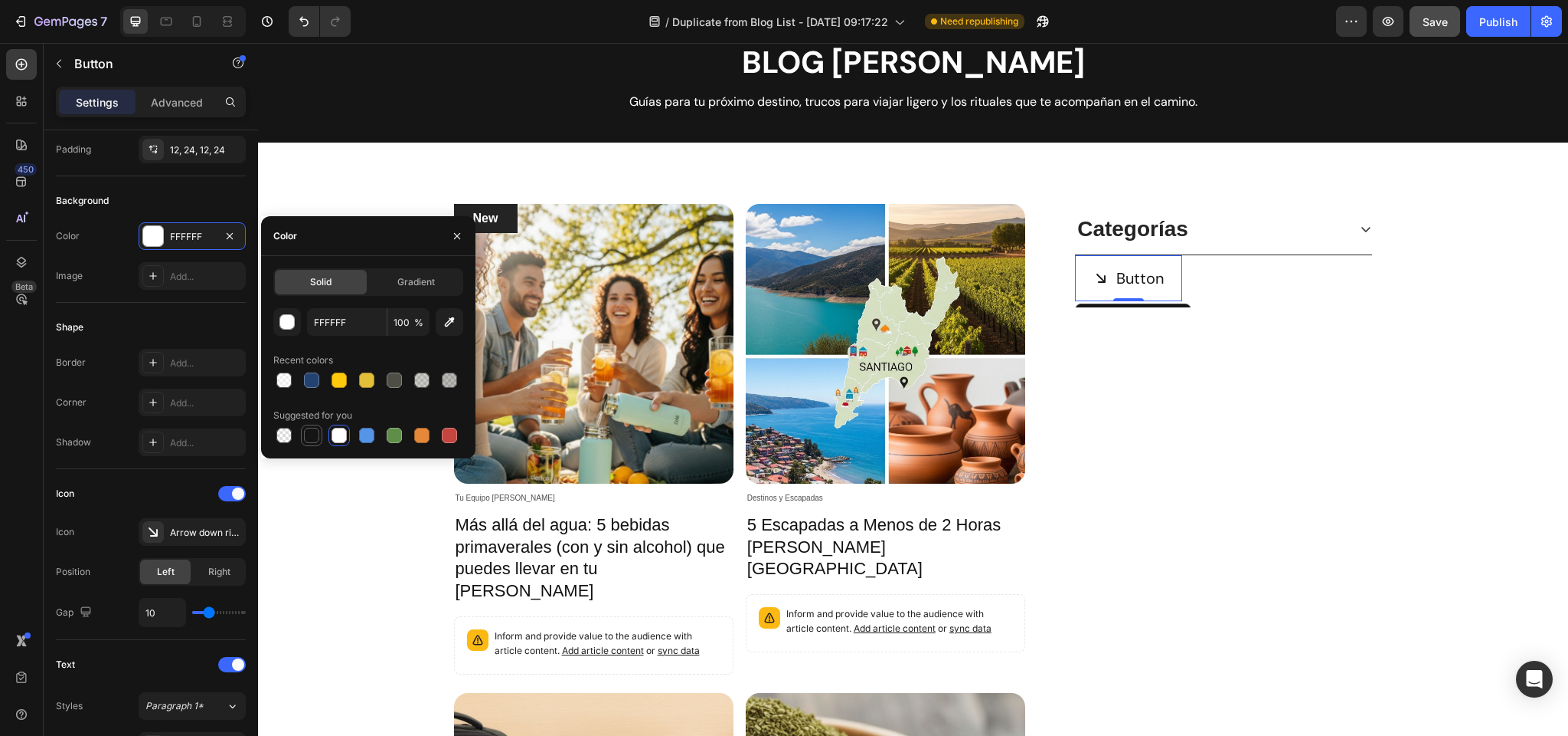
click at [310, 435] on div at bounding box center [312, 435] width 15 height 15
click at [332, 433] on div at bounding box center [339, 435] width 15 height 15
type input "FFFFFF"
click at [115, 271] on div "Image Add..." at bounding box center [151, 275] width 190 height 27
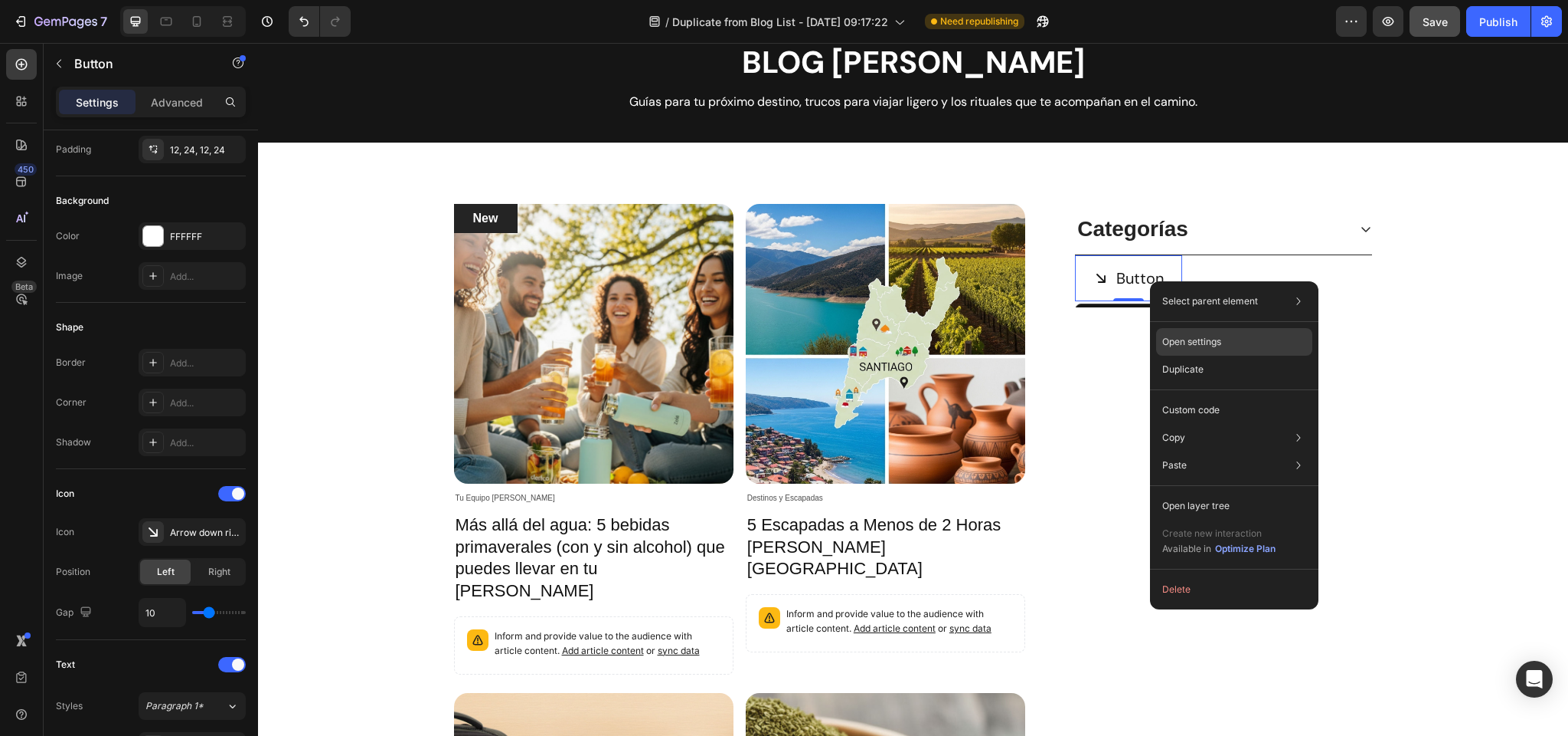
click at [1175, 345] on p "Open settings" at bounding box center [1191, 341] width 59 height 14
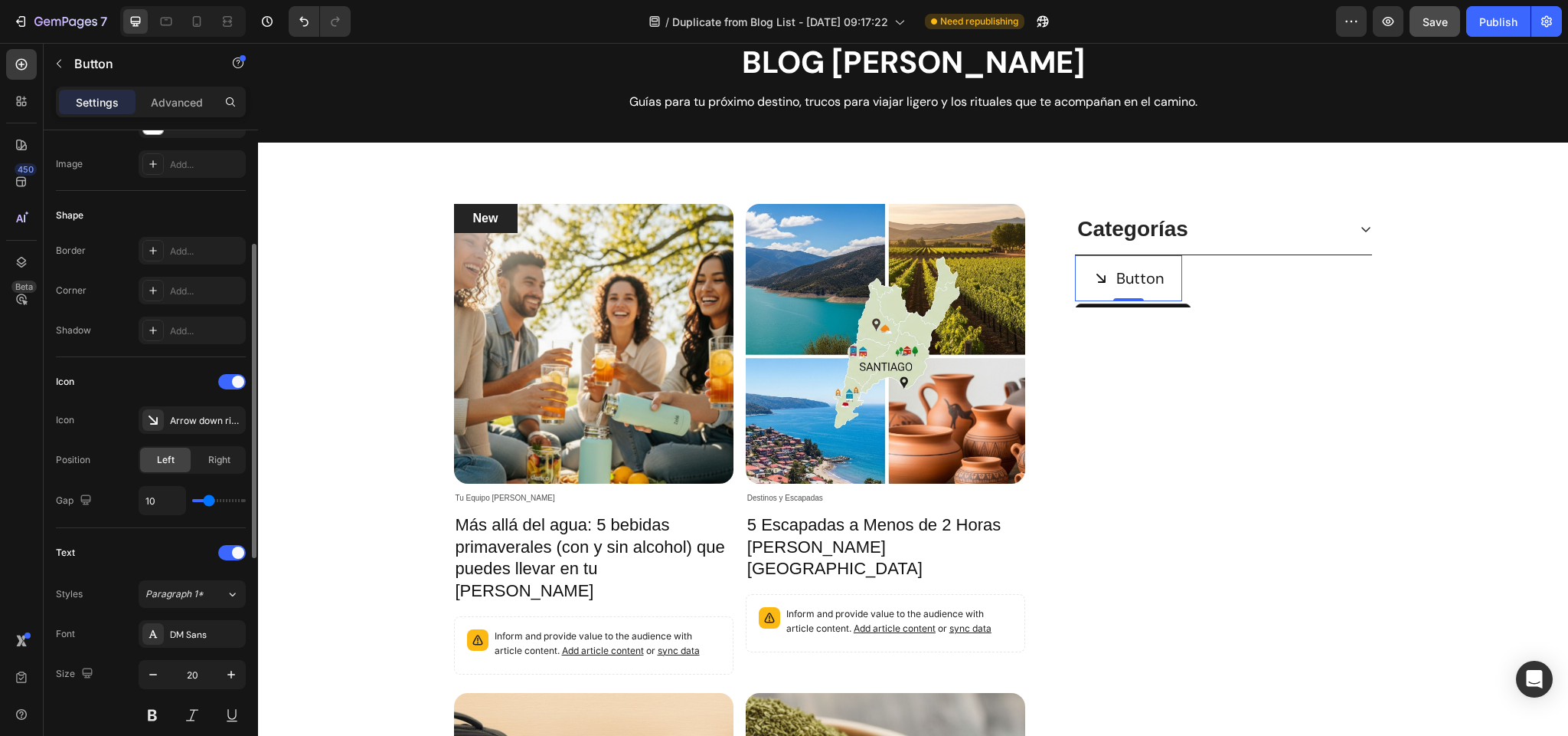
scroll to position [246, 0]
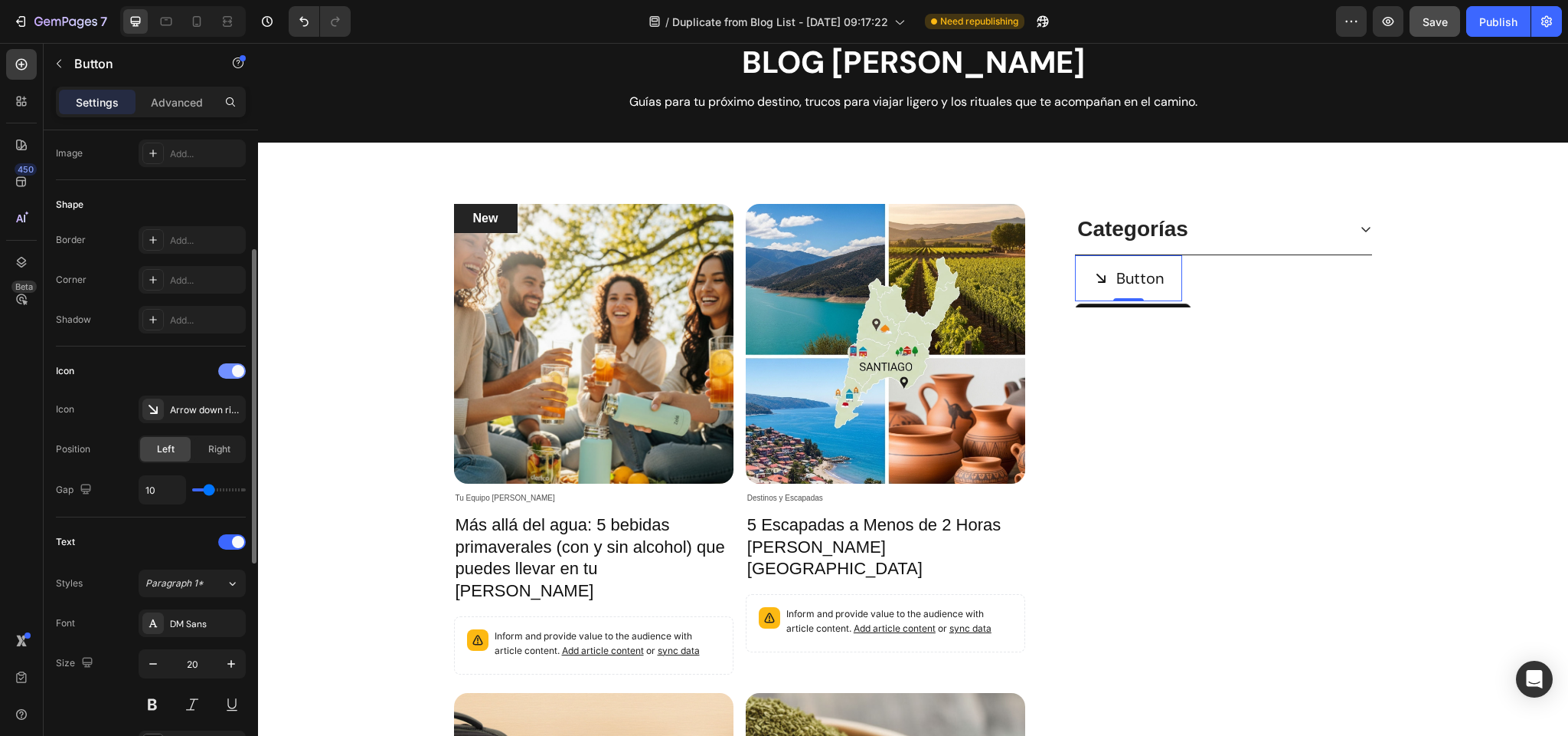
click at [236, 369] on span at bounding box center [237, 370] width 12 height 12
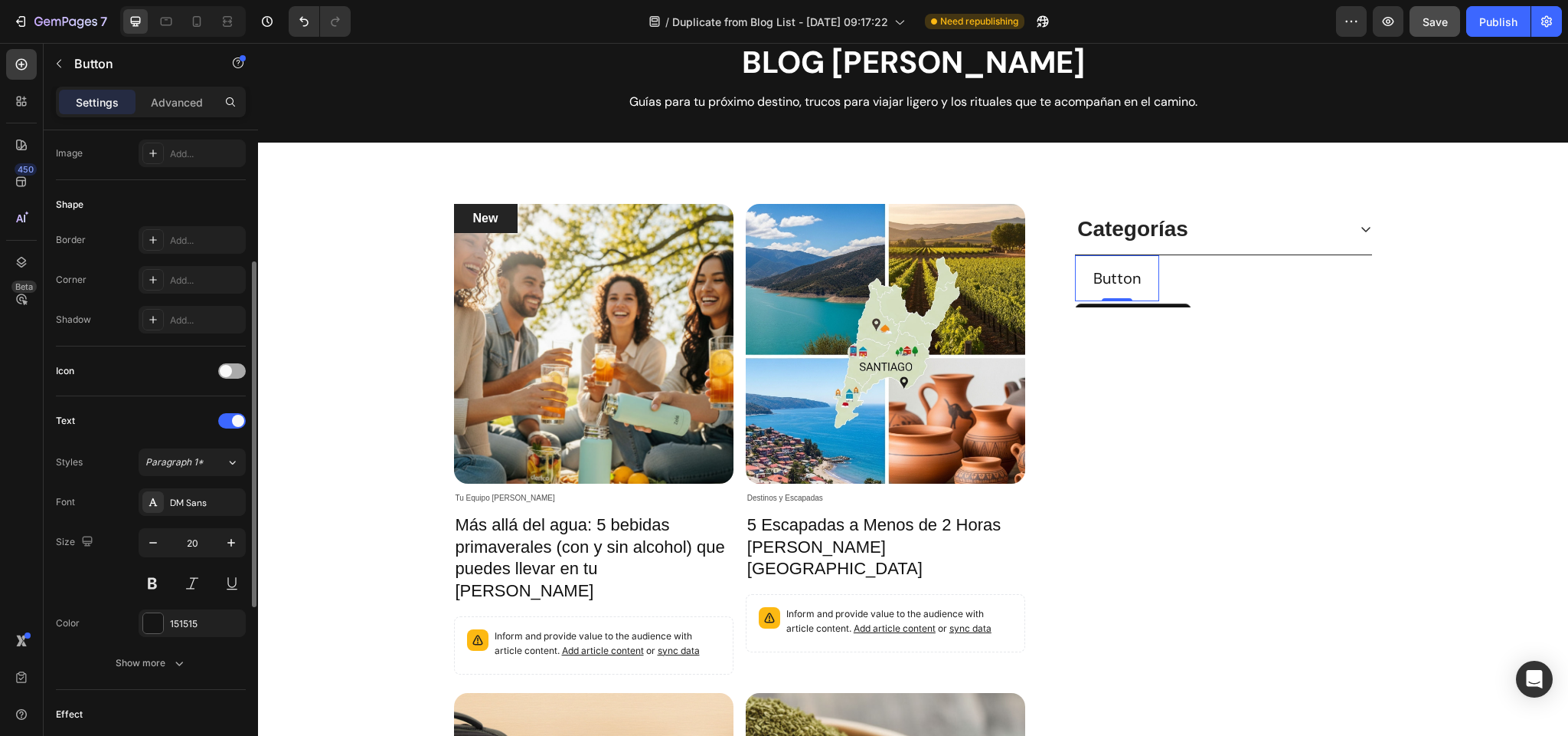
click at [237, 368] on div at bounding box center [232, 370] width 27 height 15
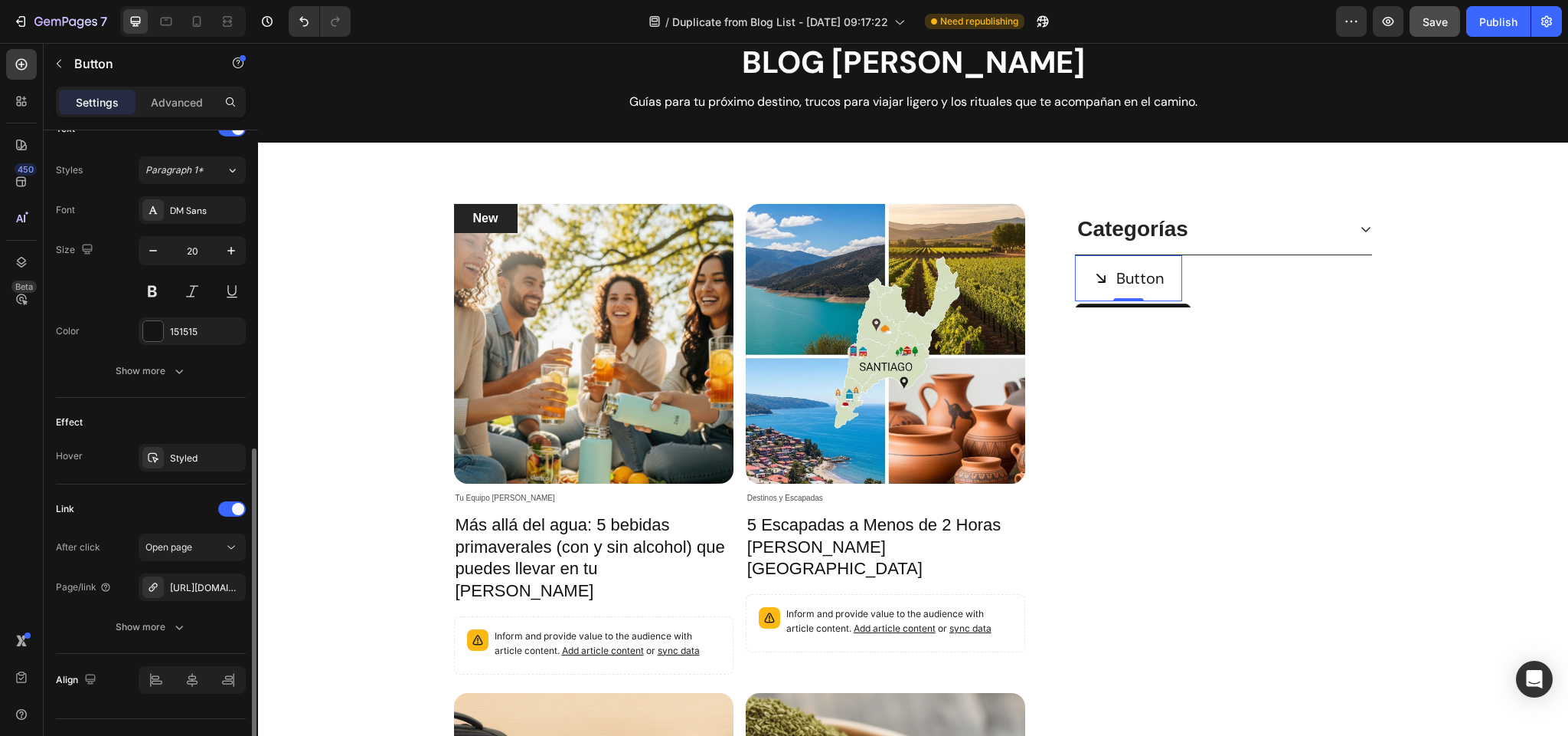
scroll to position [661, 0]
click at [141, 368] on div "Show more" at bounding box center [152, 369] width 72 height 15
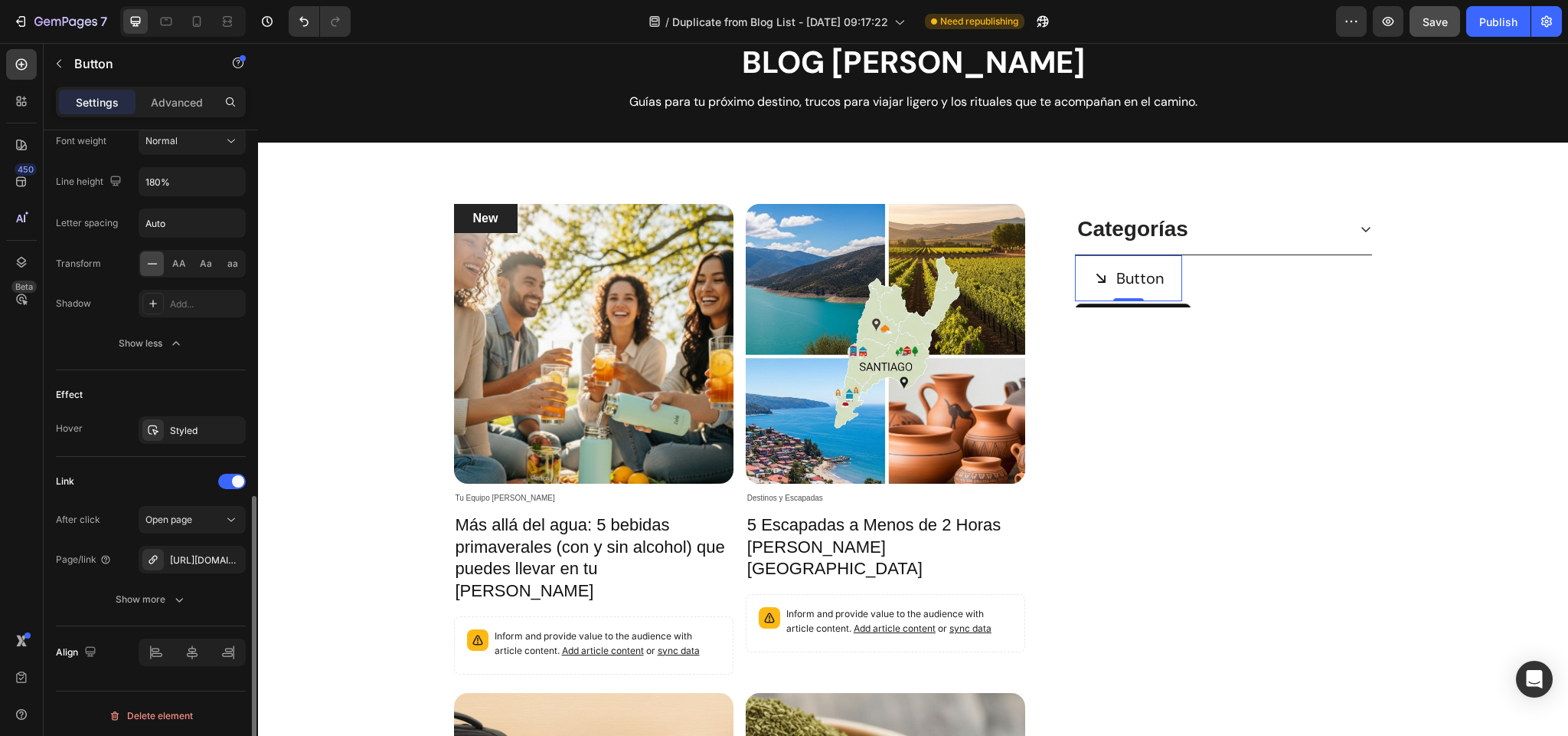
scroll to position [892, 0]
click at [200, 426] on div "Styled" at bounding box center [192, 427] width 44 height 14
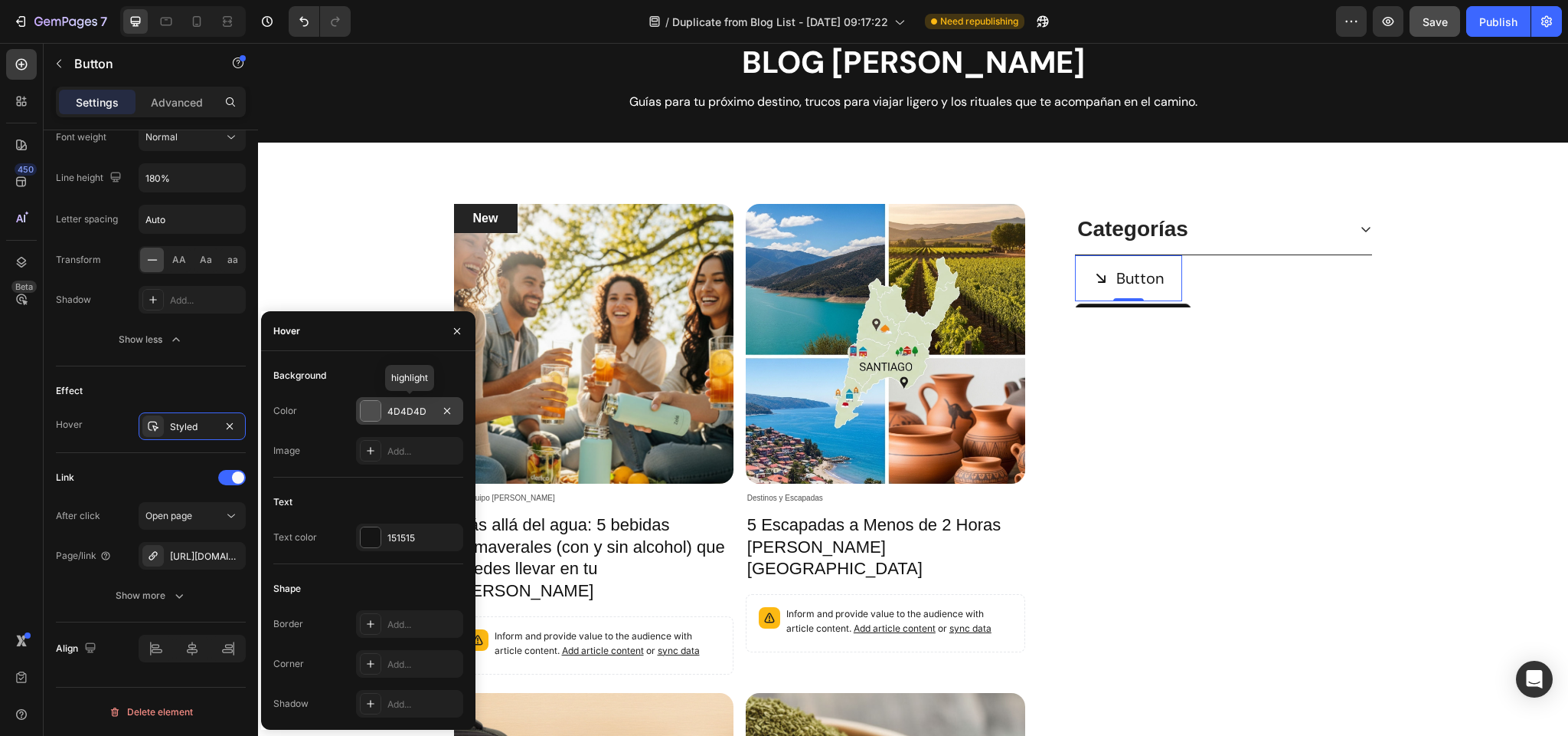
click at [370, 408] on div at bounding box center [370, 410] width 20 height 20
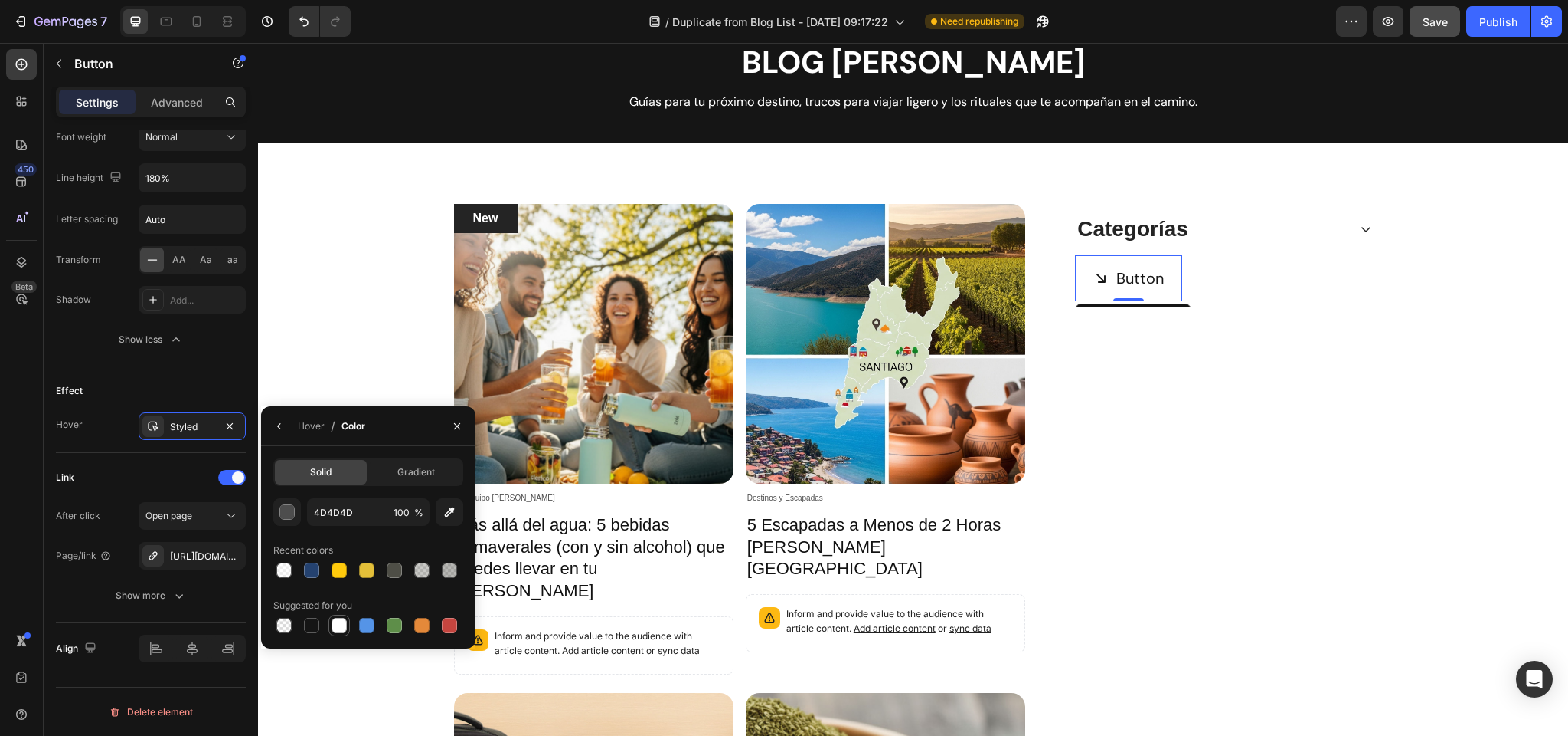
click at [339, 630] on div at bounding box center [339, 625] width 15 height 15
type input "FFFFFF"
click at [178, 425] on div "Styled" at bounding box center [192, 427] width 44 height 14
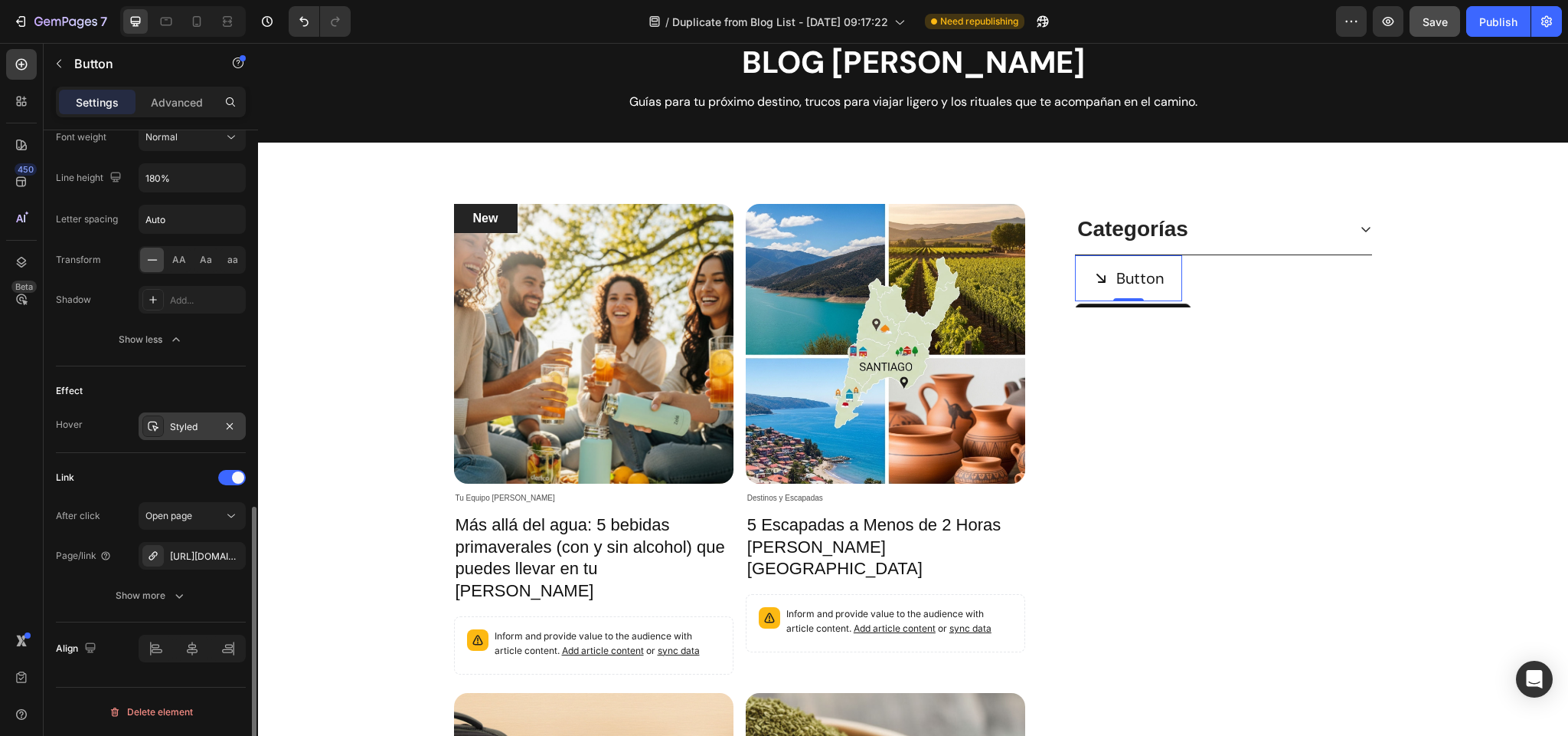
click at [178, 425] on div "Styled" at bounding box center [192, 427] width 44 height 14
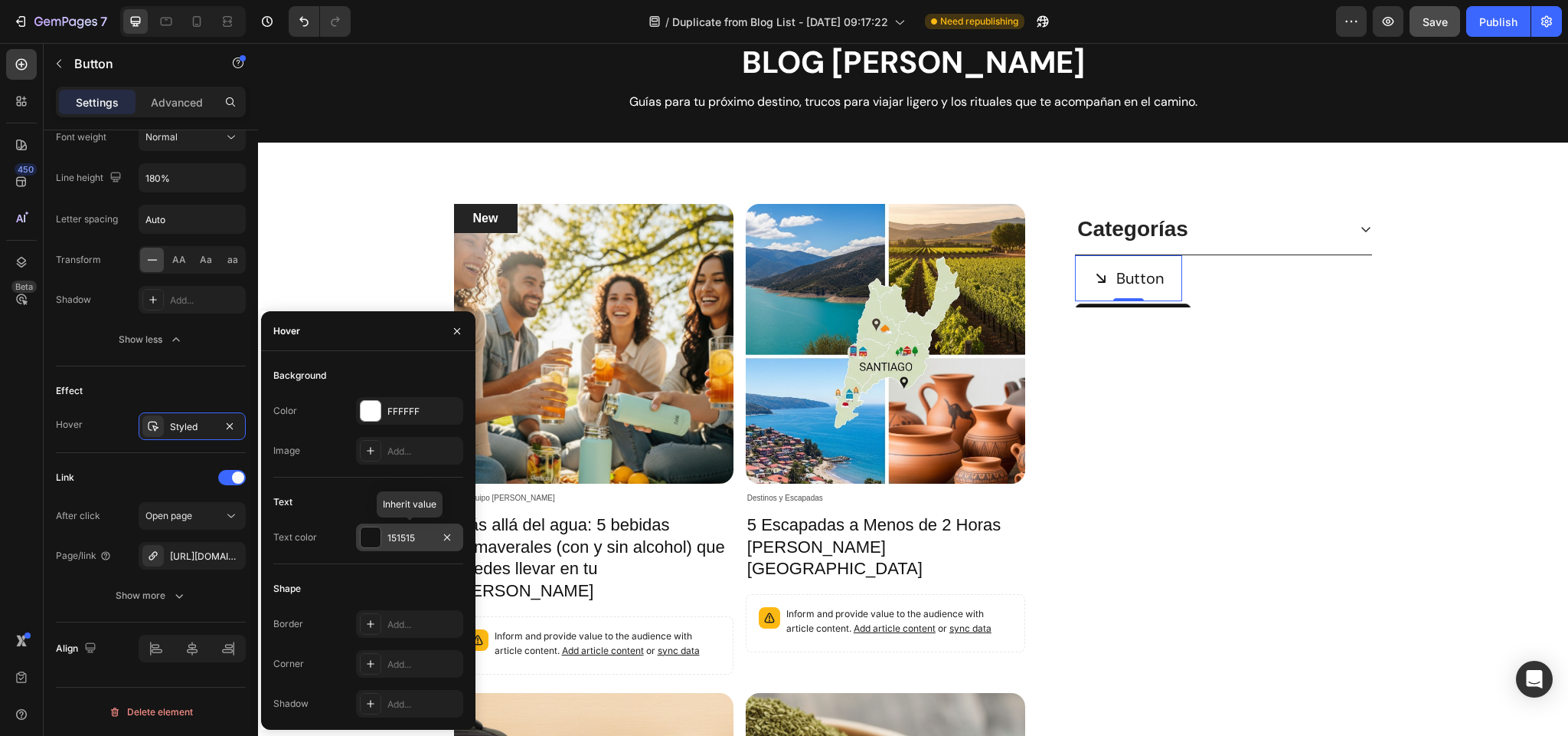
click at [374, 535] on div at bounding box center [370, 536] width 20 height 20
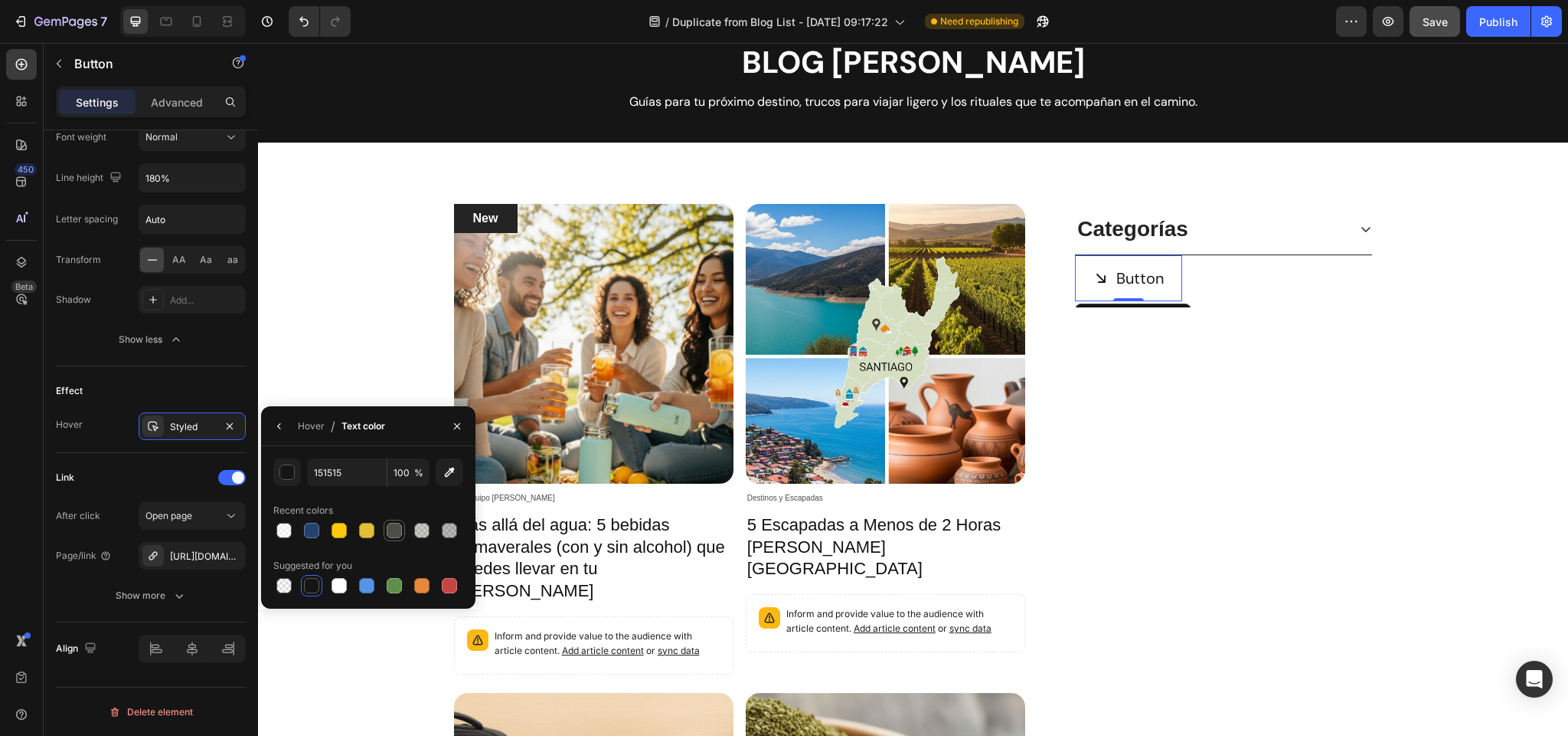
click at [395, 528] on div at bounding box center [395, 531] width 15 height 15
click at [314, 582] on div at bounding box center [312, 585] width 15 height 15
type input "151515"
click at [312, 426] on div "Hover" at bounding box center [311, 426] width 26 height 14
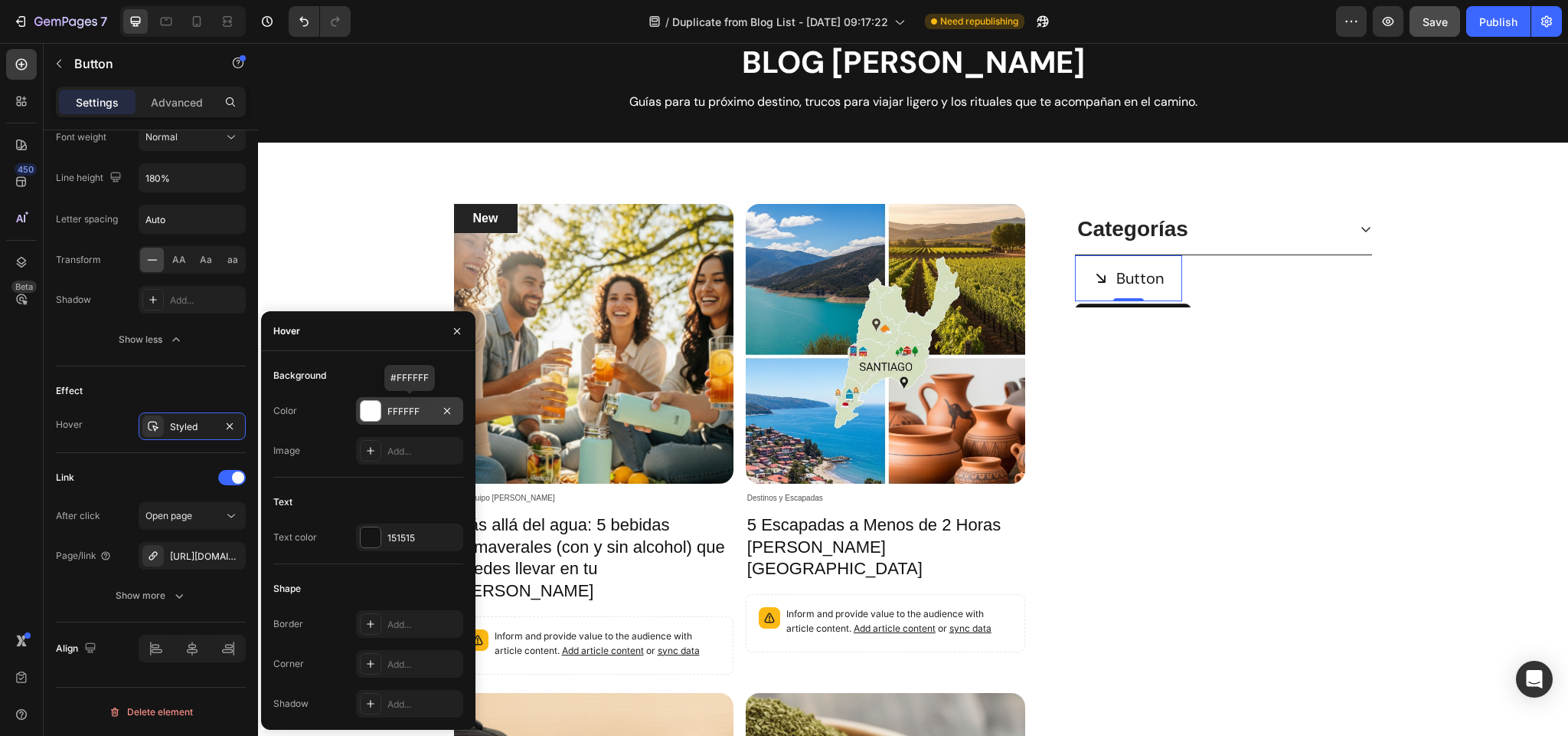
click at [365, 410] on div at bounding box center [370, 410] width 20 height 20
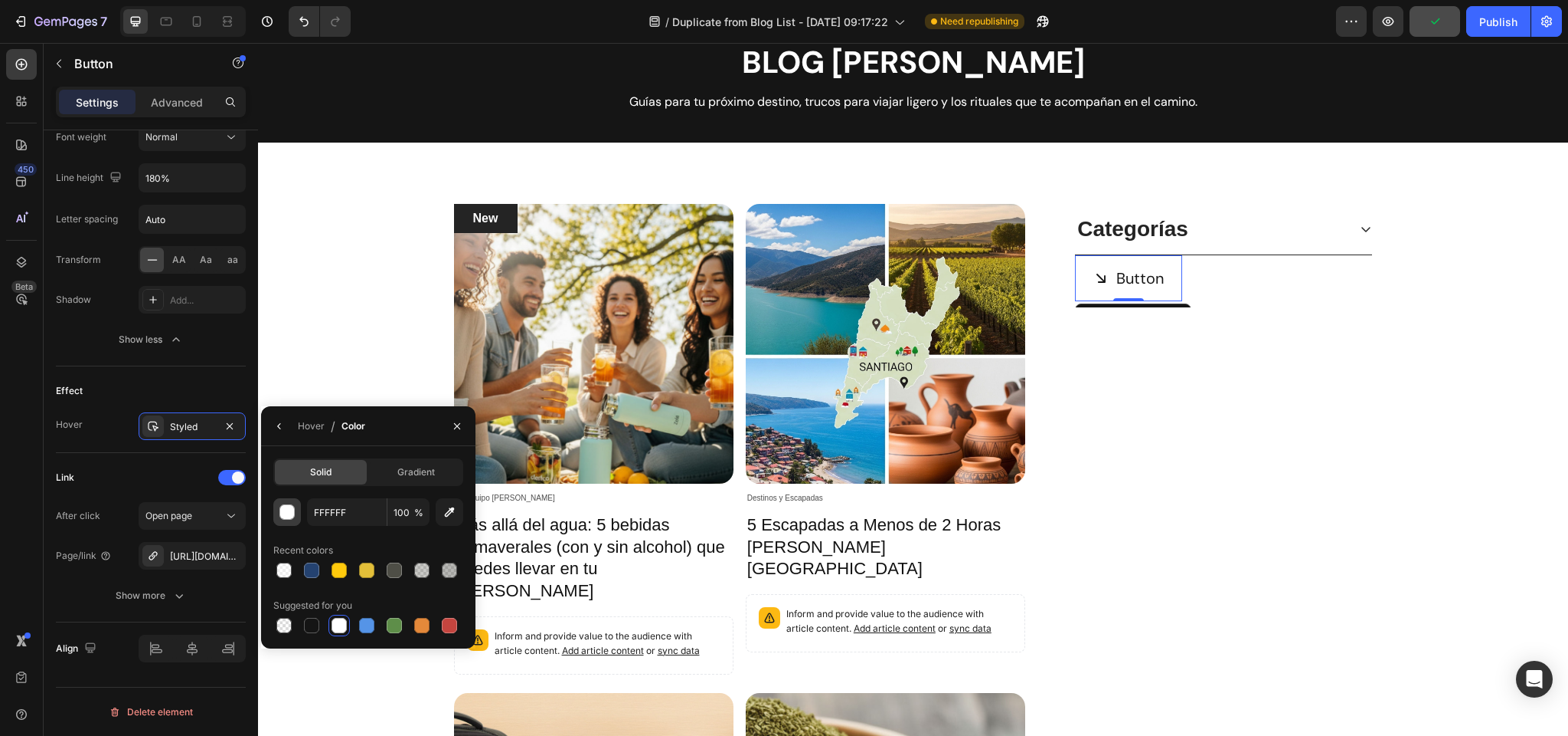
click at [284, 511] on div "button" at bounding box center [288, 513] width 15 height 15
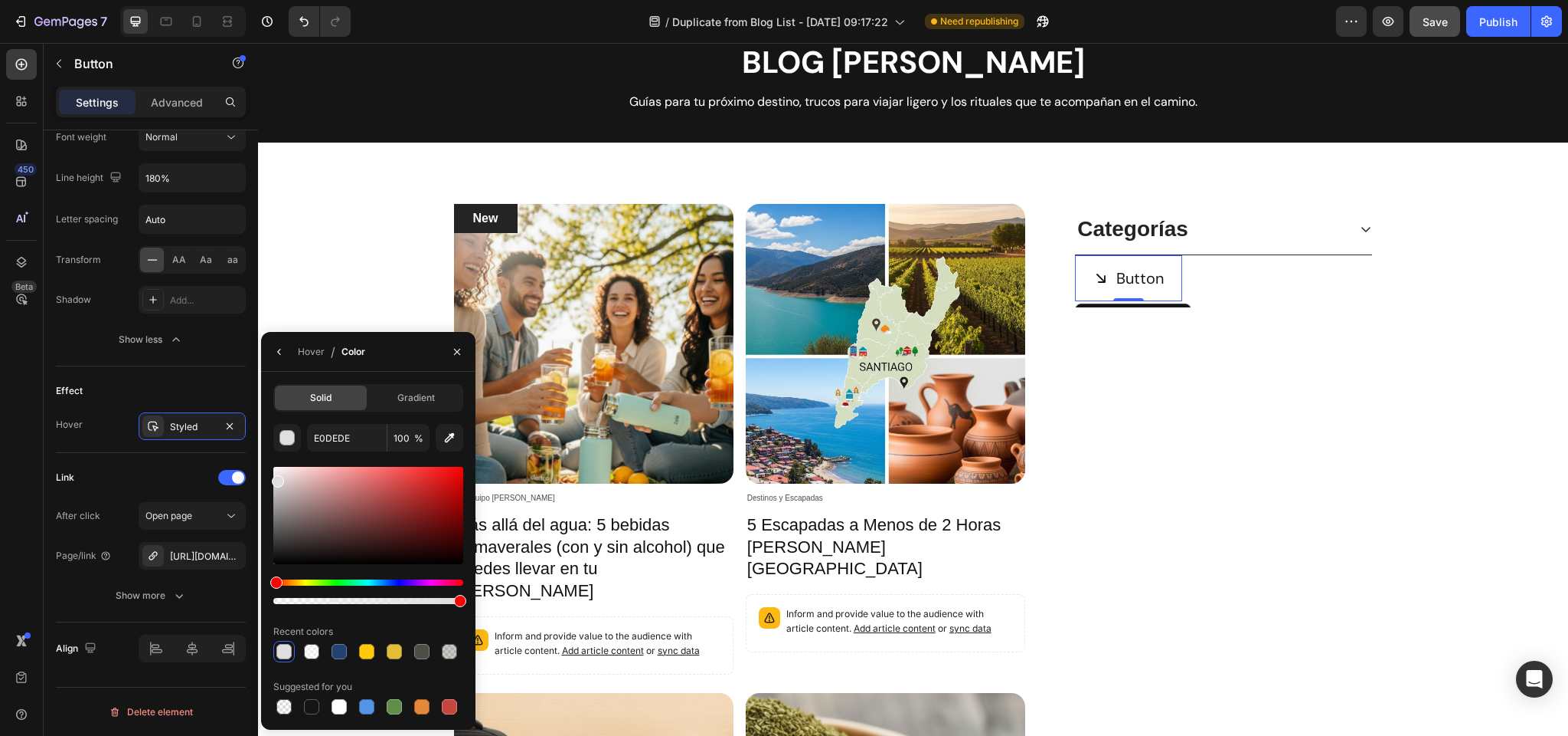
drag, startPoint x: 277, startPoint y: 469, endPoint x: 277, endPoint y: 478, distance: 9.0
click at [277, 478] on div at bounding box center [278, 481] width 12 height 12
drag, startPoint x: 281, startPoint y: 478, endPoint x: 237, endPoint y: 478, distance: 44.0
click at [237, 478] on div "450 Beta bot Sections(0) Elements(19) We couldn’t find any matches for “bot” Su…" at bounding box center [129, 389] width 258 height 693
click at [400, 583] on div "Hue" at bounding box center [368, 582] width 190 height 7
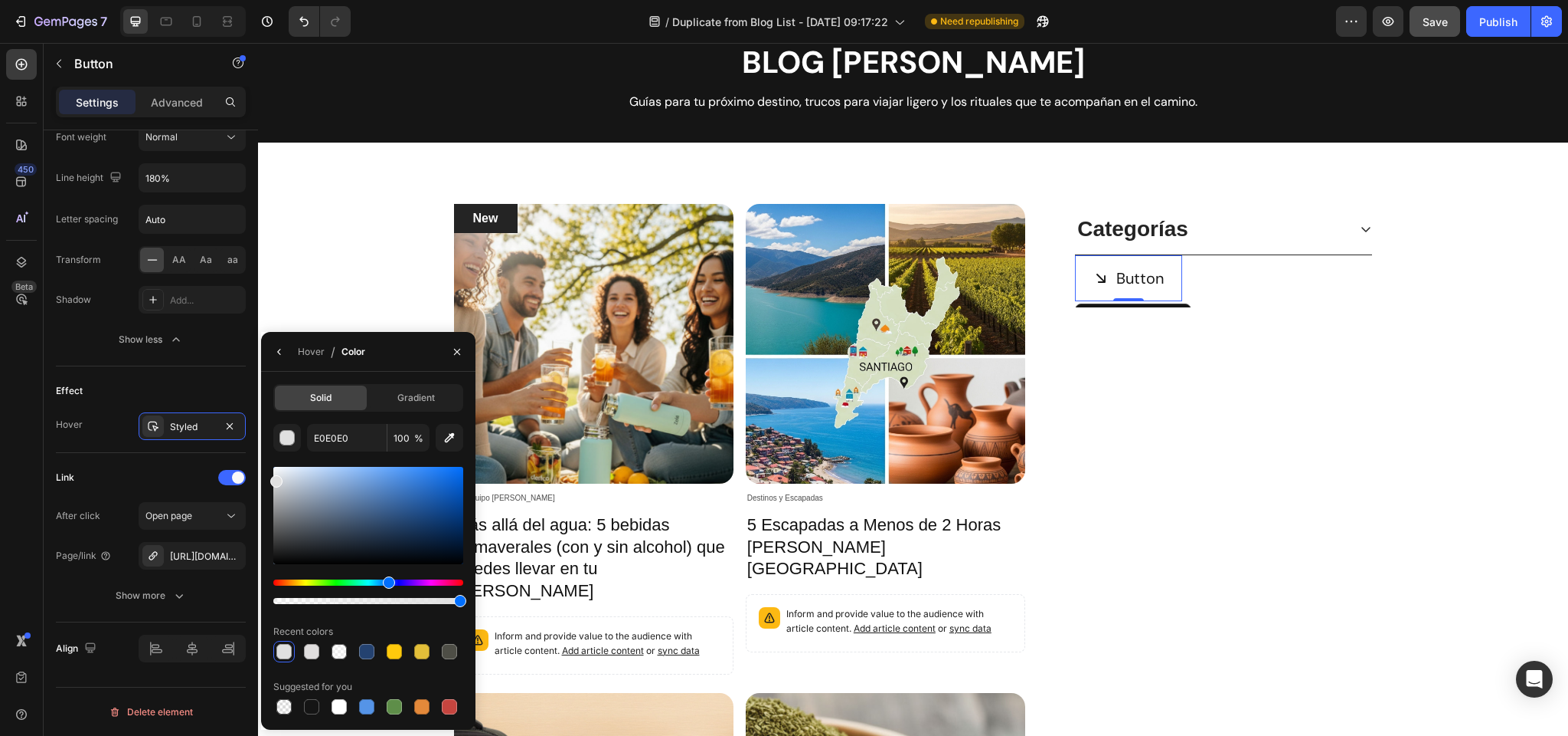
click at [387, 580] on div "Hue" at bounding box center [368, 582] width 190 height 7
type input "E8E8E8"
click at [274, 475] on div at bounding box center [276, 478] width 12 height 12
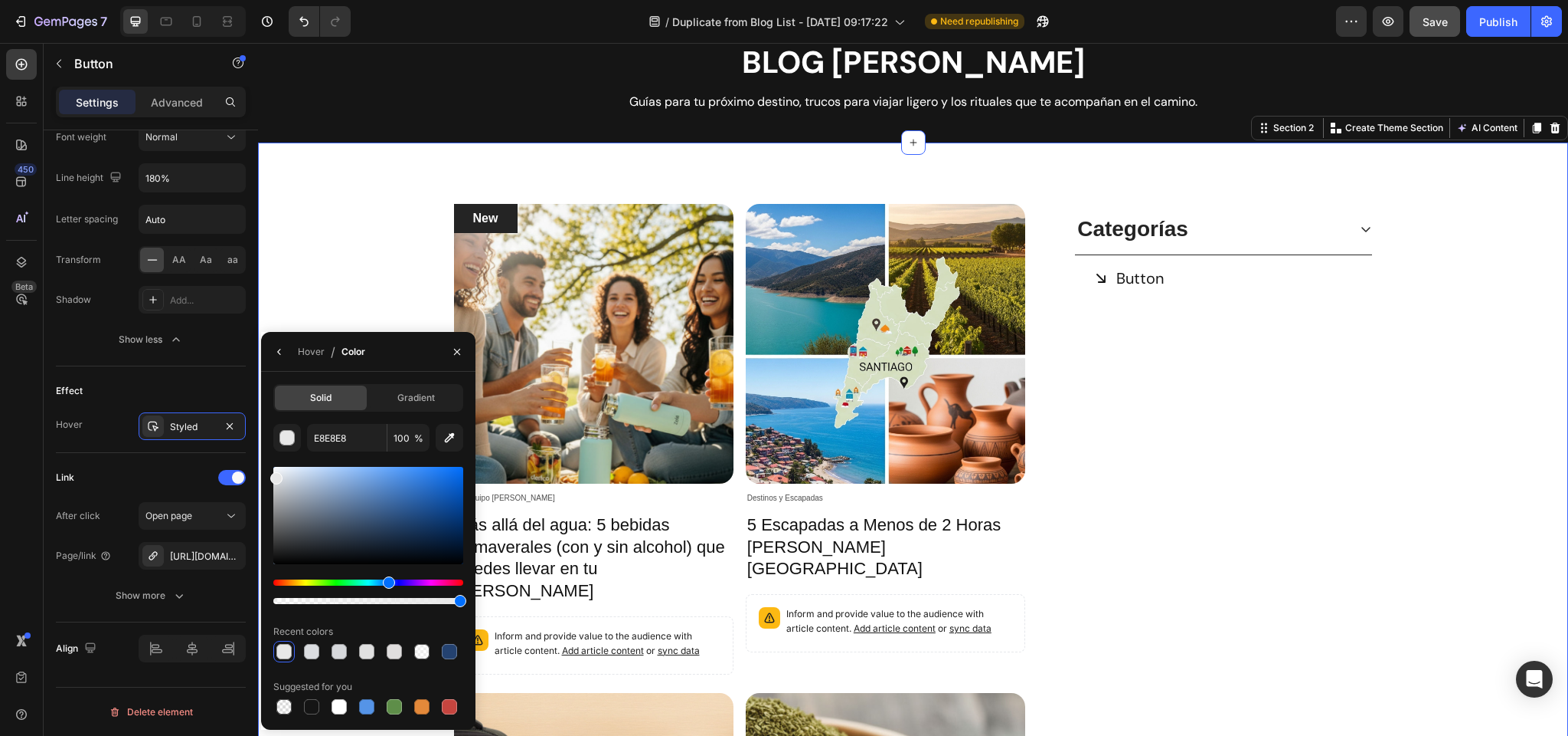
click at [1468, 320] on div "New Text block Row Article Image Tu Equipo Zola Article Category Row Más allá d…" at bounding box center [913, 679] width 1287 height 952
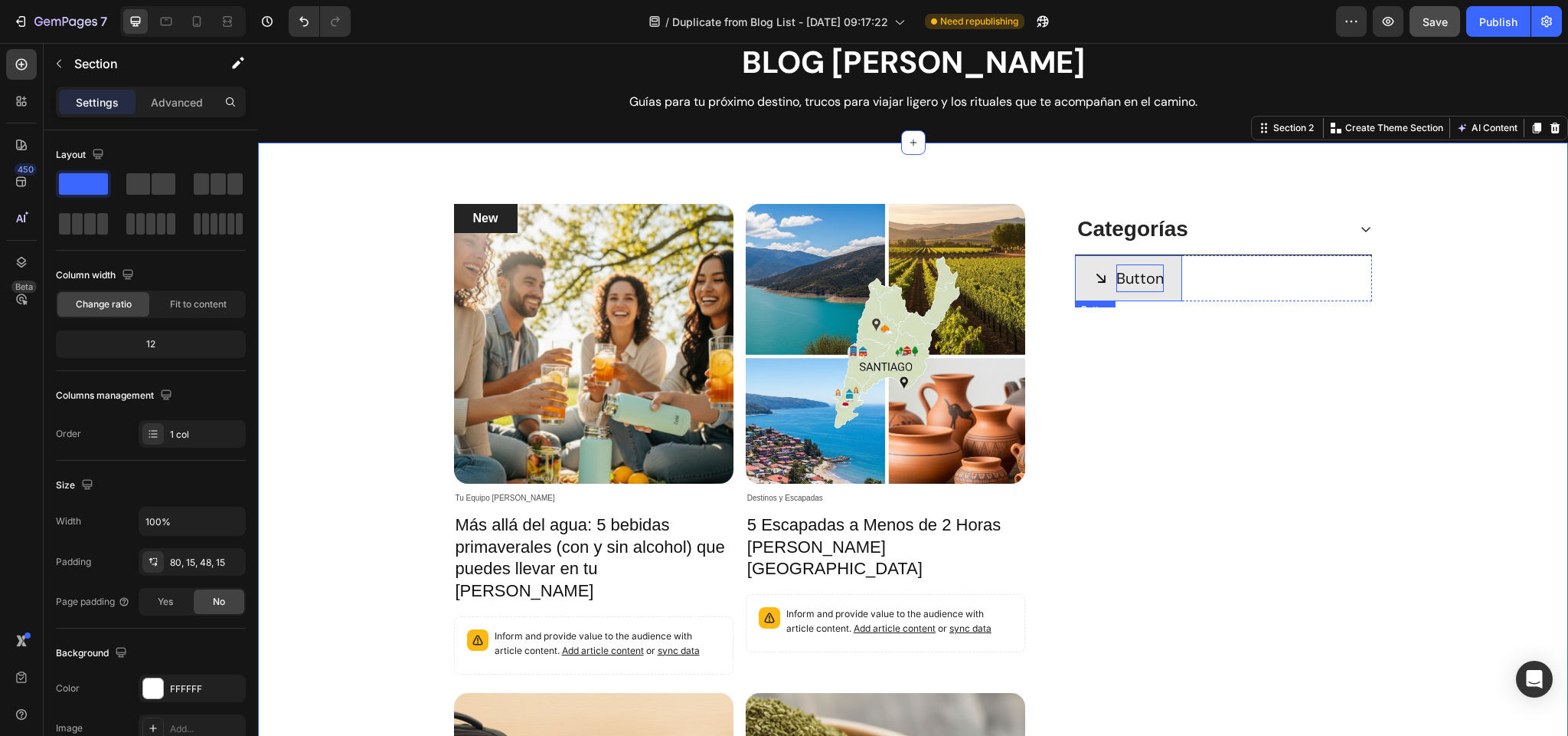
click at [1141, 275] on p "Button" at bounding box center [1140, 278] width 47 height 27
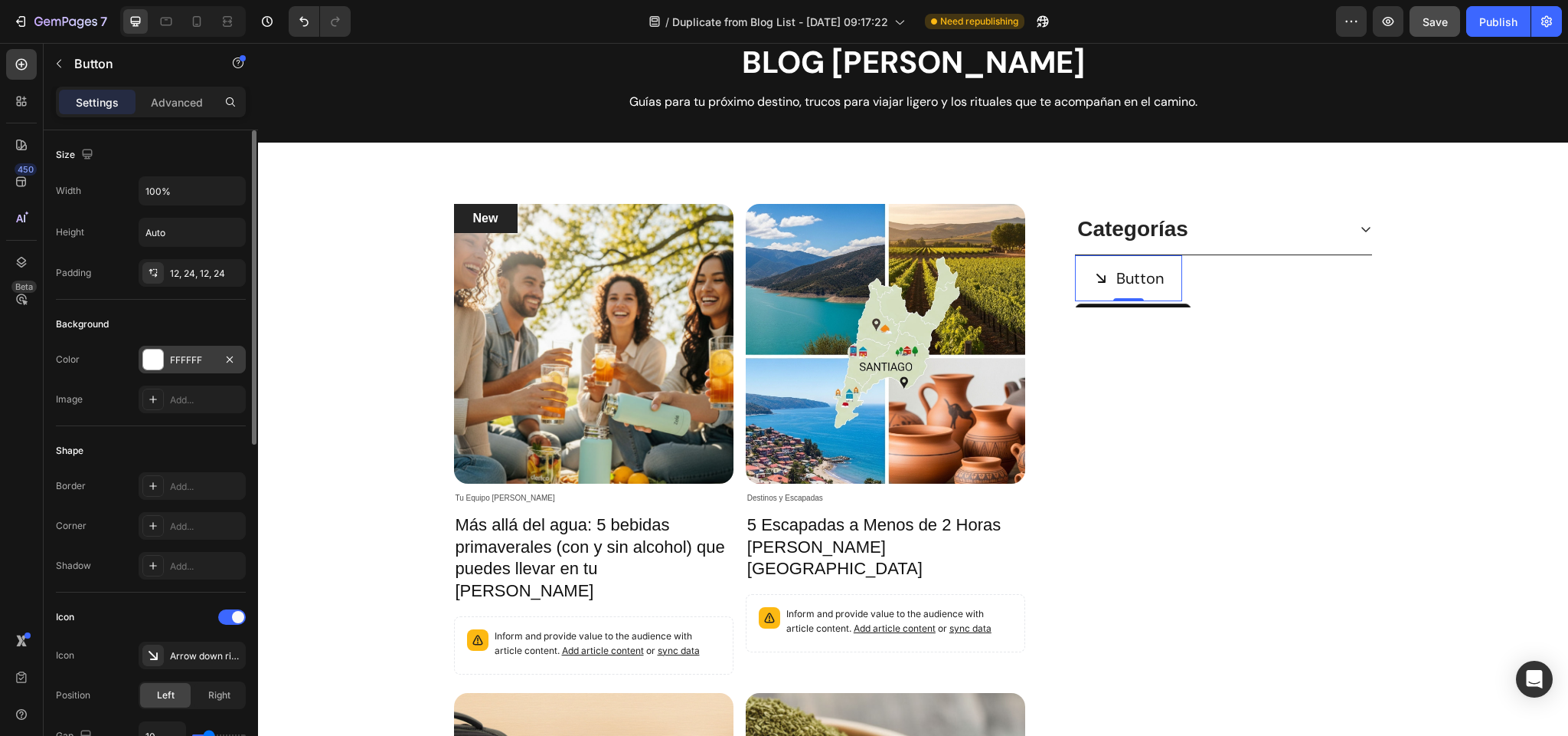
click at [188, 360] on div "FFFFFF" at bounding box center [192, 360] width 44 height 14
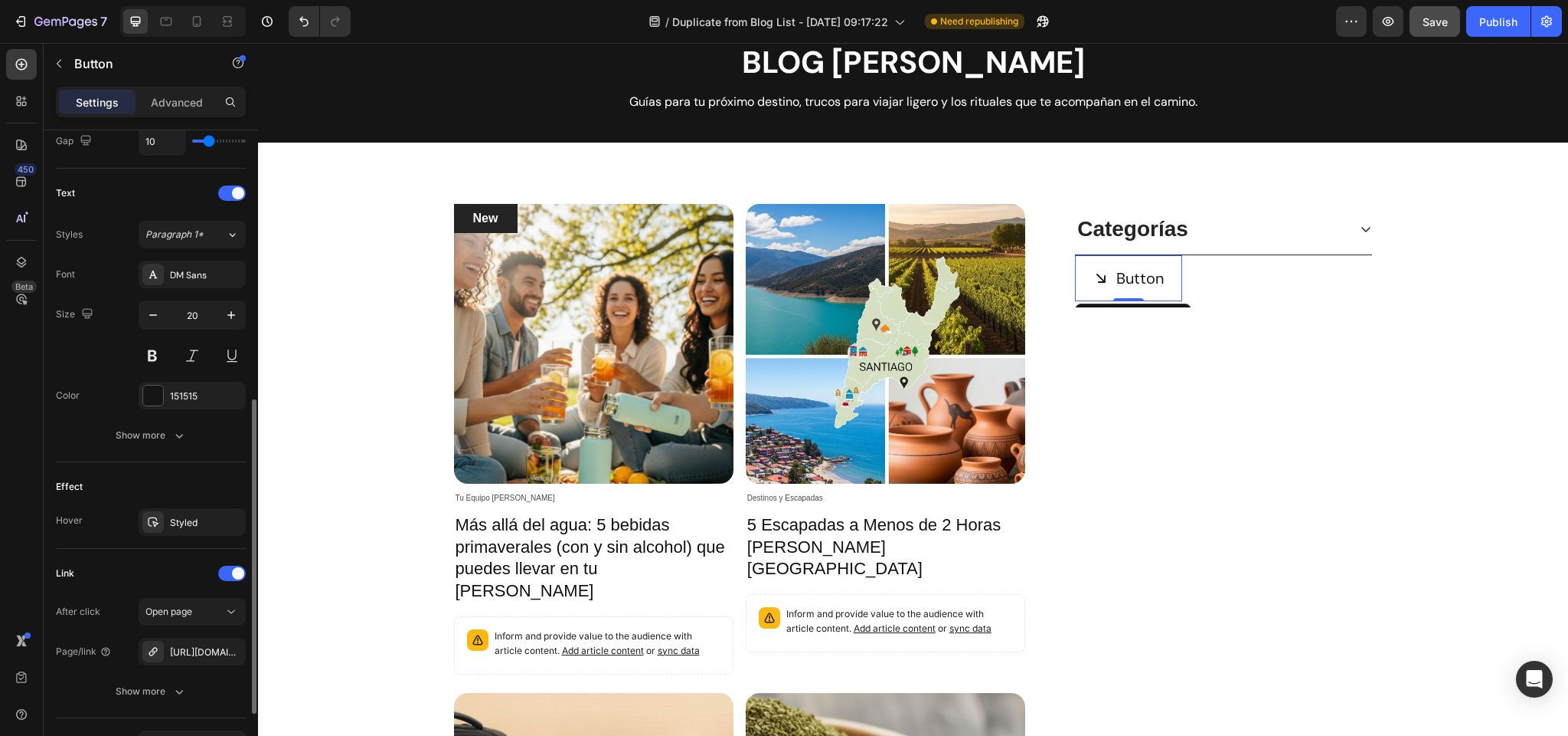
scroll to position [598, 0]
click at [230, 515] on icon "button" at bounding box center [229, 517] width 12 height 12
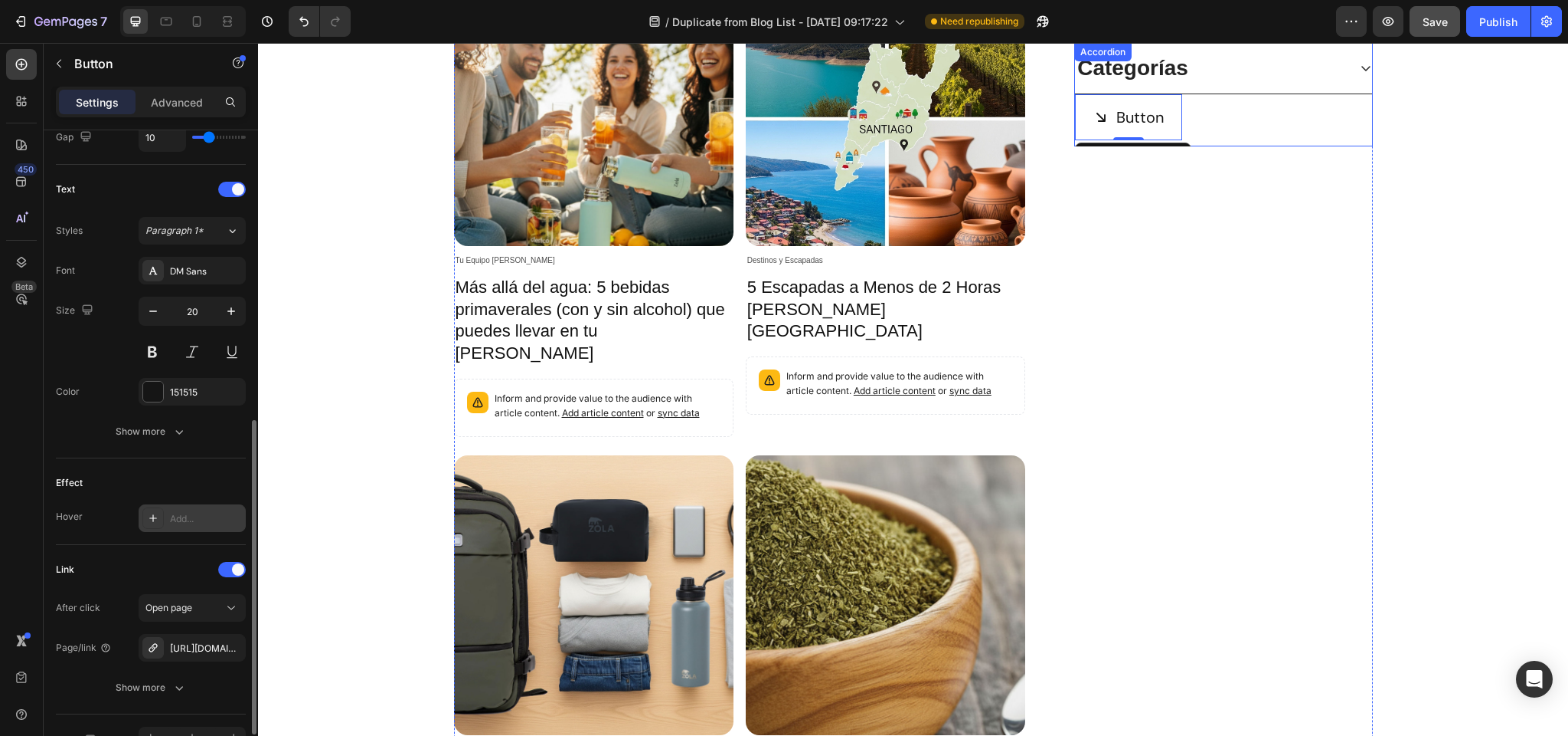
scroll to position [265, 0]
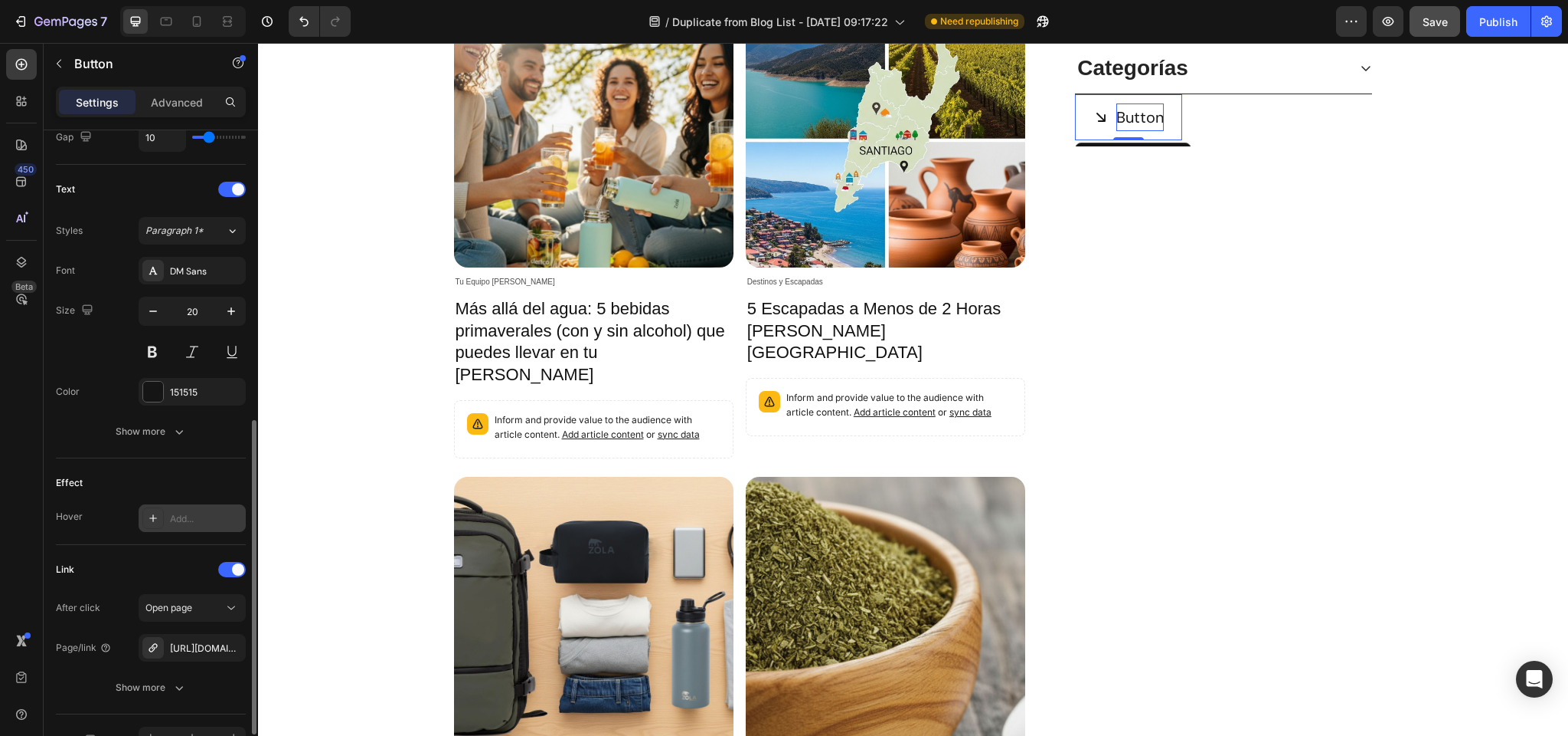
click at [1140, 117] on p "Button" at bounding box center [1140, 117] width 47 height 27
click at [1097, 120] on icon at bounding box center [1101, 117] width 15 height 15
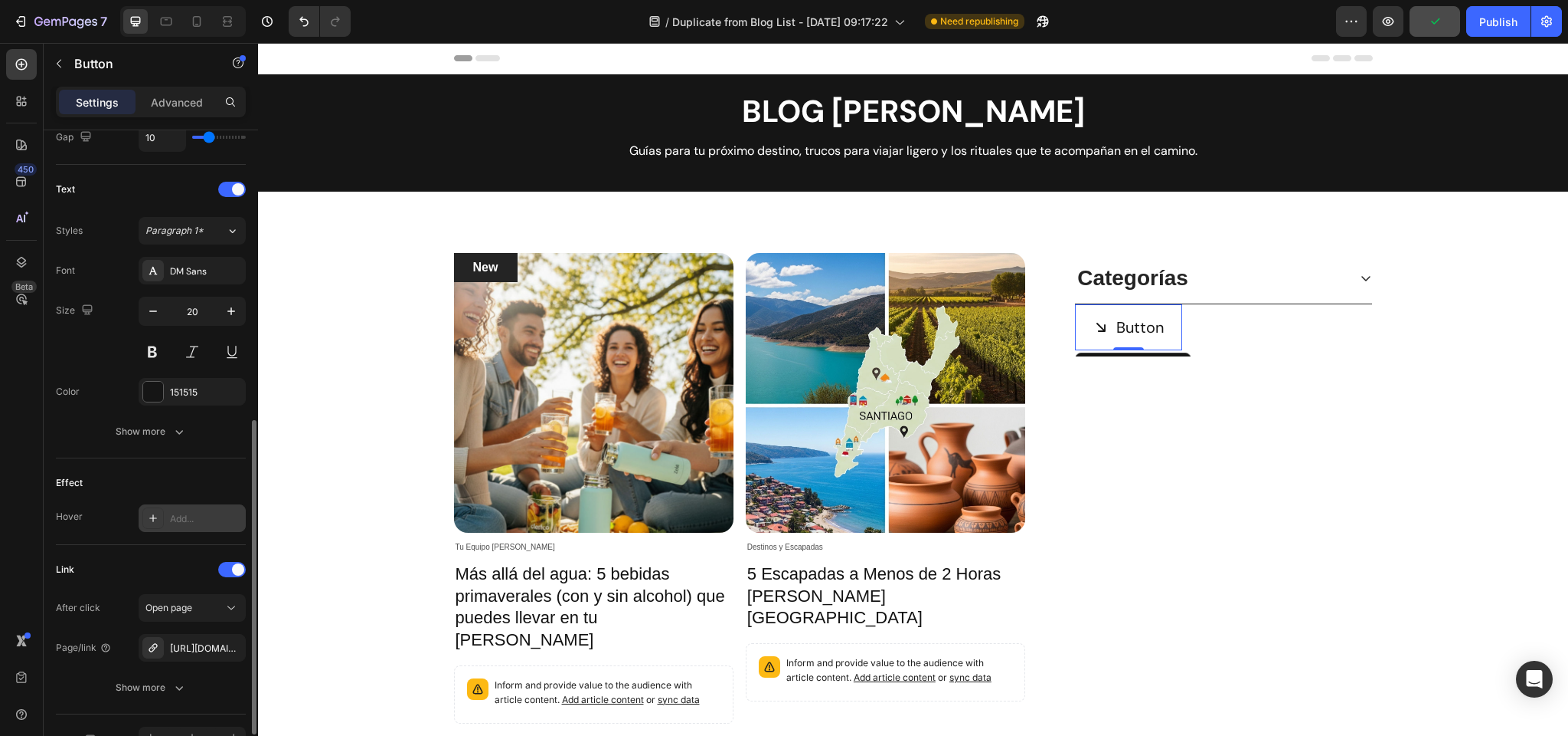
click at [1099, 324] on icon at bounding box center [1102, 327] width 9 height 9
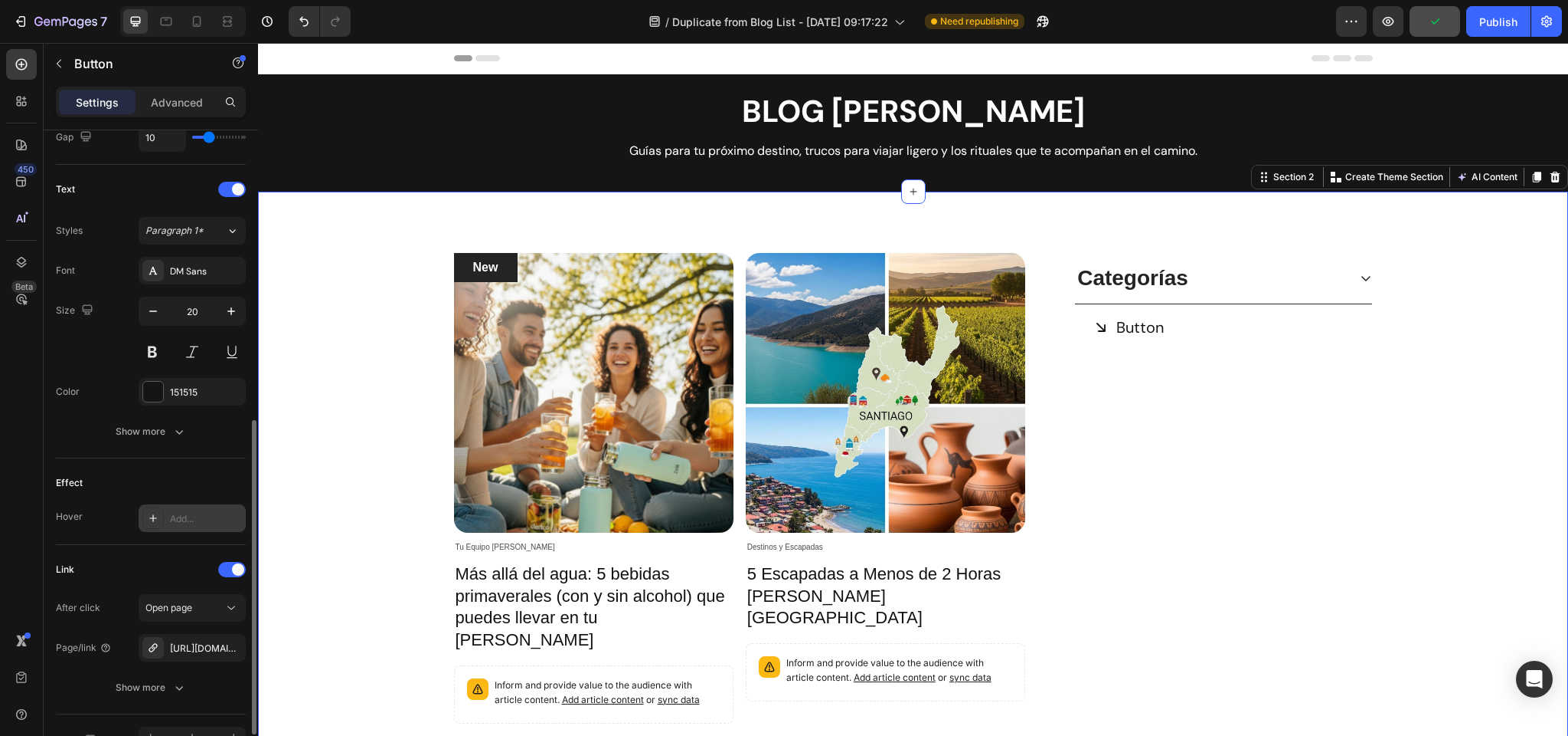
click at [1479, 381] on div "New Text block Row Article Image Tu Equipo Zola Article Category Row Más allá d…" at bounding box center [913, 728] width 1287 height 952
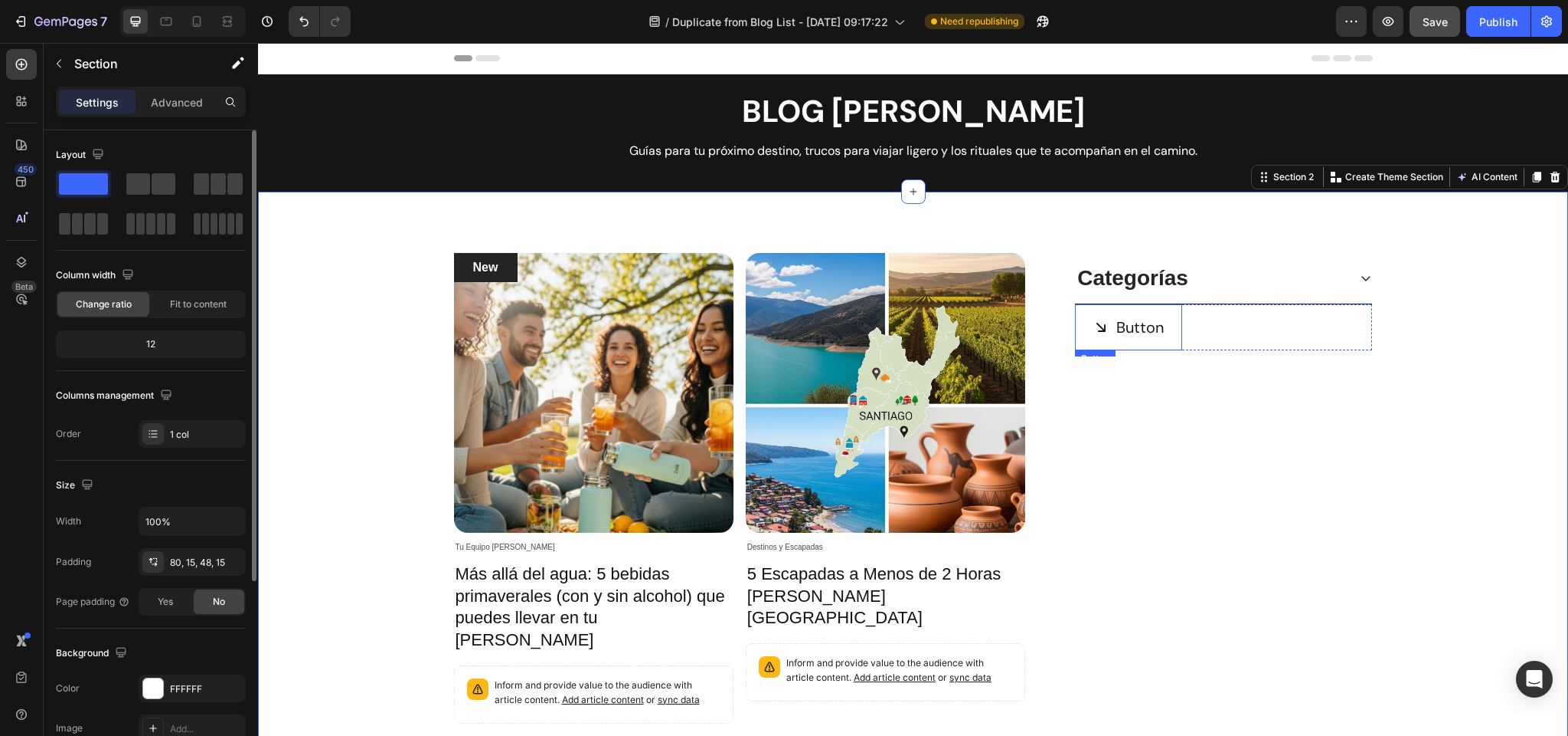
click at [1105, 326] on icon at bounding box center [1102, 327] width 9 height 9
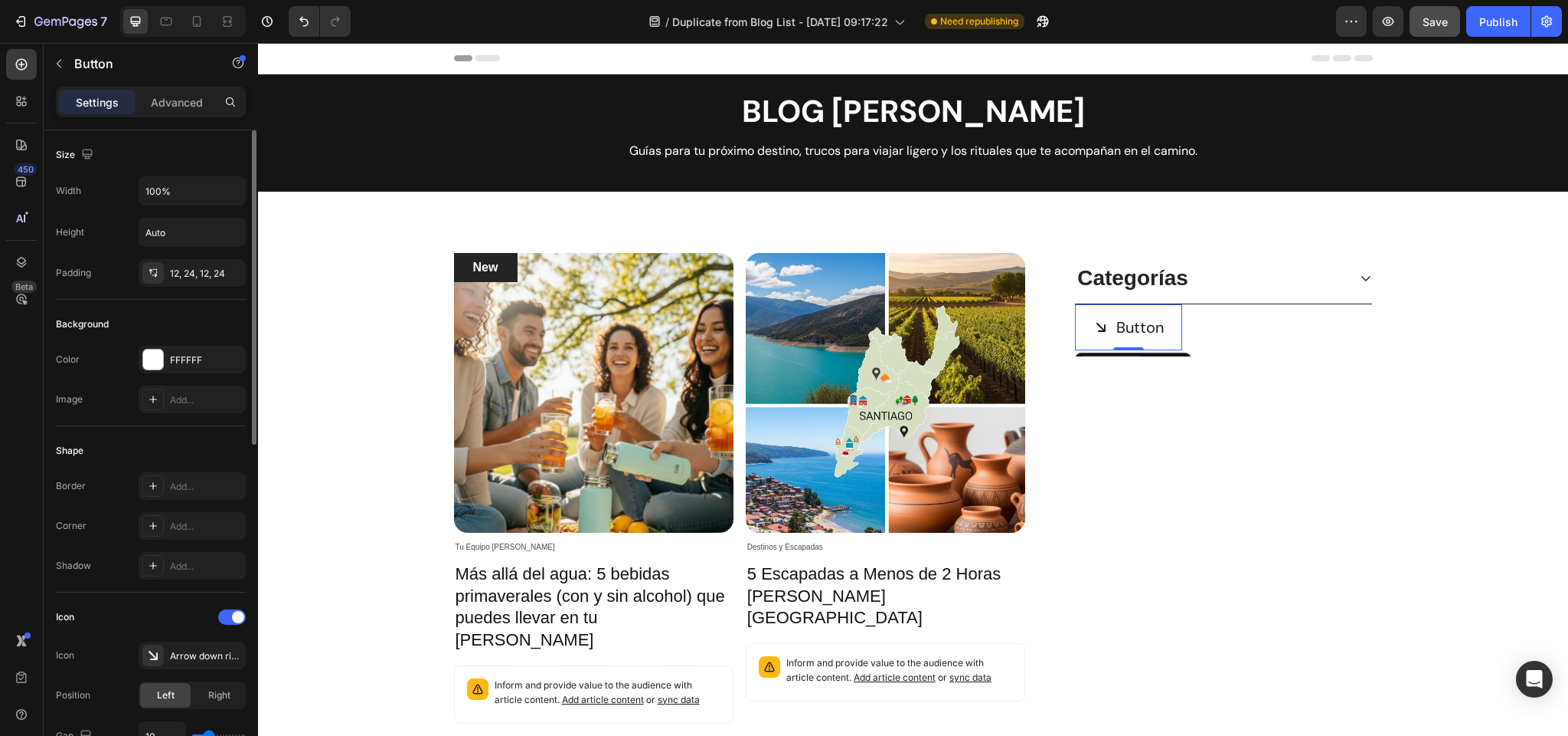
click at [1135, 356] on div "Button" at bounding box center [1111, 365] width 65 height 19
click at [1469, 345] on div "New Text block Row Article Image Tu Equipo Zola Article Category Row Más allá d…" at bounding box center [913, 728] width 1287 height 952
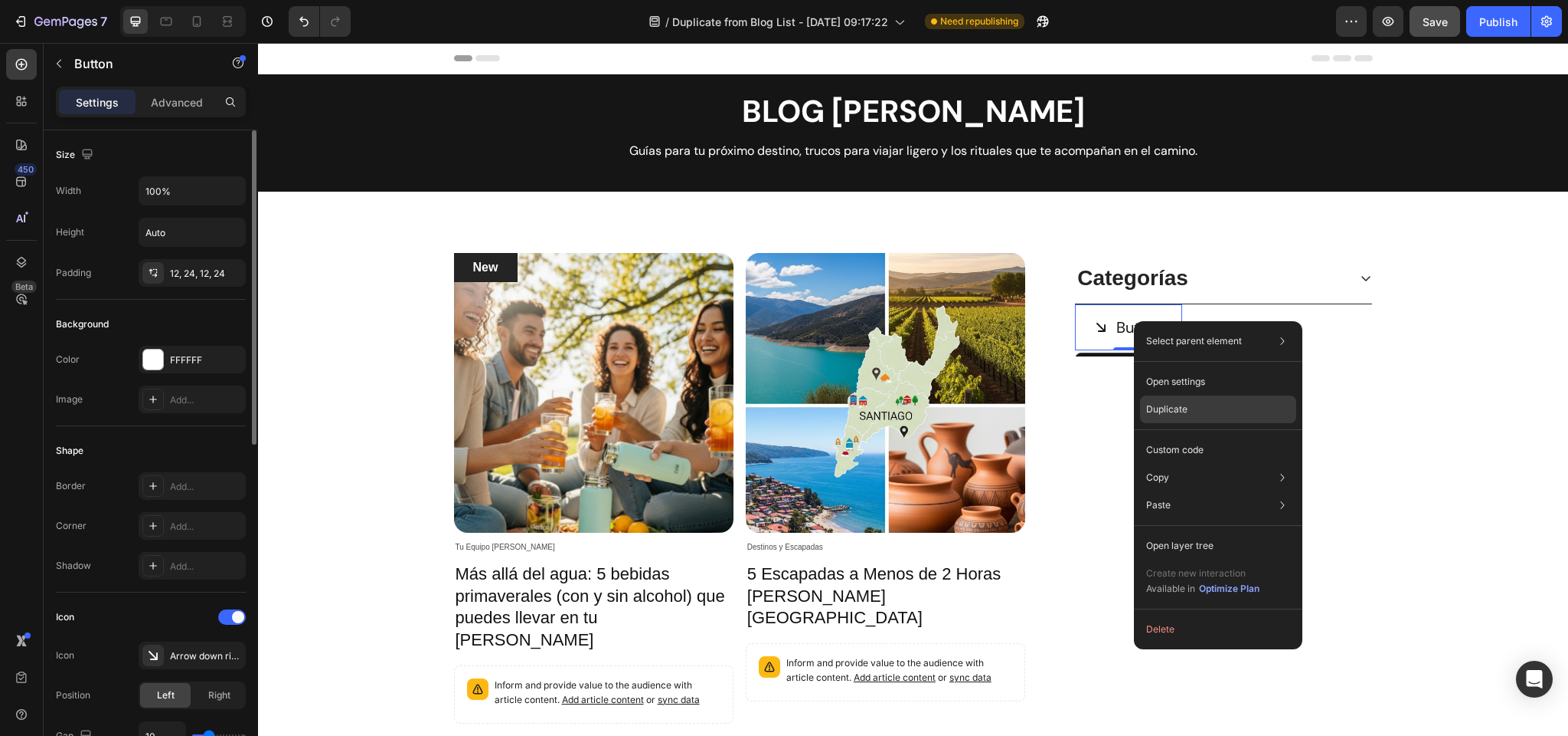
click at [1196, 436] on div "Duplicate" at bounding box center [1219, 450] width 156 height 27
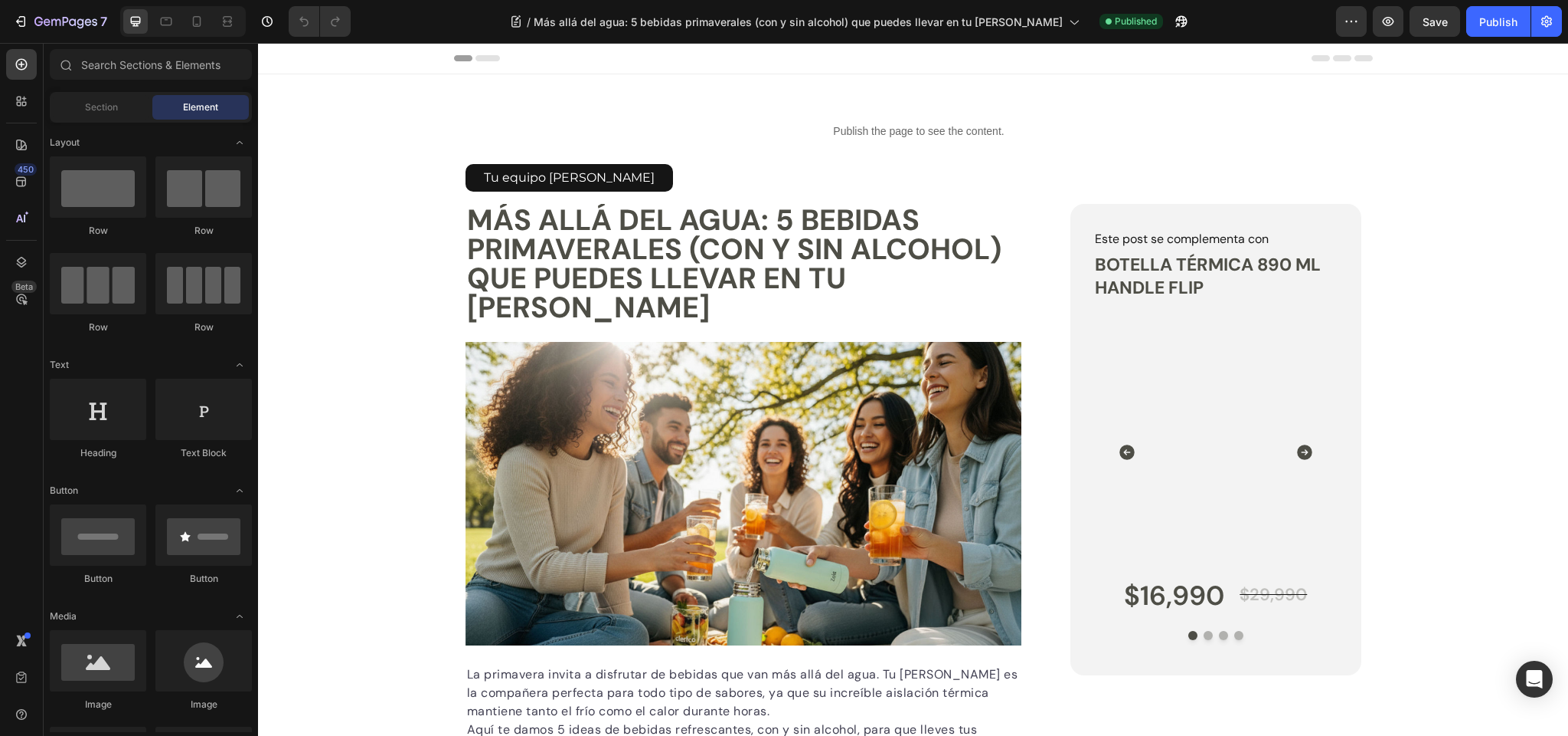
scroll to position [608, 0]
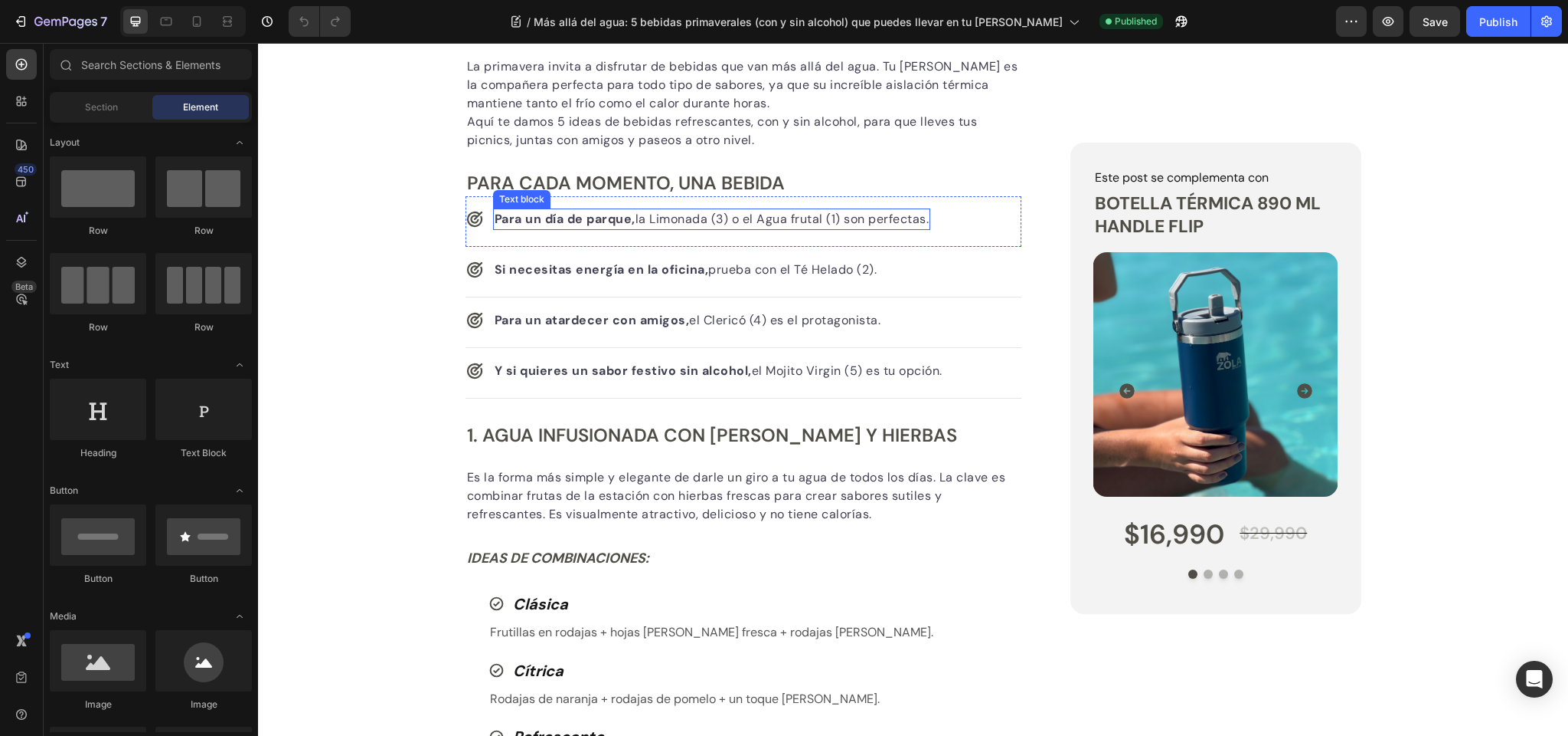
click at [526, 200] on div "Text block" at bounding box center [522, 199] width 51 height 14
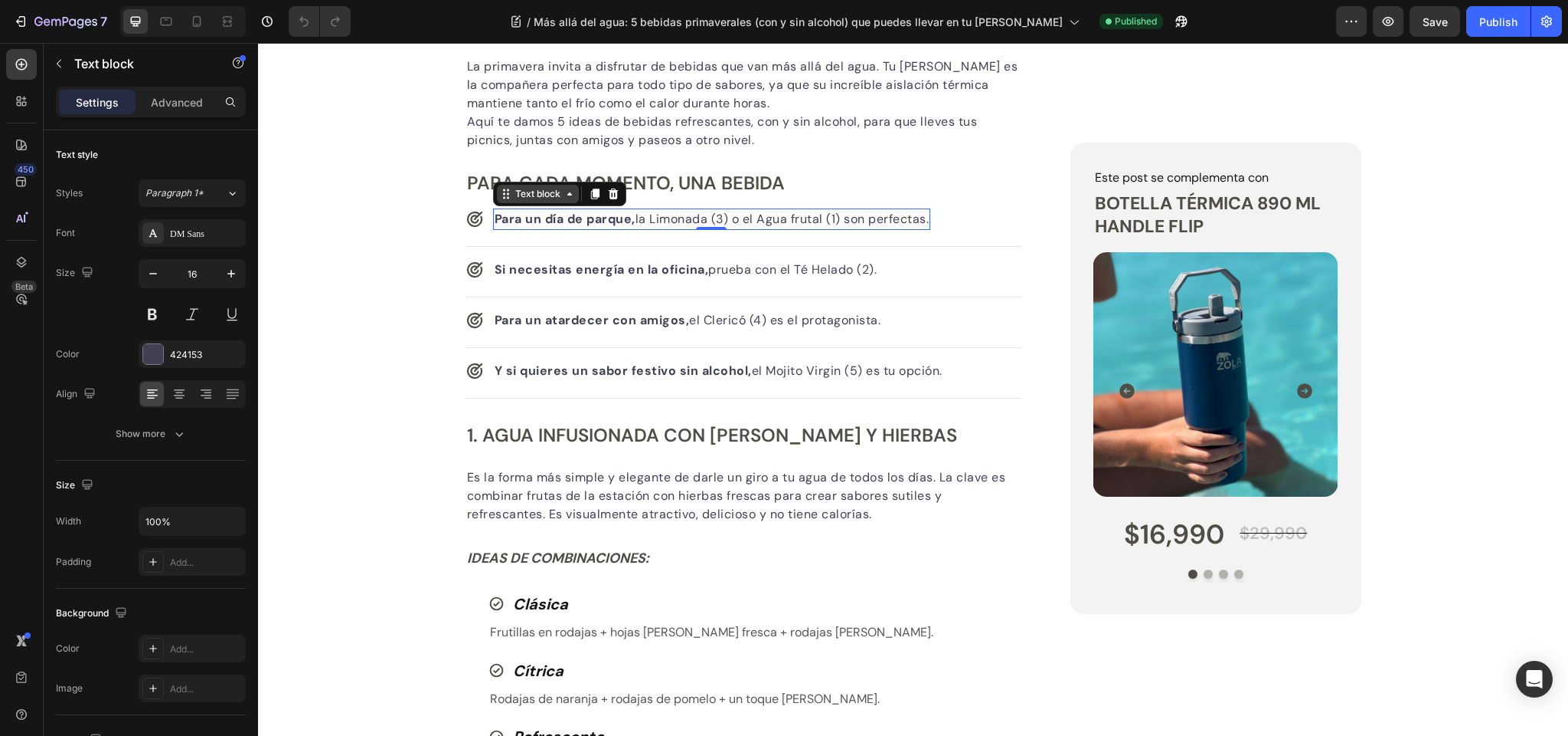
click at [532, 193] on div "Text block" at bounding box center [538, 193] width 51 height 14
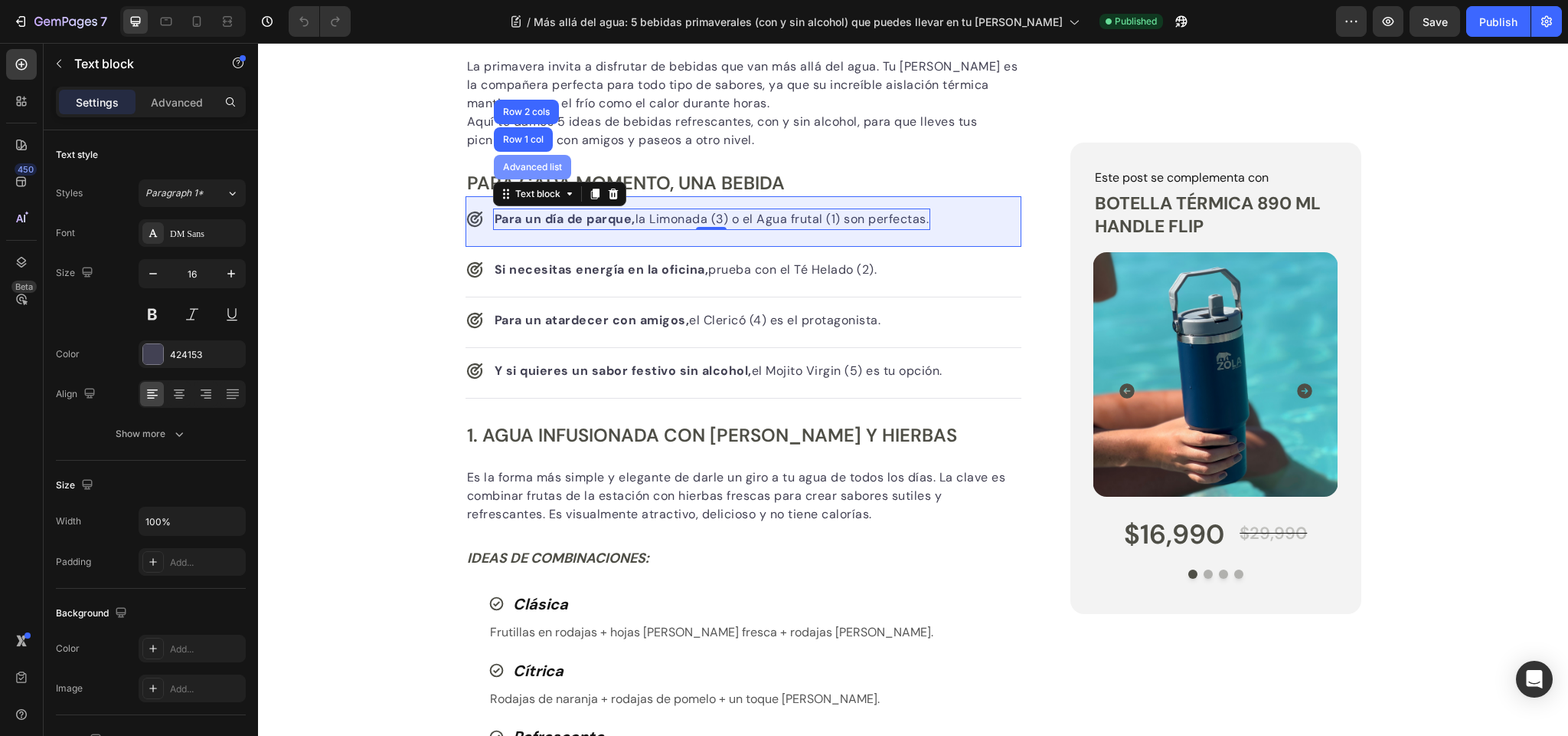
click at [523, 169] on div "Advanced list" at bounding box center [532, 167] width 65 height 9
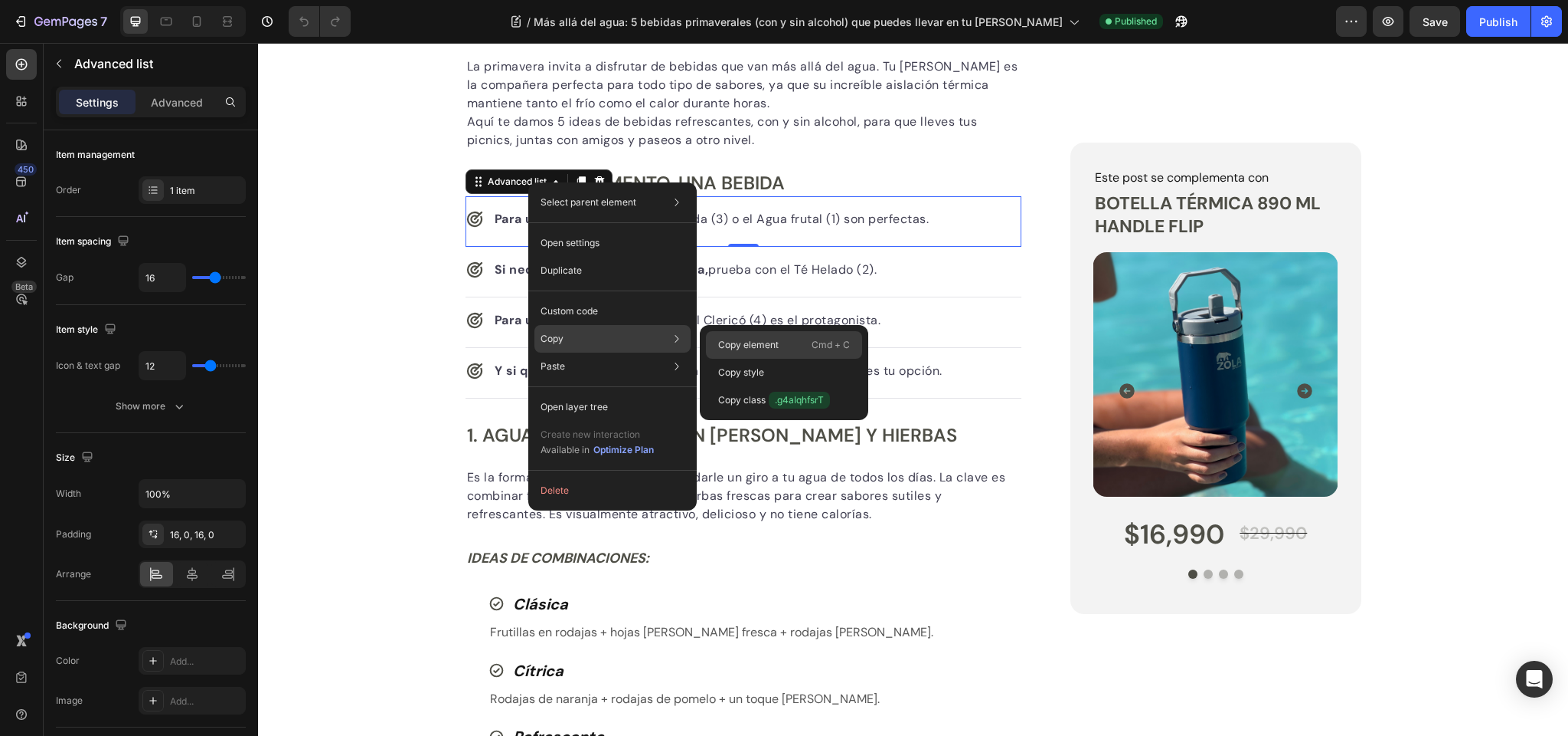
click at [769, 343] on p "Copy element" at bounding box center [749, 345] width 60 height 14
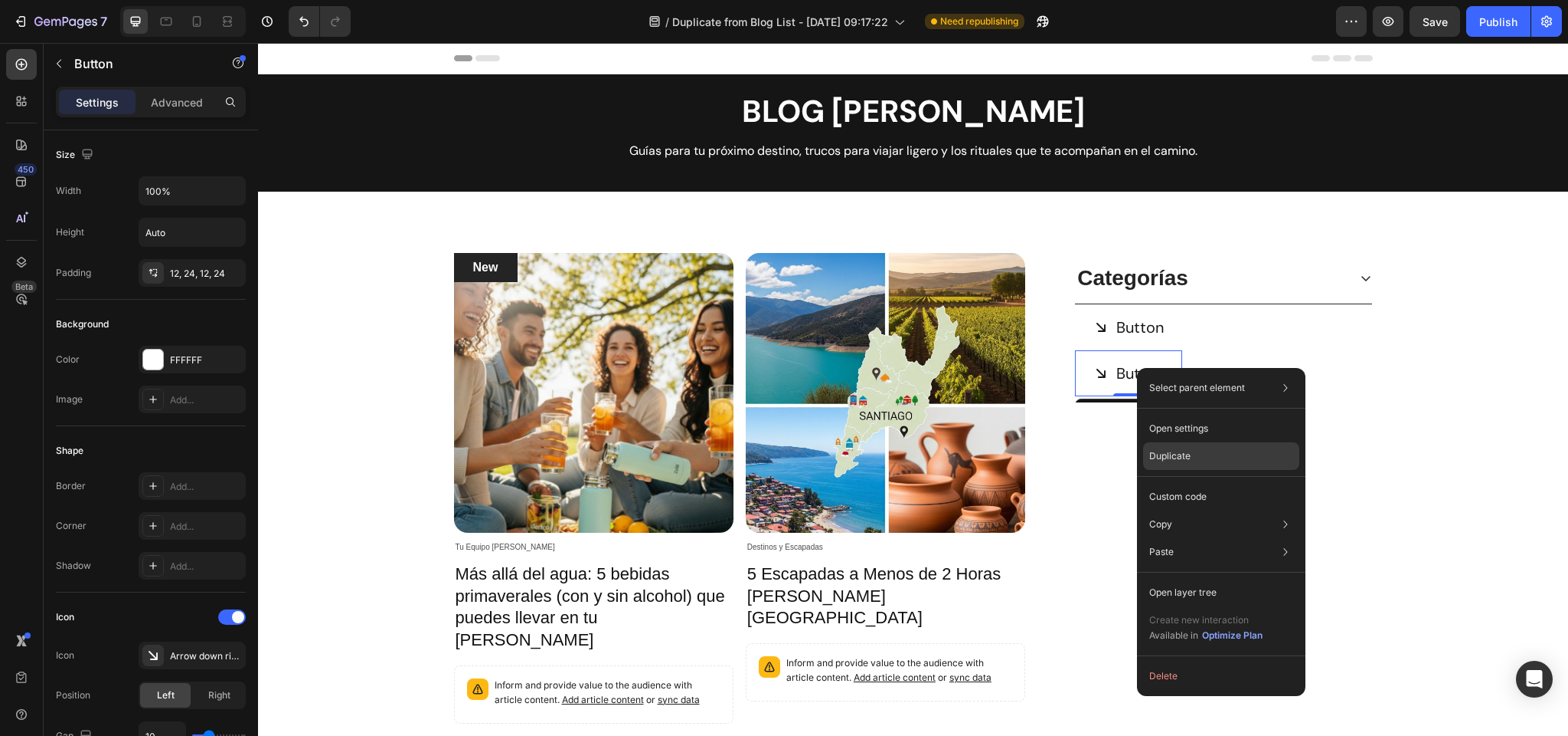
click at [1188, 450] on p "Duplicate" at bounding box center [1171, 456] width 41 height 14
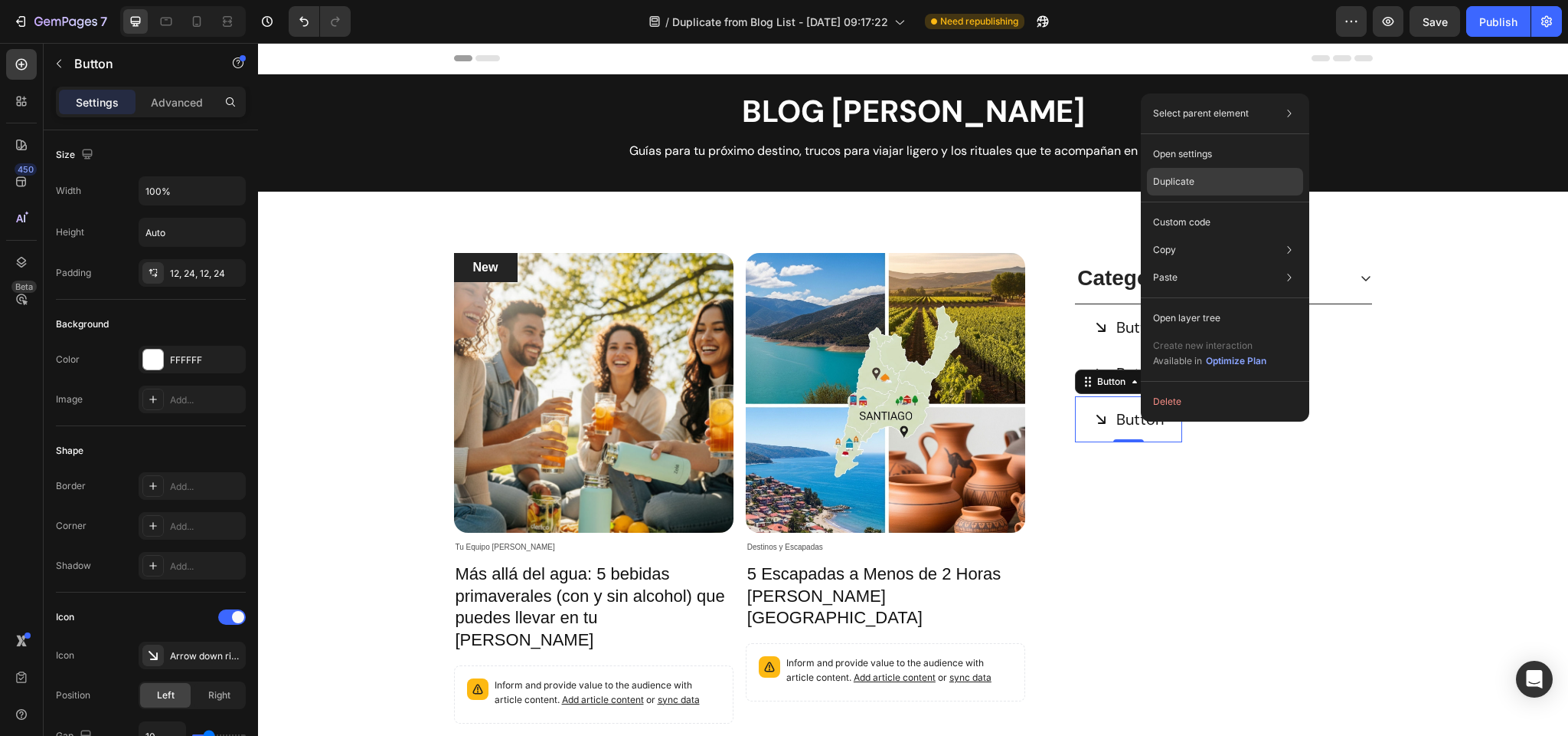
click at [1166, 208] on div "Duplicate" at bounding box center [1225, 221] width 156 height 27
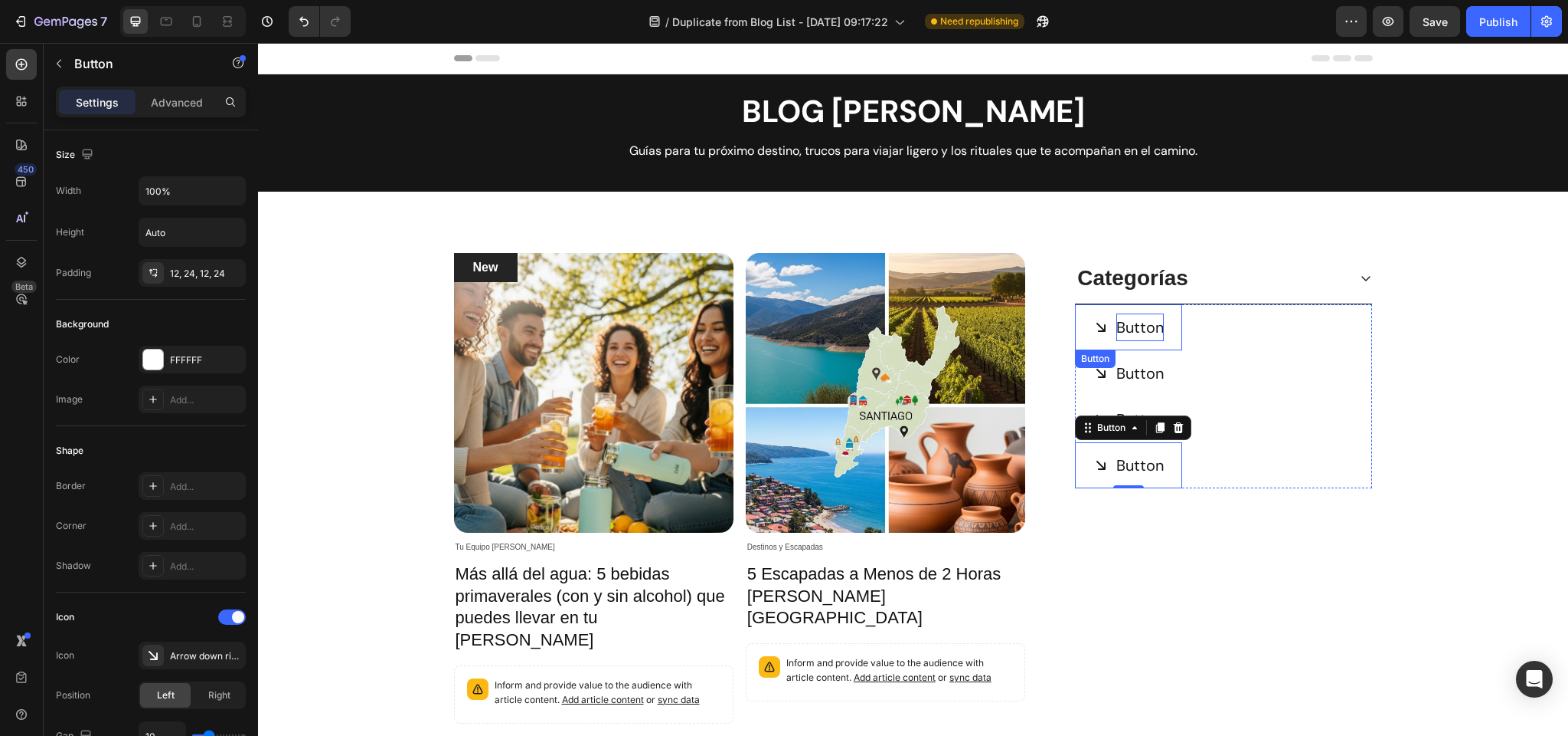
click at [1140, 326] on p "Button" at bounding box center [1140, 327] width 47 height 27
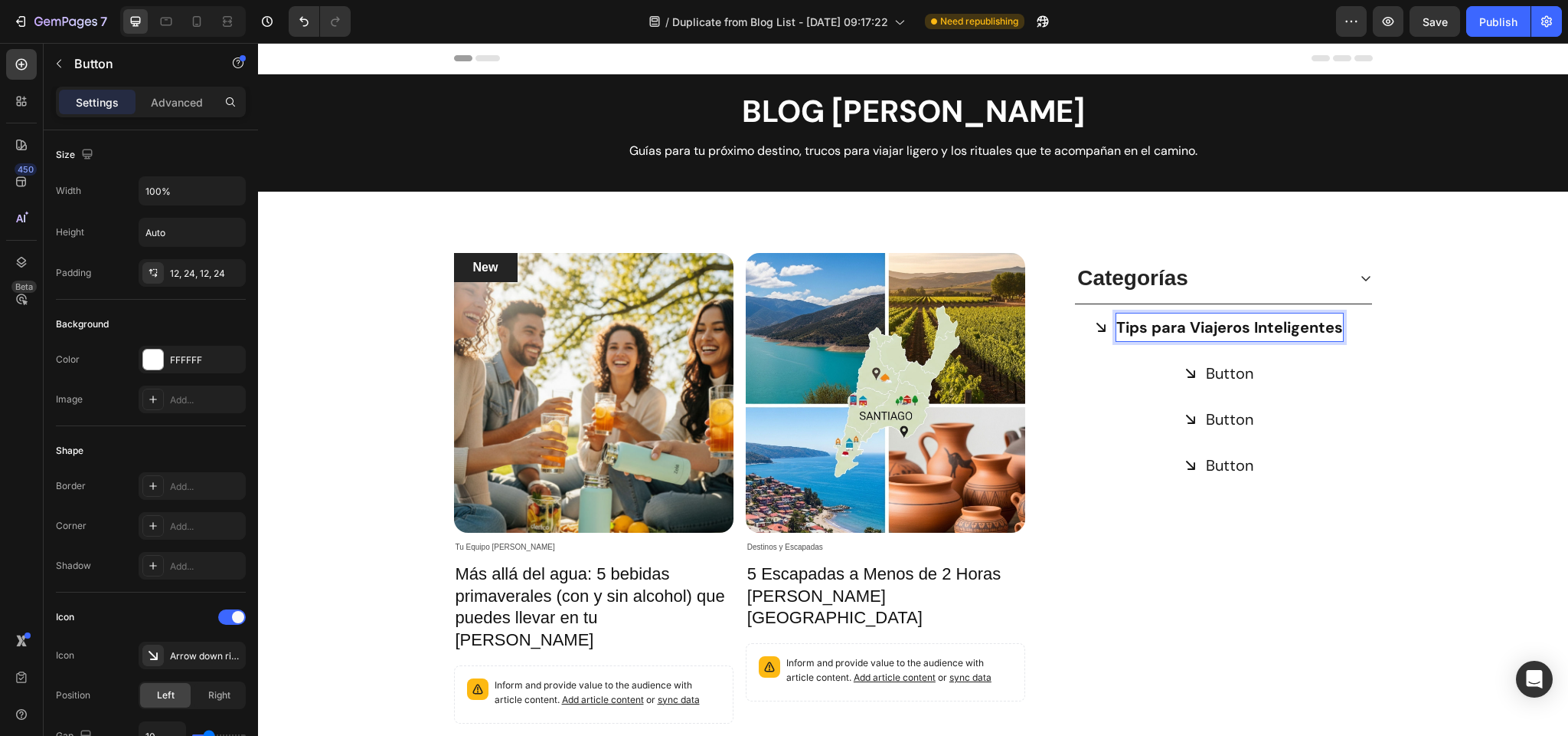
click at [1142, 327] on strong "Tips para Viajeros Inteligentes" at bounding box center [1230, 327] width 227 height 20
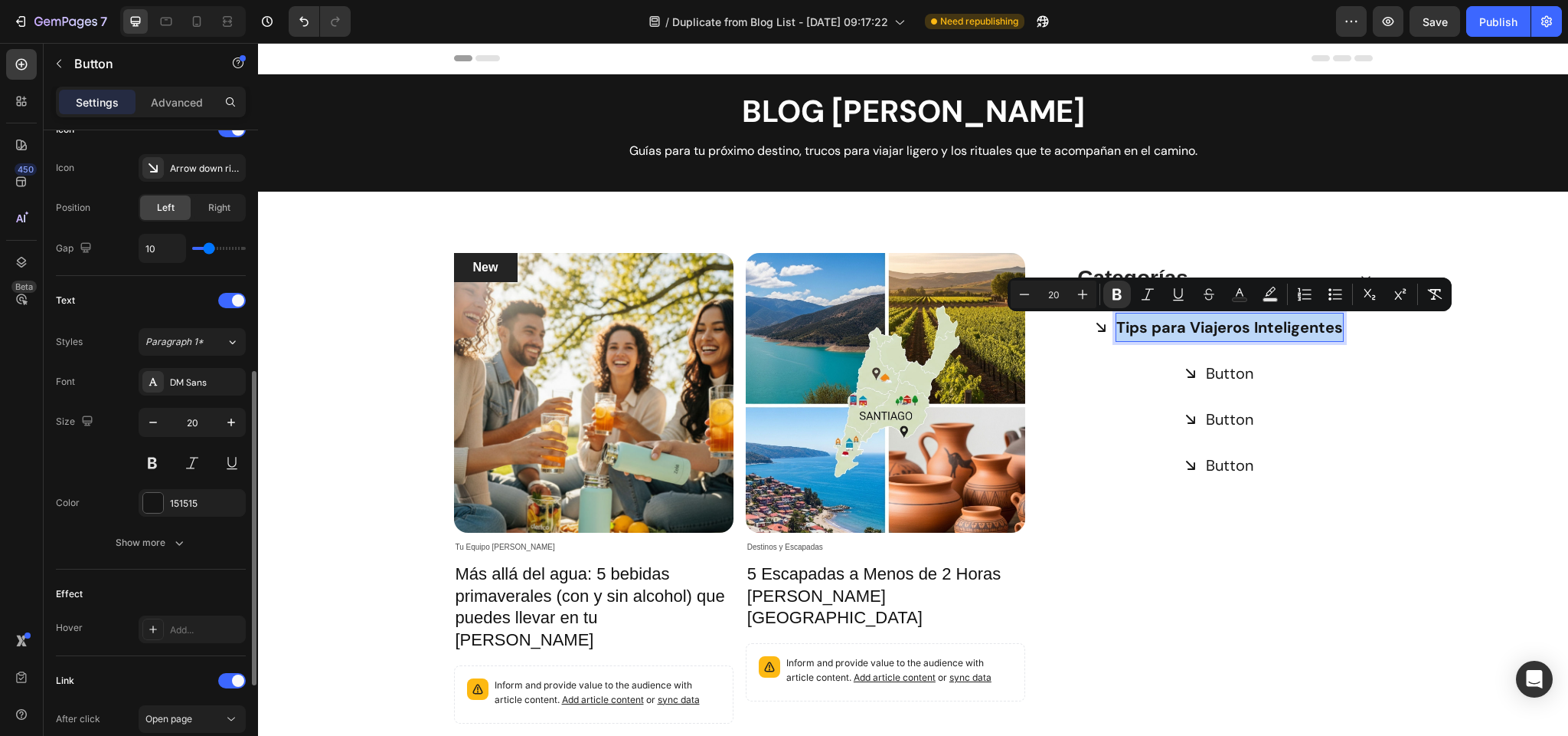
scroll to position [499, 0]
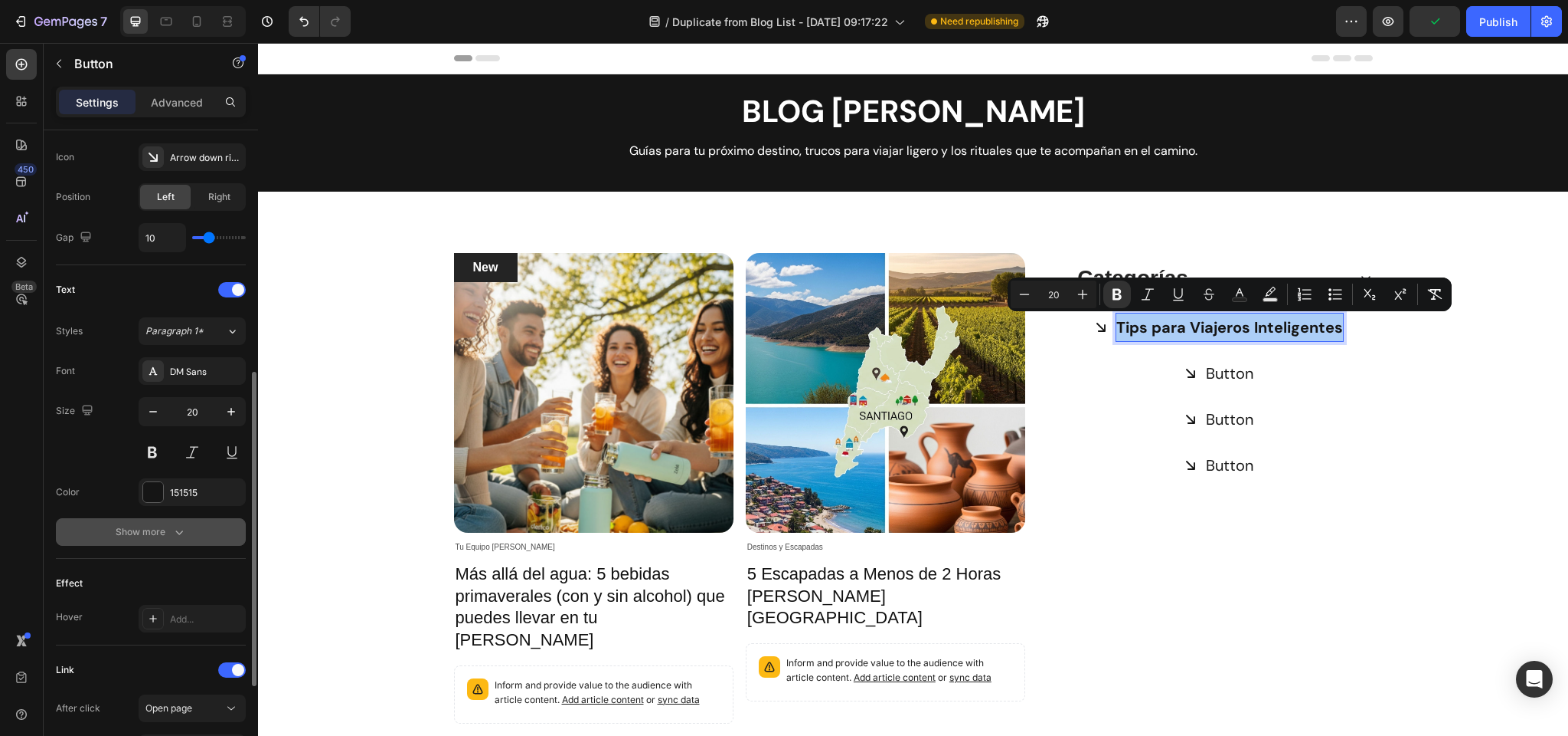
click at [154, 532] on div "Show more" at bounding box center [152, 532] width 72 height 15
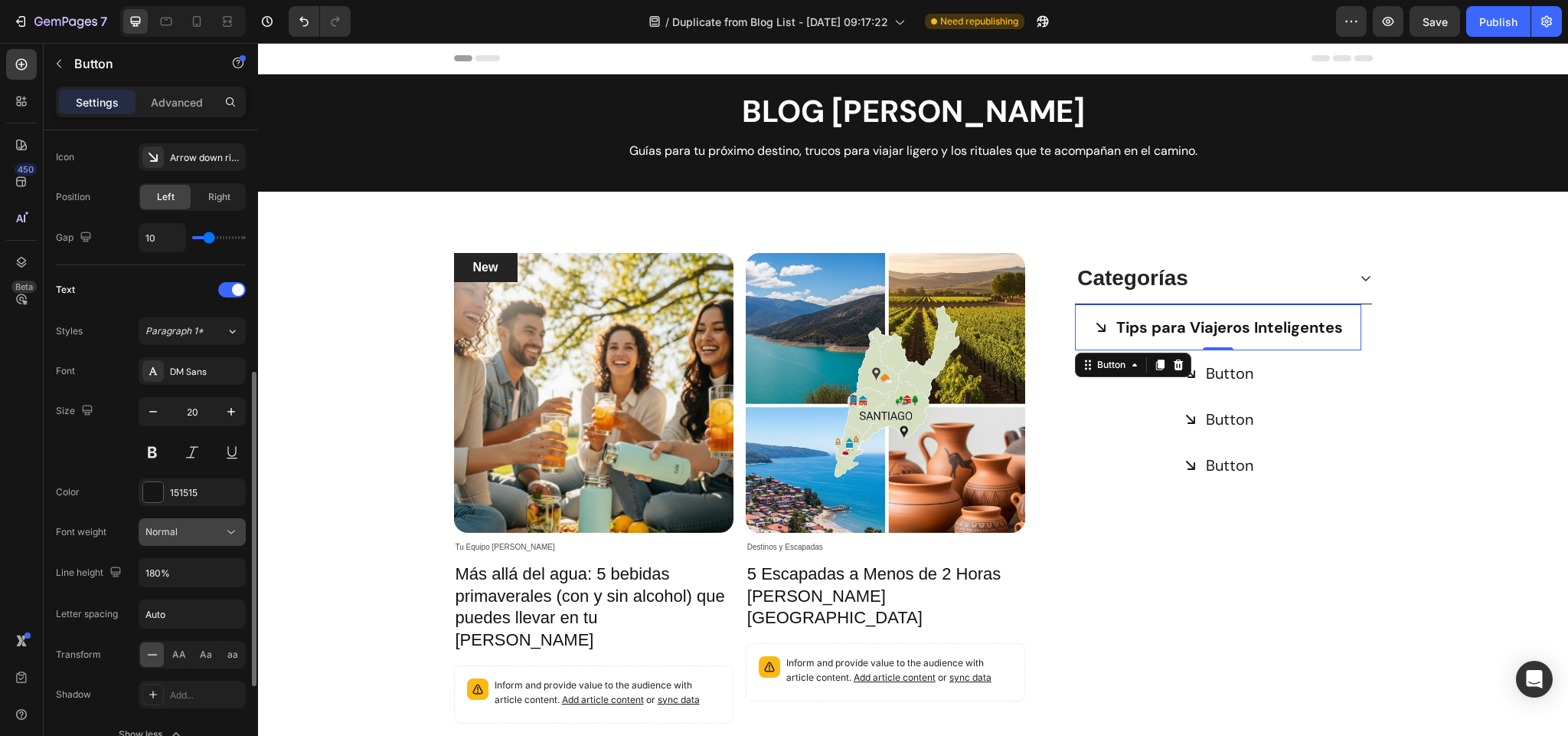
click at [186, 530] on div "Normal" at bounding box center [185, 532] width 78 height 14
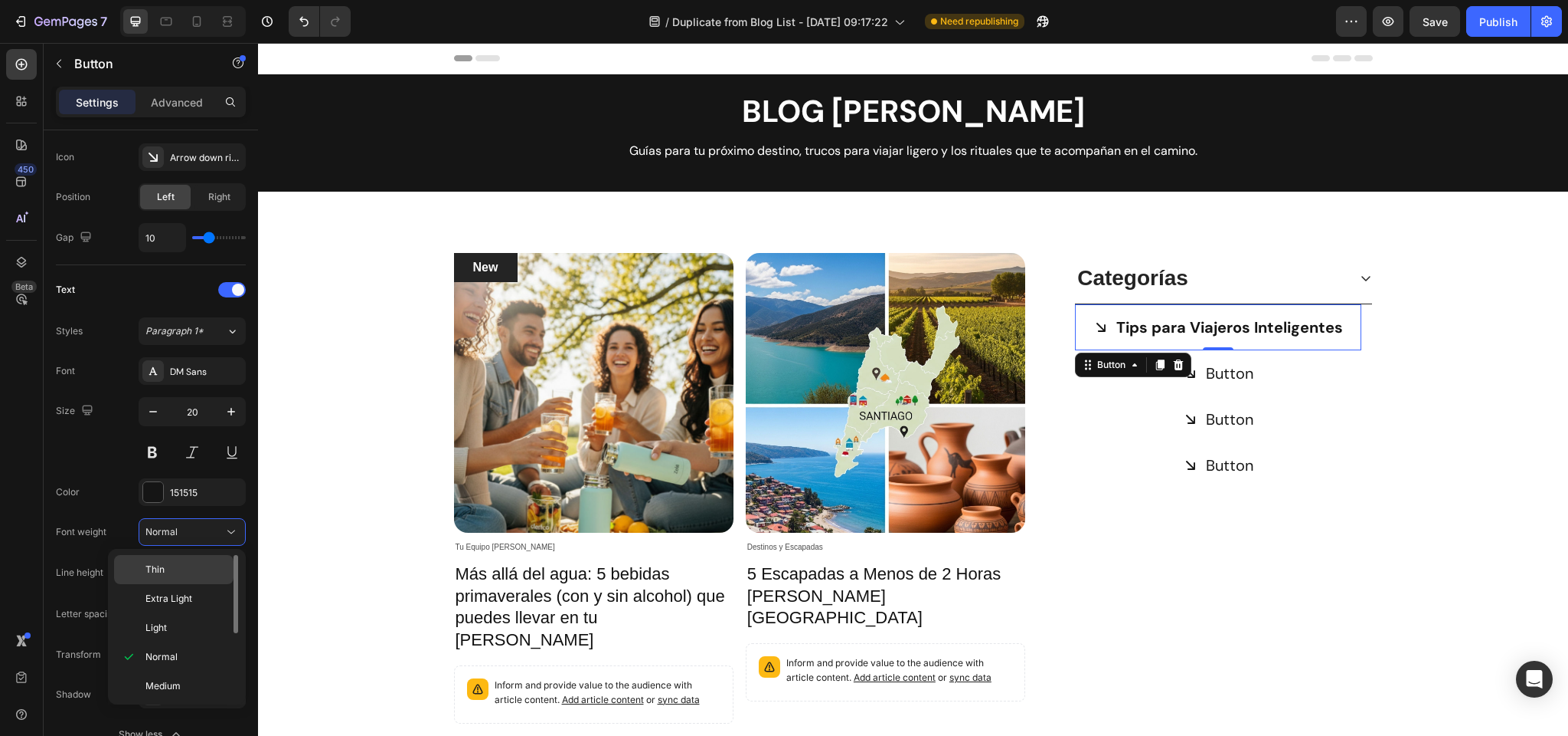
click at [173, 564] on p "Thin" at bounding box center [186, 569] width 81 height 14
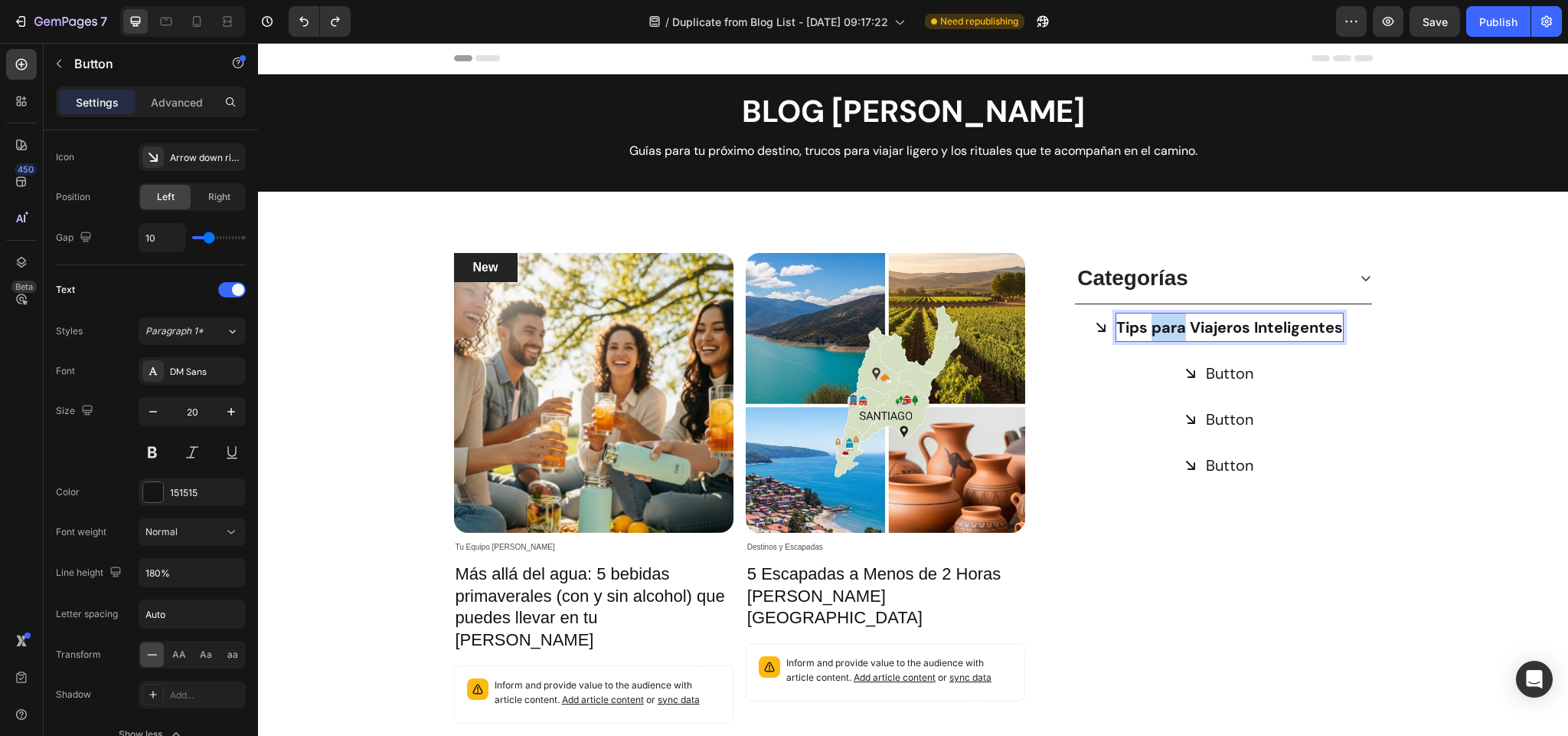
click at [1159, 325] on strong "Tips para Viajeros Inteligentes" at bounding box center [1230, 327] width 227 height 20
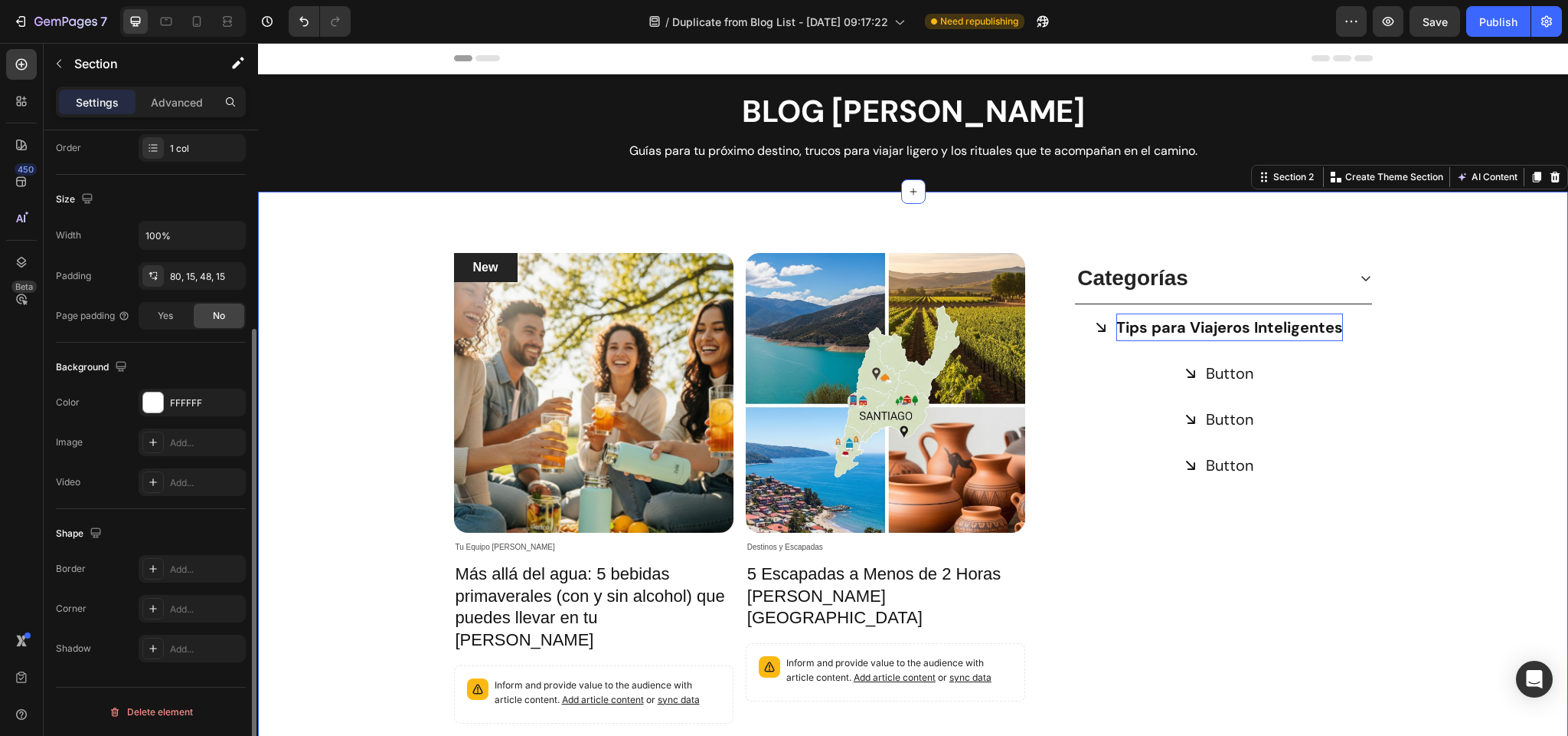
click at [1471, 371] on div "New Text block Row Article Image Tu Equipo Zola Article Category Row Más allá d…" at bounding box center [913, 728] width 1287 height 952
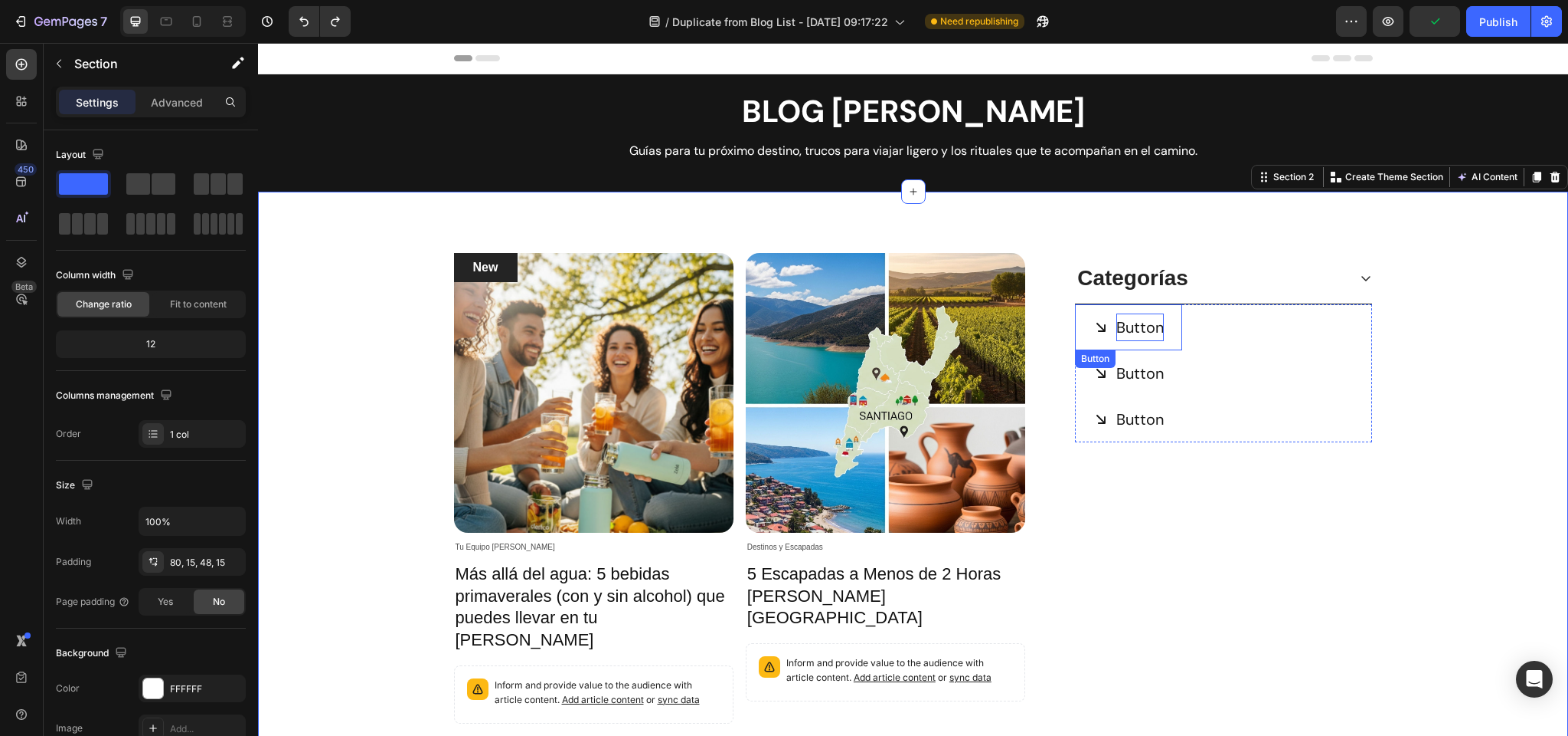
click at [1143, 326] on p "Button" at bounding box center [1140, 327] width 47 height 27
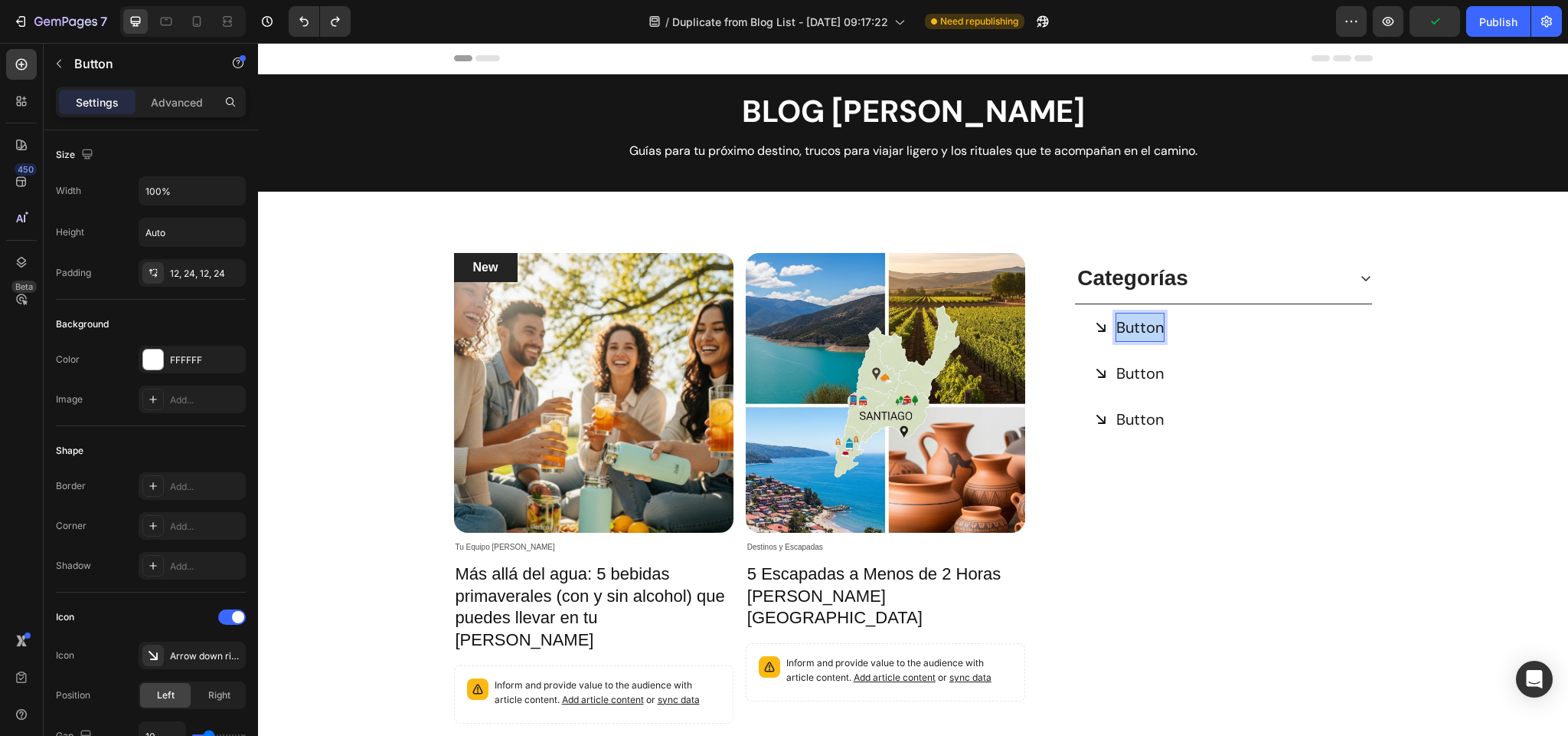
click at [1143, 326] on p "Button" at bounding box center [1140, 327] width 47 height 27
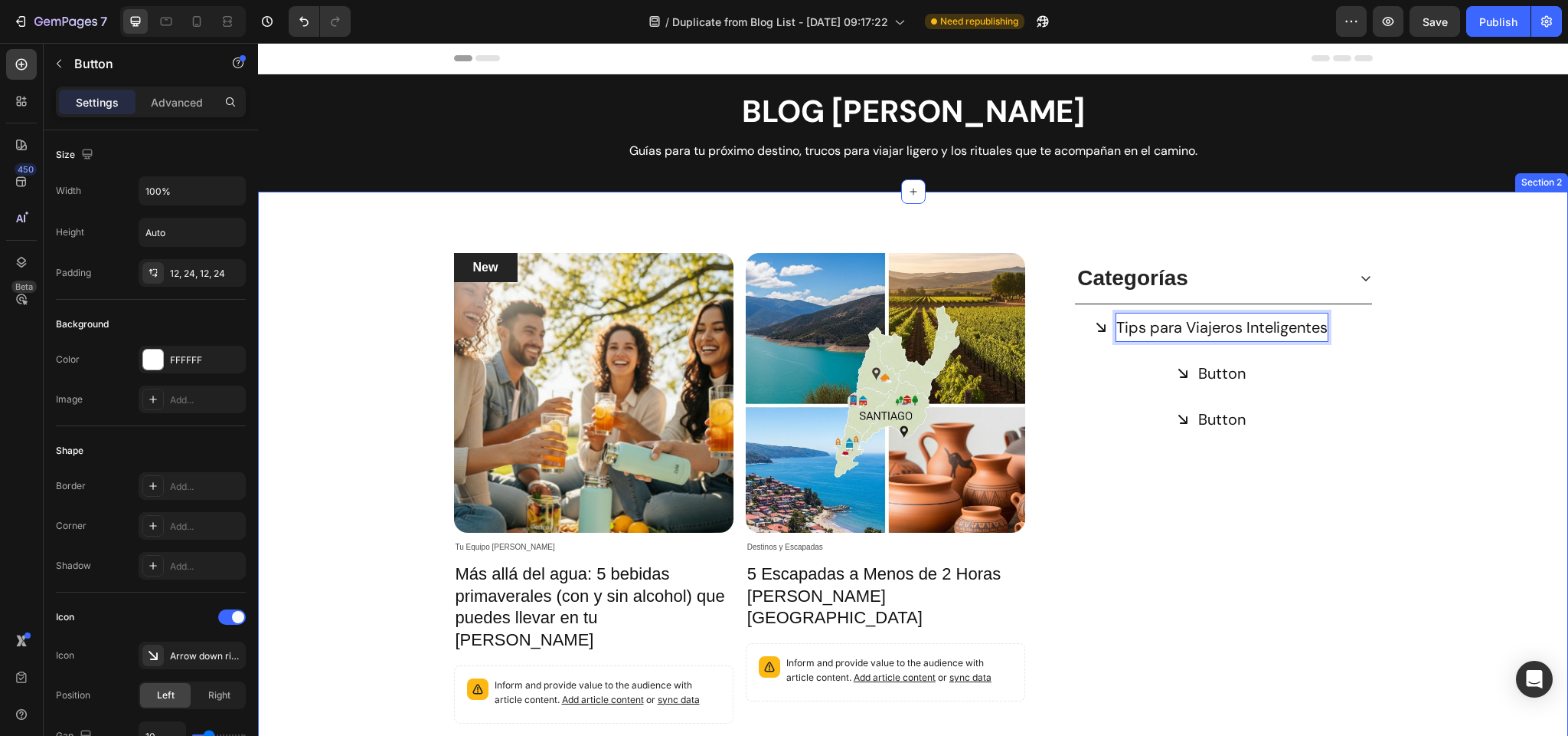
click at [1497, 366] on div "New Text block Row Article Image Tu Equipo Zola Article Category Row Más allá d…" at bounding box center [913, 728] width 1287 height 952
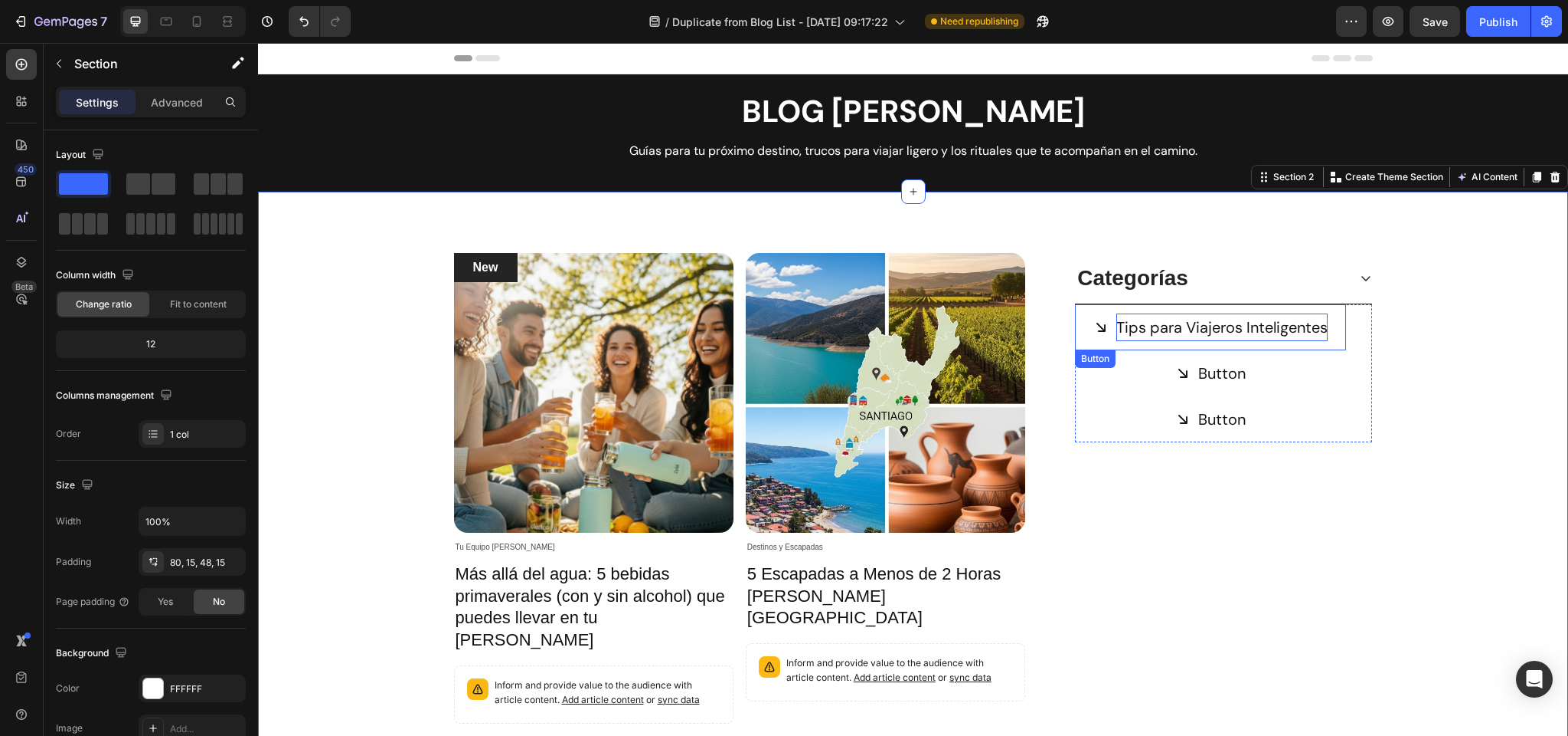
click at [1191, 328] on p "Tips para Viajeros Inteligentes" at bounding box center [1222, 327] width 211 height 27
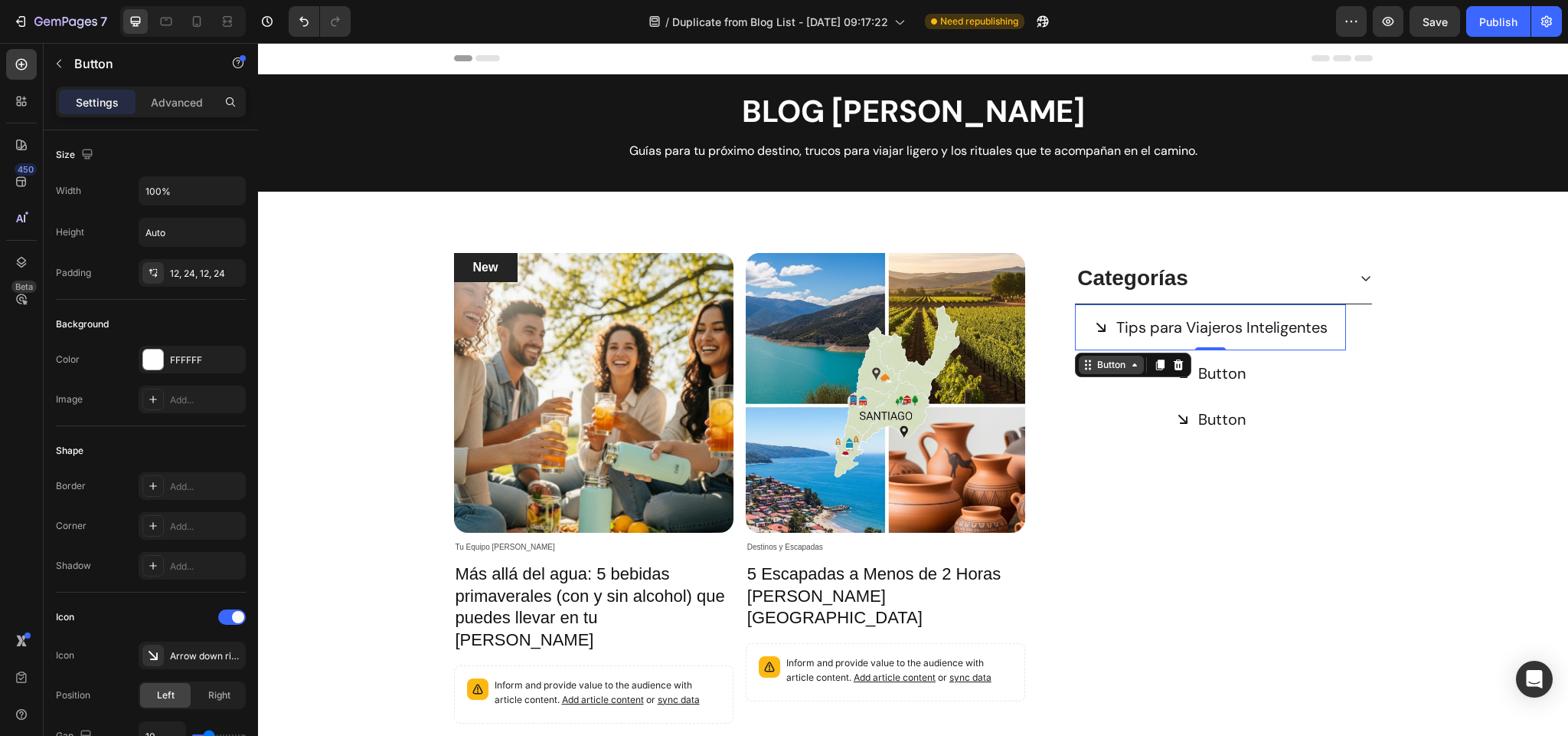
click at [1111, 365] on div "Button" at bounding box center [1111, 365] width 35 height 14
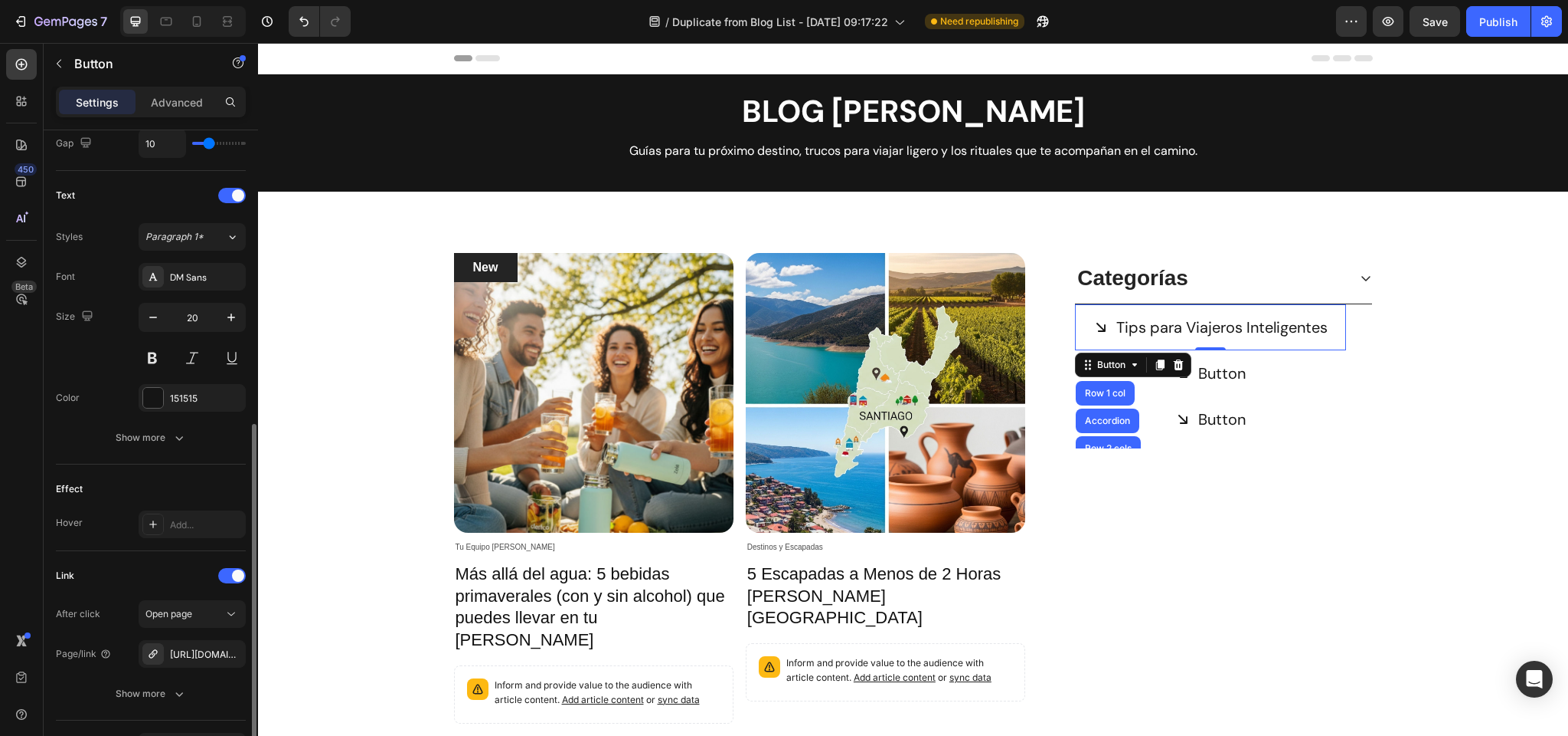
scroll to position [691, 0]
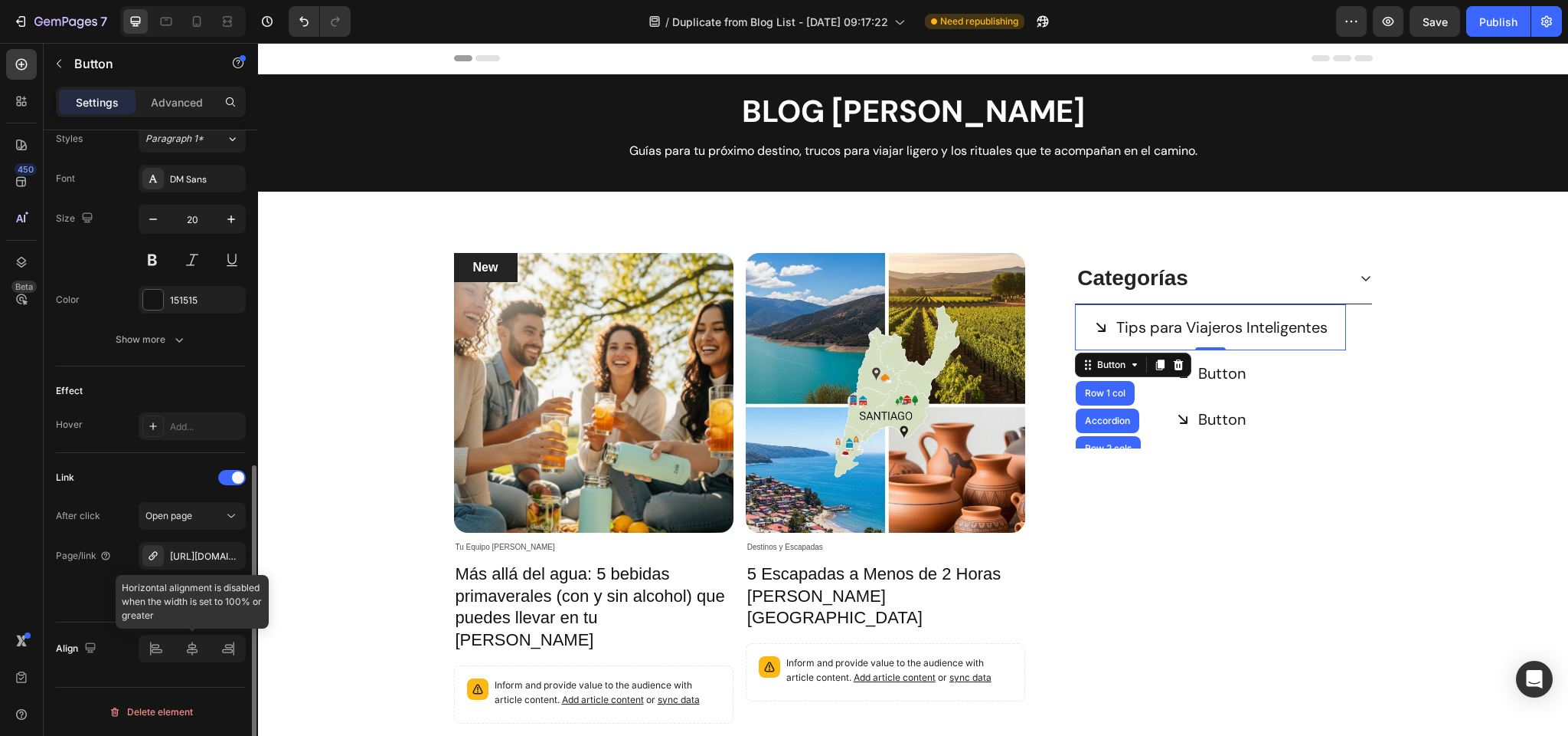
click at [158, 648] on div at bounding box center [192, 647] width 107 height 27
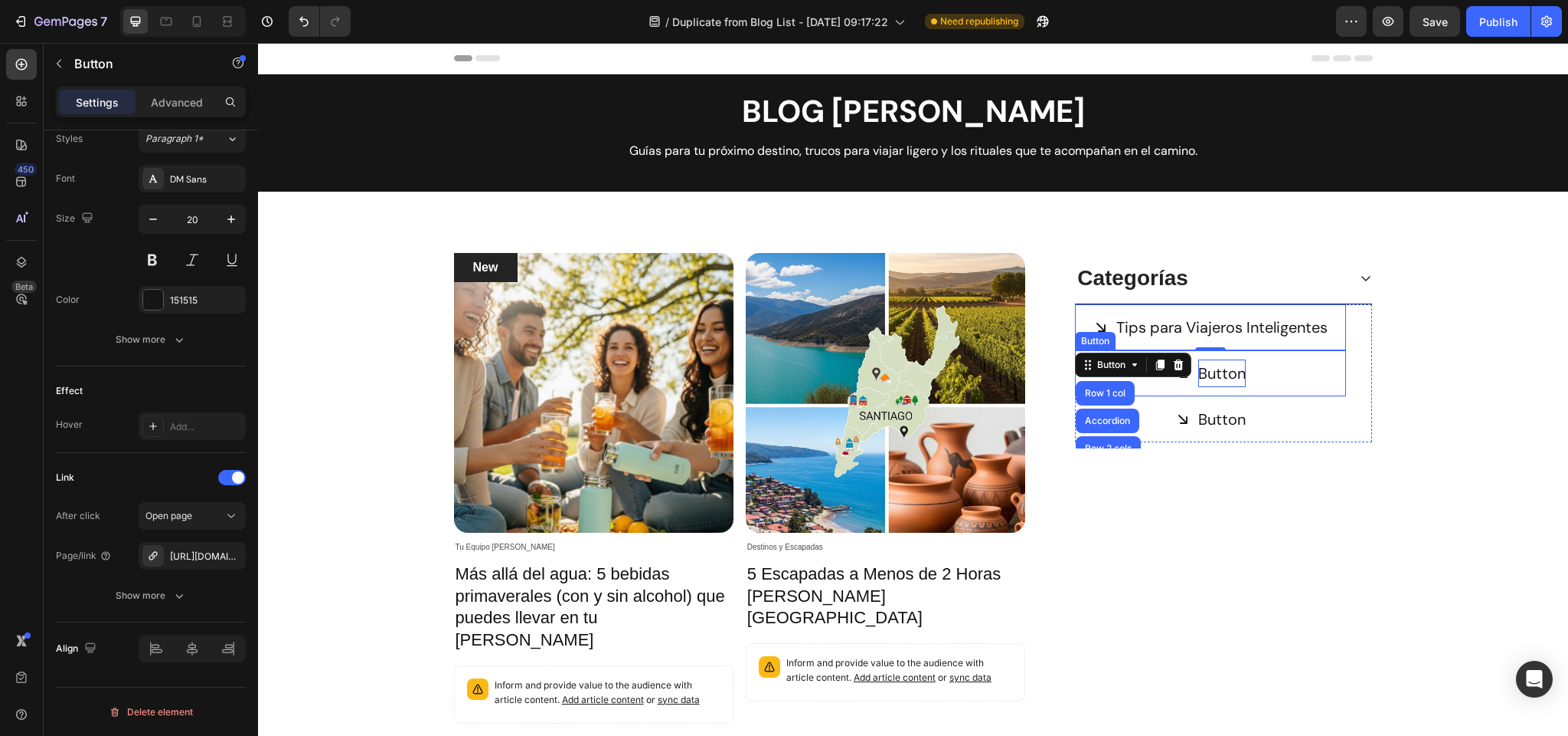
click at [1230, 375] on p "Button" at bounding box center [1222, 372] width 47 height 27
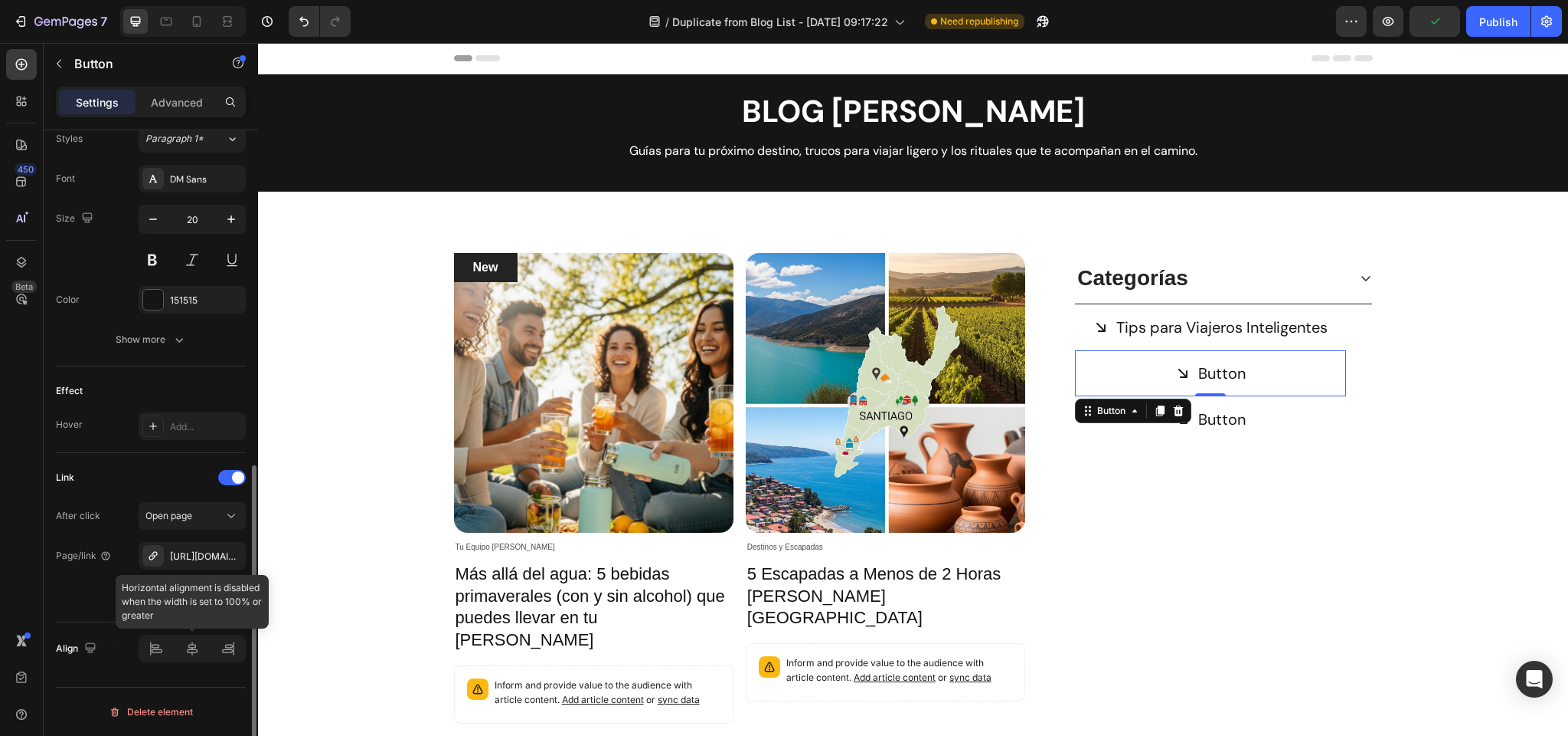
click at [149, 646] on div at bounding box center [192, 647] width 107 height 27
click at [158, 646] on div at bounding box center [192, 647] width 107 height 27
click at [1232, 369] on p "Button" at bounding box center [1222, 372] width 47 height 27
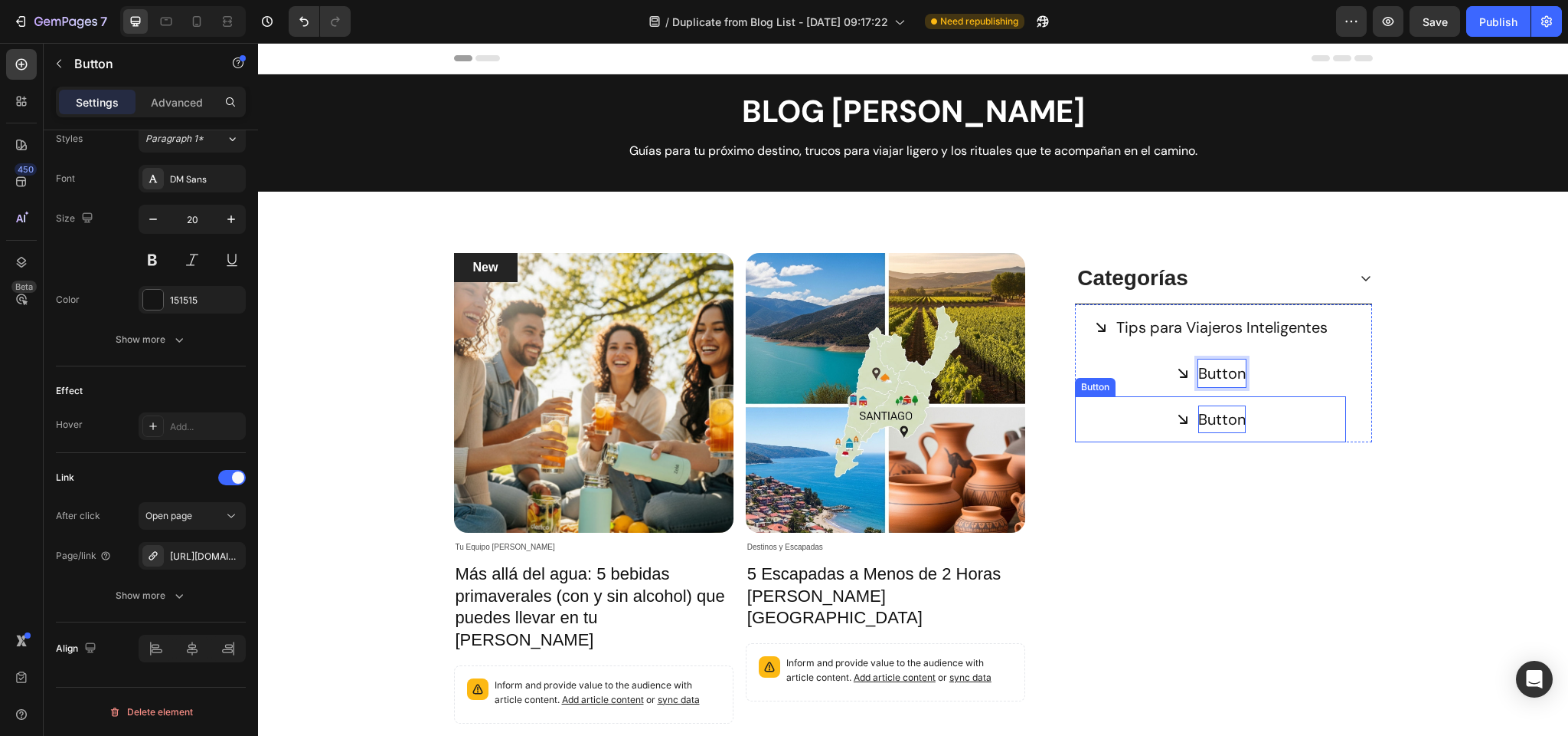
click at [1236, 414] on p "Button" at bounding box center [1222, 418] width 47 height 27
click at [1177, 381] on icon at bounding box center [1178, 381] width 12 height 12
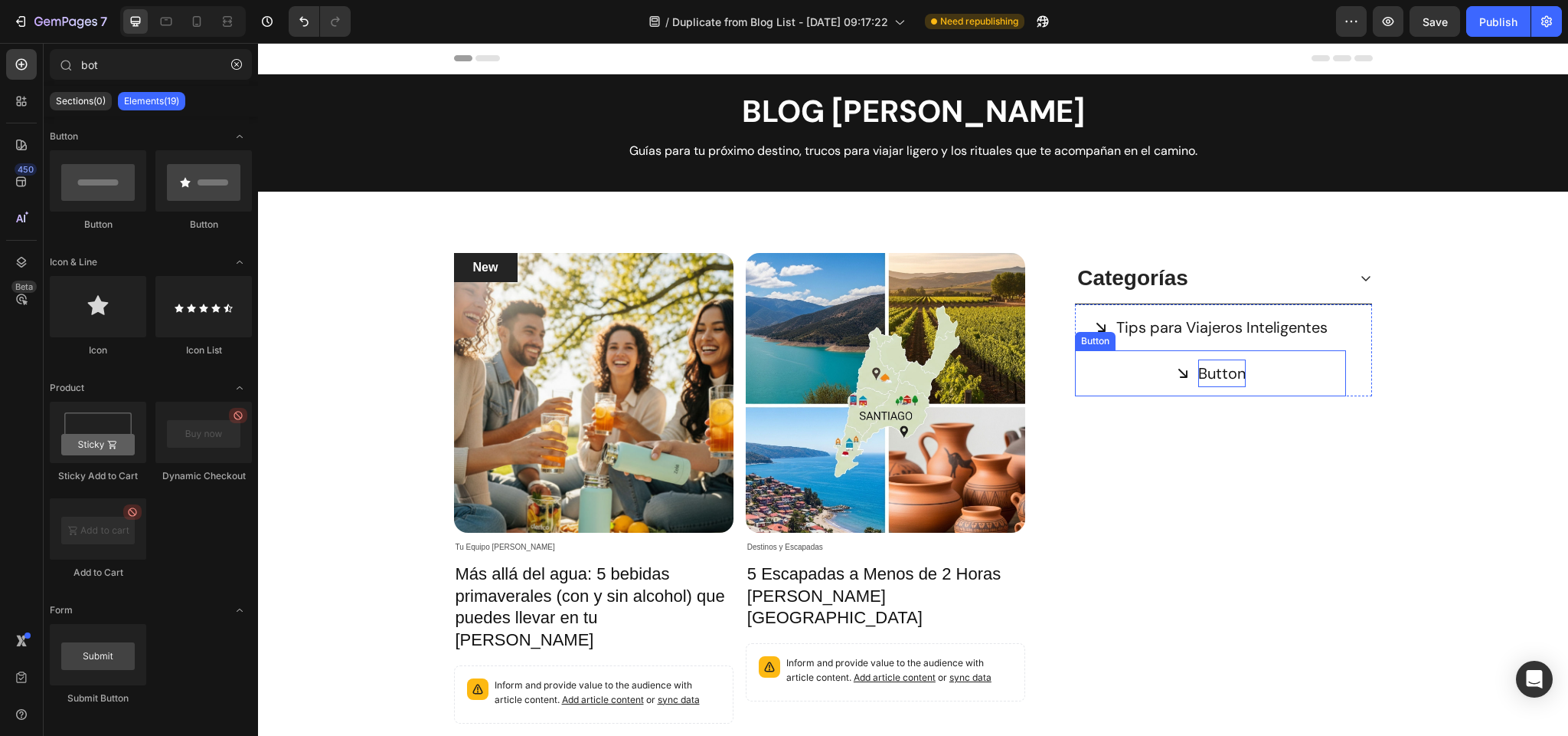
click at [1222, 370] on p "Button" at bounding box center [1222, 372] width 47 height 27
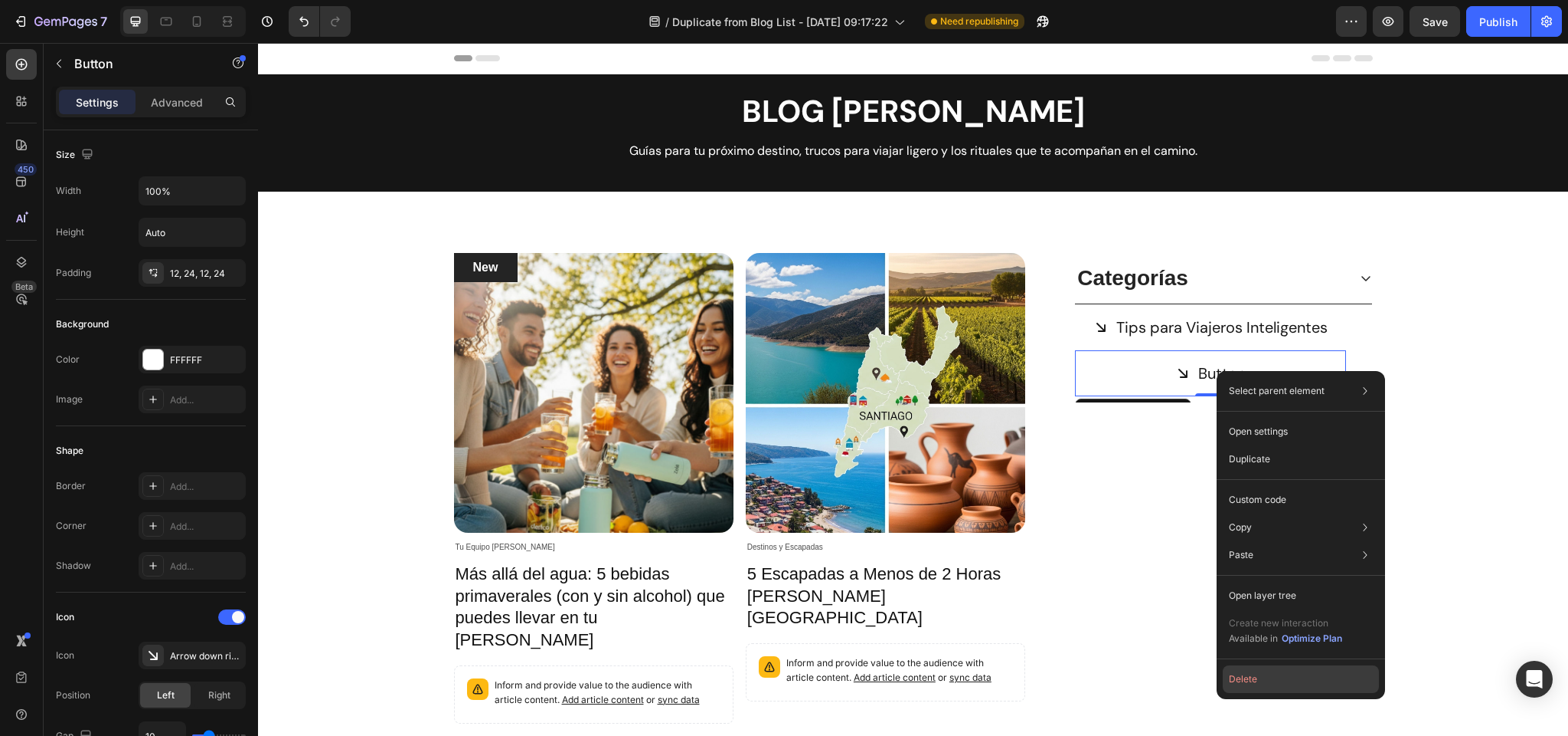
click at [1253, 680] on button "Delete" at bounding box center [1301, 679] width 156 height 27
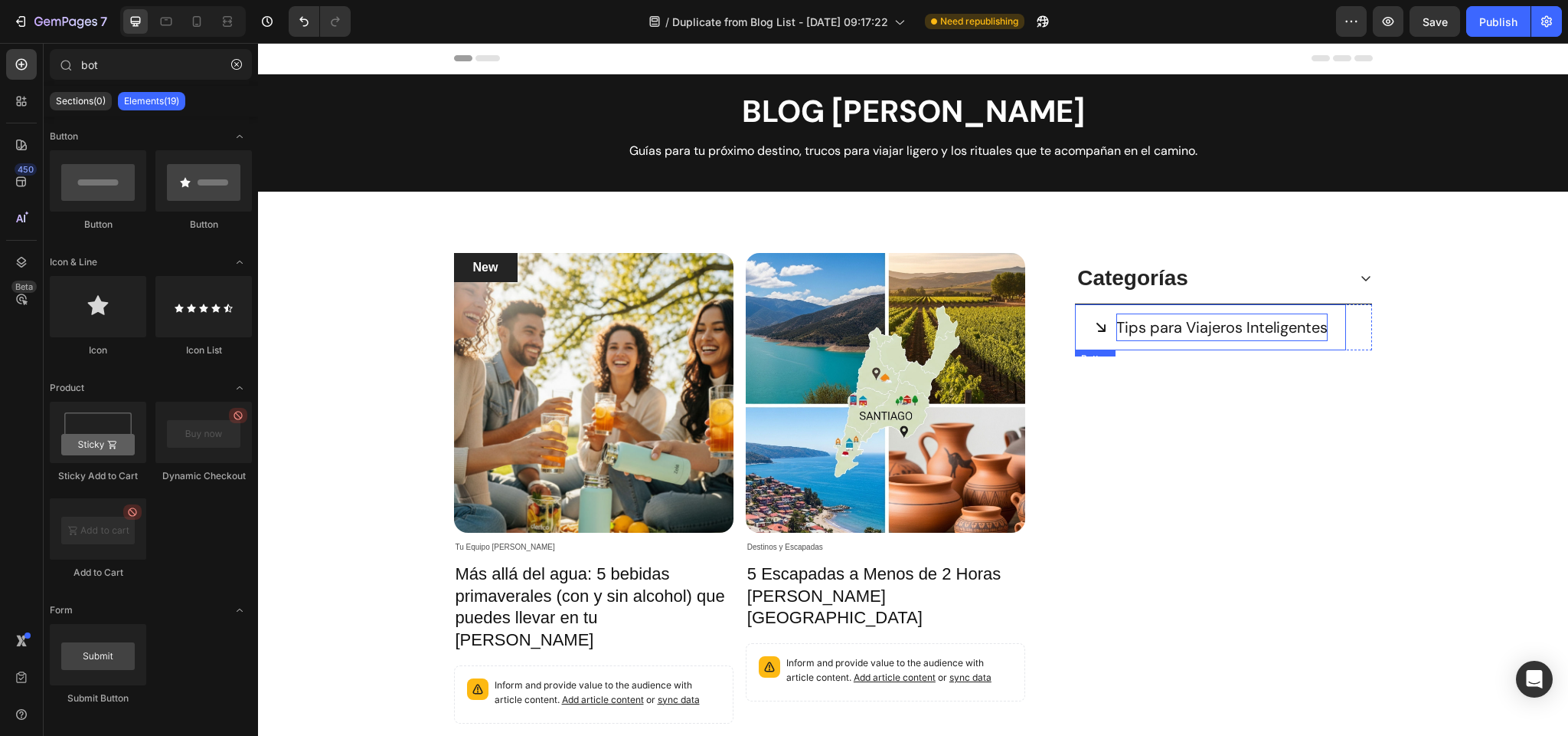
click at [1185, 334] on p "Tips para Viajeros Inteligentes" at bounding box center [1222, 327] width 211 height 27
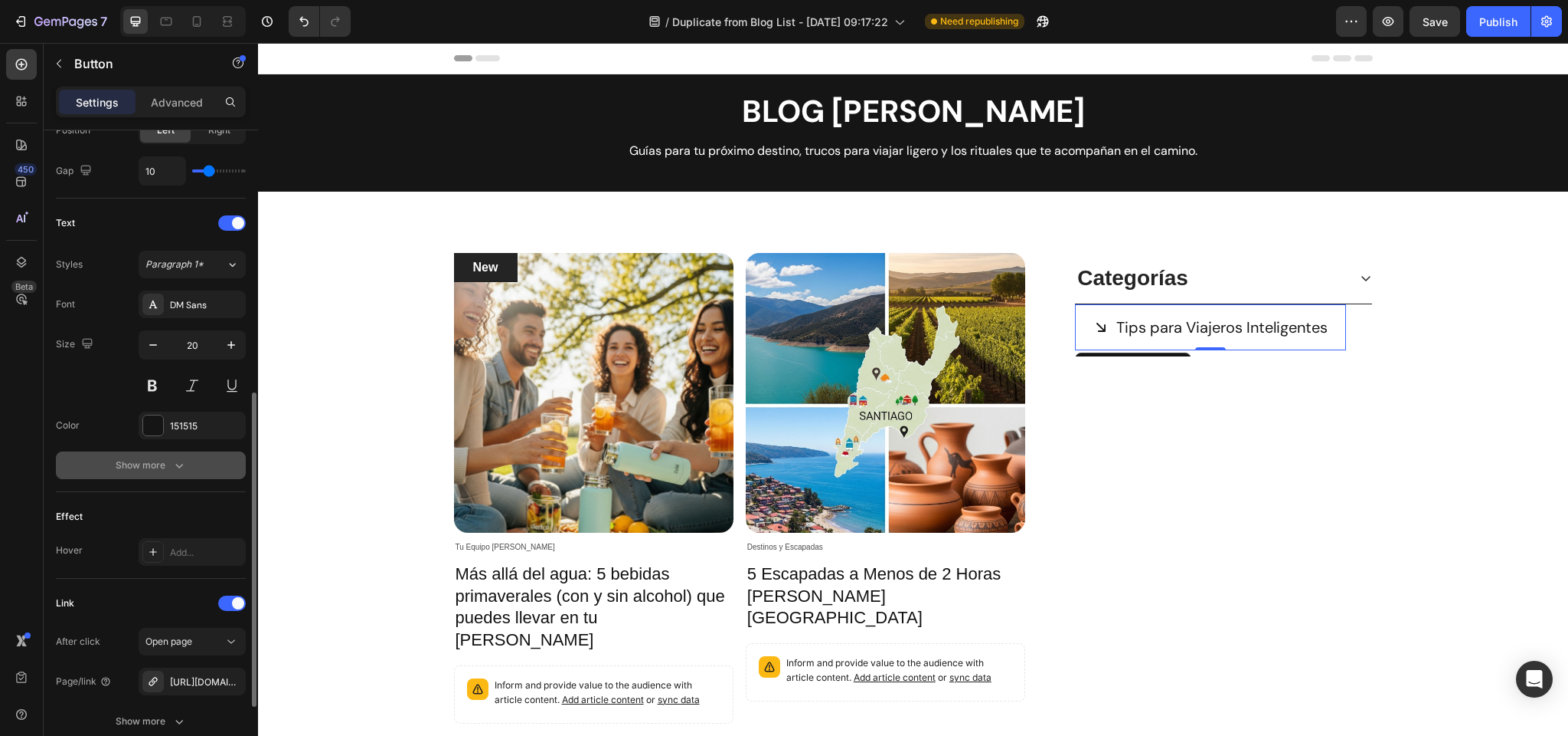
scroll to position [556, 0]
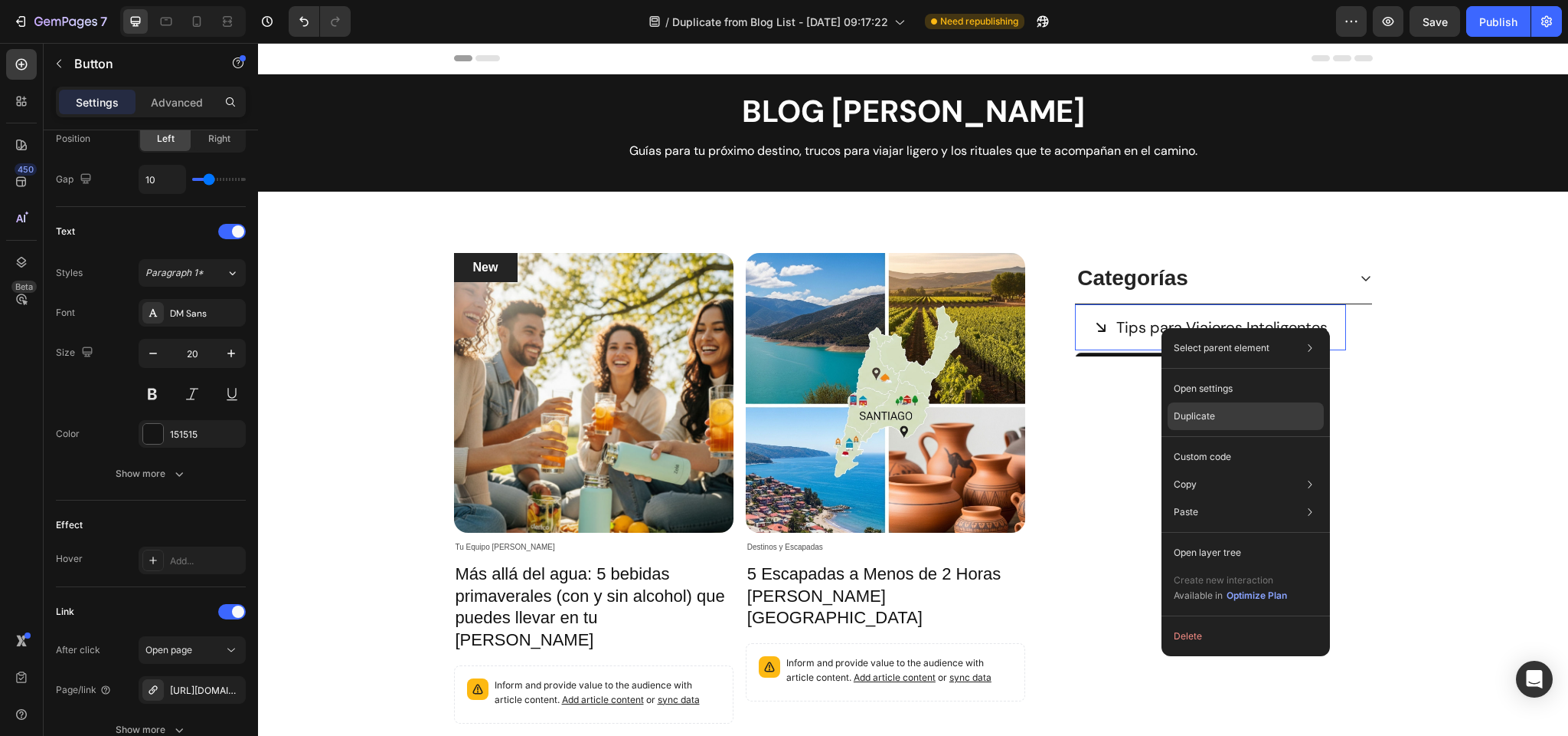
click at [1195, 413] on p "Duplicate" at bounding box center [1195, 416] width 41 height 14
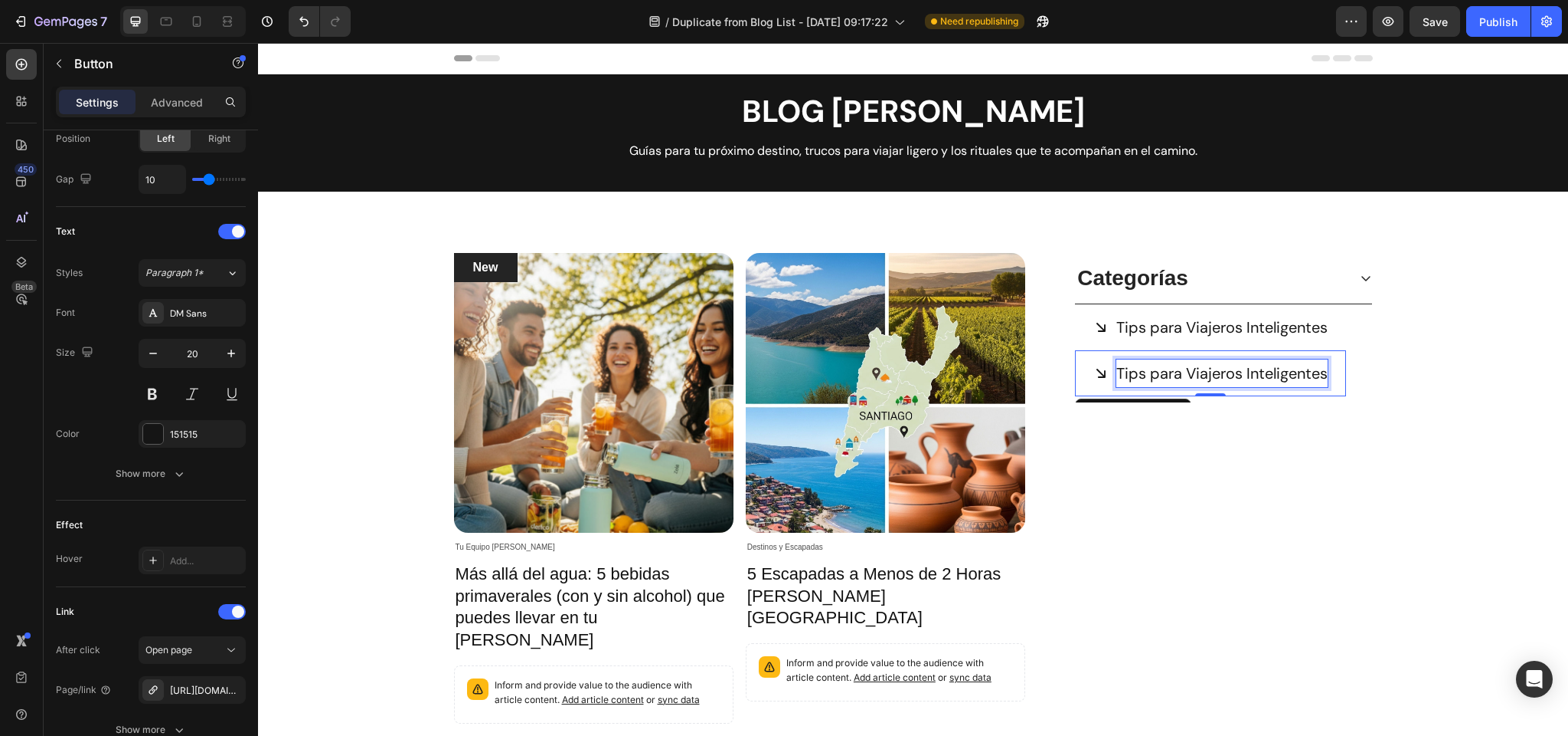
click at [1126, 372] on p "Tips para Viajeros Inteligentes" at bounding box center [1222, 372] width 211 height 27
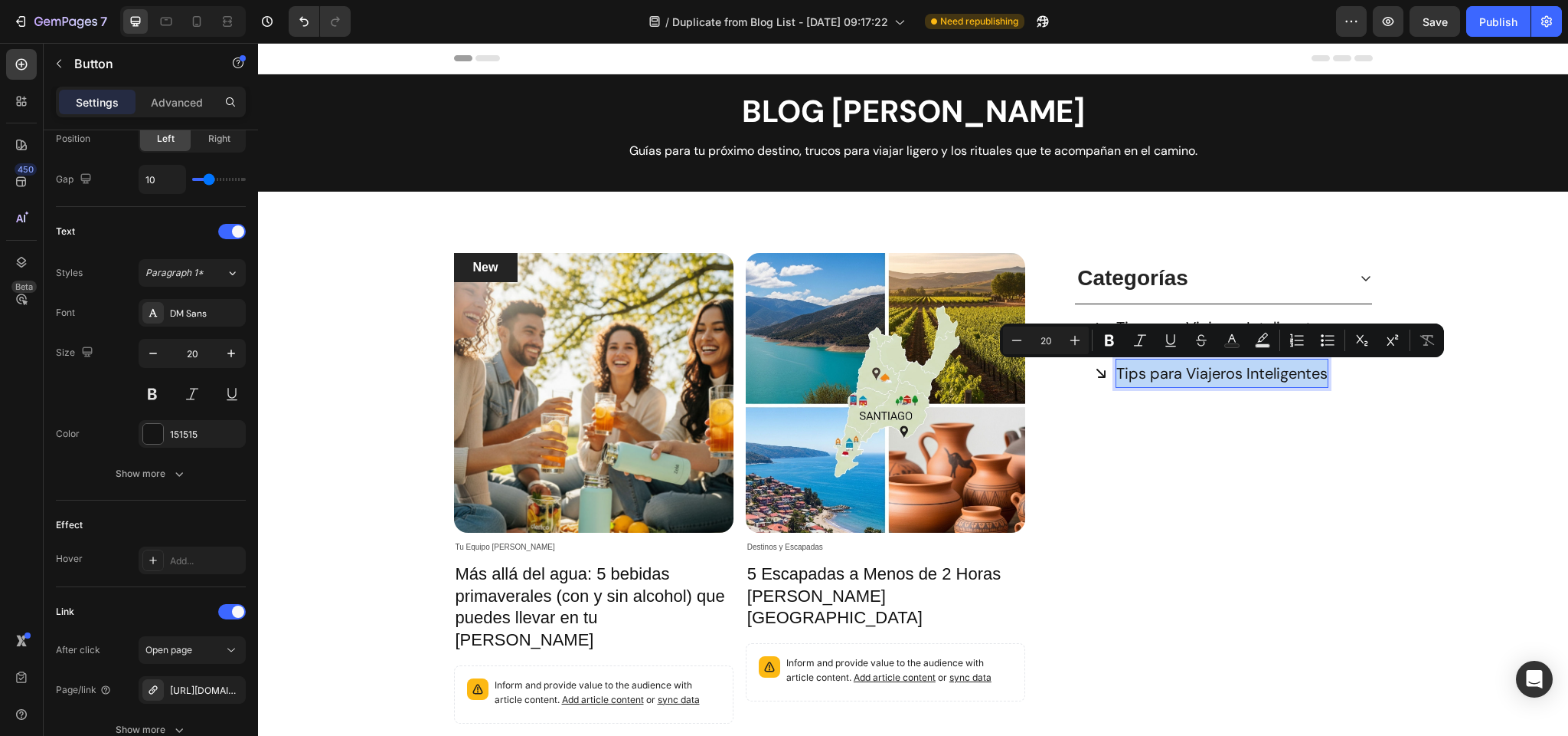
click at [1140, 376] on p "Tips para Viajeros Inteligentes" at bounding box center [1222, 372] width 211 height 27
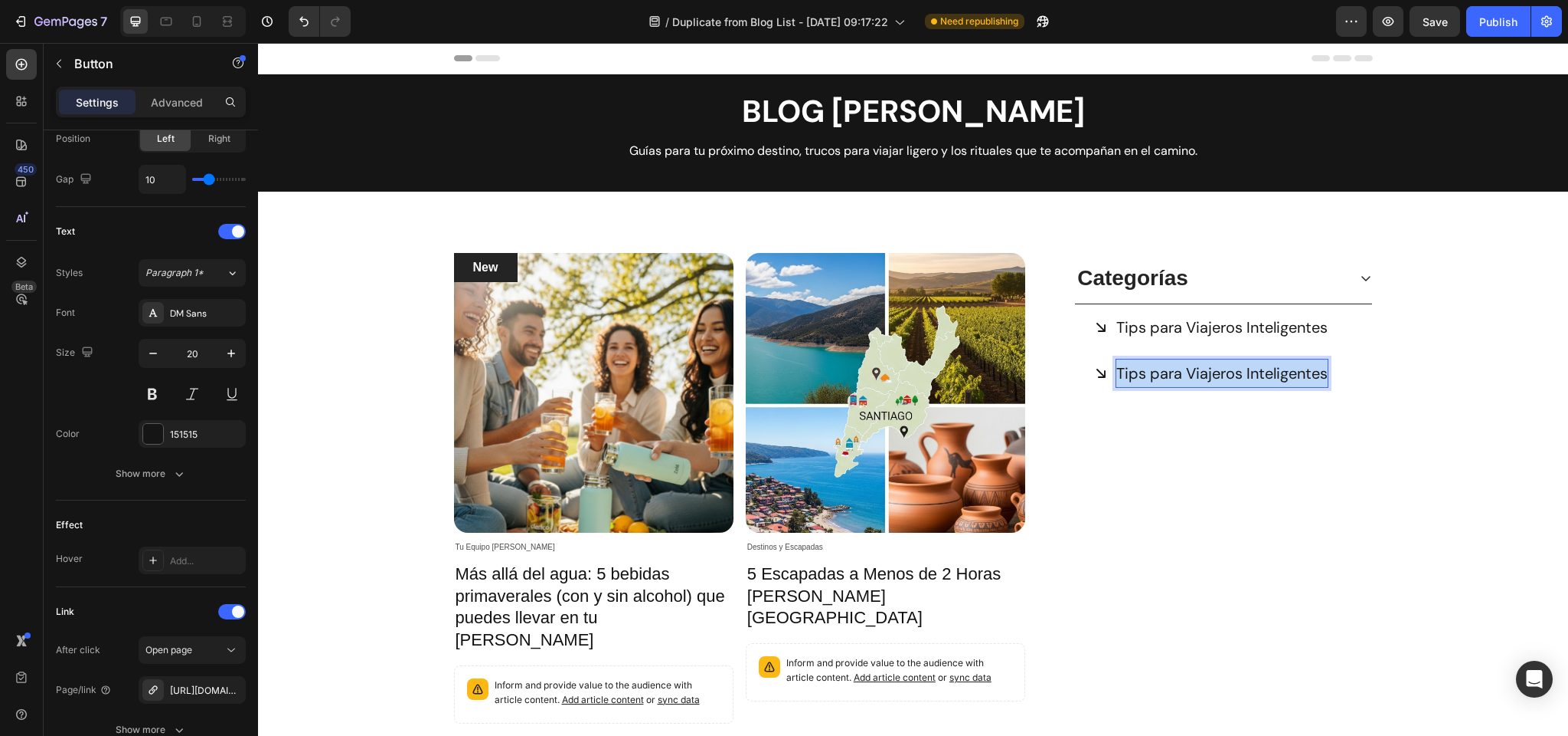
click at [1140, 376] on p "Tips para Viajeros Inteligentes" at bounding box center [1222, 372] width 211 height 27
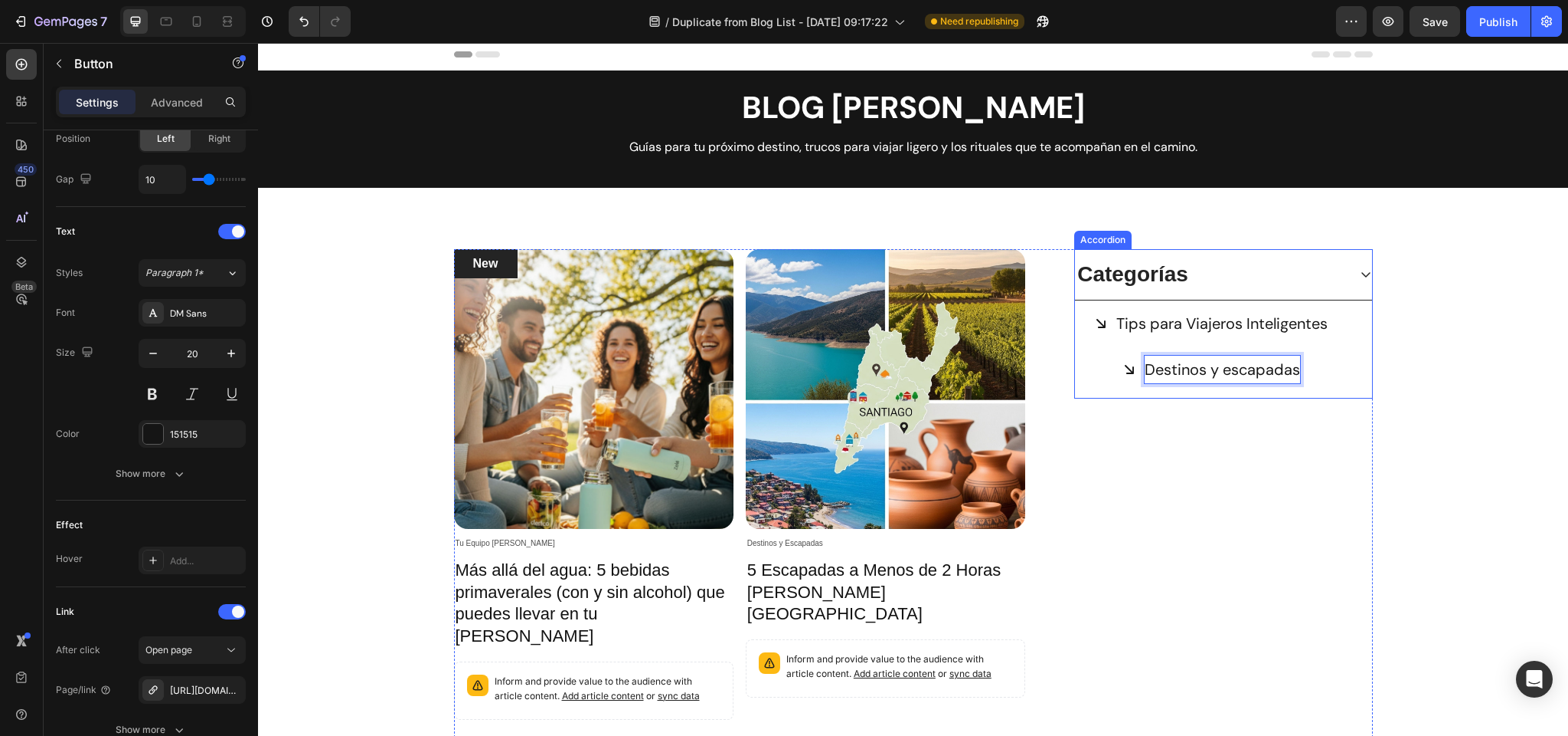
scroll to position [0, 0]
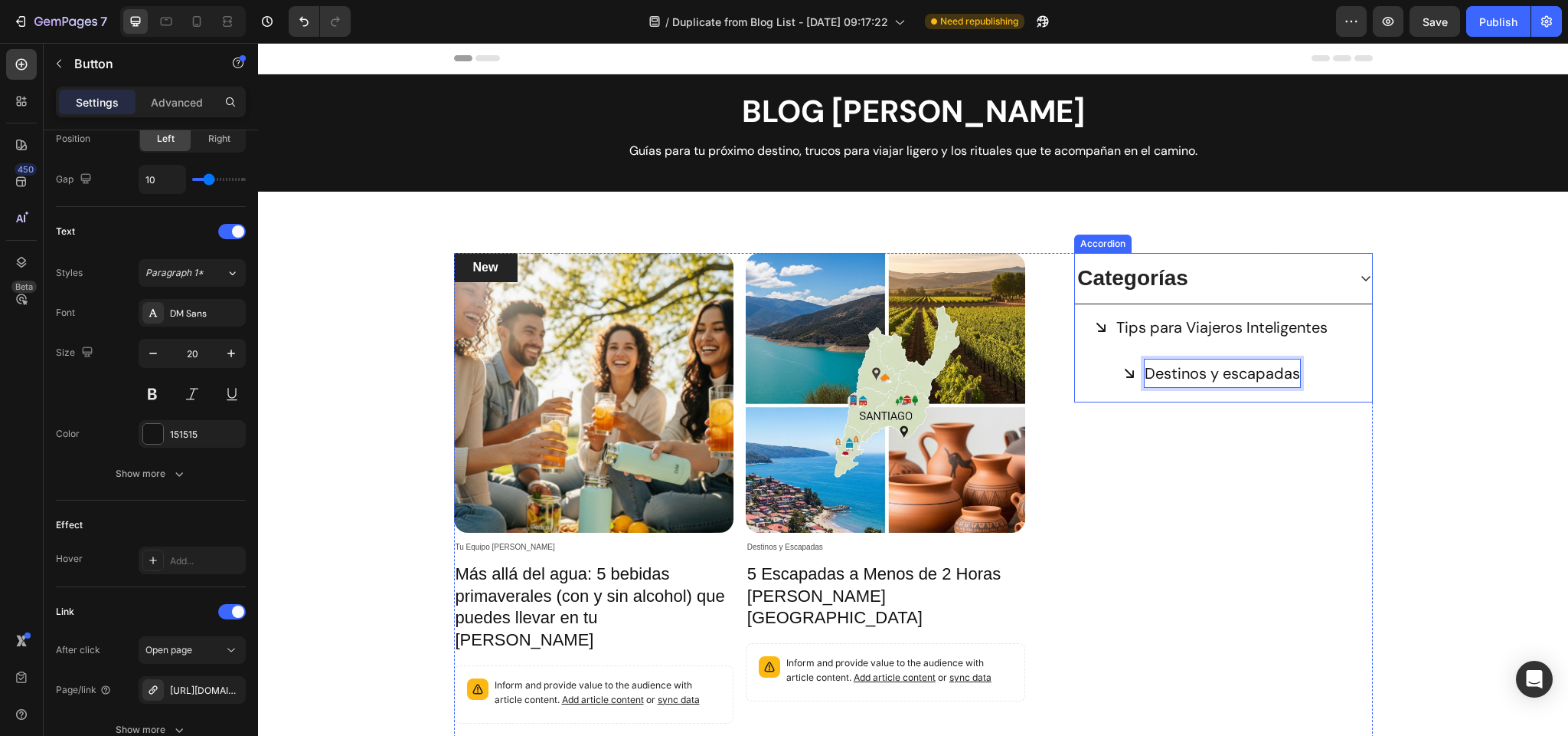
click at [1139, 277] on p "Categorías" at bounding box center [1133, 278] width 111 height 27
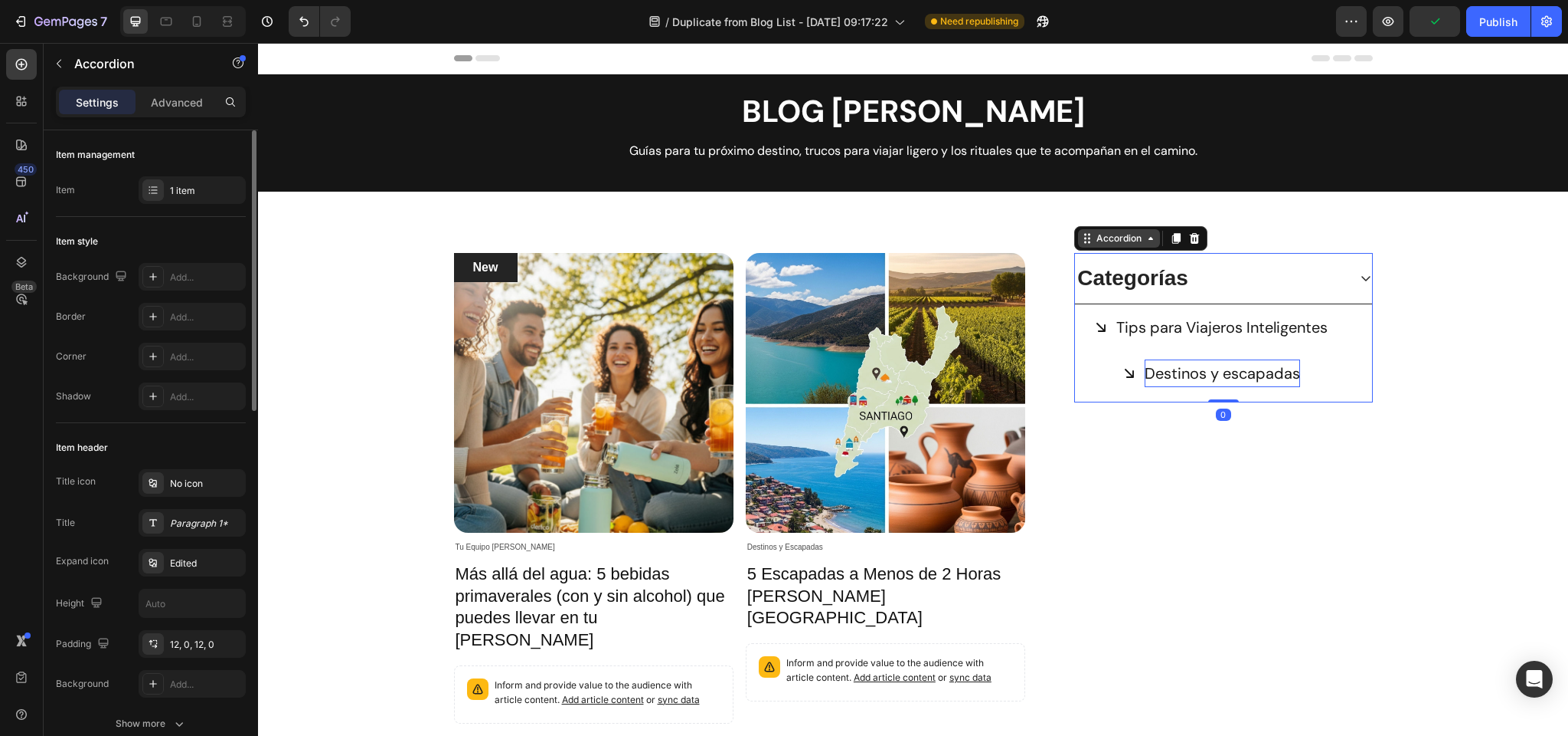
click at [1122, 240] on div "Accordion" at bounding box center [1119, 238] width 51 height 14
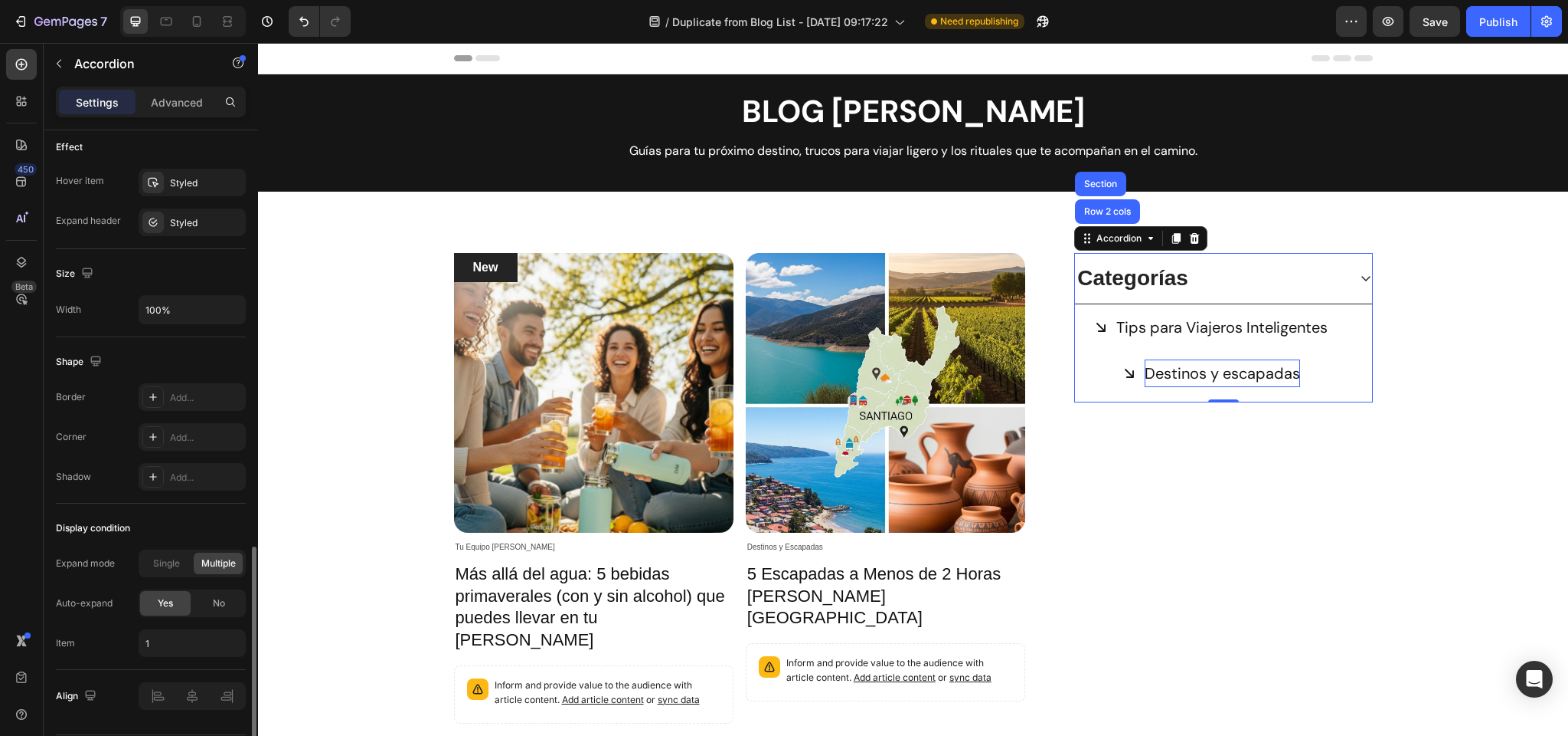
scroll to position [850, 0]
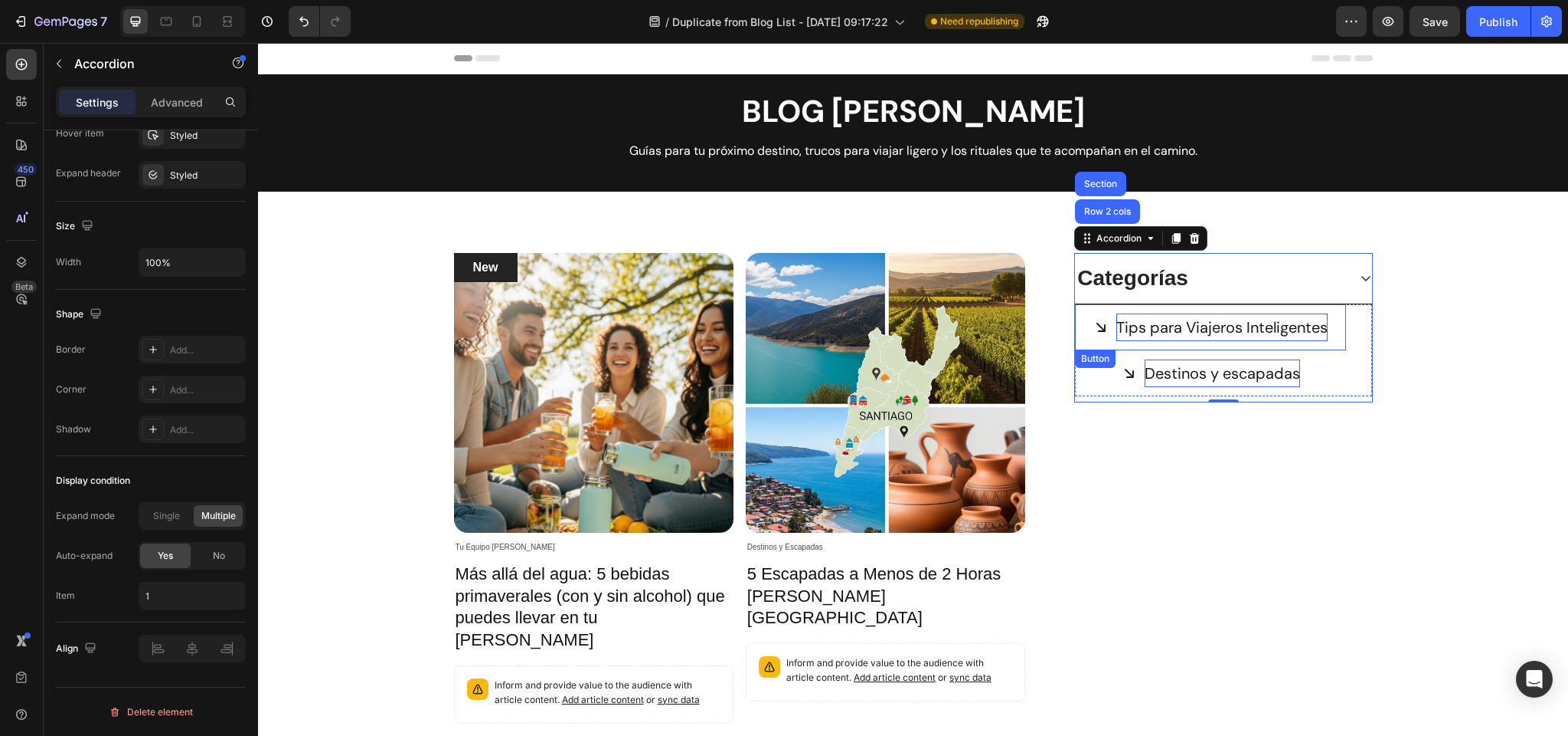
click at [1137, 322] on p "Tips para Viajeros Inteligentes" at bounding box center [1222, 327] width 211 height 27
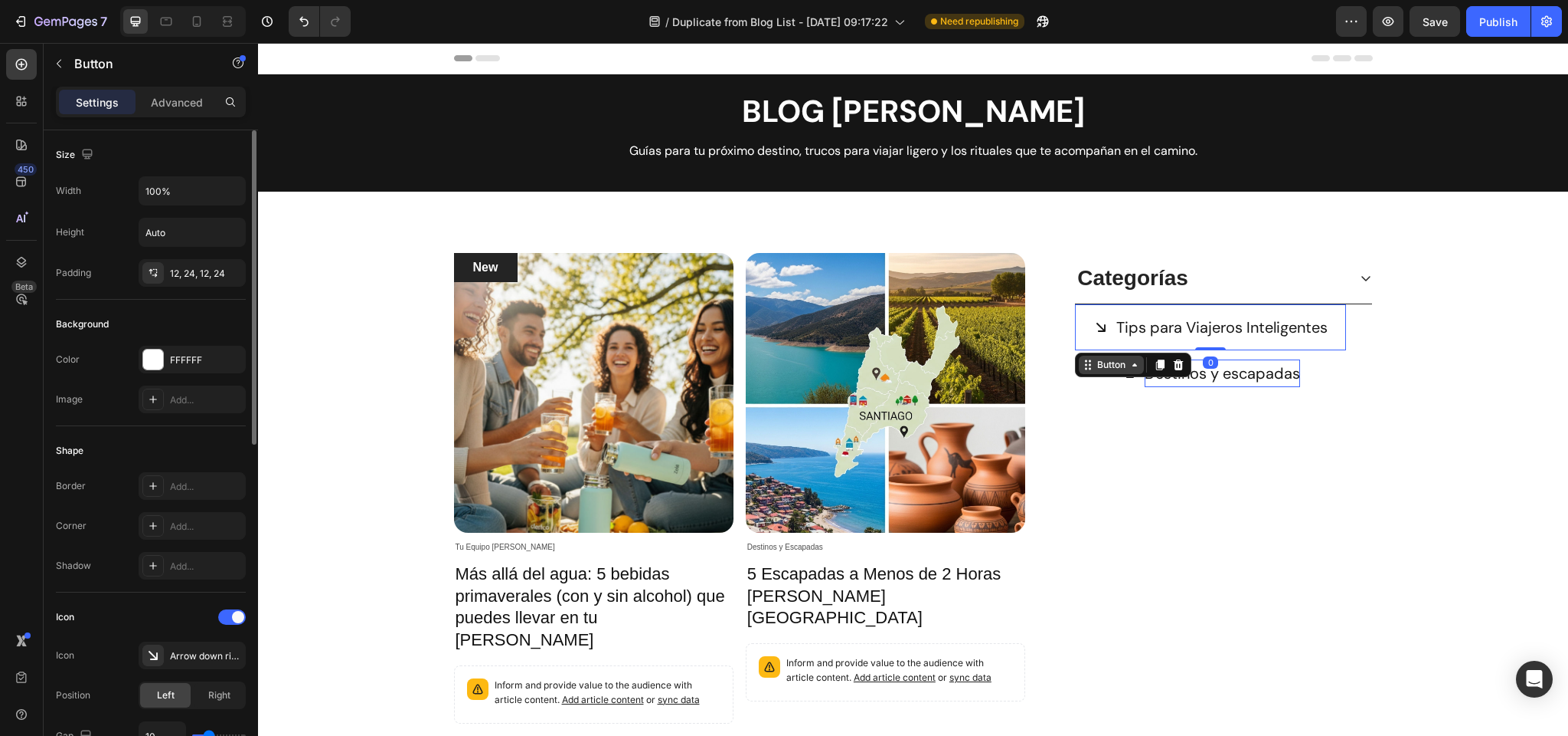
click at [1118, 362] on div "Button" at bounding box center [1111, 365] width 35 height 14
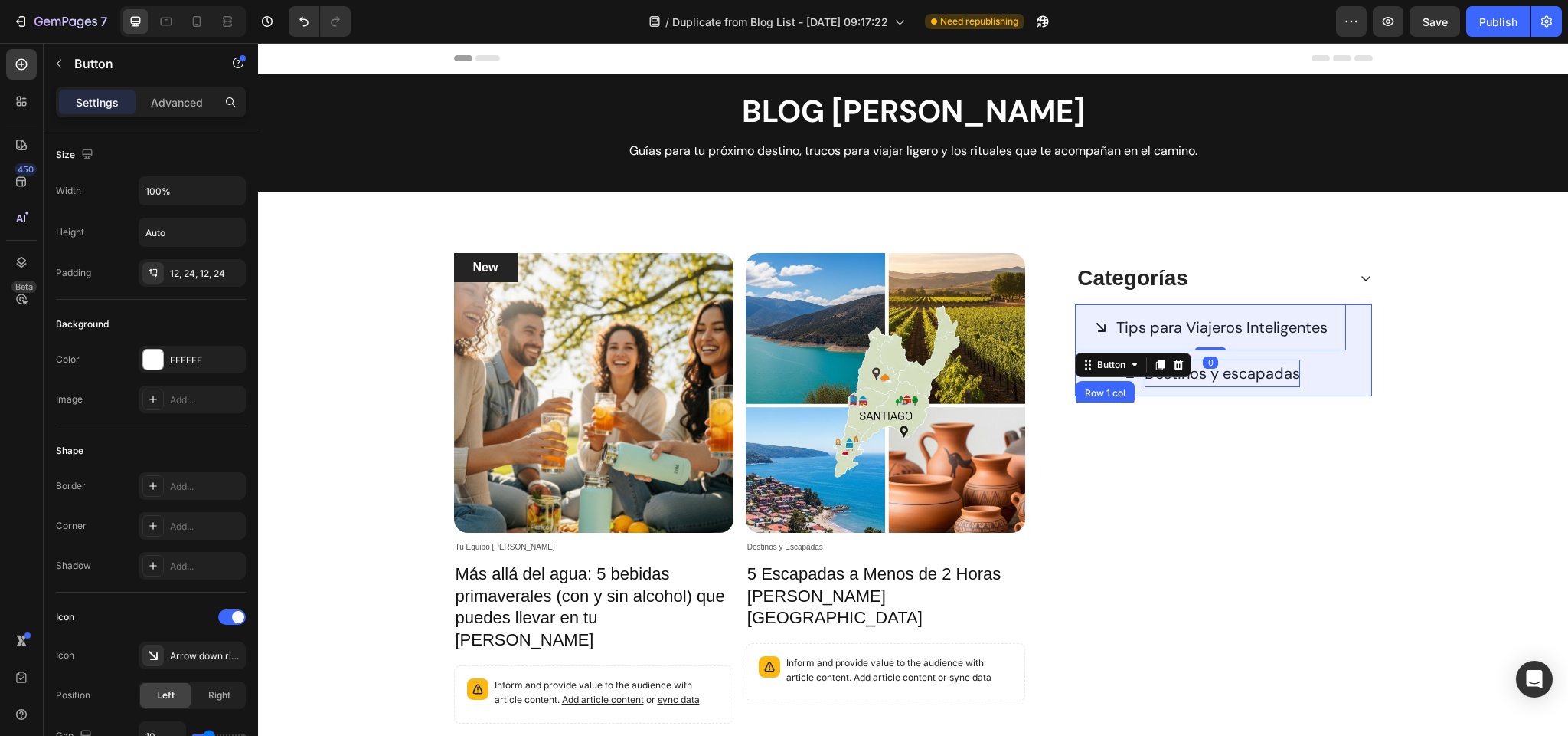
click at [1105, 394] on div "Row 1 col" at bounding box center [1106, 393] width 47 height 9
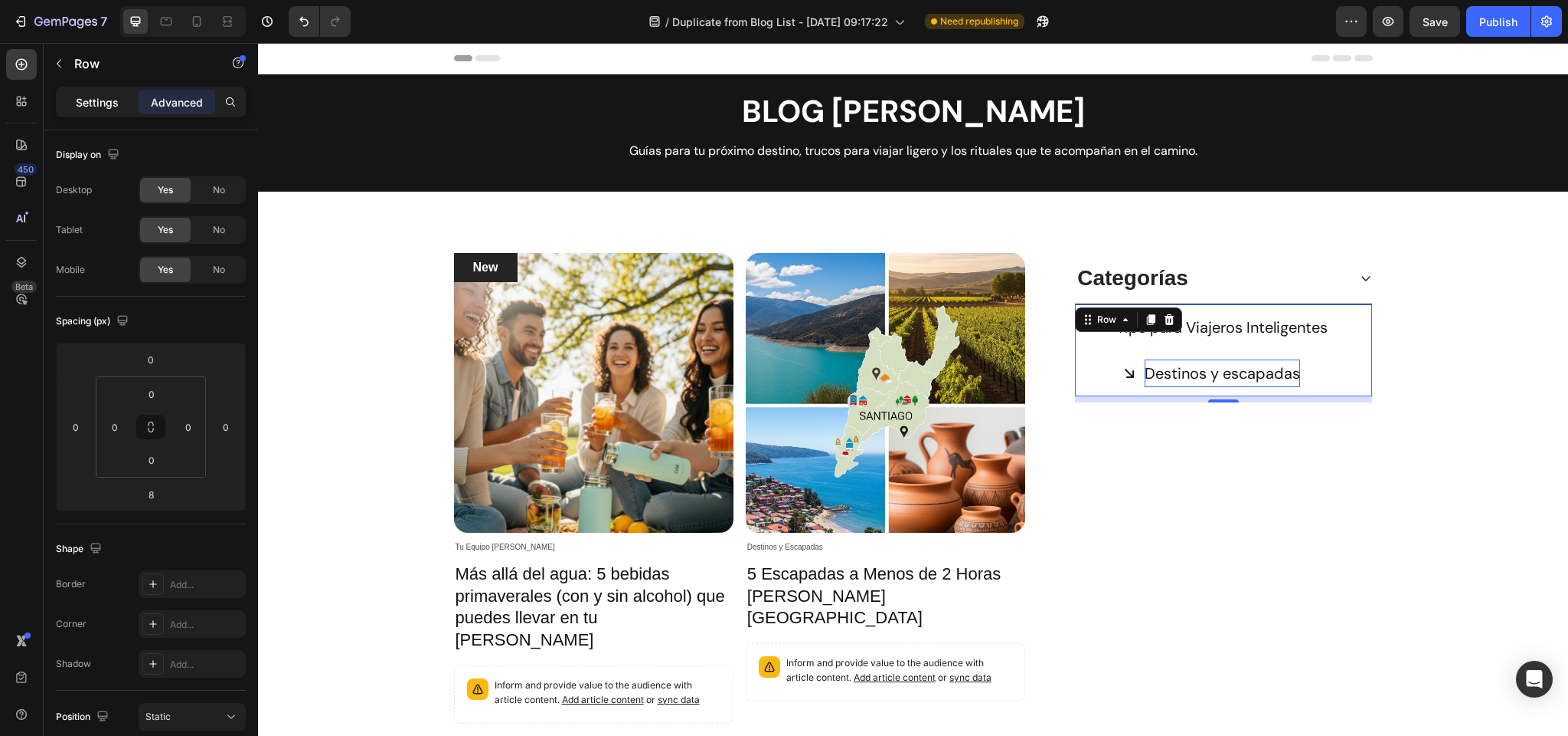
click at [84, 106] on p "Settings" at bounding box center [98, 102] width 43 height 16
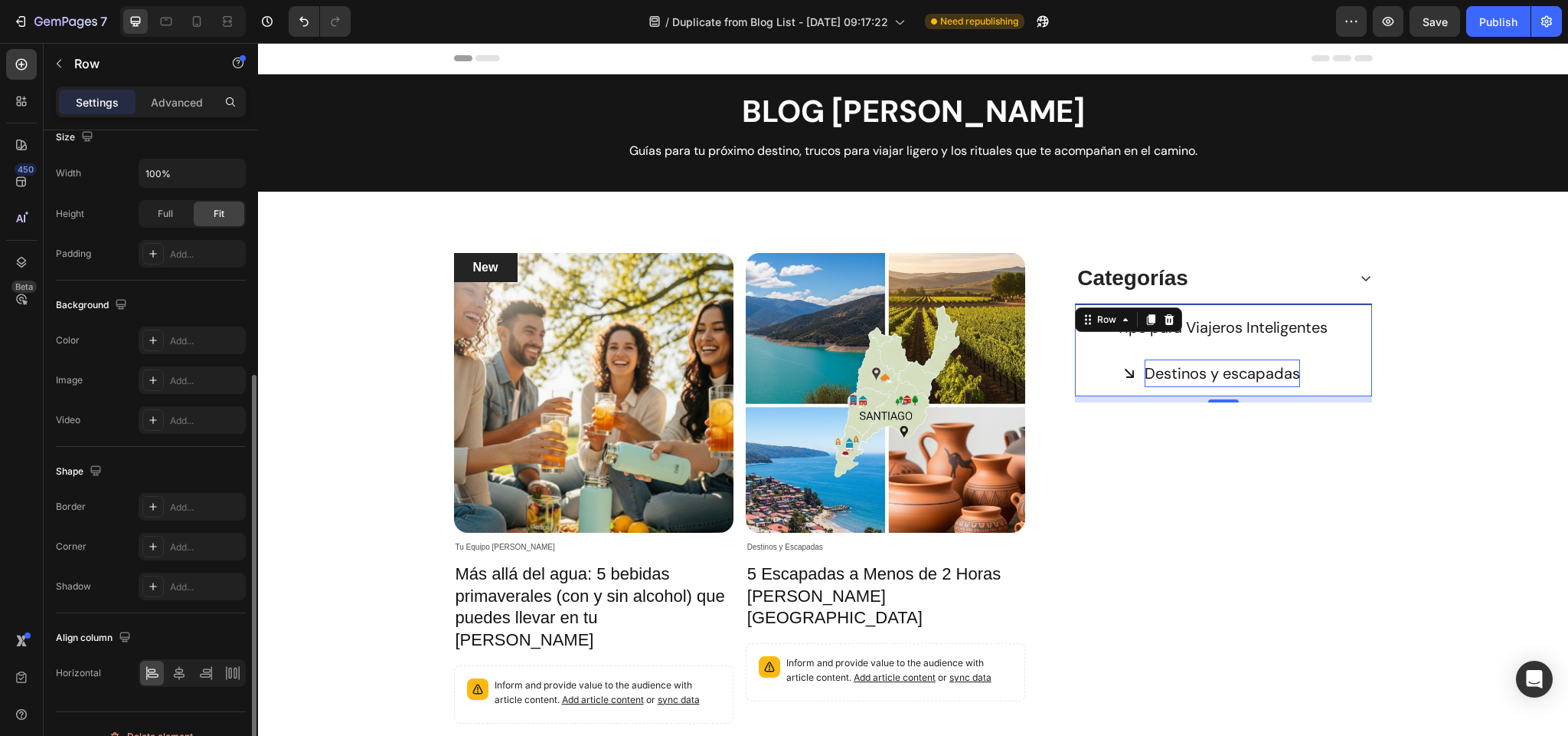
scroll to position [333, 0]
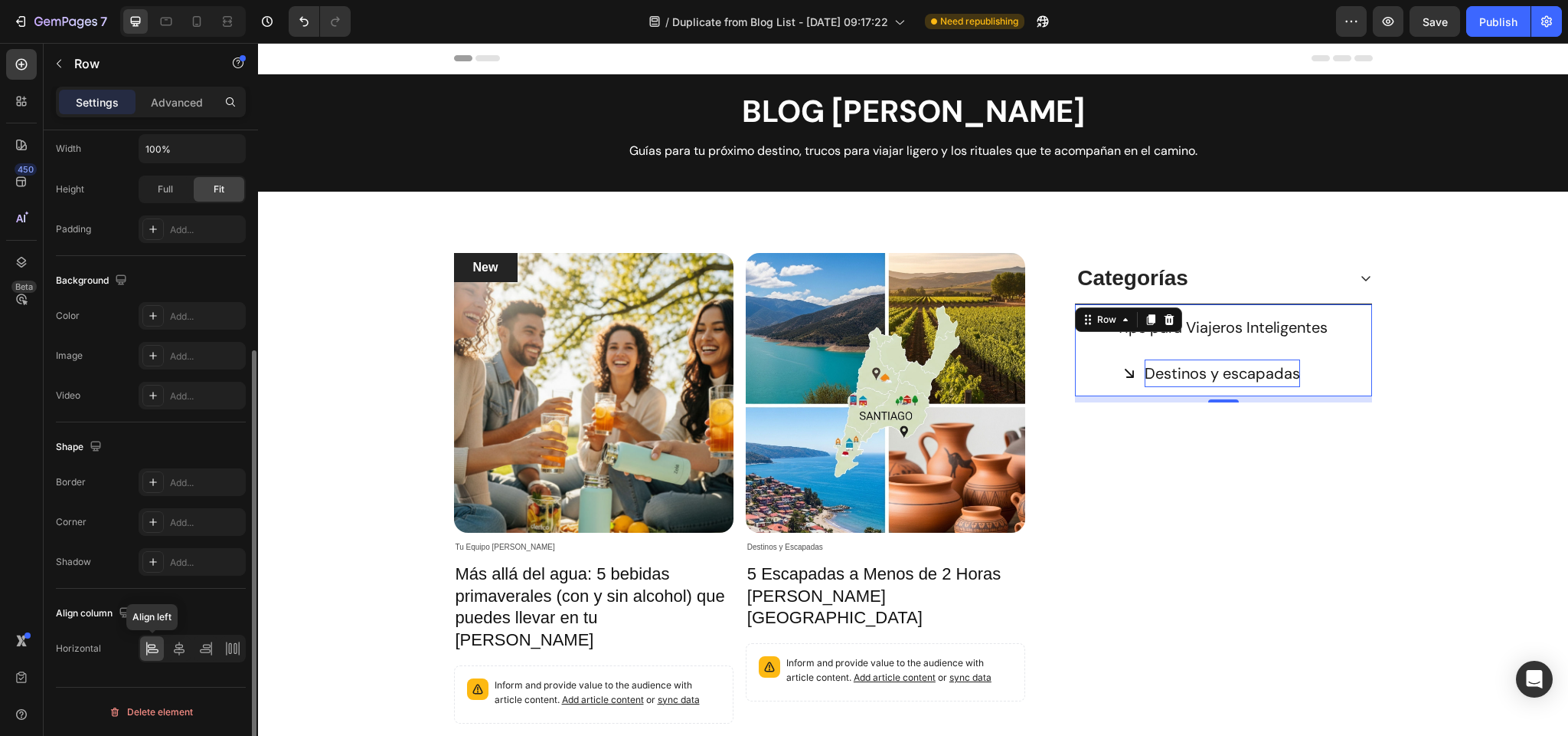
click at [154, 647] on icon at bounding box center [152, 646] width 8 height 4
click at [186, 650] on div at bounding box center [178, 648] width 24 height 25
click at [157, 650] on icon at bounding box center [153, 651] width 10 height 4
click at [1159, 461] on div "Categorías Tips para Viajeros Inteligentes Button Destinos y escapadas Button R…" at bounding box center [1223, 722] width 298 height 940
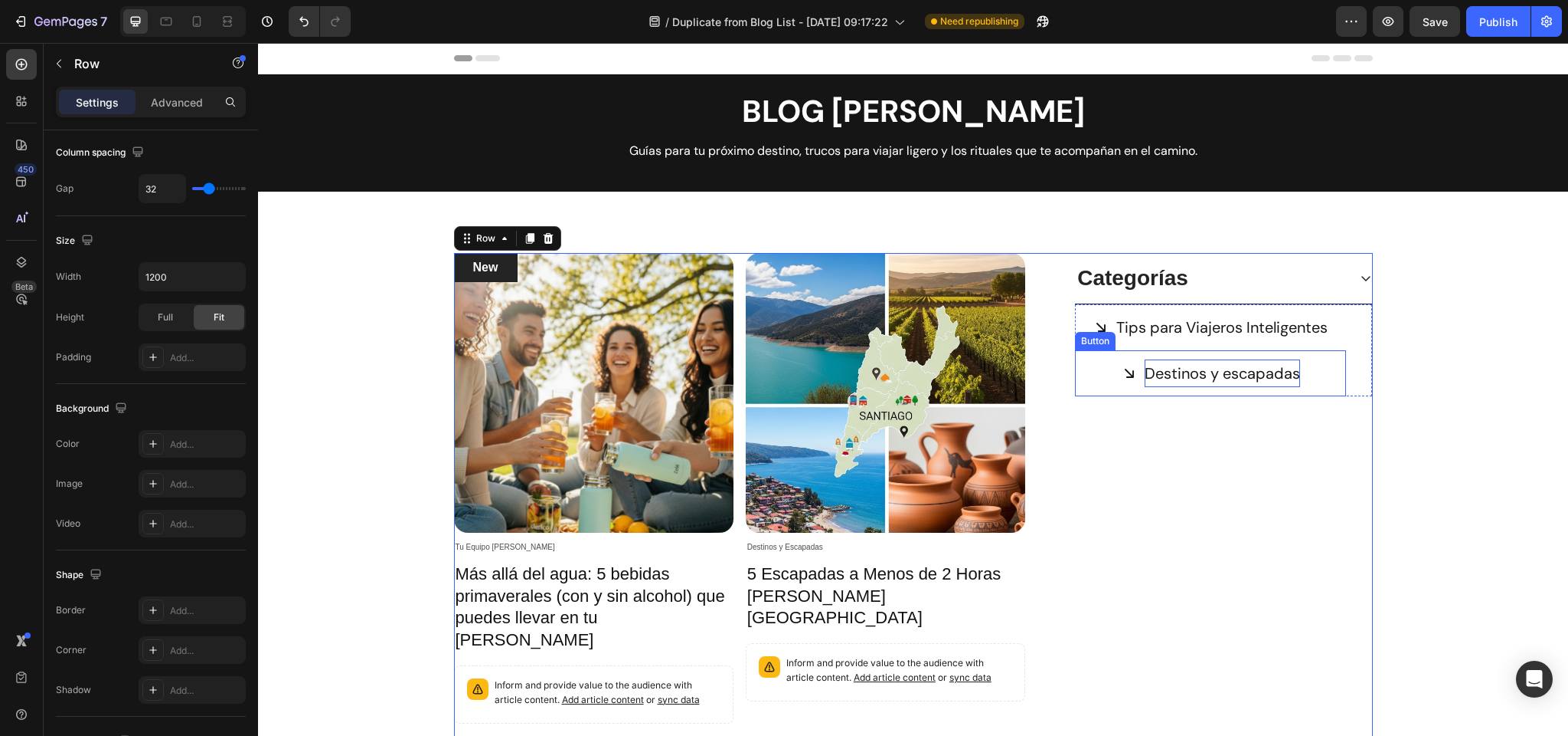
click at [1176, 376] on p "Destinos y escapadas" at bounding box center [1222, 372] width 155 height 27
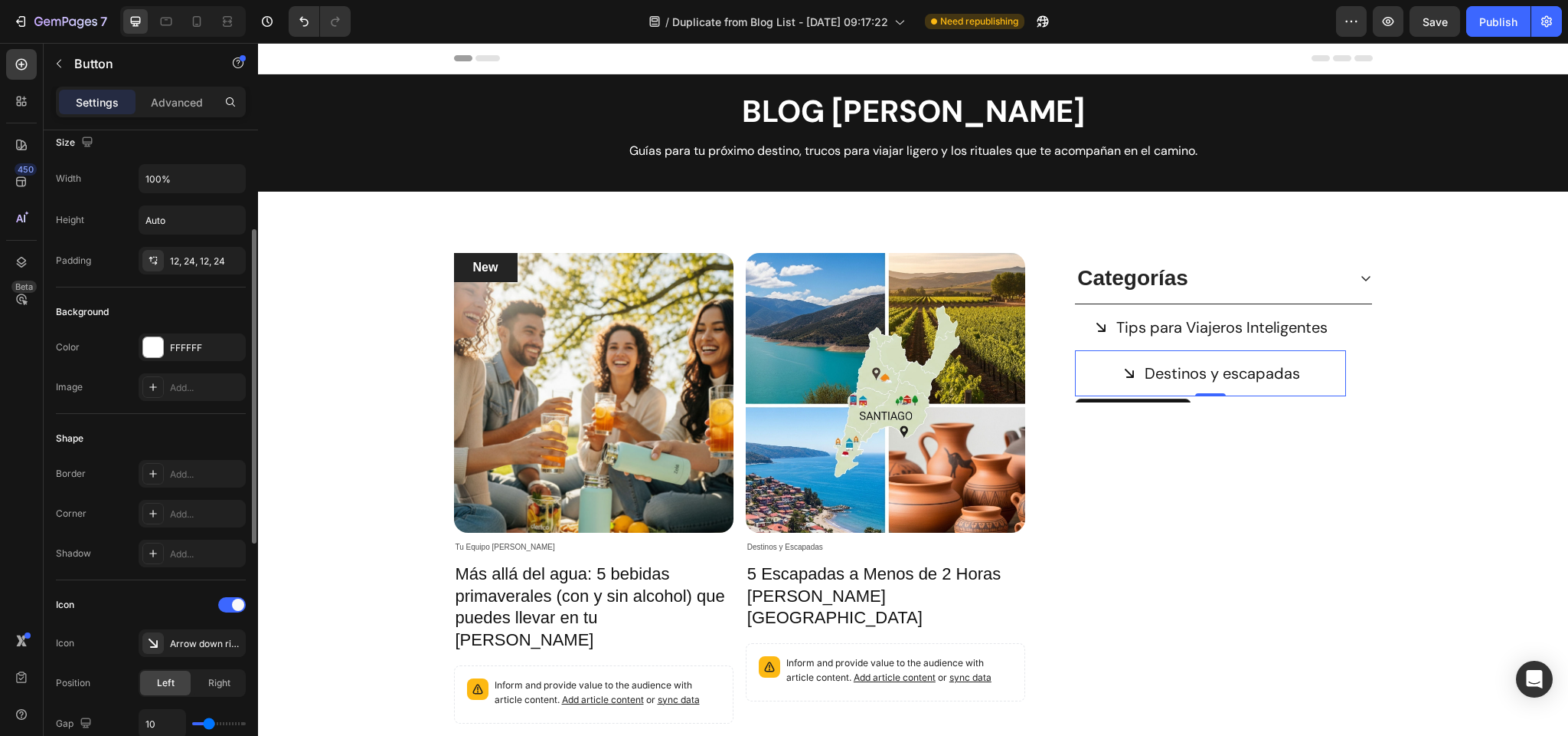
scroll to position [0, 0]
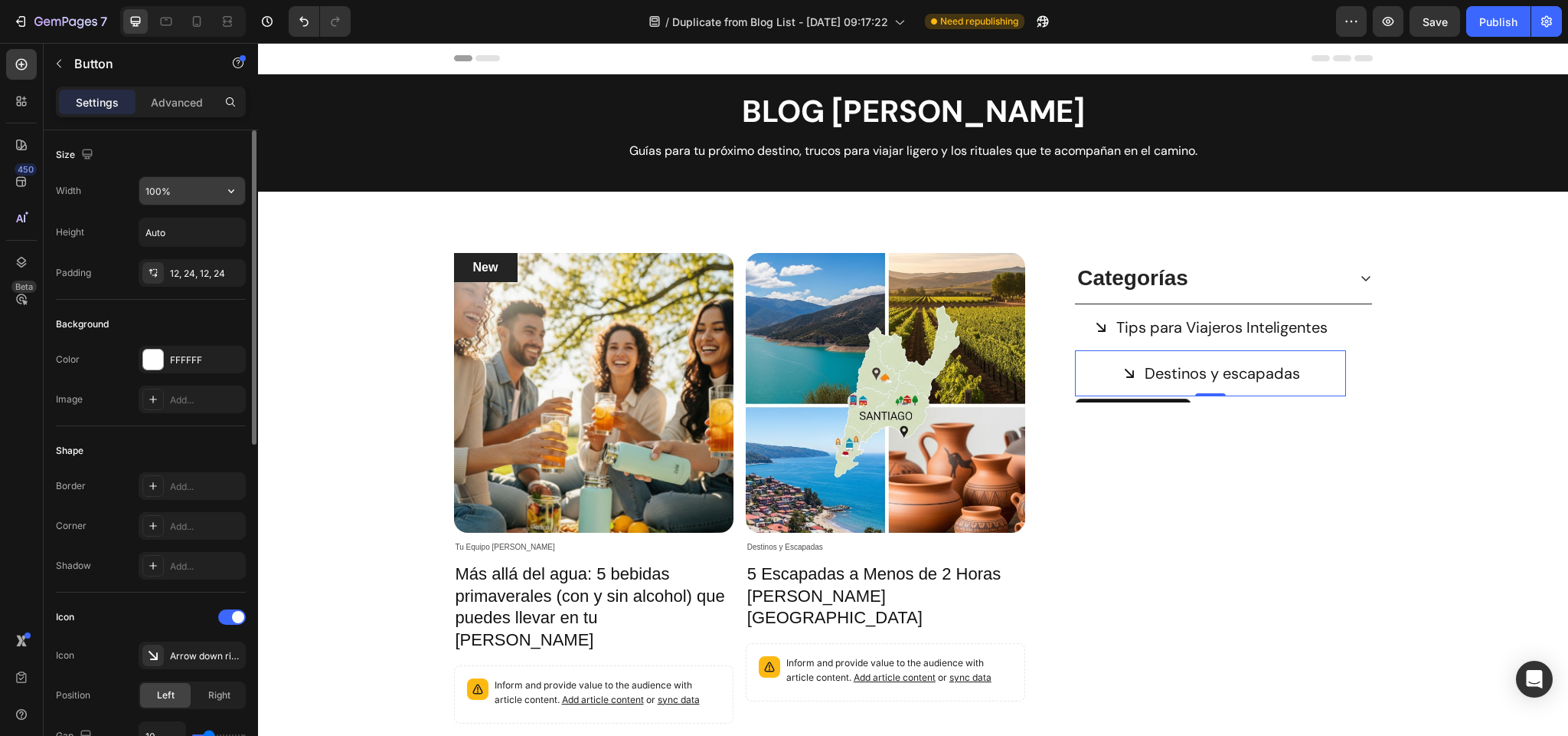
click at [174, 193] on input "100%" at bounding box center [192, 190] width 105 height 27
click at [231, 189] on icon "button" at bounding box center [231, 190] width 15 height 15
click at [178, 230] on span "Fit content" at bounding box center [168, 230] width 46 height 14
type input "Auto"
click at [1435, 344] on div "New Text block Row Article Image Tu Equipo Zola Article Category Row Más allá d…" at bounding box center [913, 728] width 1287 height 952
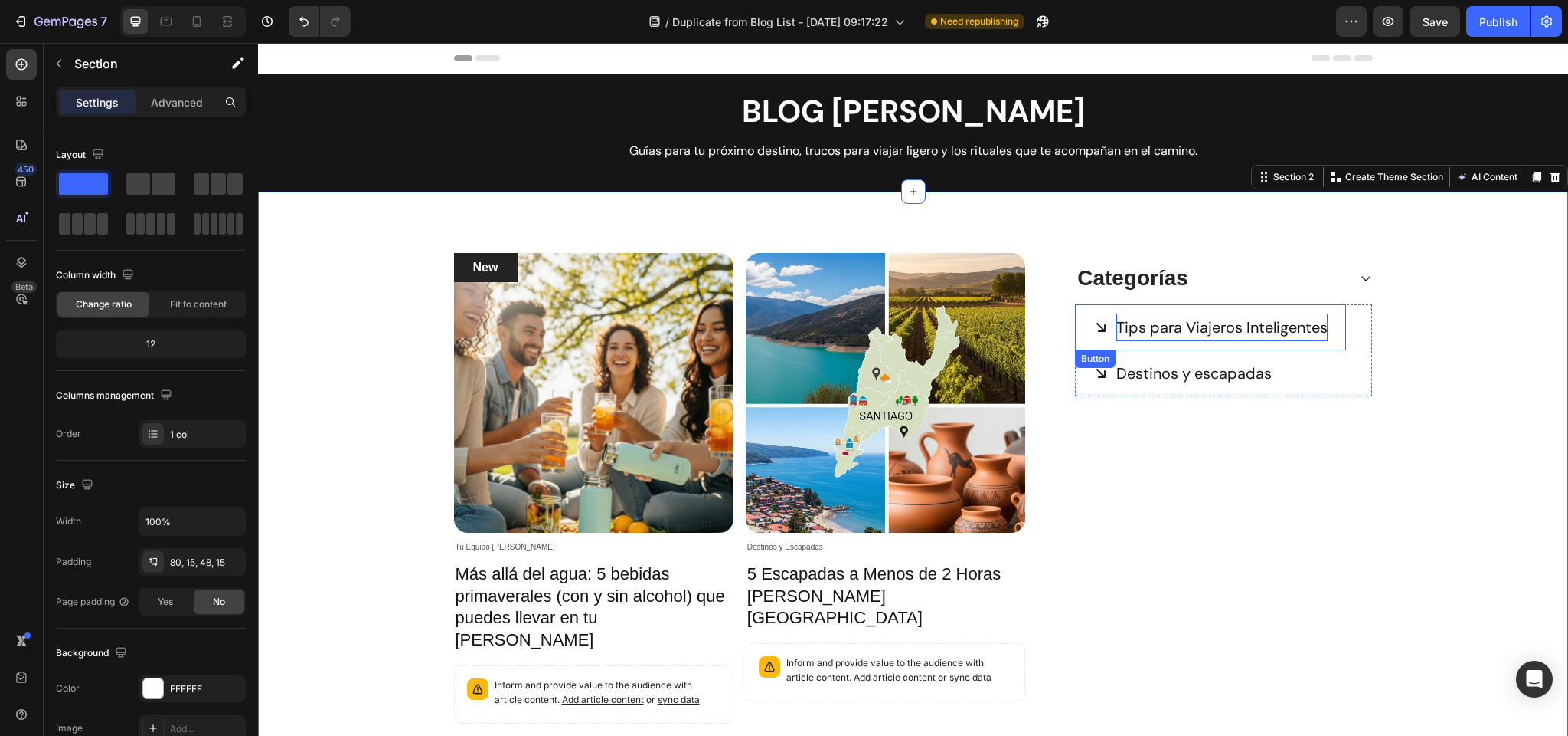
click at [1131, 323] on p "Tips para Viajeros Inteligentes" at bounding box center [1222, 327] width 211 height 27
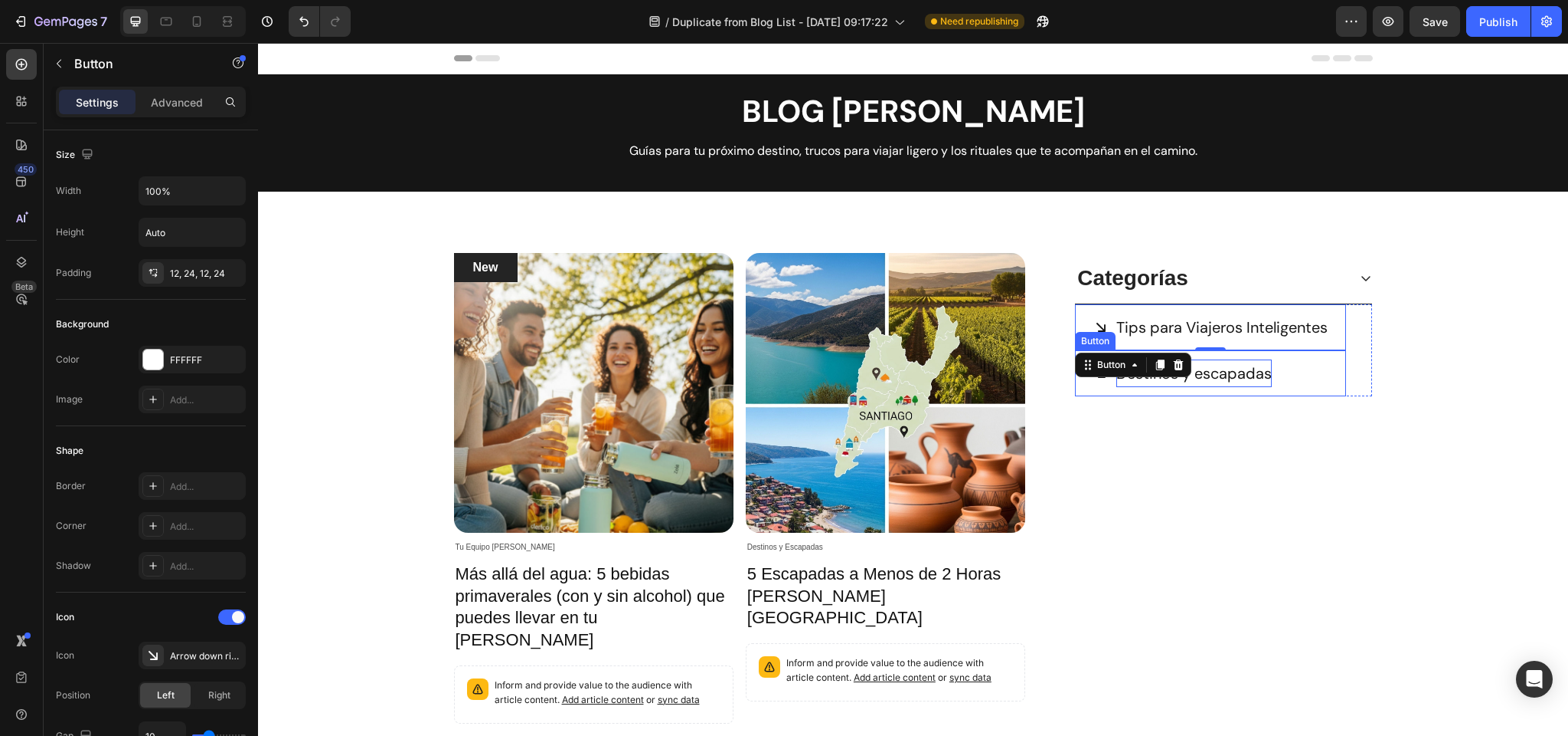
click at [1230, 374] on p "Destinos y escapadas" at bounding box center [1194, 372] width 155 height 27
click at [1222, 326] on p "Tips para Viajeros Inteligentes" at bounding box center [1222, 327] width 211 height 27
click at [160, 193] on input "100%" at bounding box center [192, 190] width 105 height 27
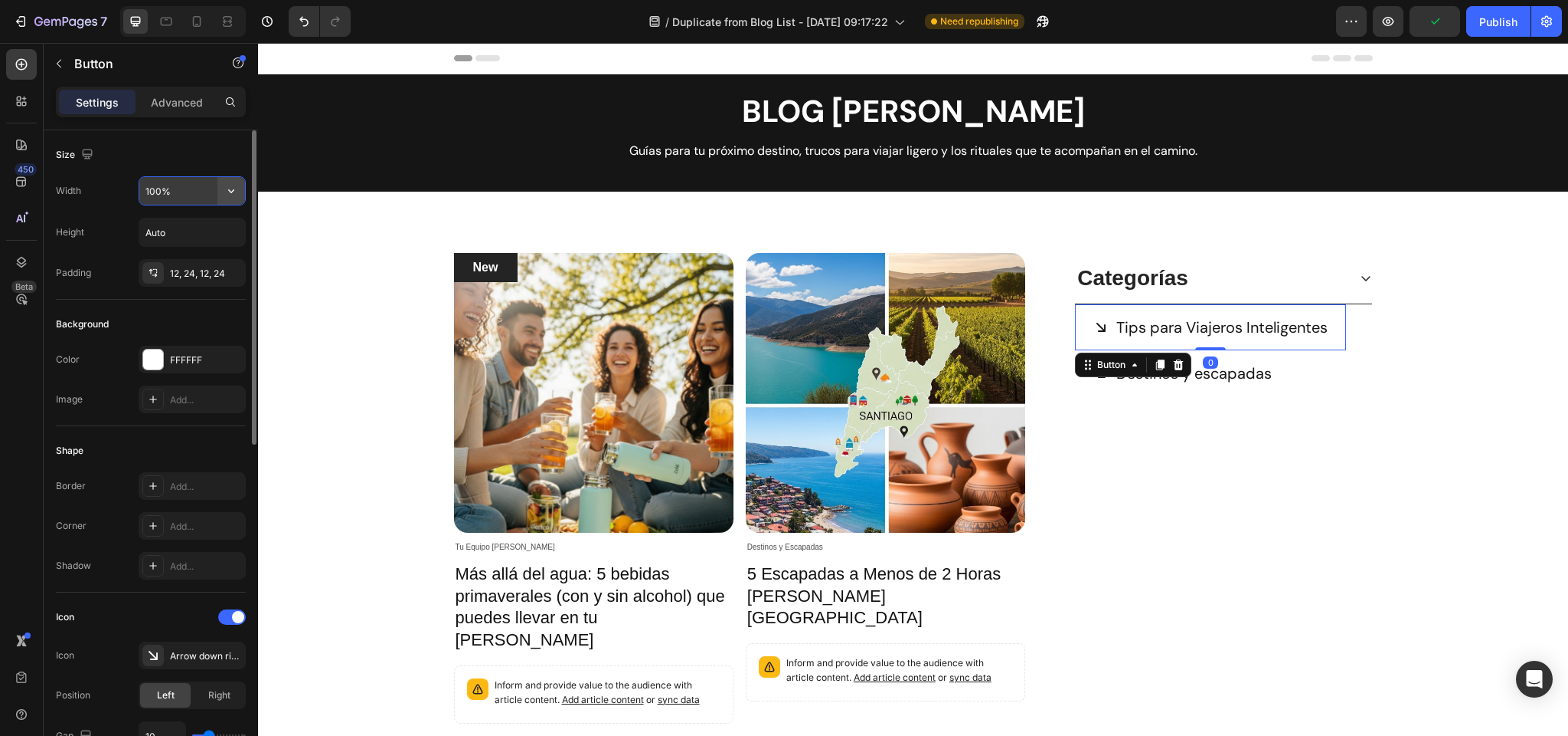
click at [226, 187] on icon "button" at bounding box center [231, 190] width 15 height 15
click at [189, 228] on span "Fit content" at bounding box center [168, 230] width 46 height 14
type input "Auto"
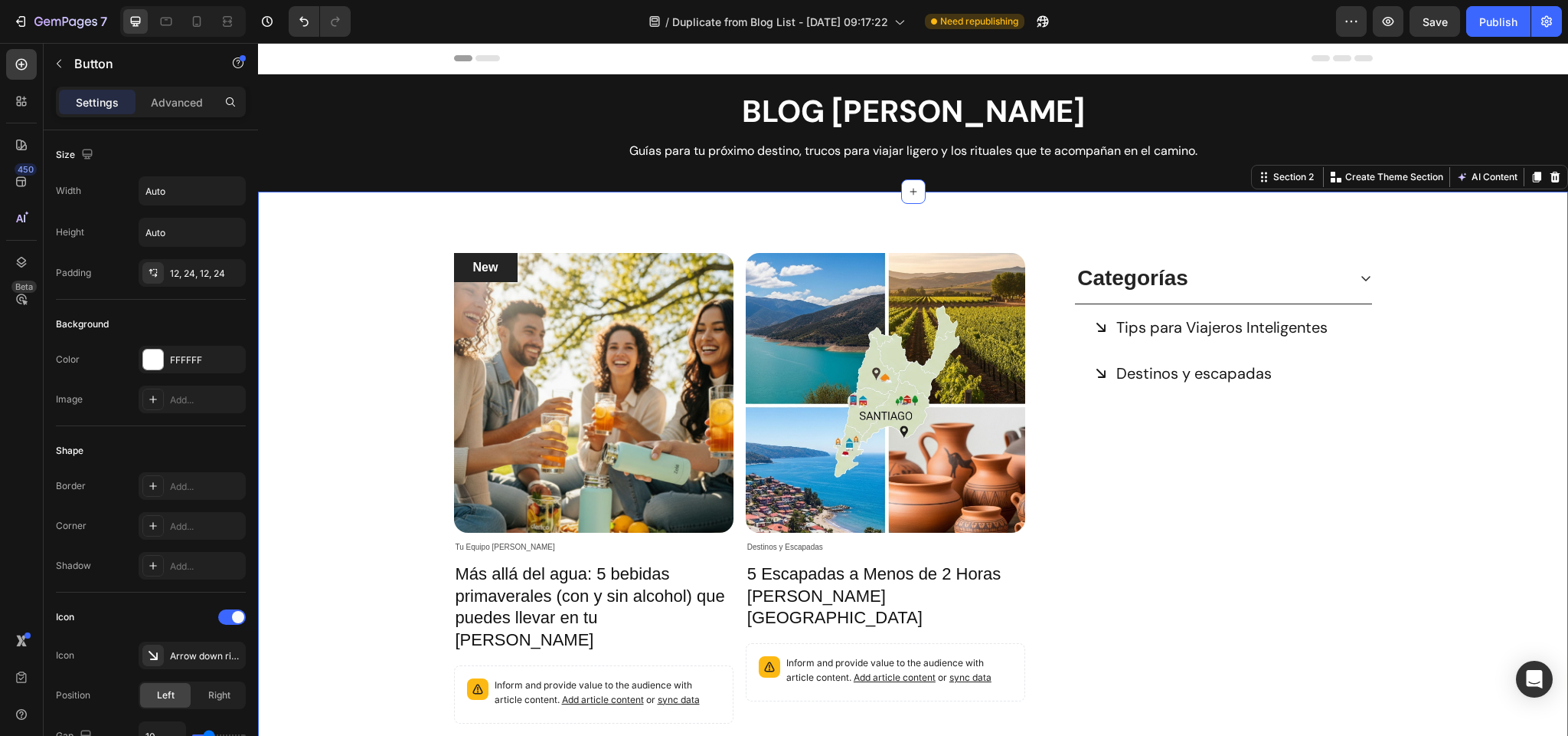
click at [1437, 384] on div "New Text block Row Article Image Tu Equipo Zola Article Category Row Más allá d…" at bounding box center [913, 728] width 1287 height 952
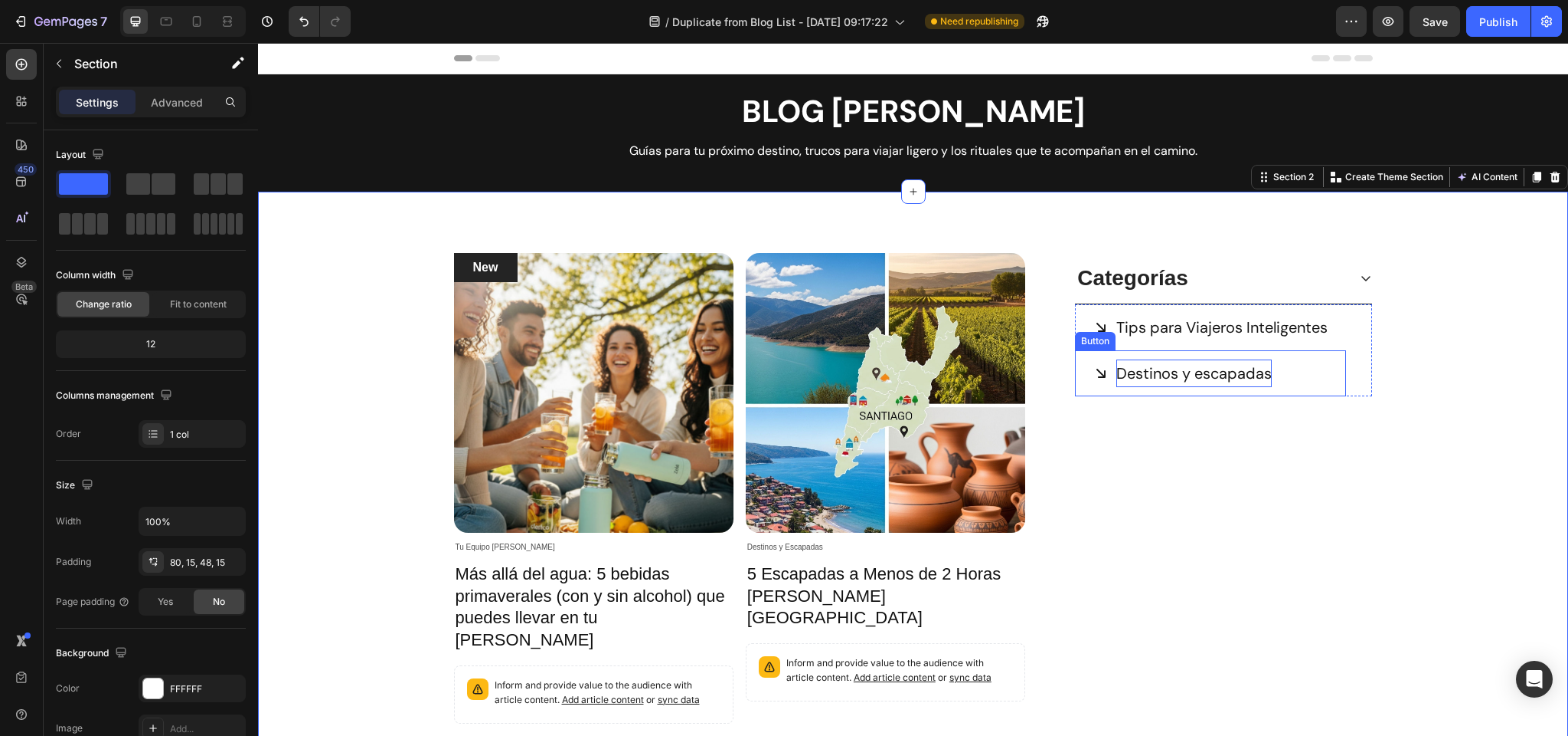
click at [1148, 372] on p "Destinos y escapadas" at bounding box center [1194, 372] width 155 height 27
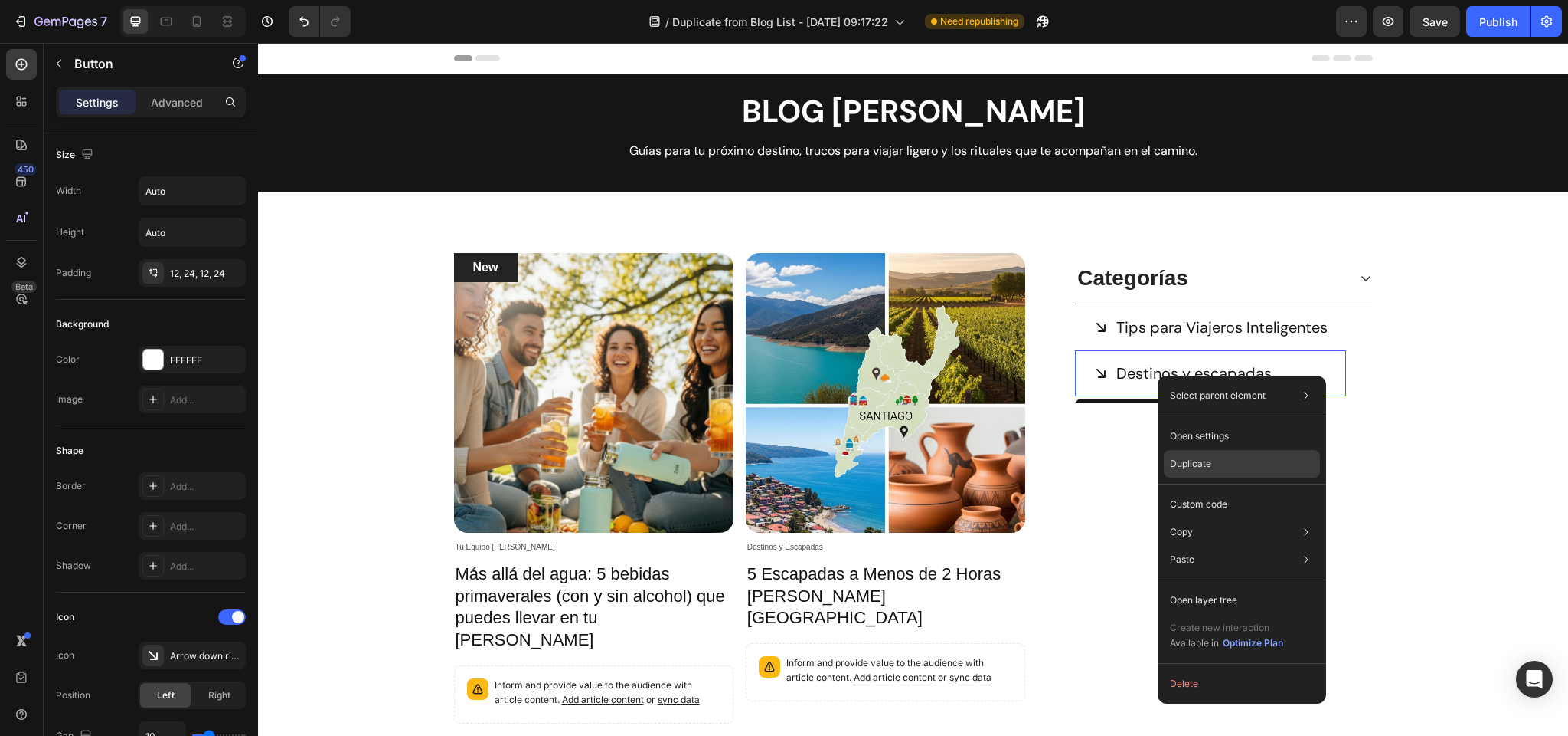
click at [1212, 490] on div "Duplicate" at bounding box center [1242, 503] width 156 height 27
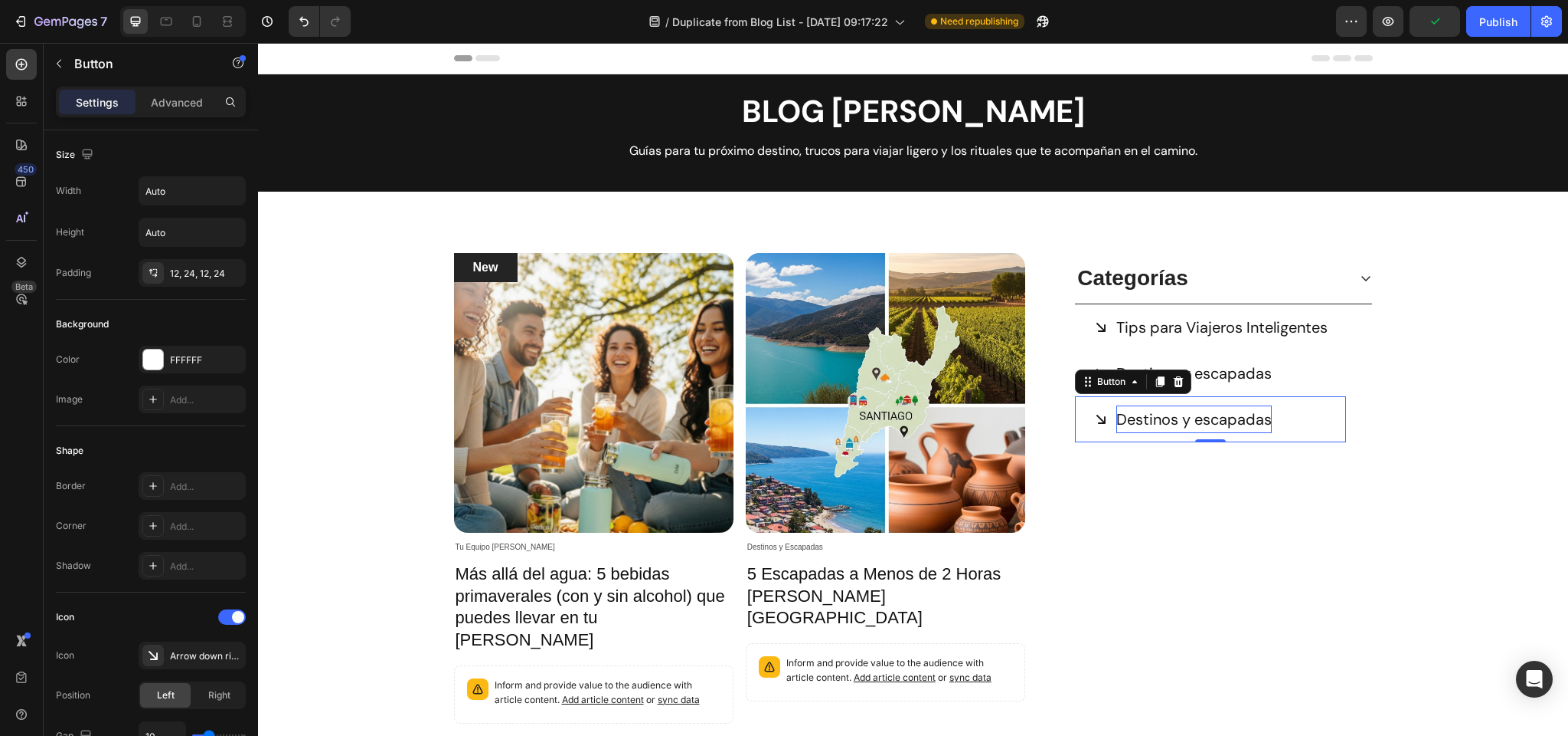
click at [1163, 417] on p "Destinos y escapadas" at bounding box center [1194, 418] width 155 height 27
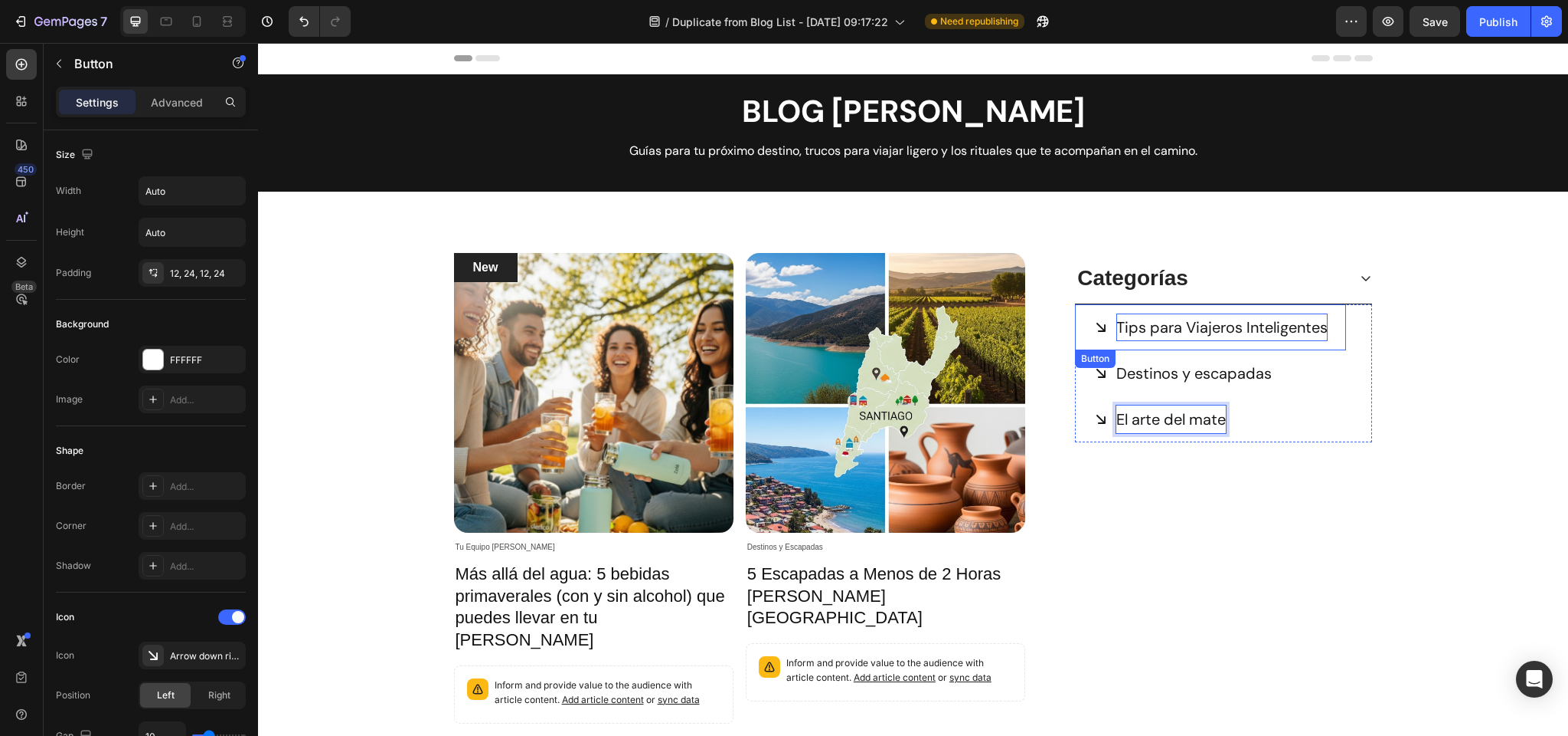
click at [1229, 326] on p "Tips para Viajeros Inteligentes" at bounding box center [1222, 327] width 211 height 27
click at [1196, 326] on p "Tips para Viajeros Inteligentes" at bounding box center [1222, 327] width 211 height 27
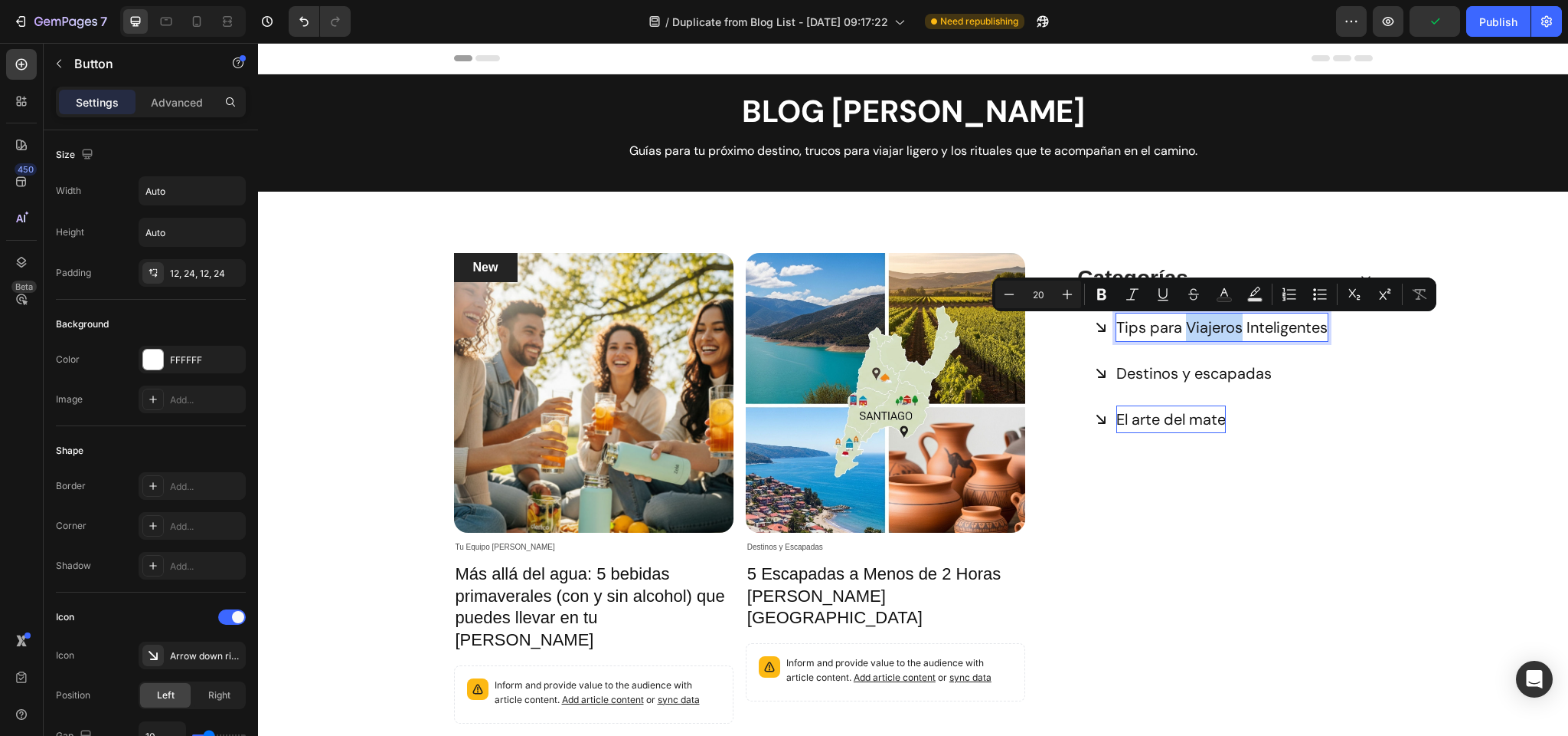
click at [1195, 326] on p "Tips para Viajeros Inteligentes" at bounding box center [1222, 327] width 211 height 27
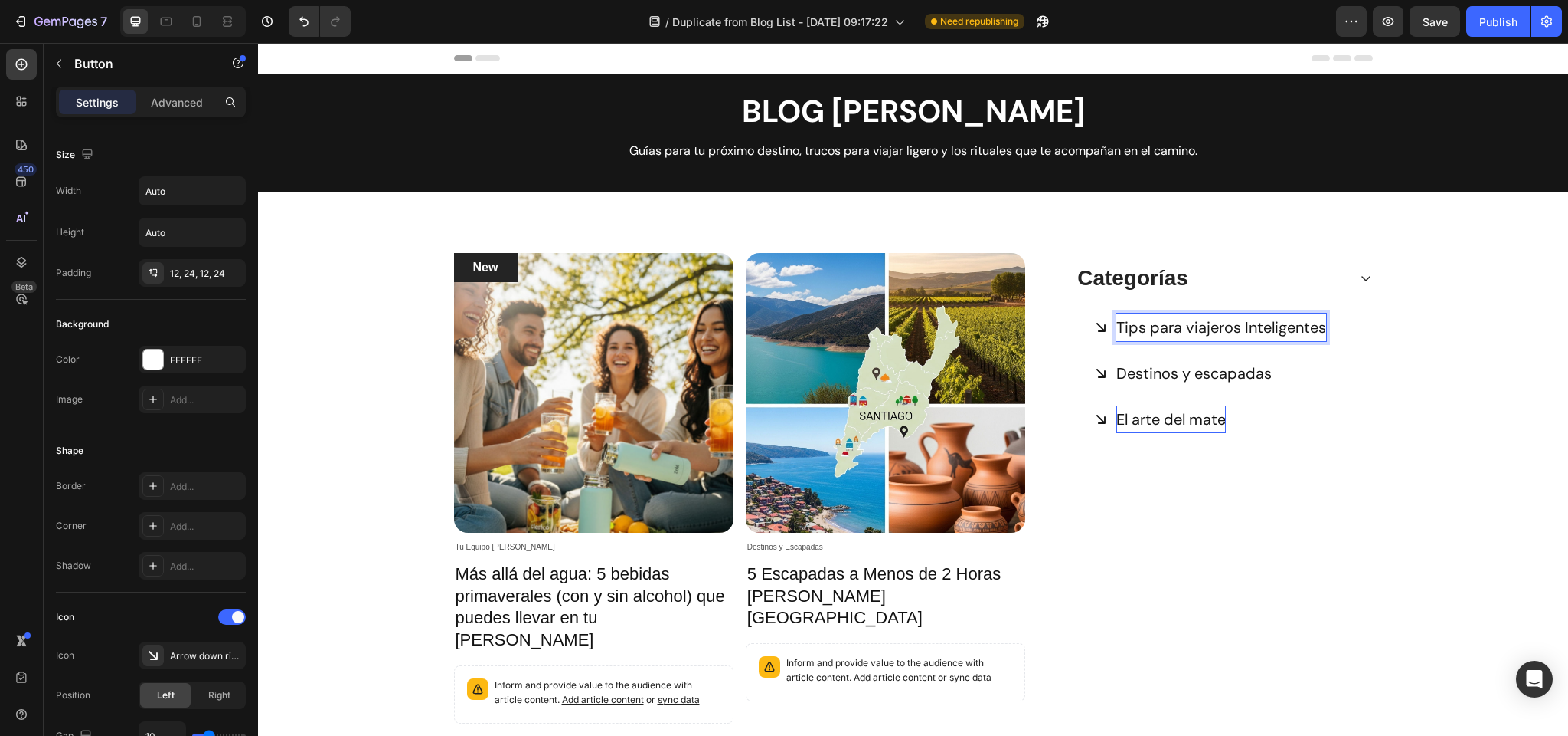
click at [1252, 329] on p "Tips para viajeros Inteligentes" at bounding box center [1221, 327] width 210 height 27
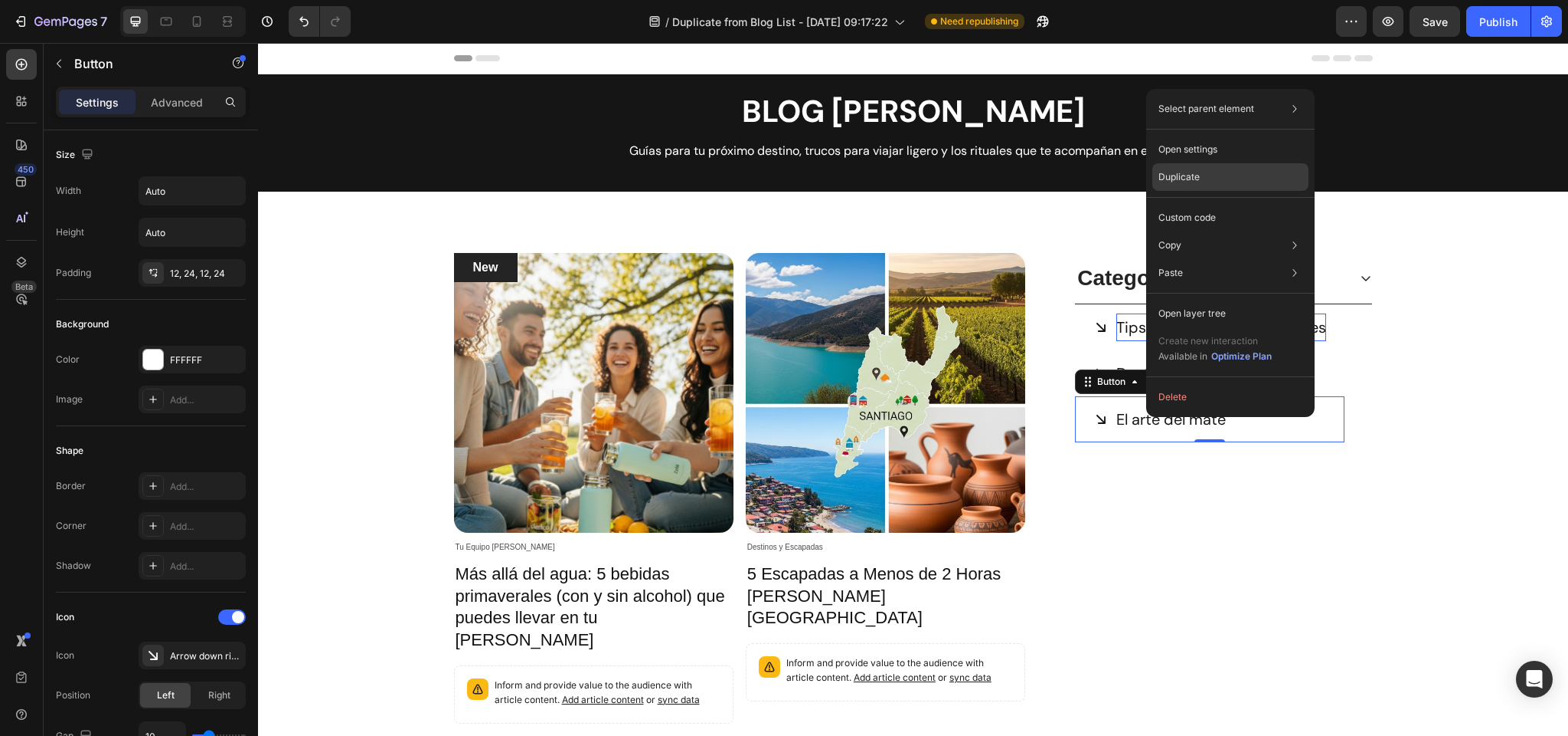
click at [1196, 183] on p "Duplicate" at bounding box center [1179, 177] width 41 height 14
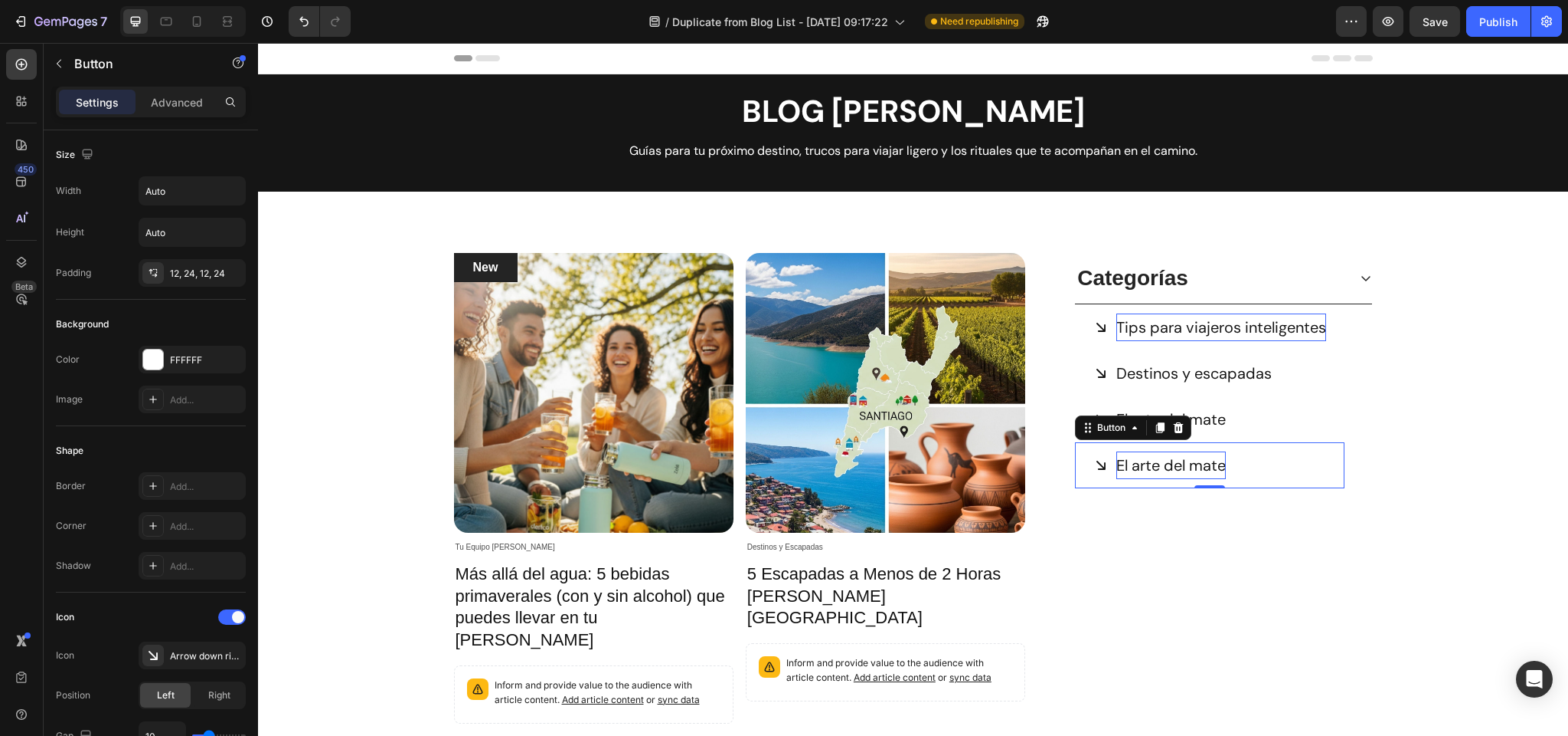
click at [1146, 469] on p "El arte del mate" at bounding box center [1172, 465] width 109 height 27
click at [1161, 331] on p "Tips para viajeros inteligentes" at bounding box center [1221, 327] width 210 height 27
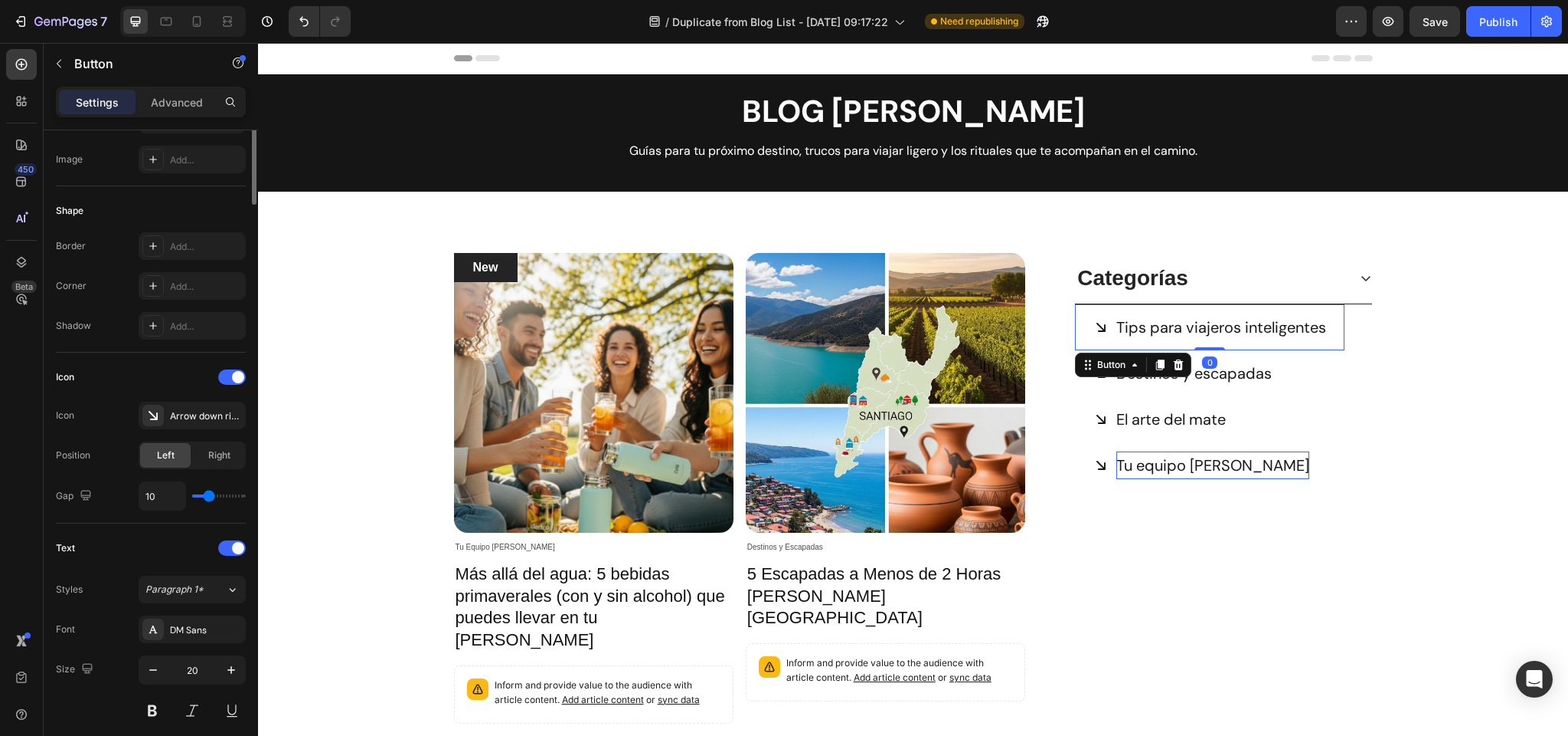
scroll to position [691, 0]
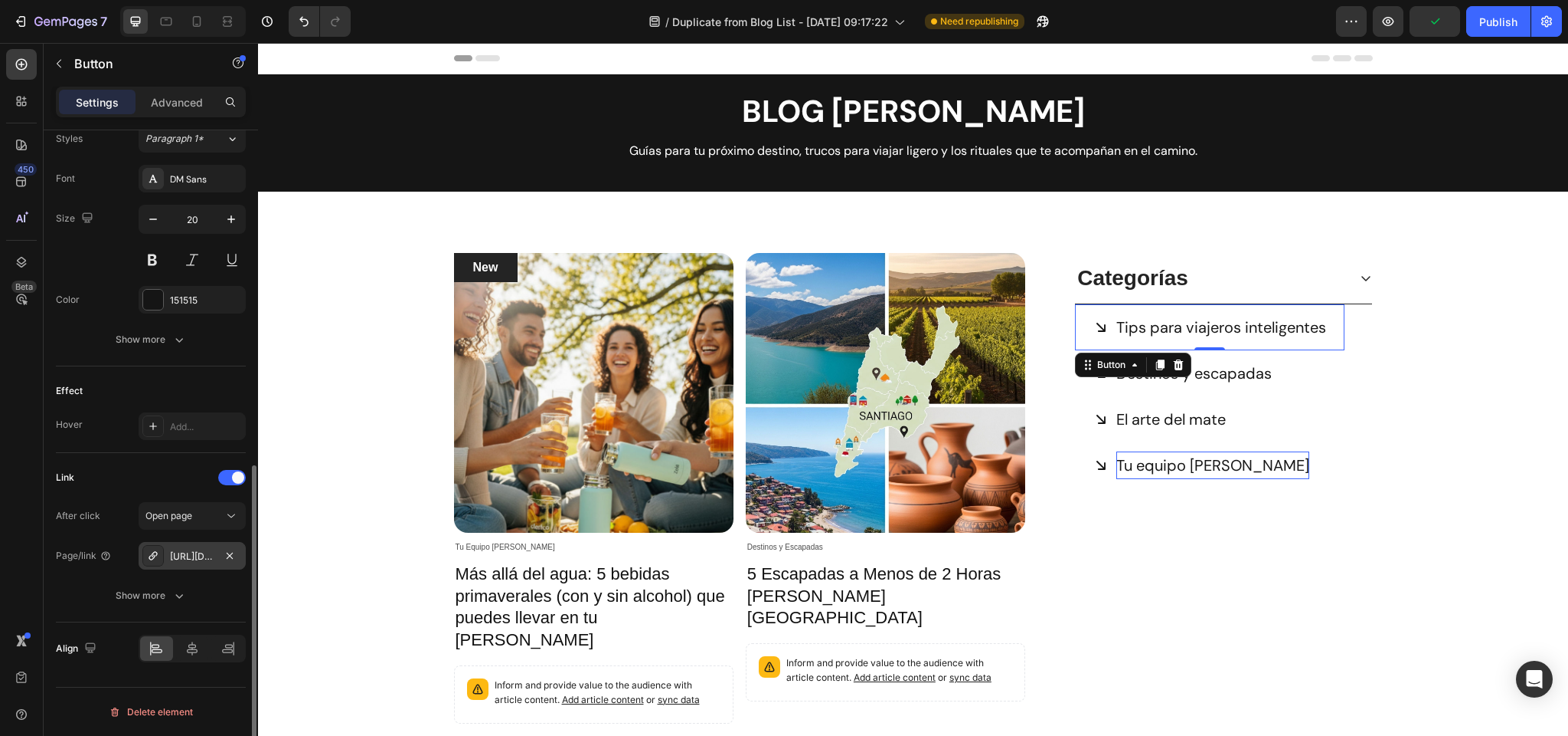
click at [195, 560] on div "[URL][DOMAIN_NAME]" at bounding box center [192, 556] width 44 height 14
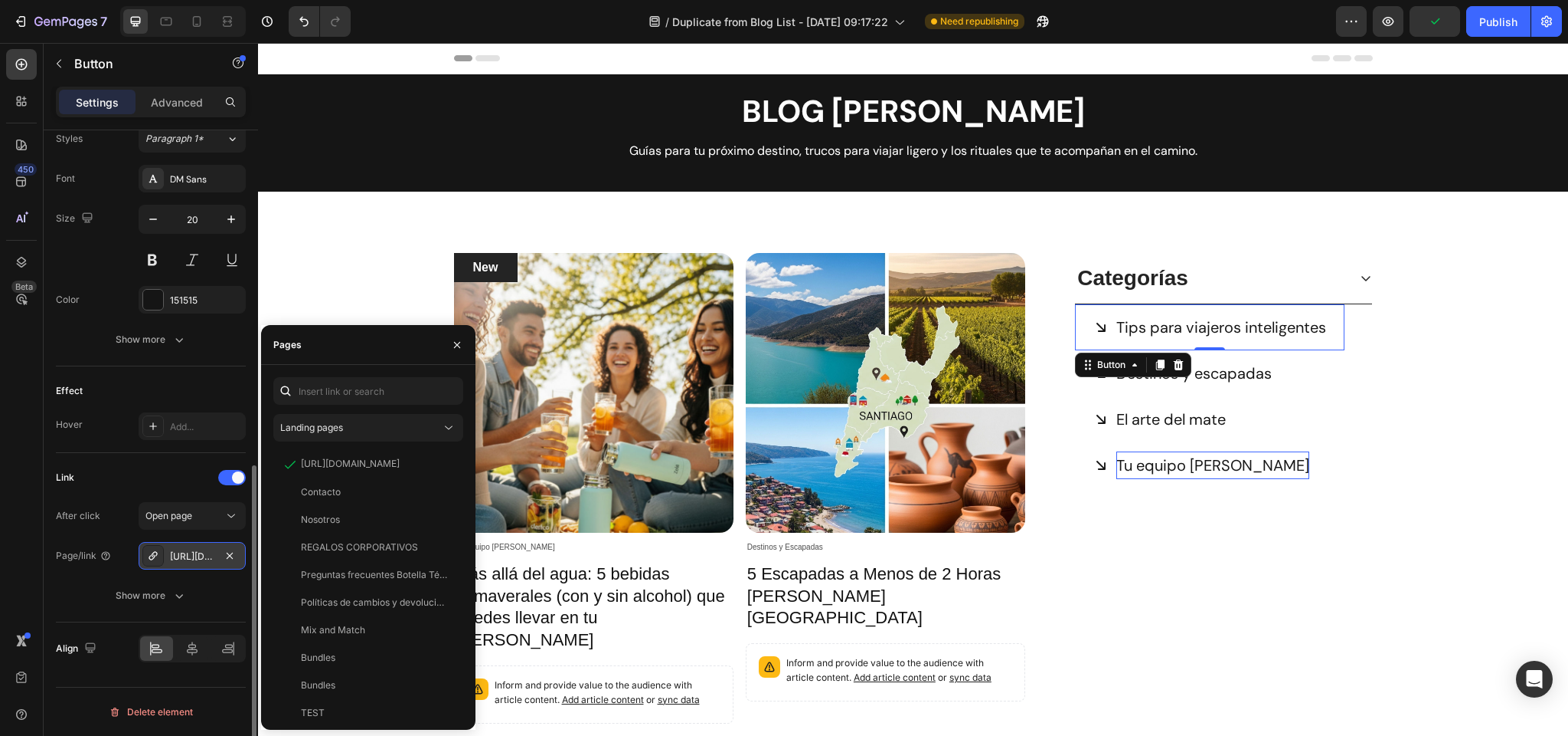
click at [195, 560] on div "[URL][DOMAIN_NAME]" at bounding box center [192, 556] width 44 height 14
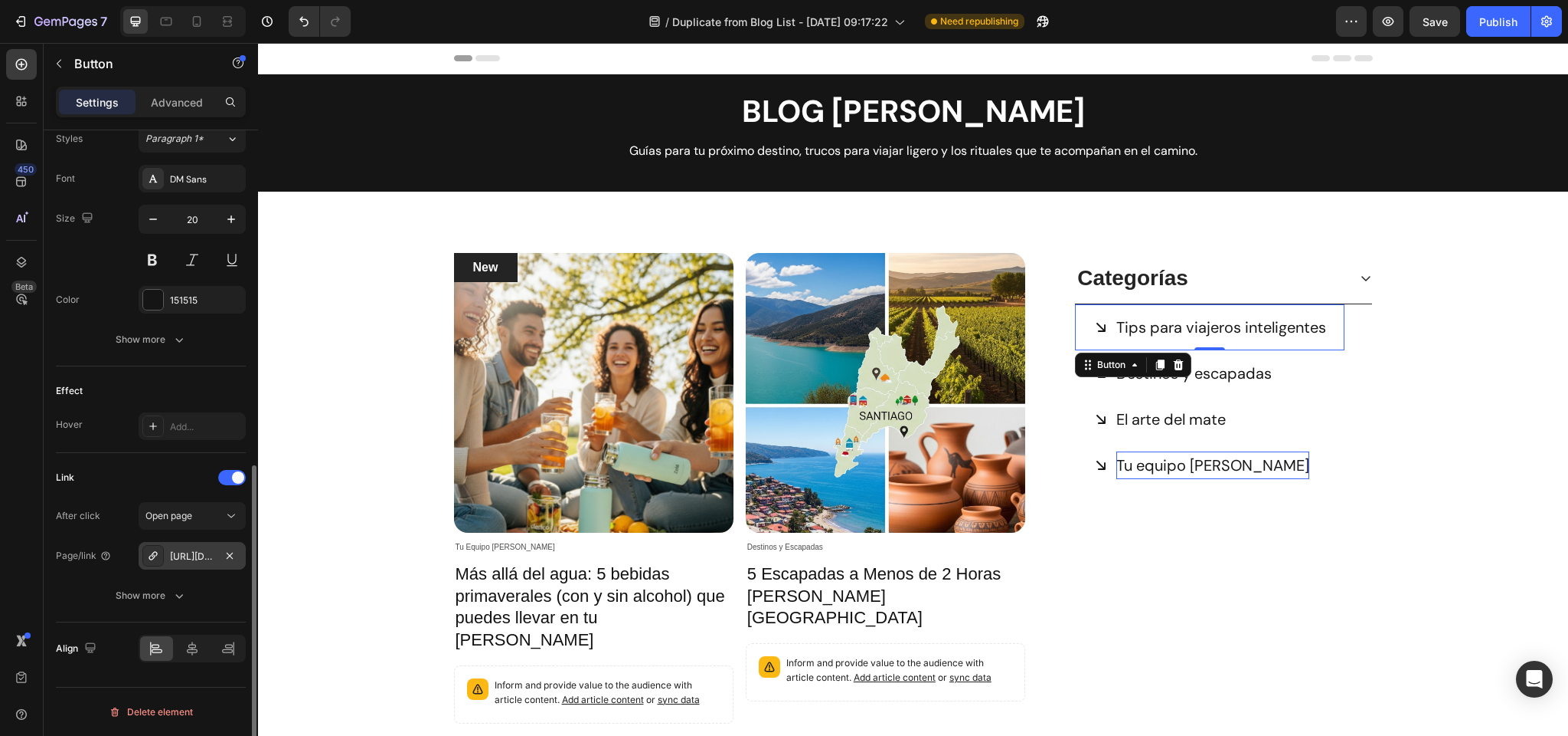
click at [195, 551] on div "[URL][DOMAIN_NAME]" at bounding box center [192, 556] width 44 height 14
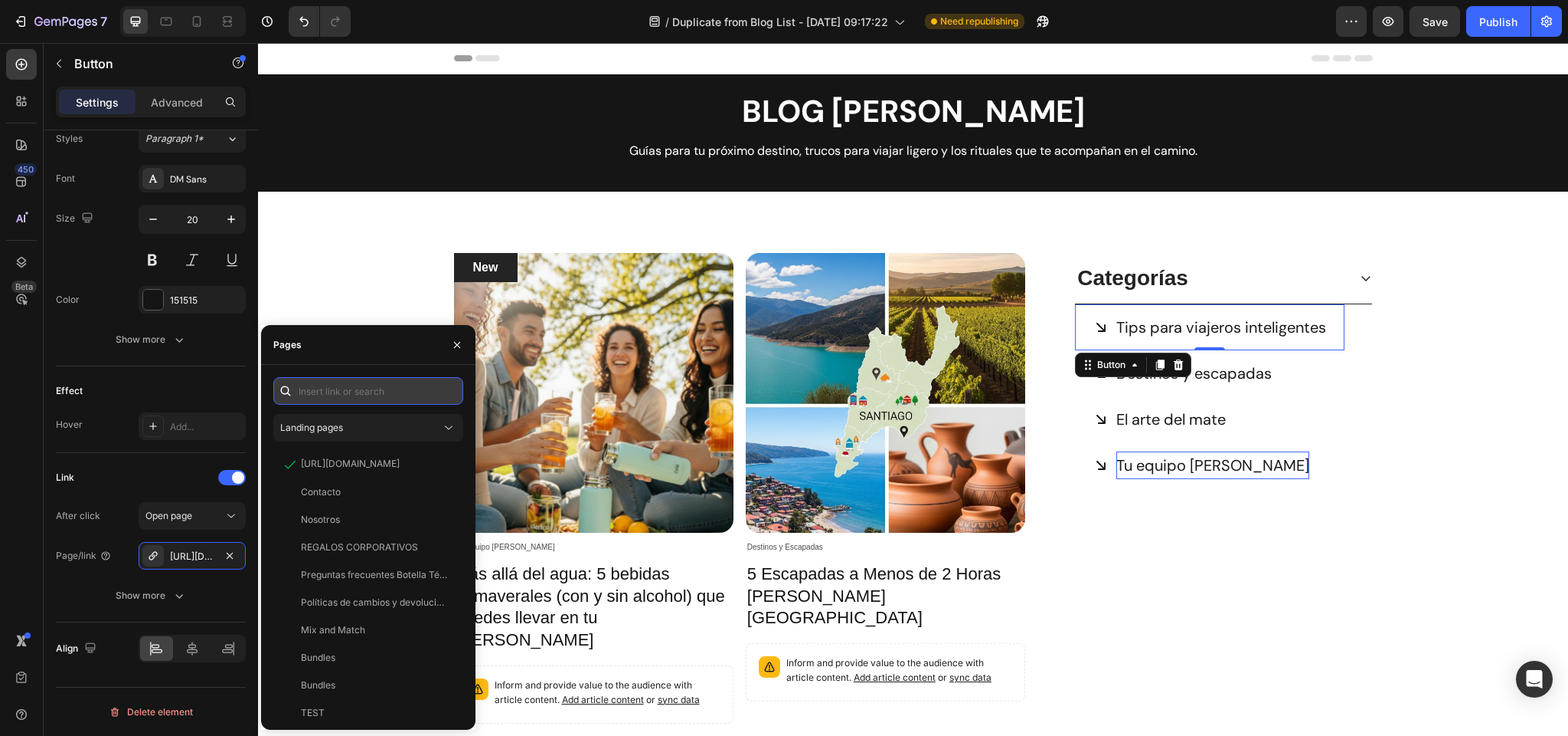
click at [357, 394] on input "text" at bounding box center [368, 390] width 190 height 27
paste input "[URL][DOMAIN_NAME]"
type input "[URL][DOMAIN_NAME]"
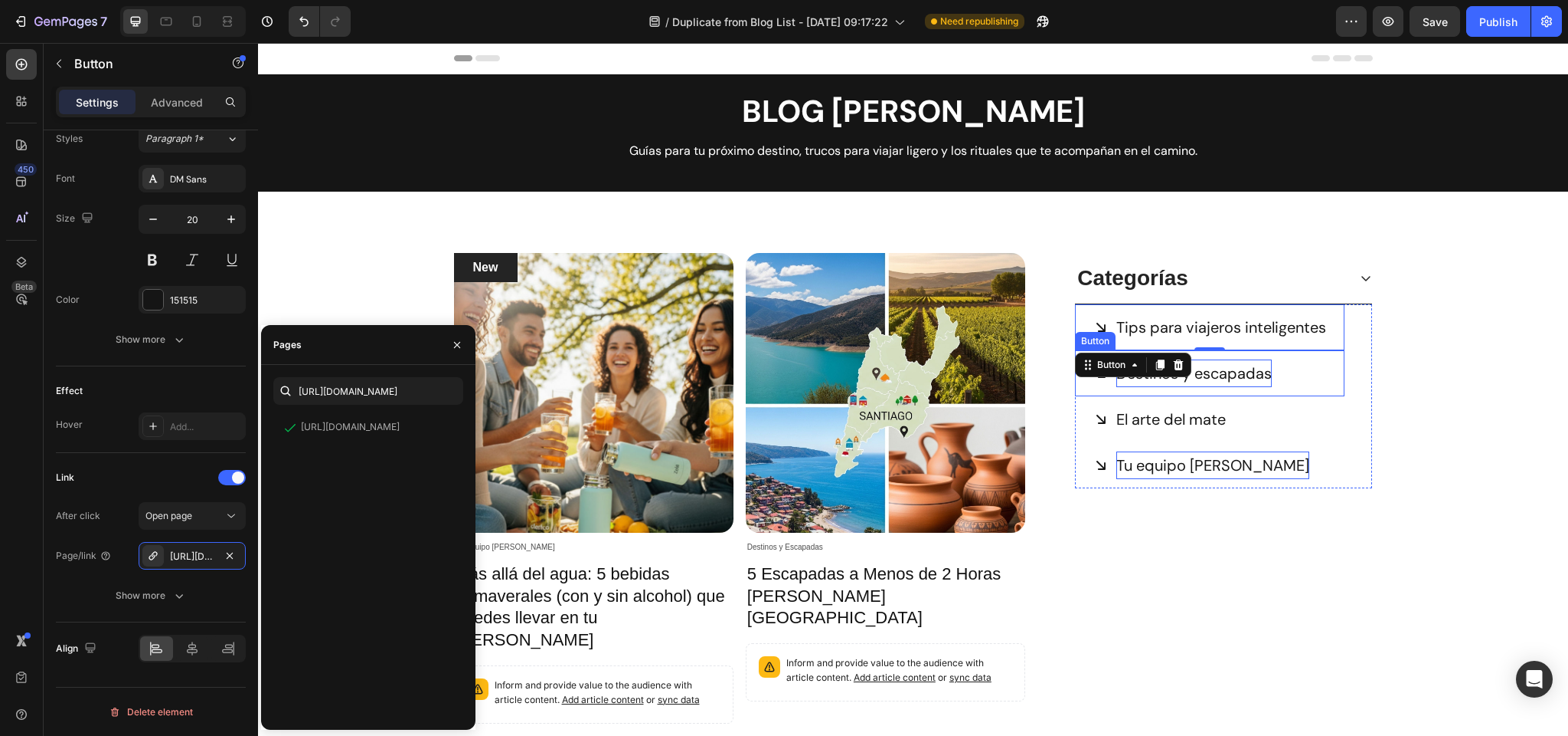
click at [1223, 373] on p "Destinos y escapadas" at bounding box center [1194, 372] width 155 height 27
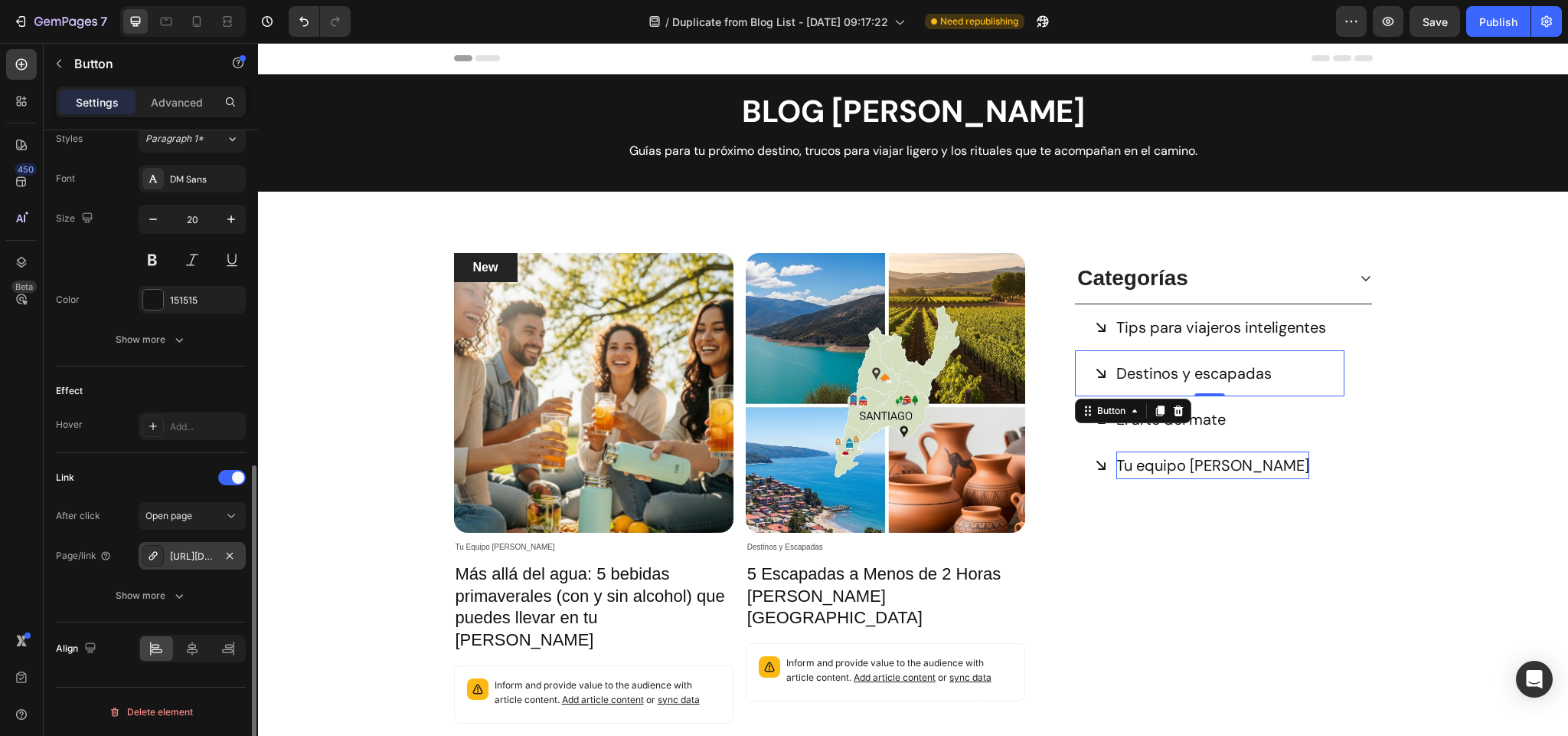
click at [208, 560] on div "[URL][DOMAIN_NAME]" at bounding box center [192, 556] width 44 height 14
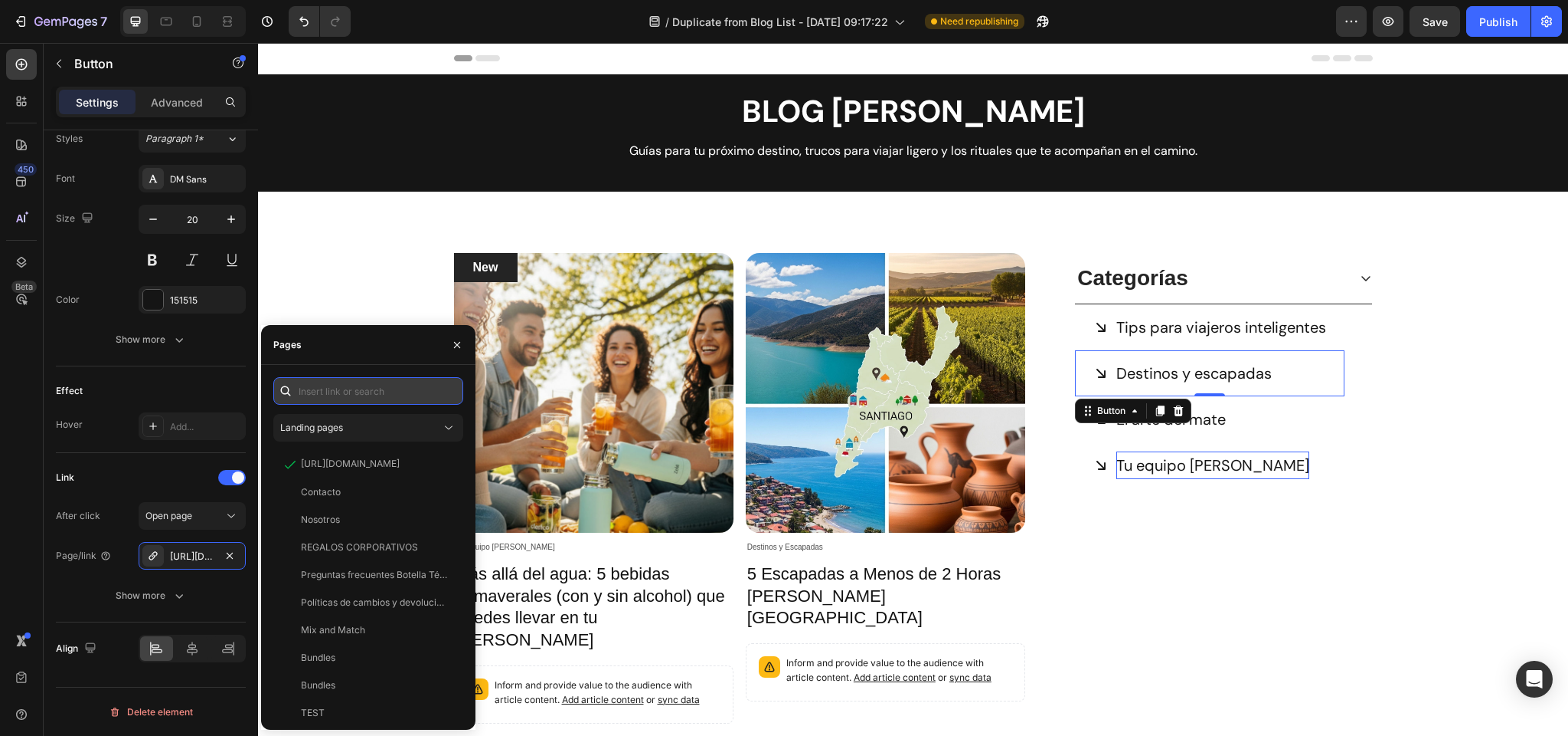
click at [328, 384] on input "text" at bounding box center [368, 390] width 190 height 27
paste input "[URL][DOMAIN_NAME]"
type input "https://zolaoutdoors.cl/blogs/destinos-y-escapadas/"
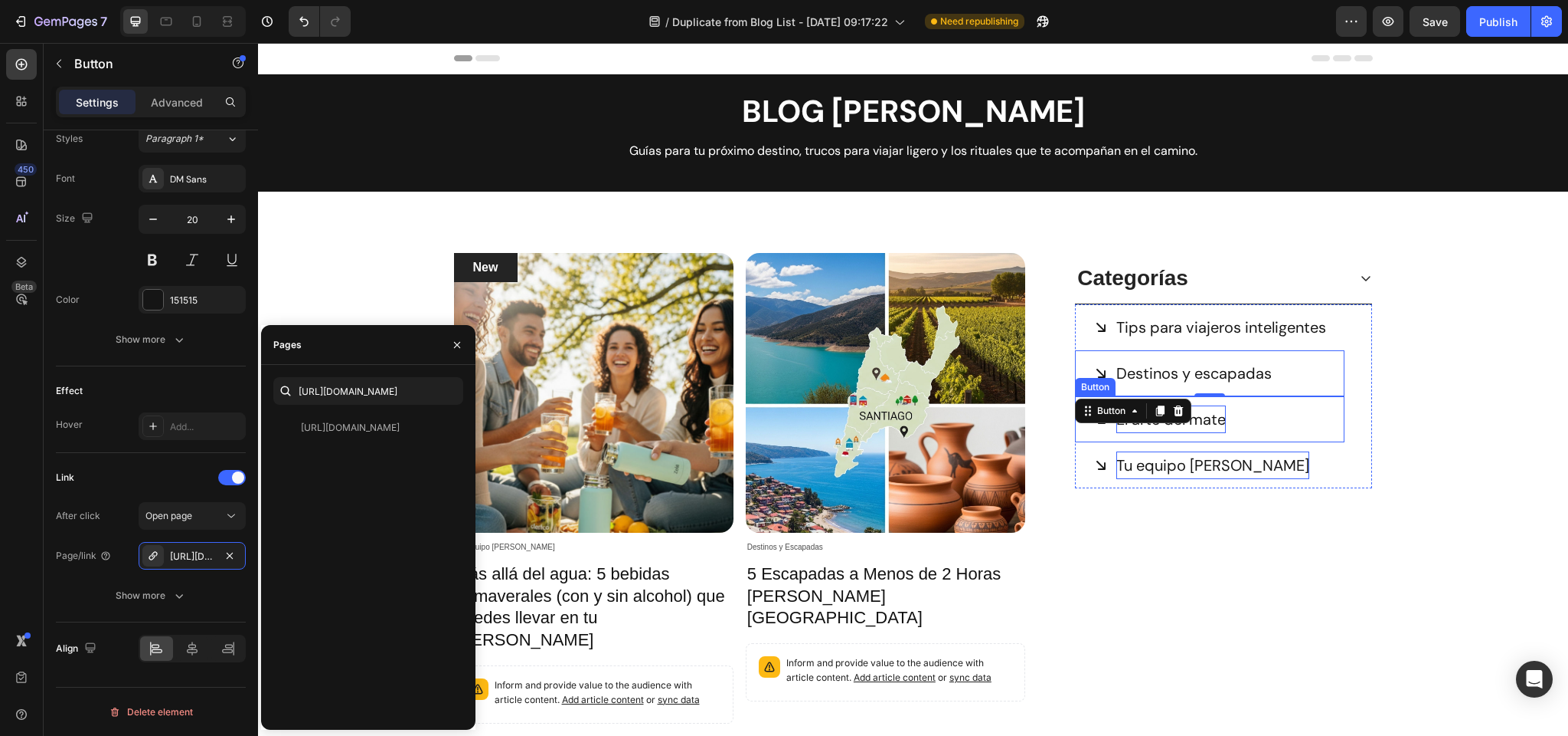
click at [1218, 417] on p "El arte del mate" at bounding box center [1172, 418] width 109 height 27
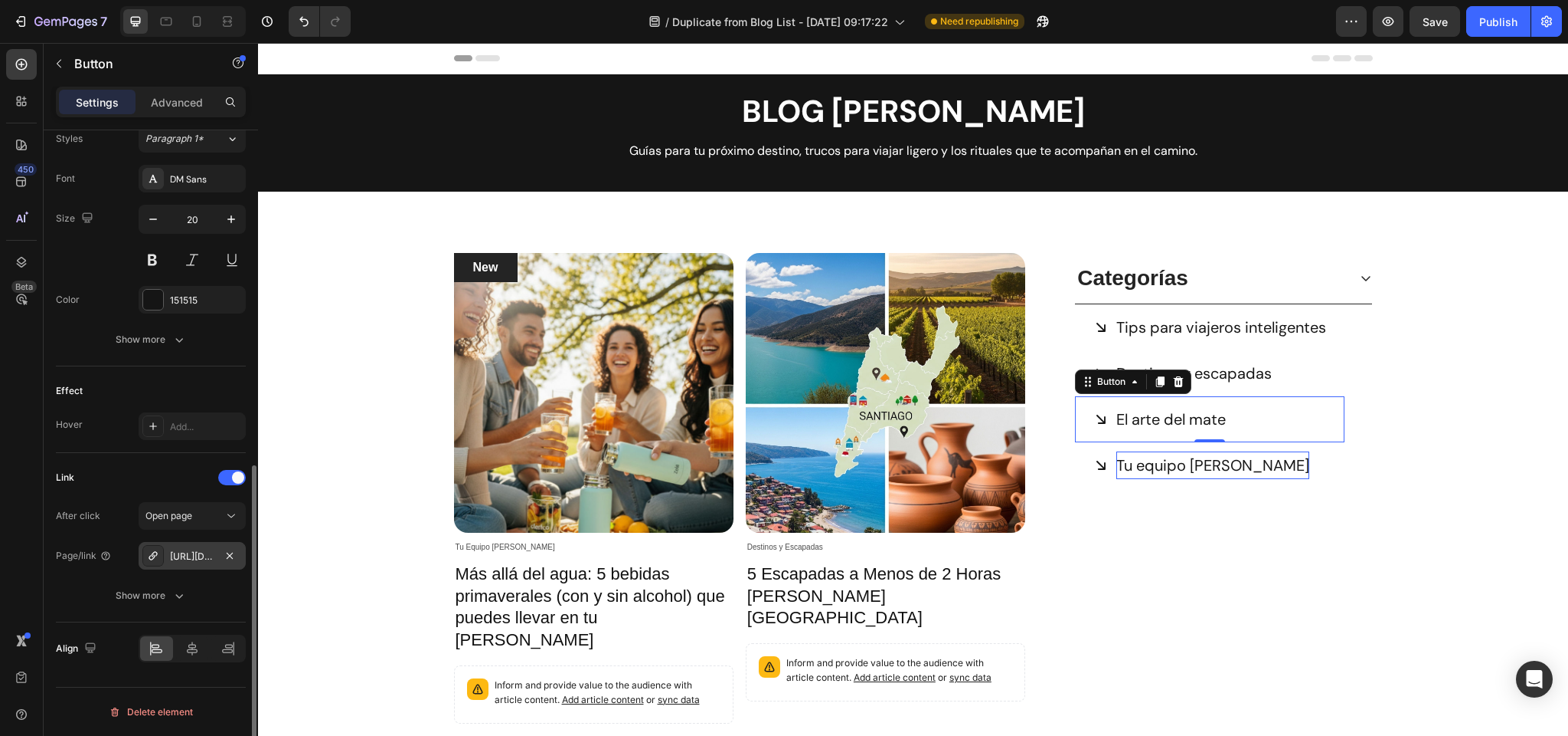
click at [195, 560] on div "https://zolaoutdoors.cl/tips-para-viajeros-inteligentes" at bounding box center [192, 556] width 44 height 14
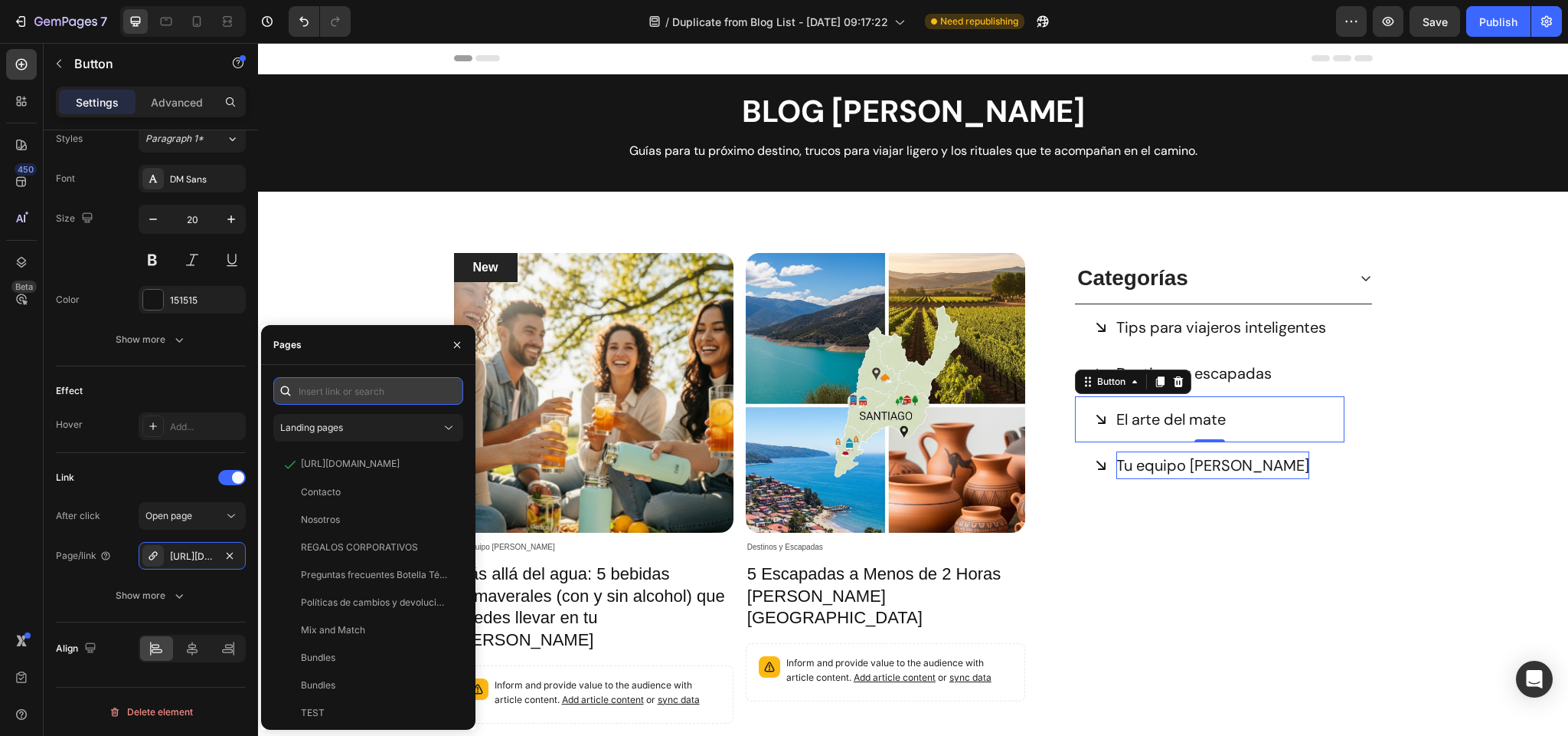
click at [334, 392] on input "text" at bounding box center [368, 390] width 190 height 27
paste input "https://zolaoutdoors.cl/blogs/el-arte-del-mate"
type input "https://zolaoutdoors.cl/blogs/el-arte-del-mate"
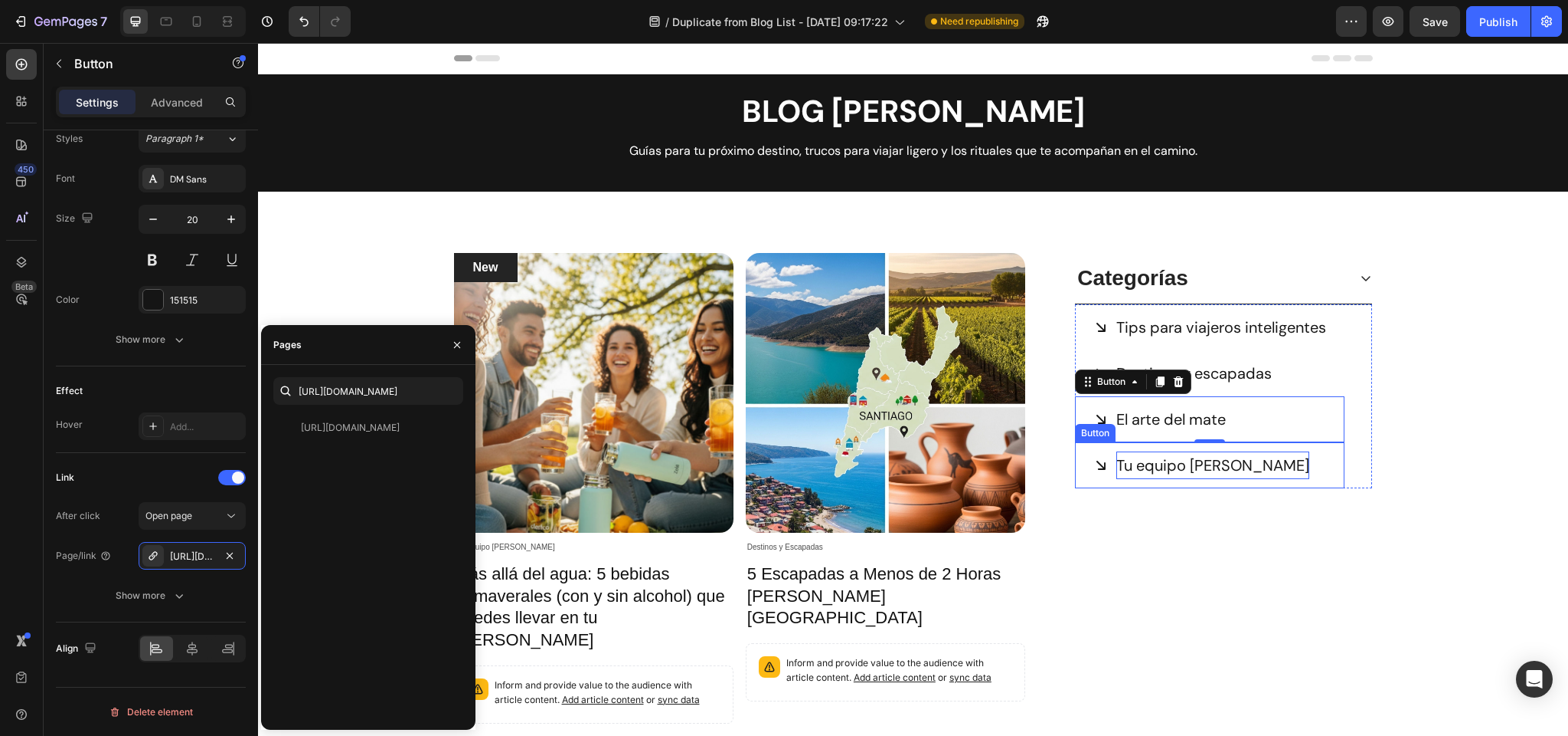
click at [1182, 457] on p "Tu equipo [PERSON_NAME]" at bounding box center [1213, 465] width 193 height 27
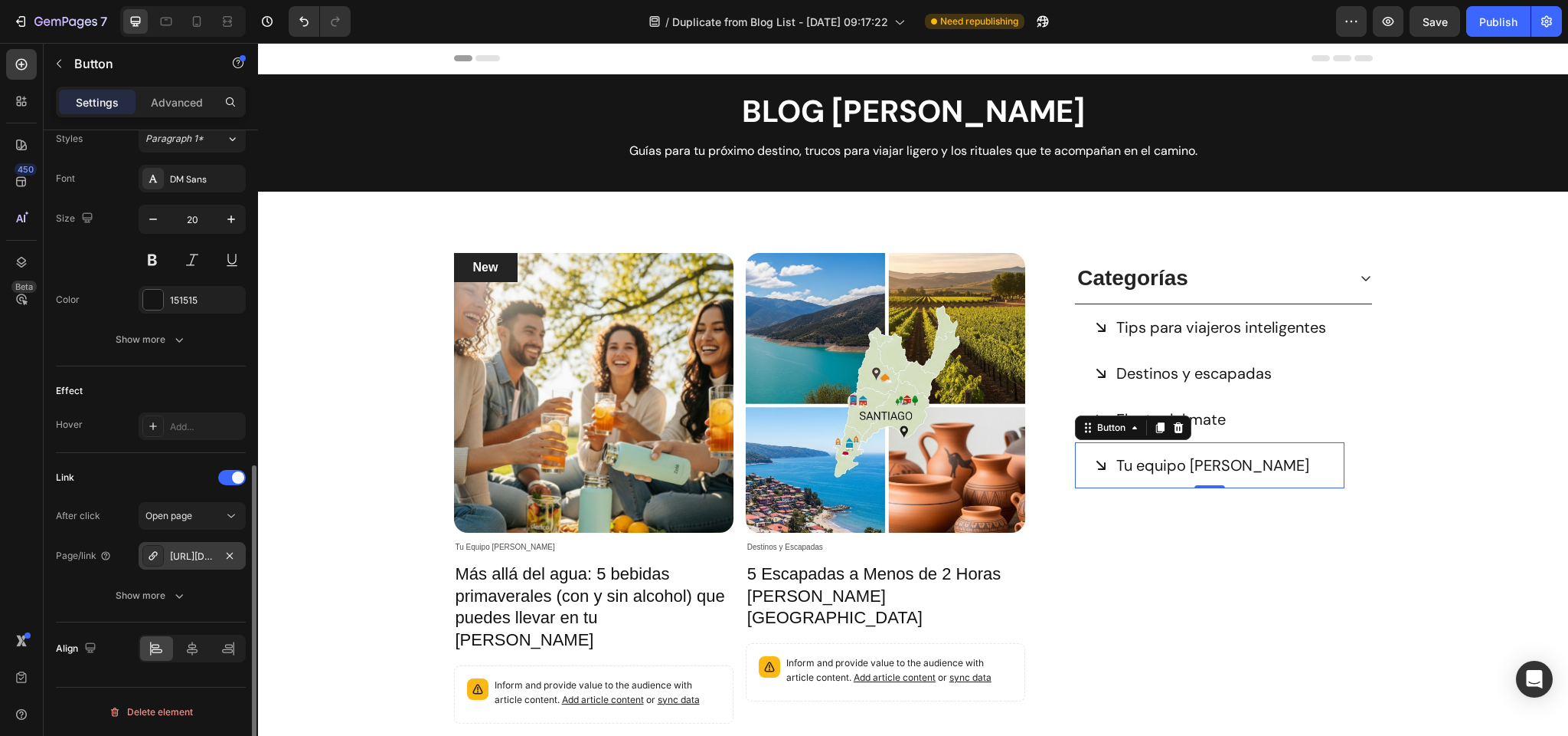
click at [178, 551] on div "https://zolaoutdoors.cl/tips-para-viajeros-inteligentes" at bounding box center [192, 556] width 44 height 14
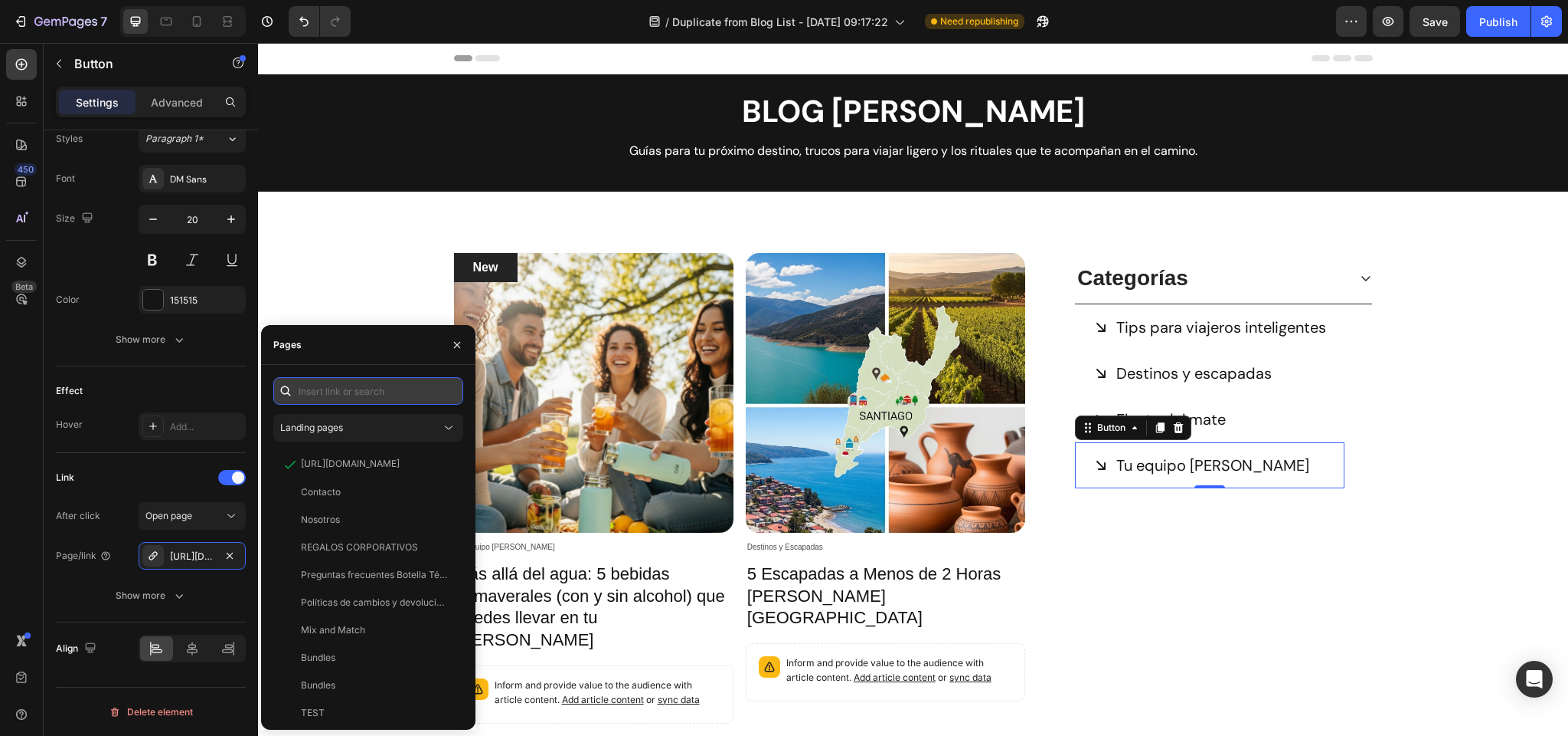
click at [326, 400] on input "text" at bounding box center [368, 390] width 190 height 27
paste input "https://zolaoutdoors.cl/blogs/tu-equipo-zola"
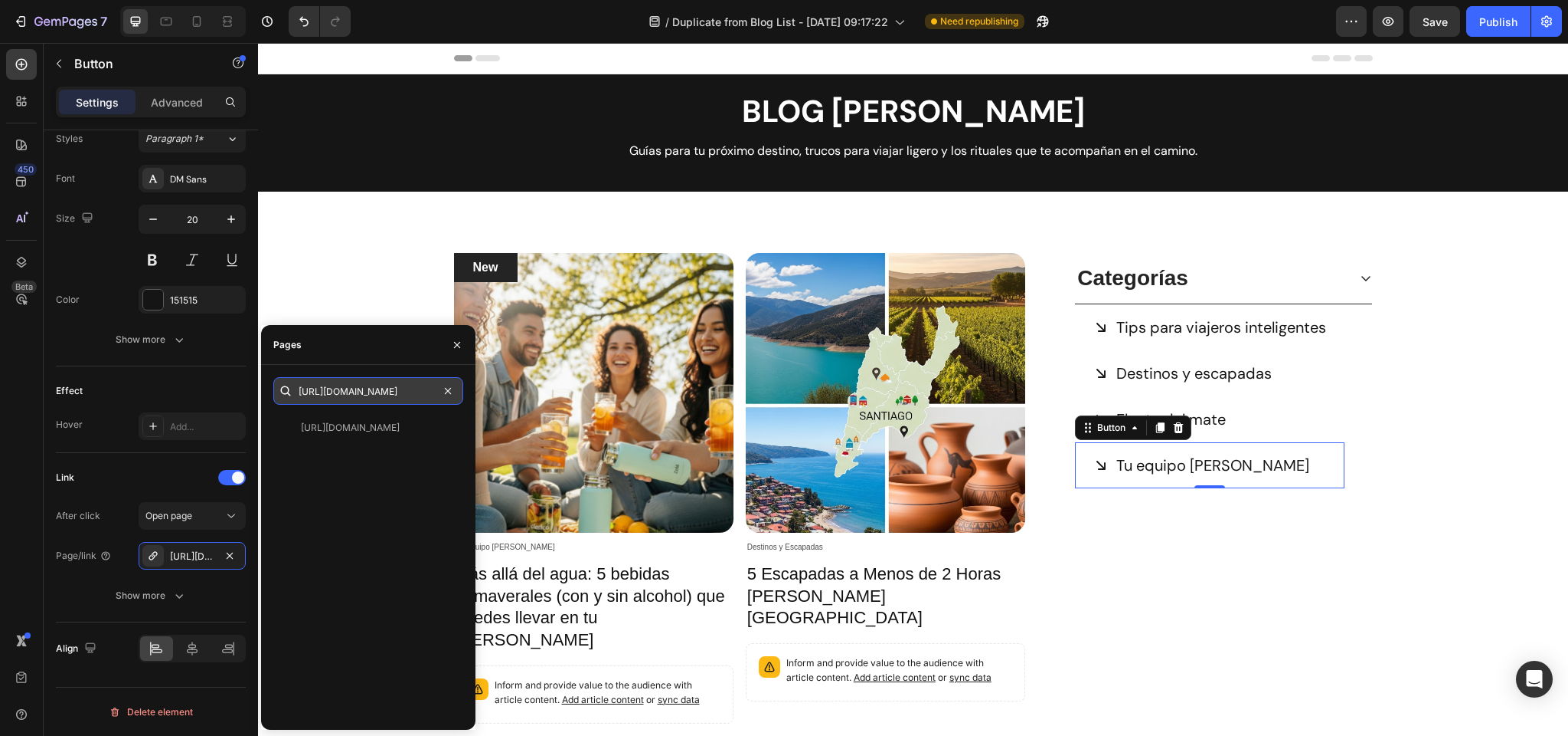
type input "https://zolaoutdoors.cl/blogs/tu-equipo-zola"
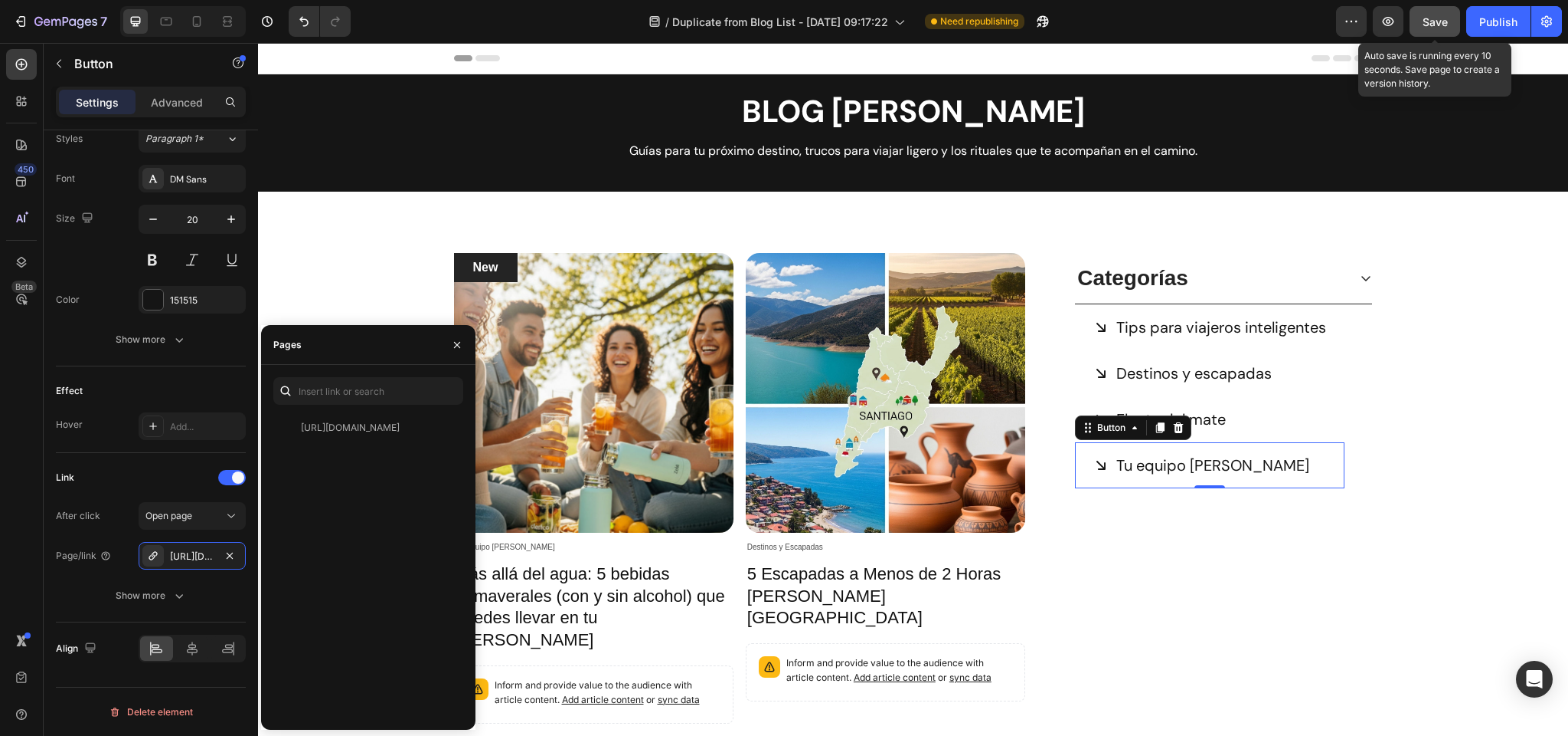
click at [1432, 25] on span "Save" at bounding box center [1435, 22] width 25 height 13
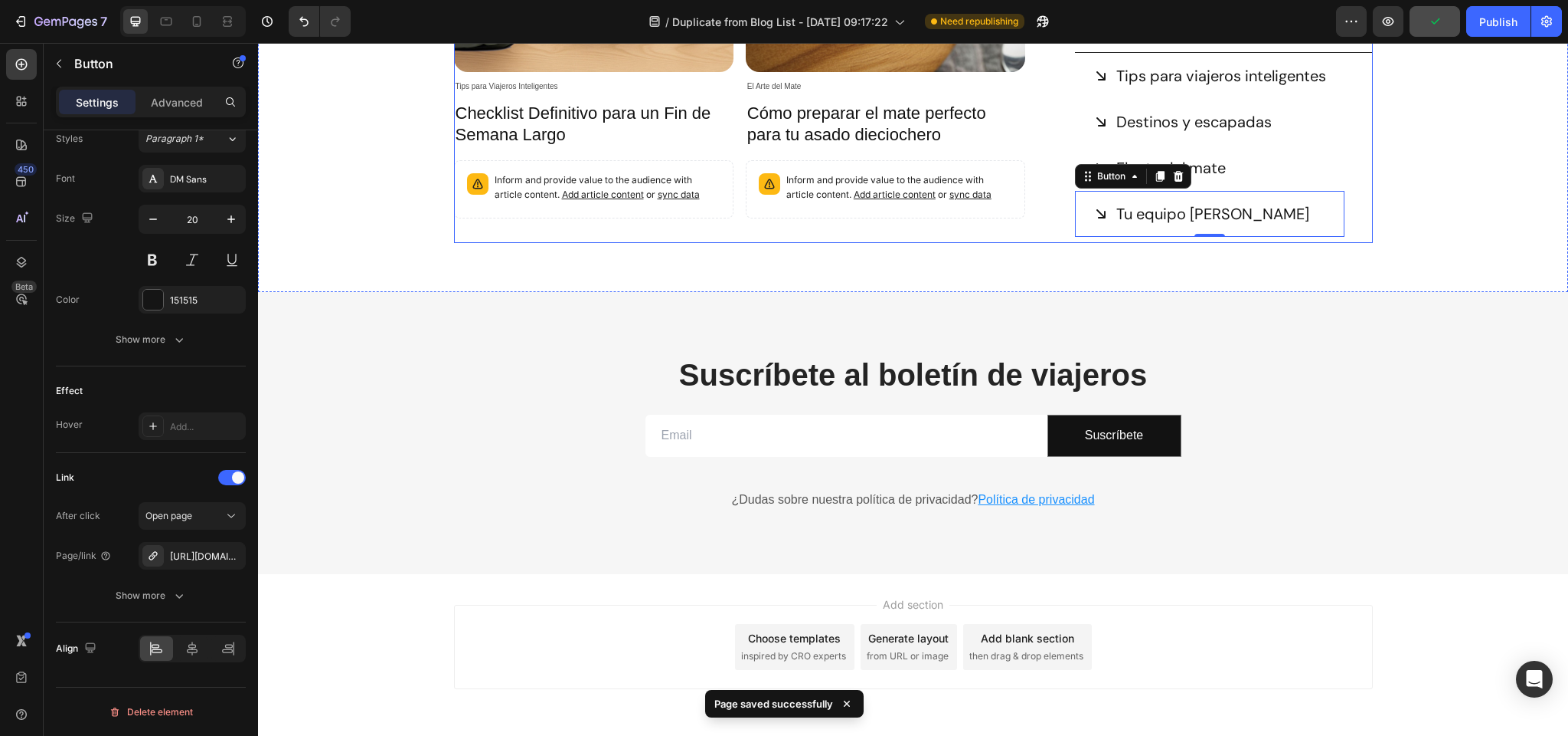
scroll to position [987, 0]
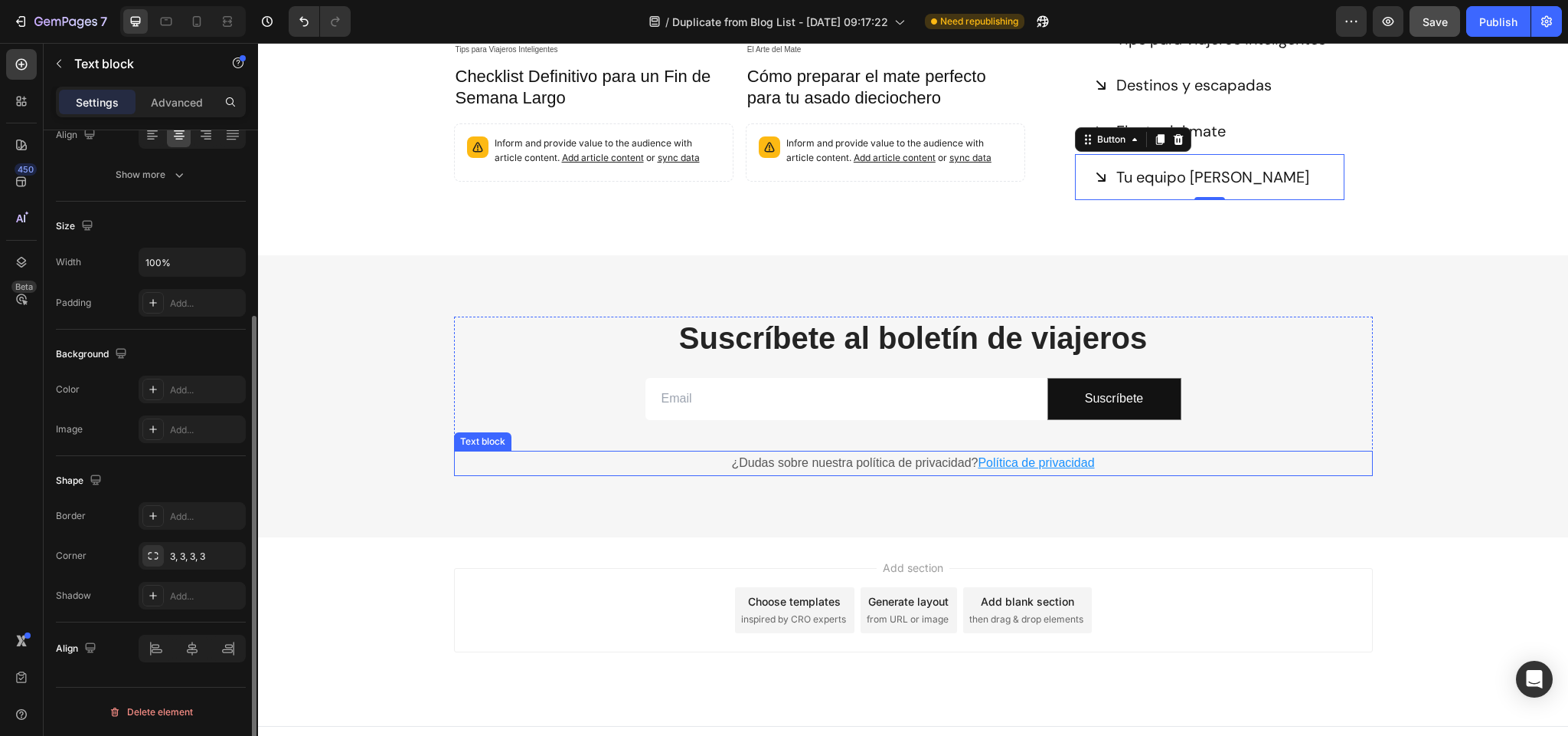
click at [1059, 456] on u "Política de privacidad" at bounding box center [1036, 463] width 117 height 13
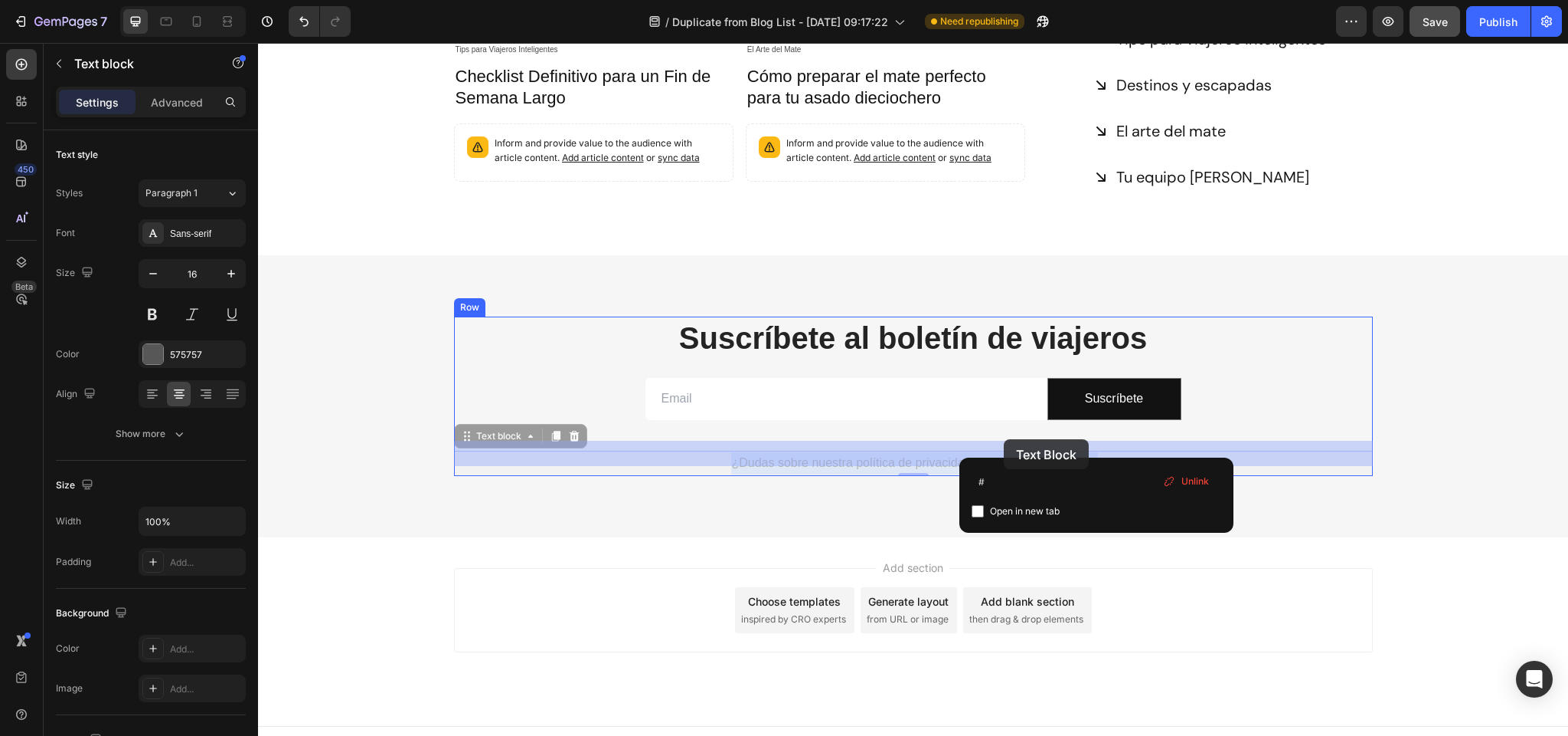
drag, startPoint x: 1105, startPoint y: 438, endPoint x: 1011, endPoint y: 441, distance: 94.0
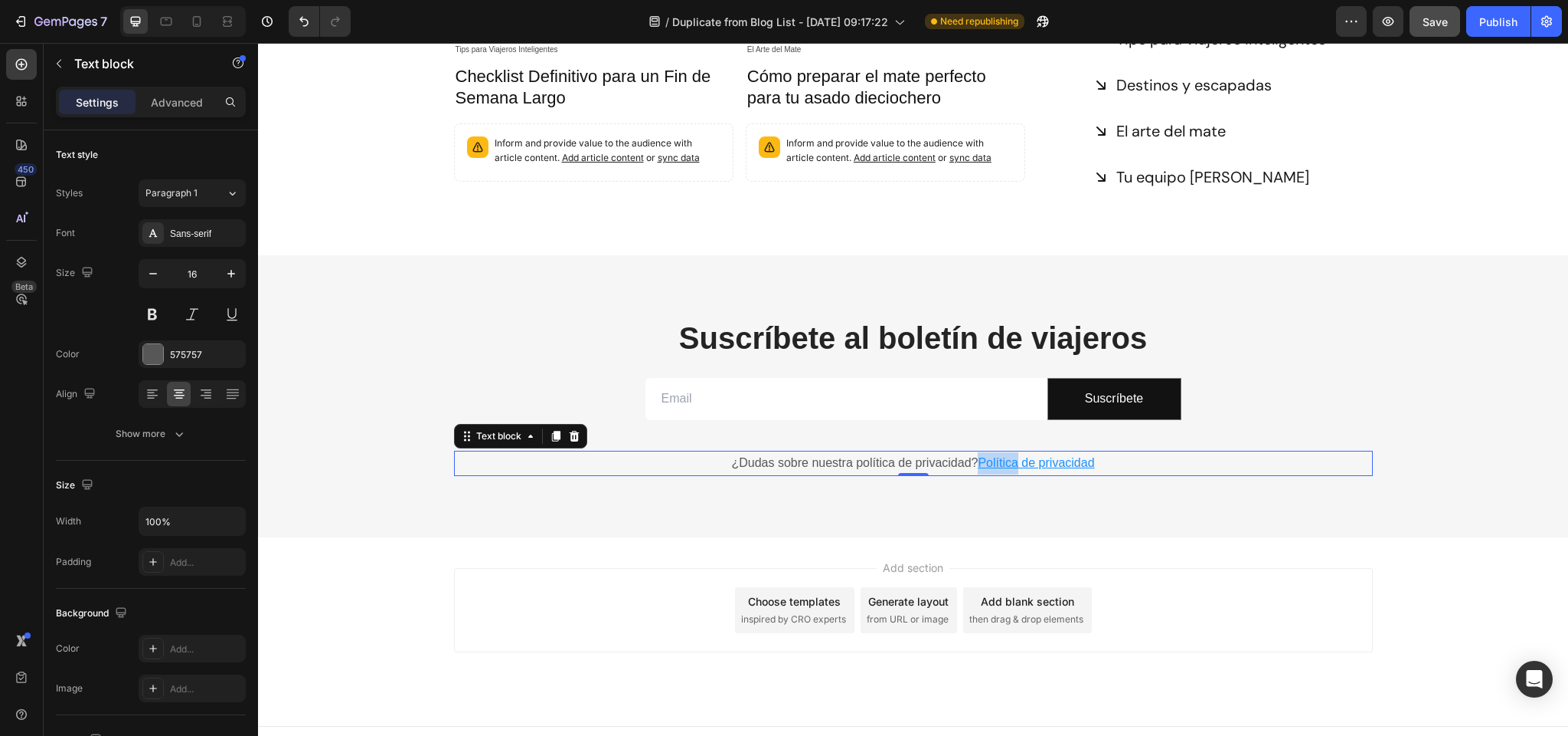
click at [1002, 456] on u "Política de privacidad" at bounding box center [1036, 463] width 117 height 13
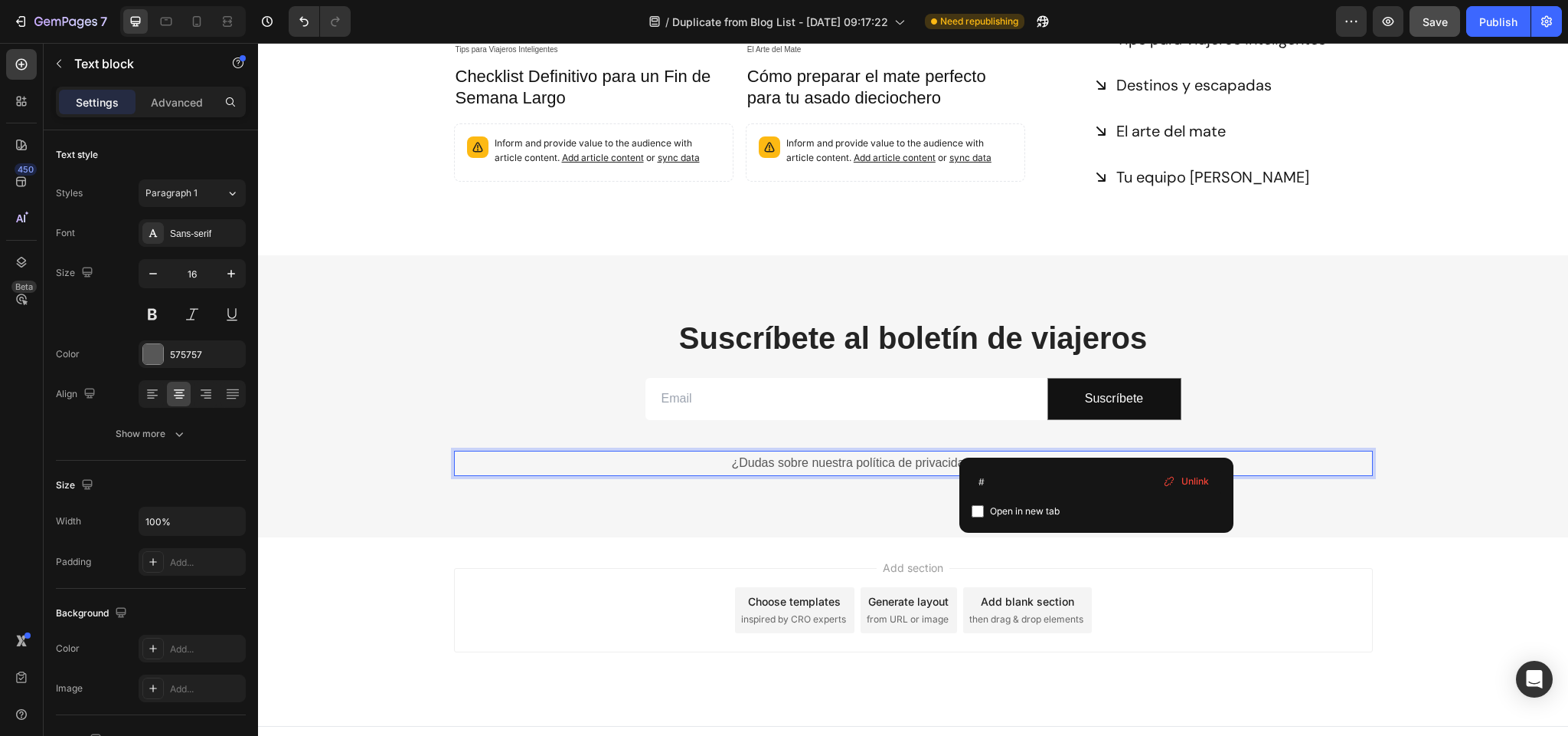
click at [1108, 452] on p "¿Dudas sobre nuestra política de privacidad? Política de privacidad" at bounding box center [913, 464] width 916 height 23
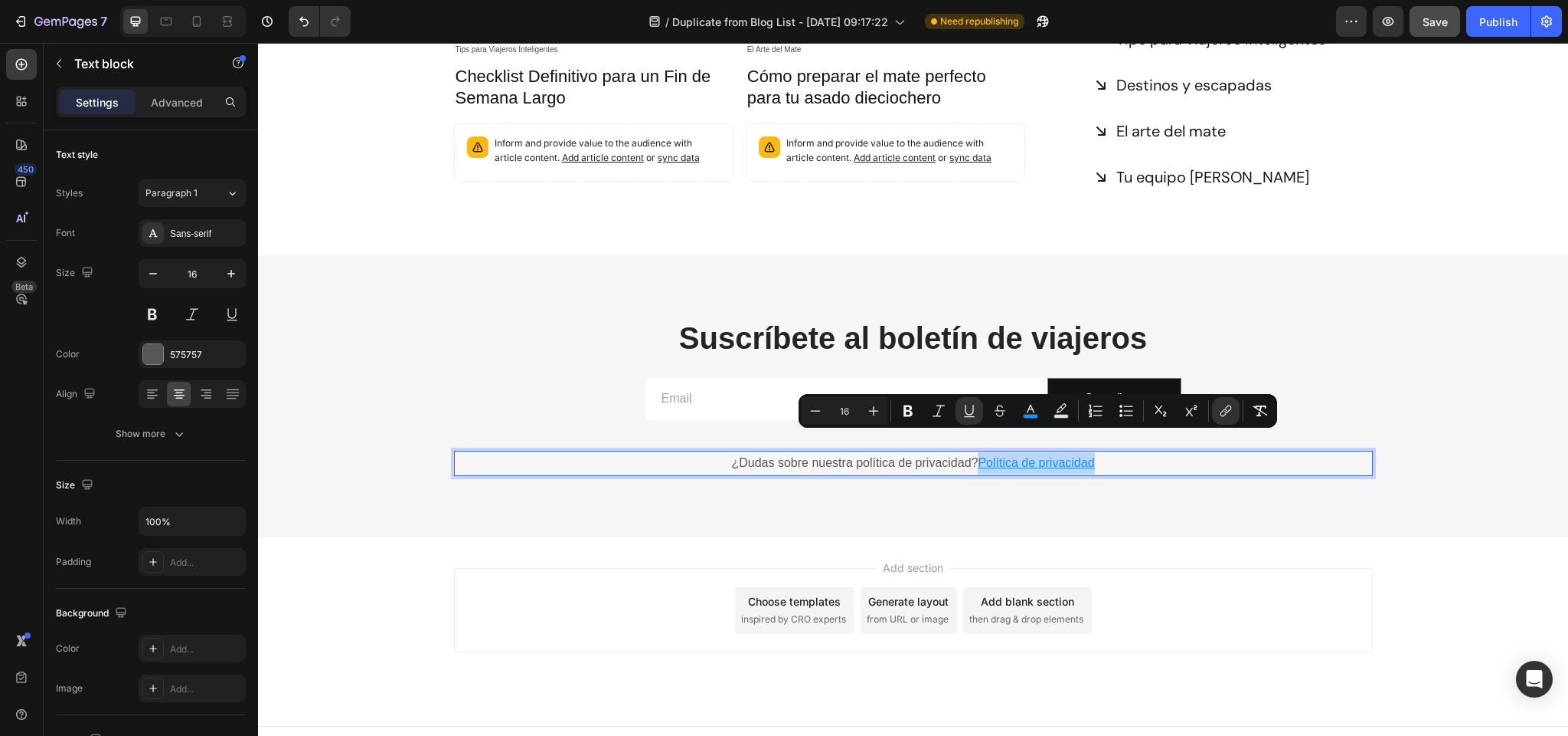
drag, startPoint x: 1113, startPoint y: 439, endPoint x: 983, endPoint y: 440, distance: 130.0
click at [983, 452] on p "¿Dudas sobre nuestra política de privacidad? Política de privacidad" at bounding box center [913, 464] width 916 height 23
click at [1220, 408] on icon "Editor contextual toolbar" at bounding box center [1226, 411] width 15 height 15
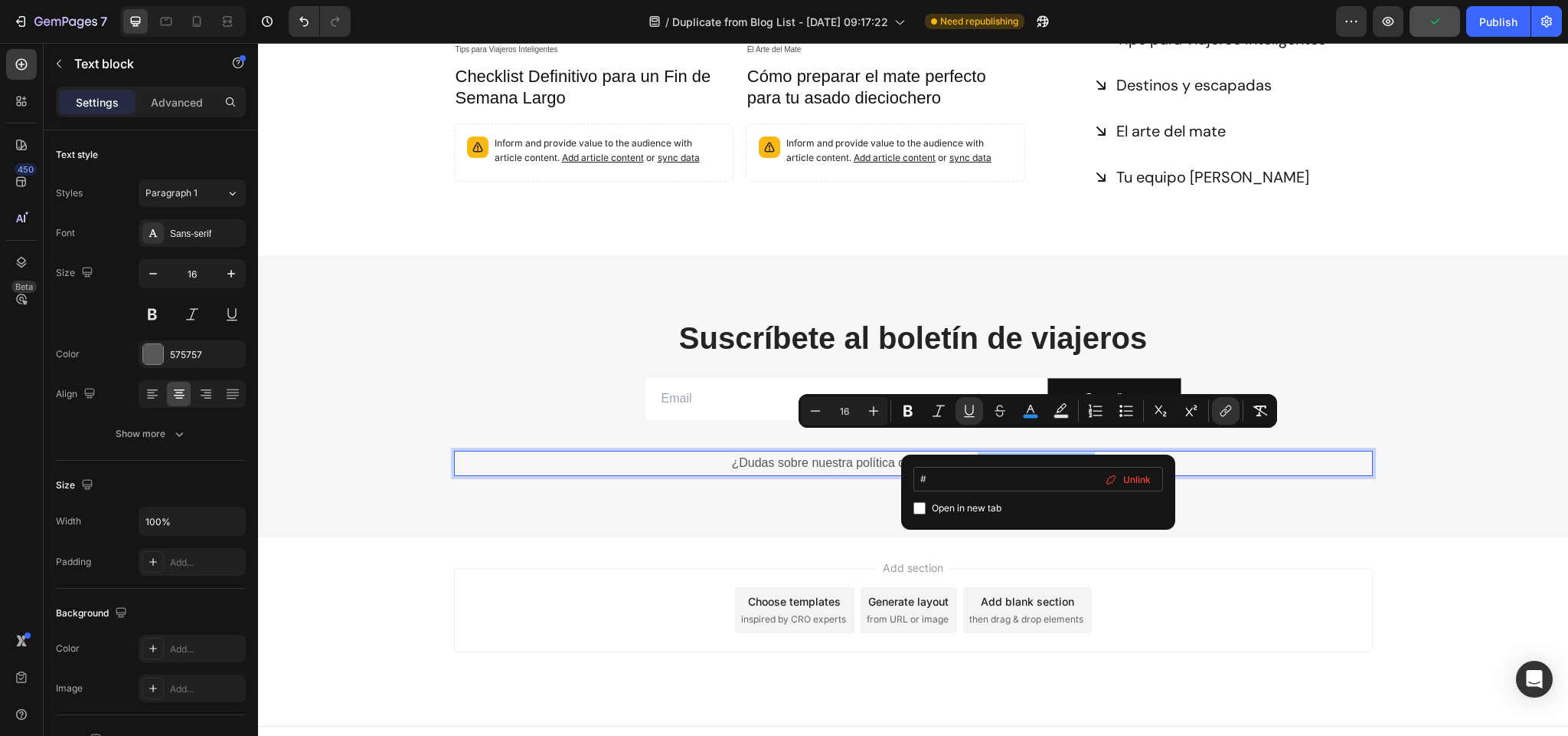
click at [1004, 482] on input "#" at bounding box center [1038, 479] width 250 height 25
type input "#"
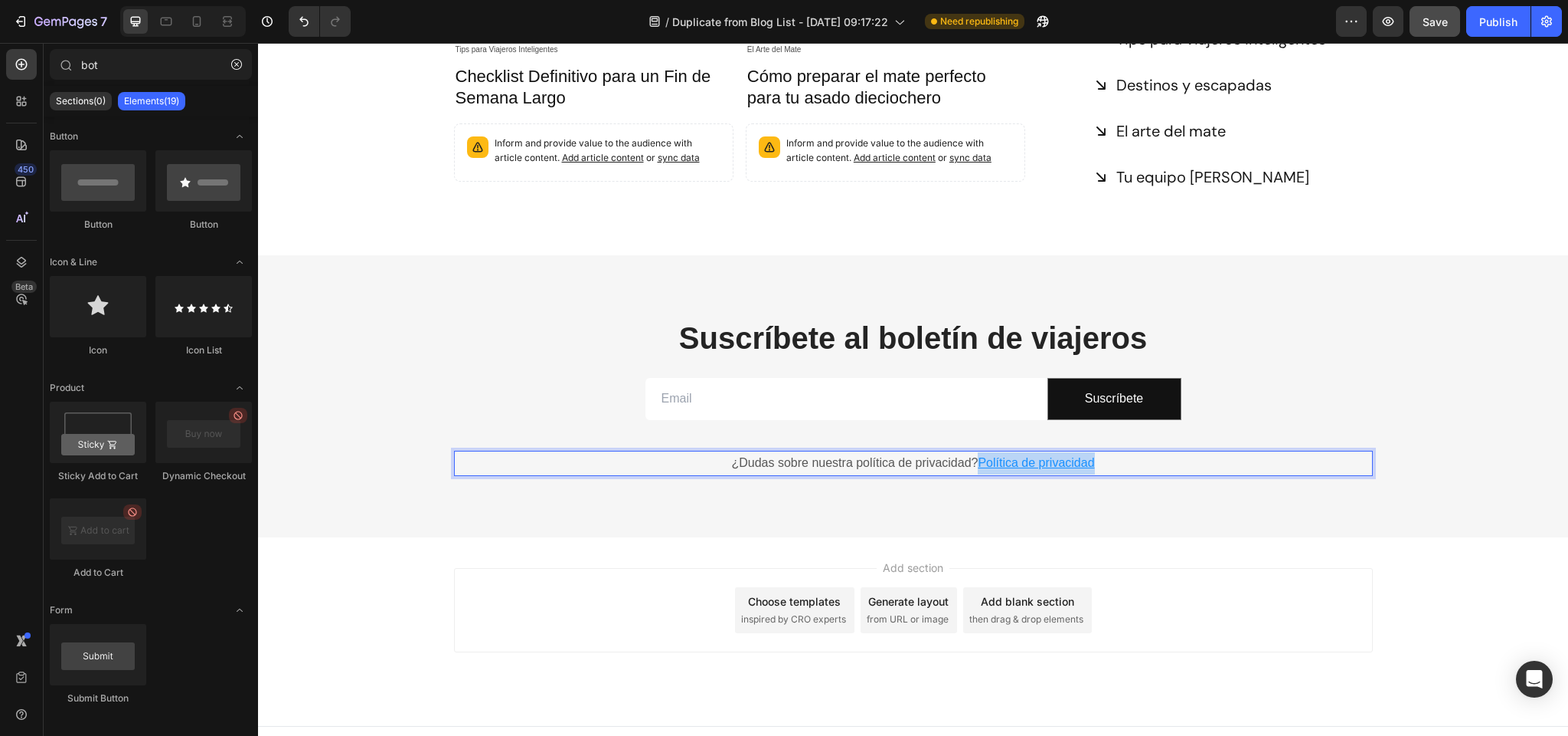
click at [694, 568] on div "Add section Choose templates inspired by CRO experts Generate layout from URL o…" at bounding box center [913, 610] width 919 height 84
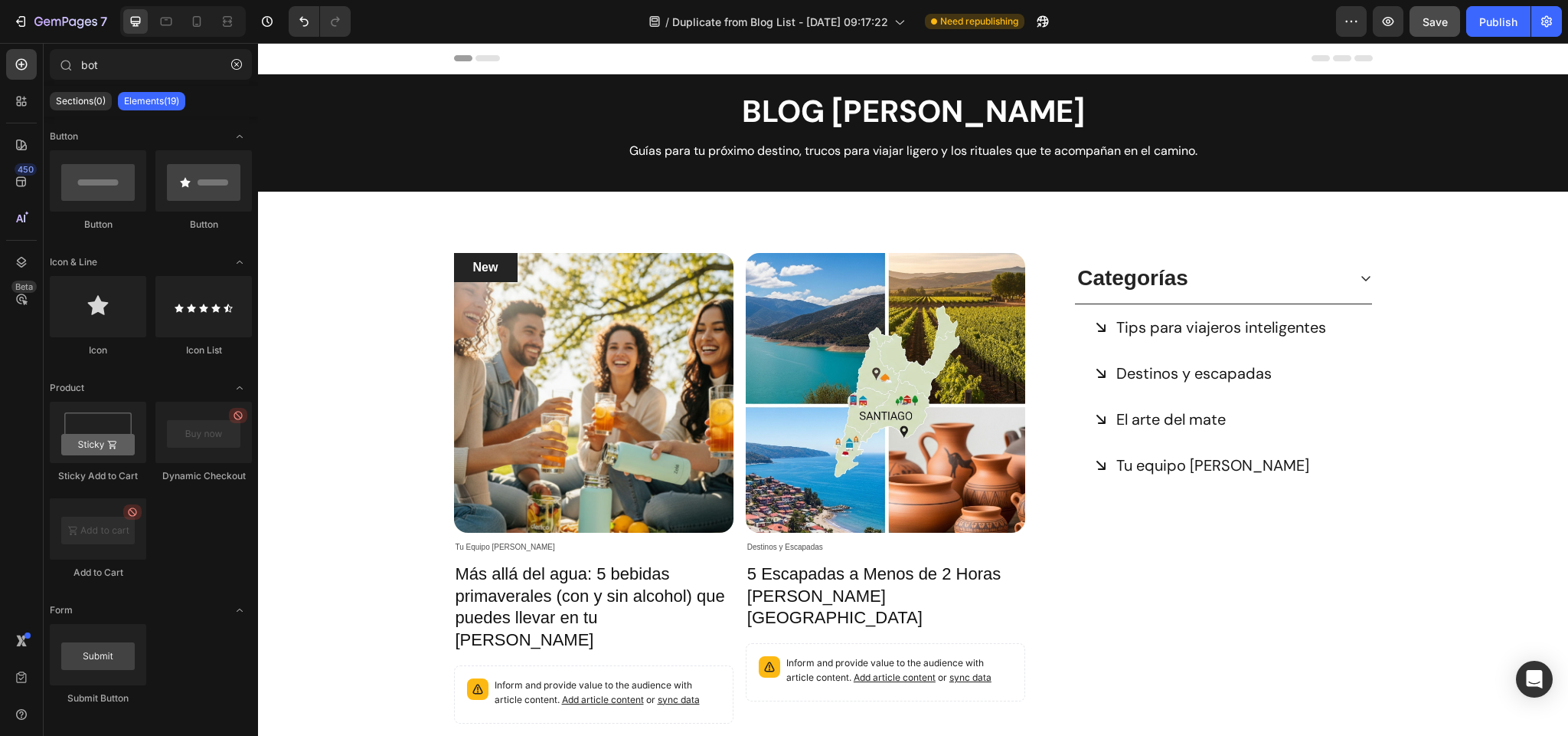
click at [156, 103] on p "Elements(19)" at bounding box center [152, 101] width 56 height 12
click at [141, 68] on input "bot" at bounding box center [151, 64] width 202 height 31
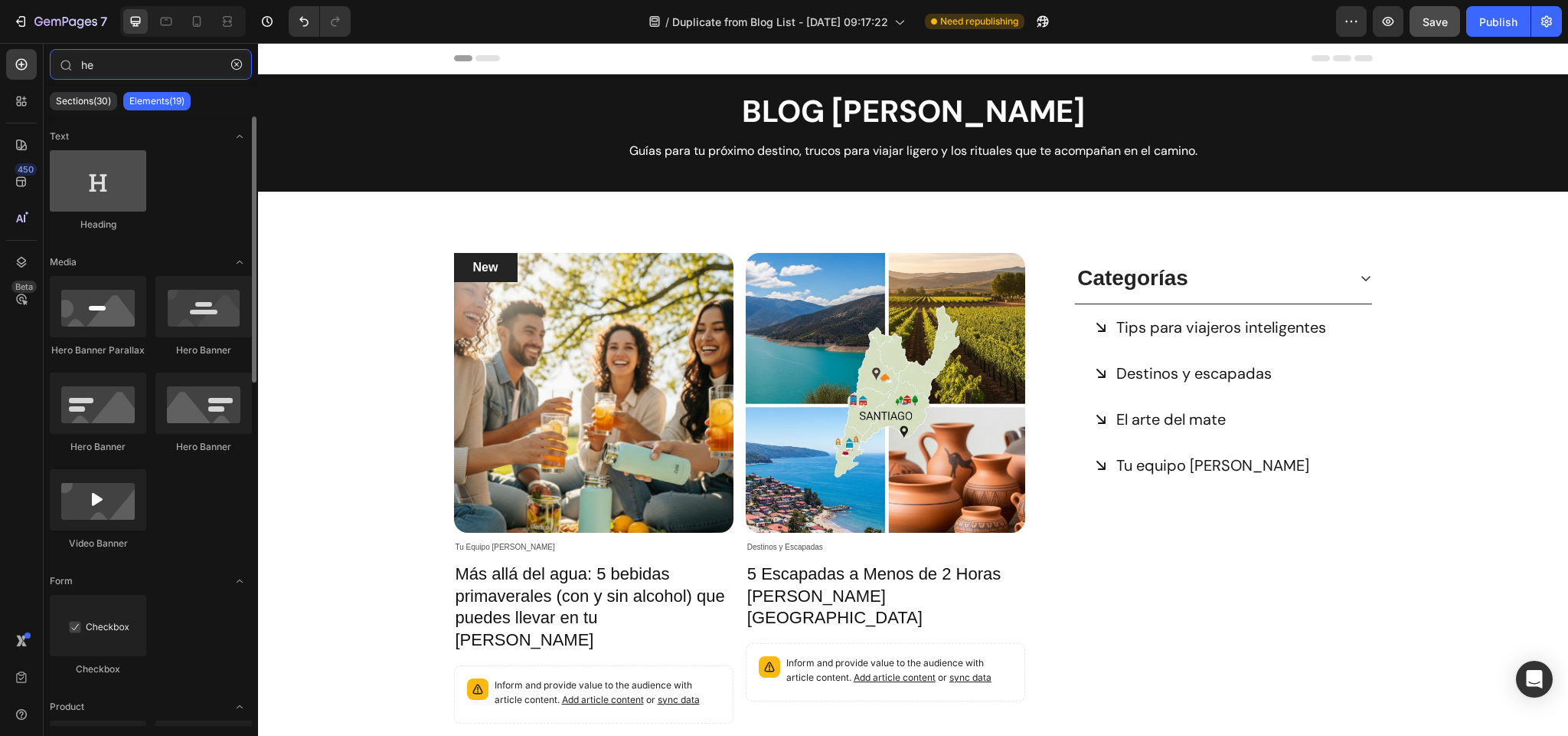
type input "he"
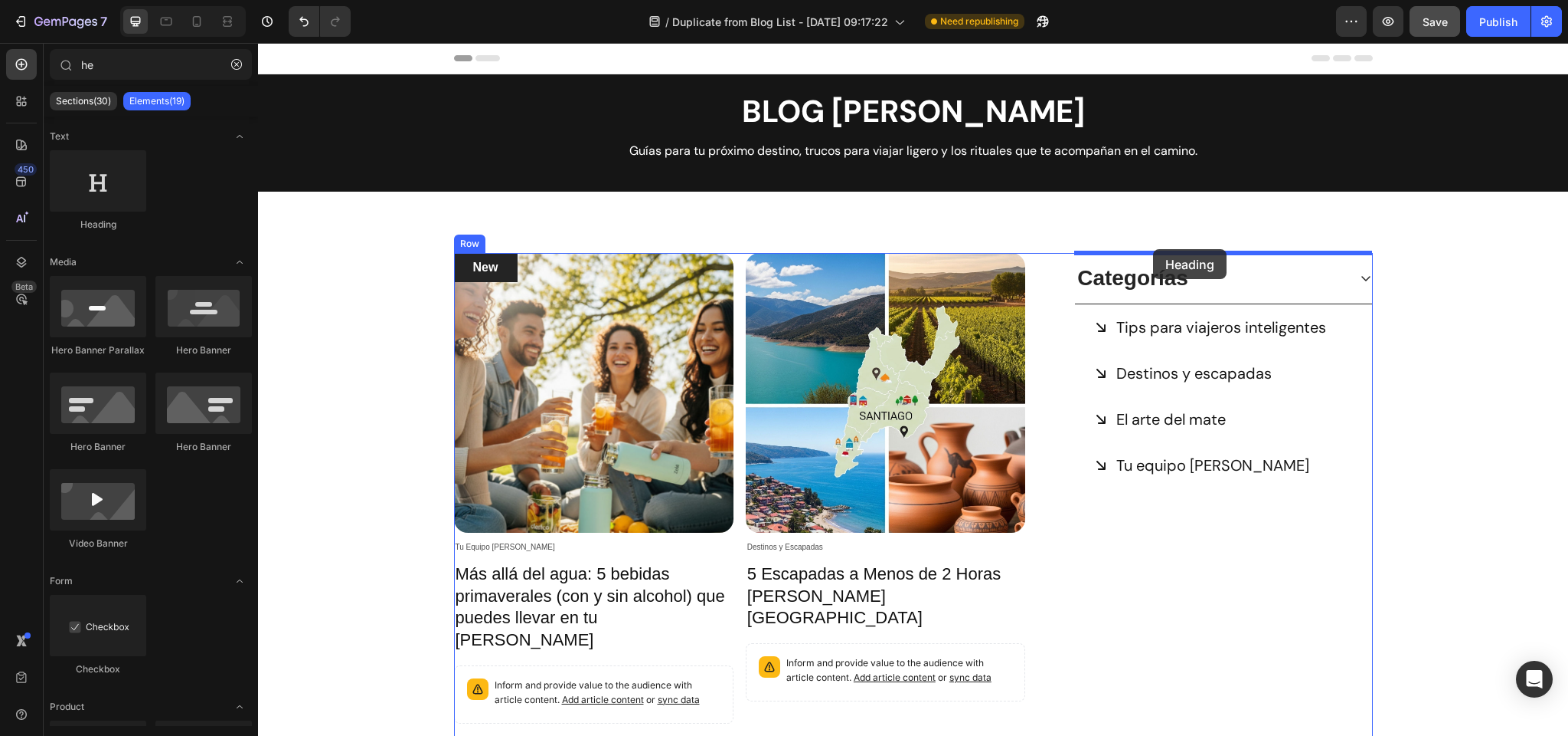
drag, startPoint x: 350, startPoint y: 218, endPoint x: 1154, endPoint y: 249, distance: 804.6
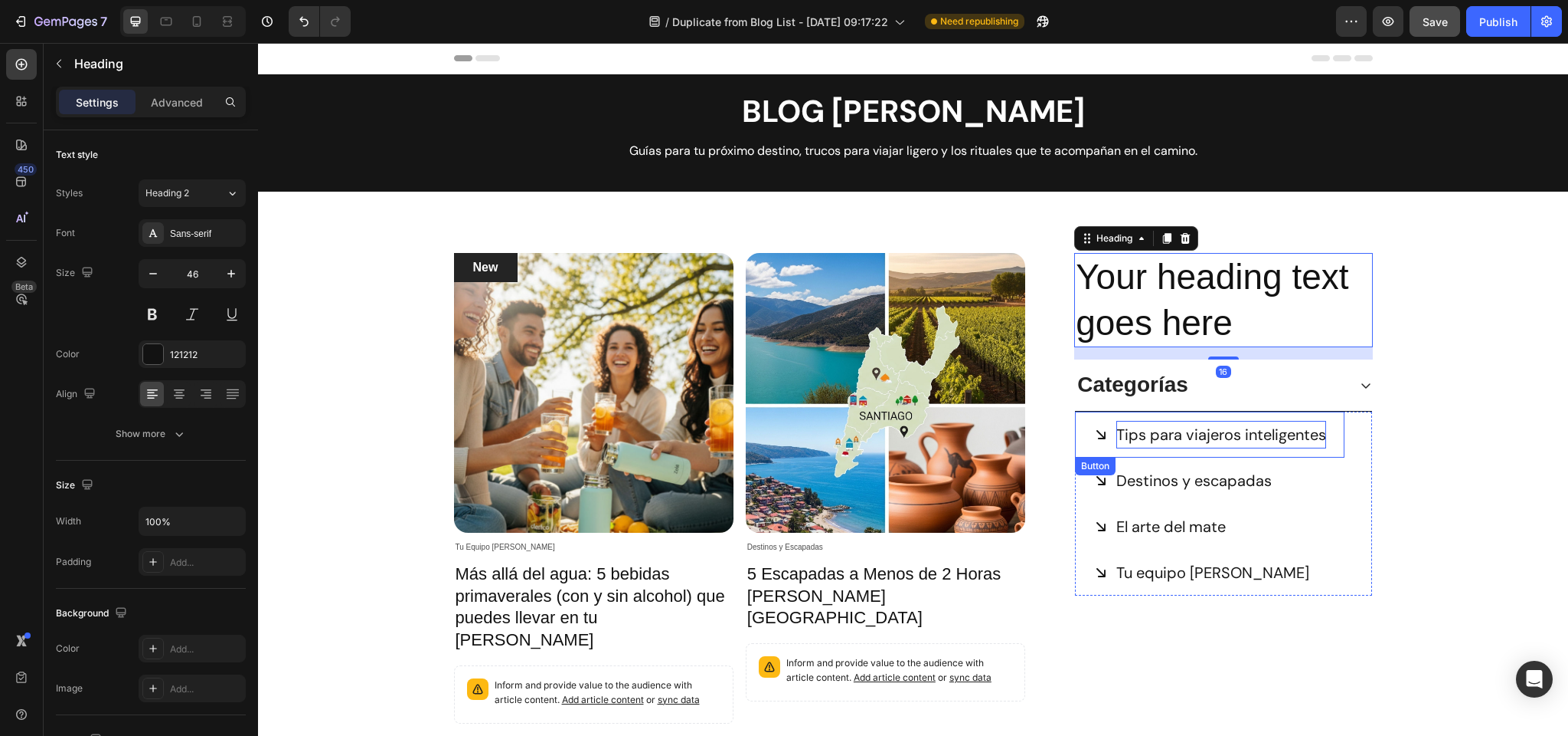
click at [1125, 432] on p "Tips para viajeros inteligentes" at bounding box center [1221, 433] width 210 height 27
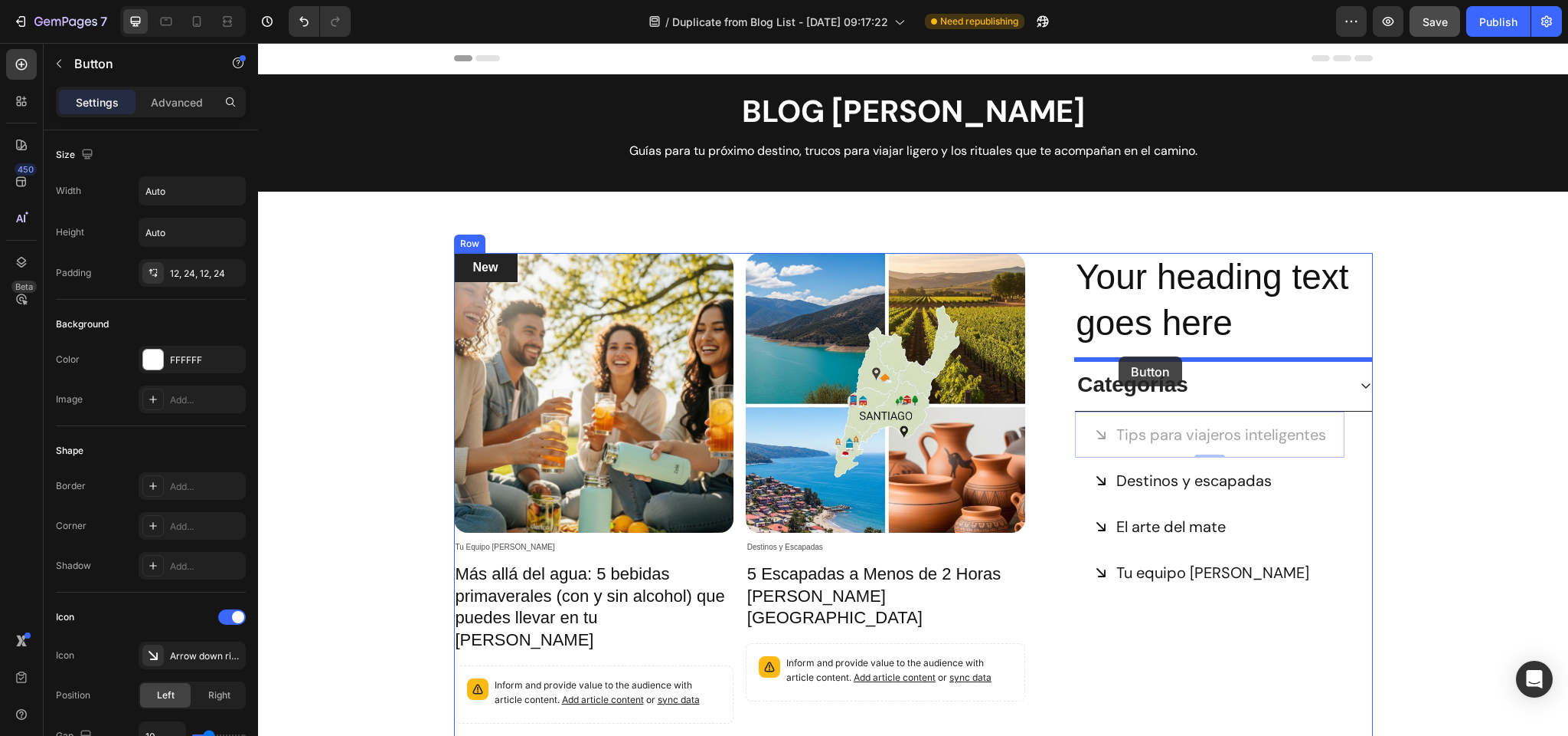
drag, startPoint x: 1105, startPoint y: 469, endPoint x: 1119, endPoint y: 356, distance: 113.9
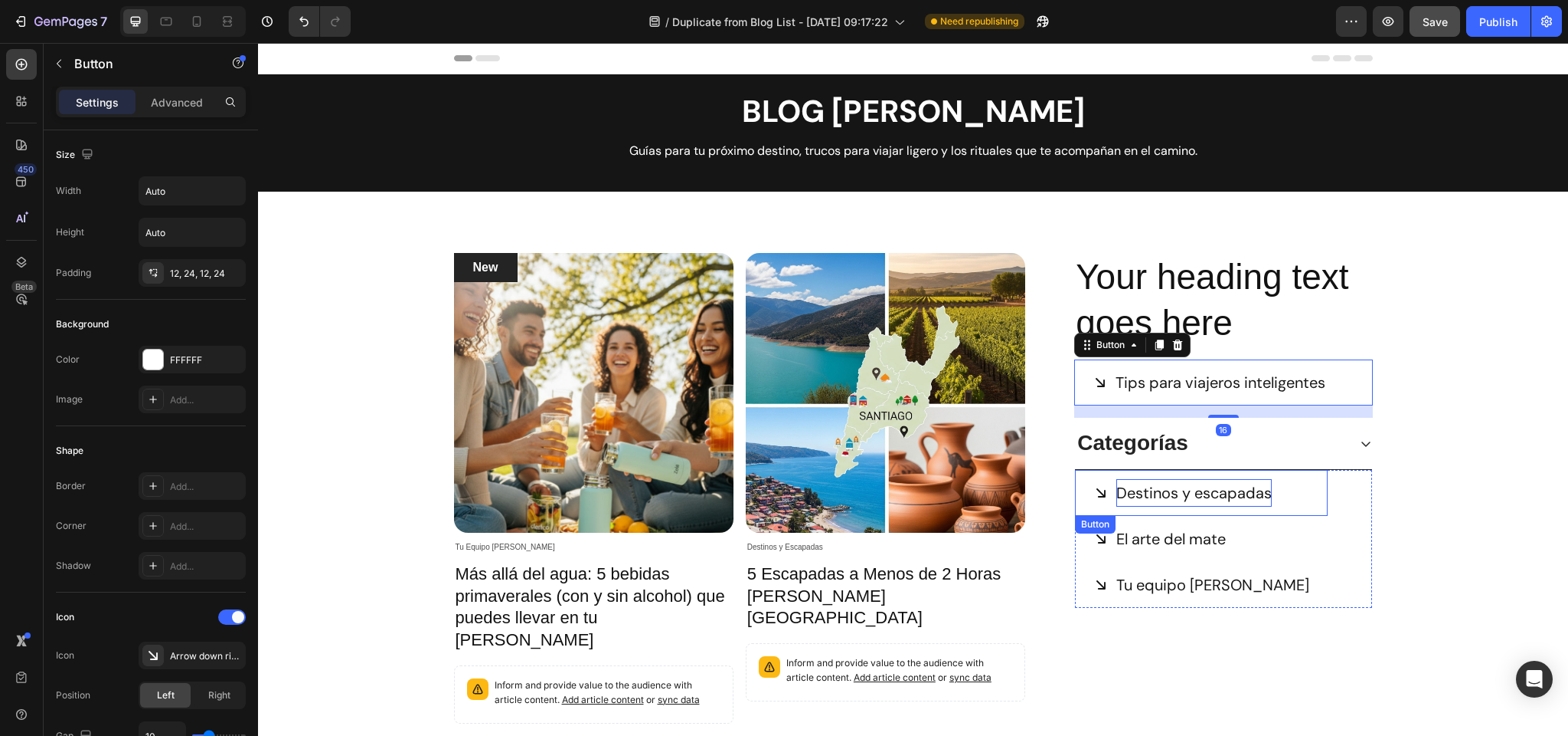
click at [1130, 492] on p "Destinos y escapadas" at bounding box center [1194, 492] width 155 height 27
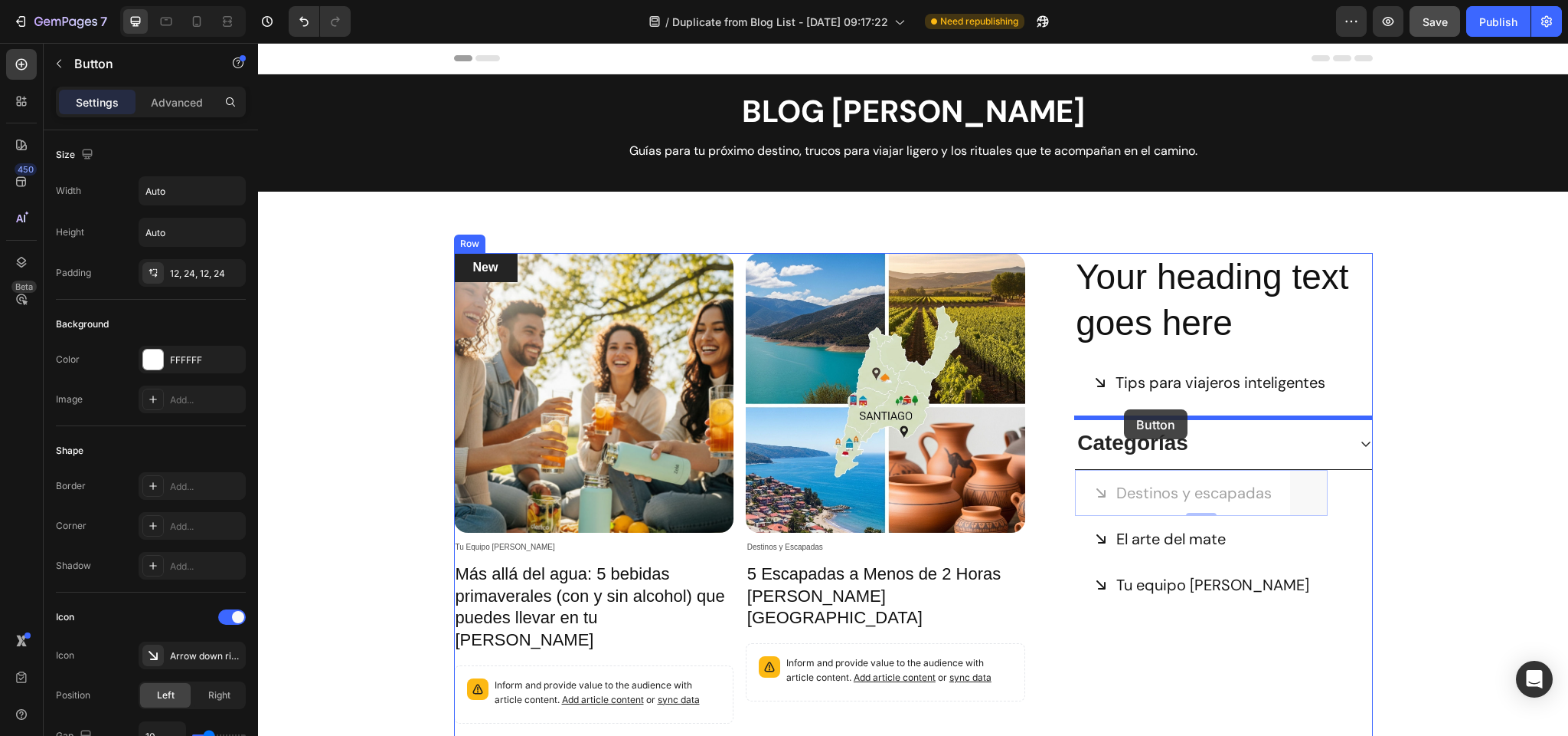
drag, startPoint x: 1107, startPoint y: 523, endPoint x: 1125, endPoint y: 409, distance: 115.4
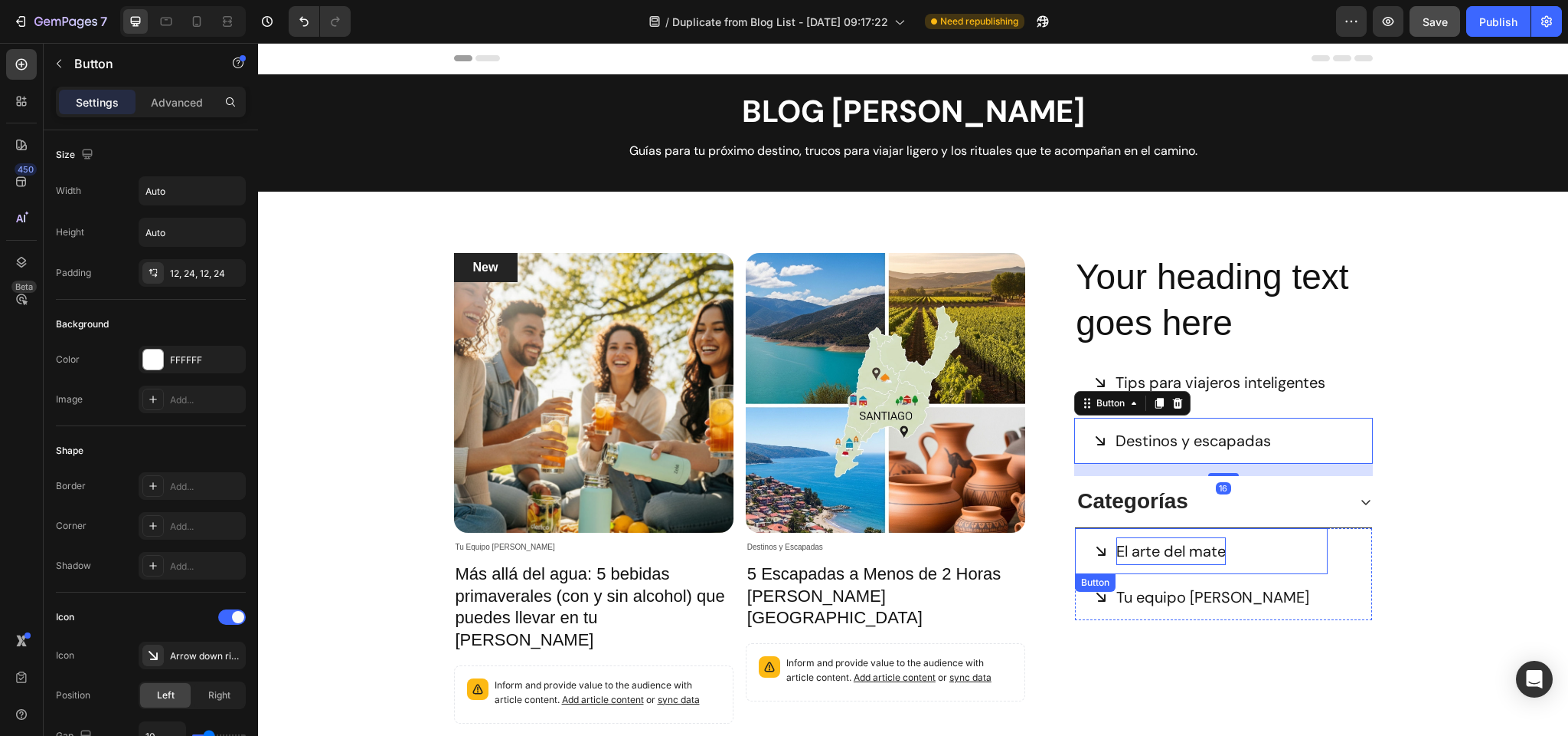
click at [1145, 548] on p "El arte del mate" at bounding box center [1172, 550] width 109 height 27
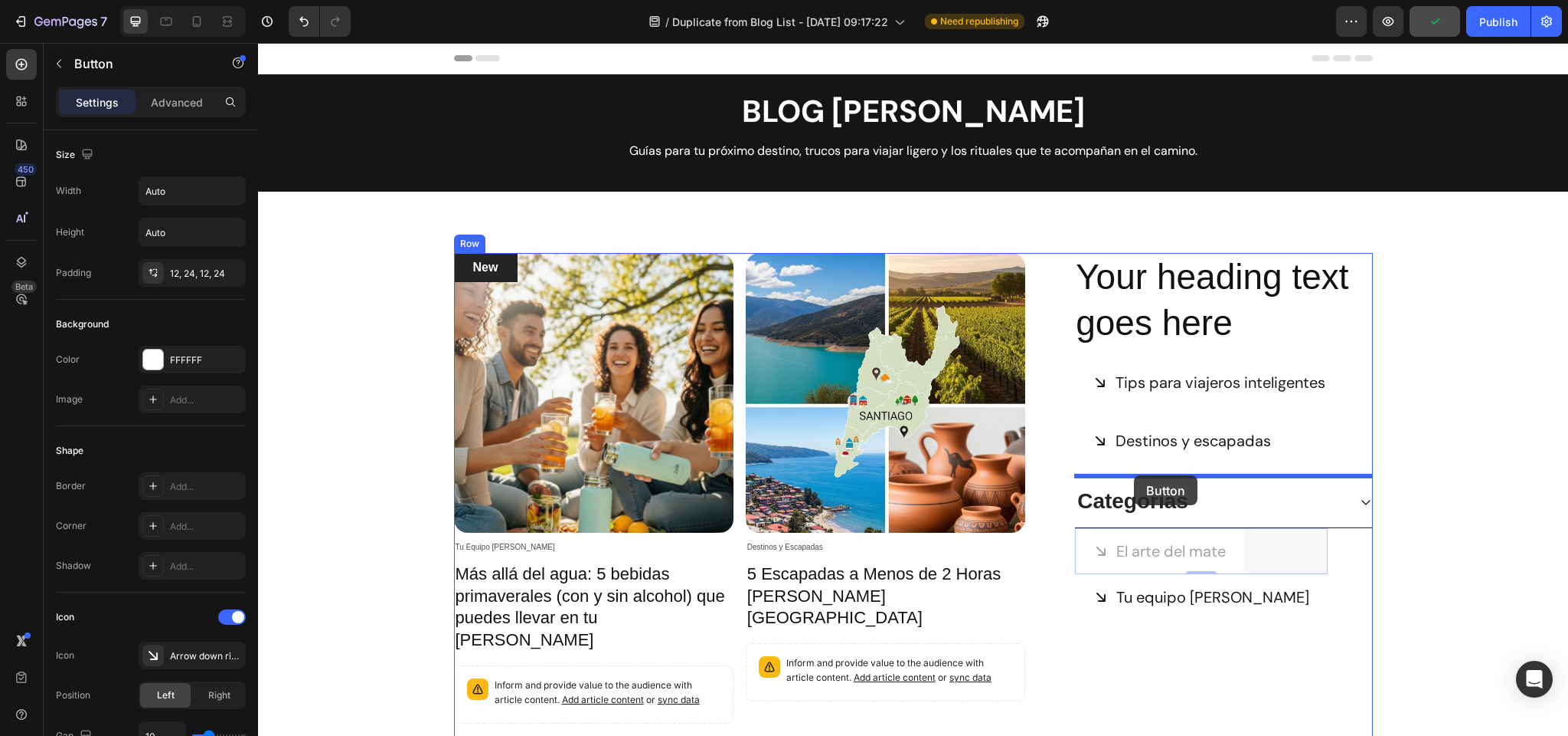
drag, startPoint x: 1105, startPoint y: 584, endPoint x: 1134, endPoint y: 475, distance: 112.8
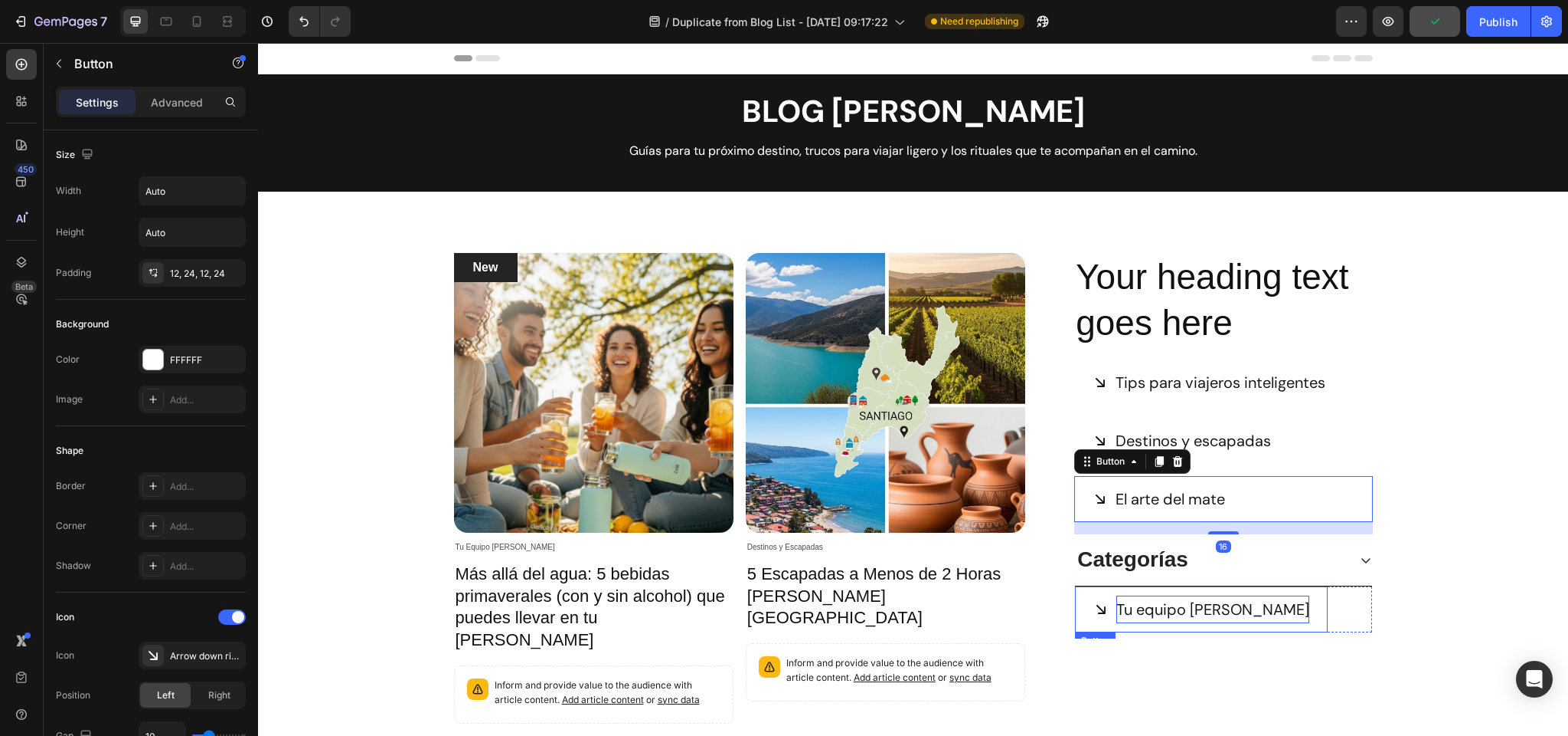
click at [1139, 604] on p "Tu equipo [PERSON_NAME]" at bounding box center [1213, 609] width 193 height 27
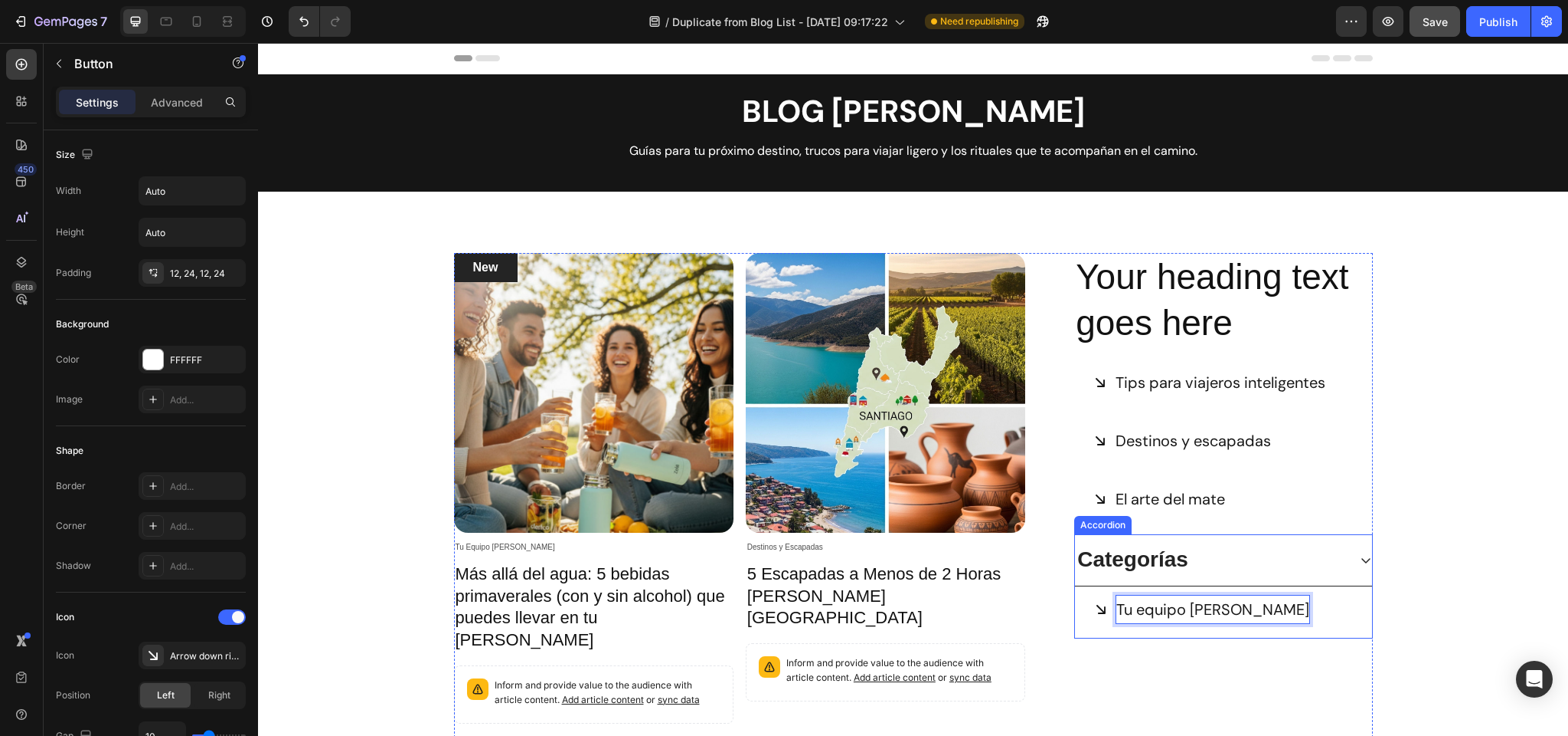
click at [1078, 637] on div "Tu equipo Zola Button 0 Row" at bounding box center [1223, 612] width 297 height 52
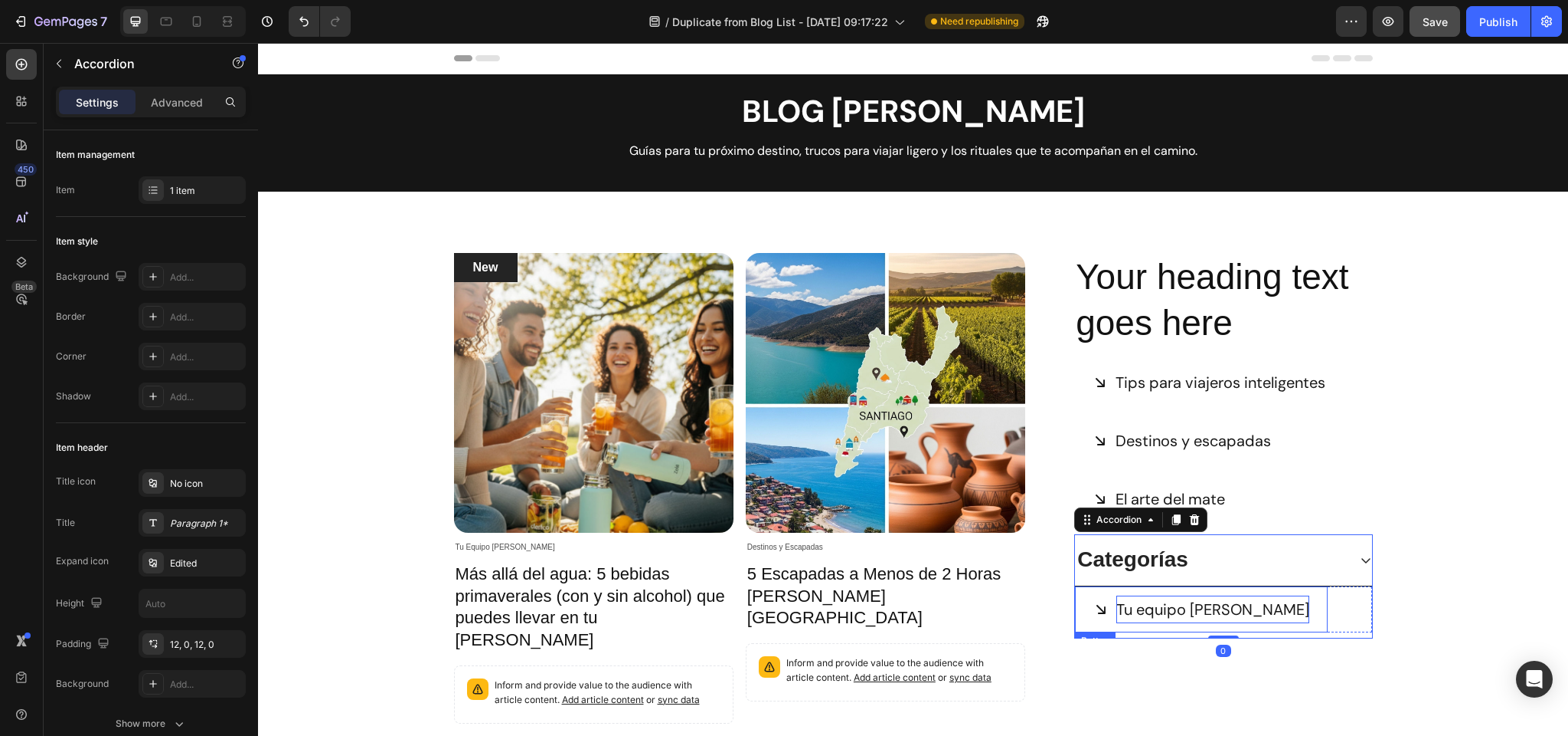
click at [1101, 608] on icon at bounding box center [1102, 610] width 9 height 9
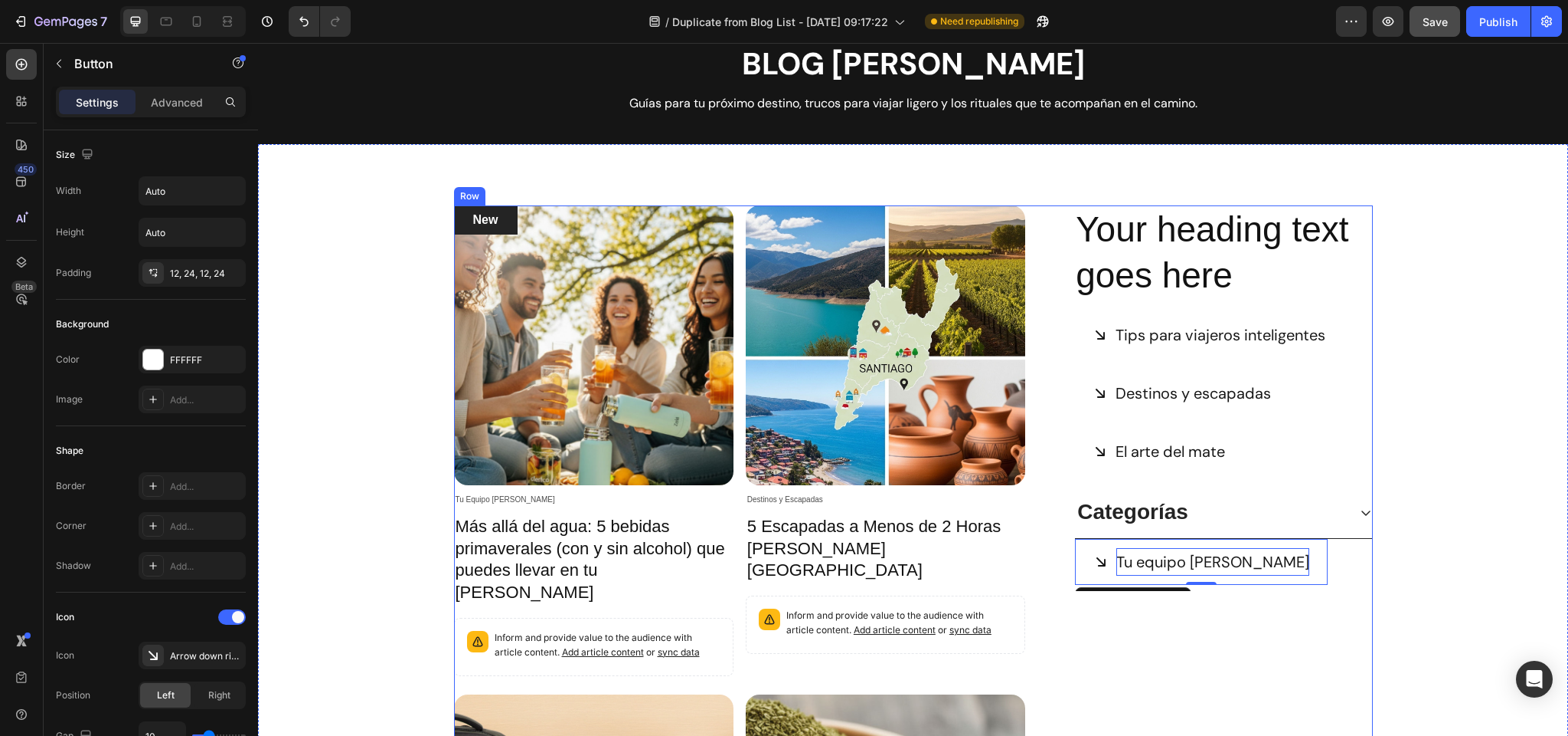
scroll to position [89, 0]
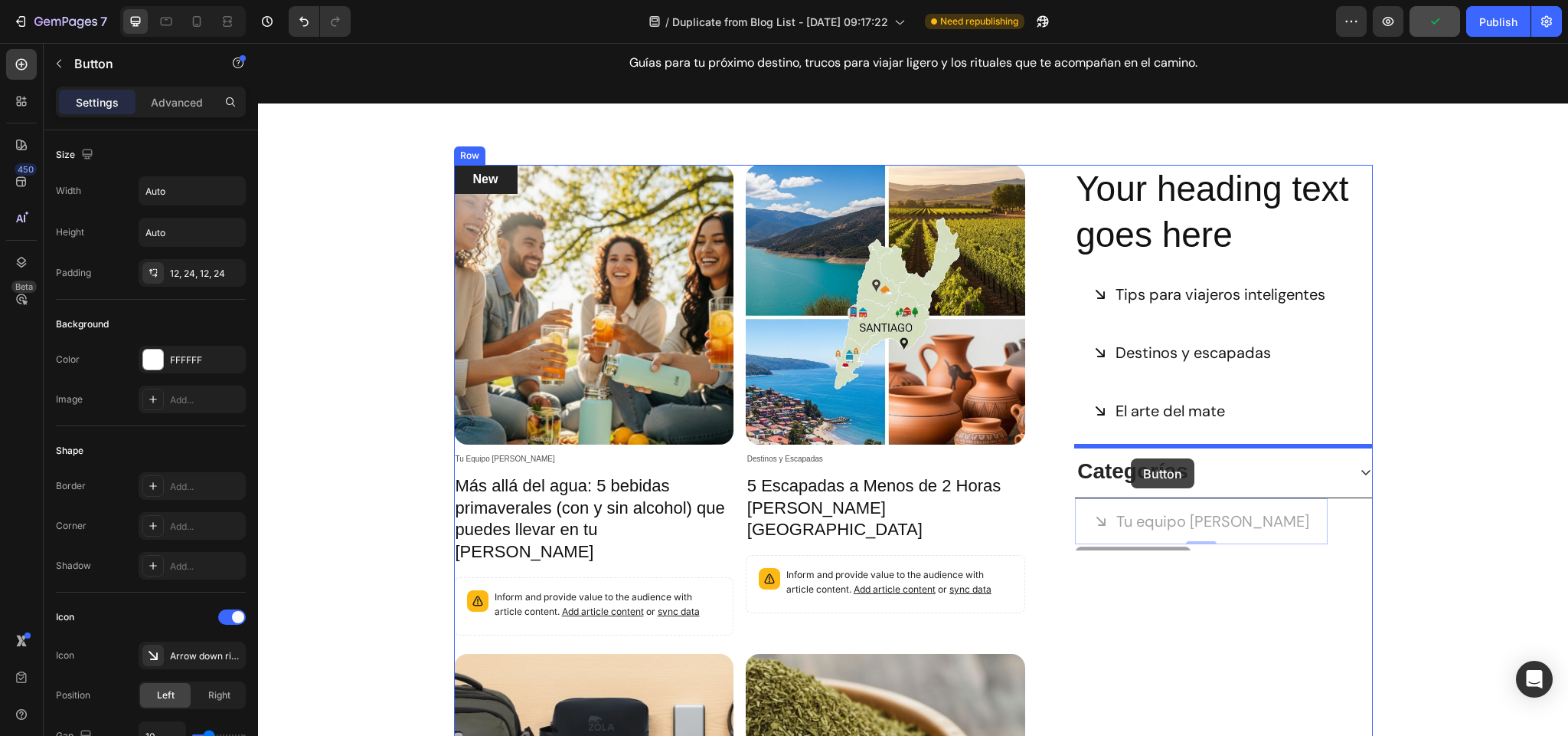
drag, startPoint x: 1117, startPoint y: 548, endPoint x: 1131, endPoint y: 458, distance: 91.1
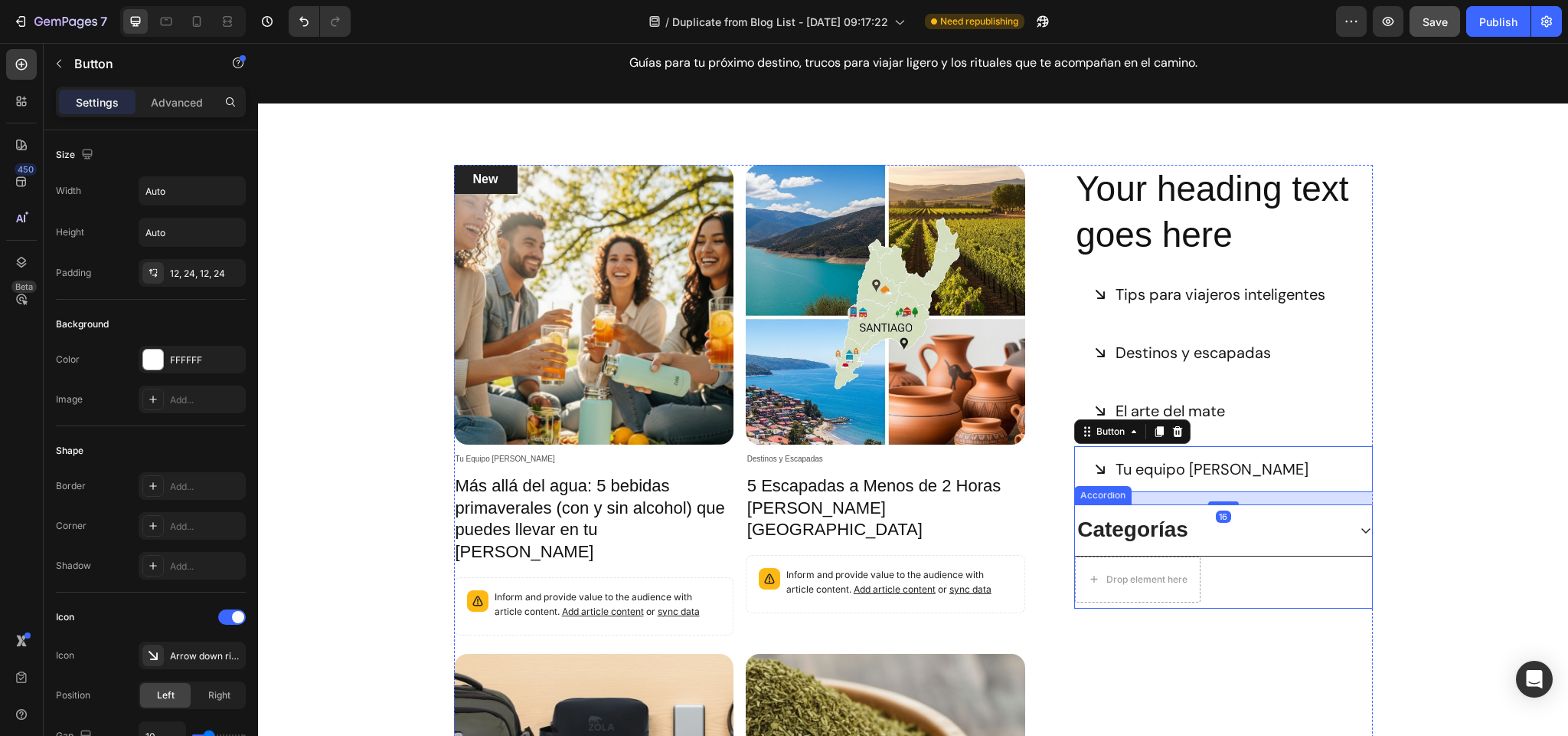
click at [1134, 527] on p "Categorías" at bounding box center [1133, 529] width 111 height 27
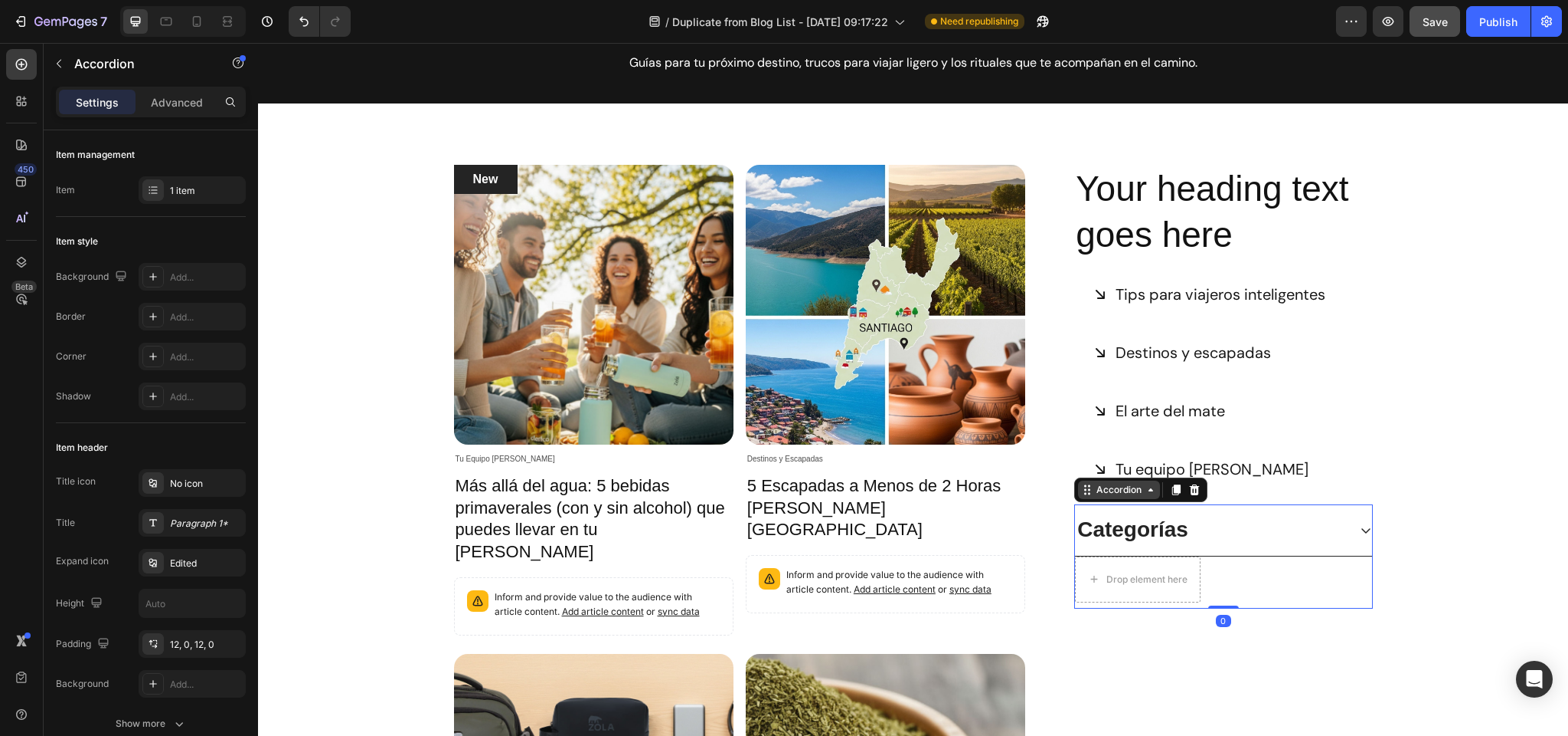
click at [1118, 491] on div "Accordion" at bounding box center [1119, 489] width 51 height 14
click at [1198, 493] on icon at bounding box center [1195, 489] width 10 height 10
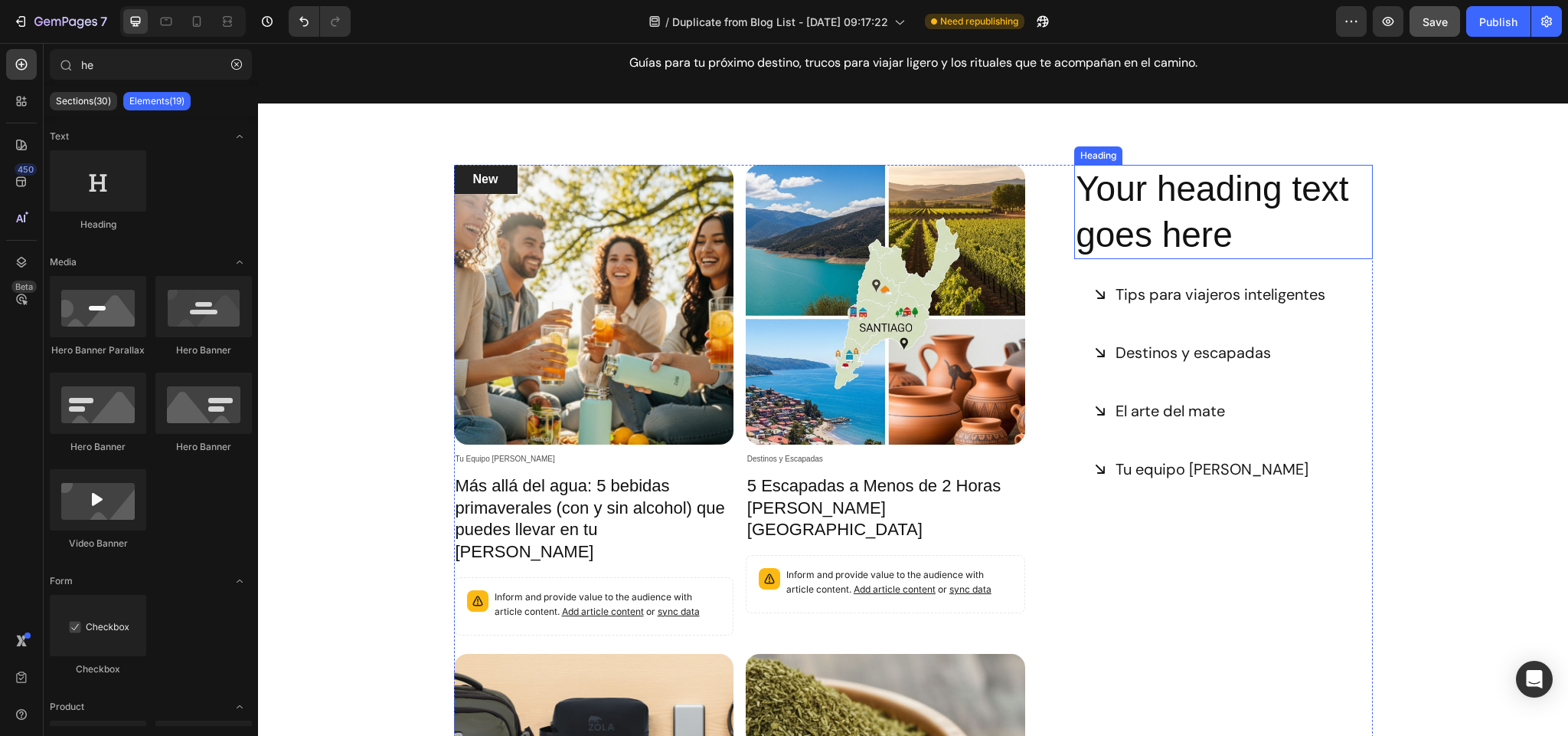
click at [1187, 190] on h2 "Your heading text goes here" at bounding box center [1223, 212] width 298 height 95
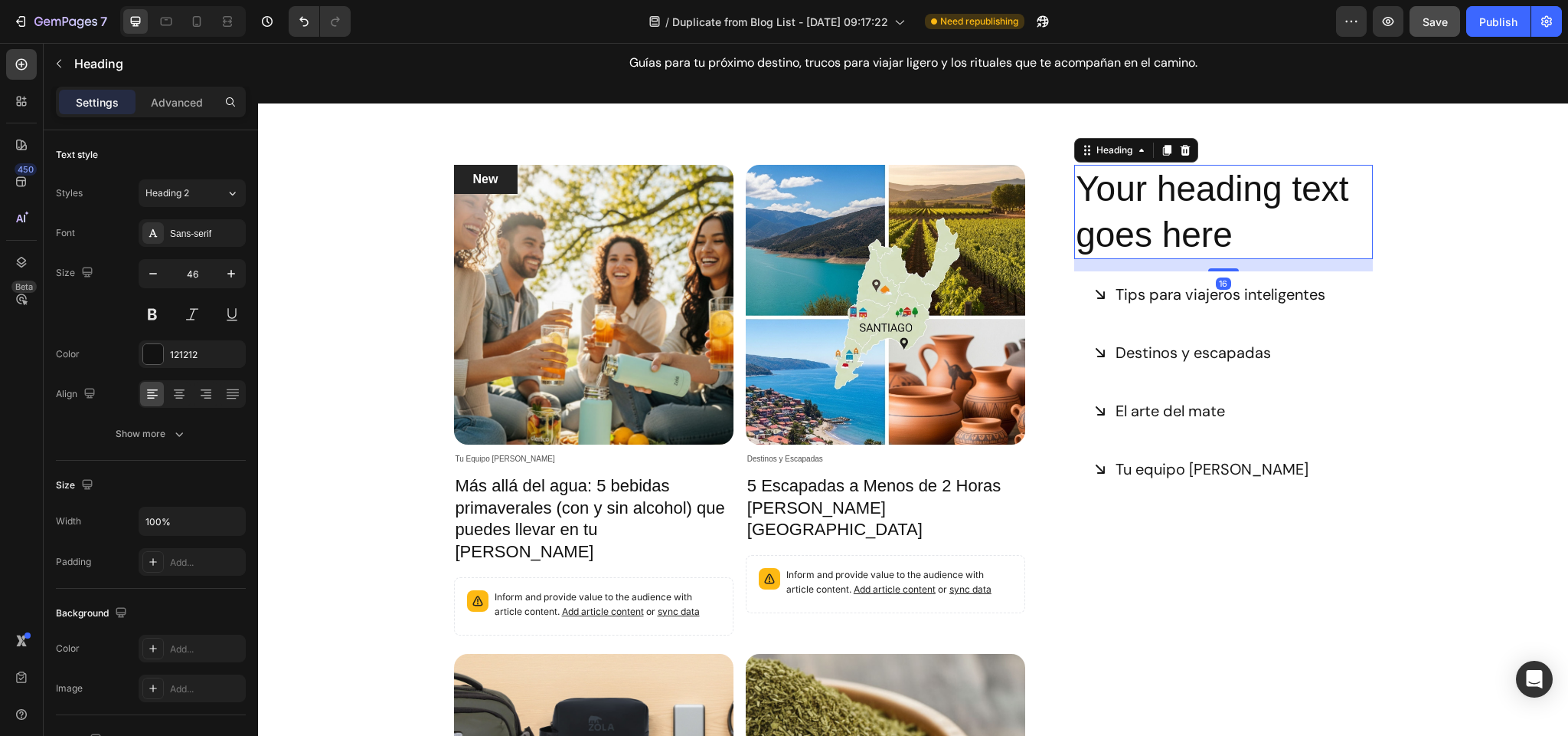
click at [1187, 190] on h2 "Your heading text goes here" at bounding box center [1223, 212] width 298 height 95
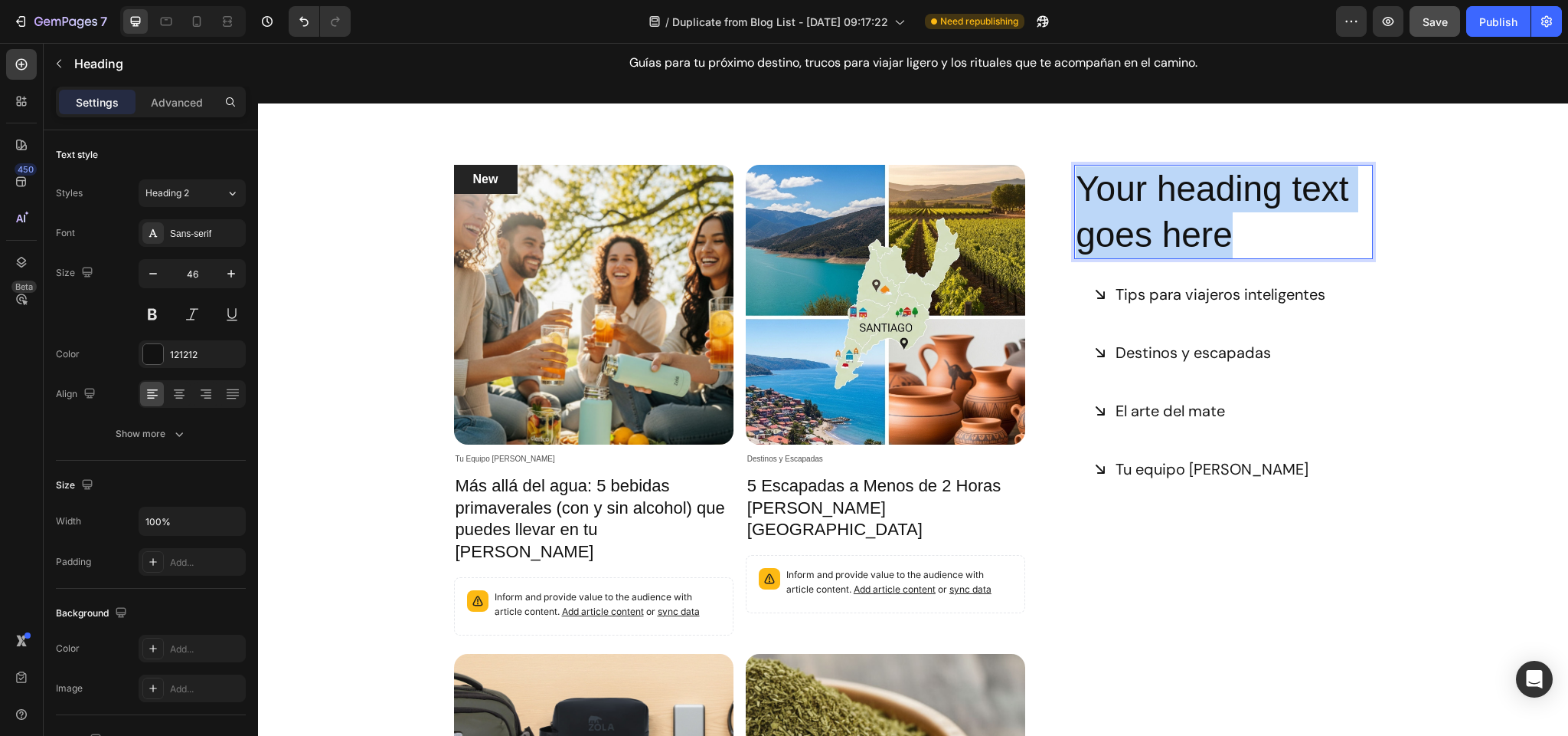
click at [1187, 190] on p "Your heading text goes here" at bounding box center [1223, 212] width 295 height 92
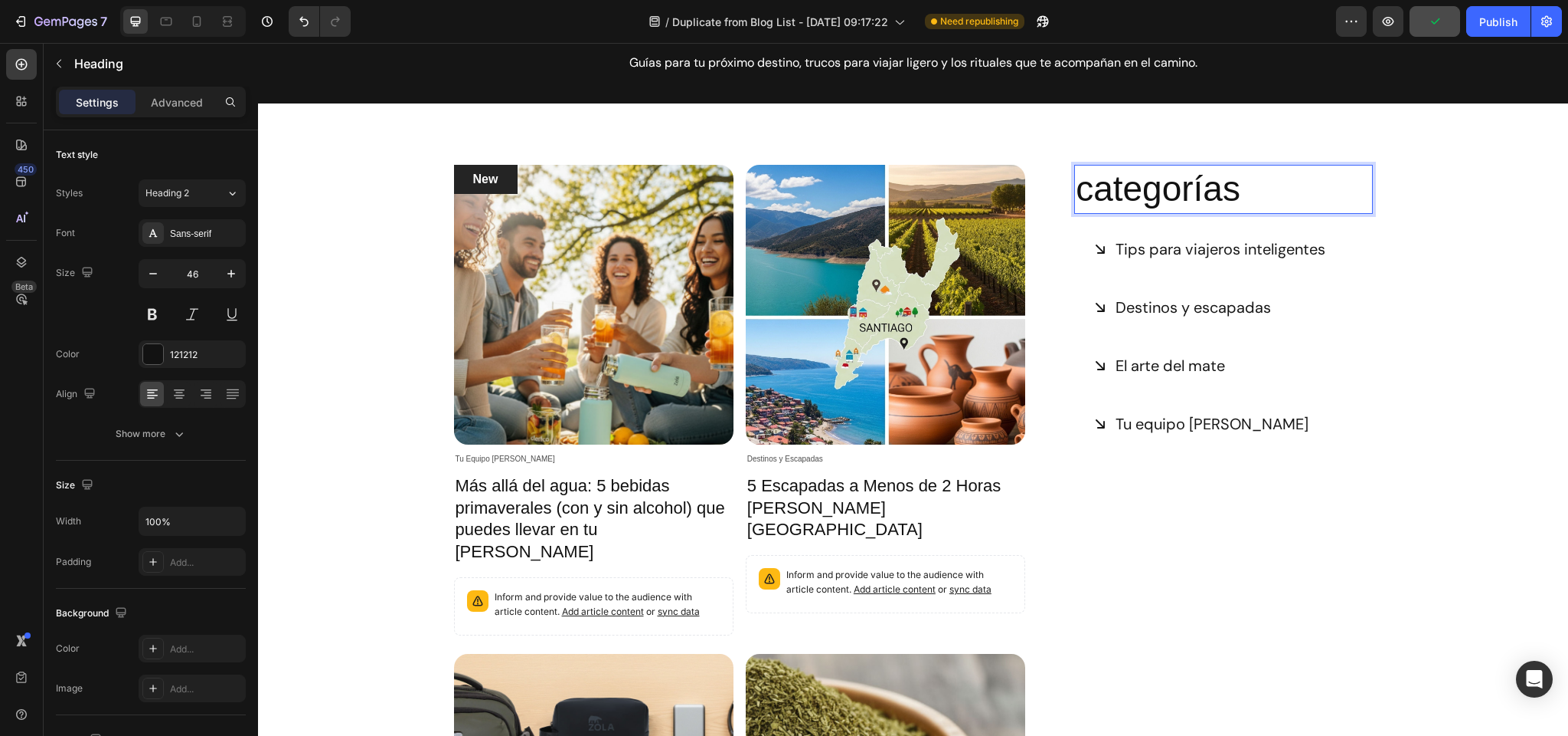
click at [1093, 186] on p "categorías" at bounding box center [1223, 188] width 295 height 46
click at [1473, 240] on div "New Text block Row Article Image Tu Equipo Zola Article Category Row Más allá d…" at bounding box center [913, 641] width 1287 height 952
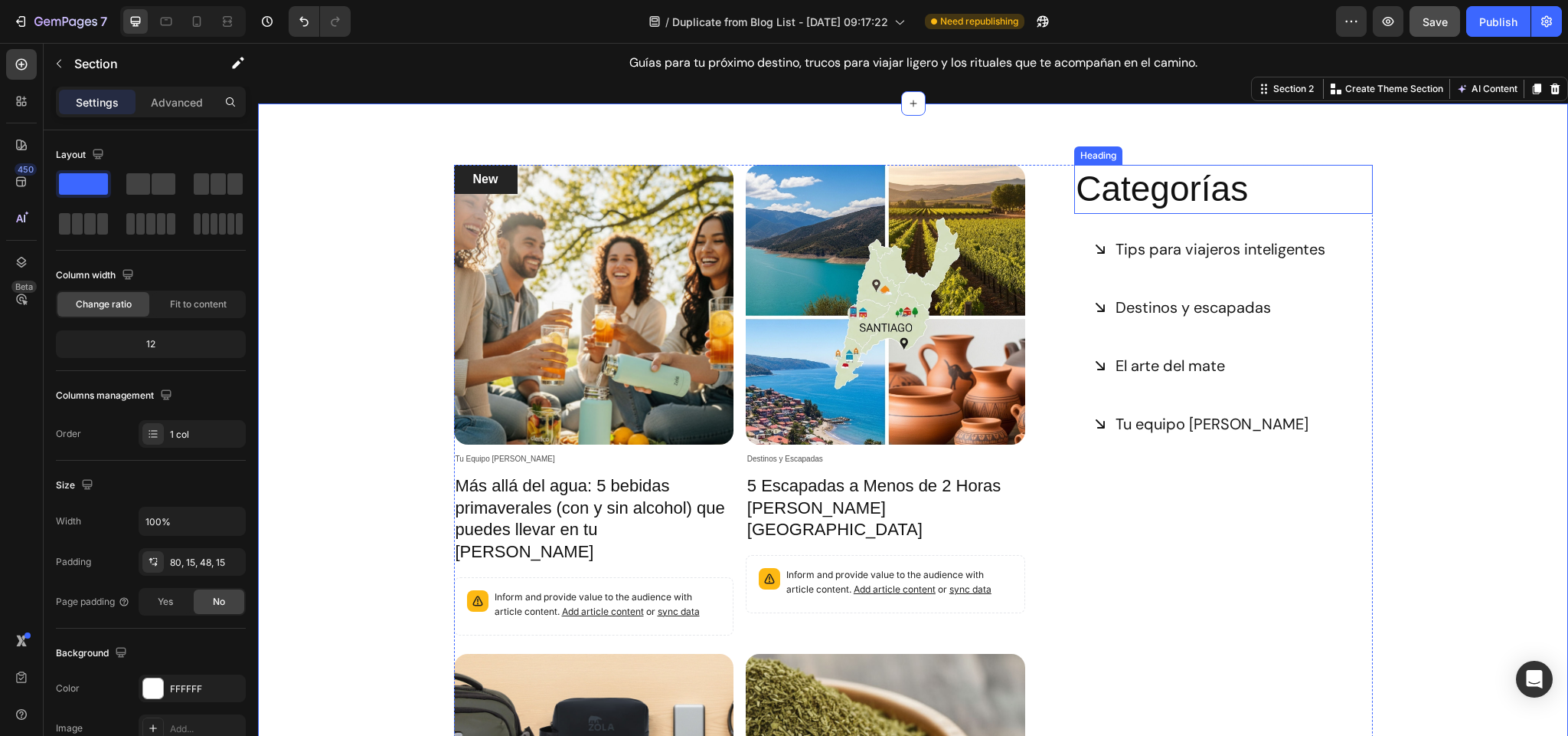
click at [1172, 187] on p "Categorías" at bounding box center [1223, 188] width 295 height 46
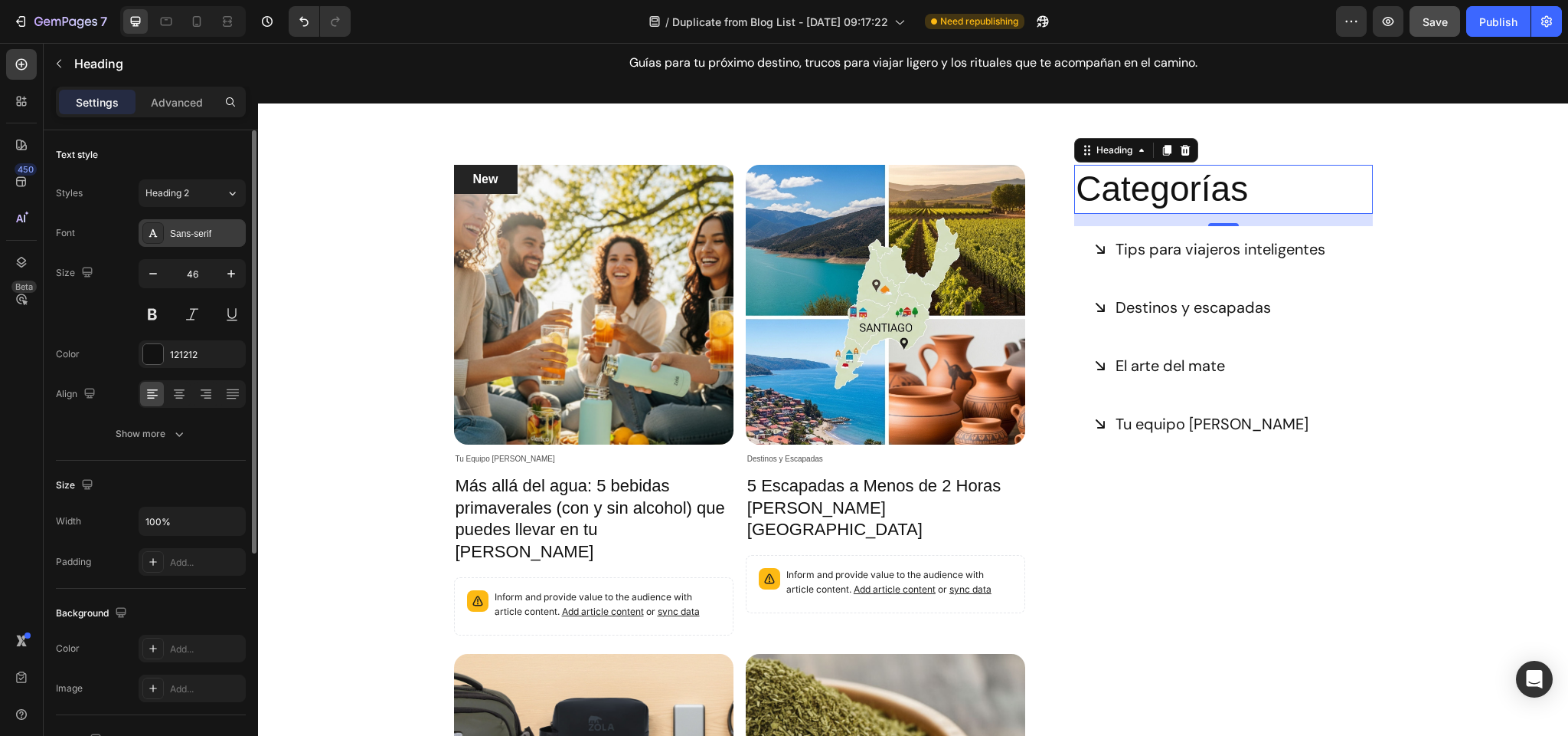
click at [195, 243] on div "Sans-serif" at bounding box center [192, 233] width 107 height 27
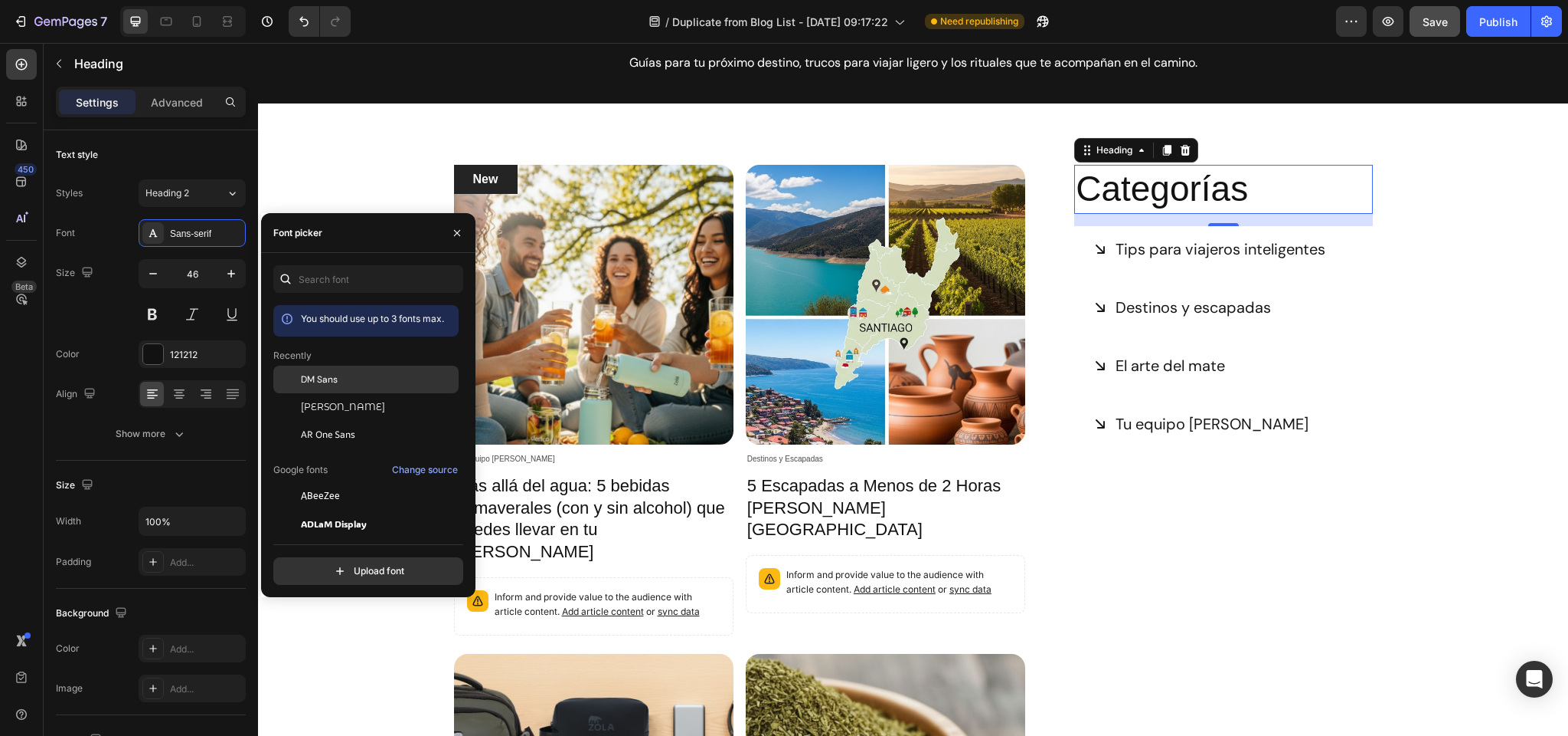
click at [315, 379] on span "DM Sans" at bounding box center [319, 379] width 37 height 14
click at [154, 269] on icon "button" at bounding box center [154, 273] width 15 height 15
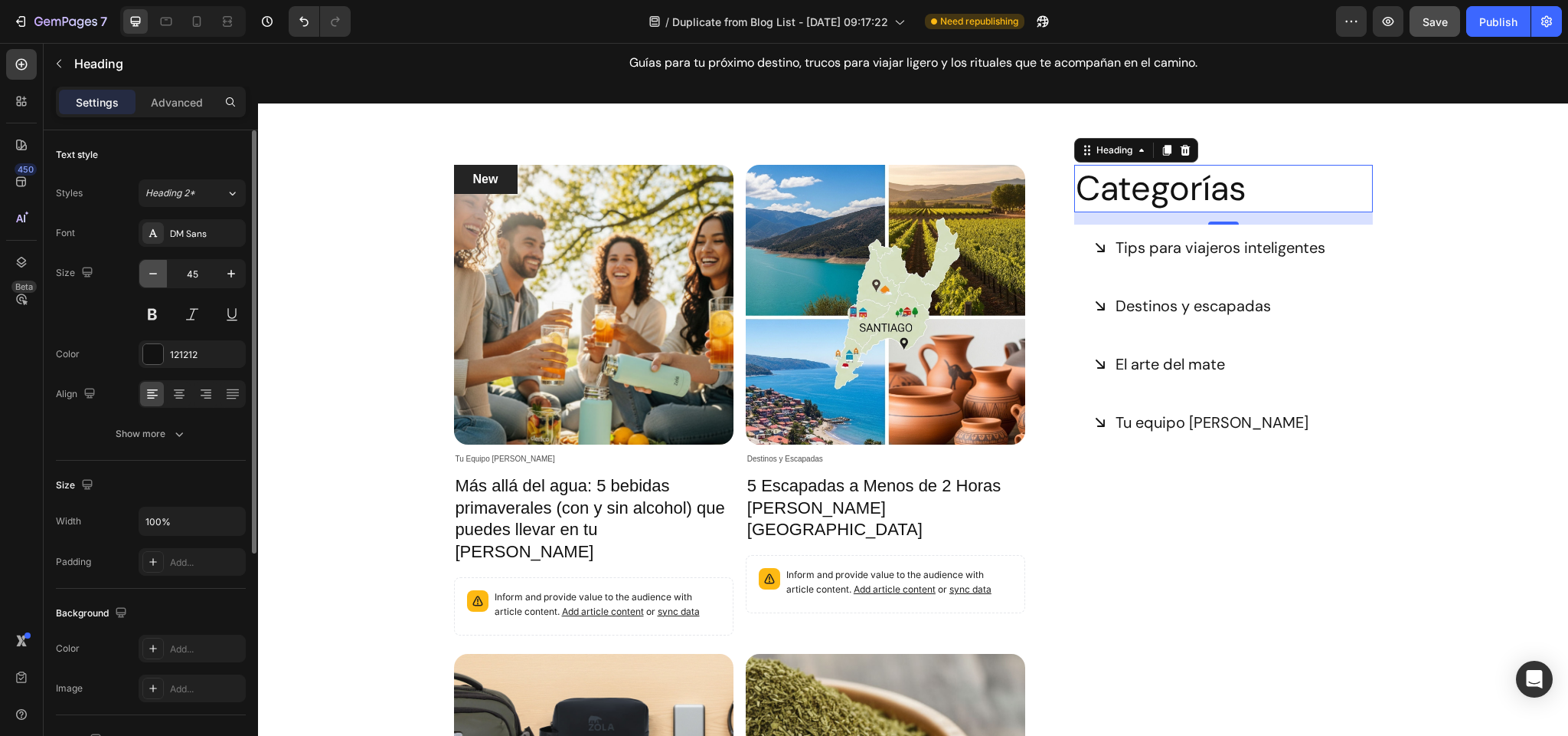
click at [154, 269] on icon "button" at bounding box center [154, 273] width 15 height 15
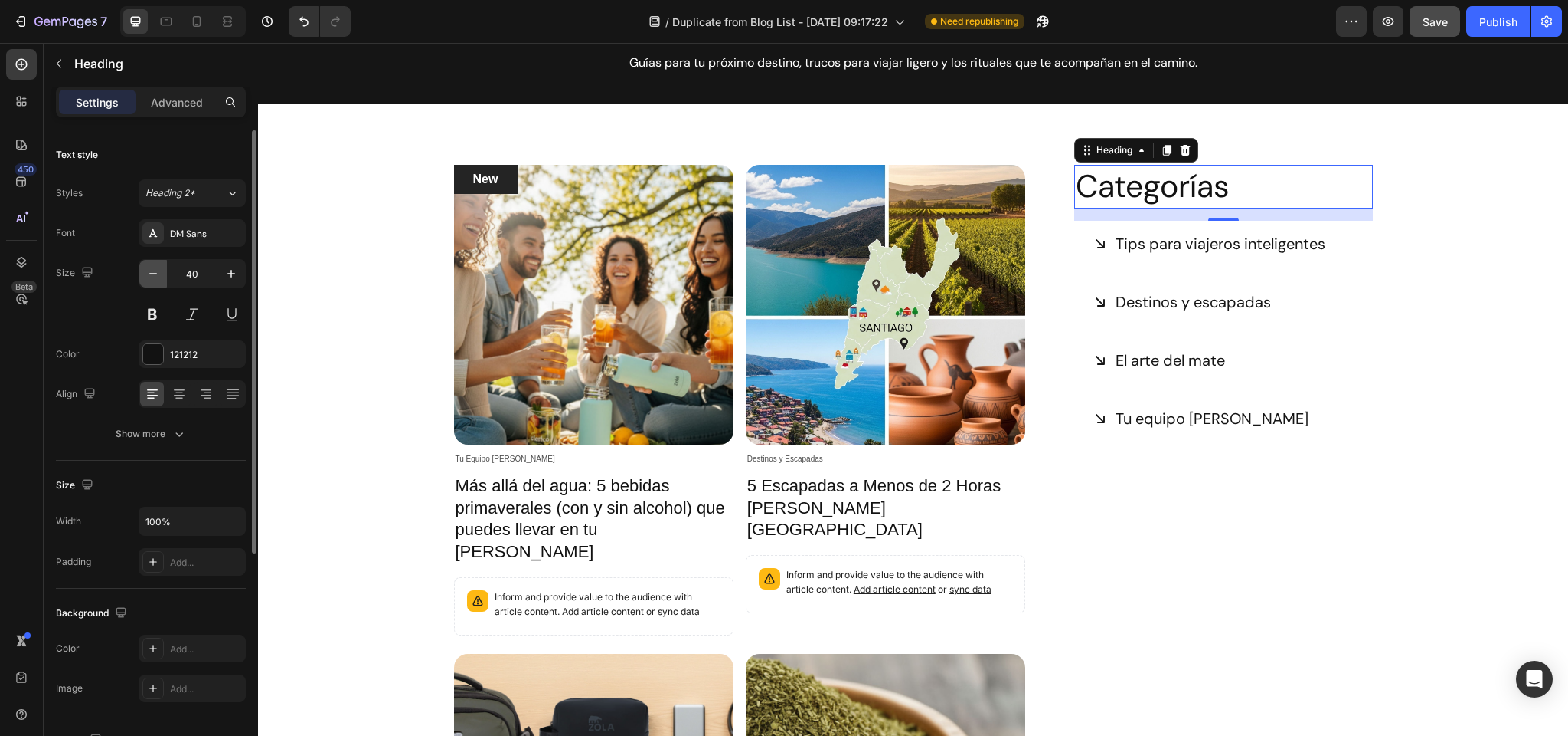
click at [154, 269] on icon "button" at bounding box center [154, 273] width 15 height 15
click at [227, 272] on icon "button" at bounding box center [231, 273] width 15 height 15
type input "40"
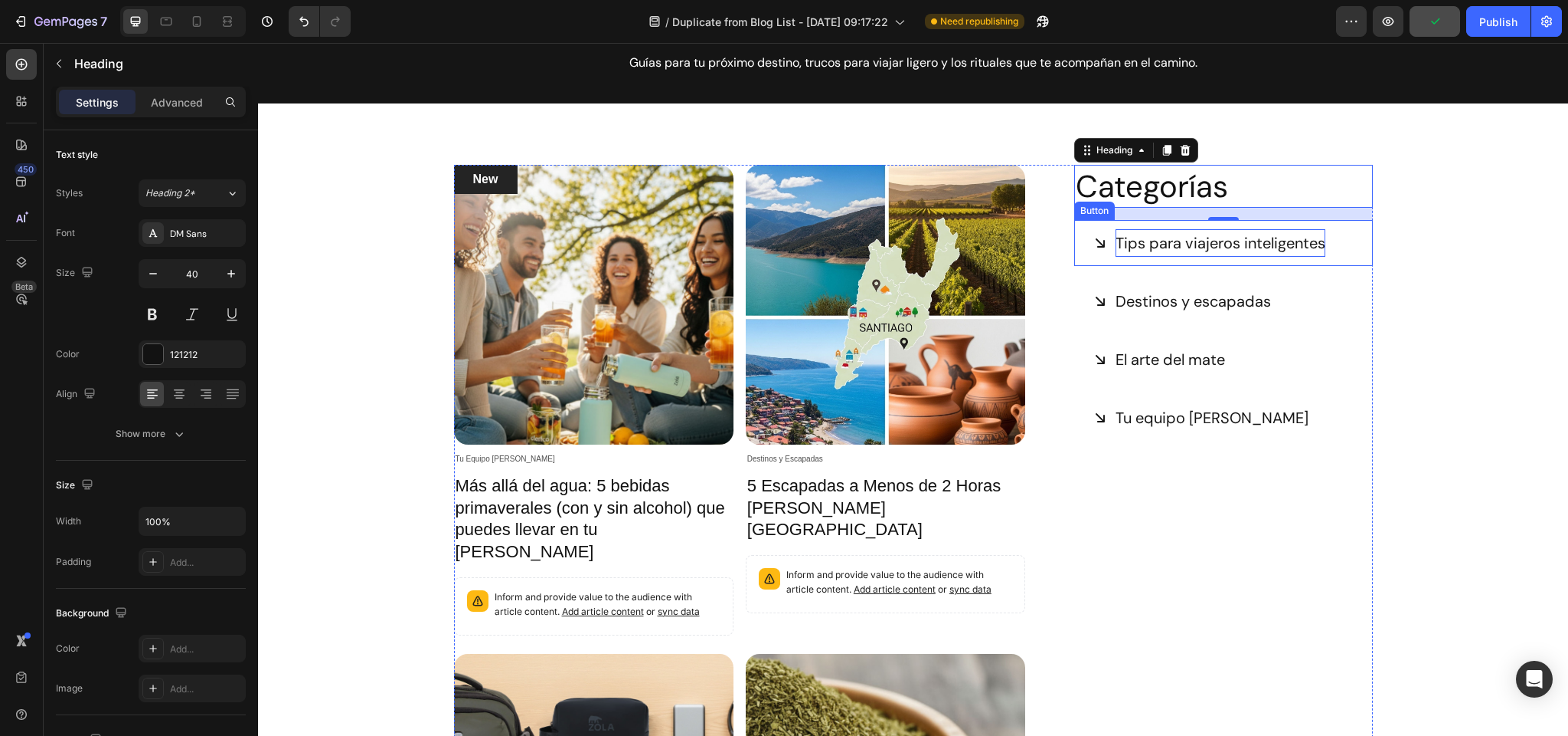
click at [1188, 242] on p "Tips para viajeros inteligentes" at bounding box center [1220, 242] width 210 height 27
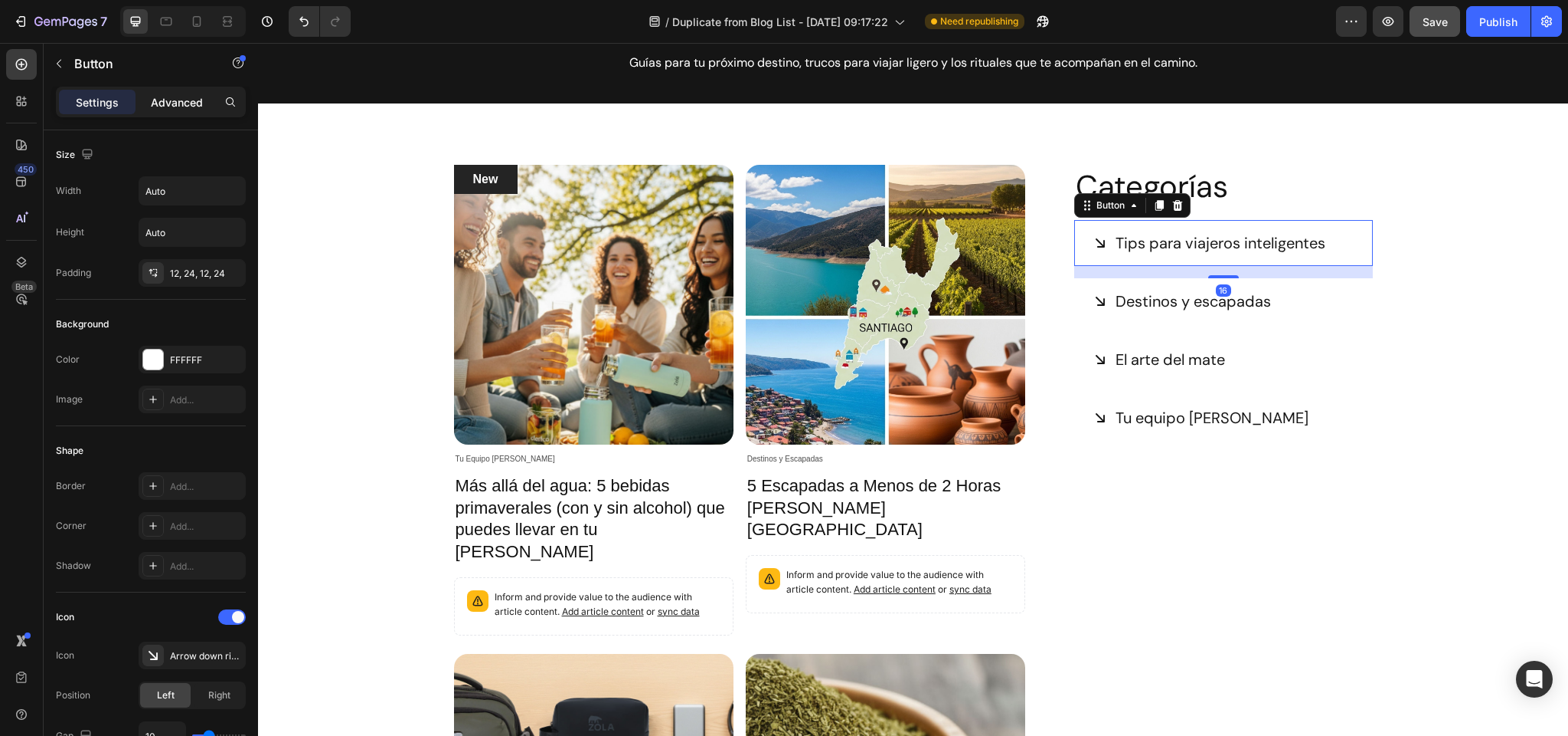
click at [163, 105] on p "Advanced" at bounding box center [176, 102] width 52 height 16
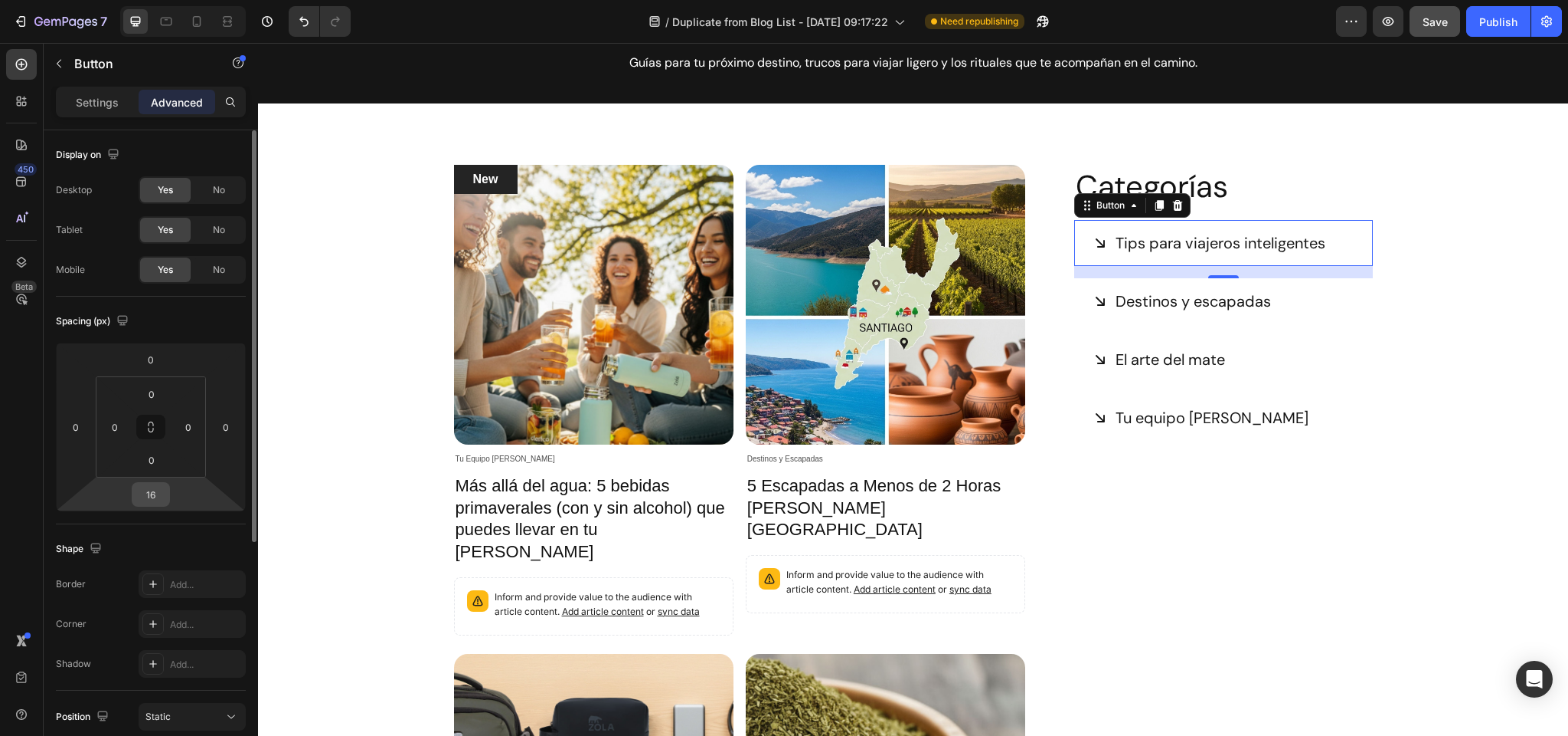
click at [154, 499] on input "16" at bounding box center [151, 494] width 31 height 23
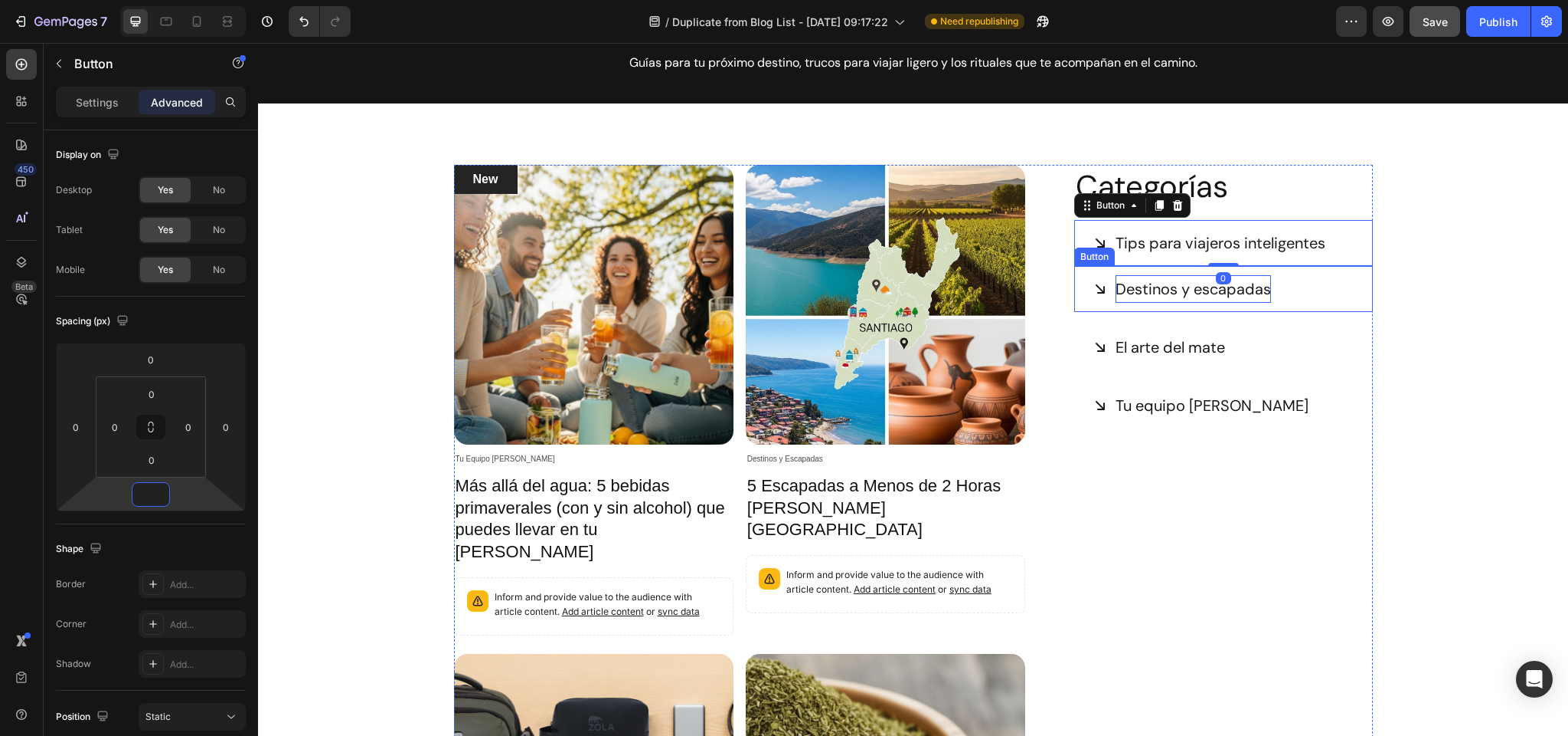
click at [1173, 289] on p "Destinos y escapadas" at bounding box center [1193, 288] width 155 height 27
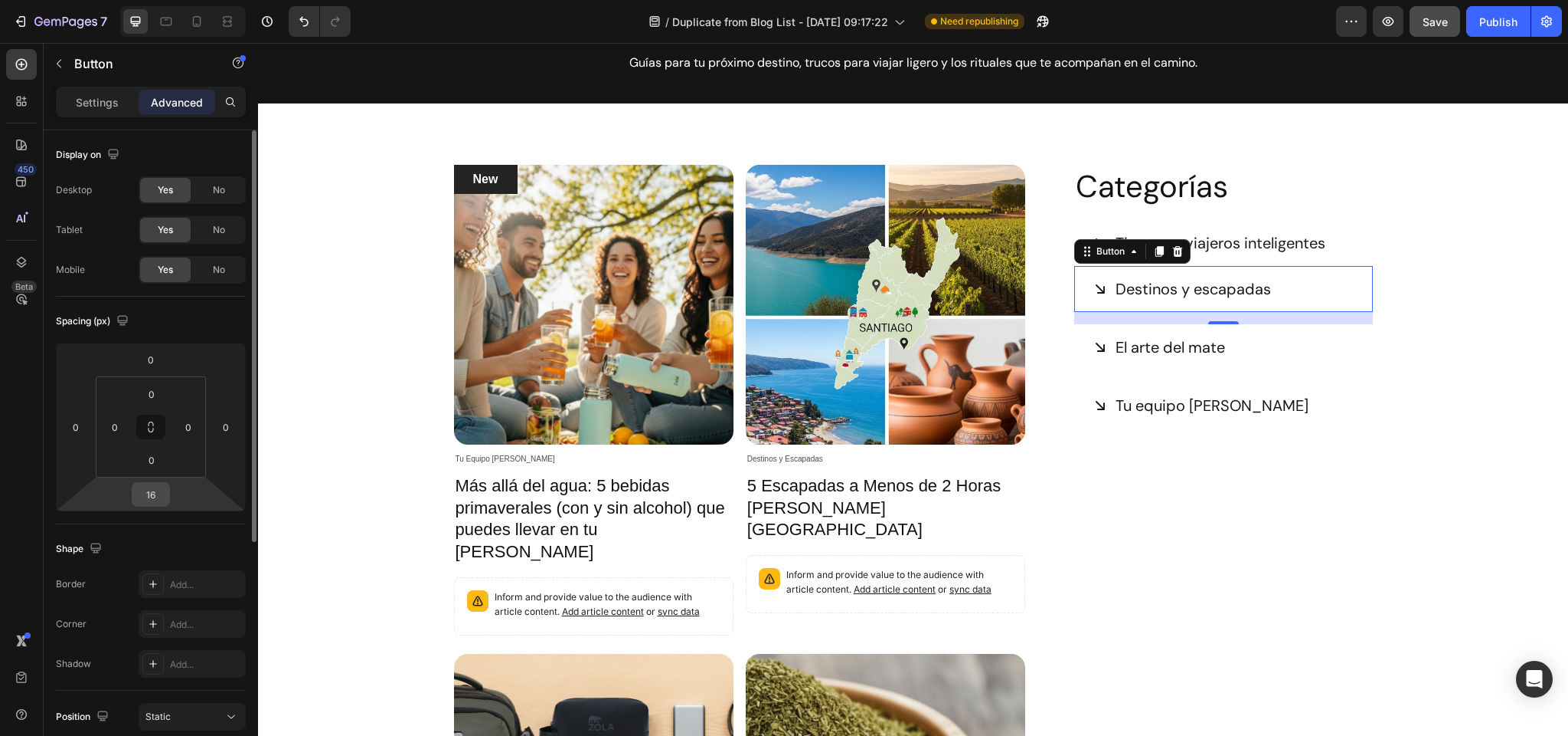
click at [159, 499] on input "16" at bounding box center [151, 494] width 31 height 23
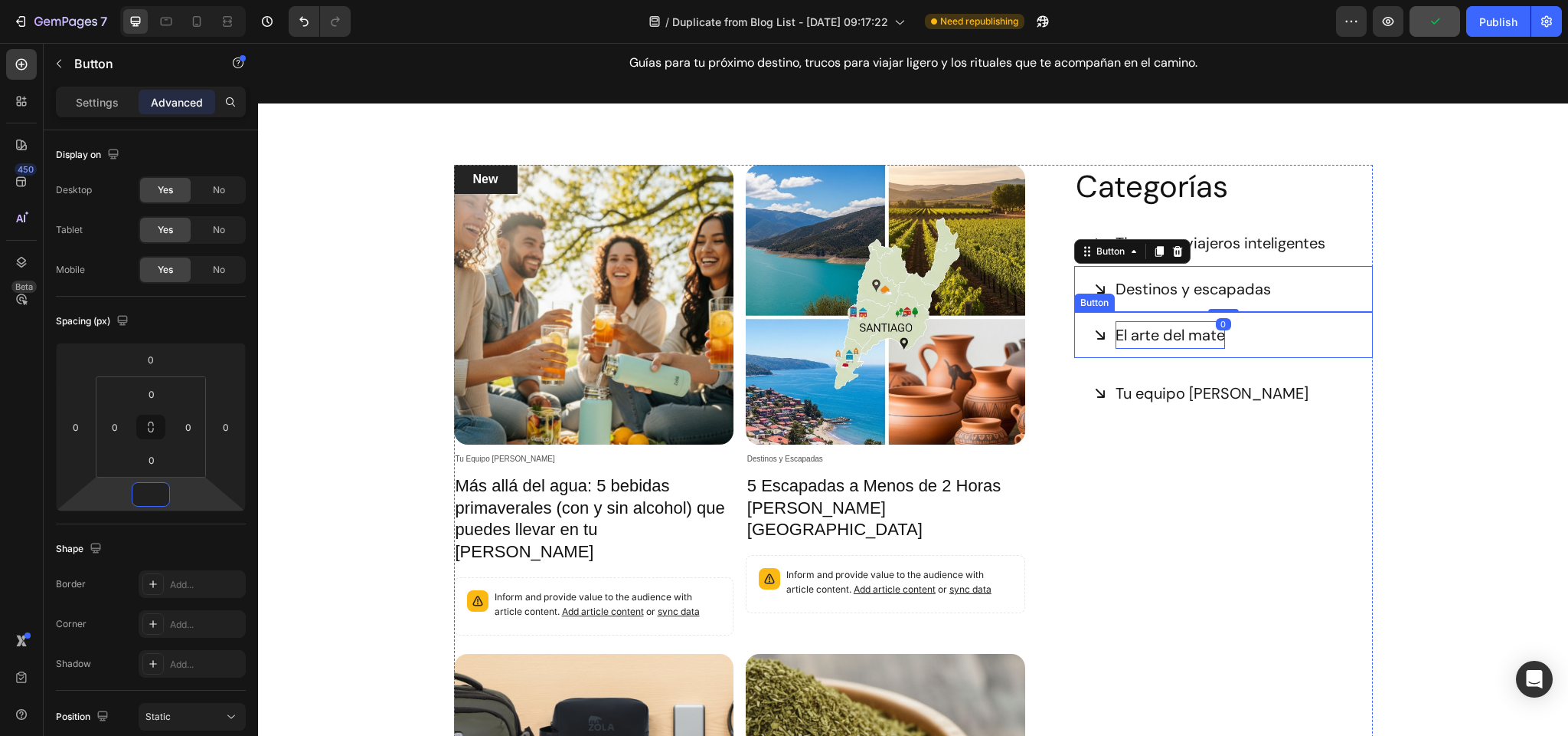
click at [1155, 337] on p "El arte del mate" at bounding box center [1171, 335] width 109 height 27
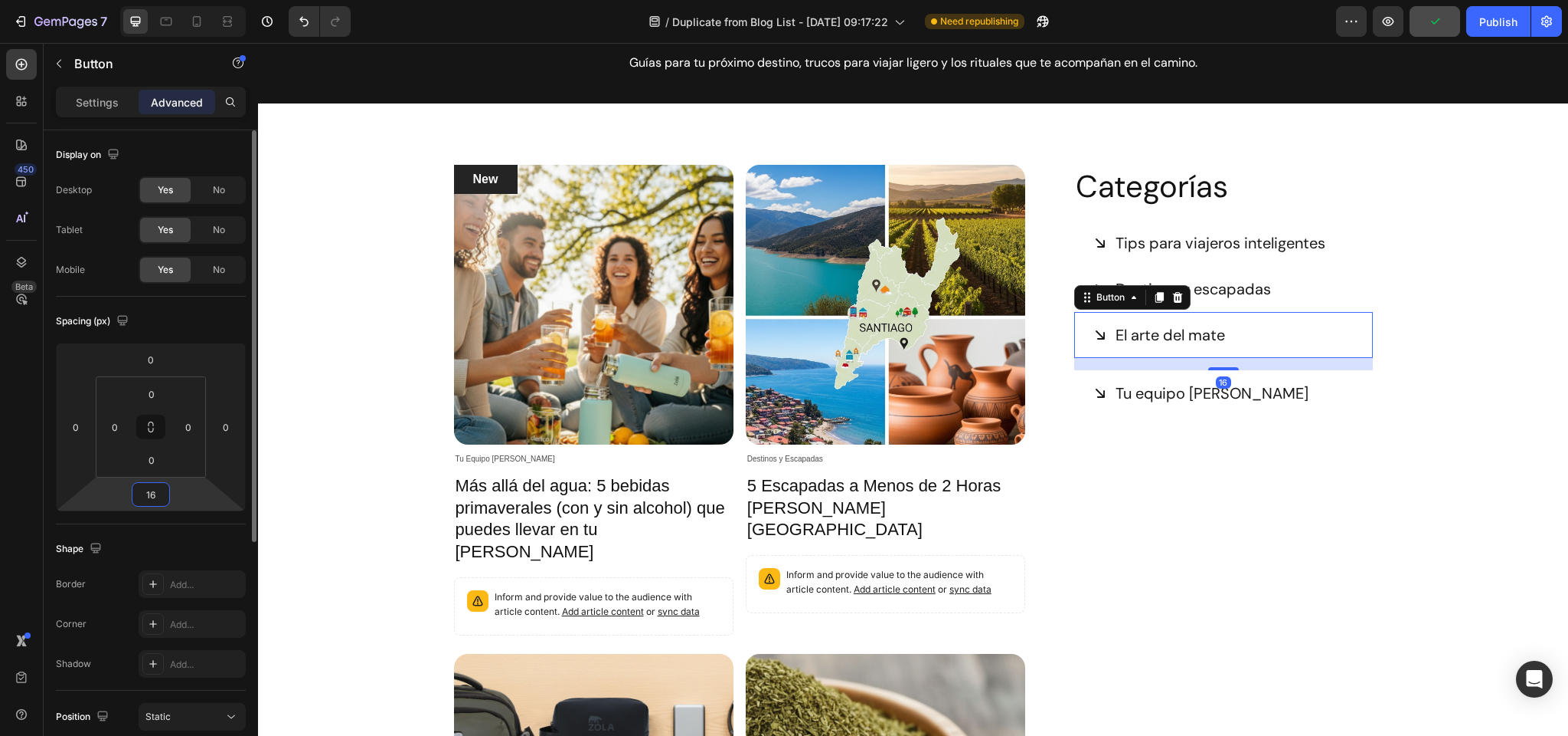
click at [158, 496] on input "16" at bounding box center [151, 494] width 31 height 23
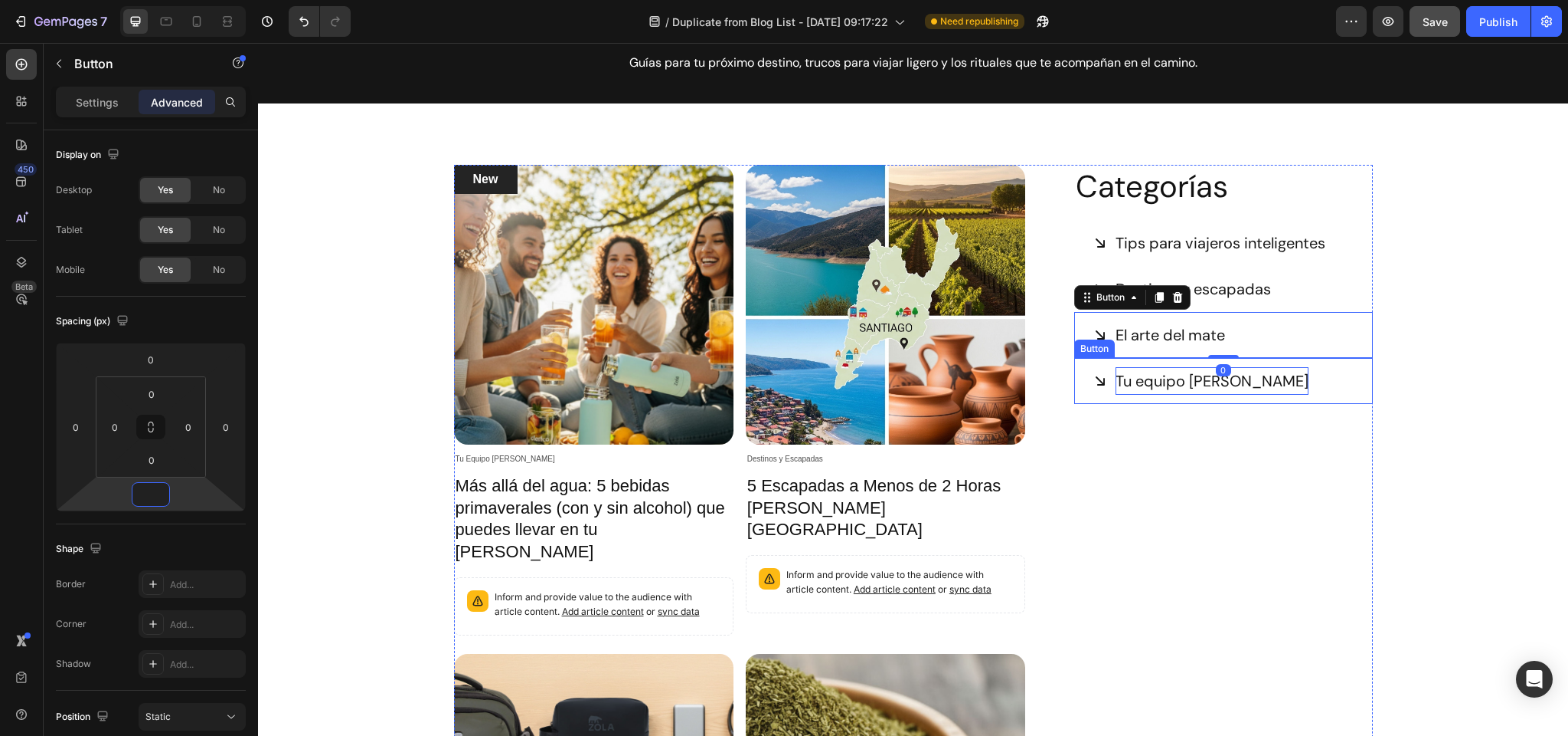
click at [1159, 379] on p "Tu equipo [PERSON_NAME]" at bounding box center [1212, 381] width 193 height 27
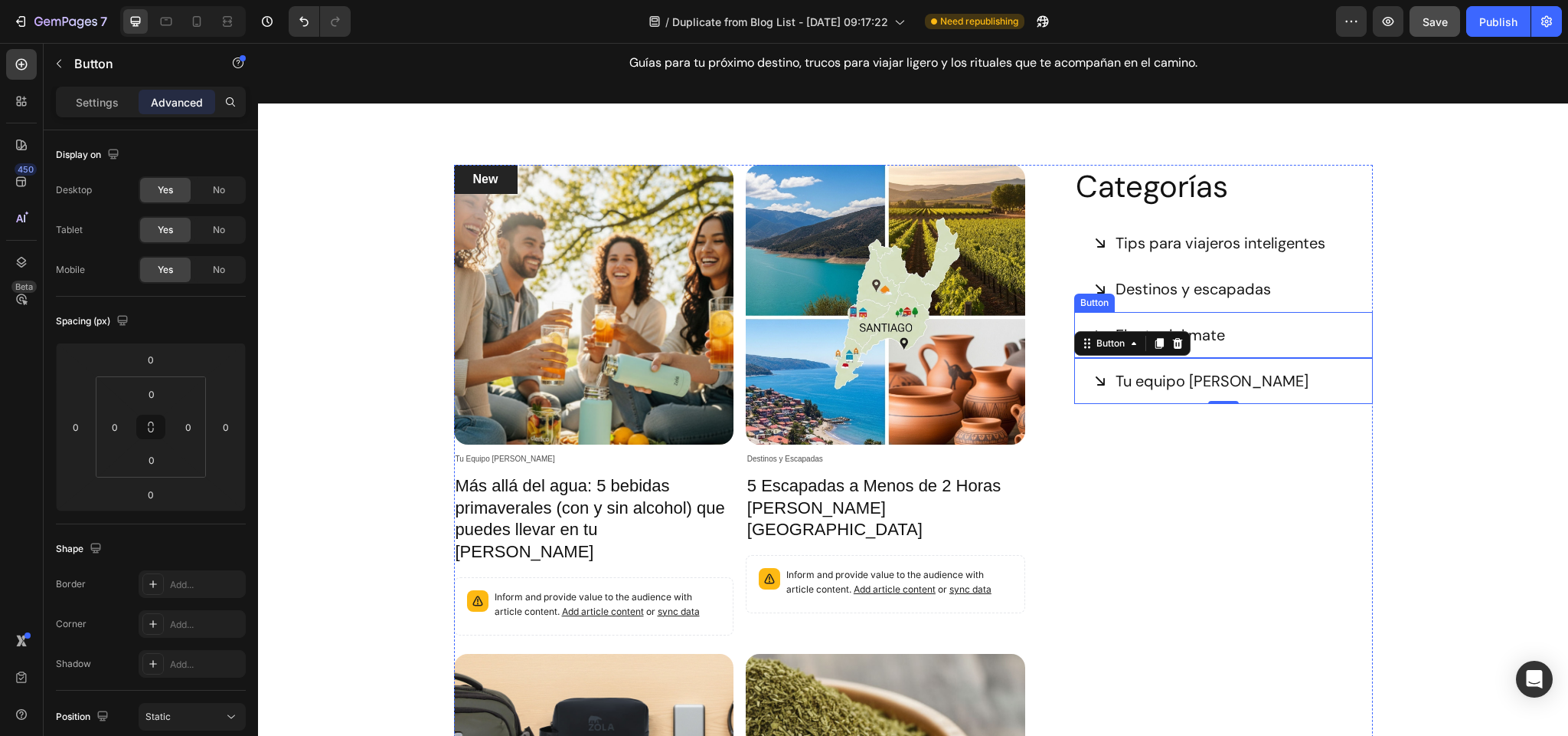
click at [1238, 335] on link "El arte del mate" at bounding box center [1159, 335] width 170 height 46
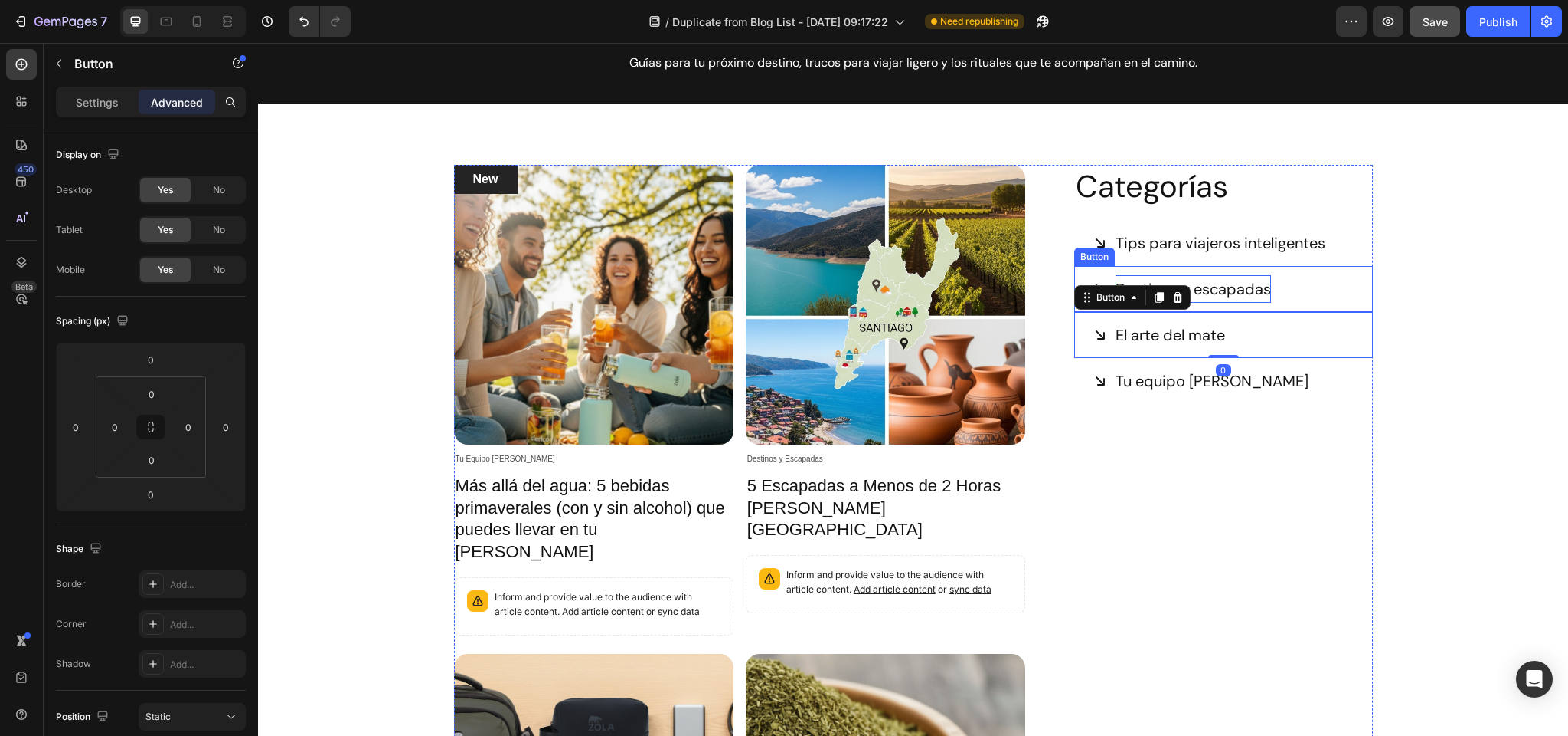
click at [1260, 289] on p "Destinos y escapadas" at bounding box center [1193, 288] width 155 height 27
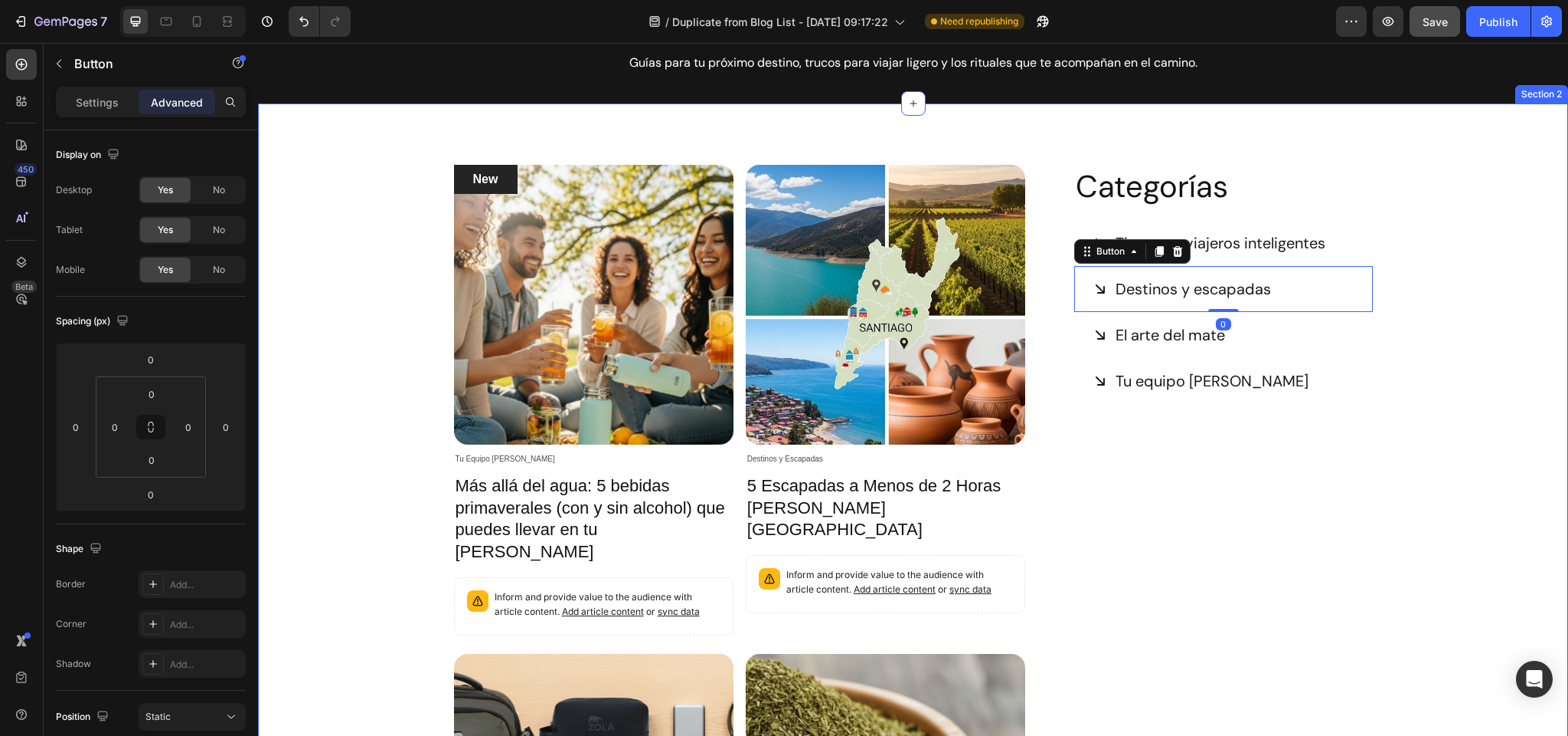
click at [1452, 282] on div "New Text block Row Article Image Tu Equipo Zola Article Category Row Más allá d…" at bounding box center [913, 641] width 1287 height 952
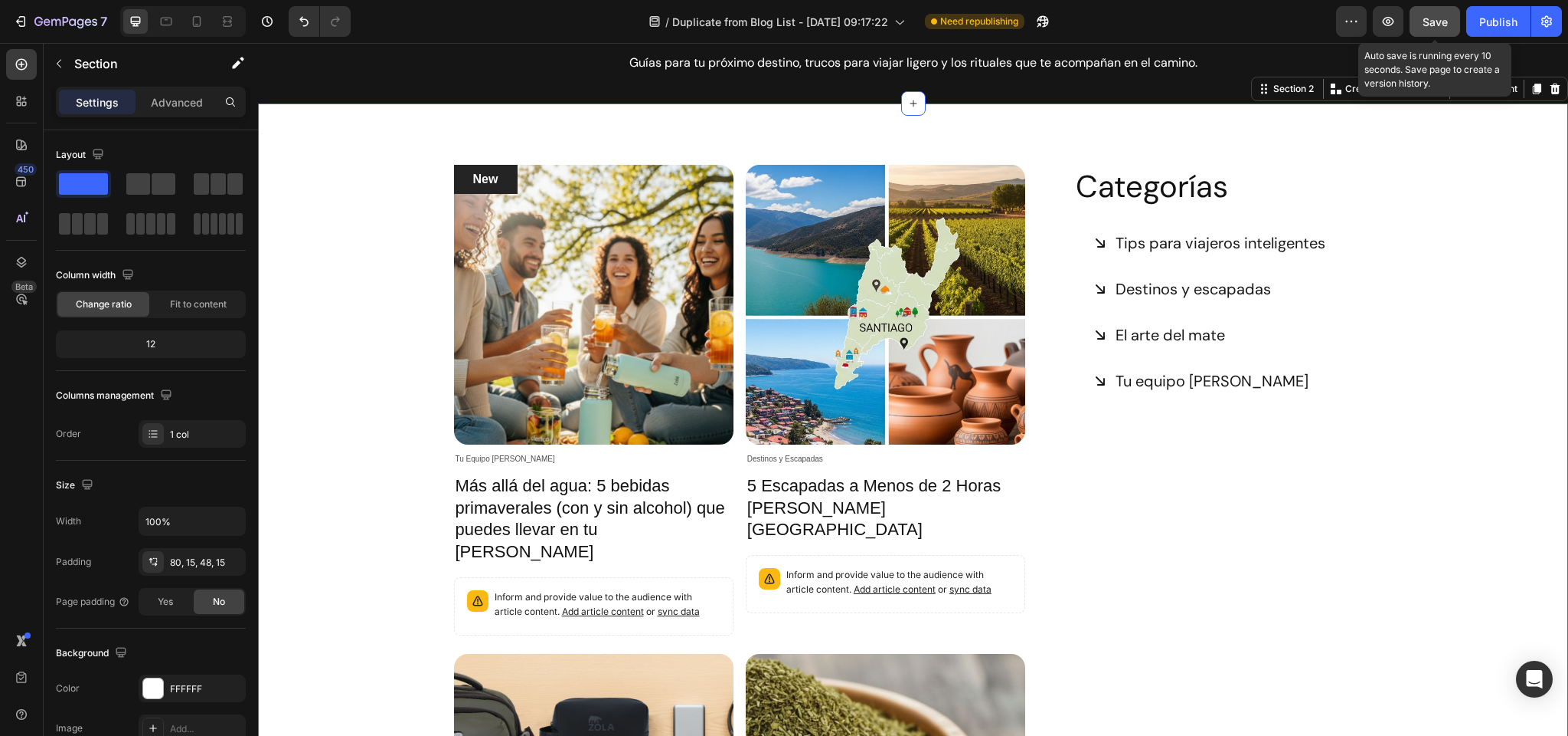
click at [1447, 22] on span "Save" at bounding box center [1435, 22] width 25 height 13
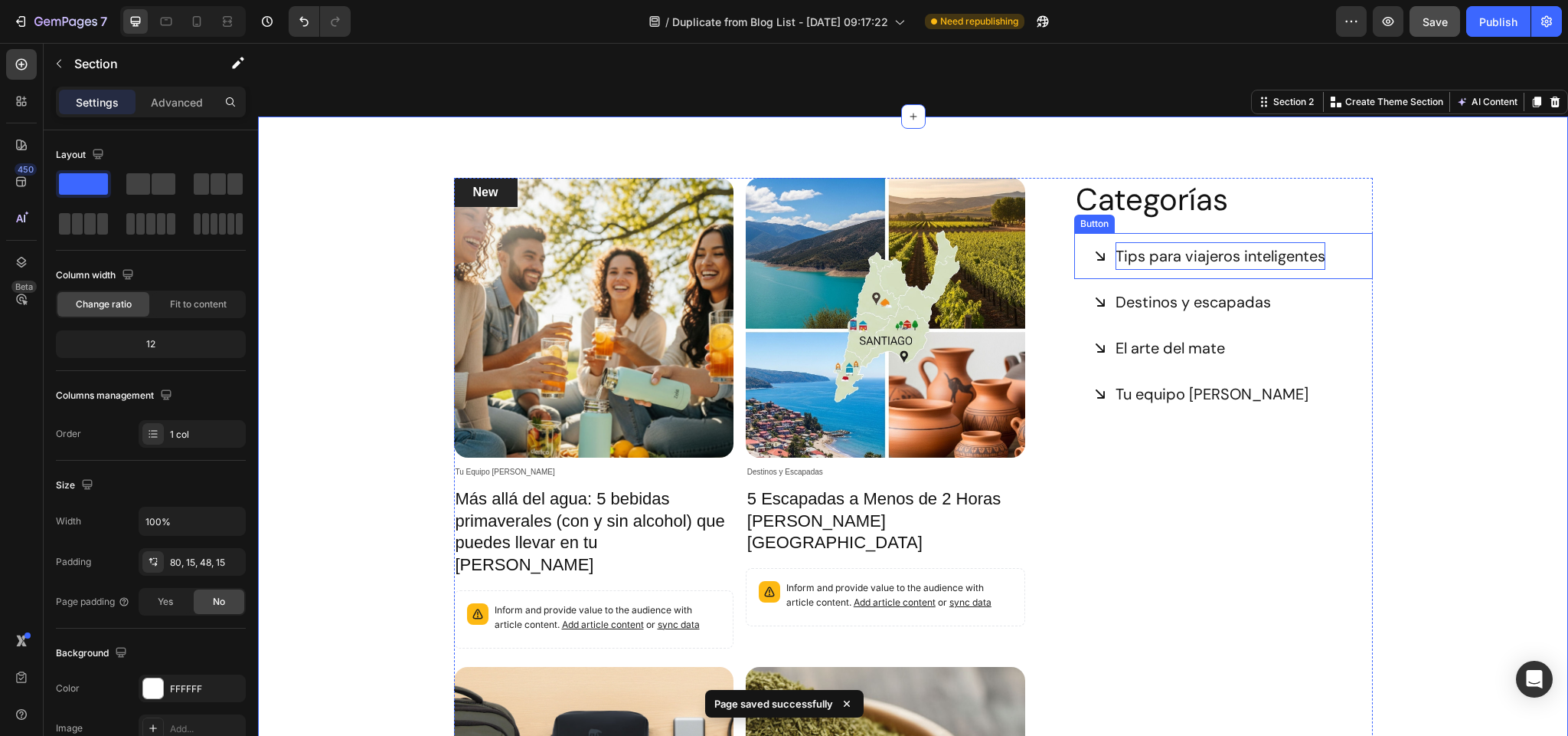
scroll to position [0, 0]
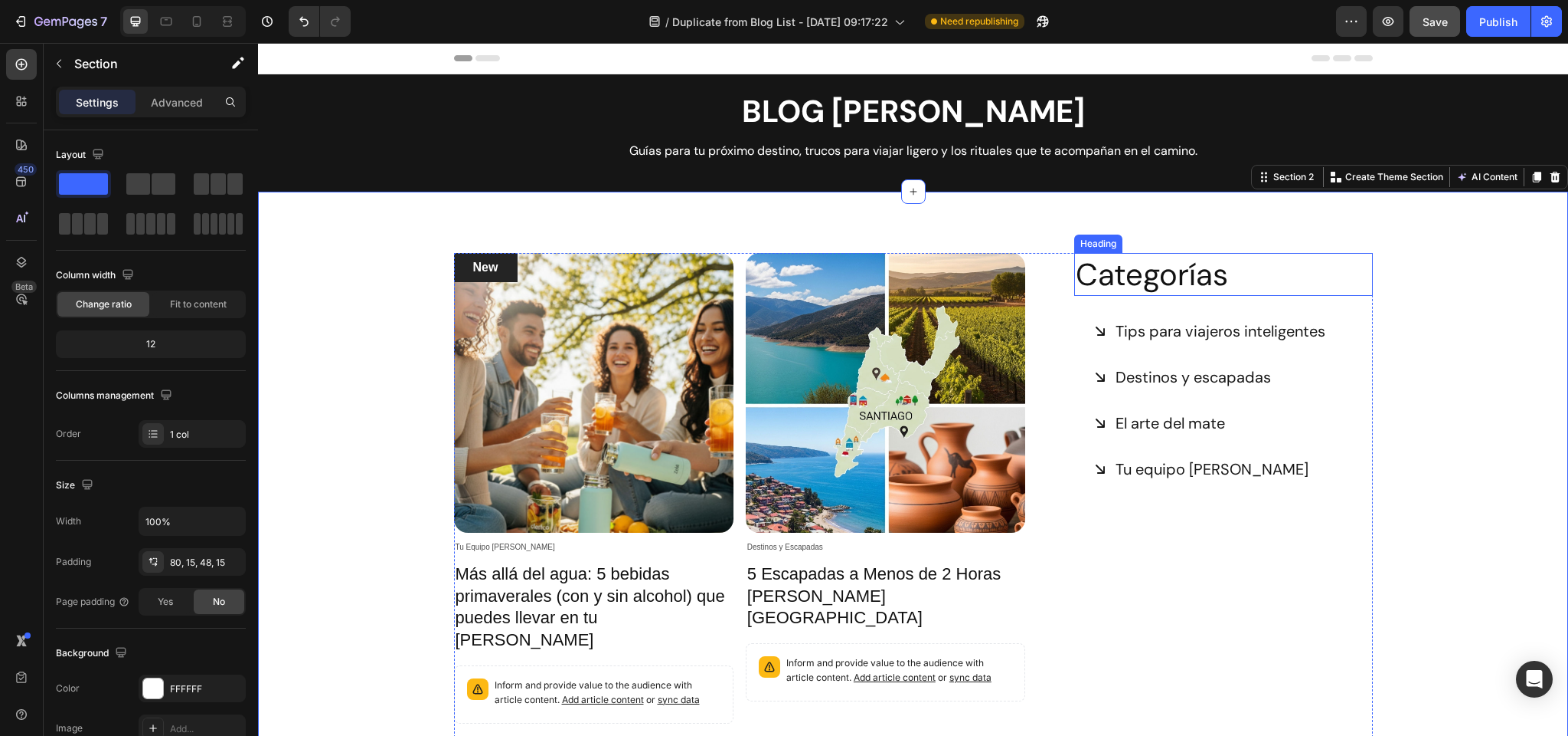
click at [1126, 267] on p "Categorías" at bounding box center [1223, 274] width 295 height 40
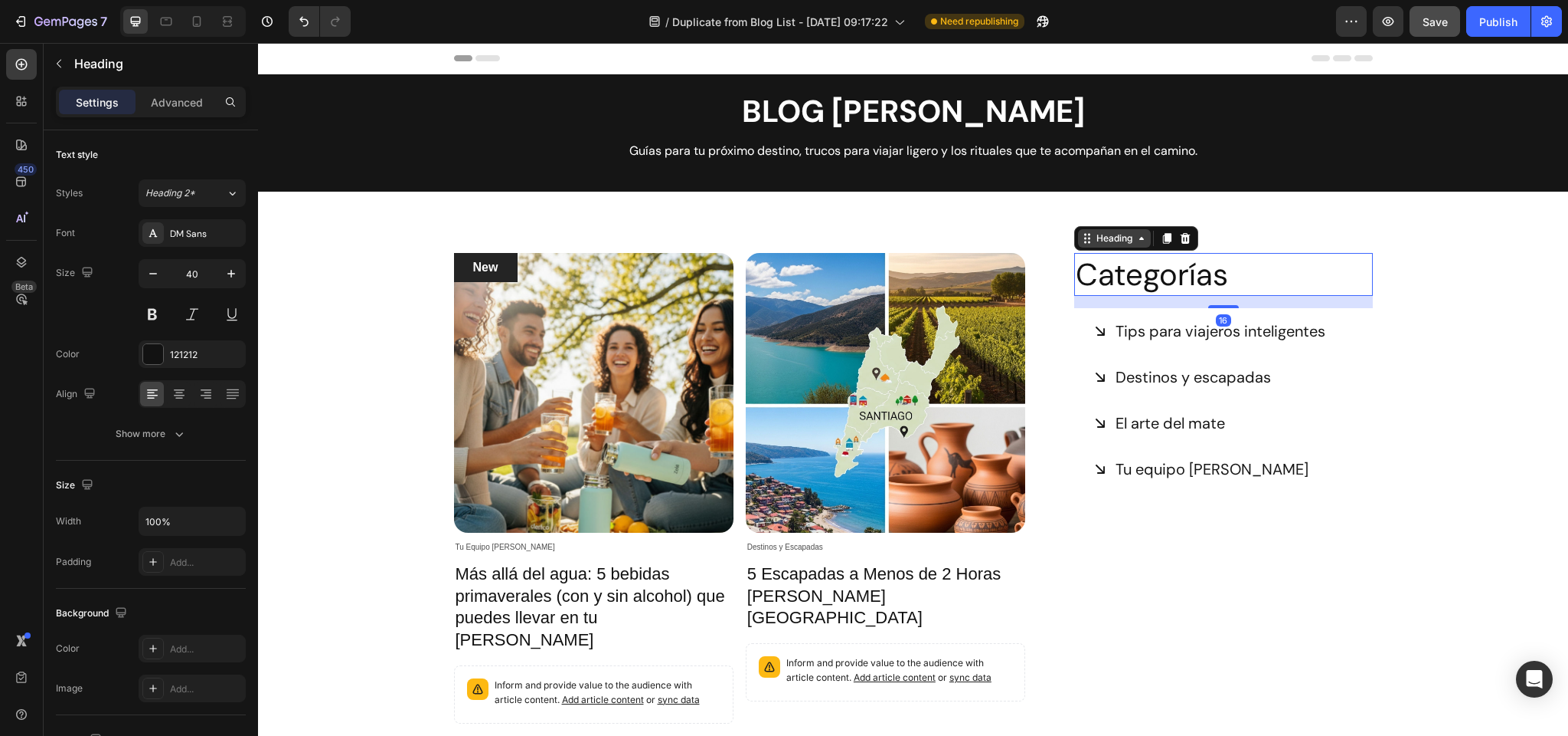
click at [1115, 238] on div "Heading" at bounding box center [1114, 238] width 42 height 14
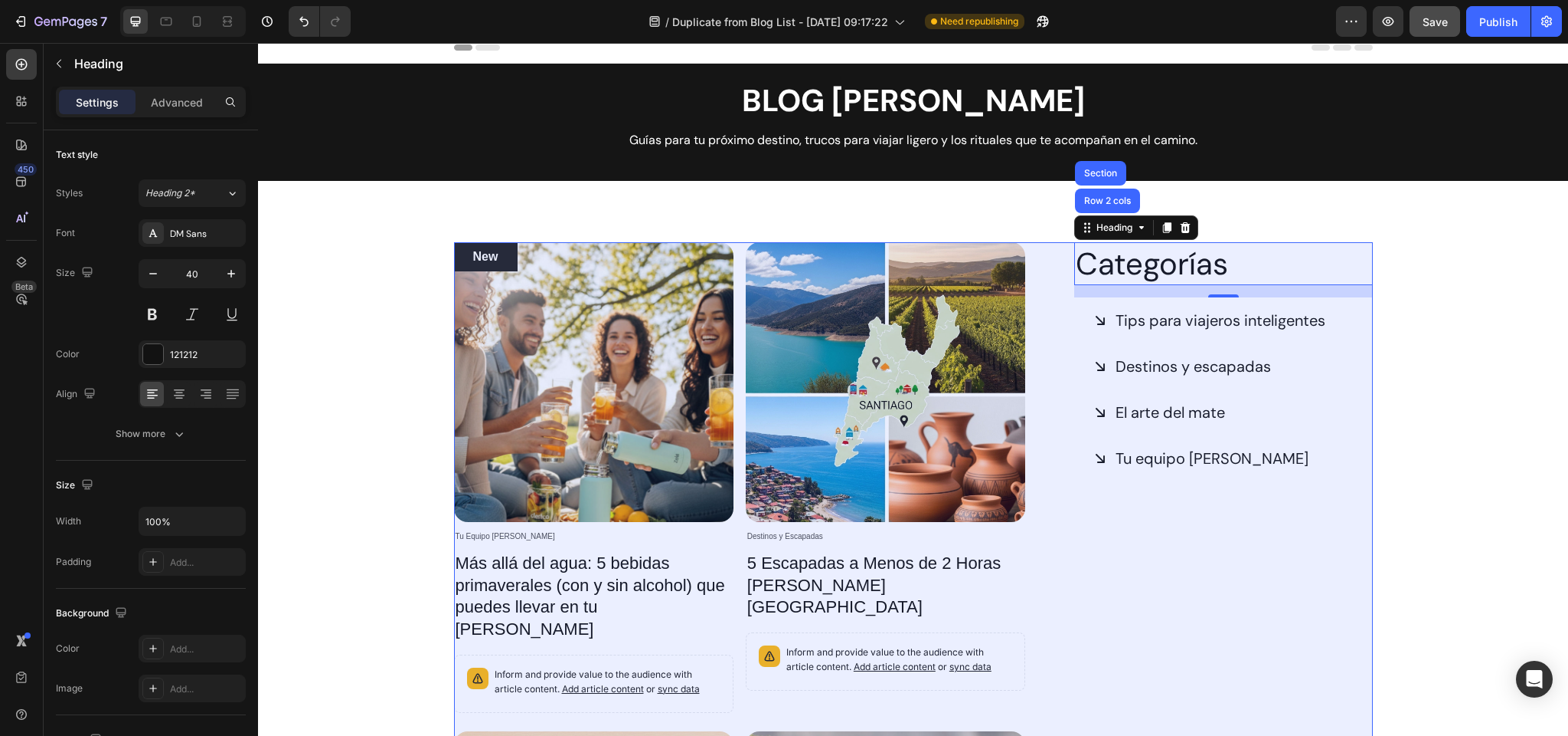
scroll to position [11, 0]
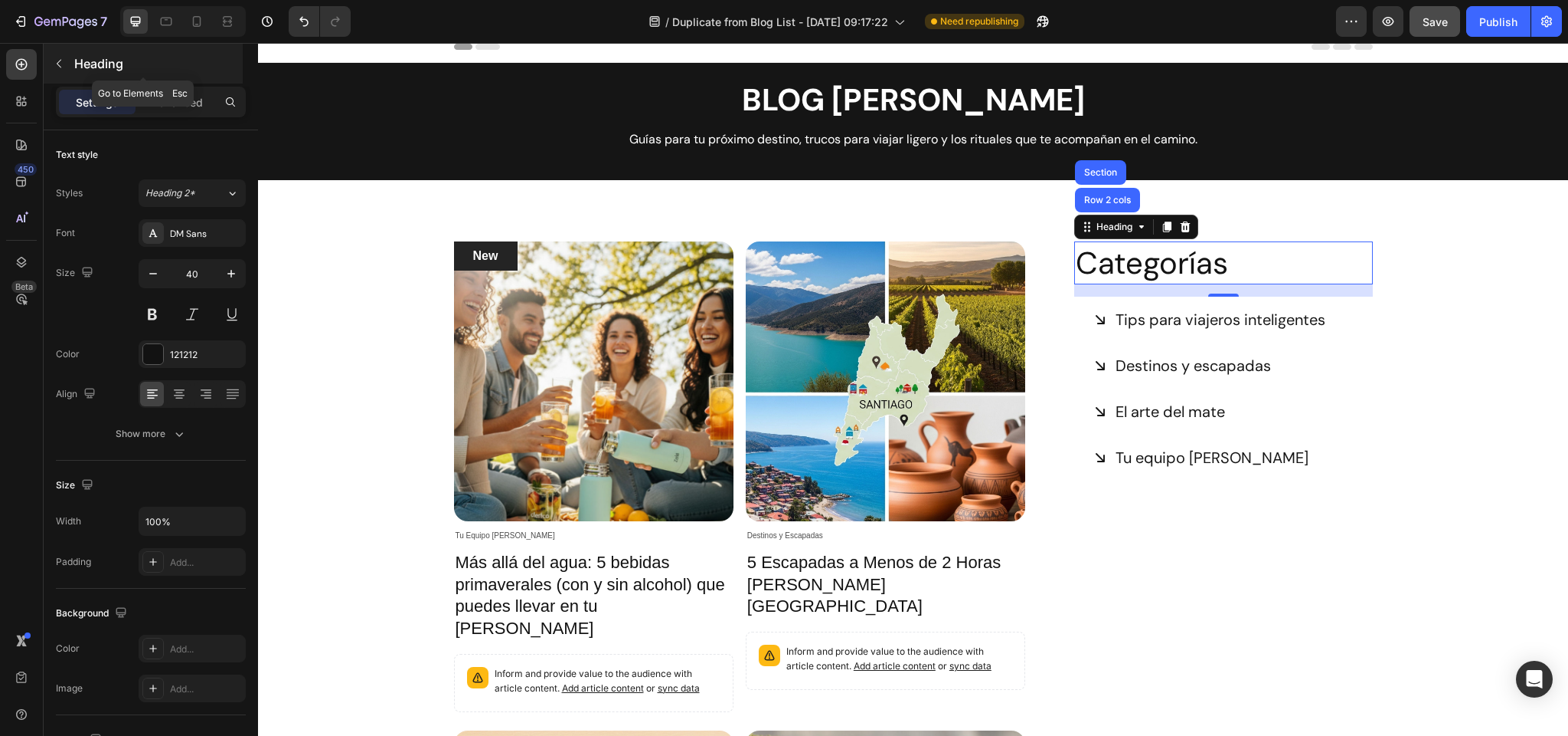
click at [85, 67] on p "Heading" at bounding box center [157, 64] width 166 height 19
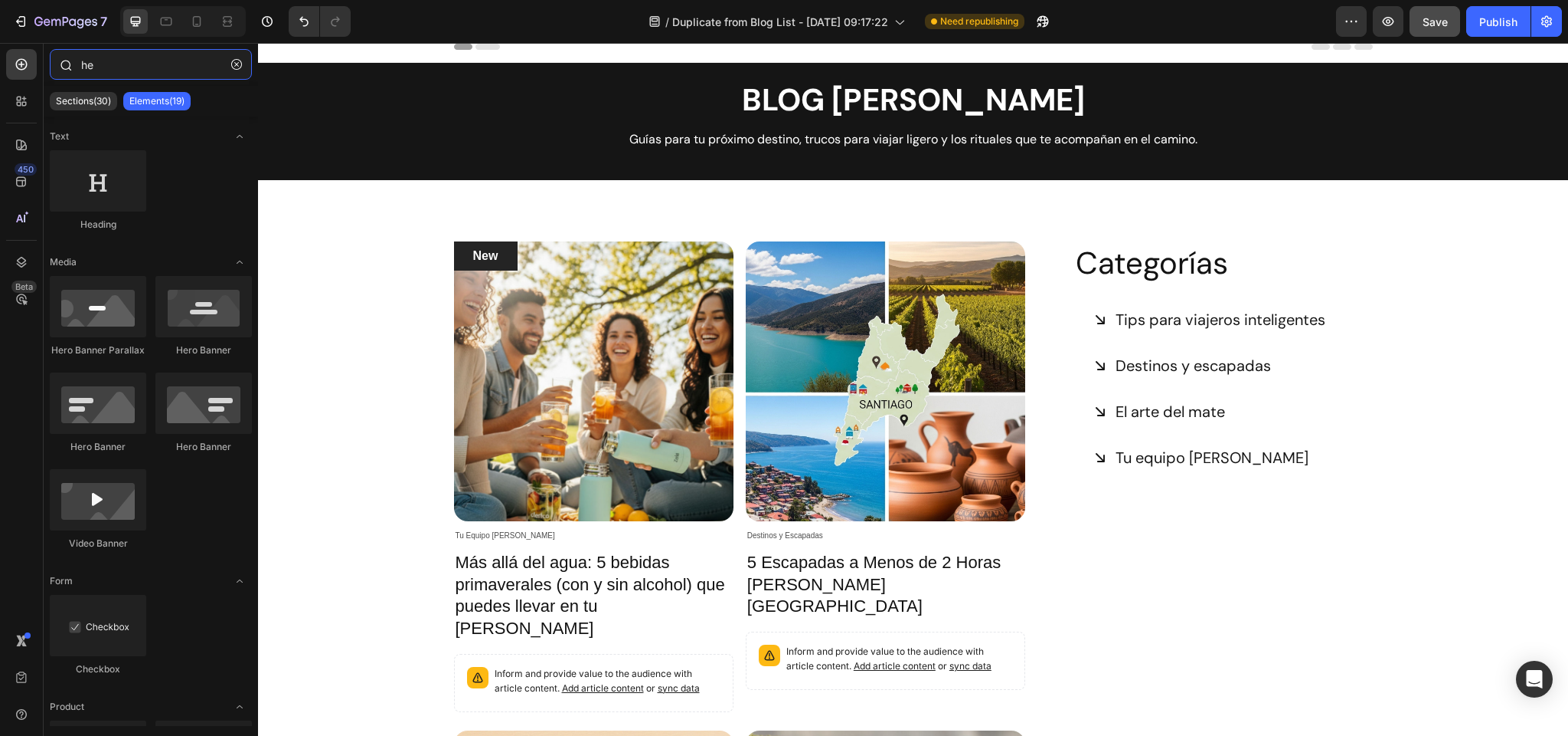
click at [133, 67] on input "he" at bounding box center [151, 64] width 202 height 31
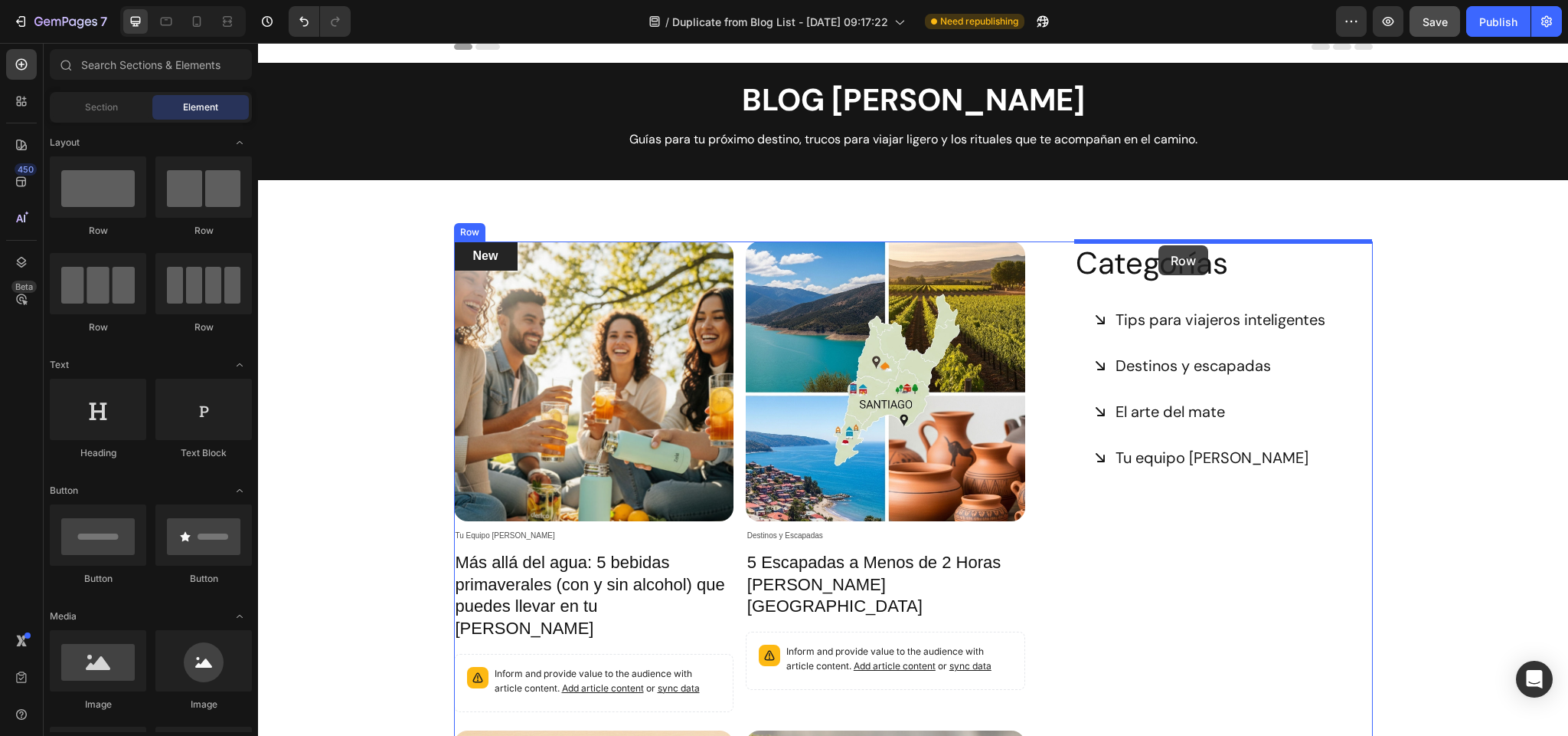
drag, startPoint x: 343, startPoint y: 225, endPoint x: 1158, endPoint y: 245, distance: 815.2
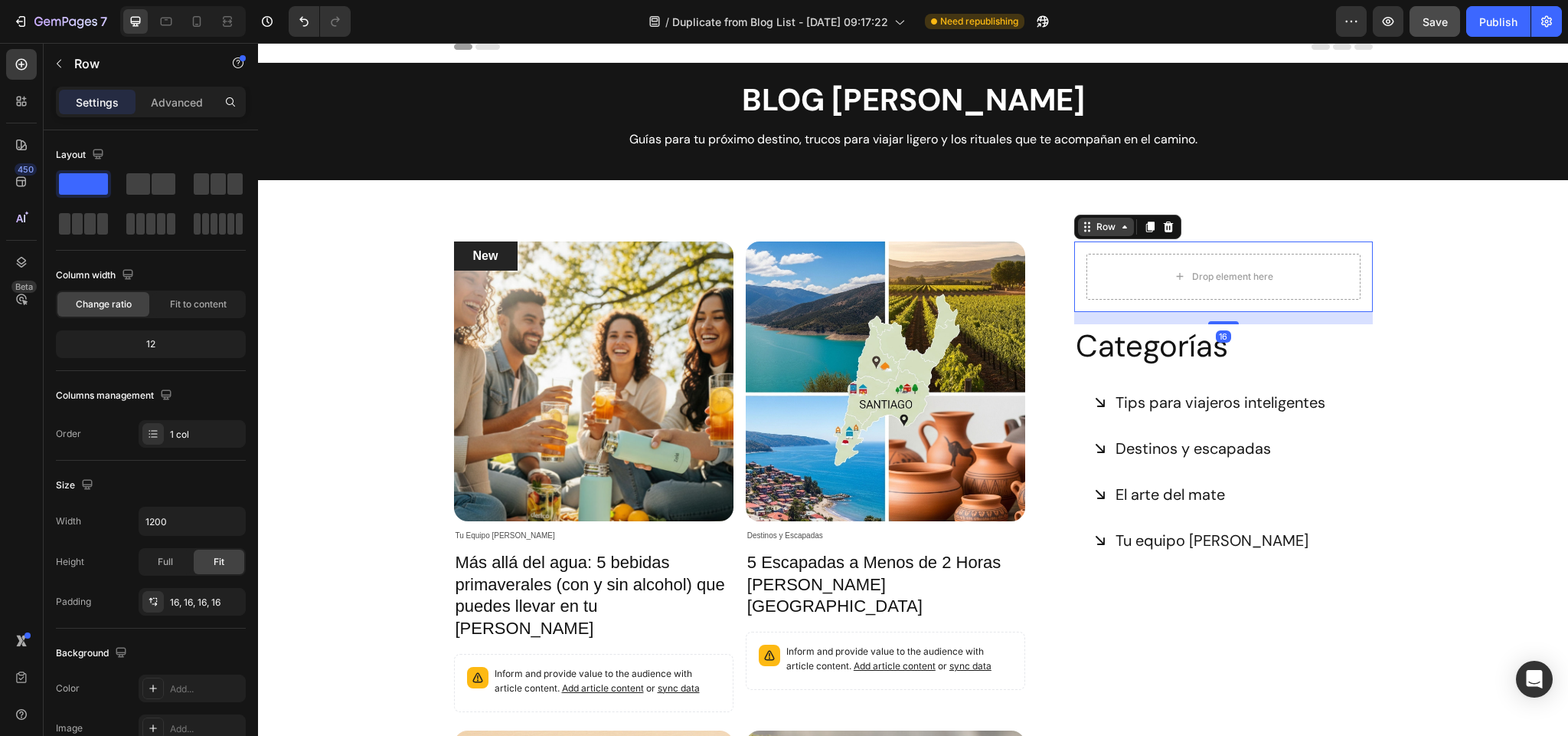
drag, startPoint x: 1107, startPoint y: 225, endPoint x: 1086, endPoint y: 231, distance: 21.8
click at [1107, 225] on div "Row" at bounding box center [1106, 226] width 25 height 14
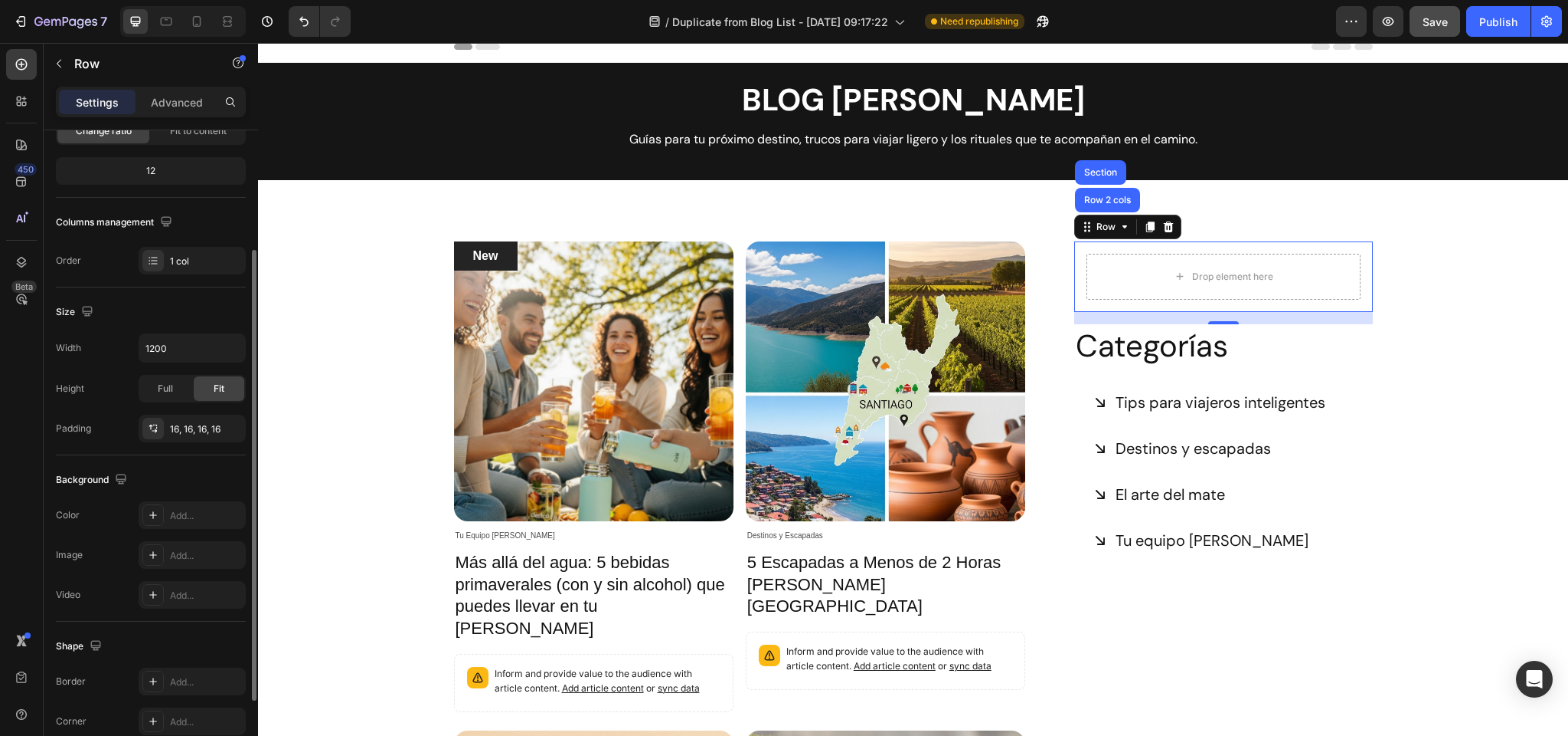
scroll to position [0, 0]
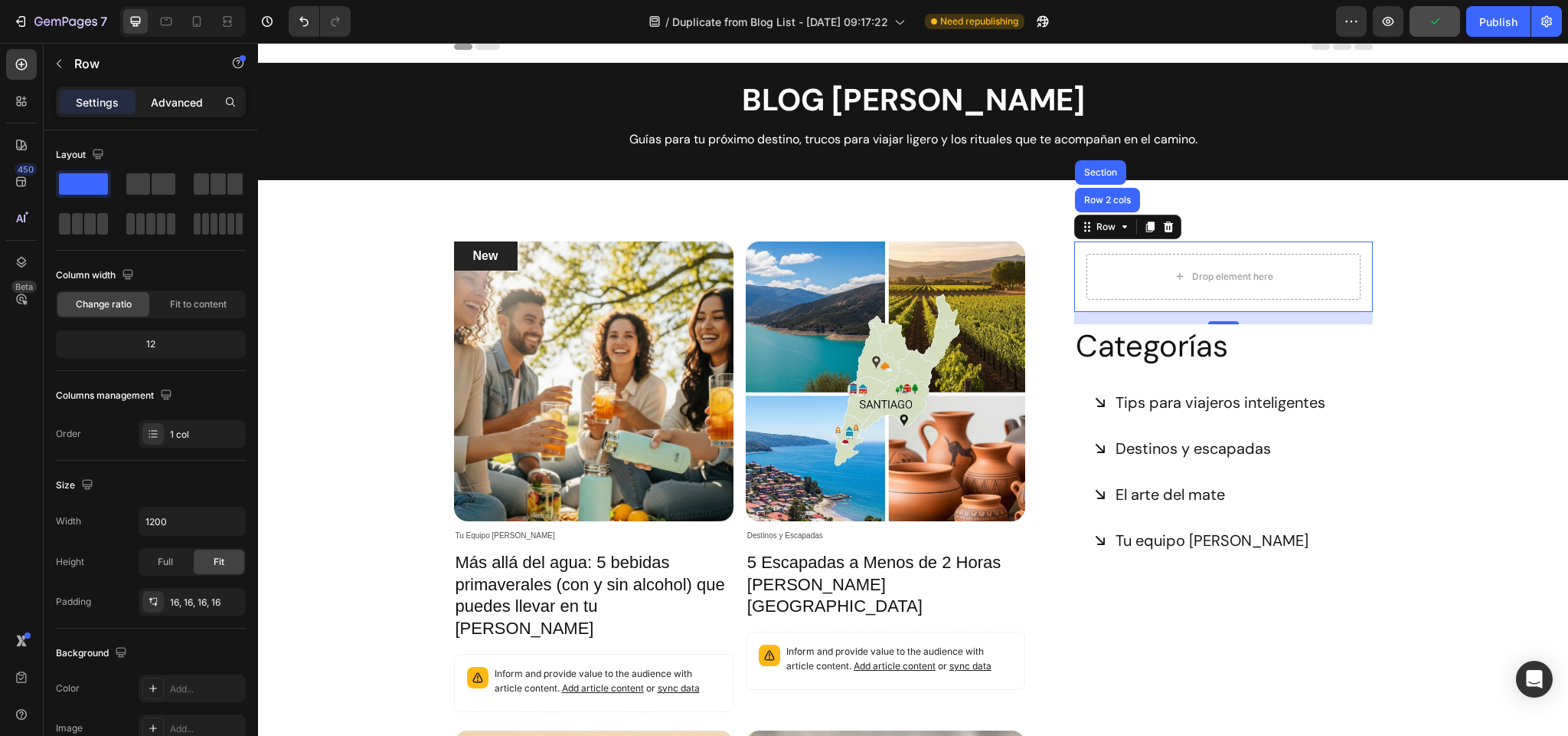
click at [196, 98] on p "Advanced" at bounding box center [176, 102] width 52 height 16
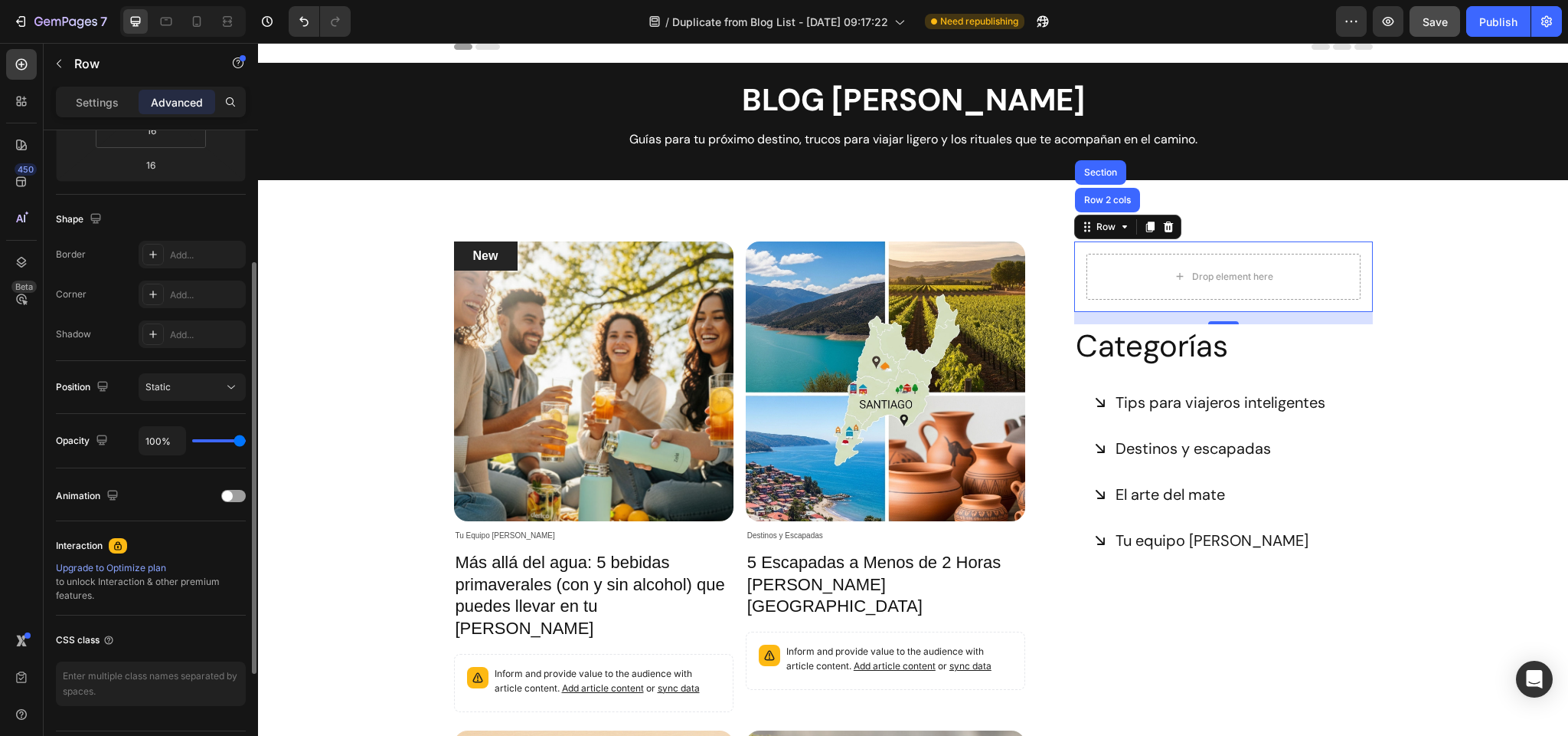
scroll to position [373, 0]
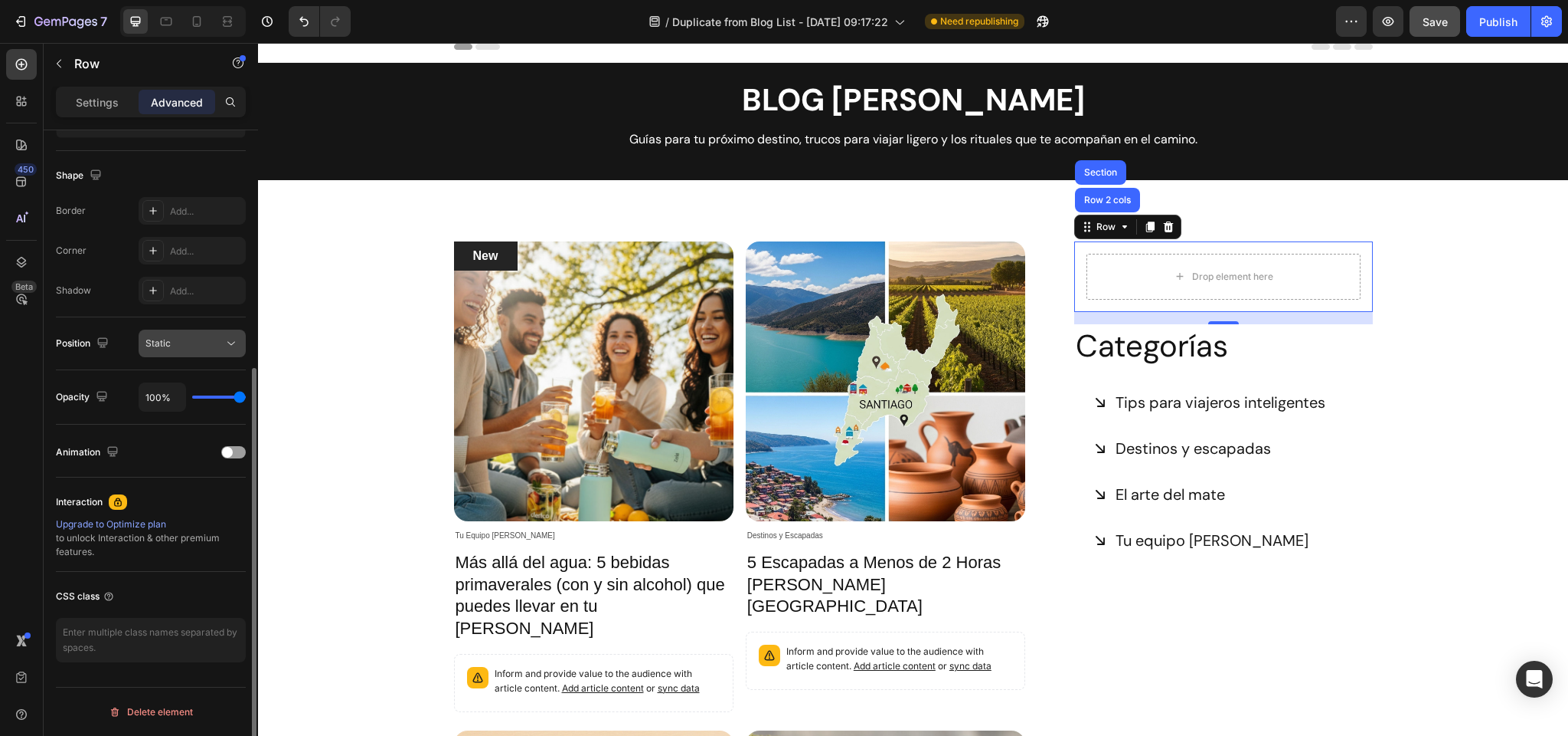
click at [159, 350] on span "Static" at bounding box center [158, 343] width 25 height 14
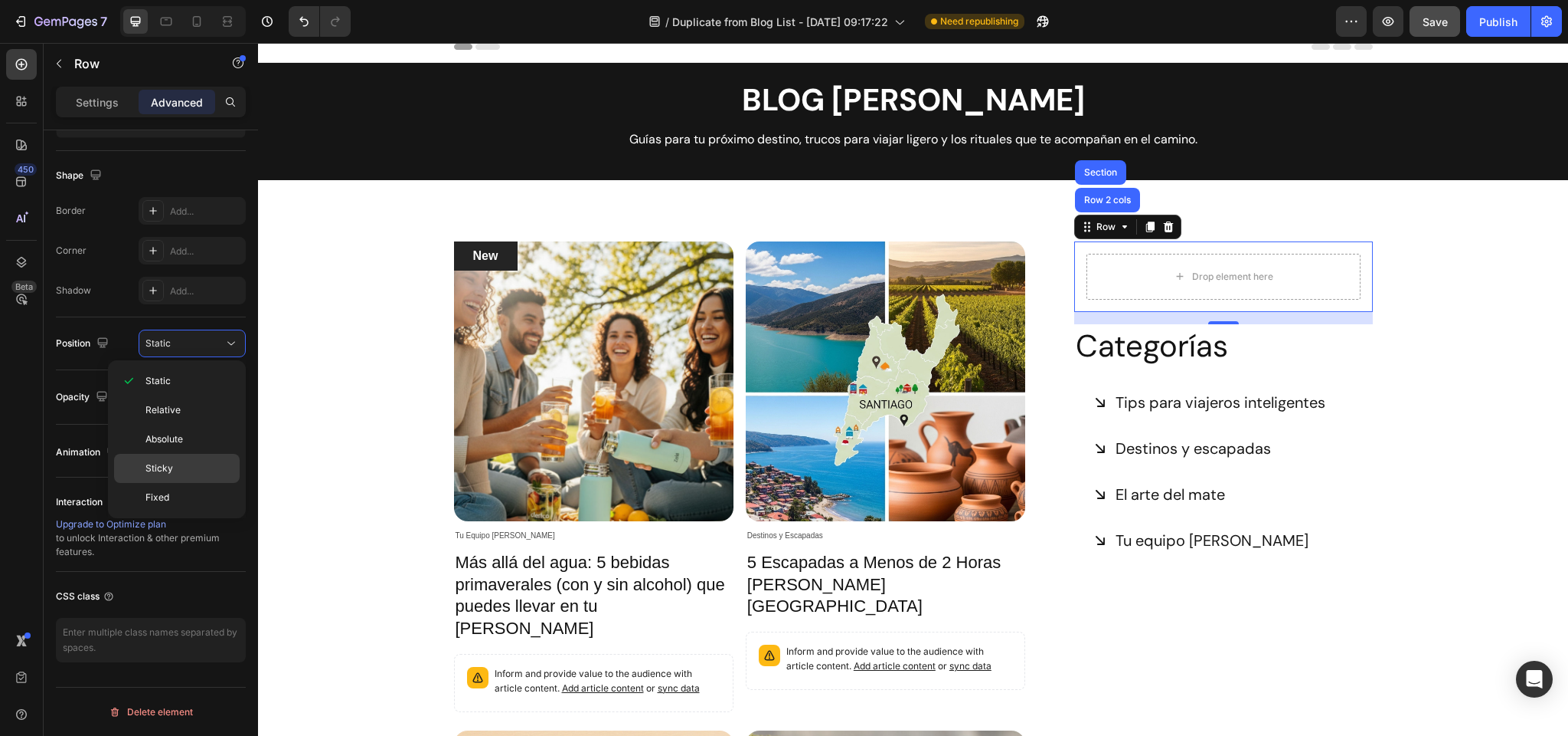
click at [166, 466] on span "Sticky" at bounding box center [159, 468] width 27 height 14
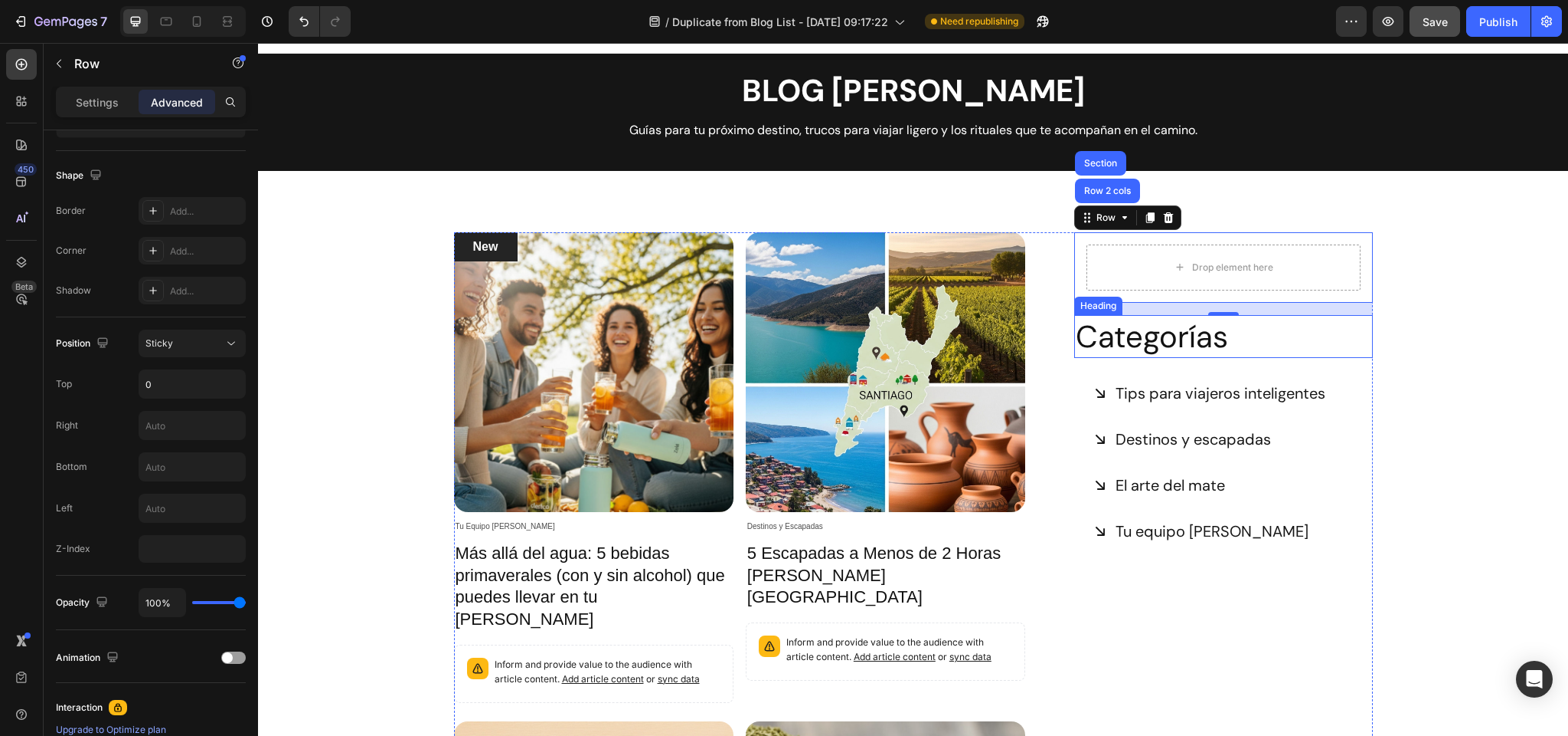
scroll to position [0, 0]
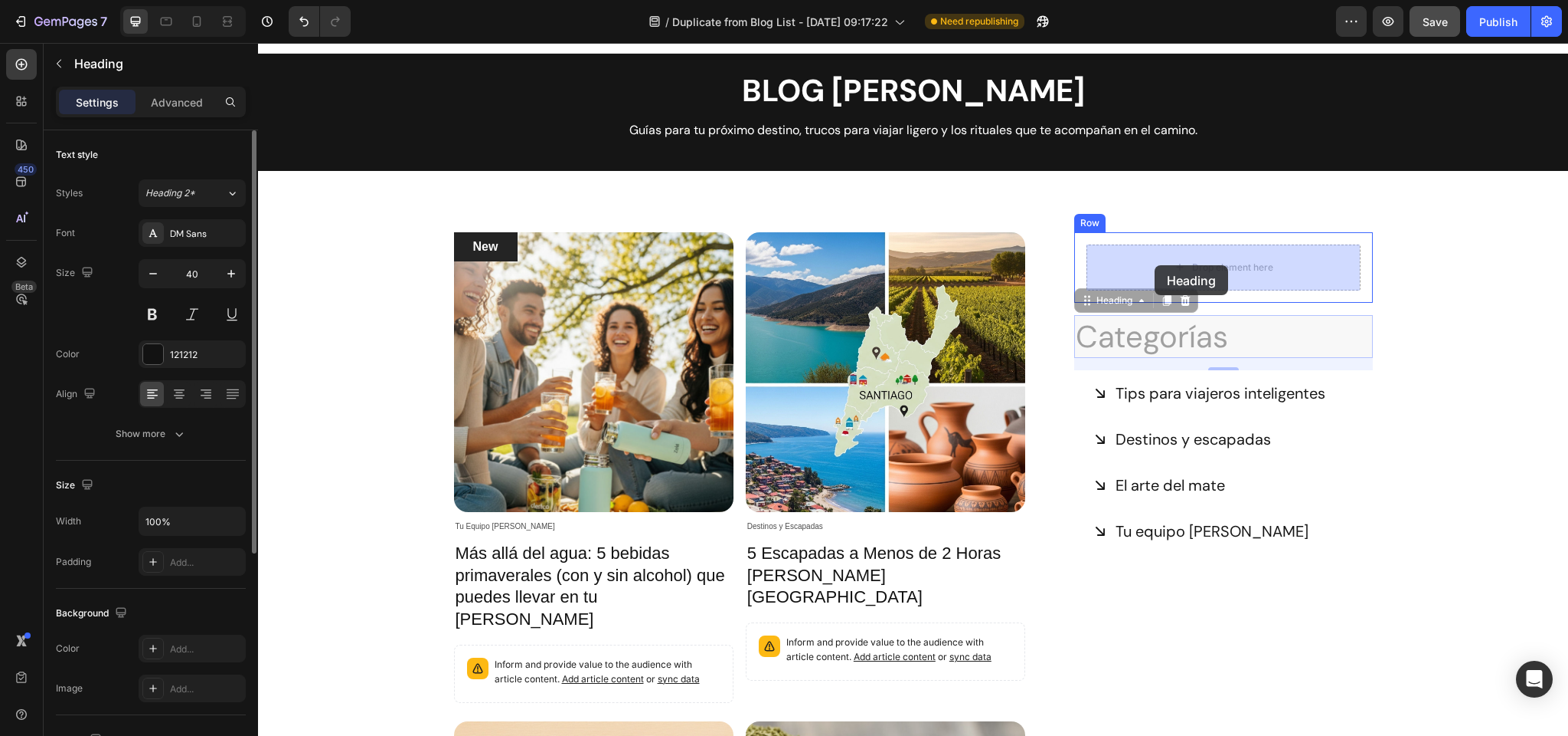
drag, startPoint x: 1104, startPoint y: 308, endPoint x: 1155, endPoint y: 265, distance: 66.7
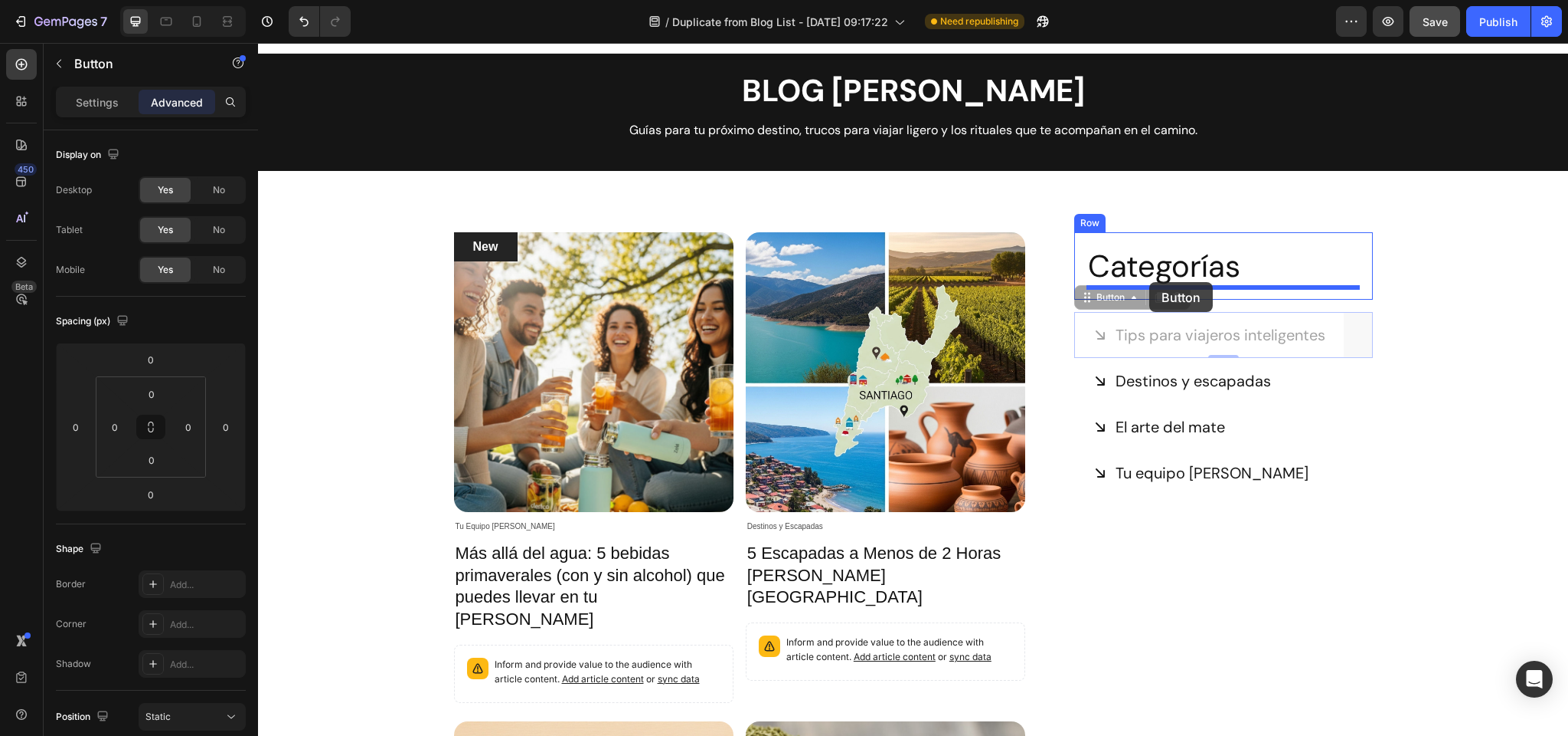
drag, startPoint x: 1100, startPoint y: 302, endPoint x: 1150, endPoint y: 282, distance: 53.9
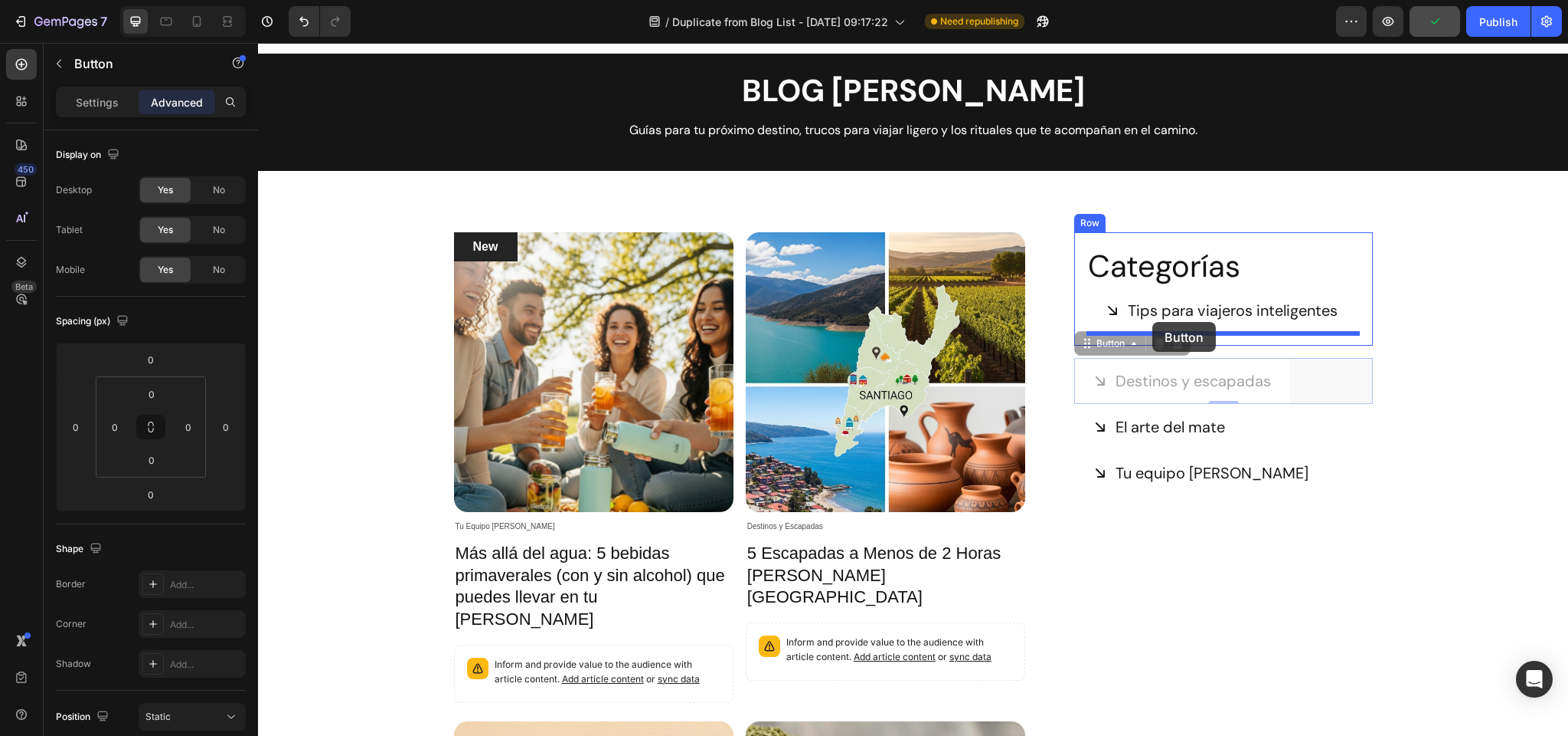
drag, startPoint x: 1097, startPoint y: 348, endPoint x: 1153, endPoint y: 322, distance: 61.7
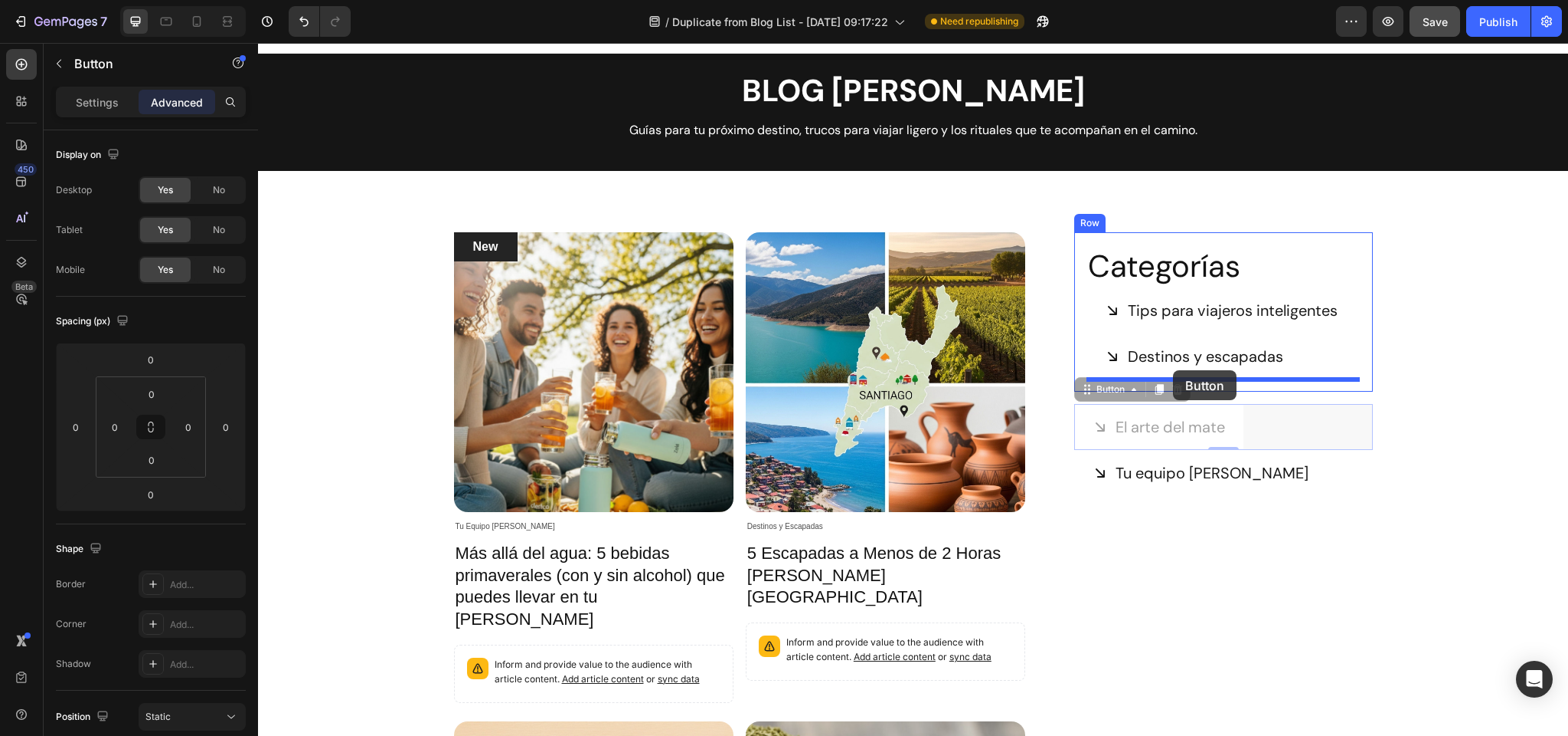
drag, startPoint x: 1100, startPoint y: 396, endPoint x: 1173, endPoint y: 370, distance: 77.5
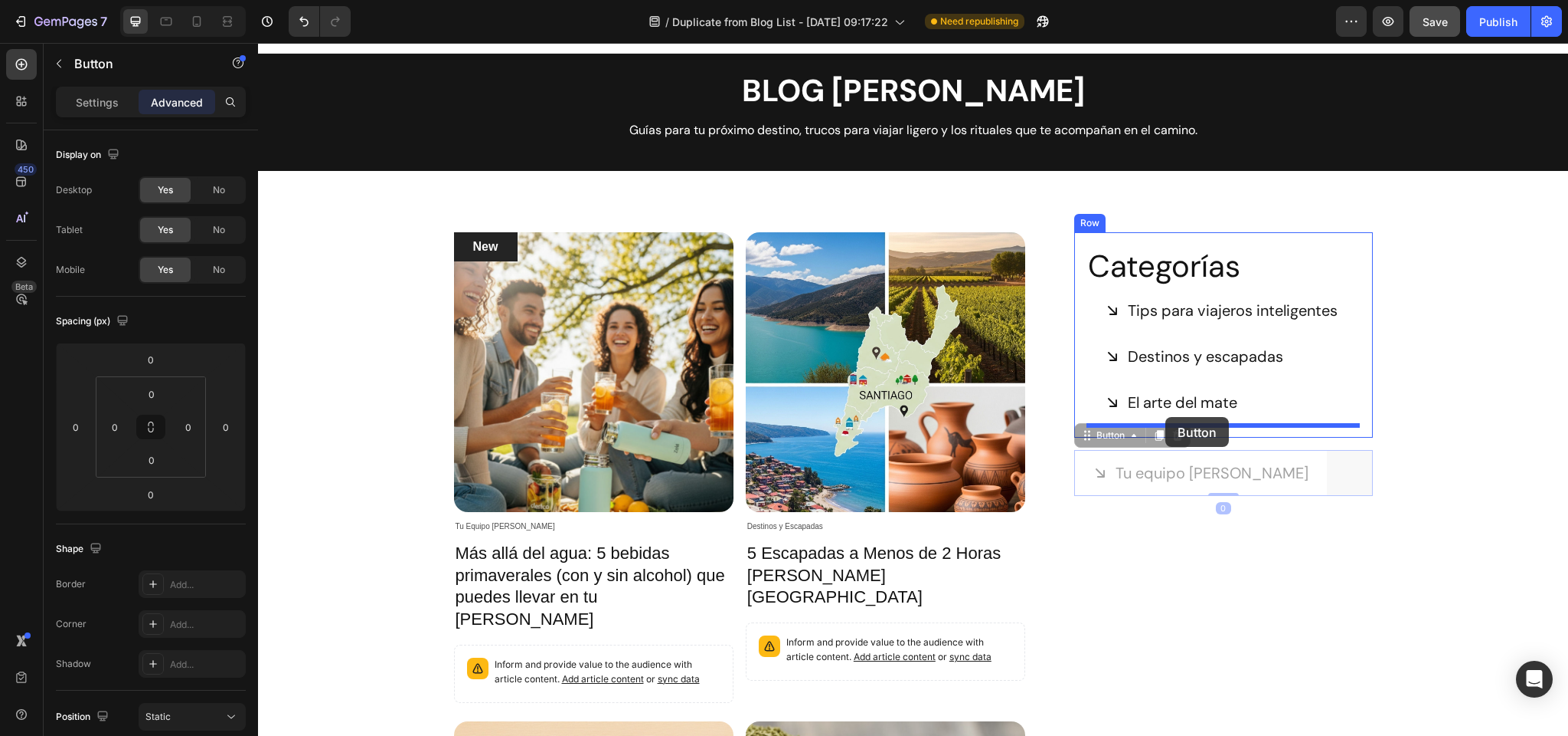
drag, startPoint x: 1101, startPoint y: 443, endPoint x: 1166, endPoint y: 417, distance: 70.0
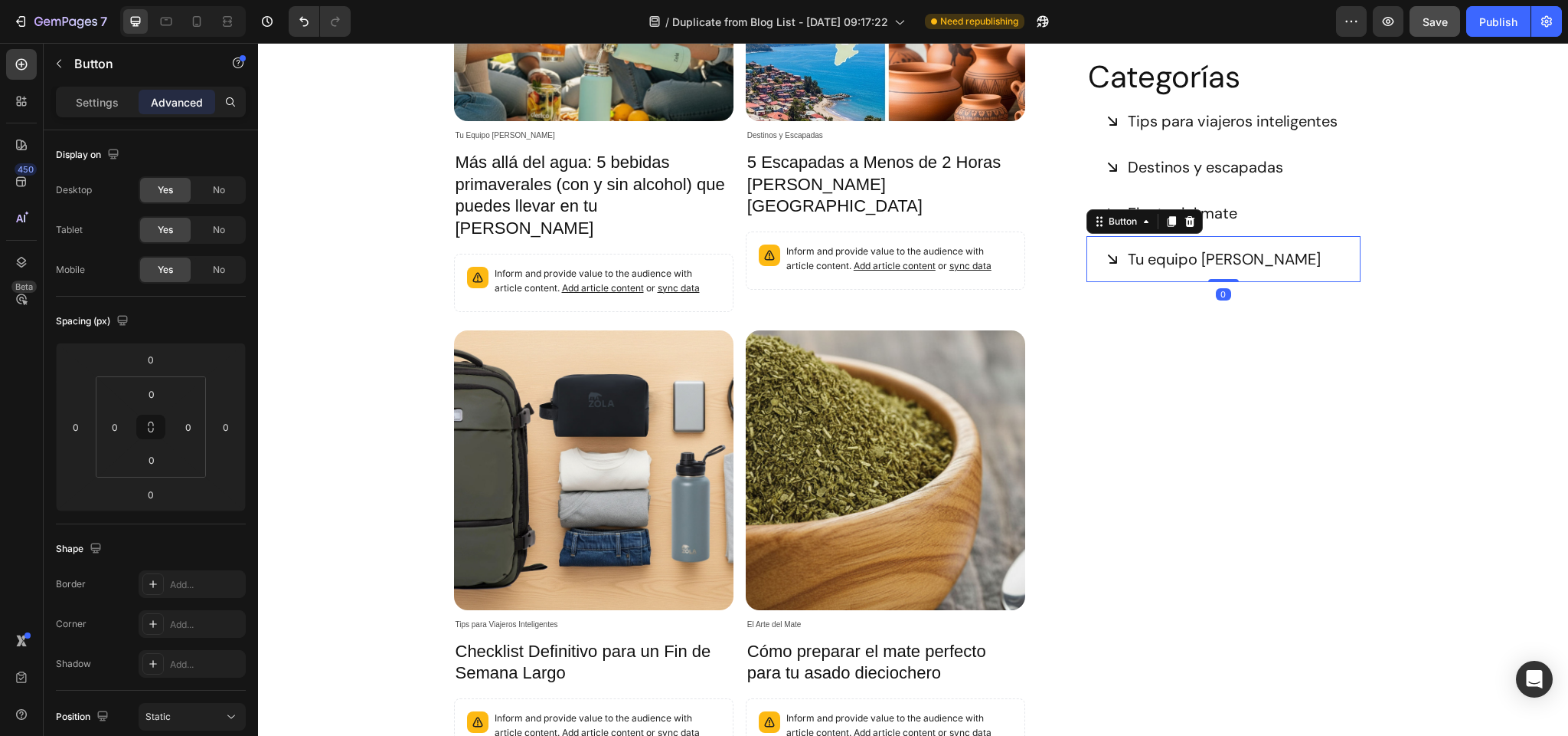
click at [1179, 469] on div "Categorías Heading Tips para viajeros inteligentes Button Destinos y escapadas …" at bounding box center [1223, 311] width 298 height 940
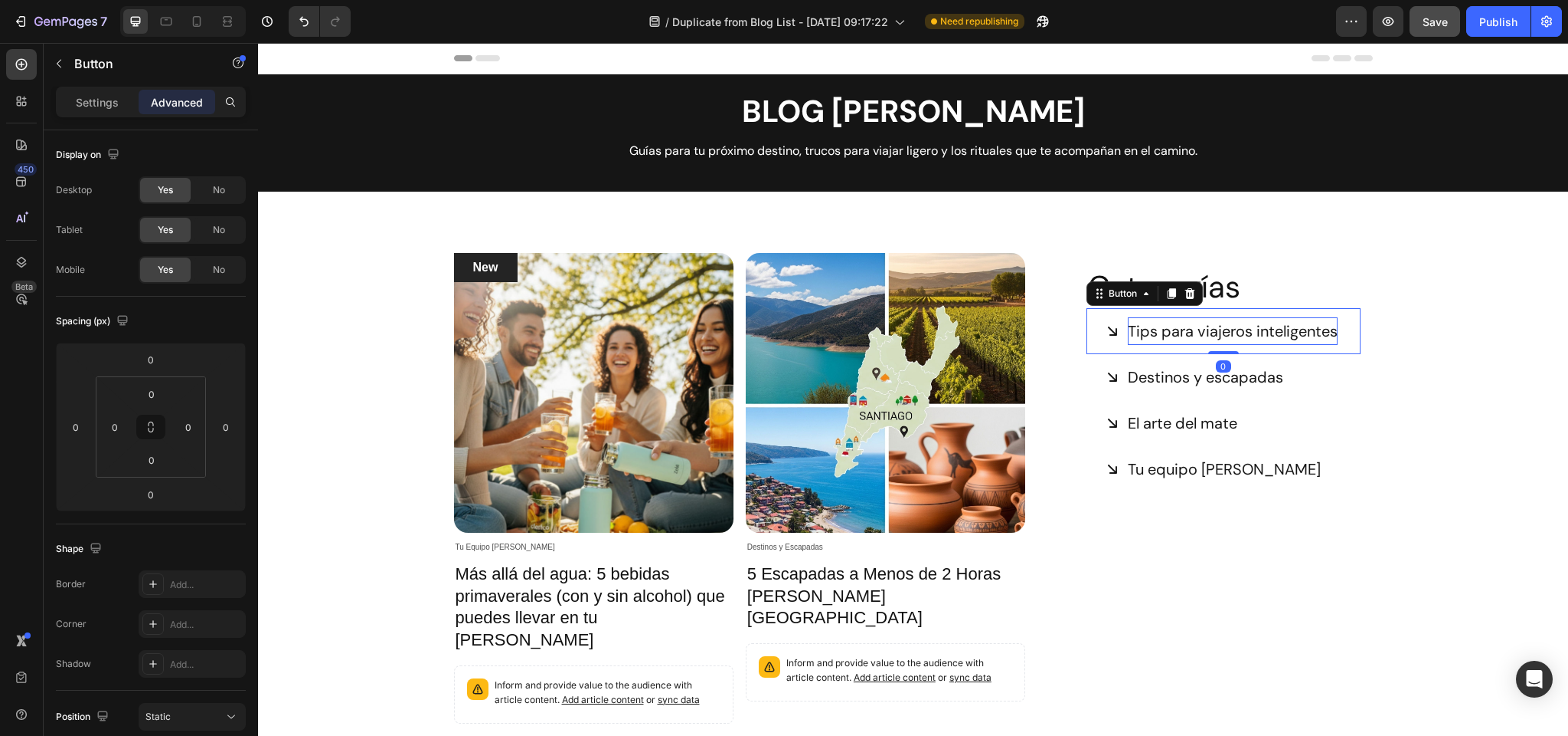
click at [1139, 326] on p "Tips para viajeros inteligentes" at bounding box center [1233, 331] width 210 height 27
click at [92, 98] on p "Settings" at bounding box center [98, 102] width 43 height 16
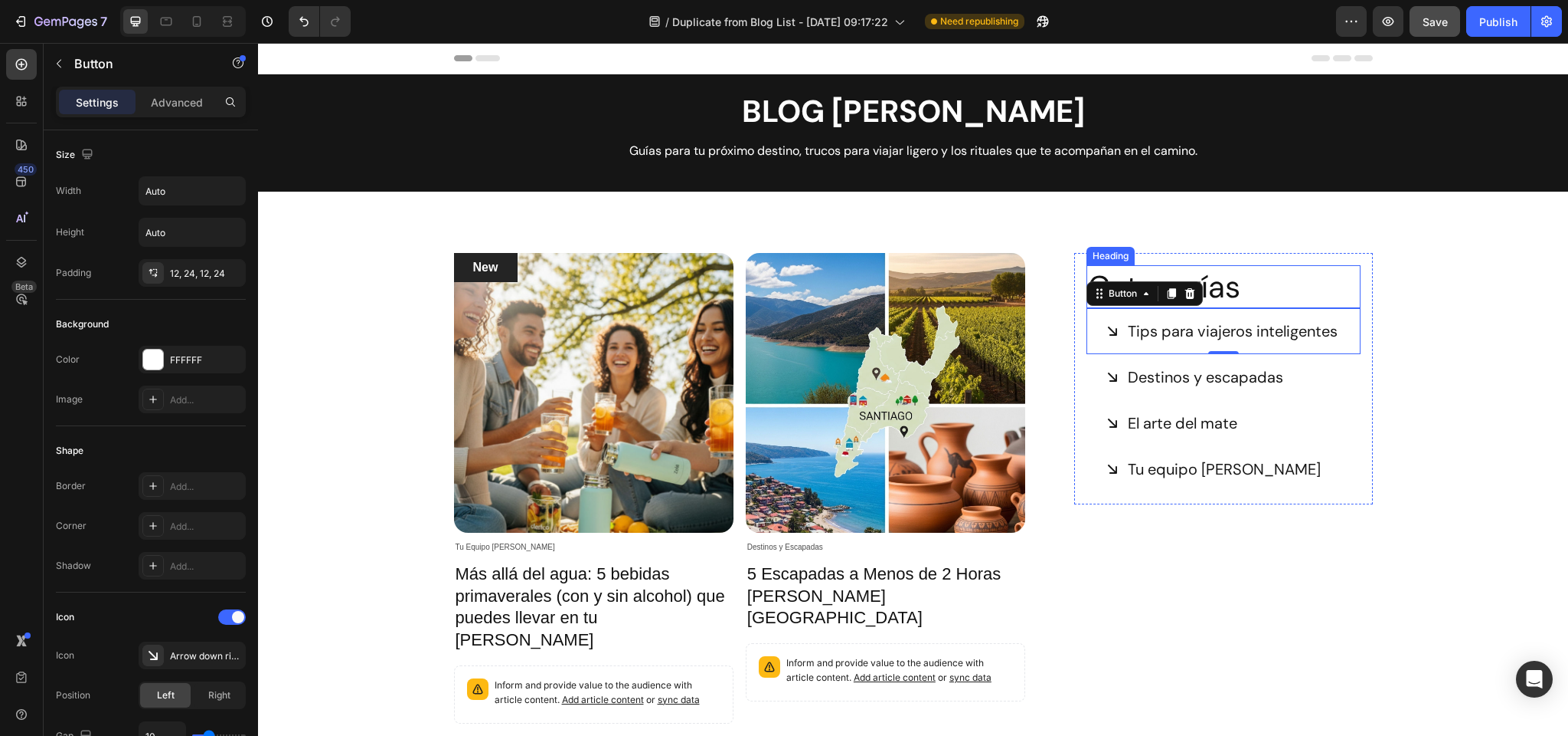
click at [1228, 288] on h2 "Categorías" at bounding box center [1223, 286] width 273 height 43
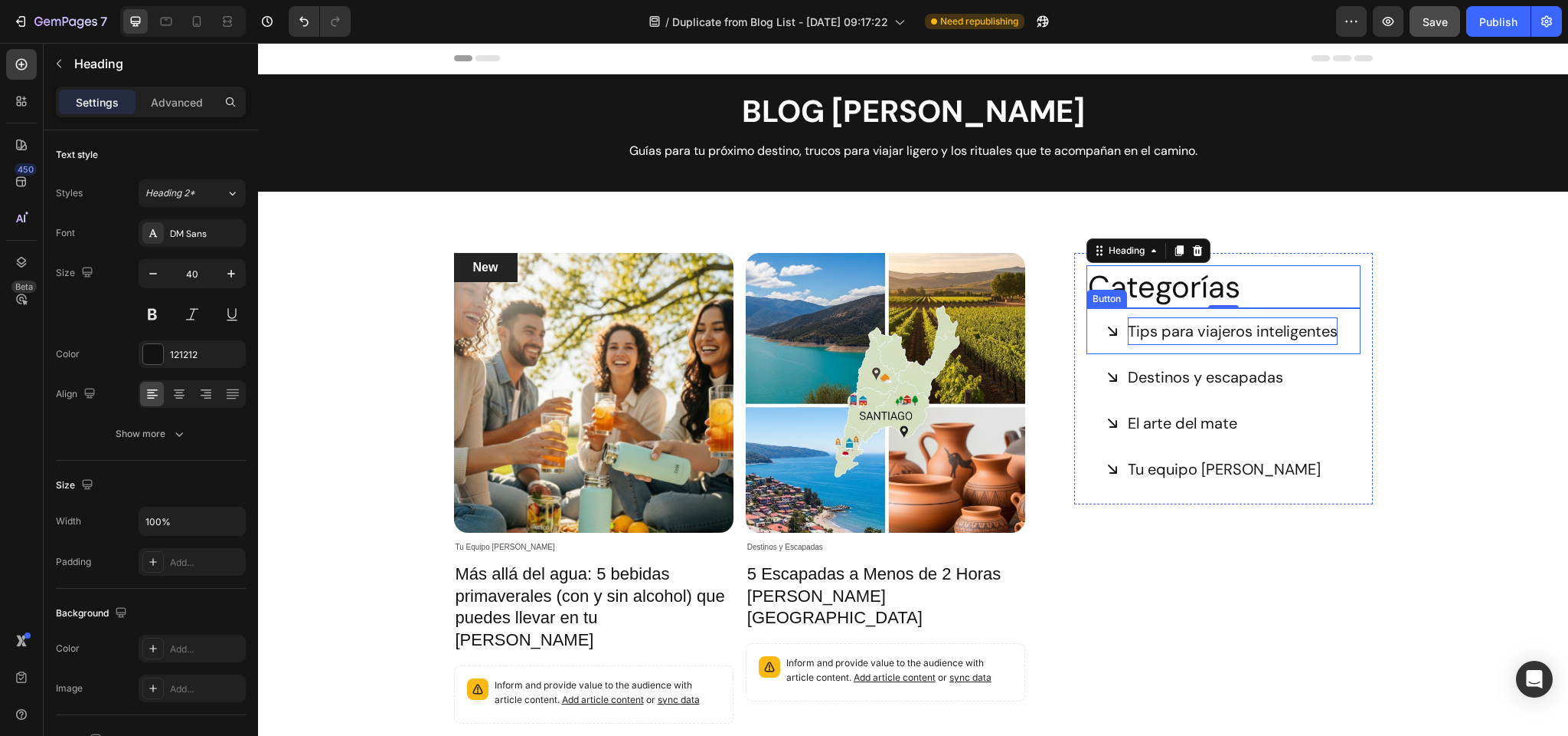
click at [1148, 326] on p "Tips para viajeros inteligentes" at bounding box center [1233, 331] width 210 height 27
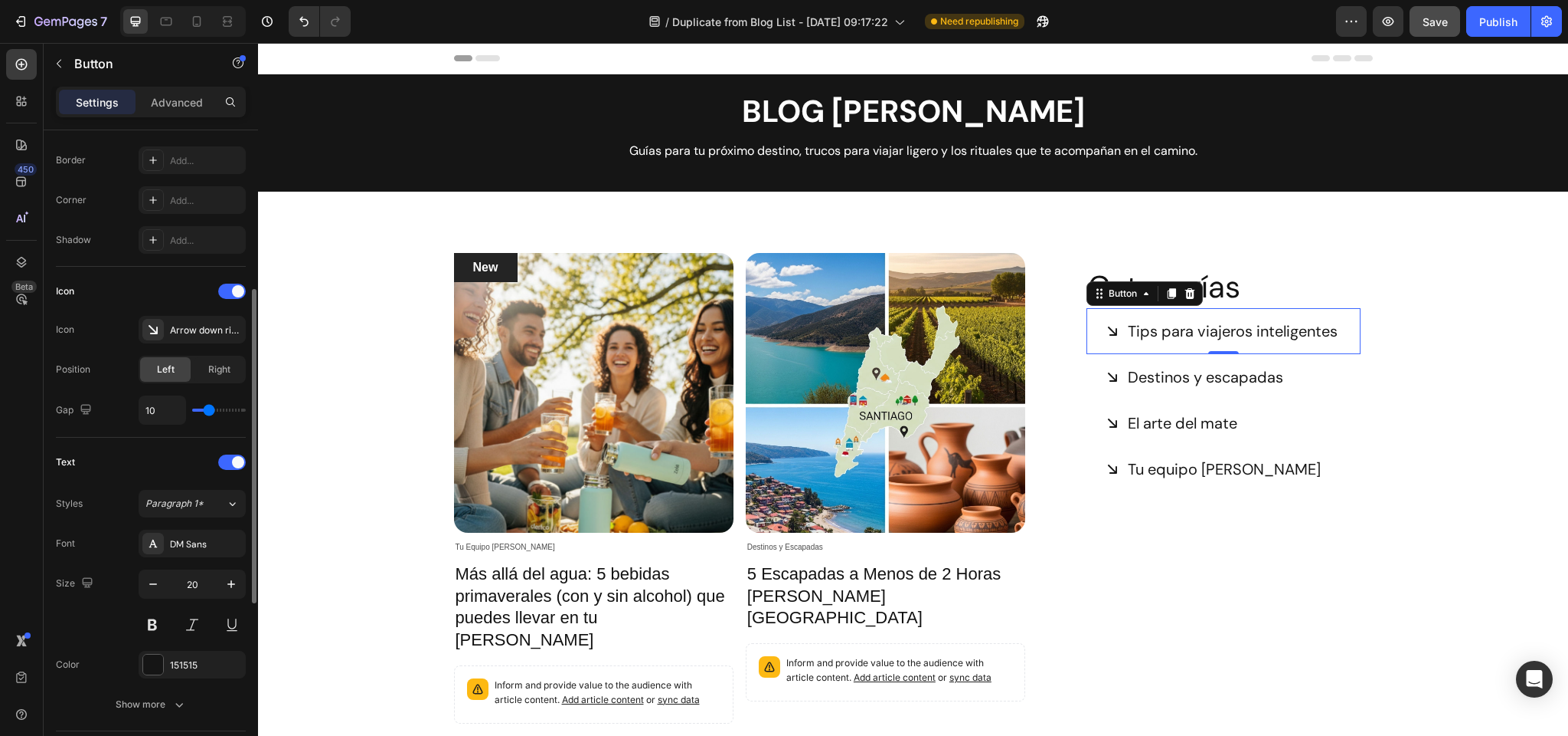
scroll to position [326, 0]
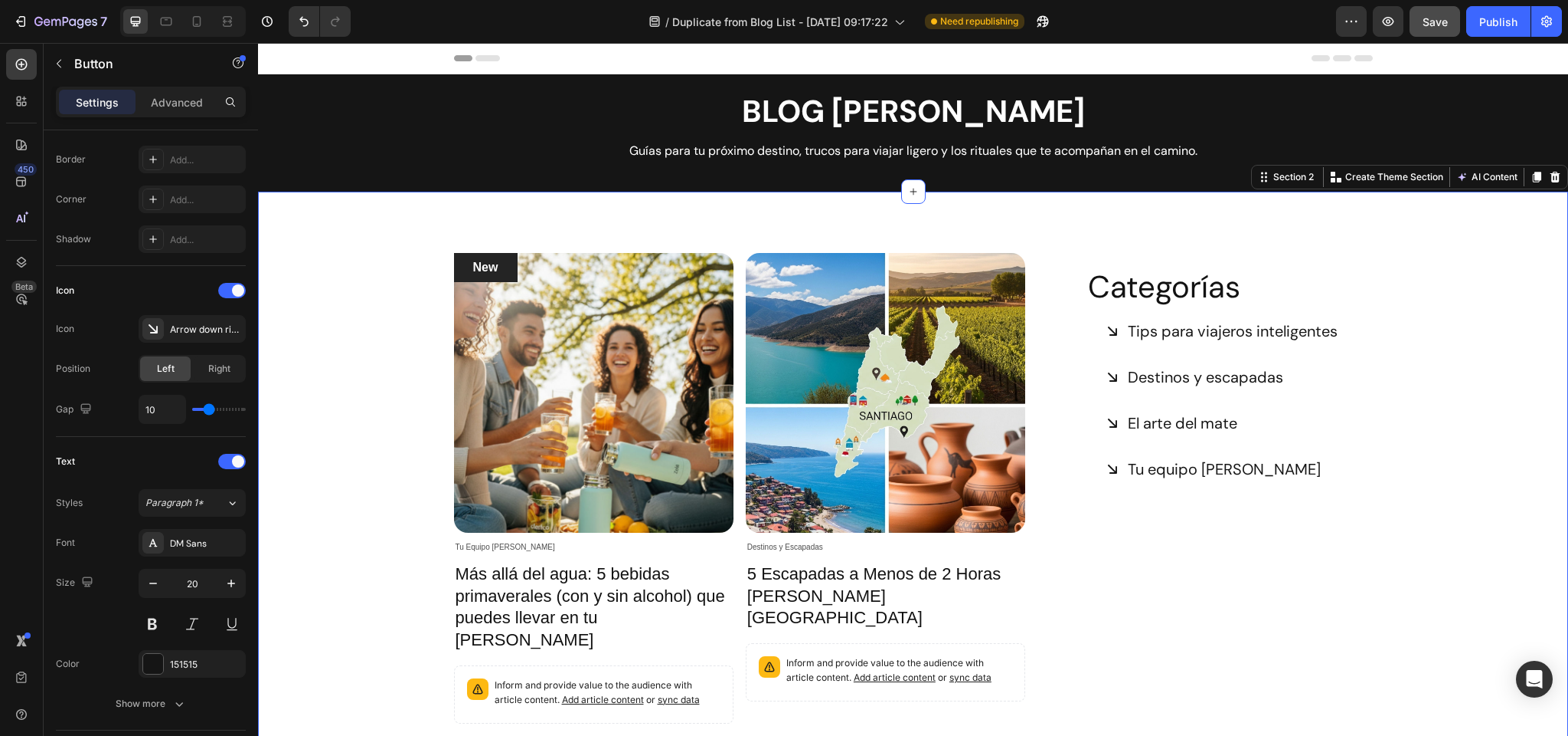
click at [1478, 359] on div "New Text block Row Article Image Tu Equipo Zola Article Category Row Más allá d…" at bounding box center [913, 728] width 1287 height 952
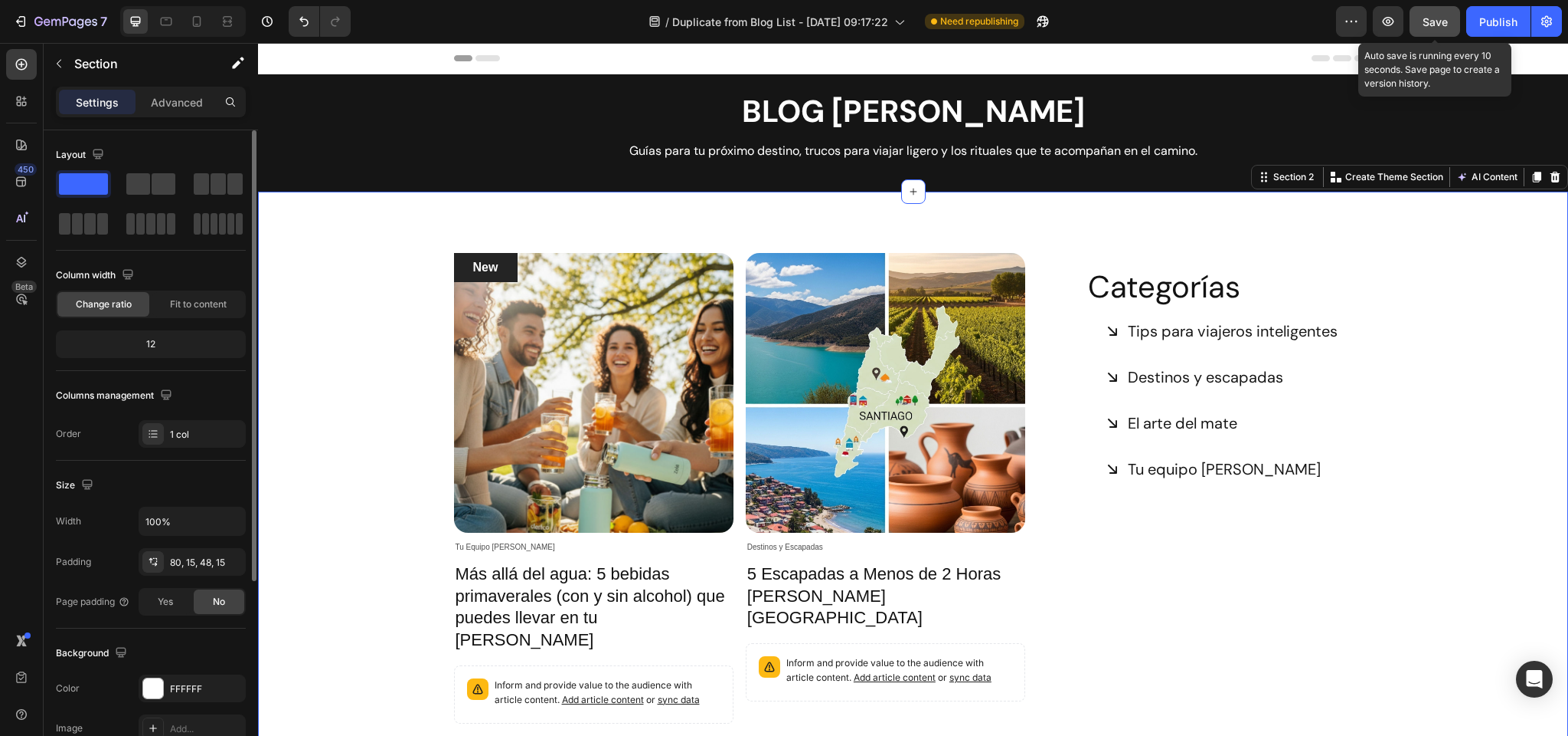
click at [1439, 14] on div "Save" at bounding box center [1435, 22] width 25 height 16
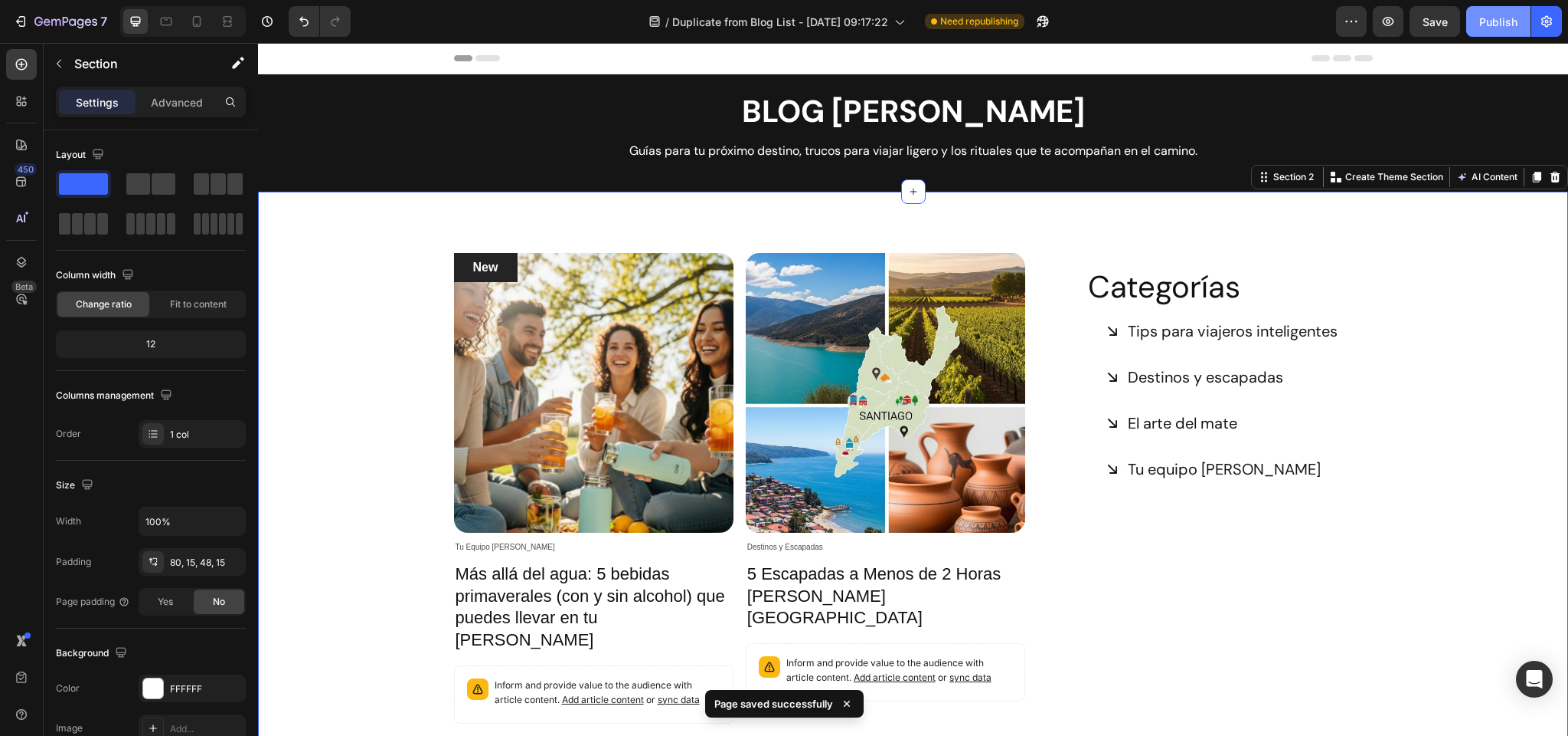
click at [1486, 25] on div "Publish" at bounding box center [1498, 22] width 39 height 16
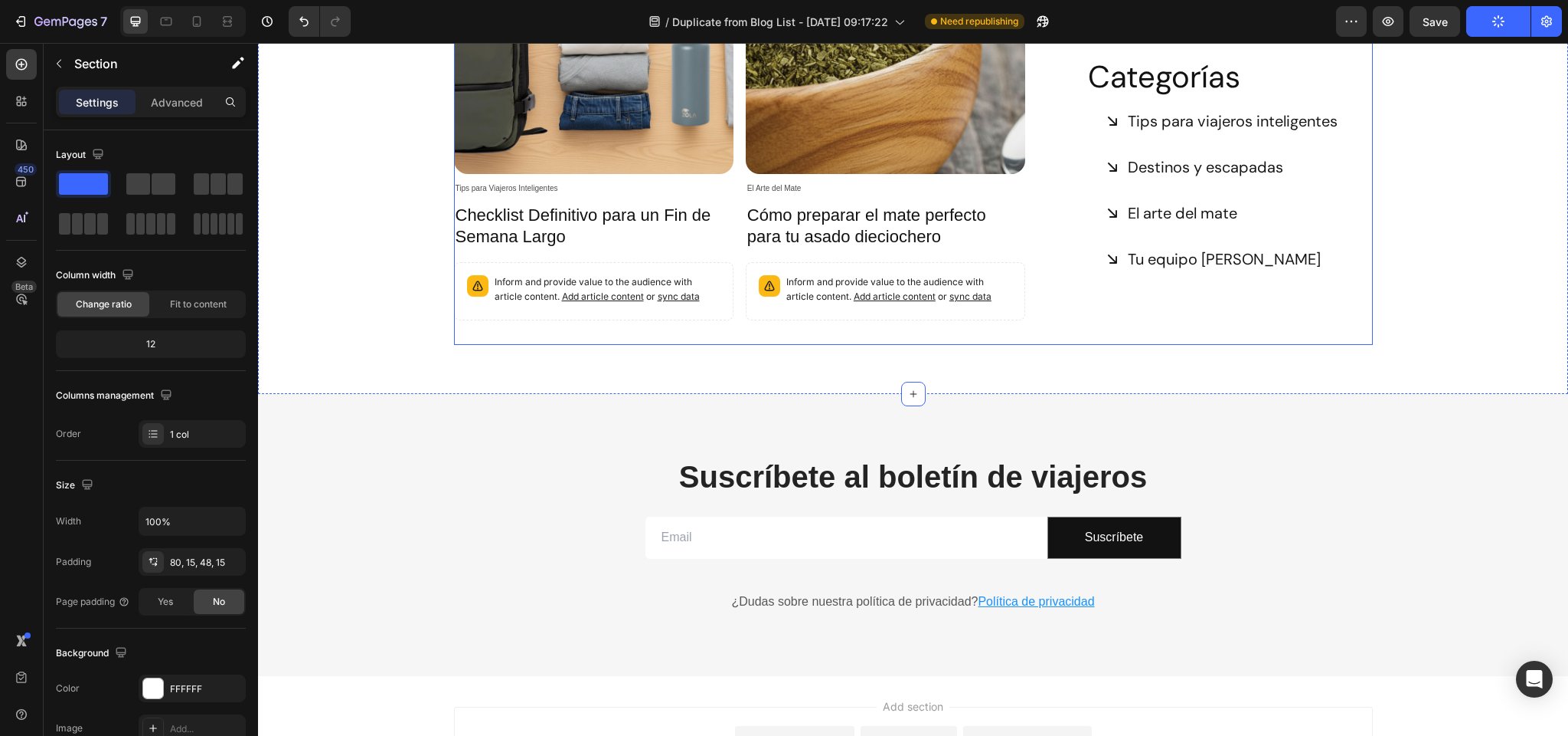
scroll to position [924, 0]
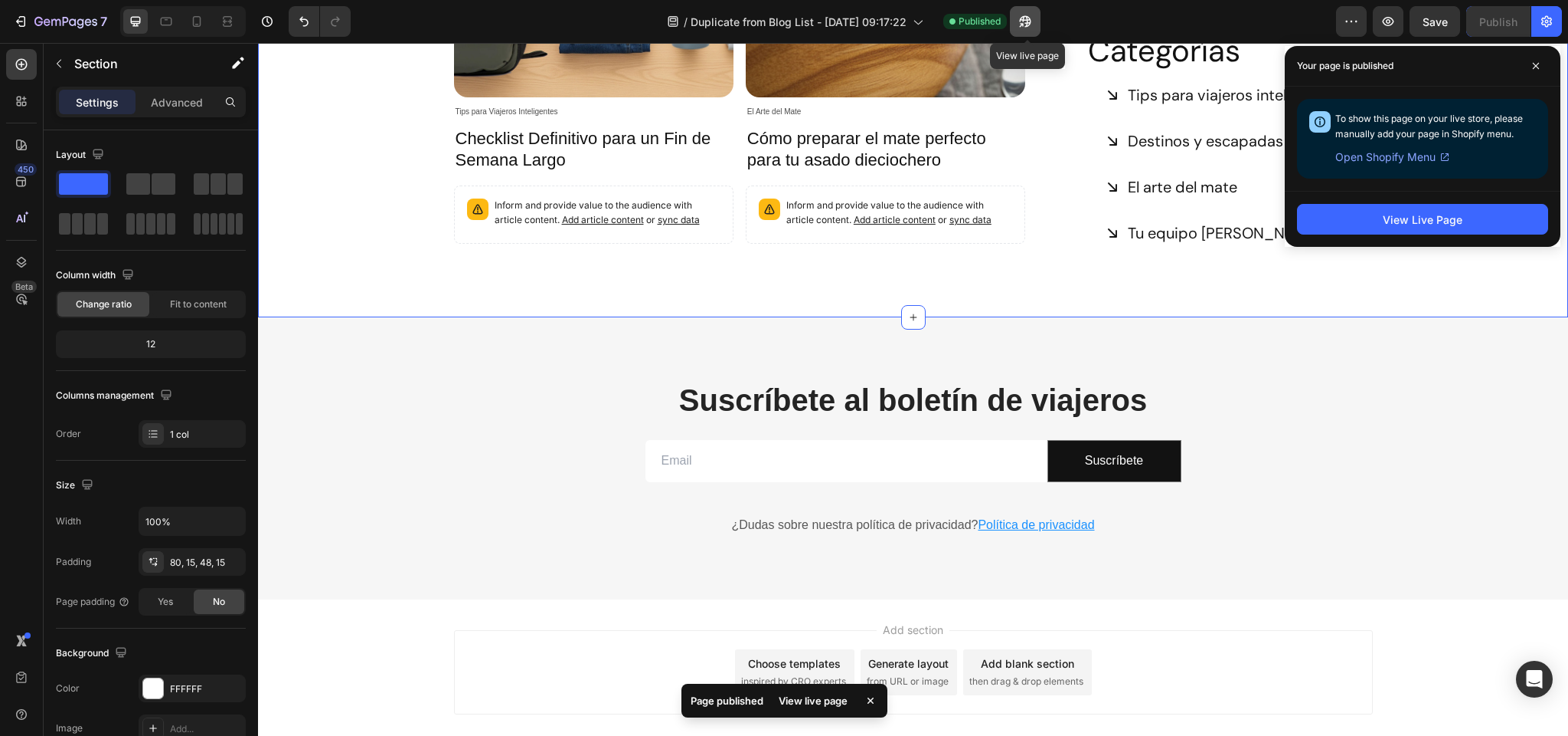
click at [1023, 23] on icon "button" at bounding box center [1021, 25] width 4 height 4
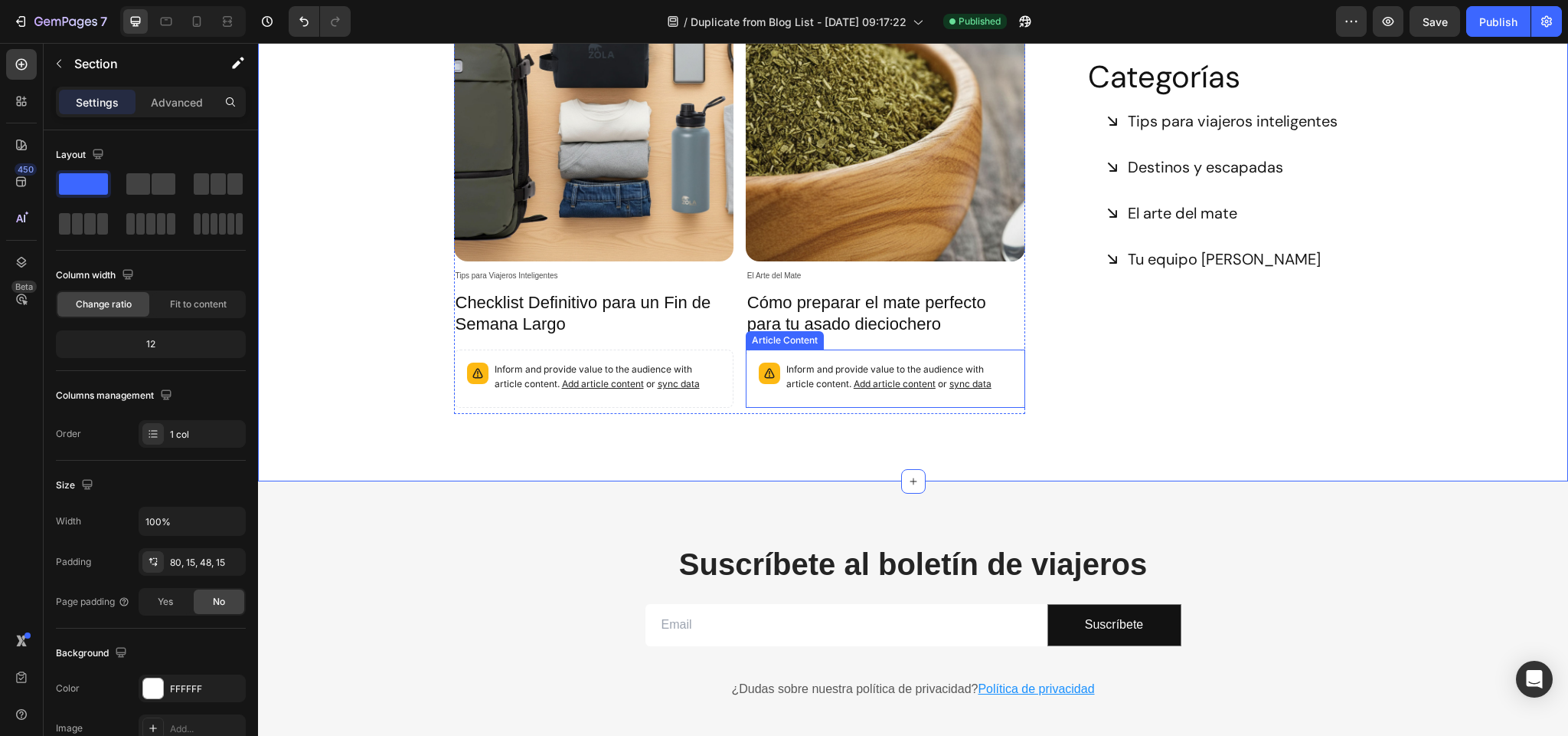
scroll to position [753, 0]
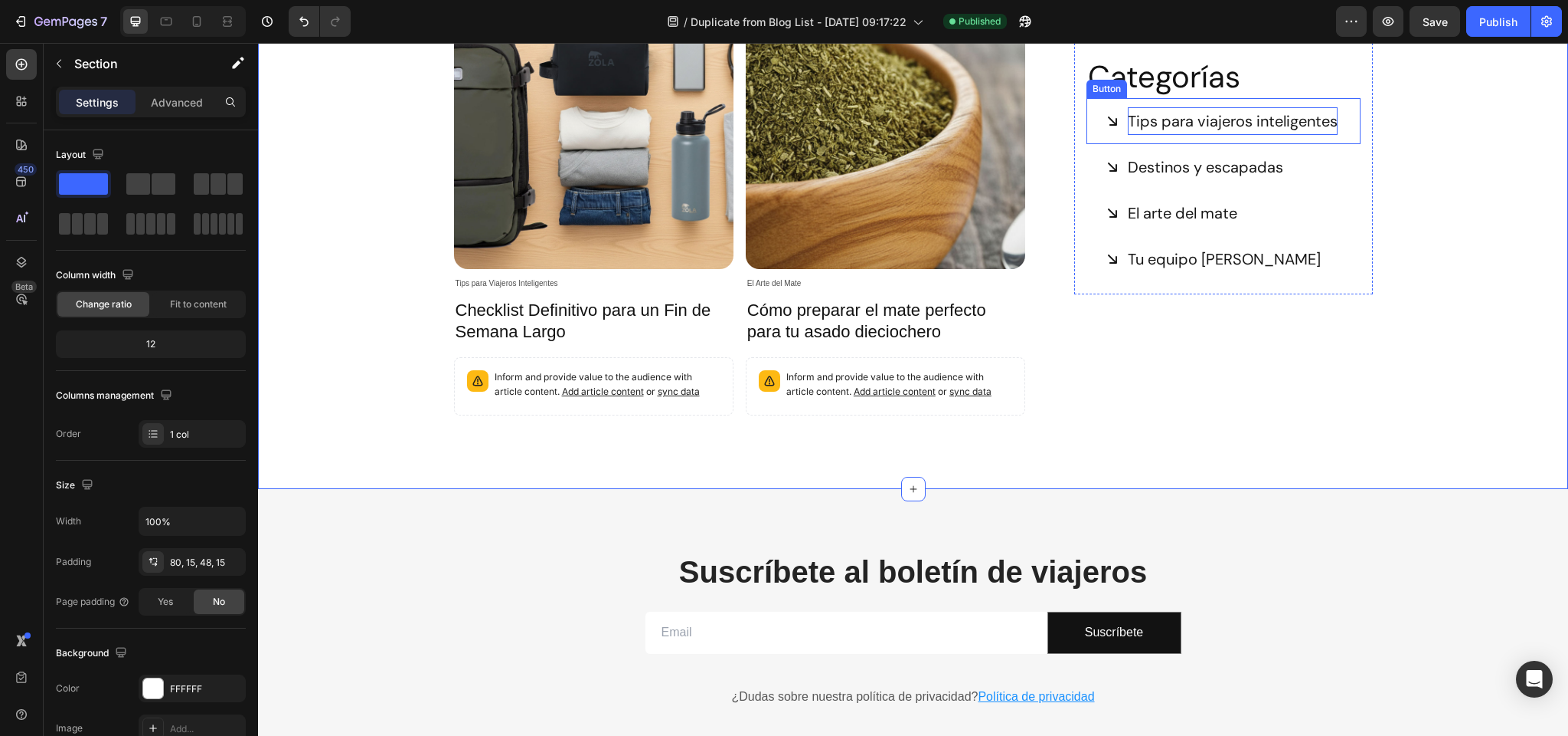
click at [1149, 123] on p "Tips para viajeros inteligentes" at bounding box center [1233, 121] width 210 height 27
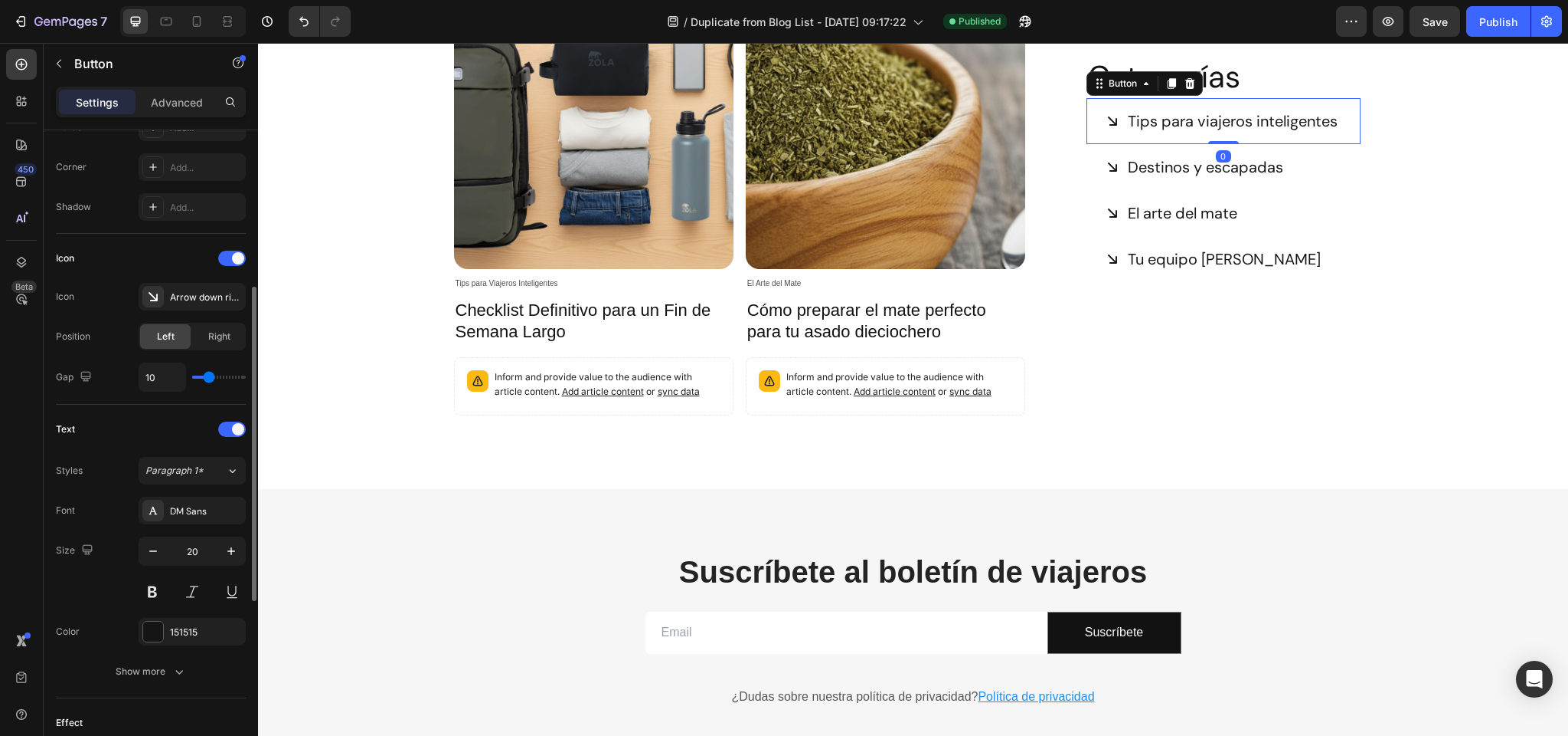
scroll to position [691, 0]
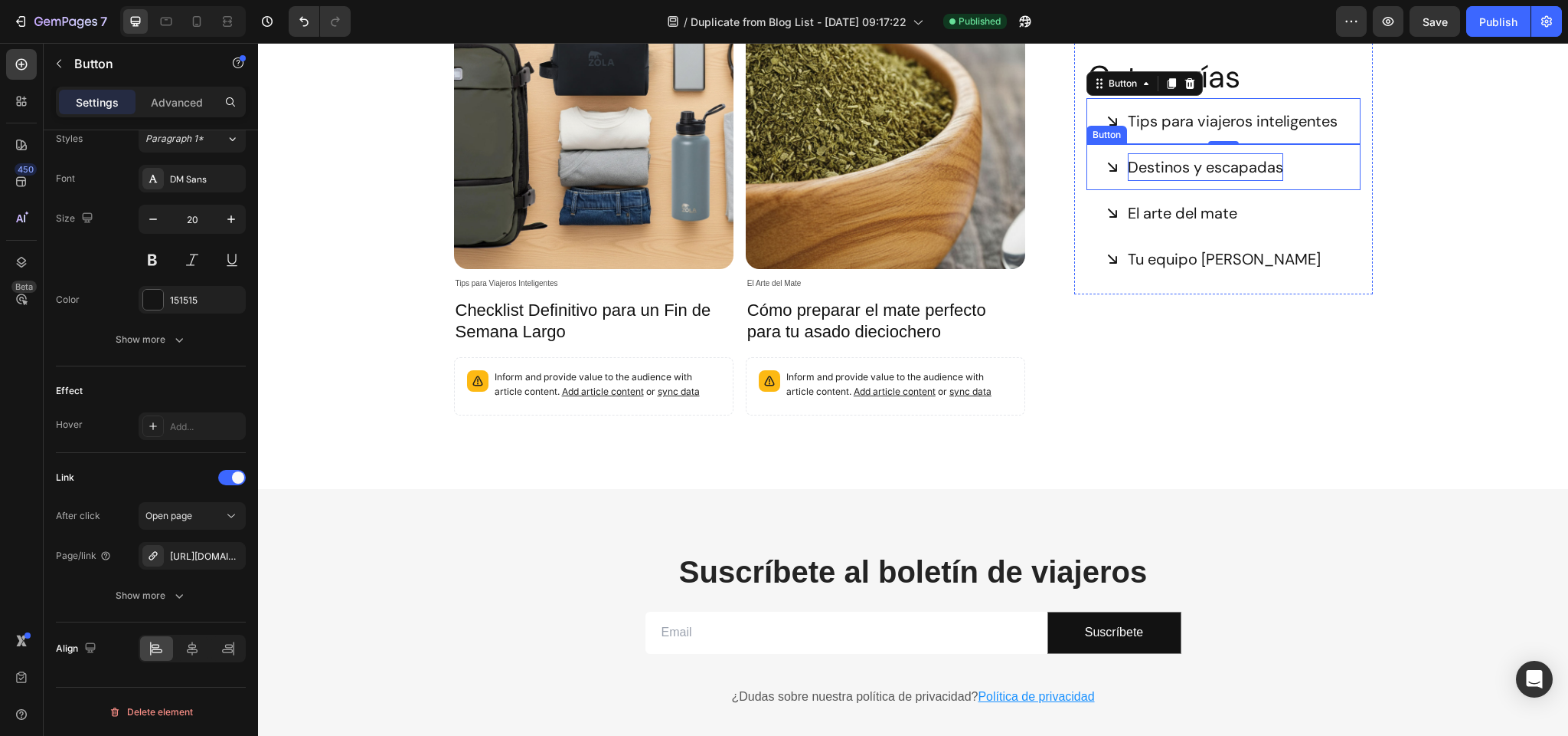
click at [1162, 171] on p "Destinos y escapadas" at bounding box center [1205, 167] width 155 height 27
click at [1171, 124] on icon at bounding box center [1172, 129] width 8 height 10
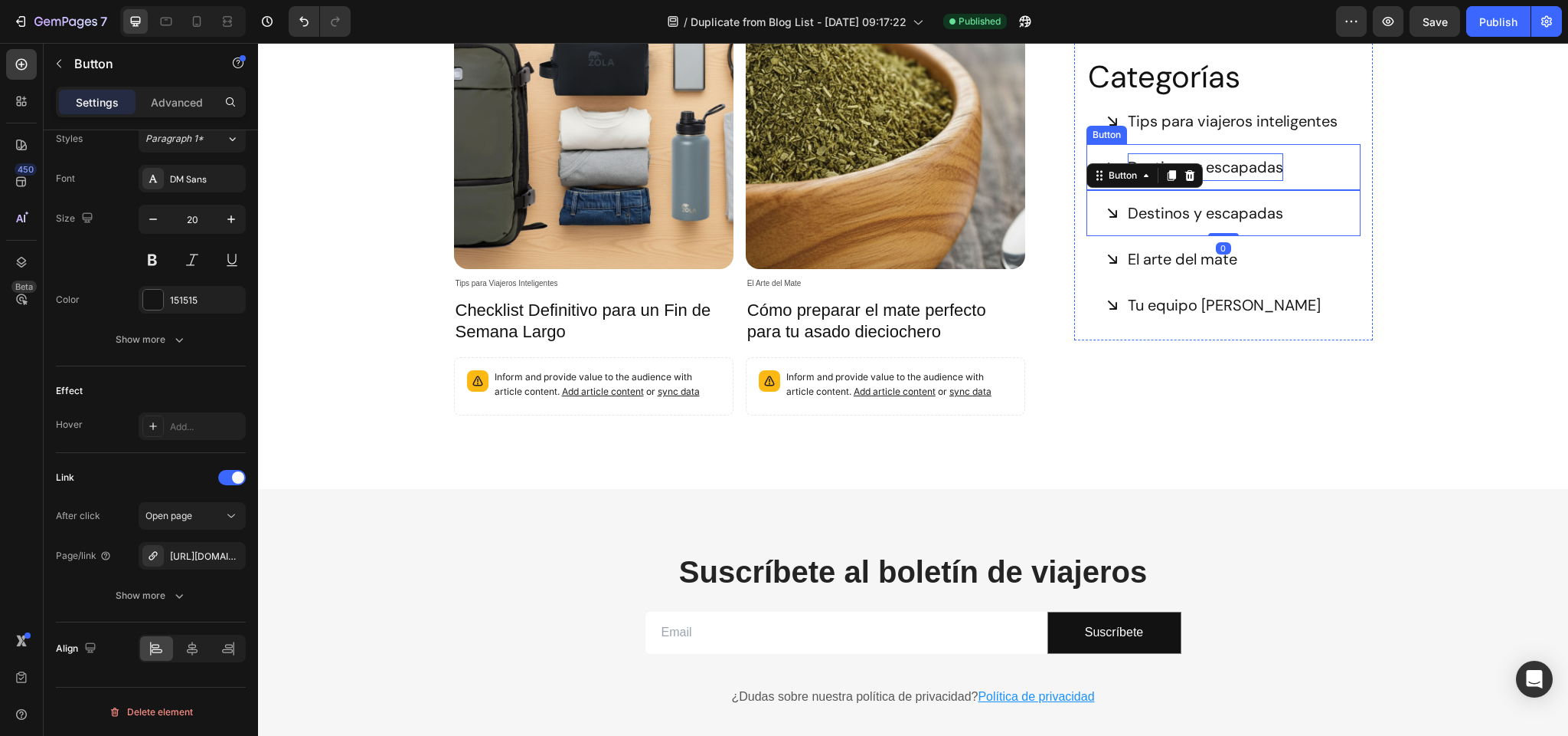
click at [1239, 169] on p "Destinos y escapadas" at bounding box center [1205, 167] width 155 height 27
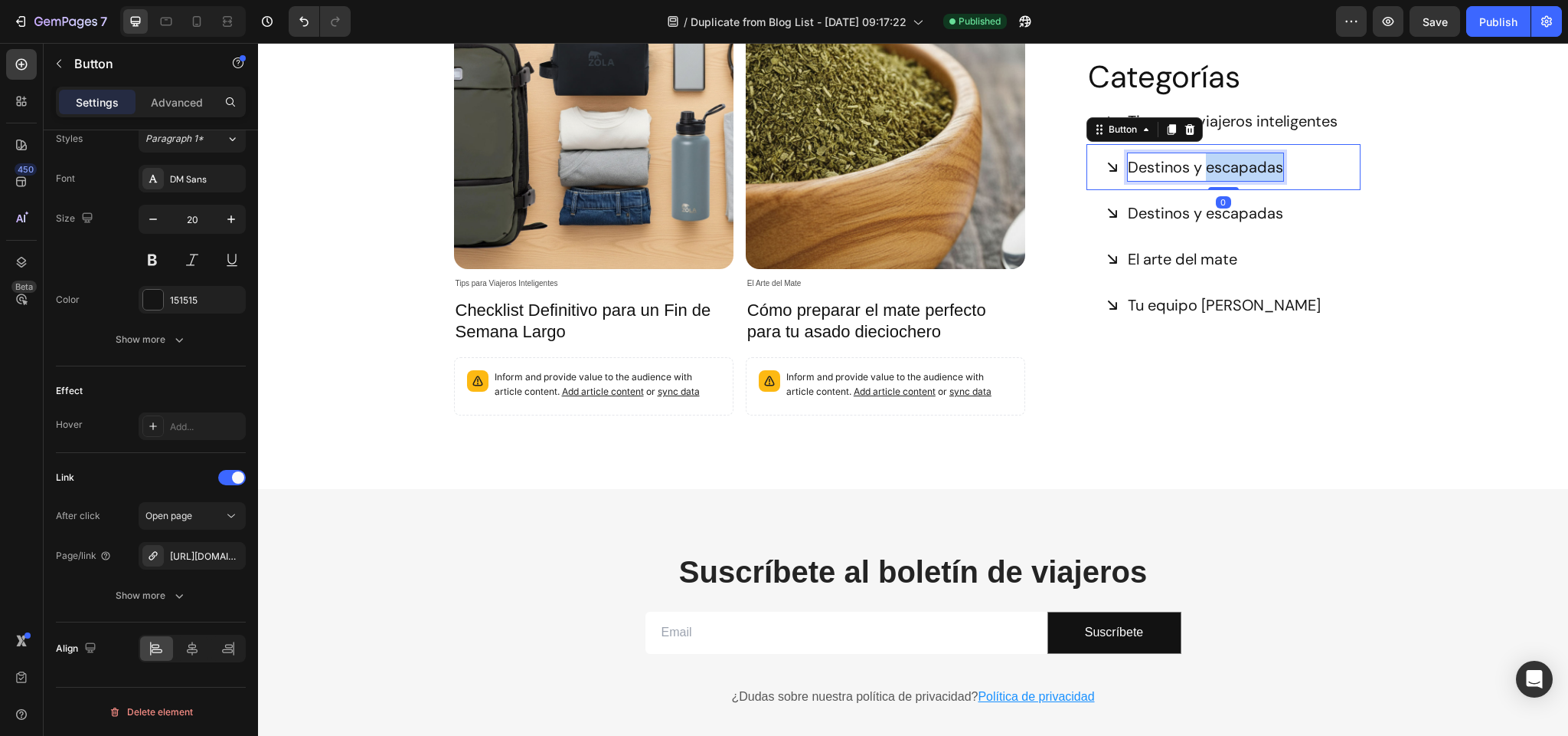
click at [1239, 169] on p "Destinos y escapadas" at bounding box center [1205, 167] width 155 height 27
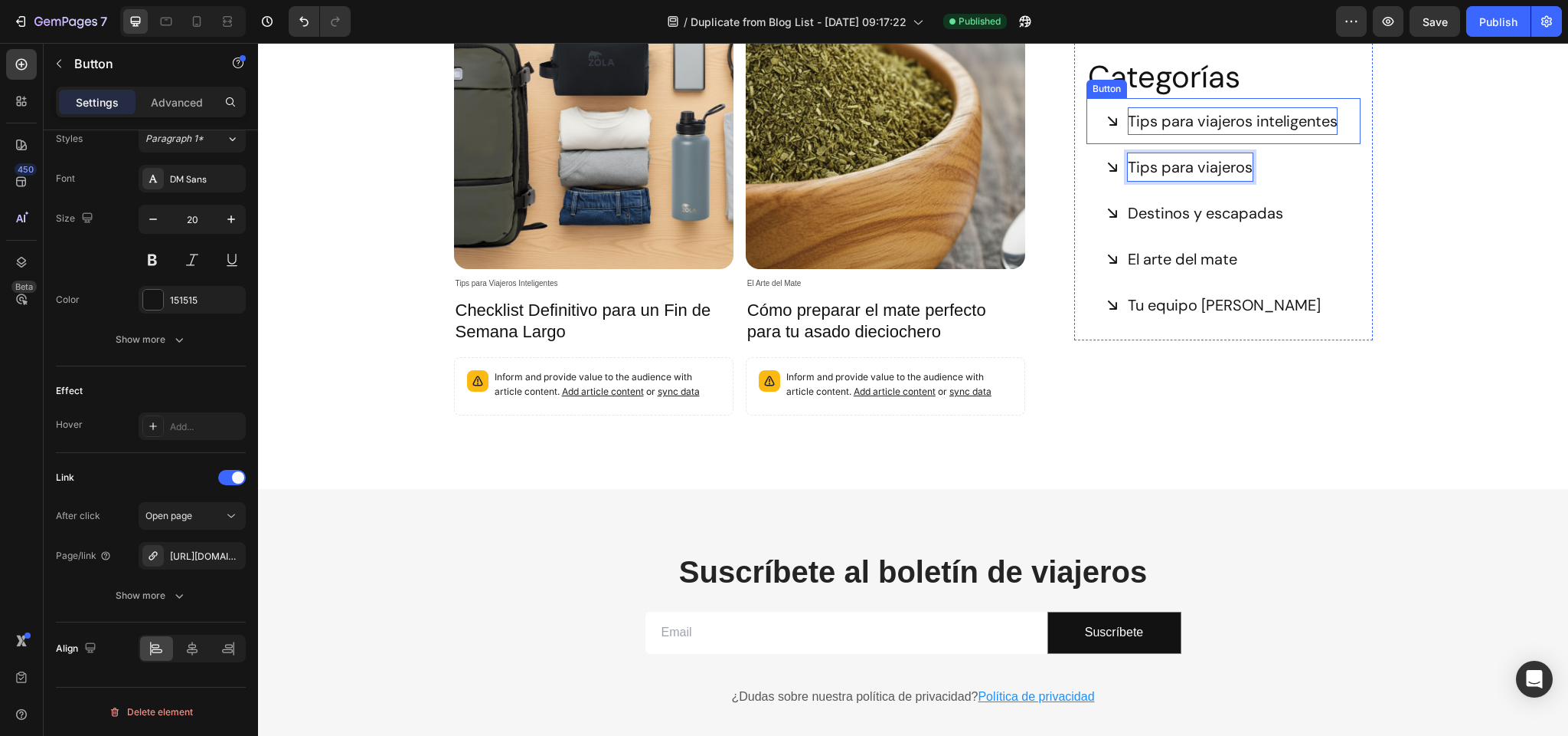
click at [1224, 118] on p "Tips para viajeros inteligentes" at bounding box center [1233, 121] width 210 height 27
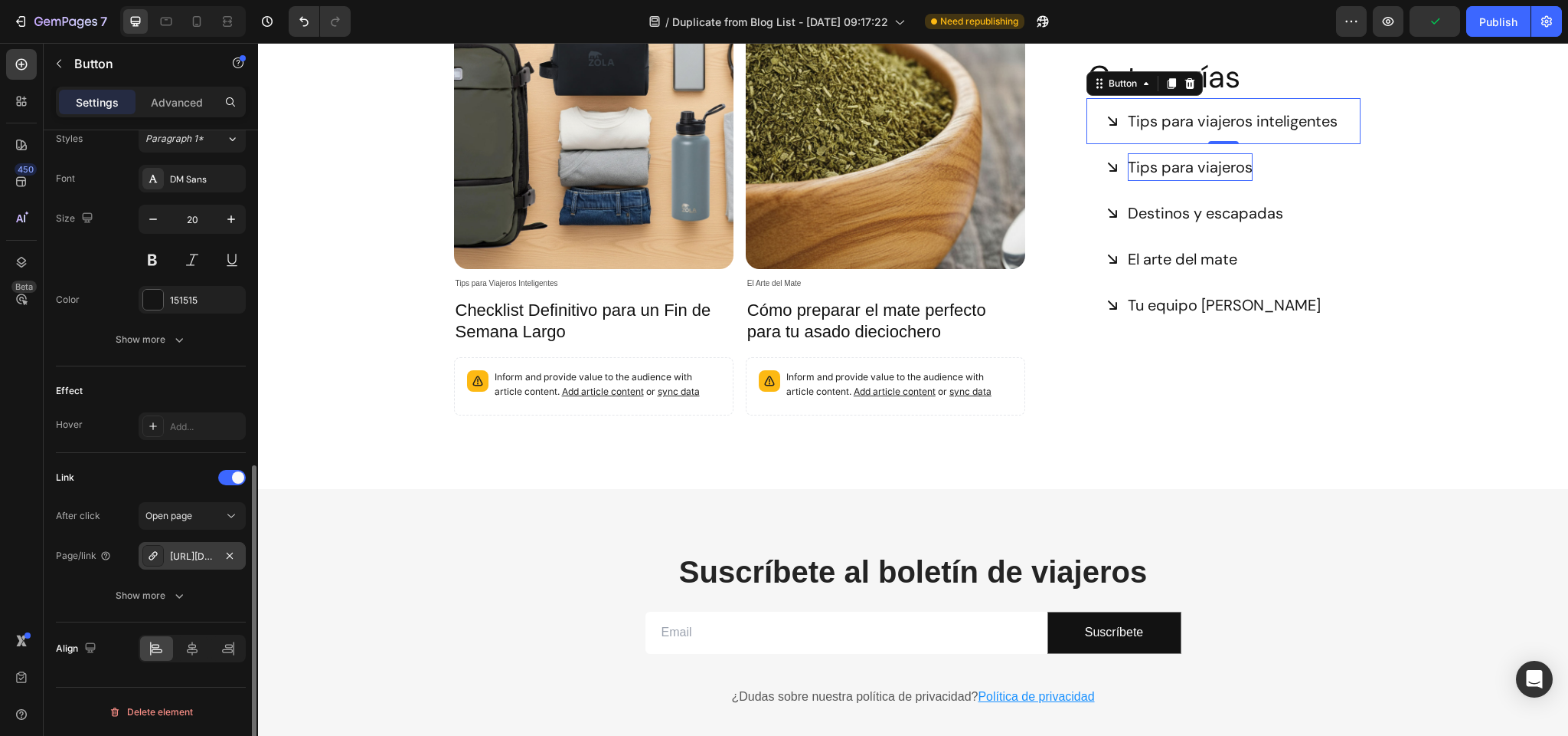
click at [198, 554] on div "https://zolaoutdoors.cl/tips-para-viajeros-inteligentes" at bounding box center [192, 556] width 44 height 14
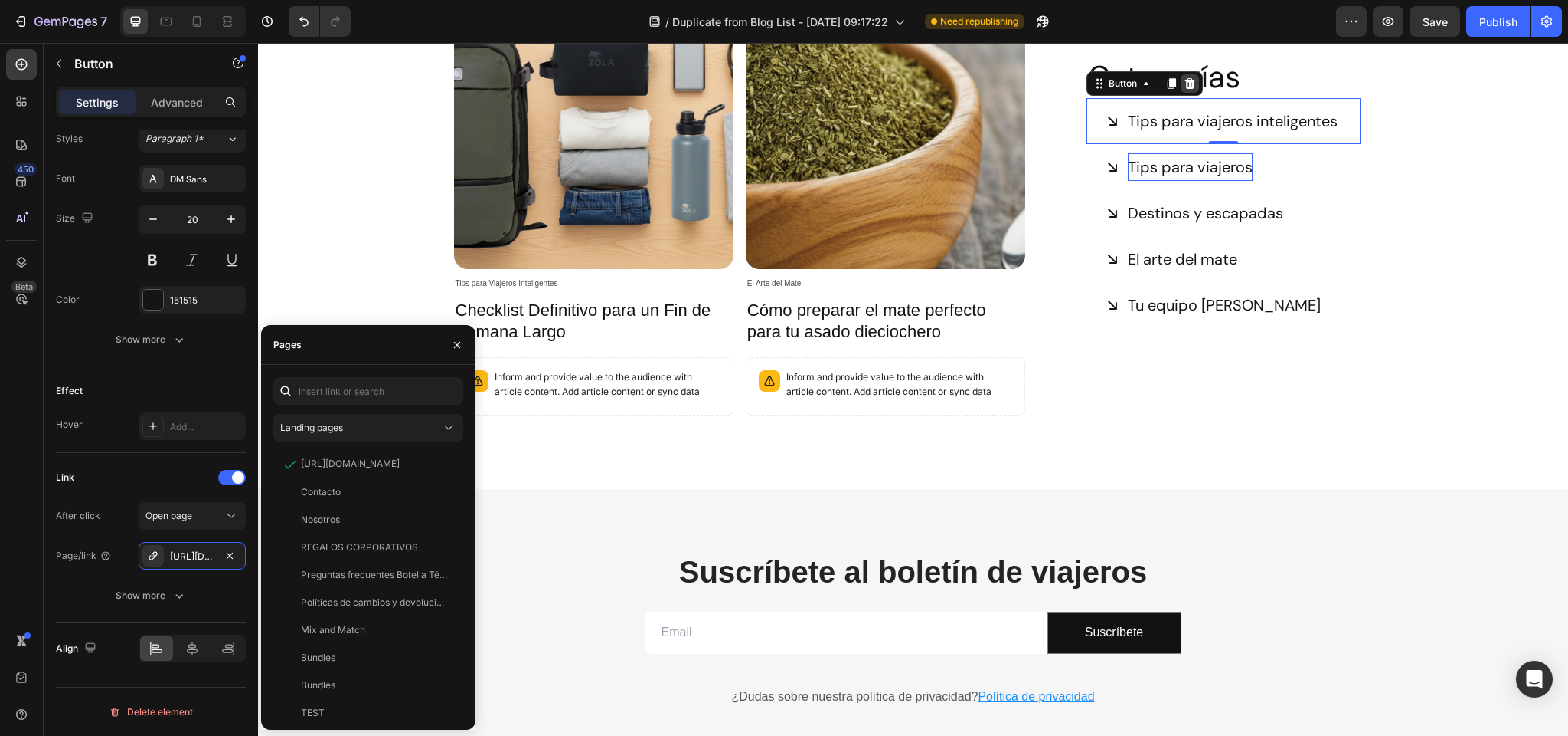
click at [1193, 80] on icon at bounding box center [1190, 83] width 10 height 10
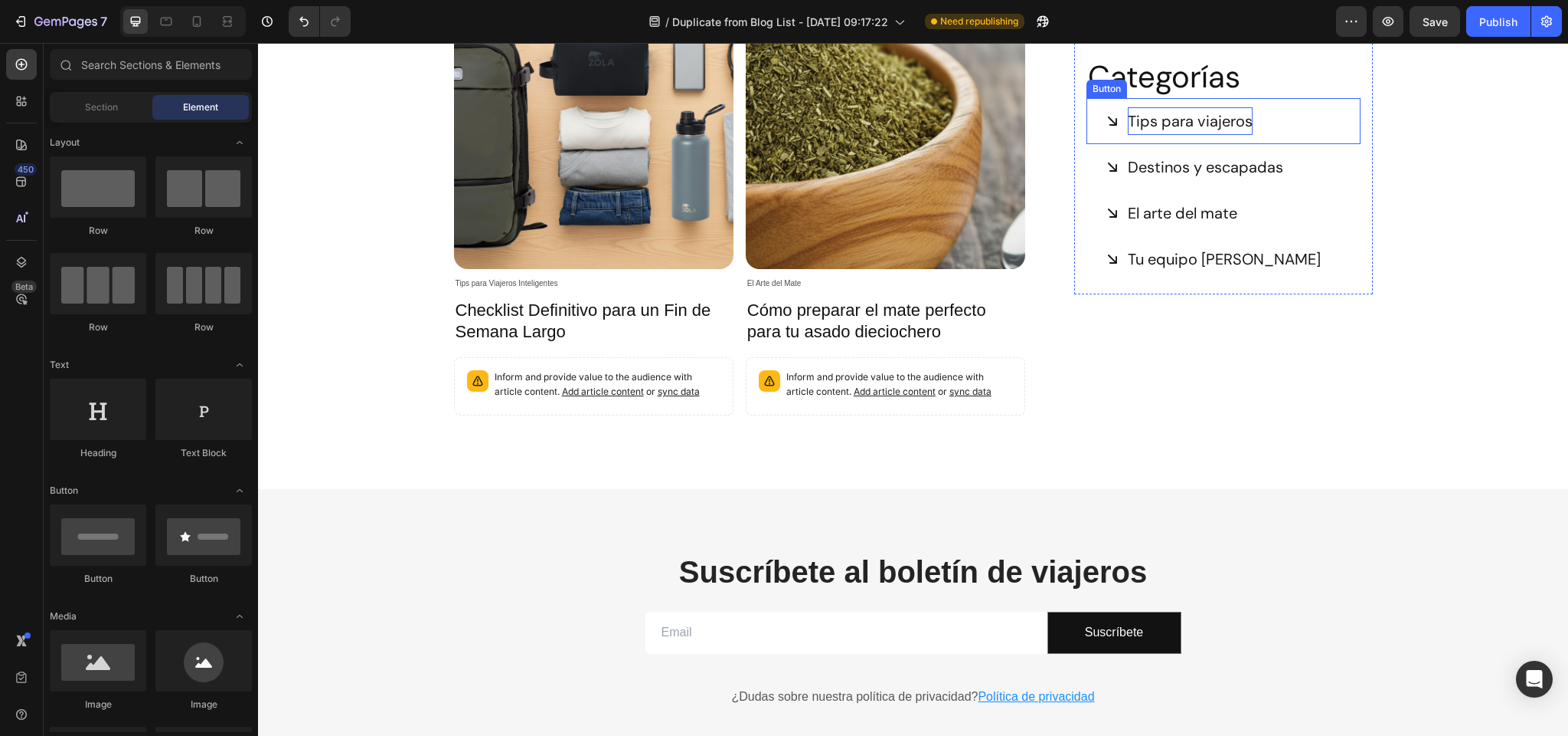
click at [1177, 124] on p "Tips para viajeros" at bounding box center [1190, 121] width 125 height 27
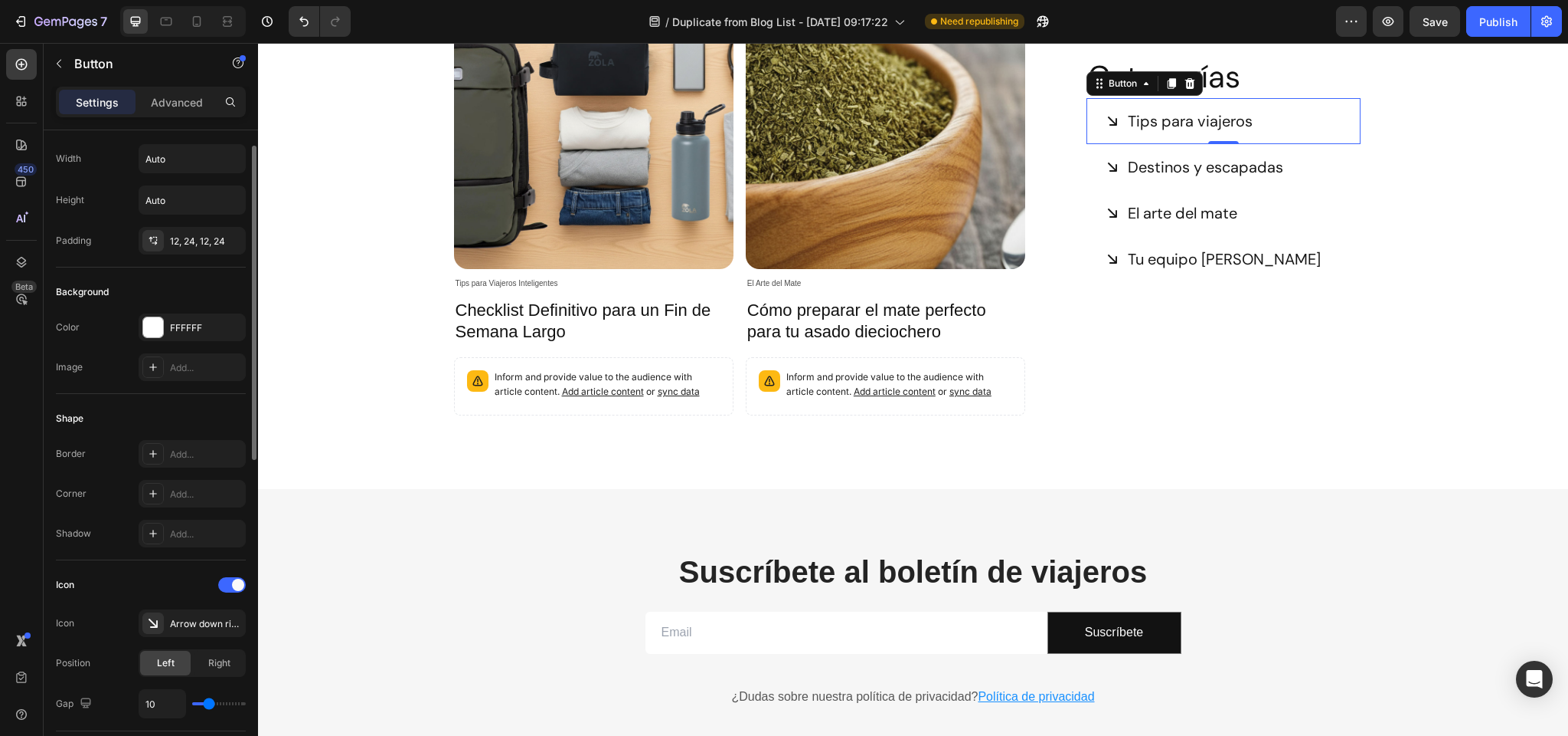
scroll to position [0, 0]
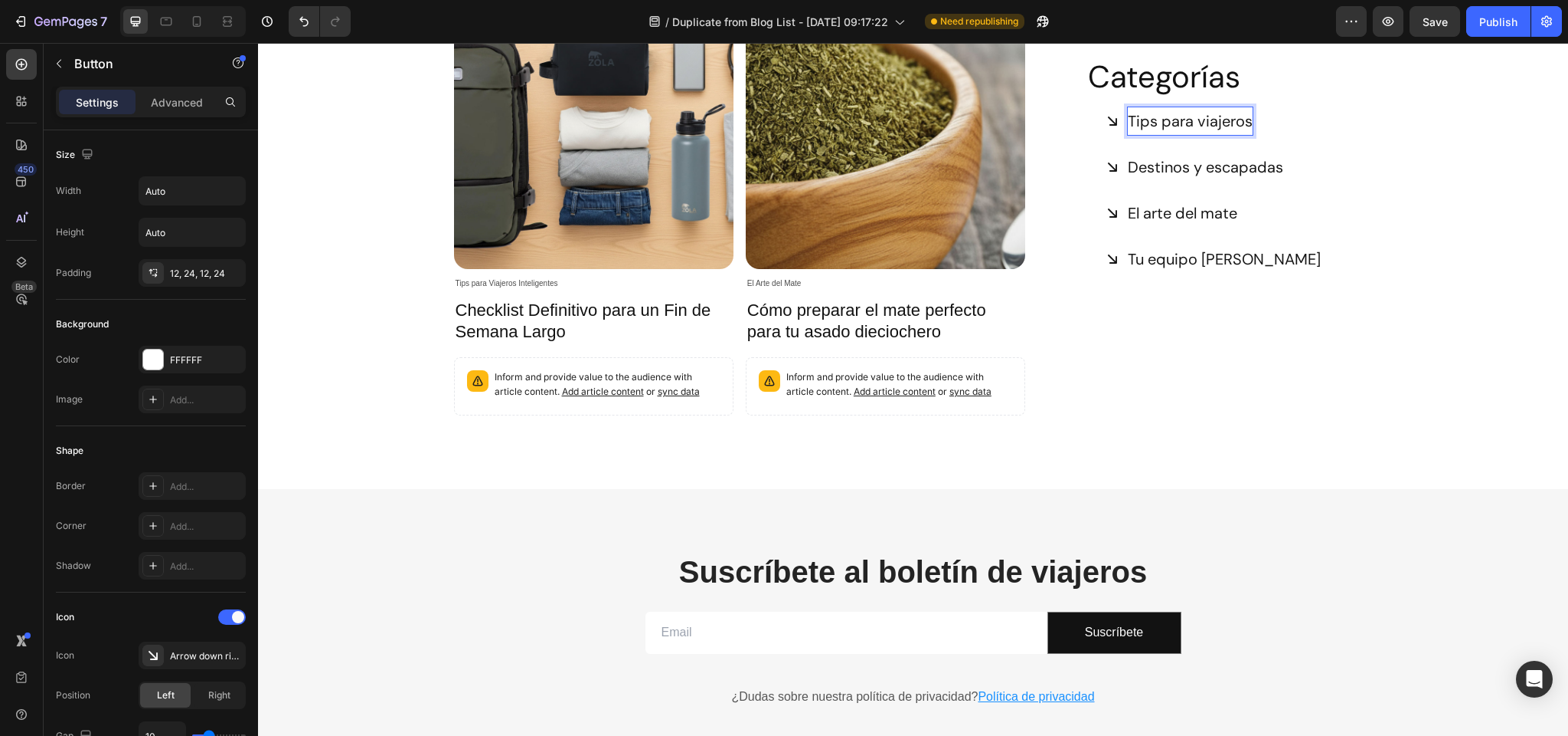
click at [1109, 123] on icon at bounding box center [1112, 121] width 15 height 15
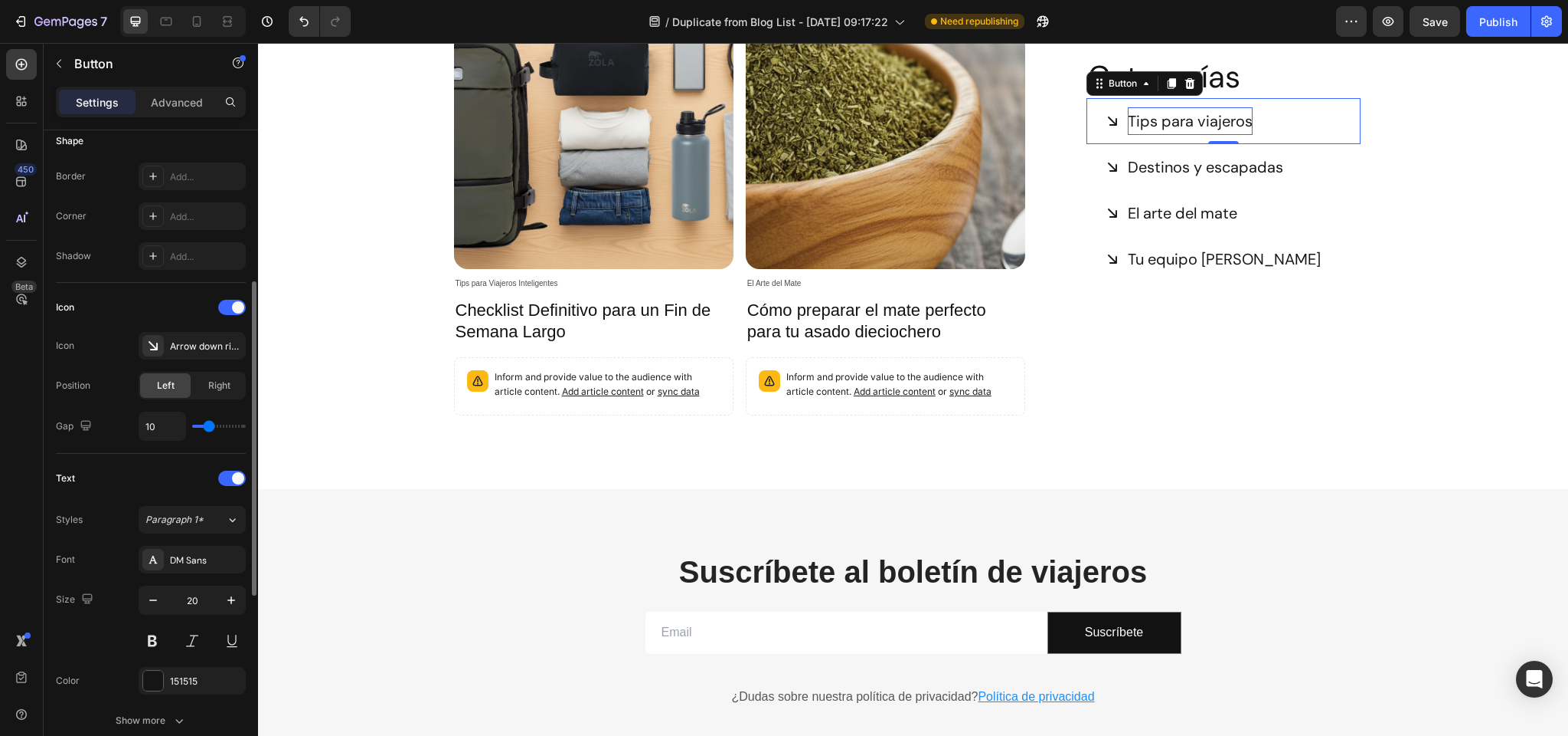
scroll to position [691, 0]
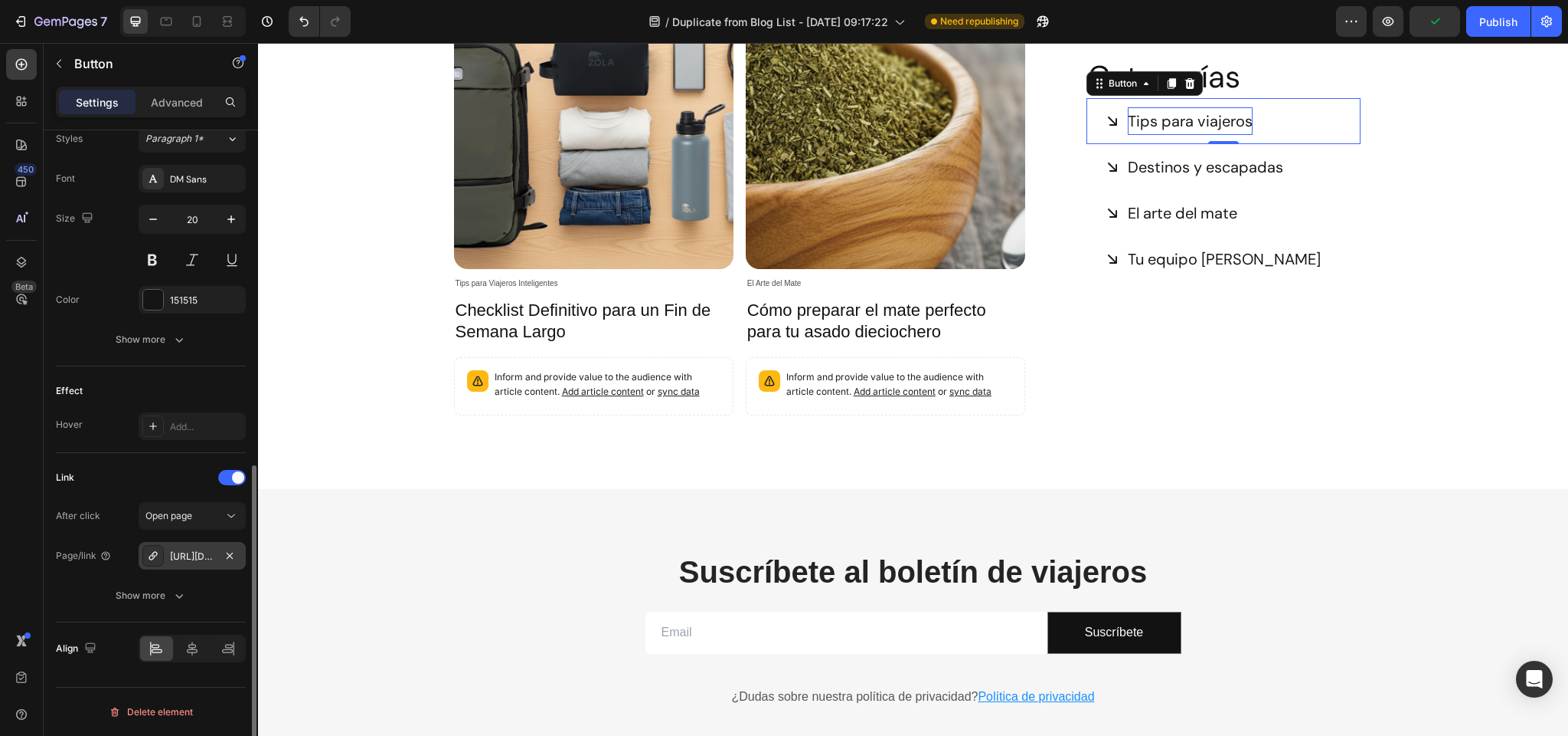
click at [186, 559] on div "https://zolaoutdoors.cl/tips-para-viajeros-inteligentes" at bounding box center [192, 556] width 44 height 14
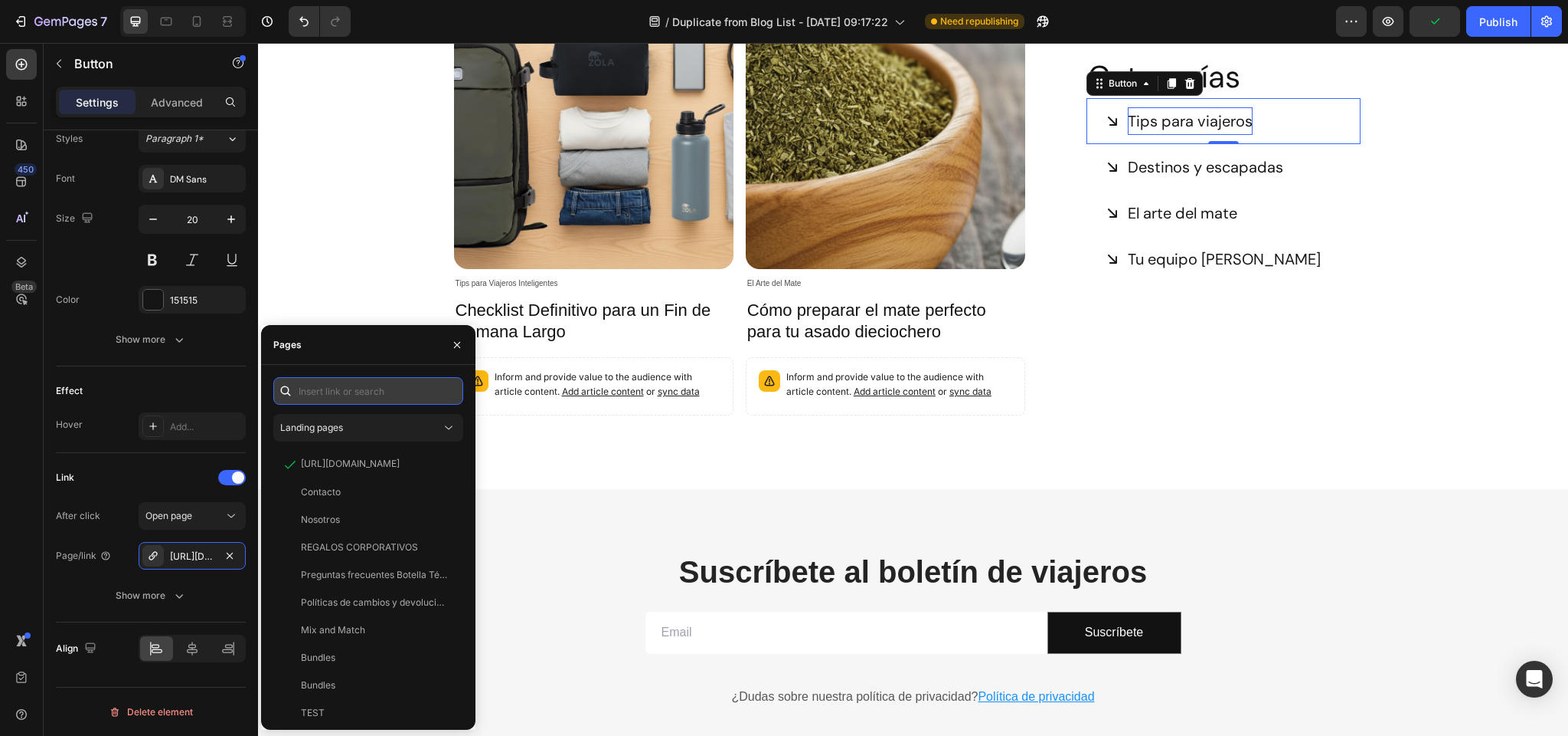
click at [326, 392] on input "text" at bounding box center [368, 390] width 190 height 27
paste input "zolaoutdoors"
type input "zolaoutdoors"
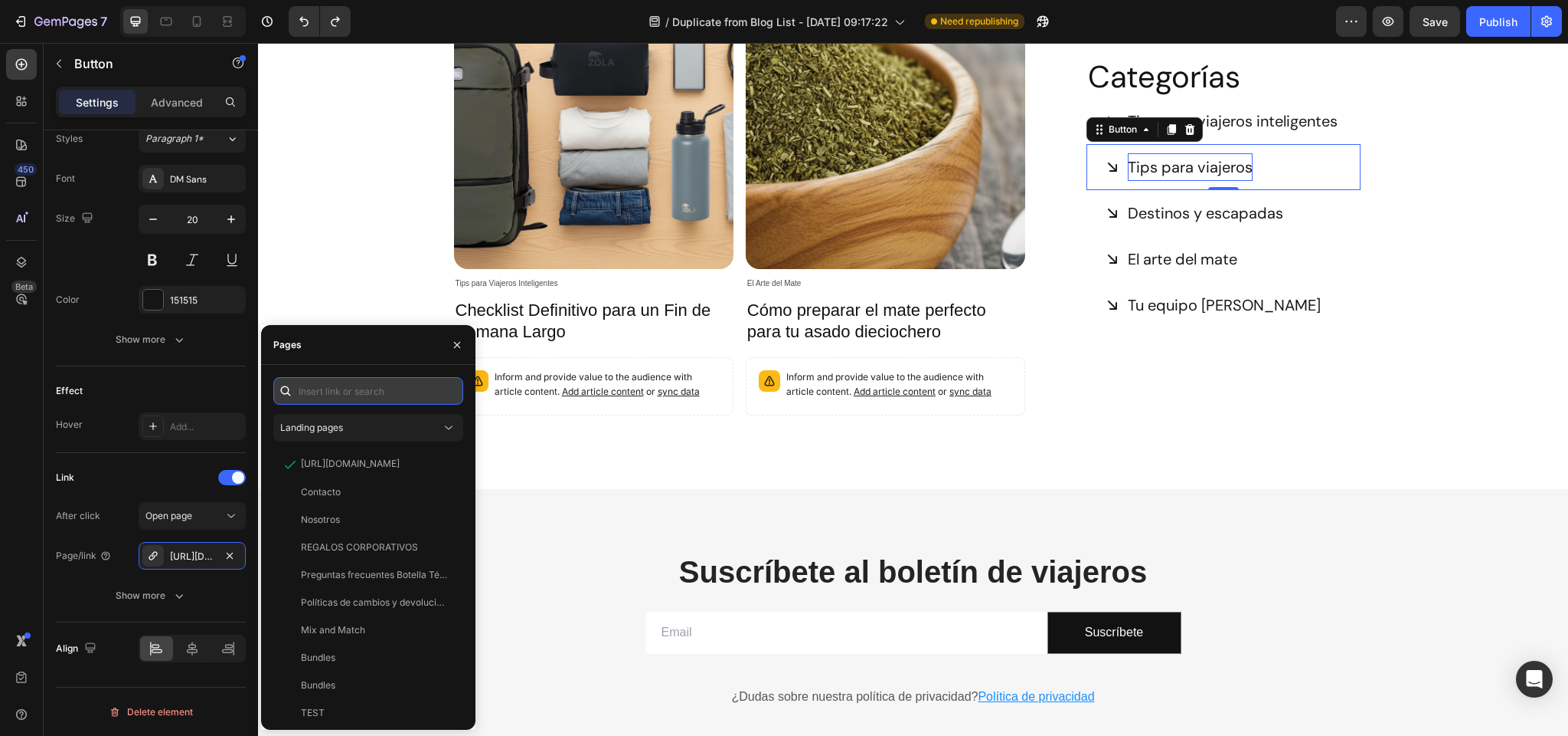
click at [351, 396] on input "text" at bounding box center [368, 390] width 190 height 27
paste input "https://zolaoutdoors.cl/blogs/tips-para-viajeros-inteligentes"
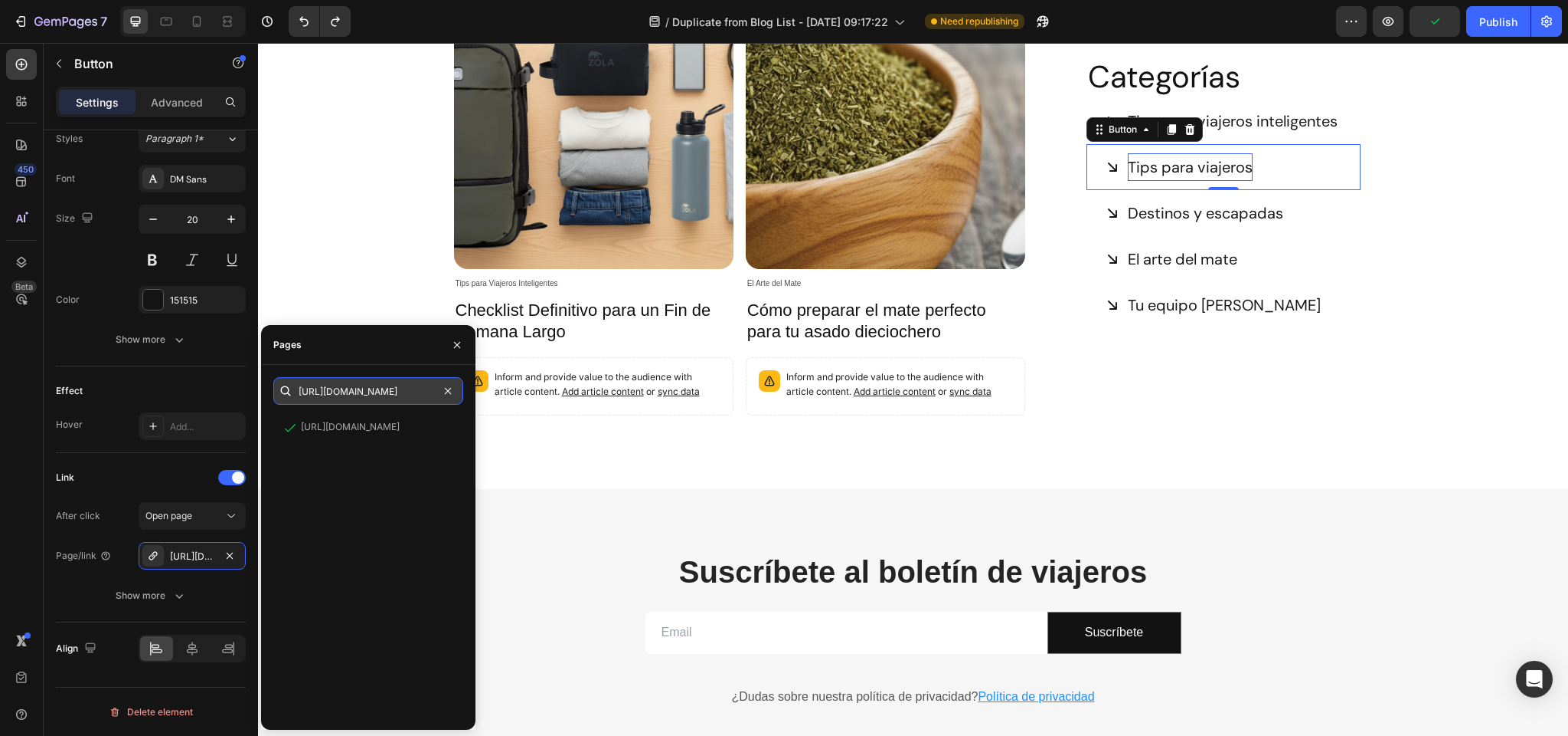
type input "https://zolaoutdoors.cl/blogs/tips-para-viajeros-inteligentes"
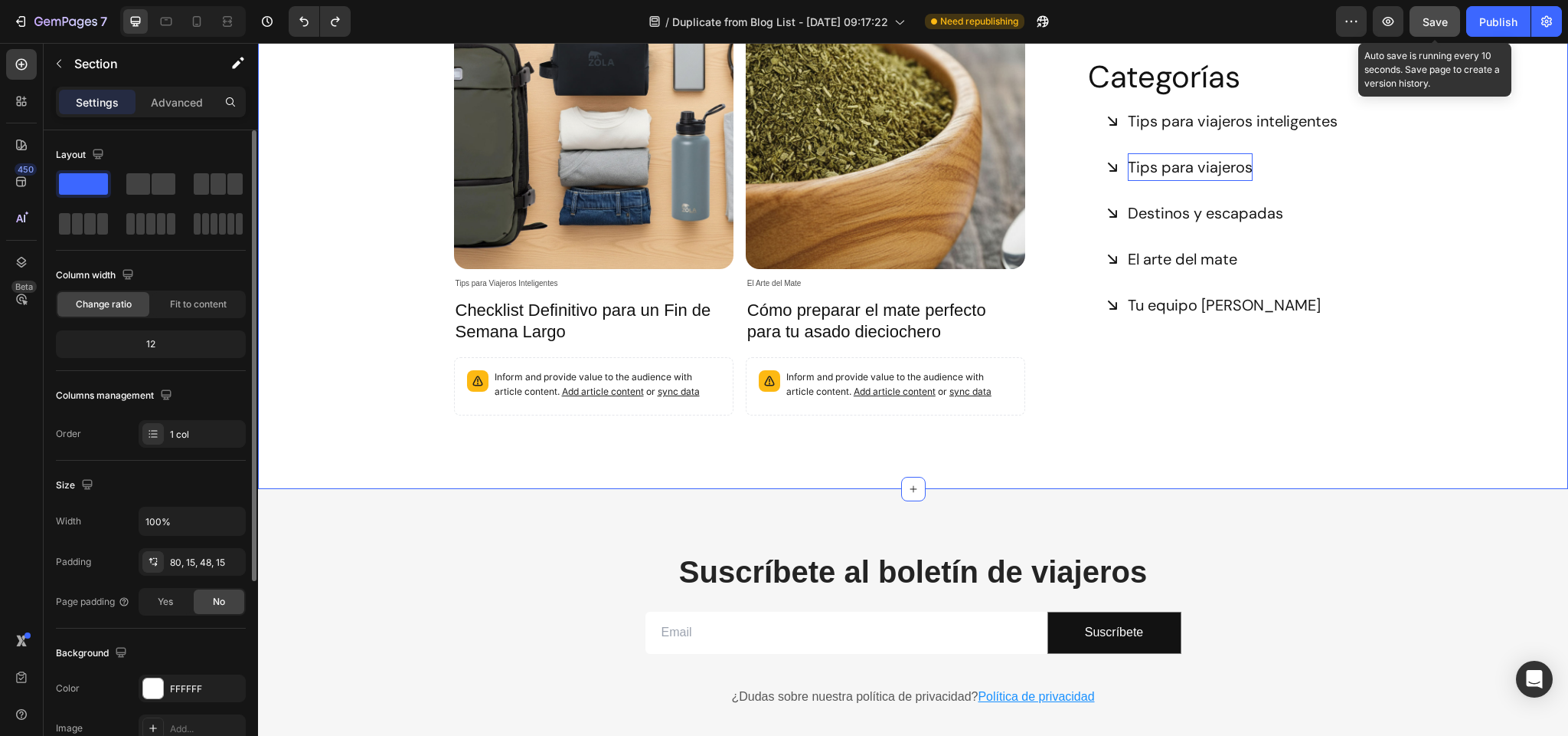
click at [1426, 19] on span "Save" at bounding box center [1435, 22] width 25 height 13
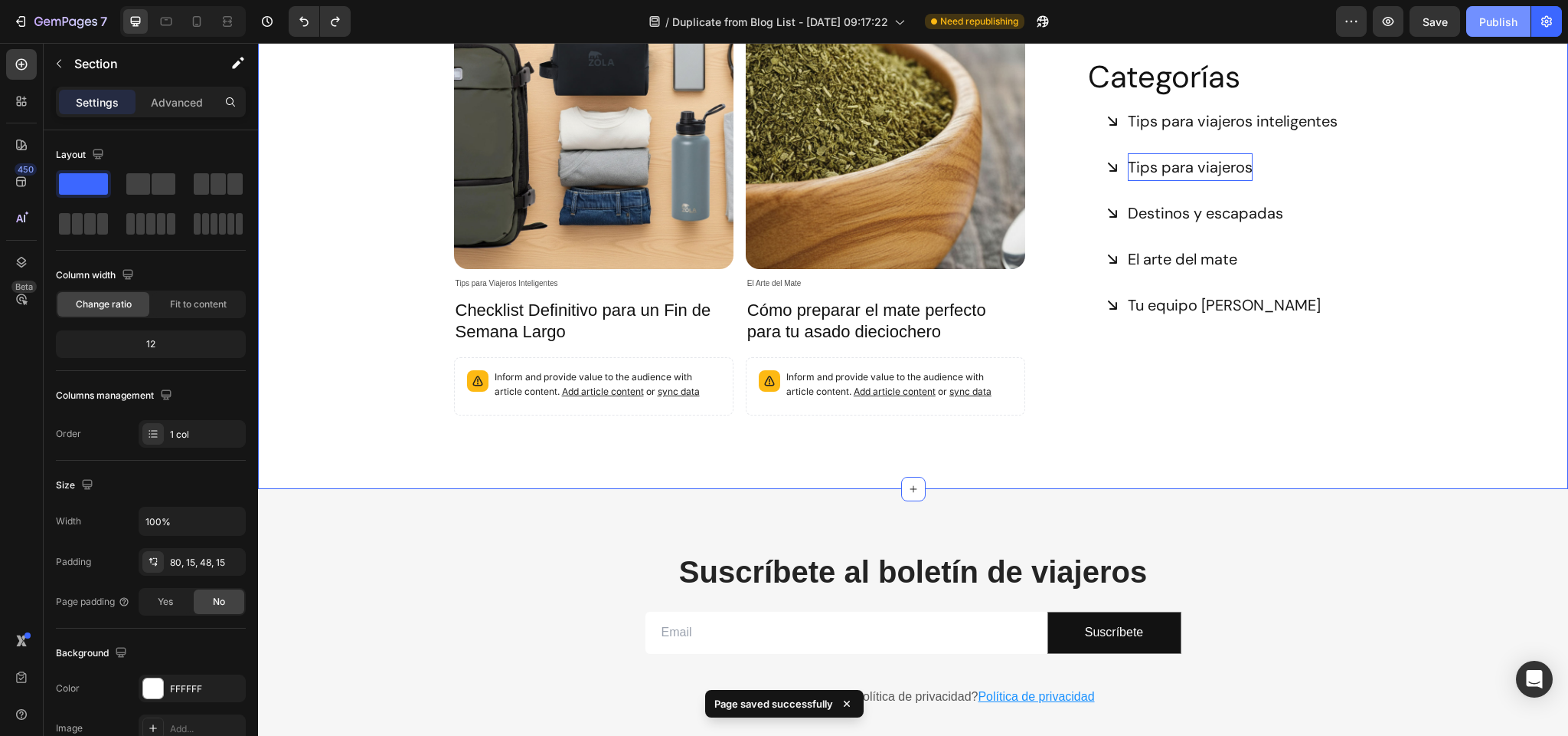
click at [1484, 20] on div "Publish" at bounding box center [1498, 22] width 39 height 16
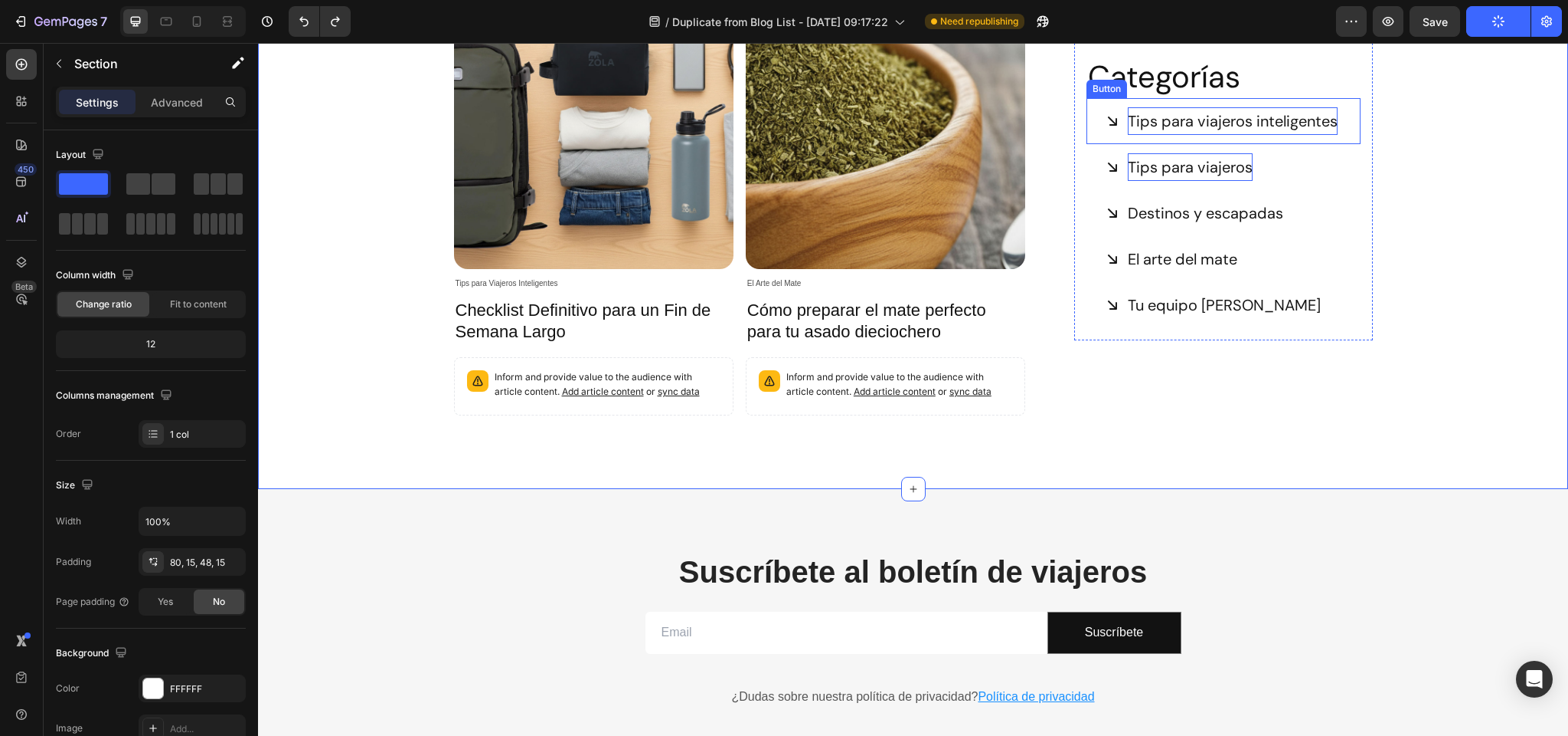
click at [1188, 125] on p "Tips para viajeros inteligentes" at bounding box center [1233, 121] width 210 height 27
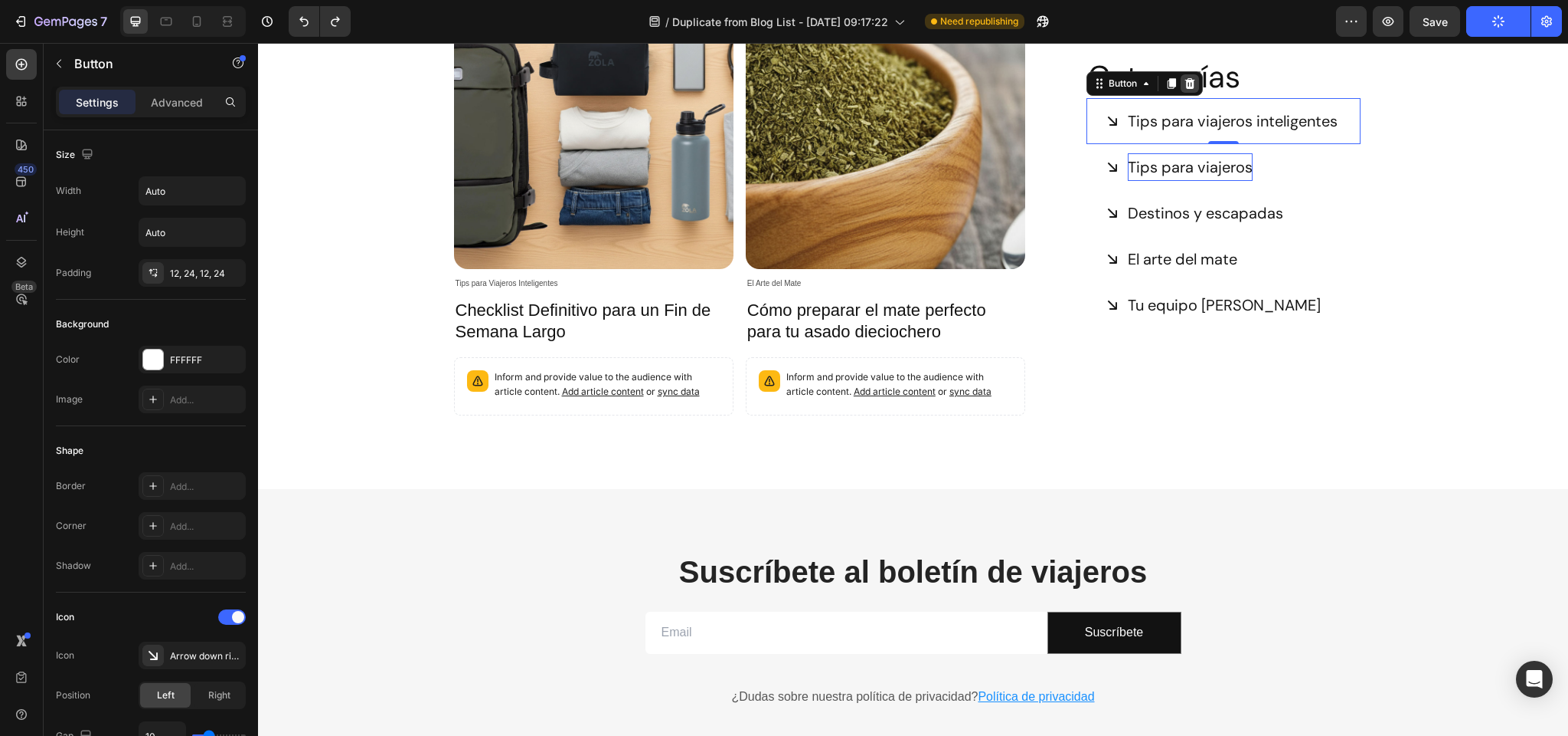
click at [1189, 80] on icon at bounding box center [1190, 83] width 10 height 10
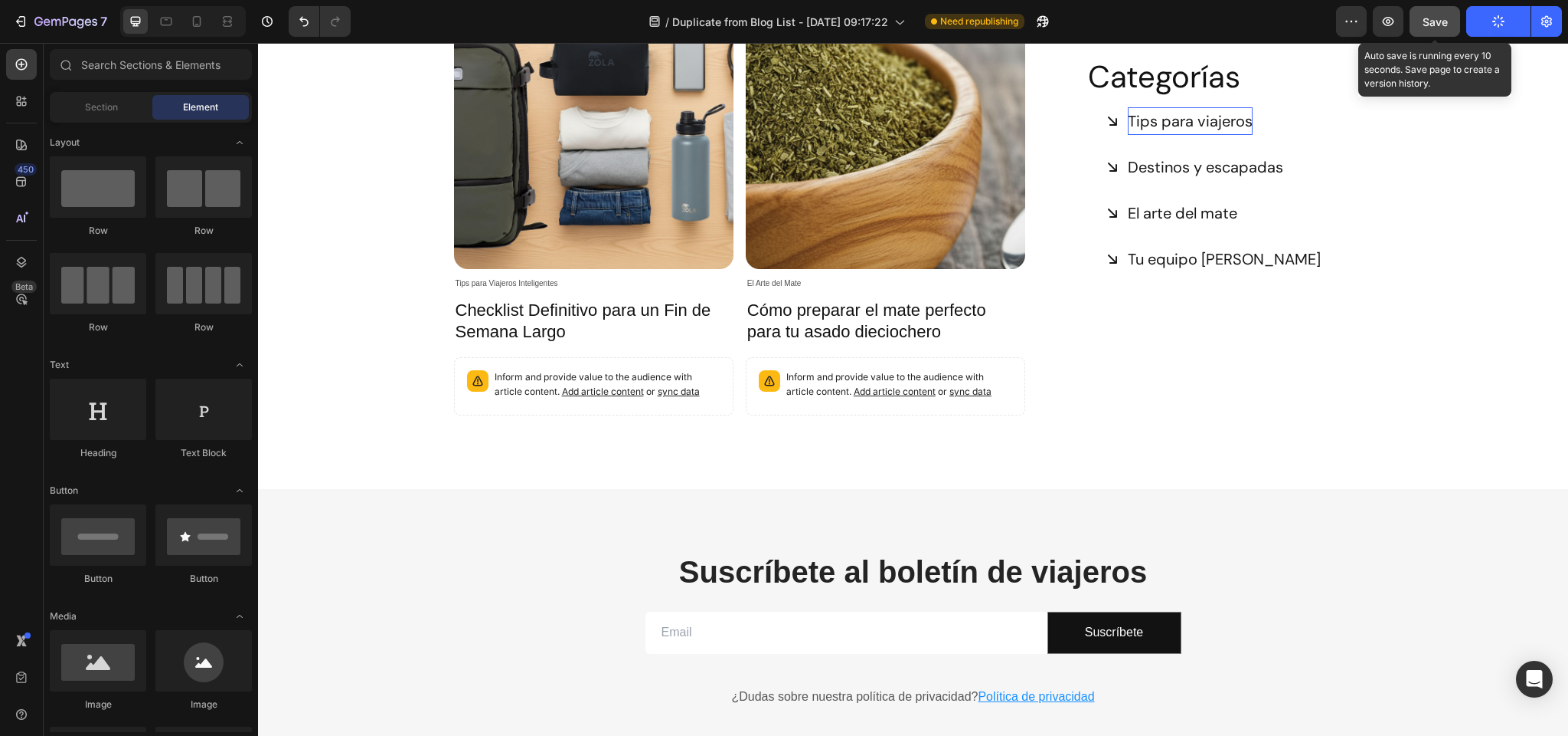
click at [1432, 25] on span "Save" at bounding box center [1435, 22] width 25 height 13
click at [1205, 123] on p "Tips para viajeros" at bounding box center [1190, 121] width 125 height 27
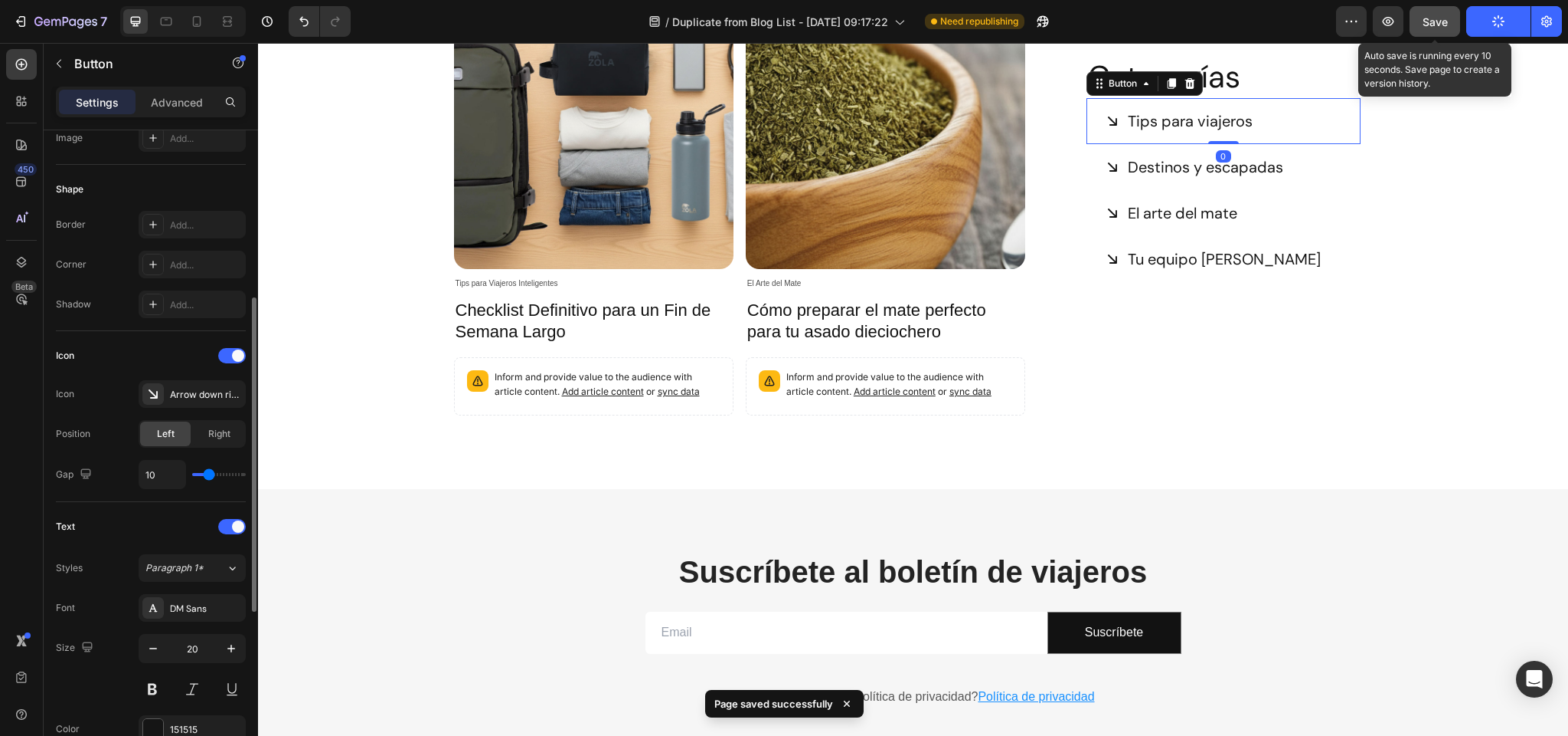
scroll to position [691, 0]
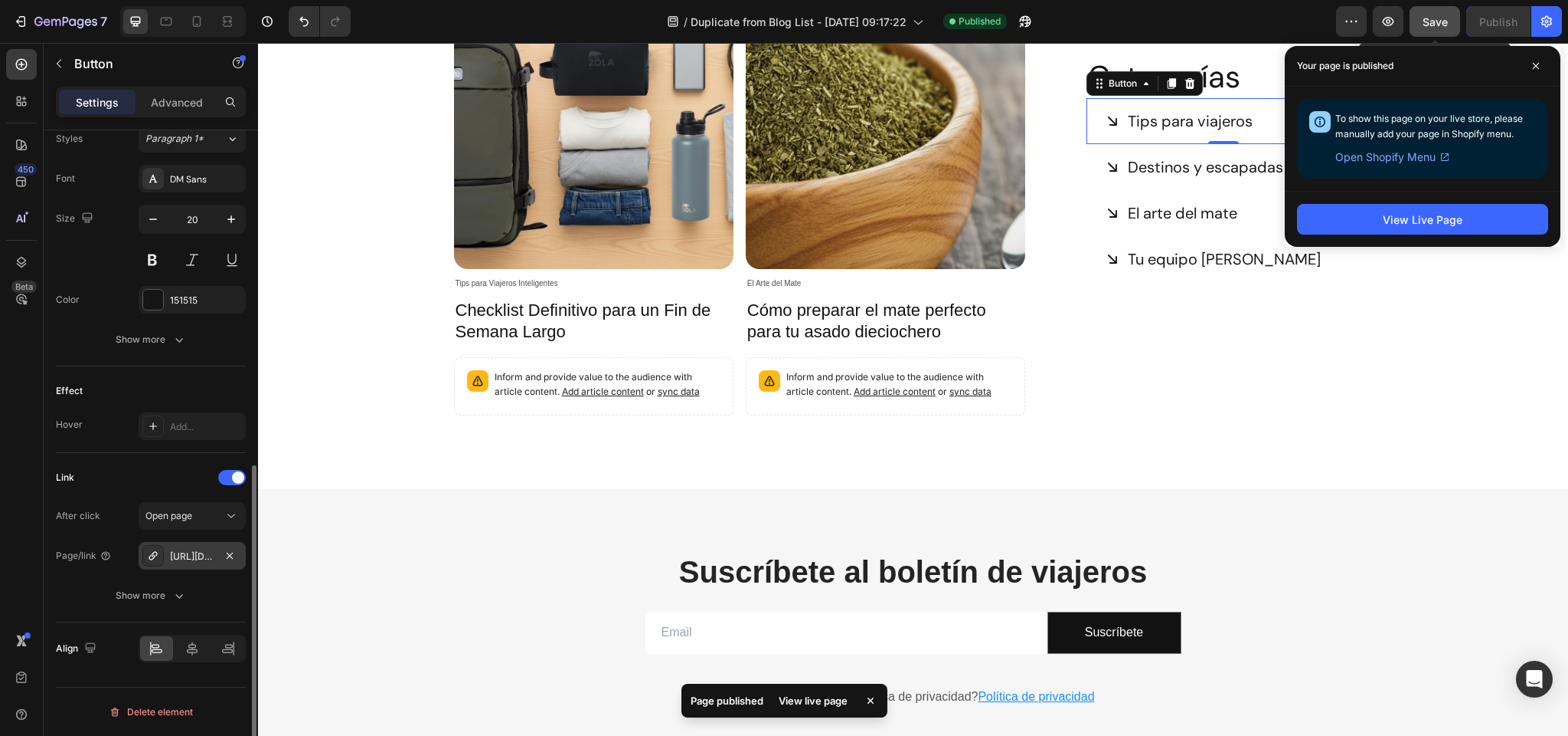
click at [194, 553] on div "https://zolaoutdoors.cl/tips-para-viajeros-inteligentes" at bounding box center [192, 556] width 44 height 14
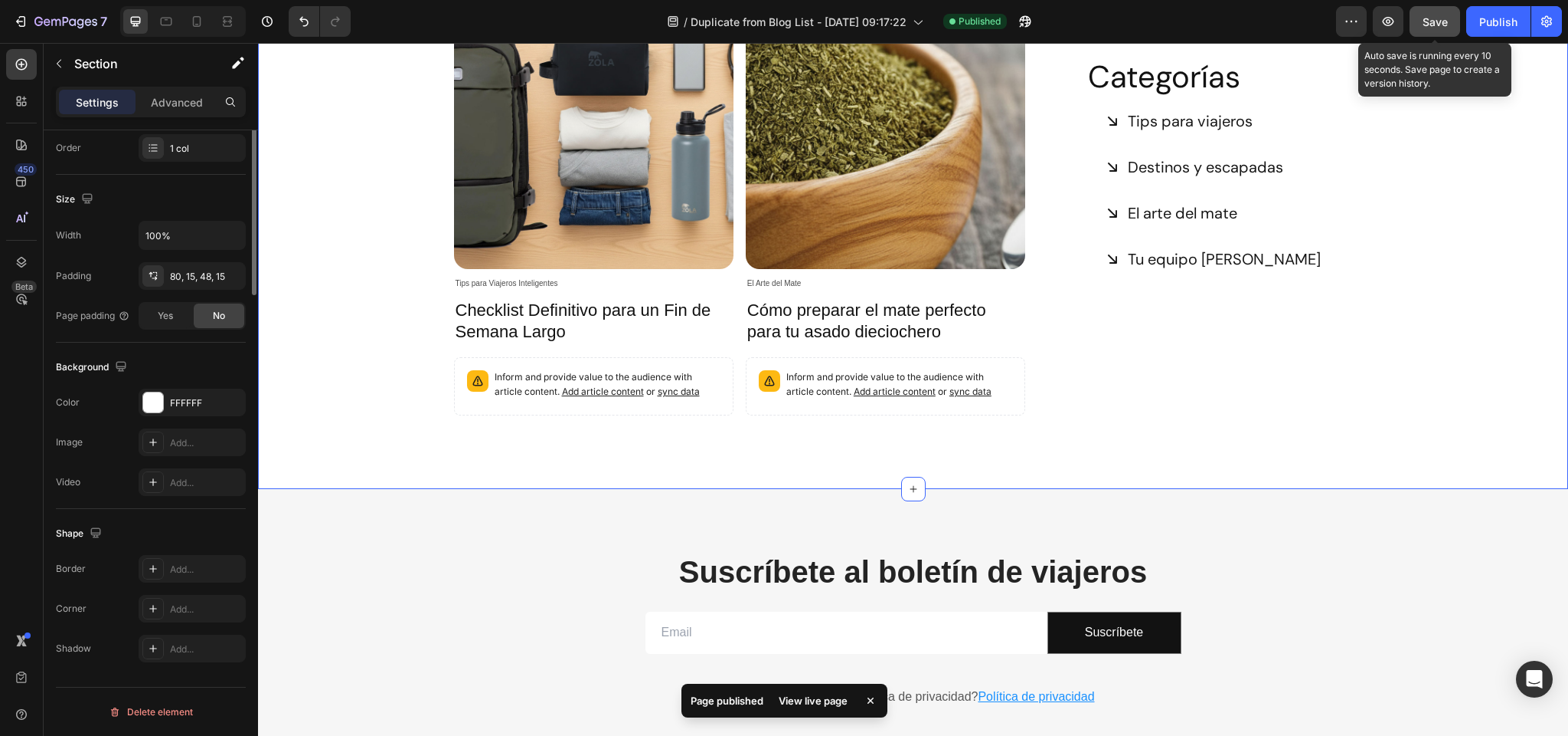
scroll to position [0, 0]
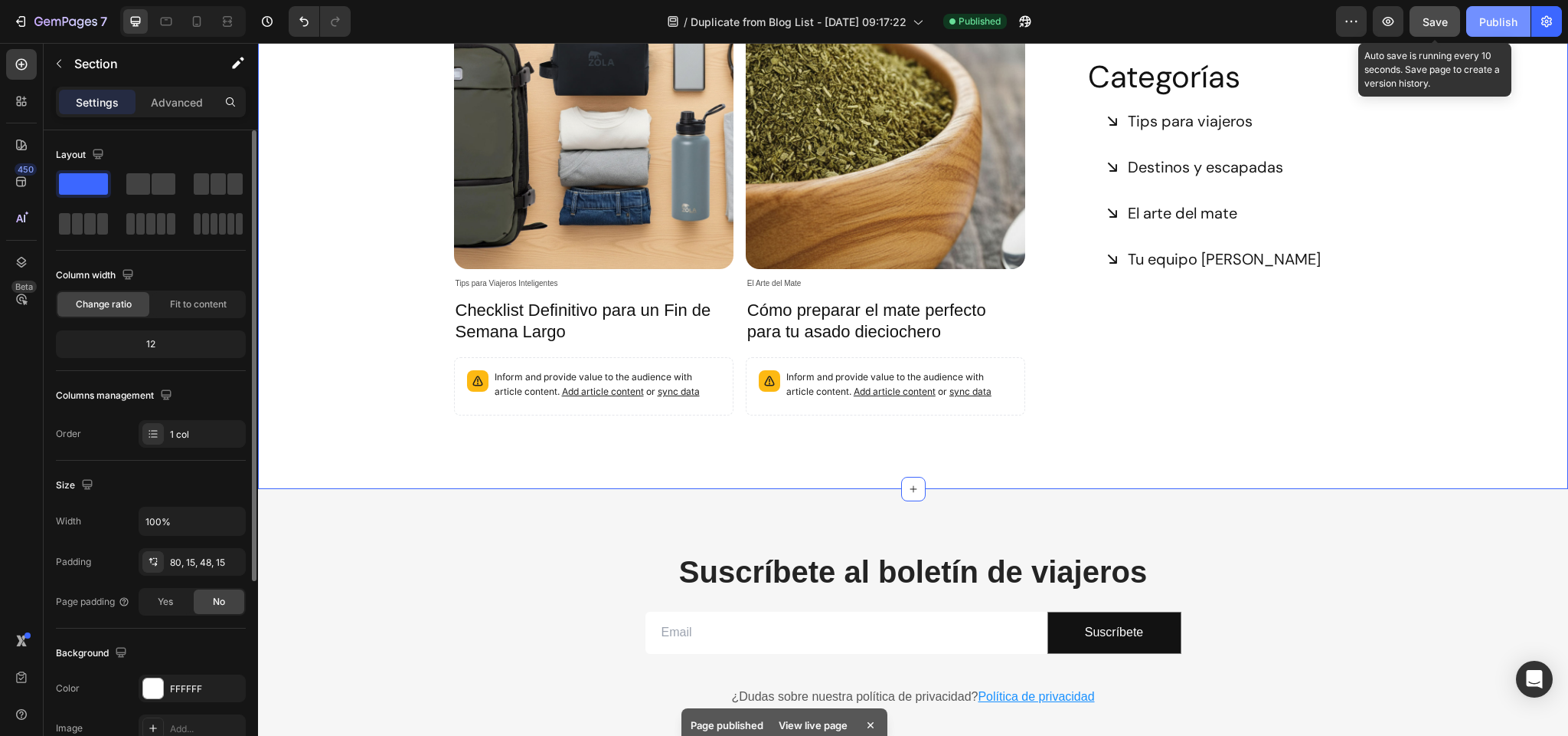
click at [1499, 25] on div "Publish" at bounding box center [1498, 22] width 39 height 16
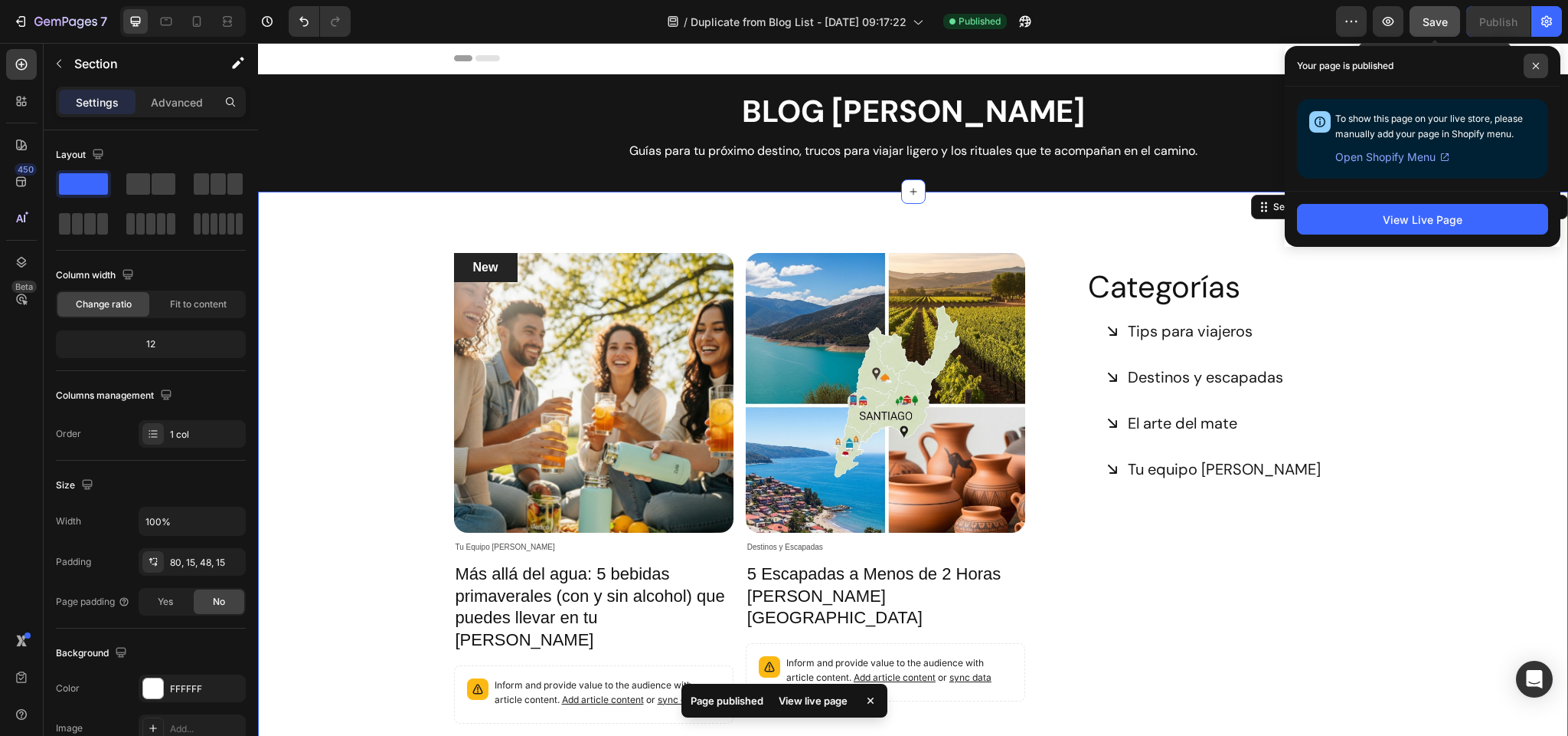
click at [1534, 66] on icon at bounding box center [1536, 66] width 8 height 8
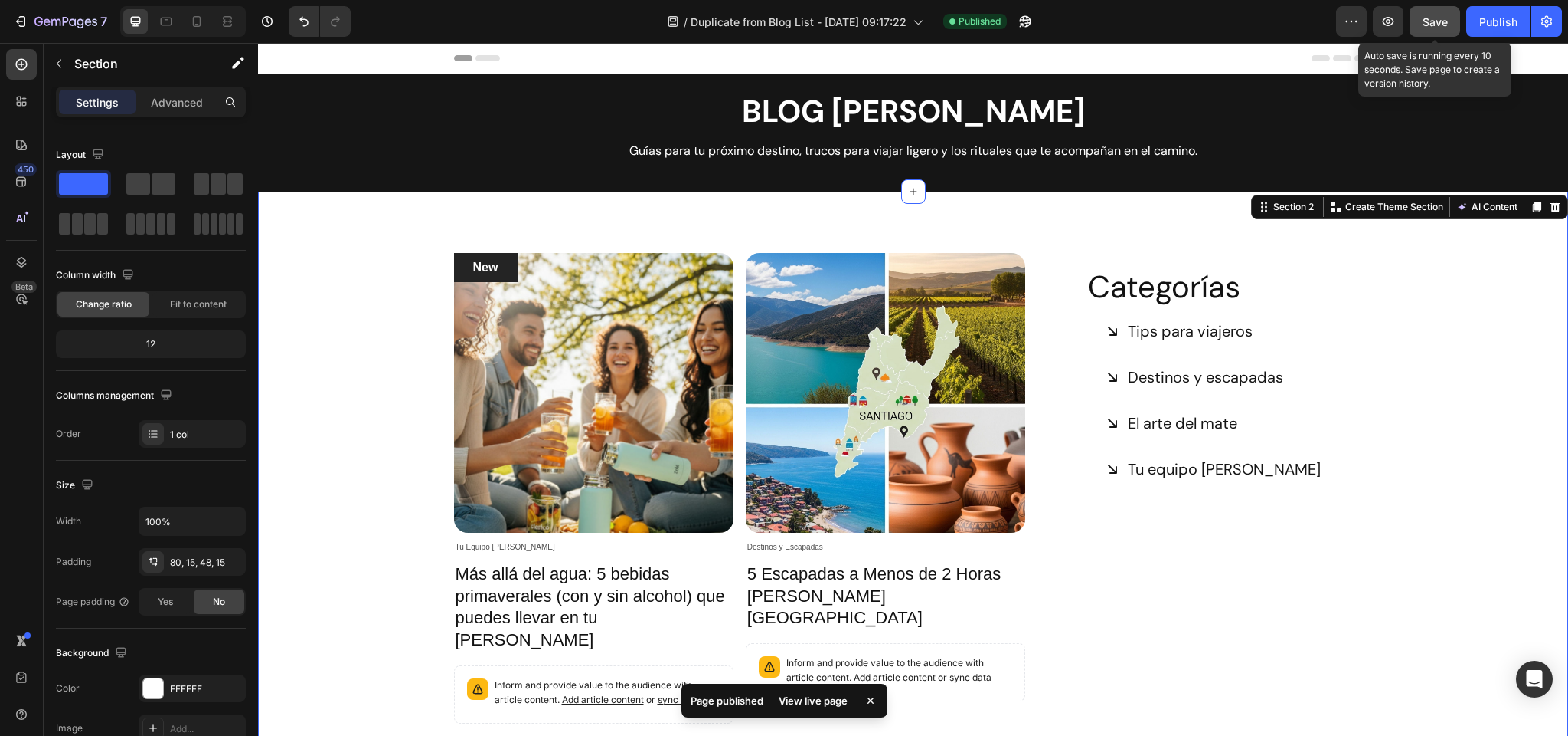
click at [1444, 23] on span "Save" at bounding box center [1435, 22] width 25 height 13
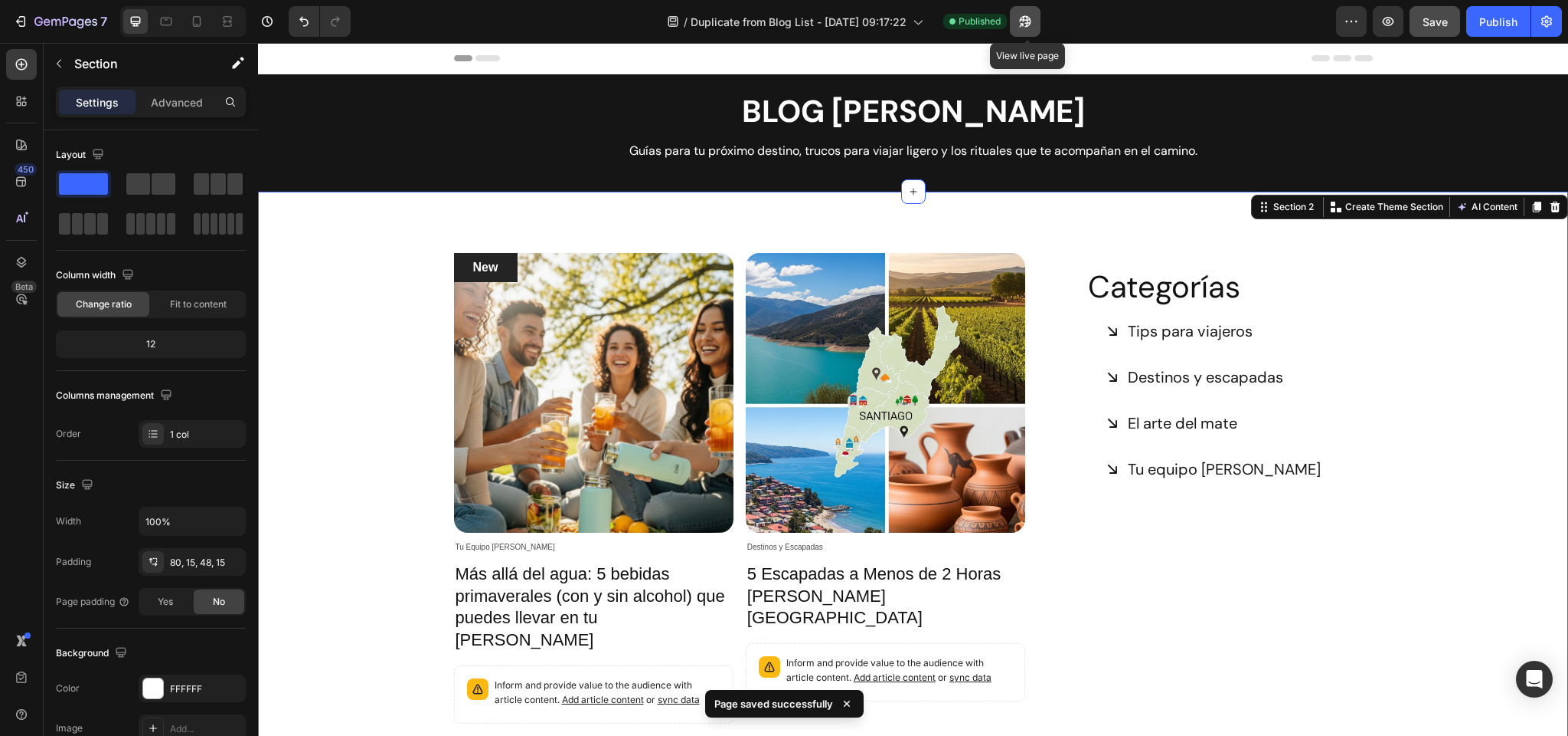
click at [1021, 17] on icon "button" at bounding box center [1026, 22] width 15 height 15
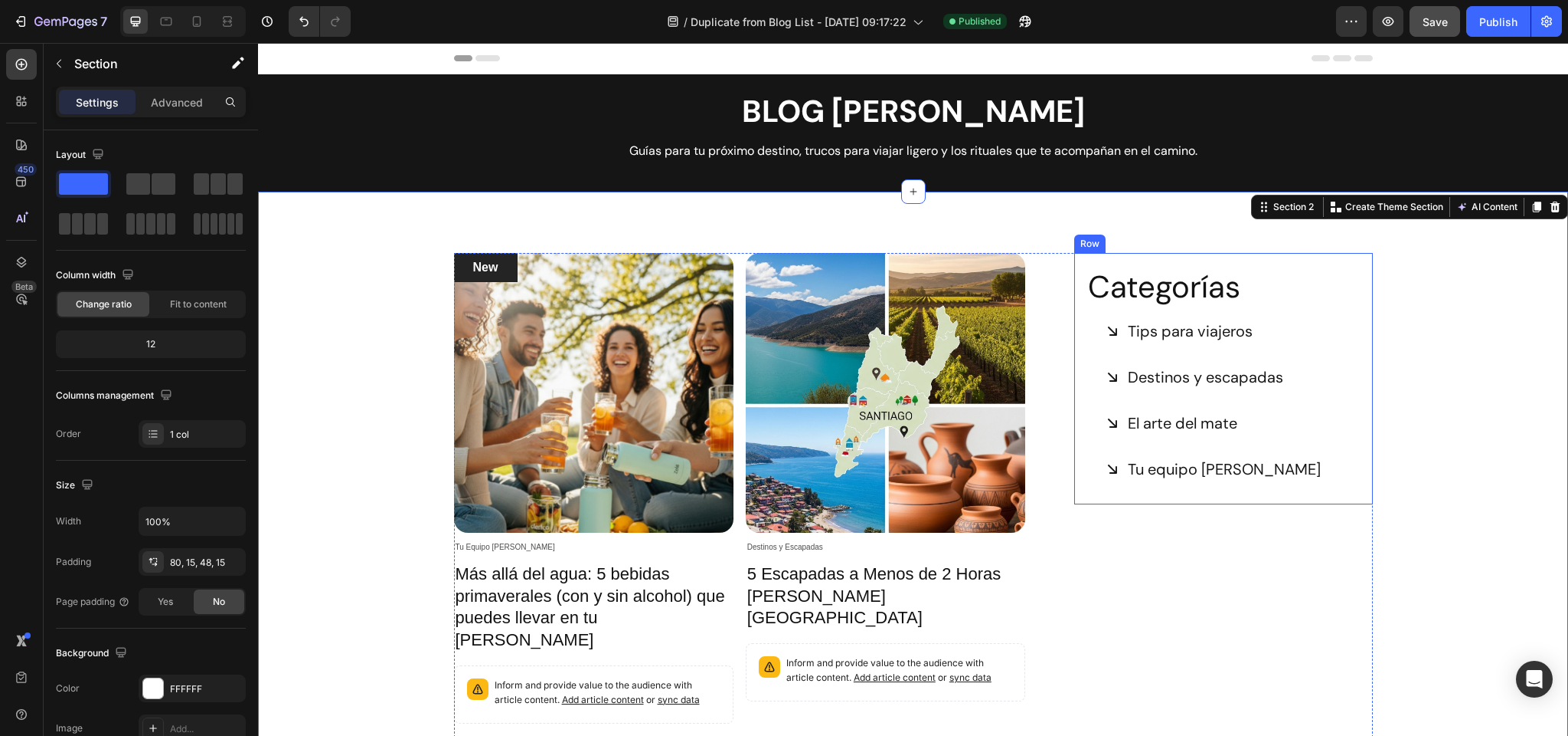
click at [1089, 244] on div "Row" at bounding box center [1090, 243] width 25 height 14
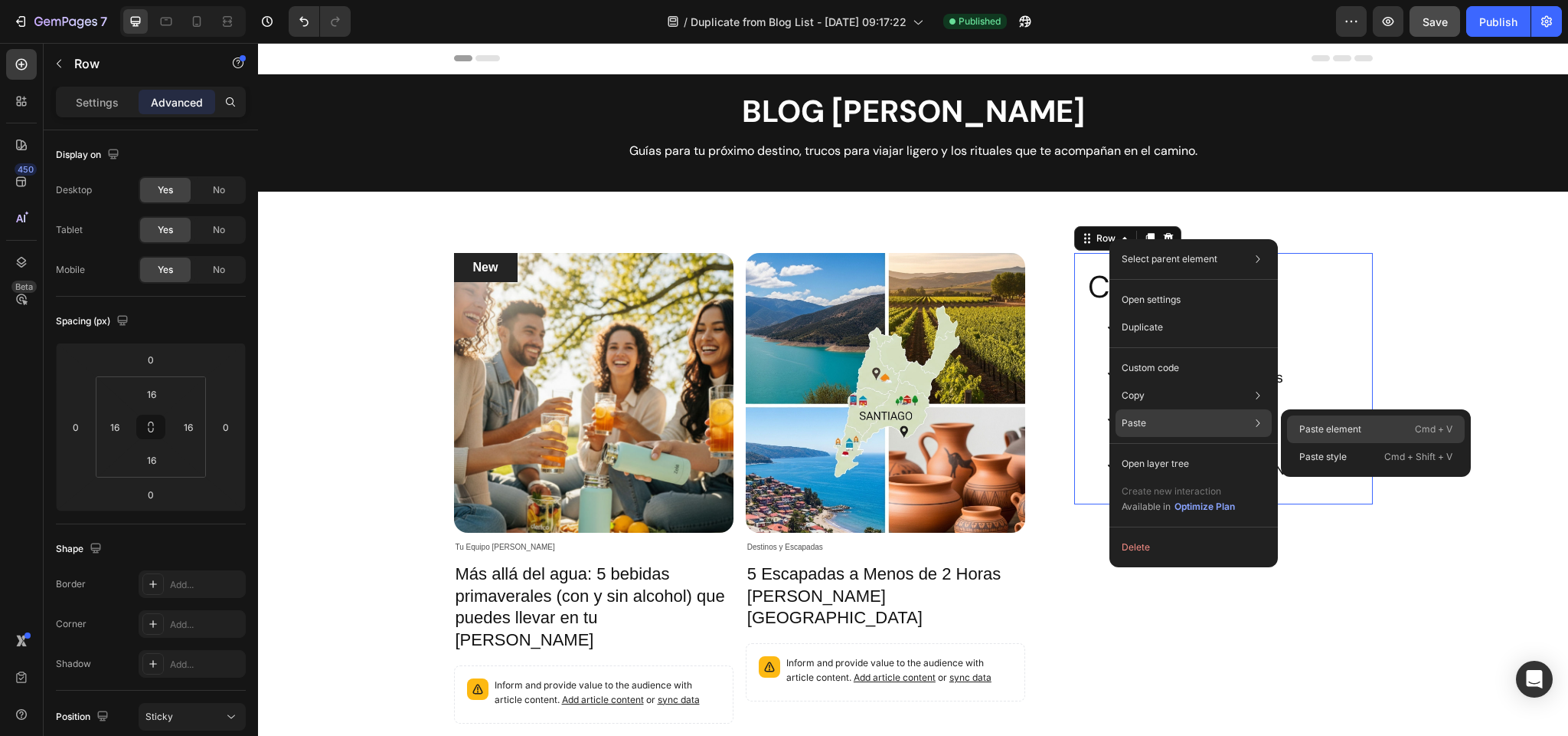
click at [1325, 423] on p "Paste element" at bounding box center [1331, 429] width 62 height 14
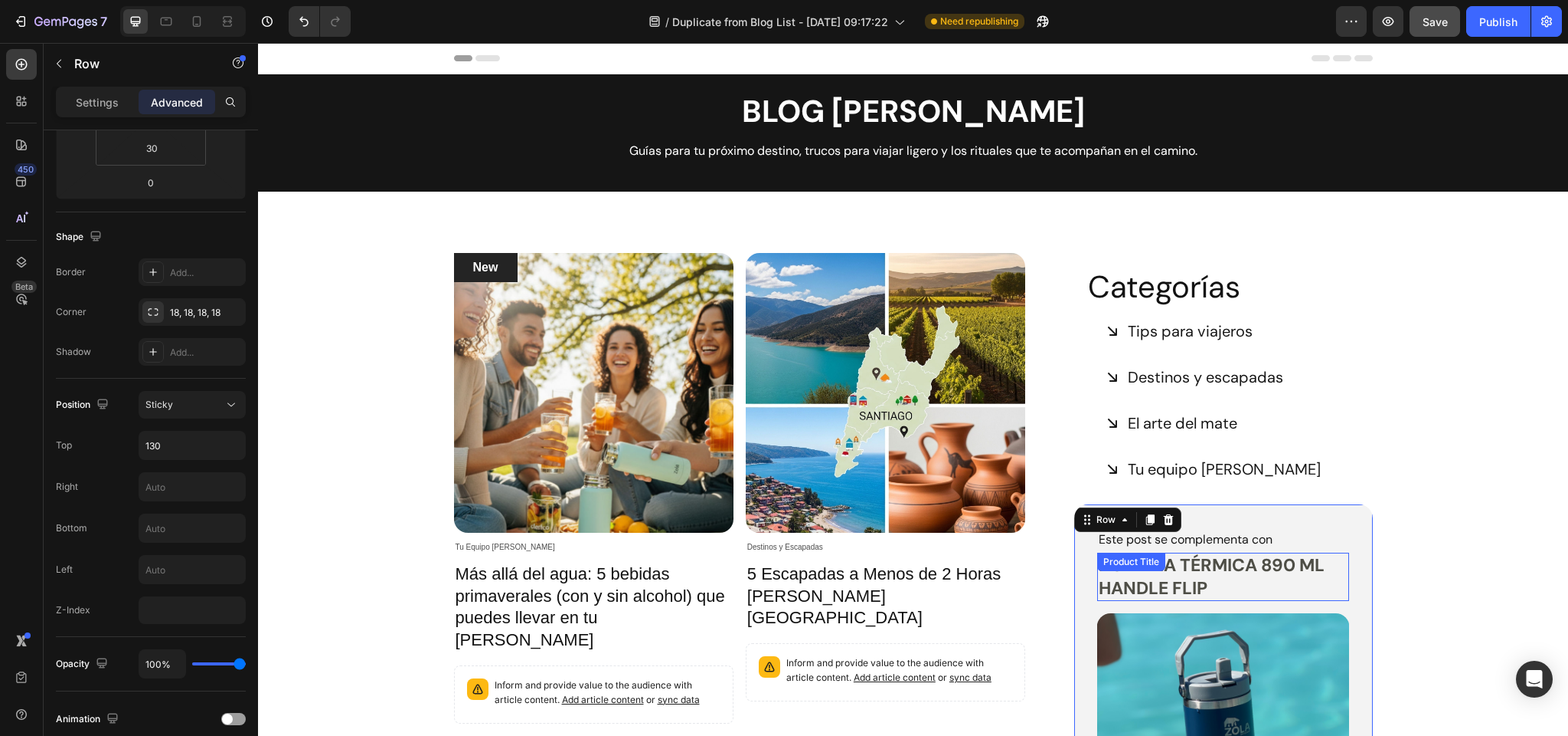
click at [1192, 559] on h2 "Botella Térmica 890 ml Handle Flip" at bounding box center [1223, 577] width 252 height 49
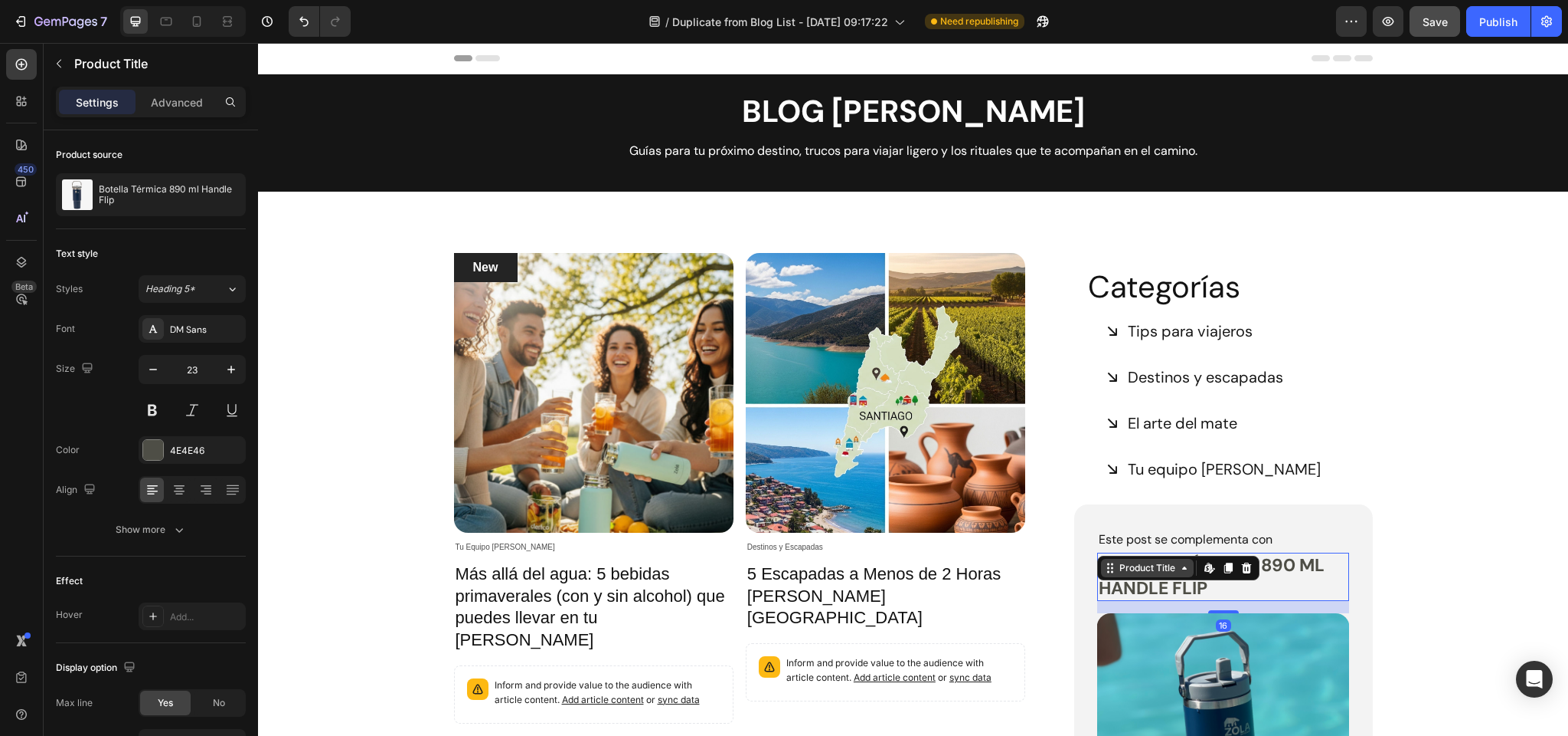
click at [1153, 568] on div "Product Title" at bounding box center [1148, 567] width 62 height 14
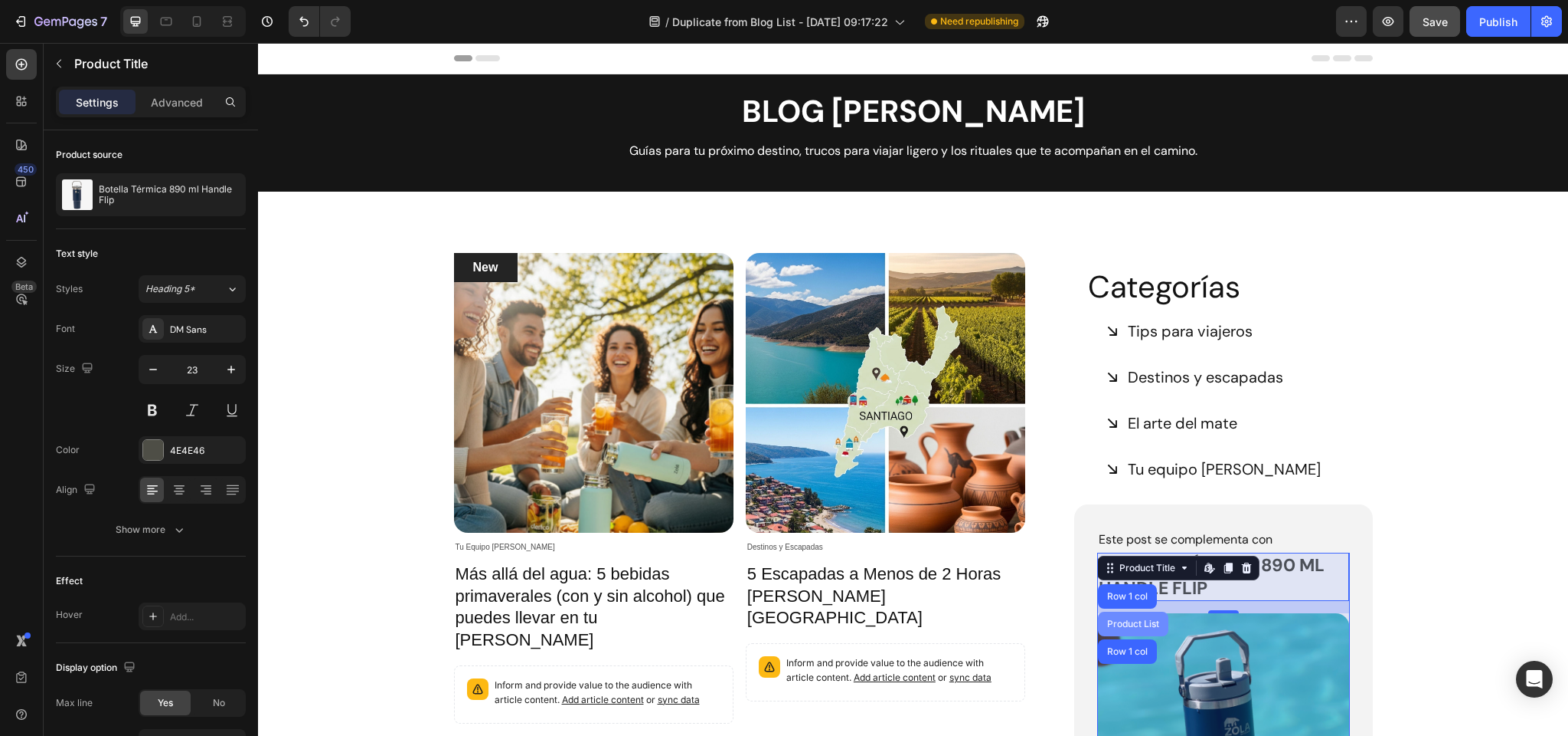
click at [1135, 626] on div "Product List" at bounding box center [1134, 624] width 58 height 9
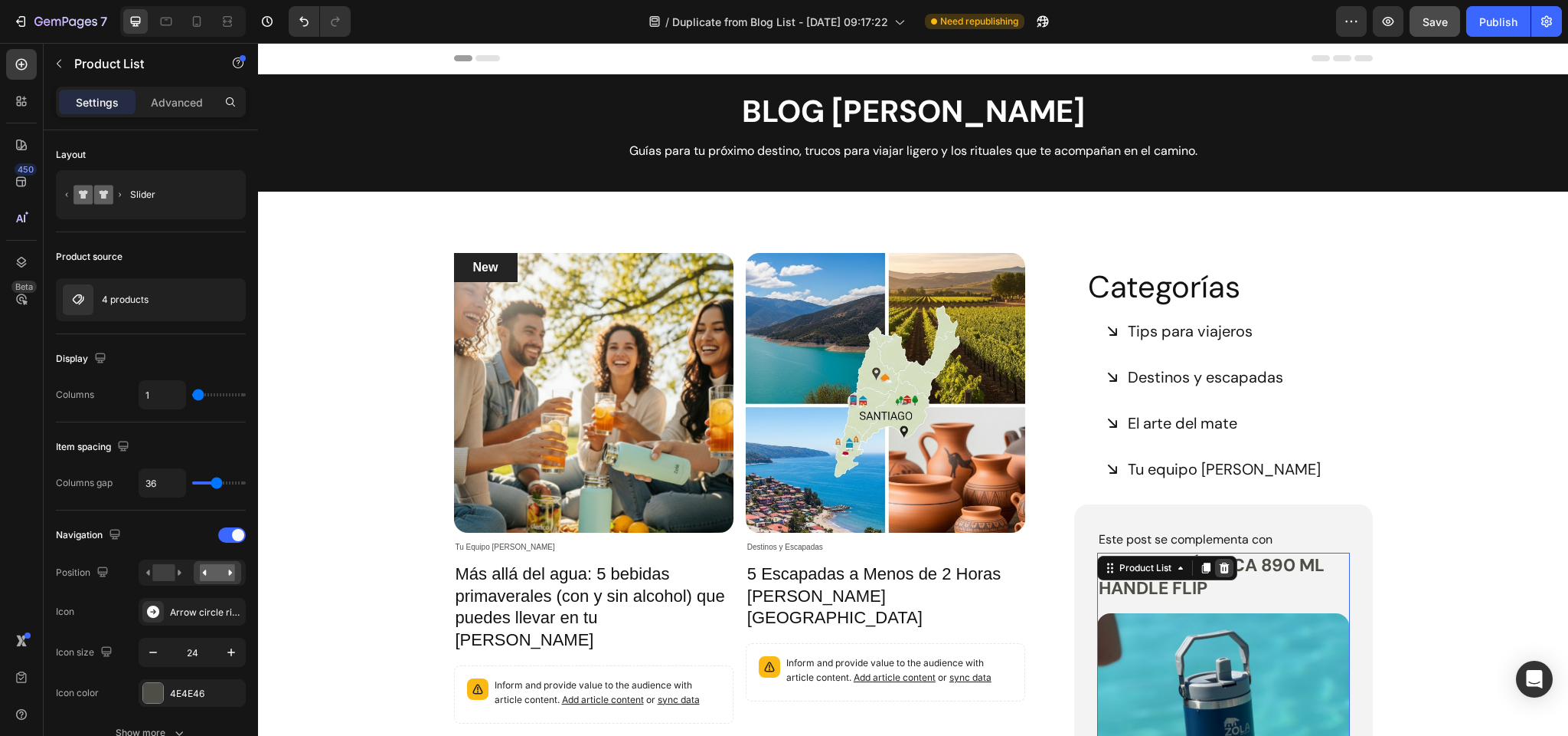
click at [1226, 566] on icon at bounding box center [1224, 567] width 12 height 12
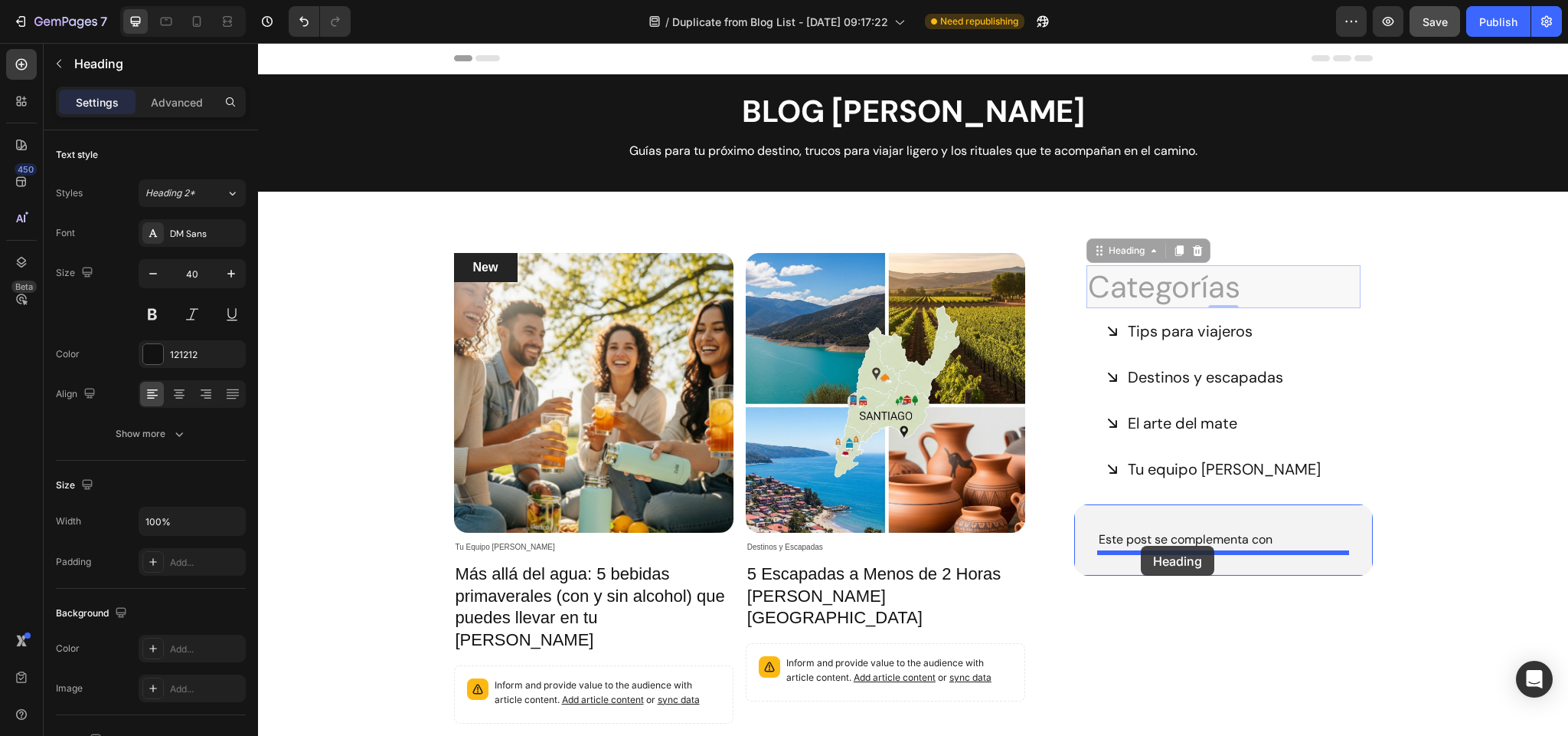
drag, startPoint x: 1113, startPoint y: 269, endPoint x: 1141, endPoint y: 546, distance: 278.4
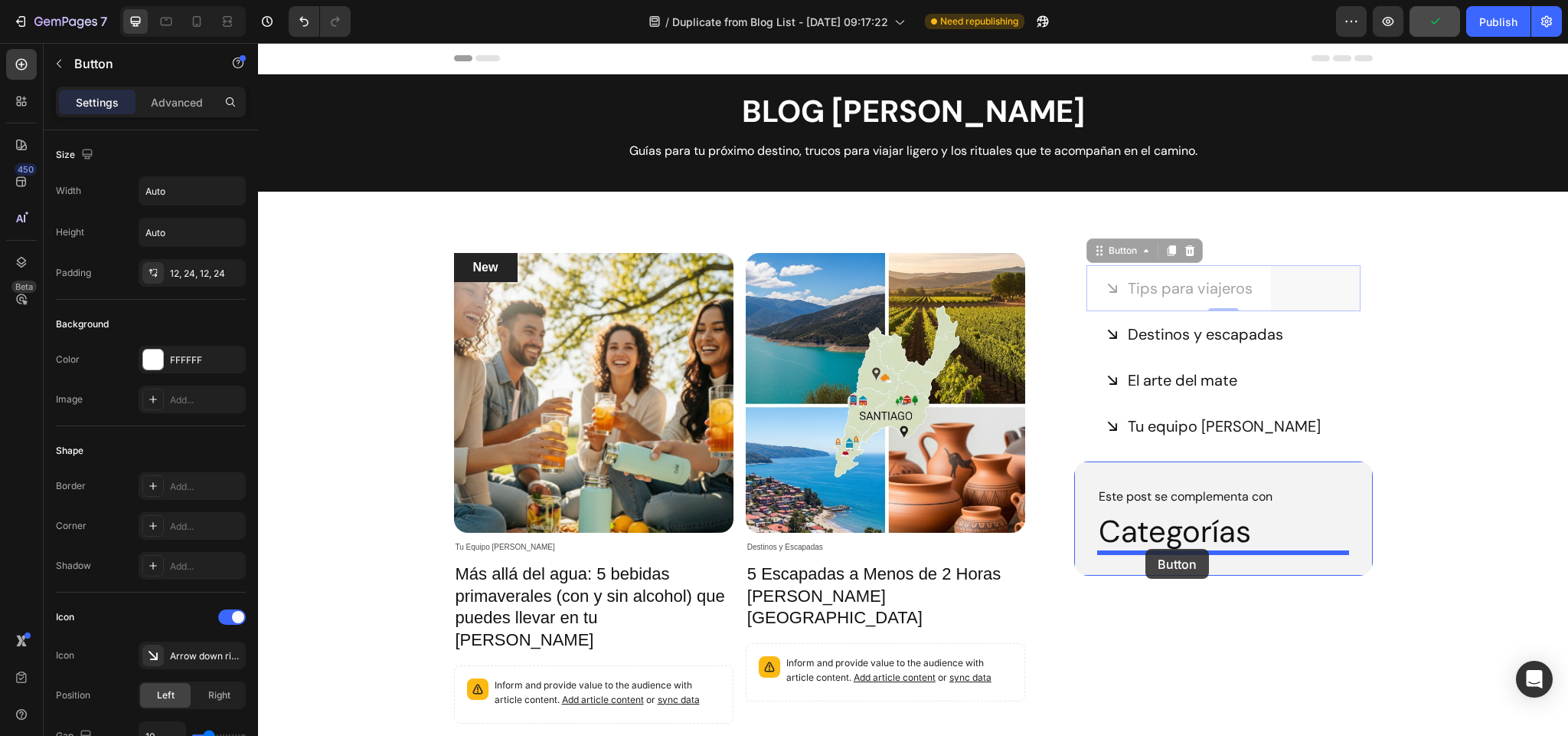
drag, startPoint x: 1109, startPoint y: 255, endPoint x: 1146, endPoint y: 548, distance: 295.3
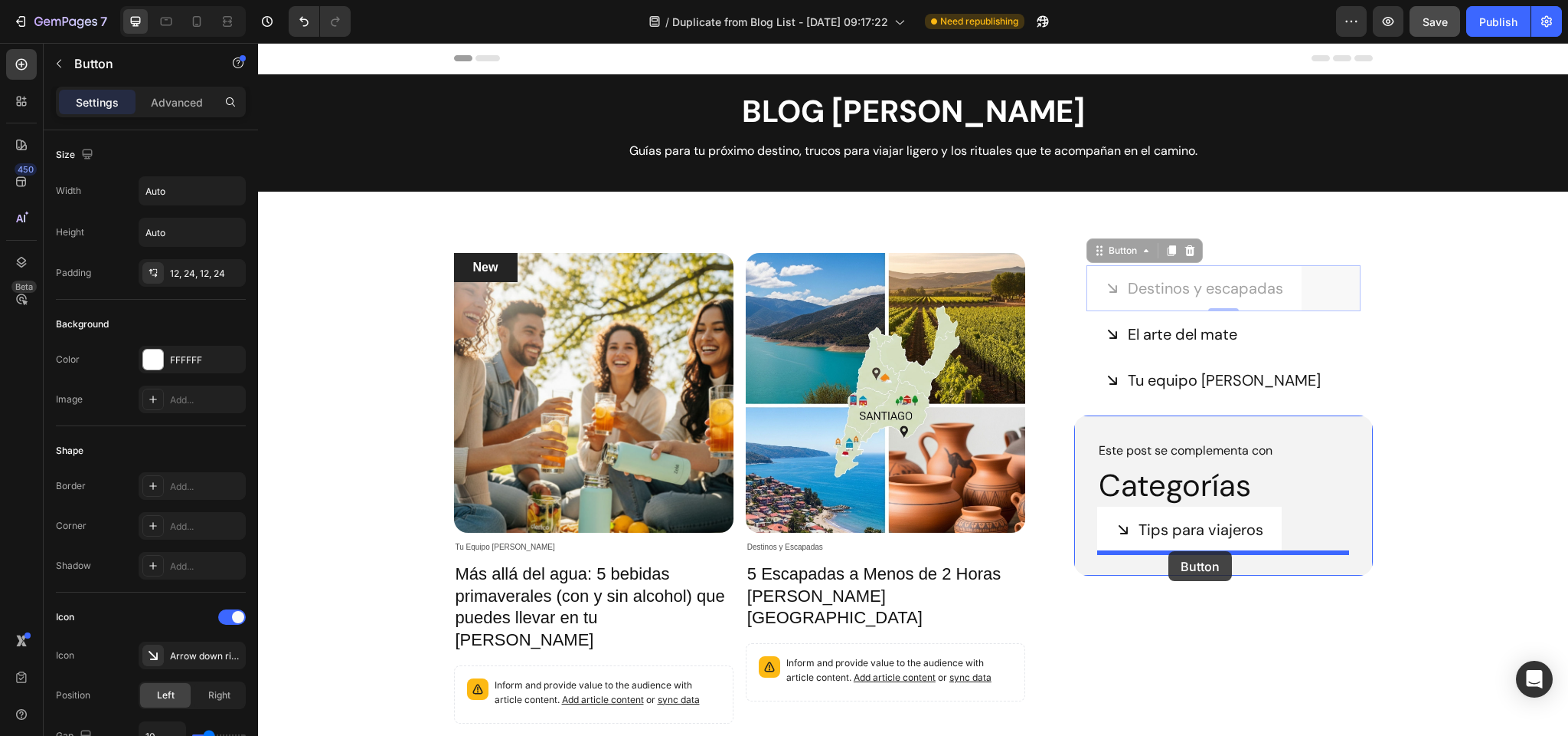
drag, startPoint x: 1109, startPoint y: 255, endPoint x: 1169, endPoint y: 551, distance: 302.0
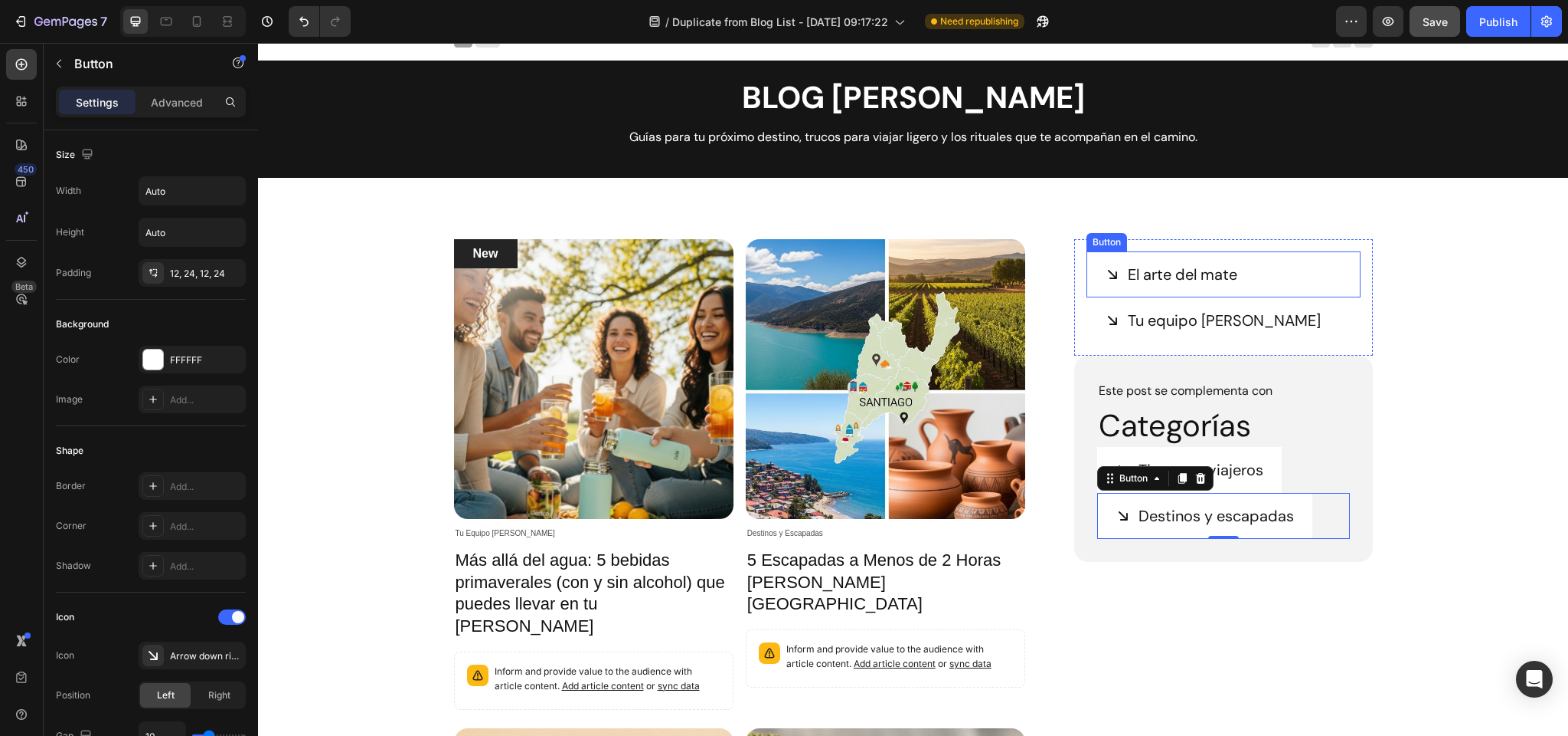
scroll to position [20, 0]
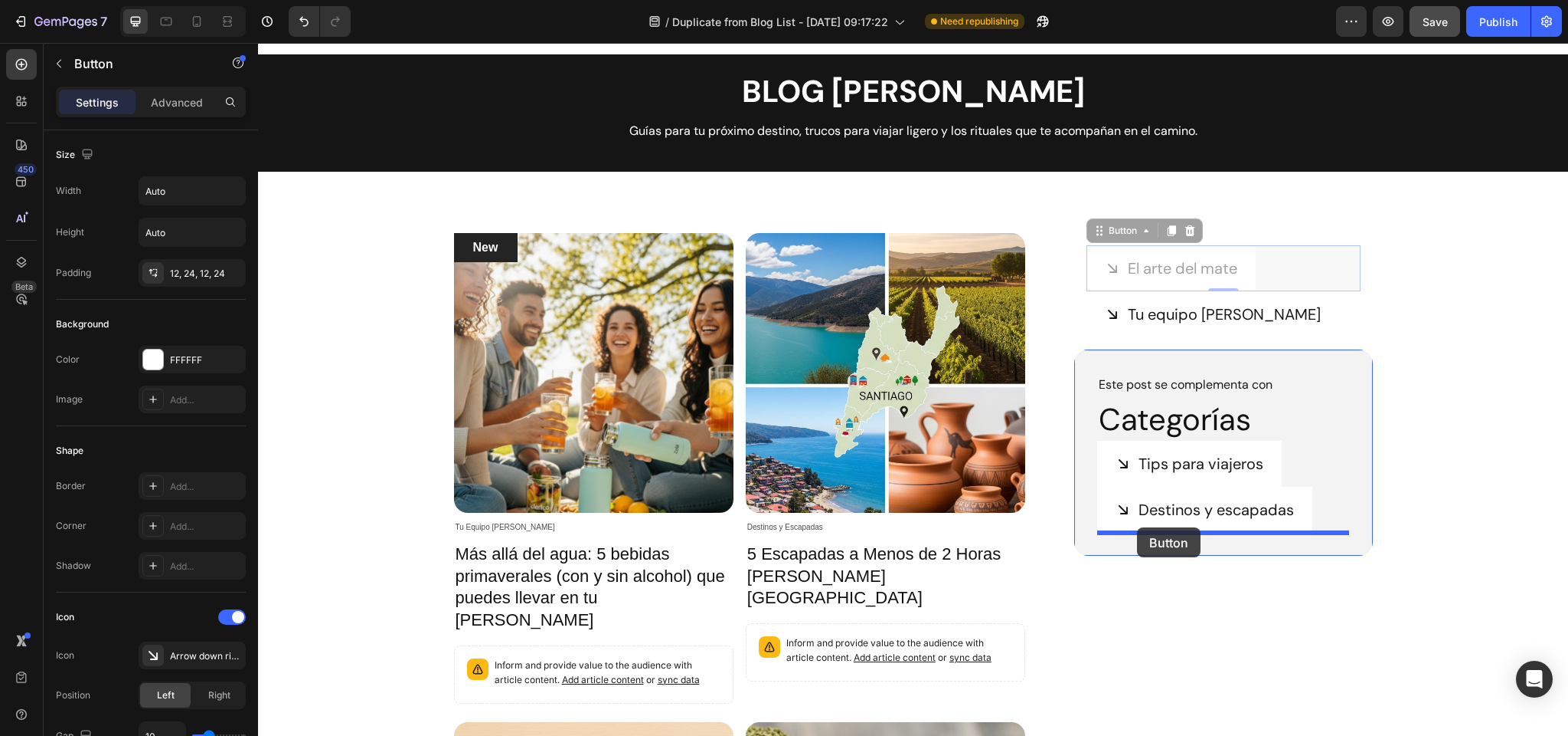
drag, startPoint x: 1110, startPoint y: 240, endPoint x: 1138, endPoint y: 528, distance: 289.4
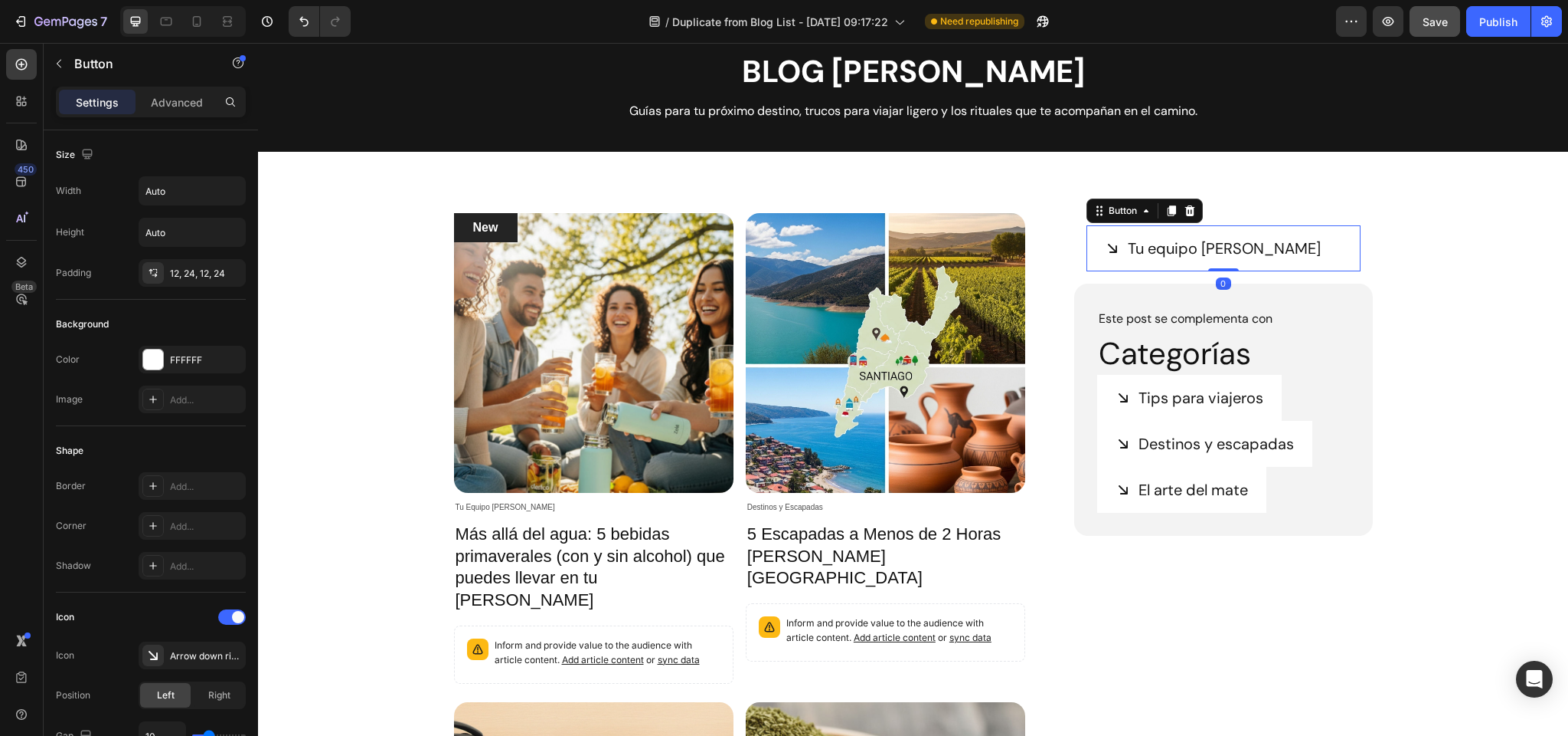
scroll to position [41, 0]
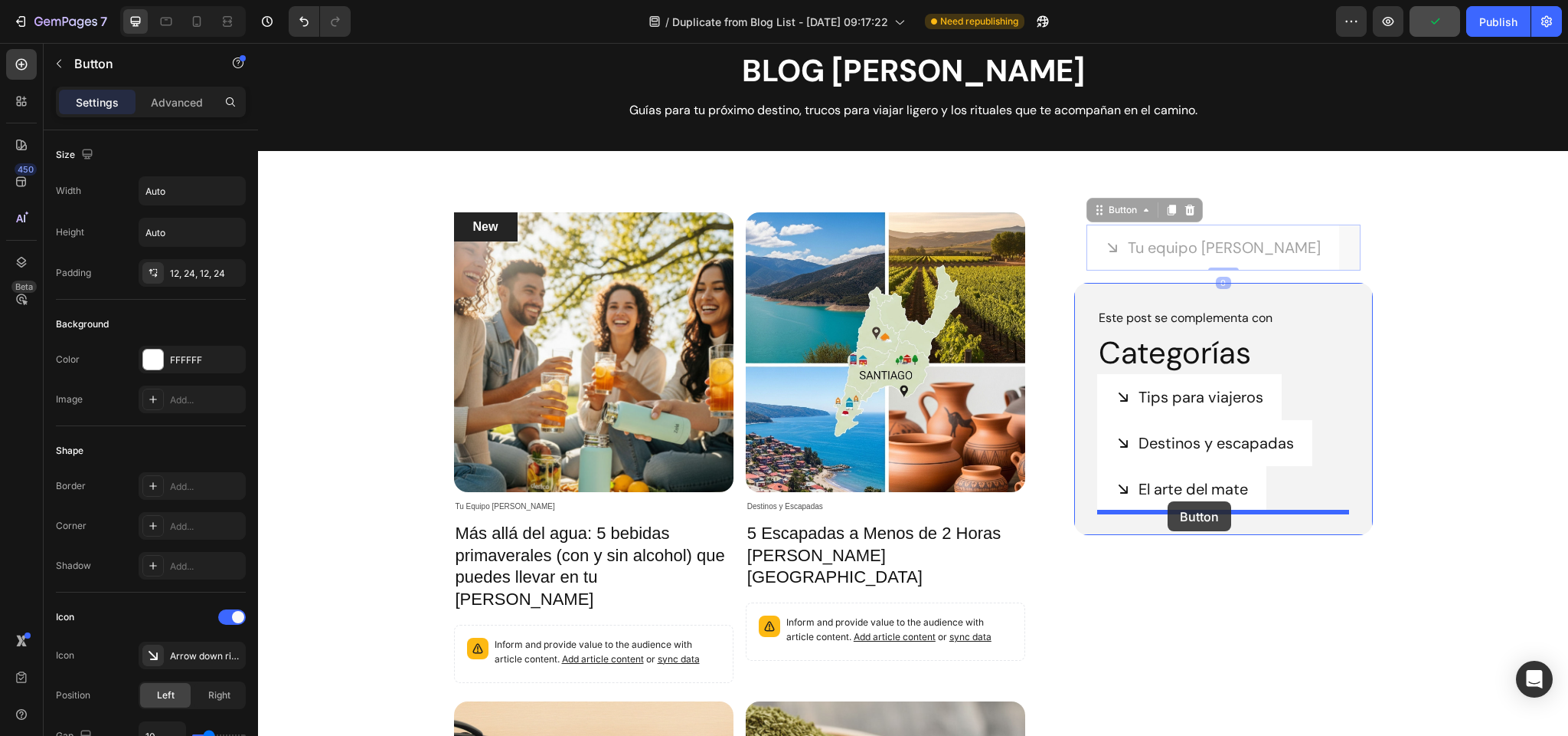
drag, startPoint x: 1111, startPoint y: 218, endPoint x: 1168, endPoint y: 501, distance: 288.7
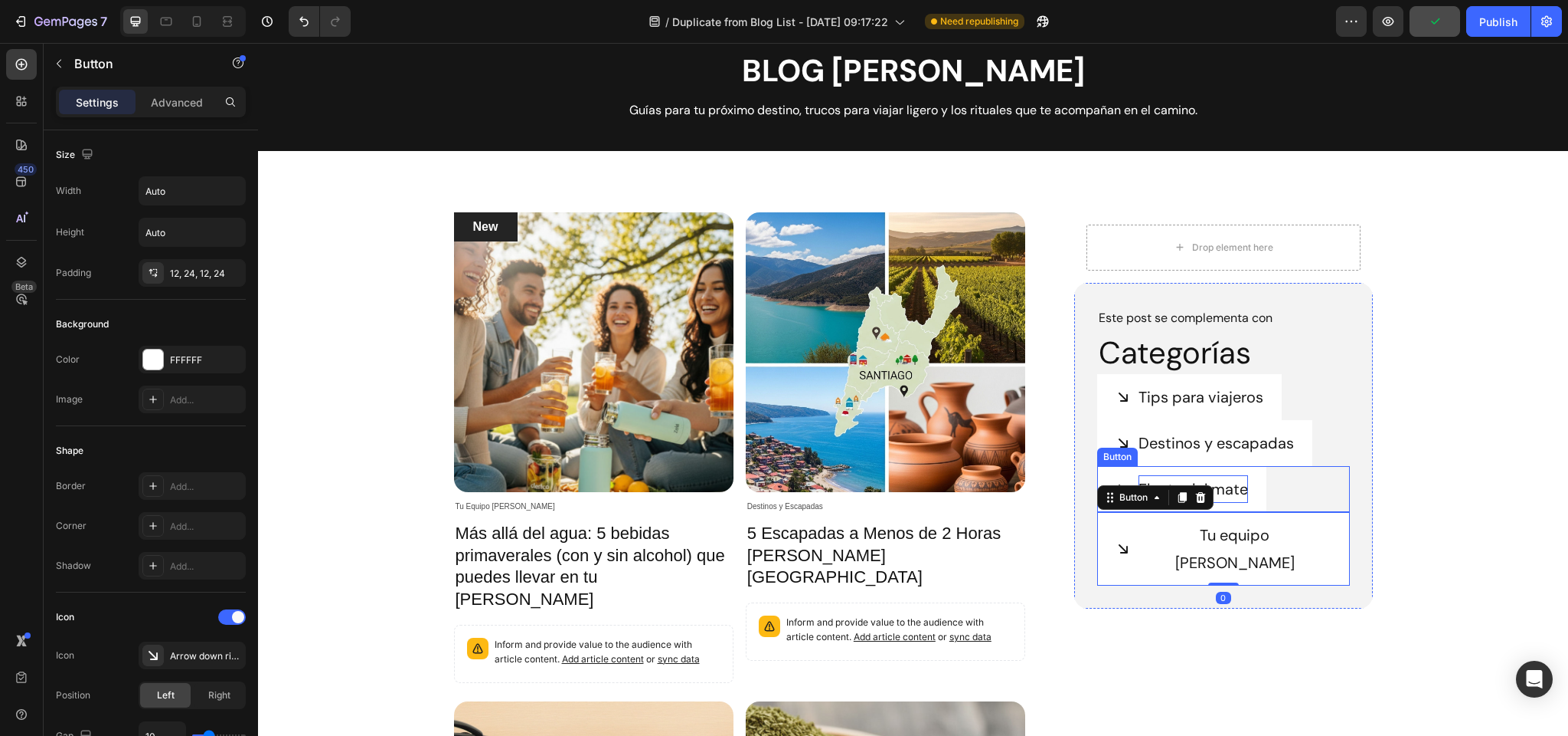
scroll to position [39, 0]
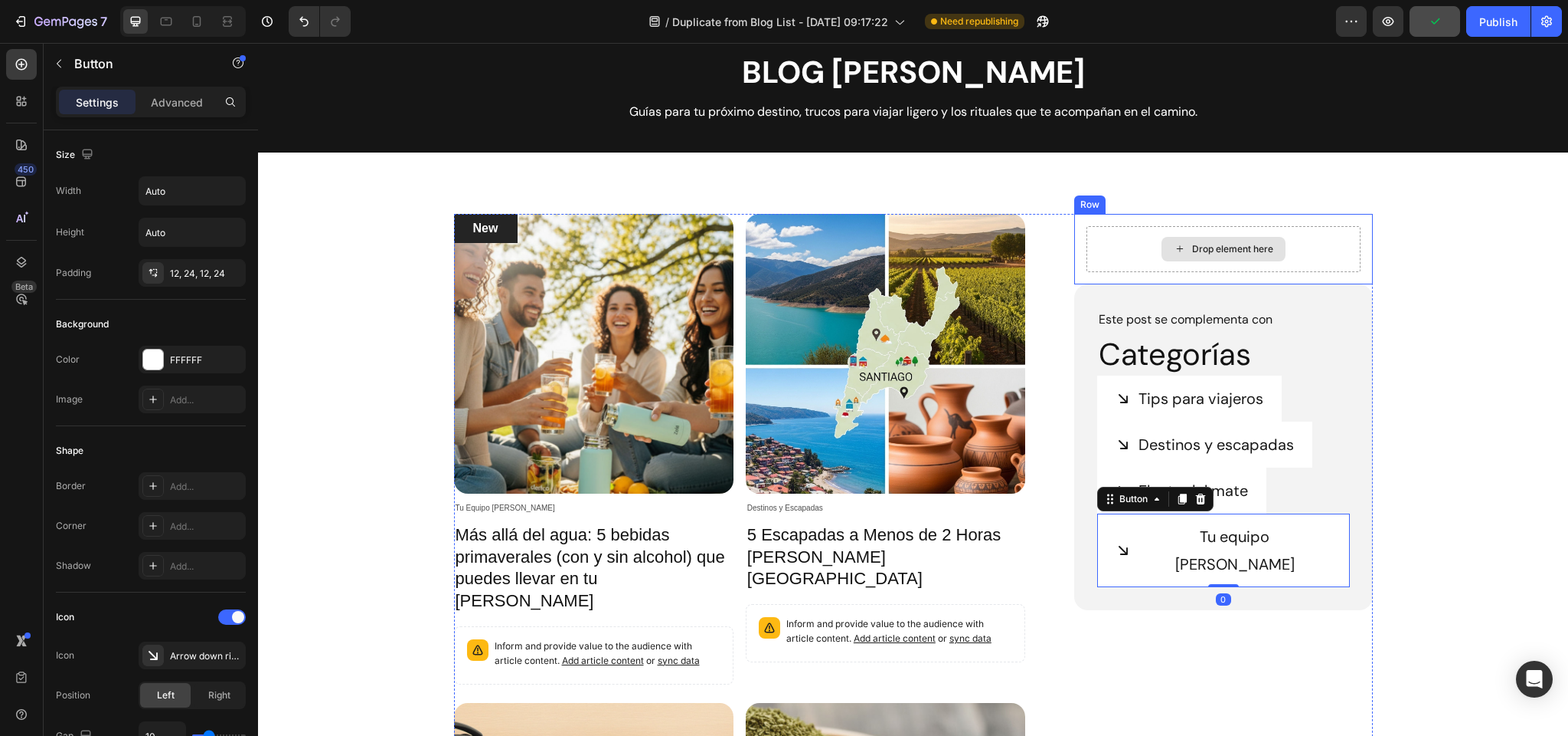
click at [1142, 237] on div "Drop element here" at bounding box center [1223, 249] width 273 height 46
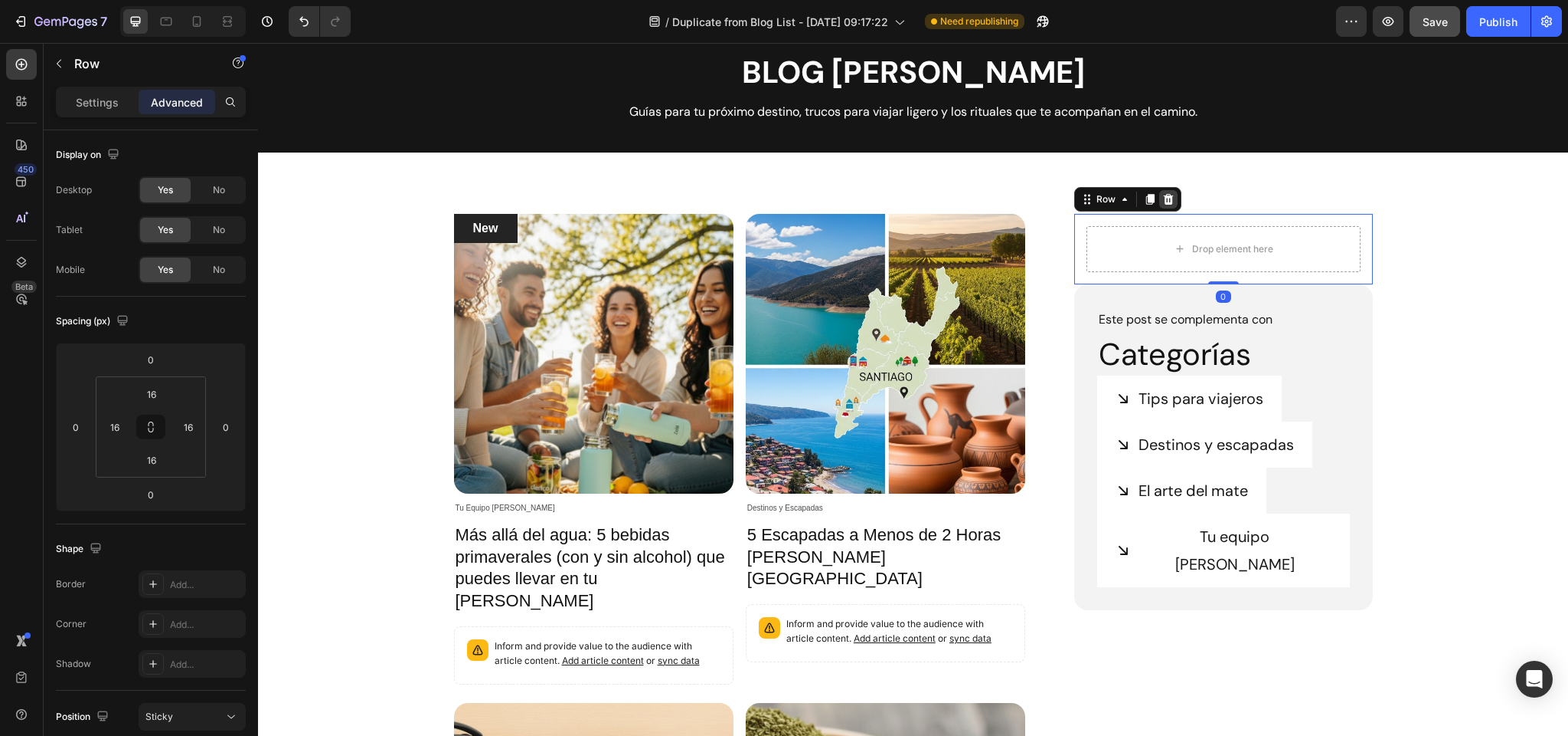
click at [1171, 199] on icon at bounding box center [1169, 199] width 10 height 10
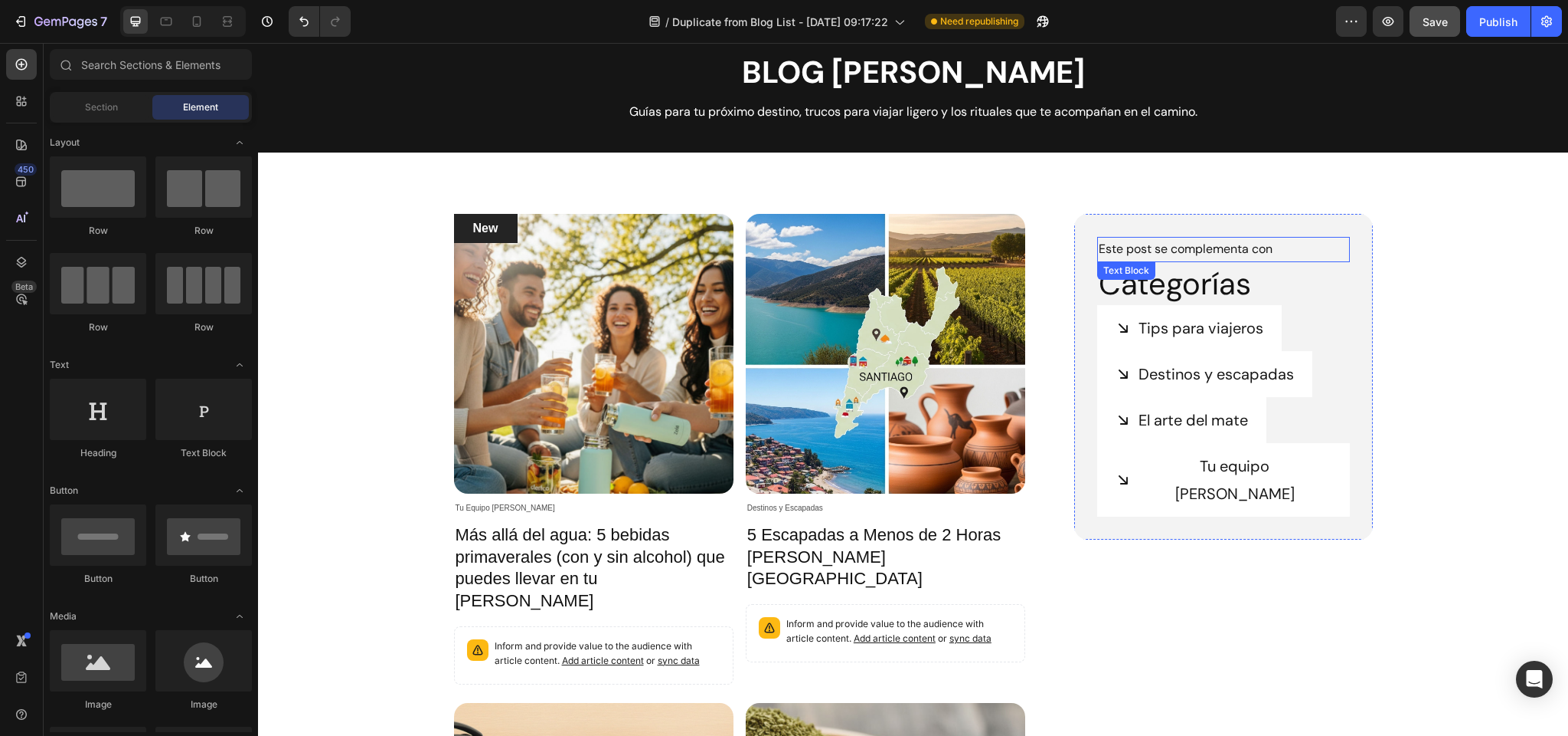
click at [1171, 246] on p "Este post se complementa con" at bounding box center [1223, 250] width 249 height 23
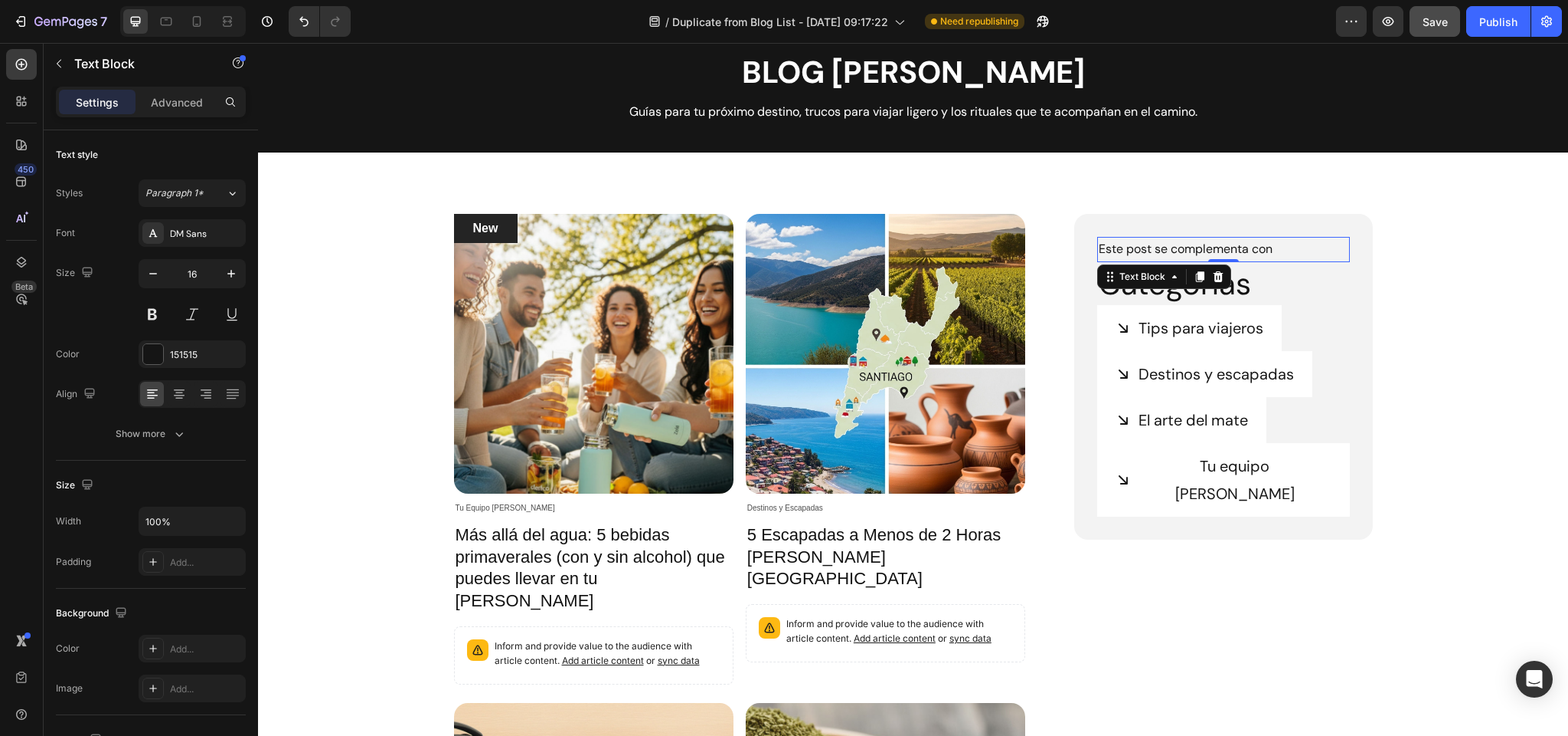
click at [1219, 273] on icon at bounding box center [1219, 275] width 10 height 10
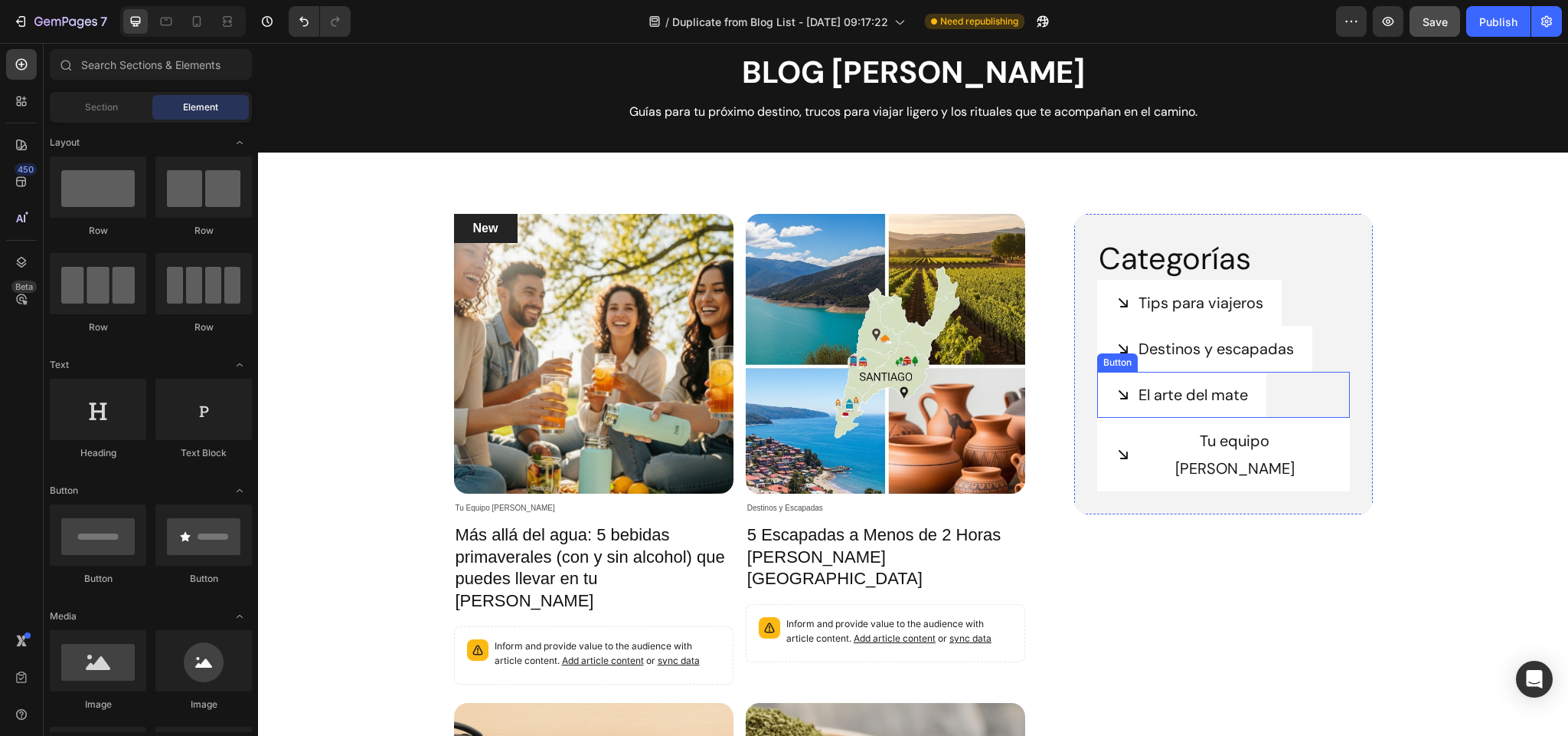
scroll to position [37, 0]
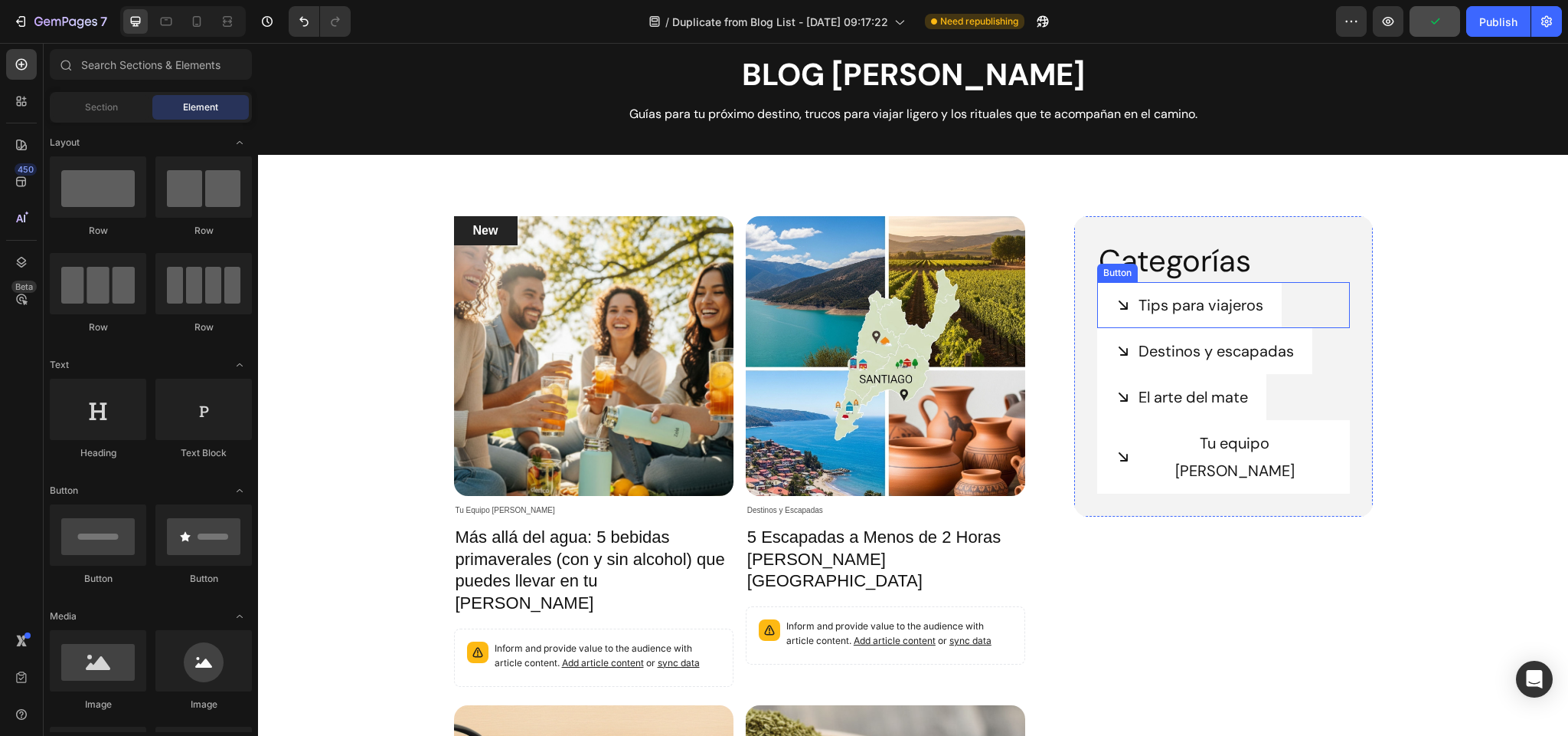
click at [1129, 303] on icon at bounding box center [1123, 305] width 15 height 15
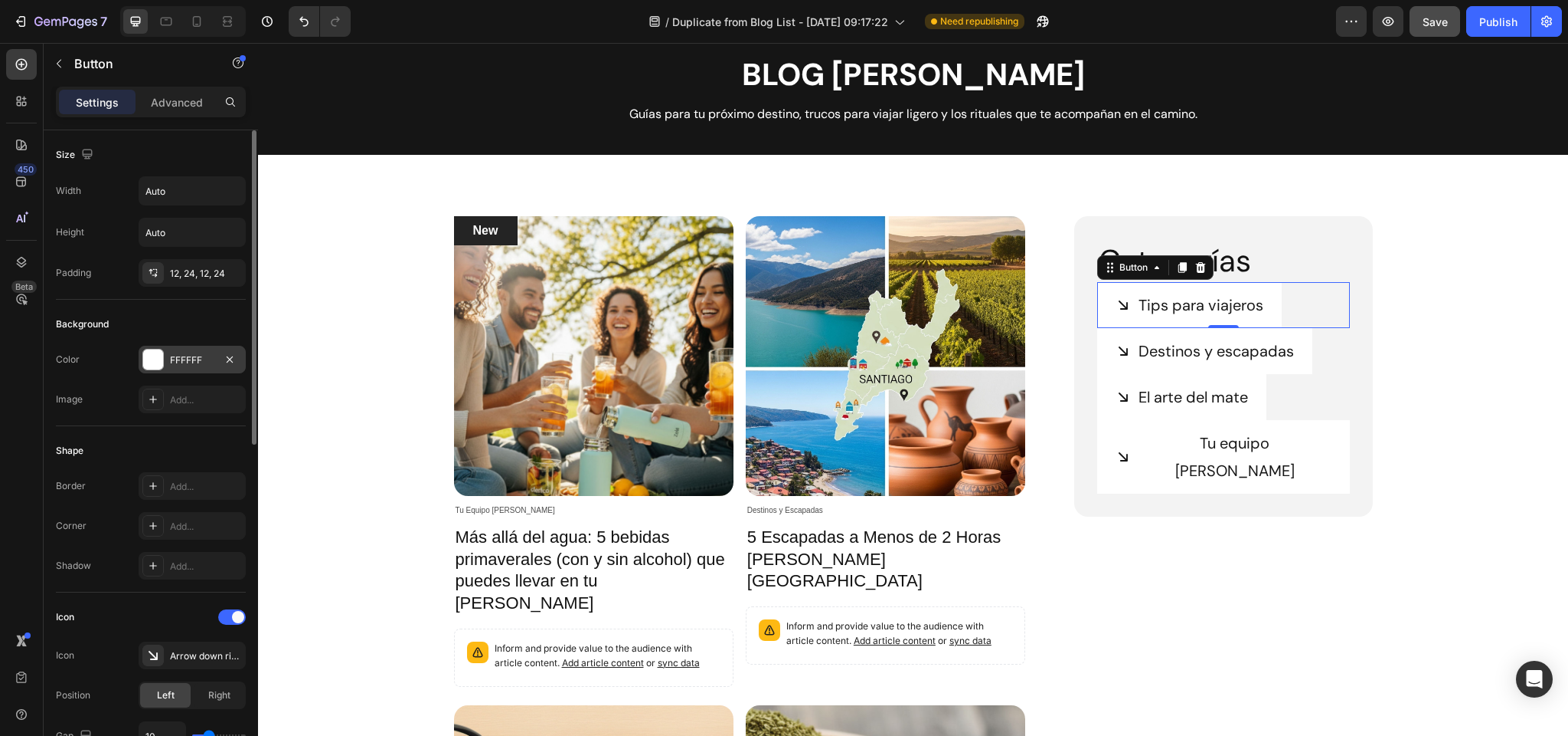
click at [157, 355] on div at bounding box center [153, 359] width 20 height 20
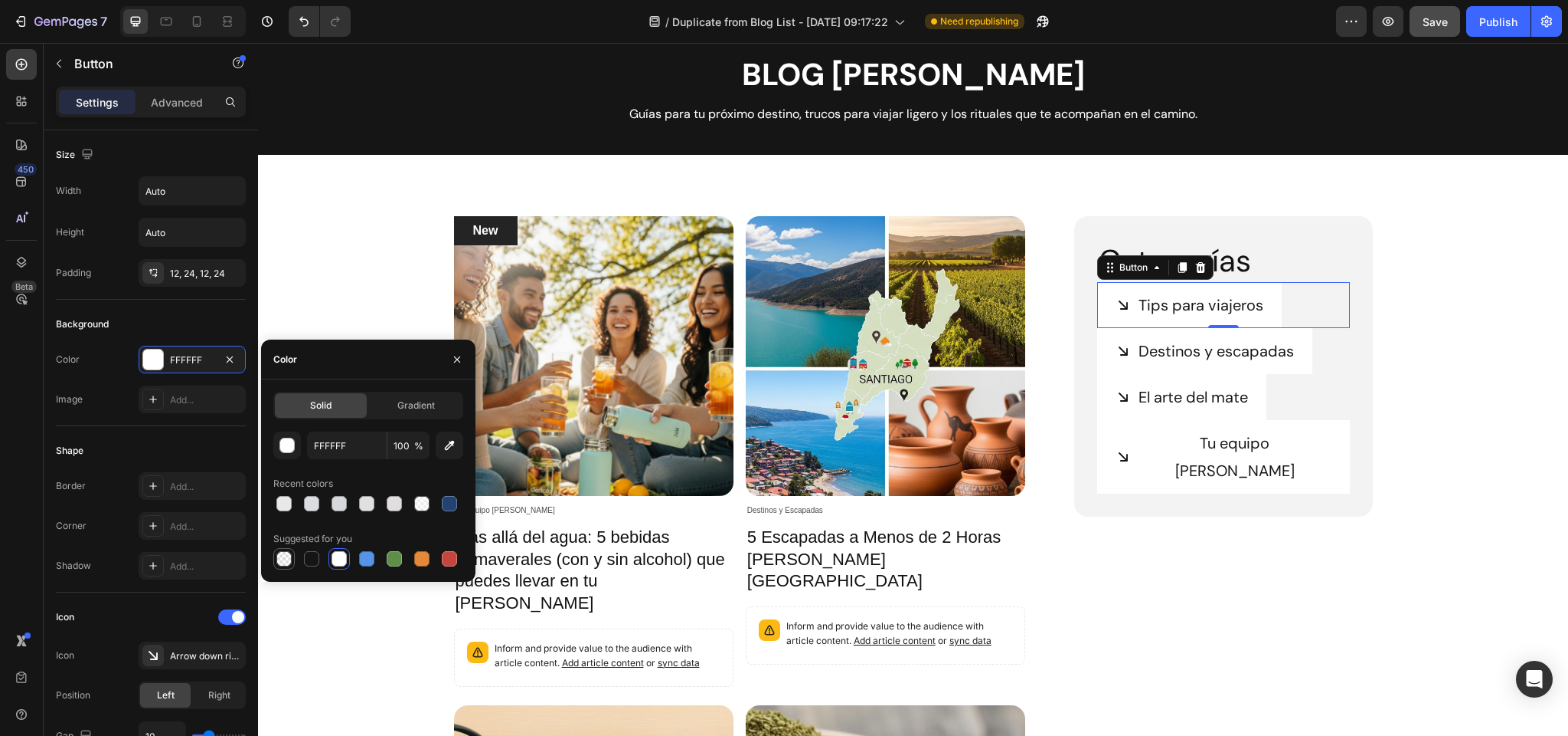
click at [281, 554] on div at bounding box center [284, 559] width 15 height 15
type input "000000"
type input "0"
click at [1116, 348] on icon at bounding box center [1123, 351] width 15 height 15
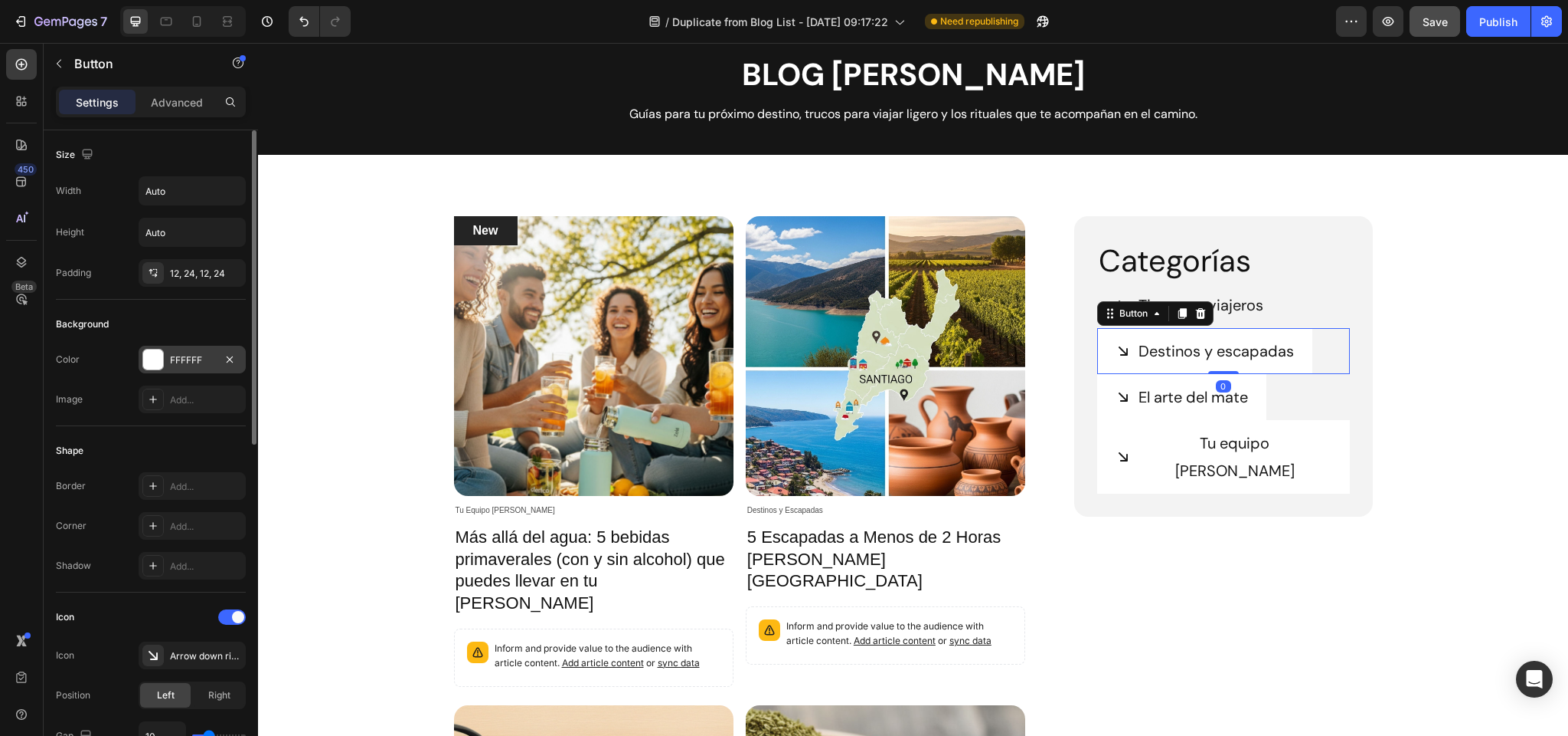
click at [180, 357] on div "FFFFFF" at bounding box center [192, 360] width 44 height 14
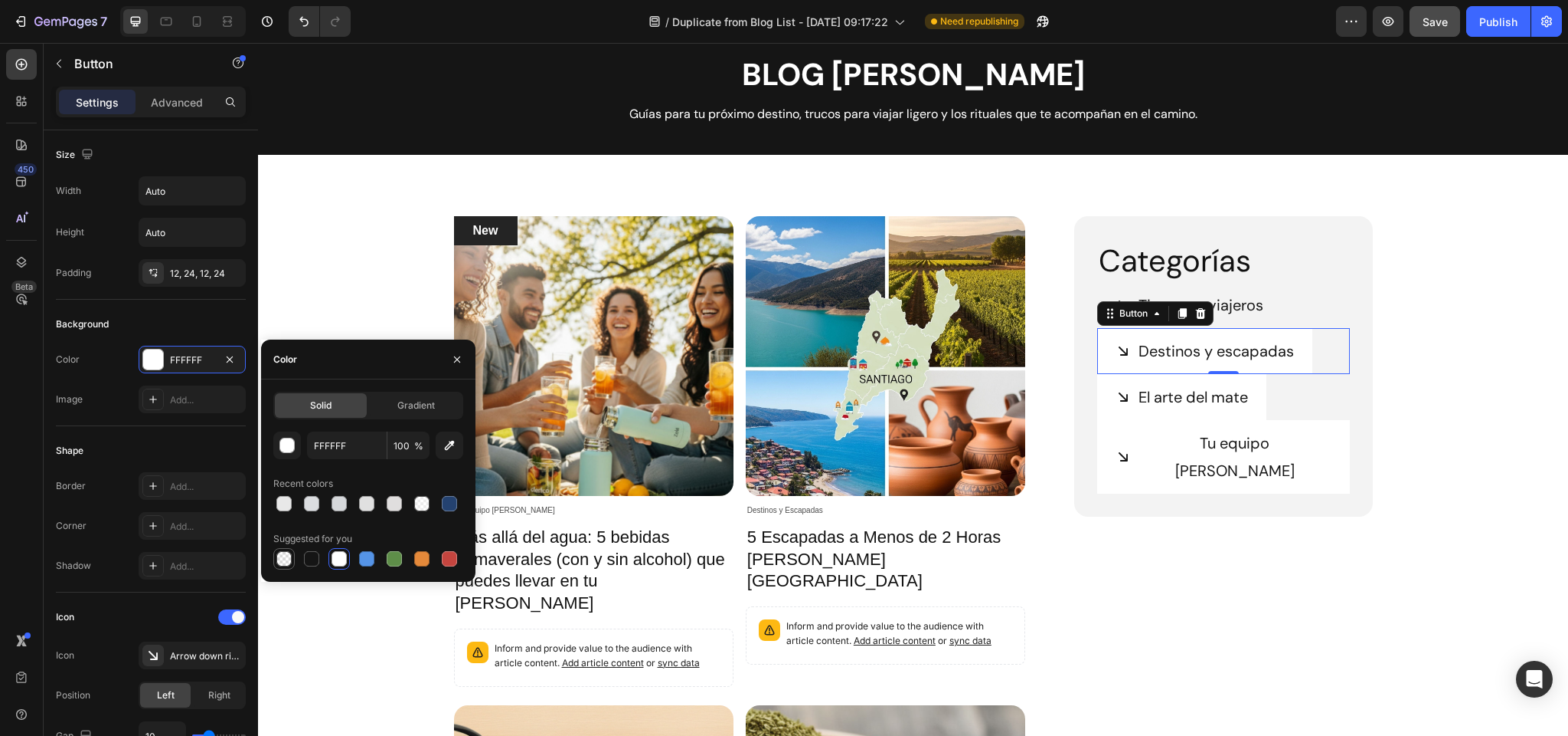
click at [278, 559] on div at bounding box center [284, 559] width 15 height 15
type input "000000"
type input "0"
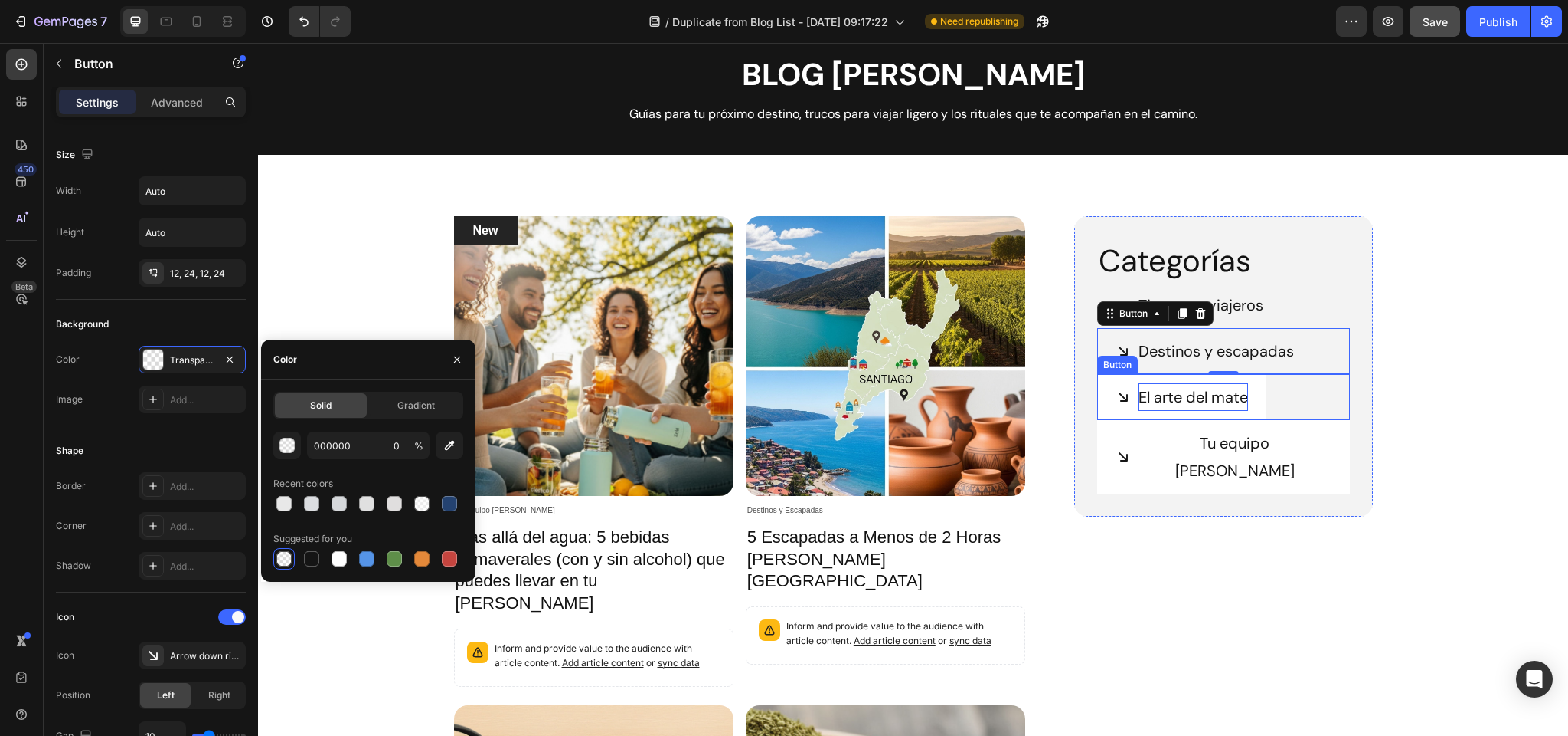
click at [1173, 389] on p "El arte del mate" at bounding box center [1193, 397] width 109 height 27
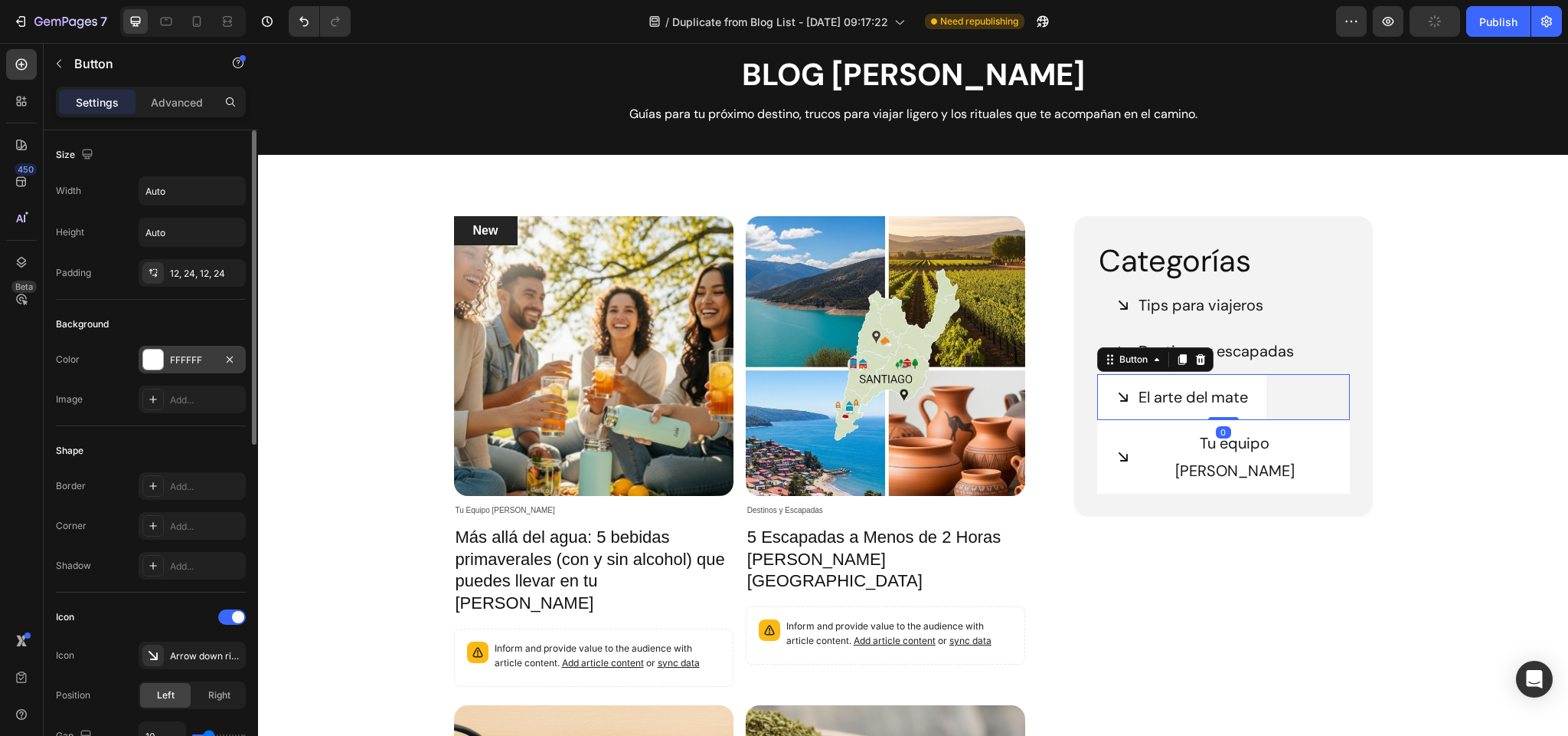
click at [155, 357] on div at bounding box center [153, 359] width 20 height 20
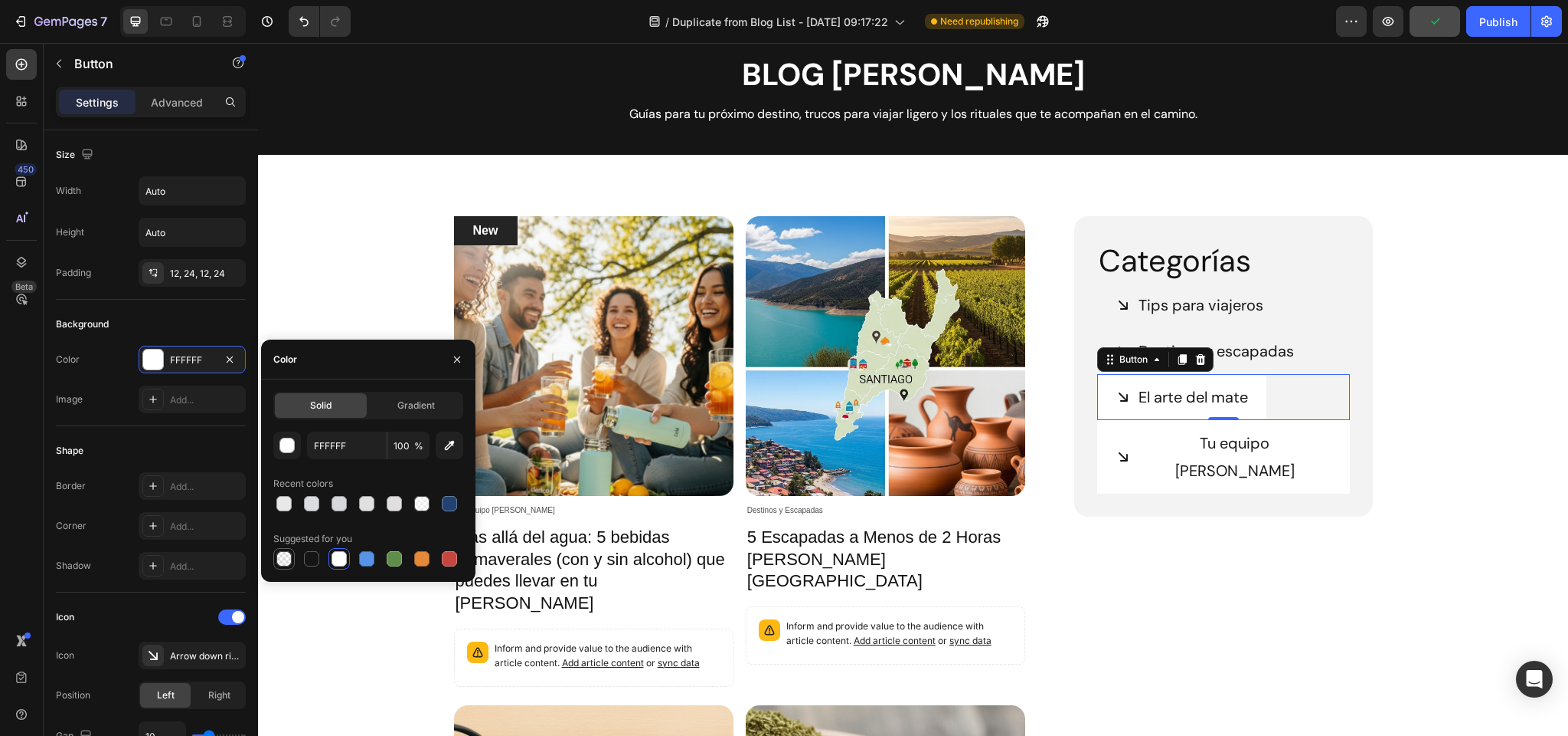
click at [282, 557] on div at bounding box center [284, 559] width 15 height 15
type input "000000"
type input "0"
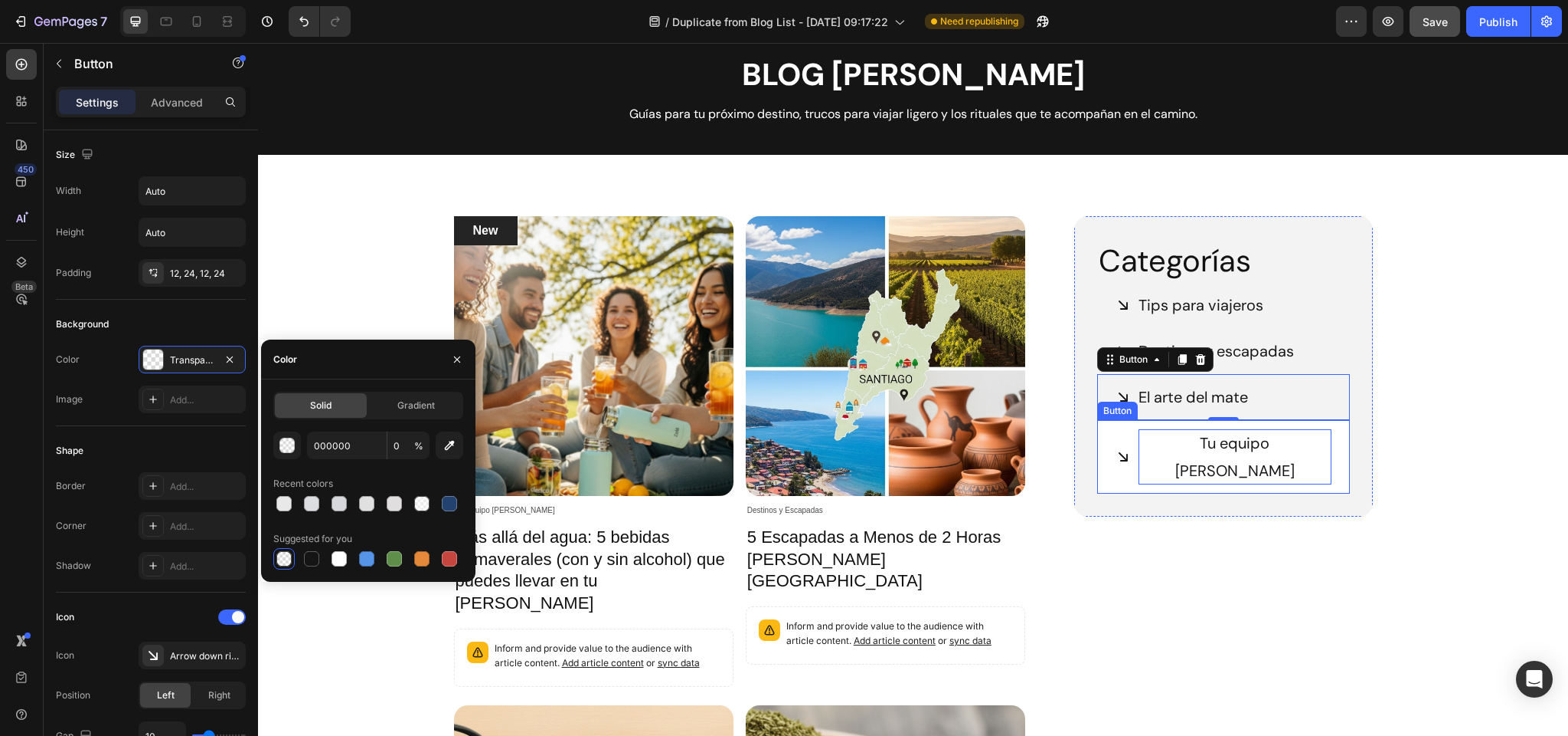
click at [1141, 441] on p "Tu equipo Zola" at bounding box center [1235, 456] width 192 height 56
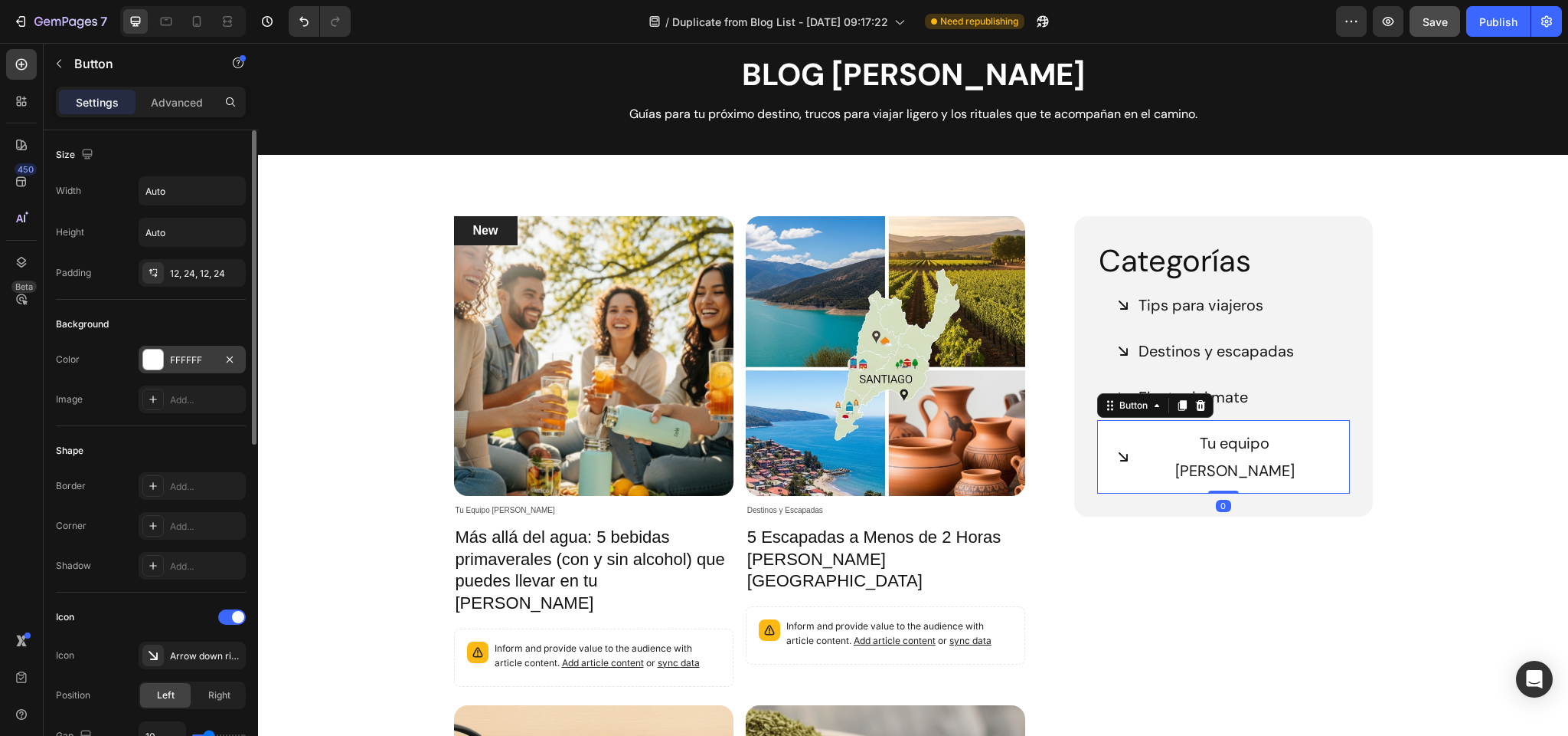
click at [179, 353] on div "FFFFFF" at bounding box center [192, 360] width 44 height 14
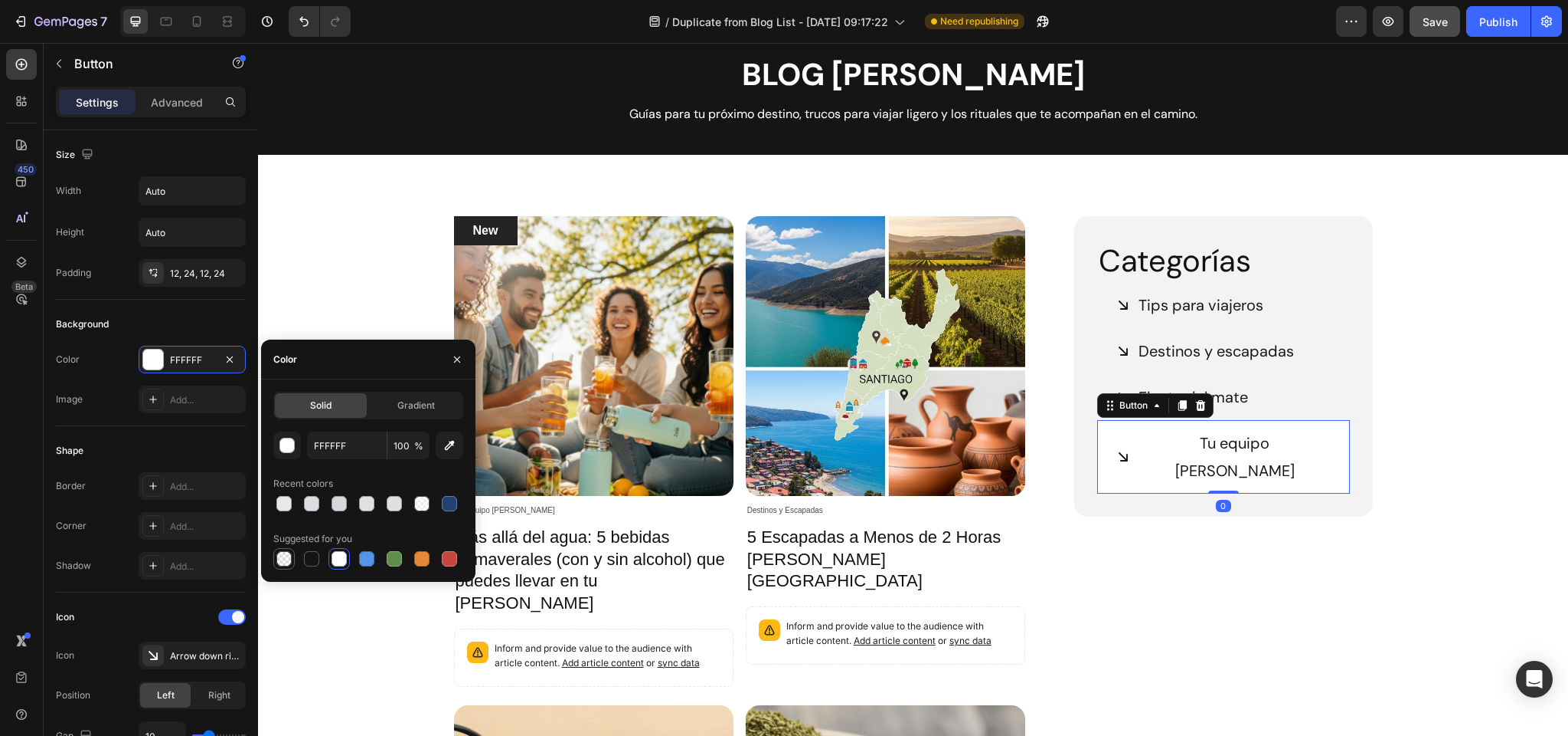
click at [284, 559] on div at bounding box center [284, 559] width 15 height 15
type input "000000"
type input "0"
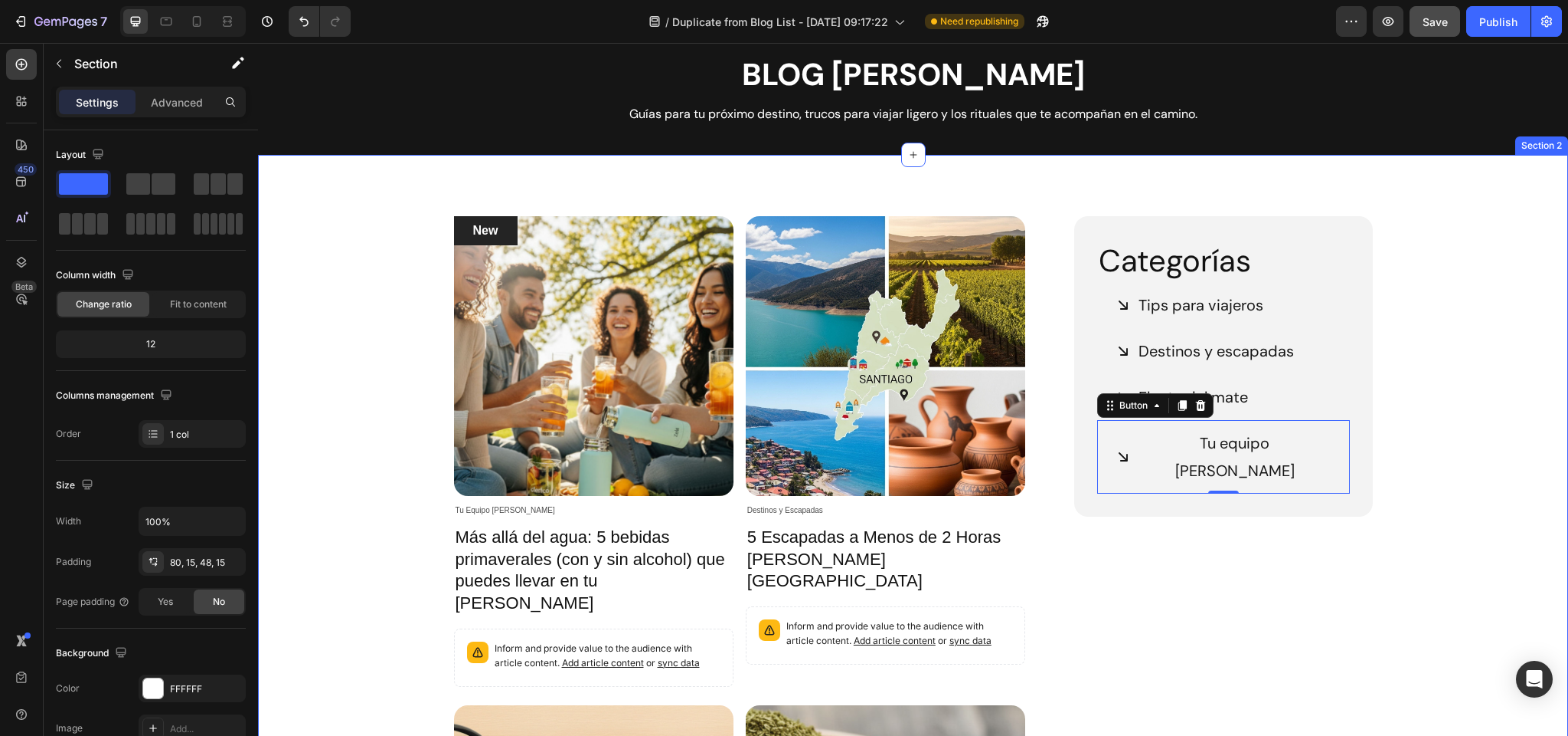
click at [1509, 399] on div "New Text block Row Article Image Tu Equipo Zola Article Category Row Más allá d…" at bounding box center [913, 692] width 1287 height 952
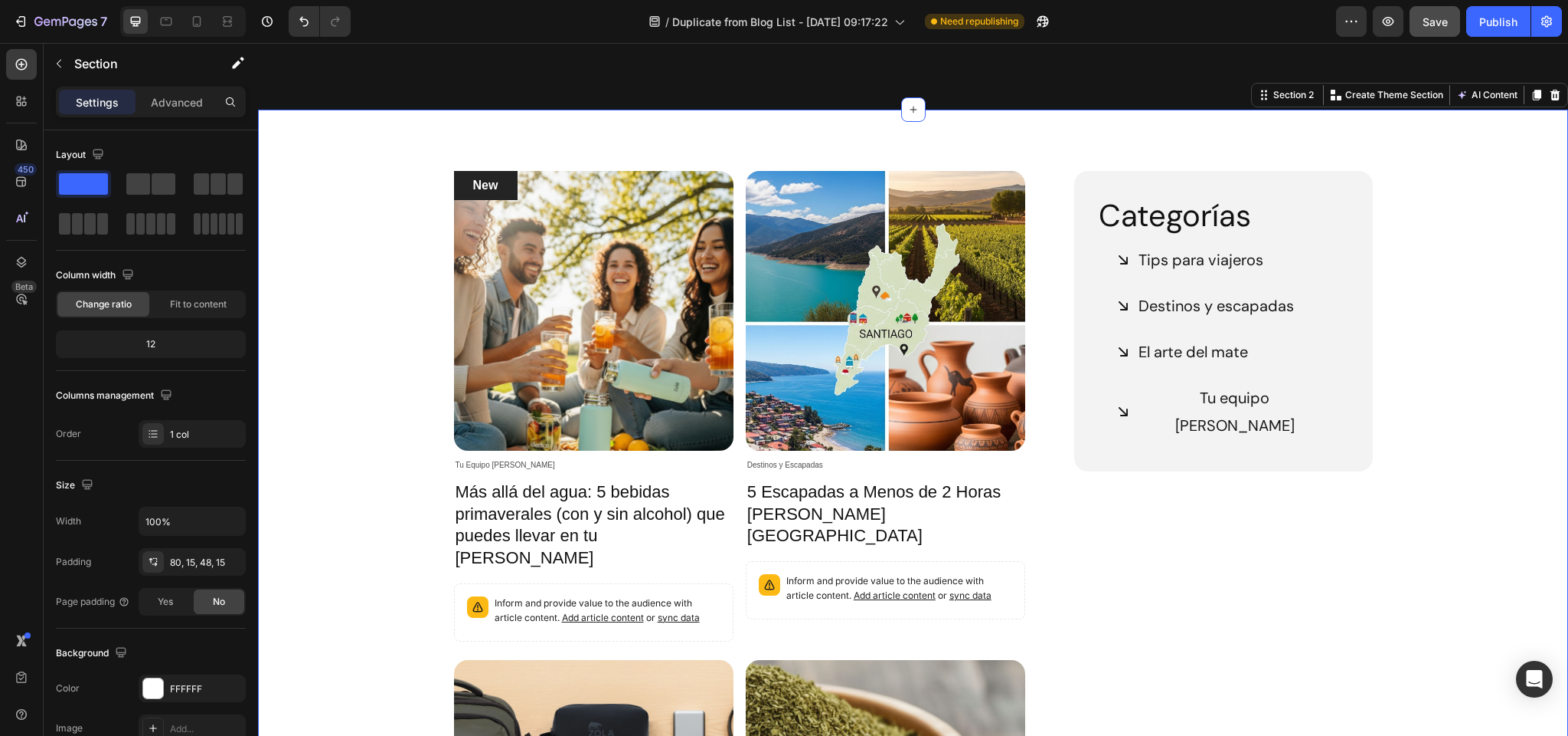
scroll to position [0, 0]
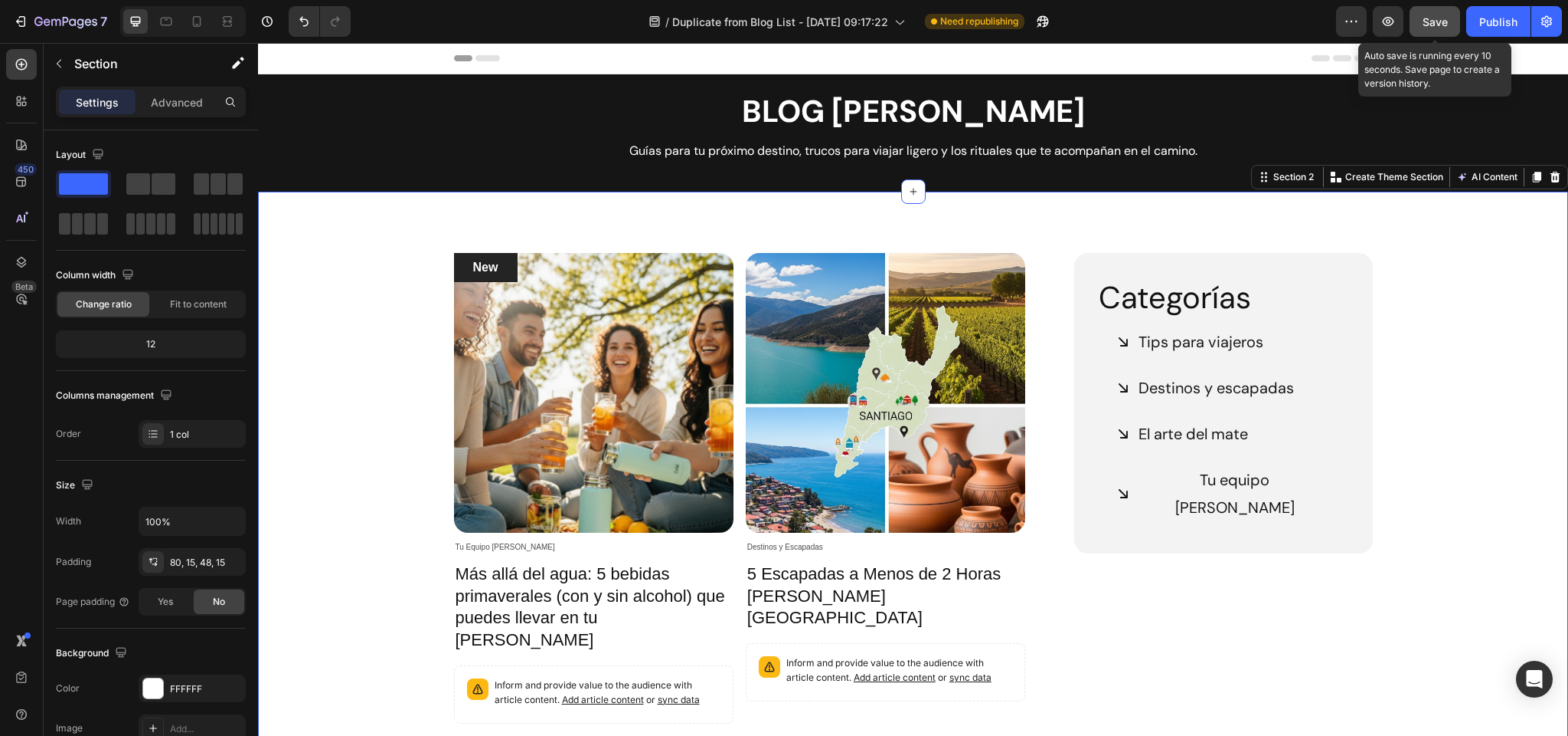
click at [1420, 25] on button "Save" at bounding box center [1435, 22] width 51 height 31
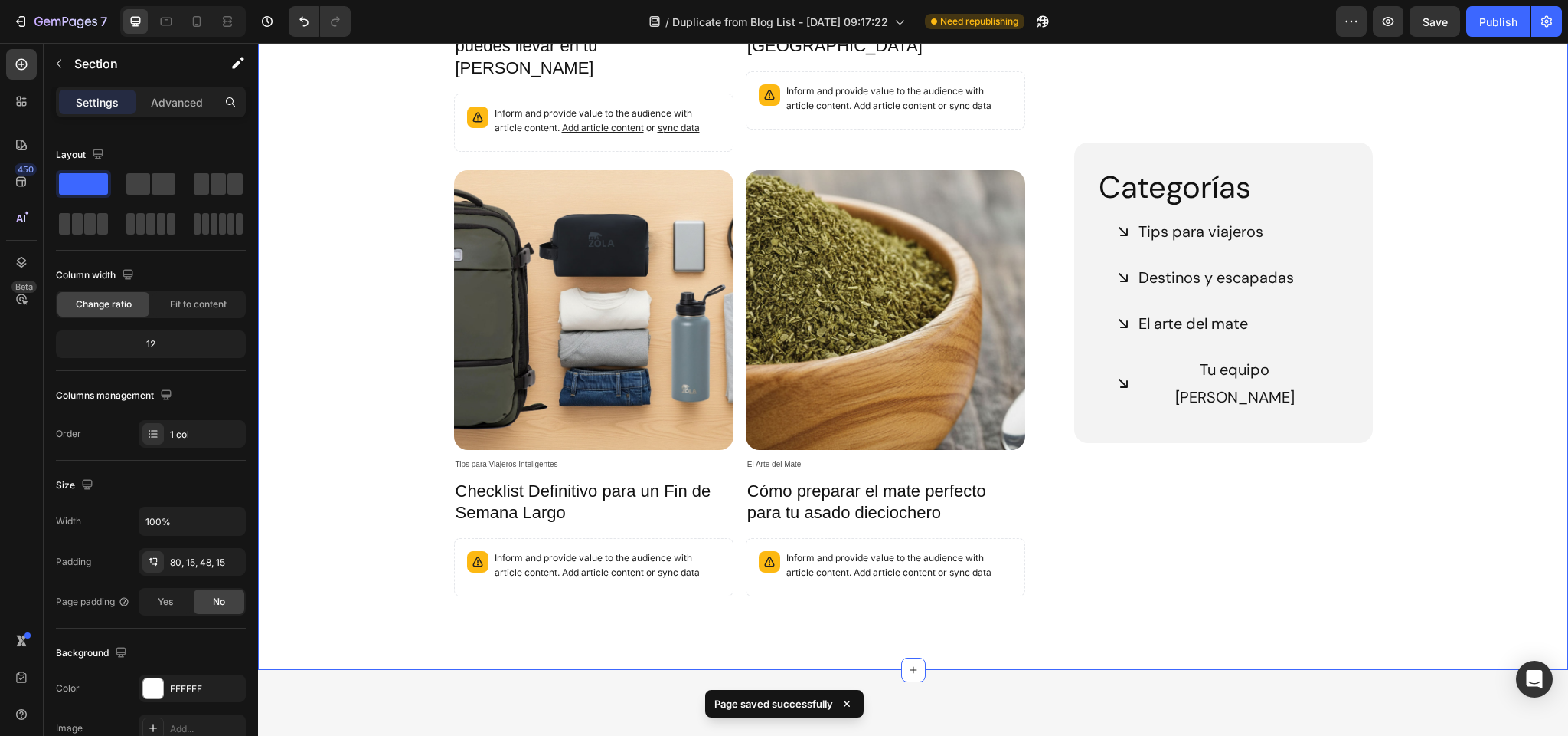
scroll to position [575, 0]
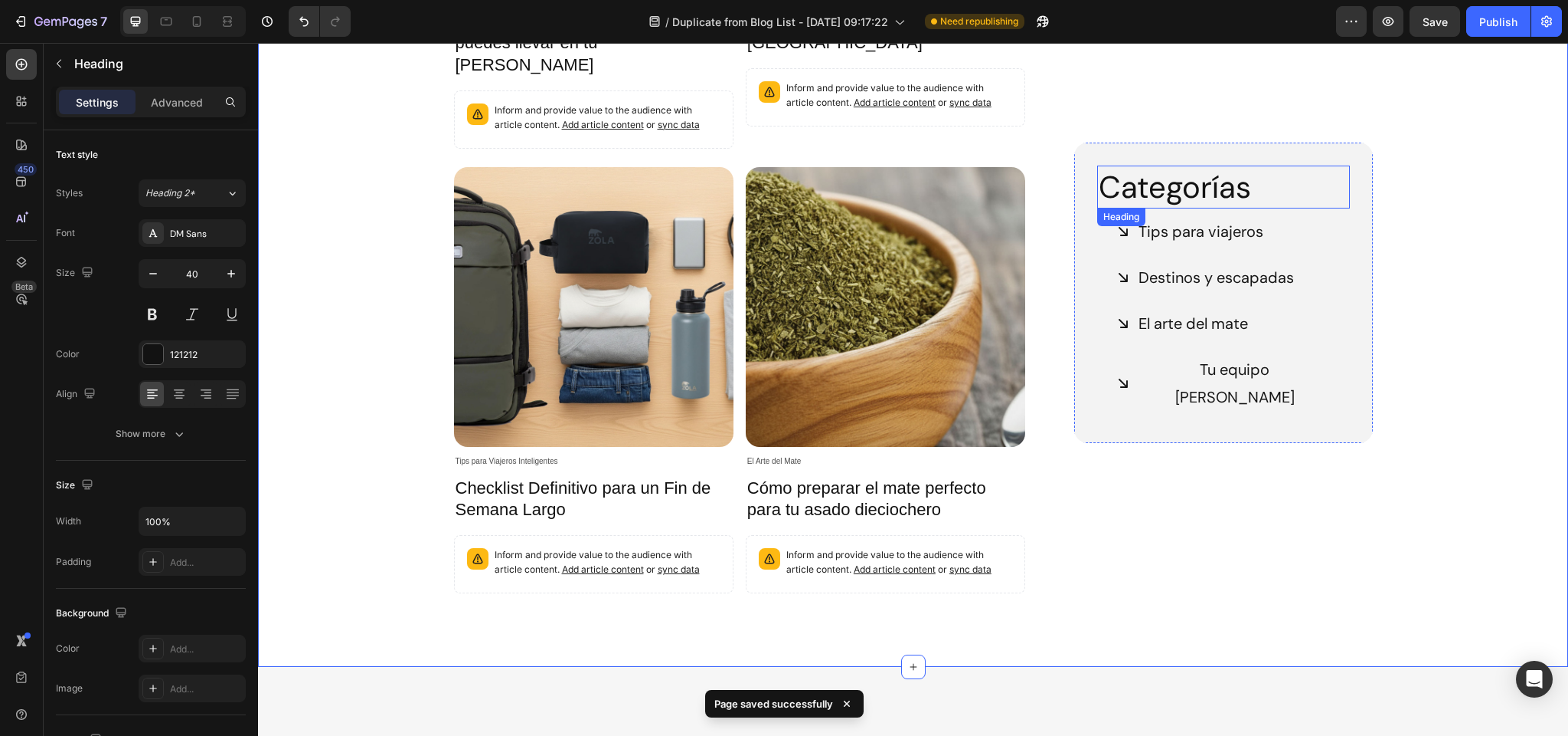
click at [1147, 190] on h2 "Categorías" at bounding box center [1223, 188] width 252 height 43
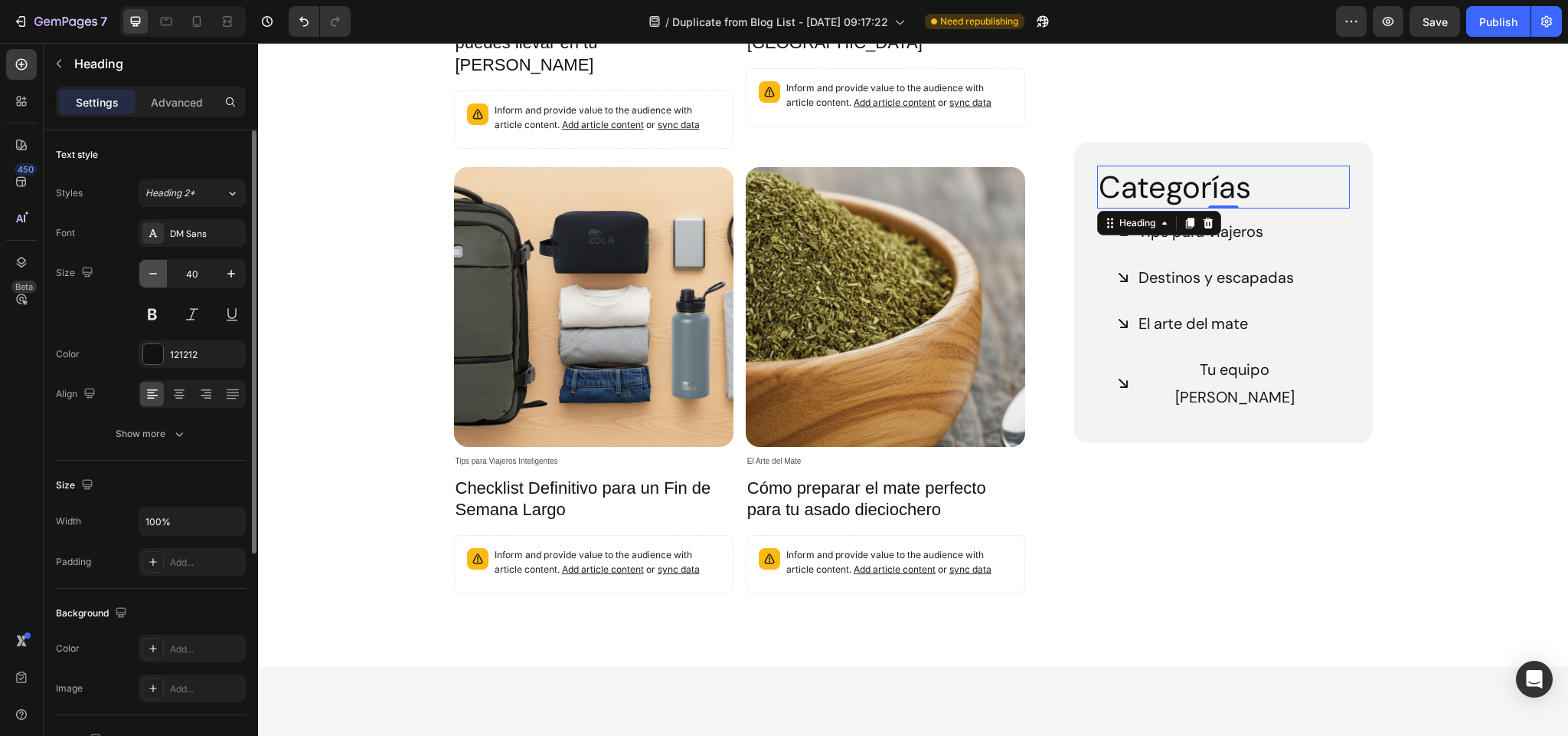
click at [154, 273] on icon "button" at bounding box center [154, 273] width 15 height 15
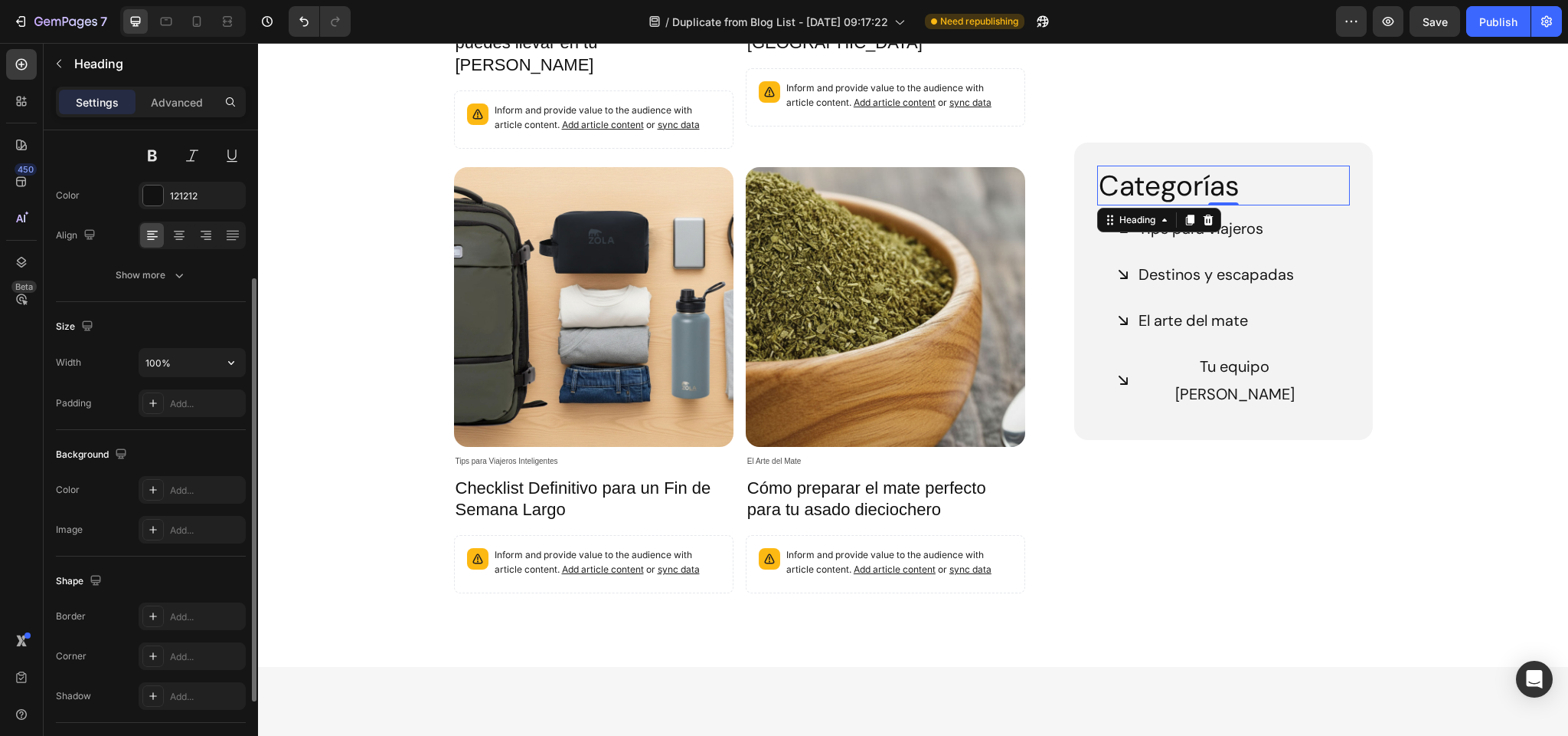
scroll to position [155, 0]
click at [162, 273] on div "Show more" at bounding box center [152, 278] width 72 height 15
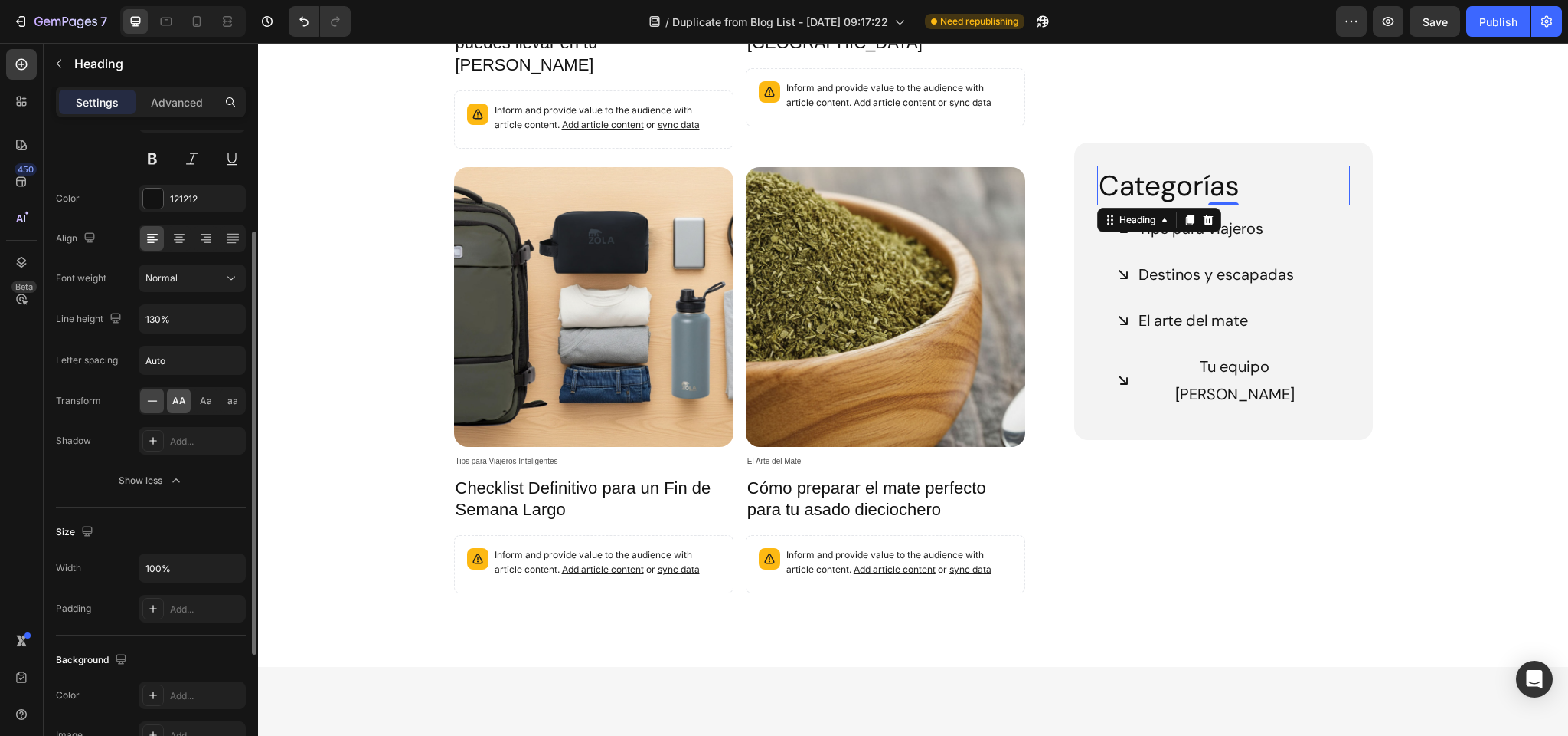
click at [170, 402] on div "AA" at bounding box center [178, 401] width 24 height 25
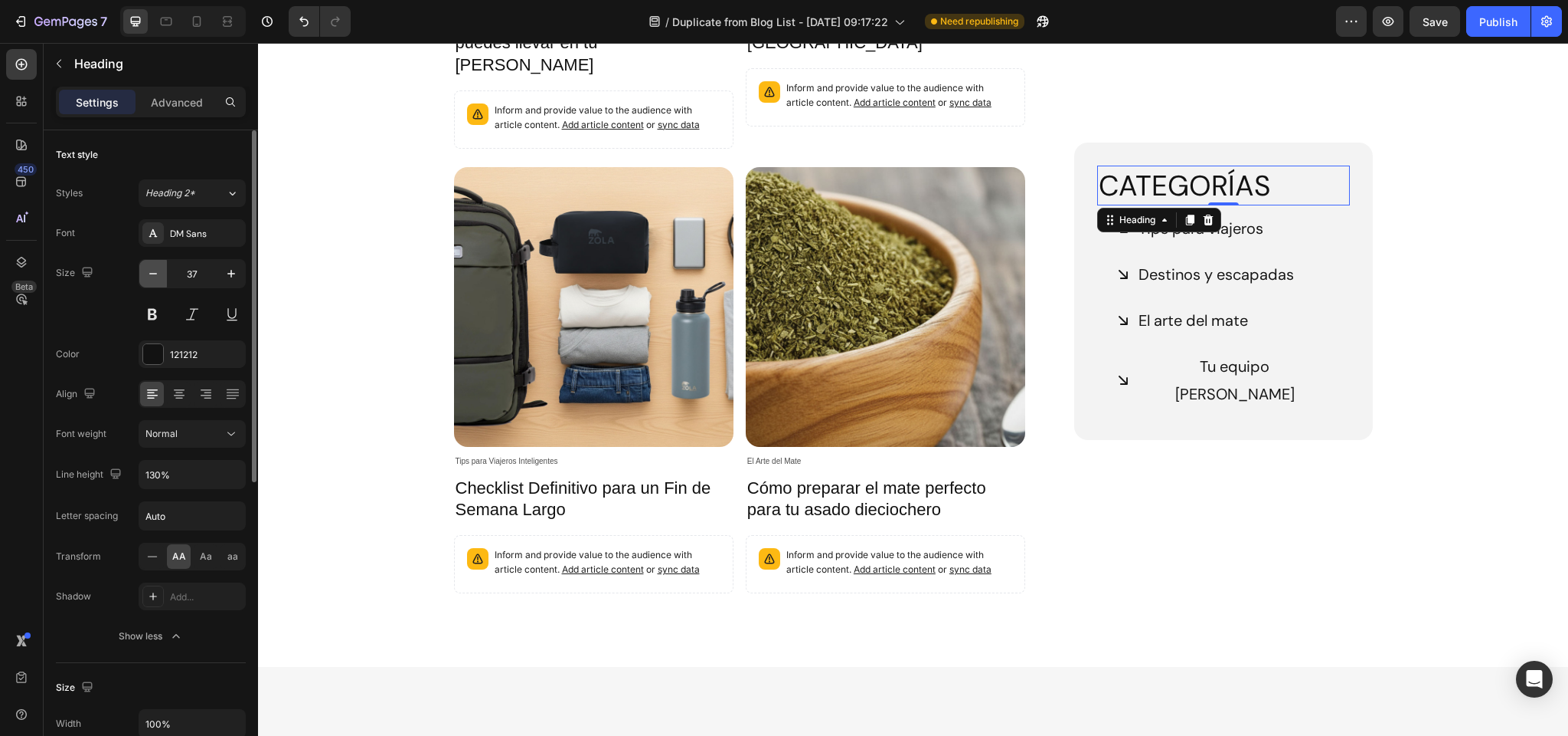
click at [152, 270] on icon "button" at bounding box center [154, 273] width 15 height 15
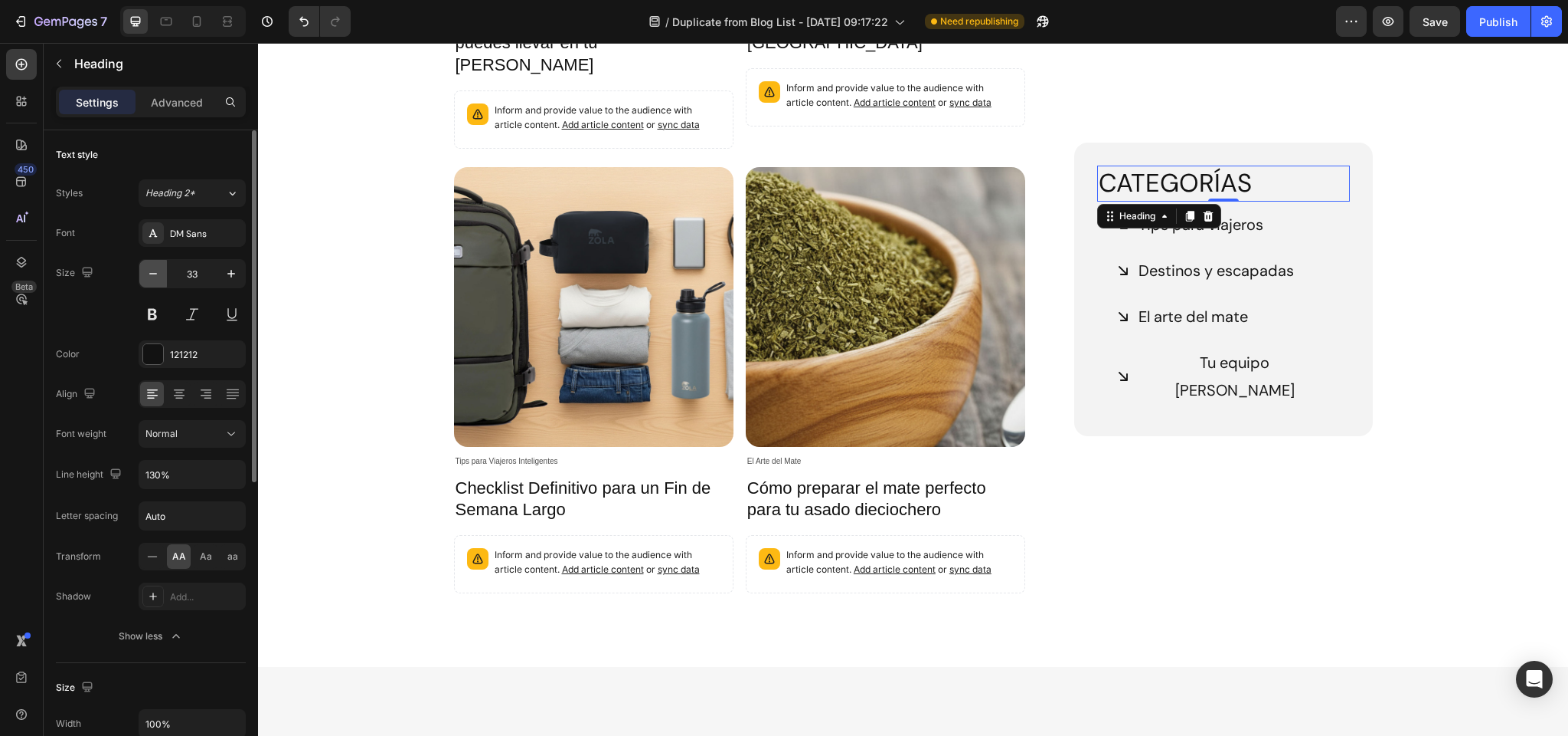
click at [152, 270] on icon "button" at bounding box center [154, 273] width 15 height 15
type input "30"
click at [179, 433] on div "Normal" at bounding box center [185, 433] width 78 height 14
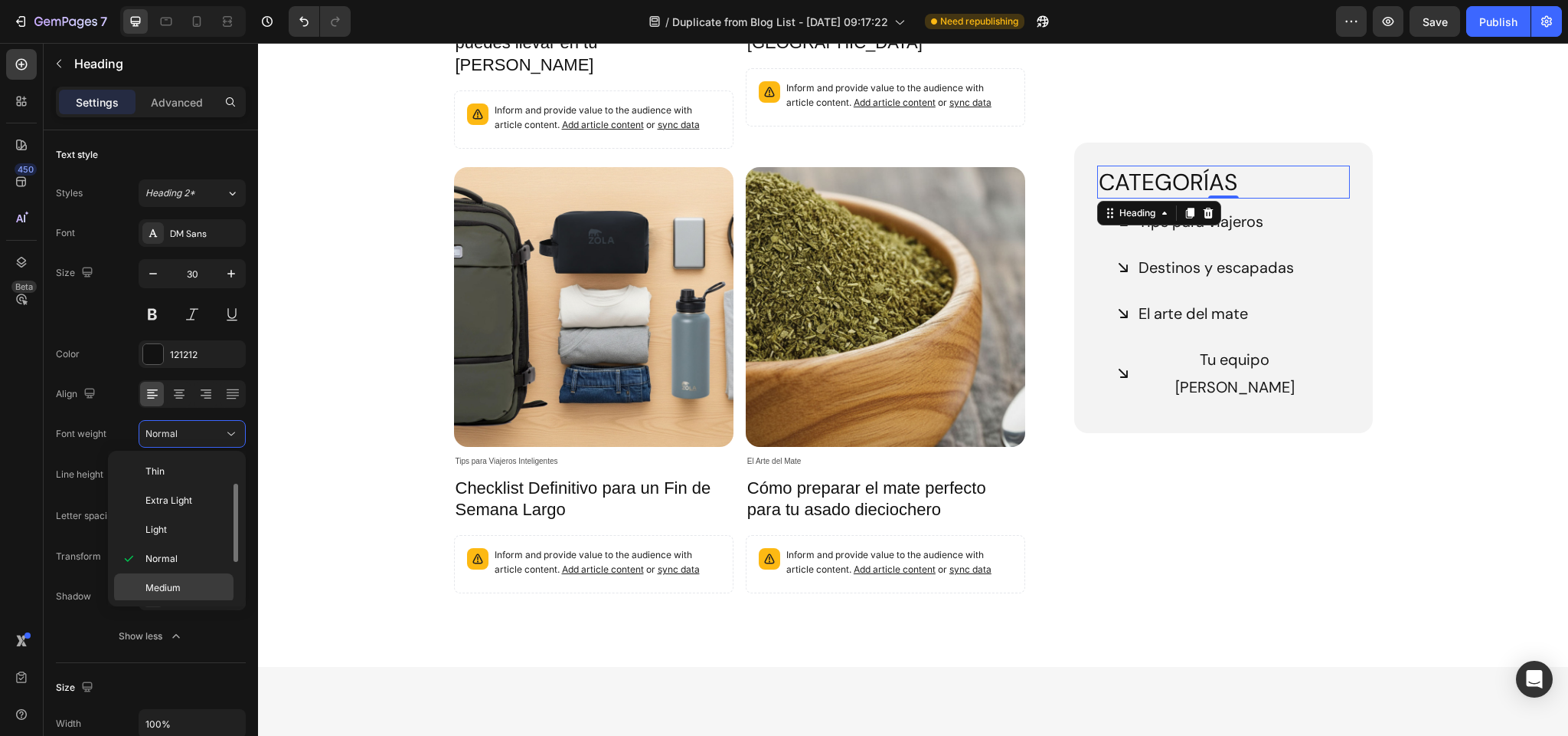
scroll to position [59, 0]
click at [177, 554] on span "Semi Bold" at bounding box center [168, 557] width 43 height 14
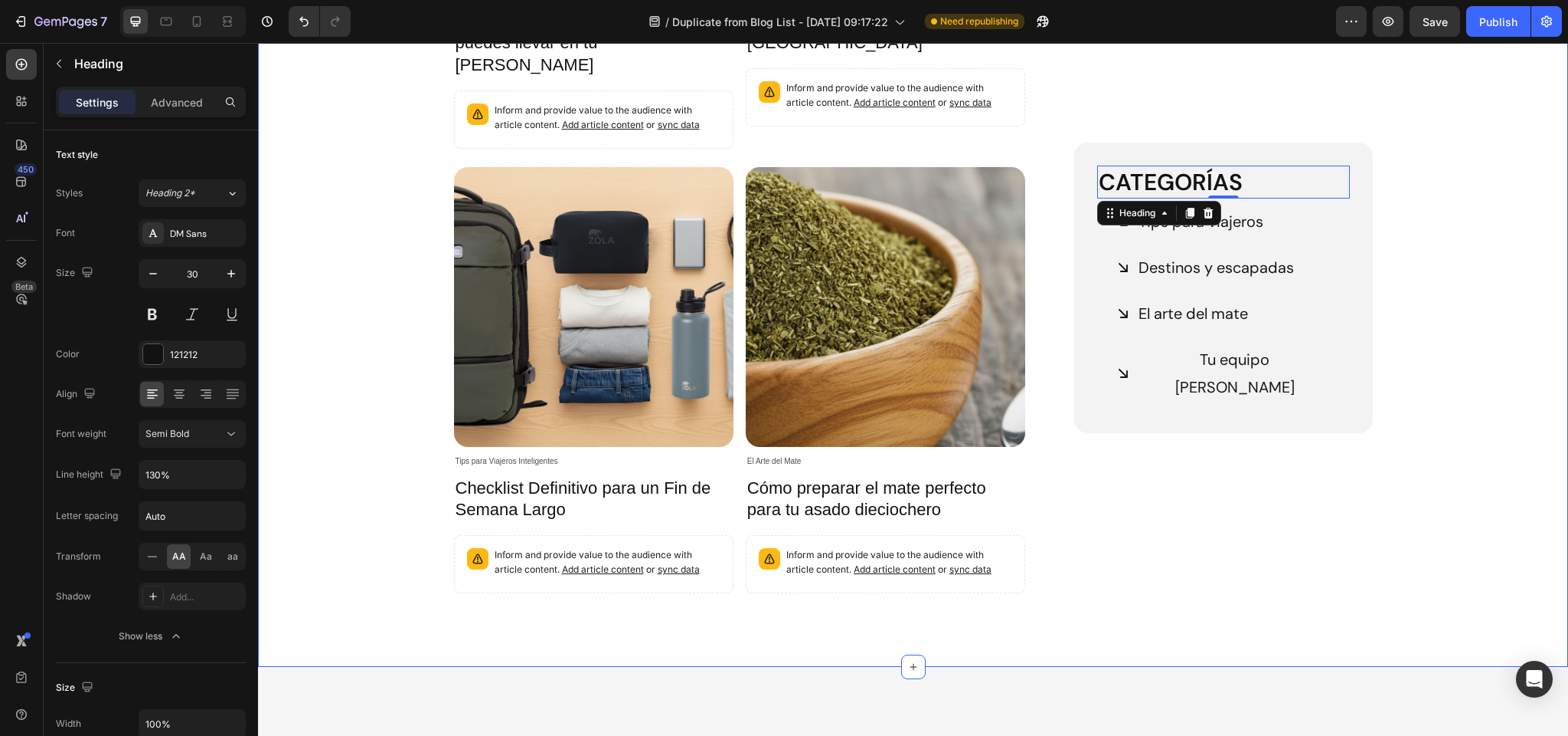
click at [1490, 199] on div "New Text block Row Article Image Tu Equipo Zola Article Category Row Más allá d…" at bounding box center [913, 154] width 1287 height 952
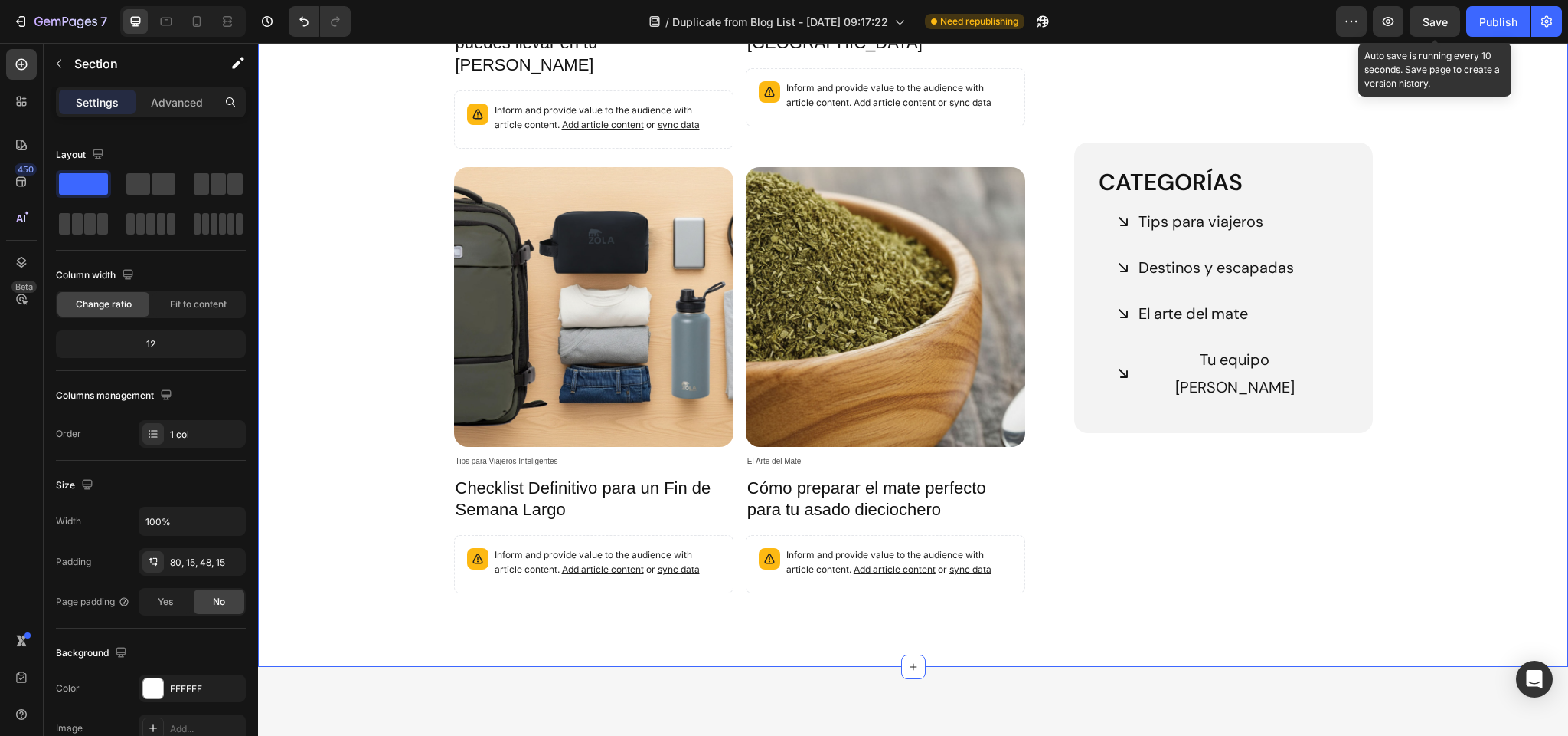
click at [1441, 19] on span "Save" at bounding box center [1435, 22] width 25 height 13
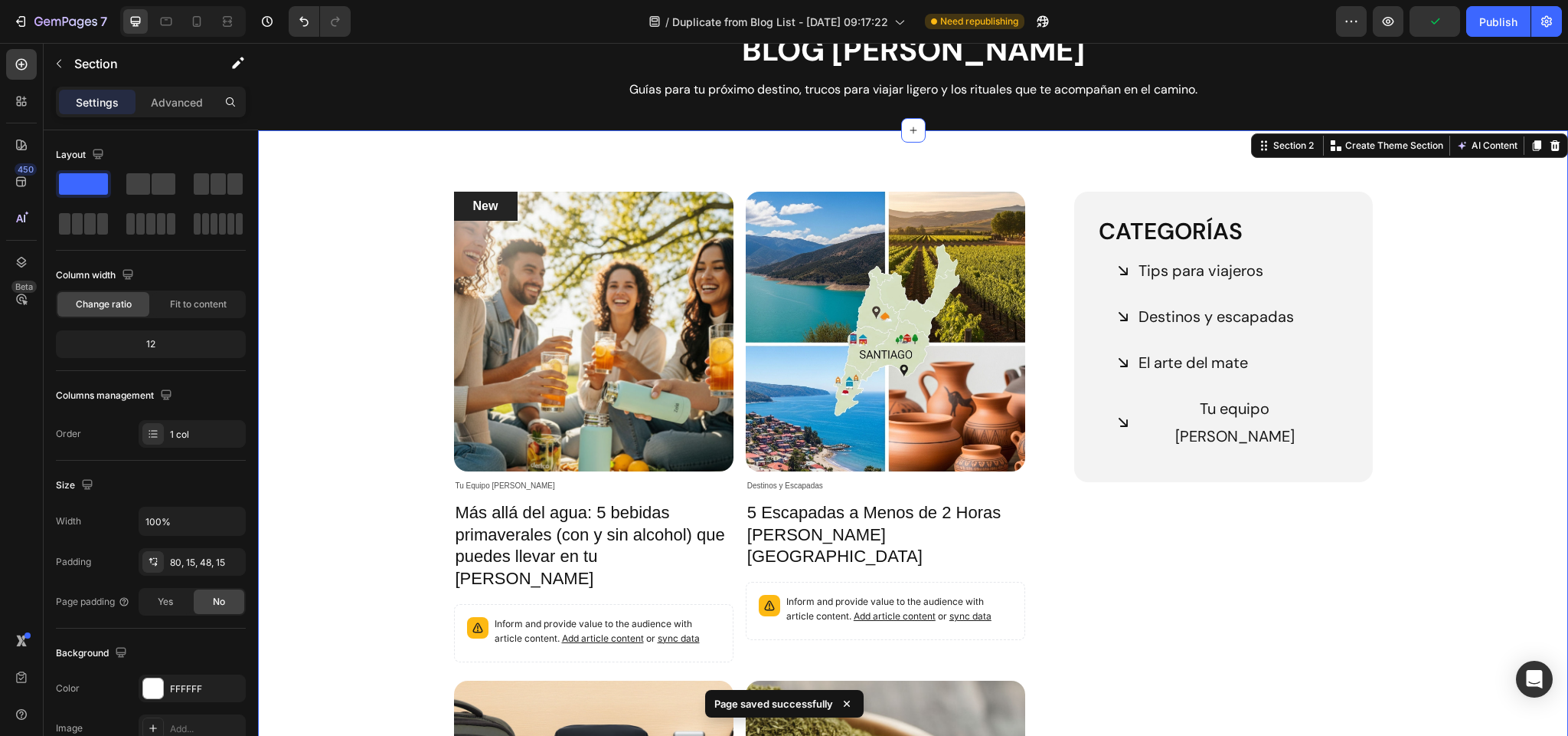
scroll to position [0, 0]
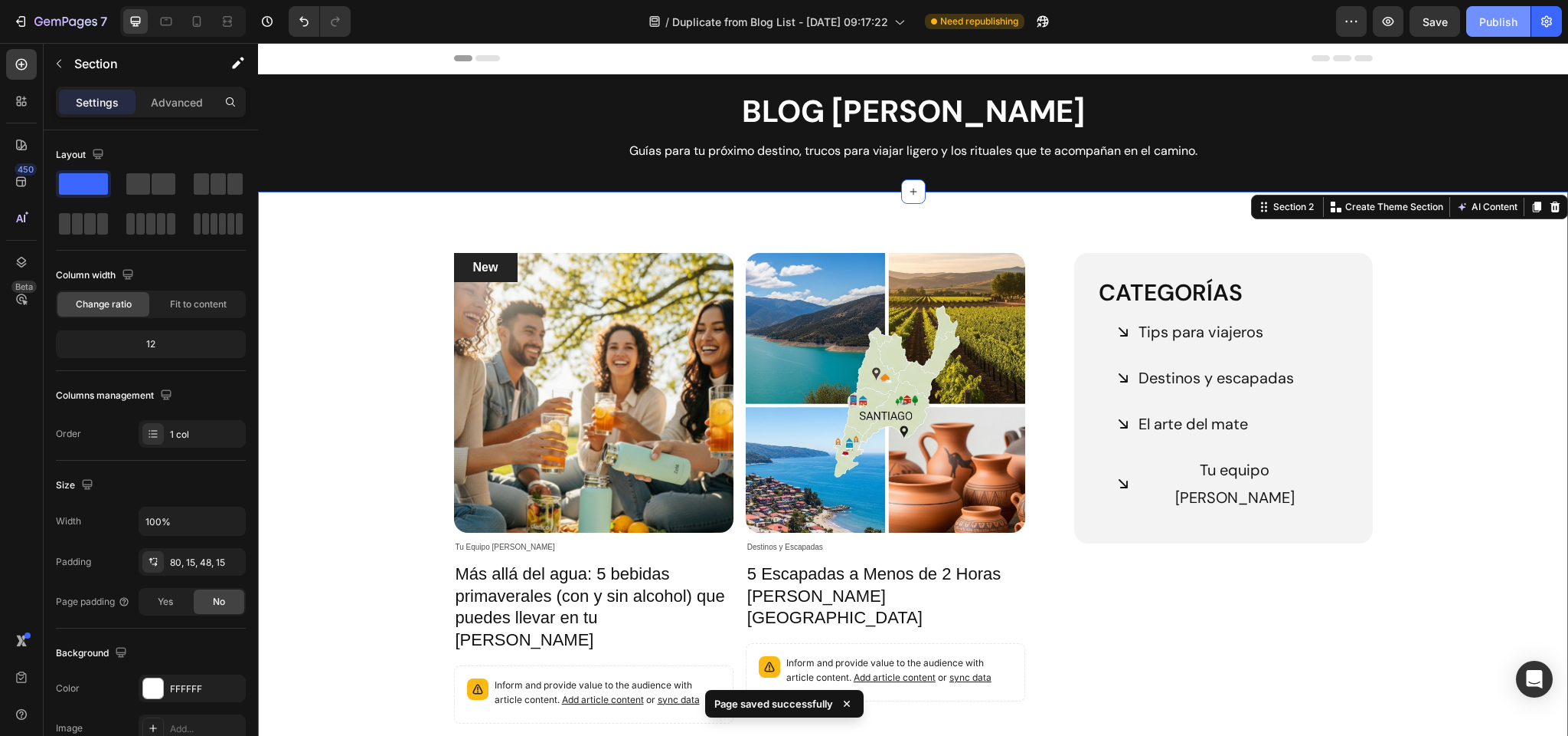
click at [1504, 25] on div "Publish" at bounding box center [1498, 22] width 39 height 16
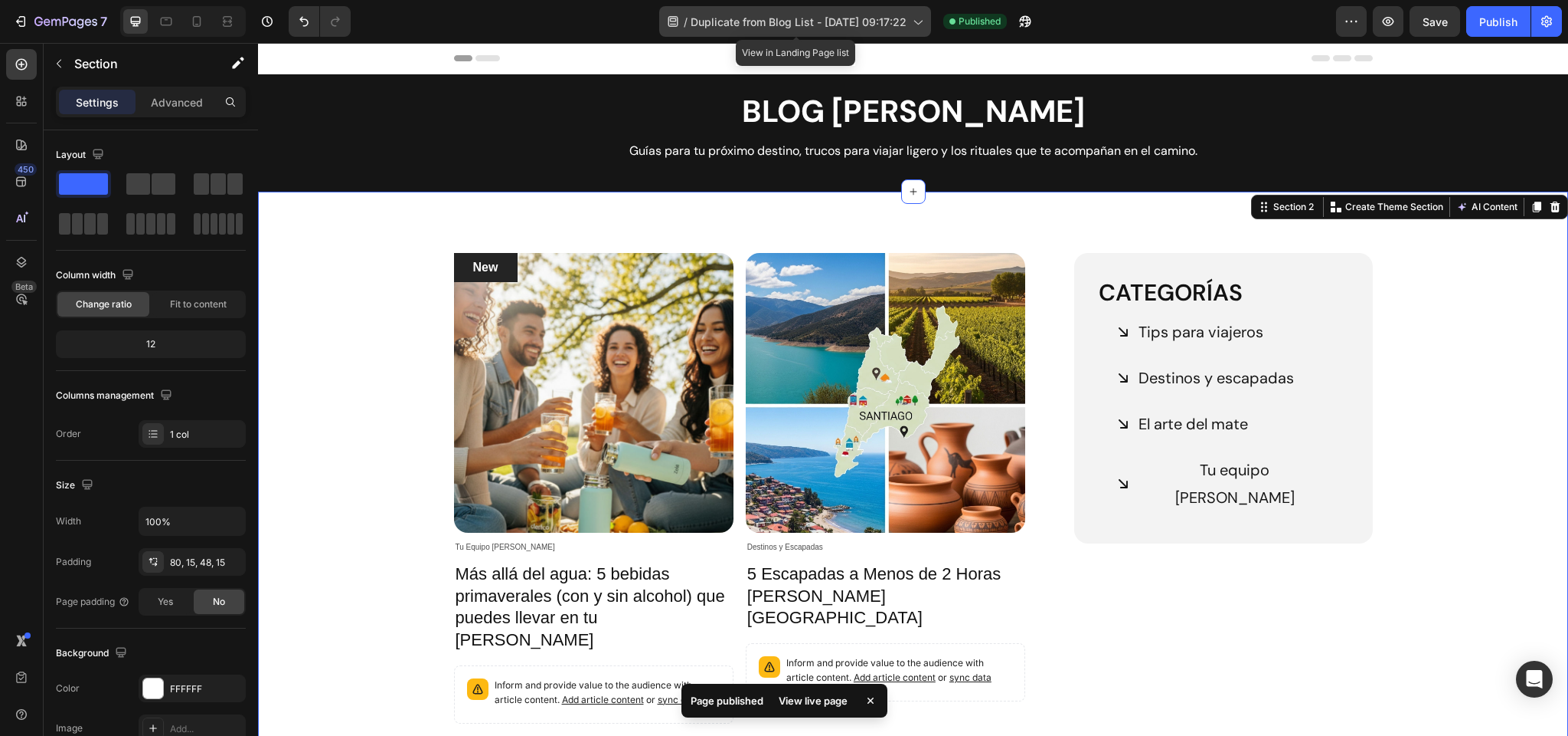
click at [925, 19] on icon at bounding box center [917, 22] width 15 height 15
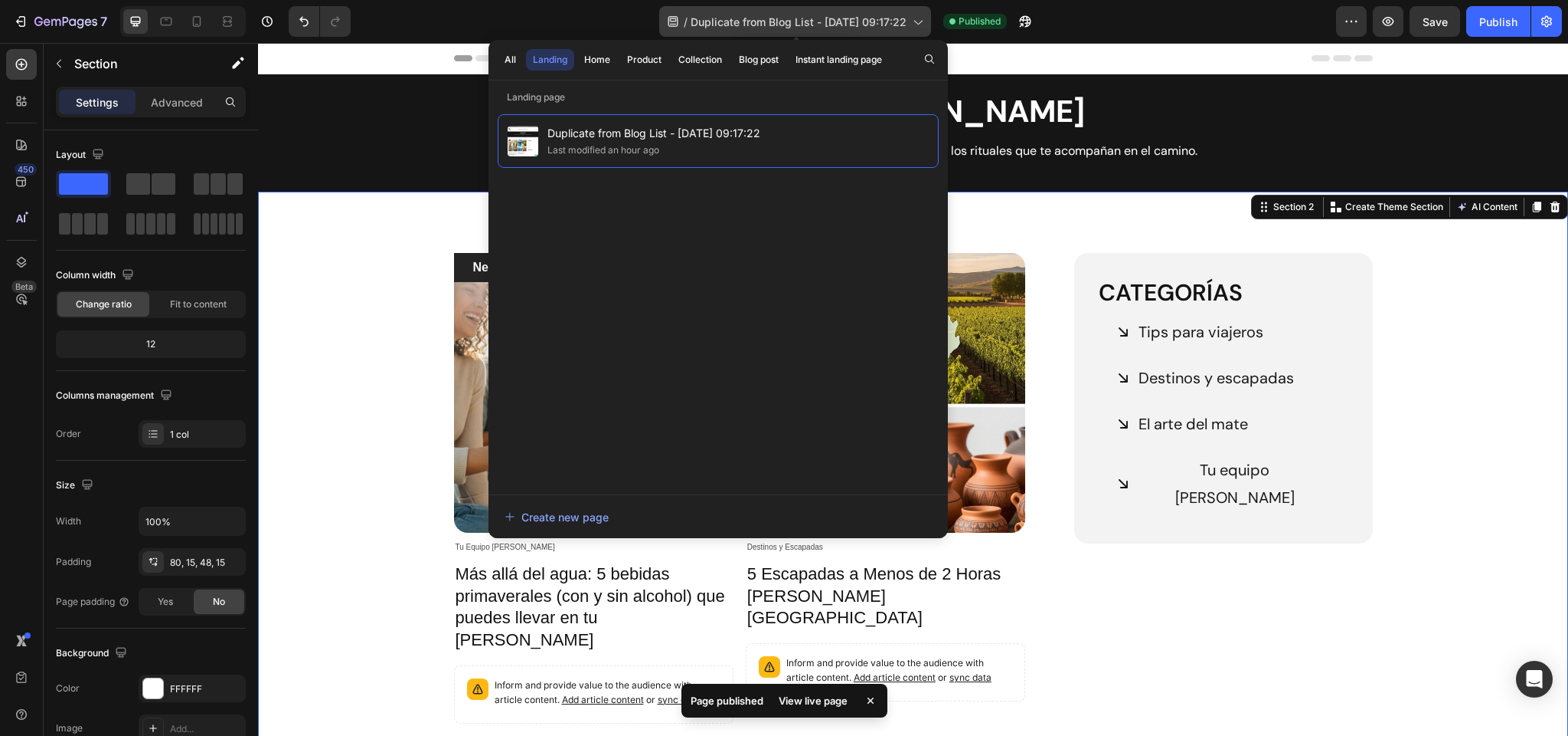
click at [925, 19] on icon at bounding box center [917, 22] width 15 height 15
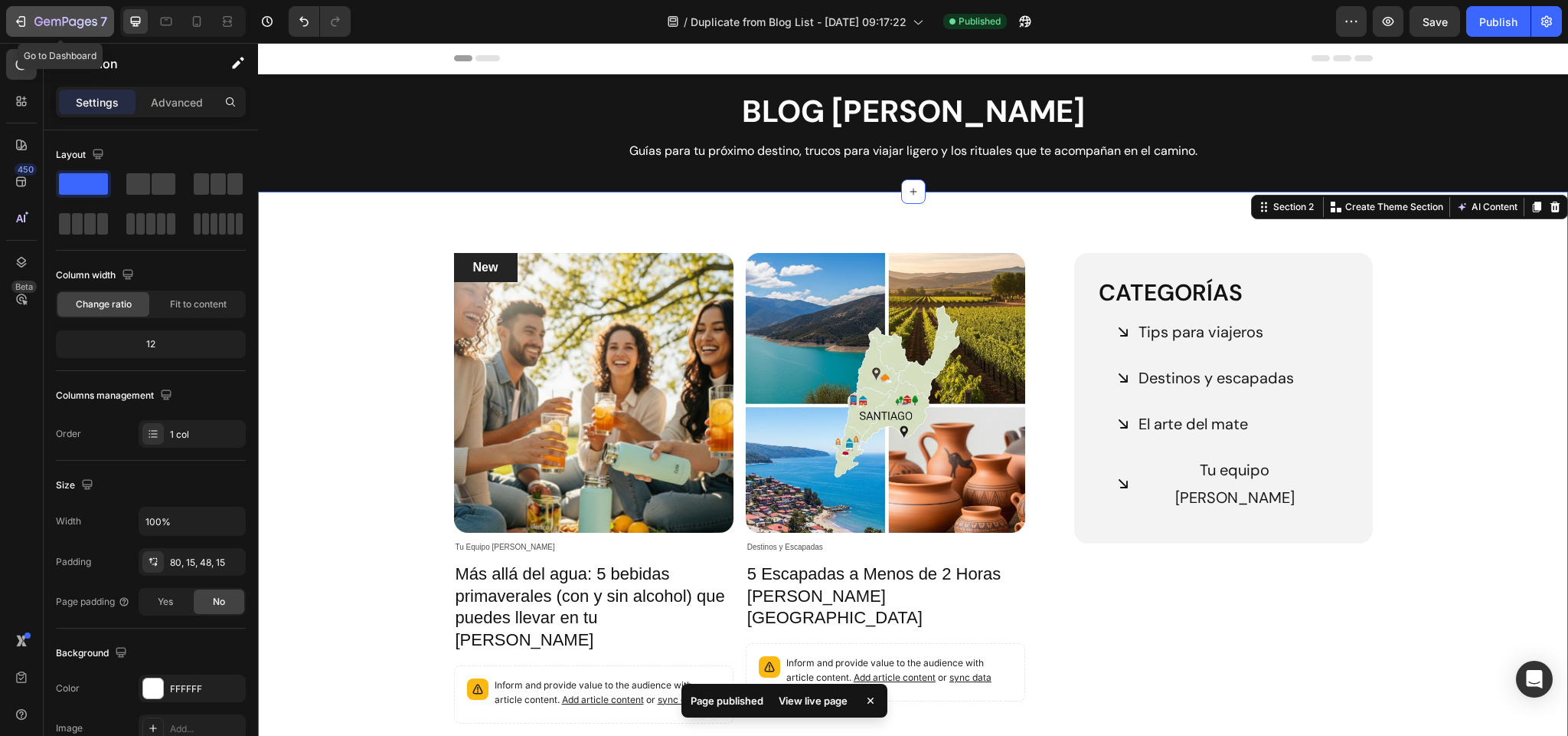
click at [59, 23] on icon "button" at bounding box center [56, 22] width 9 height 7
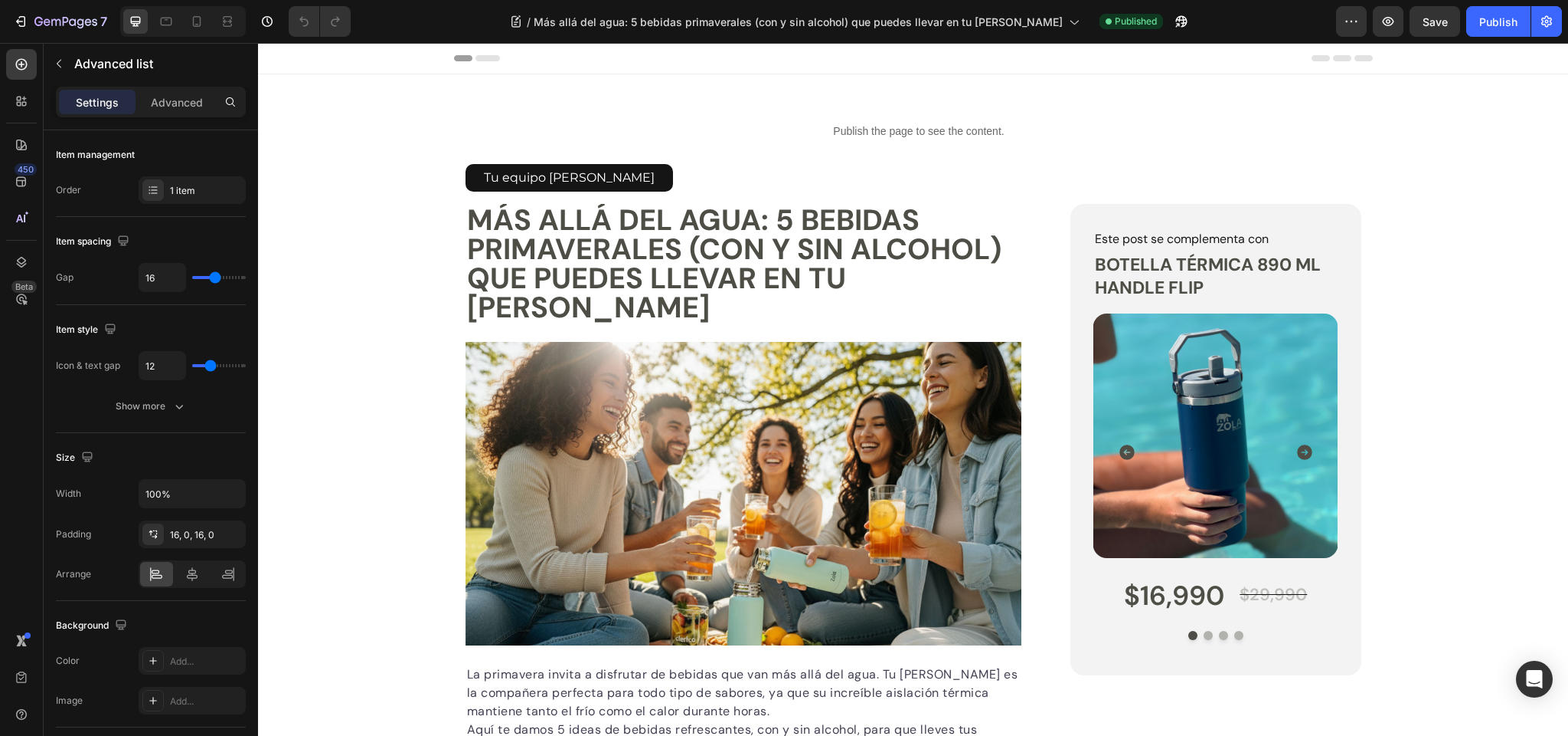
scroll to position [608, 0]
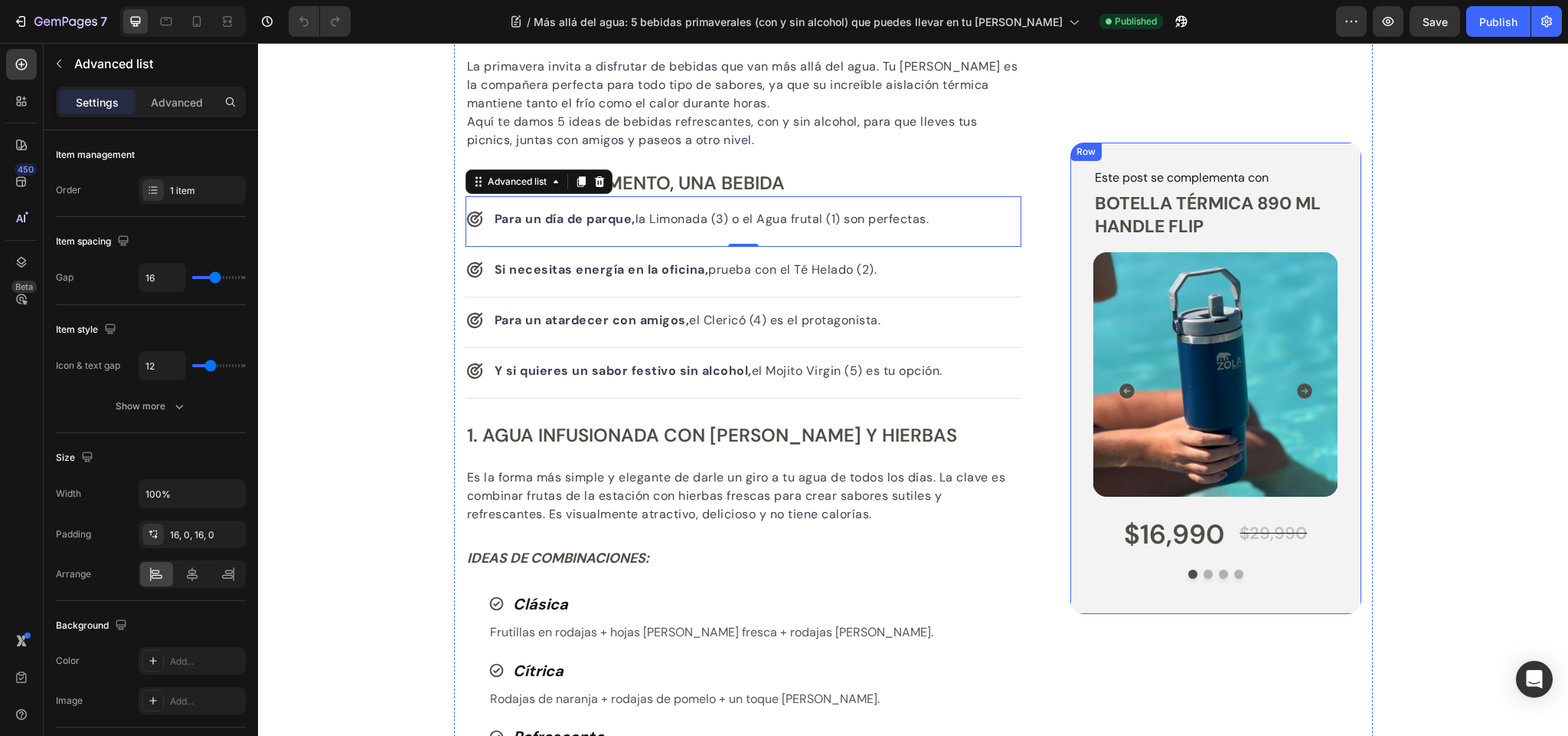
click at [1092, 150] on div "Row" at bounding box center [1086, 152] width 25 height 14
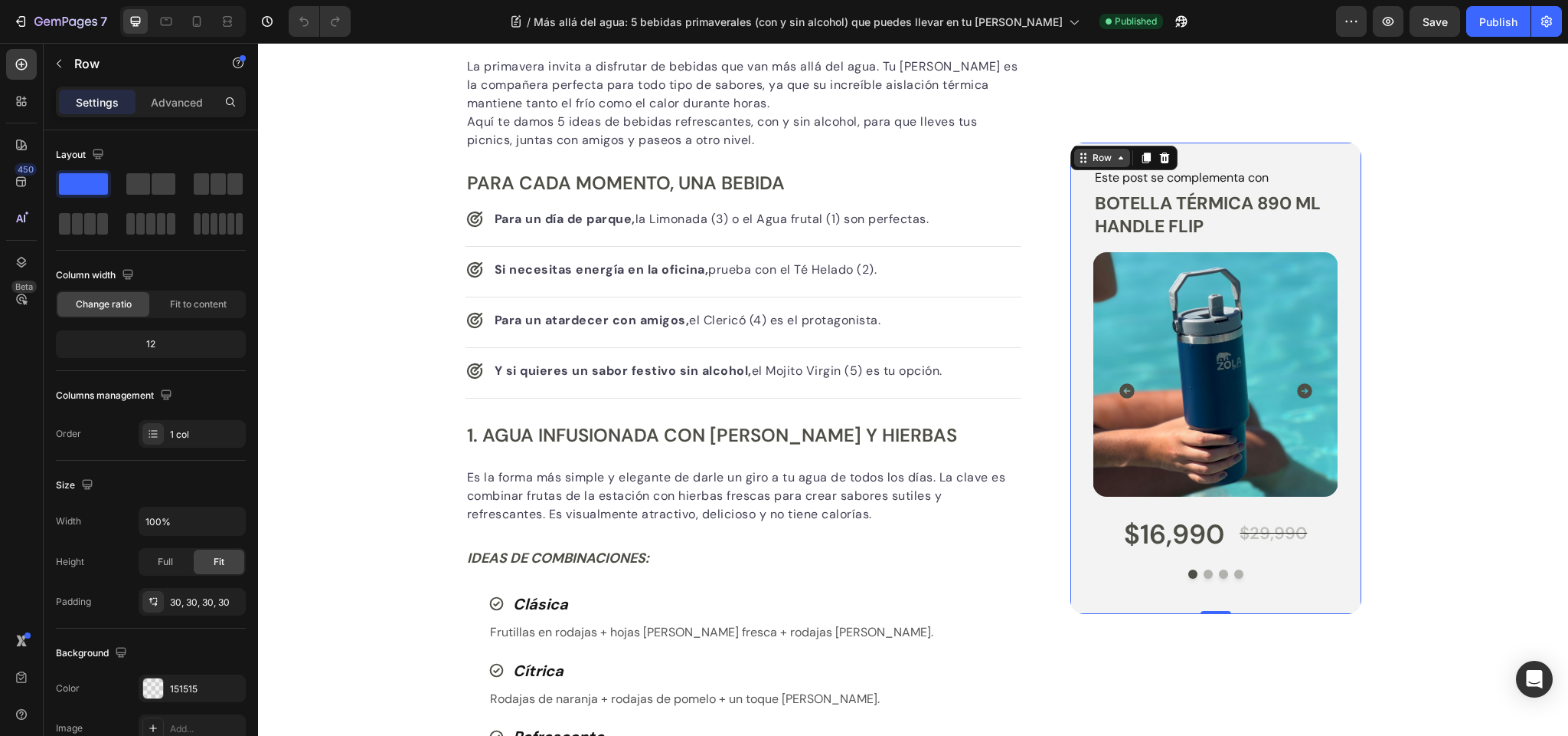
click at [1109, 159] on div "Row" at bounding box center [1102, 157] width 25 height 14
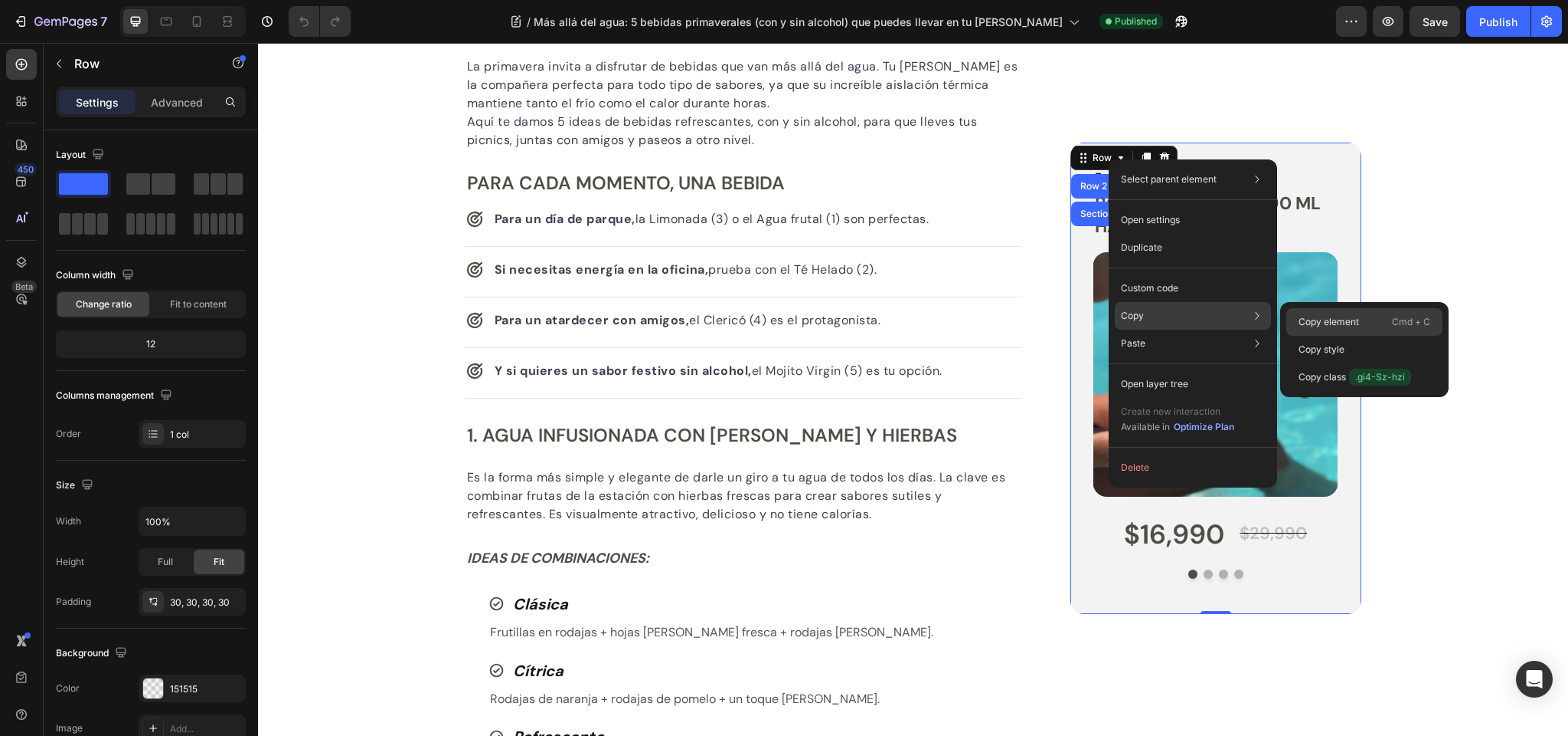
click at [1340, 319] on p "Copy element" at bounding box center [1329, 321] width 60 height 14
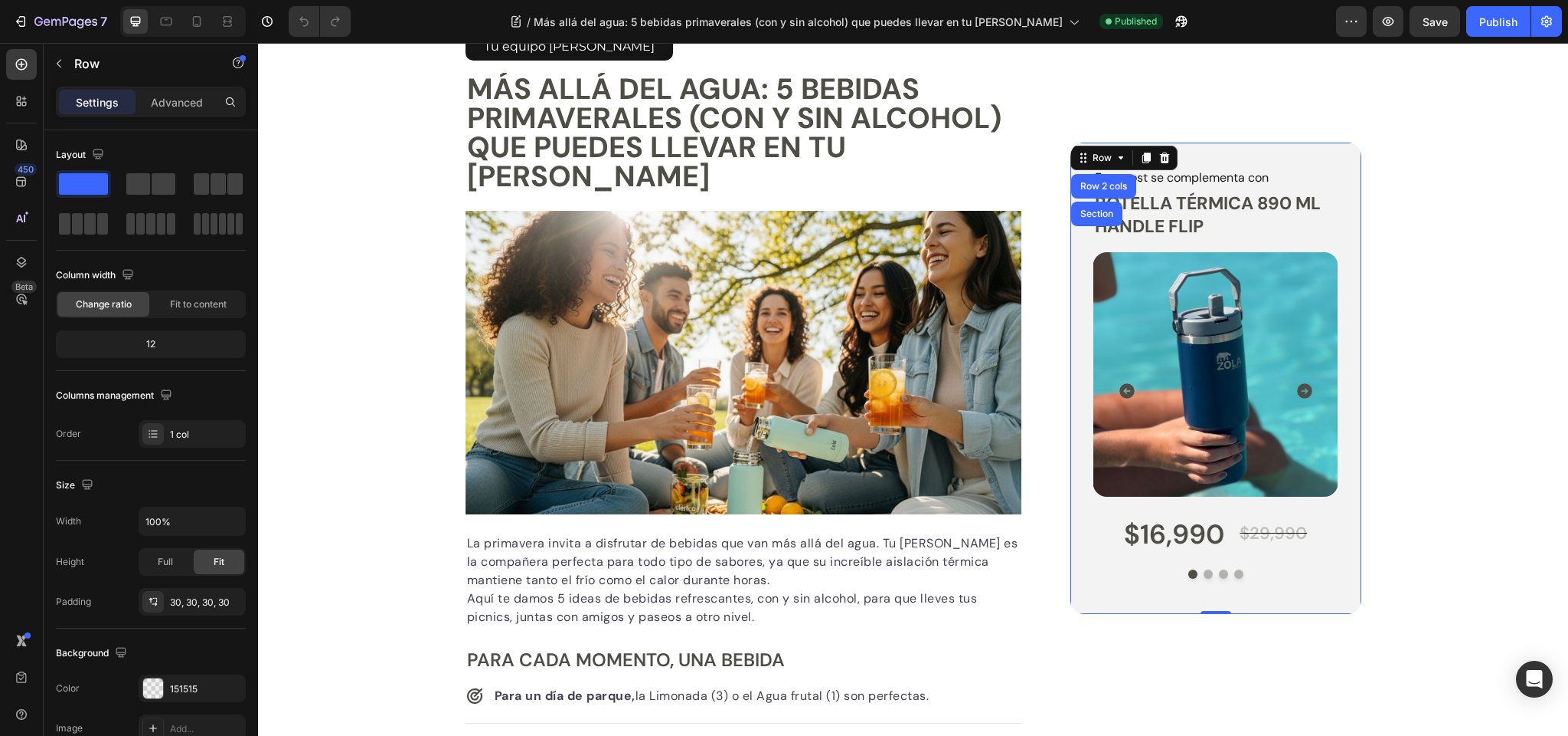
scroll to position [0, 0]
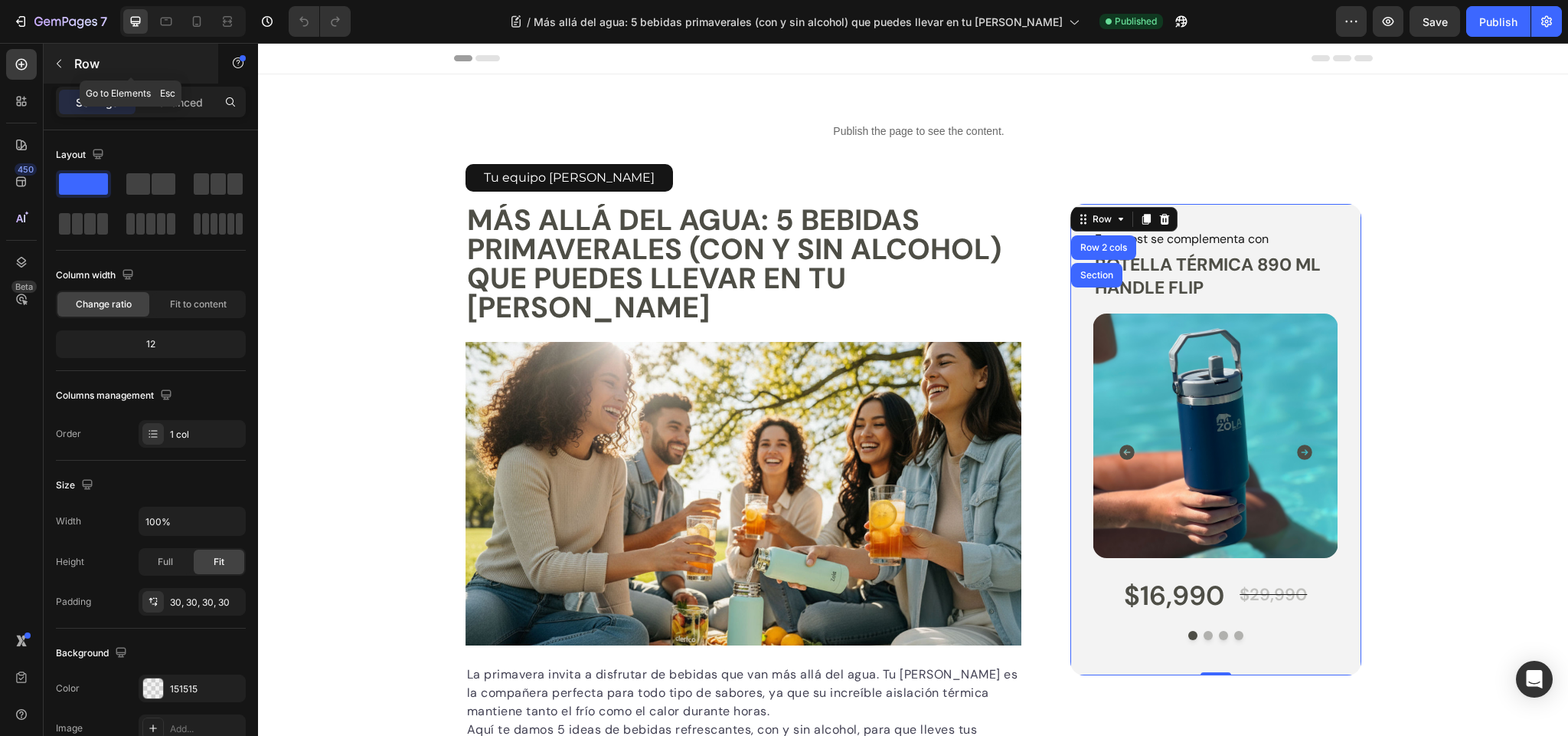
click at [121, 63] on p "Row" at bounding box center [139, 64] width 130 height 19
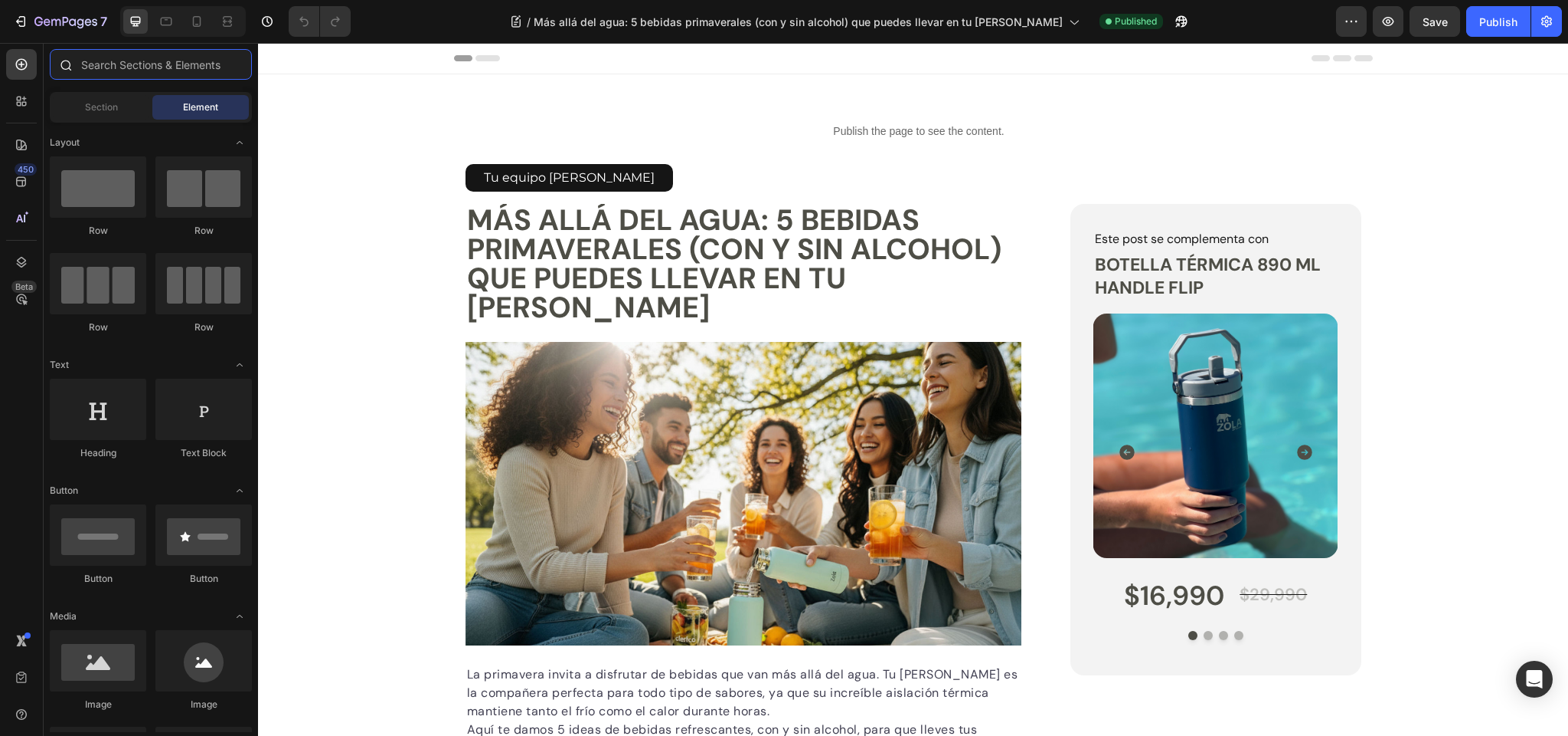
click at [123, 68] on input "text" at bounding box center [151, 64] width 202 height 31
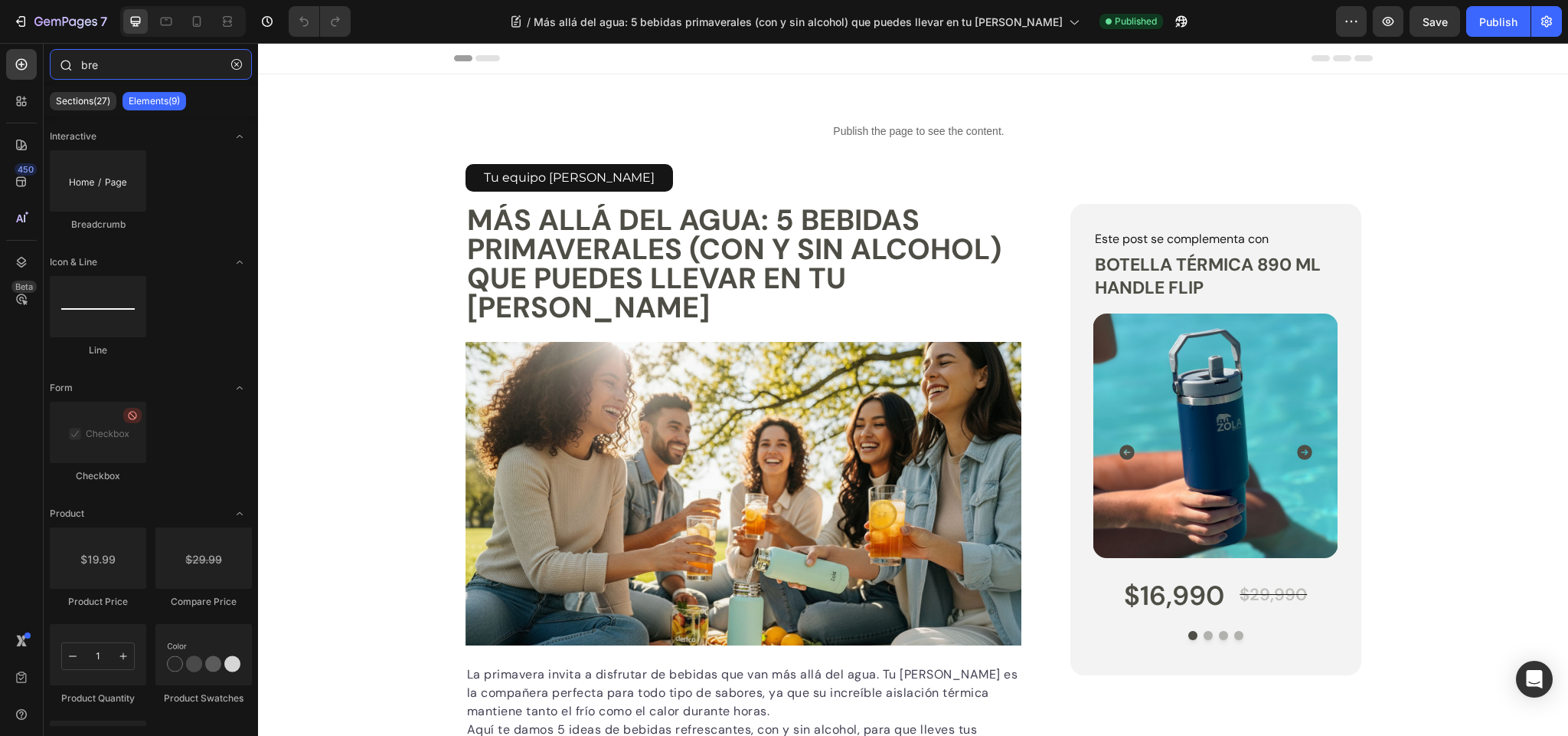
click at [127, 64] on input "bre" at bounding box center [151, 64] width 202 height 31
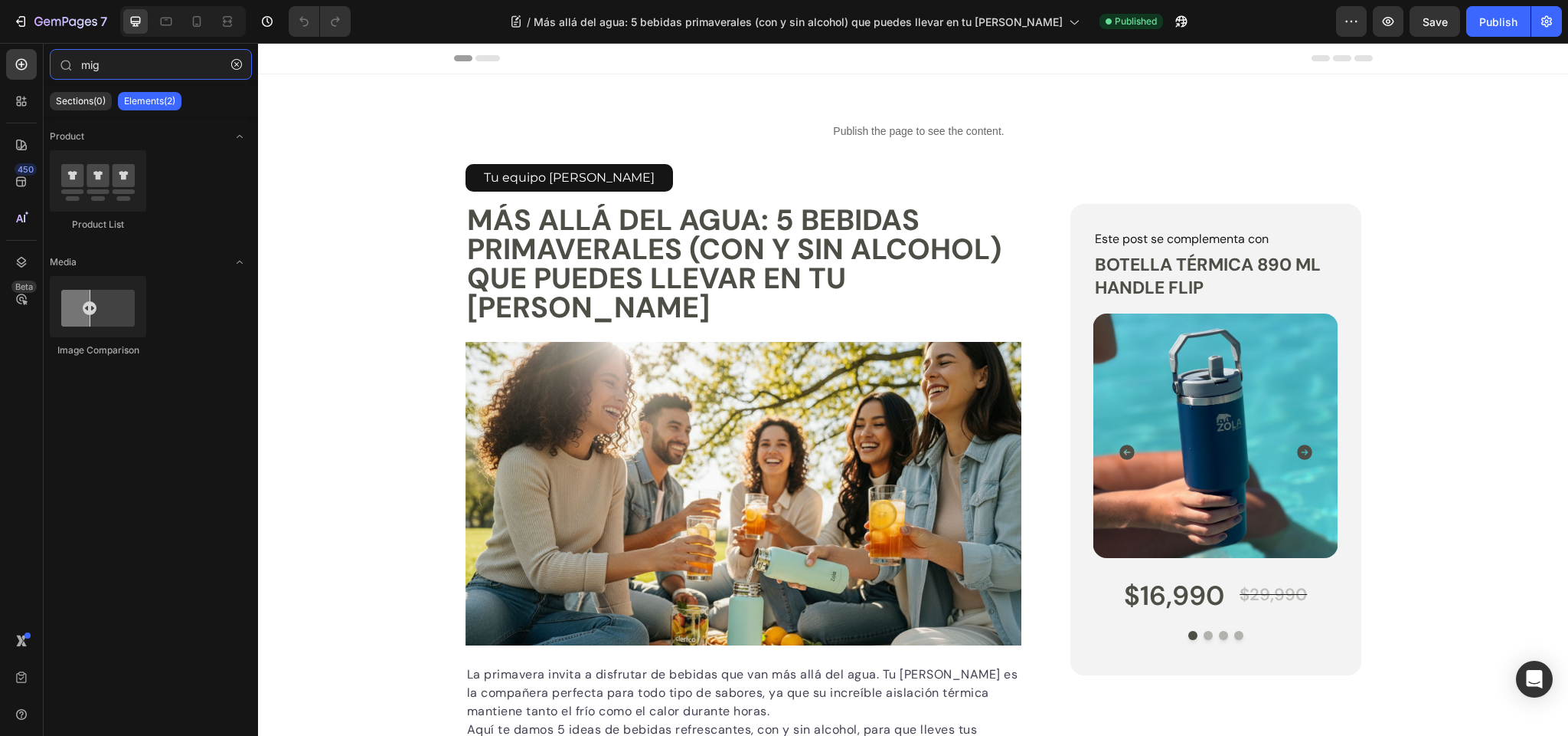
type input "mig"
click at [48, 23] on icon "button" at bounding box center [46, 22] width 7 height 7
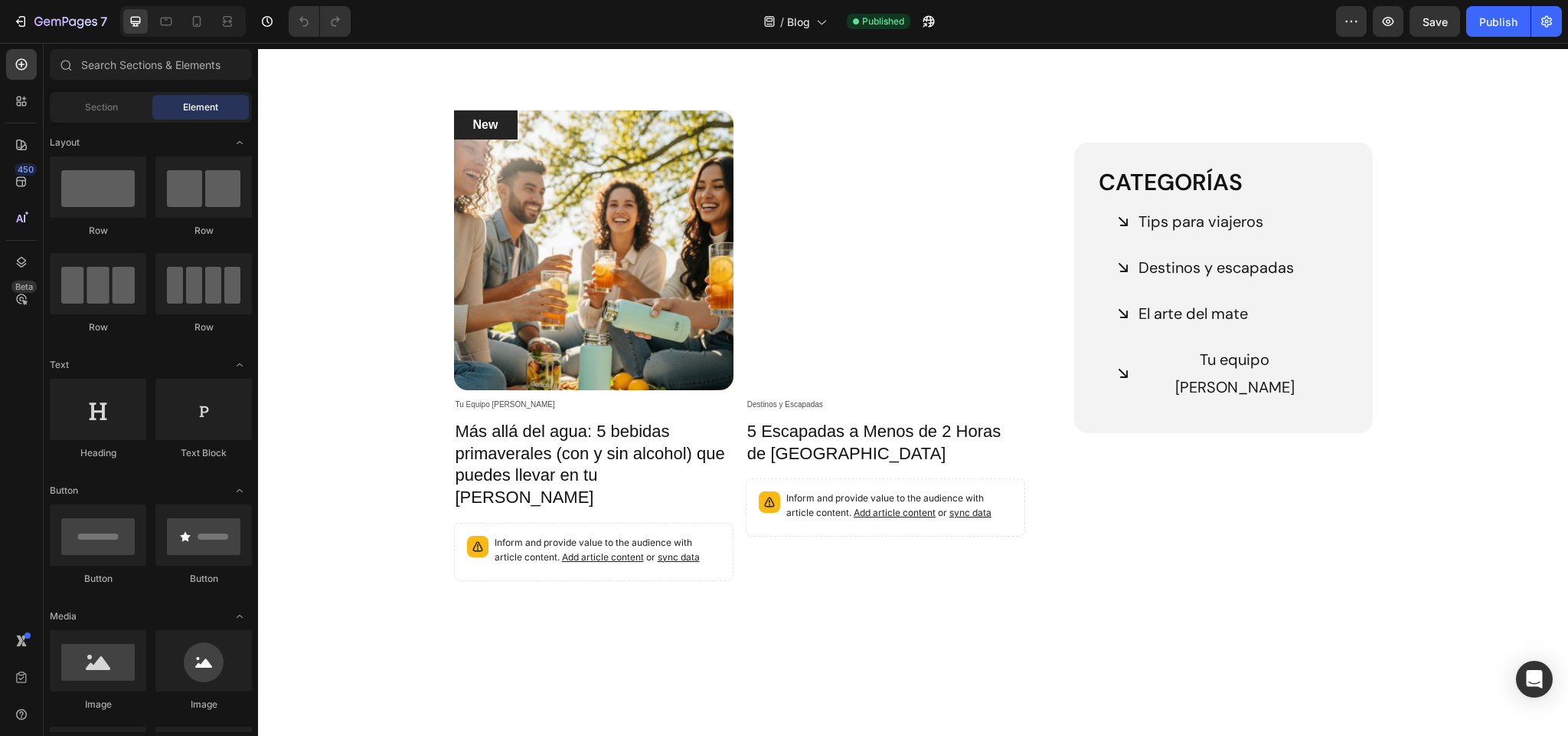
scroll to position [212, 0]
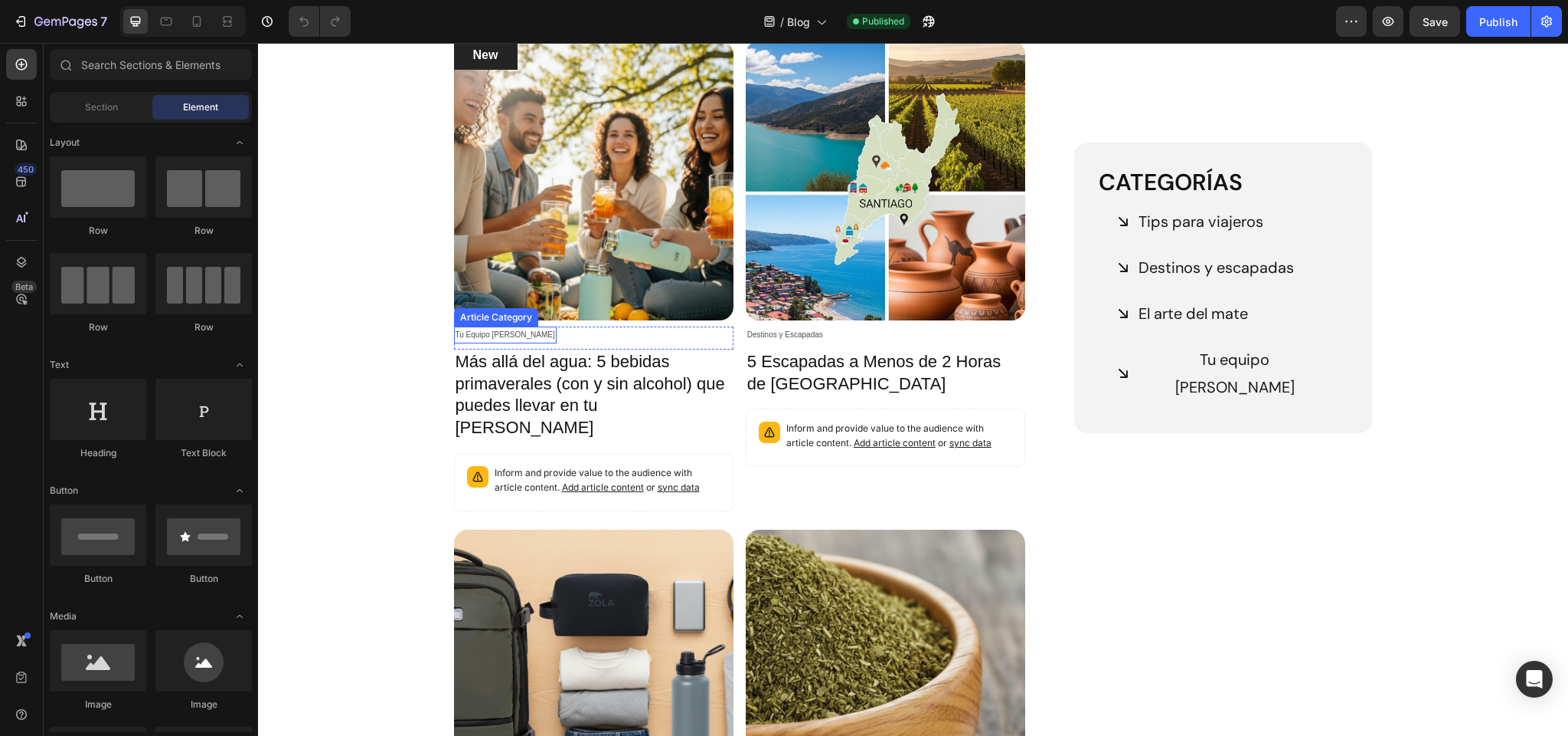
click at [477, 332] on div "Tu Equipo Zola" at bounding box center [505, 335] width 103 height 17
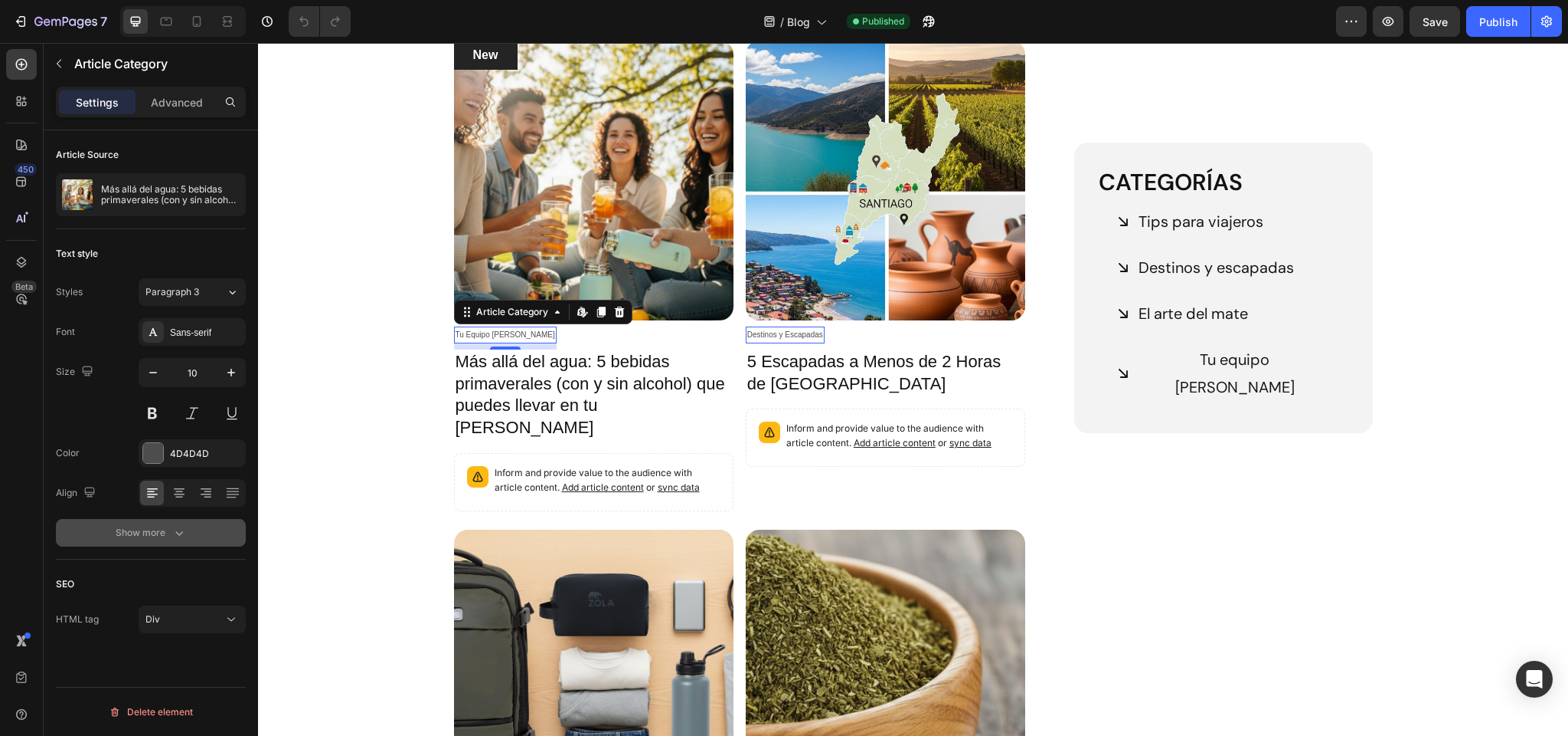
click at [162, 532] on div "Show more" at bounding box center [152, 532] width 72 height 15
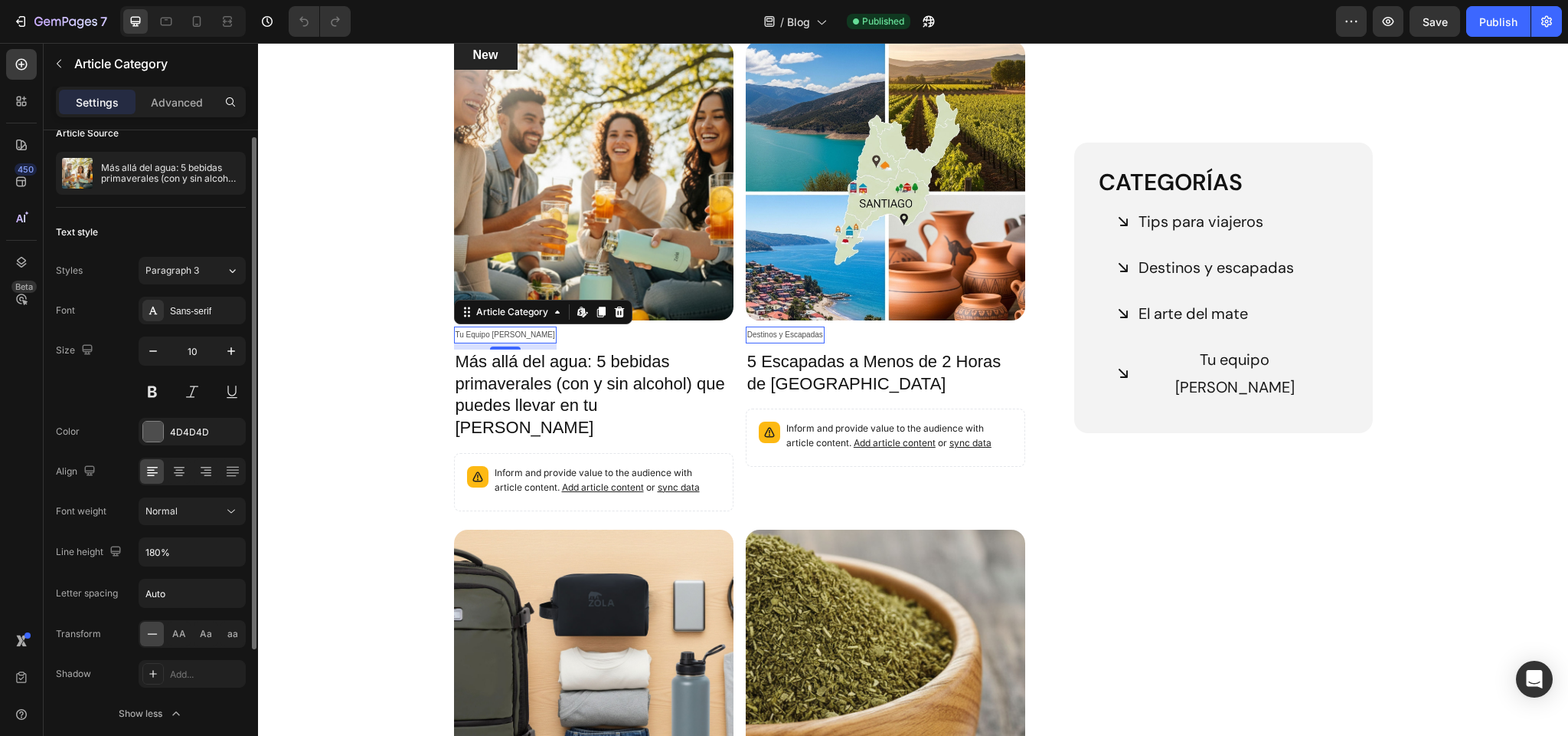
scroll to position [0, 0]
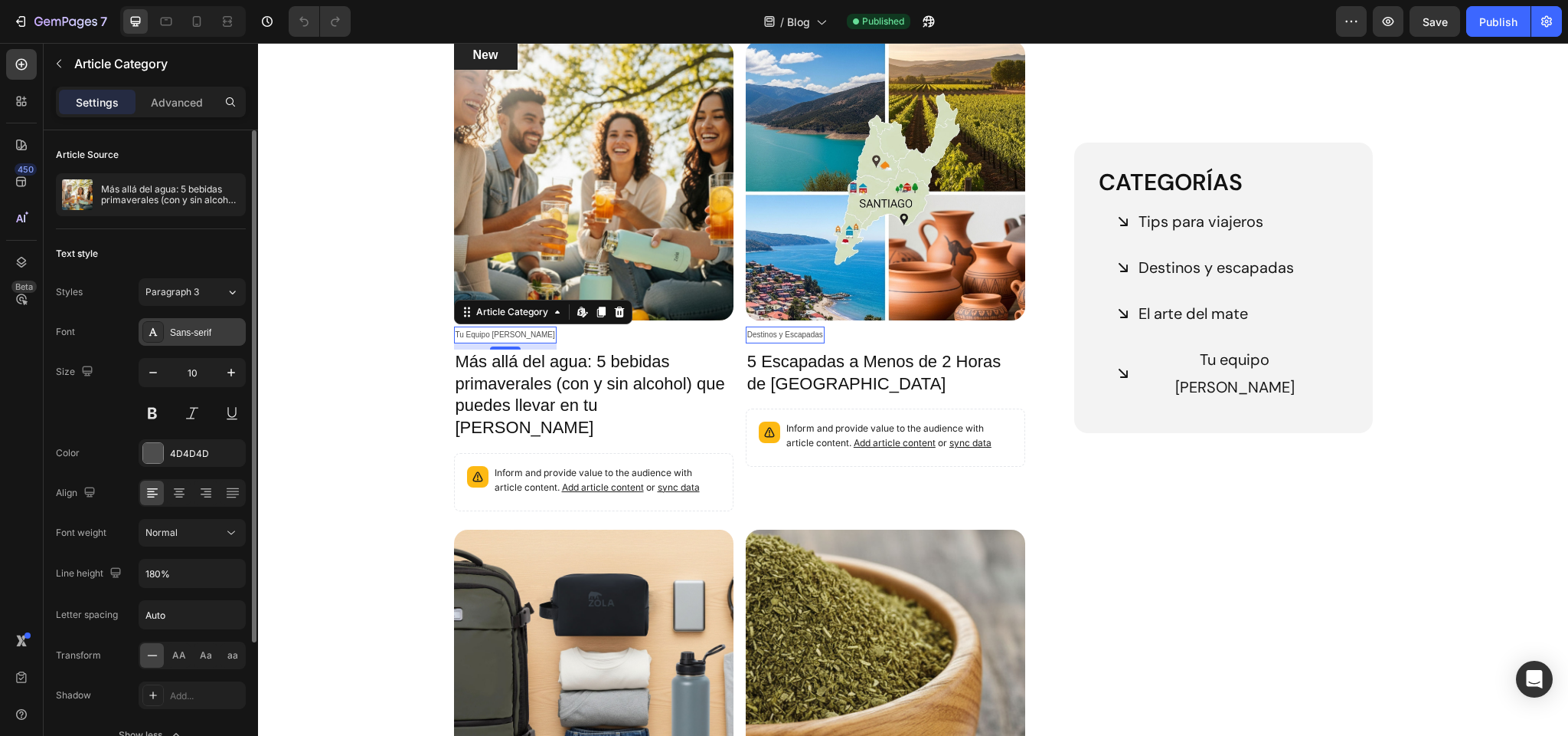
click at [184, 330] on div "Sans-serif" at bounding box center [206, 333] width 72 height 14
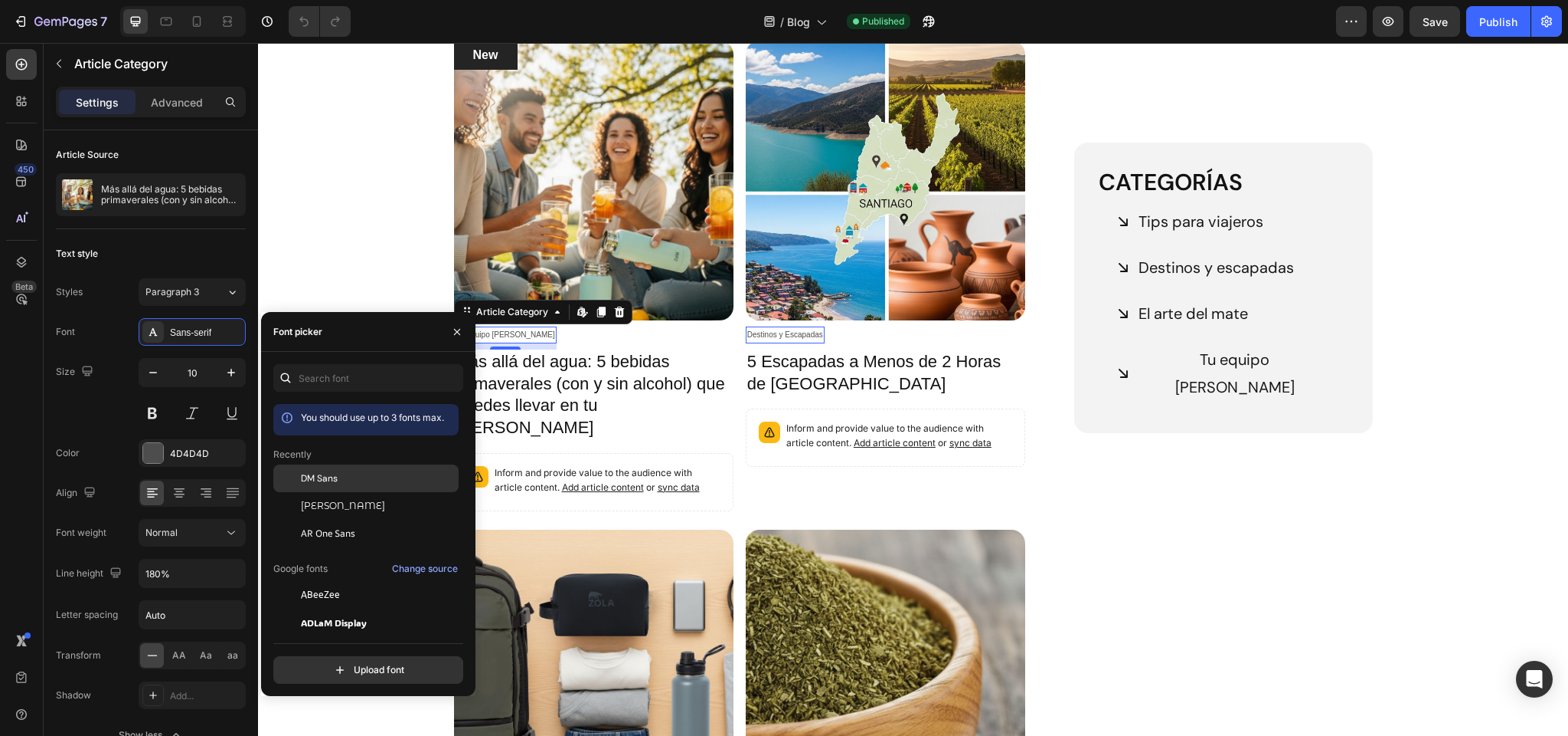
click at [318, 476] on span "DM Sans" at bounding box center [319, 478] width 37 height 14
click at [523, 379] on h2 "Más allá del agua: 5 bebidas primaverales (con y sin alcohol) que puedes llevar…" at bounding box center [593, 395] width 280 height 90
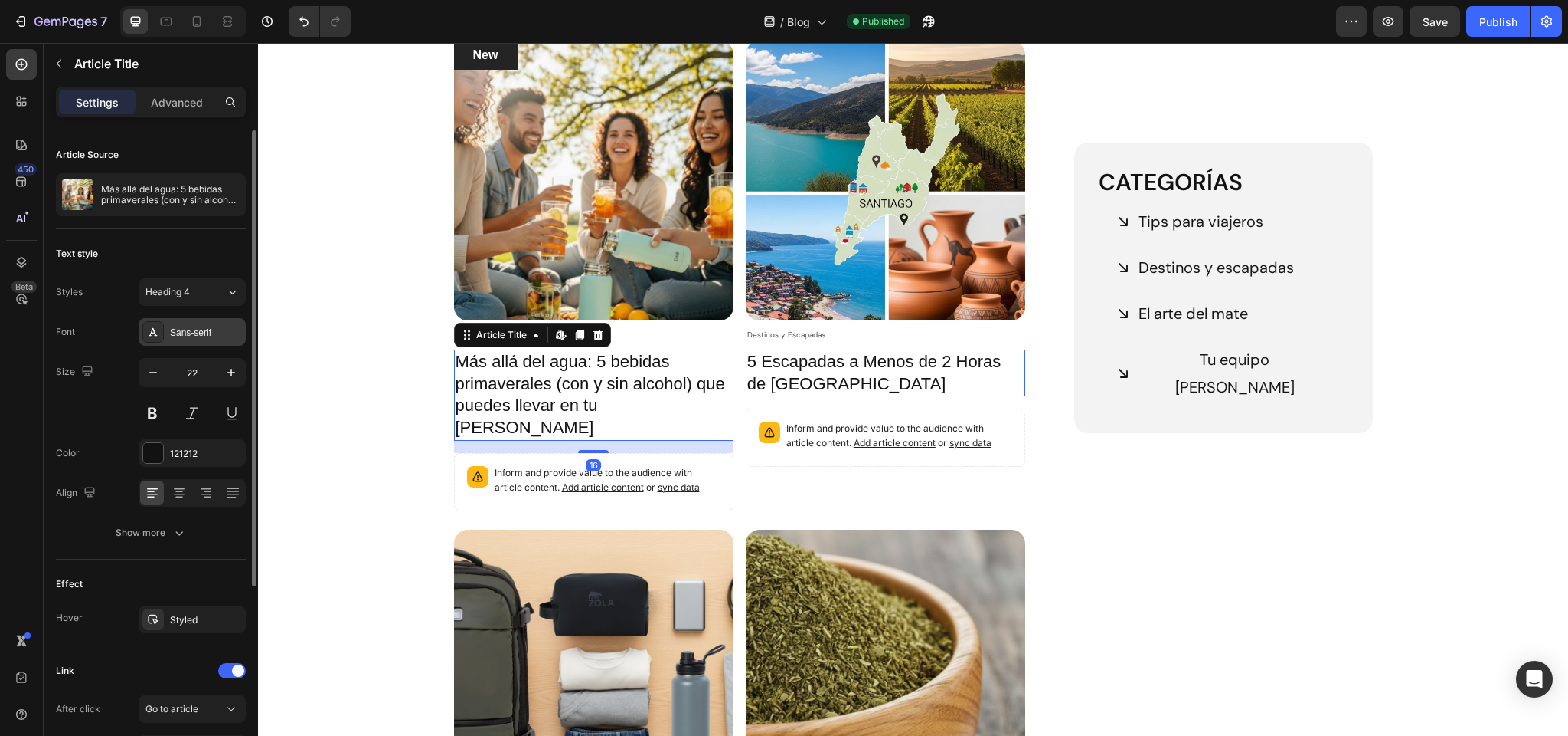
click at [180, 328] on div "Sans-serif" at bounding box center [206, 333] width 72 height 14
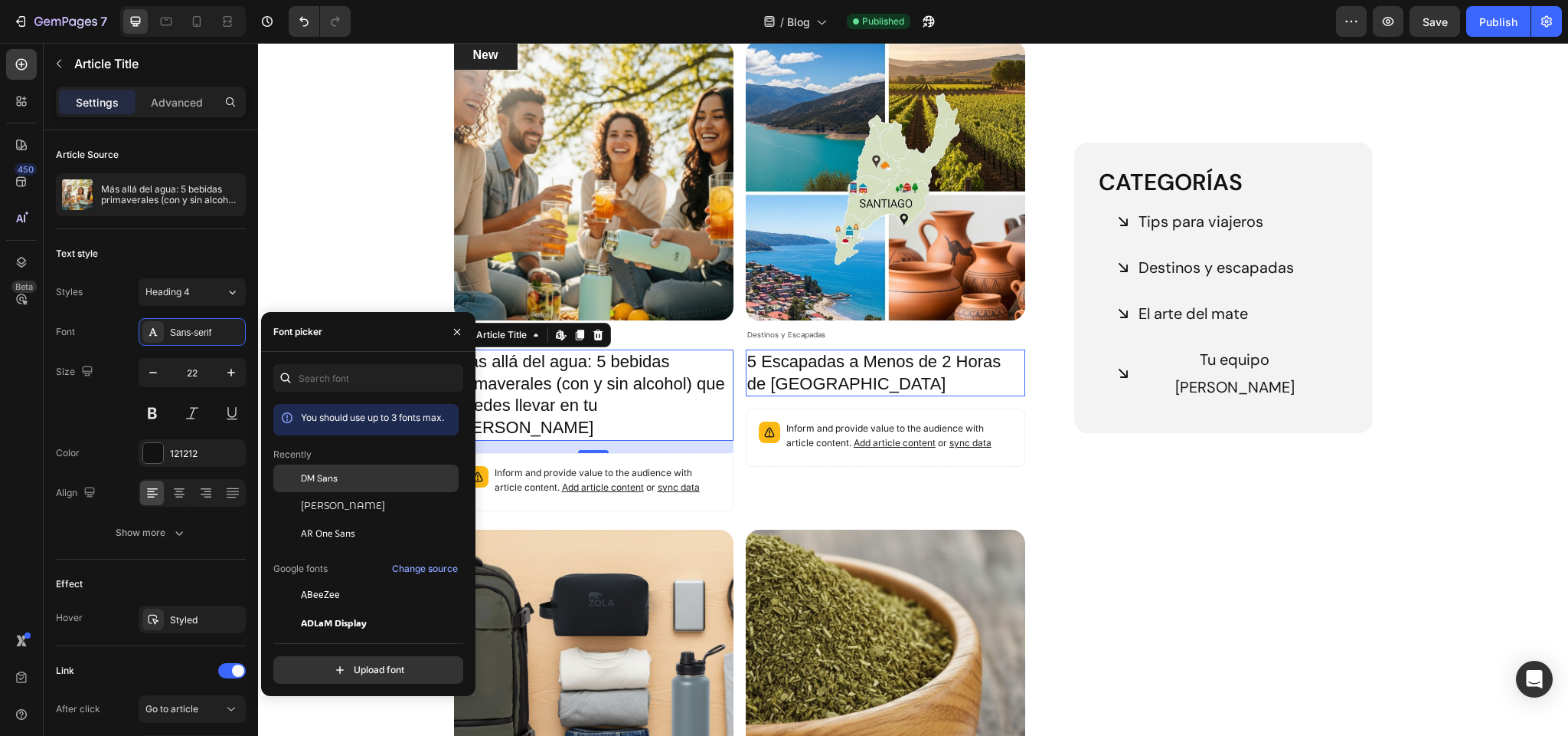
click at [325, 482] on span "DM Sans" at bounding box center [319, 478] width 37 height 14
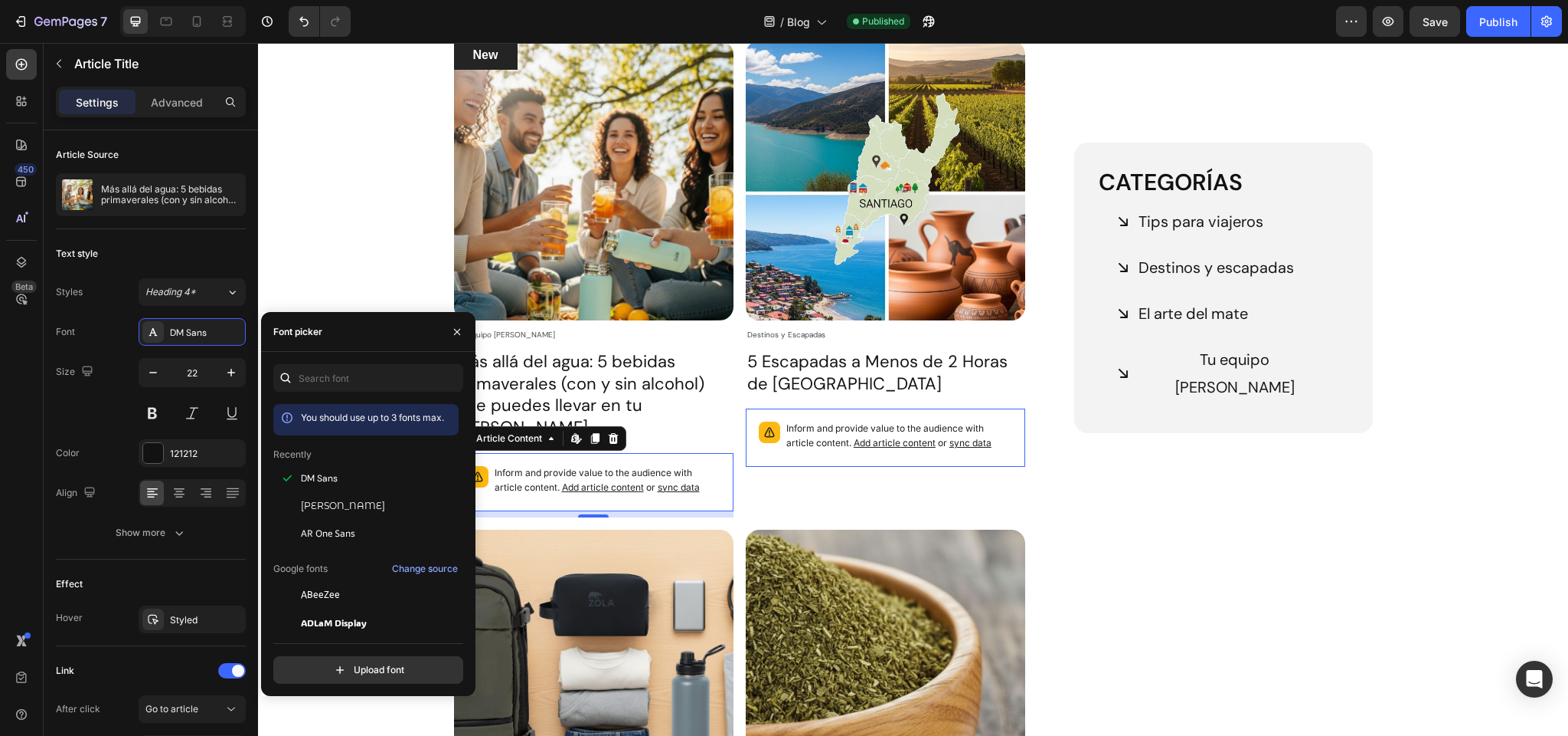
click at [566, 466] on p "Inform and provide value to the audience with article content. Add article cont…" at bounding box center [607, 480] width 226 height 29
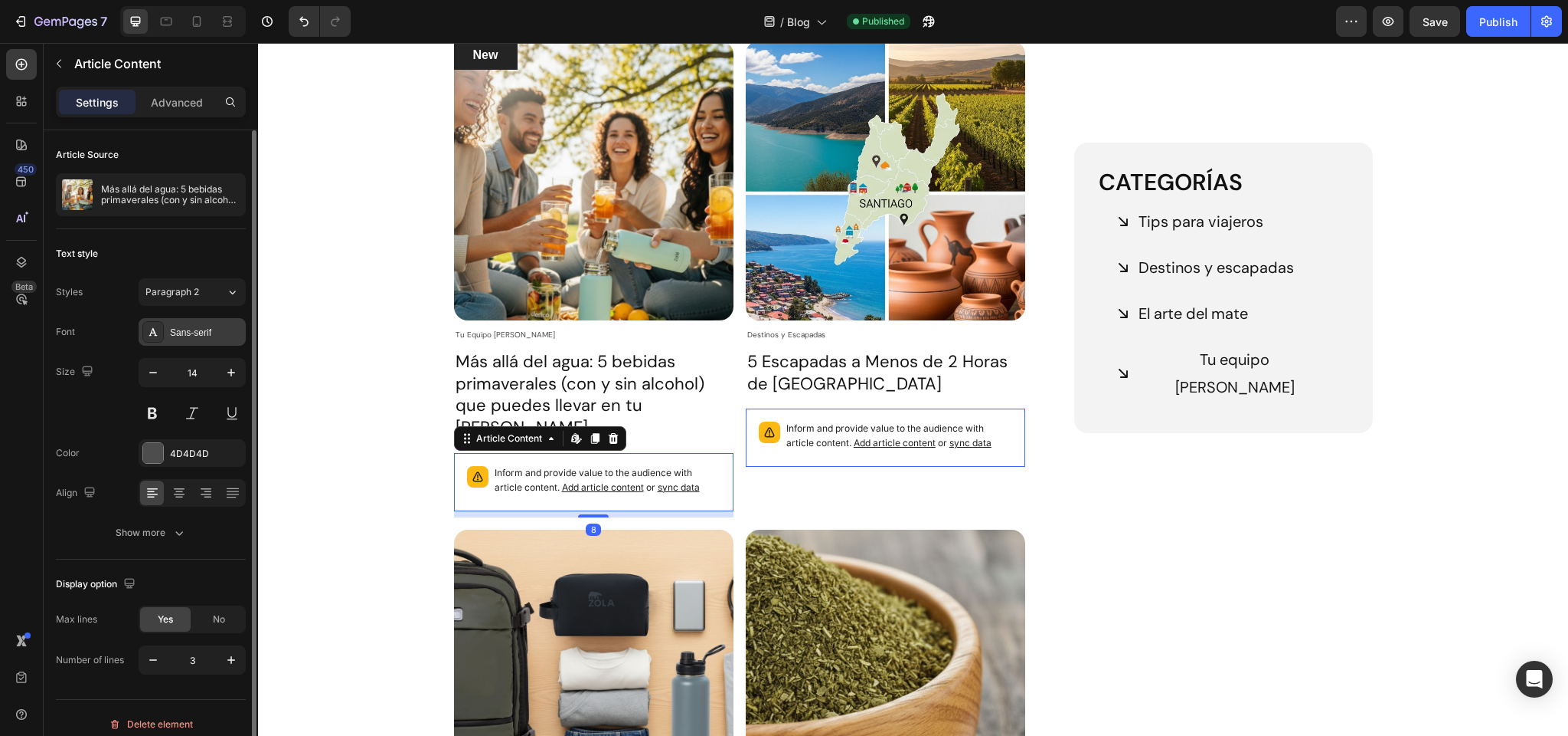
click at [204, 334] on div "Sans-serif" at bounding box center [206, 333] width 72 height 14
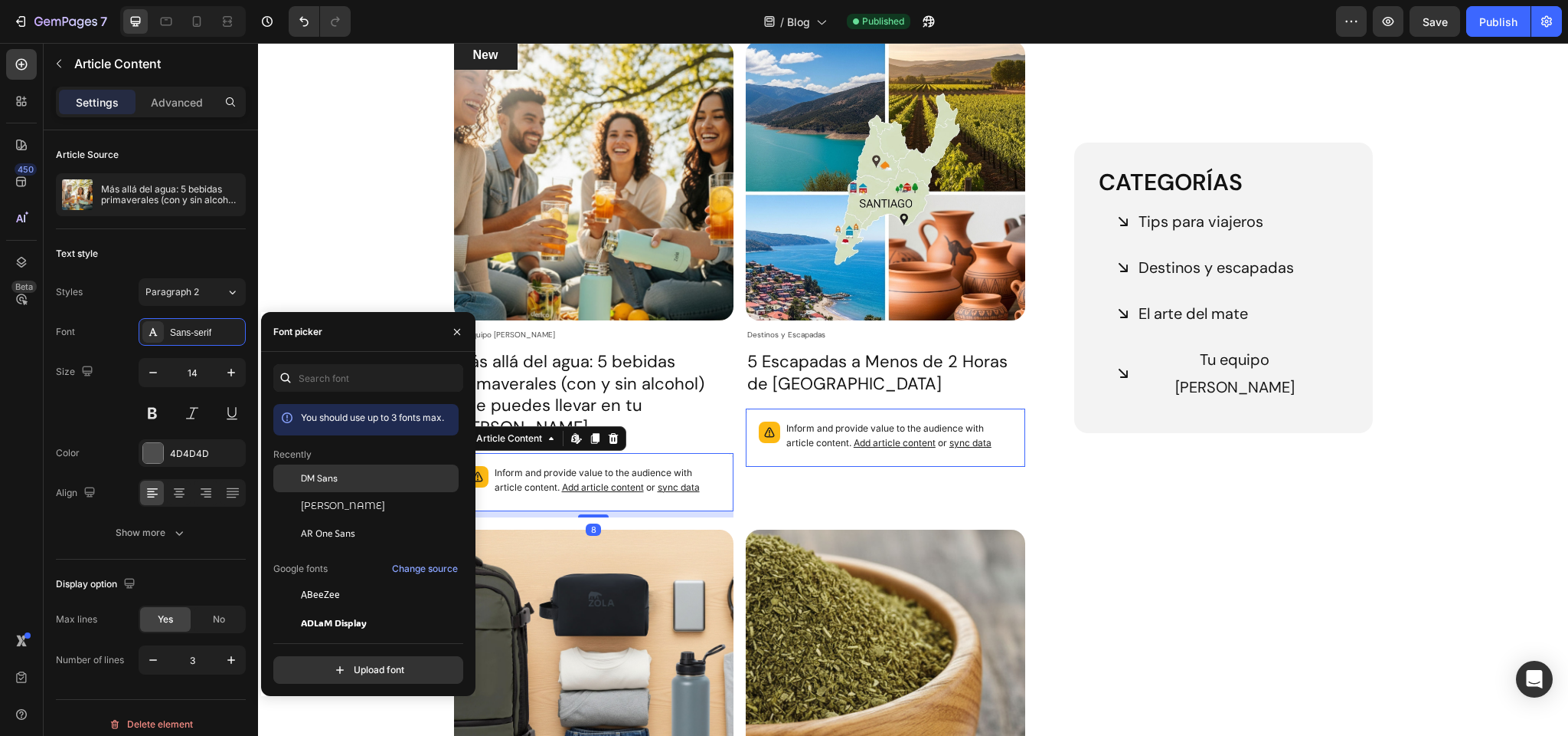
click at [315, 477] on span "DM Sans" at bounding box center [319, 478] width 37 height 14
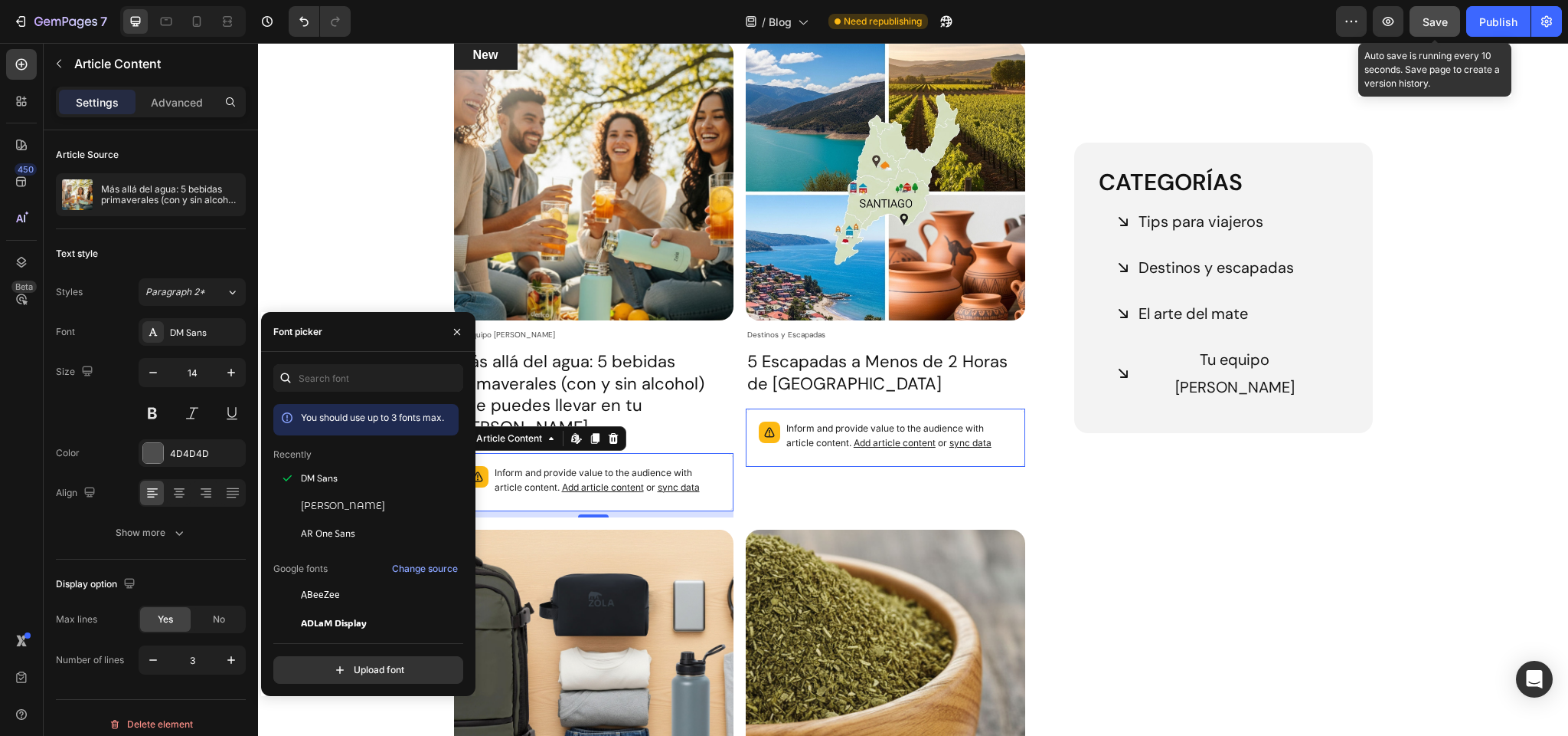
click at [1437, 26] on span "Save" at bounding box center [1435, 22] width 25 height 13
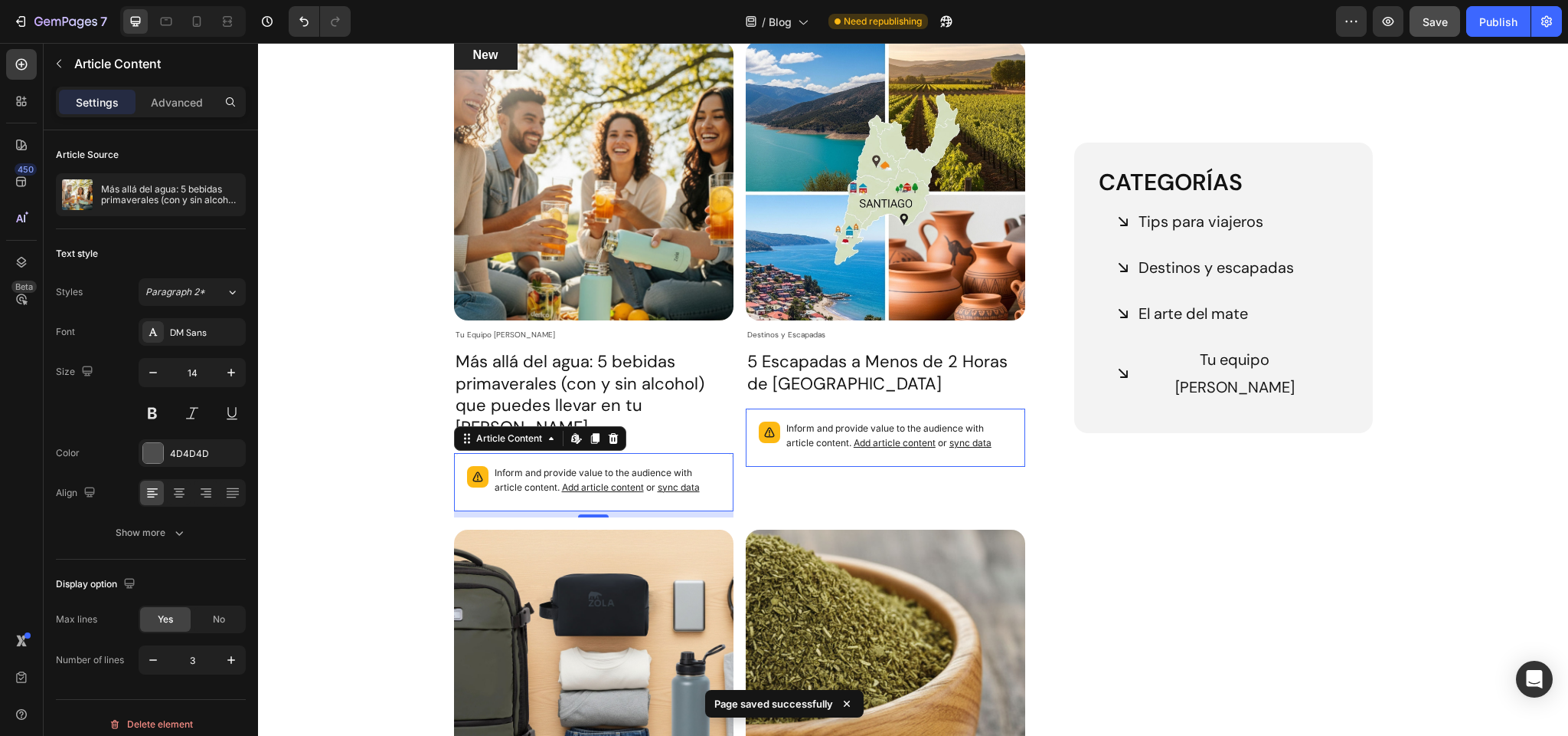
click at [681, 482] on span "sync data" at bounding box center [679, 487] width 42 height 11
click at [622, 482] on span "Add article content" at bounding box center [603, 487] width 82 height 11
click at [680, 482] on span "sync data" at bounding box center [679, 487] width 42 height 11
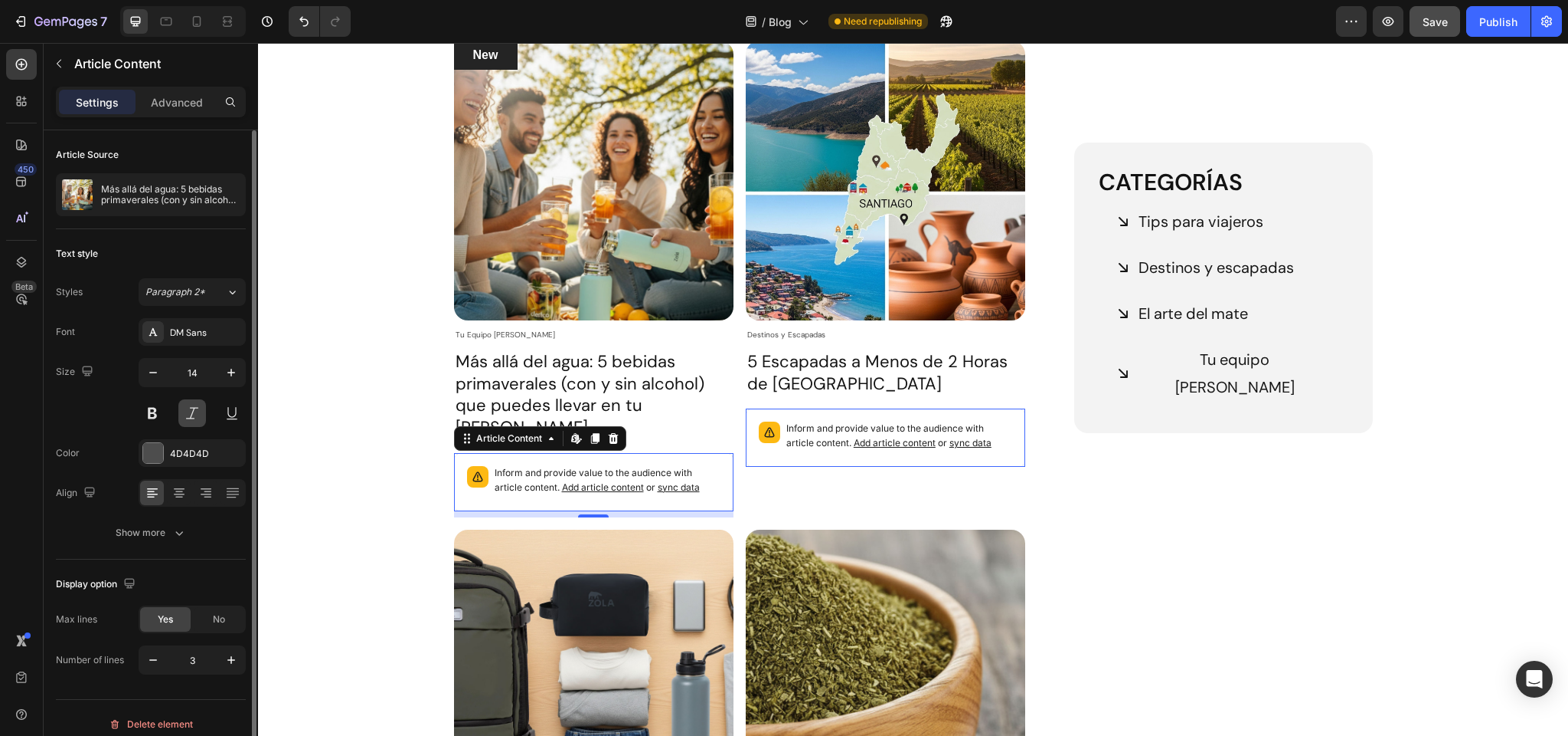
scroll to position [12, 0]
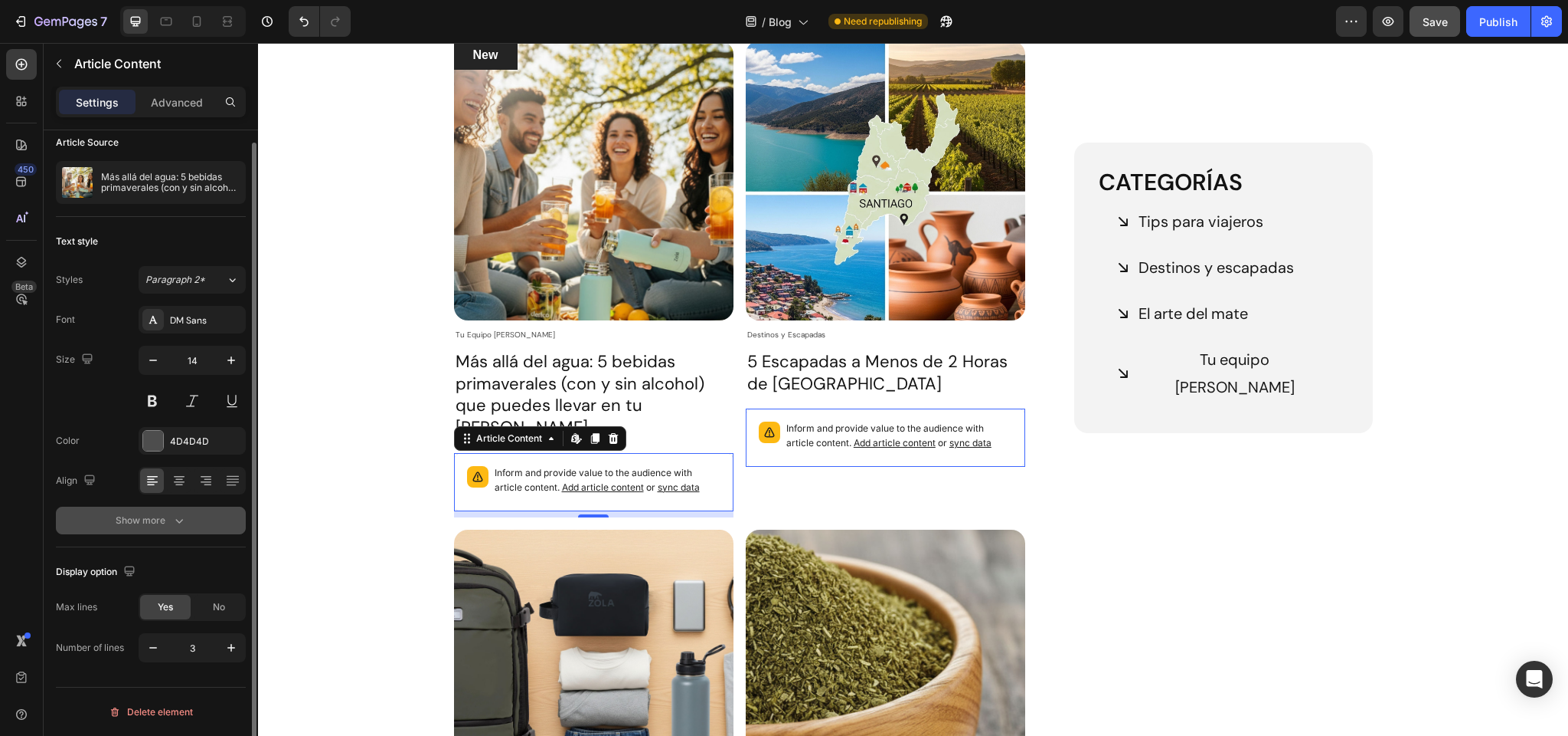
click at [162, 518] on div "Show more" at bounding box center [152, 520] width 72 height 15
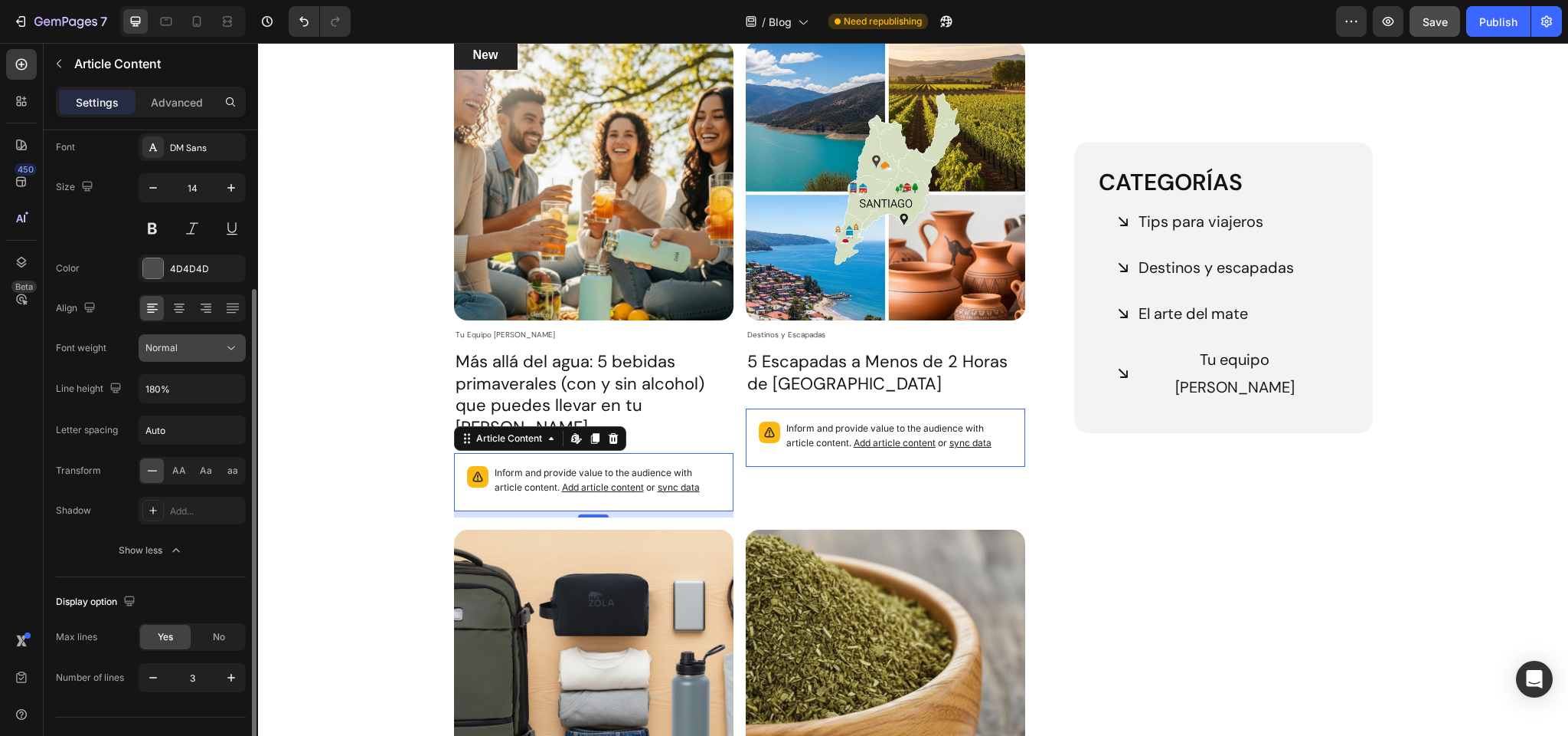
scroll to position [215, 0]
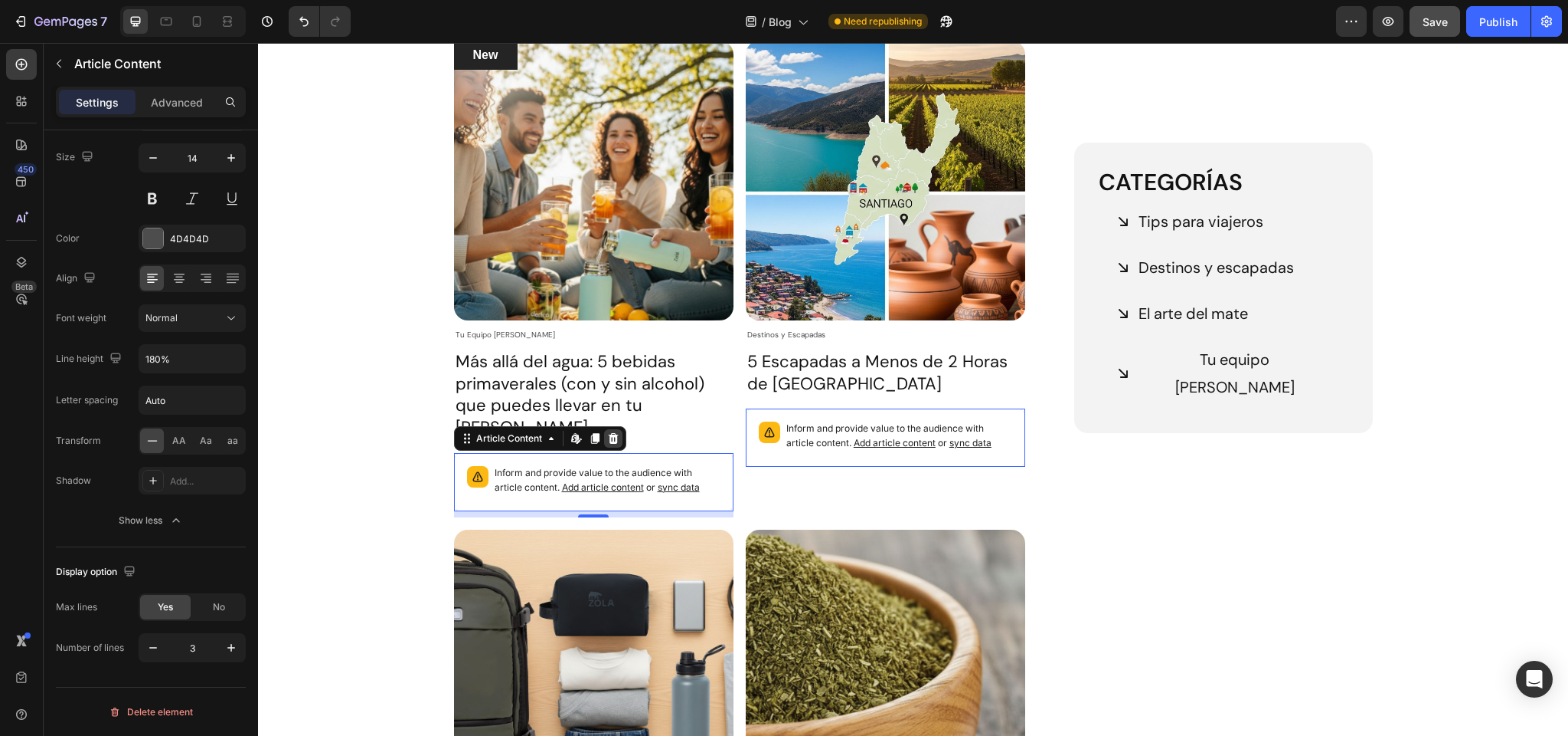
click at [617, 433] on icon at bounding box center [613, 438] width 12 height 12
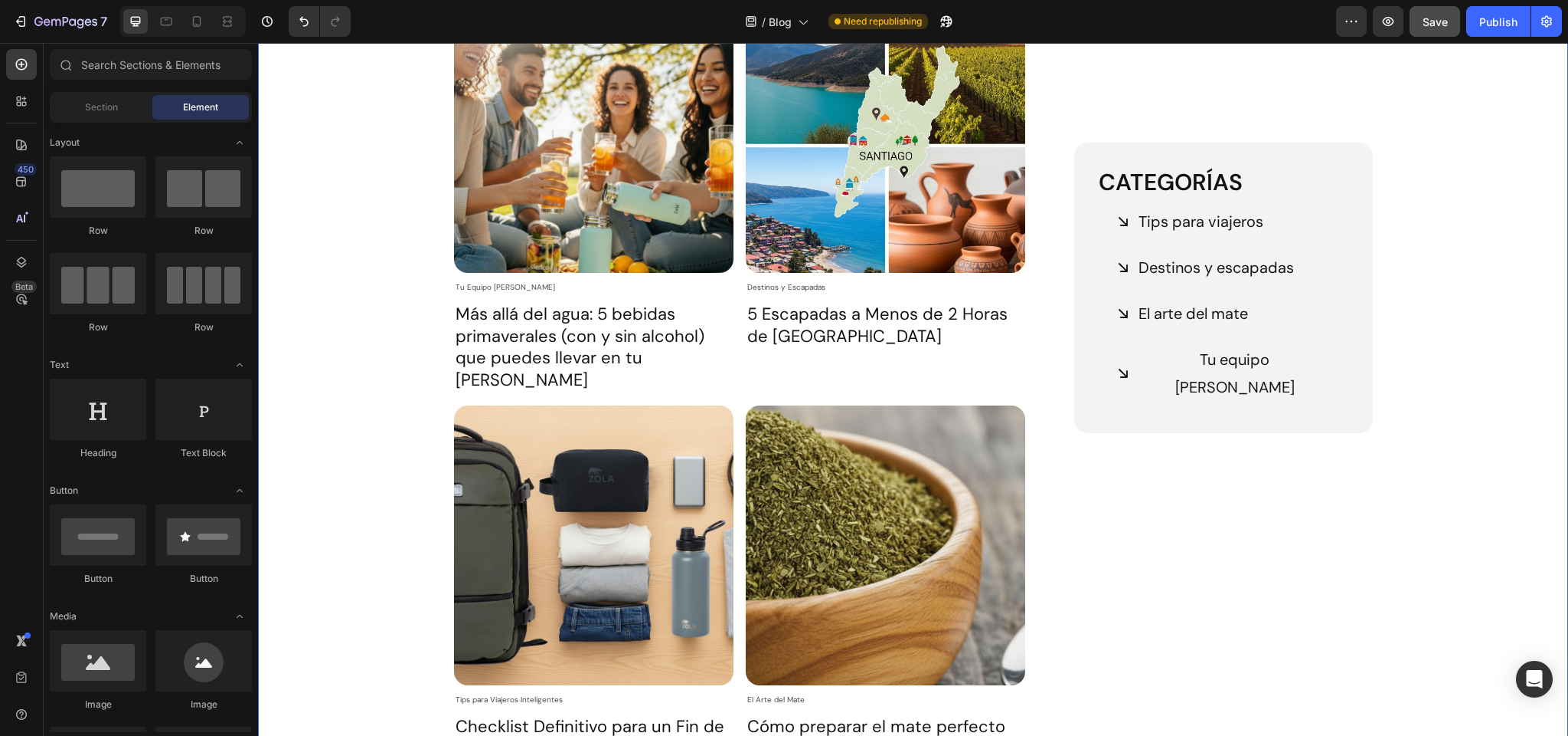
scroll to position [253, 0]
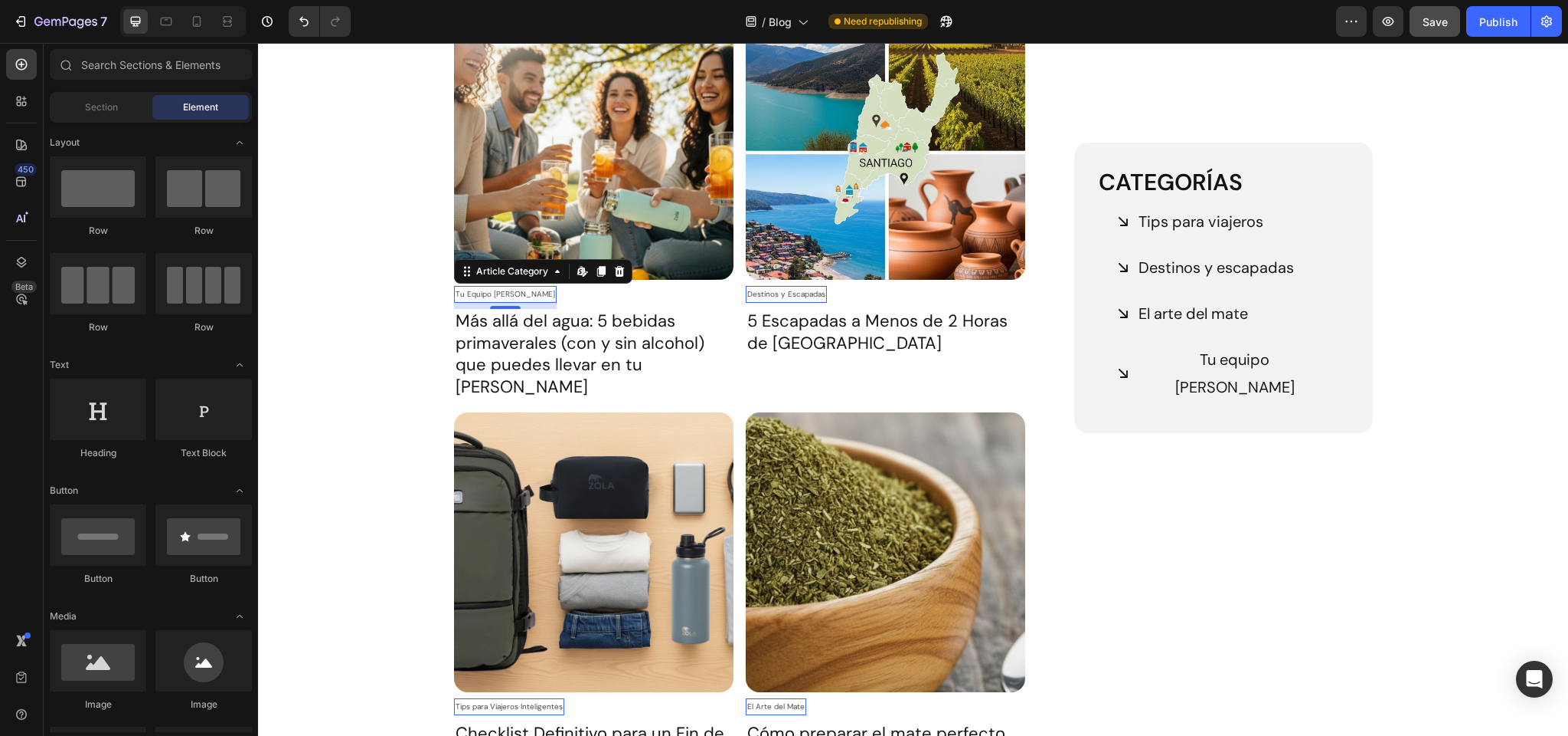
click at [471, 294] on div "Tu Equipo Zola" at bounding box center [505, 294] width 103 height 17
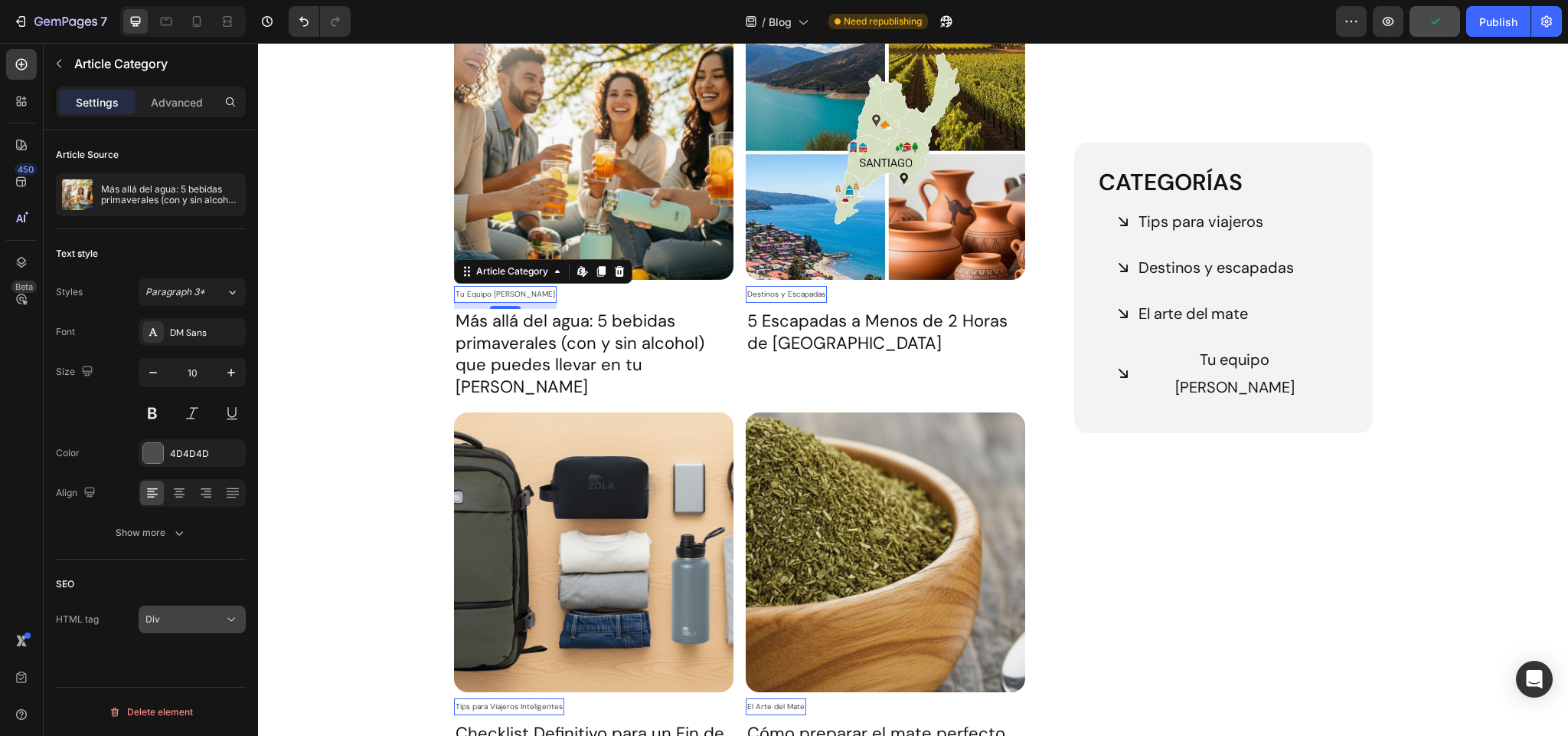
click at [158, 618] on span "Div" at bounding box center [153, 619] width 14 height 11
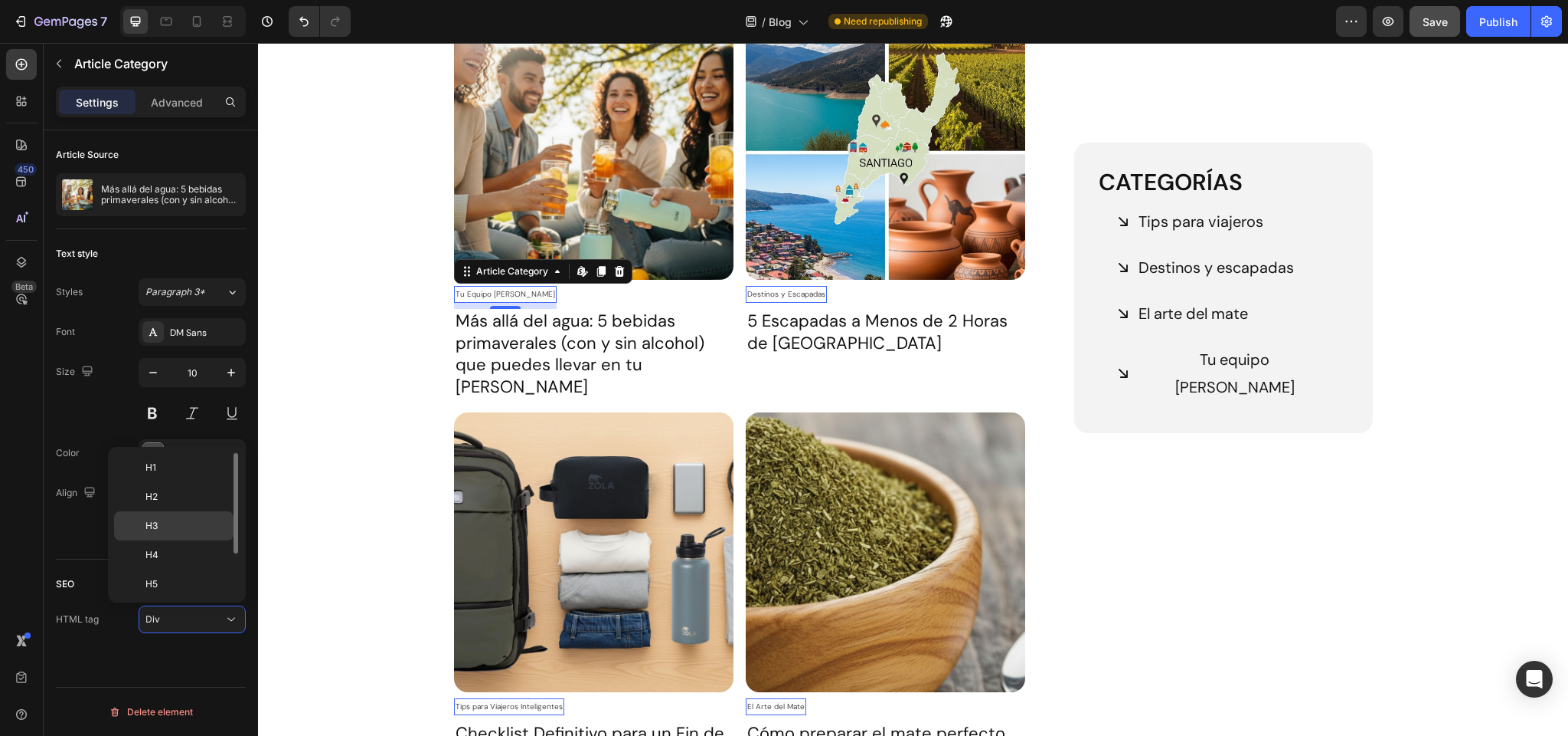
scroll to position [60, 0]
click at [80, 657] on div "Article Source Más allá del agua: 5 bebidas primaverales (con y sin alcohol) qu…" at bounding box center [151, 454] width 215 height 649
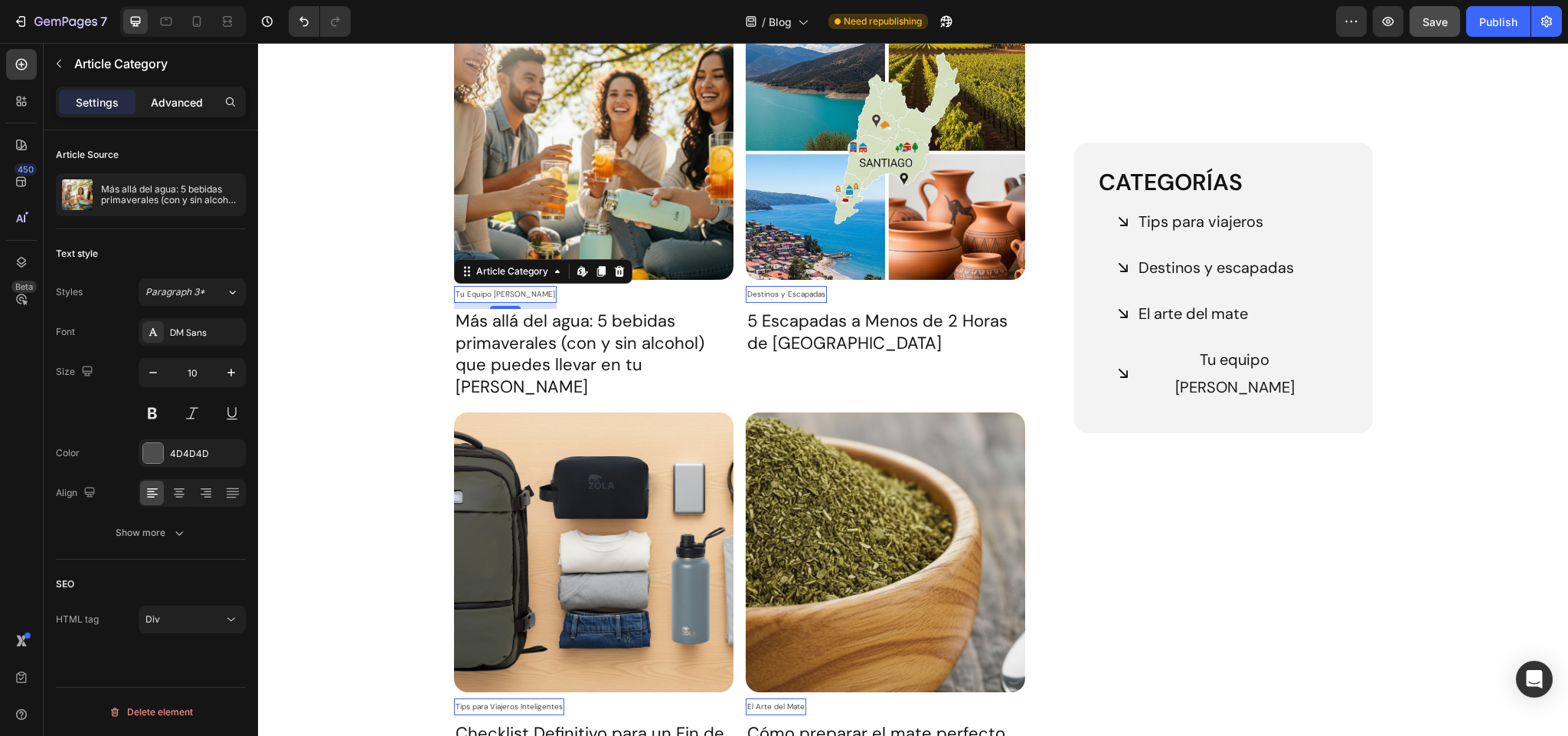
click at [173, 101] on p "Advanced" at bounding box center [176, 102] width 52 height 16
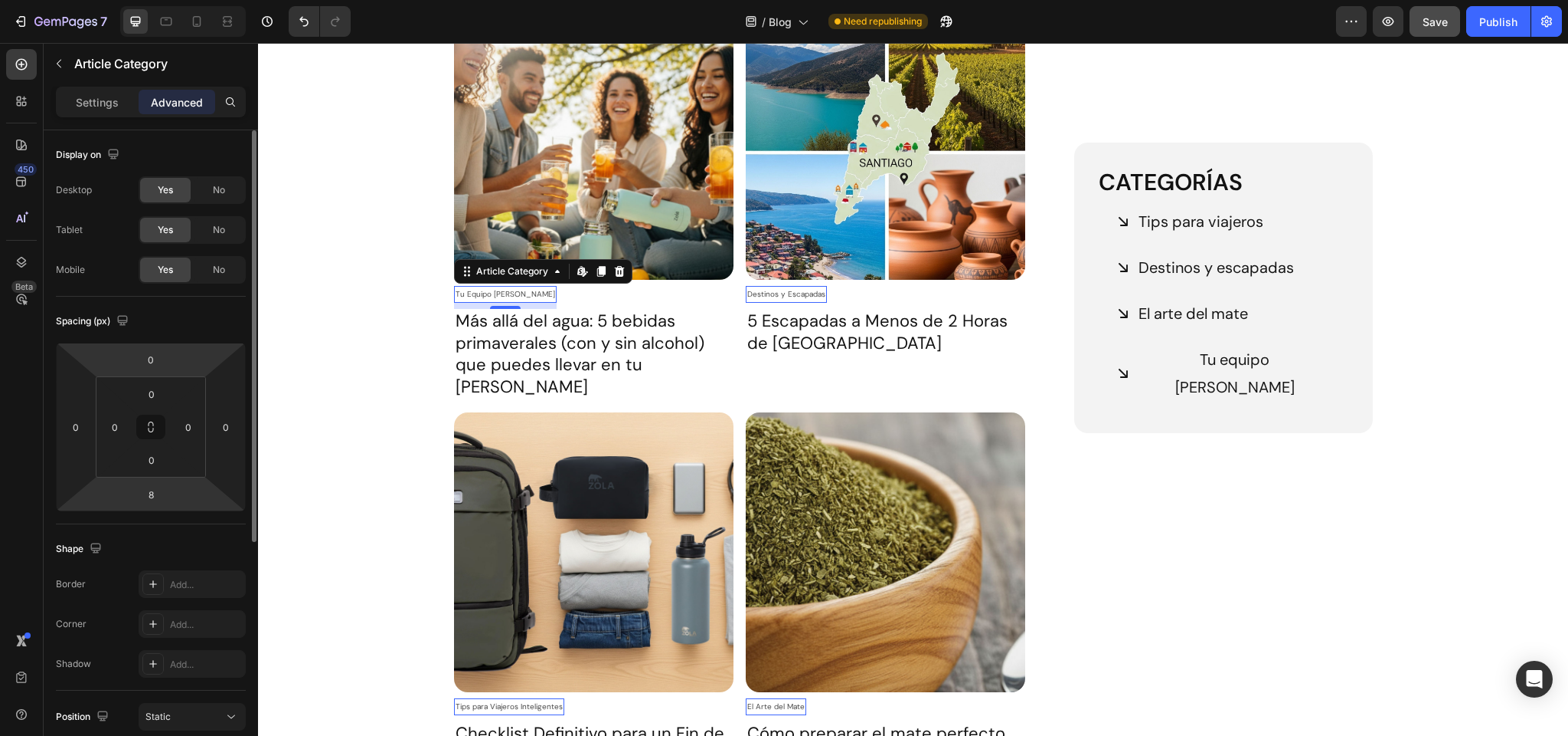
scroll to position [4, 0]
click at [92, 105] on p "Settings" at bounding box center [98, 102] width 43 height 16
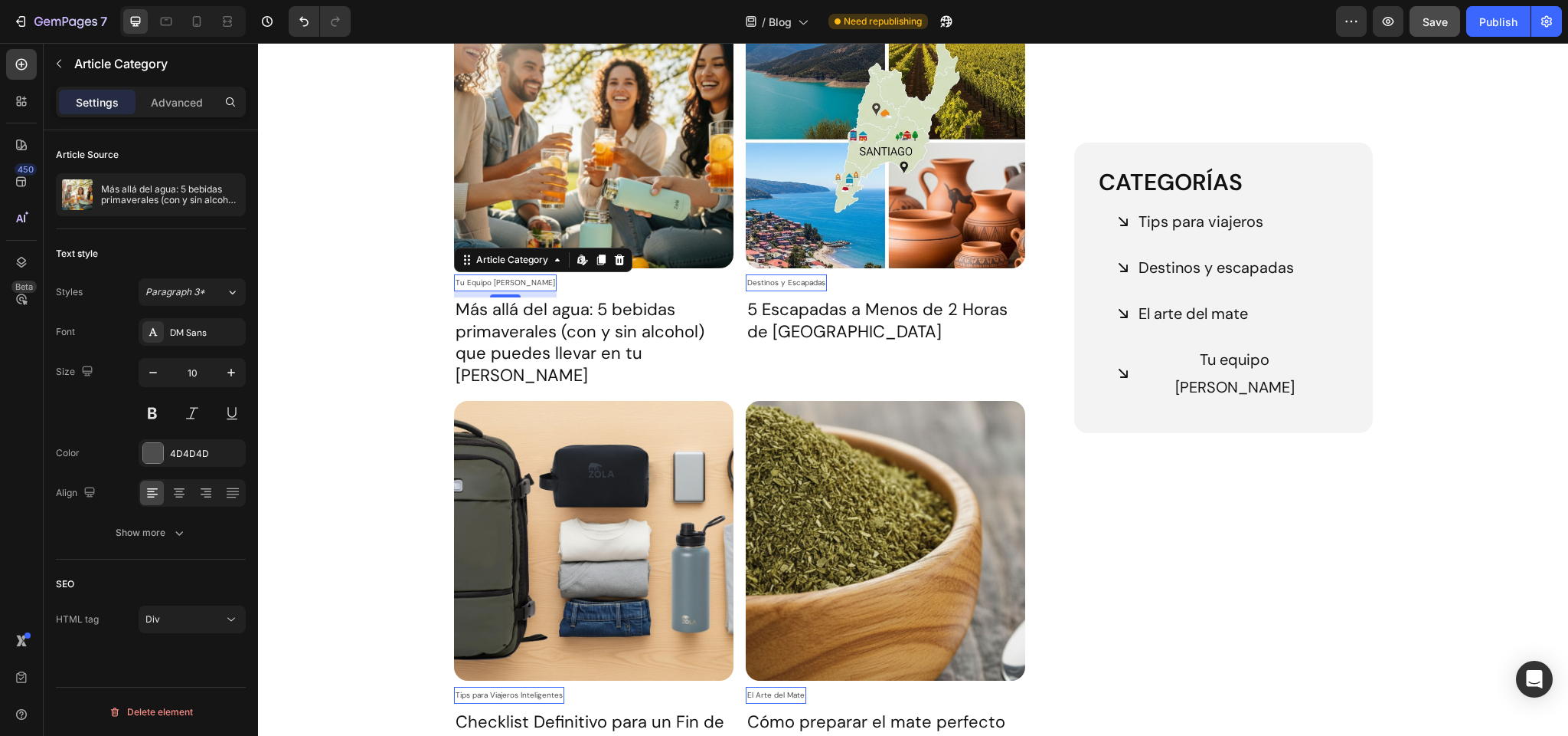
scroll to position [0, 0]
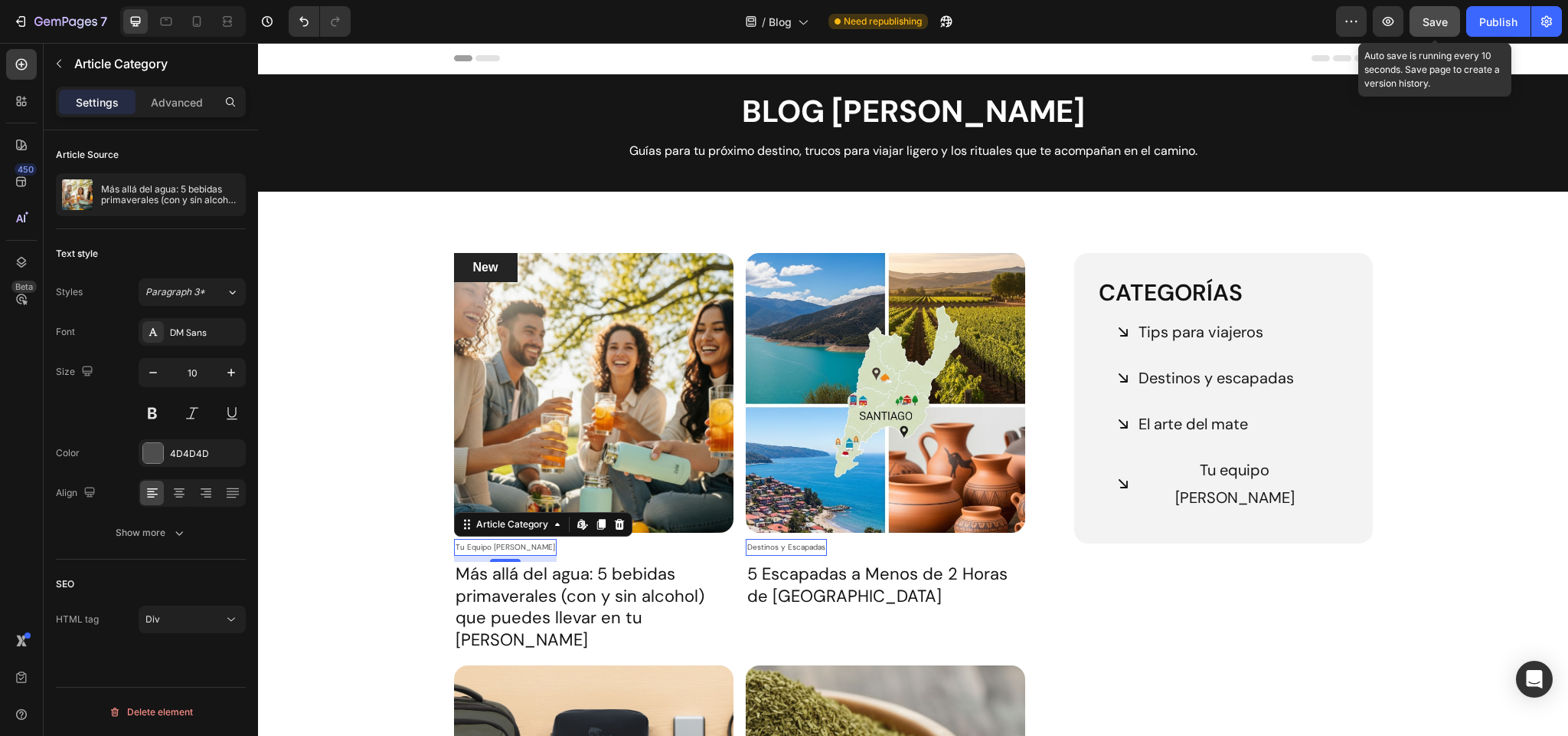
click at [1433, 23] on span "Save" at bounding box center [1435, 22] width 25 height 13
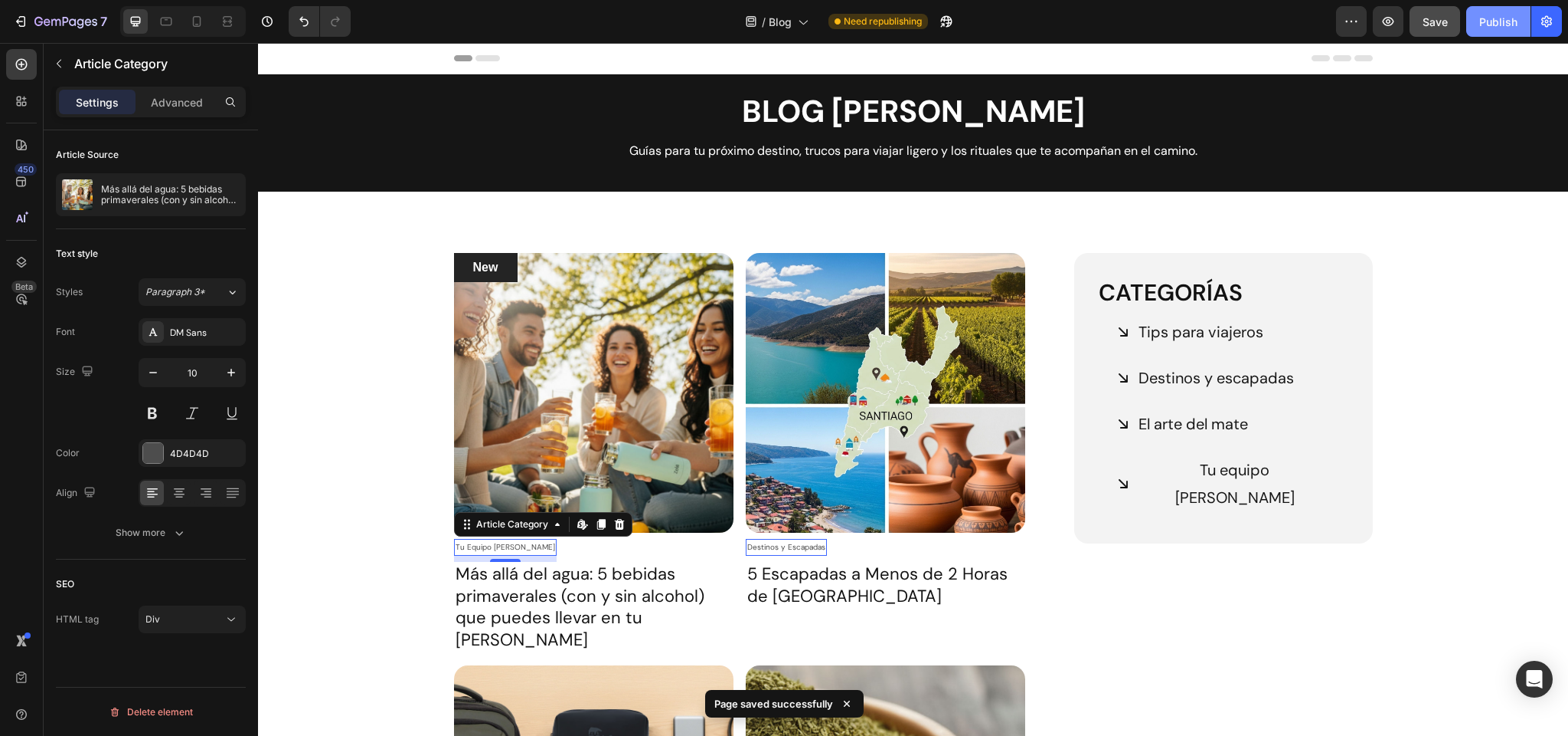
click at [1493, 26] on div "Publish" at bounding box center [1498, 22] width 39 height 16
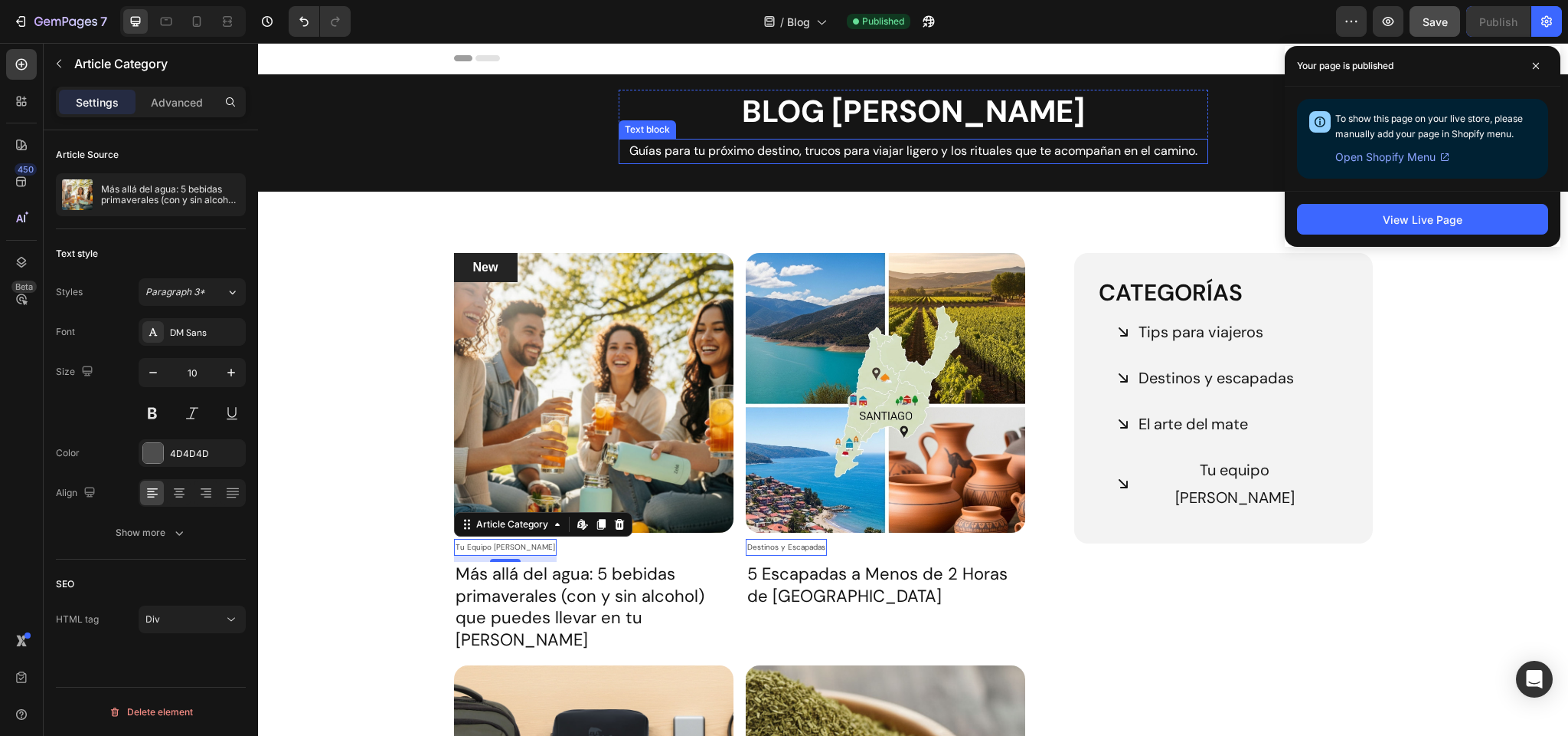
click at [878, 153] on p "Guías para tu próximo destino, trucos para viajar ligero y los rituales que te …" at bounding box center [913, 152] width 587 height 23
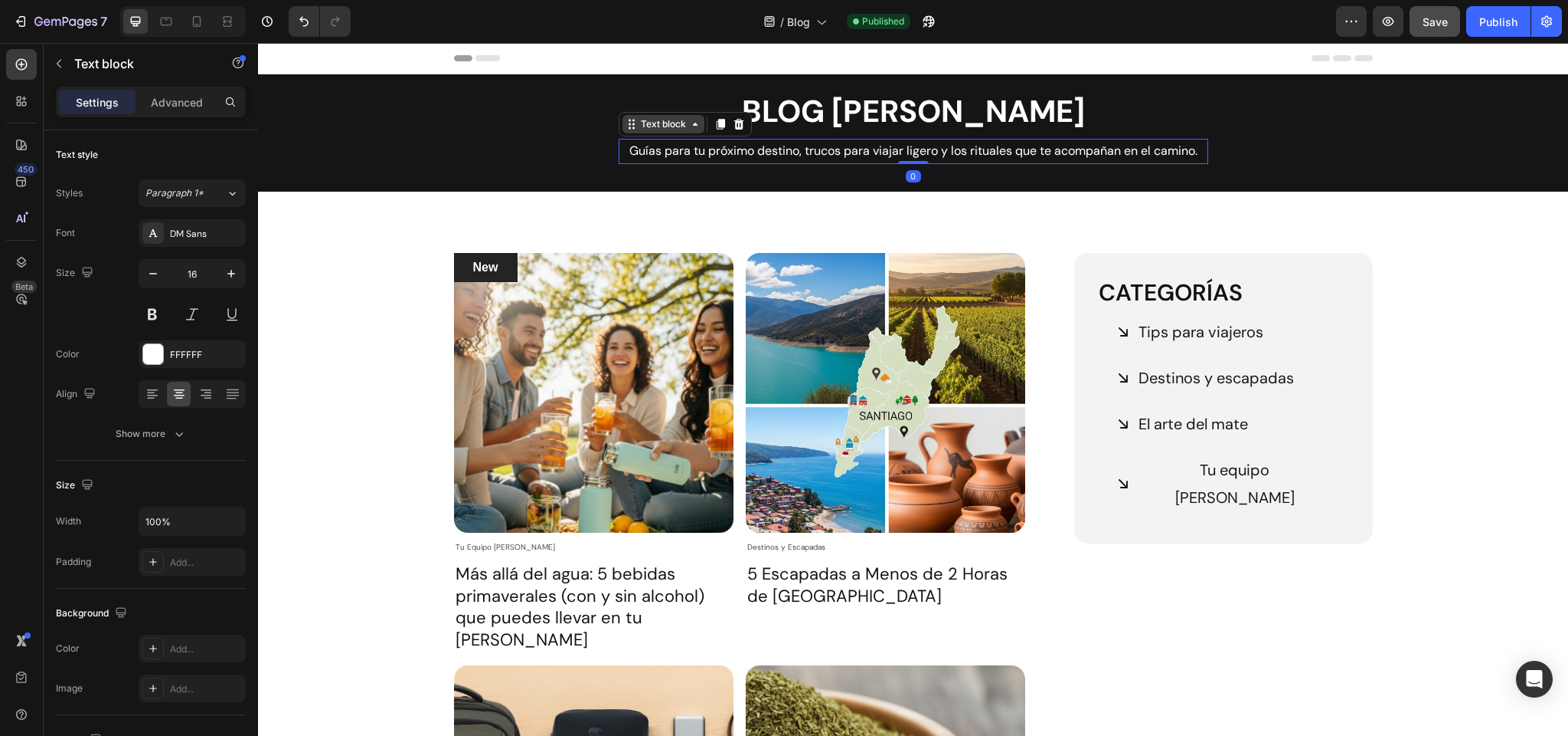
click at [659, 129] on div "Text block" at bounding box center [663, 123] width 51 height 14
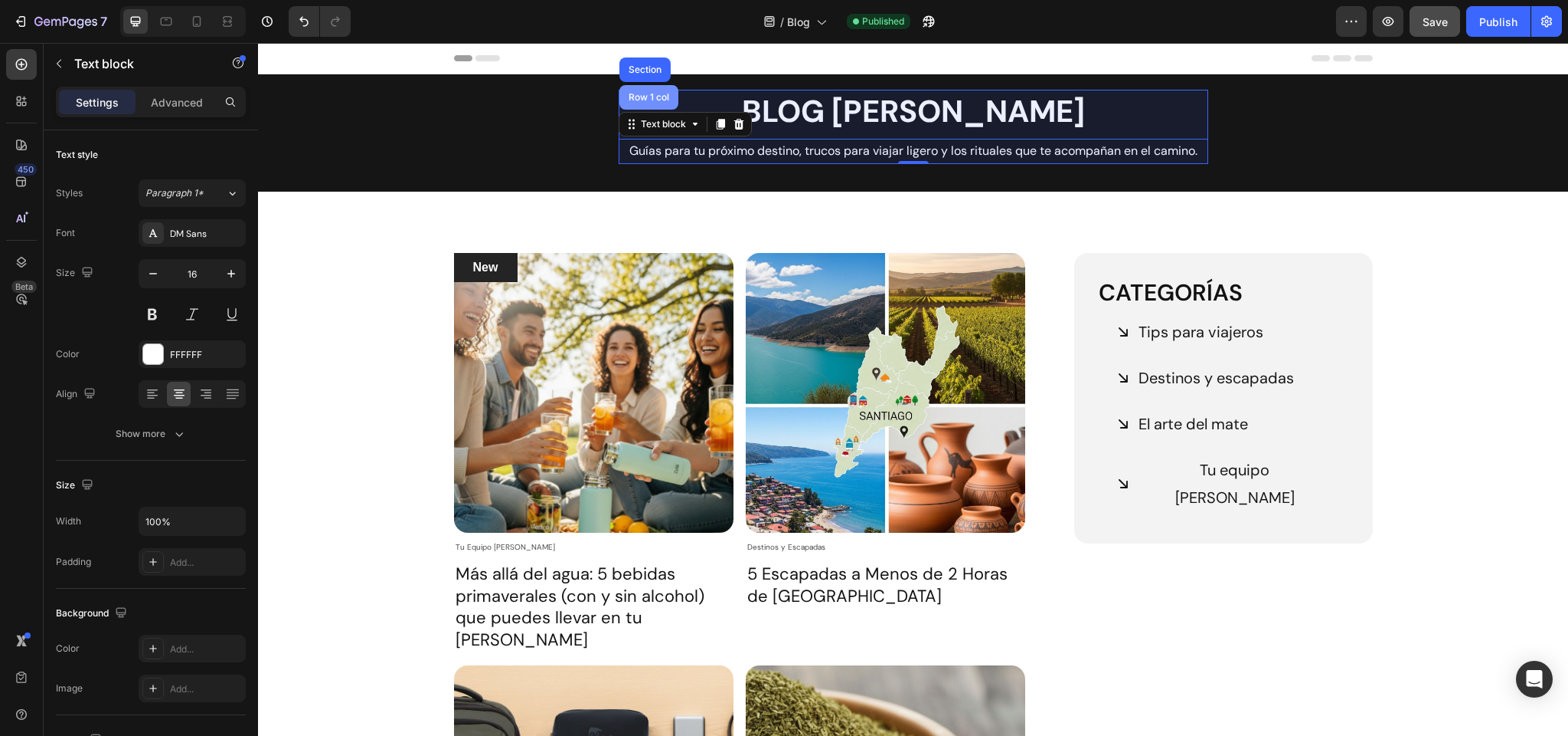
click at [654, 94] on div "Row 1 col" at bounding box center [649, 97] width 47 height 9
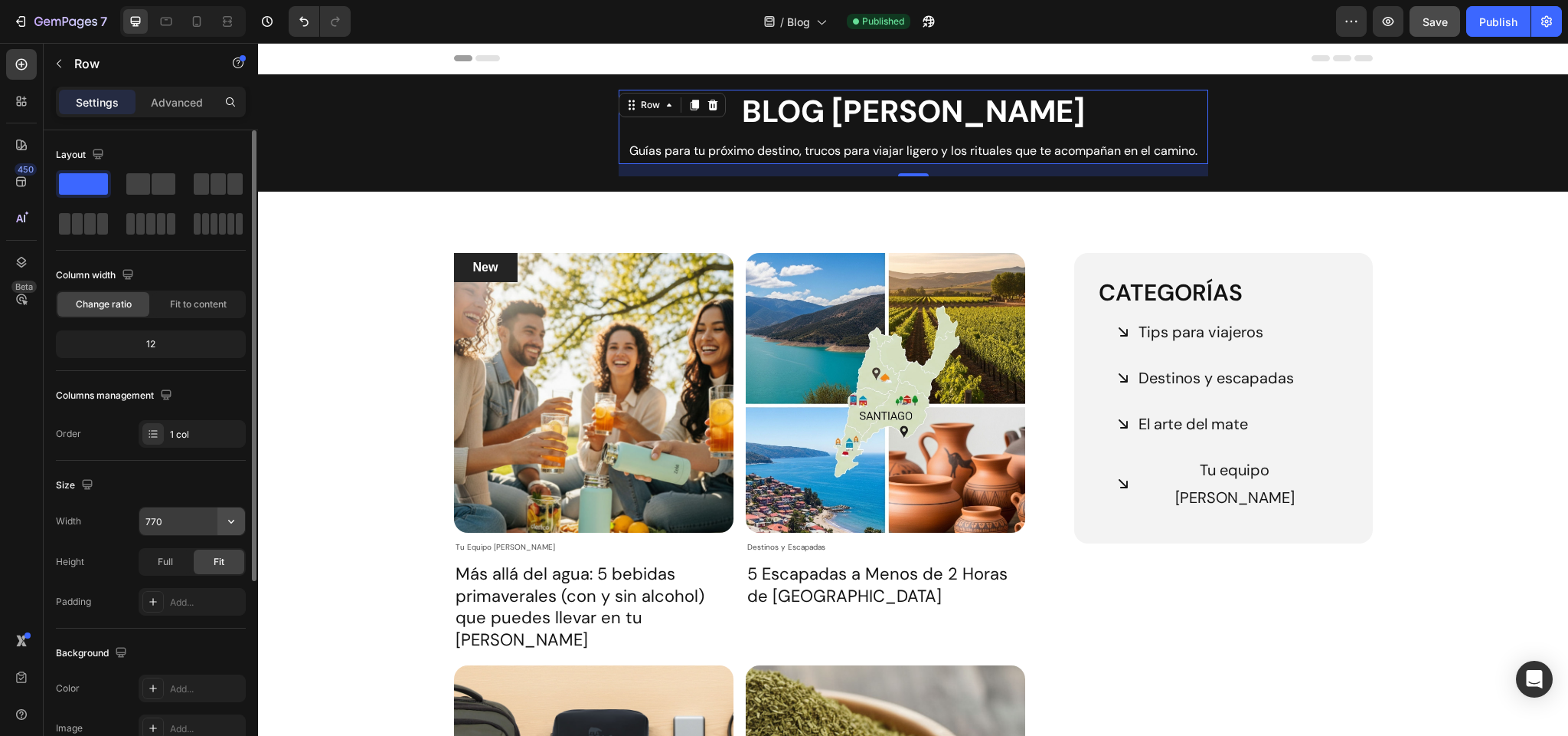
click at [232, 526] on icon "button" at bounding box center [231, 521] width 15 height 15
click at [186, 556] on p "Default 1200px" at bounding box center [188, 560] width 88 height 14
type input "1200"
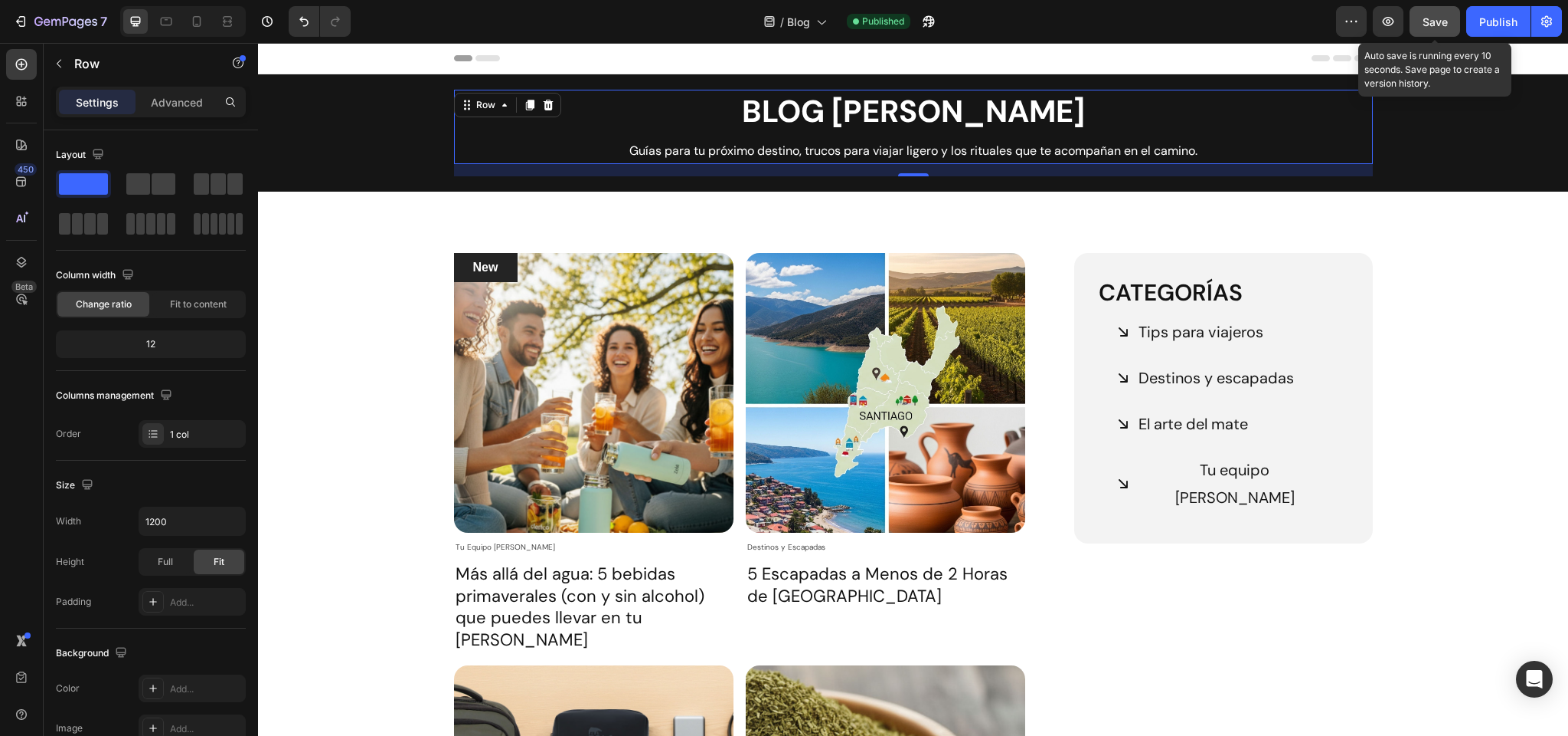
click at [1438, 21] on span "Save" at bounding box center [1435, 22] width 25 height 13
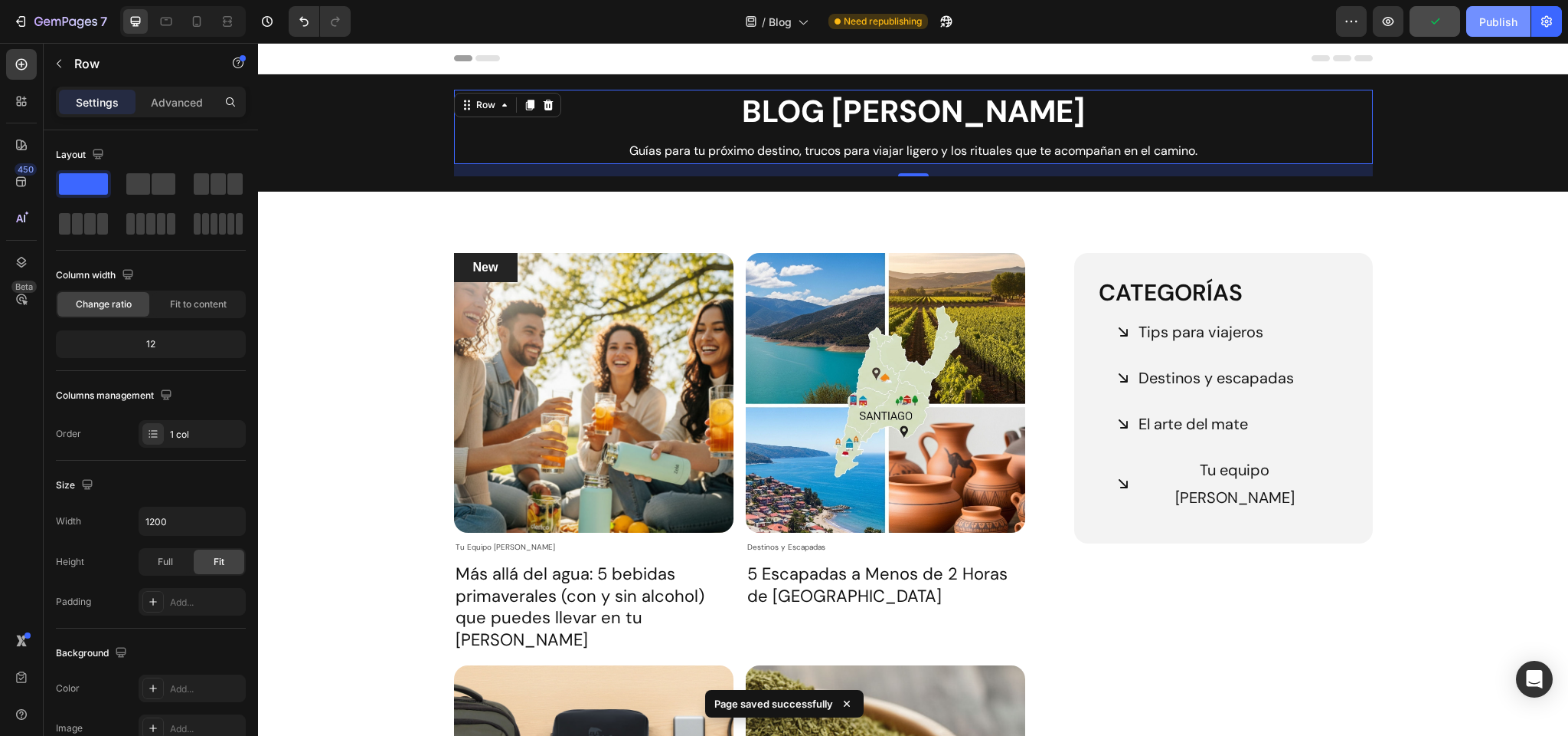
click at [1495, 20] on div "Publish" at bounding box center [1498, 22] width 39 height 16
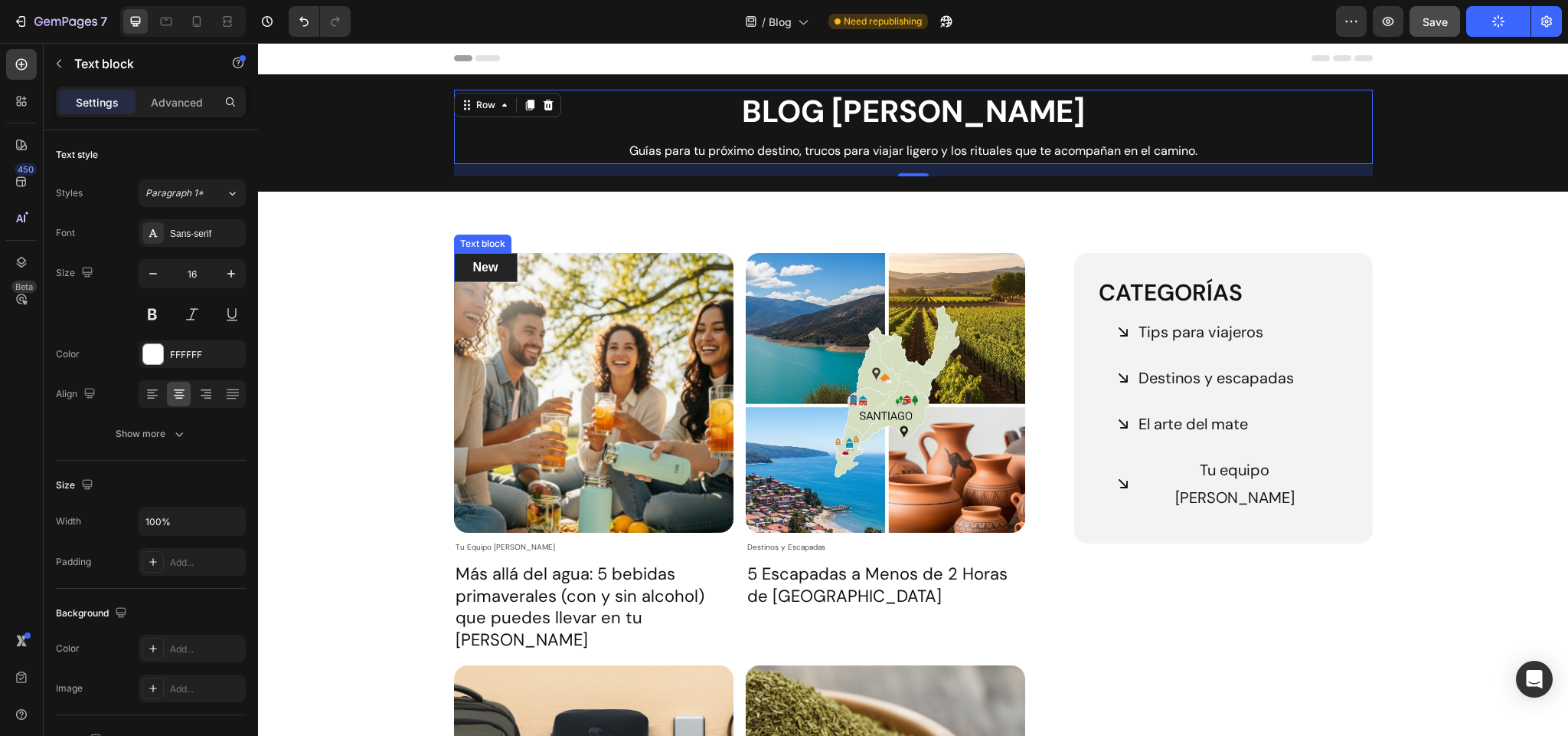
click at [485, 267] on p "New" at bounding box center [486, 268] width 36 height 19
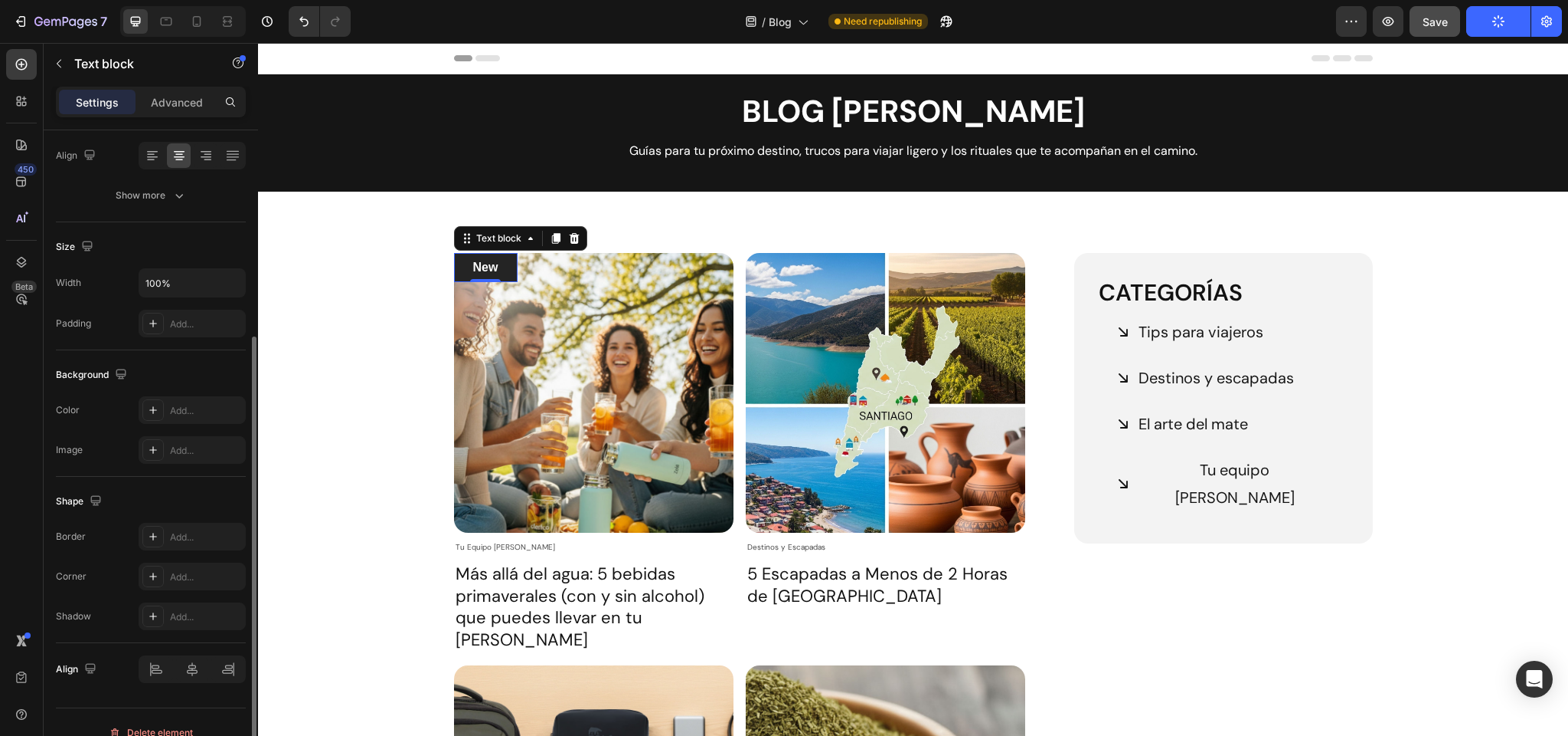
scroll to position [259, 0]
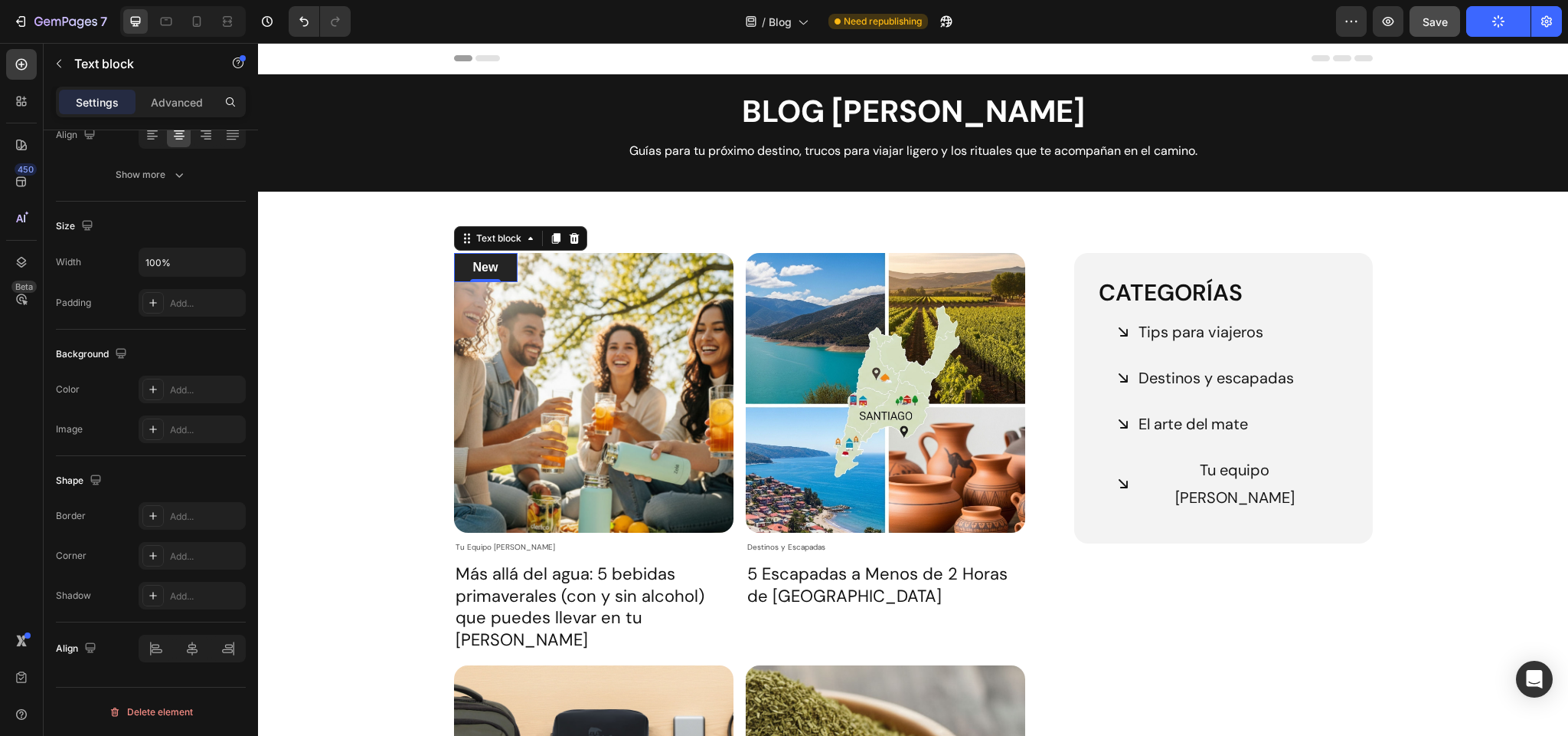
click at [486, 267] on p "New" at bounding box center [486, 268] width 36 height 19
click at [330, 261] on div "Nuevo Text block 0 Row Article Image Tu Equipo Zola Article Category Row Más al…" at bounding box center [913, 651] width 1287 height 798
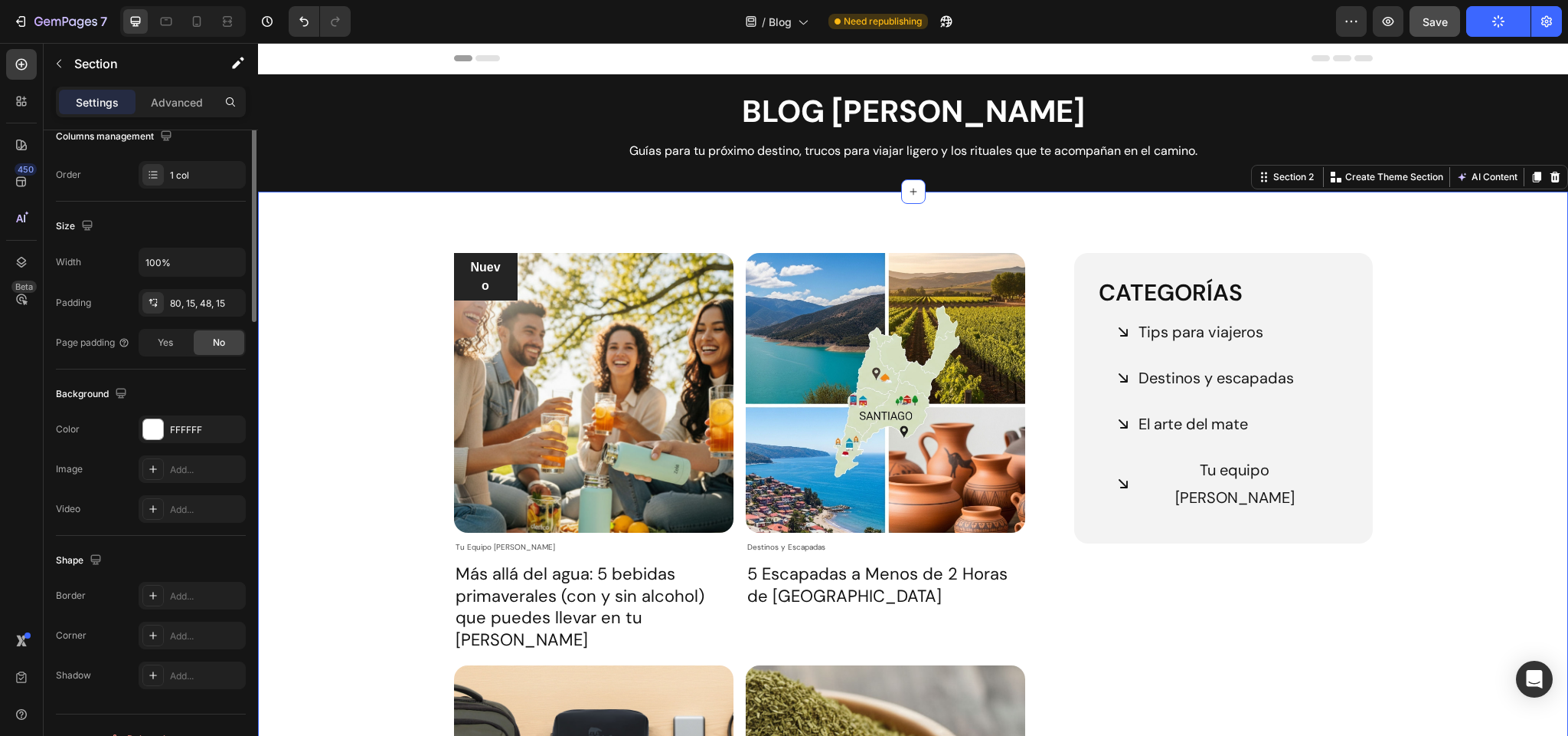
scroll to position [0, 0]
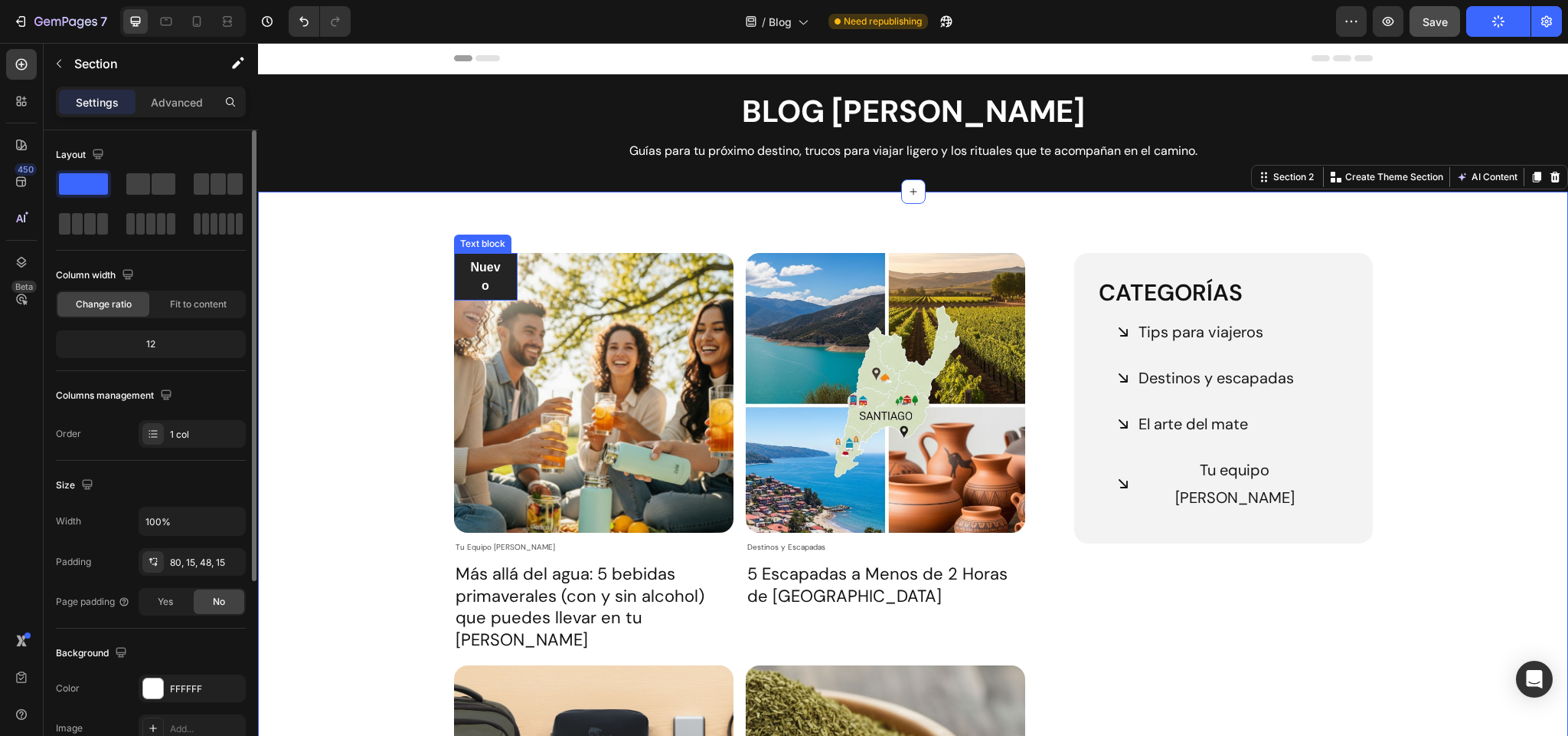
click at [494, 269] on p "Nuevo" at bounding box center [486, 276] width 36 height 37
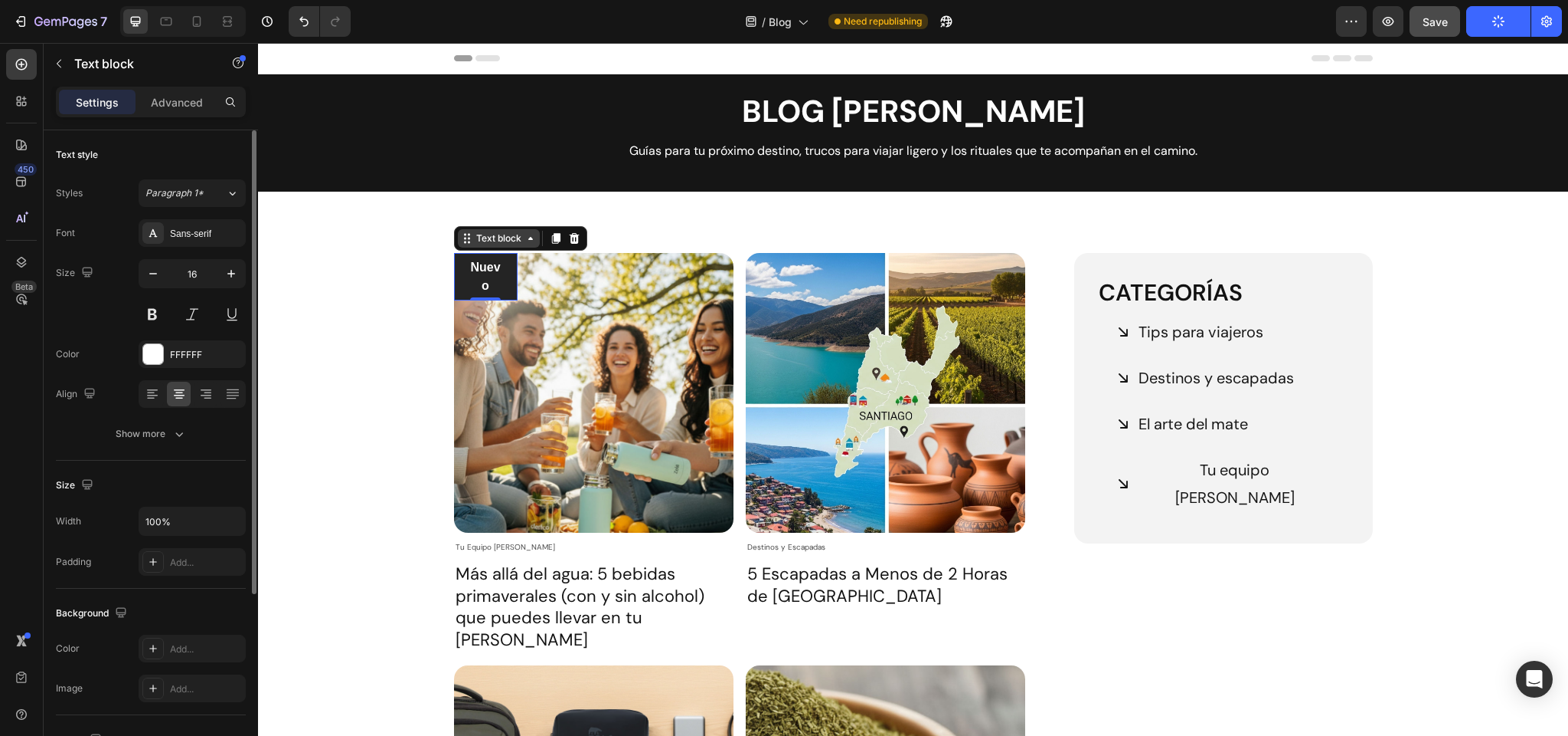
click at [494, 237] on div "Text block" at bounding box center [499, 238] width 51 height 14
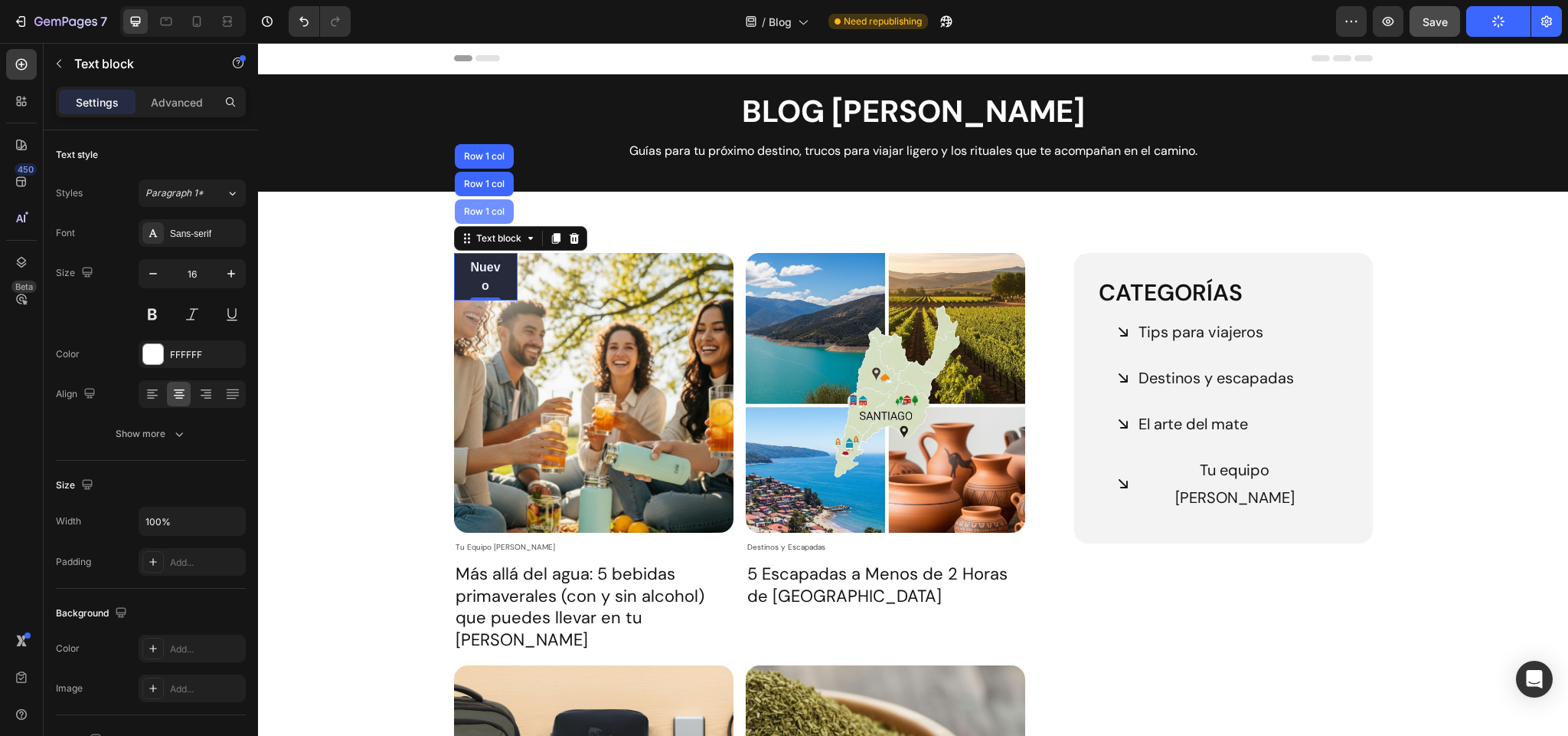
click at [477, 207] on div "Row 1 col" at bounding box center [485, 212] width 47 height 9
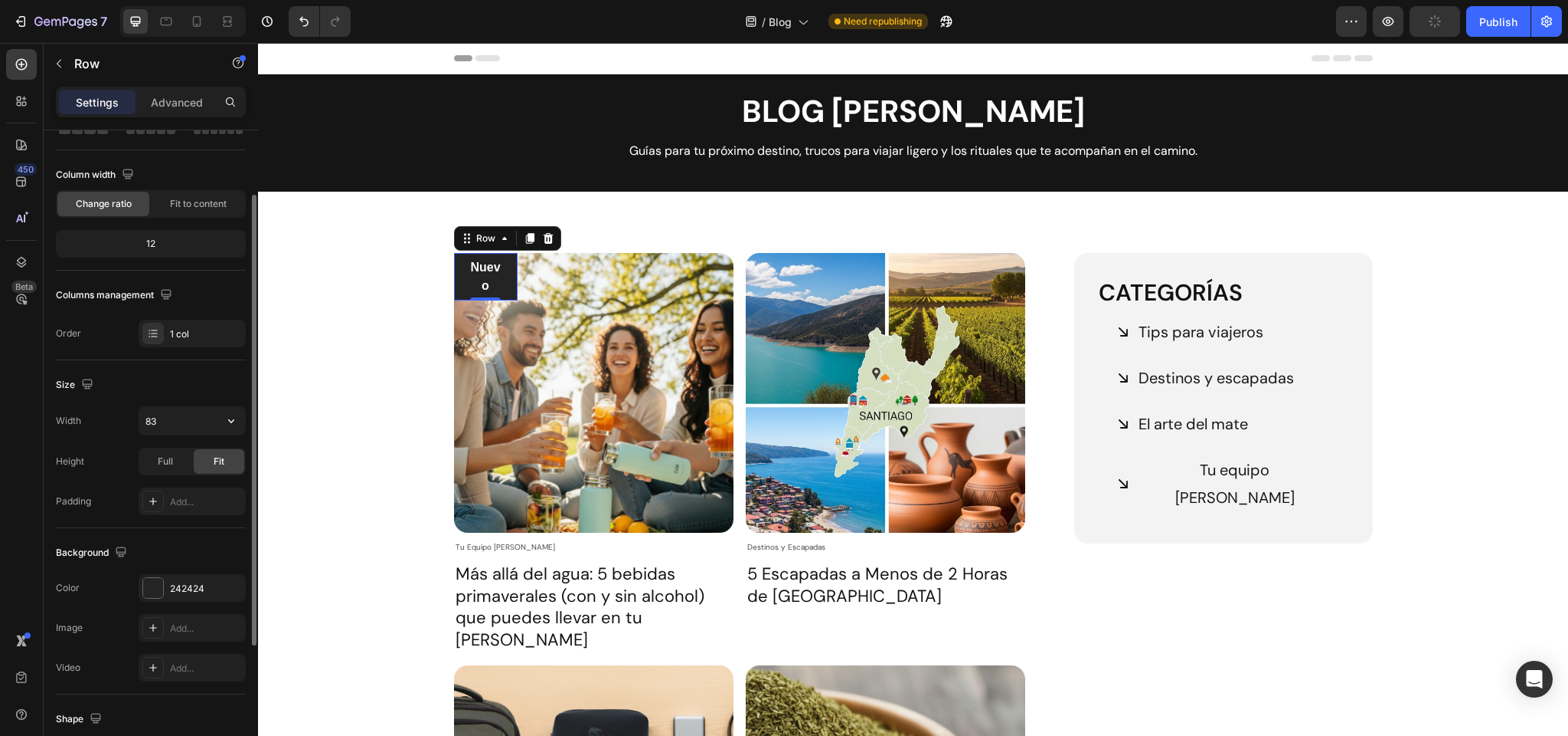
scroll to position [103, 0]
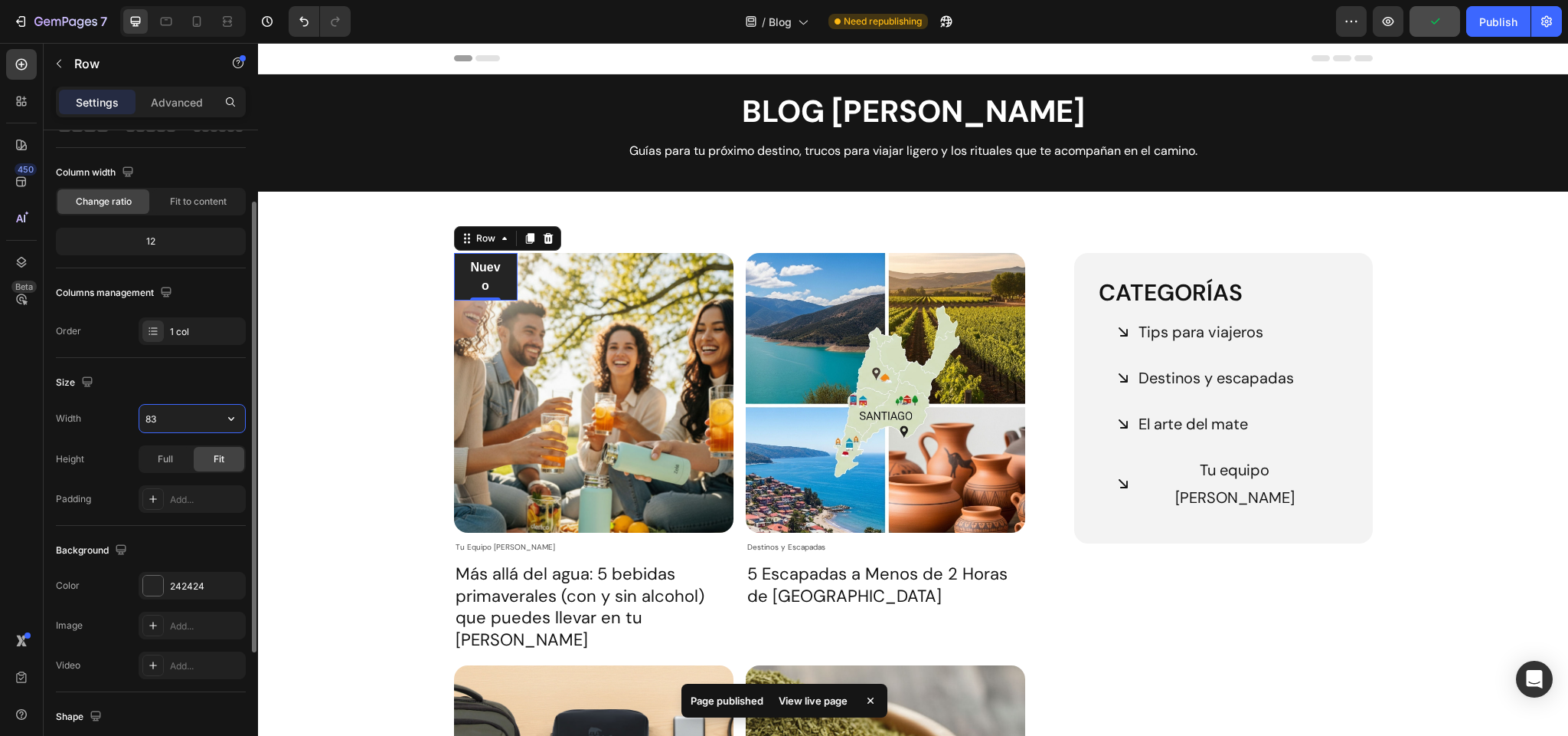
drag, startPoint x: 189, startPoint y: 419, endPoint x: 182, endPoint y: 418, distance: 7.1
click at [182, 418] on input "83" at bounding box center [192, 417] width 105 height 27
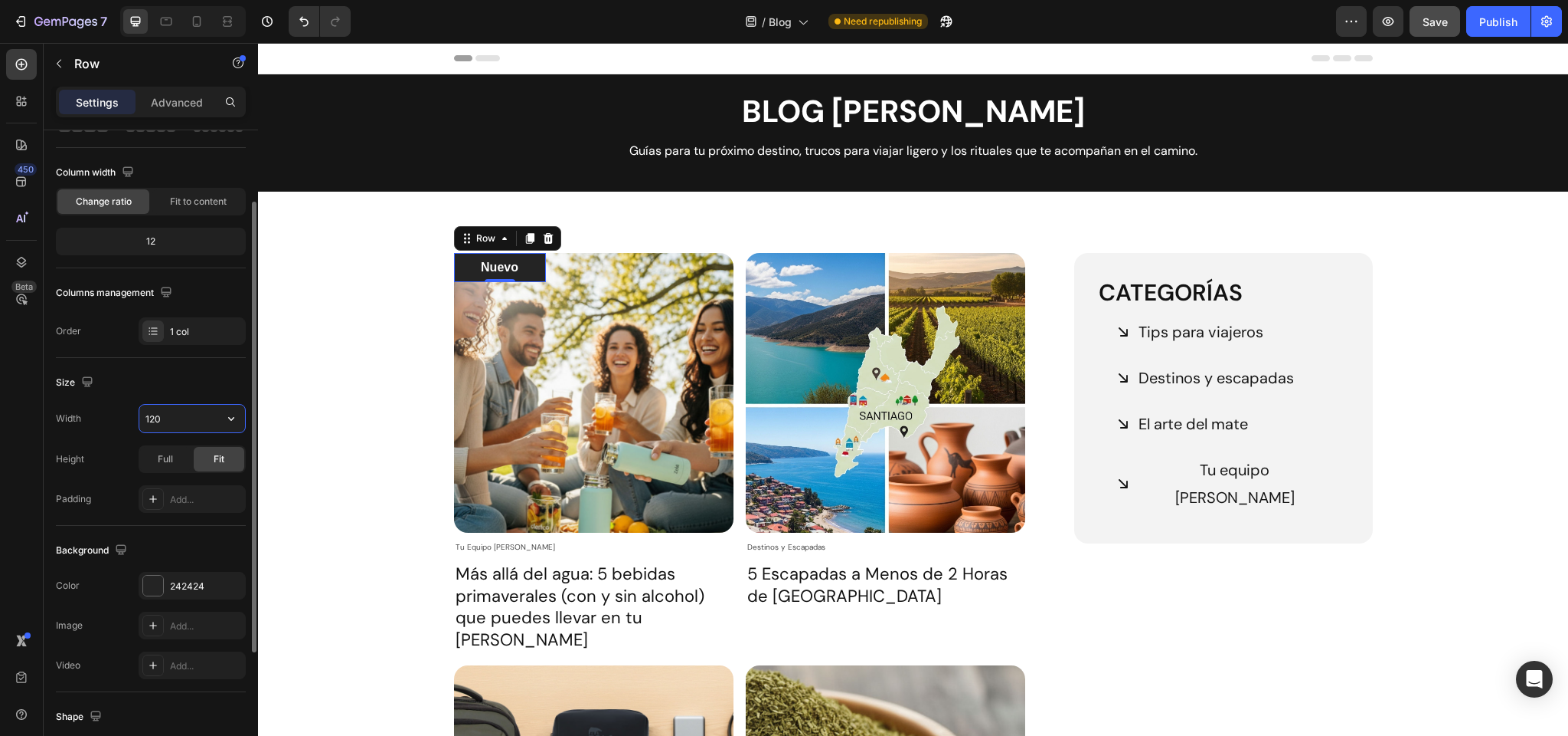
click at [190, 418] on input "120" at bounding box center [192, 417] width 105 height 27
type input "100"
click at [357, 276] on div "Nuevo Text block Row 0 Article Image Tu Equipo Zola Article Category Row Más al…" at bounding box center [913, 651] width 1287 height 798
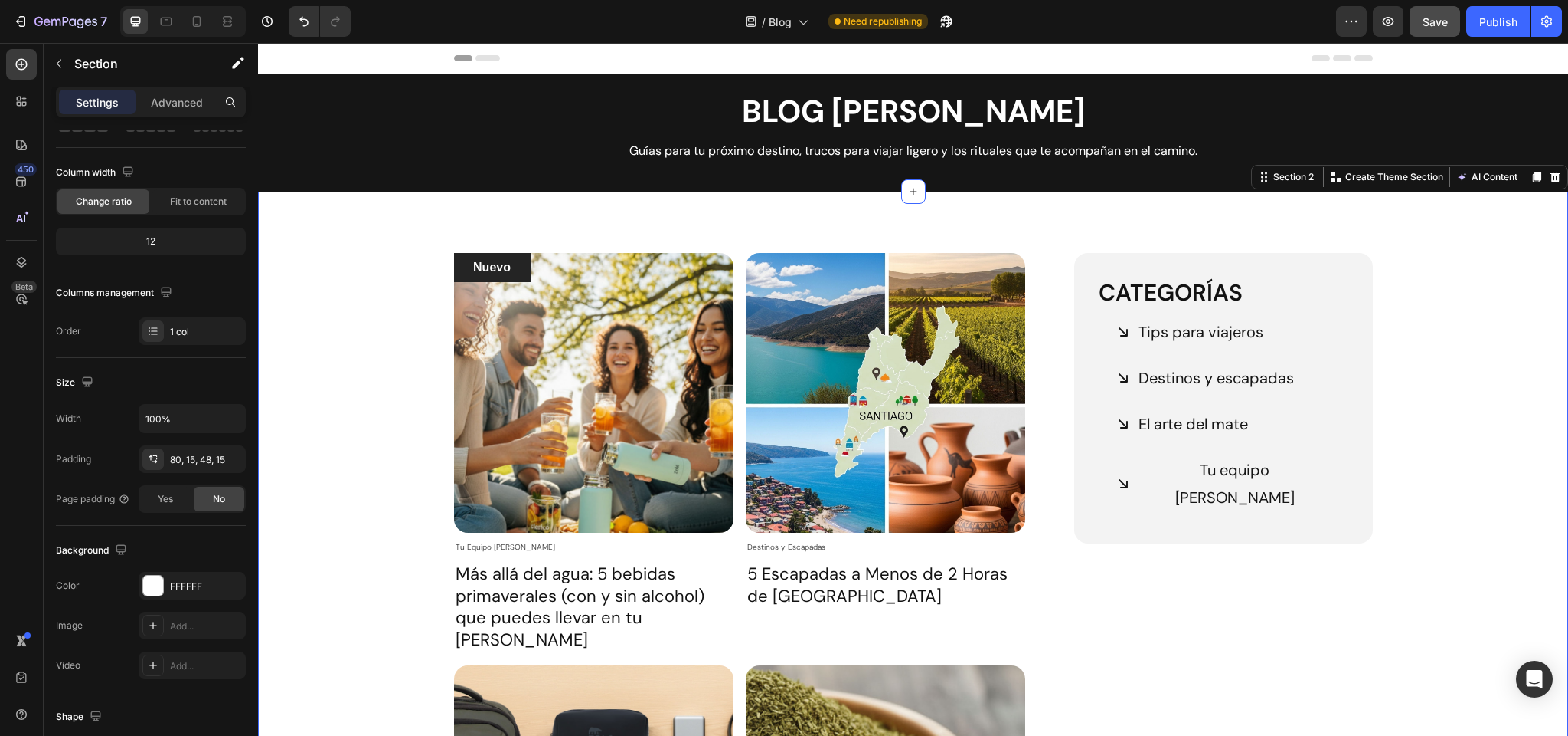
scroll to position [0, 0]
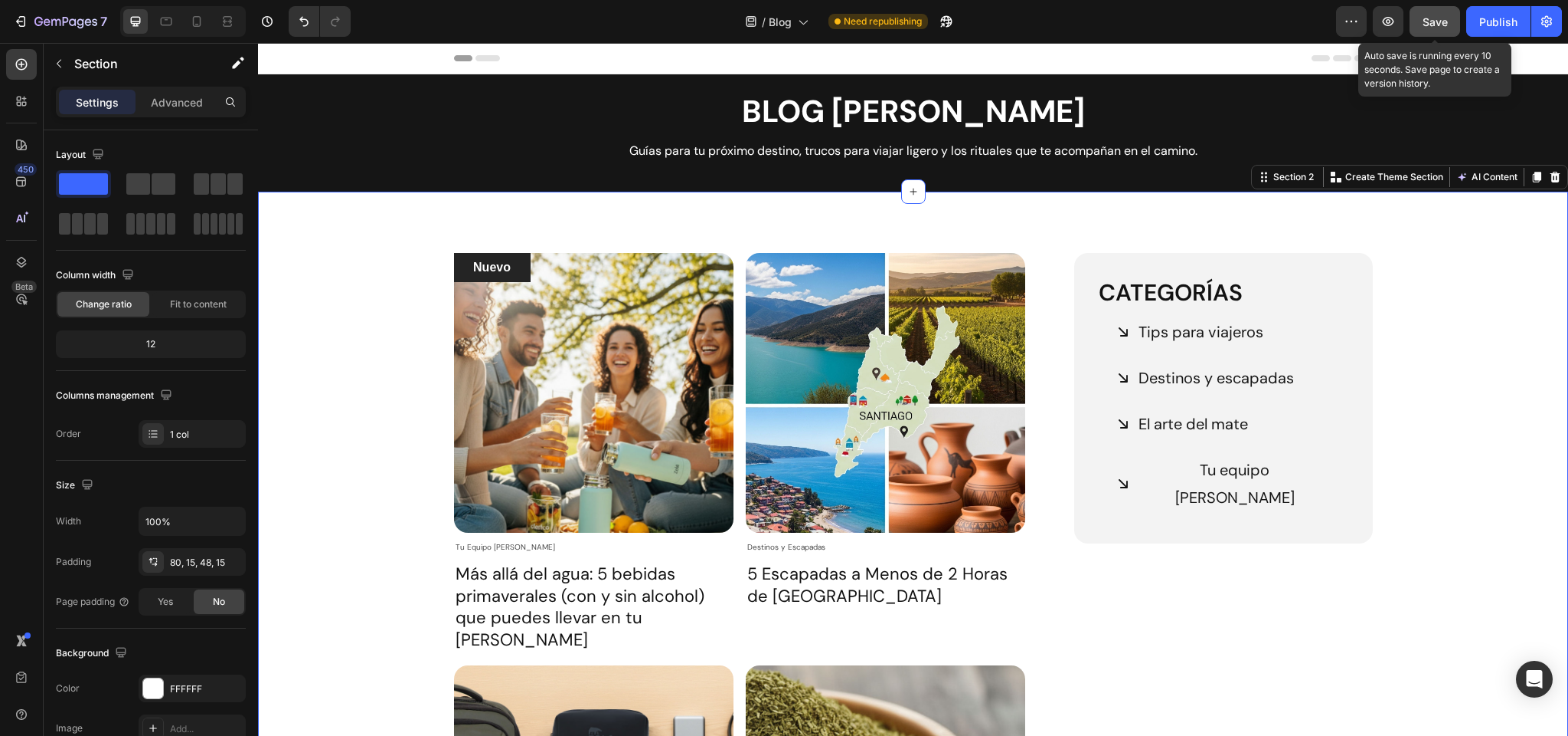
click at [1446, 19] on span "Save" at bounding box center [1435, 22] width 25 height 13
click at [496, 241] on div "Text block" at bounding box center [482, 243] width 51 height 14
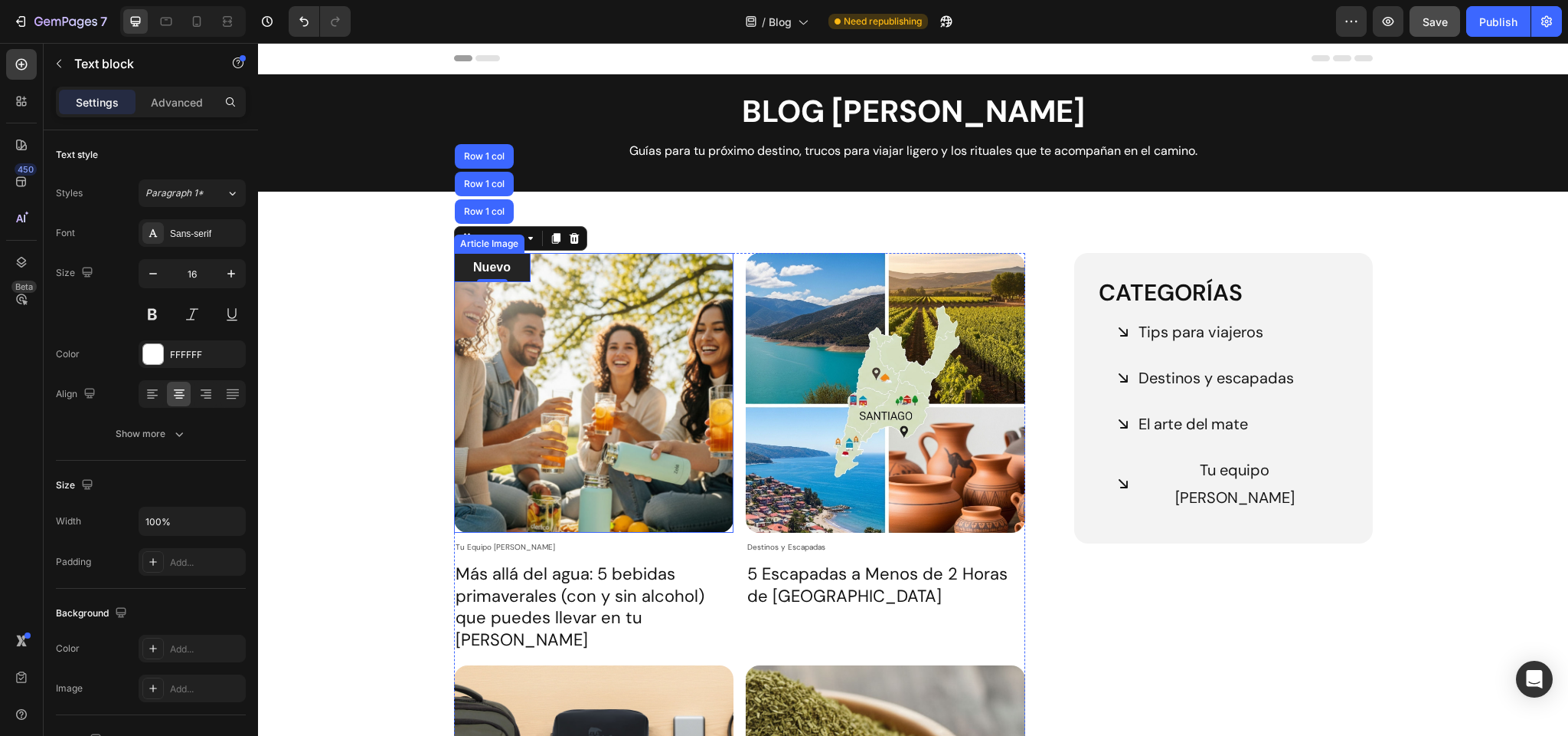
click at [690, 374] on img at bounding box center [593, 392] width 280 height 280
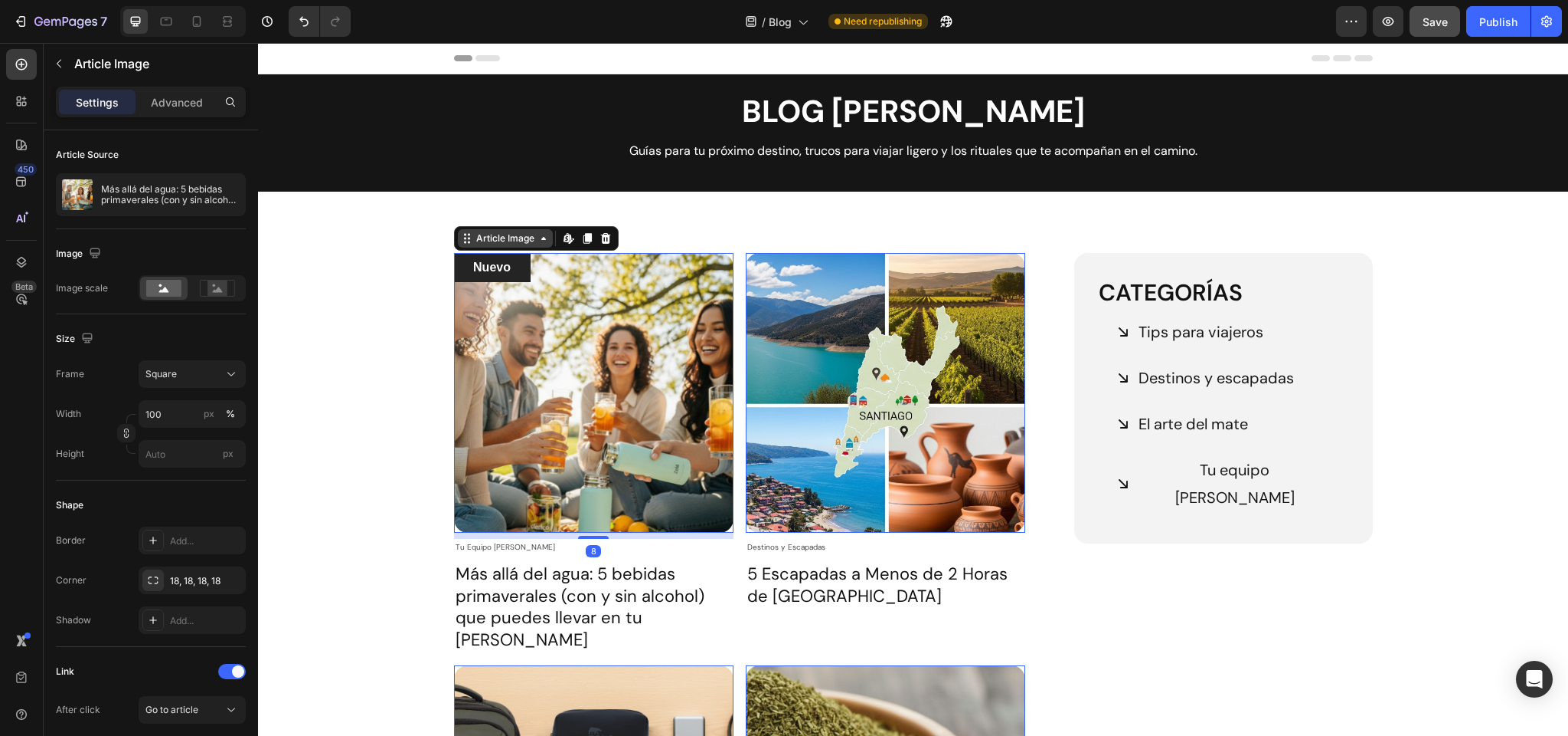
click at [509, 242] on div "Article Image" at bounding box center [506, 238] width 64 height 14
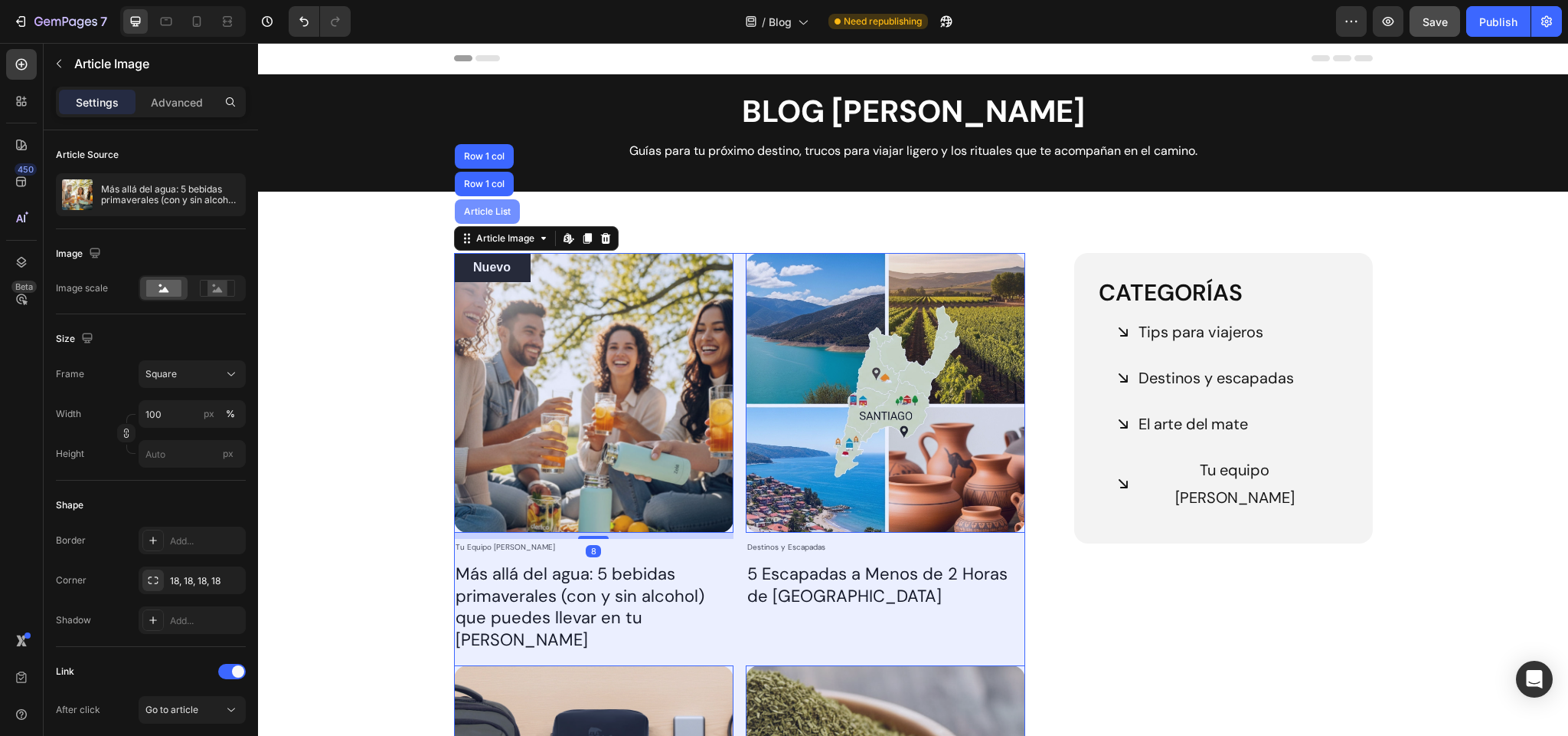
click at [492, 207] on div "Article List" at bounding box center [488, 212] width 53 height 9
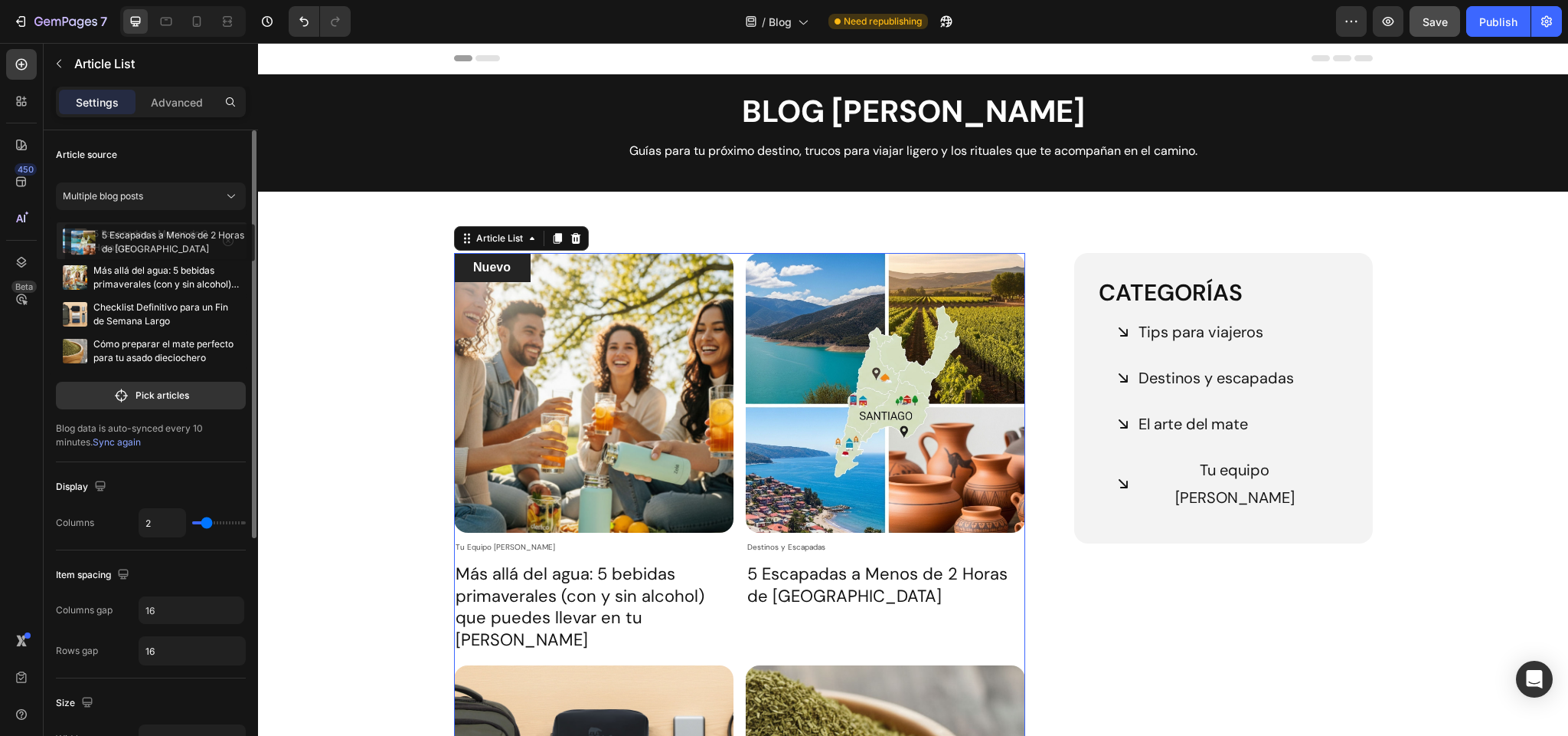
drag, startPoint x: 68, startPoint y: 276, endPoint x: 76, endPoint y: 241, distance: 35.9
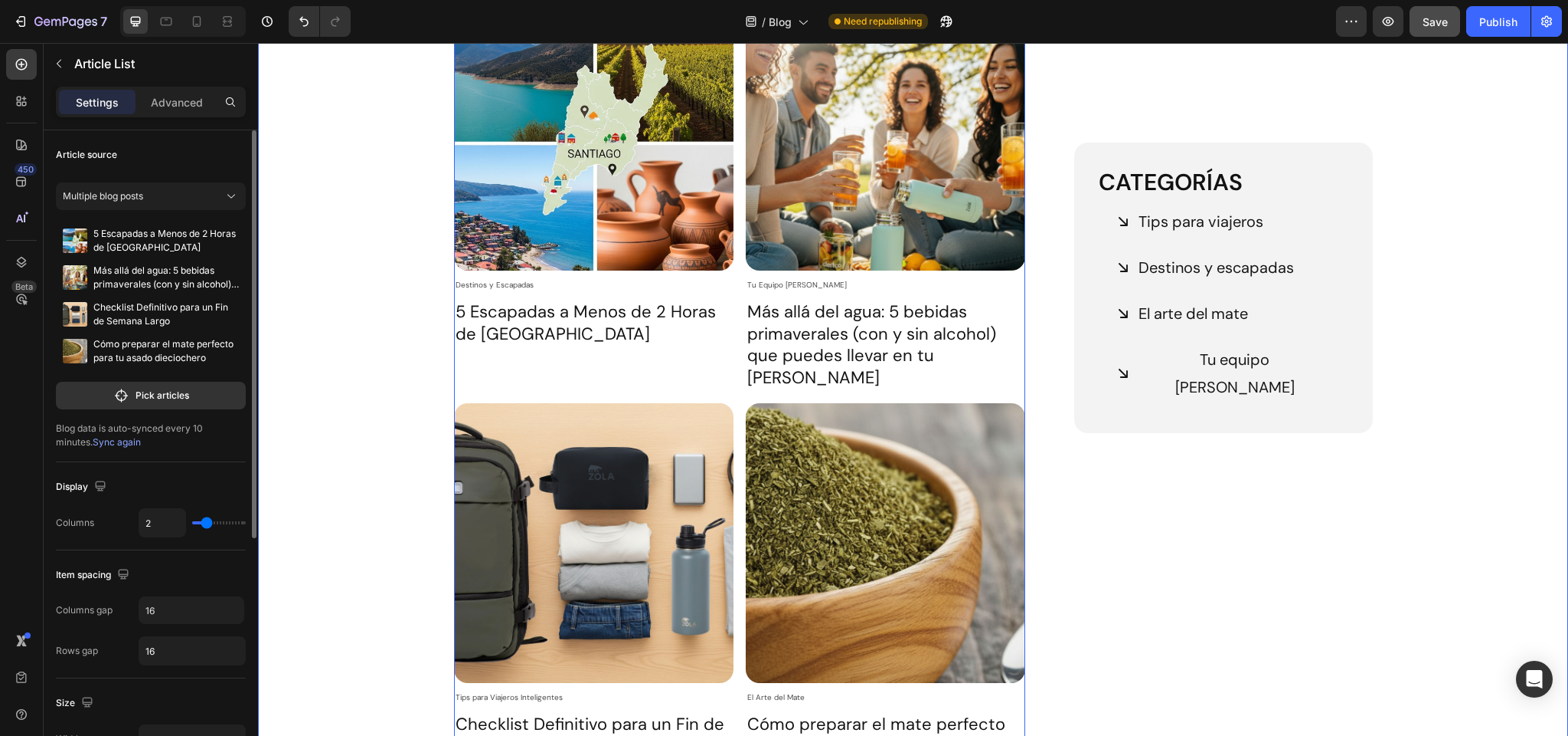
scroll to position [264, 0]
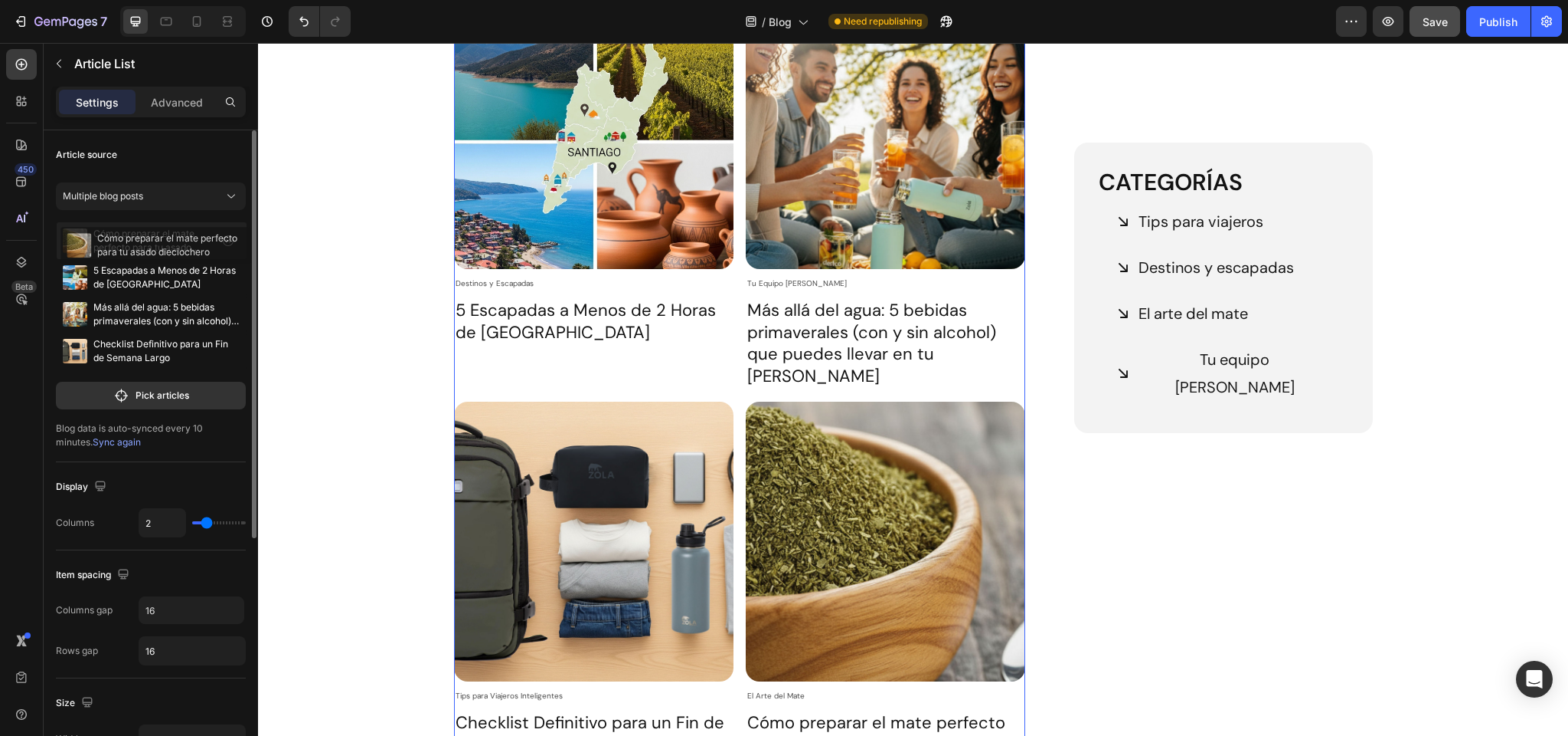
drag, startPoint x: 79, startPoint y: 352, endPoint x: 84, endPoint y: 247, distance: 105.1
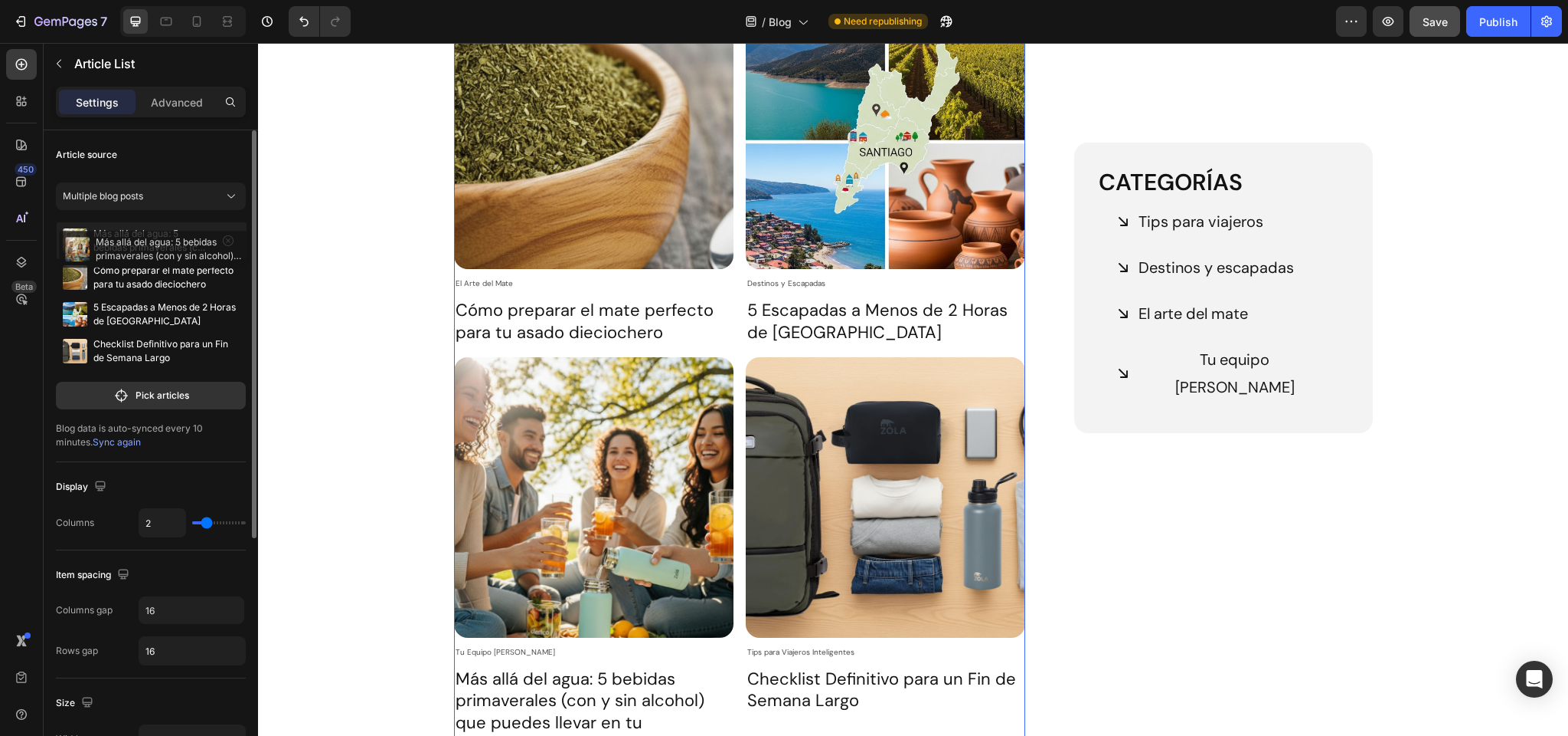
drag, startPoint x: 79, startPoint y: 312, endPoint x: 82, endPoint y: 247, distance: 65.1
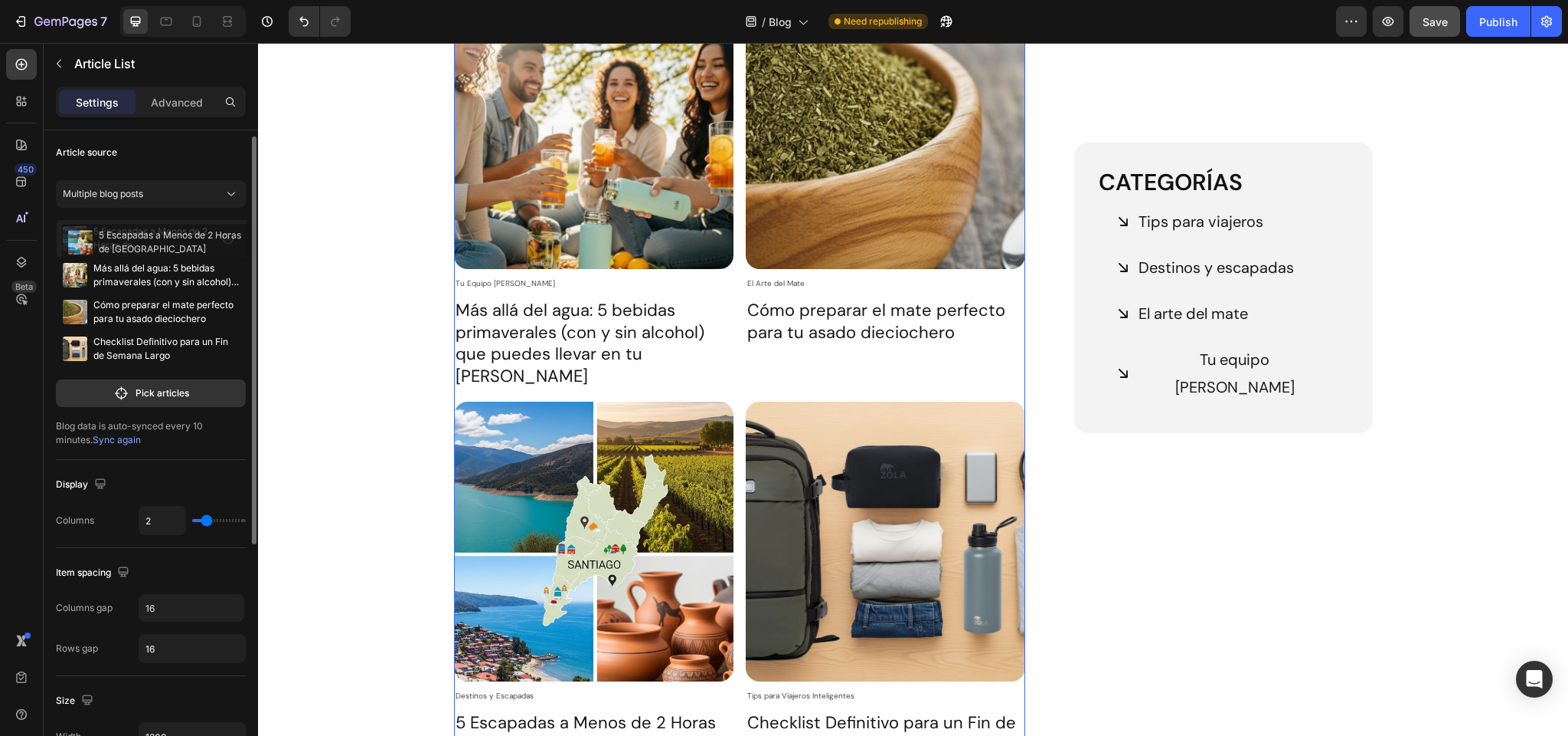
scroll to position [6, 0]
drag, startPoint x: 73, startPoint y: 317, endPoint x: 79, endPoint y: 244, distance: 73.2
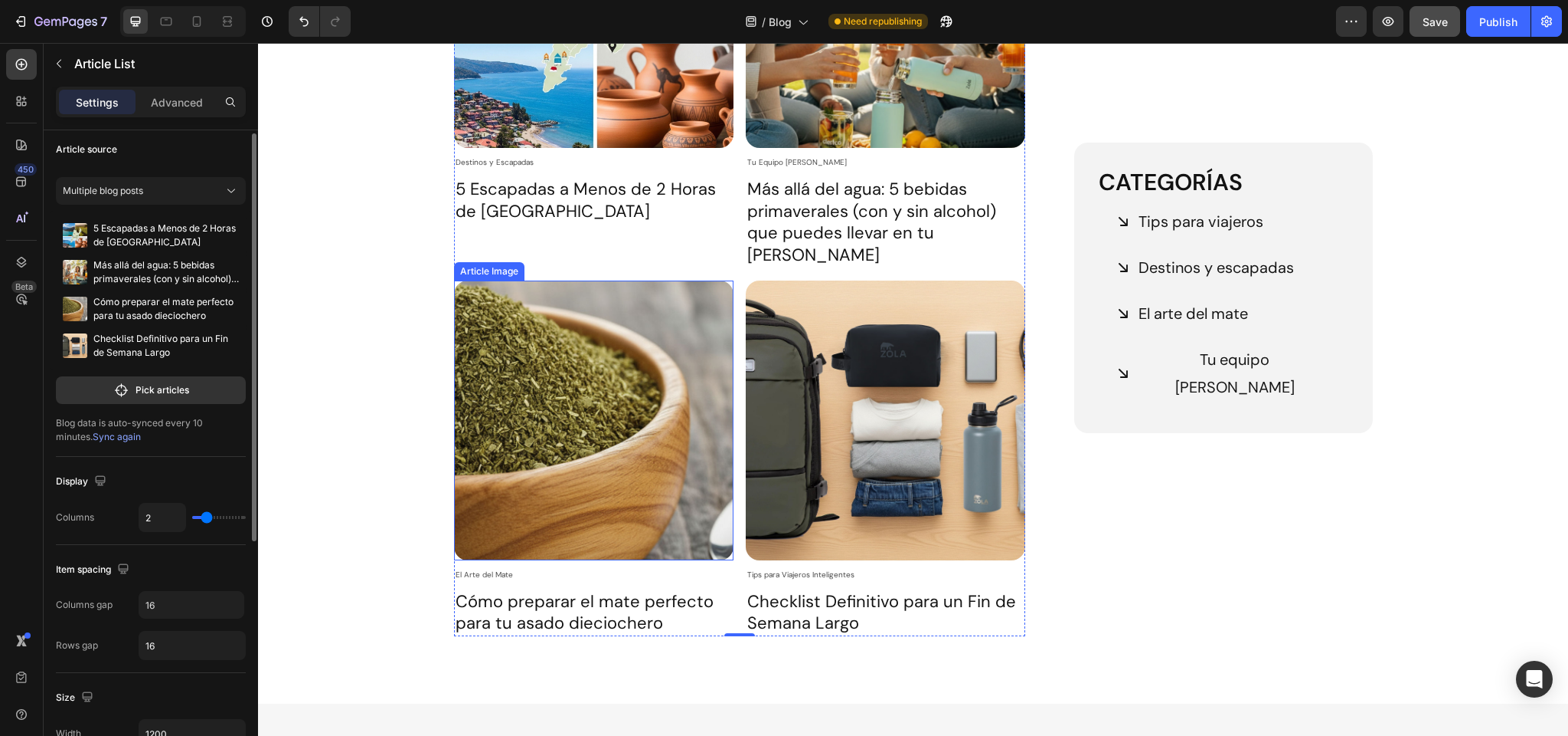
scroll to position [248, 0]
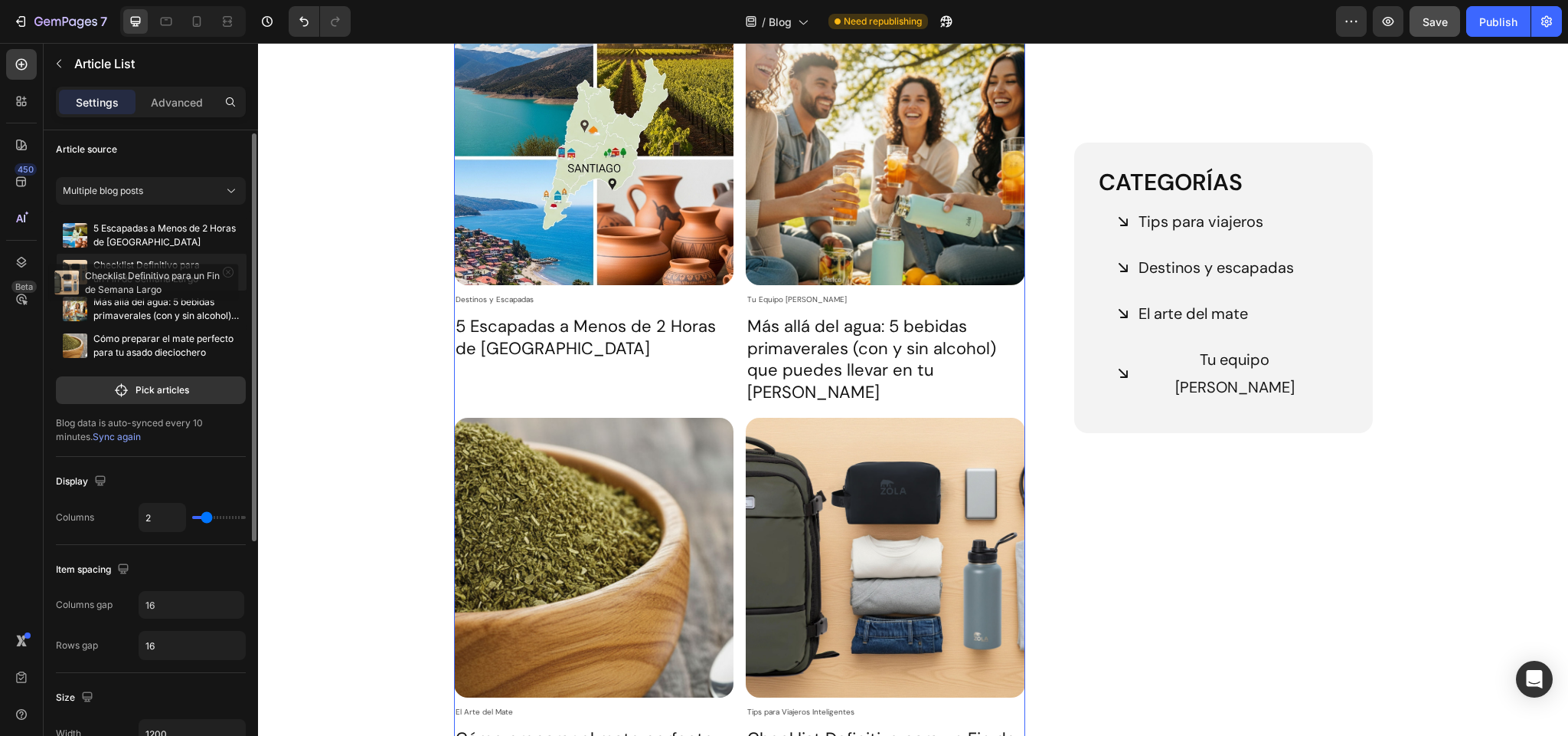
drag, startPoint x: 82, startPoint y: 344, endPoint x: 73, endPoint y: 281, distance: 63.6
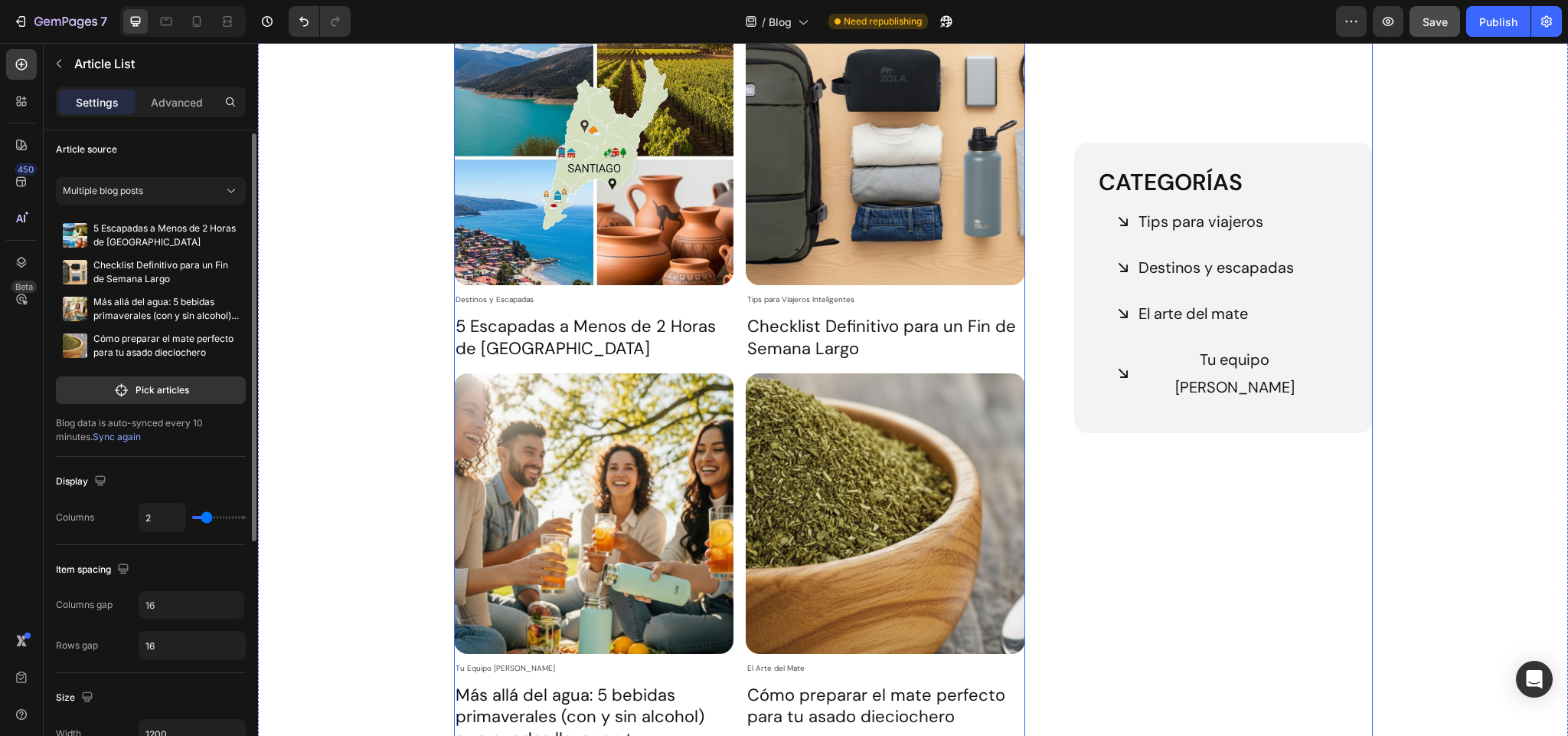
scroll to position [0, 0]
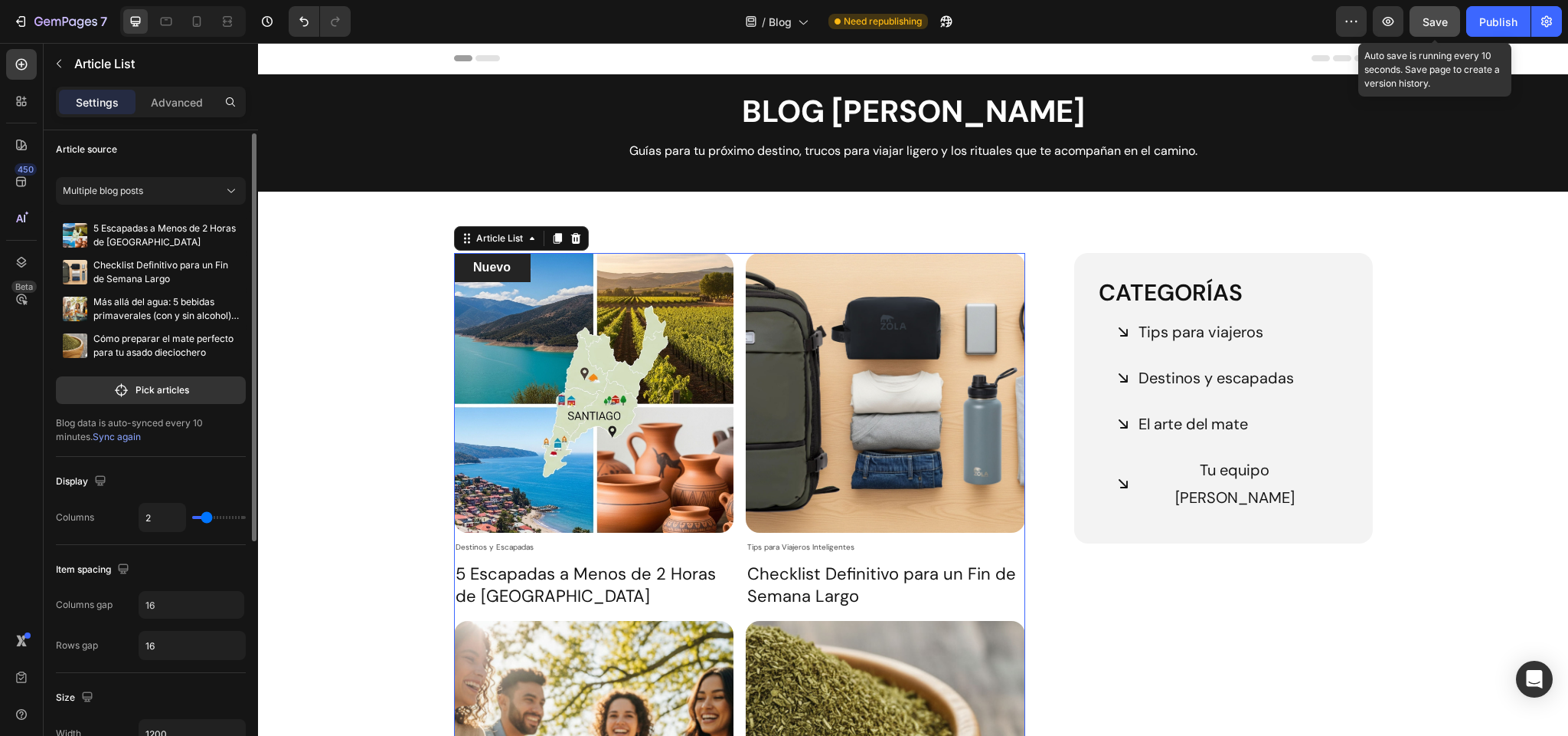
click at [1426, 26] on span "Save" at bounding box center [1435, 22] width 25 height 13
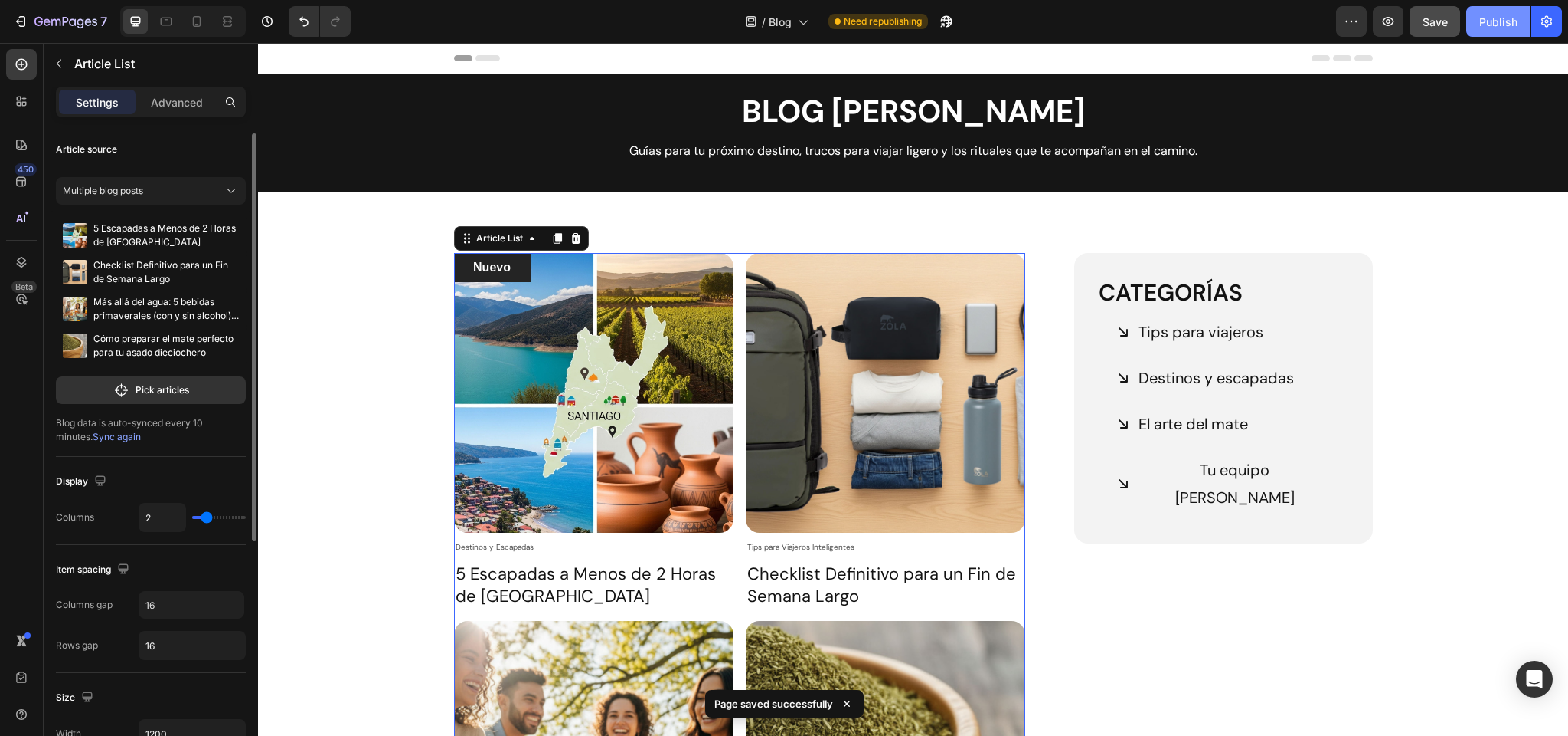
click at [1494, 17] on div "Publish" at bounding box center [1498, 22] width 39 height 16
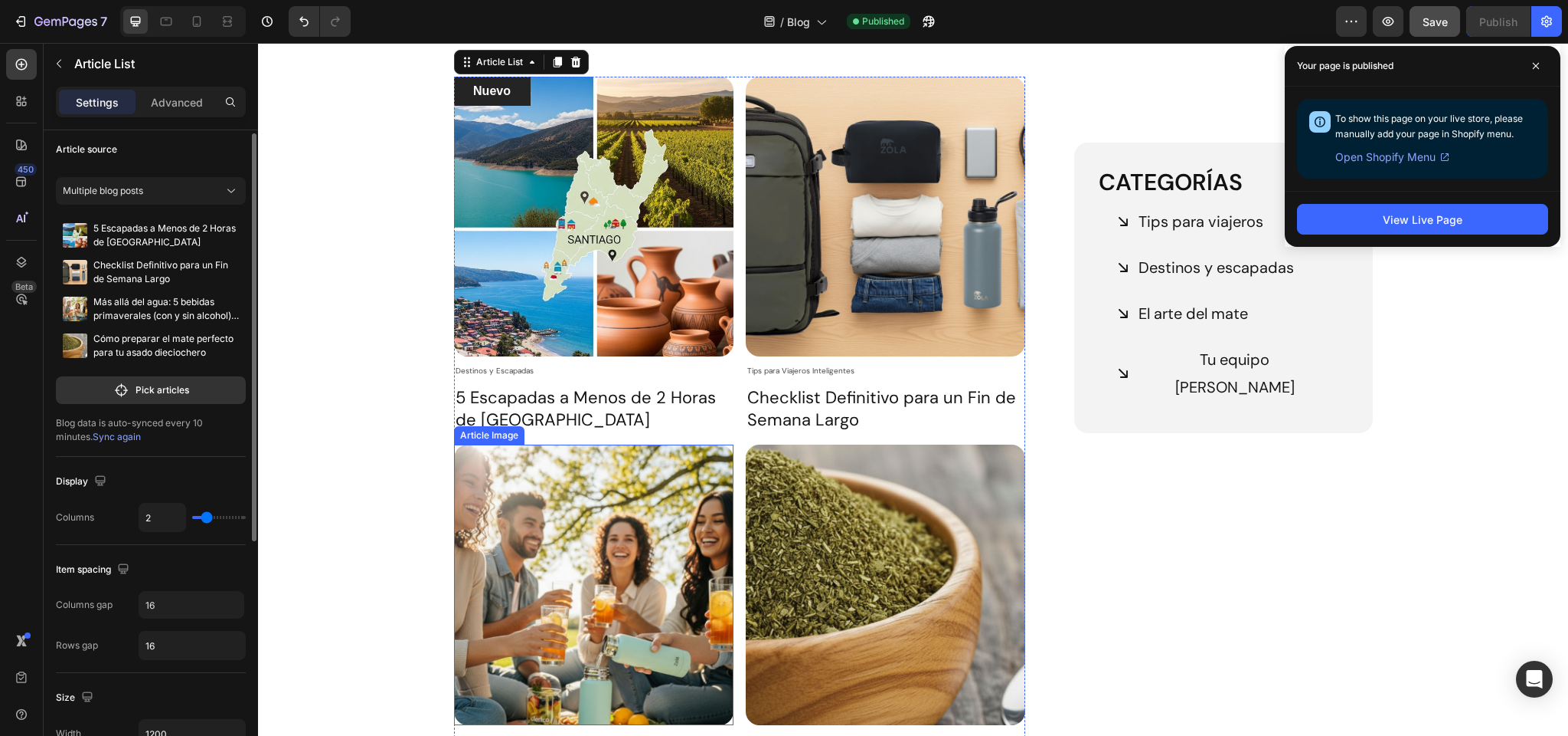
scroll to position [156, 0]
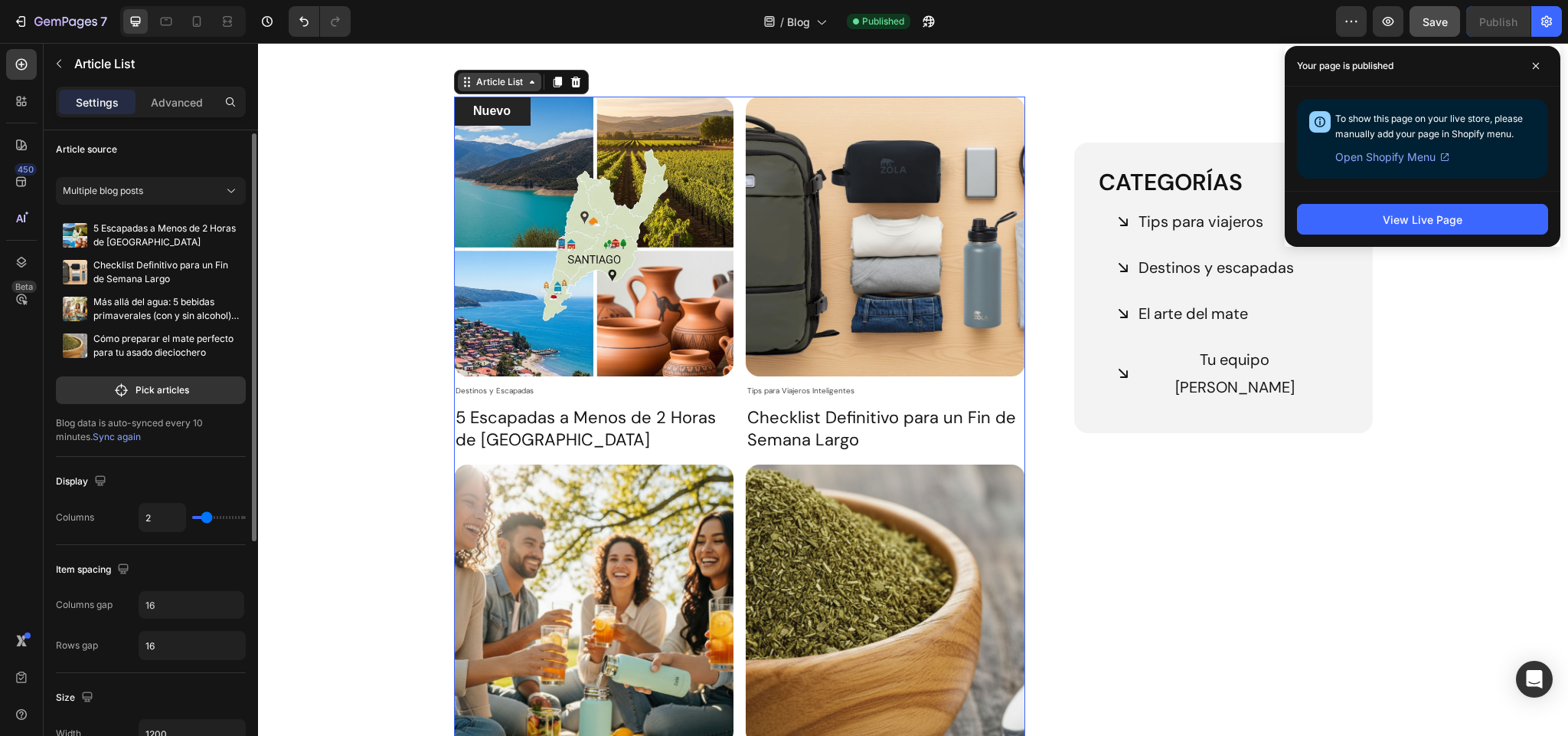
click at [498, 78] on div "Article List" at bounding box center [500, 82] width 53 height 14
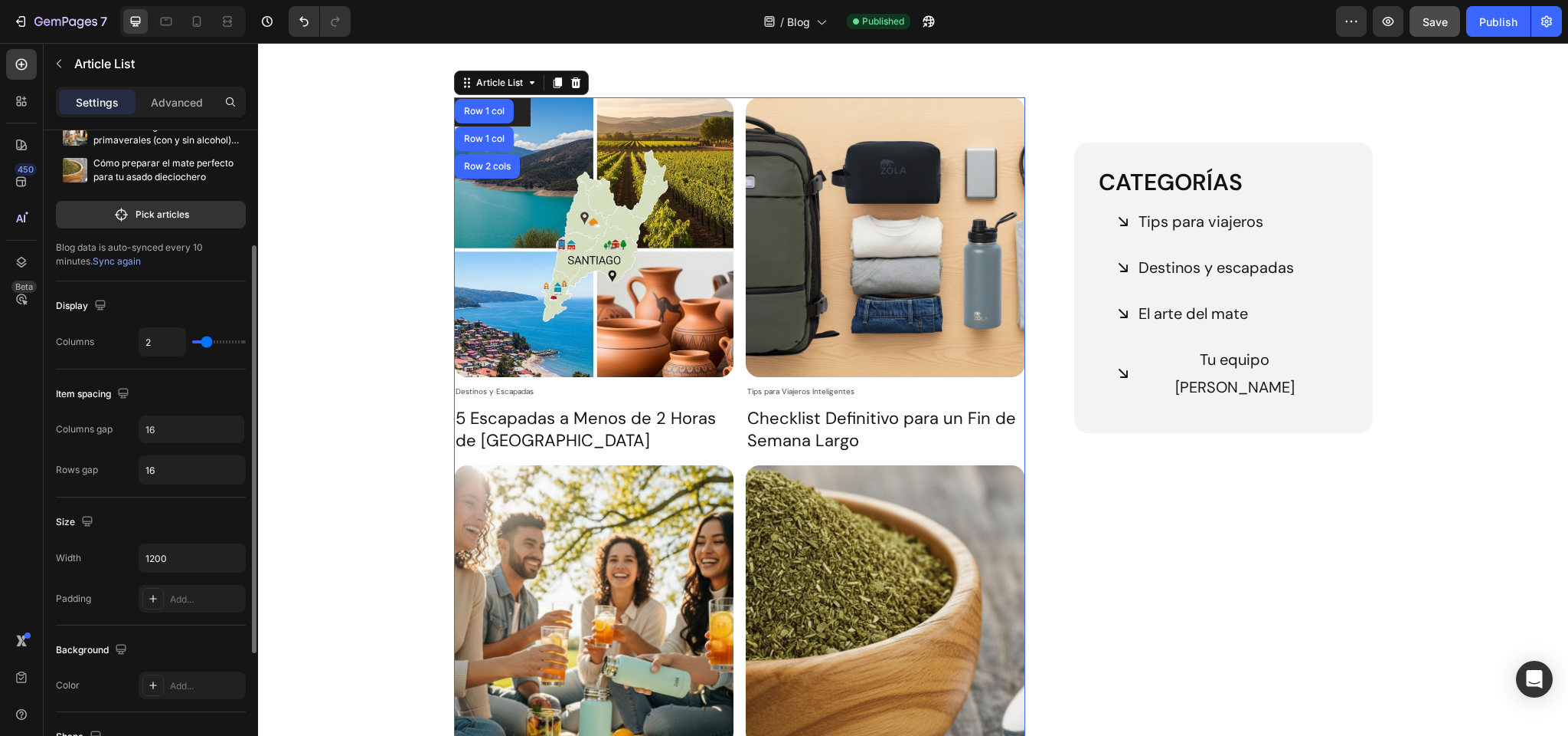
scroll to position [182, 0]
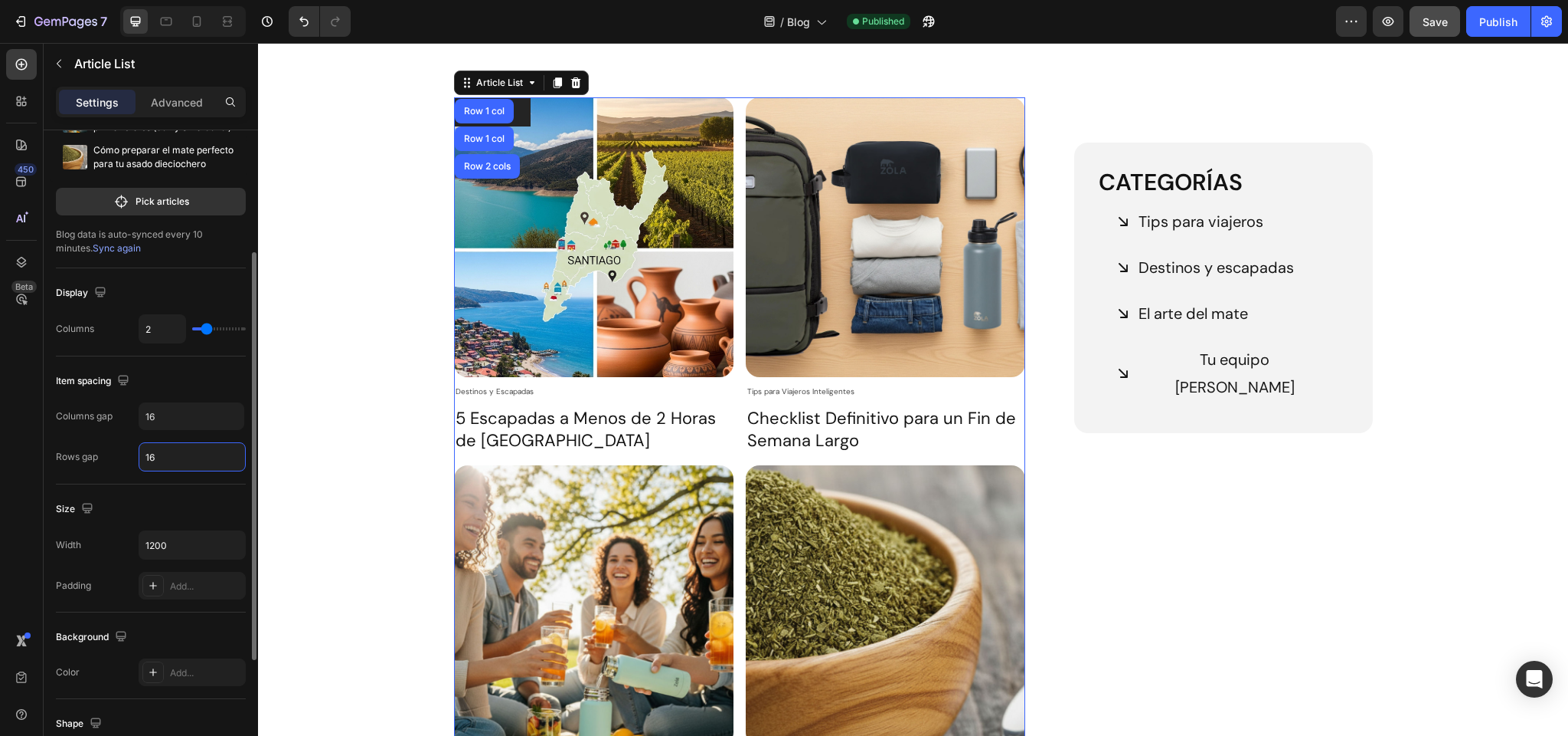
click at [172, 461] on input "16" at bounding box center [192, 456] width 105 height 27
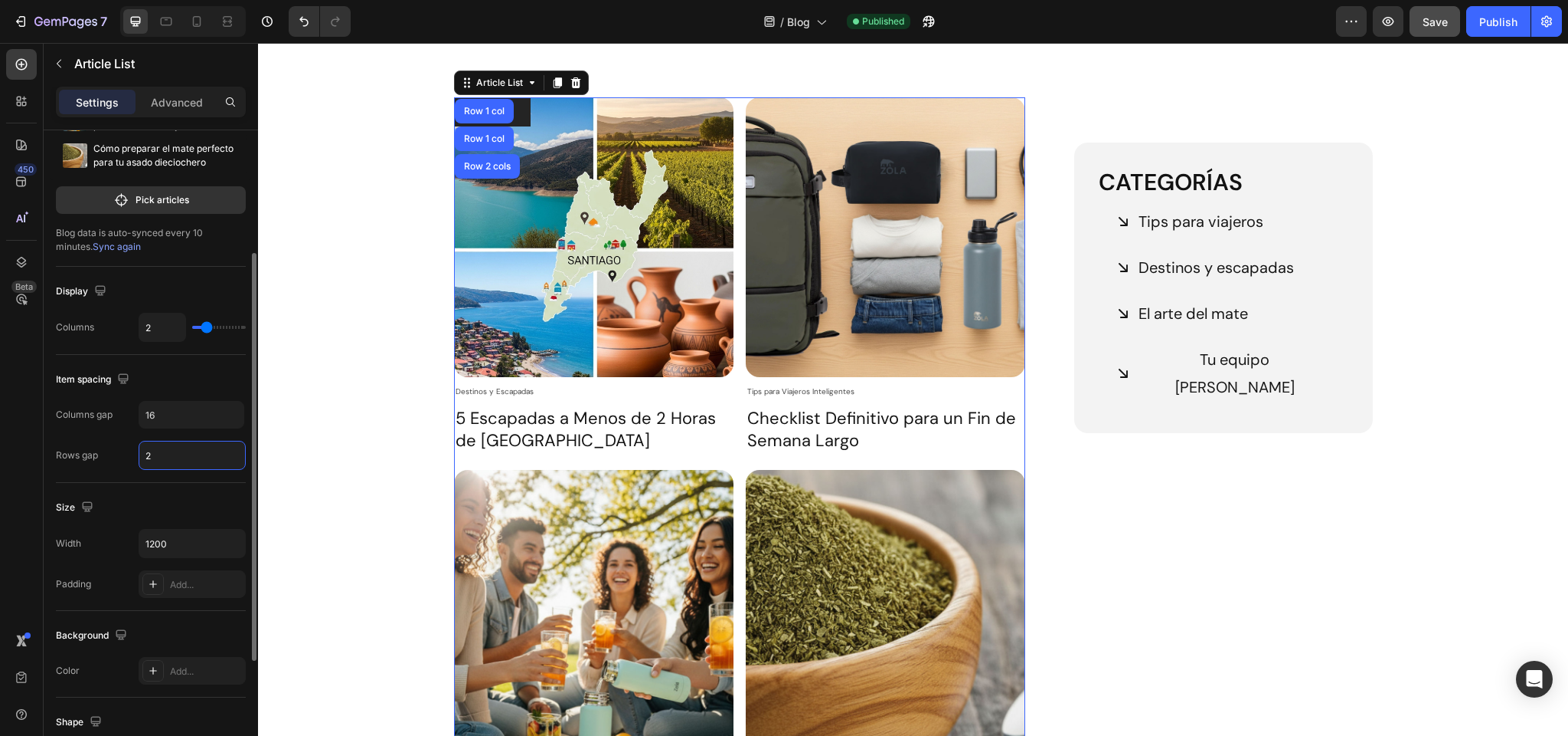
type input "26"
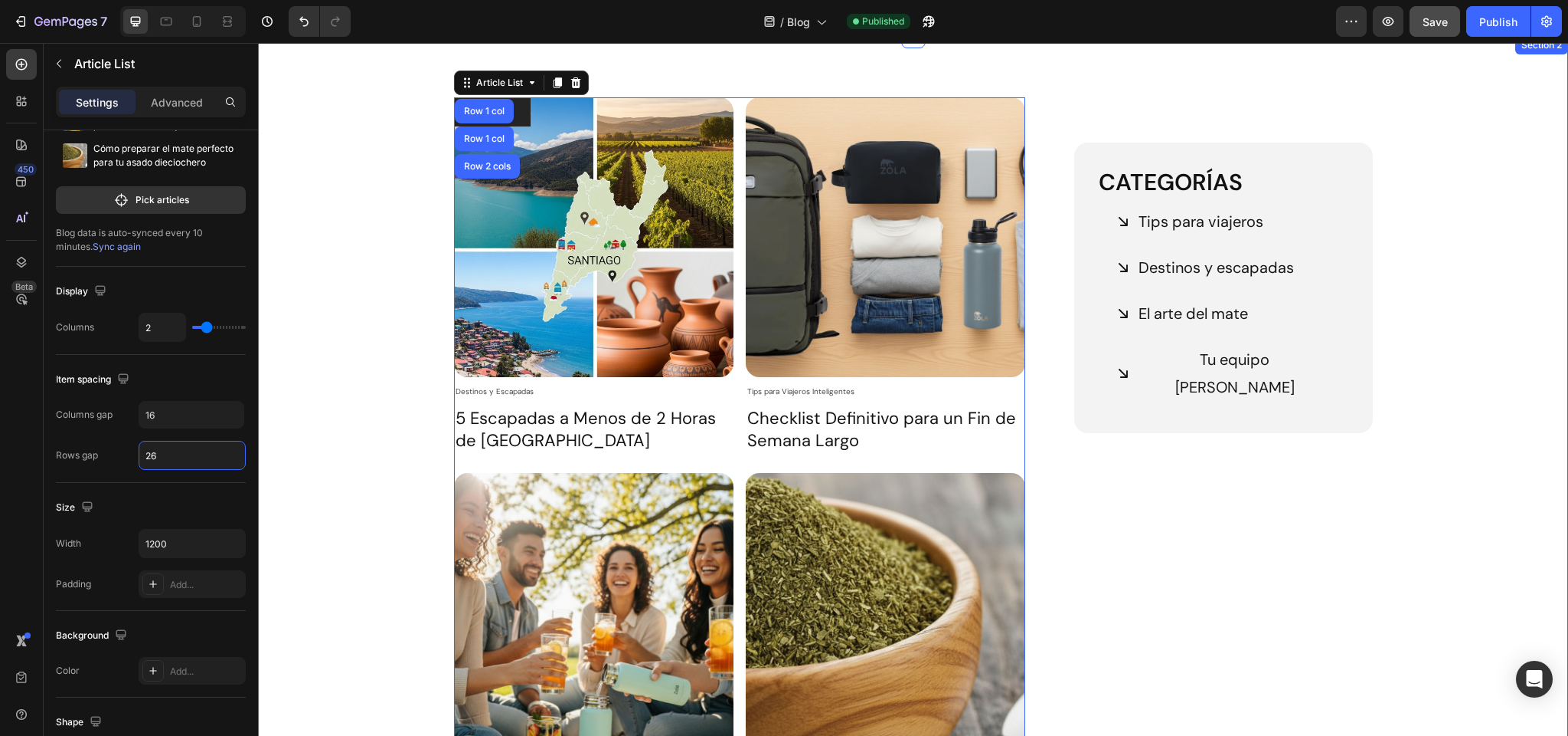
click at [335, 303] on div "Nuevo Text block Row Article Image Destinos y Escapadas Article Category Row 5 …" at bounding box center [913, 499] width 1287 height 806
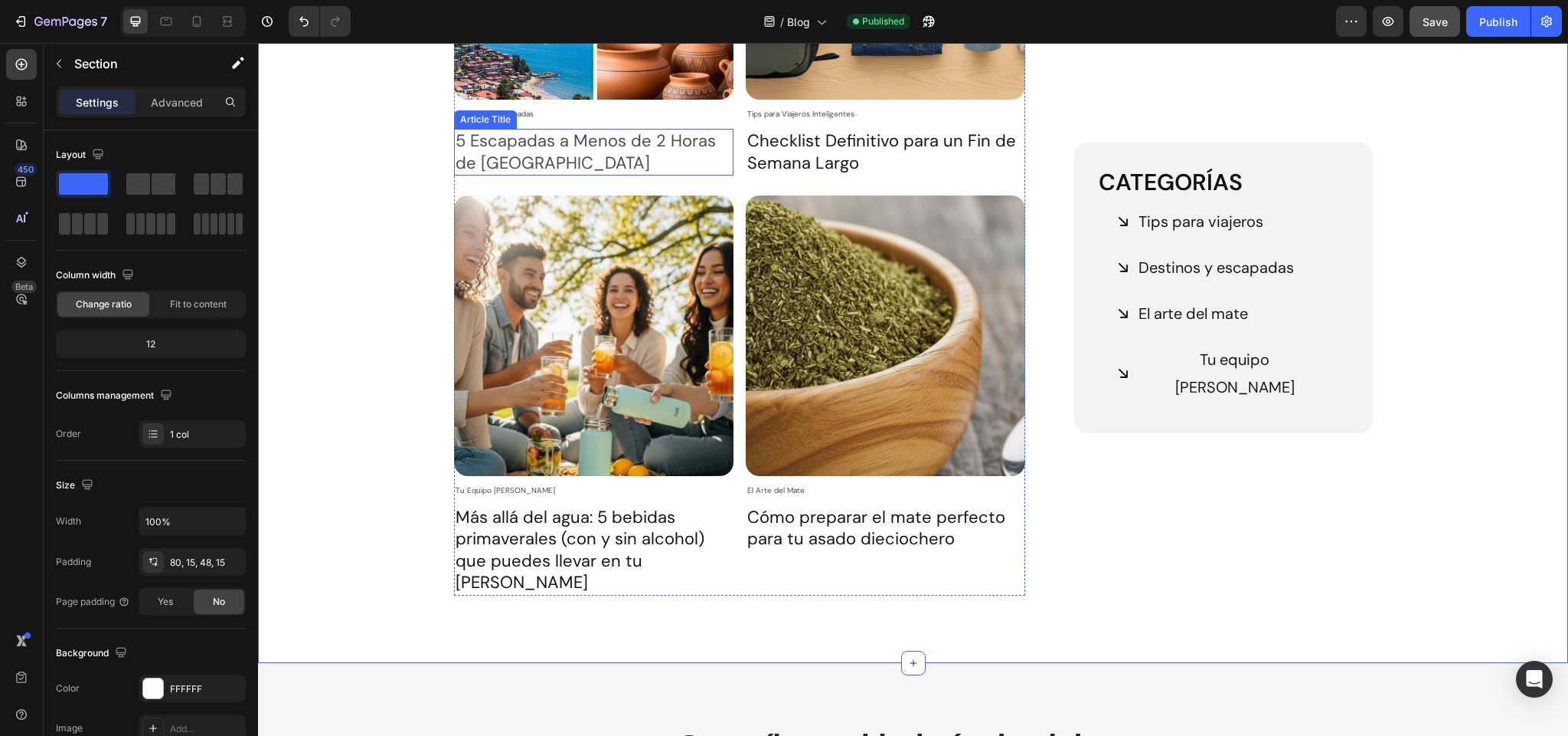
scroll to position [224, 0]
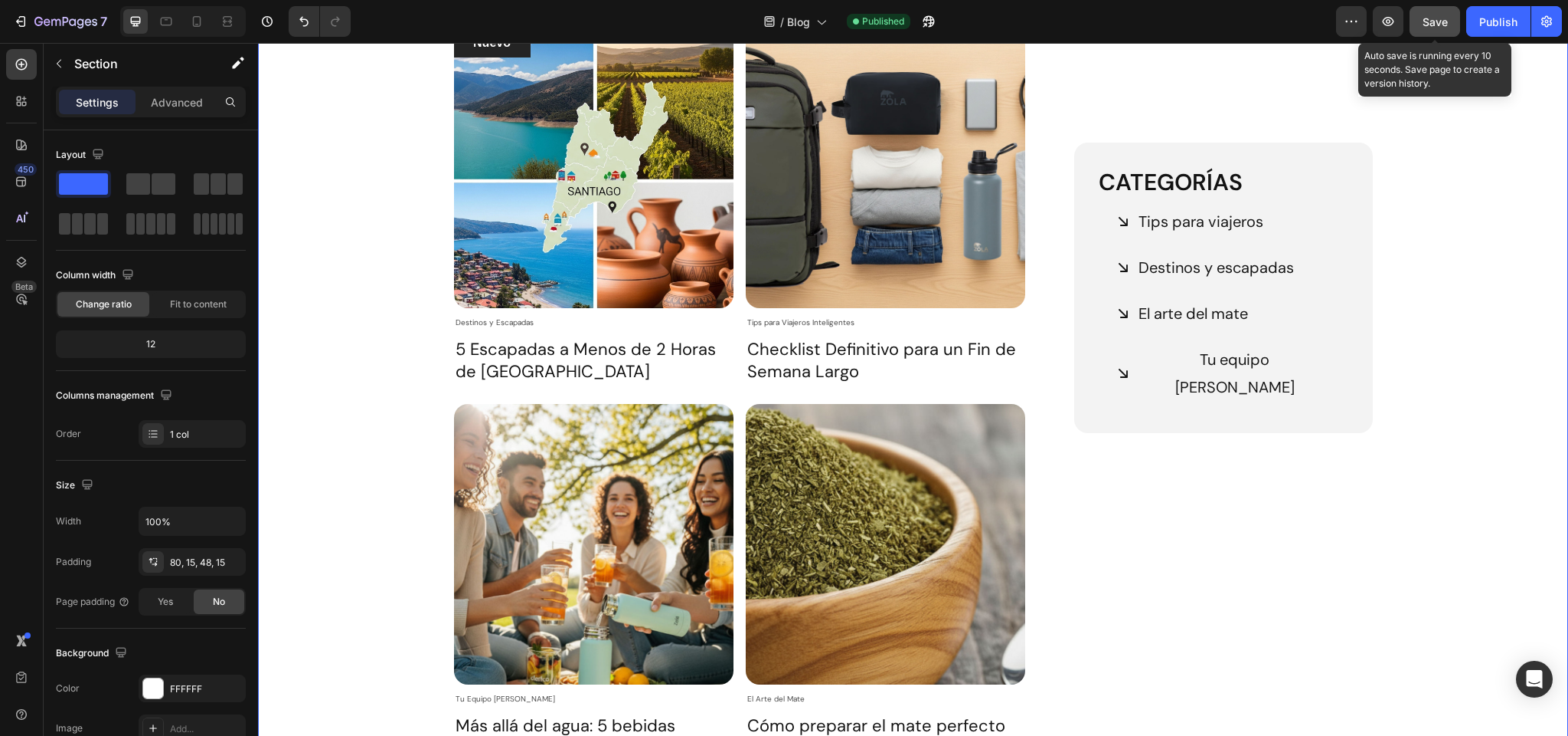
click at [1446, 21] on span "Save" at bounding box center [1435, 22] width 25 height 13
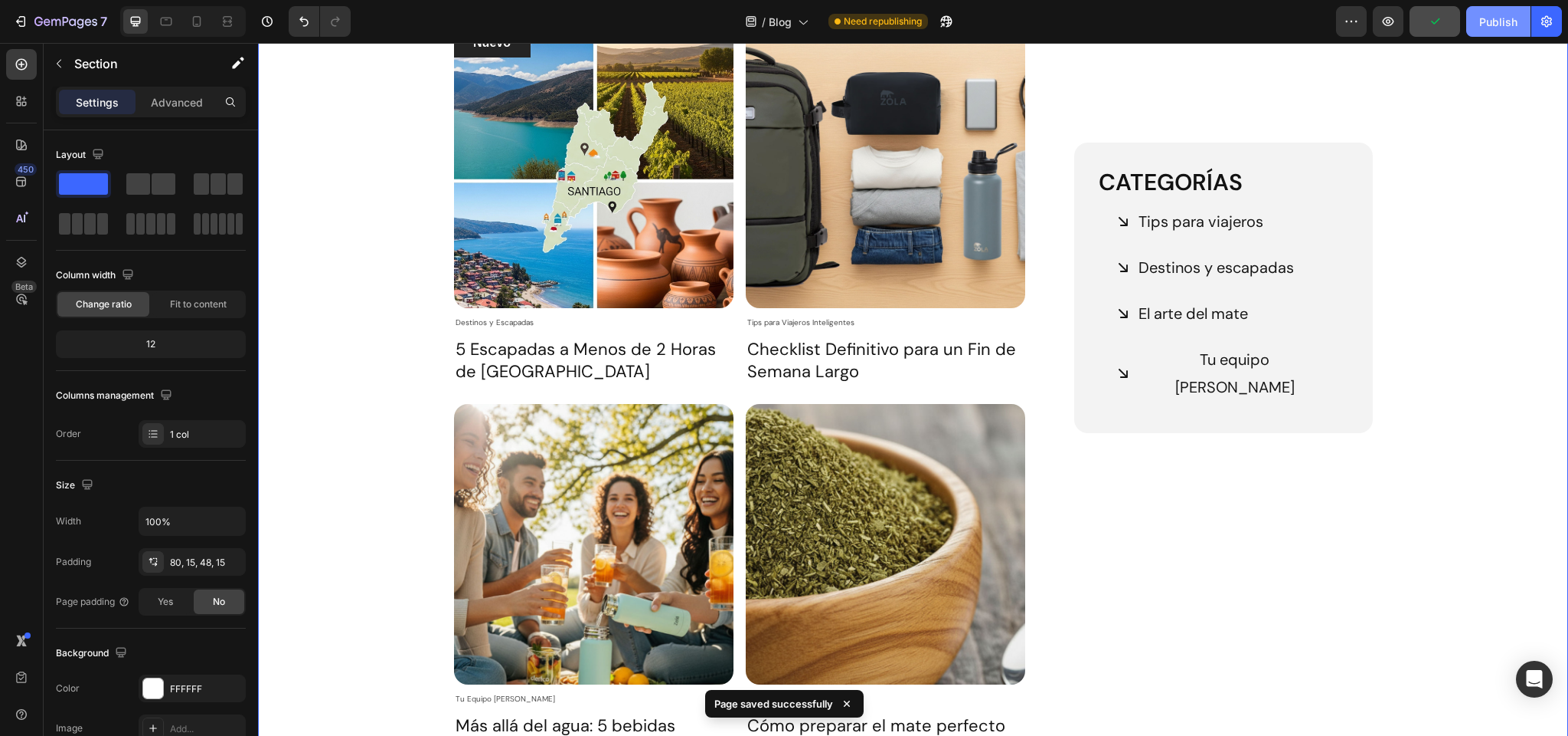
click at [1490, 25] on div "Publish" at bounding box center [1498, 22] width 39 height 16
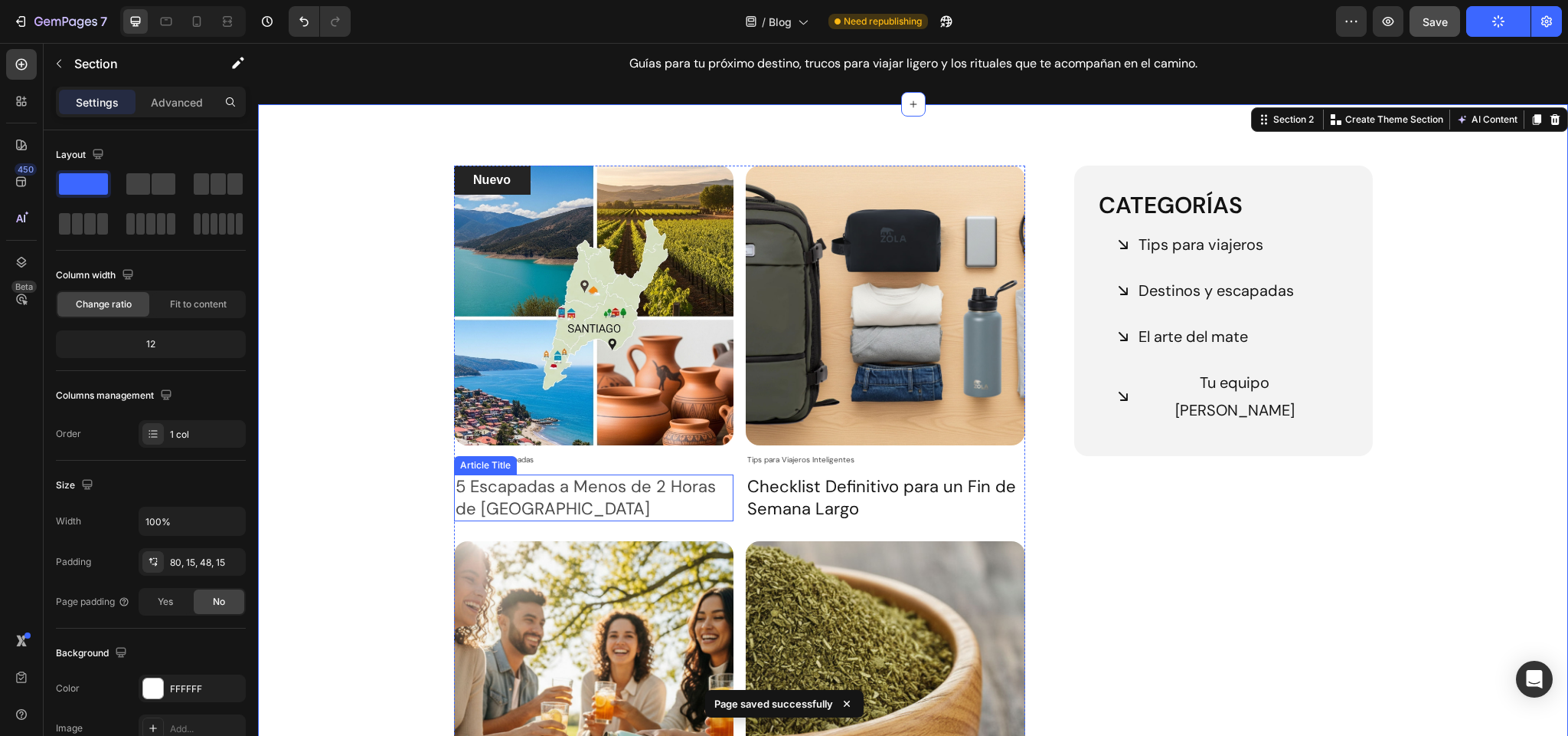
scroll to position [0, 0]
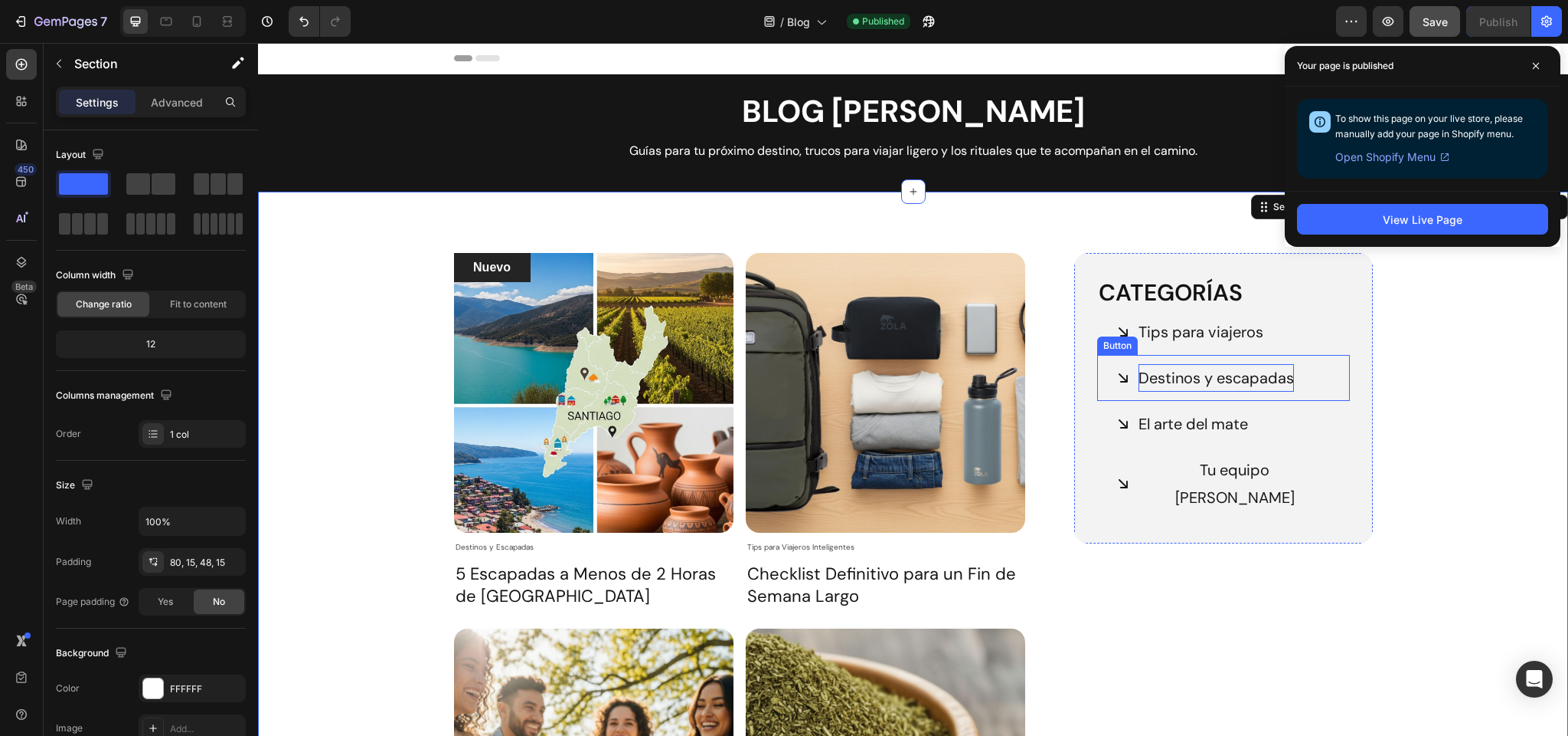
click at [1199, 377] on p "Destinos y escapadas" at bounding box center [1216, 377] width 155 height 27
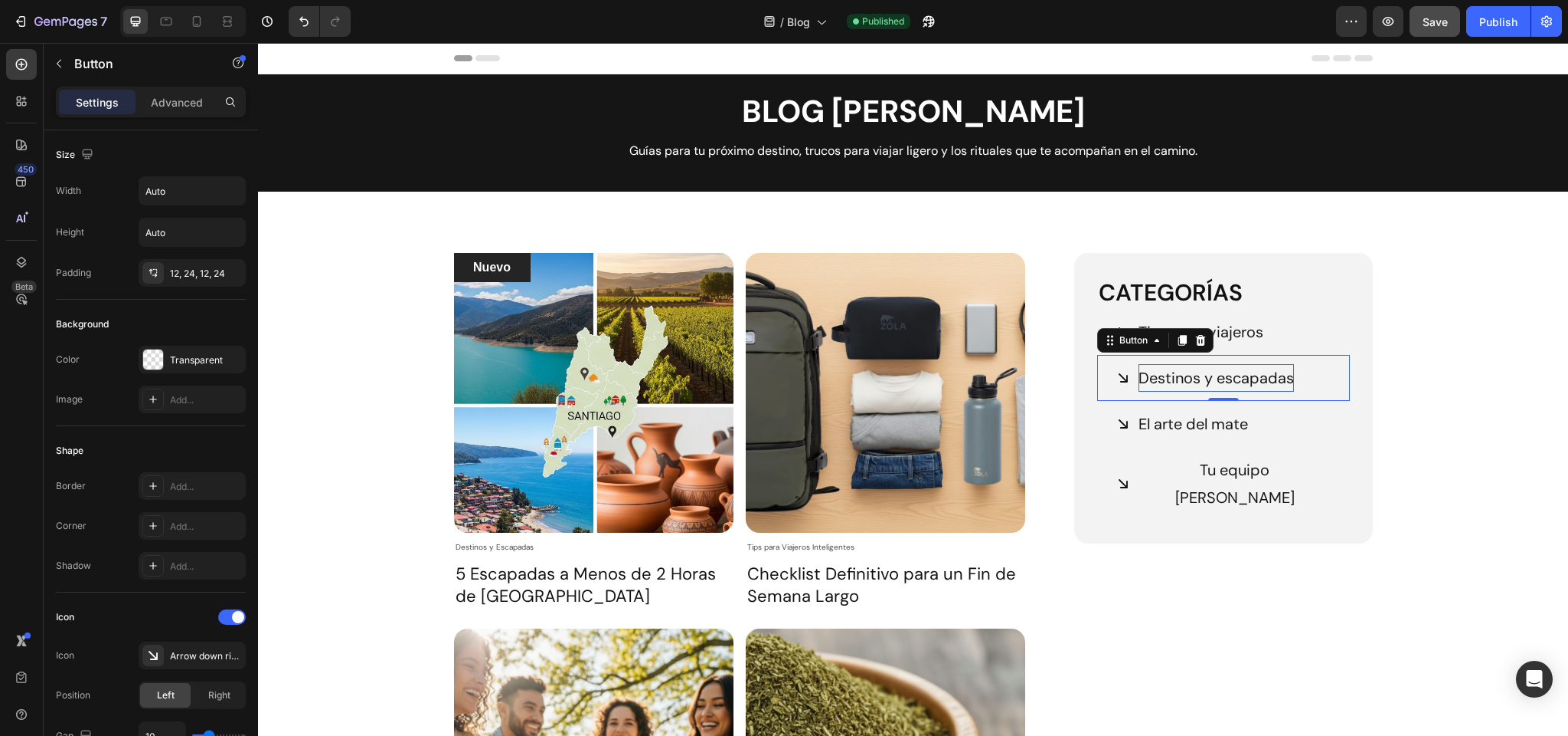
click at [1183, 374] on p "Destinos y escapadas" at bounding box center [1216, 377] width 155 height 27
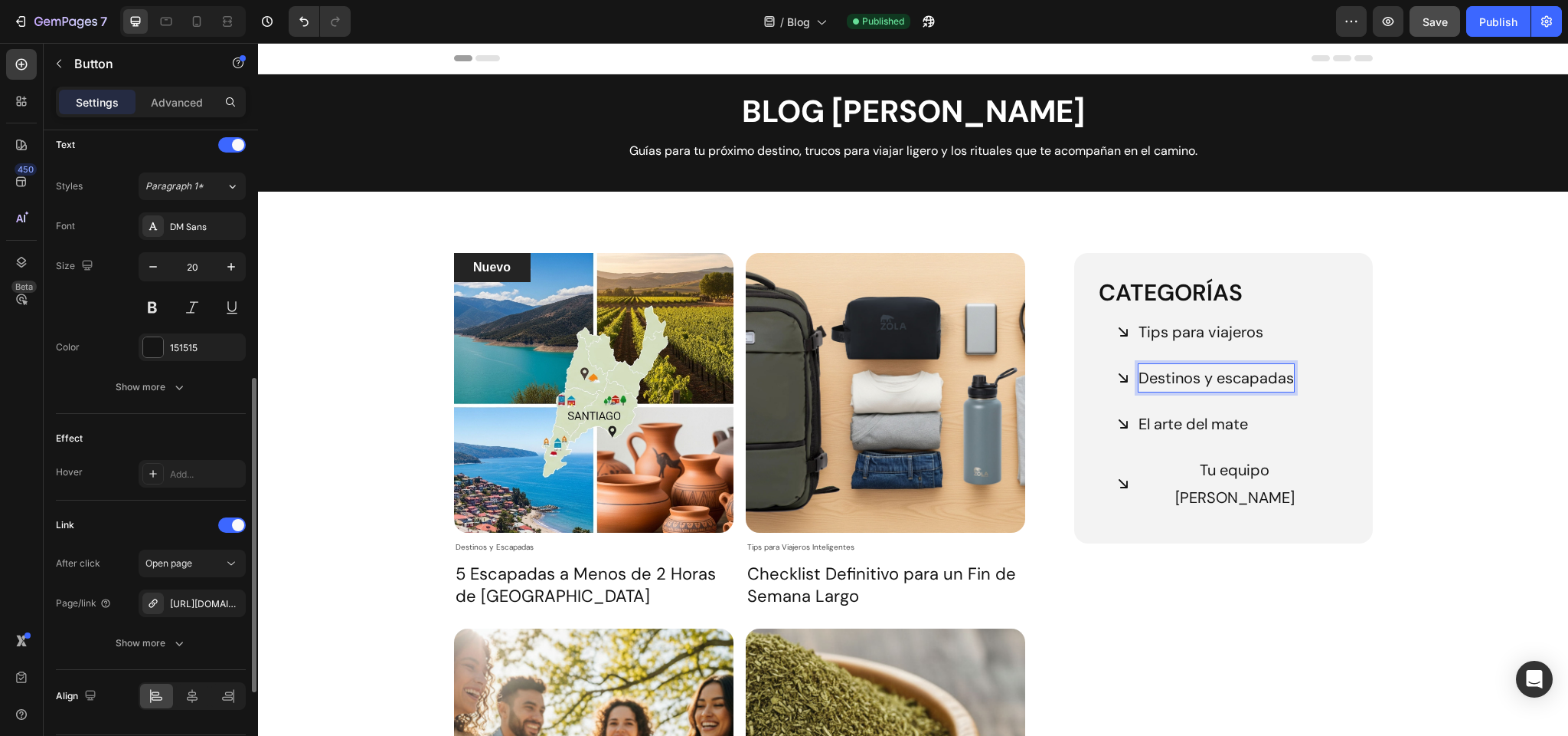
scroll to position [691, 0]
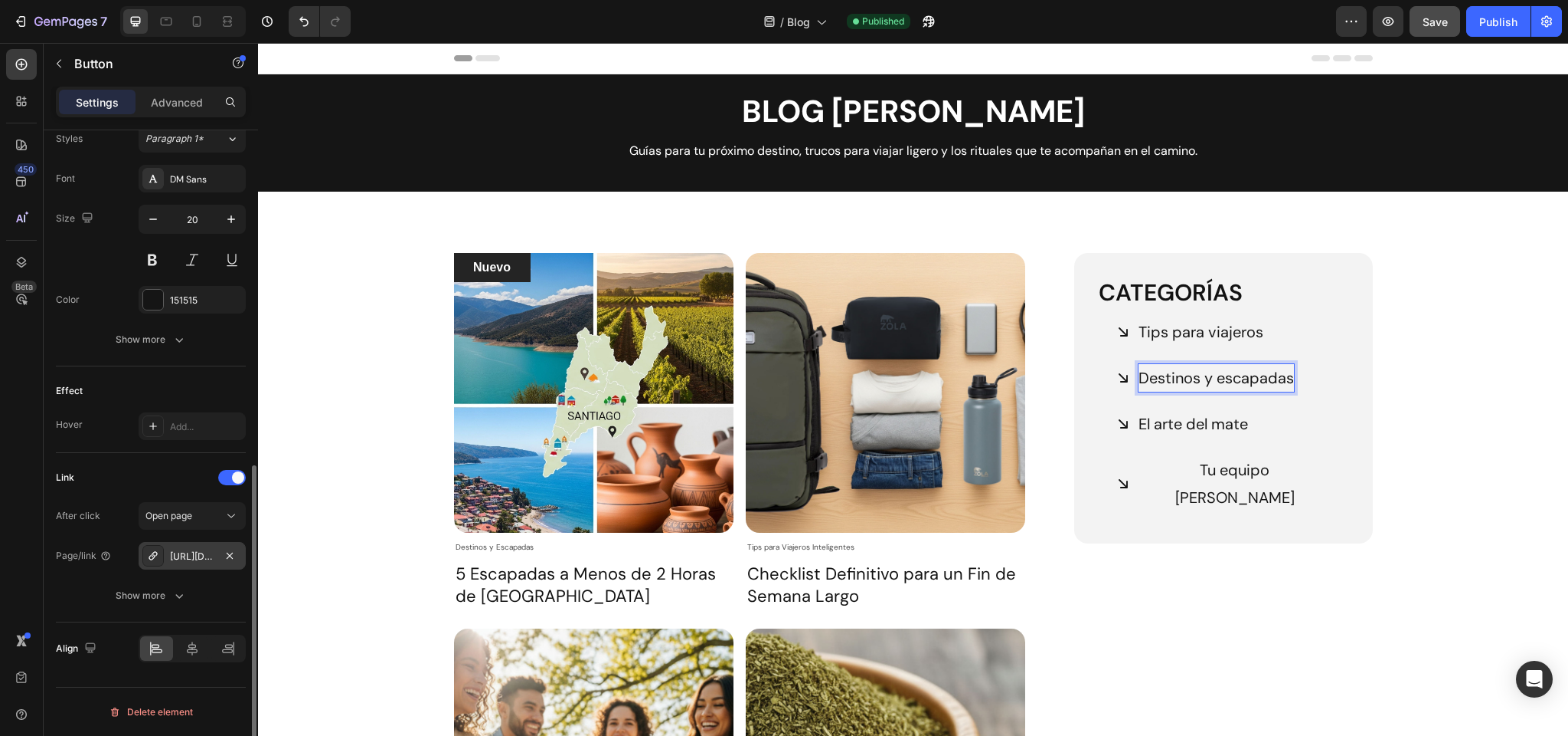
click at [190, 555] on div "https://zolaoutdoors.cl/tips-para-viajeros-inteligentes" at bounding box center [192, 556] width 44 height 14
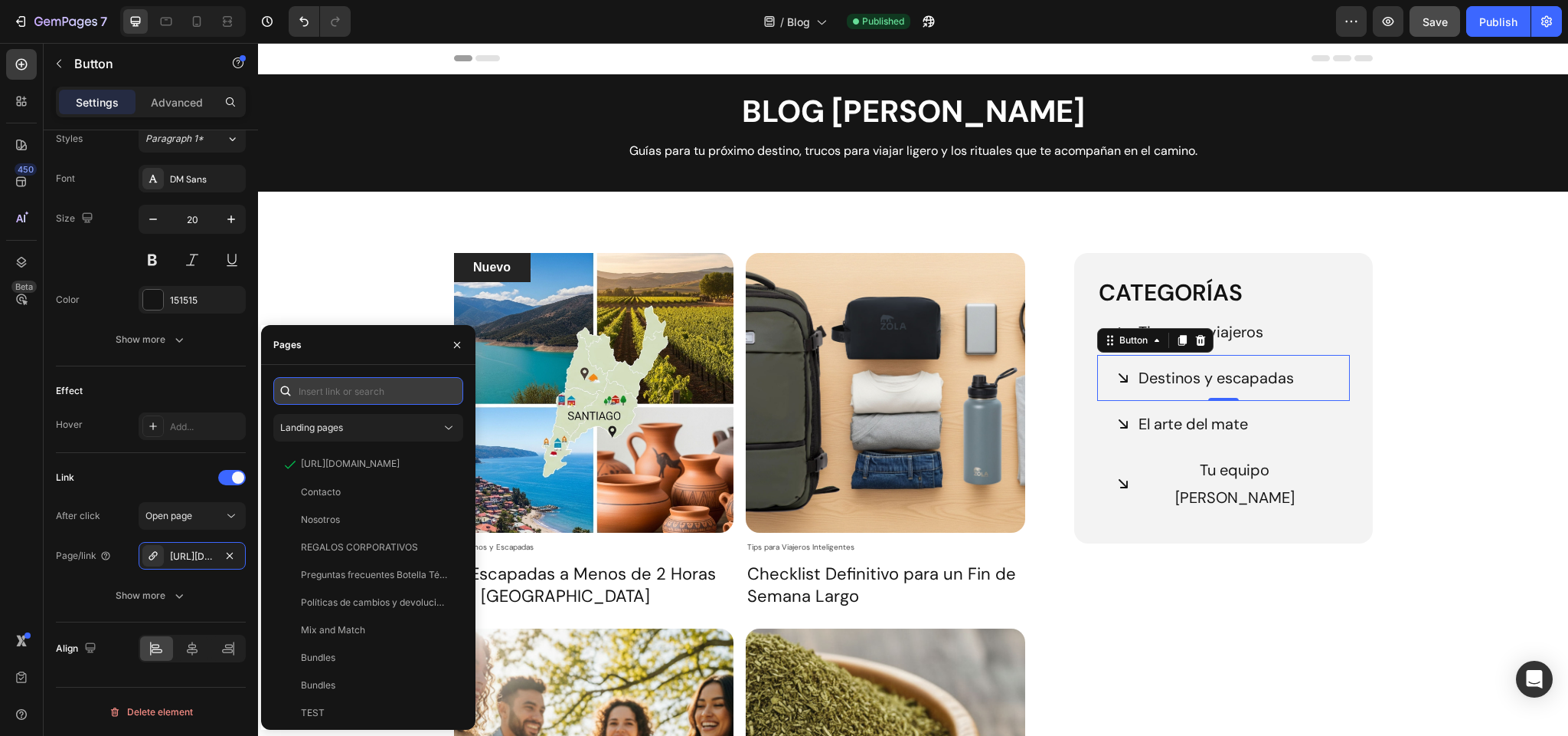
click at [348, 389] on input "text" at bounding box center [368, 390] width 190 height 27
paste input "https://zolaoutdoors.cl/blogs/destinos-y-escapadas"
type input "https://zolaoutdoors.cl/blogs/destinos-y-escapadas"
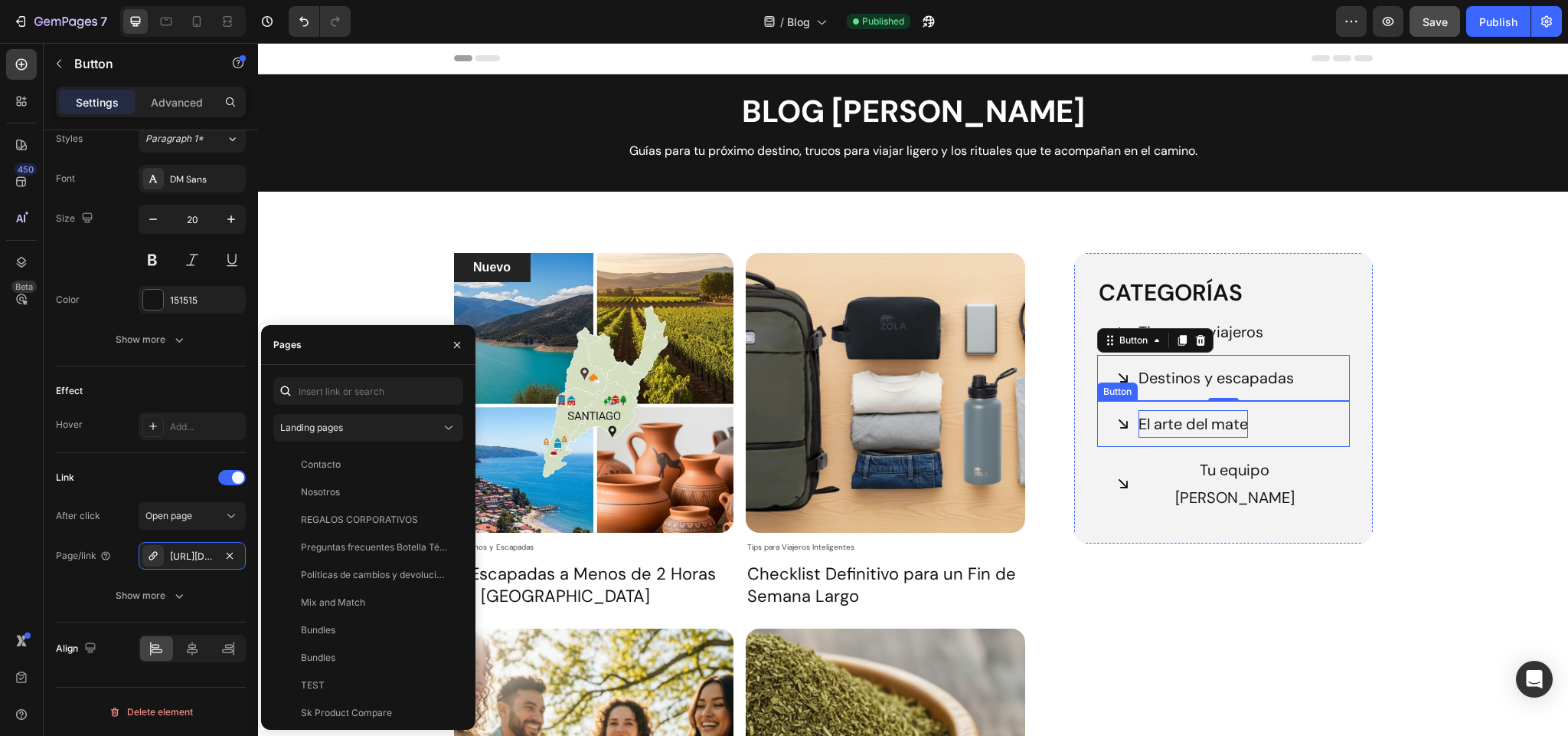
click at [1160, 417] on p "El arte del mate" at bounding box center [1193, 423] width 109 height 27
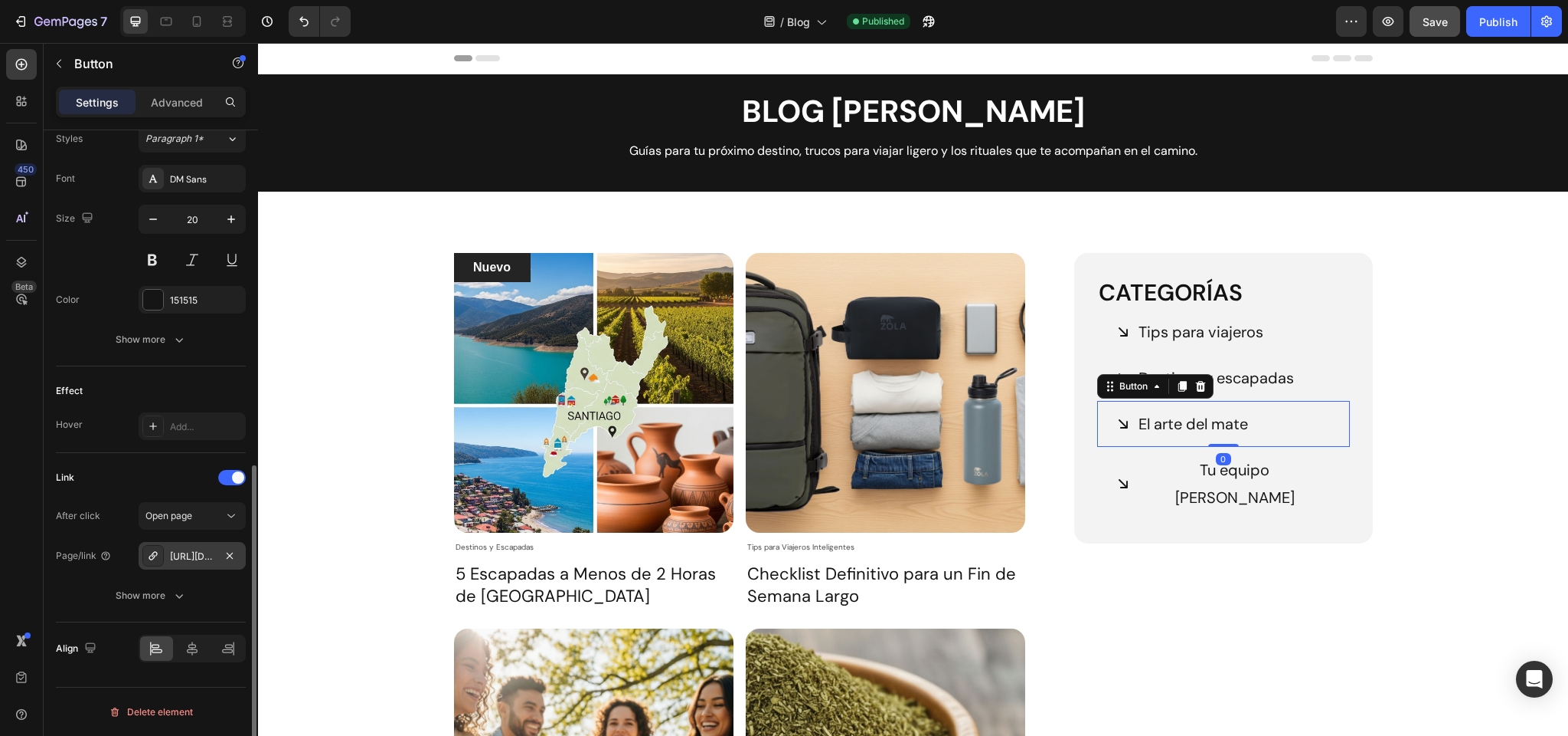
click at [175, 552] on div "https://zolaoutdoors.cl/tips-para-viajeros-inteligentes" at bounding box center [192, 556] width 44 height 14
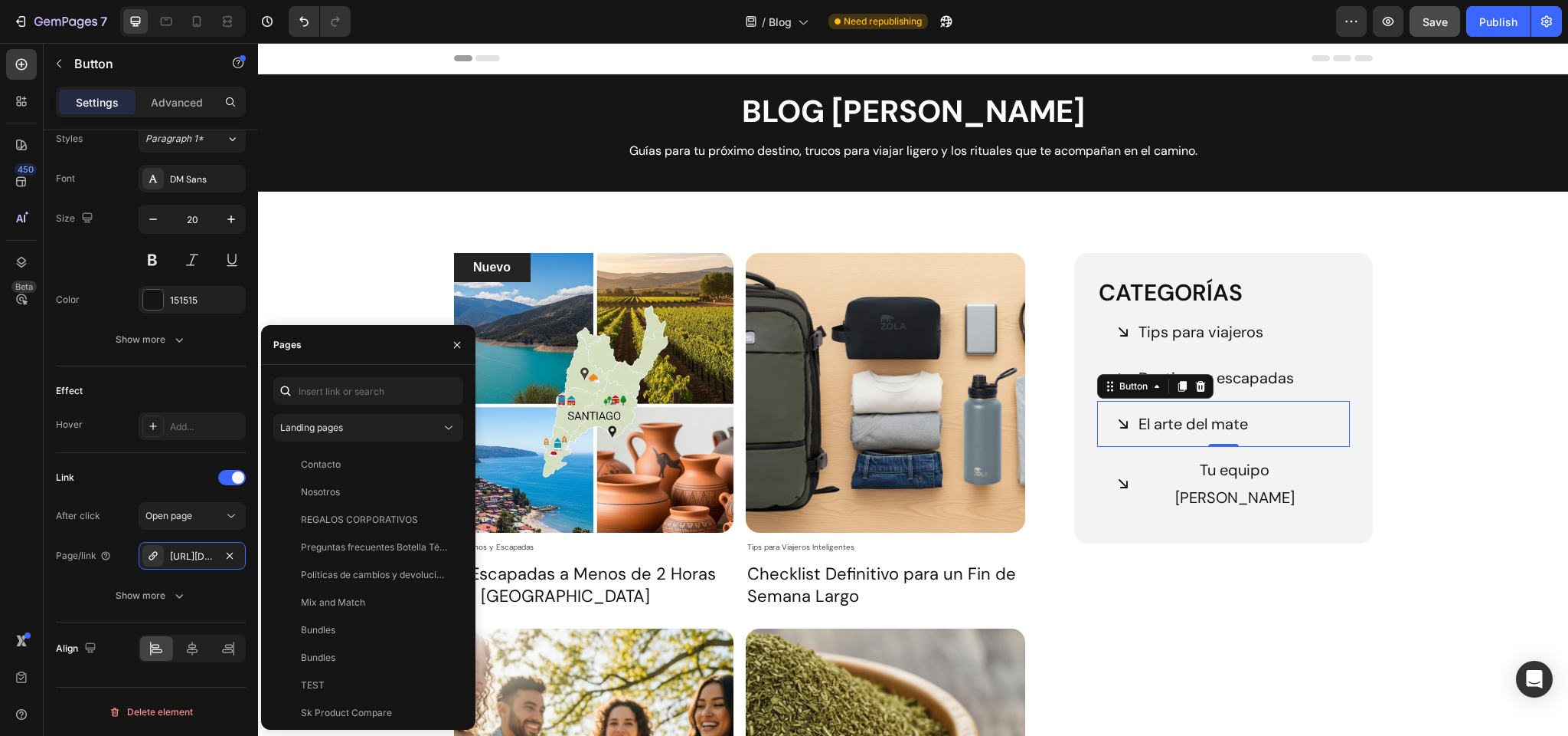
scroll to position [4, 0]
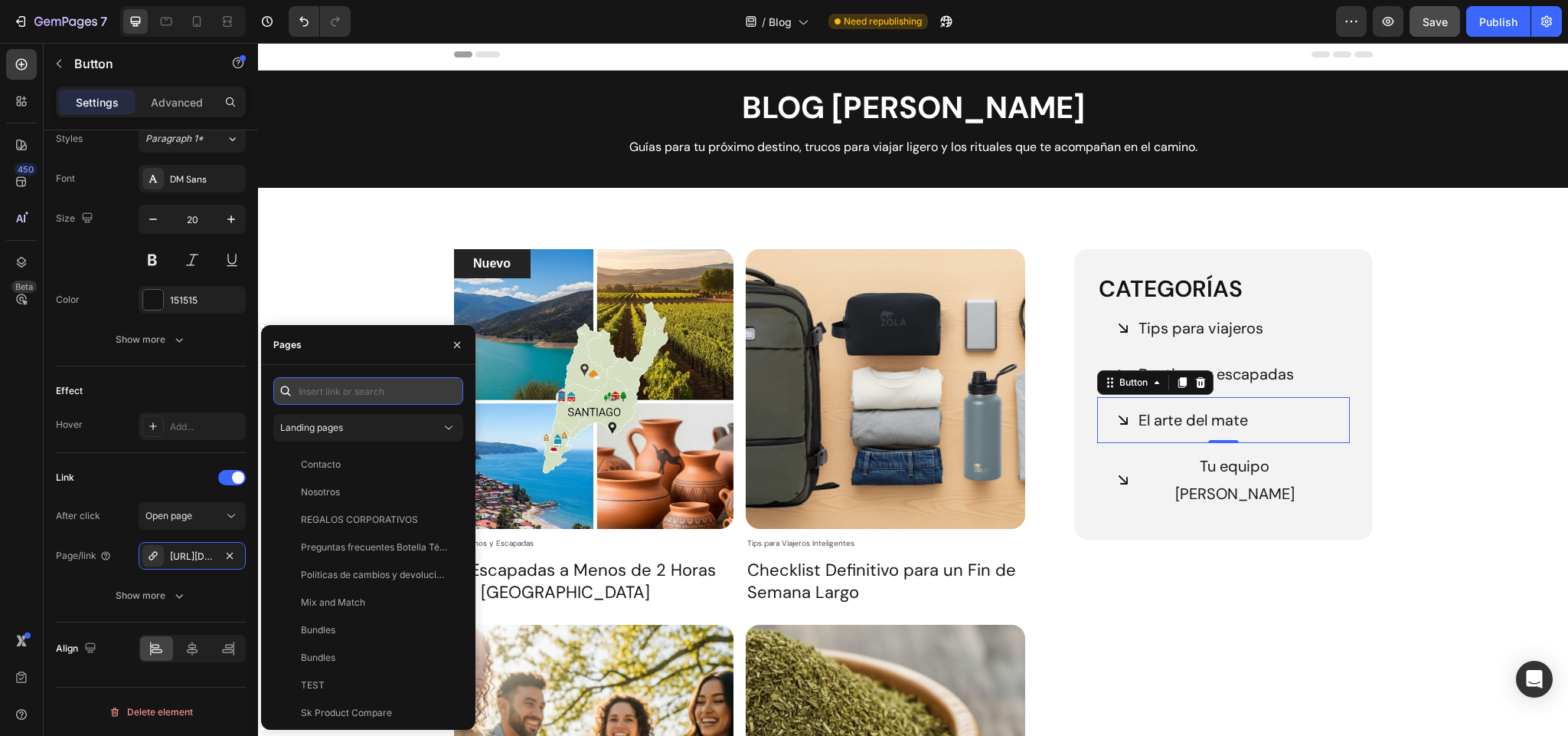
click at [330, 387] on input "text" at bounding box center [368, 390] width 190 height 27
paste input "https://zolaoutdoors.cl/blogs/el-arte-del-mate/"
type input "https://zolaoutdoors.cl/blogs/el-arte-del-mate"
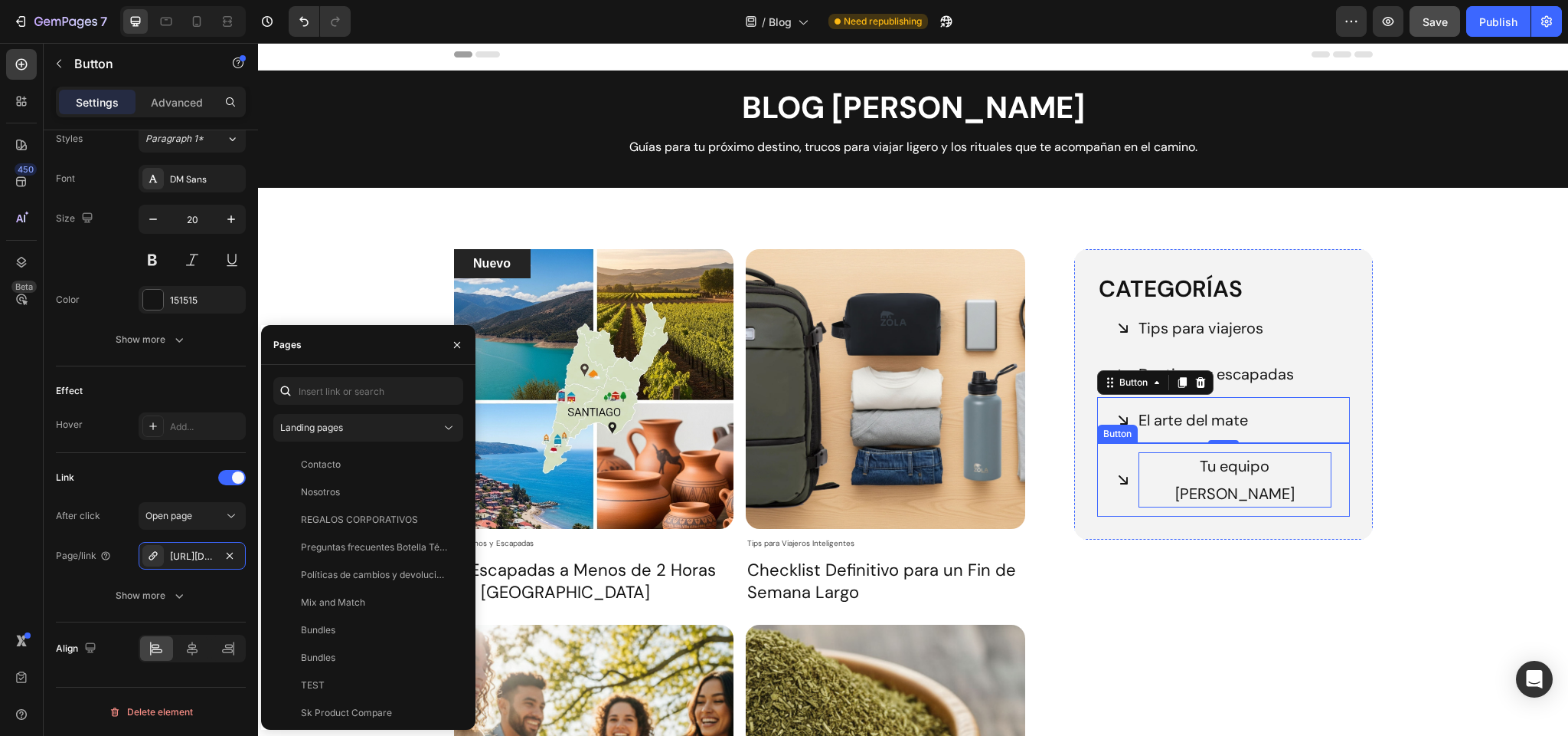
click at [1197, 466] on p "Tu equipo Zola" at bounding box center [1235, 480] width 192 height 56
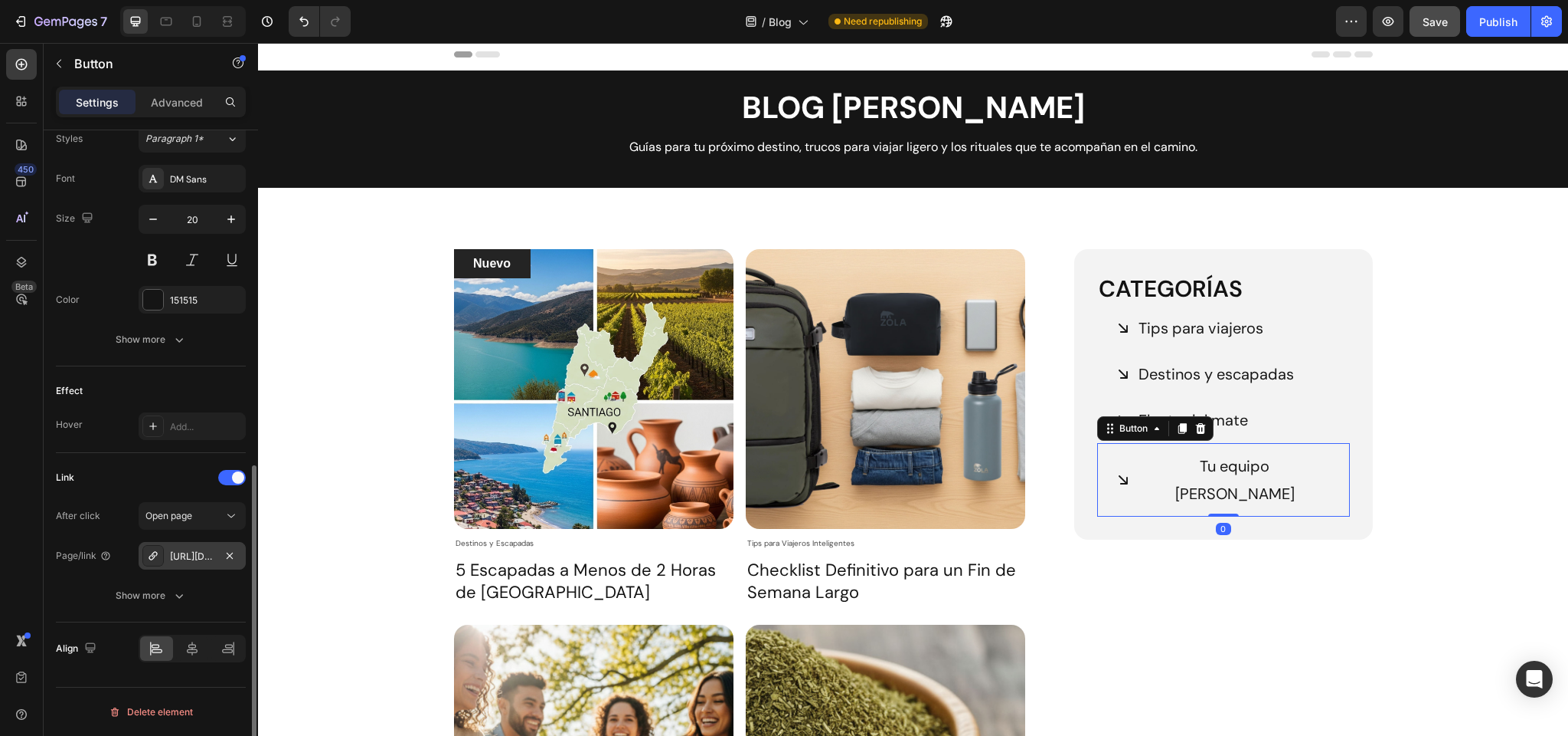
click at [182, 560] on div "https://zolaoutdoors.cl/tu-equipo-zola" at bounding box center [192, 556] width 44 height 14
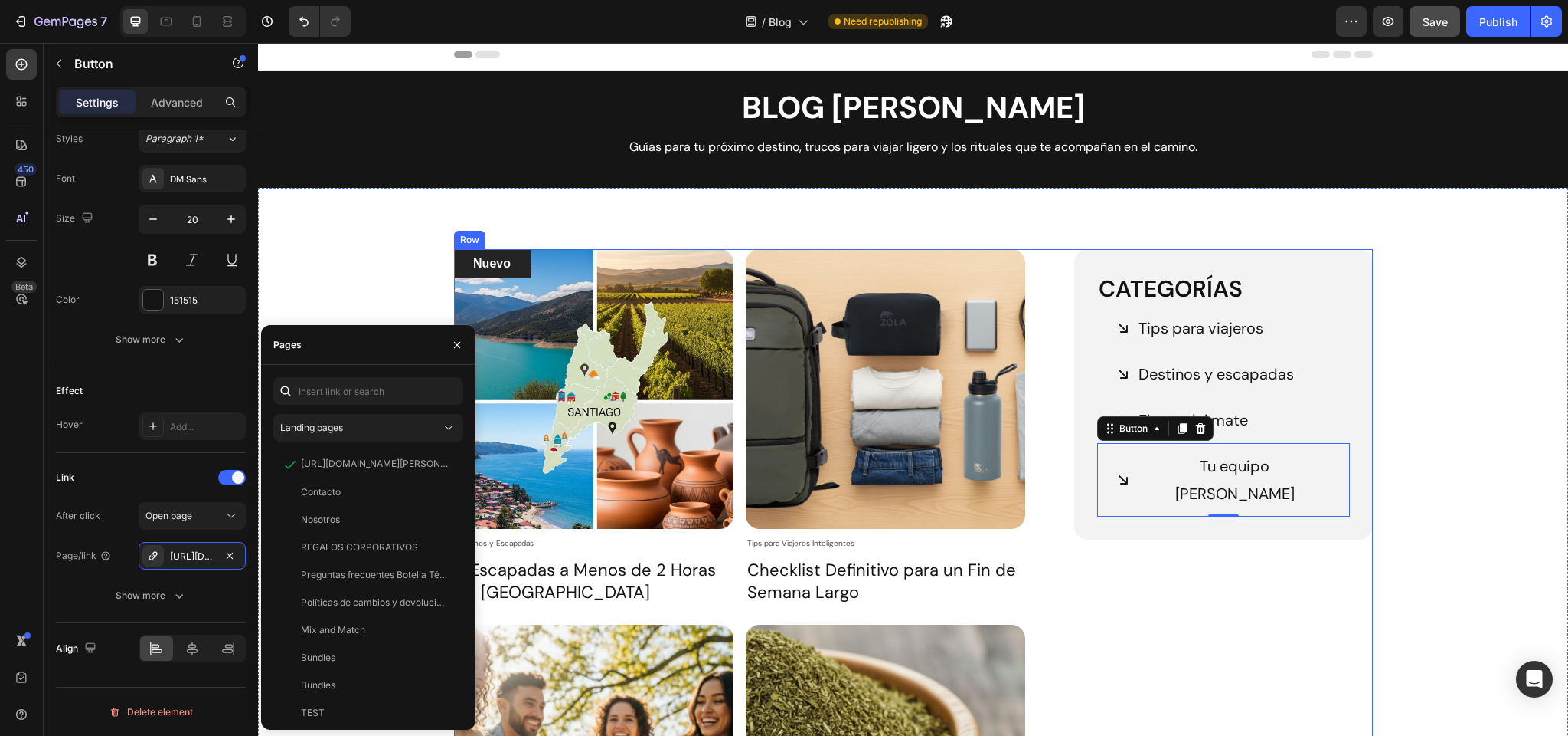
click at [1269, 583] on div "Categorías Heading Tips para viajeros Button Destinos y escapadas Button El art…" at bounding box center [1223, 646] width 298 height 793
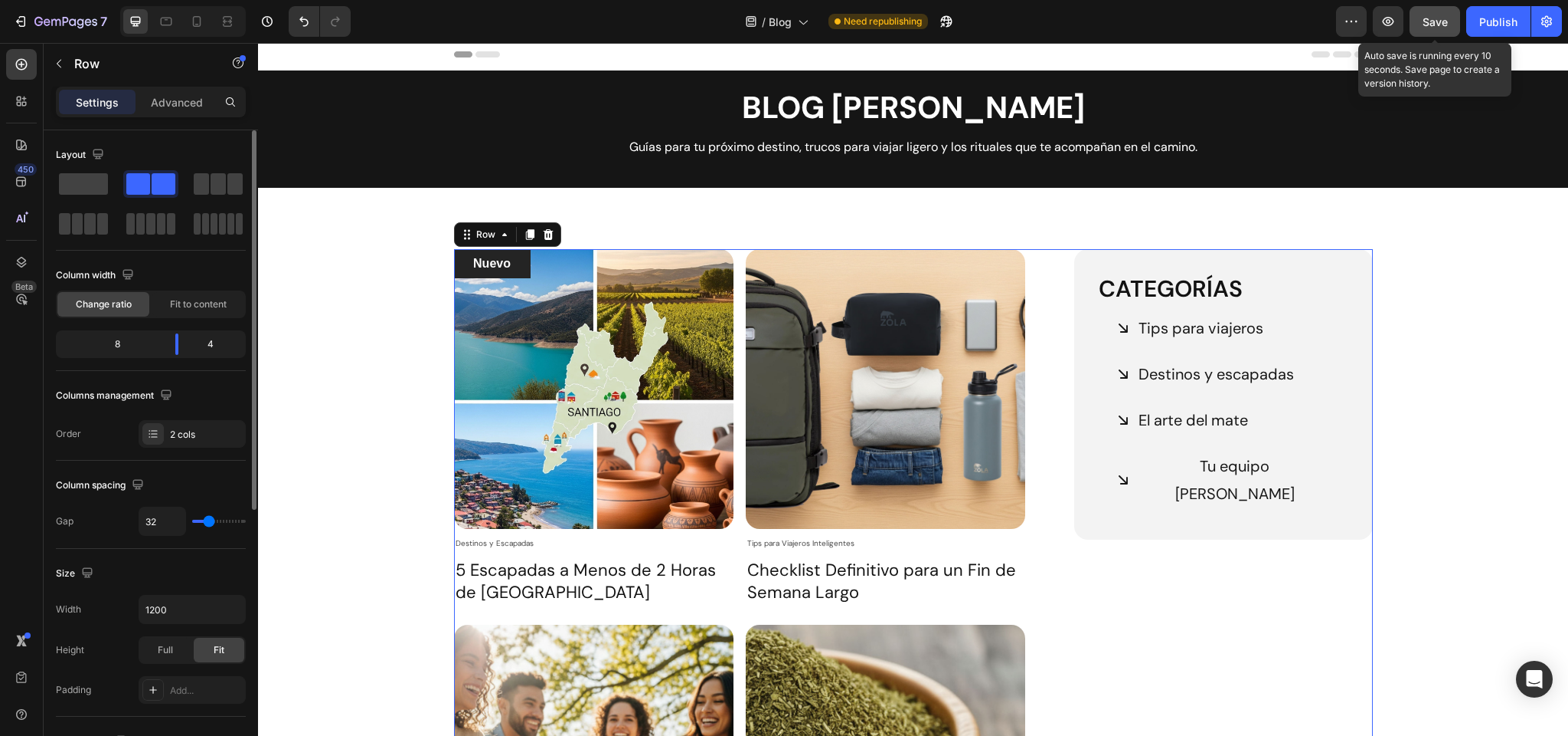
click at [1434, 11] on button "Save" at bounding box center [1435, 22] width 51 height 31
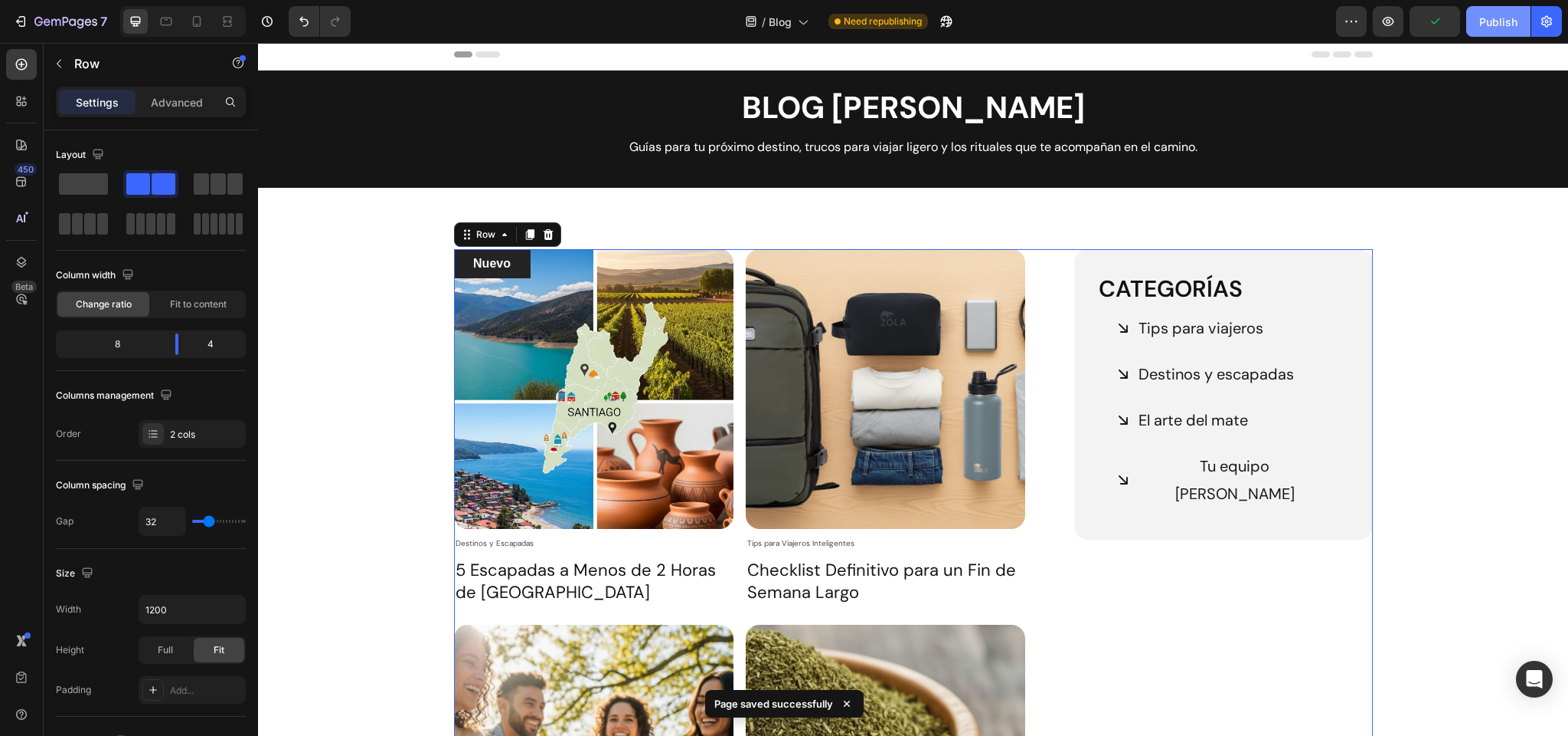
click at [1490, 24] on div "Publish" at bounding box center [1498, 22] width 39 height 16
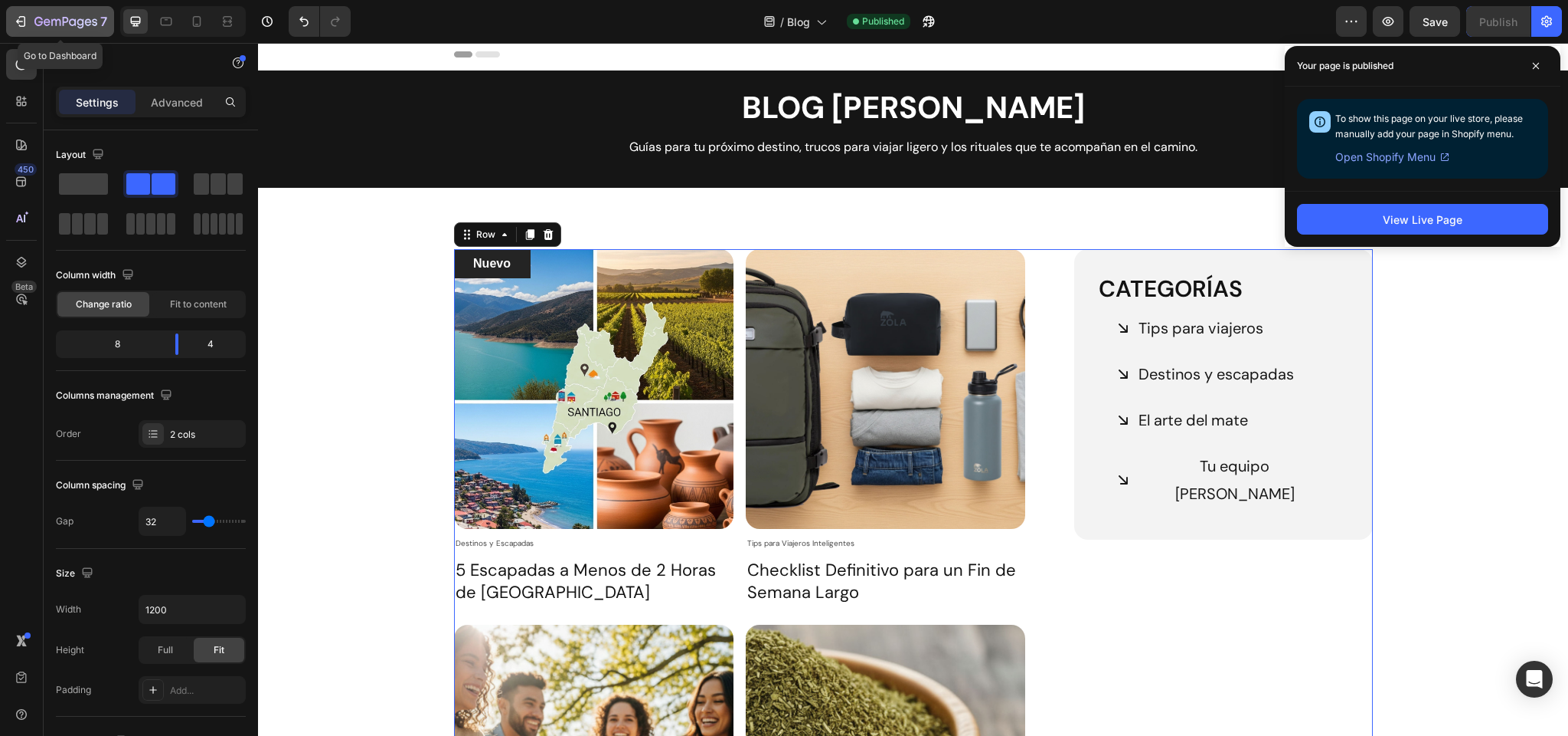
click at [68, 22] on icon "button" at bounding box center [66, 23] width 63 height 13
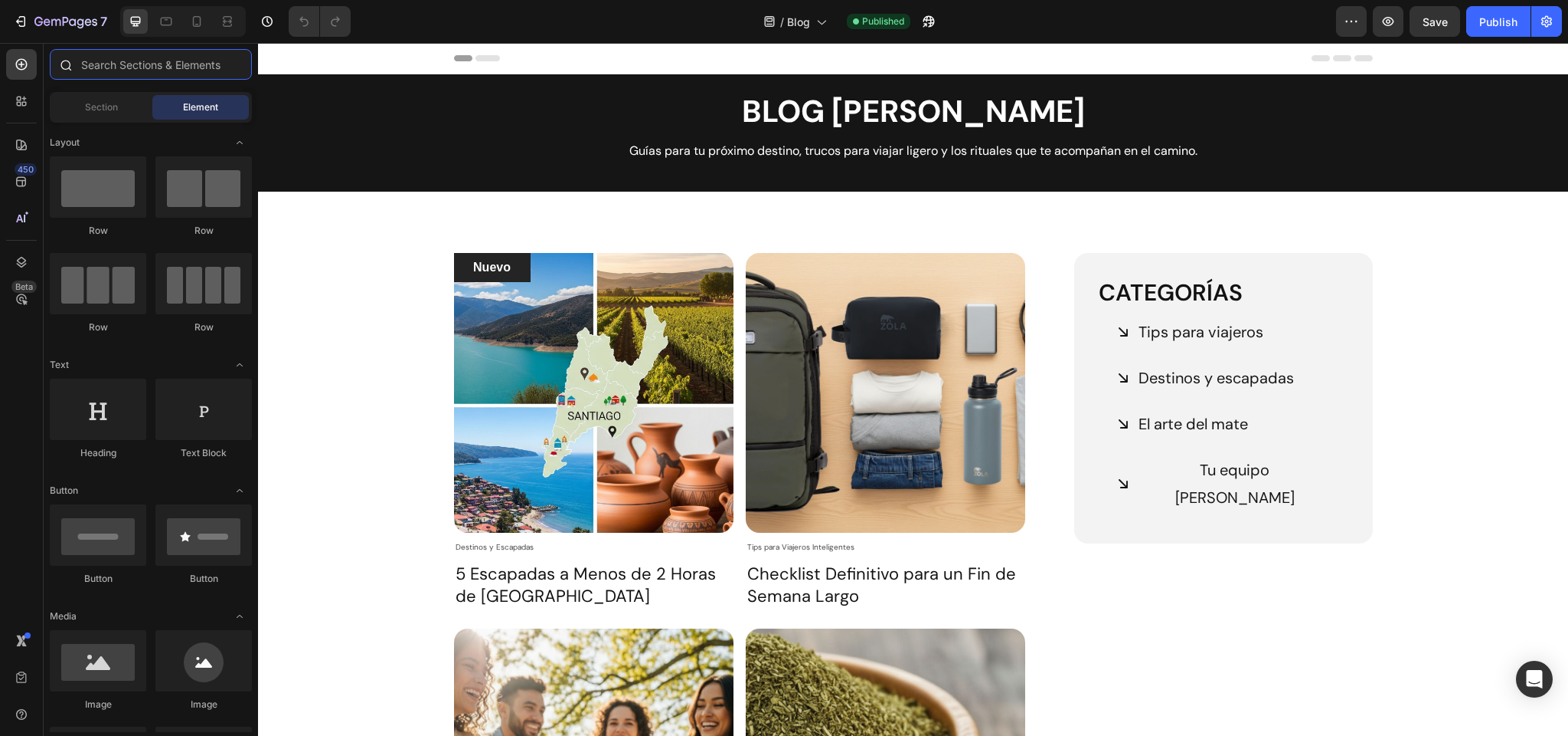
click at [137, 65] on input "text" at bounding box center [151, 64] width 202 height 31
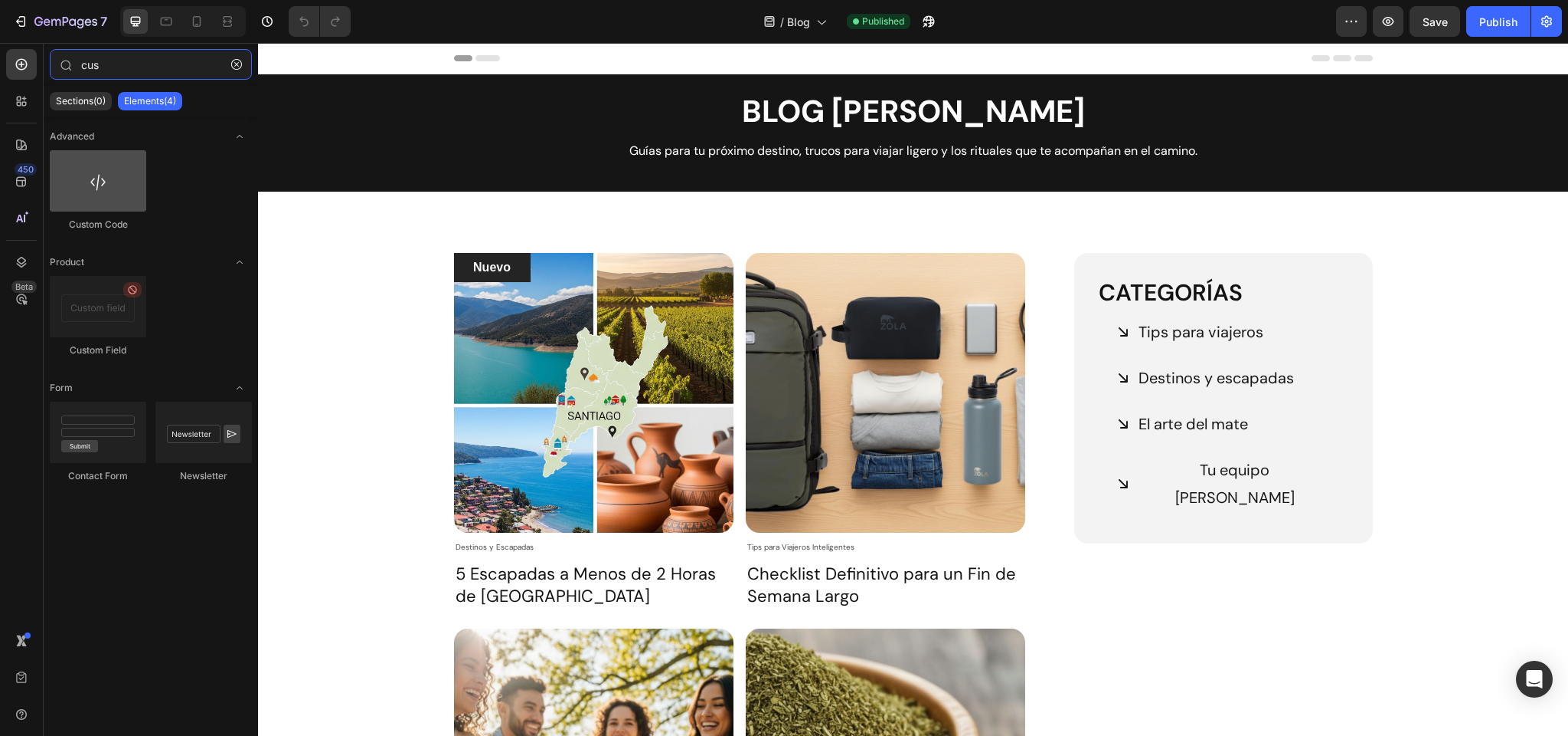
type input "cus"
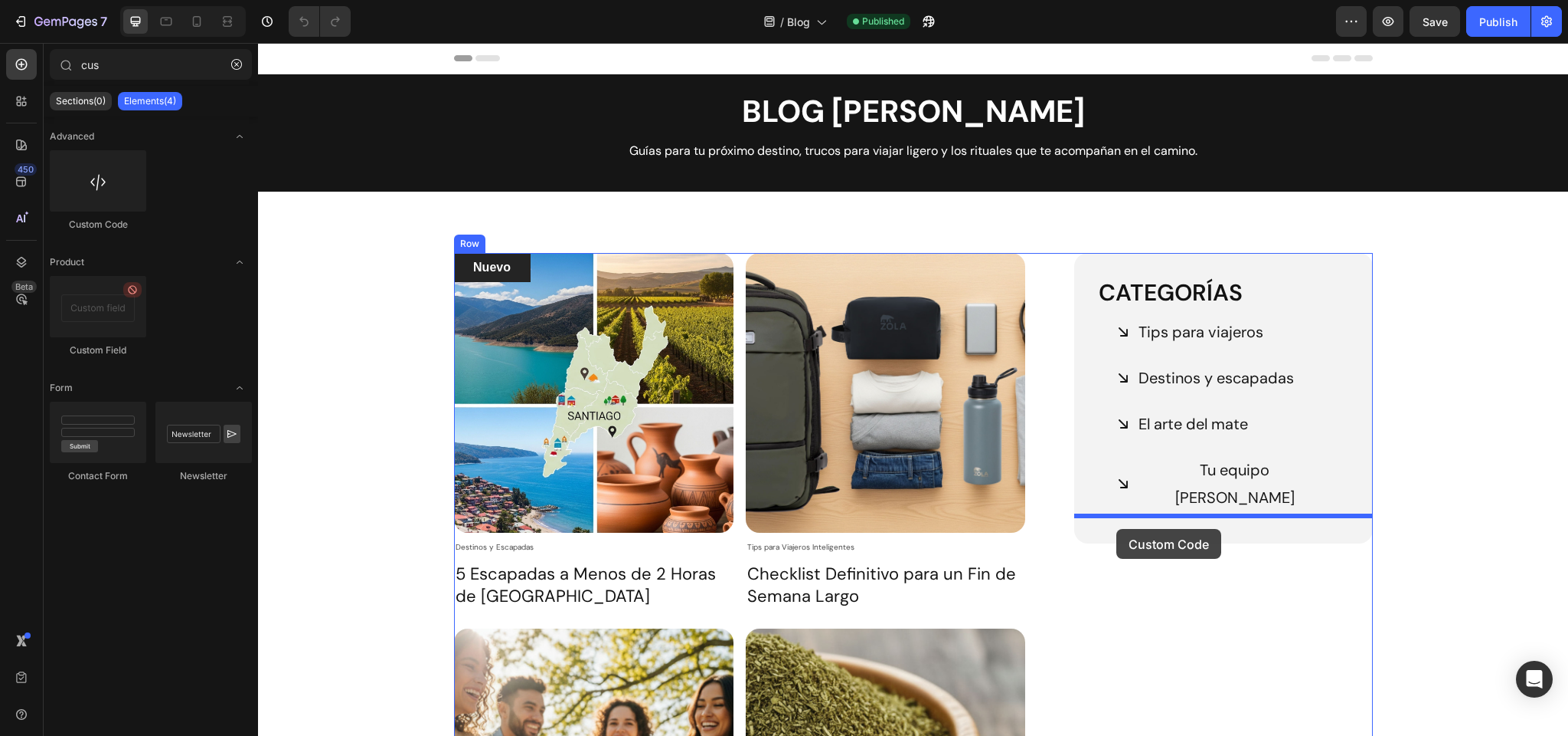
drag, startPoint x: 350, startPoint y: 219, endPoint x: 1117, endPoint y: 527, distance: 826.5
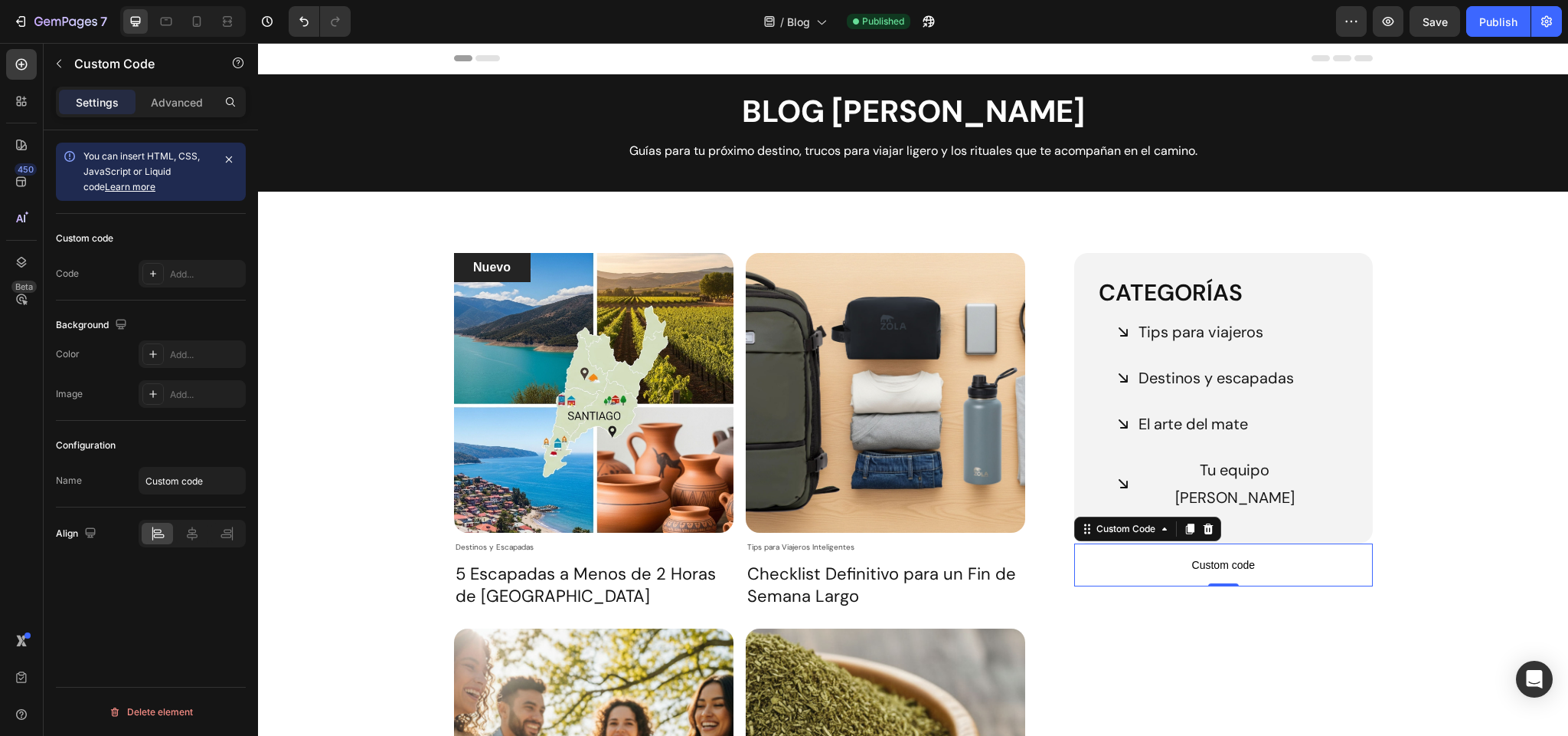
click at [1222, 556] on span "Custom code" at bounding box center [1223, 565] width 298 height 19
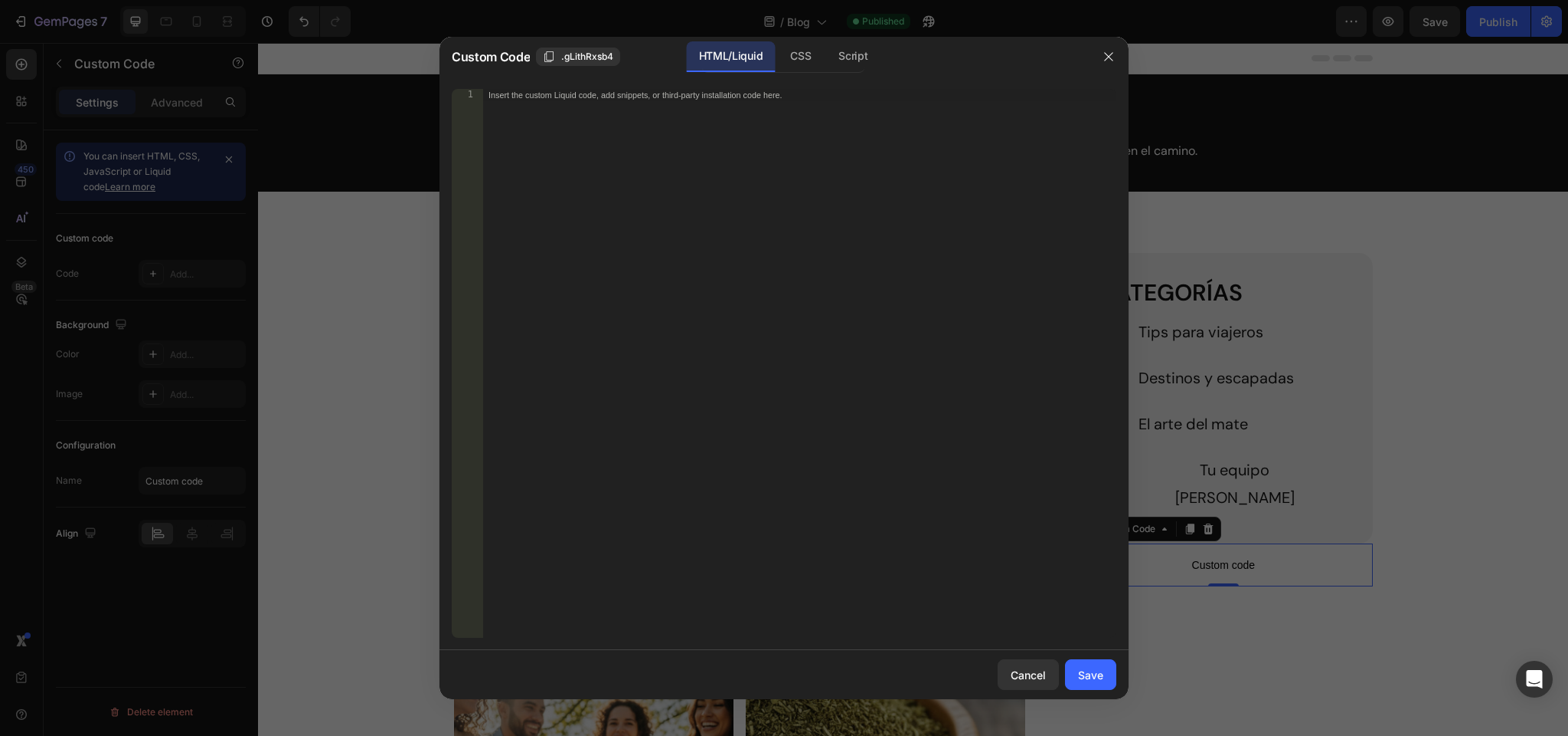
click at [659, 117] on div "Insert the custom Liquid code, add snippets, or third-party installation code h…" at bounding box center [799, 375] width 634 height 573
paste textarea "</script>"
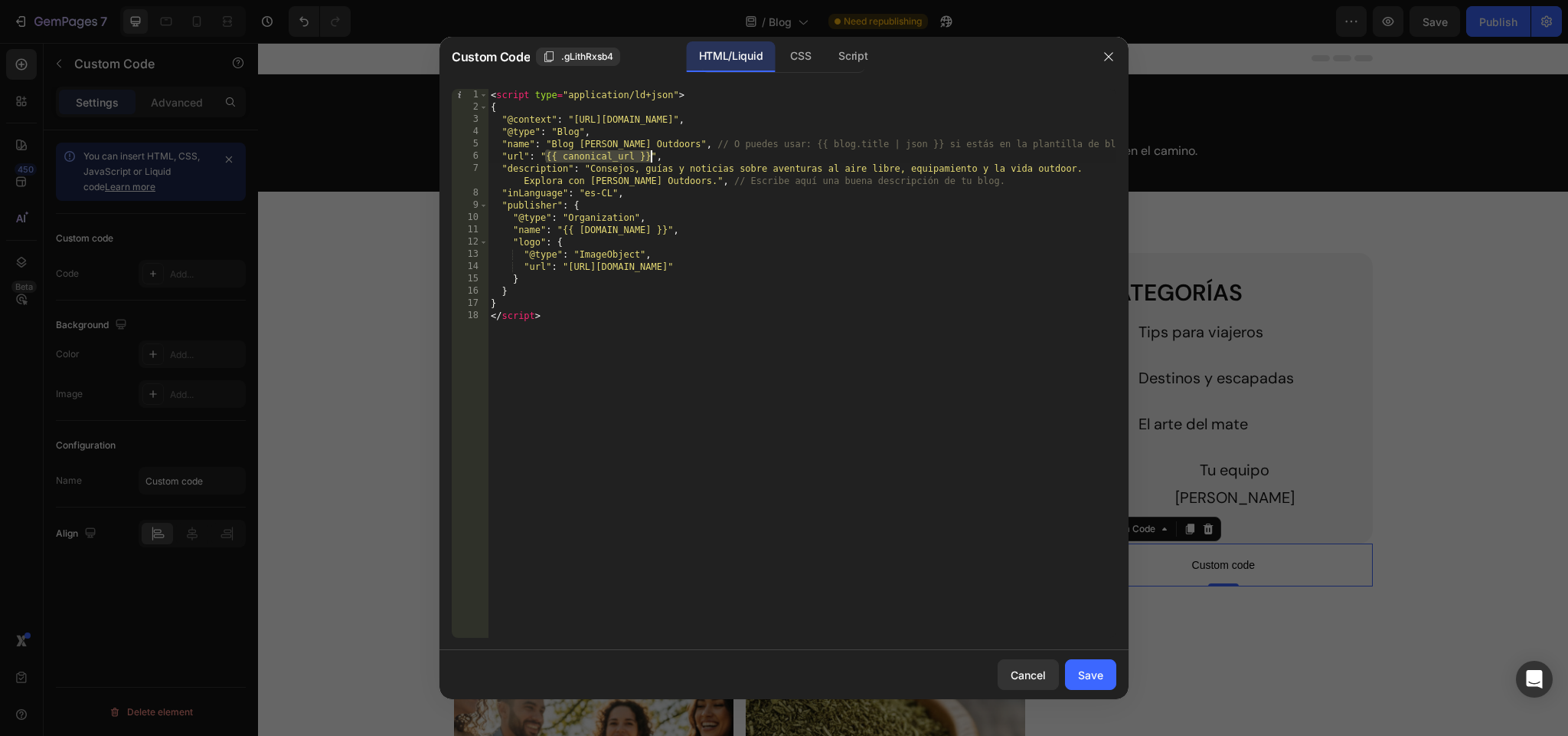
drag, startPoint x: 546, startPoint y: 155, endPoint x: 655, endPoint y: 158, distance: 109.0
click at [651, 155] on div "< script type = "application/ld+json" > { "@context" : "[URL][DOMAIN_NAME]" , "…" at bounding box center [802, 375] width 629 height 573
paste textarea "[URL][DOMAIN_NAME]"
click at [633, 143] on div "< script type = "application/ld+json" > { "@context" : "[URL][DOMAIN_NAME]" , "…" at bounding box center [802, 375] width 629 height 573
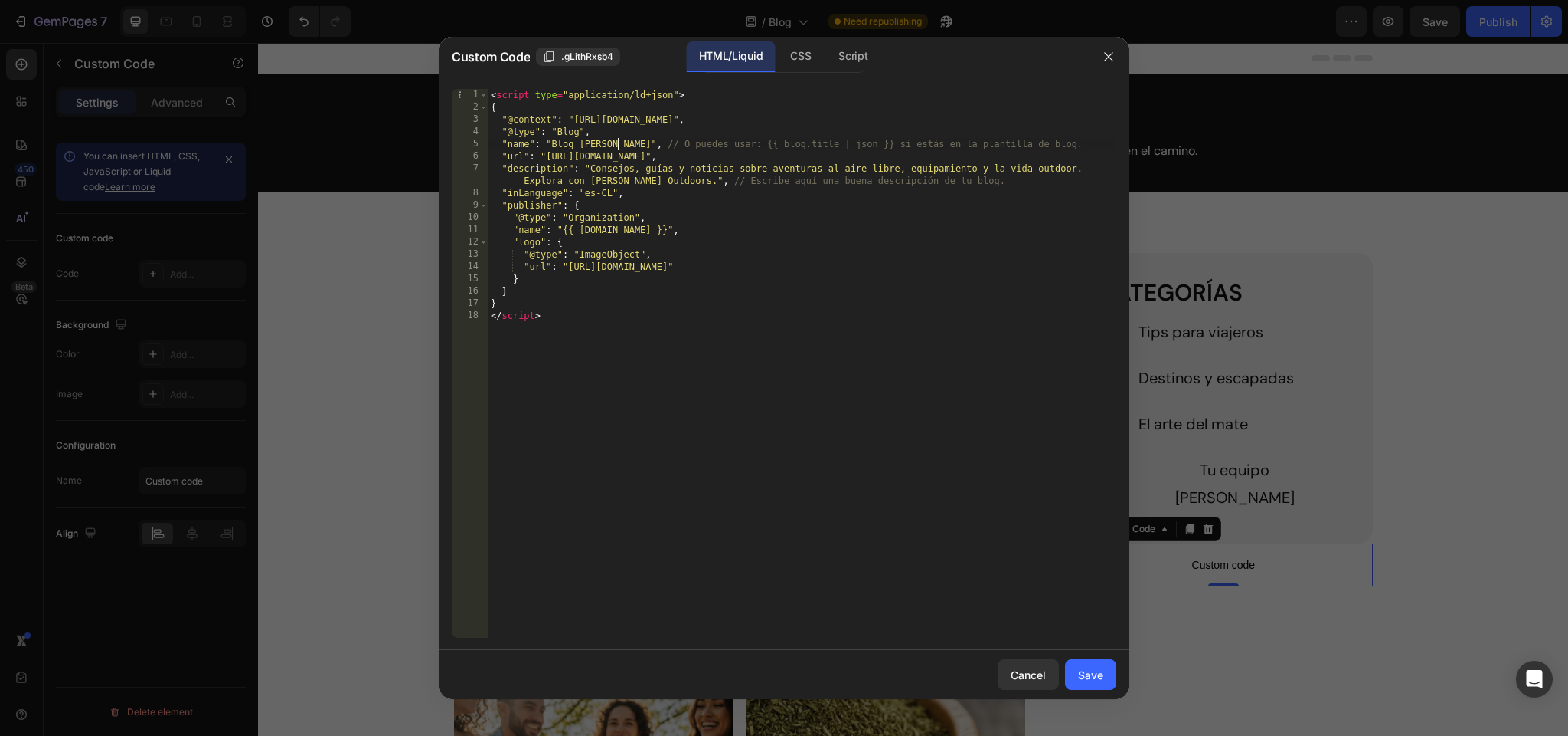
click at [629, 182] on div "< script type = "application/ld+json" > { "@context" : "[URL][DOMAIN_NAME]" , "…" at bounding box center [802, 375] width 629 height 573
drag, startPoint x: 590, startPoint y: 167, endPoint x: 618, endPoint y: 179, distance: 30.5
click at [619, 179] on div "< script type = "application/ld+json" > { "@context" : "[URL][DOMAIN_NAME]" , "…" at bounding box center [802, 375] width 629 height 573
paste textarea "Guías para tu próximo destino, trucos para viajar ligero y los rituales que te …"
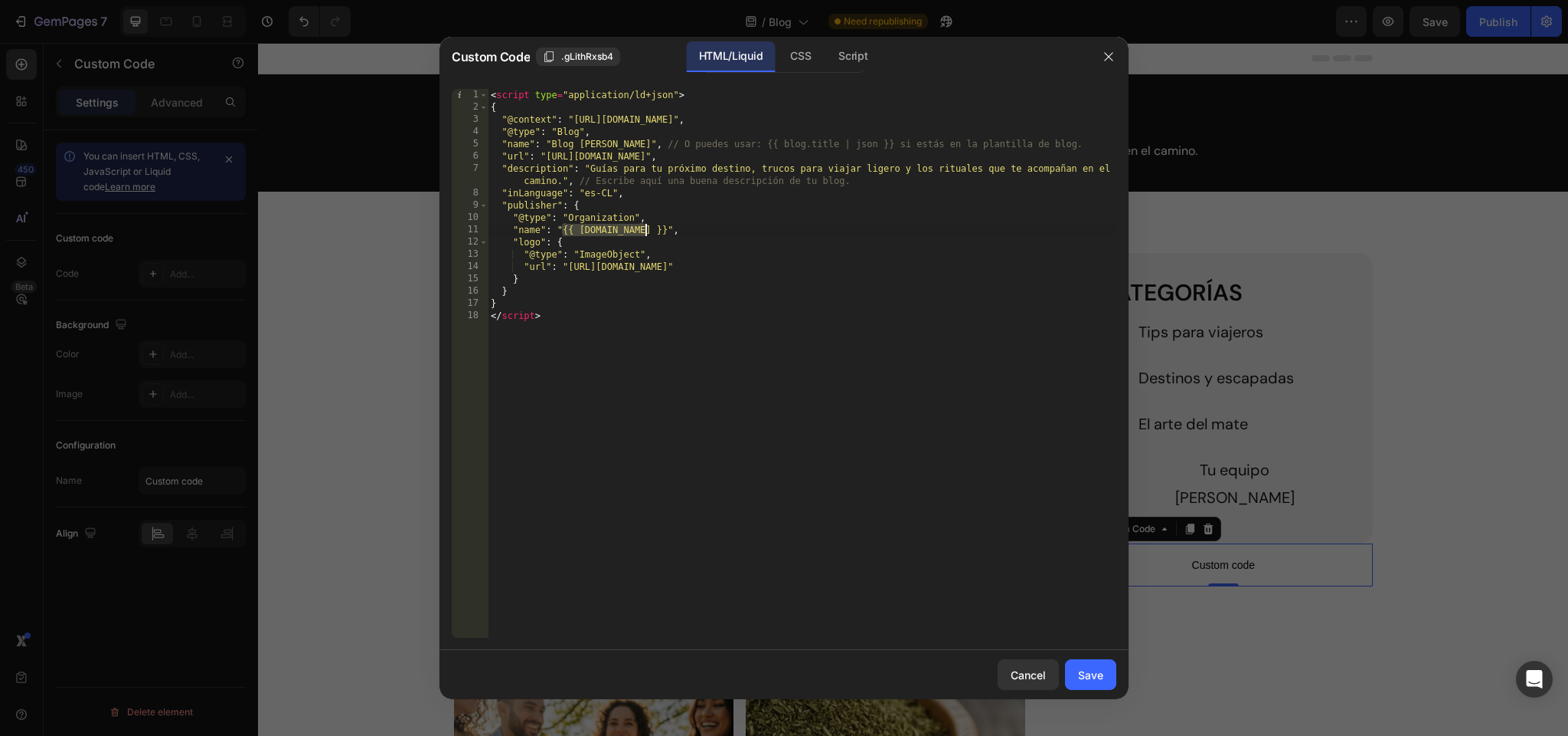
drag, startPoint x: 563, startPoint y: 230, endPoint x: 643, endPoint y: 228, distance: 80.0
click at [644, 228] on div "< script type = "application/ld+json" > { "@context" : "[URL][DOMAIN_NAME]" , "…" at bounding box center [802, 375] width 629 height 573
paste textarea "Equipo [PERSON_NAME]"
click at [580, 228] on div "< script type = "application/ld+json" > { "@context" : "[URL][DOMAIN_NAME]" , "…" at bounding box center [802, 375] width 629 height 573
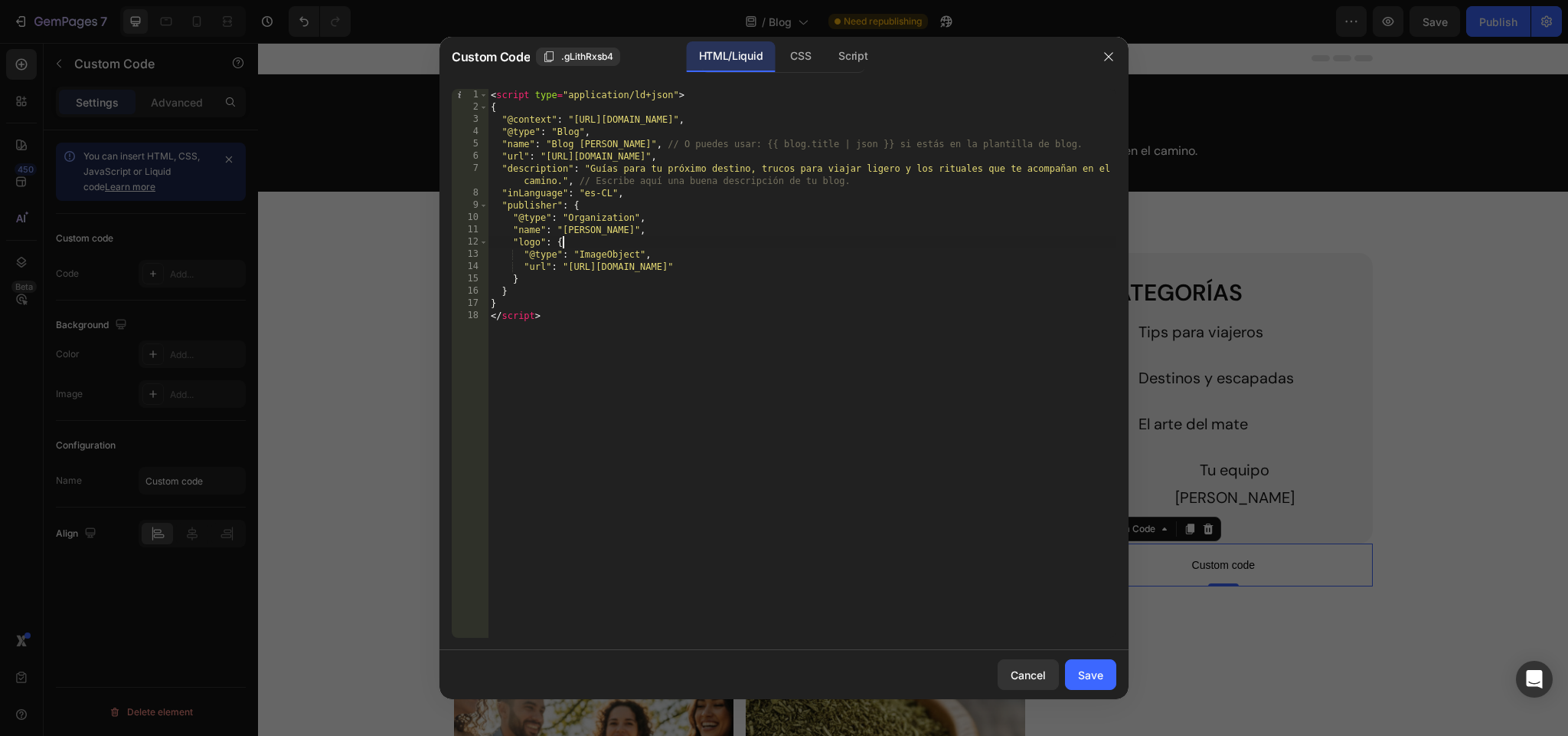
click at [730, 241] on div "< script type = "application/ld+json" > { "@context" : "[URL][DOMAIN_NAME]" , "…" at bounding box center [802, 375] width 629 height 573
type textarea ""logo": {"
click at [1091, 666] on div "Save" at bounding box center [1091, 674] width 25 height 16
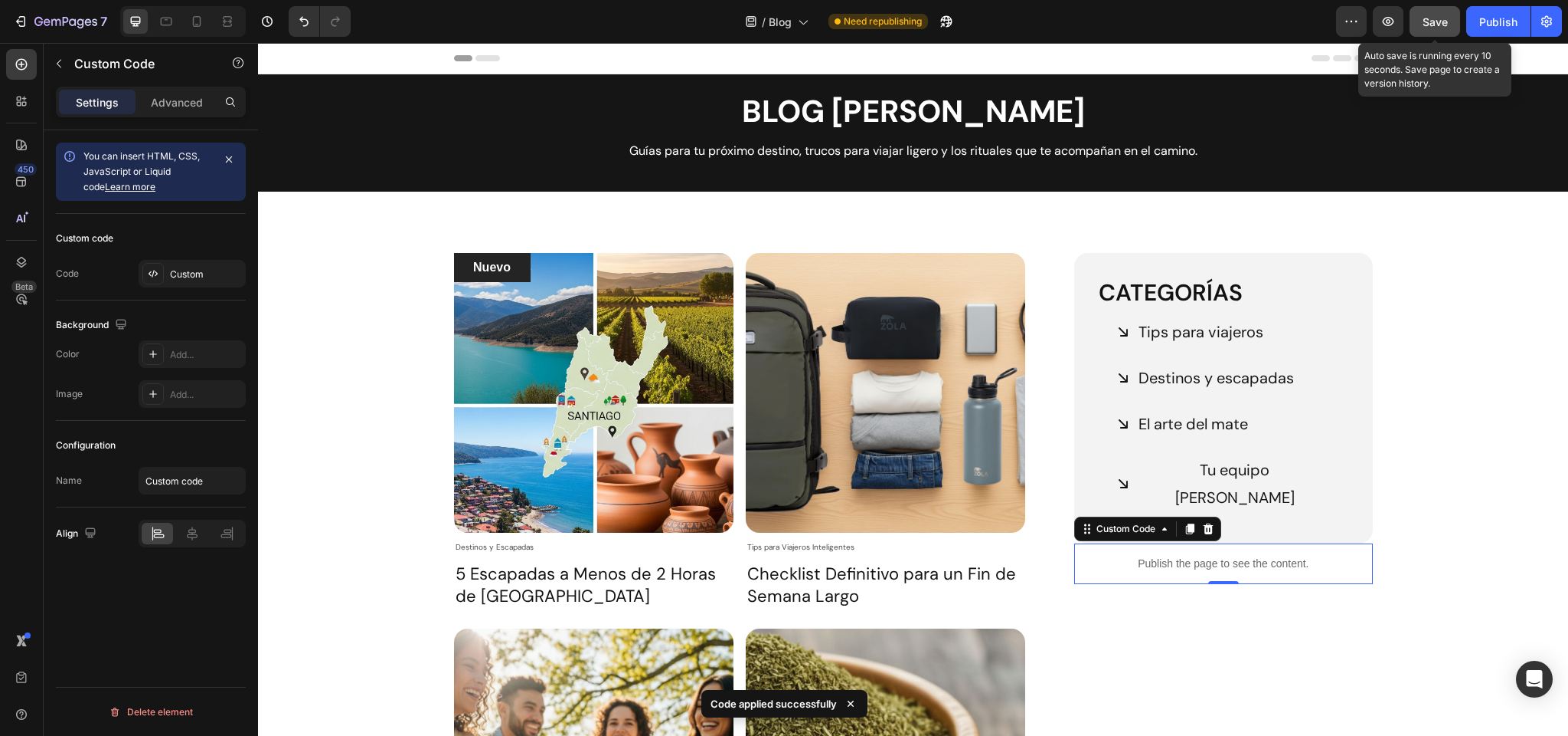
click at [1427, 14] on div "Save" at bounding box center [1435, 22] width 25 height 16
click at [1483, 29] on button "Publish" at bounding box center [1498, 22] width 64 height 31
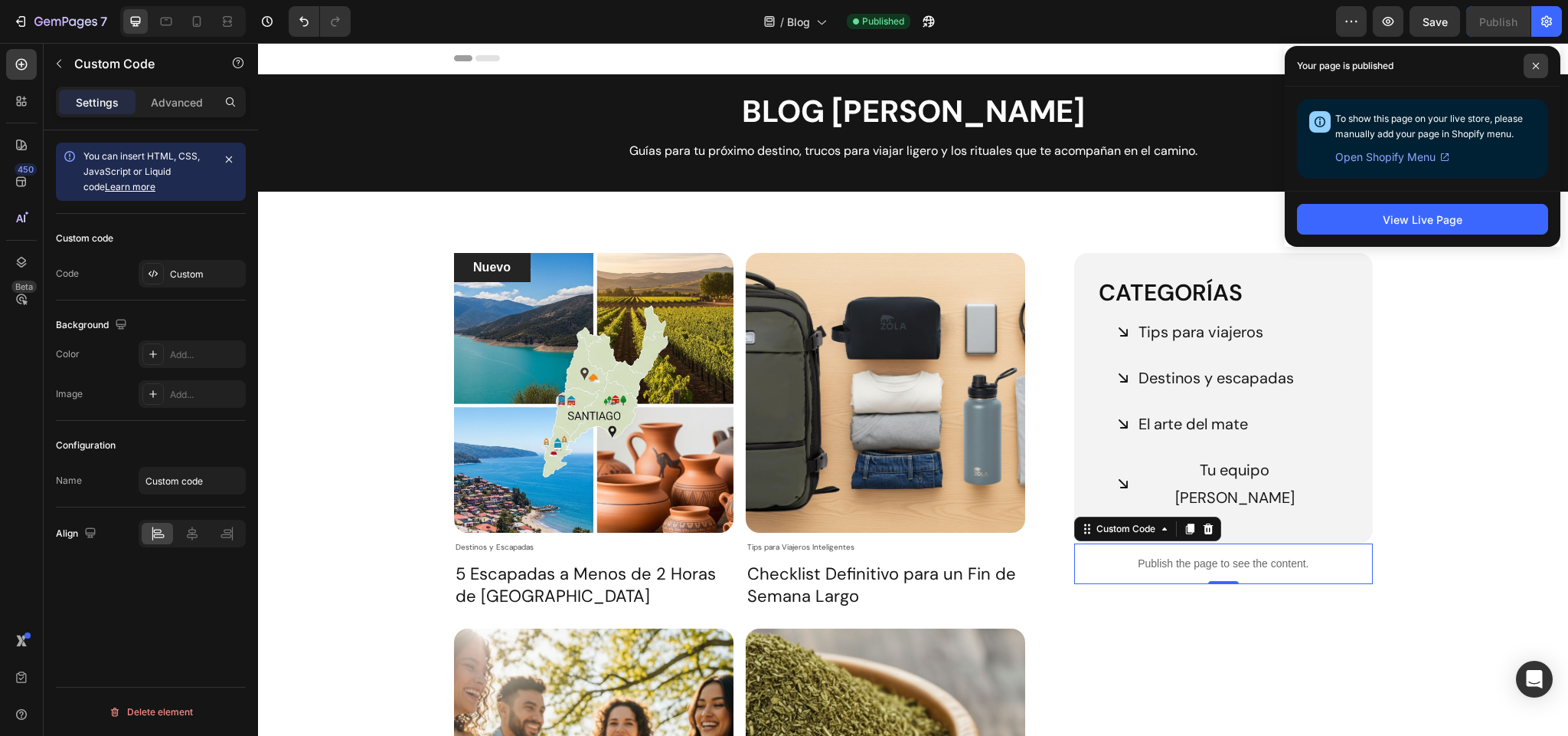
click at [1536, 67] on icon at bounding box center [1536, 66] width 7 height 7
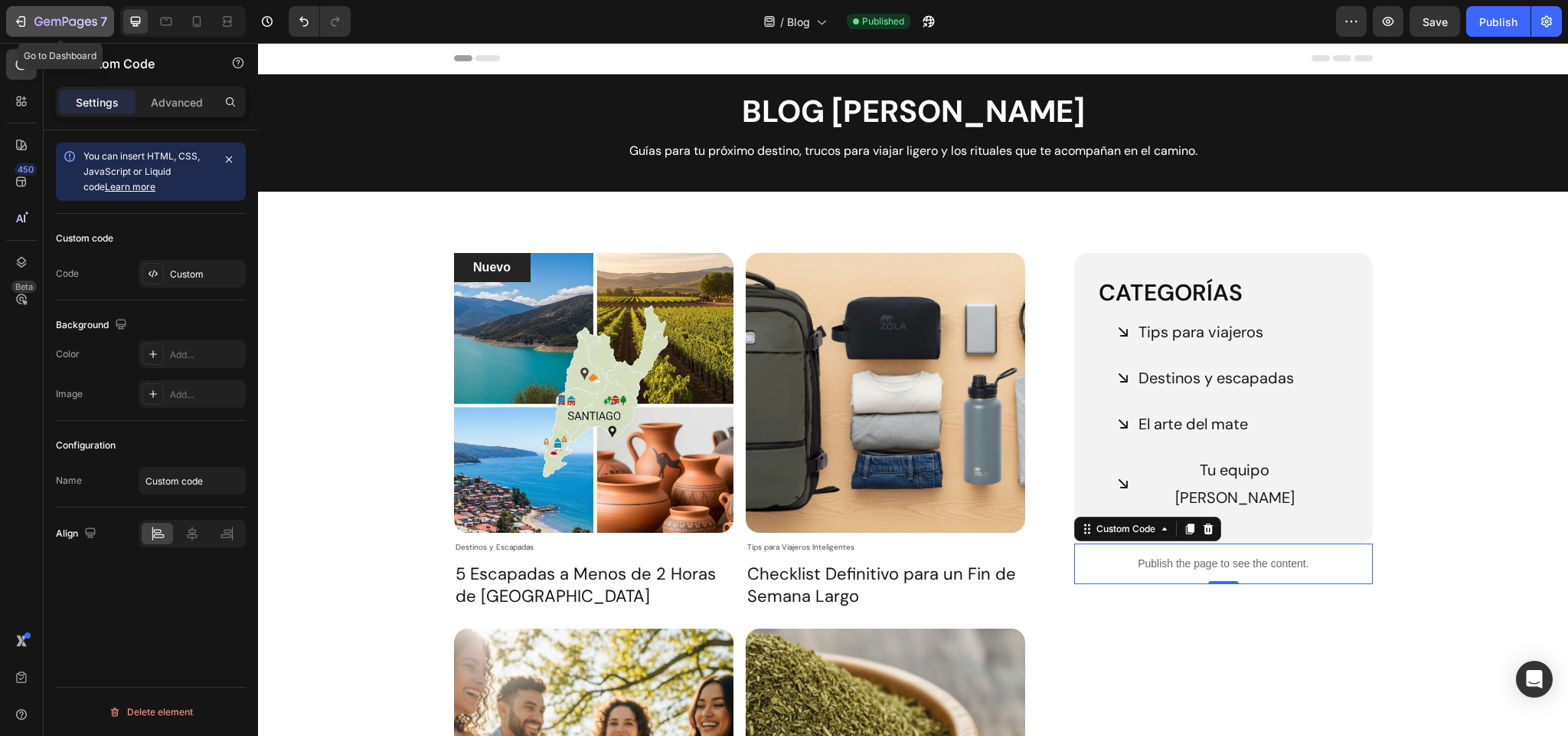
click at [57, 25] on icon "button" at bounding box center [66, 23] width 63 height 13
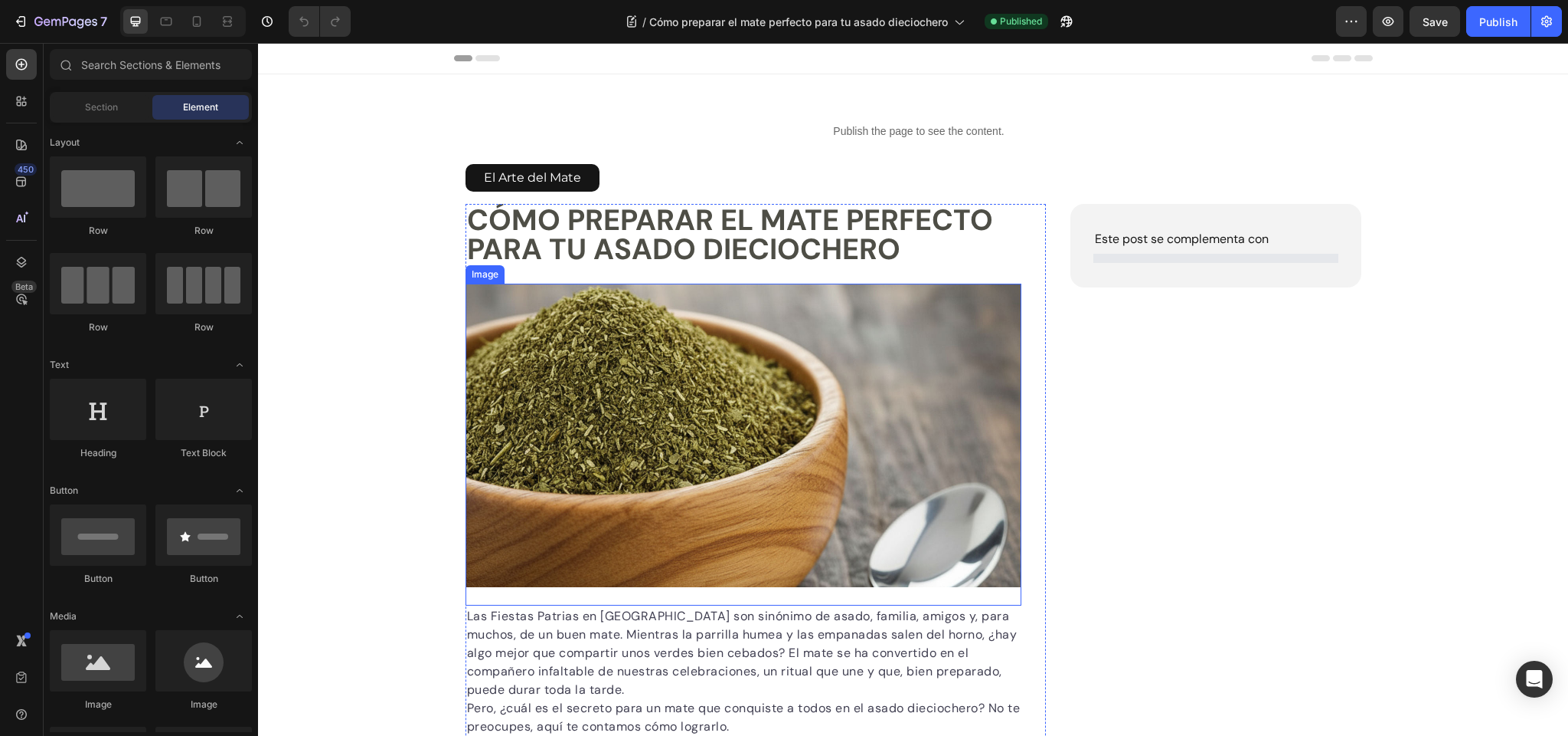
click at [623, 429] on img at bounding box center [743, 435] width 557 height 303
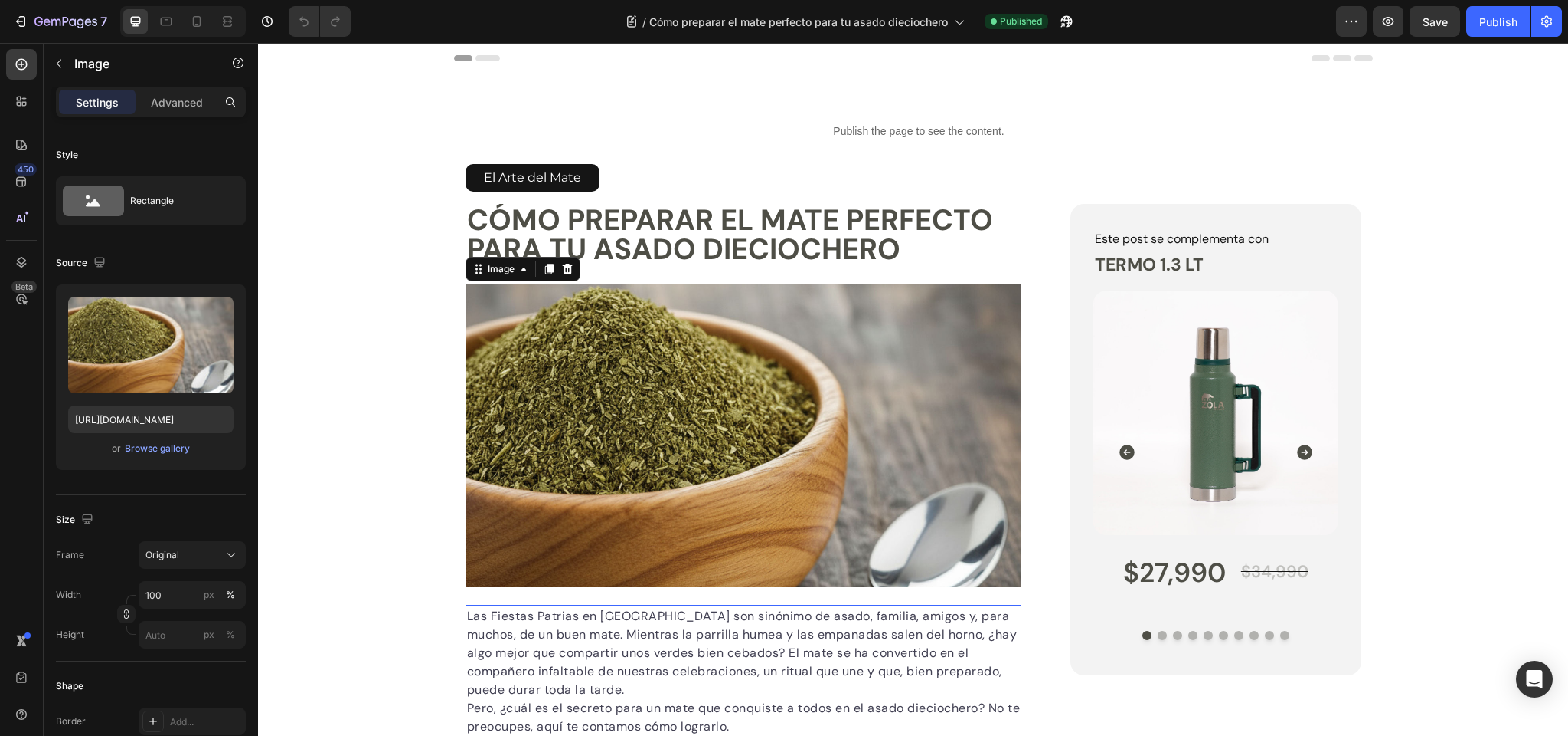
scroll to position [10, 0]
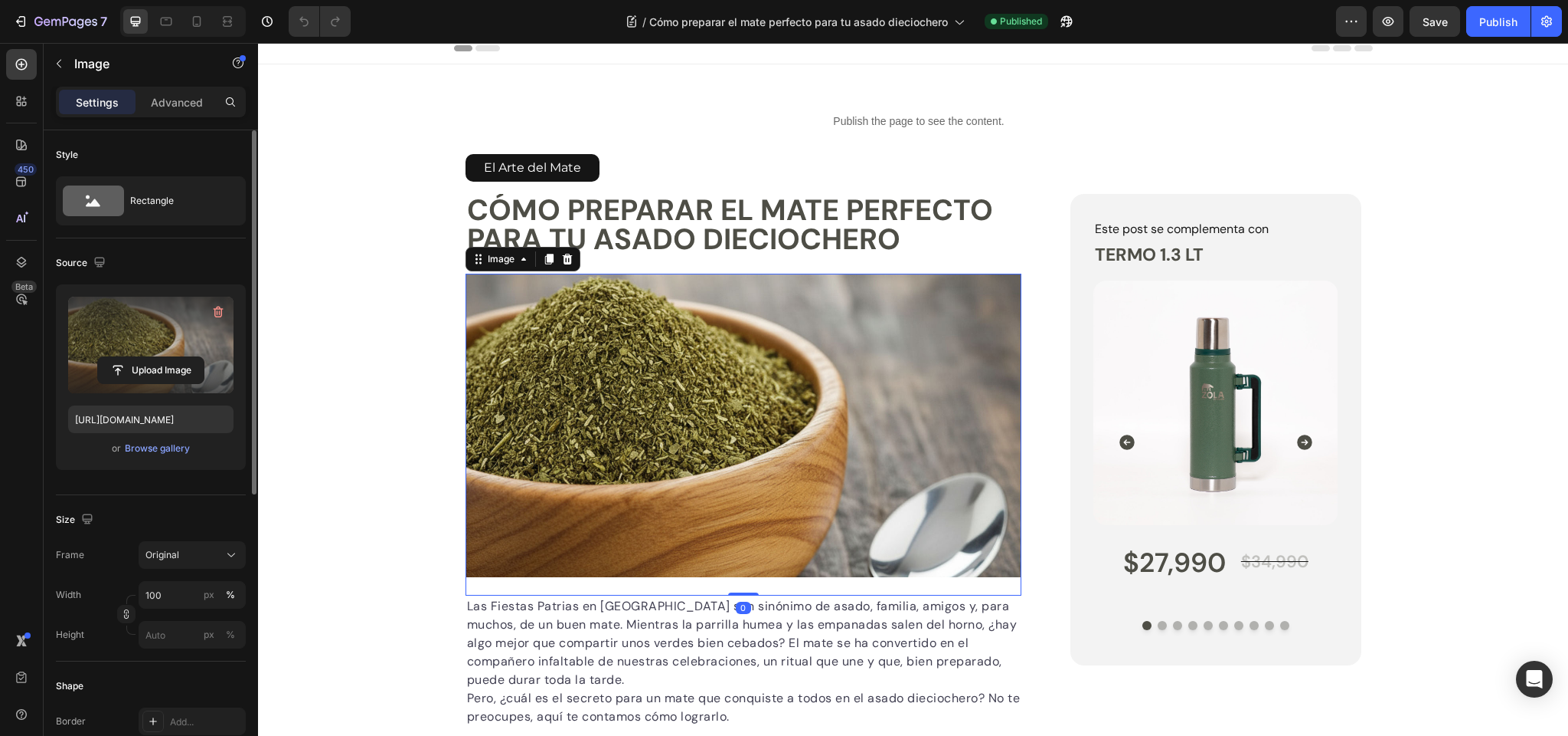
click at [126, 334] on label at bounding box center [151, 345] width 166 height 96
click at [126, 357] on input "file" at bounding box center [151, 370] width 105 height 26
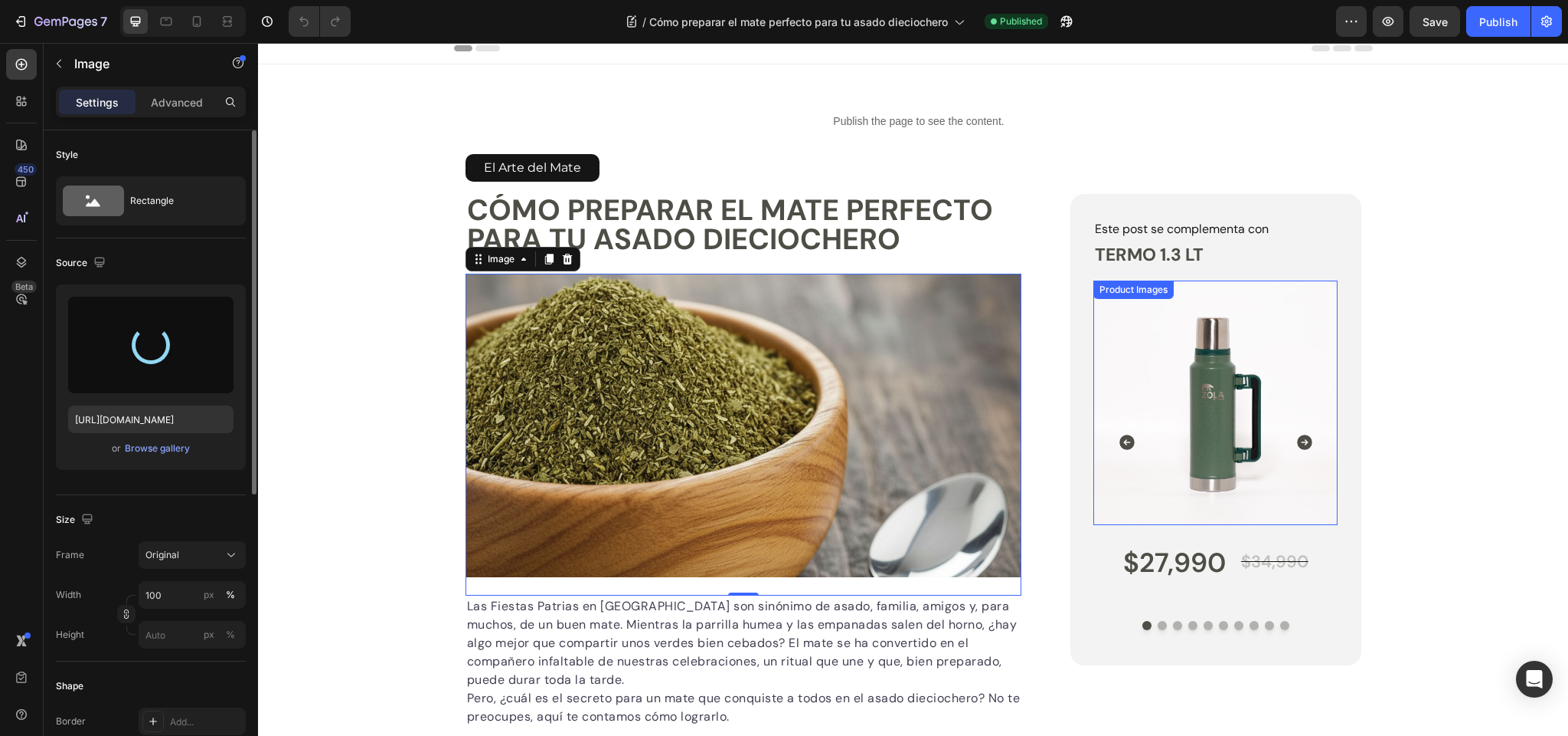
type input "[URL][DOMAIN_NAME]"
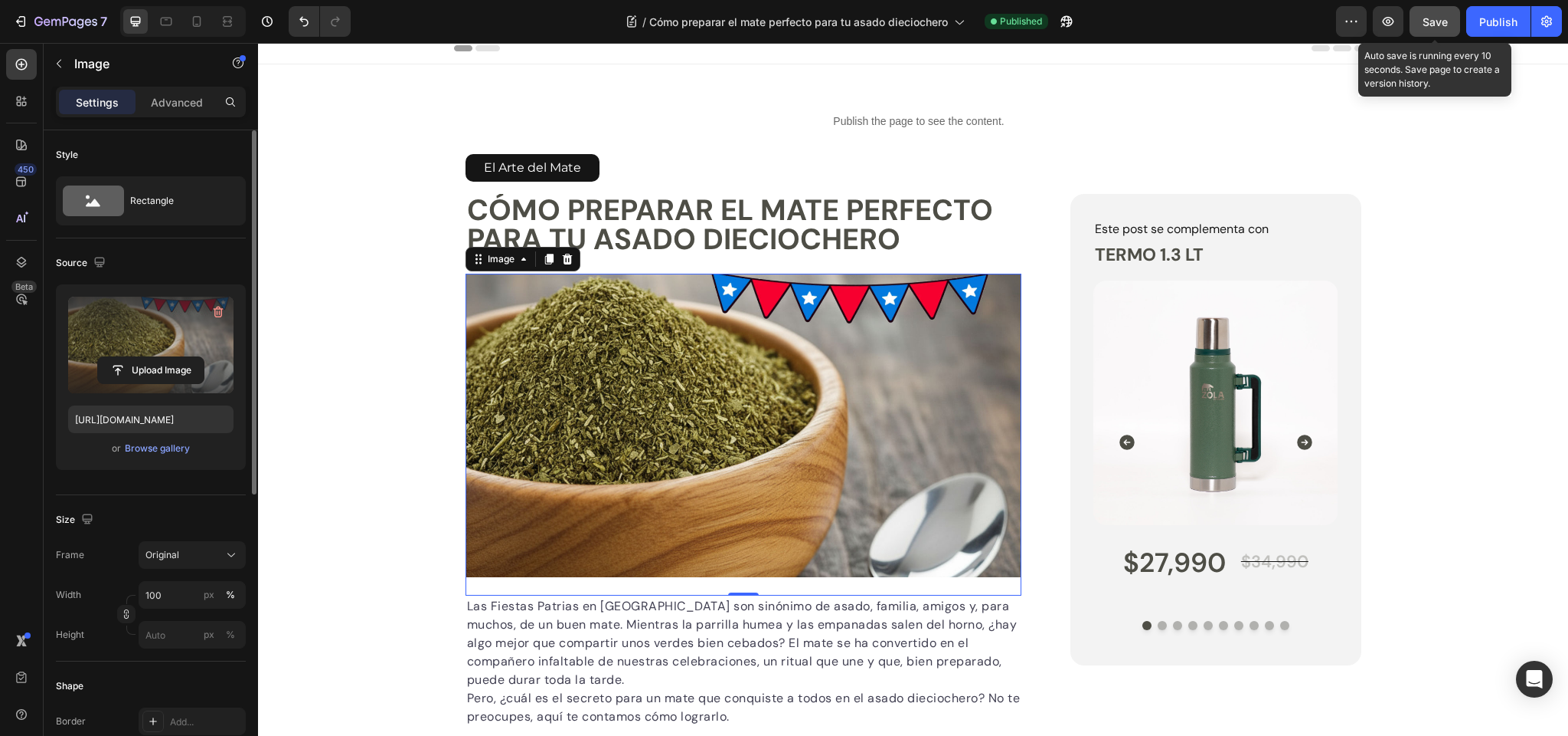
click at [1433, 22] on span "Save" at bounding box center [1435, 22] width 25 height 13
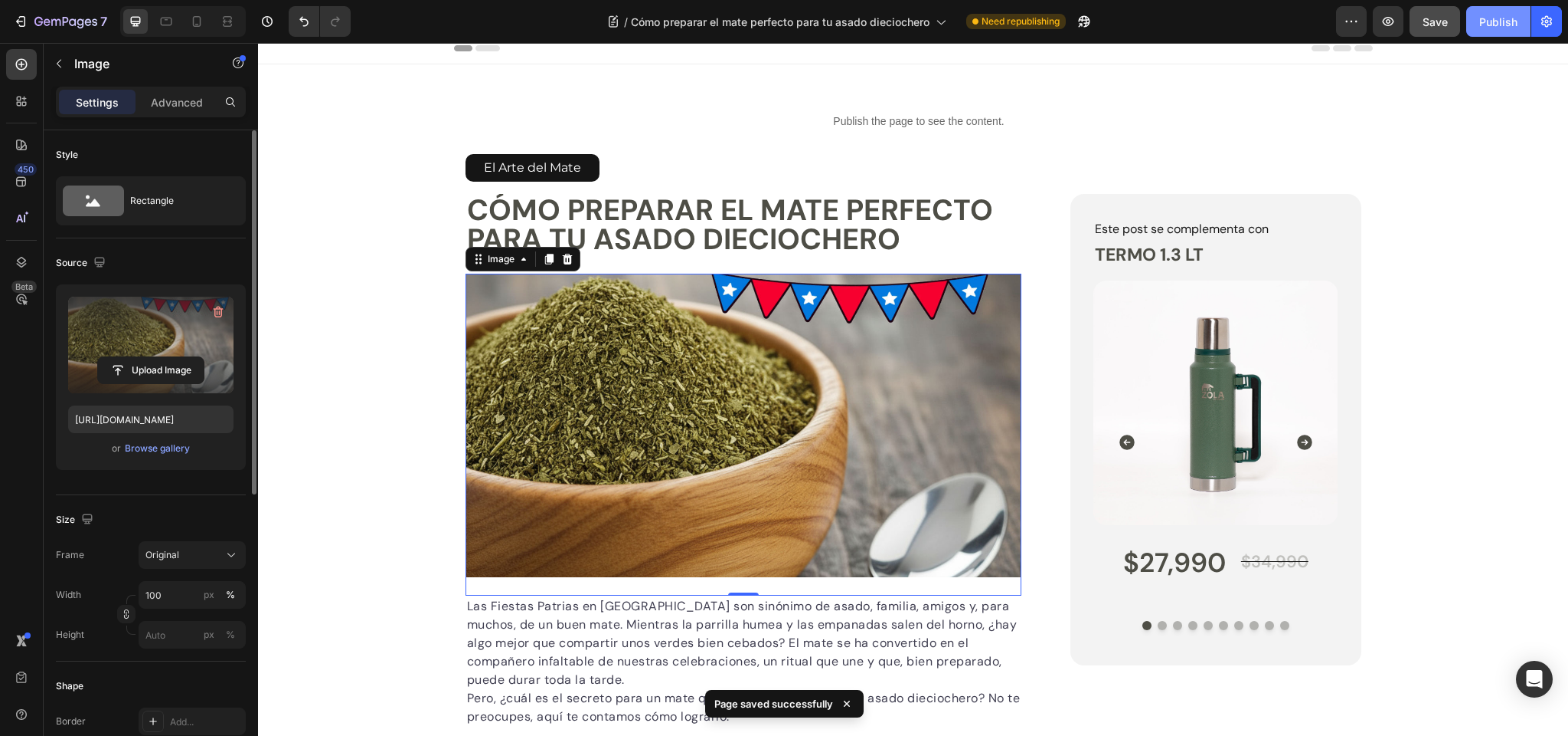
click at [1497, 21] on div "Publish" at bounding box center [1498, 22] width 39 height 16
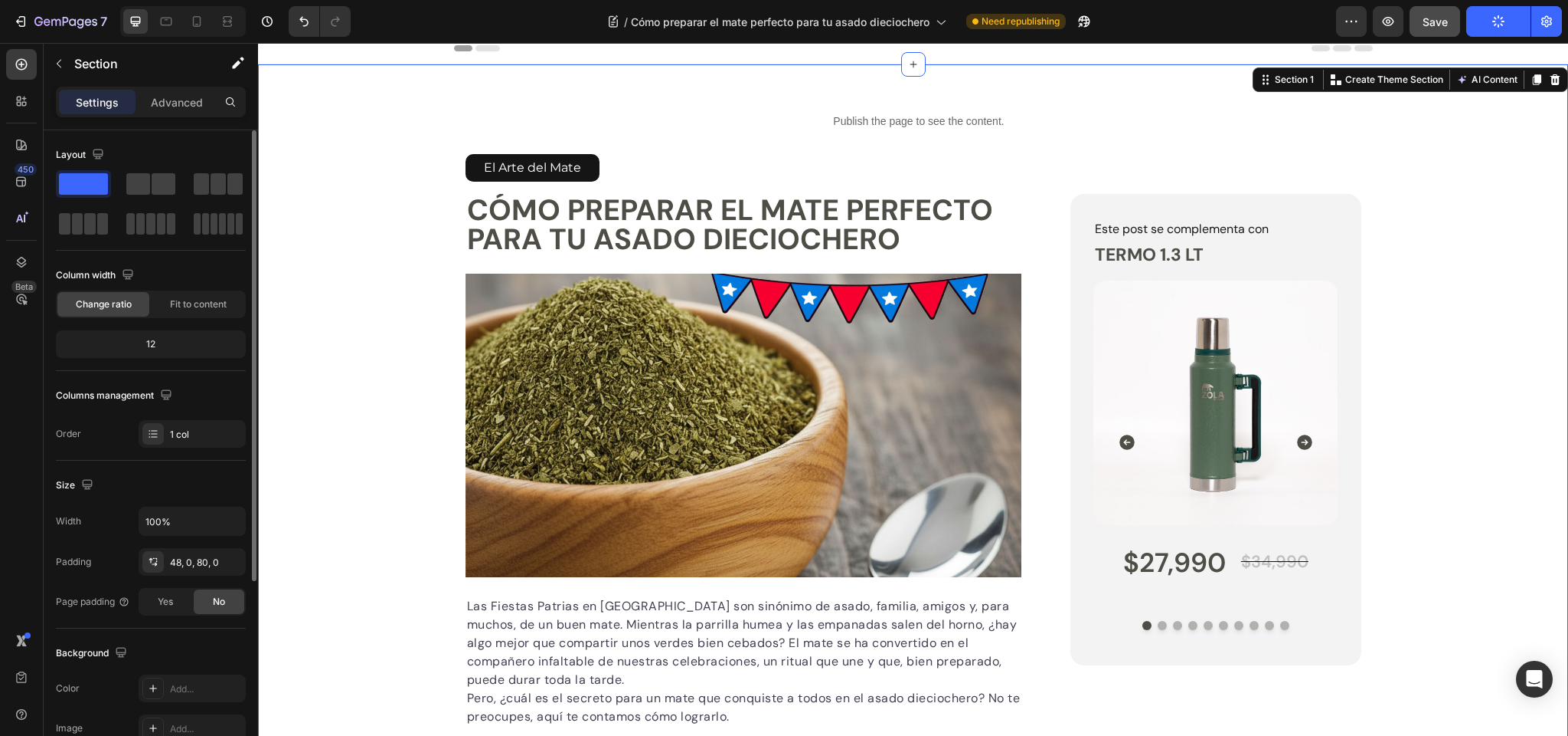
click at [85, 23] on icon "button" at bounding box center [88, 22] width 7 height 7
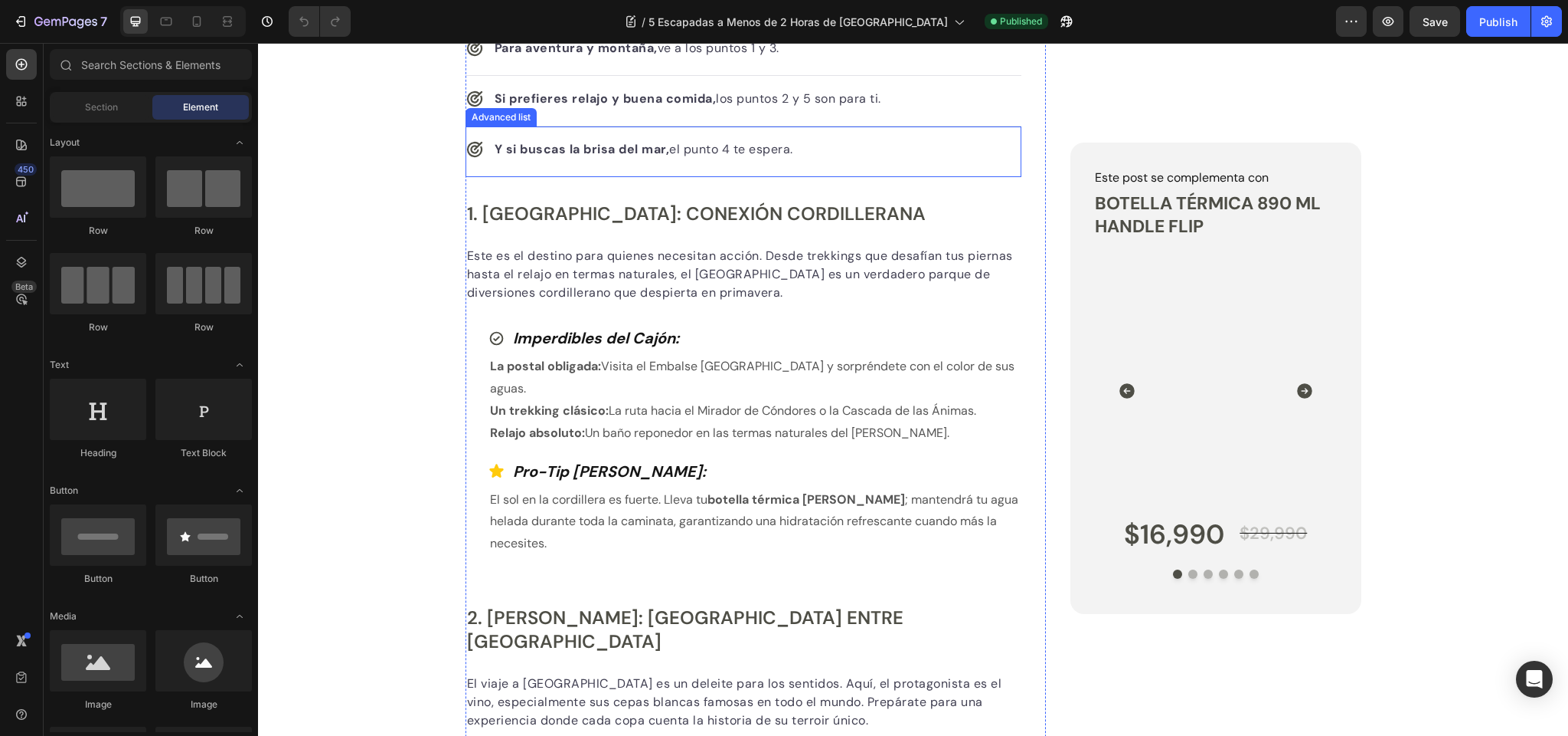
scroll to position [442, 0]
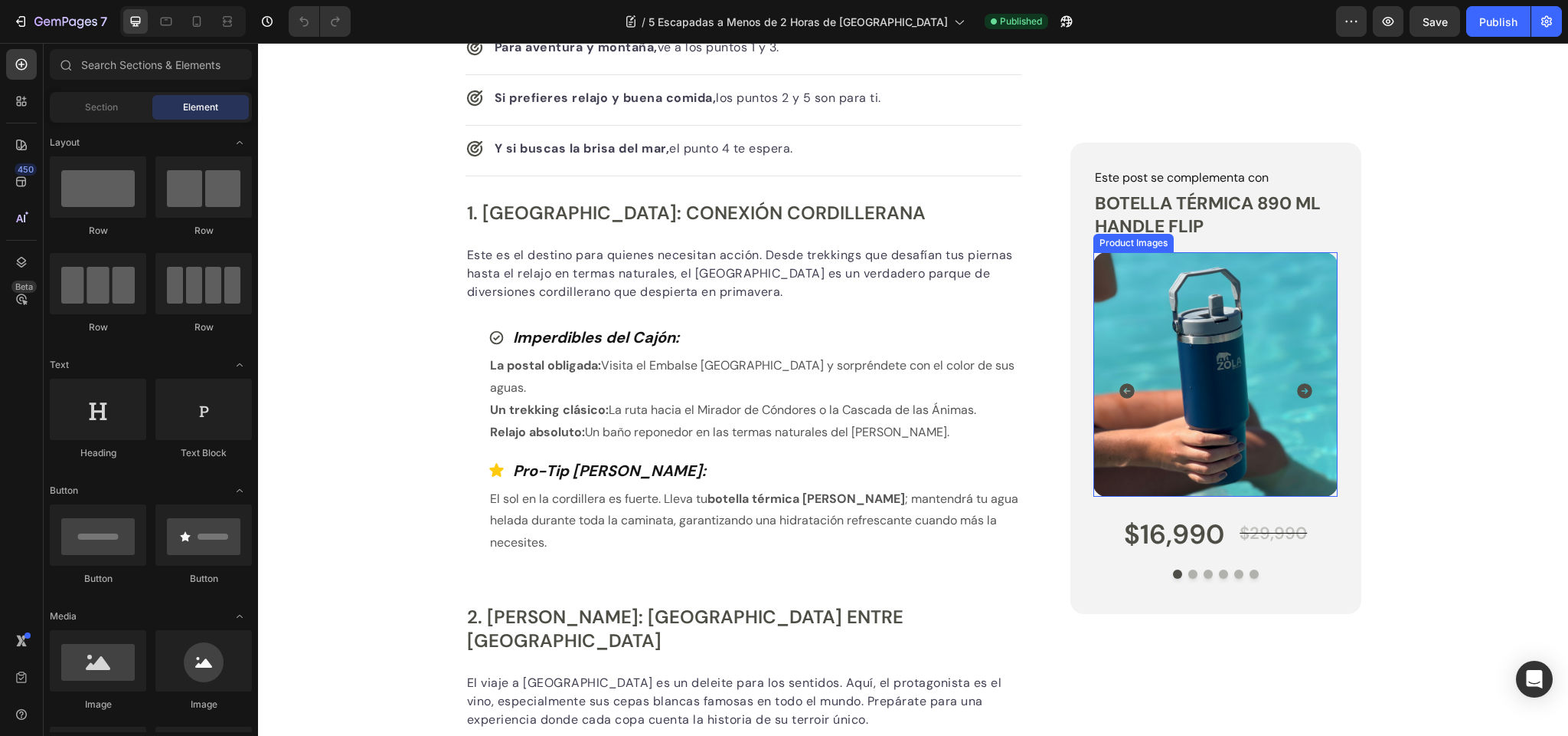
click at [1212, 340] on img at bounding box center [1215, 374] width 244 height 244
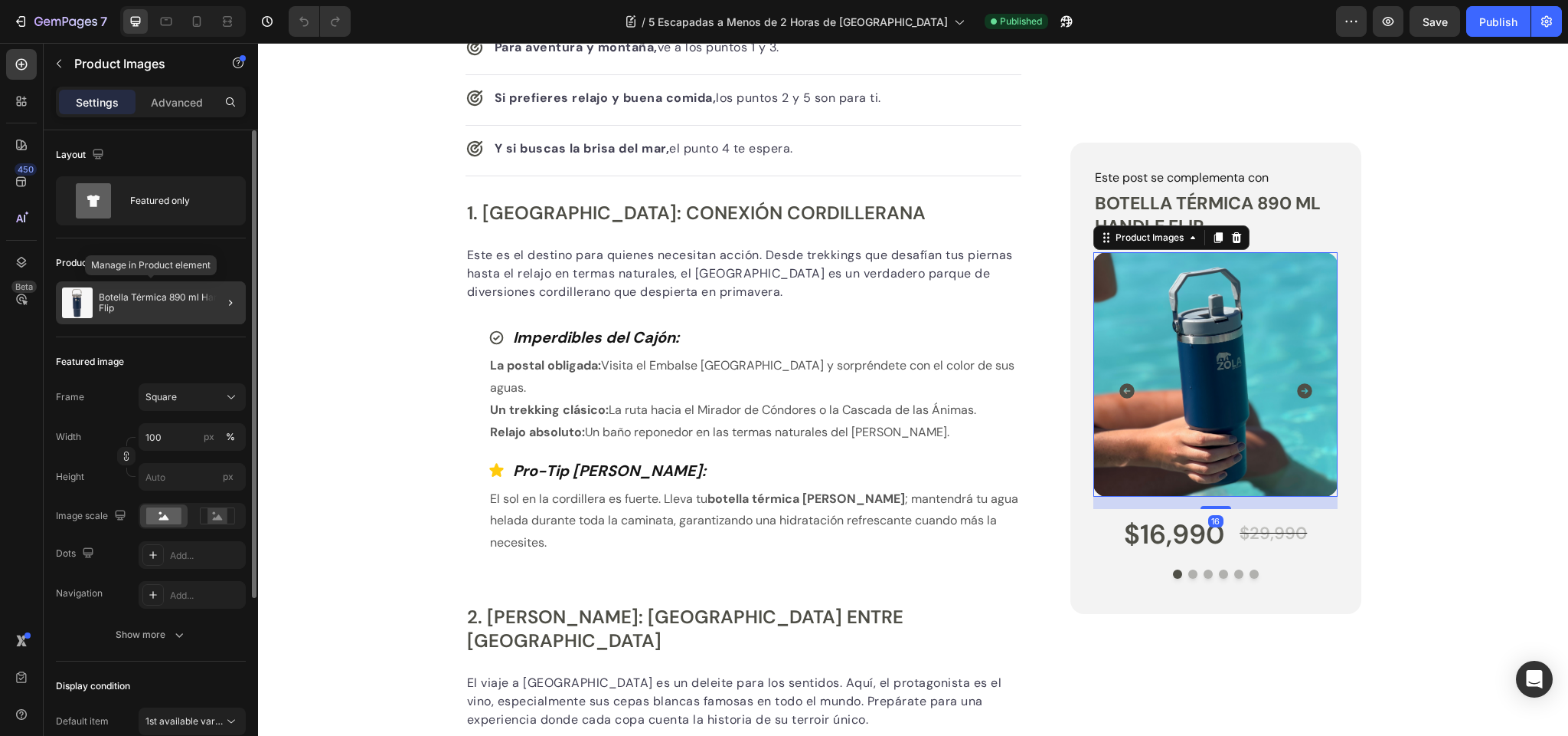
click at [140, 303] on p "Botella Térmica 890 ml Handle Flip" at bounding box center [170, 303] width 141 height 22
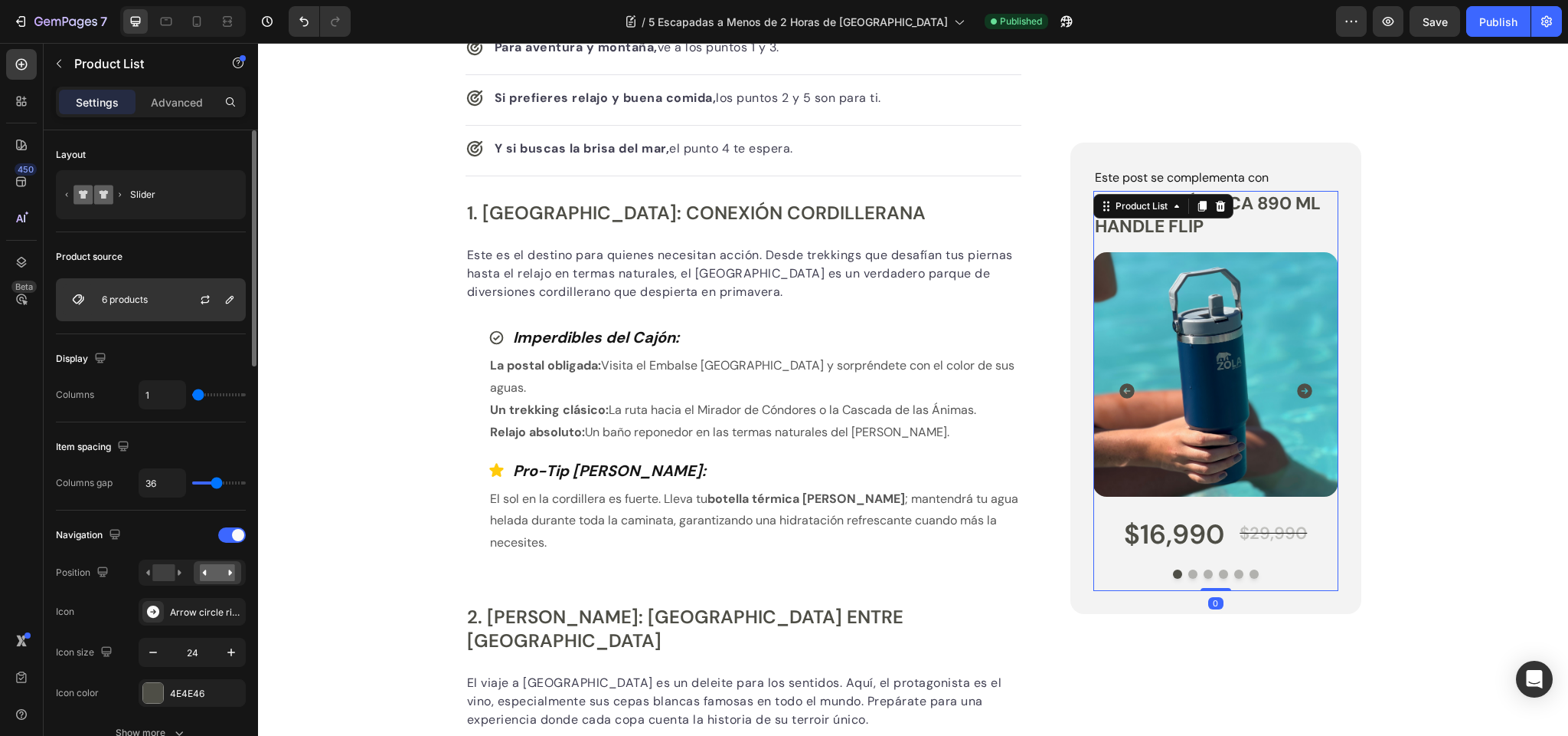
click at [118, 304] on p "6 products" at bounding box center [124, 299] width 46 height 10
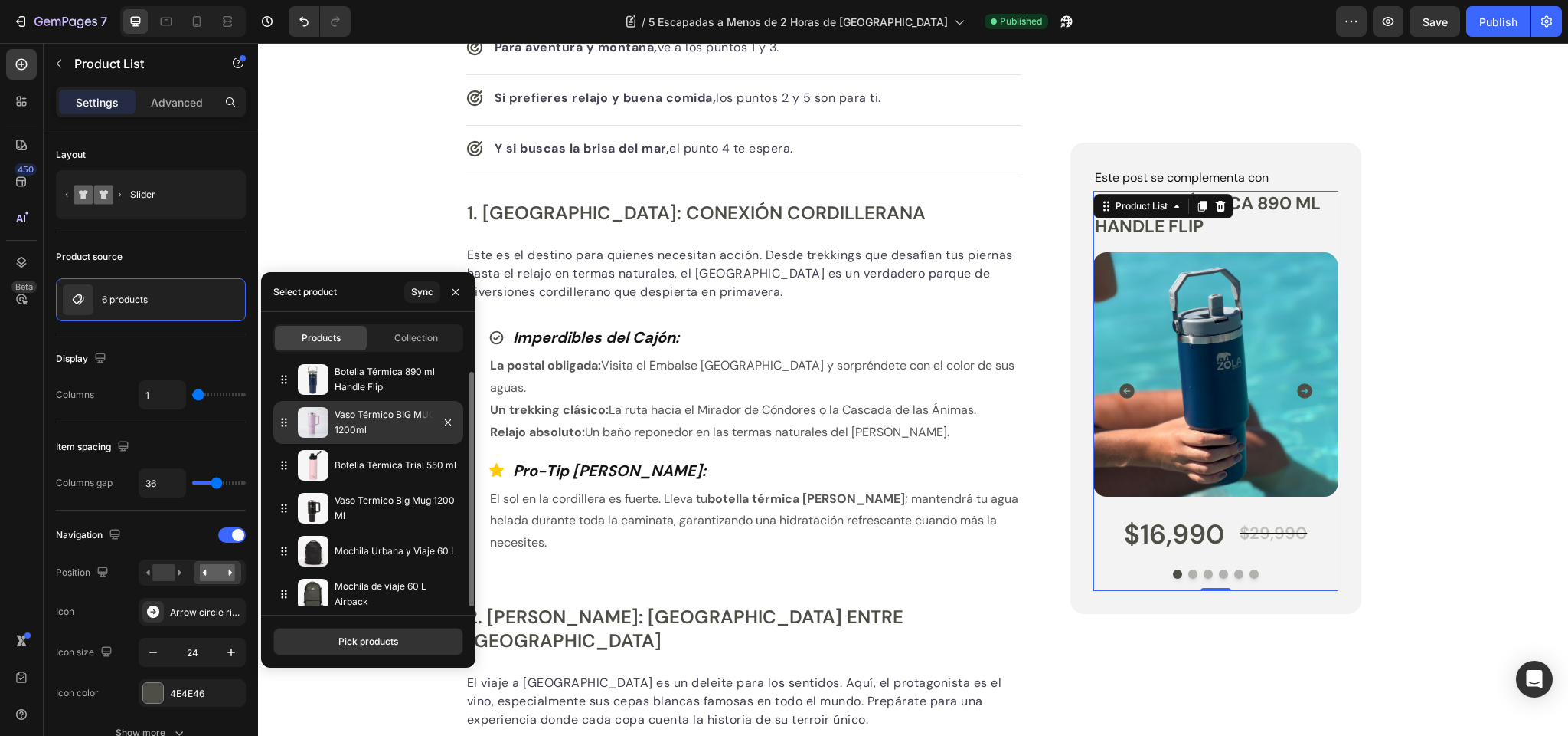
scroll to position [10, 0]
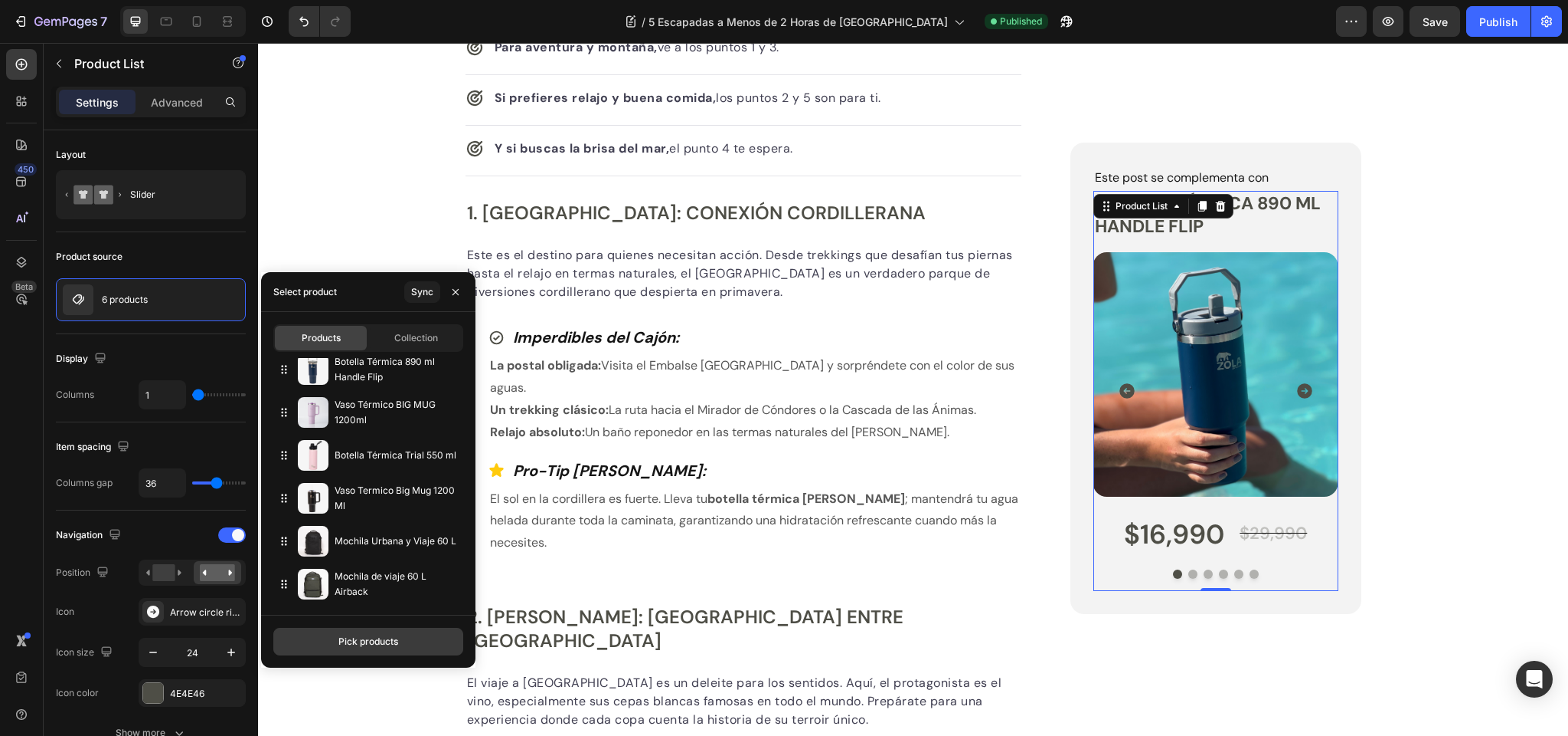
click at [364, 641] on div "Pick products" at bounding box center [367, 641] width 59 height 14
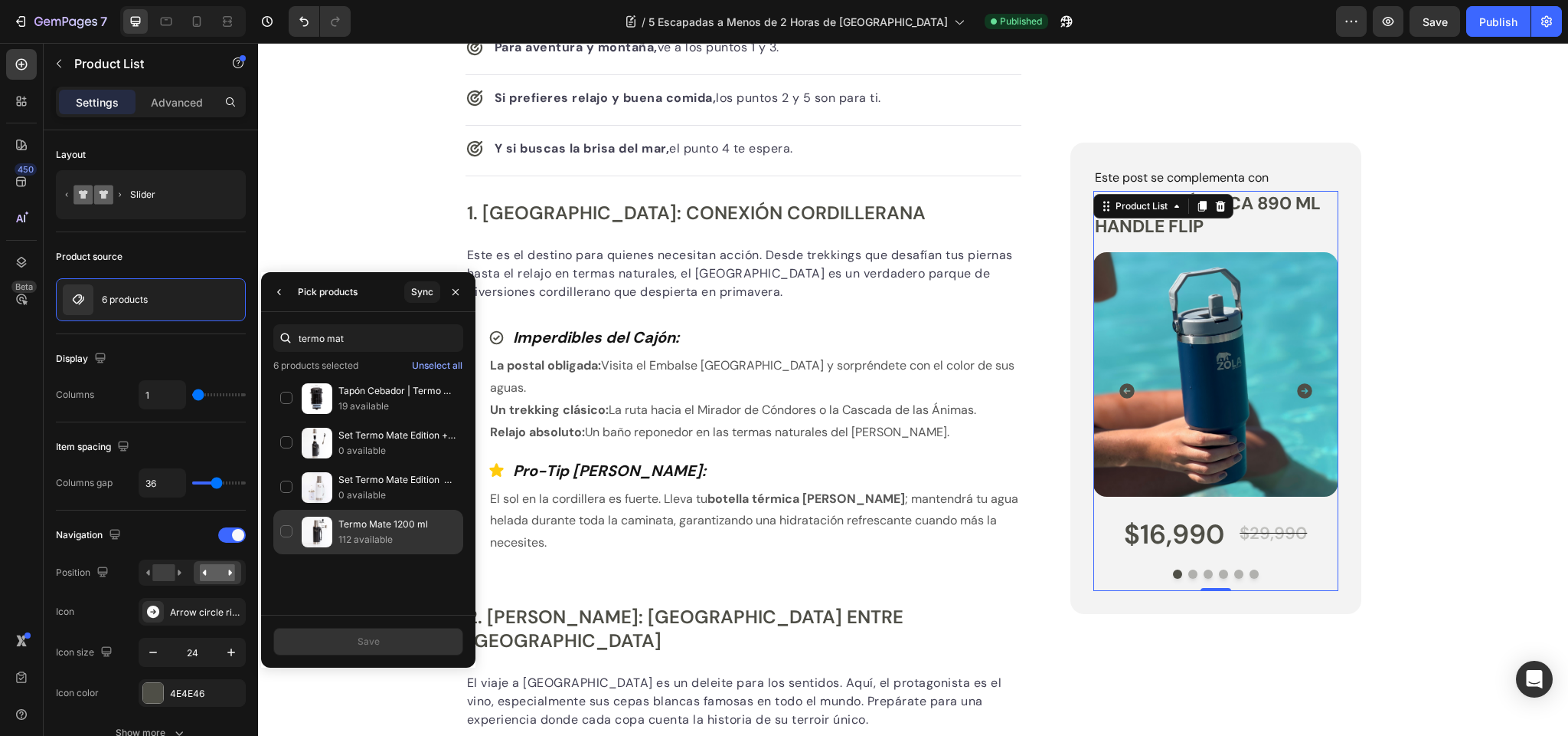
type input "termo mat"
click at [287, 531] on div "Termo Mate 1200 ml 112 available" at bounding box center [368, 532] width 190 height 44
click at [339, 642] on button "Save" at bounding box center [368, 641] width 190 height 27
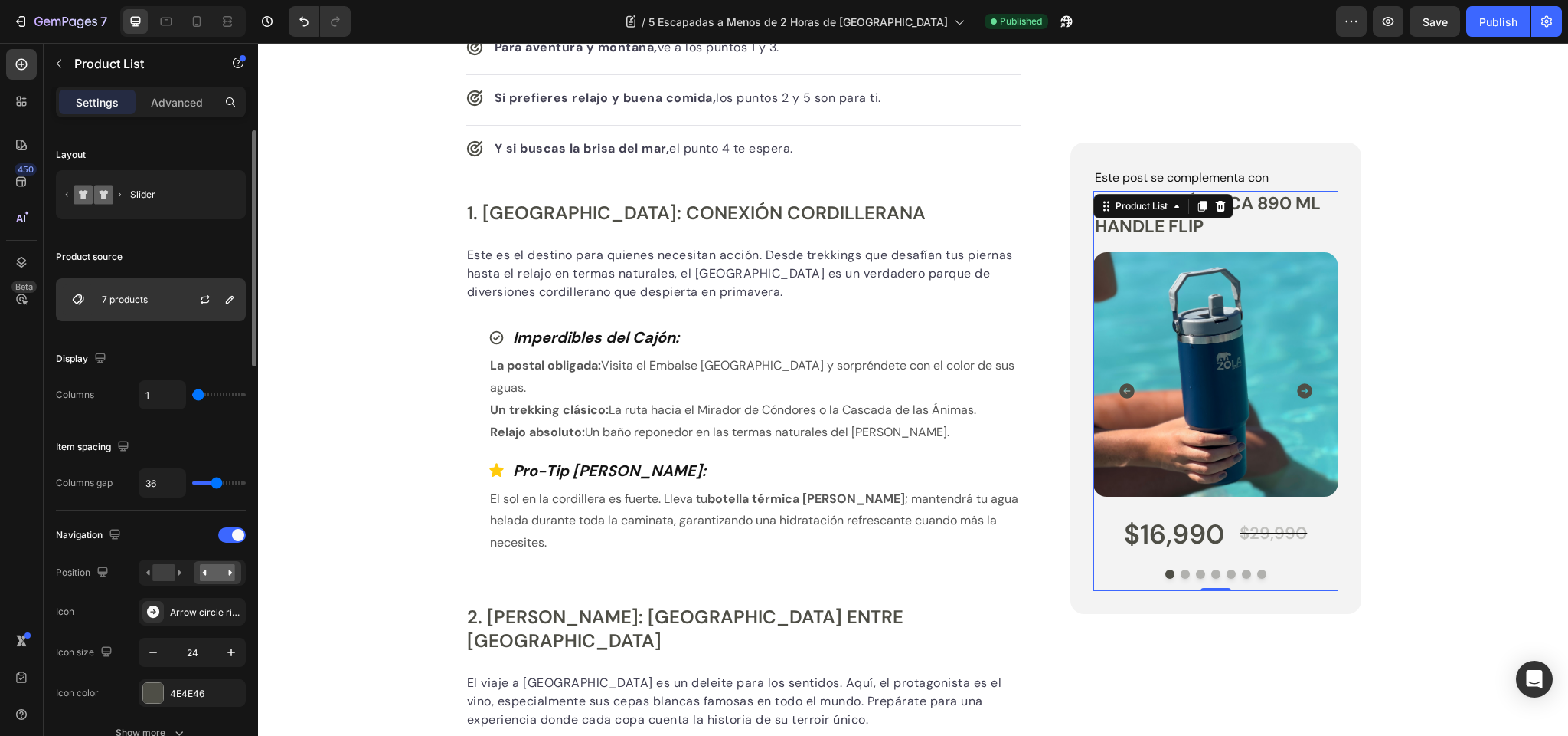
click at [135, 297] on p "7 products" at bounding box center [124, 299] width 46 height 10
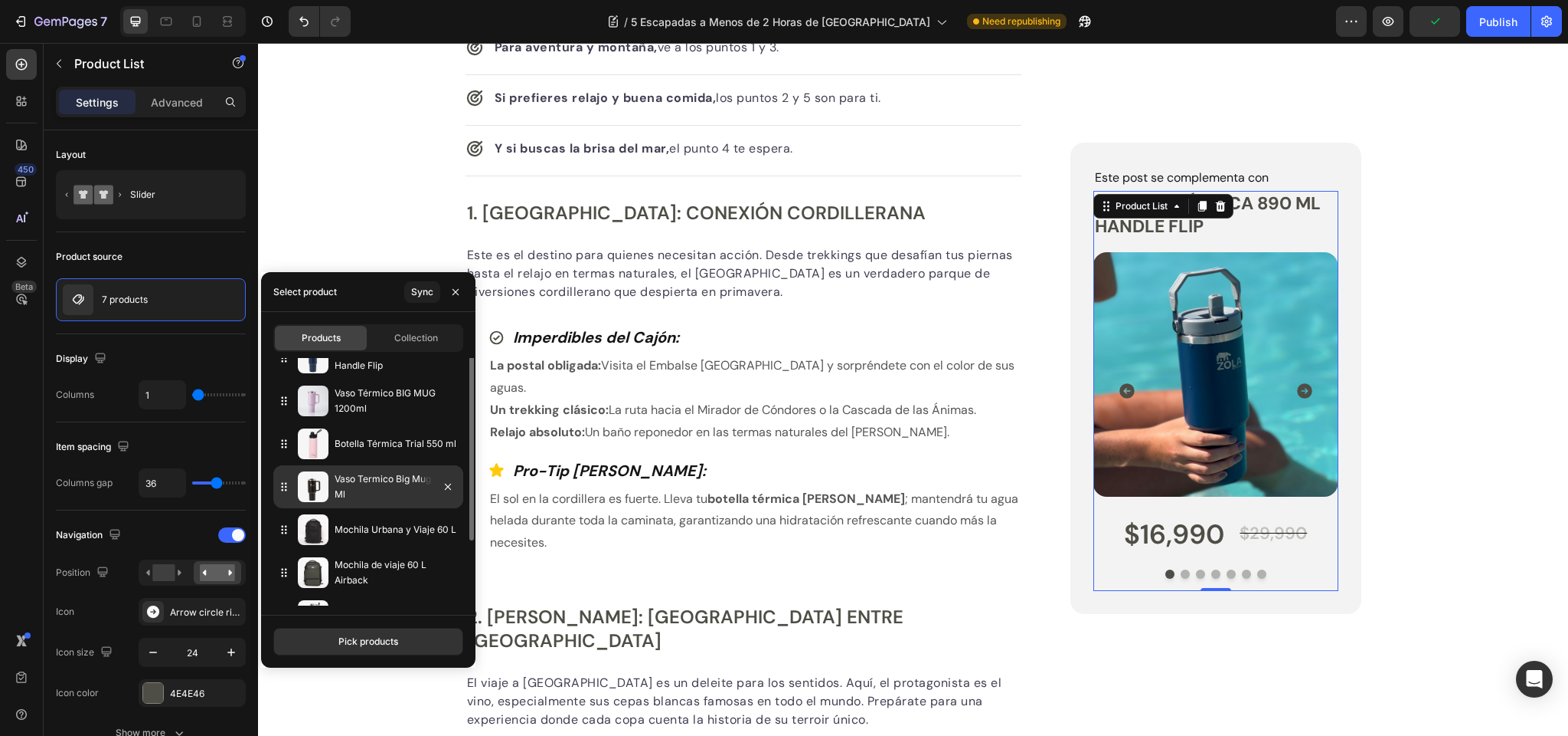
scroll to position [0, 0]
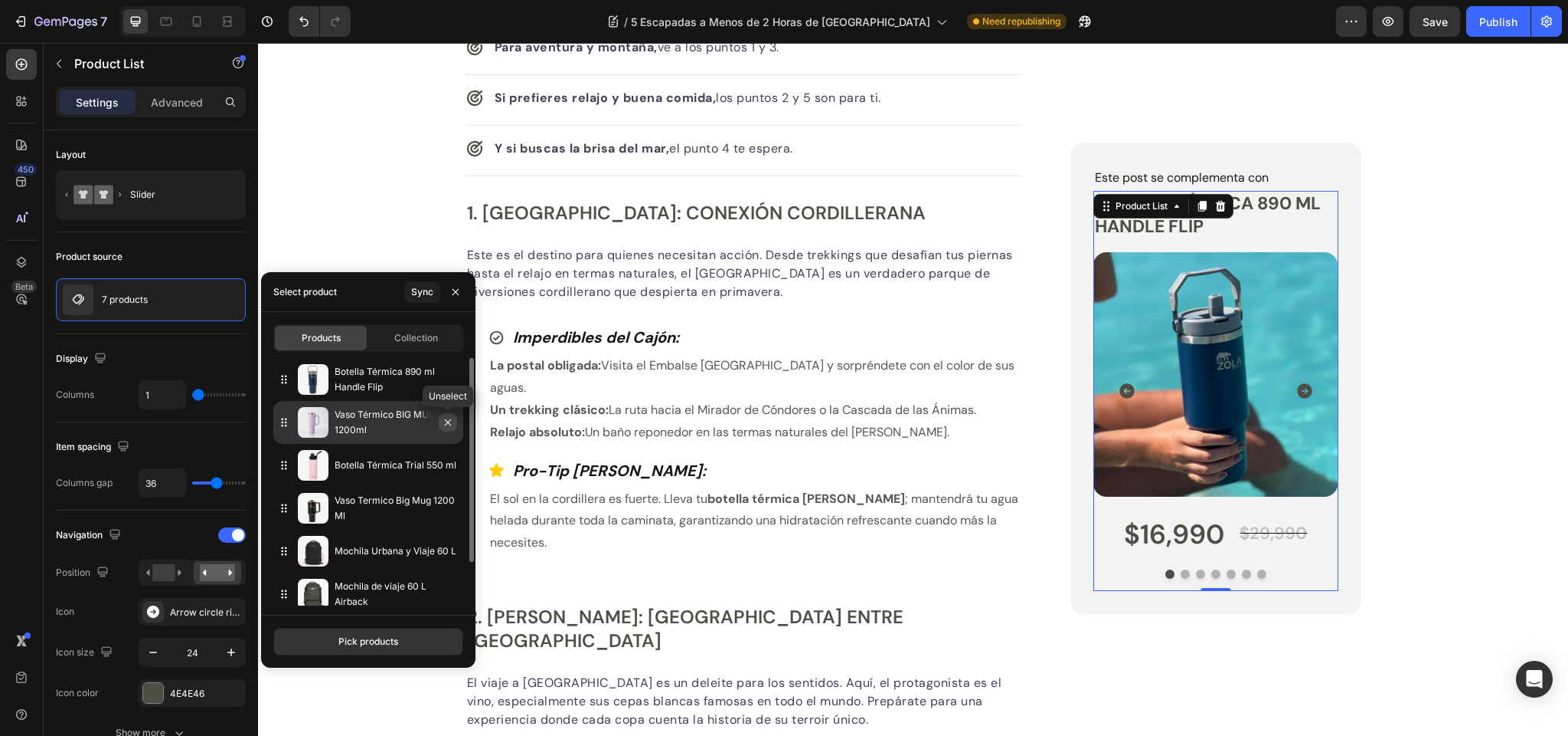
click at [448, 420] on icon "button" at bounding box center [447, 422] width 7 height 7
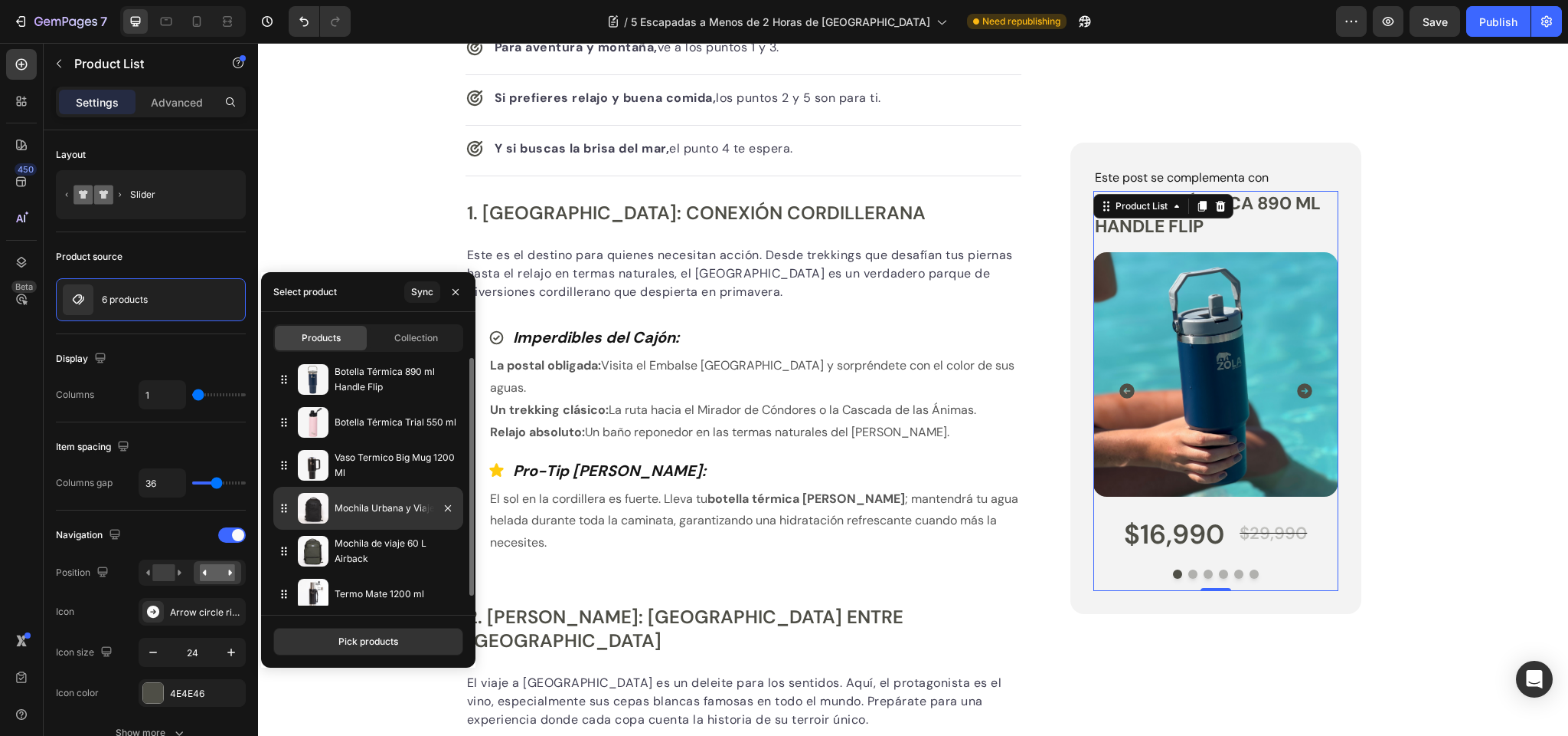
scroll to position [10, 0]
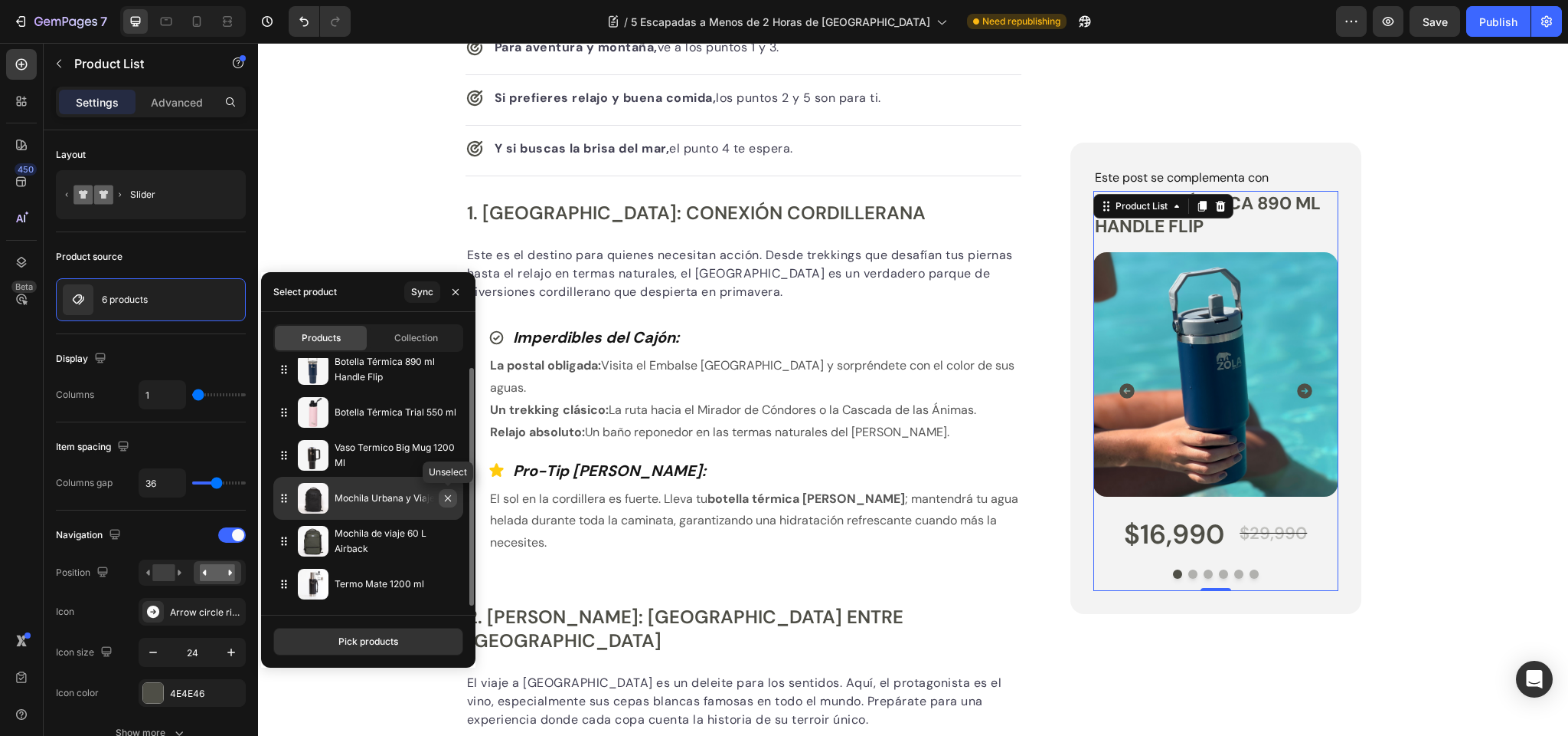
click at [447, 497] on icon "button" at bounding box center [447, 498] width 7 height 7
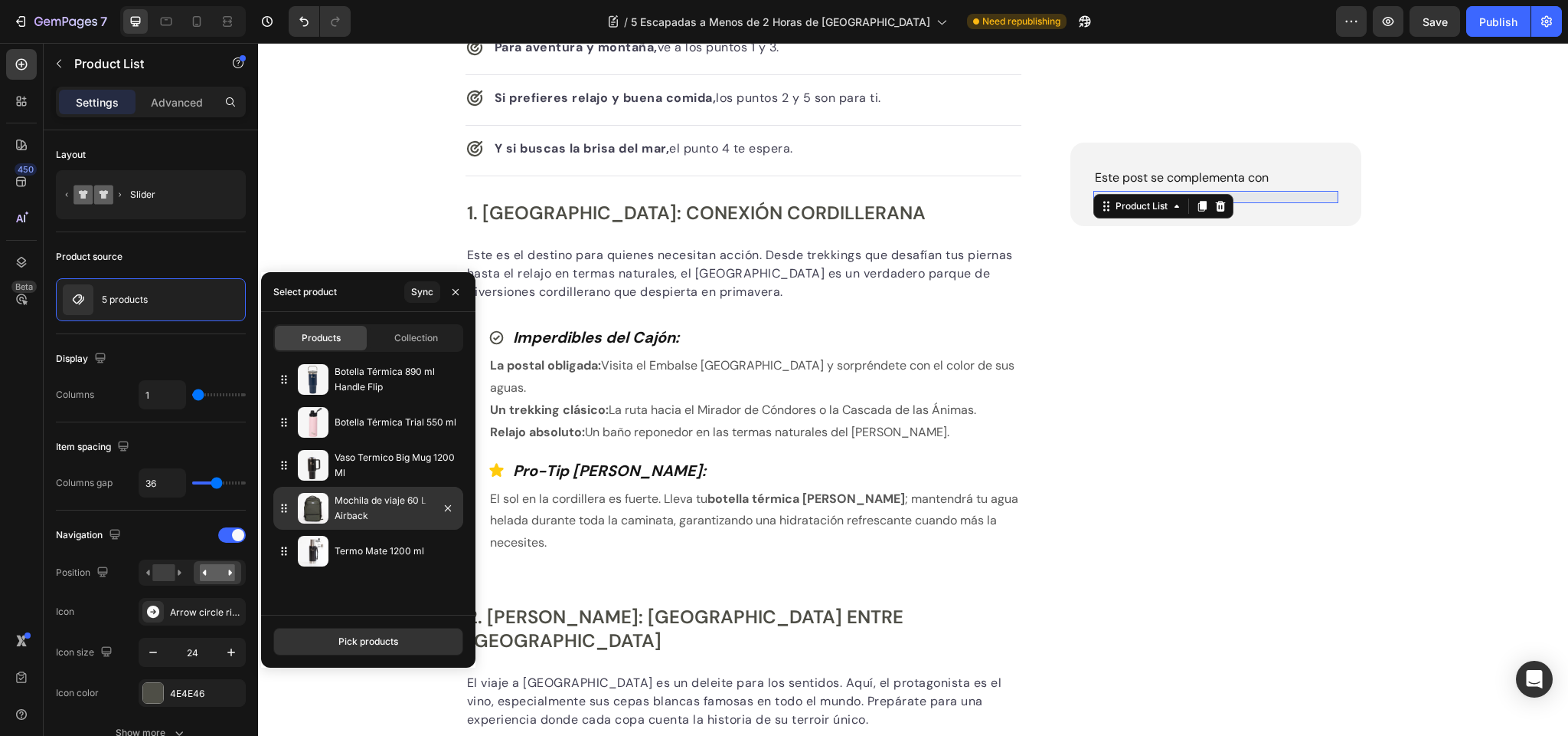
scroll to position [0, 0]
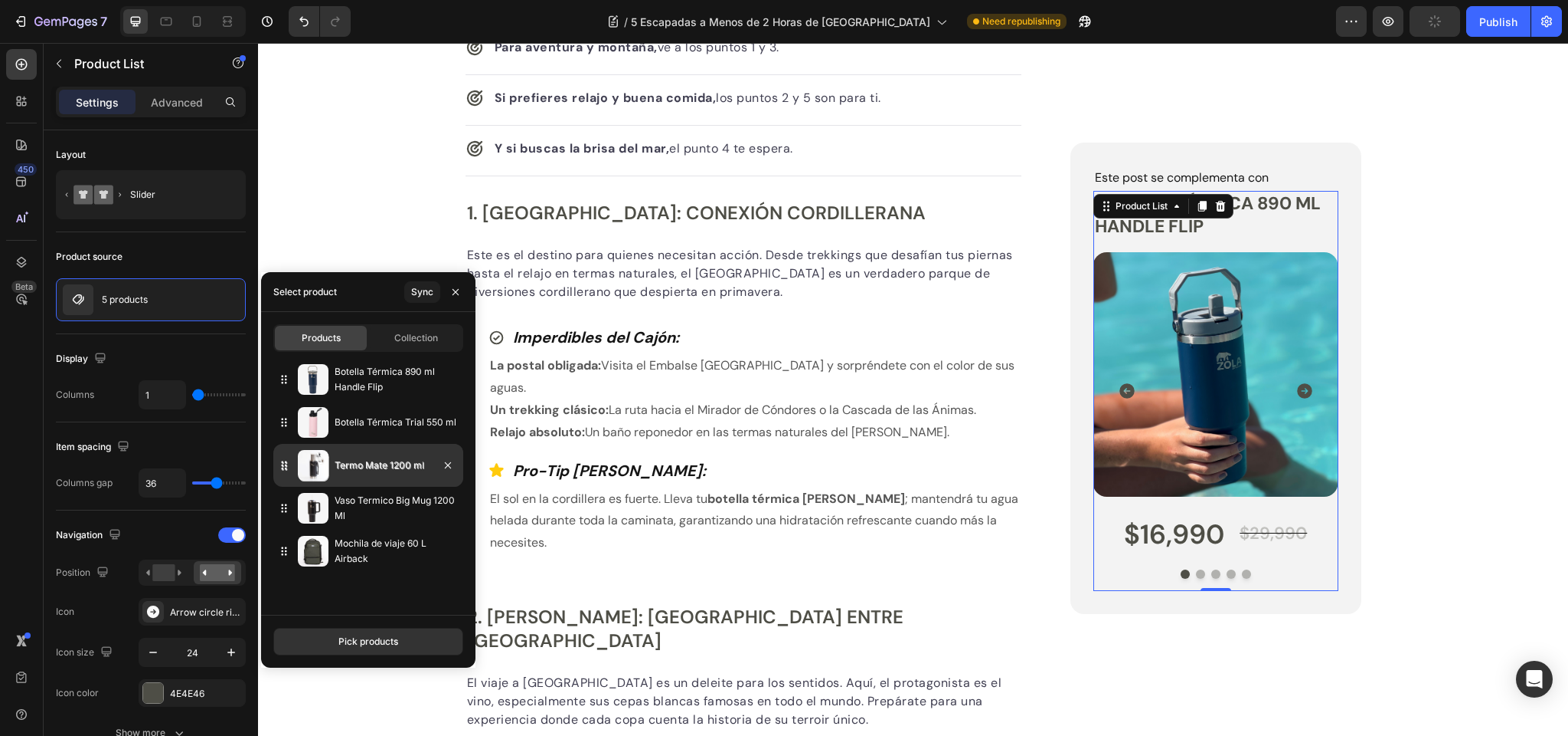
drag, startPoint x: 284, startPoint y: 551, endPoint x: 285, endPoint y: 466, distance: 85.0
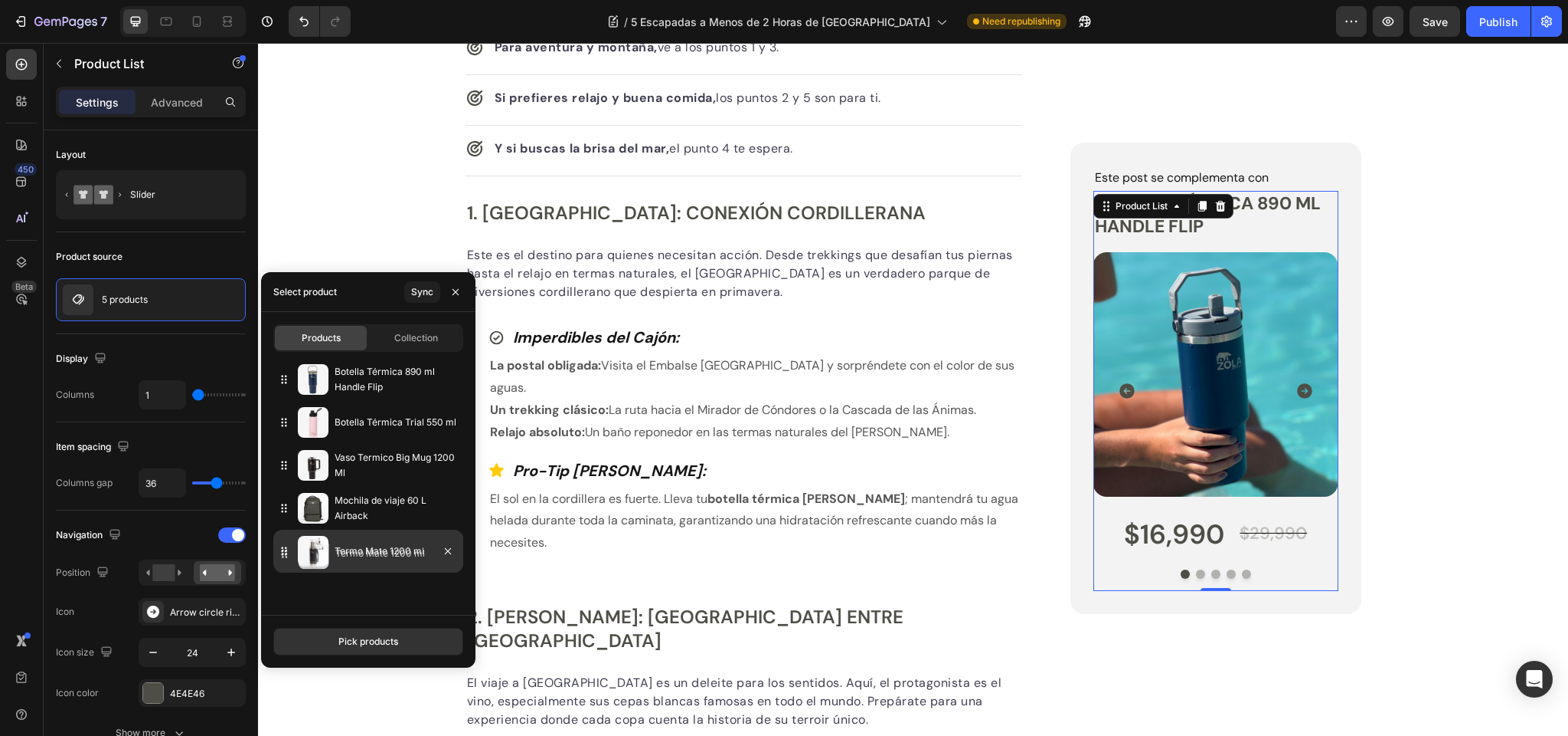
drag, startPoint x: 285, startPoint y: 466, endPoint x: 285, endPoint y: 553, distance: 87.0
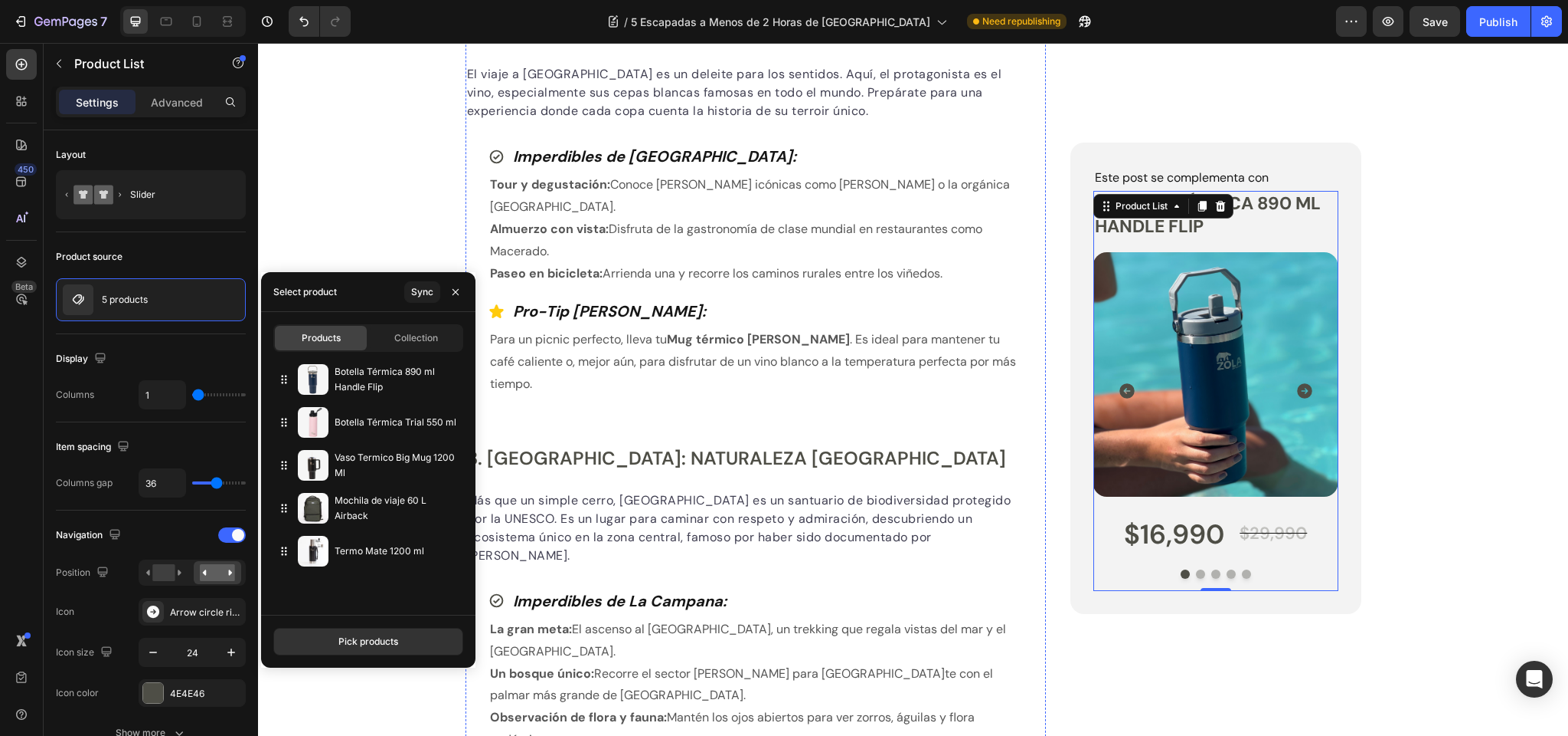
scroll to position [1347, 0]
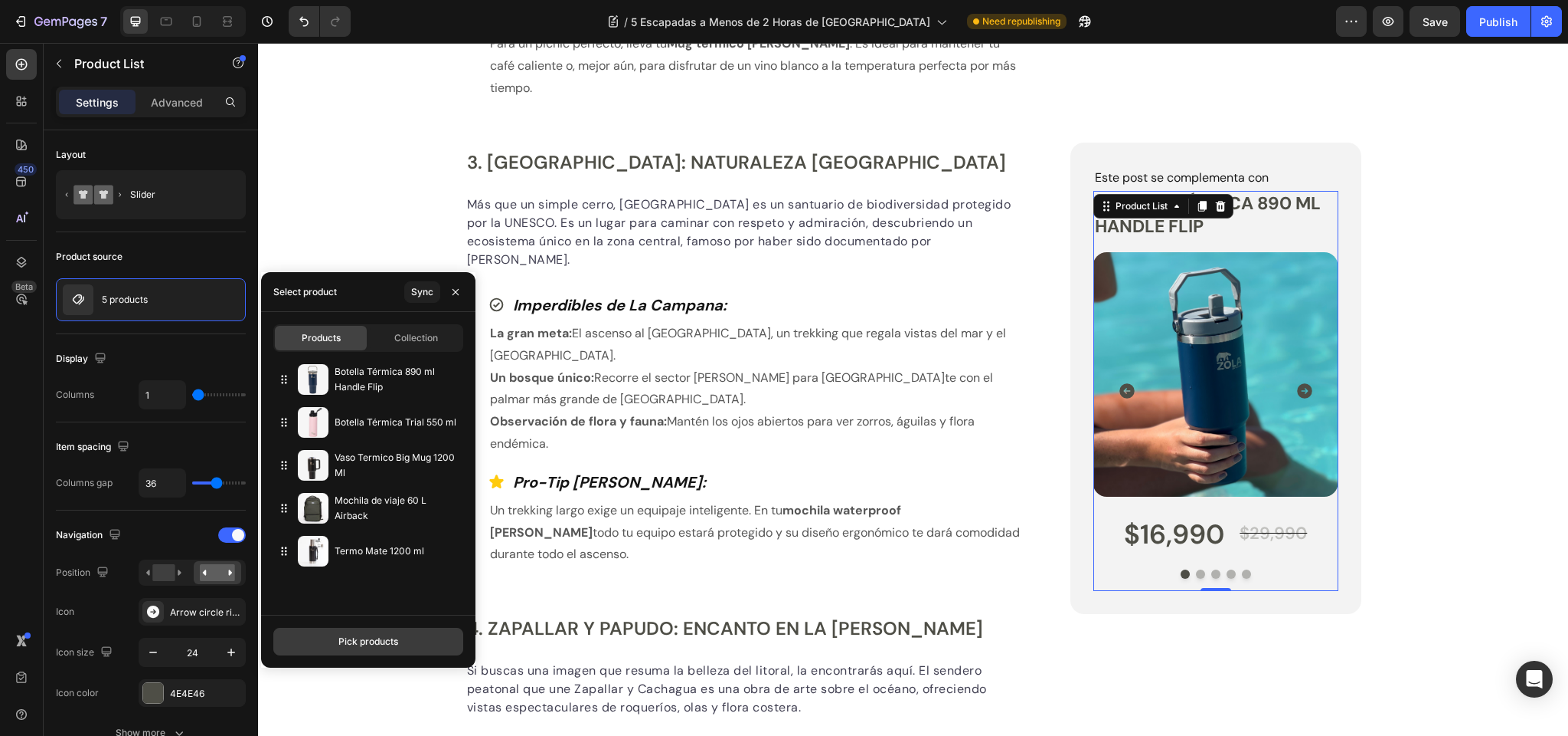
click at [372, 642] on div "Pick products" at bounding box center [367, 641] width 59 height 14
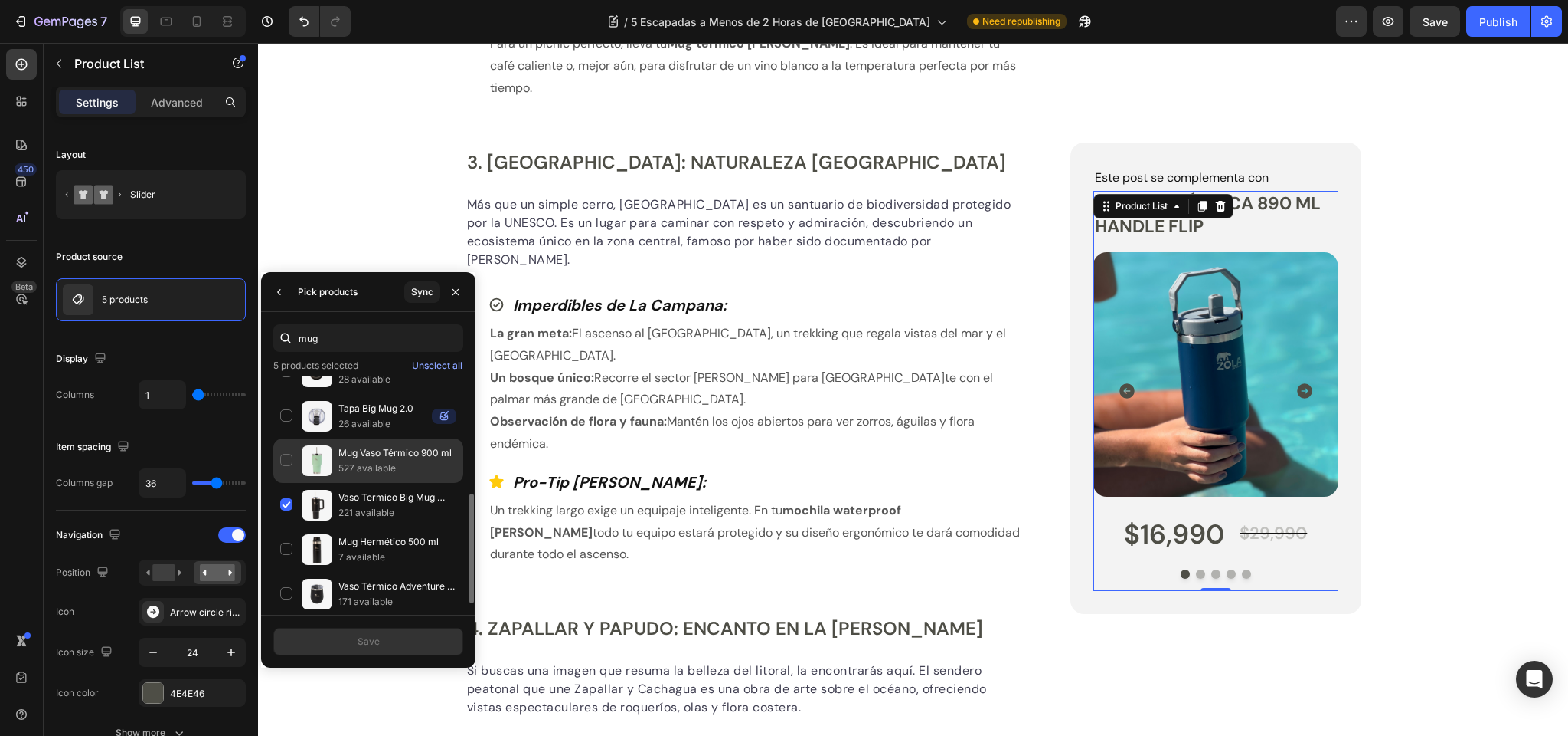
scroll to position [253, 0]
type input "mug"
click at [287, 480] on div "Mug Vaso Térmico 900 ml 527 available" at bounding box center [368, 501] width 190 height 44
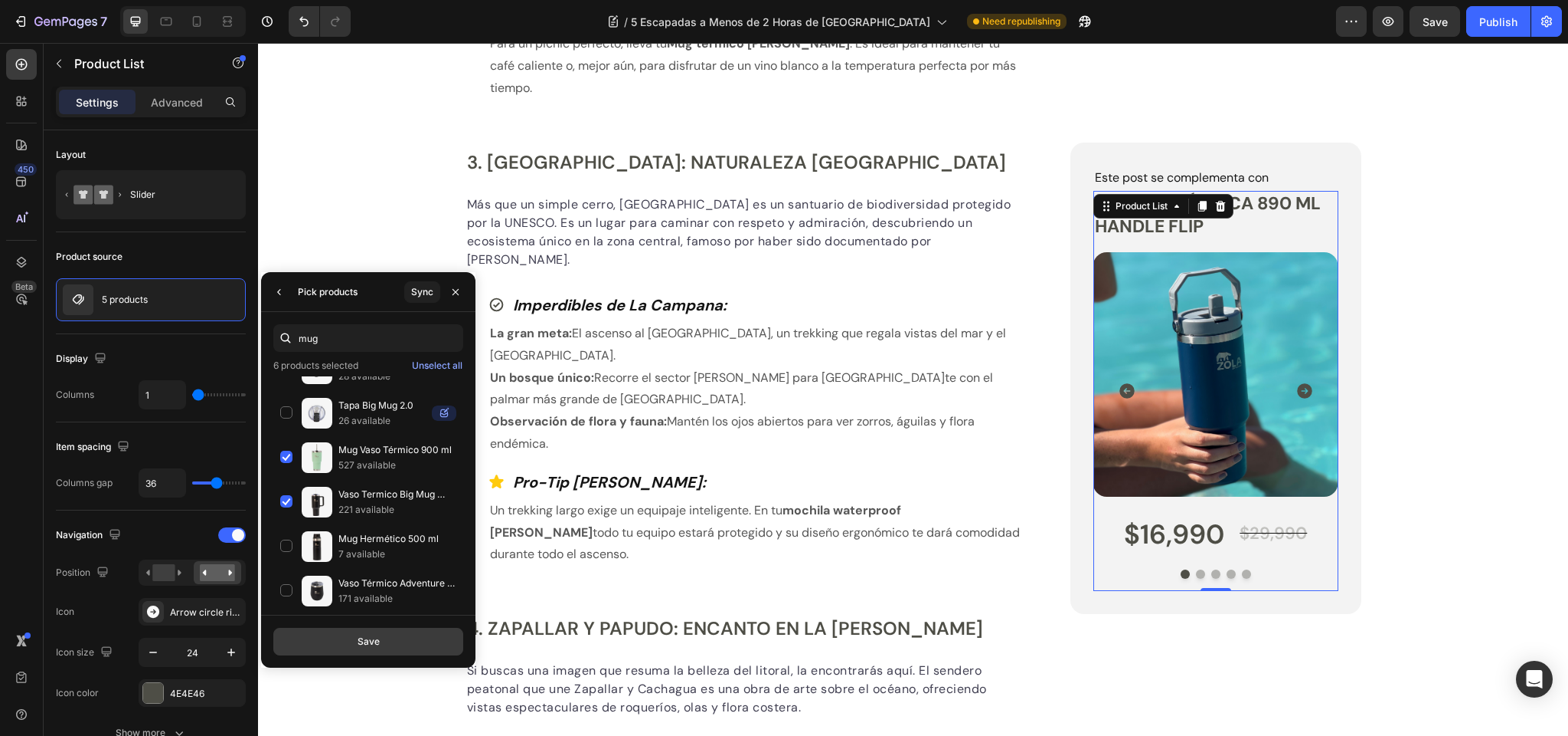
click at [371, 644] on div "Save" at bounding box center [369, 641] width 23 height 14
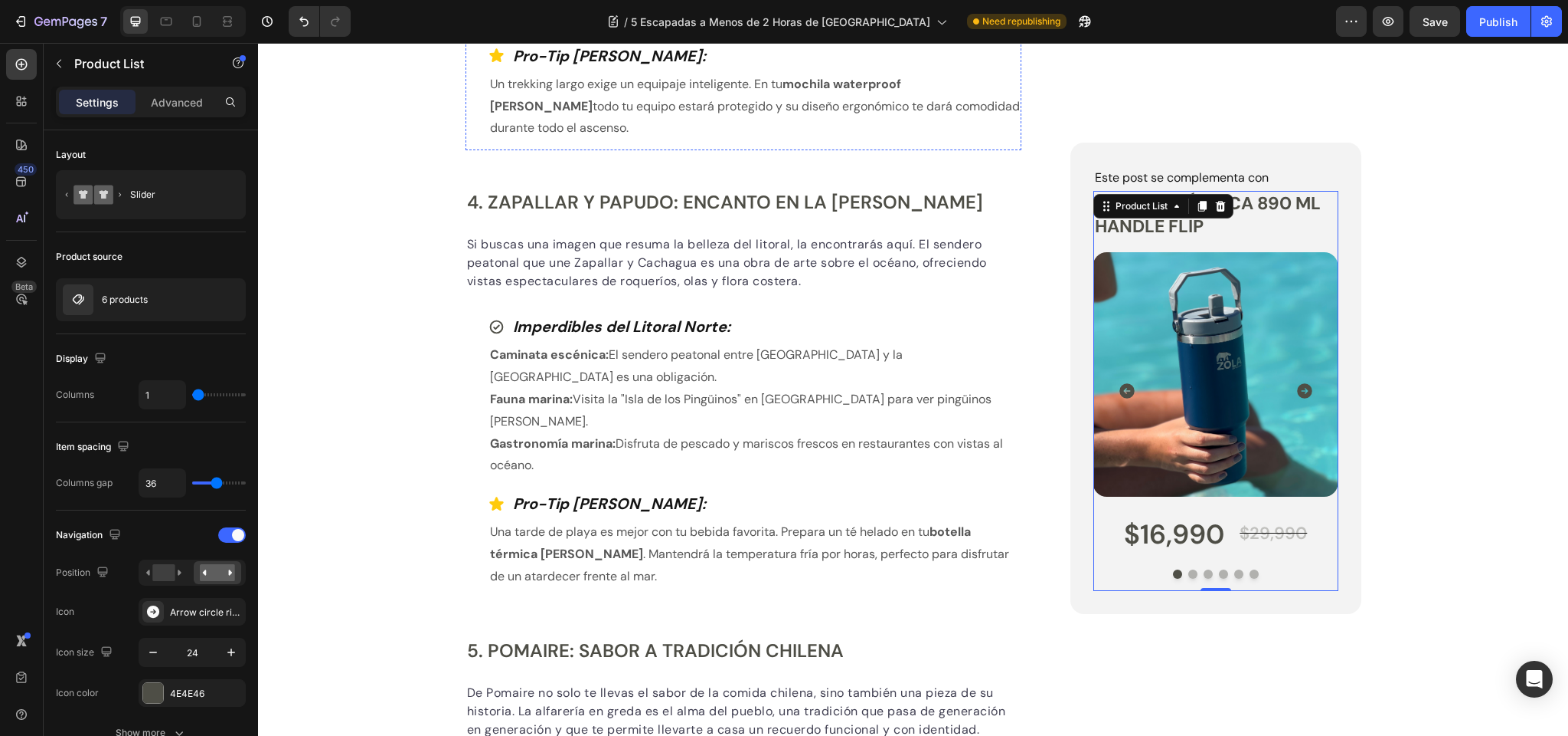
scroll to position [1795, 0]
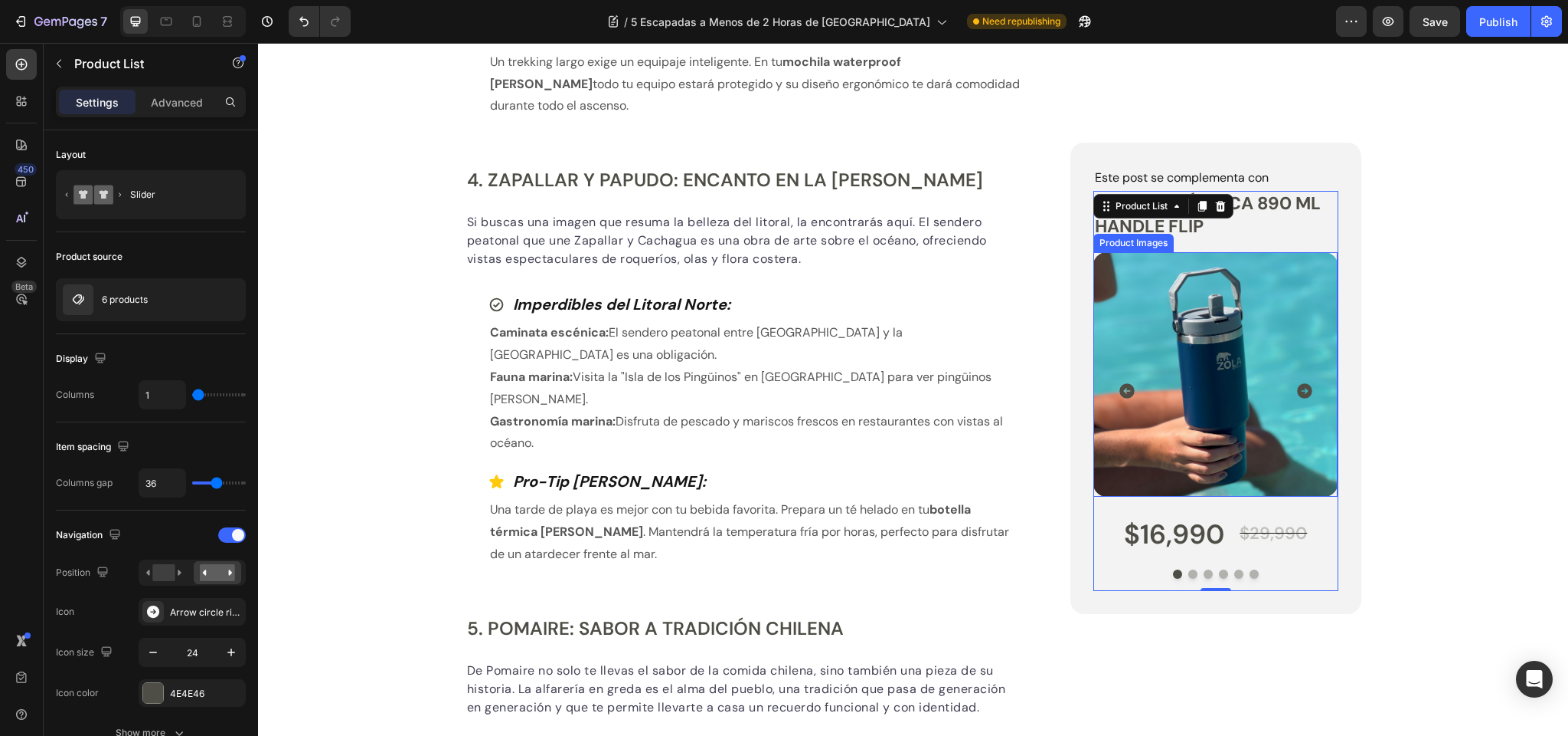
click at [1212, 348] on img at bounding box center [1215, 374] width 244 height 244
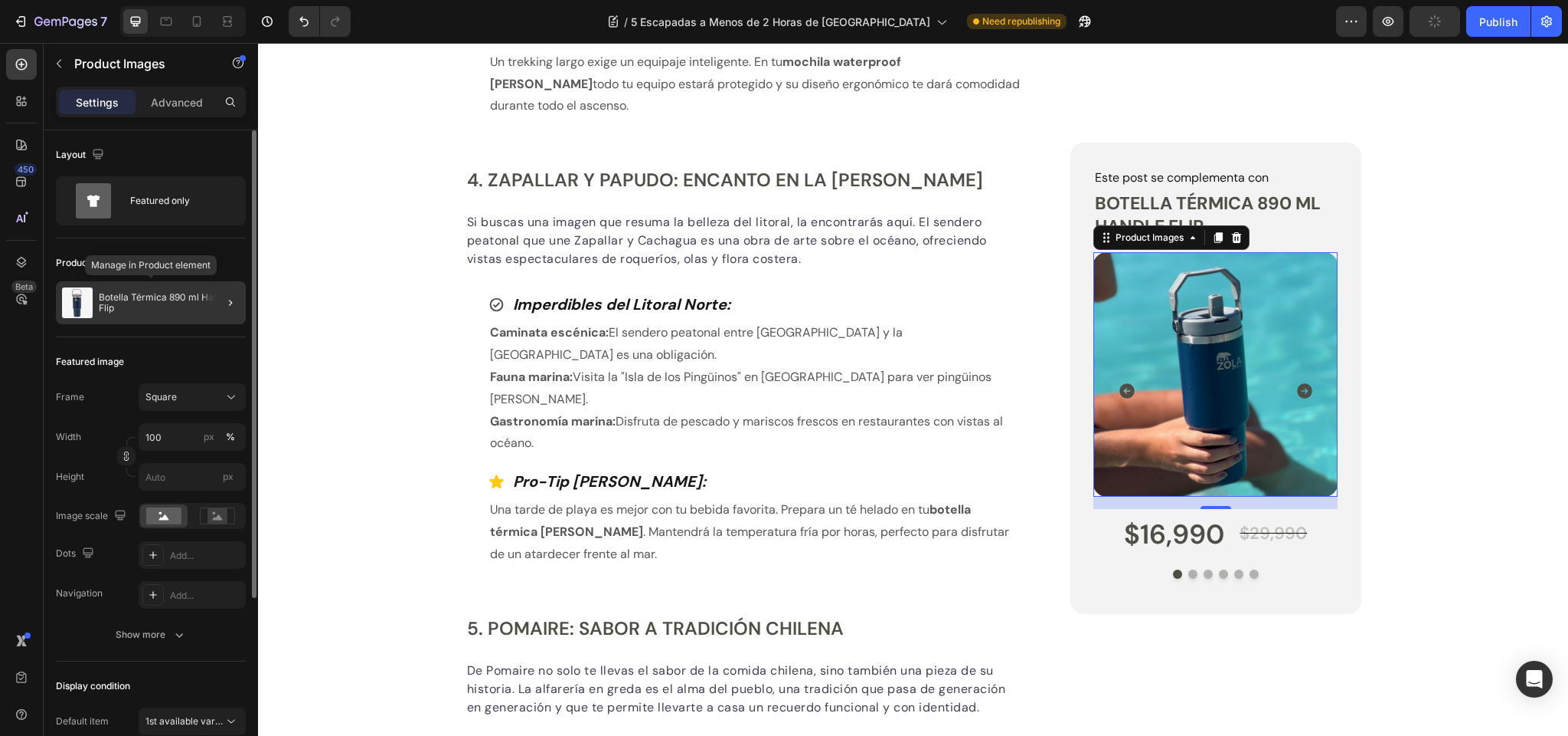
click at [152, 296] on p "Botella Térmica 890 ml Handle Flip" at bounding box center [170, 303] width 141 height 22
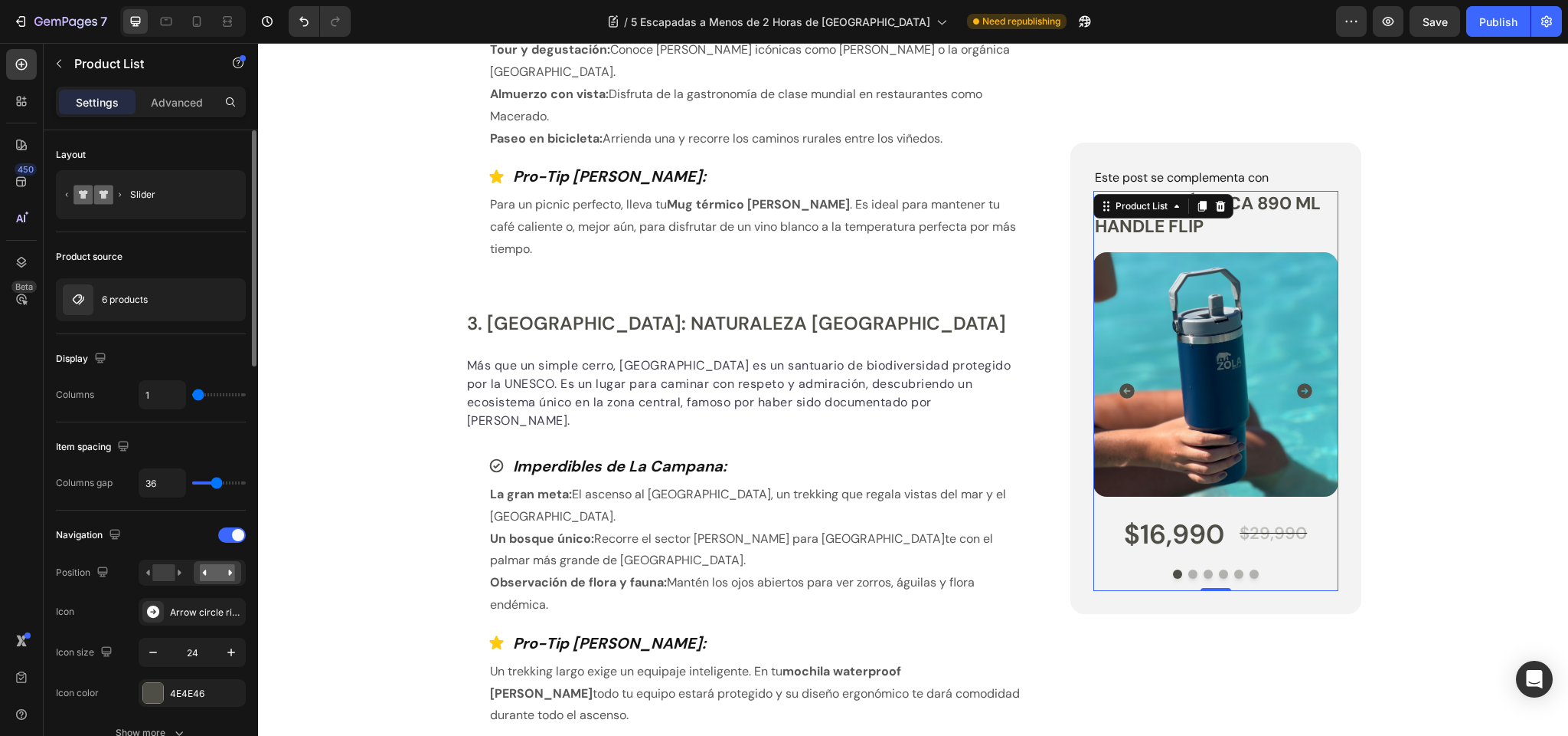
scroll to position [1199, 0]
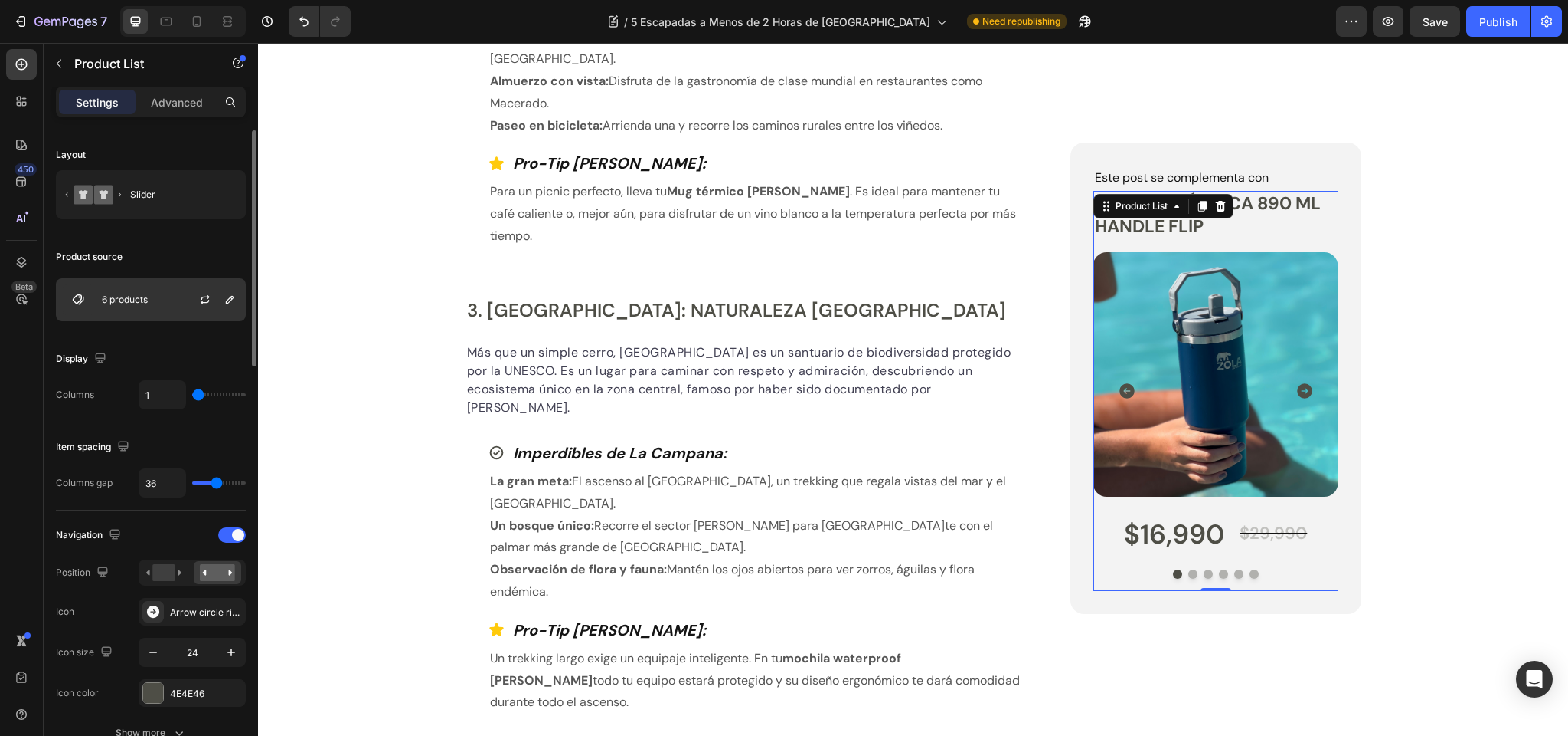
click at [126, 301] on p "6 products" at bounding box center [124, 299] width 46 height 10
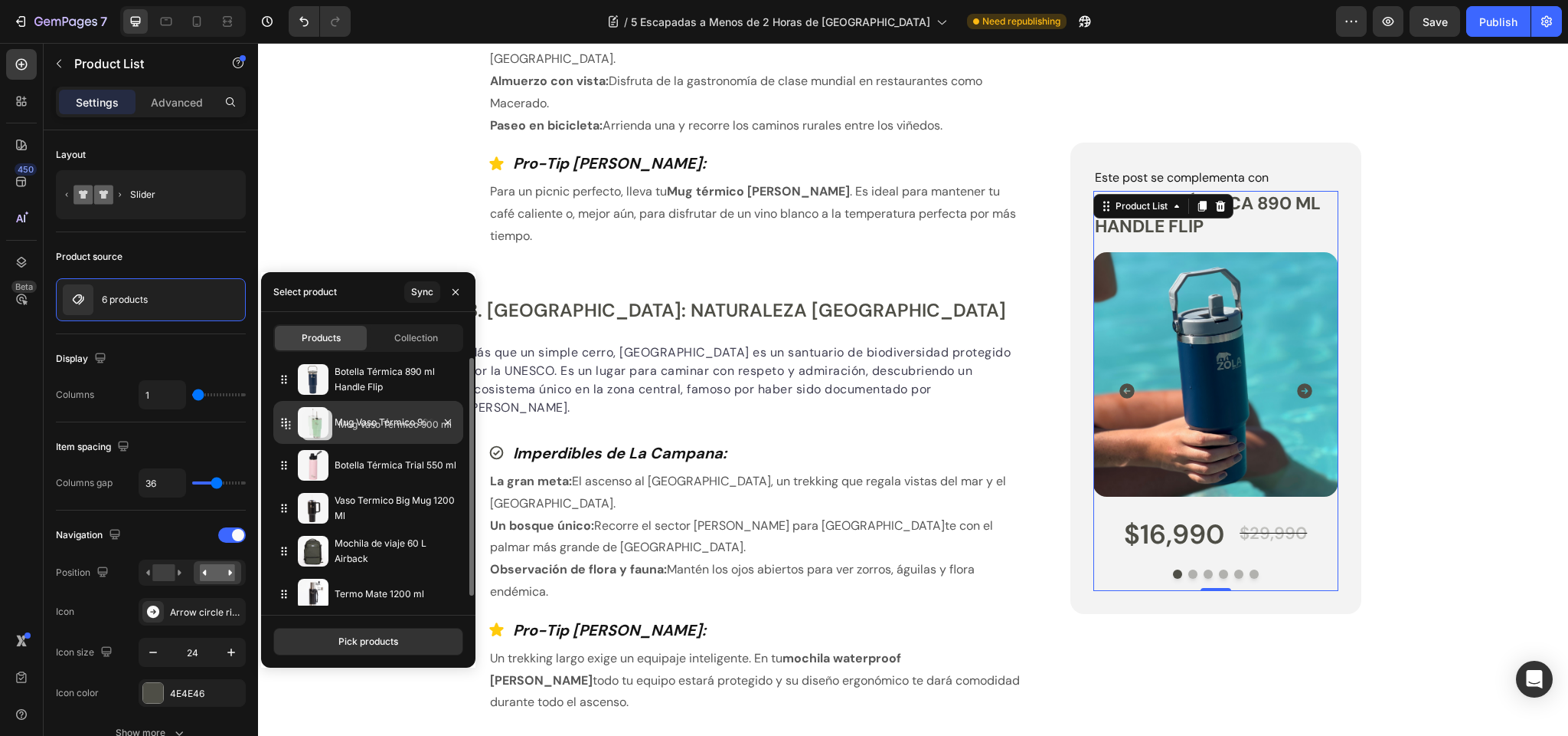
drag, startPoint x: 285, startPoint y: 597, endPoint x: 289, endPoint y: 429, distance: 168.0
click at [448, 465] on icon "button" at bounding box center [447, 465] width 7 height 7
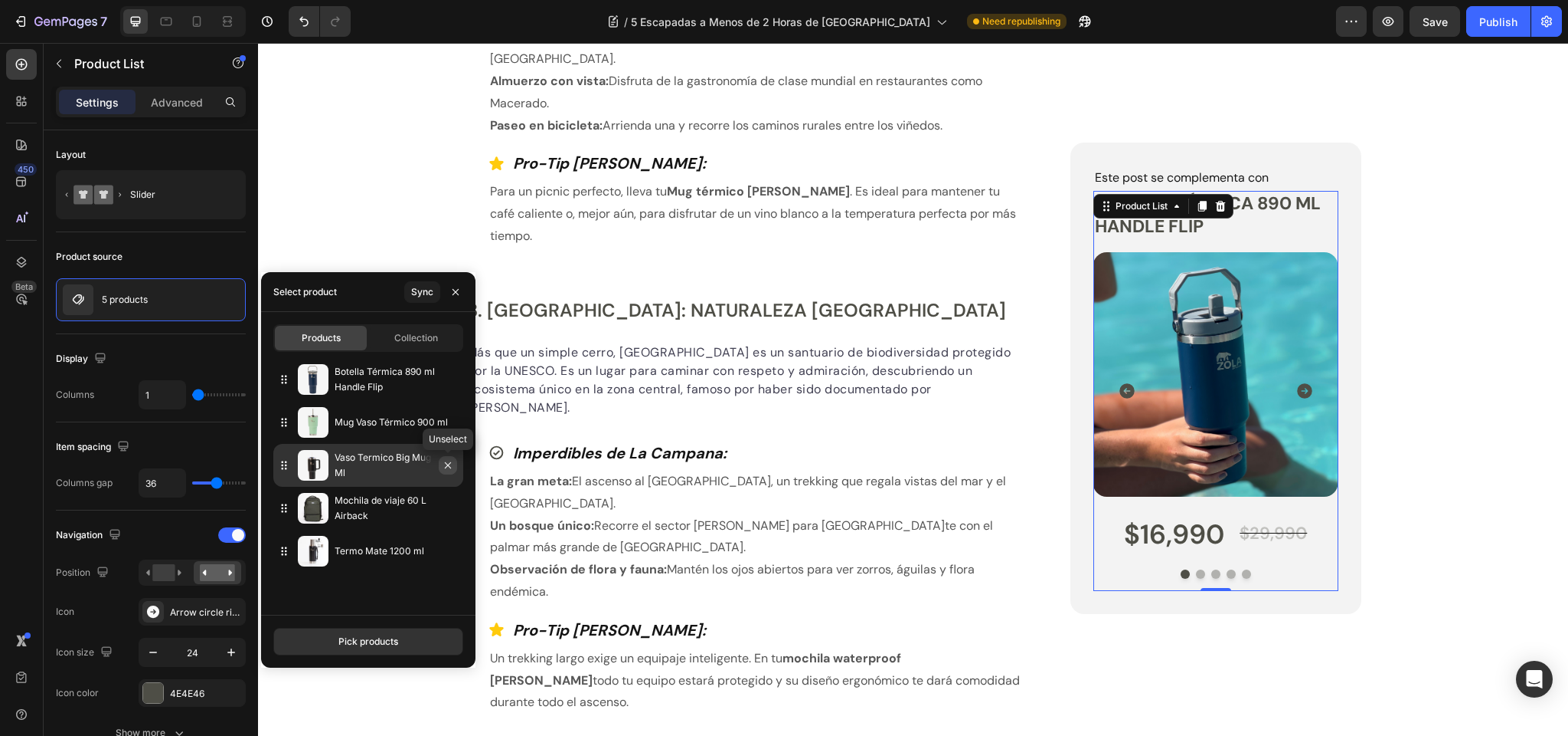
click at [447, 465] on icon "button" at bounding box center [447, 465] width 7 height 7
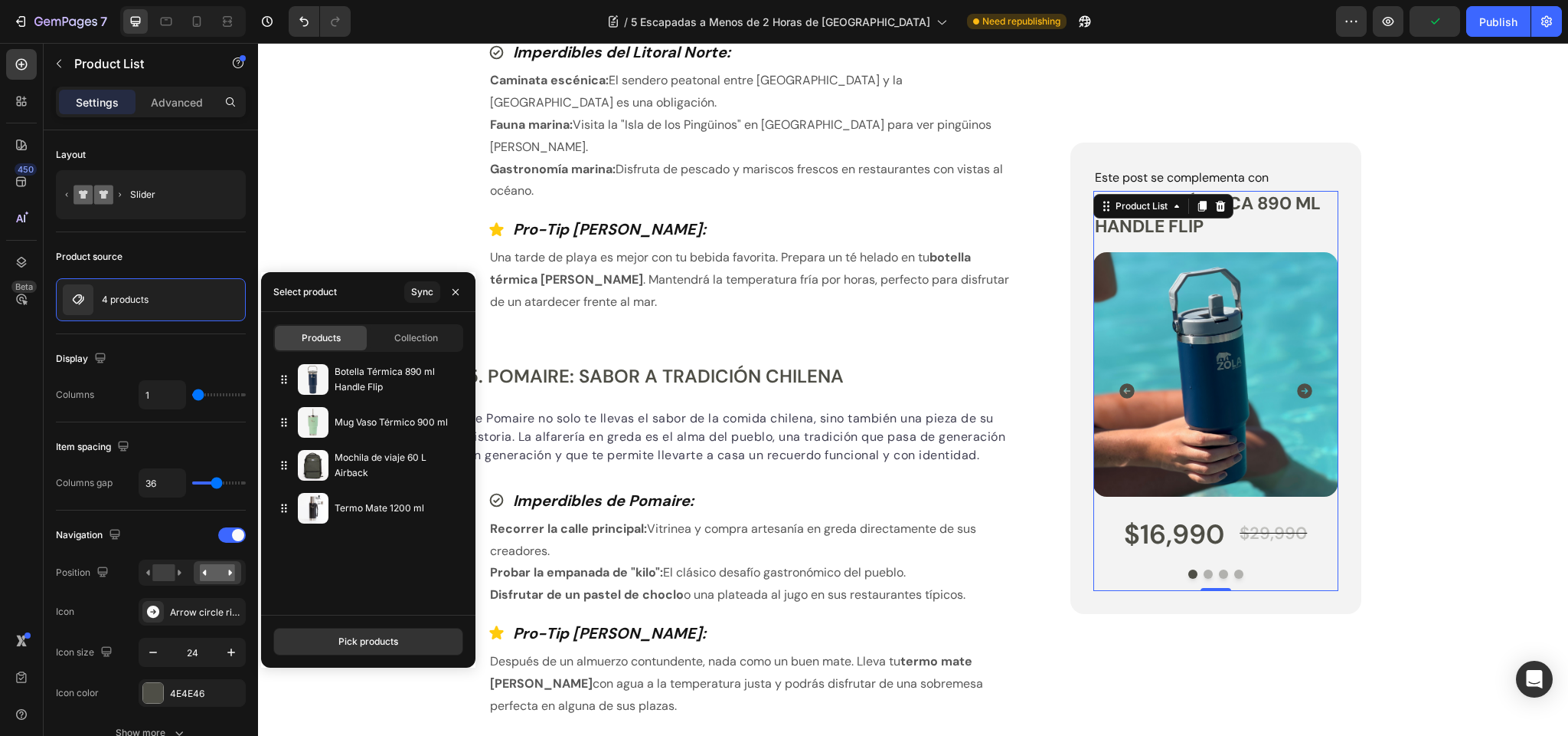
scroll to position [2022, 0]
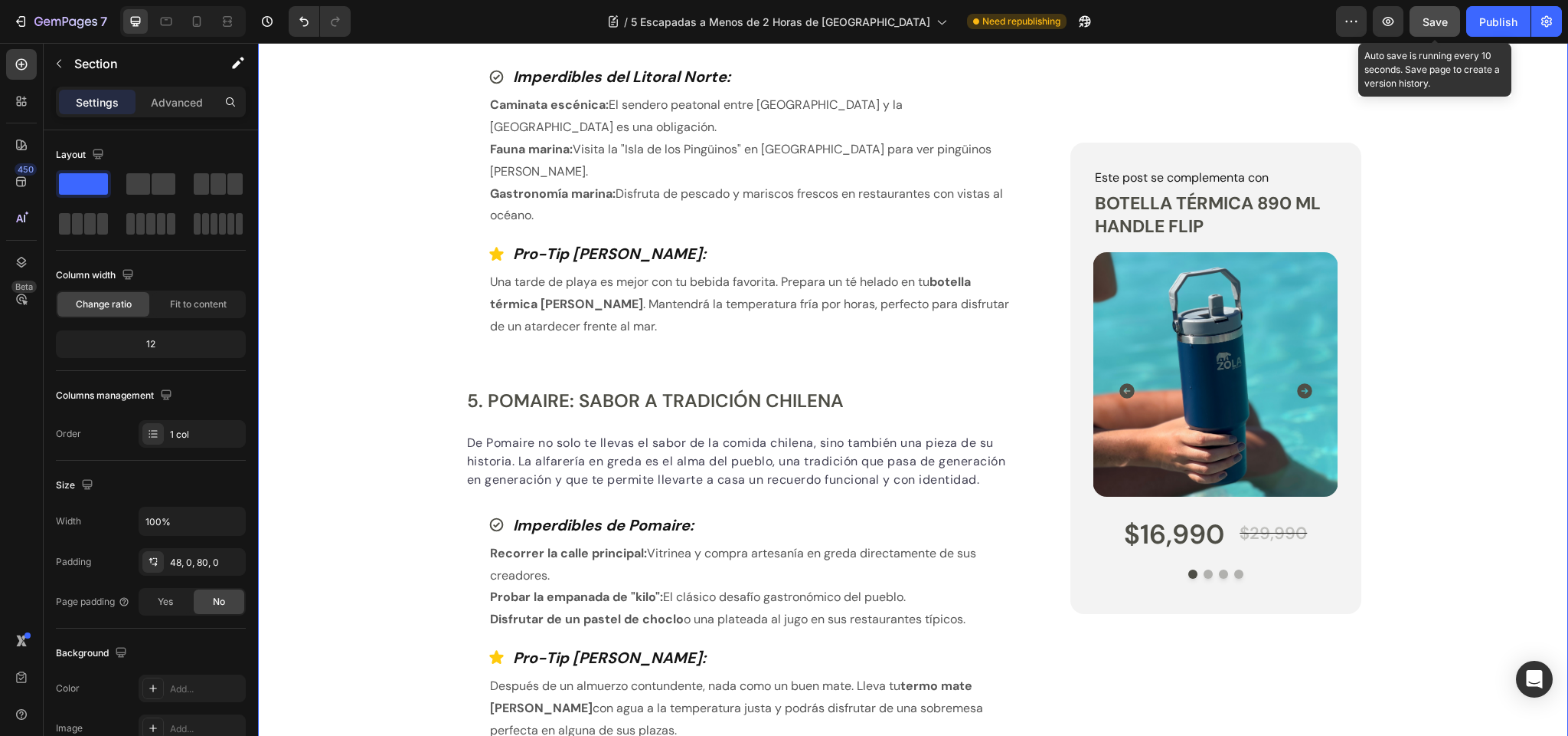
click at [1435, 20] on span "Save" at bounding box center [1435, 22] width 25 height 13
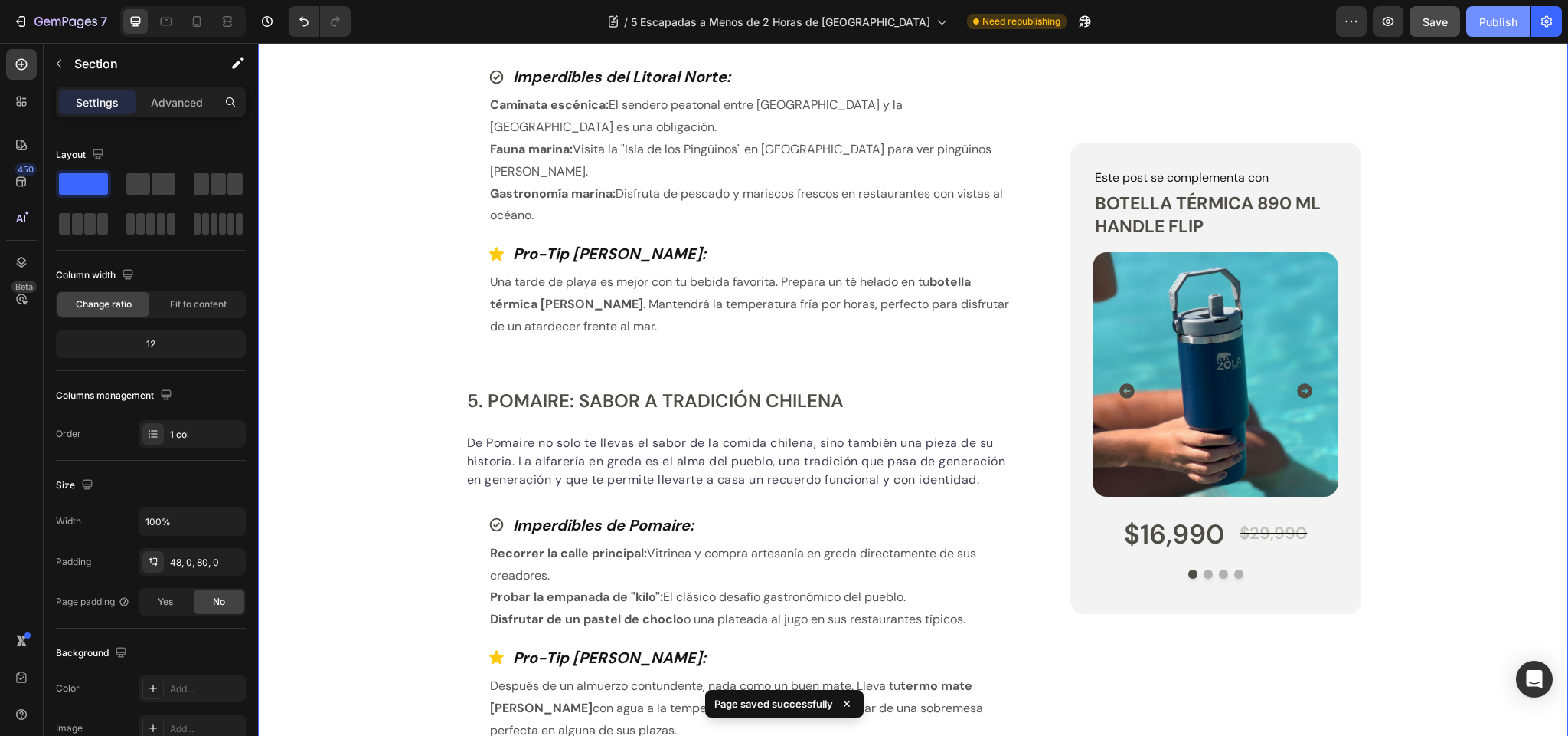
click at [1511, 14] on div "Publish" at bounding box center [1498, 22] width 39 height 16
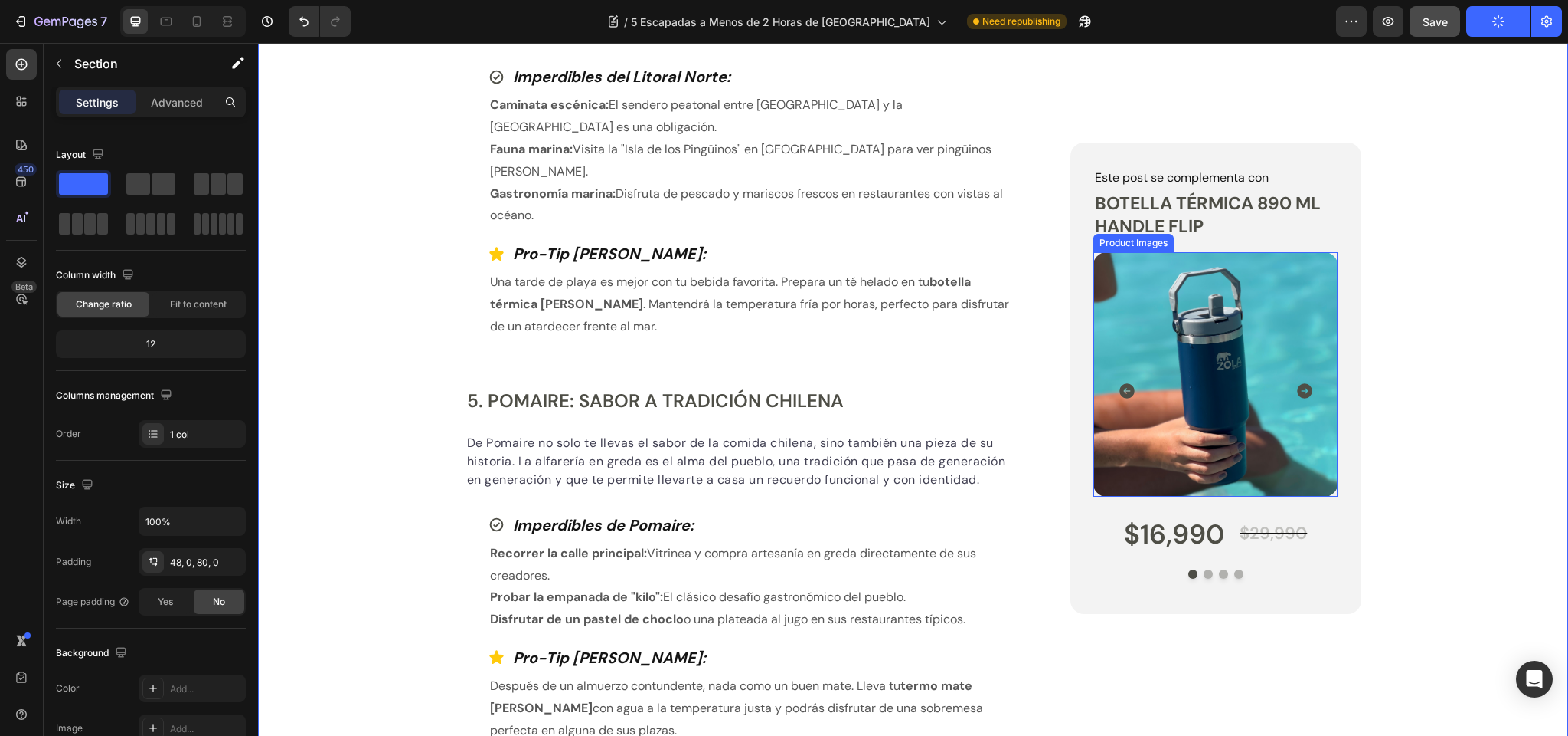
click at [1187, 358] on img at bounding box center [1215, 374] width 244 height 244
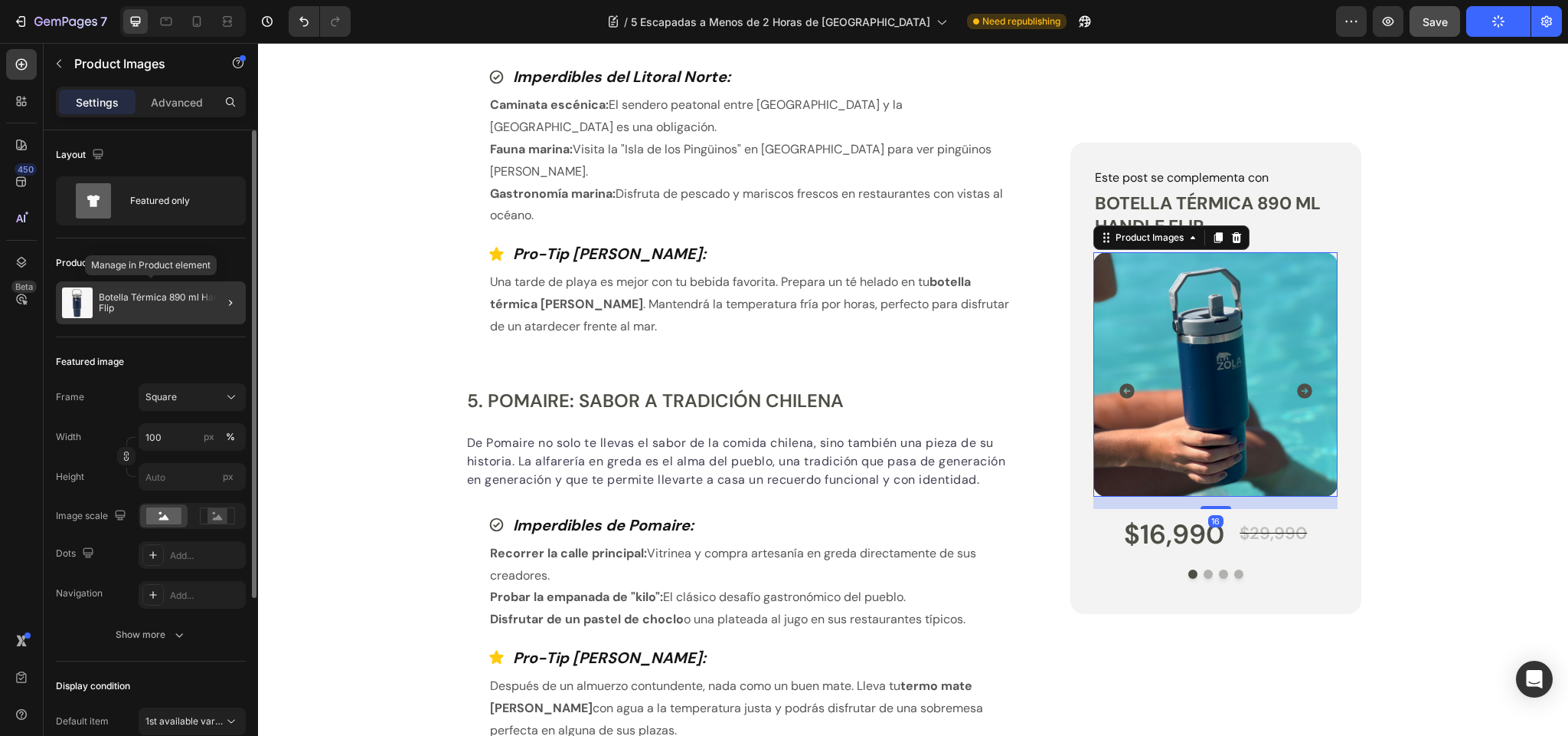
click at [143, 300] on p "Botella Térmica 890 ml Handle Flip" at bounding box center [170, 303] width 141 height 22
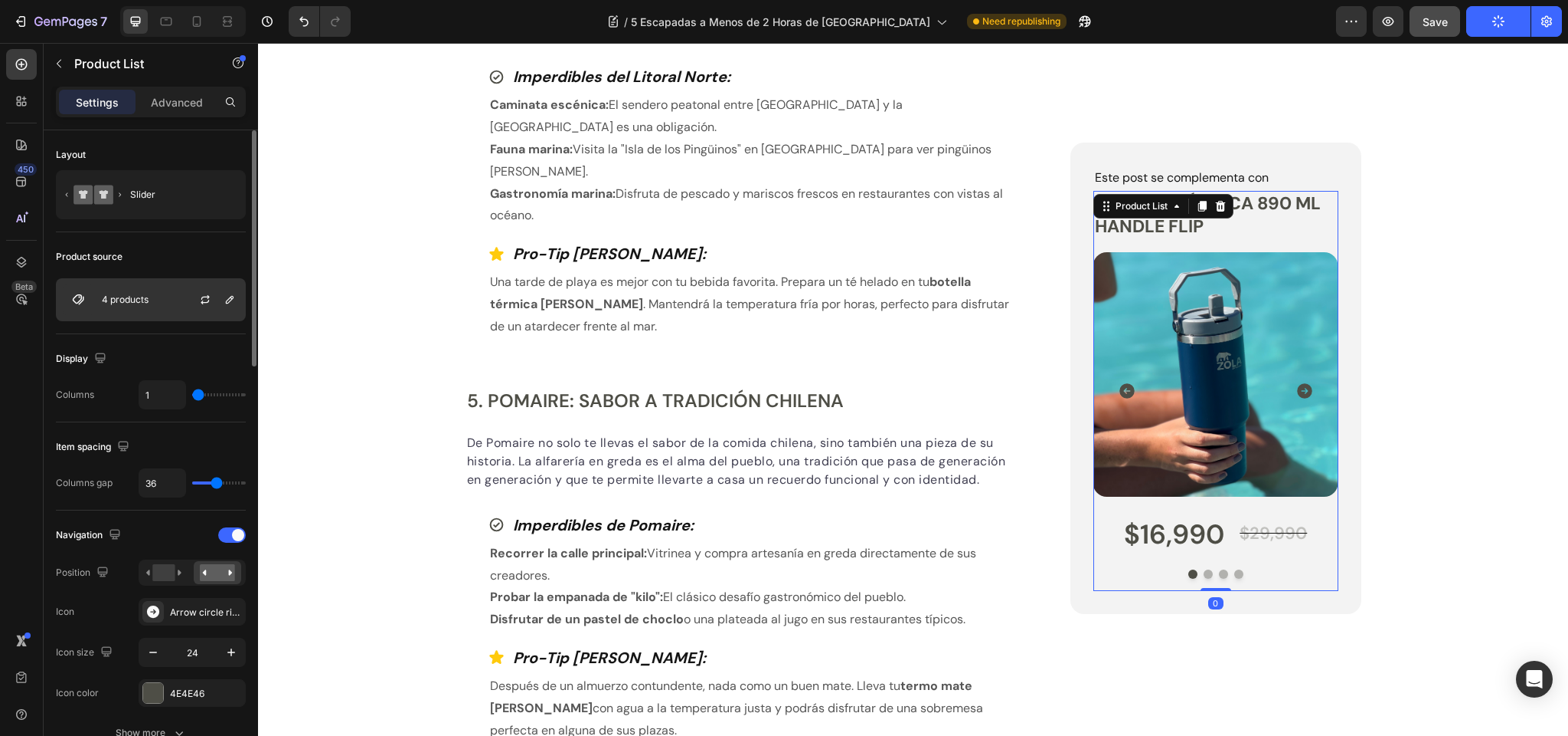
click at [161, 303] on div "4 products" at bounding box center [151, 300] width 190 height 43
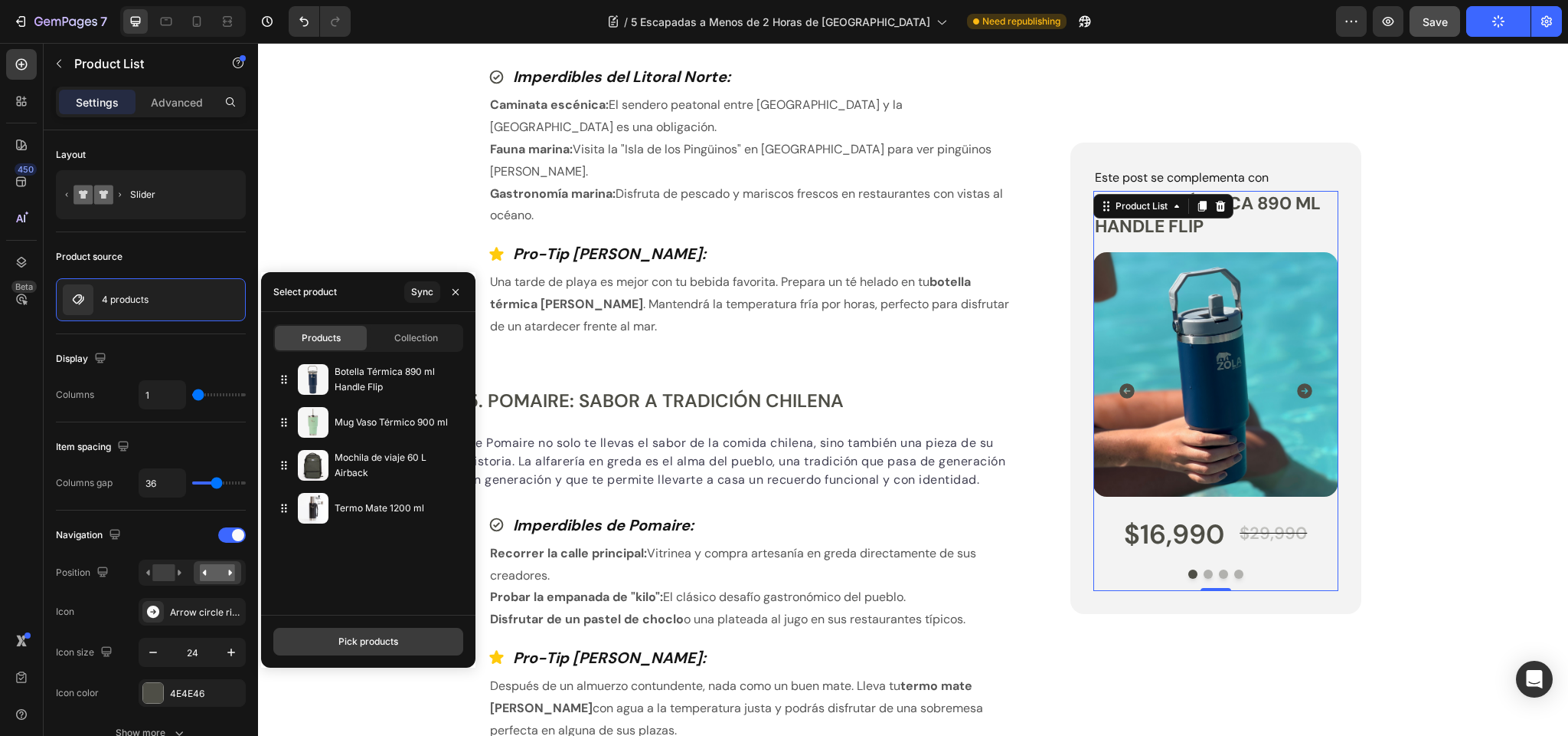
click at [362, 632] on button "Pick products" at bounding box center [368, 641] width 190 height 27
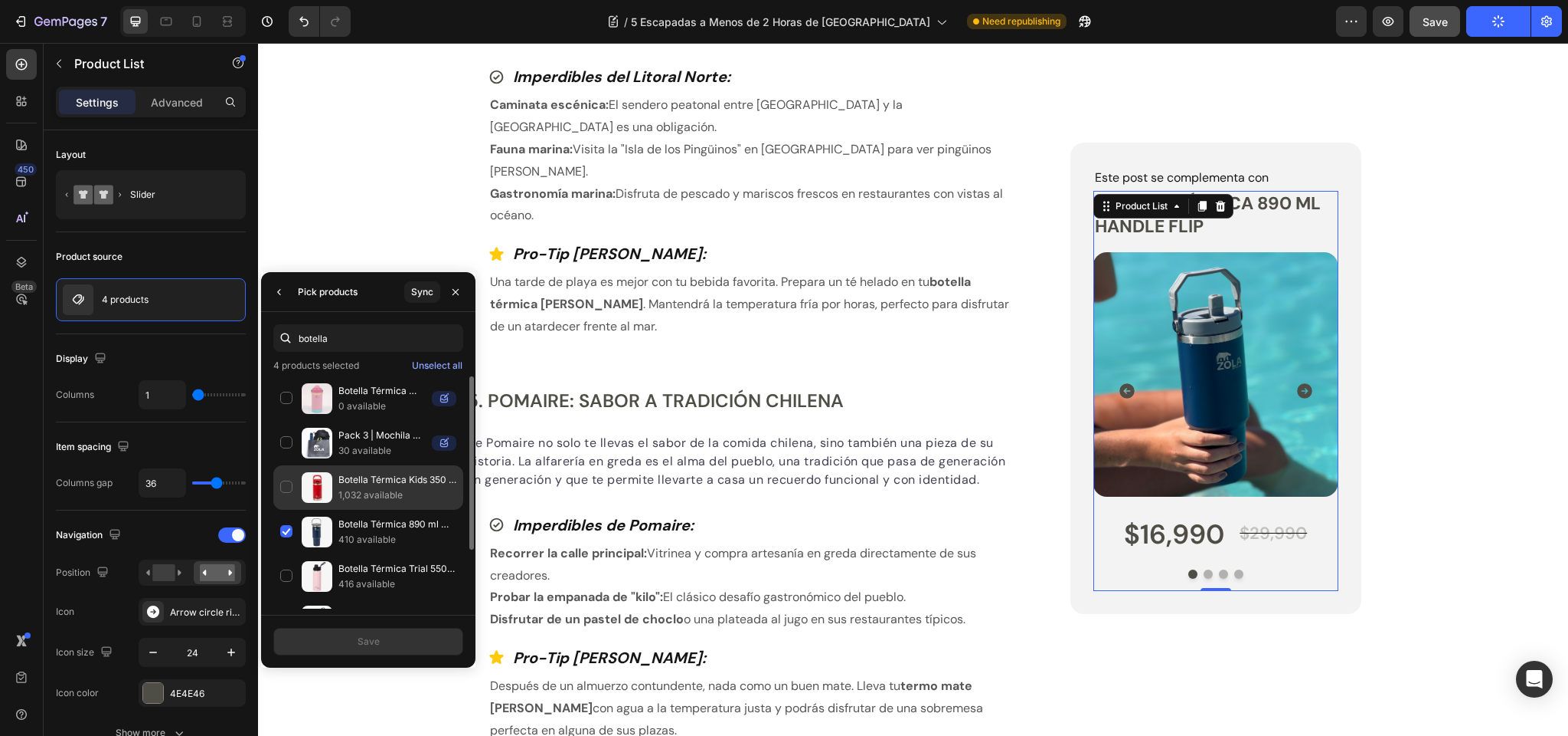
type input "botella"
click at [285, 510] on div "Botella Térmica Kids 350 ml 1,032 available" at bounding box center [368, 532] width 190 height 44
click at [280, 291] on icon "button" at bounding box center [279, 291] width 12 height 12
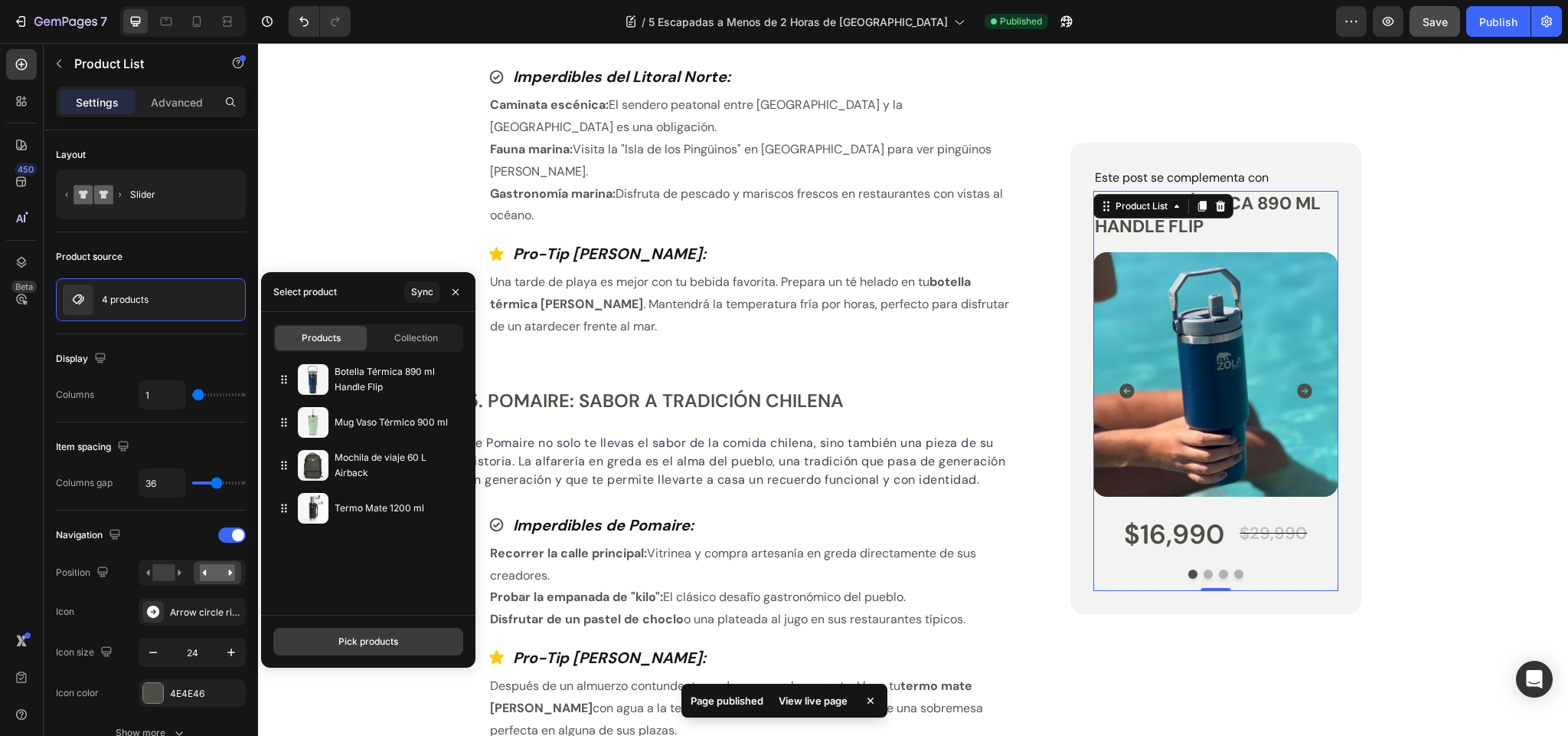
click at [371, 647] on div "Pick products" at bounding box center [367, 641] width 59 height 14
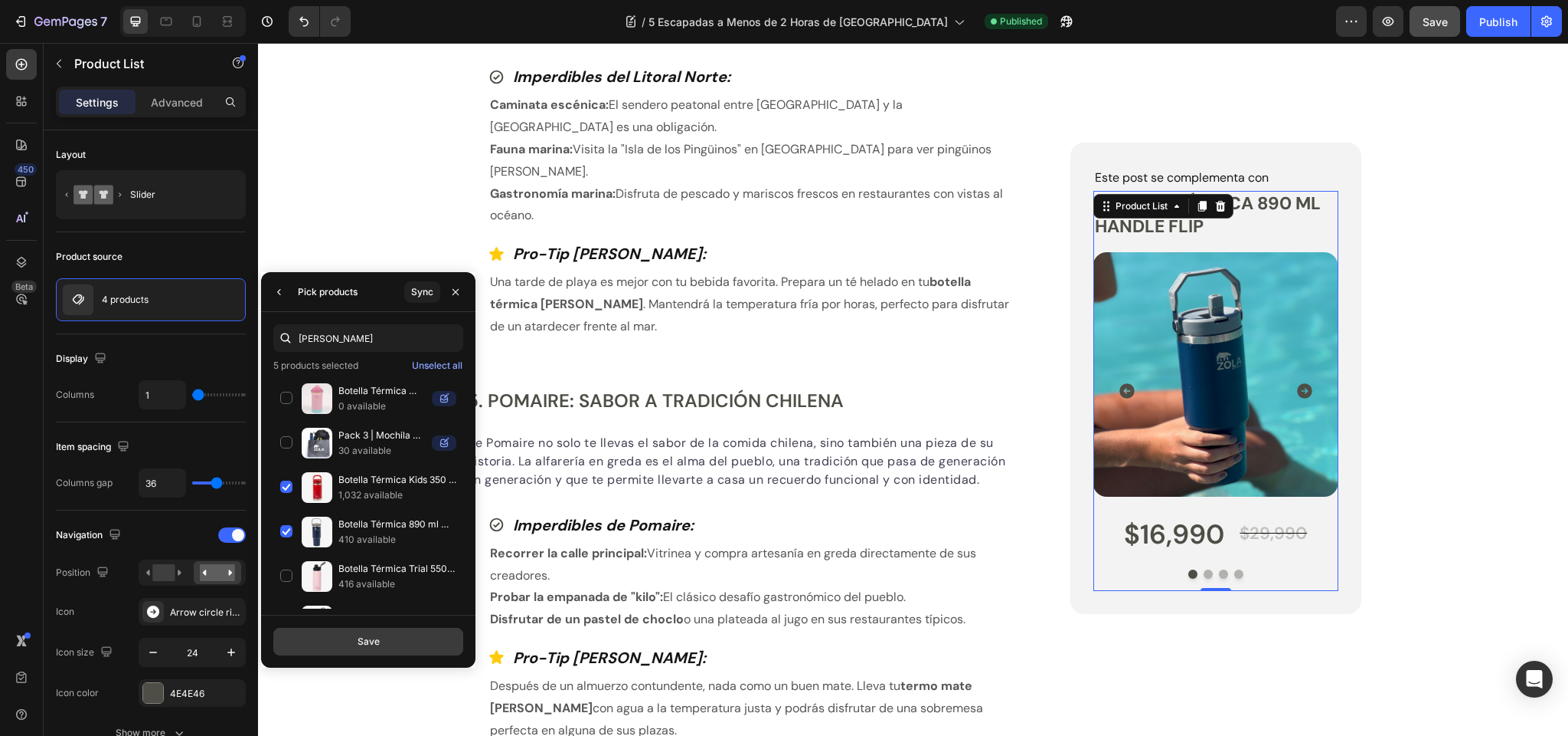
type input "botell"
click at [367, 640] on div "Save" at bounding box center [369, 641] width 23 height 14
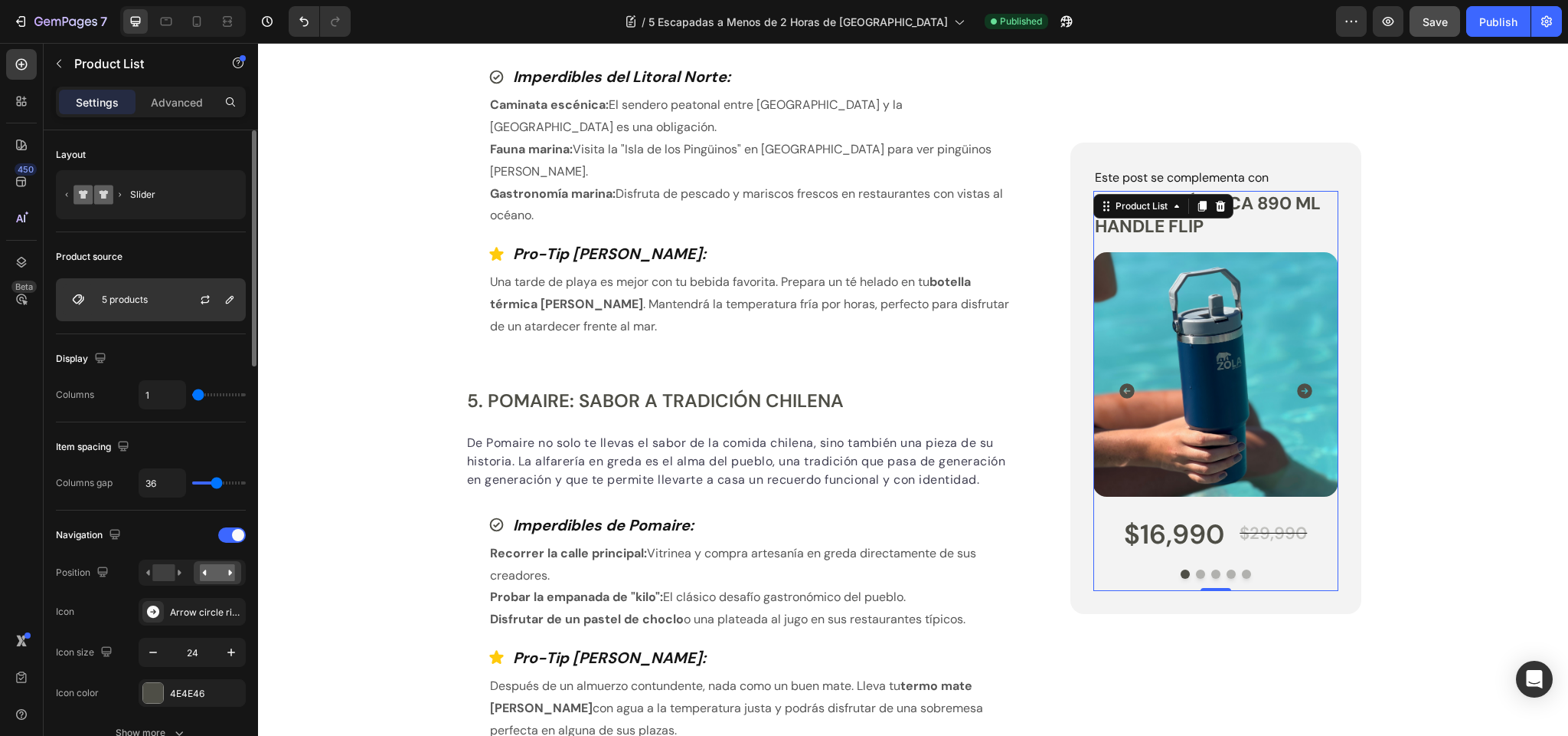
click at [143, 297] on p "5 products" at bounding box center [124, 299] width 46 height 10
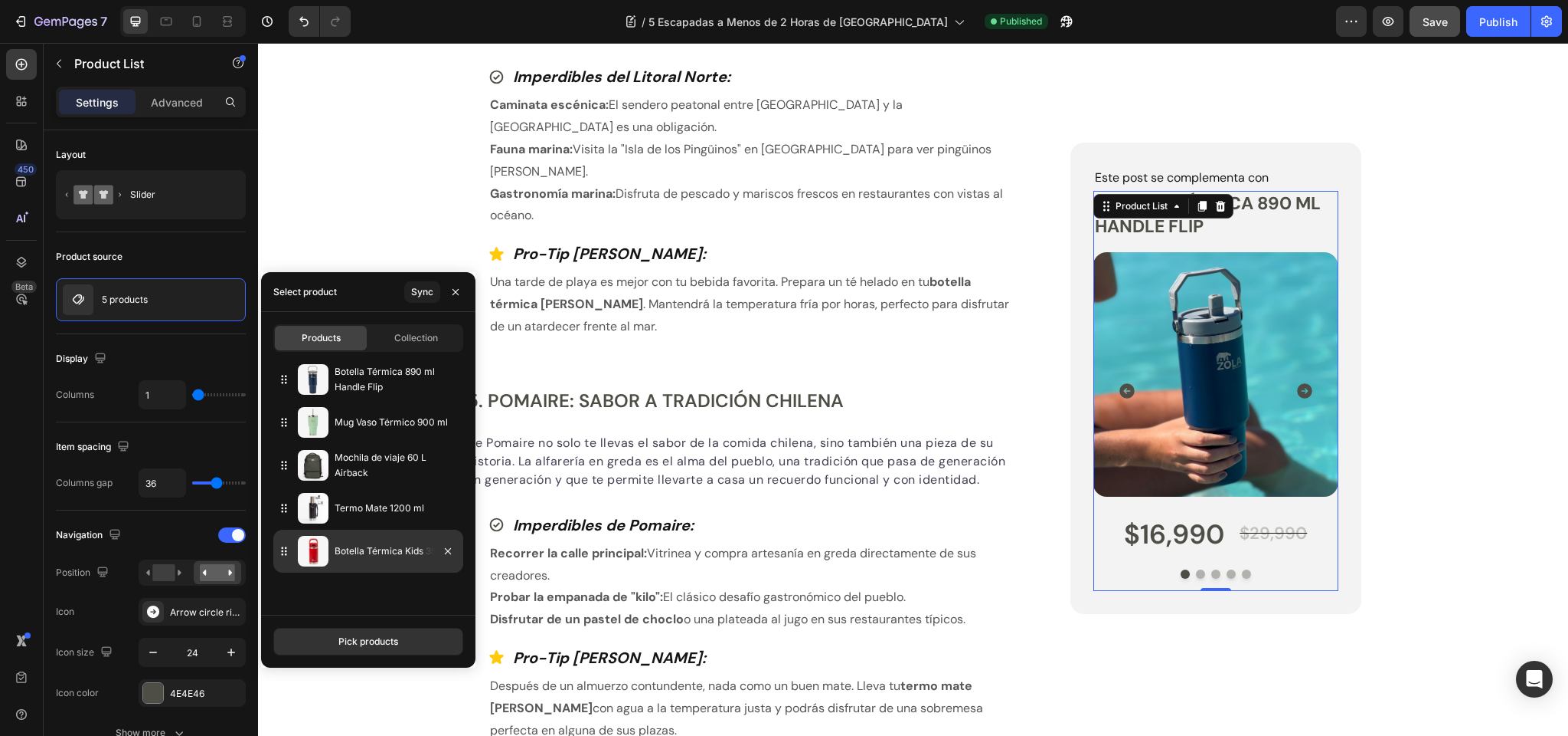
click at [283, 552] on icon at bounding box center [284, 551] width 15 height 15
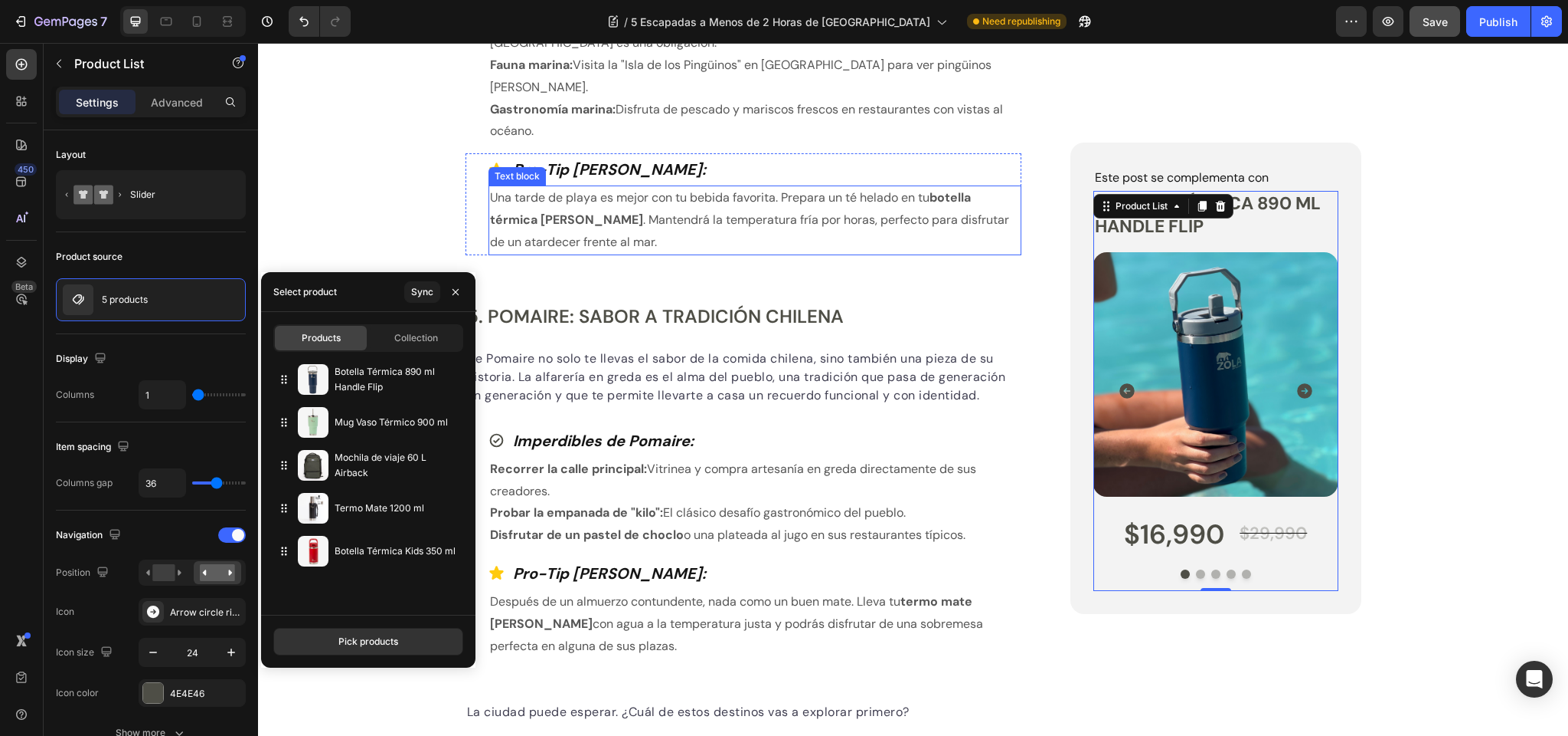
scroll to position [2109, 0]
click at [356, 645] on div "Pick products" at bounding box center [367, 641] width 59 height 14
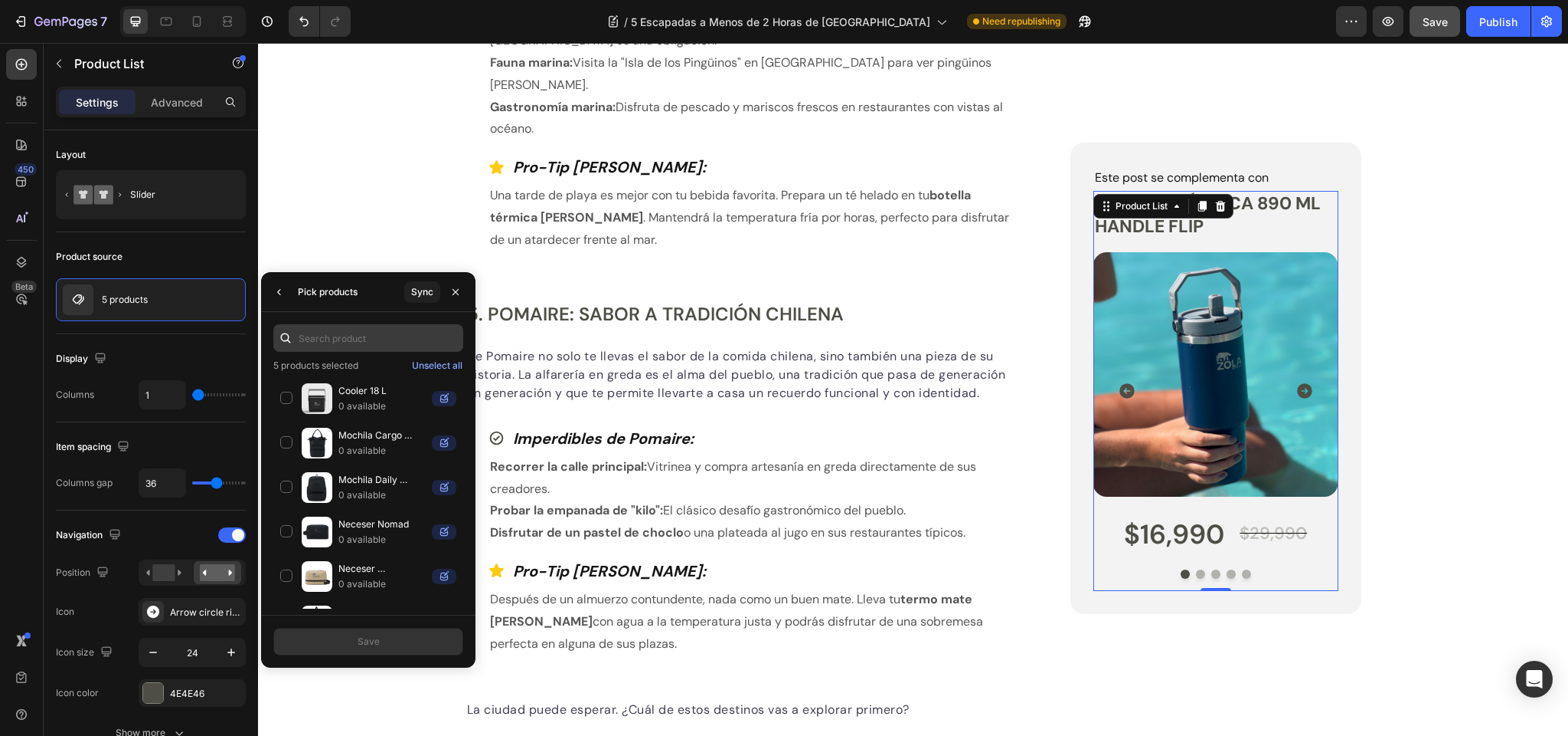
click at [323, 338] on input "text" at bounding box center [368, 337] width 190 height 27
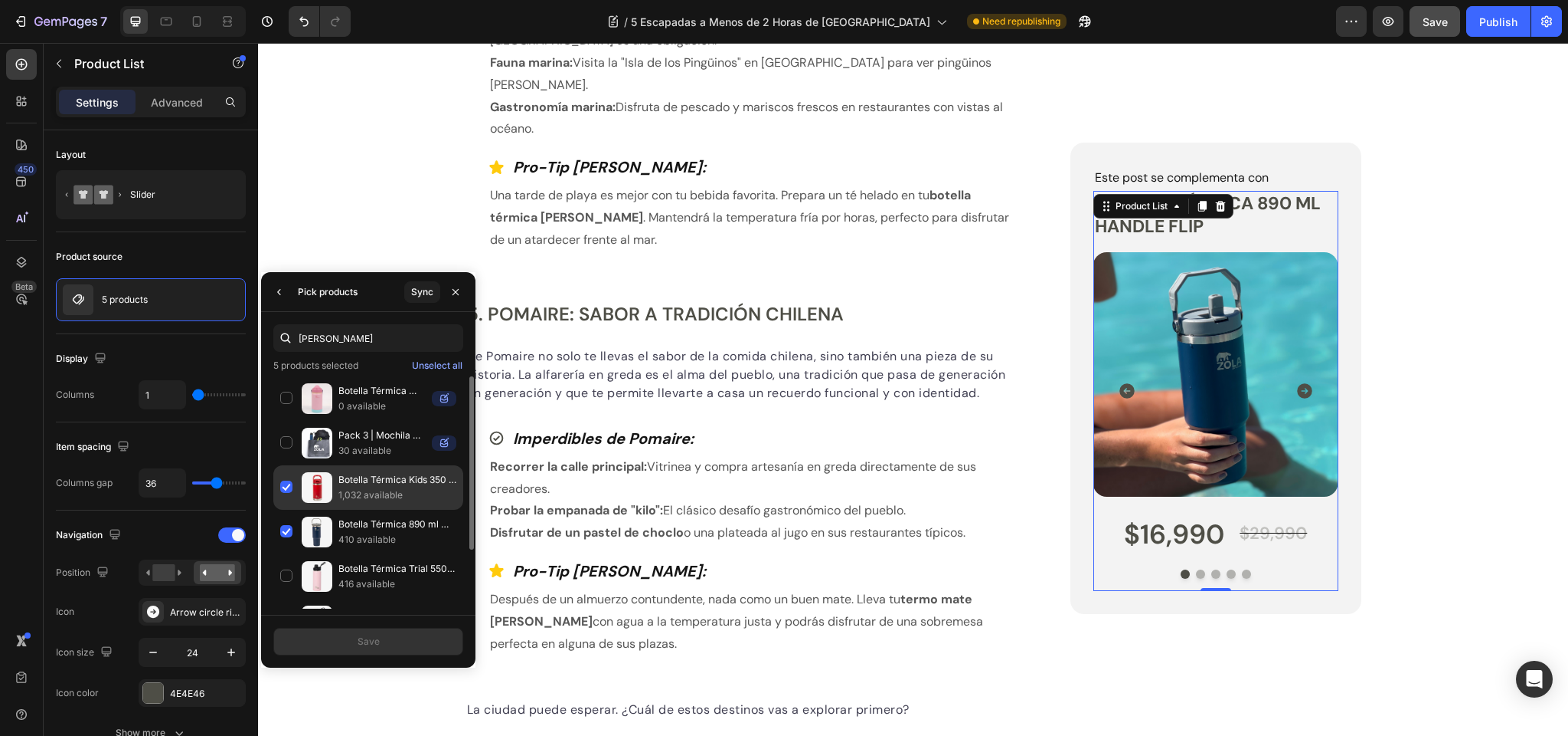
scroll to position [79, 0]
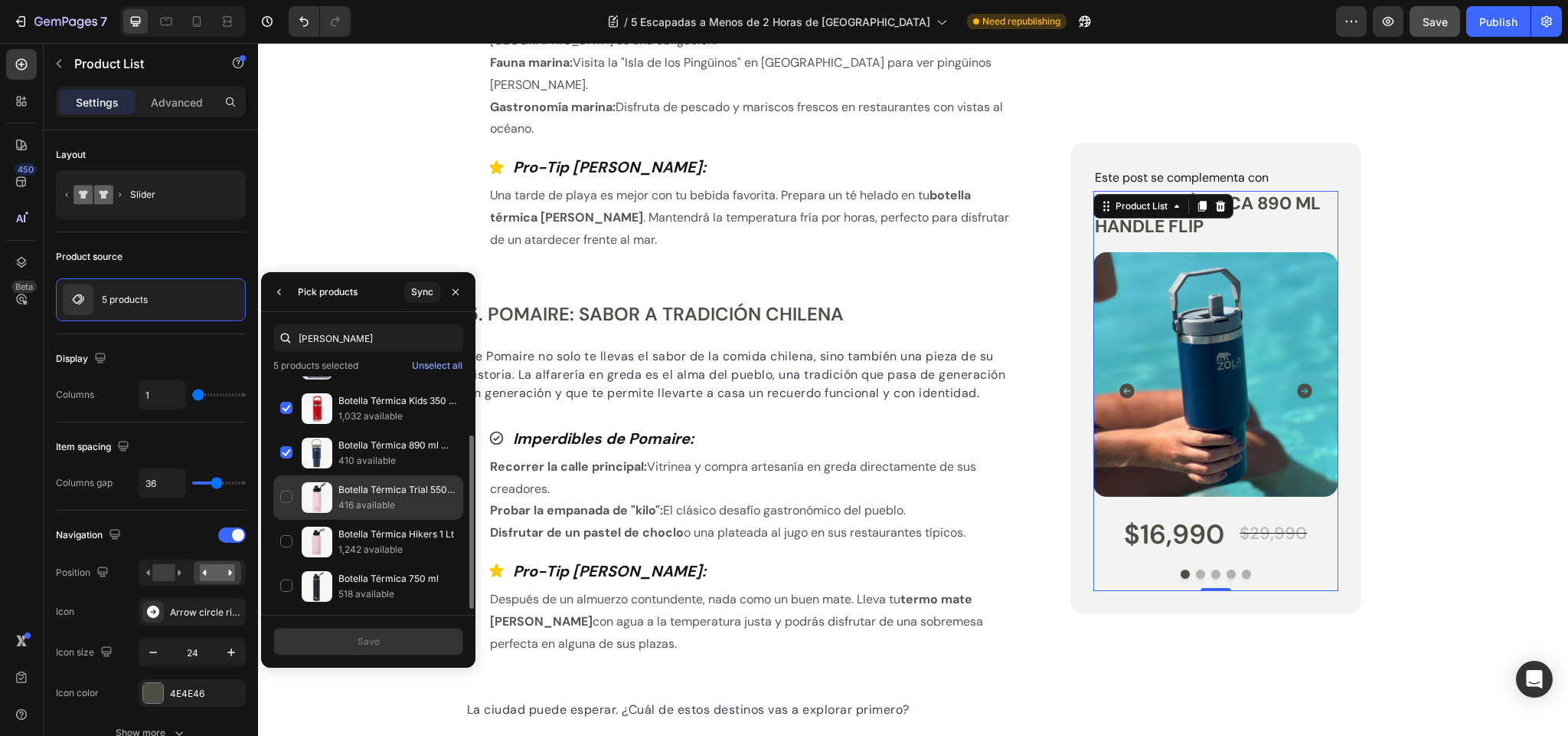
type input "botell"
click at [287, 519] on div "Botella Térmica Trial 550 ml 416 available" at bounding box center [368, 541] width 190 height 44
drag, startPoint x: 285, startPoint y: 540, endPoint x: 284, endPoint y: 500, distance: 40.0
click at [285, 564] on div "Botella Térmica Hikers 1 Lt 1,242 available" at bounding box center [368, 586] width 190 height 44
click at [284, 519] on div "Botella Térmica Trial 550 ml 416 available" at bounding box center [368, 541] width 190 height 44
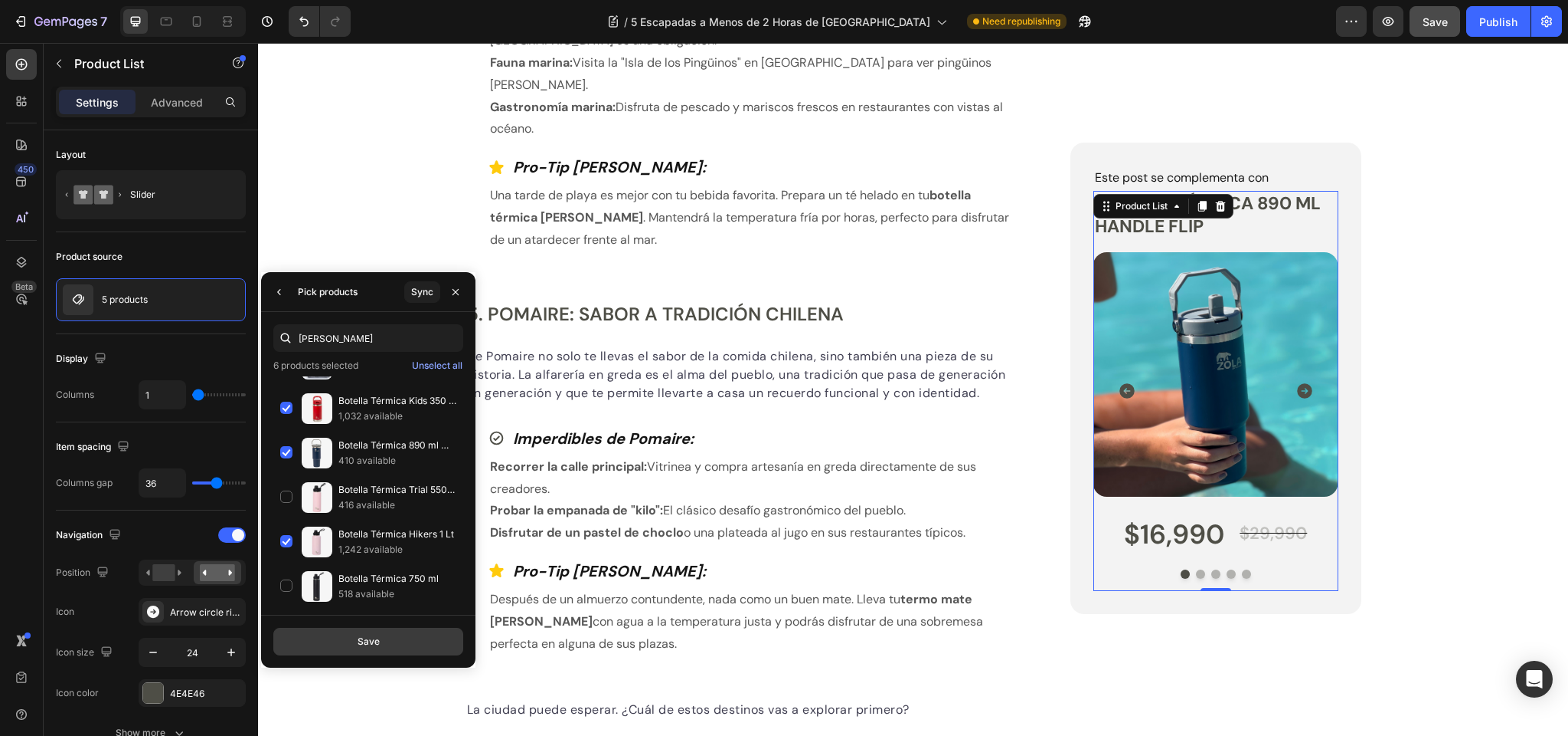
click at [381, 636] on button "Save" at bounding box center [368, 641] width 190 height 27
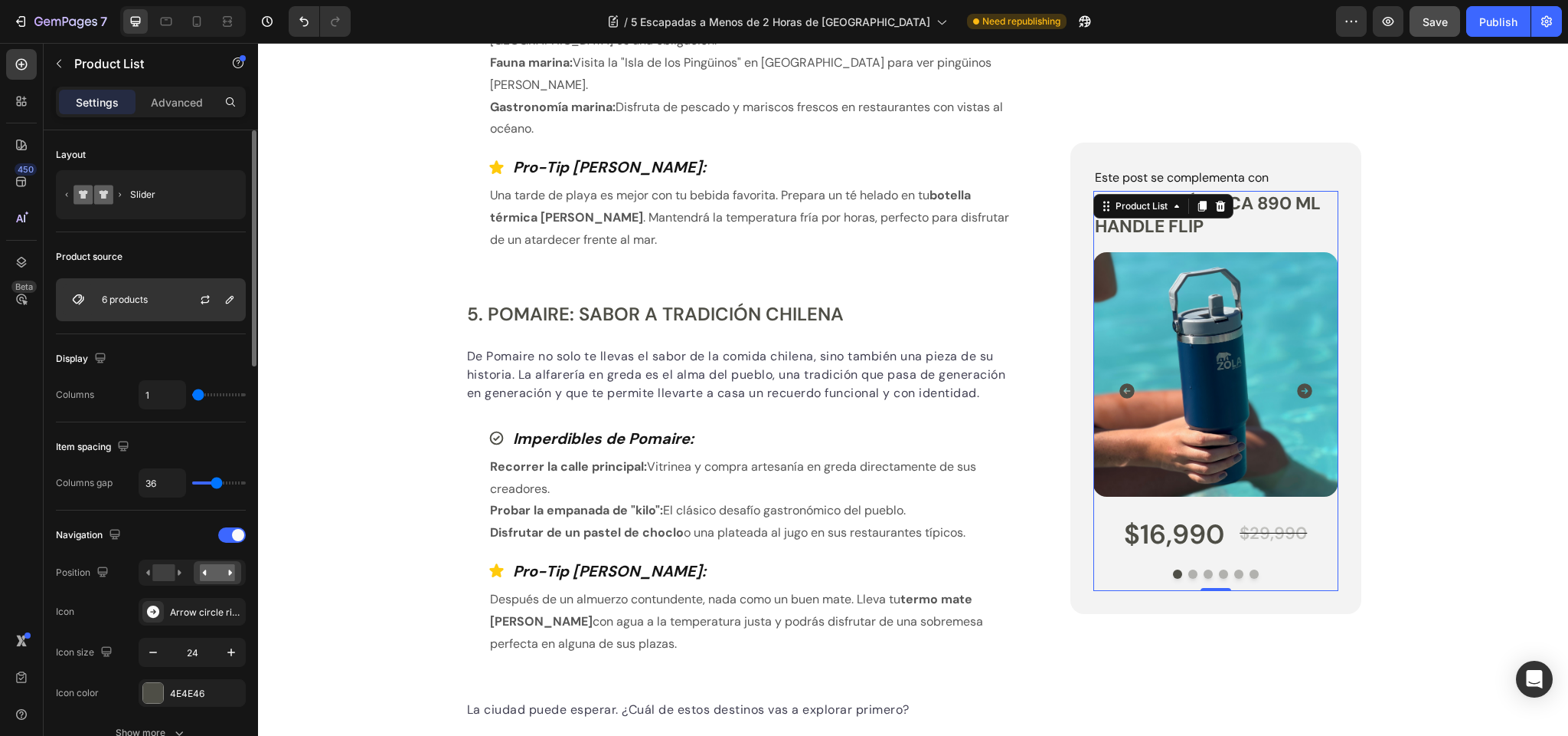
click at [160, 293] on div "6 products" at bounding box center [151, 300] width 190 height 43
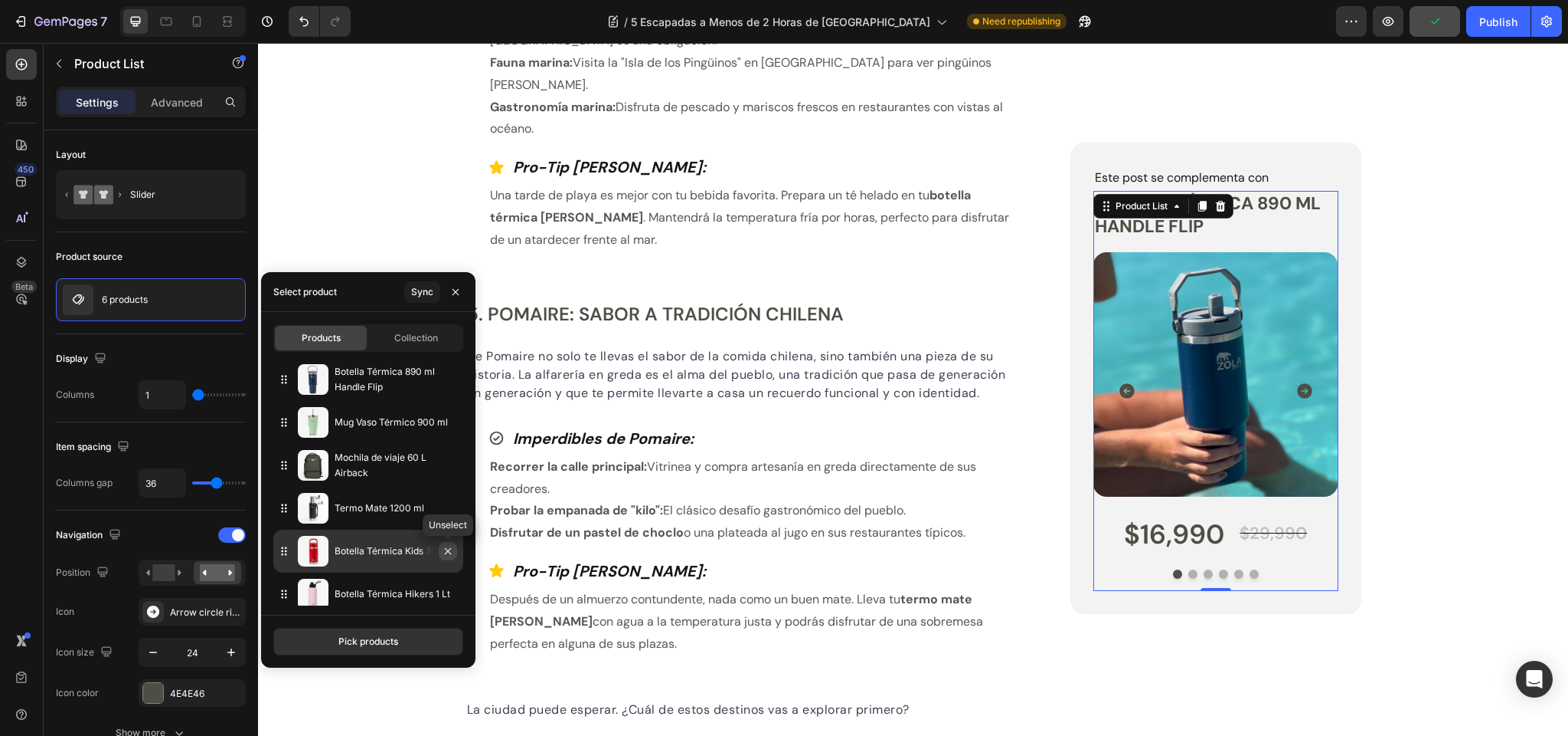
click at [445, 550] on icon "button" at bounding box center [447, 550] width 12 height 12
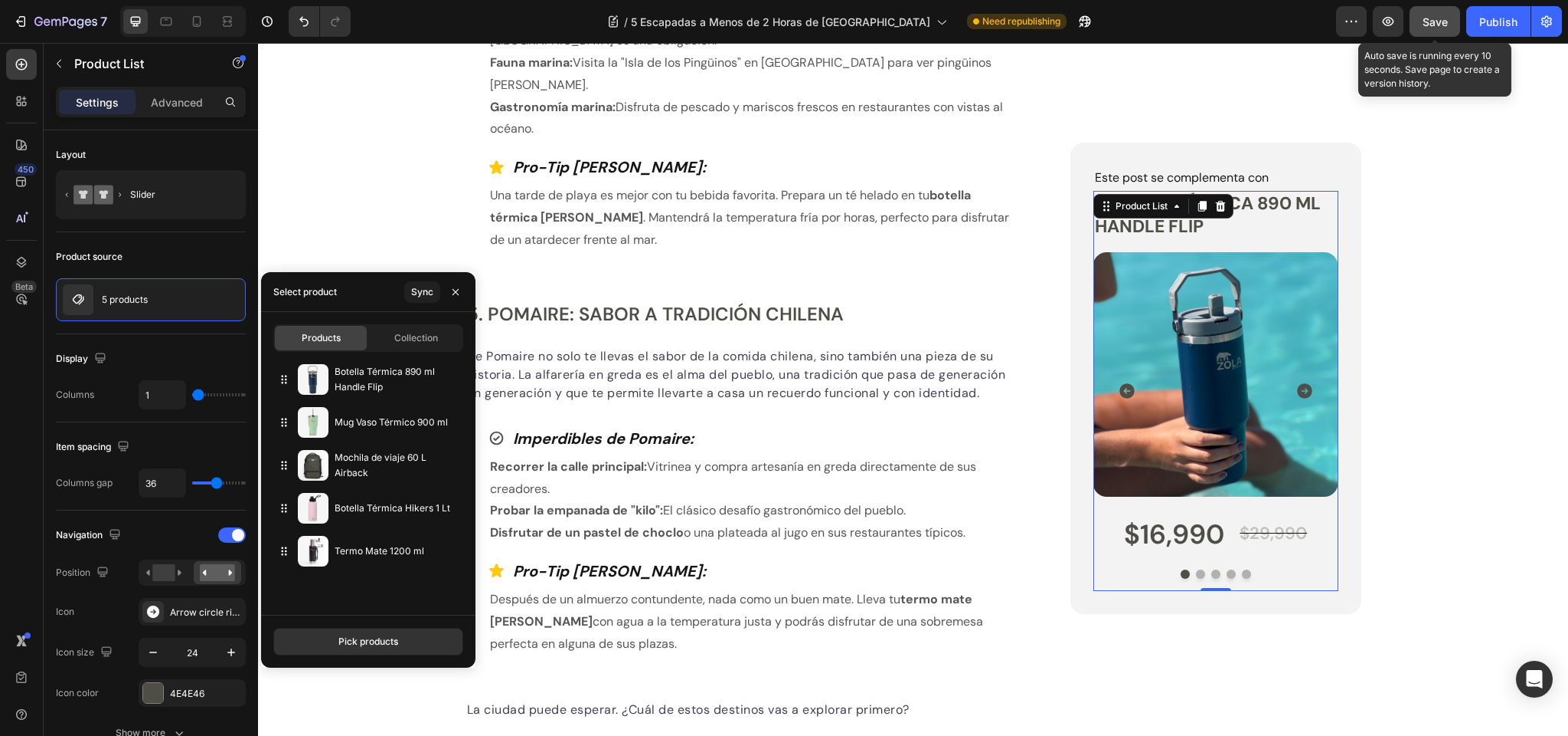
click at [1443, 21] on span "Save" at bounding box center [1435, 22] width 25 height 13
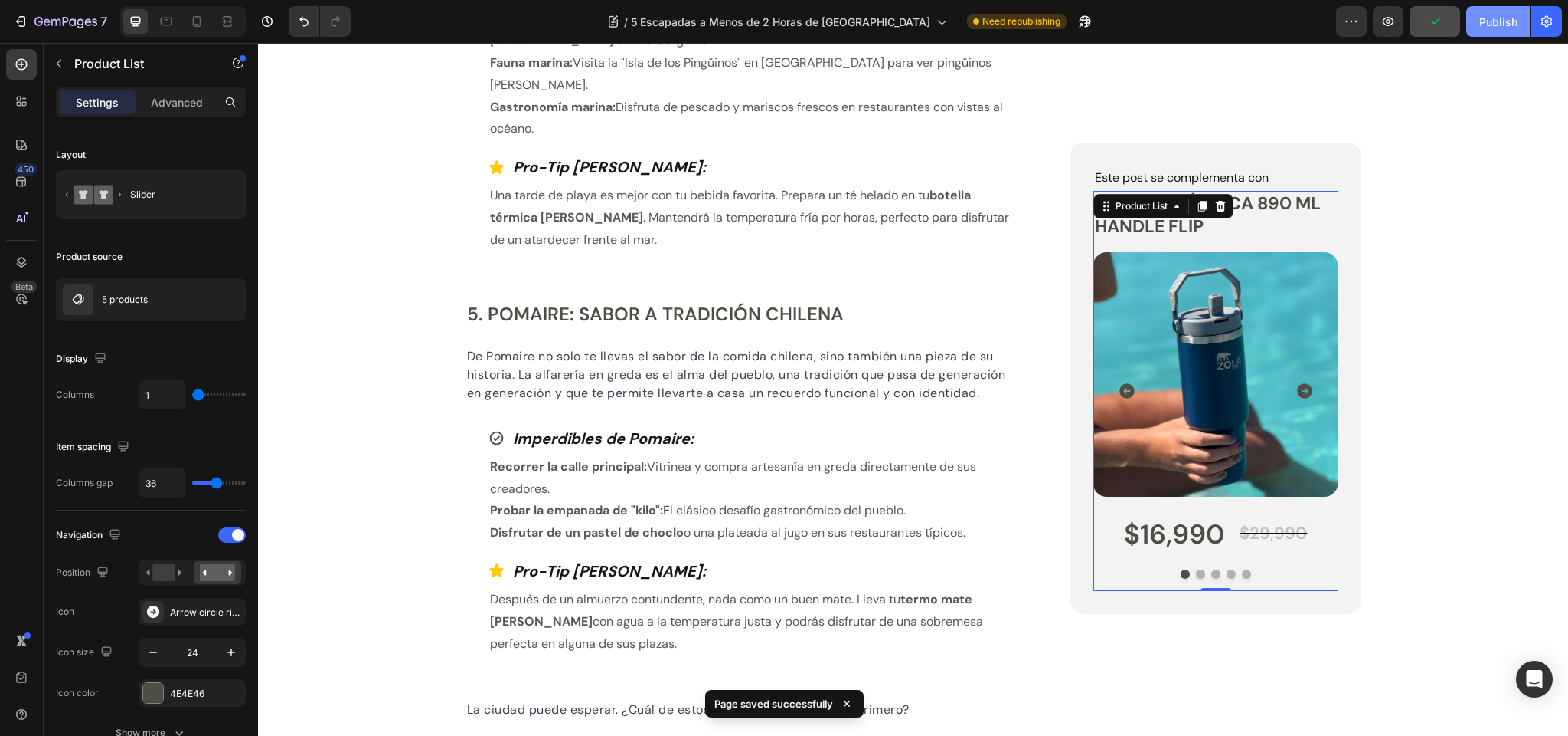
click at [1492, 14] on div "Publish" at bounding box center [1498, 22] width 39 height 16
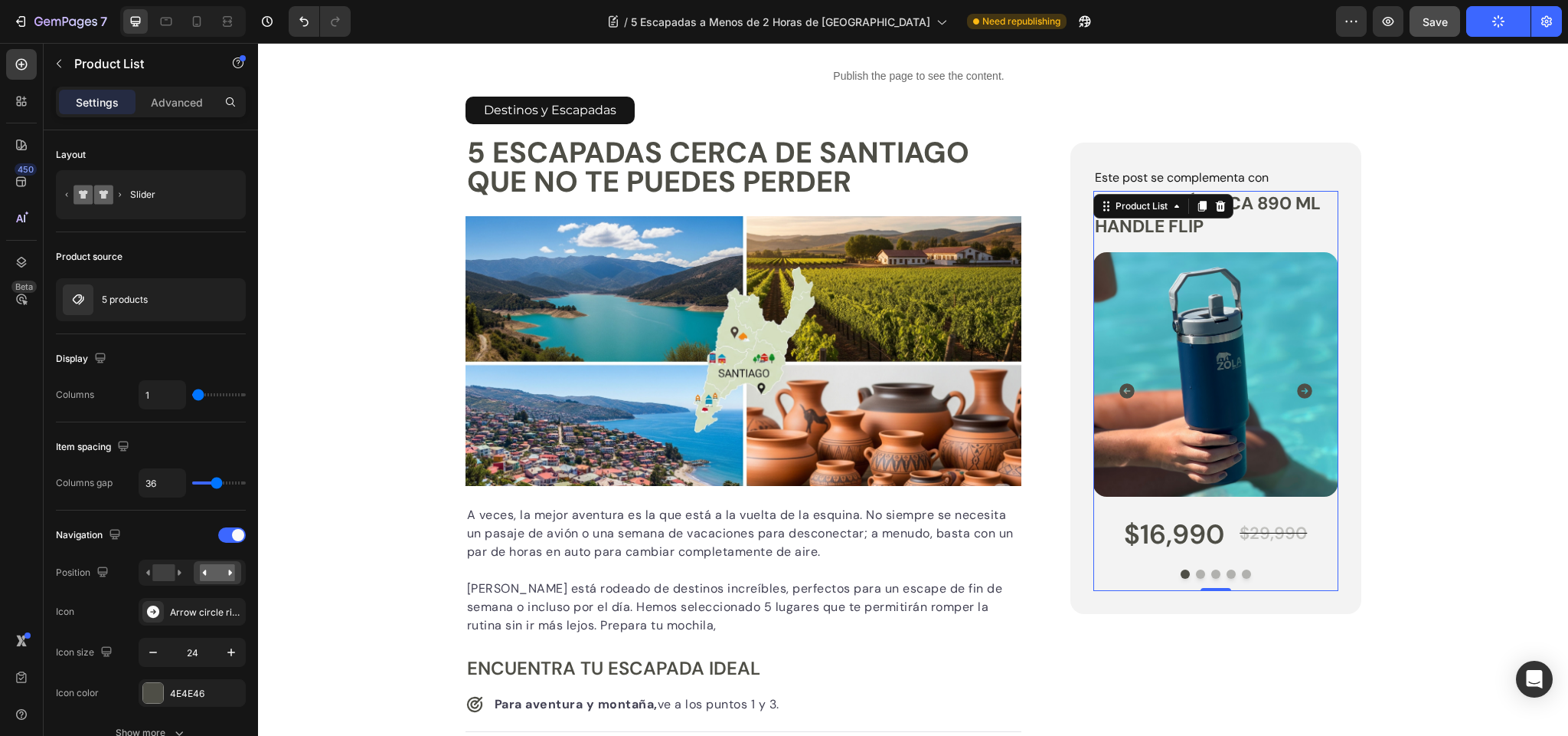
scroll to position [0, 0]
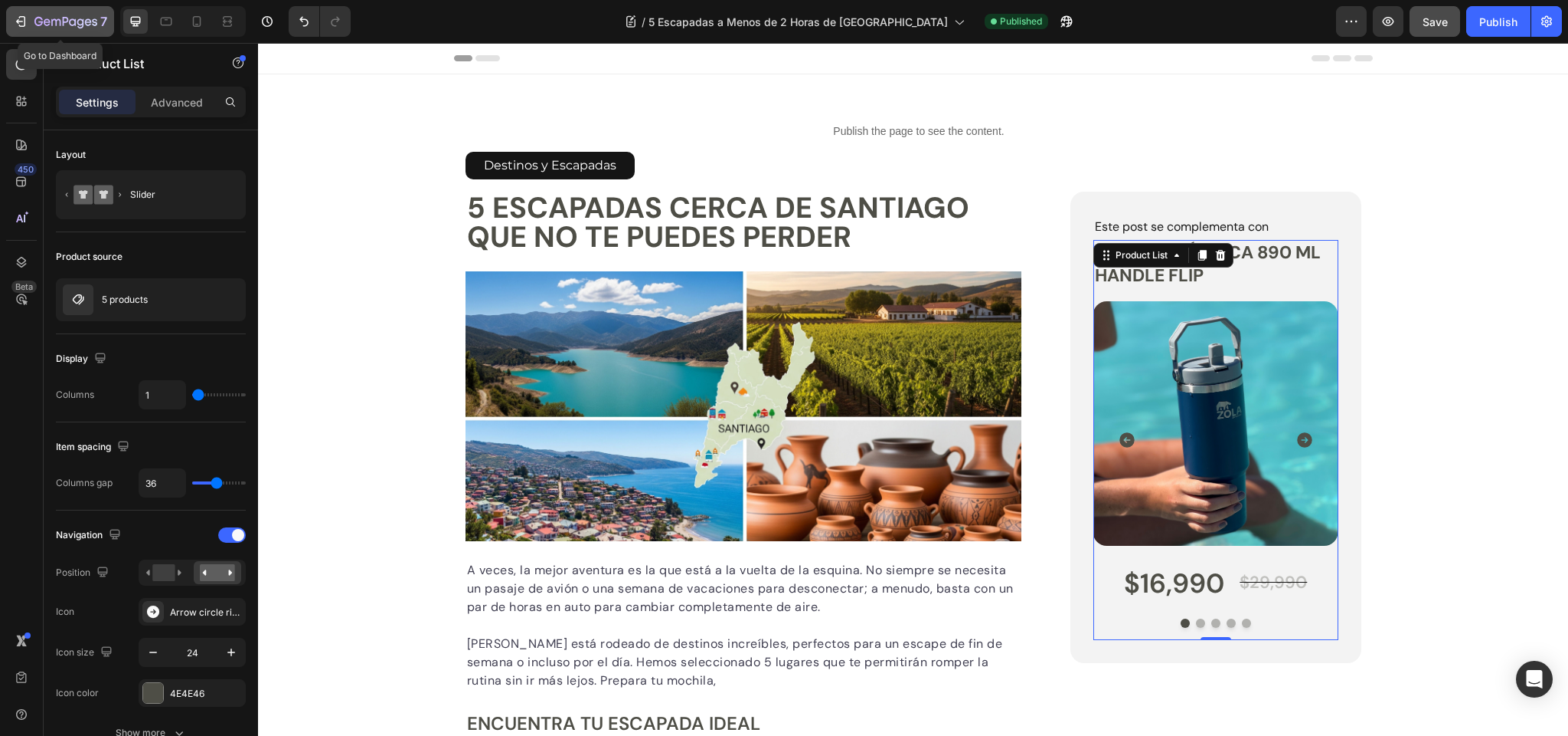
click at [64, 21] on icon "button" at bounding box center [66, 23] width 63 height 13
